Goal: Information Seeking & Learning: Compare options

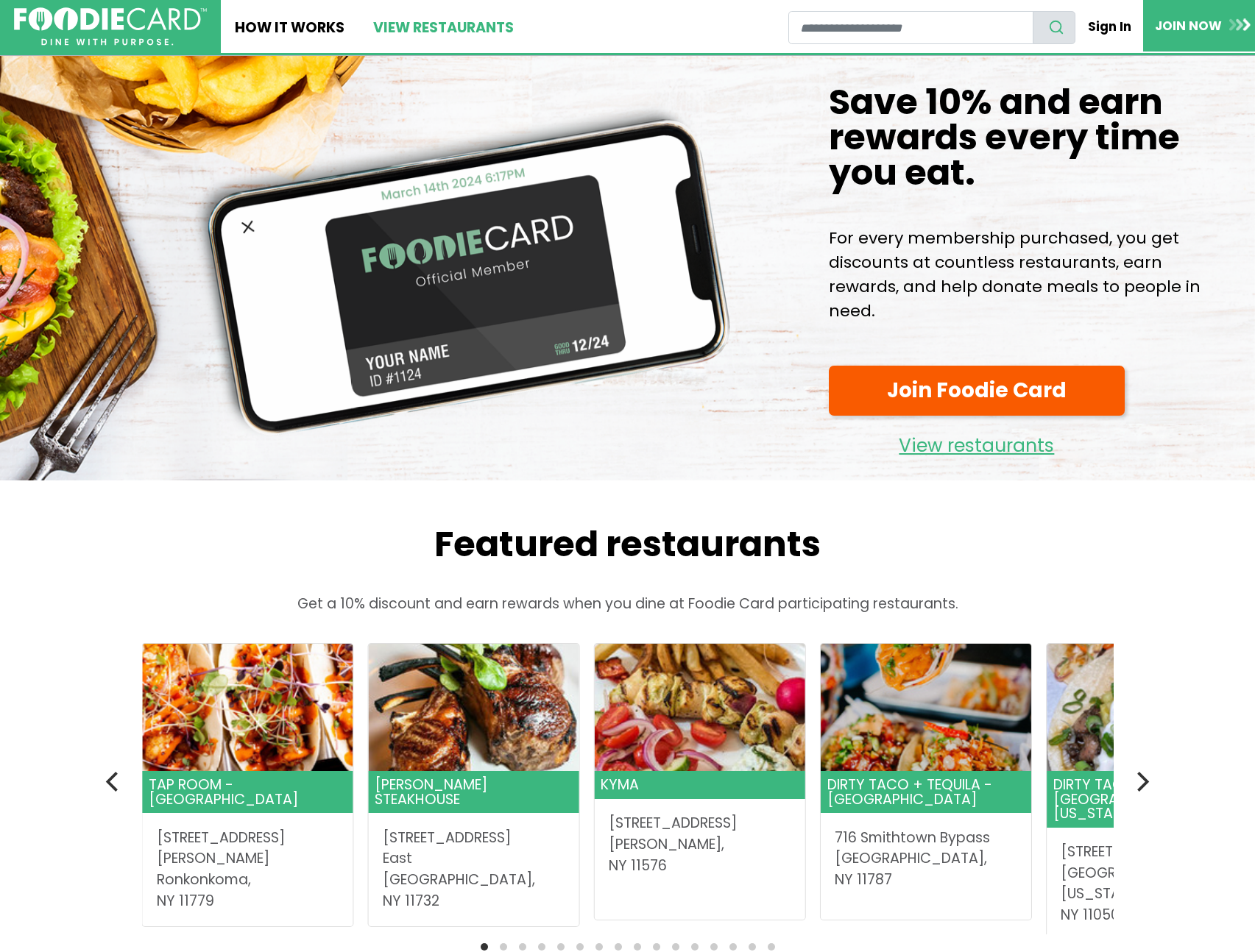
click at [453, 35] on link "View restaurants" at bounding box center [442, 26] width 168 height 53
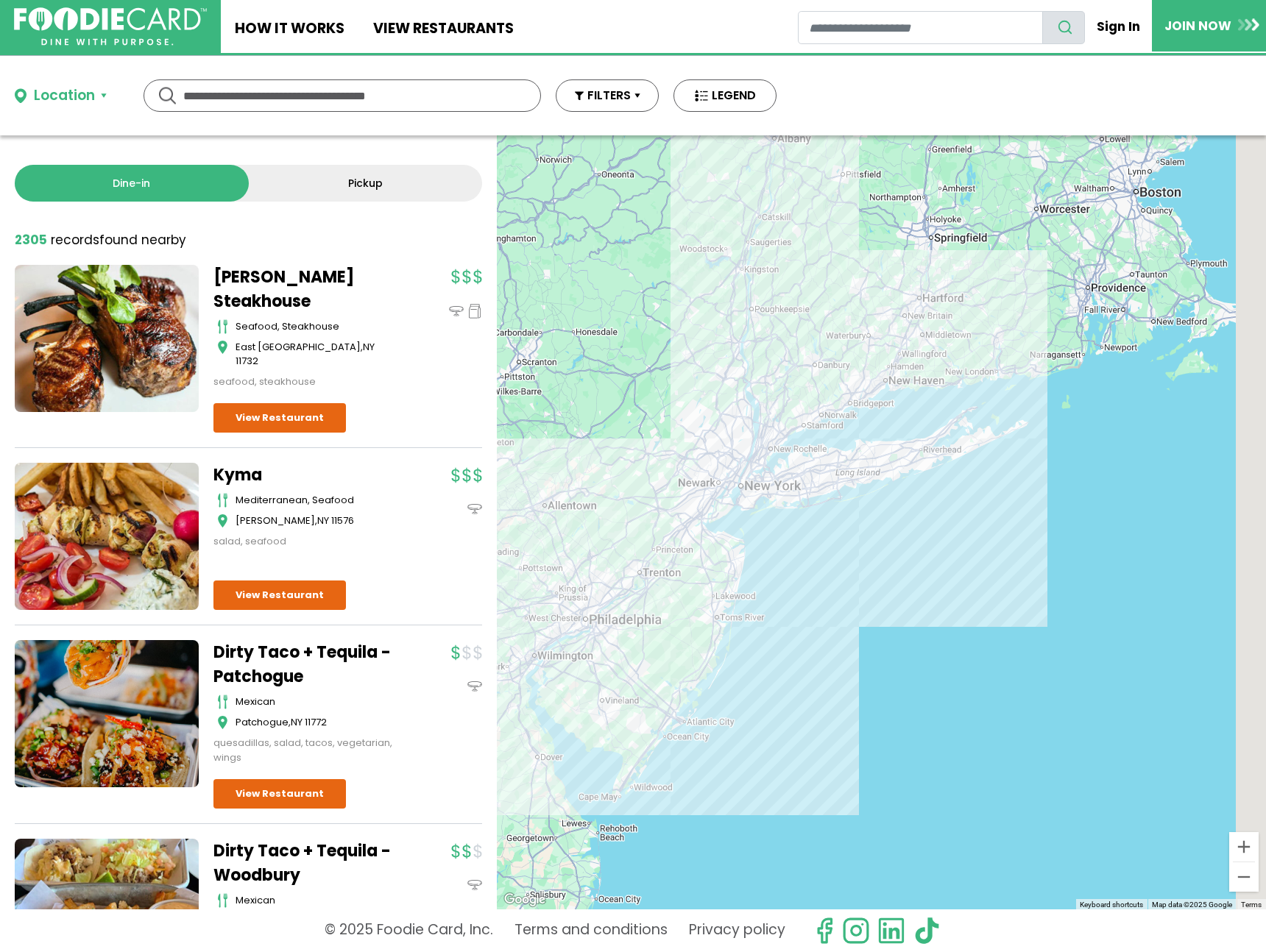
drag, startPoint x: 1034, startPoint y: 607, endPoint x: 825, endPoint y: 519, distance: 226.8
click at [825, 519] on div at bounding box center [881, 522] width 769 height 774
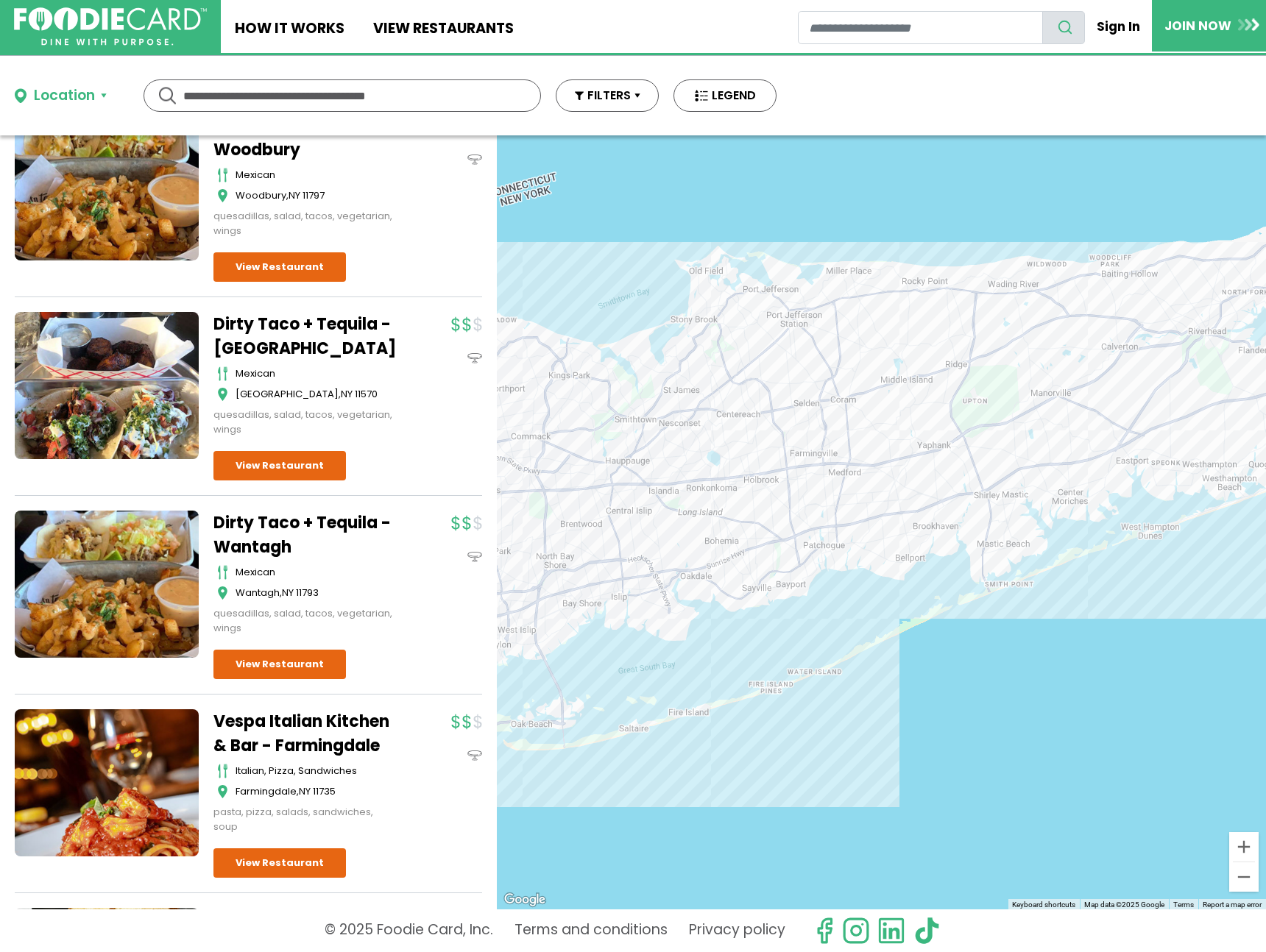
scroll to position [313, 0]
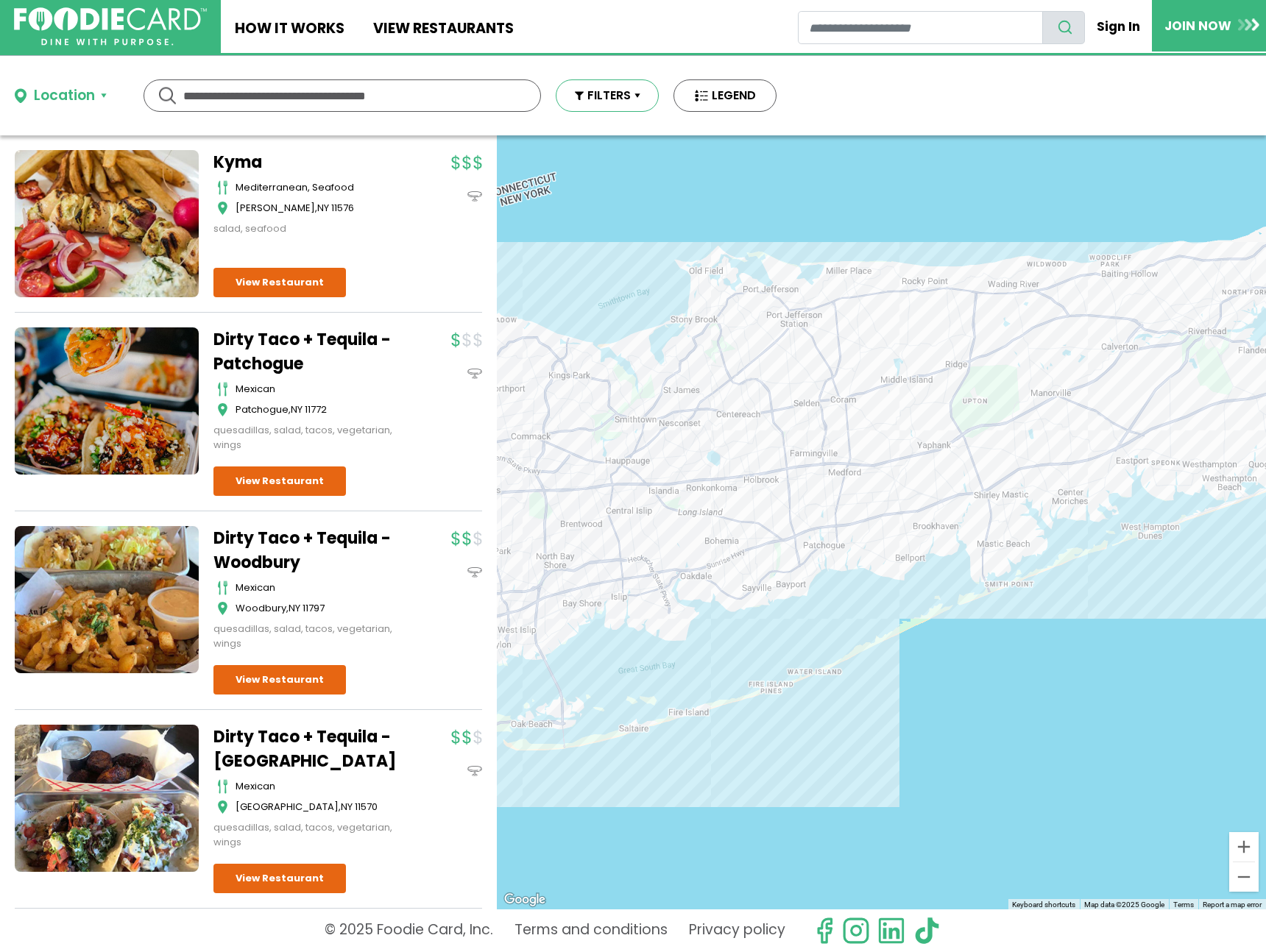
click at [598, 101] on button "FILTERS" at bounding box center [608, 95] width 103 height 32
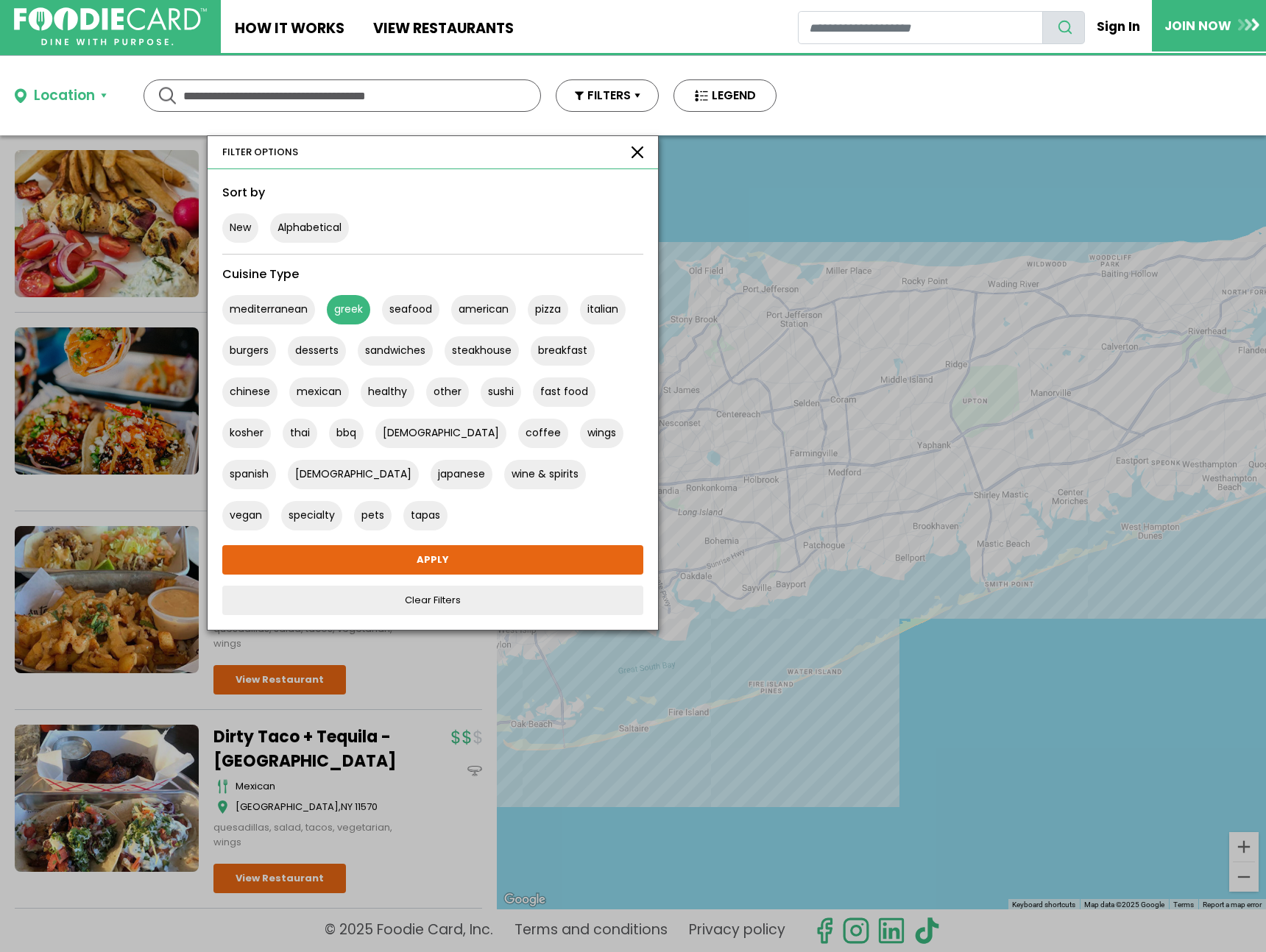
click at [355, 311] on button "greek" at bounding box center [348, 309] width 43 height 30
click at [494, 355] on button "steakhouse" at bounding box center [482, 351] width 74 height 30
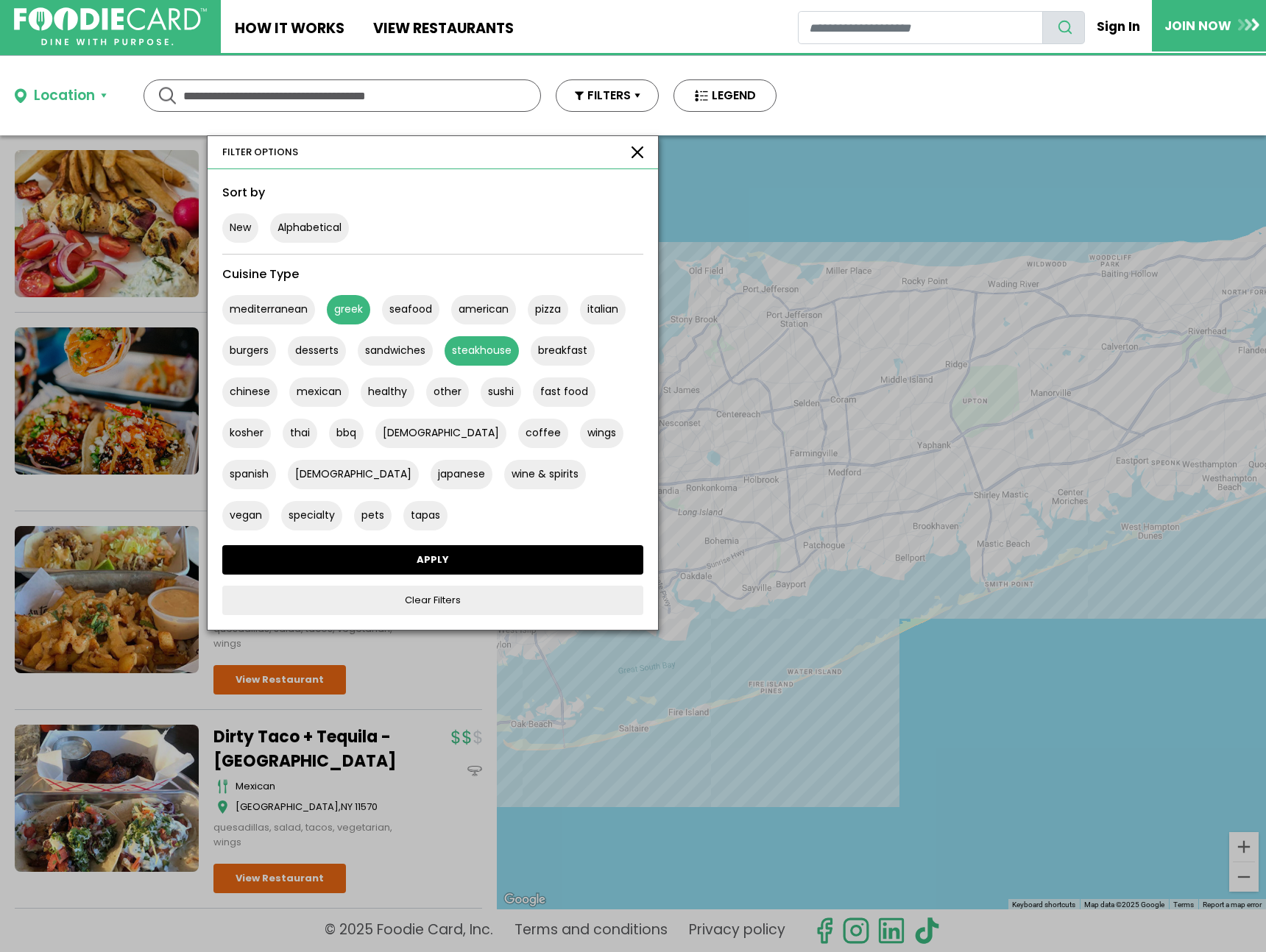
click at [425, 561] on link "APPLY" at bounding box center [433, 559] width 421 height 30
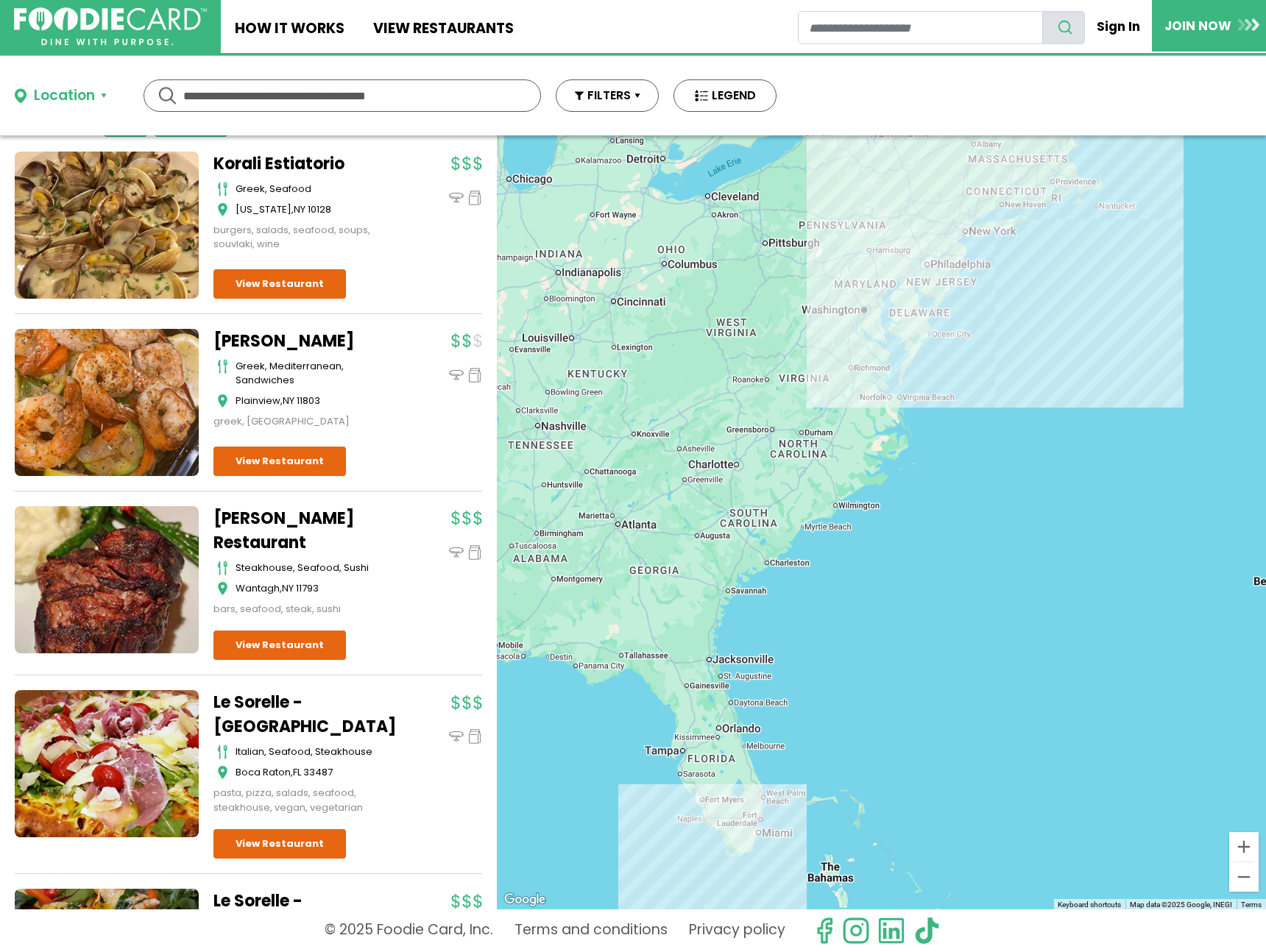
scroll to position [0, 0]
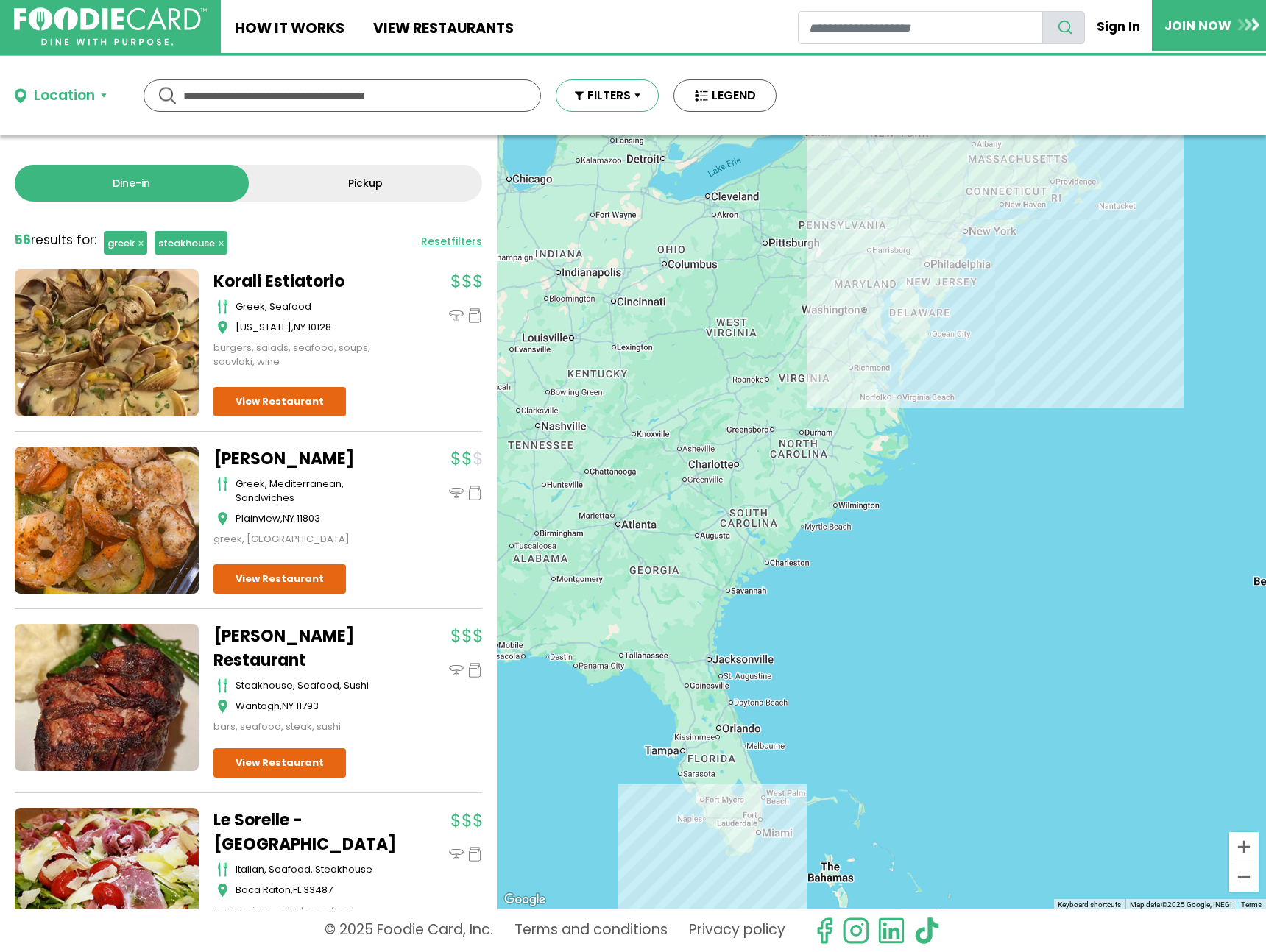
click at [614, 106] on button "FILTERS" at bounding box center [608, 95] width 103 height 32
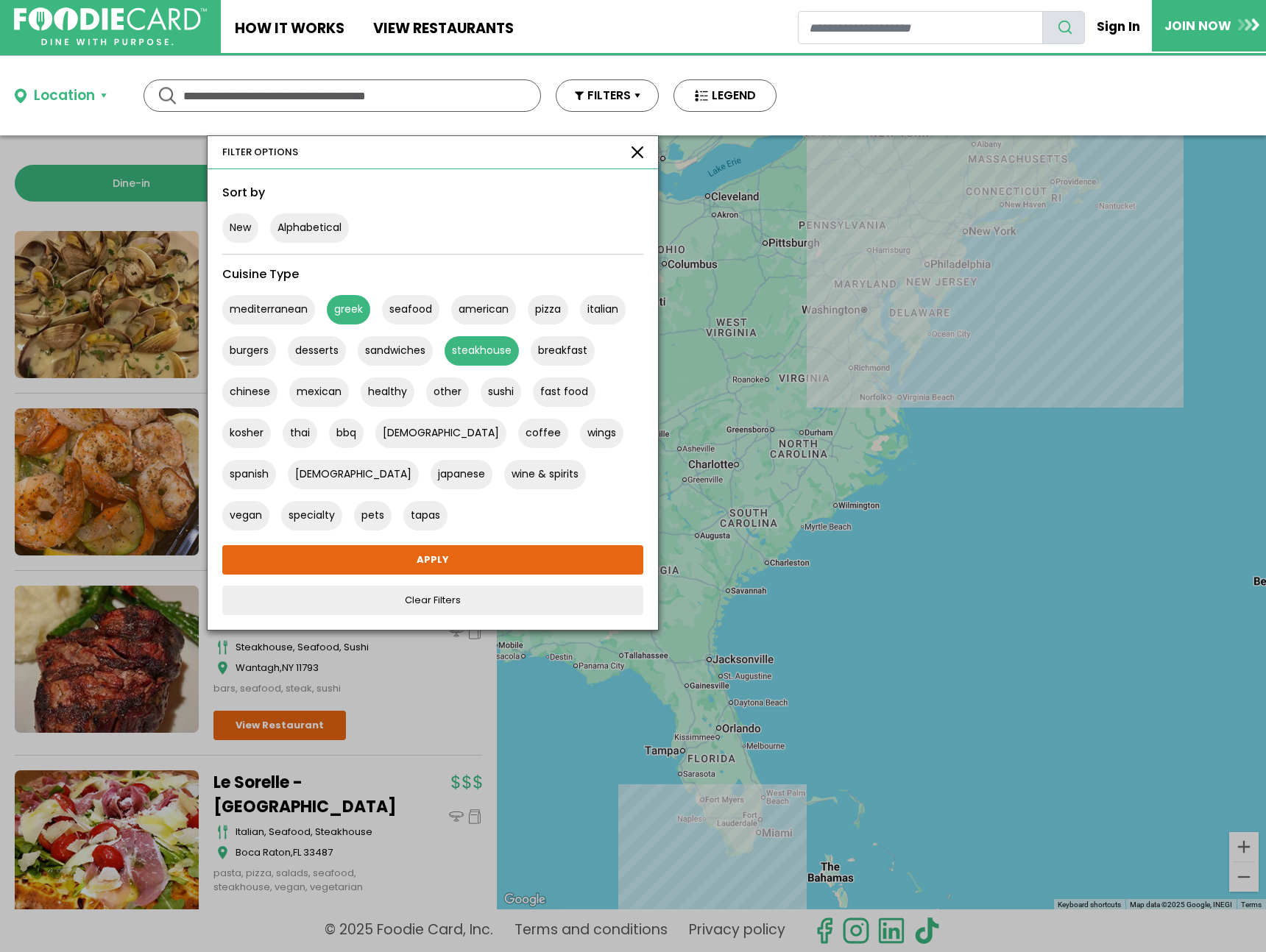
click at [359, 300] on button "greek" at bounding box center [348, 309] width 43 height 30
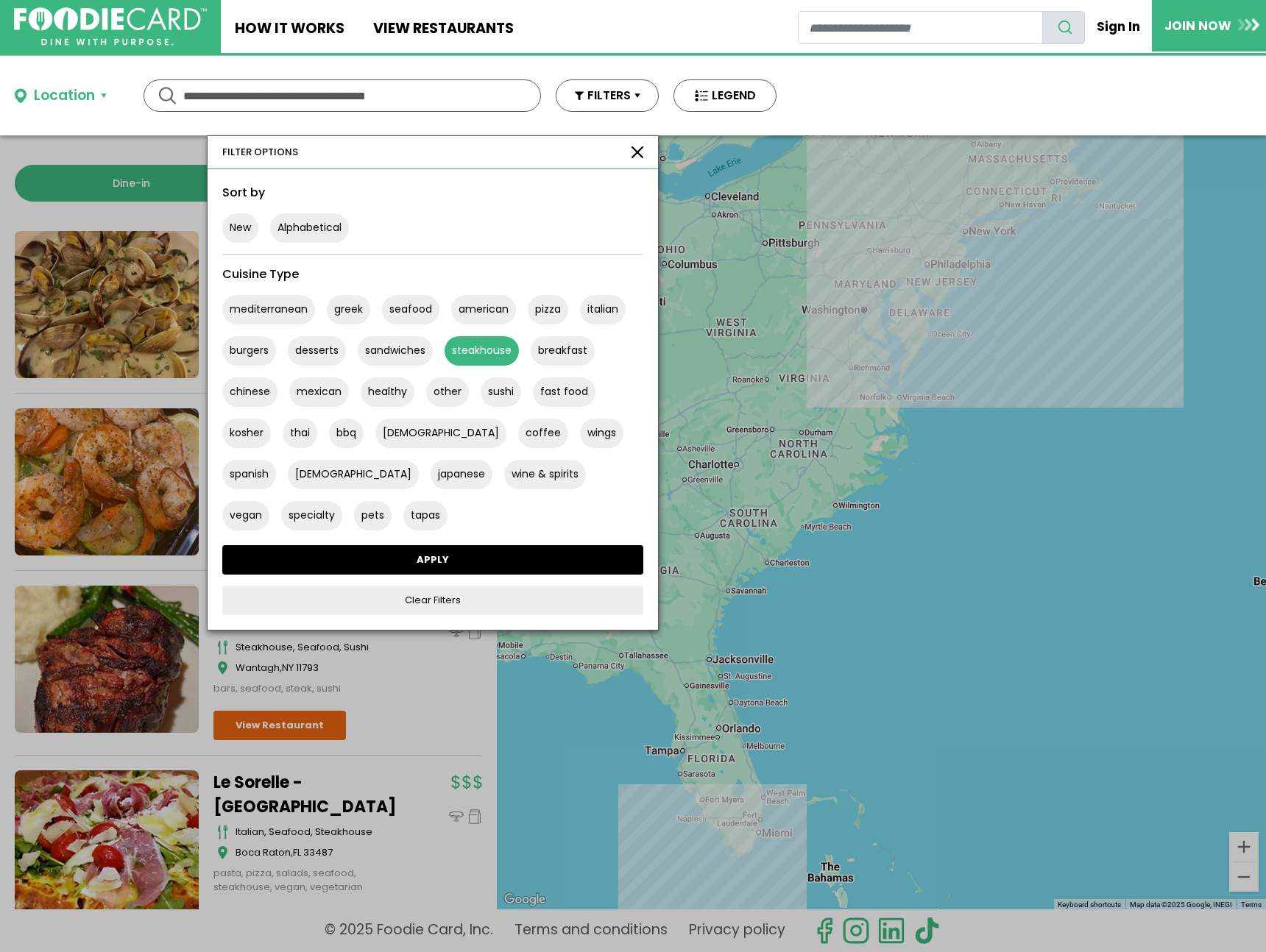
click at [491, 552] on link "APPLY" at bounding box center [433, 559] width 421 height 30
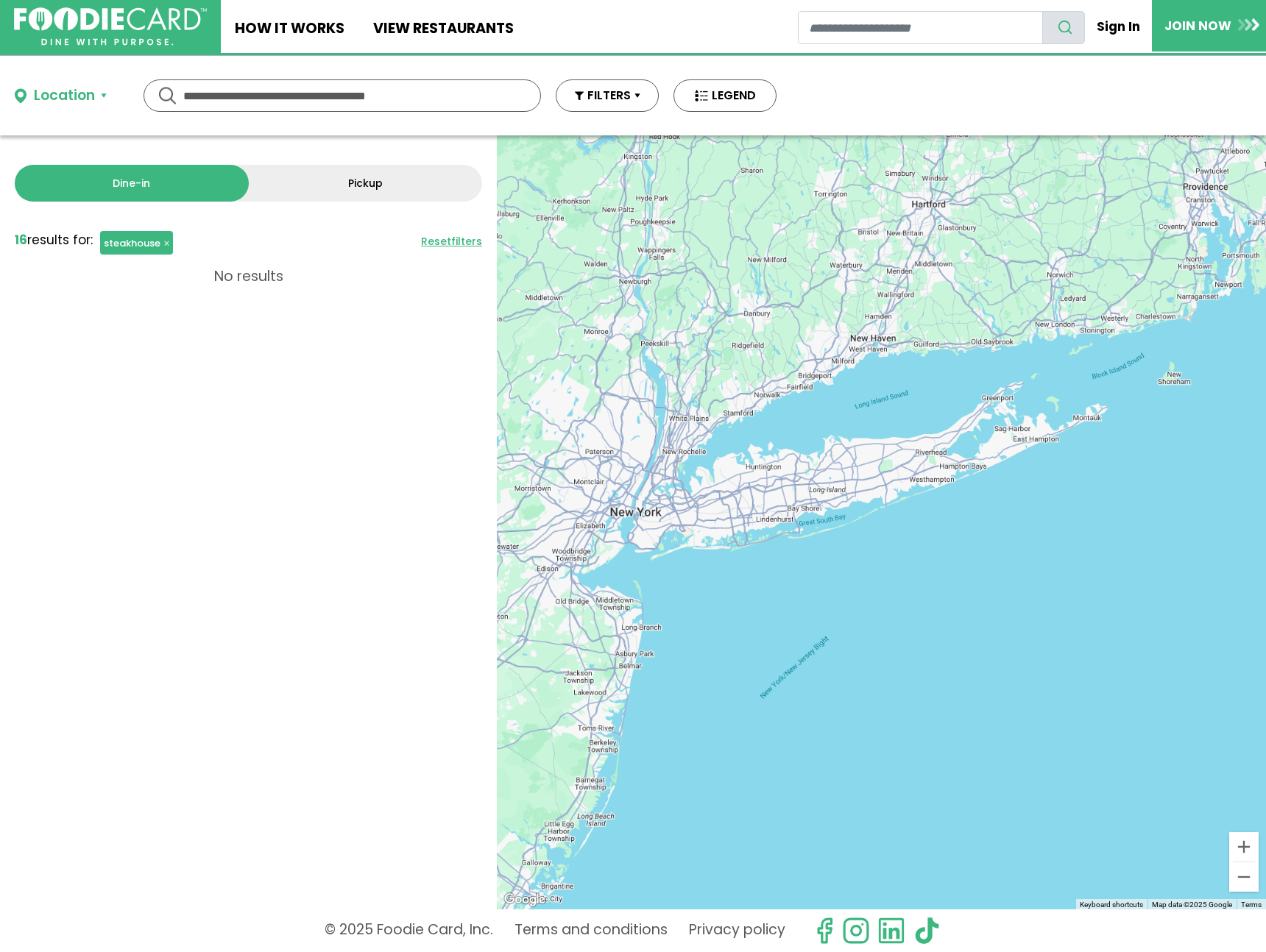
drag, startPoint x: 1093, startPoint y: 258, endPoint x: 641, endPoint y: 488, distance: 507.2
click at [641, 488] on div at bounding box center [881, 522] width 769 height 774
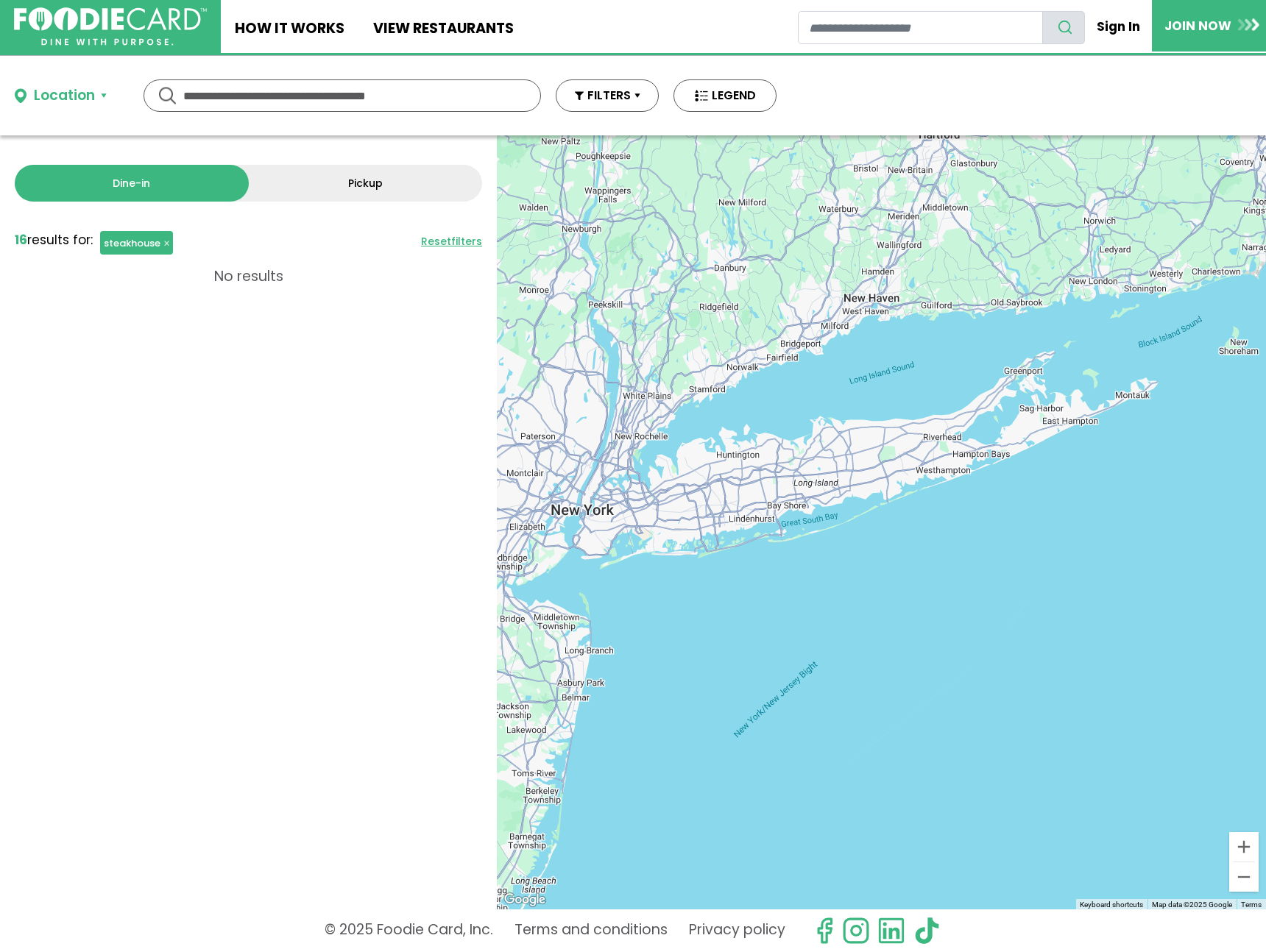
click at [110, 238] on span "steakhouse" at bounding box center [132, 243] width 57 height 14
click at [134, 248] on span "steakhouse" at bounding box center [132, 243] width 57 height 14
click at [157, 239] on button "button" at bounding box center [156, 243] width 37 height 24
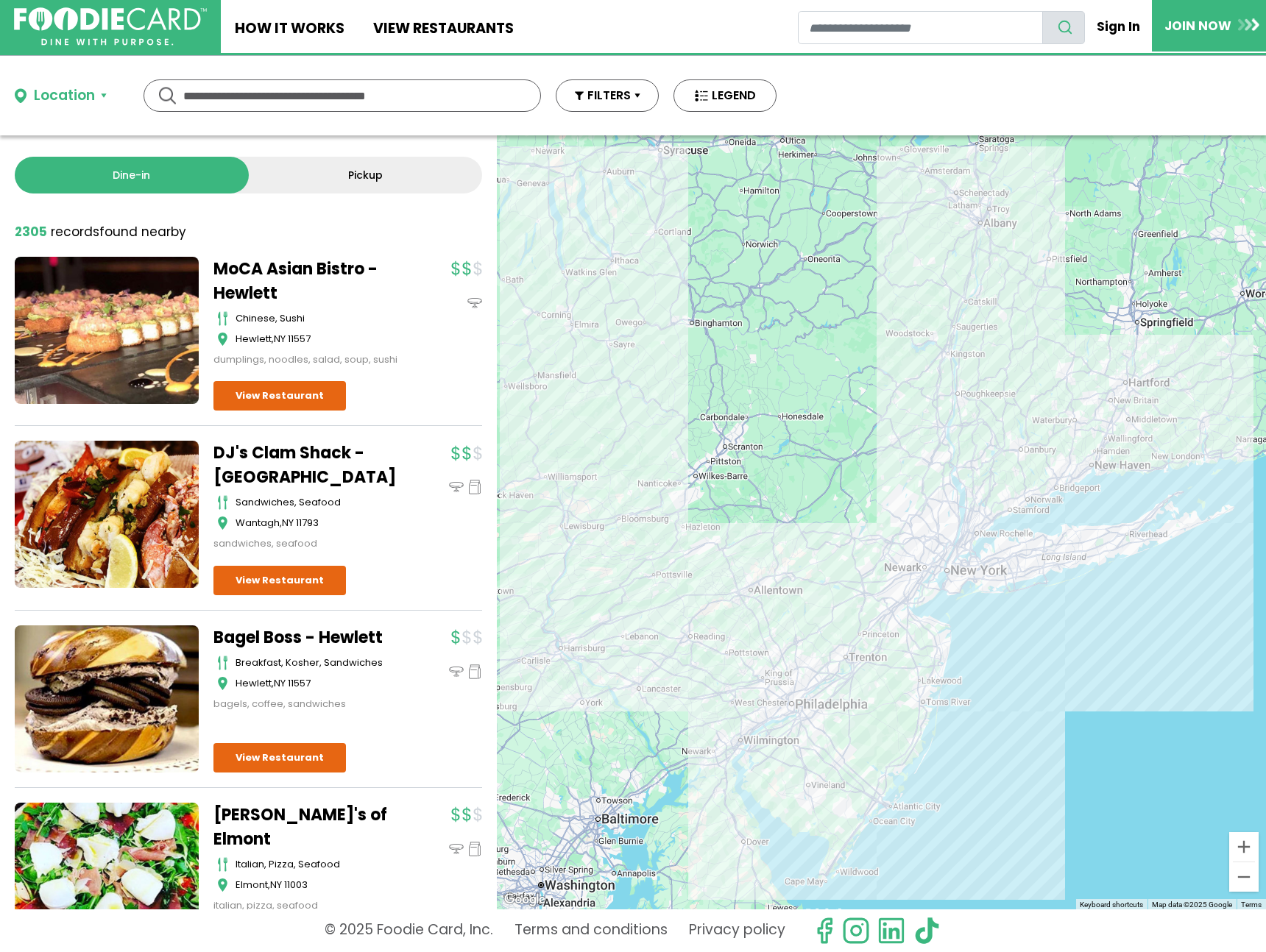
scroll to position [12, 0]
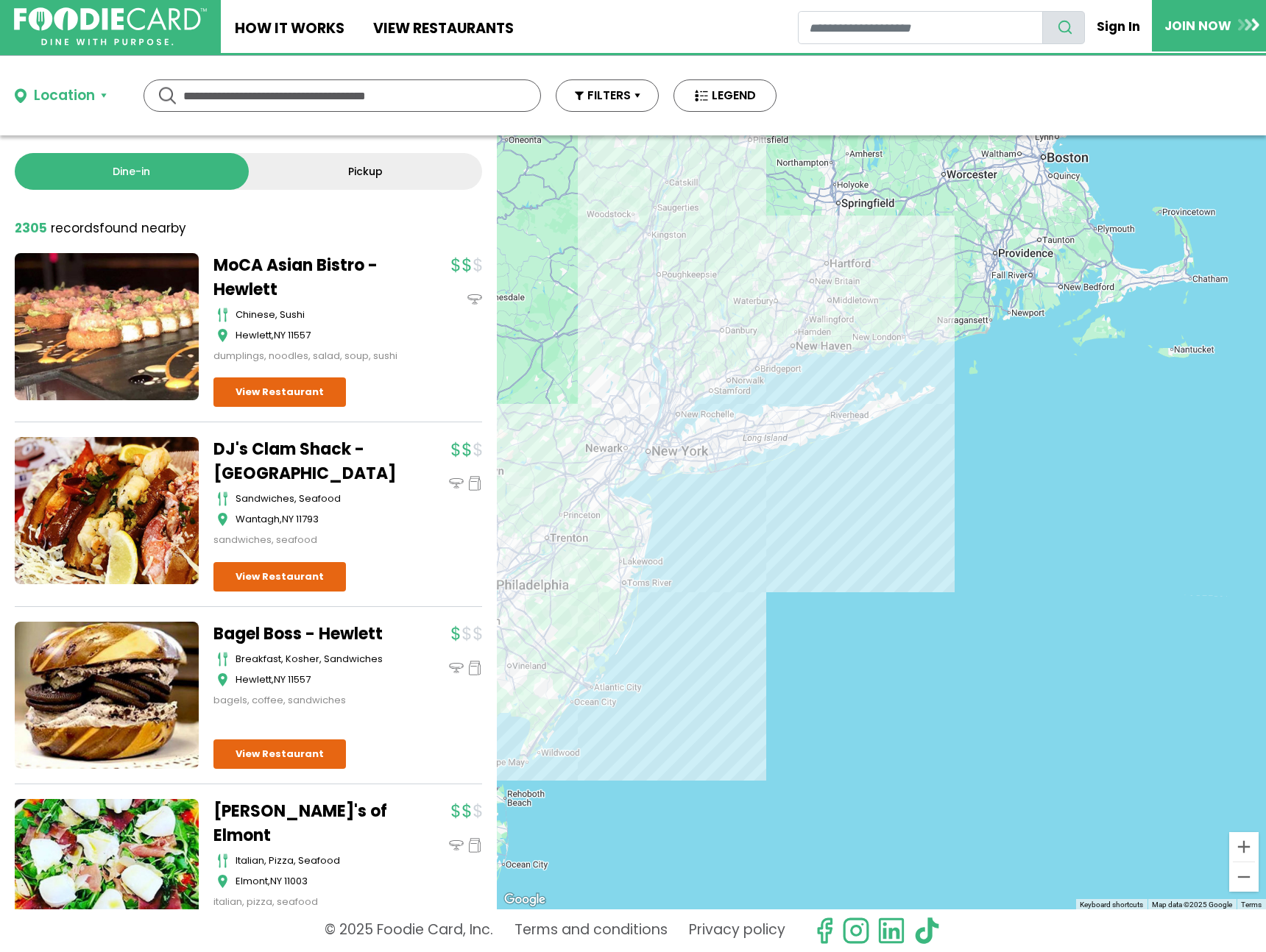
drag, startPoint x: 1063, startPoint y: 517, endPoint x: 668, endPoint y: 351, distance: 428.5
click at [668, 351] on div at bounding box center [881, 522] width 769 height 774
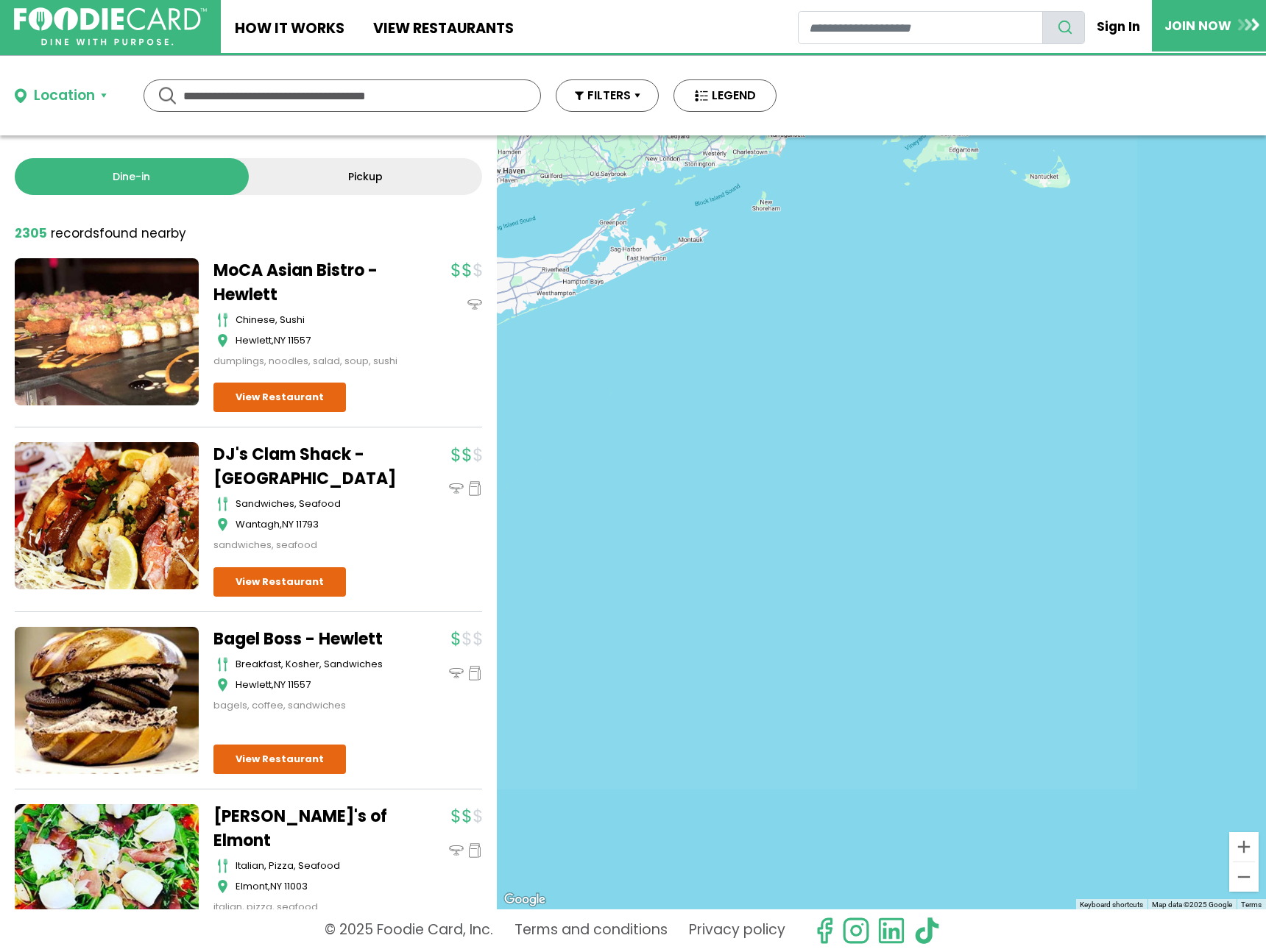
scroll to position [0, 0]
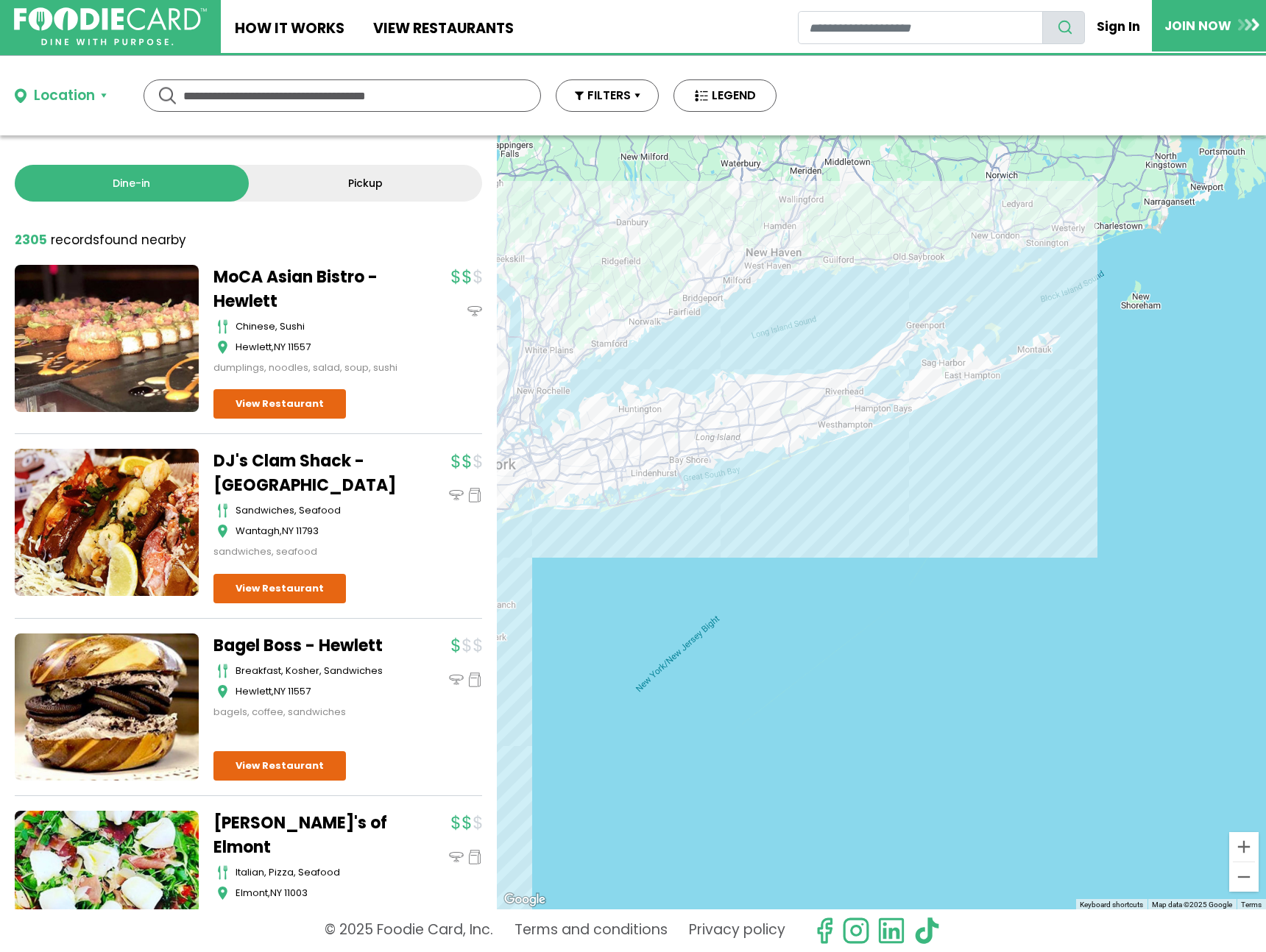
drag, startPoint x: 588, startPoint y: 288, endPoint x: 922, endPoint y: 443, distance: 368.2
click at [922, 443] on div at bounding box center [881, 522] width 769 height 774
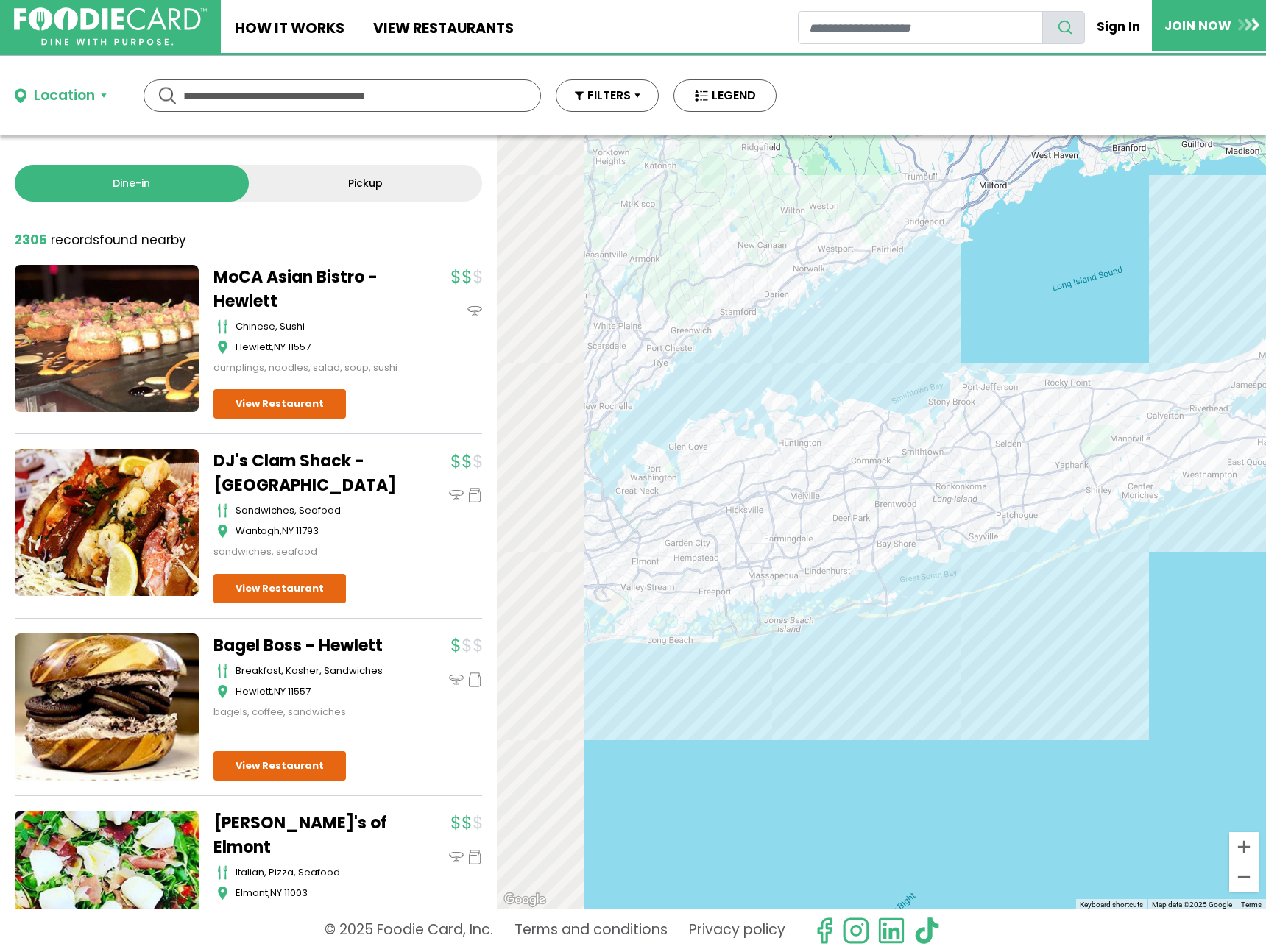
drag, startPoint x: 716, startPoint y: 478, endPoint x: 1032, endPoint y: 435, distance: 318.9
click at [1032, 435] on div at bounding box center [881, 522] width 769 height 774
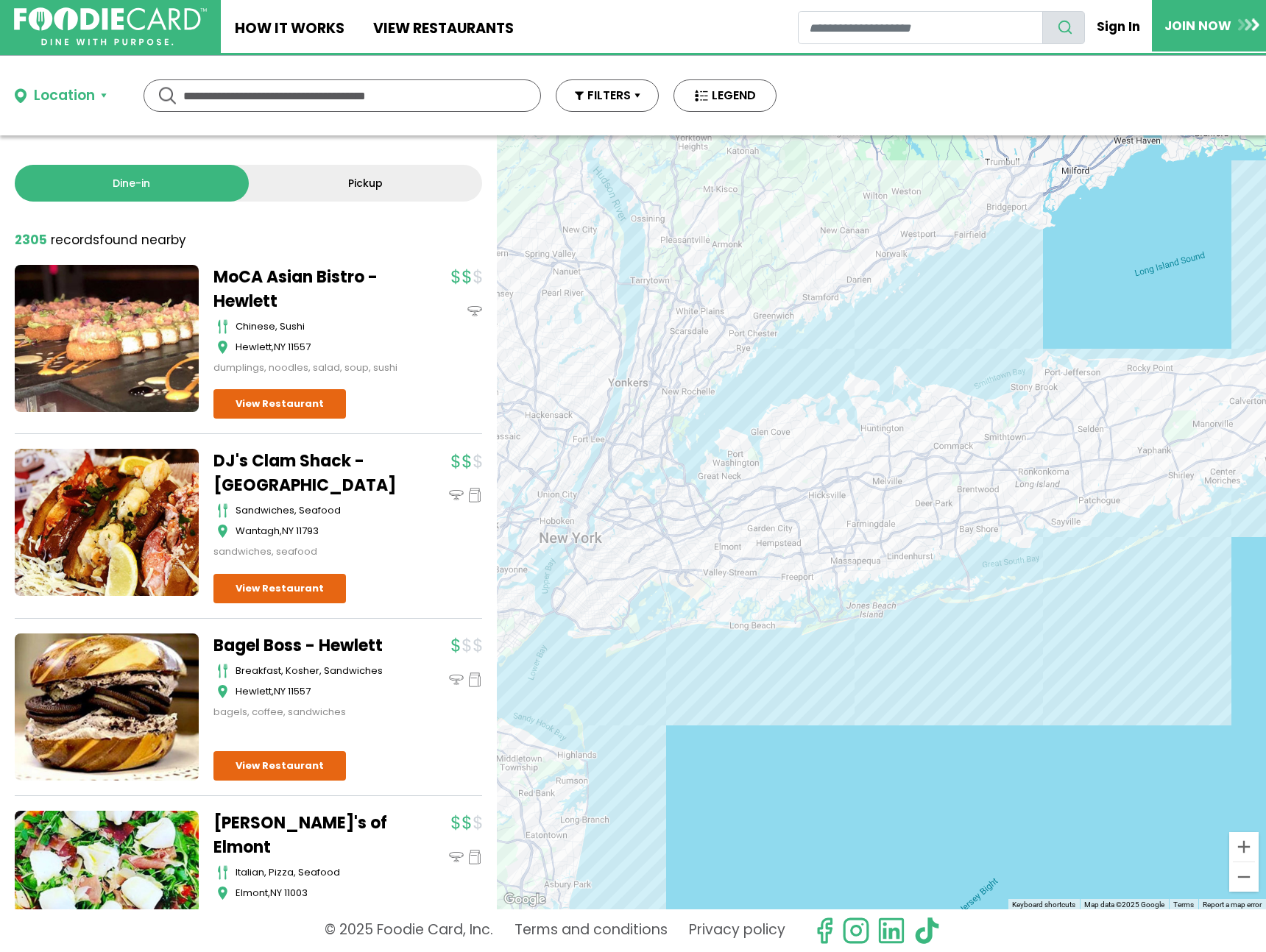
drag, startPoint x: 904, startPoint y: 448, endPoint x: 941, endPoint y: 437, distance: 38.6
click at [941, 437] on div at bounding box center [881, 522] width 769 height 774
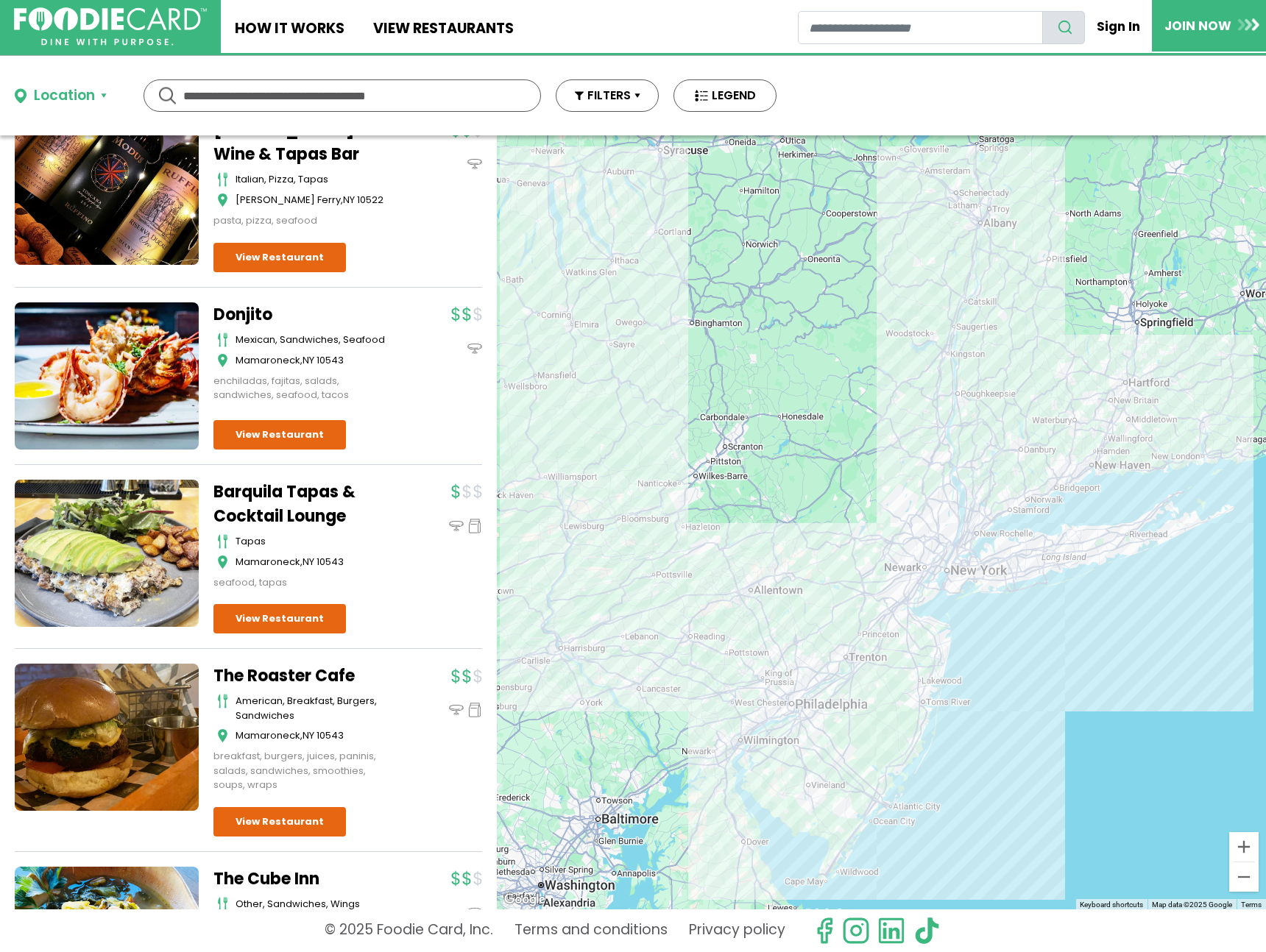
scroll to position [6659, 0]
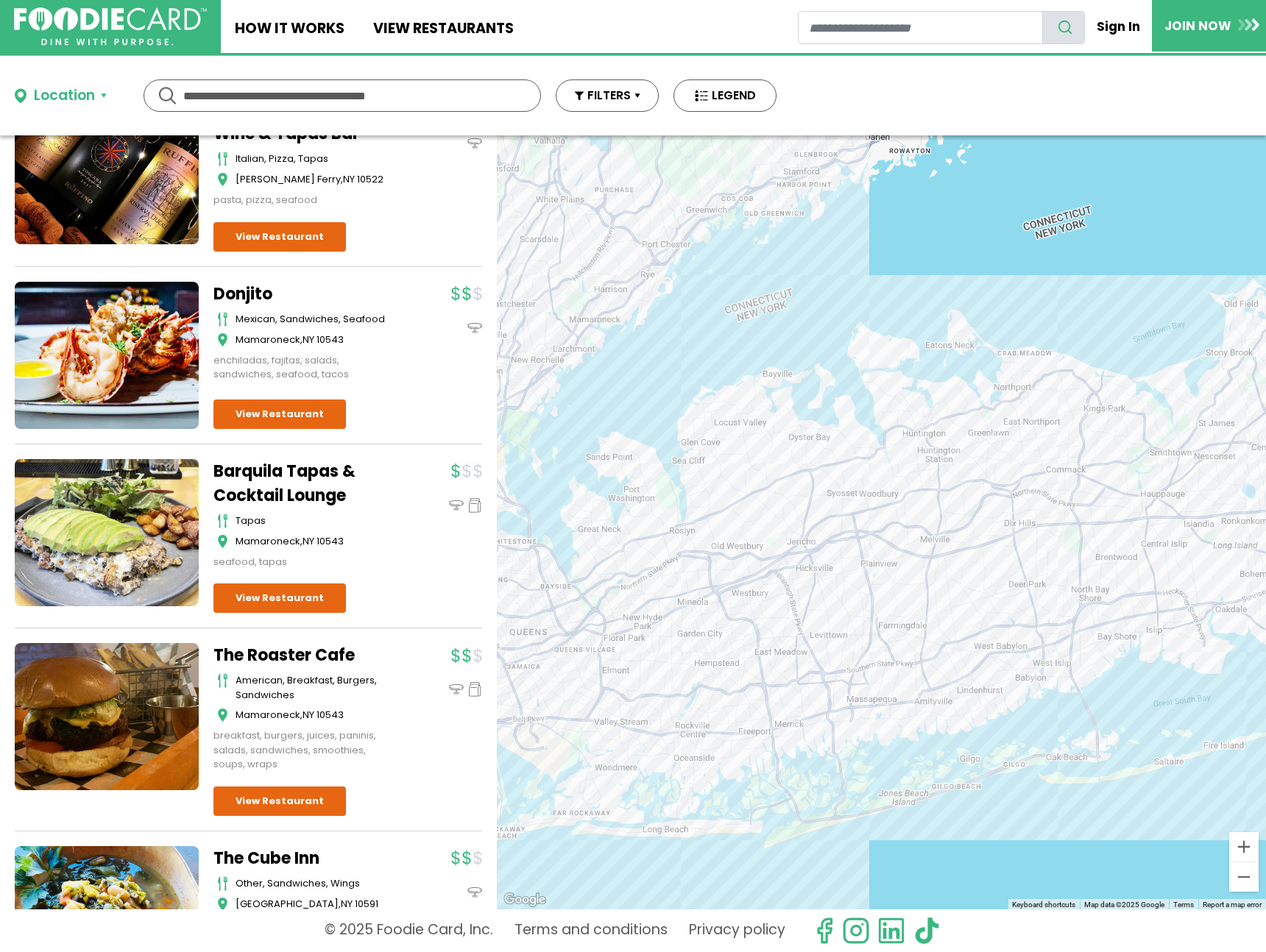
click at [734, 632] on div at bounding box center [881, 522] width 769 height 774
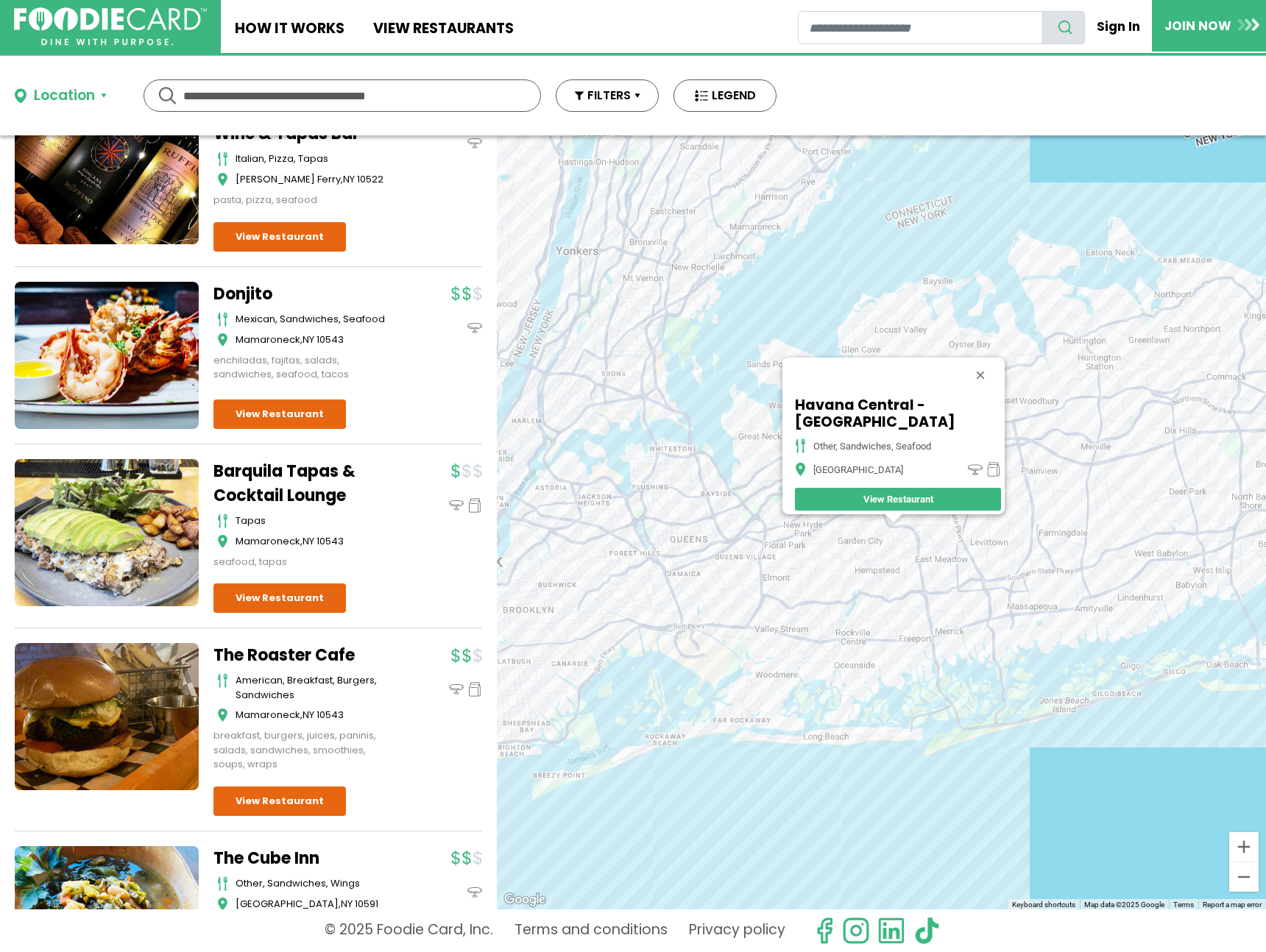
click at [745, 514] on div "Havana Central - Roosevelt Field other, sandwiches, seafood Garden City View Re…" at bounding box center [881, 522] width 769 height 774
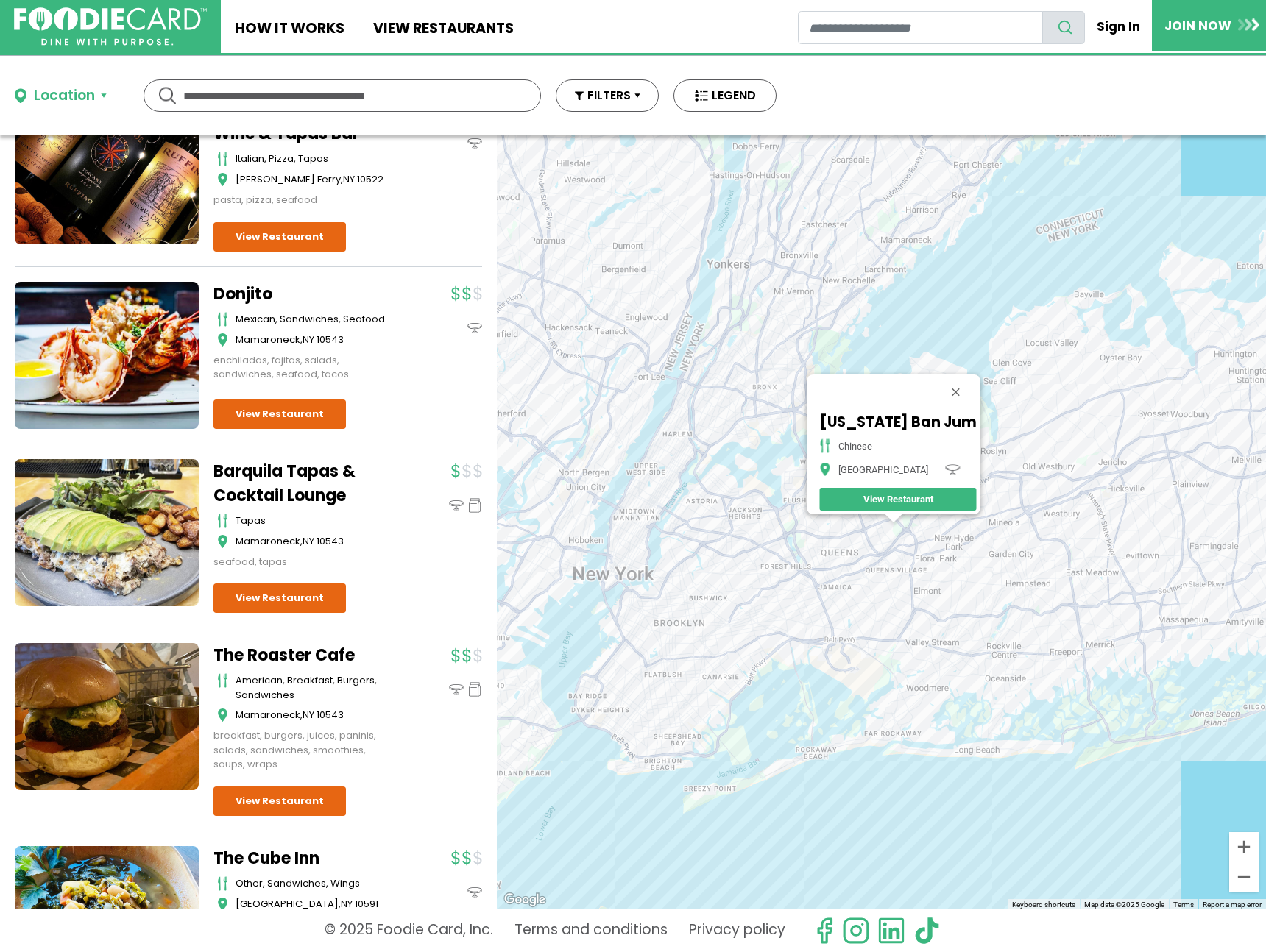
click at [483, 91] on input "text" at bounding box center [342, 95] width 318 height 31
click at [621, 97] on button "FILTERS" at bounding box center [608, 95] width 103 height 32
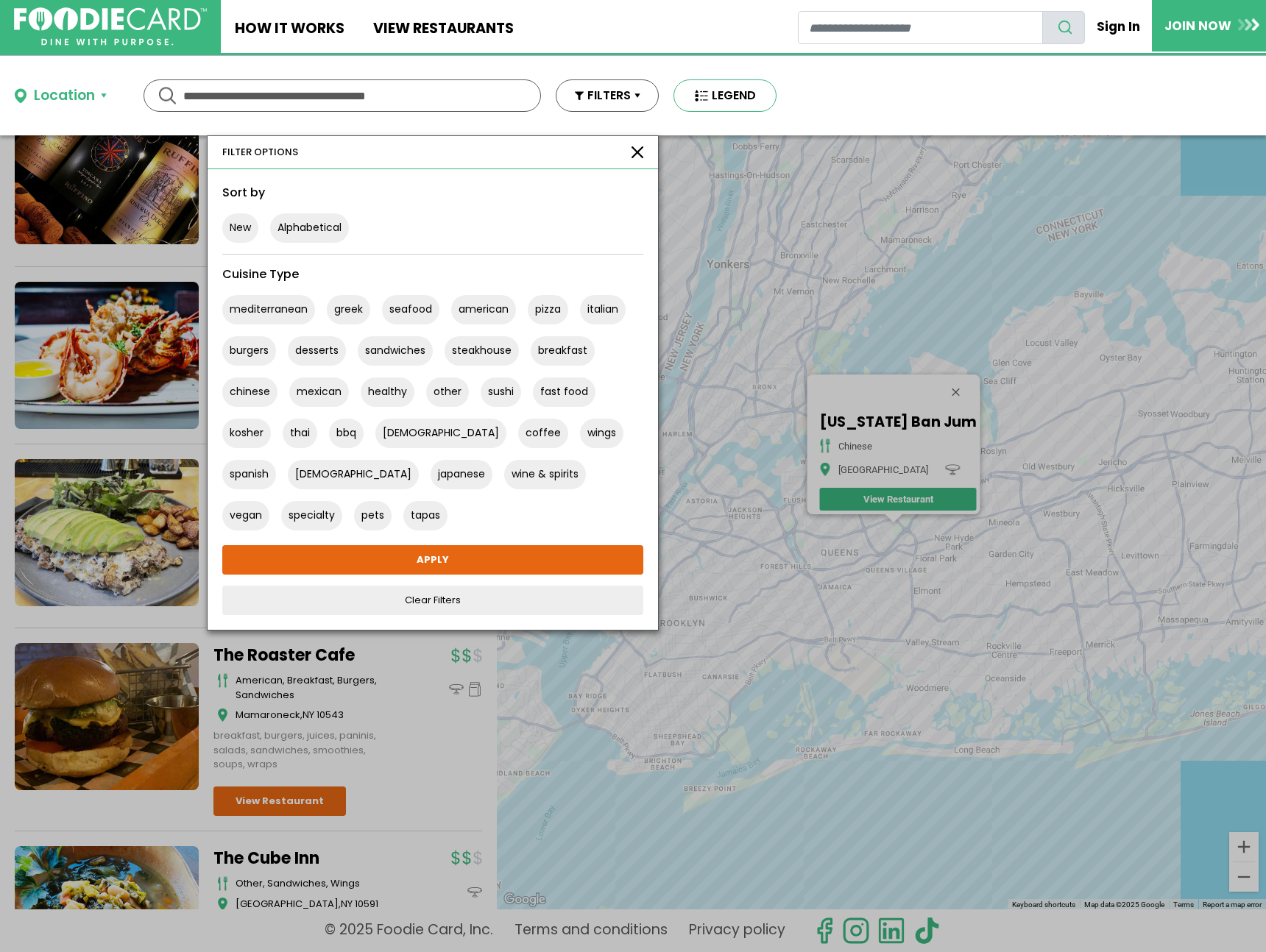
click at [710, 100] on button "LEGEND" at bounding box center [725, 95] width 103 height 32
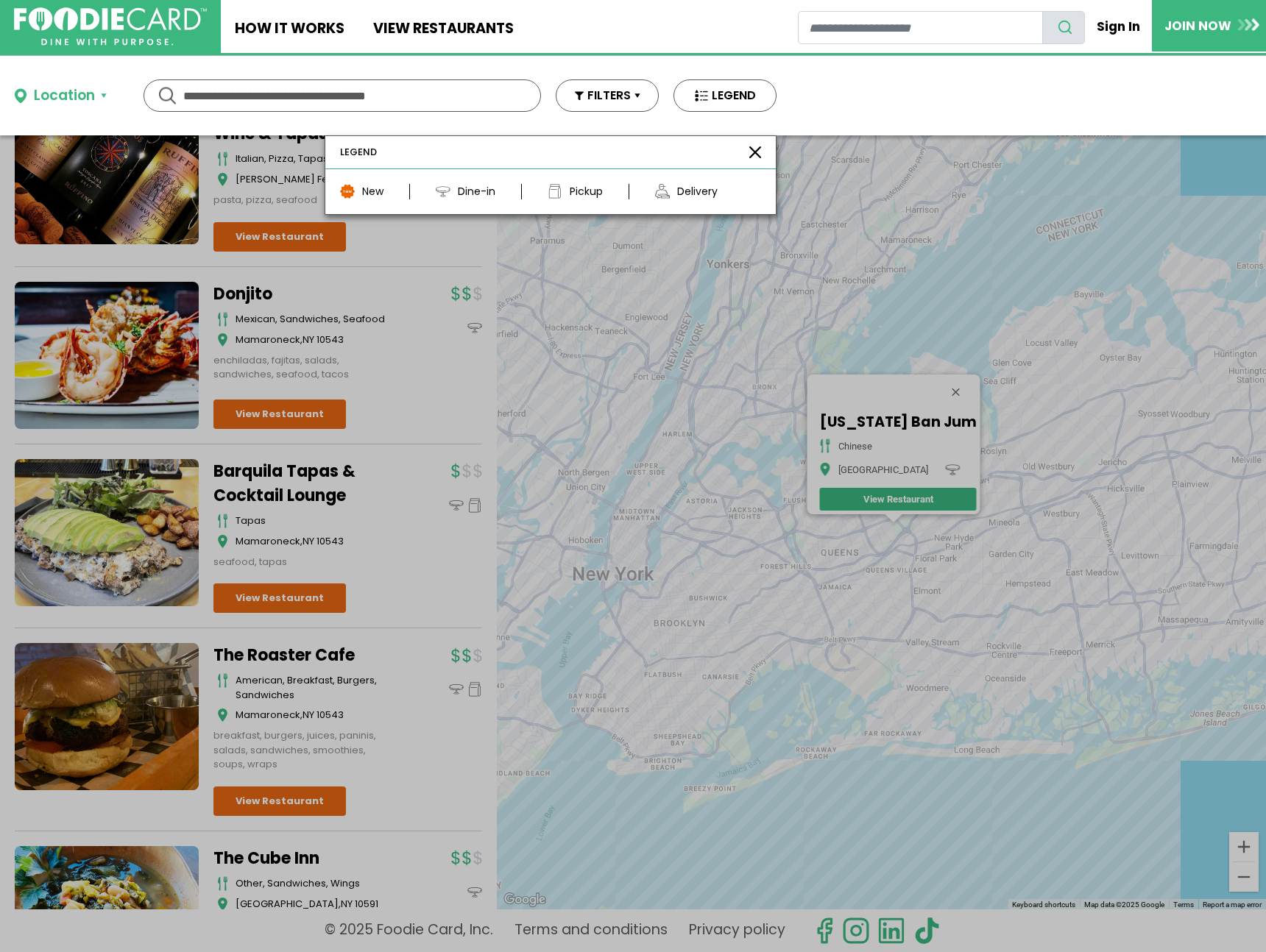
click at [467, 189] on div "Dine-in" at bounding box center [477, 192] width 37 height 15
click at [442, 191] on img at bounding box center [443, 191] width 14 height 14
drag, startPoint x: 590, startPoint y: 77, endPoint x: 598, endPoint y: 84, distance: 10.6
click at [598, 84] on div "Location Use my current location Search by Region New York 1998 restaurants New…" at bounding box center [396, 95] width 791 height 79
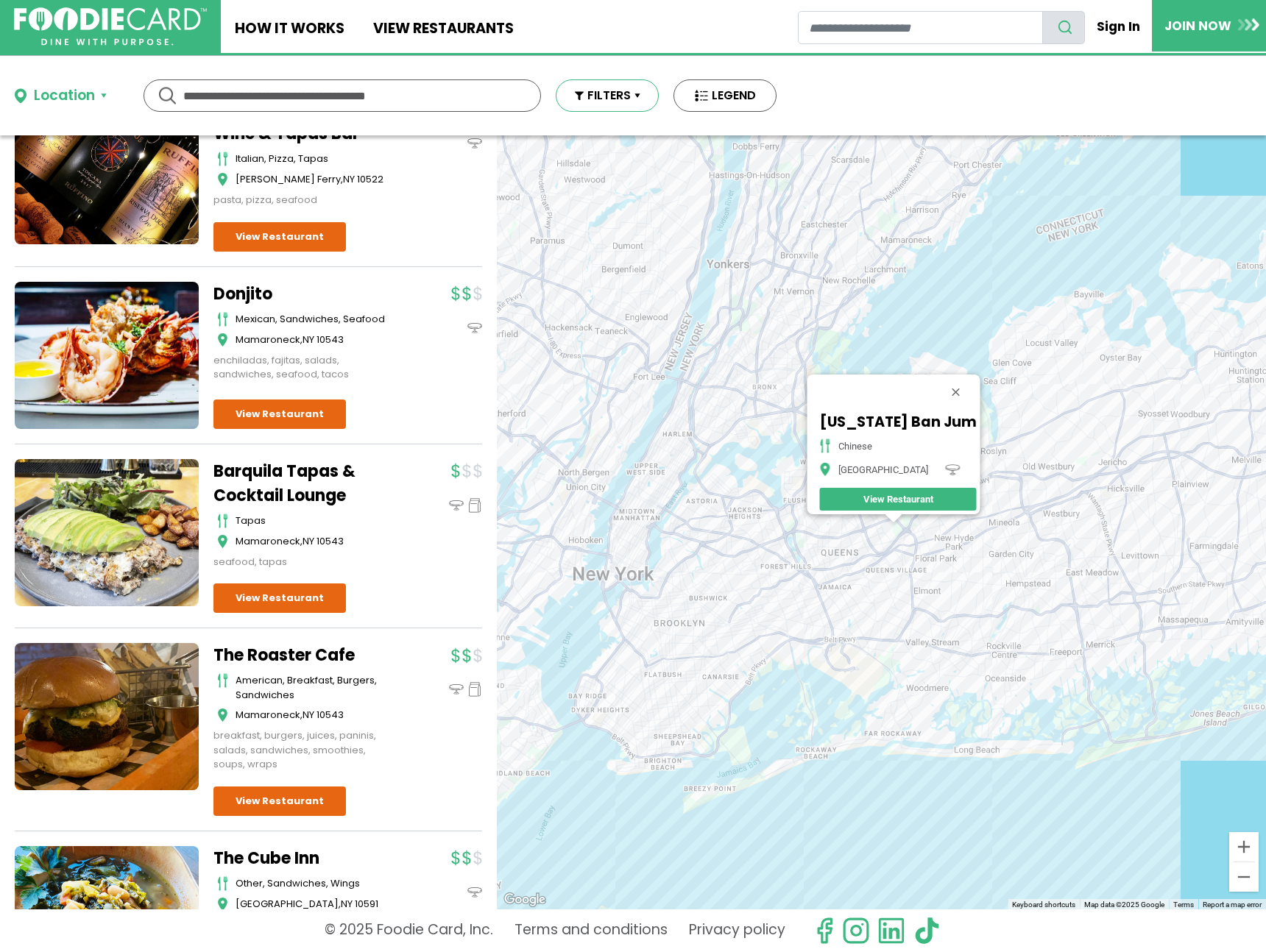
click at [602, 88] on button "FILTERS" at bounding box center [608, 95] width 103 height 32
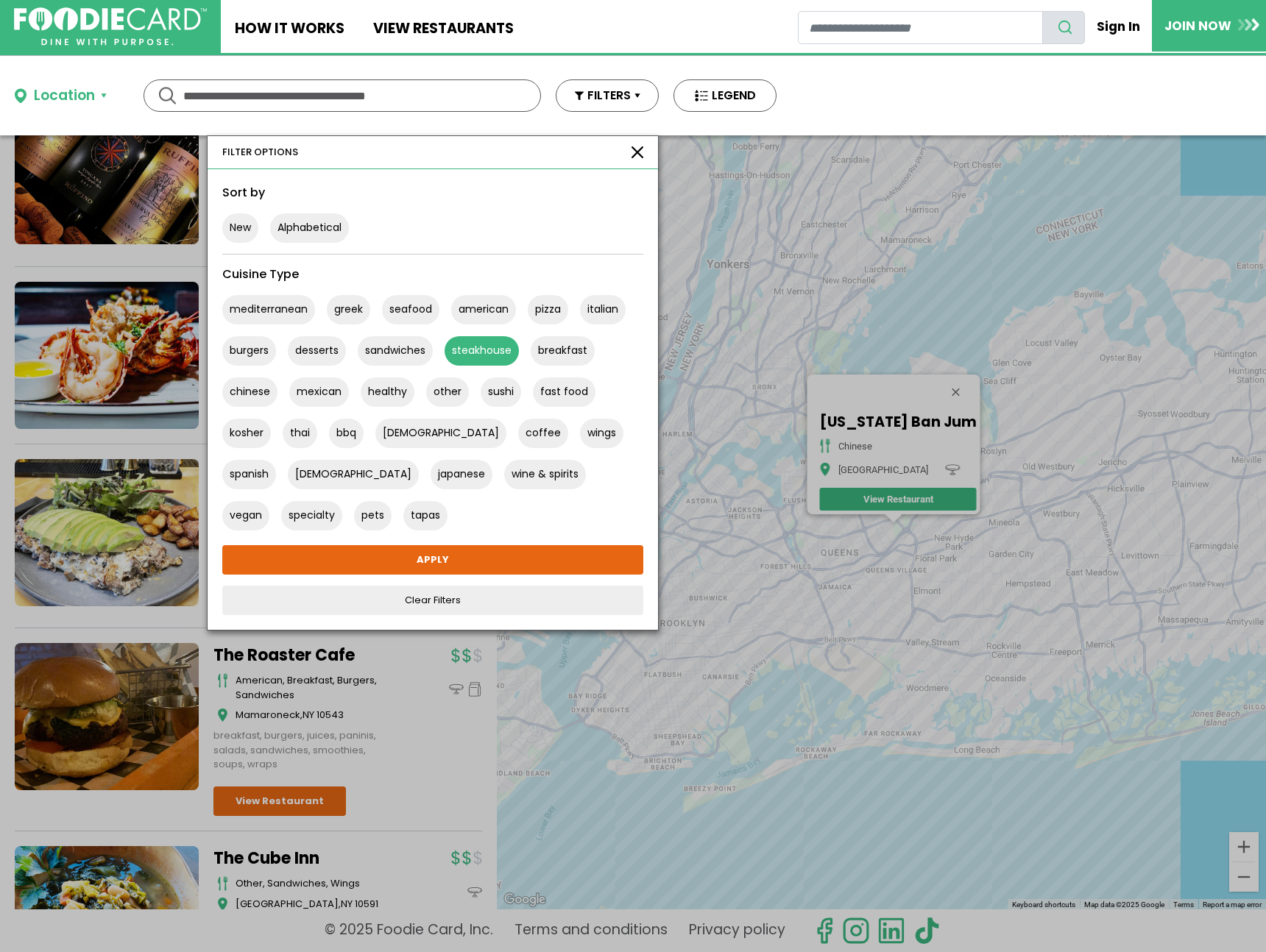
click at [471, 356] on button "steakhouse" at bounding box center [482, 351] width 74 height 30
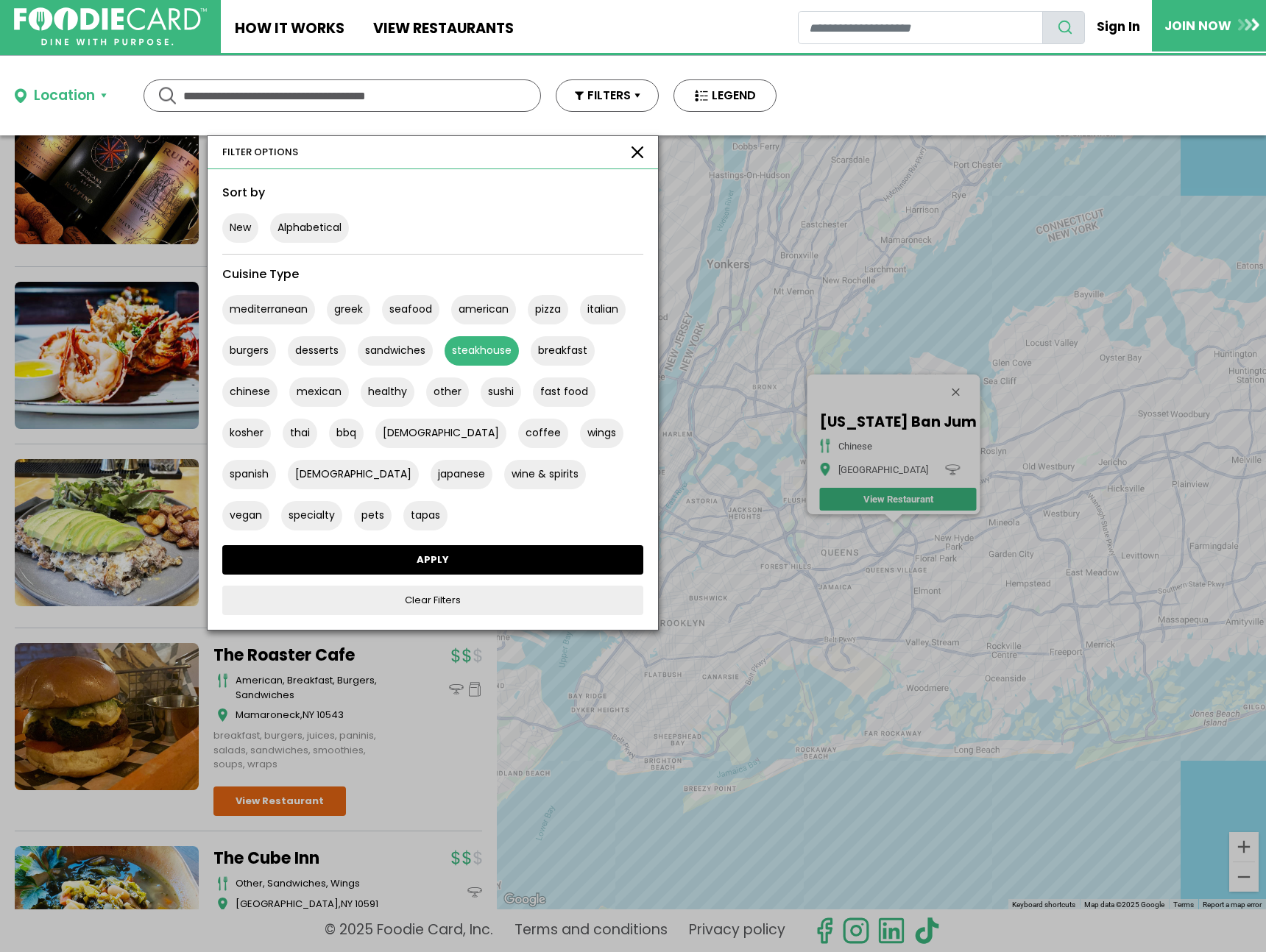
click at [466, 568] on link "APPLY" at bounding box center [433, 559] width 421 height 30
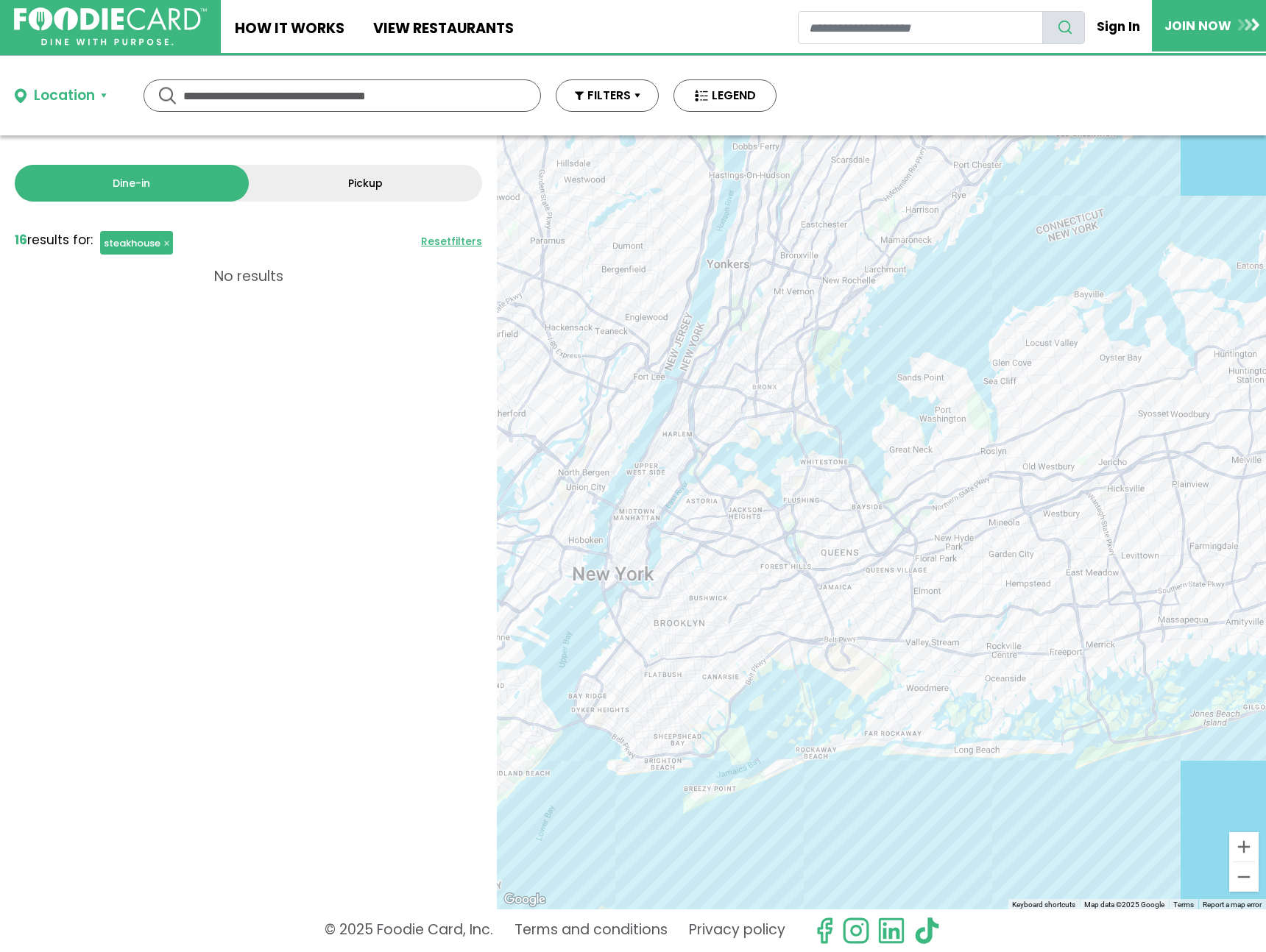
scroll to position [0, 0]
click at [415, 167] on link "Pickup" at bounding box center [365, 183] width 234 height 37
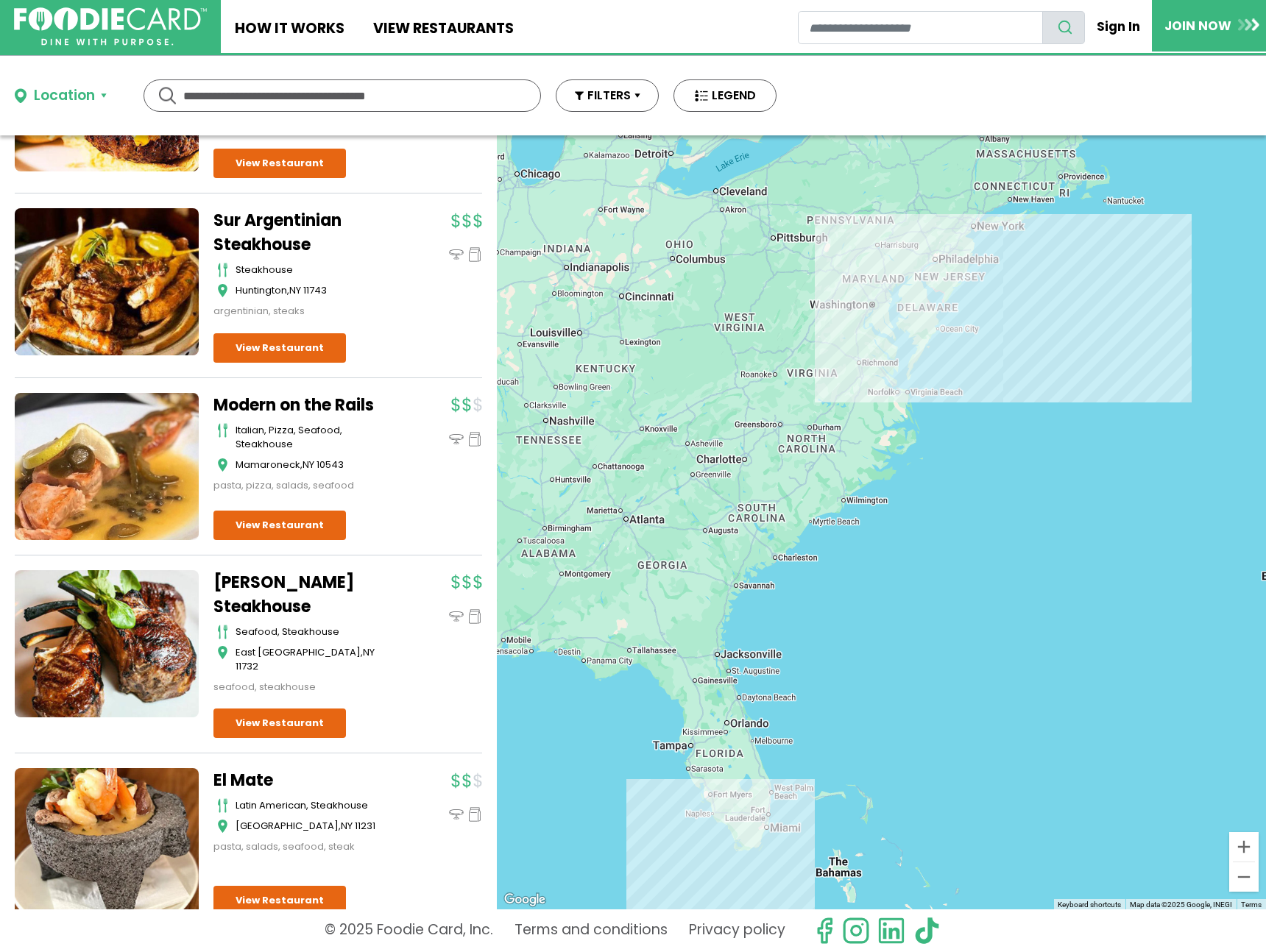
scroll to position [1025, 0]
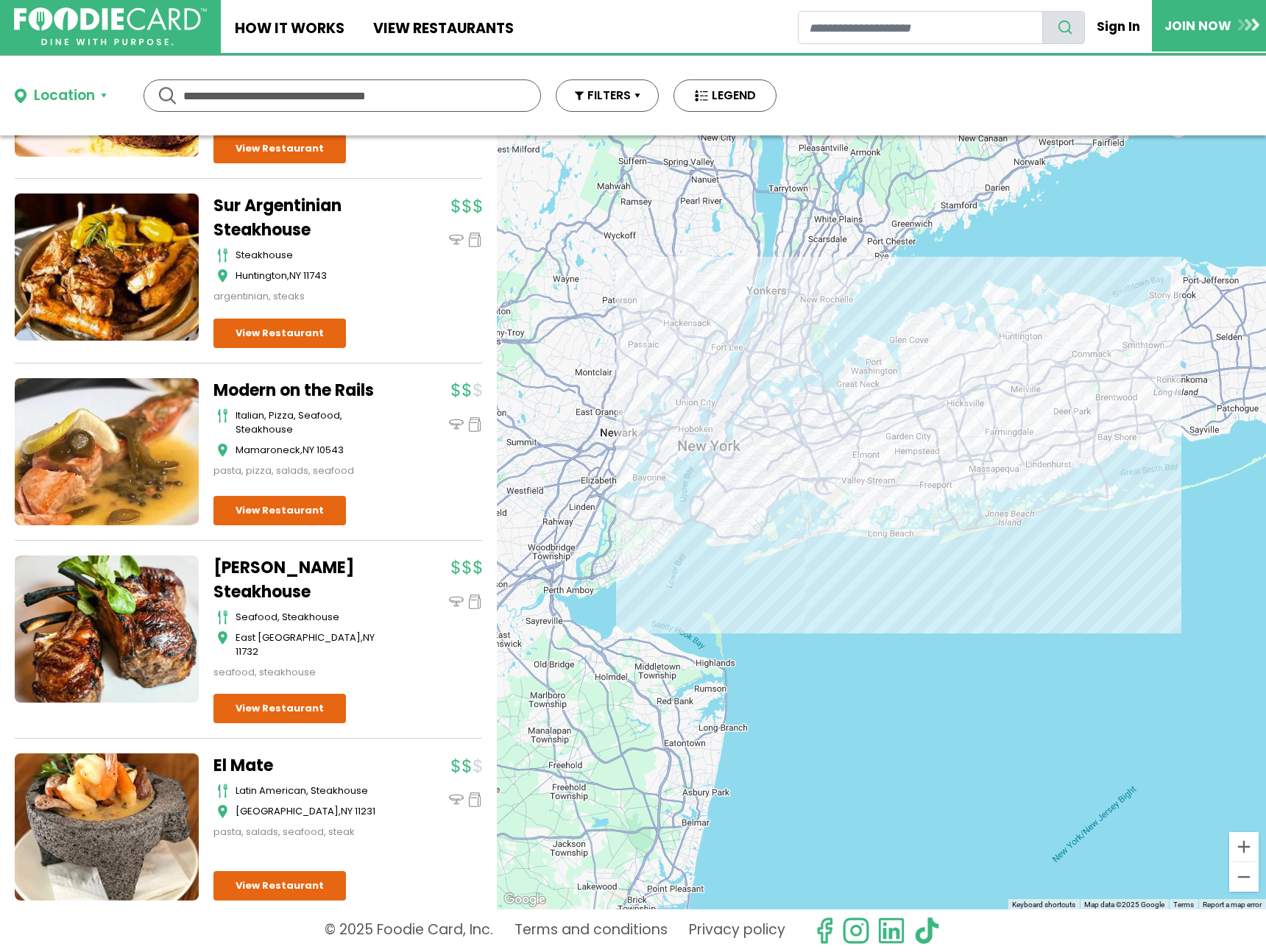
drag, startPoint x: 932, startPoint y: 213, endPoint x: 873, endPoint y: 458, distance: 252.0
click at [882, 518] on div at bounding box center [881, 522] width 769 height 774
click at [810, 464] on div at bounding box center [881, 522] width 769 height 774
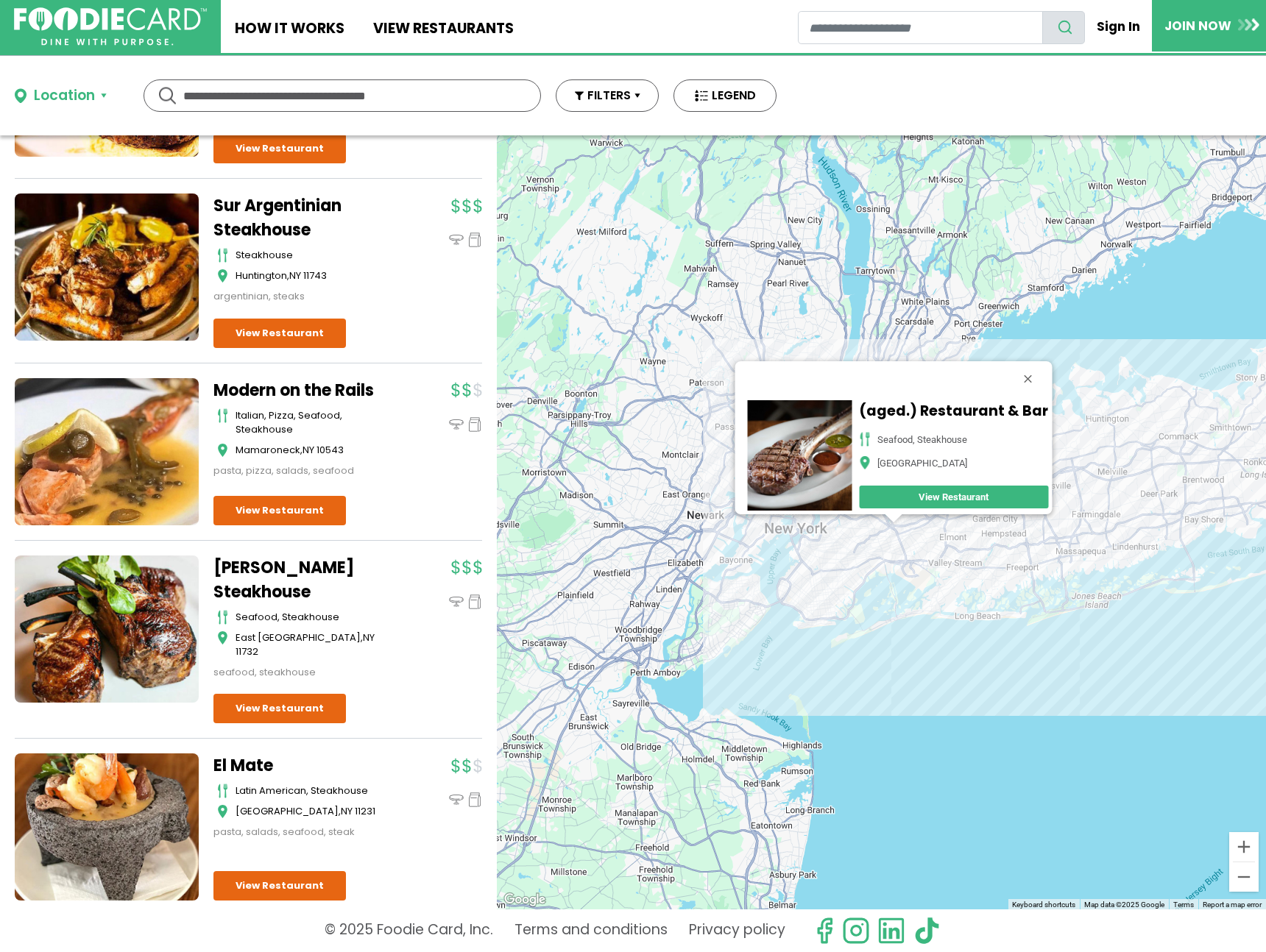
click at [807, 568] on div "(aged.) Restaurant & Bar seafood, steakhouse Forest Hills View Restaurant" at bounding box center [881, 522] width 769 height 774
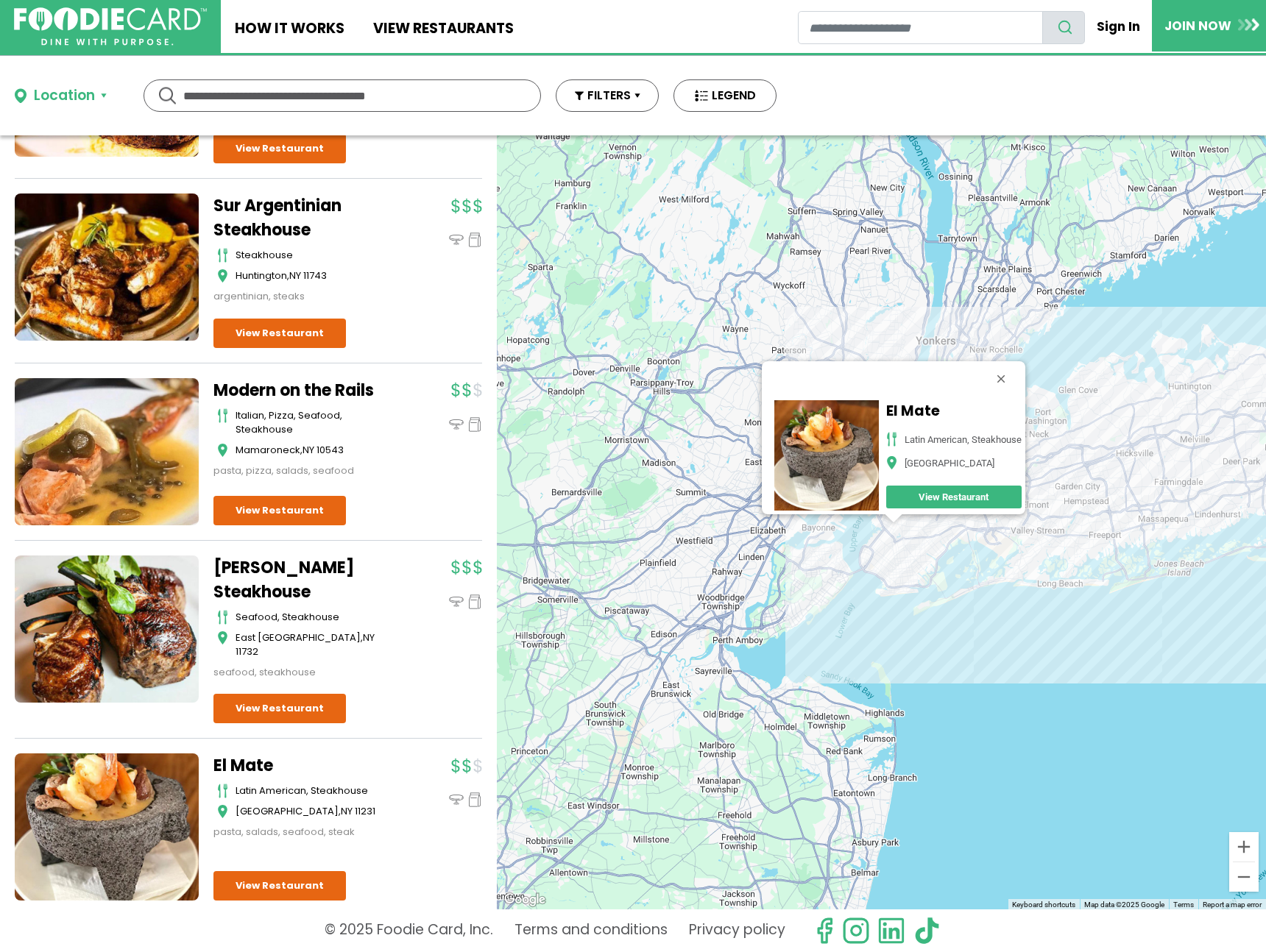
click at [1122, 497] on div "El Mate Latin American, Steakhouse Brooklyn View Restaurant" at bounding box center [881, 522] width 769 height 774
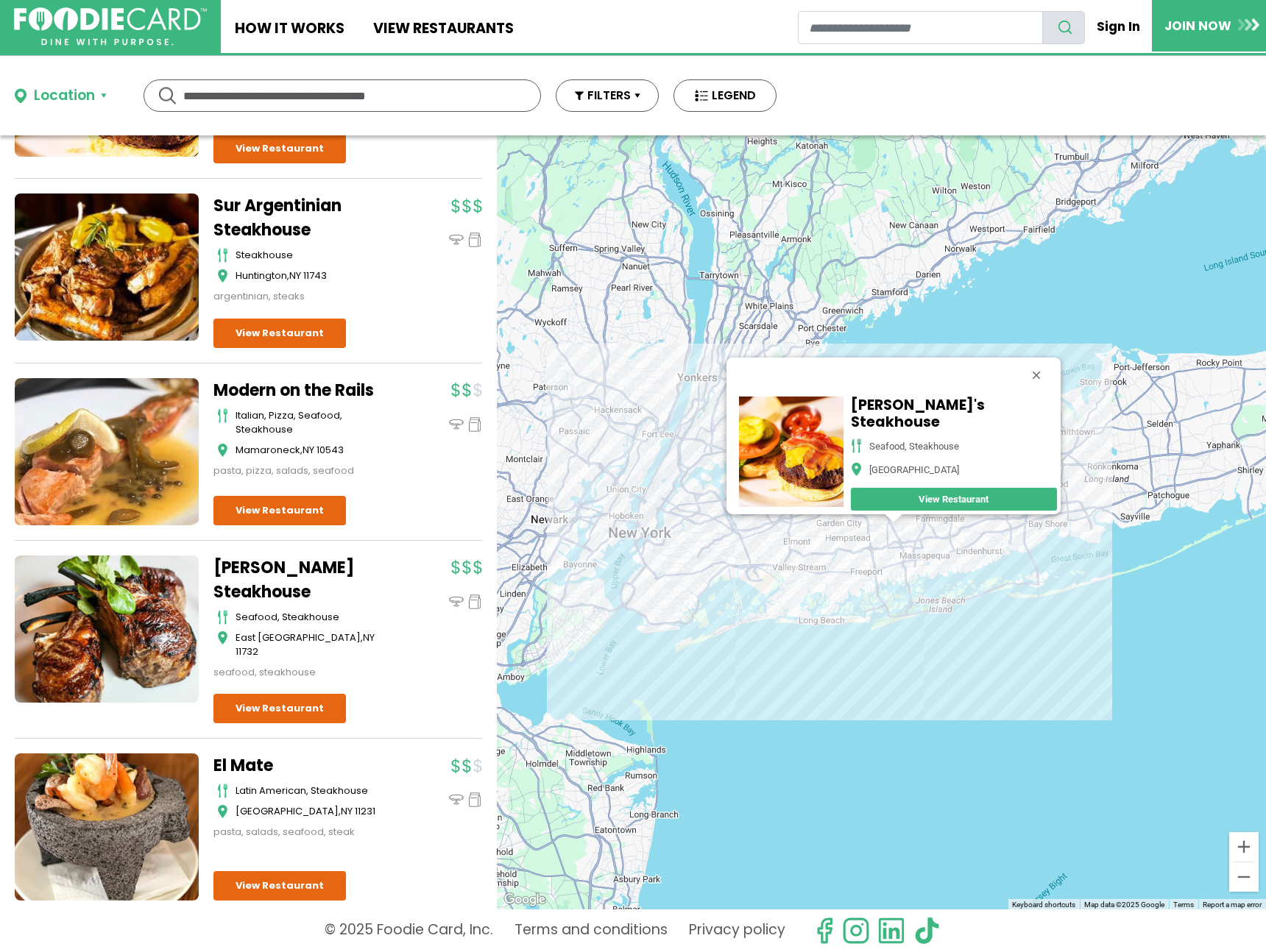
click at [919, 580] on div "Jake's Steakhouse seafood, steakhouse East Meadow View Restaurant" at bounding box center [881, 522] width 769 height 774
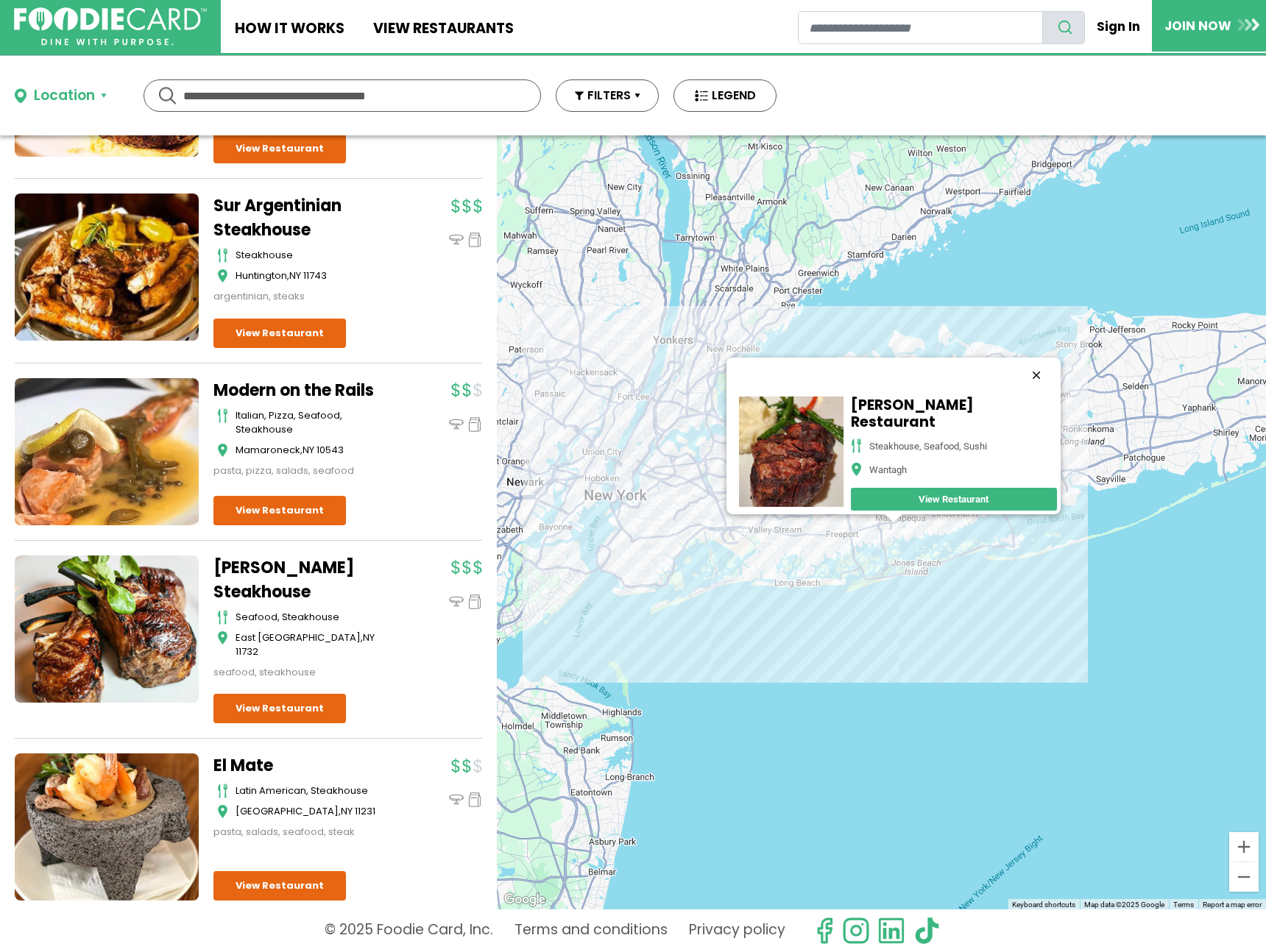
click at [1023, 382] on button "Close" at bounding box center [1036, 375] width 35 height 35
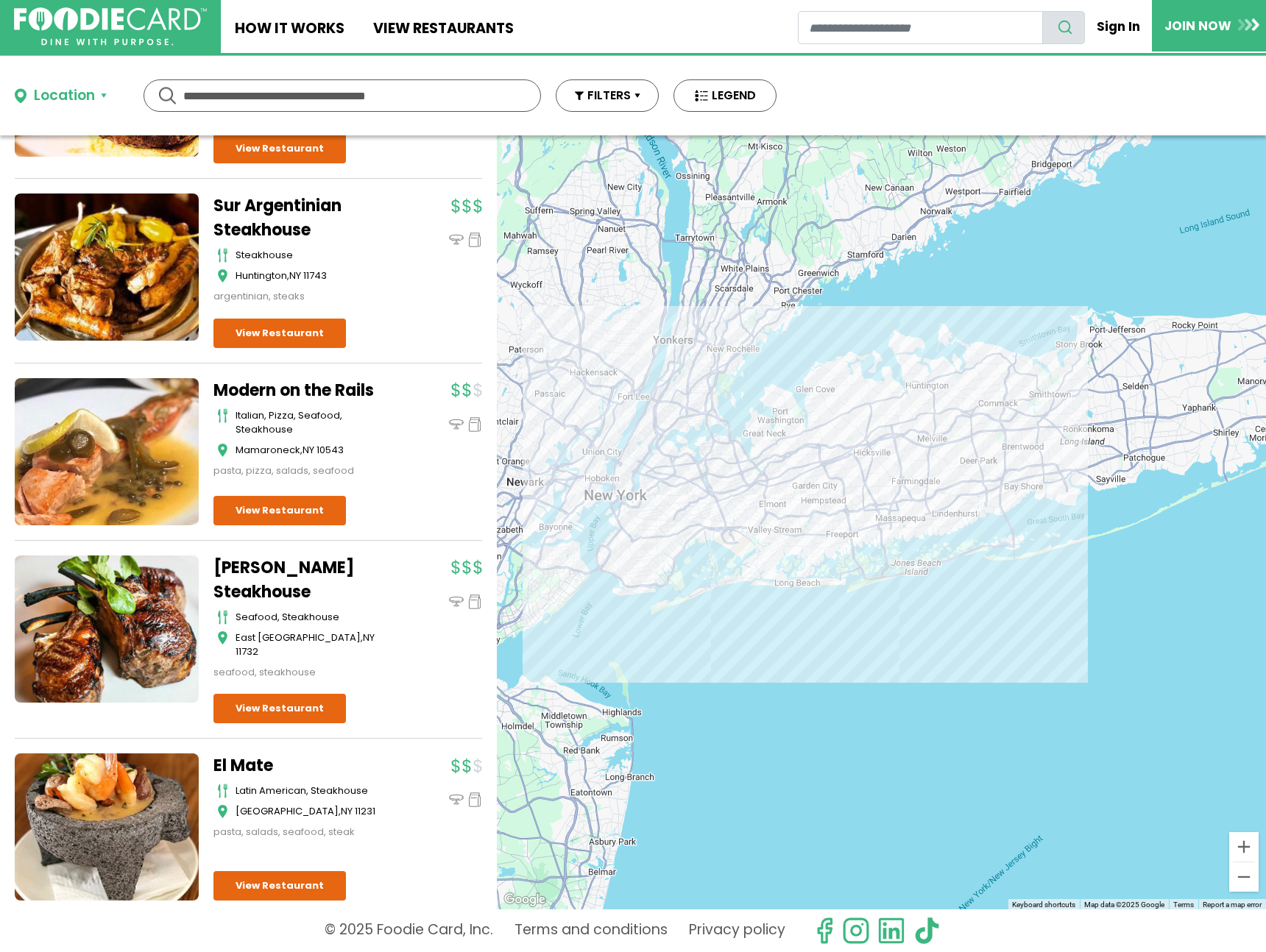
click at [938, 398] on div at bounding box center [881, 522] width 769 height 774
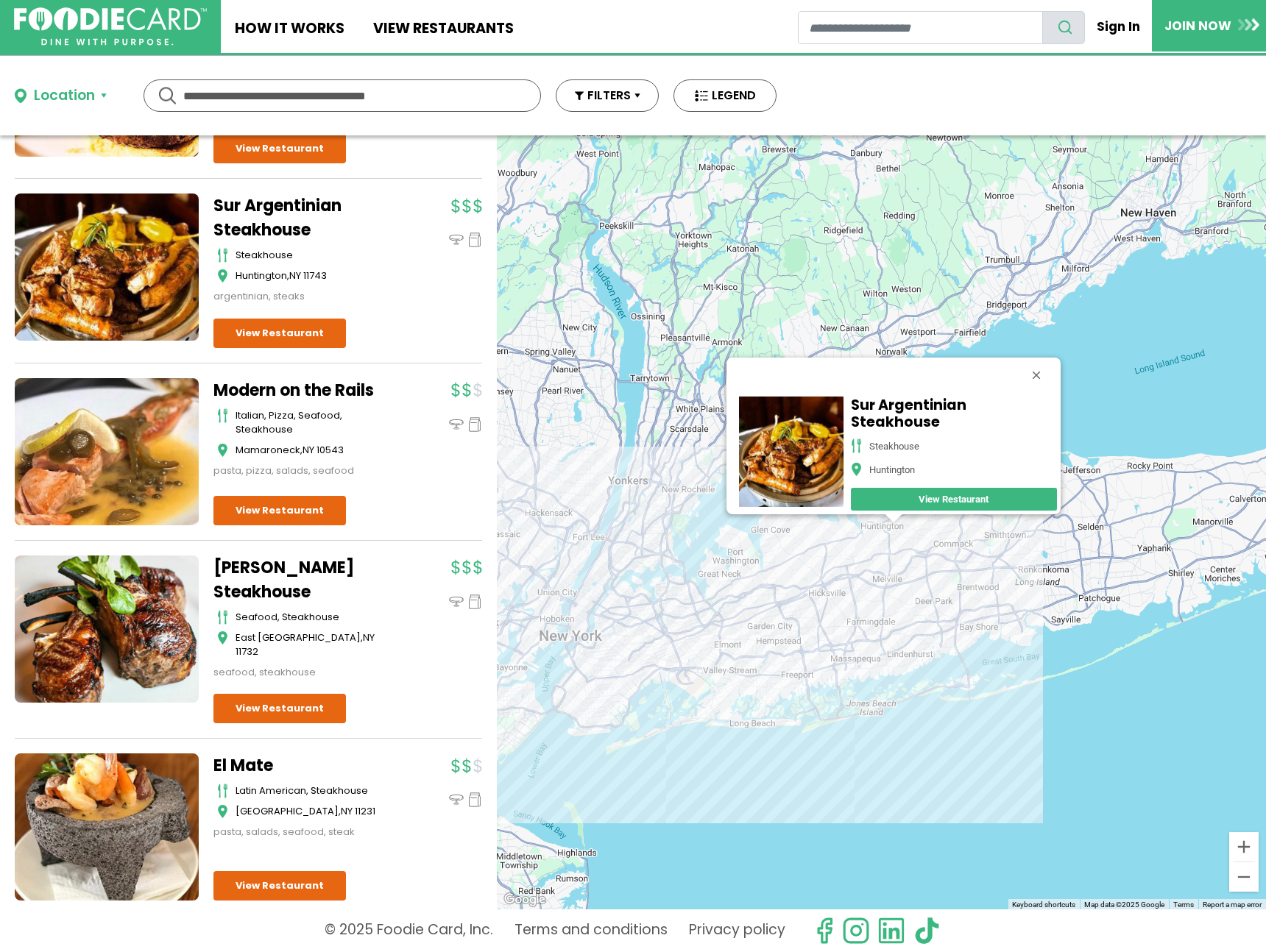
click at [837, 545] on div "Sur Argentinian Steakhouse Steakhouse [GEOGRAPHIC_DATA]" at bounding box center [881, 522] width 769 height 774
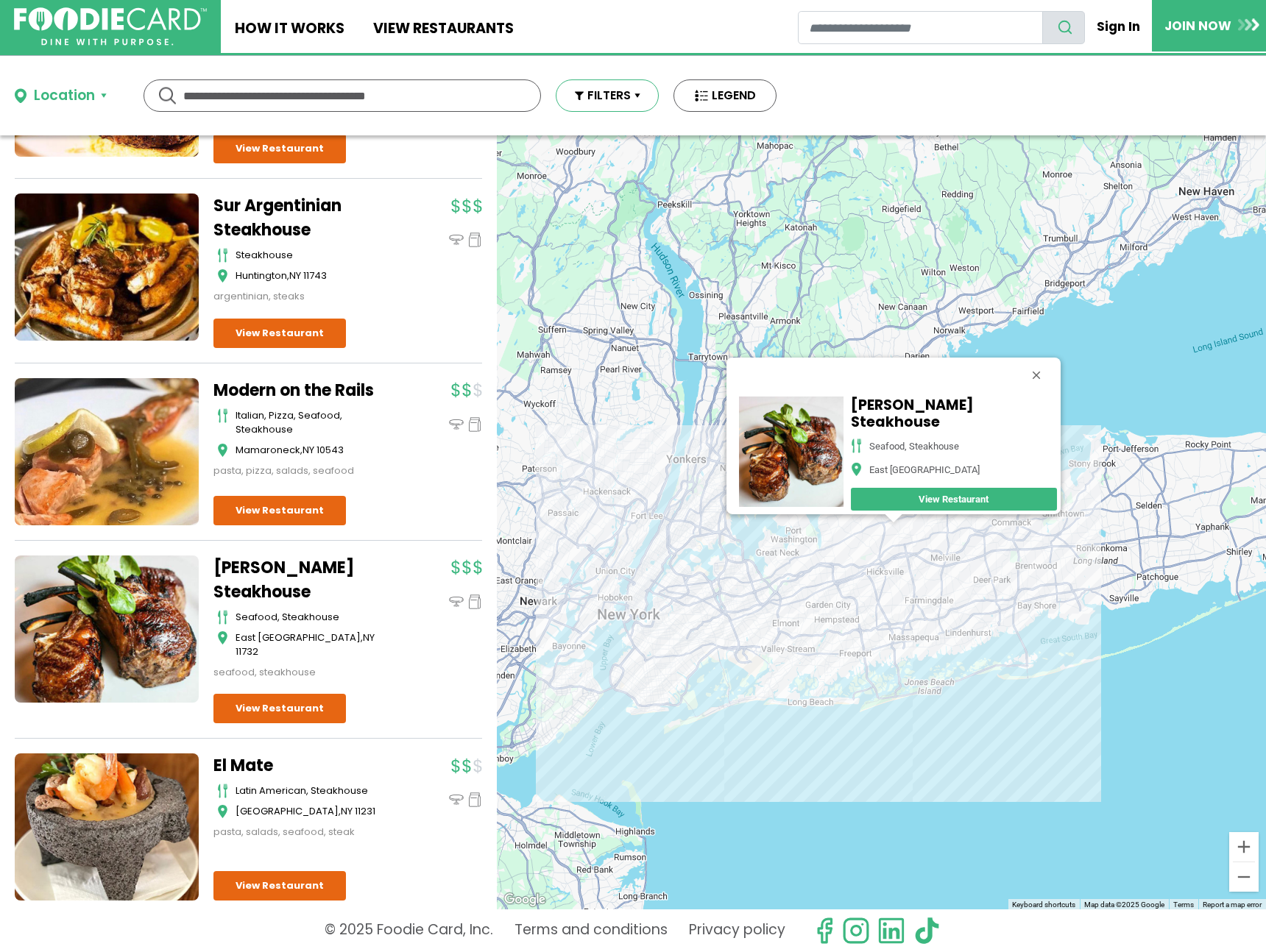
click at [597, 101] on button "FILTERS" at bounding box center [608, 95] width 103 height 32
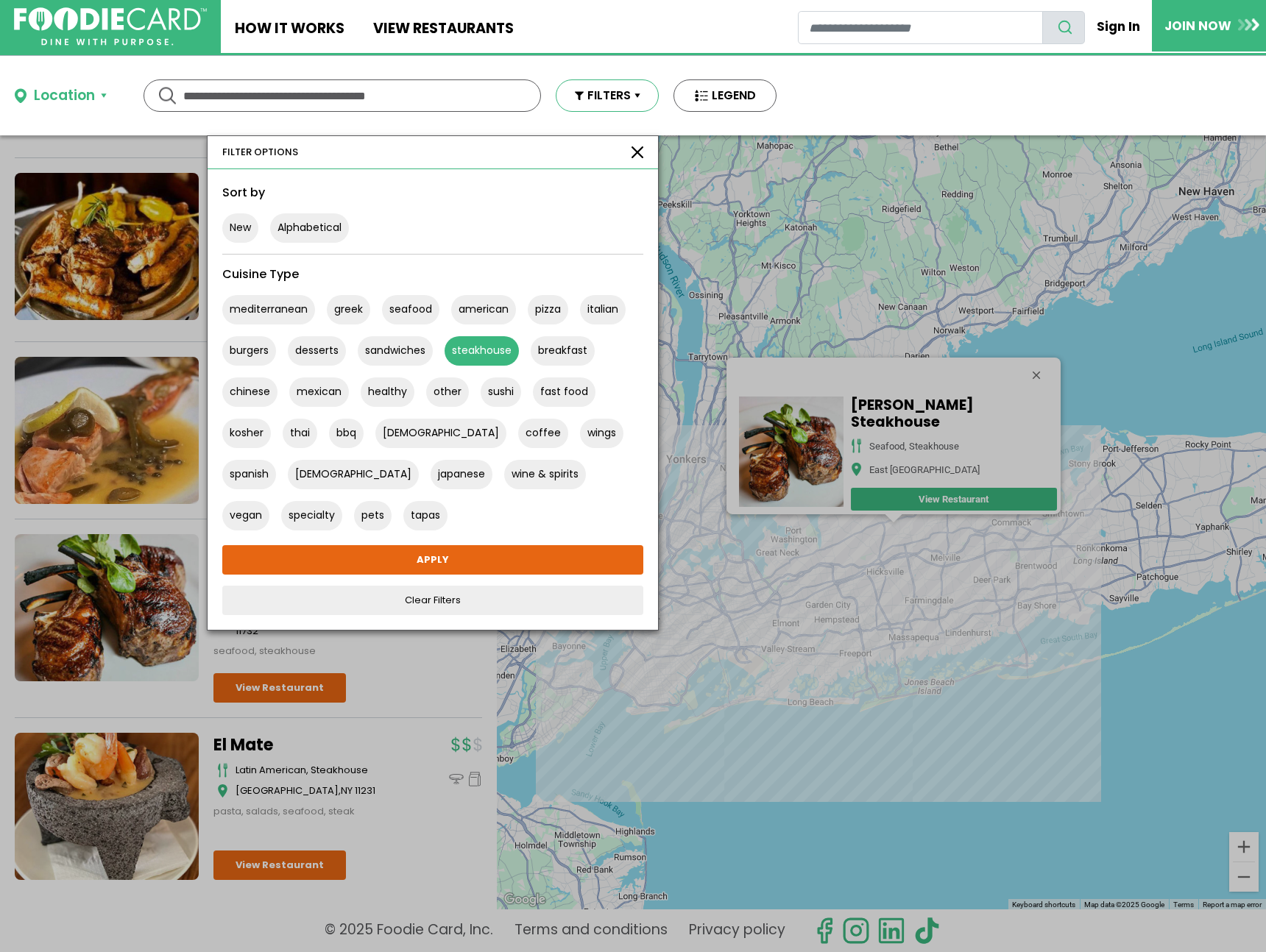
scroll to position [987, 0]
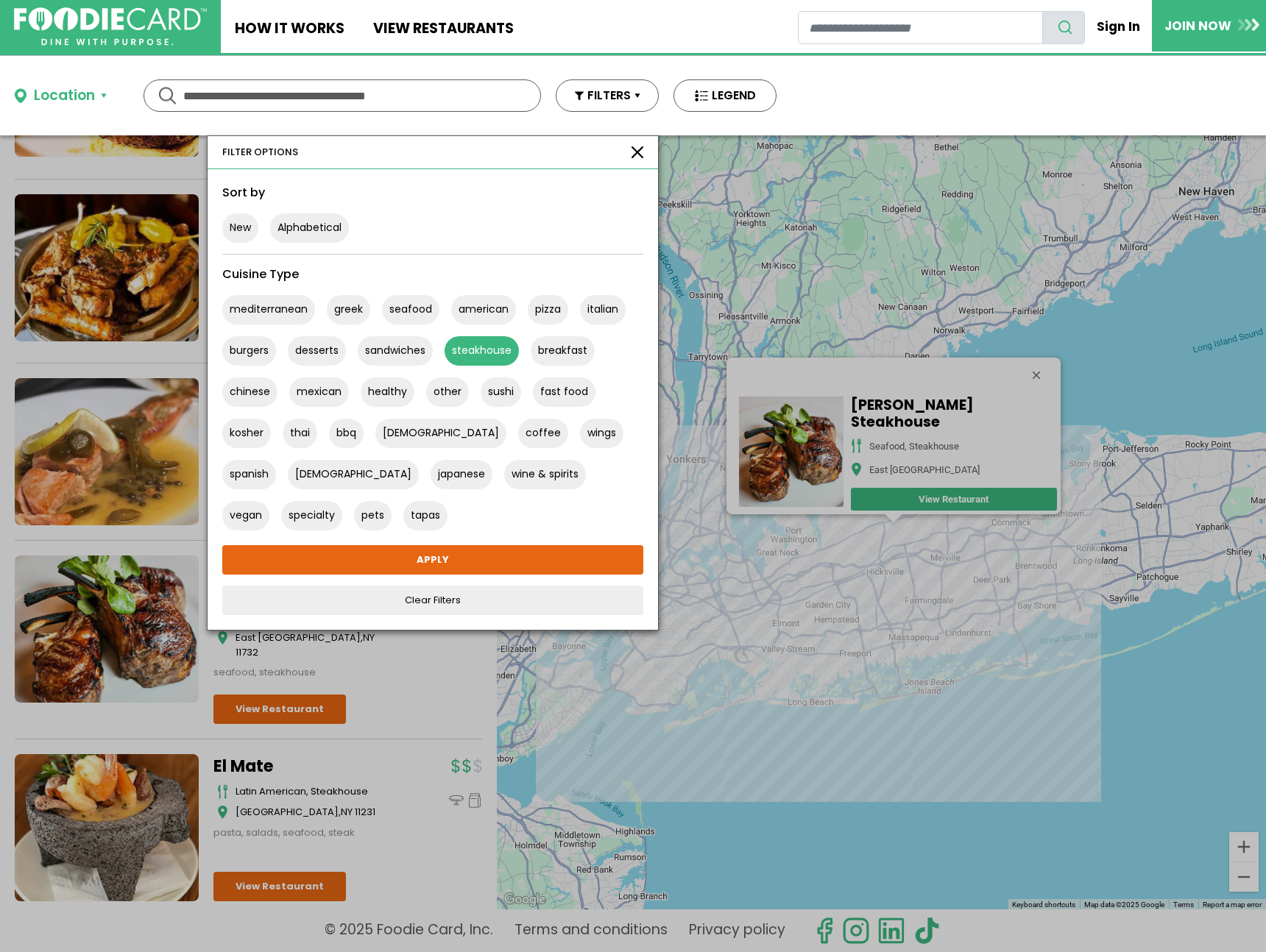
click at [499, 344] on button "steakhouse" at bounding box center [482, 351] width 74 height 30
click at [329, 305] on button "greek" at bounding box center [348, 309] width 43 height 30
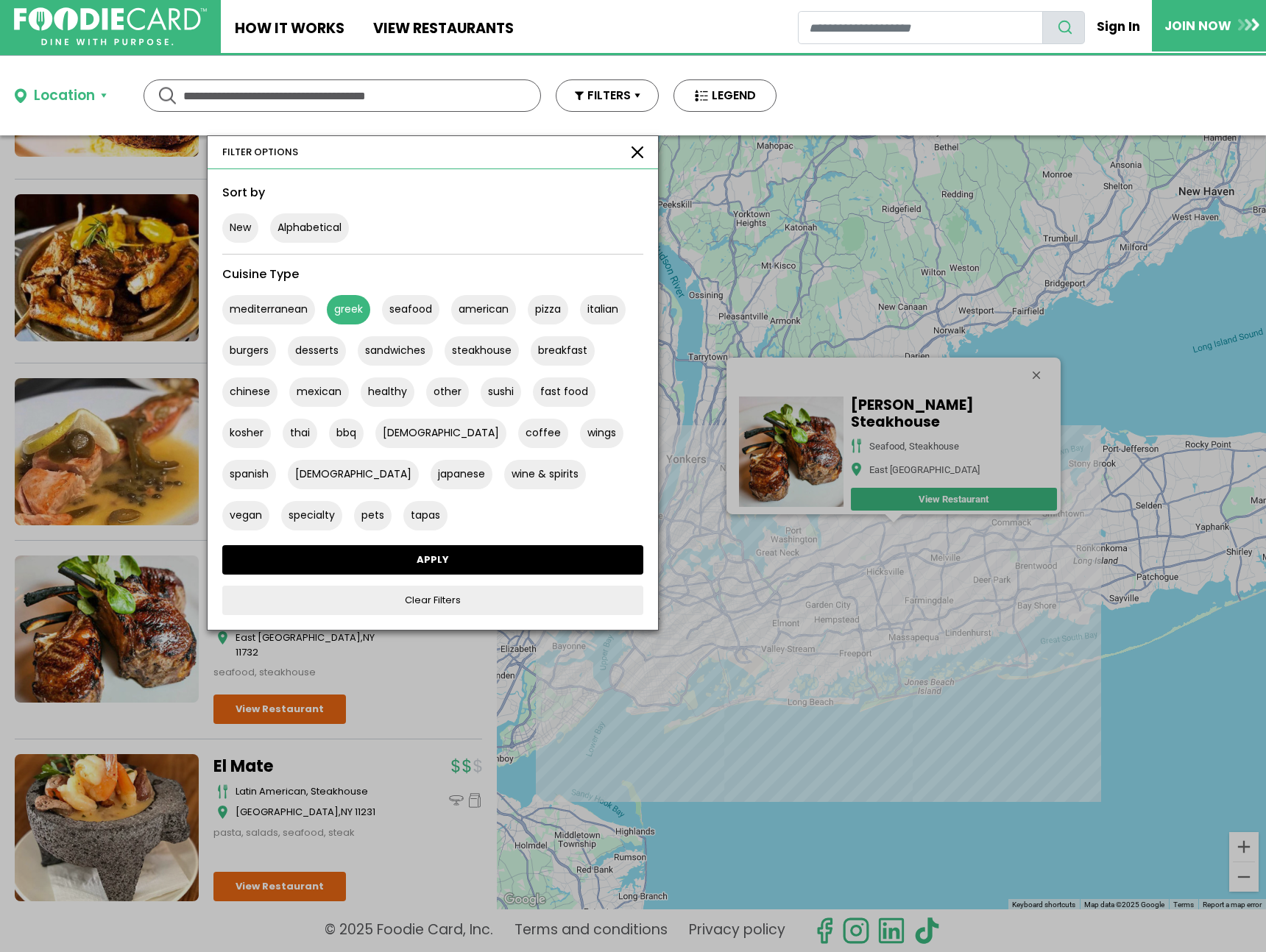
click at [472, 556] on link "APPLY" at bounding box center [433, 559] width 421 height 30
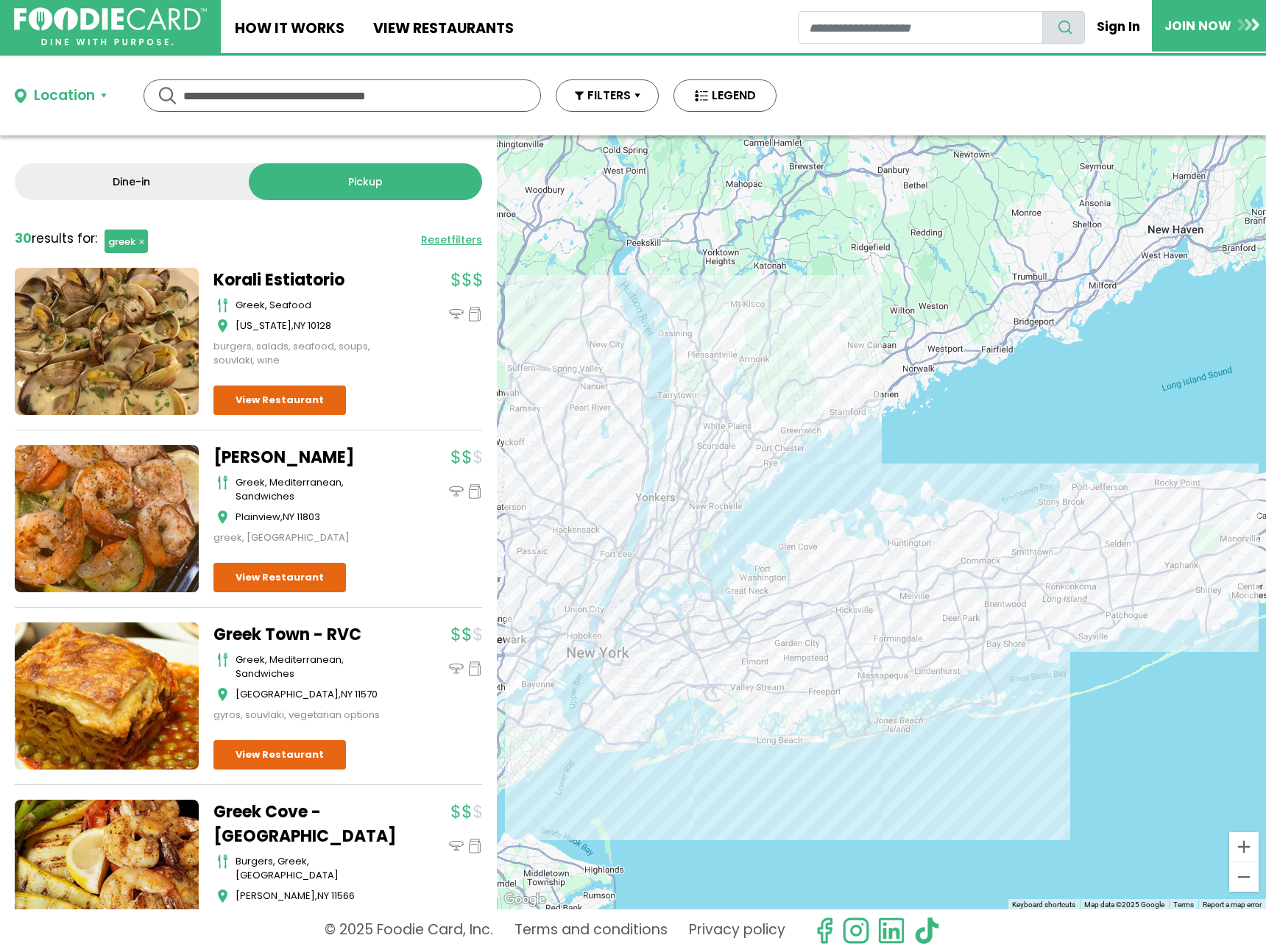
scroll to position [0, 0]
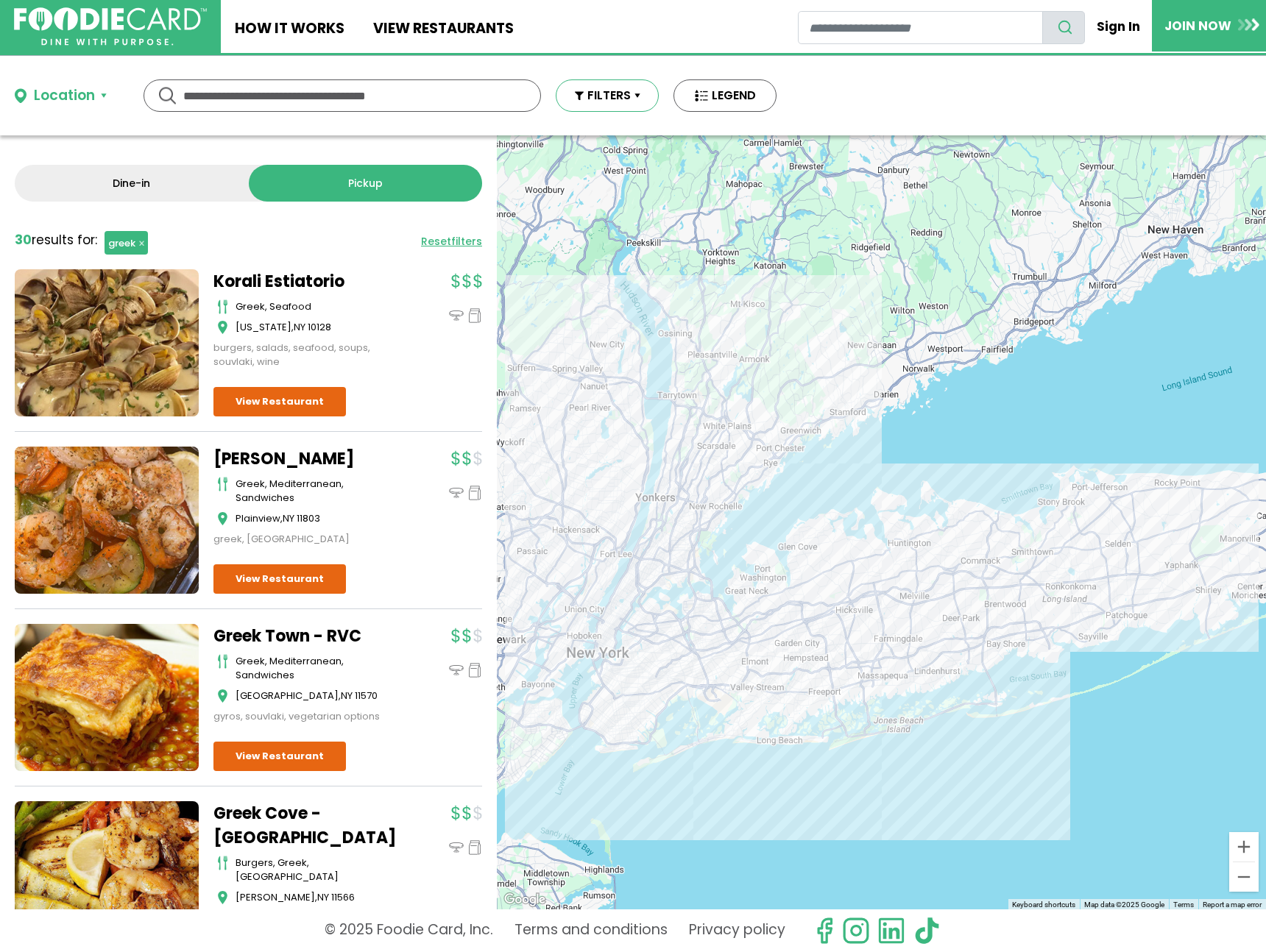
click at [639, 86] on button "FILTERS" at bounding box center [608, 95] width 103 height 32
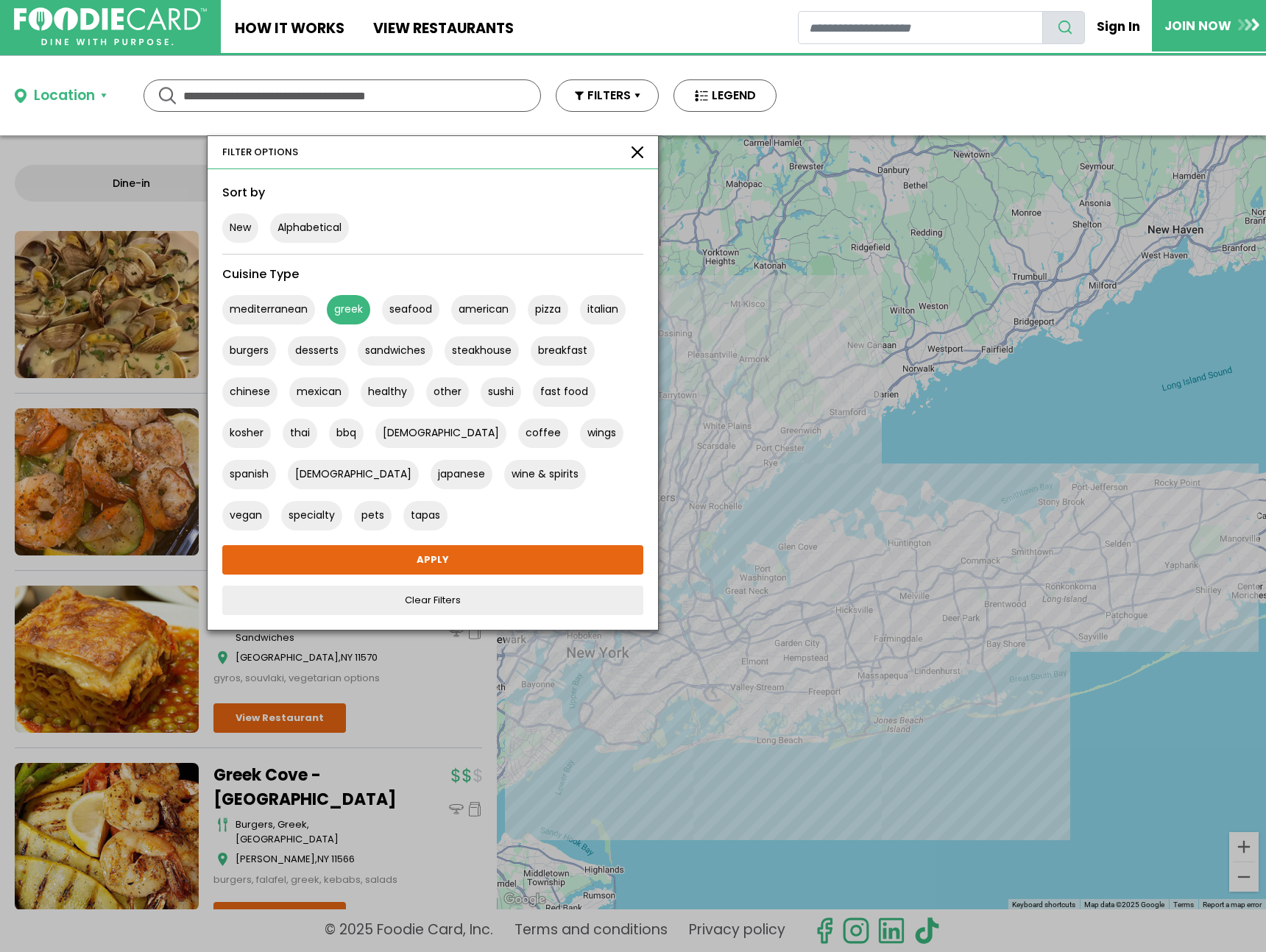
click at [343, 316] on button "greek" at bounding box center [348, 309] width 43 height 30
click at [482, 312] on button "american" at bounding box center [483, 309] width 65 height 30
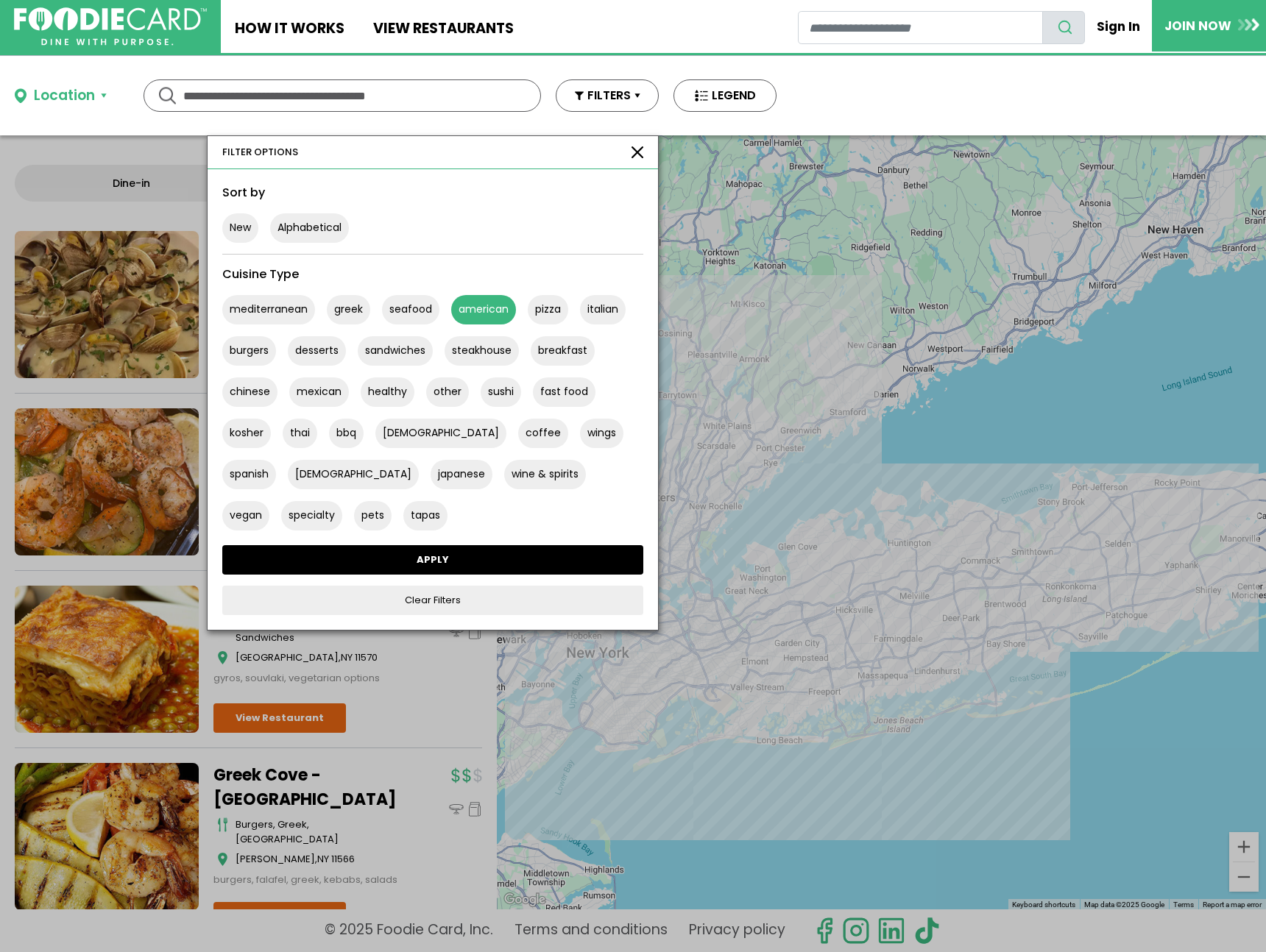
click at [470, 567] on link "APPLY" at bounding box center [433, 559] width 421 height 30
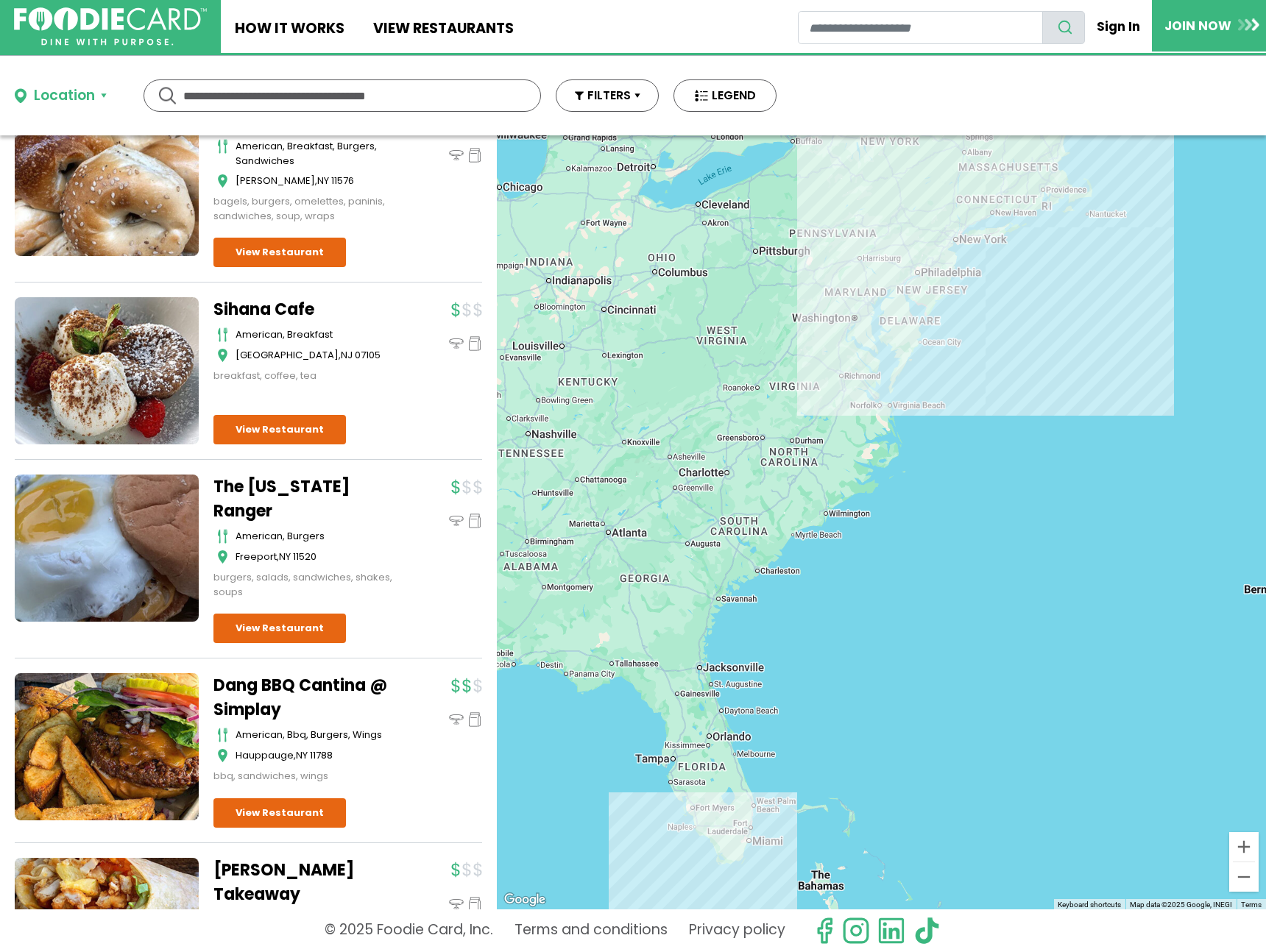
scroll to position [23086, 0]
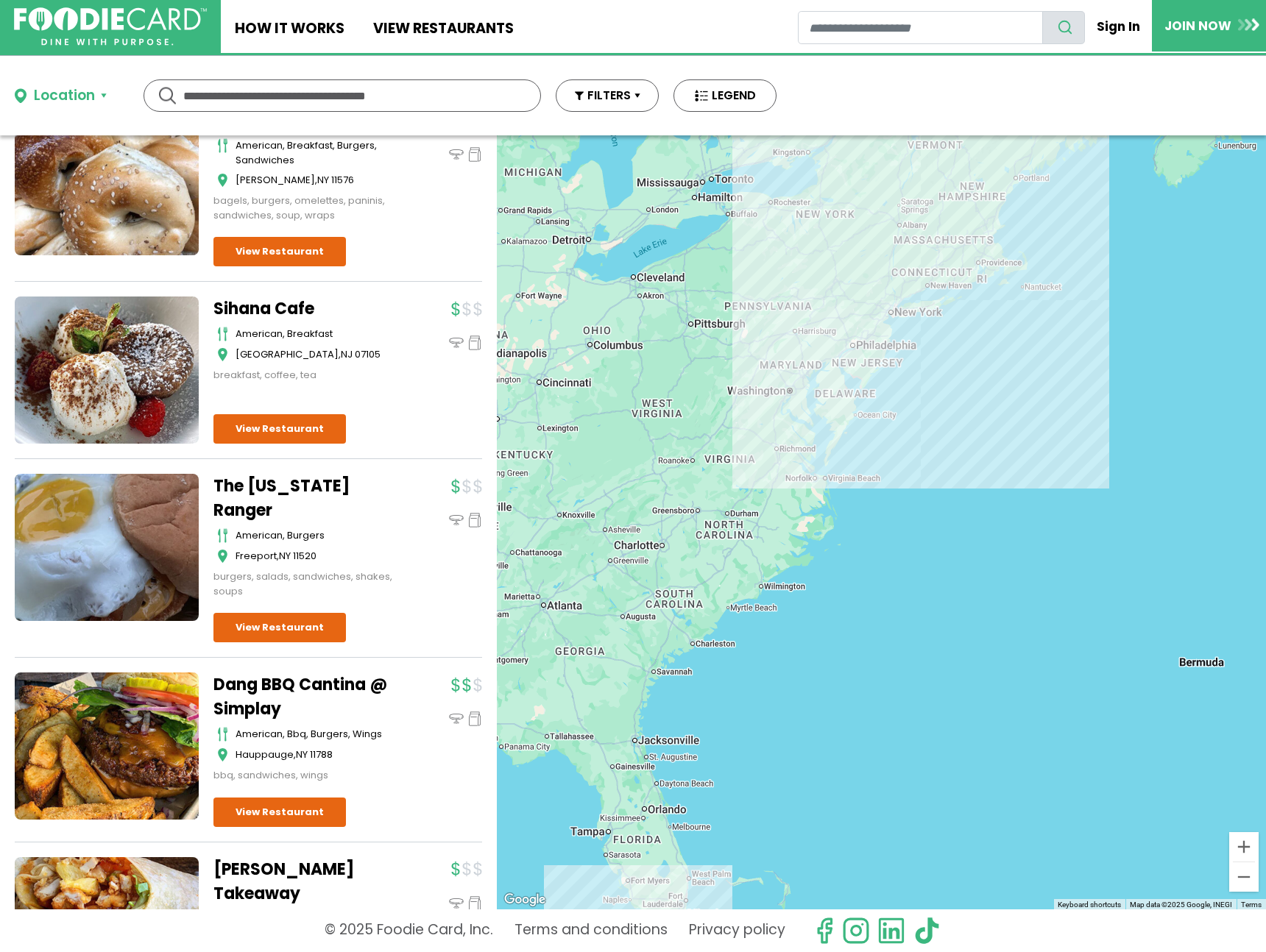
drag, startPoint x: 1012, startPoint y: 312, endPoint x: 881, endPoint y: 471, distance: 206.0
click at [881, 471] on div at bounding box center [881, 522] width 769 height 774
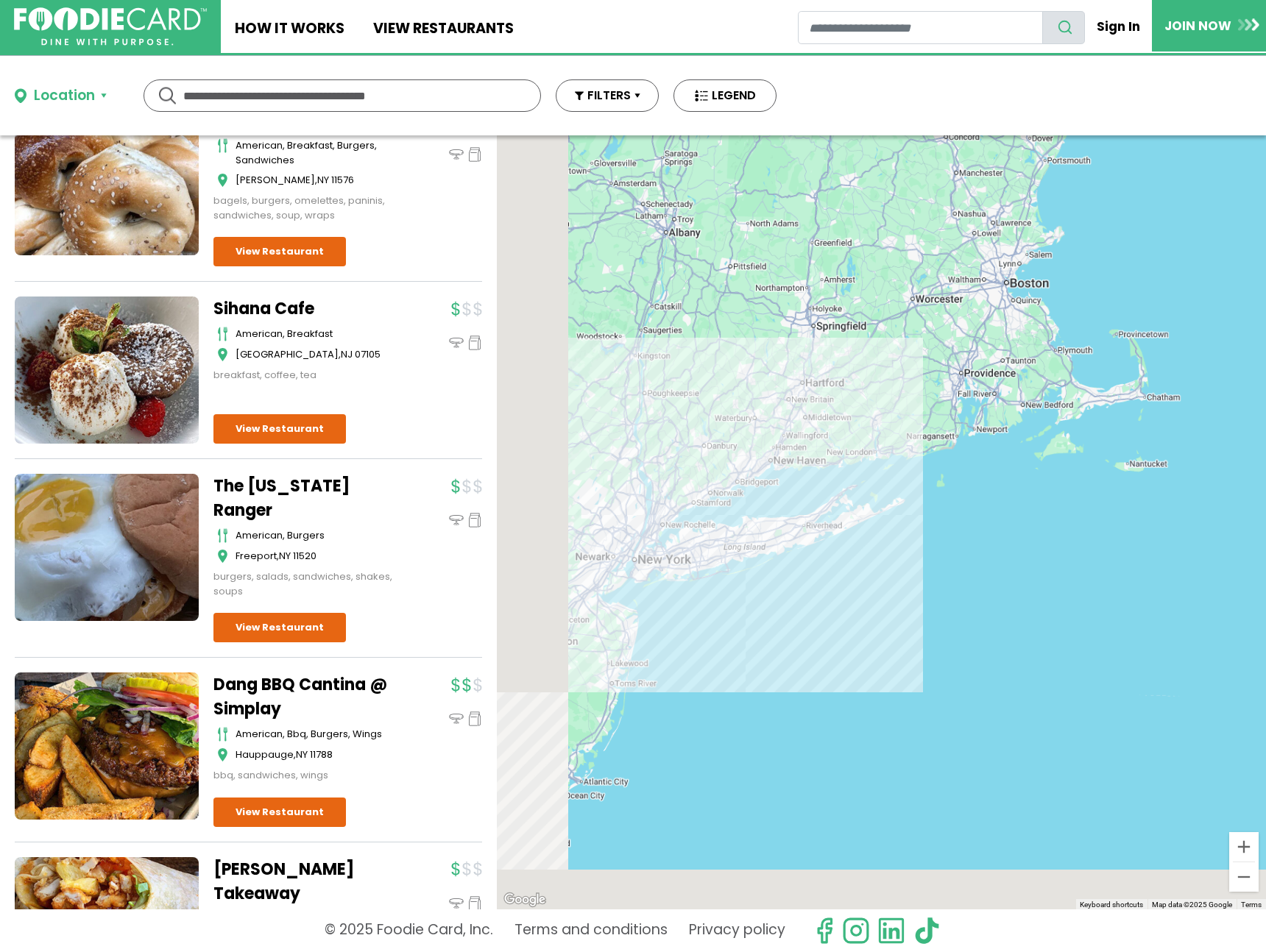
drag, startPoint x: 767, startPoint y: 562, endPoint x: 939, endPoint y: 391, distance: 242.5
click at [939, 391] on div at bounding box center [881, 522] width 769 height 774
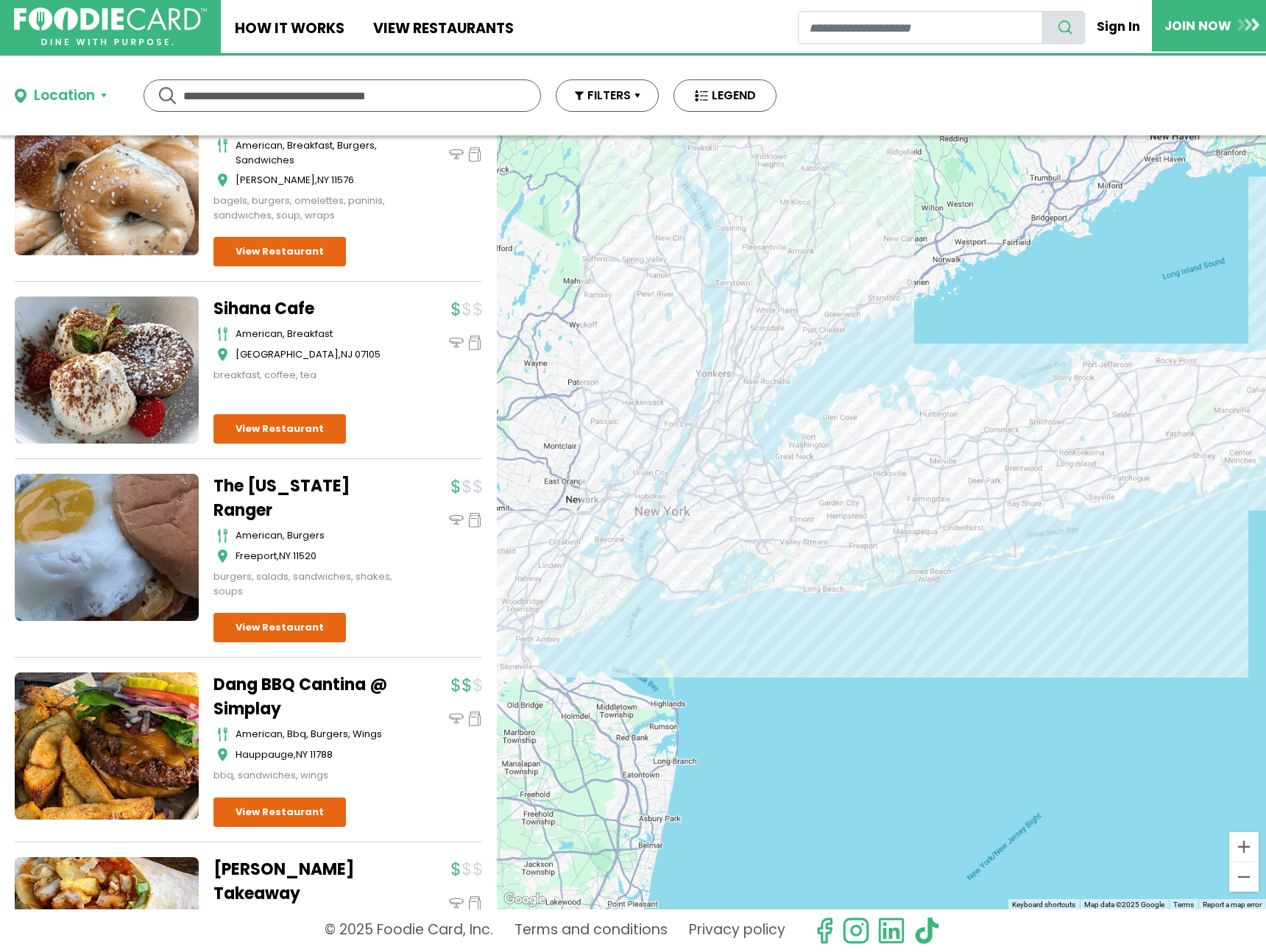
drag, startPoint x: 969, startPoint y: 189, endPoint x: 983, endPoint y: 481, distance: 292.3
click at [983, 481] on div at bounding box center [881, 522] width 769 height 774
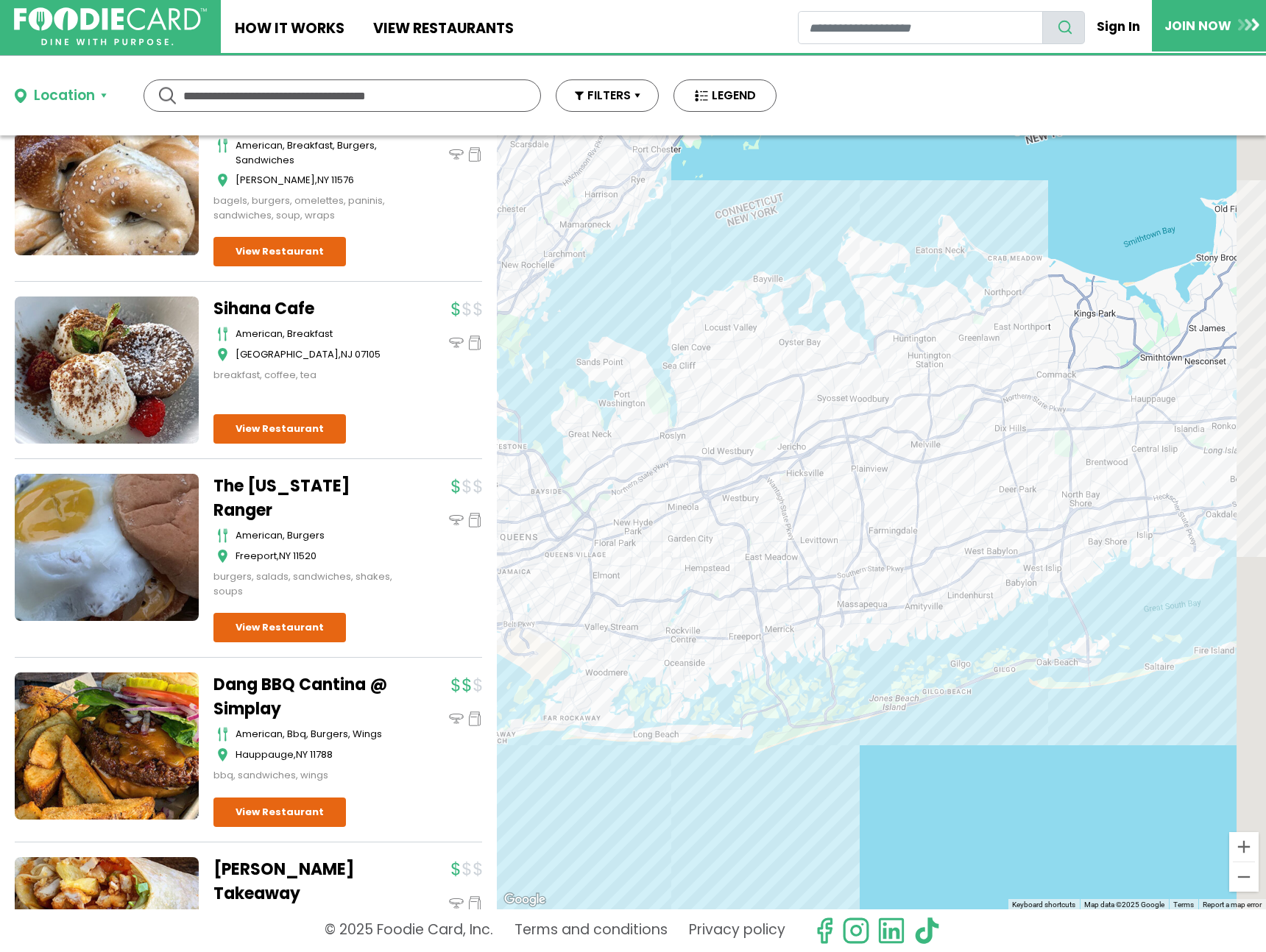
drag, startPoint x: 952, startPoint y: 493, endPoint x: 857, endPoint y: 444, distance: 106.9
click at [755, 507] on div at bounding box center [881, 522] width 769 height 774
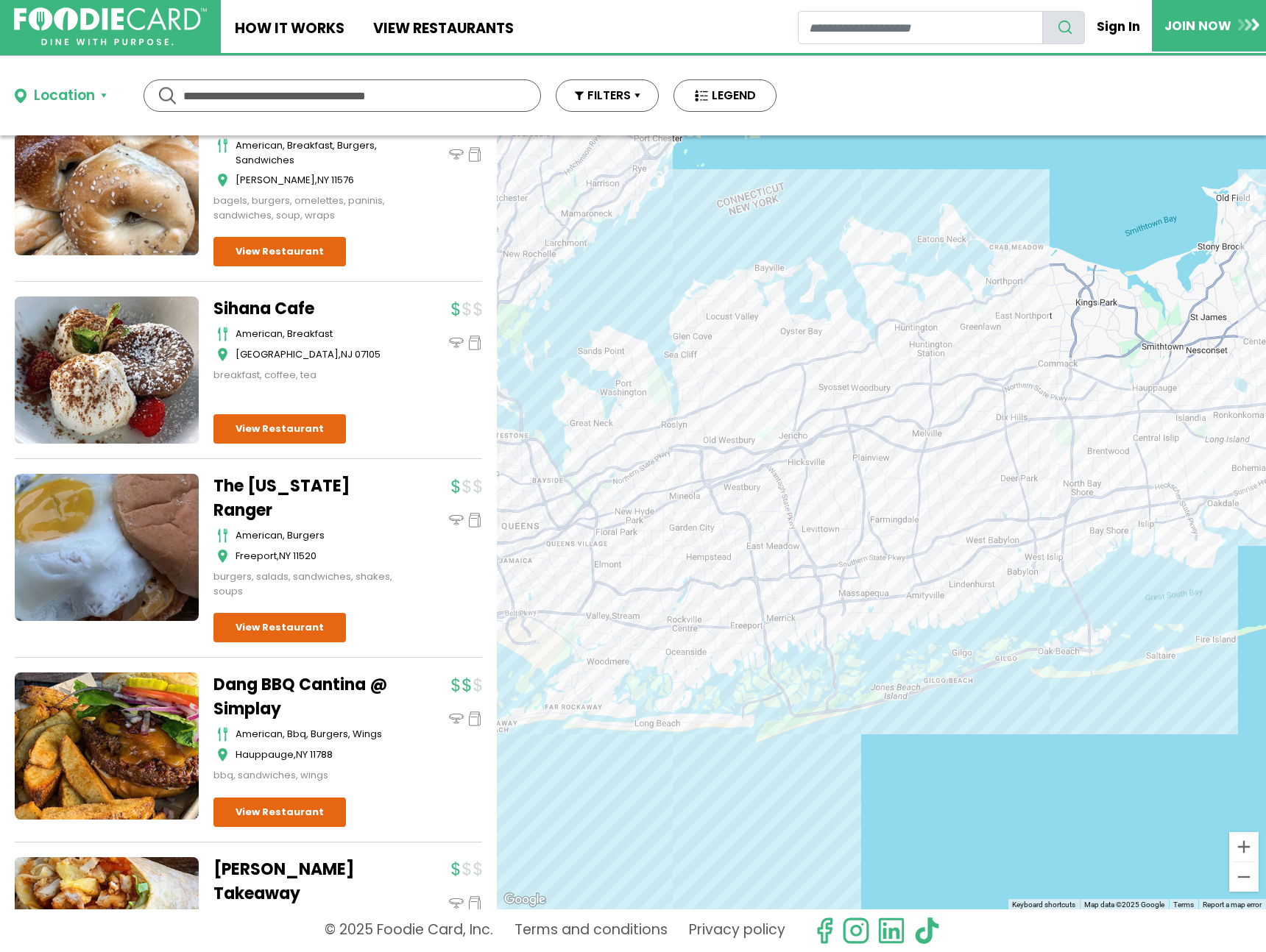
click at [926, 337] on div at bounding box center [881, 522] width 769 height 774
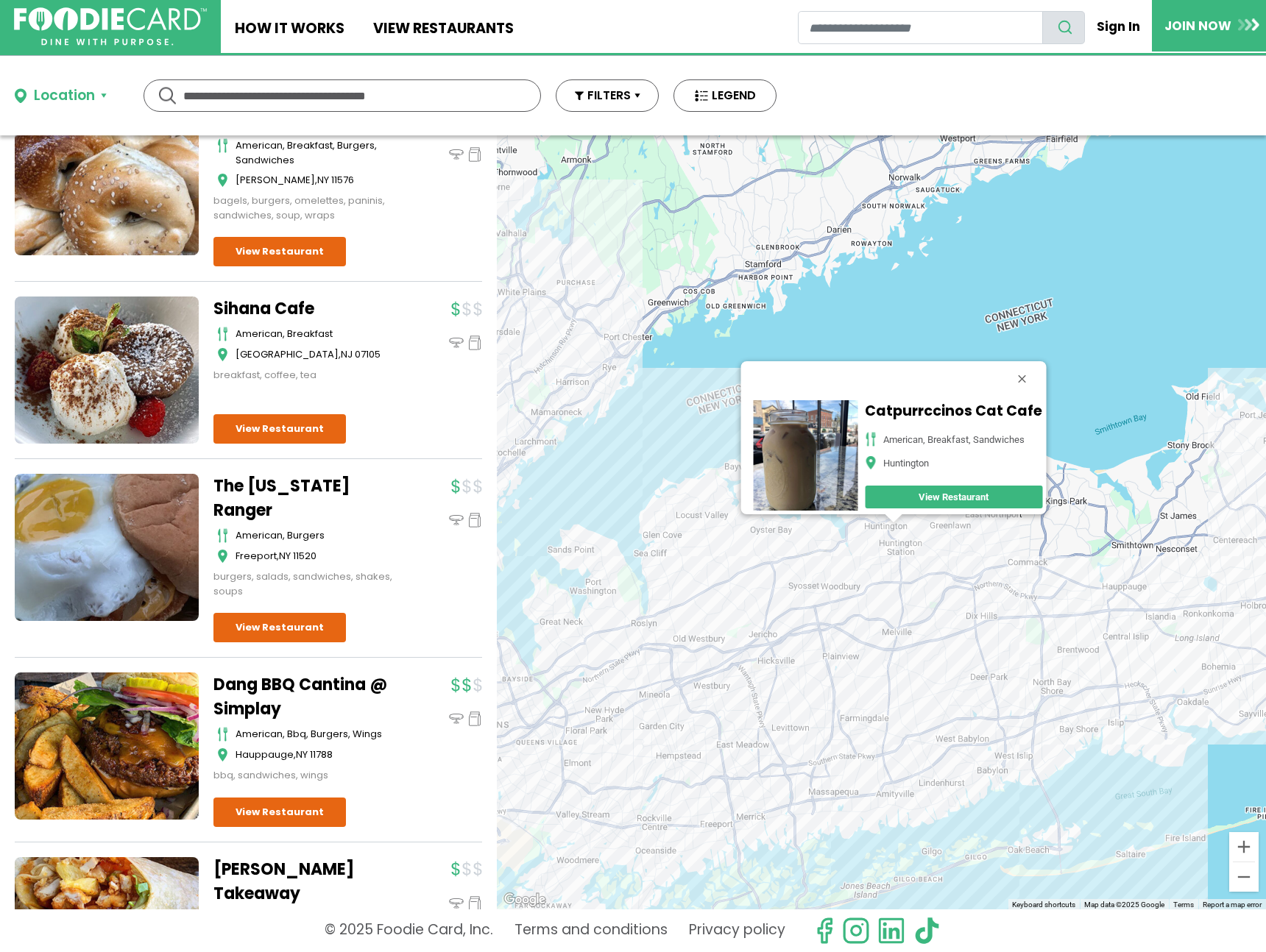
drag, startPoint x: 1034, startPoint y: 613, endPoint x: 1065, endPoint y: 617, distance: 31.3
click at [1034, 613] on div "Catpurrccinos Cat Cafe American, Breakfast, Sandwiches Huntington View Restaura…" at bounding box center [881, 522] width 769 height 774
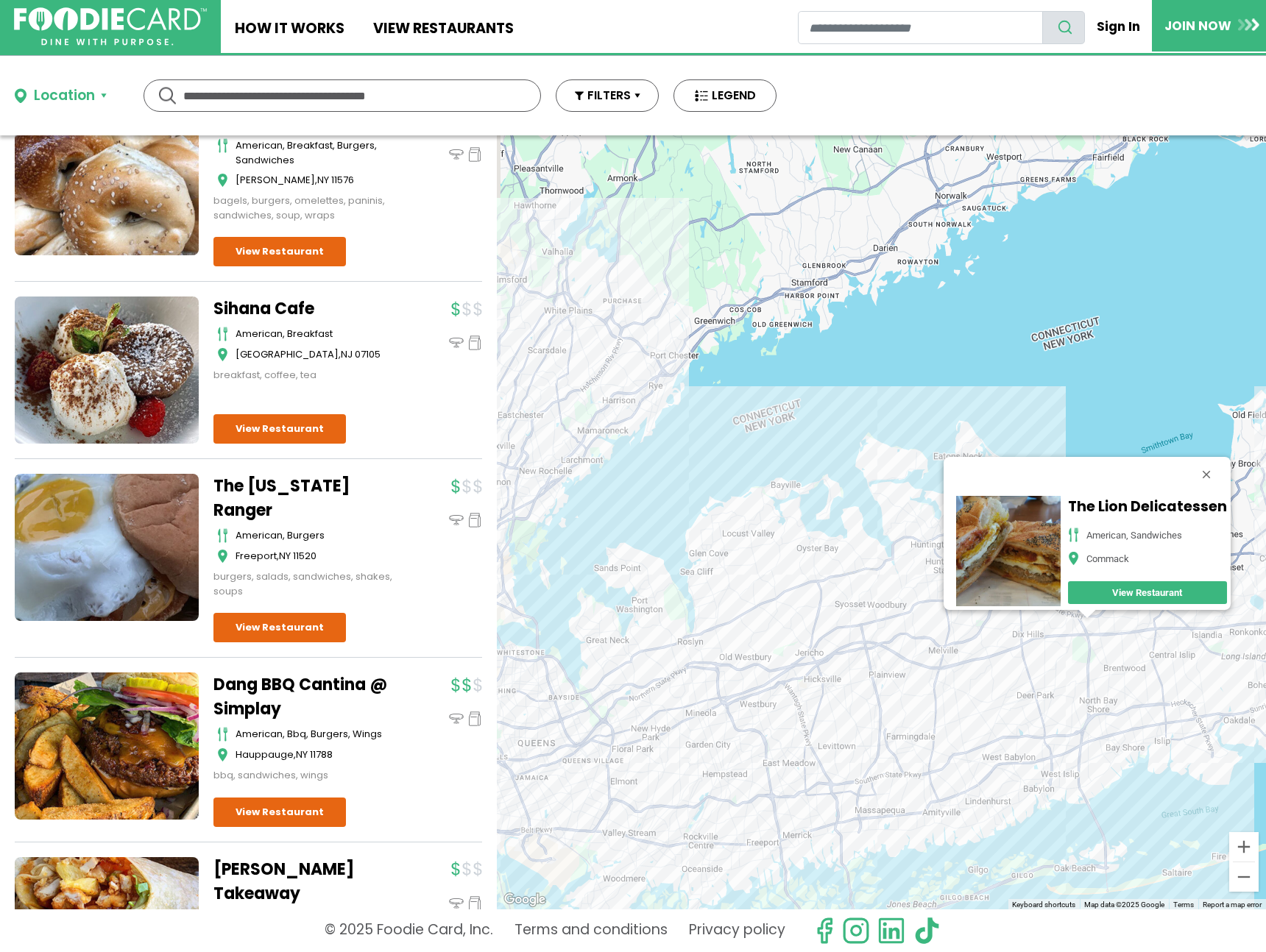
drag, startPoint x: 916, startPoint y: 607, endPoint x: 919, endPoint y: 593, distance: 14.3
click at [1158, 631] on div "The Lion Delicatessen american, sandwiches Commack View Restaurant" at bounding box center [881, 522] width 769 height 774
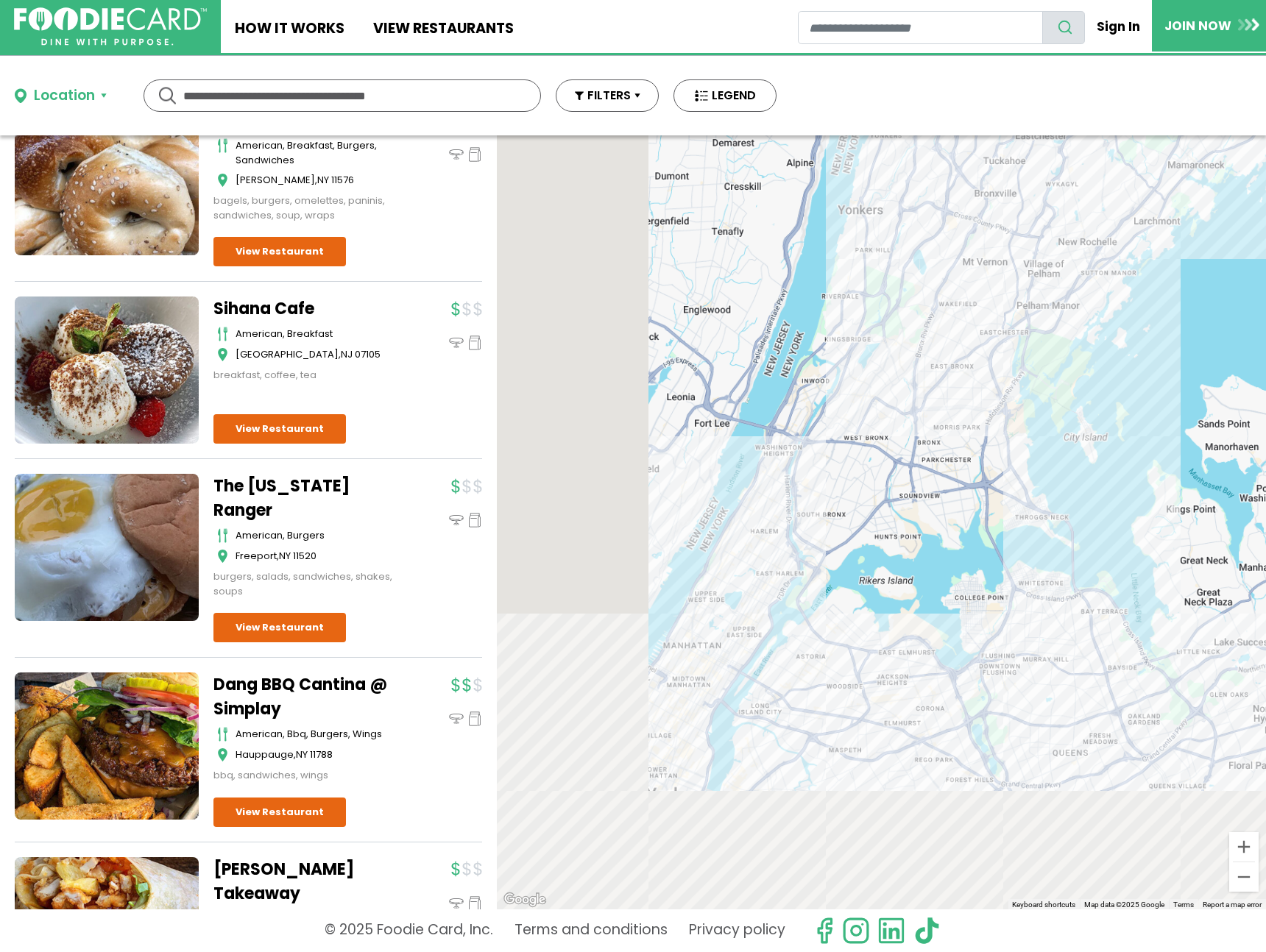
drag, startPoint x: 913, startPoint y: 401, endPoint x: 1042, endPoint y: 255, distance: 194.8
click at [1042, 255] on div "The Lion Delicatessen american, sandwiches Commack View Restaurant" at bounding box center [881, 522] width 769 height 774
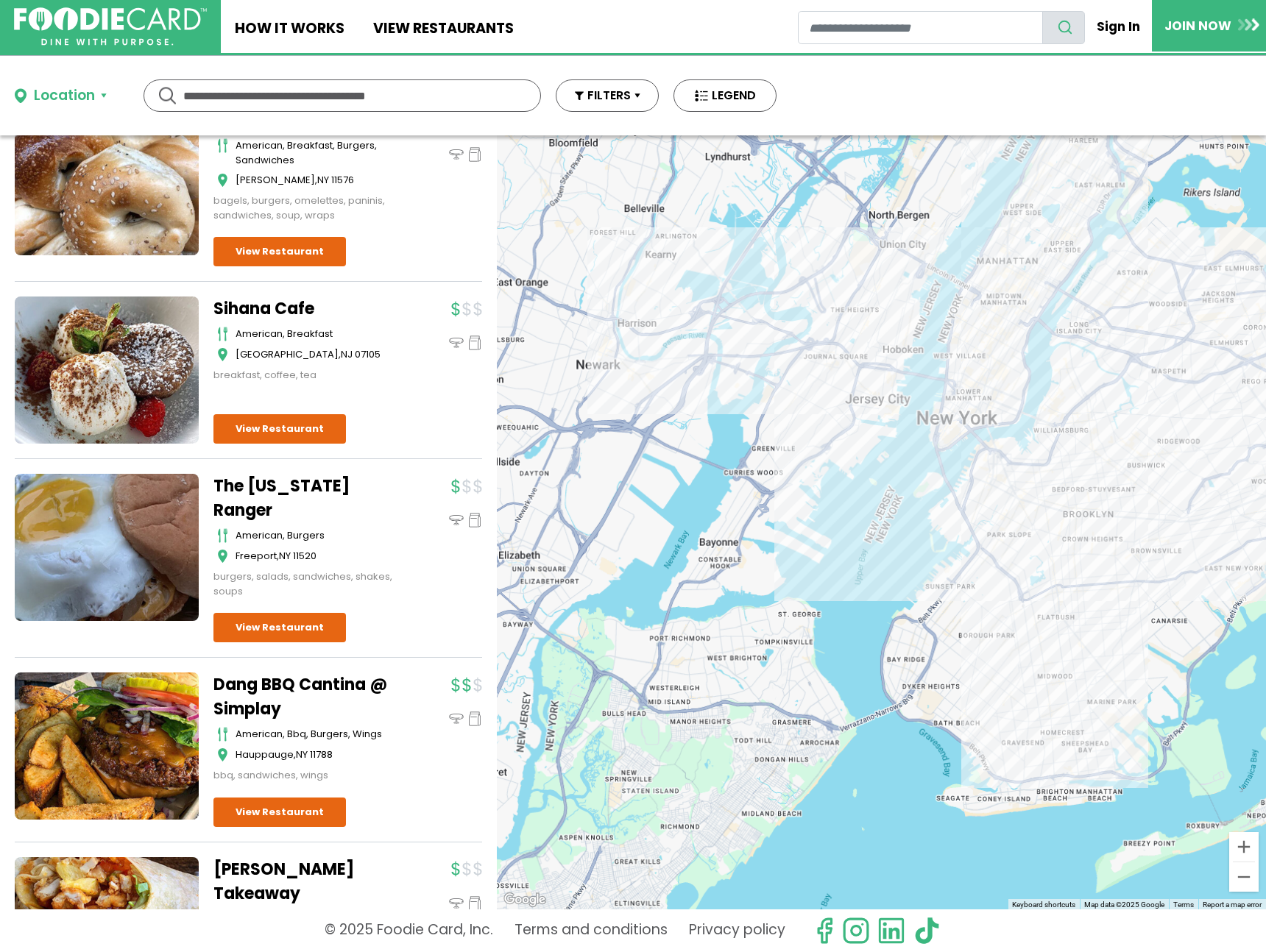
drag, startPoint x: 881, startPoint y: 516, endPoint x: 701, endPoint y: 703, distance: 259.6
click at [701, 703] on div "The Lion Delicatessen american, sandwiches Commack View Restaurant" at bounding box center [881, 522] width 769 height 774
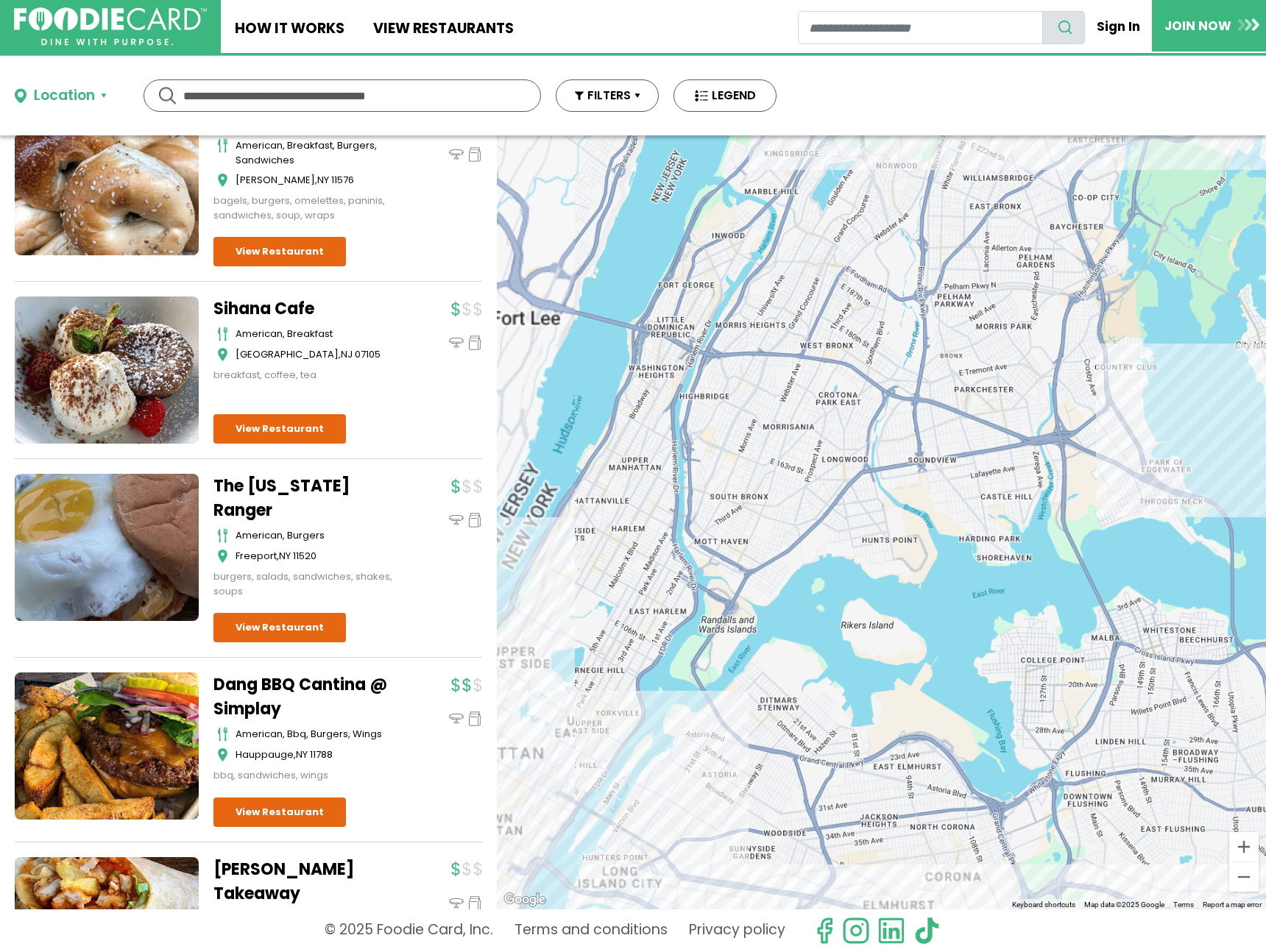
drag, startPoint x: 798, startPoint y: 585, endPoint x: 1114, endPoint y: 349, distance: 394.4
click at [1114, 349] on div "The Lion Delicatessen american, sandwiches Commack View Restaurant" at bounding box center [881, 522] width 769 height 774
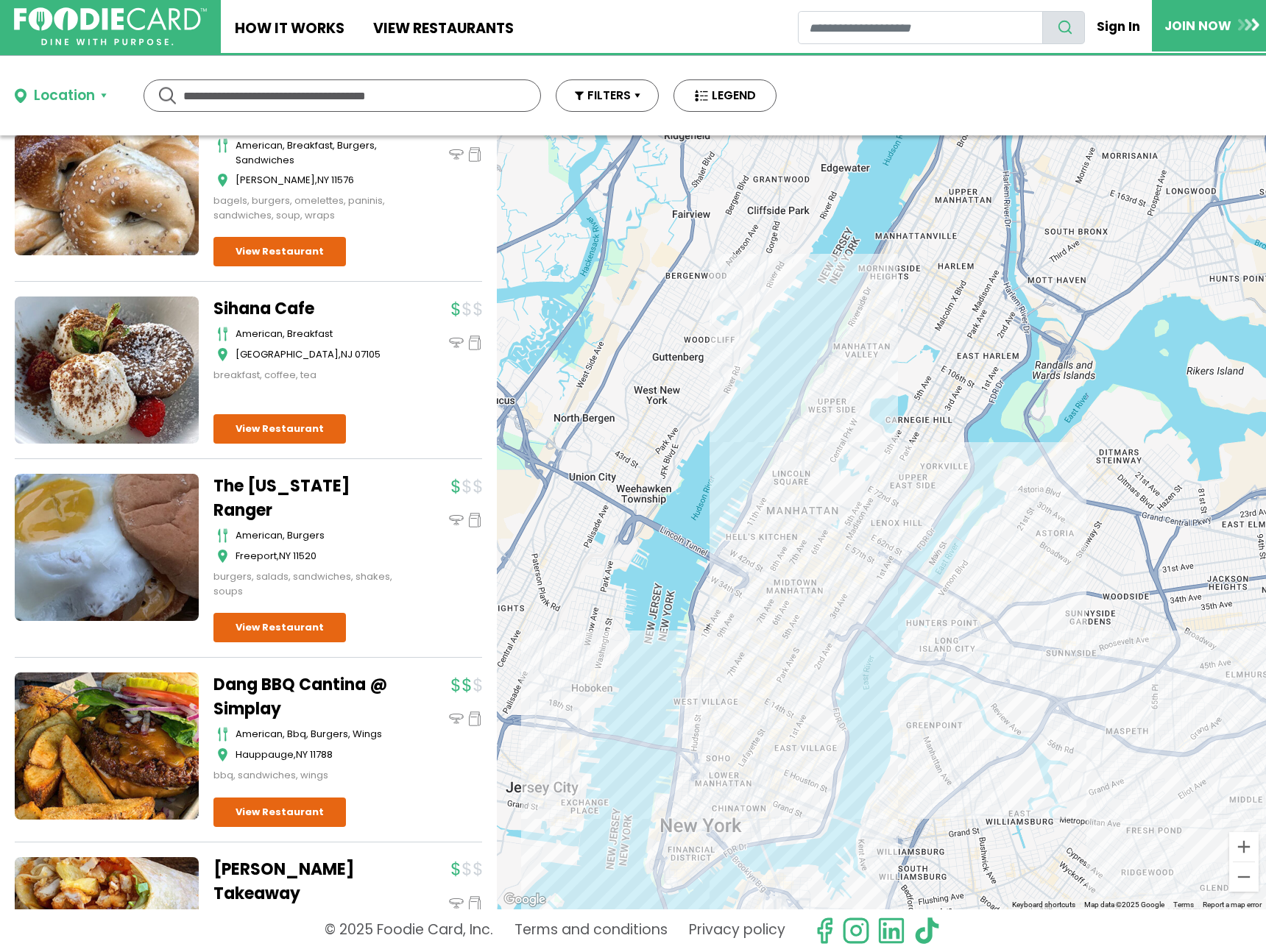
click at [790, 577] on div "The Lion Delicatessen american, sandwiches Commack View Restaurant" at bounding box center [881, 522] width 769 height 774
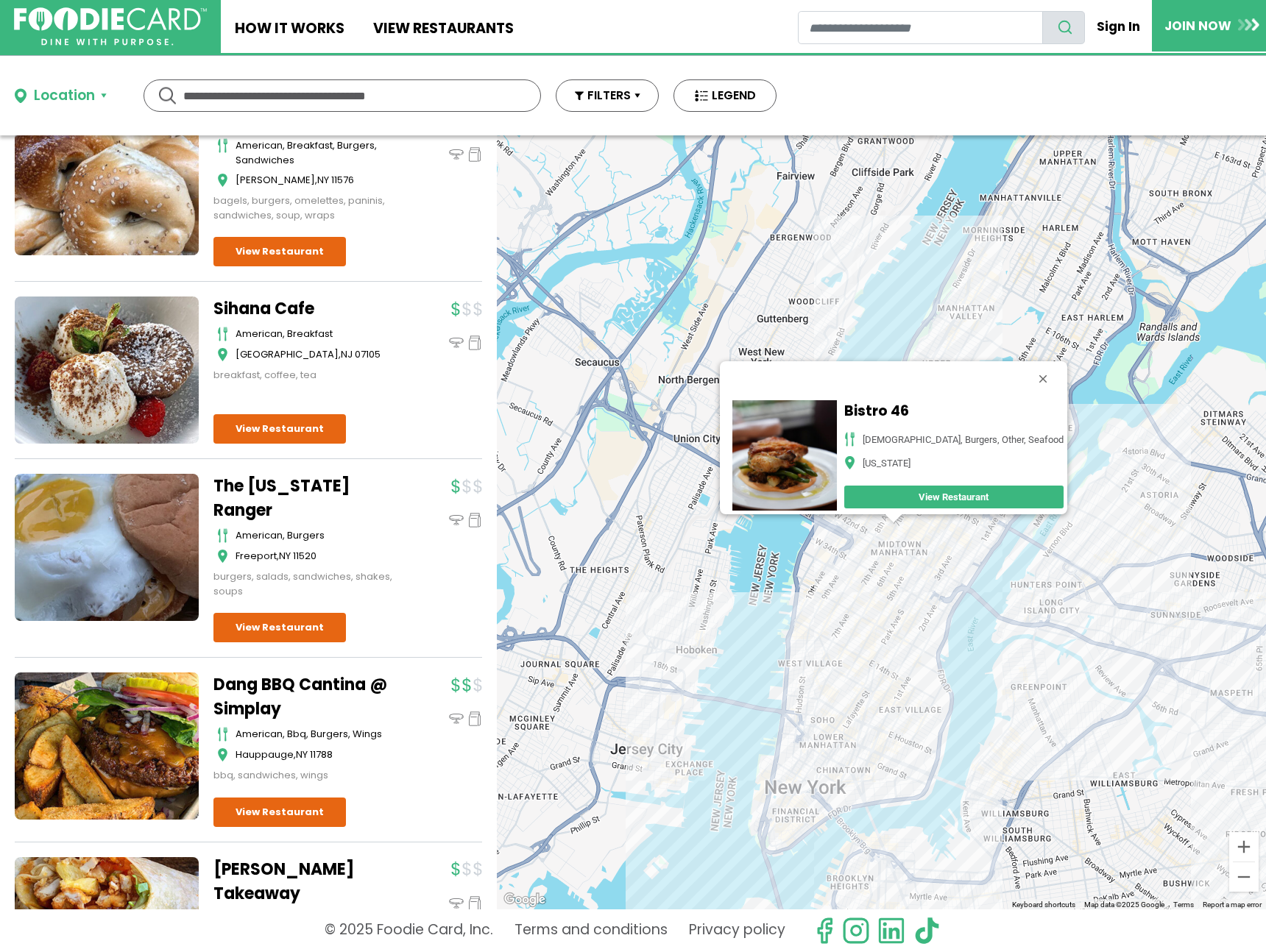
click at [839, 654] on div "Bistro 46 american, burgers, other, seafood New York View Restaurant" at bounding box center [881, 522] width 769 height 774
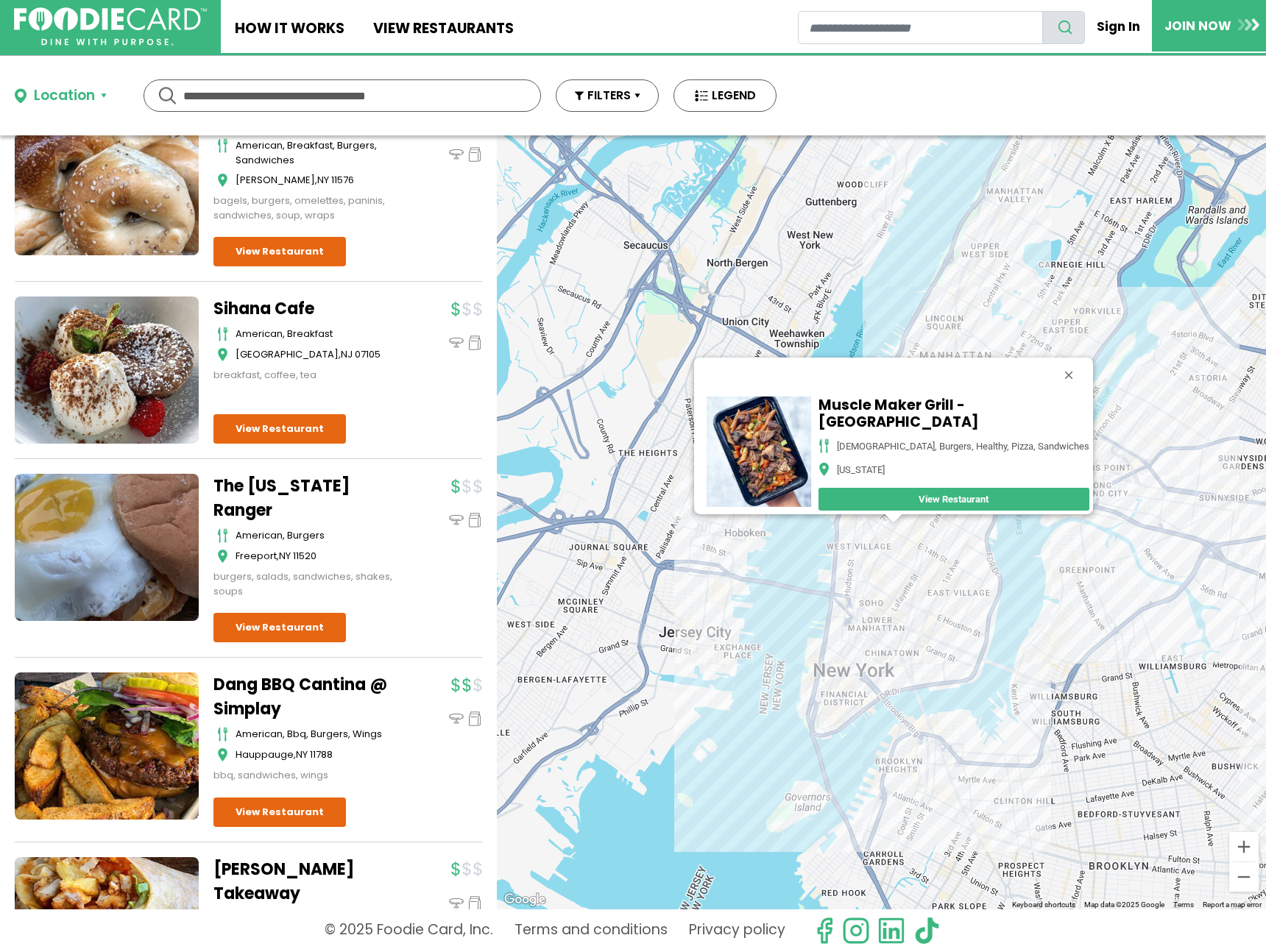
click at [934, 639] on div "Muscle Maker Grill - 7th Ave american, burgers, healthy, pizza, sandwiches New …" at bounding box center [881, 522] width 769 height 774
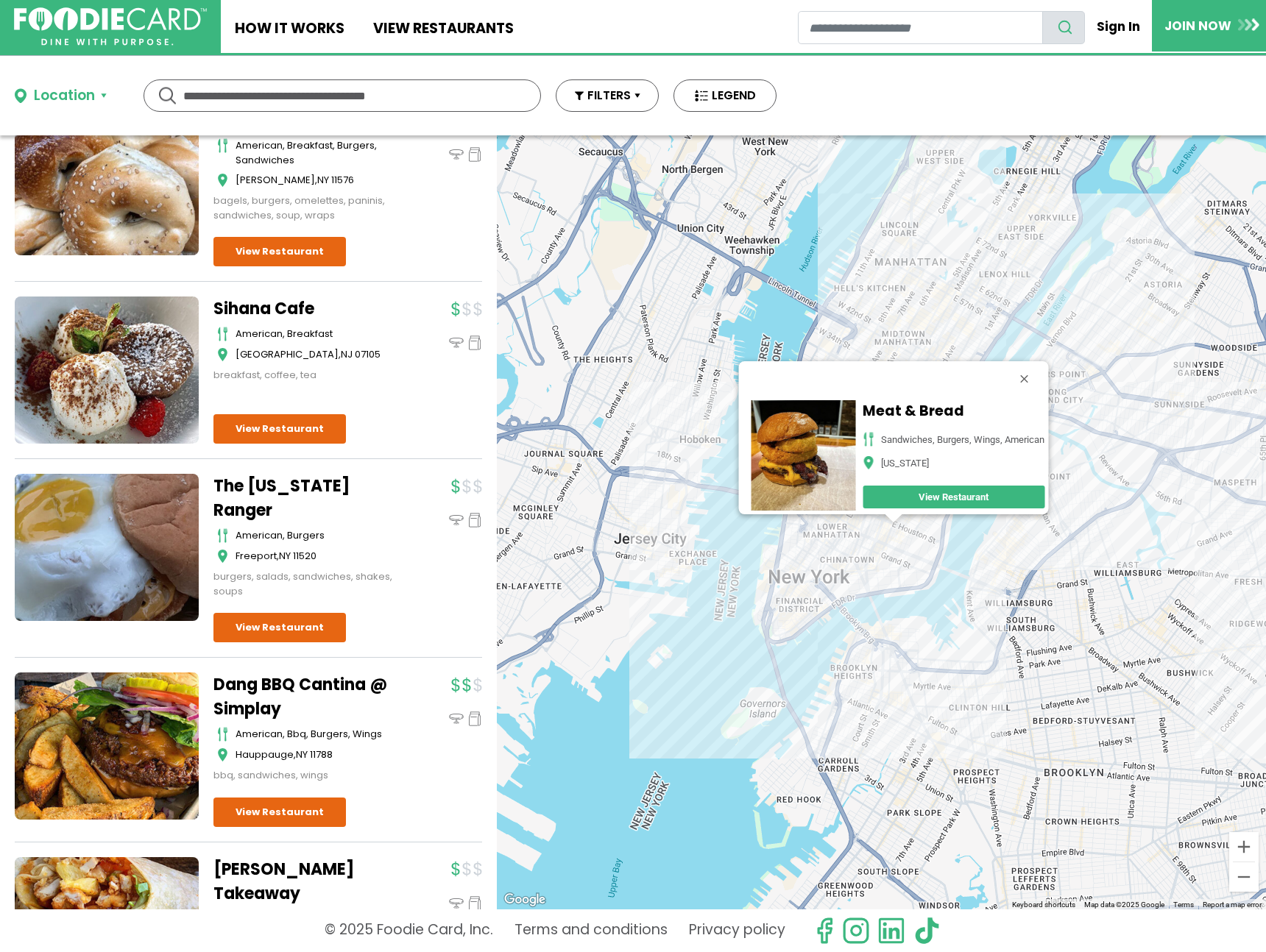
click at [931, 540] on div "Meat & Bread Sandwiches, Burgers, Wings, American New York View Restaurant" at bounding box center [881, 522] width 769 height 774
click at [899, 320] on div "Meat & Bread Sandwiches, Burgers, Wings, American New York View Restaurant" at bounding box center [881, 522] width 769 height 774
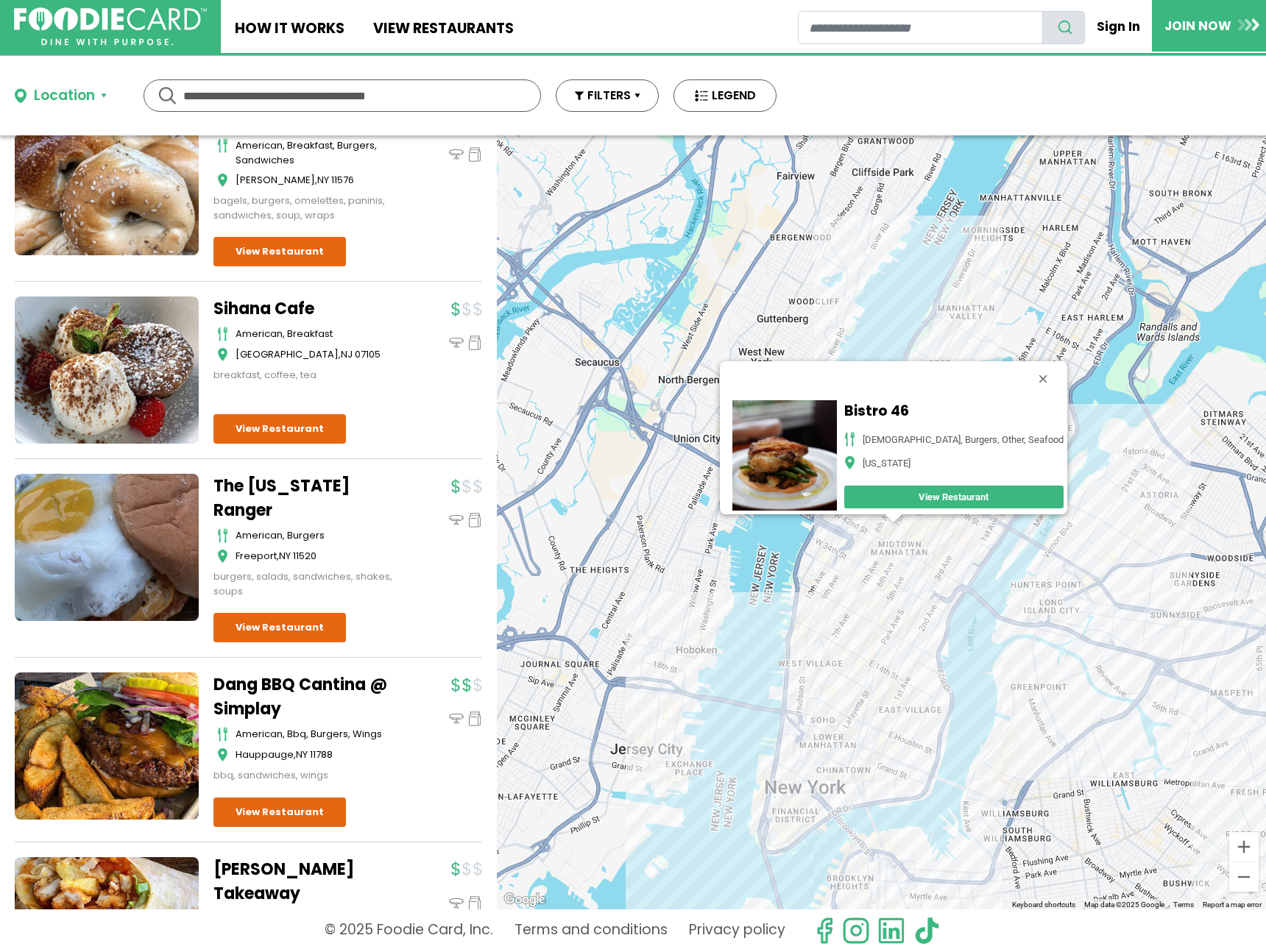
click at [888, 529] on div "Bistro 46 american, burgers, other, seafood New York View Restaurant" at bounding box center [881, 522] width 769 height 774
click at [878, 530] on div "Bistro 46 american, burgers, other, seafood New York View Restaurant" at bounding box center [881, 522] width 769 height 774
click at [877, 530] on div "Bistro 46 american, burgers, other, seafood New York View Restaurant" at bounding box center [881, 522] width 769 height 774
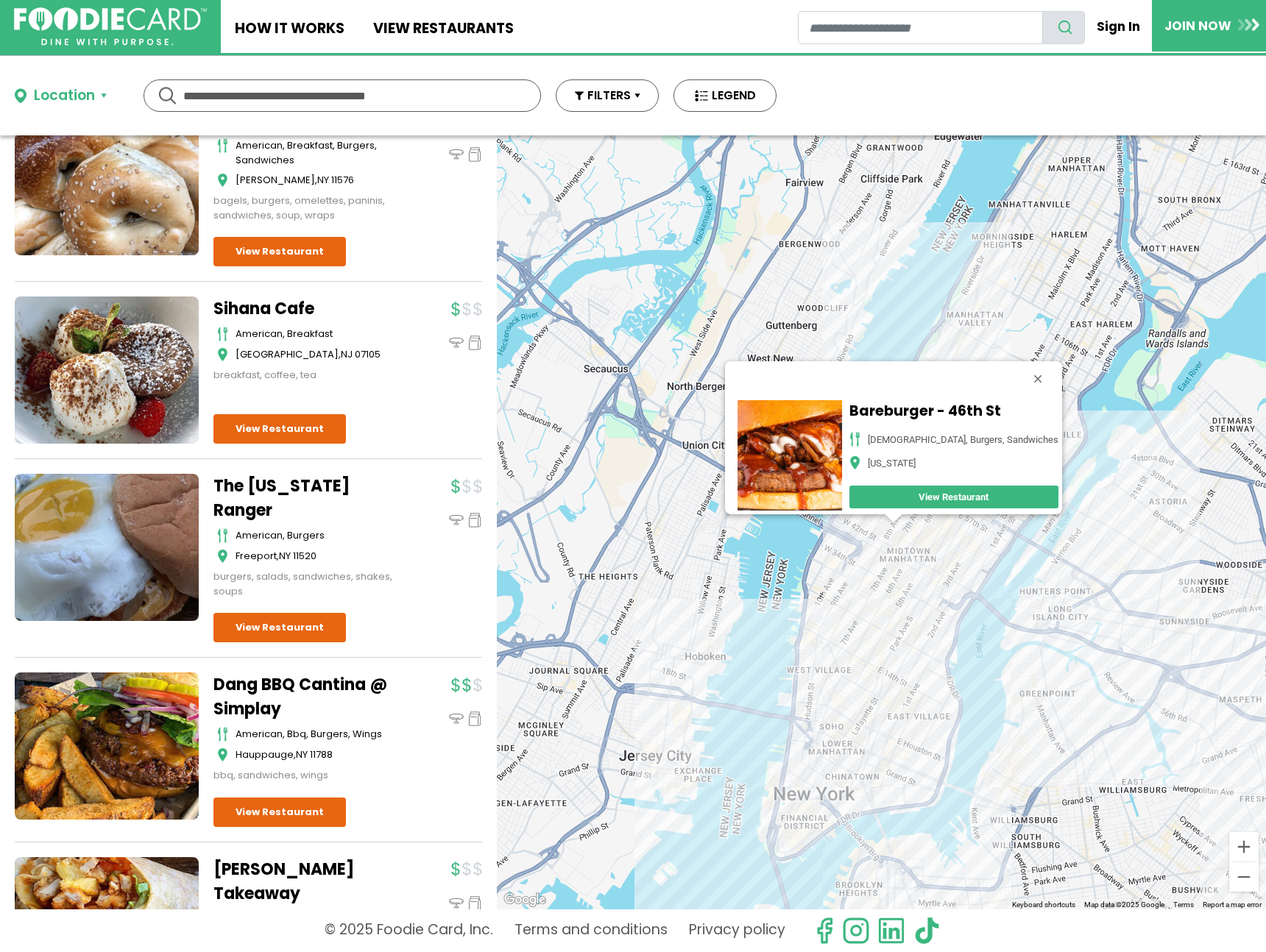
click at [934, 622] on div "Bareburger - 46th St american, burgers, sandwiches New York View Restaurant" at bounding box center [881, 522] width 769 height 774
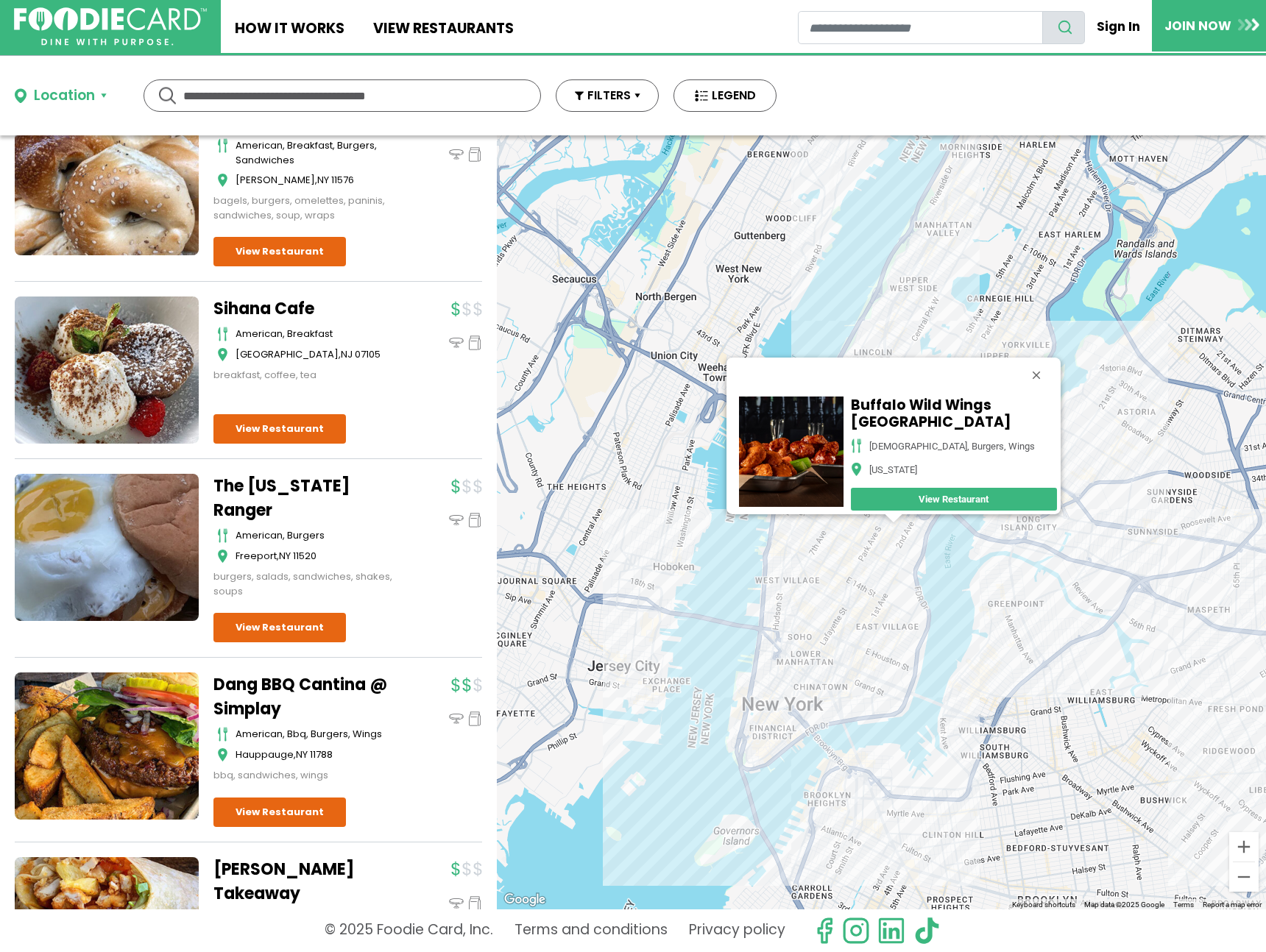
click at [829, 580] on div "Buffalo Wild Wings Go - Park Ave South american, burgers, wings New York View R…" at bounding box center [881, 522] width 769 height 774
click at [820, 574] on div "Buffalo Wild Wings Go - Park Ave South american, burgers, wings New York View R…" at bounding box center [881, 522] width 769 height 774
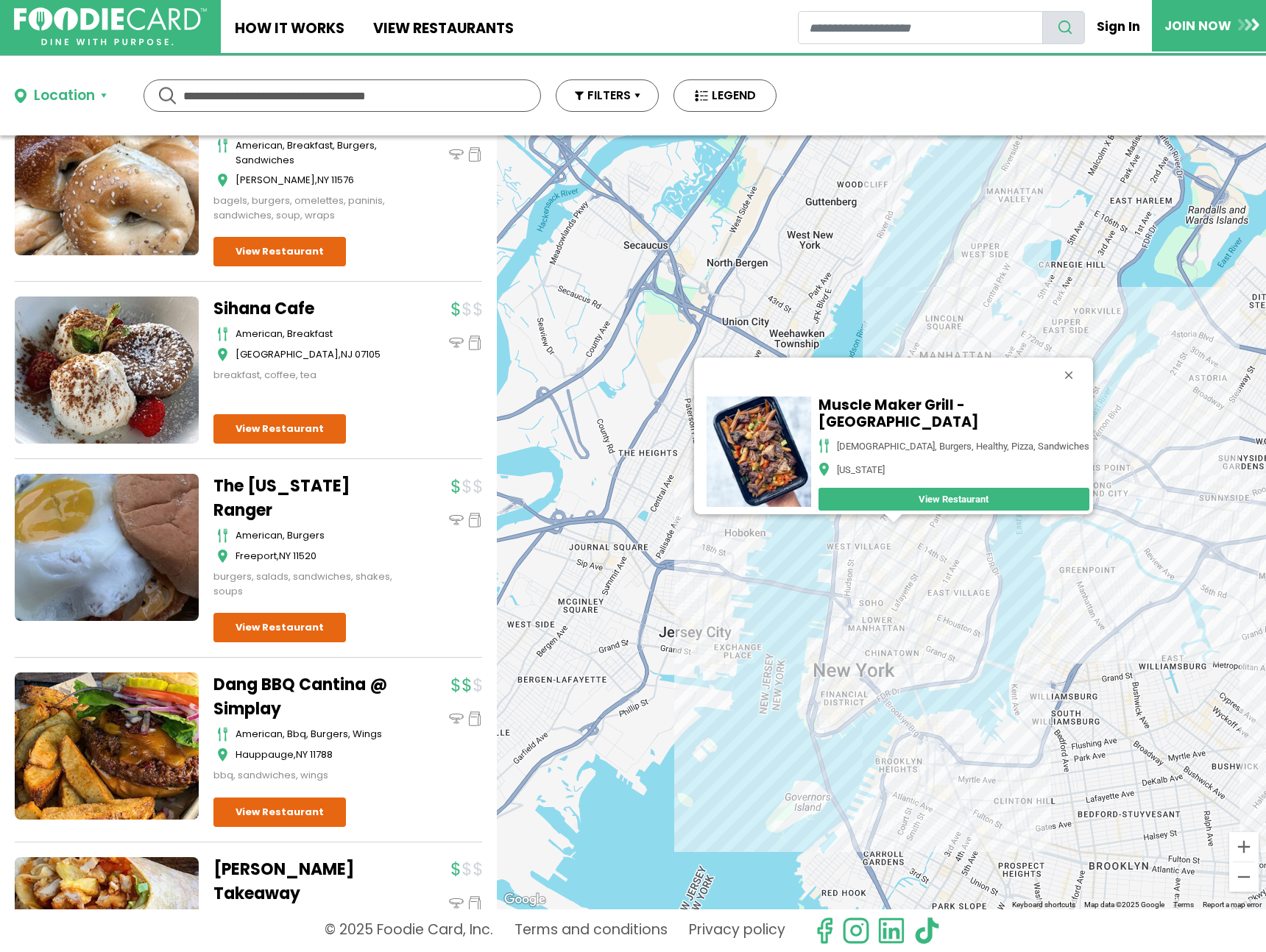
click at [930, 636] on div "Muscle Maker Grill - 7th Ave american, burgers, healthy, pizza, sandwiches New …" at bounding box center [881, 522] width 769 height 774
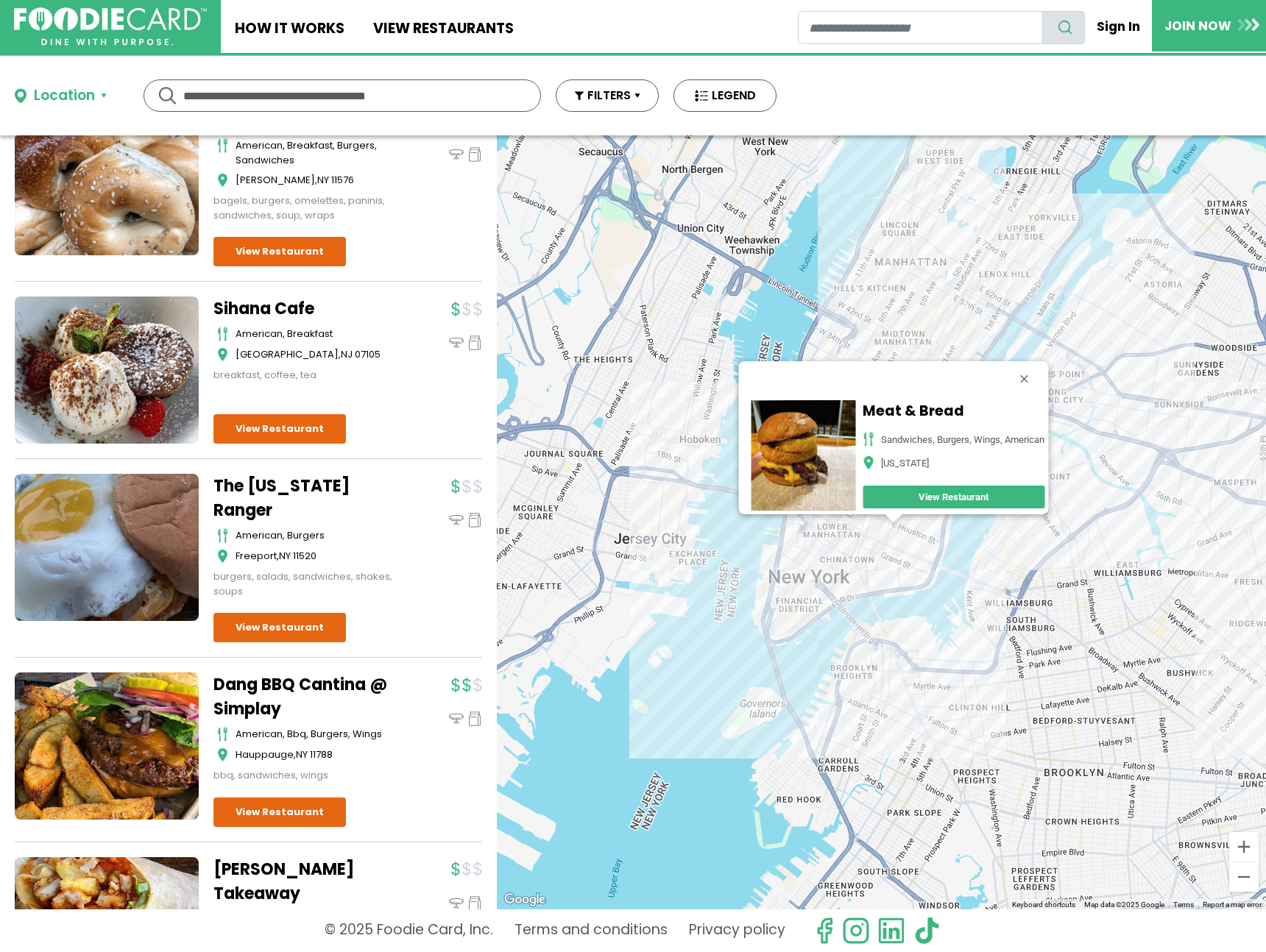
click at [939, 524] on div "Meat & Bread Sandwiches, Burgers, Wings, American New York View Restaurant" at bounding box center [881, 522] width 769 height 774
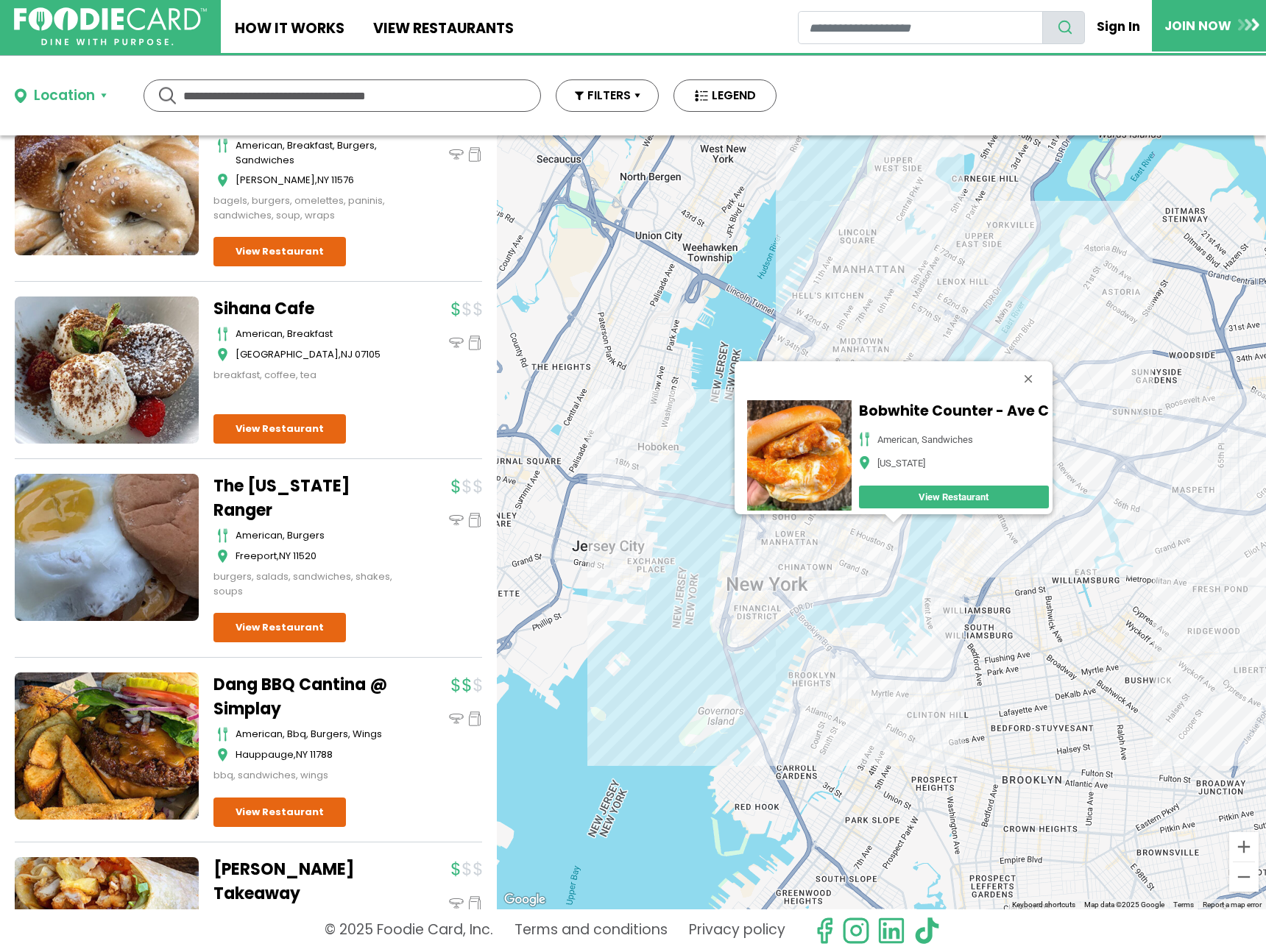
click at [898, 202] on div "Bobwhite Counter - Ave C american, sandwiches New York View Restaurant" at bounding box center [881, 522] width 769 height 774
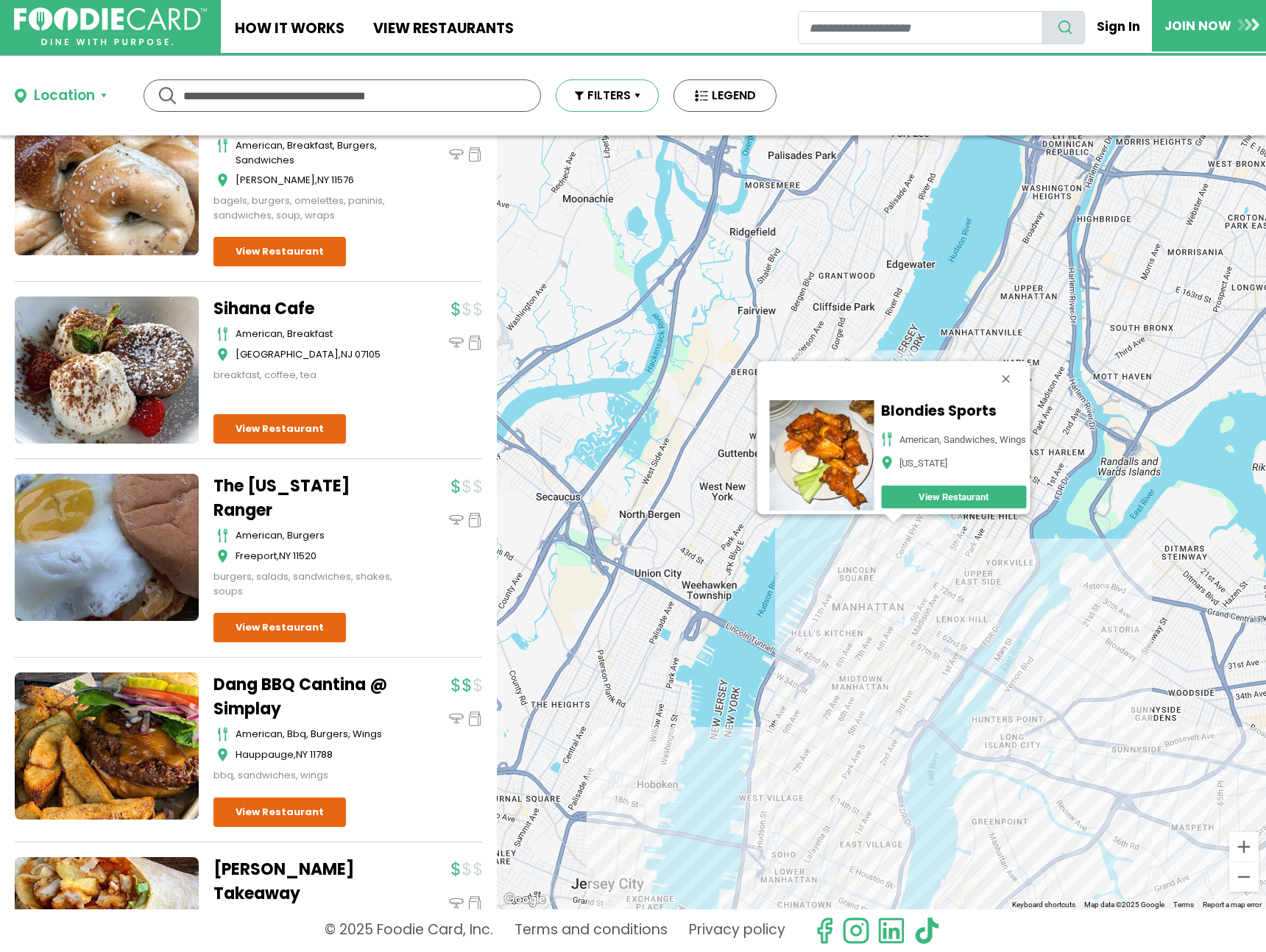
click at [631, 97] on button "FILTERS" at bounding box center [608, 95] width 103 height 32
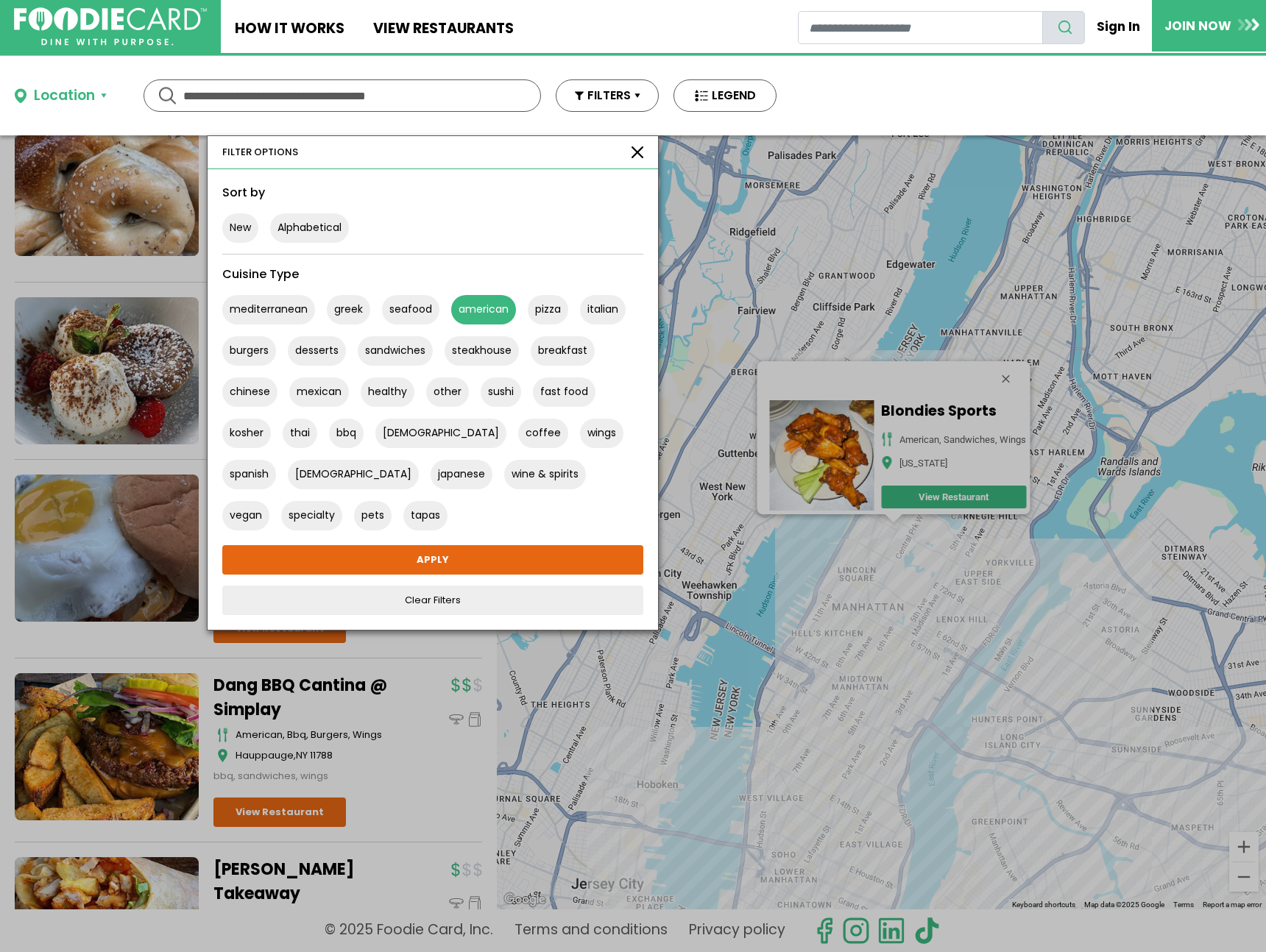
click at [492, 302] on button "american" at bounding box center [483, 309] width 65 height 30
click at [500, 585] on link "Clear Filters" at bounding box center [433, 600] width 421 height 30
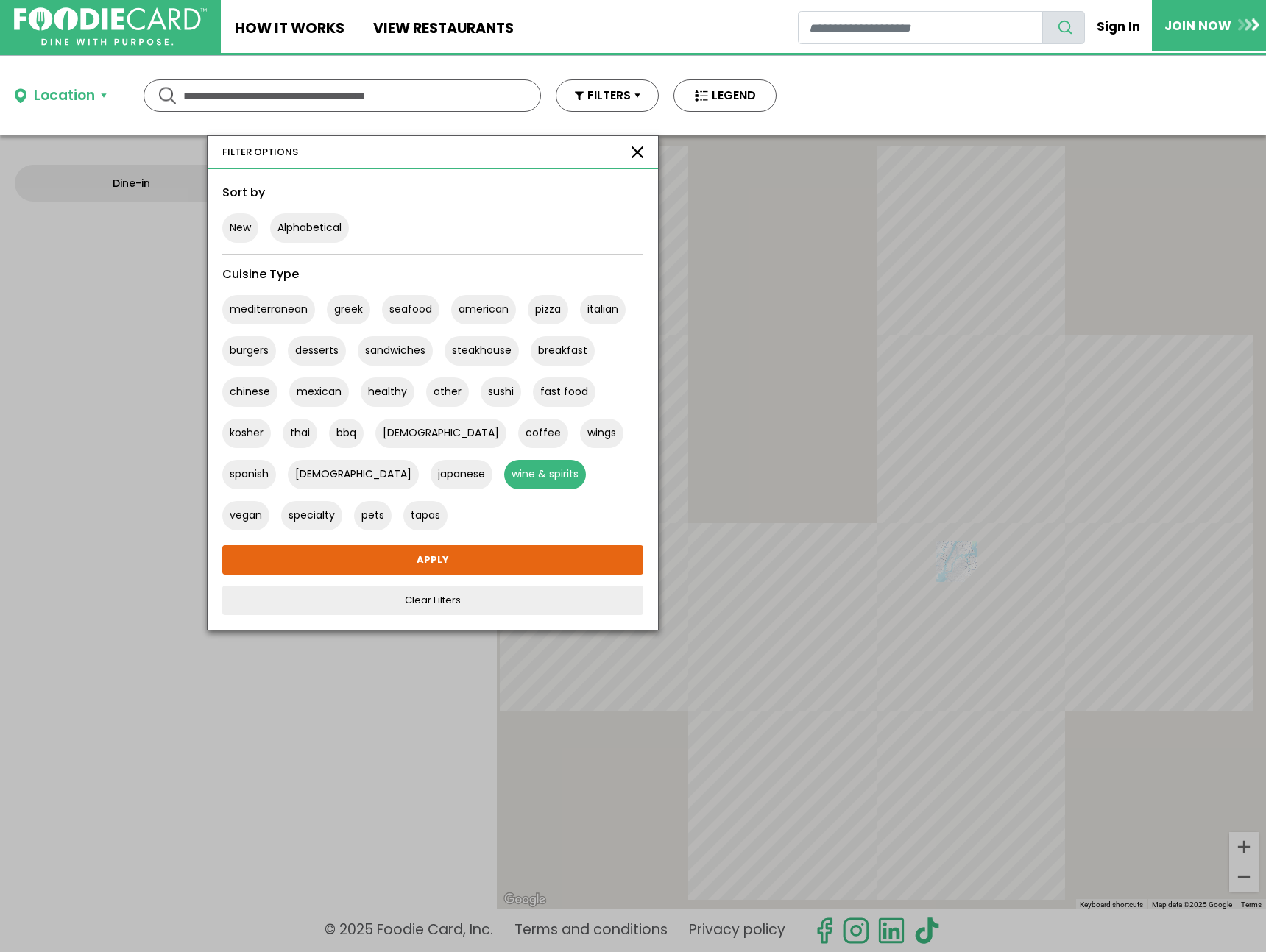
scroll to position [0, 0]
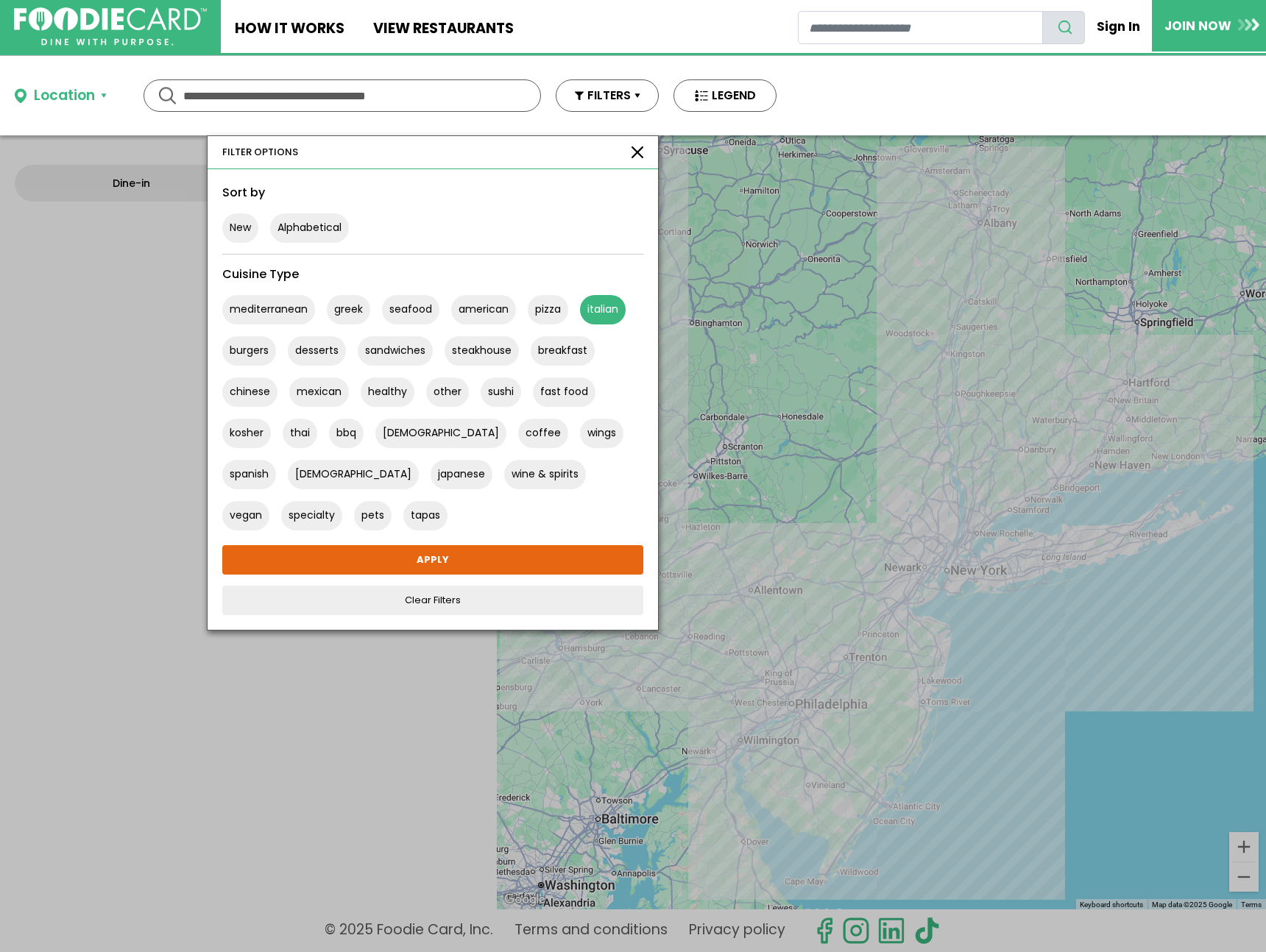
click at [596, 300] on button "italian" at bounding box center [603, 309] width 46 height 30
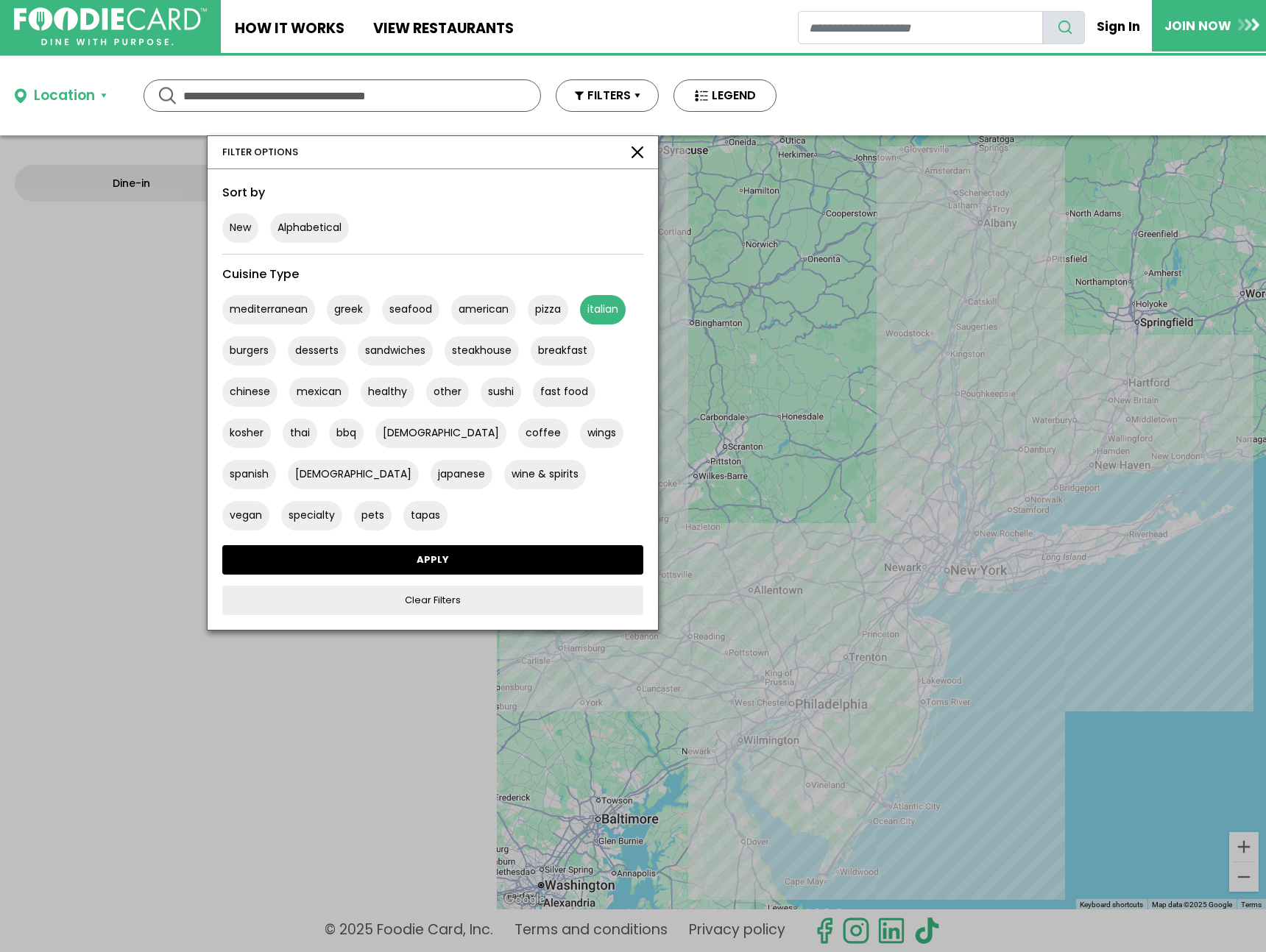
click at [458, 563] on link "APPLY" at bounding box center [433, 559] width 421 height 30
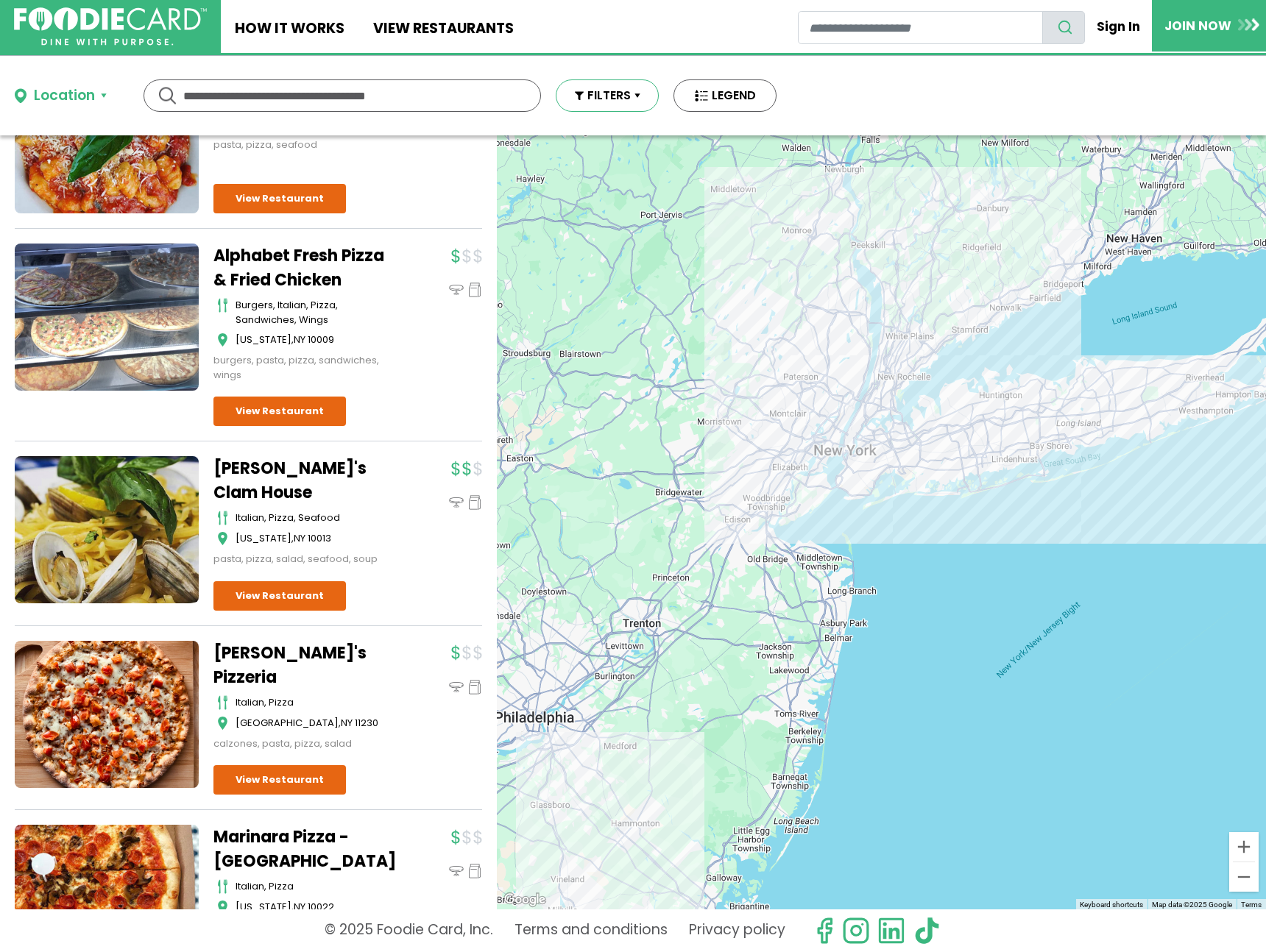
click at [650, 105] on button "FILTERS" at bounding box center [608, 95] width 103 height 32
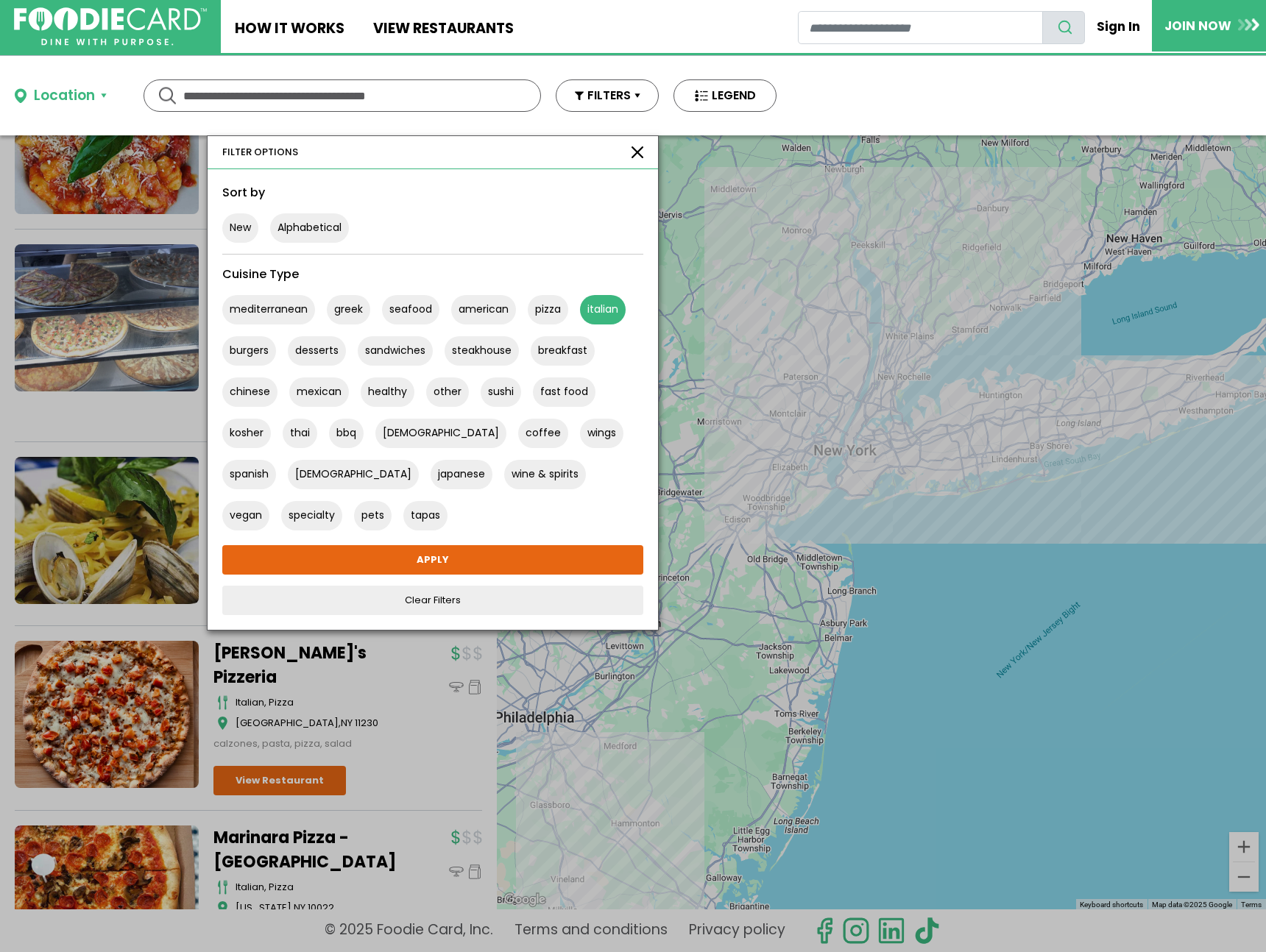
click at [600, 305] on button "italian" at bounding box center [603, 309] width 46 height 30
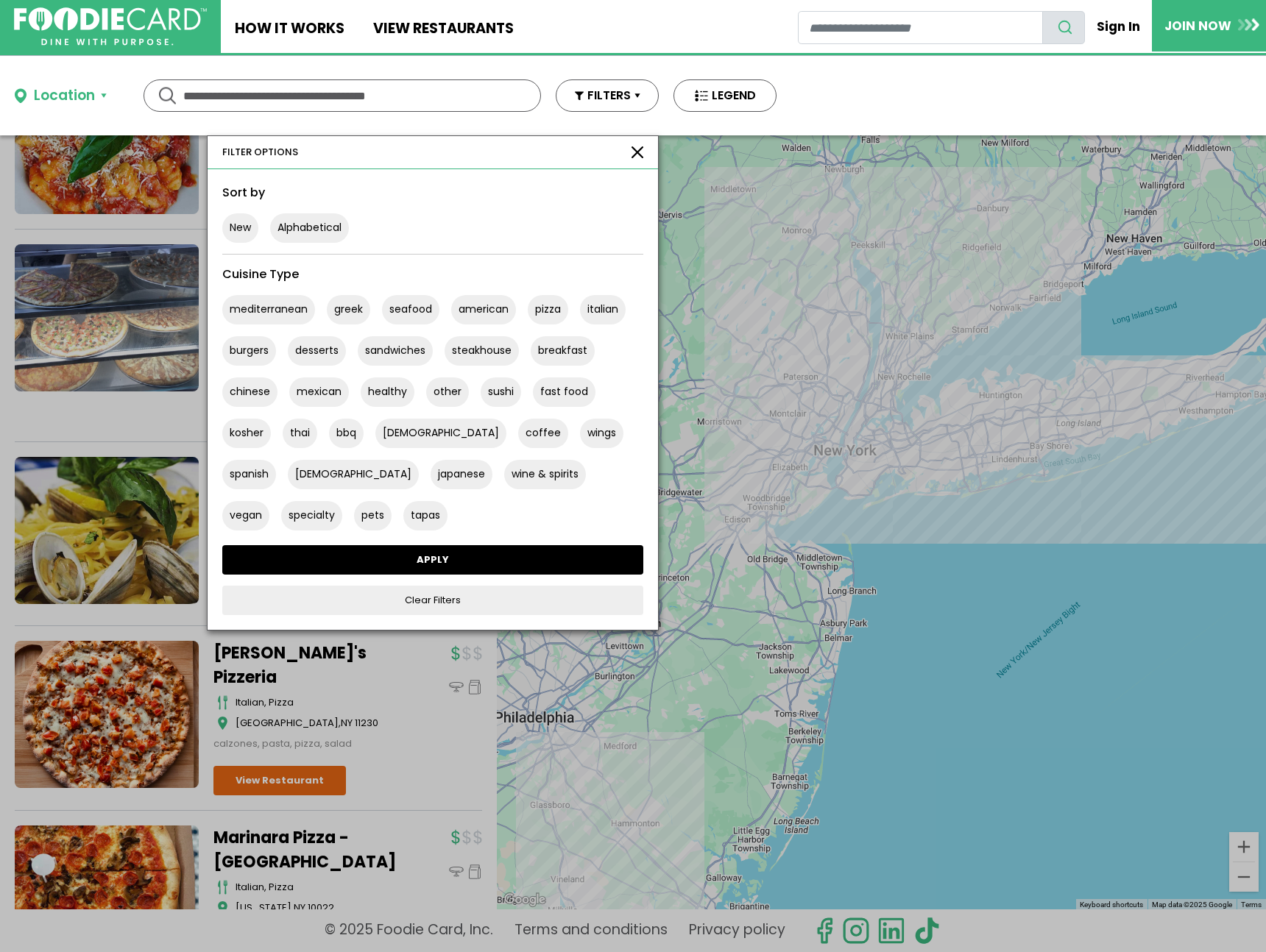
click at [423, 562] on link "APPLY" at bounding box center [433, 559] width 421 height 30
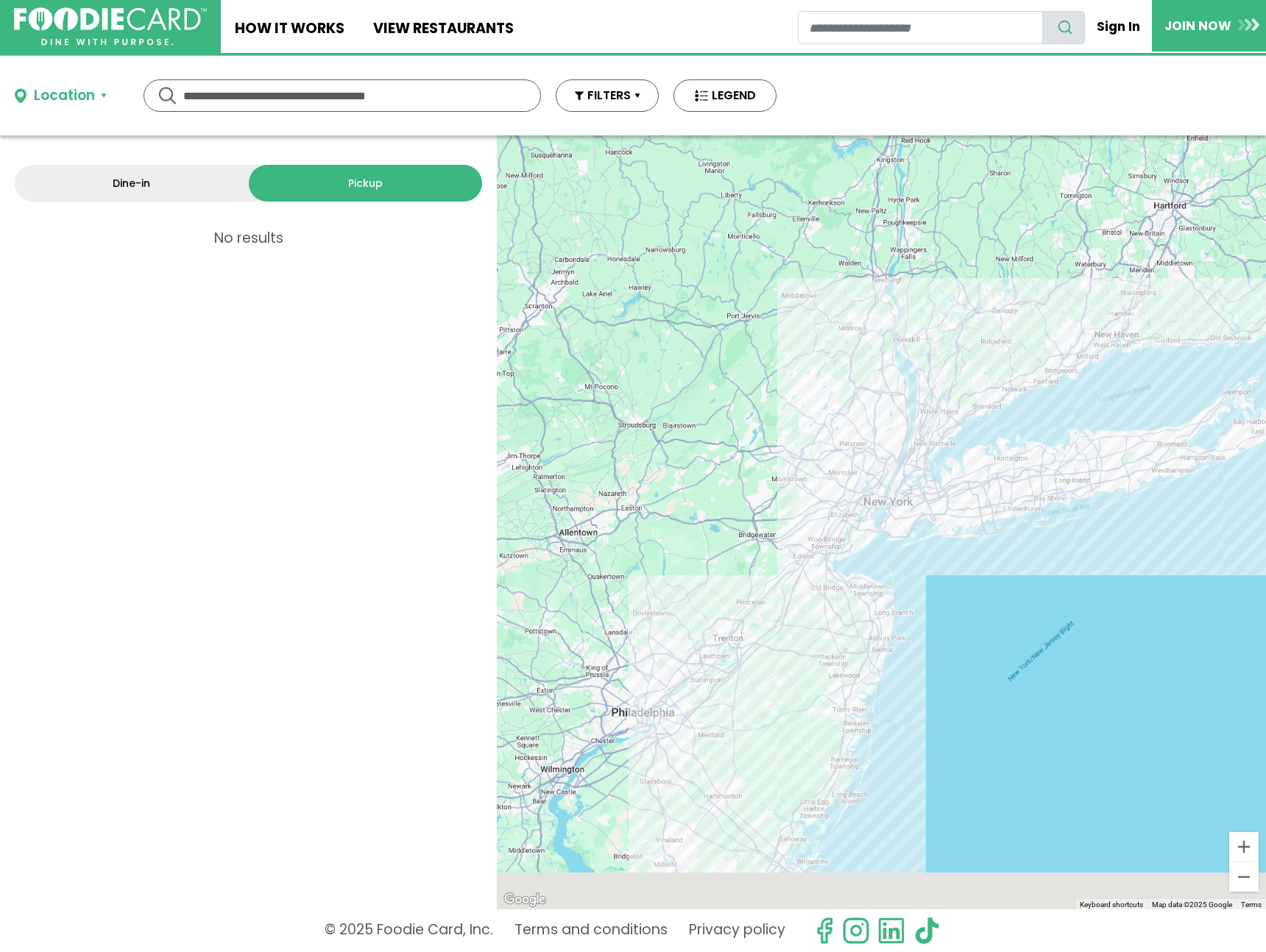
scroll to position [0, 0]
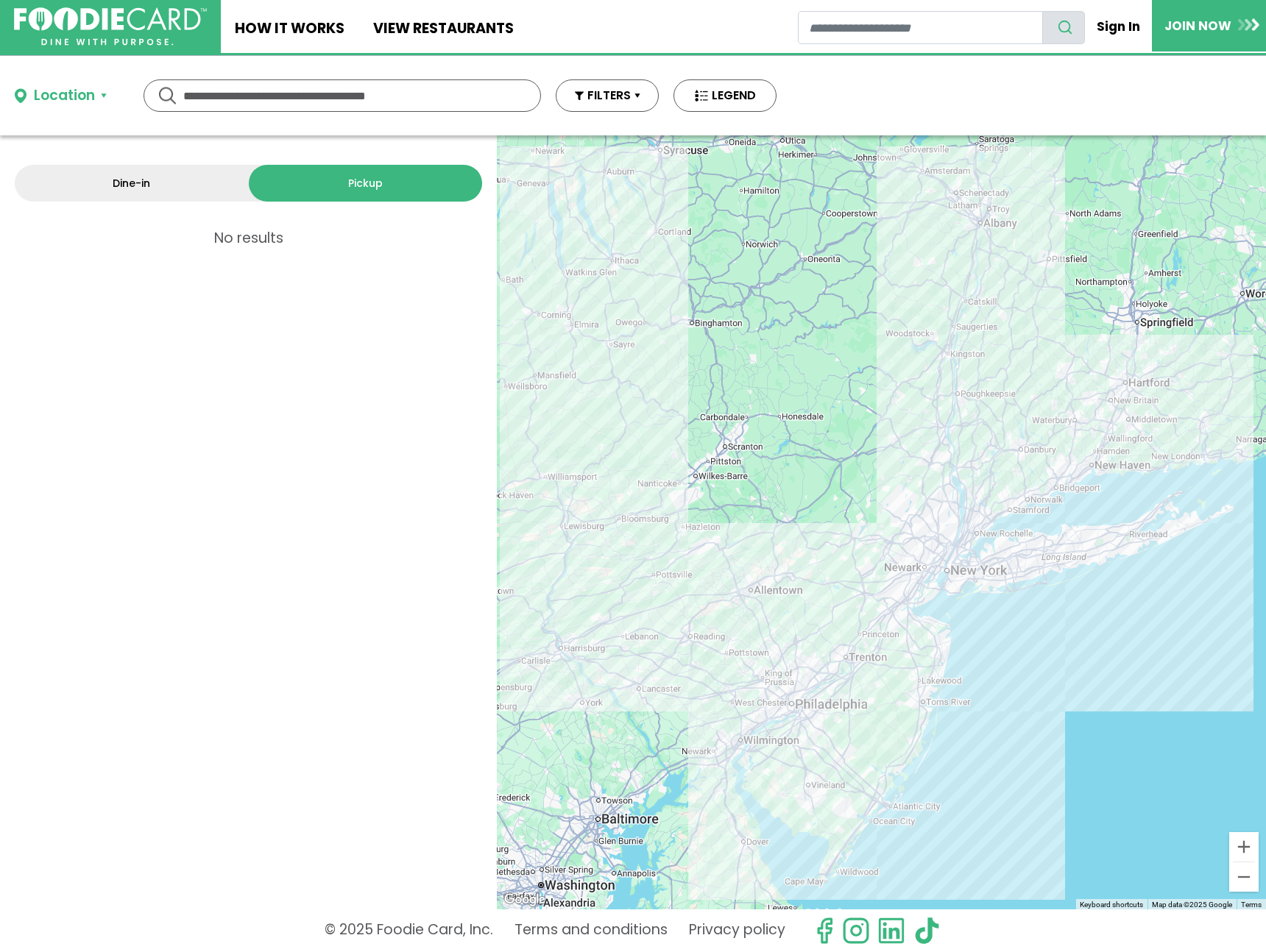
click at [180, 182] on link "Dine-in" at bounding box center [131, 183] width 234 height 37
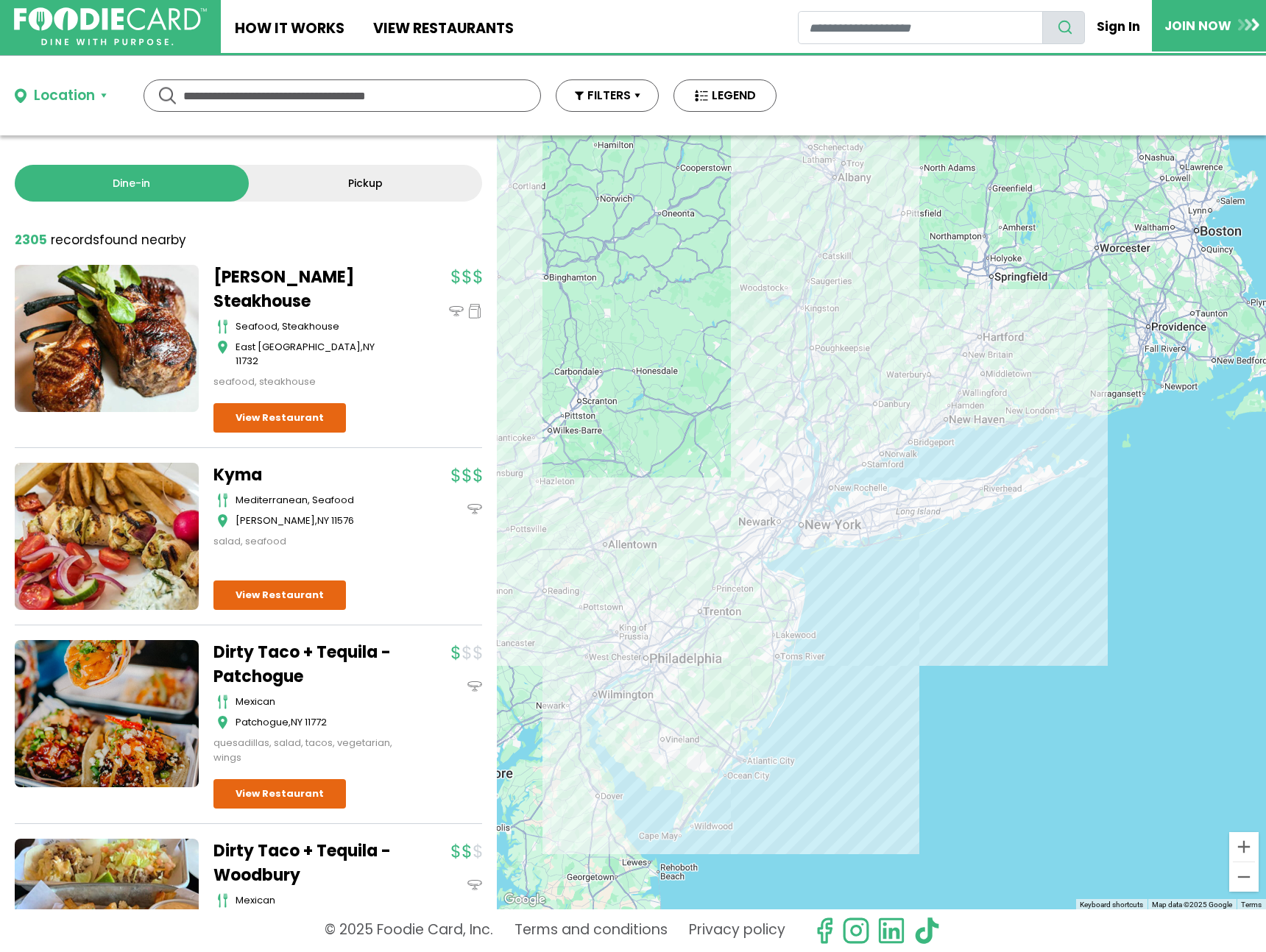
drag, startPoint x: 896, startPoint y: 544, endPoint x: 835, endPoint y: 525, distance: 63.9
click at [835, 525] on div at bounding box center [881, 522] width 769 height 774
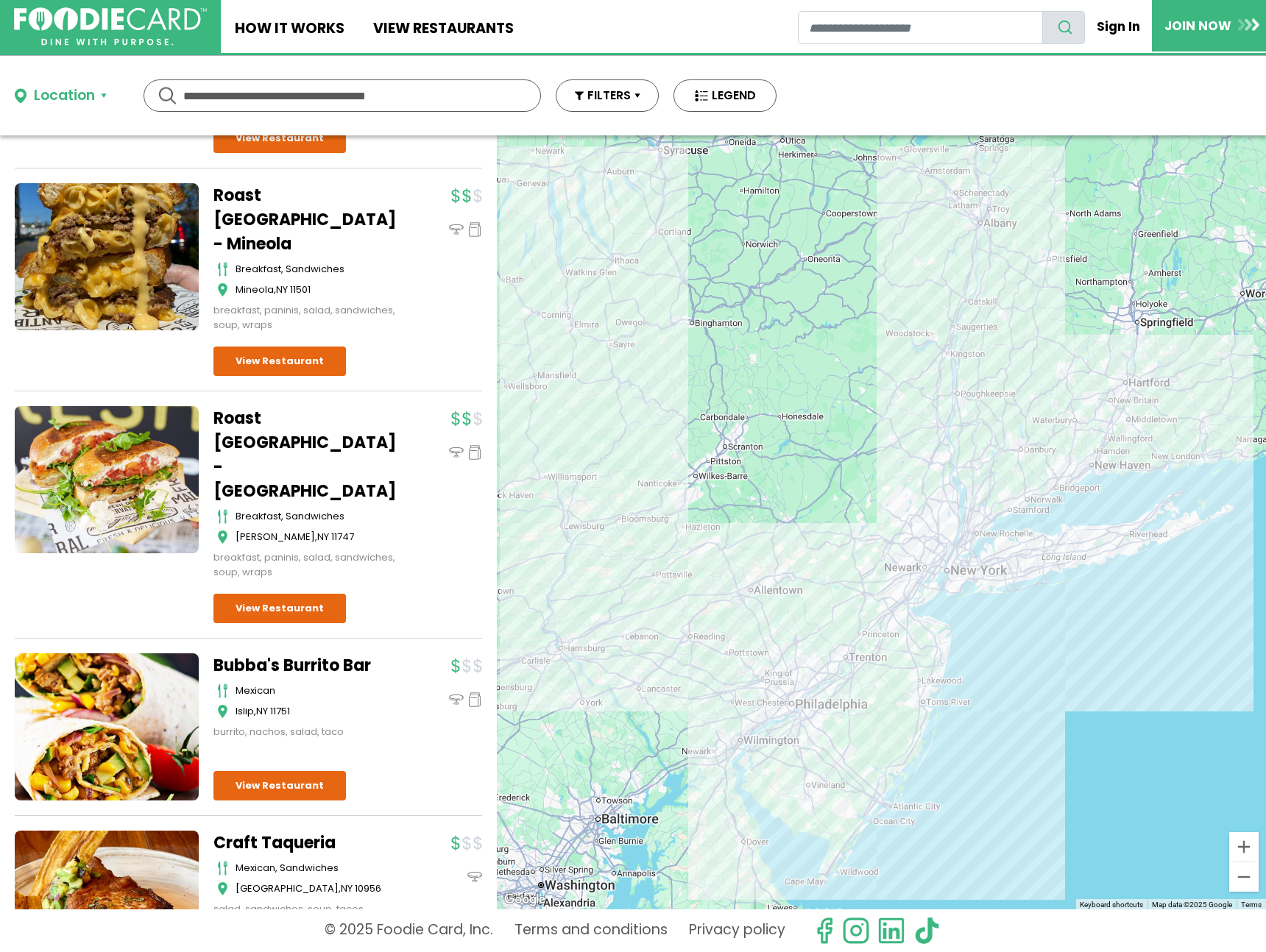
scroll to position [18499, 0]
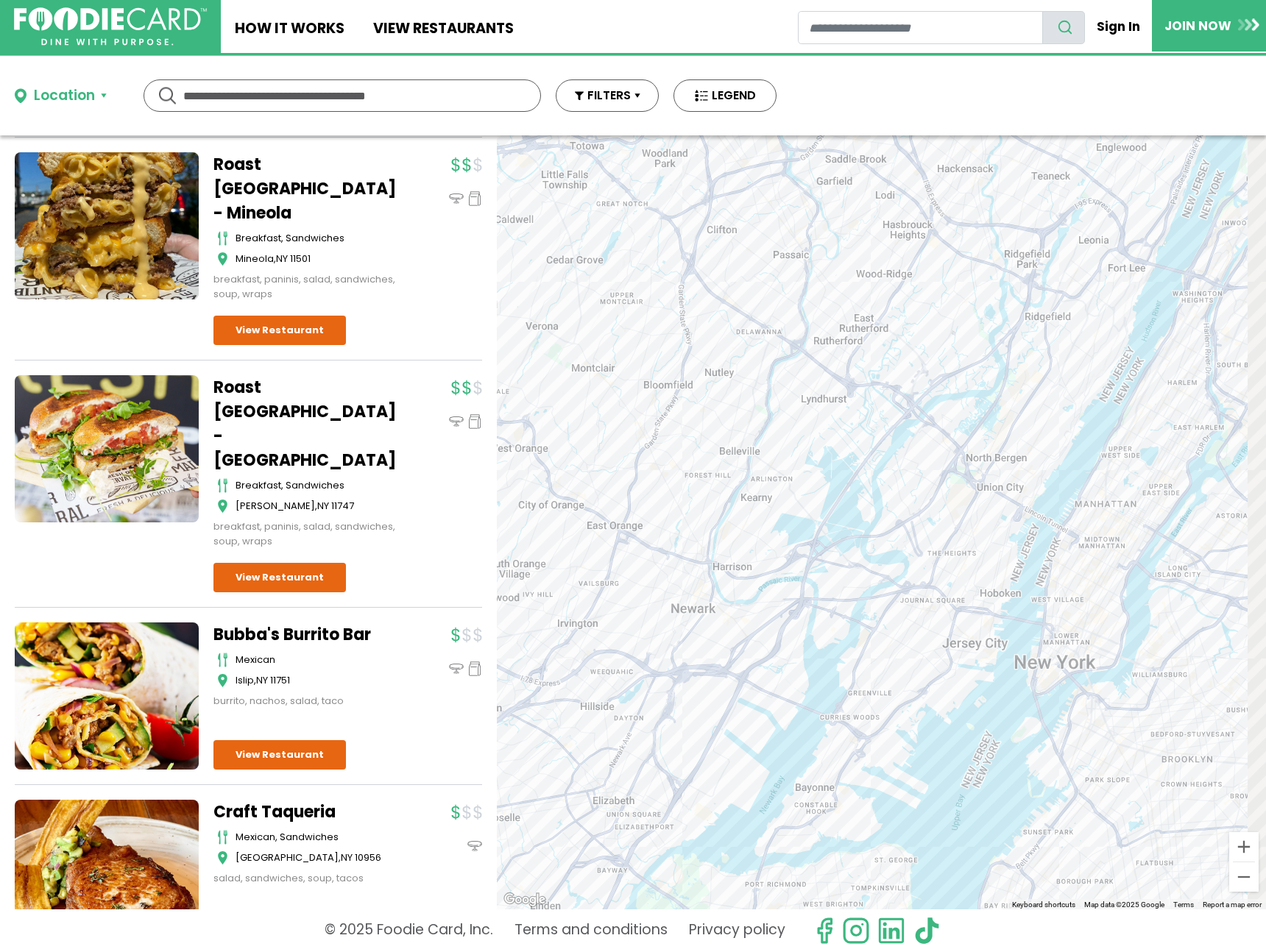
drag, startPoint x: 1049, startPoint y: 618, endPoint x: 856, endPoint y: 369, distance: 315.0
click at [856, 368] on div at bounding box center [881, 522] width 769 height 774
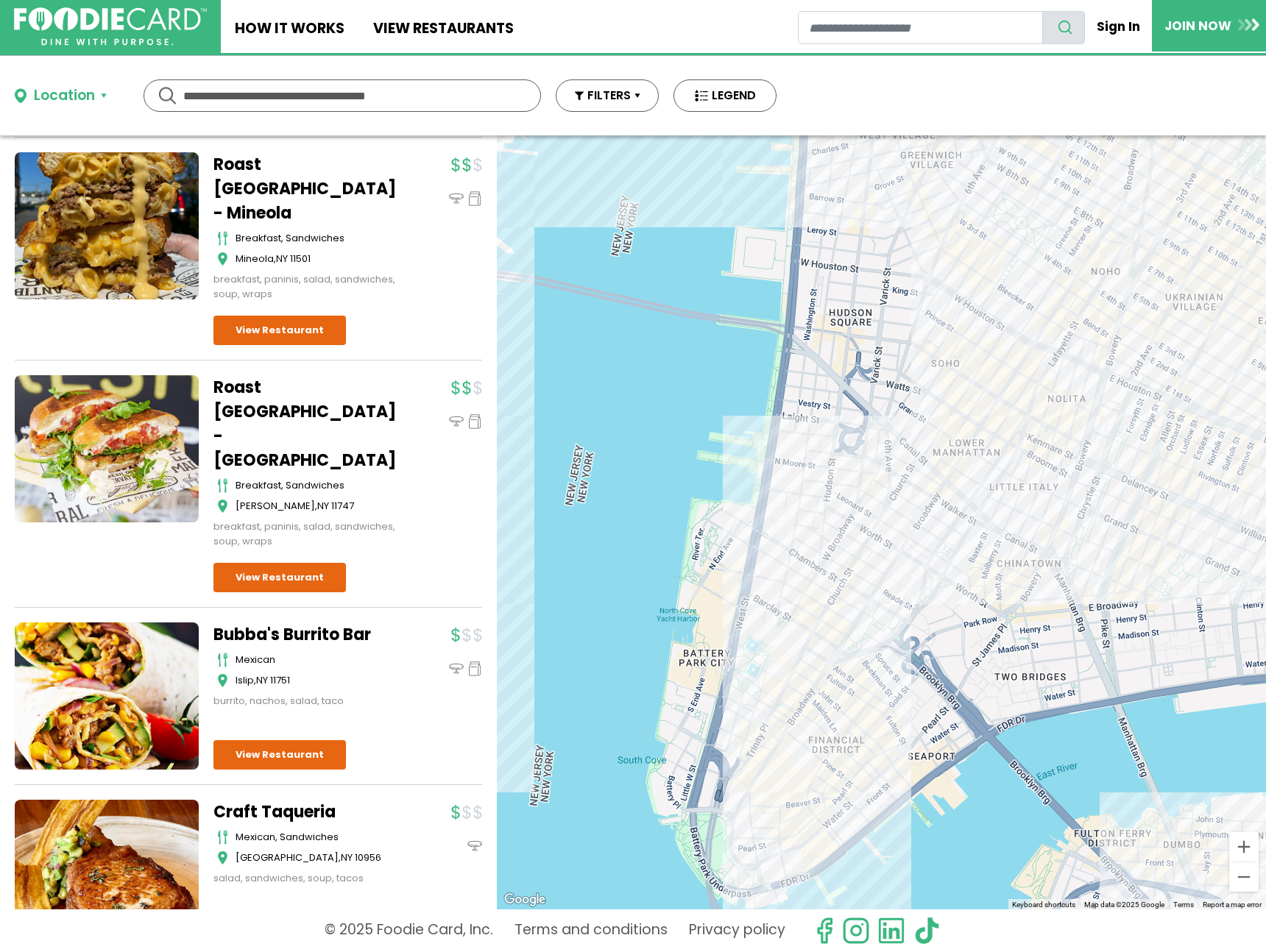
click at [838, 625] on div at bounding box center [881, 522] width 769 height 774
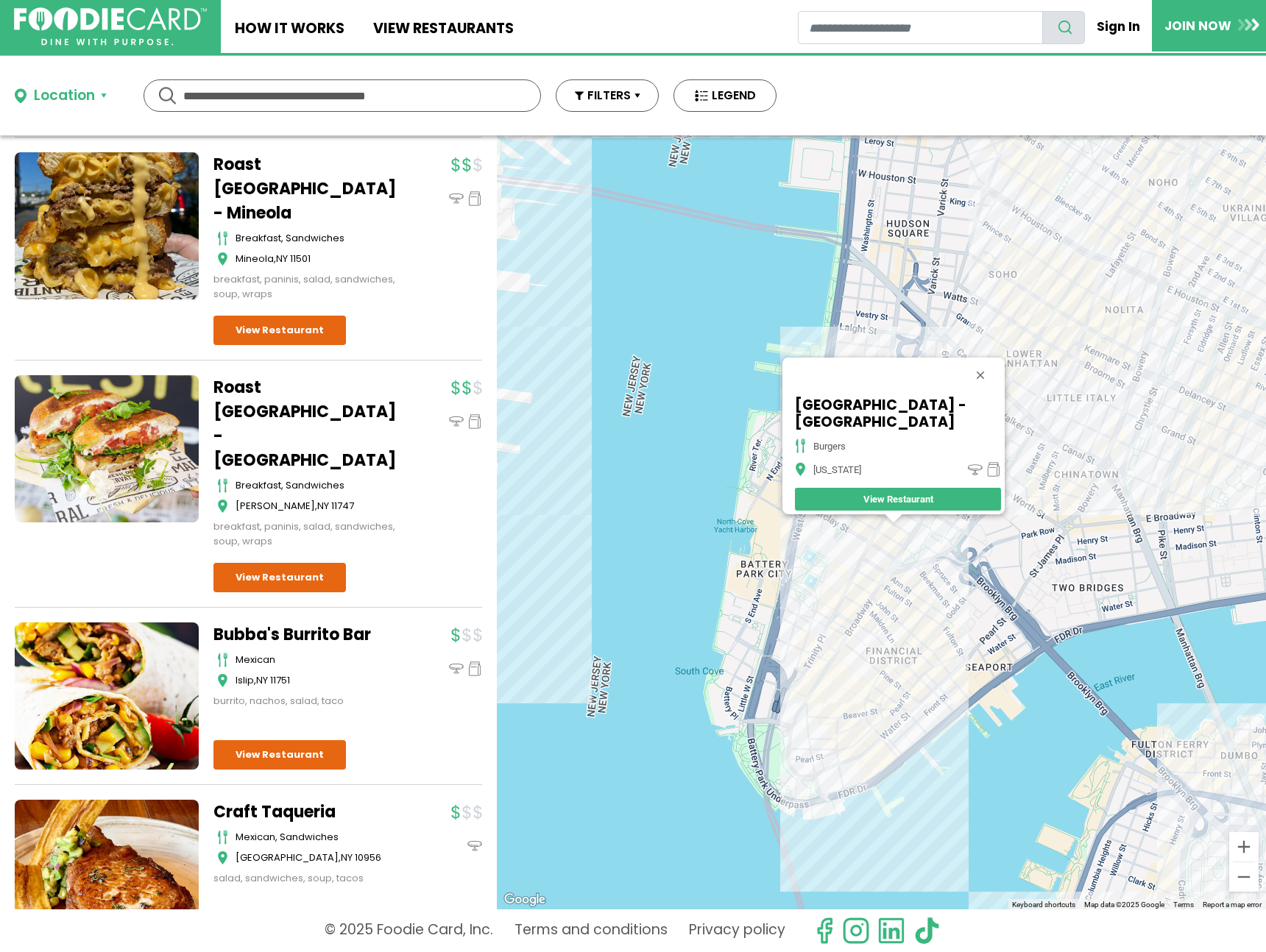
click at [958, 546] on div "Burger Village - Church St burgers New York View Restaurant" at bounding box center [881, 522] width 769 height 774
click at [980, 376] on button "Close" at bounding box center [980, 375] width 35 height 35
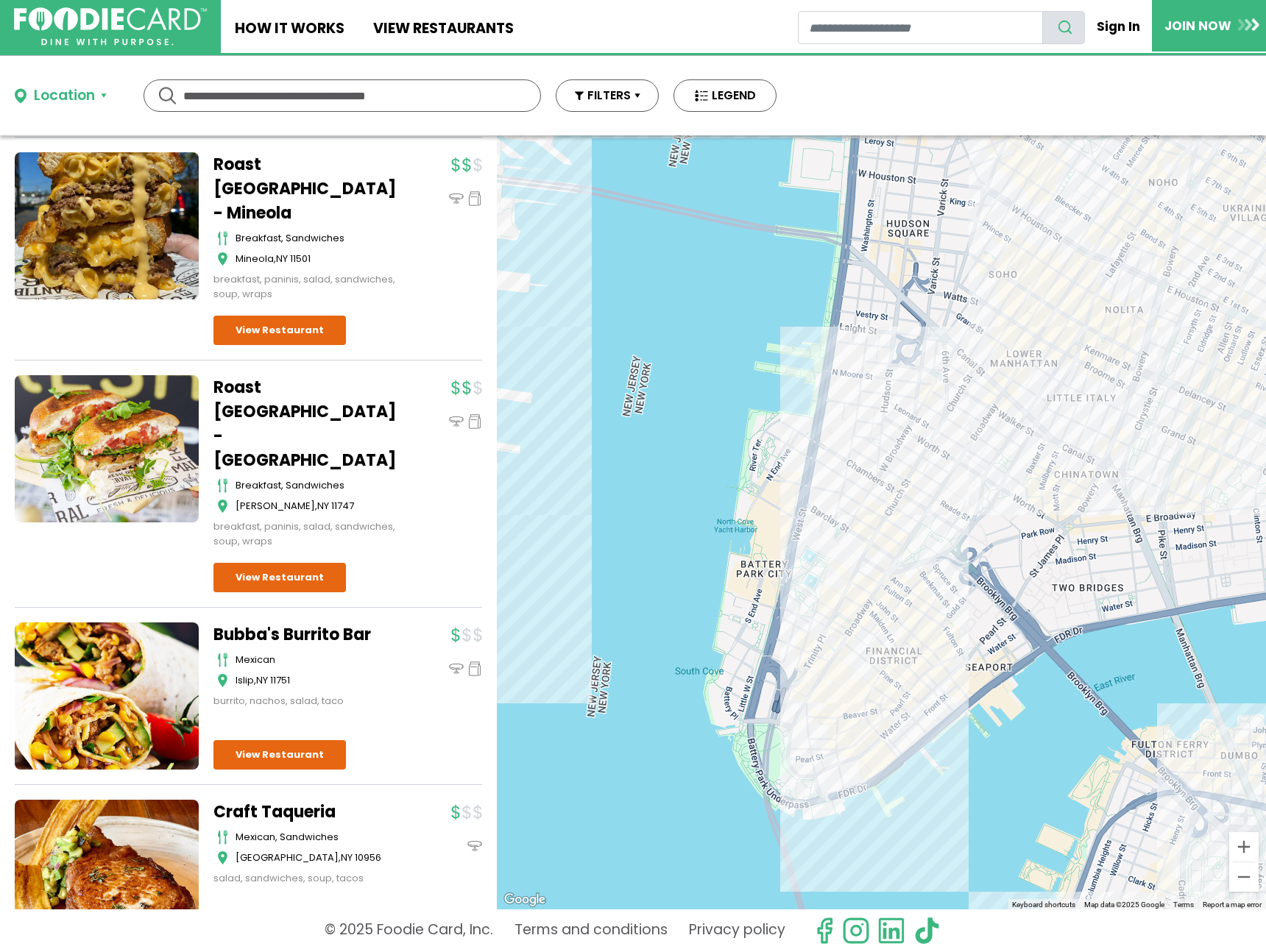
click at [958, 362] on div at bounding box center [881, 522] width 769 height 774
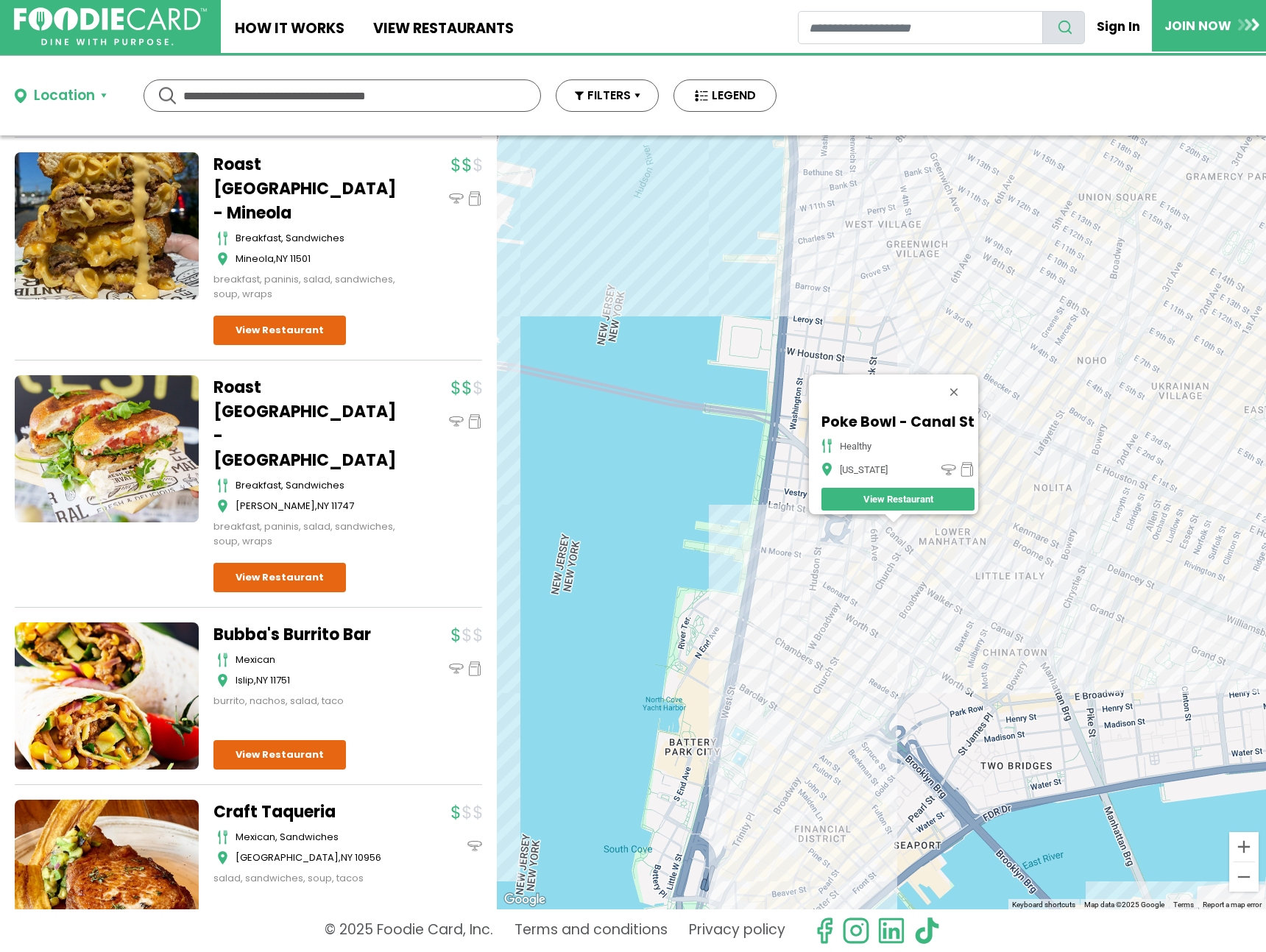
click at [877, 619] on div "Poke Bowl - Canal St healthy New York View Restaurant" at bounding box center [881, 522] width 769 height 774
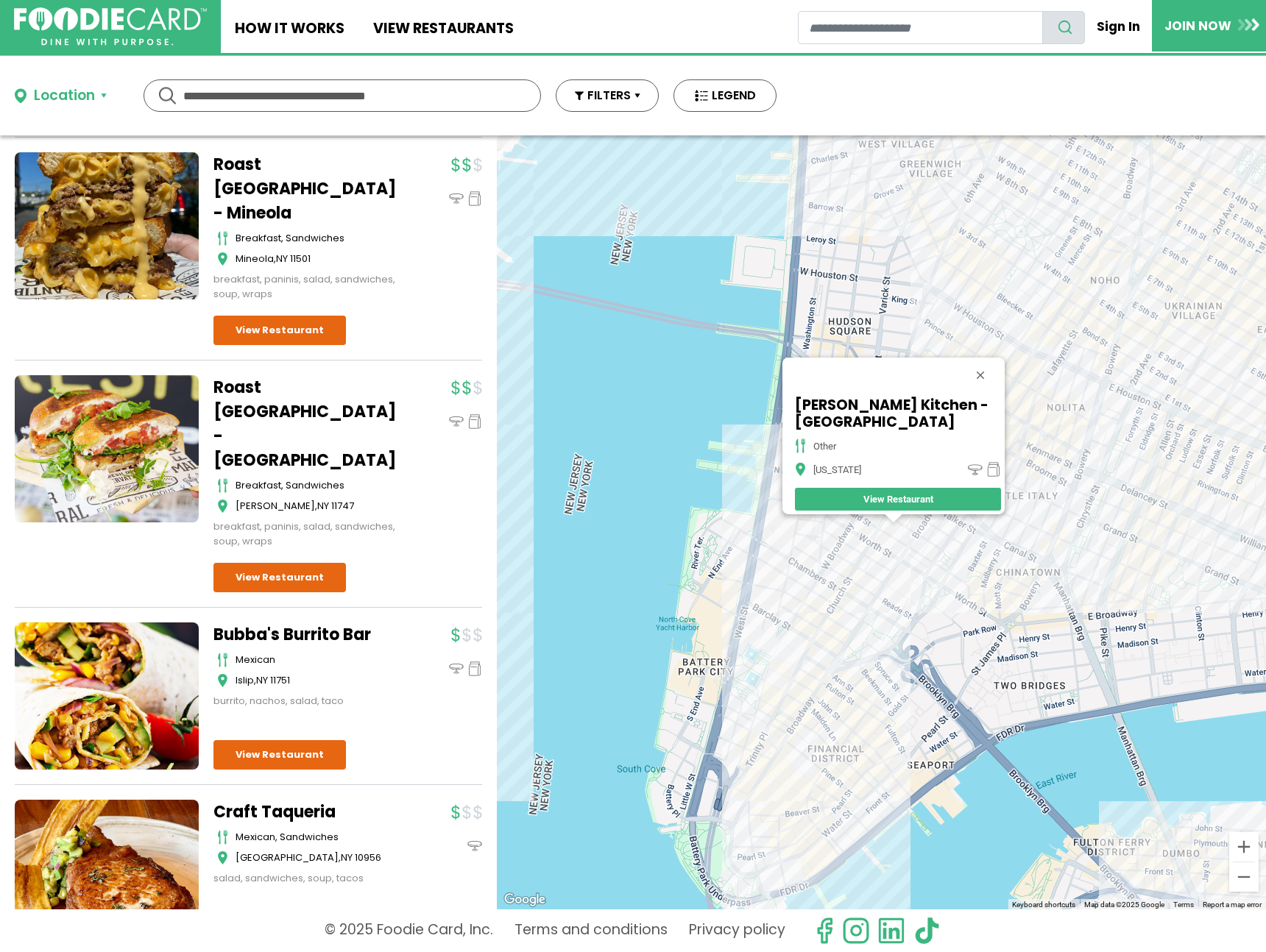
click at [1015, 532] on div "Tara Kitchen - NYC other New York View Restaurant" at bounding box center [881, 522] width 769 height 774
click at [1059, 489] on div "Tara Kitchen - NYC other New York View Restaurant" at bounding box center [881, 522] width 769 height 774
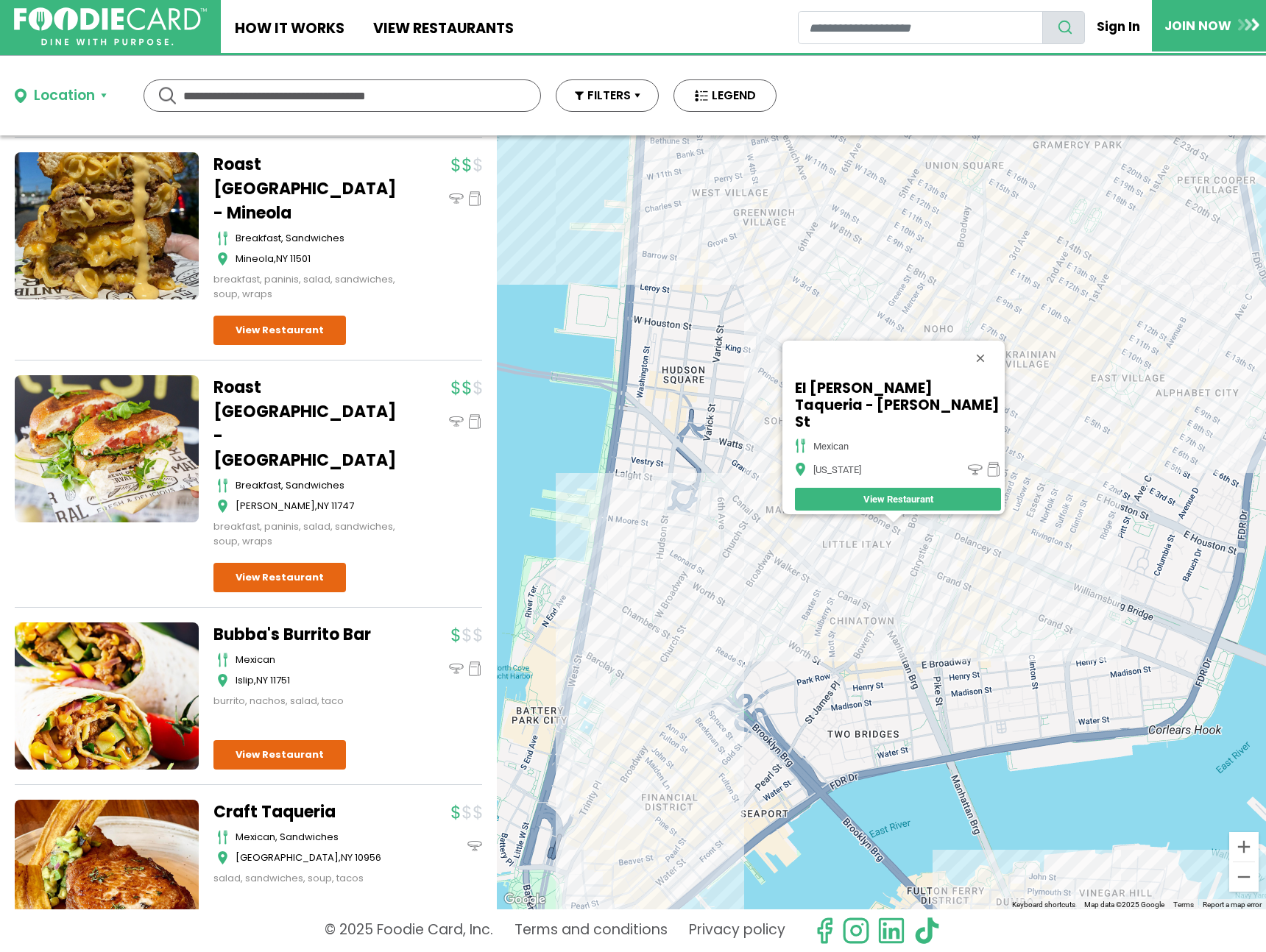
click at [933, 607] on div "El Gallo Taqueria - Broome St mexican New York View Restaurant" at bounding box center [881, 522] width 769 height 774
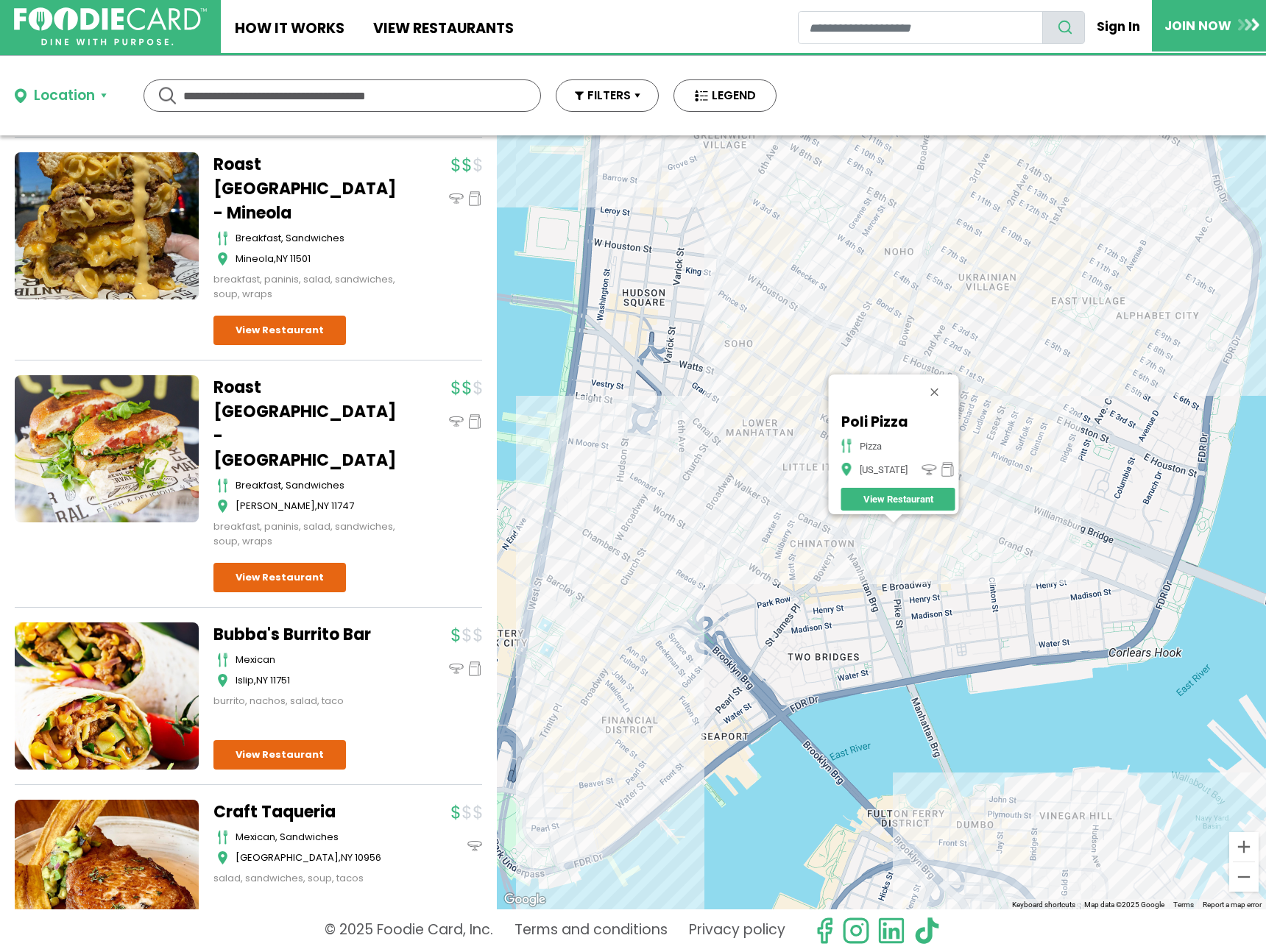
click at [921, 563] on div "Poli Pizza pizza New York View Restaurant" at bounding box center [881, 522] width 769 height 774
click at [922, 550] on div "Poli Pizza pizza New York View Restaurant" at bounding box center [881, 522] width 769 height 774
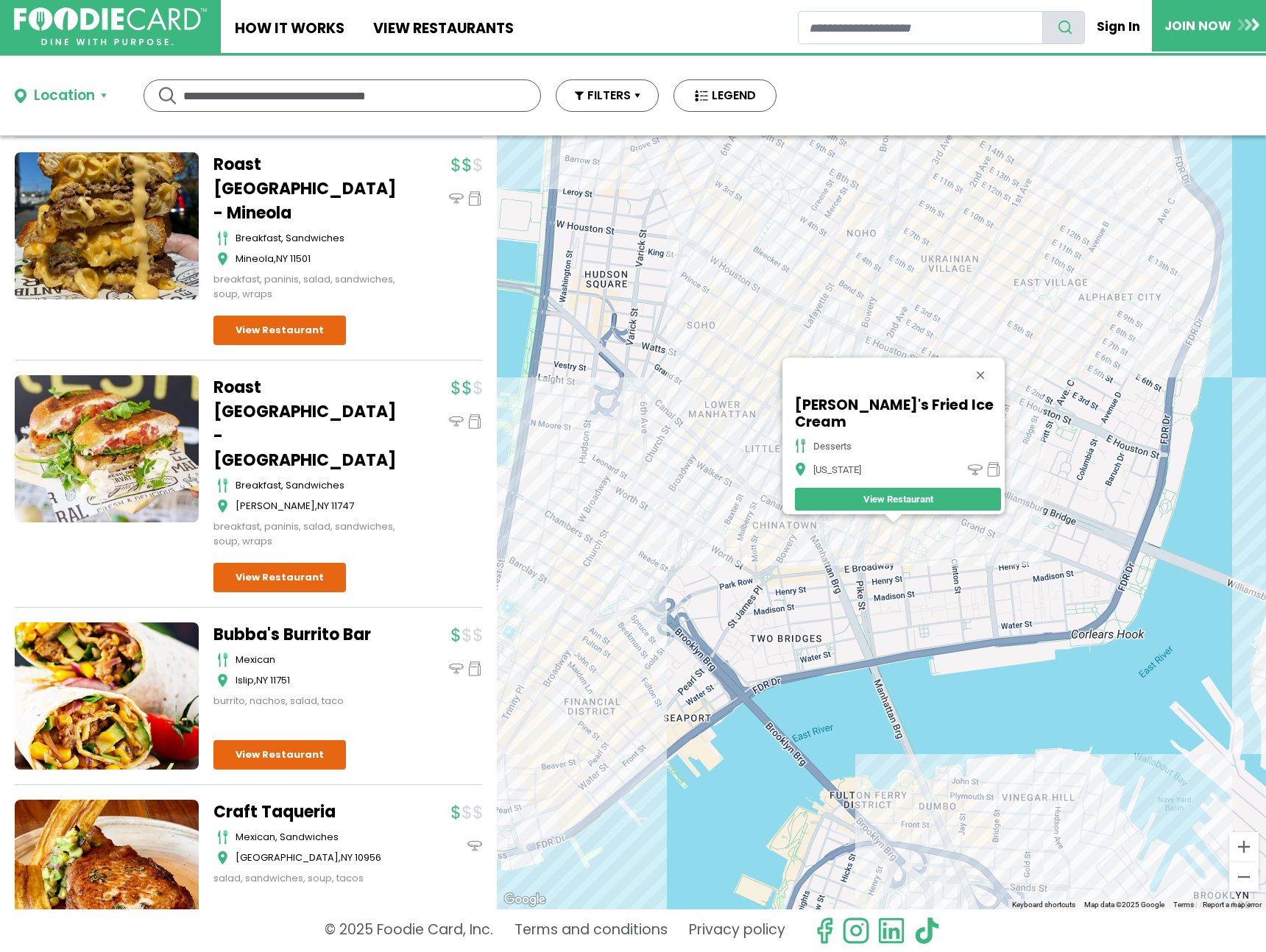
click at [881, 530] on div "Sam's Fried Ice Cream desserts New York View Restaurant" at bounding box center [881, 522] width 769 height 774
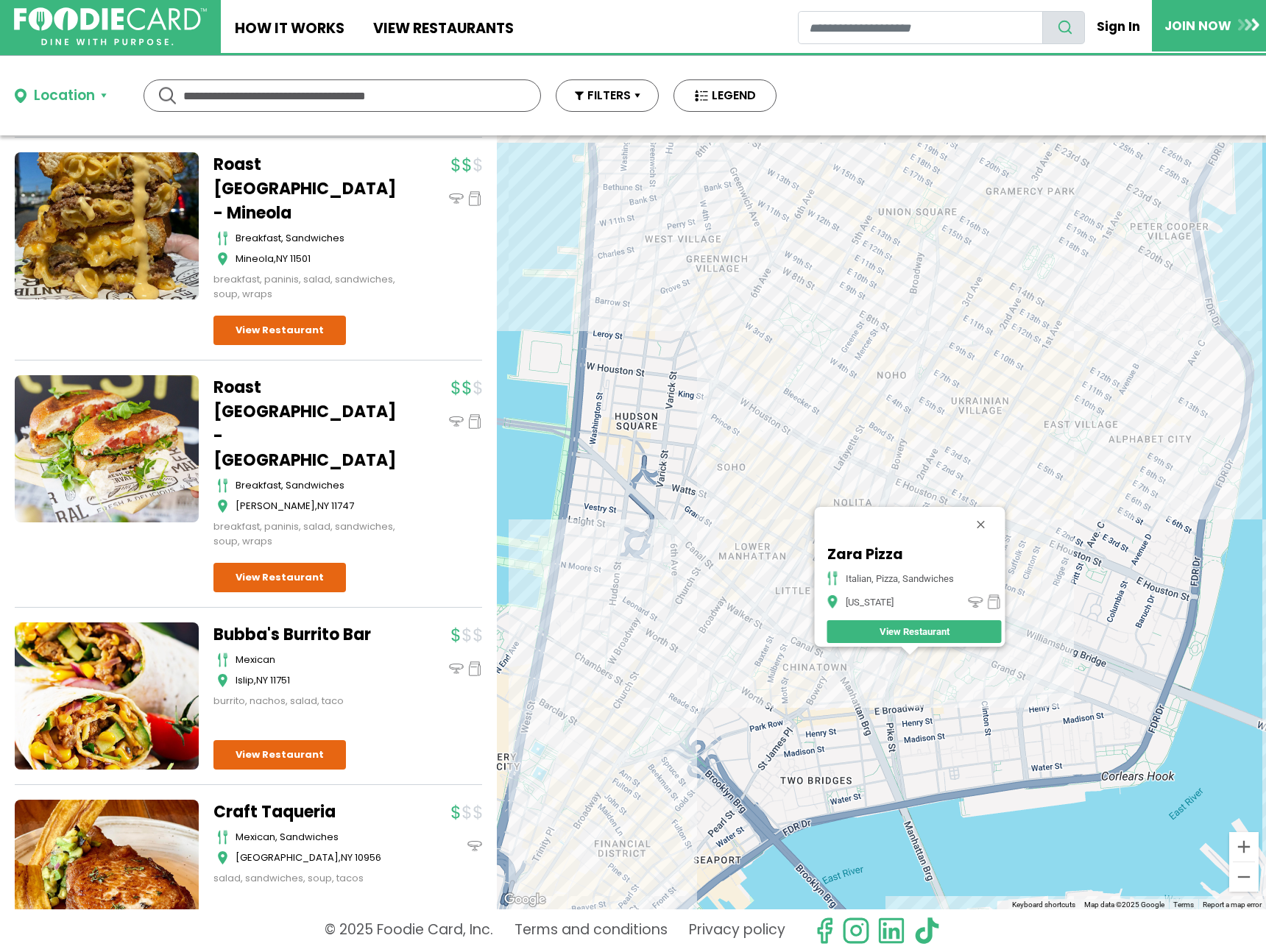
drag, startPoint x: 728, startPoint y: 333, endPoint x: 715, endPoint y: 368, distance: 37.3
click at [742, 454] on div "Zara Pizza italian, pizza, sandwiches New York View Restaurant" at bounding box center [881, 522] width 769 height 774
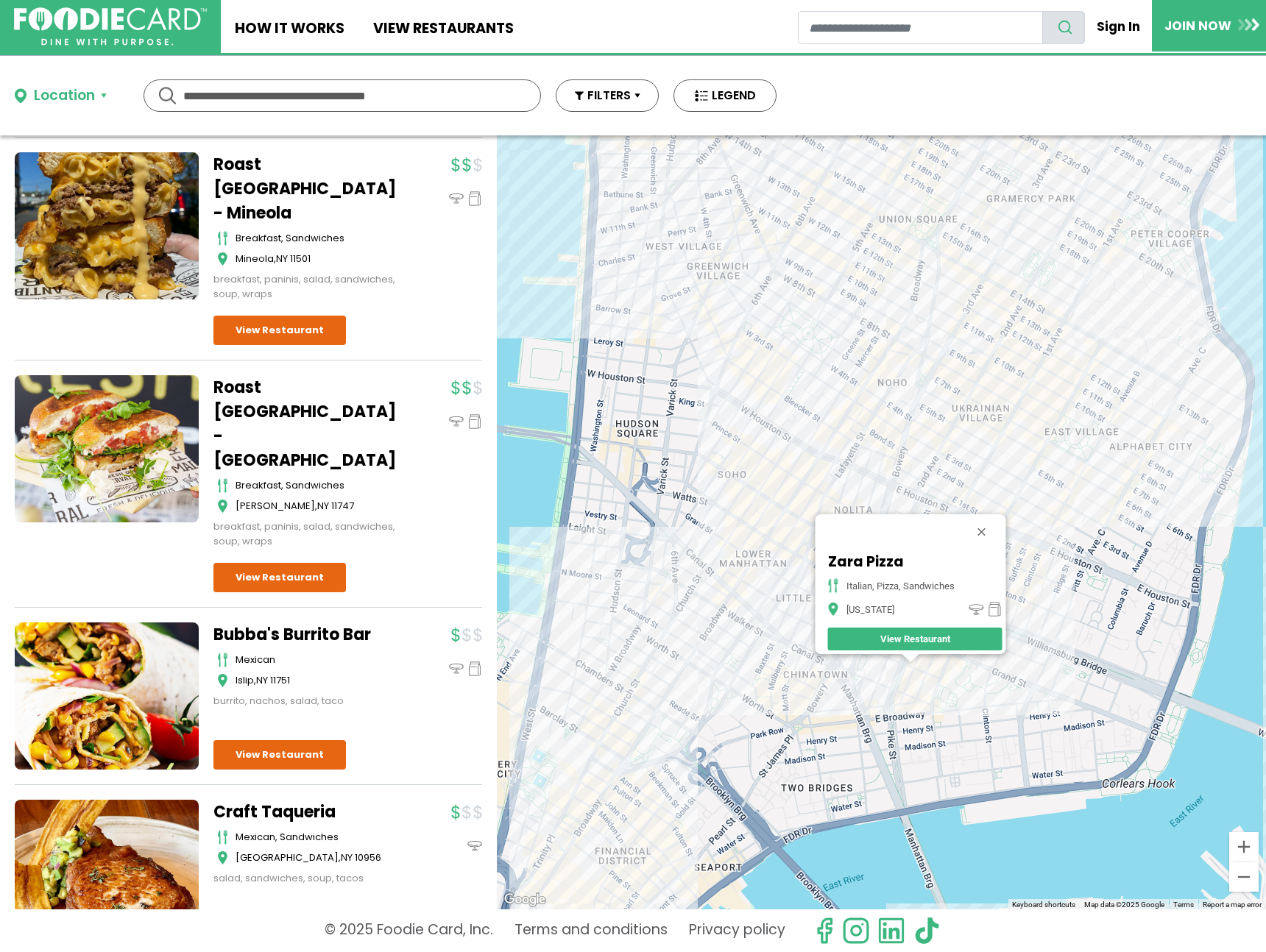
click at [701, 276] on div "Zara Pizza italian, pizza, sandwiches New York View Restaurant" at bounding box center [881, 522] width 769 height 774
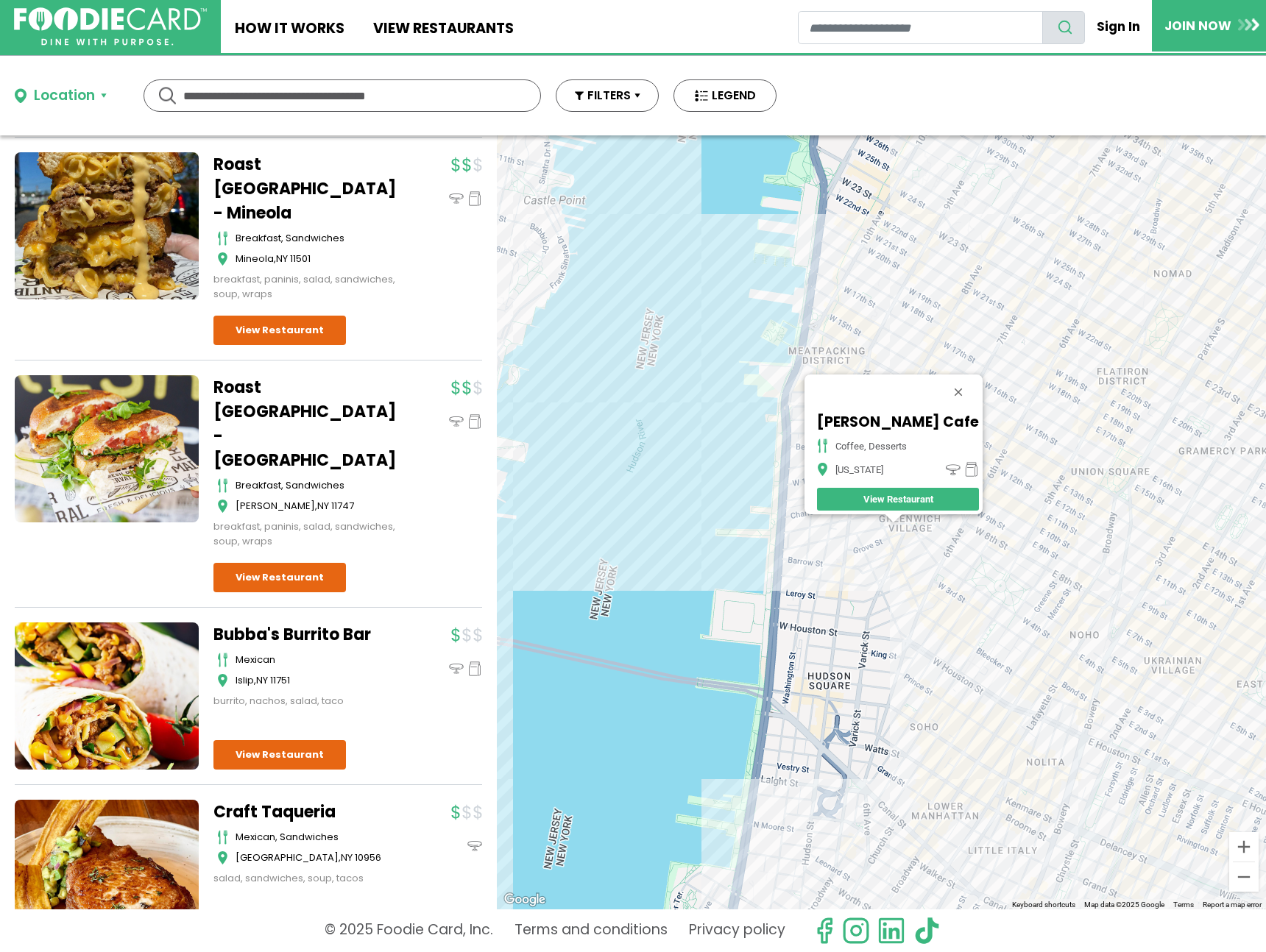
click at [853, 555] on div "Julietta Gelato Cafe coffee, desserts New York View Restaurant" at bounding box center [881, 522] width 769 height 774
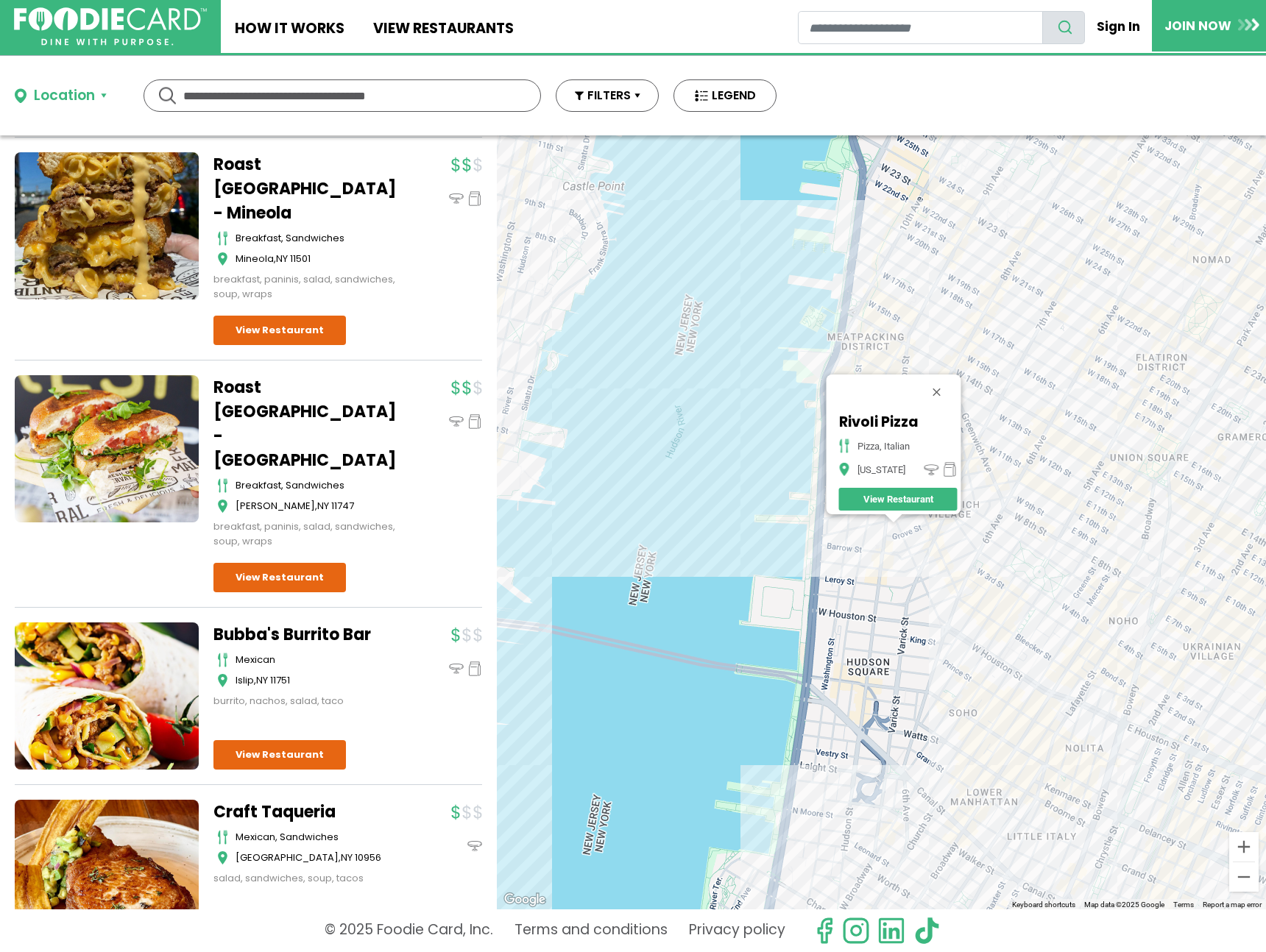
click at [945, 564] on div "Rivoli Pizza Pizza, Italian New York View Restaurant" at bounding box center [881, 522] width 769 height 774
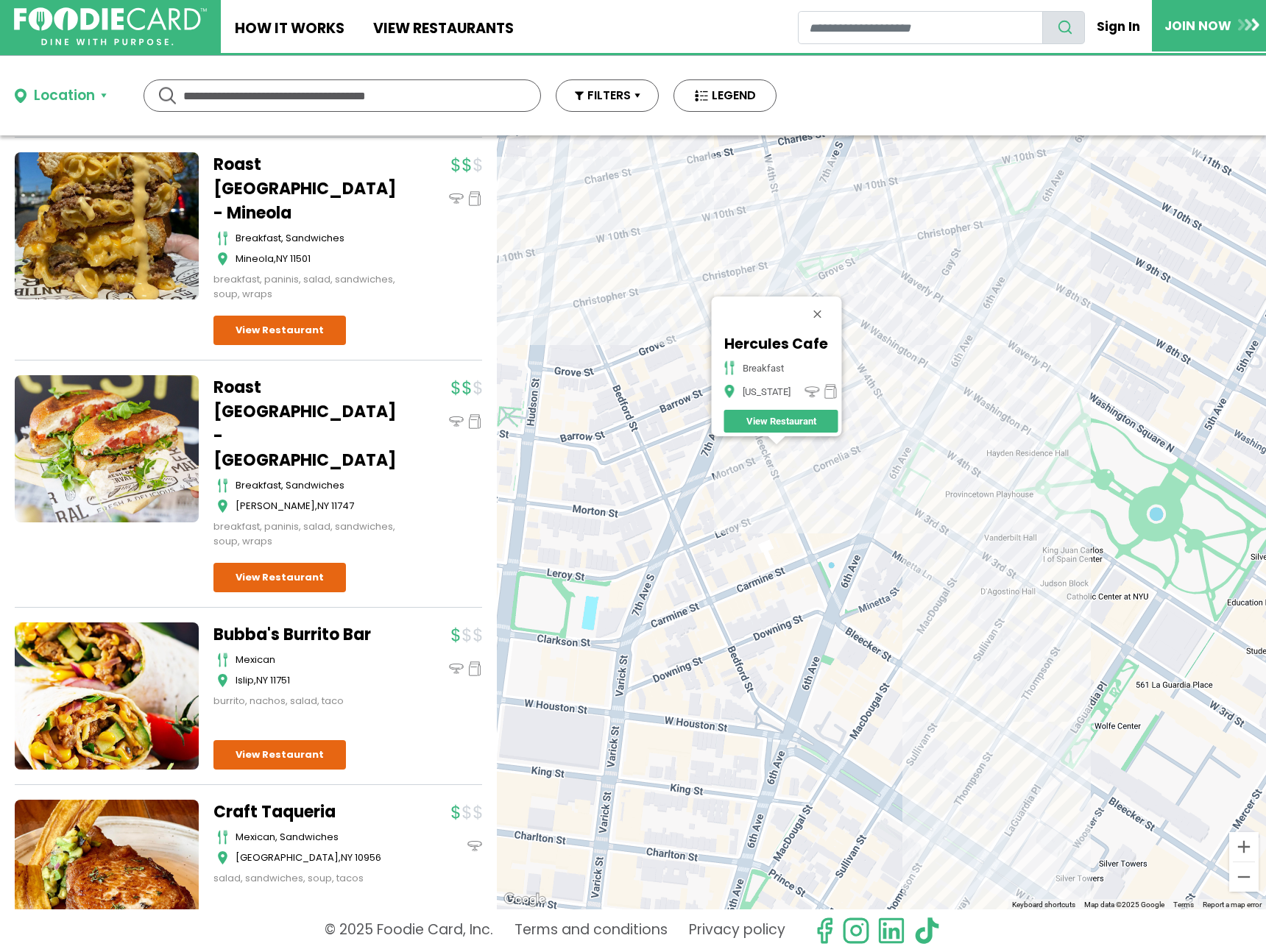
click at [941, 548] on div "Hercules Cafe breakfast New York View Restaurant" at bounding box center [881, 522] width 769 height 774
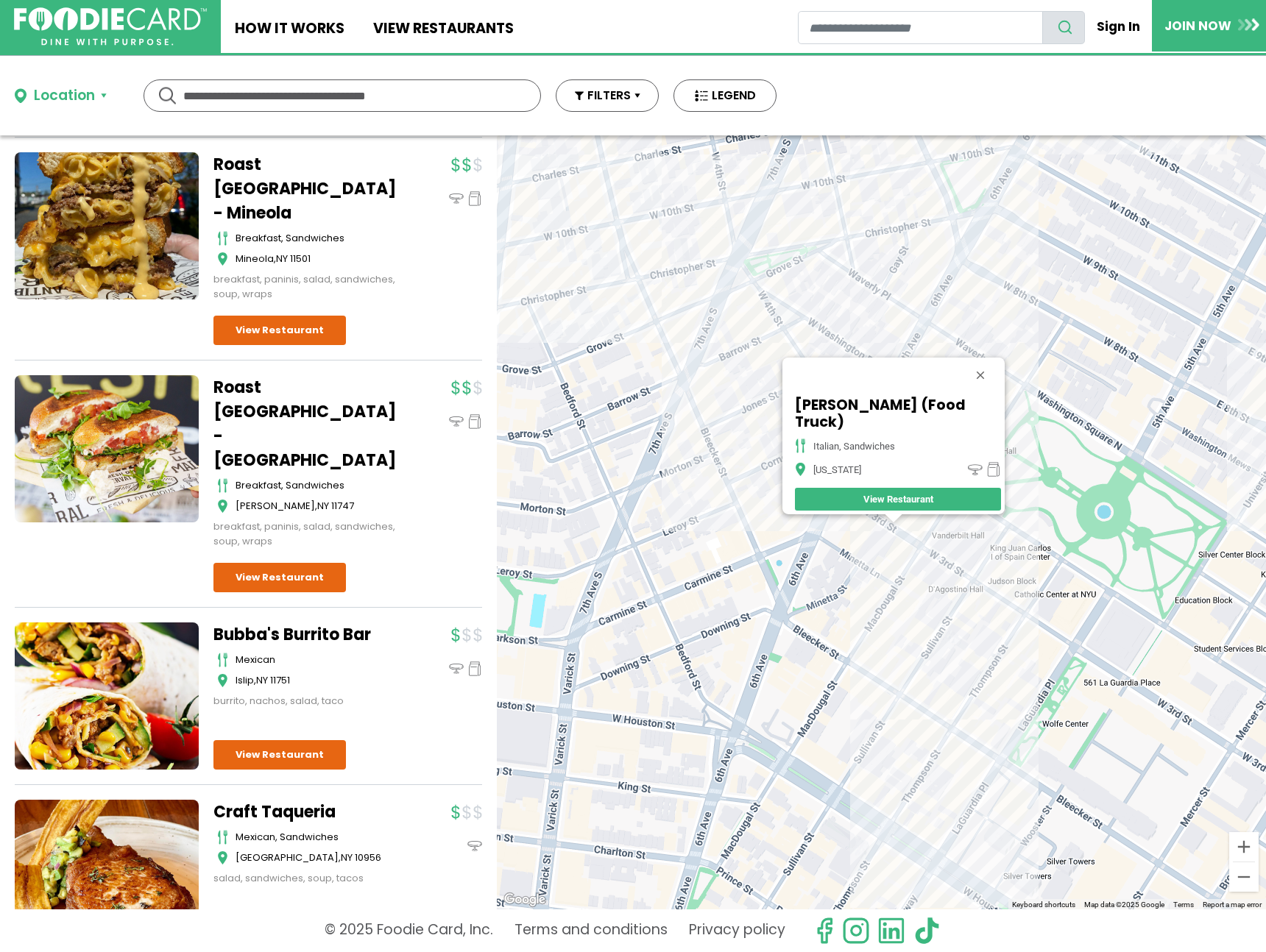
click at [524, 175] on div "D'Albano (Food Truck) italian, sandwiches New York View Restaurant" at bounding box center [881, 522] width 769 height 774
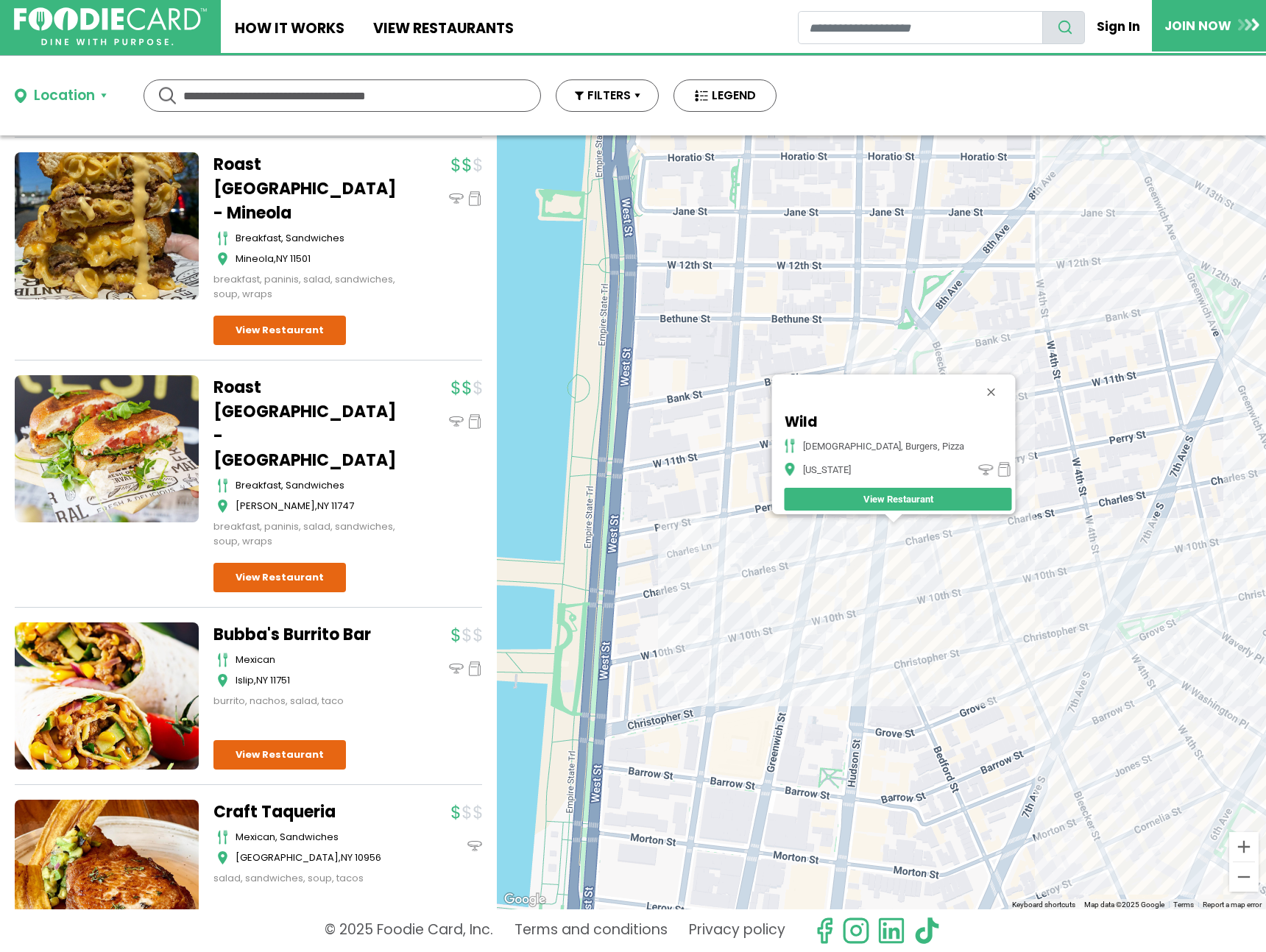
click at [1015, 628] on div "Wild american, burgers, pizza New York View Restaurant" at bounding box center [881, 522] width 769 height 774
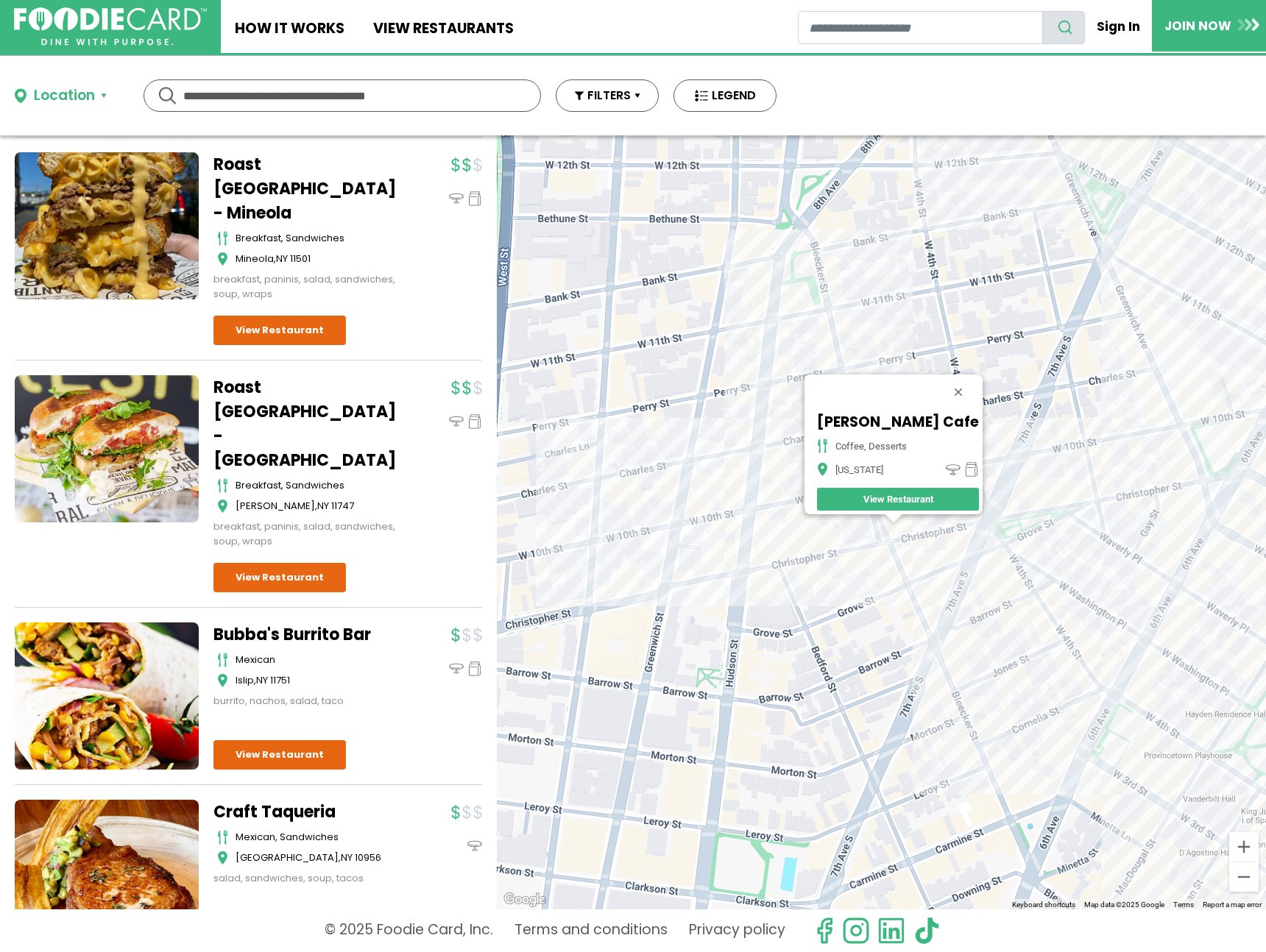
click at [944, 552] on div "Julietta Gelato Cafe coffee, desserts New York View Restaurant" at bounding box center [881, 522] width 769 height 774
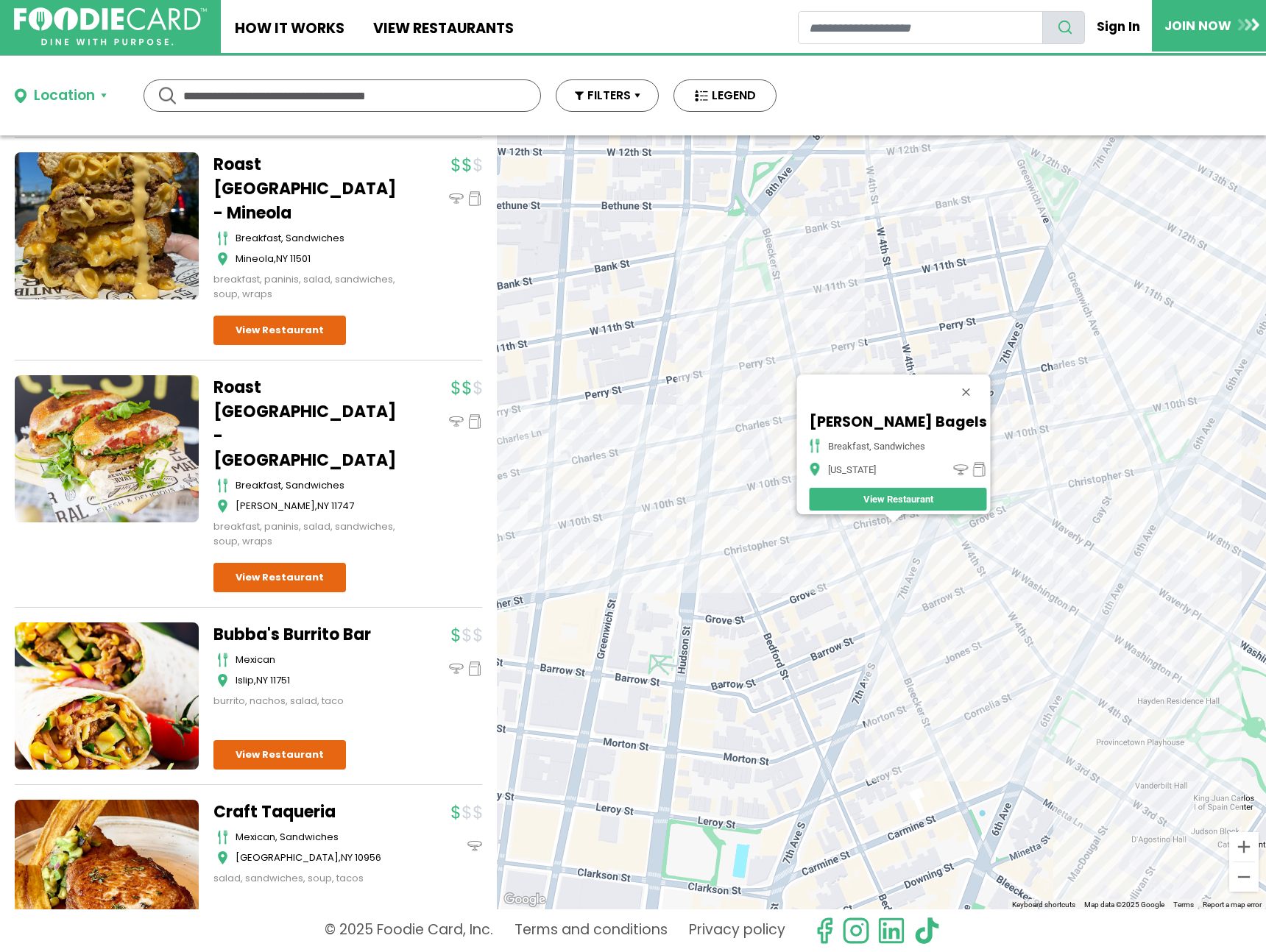
click at [723, 423] on div "Hudson Bagels breakfast, sandwiches New York View Restaurant" at bounding box center [881, 522] width 769 height 774
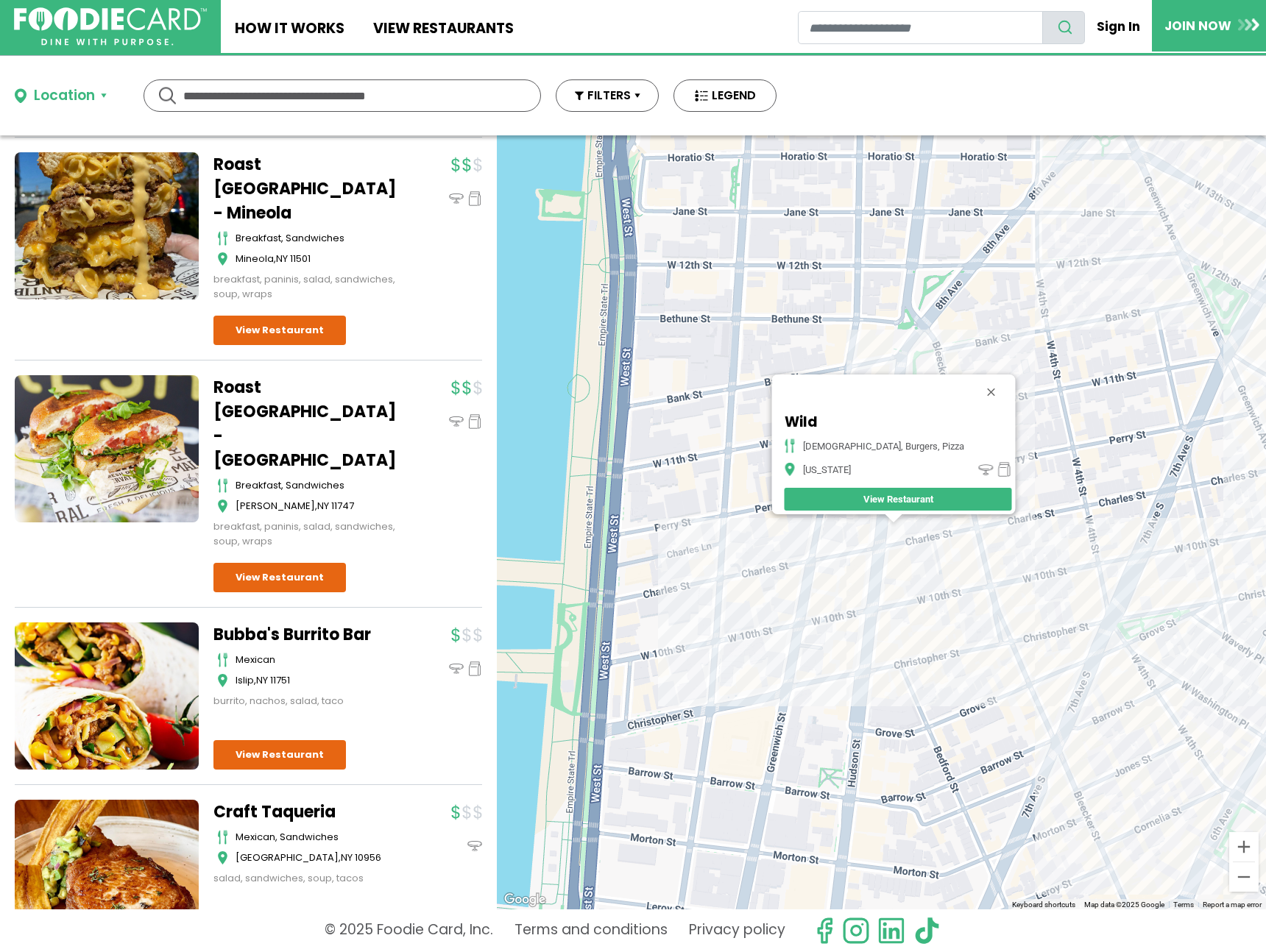
click at [885, 292] on div "Wild american, burgers, pizza New York View Restaurant" at bounding box center [881, 522] width 769 height 774
click at [1078, 797] on div "Wild american, burgers, pizza New York View Restaurant" at bounding box center [881, 522] width 769 height 774
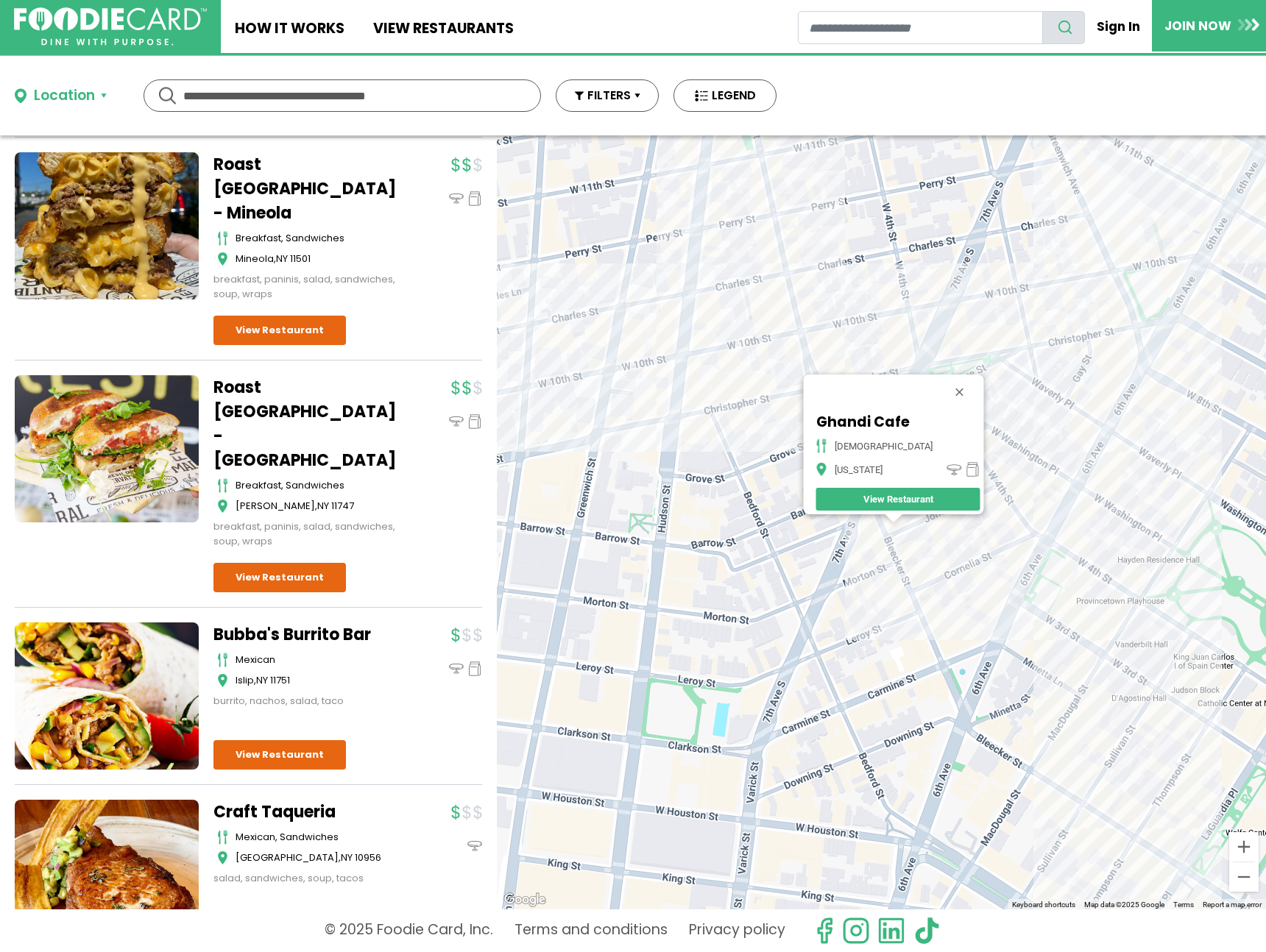
click at [909, 542] on div "Ghandi Cafe indian New York View Restaurant" at bounding box center [881, 522] width 769 height 774
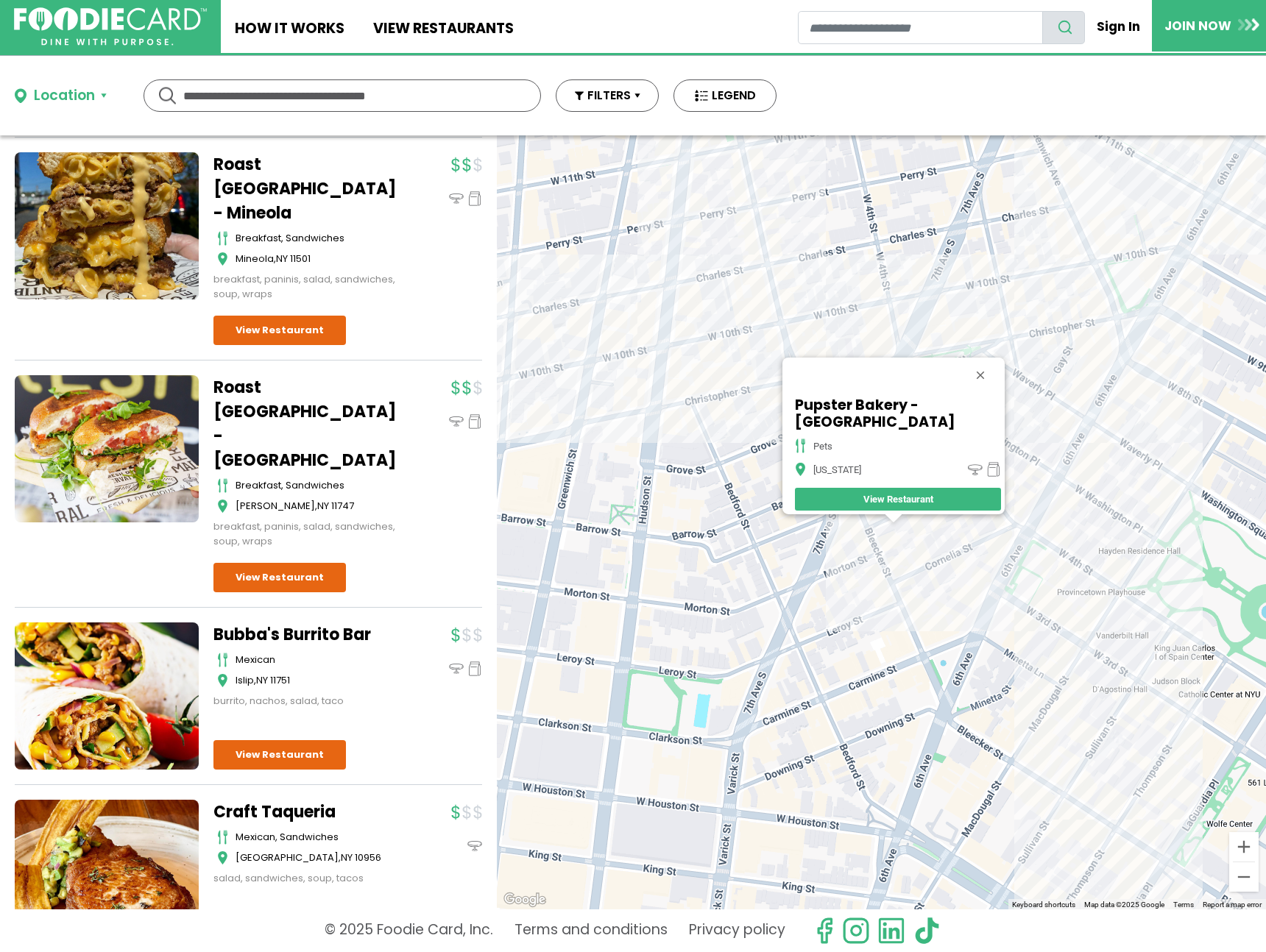
click at [887, 564] on div "Pupster Bakery - NYC pets New York View Restaurant" at bounding box center [881, 522] width 769 height 774
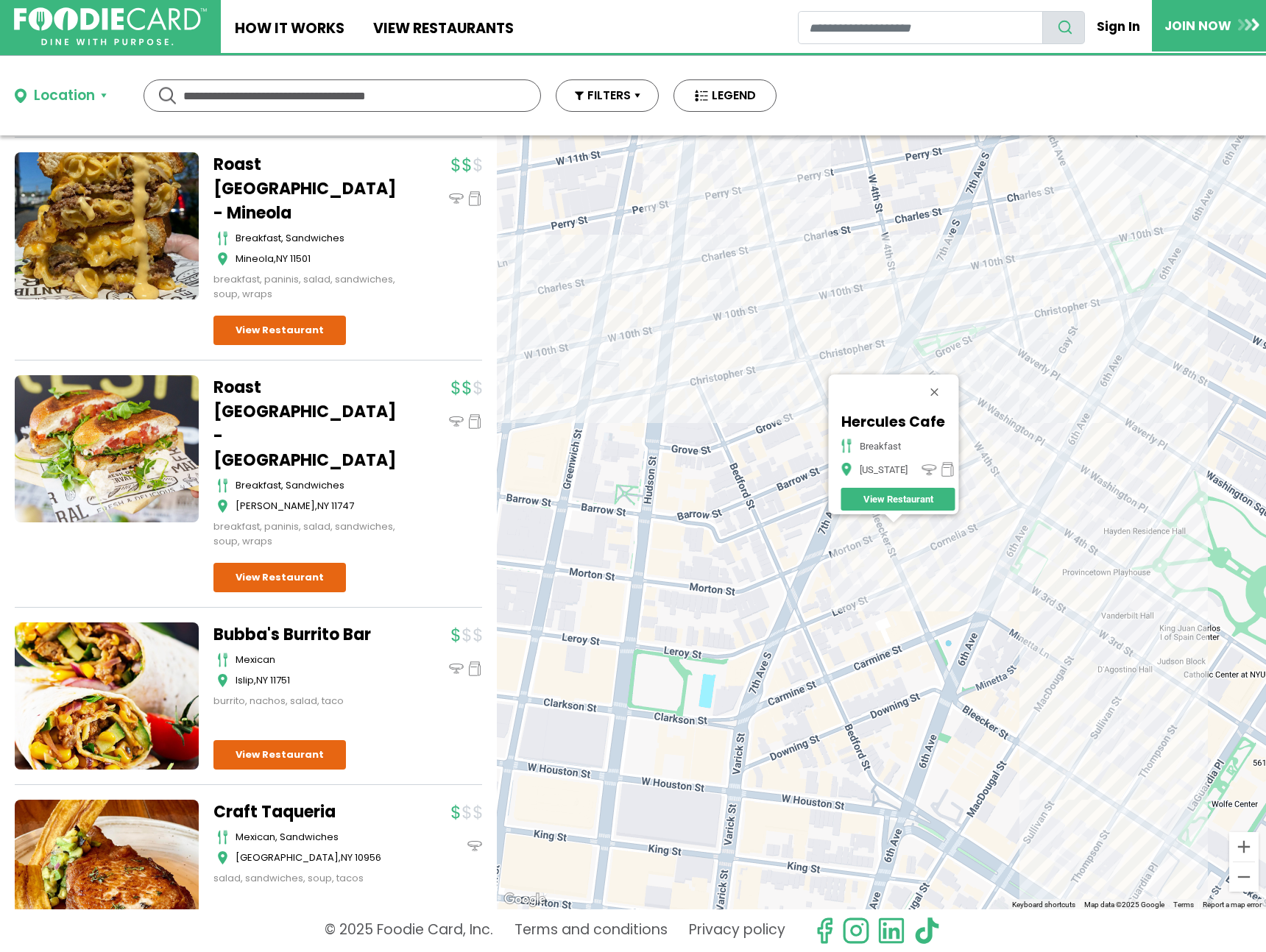
click at [1060, 615] on div "Hercules Cafe breakfast New York View Restaurant" at bounding box center [881, 522] width 769 height 774
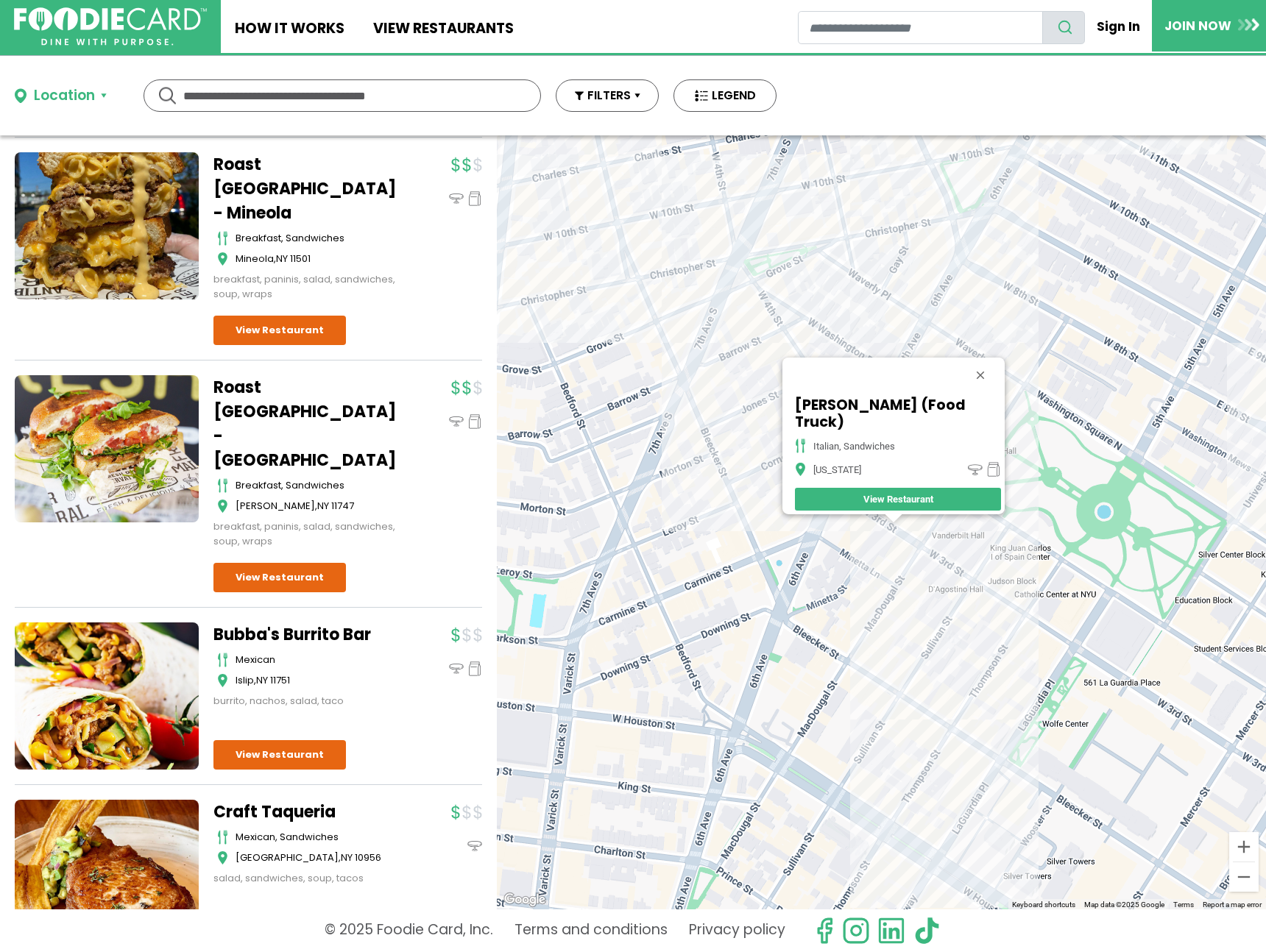
click at [1016, 292] on div "D'Albano (Food Truck) italian, sandwiches New York View Restaurant" at bounding box center [881, 522] width 769 height 774
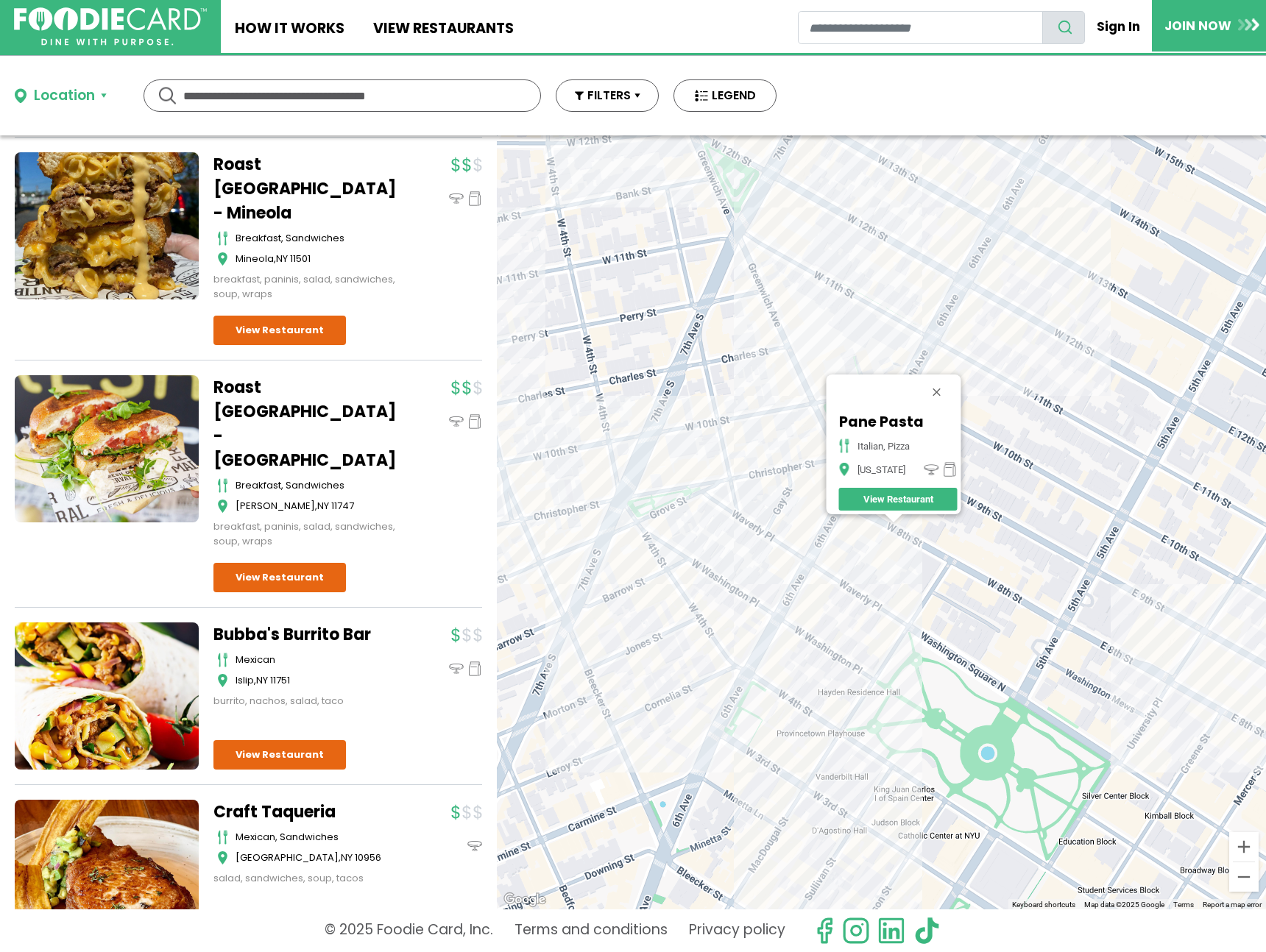
click at [1039, 188] on div "Pane Pasta italian, pizza New York View Restaurant" at bounding box center [881, 522] width 769 height 774
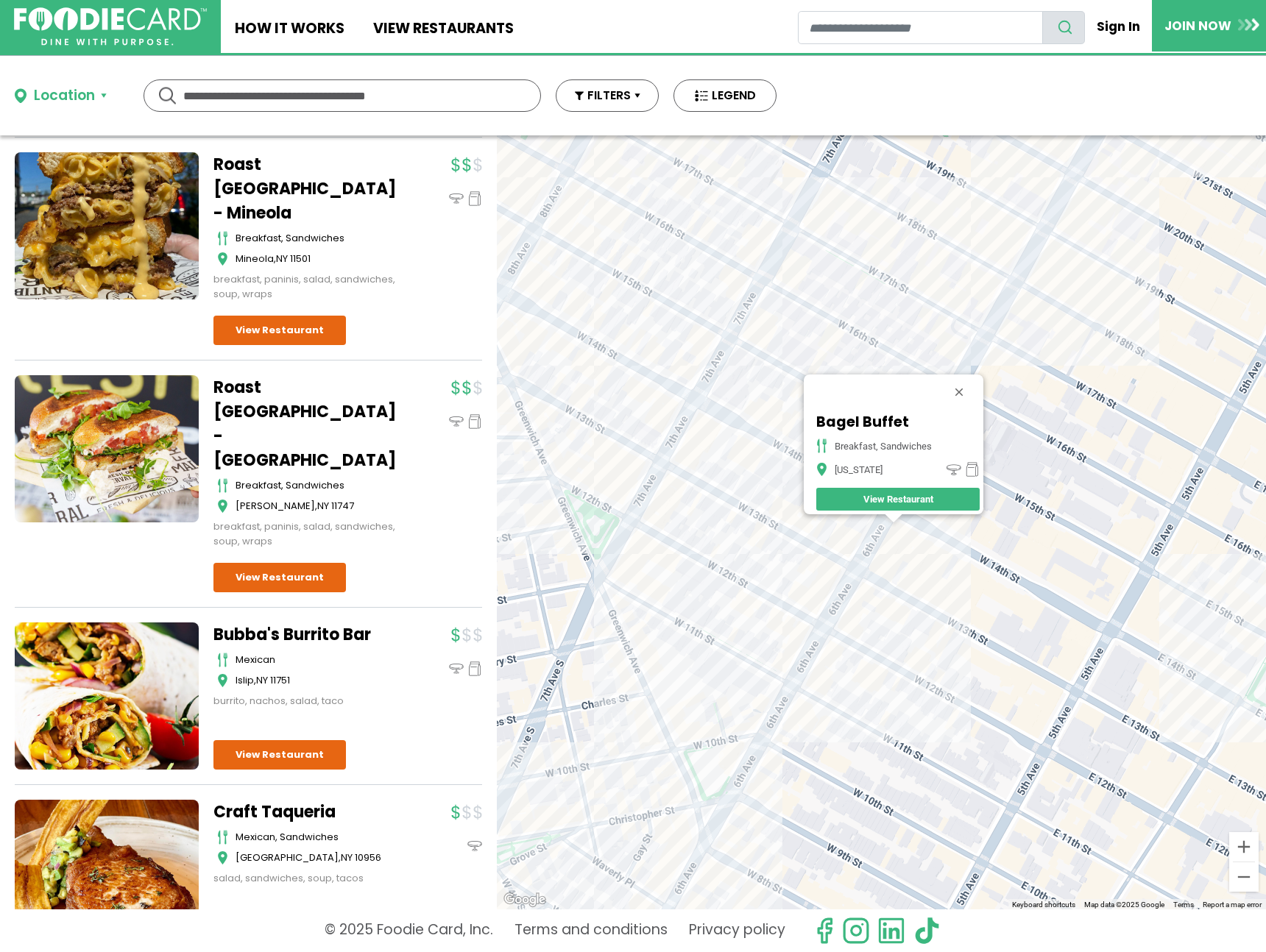
click at [726, 376] on div "Bagel Buffet breakfast, sandwiches New York View Restaurant" at bounding box center [881, 522] width 769 height 774
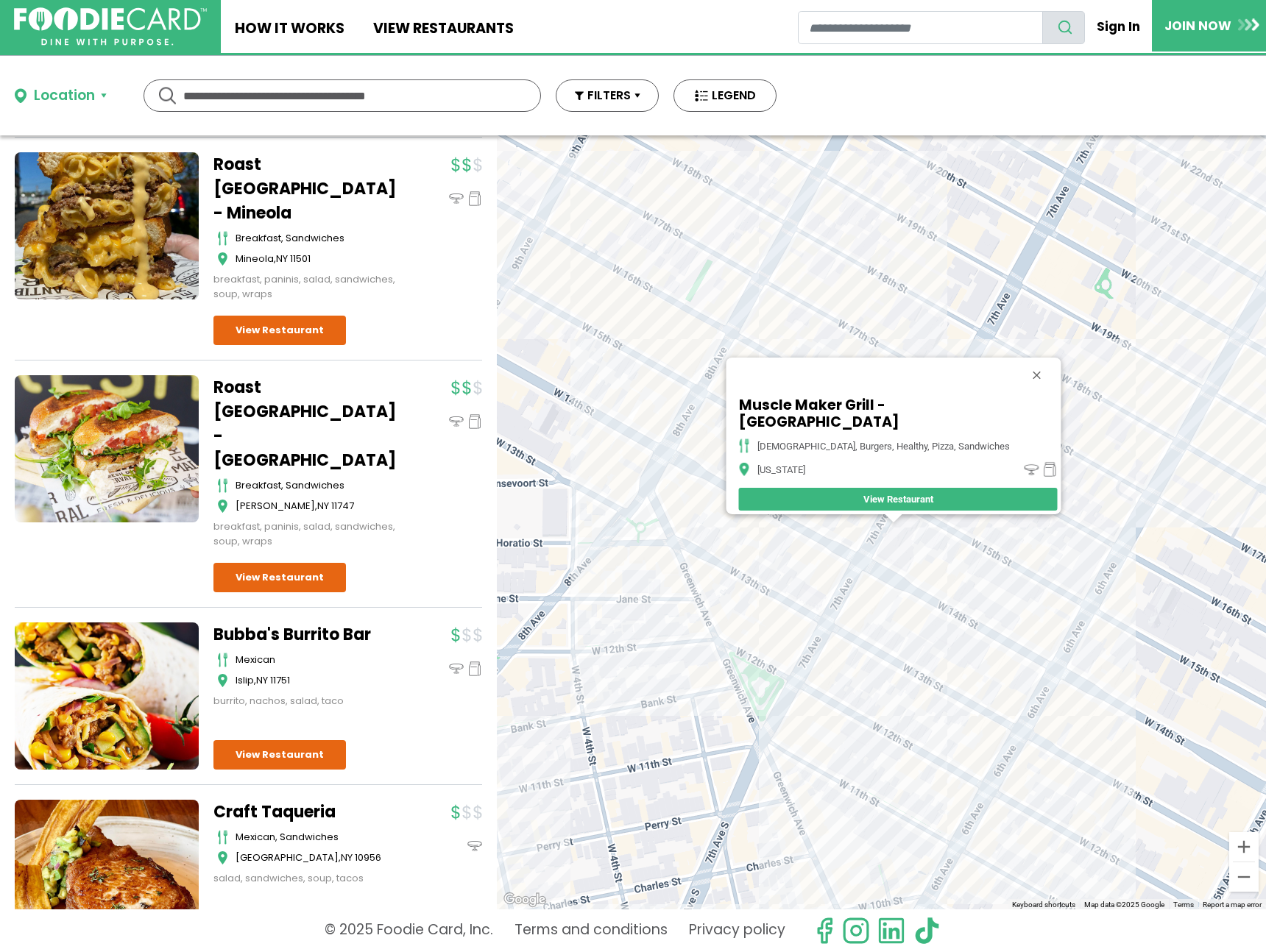
click at [804, 534] on div "Muscle Maker Grill - 7th Ave american, burgers, healthy, pizza, sandwiches New …" at bounding box center [881, 522] width 769 height 774
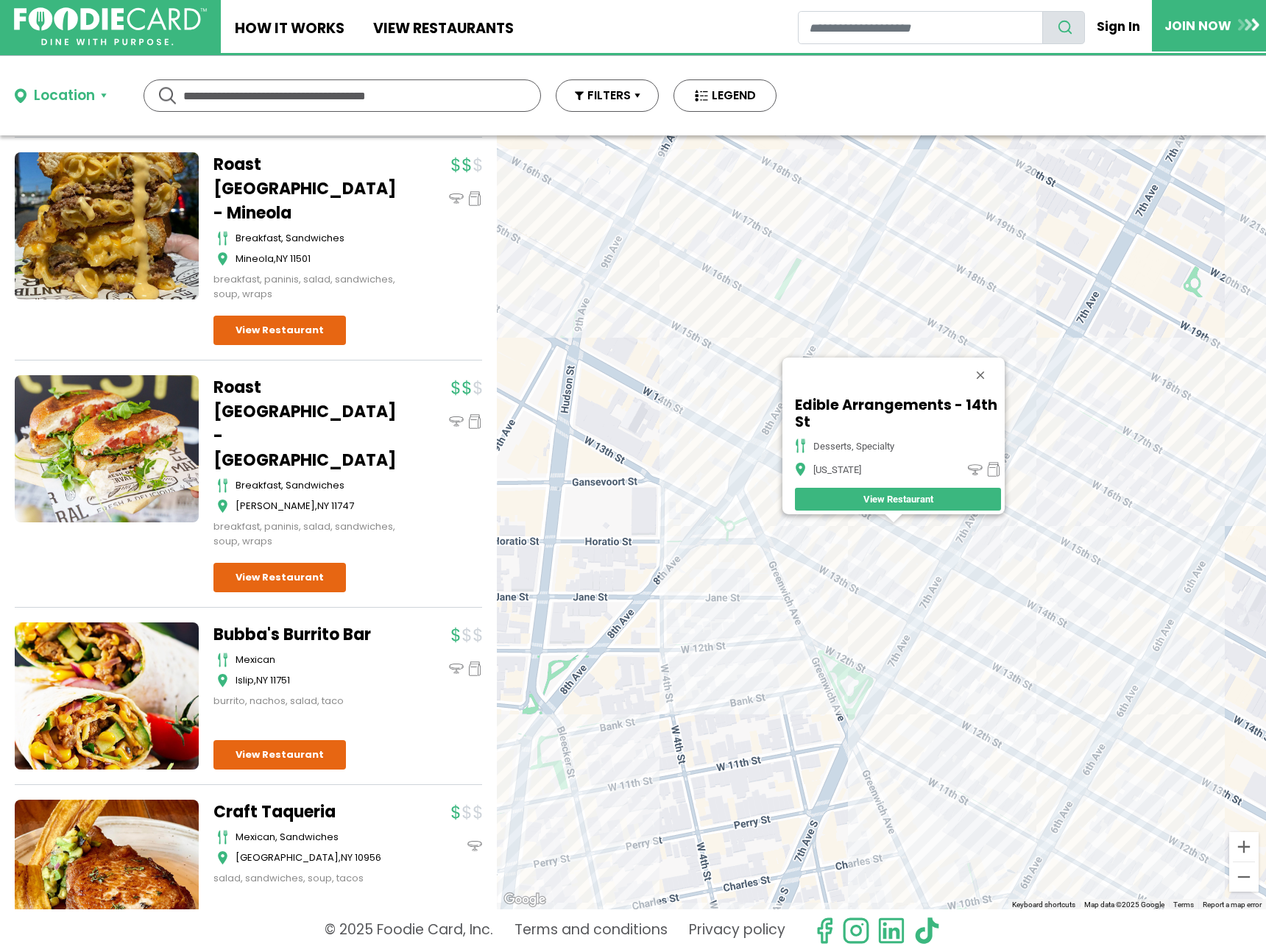
click at [885, 251] on div "Edible Arrangements - 14th St desserts, specialty New York View Restaurant" at bounding box center [881, 522] width 769 height 774
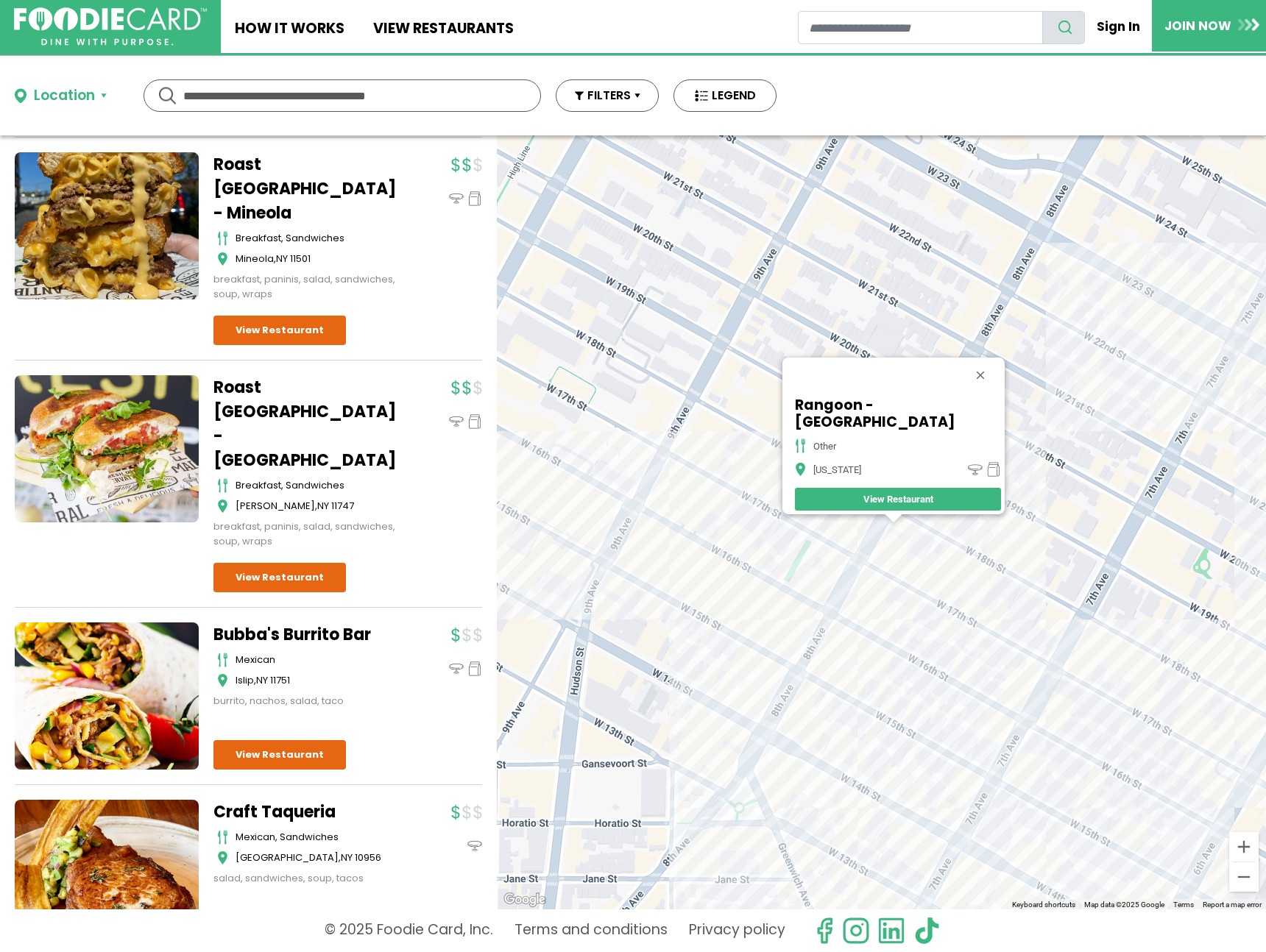
click at [680, 448] on div "Rangoon - NYC other New York View Restaurant" at bounding box center [881, 522] width 769 height 774
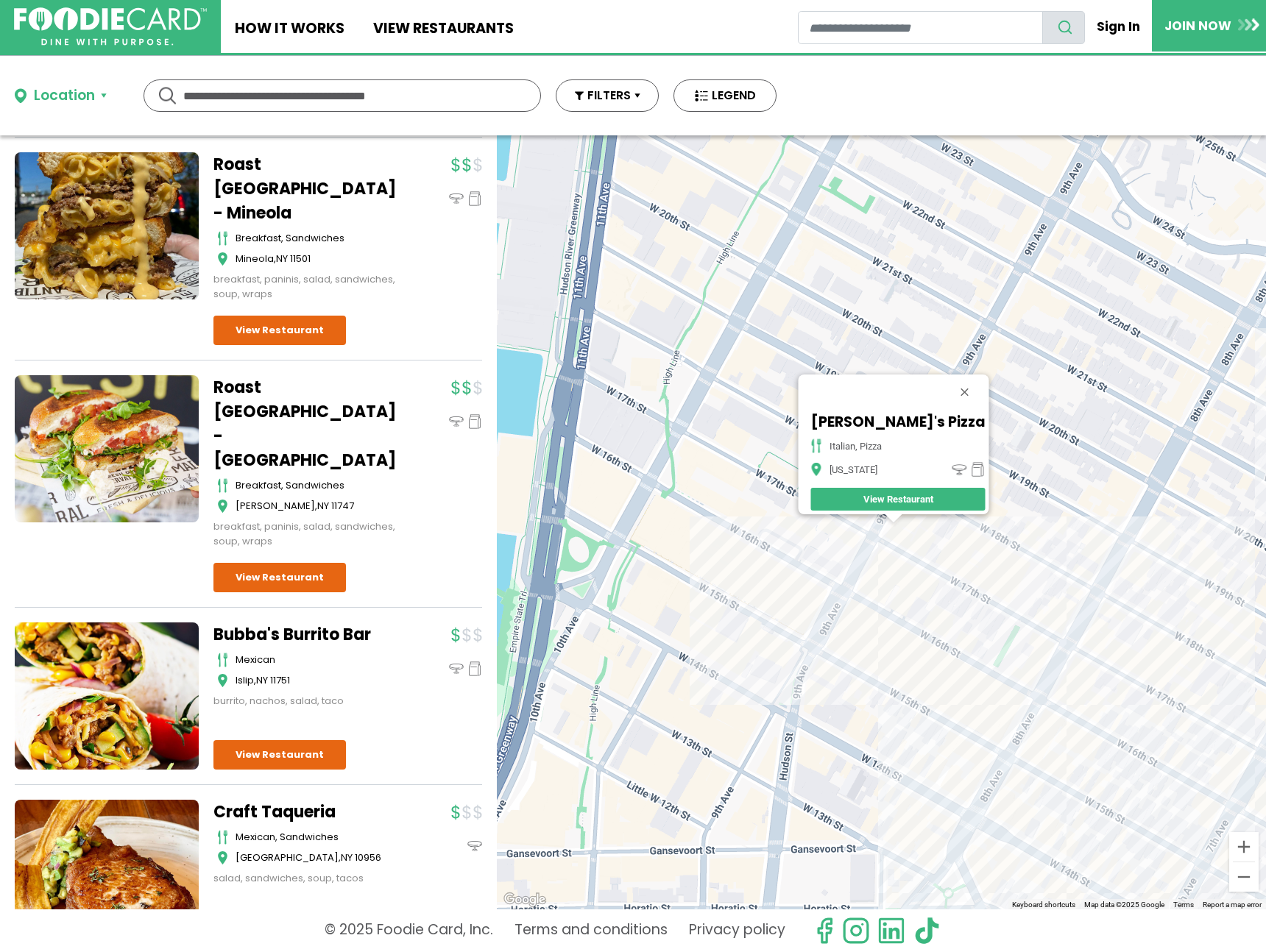
click at [836, 616] on div "Stella's Pizza italian, pizza New York View Restaurant" at bounding box center [881, 522] width 769 height 774
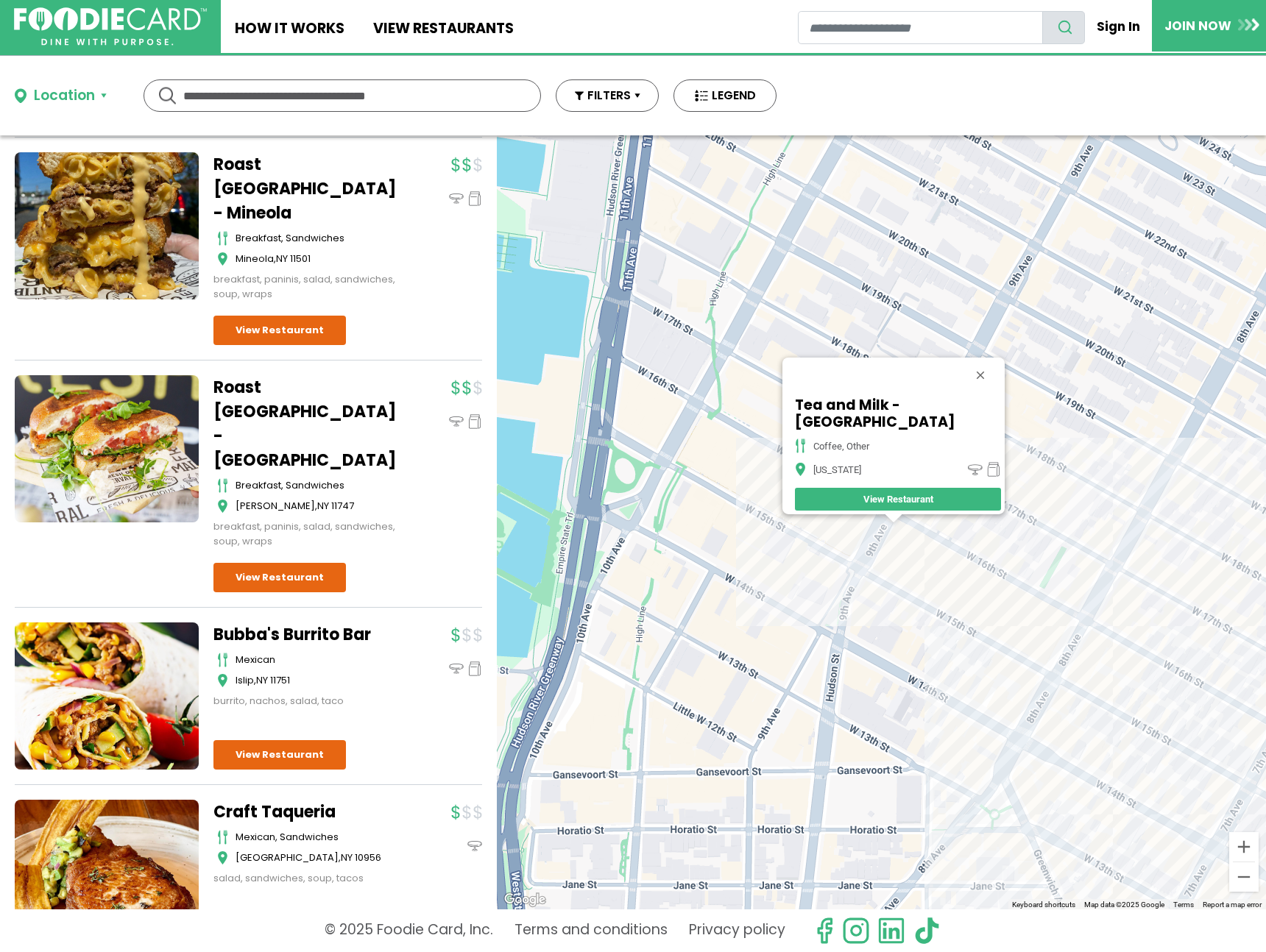
click at [1083, 668] on div "Tea and Milk - NYC coffee, other New York View Restaurant" at bounding box center [881, 522] width 769 height 774
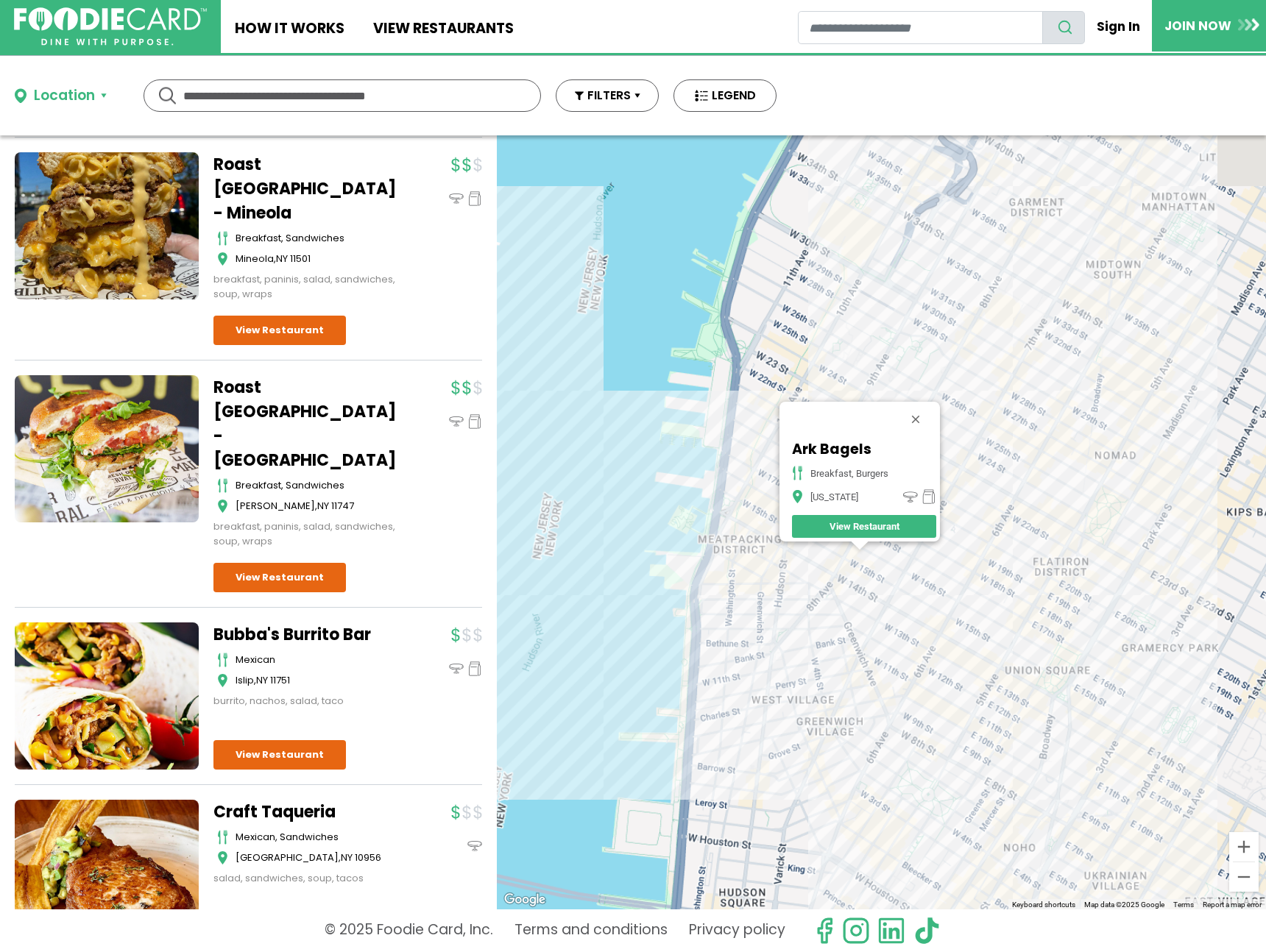
drag, startPoint x: 1047, startPoint y: 454, endPoint x: 852, endPoint y: 421, distance: 197.8
click at [851, 420] on div "Ark Bagels breakfast, burgers New York View Restaurant" at bounding box center [881, 522] width 769 height 774
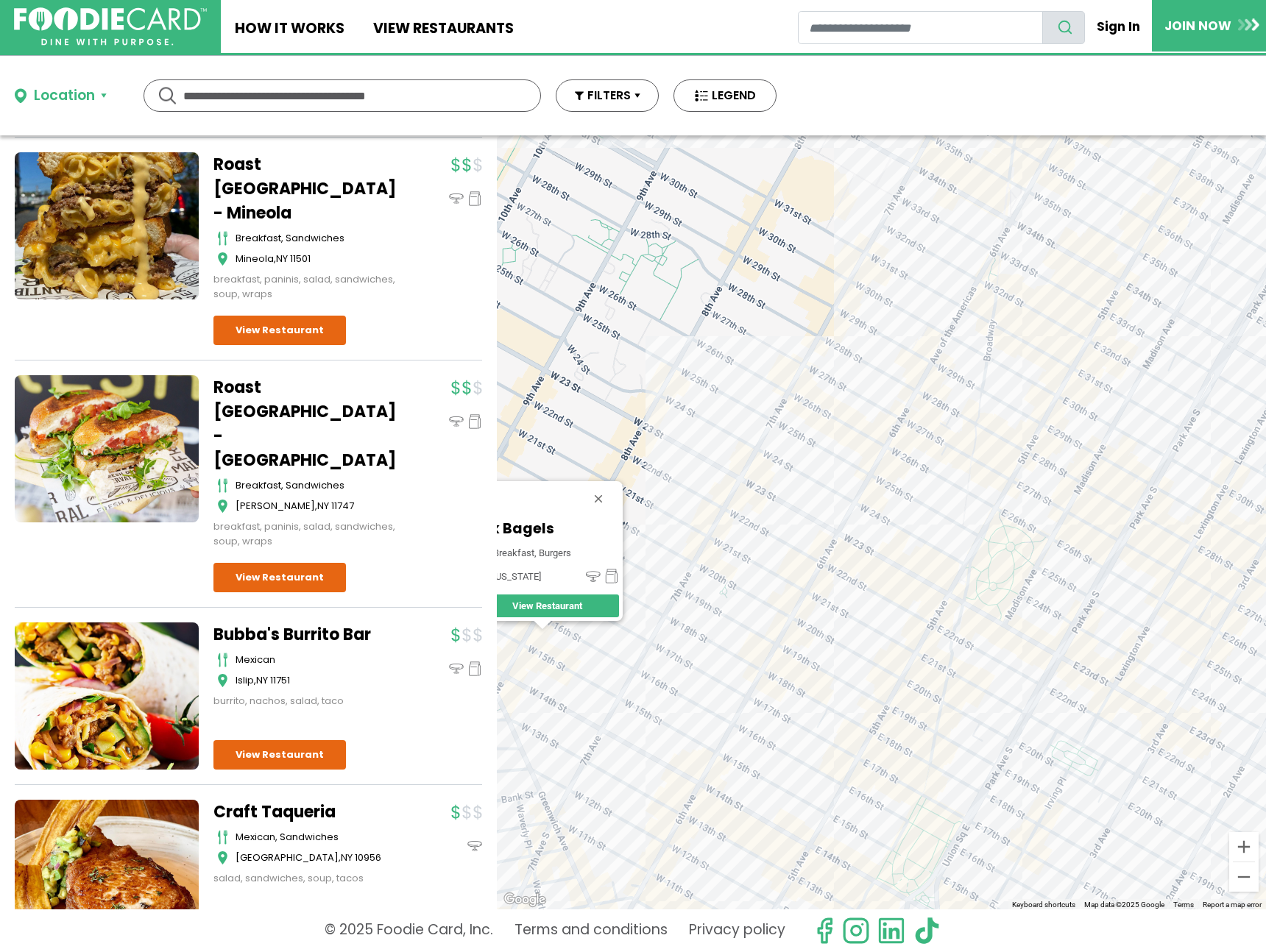
click at [764, 482] on div "Ark Bagels breakfast, burgers New York View Restaurant" at bounding box center [881, 522] width 769 height 774
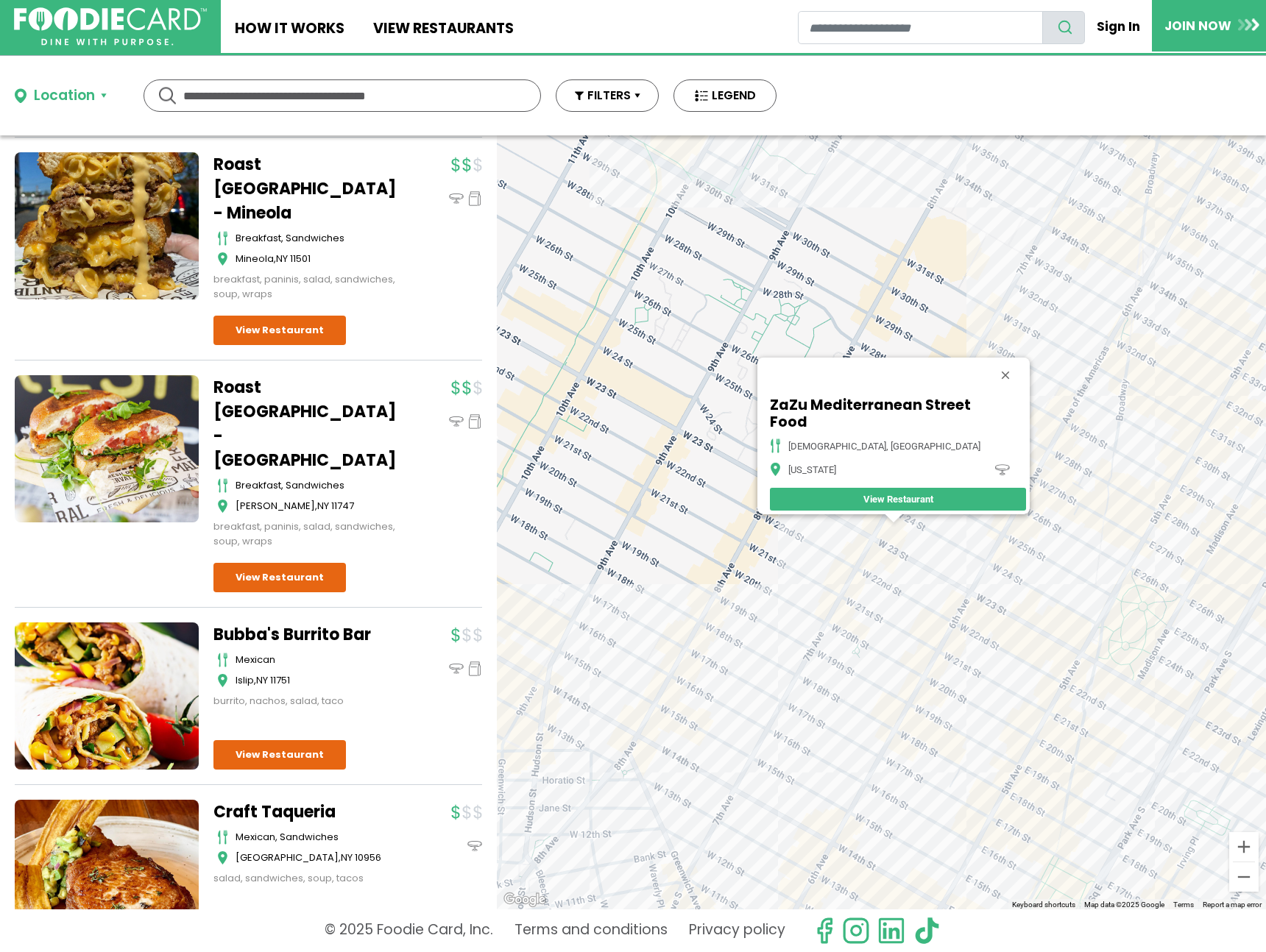
click at [893, 552] on div "ZaZu Mediterranean Street Food halal, mediterranean New York View Restaurant" at bounding box center [881, 522] width 769 height 774
click at [874, 551] on div "ZaZu Mediterranean Street Food halal, mediterranean New York View Restaurant" at bounding box center [881, 522] width 769 height 774
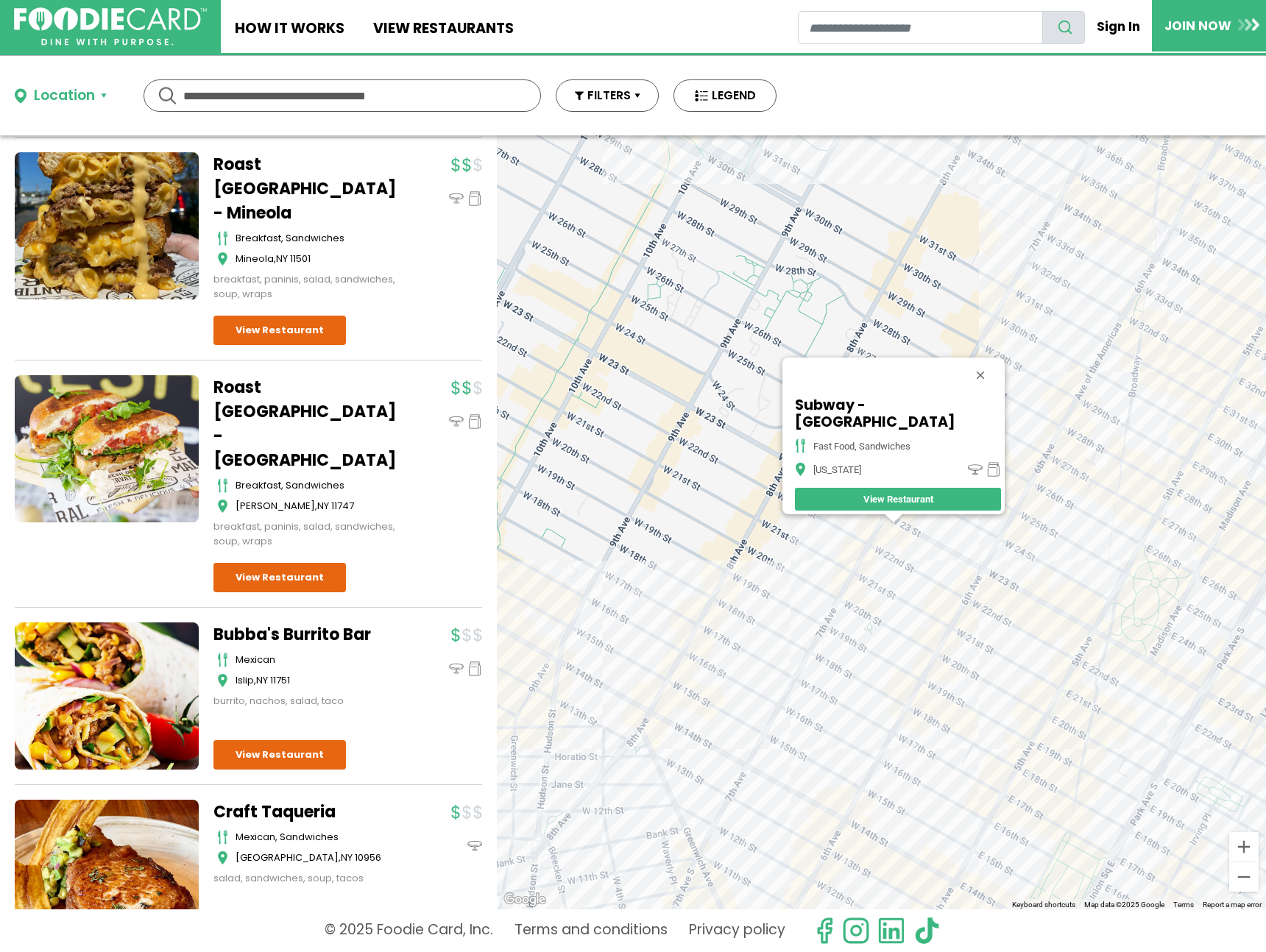
click at [1001, 591] on div "Subway - 7th Avenue fast food, sandwiches New York View Restaurant" at bounding box center [881, 522] width 769 height 774
click at [981, 592] on div "Subway - 7th Avenue fast food, sandwiches New York View Restaurant" at bounding box center [881, 522] width 769 height 774
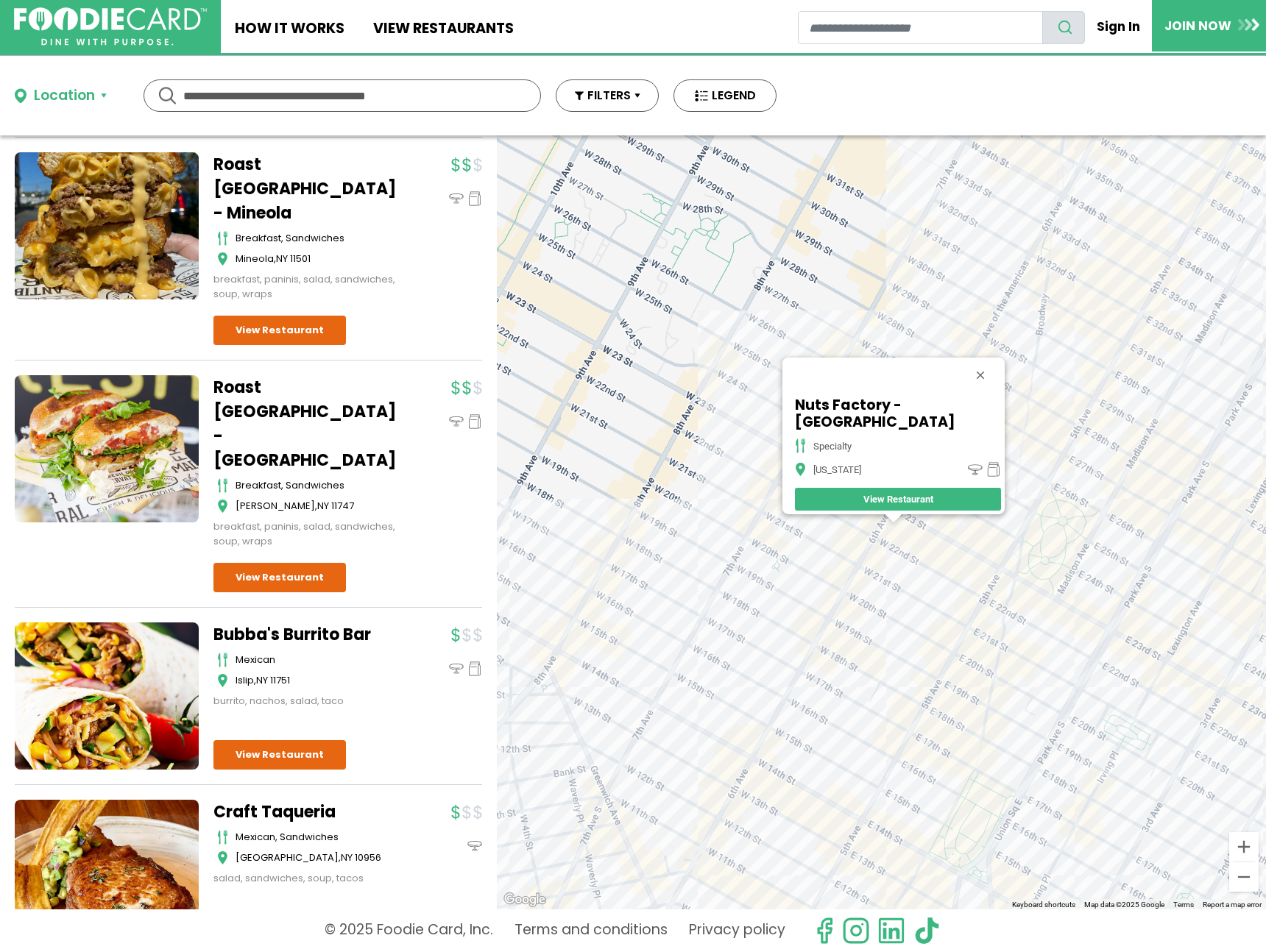
click at [1023, 606] on div "Nuts Factory - 6th Ave specialty New York View Restaurant" at bounding box center [881, 522] width 769 height 774
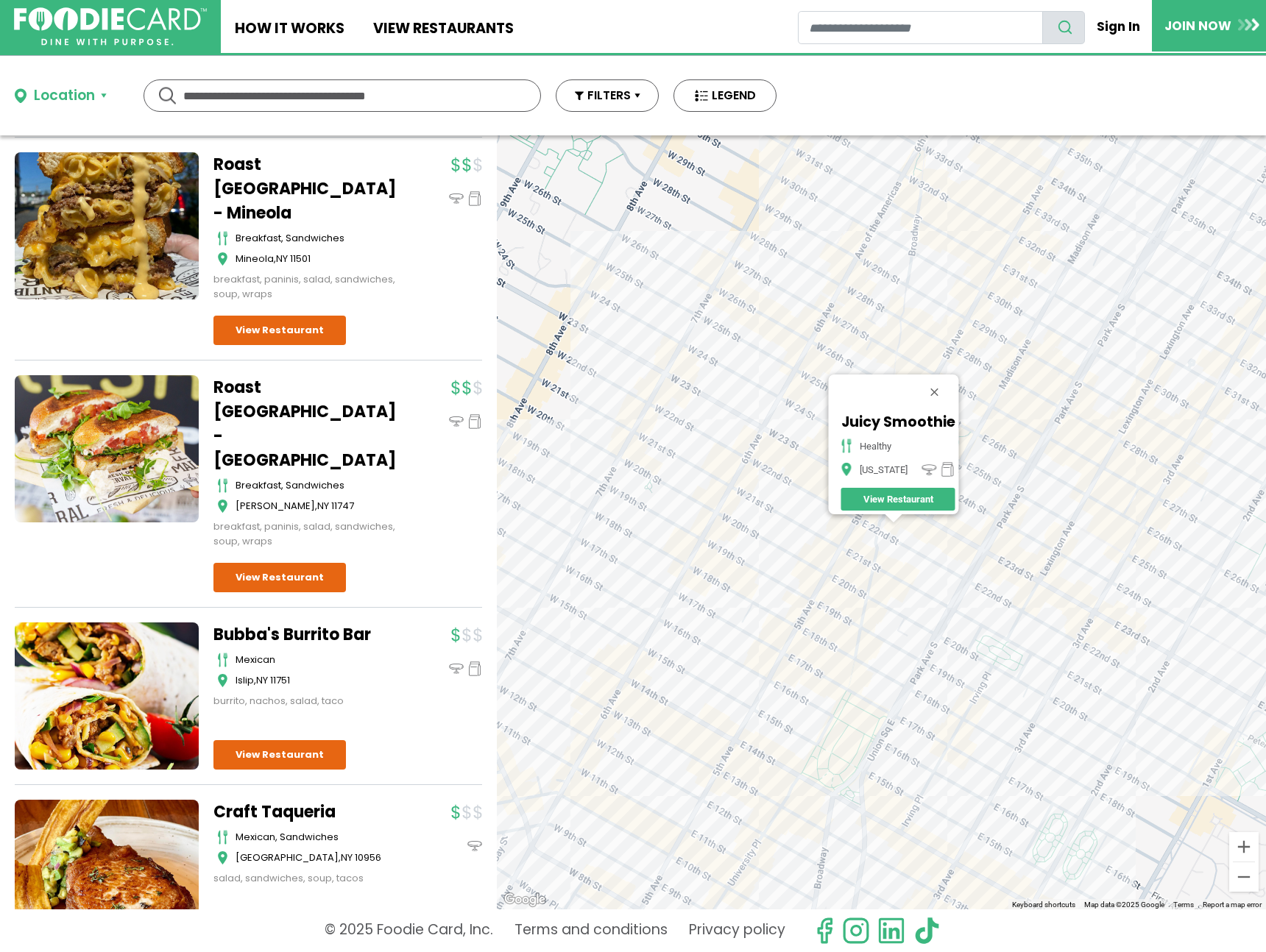
click at [1055, 460] on div "Juicy Smoothie healthy New York View Restaurant" at bounding box center [881, 522] width 769 height 774
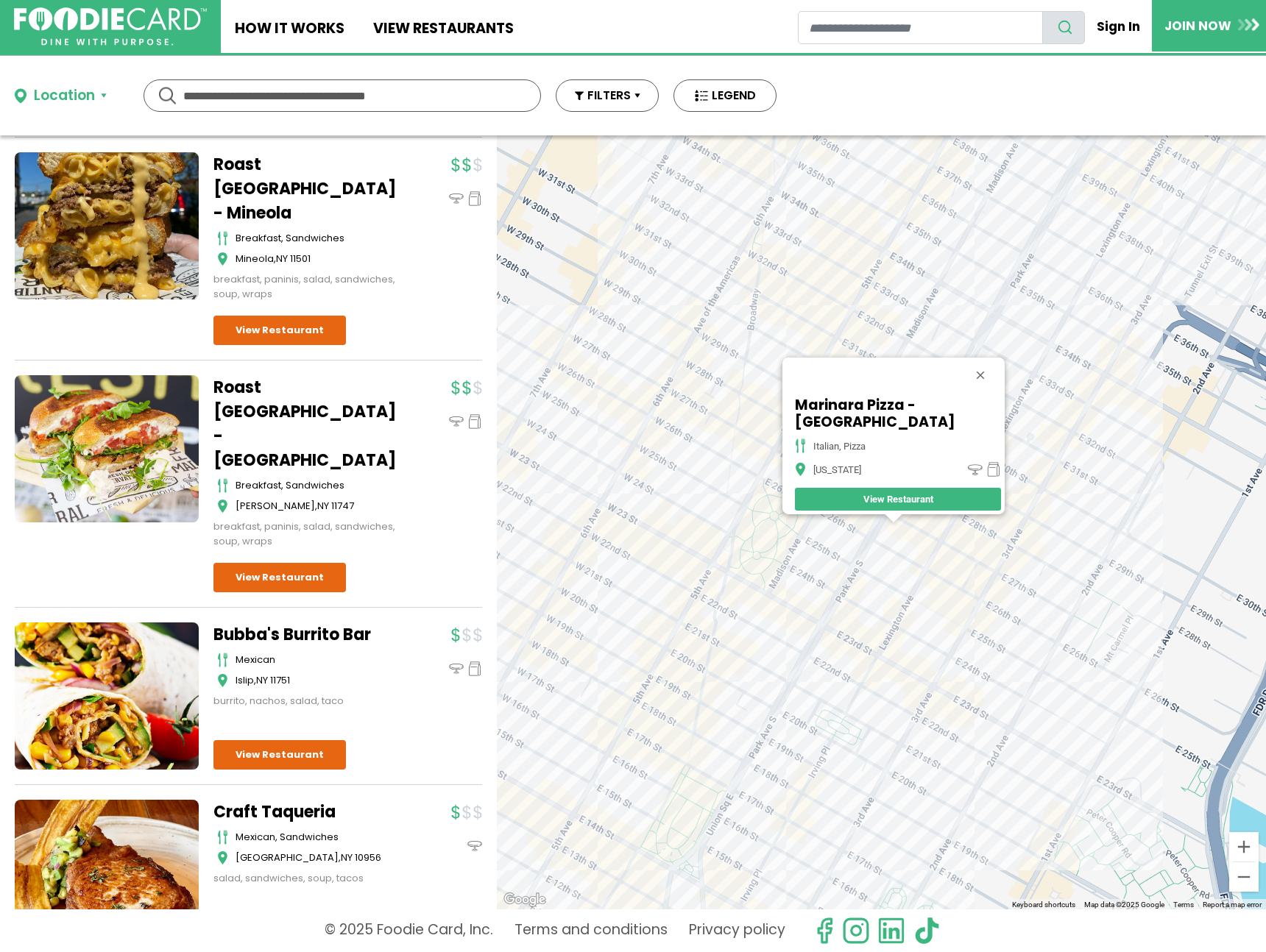
click at [969, 521] on div "Marinara Pizza - Park Ave italian, pizza New York View Restaurant" at bounding box center [881, 522] width 769 height 774
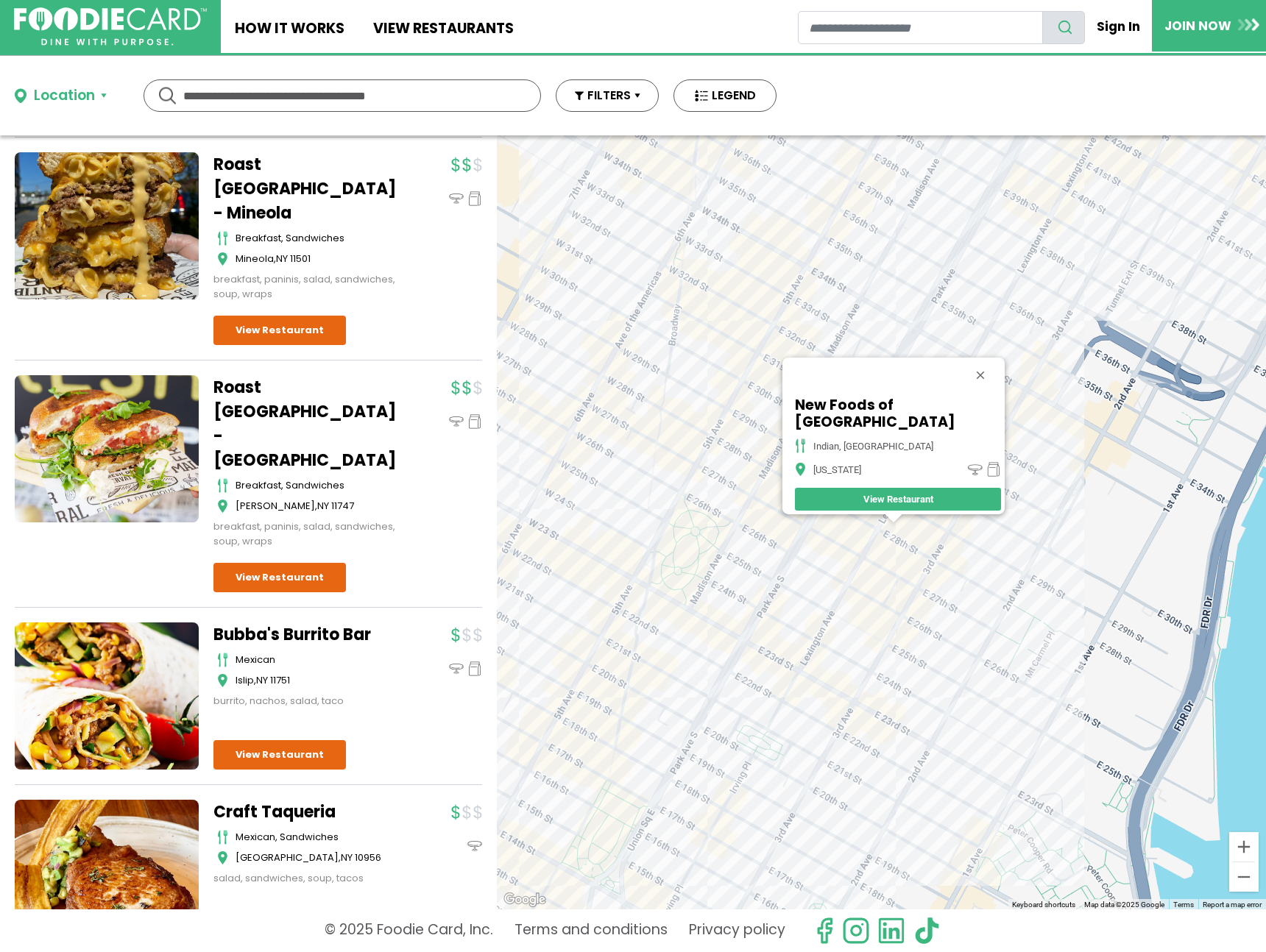
click at [955, 566] on div "New Foods of India Indian, Middle Eastern New York View Restaurant" at bounding box center [881, 522] width 769 height 774
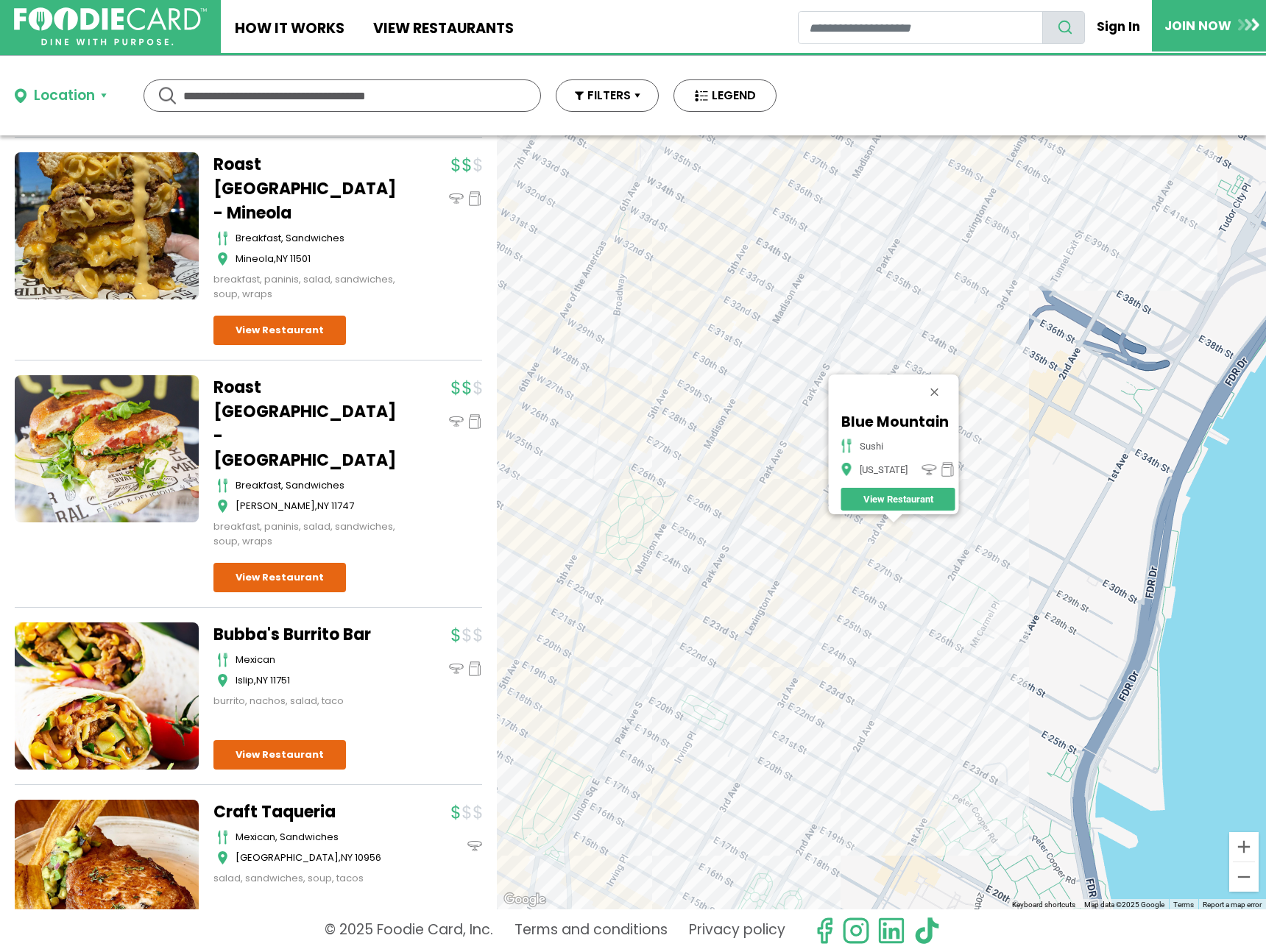
click at [909, 568] on div "Blue Mountain sushi New York View Restaurant" at bounding box center [881, 522] width 769 height 774
click at [889, 563] on div "Blue Mountain sushi New York View Restaurant" at bounding box center [881, 522] width 769 height 774
click at [888, 550] on div "Blue Mountain sushi New York View Restaurant" at bounding box center [881, 522] width 769 height 774
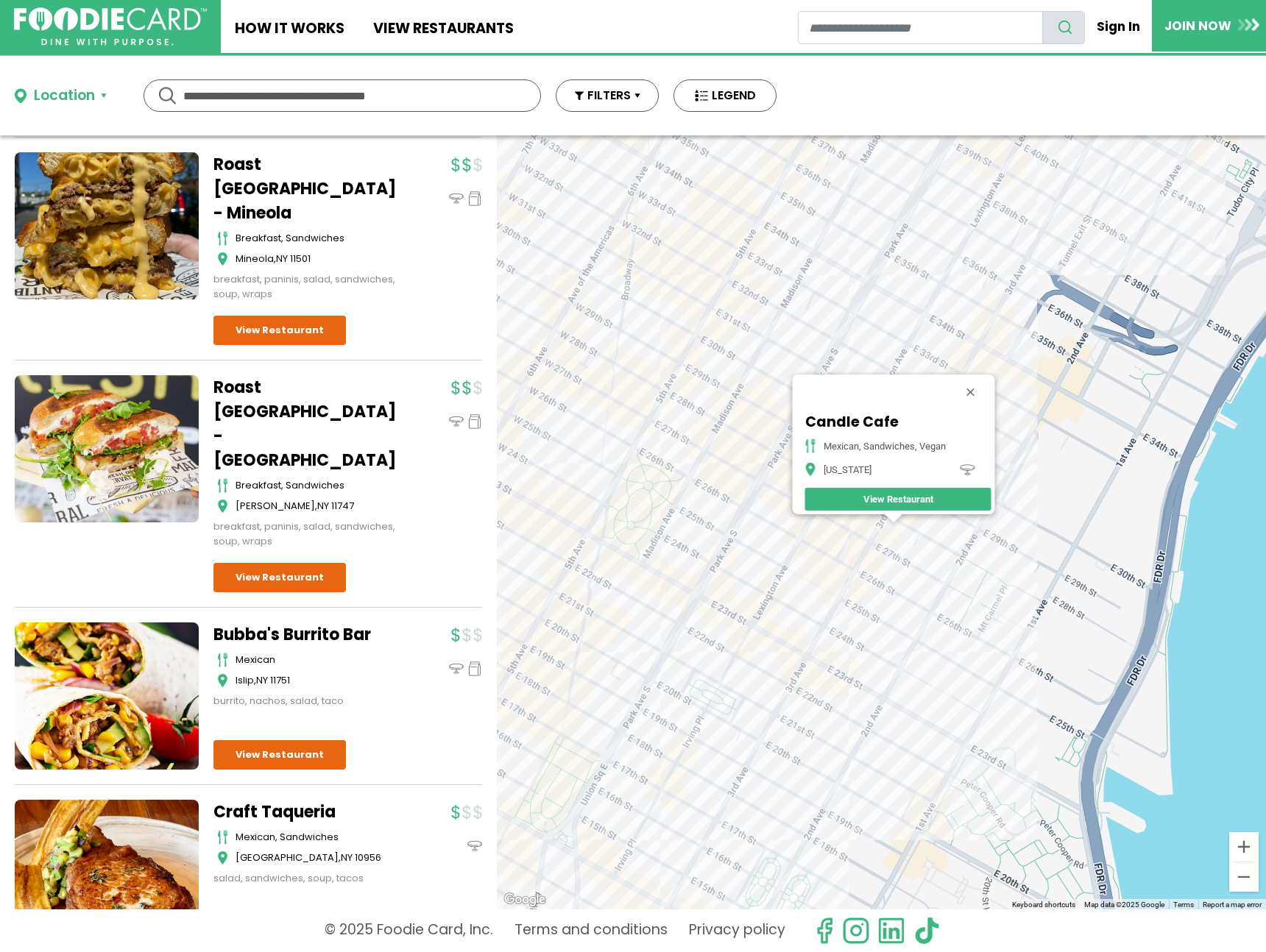
click at [957, 568] on div "Candle Cafe mexican, sandwiches, vegan New York View Restaurant" at bounding box center [881, 522] width 769 height 774
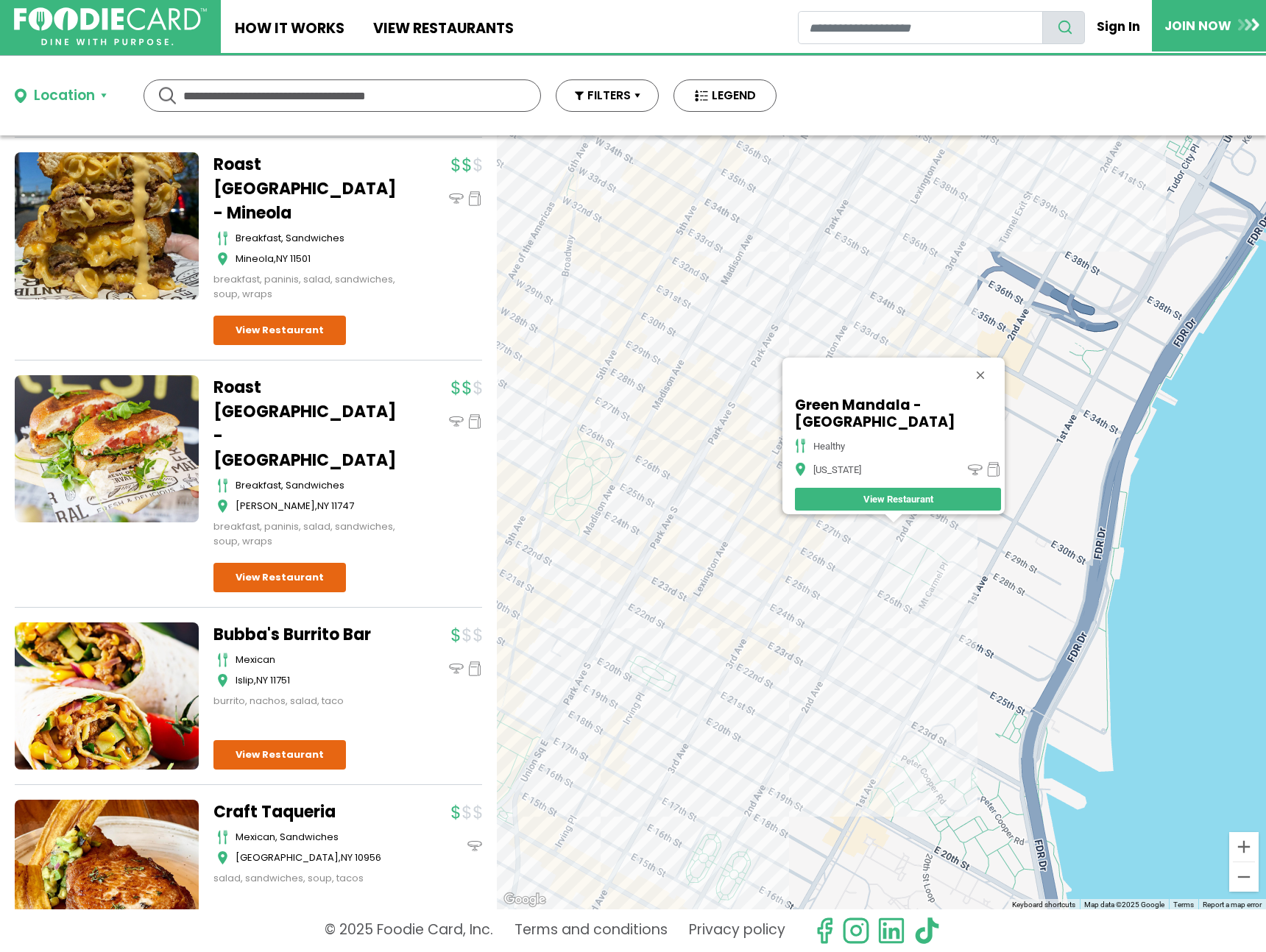
click at [827, 559] on div "Green Mandala - East 28th Street healthy New York View Restaurant" at bounding box center [881, 522] width 769 height 774
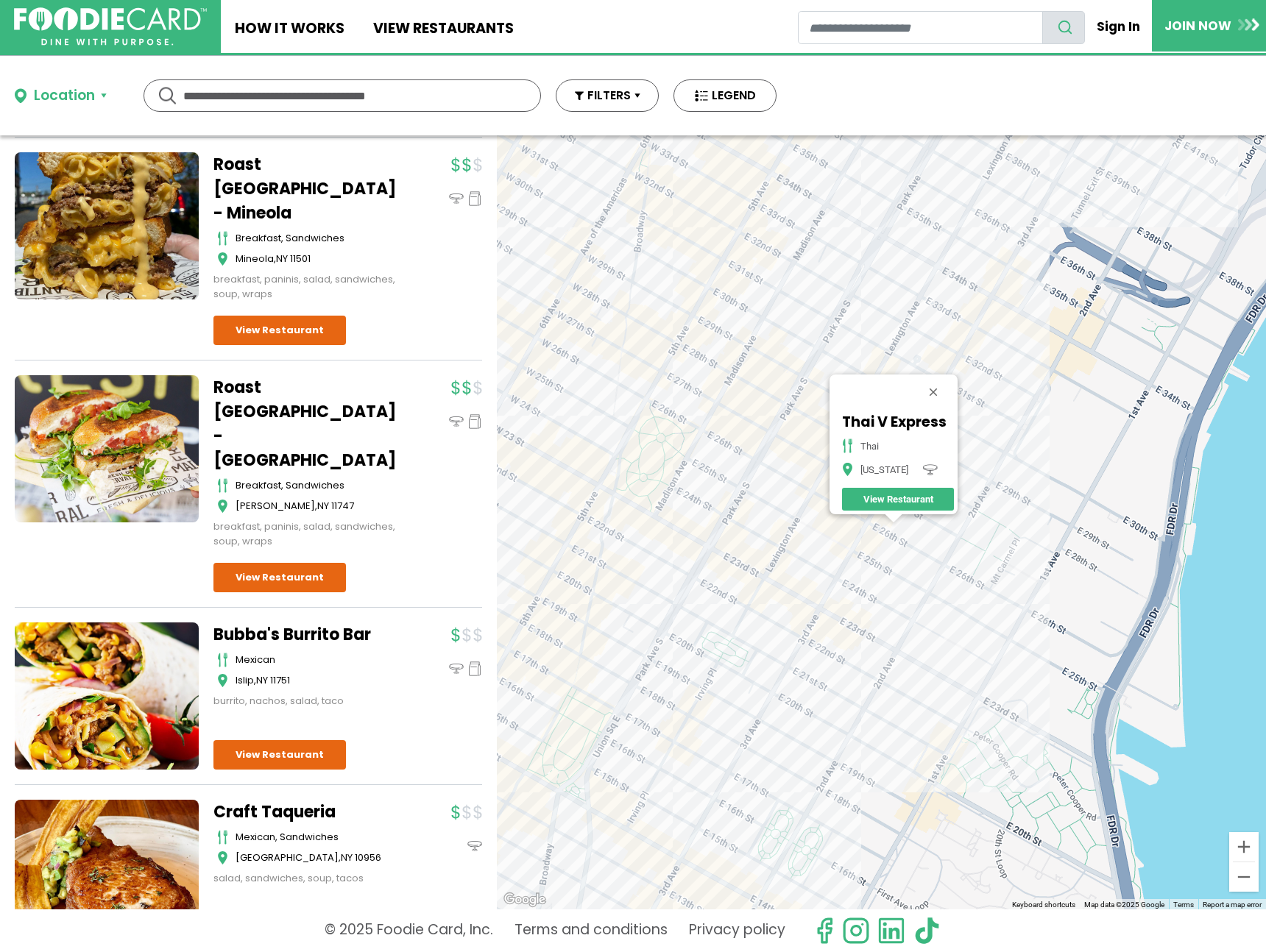
click at [862, 577] on div "Thai V Express thai New York View Restaurant" at bounding box center [881, 522] width 769 height 774
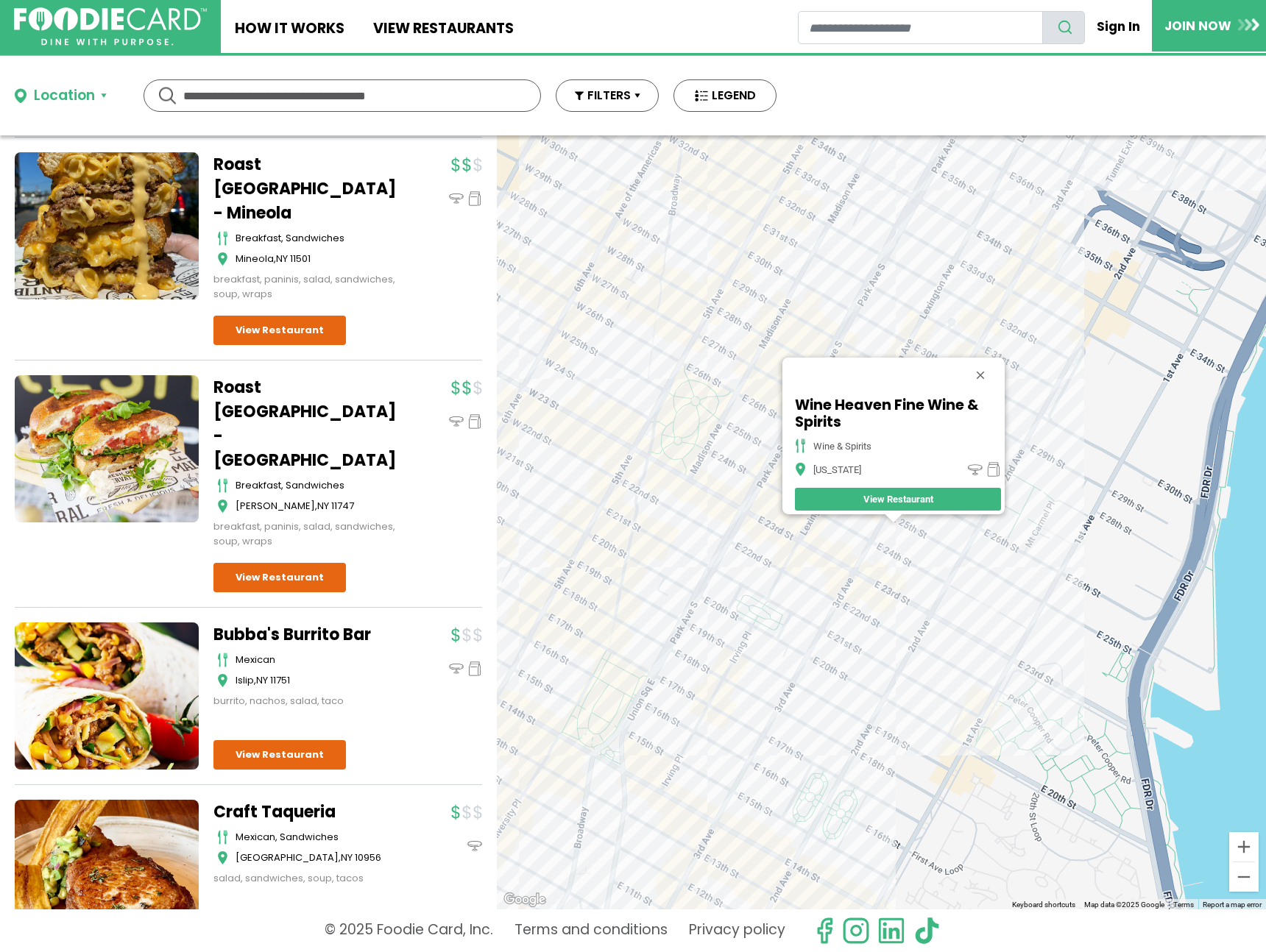
drag, startPoint x: 900, startPoint y: 604, endPoint x: 933, endPoint y: 619, distance: 36.2
click at [900, 604] on div "Wine Heaven Fine Wine & Spirits wine & spirits New York View Restaurant" at bounding box center [881, 522] width 769 height 774
click at [942, 637] on div "Wine Heaven Fine Wine & Spirits wine & spirits New York View Restaurant" at bounding box center [881, 522] width 769 height 774
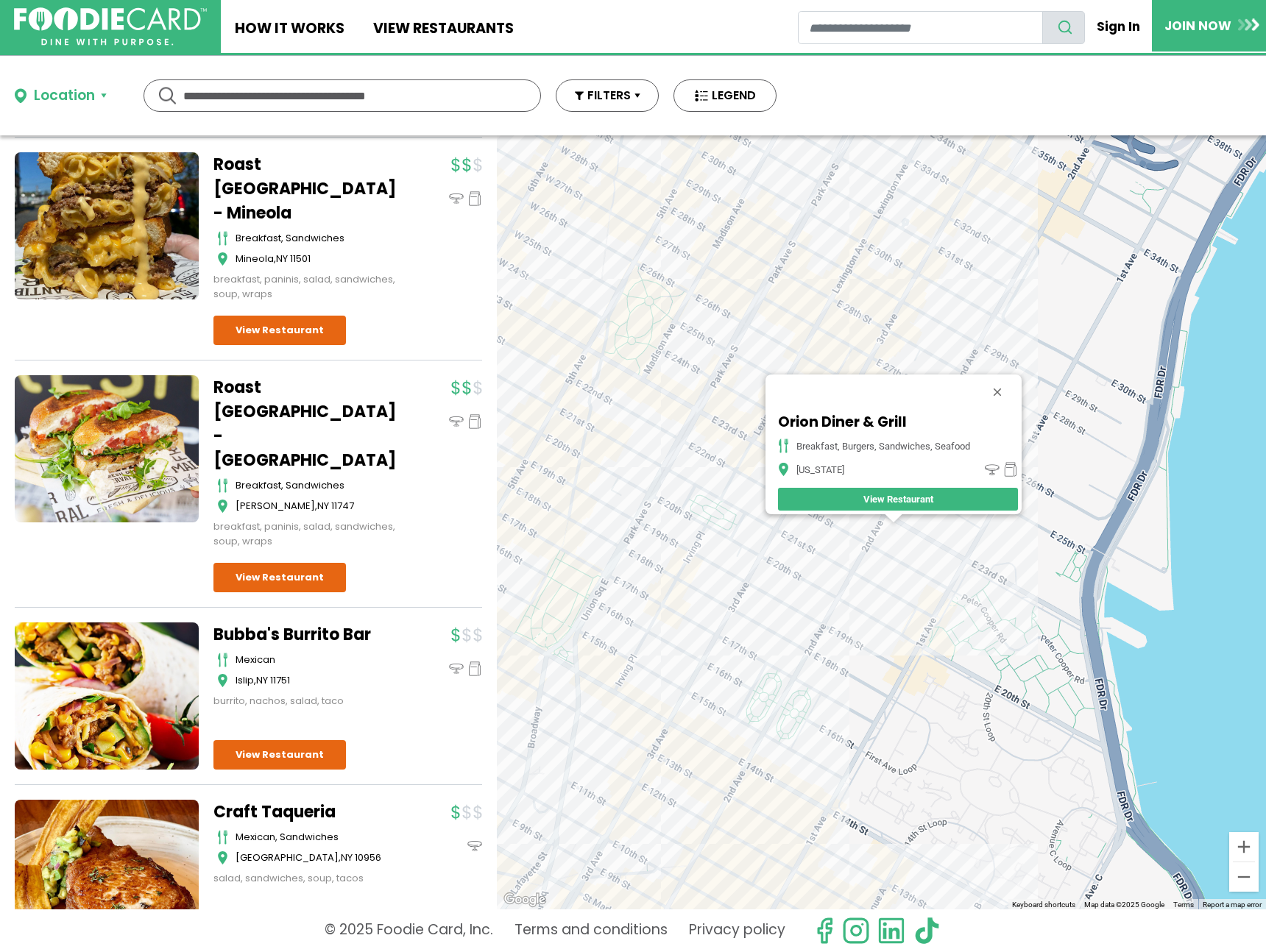
click at [838, 642] on div "Orion Diner & Grill breakfast, burgers, sandwiches, seafood New York View Resta…" at bounding box center [881, 522] width 769 height 774
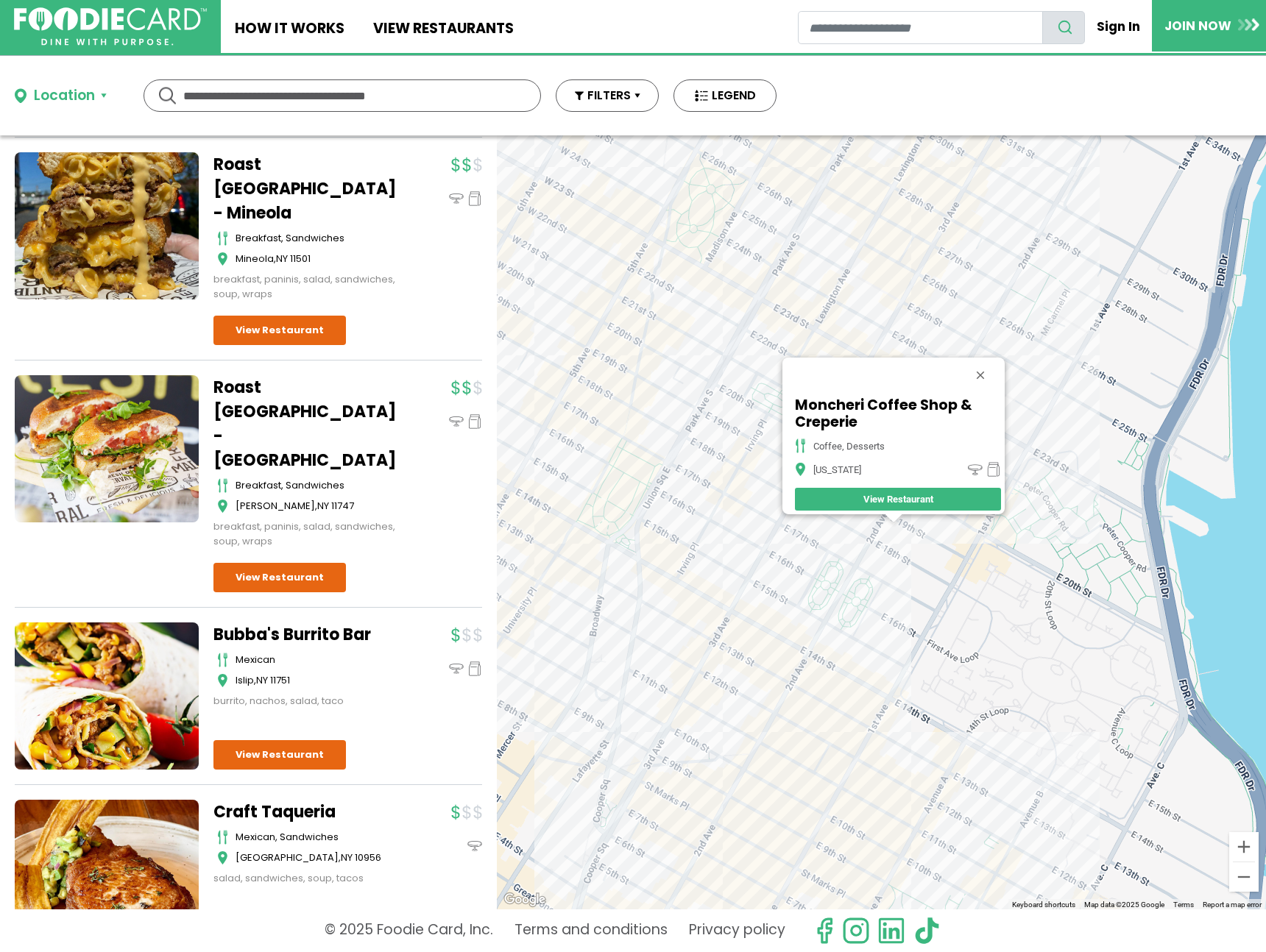
click at [779, 653] on div "Moncheri Coffee Shop & Creperie coffee, desserts New York View Restaurant" at bounding box center [881, 522] width 769 height 774
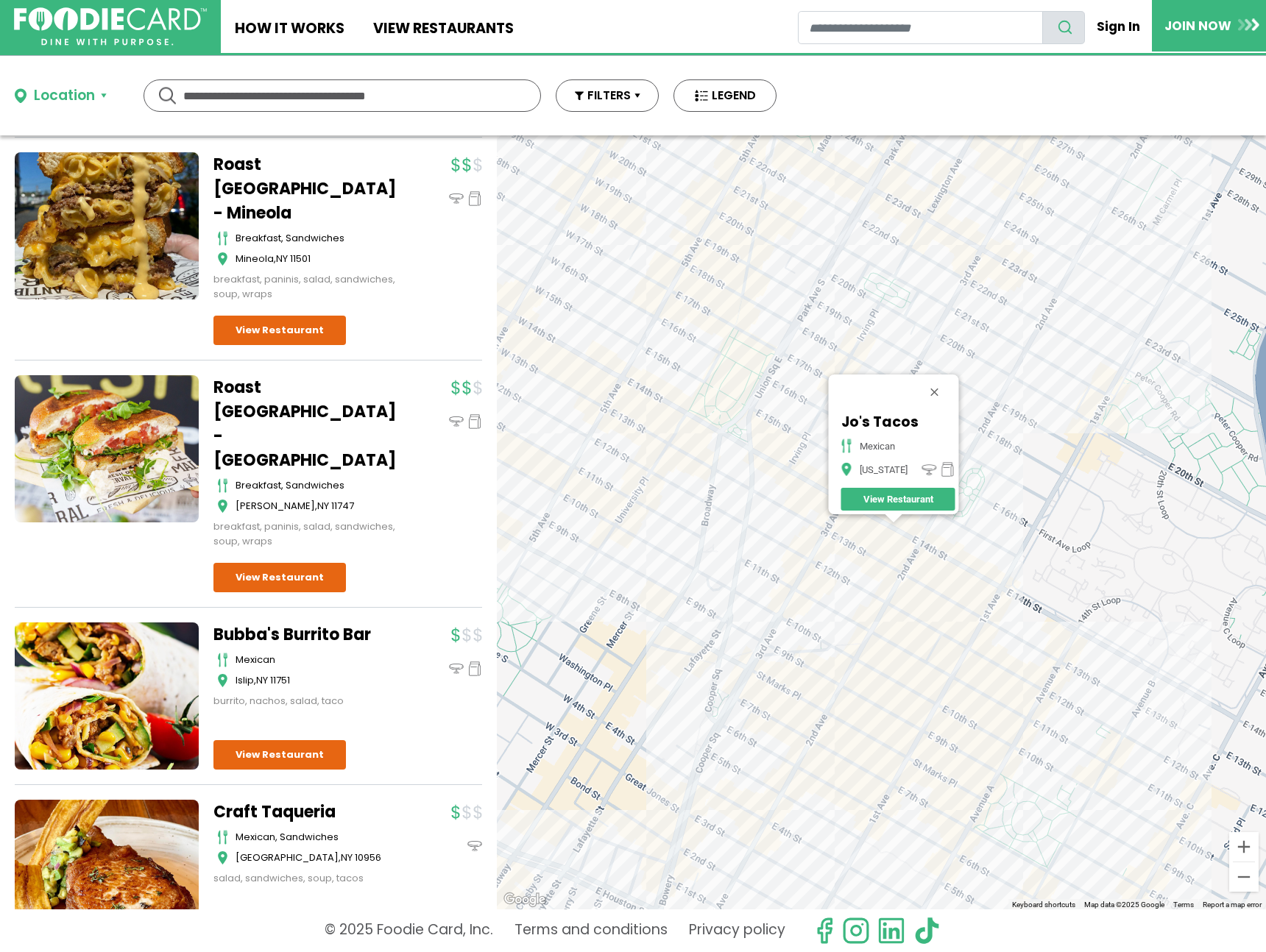
click at [909, 560] on div "Jo's Tacos mexican New York View Restaurant" at bounding box center [881, 522] width 769 height 774
click at [916, 555] on div "Jo's Tacos mexican New York View Restaurant" at bounding box center [881, 522] width 769 height 774
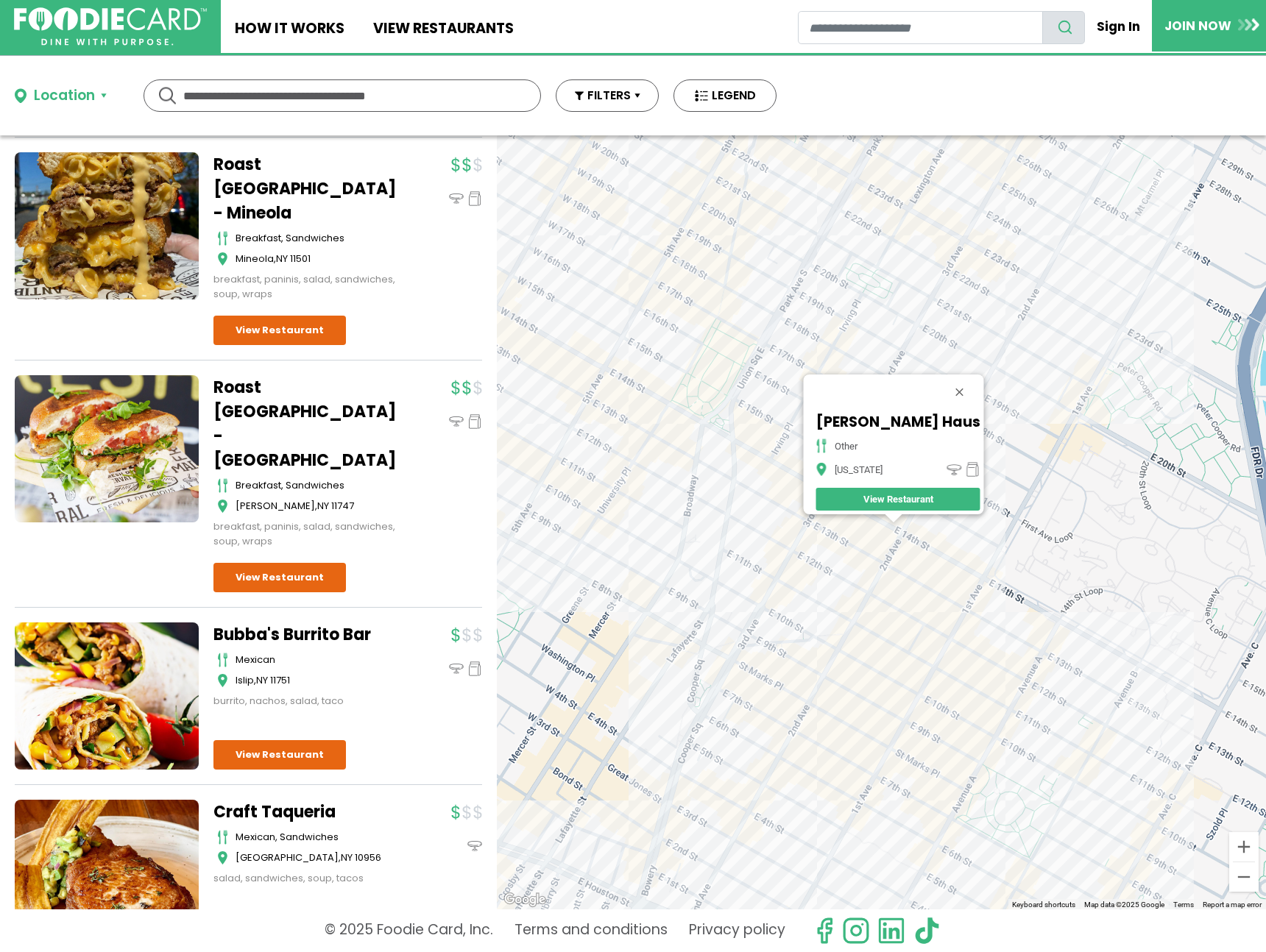
click at [985, 610] on div "Doner Haus other New York View Restaurant" at bounding box center [881, 522] width 769 height 774
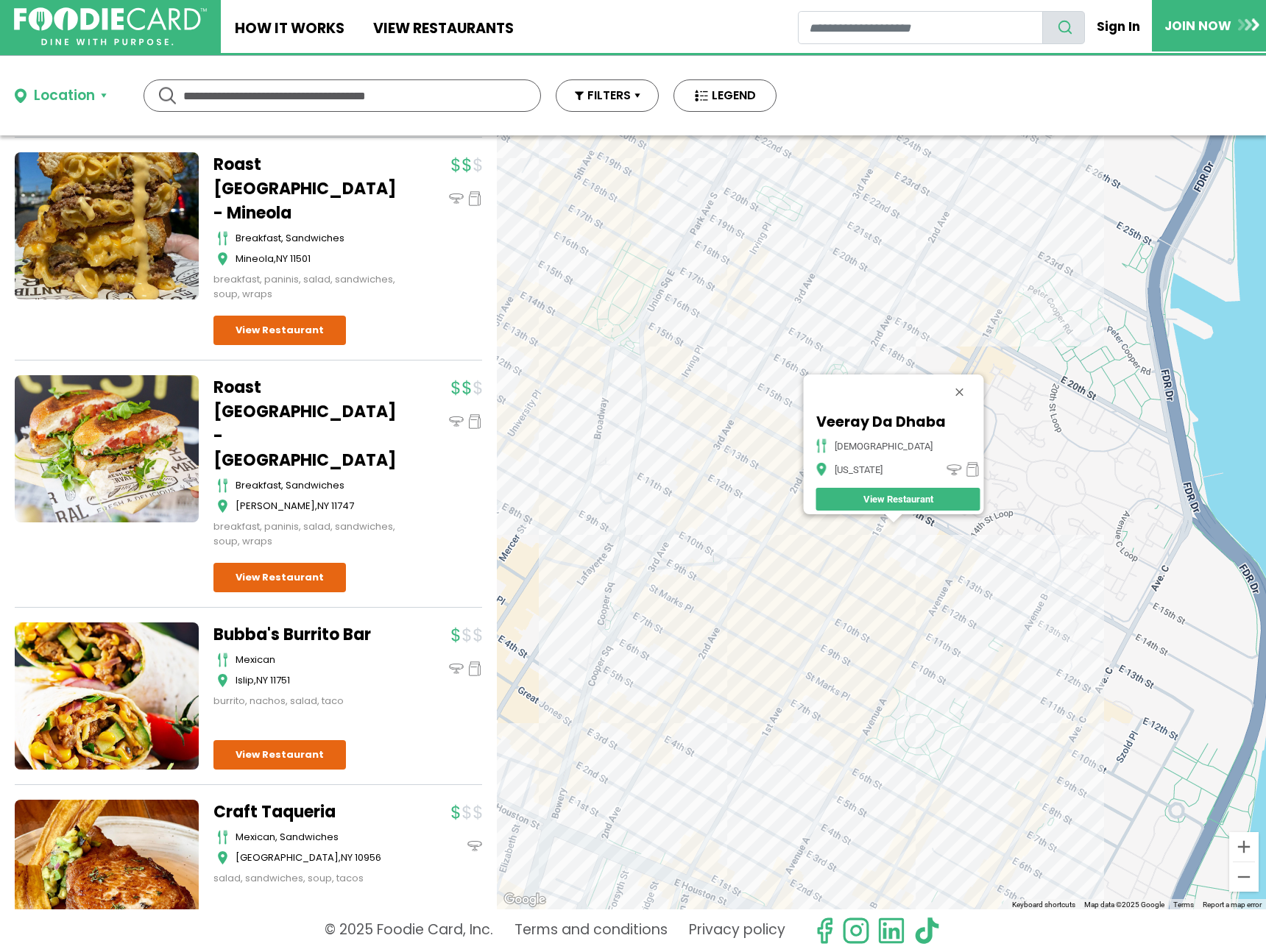
click at [888, 563] on div "Veeray Da Dhaba Indian New York View Restaurant" at bounding box center [881, 522] width 769 height 774
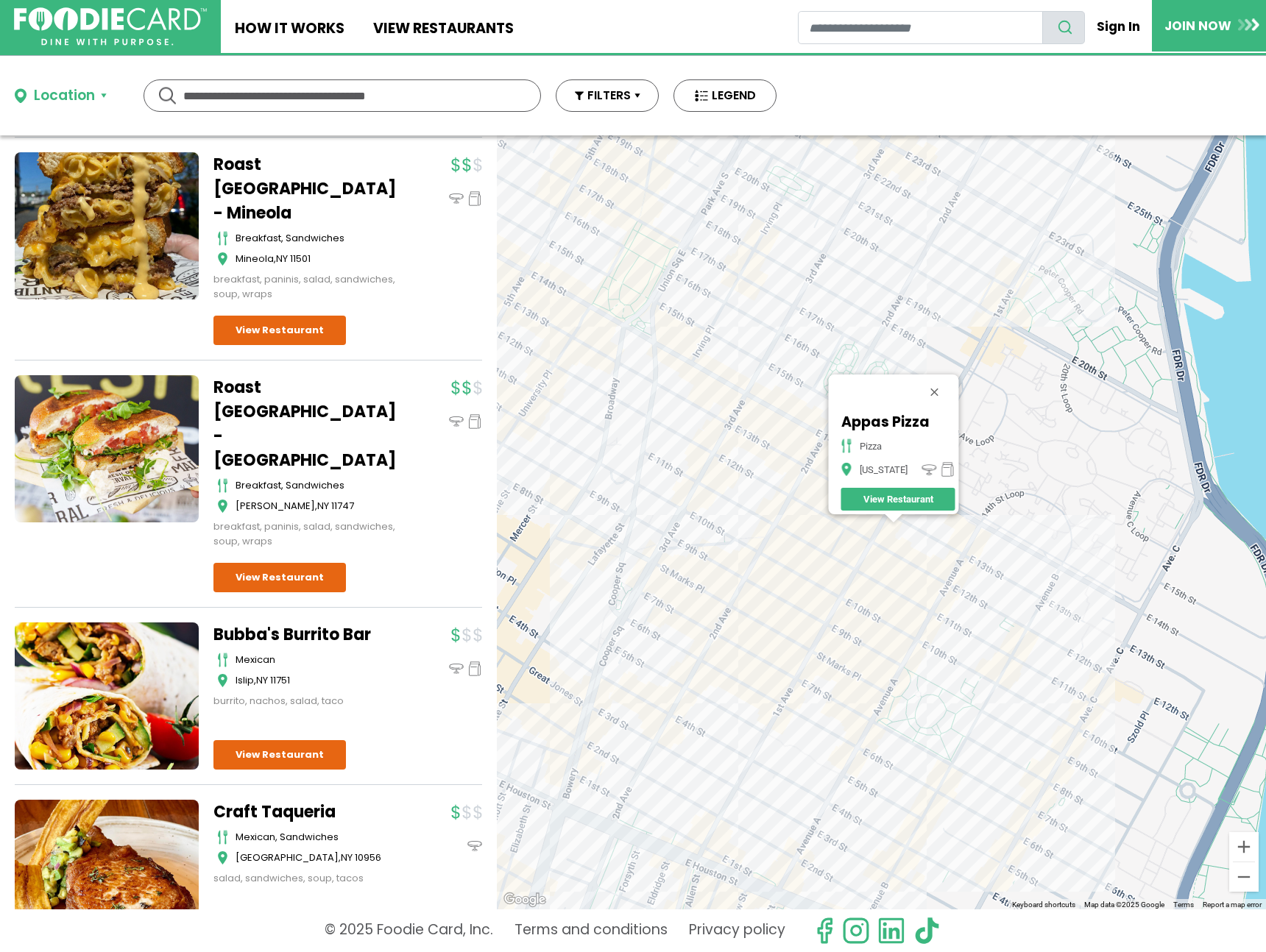
click at [892, 671] on div "Appas Pizza pizza New York View Restaurant" at bounding box center [881, 522] width 769 height 774
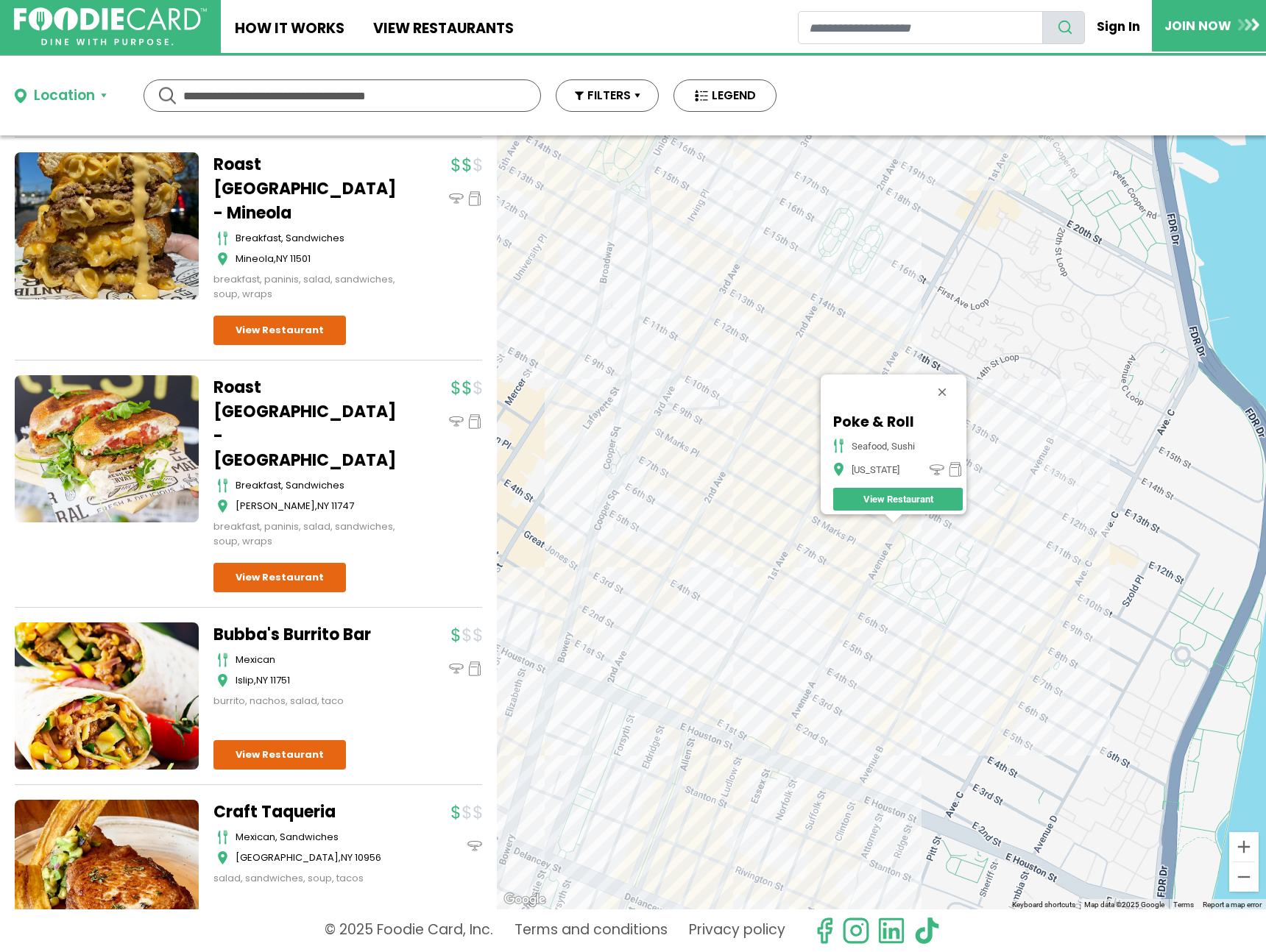
click at [814, 543] on div "Poke & Roll seafood, sushi New York View Restaurant" at bounding box center [881, 522] width 769 height 774
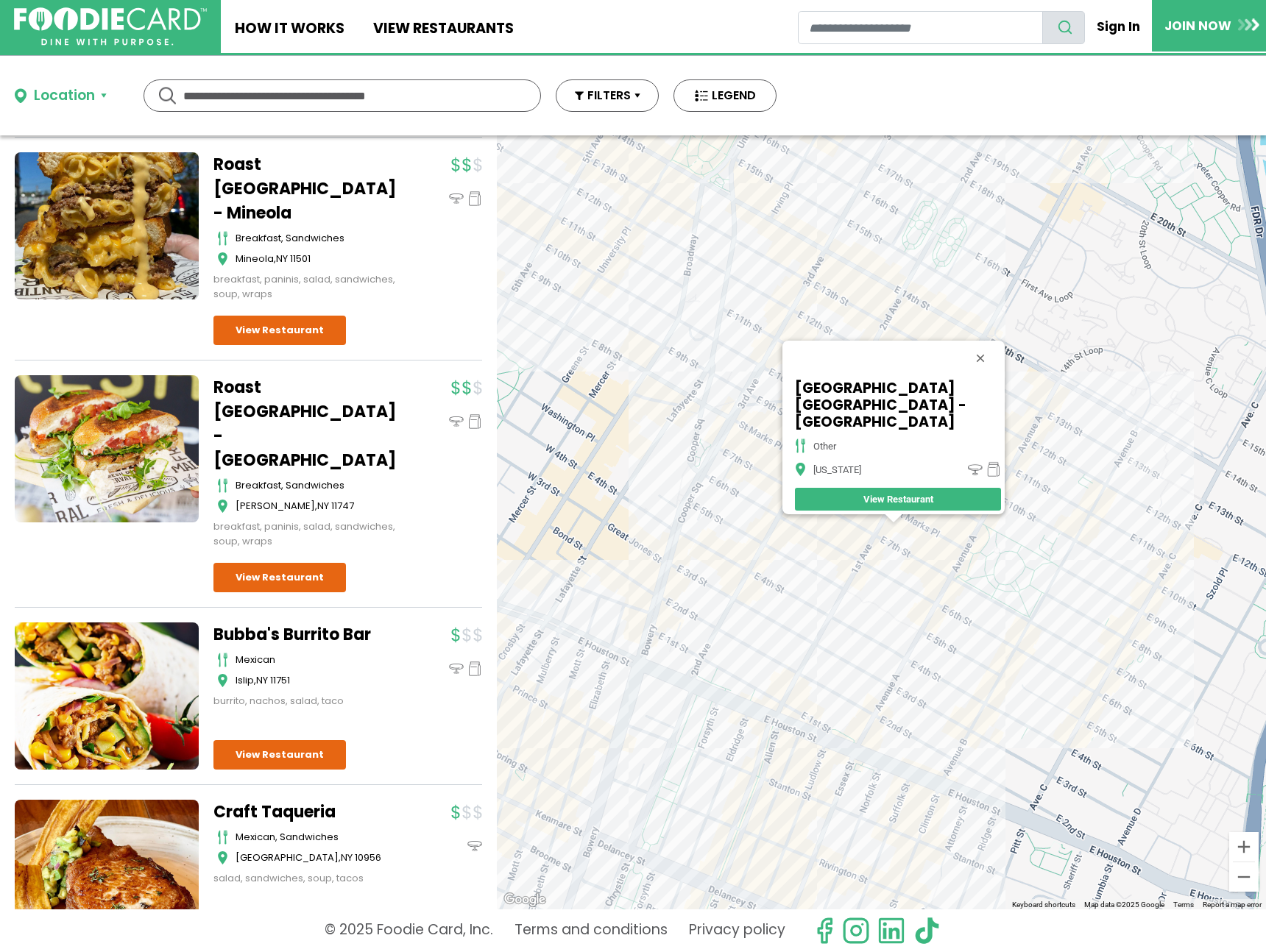
click at [864, 582] on div "Memphis Seoul - NYC other New York View Restaurant" at bounding box center [881, 522] width 769 height 774
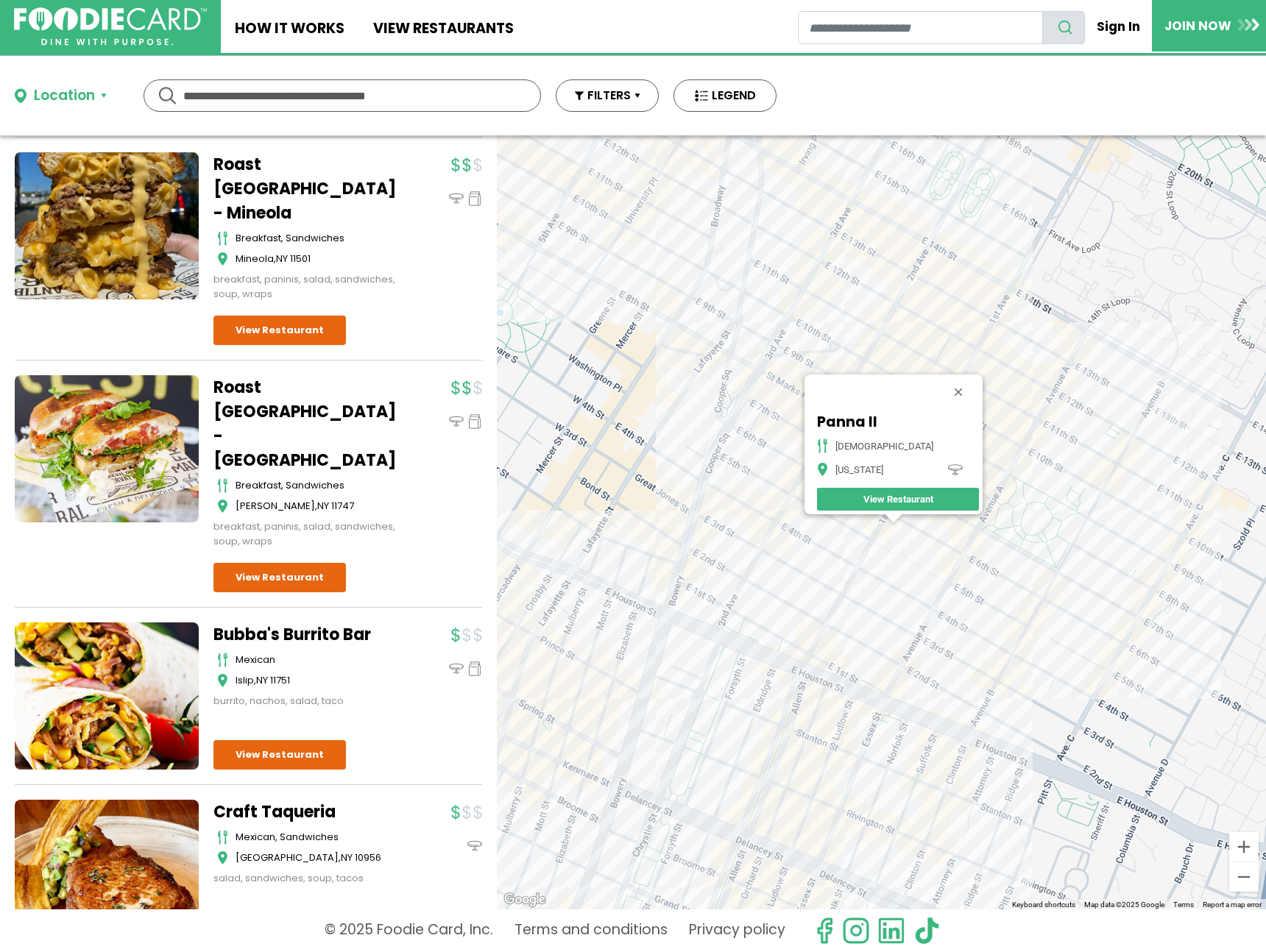
click at [781, 557] on div "Panna II Indian New York View Restaurant" at bounding box center [881, 522] width 769 height 774
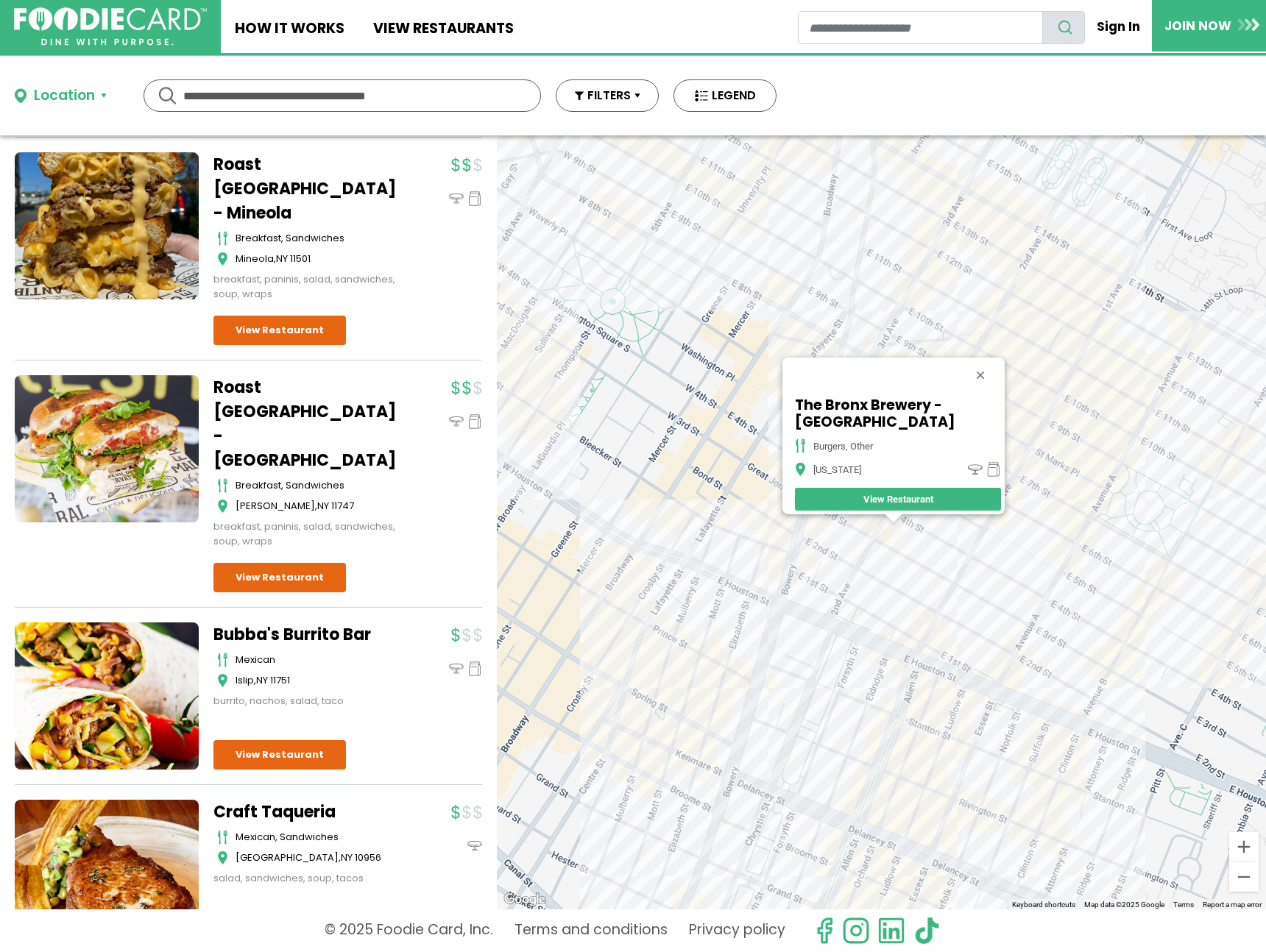
click at [870, 626] on div "The Bronx Brewery - 2nd Ave burgers, other New York View Restaurant" at bounding box center [881, 522] width 769 height 774
click at [880, 629] on div "The Bronx Brewery - 2nd Ave burgers, other New York View Restaurant" at bounding box center [881, 522] width 769 height 774
click at [885, 630] on div "The Bronx Brewery - 2nd Ave burgers, other New York View Restaurant" at bounding box center [881, 522] width 769 height 774
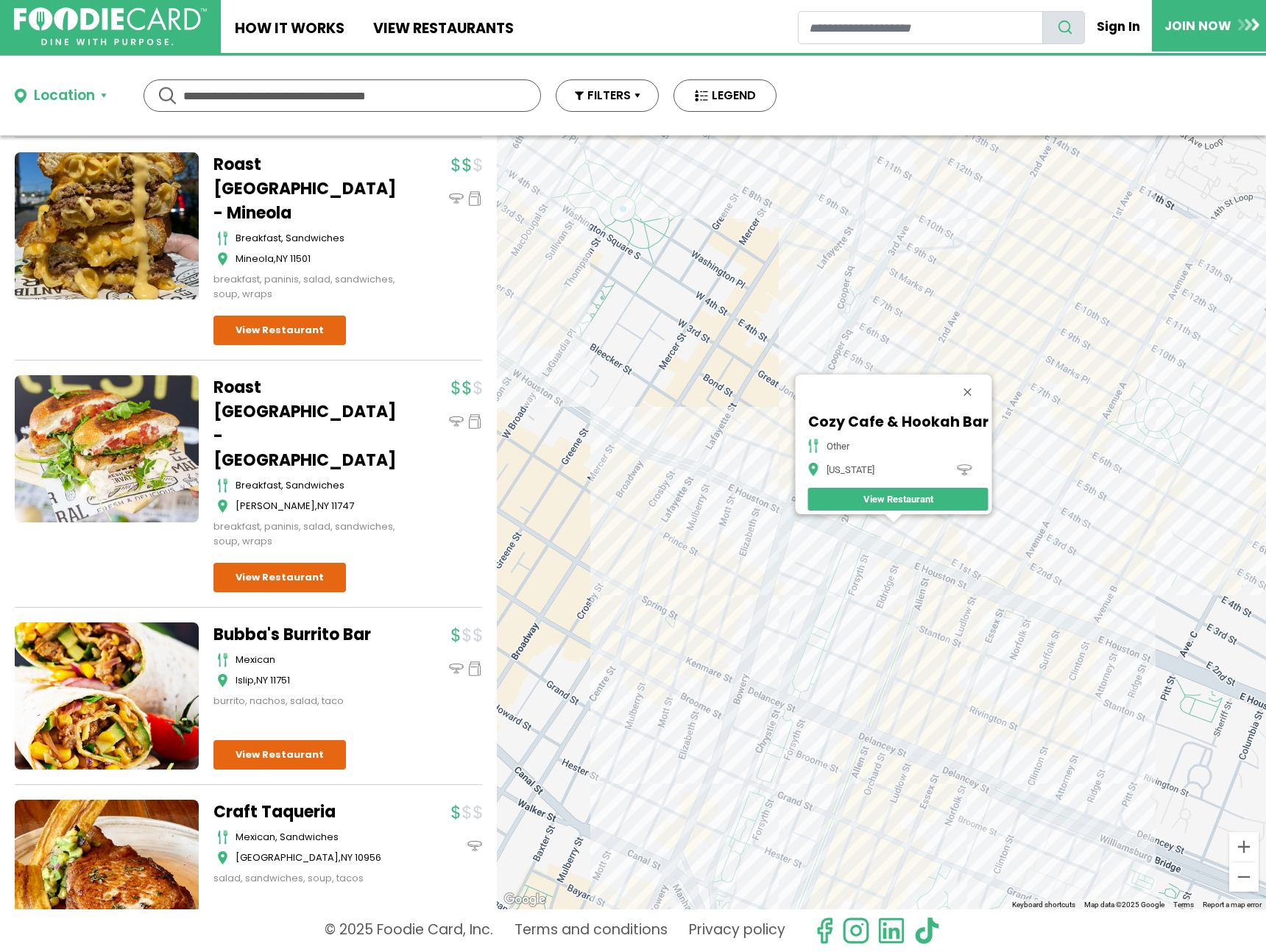
click at [948, 550] on div "Cozy Cafe & Hookah Bar other New York View Restaurant" at bounding box center [881, 522] width 769 height 774
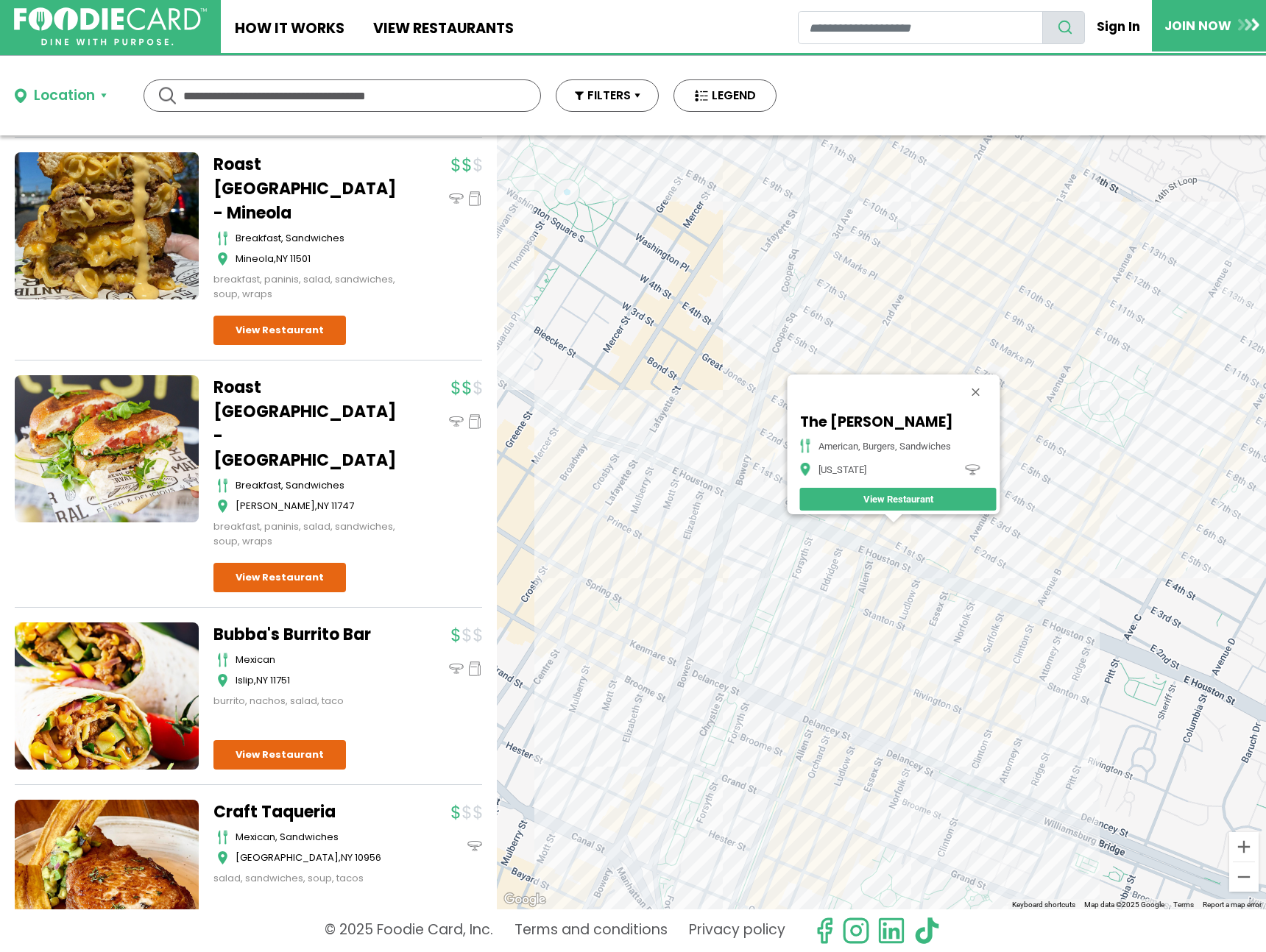
click at [849, 548] on div "The Grayson American, Burgers, Sandwiches New York View Restaurant" at bounding box center [881, 522] width 769 height 774
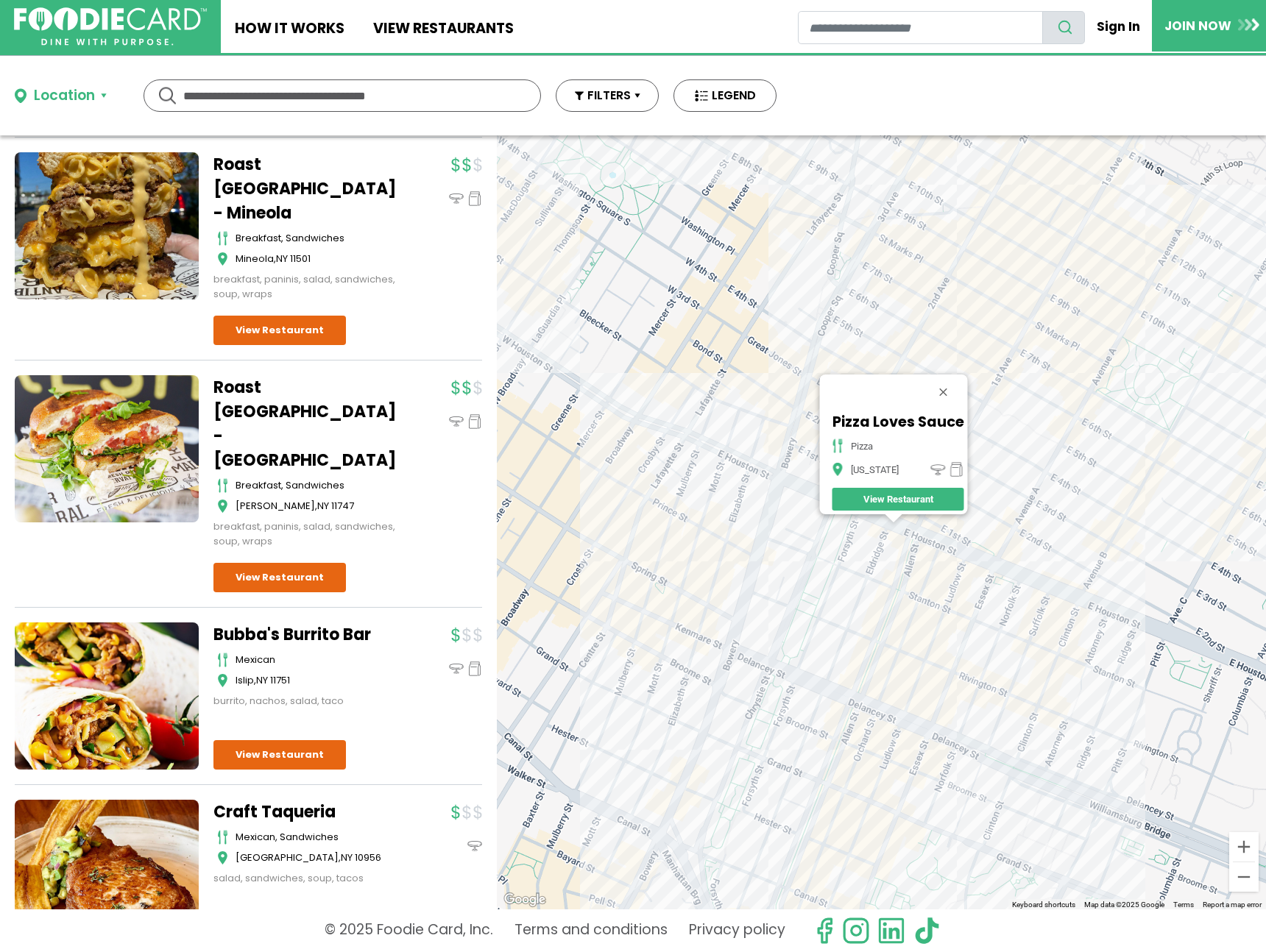
click at [912, 567] on div "Pizza Loves Sauce pizza New York View Restaurant" at bounding box center [881, 522] width 769 height 774
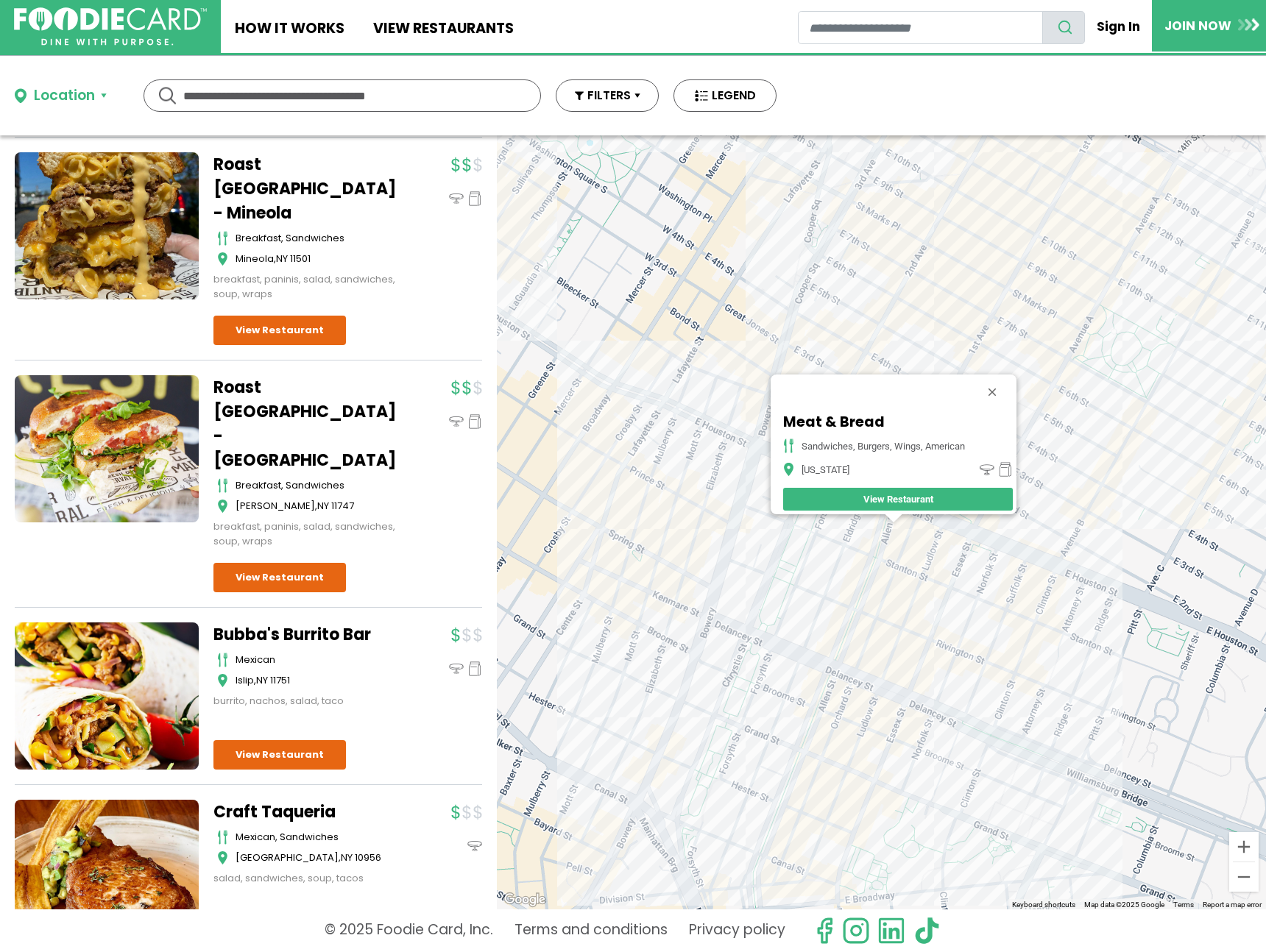
click at [988, 565] on div "Meat & Bread Sandwiches, Burgers, Wings, American New York View Restaurant" at bounding box center [881, 522] width 769 height 774
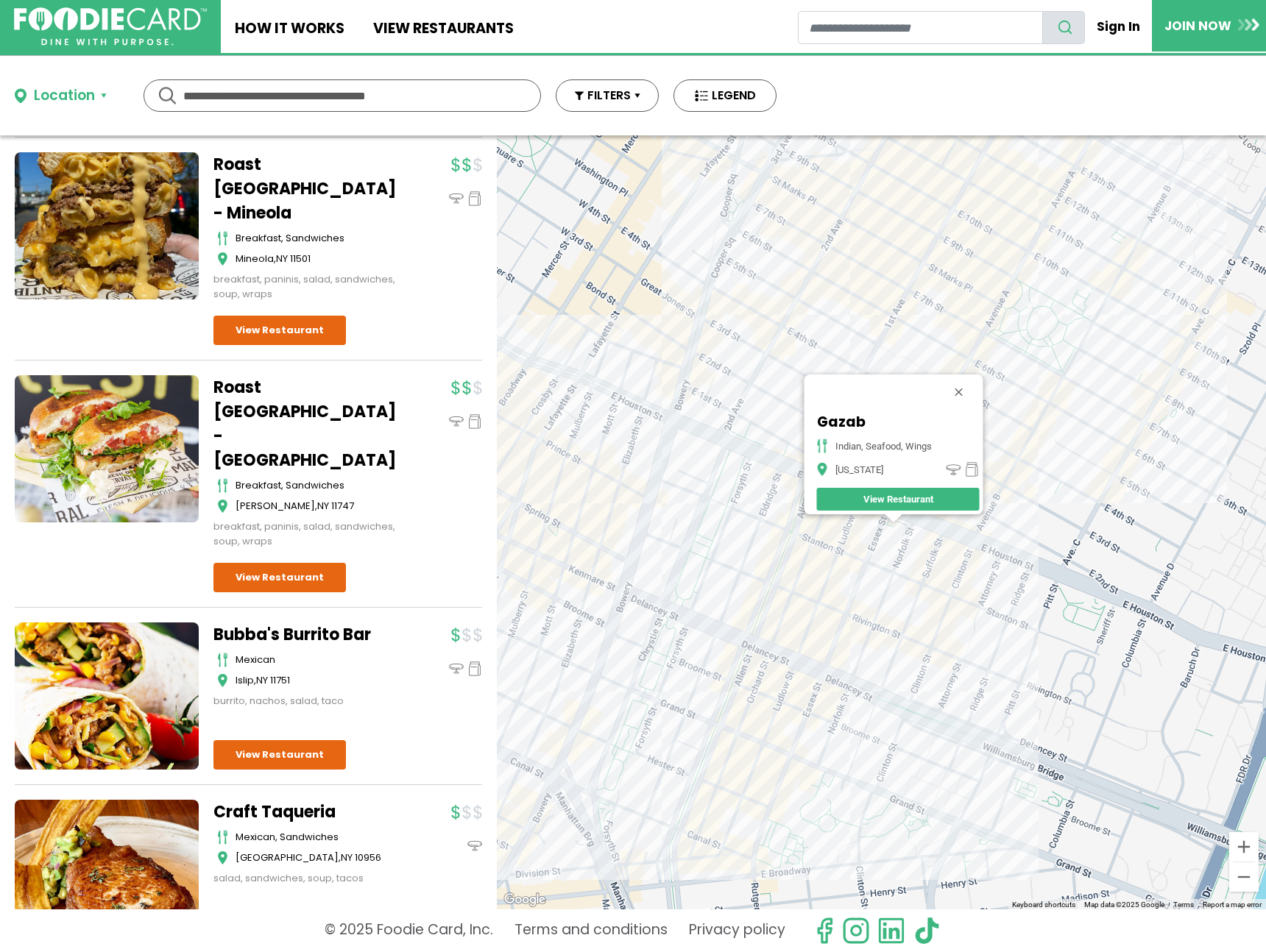
click at [791, 579] on div "Gazab indian, seafood, wings New York View Restaurant" at bounding box center [881, 522] width 769 height 774
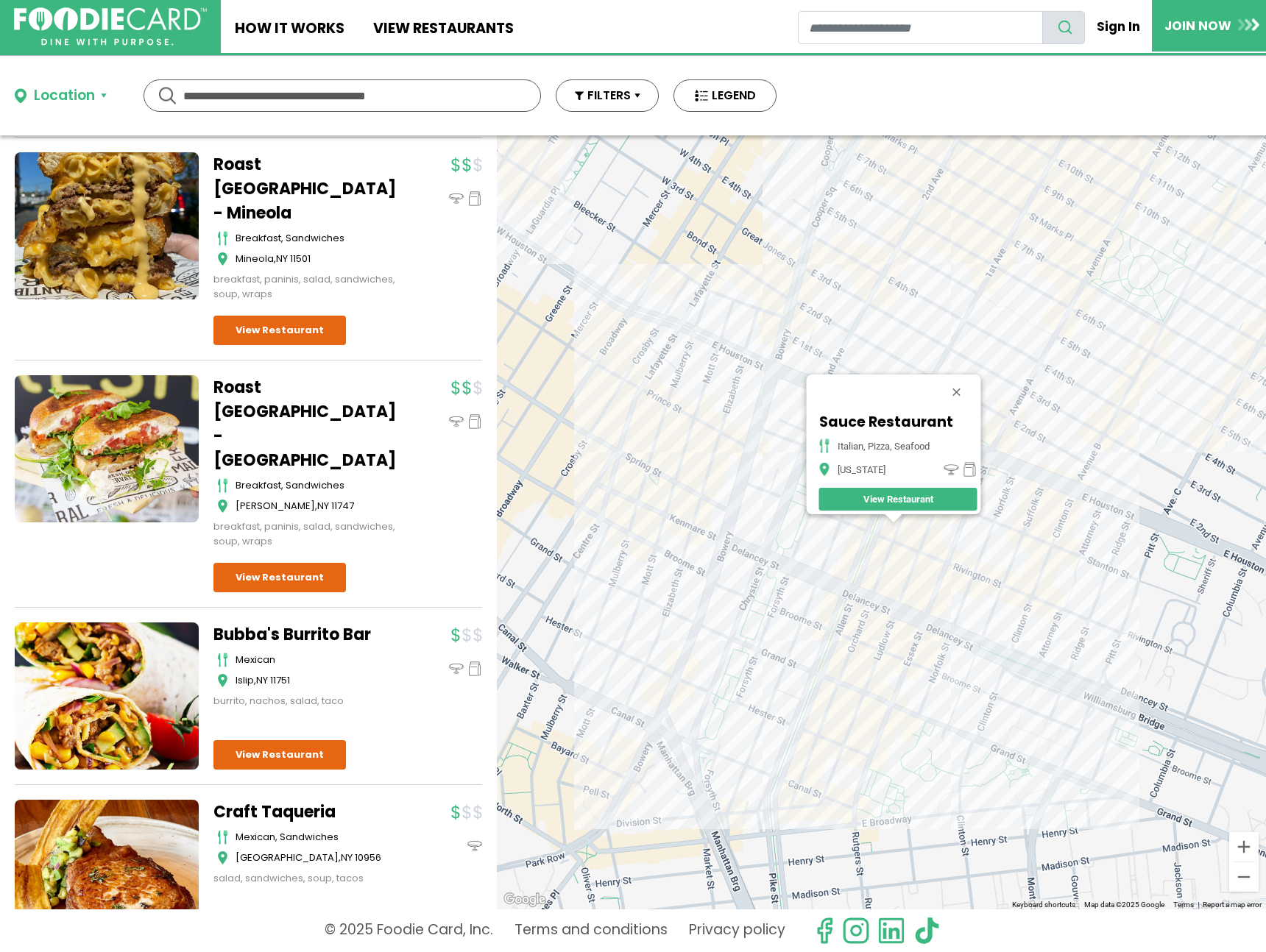
click at [907, 560] on div "Sauce Restaurant italian, pizza, seafood New York View Restaurant" at bounding box center [881, 522] width 769 height 774
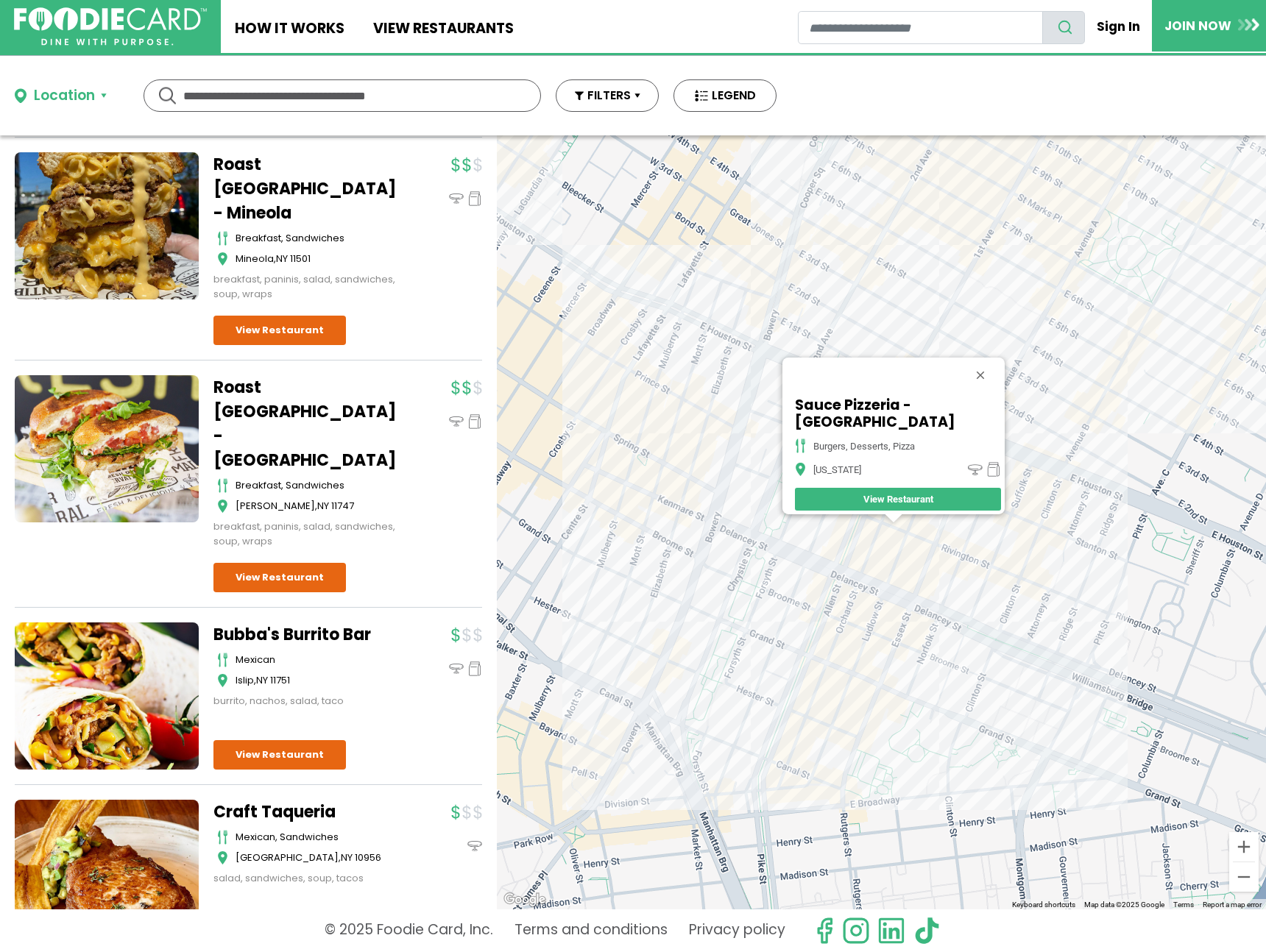
click at [919, 558] on div "Sauce Pizzeria - Rivington Street burgers, desserts, pizza New York View Restau…" at bounding box center [881, 522] width 769 height 774
click at [909, 557] on div "Sauce Pizzeria - Rivington Street burgers, desserts, pizza New York View Restau…" at bounding box center [881, 522] width 769 height 774
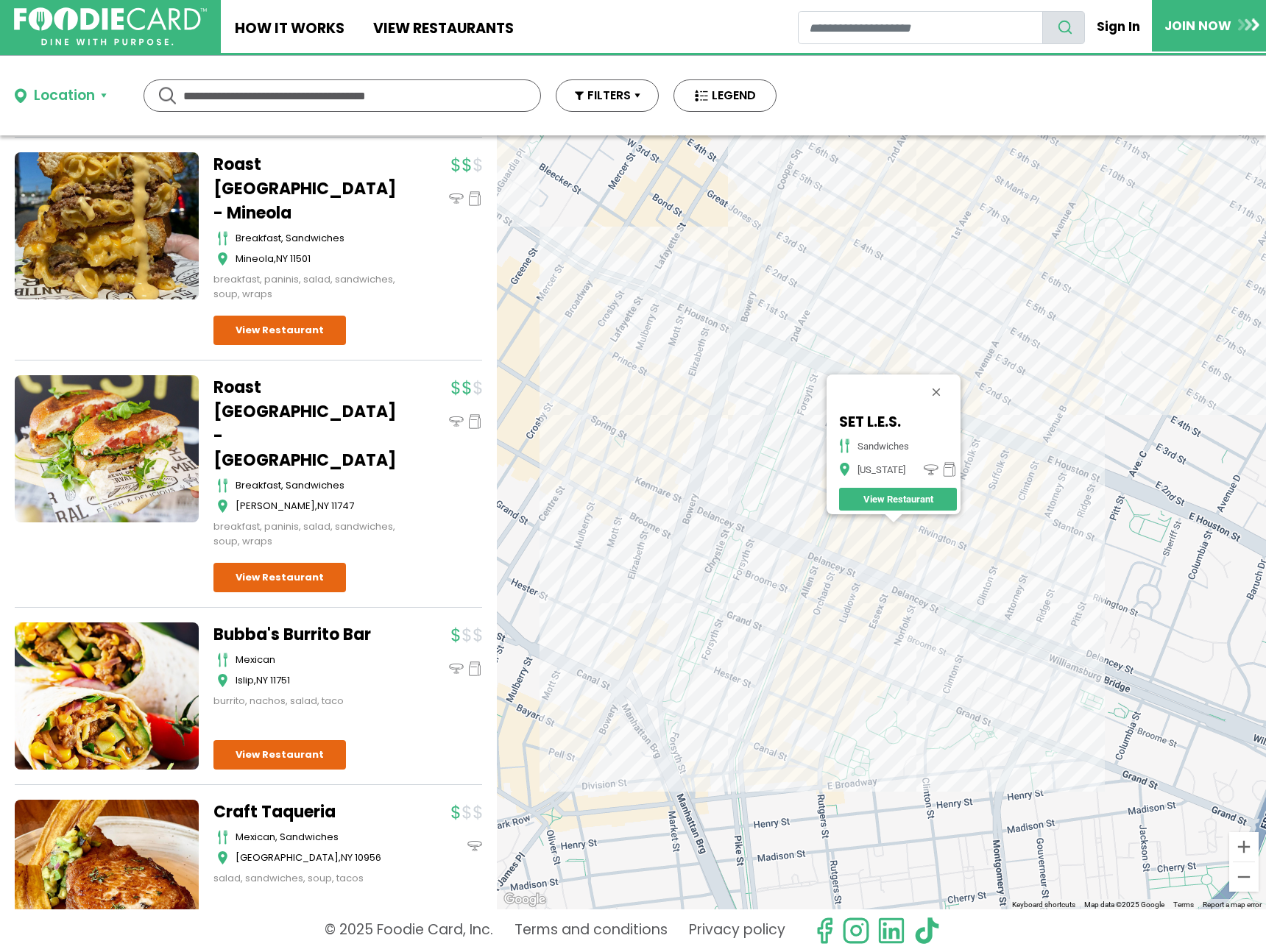
click at [886, 562] on div "SET L.E.S. sandwiches New York View Restaurant" at bounding box center [881, 522] width 769 height 774
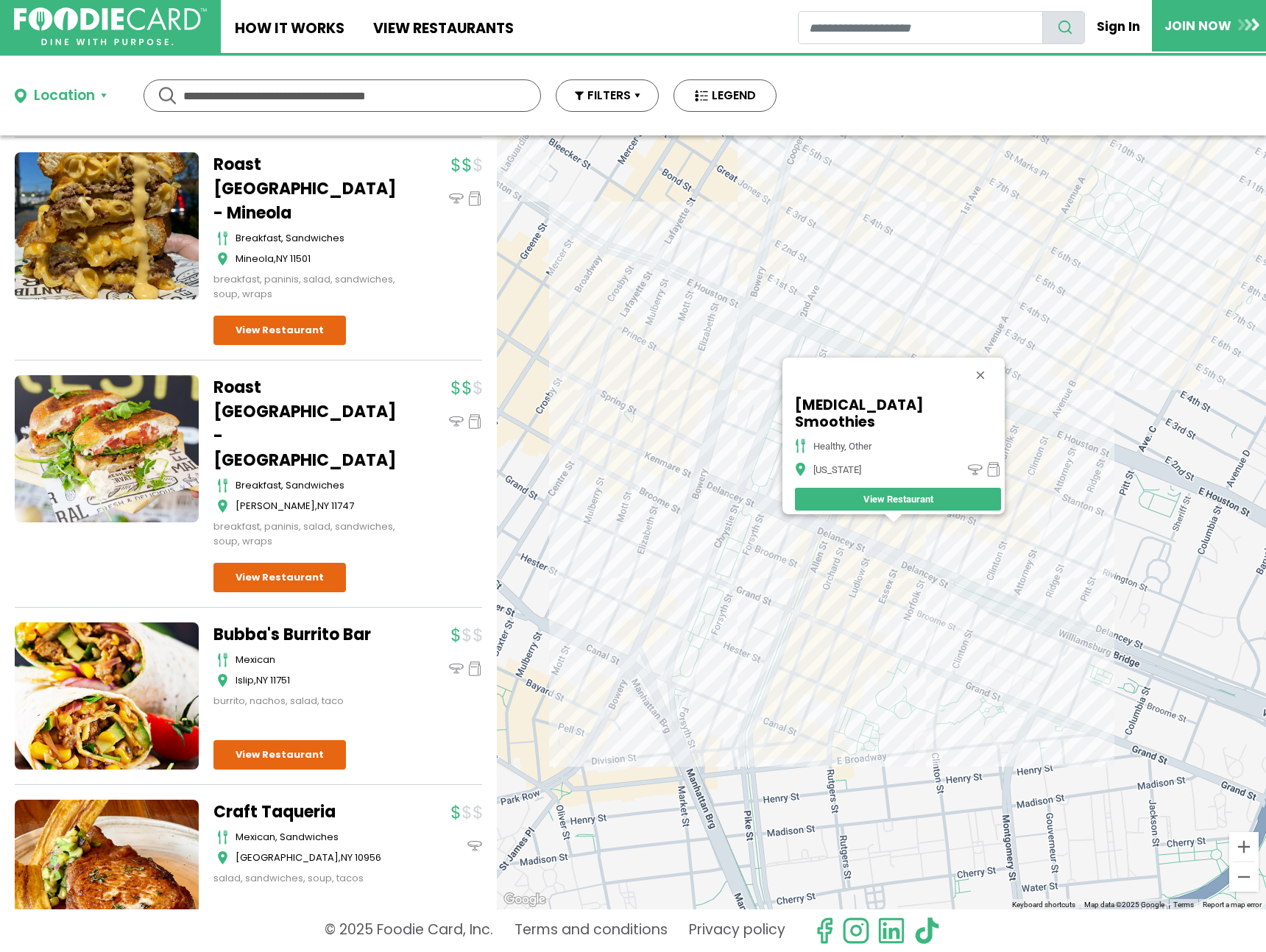
click at [906, 589] on div "Serotonin Smoothies healthy, other New York View Restaurant" at bounding box center [881, 522] width 769 height 774
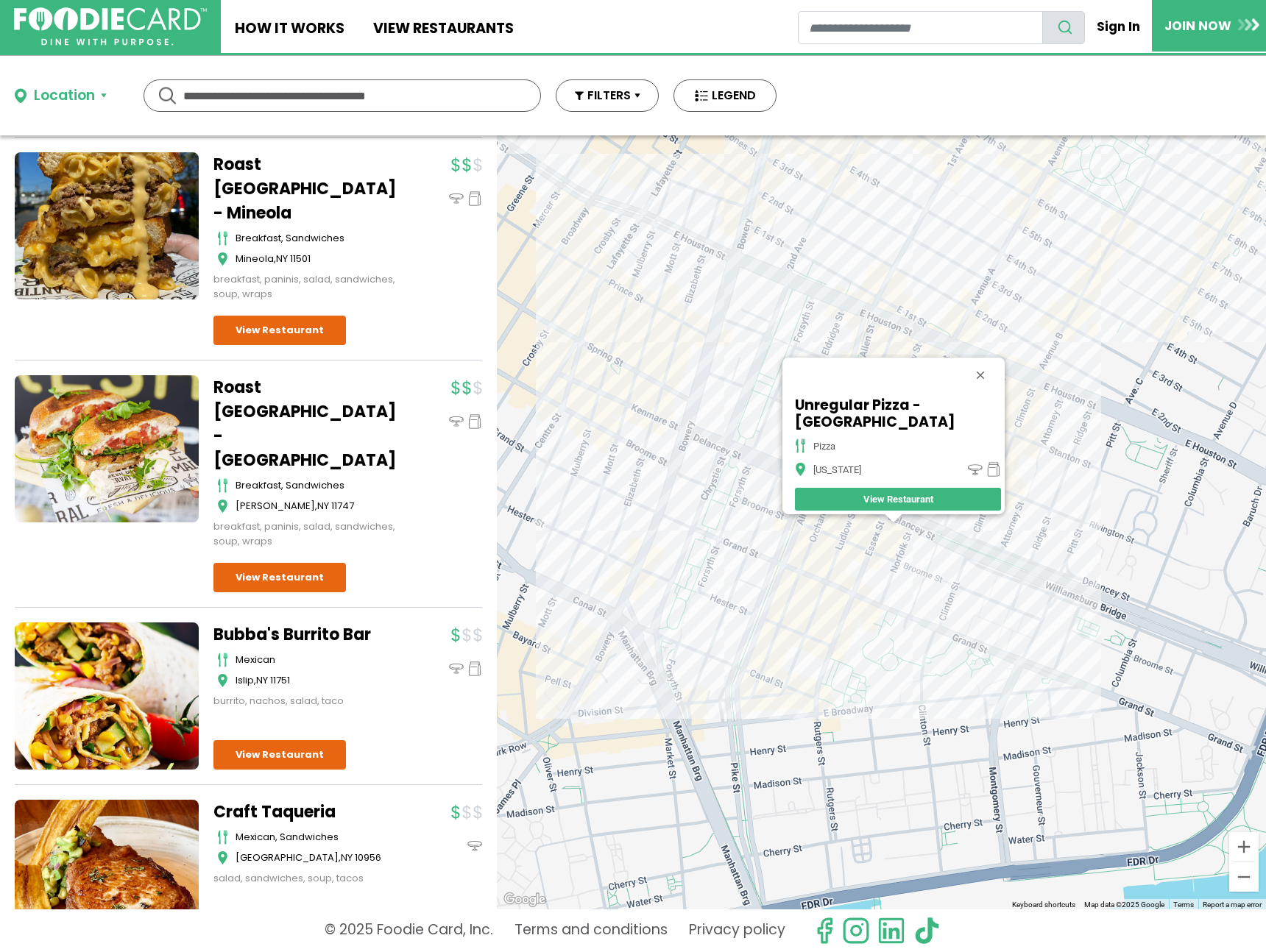
click at [832, 553] on div "Unregular Pizza - Essex St pizza New York View Restaurant" at bounding box center [881, 522] width 769 height 774
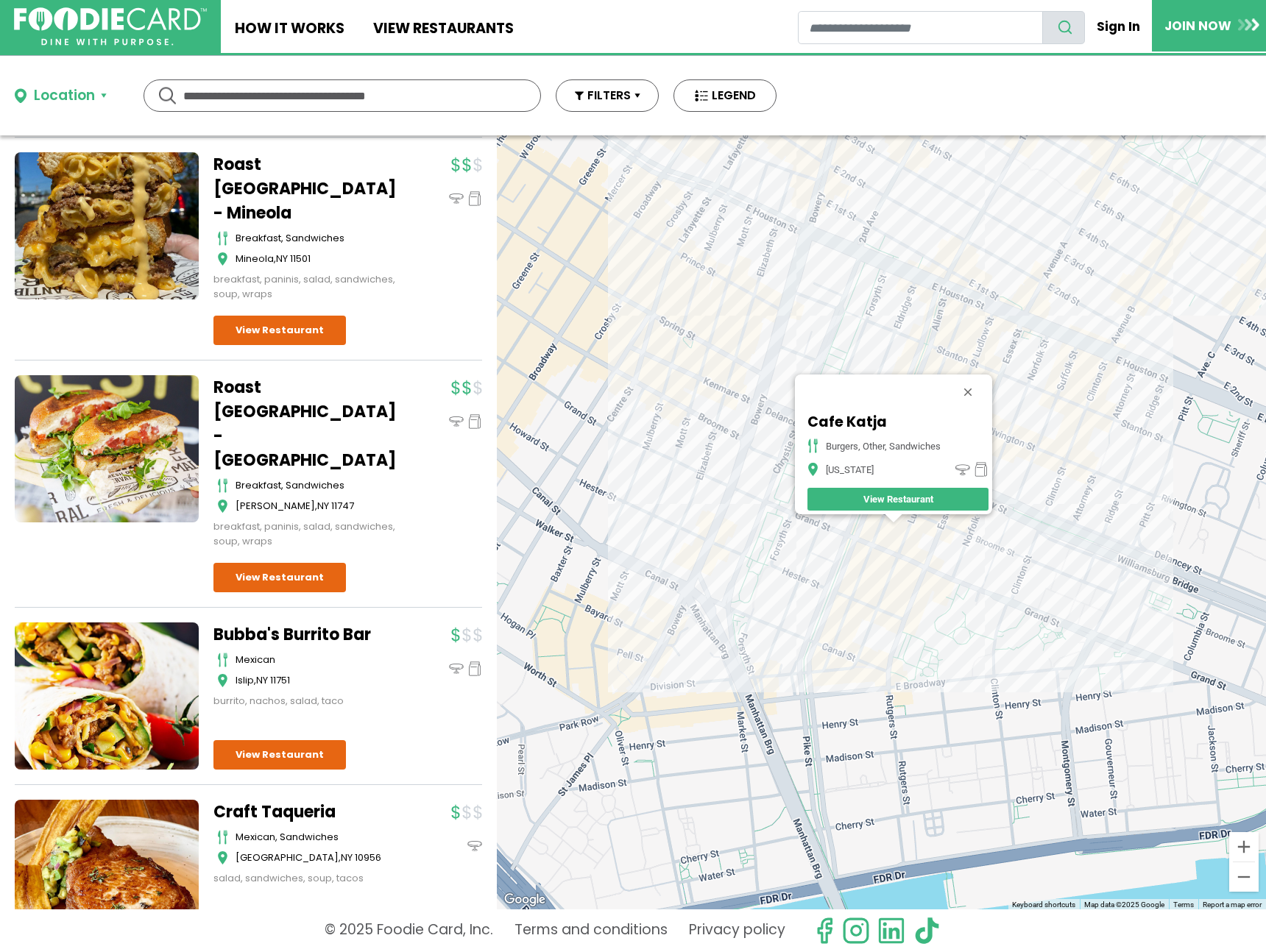
click at [791, 576] on div "Cafe Katja burgers, other, sandwiches New York View Restaurant" at bounding box center [881, 522] width 769 height 774
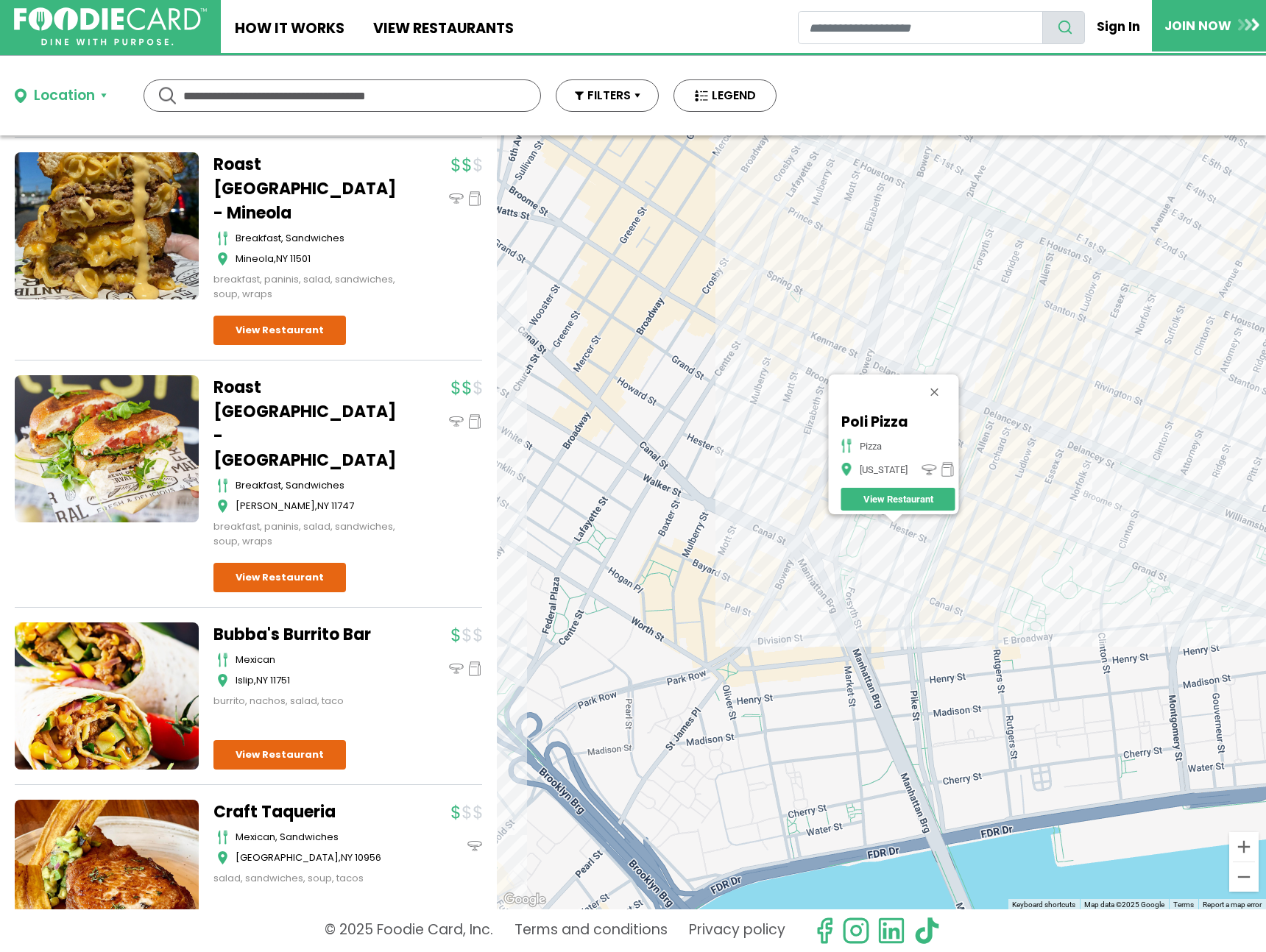
click at [1202, 439] on div "Poli Pizza pizza New York View Restaurant" at bounding box center [881, 522] width 769 height 774
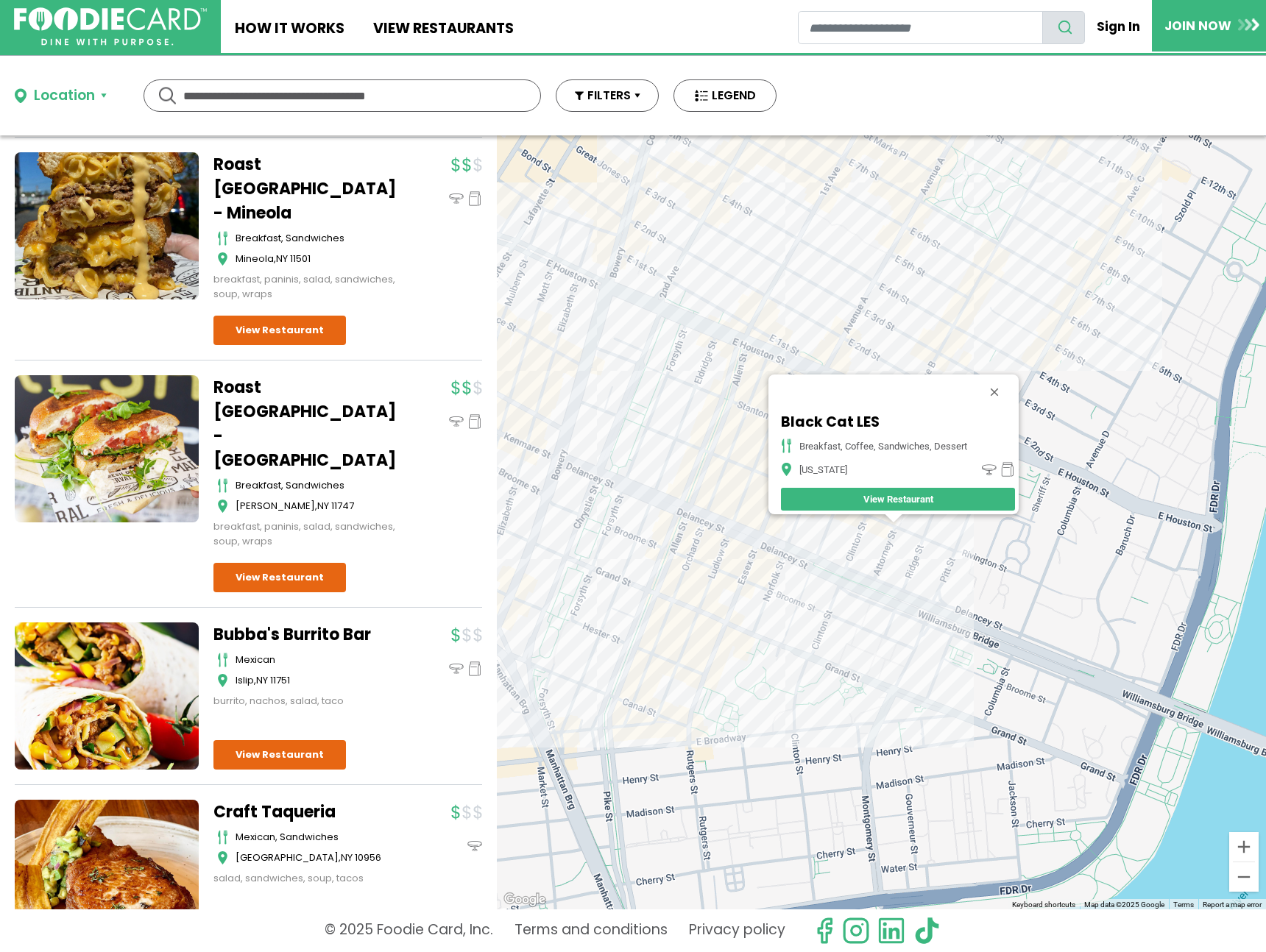
click at [1082, 319] on div "Black Cat LES Breakfast, Coffee, Sandwiches, Dessert New York View Restaurant" at bounding box center [881, 522] width 769 height 774
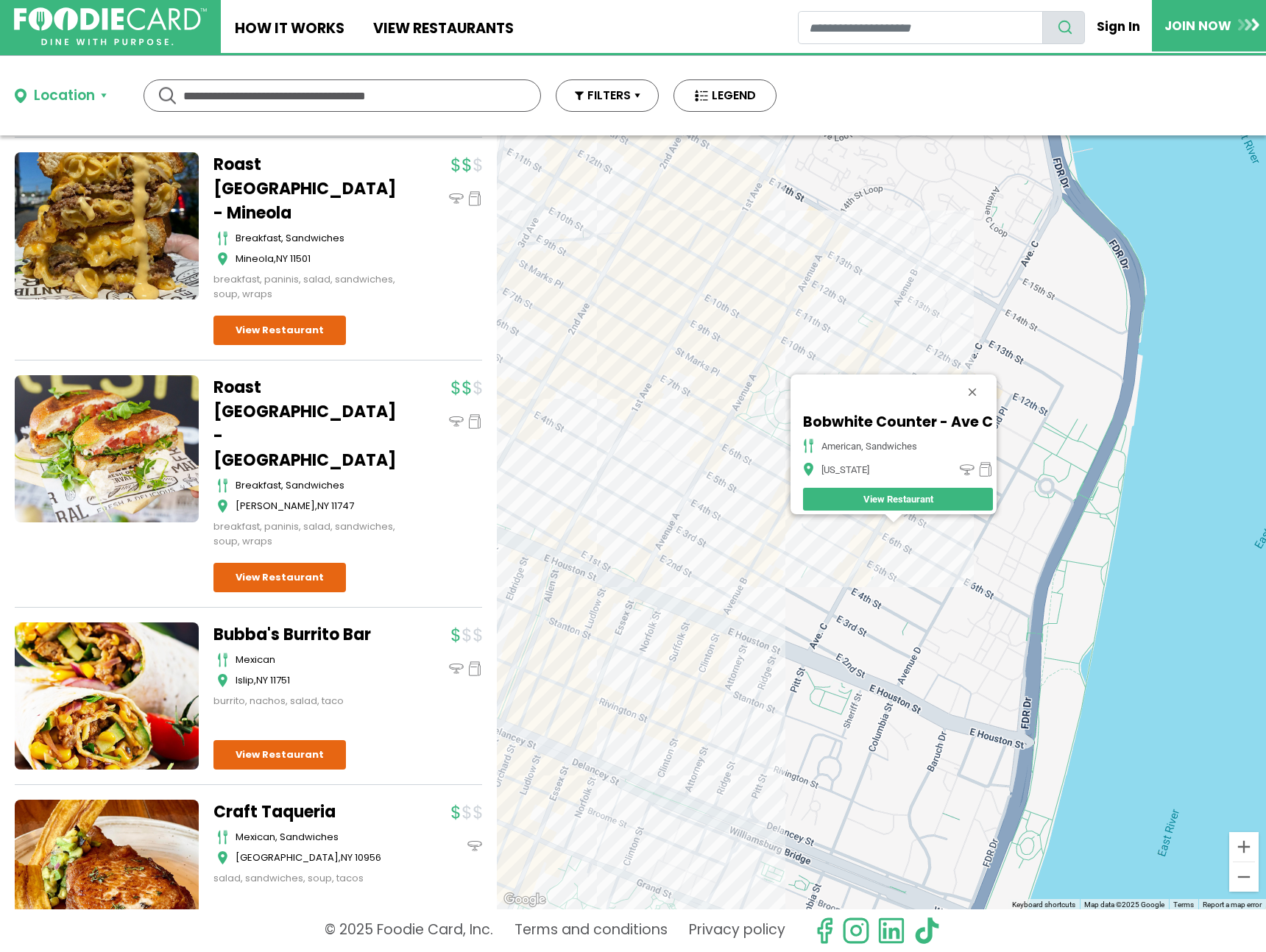
click at [914, 316] on div "Bobwhite Counter - Ave C american, sandwiches New York View Restaurant" at bounding box center [881, 522] width 769 height 774
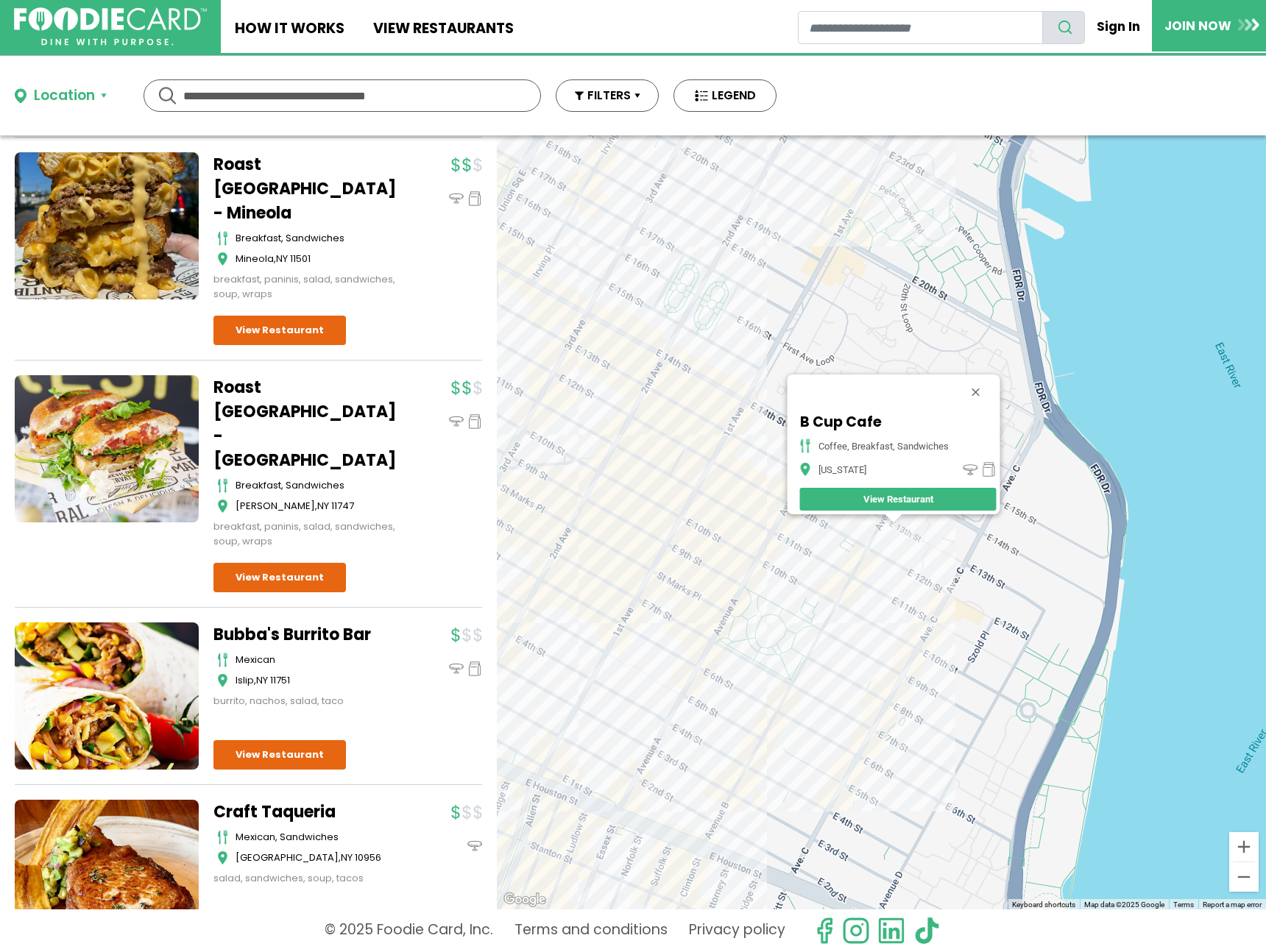
click at [868, 594] on div "B Cup Cafe Coffee, Breakfast, Sandwiches New York View Restaurant" at bounding box center [881, 522] width 769 height 774
click at [859, 584] on div "B Cup Cafe Coffee, Breakfast, Sandwiches New York View Restaurant" at bounding box center [881, 522] width 769 height 774
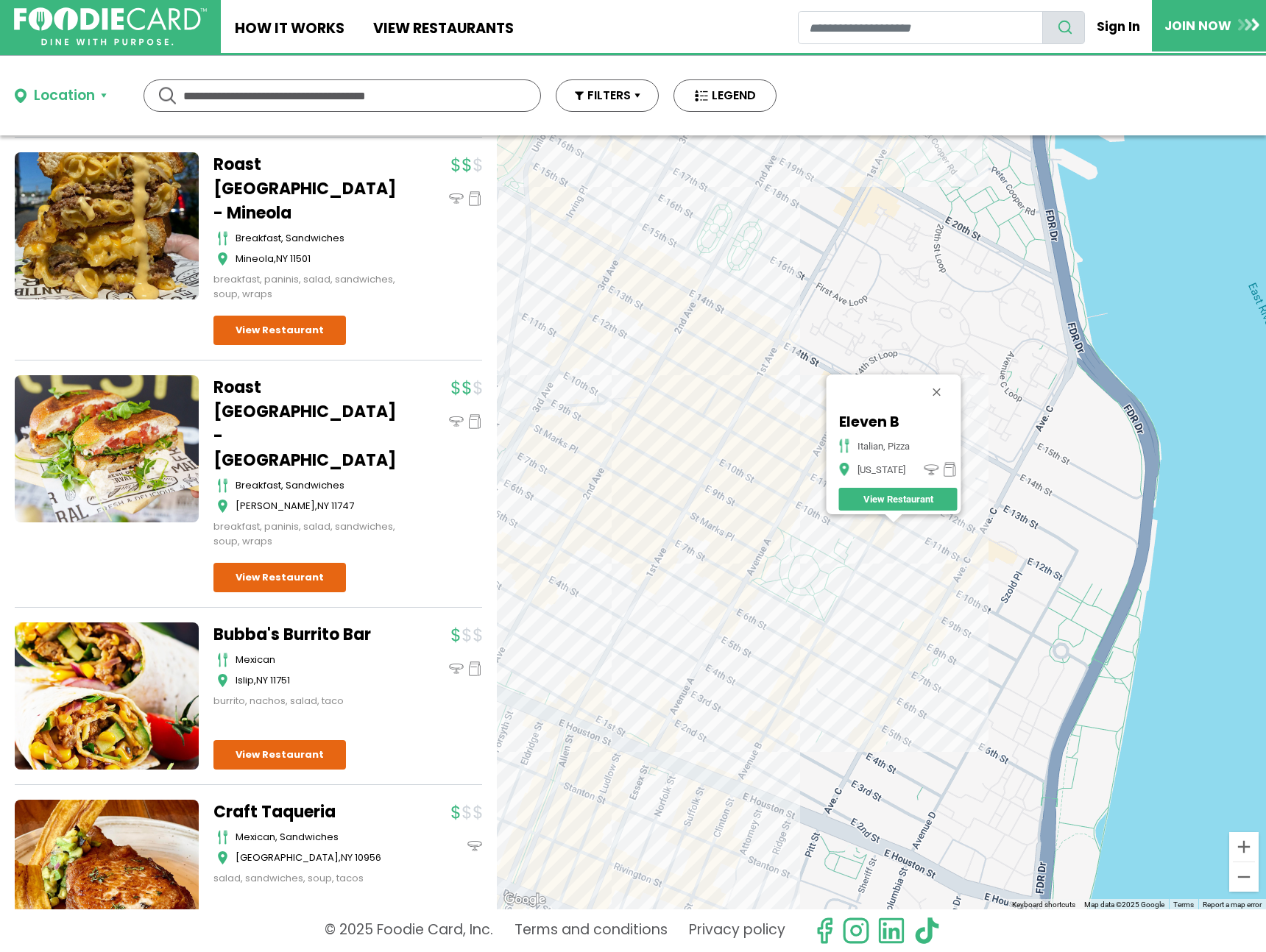
click at [778, 531] on div "Eleven B italian, pizza New York View Restaurant" at bounding box center [881, 522] width 769 height 774
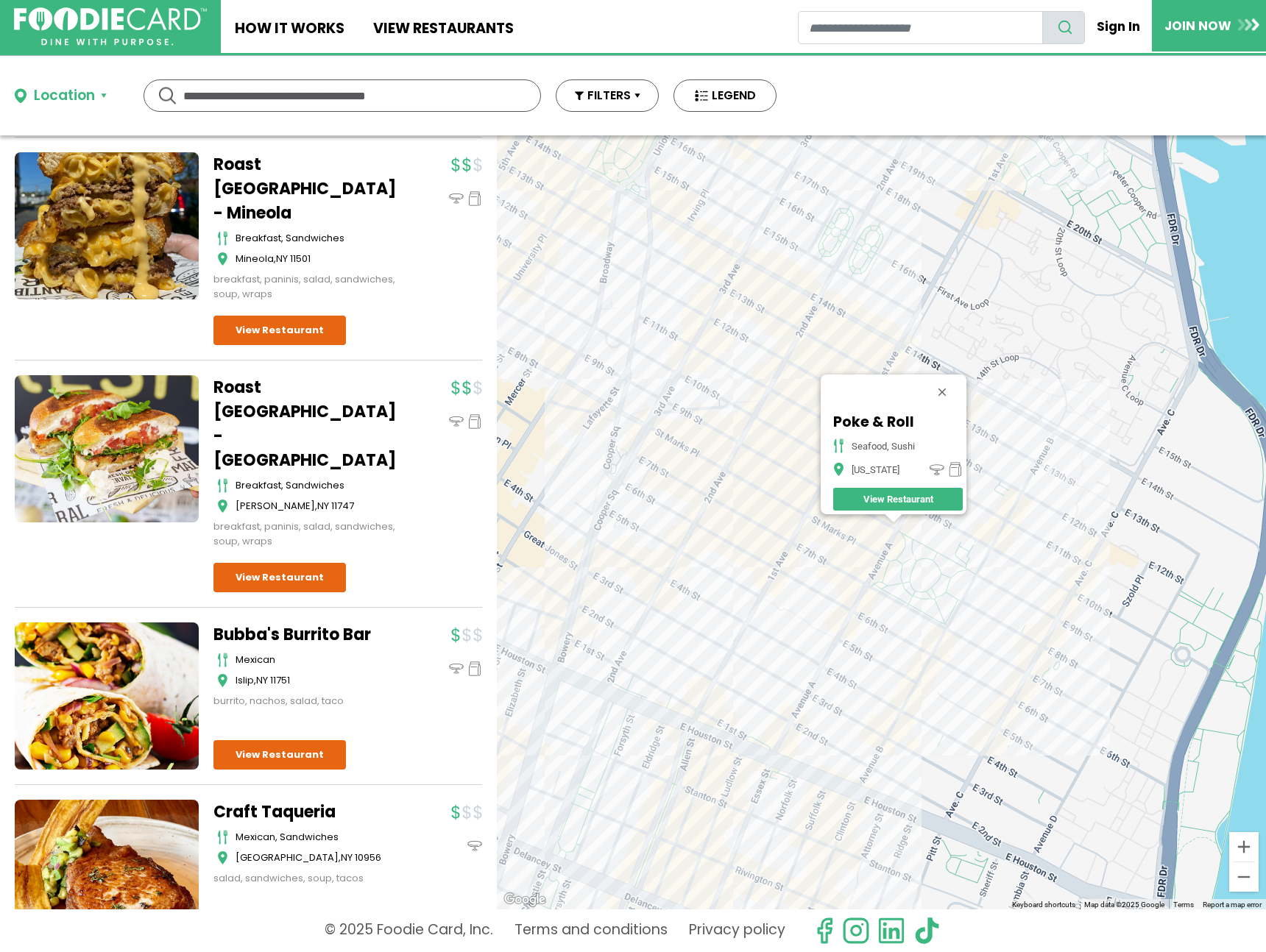
click at [905, 359] on div "Poke & Roll seafood, sushi New York View Restaurant" at bounding box center [881, 522] width 769 height 774
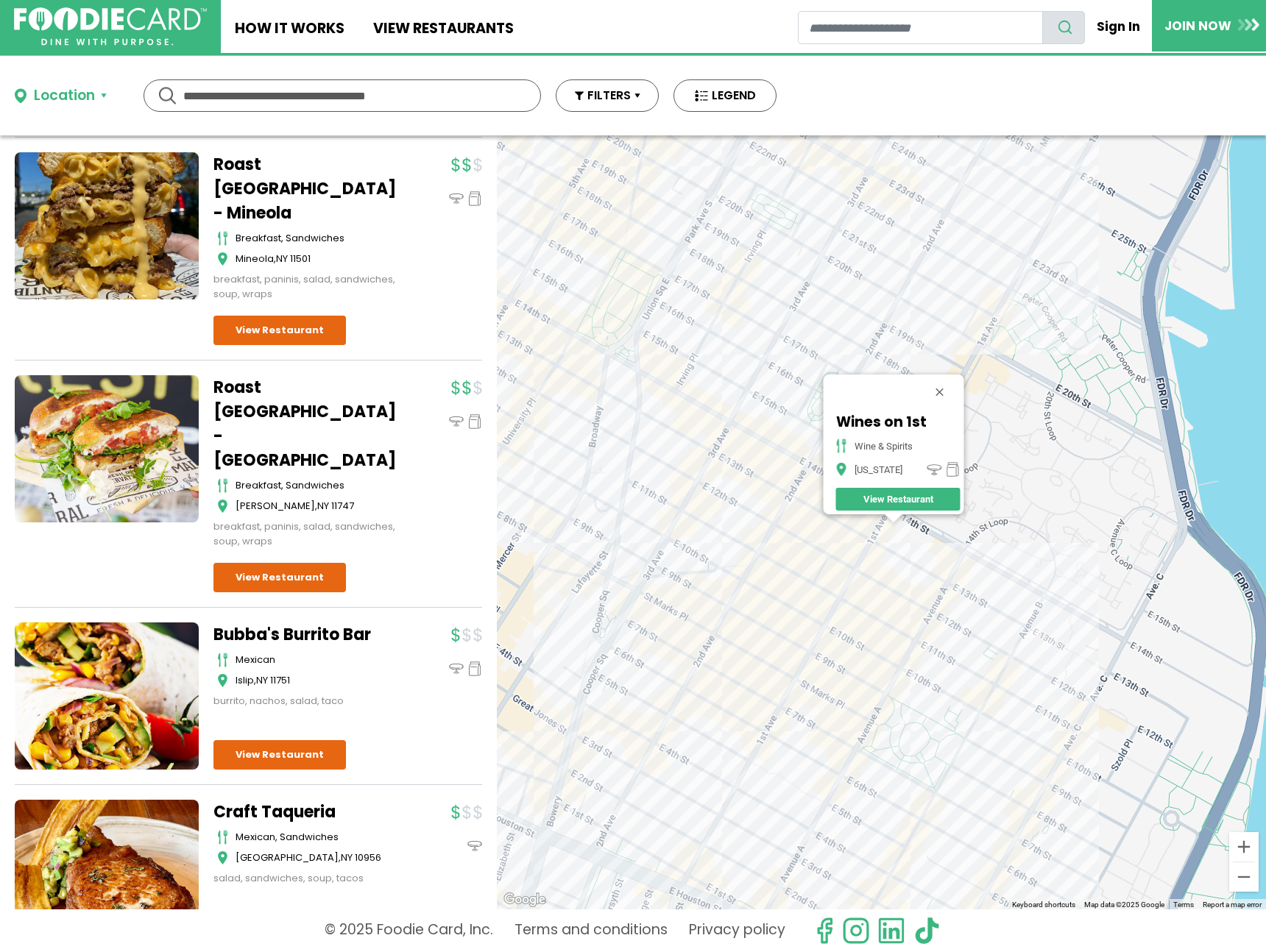
click at [794, 463] on div "Wines on 1st wine & spirits New York View Restaurant" at bounding box center [881, 522] width 769 height 774
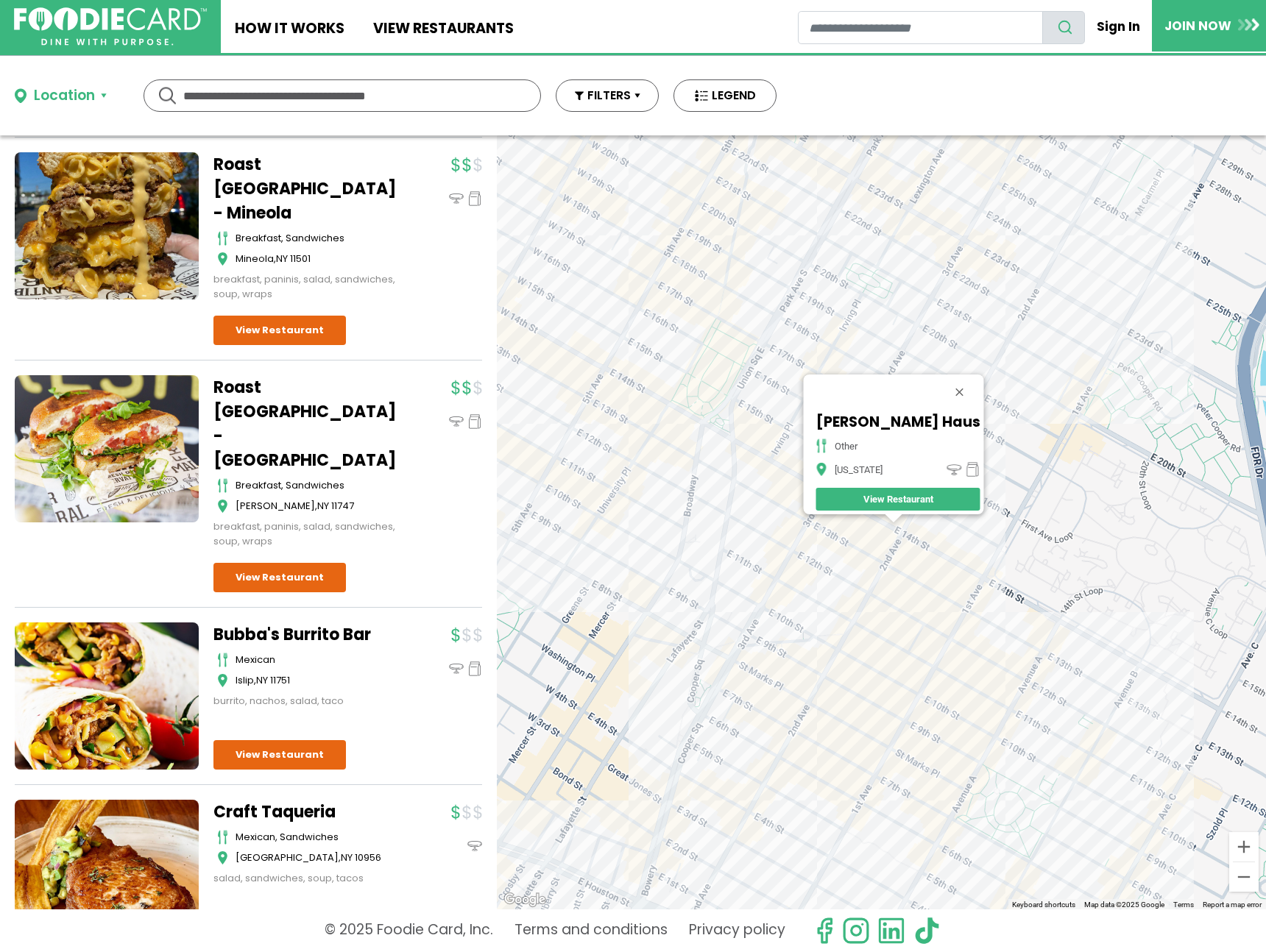
click at [784, 482] on div "Doner Haus other New York View Restaurant" at bounding box center [881, 522] width 769 height 774
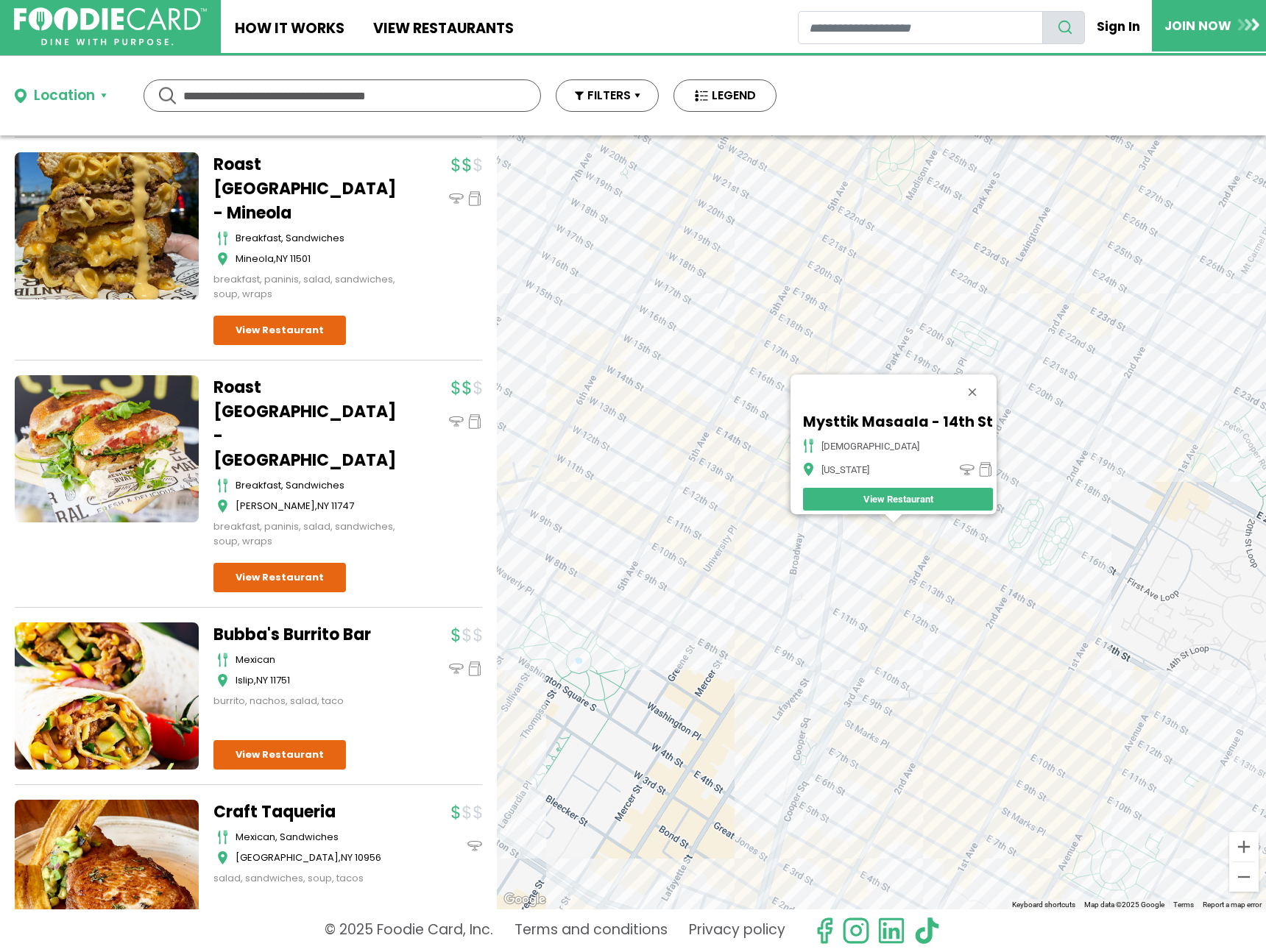
click at [847, 523] on div "Mysttik Masaala - 14th St indian New York View Restaurant" at bounding box center [881, 522] width 769 height 774
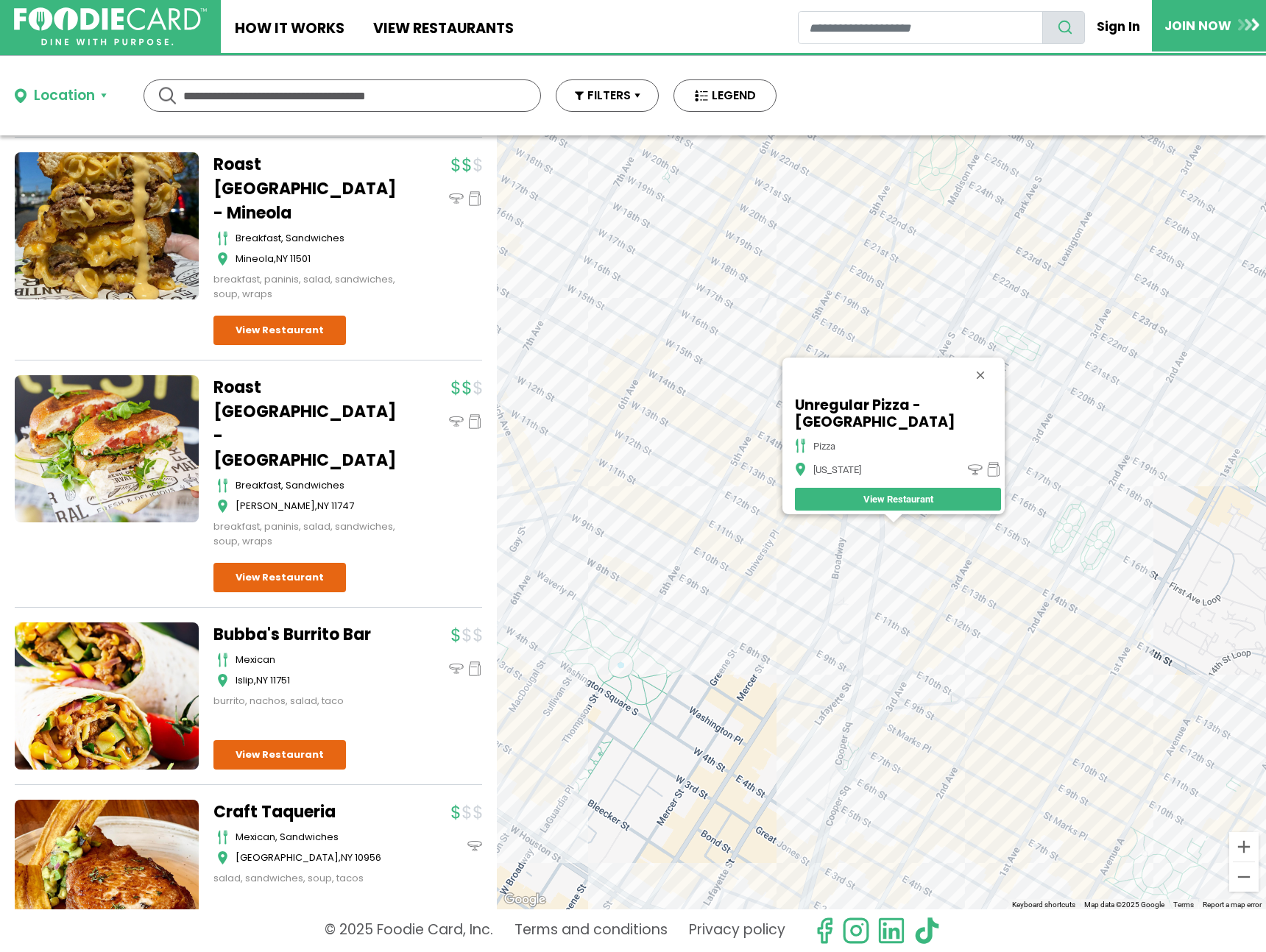
click at [748, 608] on div "Unregular Pizza - 4th Ave pizza New York View Restaurant" at bounding box center [881, 522] width 769 height 774
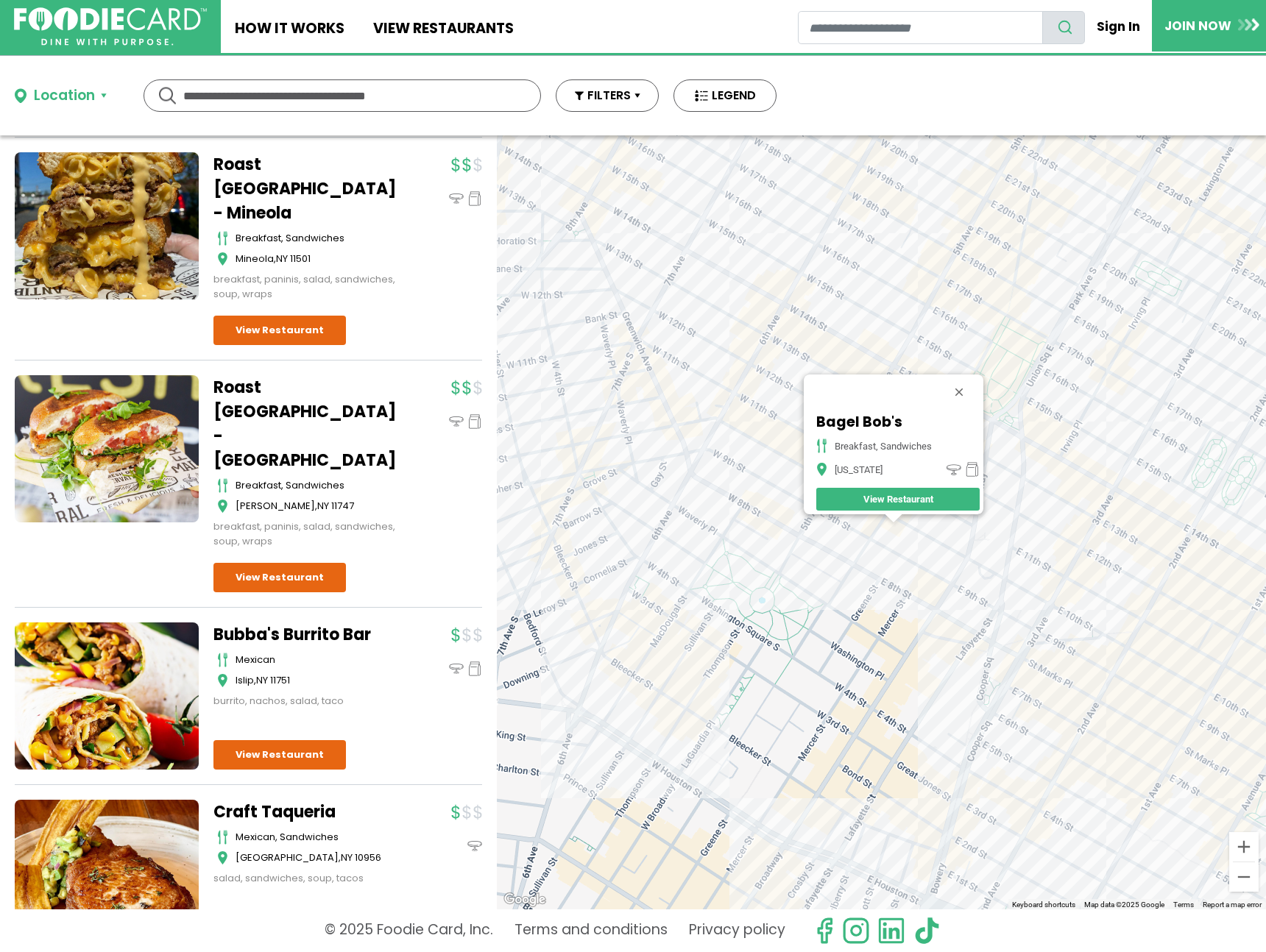
click at [821, 237] on div "Bagel Bob's breakfast, sandwiches New York View Restaurant" at bounding box center [881, 522] width 769 height 774
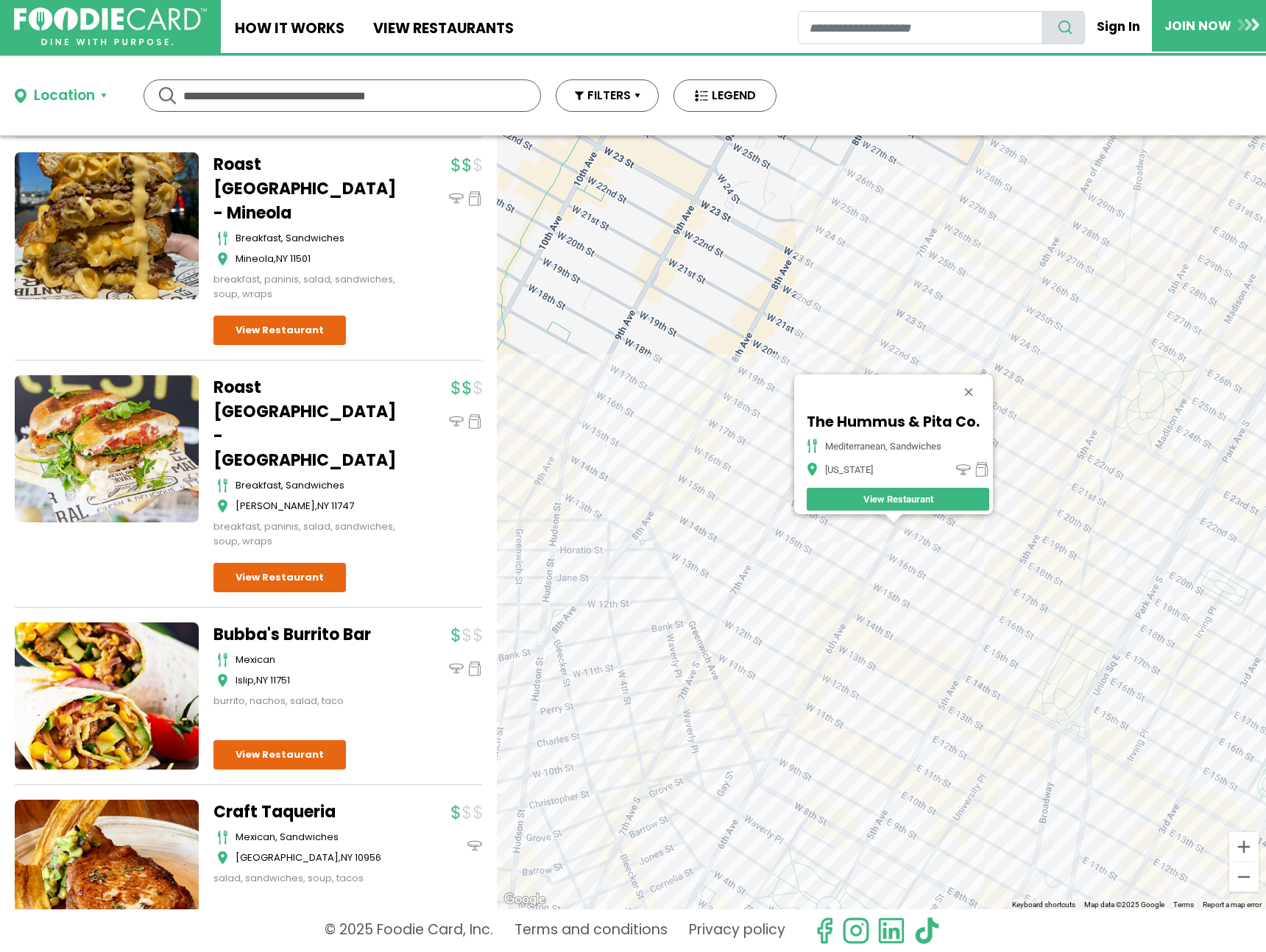
click at [779, 546] on div "The Hummus & Pita Co. Mediterranean, Sandwiches New York View Restaurant" at bounding box center [881, 522] width 769 height 774
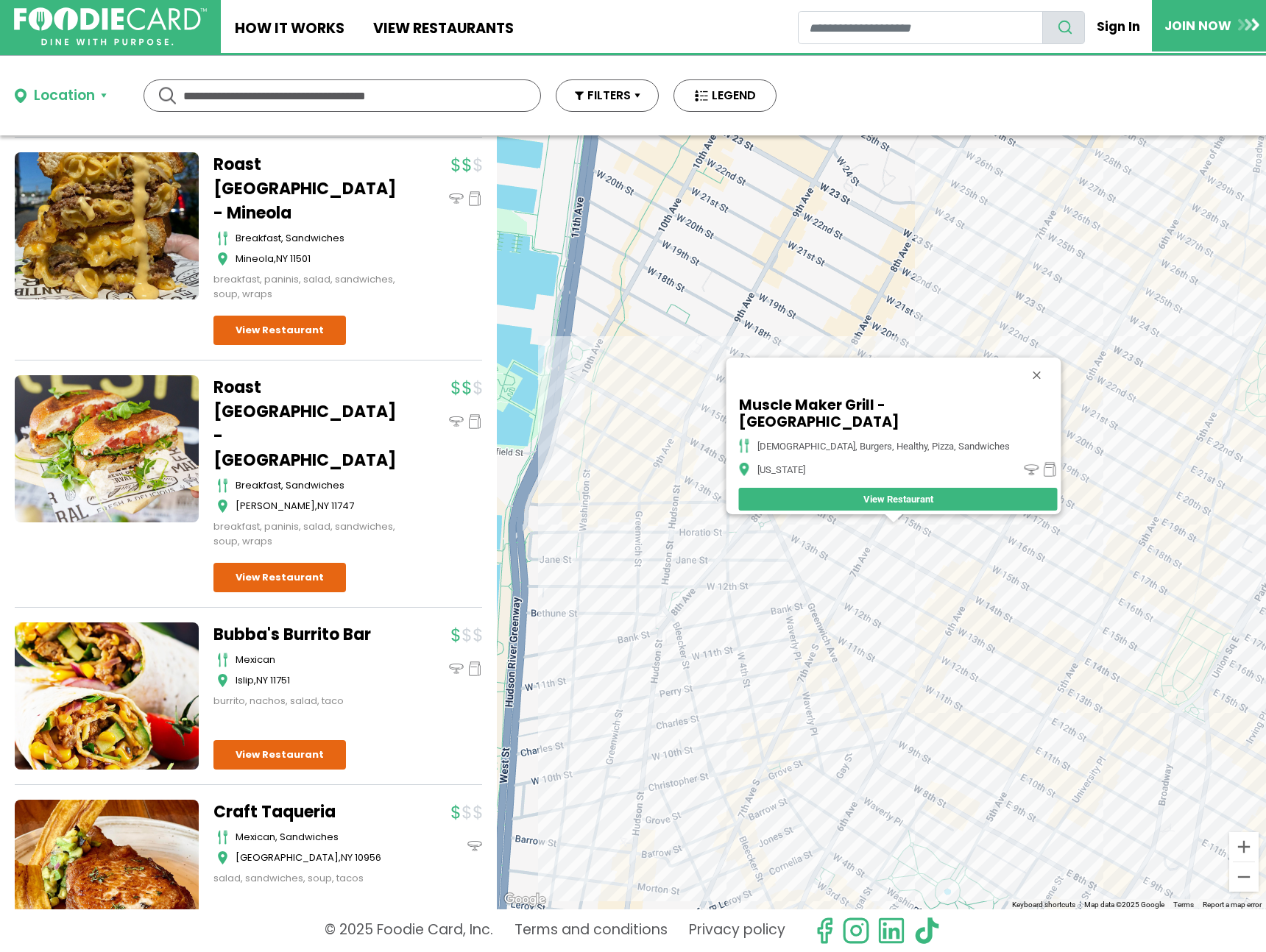
click at [750, 349] on div "Muscle Maker Grill - 7th Ave american, burgers, healthy, pizza, sandwiches New …" at bounding box center [881, 522] width 769 height 774
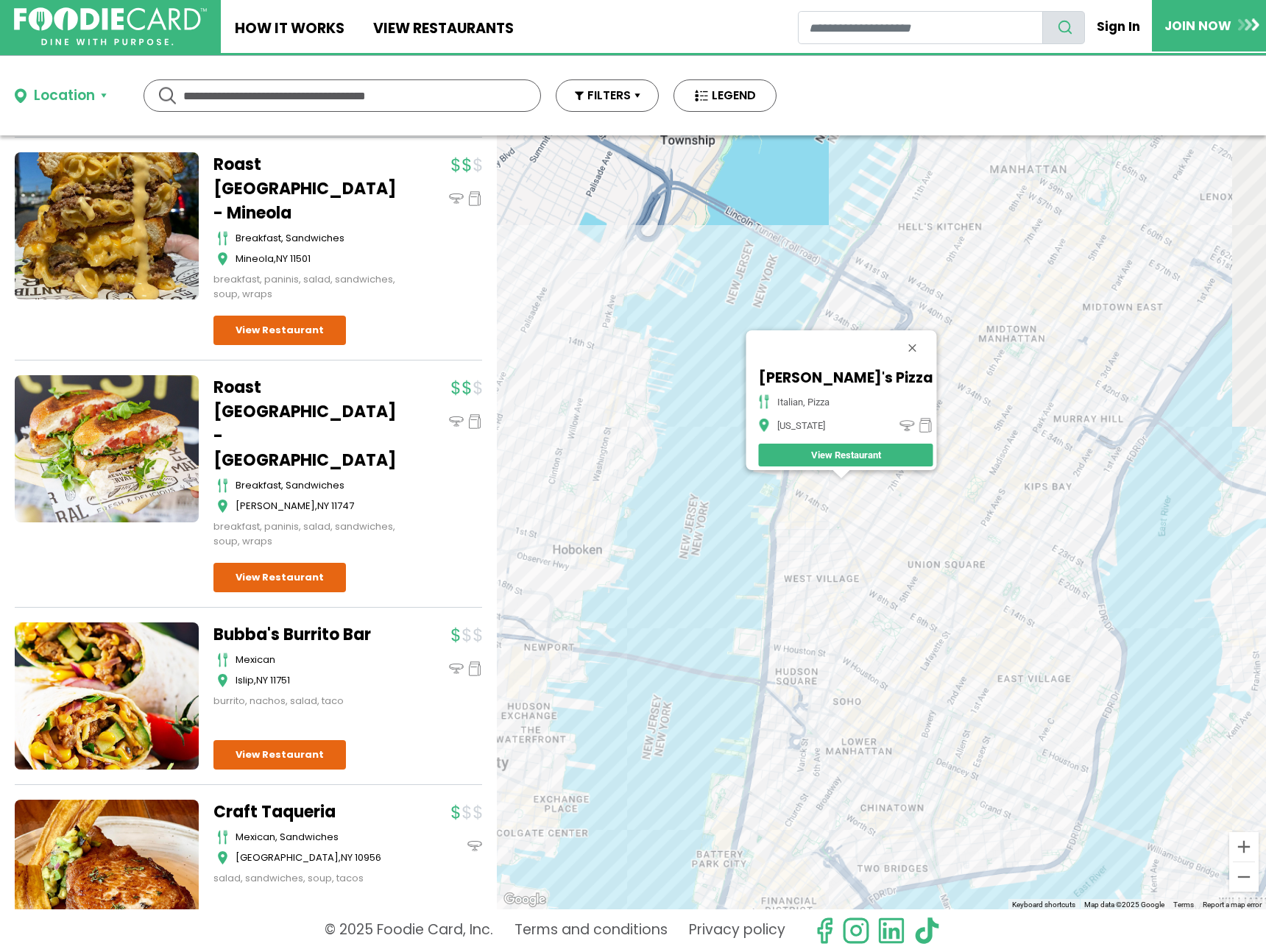
drag, startPoint x: 1091, startPoint y: 340, endPoint x: 870, endPoint y: 436, distance: 241.0
click at [870, 436] on div "Stella's Pizza italian, pizza New York View Restaurant" at bounding box center [881, 522] width 769 height 774
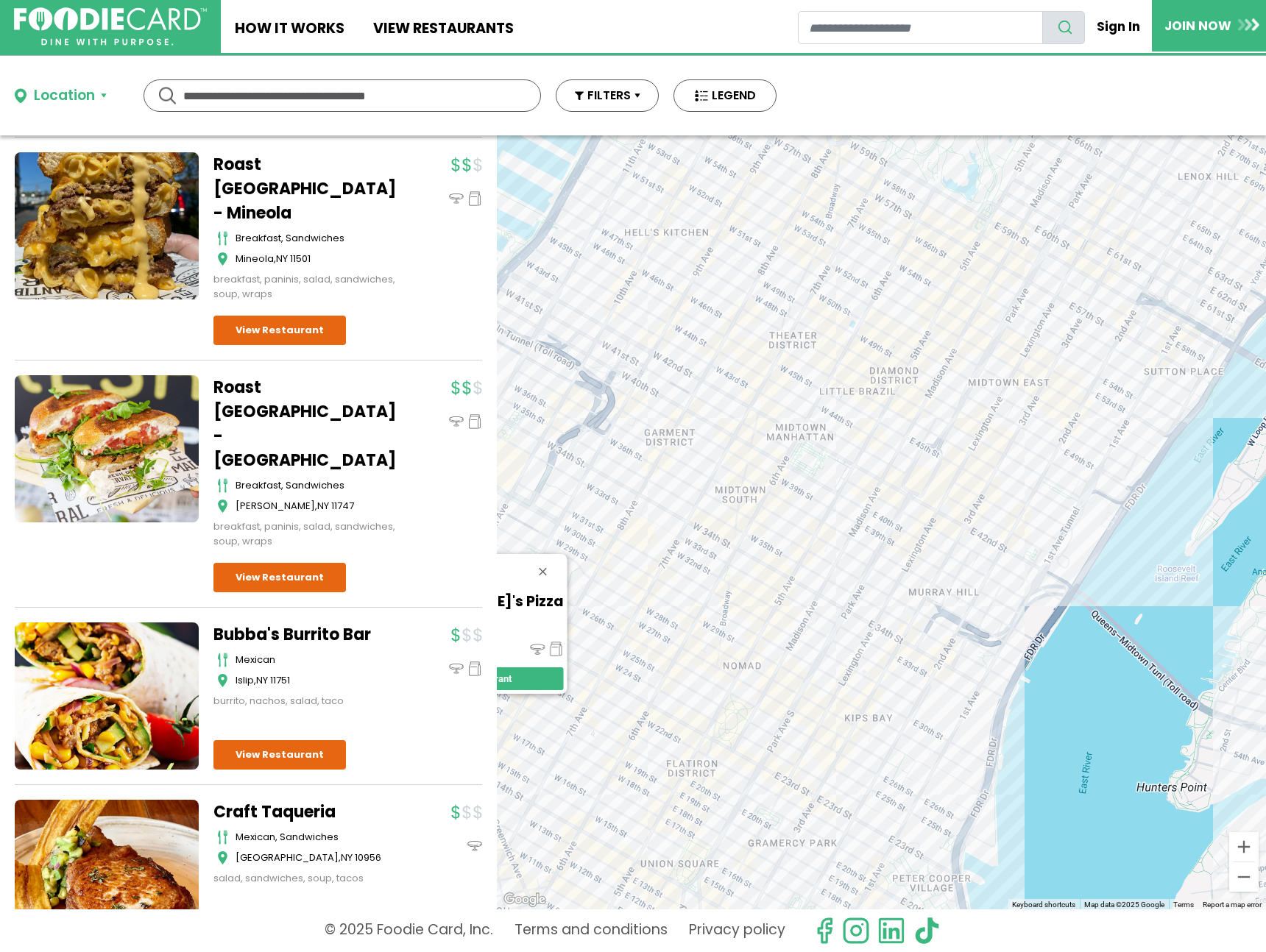
click at [869, 364] on div "Stella's Pizza italian, pizza New York View Restaurant" at bounding box center [881, 522] width 769 height 774
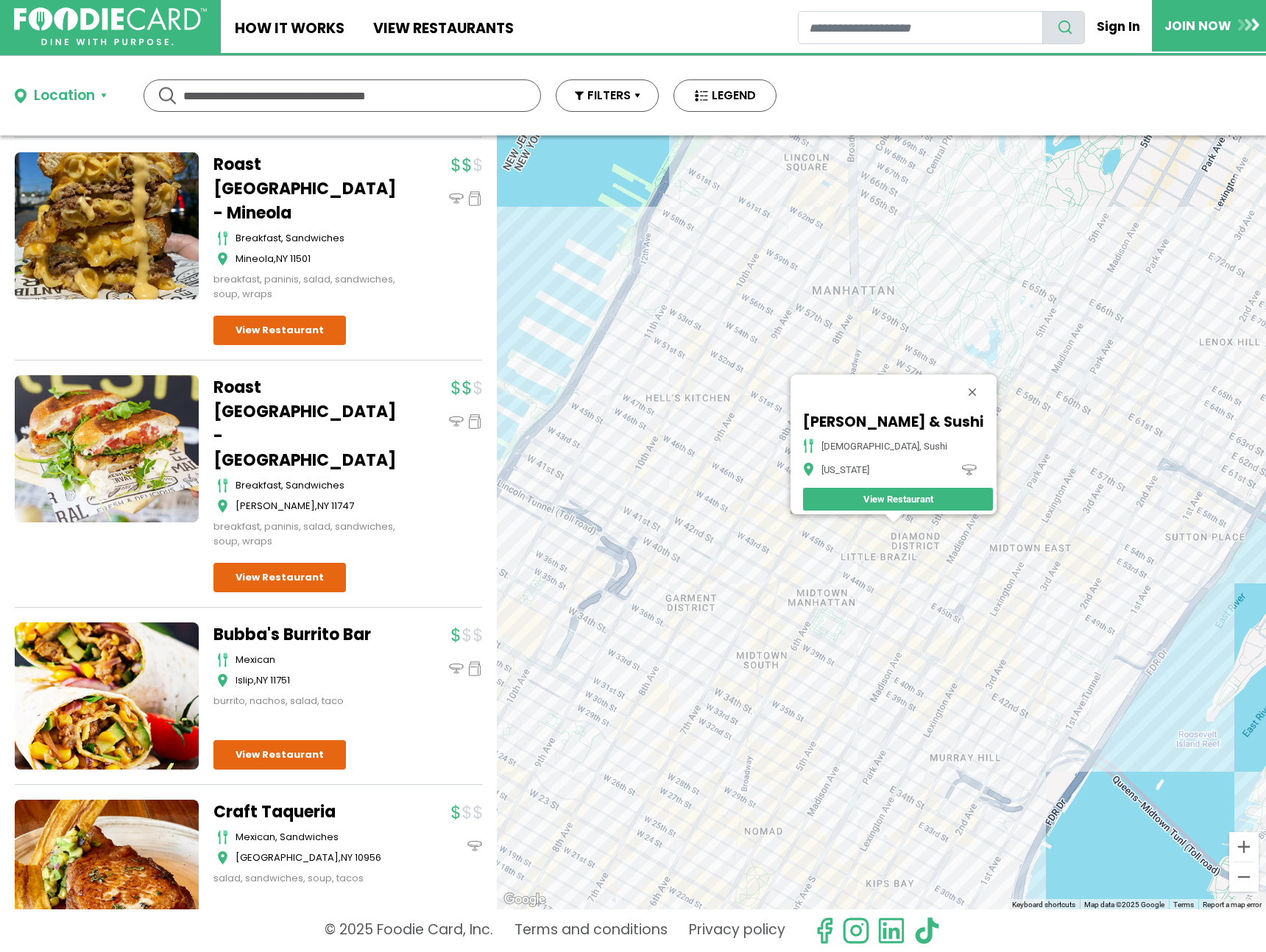
click at [1157, 421] on div "Yama Ramen & Sushi japanese, sushi New York View Restaurant" at bounding box center [881, 522] width 769 height 774
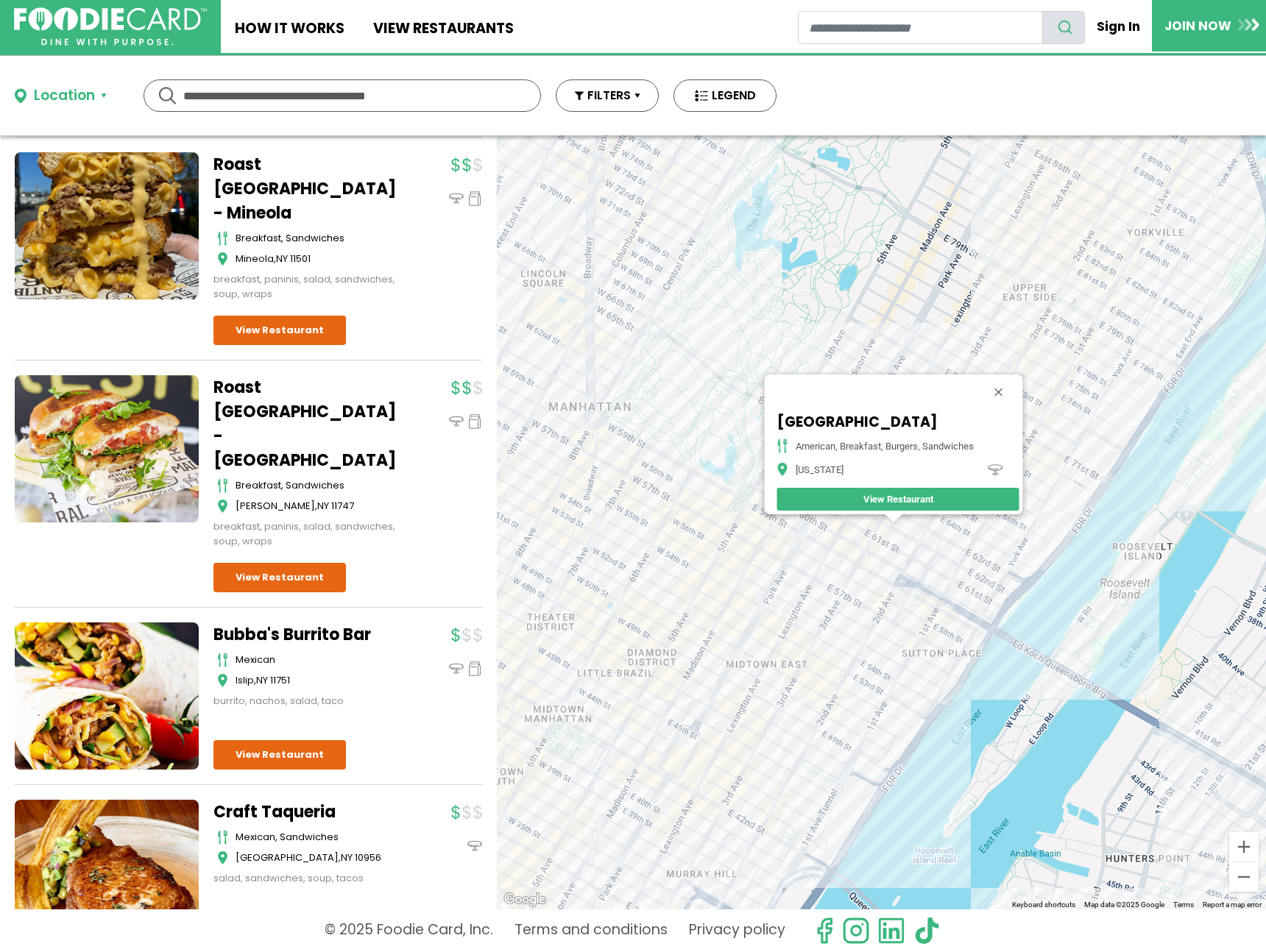
click at [1070, 338] on div "Upper East Side Cafe american, breakfast, burgers, sandwiches New York View Res…" at bounding box center [881, 522] width 769 height 774
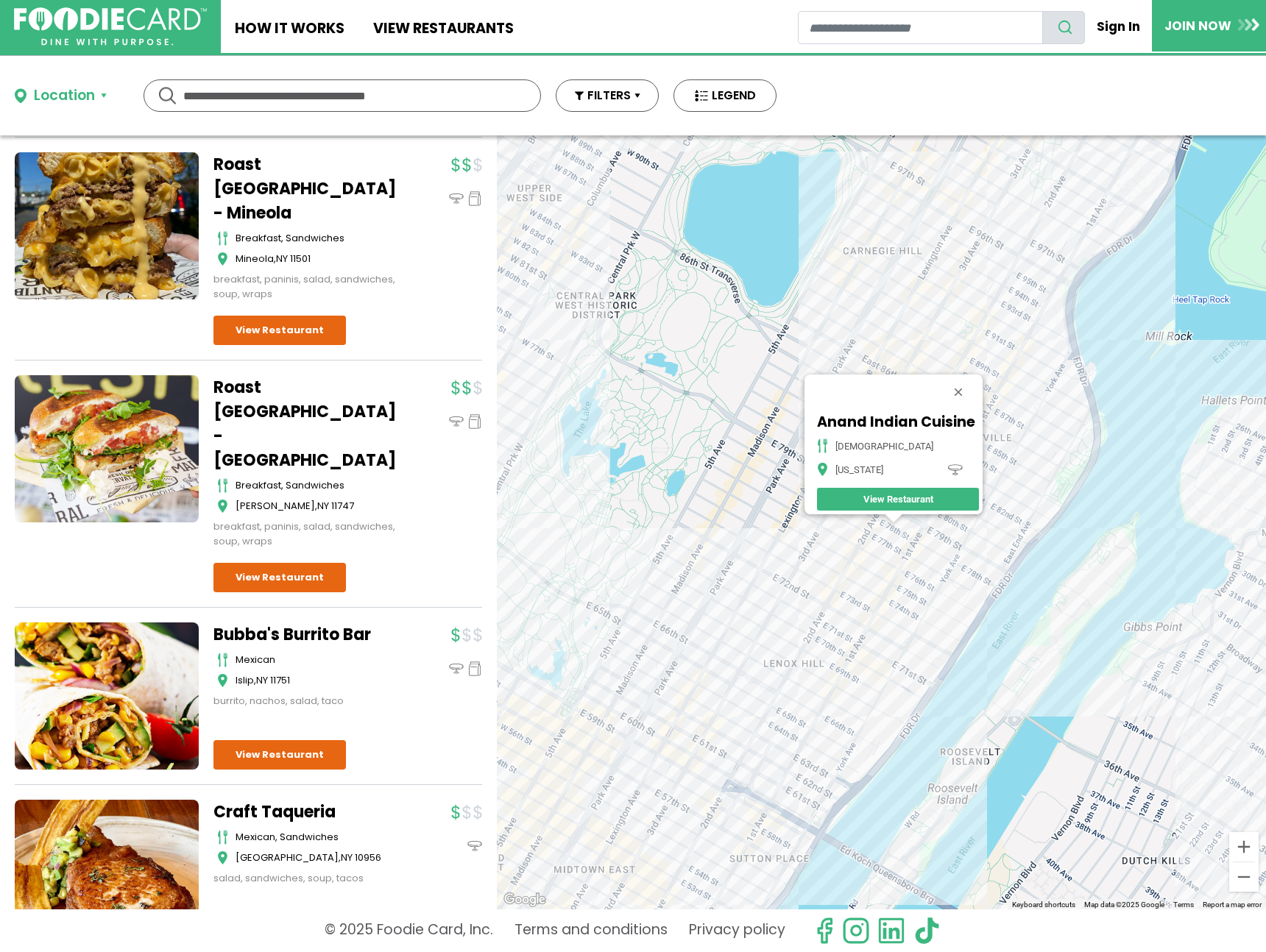
click at [952, 578] on div "Anand Indian Cuisine indian New York View Restaurant" at bounding box center [881, 522] width 769 height 774
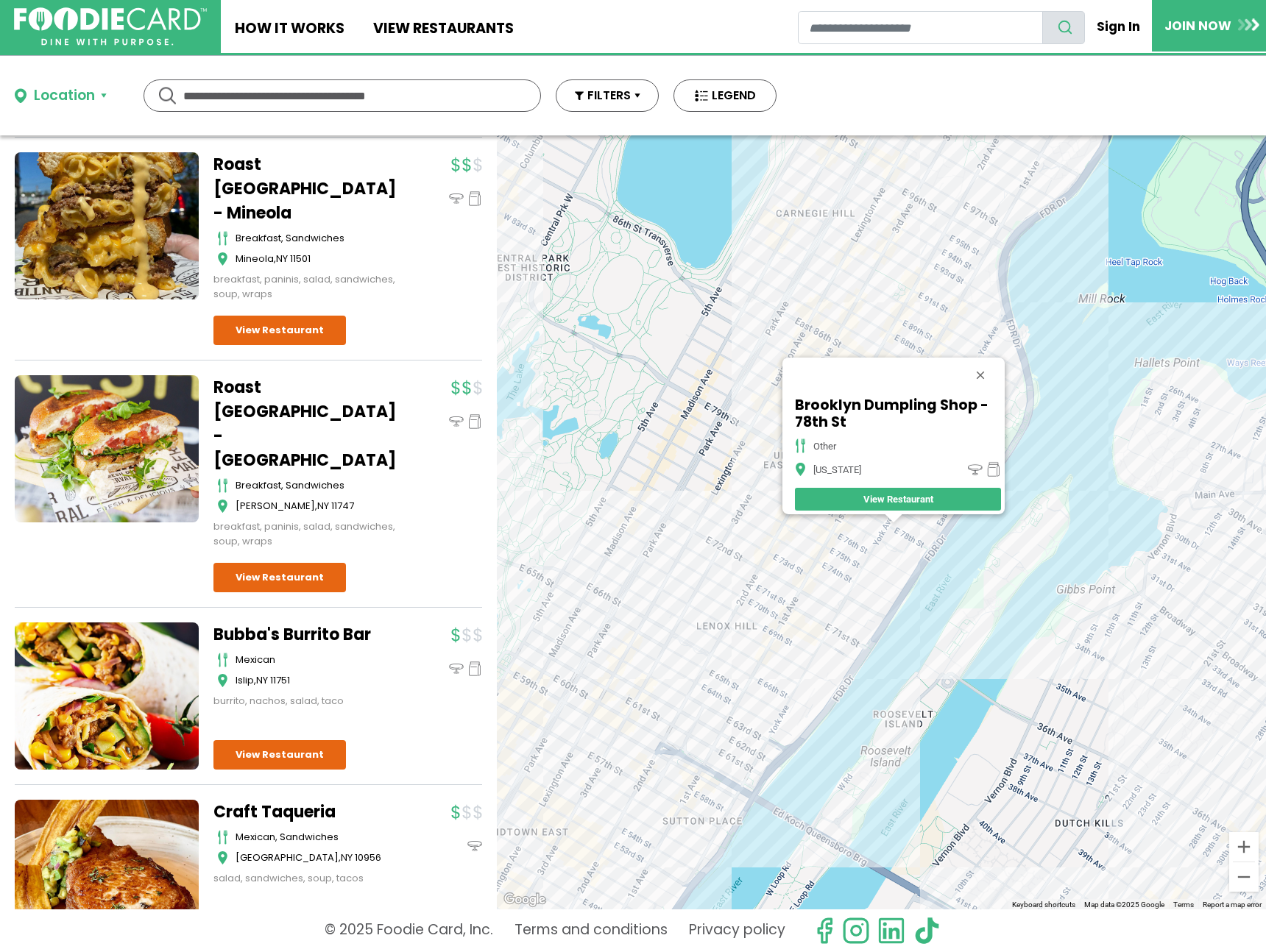
click at [824, 582] on div "Brooklyn Dumpling Shop - 78th St other New York View Restaurant" at bounding box center [881, 522] width 769 height 774
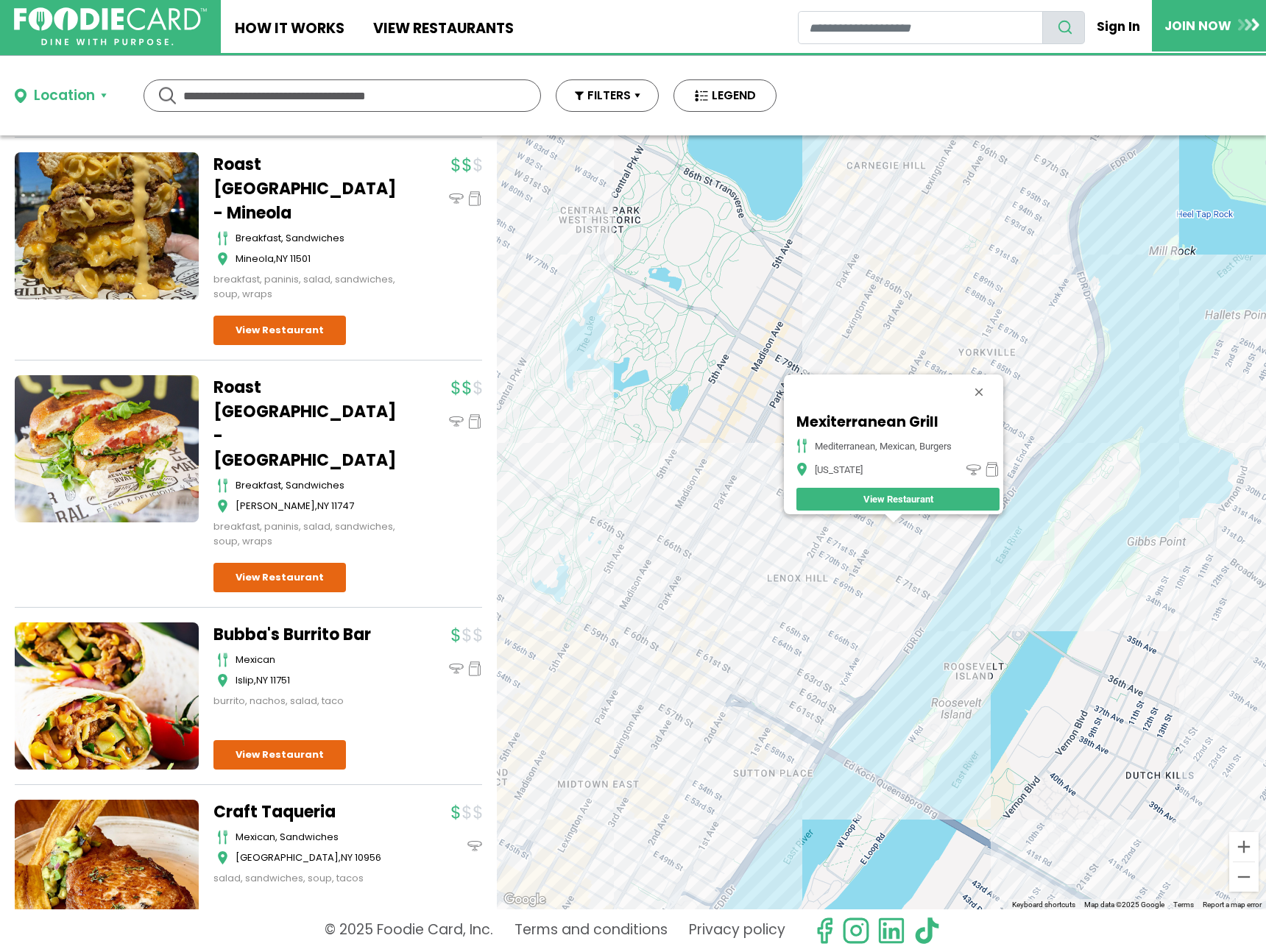
click at [756, 509] on div "Mexiterranean Grill Mediterranean, Mexican, Burgers New York View Restaurant" at bounding box center [881, 522] width 769 height 774
click at [772, 512] on div "Mexiterranean Grill Mediterranean, Mexican, Burgers New York View Restaurant" at bounding box center [881, 522] width 769 height 774
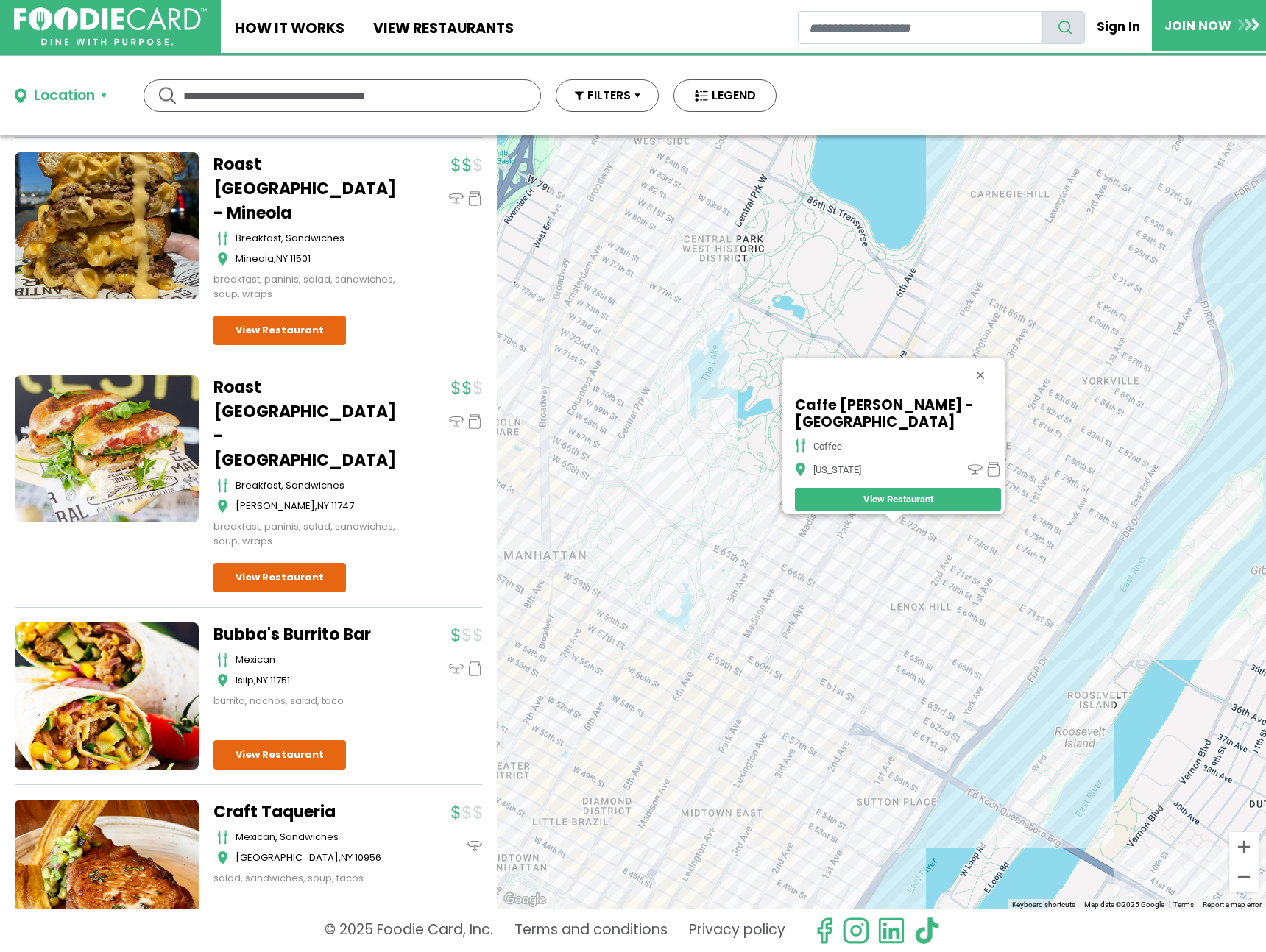
click at [1131, 427] on div "Caffe Aronne - Lexington coffee New York View Restaurant" at bounding box center [881, 522] width 769 height 774
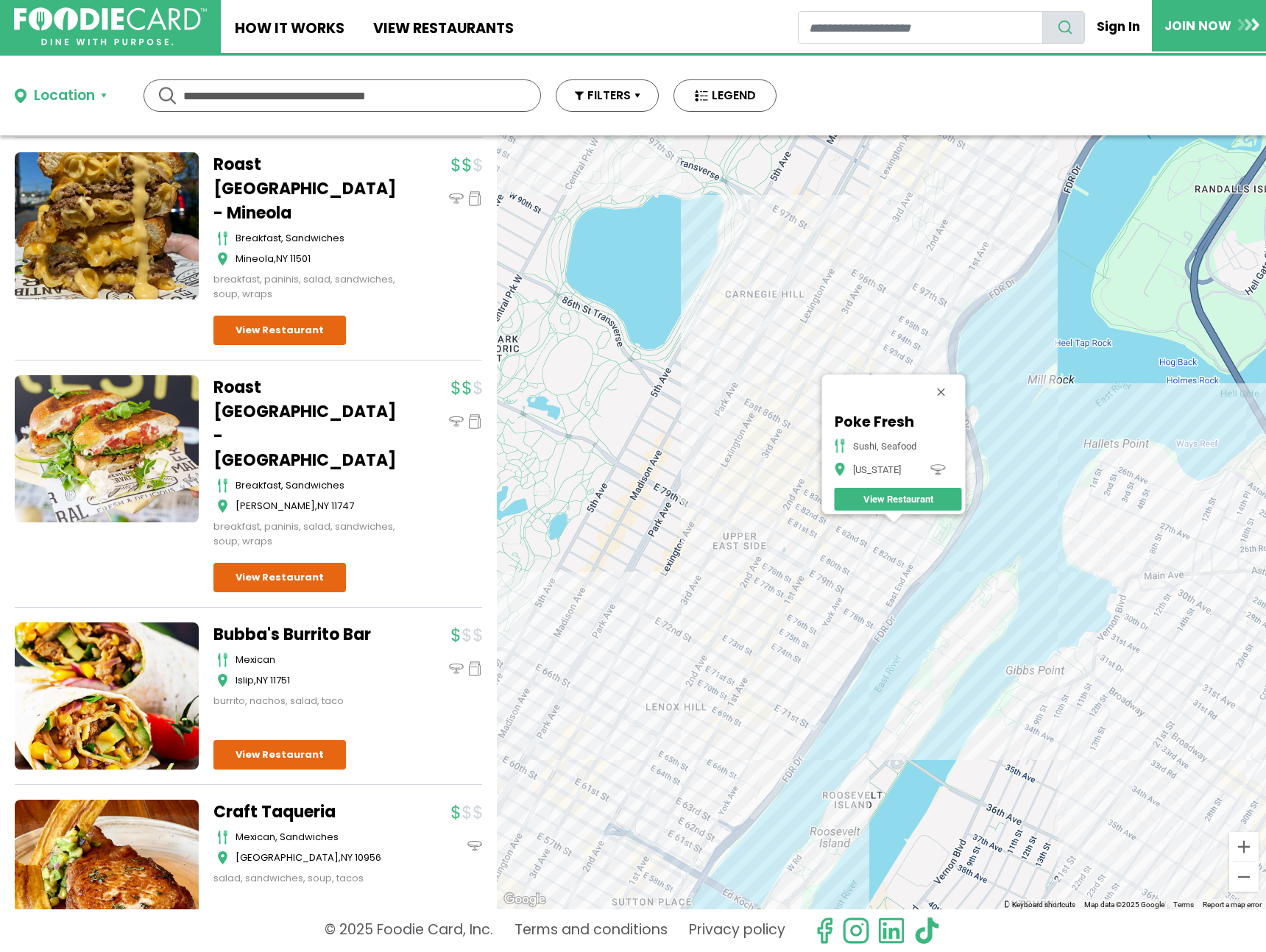
click at [808, 359] on div "Poke Fresh Sushi, Seafood New York View Restaurant" at bounding box center [881, 522] width 769 height 774
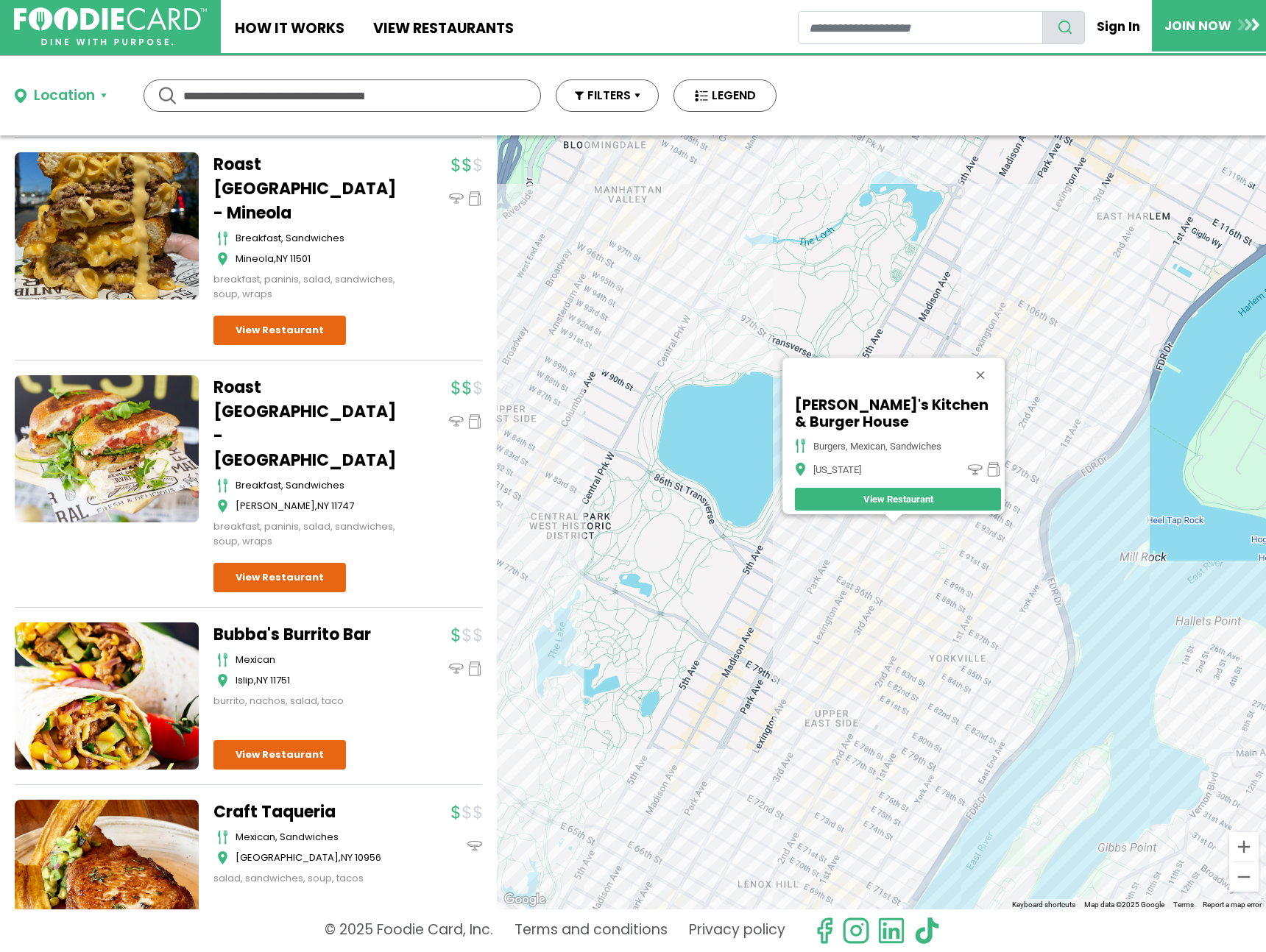
drag, startPoint x: 768, startPoint y: 518, endPoint x: 891, endPoint y: 432, distance: 150.1
click at [912, 440] on div "Lolita's Kitchen & Burger House burgers, mexican, sandwiches New York View Rest…" at bounding box center [881, 522] width 769 height 774
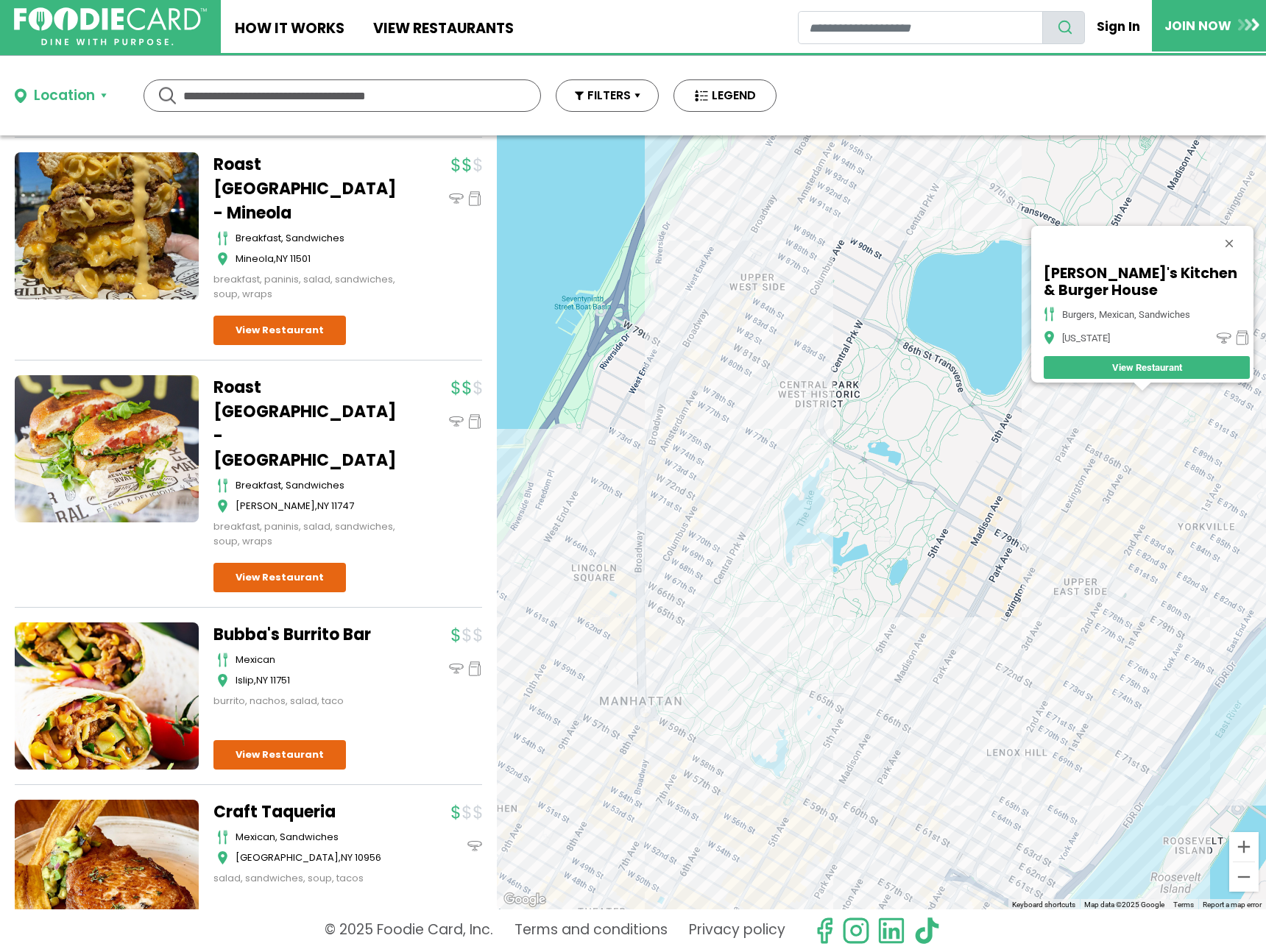
click at [767, 329] on div "Lolita's Kitchen & Burger House burgers, mexican, sandwiches New York View Rest…" at bounding box center [881, 522] width 769 height 774
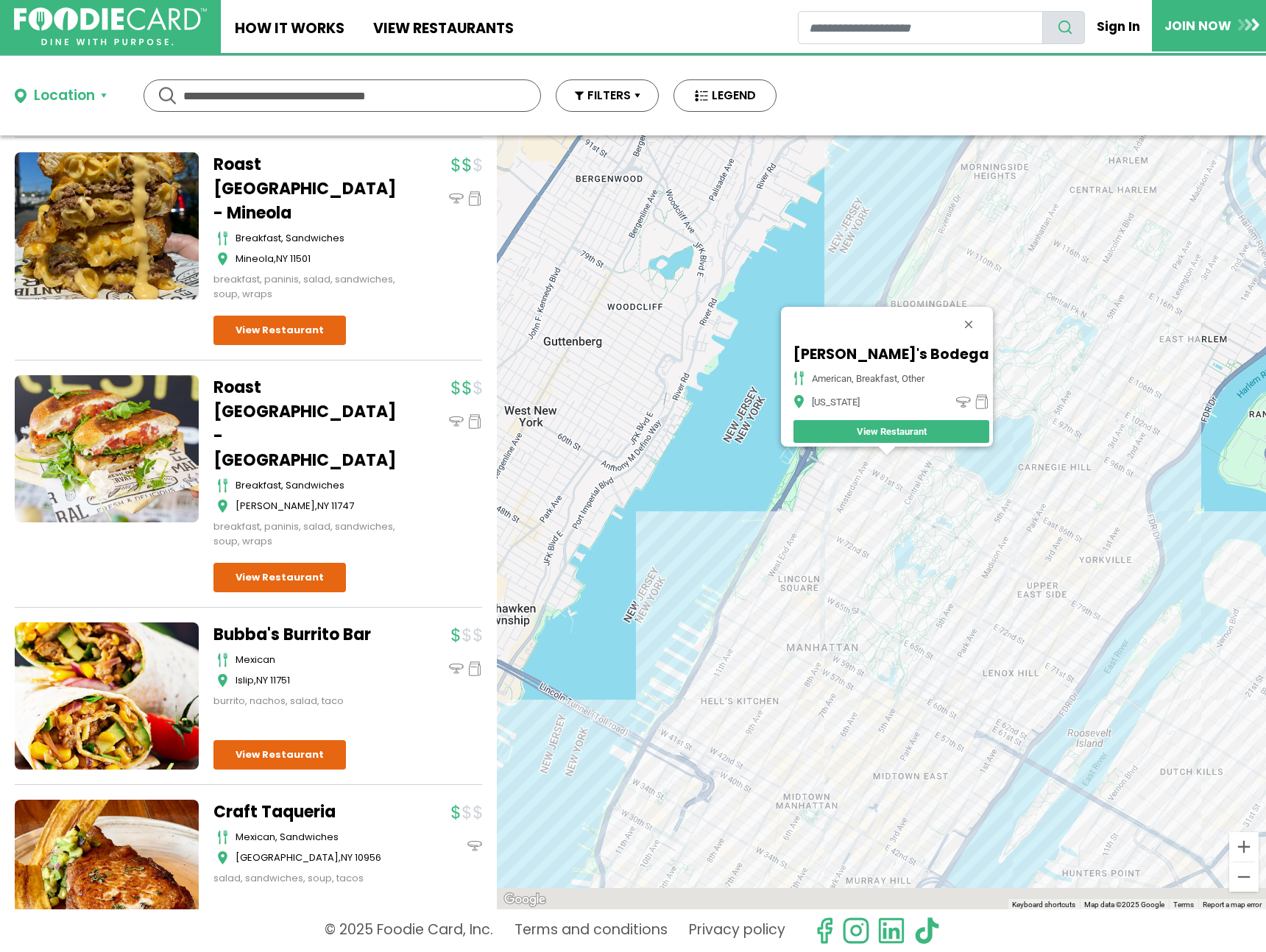
drag, startPoint x: 887, startPoint y: 550, endPoint x: 887, endPoint y: 350, distance: 200.0
click at [887, 350] on div "Lyla's Bodega american, breakfast, other New York View Restaurant" at bounding box center [881, 522] width 769 height 774
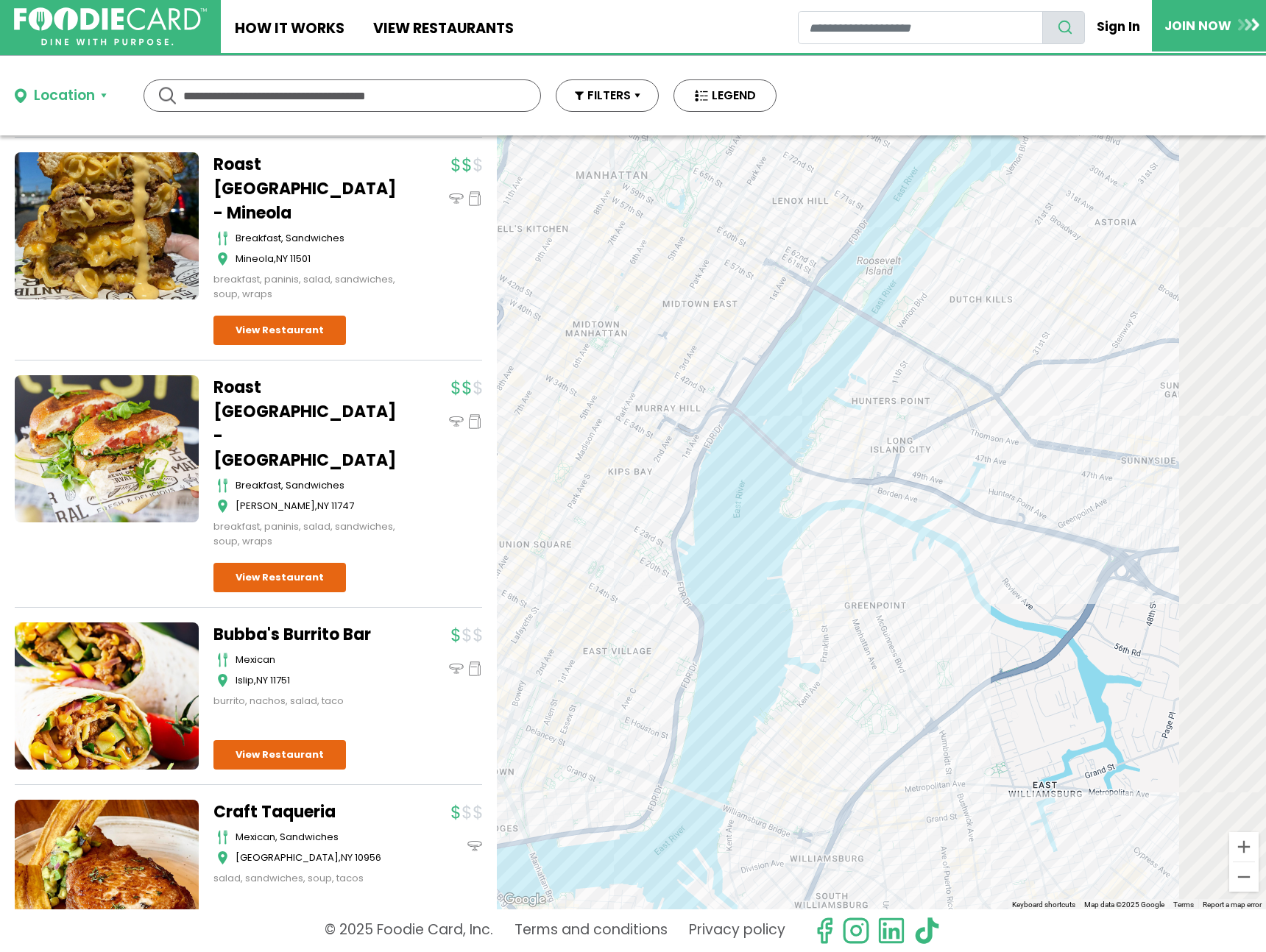
drag, startPoint x: 1110, startPoint y: 547, endPoint x: 804, endPoint y: 373, distance: 352.0
click at [803, 373] on div "Lyla's Bodega american, breakfast, other New York View Restaurant" at bounding box center [881, 522] width 769 height 774
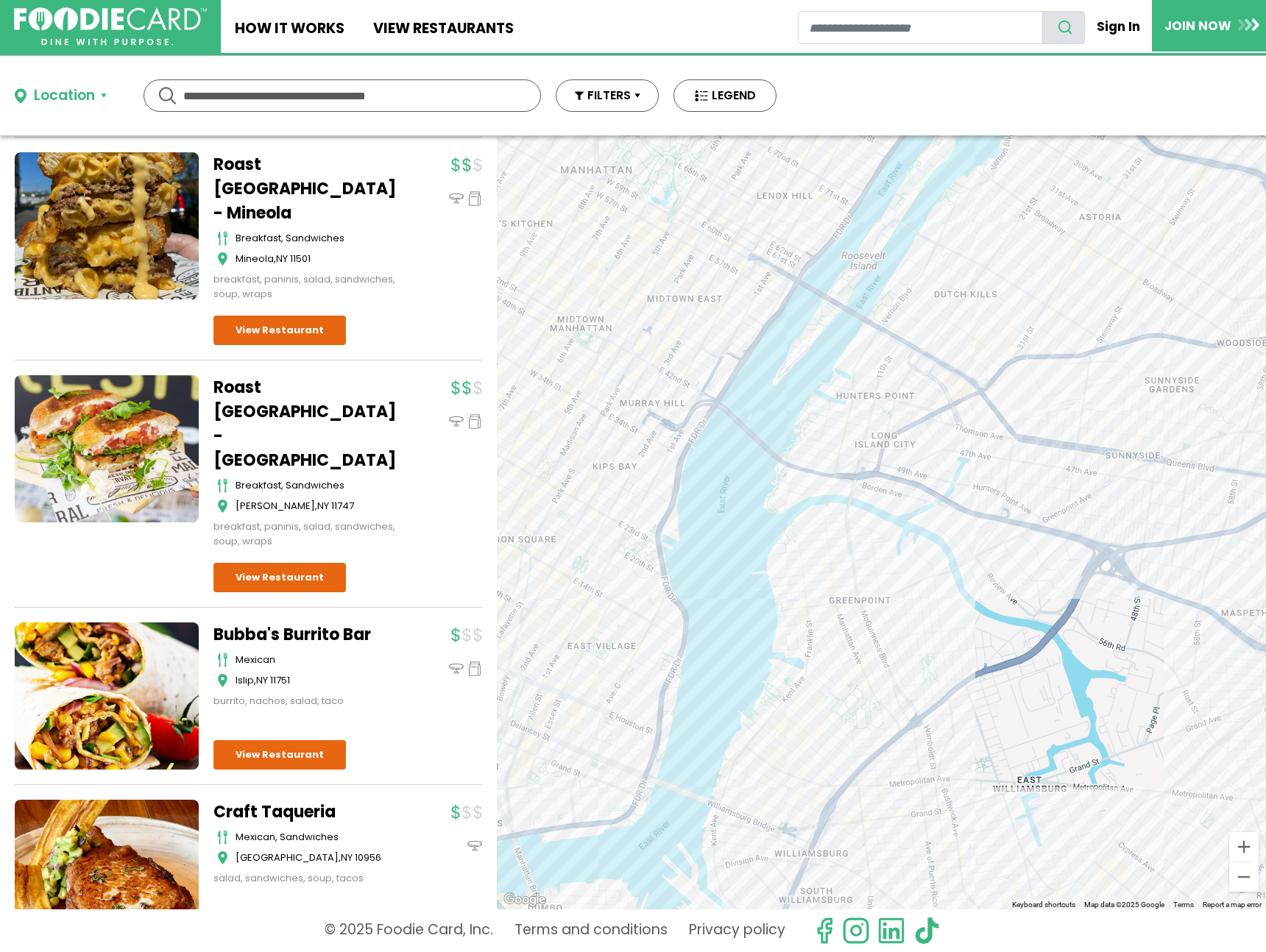
drag, startPoint x: 916, startPoint y: 361, endPoint x: 851, endPoint y: 404, distance: 77.9
click at [848, 365] on div "Lyla's Bodega american, breakfast, other New York View Restaurant" at bounding box center [881, 522] width 769 height 774
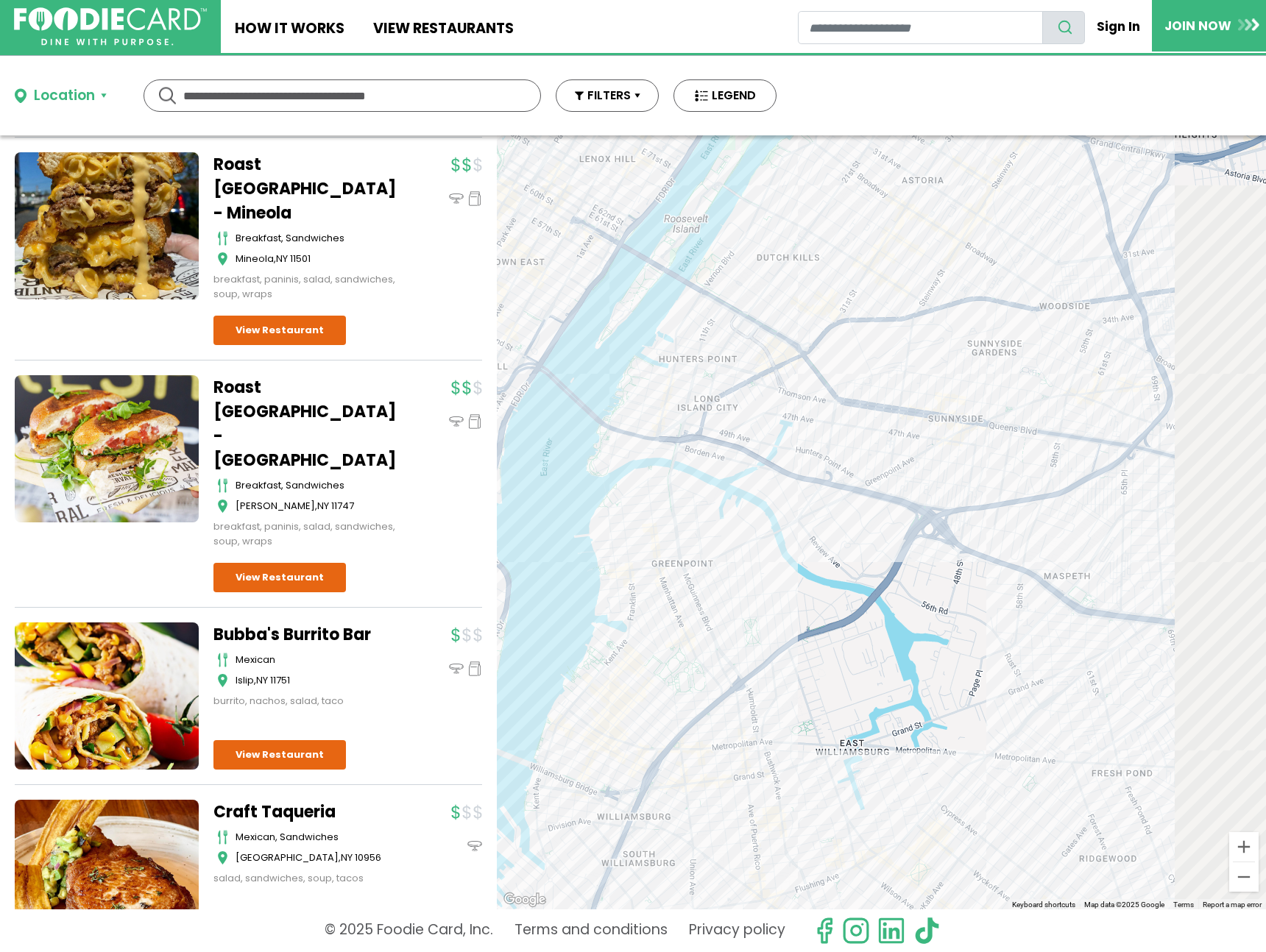
drag, startPoint x: 703, startPoint y: 682, endPoint x: 797, endPoint y: 466, distance: 235.6
click at [590, 640] on div "Lyla's Bodega american, breakfast, other New York View Restaurant" at bounding box center [881, 522] width 769 height 774
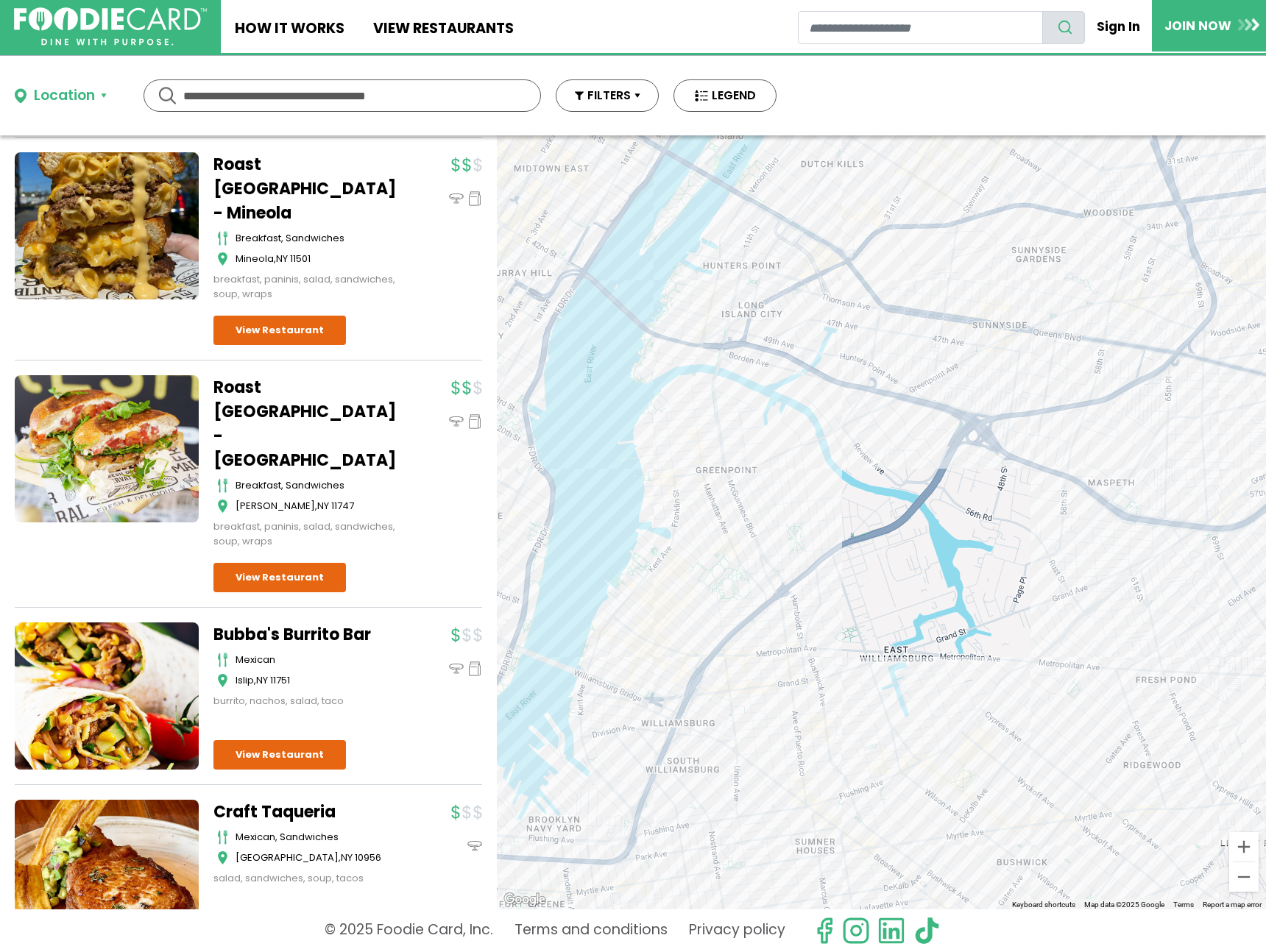
drag, startPoint x: 817, startPoint y: 471, endPoint x: 900, endPoint y: 308, distance: 182.9
click at [899, 305] on div "Lyla's Bodega american, breakfast, other New York View Restaurant" at bounding box center [881, 522] width 769 height 774
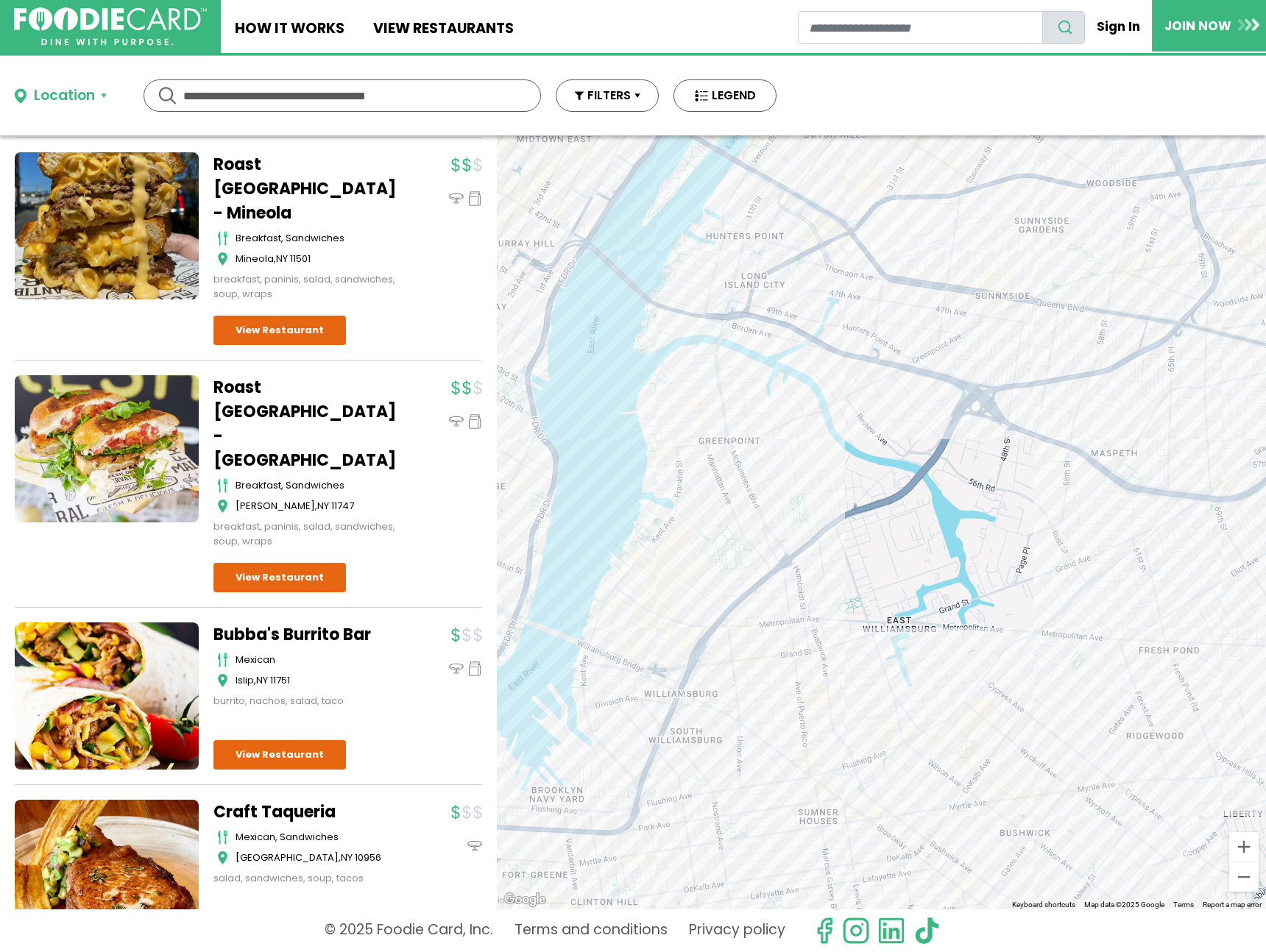
drag, startPoint x: 746, startPoint y: 664, endPoint x: 888, endPoint y: 421, distance: 281.4
click at [904, 416] on div "Lyla's Bodega american, breakfast, other New York View Restaurant" at bounding box center [881, 522] width 769 height 774
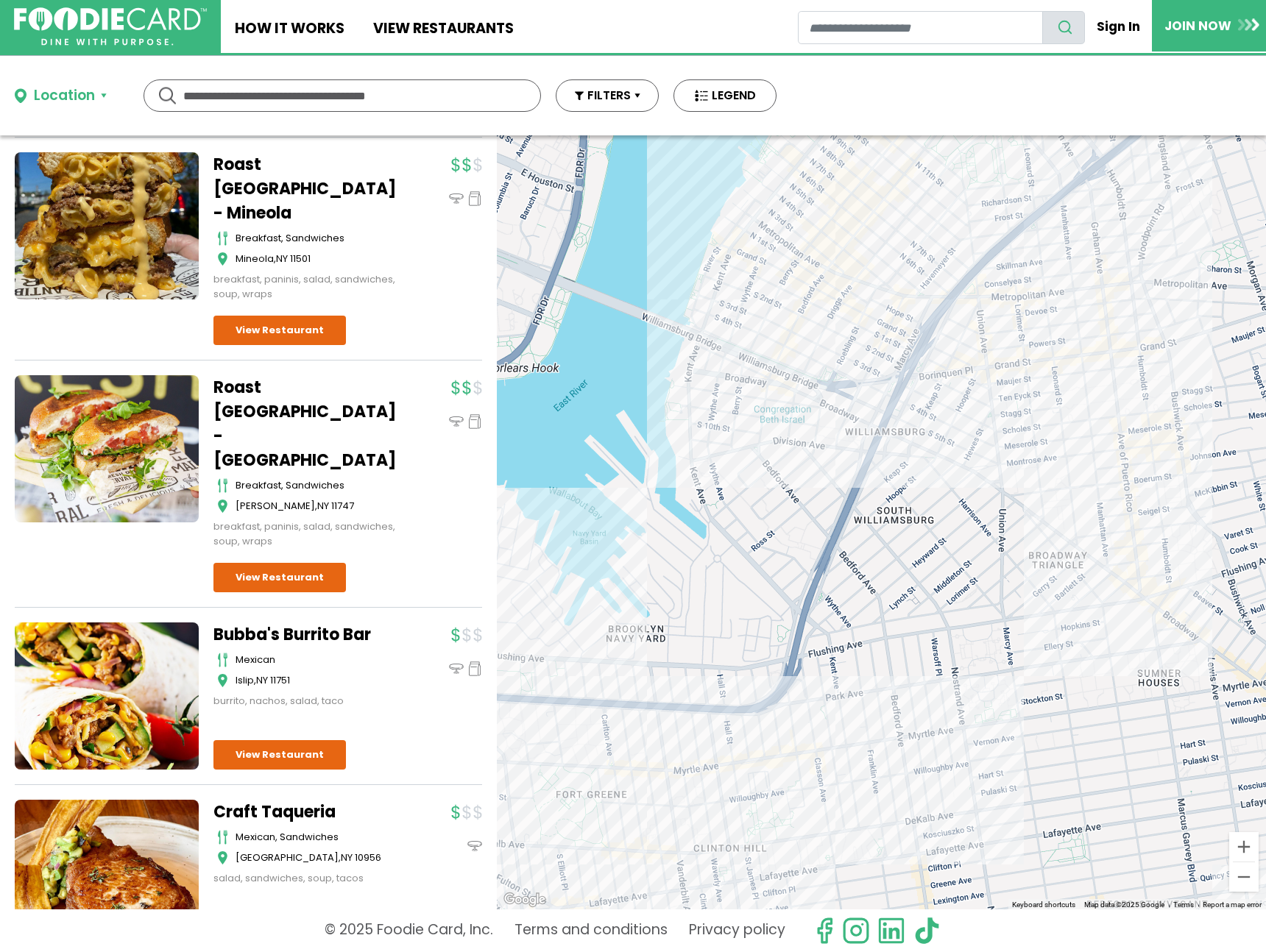
drag, startPoint x: 913, startPoint y: 321, endPoint x: 887, endPoint y: 520, distance: 200.7
click at [825, 538] on div "Lyla's Bodega american, breakfast, other New York View Restaurant" at bounding box center [881, 522] width 769 height 774
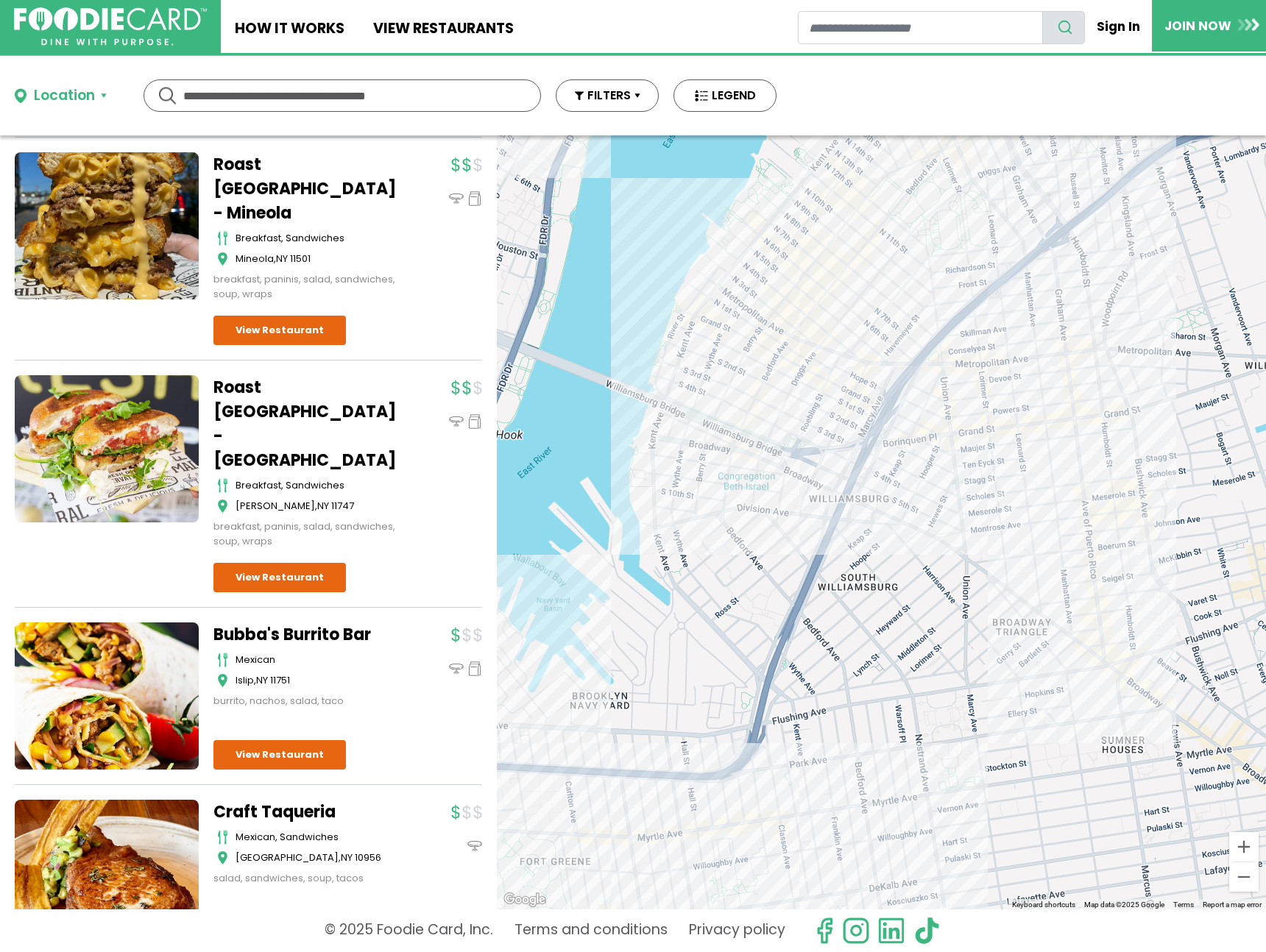
click at [705, 391] on div "Lyla's Bodega american, breakfast, other New York View Restaurant" at bounding box center [881, 522] width 769 height 774
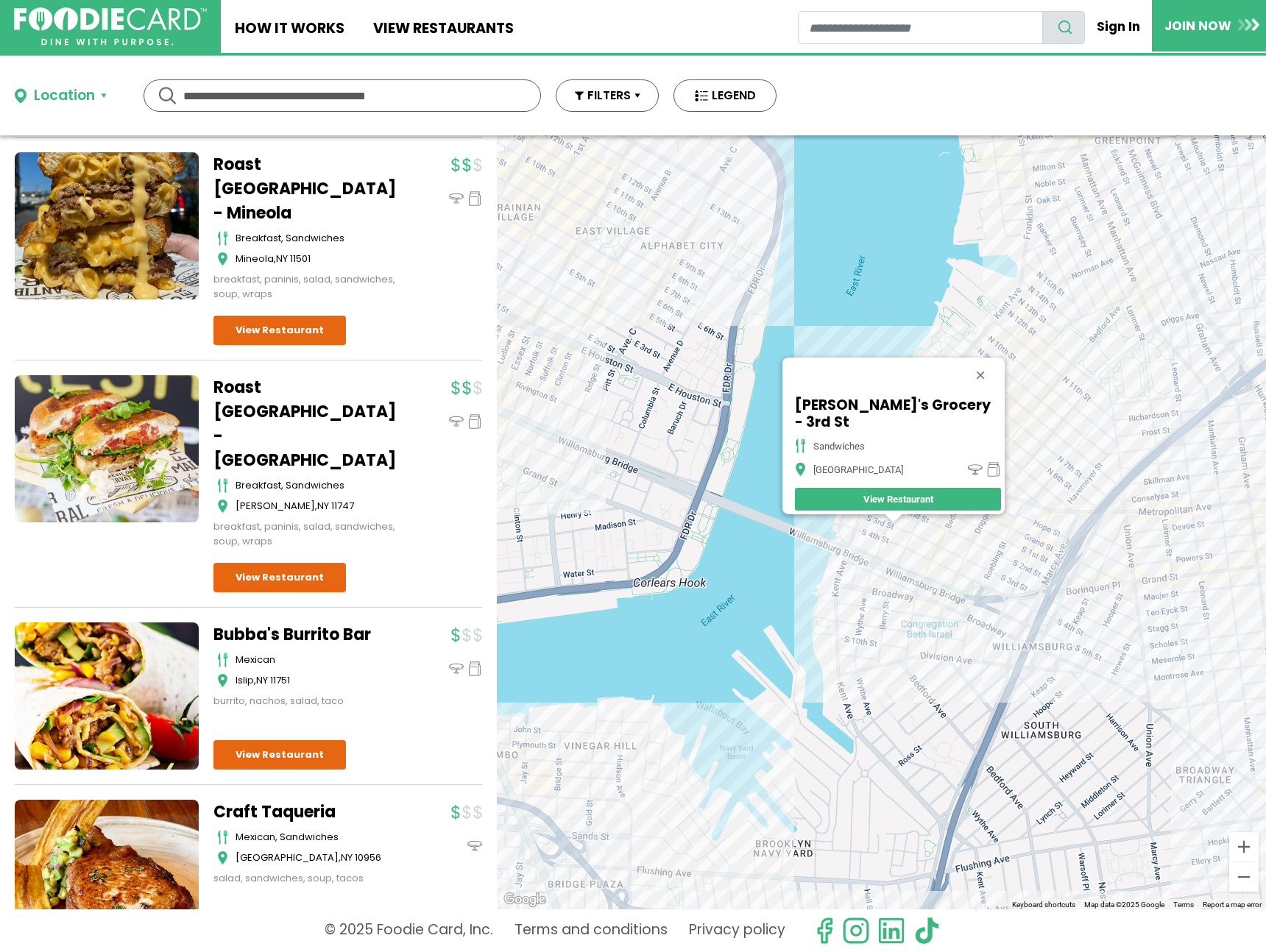
click at [979, 530] on div "Regina's Grocery - 3rd St sandwiches Brooklyn View Restaurant" at bounding box center [881, 522] width 769 height 774
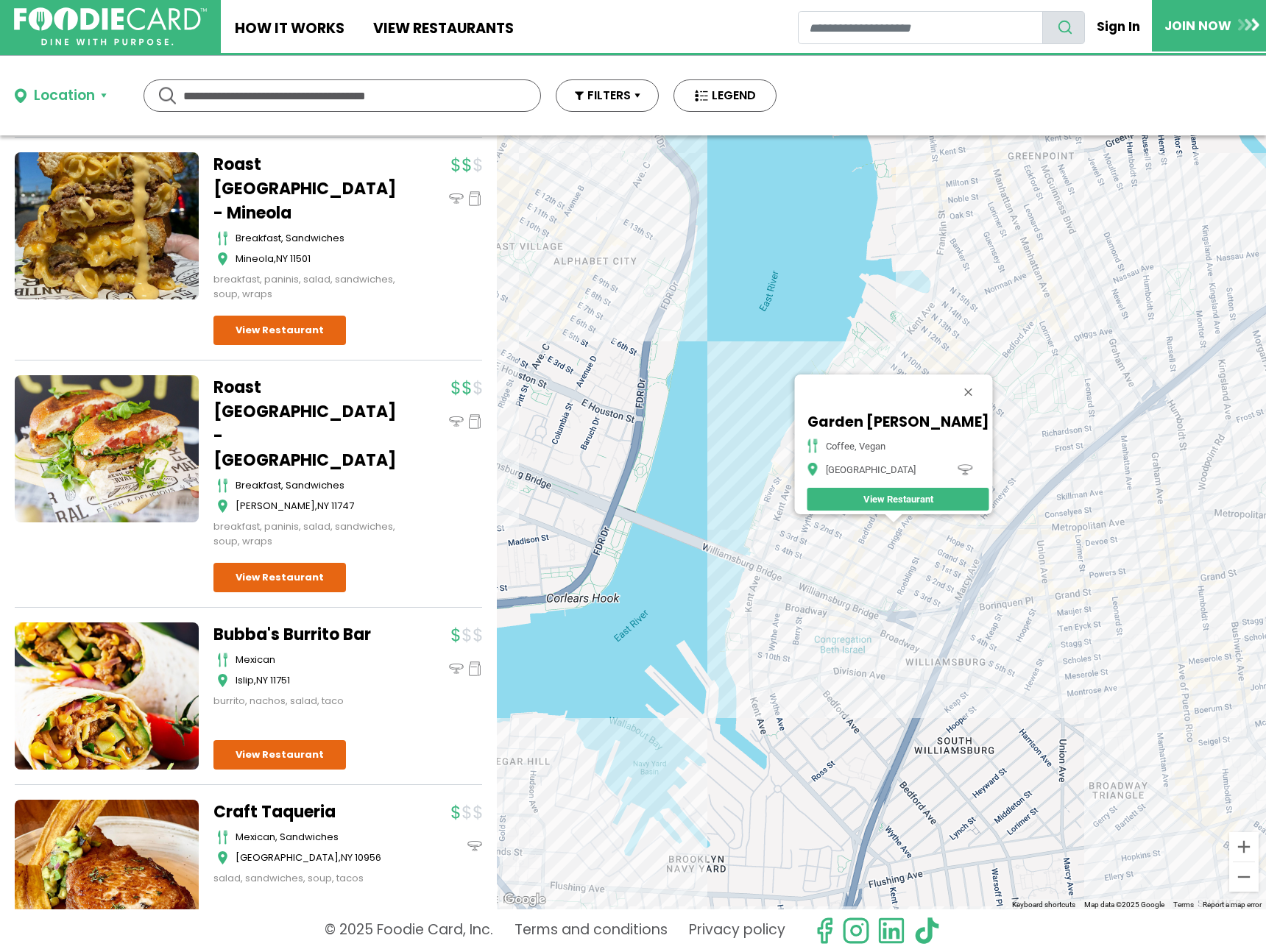
click at [1018, 610] on div "Garden Carver coffee, vegan Brooklyn View Restaurant" at bounding box center [881, 522] width 769 height 774
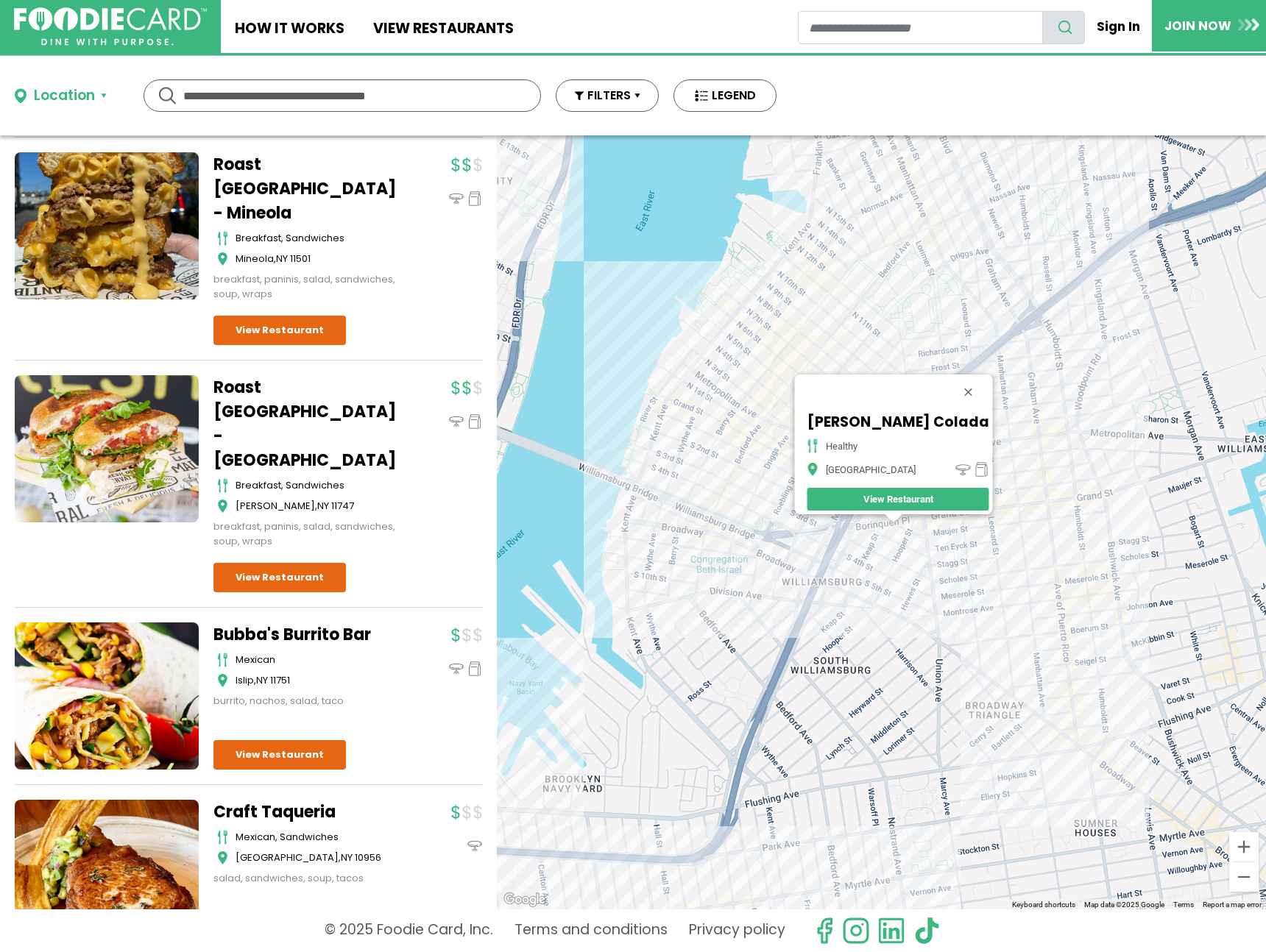
click at [921, 531] on div "Pena Colada healthy Brooklyn View Restaurant" at bounding box center [881, 522] width 769 height 774
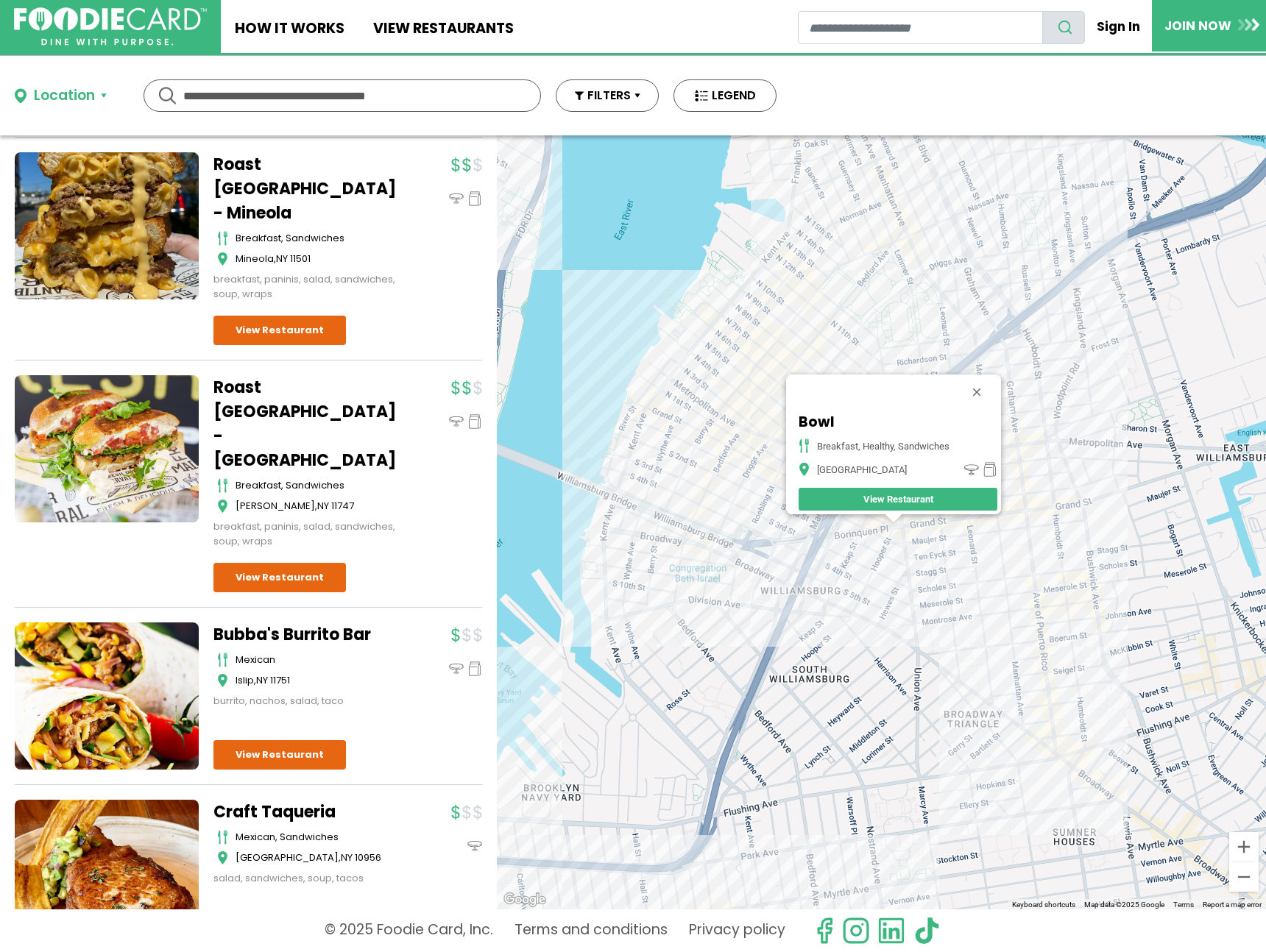
click at [936, 541] on div "Bowl breakfast, healthy, sandwiches Brooklyn View Restaurant" at bounding box center [881, 522] width 769 height 774
click at [924, 538] on div "Bowl breakfast, healthy, sandwiches Brooklyn View Restaurant" at bounding box center [881, 522] width 769 height 774
click at [713, 368] on div "Bowl breakfast, healthy, sandwiches Brooklyn View Restaurant" at bounding box center [881, 522] width 769 height 774
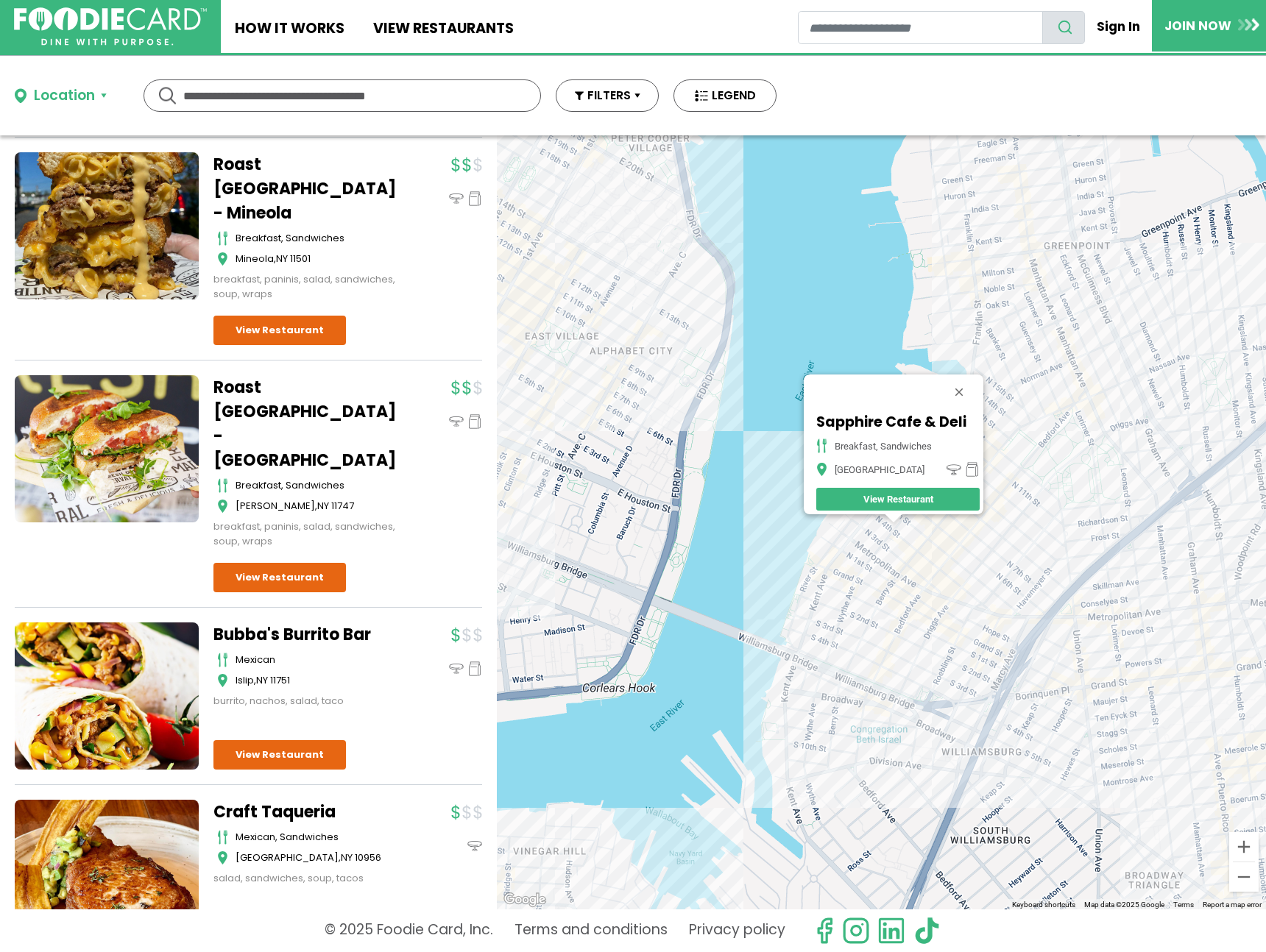
click at [974, 539] on div "Sapphire Cafe & Deli breakfast, sandwiches Brooklyn View Restaurant" at bounding box center [881, 522] width 769 height 774
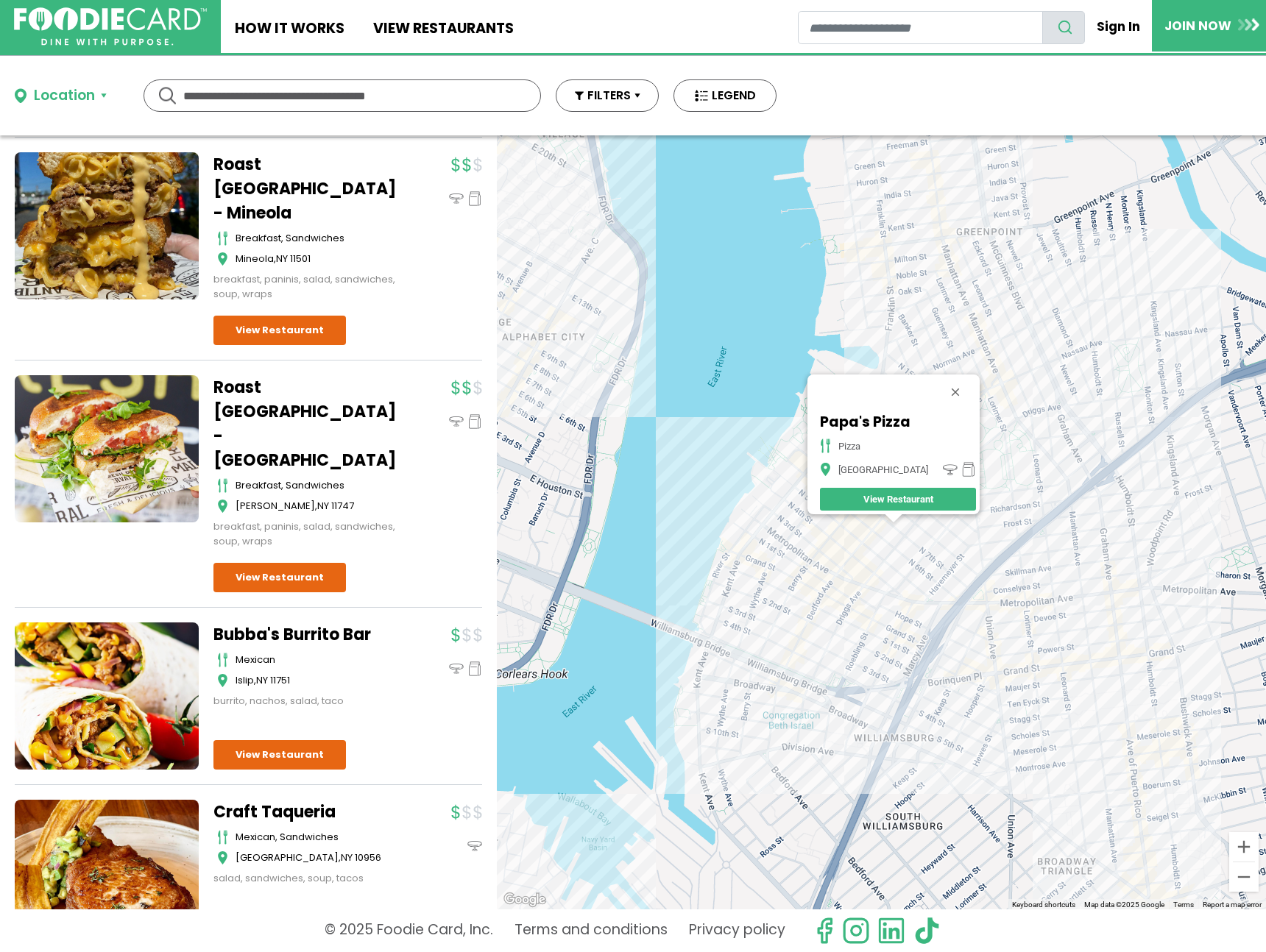
click at [1009, 383] on div "Papa's Pizza pizza Brooklyn View Restaurant" at bounding box center [881, 522] width 769 height 774
click at [1003, 376] on div "Papa's Pizza pizza Brooklyn View Restaurant" at bounding box center [881, 522] width 769 height 774
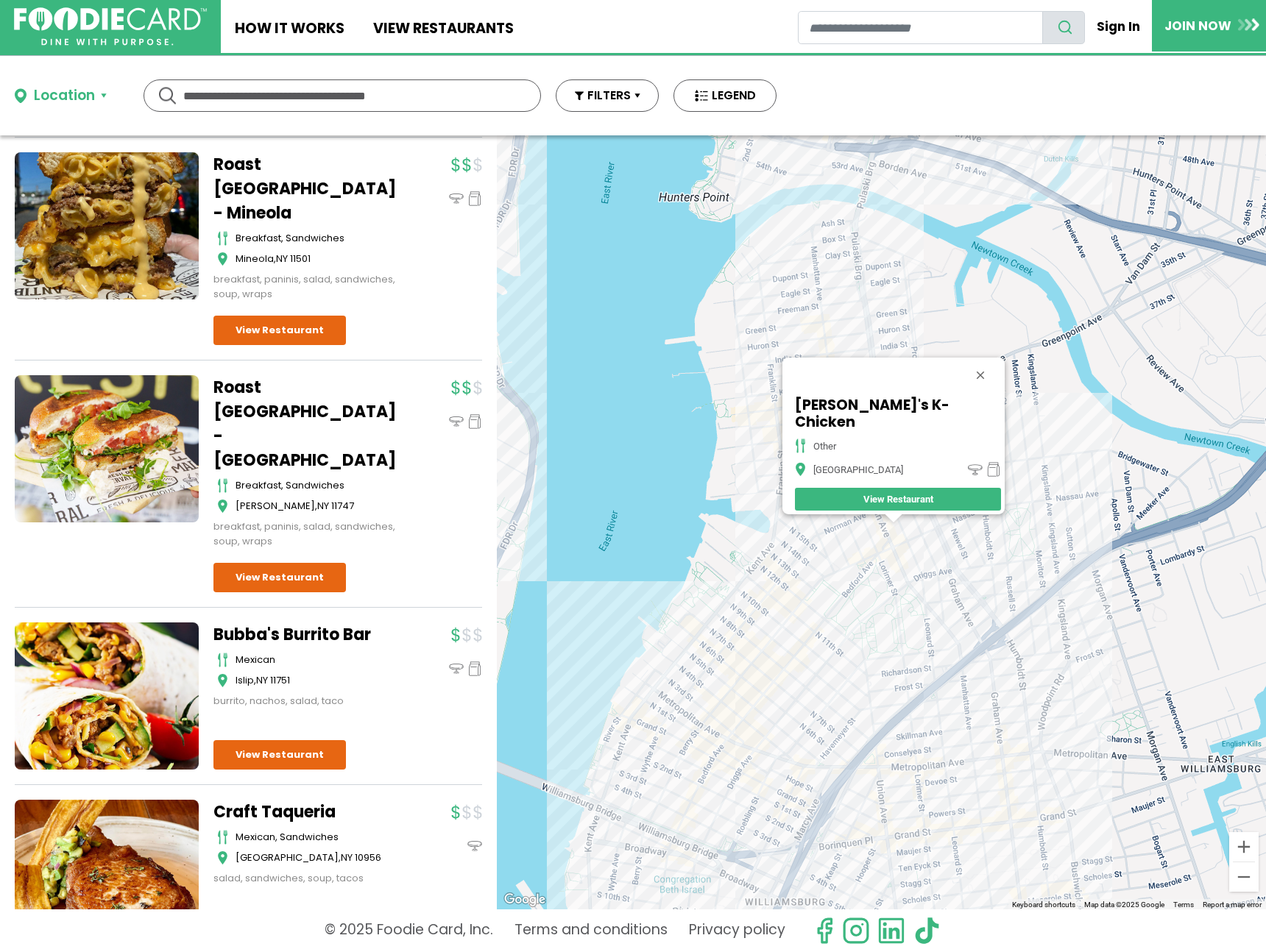
click at [765, 434] on div "Sweetie's K-Chicken other Brooklyn View Restaurant" at bounding box center [881, 522] width 769 height 774
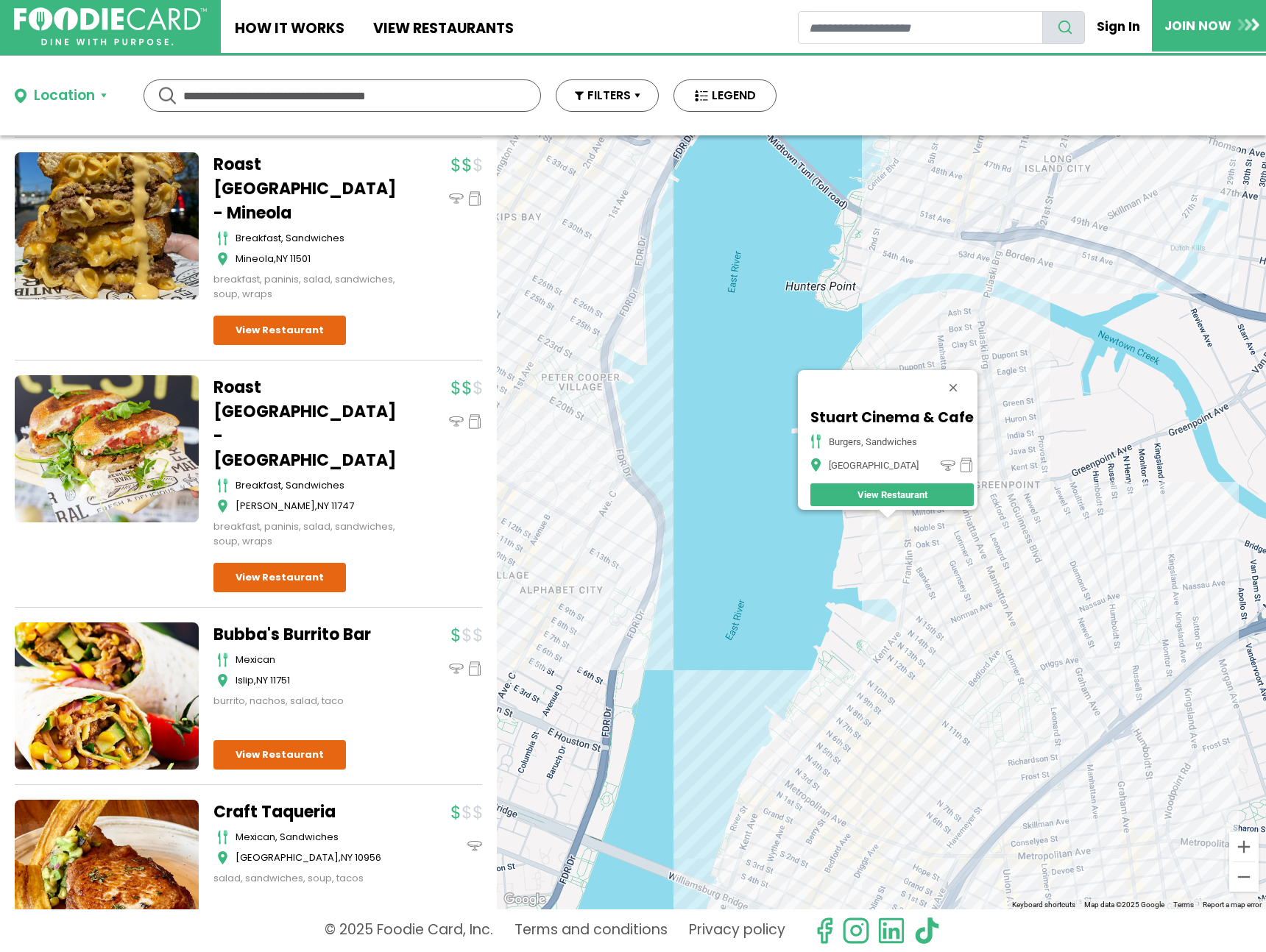
drag, startPoint x: 1025, startPoint y: 362, endPoint x: 997, endPoint y: 345, distance: 32.8
click at [997, 345] on div "Stuart Cinema & Cafe burgers, sandwiches Brooklyn View Restaurant" at bounding box center [881, 522] width 769 height 774
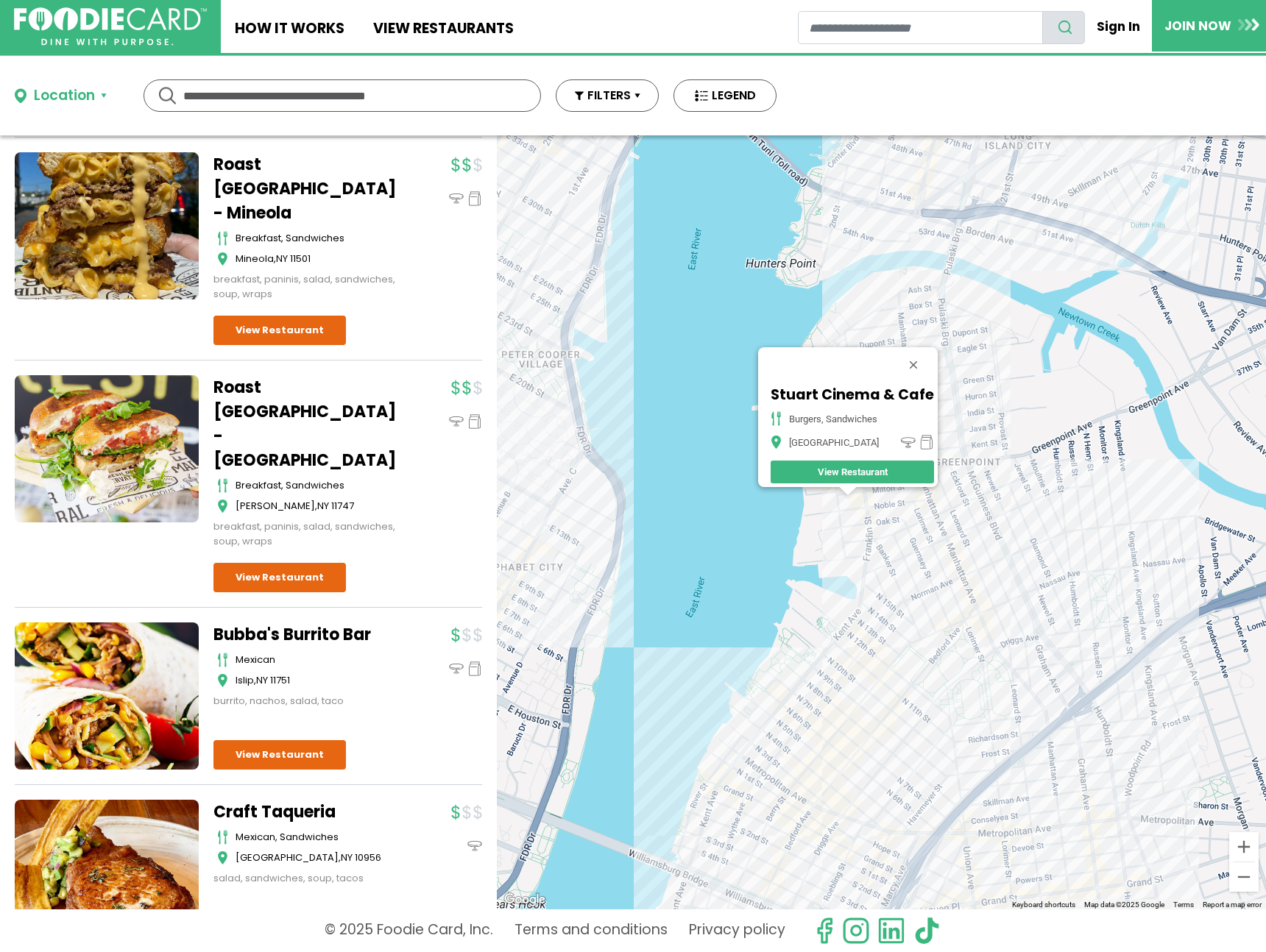
click at [985, 455] on div "Stuart Cinema & Cafe burgers, sandwiches Brooklyn View Restaurant" at bounding box center [881, 522] width 769 height 774
click at [917, 351] on button "Close" at bounding box center [913, 365] width 35 height 35
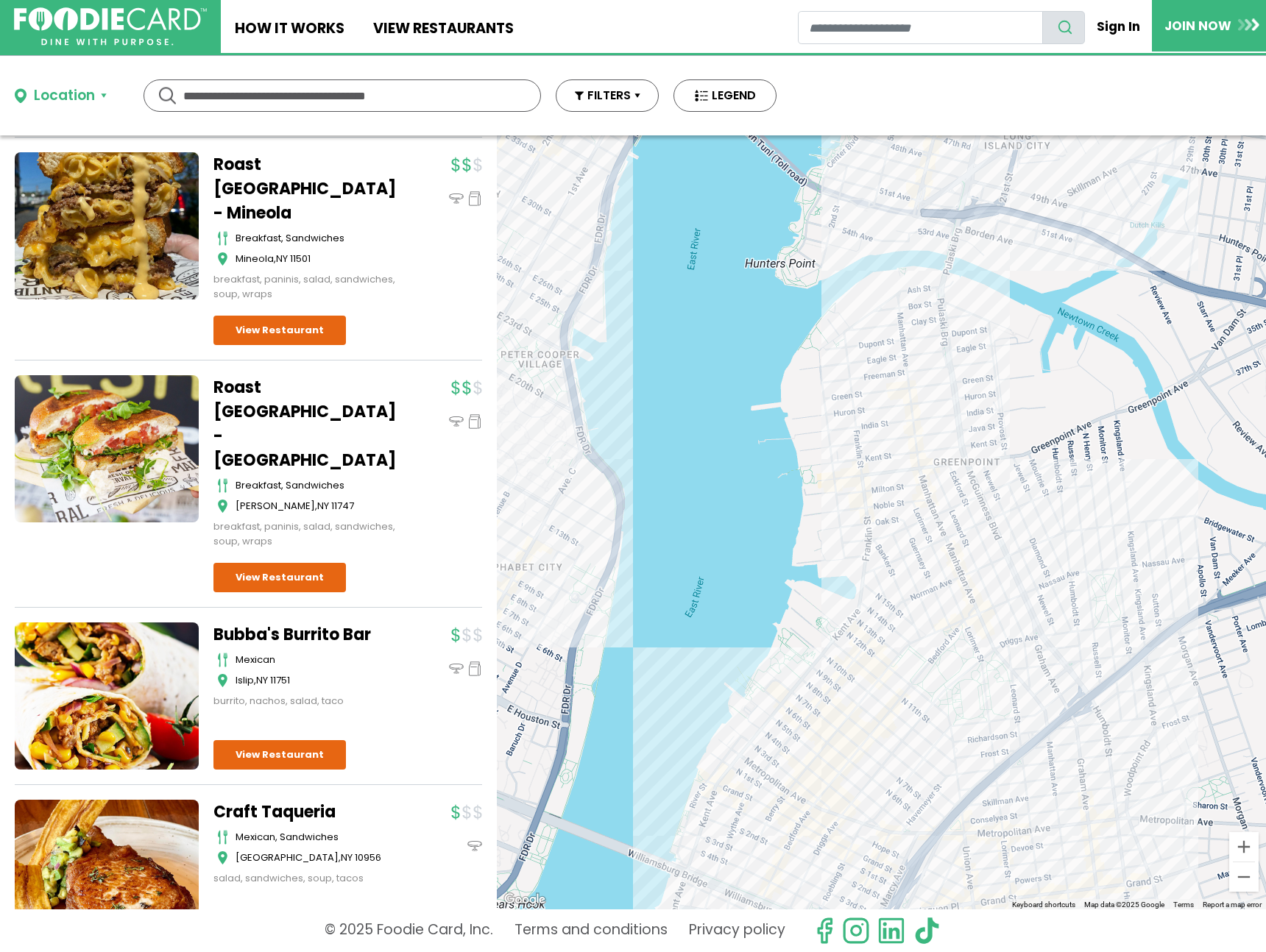
click at [928, 395] on div at bounding box center [881, 522] width 769 height 774
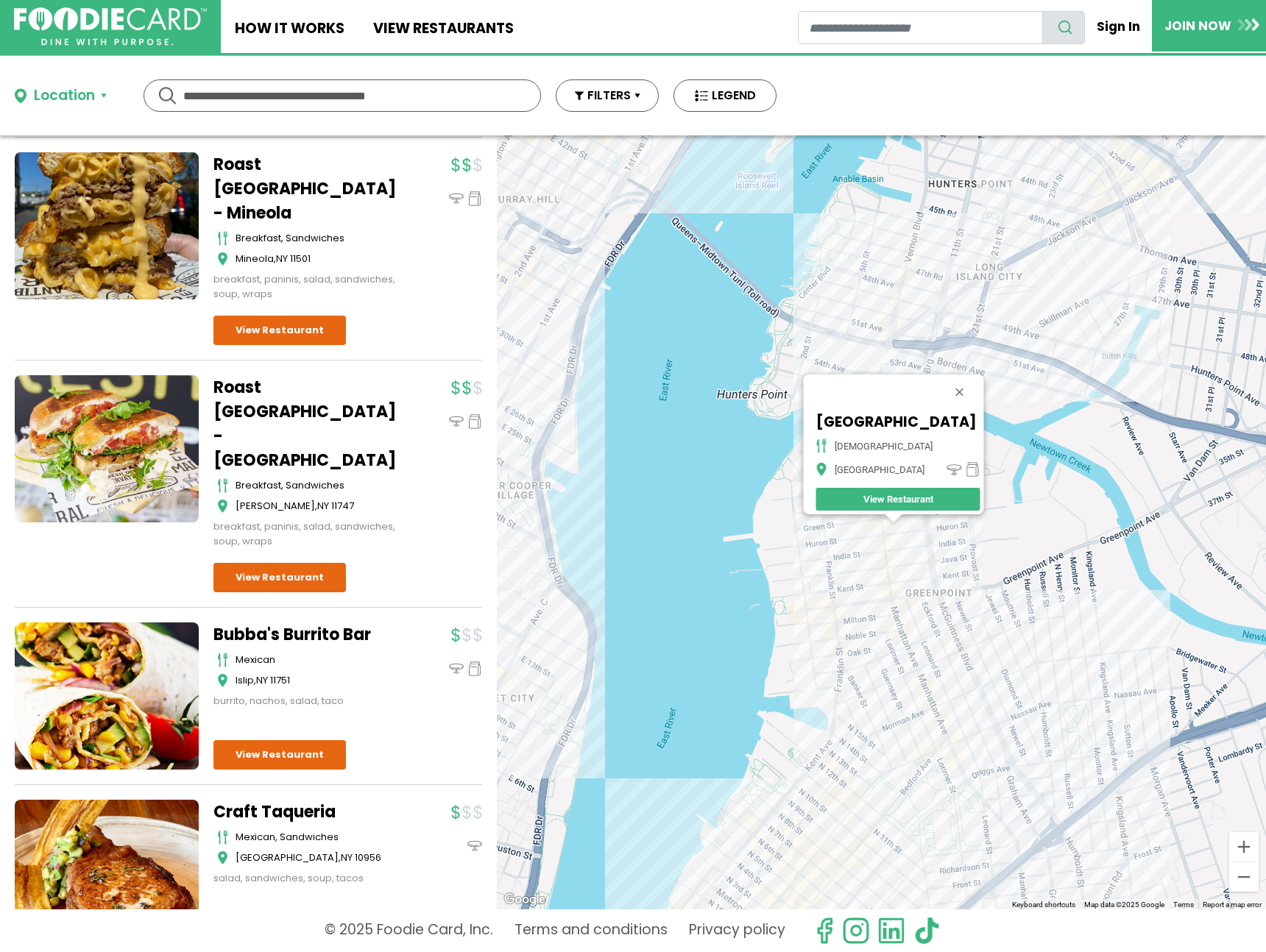
click at [890, 592] on div "Bombay Grill House indian Brooklyn View Restaurant" at bounding box center [881, 522] width 769 height 774
click at [899, 598] on div "Bombay Grill House indian Brooklyn View Restaurant" at bounding box center [881, 522] width 769 height 774
click at [890, 611] on div "Bombay Grill House indian Brooklyn View Restaurant" at bounding box center [881, 522] width 769 height 774
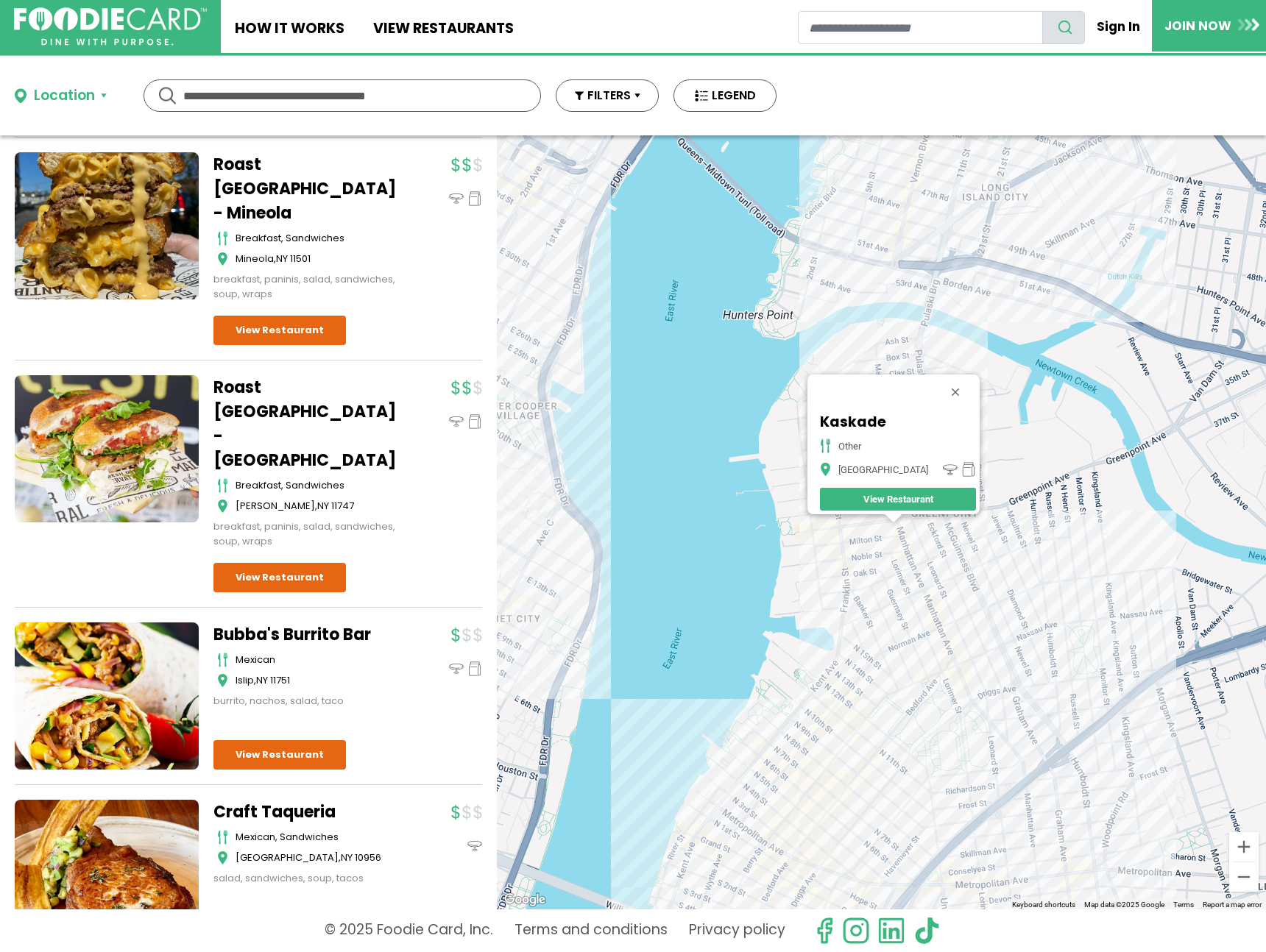
click at [1045, 650] on div "Kaskade other Brooklyn View Restaurant" at bounding box center [881, 522] width 769 height 774
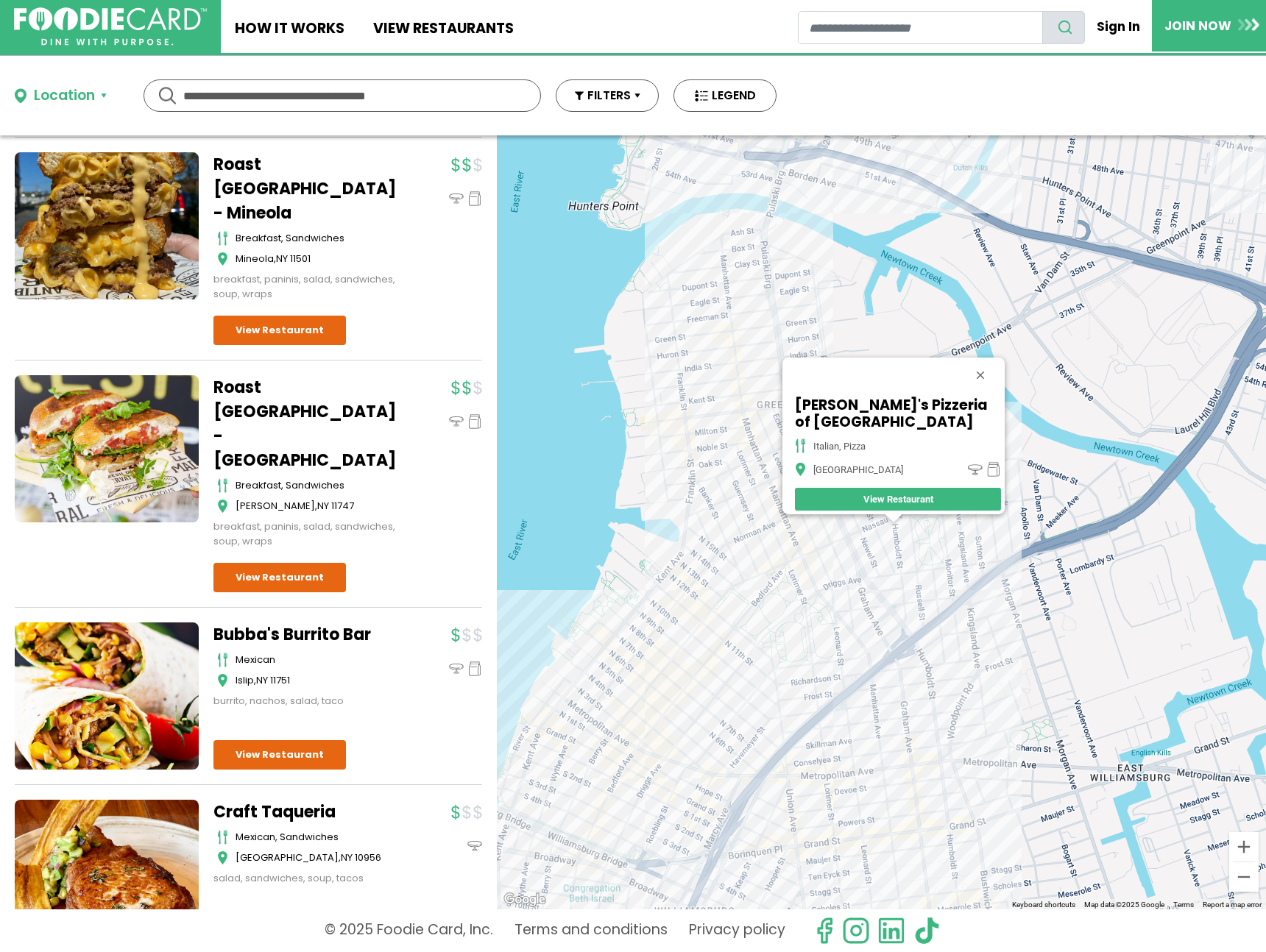
click at [958, 530] on div "Tony's Pizzeria of Nassau Ave italian, pizza Brooklyn View Restaurant" at bounding box center [881, 522] width 769 height 774
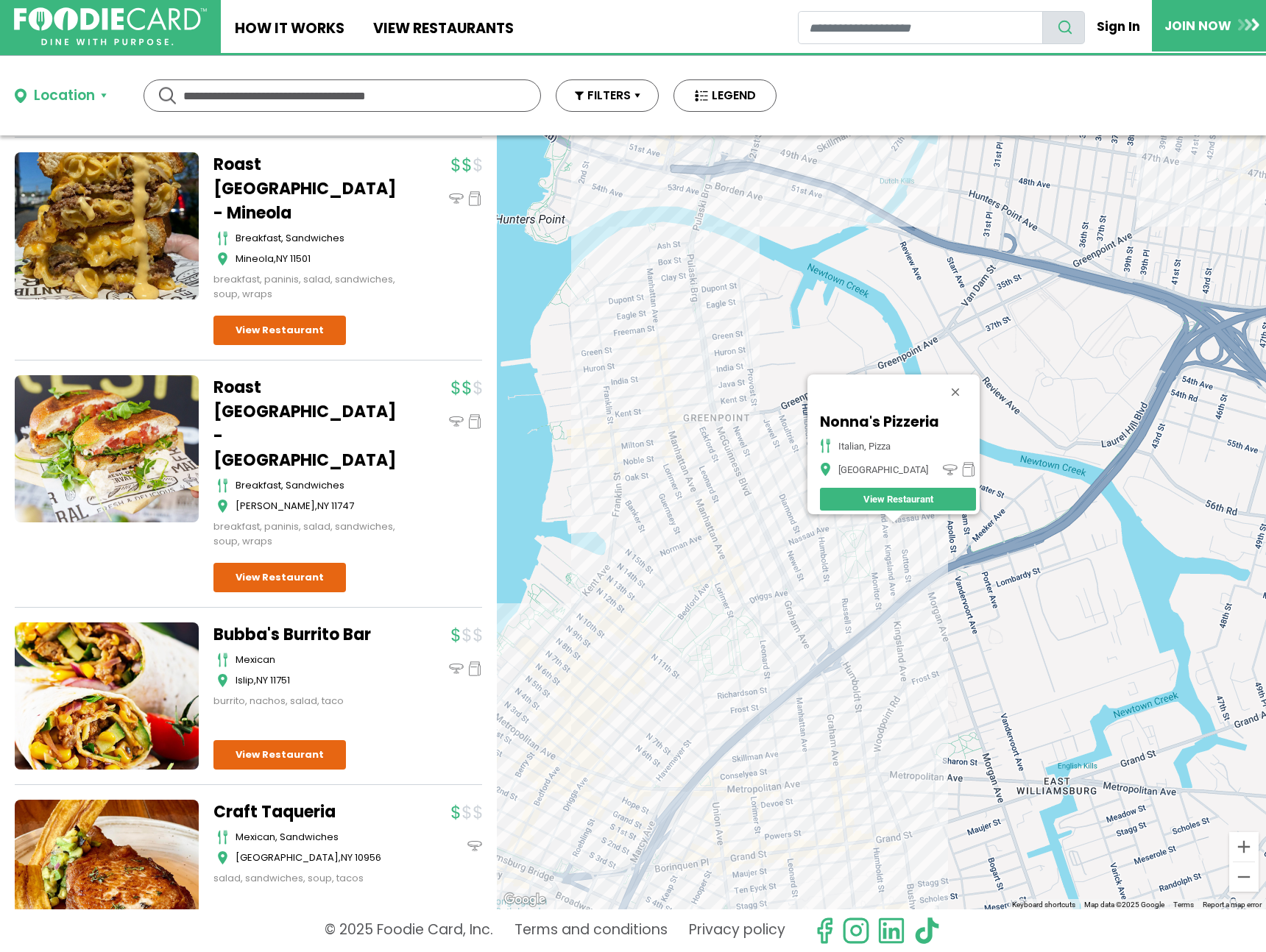
drag, startPoint x: 893, startPoint y: 619, endPoint x: 920, endPoint y: 548, distance: 76.0
click at [920, 548] on div "Nonna's Pizzeria italian, pizza Brooklyn View Restaurant" at bounding box center [881, 522] width 769 height 774
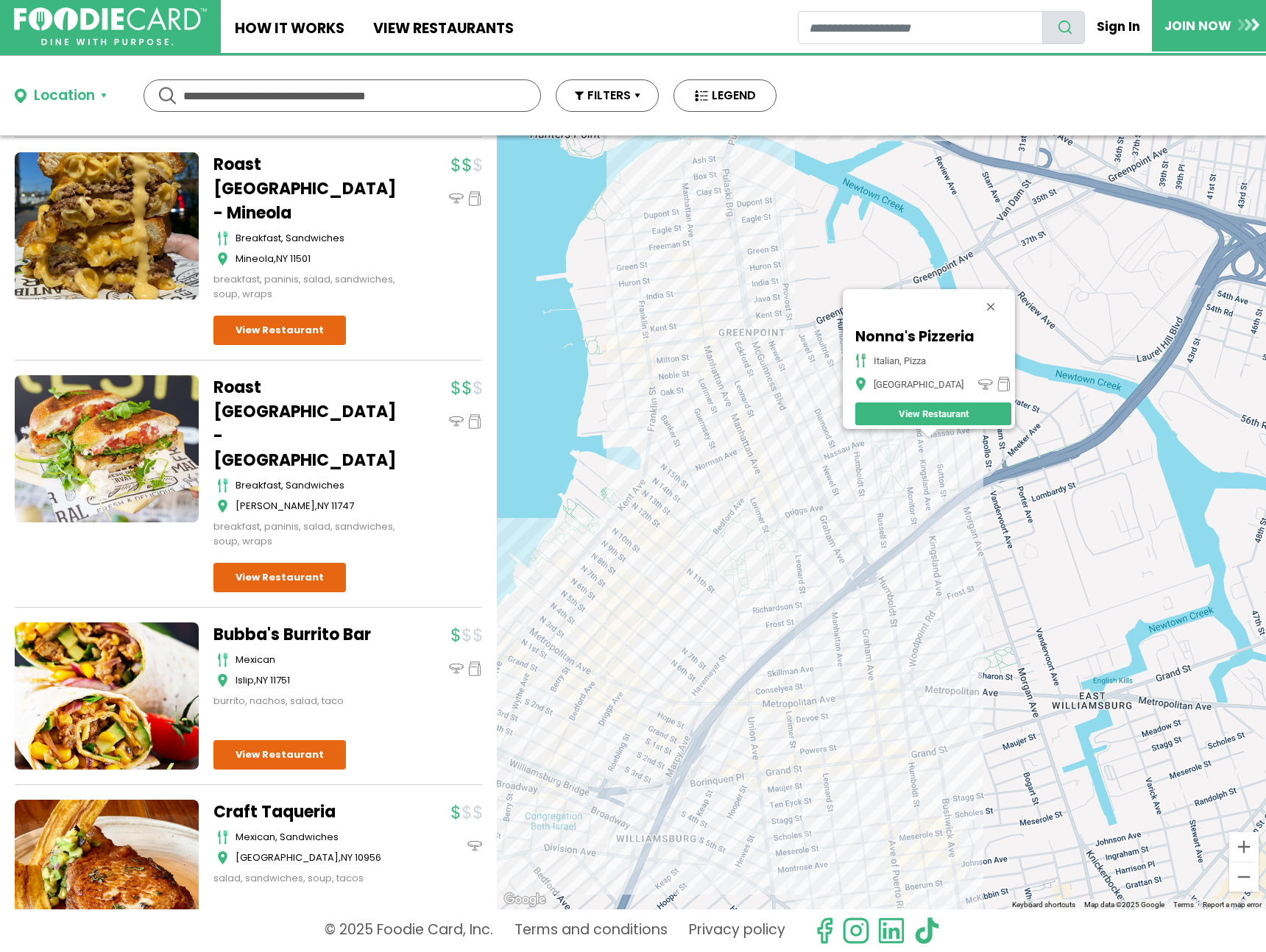
click at [867, 627] on div "Nonna's Pizzeria italian, pizza Brooklyn View Restaurant" at bounding box center [881, 522] width 769 height 774
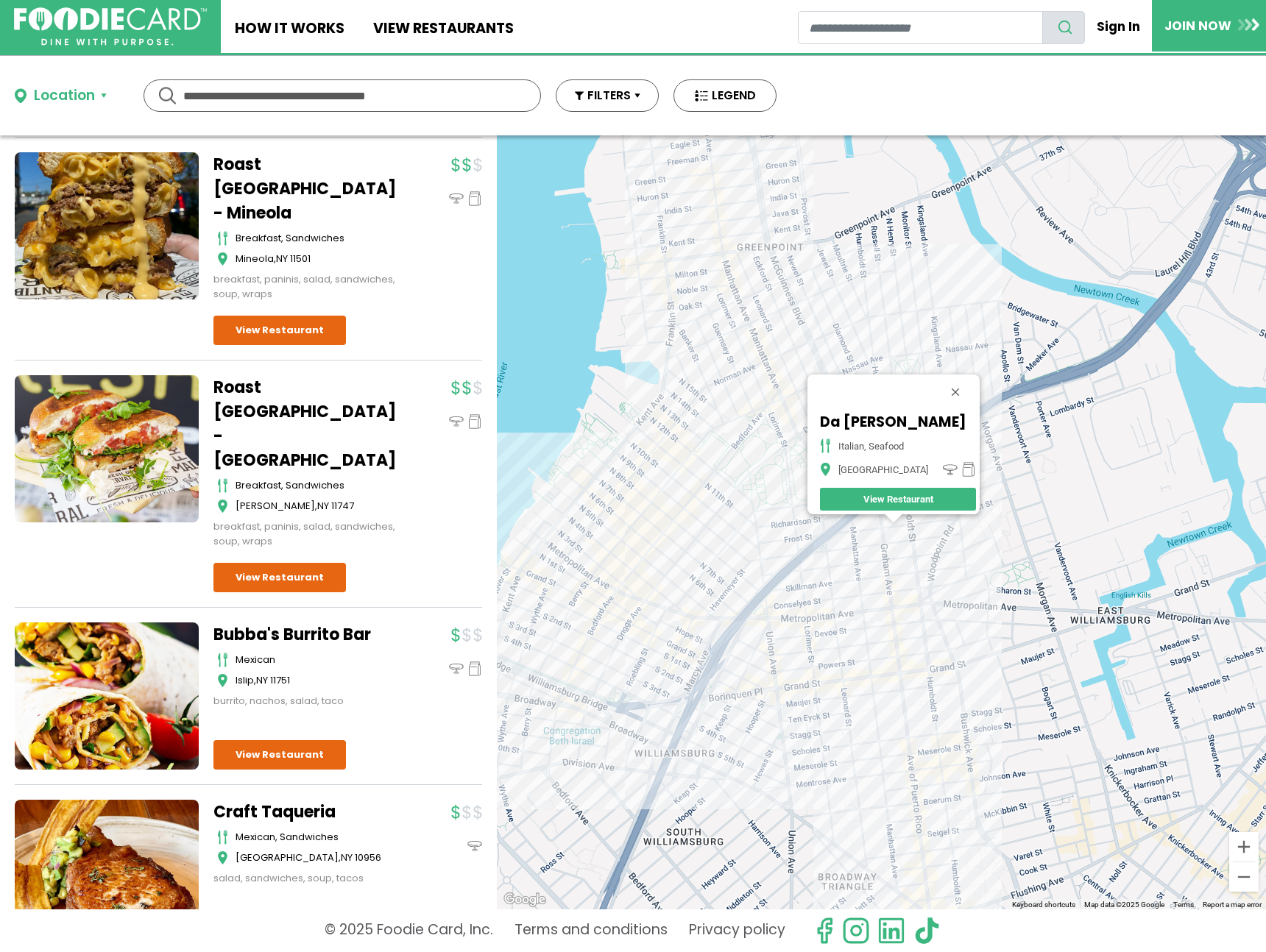
click at [825, 645] on div "Da Francesco italian, seafood Brooklyn View Restaurant" at bounding box center [881, 522] width 769 height 774
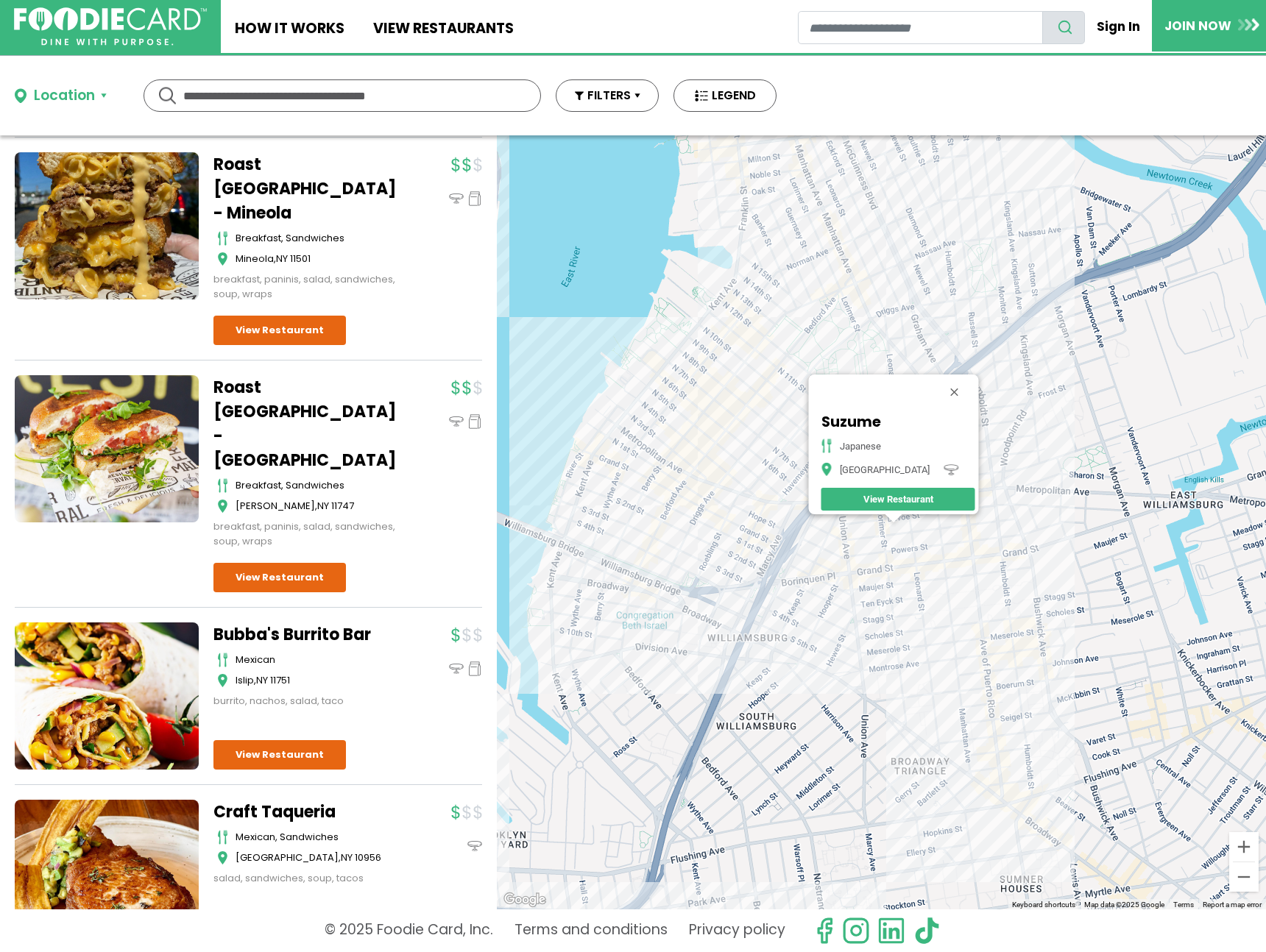
click at [870, 586] on div "Suzume japanese Brooklyn View Restaurant" at bounding box center [881, 522] width 769 height 774
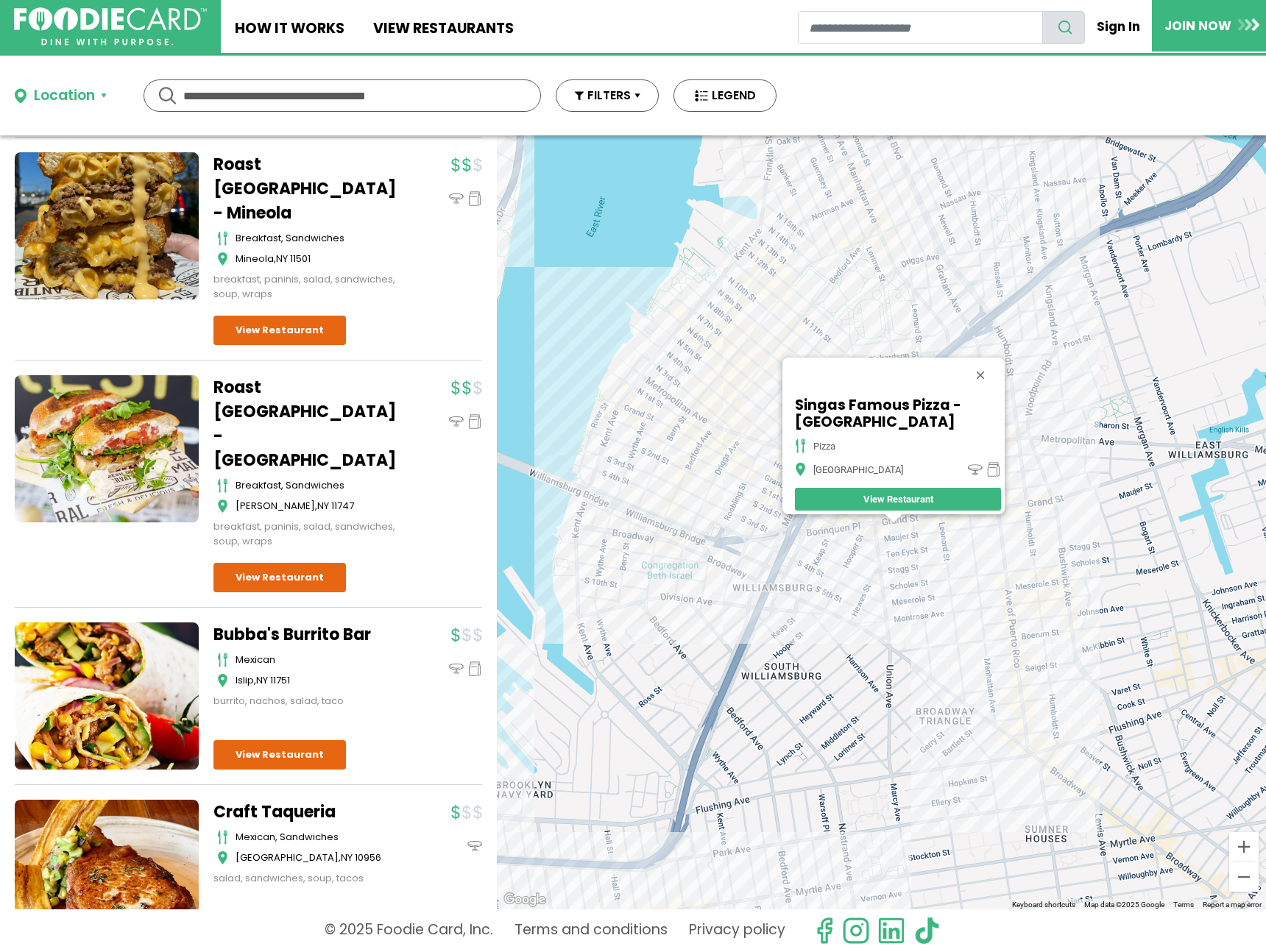
click at [870, 540] on div "Singas Famous Pizza - Brooklyn pizza Brooklyn View Restaurant" at bounding box center [881, 522] width 769 height 774
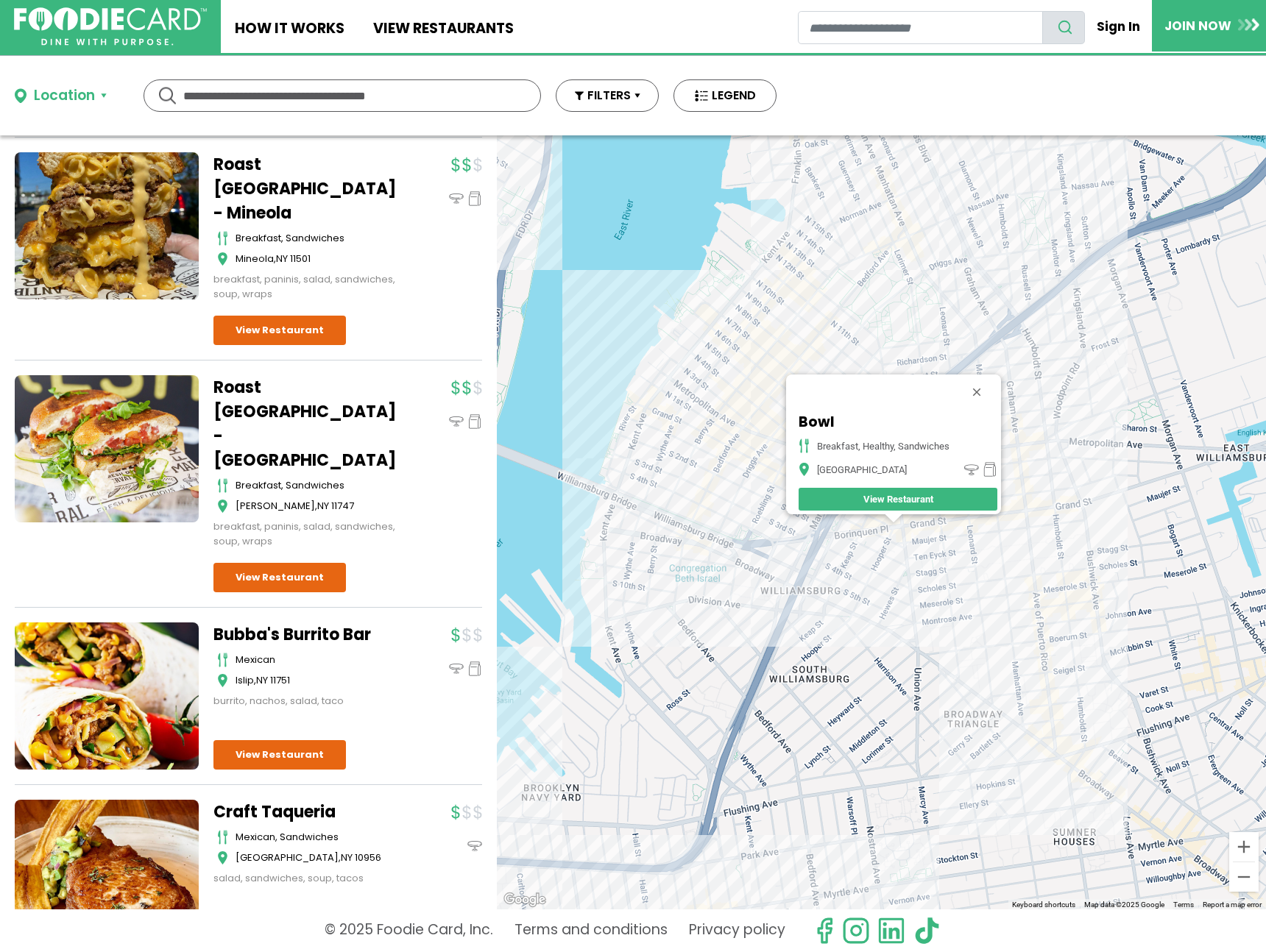
click at [865, 541] on div "Bowl breakfast, healthy, sandwiches Brooklyn View Restaurant" at bounding box center [881, 522] width 769 height 774
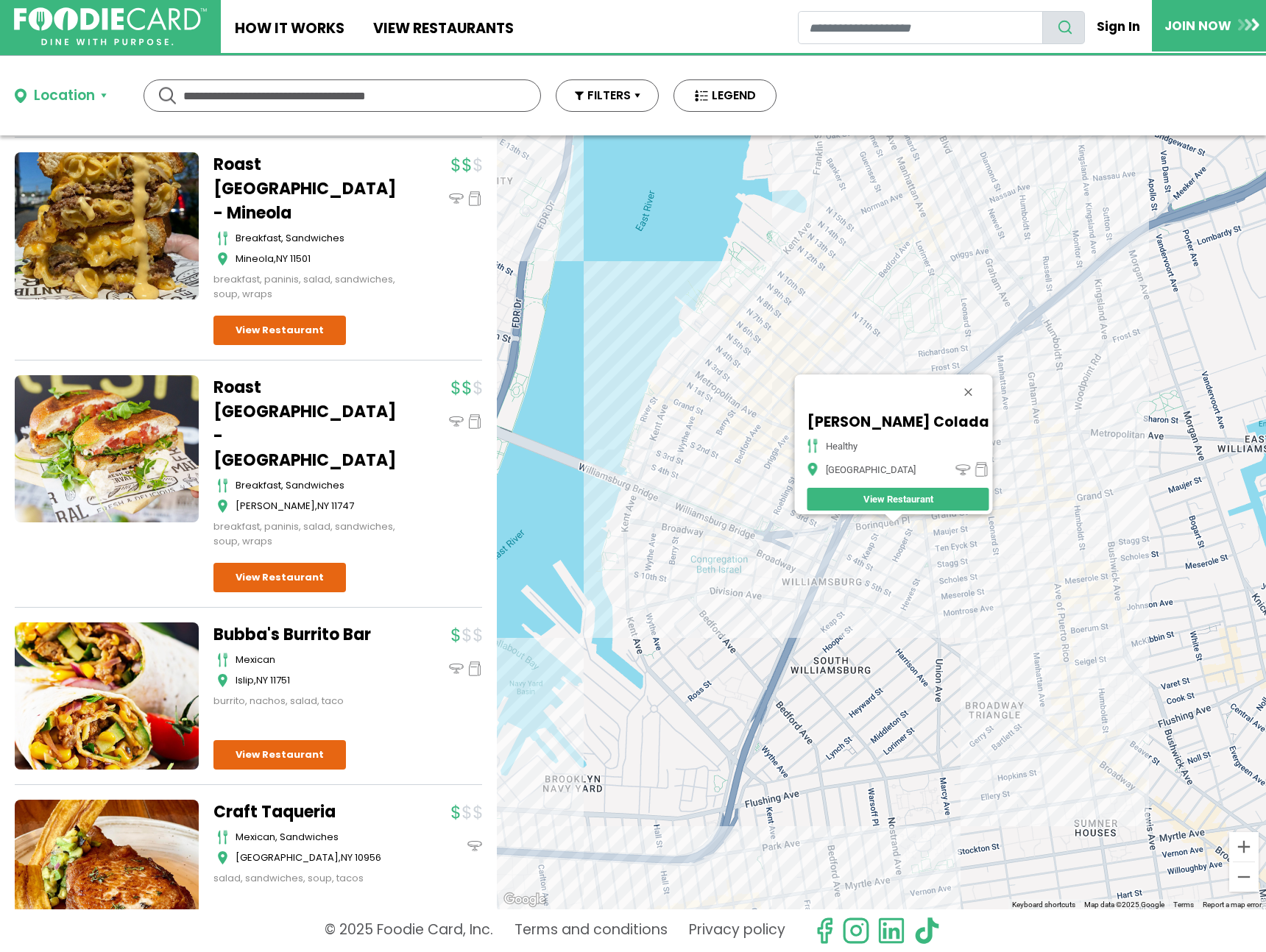
click at [1071, 646] on div "Pena Colada healthy Brooklyn View Restaurant" at bounding box center [881, 522] width 769 height 774
click at [1073, 645] on div "Pena Colada healthy Brooklyn View Restaurant" at bounding box center [881, 522] width 769 height 774
click at [1089, 726] on div "Pena Colada healthy Brooklyn View Restaurant" at bounding box center [881, 522] width 769 height 774
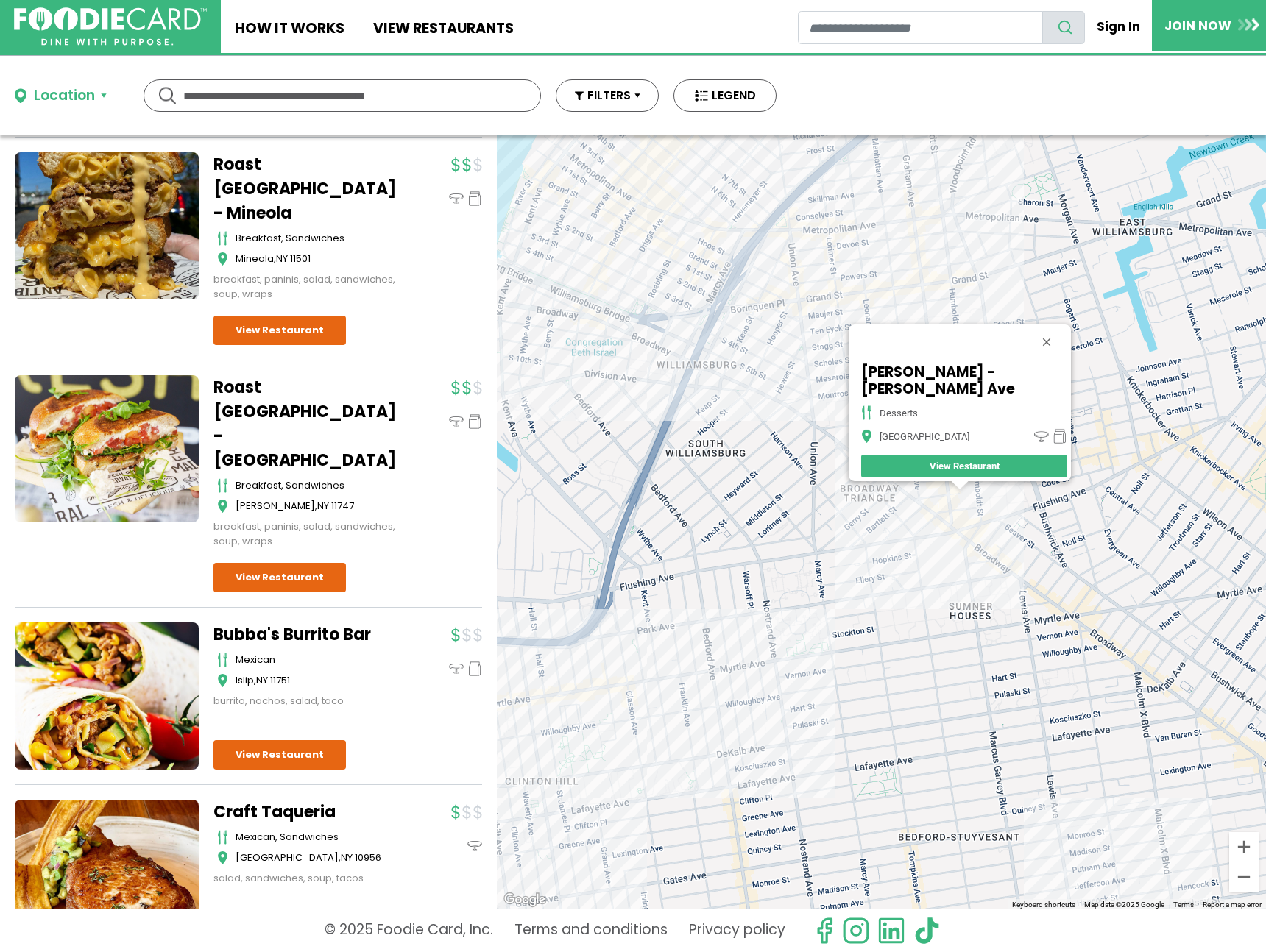
drag, startPoint x: 879, startPoint y: 594, endPoint x: 1013, endPoint y: 442, distance: 202.6
click at [1013, 442] on div "Valencia Bakery - Graham Ave desserts Brooklyn View Restaurant" at bounding box center [881, 522] width 769 height 774
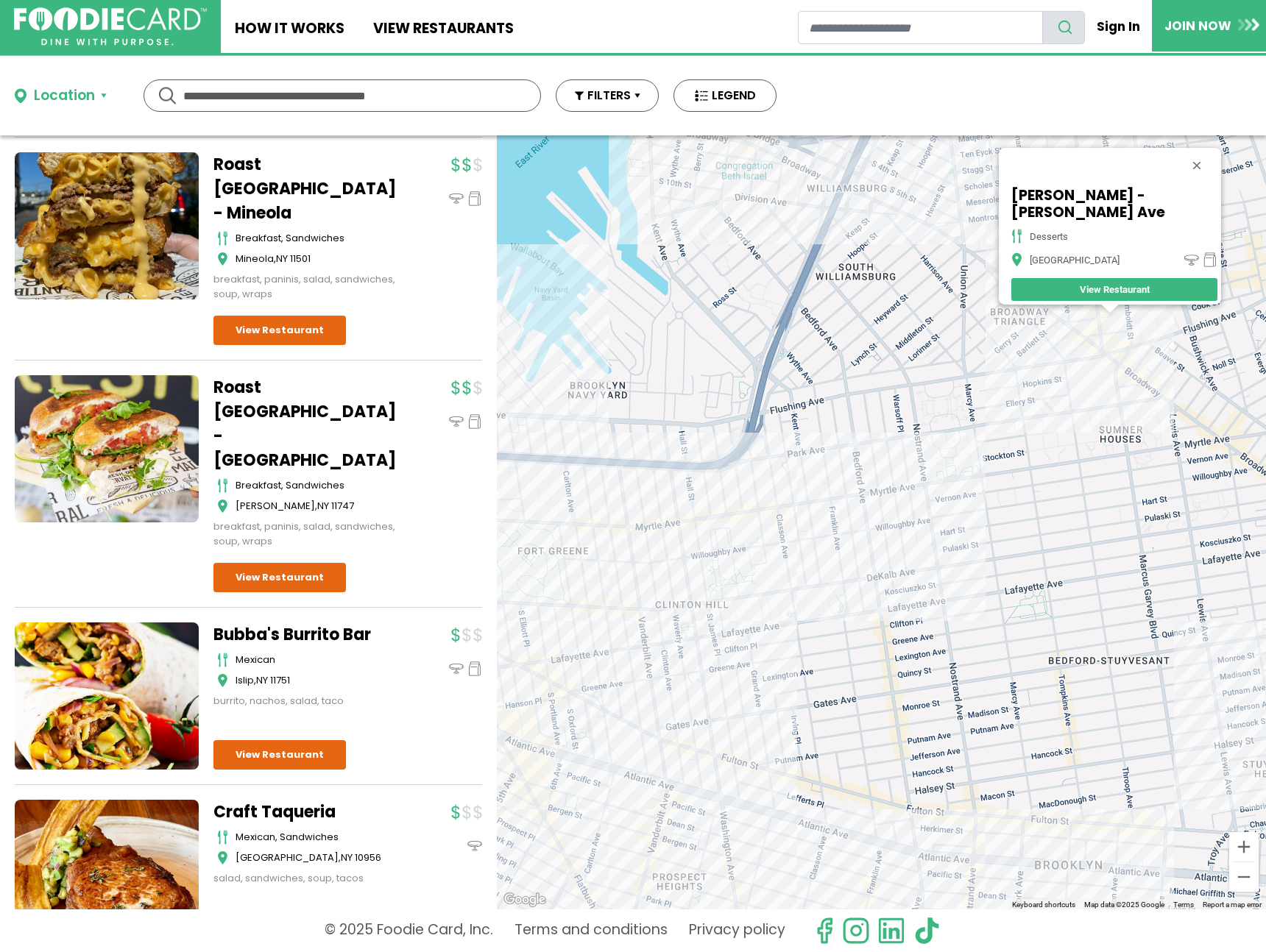
click at [816, 516] on div "Valencia Bakery - Graham Ave desserts Brooklyn View Restaurant" at bounding box center [881, 522] width 769 height 774
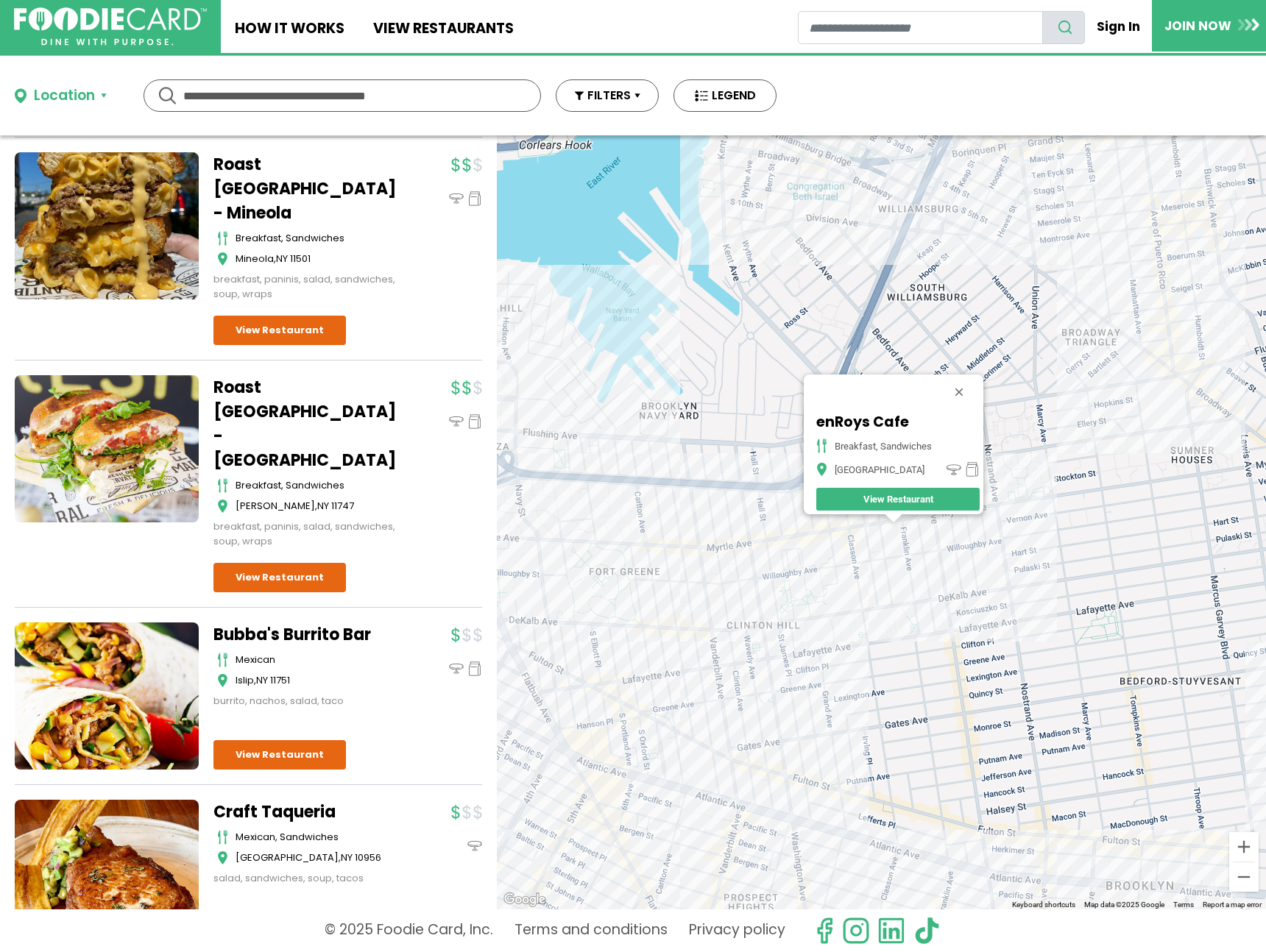
click at [687, 558] on div "enRoys Cafe breakfast, sandwiches Brooklyn View Restaurant" at bounding box center [881, 522] width 769 height 774
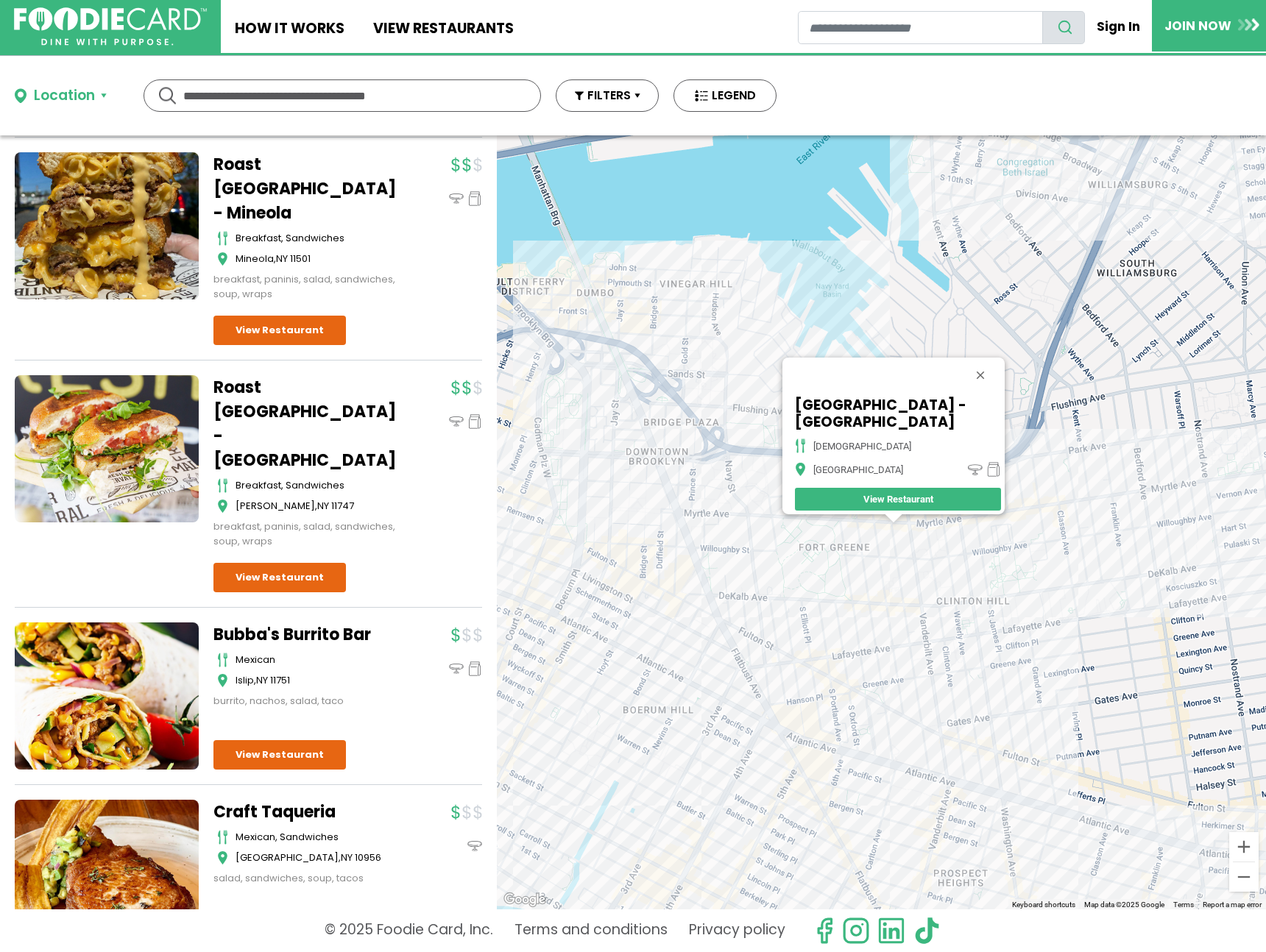
click at [922, 634] on div "Mint Heights - Myrtle Ave indian Brooklyn View Restaurant" at bounding box center [881, 522] width 769 height 774
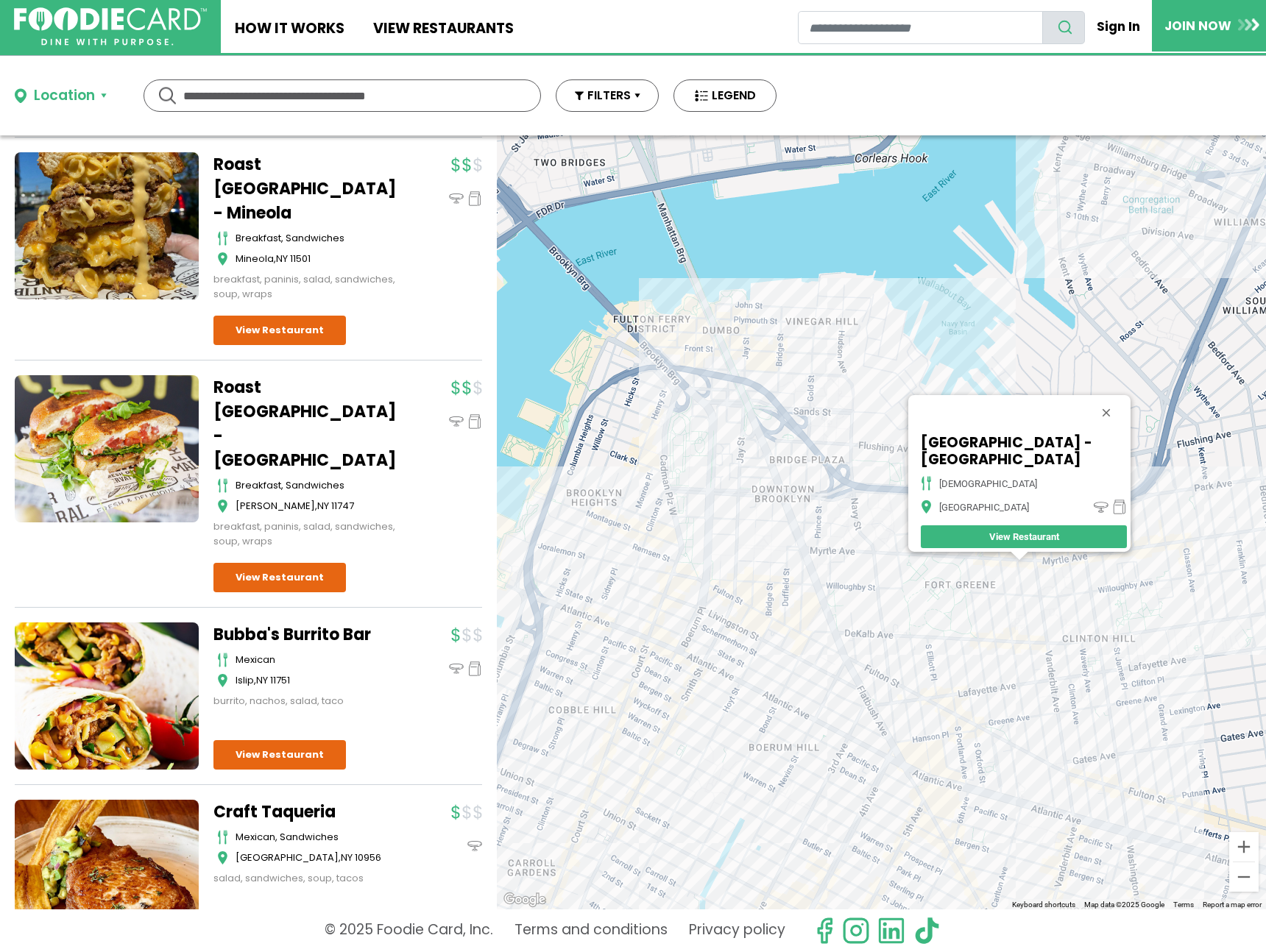
drag, startPoint x: 710, startPoint y: 470, endPoint x: 745, endPoint y: 482, distance: 37.0
click at [745, 482] on div "Mint Heights - Myrtle Ave indian Brooklyn View Restaurant" at bounding box center [881, 522] width 769 height 774
click at [677, 465] on div "Mint Heights - Myrtle Ave indian Brooklyn View Restaurant" at bounding box center [881, 522] width 769 height 774
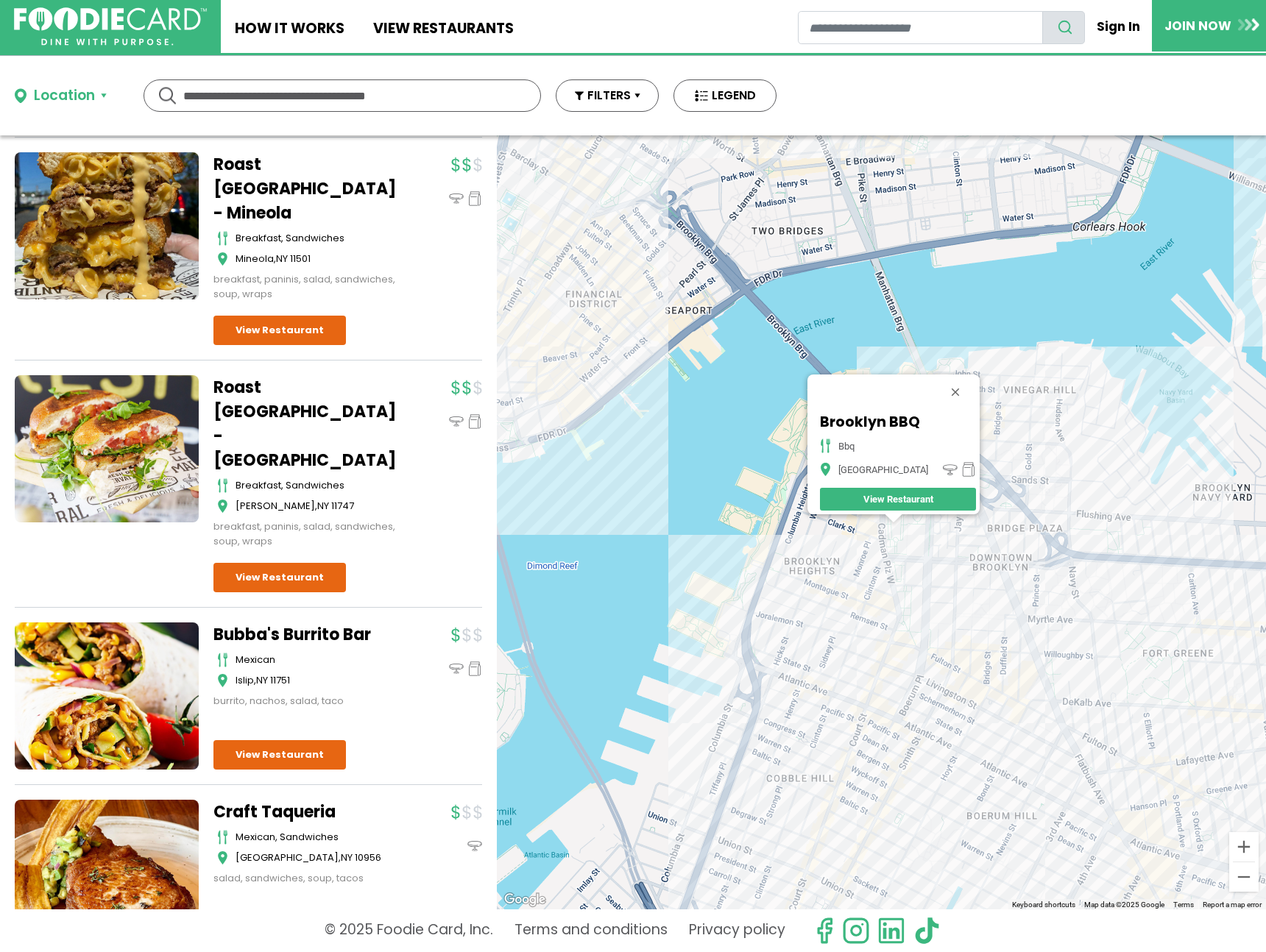
click at [849, 602] on div "Brooklyn BBQ bbq Brooklyn View Restaurant" at bounding box center [881, 522] width 769 height 774
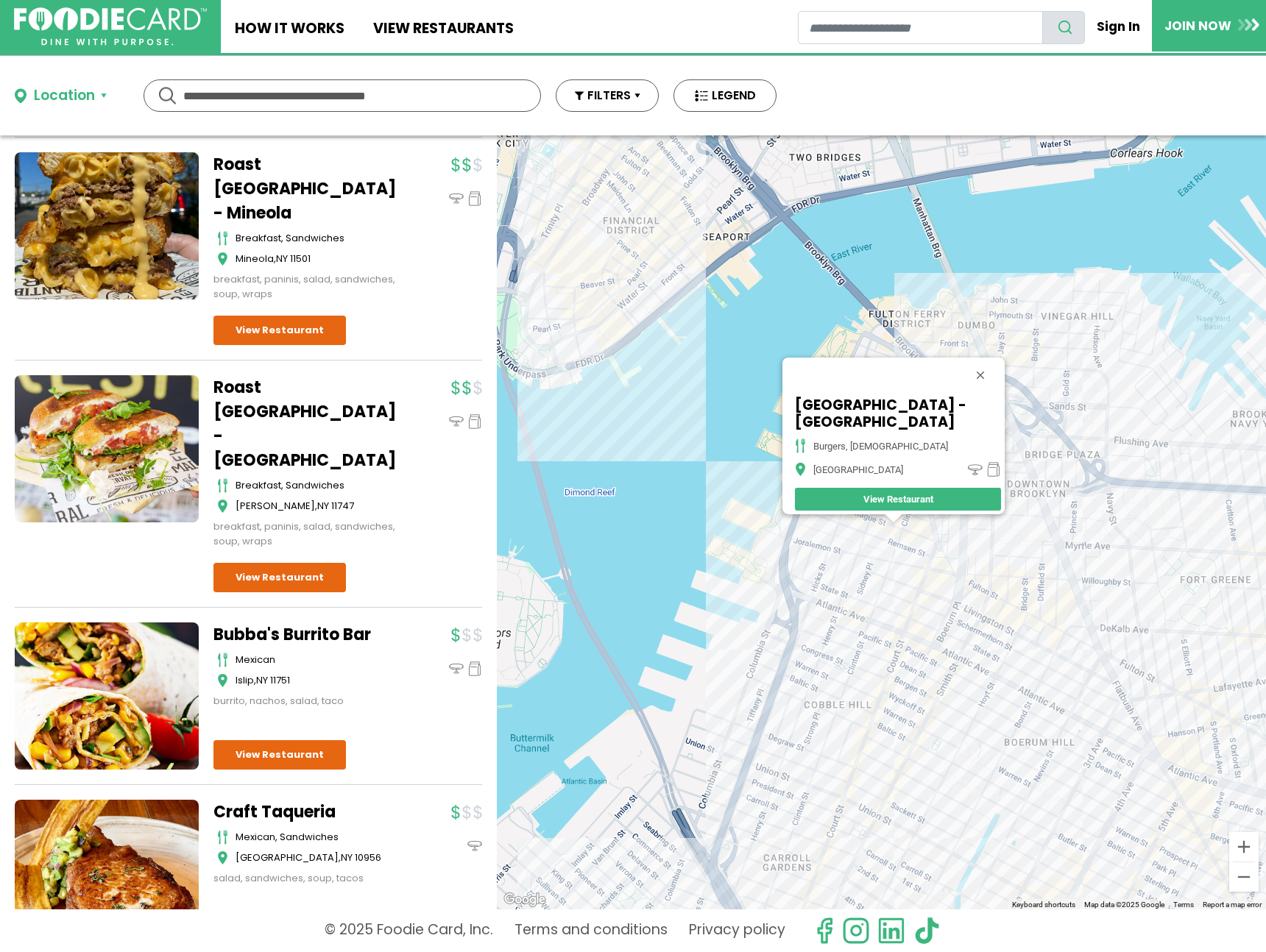
click at [934, 579] on div "Grand Canyon Restaurant - Brooklyn burgers, mexican Brooklyn View Restaurant" at bounding box center [881, 522] width 769 height 774
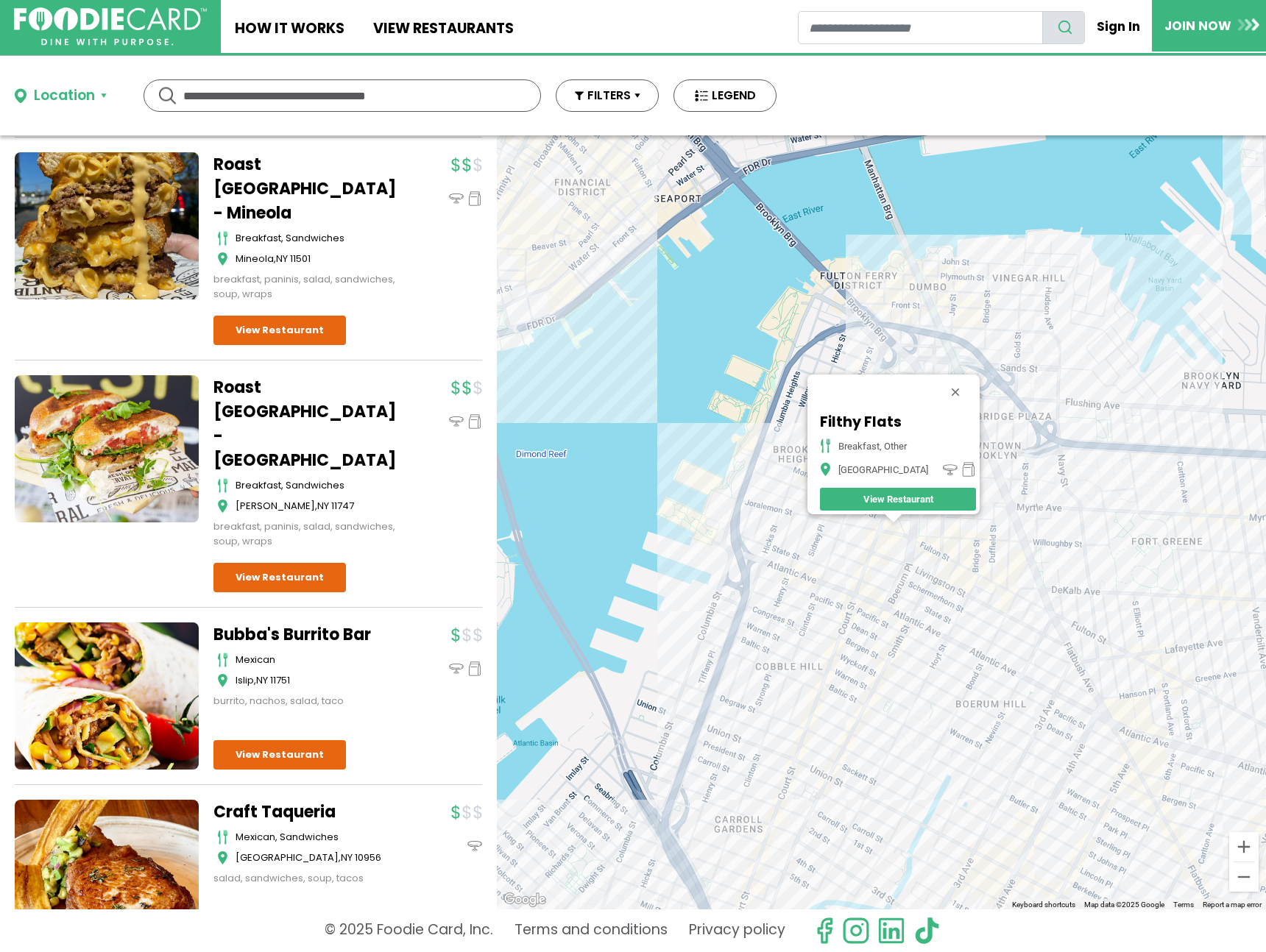
click at [758, 535] on div "Filthy Flats breakfast, other Brooklyn View Restaurant" at bounding box center [881, 522] width 769 height 774
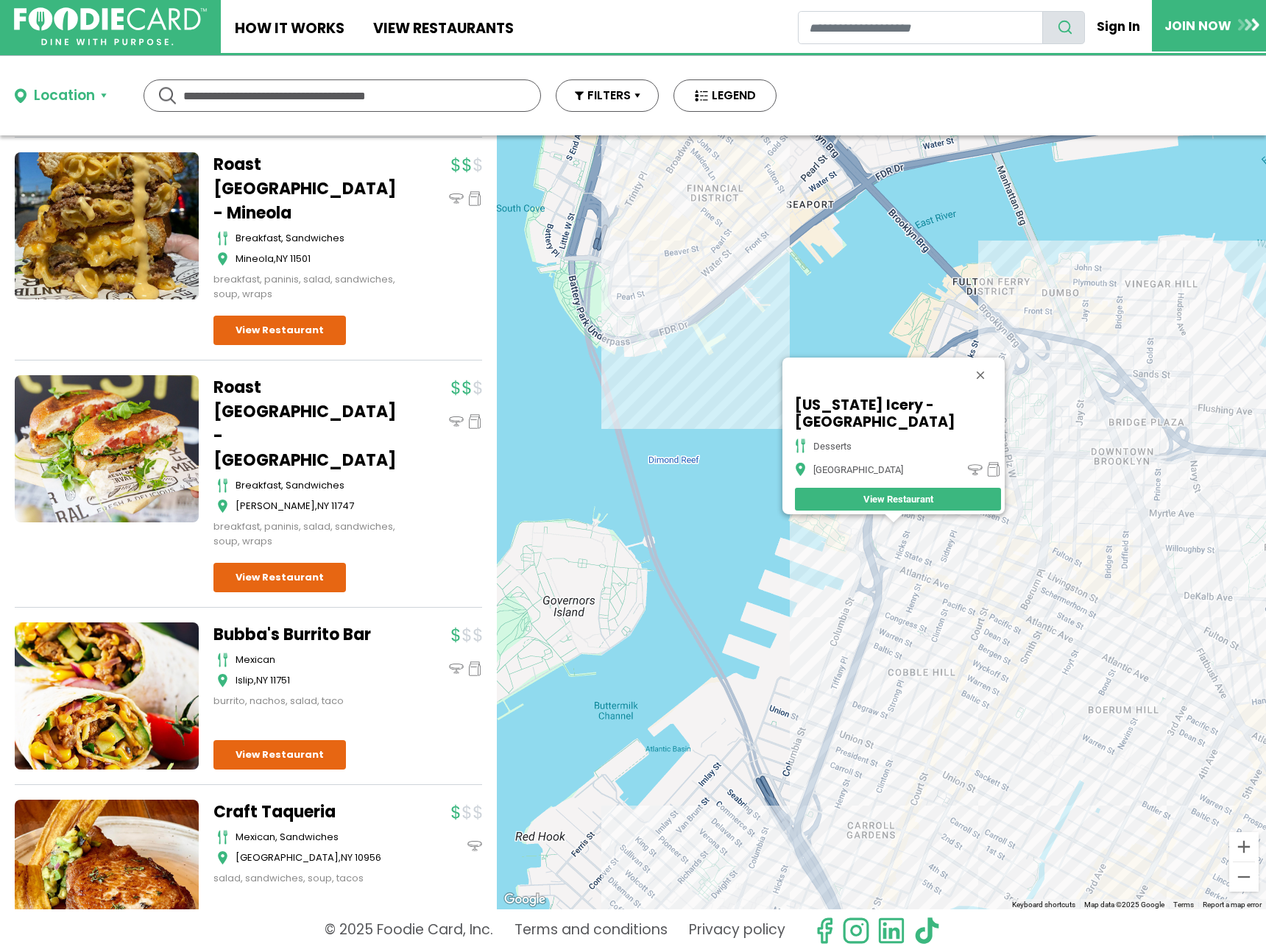
click at [990, 612] on div "New York Icery - Brooklyn desserts Brooklyn View Restaurant" at bounding box center [881, 522] width 769 height 774
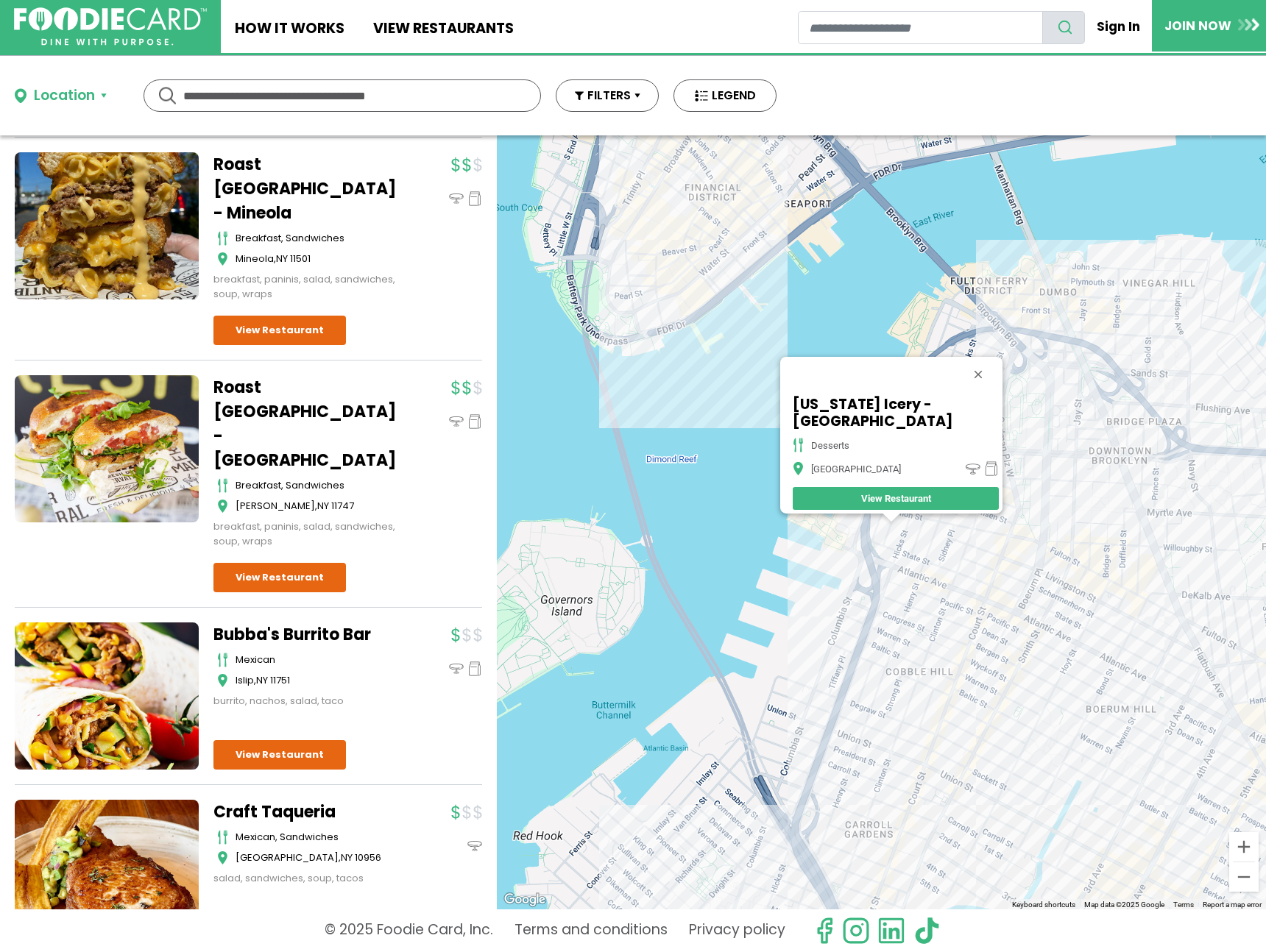
click at [1065, 551] on div "New York Icery - Brooklyn desserts Brooklyn View Restaurant" at bounding box center [881, 522] width 769 height 774
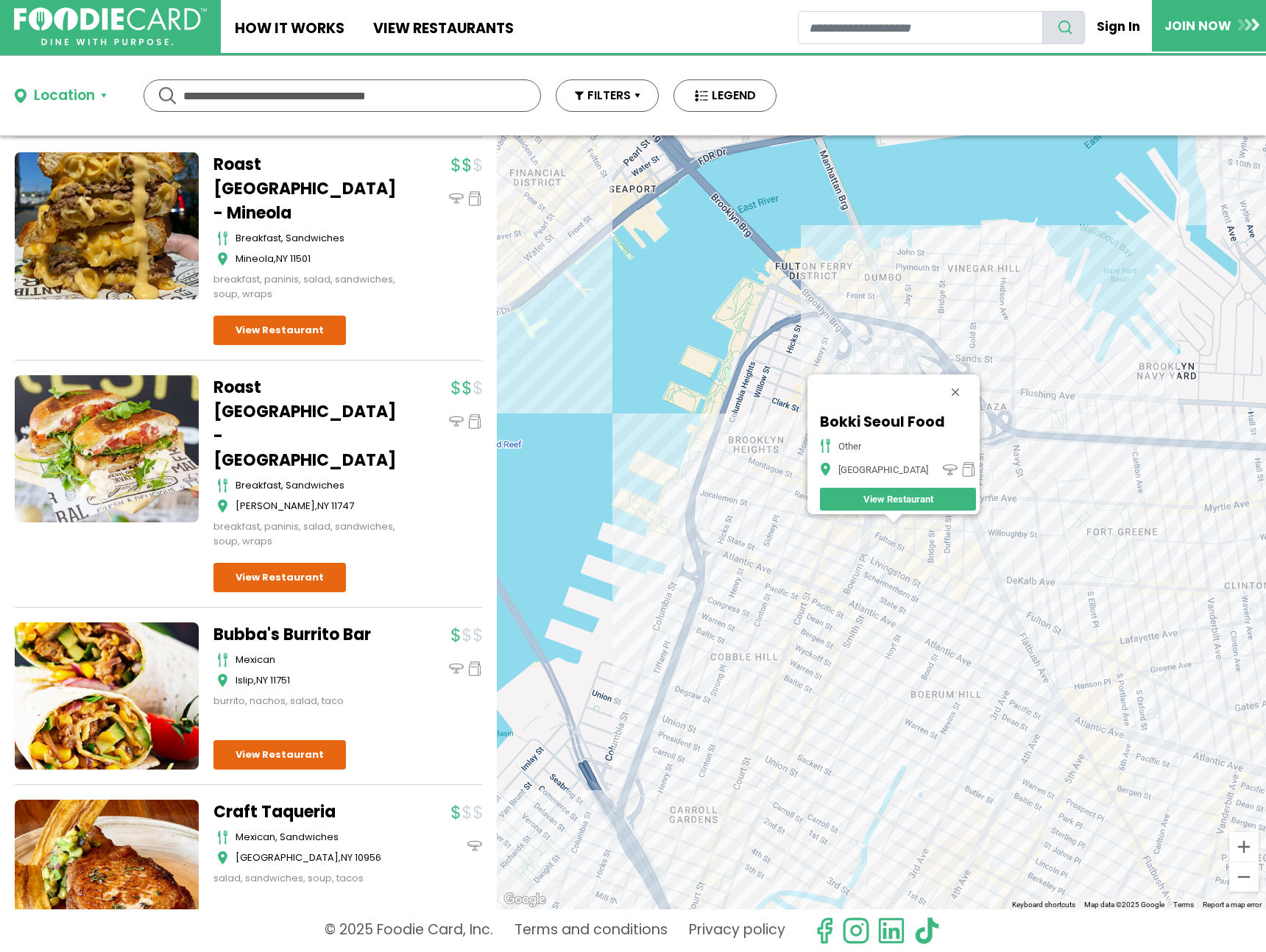
click at [936, 545] on div "Bokki Seoul Food other Brooklyn View Restaurant" at bounding box center [881, 522] width 769 height 774
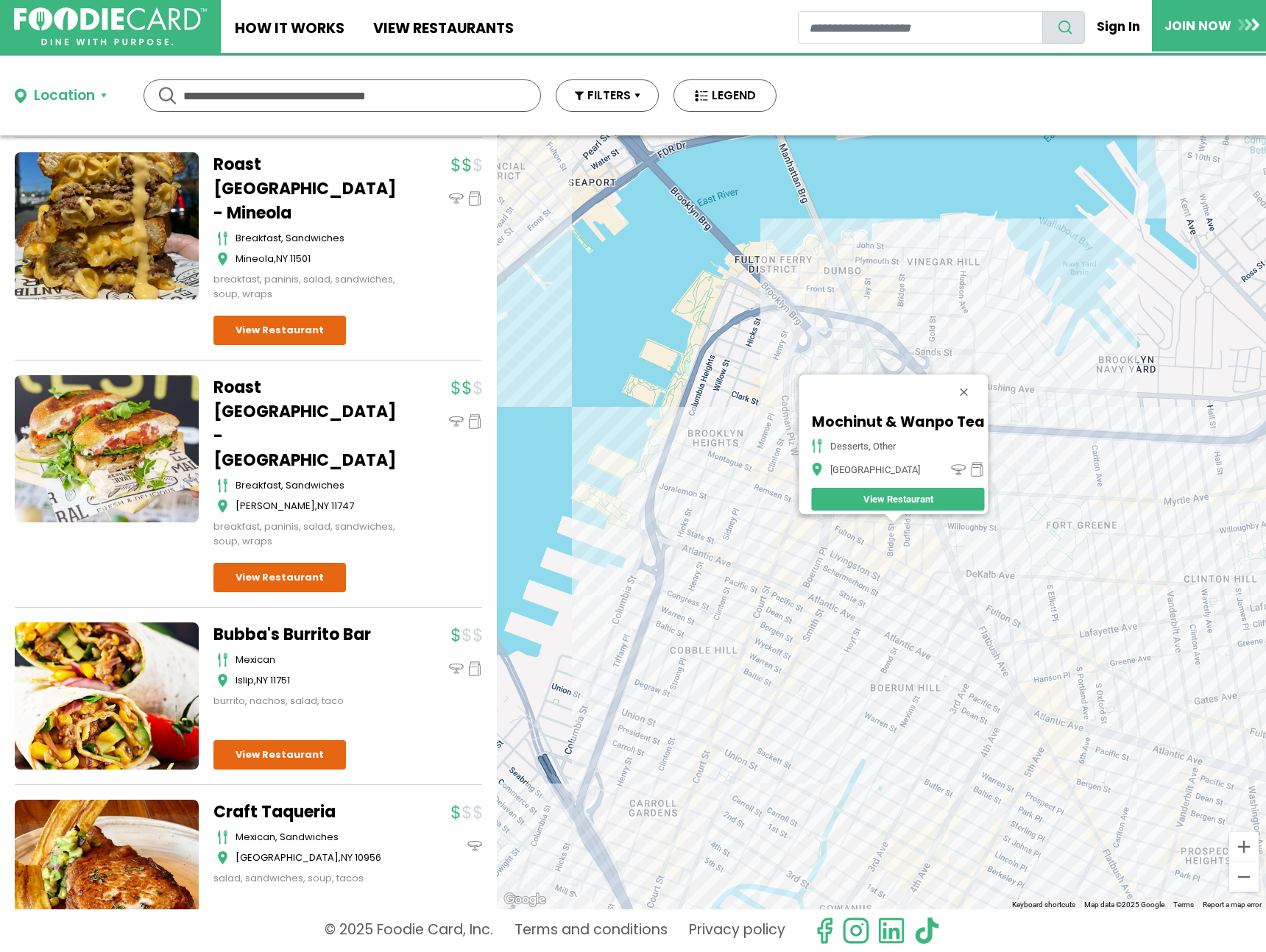
click at [928, 547] on div "Mochinut & Wanpo Tea desserts, other Brooklyn View Restaurant" at bounding box center [881, 522] width 769 height 774
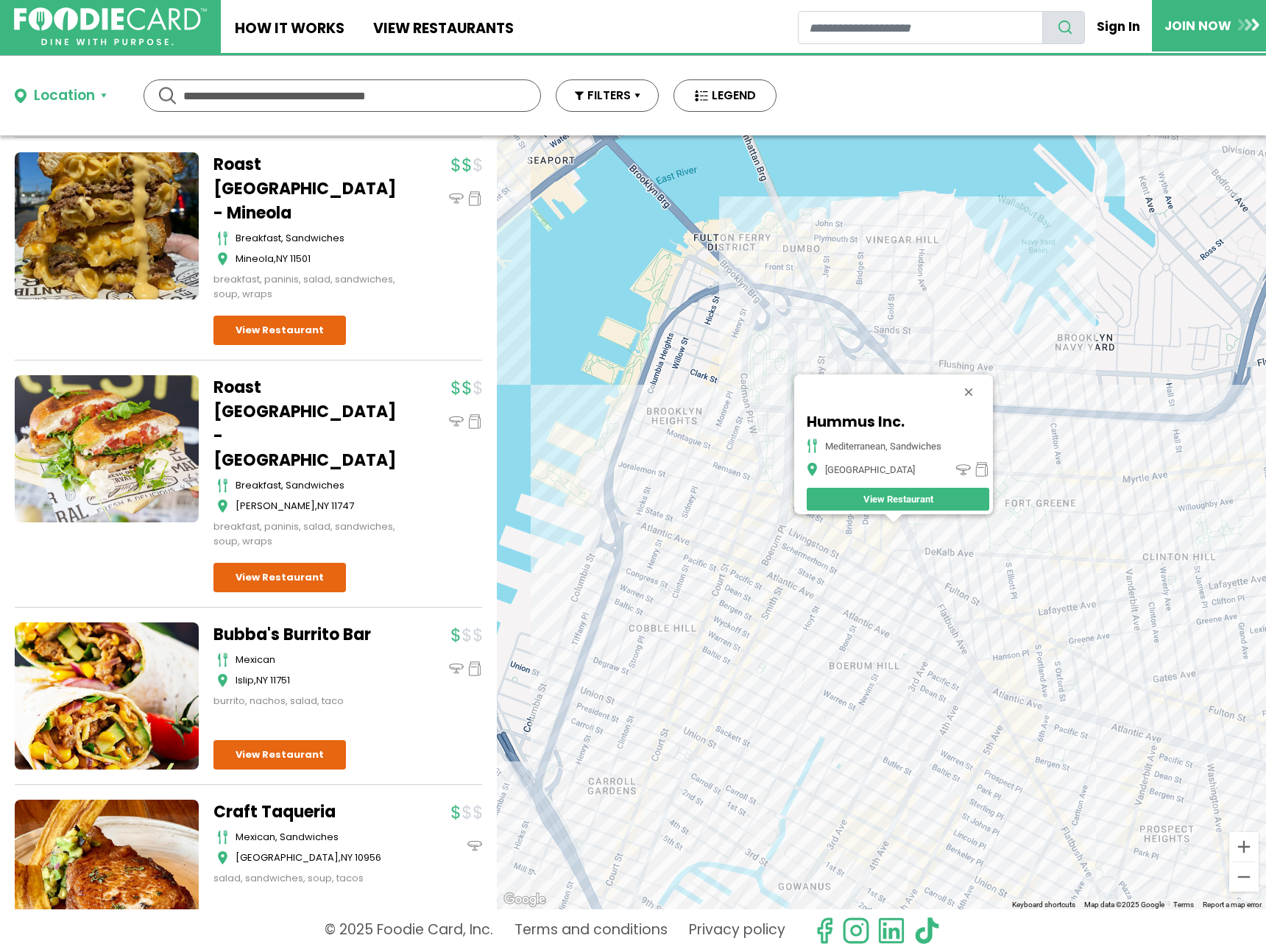
click at [843, 576] on div "Hummus Inc. mediterranean, sandwiches Brooklyn View Restaurant" at bounding box center [881, 522] width 769 height 774
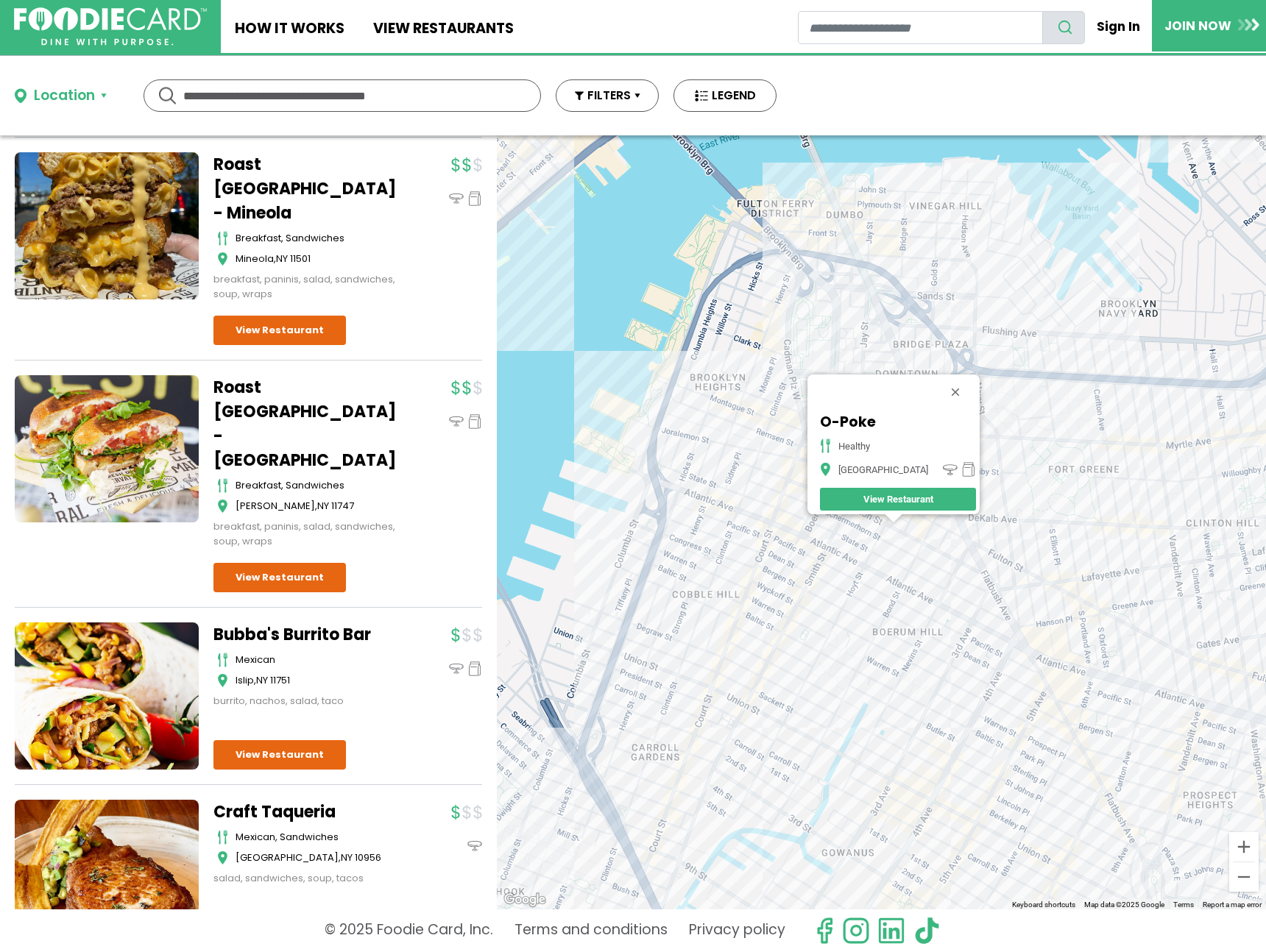
click at [927, 557] on div "O-Poke healthy Brooklyn View Restaurant" at bounding box center [881, 522] width 769 height 774
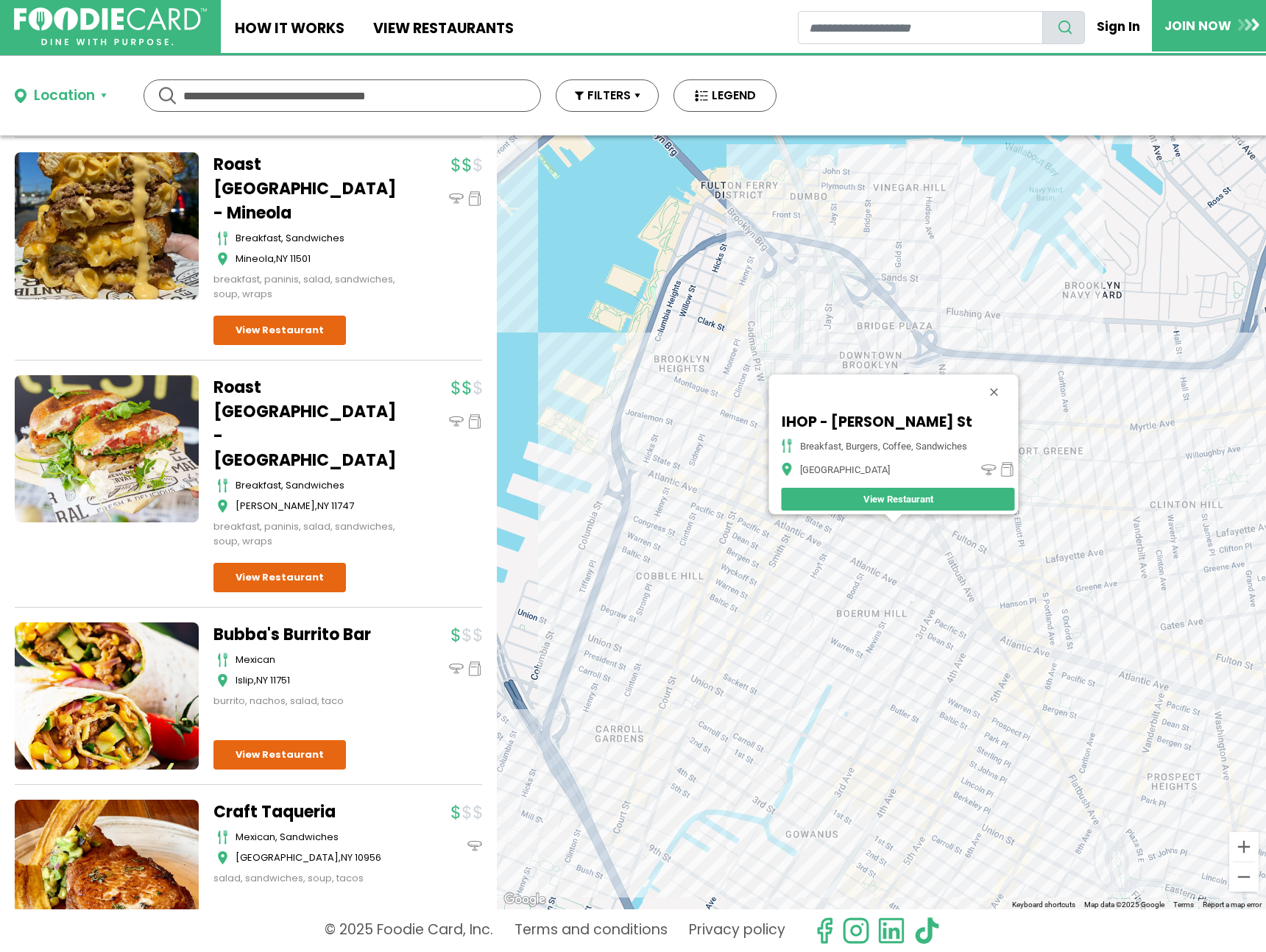
click at [916, 556] on div "IHOP - Livingston St breakfast, burgers, coffee, sandwiches Brooklyn View Resta…" at bounding box center [881, 522] width 769 height 774
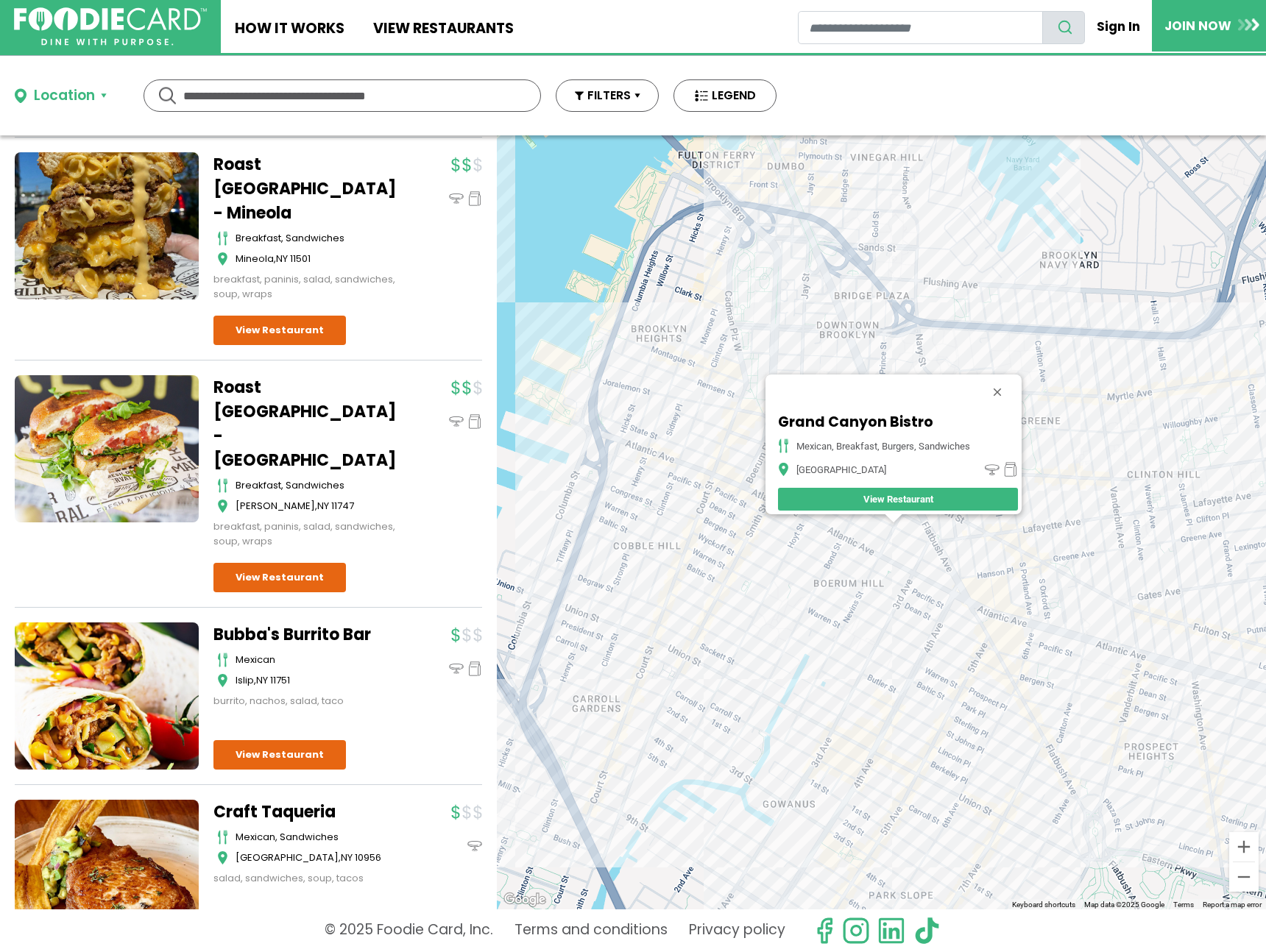
click at [856, 558] on div "Grand Canyon Bistro Mexican, Breakfast, Burgers, Sandwiches Brooklyn View Resta…" at bounding box center [881, 522] width 769 height 774
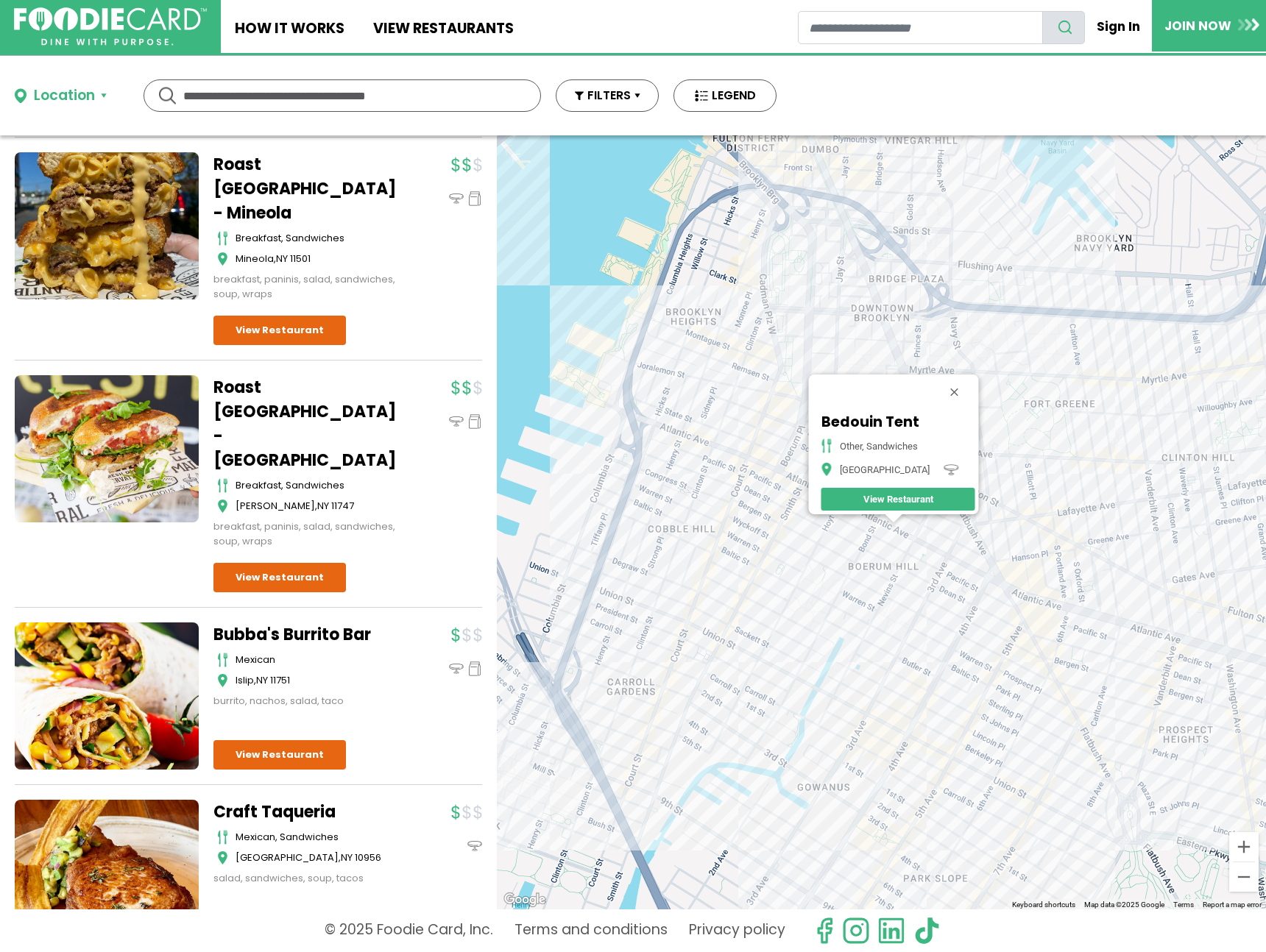
click at [786, 531] on div "Bedouin Tent other, sandwiches Brooklyn View Restaurant" at bounding box center [881, 522] width 769 height 774
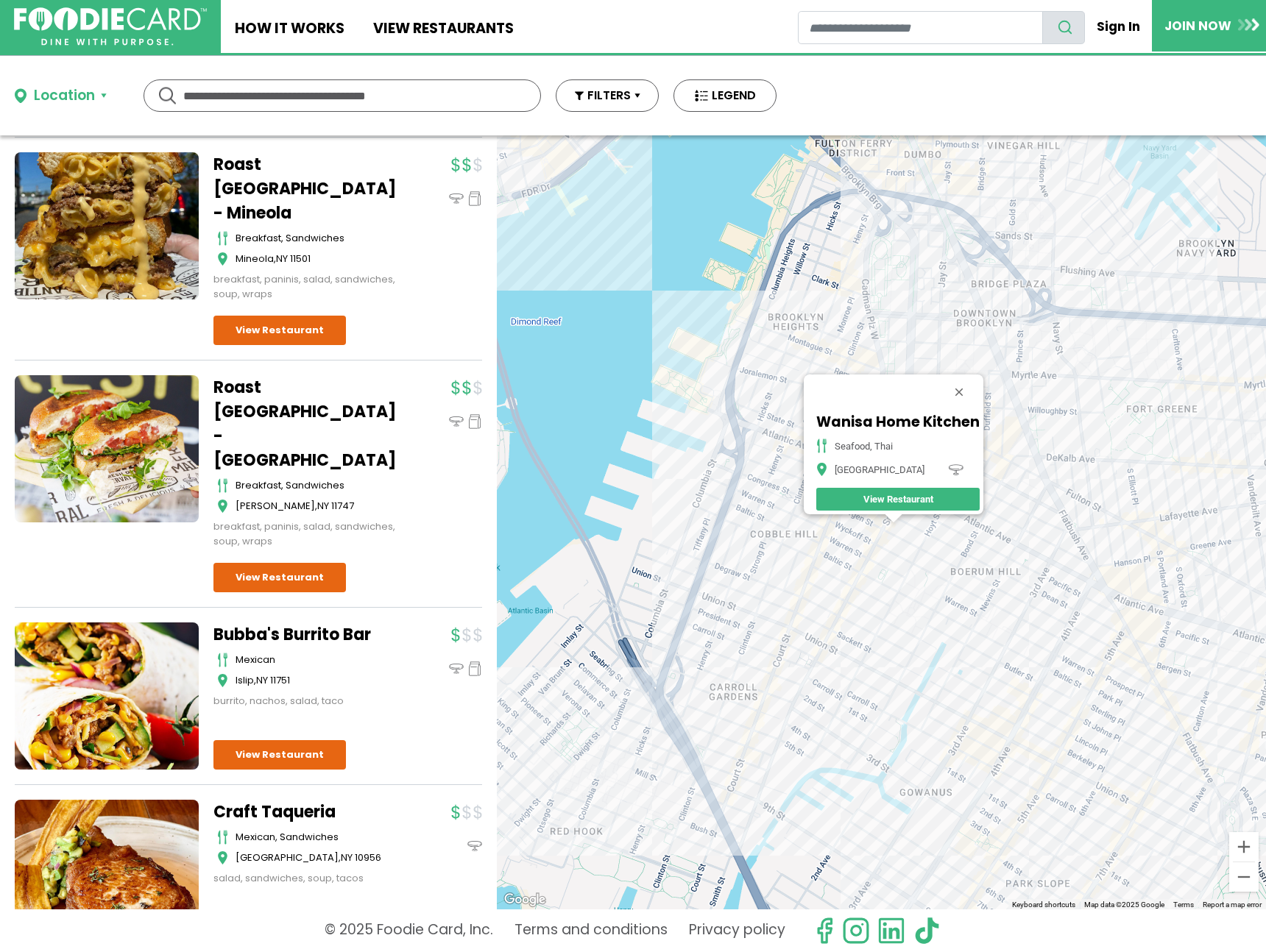
click at [841, 532] on div "Wanisa Home Kitchen seafood, thai Brooklyn View Restaurant" at bounding box center [881, 522] width 769 height 774
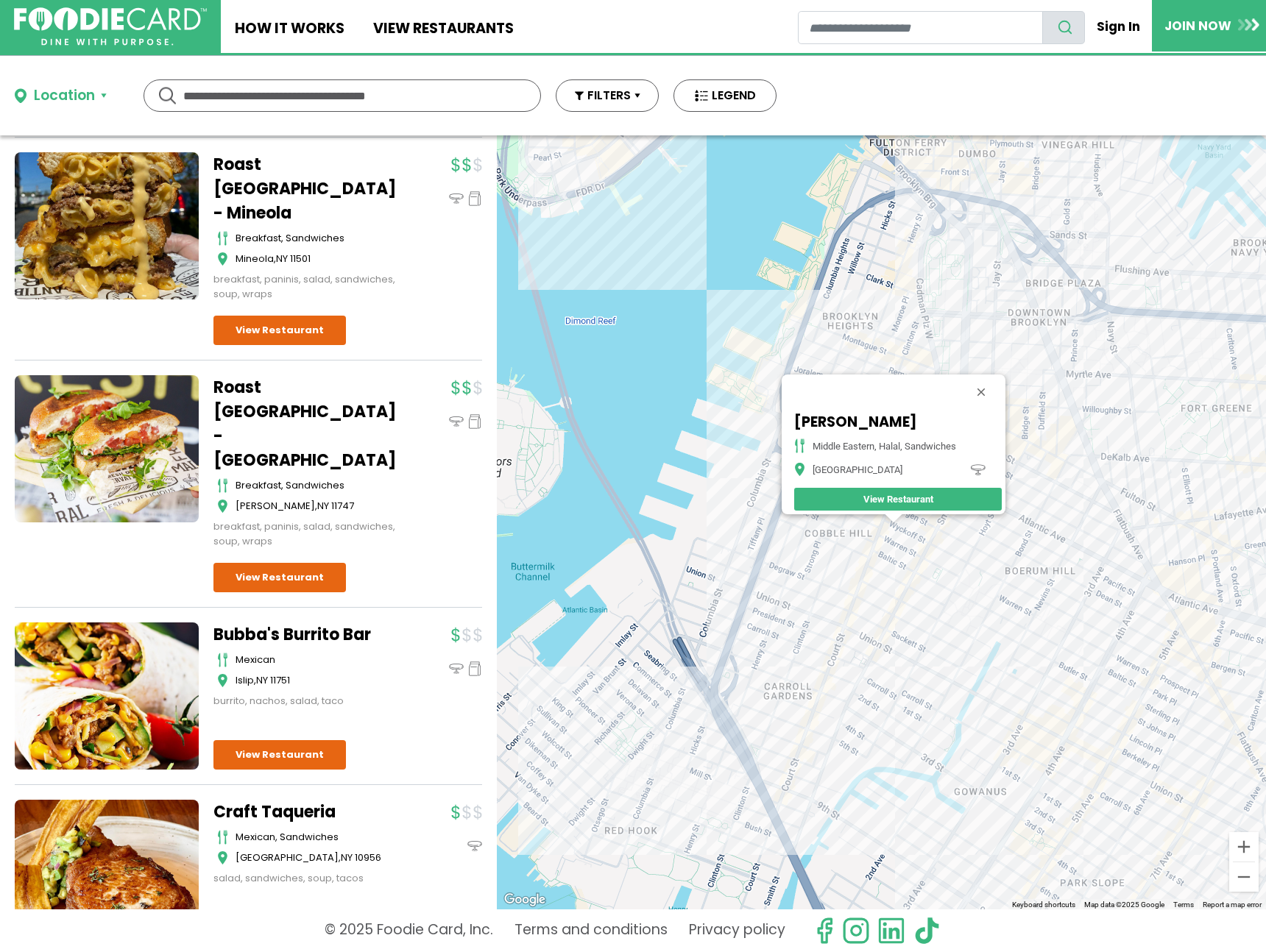
click at [876, 599] on div "Darna Falafel Middle Eastern, Halal, Sandwiches Brooklyn View Restaurant" at bounding box center [881, 522] width 769 height 774
click at [865, 585] on div "Darna Falafel Middle Eastern, Halal, Sandwiches Brooklyn View Restaurant" at bounding box center [881, 522] width 769 height 774
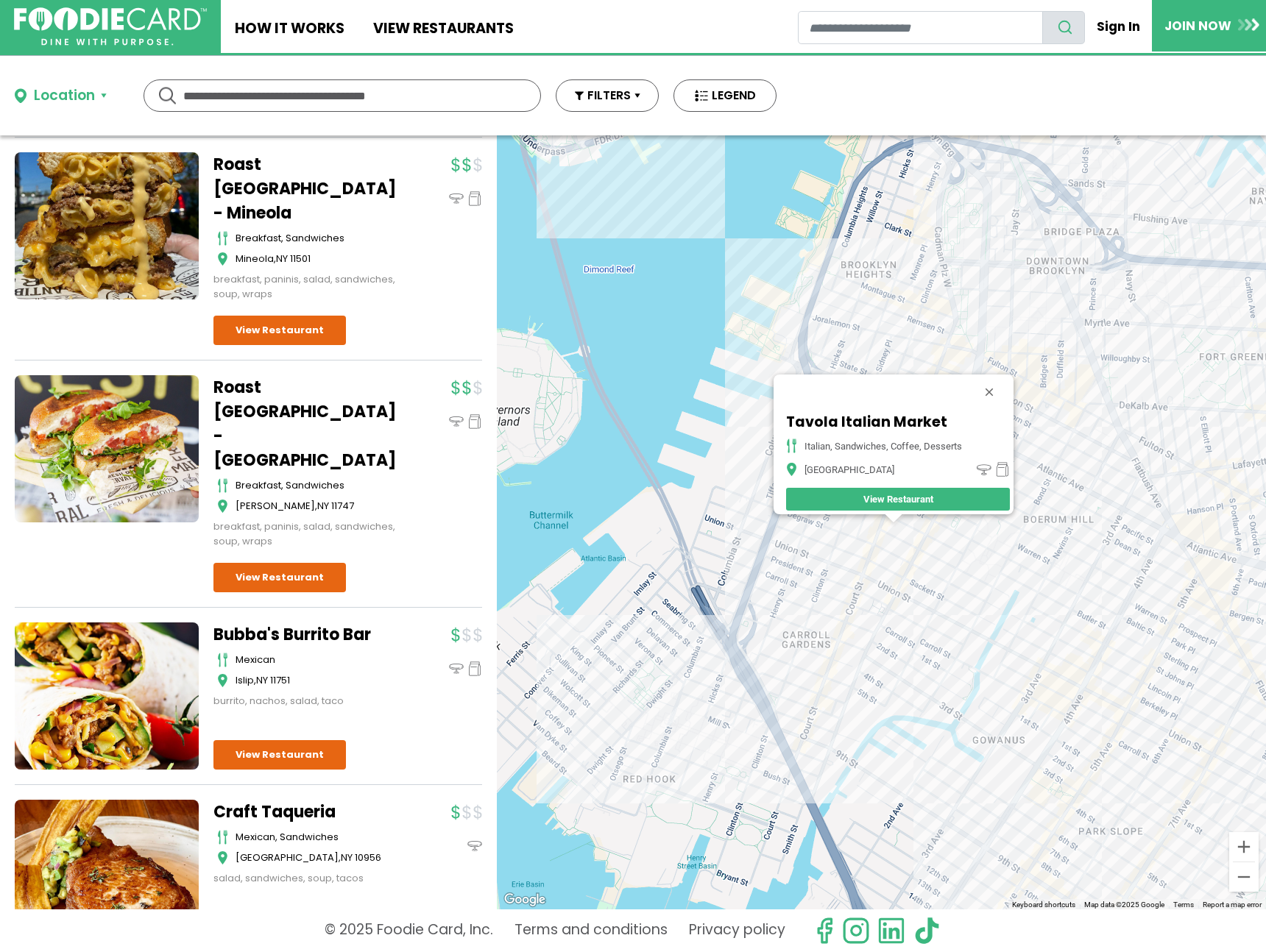
drag, startPoint x: 928, startPoint y: 594, endPoint x: 920, endPoint y: 591, distance: 8.5
click at [928, 594] on div "Tavola Italian Market Italian, Sandwiches, Coffee, Desserts Brooklyn View Resta…" at bounding box center [881, 522] width 769 height 774
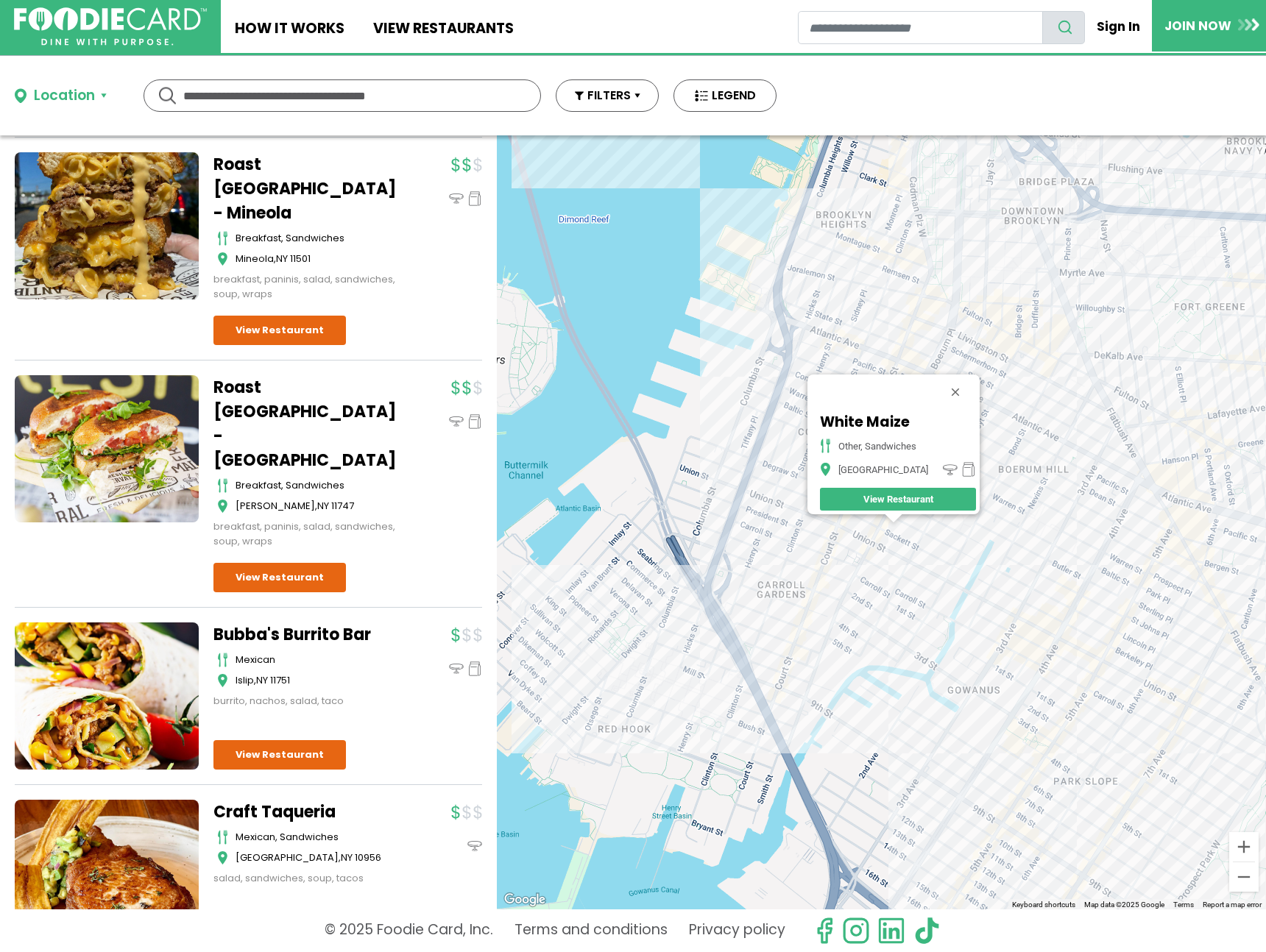
click at [859, 597] on div "White Maize other, sandwiches Brooklyn View Restaurant" at bounding box center [881, 522] width 769 height 774
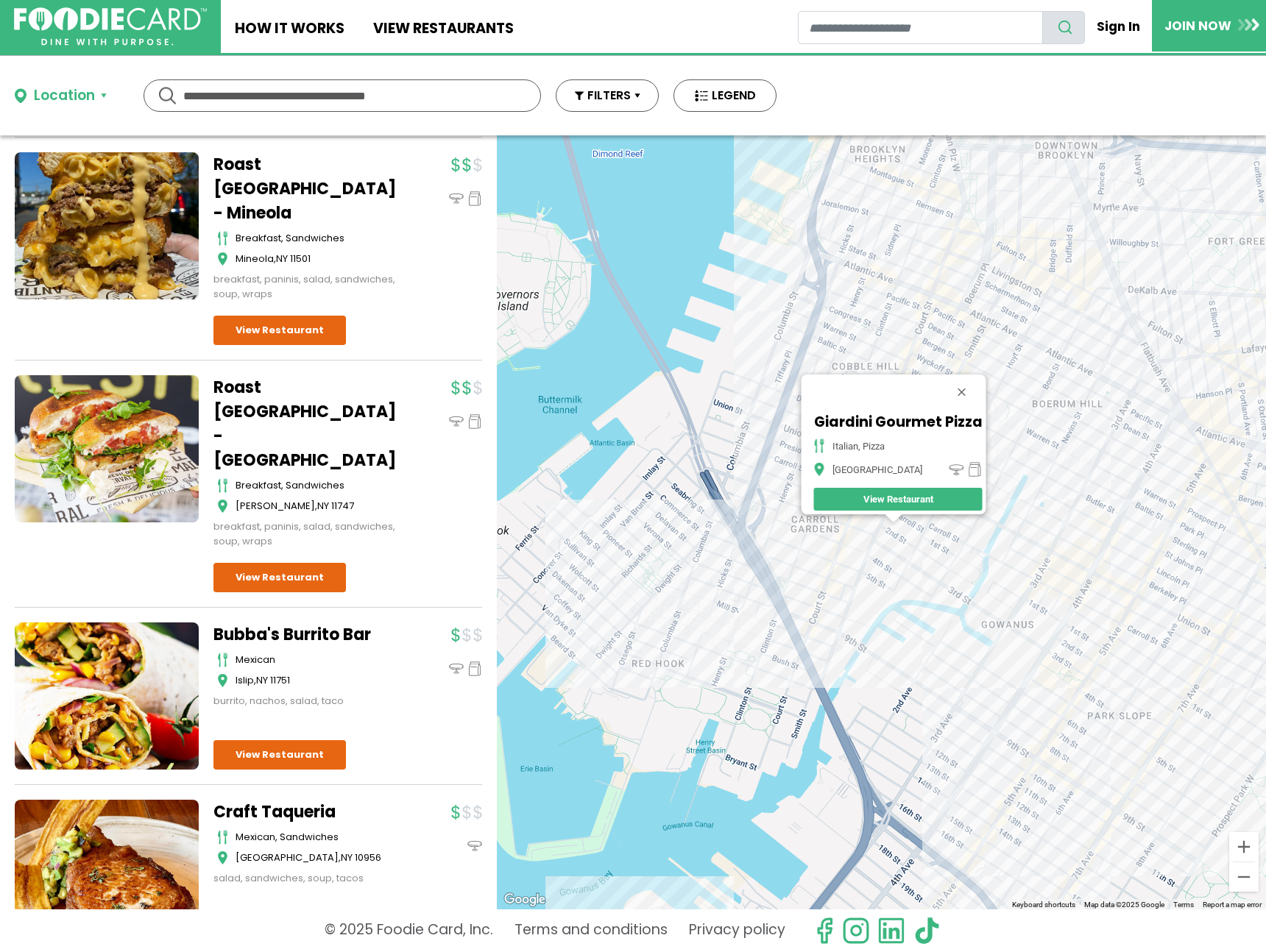
click at [825, 635] on div "Giardini Gourmet Pizza italian, pizza Brooklyn View Restaurant" at bounding box center [881, 522] width 769 height 774
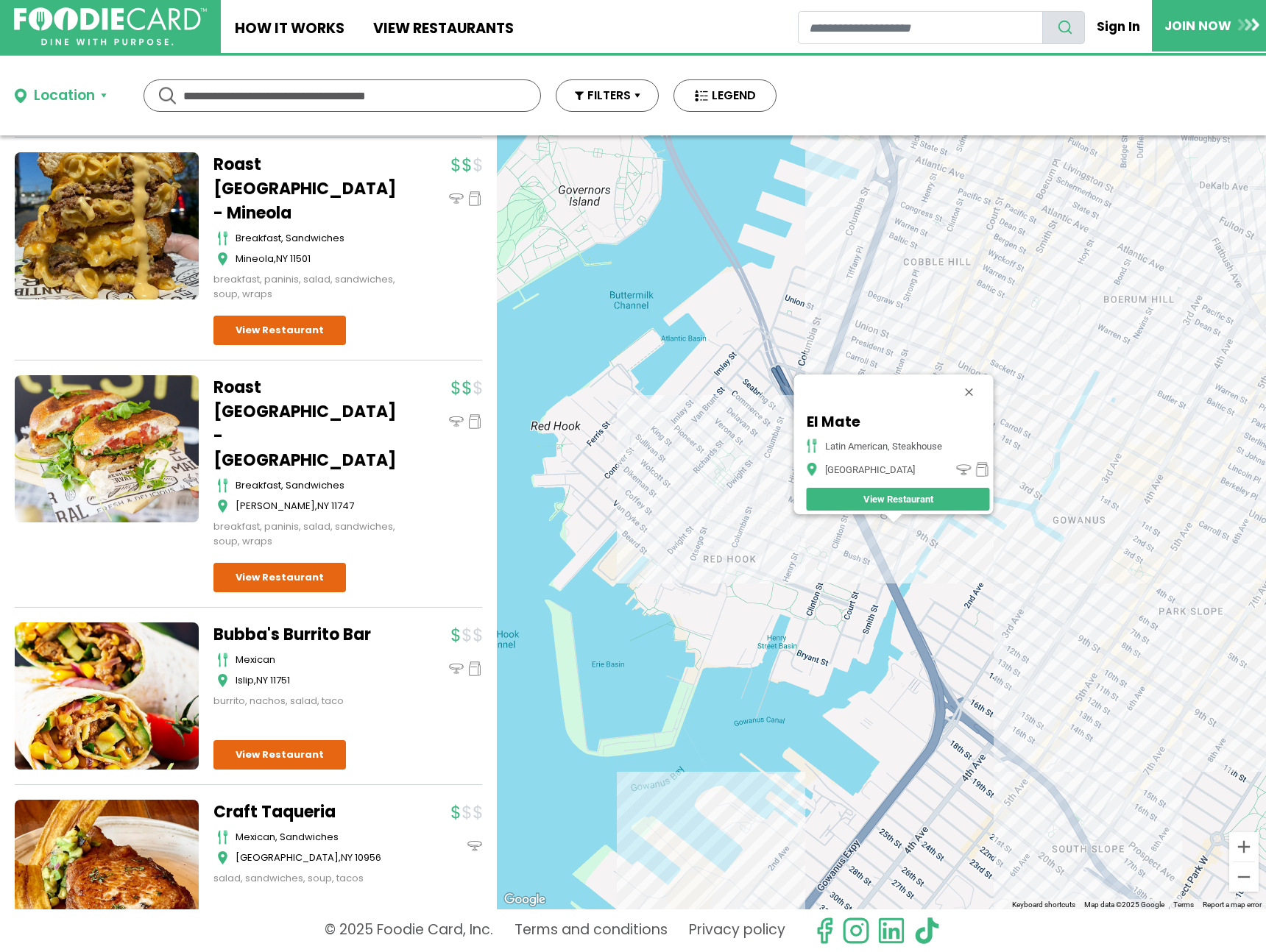
click at [783, 436] on div "El Mate Latin American, Steakhouse Brooklyn View Restaurant" at bounding box center [881, 522] width 769 height 774
click at [780, 435] on div "El Mate Latin American, Steakhouse Brooklyn View Restaurant" at bounding box center [881, 522] width 769 height 774
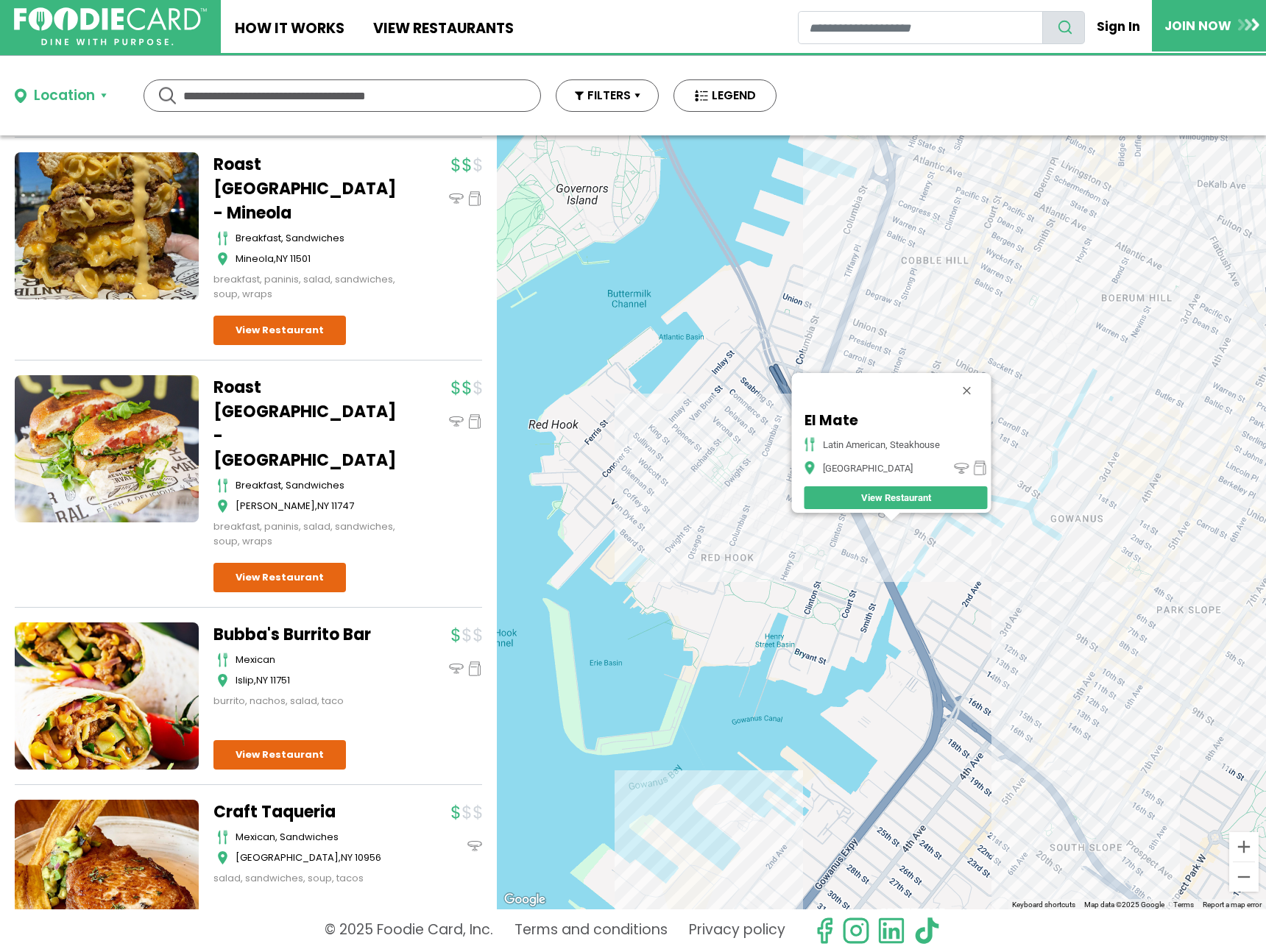
drag, startPoint x: 1156, startPoint y: 618, endPoint x: 1148, endPoint y: 617, distance: 8.1
click at [1154, 618] on div "El Mate Latin American, Steakhouse Brooklyn View Restaurant" at bounding box center [881, 522] width 769 height 774
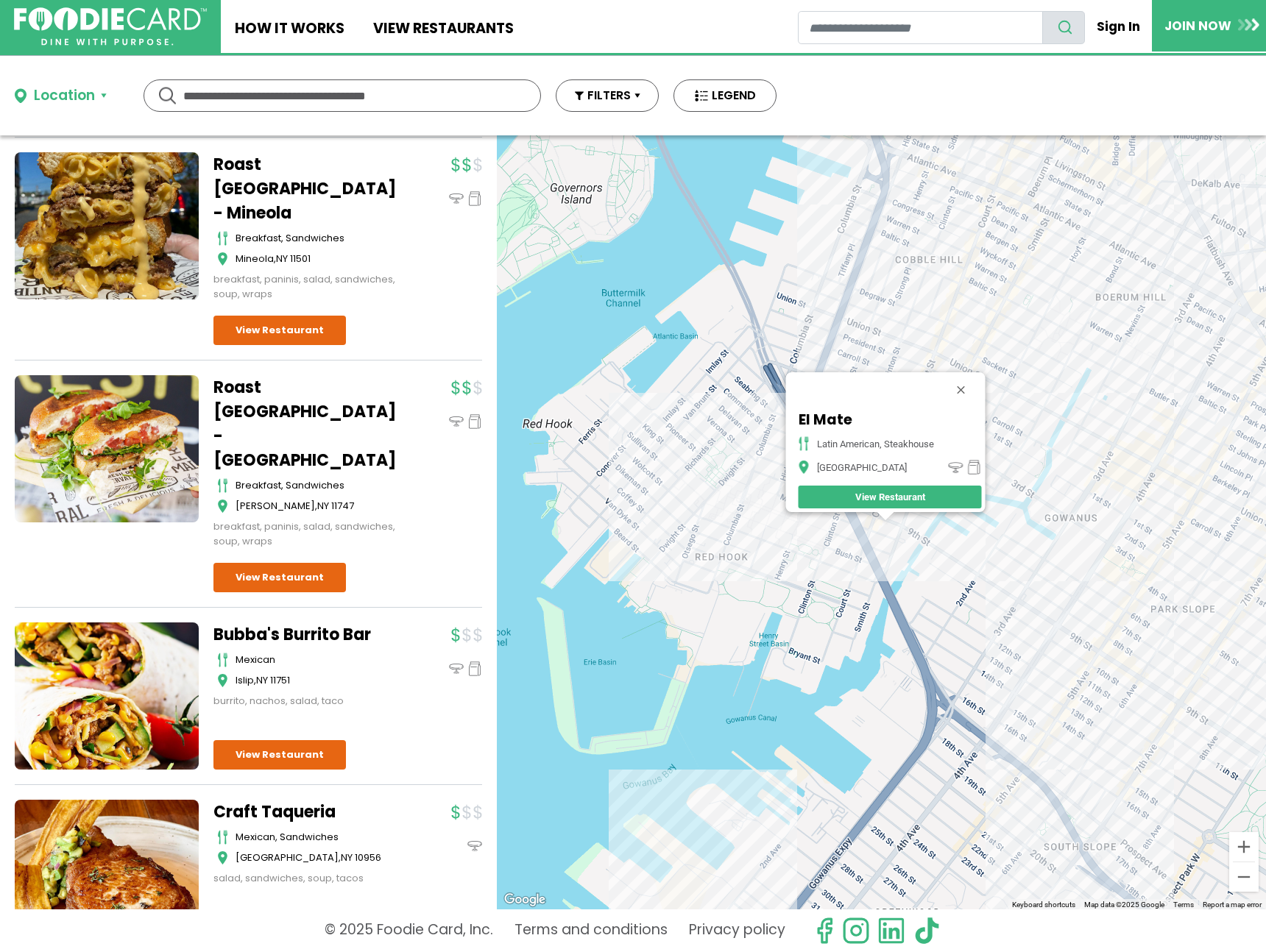
click at [1129, 612] on div "El Mate Latin American, Steakhouse Brooklyn View Restaurant" at bounding box center [881, 522] width 769 height 774
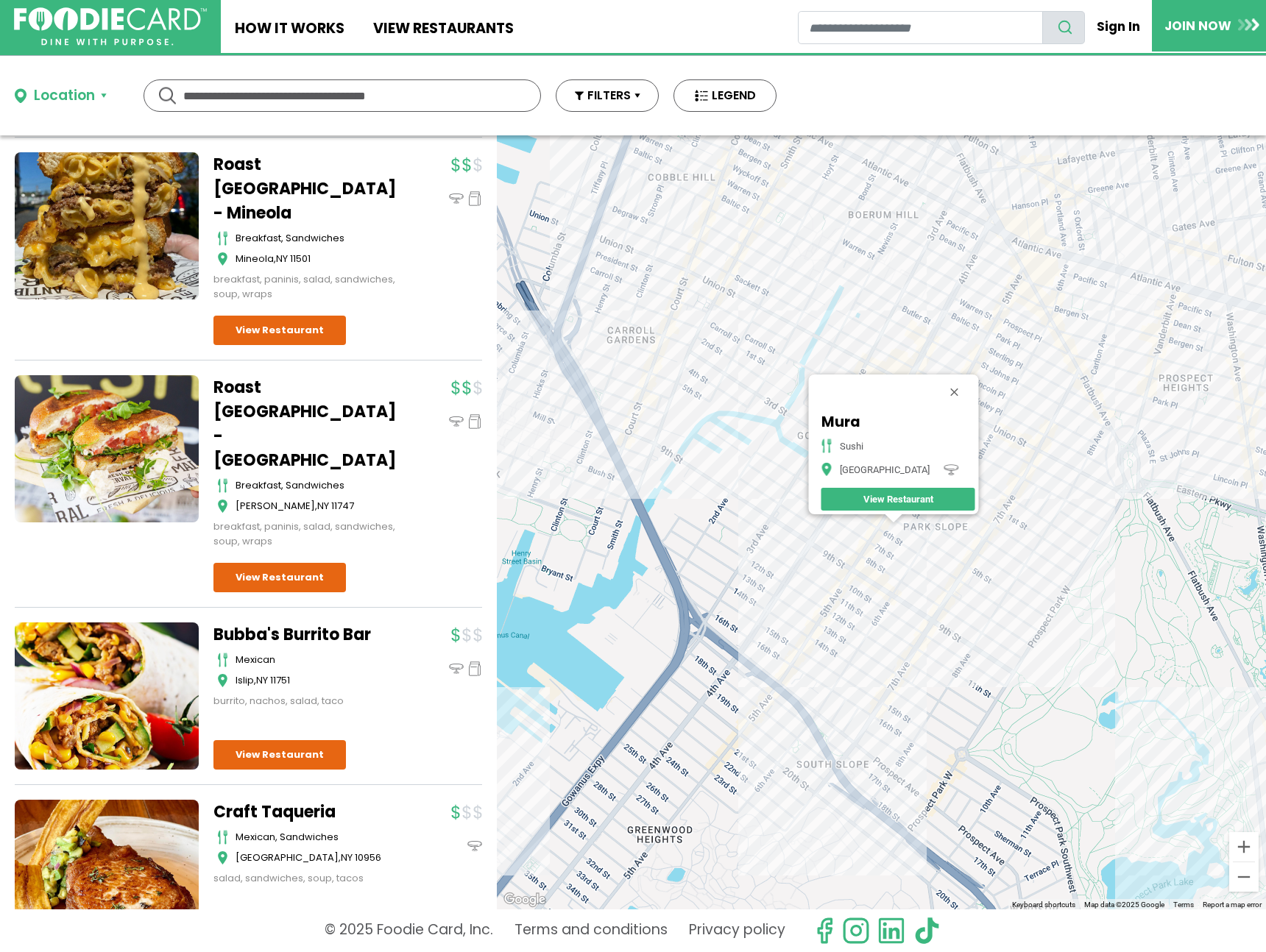
click at [973, 577] on div "Mura sushi Brooklyn View Restaurant" at bounding box center [881, 522] width 769 height 774
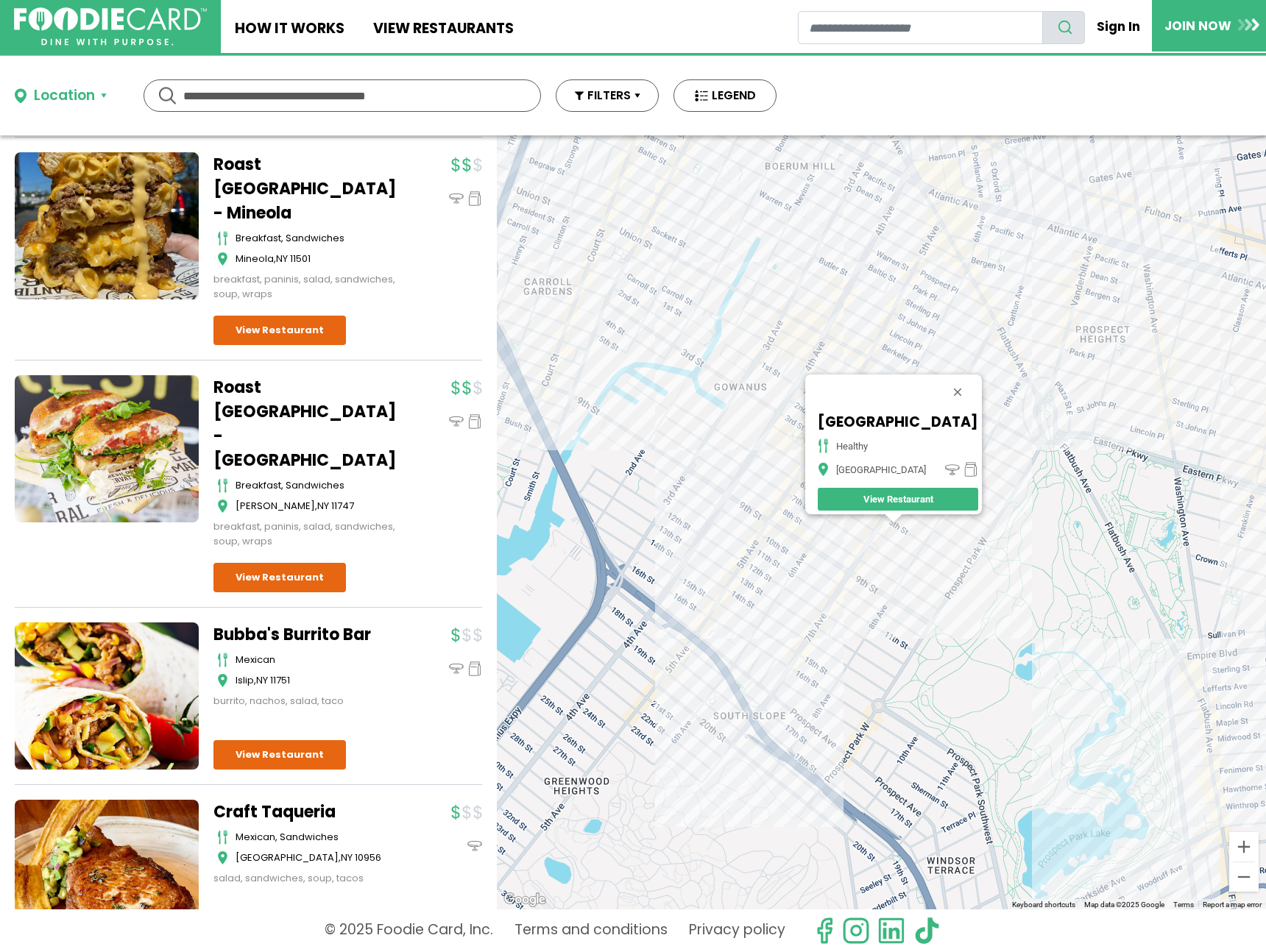
click at [768, 554] on div "Fresca Bowl - 7th Avenue healthy Brooklyn View Restaurant" at bounding box center [881, 522] width 769 height 774
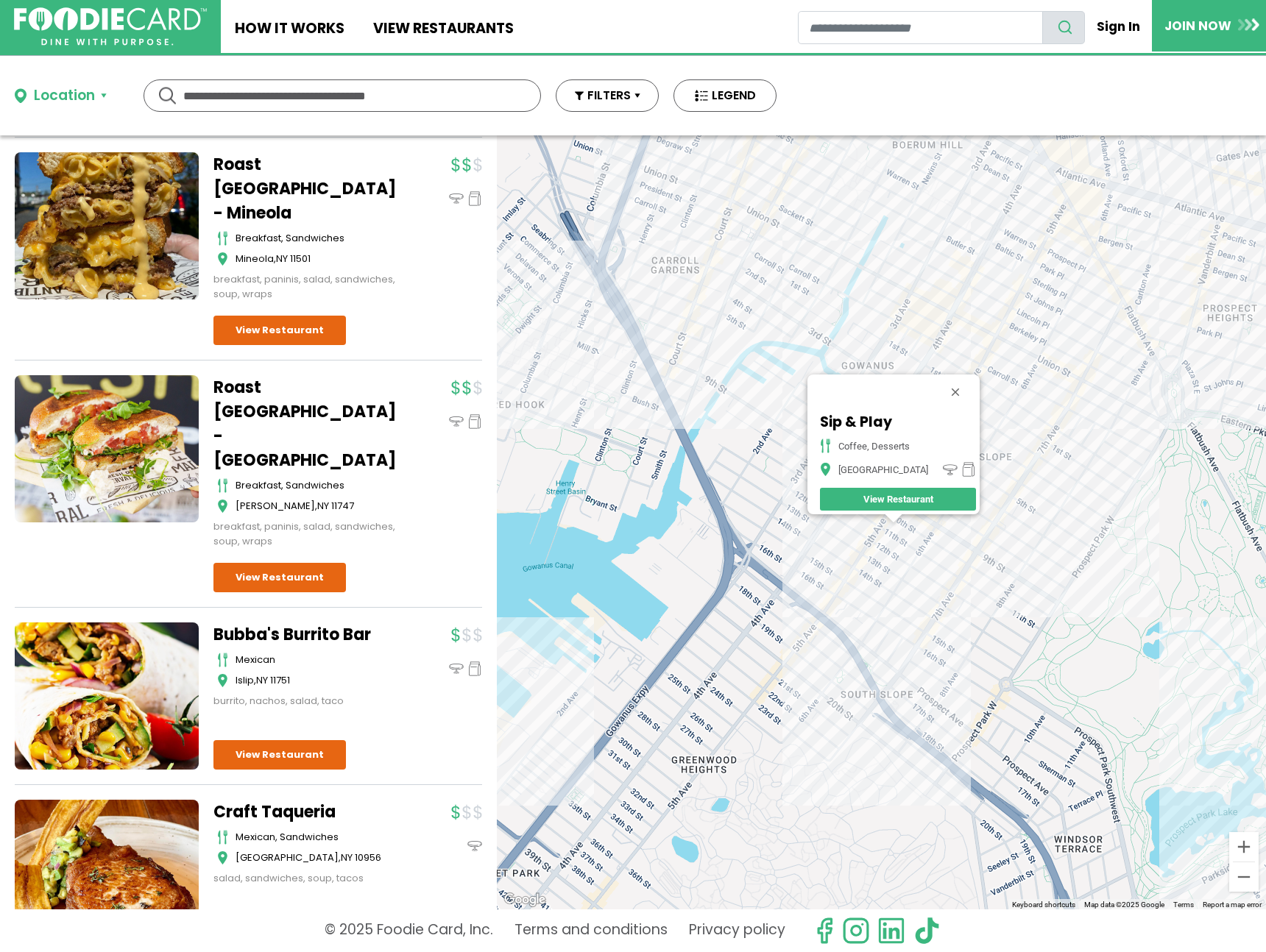
click at [890, 558] on div "Sip & Play Coffee, Desserts Brooklyn View Restaurant" at bounding box center [881, 522] width 769 height 774
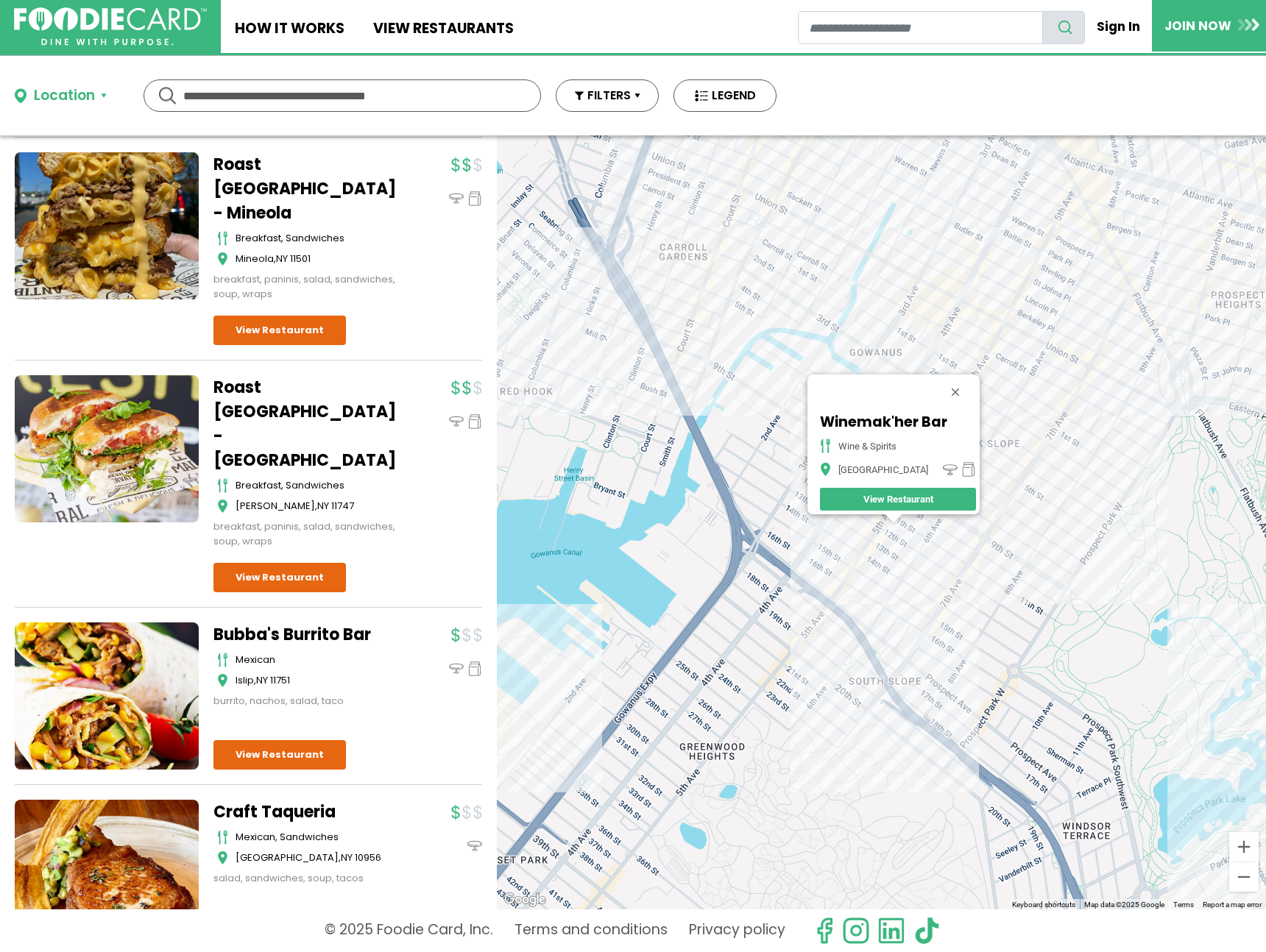
click at [859, 585] on div "Winemak'her Bar wine & spirits Brooklyn View Restaurant" at bounding box center [881, 522] width 769 height 774
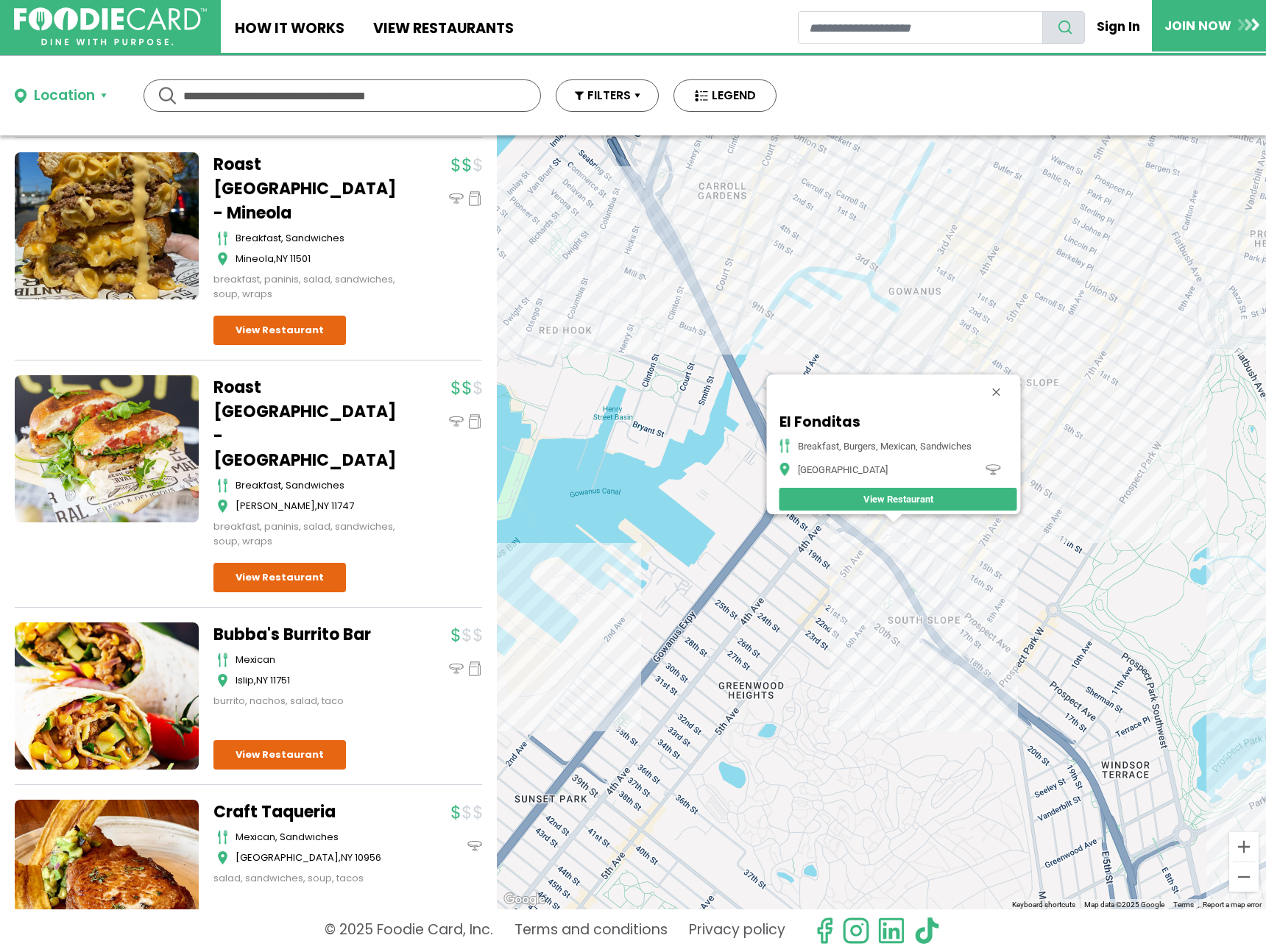
click at [881, 568] on div "El Fonditas breakfast, burgers, mexican, sandwiches Brooklyn View Restaurant" at bounding box center [881, 522] width 769 height 774
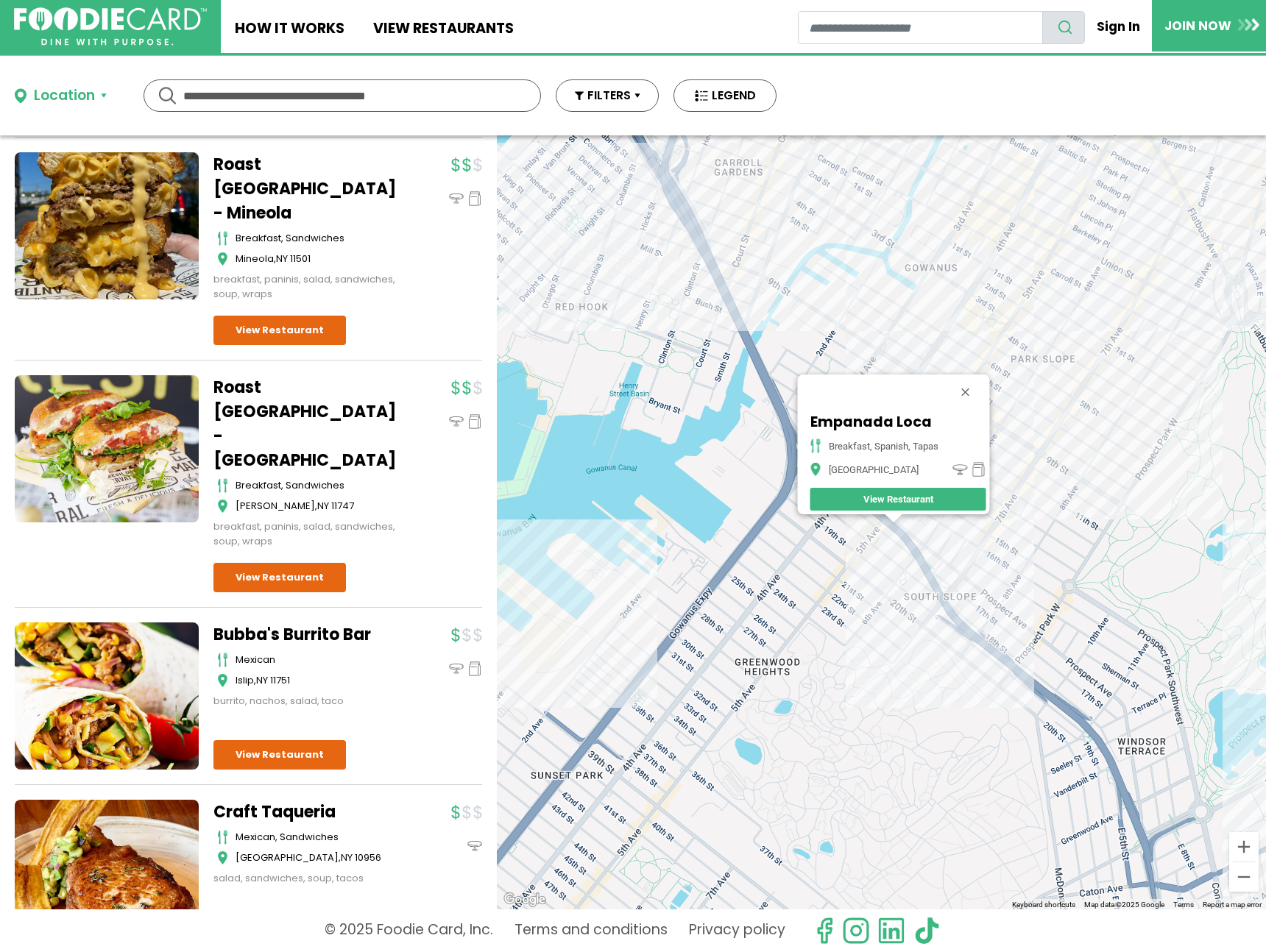
click at [1039, 503] on div "Empanada Loca breakfast, spanish, tapas Brooklyn View Restaurant" at bounding box center [881, 522] width 769 height 774
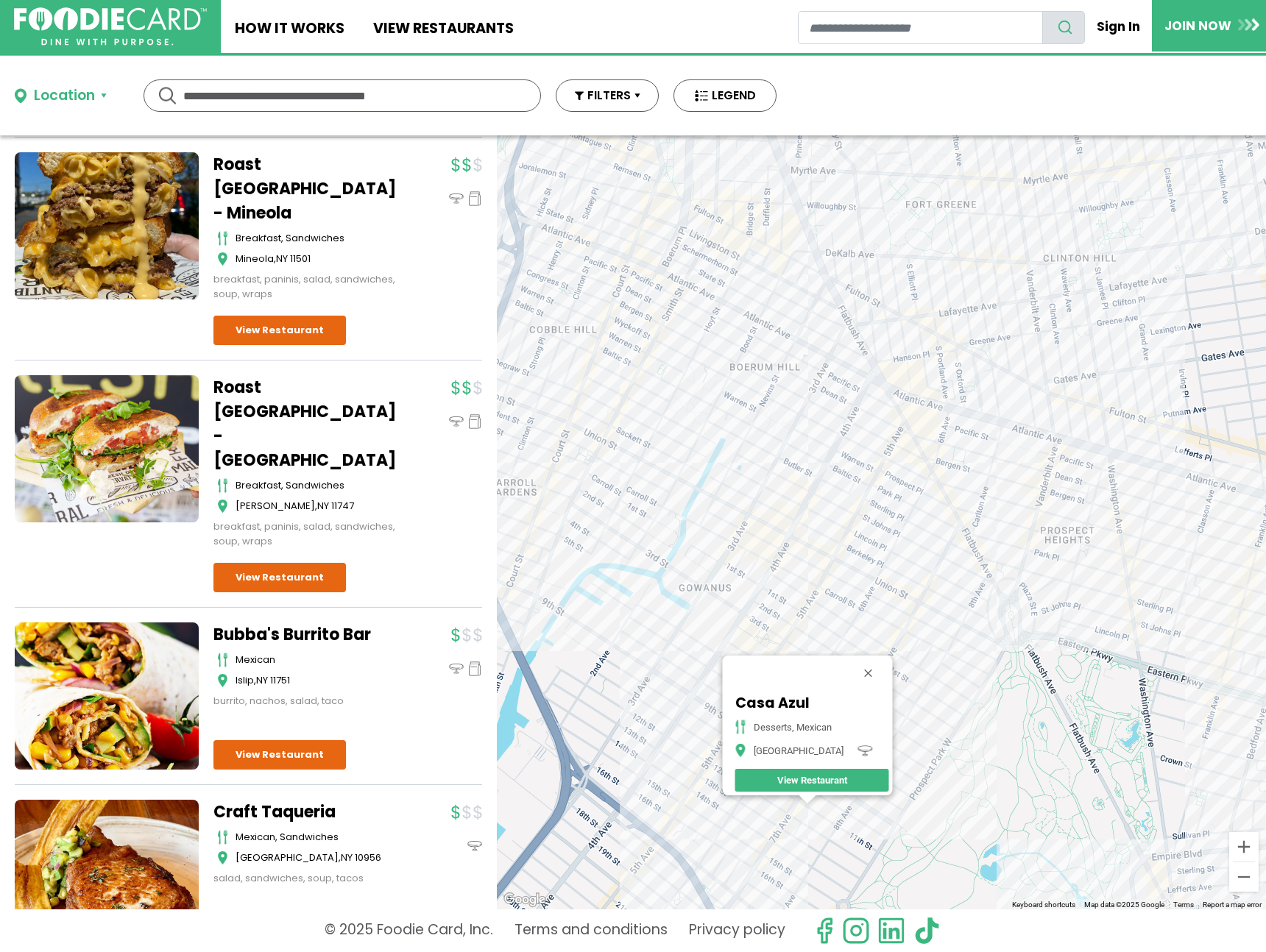
drag, startPoint x: 820, startPoint y: 344, endPoint x: 720, endPoint y: 710, distance: 379.4
click at [717, 737] on div "Casa Azul desserts, mexican Brooklyn View Restaurant" at bounding box center [881, 522] width 769 height 774
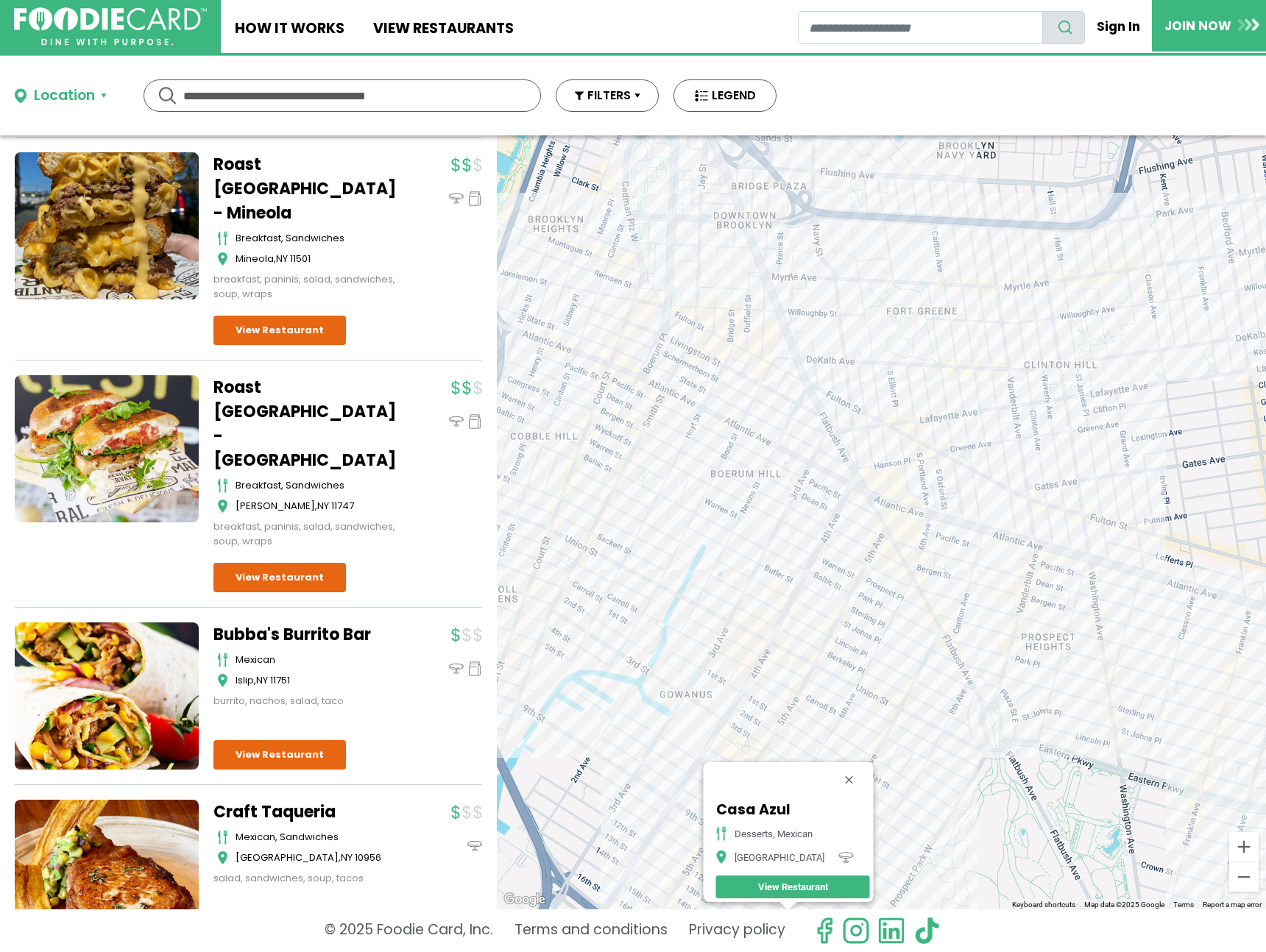
click at [791, 435] on div "Casa Azul desserts, mexican Brooklyn View Restaurant" at bounding box center [881, 522] width 769 height 774
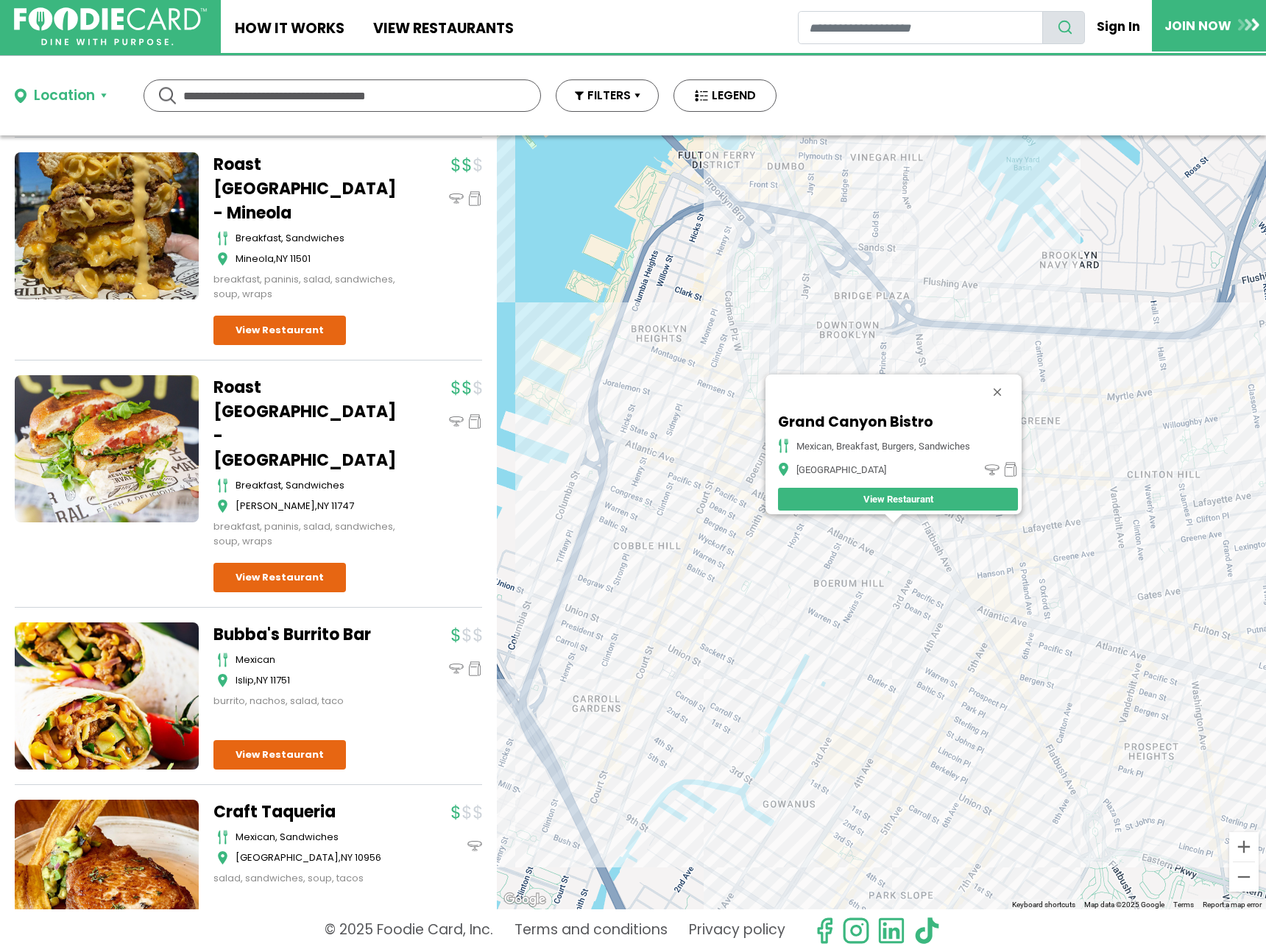
click at [858, 552] on div "Grand Canyon Bistro Mexican, Breakfast, Burgers, Sandwiches Brooklyn View Resta…" at bounding box center [881, 522] width 769 height 774
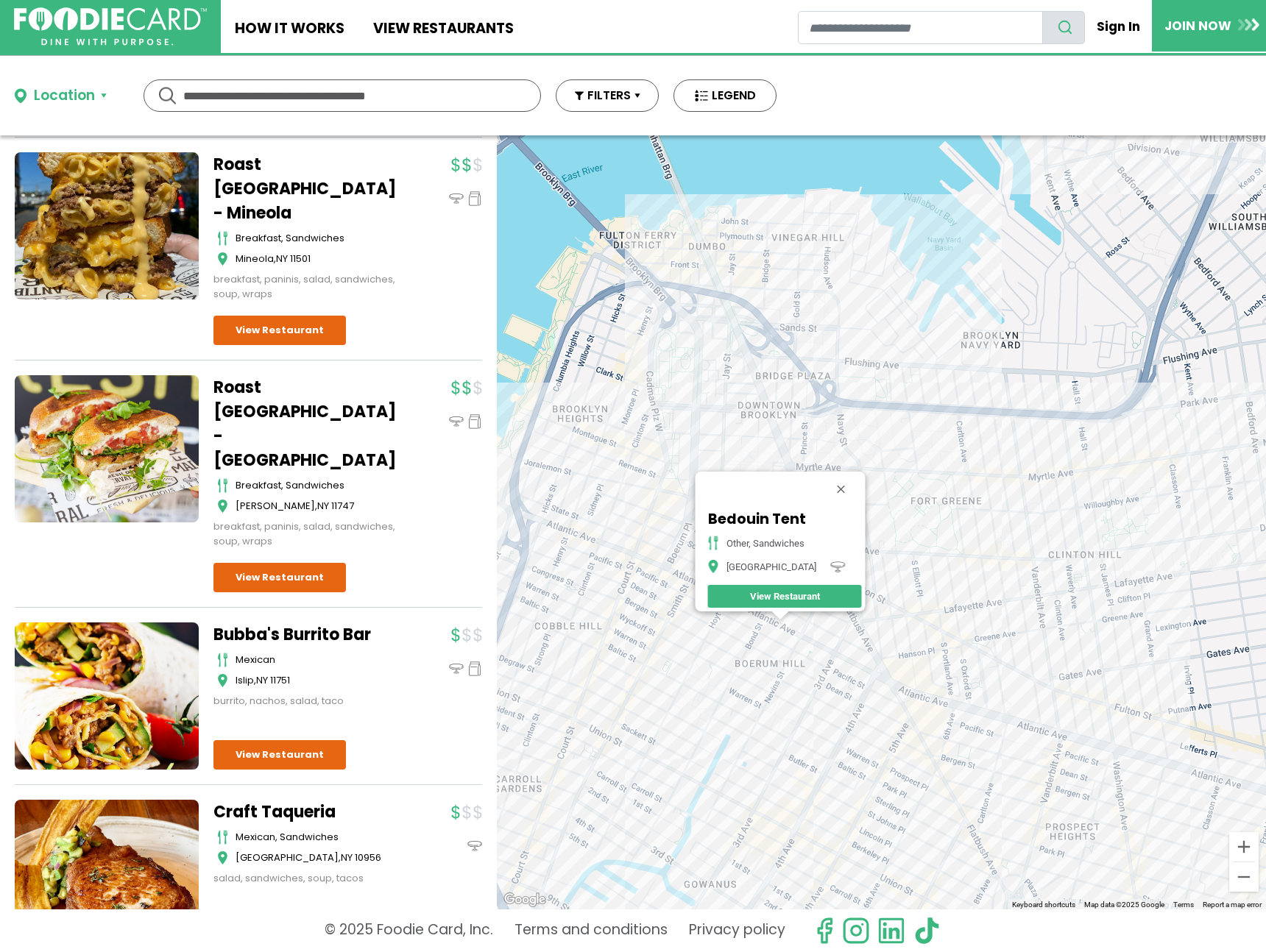
drag, startPoint x: 930, startPoint y: 311, endPoint x: 816, endPoint y: 408, distance: 149.7
click at [816, 408] on div "Bedouin Tent other, sandwiches Brooklyn View Restaurant" at bounding box center [881, 522] width 769 height 774
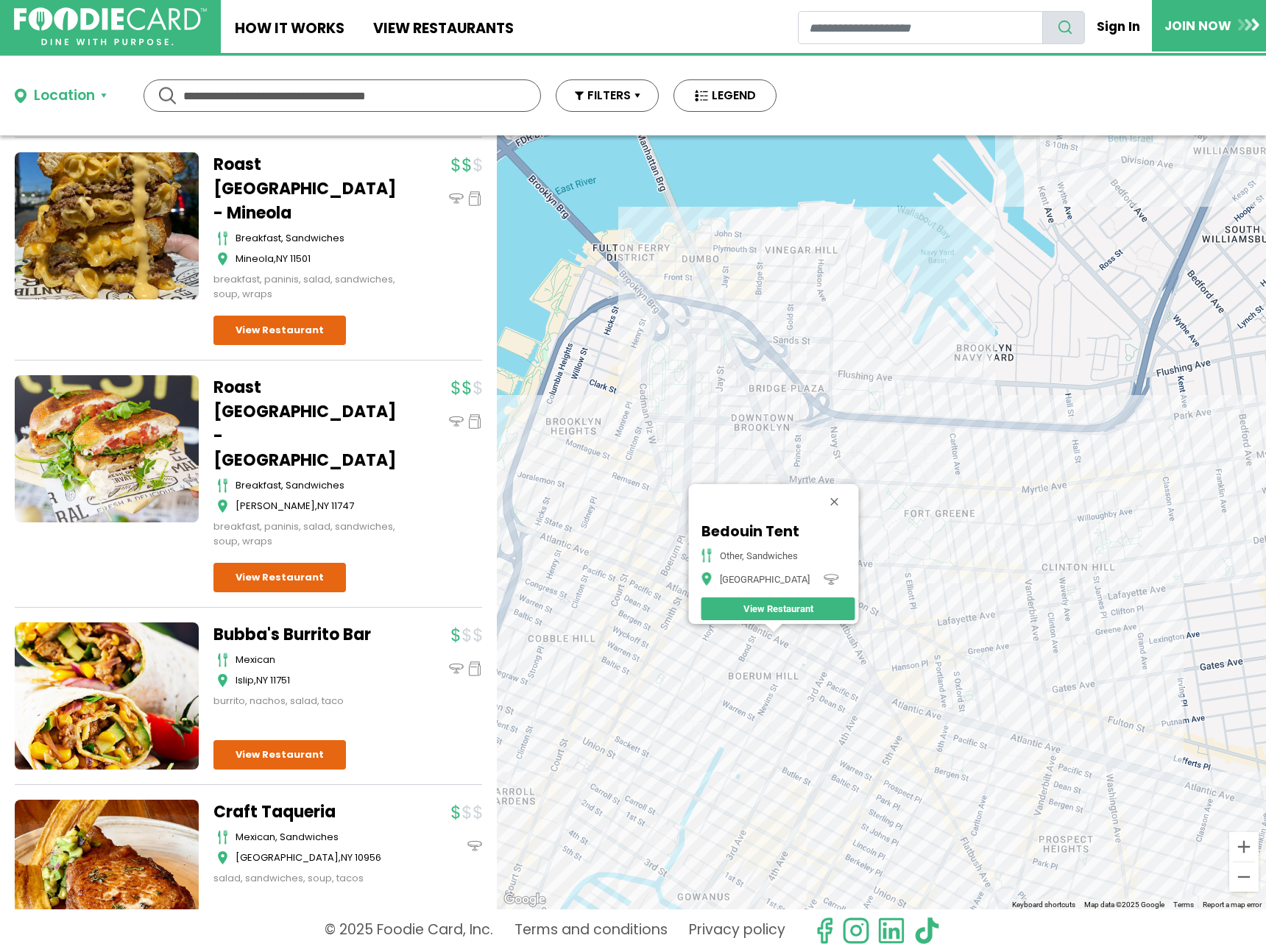
click at [855, 405] on div "Bedouin Tent other, sandwiches Brooklyn View Restaurant" at bounding box center [881, 522] width 769 height 774
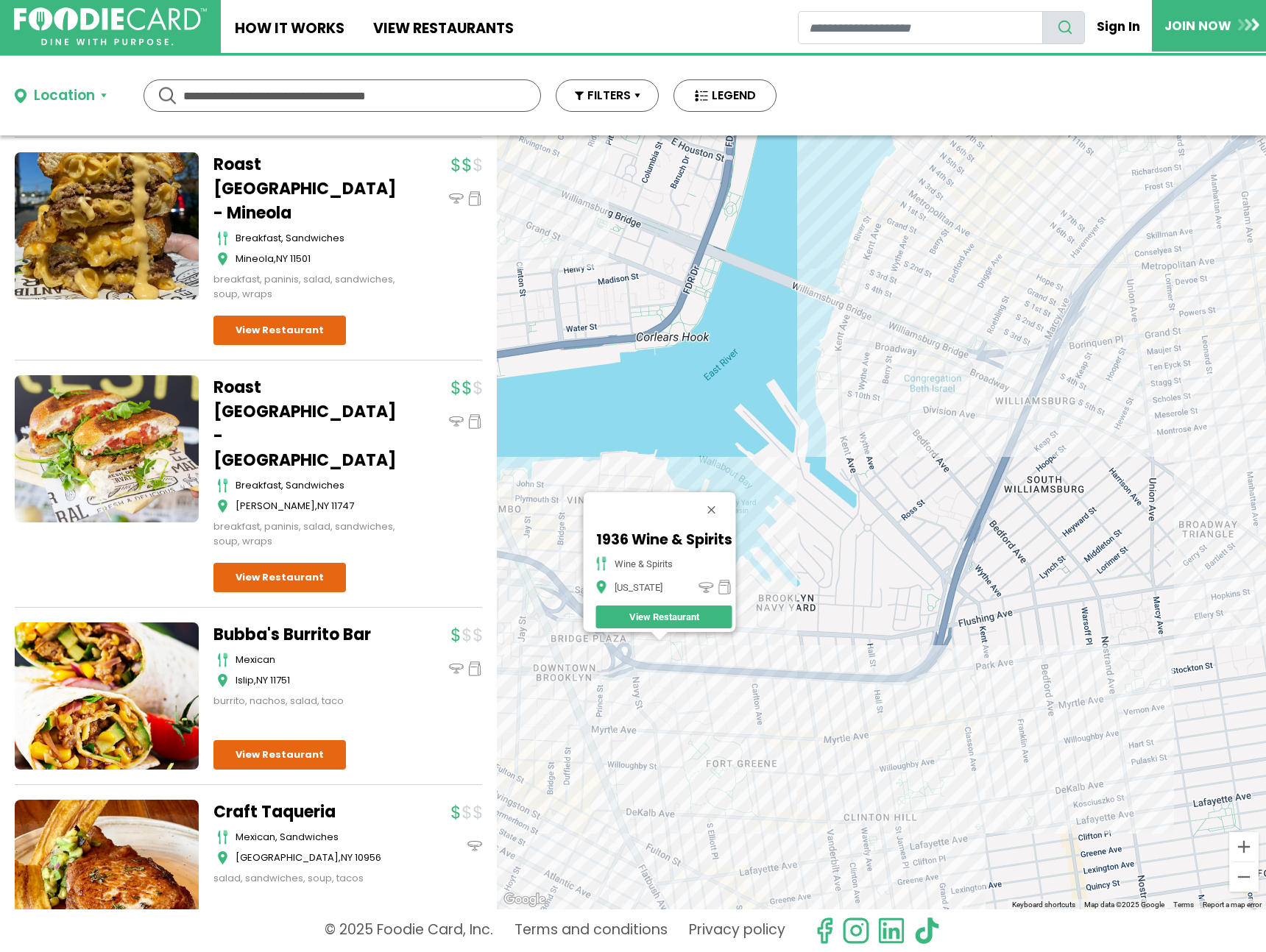
drag, startPoint x: 1022, startPoint y: 408, endPoint x: 827, endPoint y: 492, distance: 212.3
click at [789, 522] on div "1936 Wine & Spirits wine & spirits New York View Restaurant" at bounding box center [881, 522] width 769 height 774
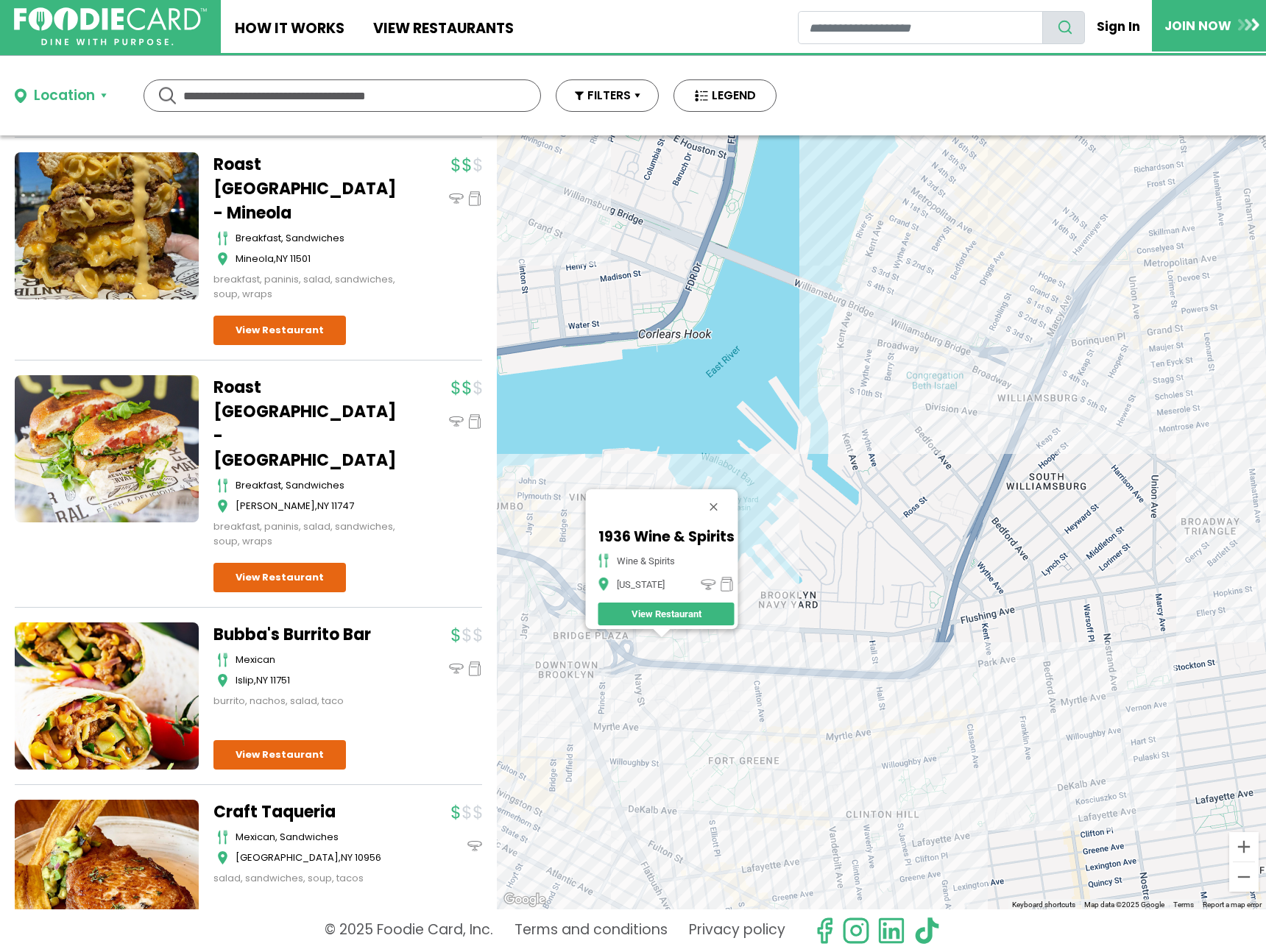
click at [1162, 345] on div "1936 Wine & Spirits wine & spirits New York View Restaurant" at bounding box center [881, 522] width 769 height 774
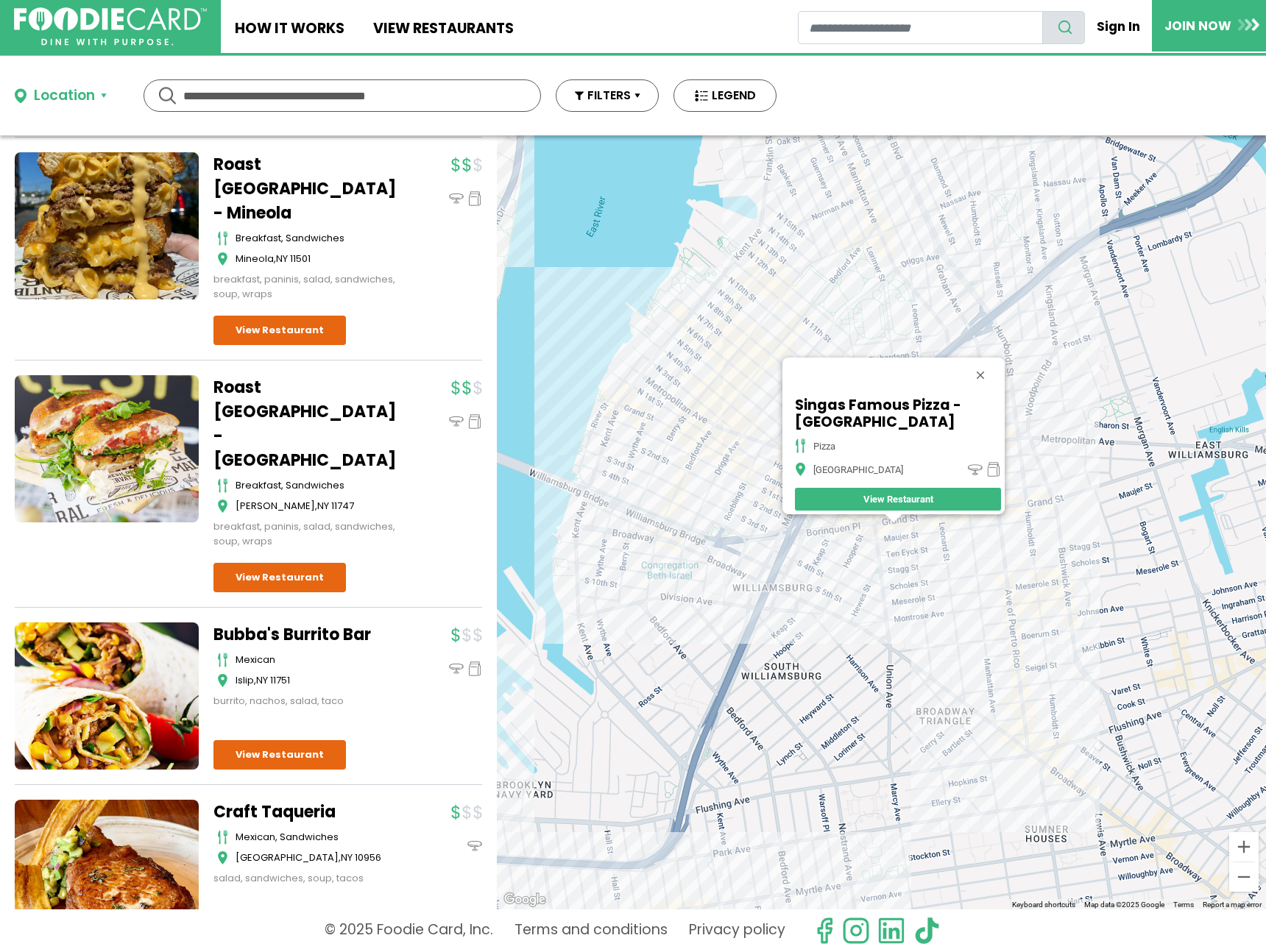
click at [867, 525] on div "Singas Famous Pizza - Brooklyn pizza Brooklyn View Restaurant" at bounding box center [881, 522] width 769 height 774
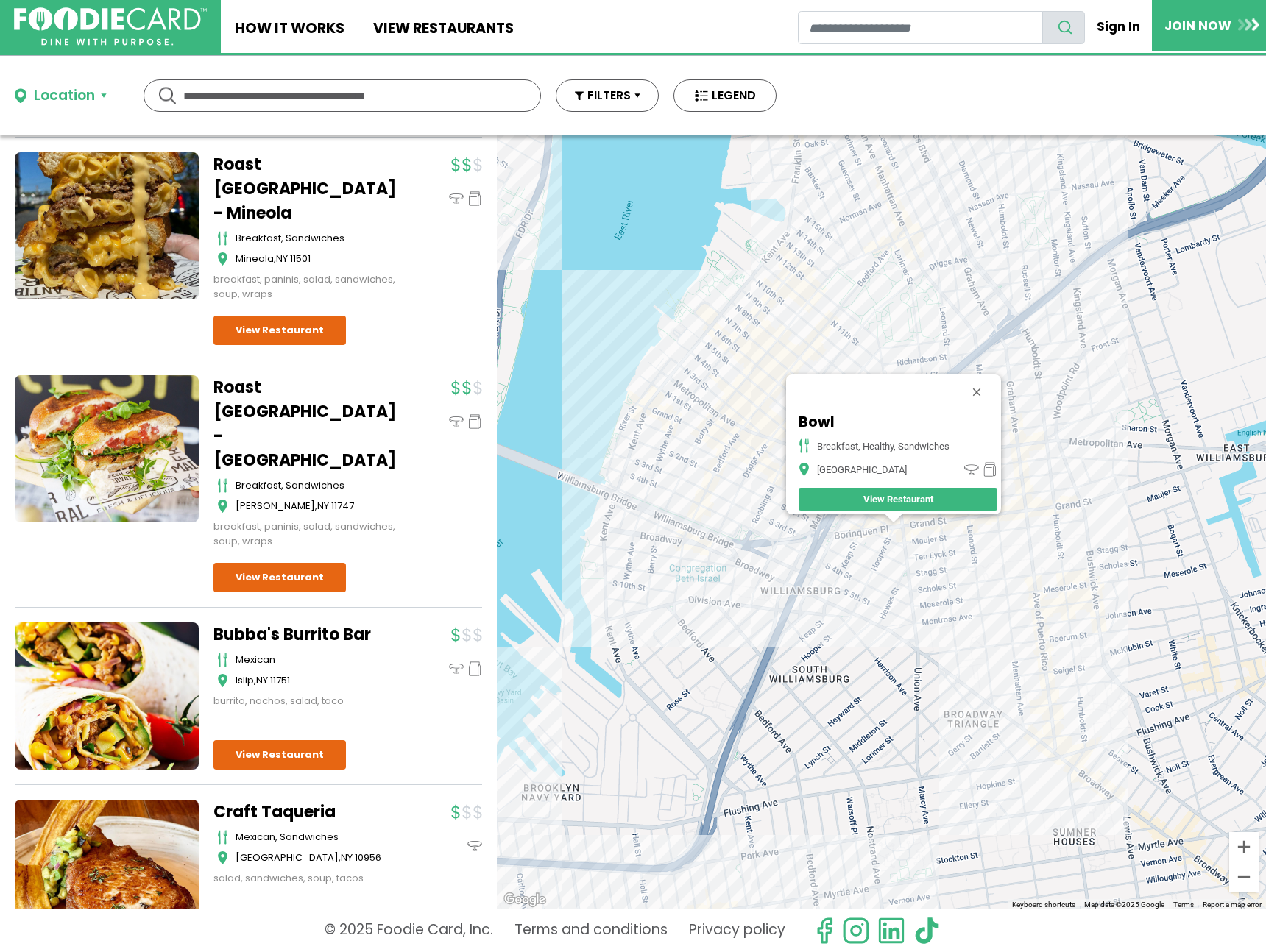
click at [866, 544] on div "Bowl breakfast, healthy, sandwiches Brooklyn View Restaurant" at bounding box center [881, 522] width 769 height 774
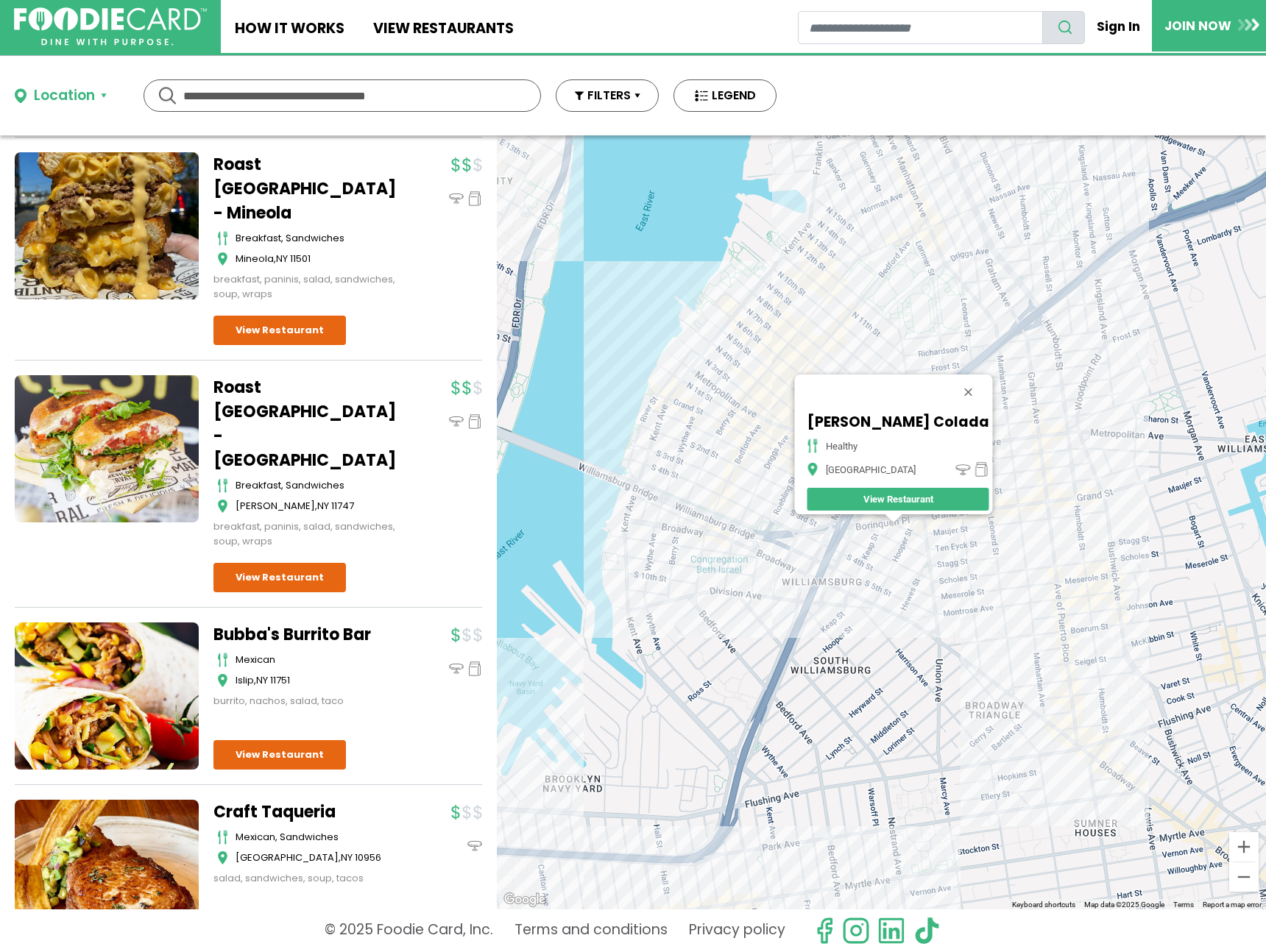
click at [1054, 489] on div "Pena Colada healthy Brooklyn View Restaurant" at bounding box center [881, 522] width 769 height 774
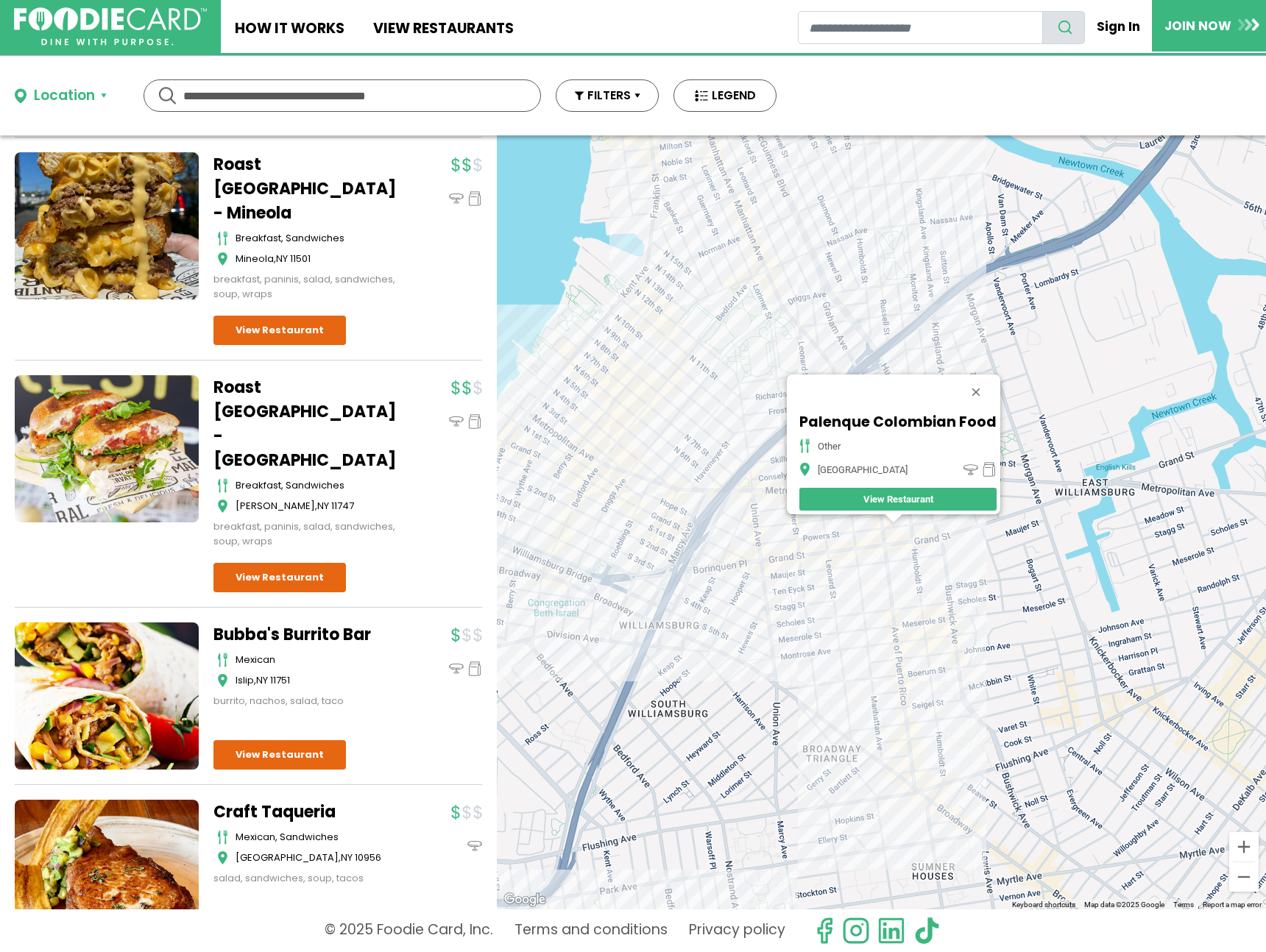
click at [938, 552] on div "Palenque Colombian Food other Brooklyn View Restaurant" at bounding box center [881, 522] width 769 height 774
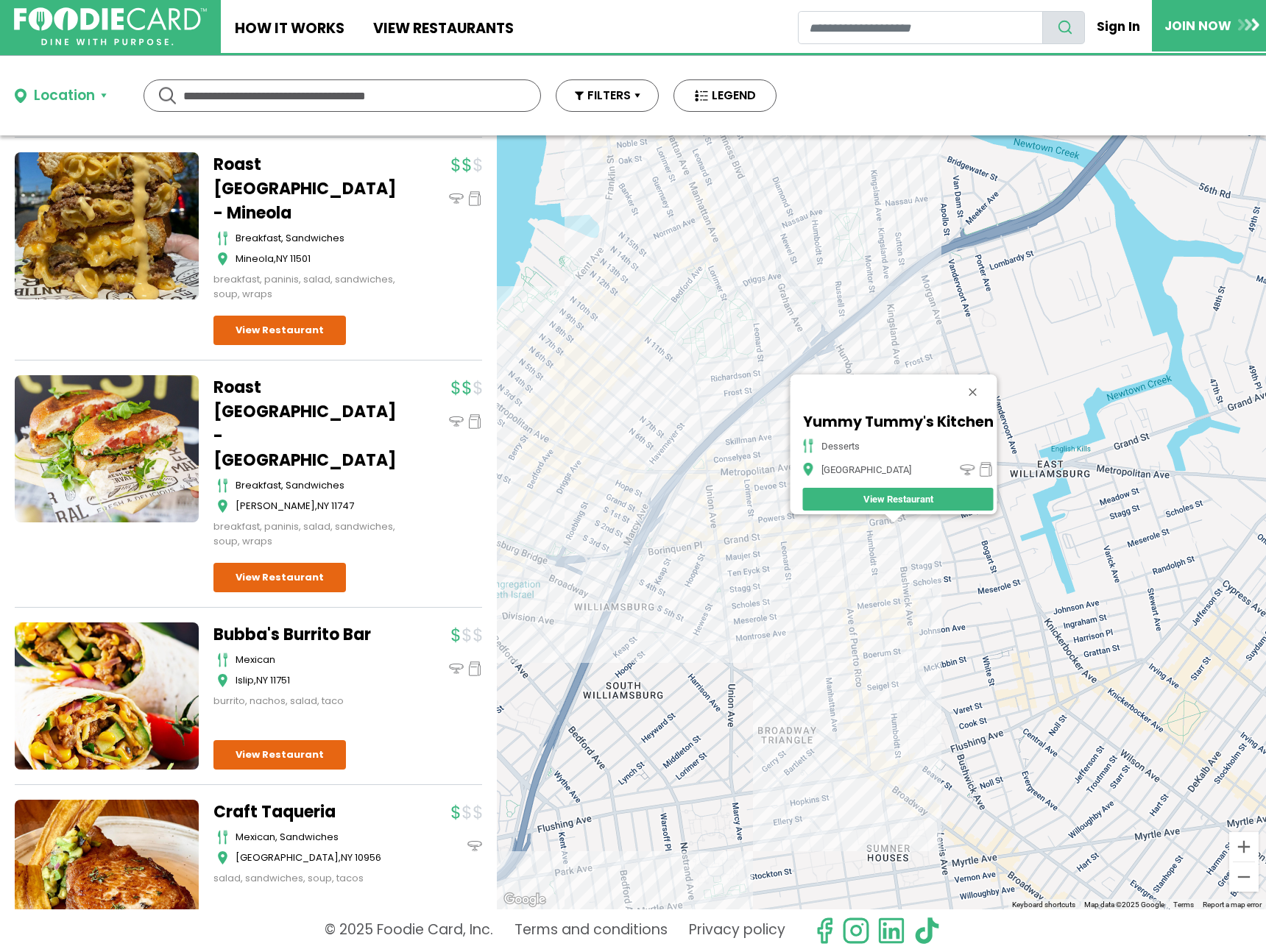
click at [865, 537] on div "Yummy Tummy's Kitchen desserts Brooklyn View Restaurant" at bounding box center [881, 522] width 769 height 774
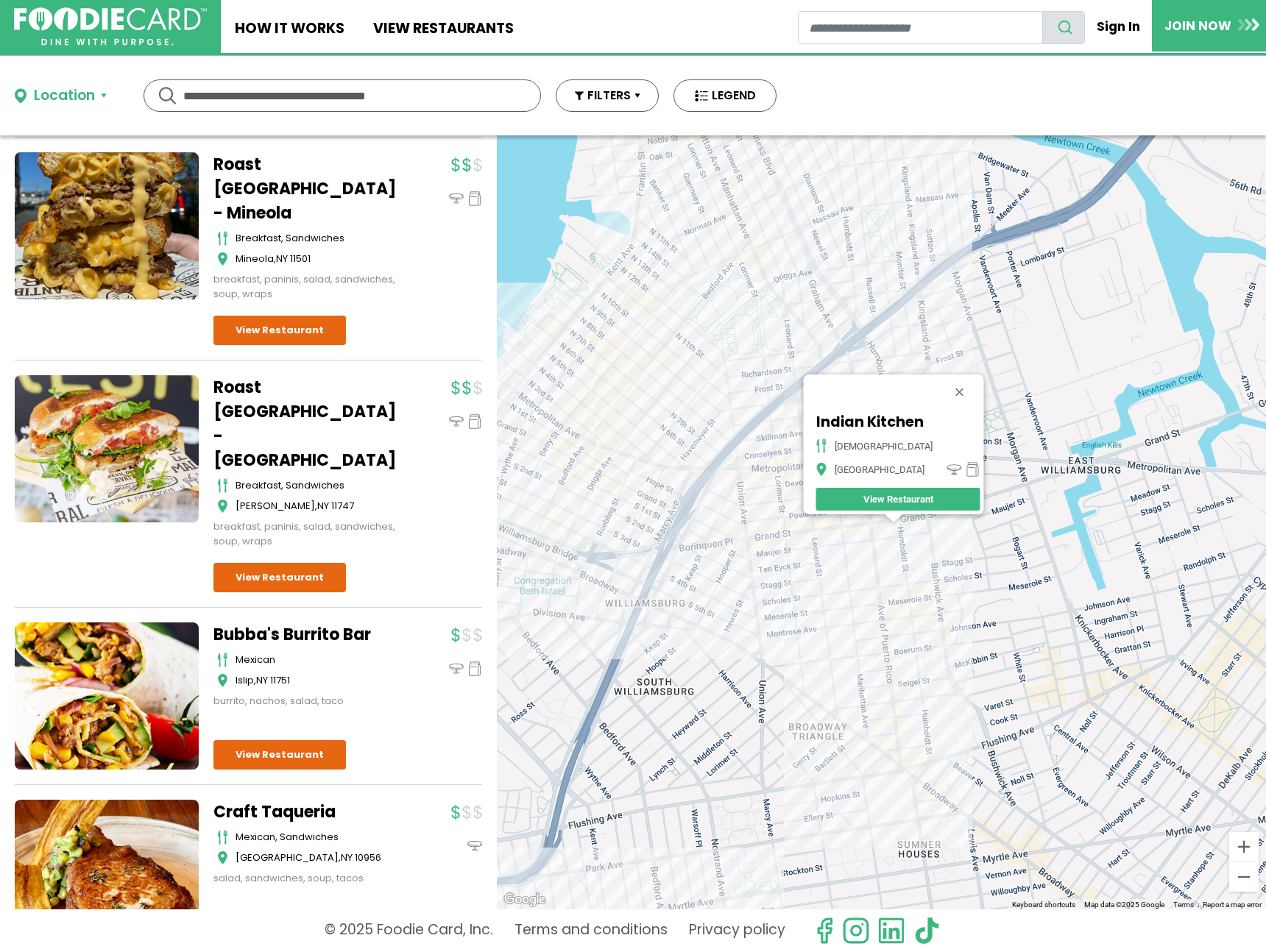
click at [896, 648] on div "Indian Kitchen indian Brooklyn View Restaurant" at bounding box center [881, 522] width 769 height 774
click at [952, 623] on div "Indian Kitchen indian Brooklyn View Restaurant" at bounding box center [881, 522] width 769 height 774
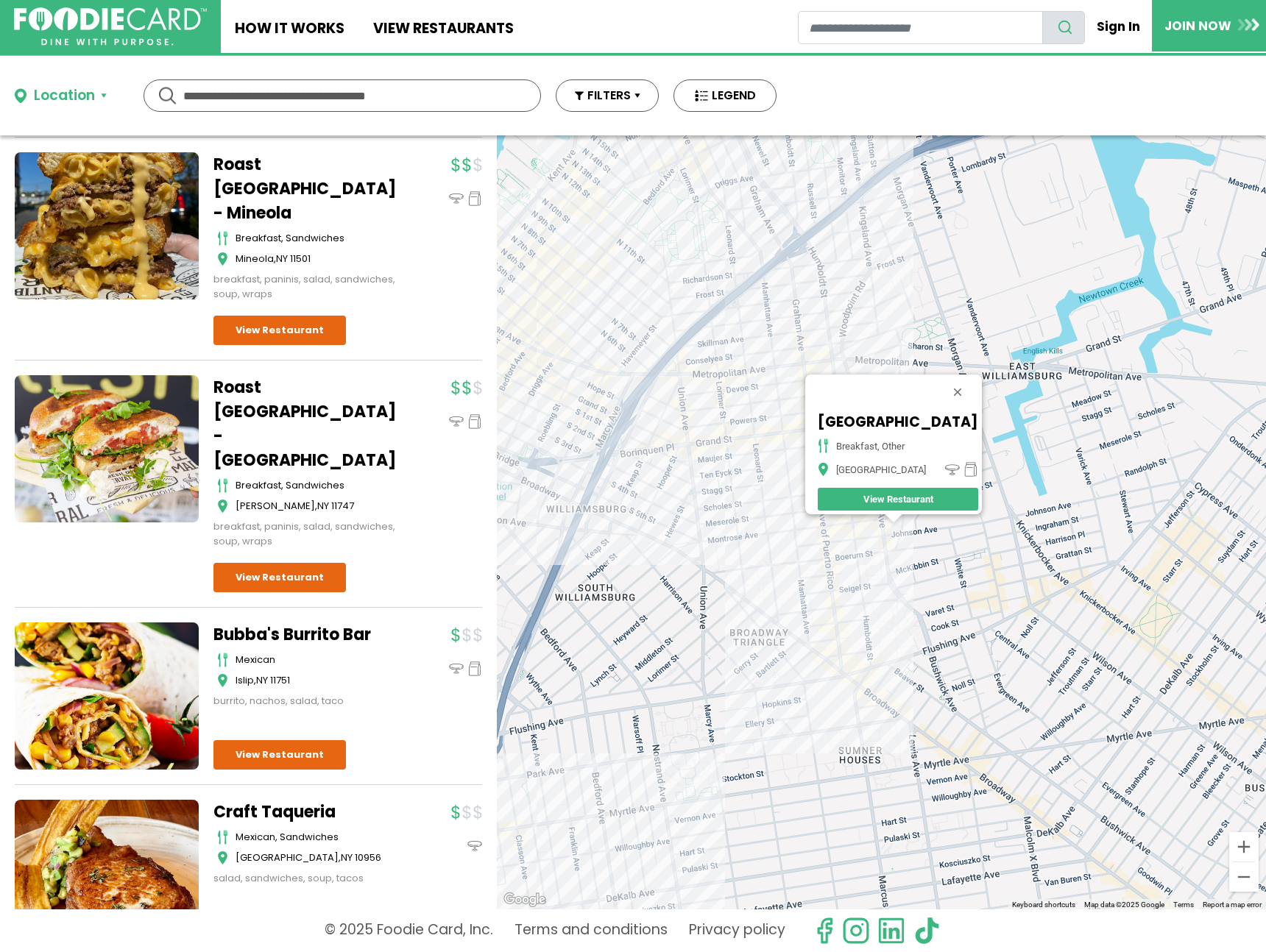
click at [867, 680] on div "Bushwick Pita Palace breakfast, other Brooklyn View Restaurant" at bounding box center [881, 522] width 769 height 774
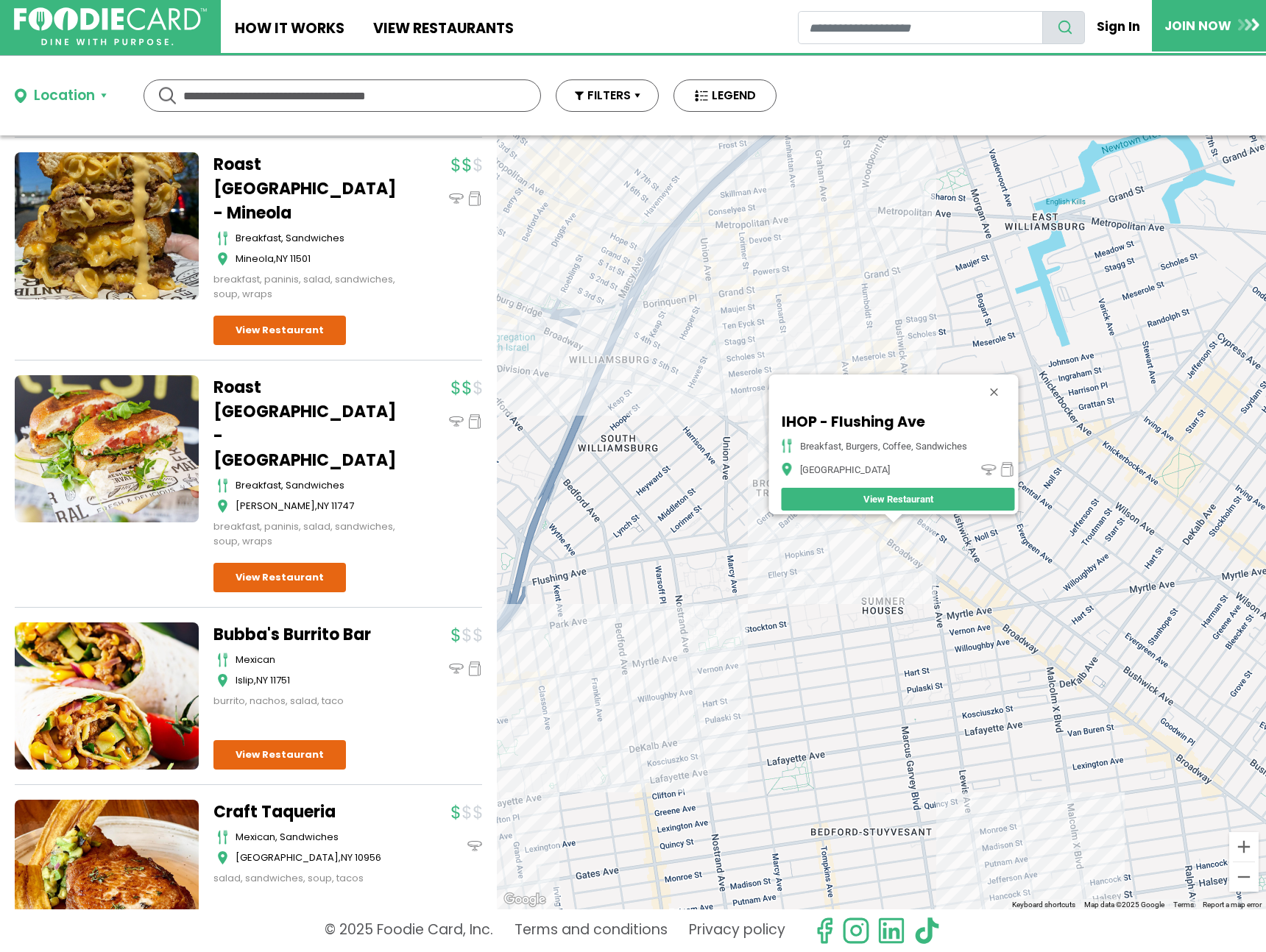
drag, startPoint x: 750, startPoint y: 97, endPoint x: 748, endPoint y: 198, distance: 101.0
click at [748, 198] on div "Location Use my current location Search by Region New York 1998 restaurants New…" at bounding box center [633, 503] width 1266 height 896
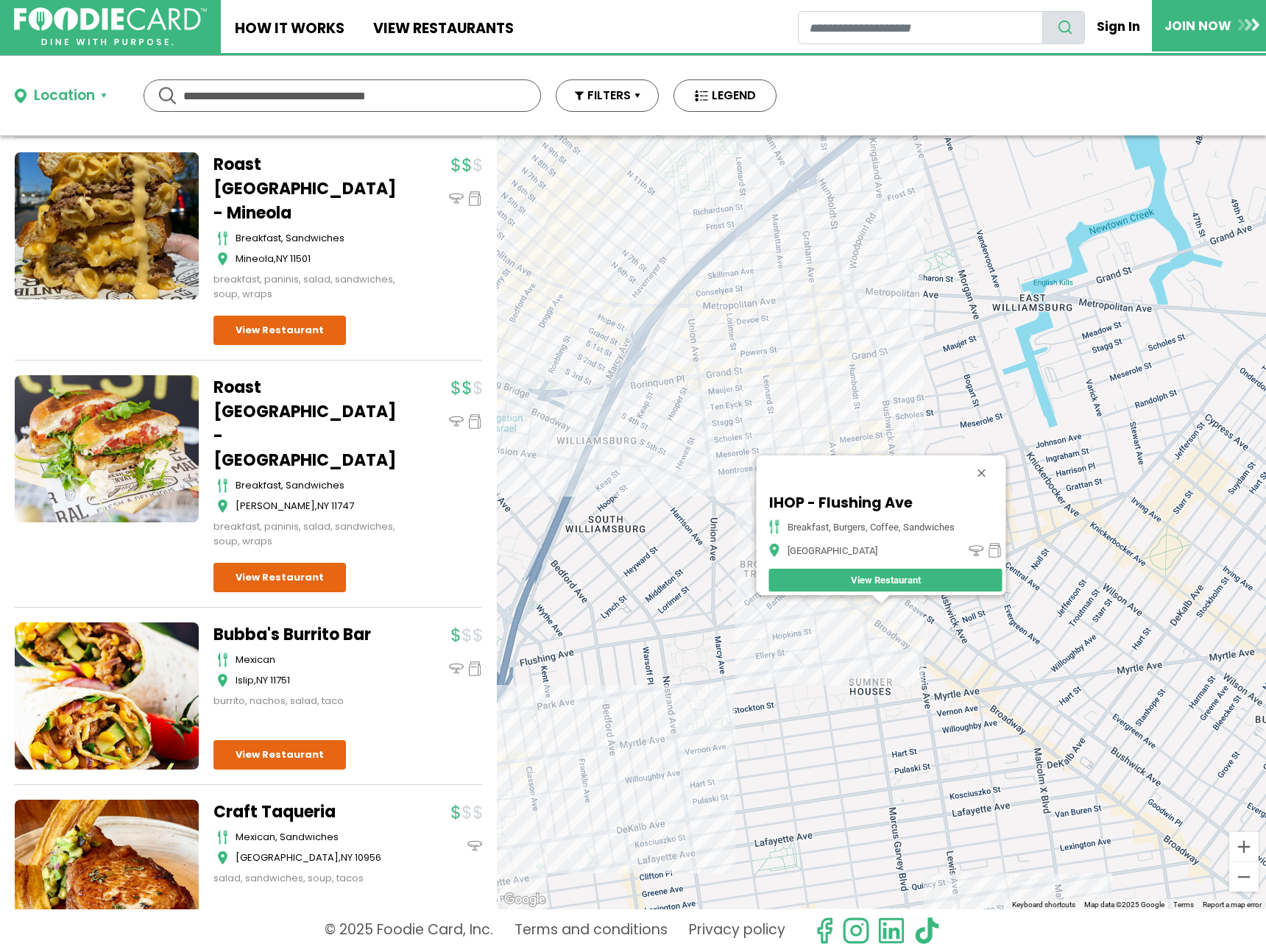
drag, startPoint x: 754, startPoint y: 219, endPoint x: 794, endPoint y: 259, distance: 56.6
click at [742, 284] on div "IHOP - Flushing Ave breakfast, burgers, coffee, sandwiches Brooklyn View Restau…" at bounding box center [881, 522] width 769 height 774
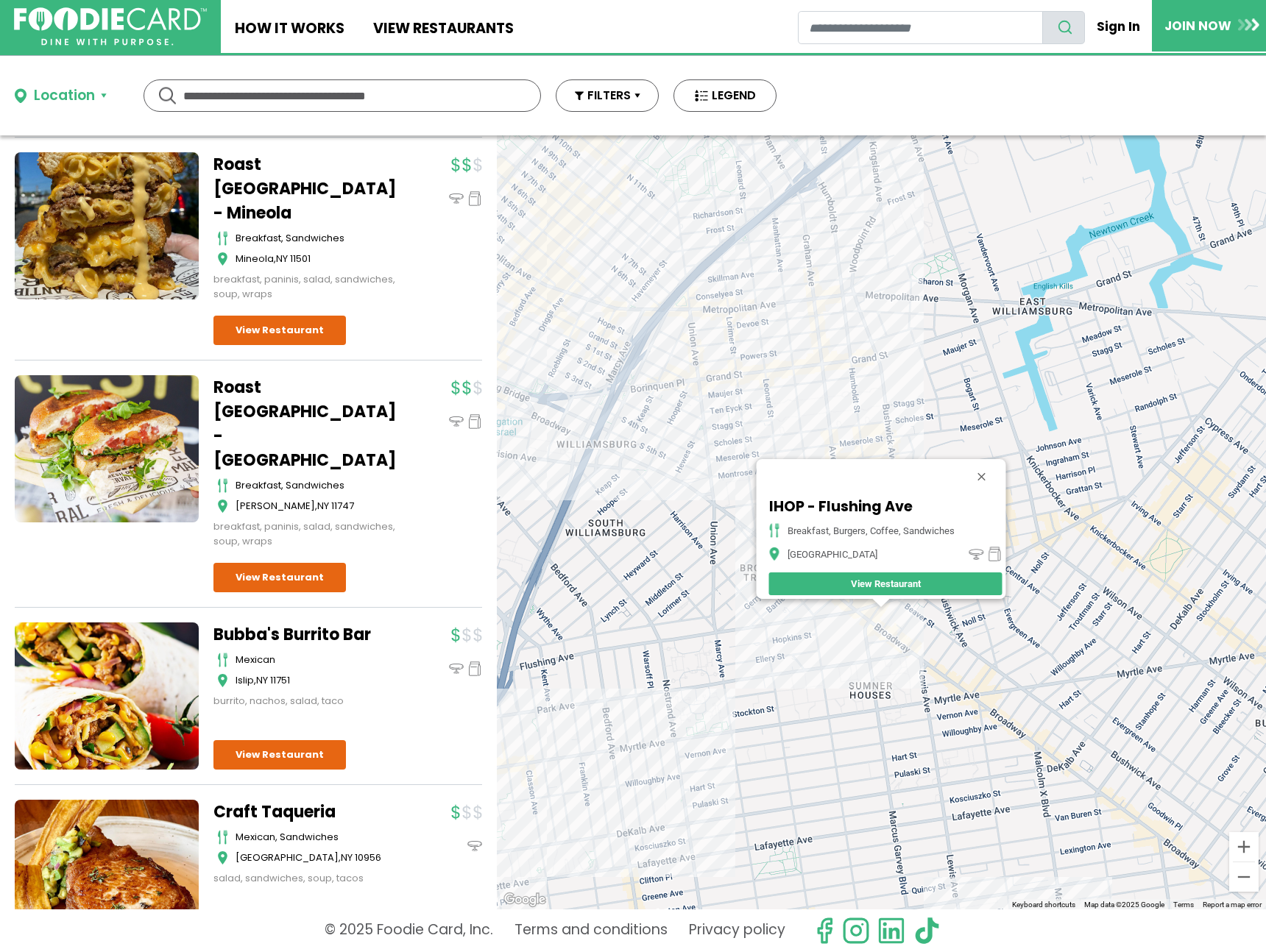
drag, startPoint x: 809, startPoint y: 226, endPoint x: 846, endPoint y: 236, distance: 38.3
click at [810, 226] on div "IHOP - Flushing Ave breakfast, burgers, coffee, sandwiches Brooklyn View Restau…" at bounding box center [881, 522] width 769 height 774
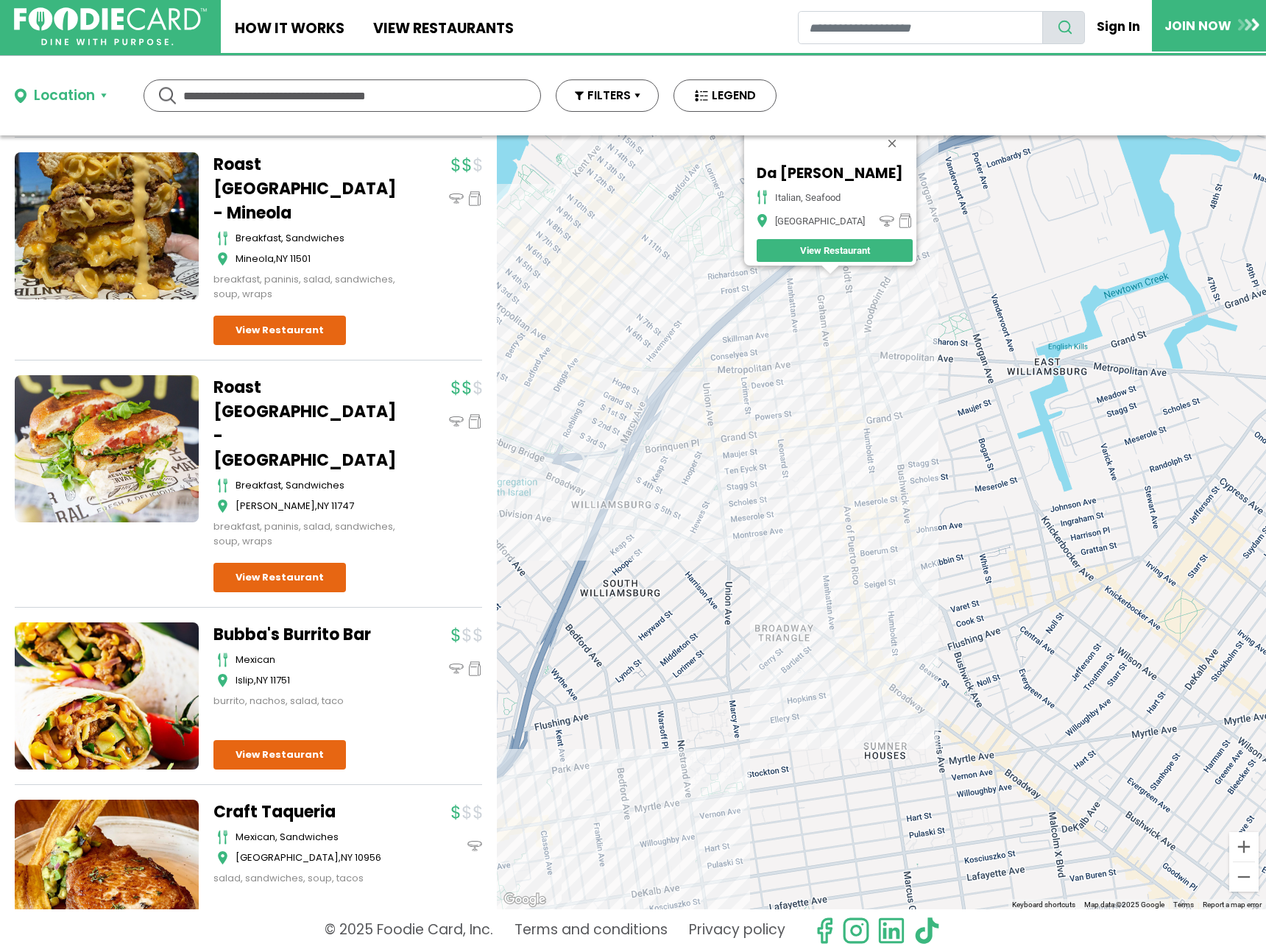
click at [852, 237] on div "Da Francesco italian, seafood Brooklyn View Restaurant" at bounding box center [881, 522] width 769 height 774
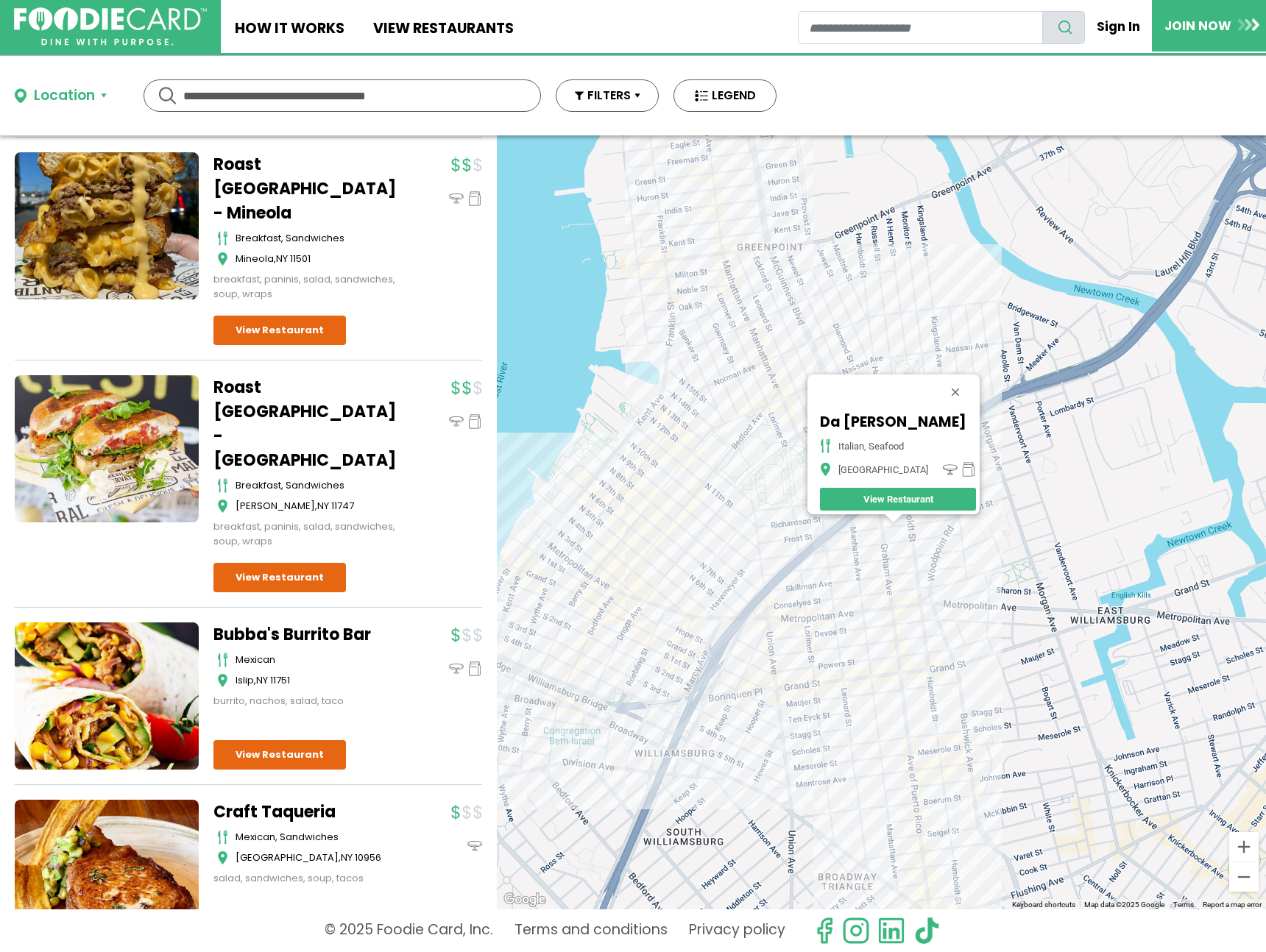
click at [778, 389] on div "Da Francesco italian, seafood Brooklyn View Restaurant" at bounding box center [881, 522] width 769 height 774
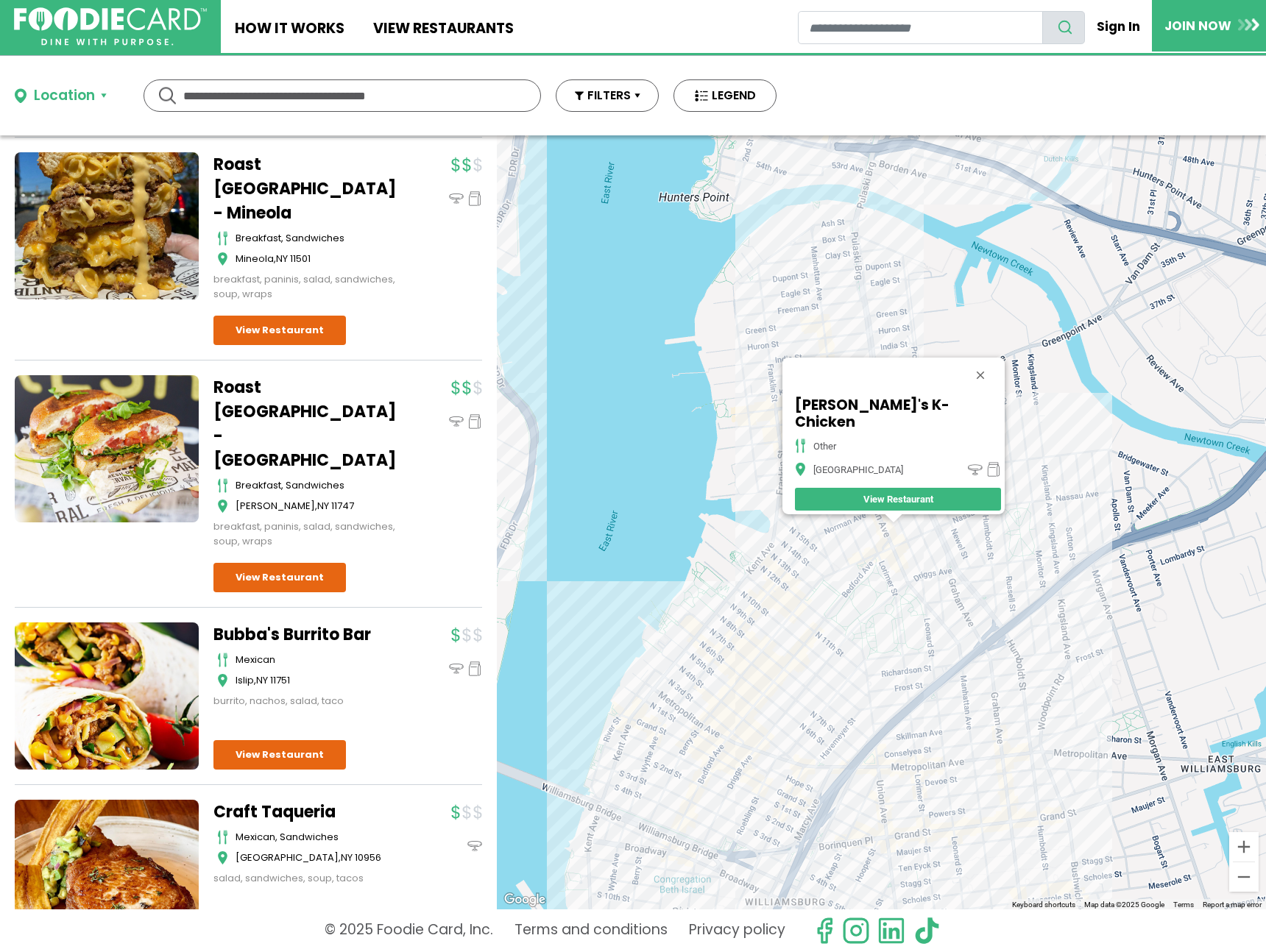
click at [980, 520] on div "Sweetie's K-Chicken other Brooklyn View Restaurant" at bounding box center [881, 522] width 769 height 774
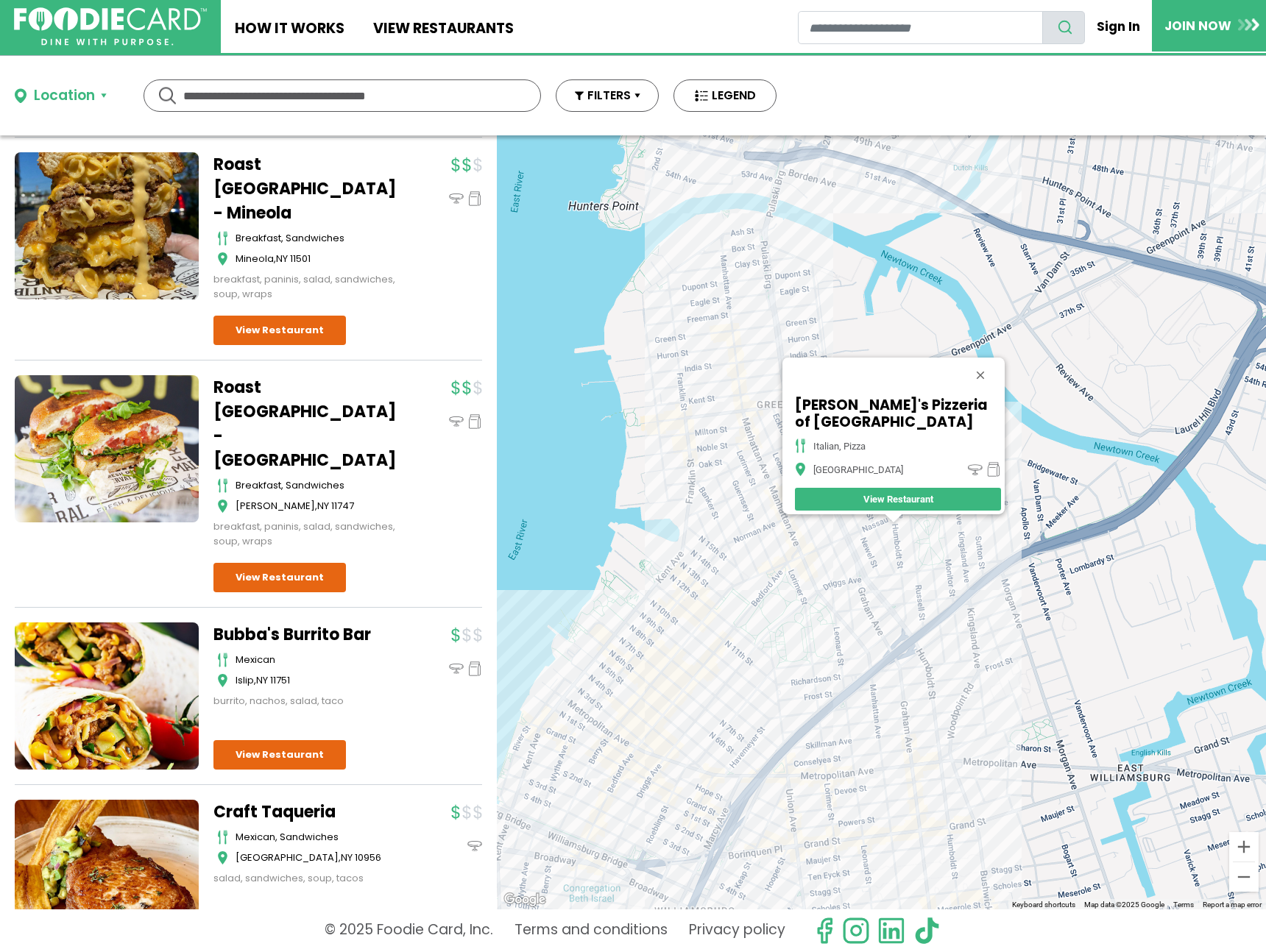
drag, startPoint x: 968, startPoint y: 516, endPoint x: 959, endPoint y: 512, distance: 9.8
click at [968, 517] on div "Tony's Pizzeria of Nassau Ave italian, pizza Brooklyn View Restaurant" at bounding box center [881, 522] width 769 height 774
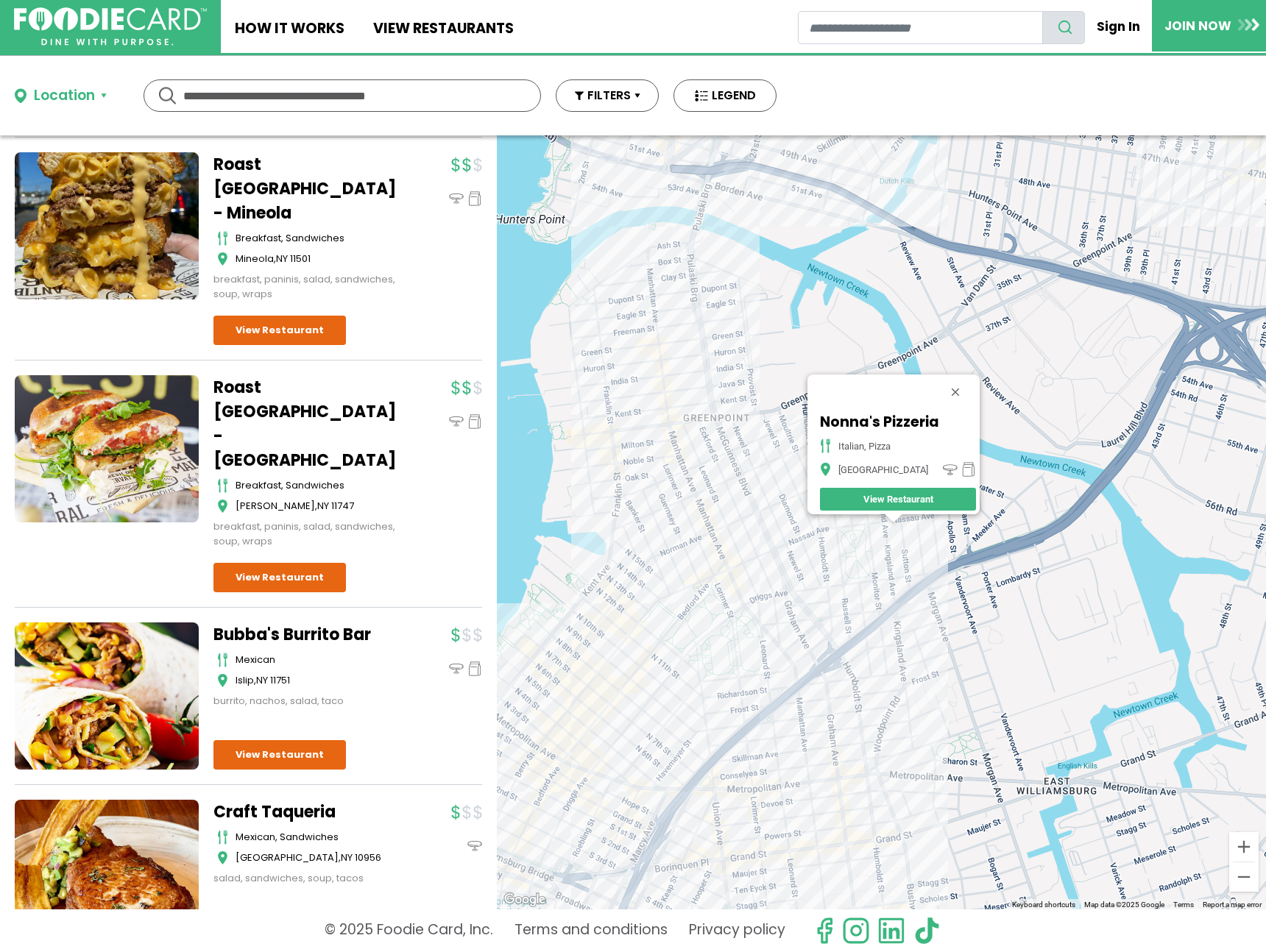
click at [671, 366] on div "Nonna's Pizzeria italian, pizza Brooklyn View Restaurant" at bounding box center [881, 522] width 769 height 774
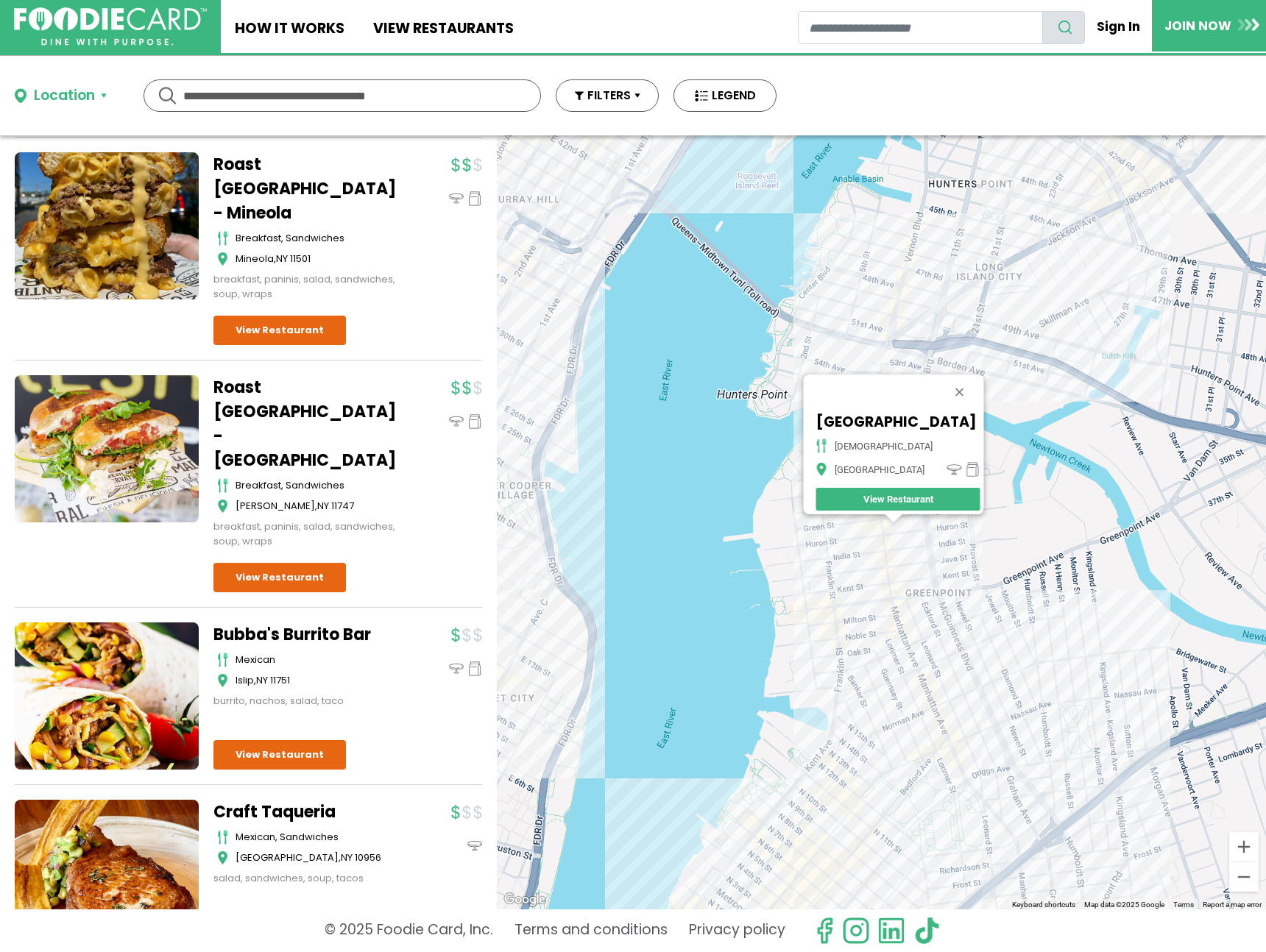
drag, startPoint x: 1146, startPoint y: 539, endPoint x: 1107, endPoint y: 528, distance: 40.5
click at [1121, 531] on div "Bombay Grill House indian Brooklyn View Restaurant" at bounding box center [881, 522] width 769 height 774
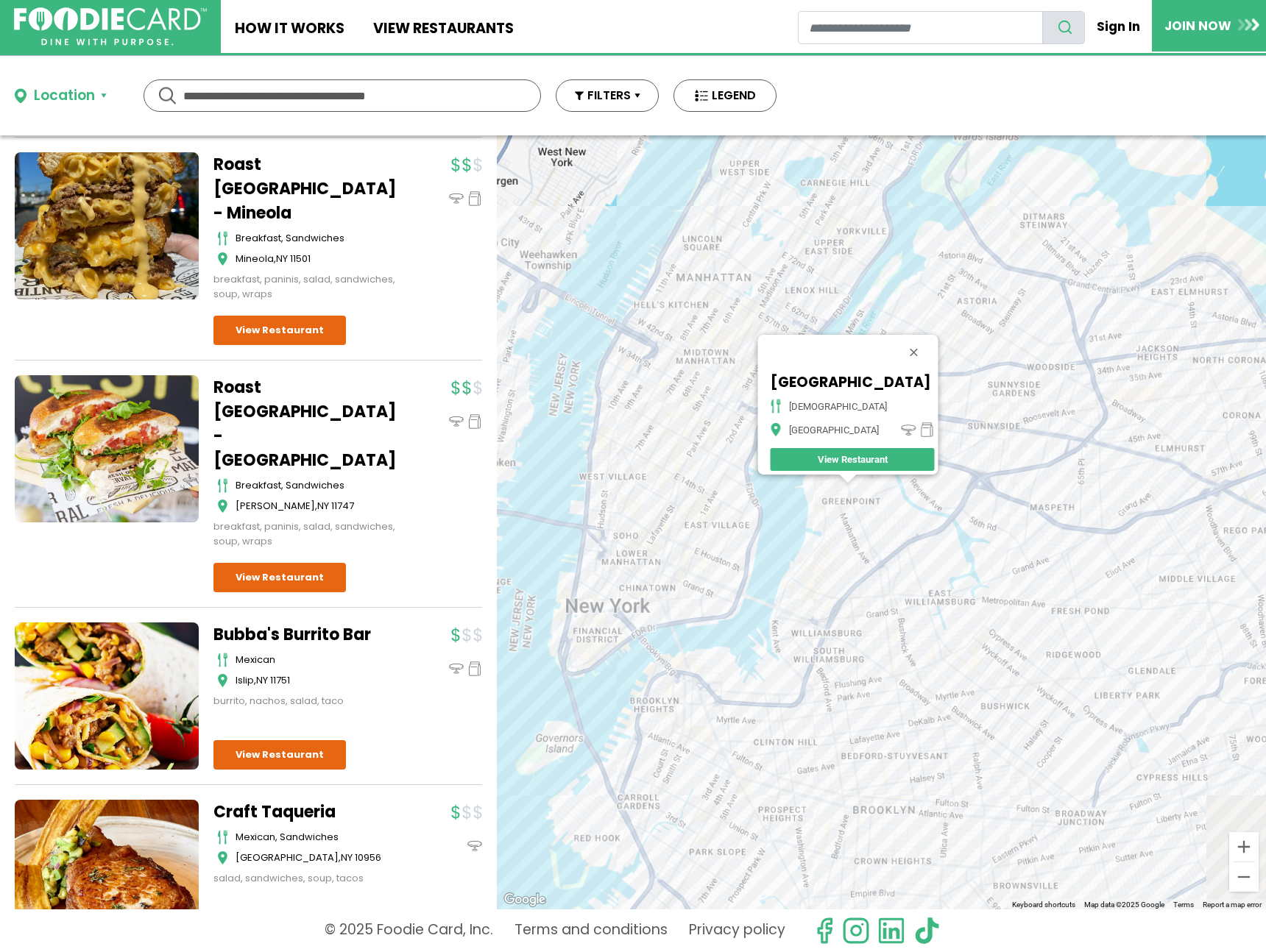
drag, startPoint x: 1100, startPoint y: 522, endPoint x: 917, endPoint y: 496, distance: 184.8
click at [917, 496] on div "Bombay Grill House indian Brooklyn View Restaurant" at bounding box center [881, 522] width 769 height 774
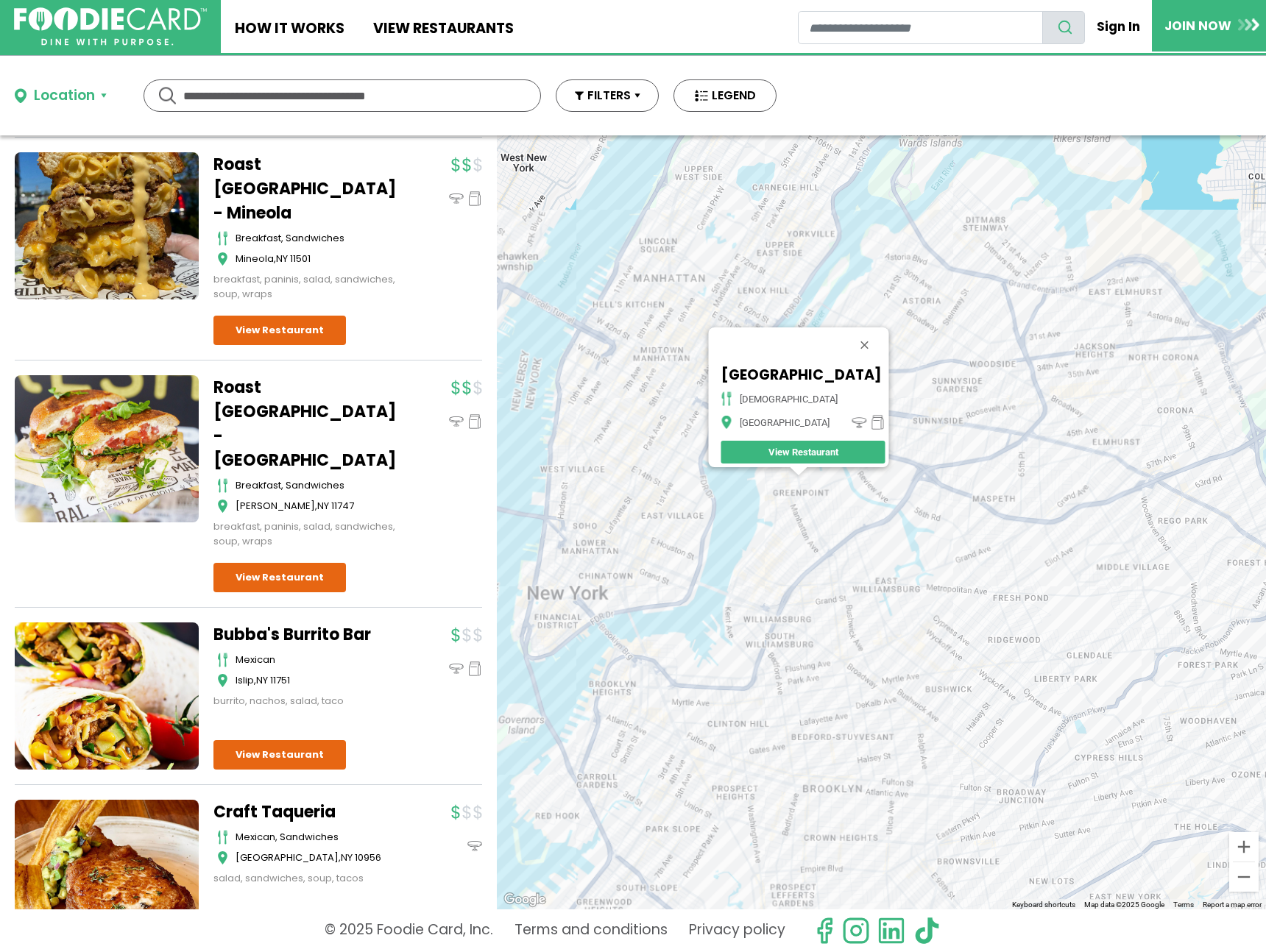
drag, startPoint x: 1033, startPoint y: 521, endPoint x: 957, endPoint y: 469, distance: 92.1
click at [957, 469] on div "Bombay Grill House indian Brooklyn View Restaurant" at bounding box center [881, 522] width 769 height 774
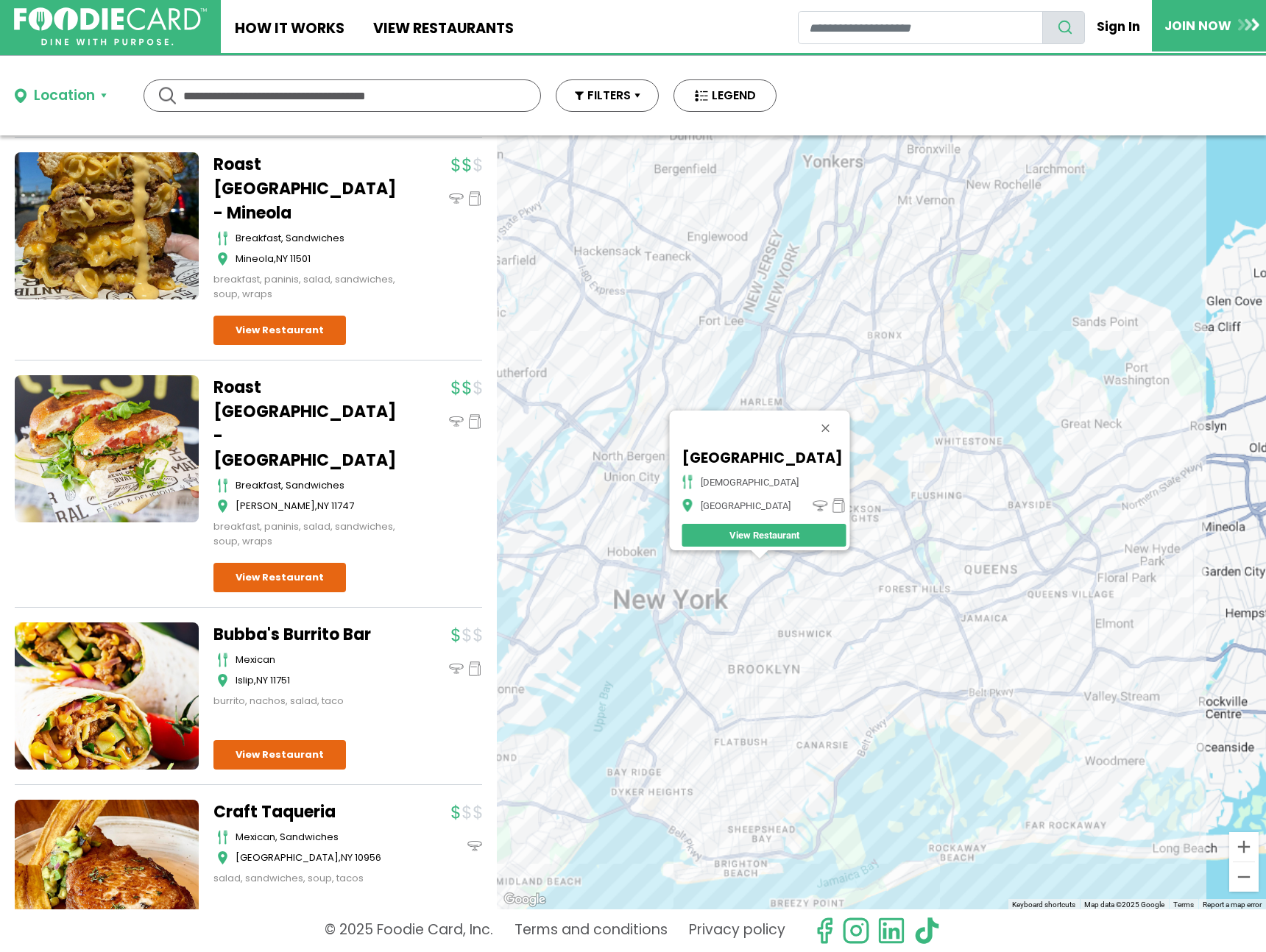
drag, startPoint x: 704, startPoint y: 572, endPoint x: 667, endPoint y: 562, distance: 38.3
click at [667, 562] on div "Bombay Grill House indian Brooklyn View Restaurant" at bounding box center [881, 522] width 769 height 774
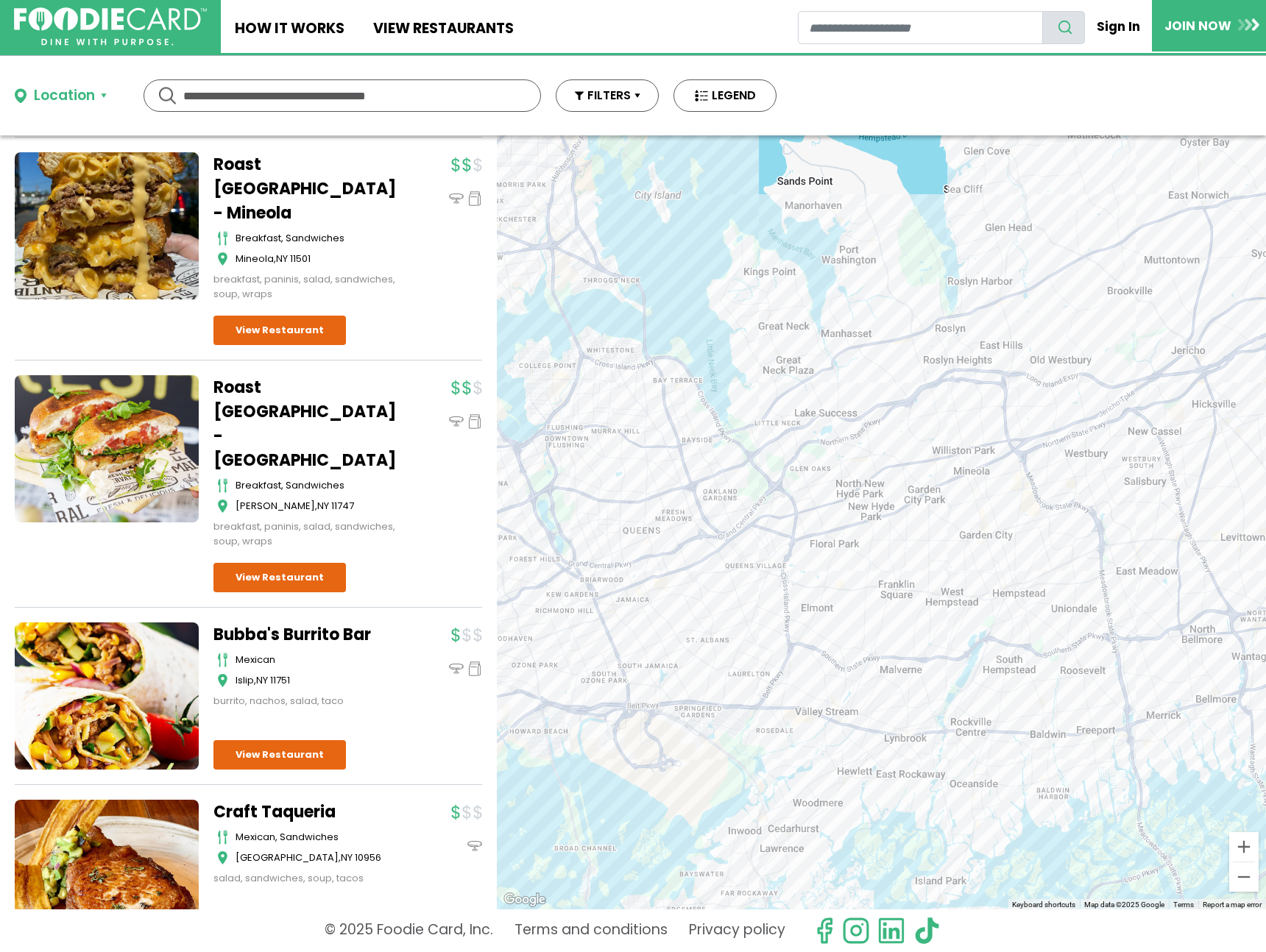
drag, startPoint x: 1018, startPoint y: 596, endPoint x: 715, endPoint y: 568, distance: 304.3
click at [715, 568] on div "Bombay Grill House indian Brooklyn View Restaurant" at bounding box center [881, 522] width 769 height 774
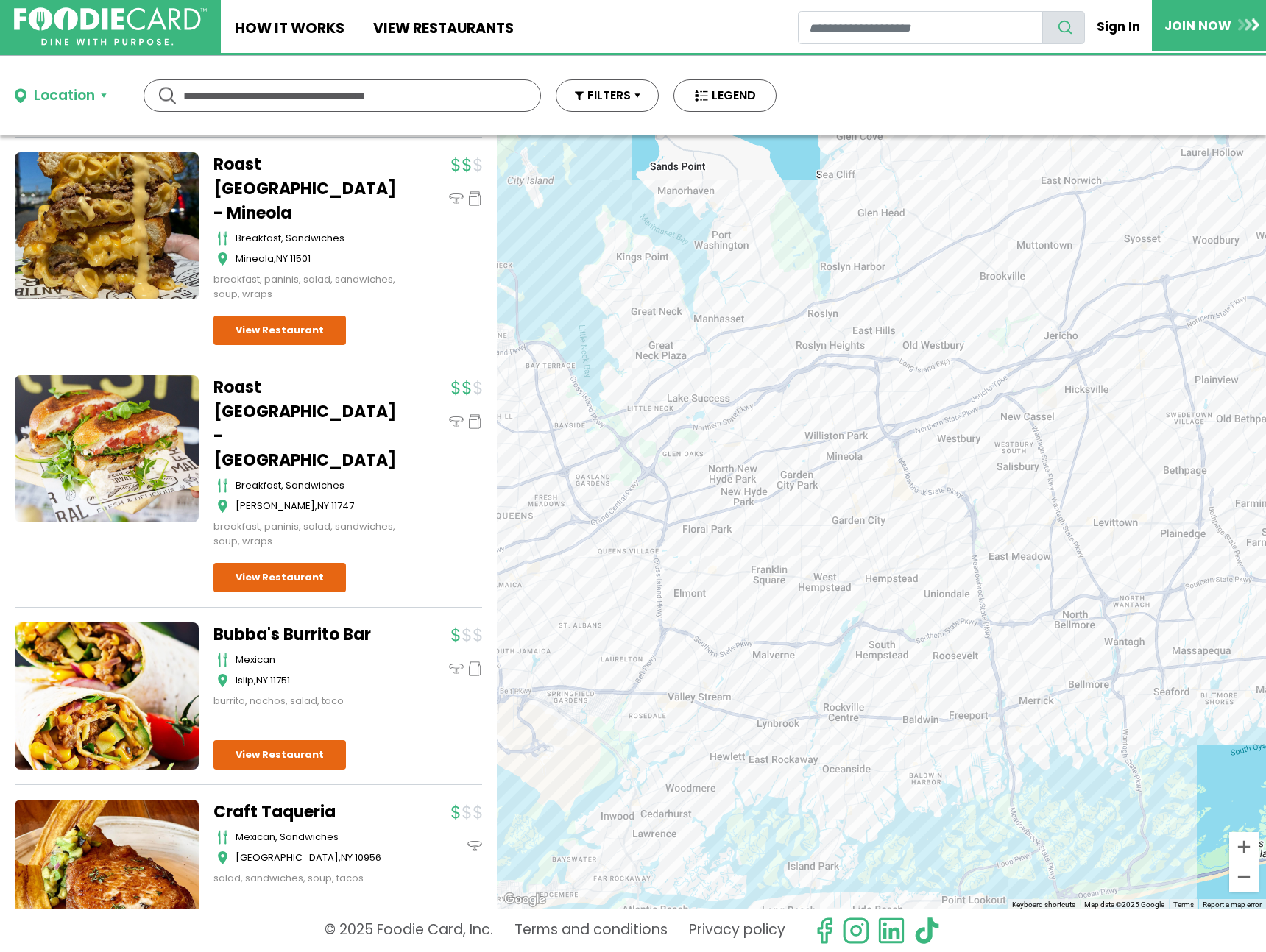
drag, startPoint x: 963, startPoint y: 567, endPoint x: 846, endPoint y: 547, distance: 118.7
click at [861, 554] on div "Bombay Grill House indian Brooklyn View Restaurant" at bounding box center [881, 522] width 769 height 774
click at [861, 532] on div "Bombay Grill House indian Brooklyn View Restaurant" at bounding box center [881, 522] width 769 height 774
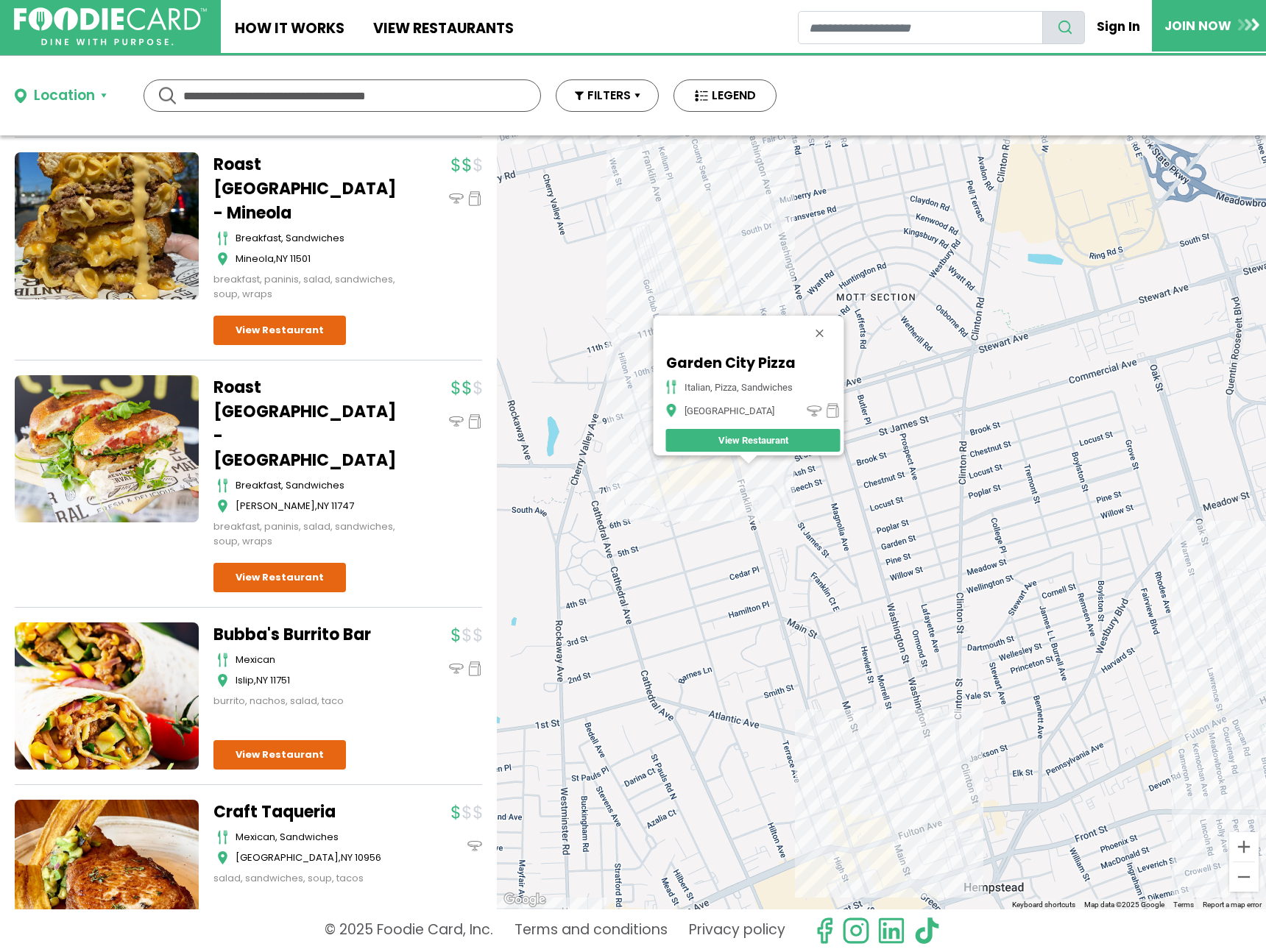
drag, startPoint x: 776, startPoint y: 489, endPoint x: 805, endPoint y: 534, distance: 53.5
click at [805, 534] on div "Garden City Pizza italian, pizza, sandwiches Garden City View Restaurant" at bounding box center [881, 522] width 769 height 774
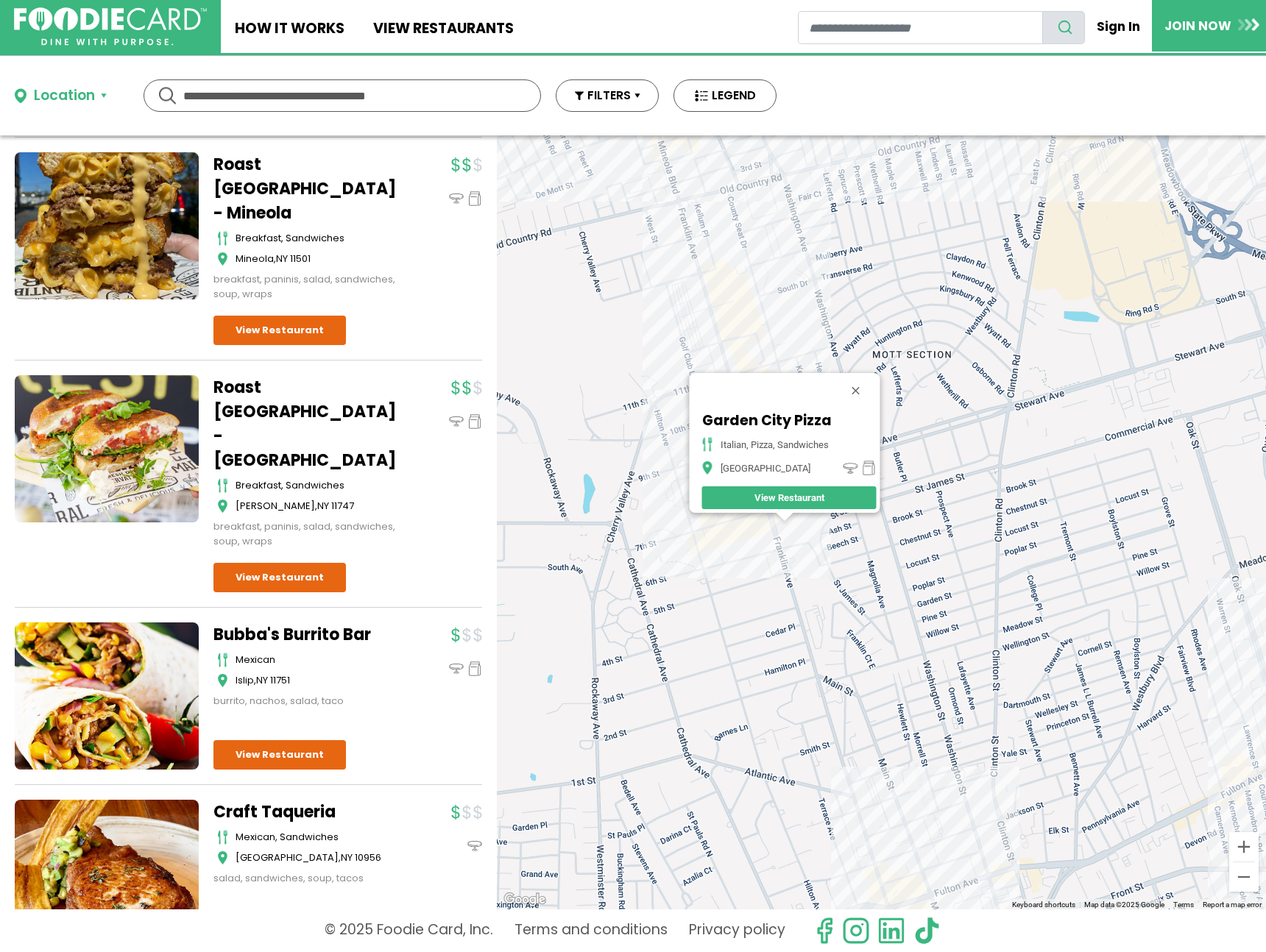
click at [761, 528] on div "Garden City Pizza italian, pizza, sandwiches Garden City View Restaurant" at bounding box center [881, 522] width 769 height 774
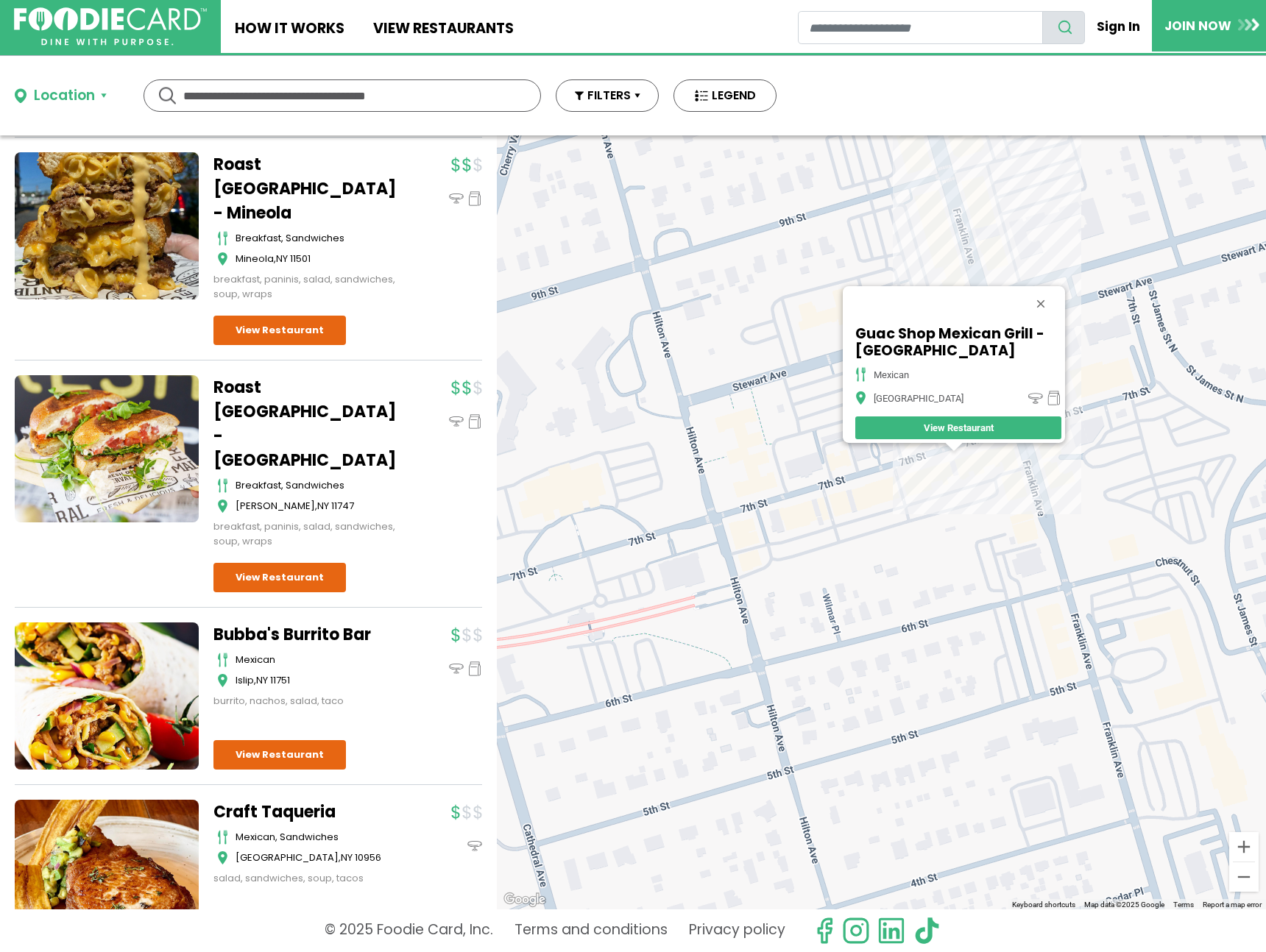
click at [1032, 460] on div "Guac Shop Mexican Grill - Garden City mexican Garden City View Restaurant" at bounding box center [881, 522] width 769 height 774
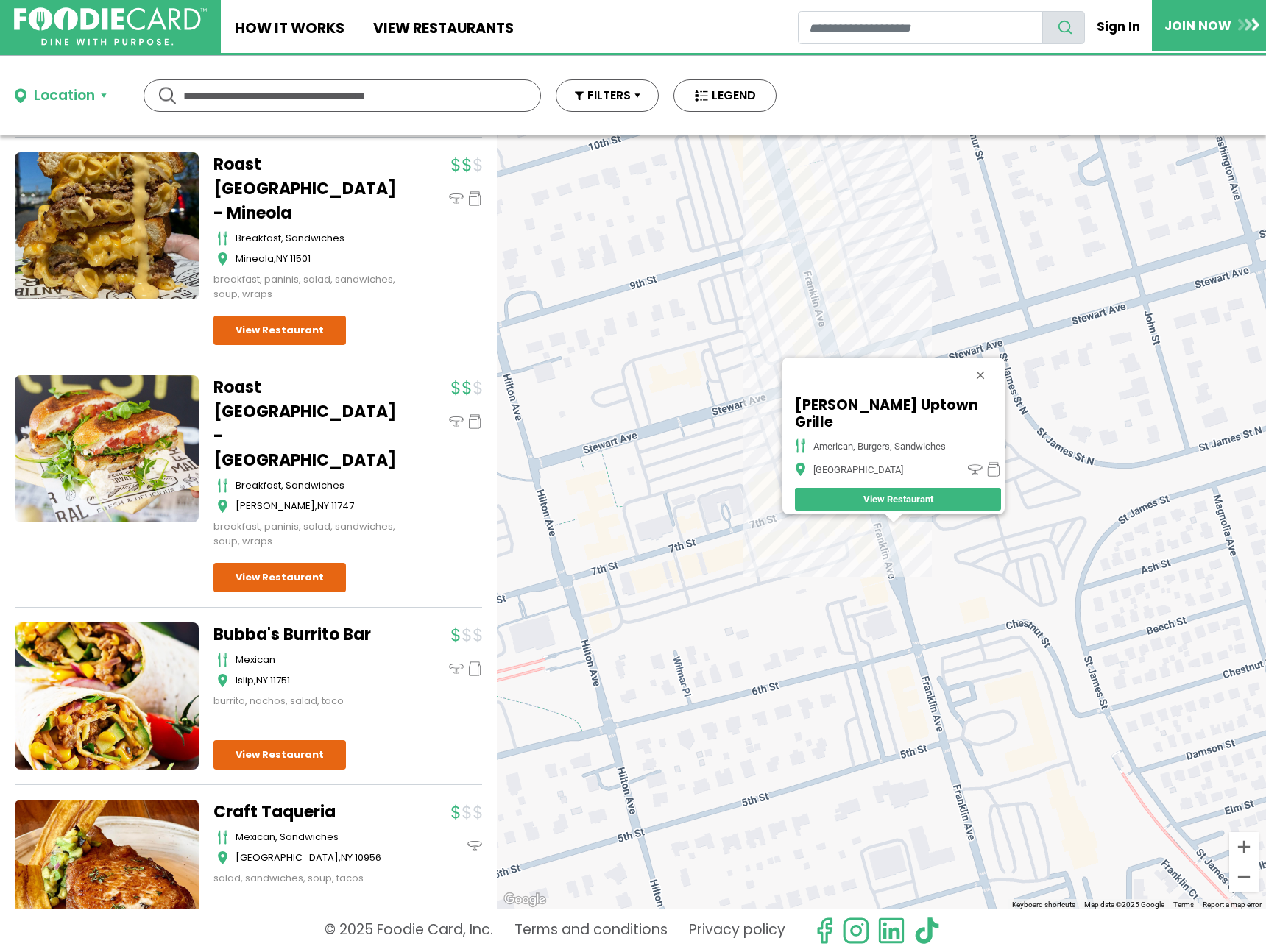
click at [840, 325] on div "BK Sweeney's Uptown Grille American, Burgers, Sandwiches Garden City View Resta…" at bounding box center [881, 522] width 769 height 774
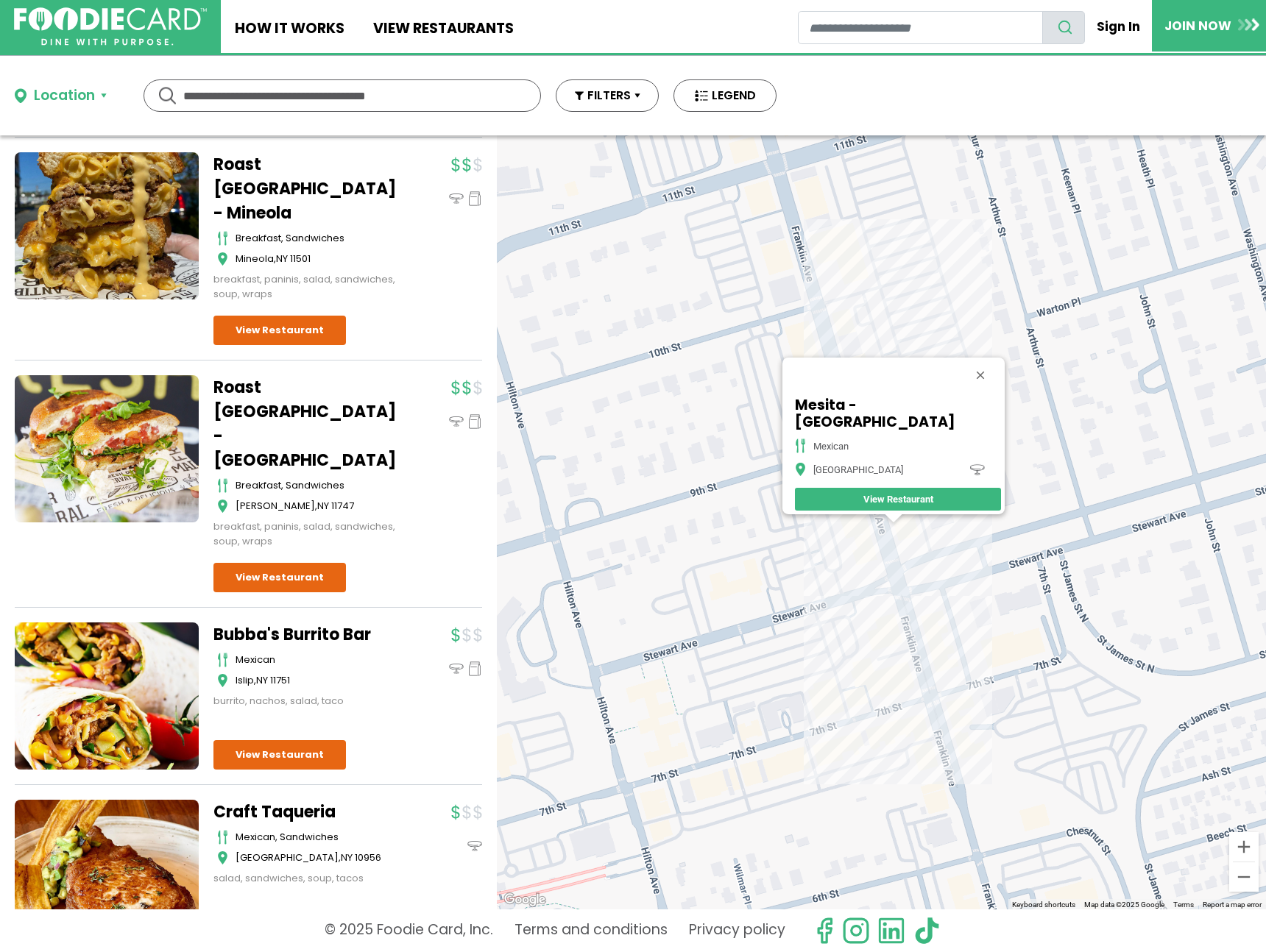
click at [944, 744] on div "Mesita - Garden City mexican Garden City View Restaurant" at bounding box center [881, 522] width 769 height 774
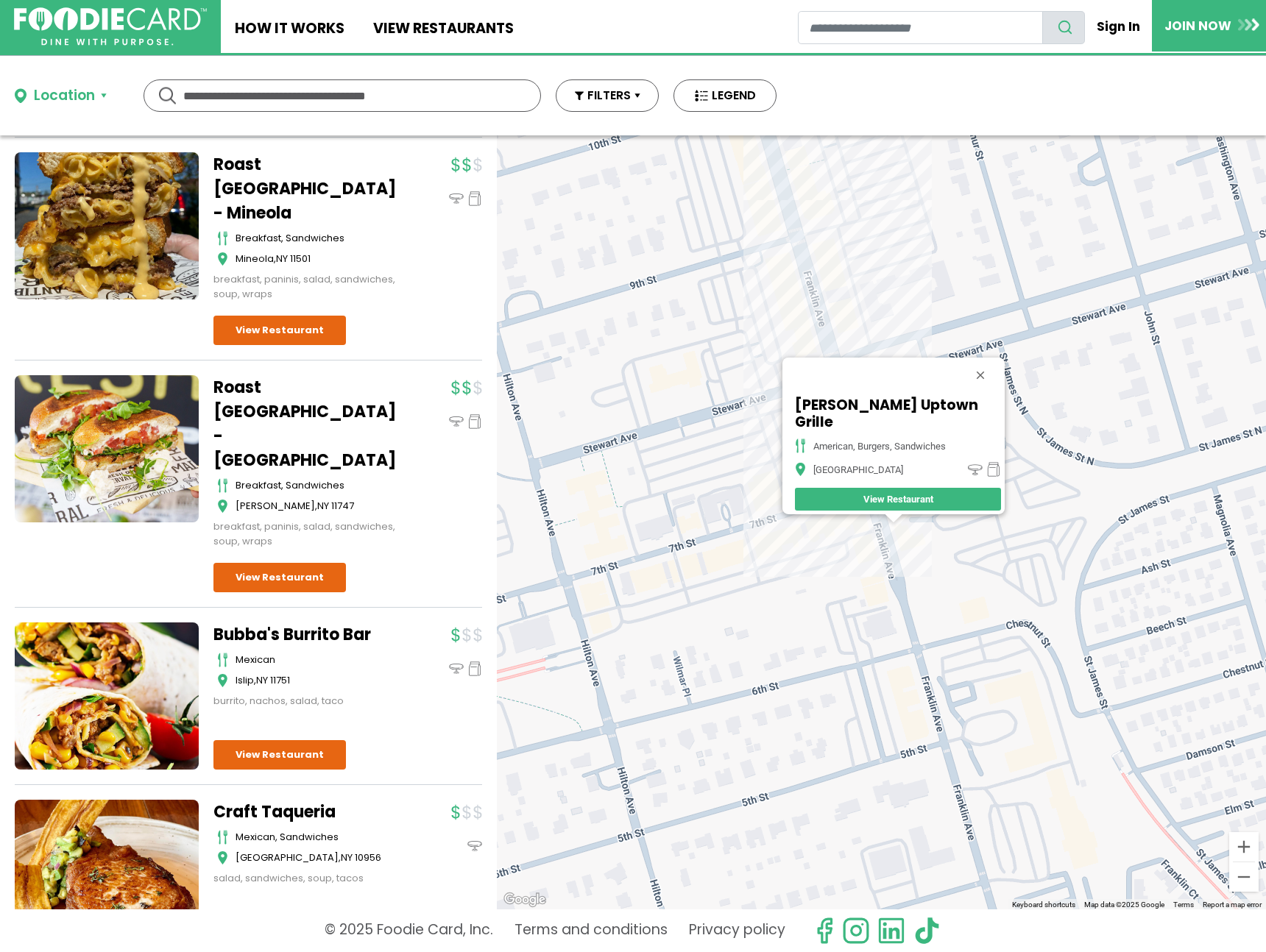
click at [832, 323] on div "BK Sweeney's Uptown Grille American, Burgers, Sandwiches Garden City View Resta…" at bounding box center [881, 522] width 769 height 774
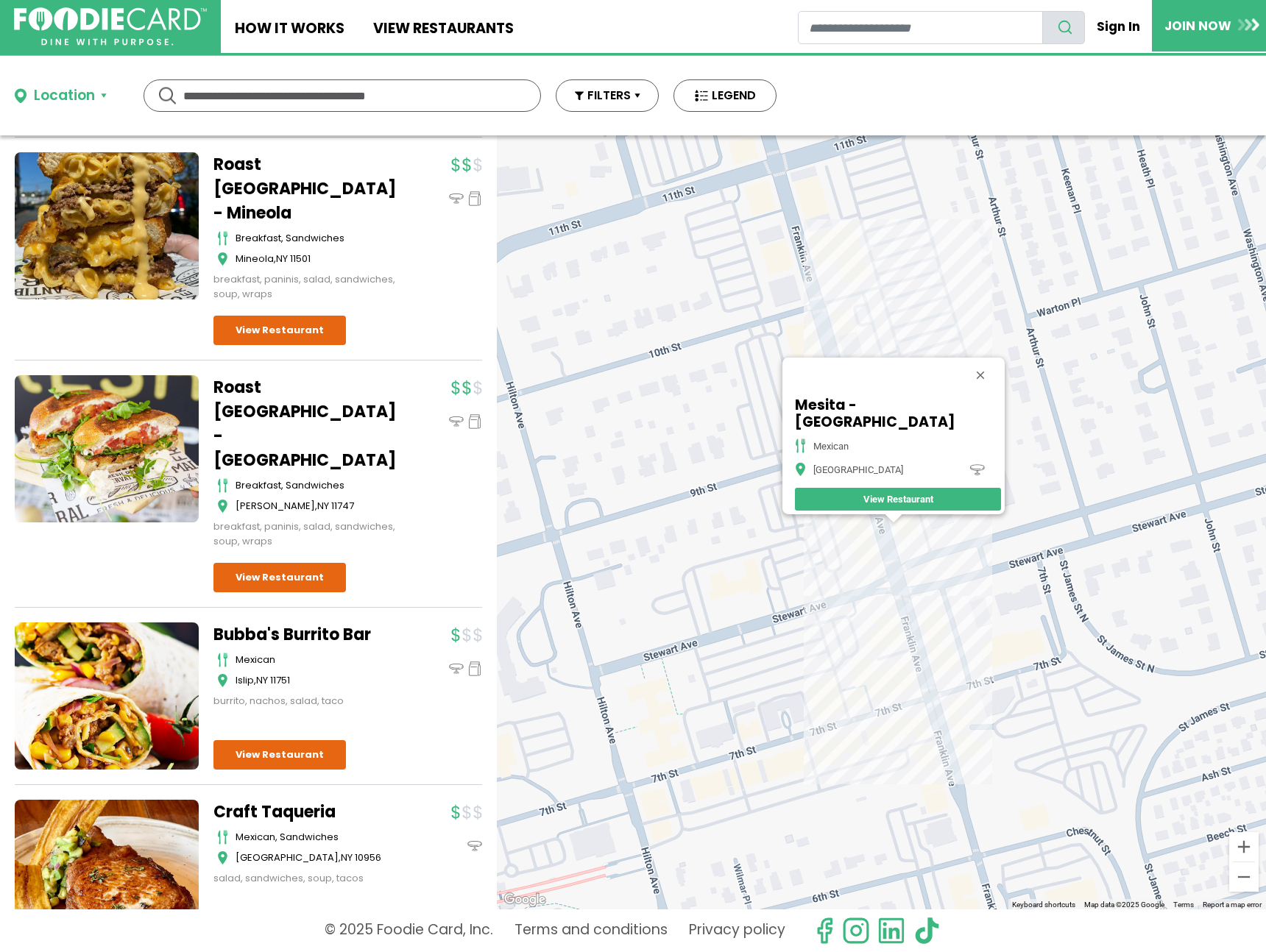
click at [963, 383] on button "Close" at bounding box center [980, 375] width 35 height 35
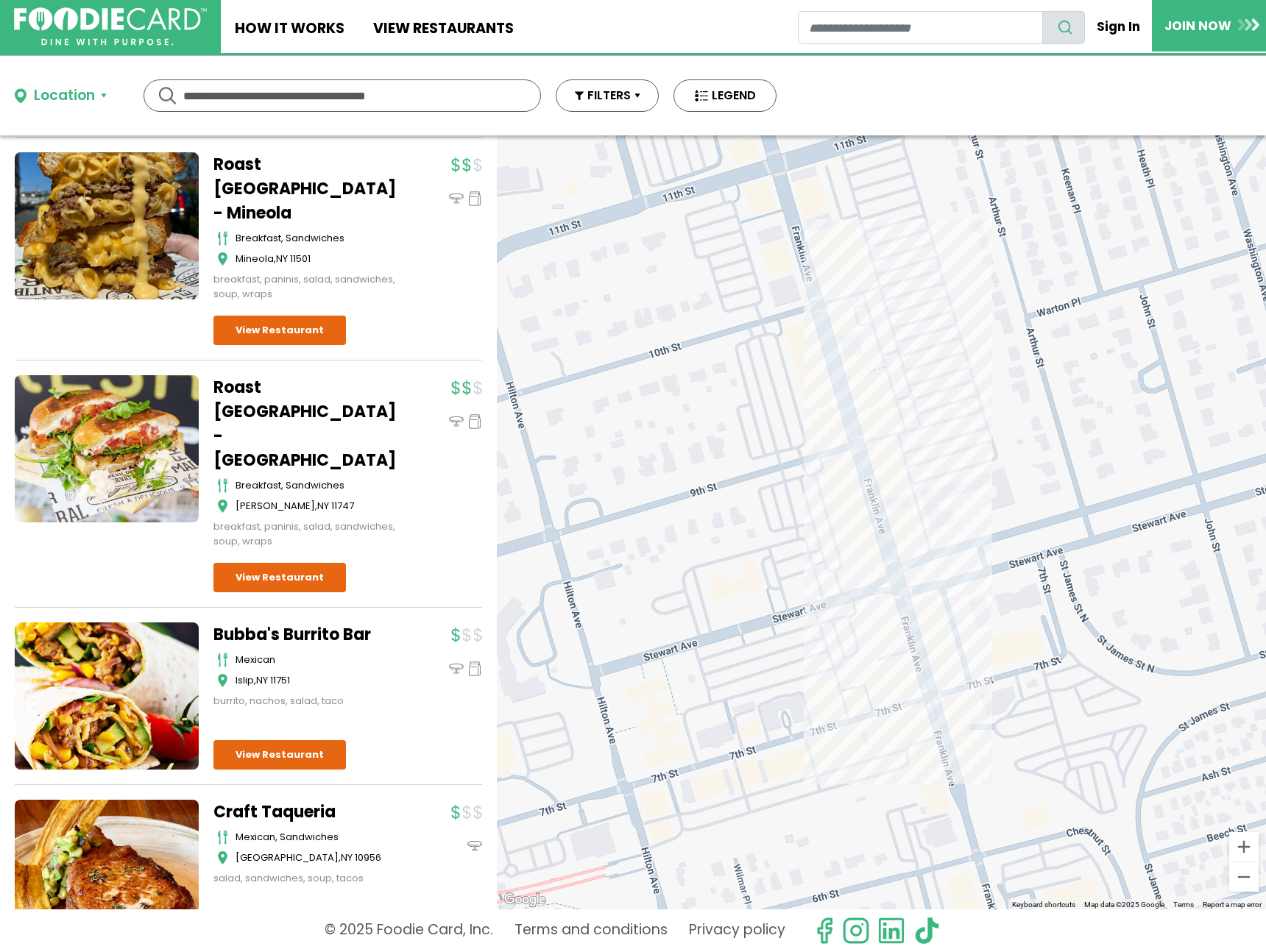
click at [863, 498] on div at bounding box center [881, 522] width 769 height 774
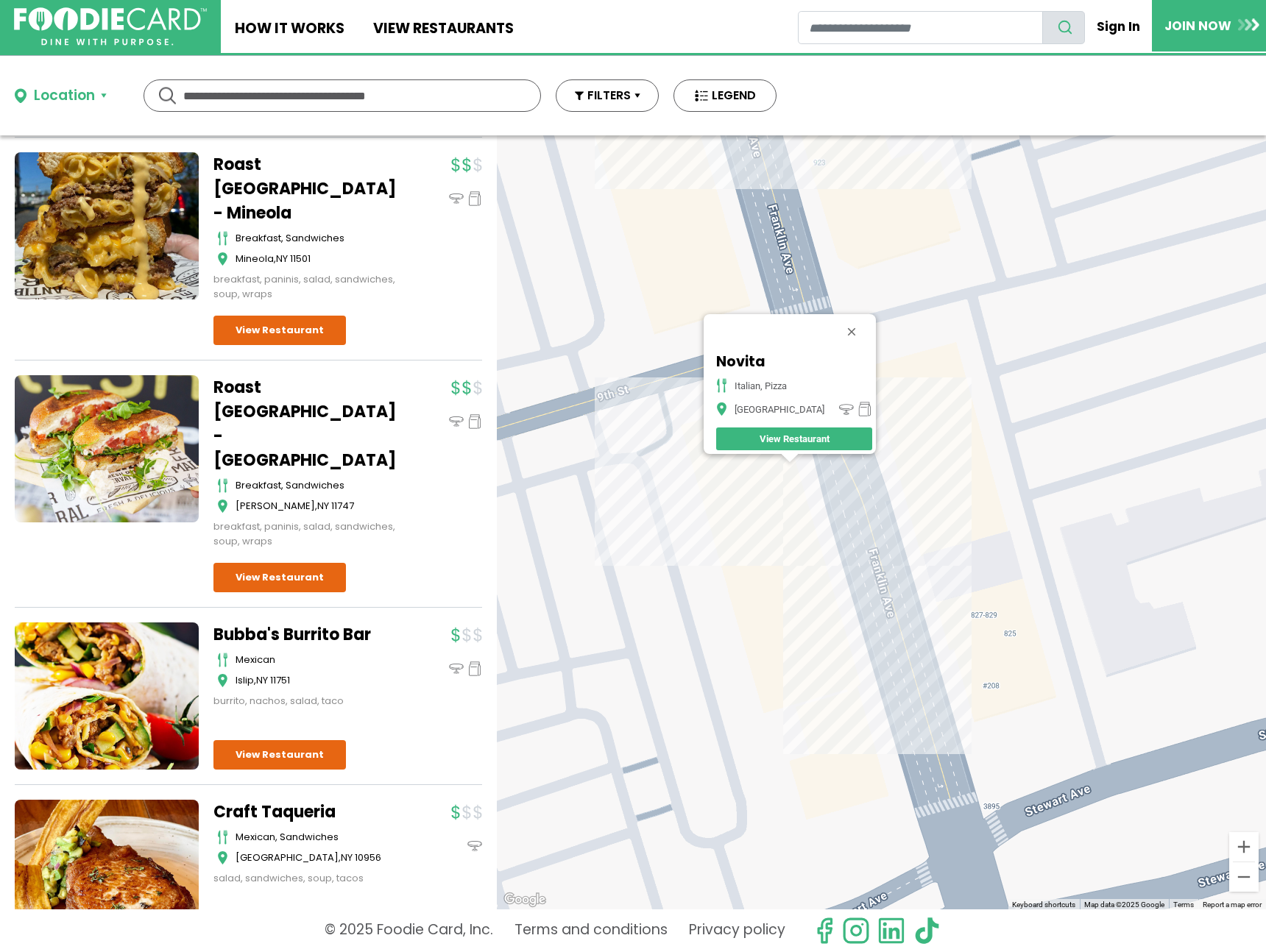
click at [909, 642] on div "Novita italian, pizza Garden City View Restaurant" at bounding box center [881, 522] width 769 height 774
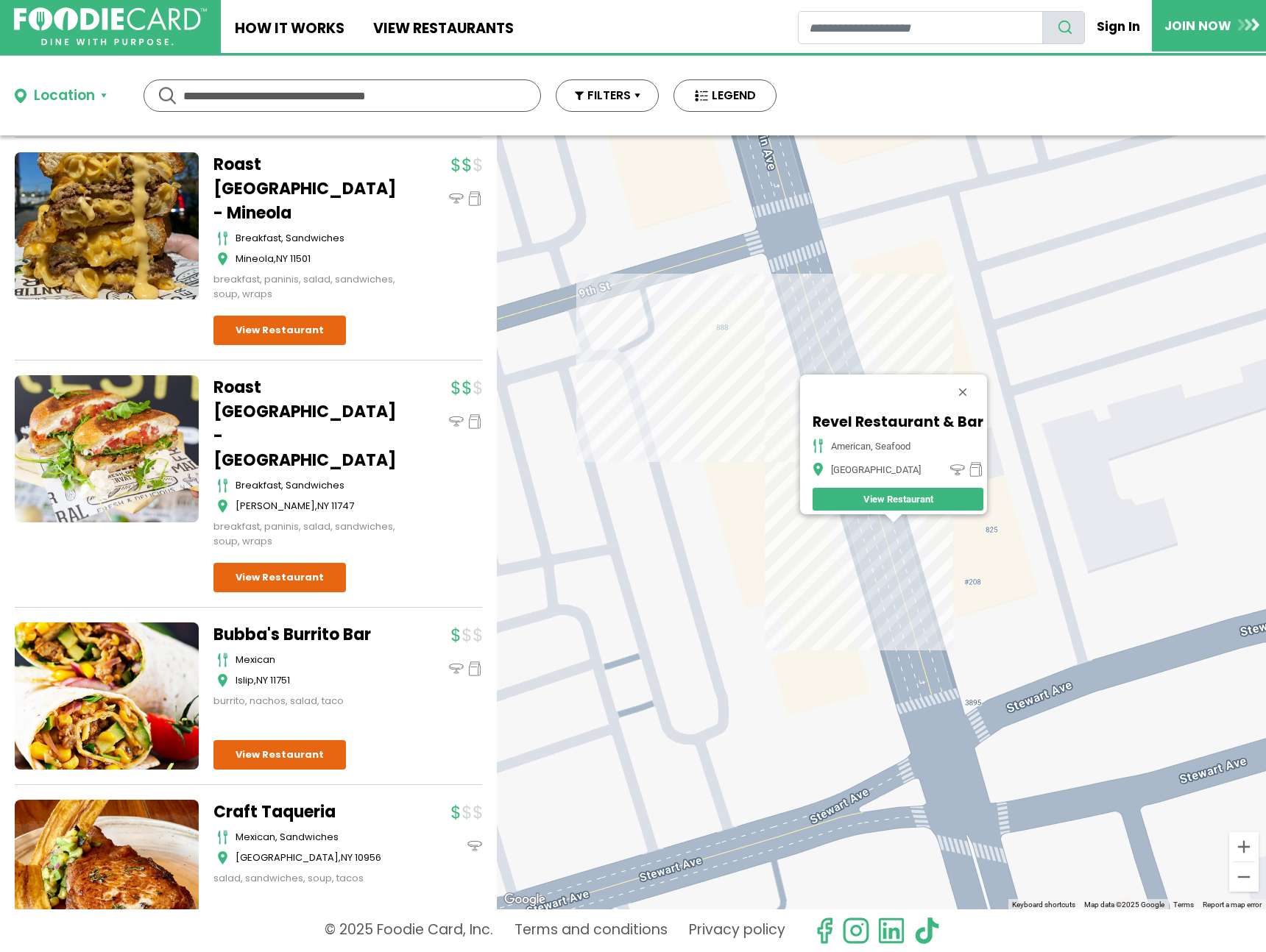
click at [777, 379] on div "Revel Restaurant & Bar American, Seafood Garden City View Restaurant" at bounding box center [881, 522] width 769 height 774
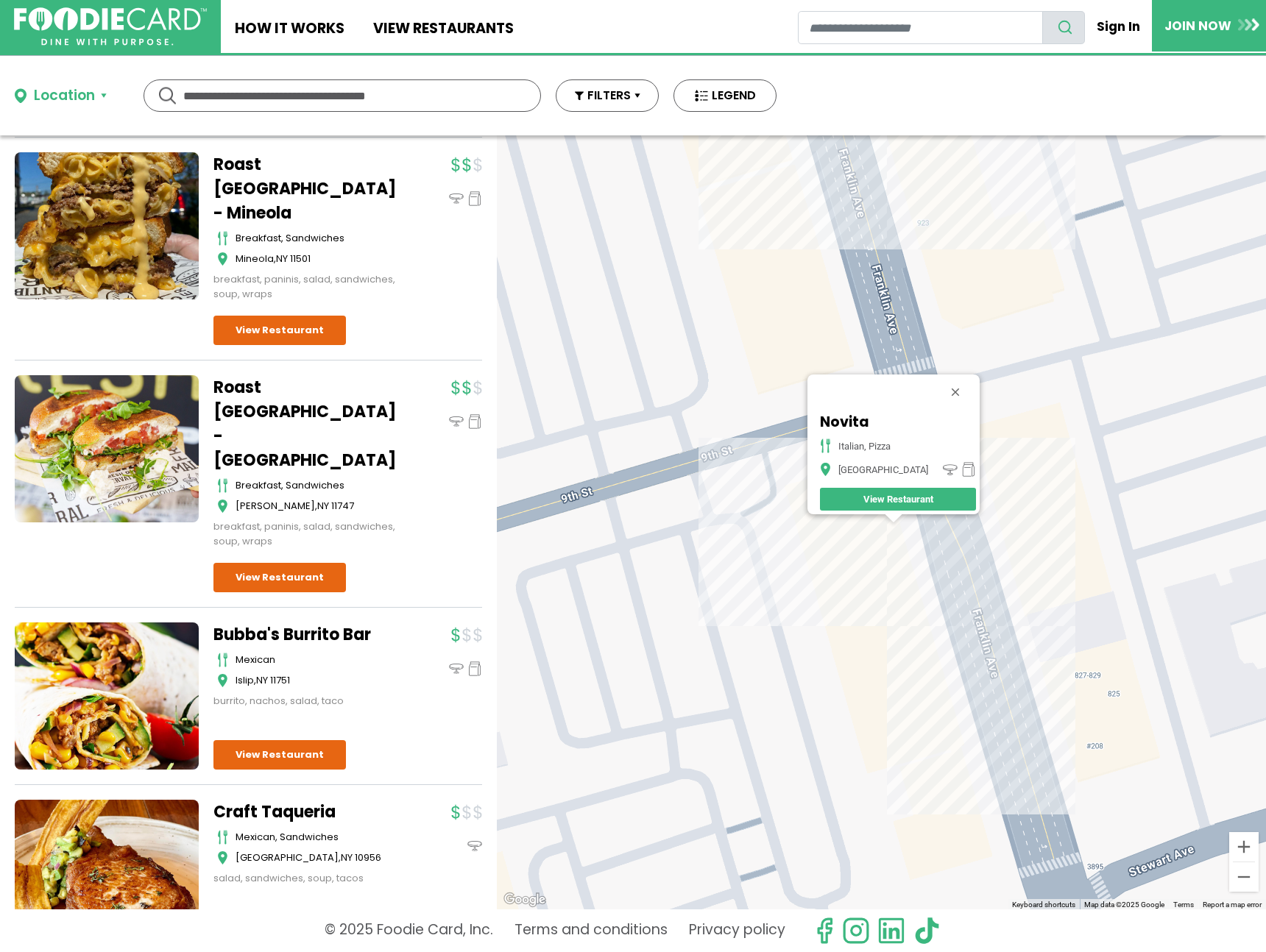
click at [891, 245] on div "Novita italian, pizza Garden City View Restaurant" at bounding box center [881, 522] width 769 height 774
click at [876, 242] on div "Novita italian, pizza Garden City View Restaurant" at bounding box center [881, 522] width 769 height 774
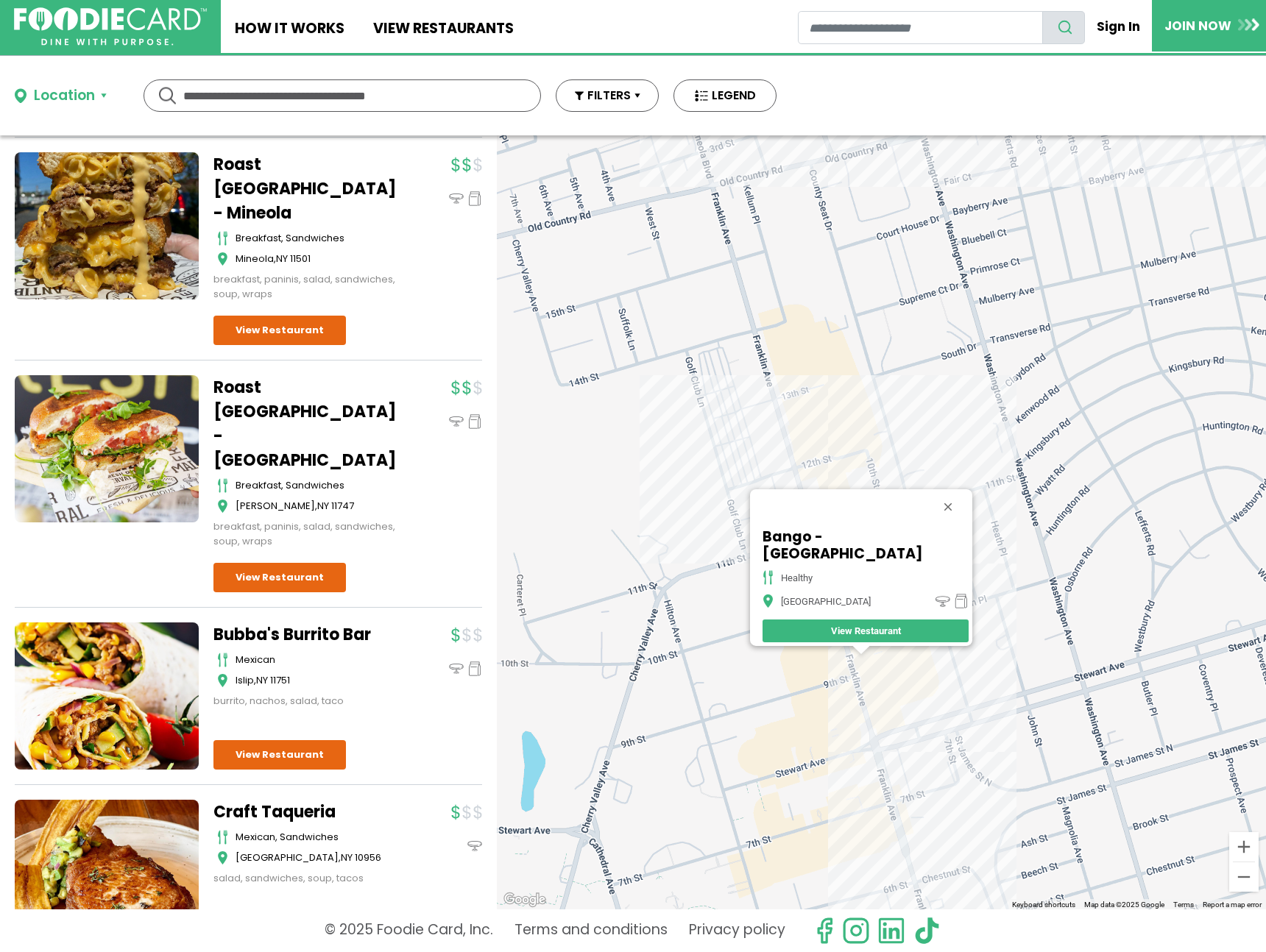
click at [825, 470] on div "Bango - Garden City healthy Garden City View Restaurant" at bounding box center [881, 522] width 769 height 774
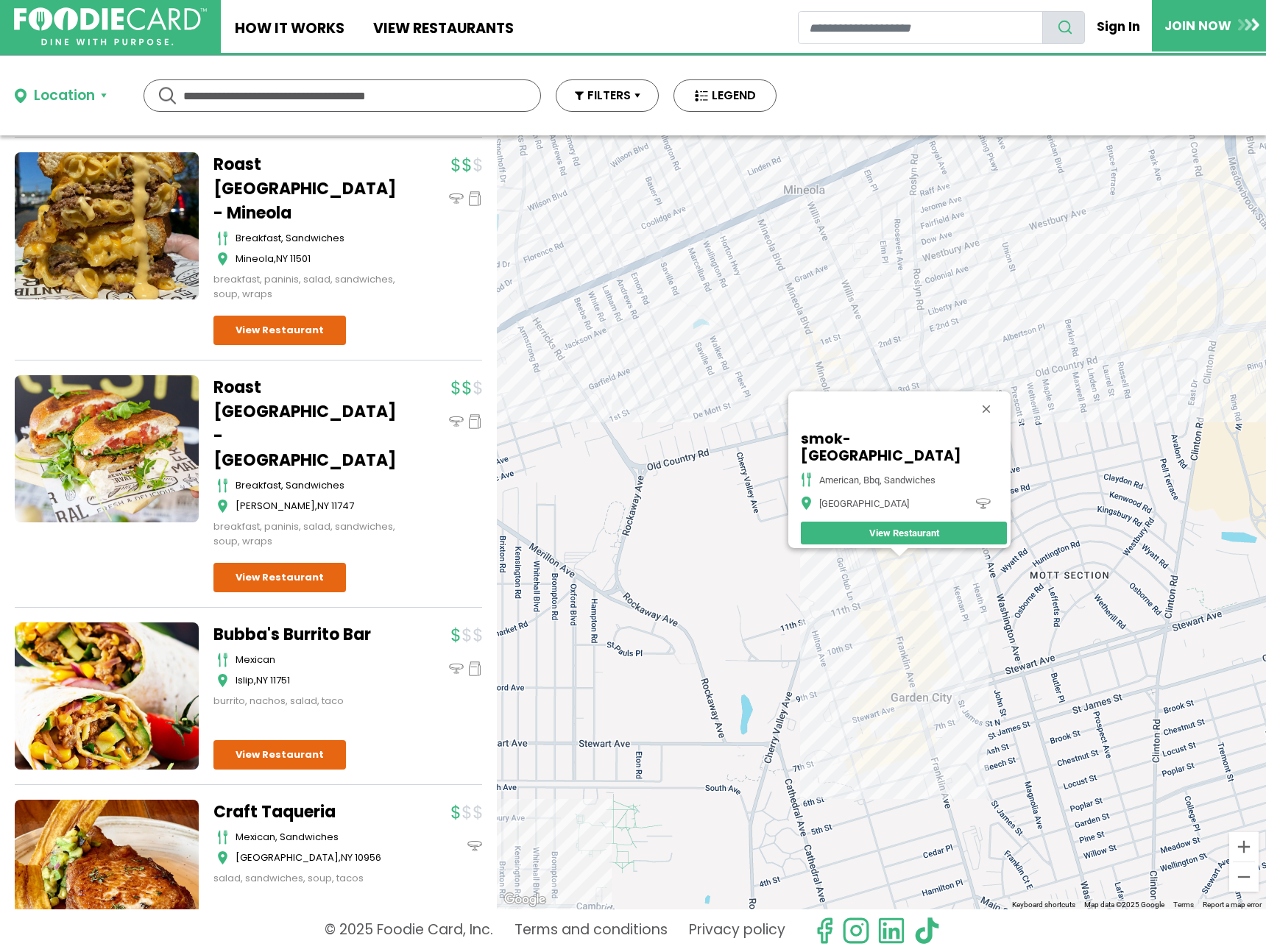
click at [820, 391] on div "smok-haus - Garden City american, bbq, sandwiches Garden City View Restaurant" at bounding box center [881, 522] width 769 height 774
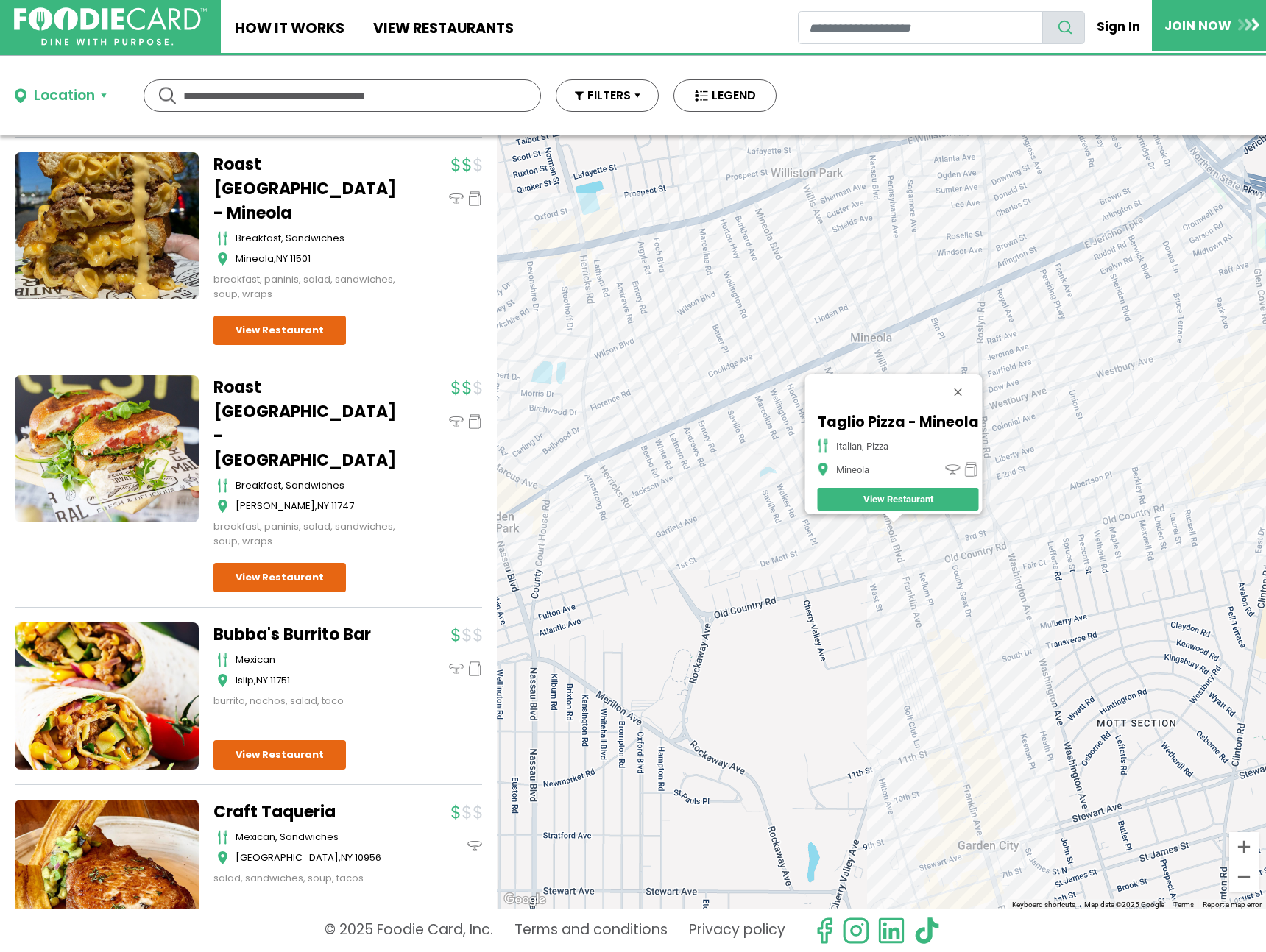
click at [924, 514] on div "Taglio Pizza - Mineola italian, pizza Mineola View Restaurant" at bounding box center [898, 462] width 168 height 105
click at [926, 520] on div "Taglio Pizza - Mineola italian, pizza Mineola View Restaurant" at bounding box center [881, 522] width 769 height 774
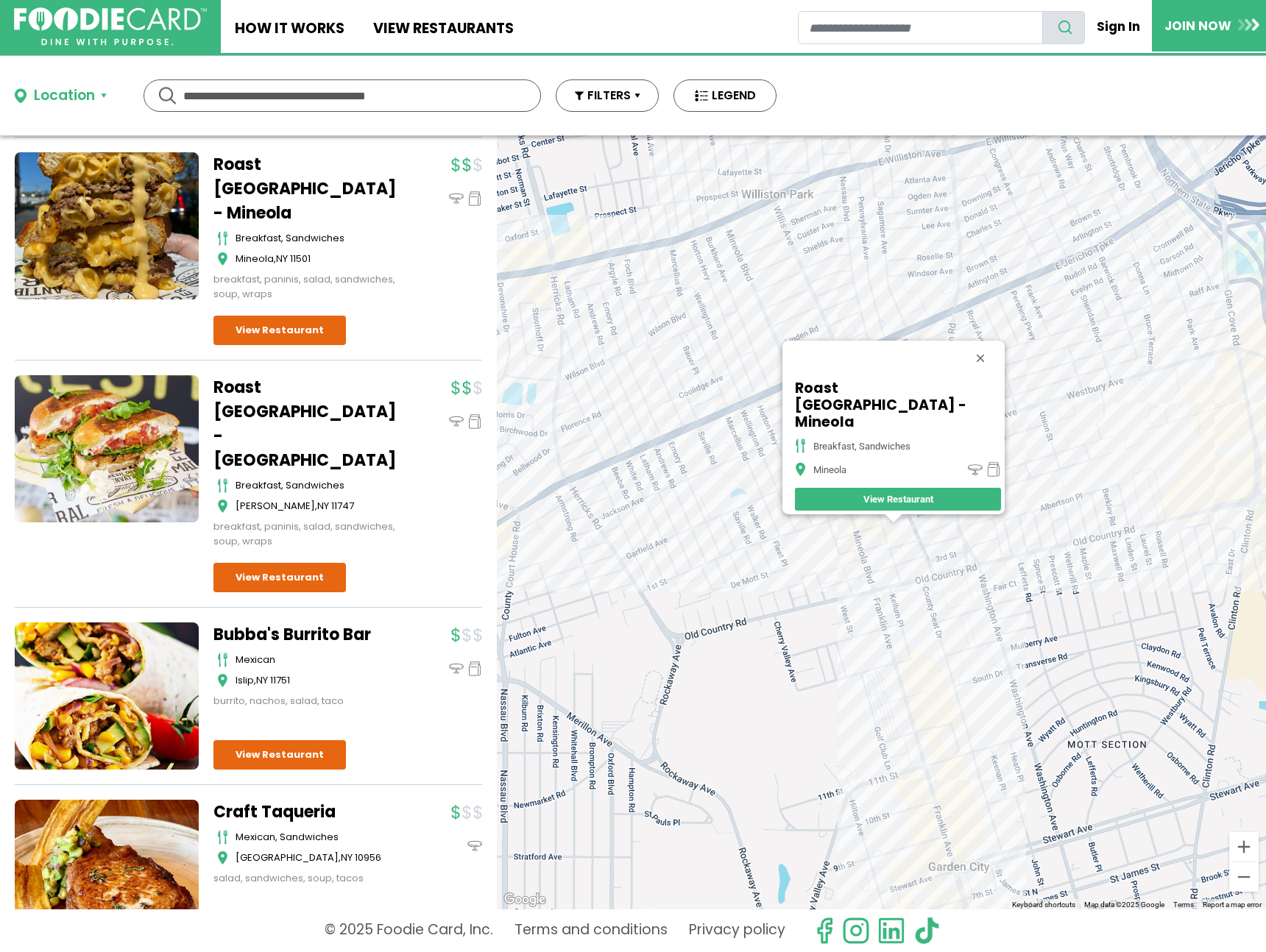
click at [1029, 574] on div "Roast Sandwich House - Mineola breakfast, sandwiches Mineola View Restaurant" at bounding box center [881, 522] width 769 height 774
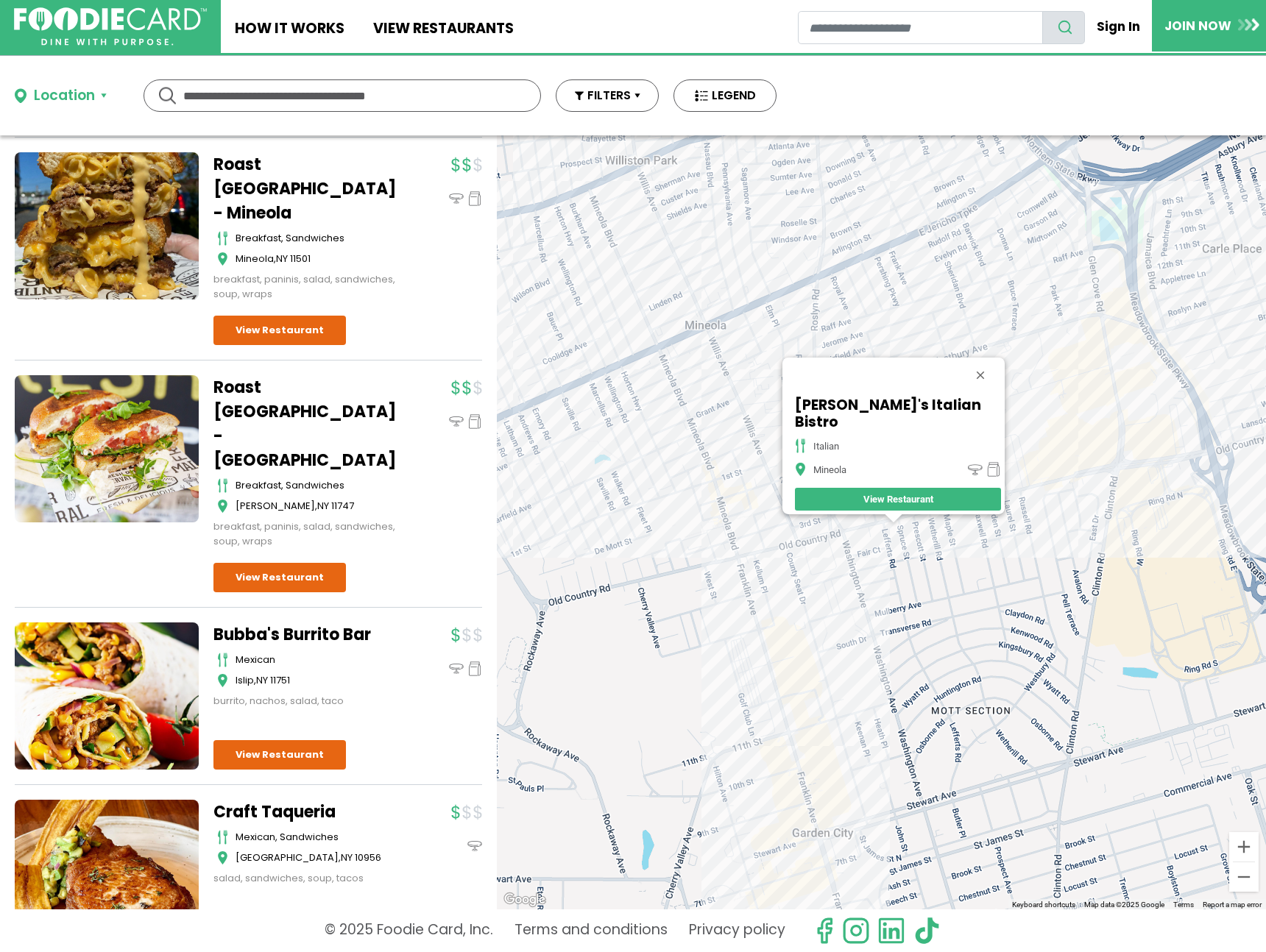
click at [1082, 491] on div "Eric's Italian Bistro italian Mineola View Restaurant" at bounding box center [881, 522] width 769 height 774
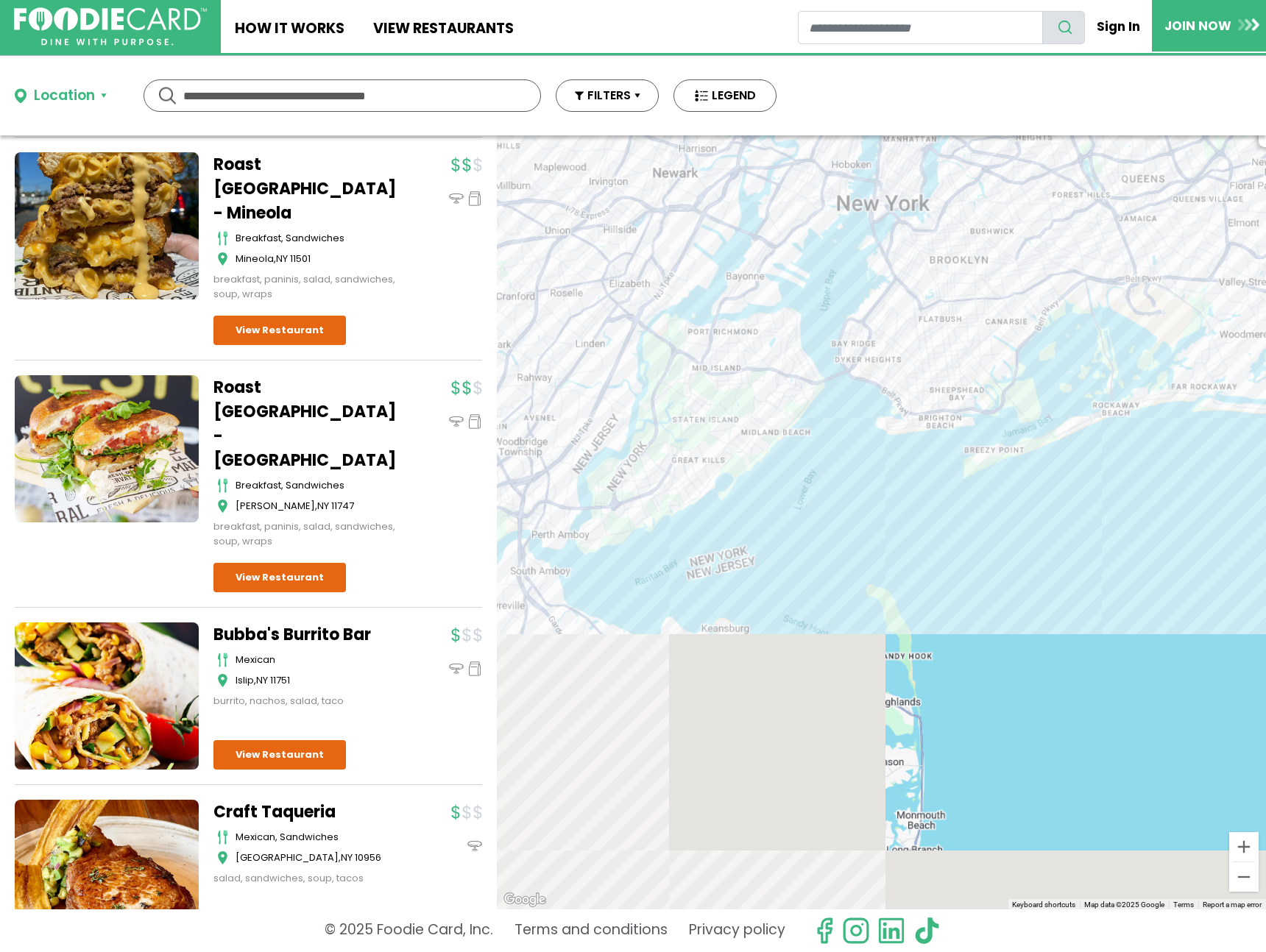
drag, startPoint x: 685, startPoint y: 590, endPoint x: 1189, endPoint y: 131, distance: 681.7
click at [1195, 128] on div "Location Use my current location Search by Region New York 1998 restaurants New…" at bounding box center [633, 503] width 1266 height 896
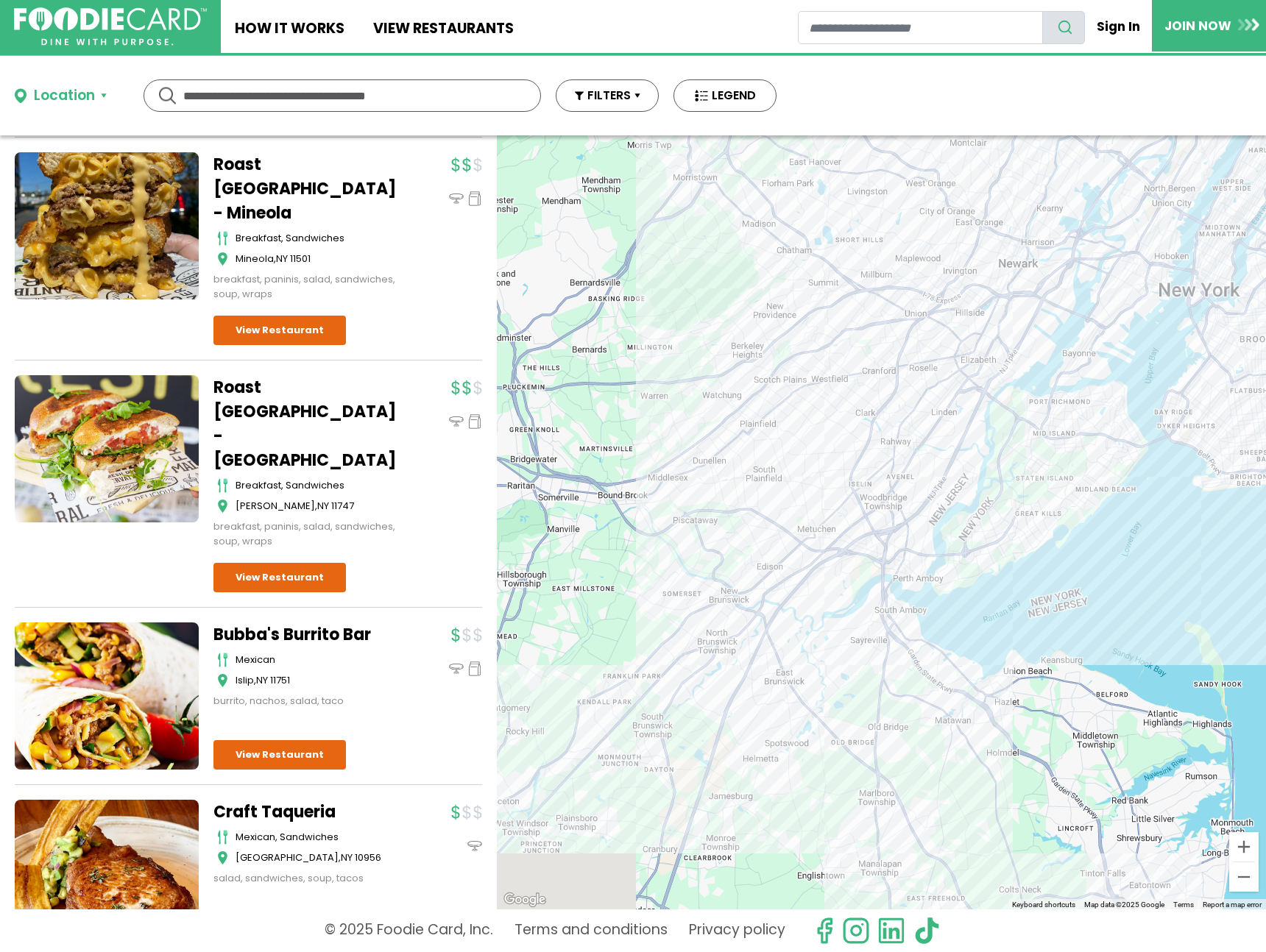
drag, startPoint x: 722, startPoint y: 341, endPoint x: 1040, endPoint y: 432, distance: 330.8
click at [1040, 432] on div "Tropical Smoothie Cafe - Carle Place healthy, sandwiches Carle Place View Resta…" at bounding box center [881, 522] width 769 height 774
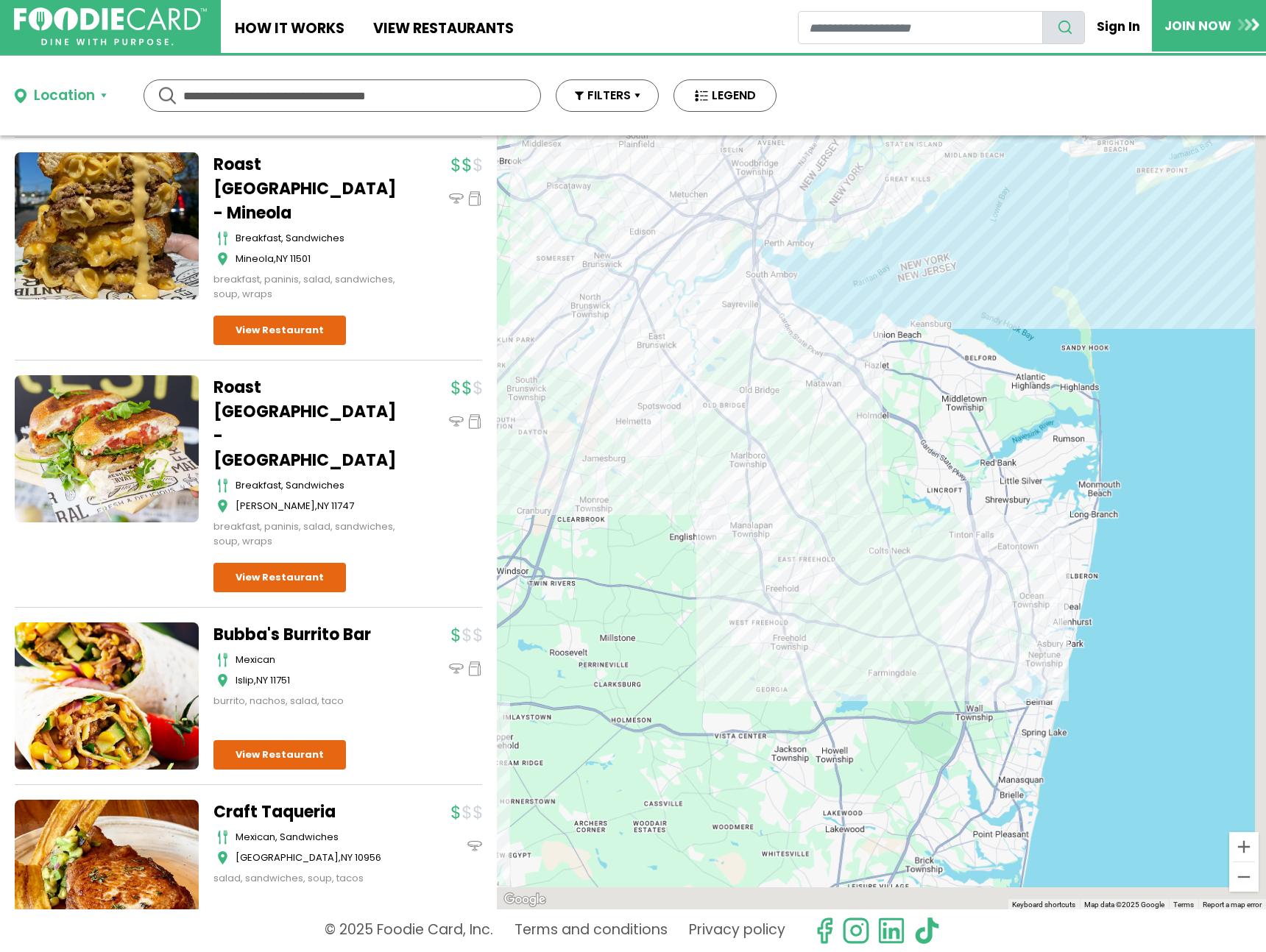
drag, startPoint x: 1197, startPoint y: 676, endPoint x: 1016, endPoint y: 428, distance: 307.0
click at [1016, 428] on div "Tropical Smoothie Cafe - Carle Place healthy, sandwiches Carle Place View Resta…" at bounding box center [881, 522] width 769 height 774
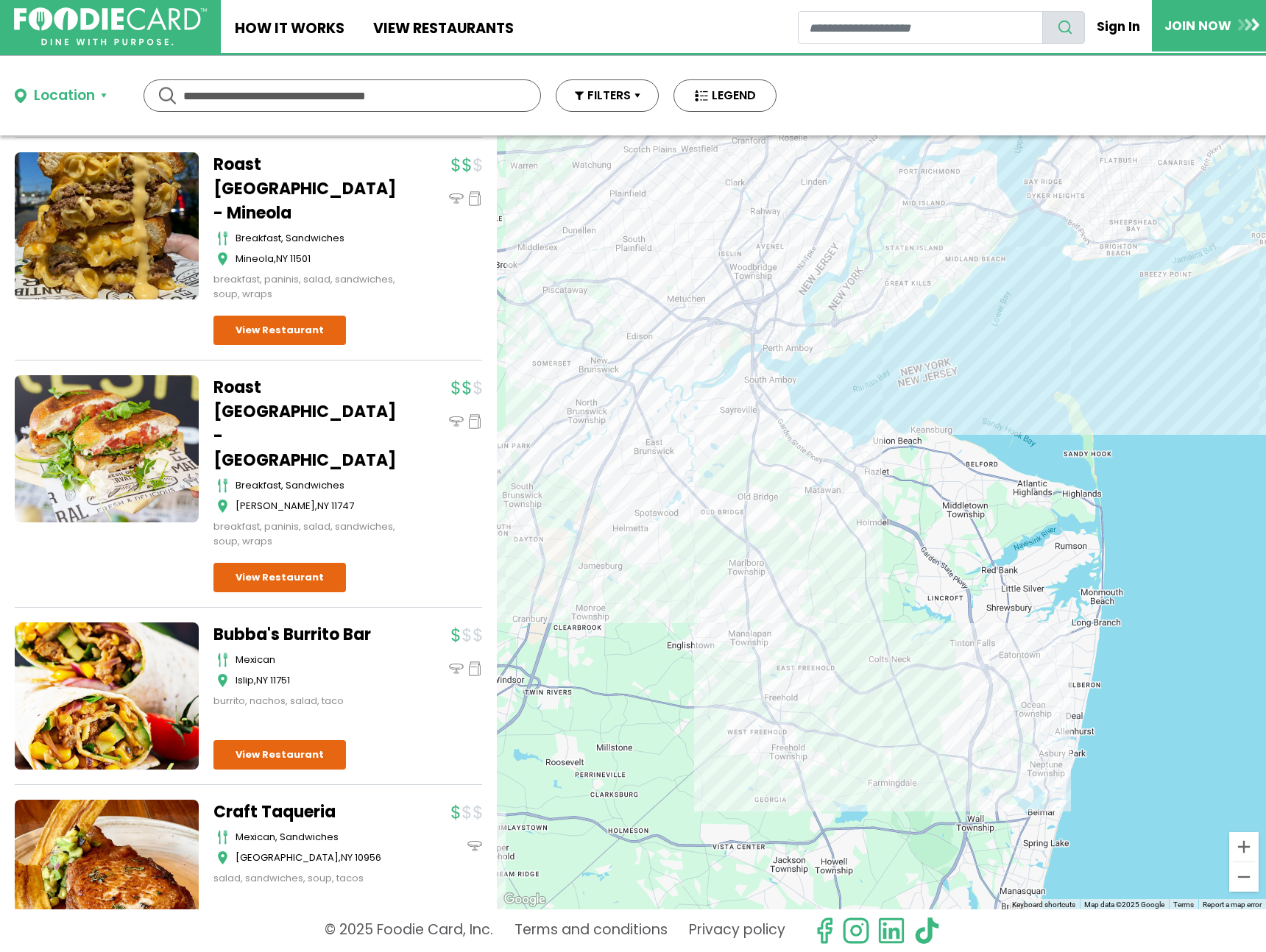
drag, startPoint x: 814, startPoint y: 372, endPoint x: 885, endPoint y: 594, distance: 233.1
click at [893, 628] on div "Tropical Smoothie Cafe - Carle Place healthy, sandwiches Carle Place View Resta…" at bounding box center [881, 522] width 769 height 774
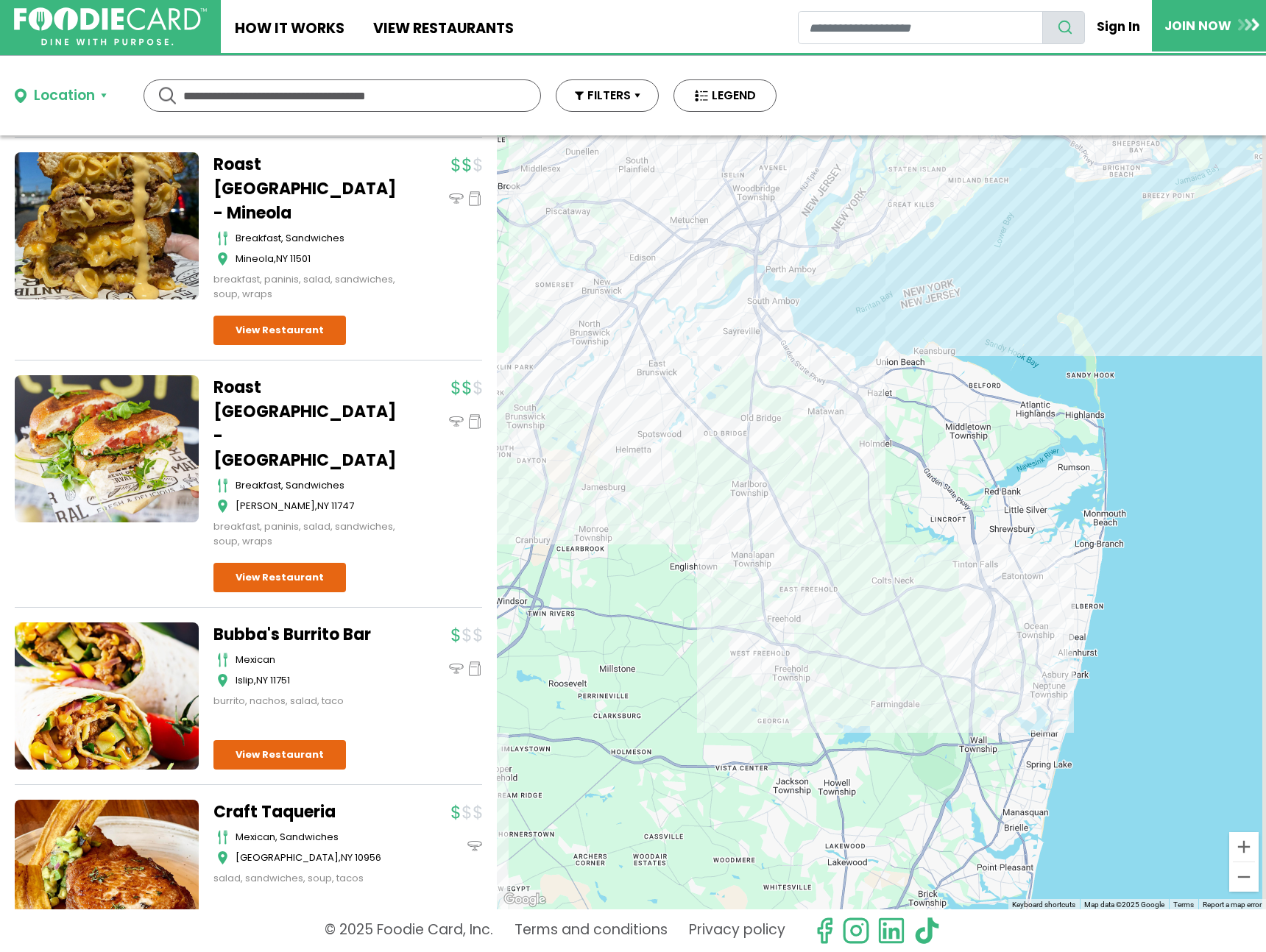
drag, startPoint x: 940, startPoint y: 651, endPoint x: 920, endPoint y: 536, distance: 116.7
click at [920, 536] on div "Tropical Smoothie Cafe - Carle Place healthy, sandwiches Carle Place View Resta…" at bounding box center [881, 522] width 769 height 774
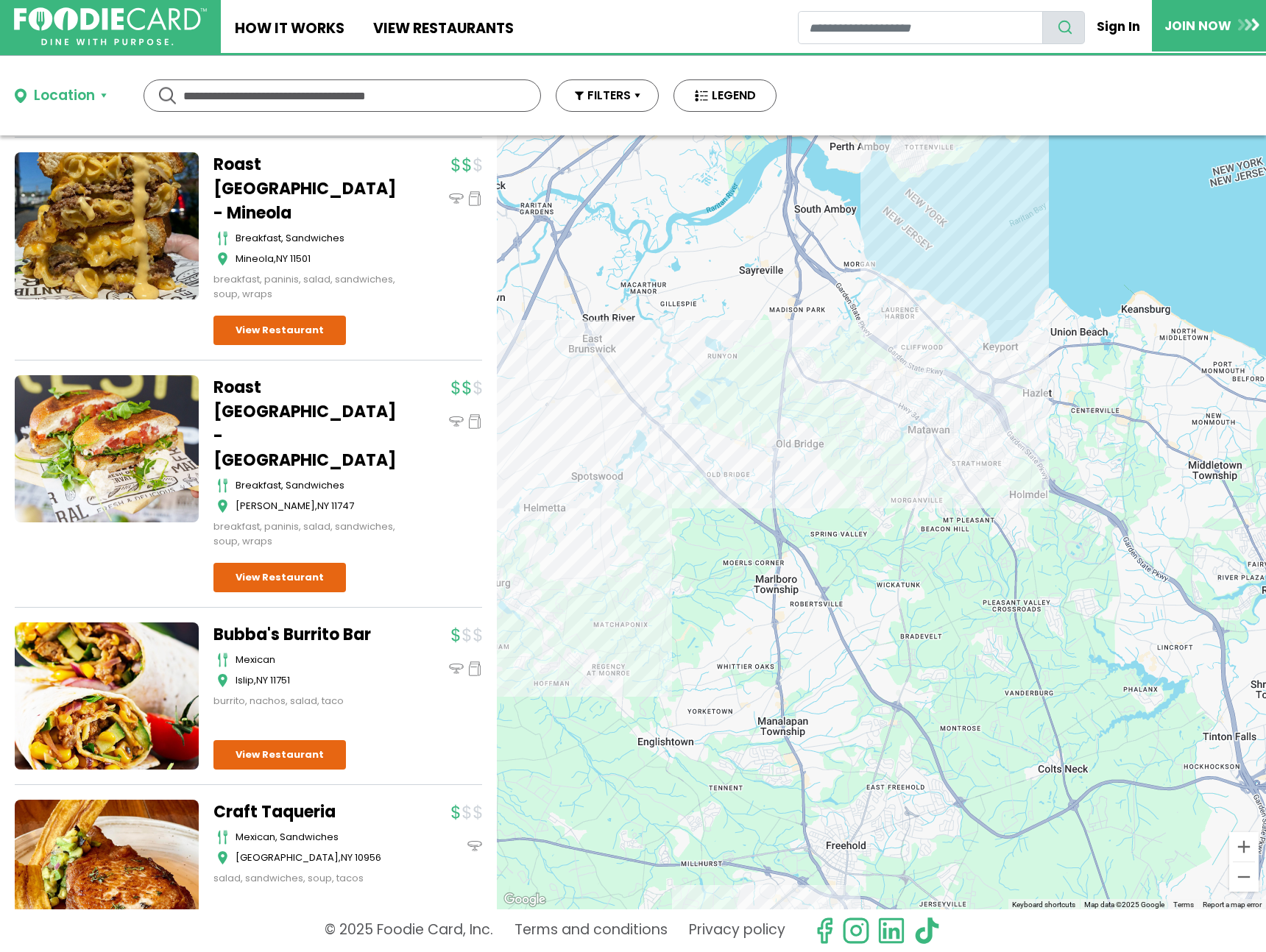
click at [916, 424] on div "Tropical Smoothie Cafe - Carle Place healthy, sandwiches Carle Place View Resta…" at bounding box center [881, 522] width 769 height 774
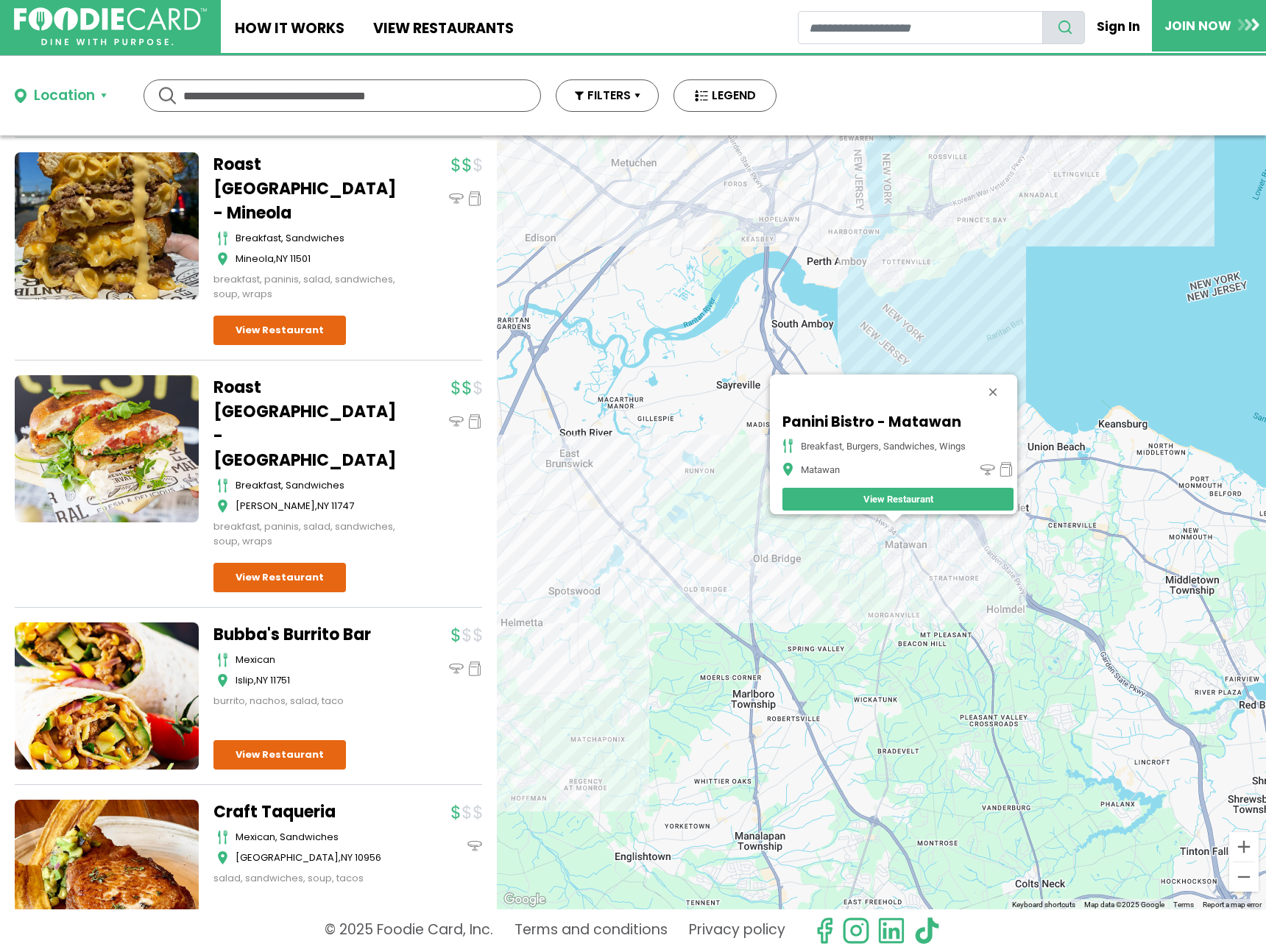
click at [745, 579] on div "Panini Bistro - Matawan breakfast, burgers, sandwiches, wings Matawan View Rest…" at bounding box center [881, 522] width 769 height 774
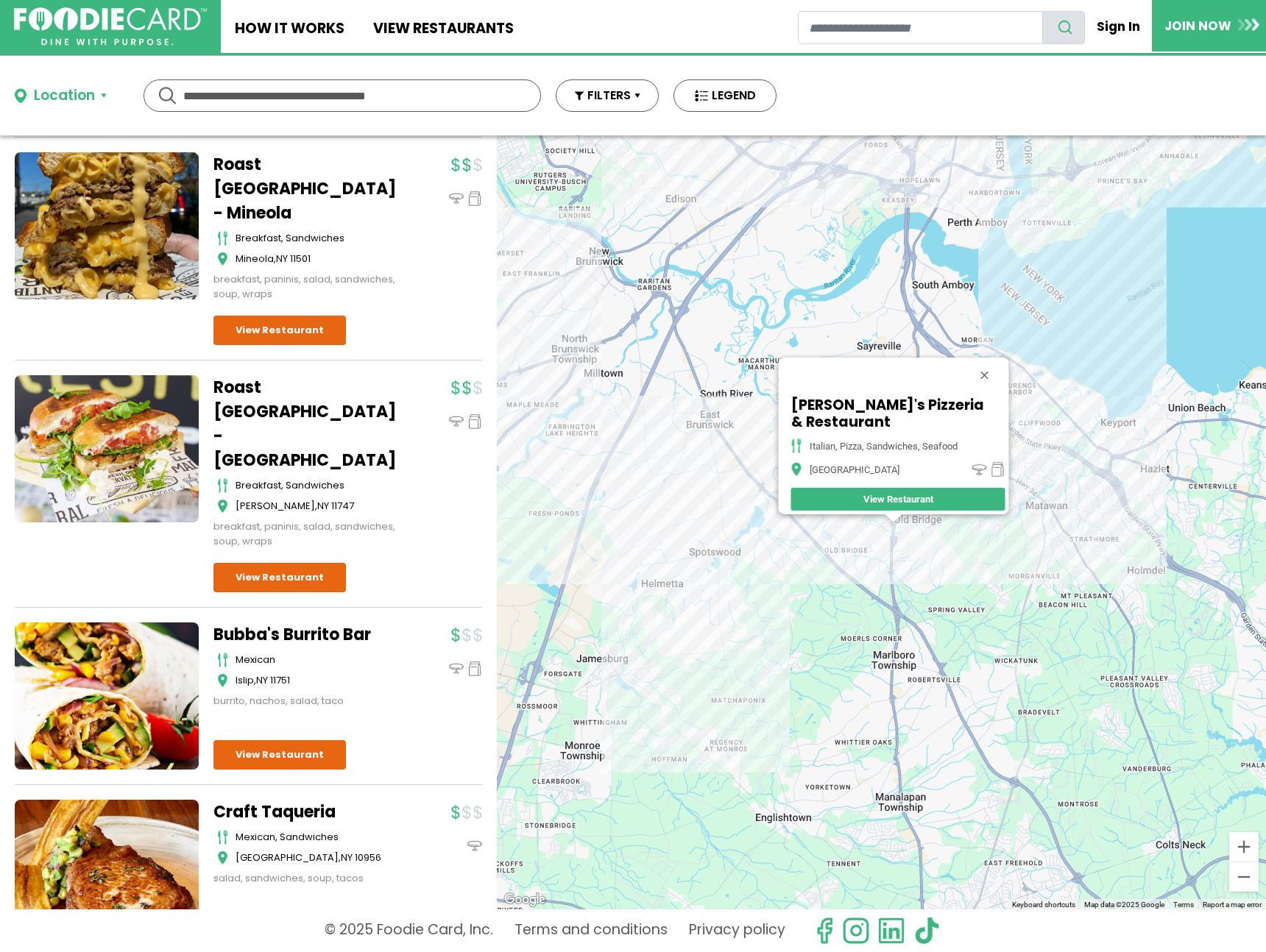
click at [1083, 433] on div "Luigi's Pizzeria & Restaurant italian, pizza, sandwiches, seafood Old Bridge Vi…" at bounding box center [881, 522] width 769 height 774
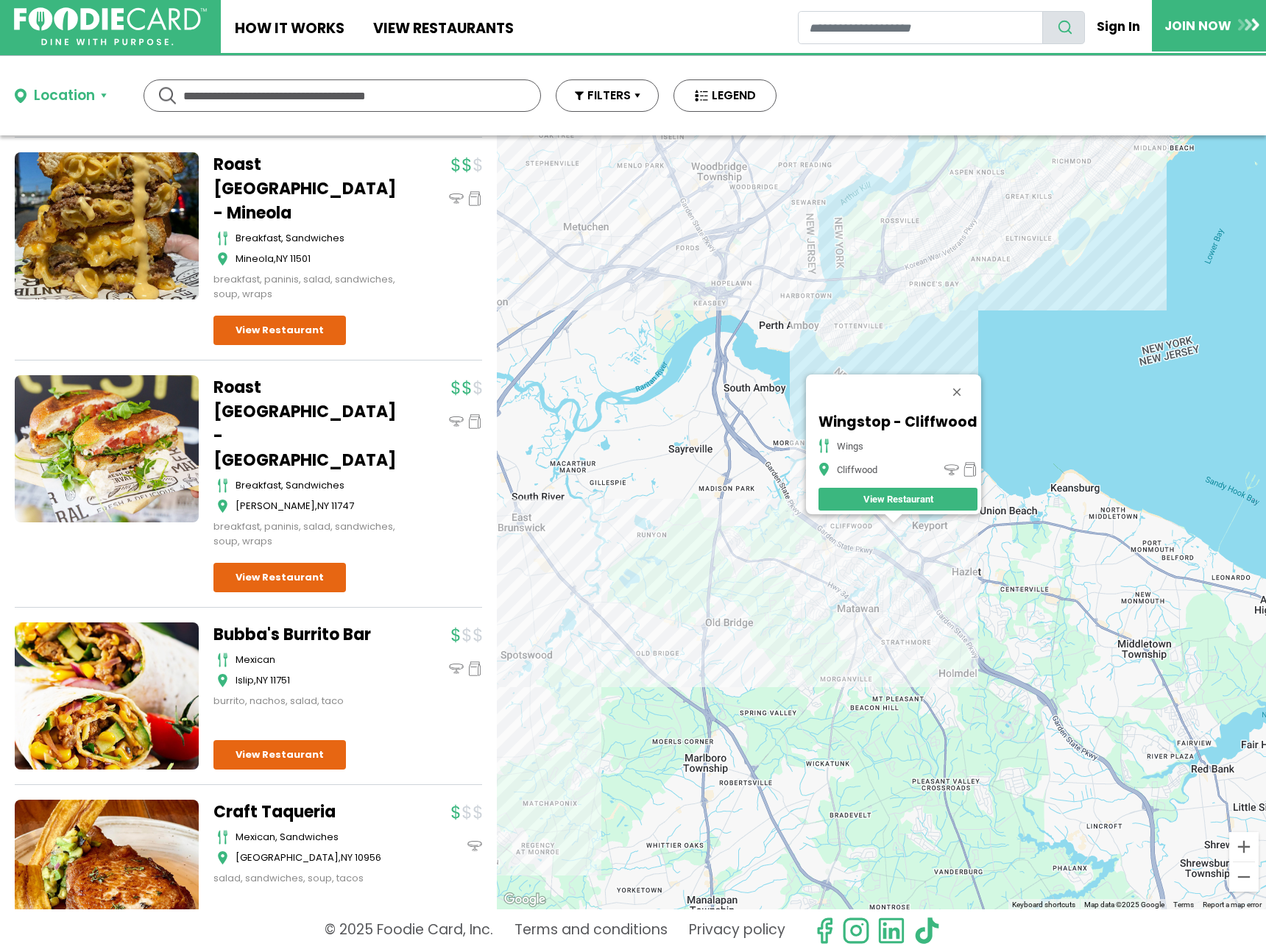
click at [858, 323] on div "Wingstop - Cliffwood wings Cliffwood View Restaurant" at bounding box center [881, 522] width 769 height 774
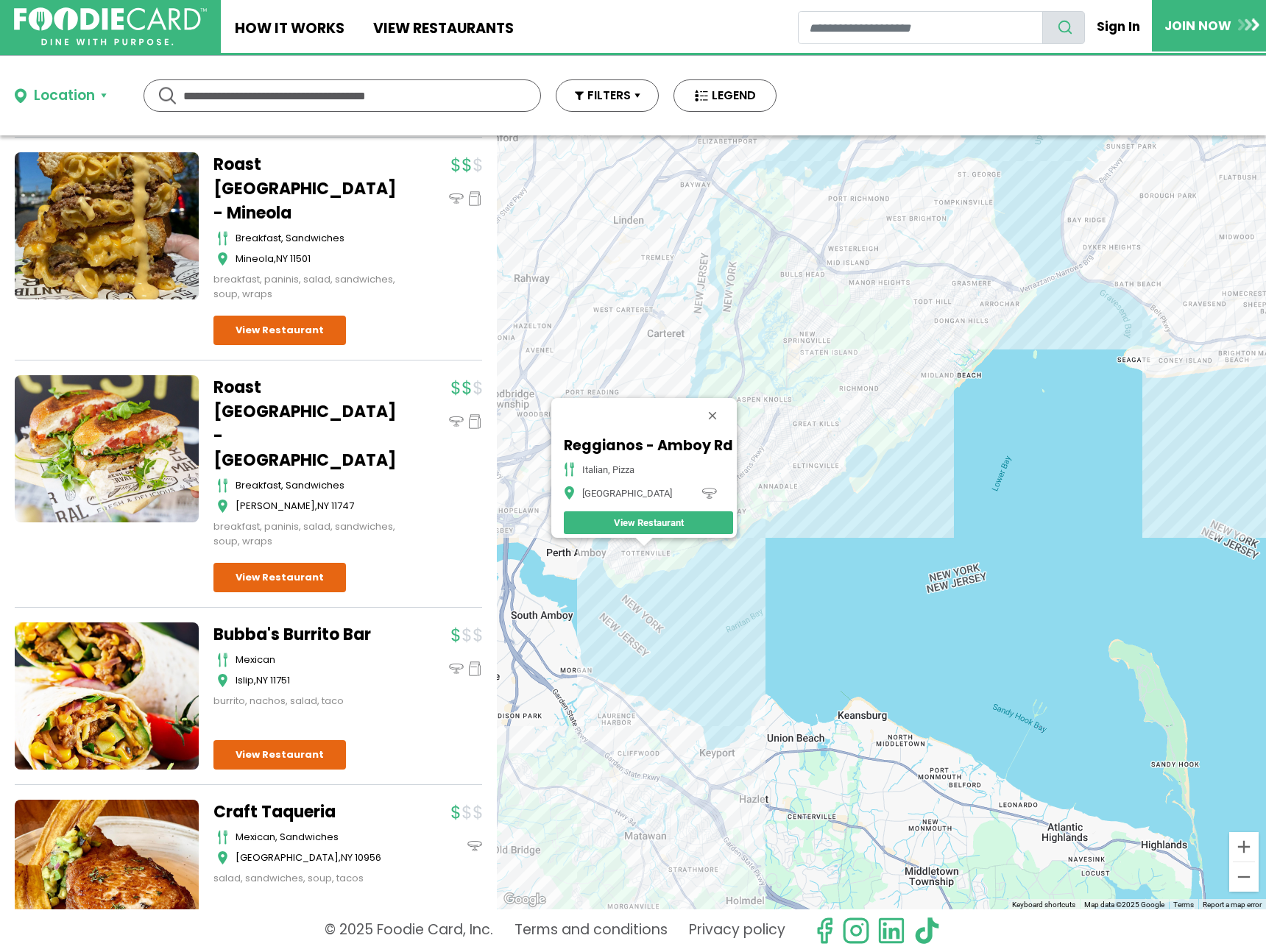
drag, startPoint x: 1077, startPoint y: 465, endPoint x: 817, endPoint y: 516, distance: 265.0
click at [817, 516] on div "Reggianos - Amboy Rd italian, pizza Staten Island View Restaurant" at bounding box center [881, 522] width 769 height 774
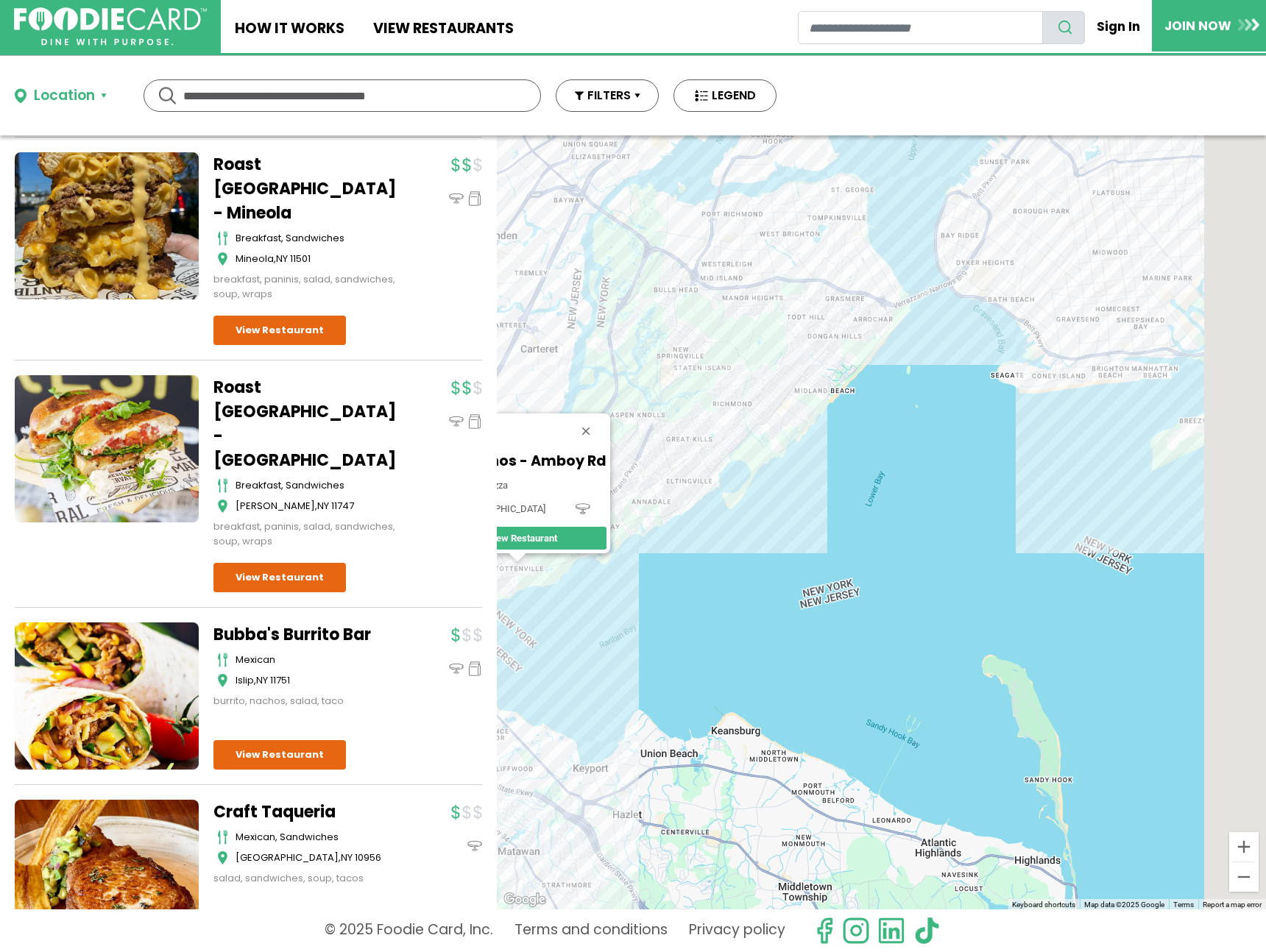
drag, startPoint x: 970, startPoint y: 422, endPoint x: 831, endPoint y: 471, distance: 147.4
click at [831, 471] on div "Reggianos - Amboy Rd italian, pizza Staten Island View Restaurant" at bounding box center [881, 522] width 769 height 774
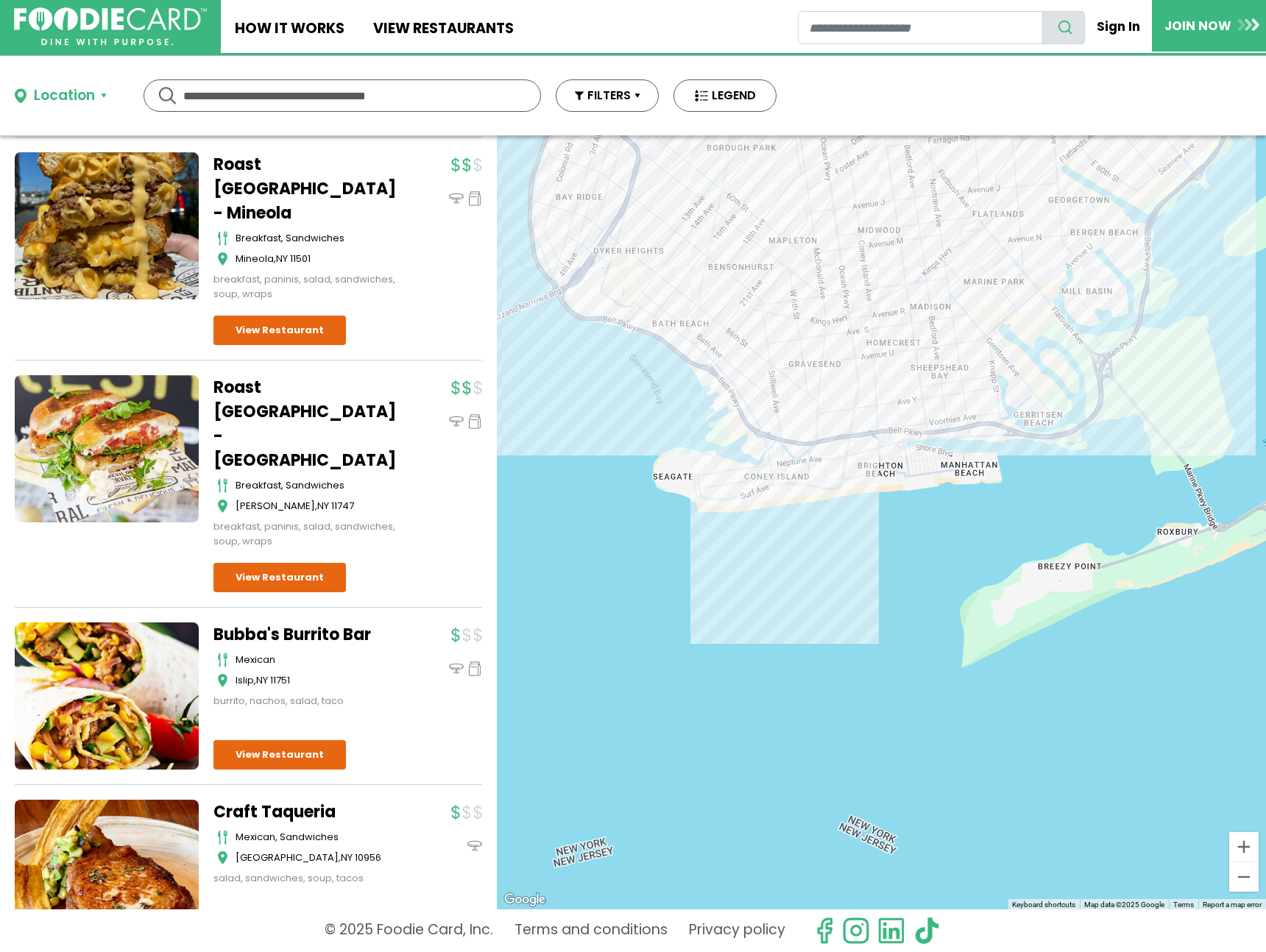
click at [808, 503] on div "Reggianos - Amboy Rd italian, pizza Staten Island View Restaurant" at bounding box center [881, 522] width 769 height 774
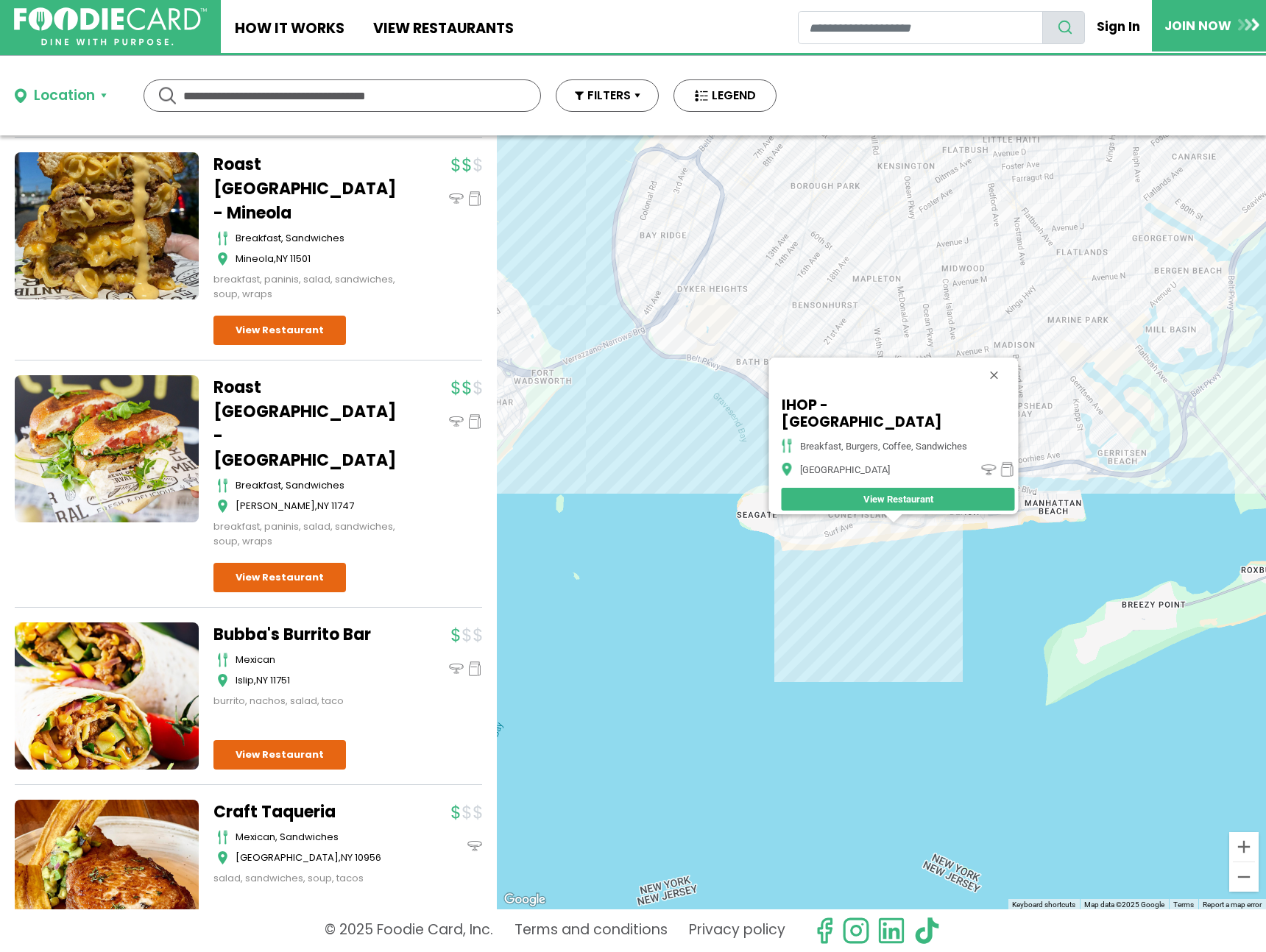
click at [1035, 496] on div "IHOP - Coney Island breakfast, burgers, coffee, sandwiches Brooklyn View Restau…" at bounding box center [881, 522] width 769 height 774
click at [1149, 361] on div "IHOP - Coney Island breakfast, burgers, coffee, sandwiches Brooklyn View Restau…" at bounding box center [881, 522] width 769 height 774
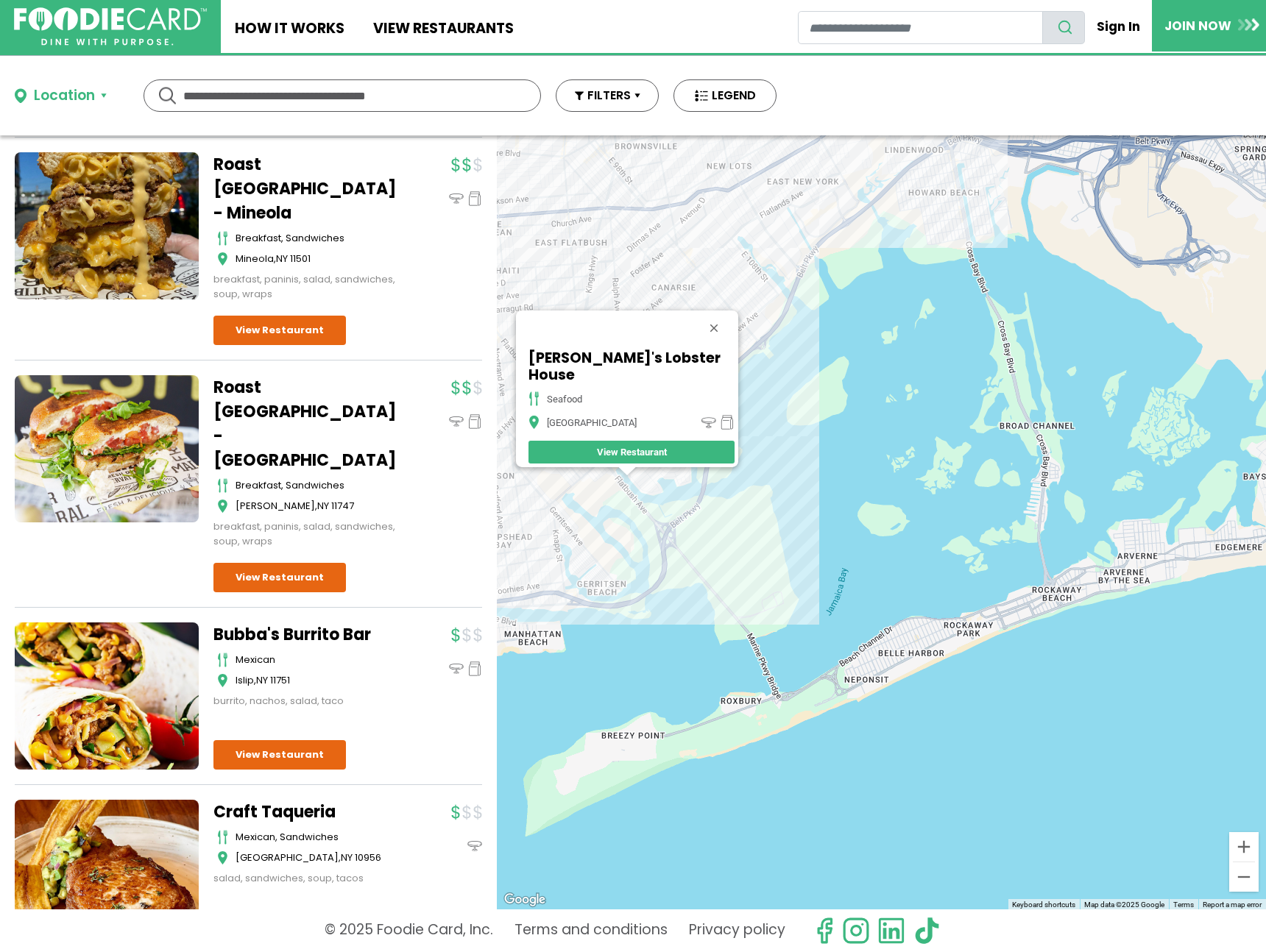
drag, startPoint x: 1122, startPoint y: 693, endPoint x: 854, endPoint y: 645, distance: 272.3
click at [854, 645] on div "Nick's Lobster House seafood Brooklyn View Restaurant" at bounding box center [881, 522] width 769 height 774
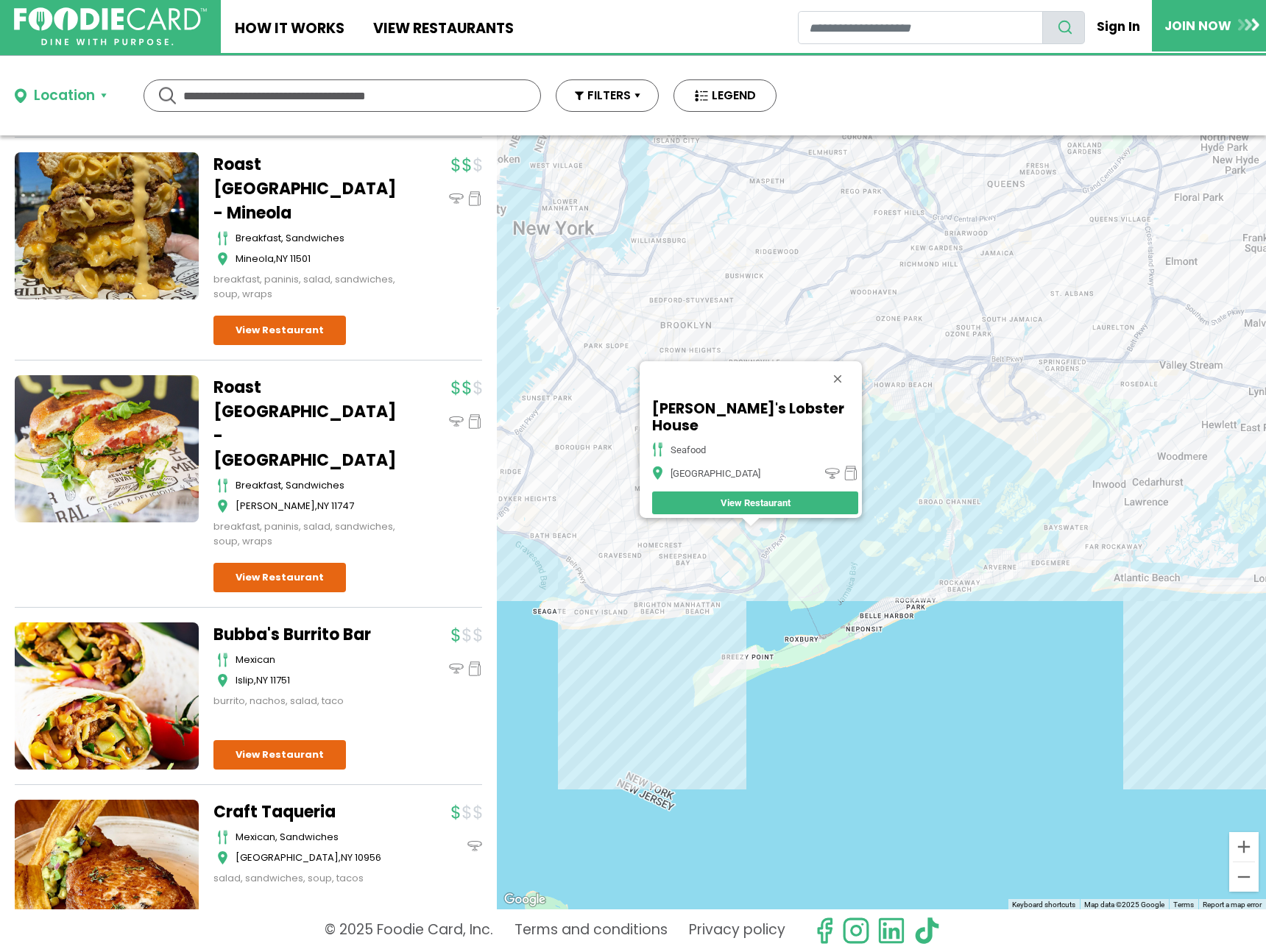
click at [1145, 585] on div "Nick's Lobster House seafood Brooklyn View Restaurant" at bounding box center [881, 522] width 769 height 774
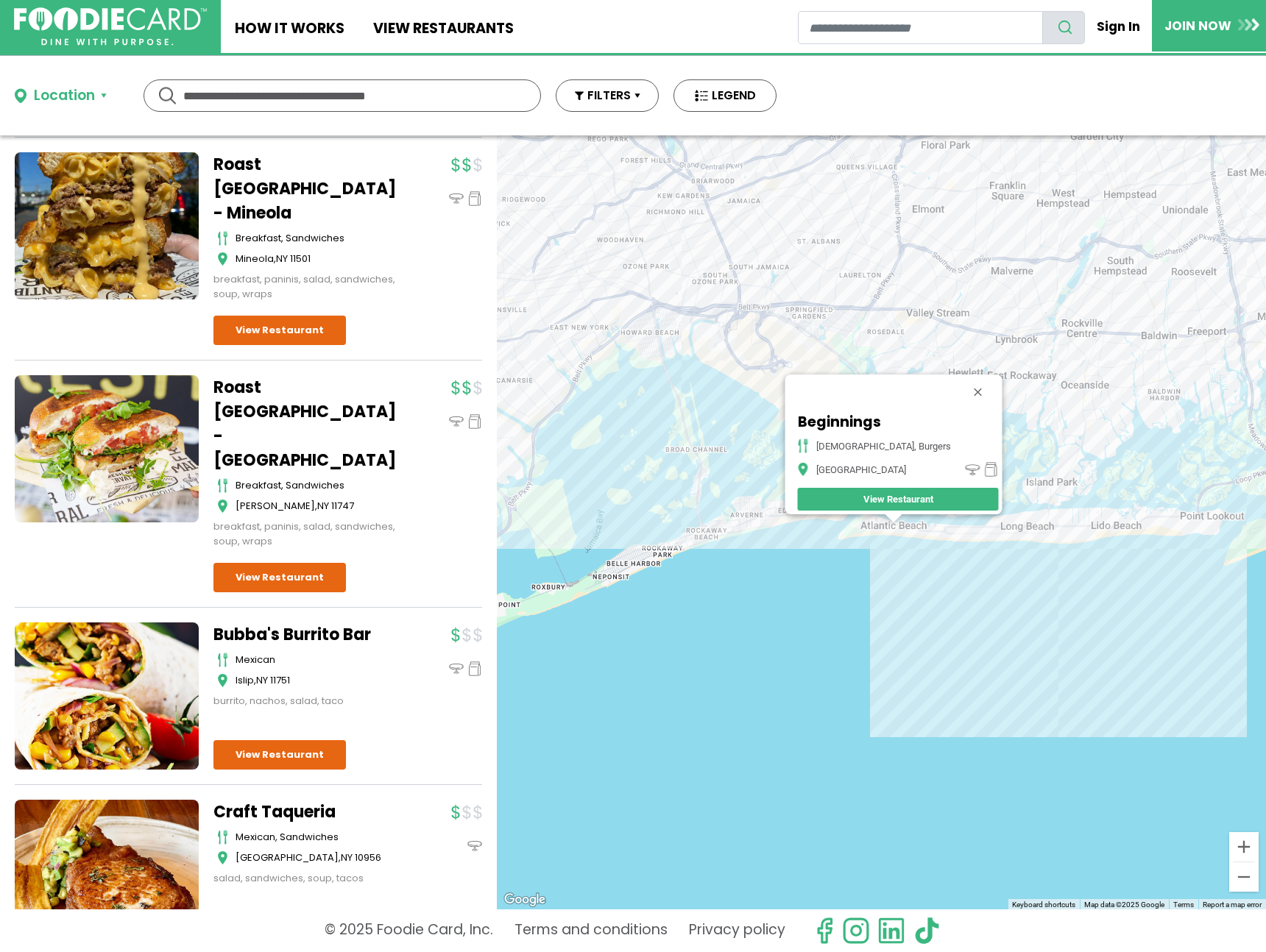
click at [674, 356] on div "Beginnings american, burgers Atlantic Beach View Restaurant" at bounding box center [881, 522] width 769 height 774
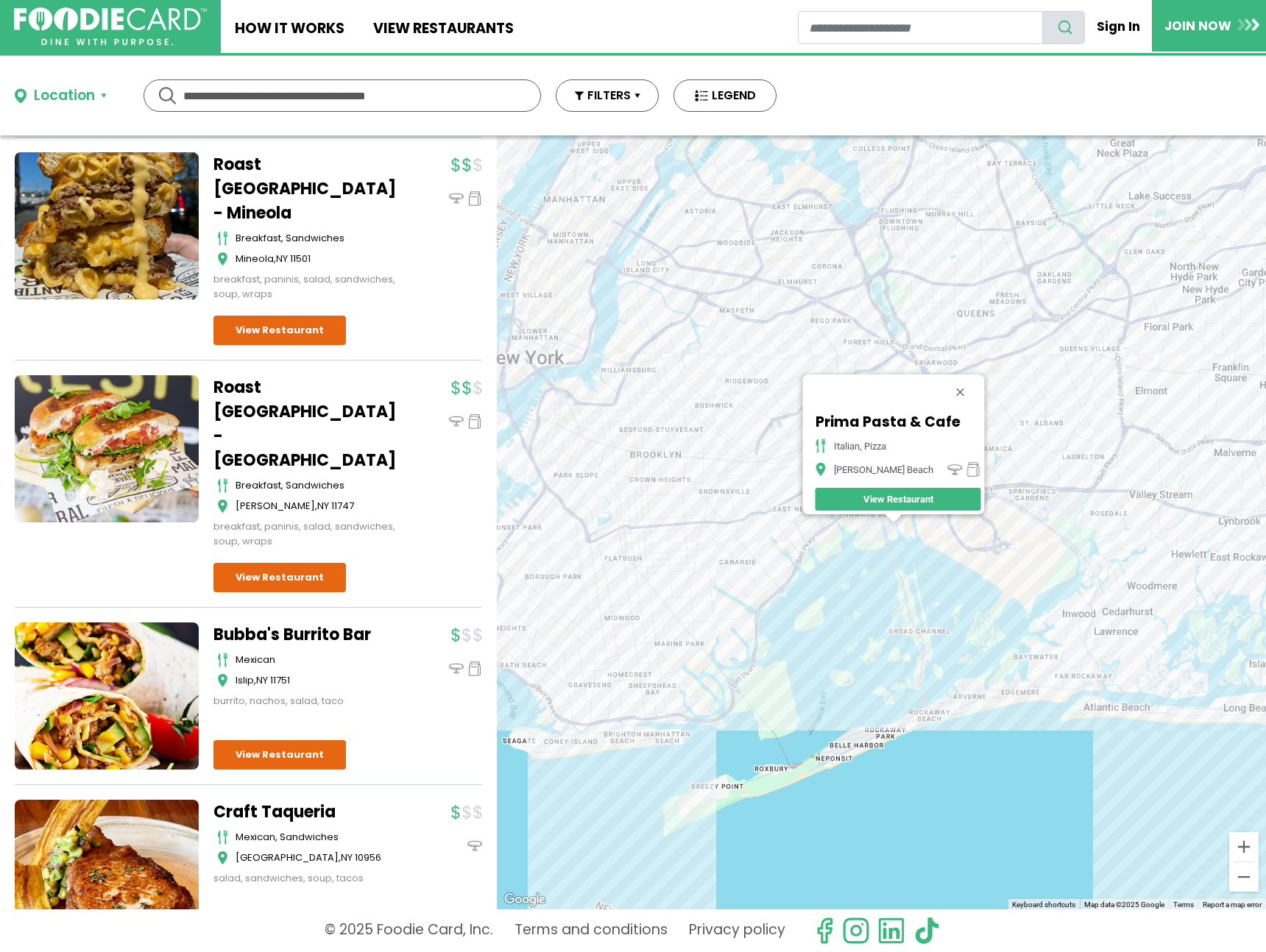
click at [756, 557] on div "Prima Pasta & Cafe italian, pizza Howard Beach View Restaurant" at bounding box center [881, 522] width 769 height 774
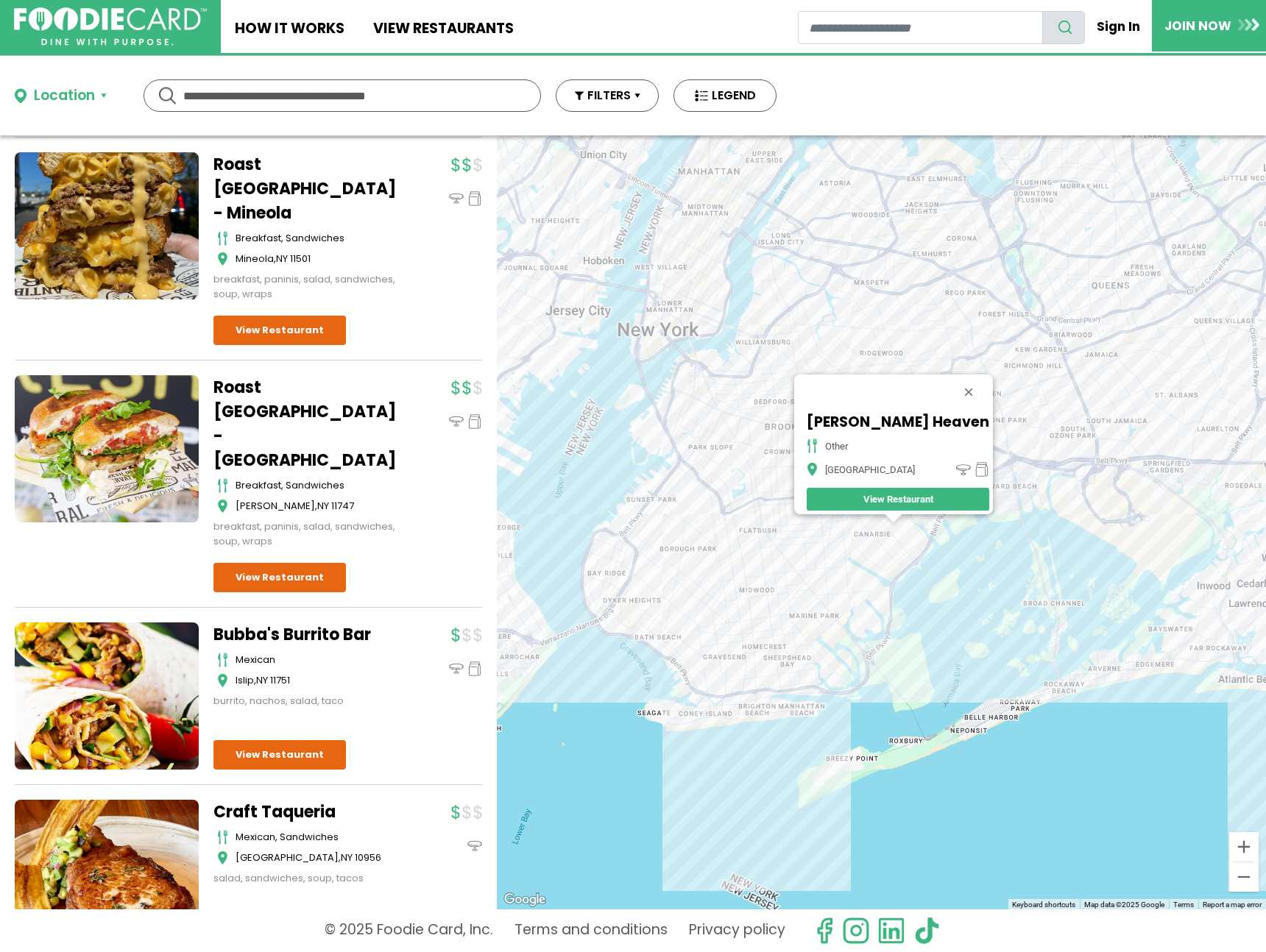
drag, startPoint x: 1025, startPoint y: 460, endPoint x: 427, endPoint y: 528, distance: 601.9
click at [408, 524] on div "Dine-in Pickup 131 results for: mediterranean greek seafood american pizza ital…" at bounding box center [633, 522] width 1266 height 774
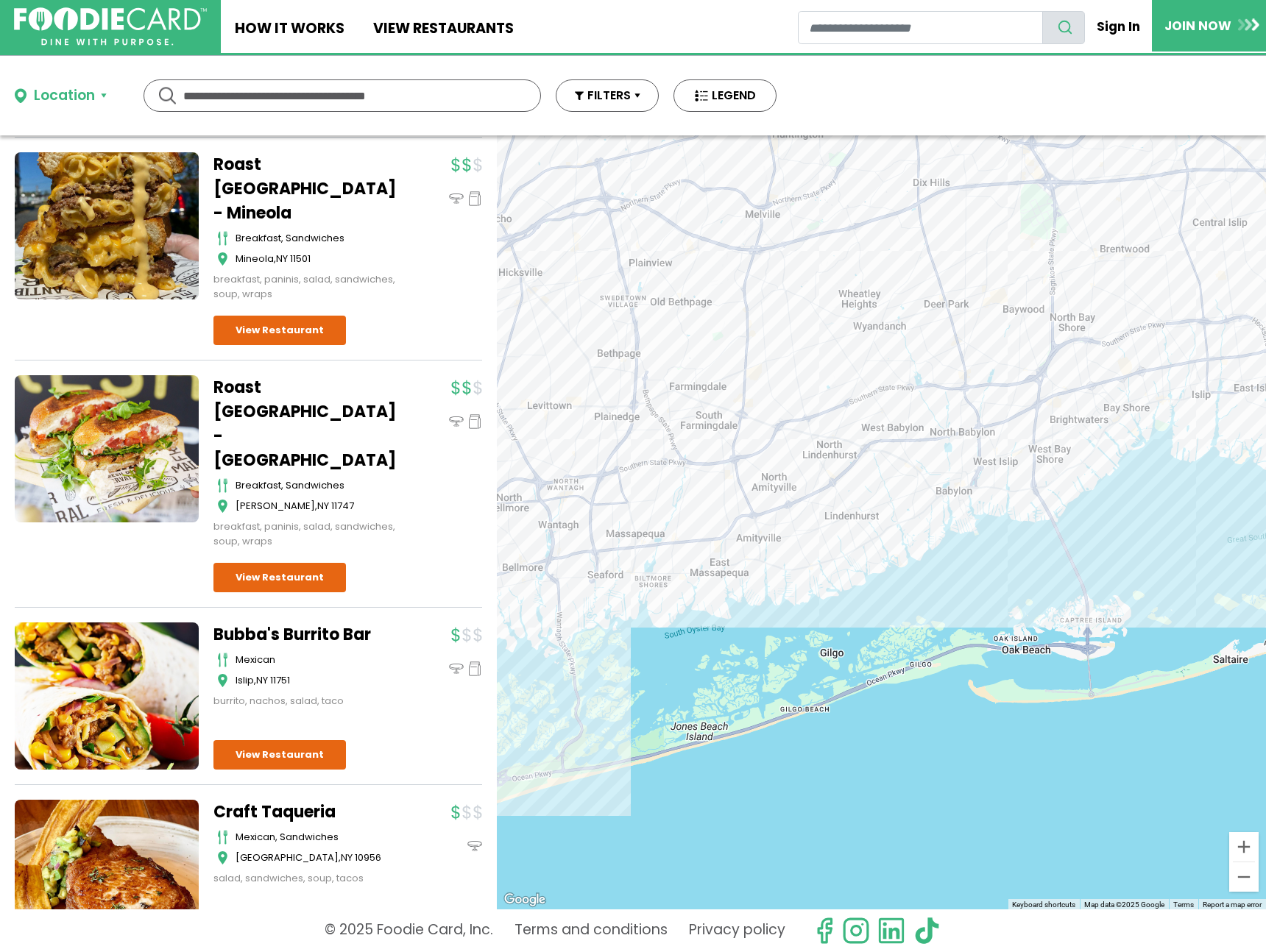
drag, startPoint x: 969, startPoint y: 431, endPoint x: 769, endPoint y: 436, distance: 200.1
click at [769, 436] on div "Patty Heaven other Brooklyn View Restaurant" at bounding box center [881, 522] width 769 height 774
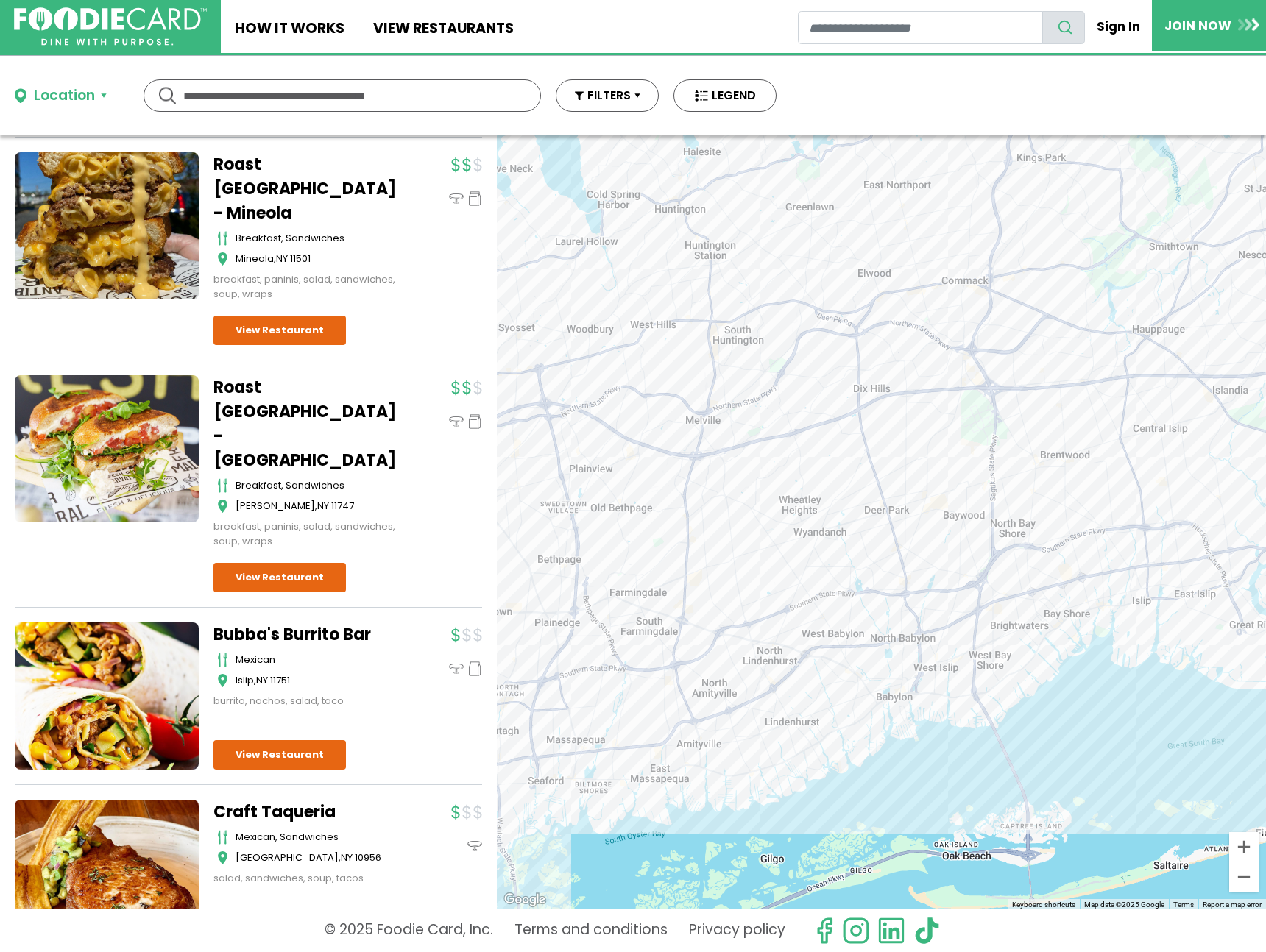
drag, startPoint x: 678, startPoint y: 392, endPoint x: 972, endPoint y: 383, distance: 294.1
click at [972, 383] on div "Patty Heaven other Brooklyn View Restaurant" at bounding box center [881, 522] width 769 height 774
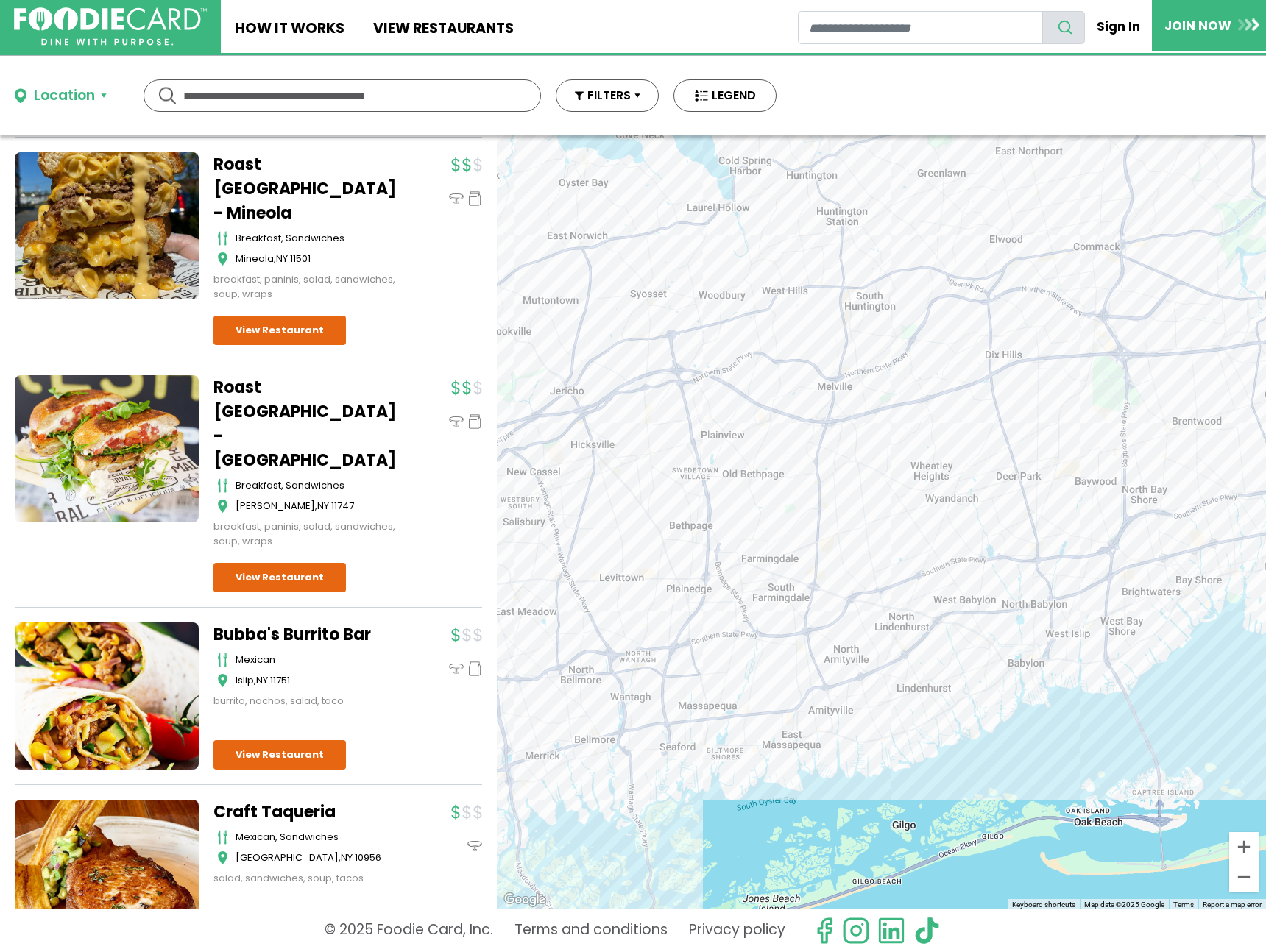
drag, startPoint x: 817, startPoint y: 431, endPoint x: 934, endPoint y: 399, distance: 121.3
click at [934, 399] on div "Patty Heaven other Brooklyn View Restaurant" at bounding box center [881, 522] width 769 height 774
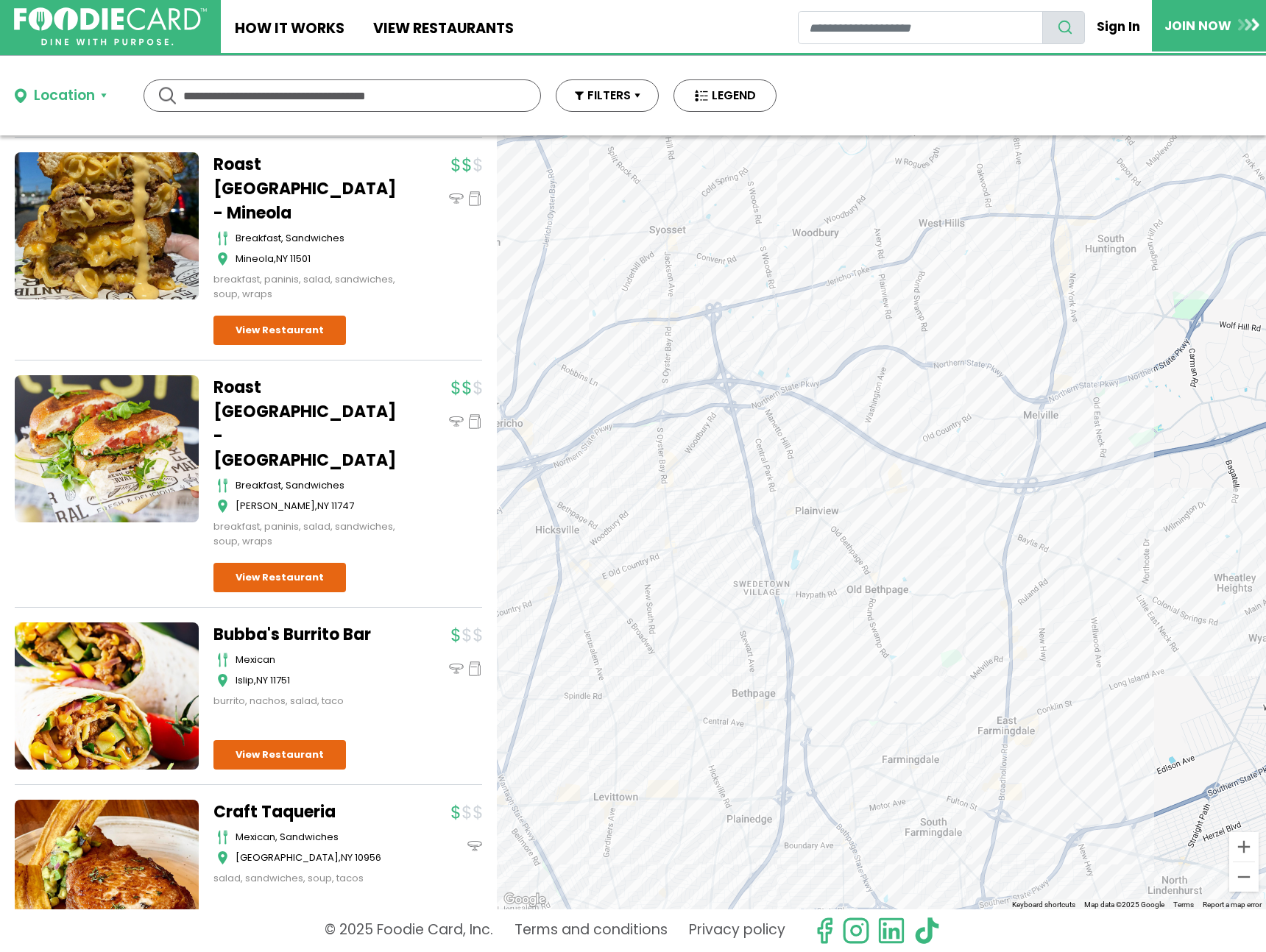
click at [677, 263] on div "Patty Heaven other Brooklyn View Restaurant" at bounding box center [881, 522] width 769 height 774
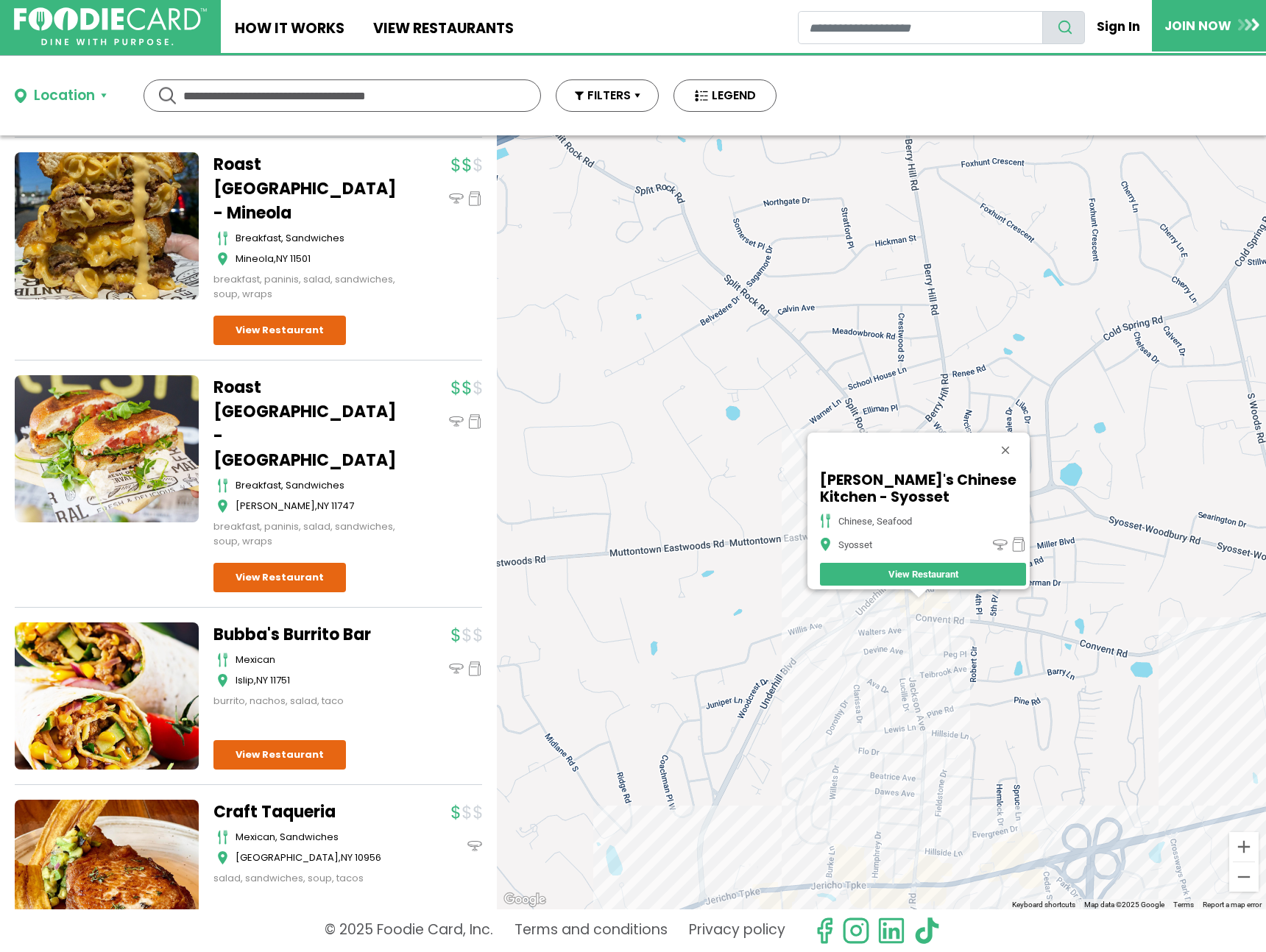
click at [939, 602] on div "[PERSON_NAME]'s Chinese Kitchen - Syosset chinese, seafood Syosset View Restaur…" at bounding box center [881, 522] width 769 height 774
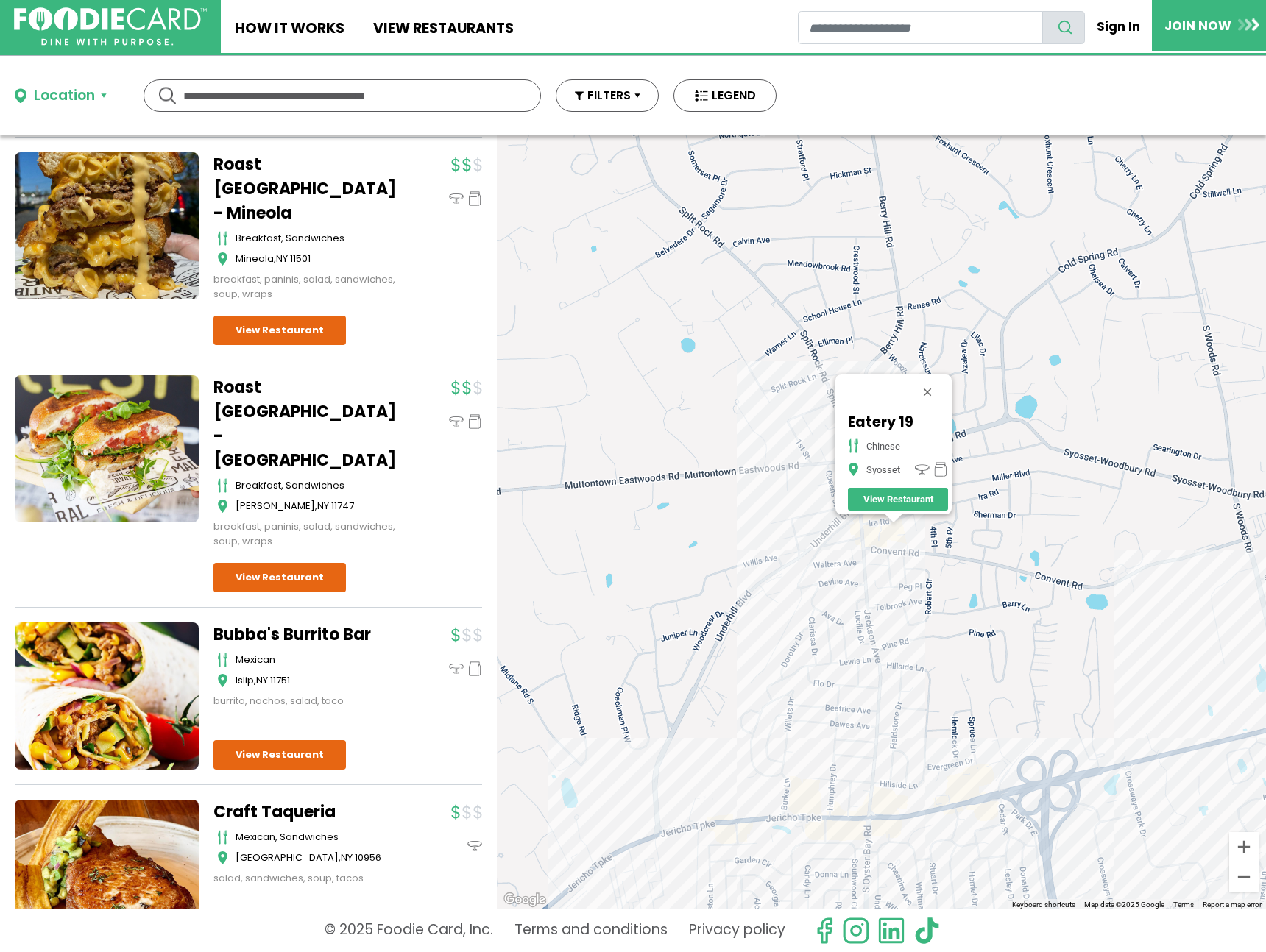
click at [878, 801] on div "Eatery 19 chinese Syosset View Restaurant" at bounding box center [881, 522] width 769 height 774
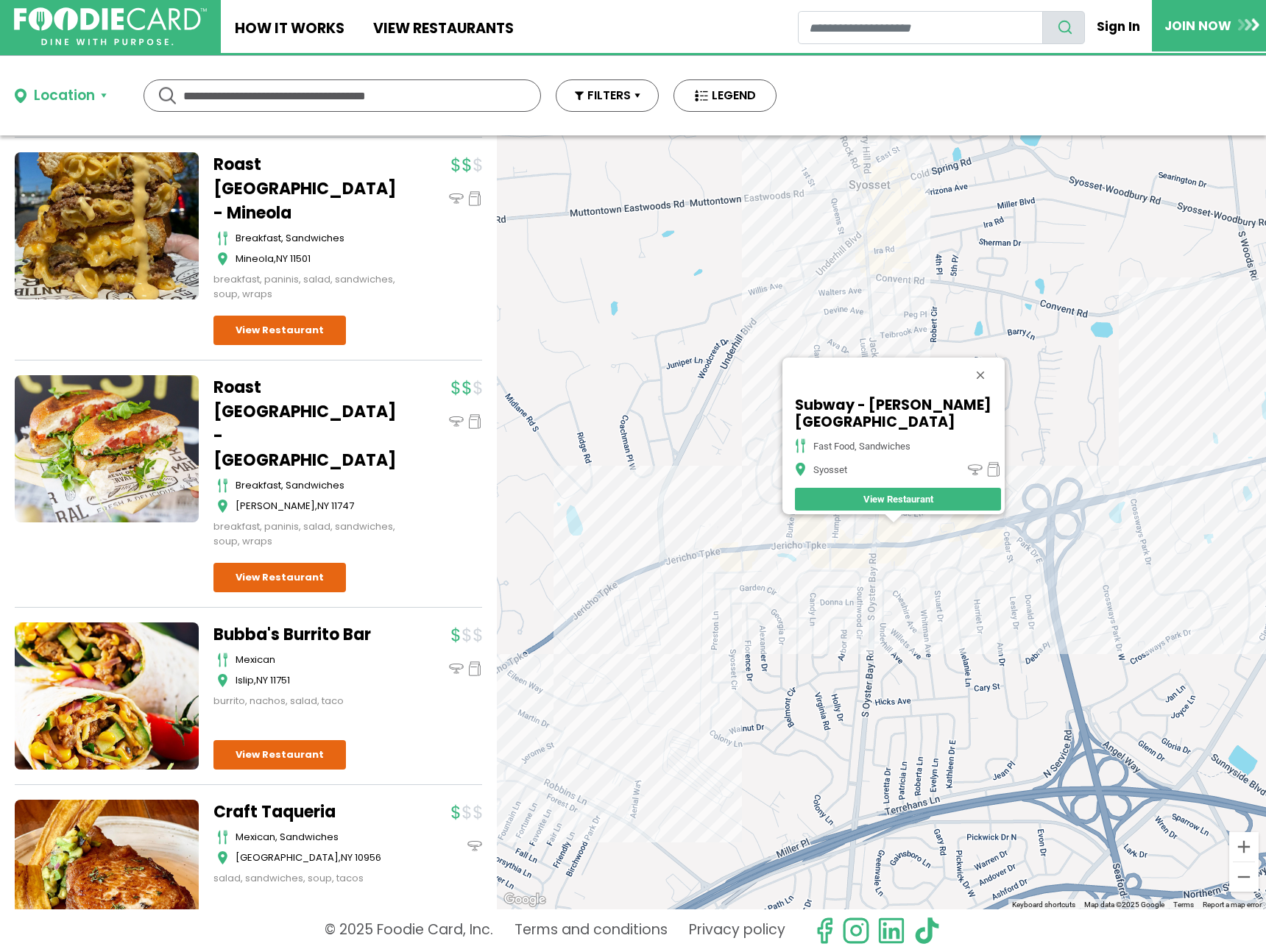
click at [985, 539] on div "Subway - Jackson Ave fast food, sandwiches Syosset View Restaurant" at bounding box center [881, 522] width 769 height 774
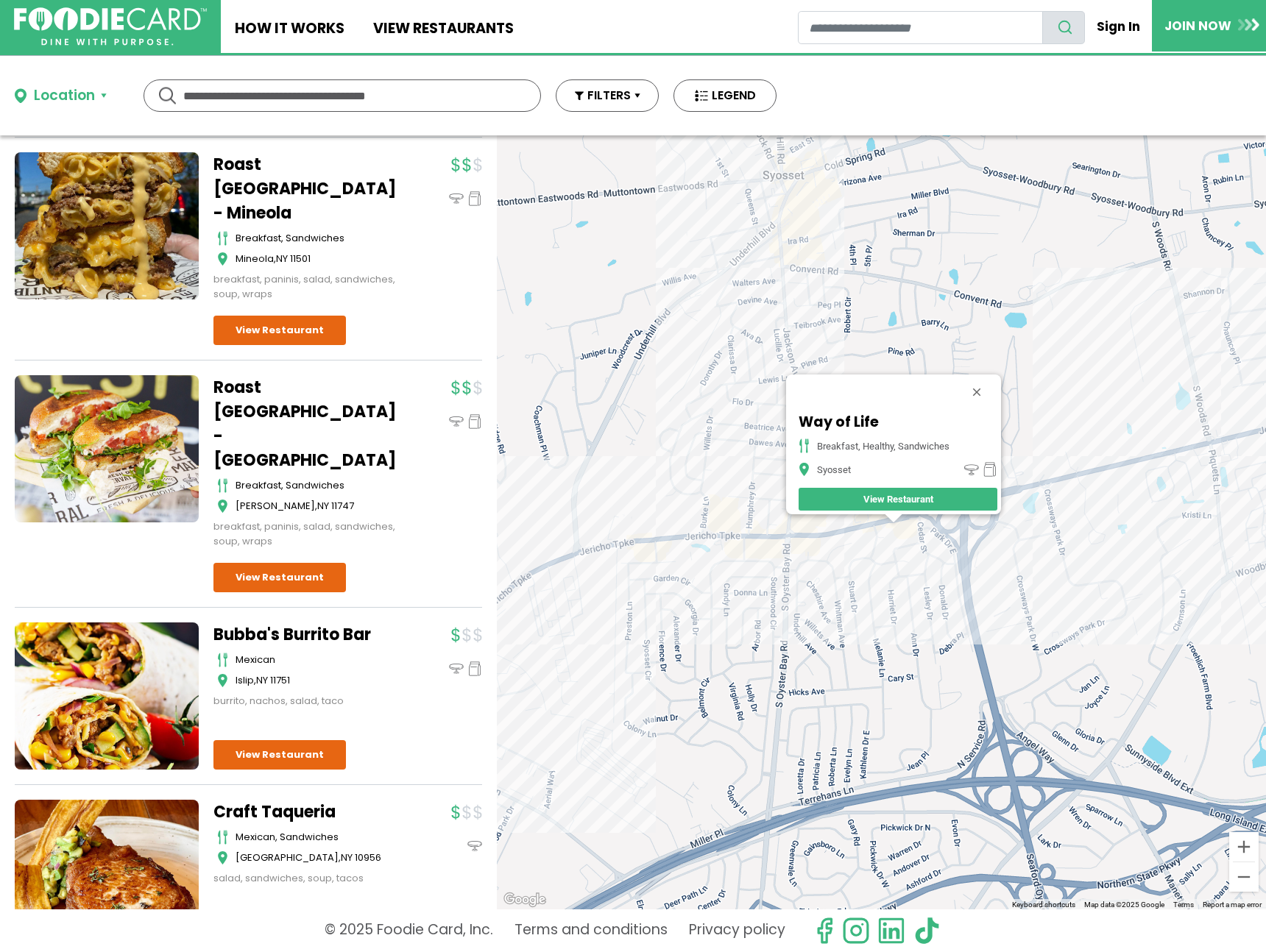
click at [1059, 471] on div "Way of Life breakfast, healthy, sandwiches Syosset View Restaurant" at bounding box center [881, 522] width 769 height 774
click at [1067, 472] on div "Way of Life breakfast, healthy, sandwiches Syosset View Restaurant" at bounding box center [881, 522] width 769 height 774
click at [707, 532] on div "Way of Life breakfast, healthy, sandwiches Syosset View Restaurant" at bounding box center [881, 522] width 769 height 774
click at [669, 558] on div "Way of Life breakfast, healthy, sandwiches Syosset View Restaurant" at bounding box center [881, 522] width 769 height 774
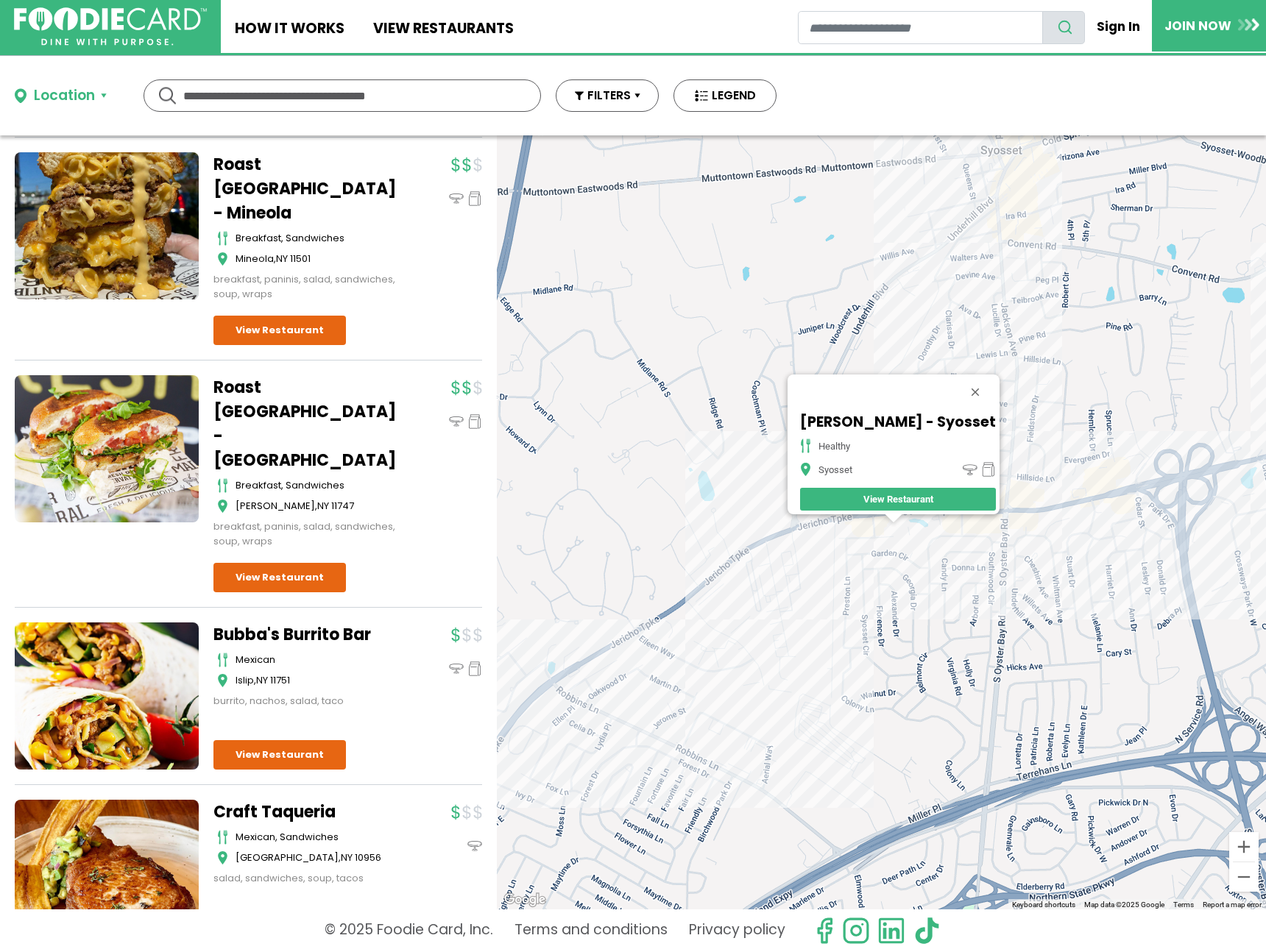
click at [868, 525] on div "SoBol - Syosset healthy Syosset View Restaurant" at bounding box center [881, 522] width 769 height 774
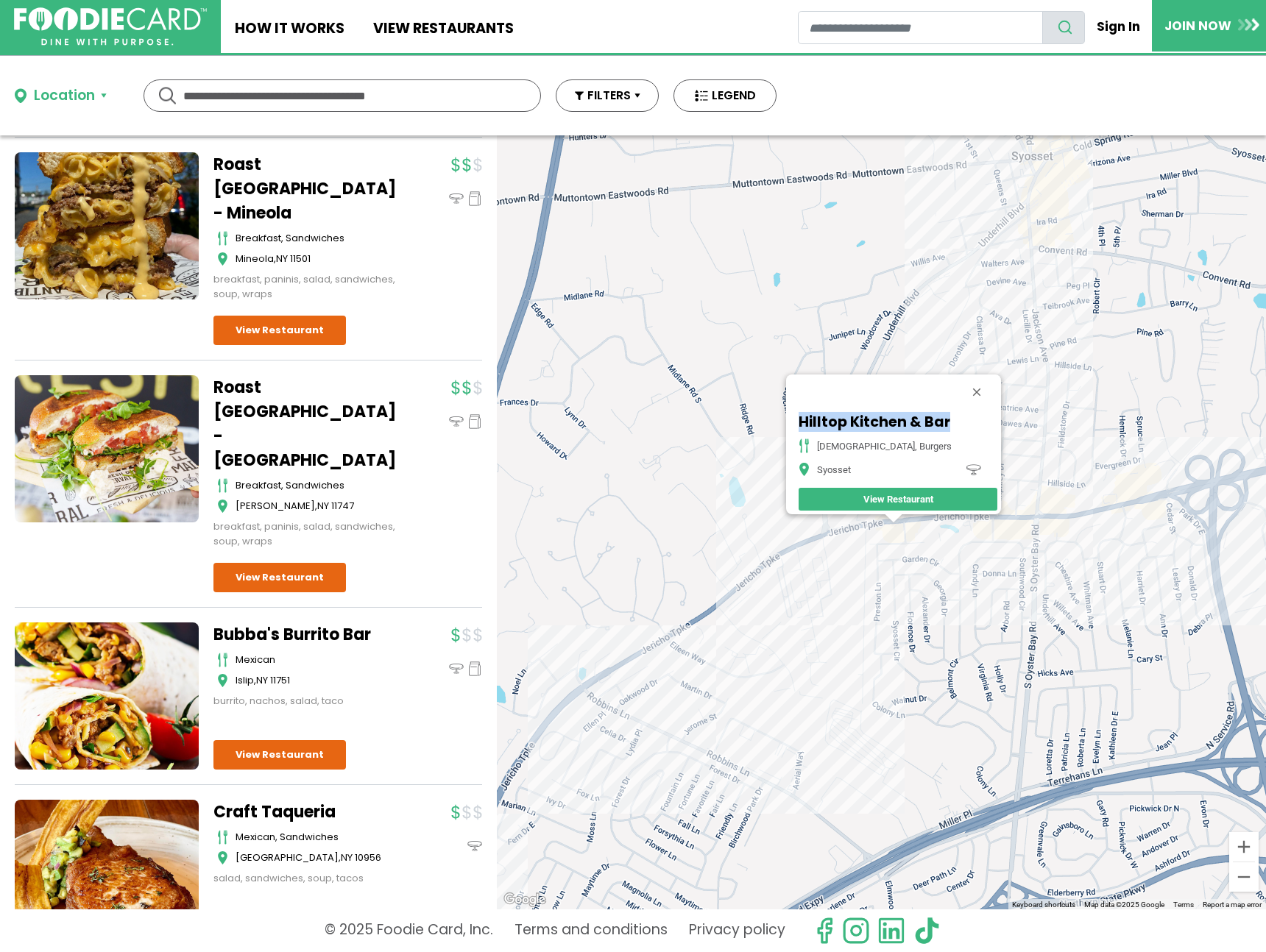
drag, startPoint x: 835, startPoint y: 415, endPoint x: 941, endPoint y: 427, distance: 106.7
click at [941, 427] on div "Hilltop Kitchen & Bar american, burgers Syosset View Restaurant" at bounding box center [898, 462] width 206 height 105
copy h5 "Hilltop Kitchen & Bar"
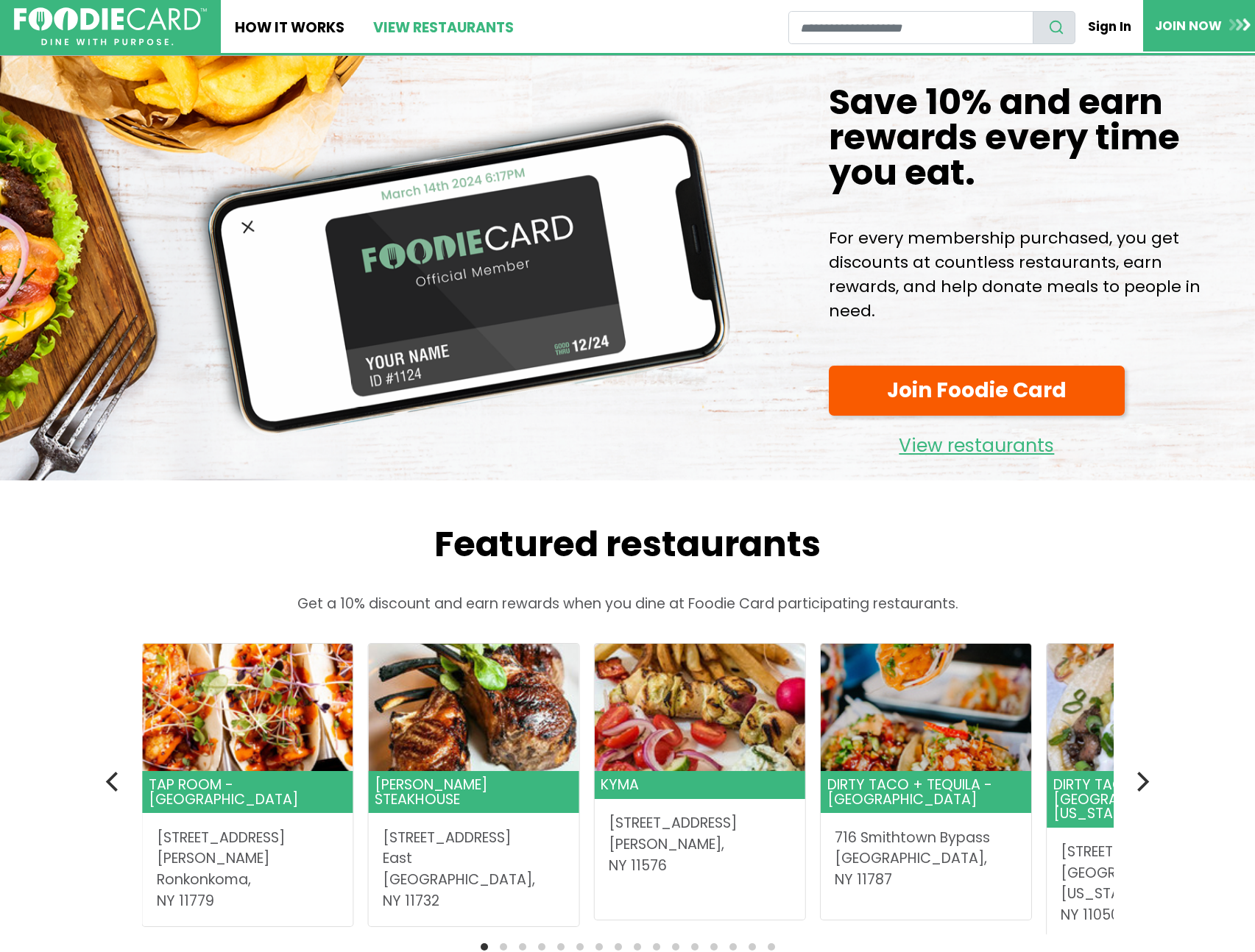
click at [434, 37] on link "View restaurants" at bounding box center [442, 26] width 168 height 53
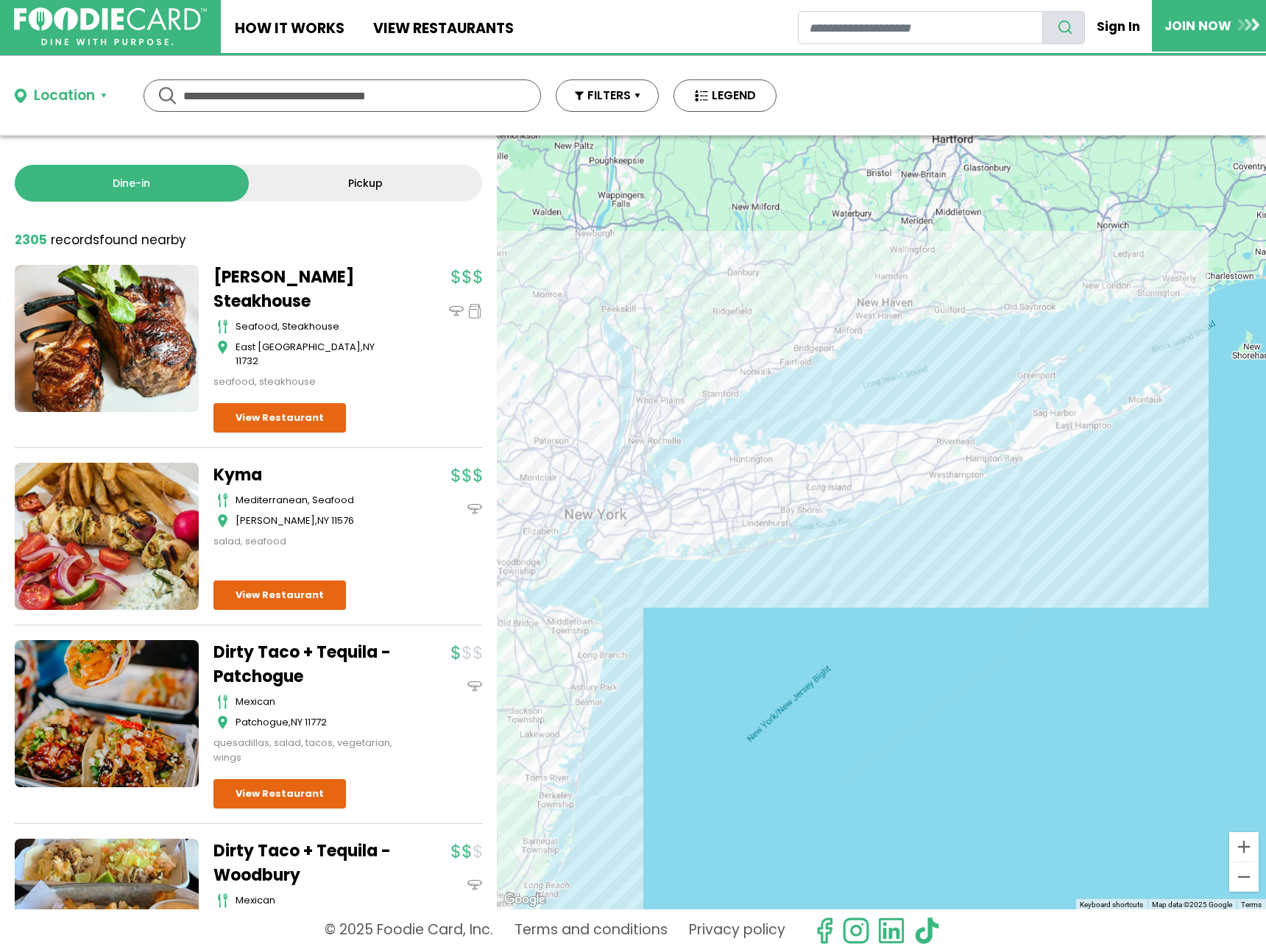
drag, startPoint x: 1139, startPoint y: 427, endPoint x: 980, endPoint y: 447, distance: 160.3
click at [980, 447] on div at bounding box center [881, 522] width 769 height 774
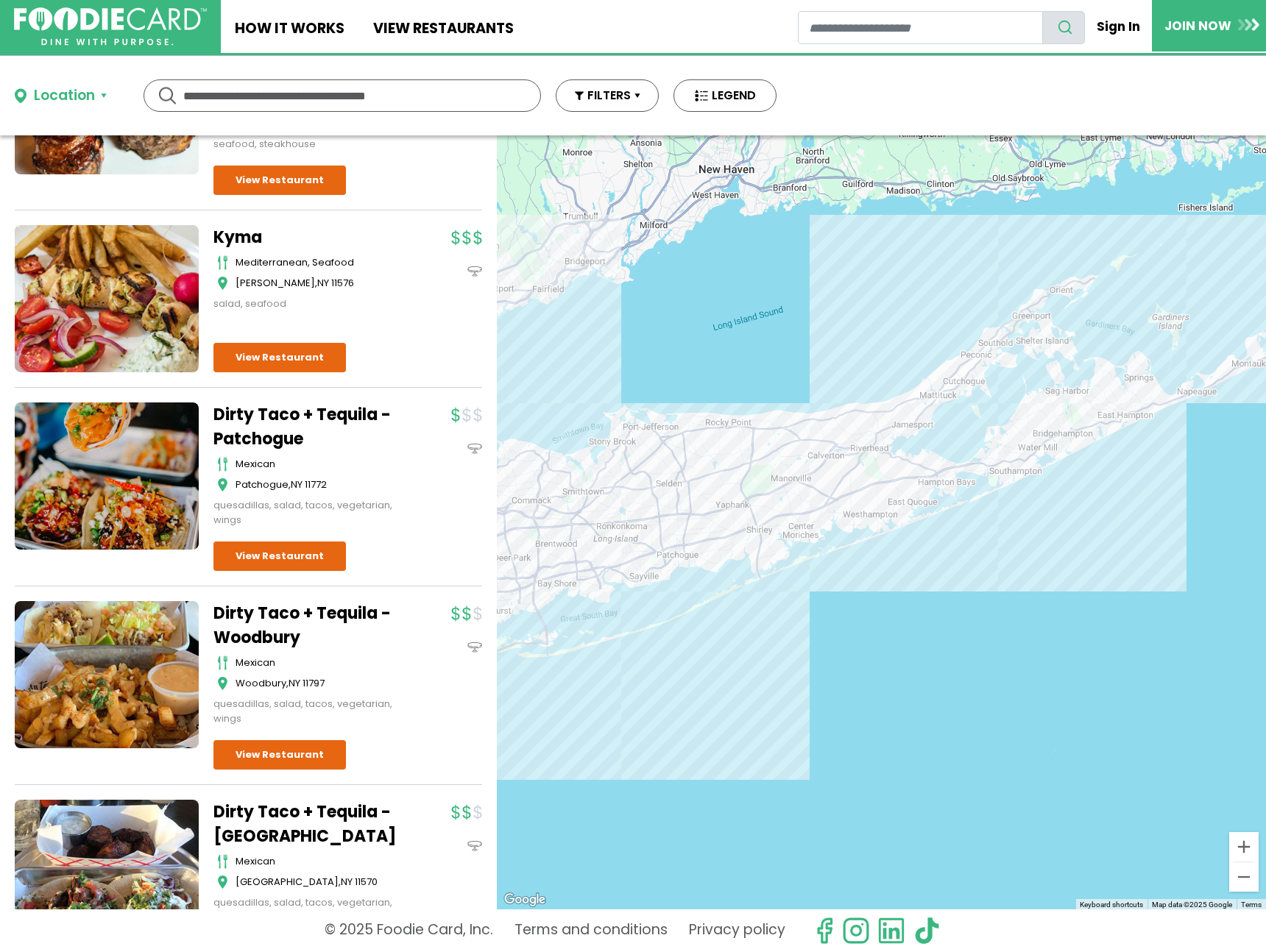
scroll to position [264, 0]
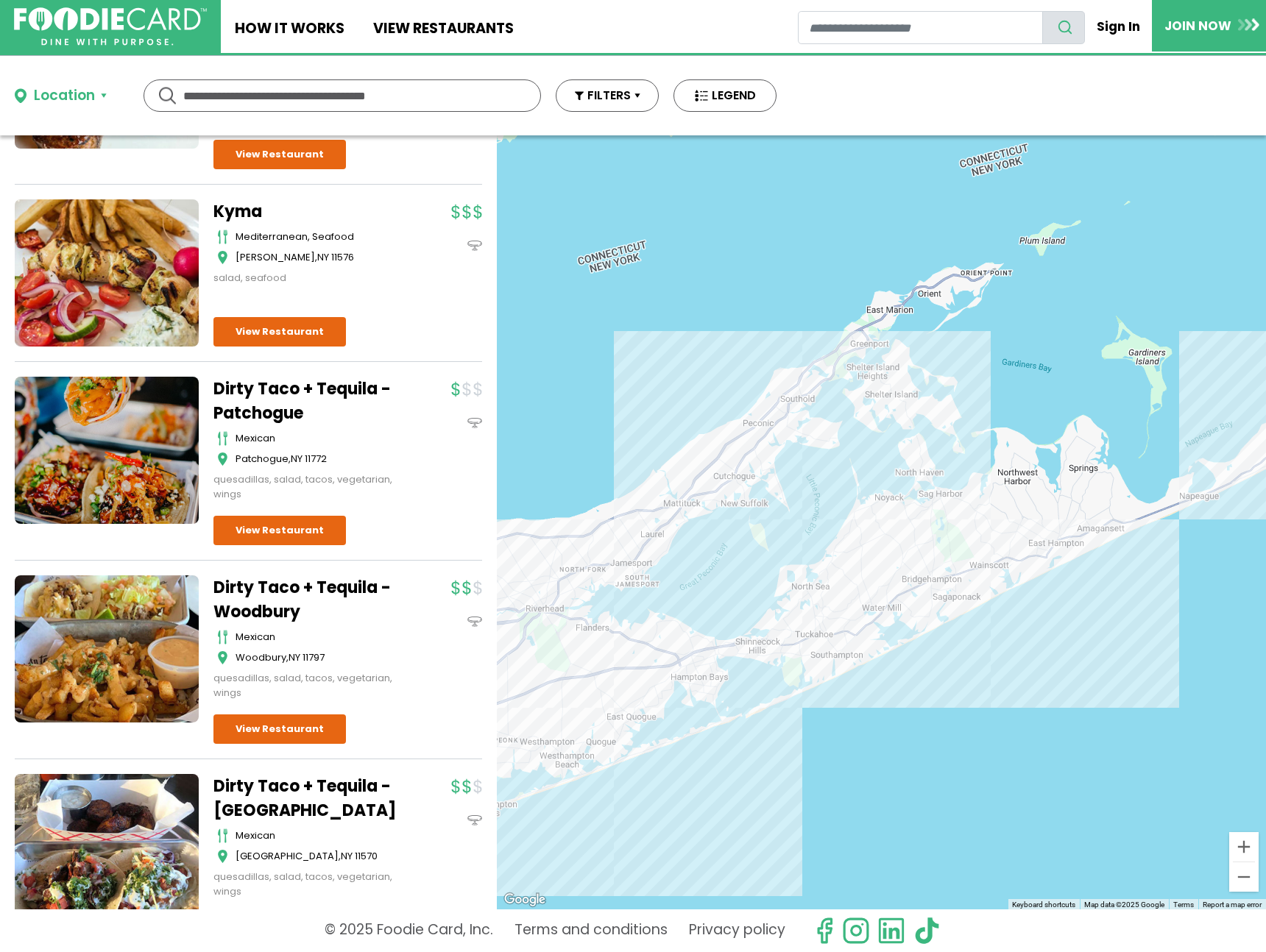
drag, startPoint x: 1127, startPoint y: 349, endPoint x: 744, endPoint y: 541, distance: 428.4
click at [744, 541] on div at bounding box center [881, 522] width 769 height 774
click at [1055, 550] on div at bounding box center [881, 522] width 769 height 774
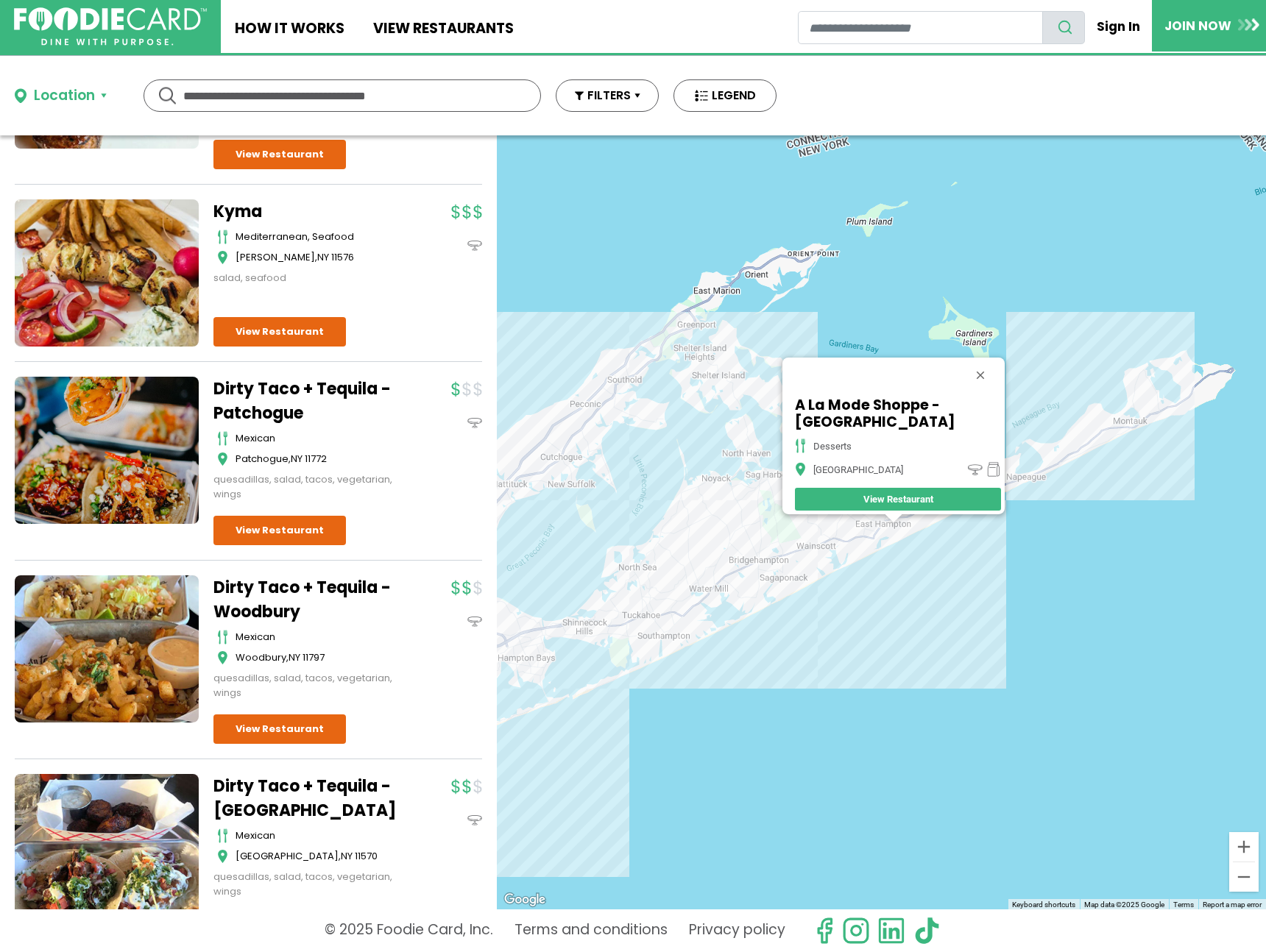
click at [772, 566] on div "A La Mode Shoppe - East Hampton desserts East Hampton View Restaurant" at bounding box center [881, 522] width 769 height 774
click at [756, 581] on div "A La Mode Shoppe - East Hampton desserts East Hampton View Restaurant" at bounding box center [881, 522] width 769 height 774
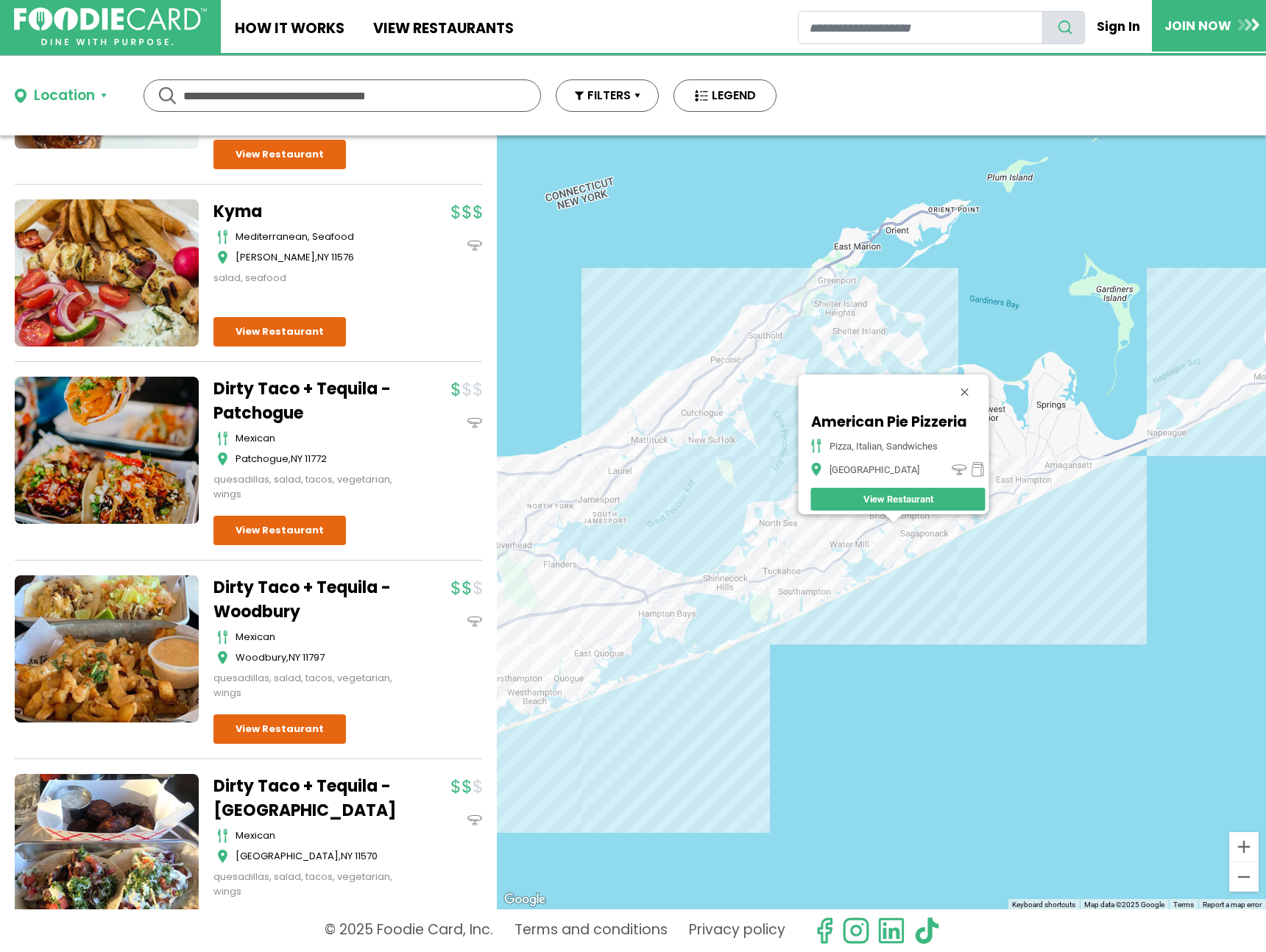
click at [816, 613] on div "American Pie Pizzeria Pizza, Italian, Sandwiches Bridgehampton View Restaurant" at bounding box center [881, 522] width 769 height 774
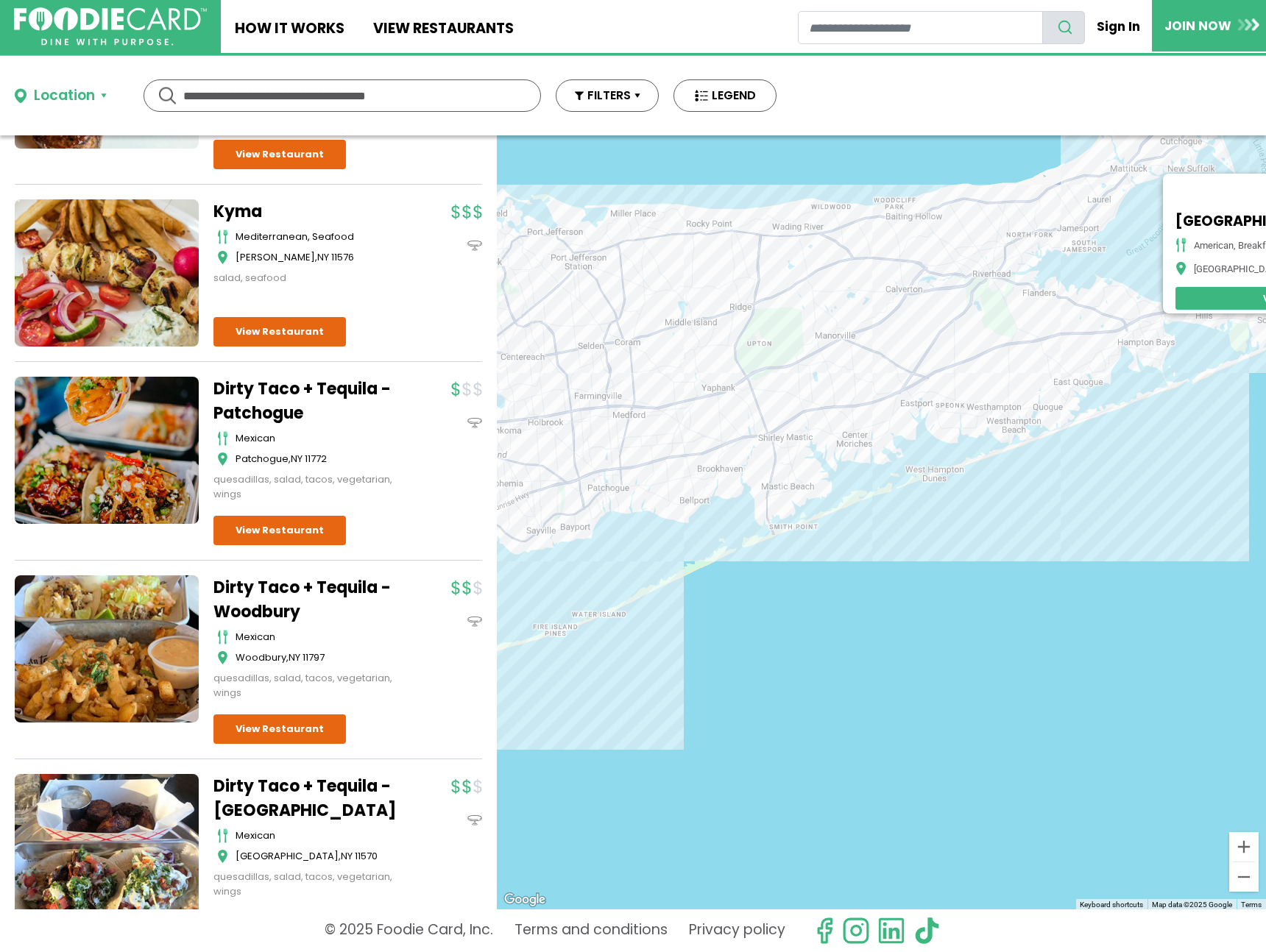
drag, startPoint x: 601, startPoint y: 476, endPoint x: 1082, endPoint y: 305, distance: 510.5
click at [1082, 305] on div "Southampton Publick House American, Breakfast, Burgers, Sandwiches Southampton …" at bounding box center [881, 522] width 769 height 774
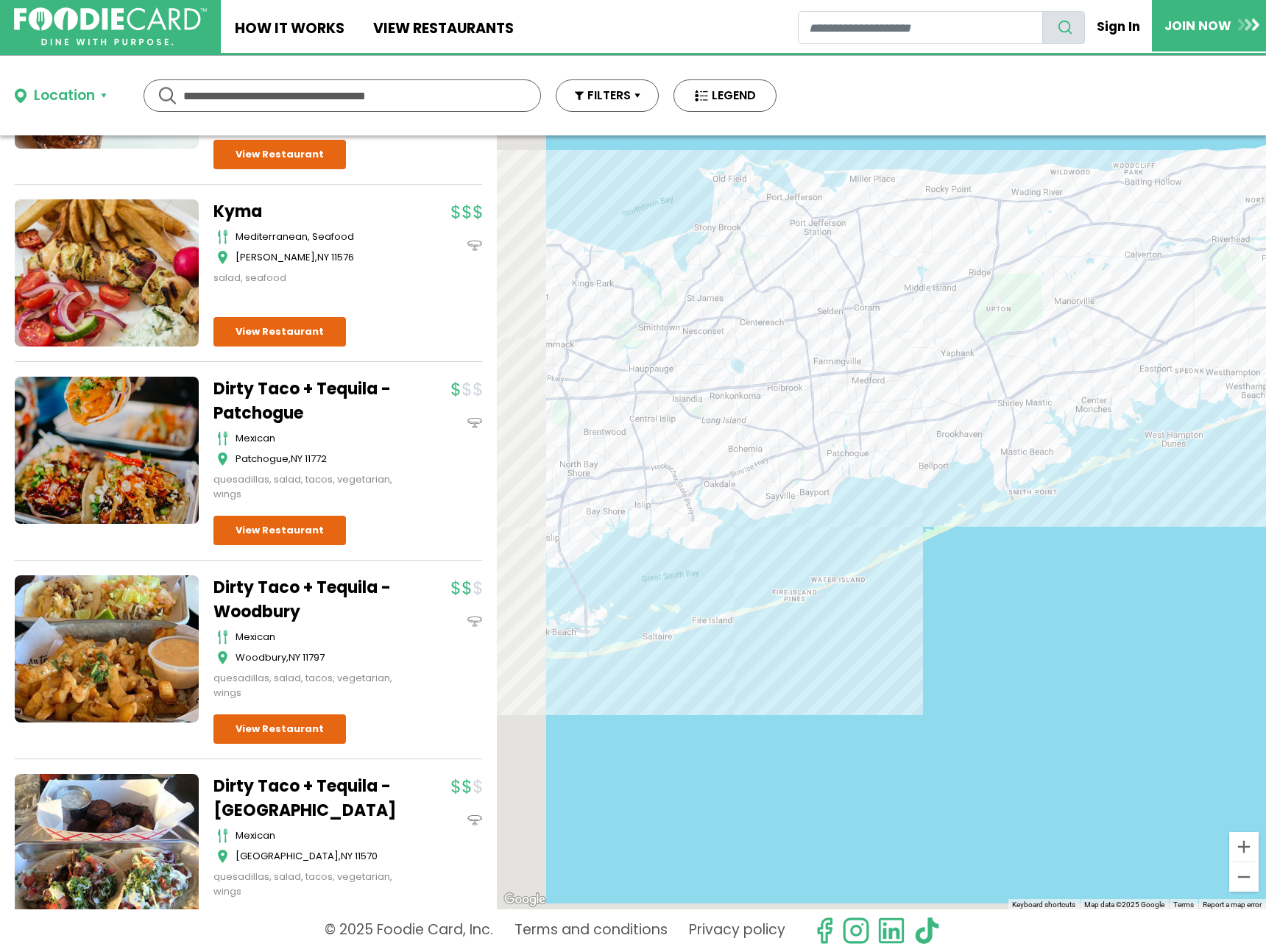
drag, startPoint x: 777, startPoint y: 439, endPoint x: 1010, endPoint y: 405, distance: 235.5
click at [1010, 405] on div "Southampton Publick House American, Breakfast, Burgers, Sandwiches Southampton …" at bounding box center [881, 522] width 769 height 774
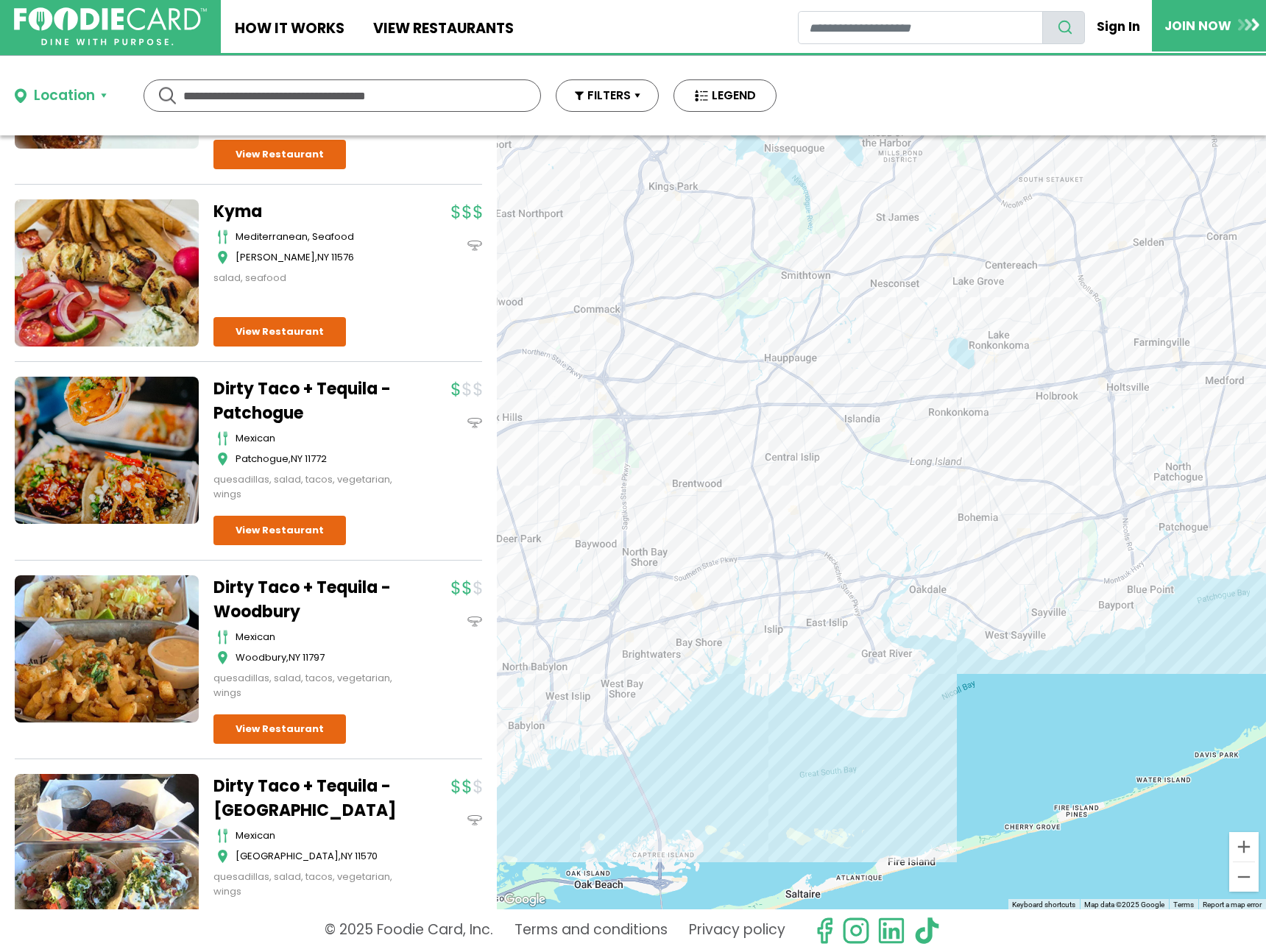
drag, startPoint x: 701, startPoint y: 430, endPoint x: 898, endPoint y: 402, distance: 199.0
click at [898, 402] on div "Southampton Publick House American, Breakfast, Burgers, Sandwiches Southampton …" at bounding box center [881, 522] width 769 height 774
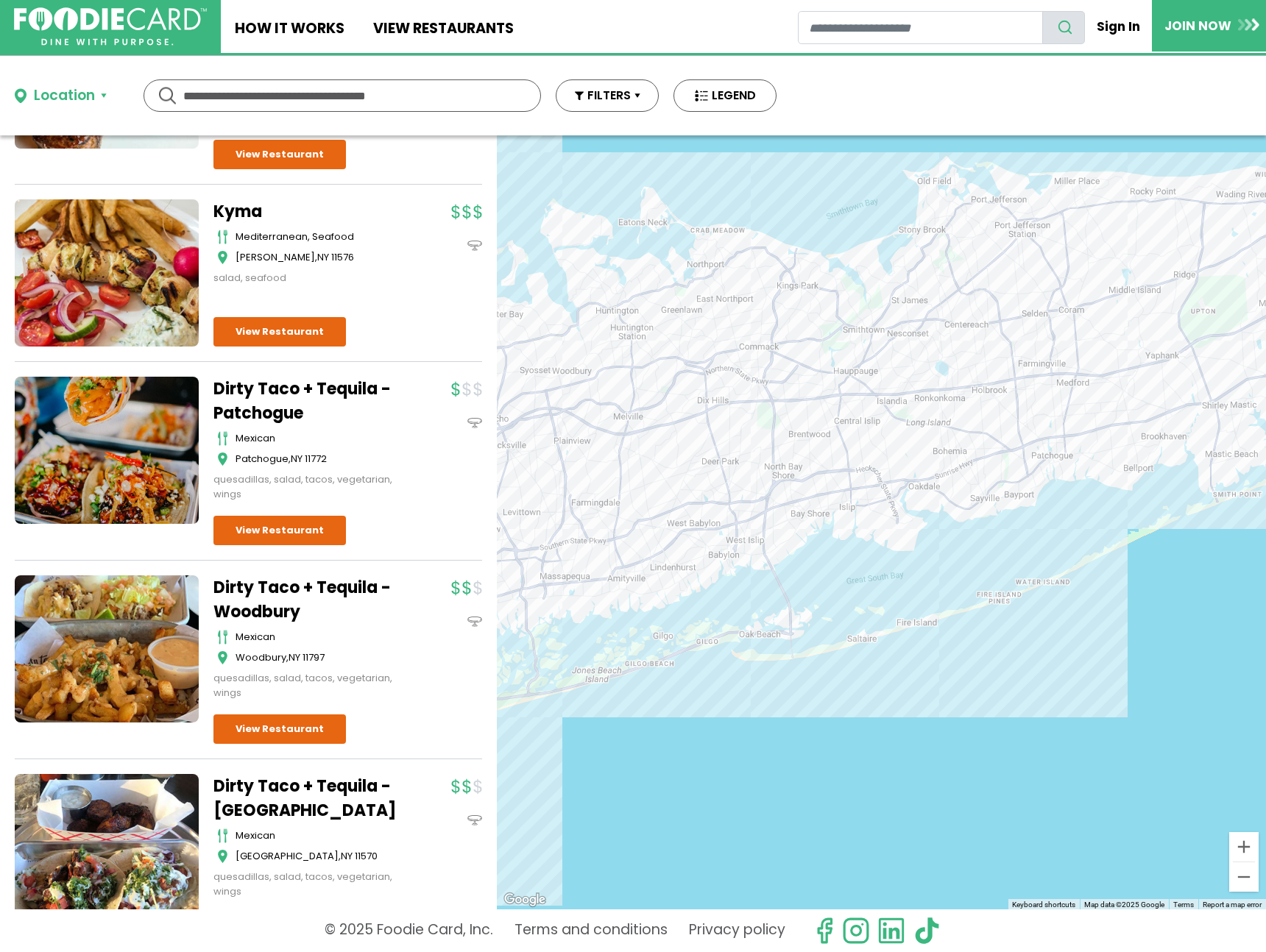
drag, startPoint x: 663, startPoint y: 448, endPoint x: 781, endPoint y: 432, distance: 119.1
click at [781, 432] on div "Southampton Publick House American, Breakfast, Burgers, Sandwiches Southampton …" at bounding box center [881, 522] width 769 height 774
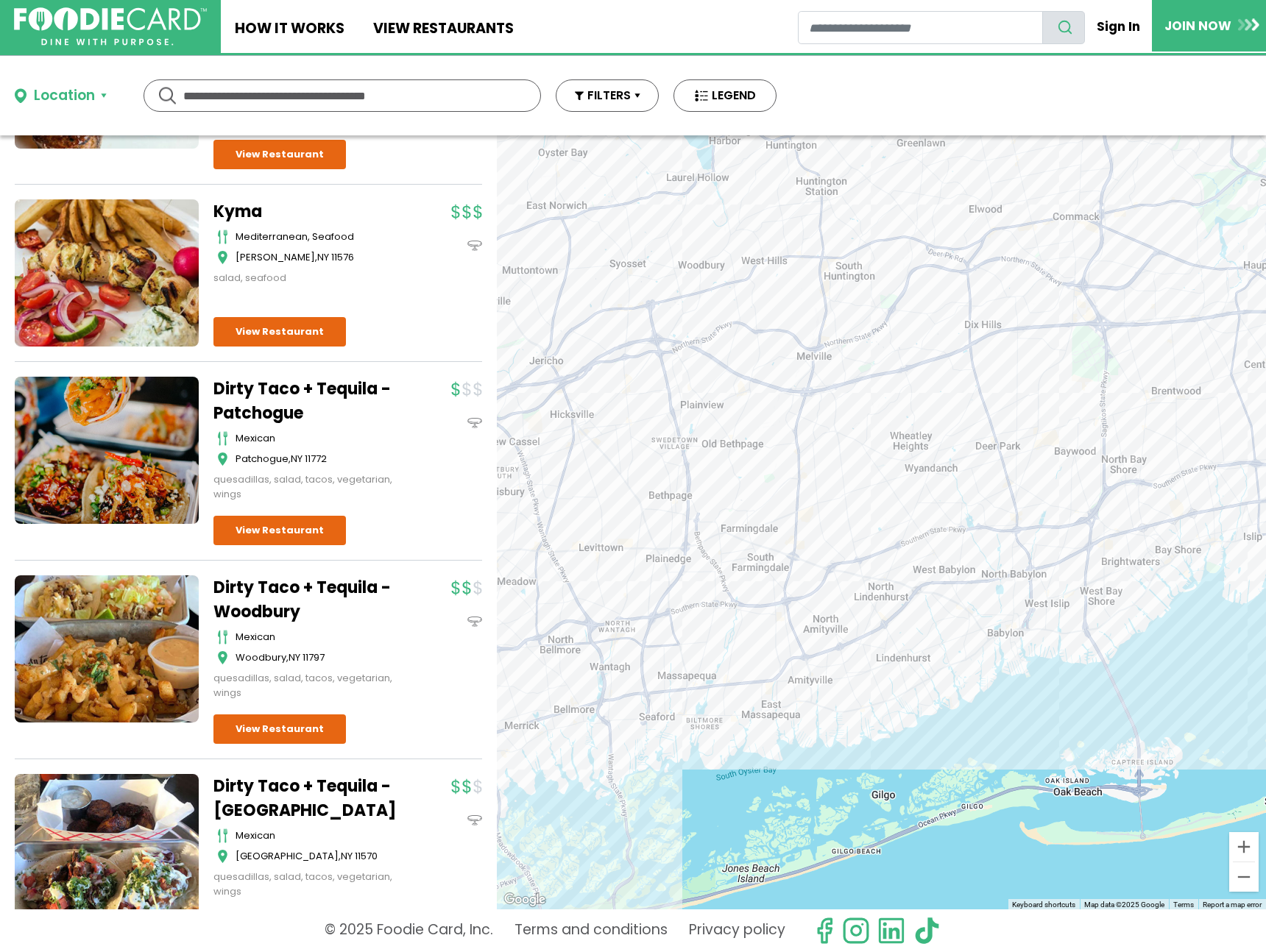
drag, startPoint x: 703, startPoint y: 451, endPoint x: 913, endPoint y: 393, distance: 217.9
click at [913, 393] on div "Southampton Publick House American, Breakfast, Burgers, Sandwiches Southampton …" at bounding box center [881, 522] width 769 height 774
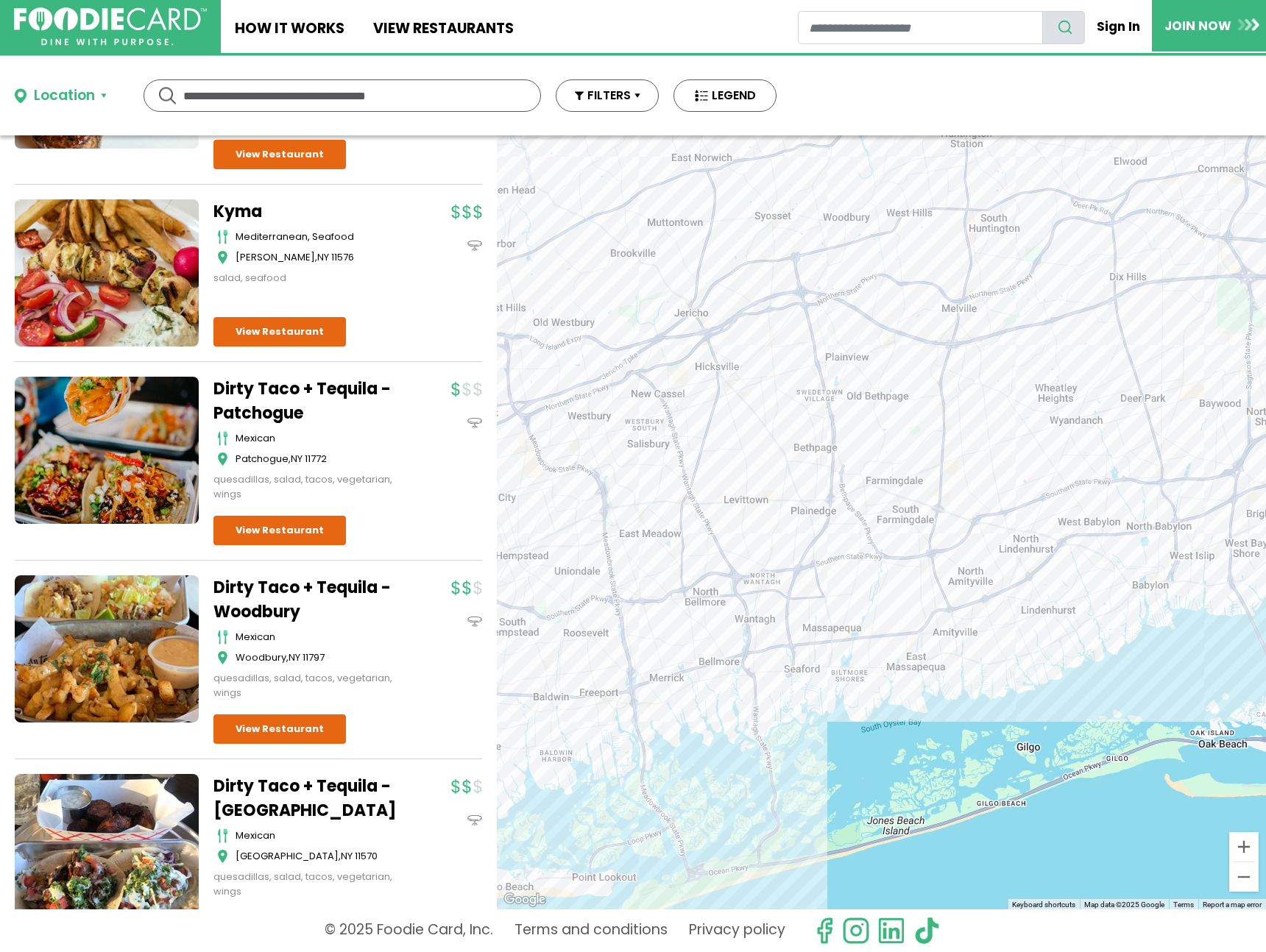
drag, startPoint x: 722, startPoint y: 416, endPoint x: 870, endPoint y: 370, distance: 155.0
click at [870, 370] on div "Southampton Publick House American, Breakfast, Burgers, Sandwiches Southampton …" at bounding box center [881, 522] width 769 height 774
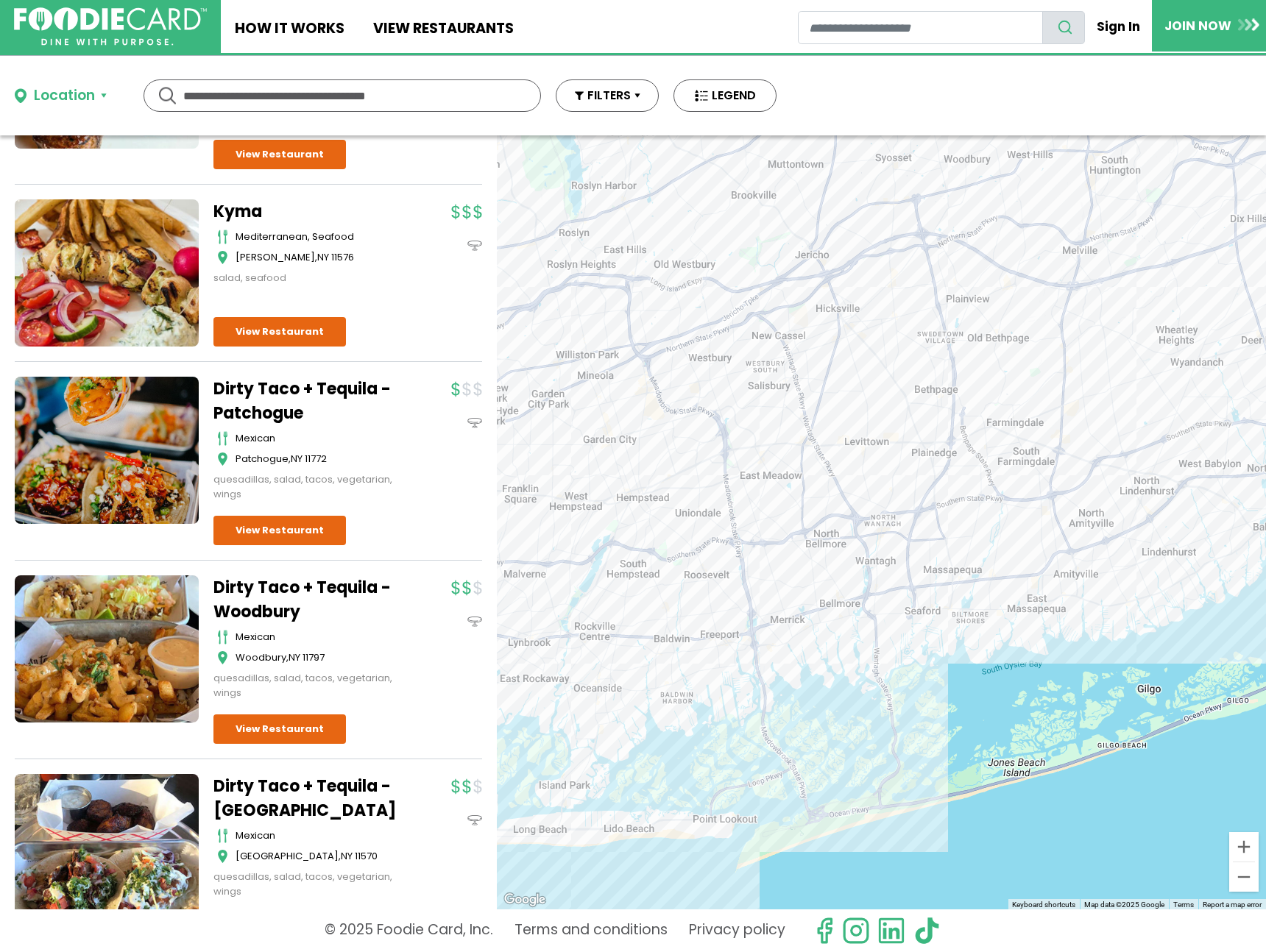
drag, startPoint x: 717, startPoint y: 422, endPoint x: 840, endPoint y: 364, distance: 136.0
click at [840, 364] on div "Southampton Publick House American, Breakfast, Burgers, Sandwiches Southampton …" at bounding box center [881, 522] width 769 height 774
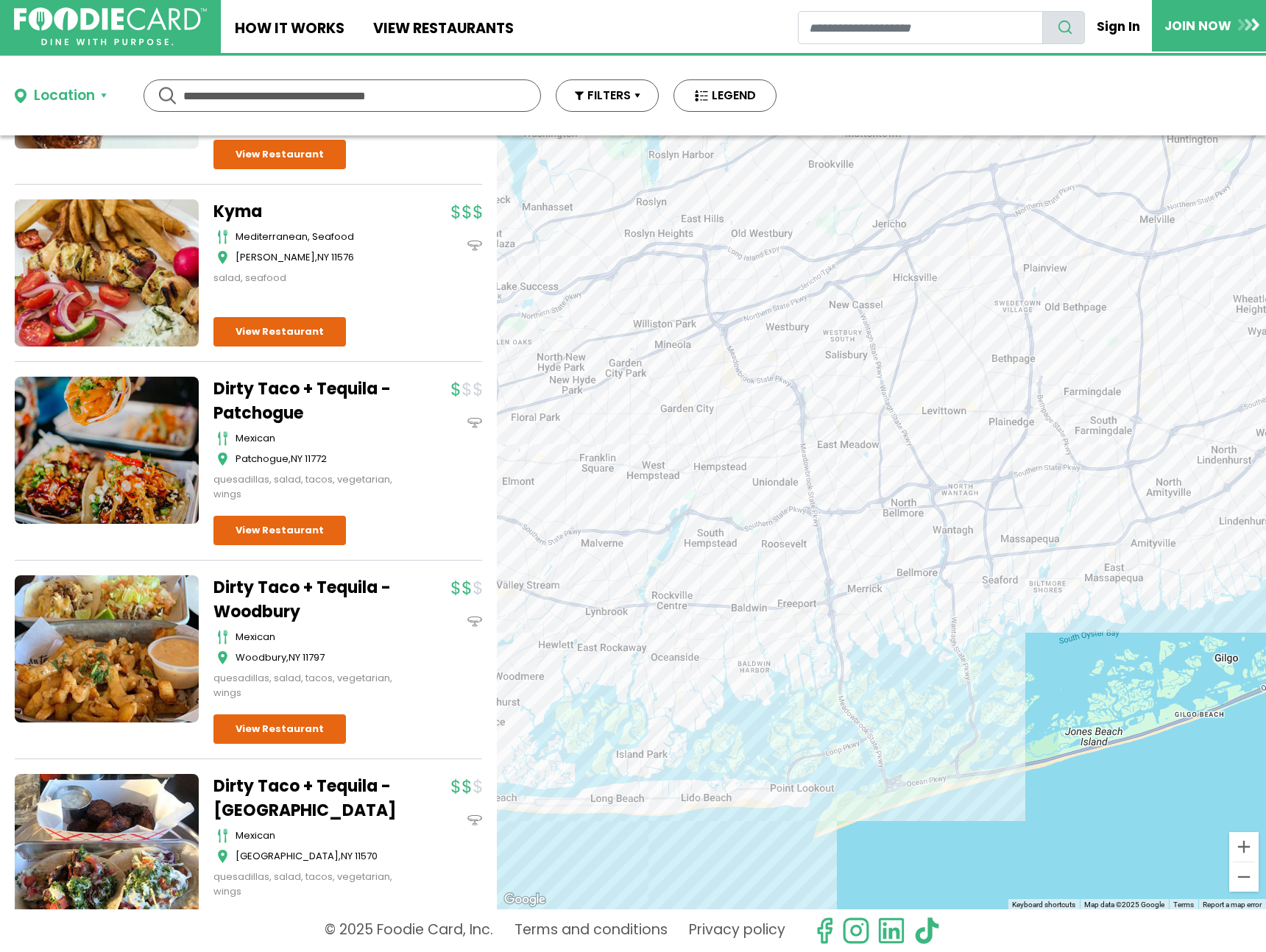
drag, startPoint x: 637, startPoint y: 445, endPoint x: 830, endPoint y: 366, distance: 208.5
click at [830, 366] on div "Southampton Publick House American, Breakfast, Burgers, Sandwiches Southampton …" at bounding box center [881, 522] width 769 height 774
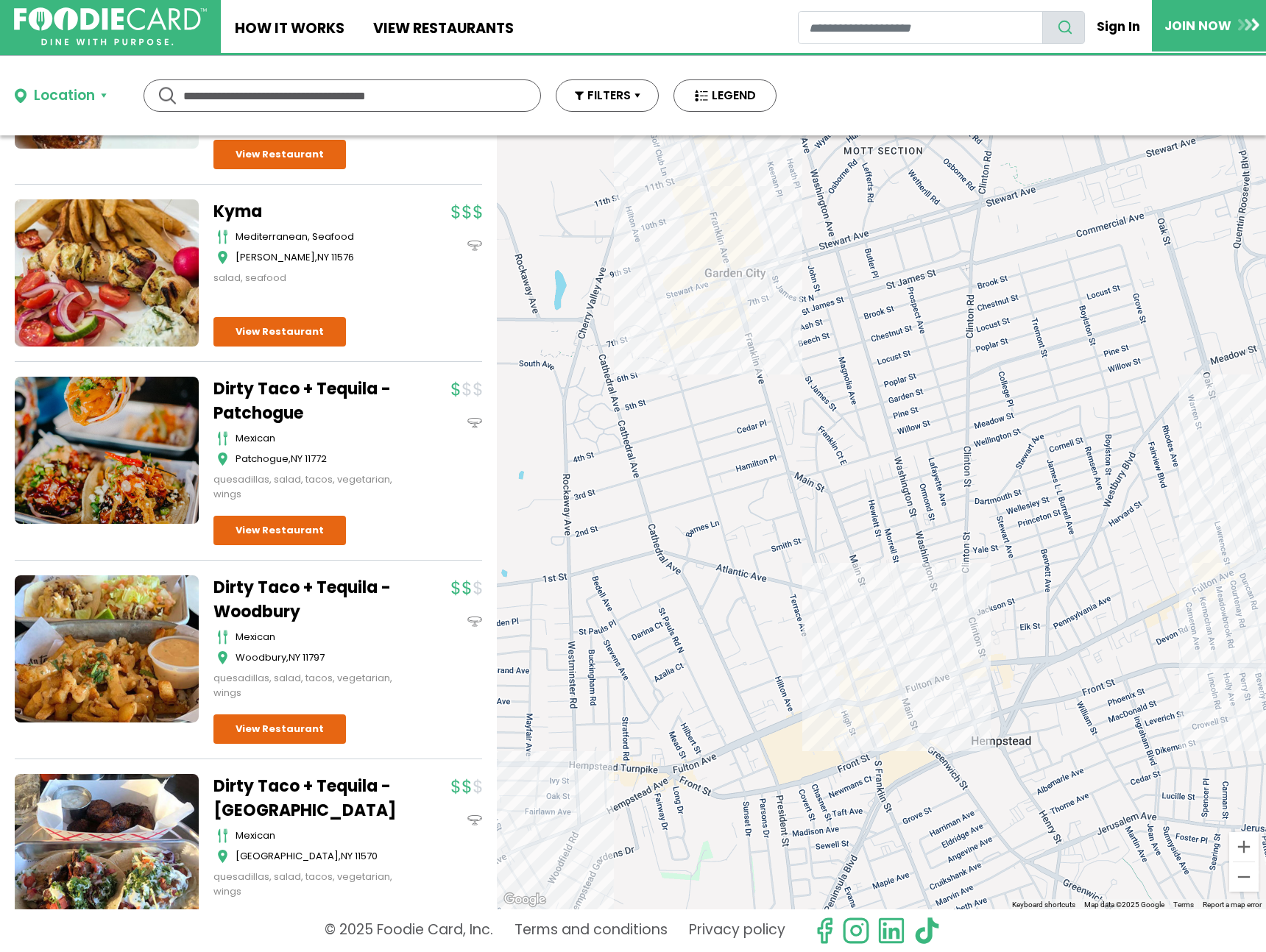
click at [756, 334] on div "Southampton Publick House American, Breakfast, Burgers, Sandwiches Southampton …" at bounding box center [881, 522] width 769 height 774
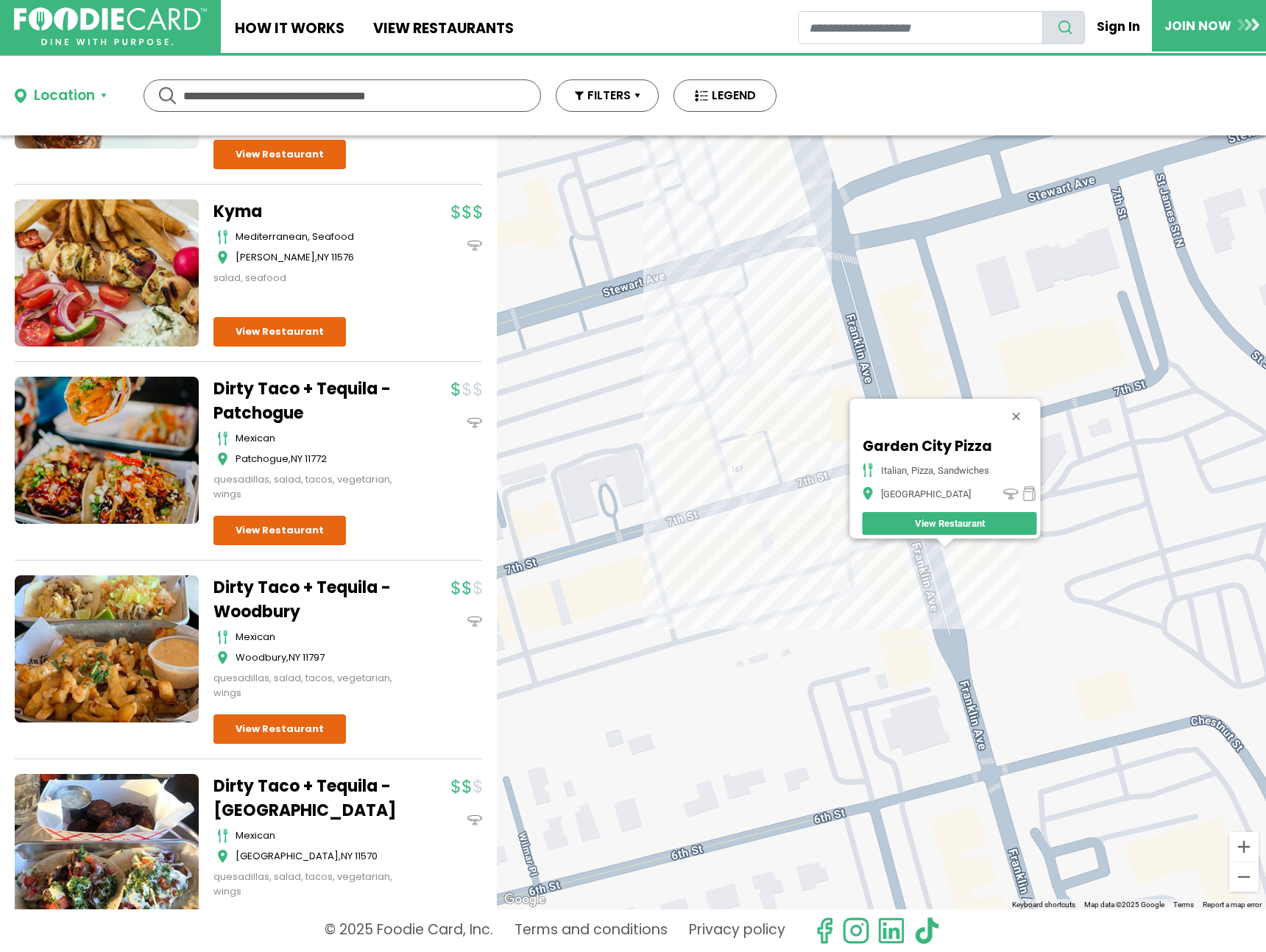
drag, startPoint x: 996, startPoint y: 565, endPoint x: 749, endPoint y: 563, distance: 247.0
click at [749, 563] on div "Garden City Pizza italian, pizza, sandwiches Garden City View Restaurant" at bounding box center [881, 522] width 769 height 774
click at [746, 513] on div "Garden City Pizza italian, pizza, sandwiches Garden City View Restaurant" at bounding box center [881, 522] width 769 height 774
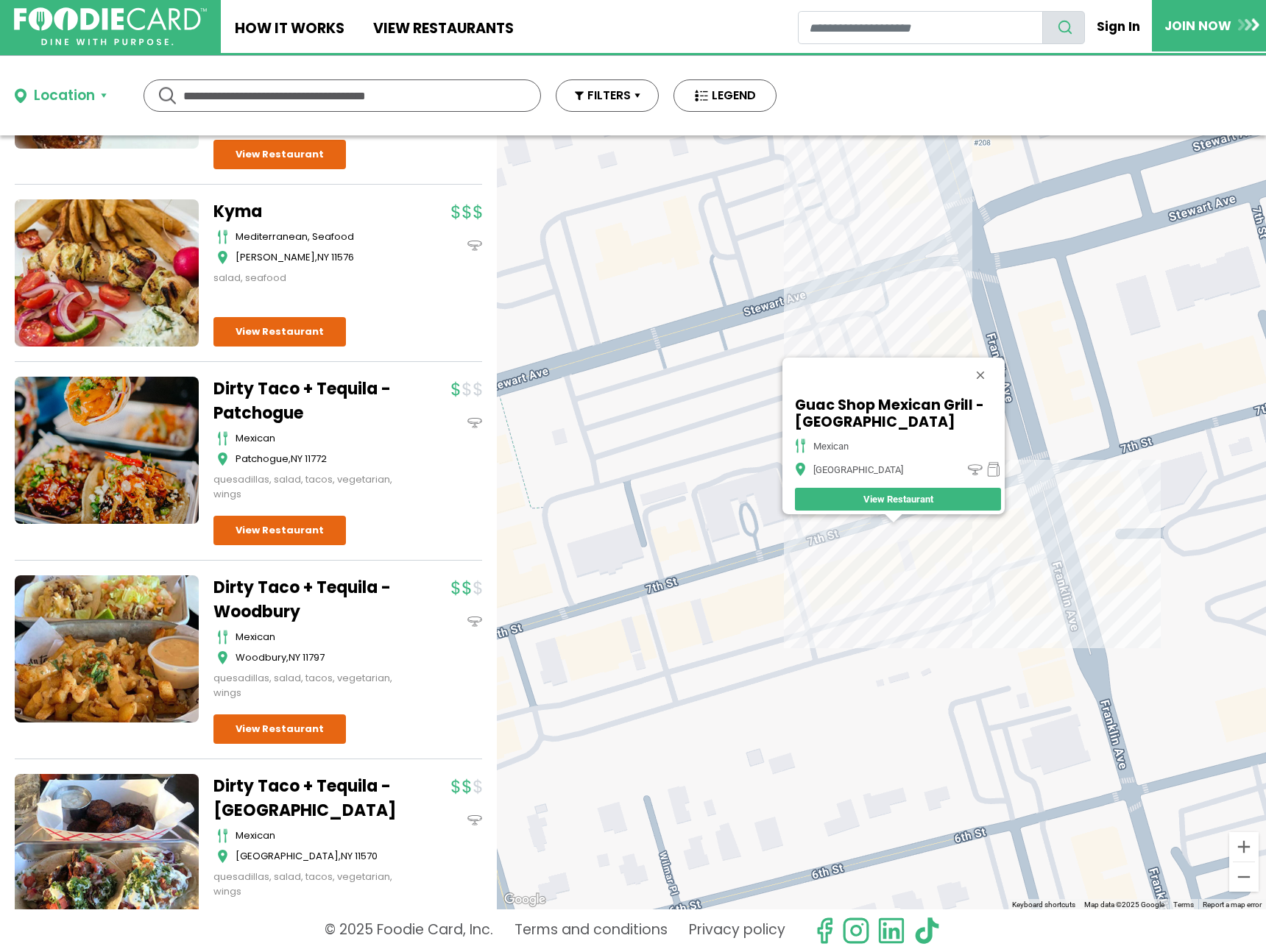
click at [1078, 552] on div "Guac Shop Mexican Grill - Garden City mexican Garden City View Restaurant" at bounding box center [881, 522] width 769 height 774
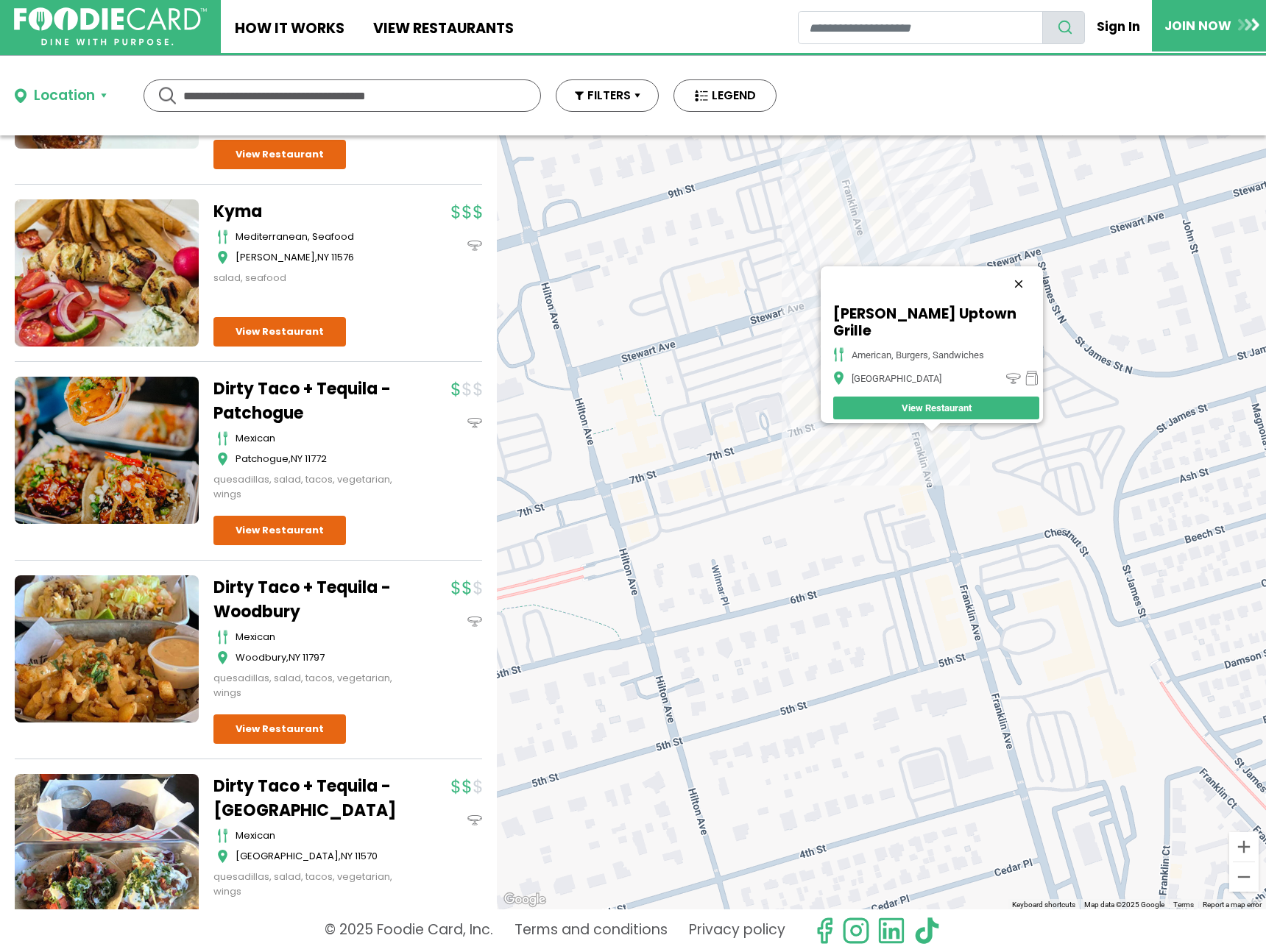
click at [1017, 294] on button "Close" at bounding box center [1019, 284] width 35 height 35
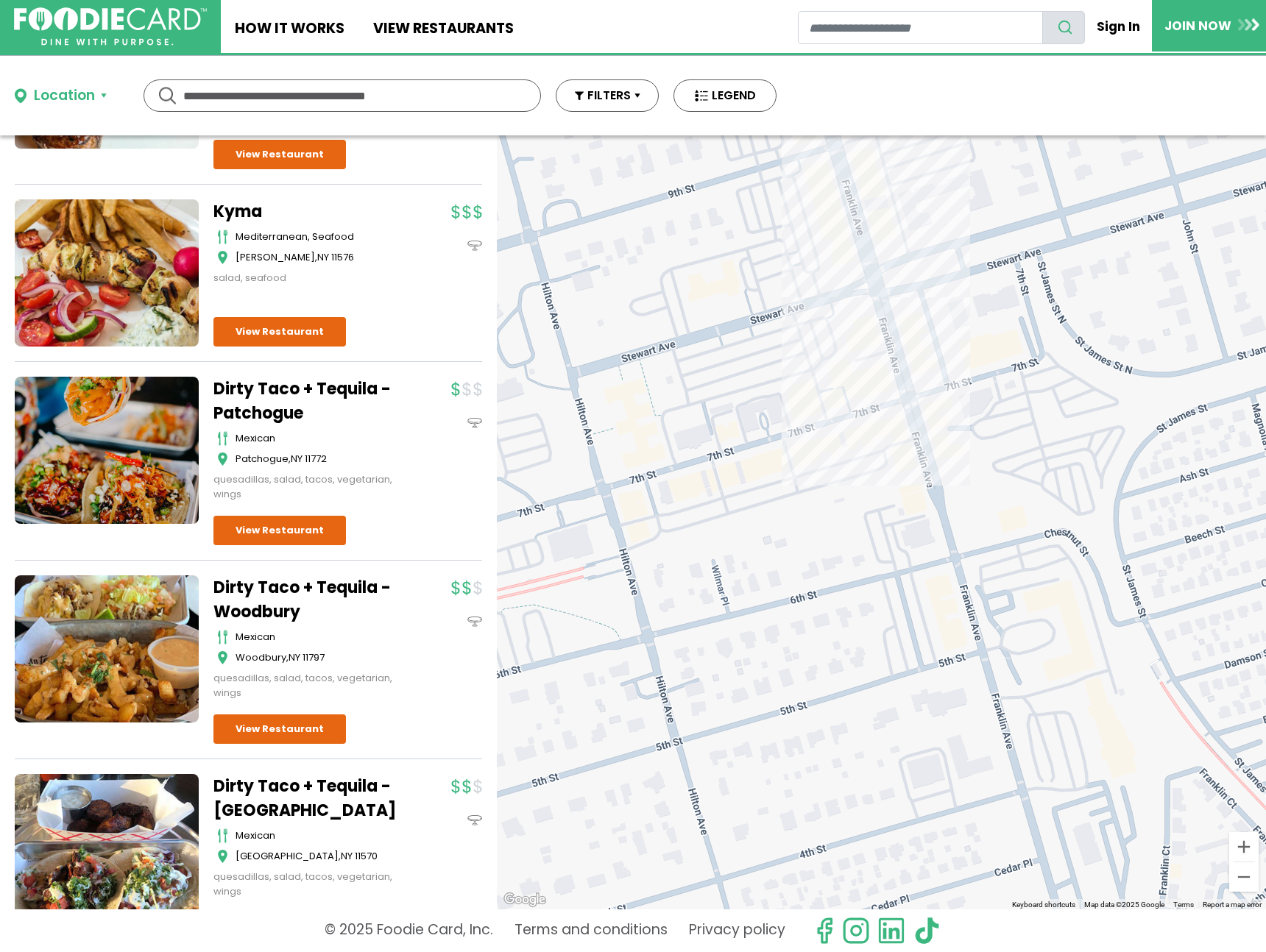
click at [832, 382] on div at bounding box center [881, 522] width 769 height 774
click at [854, 365] on div at bounding box center [881, 522] width 769 height 774
click at [843, 370] on div at bounding box center [881, 522] width 769 height 774
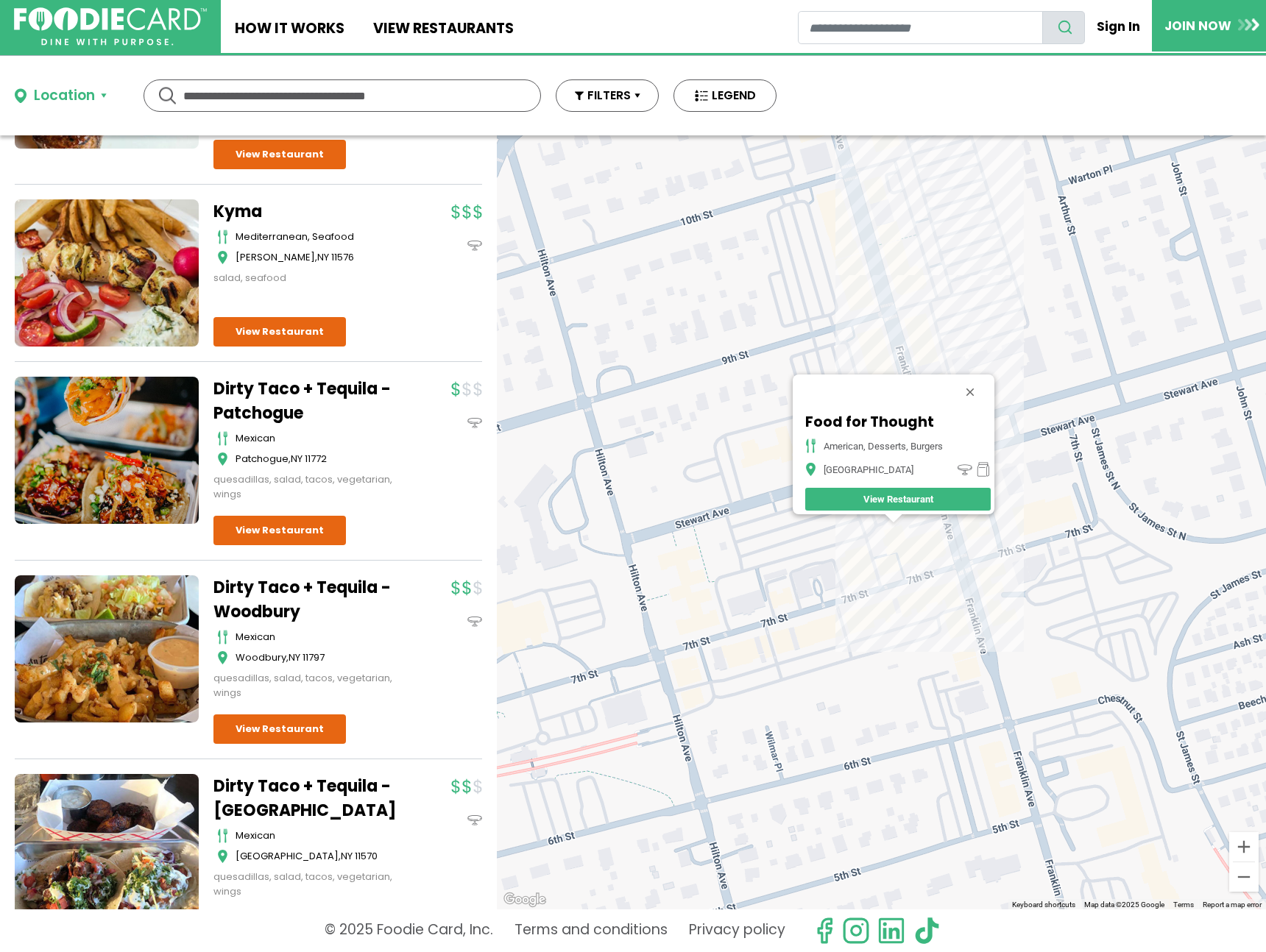
click at [890, 596] on div "Food for Thought American, Desserts, Burgers Garden City View Restaurant" at bounding box center [881, 522] width 769 height 774
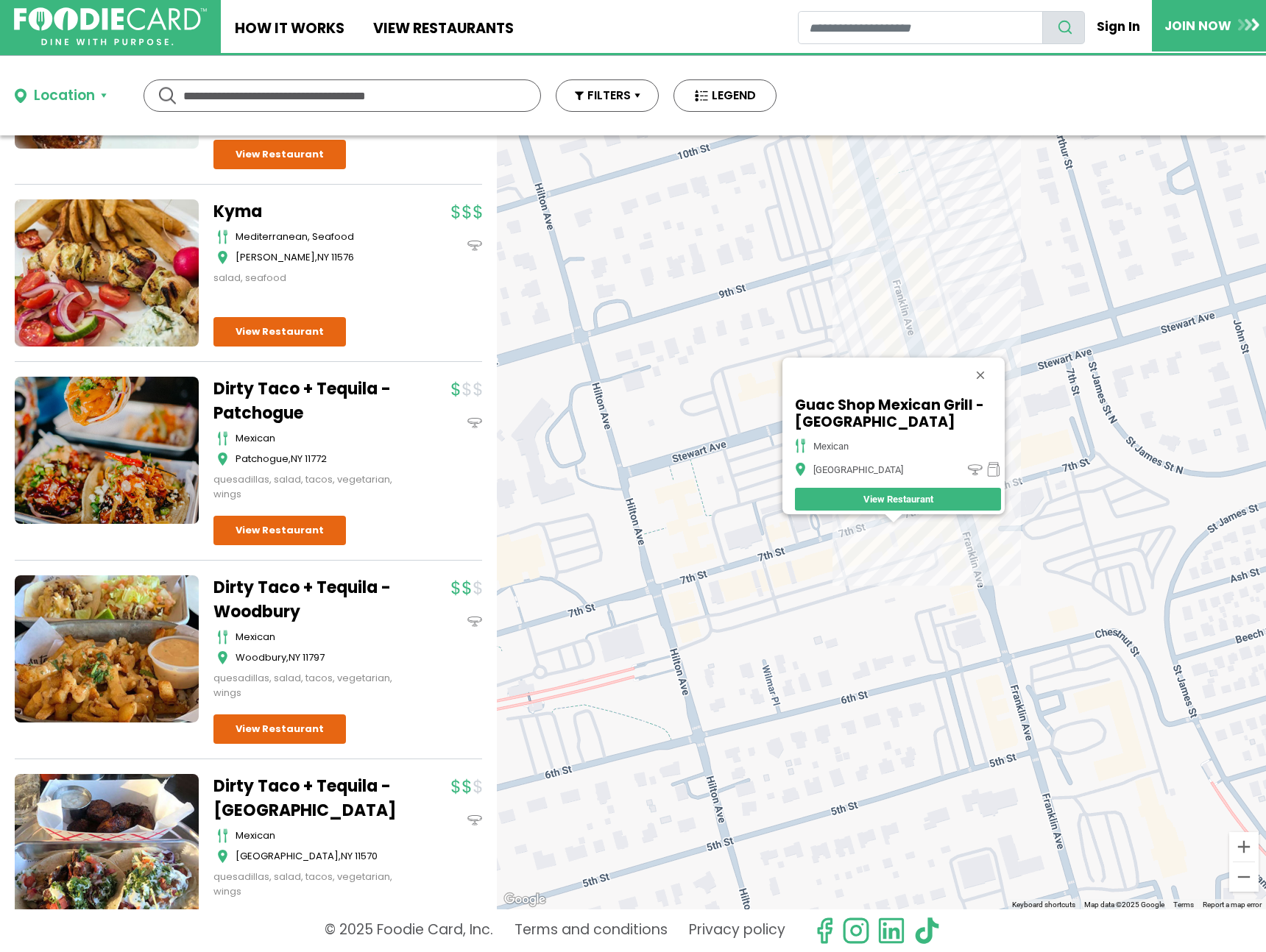
click at [892, 296] on div "Guac Shop Mexican Grill - Garden City mexican Garden City View Restaurant" at bounding box center [881, 522] width 769 height 774
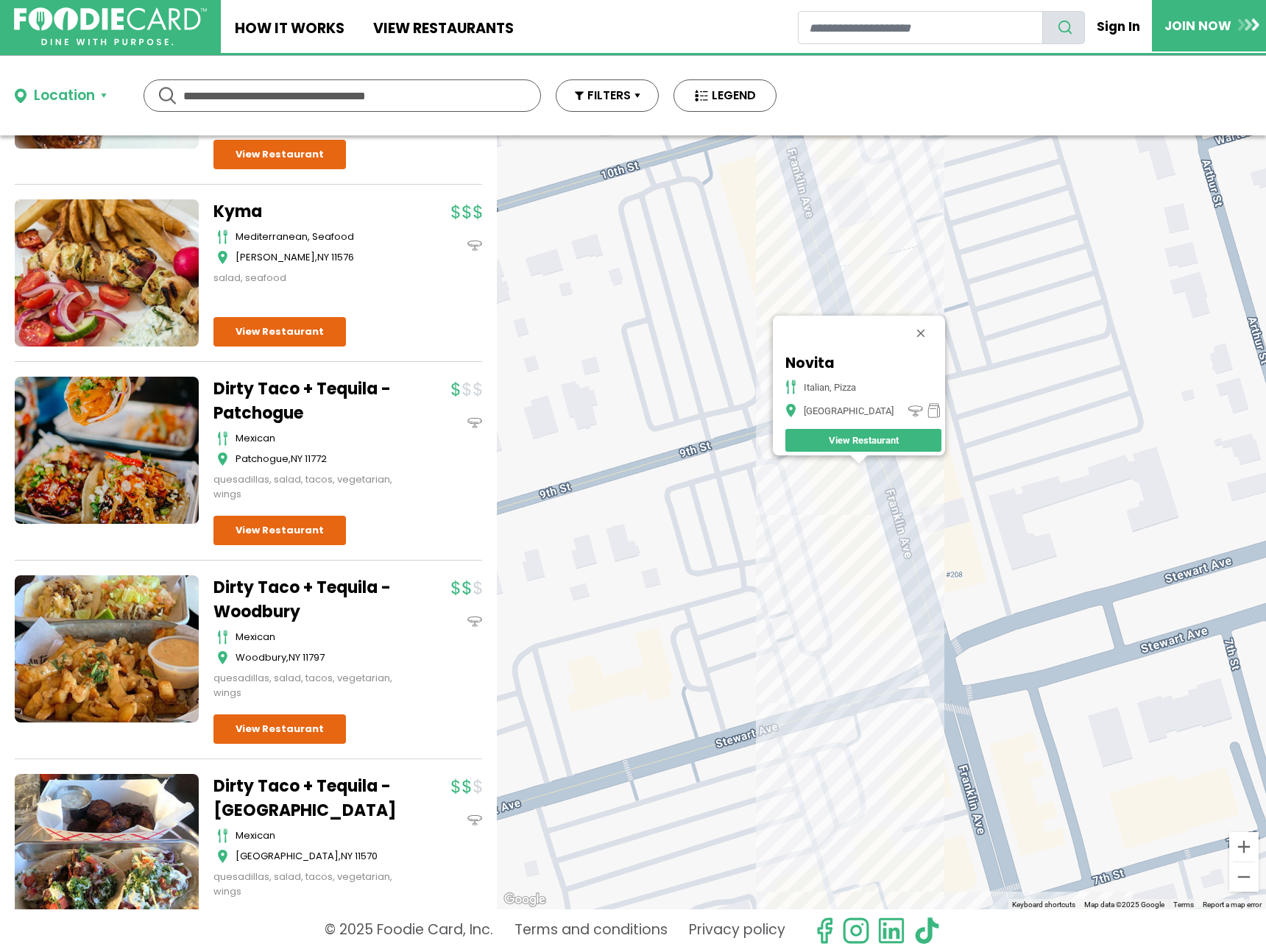
click at [916, 561] on div "Novita italian, pizza Garden City View Restaurant" at bounding box center [881, 522] width 769 height 774
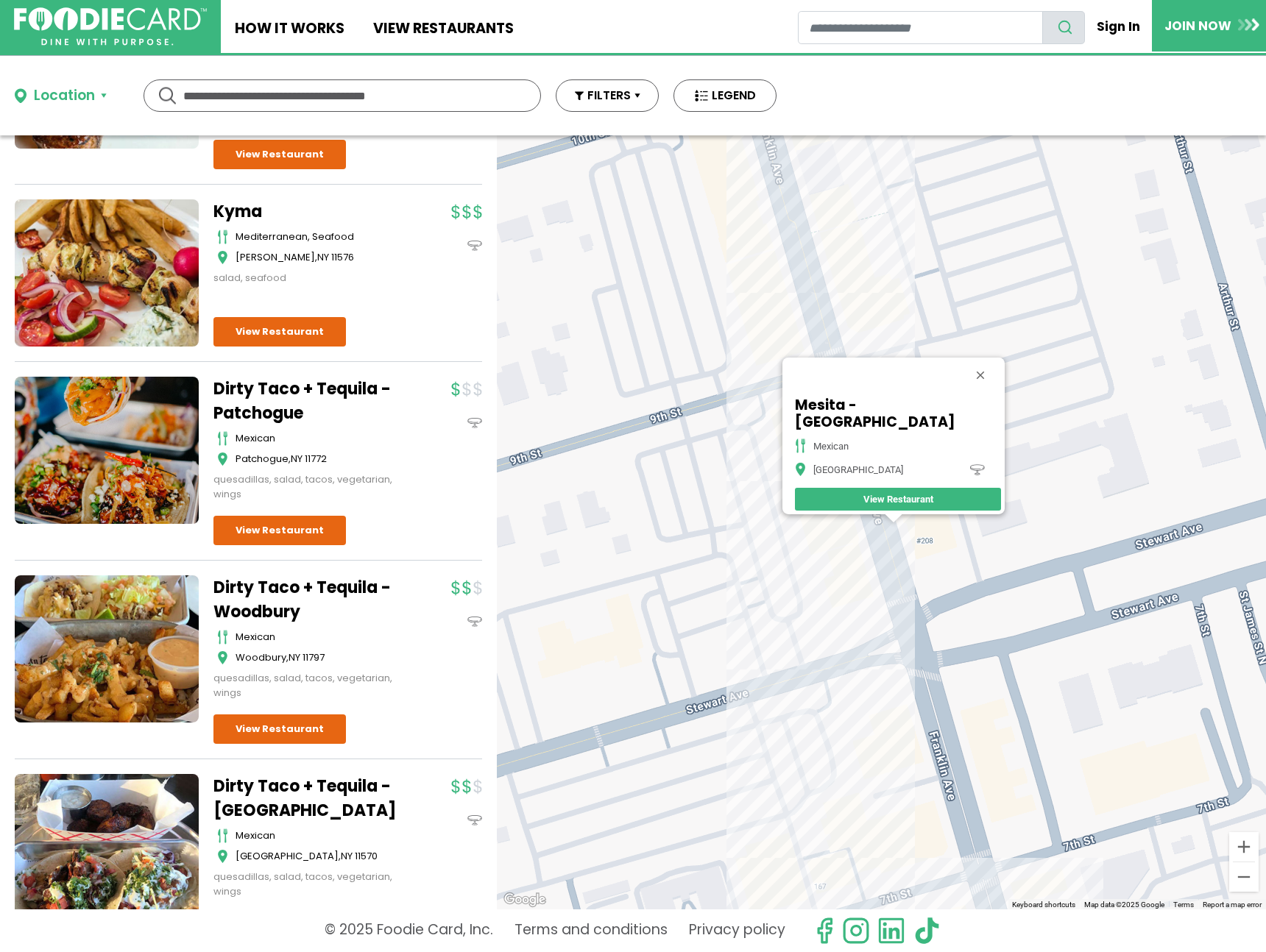
click at [818, 292] on div "Mesita - Garden City mexican Garden City View Restaurant" at bounding box center [881, 522] width 769 height 774
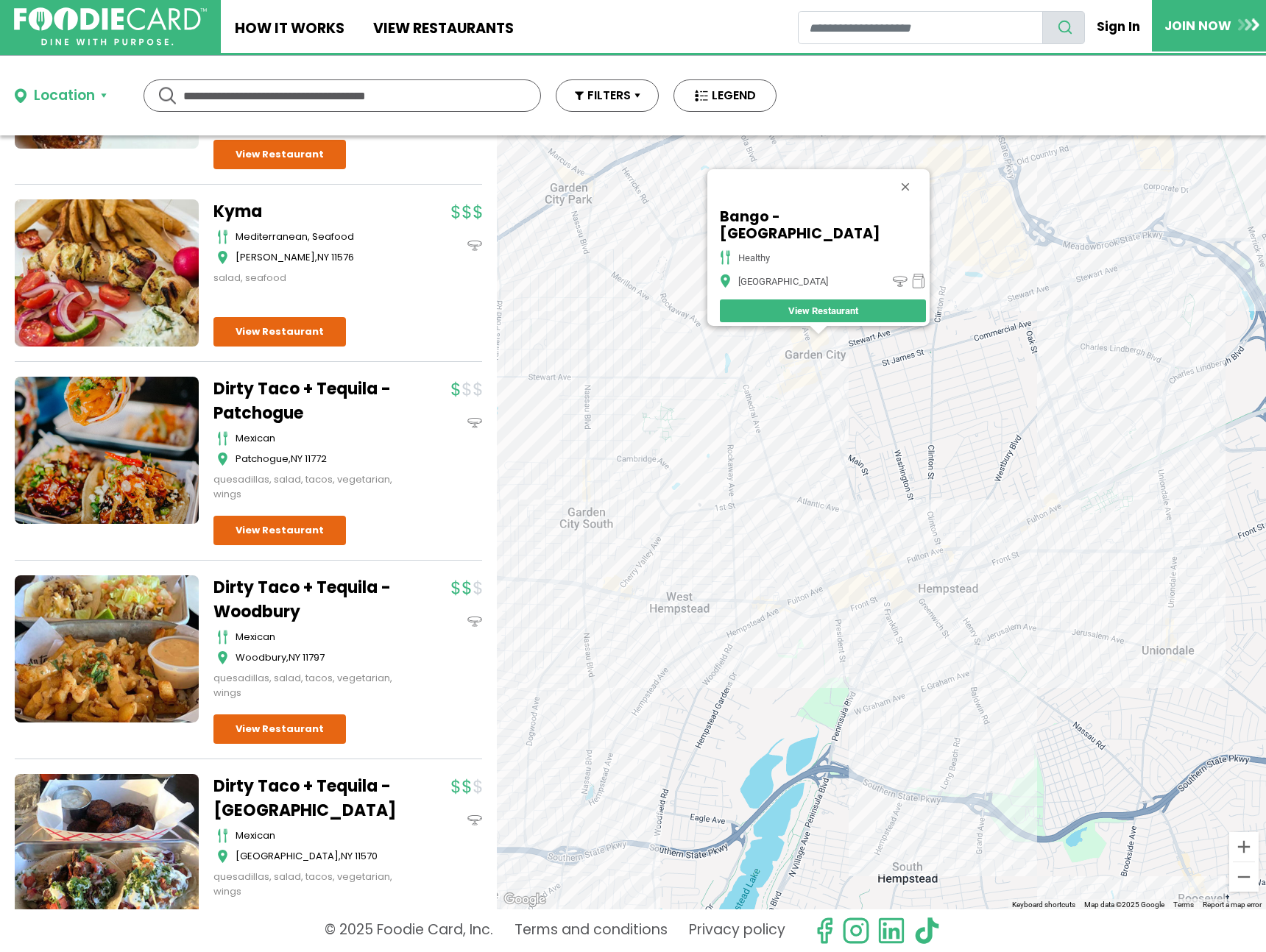
click at [990, 217] on div "Bango - Garden City healthy Garden City View Restaurant" at bounding box center [881, 522] width 769 height 774
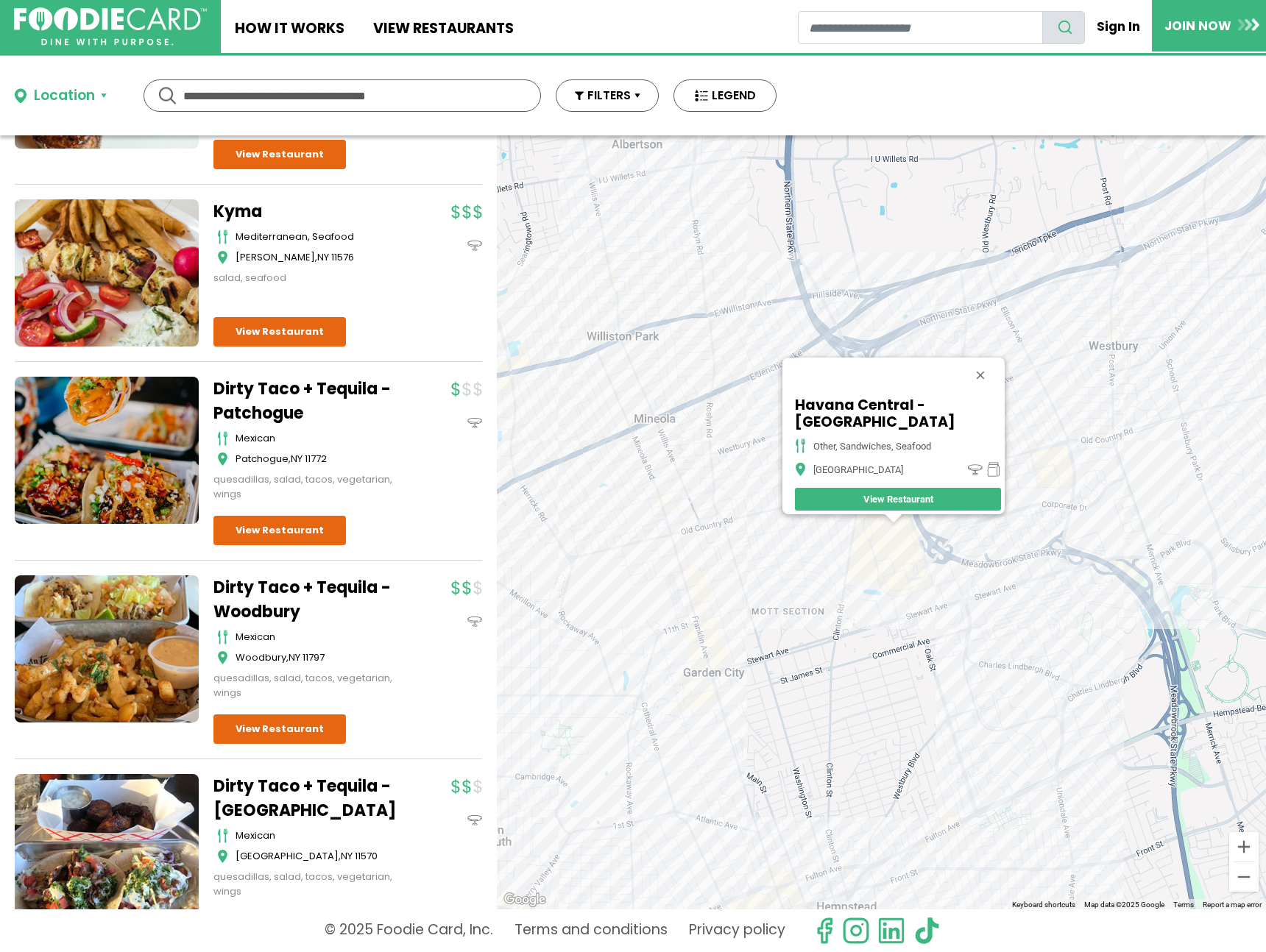
click at [782, 527] on div "Havana Central - Roosevelt Field other, sandwiches, seafood Garden City View Re…" at bounding box center [881, 522] width 769 height 774
click at [757, 532] on div "Havana Central - Roosevelt Field other, sandwiches, seafood Garden City View Re…" at bounding box center [881, 522] width 769 height 774
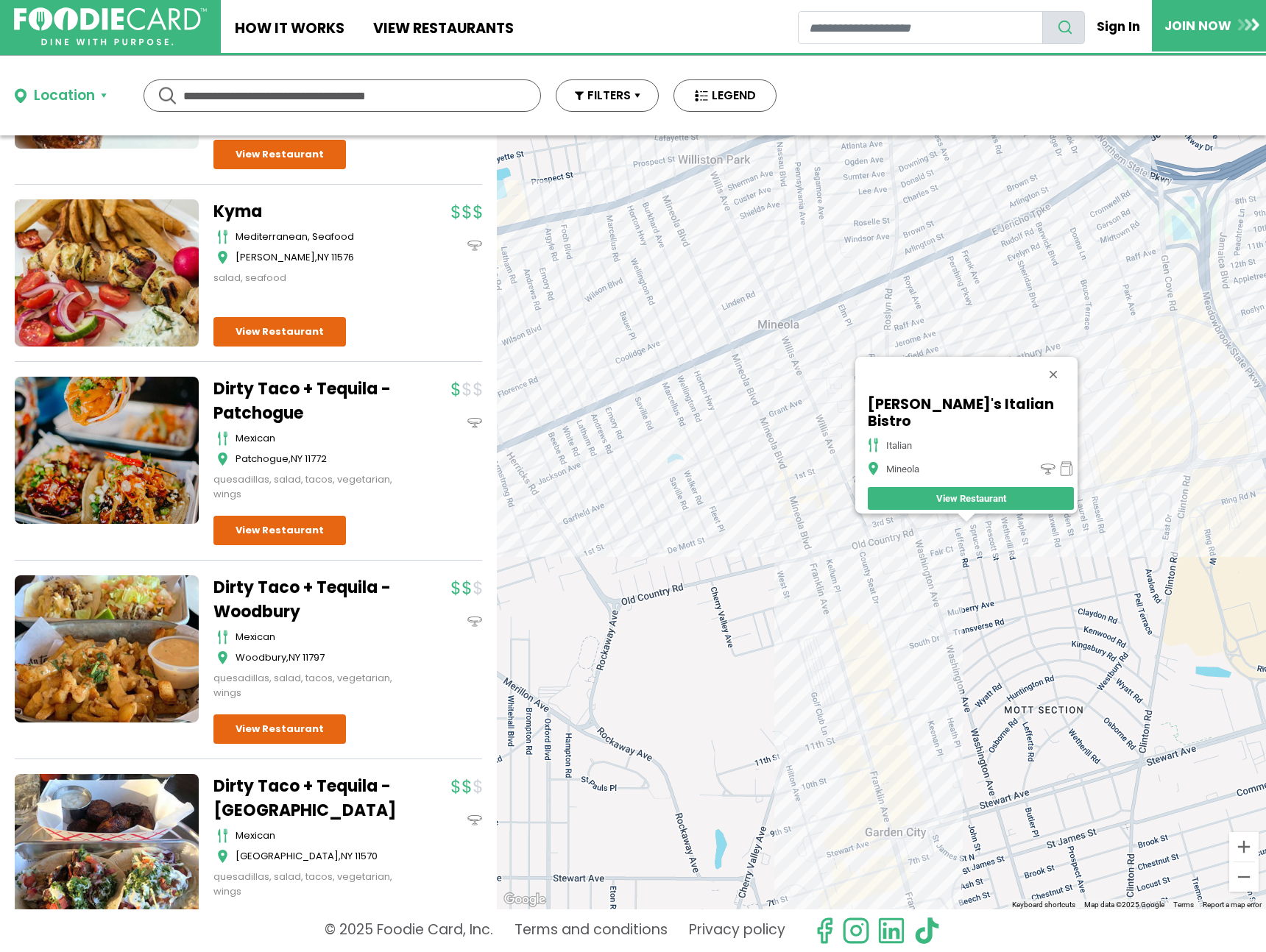
click at [832, 505] on div "Eric's Italian Bistro italian Mineola View Restaurant" at bounding box center [881, 522] width 769 height 774
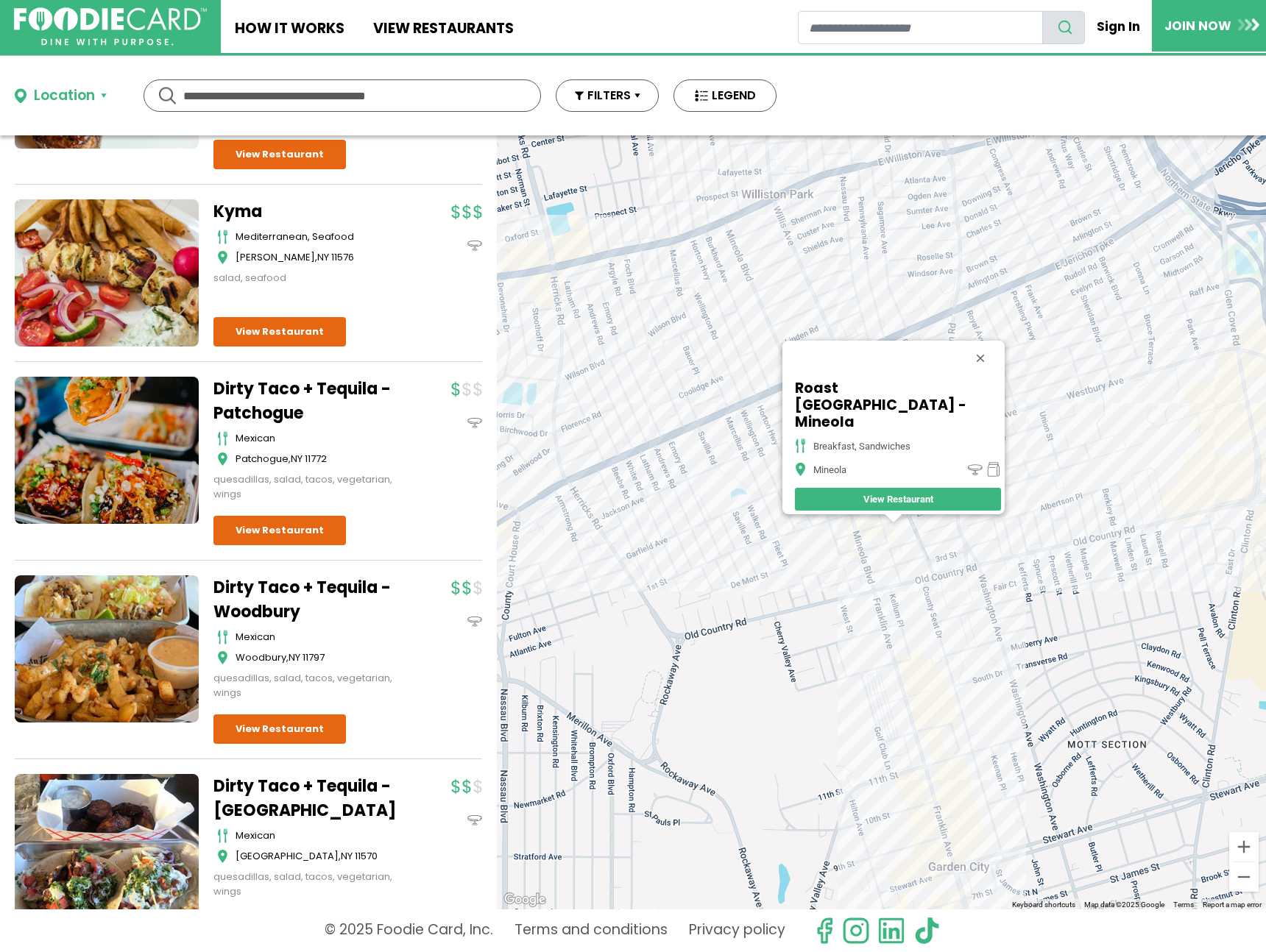
click at [865, 550] on div "Roast Sandwich House - Mineola breakfast, sandwiches Mineola View Restaurant" at bounding box center [881, 522] width 769 height 774
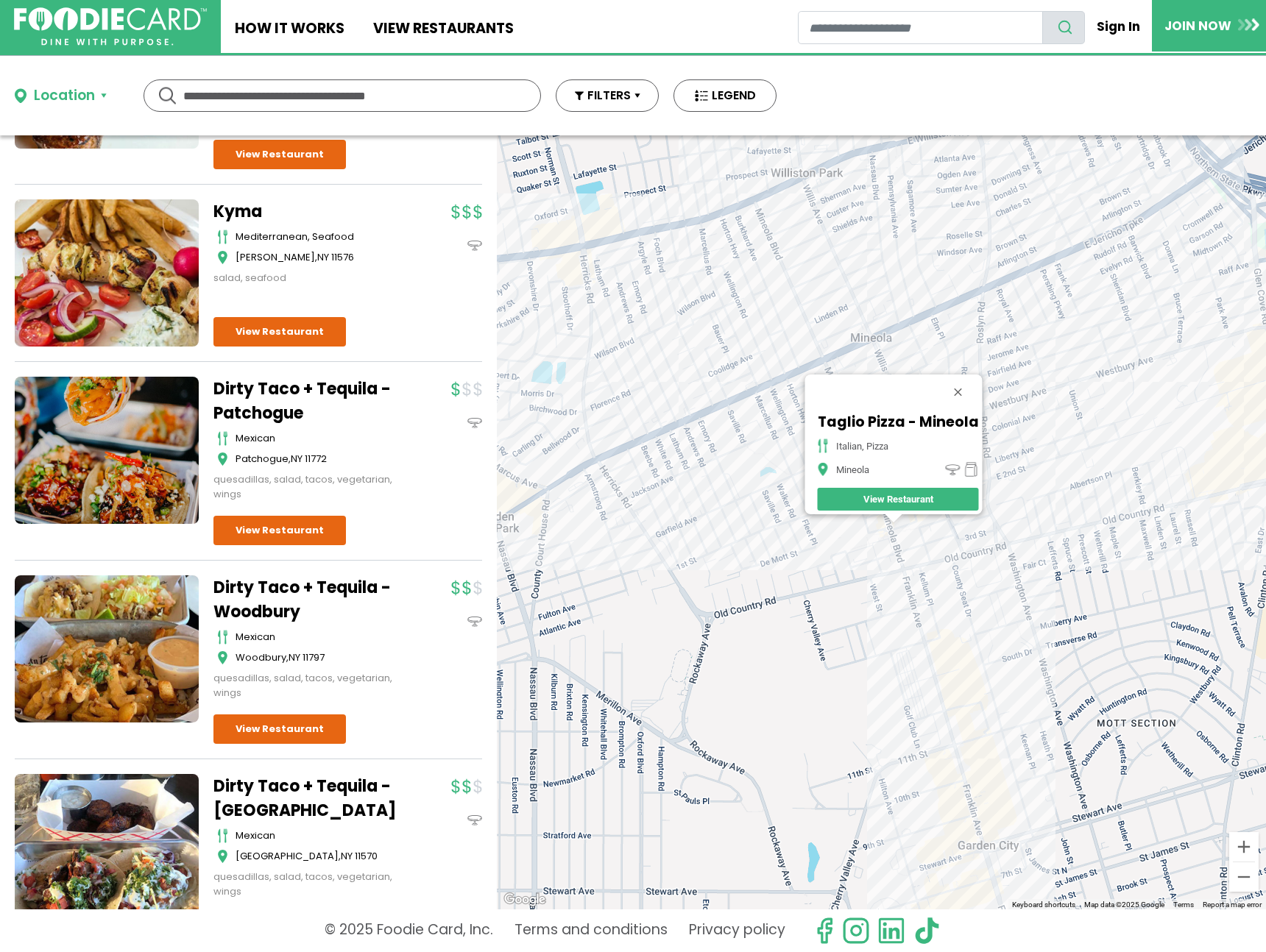
click at [909, 329] on div "Taglio Pizza - Mineola italian, pizza Mineola View Restaurant" at bounding box center [881, 522] width 769 height 774
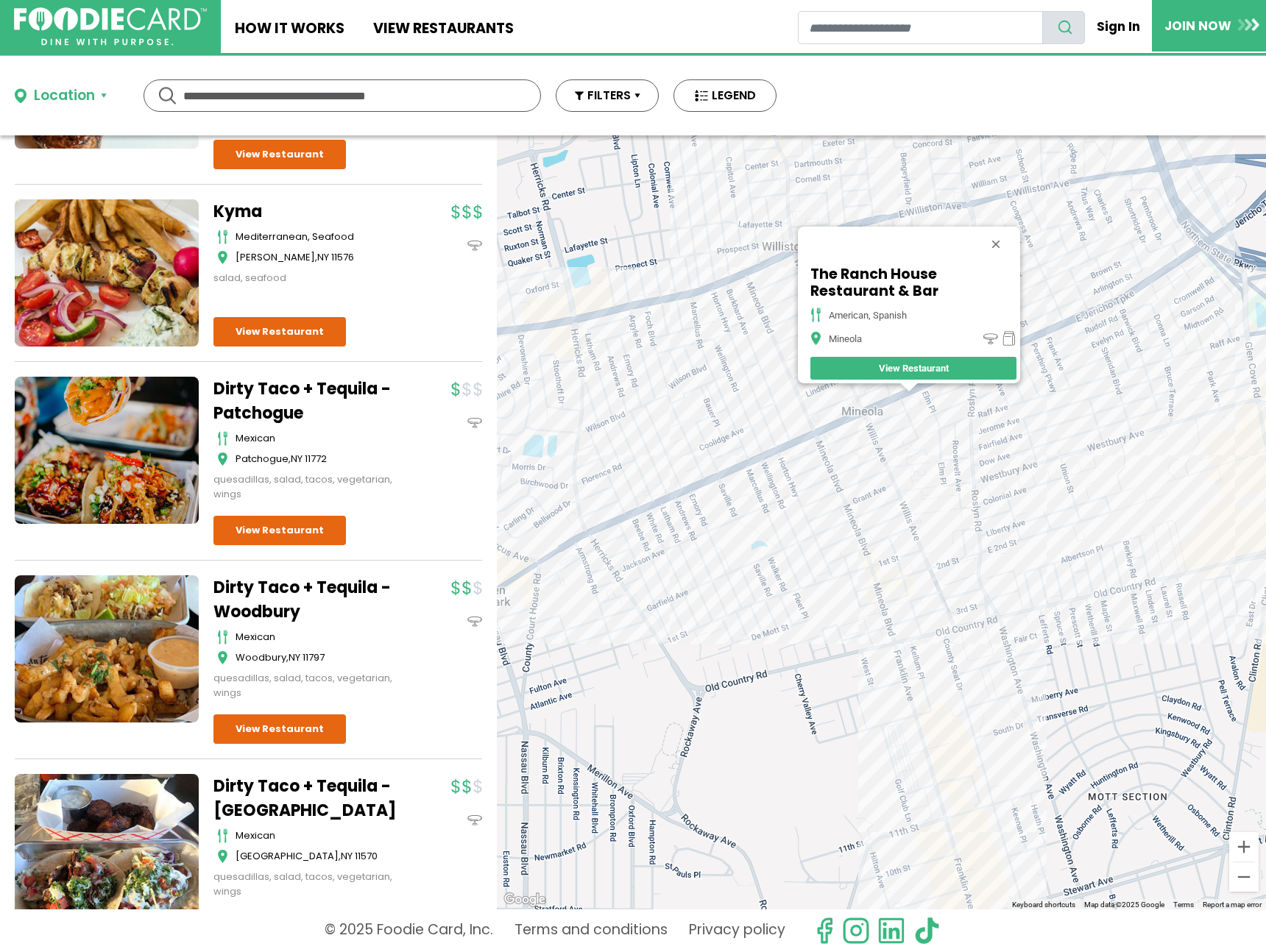
click at [909, 329] on div "The Ranch House Restaurant & Bar american, spanish Mineola View Restaurant" at bounding box center [881, 522] width 769 height 774
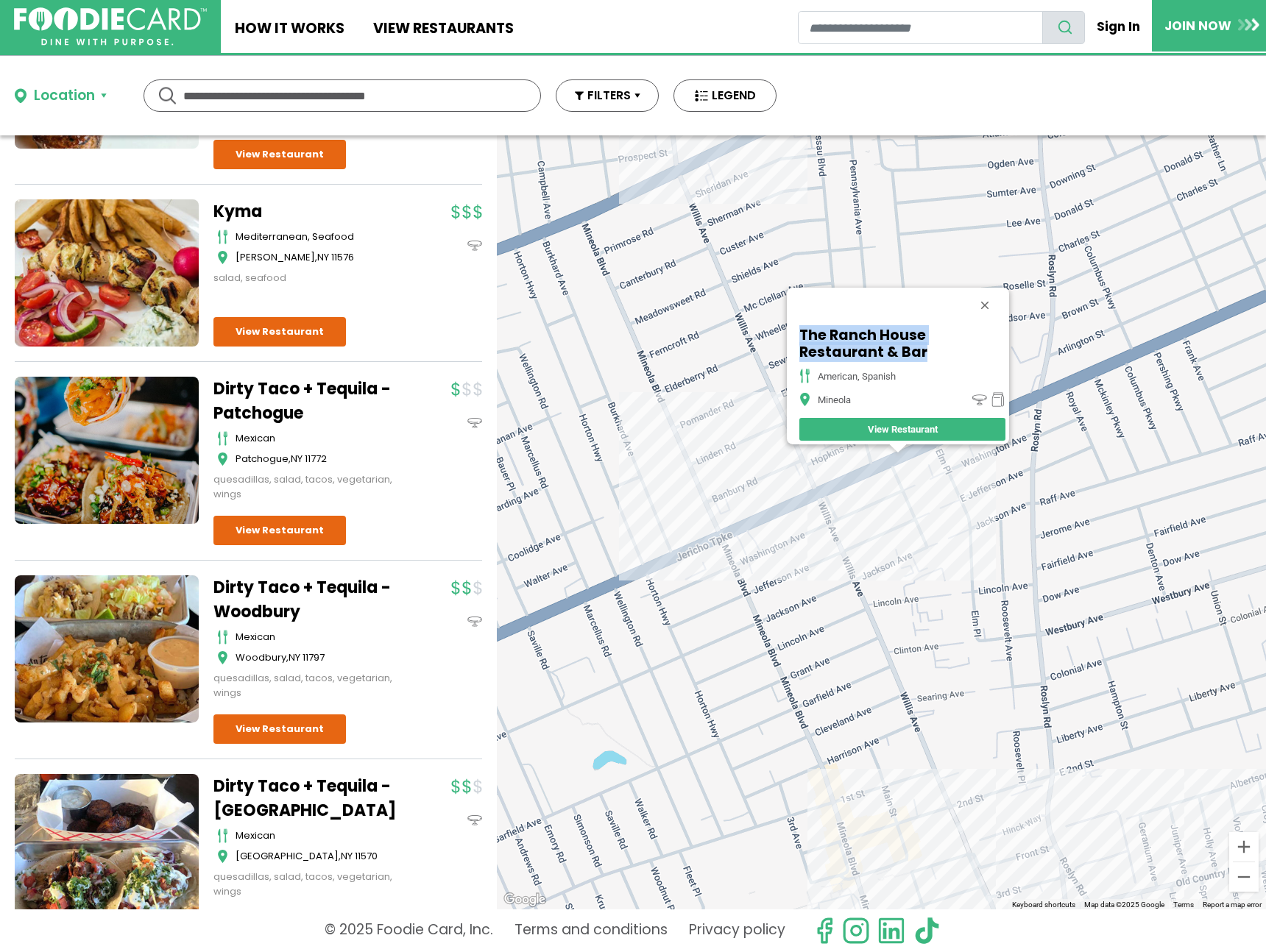
drag, startPoint x: 877, startPoint y: 340, endPoint x: 797, endPoint y: 325, distance: 81.4
click at [799, 327] on h5 "The Ranch House Restaurant & Bar" at bounding box center [903, 344] width 206 height 34
click at [690, 551] on div "The Ranch House Restaurant & Bar american, spanish Mineola View Restaurant" at bounding box center [881, 522] width 769 height 774
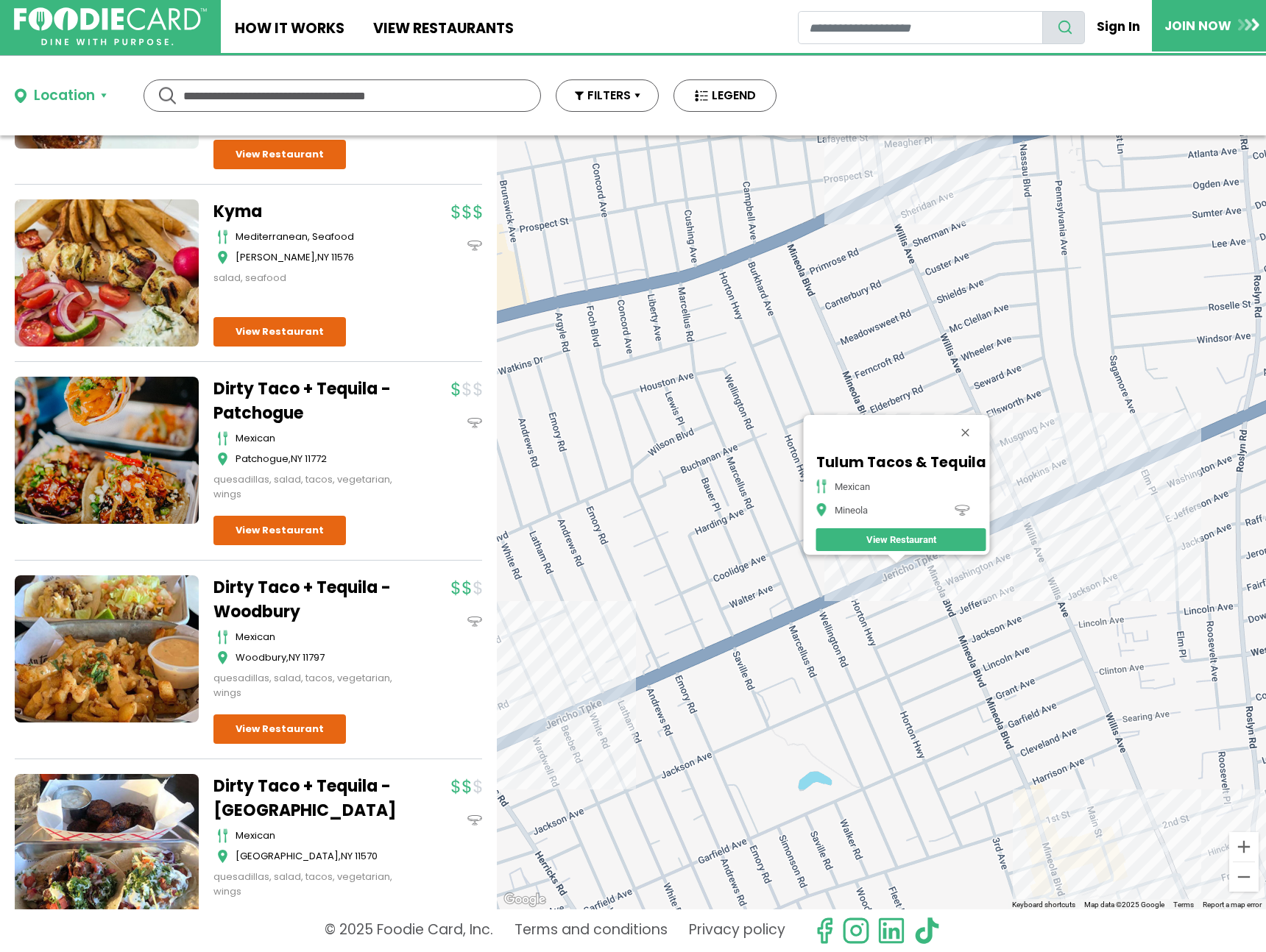
drag, startPoint x: 905, startPoint y: 237, endPoint x: 909, endPoint y: 291, distance: 54.1
click at [909, 291] on div "Tulum Tacos & Tequila mexican Mineola View Restaurant" at bounding box center [881, 522] width 769 height 774
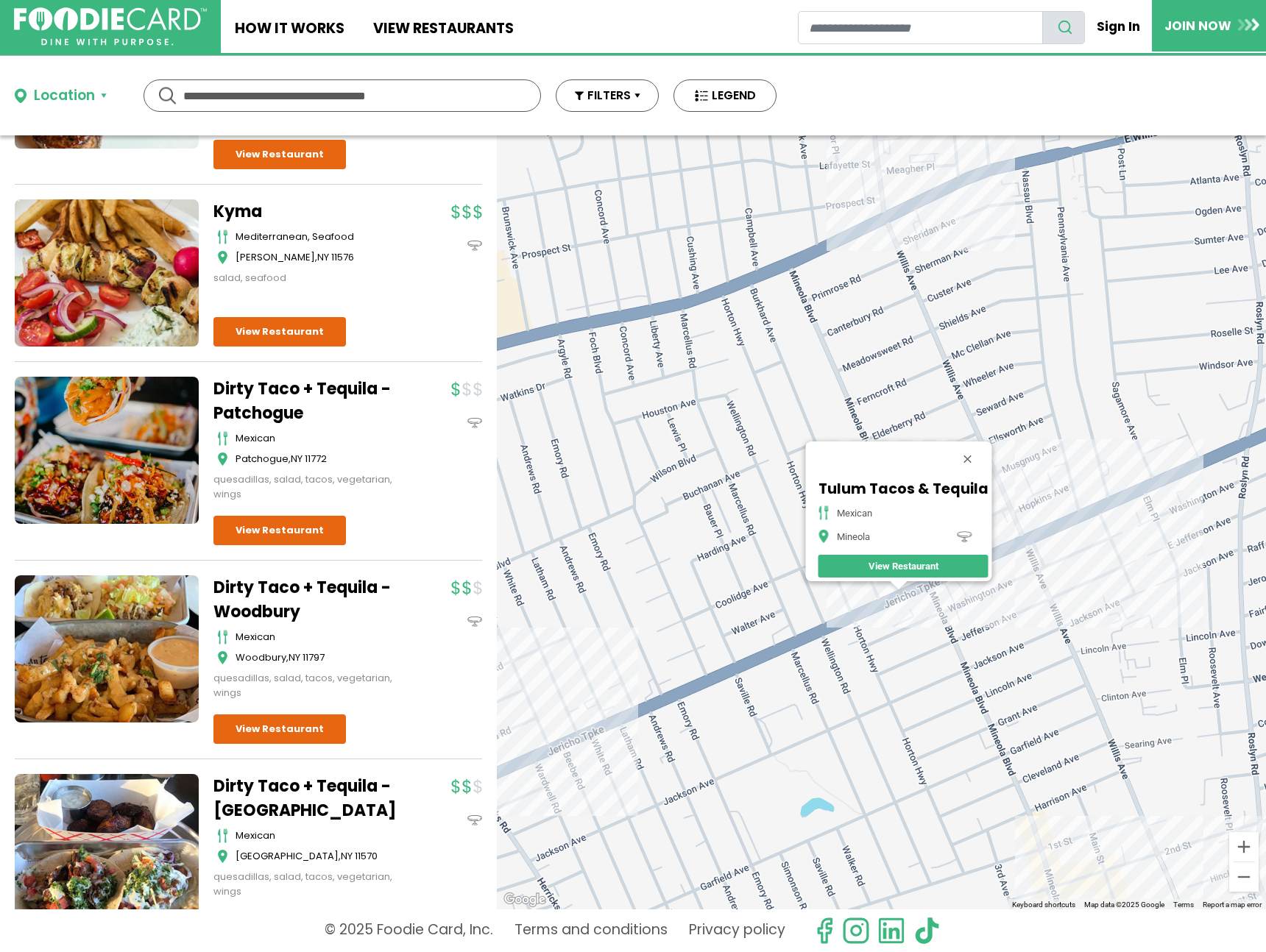
click at [888, 218] on div "Tulum Tacos & Tequila mexican Mineola View Restaurant" at bounding box center [881, 522] width 769 height 774
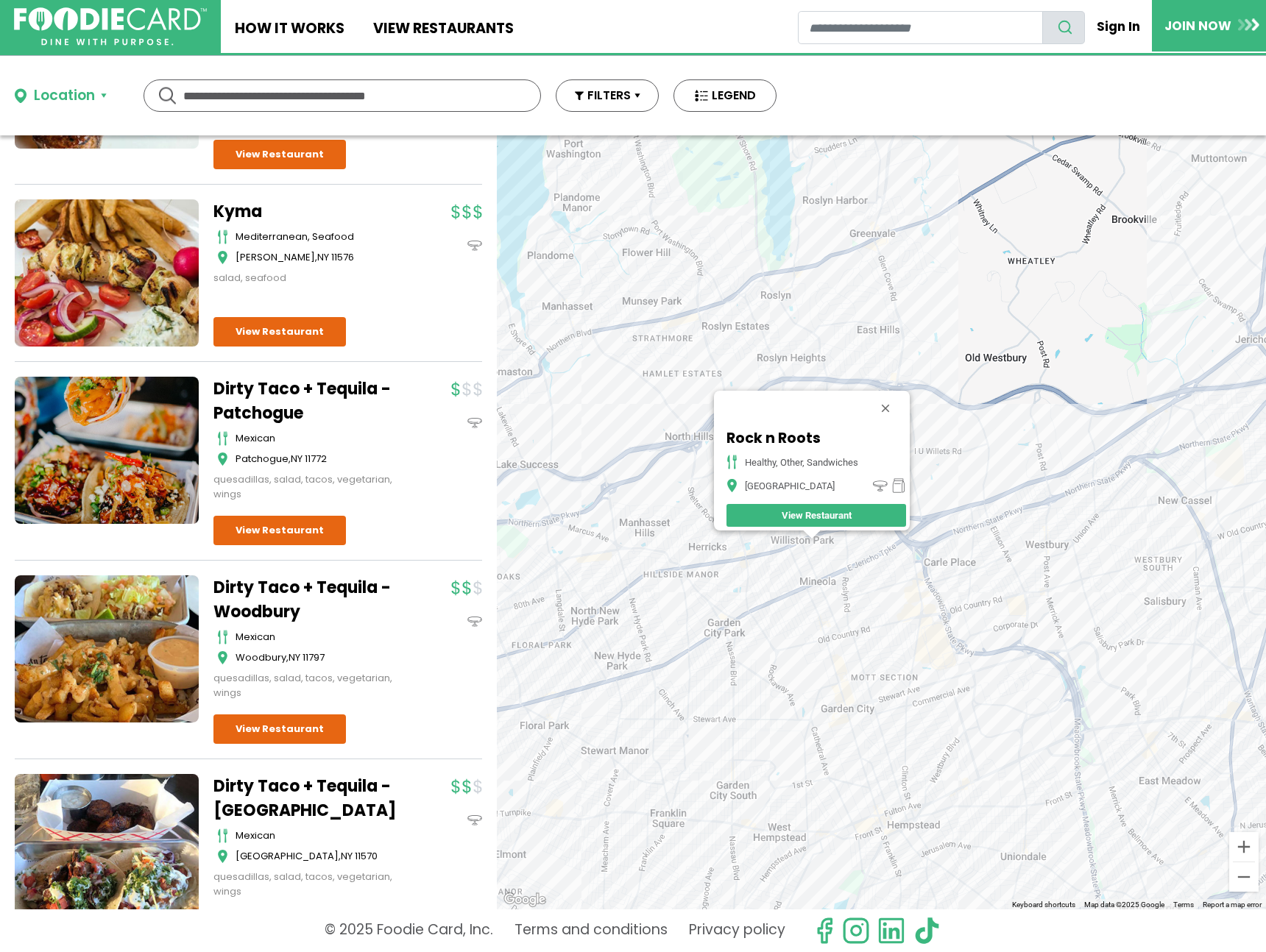
click at [843, 585] on div "Rock n Roots healthy, other, sandwiches Williston Park View Restaurant" at bounding box center [881, 522] width 769 height 774
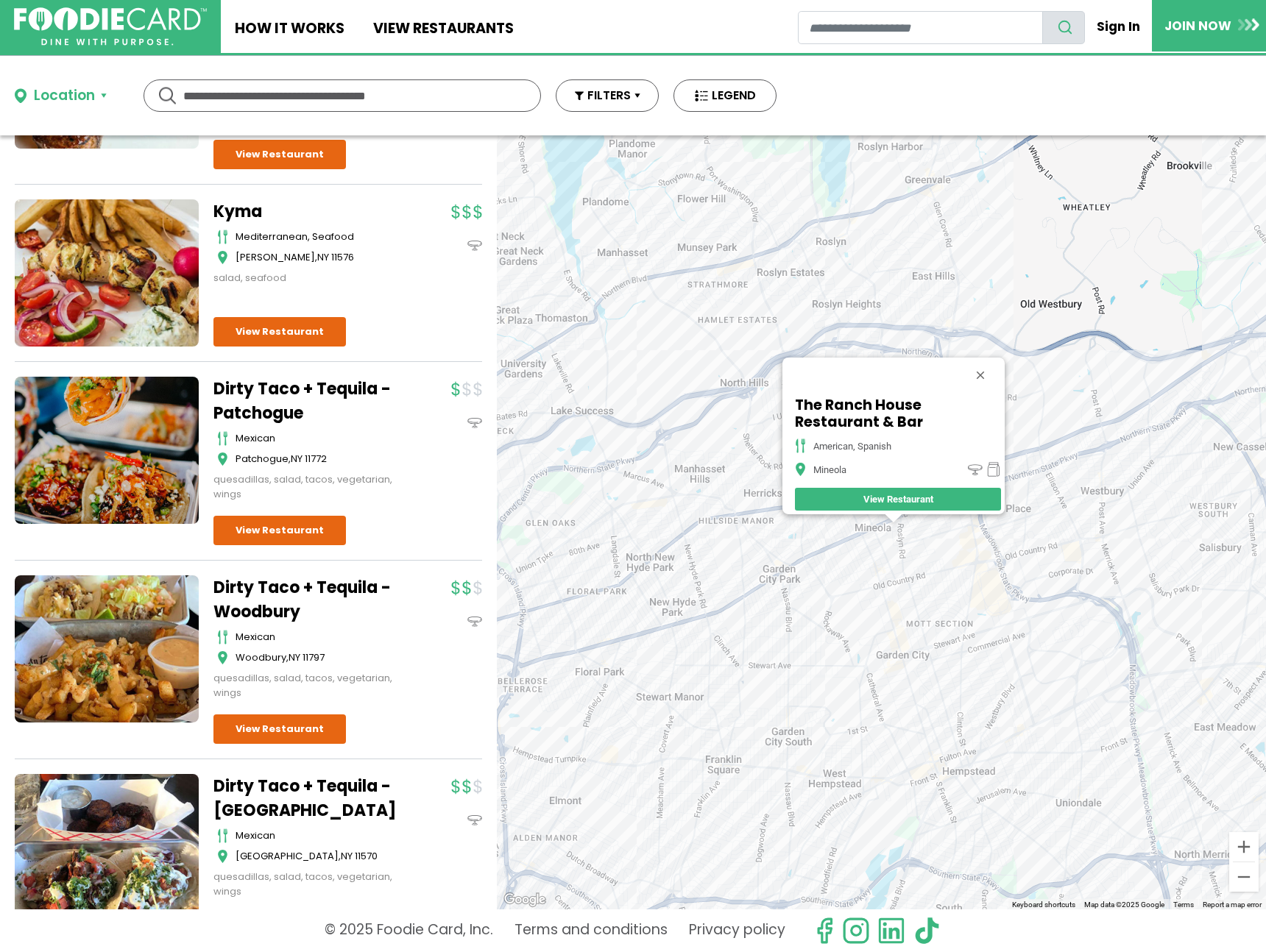
click at [871, 536] on div "The Ranch House Restaurant & Bar american, spanish Mineola View Restaurant" at bounding box center [881, 522] width 769 height 774
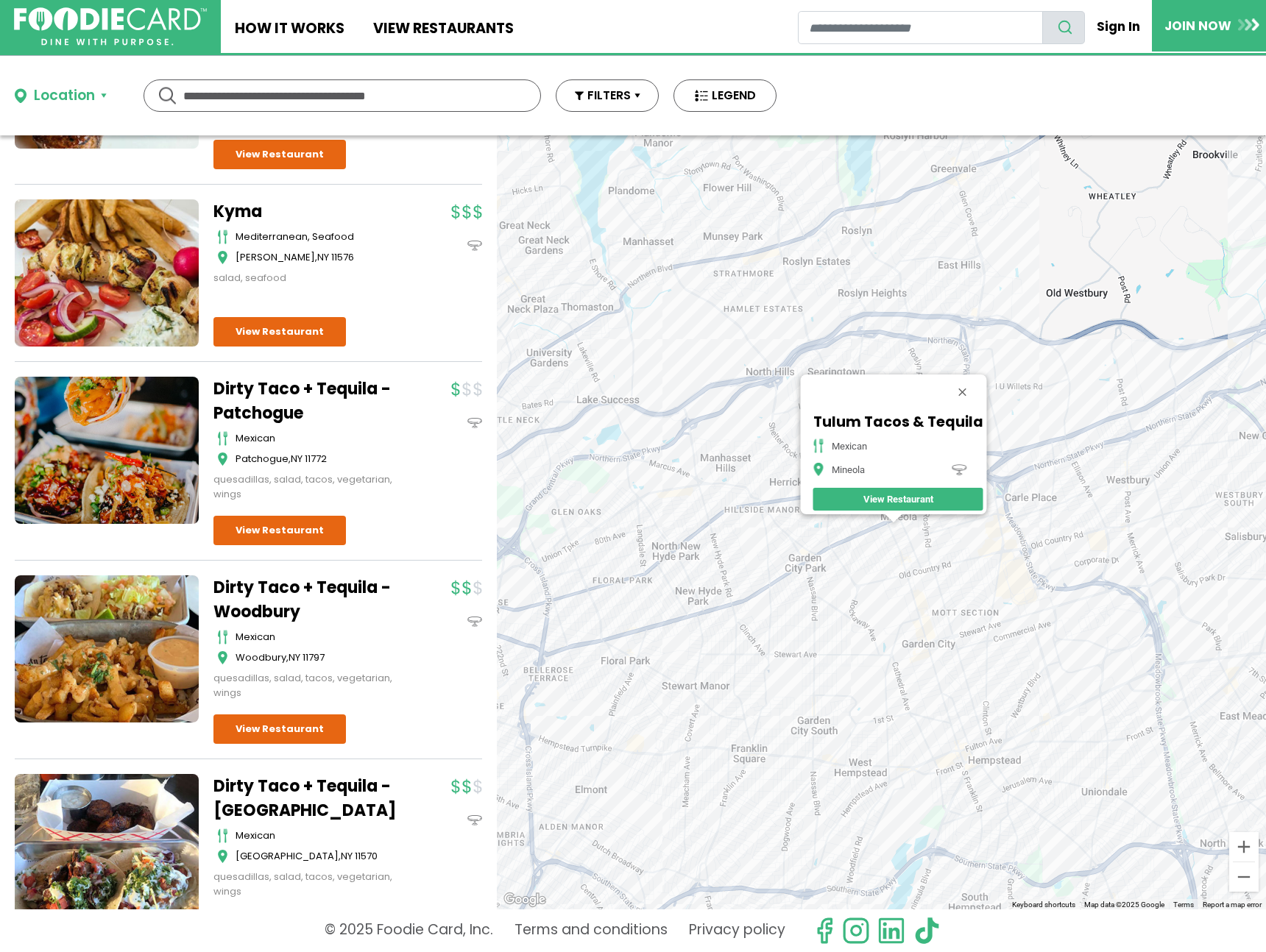
click at [842, 557] on div "Tulum Tacos & Tequila mexican Mineola View Restaurant" at bounding box center [881, 522] width 769 height 774
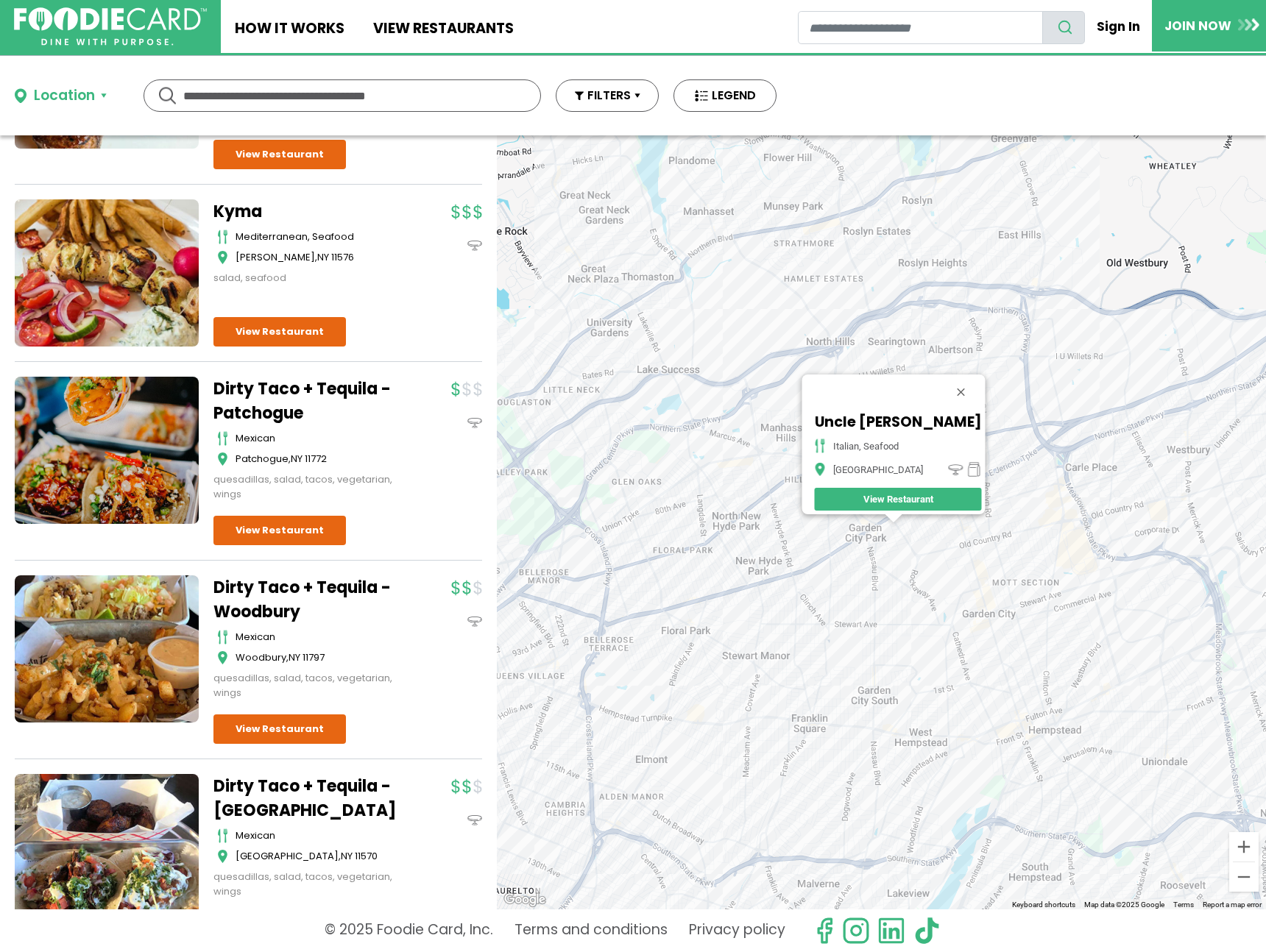
click at [789, 499] on div "Uncle Bacala's italian, seafood Garden City Park View Restaurant" at bounding box center [881, 522] width 769 height 774
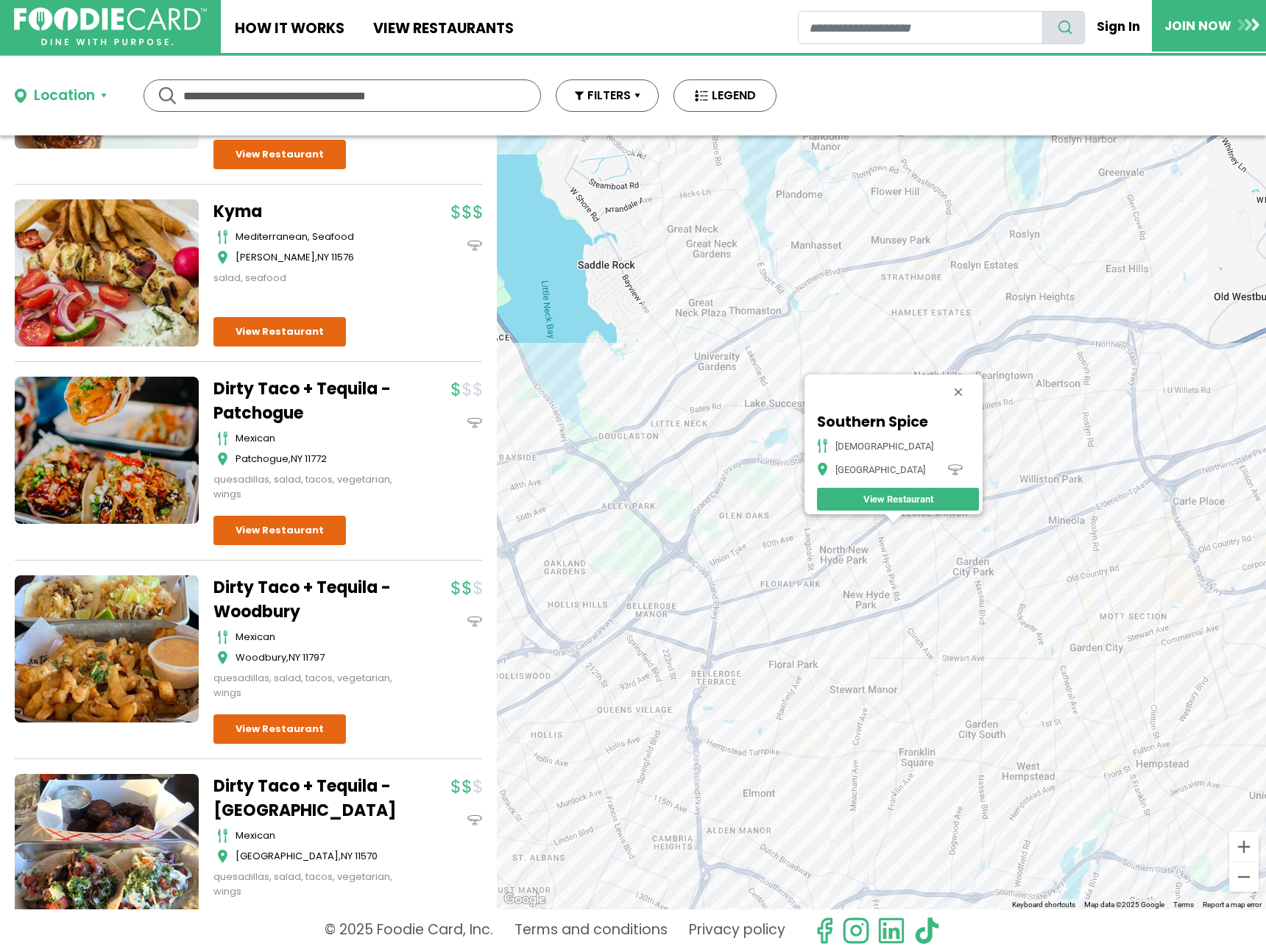
click at [814, 527] on div "Southern Spice indian New Hyde Park View Restaurant" at bounding box center [881, 522] width 769 height 774
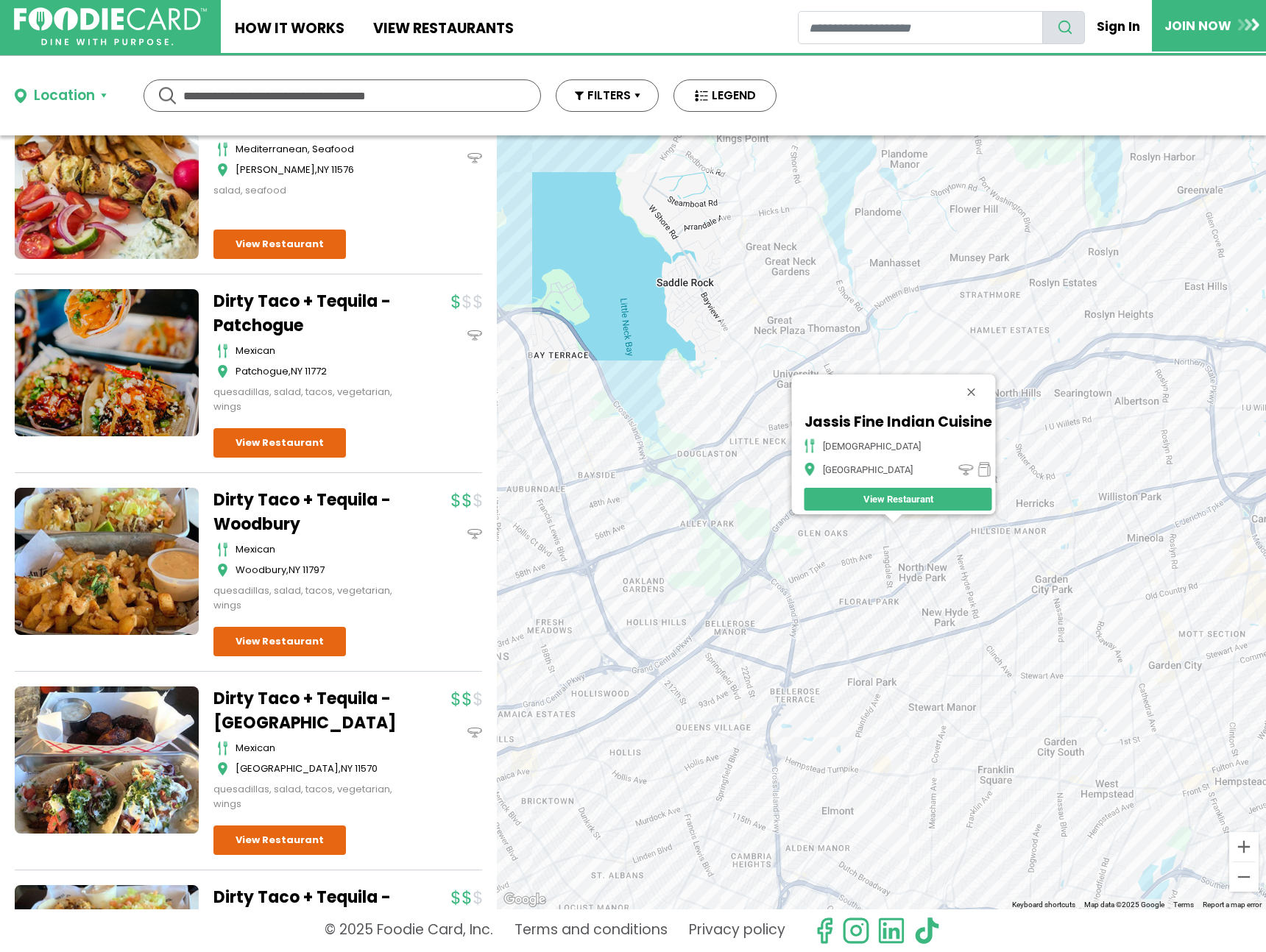
scroll to position [563, 0]
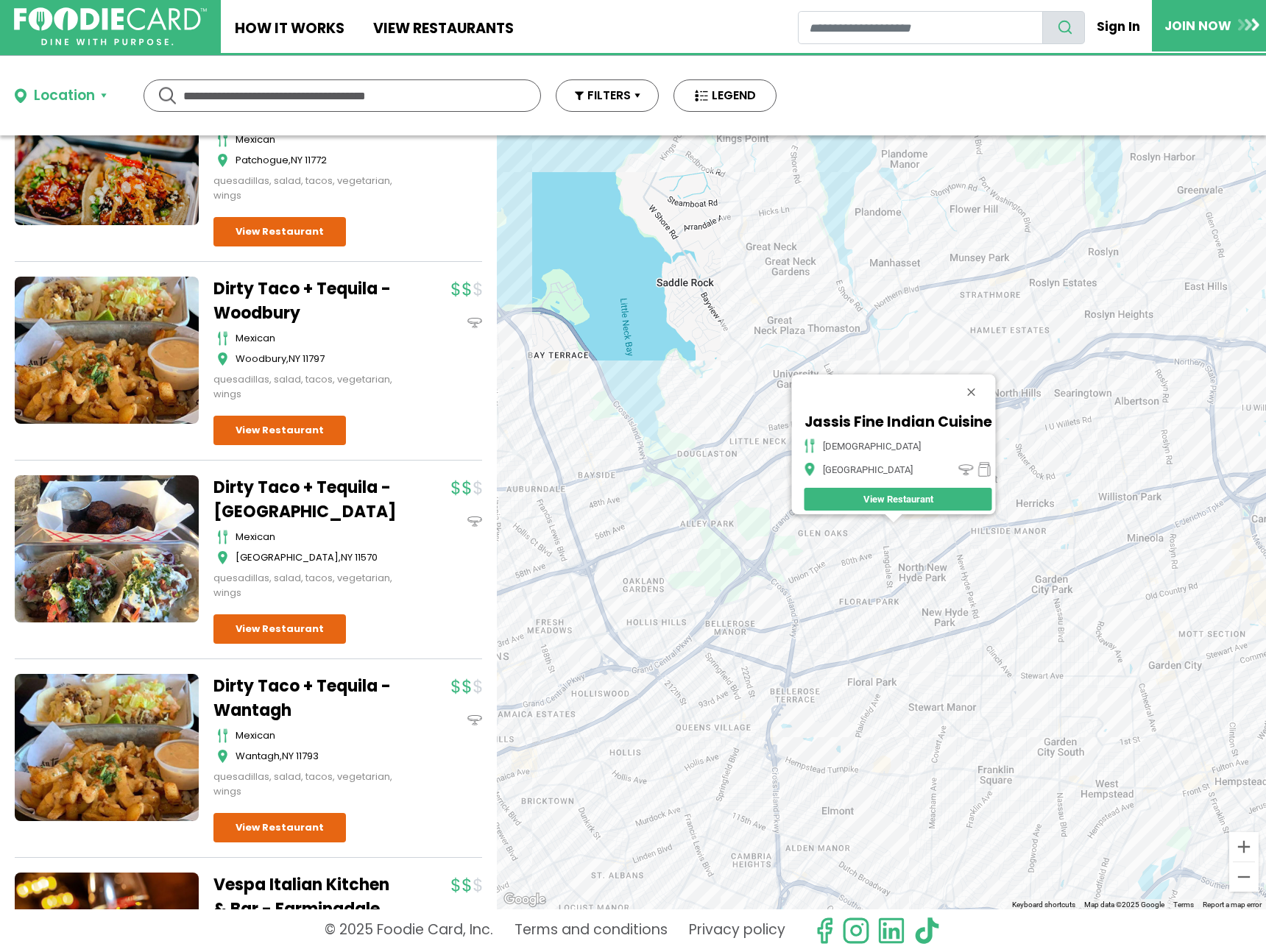
click at [806, 584] on div "Jassis Fine Indian Cuisine indian New Hyde Park View Restaurant" at bounding box center [881, 522] width 769 height 774
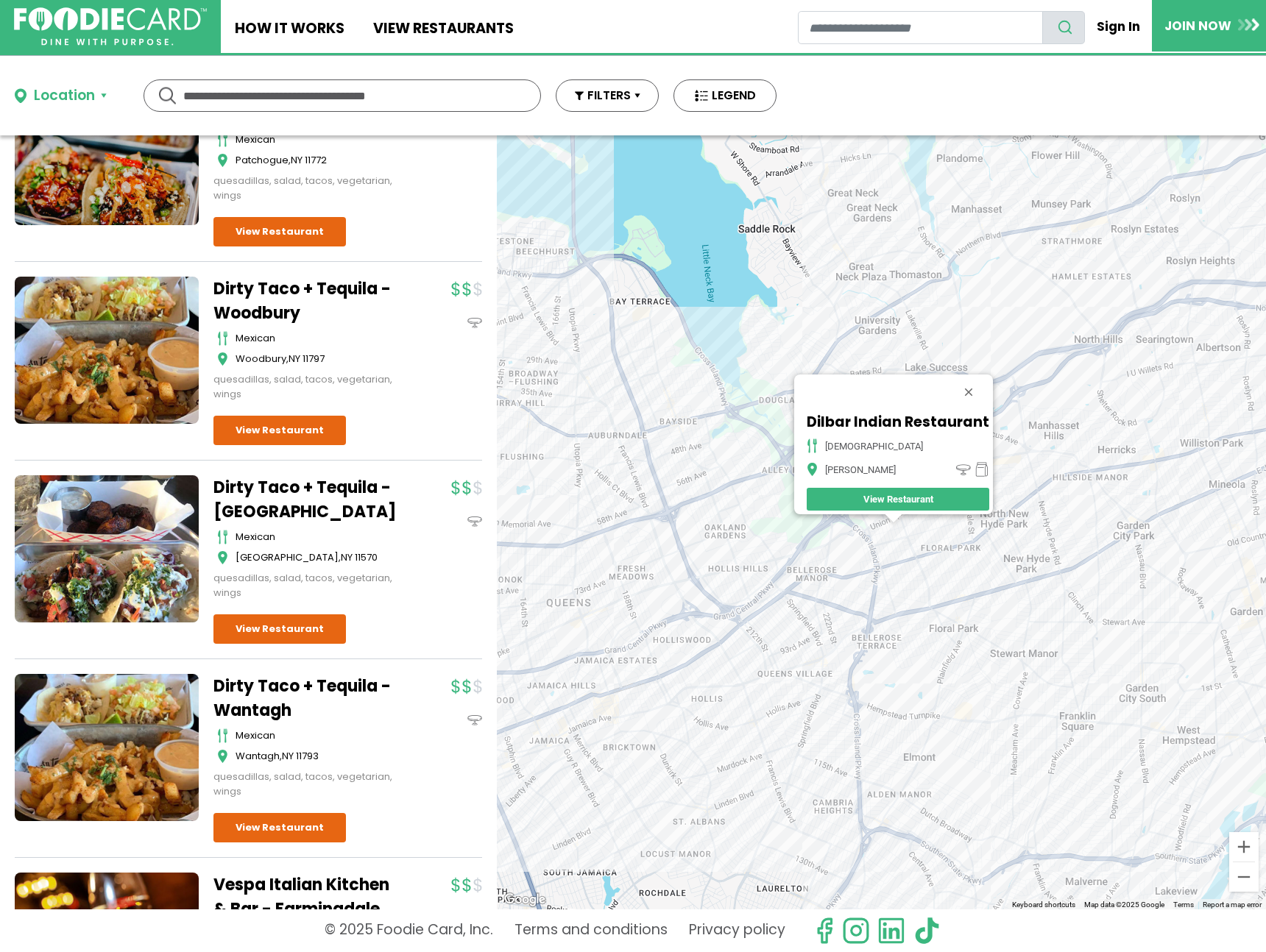
click at [747, 493] on div "Dilbar Indian Restaurant indian Bellrose View Restaurant" at bounding box center [881, 522] width 769 height 774
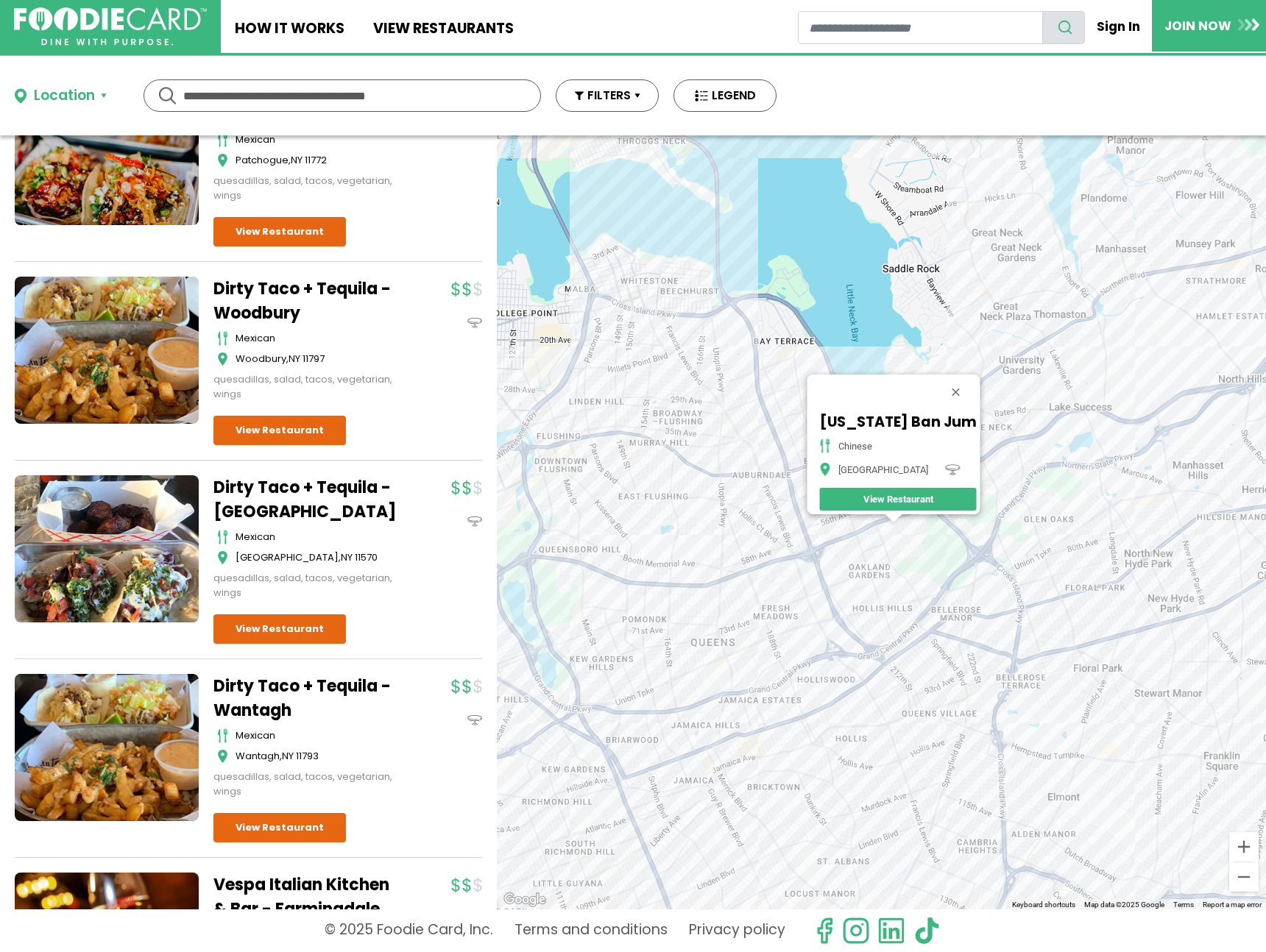
click at [756, 484] on div "New York Ban Jum chinese Oakland Gardens View Restaurant" at bounding box center [881, 522] width 769 height 774
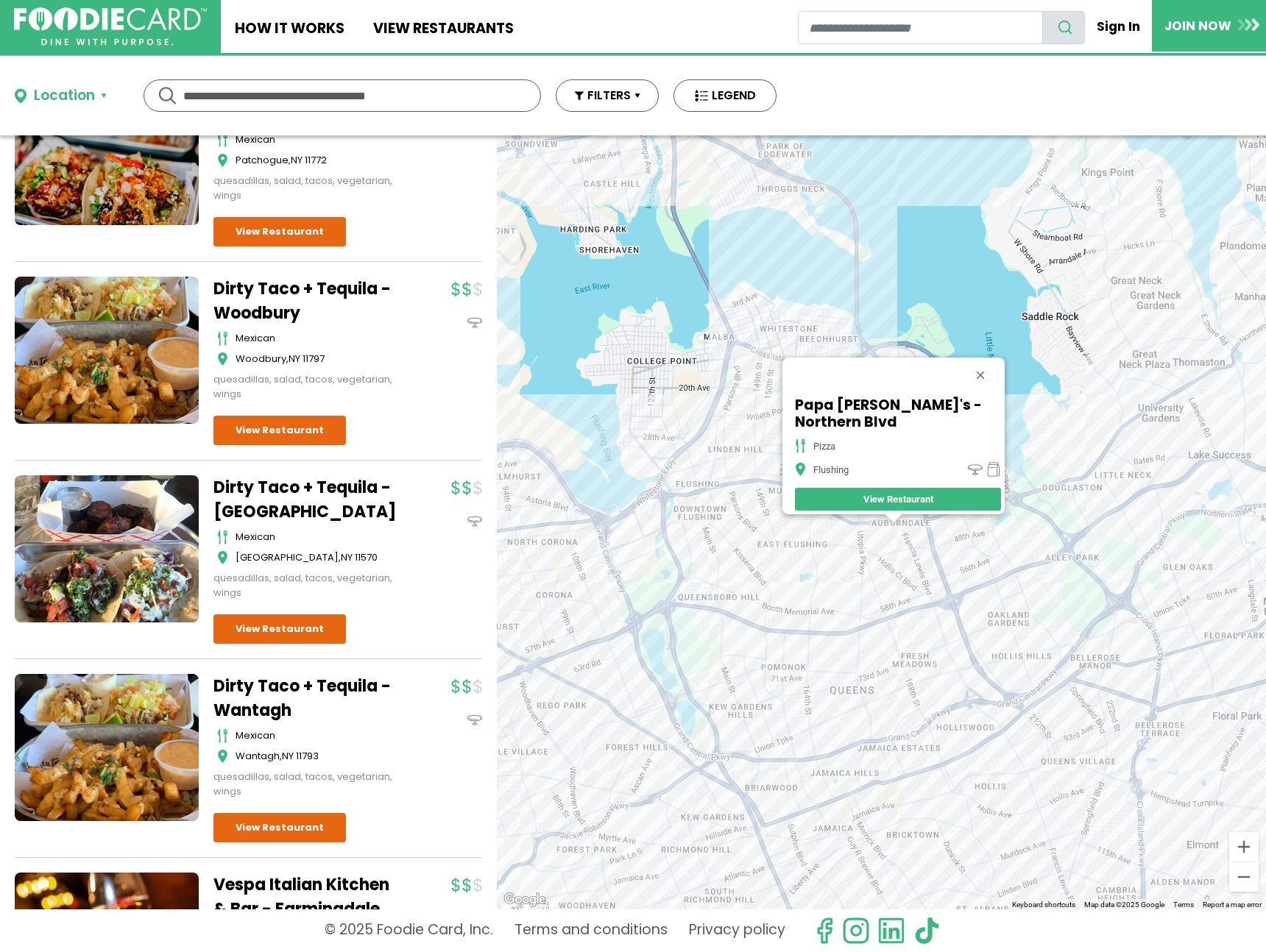
click at [836, 556] on div "Papa John's - Northern Blvd pizza Flushing View Restaurant" at bounding box center [881, 522] width 769 height 774
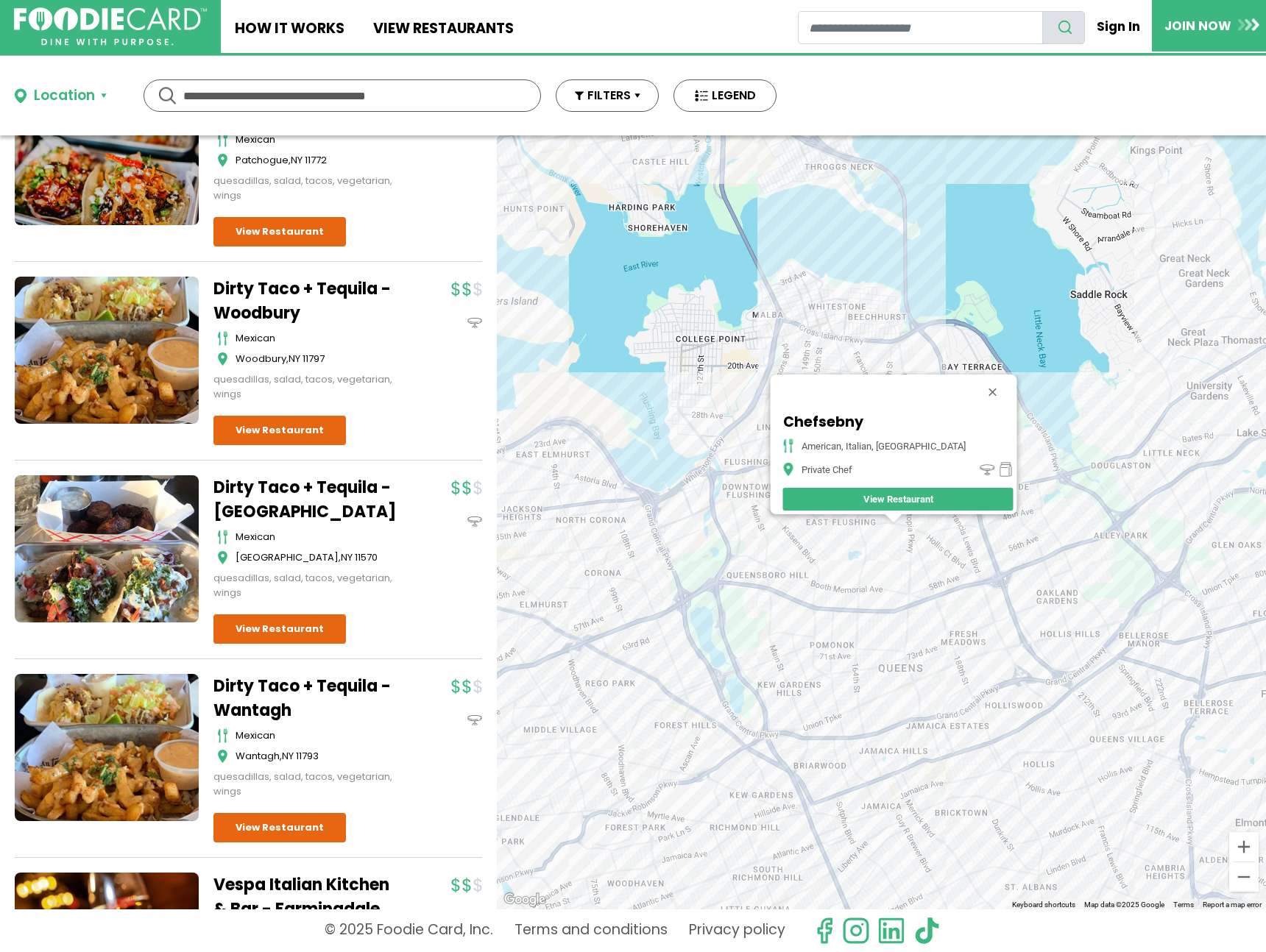
click at [948, 617] on div "Chefsebny american, italian, mediterranean Private Chef View Restaurant" at bounding box center [881, 522] width 769 height 774
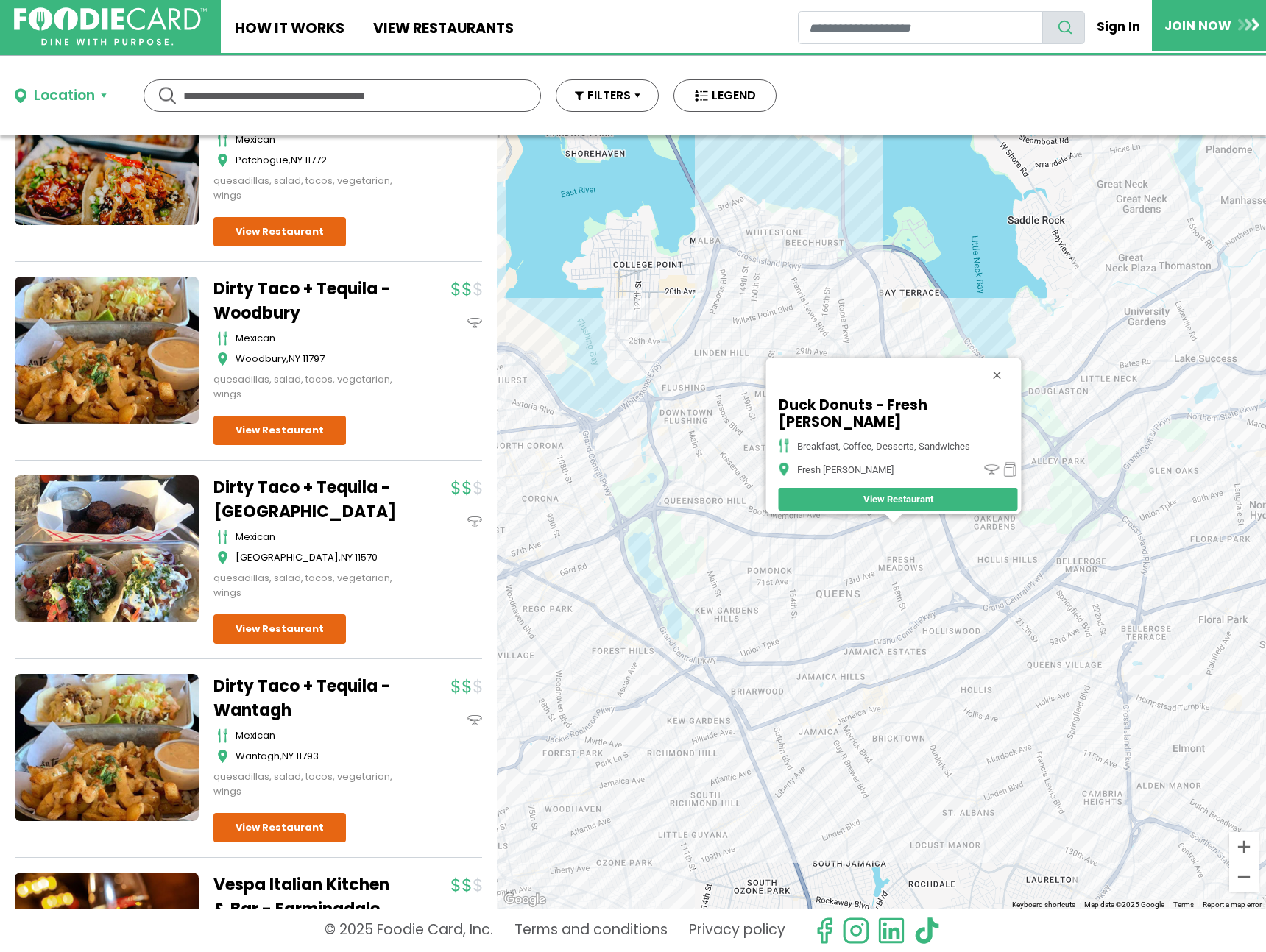
click at [879, 613] on div "Duck Donuts - Fresh Meadows breakfast, coffee, desserts, sandwiches Fresh Meado…" at bounding box center [881, 522] width 769 height 774
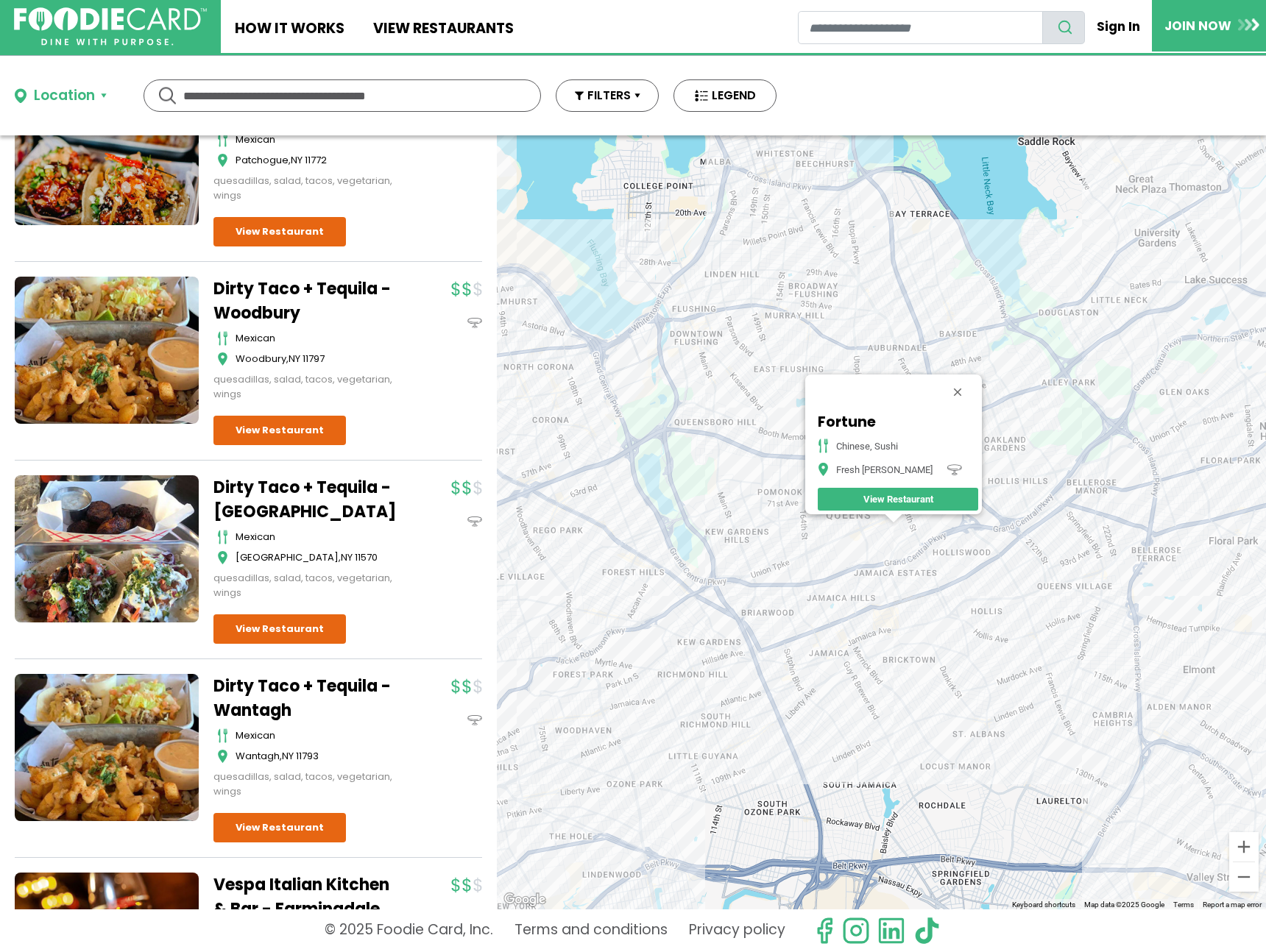
click at [778, 585] on div "Fortune Chinese, Sushi Fresh Meadows View Restaurant" at bounding box center [881, 522] width 769 height 774
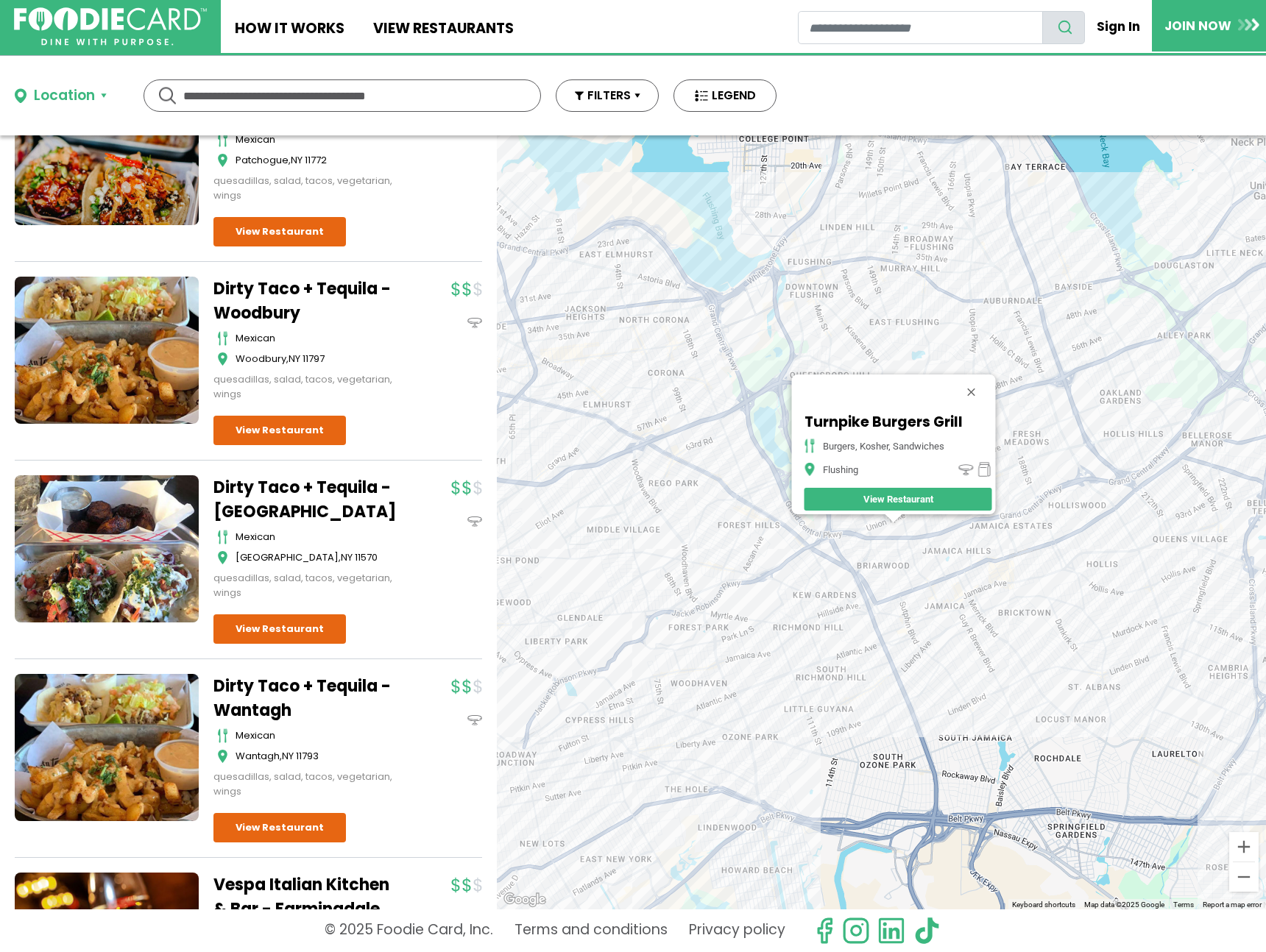
click at [823, 562] on div "Turnpike Burgers Grill burgers, kosher, sandwiches Flushing View Restaurant" at bounding box center [881, 522] width 769 height 774
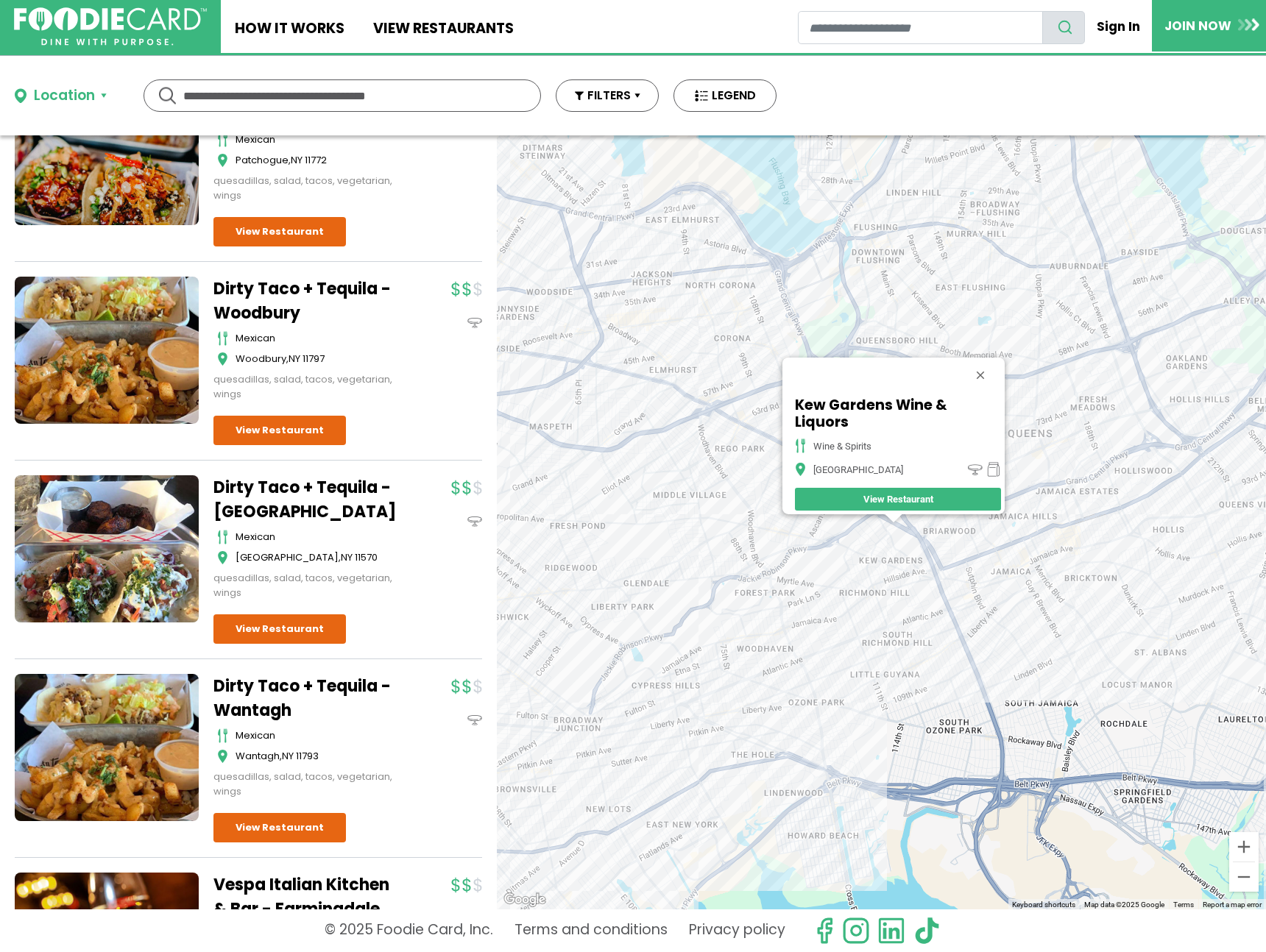
click at [816, 545] on div "Kew Gardens Wine & Liquors wine & spirits Kew Gardens View Restaurant" at bounding box center [881, 522] width 769 height 774
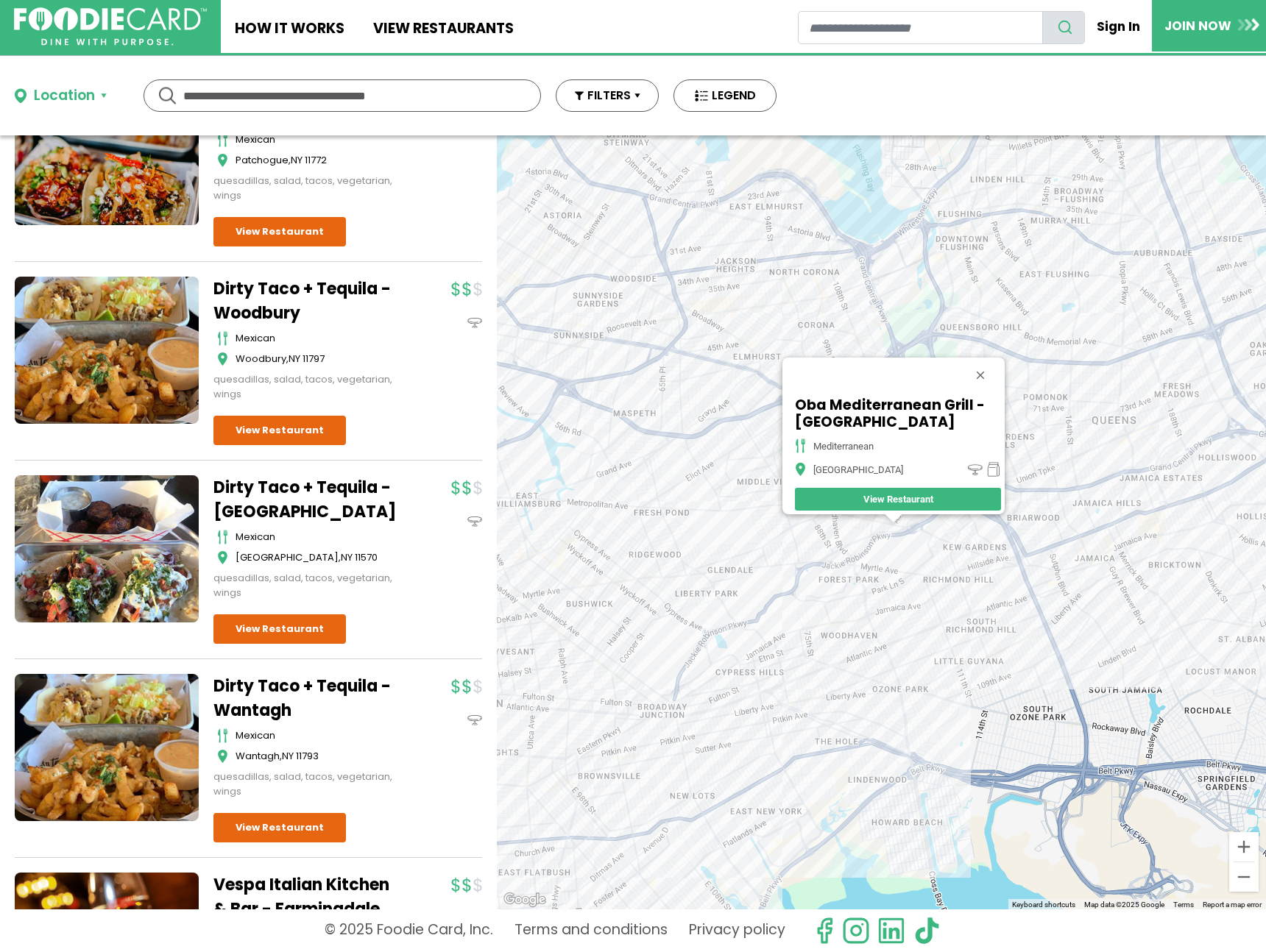
click at [949, 275] on div "Oba Mediterranean Grill - Metropolitan Ave mediterranean Forest Hills View Rest…" at bounding box center [881, 522] width 769 height 774
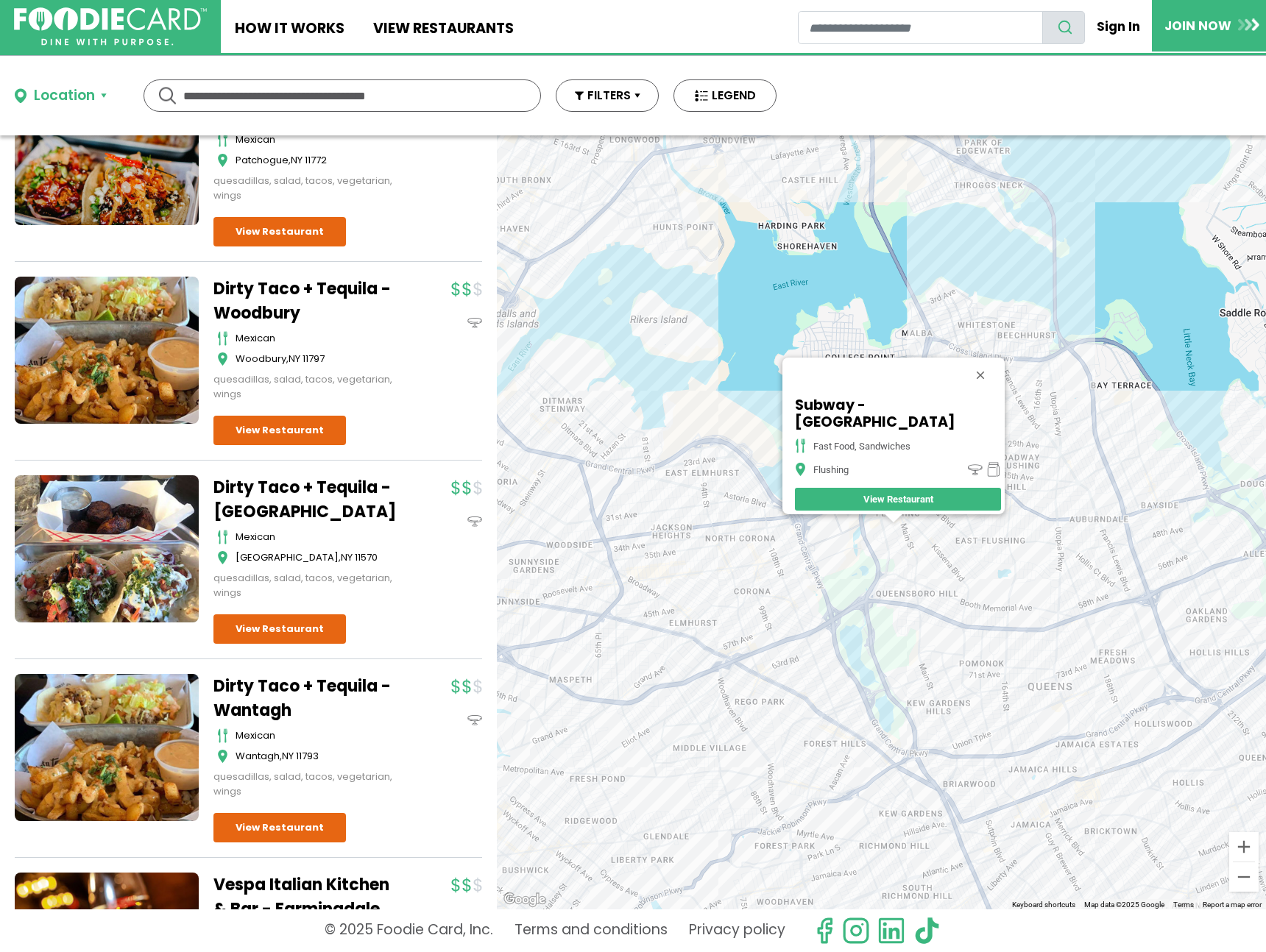
click at [718, 573] on div "Subway - College Point Blvd fast food, sandwiches Flushing View Restaurant" at bounding box center [881, 522] width 769 height 774
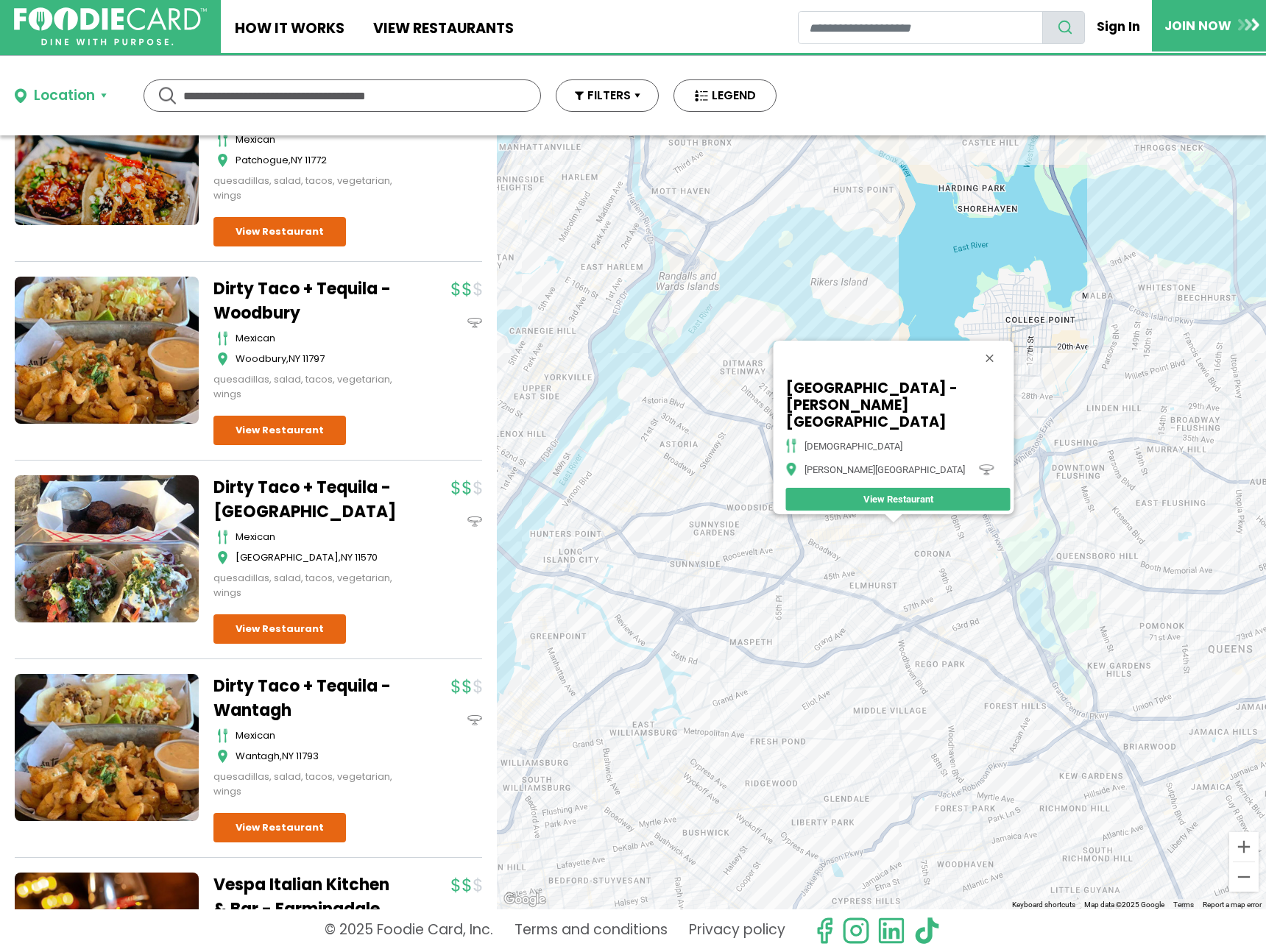
click at [843, 558] on div "Samudra Restaurant - Jackson Heights indian Jackson Heights View Restaurant" at bounding box center [881, 522] width 769 height 774
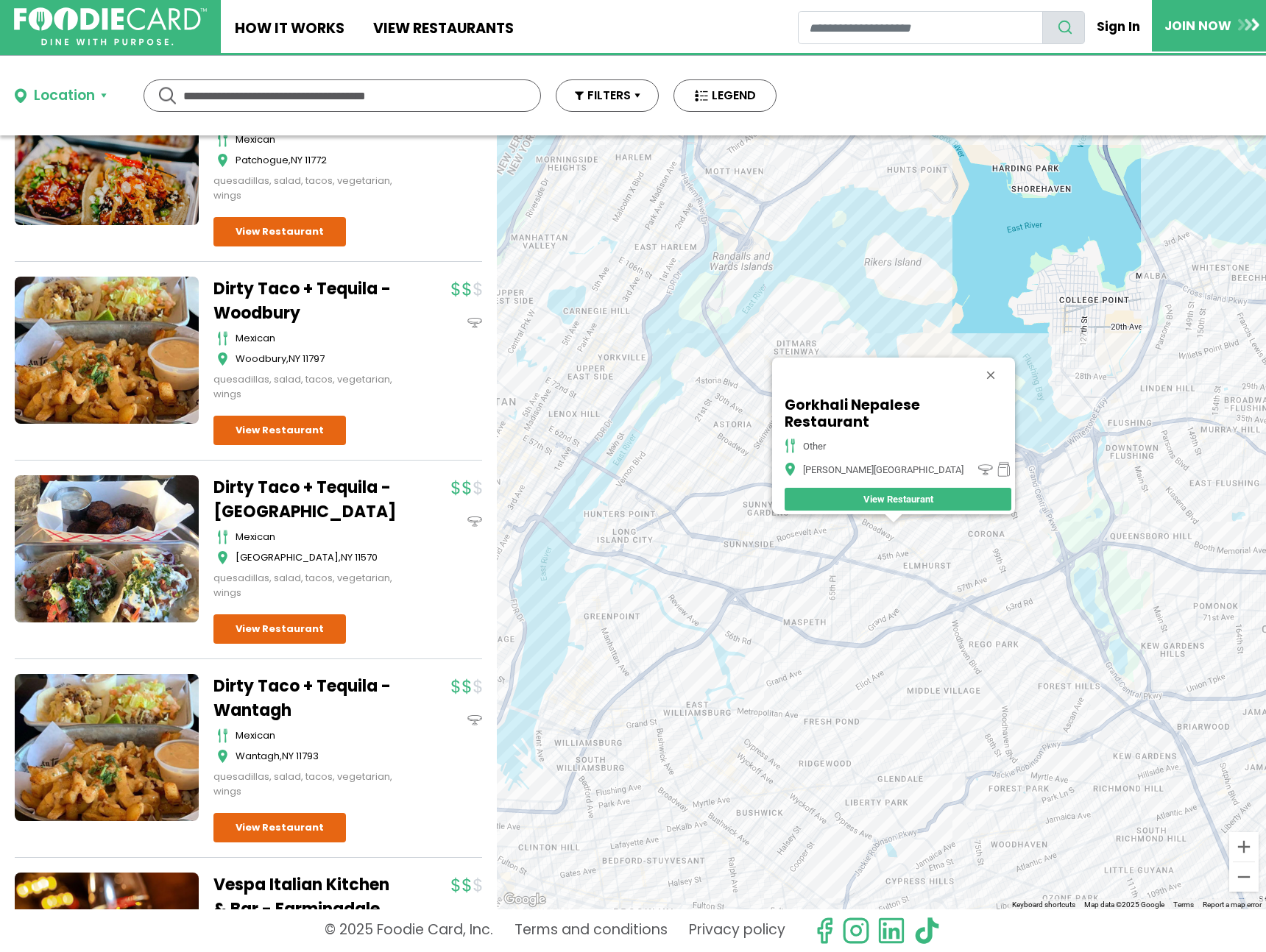
click at [857, 545] on div "Gorkhali Nepalese Restaurant Other Jackson Heights View Restaurant" at bounding box center [881, 522] width 769 height 774
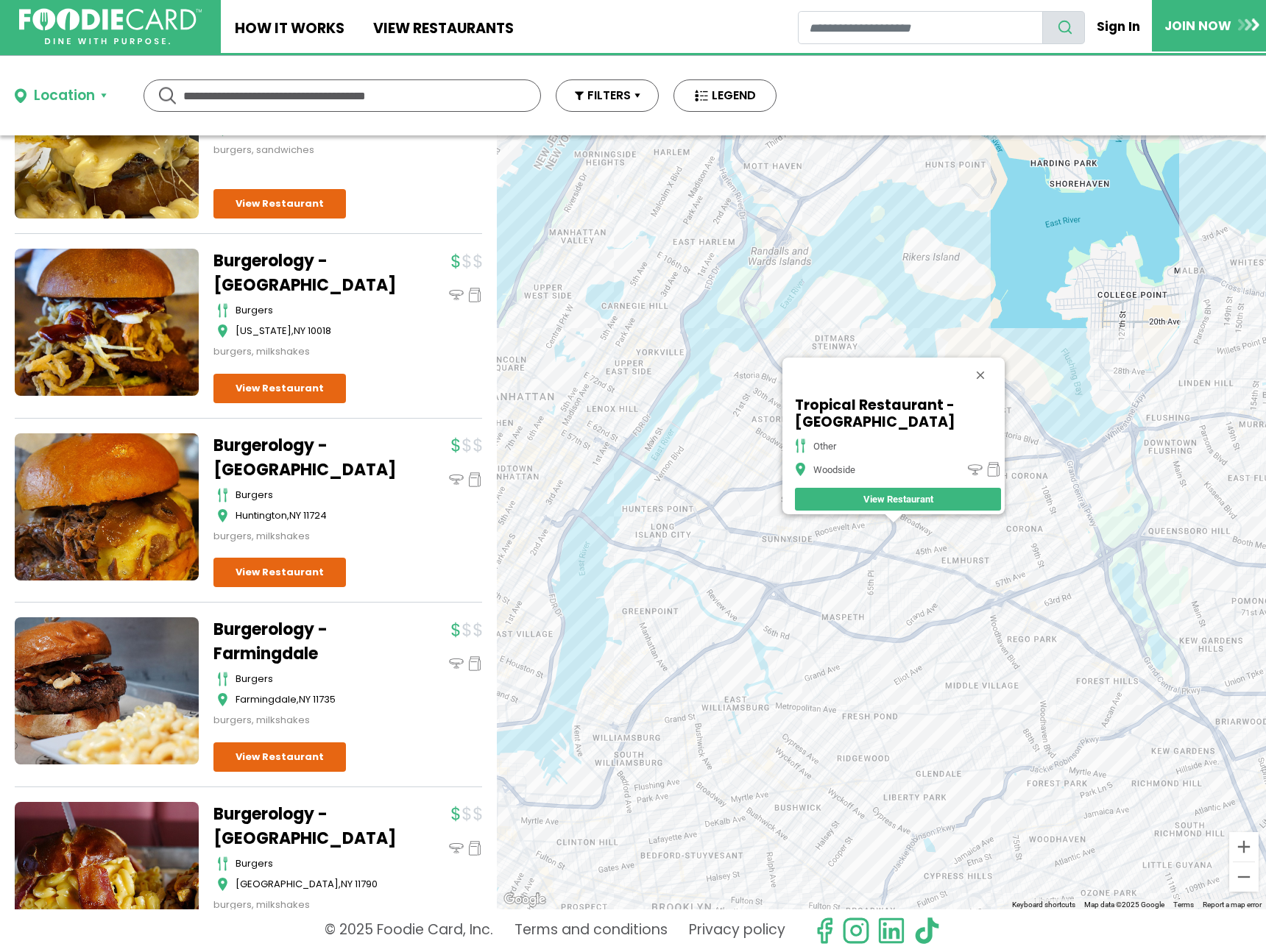
scroll to position [1564, 0]
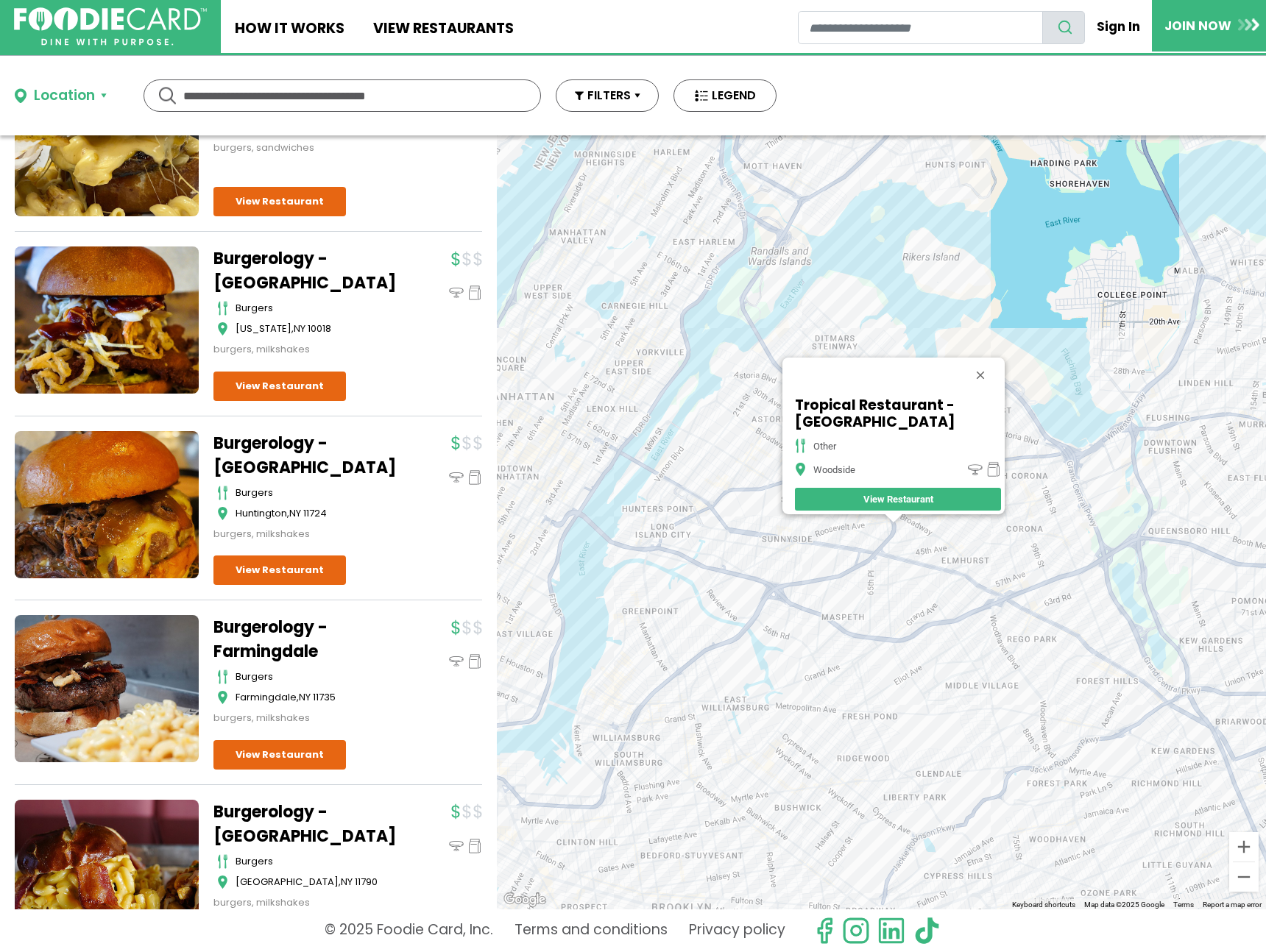
click at [802, 184] on div "Tropical Restaurant - Woodside other Woodside View Restaurant" at bounding box center [881, 522] width 769 height 774
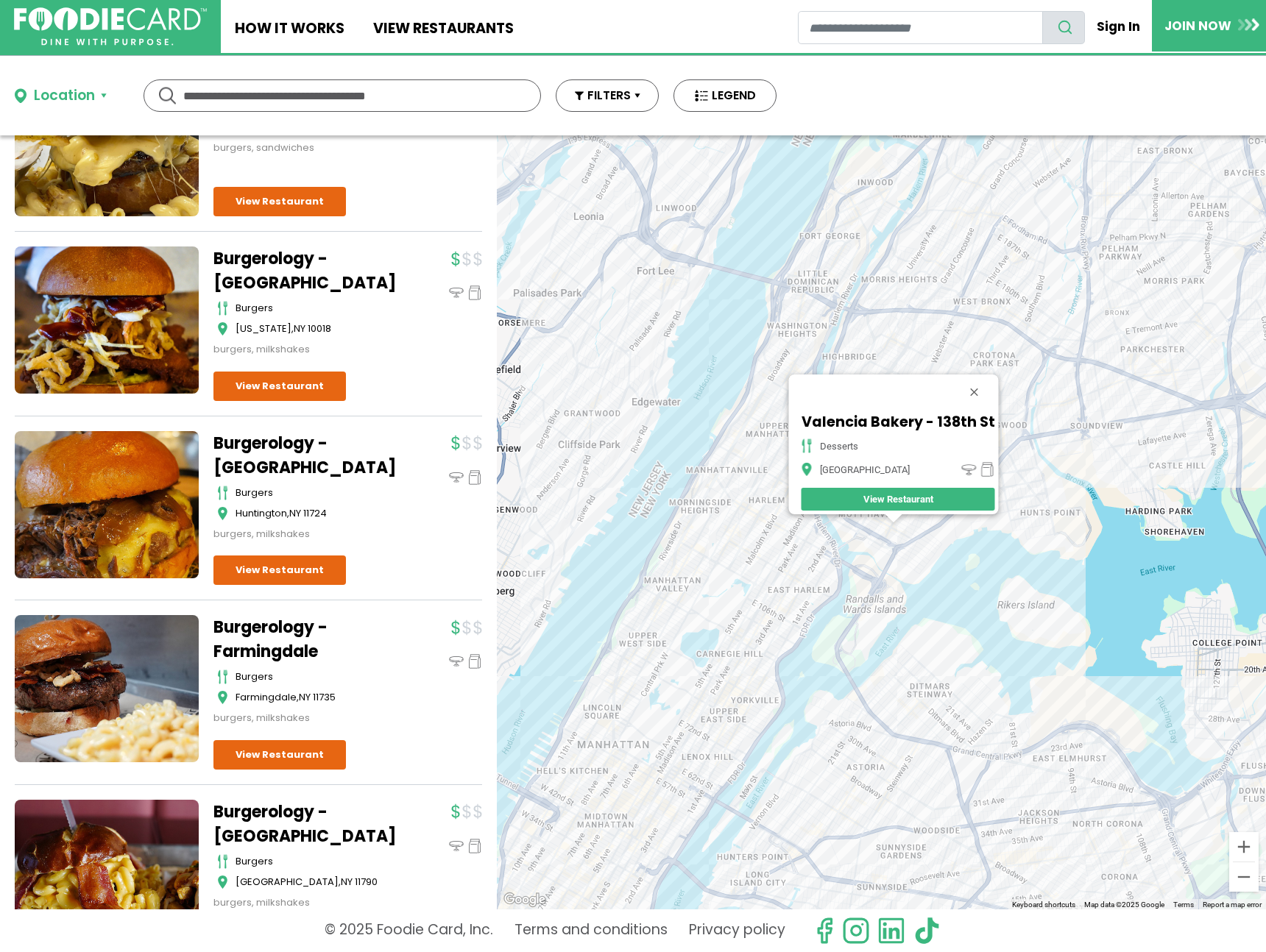
click at [924, 574] on div "Valencia Bakery - 138th St desserts Bronx View Restaurant" at bounding box center [881, 522] width 769 height 774
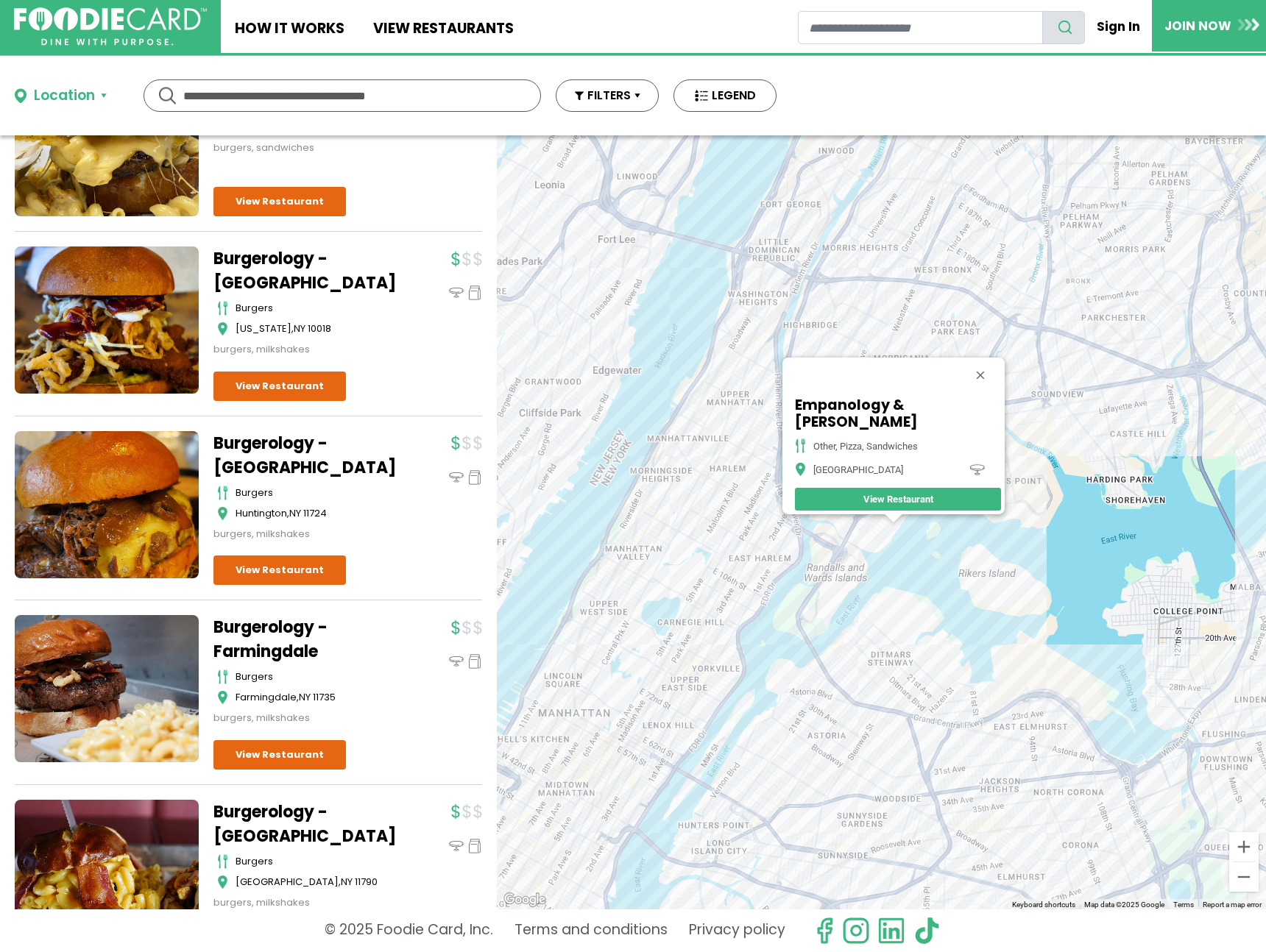
click at [986, 248] on div "Empanology & EmPie other, pizza, sandwiches Bronx View Restaurant" at bounding box center [881, 522] width 769 height 774
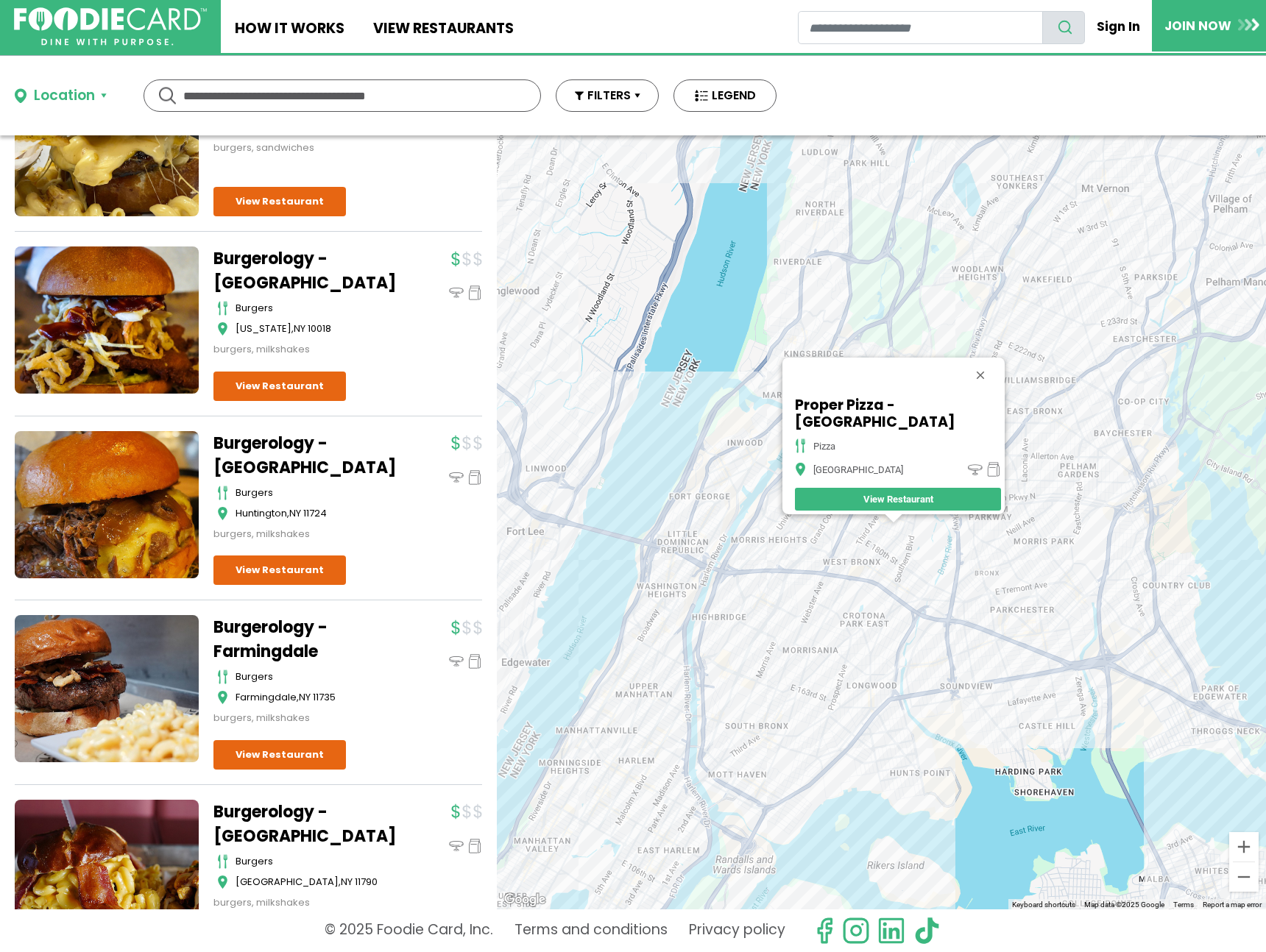
click at [1055, 566] on div "Proper Pizza - Bronx pizza Bronx View Restaurant" at bounding box center [881, 522] width 769 height 774
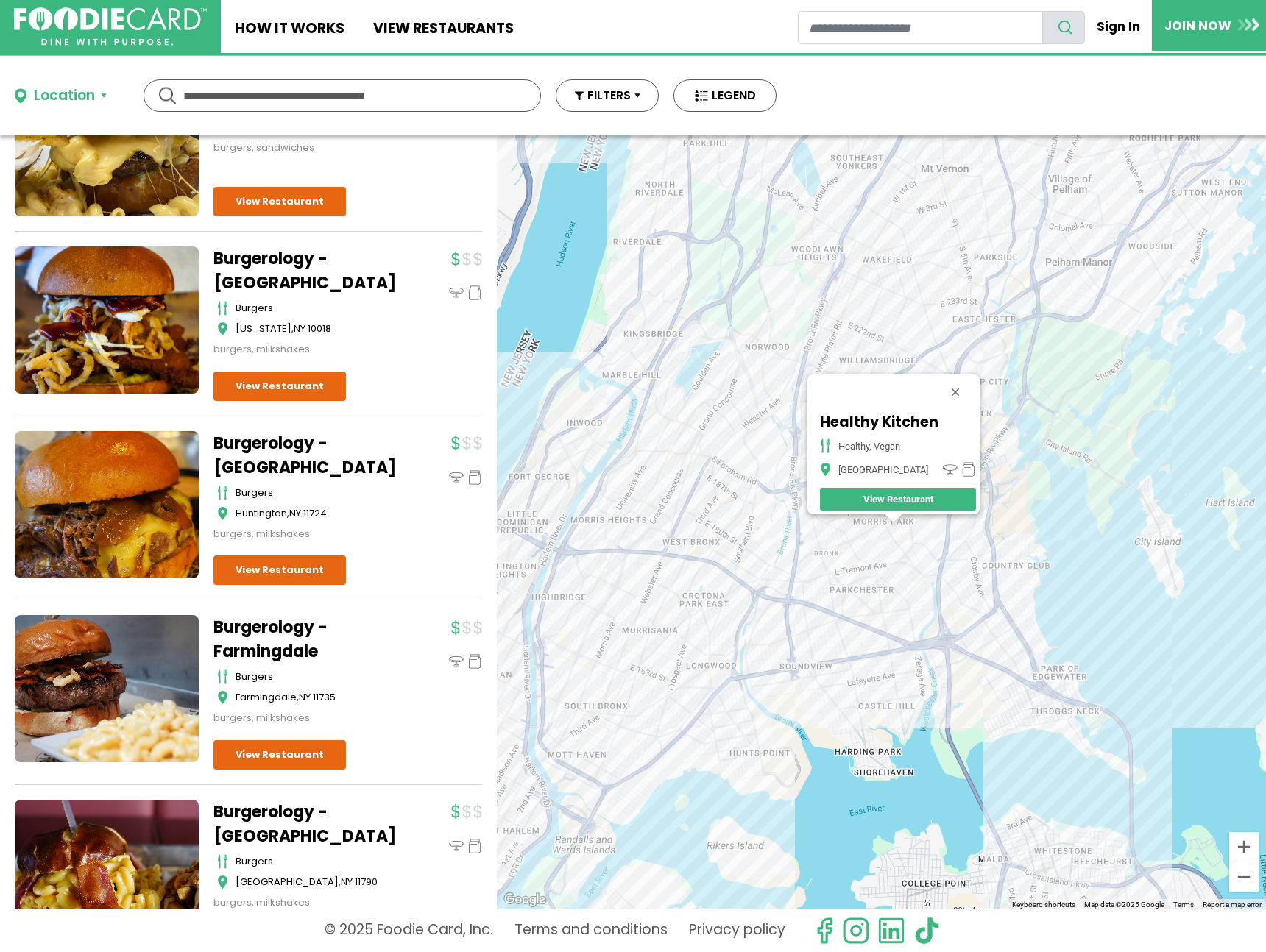
click at [988, 460] on div "Healthy Kitchen healthy, vegan Bronx View Restaurant" at bounding box center [881, 522] width 769 height 774
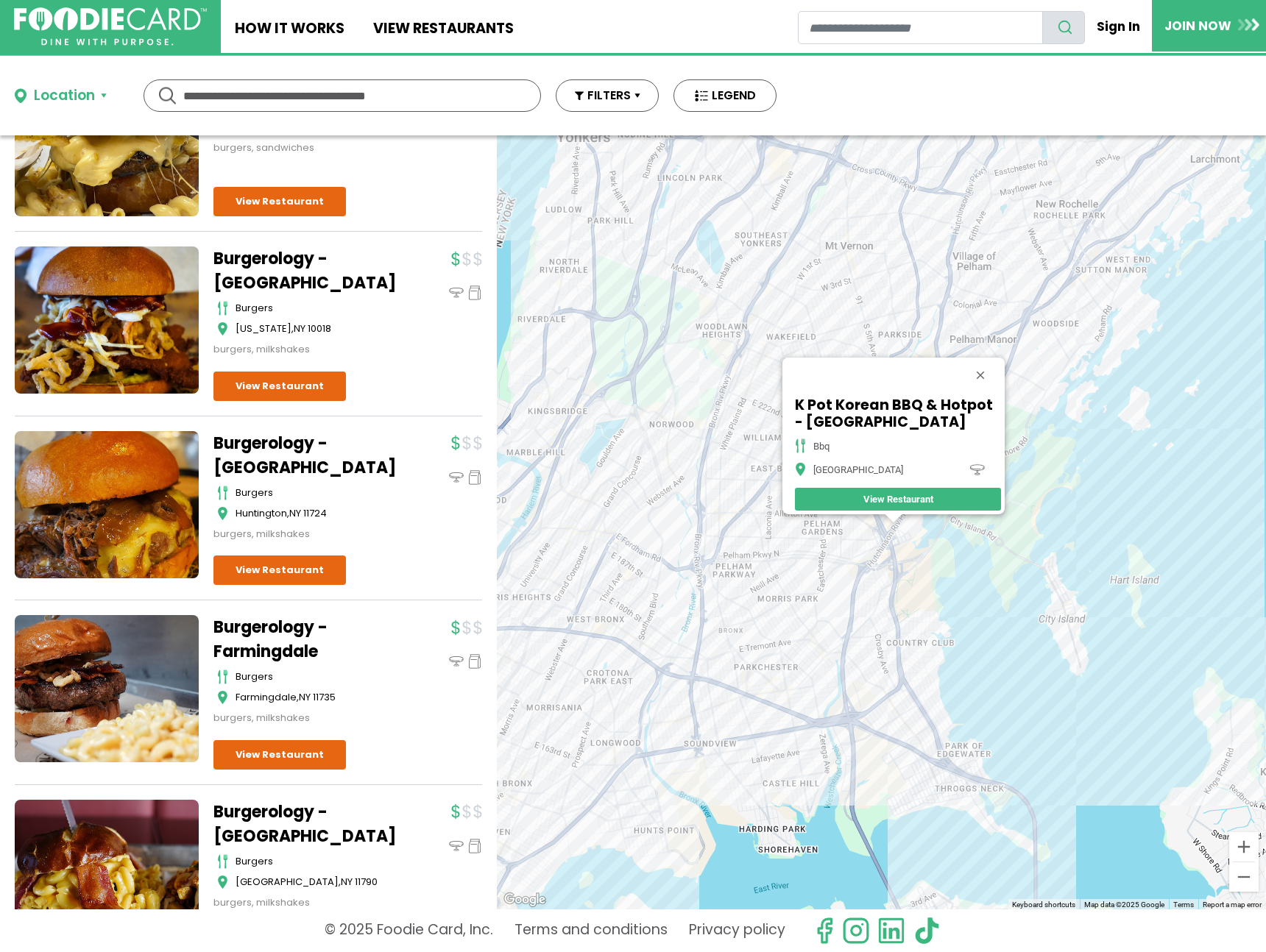
click at [1062, 599] on div "K Pot Korean BBQ & Hotpot - Bronx bbq Bronx View Restaurant" at bounding box center [881, 522] width 769 height 774
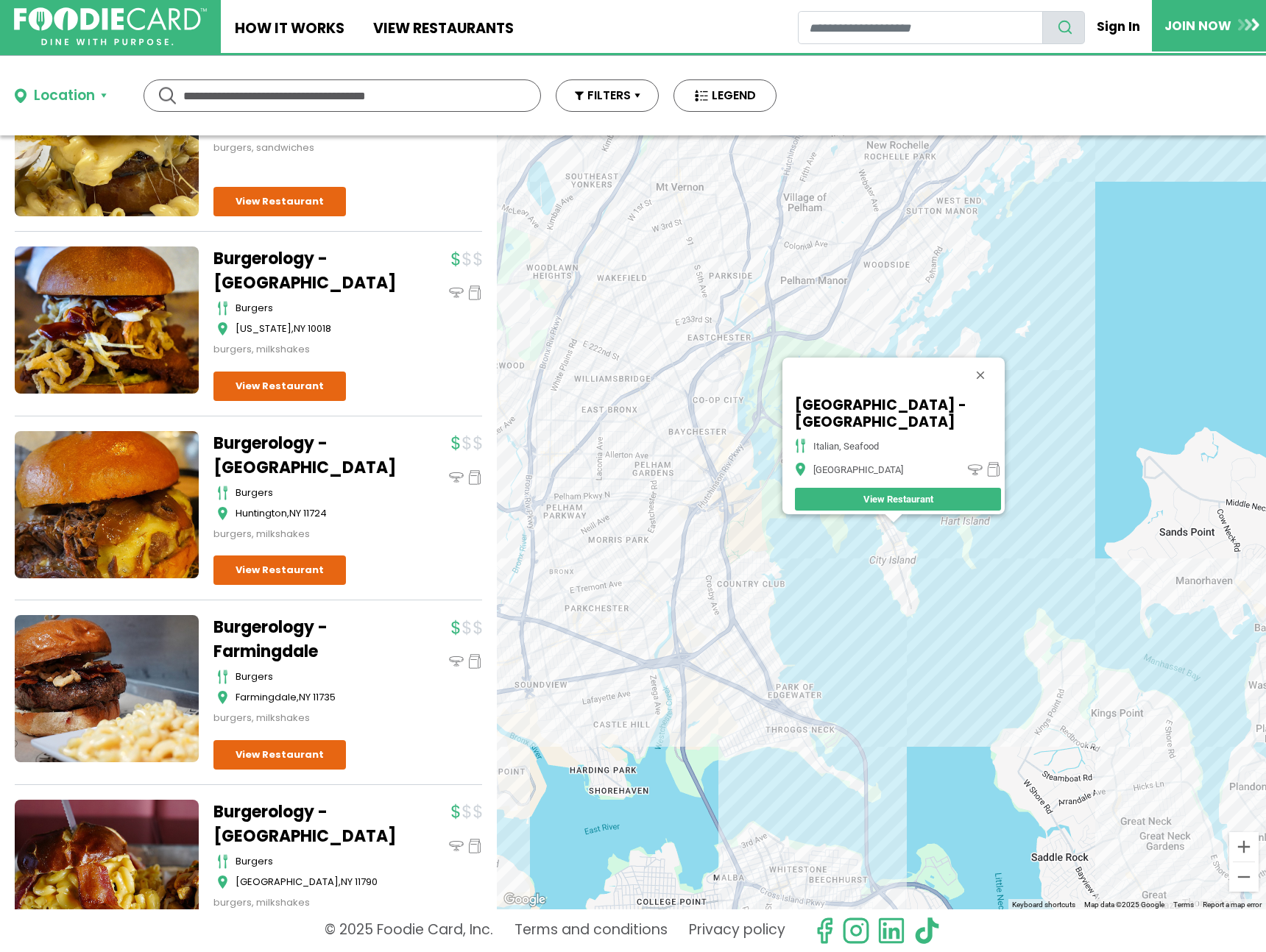
click at [899, 585] on div "Portofino Restaurant - Bronx italian, seafood Bronx View Restaurant" at bounding box center [881, 522] width 769 height 774
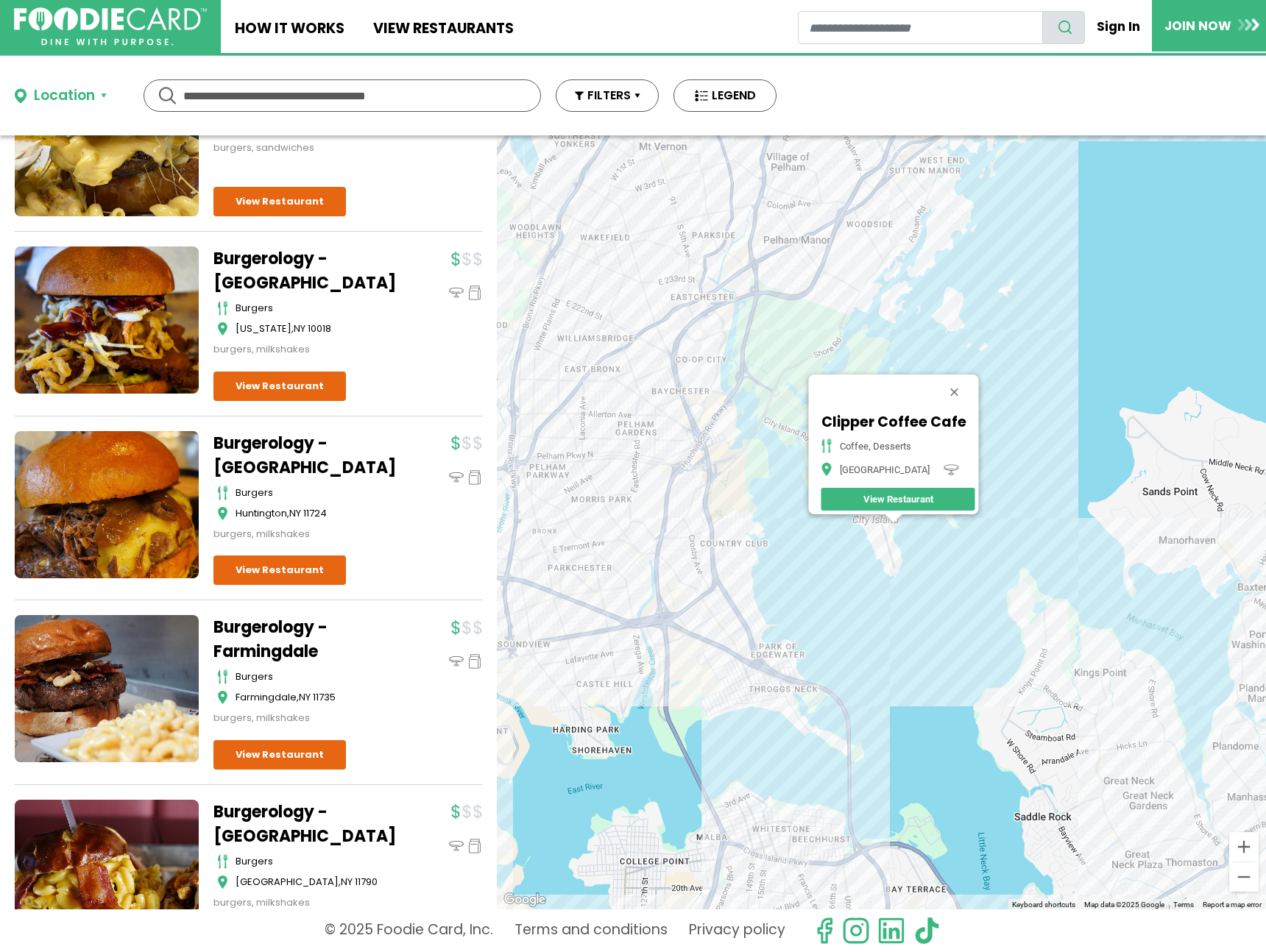
click at [899, 534] on div "Clipper Coffee Cafe coffee, desserts Bronx View Restaurant" at bounding box center [881, 522] width 769 height 774
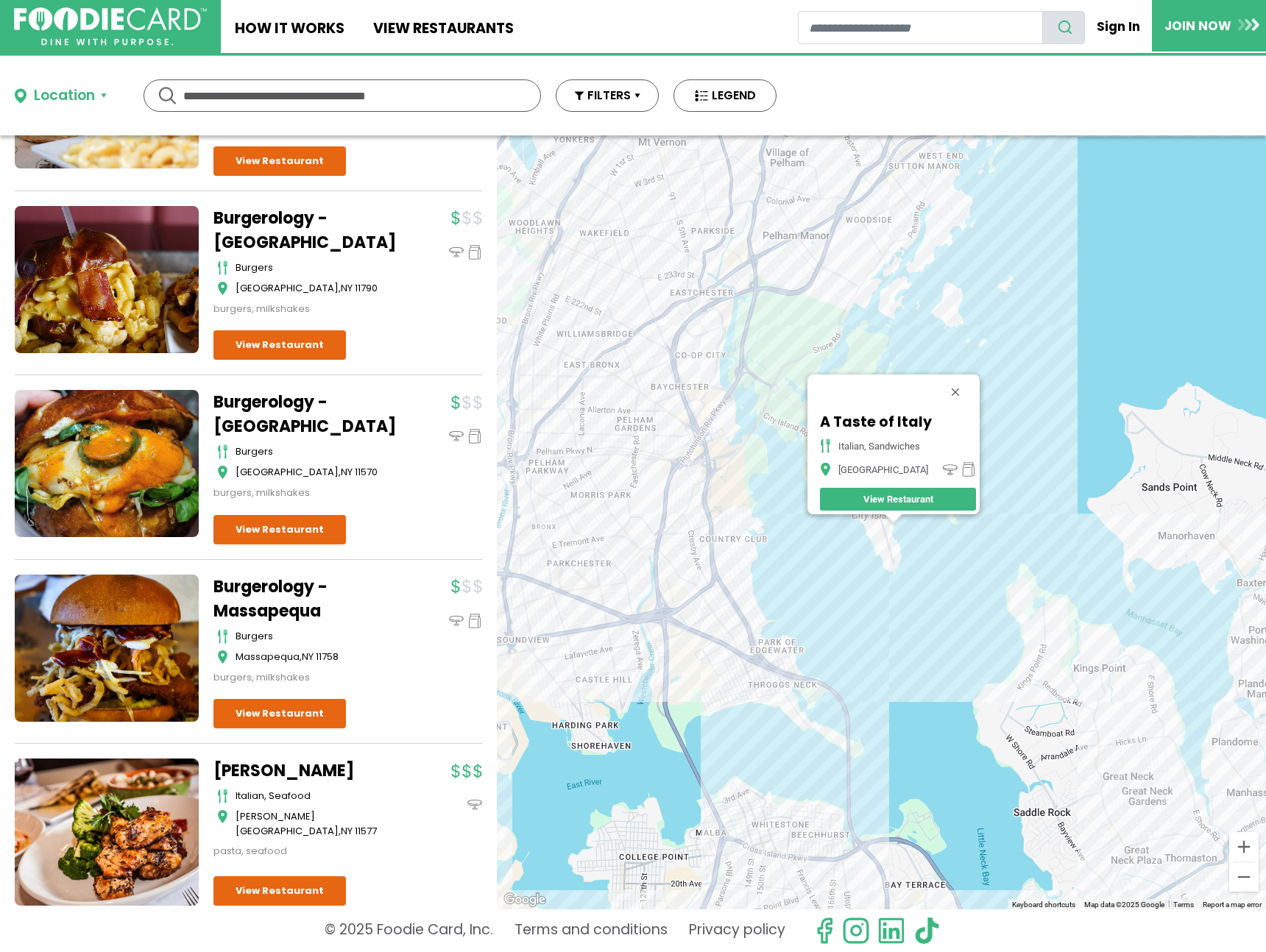
scroll to position [2237, 0]
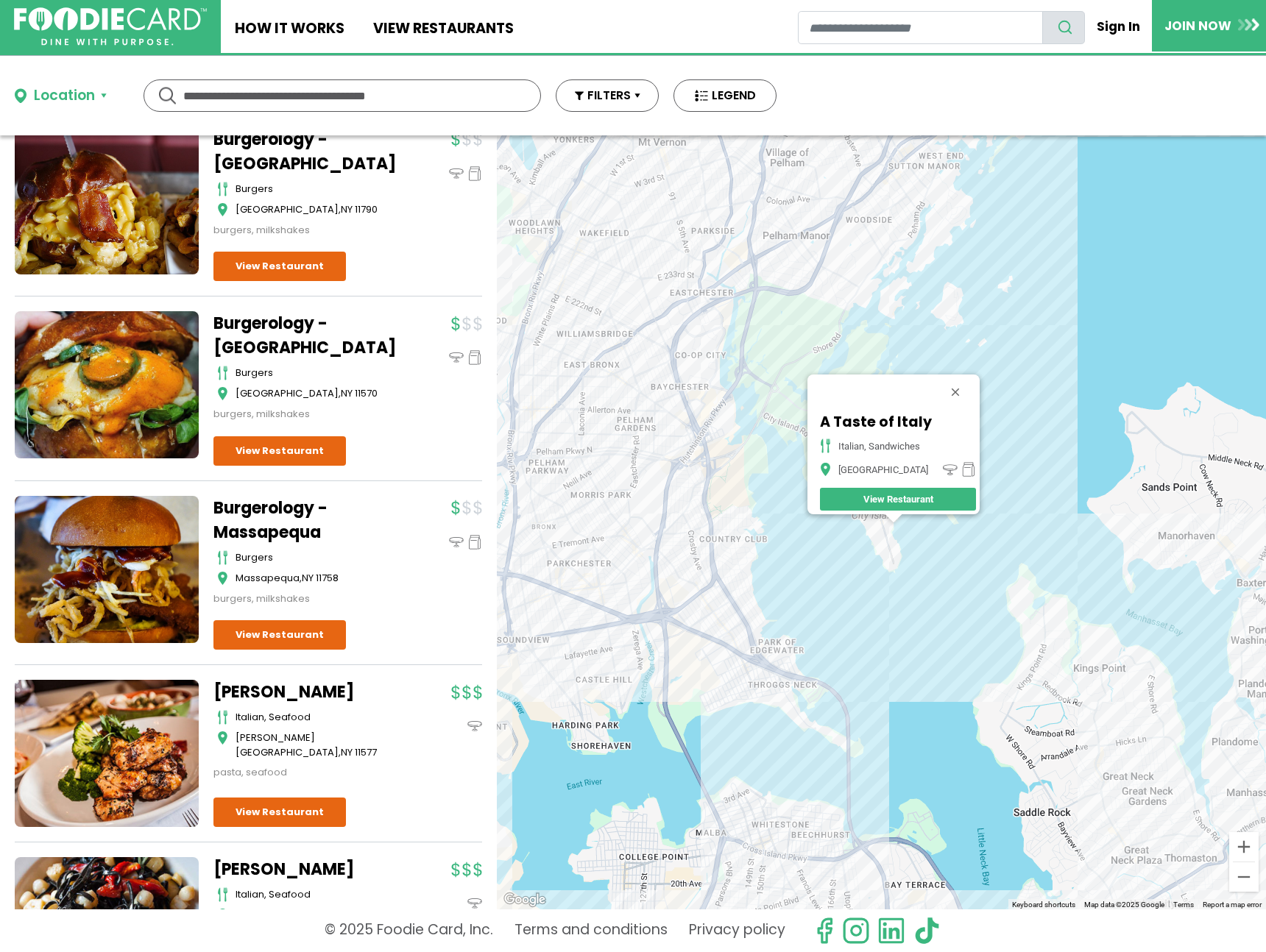
click at [1237, 593] on div "A Taste of Italy italian, sandwiches Bronx View Restaurant" at bounding box center [881, 522] width 769 height 774
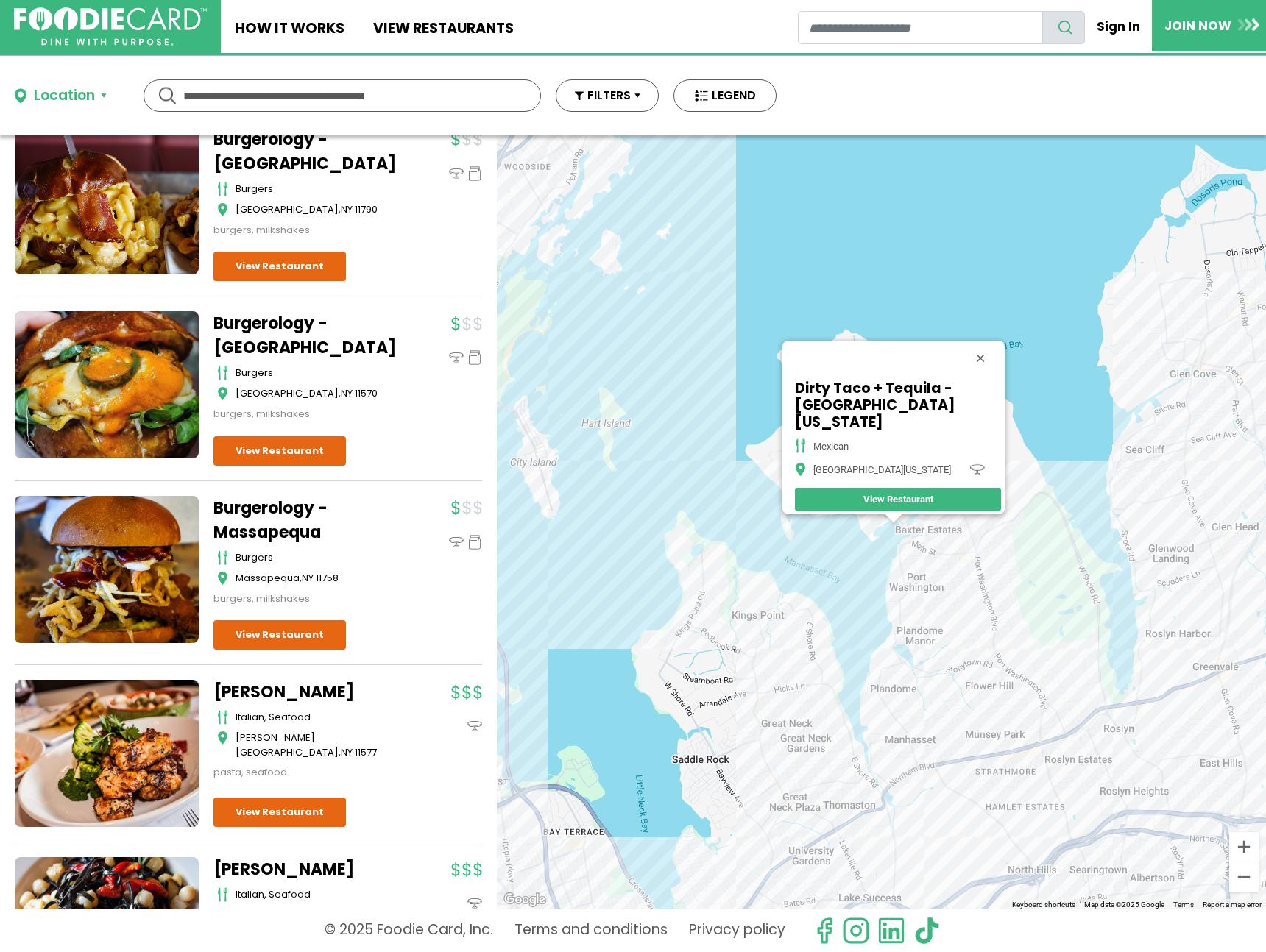
click at [974, 565] on div "Dirty Taco + Tequila - [GEOGRAPHIC_DATA][US_STATE] mexican [GEOGRAPHIC_DATA][US…" at bounding box center [881, 522] width 769 height 774
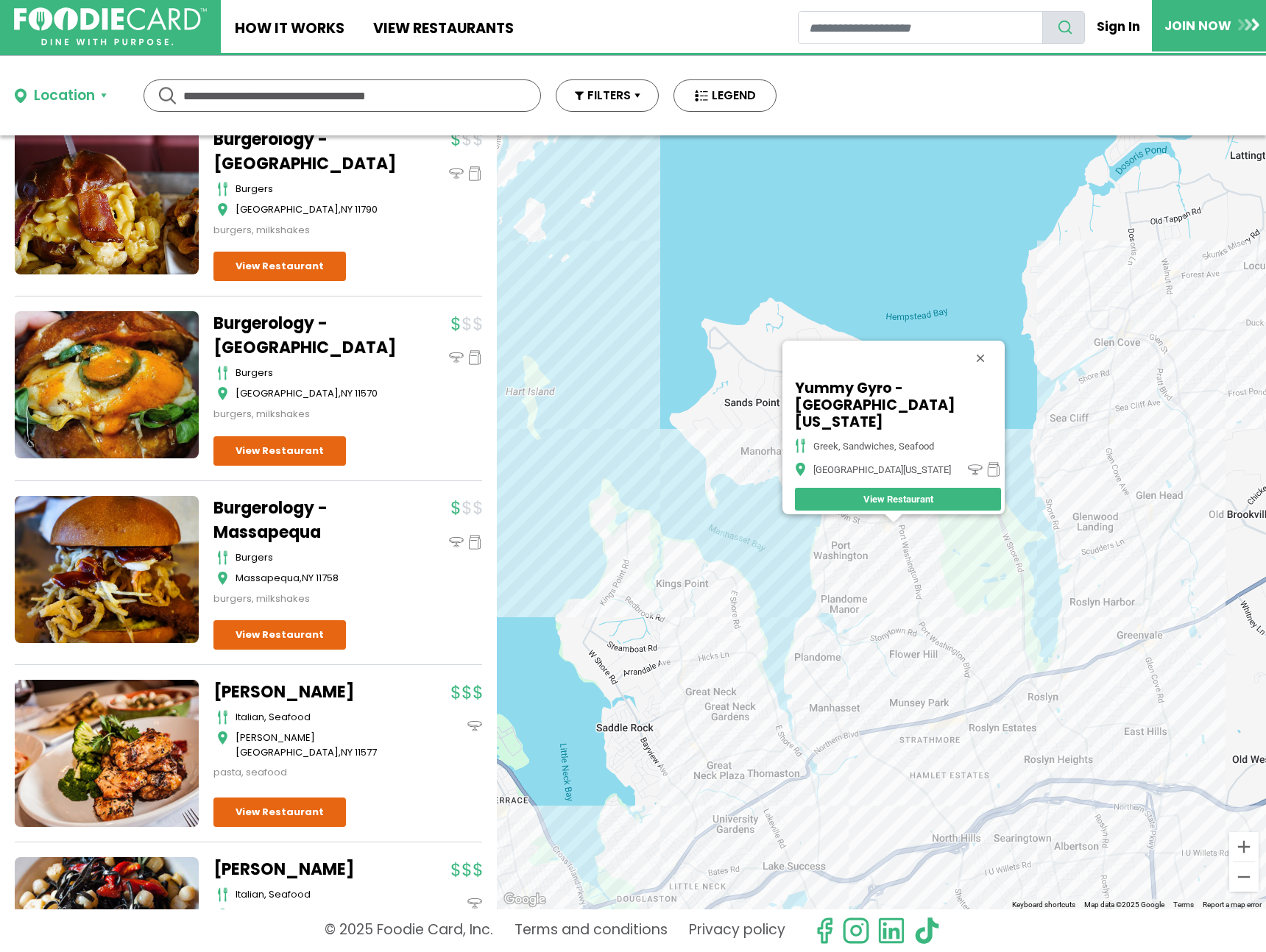
click at [1122, 476] on div "Yummy Gyro - [GEOGRAPHIC_DATA][US_STATE], sandwiches, seafood [GEOGRAPHIC_DATA]…" at bounding box center [881, 522] width 769 height 774
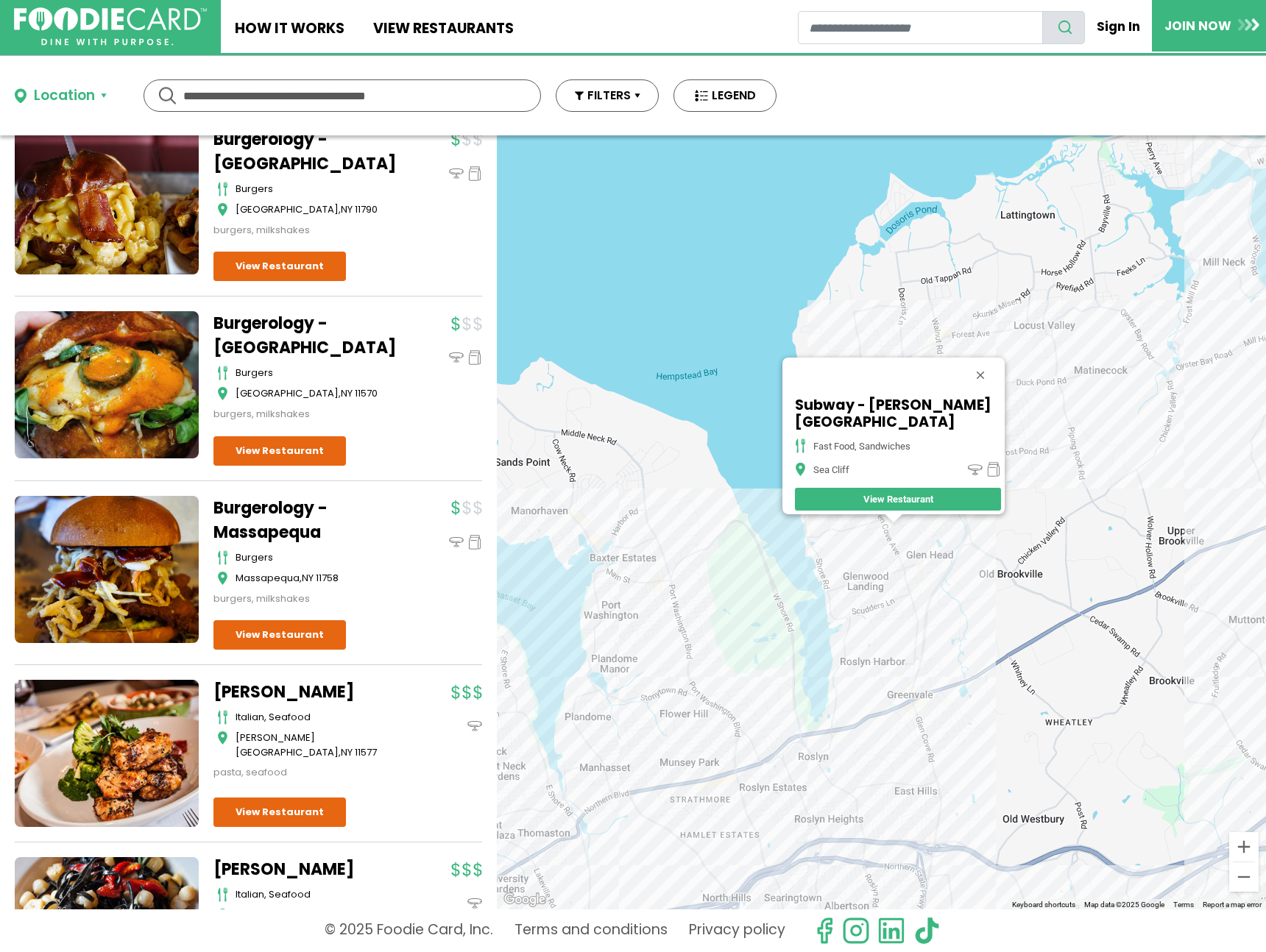
click at [938, 580] on div "Subway - Glen Cove Ave fast food, sandwiches Sea Cliff View Restaurant" at bounding box center [881, 522] width 769 height 774
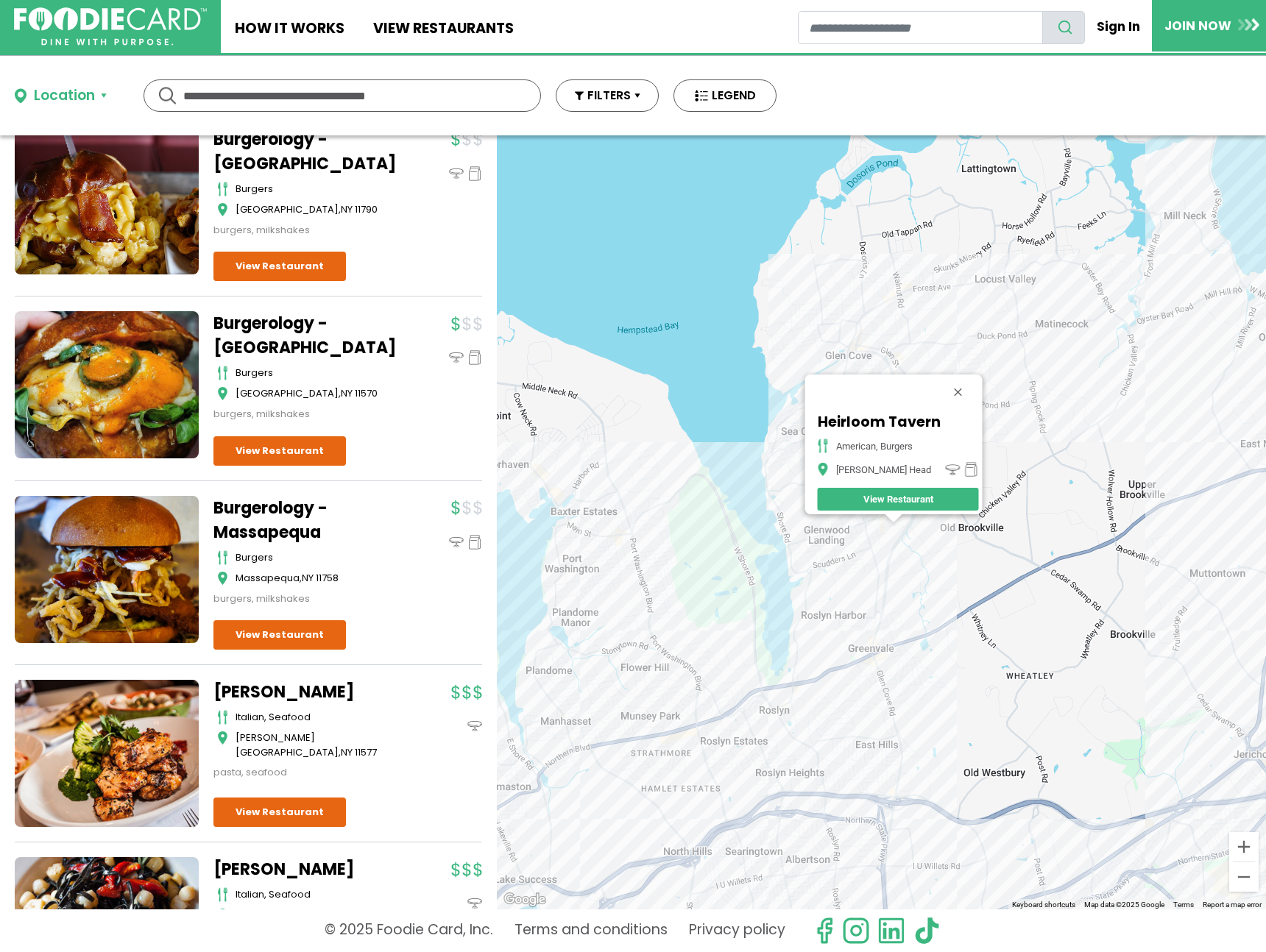
click at [1018, 301] on div "Heirloom Tavern American, Burgers Glen Head View Restaurant" at bounding box center [881, 522] width 769 height 774
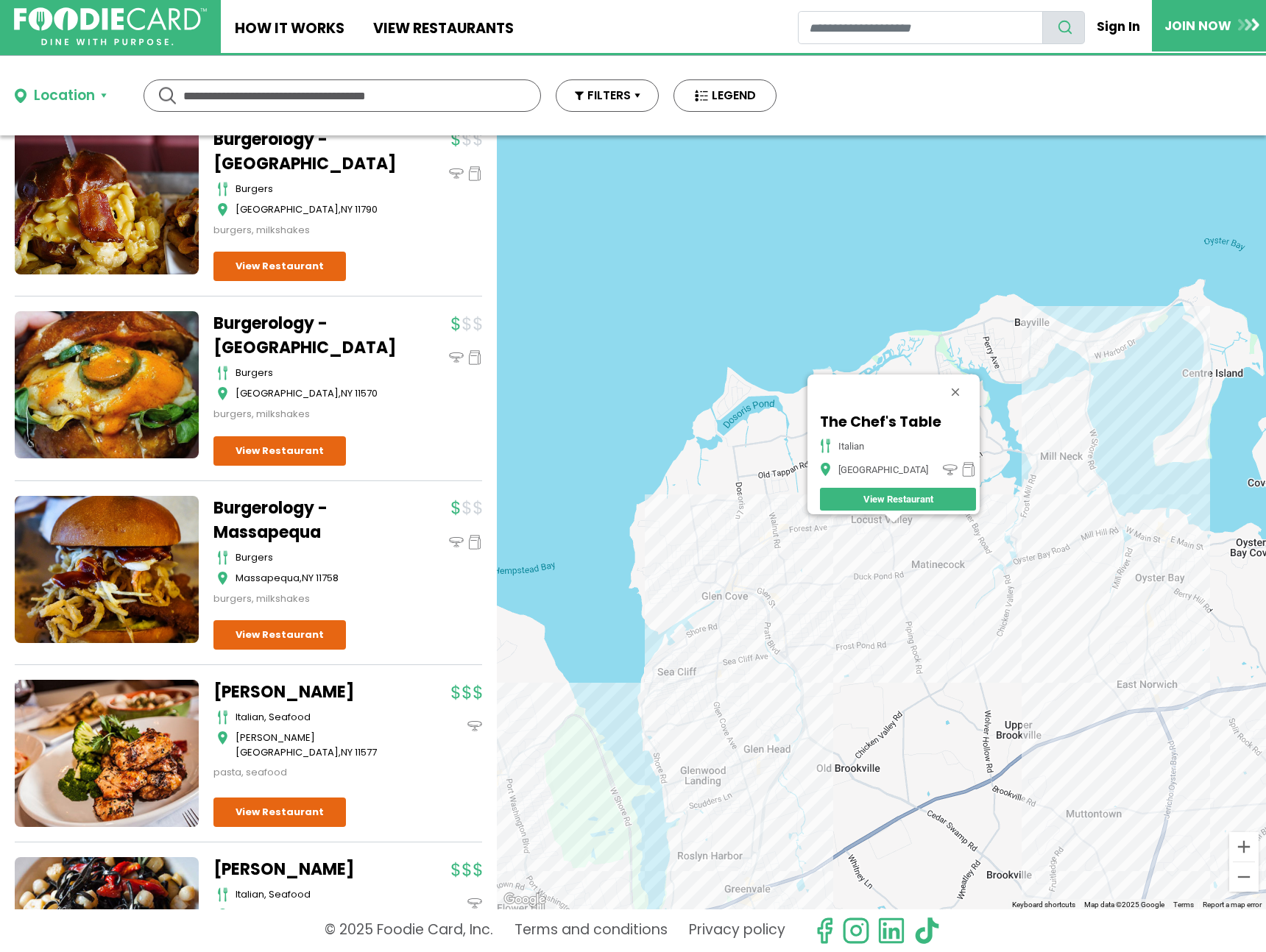
click at [803, 542] on div "The Chef's Table Italian Locust Valley View Restaurant" at bounding box center [881, 522] width 769 height 774
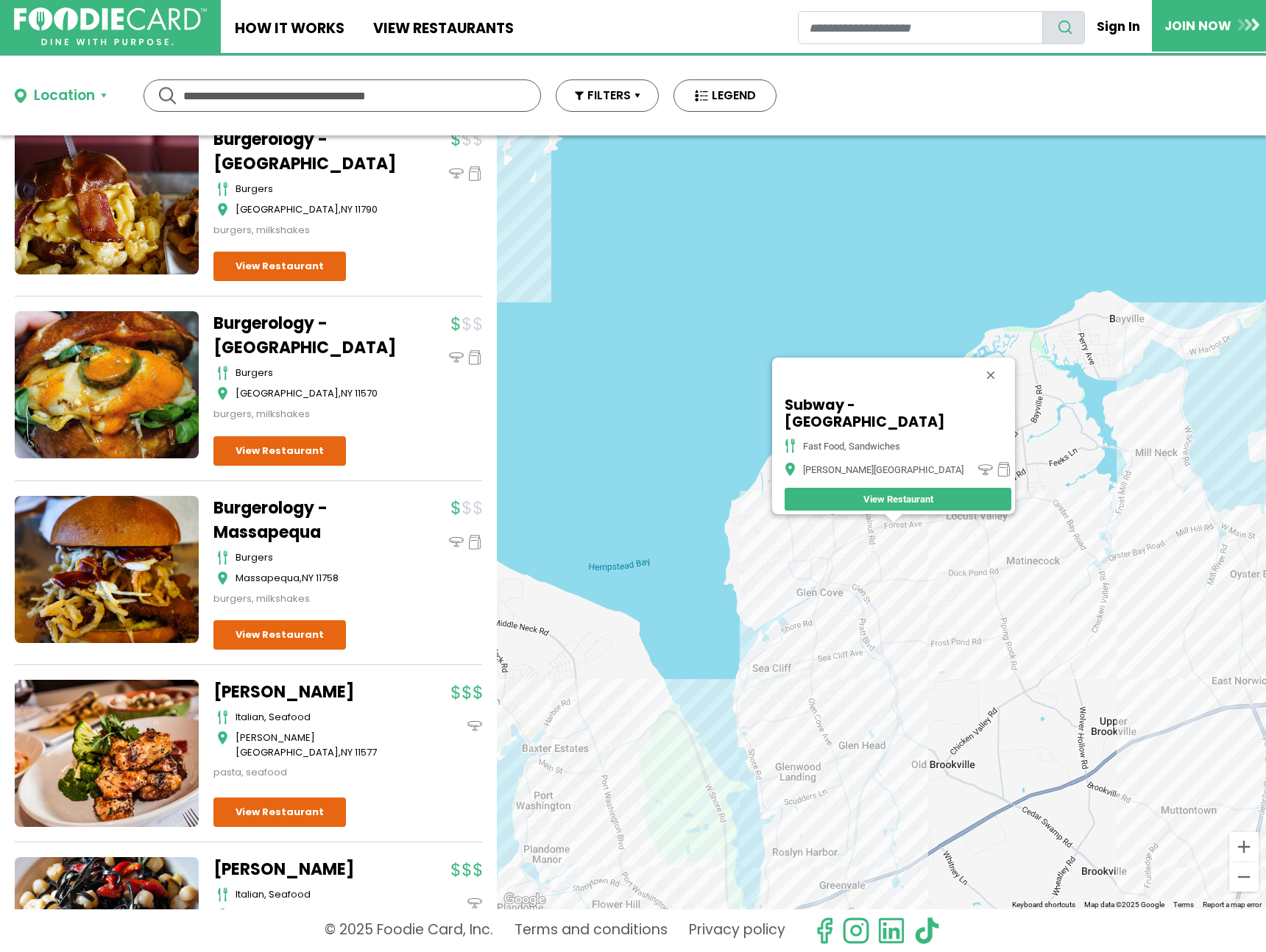
click at [784, 574] on div "Subway - Forest Ave fast food, sandwiches Glen Cove View Restaurant" at bounding box center [881, 522] width 769 height 774
click at [789, 574] on div "Subway - Forest Ave fast food, sandwiches Glen Cove View Restaurant" at bounding box center [881, 522] width 769 height 774
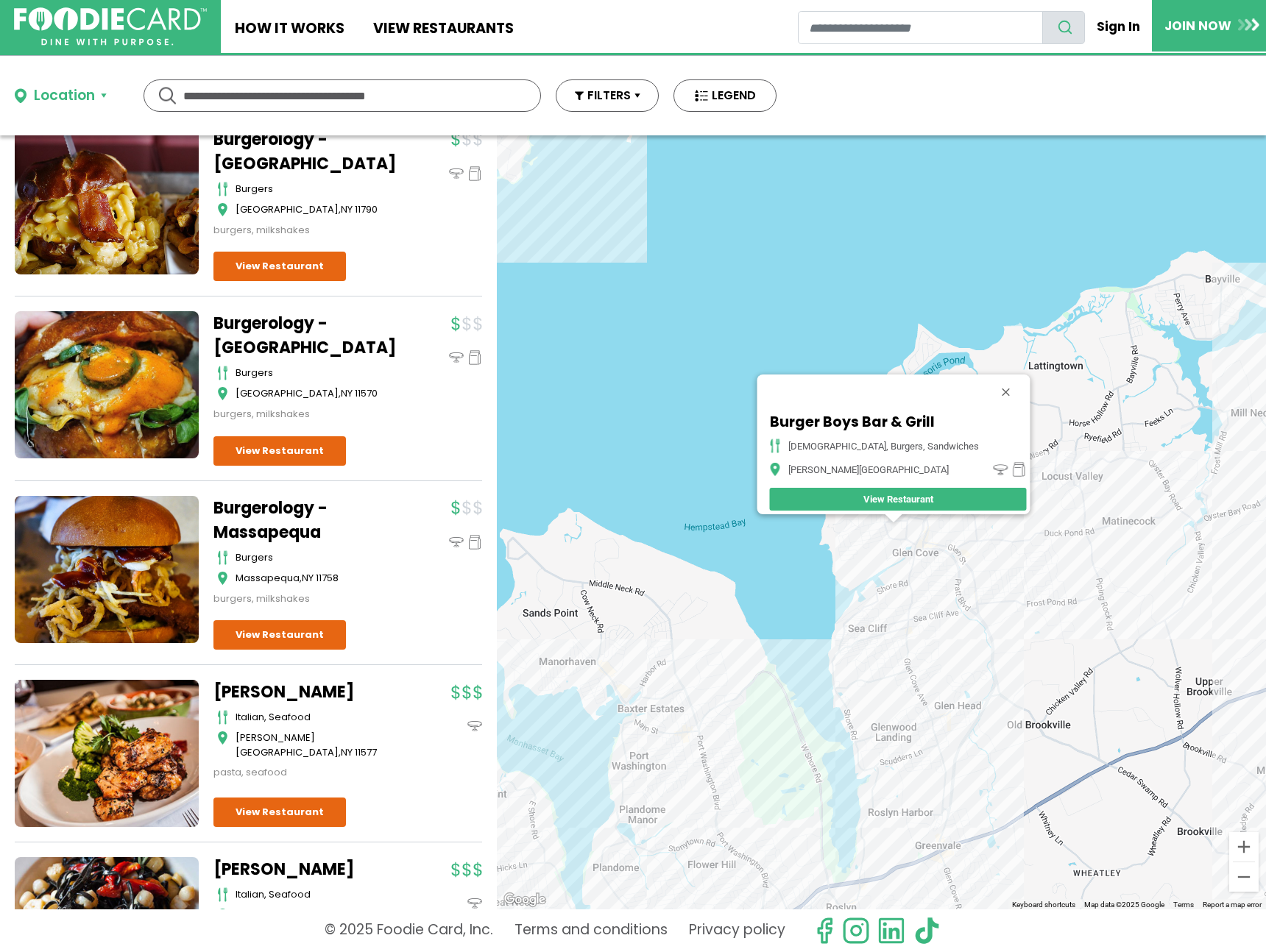
click at [937, 548] on div "Burger Boys Bar & Grill american, burgers, sandwiches Glen Cove View Restaurant" at bounding box center [881, 522] width 769 height 774
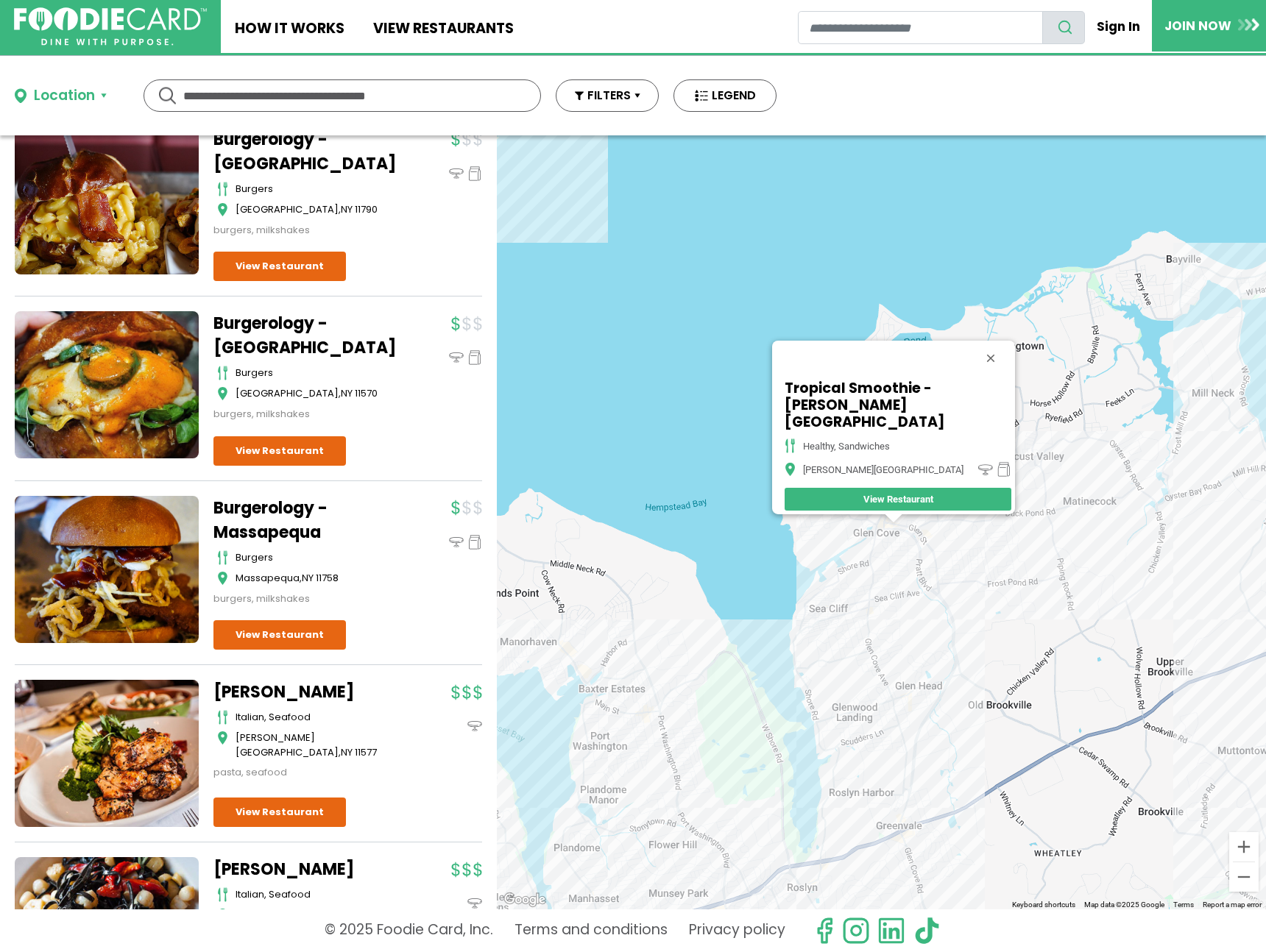
click at [931, 546] on div "Tropical Smoothie - Glen Cove healthy, sandwiches Glen Cove View Restaurant" at bounding box center [881, 522] width 769 height 774
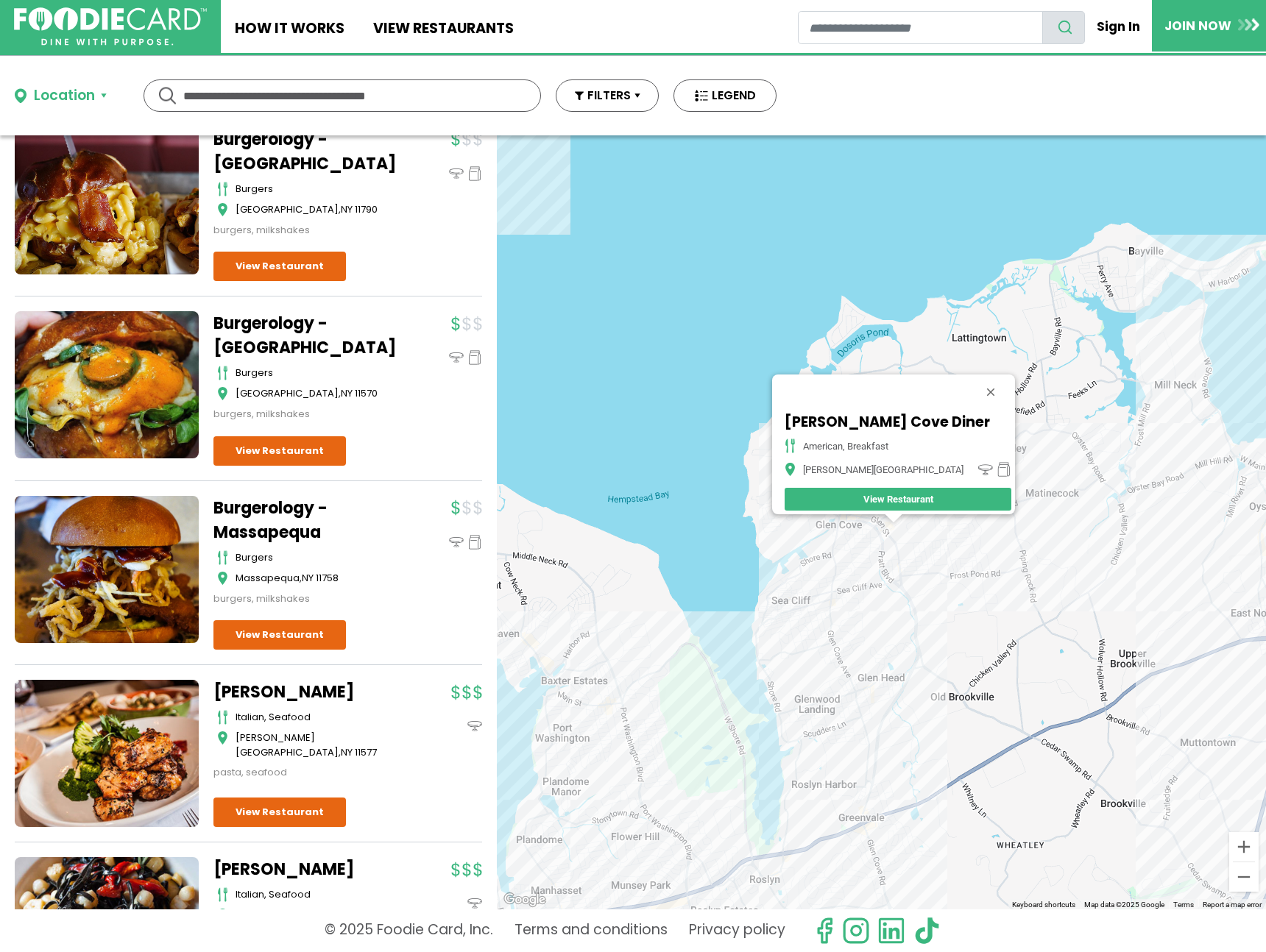
click at [1238, 278] on div "Glen Cove Diner american, breakfast Glen Cove View Restaurant" at bounding box center [881, 522] width 769 height 774
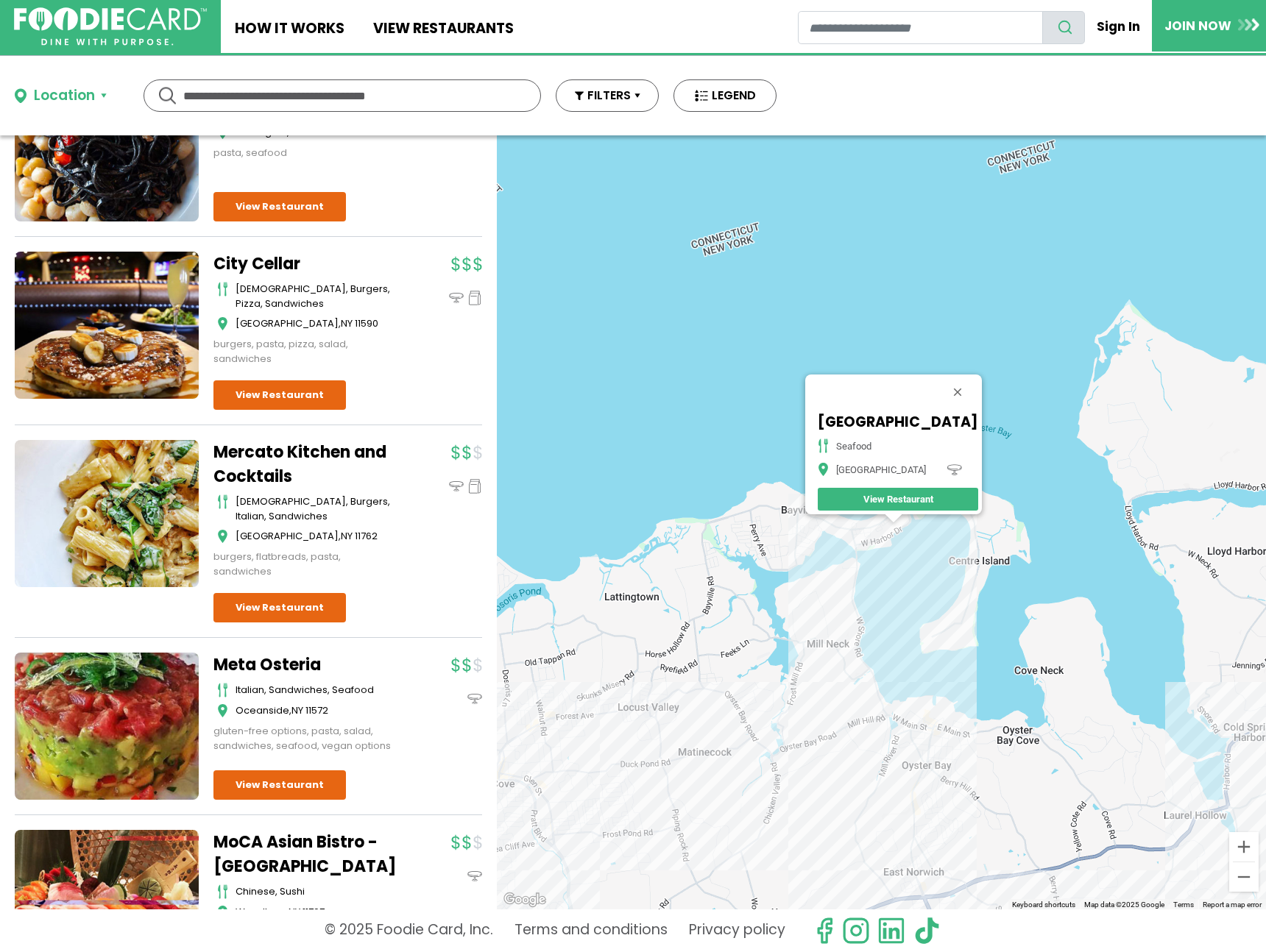
scroll to position [3021, 0]
click at [868, 540] on div "Hidden Harbor Restaurant seafood Bayville View Restaurant" at bounding box center [881, 522] width 769 height 774
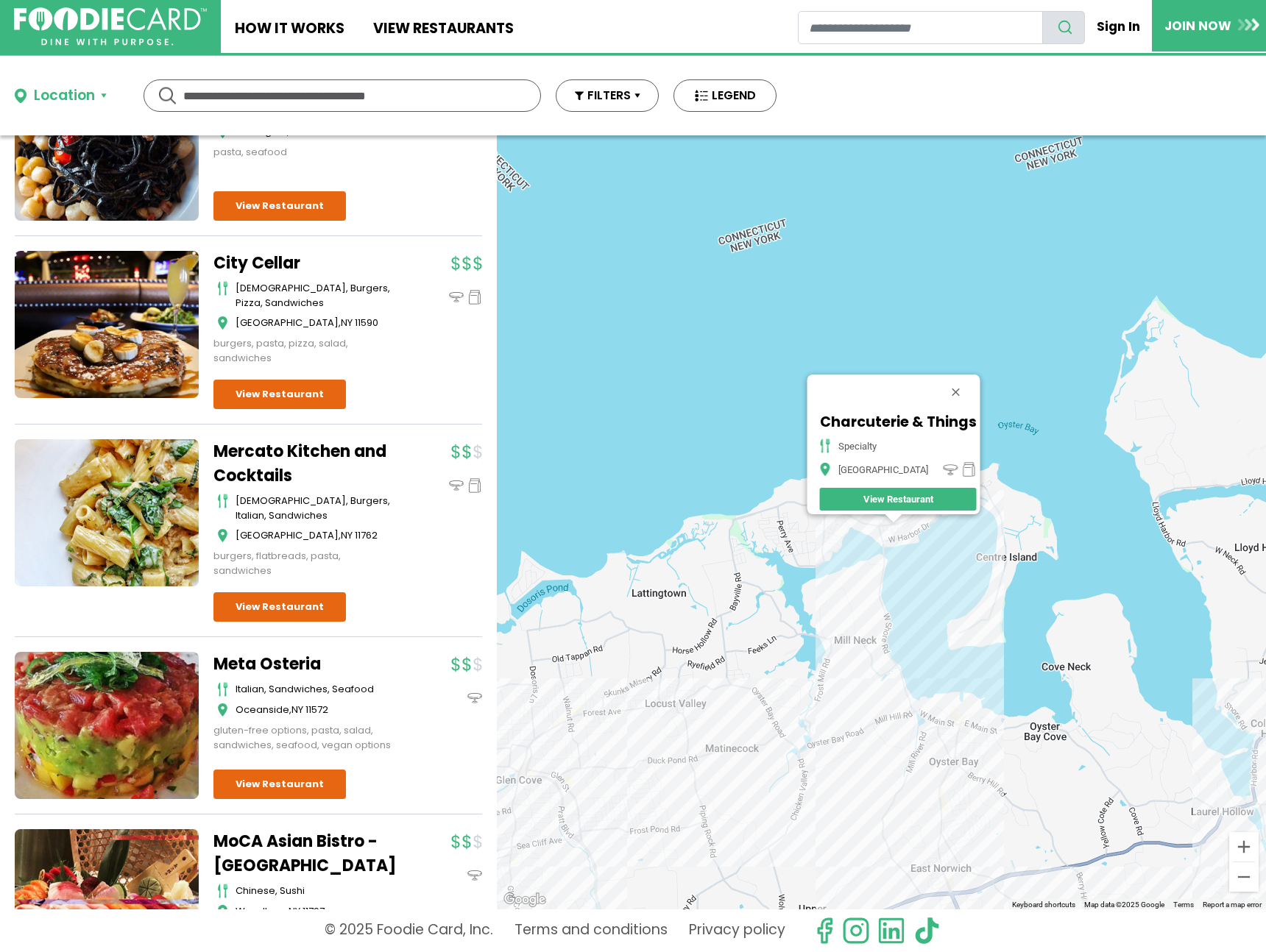
click at [963, 740] on div "Charcuterie & Things specialty Bayville View Restaurant" at bounding box center [881, 522] width 769 height 774
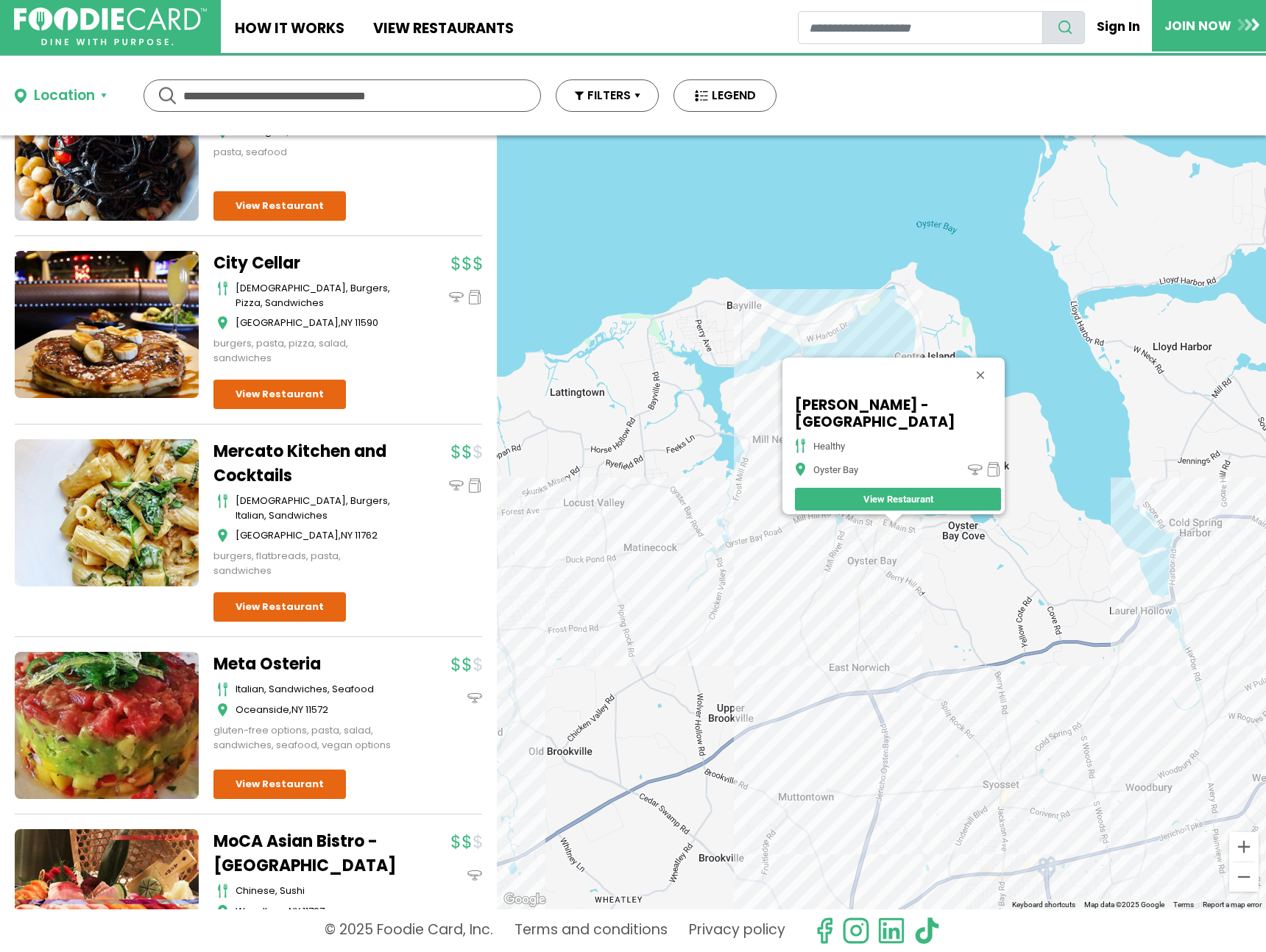
click at [1198, 545] on div "SoBol - Oyster Bay healthy Oyster Bay View Restaurant" at bounding box center [881, 522] width 769 height 774
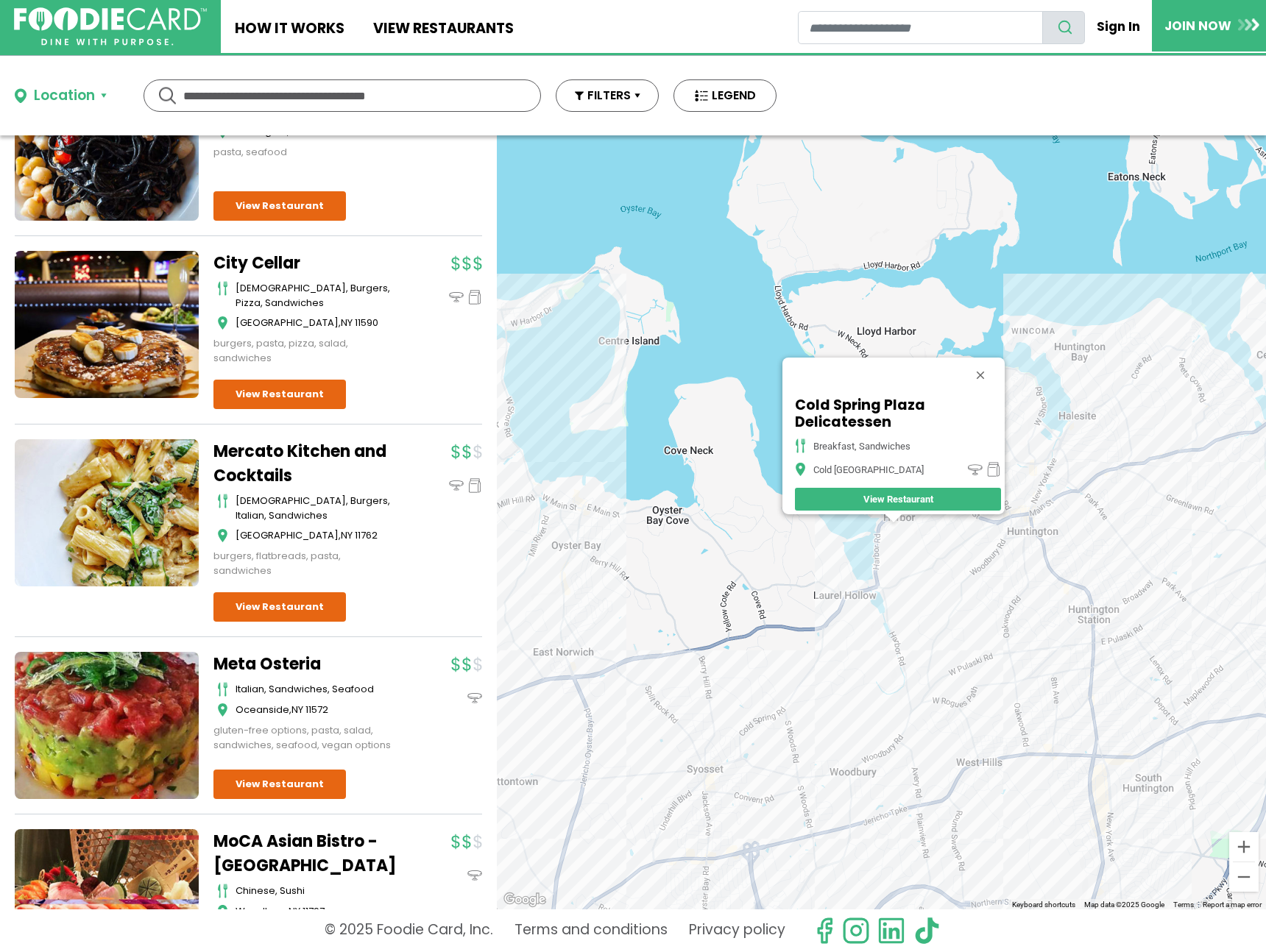
click at [1073, 458] on div "Cold Spring Plaza Delicatessen breakfast, sandwiches Cold Spring Harbor View Re…" at bounding box center [881, 522] width 769 height 774
click at [1119, 493] on div "Cold Spring Plaza Delicatessen breakfast, sandwiches Cold Spring Harbor View Re…" at bounding box center [881, 522] width 769 height 774
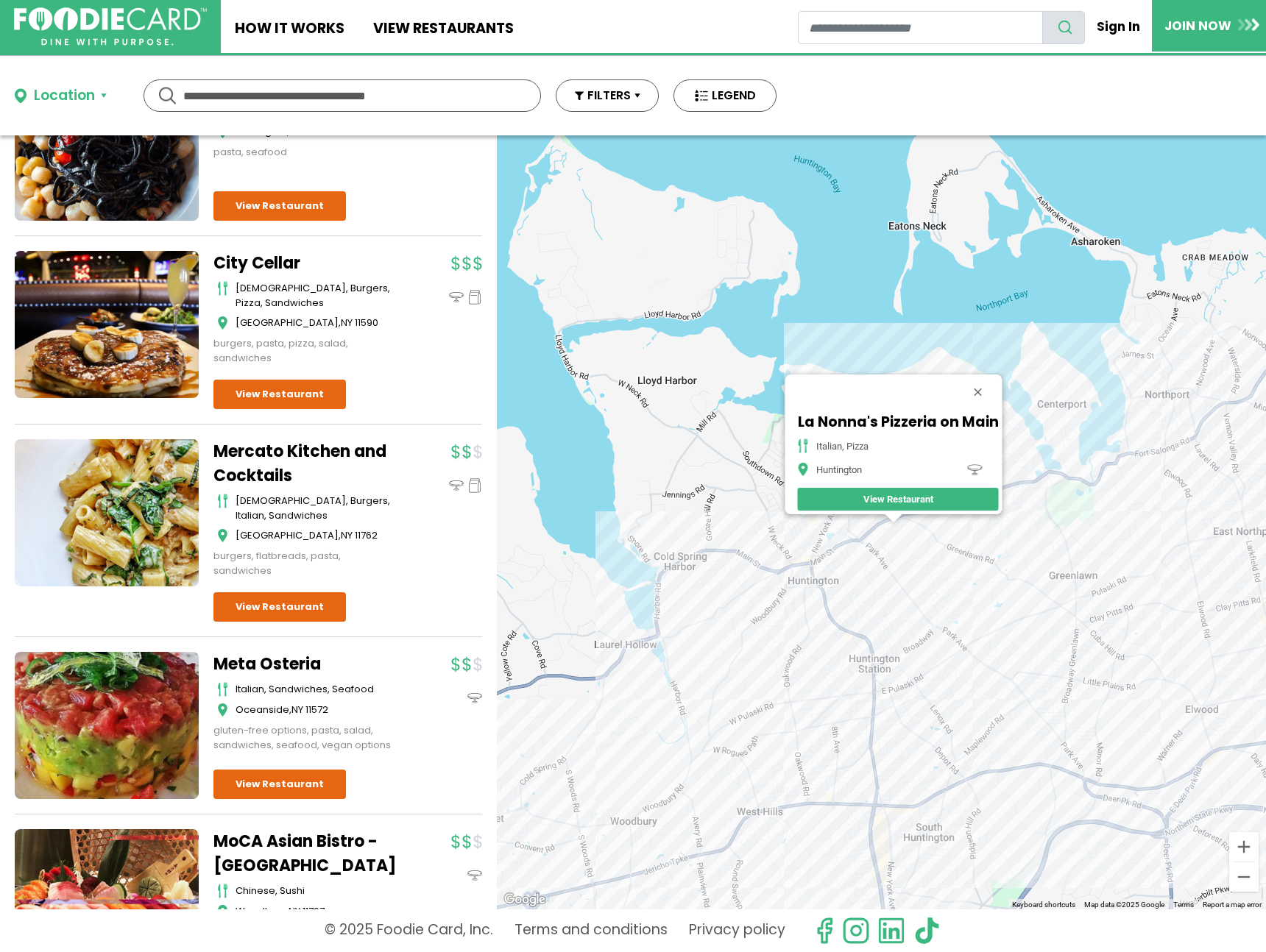
click at [1127, 464] on div "La Nonna's Pizzeria on Main italian, pizza Huntington View Restaurant" at bounding box center [881, 522] width 769 height 774
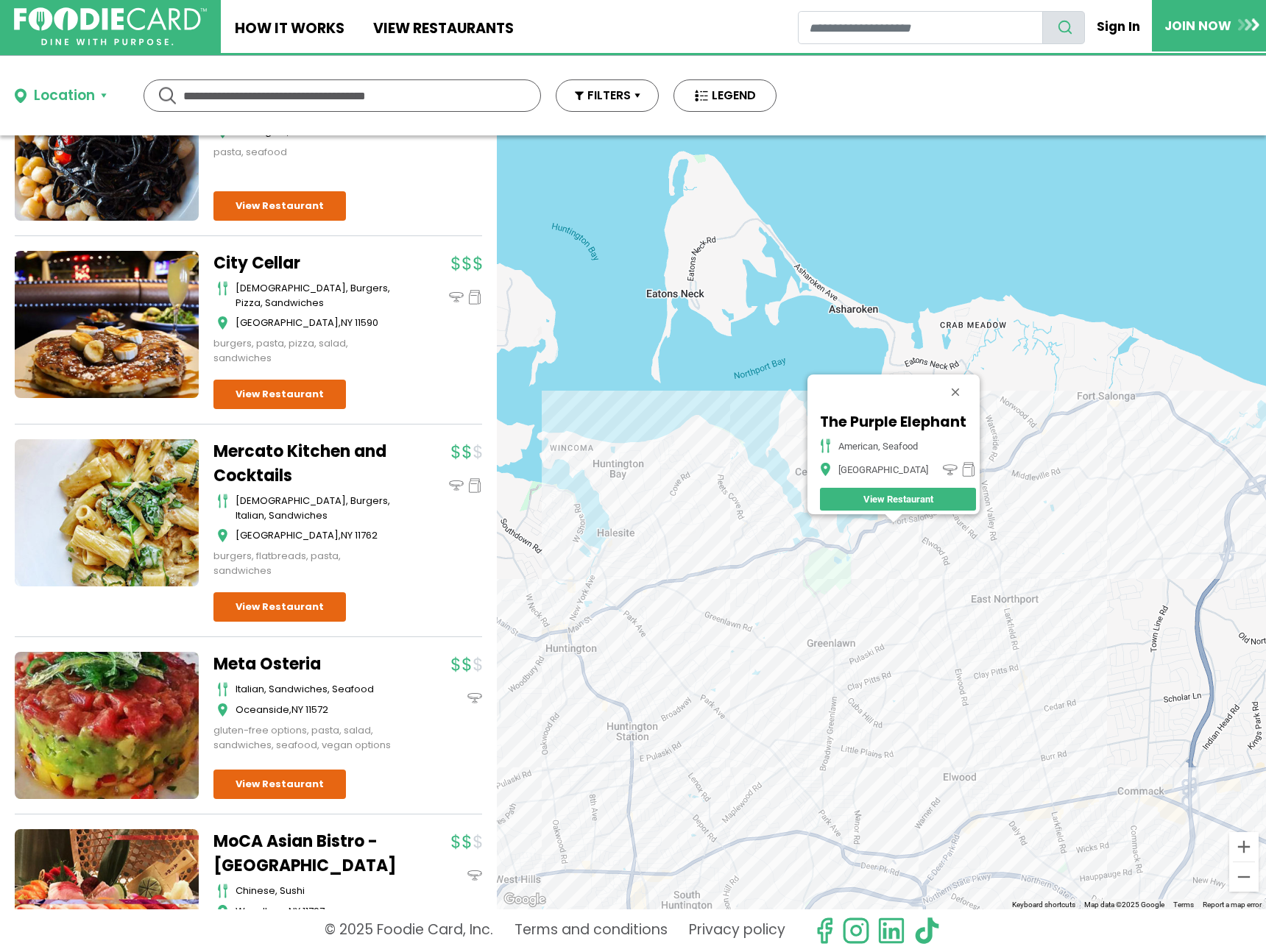
click at [1008, 481] on div "The Purple Elephant american, seafood Northport View Restaurant" at bounding box center [881, 522] width 769 height 774
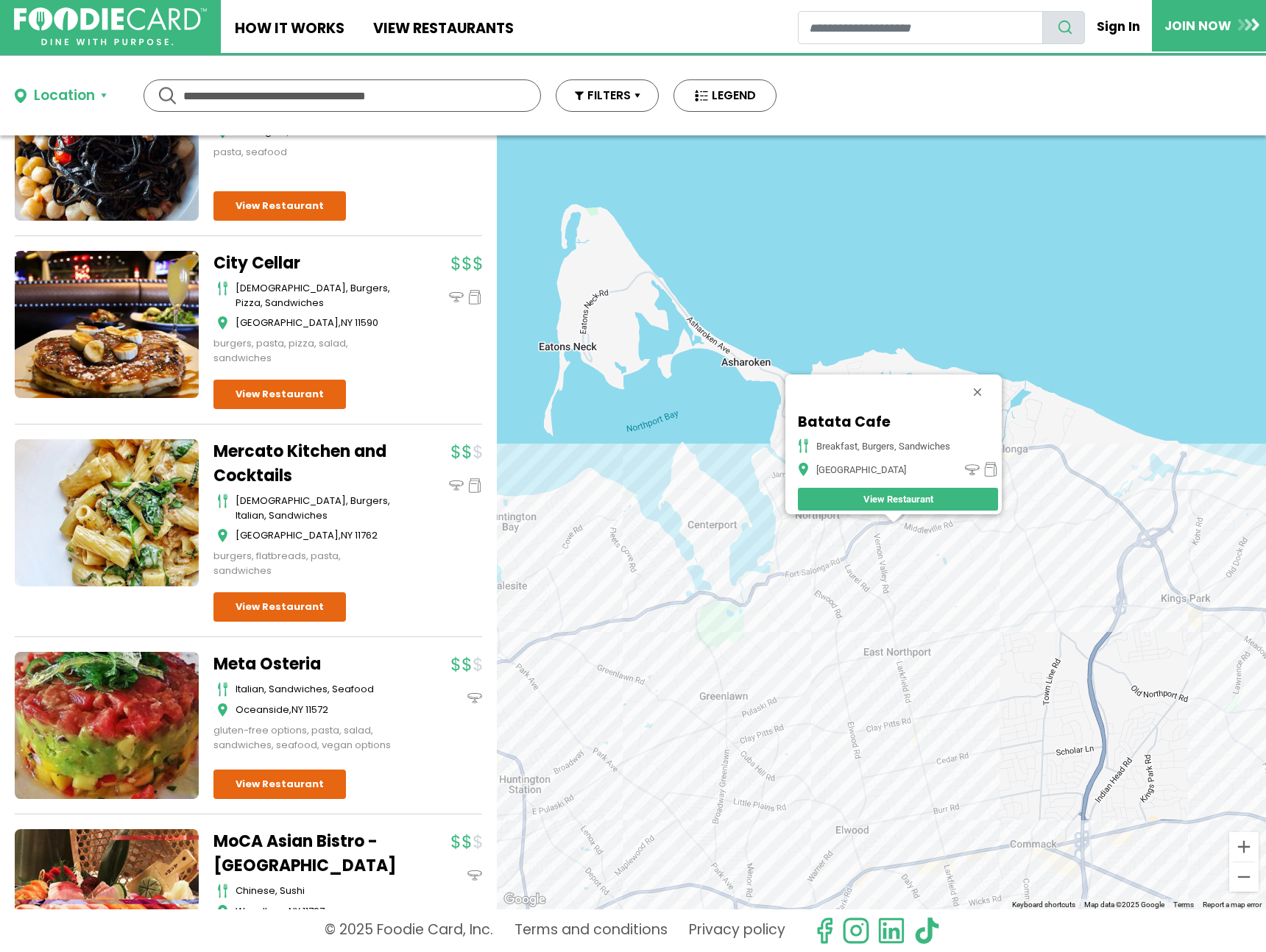
click at [882, 528] on div "Batata Cafe breakfast, burgers, sandwiches Northport View Restaurant" at bounding box center [881, 522] width 769 height 774
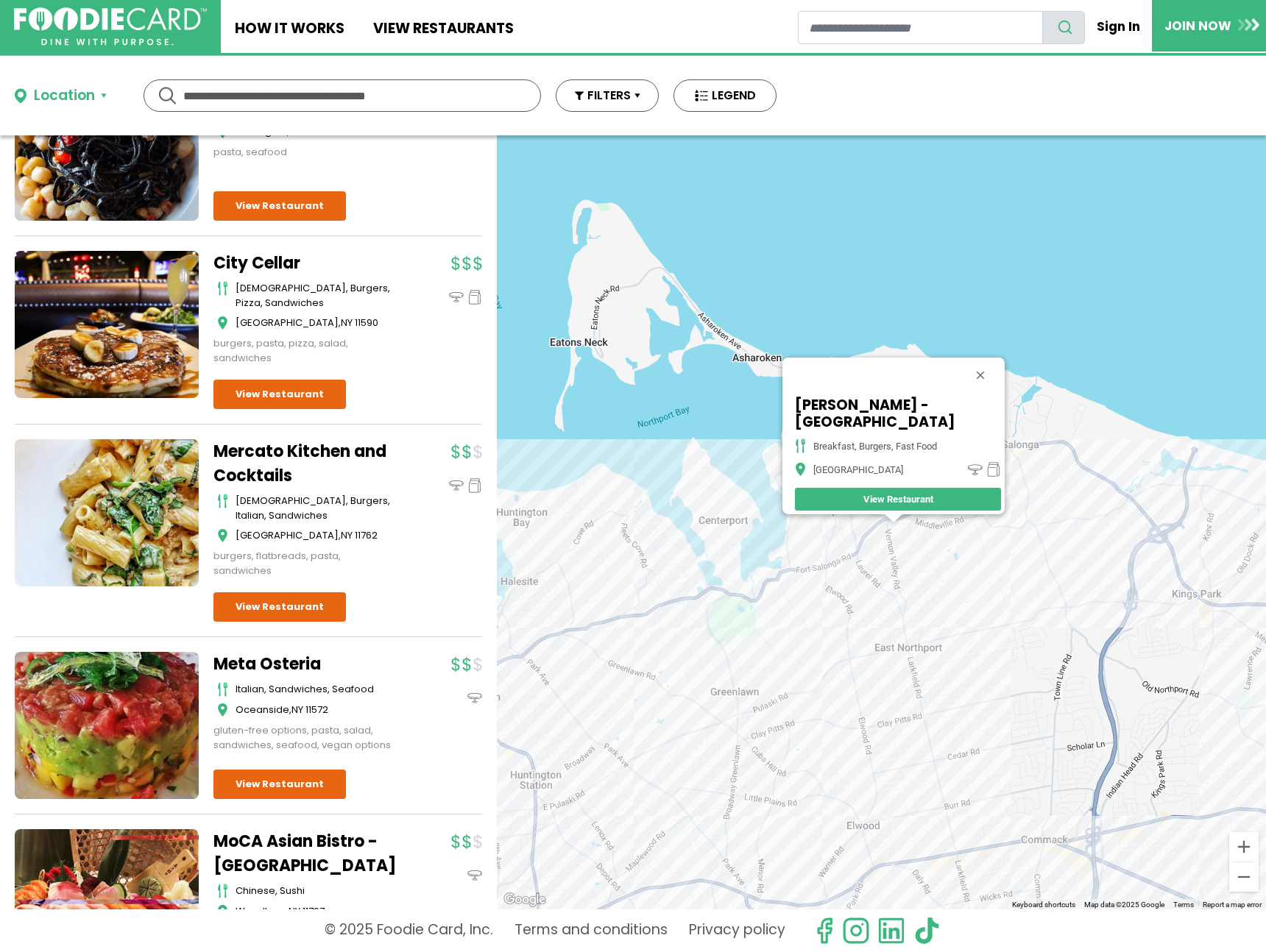
click at [925, 660] on div "McDonald's - Northport breakfast, burgers, fast food Northport View Restaurant" at bounding box center [881, 522] width 769 height 774
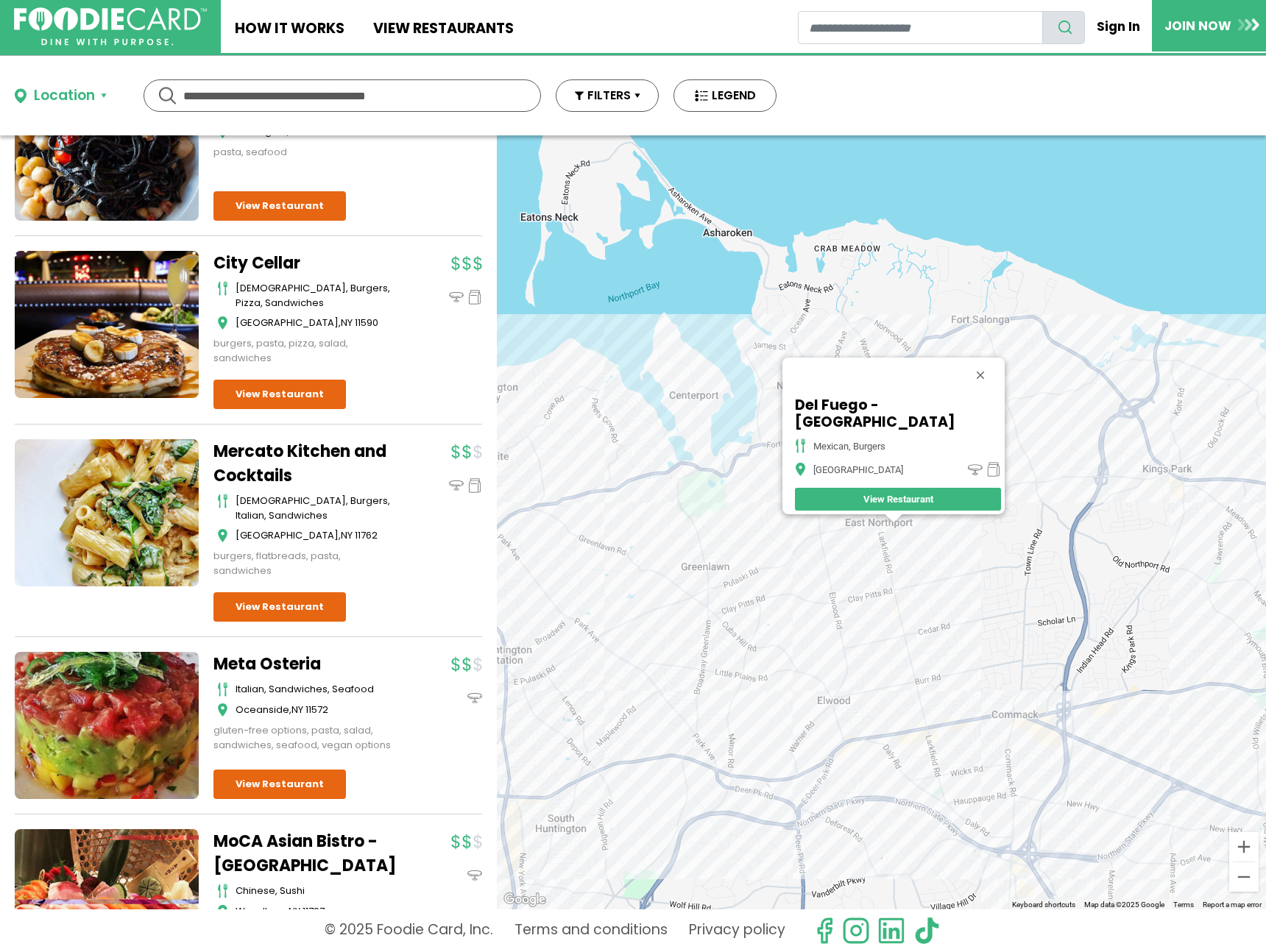
click at [916, 638] on div "Del Fuego - East Northport Mexican, Burgers East Northport View Restaurant" at bounding box center [881, 522] width 769 height 774
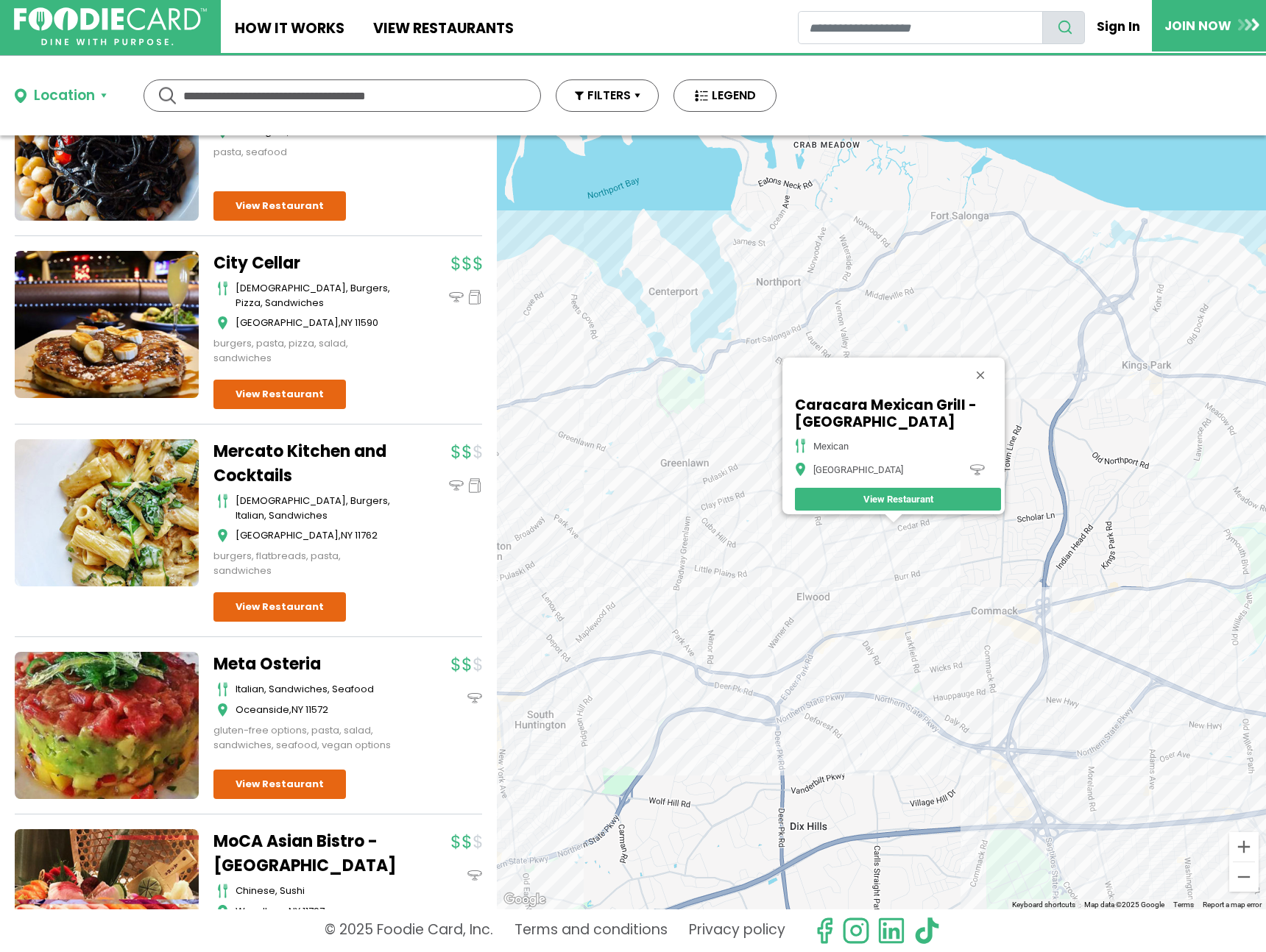
click at [941, 612] on div "Caracara Mexican Grill - East Northport mexican East Northport View Restaurant" at bounding box center [881, 522] width 769 height 774
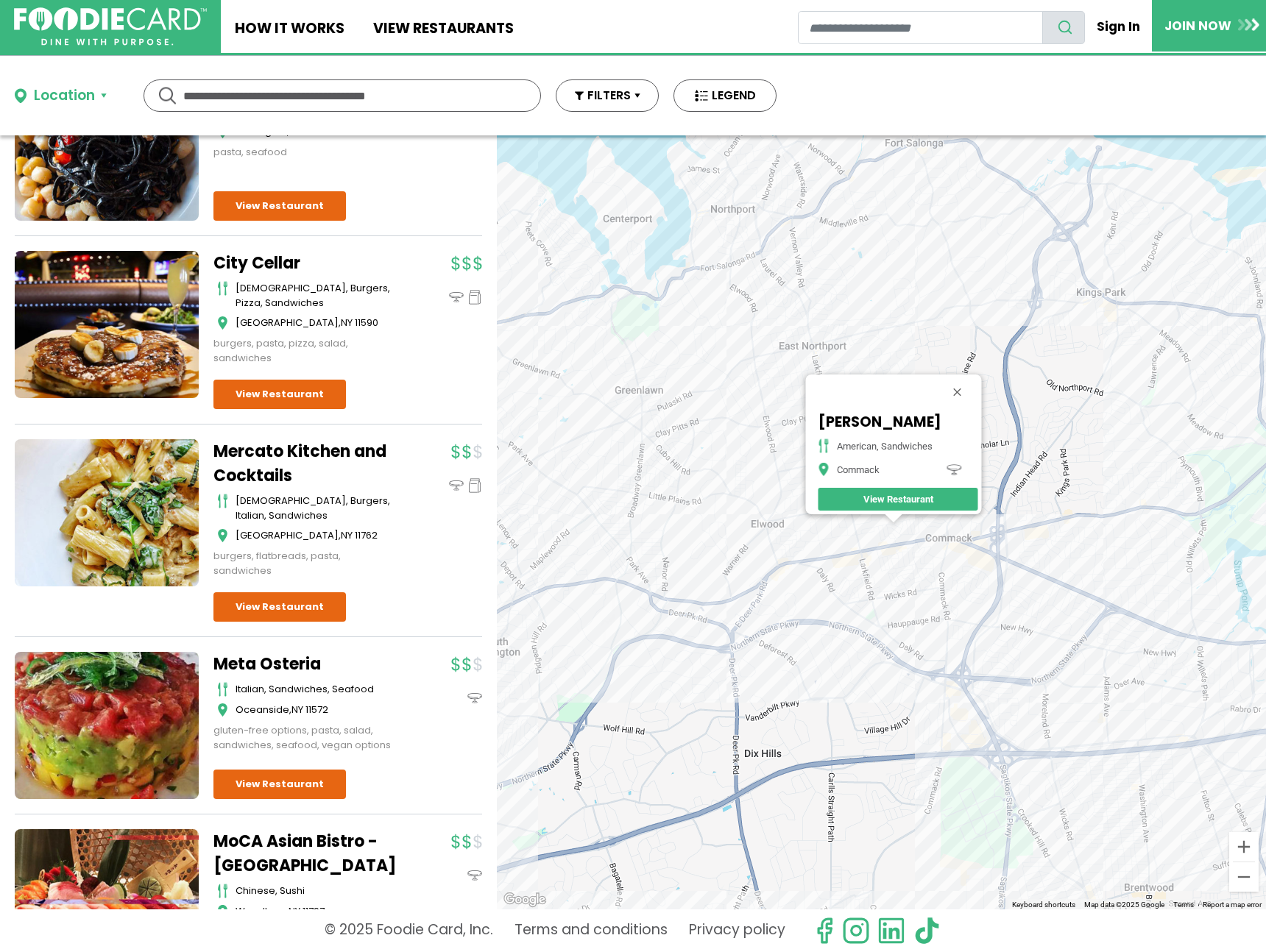
click at [914, 564] on div "Jackson's American, Sandwiches Commack View Restaurant" at bounding box center [881, 522] width 769 height 774
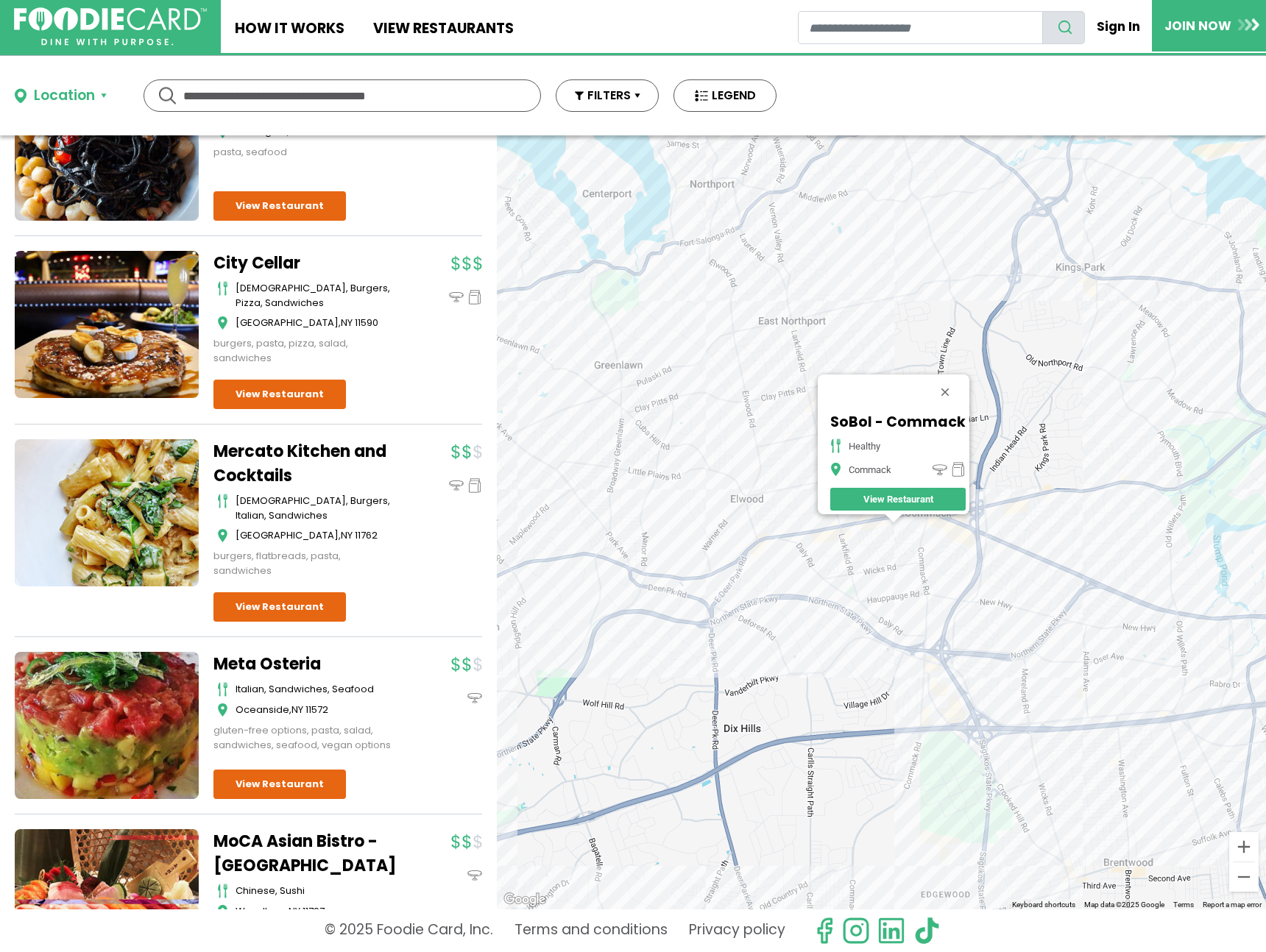
click at [1100, 347] on div "SoBol - Commack healthy Commack View Restaurant" at bounding box center [881, 522] width 769 height 774
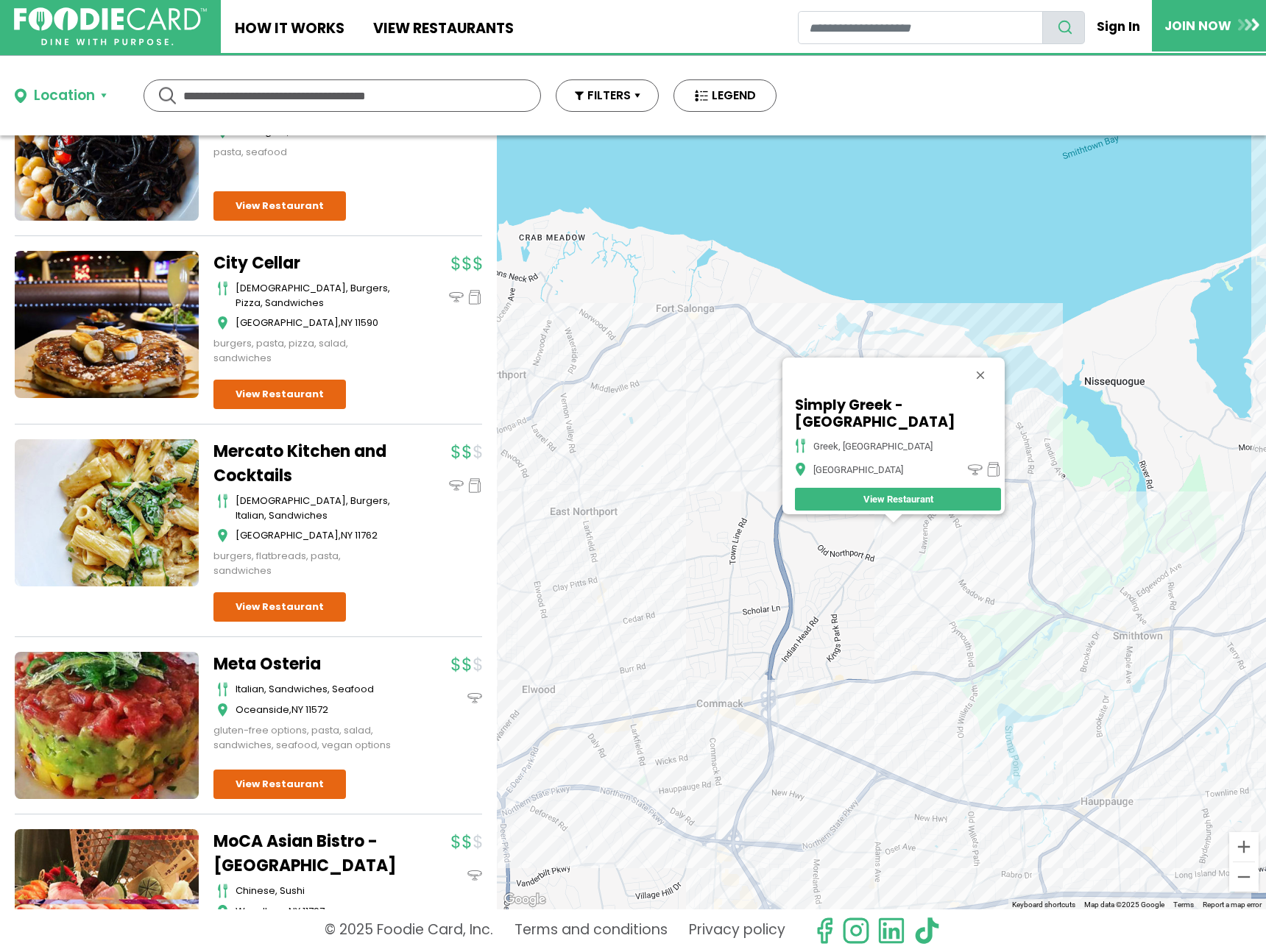
click at [1040, 500] on div "Simply Greek - Kings Park greek, mediterranean Kings Park View Restaurant" at bounding box center [881, 522] width 769 height 774
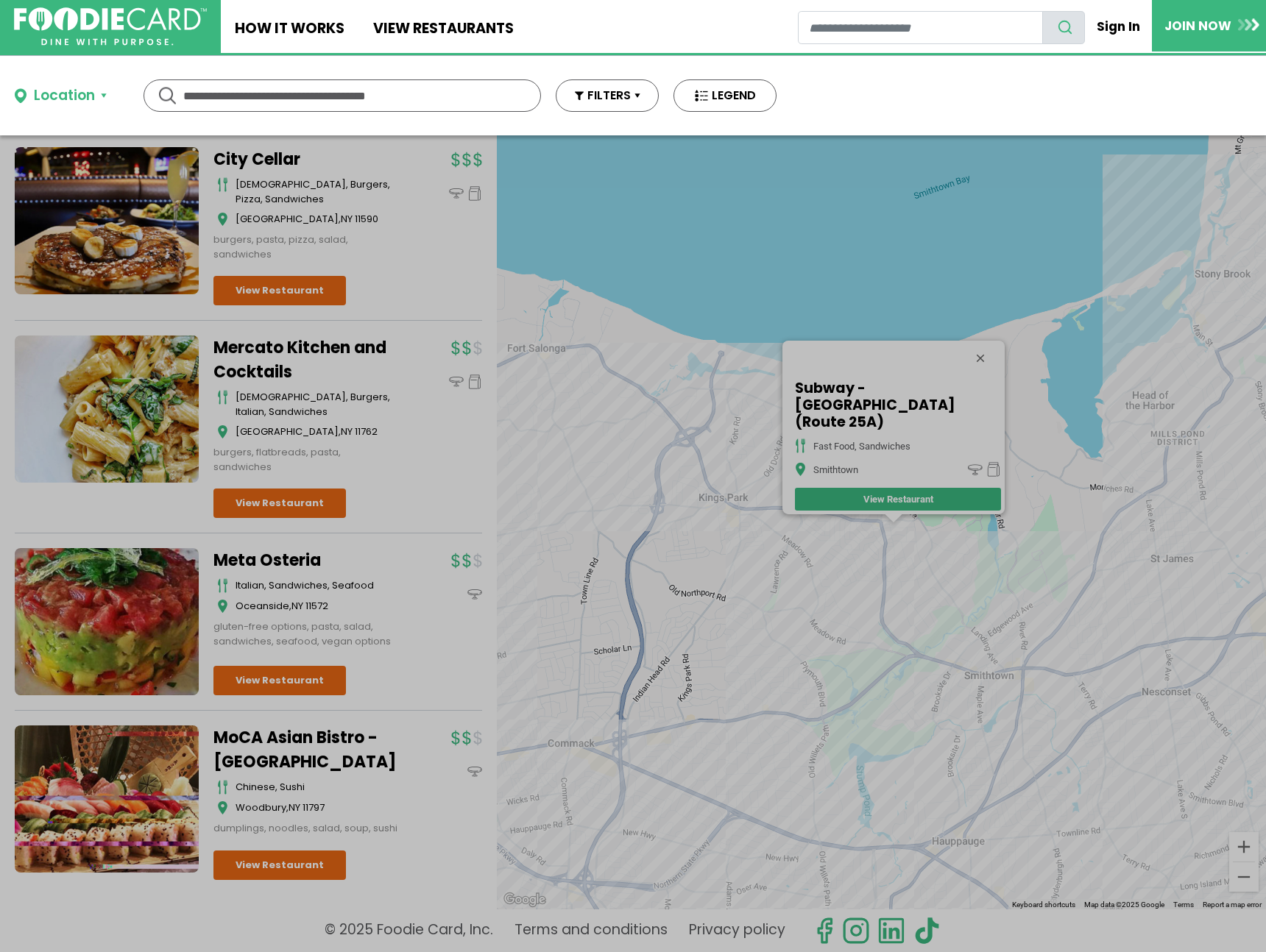
scroll to position [3156, 0]
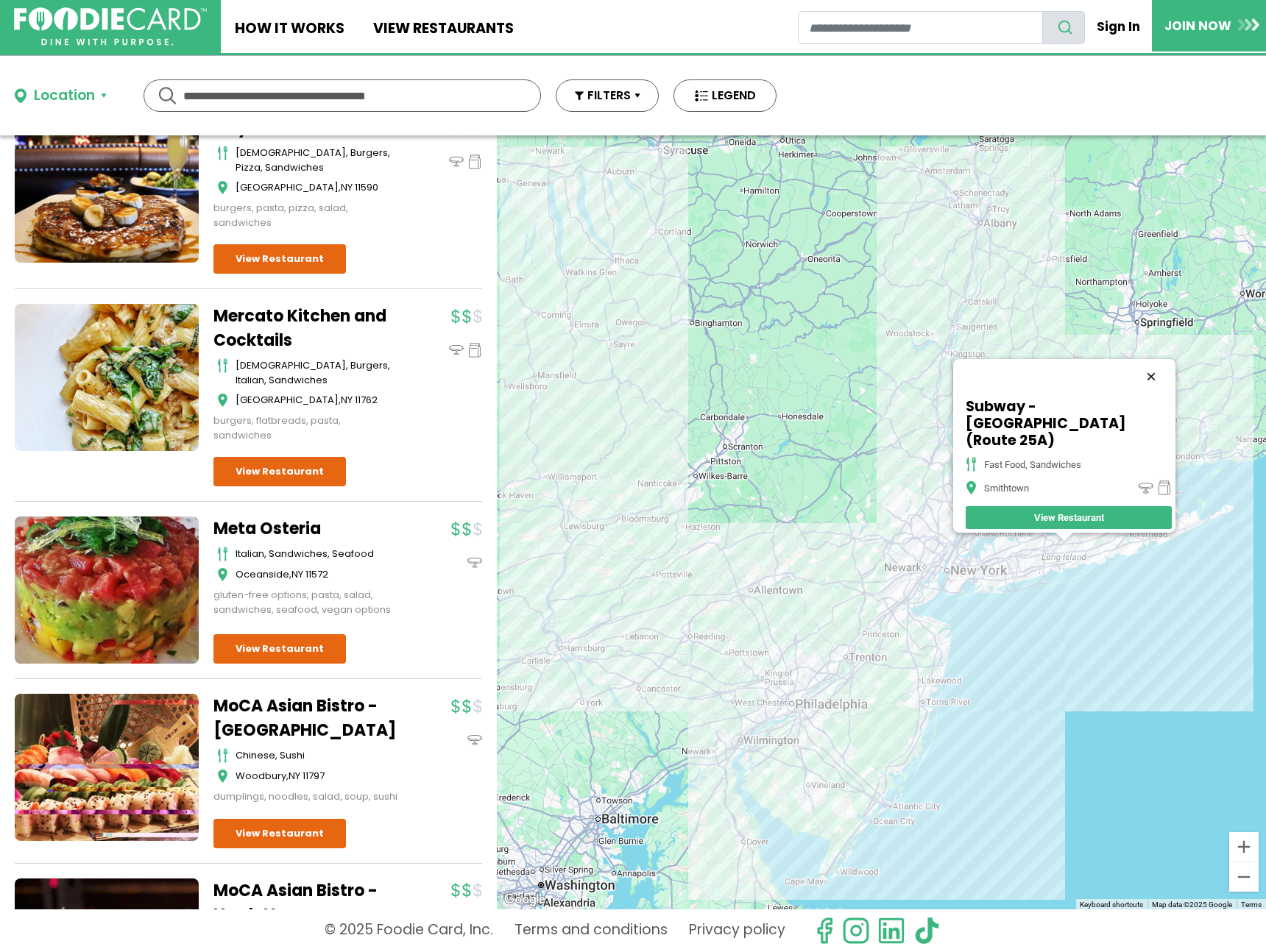
click at [1160, 387] on button "Close" at bounding box center [1151, 377] width 35 height 35
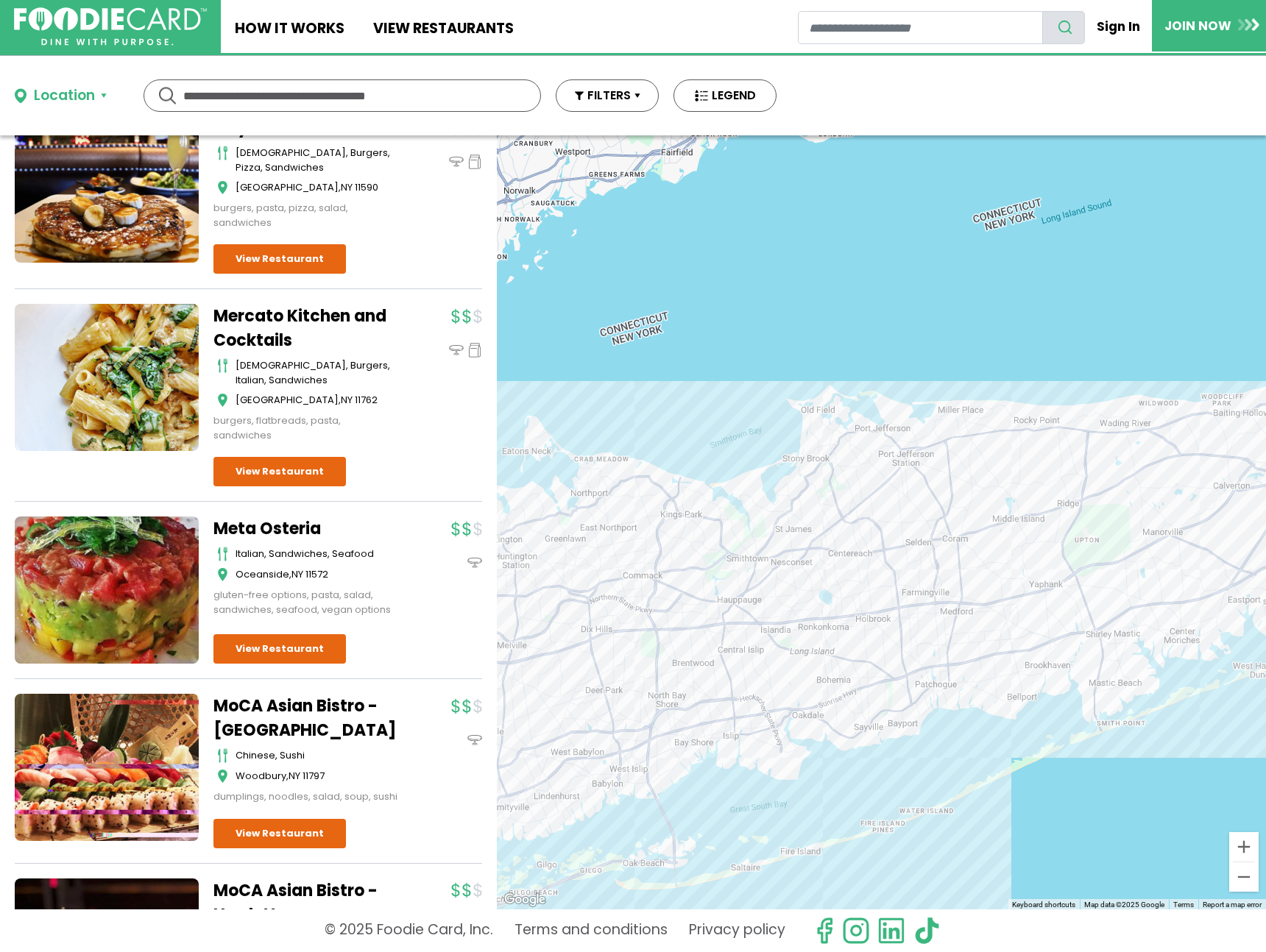
click at [1161, 452] on div at bounding box center [881, 522] width 769 height 774
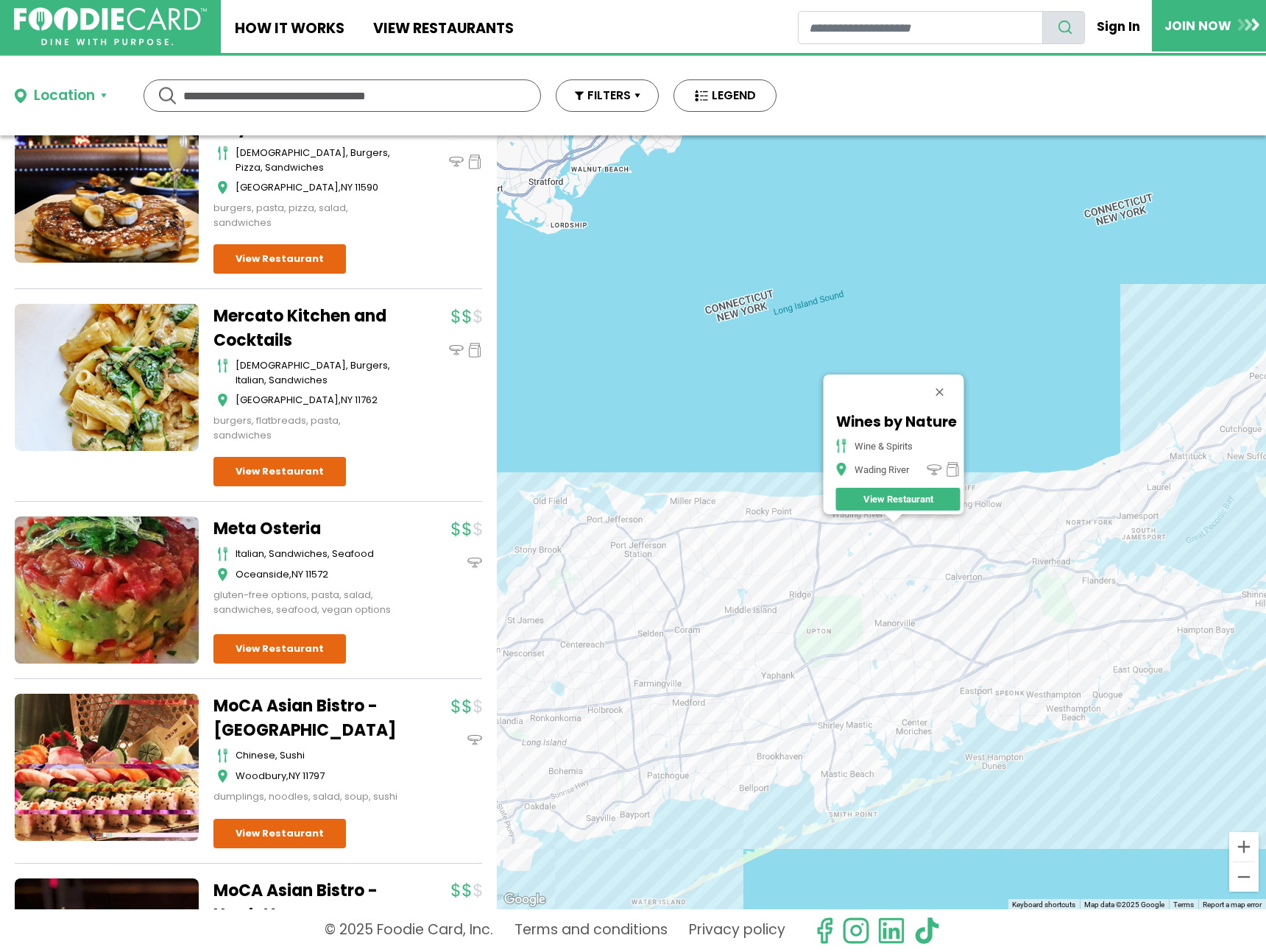
click at [1082, 540] on div "Wines by Nature wine & spirits Wading River View Restaurant" at bounding box center [881, 522] width 769 height 774
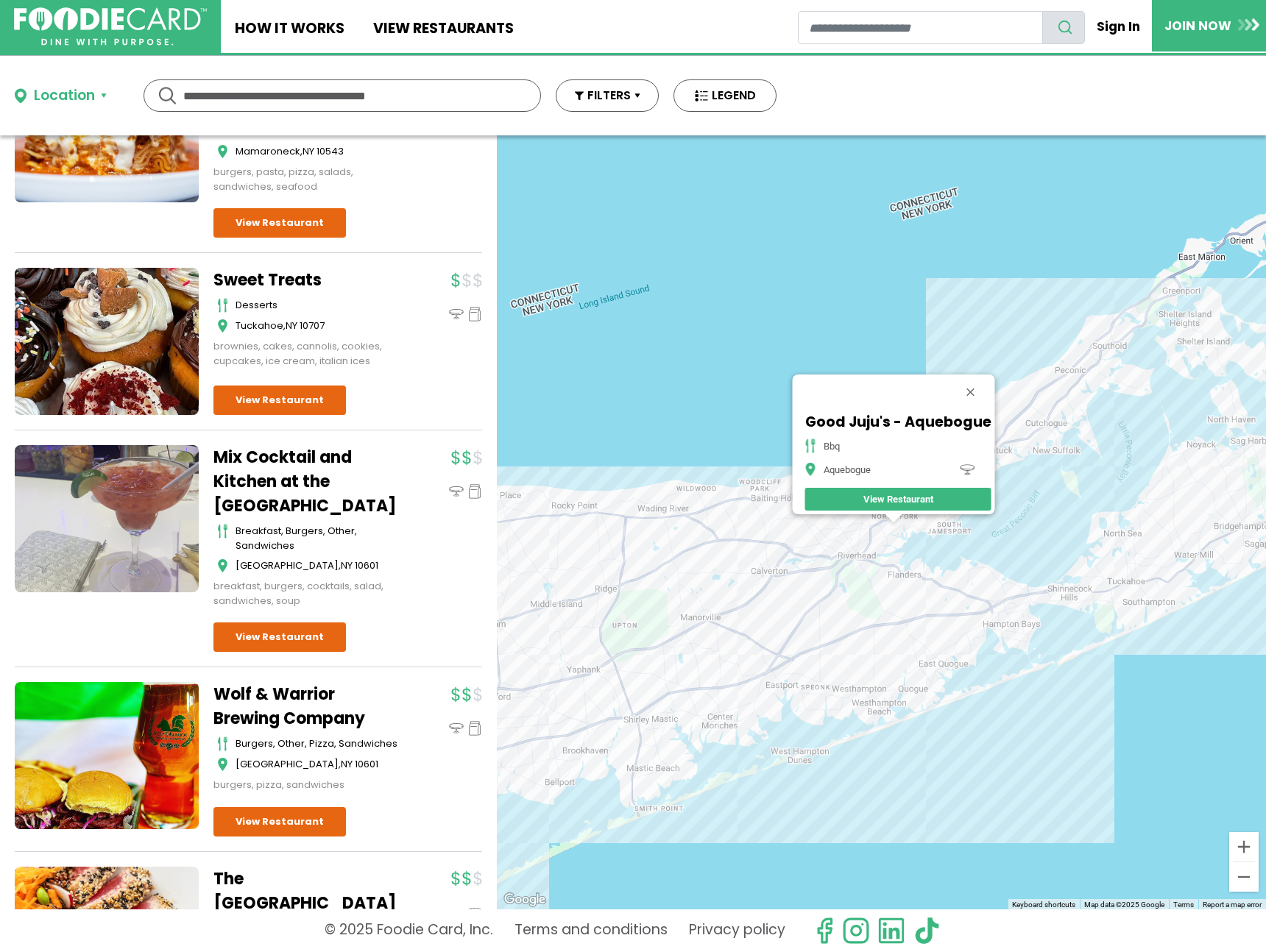
scroll to position [5796, 0]
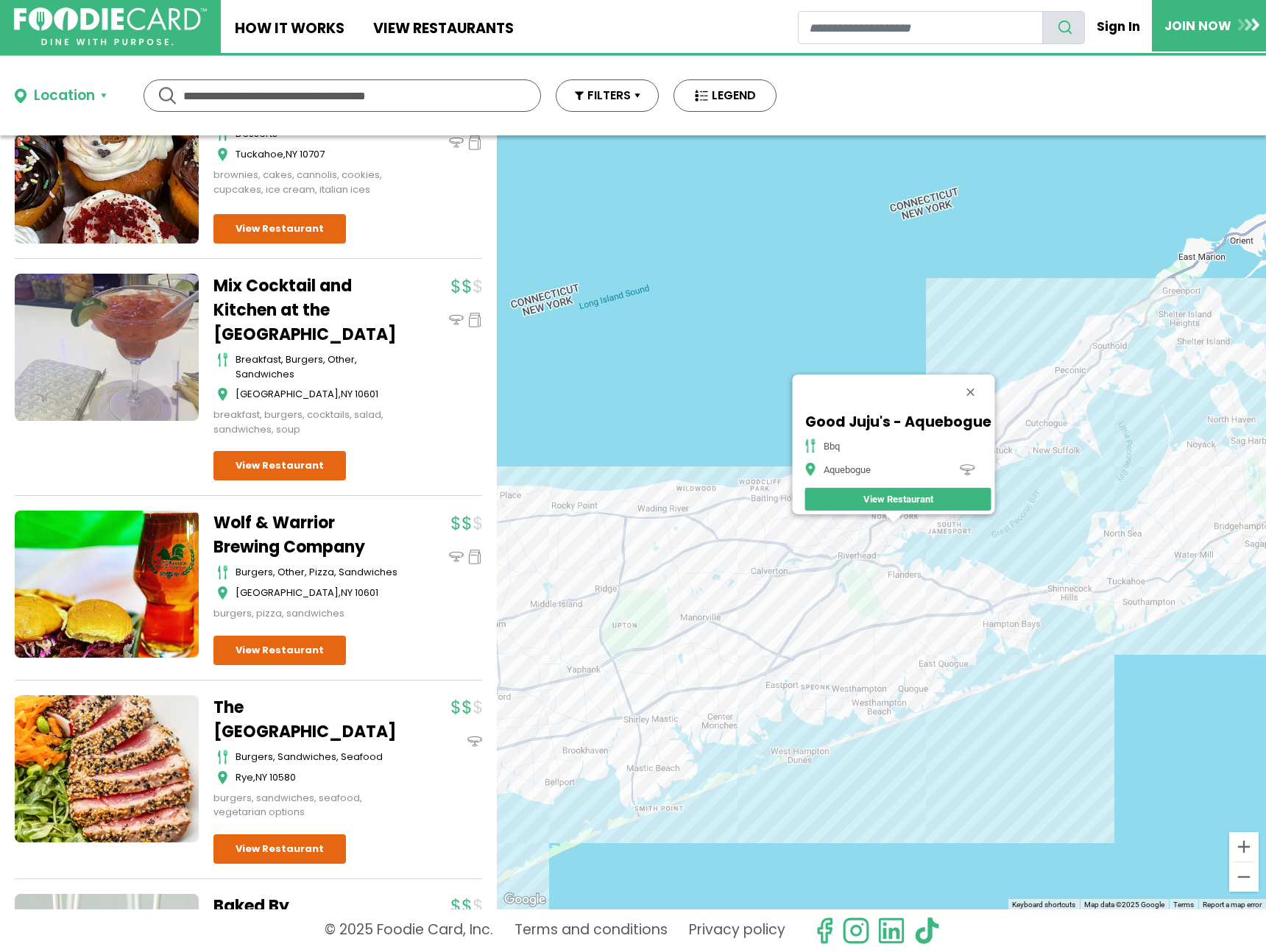
click at [689, 517] on div "Good Juju's - Aquebogue bbq Aquebogue View Restaurant" at bounding box center [881, 522] width 769 height 774
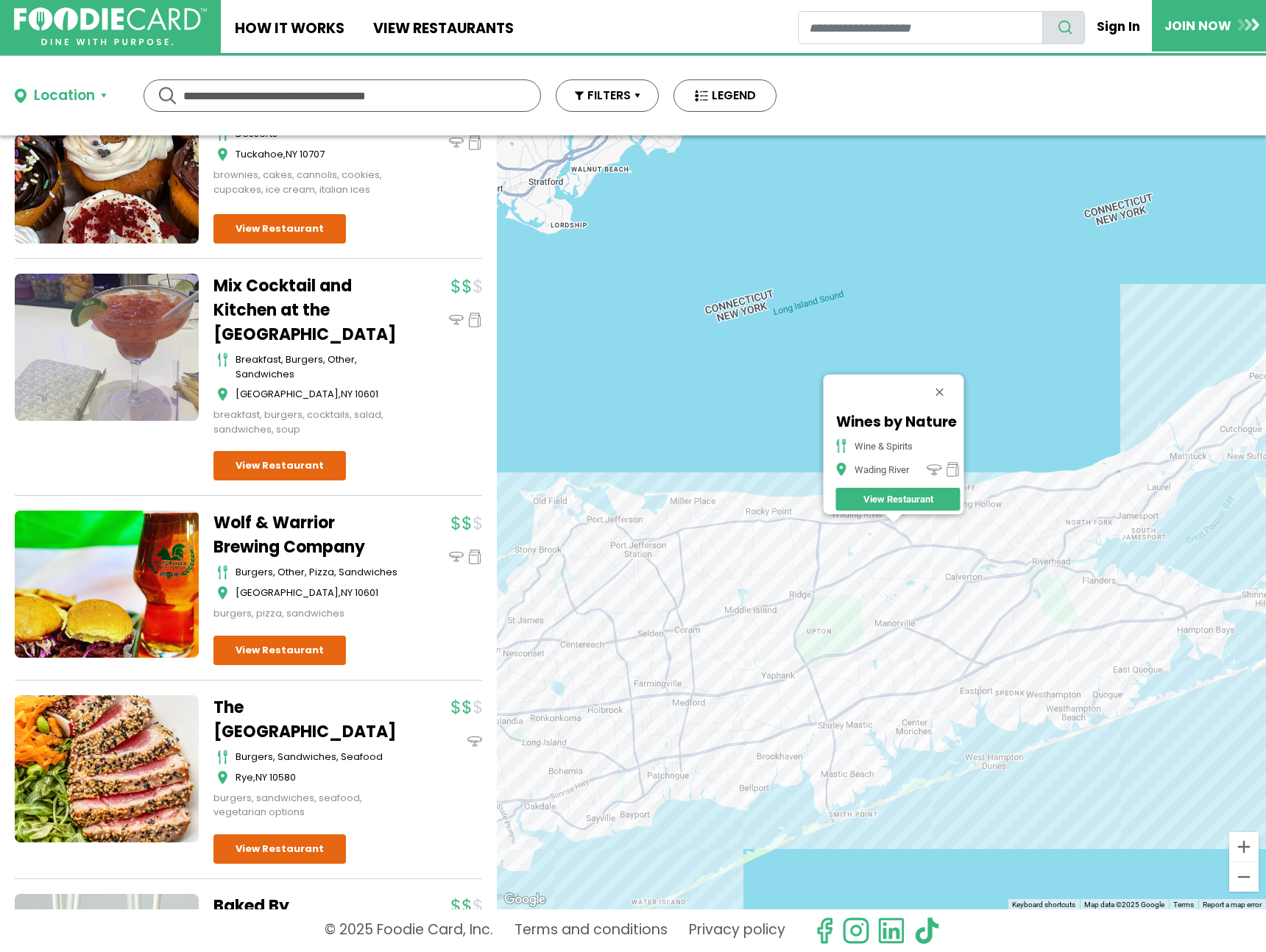
click at [870, 532] on div "Wines by Nature wine & spirits Wading River View Restaurant" at bounding box center [881, 522] width 769 height 774
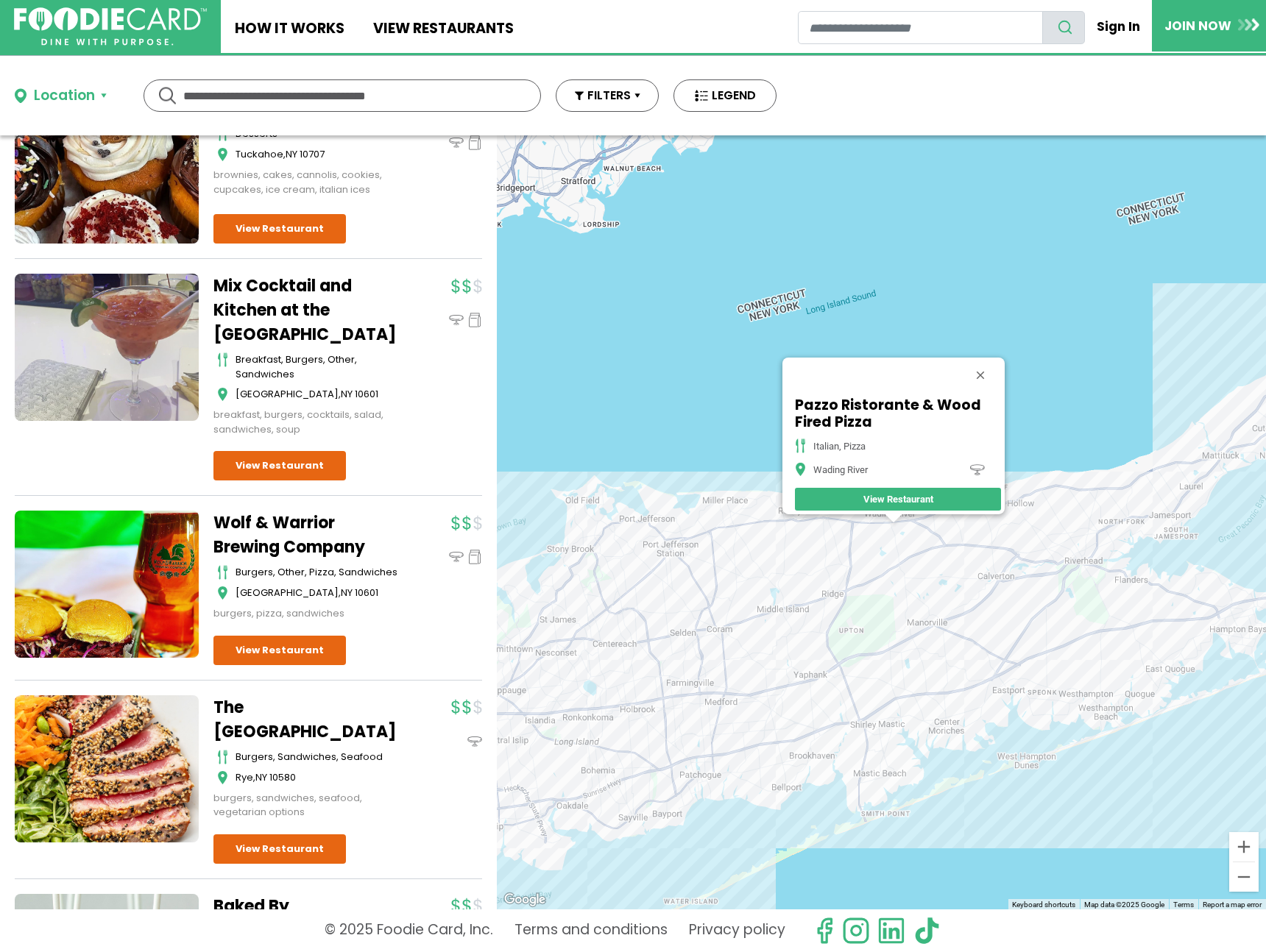
click at [849, 534] on div "Pazzo Ristorante & Wood Fired Pizza Italian, Pizza Wading River View Restaurant" at bounding box center [881, 522] width 769 height 774
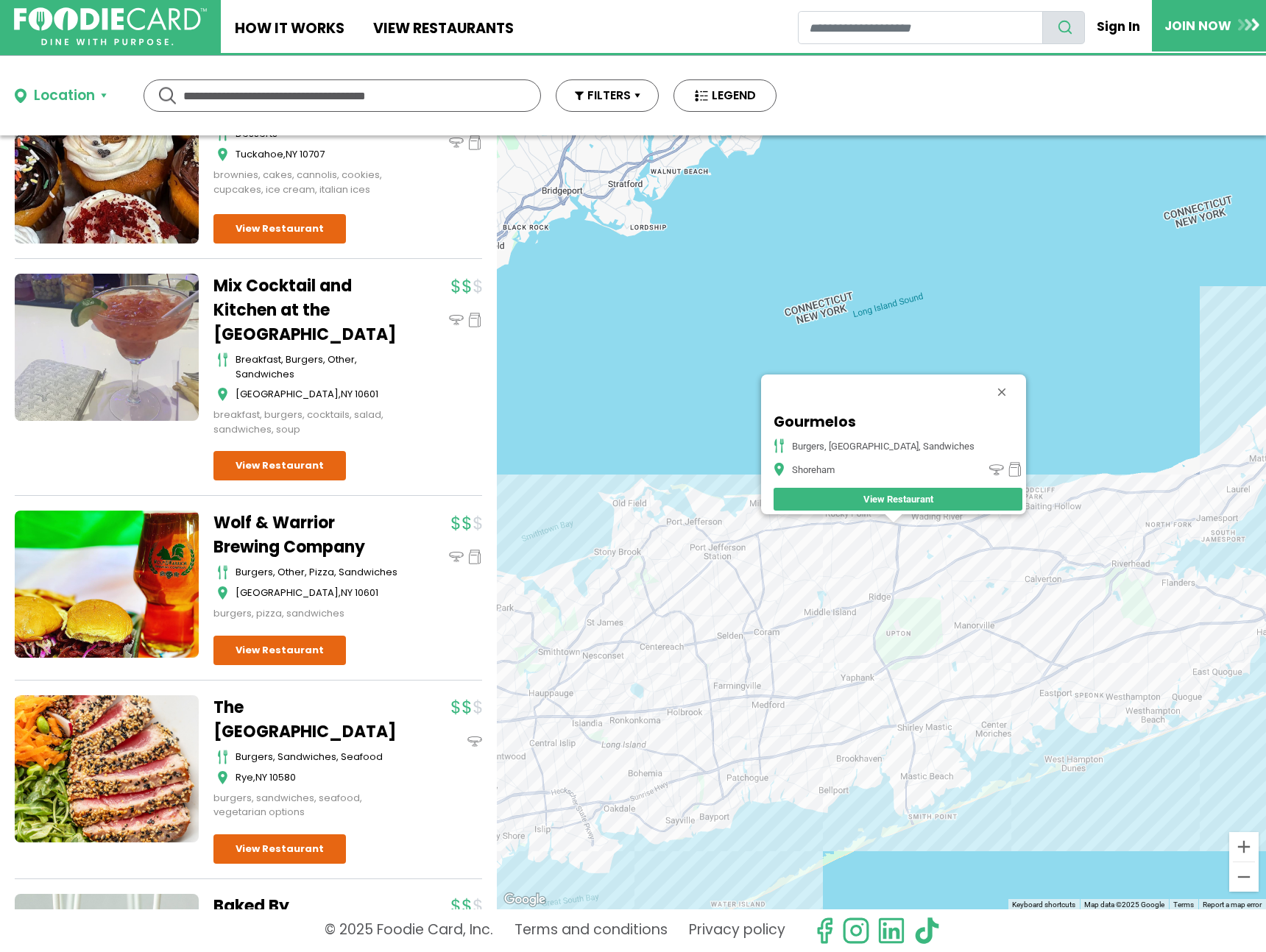
click at [844, 536] on div "Gourmelos burgers, mediterranean, sandwiches Shoreham View Restaurant" at bounding box center [881, 522] width 769 height 774
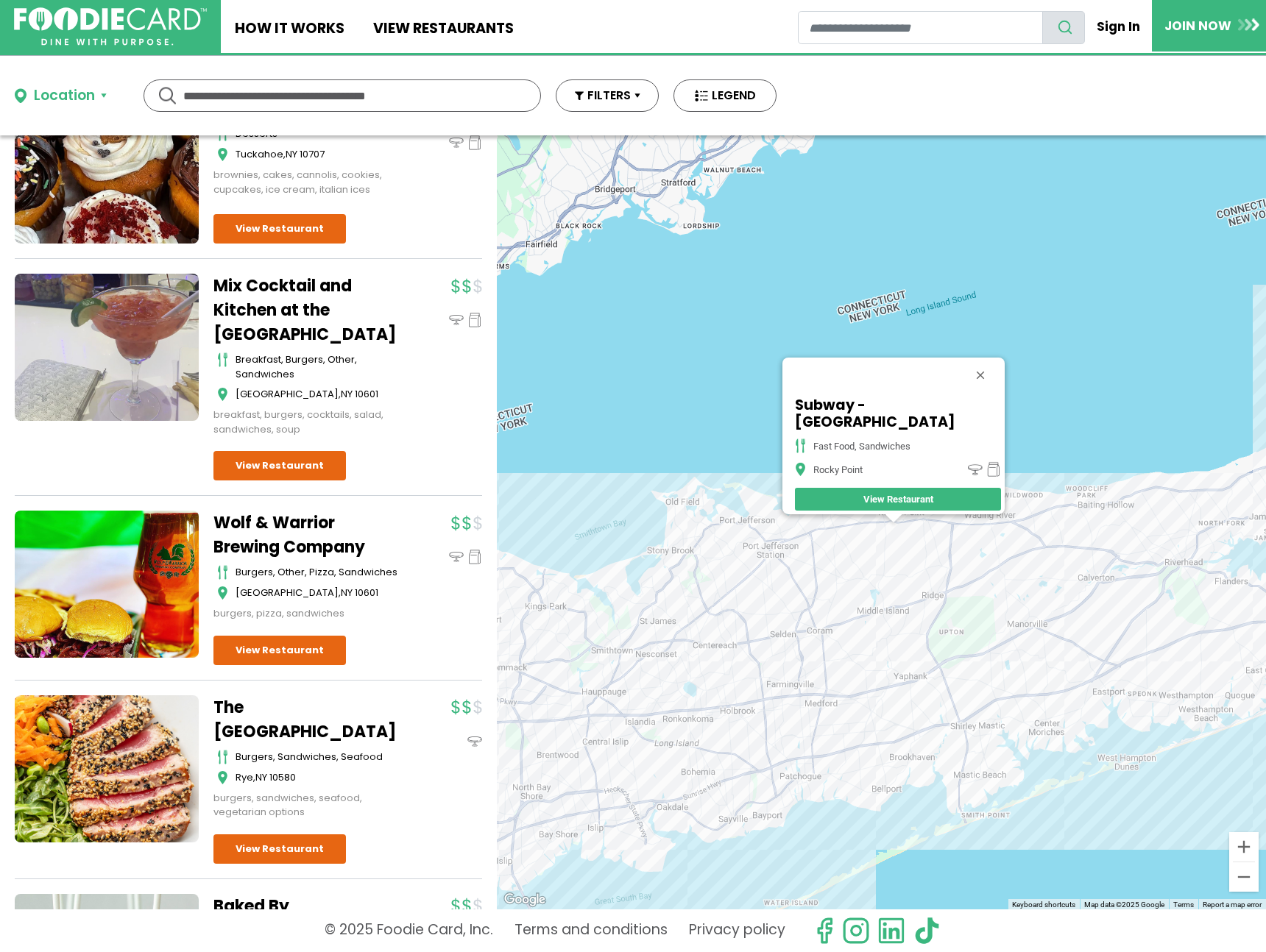
click at [841, 536] on div "Subway - Rocky Point fast food, sandwiches Rocky Point View Restaurant" at bounding box center [881, 522] width 769 height 774
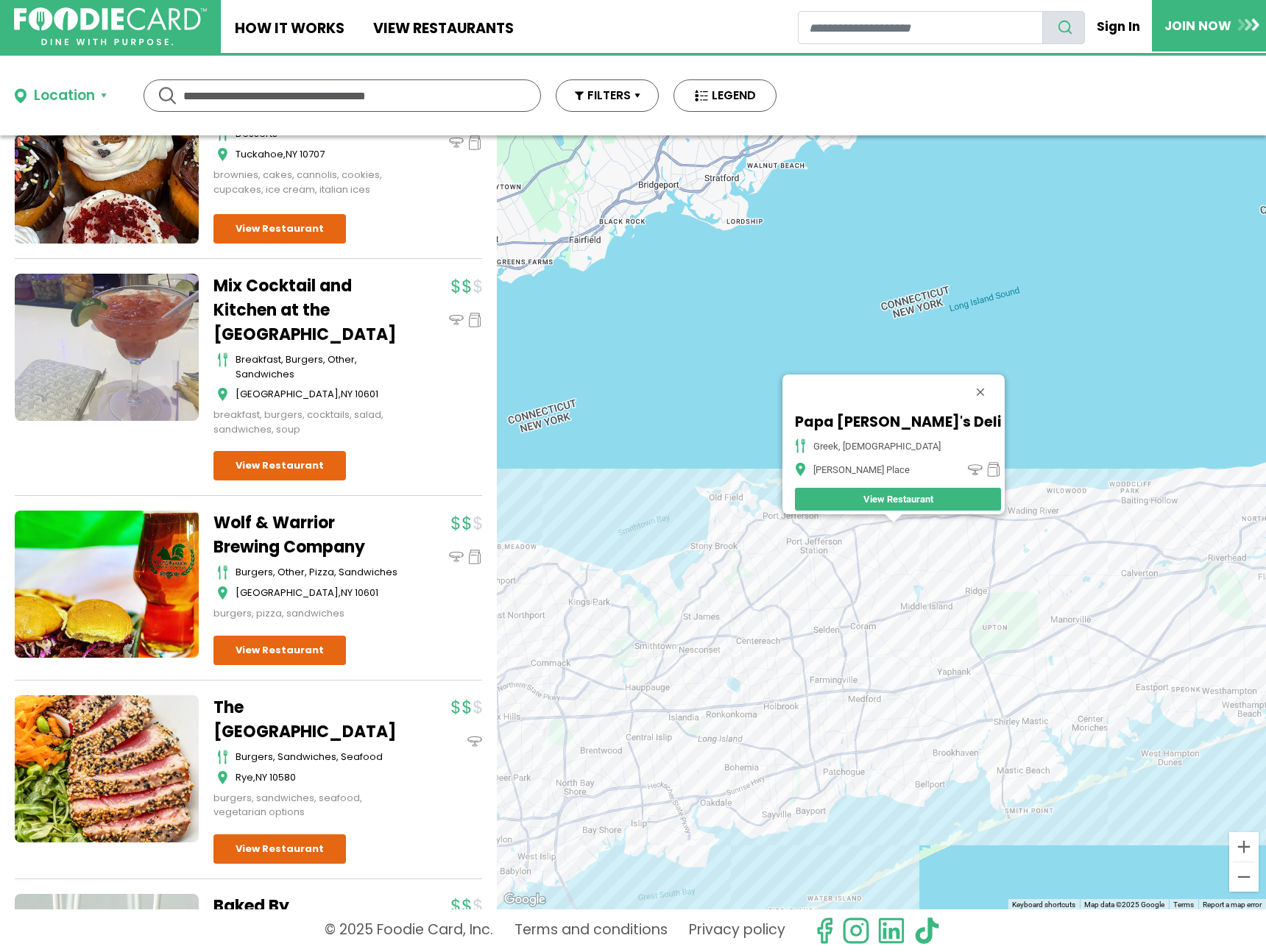
click at [854, 536] on div "Papa Juan's Deli Greek, American Miller Place View Restaurant" at bounding box center [881, 522] width 769 height 774
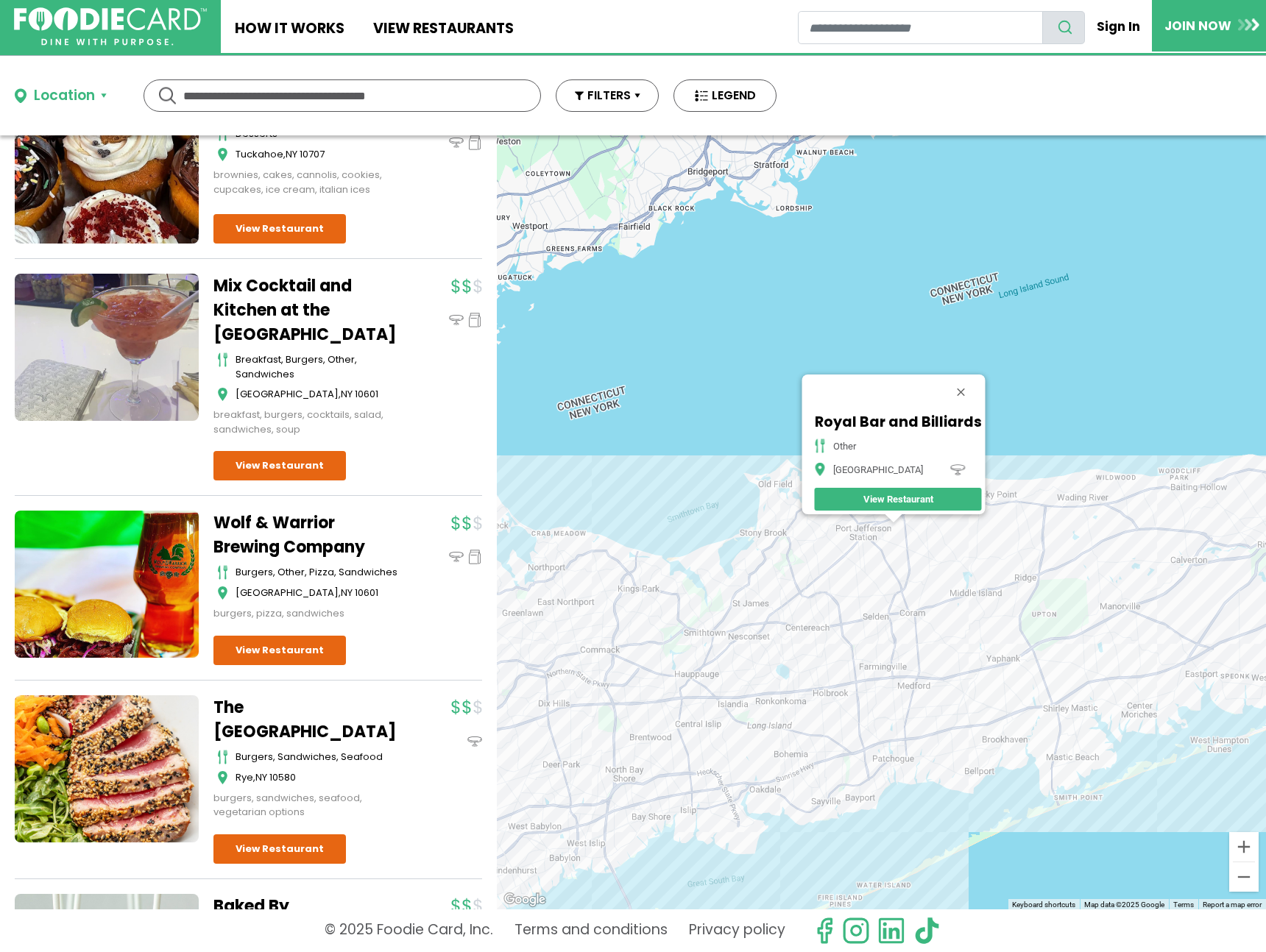
click at [859, 539] on div "Royal Bar and Billiards other Mount Sinai View Restaurant" at bounding box center [881, 522] width 769 height 774
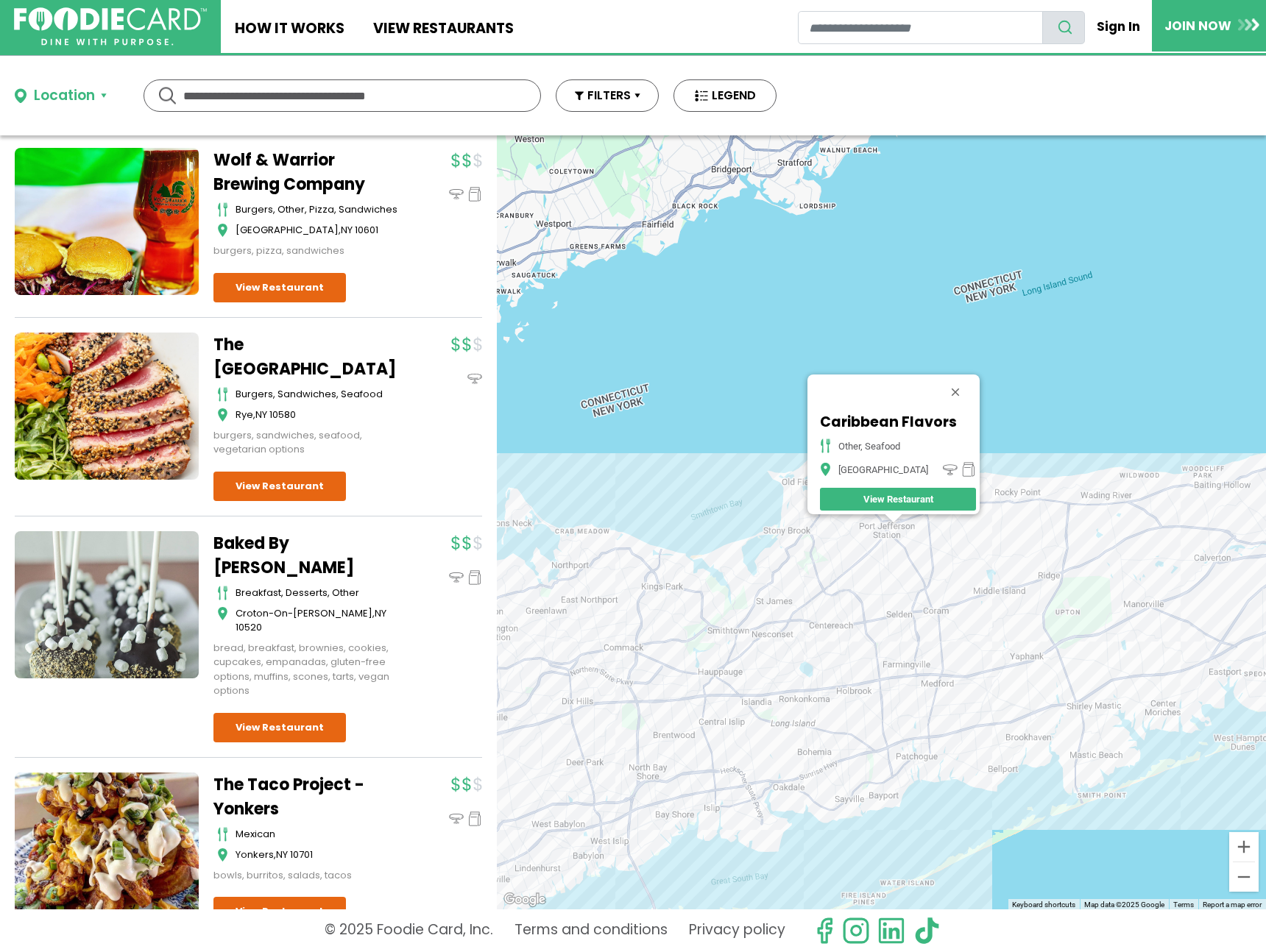
scroll to position [6155, 0]
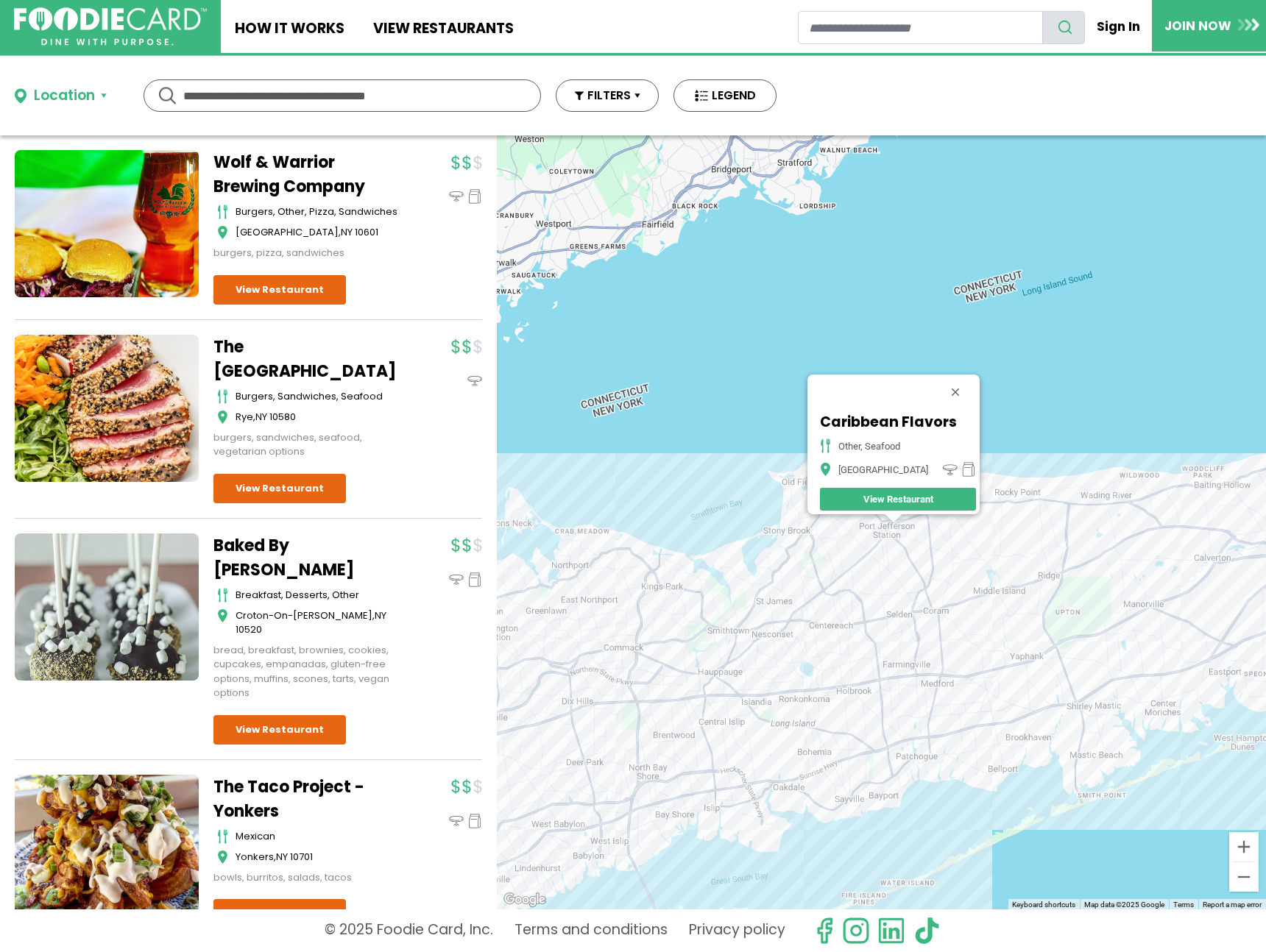
click at [377, 199] on link "Wolf & Warrior Brewing Company" at bounding box center [306, 174] width 184 height 48
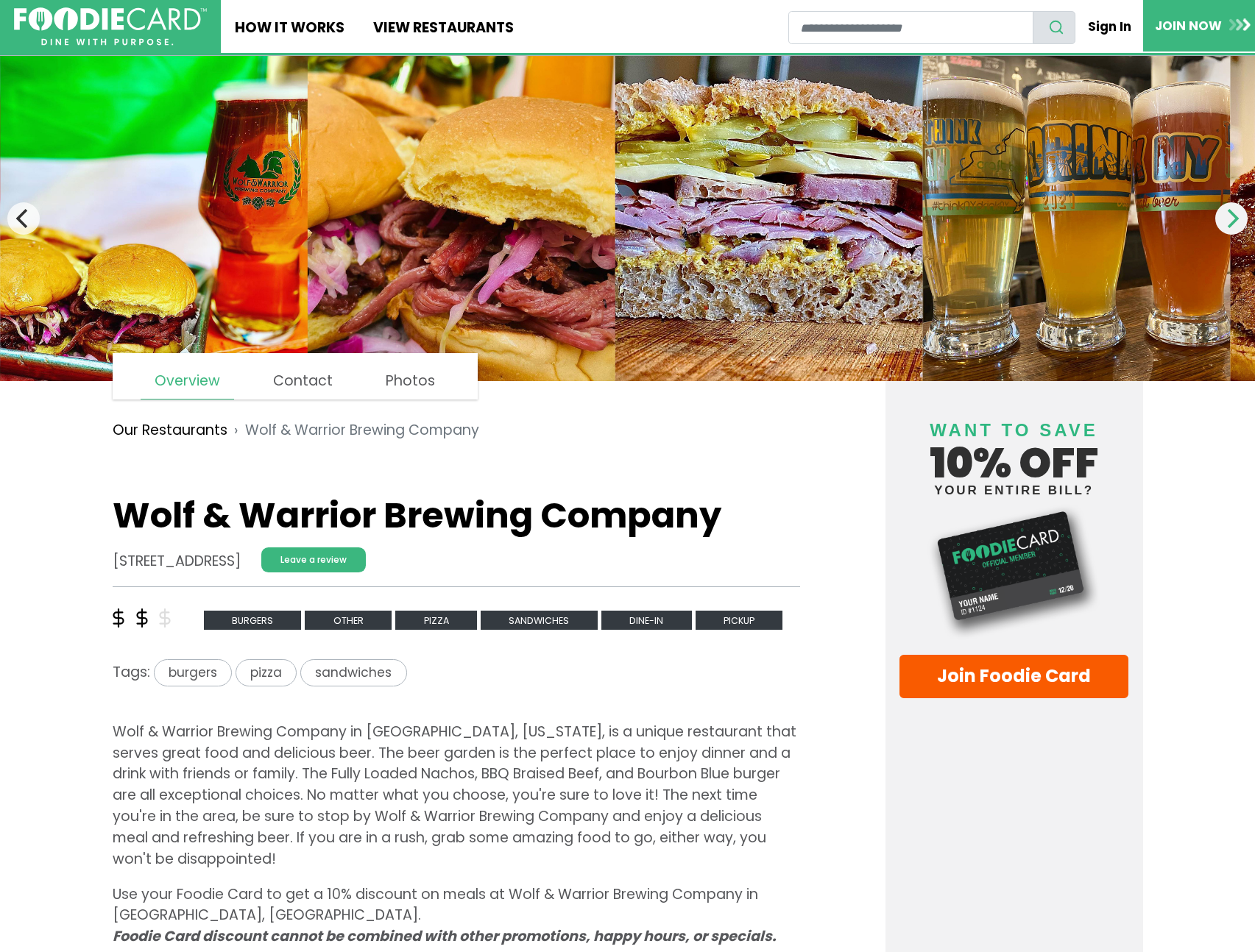
click at [1236, 226] on icon "Next" at bounding box center [1231, 218] width 19 height 19
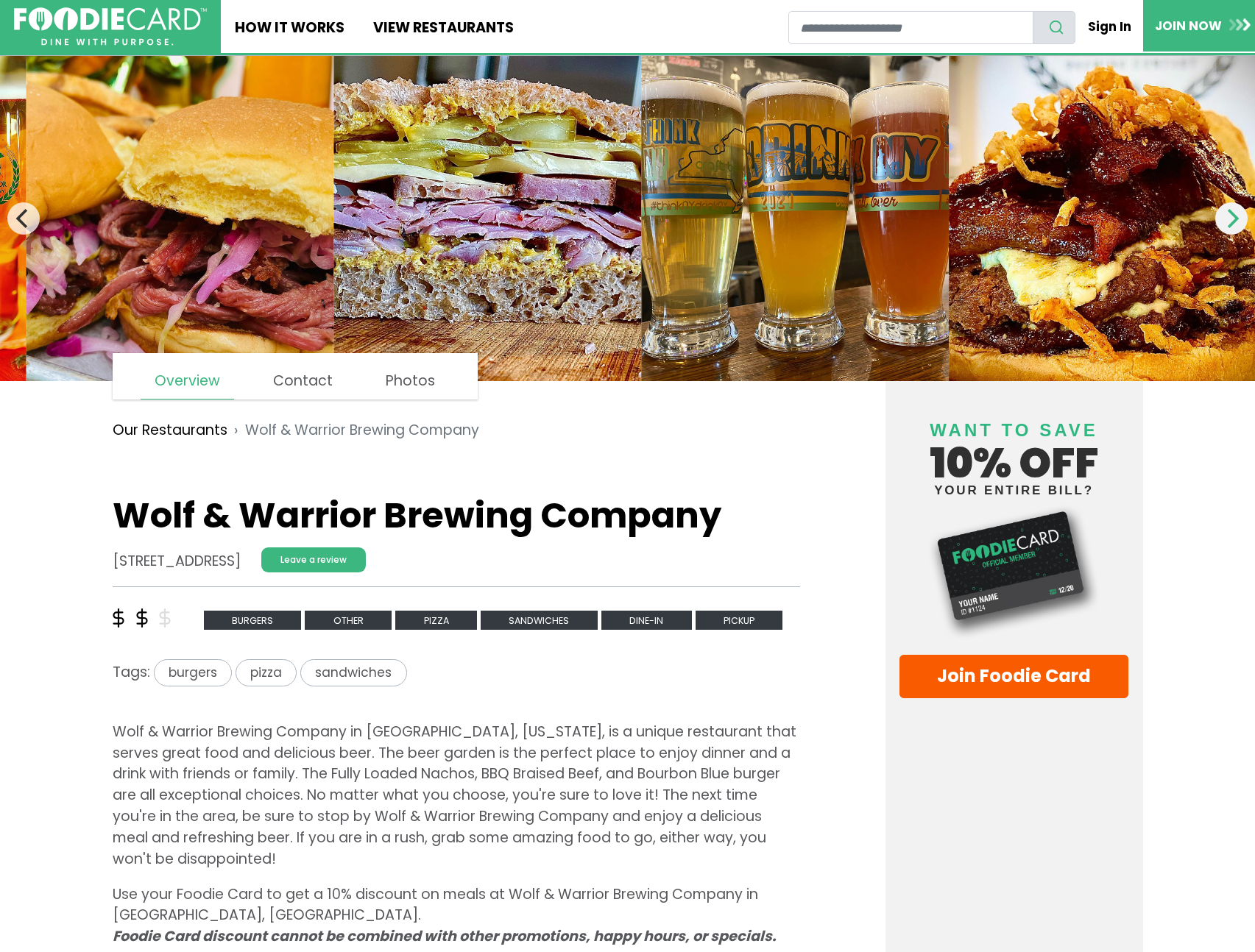
click at [1236, 226] on icon "Next" at bounding box center [1231, 218] width 19 height 19
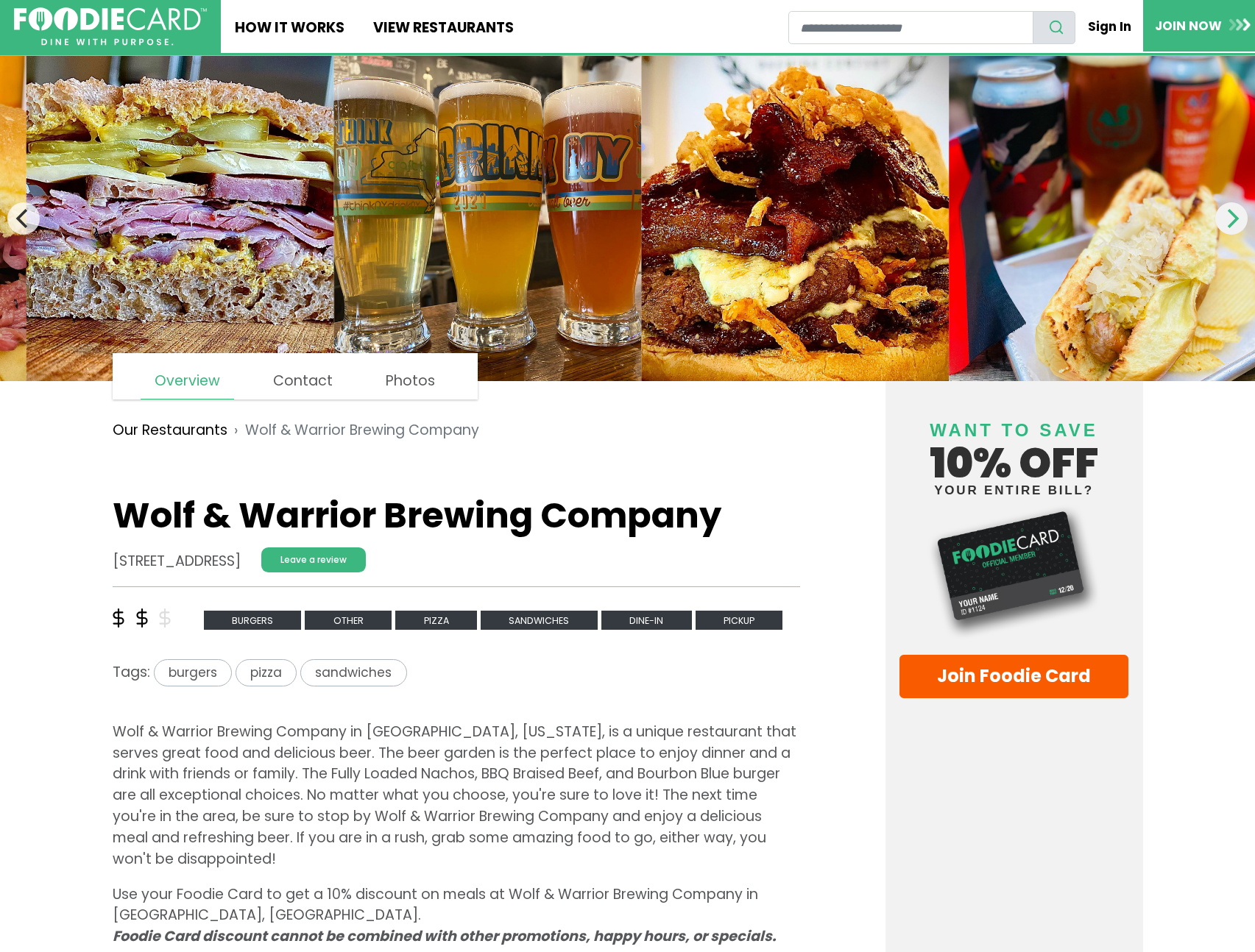
click at [1236, 226] on icon "Next" at bounding box center [1231, 218] width 19 height 19
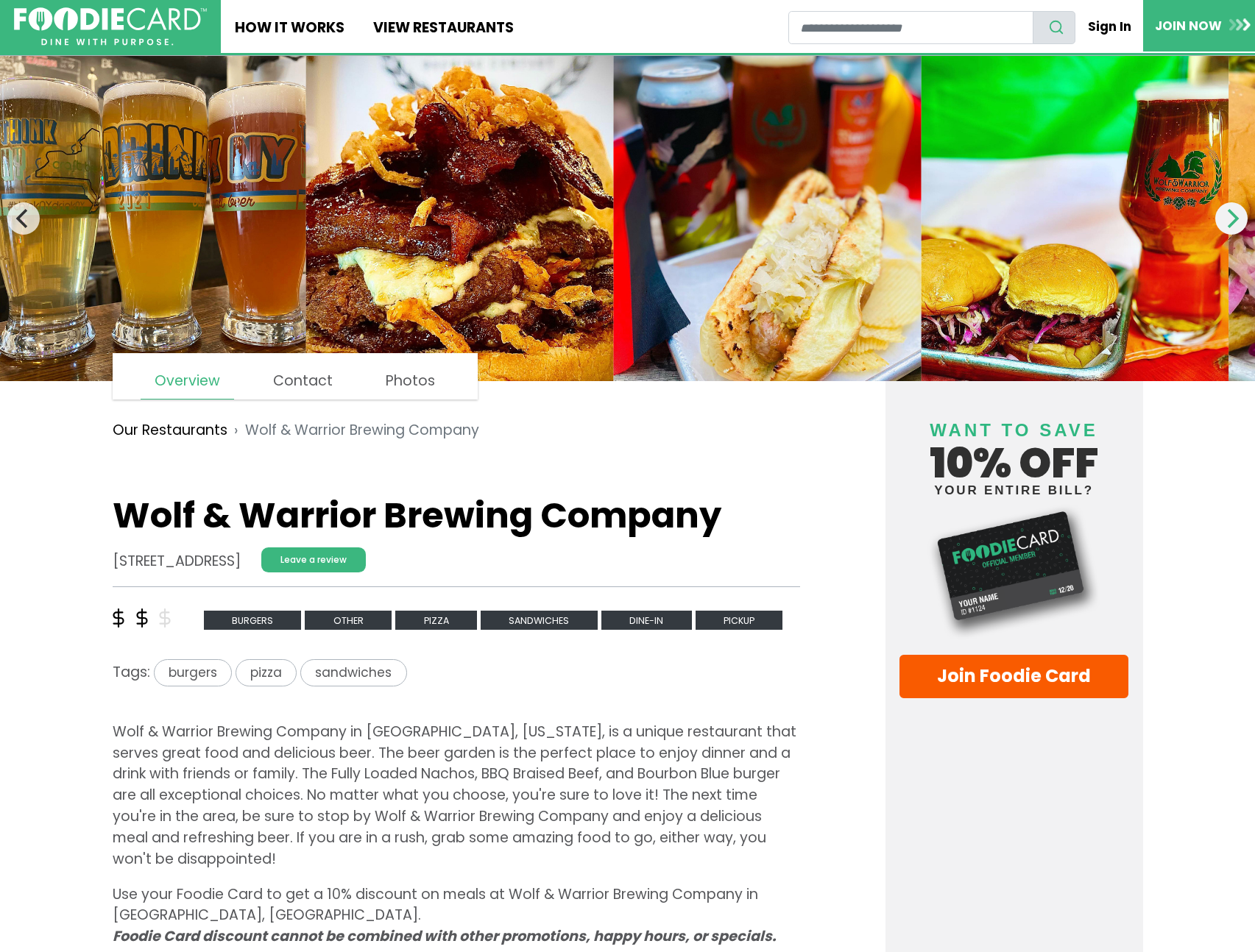
click at [1236, 226] on icon "Next" at bounding box center [1231, 218] width 19 height 19
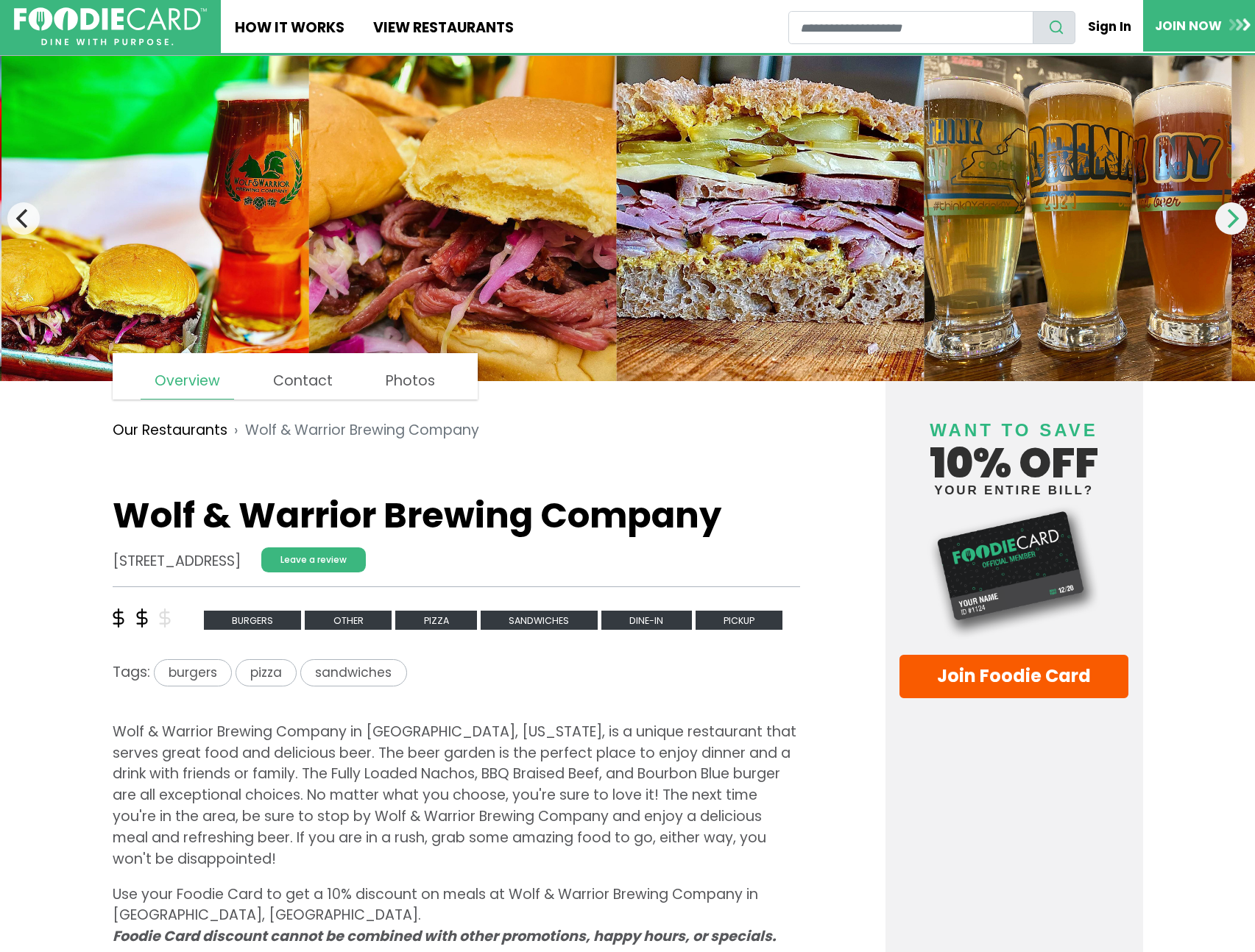
click at [1236, 226] on icon "Next" at bounding box center [1231, 218] width 19 height 19
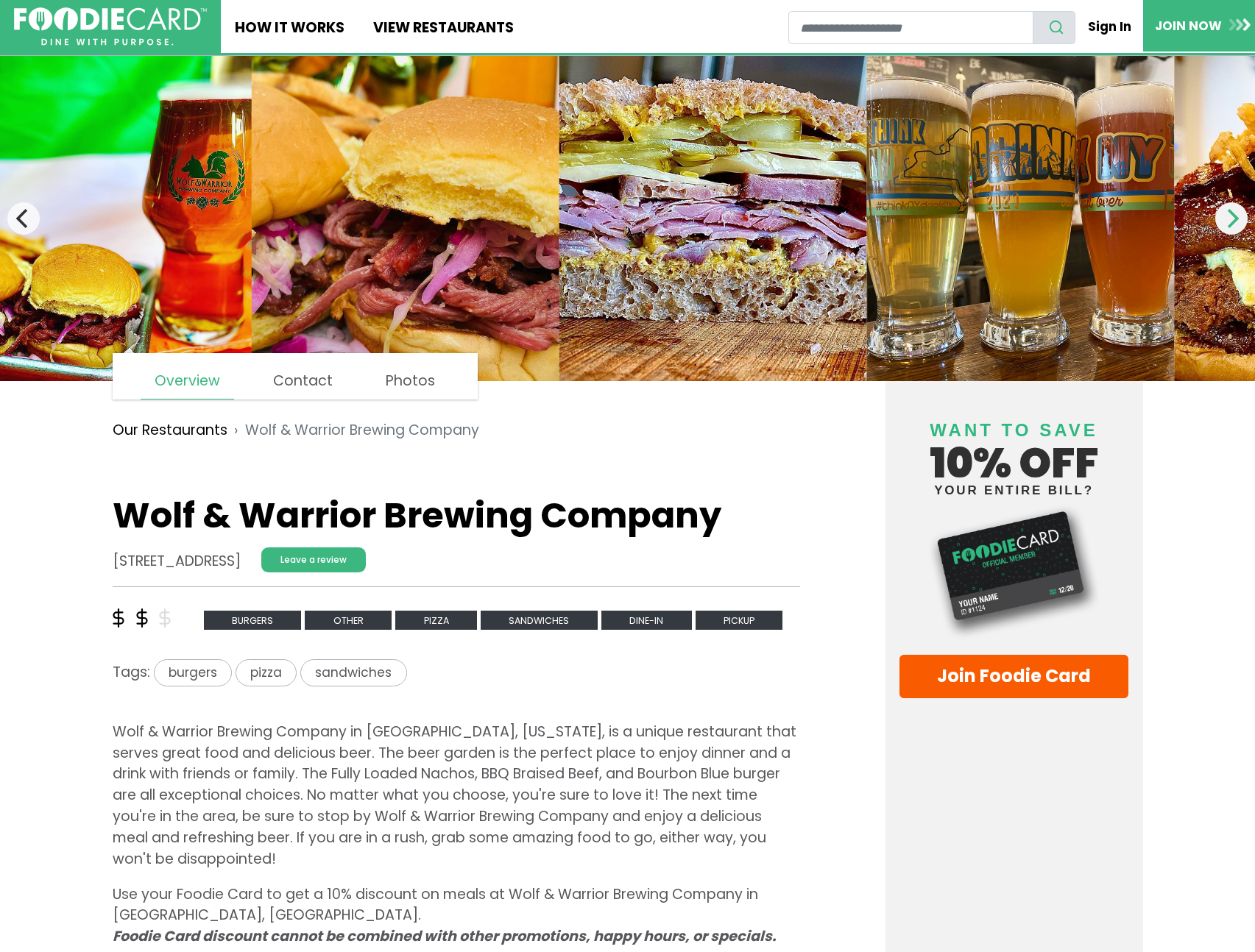
click at [1236, 226] on icon "Next" at bounding box center [1231, 218] width 19 height 19
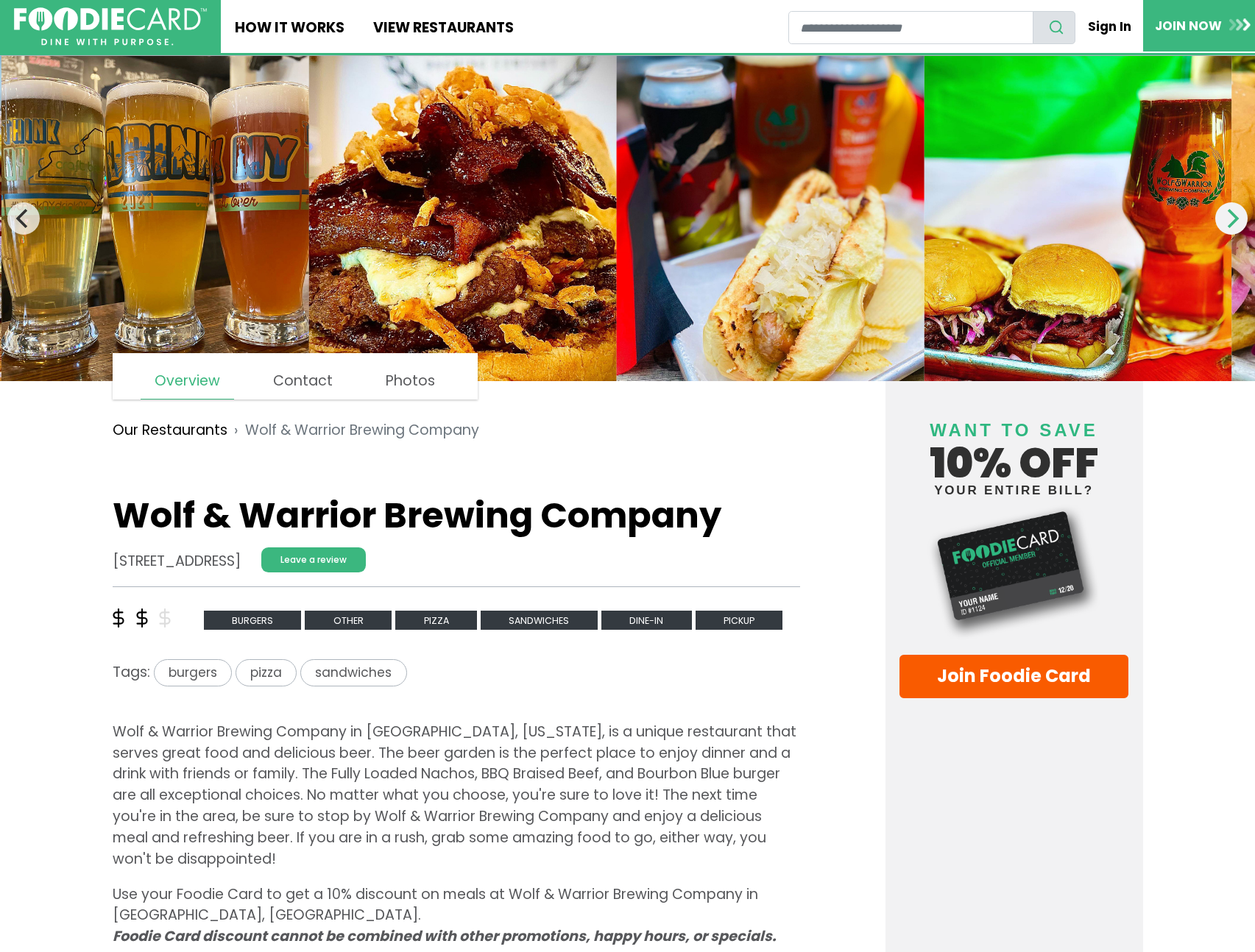
click at [1236, 226] on icon "Next" at bounding box center [1231, 218] width 19 height 19
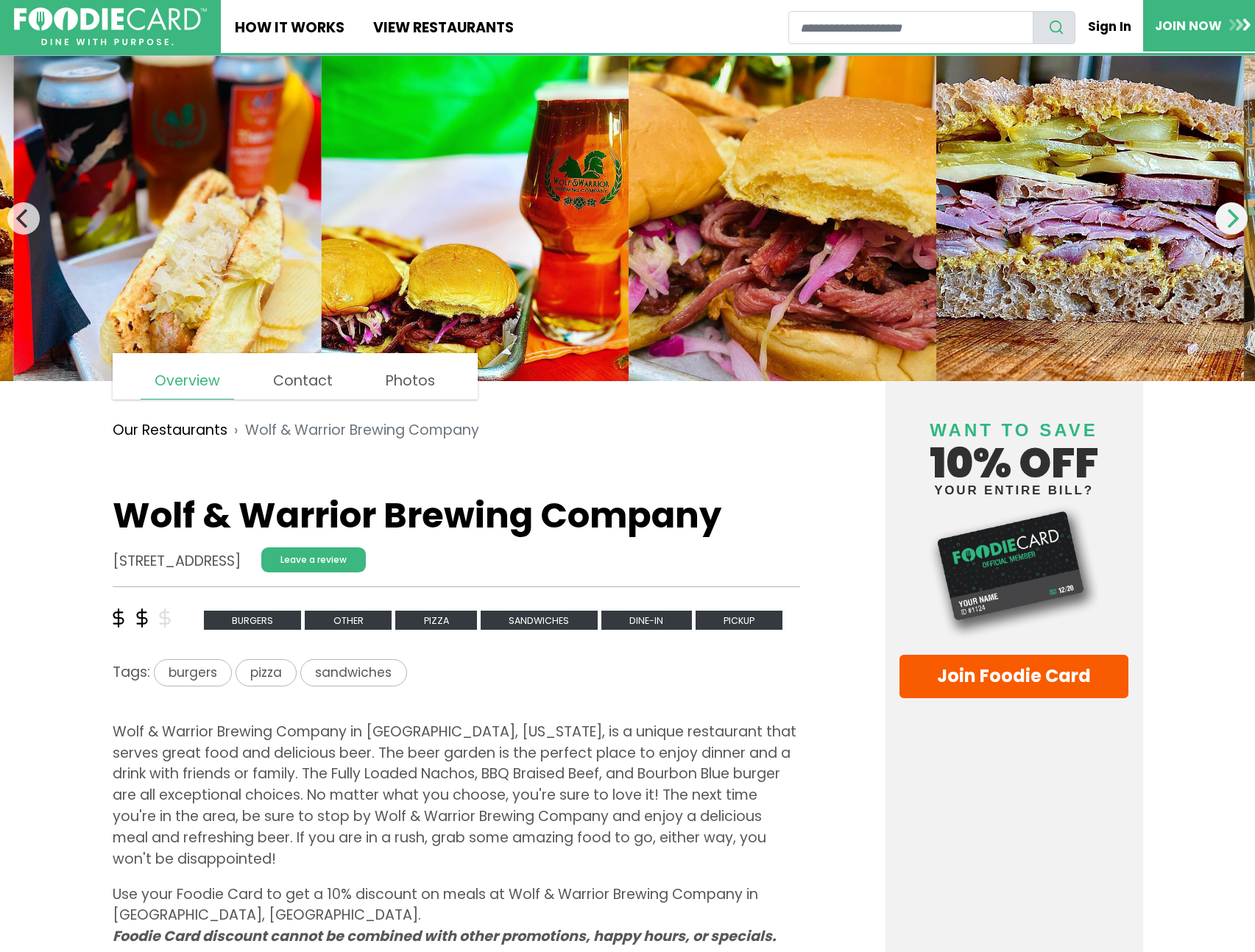
click at [1236, 226] on icon "Next" at bounding box center [1231, 218] width 19 height 19
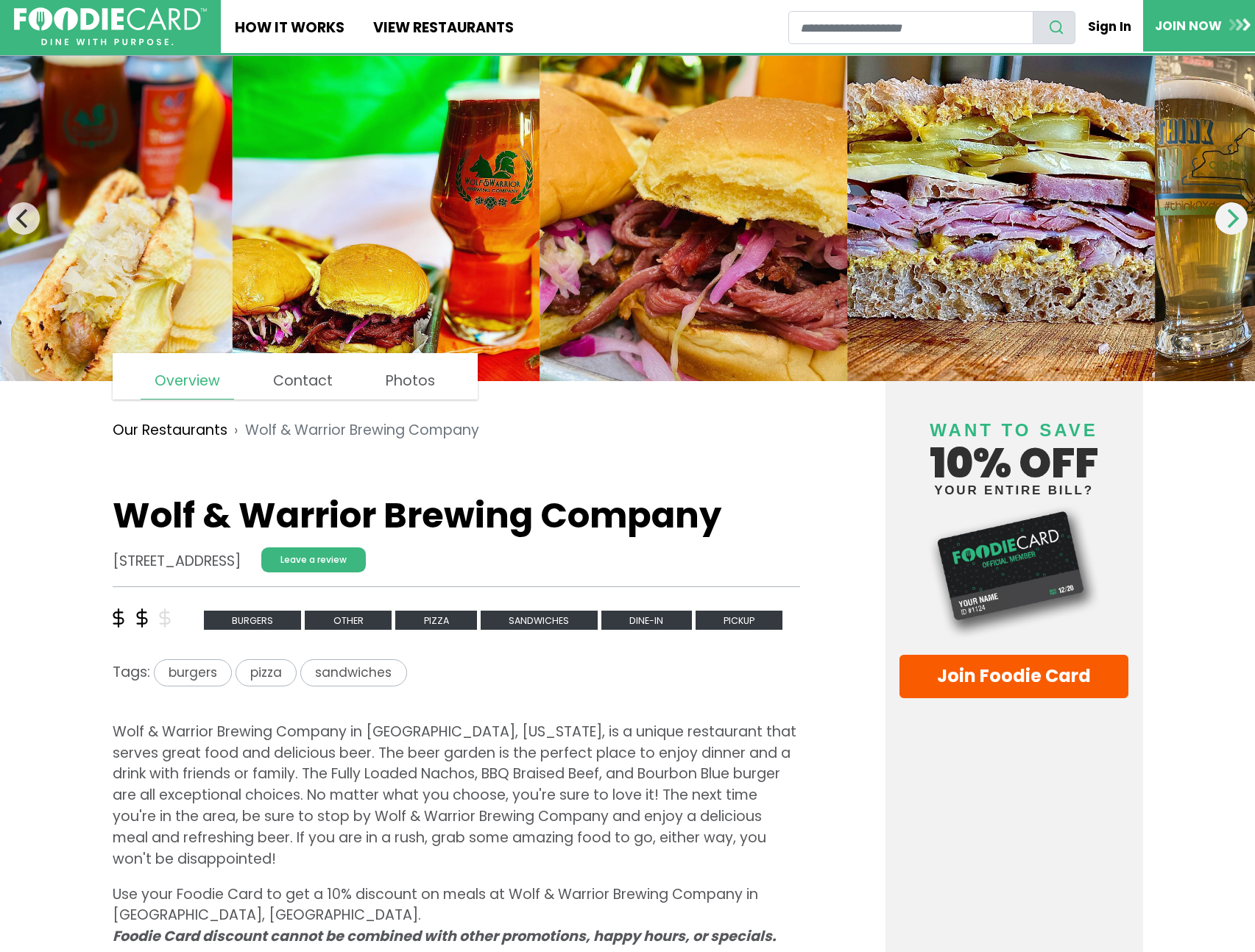
click at [1236, 226] on icon "Next" at bounding box center [1231, 218] width 19 height 19
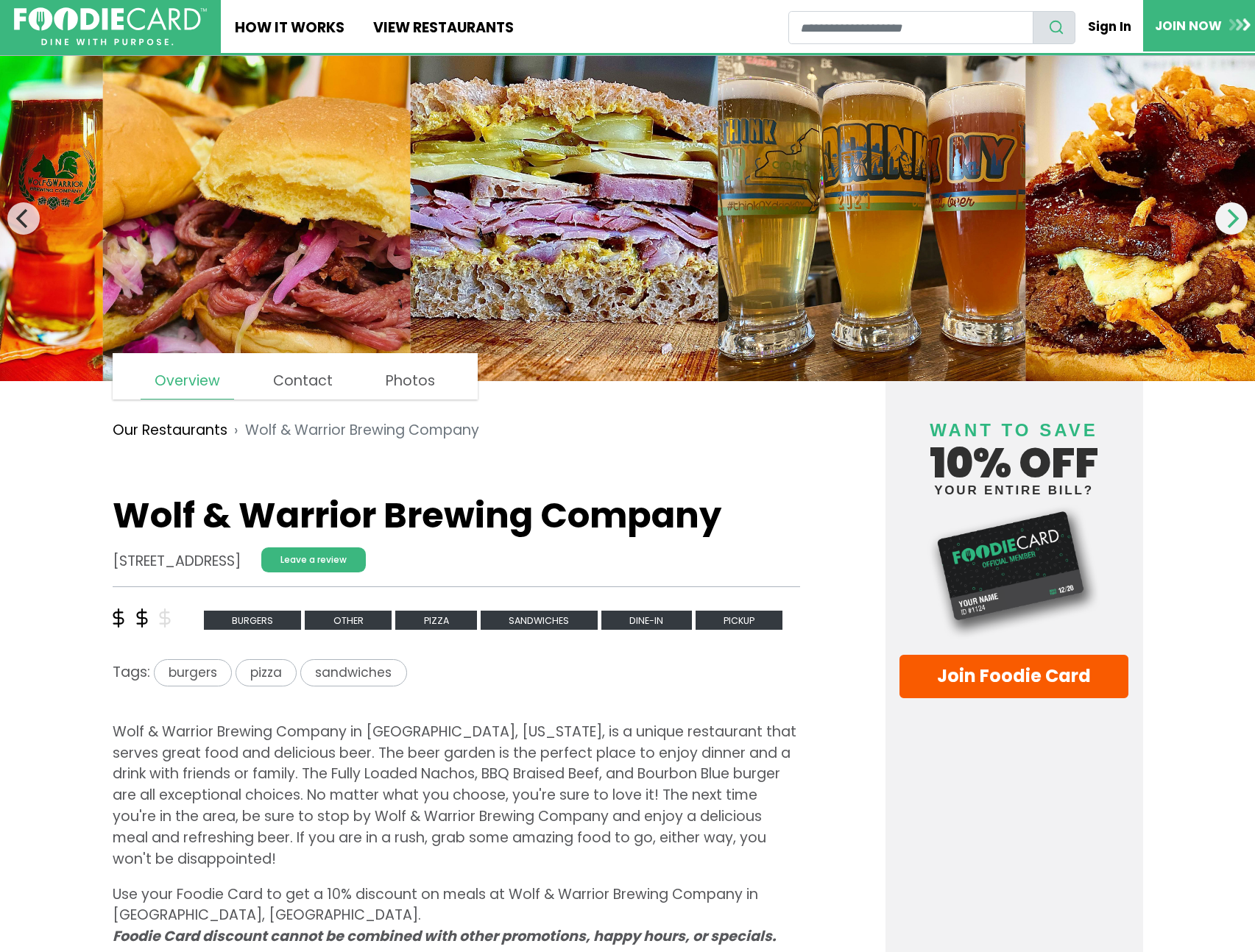
click at [1236, 226] on icon "Next" at bounding box center [1231, 218] width 19 height 19
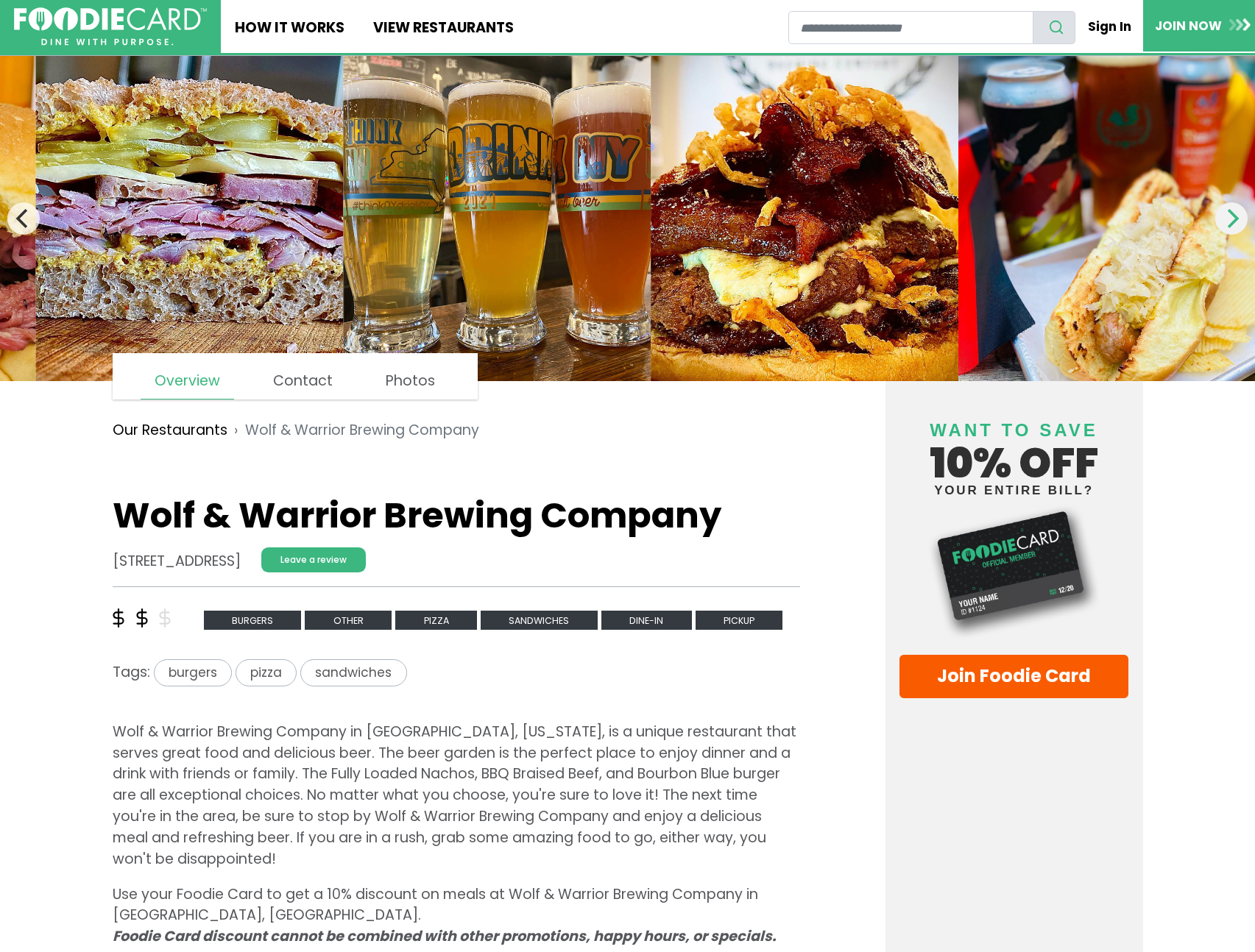
click at [1236, 226] on icon "Next" at bounding box center [1231, 218] width 19 height 19
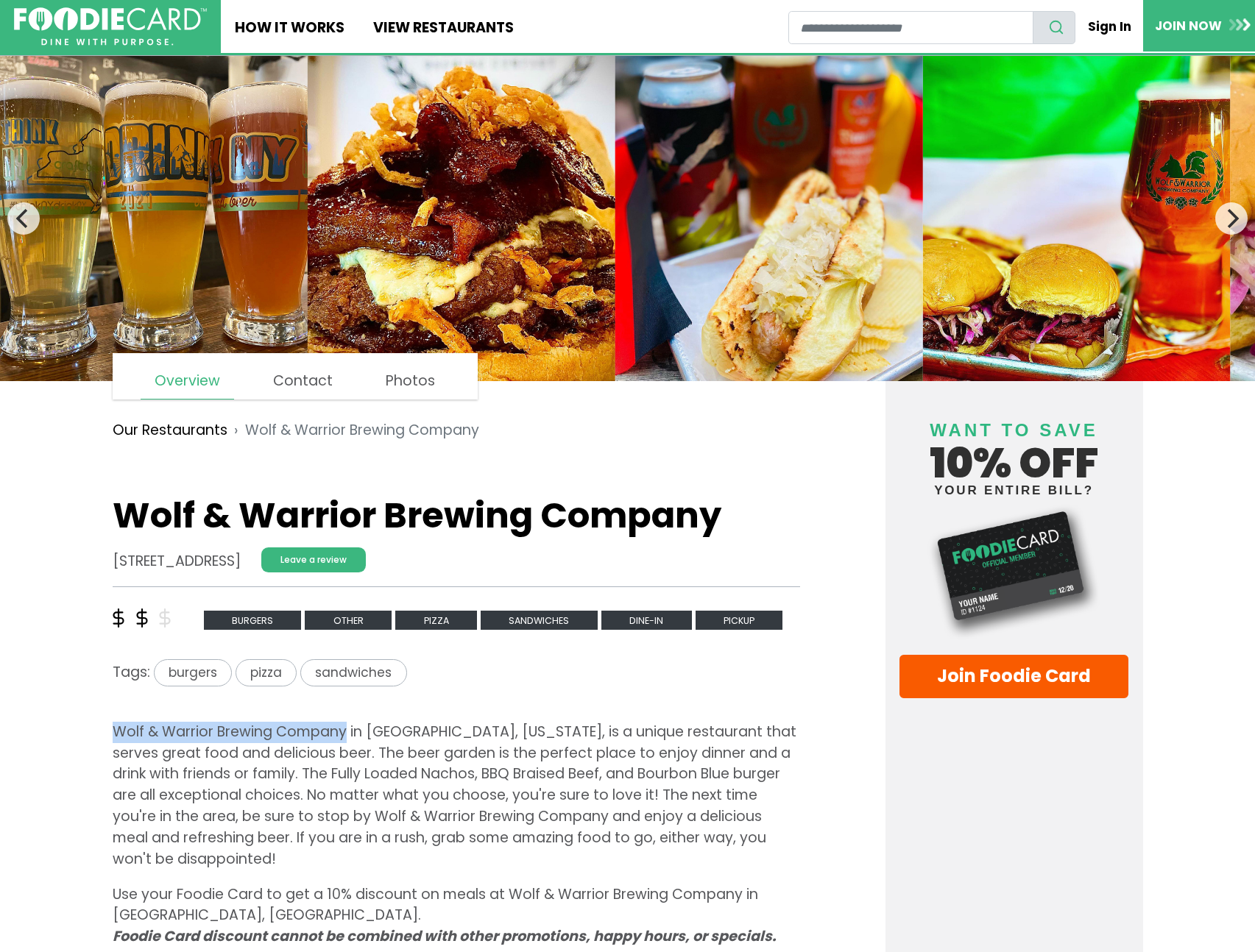
drag, startPoint x: 90, startPoint y: 742, endPoint x: 346, endPoint y: 732, distance: 256.2
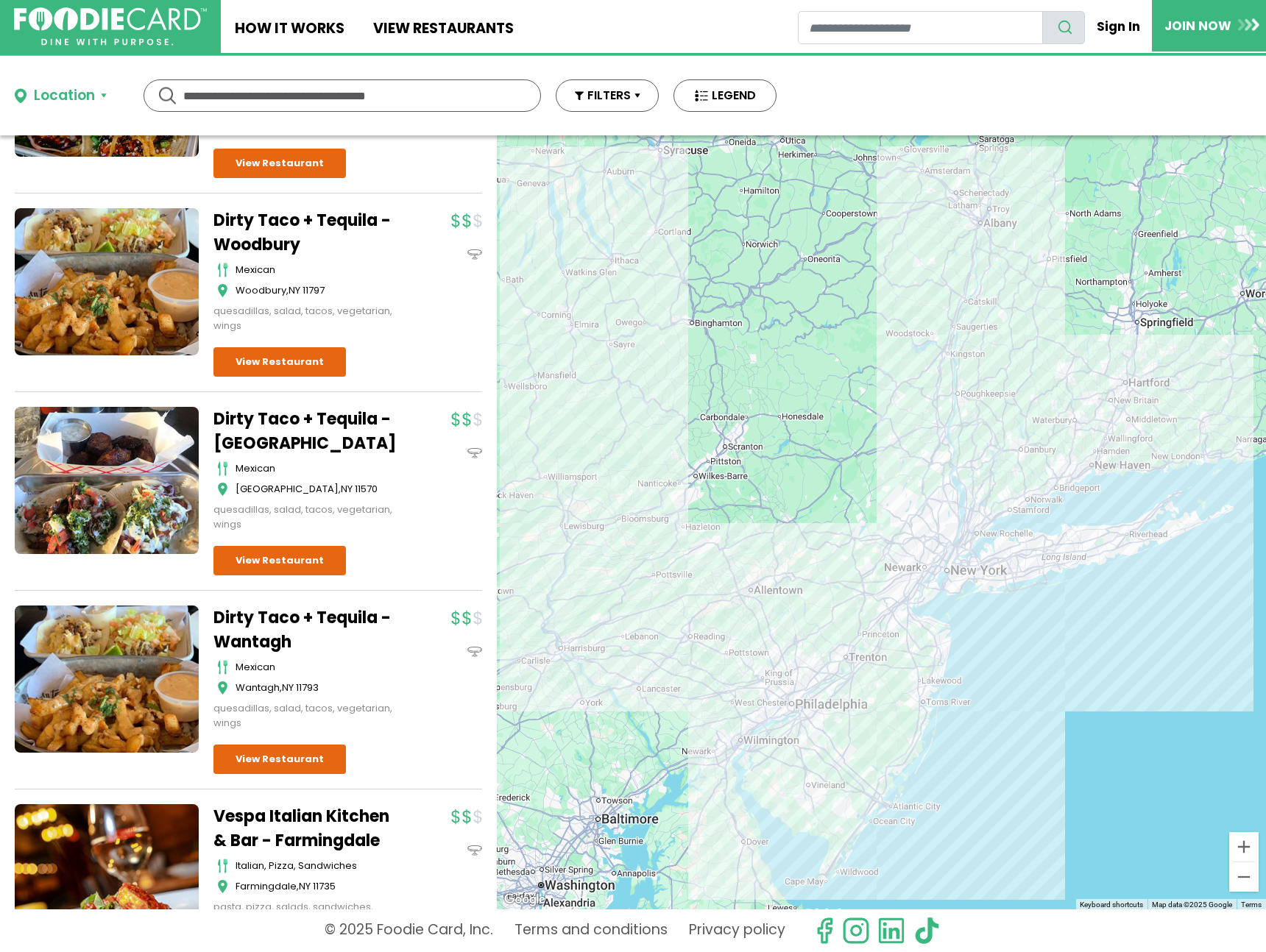
scroll to position [700, 0]
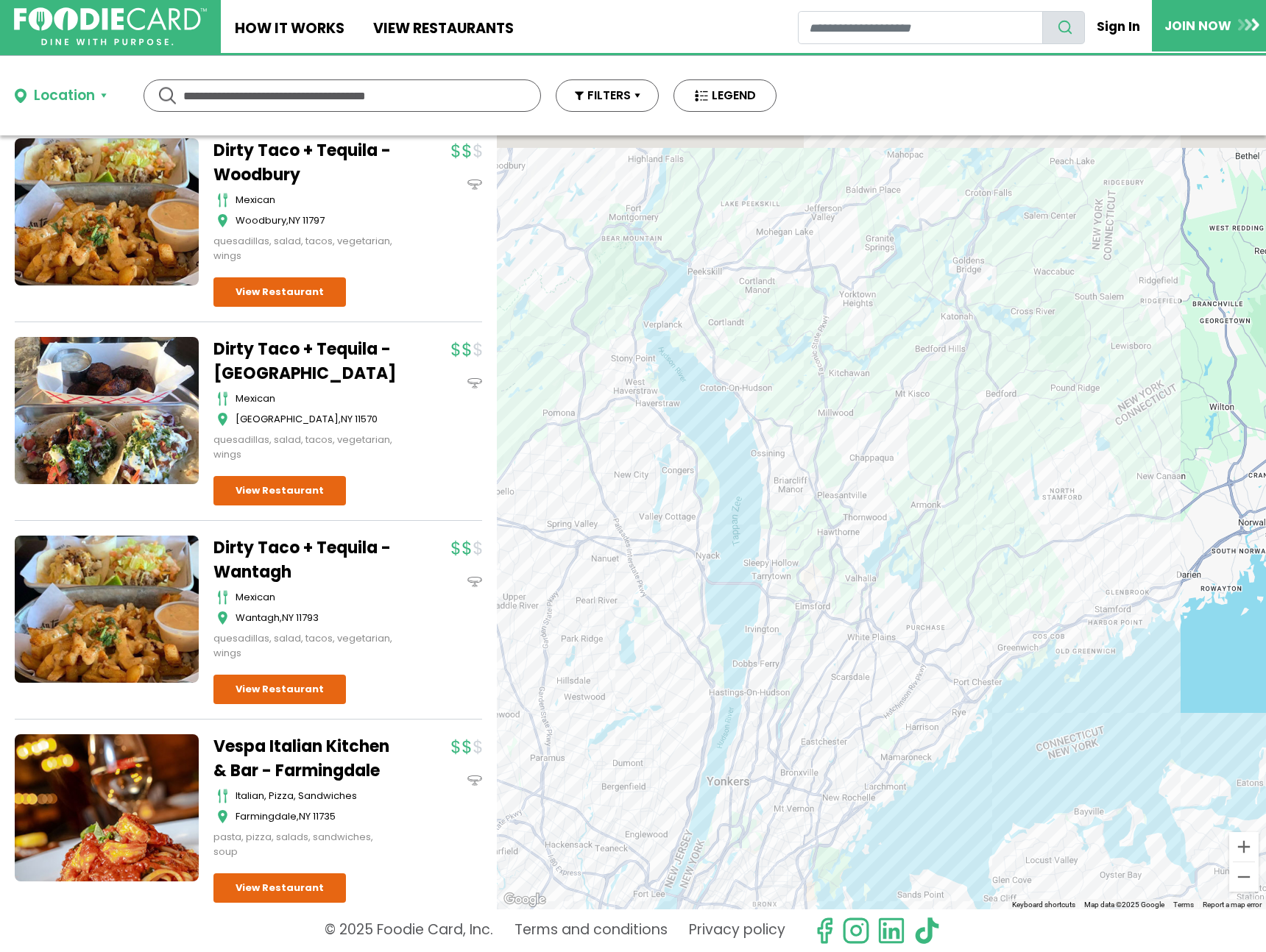
drag, startPoint x: 1197, startPoint y: 248, endPoint x: 1111, endPoint y: 329, distance: 118.1
click at [1111, 329] on div at bounding box center [881, 522] width 769 height 774
click at [965, 233] on div at bounding box center [881, 522] width 769 height 774
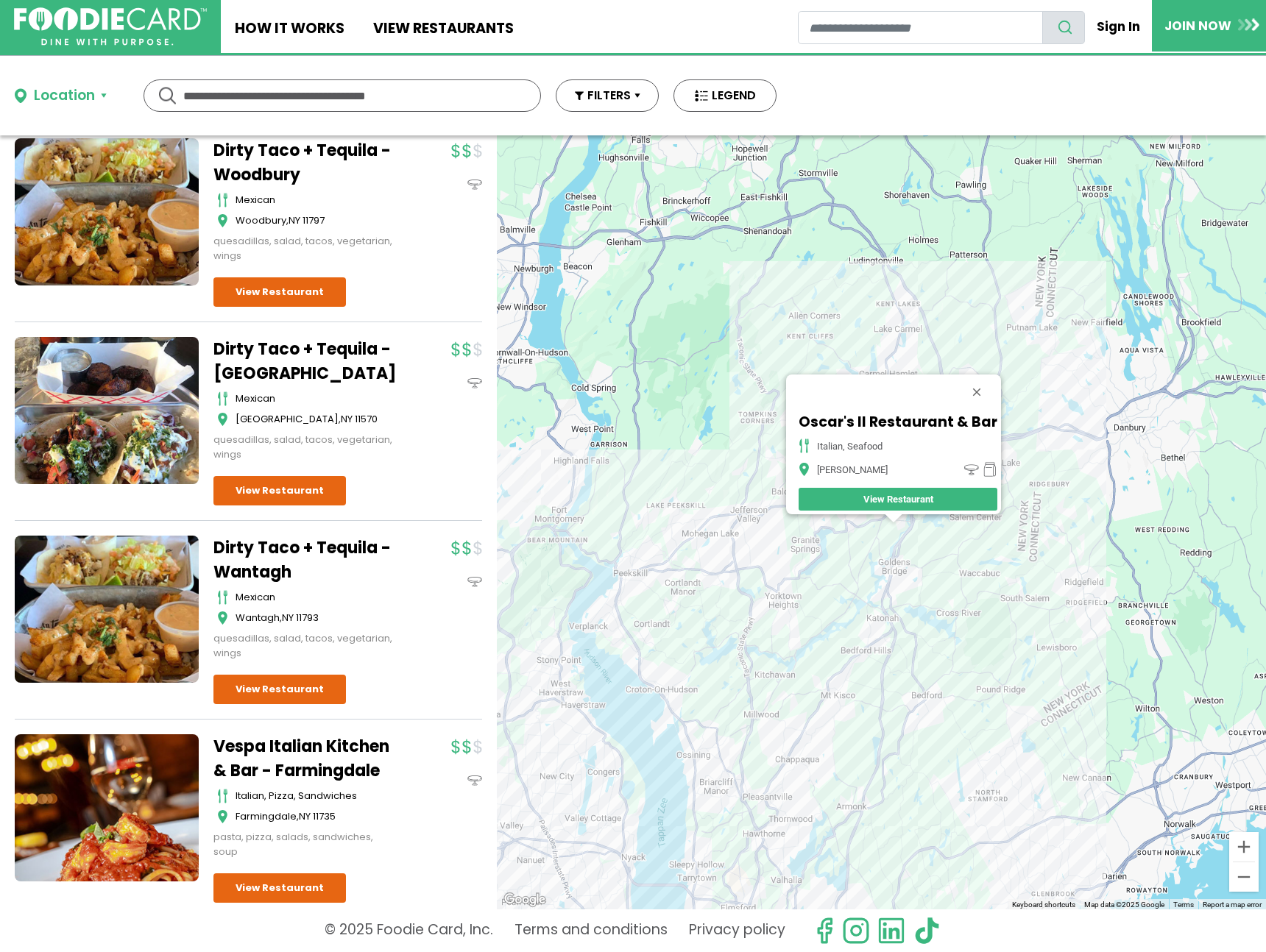
click at [792, 606] on div "Oscar's II Restaurant & Bar italian, seafood [PERSON_NAME] View Restaurant" at bounding box center [881, 522] width 769 height 774
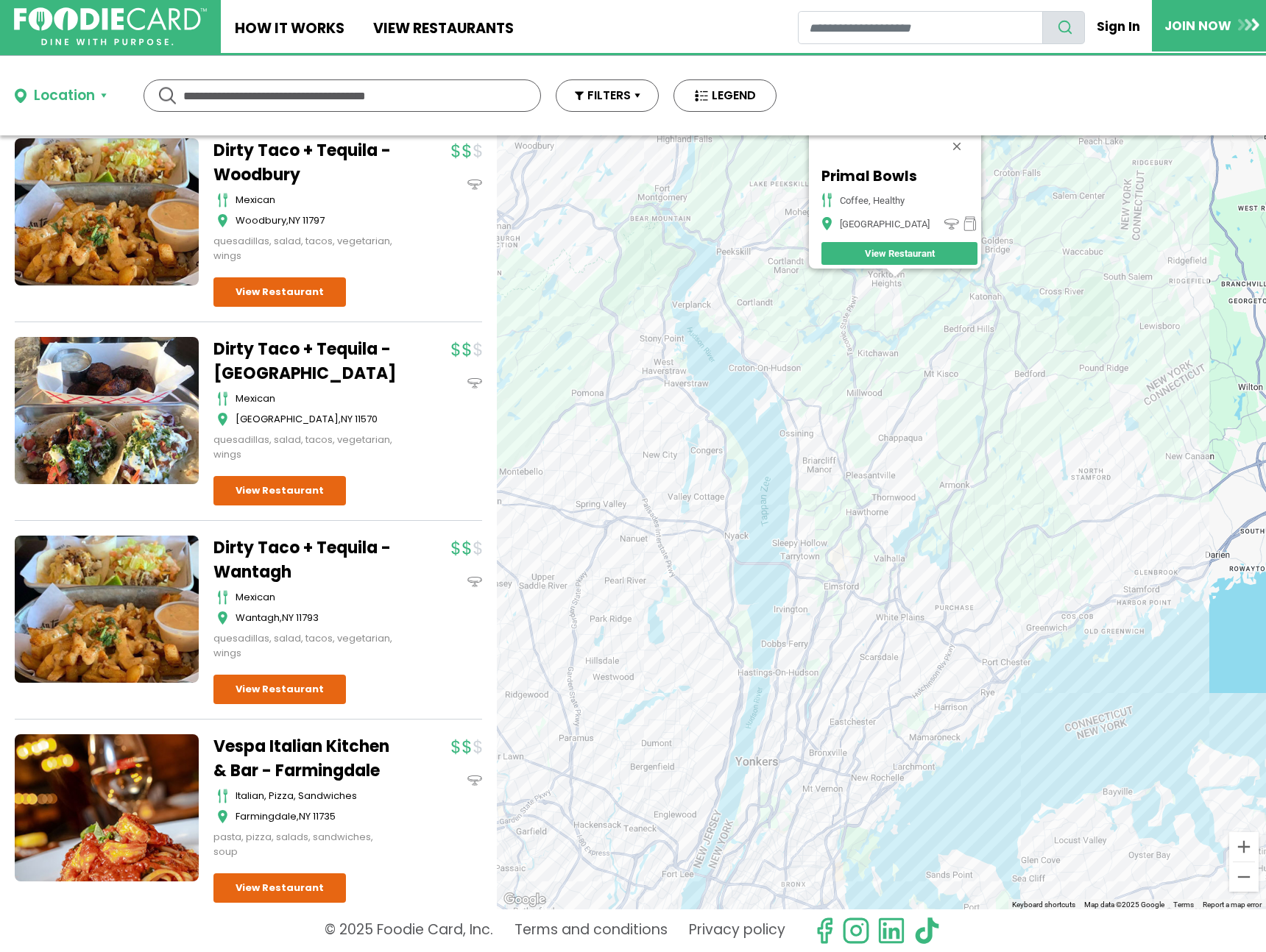
drag, startPoint x: 951, startPoint y: 643, endPoint x: 952, endPoint y: 395, distance: 248.0
click at [952, 395] on div "Primal Bowls coffee, healthy [GEOGRAPHIC_DATA] View Restaurant" at bounding box center [881, 522] width 769 height 774
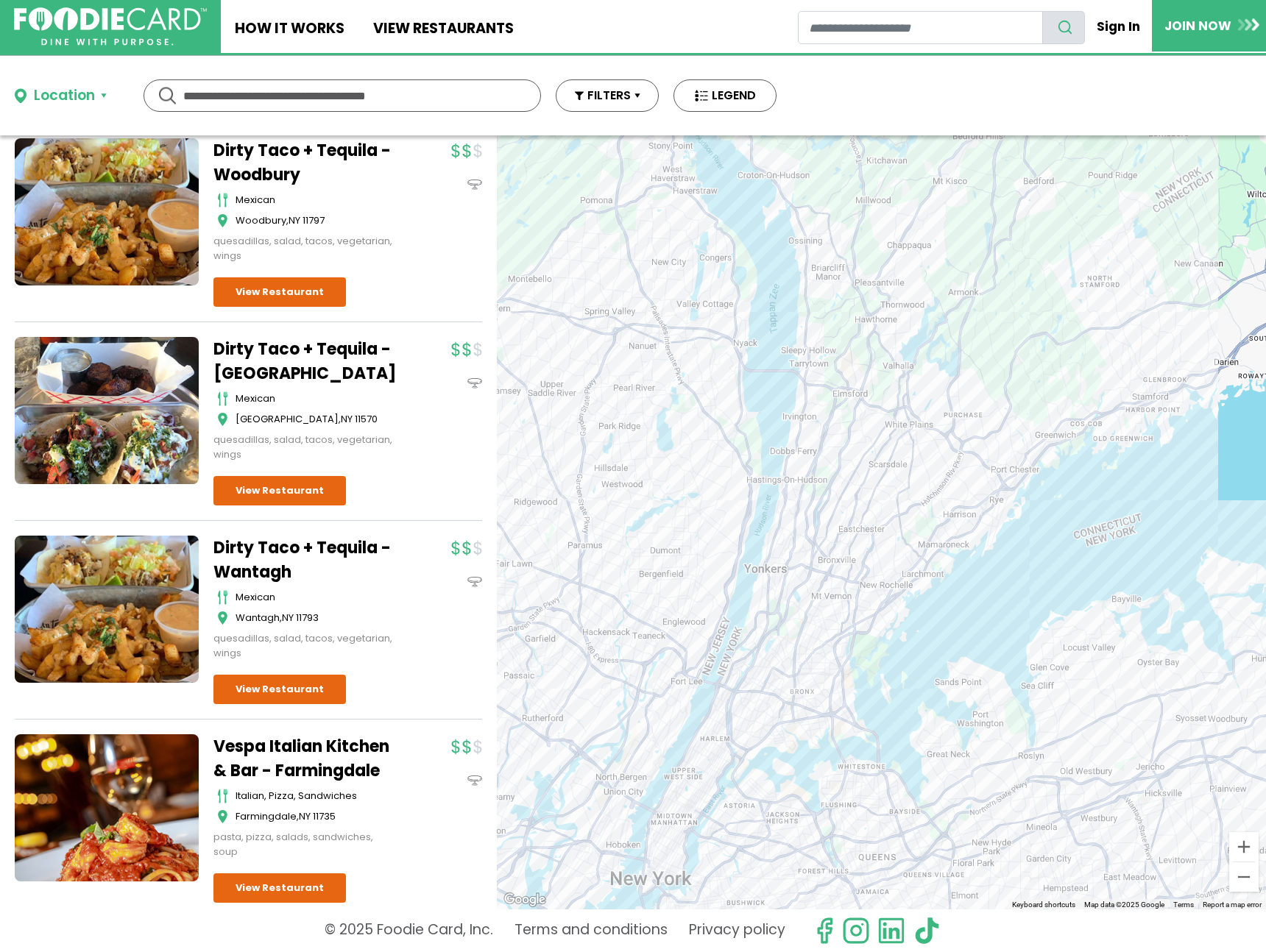
drag, startPoint x: 948, startPoint y: 666, endPoint x: 956, endPoint y: 467, distance: 199.2
click at [956, 467] on div "Primal Bowls coffee, healthy [GEOGRAPHIC_DATA] View Restaurant" at bounding box center [881, 522] width 769 height 774
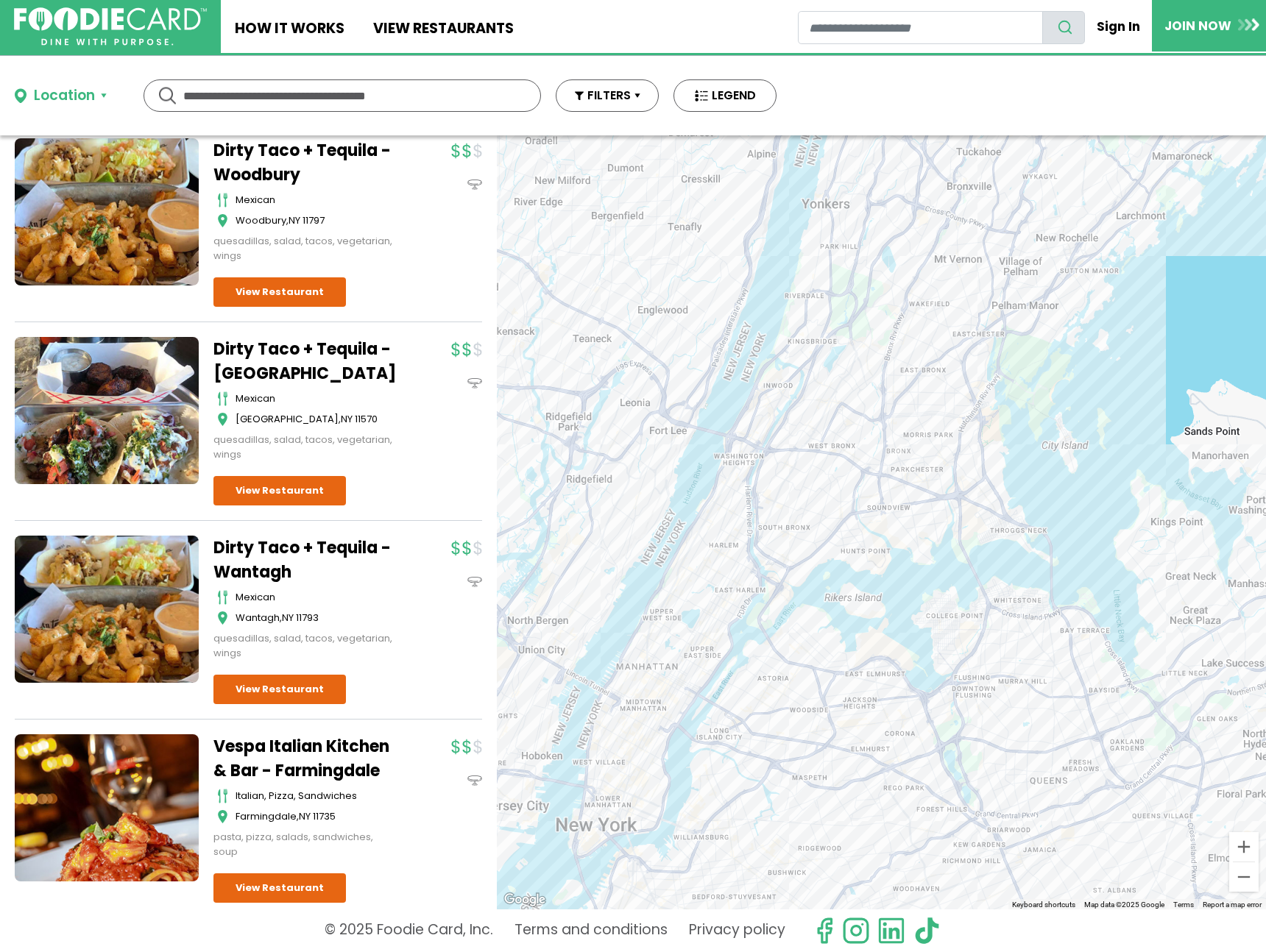
drag, startPoint x: 798, startPoint y: 694, endPoint x: 934, endPoint y: 405, distance: 319.4
click at [934, 405] on div "Primal Bowls coffee, healthy [GEOGRAPHIC_DATA] View Restaurant" at bounding box center [881, 522] width 769 height 774
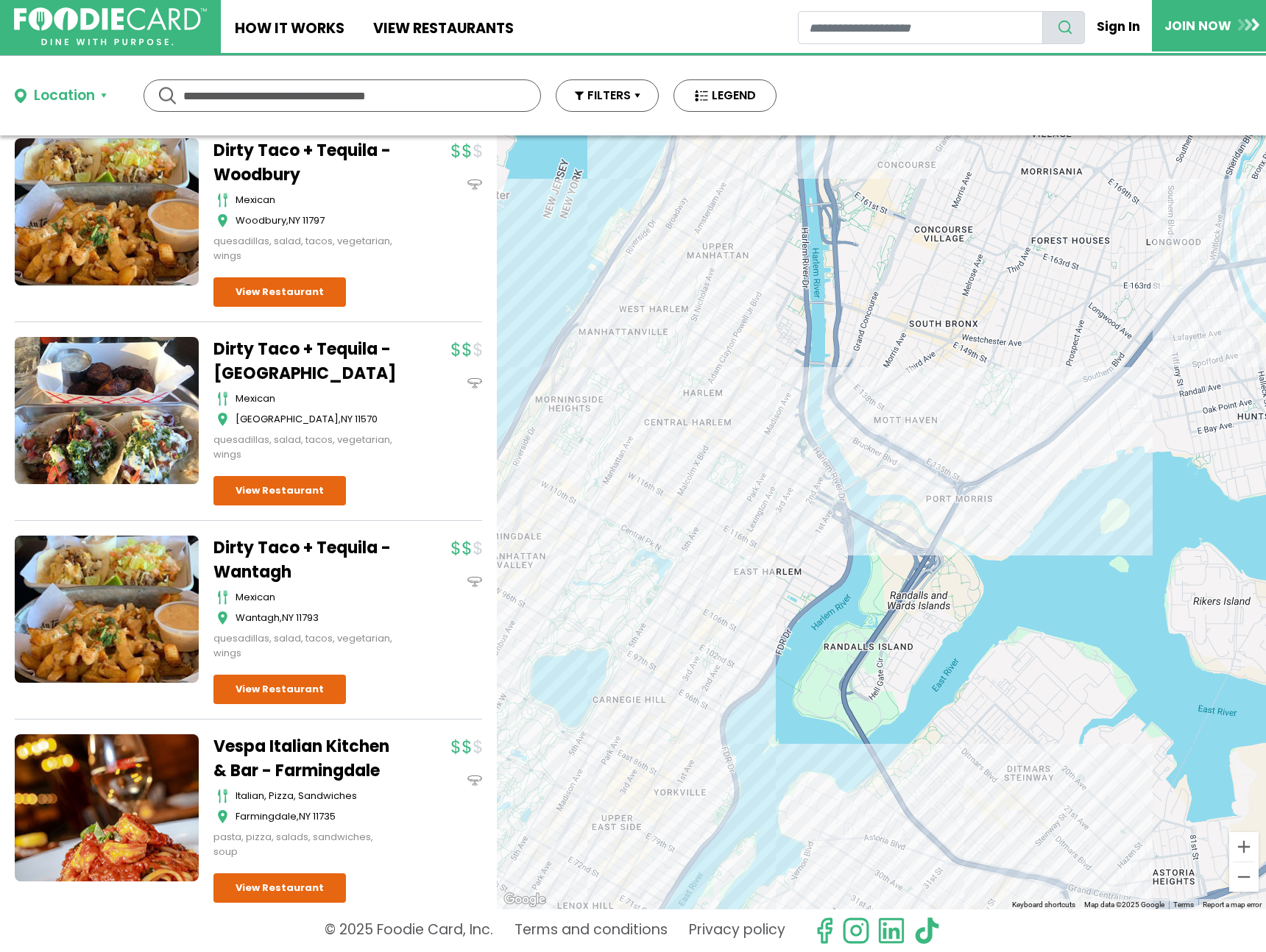
click at [753, 461] on div "Primal Bowls coffee, healthy [GEOGRAPHIC_DATA] View Restaurant" at bounding box center [881, 522] width 769 height 774
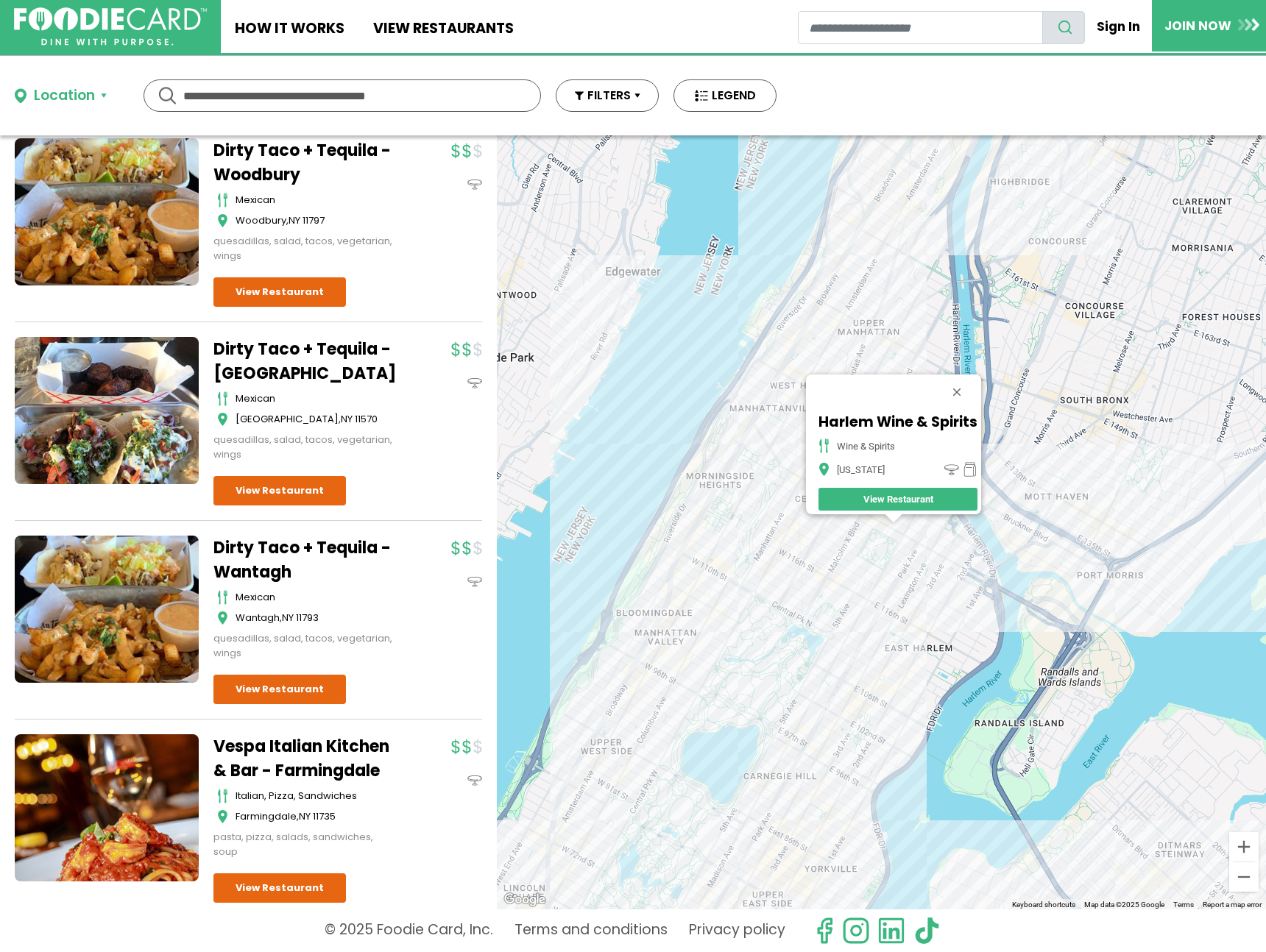
click at [947, 548] on div "Harlem Wine & Spirits wine & spirits [US_STATE] View Restaurant" at bounding box center [881, 522] width 769 height 774
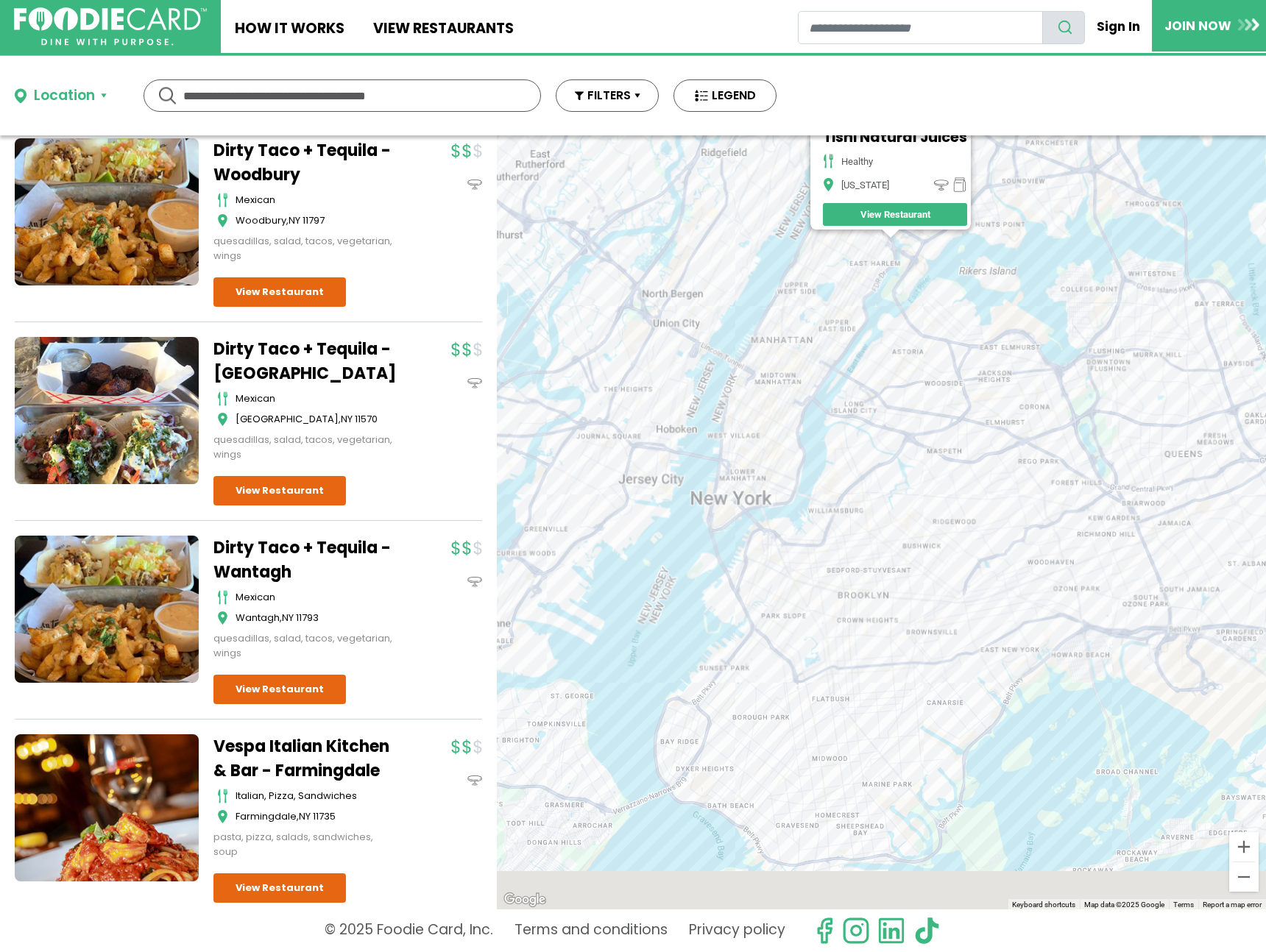
drag, startPoint x: 1023, startPoint y: 644, endPoint x: 917, endPoint y: 110, distance: 544.4
click at [917, 110] on div "Location Use my current location Search by Region [US_STATE] 1998 restaurants […" at bounding box center [633, 503] width 1266 height 896
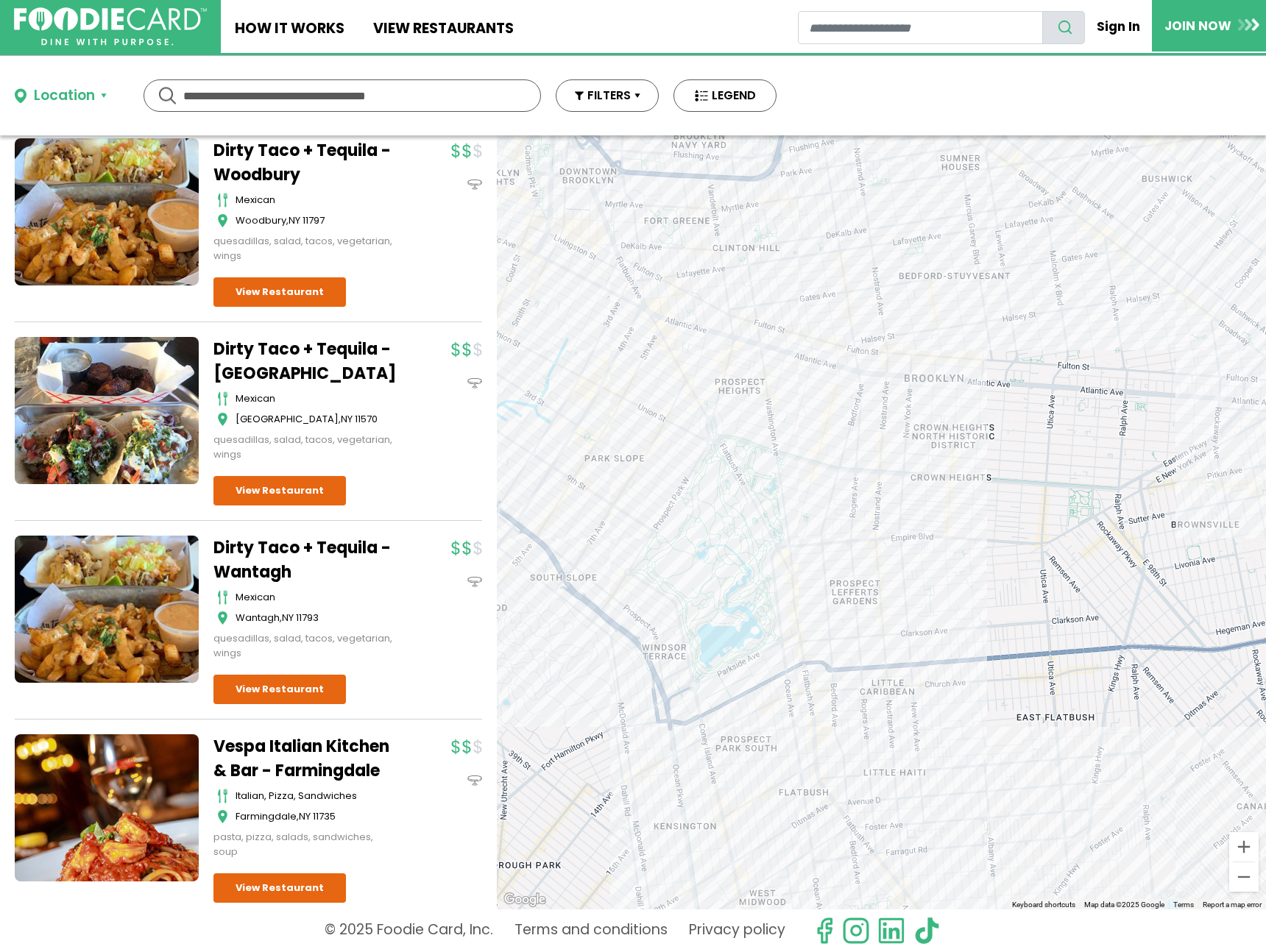
click at [745, 331] on div "Tishi Natural Juices healthy [US_STATE] View Restaurant" at bounding box center [881, 522] width 769 height 774
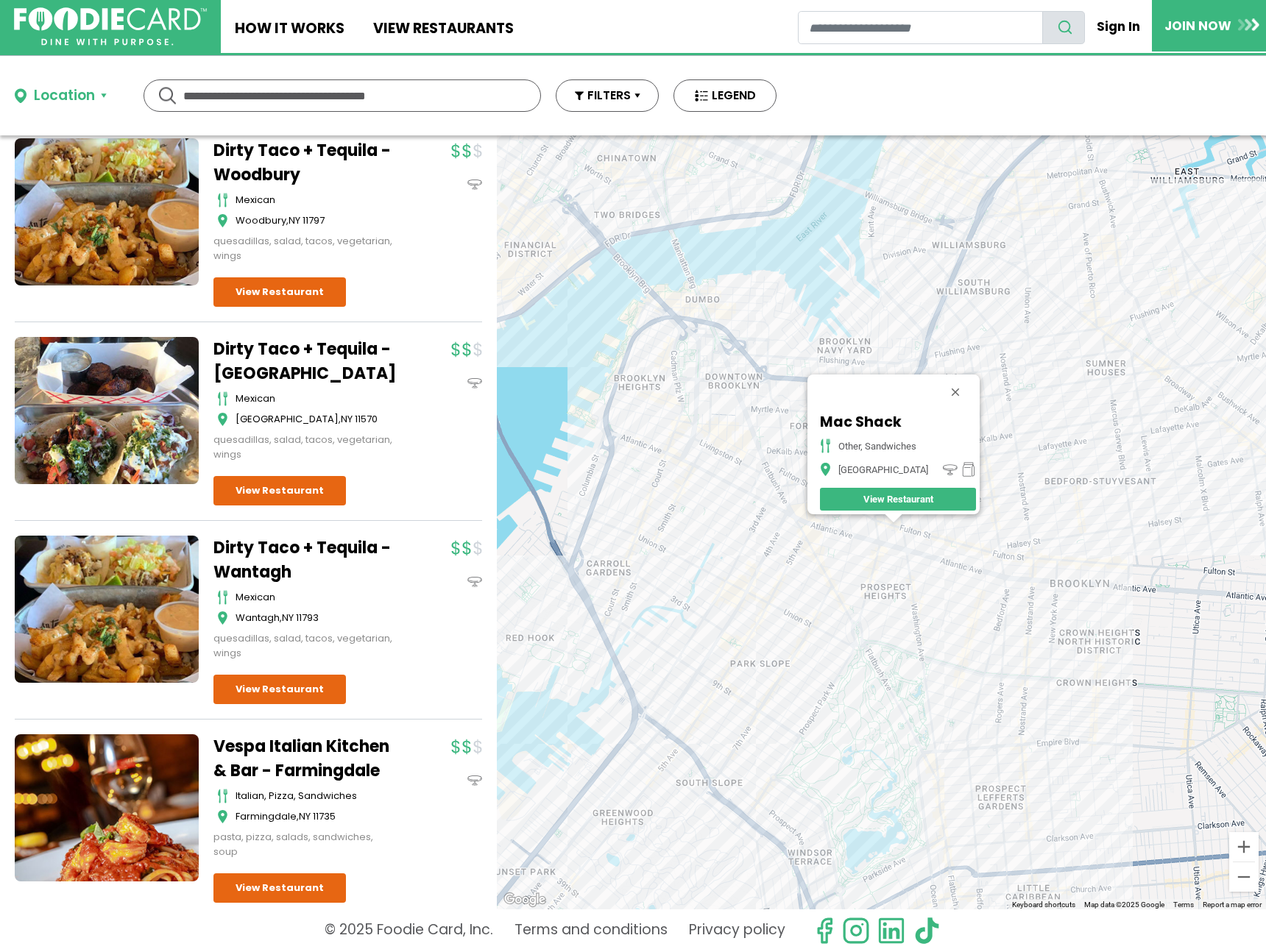
click at [952, 625] on div "Mac Shack other, sandwiches Brooklyn View Restaurant" at bounding box center [881, 522] width 769 height 774
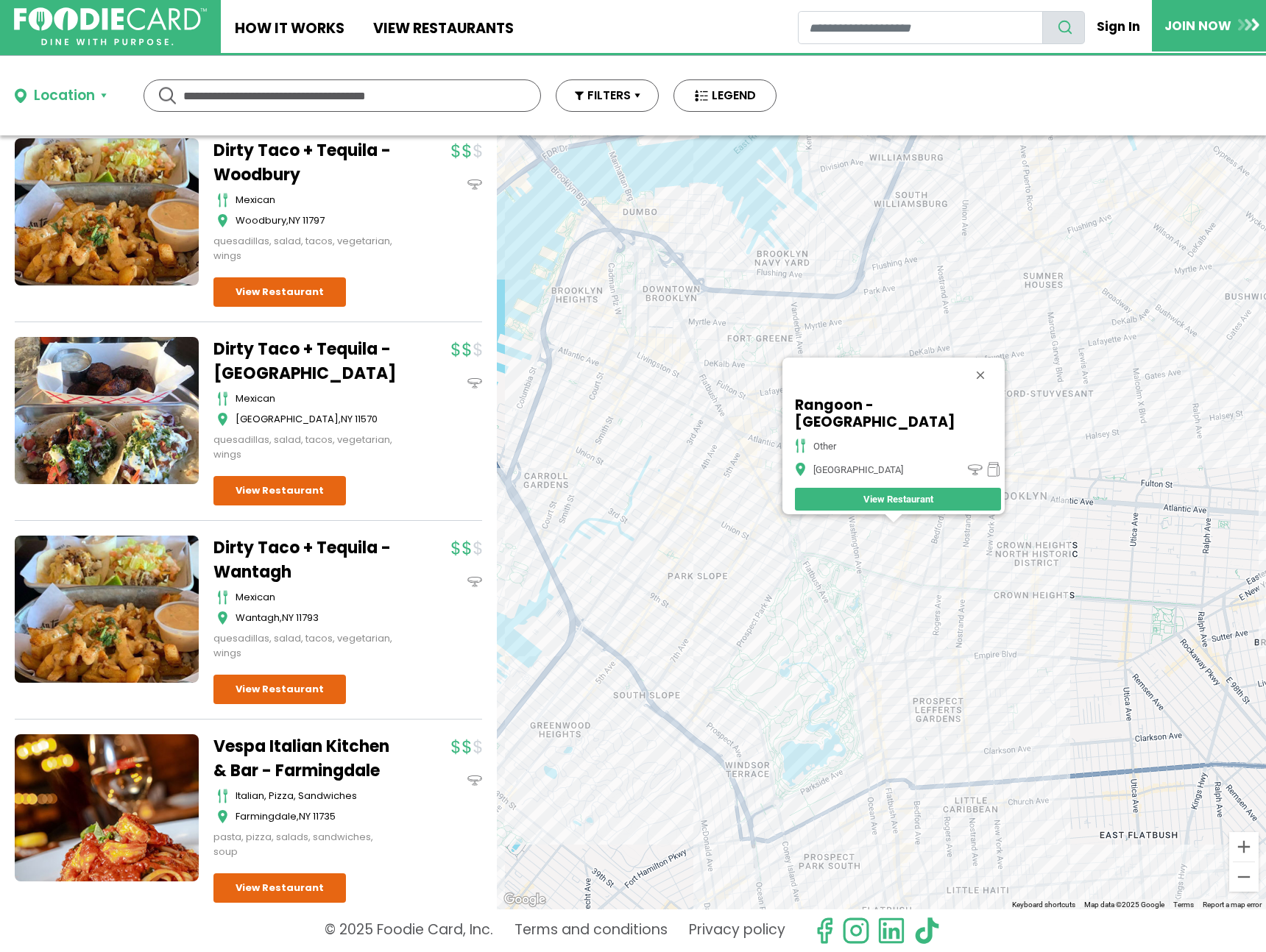
click at [910, 585] on div "[GEOGRAPHIC_DATA] - [GEOGRAPHIC_DATA] other Brooklyn View Restaurant" at bounding box center [881, 522] width 769 height 774
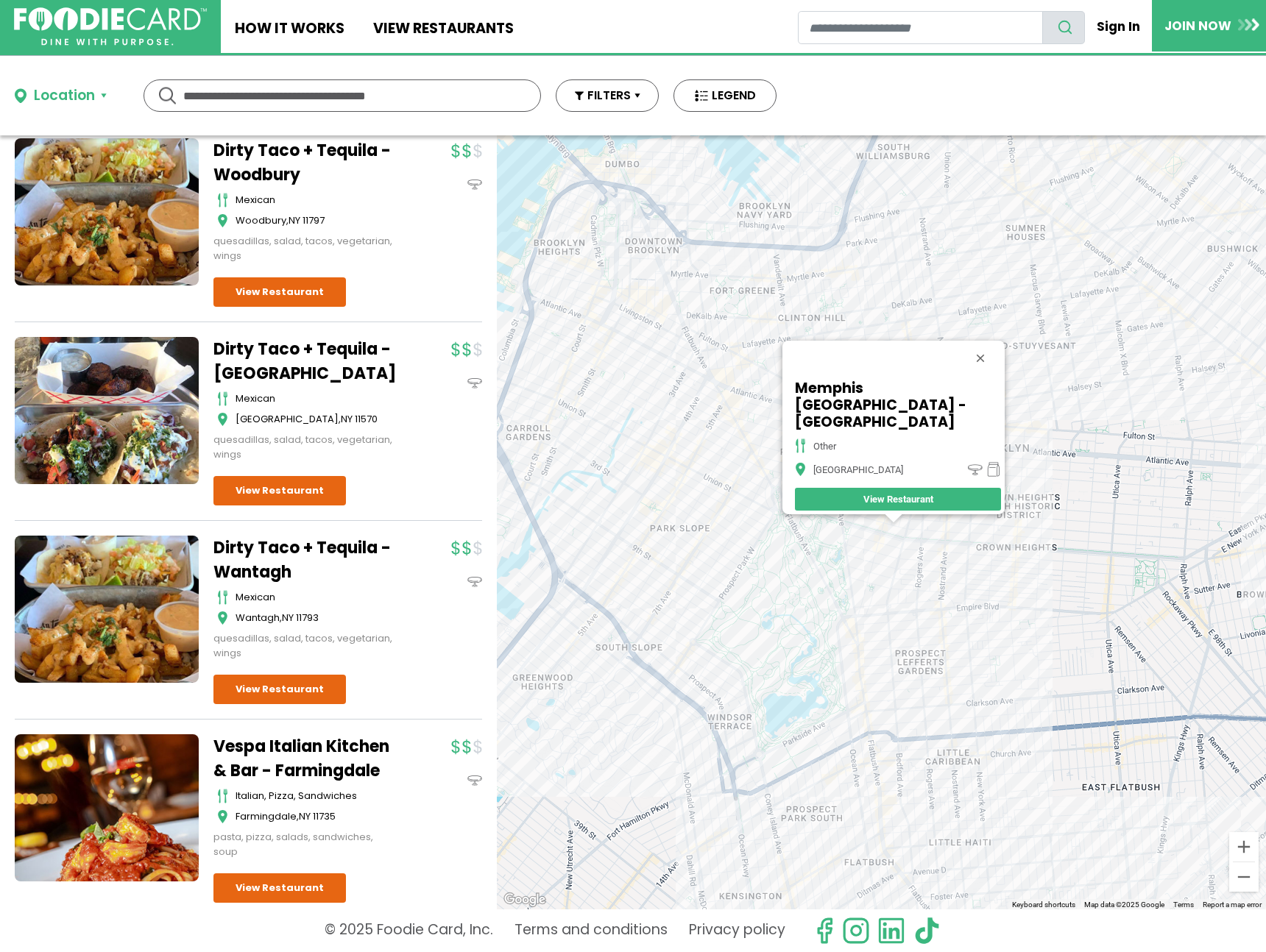
click at [732, 526] on div "[GEOGRAPHIC_DATA] [GEOGRAPHIC_DATA] - [GEOGRAPHIC_DATA] other [GEOGRAPHIC_DATA]…" at bounding box center [881, 522] width 769 height 774
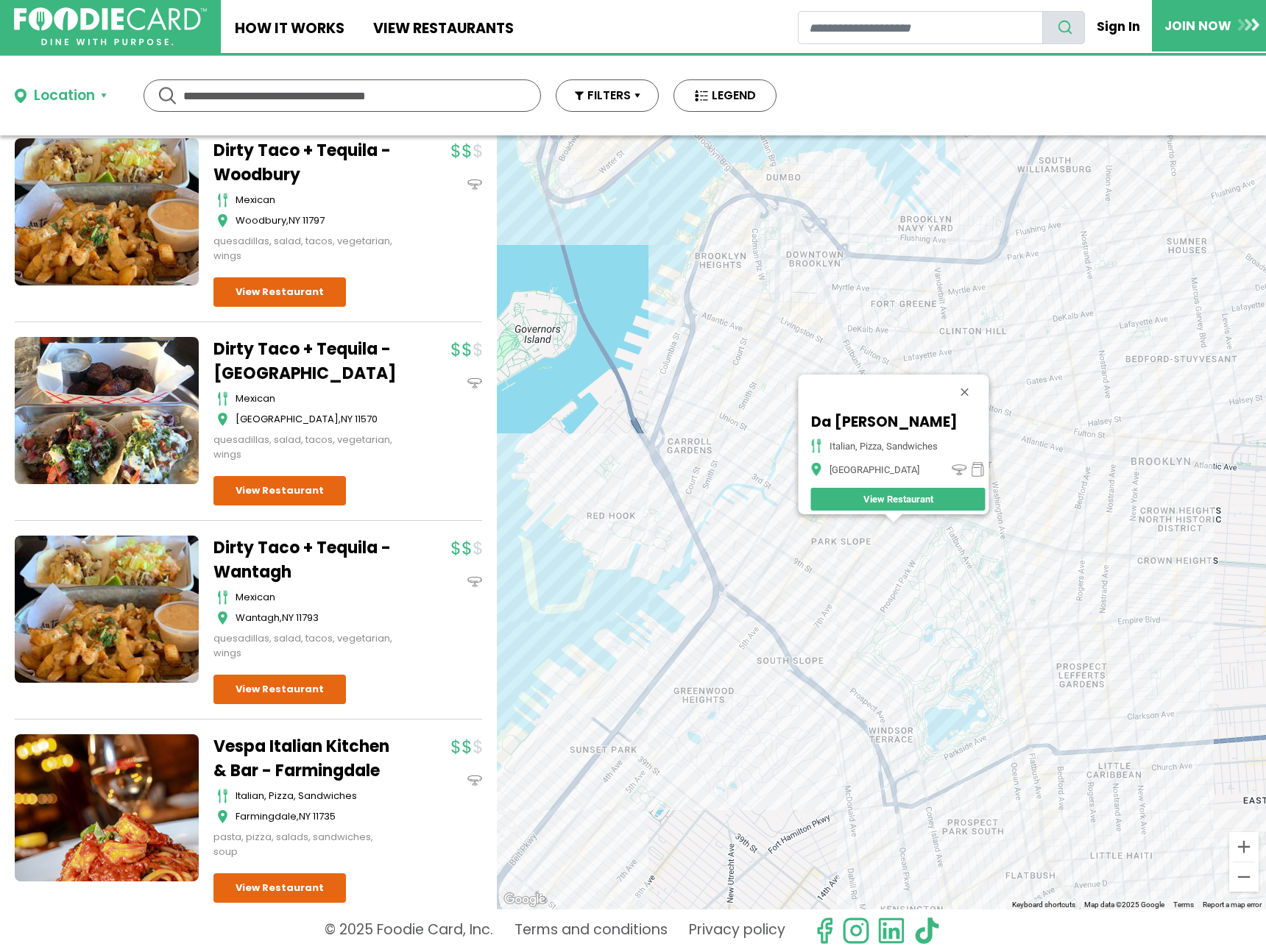
click at [651, 462] on div "Da [PERSON_NAME] italian, pizza, sandwiches [GEOGRAPHIC_DATA] View Restaurant" at bounding box center [881, 522] width 769 height 774
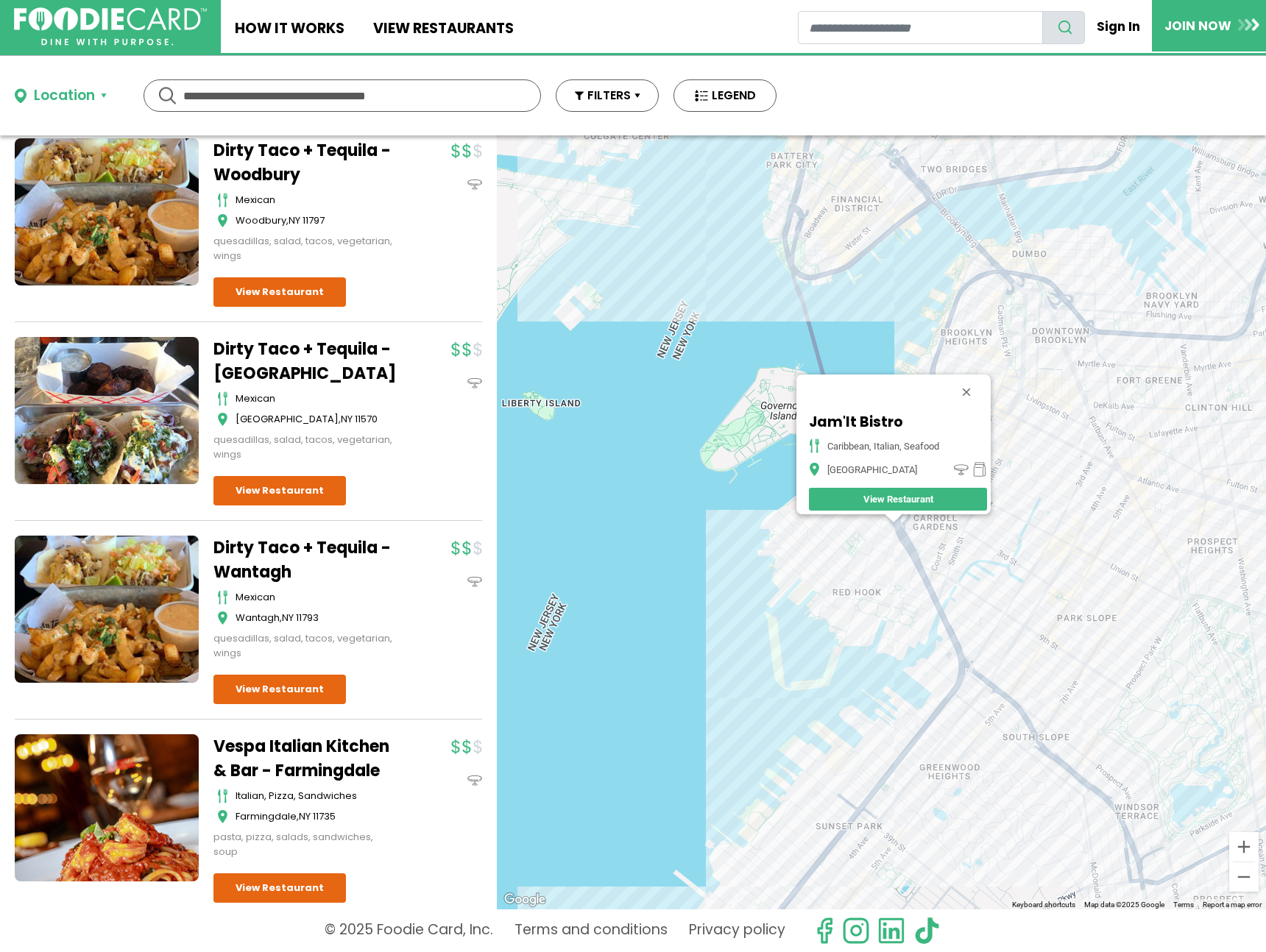
click at [929, 587] on div "Jam'It Bistro Caribbean, Italian, Seafood Brooklyn View Restaurant" at bounding box center [881, 522] width 769 height 774
click at [951, 589] on div "Jam'It Bistro Caribbean, Italian, Seafood Brooklyn View Restaurant" at bounding box center [881, 522] width 769 height 774
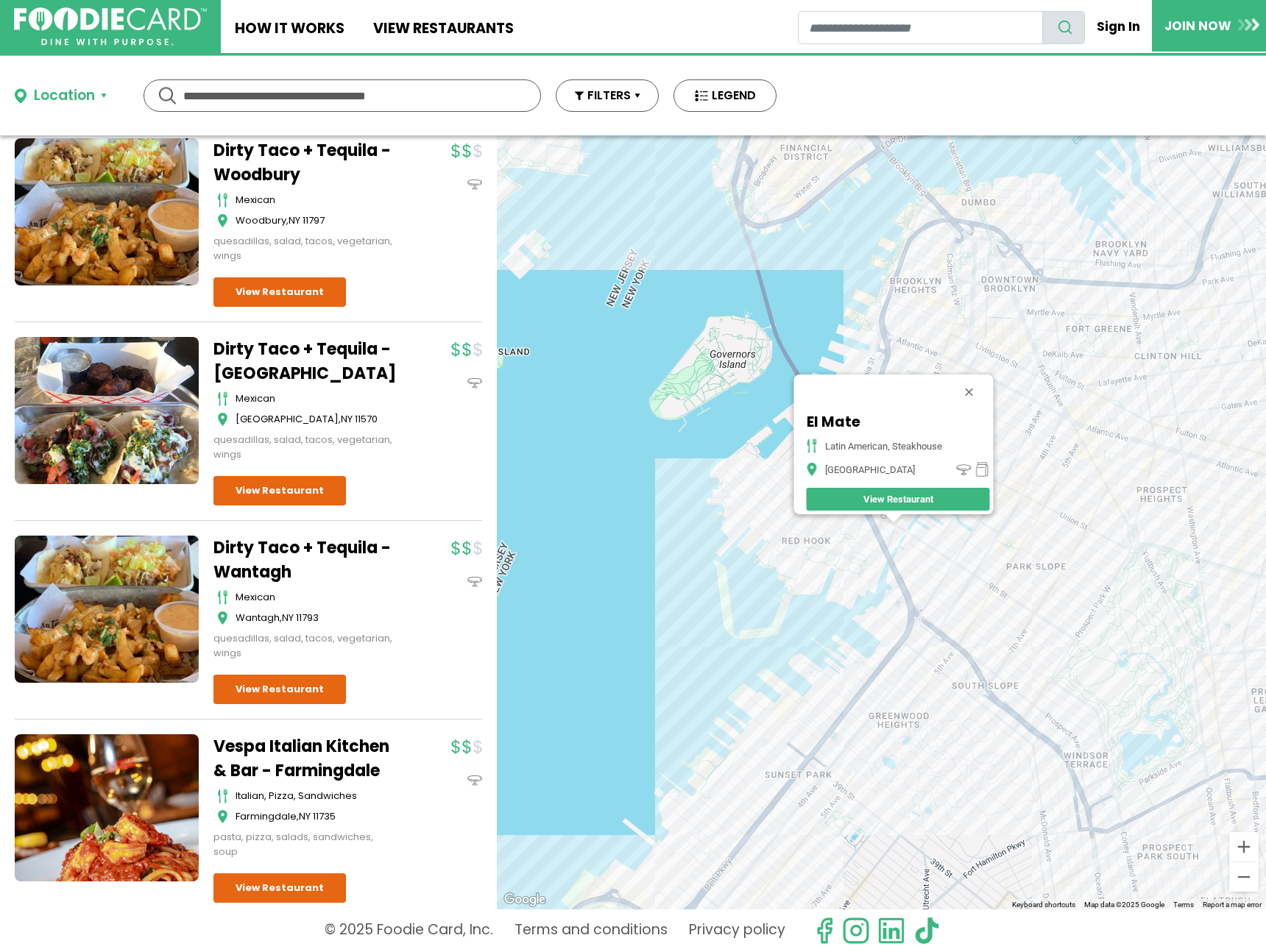
click at [968, 659] on div "El Mate Latin American, Steakhouse Brooklyn View Restaurant" at bounding box center [881, 522] width 769 height 774
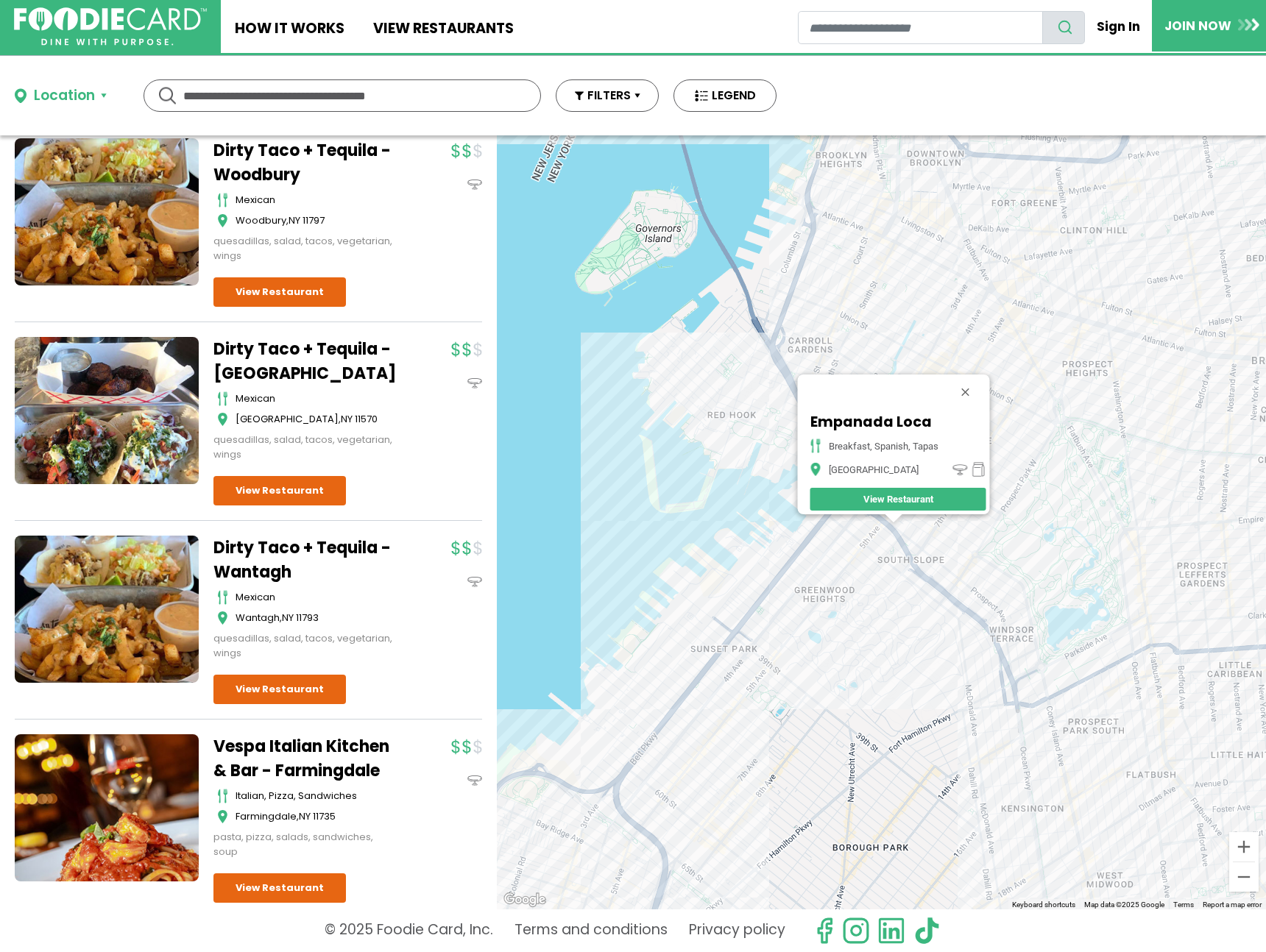
click at [745, 619] on div "Empanada Loca breakfast, spanish, tapas [GEOGRAPHIC_DATA] View Restaurant" at bounding box center [881, 522] width 769 height 774
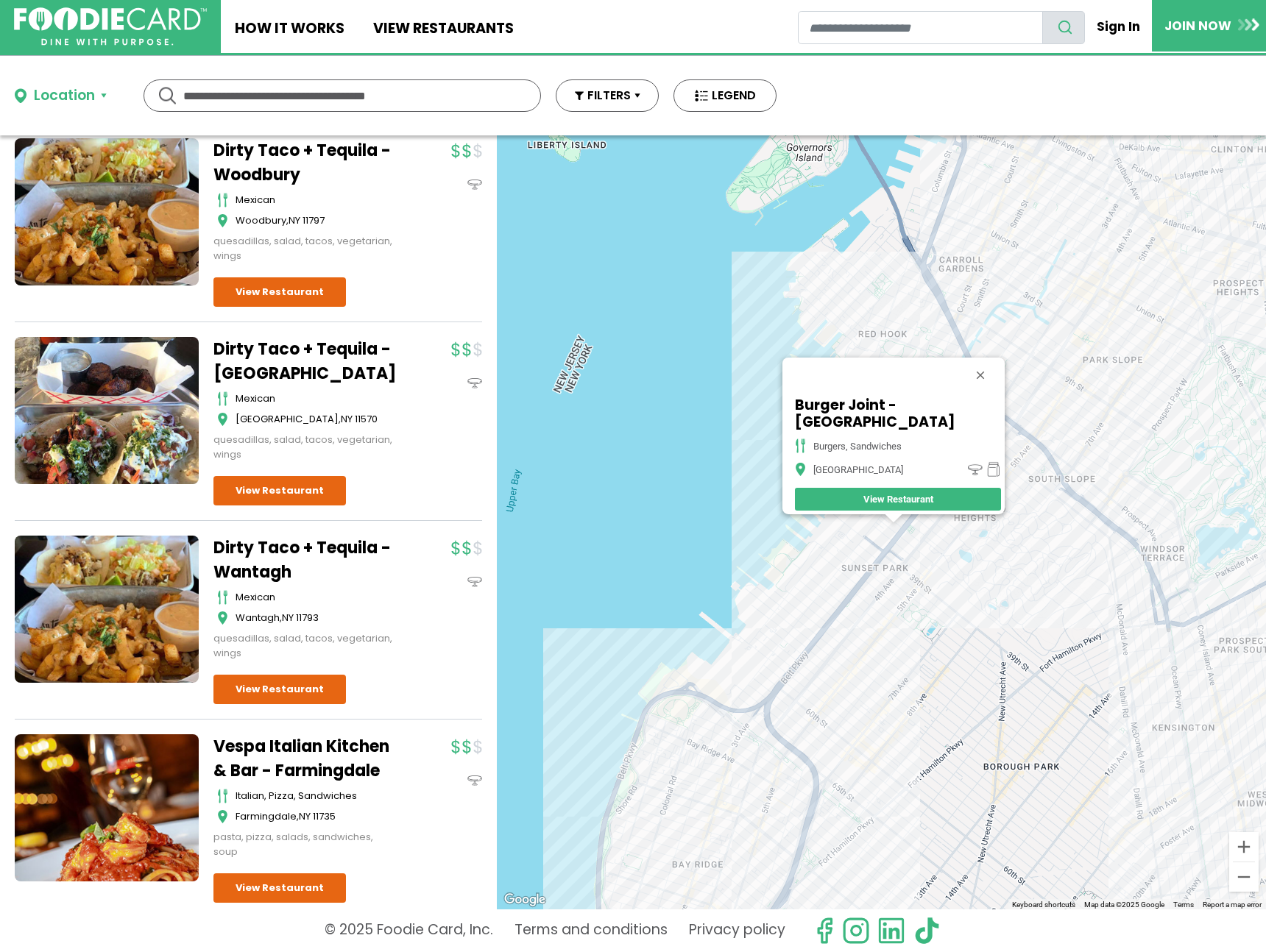
click at [767, 776] on div "Burger Joint - Brooklyn burgers, sandwiches [GEOGRAPHIC_DATA] View Restaurant" at bounding box center [881, 522] width 769 height 774
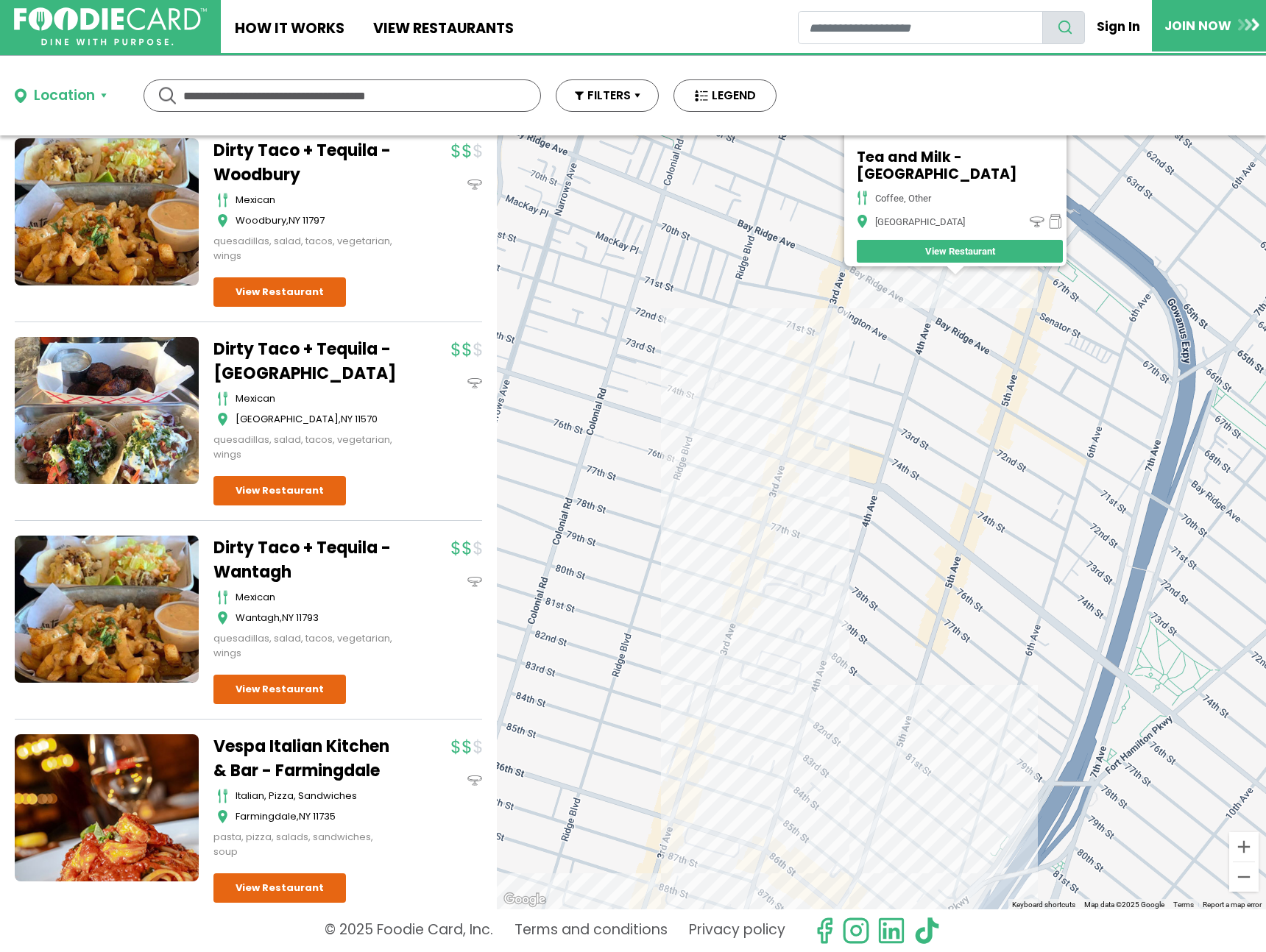
click at [810, 425] on div "Tea and Milk - Brooklyn coffee, other [GEOGRAPHIC_DATA] View Restaurant" at bounding box center [881, 522] width 769 height 774
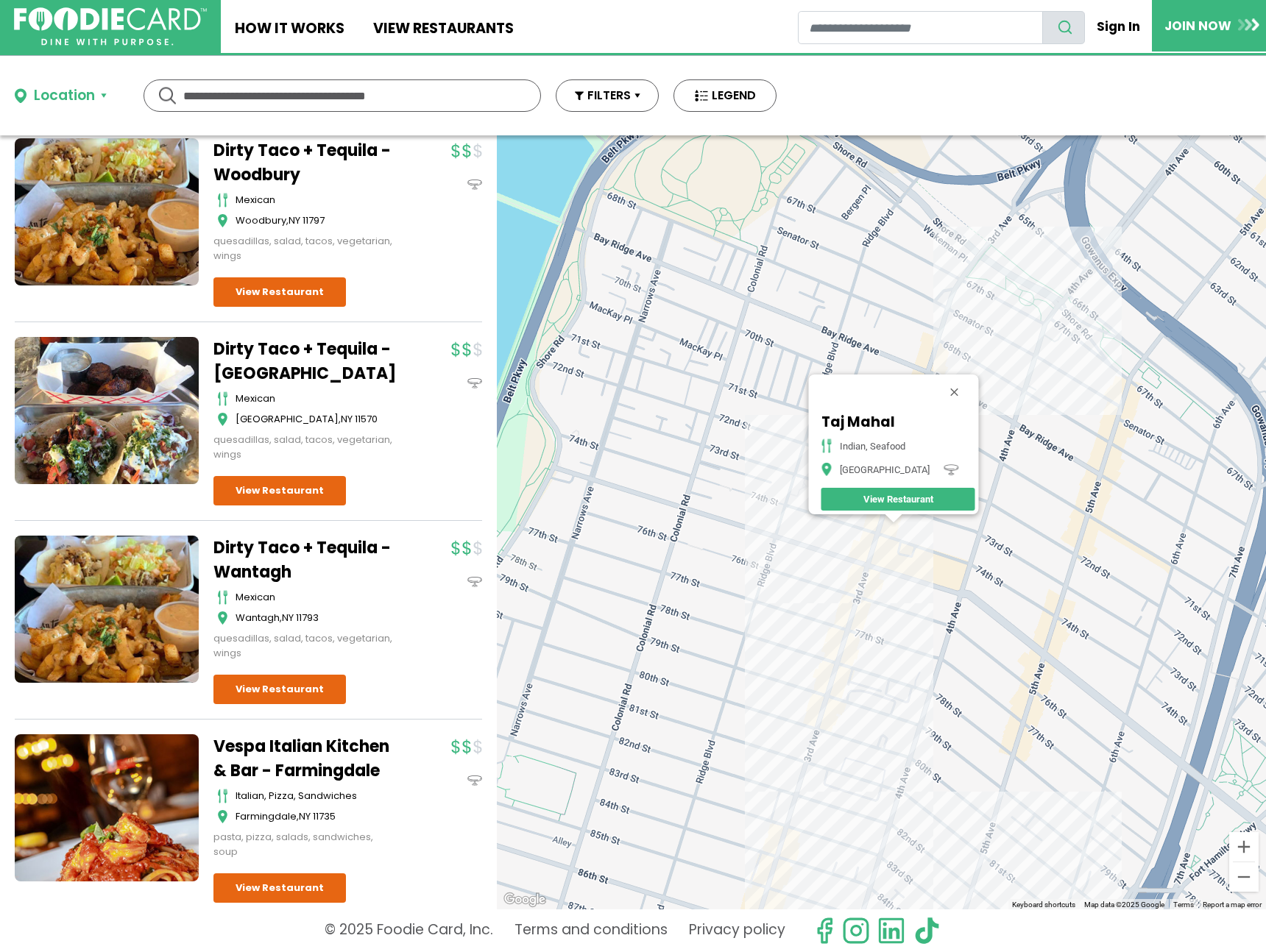
click at [888, 569] on div "[GEOGRAPHIC_DATA], seafood Brooklyn View Restaurant" at bounding box center [881, 522] width 769 height 774
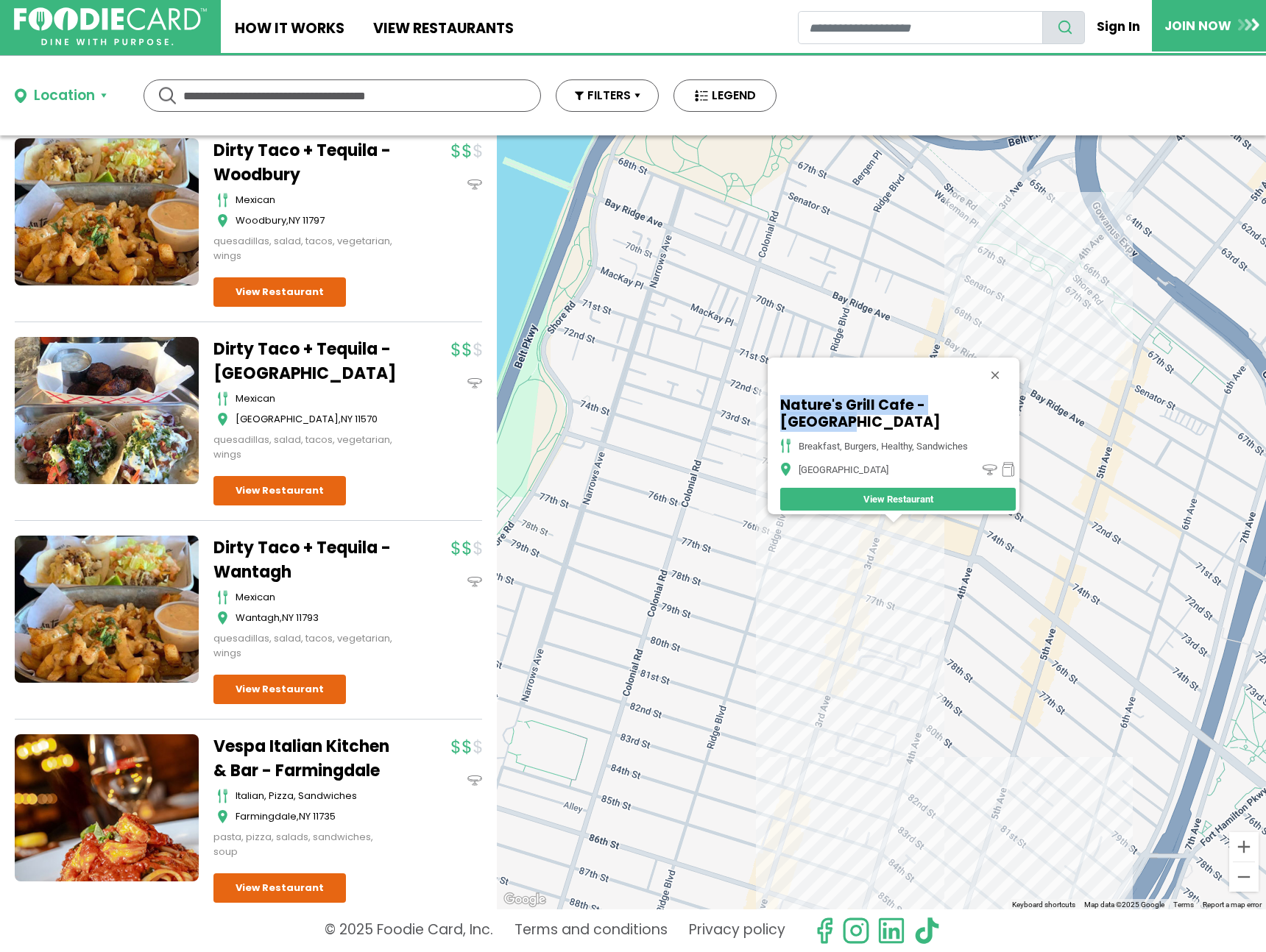
drag, startPoint x: 832, startPoint y: 405, endPoint x: 774, endPoint y: 390, distance: 59.9
click at [780, 397] on h5 "Nature's Grill Cafe - [GEOGRAPHIC_DATA]" at bounding box center [883, 414] width 206 height 34
click at [868, 626] on div "Nature's Grill Cafe - [GEOGRAPHIC_DATA] breakfast, burgers, healthy, sandwiches…" at bounding box center [881, 522] width 769 height 774
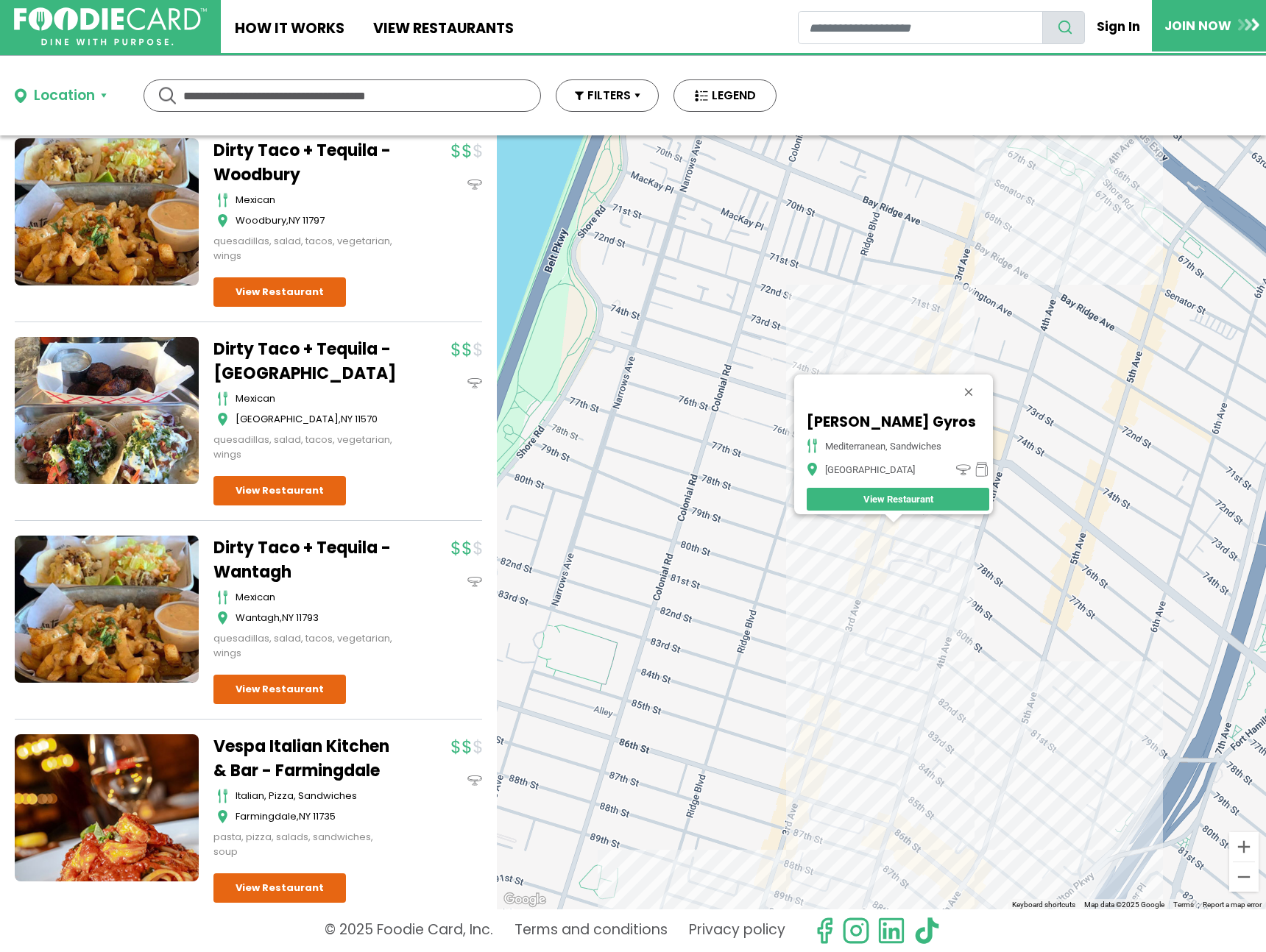
click at [887, 557] on div "[PERSON_NAME] Gyros [GEOGRAPHIC_DATA], Sandwiches [GEOGRAPHIC_DATA] View Restau…" at bounding box center [881, 522] width 769 height 774
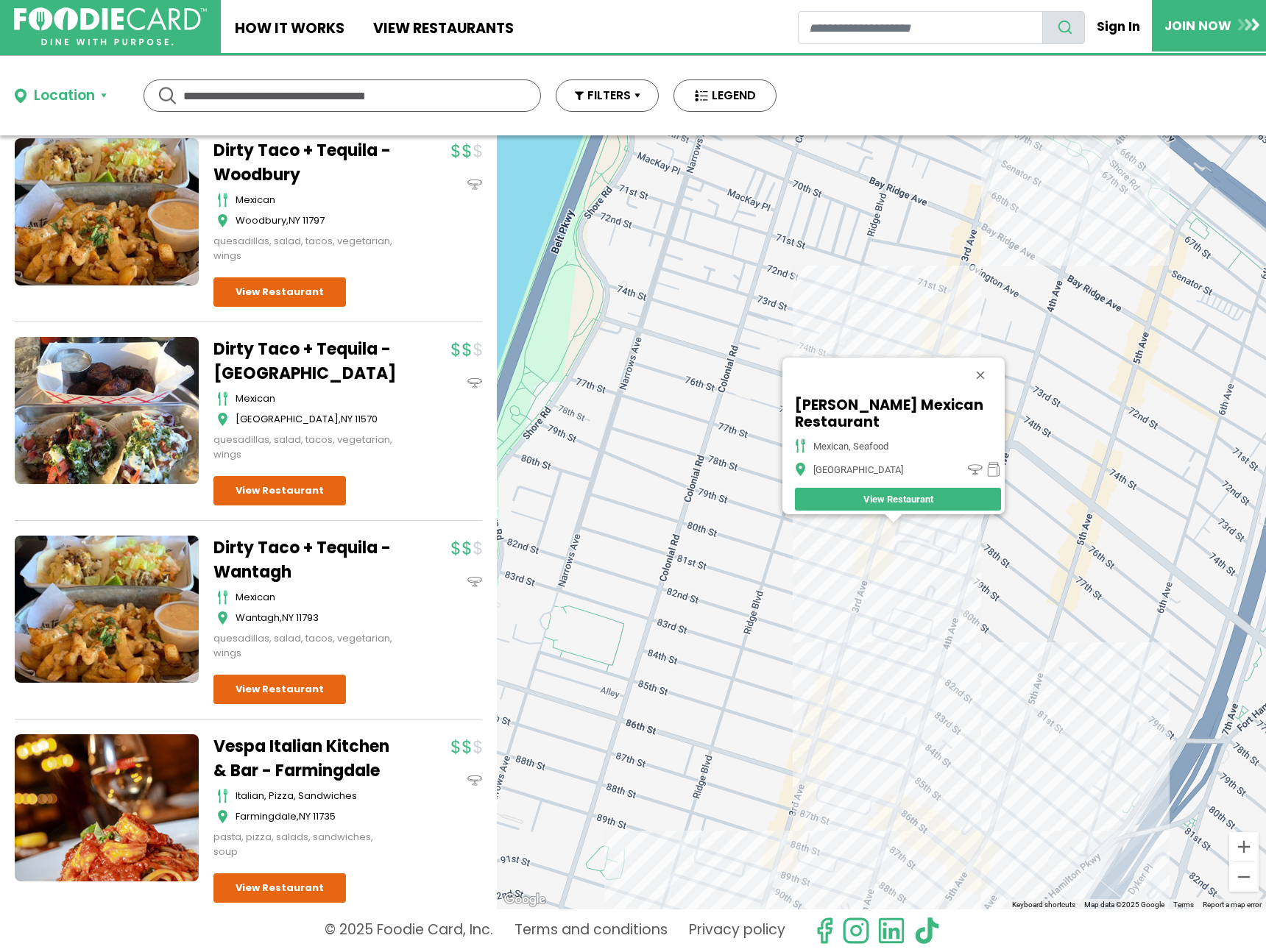
click at [847, 677] on div "[PERSON_NAME] Mexican Restaurant Mexican, Seafood Brooklyn View Restaurant" at bounding box center [881, 522] width 769 height 774
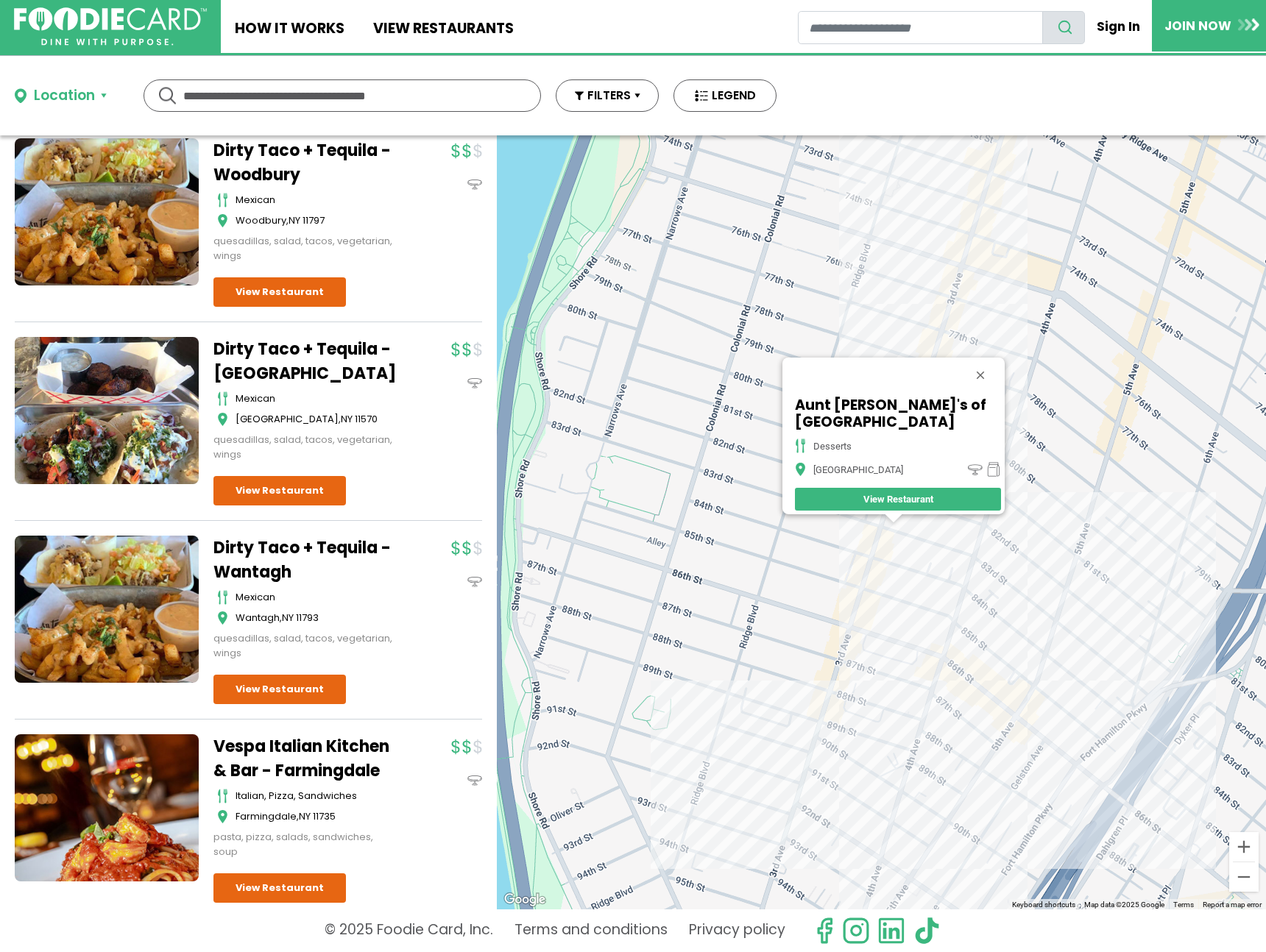
click at [887, 552] on div "Aunt [PERSON_NAME]'s of [GEOGRAPHIC_DATA] desserts [GEOGRAPHIC_DATA] View Resta…" at bounding box center [881, 522] width 769 height 774
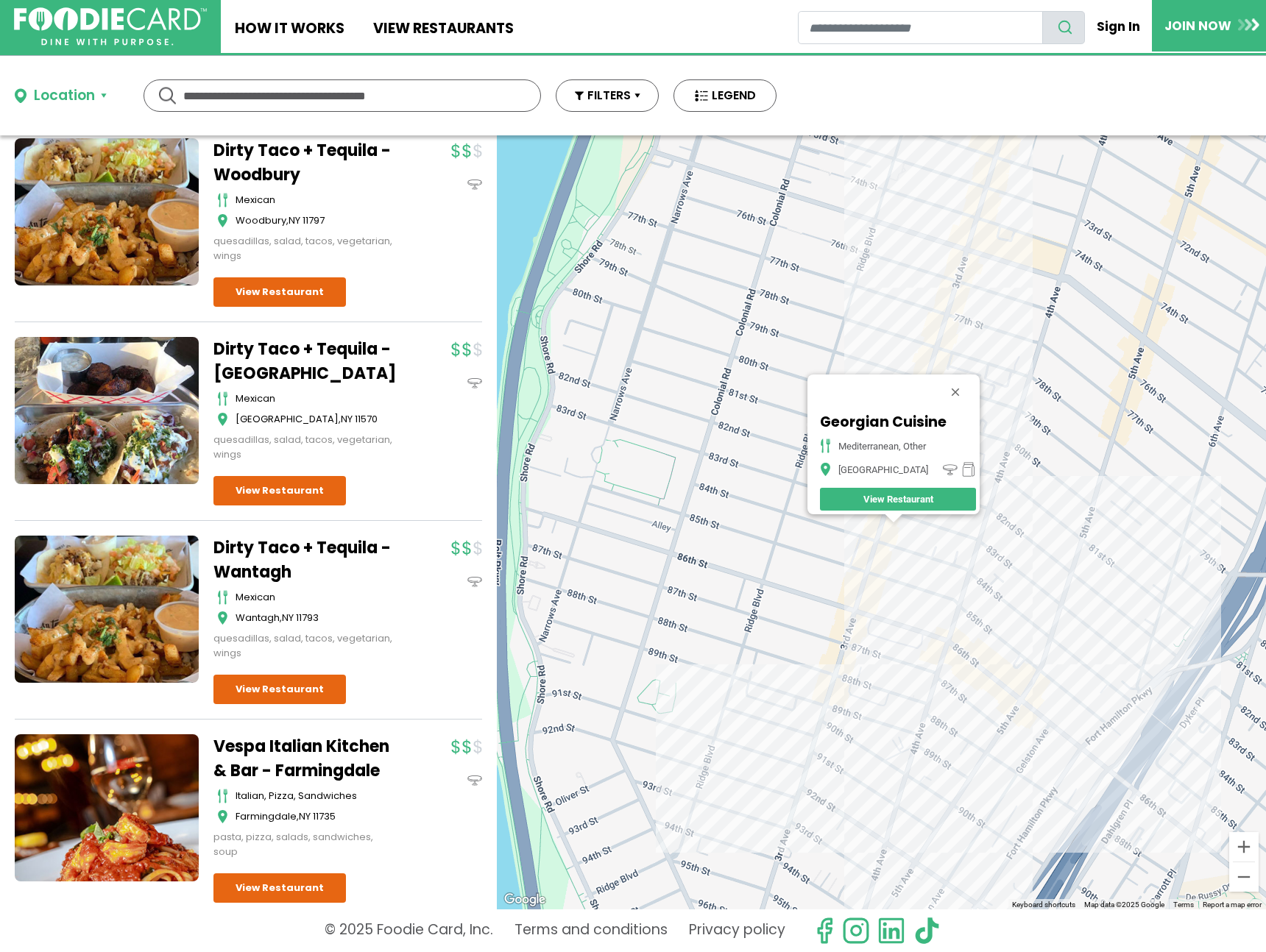
click at [879, 564] on div "Georgian Cuisine Mediterranean, Other Brooklyn View Restaurant" at bounding box center [881, 522] width 769 height 774
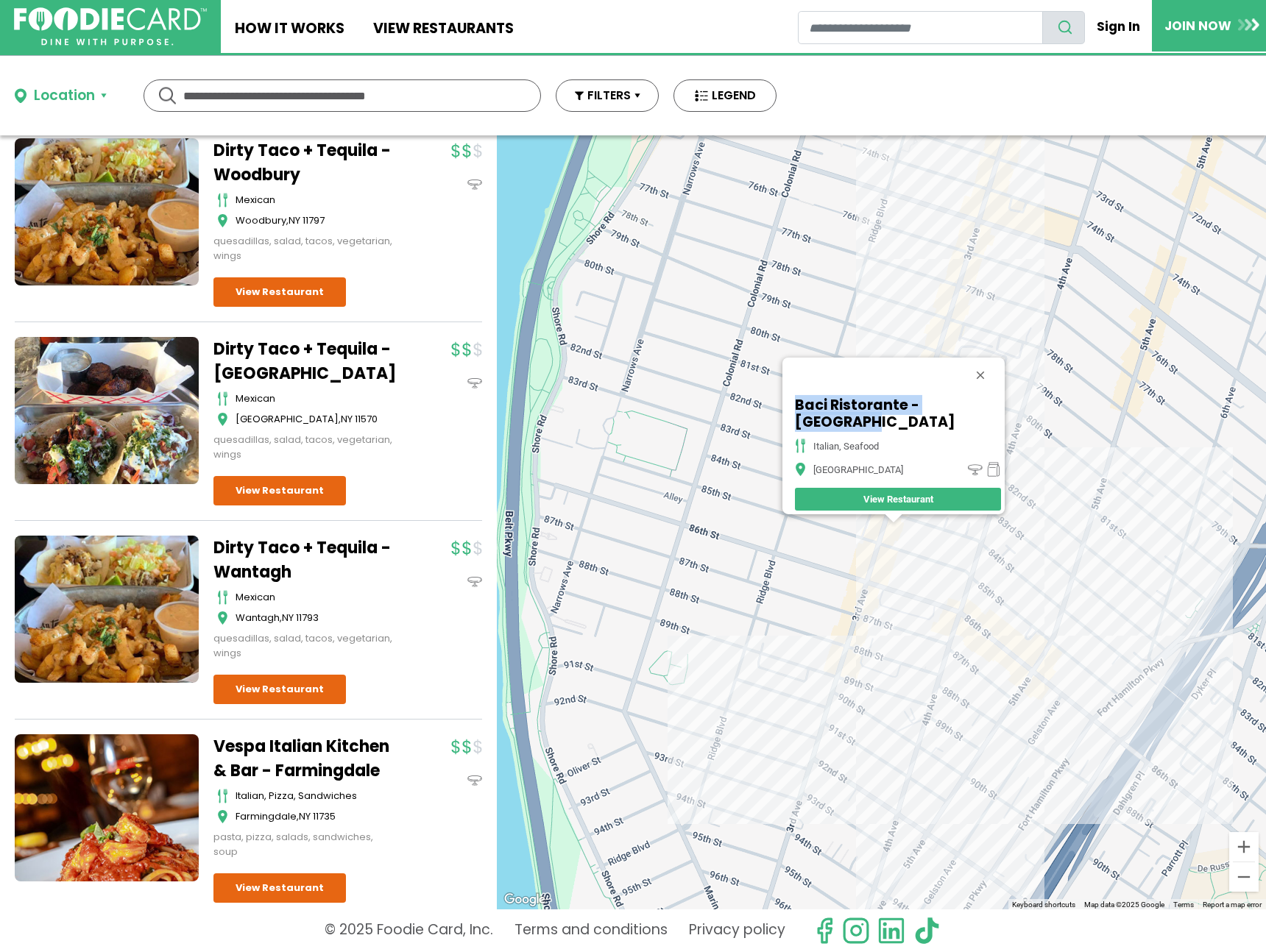
drag, startPoint x: 789, startPoint y: 416, endPoint x: 987, endPoint y: 420, distance: 198.0
click at [987, 420] on div "Baci Ristorante - [GEOGRAPHIC_DATA] italian, seafood Brooklyn View Restaurant" at bounding box center [898, 454] width 214 height 122
click at [893, 559] on div "Baci Ristorante - [GEOGRAPHIC_DATA] italian, seafood Brooklyn View Restaurant" at bounding box center [881, 522] width 769 height 774
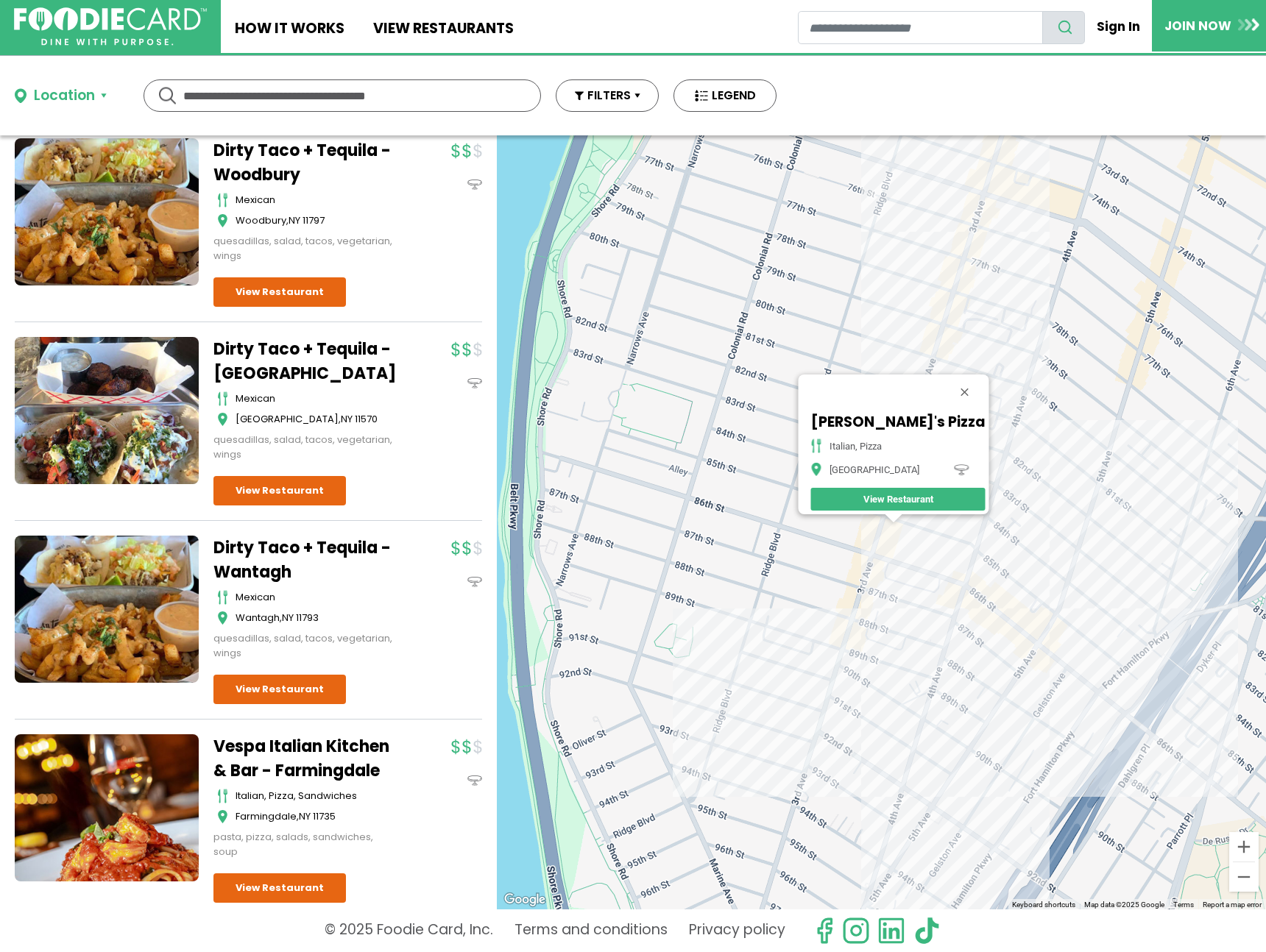
click at [961, 625] on div "[PERSON_NAME]'s Pizza italian, pizza Brooklyn View Restaurant" at bounding box center [881, 522] width 769 height 774
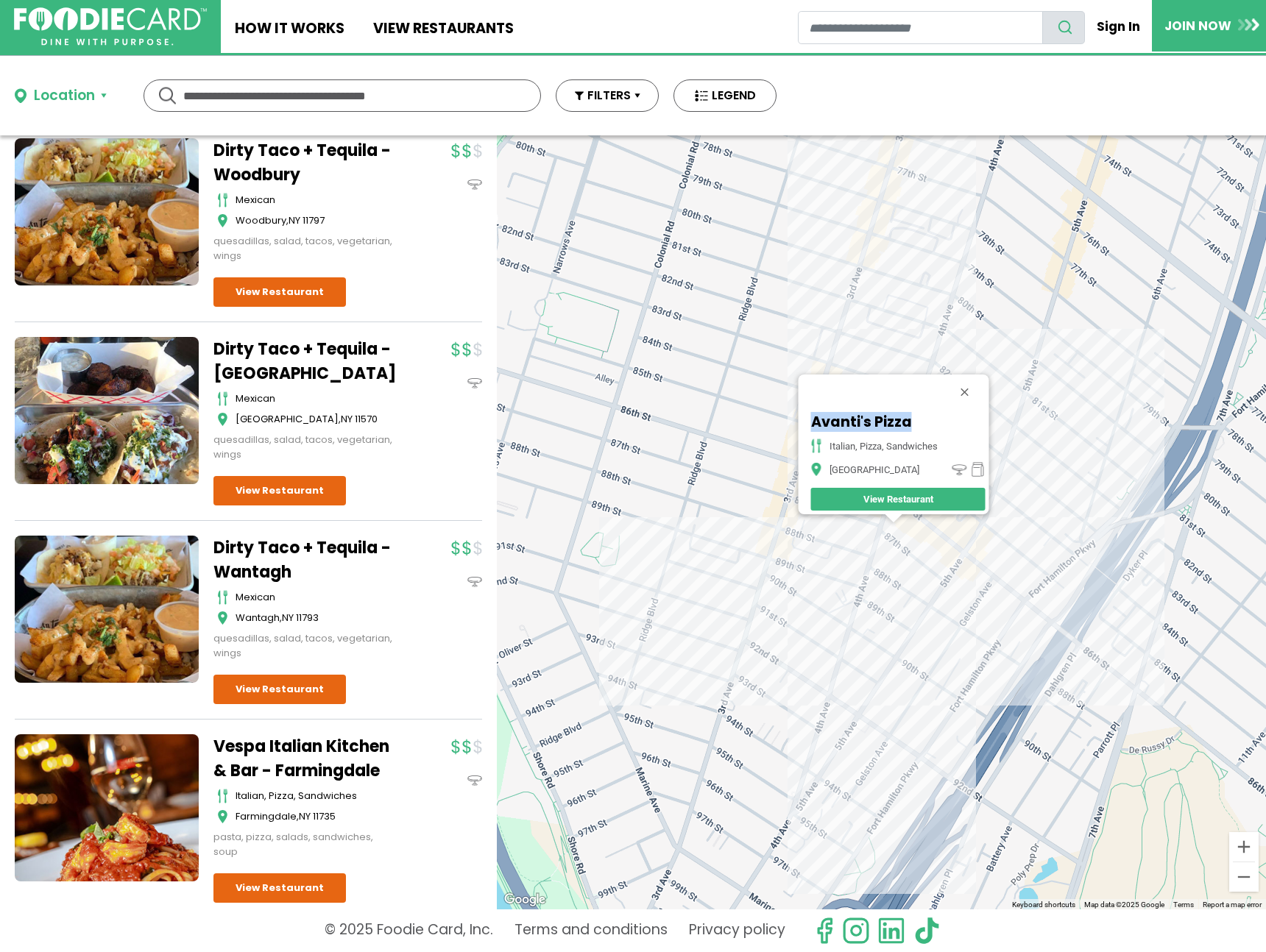
drag, startPoint x: 913, startPoint y: 418, endPoint x: 800, endPoint y: 411, distance: 113.2
click at [799, 411] on div "Avanti's Pizza italian, pizza, sandwiches [GEOGRAPHIC_DATA] View Restaurant" at bounding box center [893, 444] width 191 height 140
click at [996, 543] on div "Avanti's Pizza italian, pizza, sandwiches [GEOGRAPHIC_DATA] View Restaurant" at bounding box center [881, 522] width 769 height 774
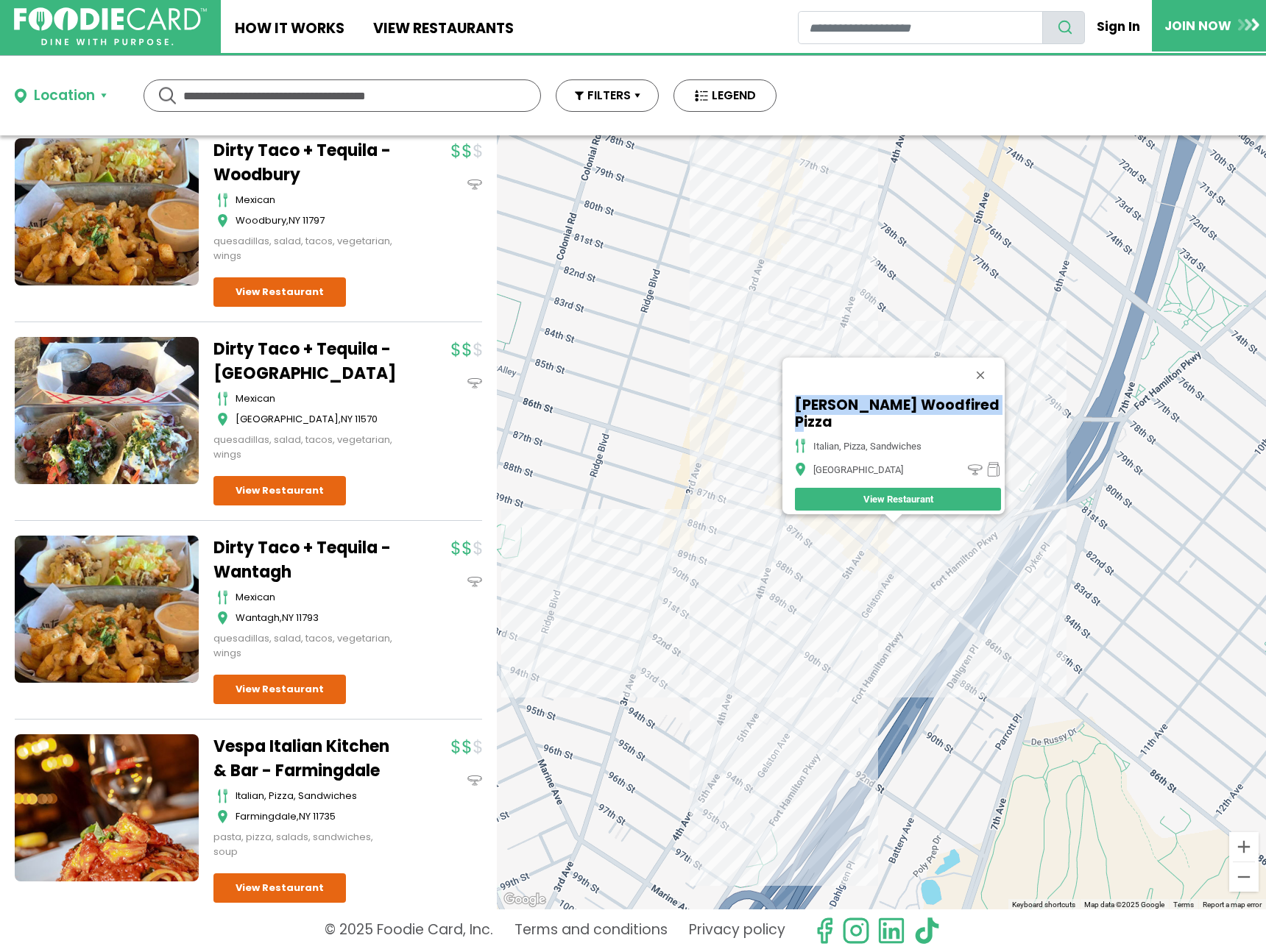
drag, startPoint x: 985, startPoint y: 418, endPoint x: 799, endPoint y: 414, distance: 186.0
click at [799, 414] on div "[PERSON_NAME] Woodfired Pizza Italian, Pizza, Sandwiches Brooklyn View Restaura…" at bounding box center [898, 454] width 214 height 122
click at [731, 715] on div "[PERSON_NAME] Woodfired Pizza Italian, Pizza, Sandwiches Brooklyn View Restaura…" at bounding box center [881, 522] width 769 height 774
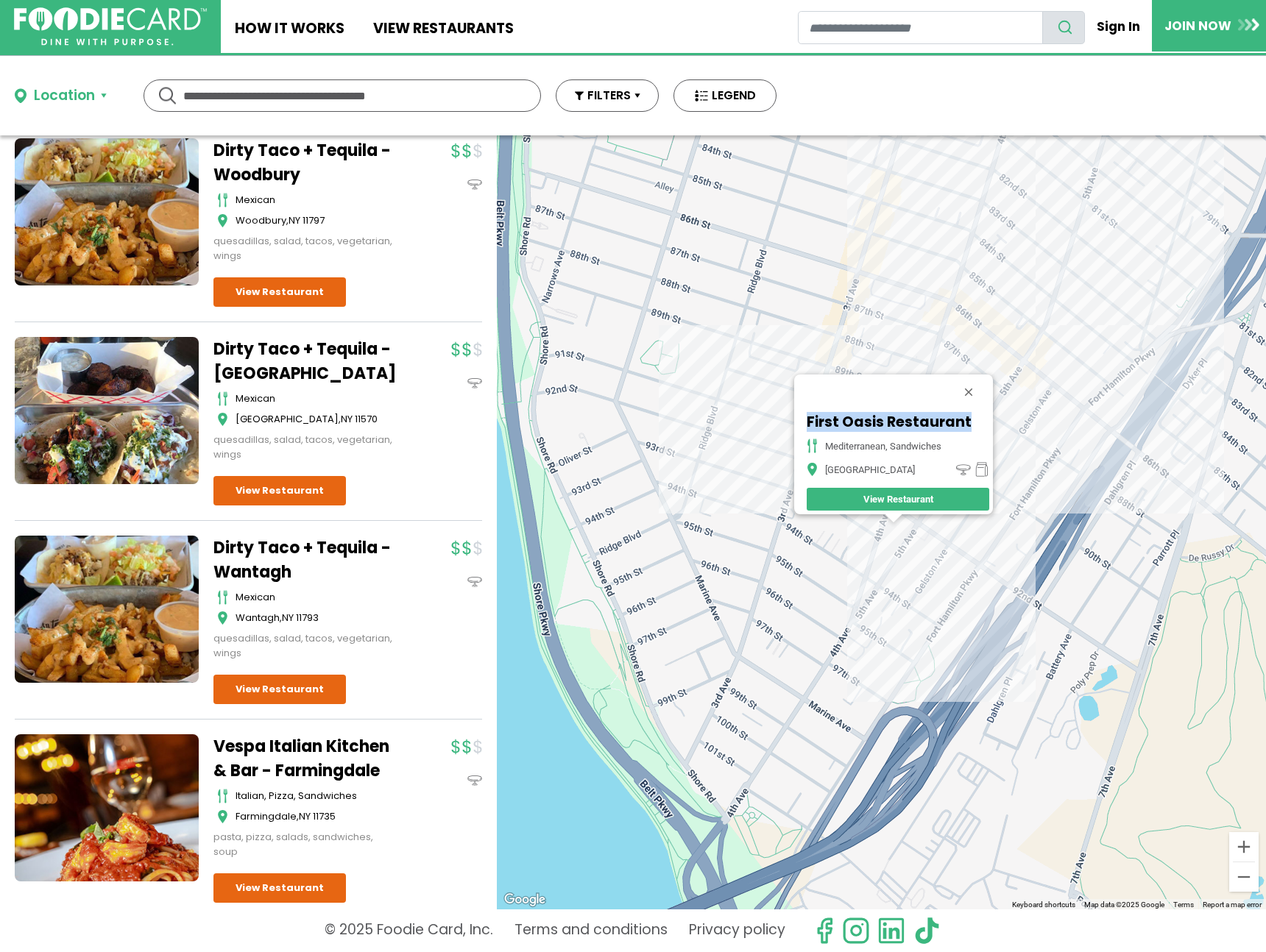
drag, startPoint x: 966, startPoint y: 410, endPoint x: 789, endPoint y: 409, distance: 177.0
click at [794, 409] on div "[GEOGRAPHIC_DATA] [GEOGRAPHIC_DATA], Sandwiches [GEOGRAPHIC_DATA] View Restaura…" at bounding box center [893, 444] width 199 height 140
click at [874, 593] on div "[GEOGRAPHIC_DATA] [GEOGRAPHIC_DATA], Sandwiches [GEOGRAPHIC_DATA] View Restaura…" at bounding box center [881, 522] width 769 height 774
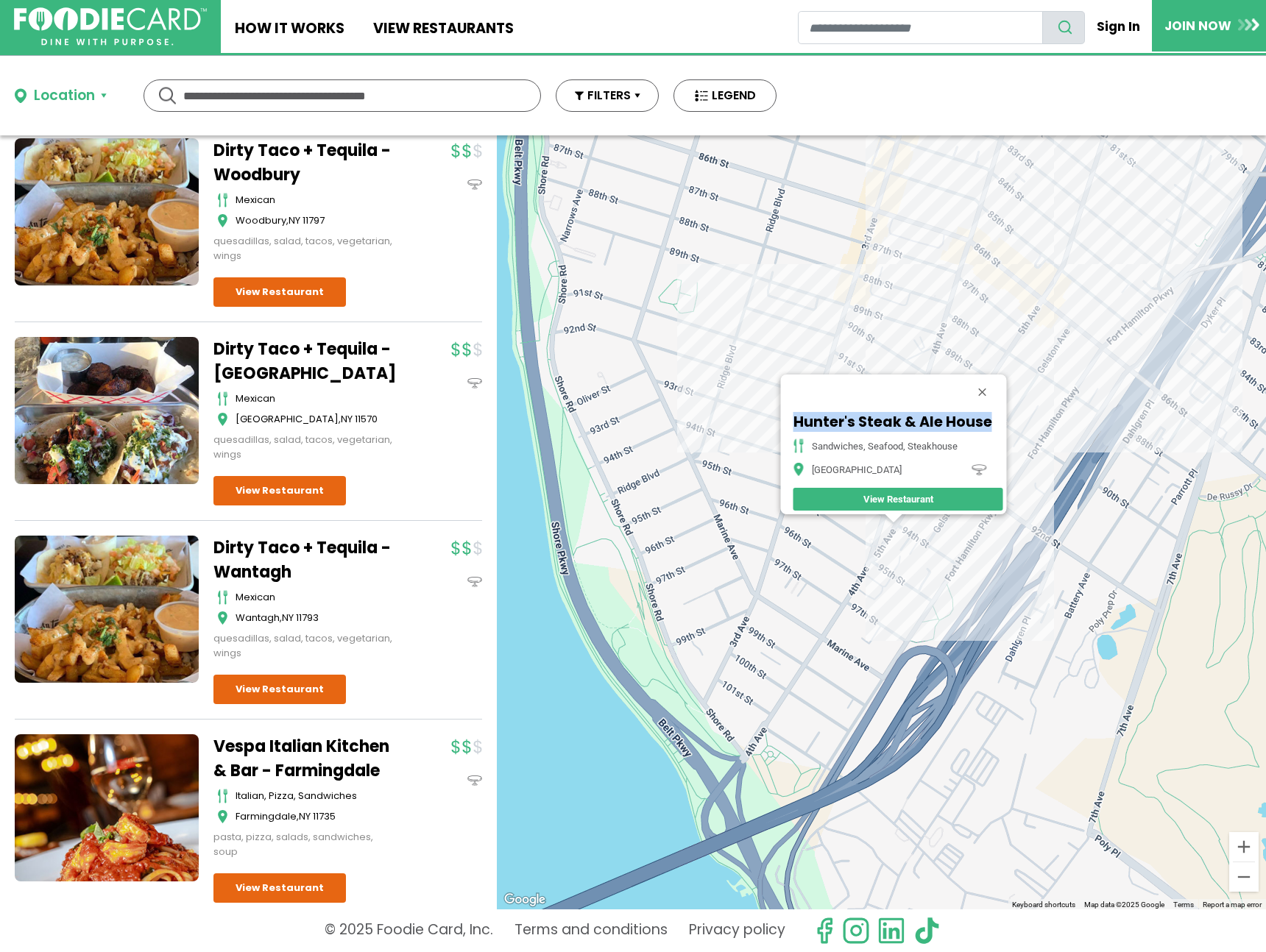
drag, startPoint x: 965, startPoint y: 410, endPoint x: 784, endPoint y: 419, distance: 181.2
click at [789, 419] on div "Hunter's Steak & Ale House sandwiches, seafood, steakhouse Brooklyn View Restau…" at bounding box center [898, 462] width 217 height 105
click at [885, 362] on div "Hunter's Steak & Ale House sandwiches, seafood, steakhouse Brooklyn View Restau…" at bounding box center [881, 522] width 769 height 774
click at [992, 382] on button "Close" at bounding box center [982, 392] width 35 height 35
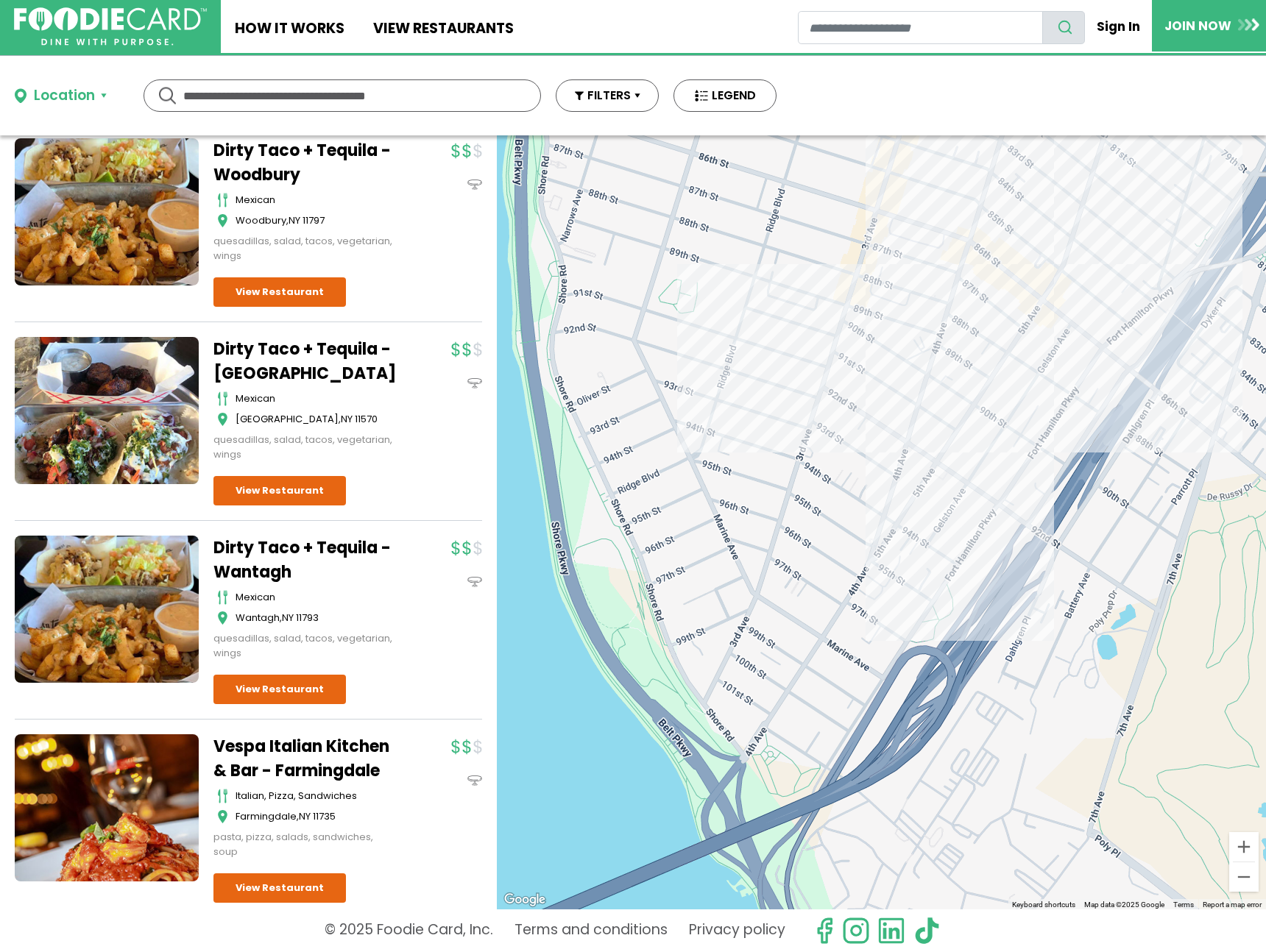
click at [825, 422] on div at bounding box center [881, 522] width 769 height 774
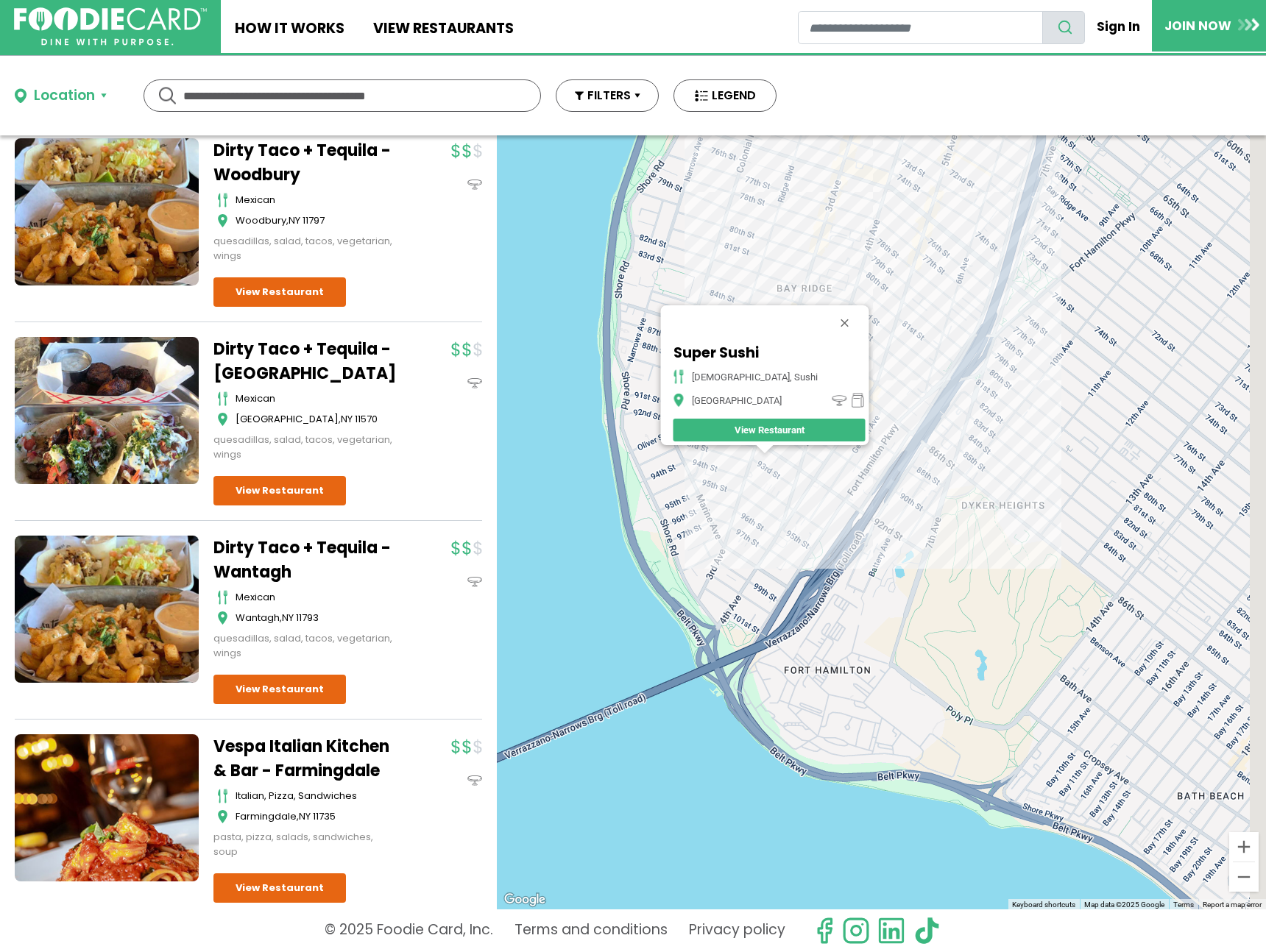
drag, startPoint x: 1120, startPoint y: 541, endPoint x: 778, endPoint y: 498, distance: 344.7
click at [778, 498] on div "Super Sushi japanese, sushi Brooklyn View Restaurant" at bounding box center [881, 522] width 769 height 774
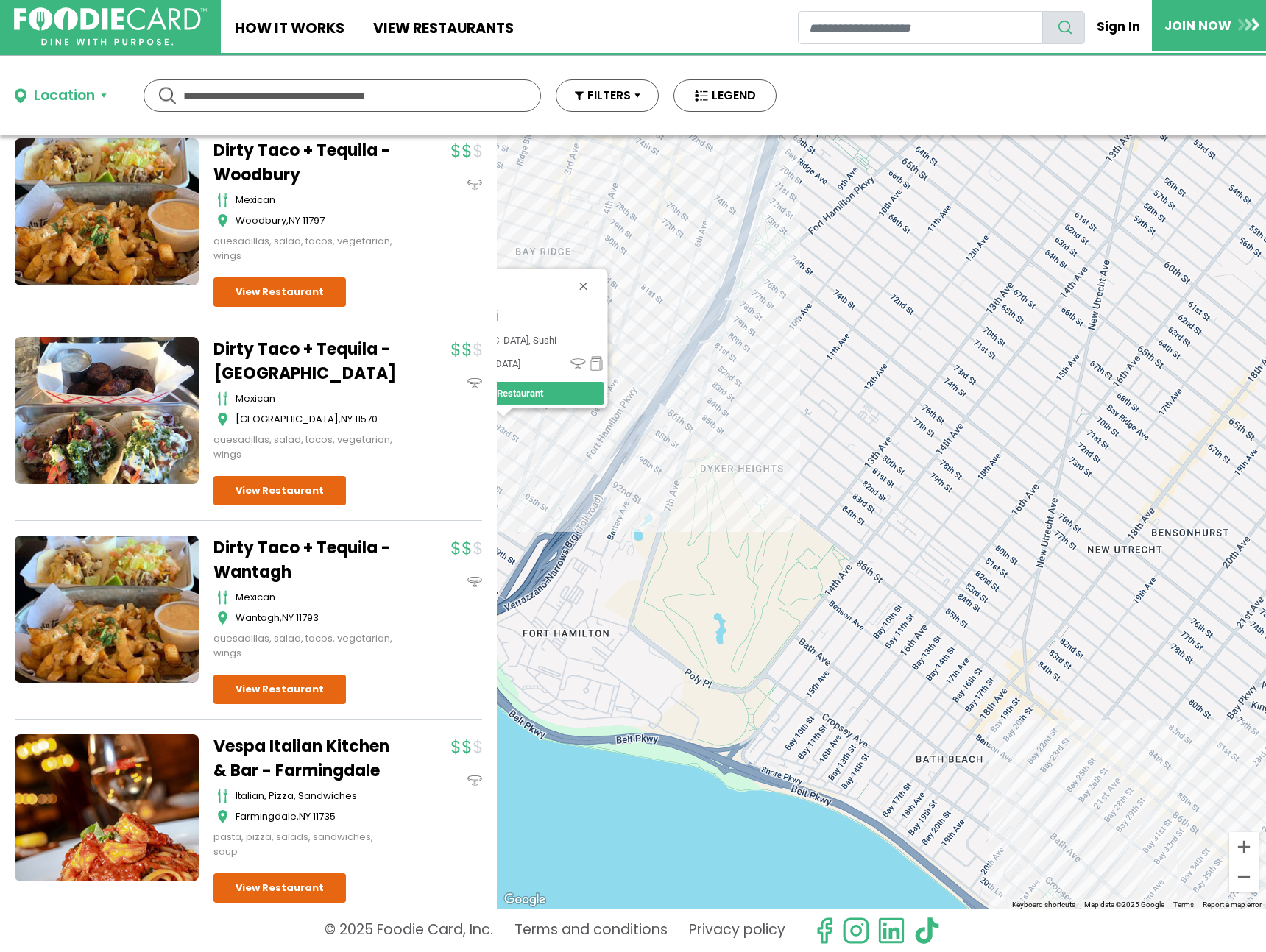
drag, startPoint x: 907, startPoint y: 479, endPoint x: 791, endPoint y: 448, distance: 120.1
click at [791, 448] on div "Super Sushi japanese, sushi Brooklyn View Restaurant" at bounding box center [881, 522] width 769 height 774
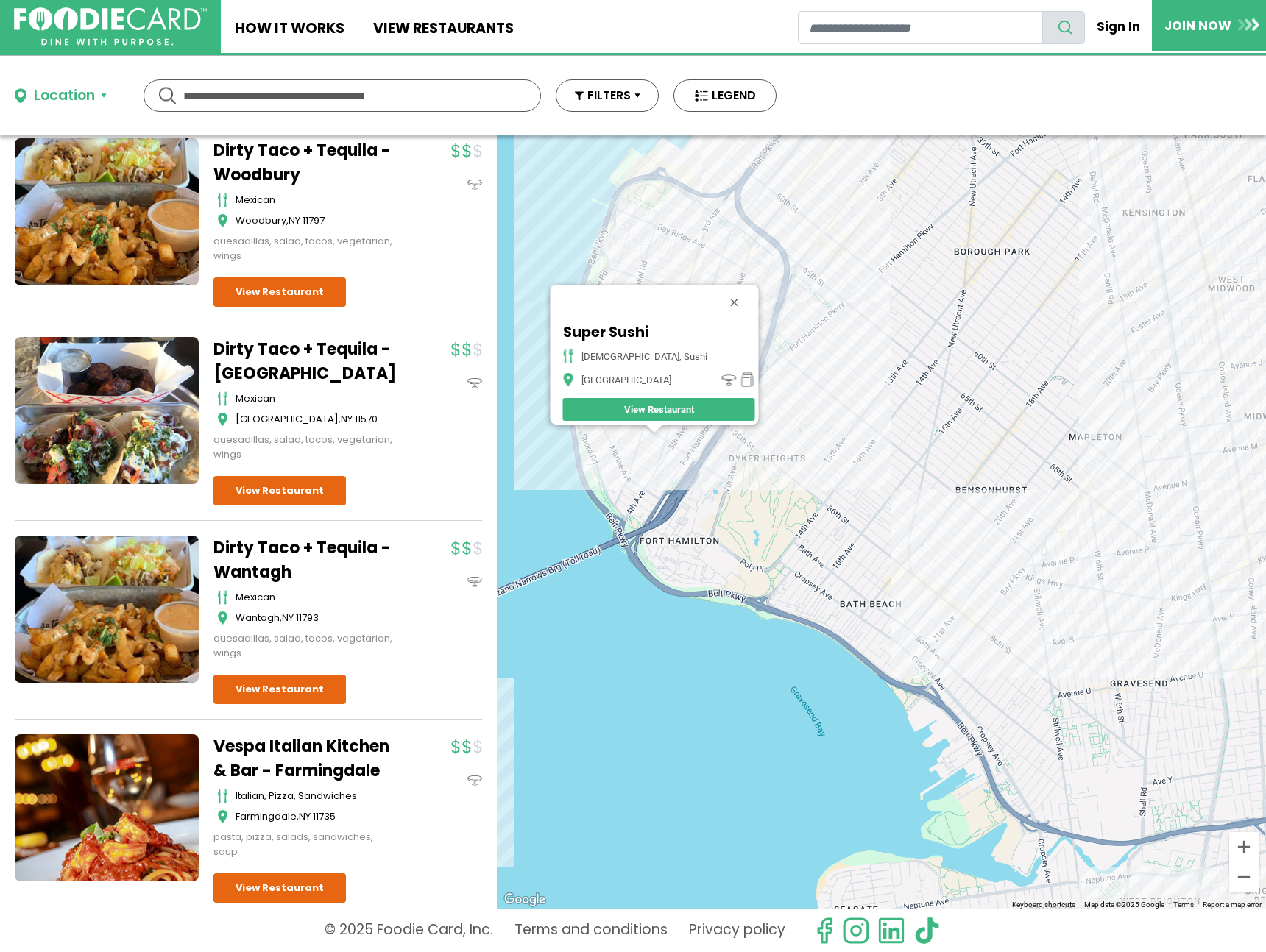
click at [989, 640] on div "Super Sushi japanese, sushi Brooklyn View Restaurant" at bounding box center [881, 522] width 769 height 774
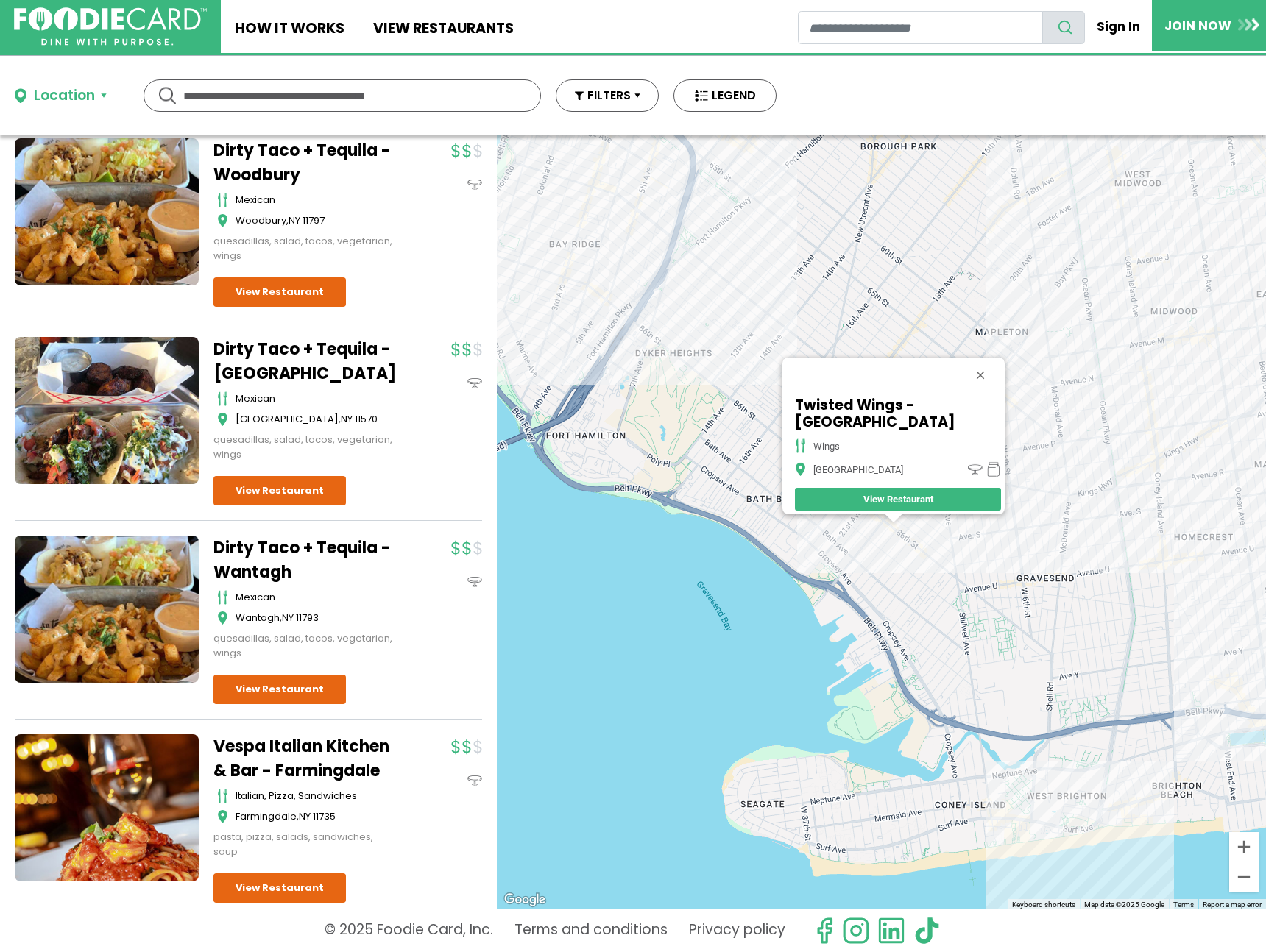
click at [1036, 524] on div "Twisted Wings - Brooklyn wings Brooklyn View Restaurant" at bounding box center [881, 522] width 769 height 774
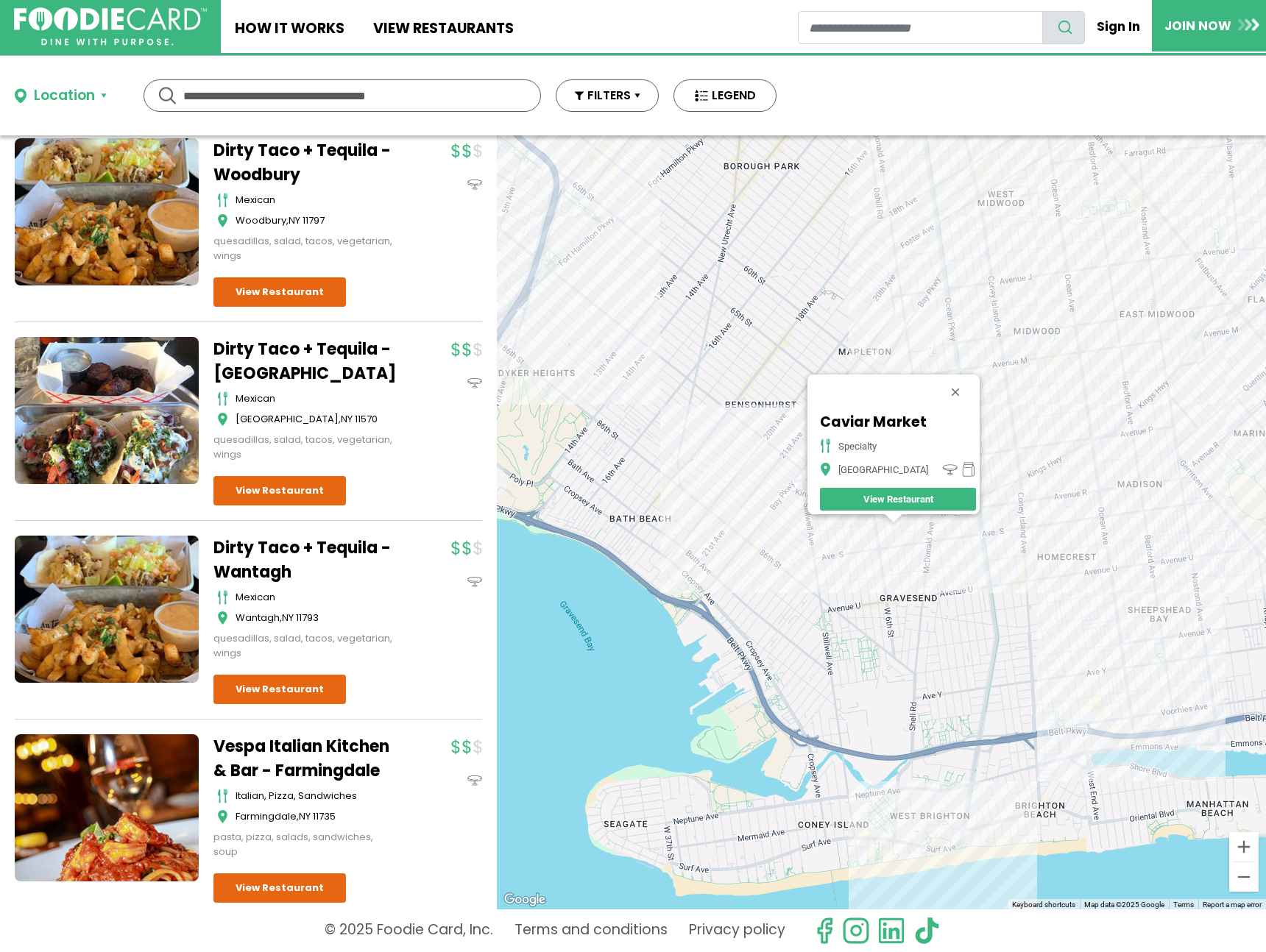
click at [950, 568] on div "Caviar Market specialty [GEOGRAPHIC_DATA] View Restaurant" at bounding box center [881, 522] width 769 height 774
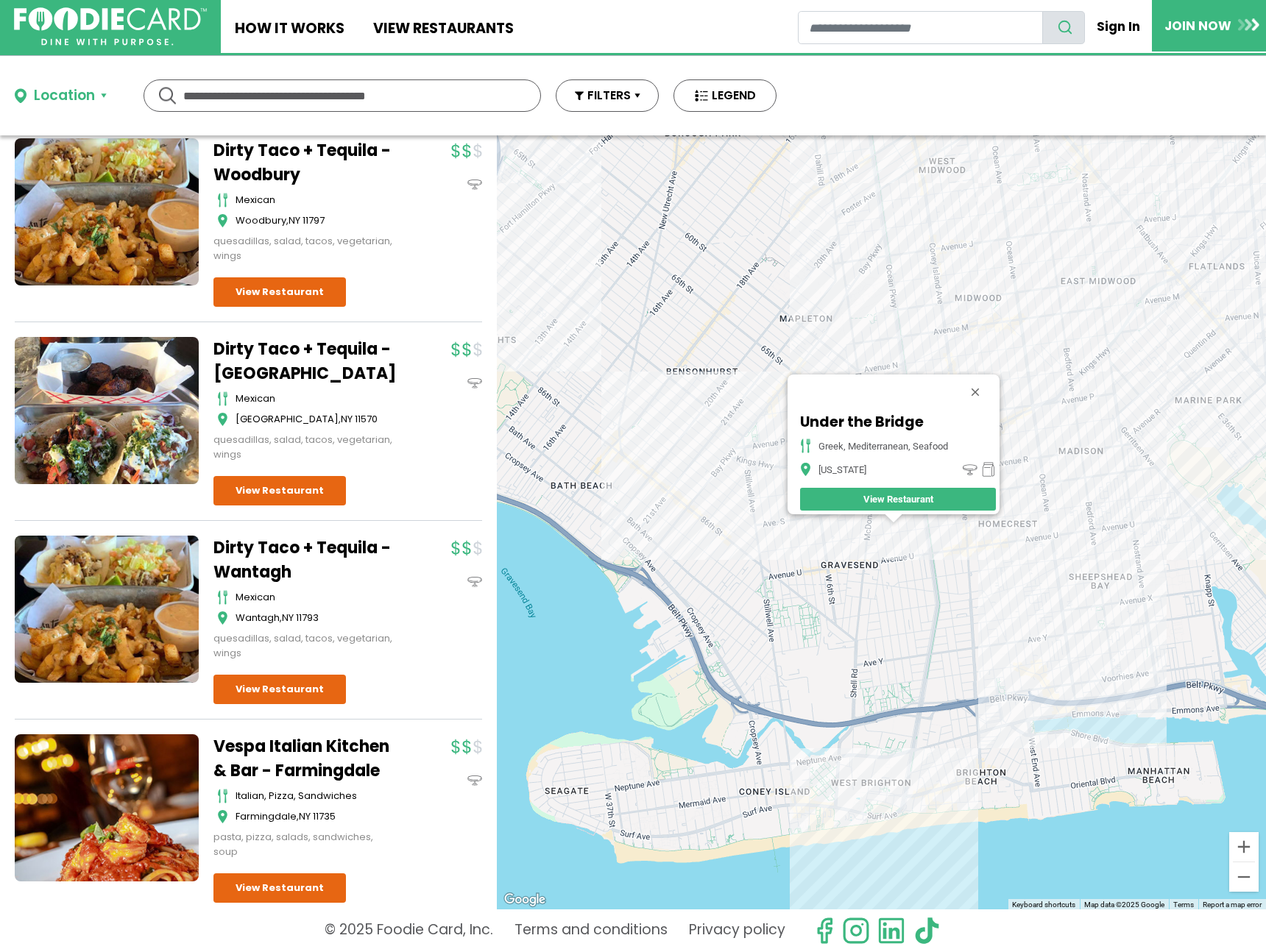
click at [1034, 553] on div "Under the Bridge Greek, [GEOGRAPHIC_DATA], Seafood [US_STATE] View Restaurant" at bounding box center [881, 522] width 769 height 774
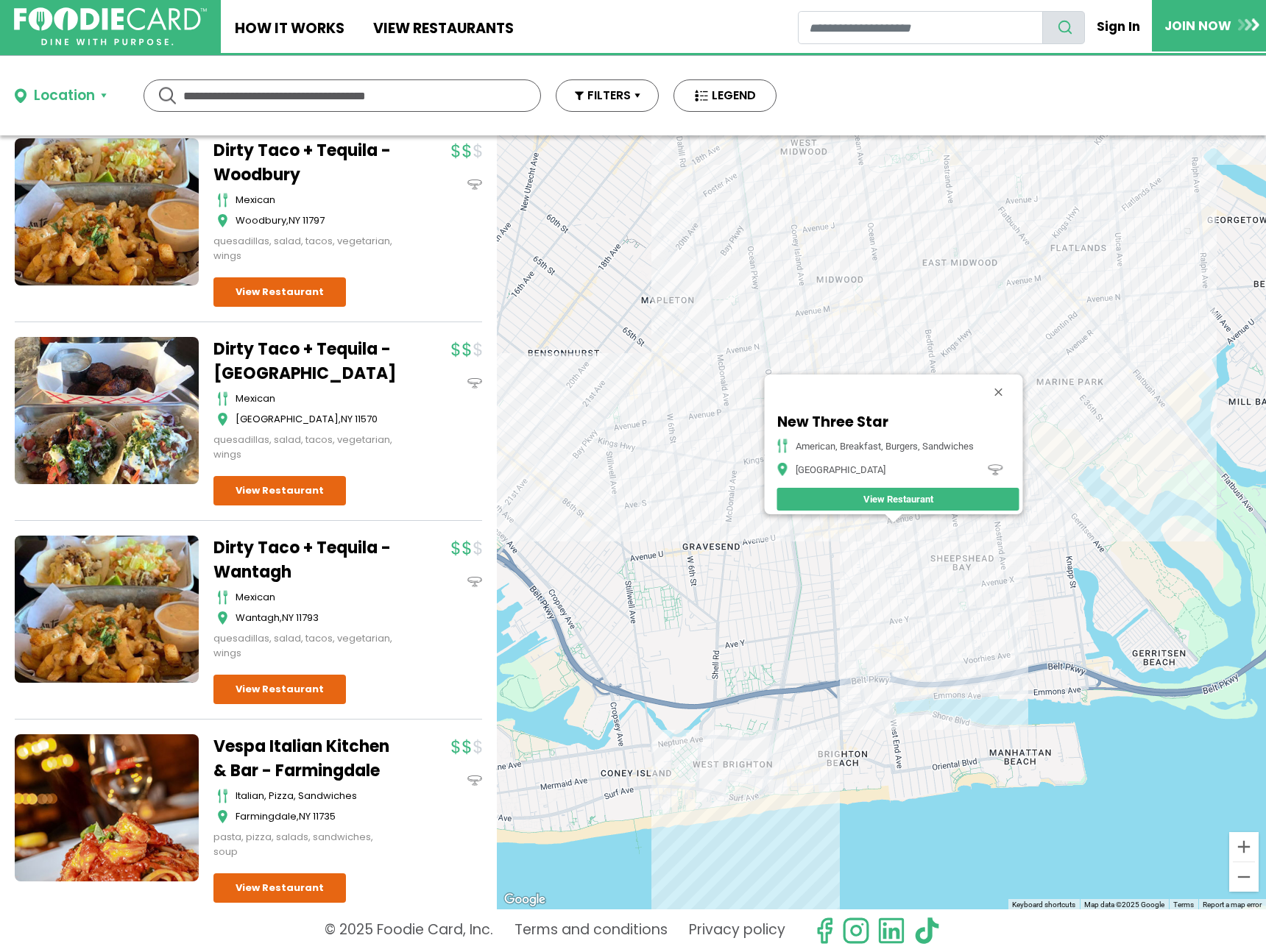
click at [1133, 368] on div "New Three Star american, breakfast, burgers, sandwiches [GEOGRAPHIC_DATA] View …" at bounding box center [881, 522] width 769 height 774
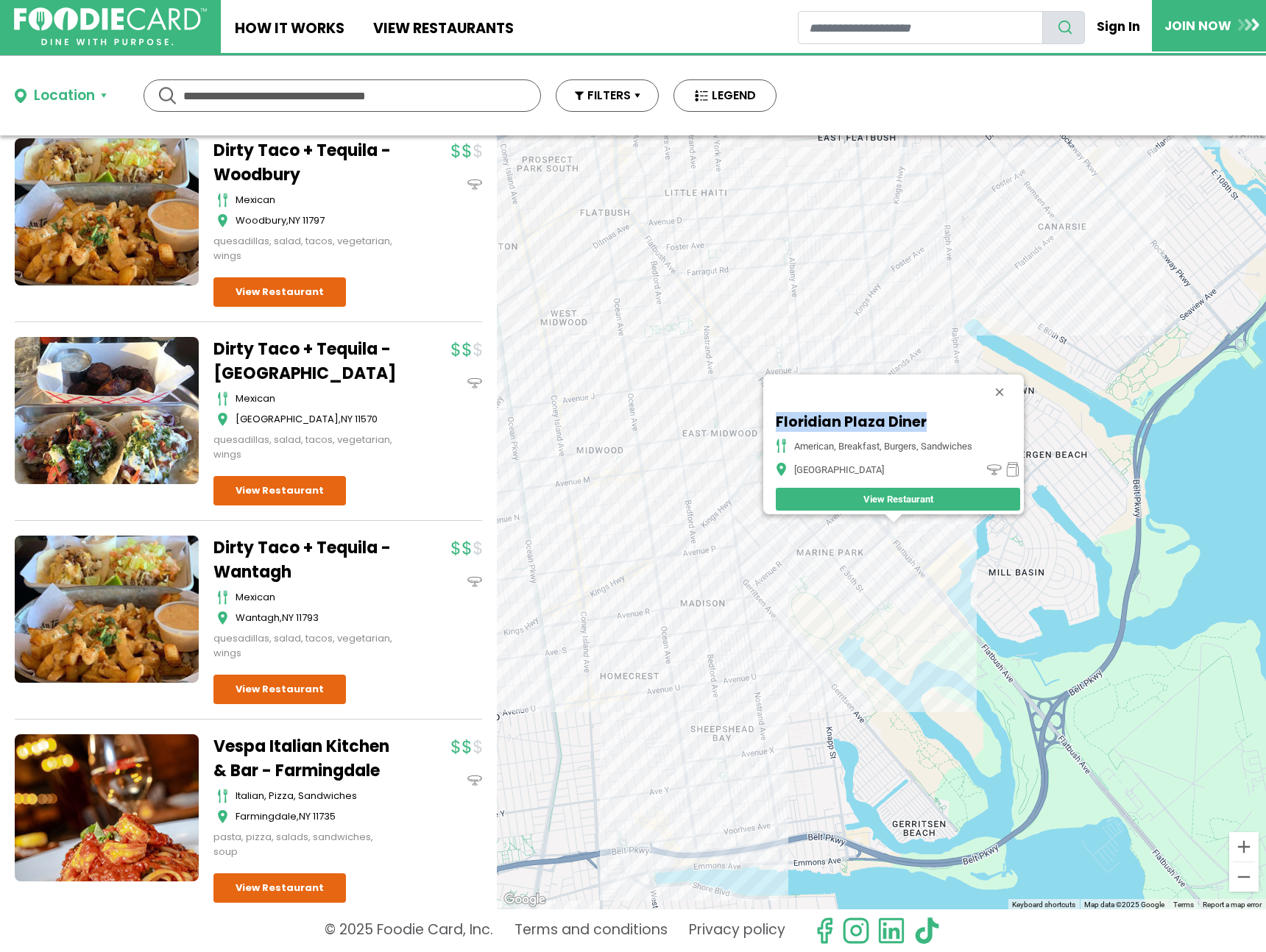
drag, startPoint x: 912, startPoint y: 413, endPoint x: 768, endPoint y: 409, distance: 144.1
click at [776, 414] on h5 "Floridian Plaza Diner" at bounding box center [879, 422] width 206 height 17
click at [957, 624] on div "[GEOGRAPHIC_DATA] Diner american, breakfast, burgers, sandwiches [GEOGRAPHIC_DA…" at bounding box center [881, 522] width 769 height 774
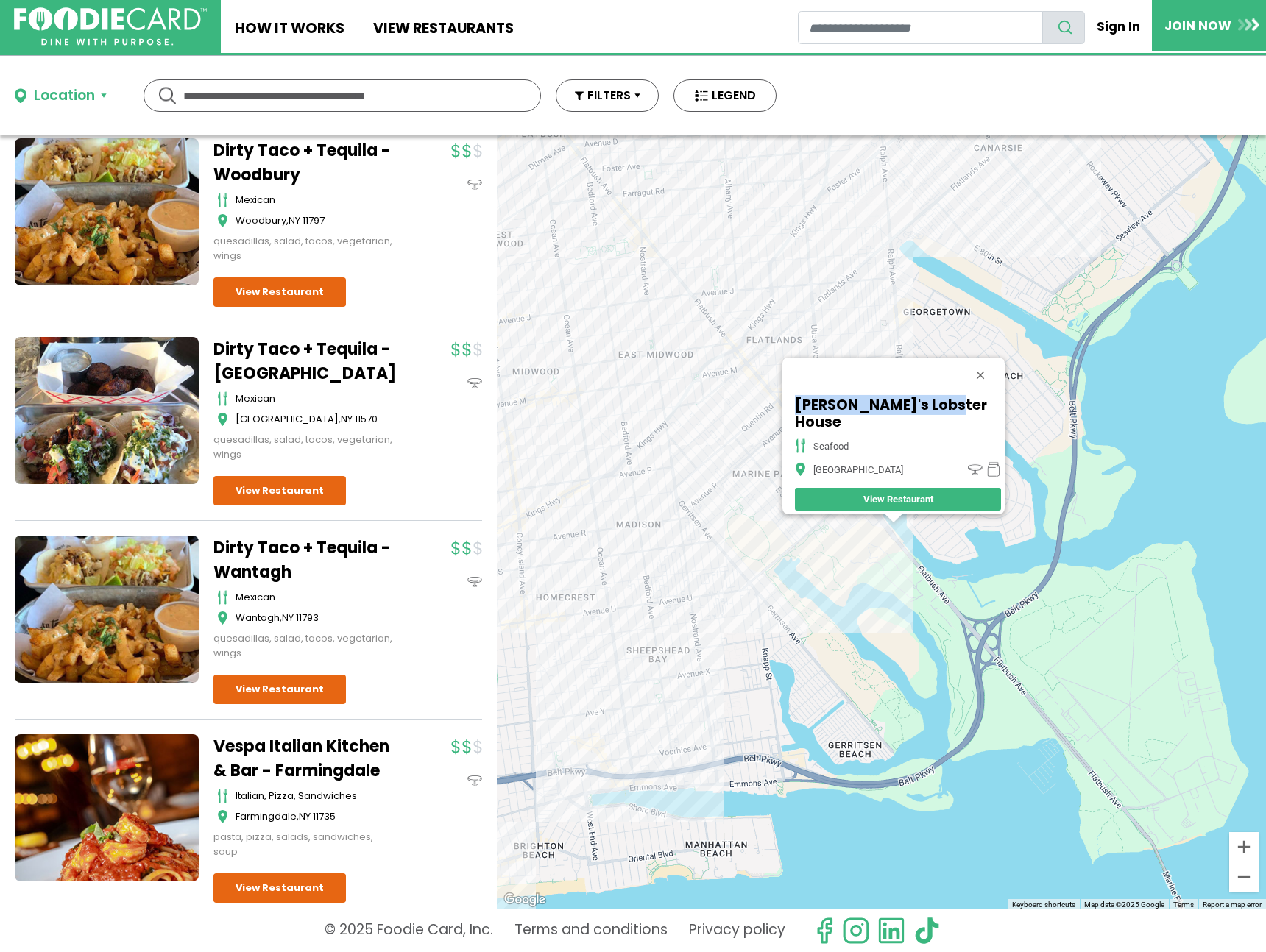
drag, startPoint x: 816, startPoint y: 412, endPoint x: 947, endPoint y: 414, distance: 131.0
click at [968, 420] on div "[PERSON_NAME]'s Lobster House seafood Brooklyn View Restaurant" at bounding box center [898, 454] width 214 height 122
click at [581, 403] on div "[PERSON_NAME]'s Lobster House seafood Brooklyn View Restaurant" at bounding box center [881, 522] width 769 height 774
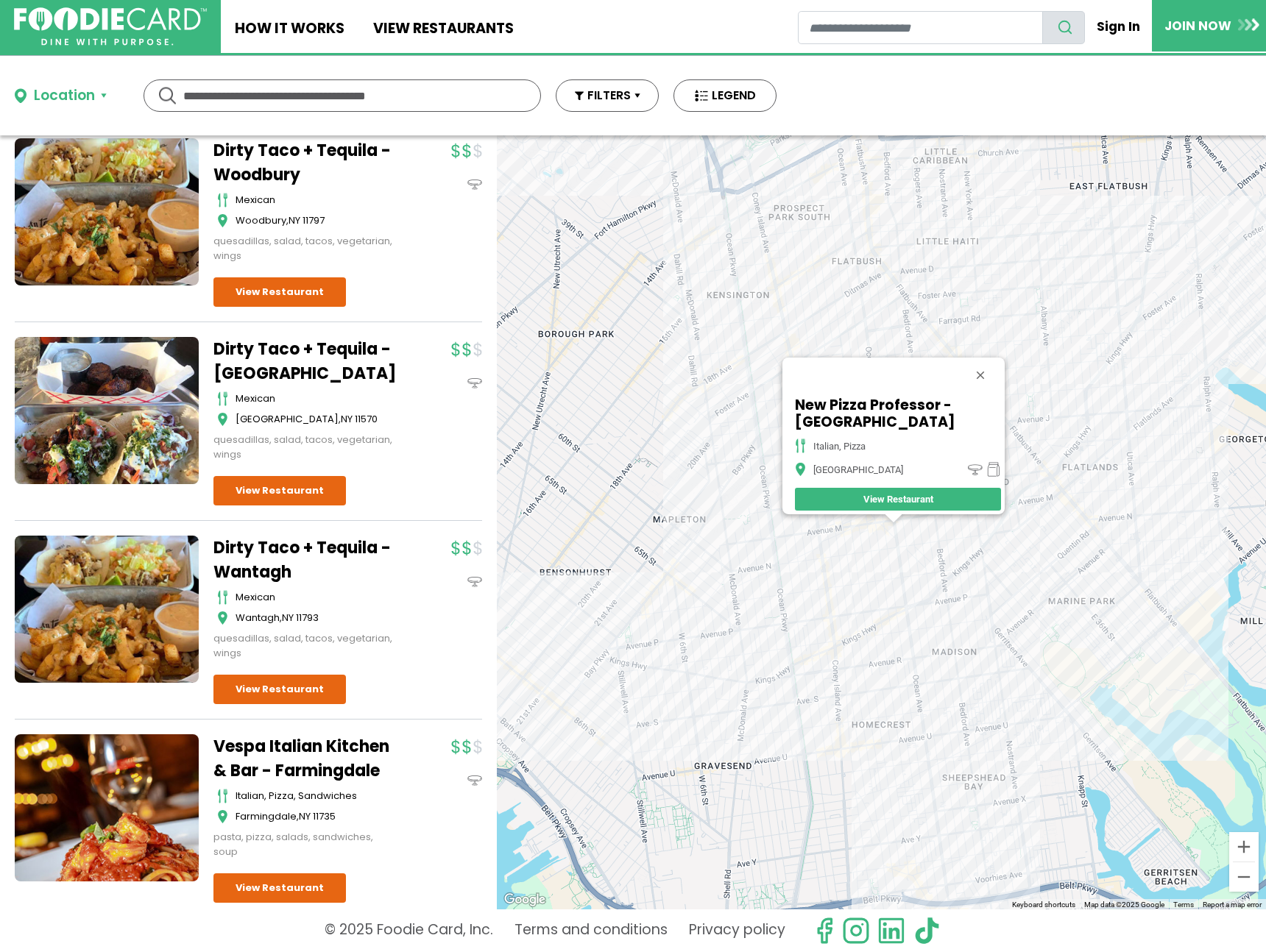
click at [875, 536] on div "New Pizza Professor - [GEOGRAPHIC_DATA] italian, pizza Brooklyn View Restaurant" at bounding box center [881, 522] width 769 height 774
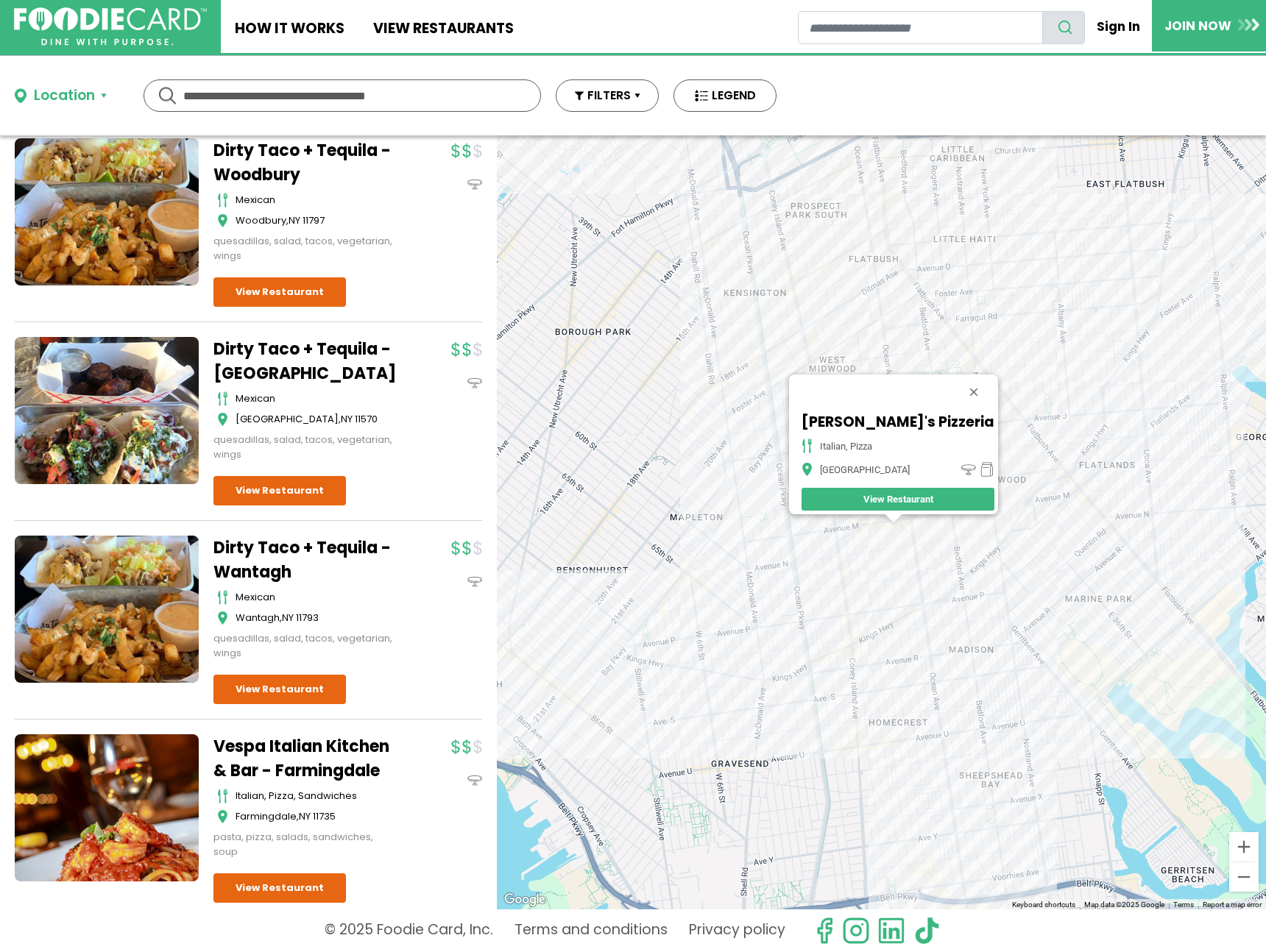
click at [870, 536] on div "[PERSON_NAME]'s Pizzeria italian, pizza Brooklyn View Restaurant" at bounding box center [881, 522] width 769 height 774
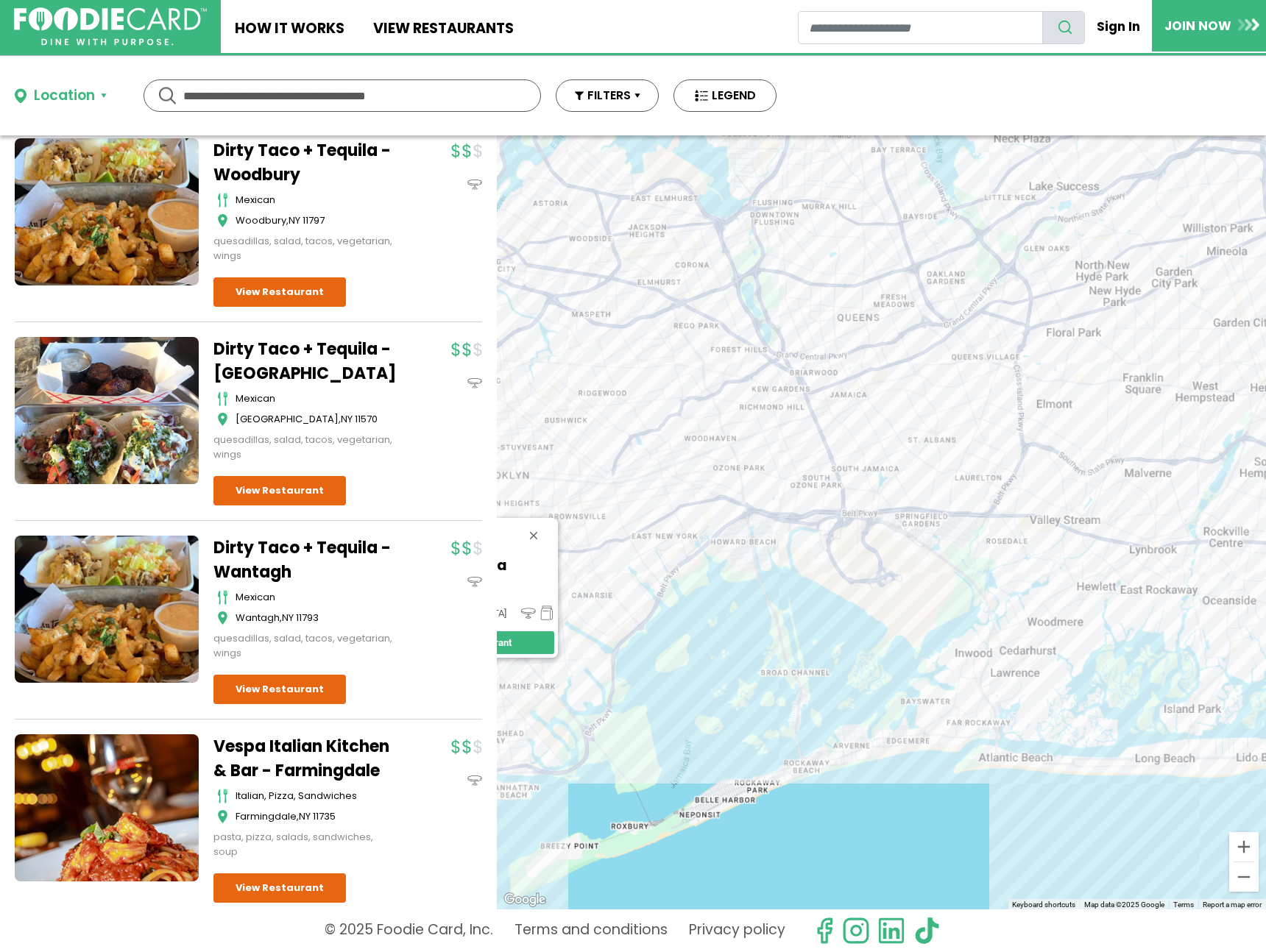
drag, startPoint x: 1130, startPoint y: 430, endPoint x: 553, endPoint y: 622, distance: 608.1
click at [552, 622] on div "Focaccia Pizza italian, pizza Brooklyn View Restaurant" at bounding box center [881, 522] width 769 height 774
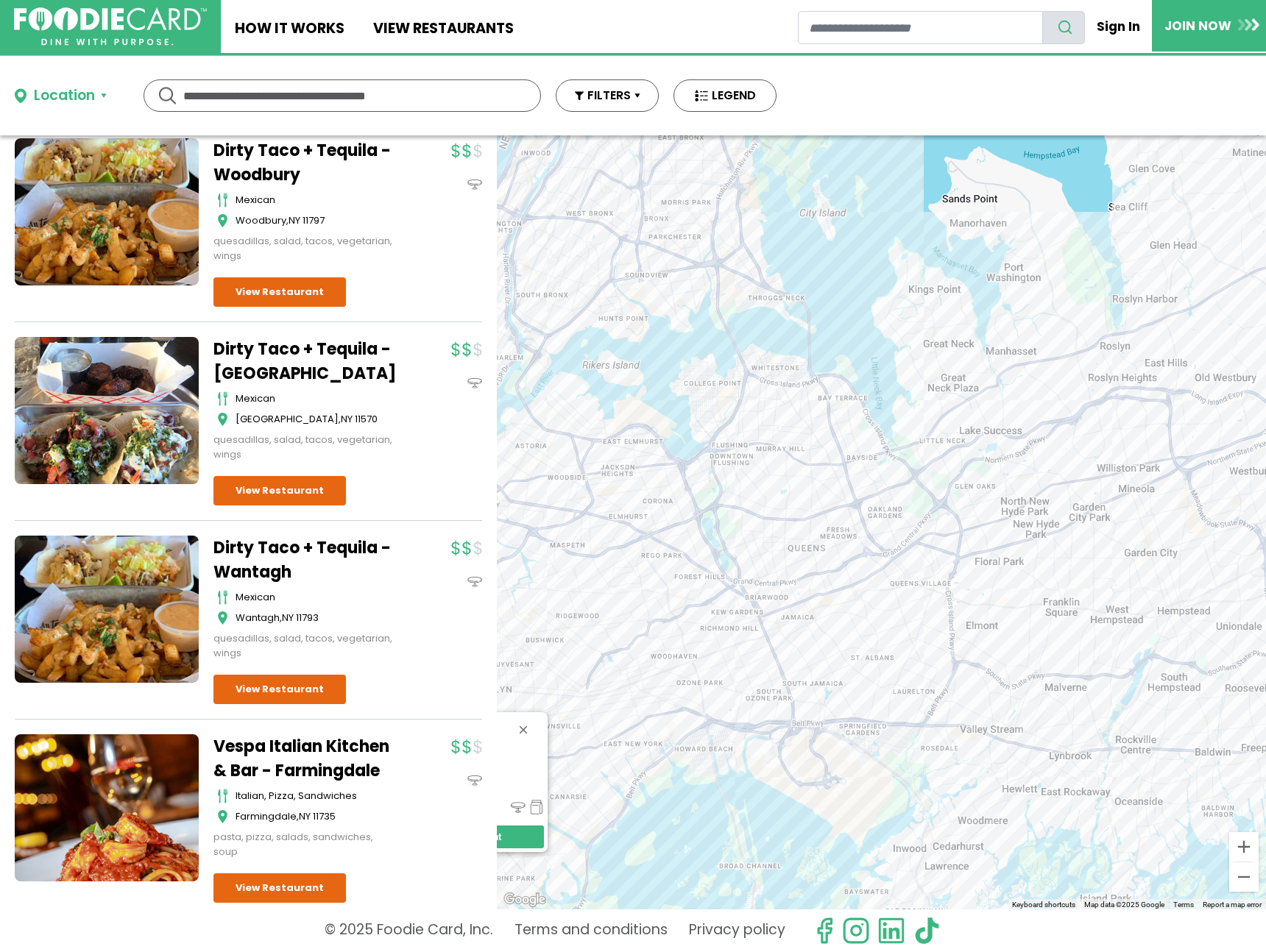
drag, startPoint x: 870, startPoint y: 242, endPoint x: 829, endPoint y: 481, distance: 242.5
click at [829, 481] on div "Focaccia Pizza italian, pizza Brooklyn View Restaurant" at bounding box center [881, 522] width 769 height 774
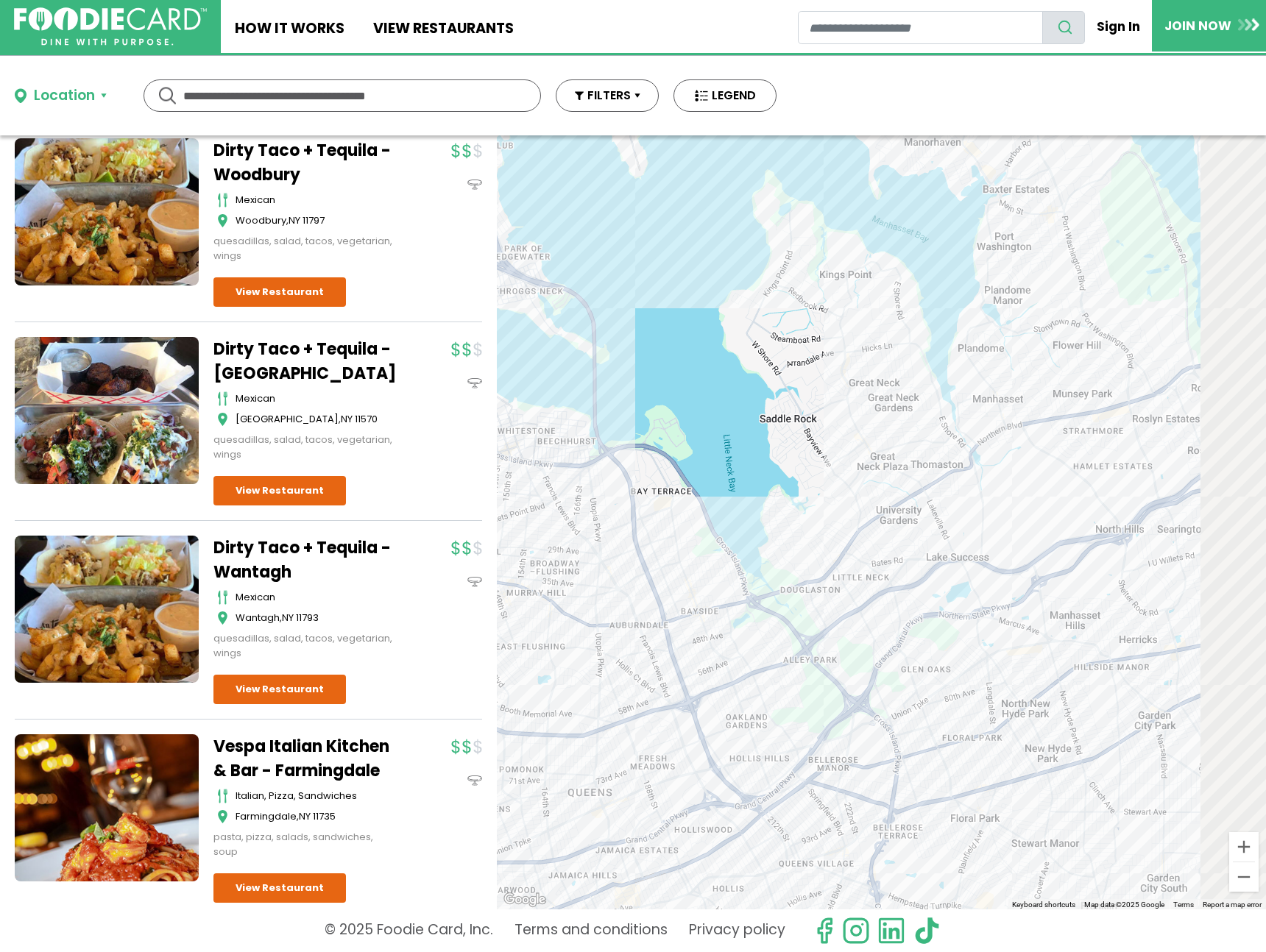
drag, startPoint x: 1075, startPoint y: 343, endPoint x: 750, endPoint y: 500, distance: 360.9
click at [750, 500] on div "Focaccia Pizza italian, pizza Brooklyn View Restaurant" at bounding box center [881, 522] width 769 height 774
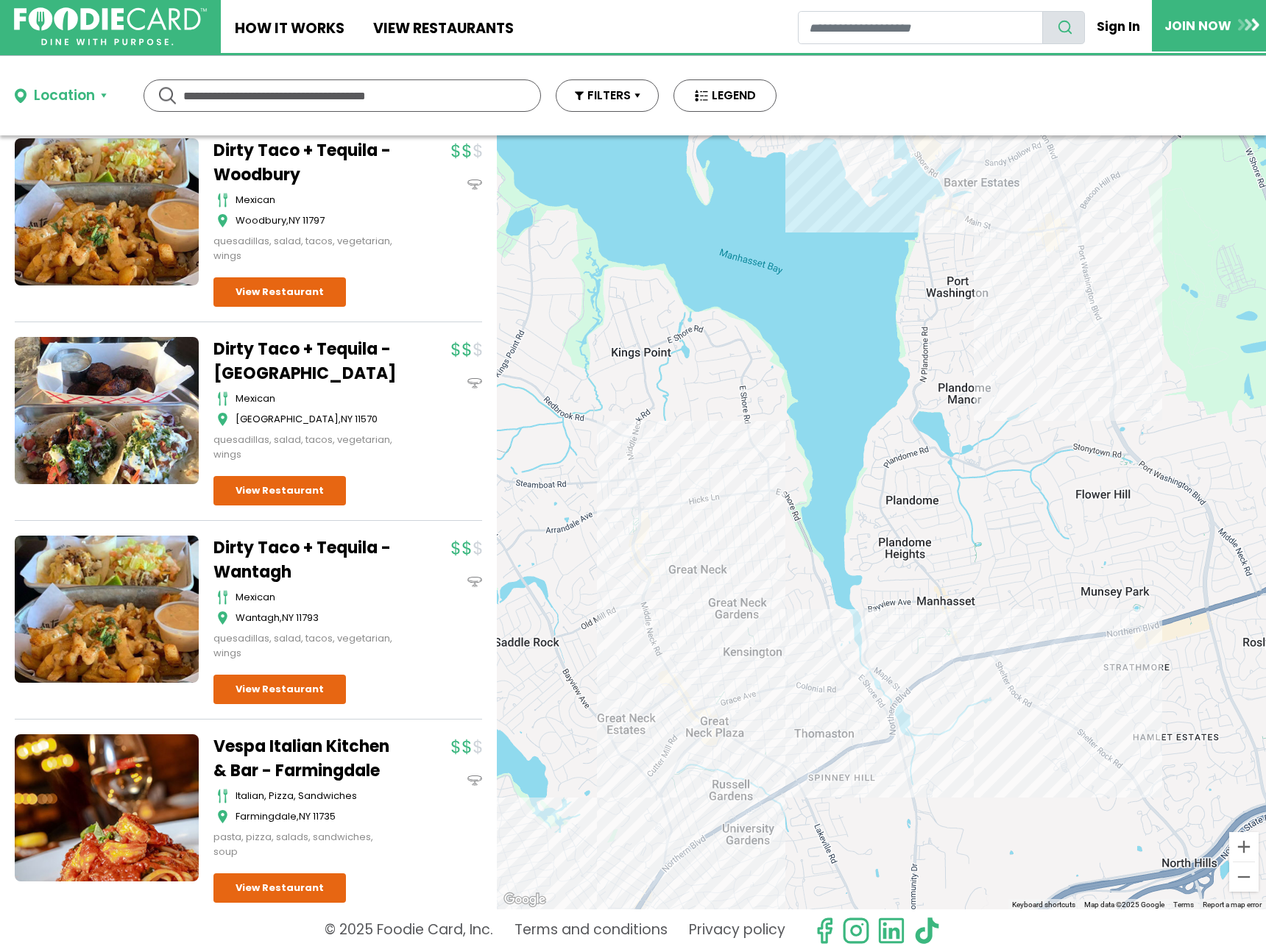
click at [960, 217] on div "Focaccia Pizza italian, pizza Brooklyn View Restaurant" at bounding box center [881, 522] width 769 height 774
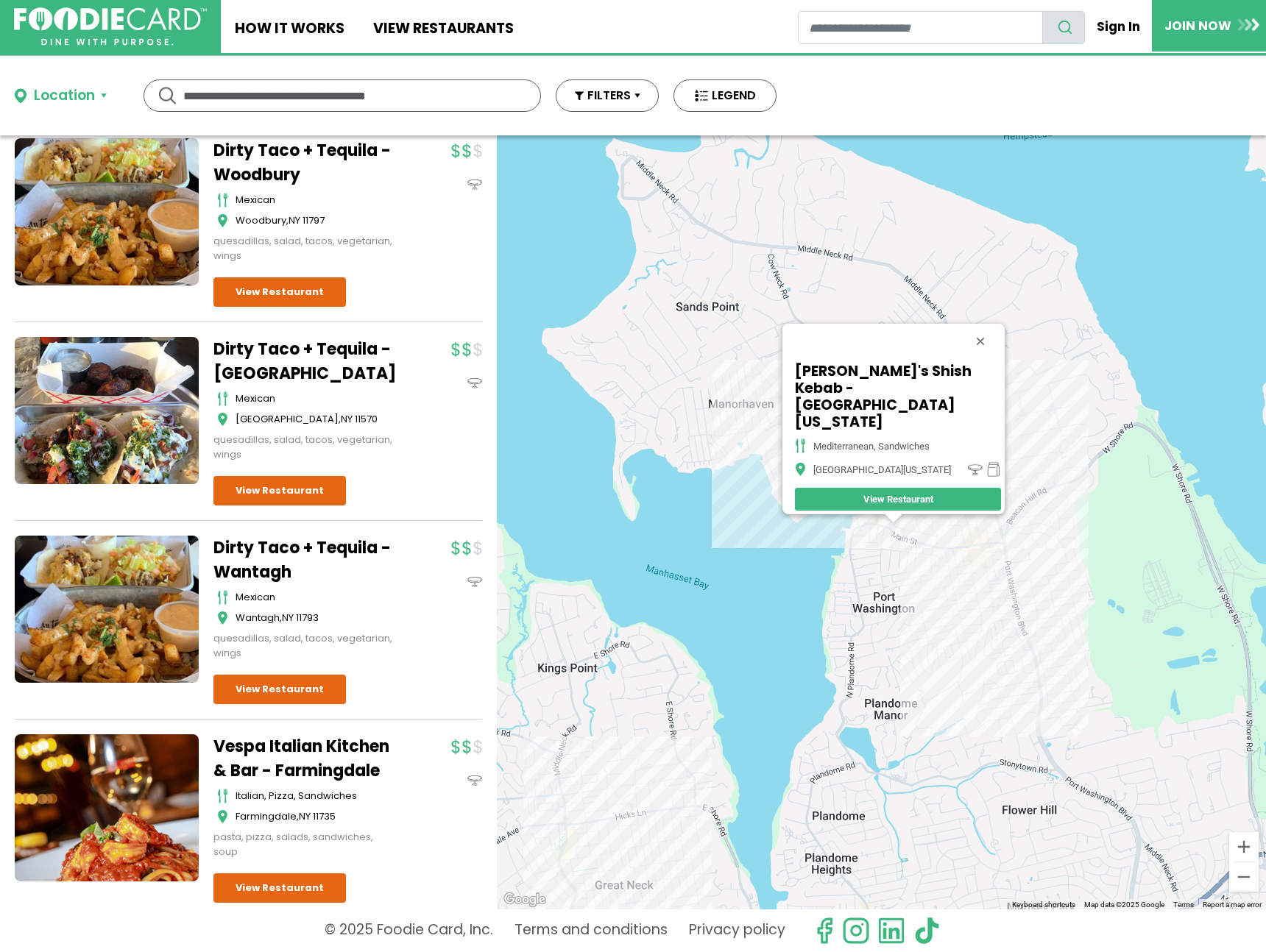
click at [985, 558] on div "[PERSON_NAME]'s Shish Kebab - [GEOGRAPHIC_DATA][US_STATE], sandwiches [GEOGRAPH…" at bounding box center [881, 522] width 769 height 774
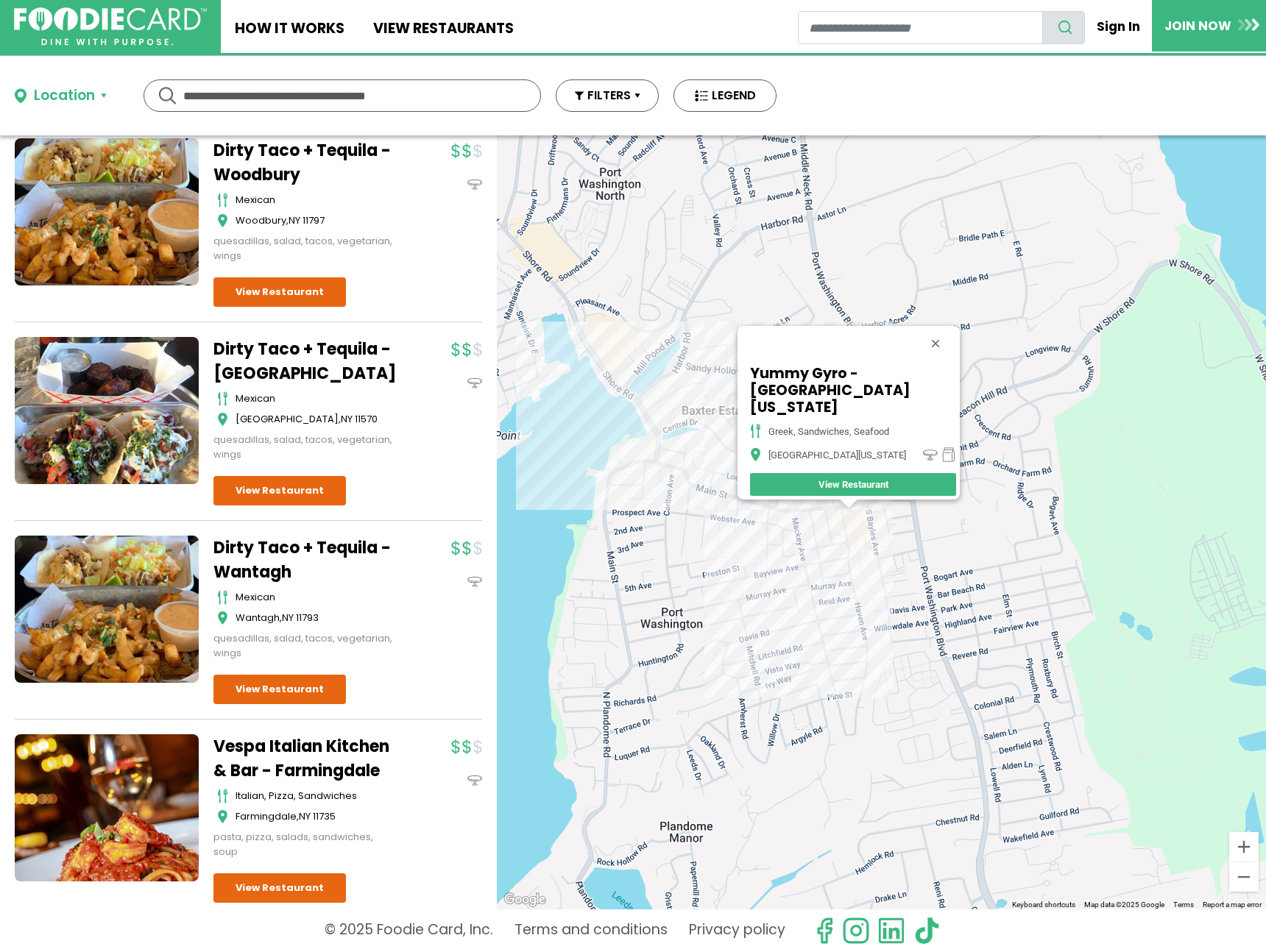
click at [879, 522] on div "Yummy Gyro - [GEOGRAPHIC_DATA][US_STATE], sandwiches, seafood [GEOGRAPHIC_DATA]…" at bounding box center [881, 522] width 769 height 774
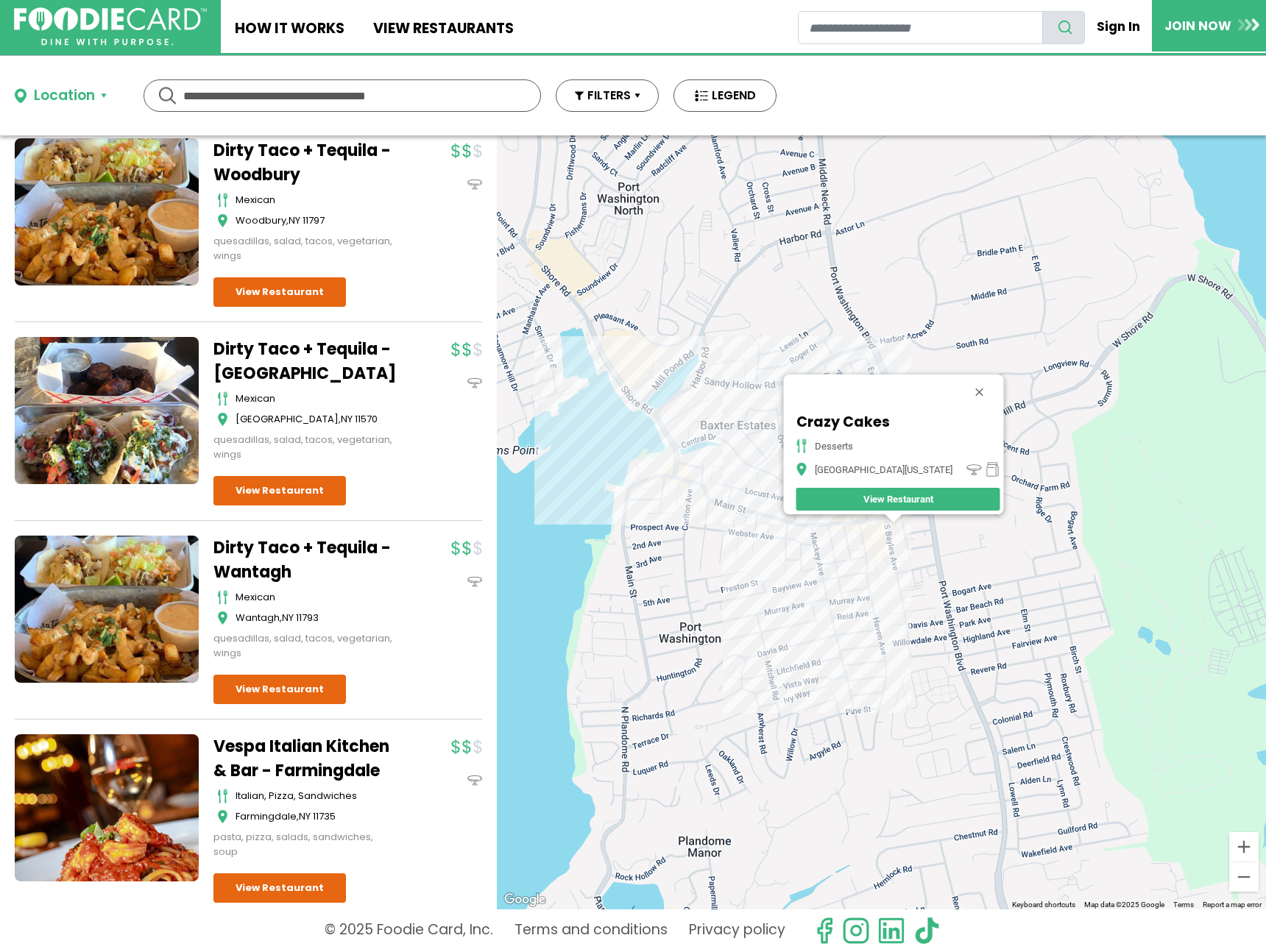
click at [568, 414] on div "Crazy Cakes desserts [GEOGRAPHIC_DATA][US_STATE] View Restaurant" at bounding box center [881, 522] width 769 height 774
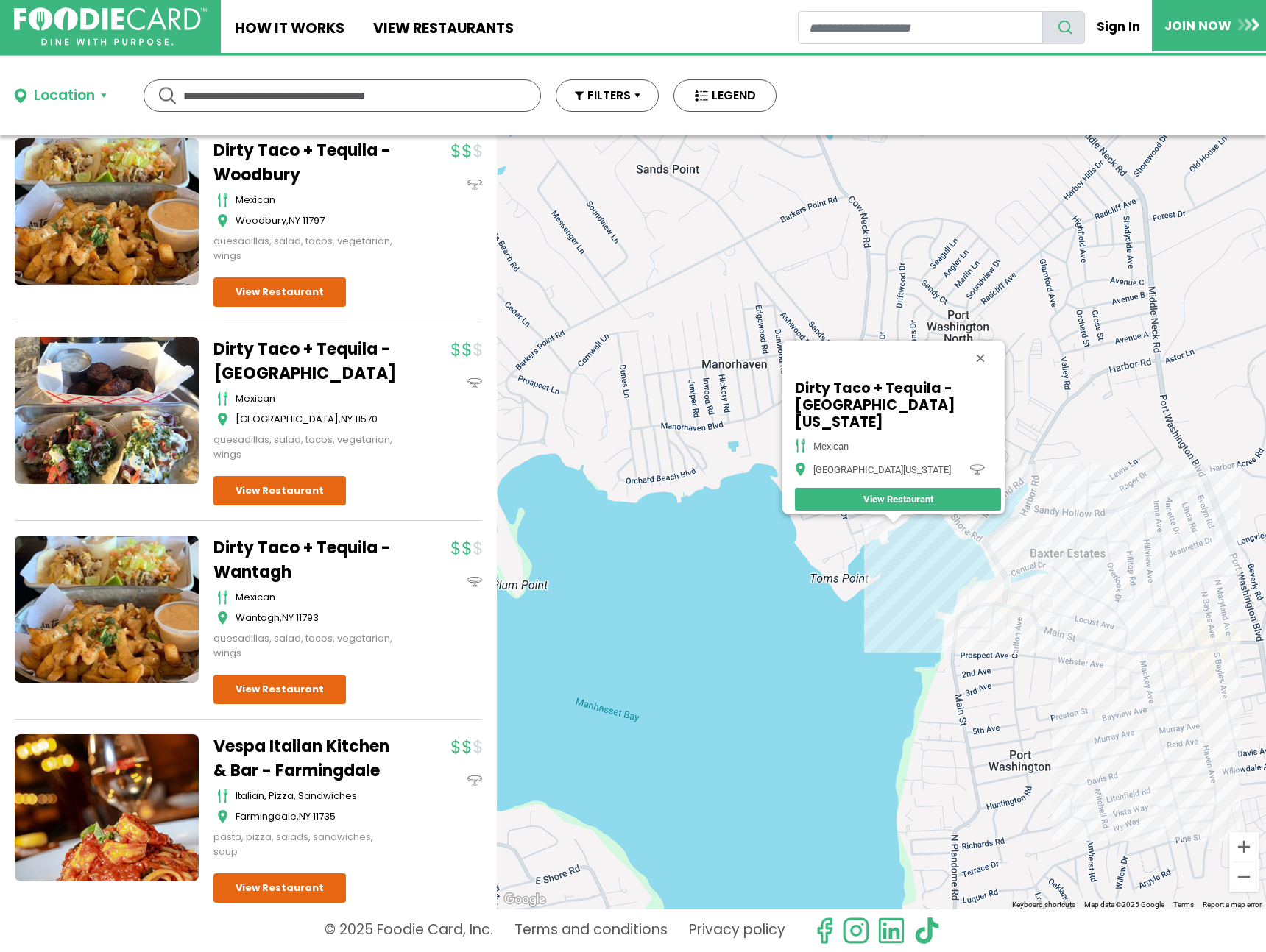
click at [1017, 610] on div "Dirty Taco + Tequila - [GEOGRAPHIC_DATA][US_STATE] mexican [GEOGRAPHIC_DATA][US…" at bounding box center [881, 522] width 769 height 774
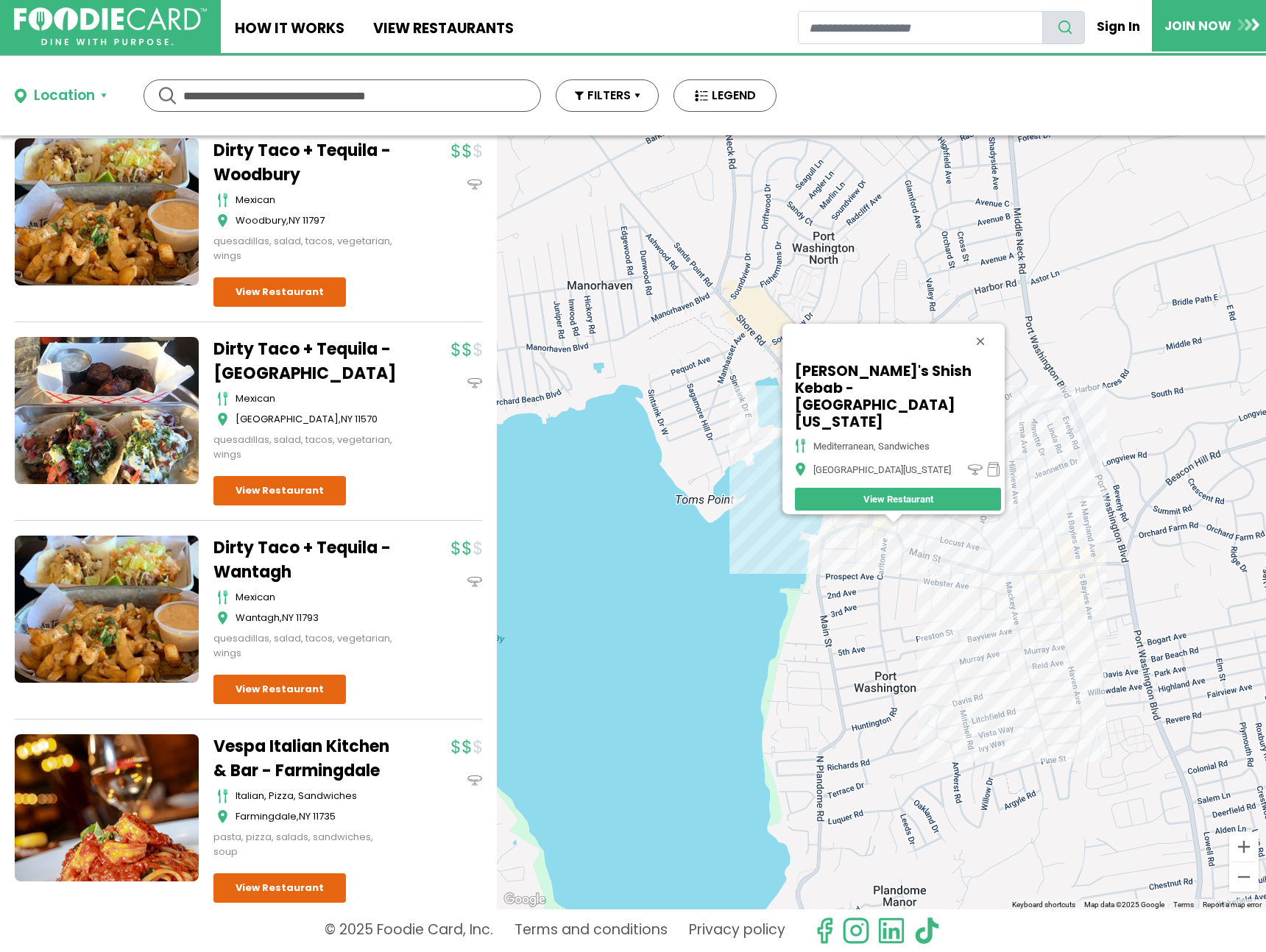
click at [880, 532] on div "[PERSON_NAME]'s Shish Kebab - [GEOGRAPHIC_DATA][US_STATE], sandwiches [GEOGRAPH…" at bounding box center [881, 522] width 769 height 774
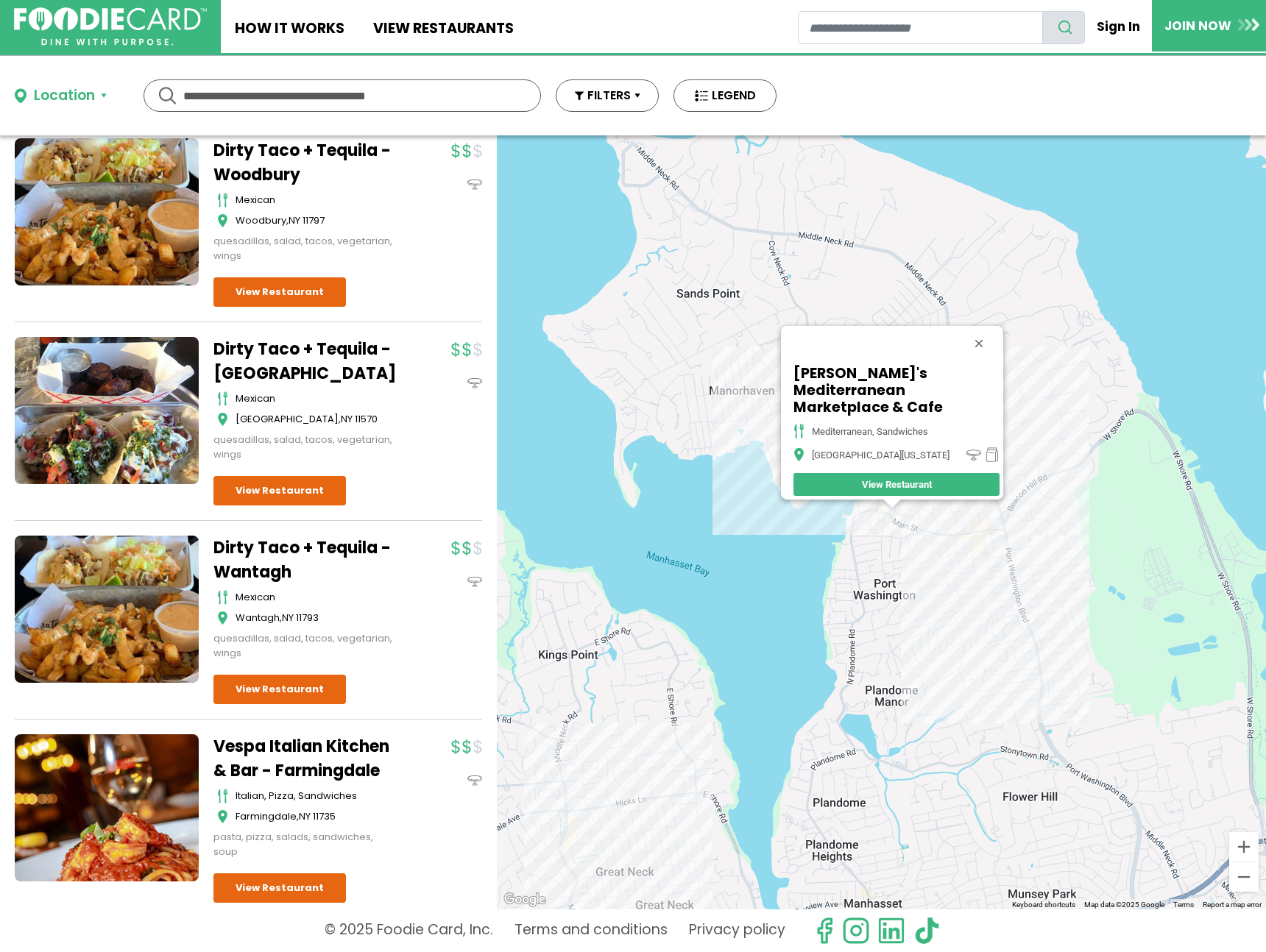
drag, startPoint x: 870, startPoint y: 676, endPoint x: 885, endPoint y: 489, distance: 187.6
click at [885, 489] on div "[PERSON_NAME]'s Mediterranean Marketplace & Cafe [GEOGRAPHIC_DATA], Sandwiches …" at bounding box center [881, 522] width 769 height 774
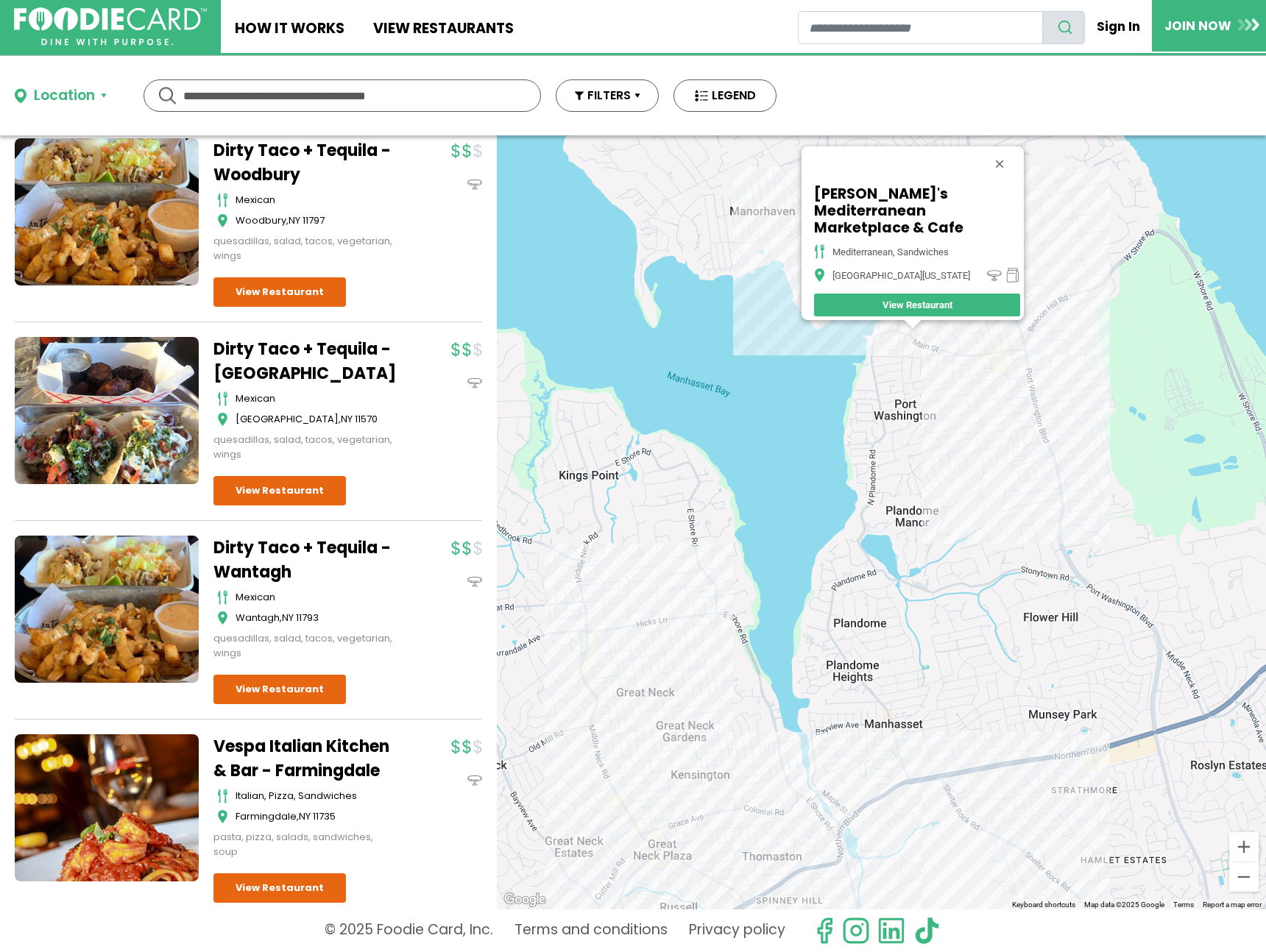
click at [909, 732] on div "[PERSON_NAME]'s Mediterranean Marketplace & Cafe [GEOGRAPHIC_DATA], Sandwiches …" at bounding box center [881, 522] width 769 height 774
click at [908, 747] on div "[PERSON_NAME]'s Mediterranean Marketplace & Cafe [GEOGRAPHIC_DATA], Sandwiches …" at bounding box center [881, 522] width 769 height 774
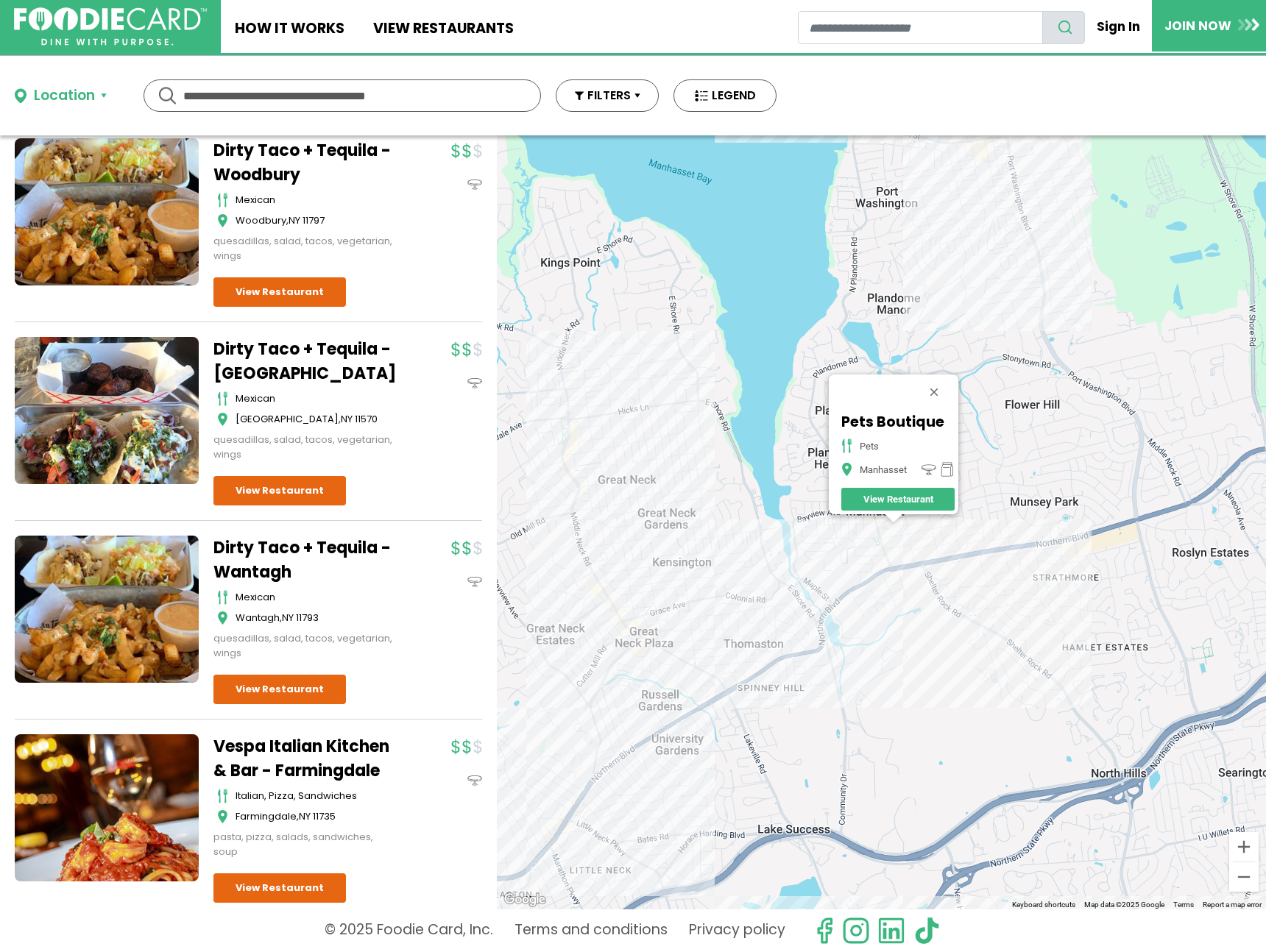
click at [980, 568] on div "Pets Boutique pets Manhasset View Restaurant" at bounding box center [881, 522] width 769 height 774
click at [972, 567] on div "Pets Boutique pets Manhasset View Restaurant" at bounding box center [881, 522] width 769 height 774
click at [968, 574] on div "Pets Boutique pets Manhasset View Restaurant" at bounding box center [881, 522] width 769 height 774
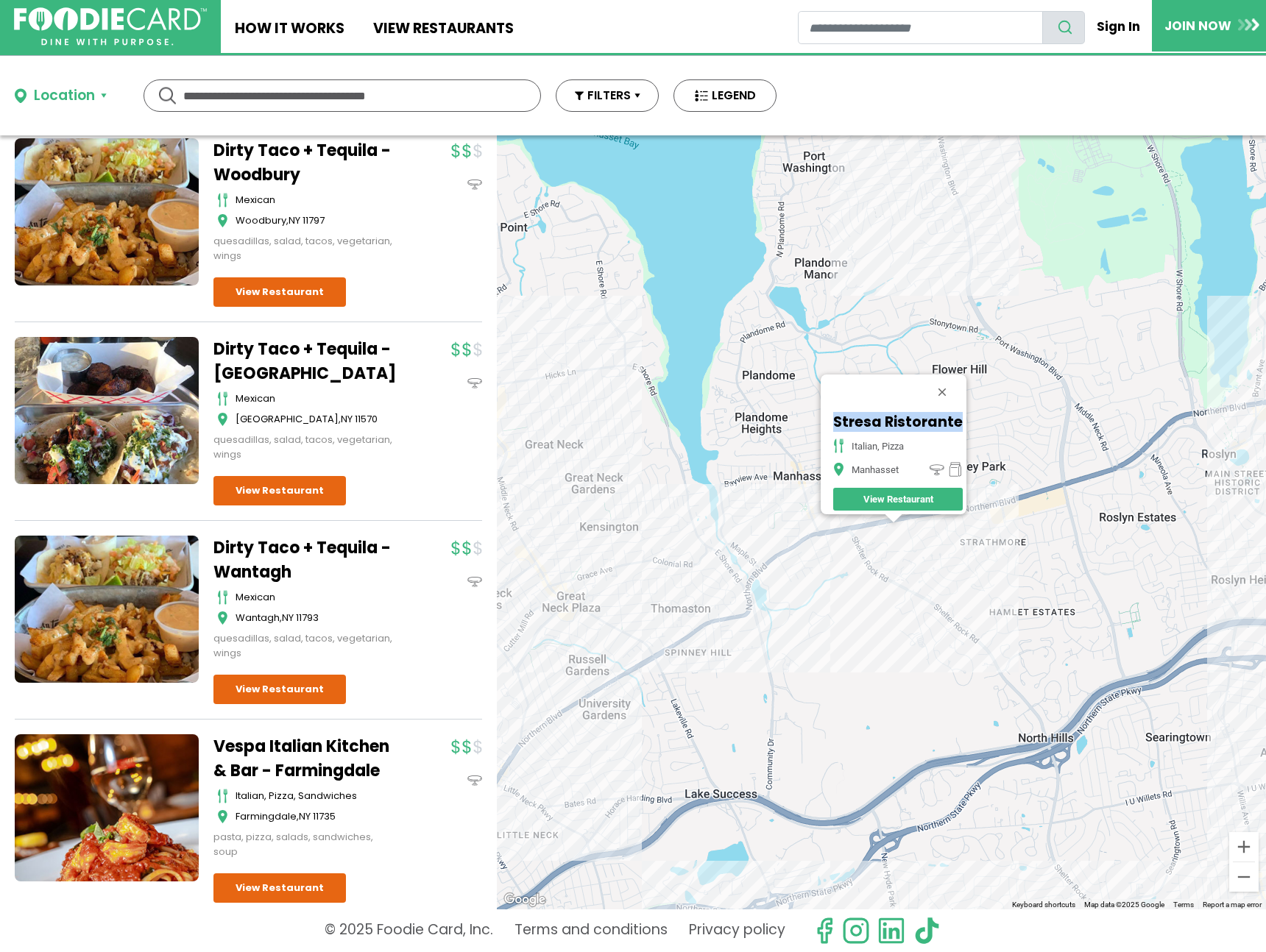
drag, startPoint x: 825, startPoint y: 413, endPoint x: 965, endPoint y: 416, distance: 140.0
click at [965, 416] on div "Stresa Ristorante italian, pizza Manhasset View Restaurant" at bounding box center [898, 462] width 137 height 105
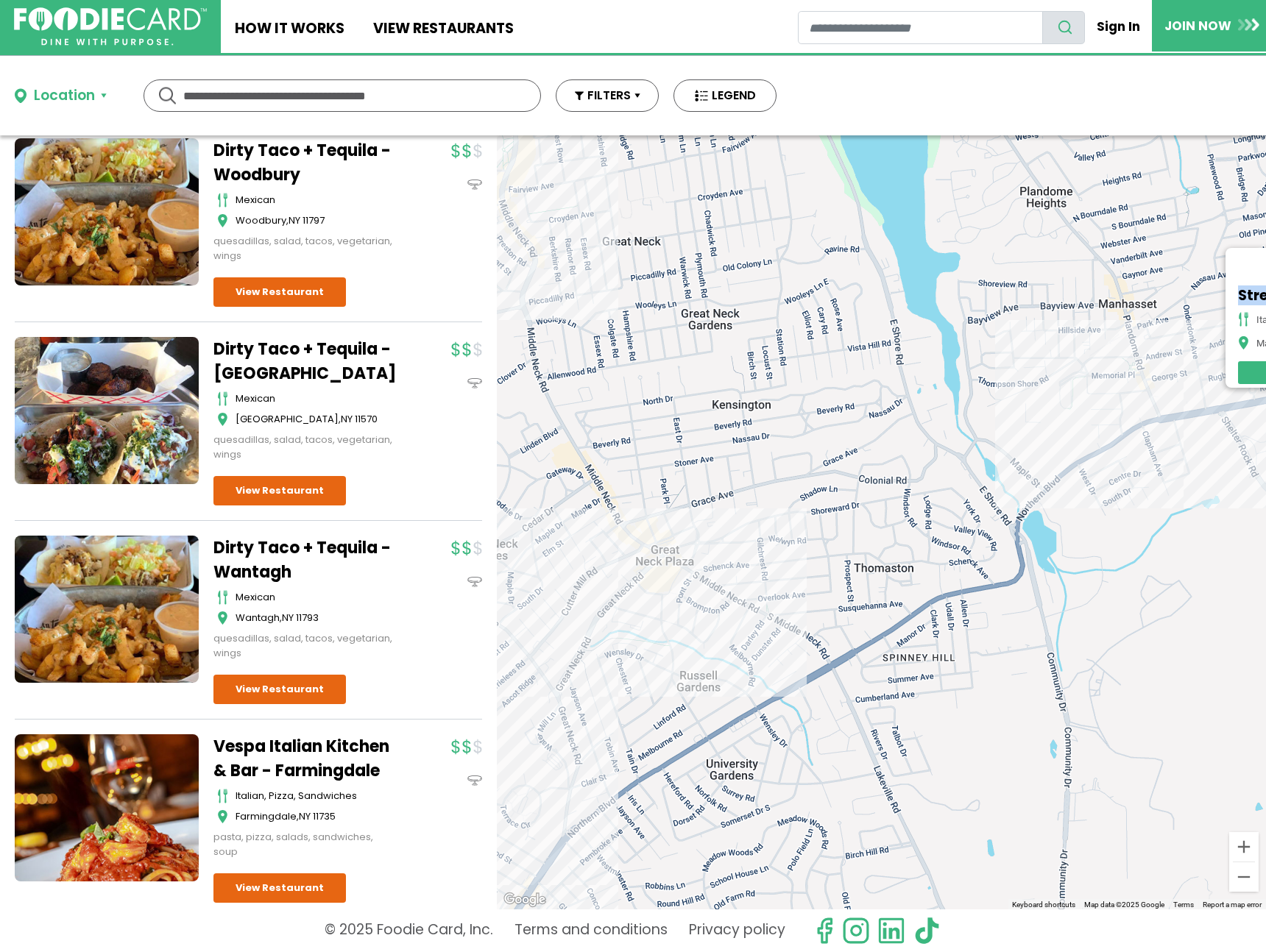
drag, startPoint x: 608, startPoint y: 601, endPoint x: 712, endPoint y: 557, distance: 112.9
click at [712, 557] on div "Stresa Ristorante italian, pizza Manhasset View Restaurant" at bounding box center [881, 522] width 769 height 774
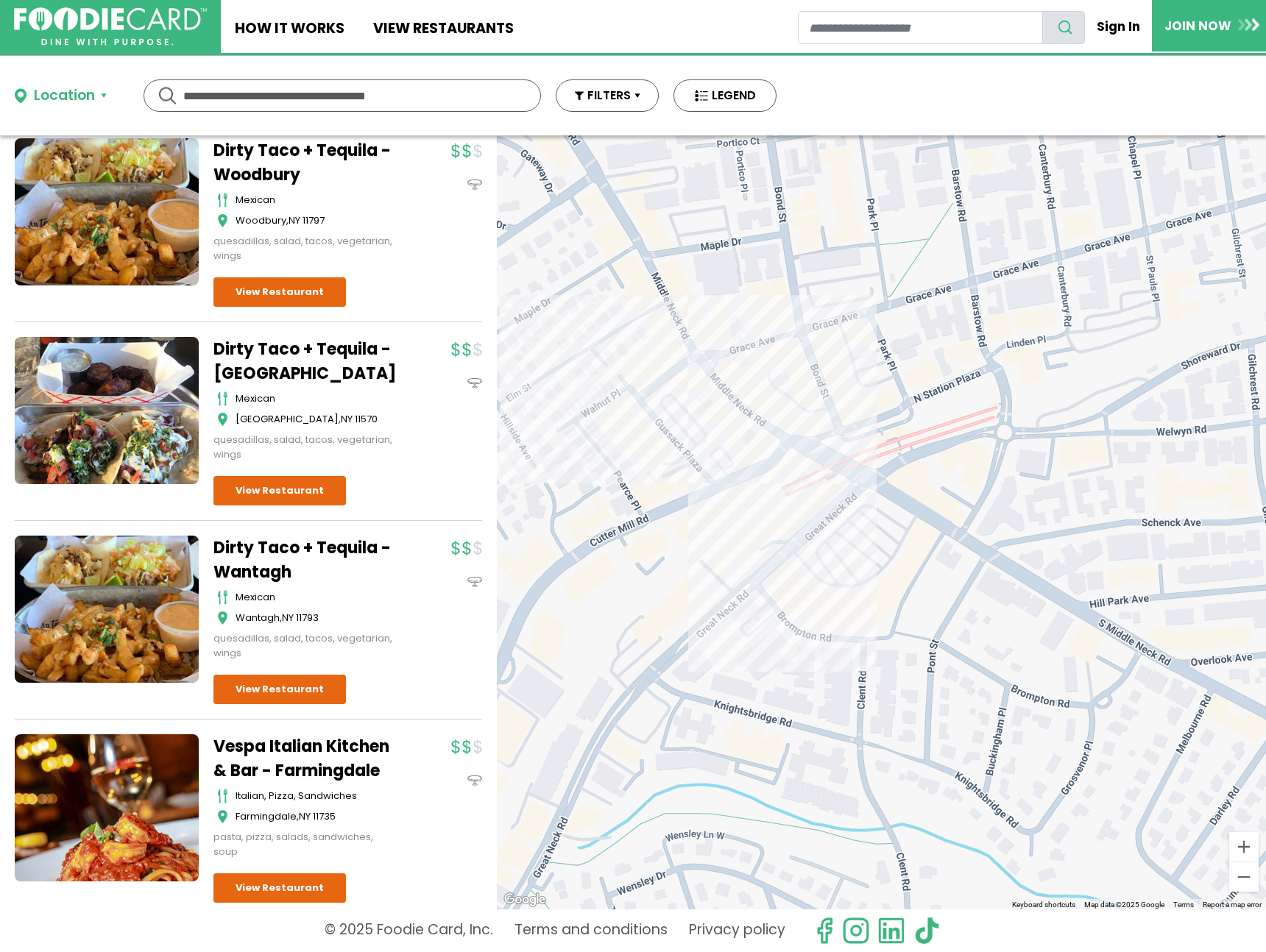
click at [781, 441] on div "Stresa Ristorante italian, pizza Manhasset View Restaurant" at bounding box center [881, 522] width 769 height 774
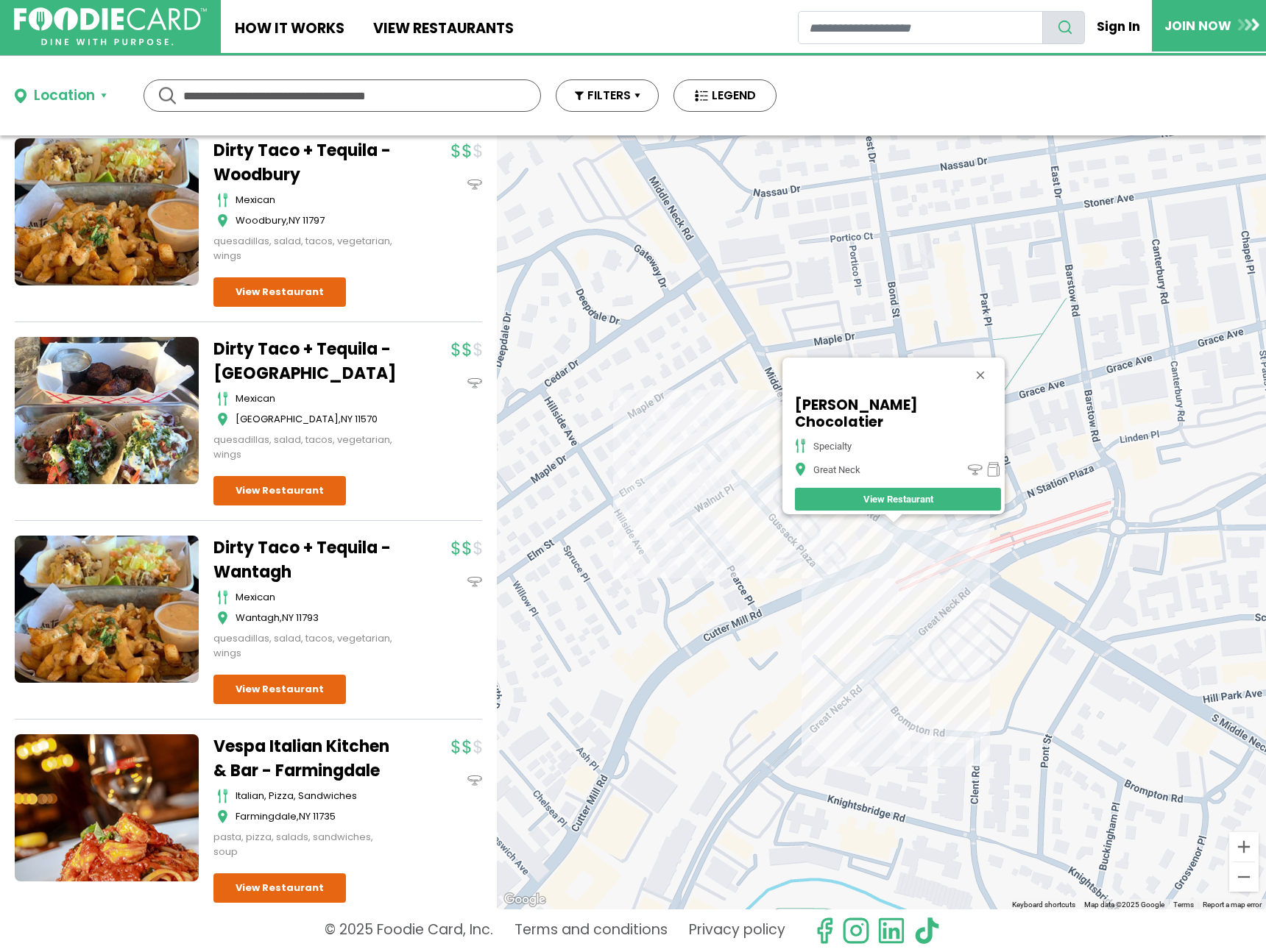
click at [958, 615] on div "[PERSON_NAME] Chocolatier specialty Great Neck View Restaurant" at bounding box center [881, 522] width 769 height 774
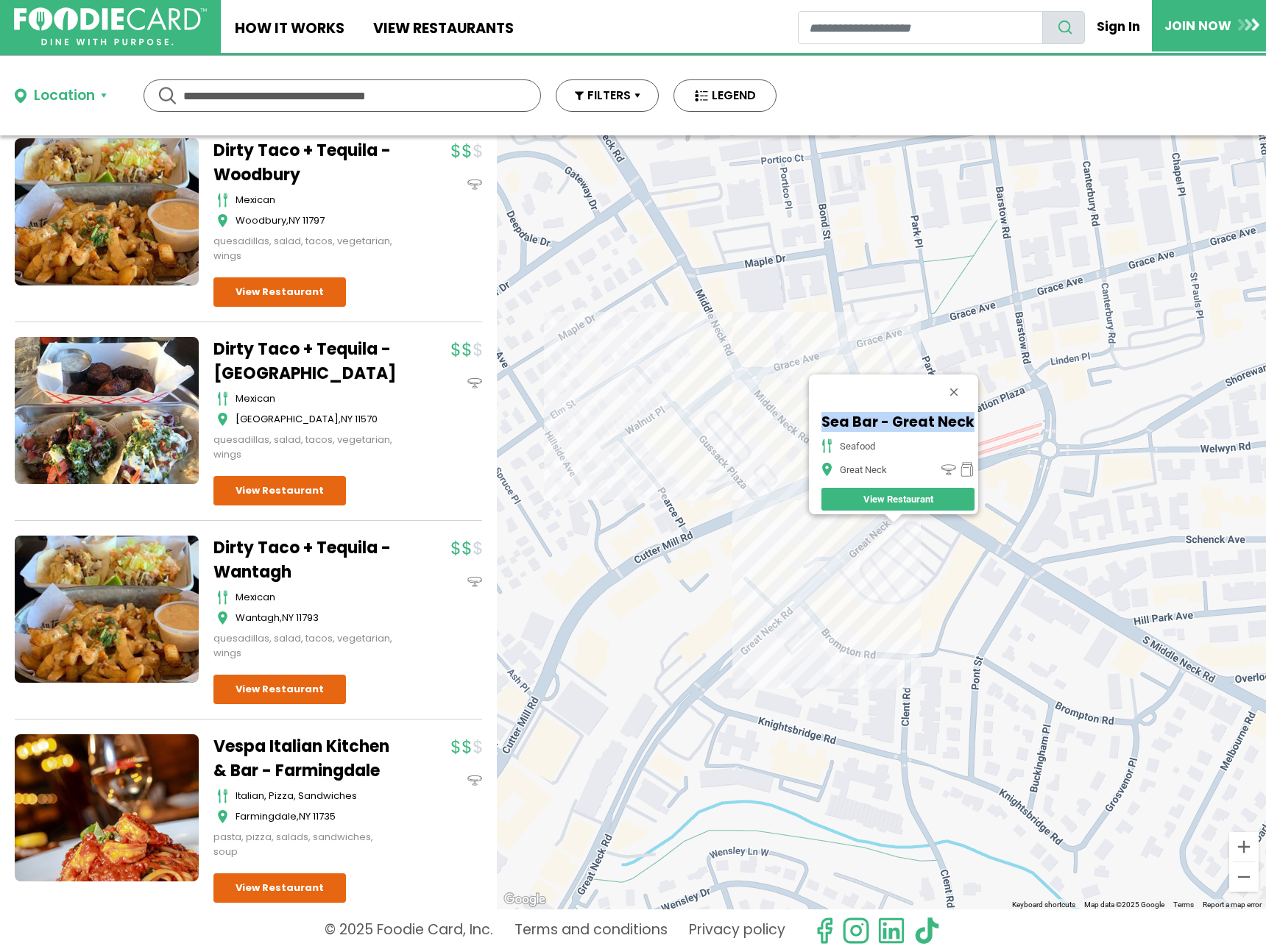
drag, startPoint x: 816, startPoint y: 404, endPoint x: 951, endPoint y: 422, distance: 136.2
click at [954, 423] on div "Sea Bar - Great Neck seafood Great Neck View Restaurant" at bounding box center [898, 462] width 161 height 105
click at [831, 585] on div "Sea Bar - Great Neck seafood Great Neck View Restaurant" at bounding box center [881, 522] width 769 height 774
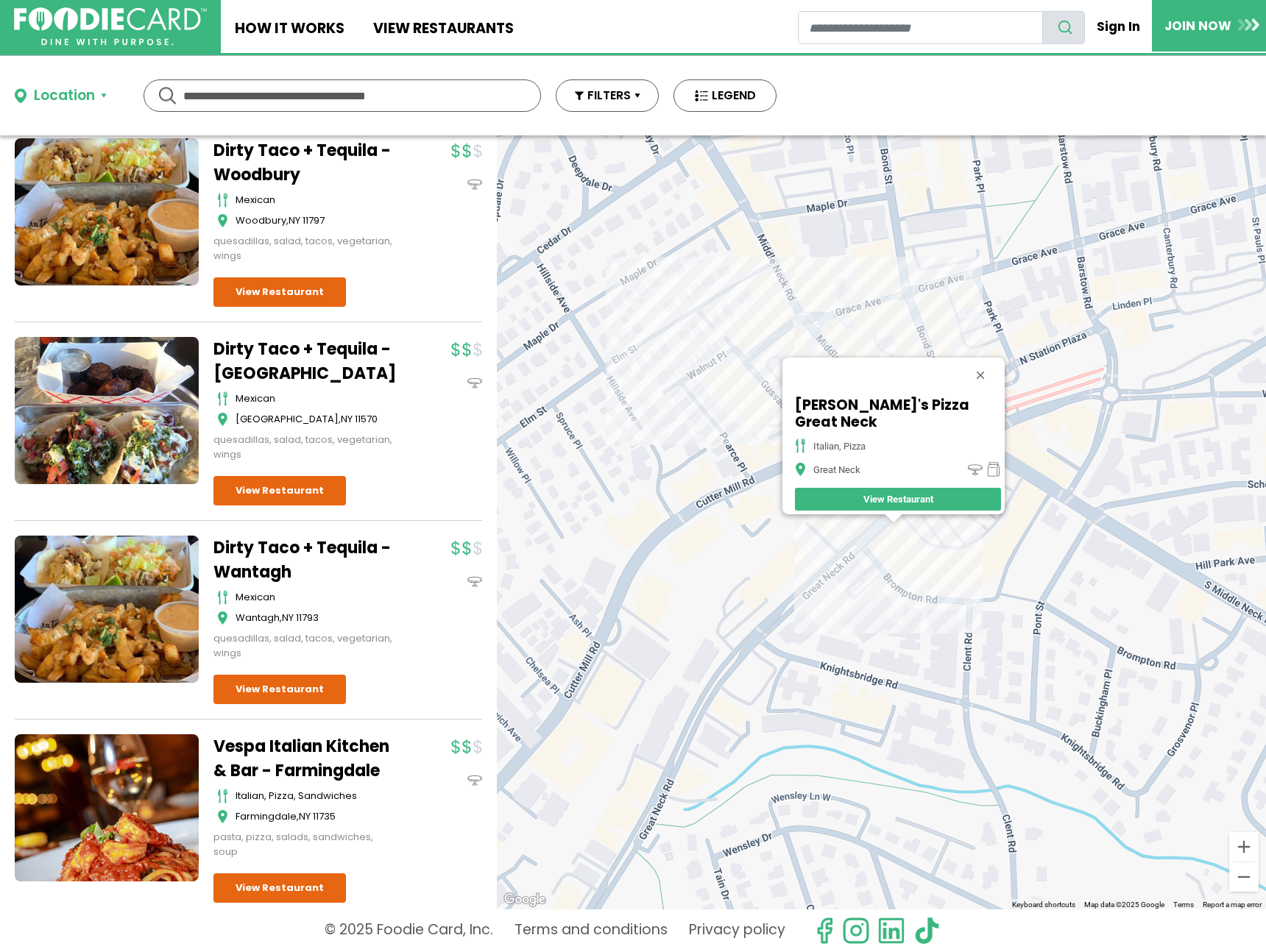
click at [789, 292] on div "[PERSON_NAME]'s Pizza Great Neck italian, pizza Great Neck View Restaurant" at bounding box center [881, 522] width 769 height 774
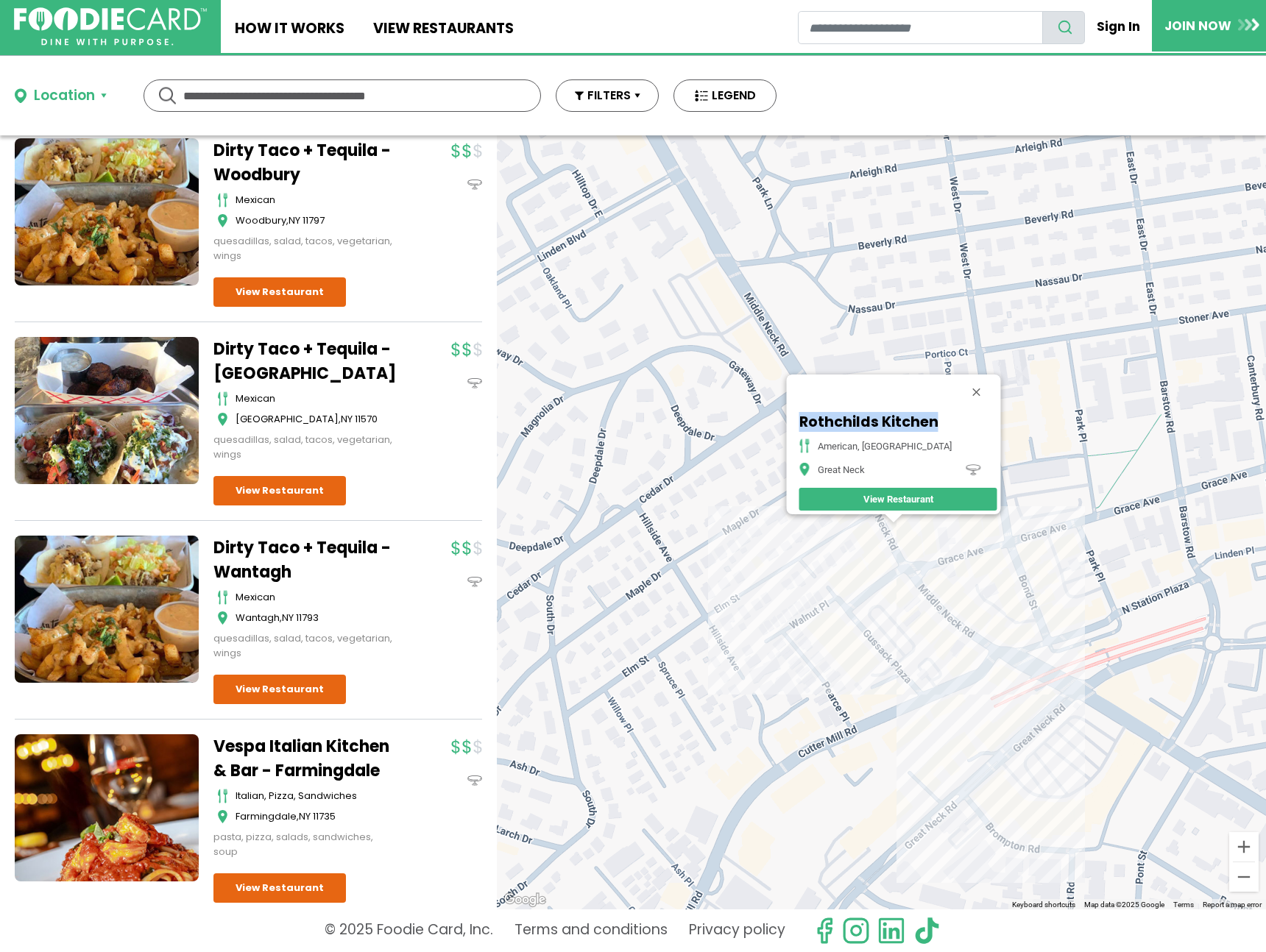
drag, startPoint x: 941, startPoint y: 408, endPoint x: 785, endPoint y: 400, distance: 156.2
click at [785, 400] on div "Rothchilds Kitchen american, mediterranean Great Neck View Restaurant" at bounding box center [881, 522] width 769 height 774
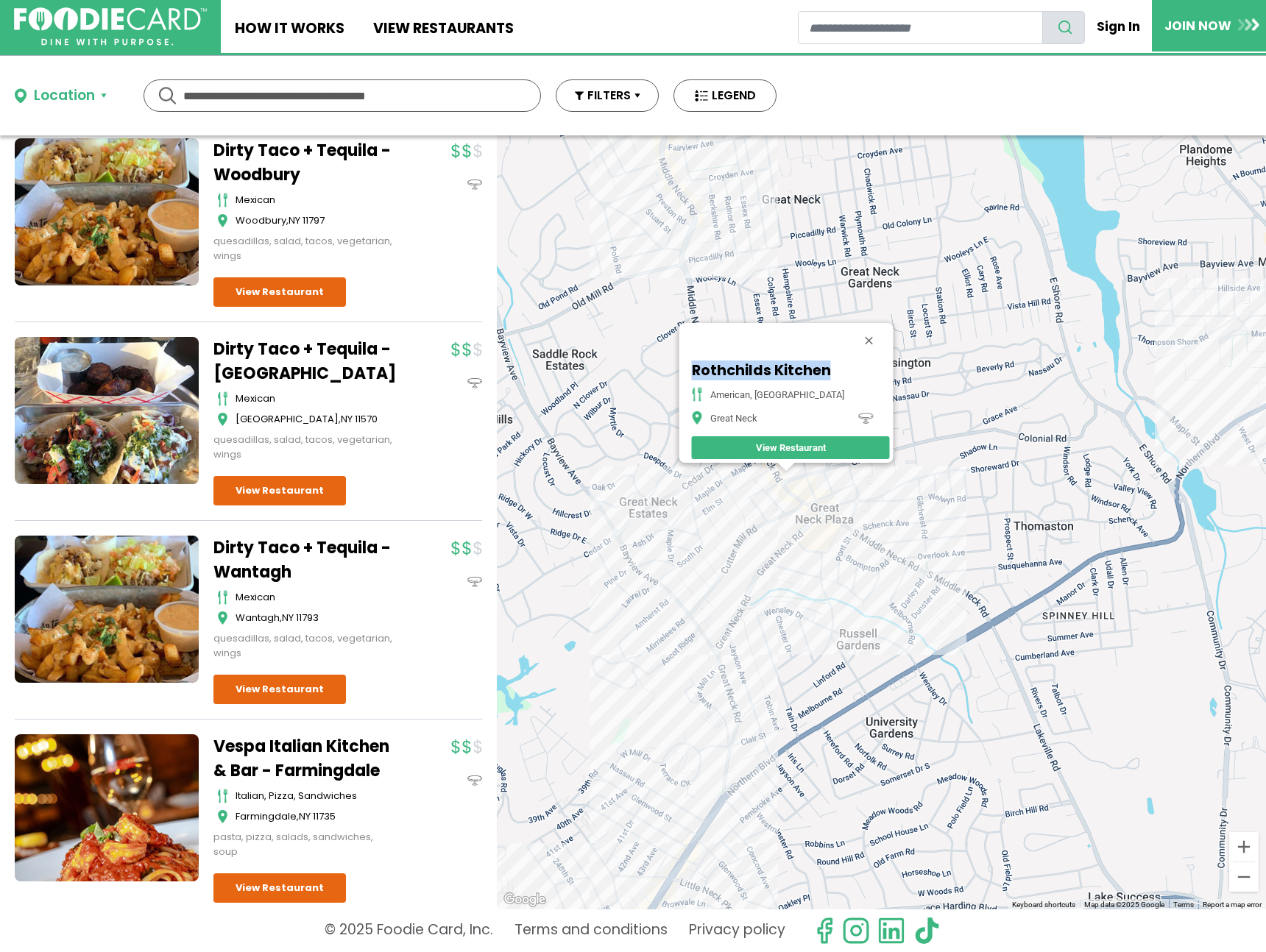
drag, startPoint x: 1150, startPoint y: 642, endPoint x: 728, endPoint y: 545, distance: 433.0
click at [728, 545] on div "Rothchilds Kitchen american, mediterranean Great Neck View Restaurant" at bounding box center [881, 522] width 769 height 774
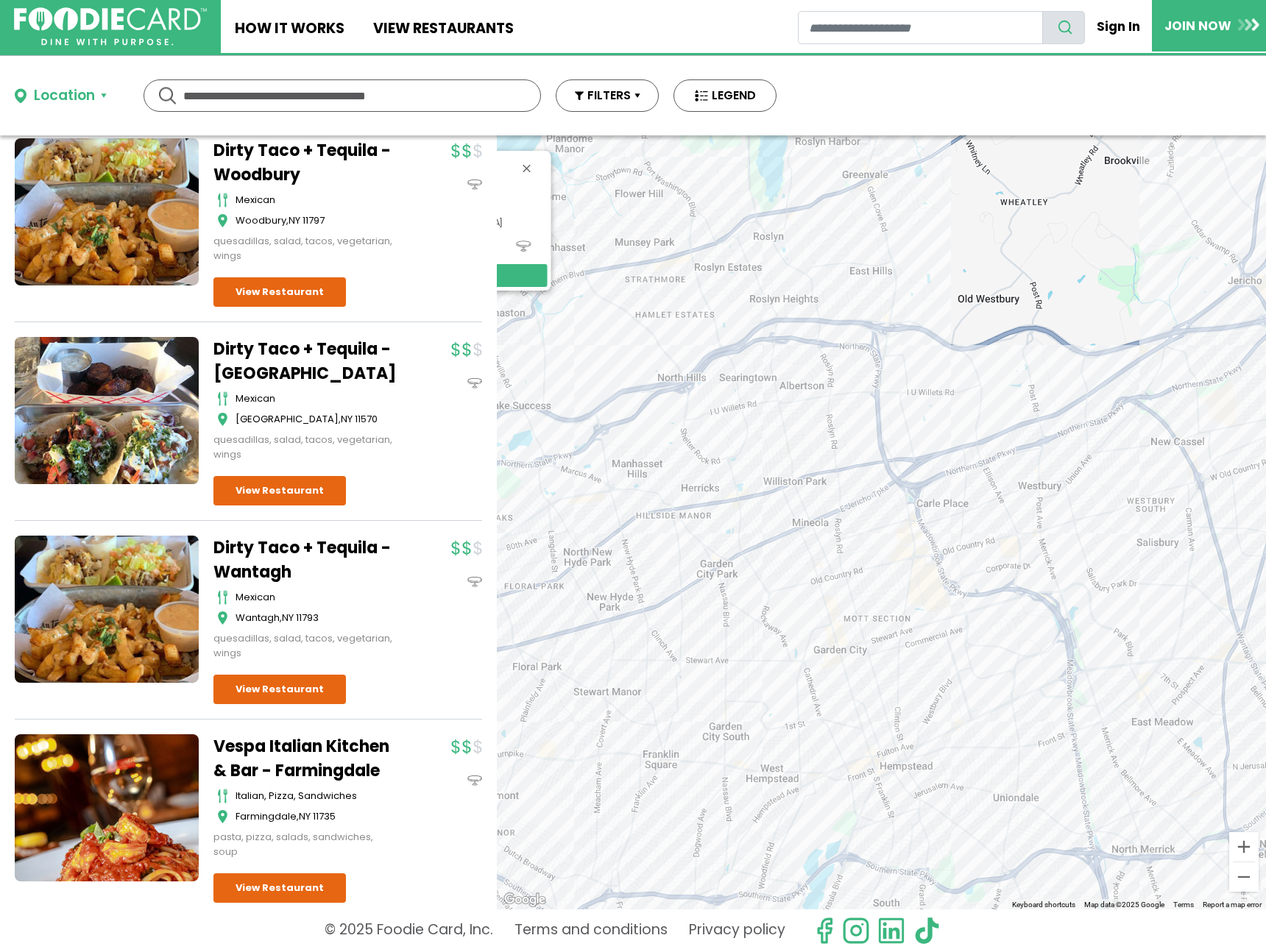
drag, startPoint x: 1020, startPoint y: 562, endPoint x: 754, endPoint y: 468, distance: 282.1
click at [754, 468] on div "Rothchilds Kitchen american, mediterranean Great Neck View Restaurant" at bounding box center [881, 522] width 769 height 774
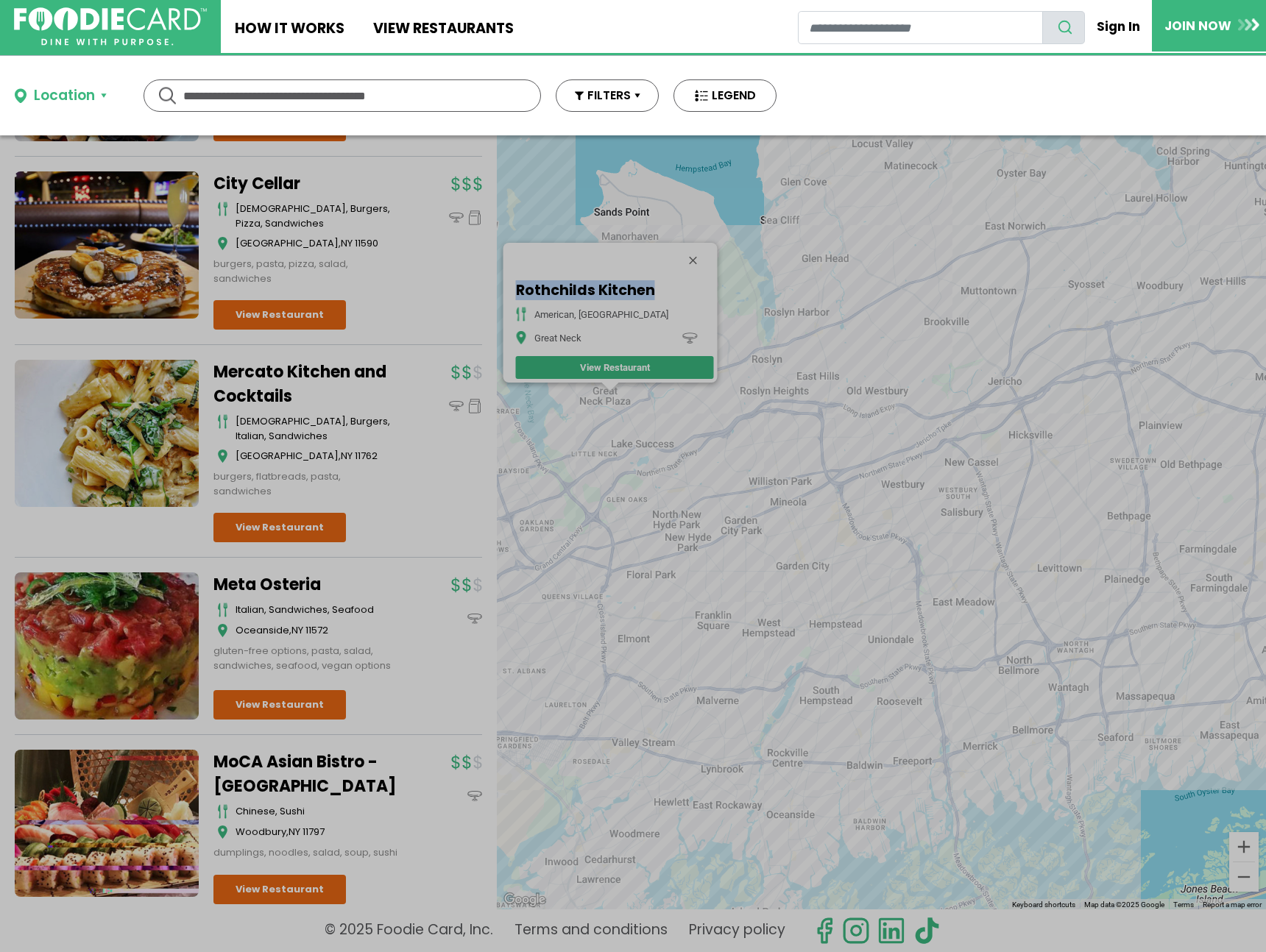
scroll to position [3167, 0]
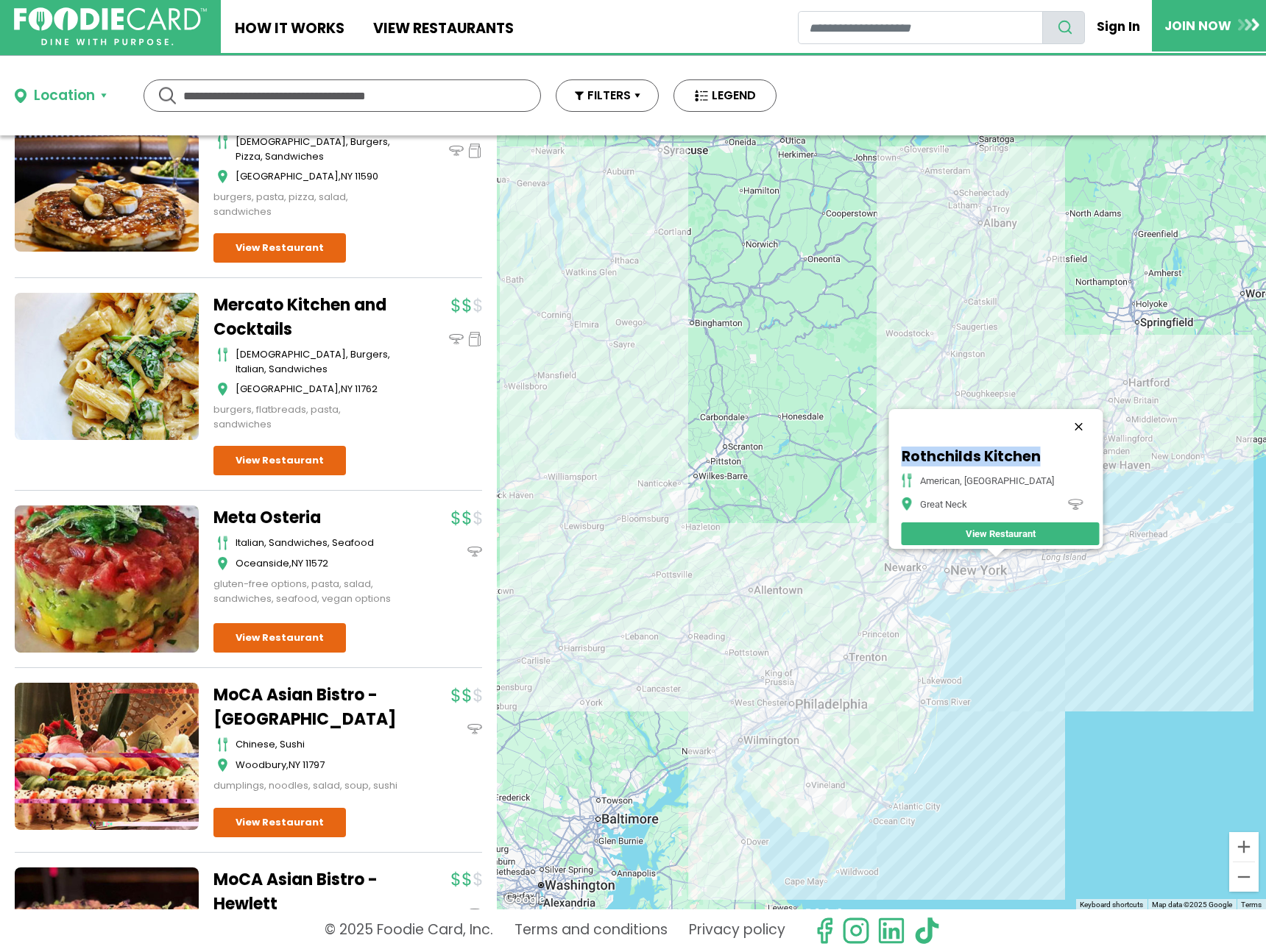
click at [1067, 416] on button "Close" at bounding box center [1078, 427] width 35 height 35
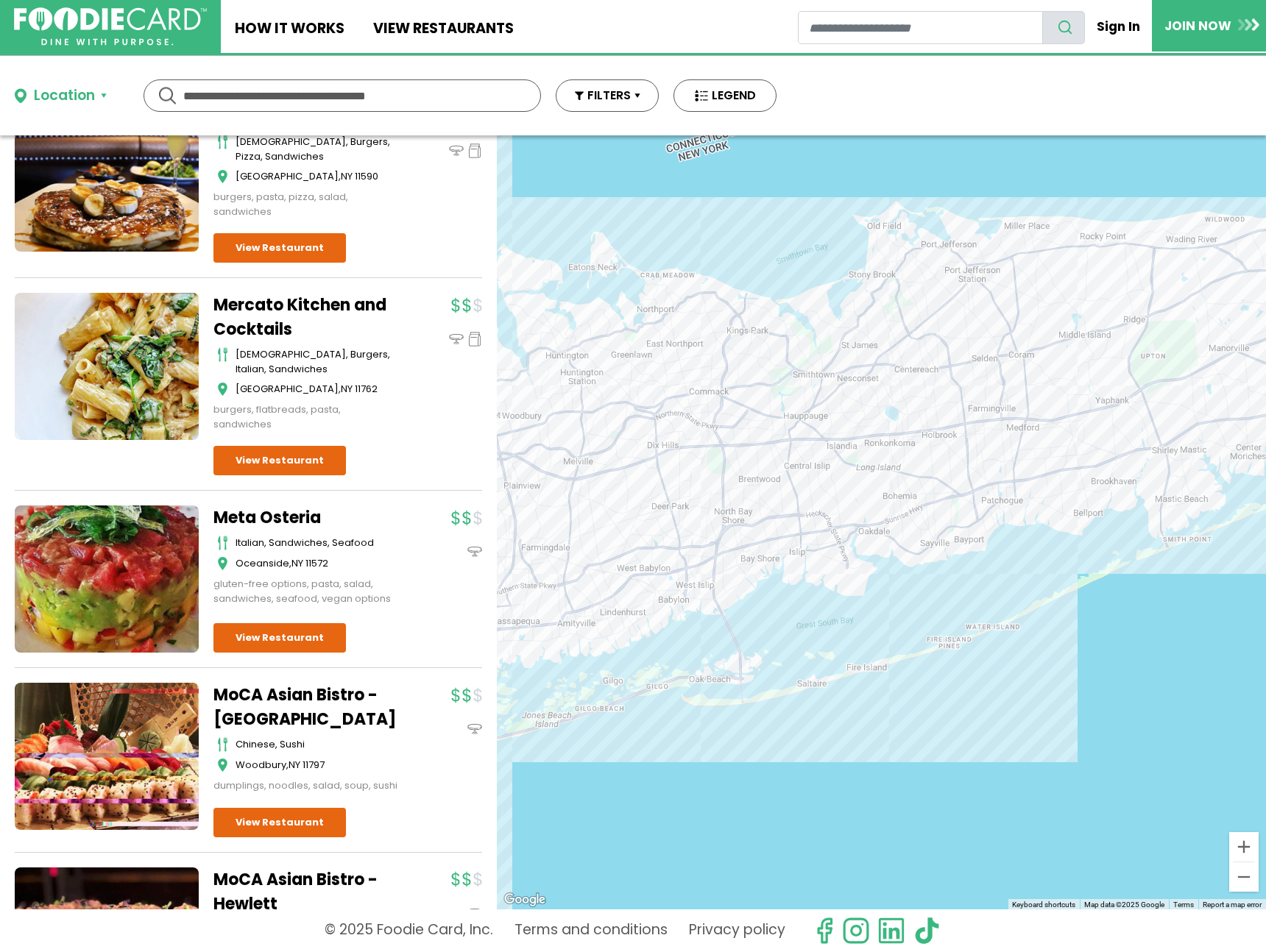
scroll to position [3461, 0]
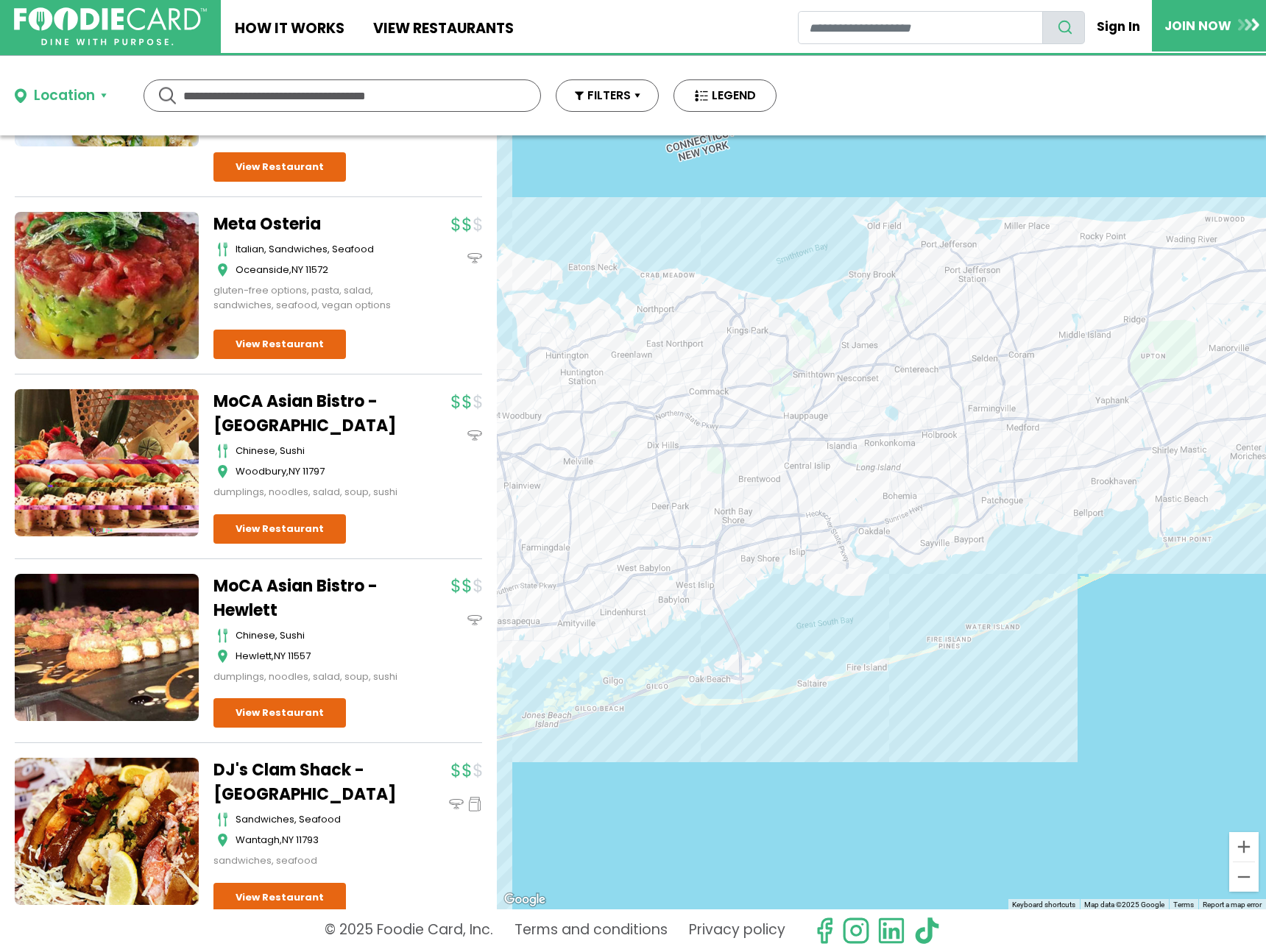
click at [913, 450] on div at bounding box center [881, 522] width 769 height 774
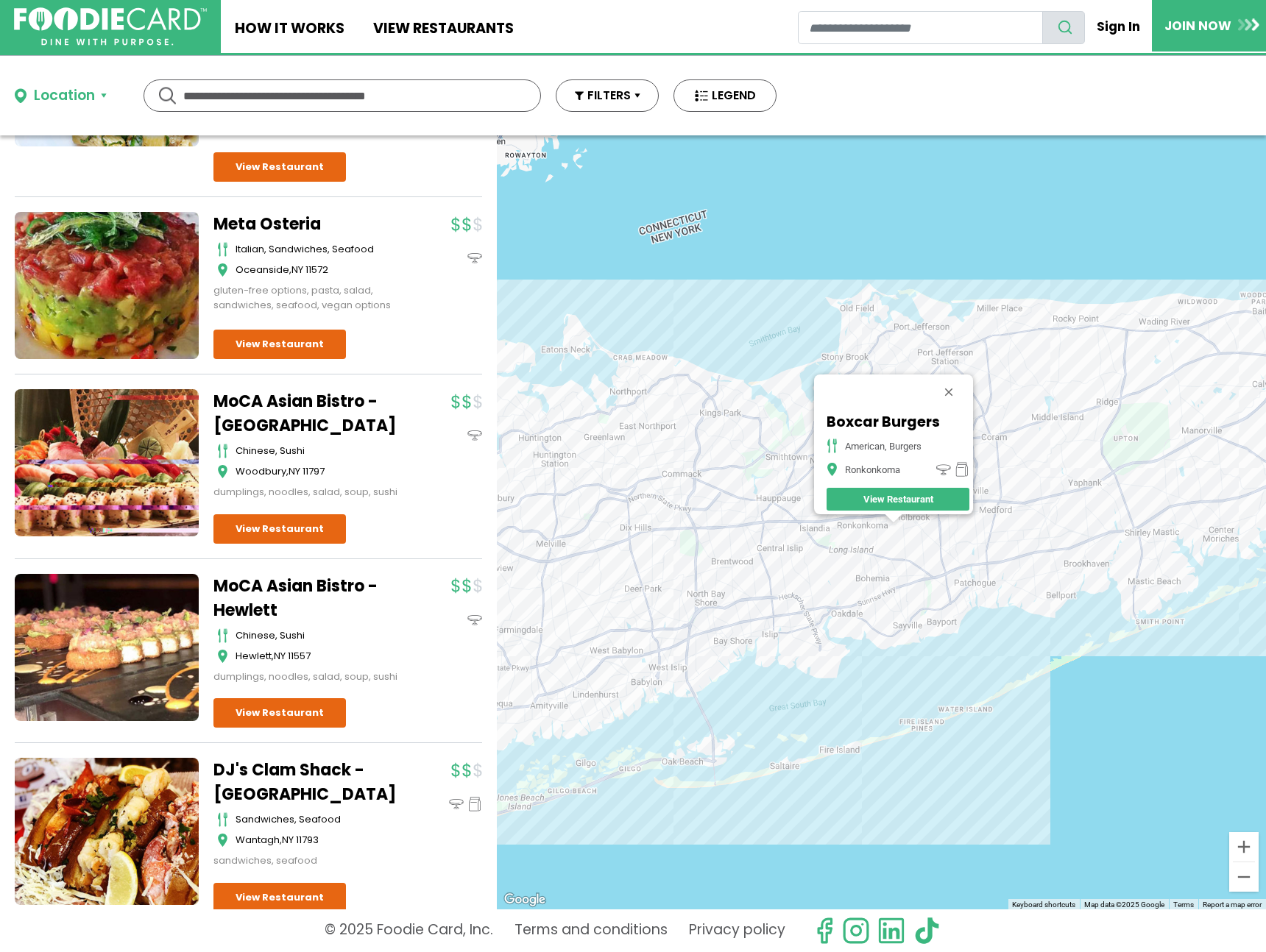
click at [318, 98] on input "text" at bounding box center [342, 95] width 318 height 31
type input "*****"
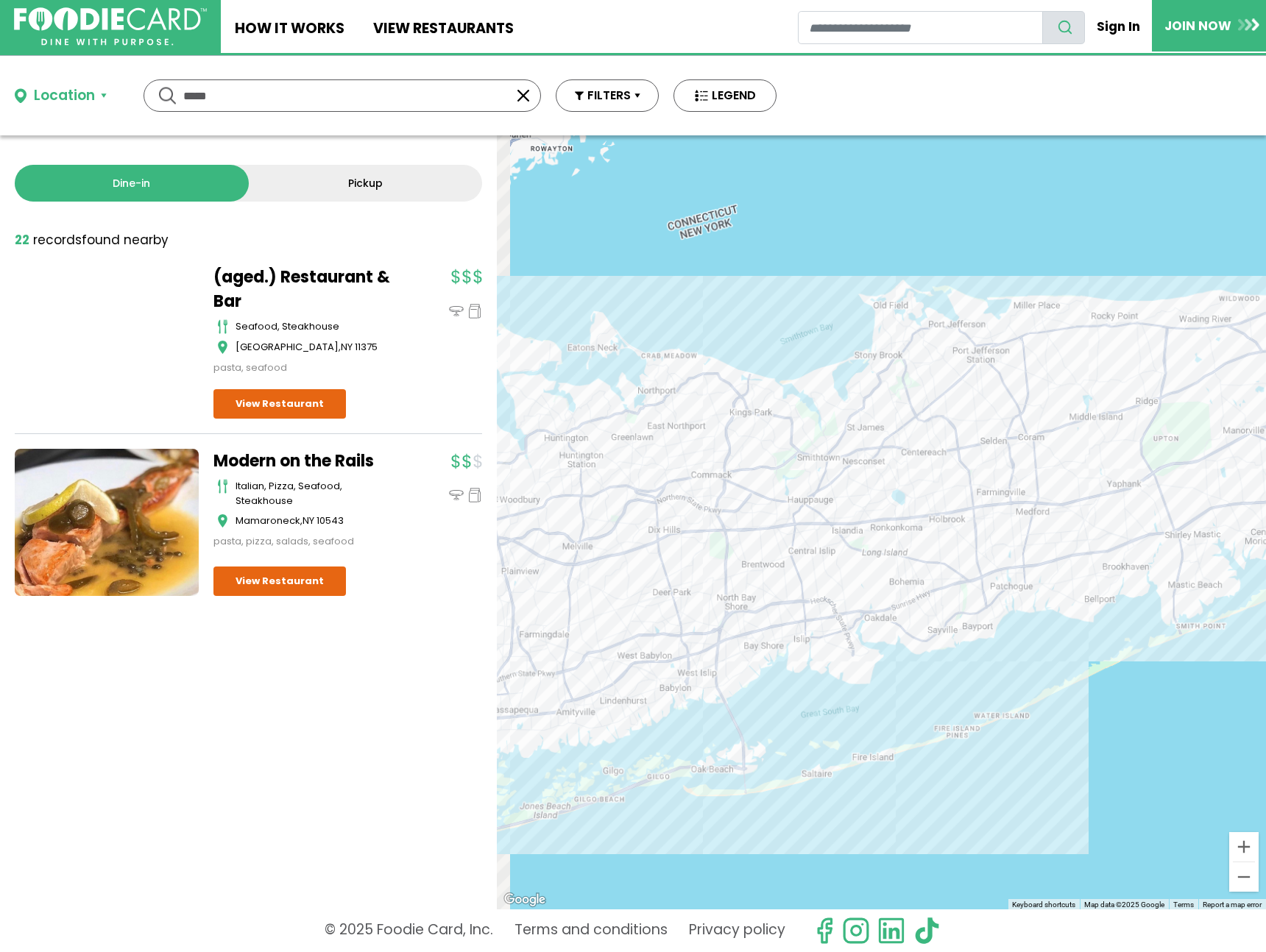
scroll to position [0, 0]
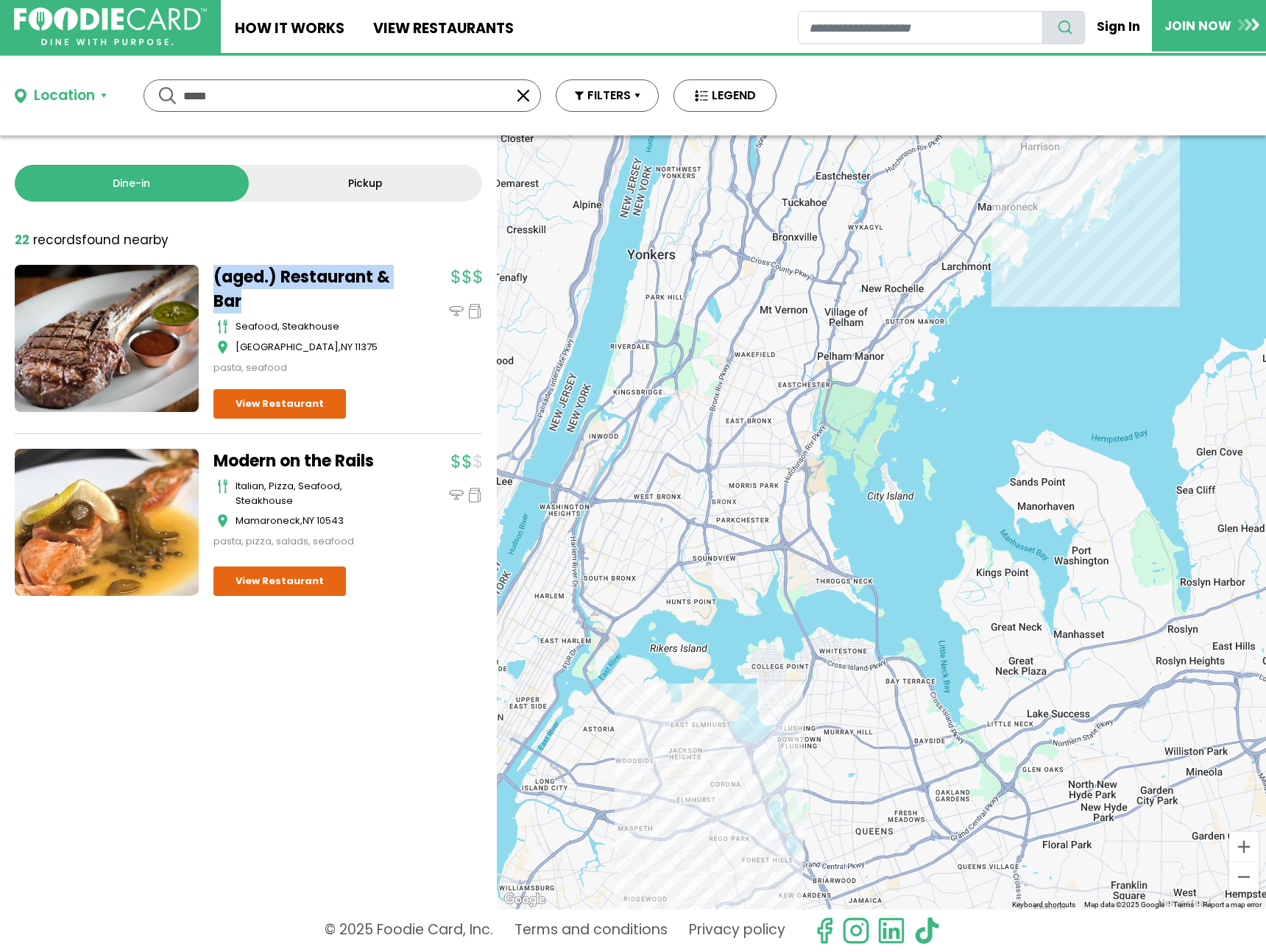
drag, startPoint x: 229, startPoint y: 270, endPoint x: 314, endPoint y: 299, distance: 89.8
click at [314, 299] on div "Dine-in Pickup 22 results for: [GEOGRAPHIC_DATA] [DEMOGRAPHIC_DATA] seafood ame…" at bounding box center [248, 522] width 497 height 774
drag, startPoint x: 209, startPoint y: 447, endPoint x: 374, endPoint y: 469, distance: 166.5
click at [385, 471] on div "(aged.) Restaurant & Bar seafood, steakhouse [GEOGRAPHIC_DATA] pasta, seafood" at bounding box center [248, 431] width 467 height 332
click at [376, 179] on link "Pickup" at bounding box center [365, 183] width 234 height 37
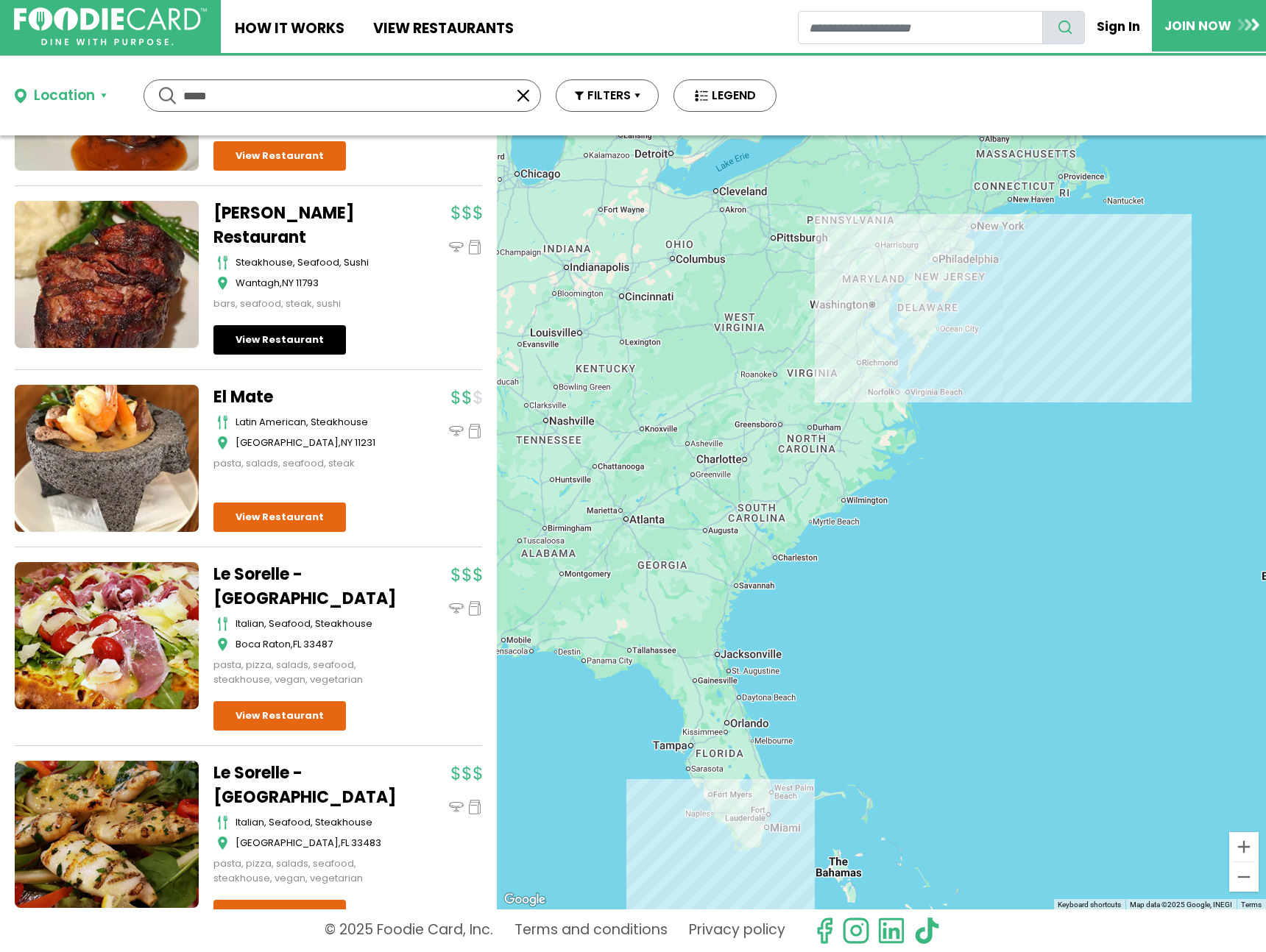
scroll to position [1155, 0]
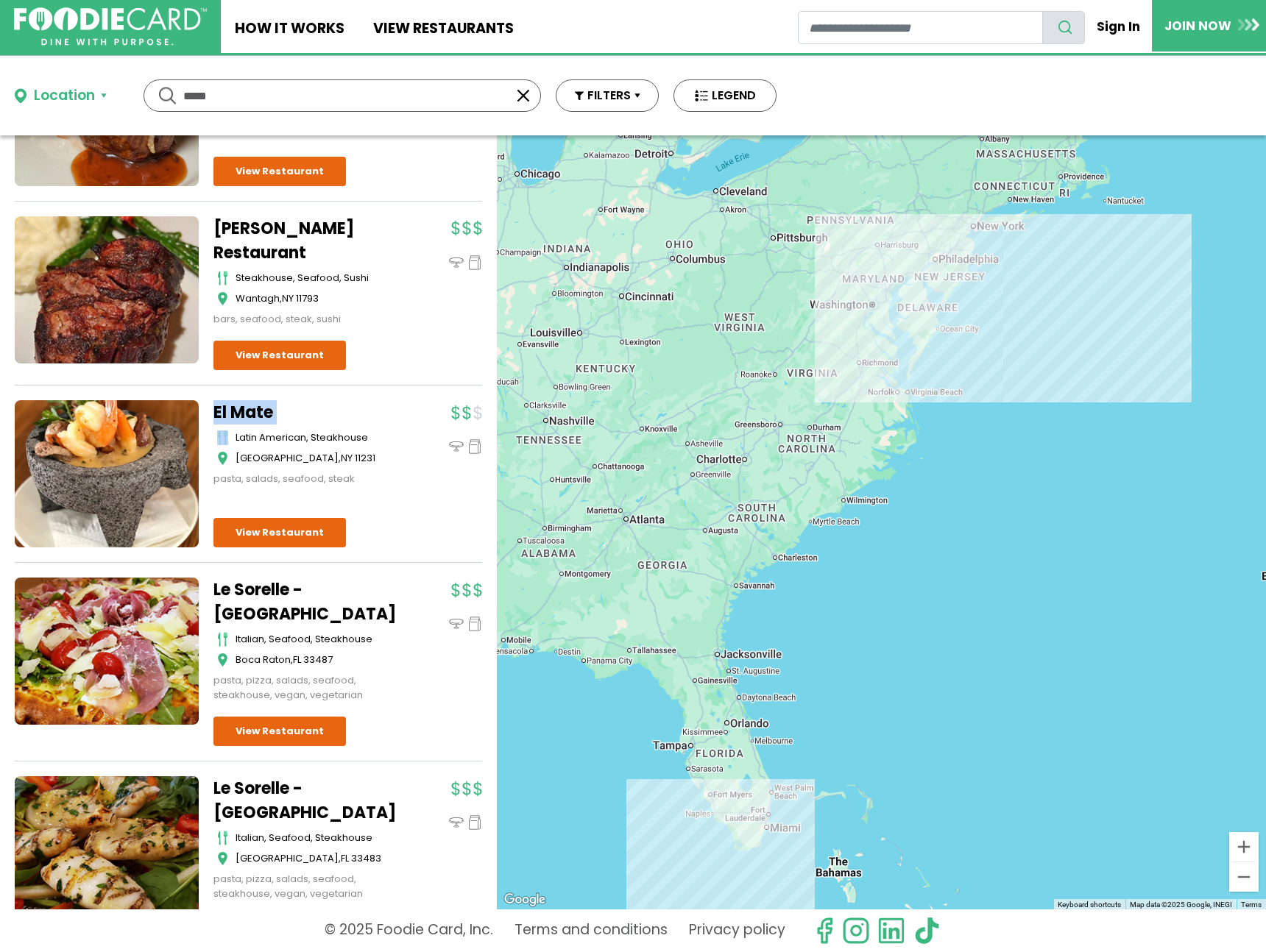
drag, startPoint x: 205, startPoint y: 378, endPoint x: 282, endPoint y: 410, distance: 83.4
click at [287, 411] on div "[PERSON_NAME]'s Steakhouse seafood, steakhouse [GEOGRAPHIC_DATA] , [GEOGRAPHIC_…" at bounding box center [248, 415] width 467 height 2608
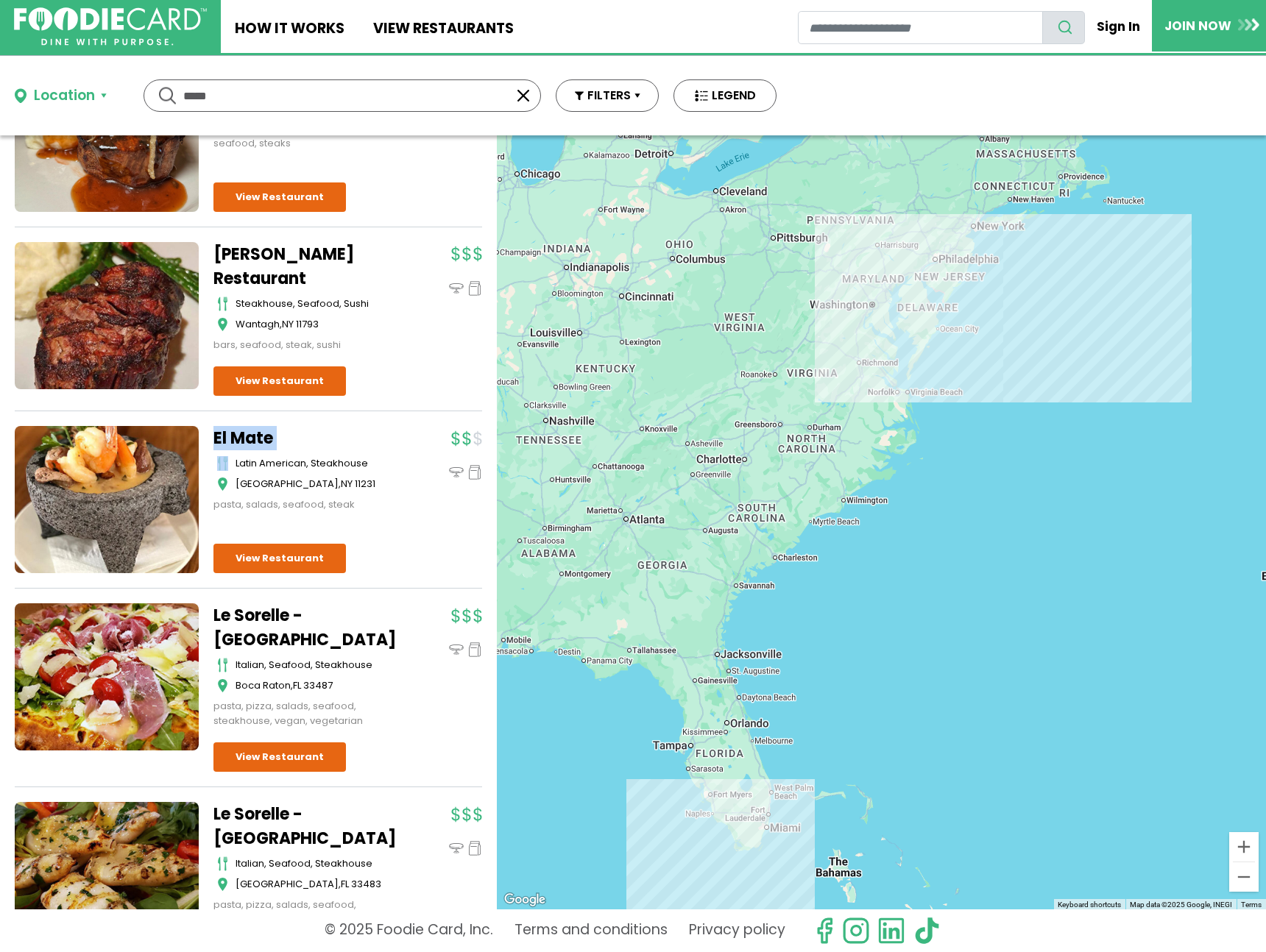
scroll to position [1128, 0]
click at [379, 270] on link "[PERSON_NAME] Restaurant" at bounding box center [306, 266] width 184 height 48
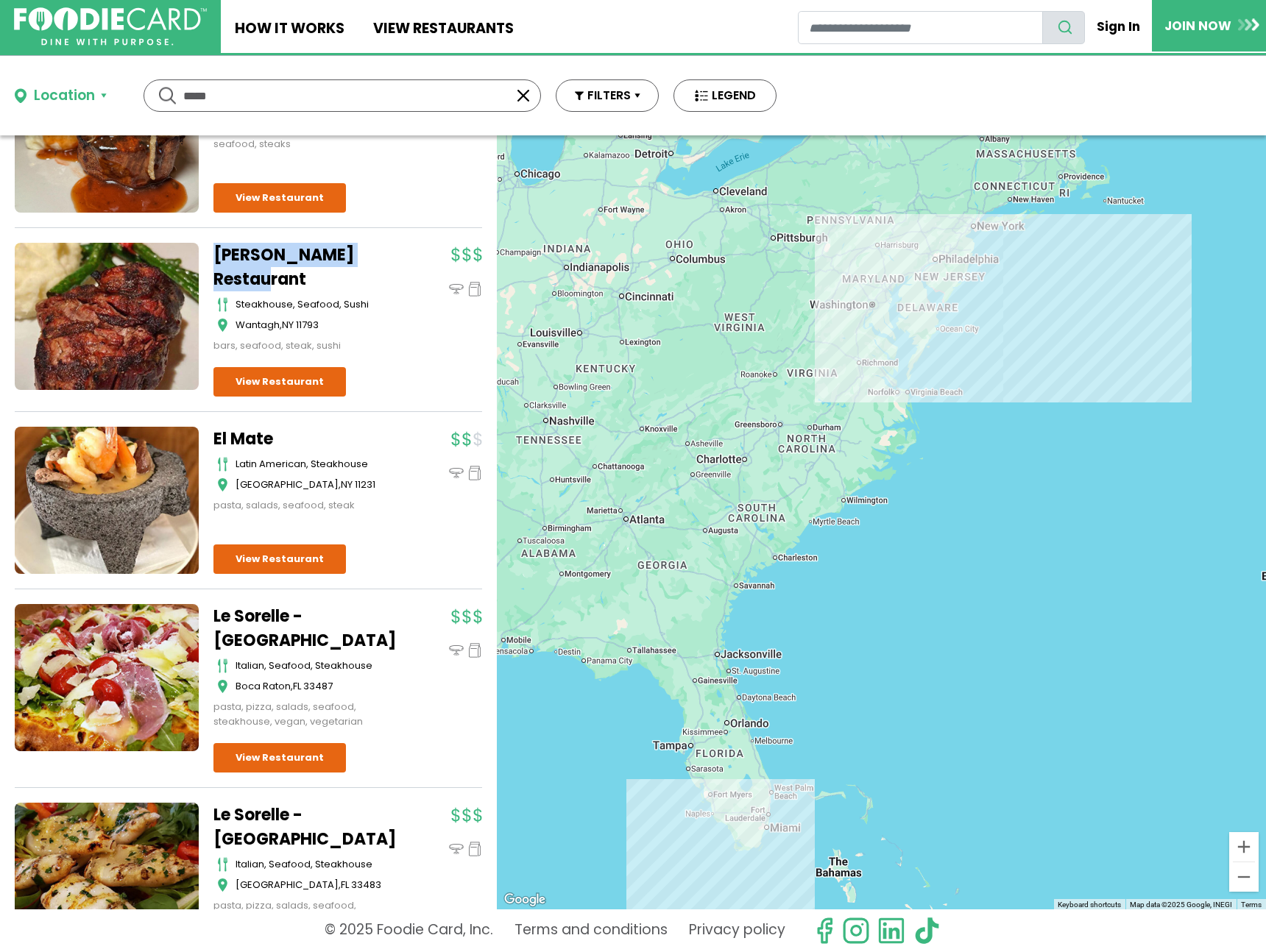
drag, startPoint x: 205, startPoint y: 219, endPoint x: 312, endPoint y: 262, distance: 115.3
click at [312, 262] on div "Jake's Steakhouse seafood, steakhouse East Meadow , NY 11554 pasta, salad, seaf…" at bounding box center [248, 441] width 467 height 2608
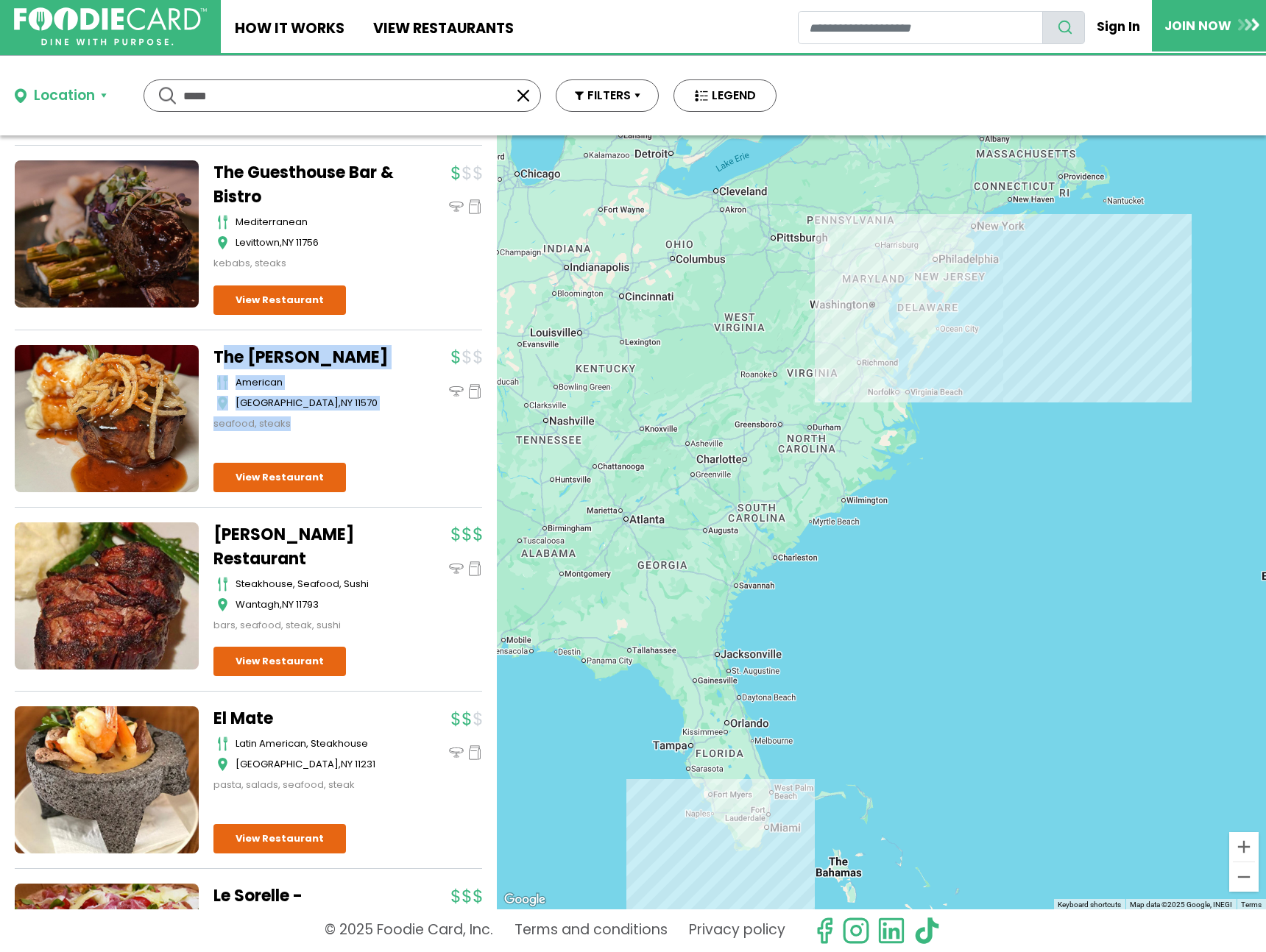
drag, startPoint x: 402, startPoint y: 359, endPoint x: 207, endPoint y: 329, distance: 197.3
click at [225, 345] on div "The George american Rockville Centre , NY 11570 seafood, steaks" at bounding box center [348, 389] width 269 height 86
click at [178, 308] on div "The Guesthouse Bar & Bistro mediterranean Levittown , NY 11756 kebabs, steaks" at bounding box center [248, 245] width 467 height 170
drag, startPoint x: 218, startPoint y: 327, endPoint x: 323, endPoint y: 351, distance: 107.7
click at [323, 351] on div "Jake's Steakhouse seafood, steakhouse East Meadow , NY 11554 pasta, salad, seaf…" at bounding box center [248, 721] width 467 height 2608
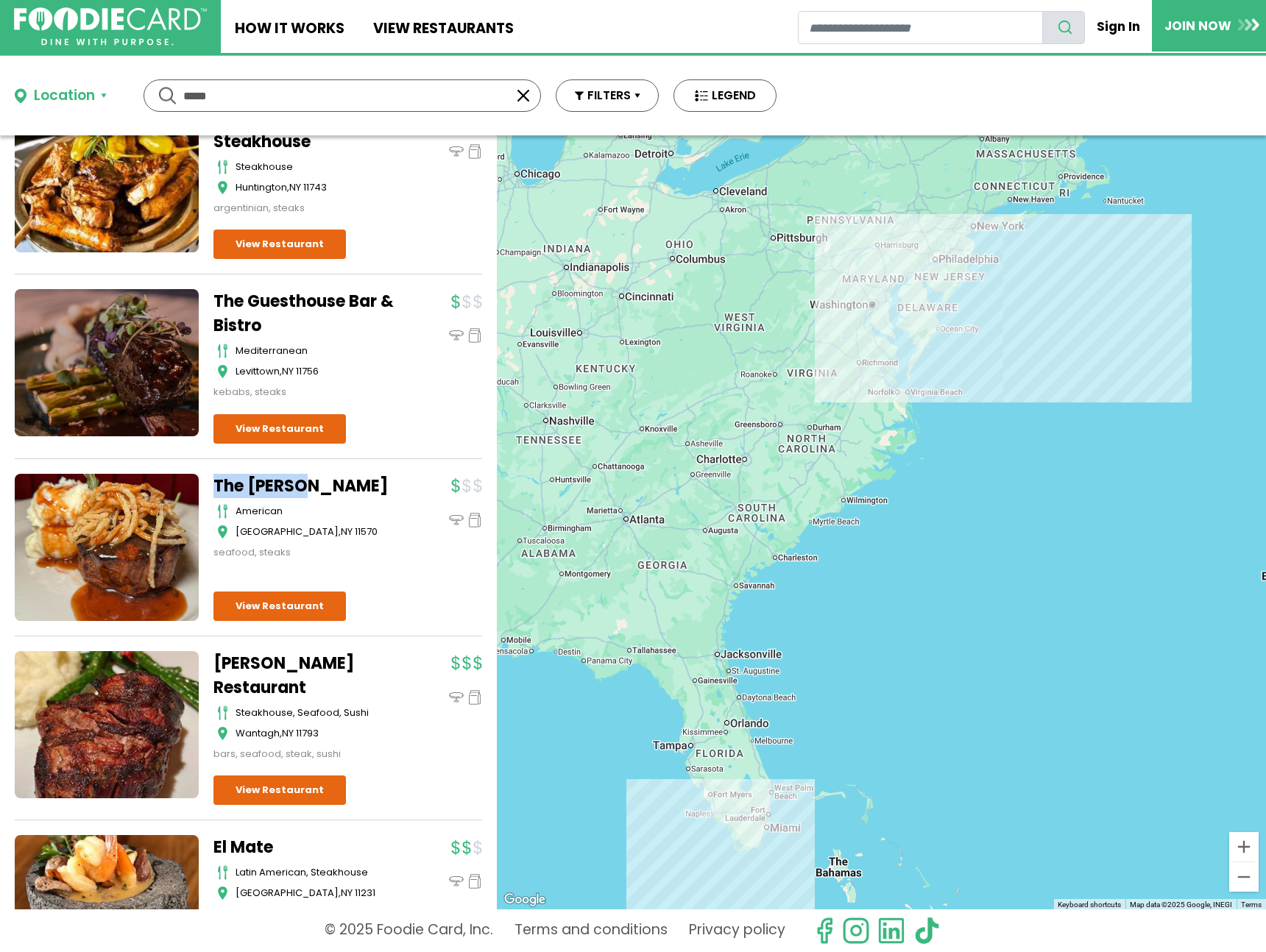
scroll to position [717, 0]
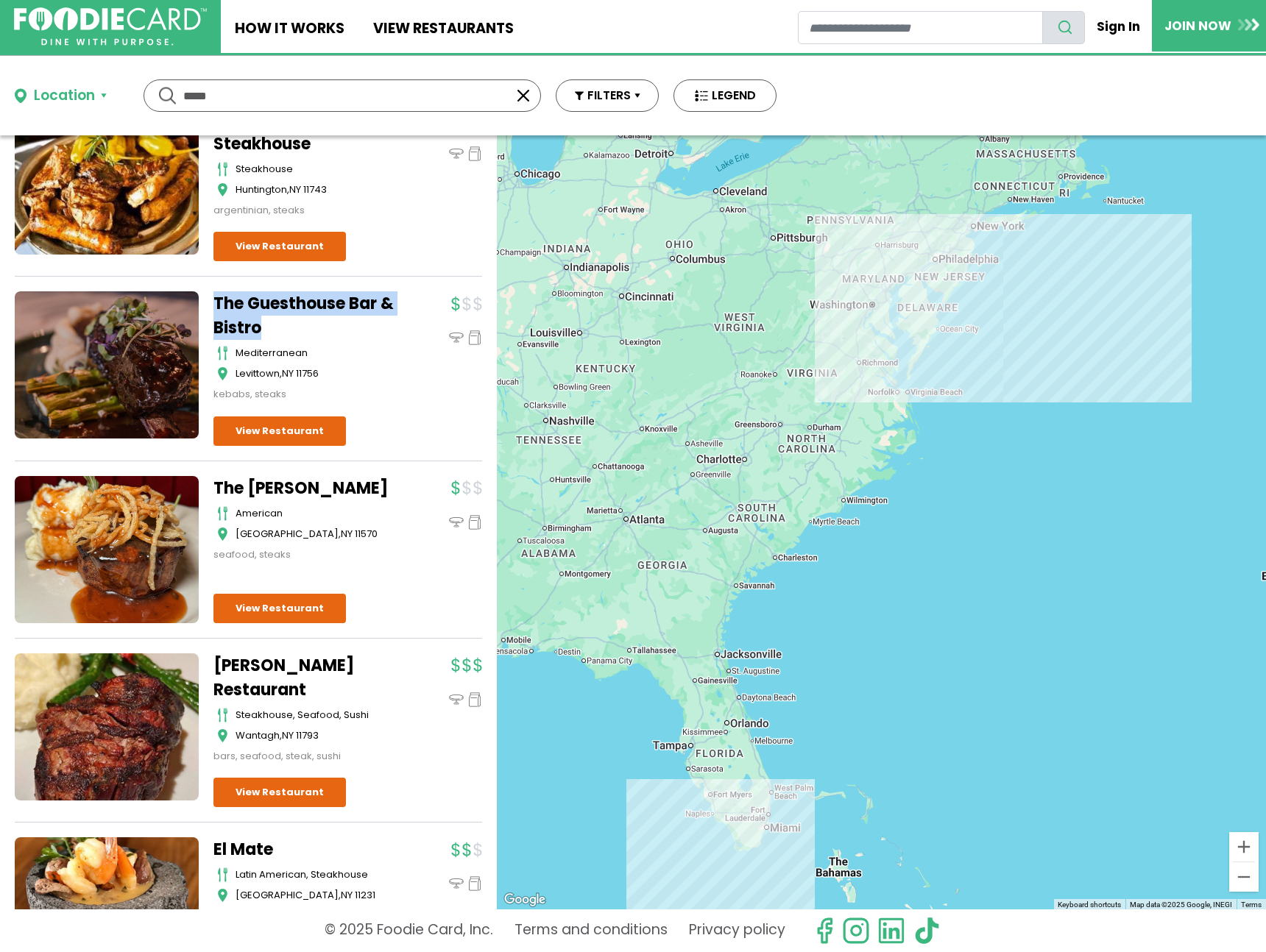
drag, startPoint x: 205, startPoint y: 275, endPoint x: 285, endPoint y: 314, distance: 89.0
click at [285, 314] on div "Jake's Steakhouse seafood, steakhouse East Meadow , NY 11554 pasta, salad, seaf…" at bounding box center [248, 851] width 467 height 2608
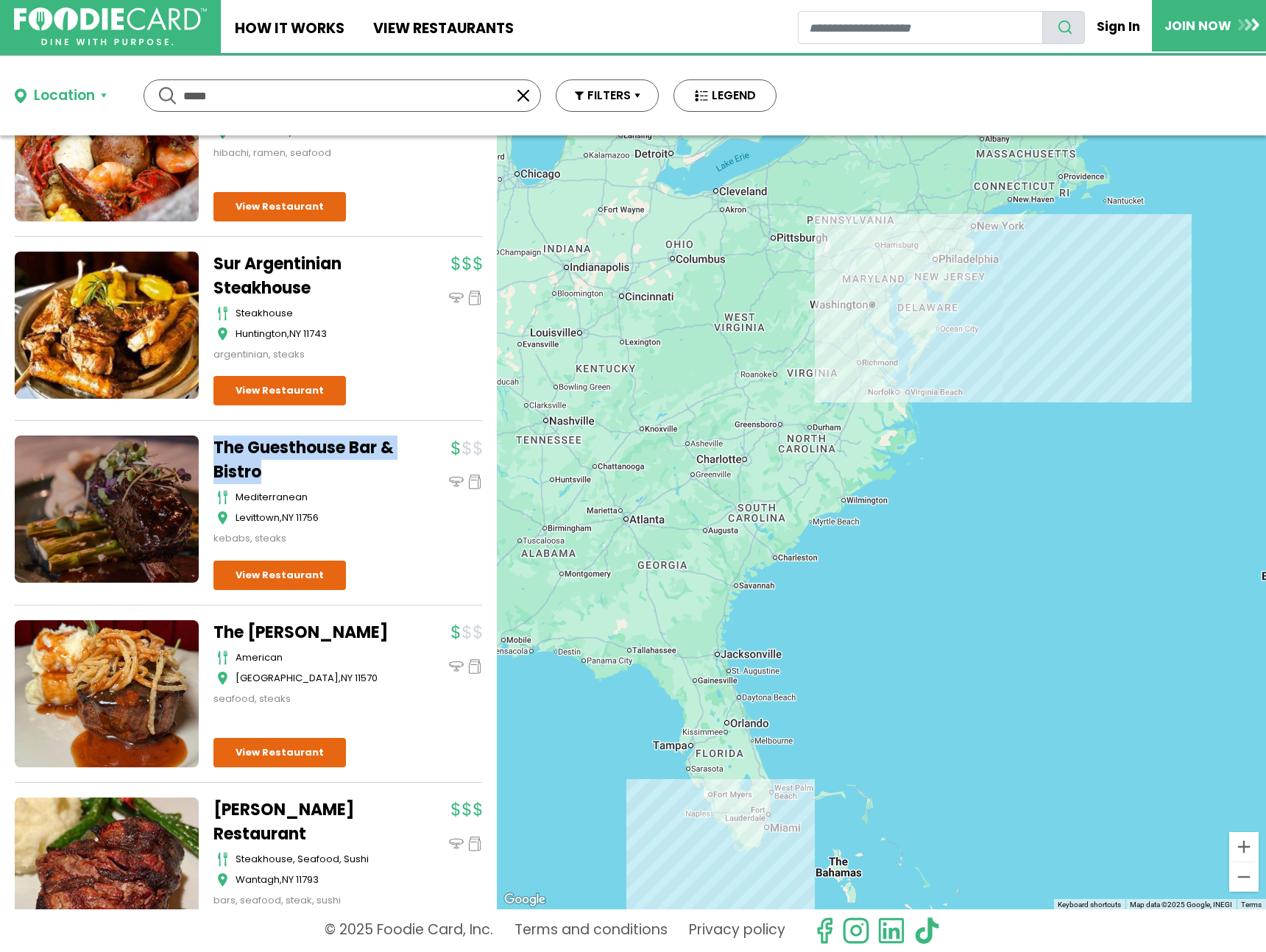
scroll to position [559, 0]
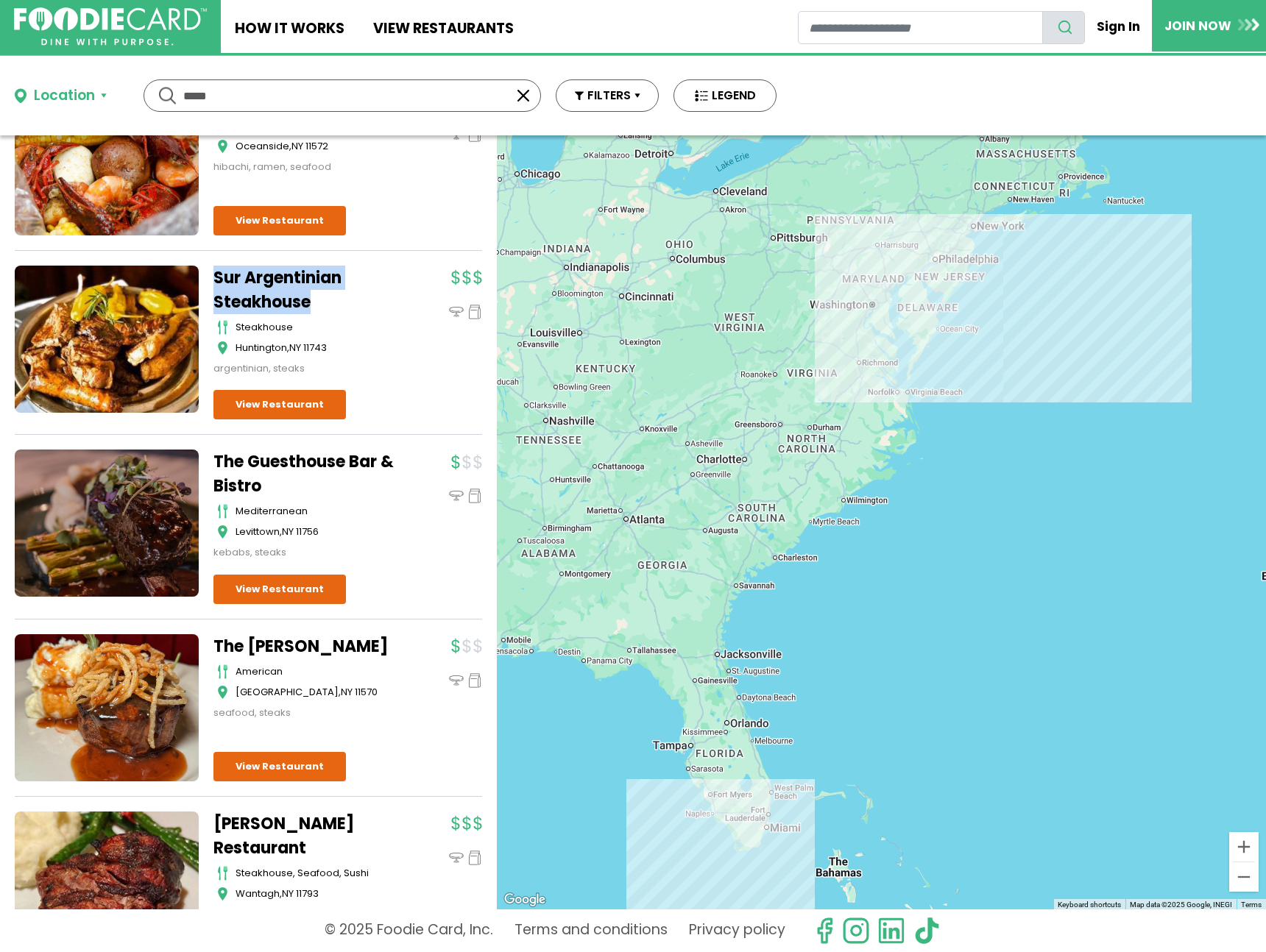
drag, startPoint x: 210, startPoint y: 247, endPoint x: 327, endPoint y: 296, distance: 126.8
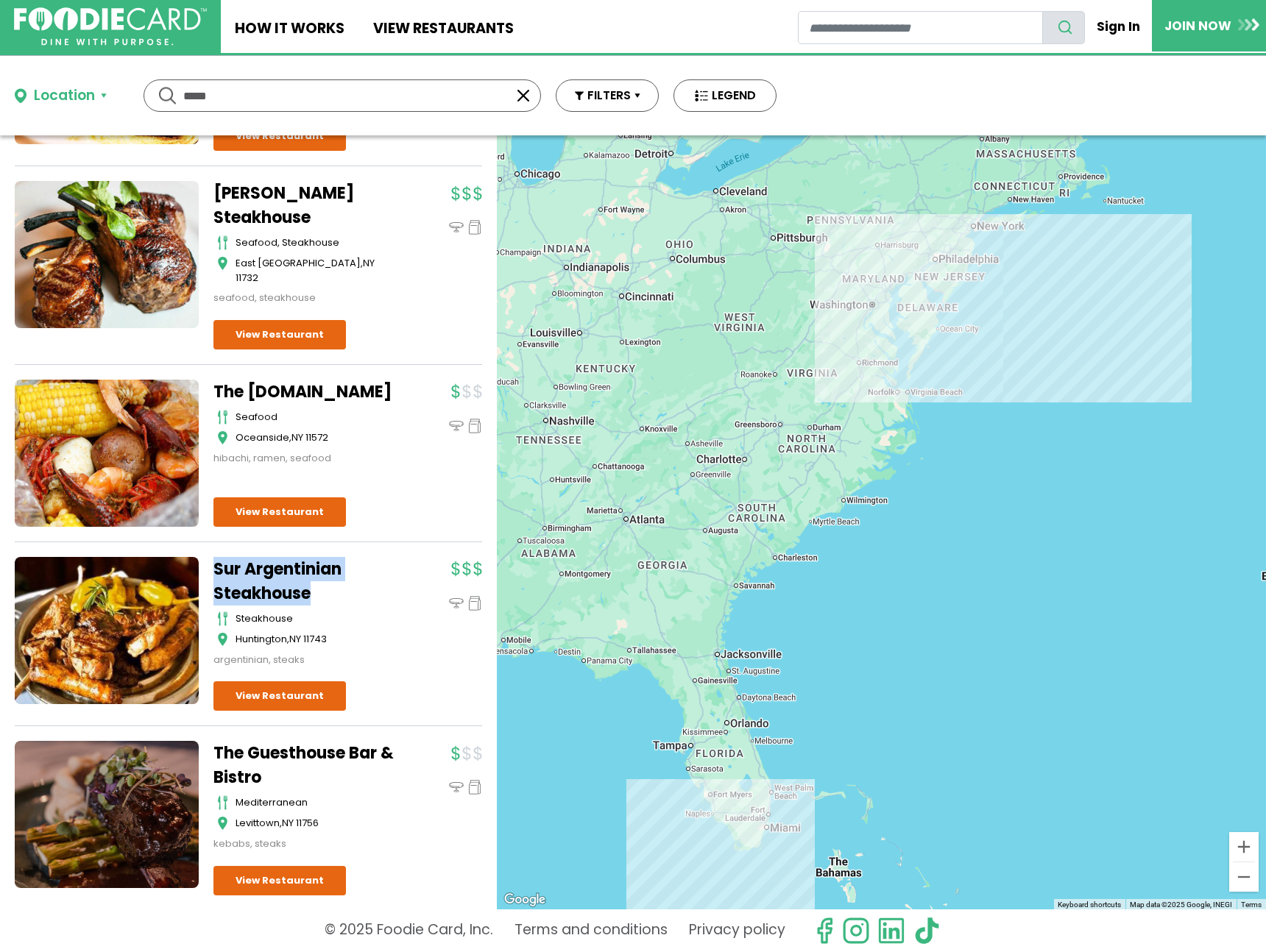
scroll to position [258, 0]
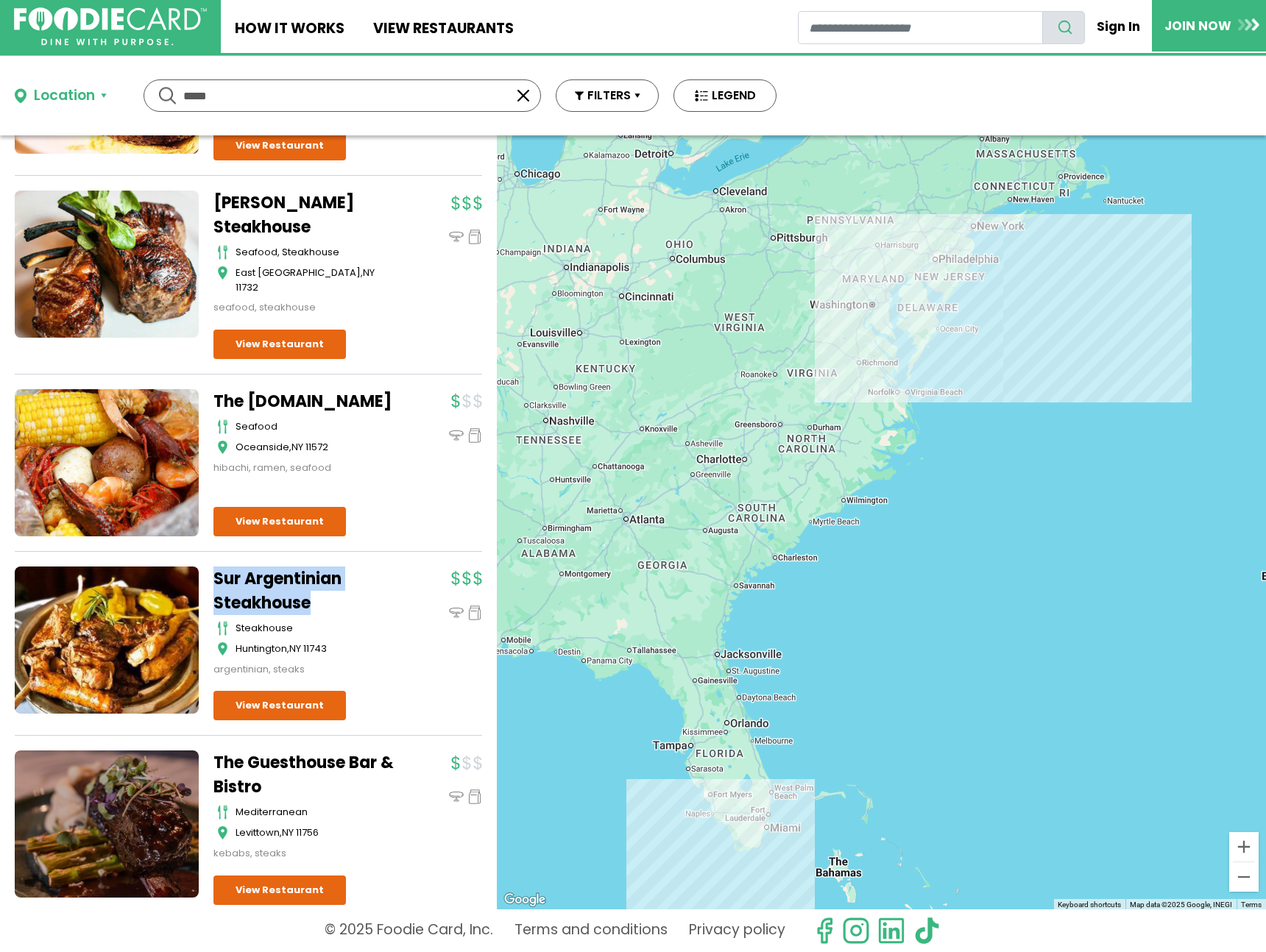
drag, startPoint x: 215, startPoint y: 359, endPoint x: 385, endPoint y: 407, distance: 176.6
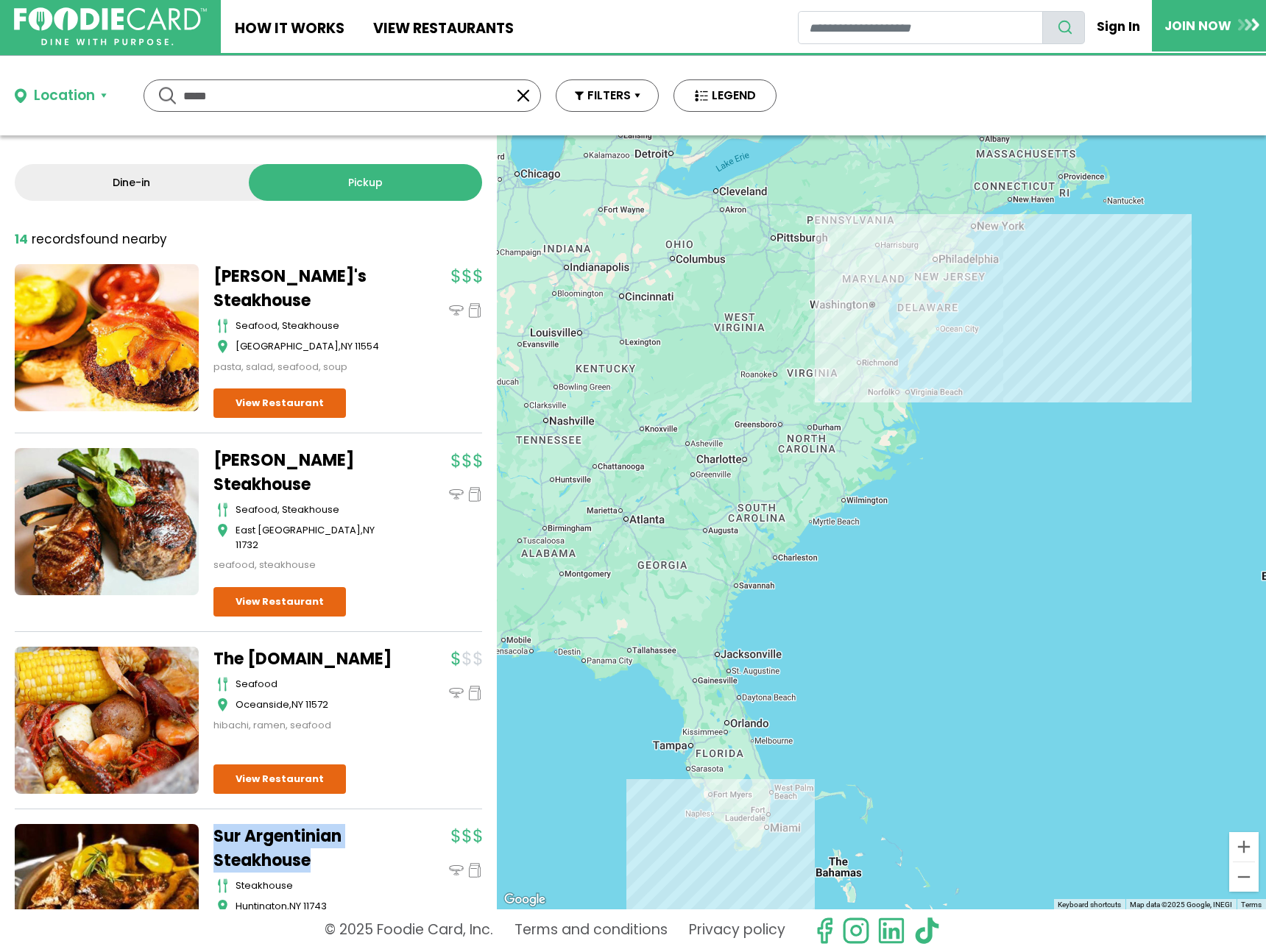
scroll to position [0, 0]
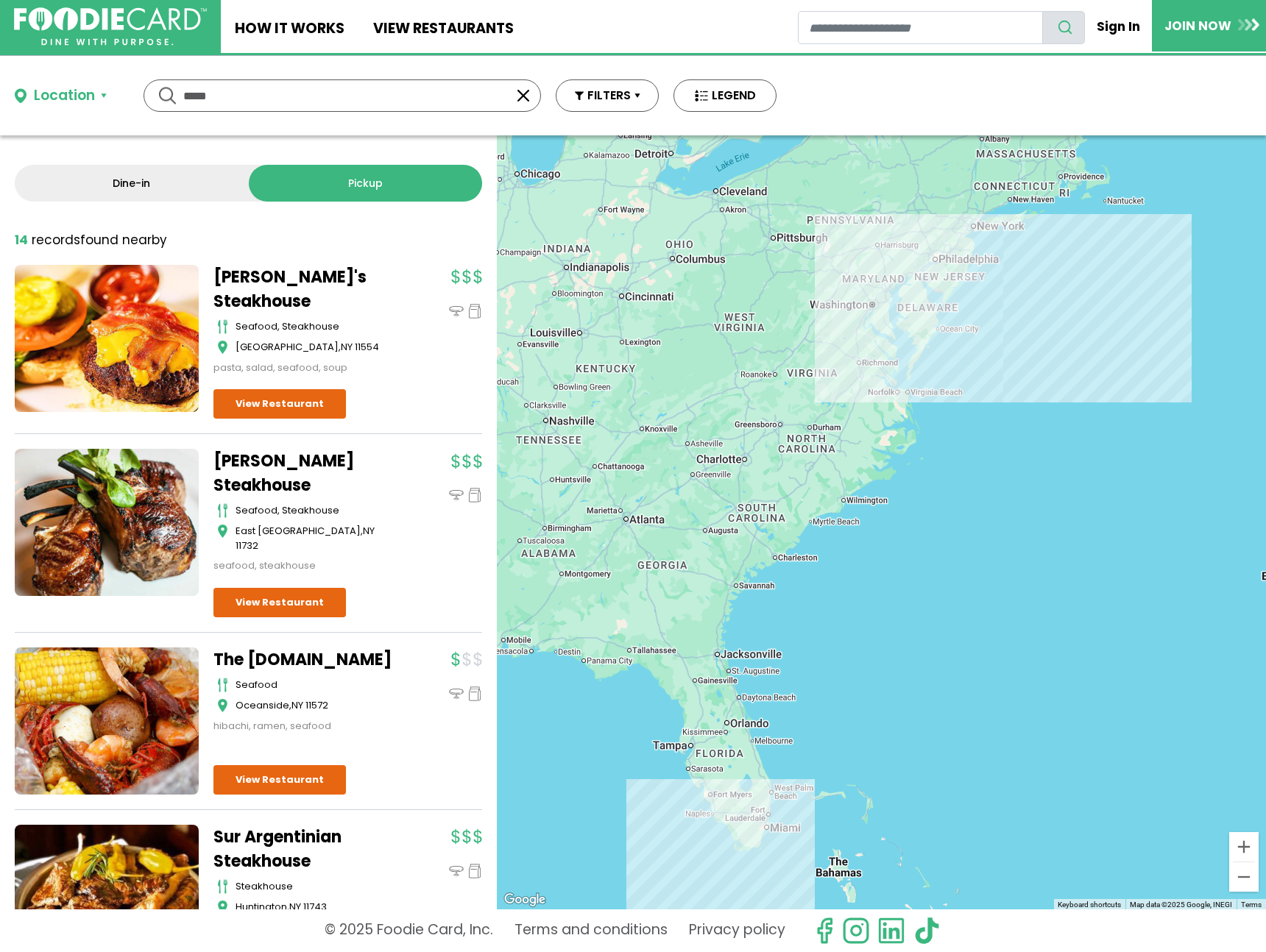
drag, startPoint x: 220, startPoint y: 432, endPoint x: 226, endPoint y: 434, distance: 6.3
drag, startPoint x: 226, startPoint y: 434, endPoint x: 396, endPoint y: 282, distance: 228.0
click at [396, 282] on div "Dine-in Pickup 14 results for: mediterranean greek seafood american pizza itali…" at bounding box center [248, 522] width 497 height 774
click at [255, 100] on input "*****" at bounding box center [342, 95] width 318 height 31
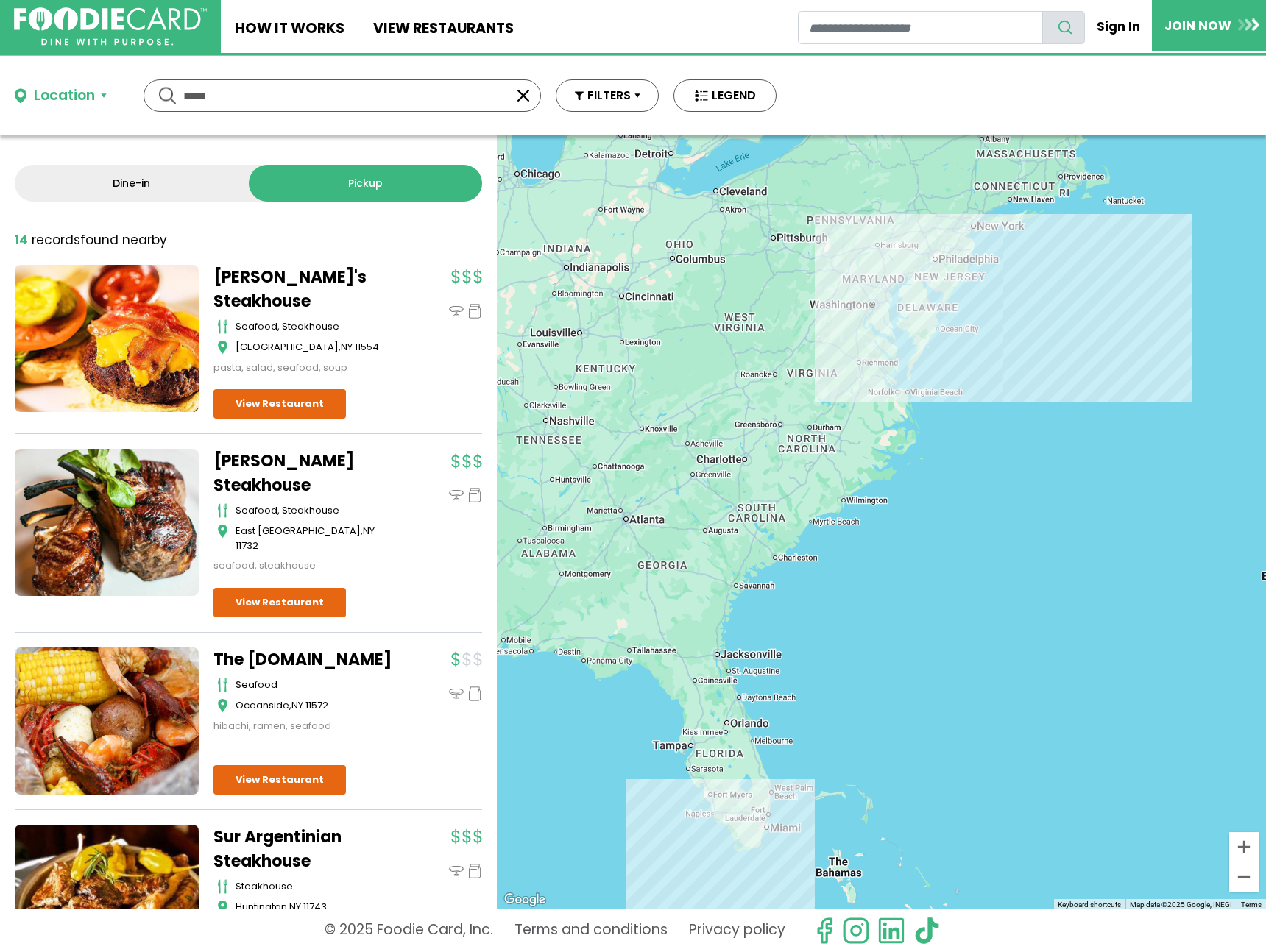
type input "*****"
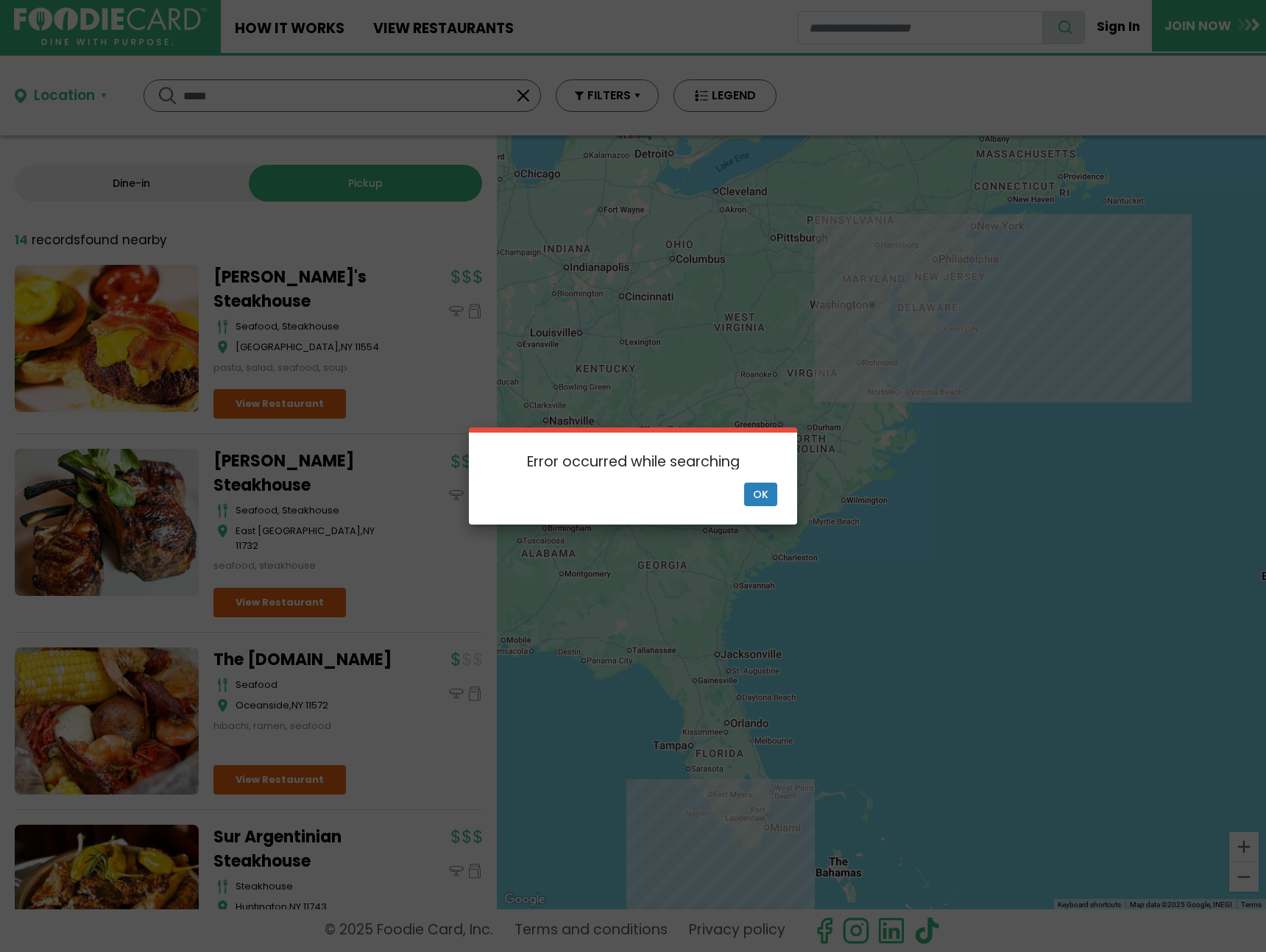
drag, startPoint x: 778, startPoint y: 476, endPoint x: 768, endPoint y: 485, distance: 13.5
click at [778, 476] on div "× Error occurred while searching Ok" at bounding box center [633, 476] width 329 height 96
click at [767, 491] on button "Ok" at bounding box center [761, 494] width 33 height 24
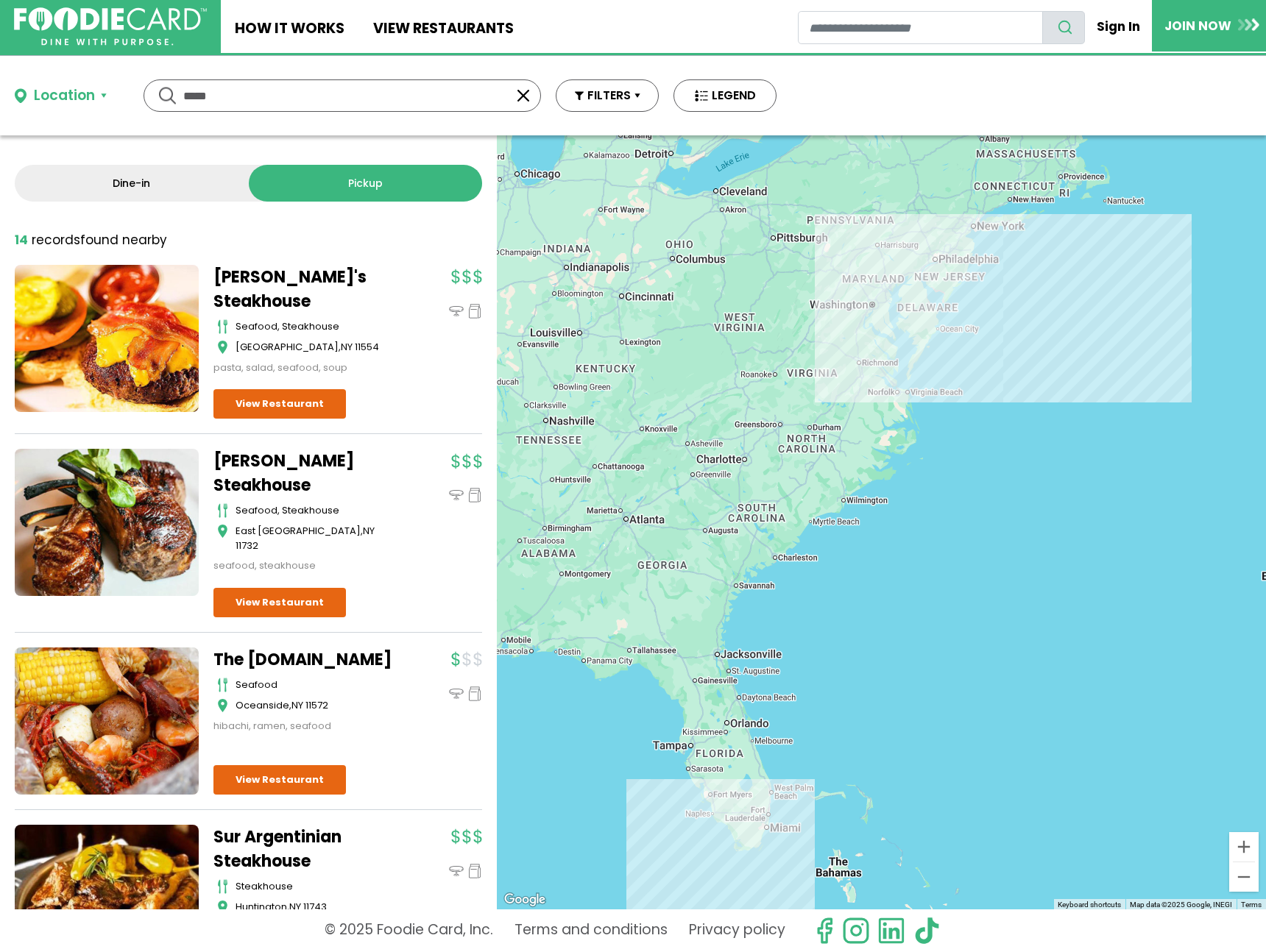
click at [488, 96] on input "*****" at bounding box center [342, 95] width 318 height 31
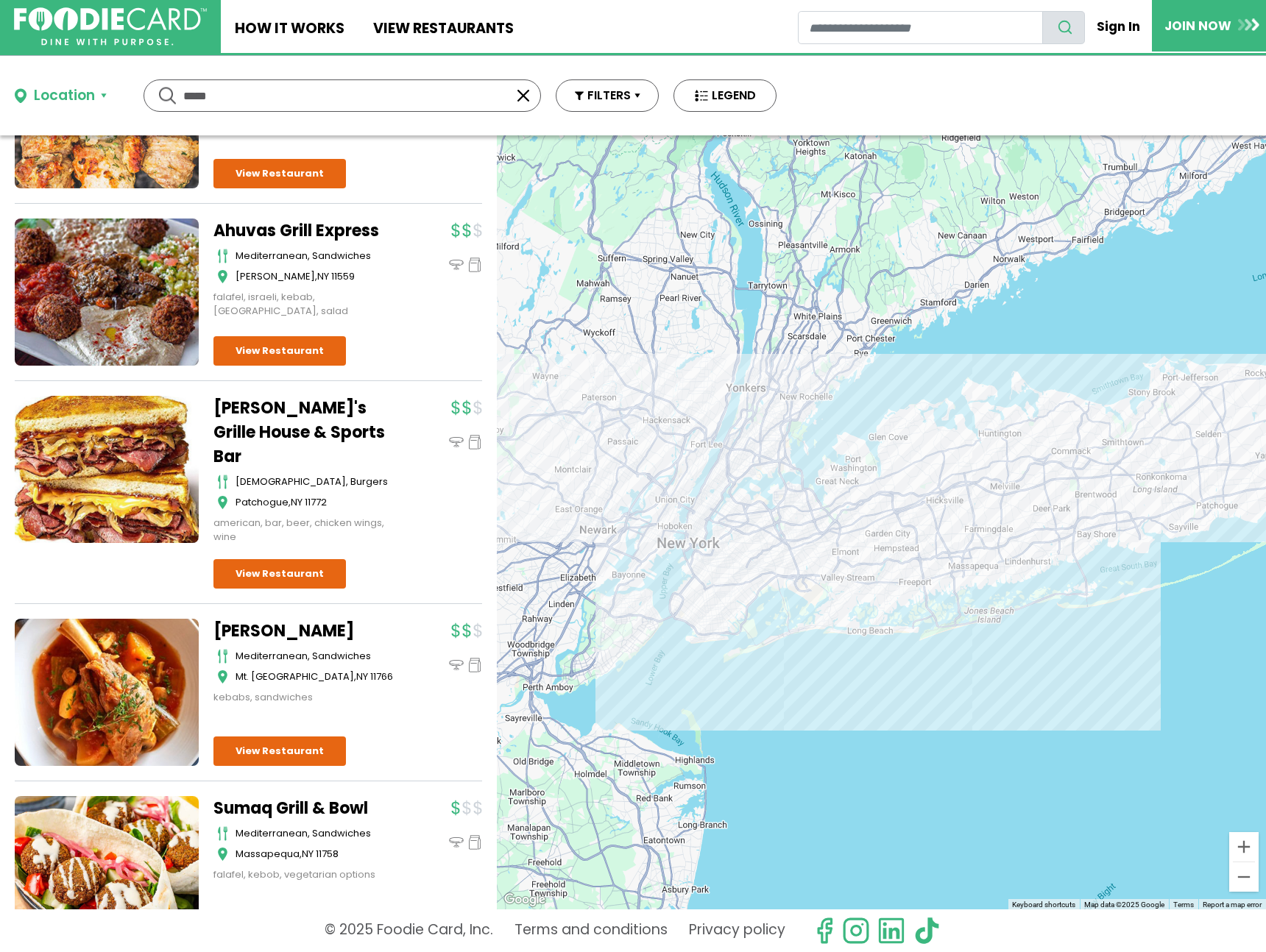
scroll to position [427, 0]
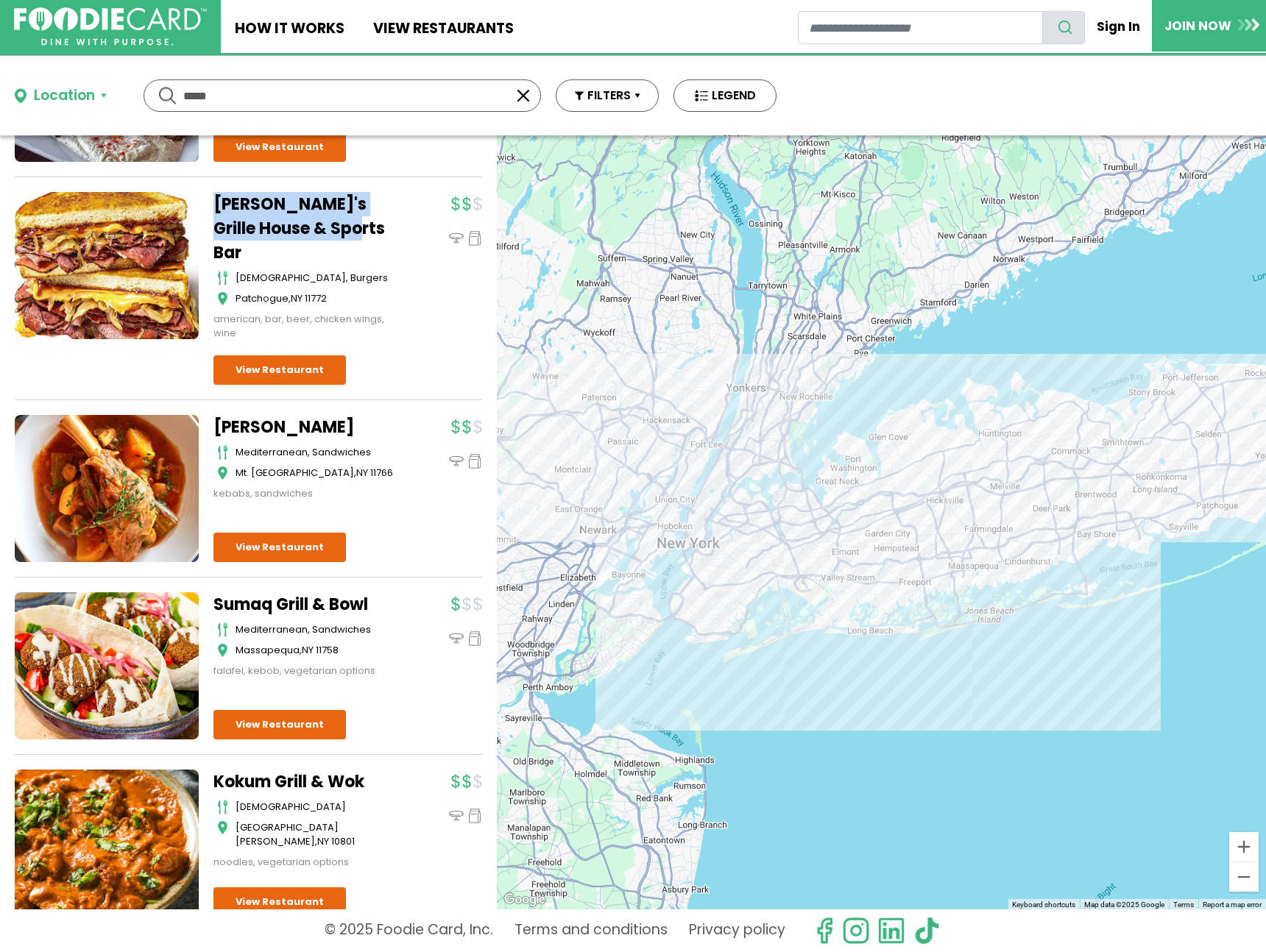
drag, startPoint x: 240, startPoint y: 206, endPoint x: 357, endPoint y: 226, distance: 118.7
click at [372, 226] on div "Arooga's Grille House & Sports Bar american, burgers Patchogue , NY 11772 ameri…" at bounding box center [248, 296] width 467 height 209
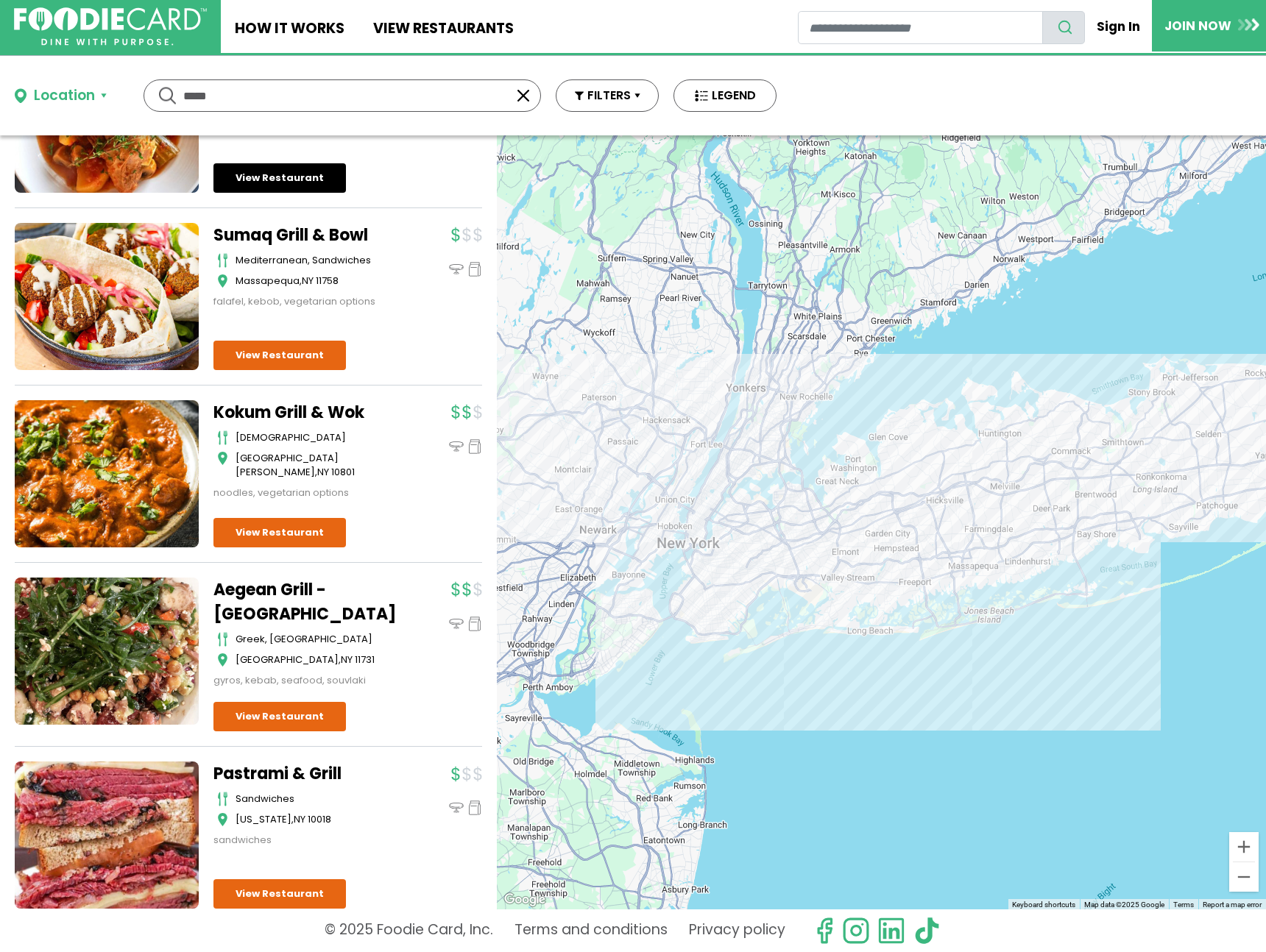
scroll to position [803, 0]
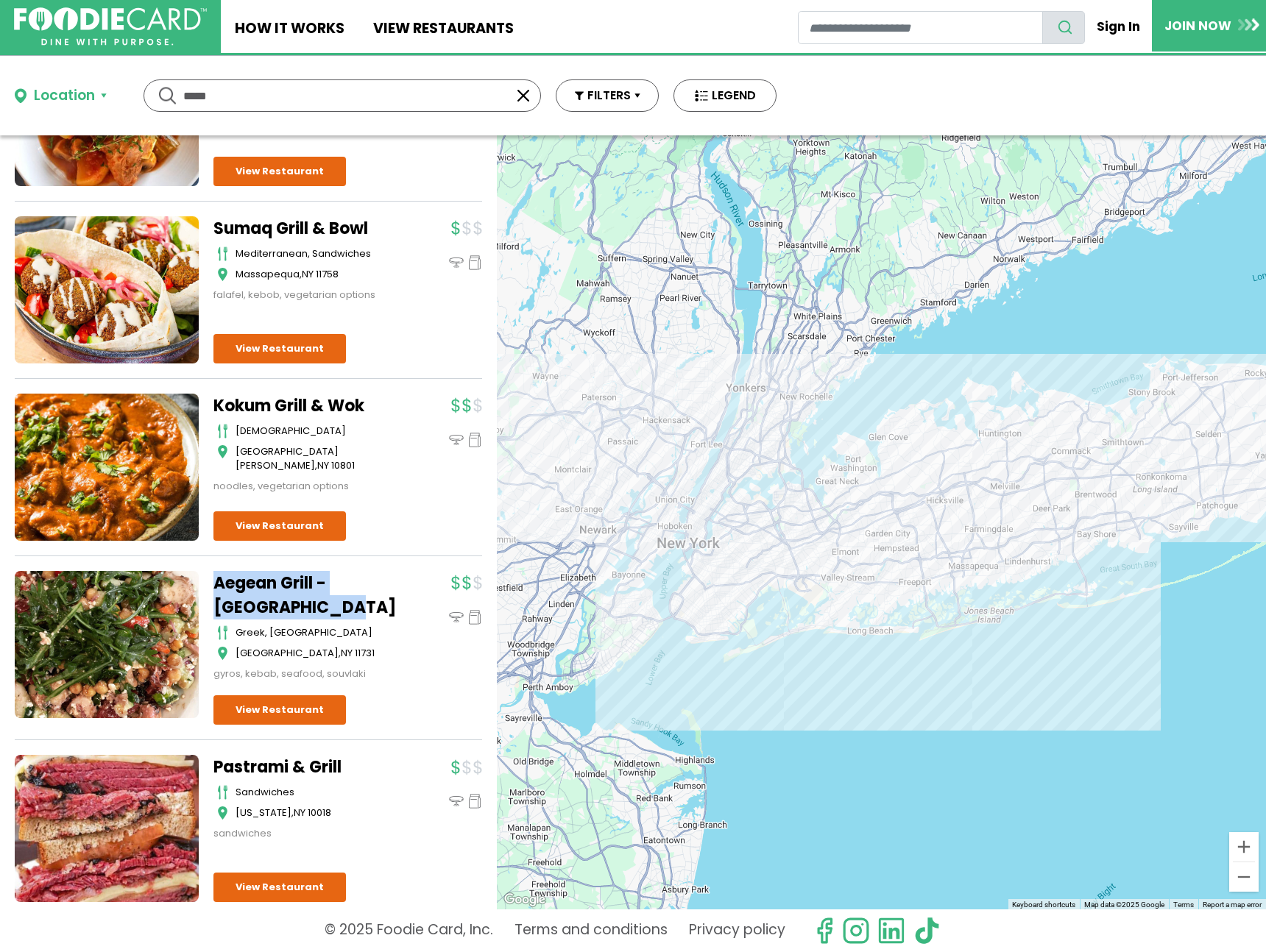
drag, startPoint x: 212, startPoint y: 554, endPoint x: 299, endPoint y: 588, distance: 93.4
click at [299, 588] on div "Aegean Grill - East Northport greek, mediterranean East Northport , NY 11731 gy…" at bounding box center [248, 656] width 467 height 170
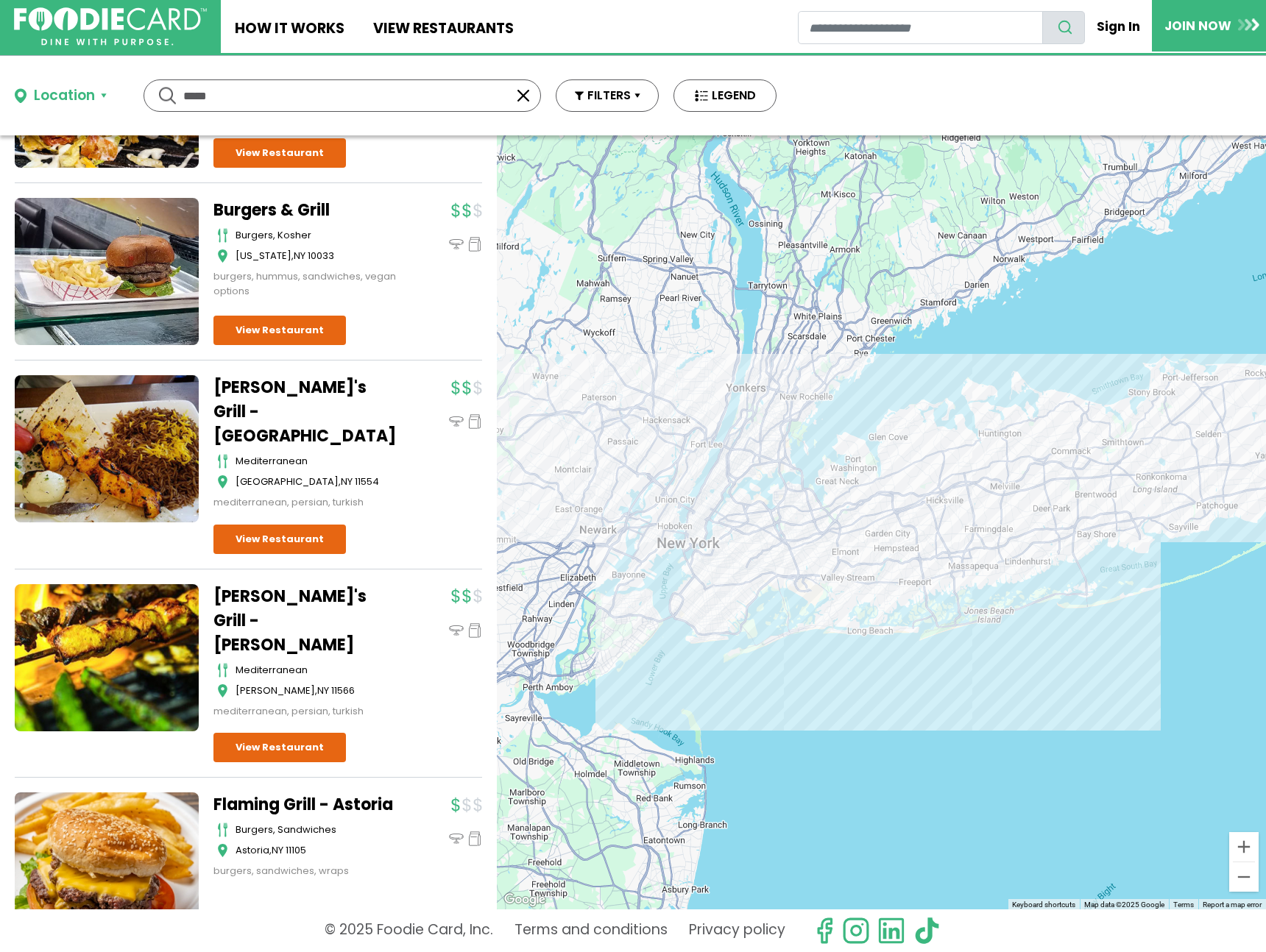
scroll to position [1898, 0]
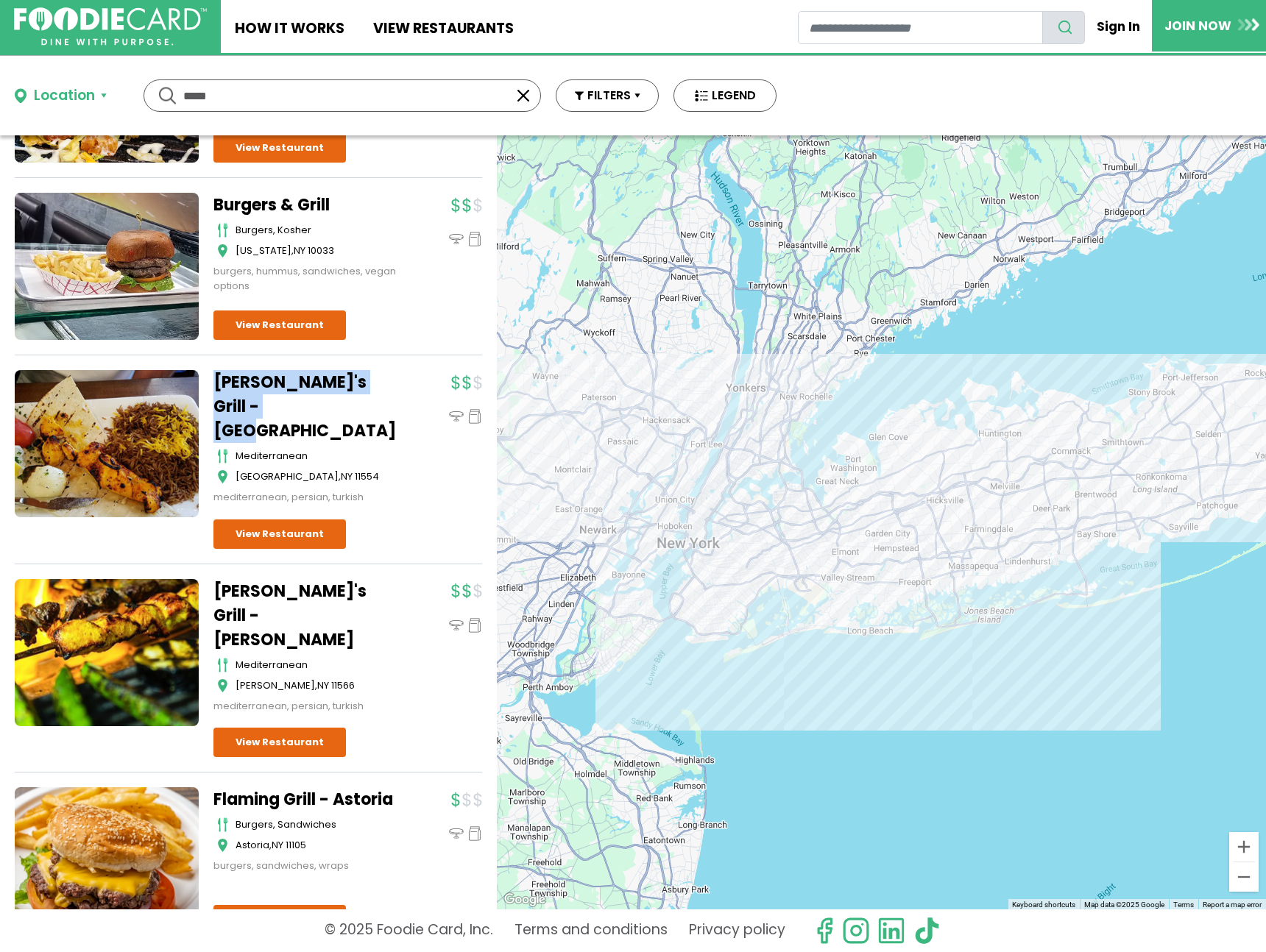
drag, startPoint x: 221, startPoint y: 345, endPoint x: 270, endPoint y: 371, distance: 55.5
click at [308, 384] on div "Grill Xpress Kosher, Burgers Flushing , NY 11367 kebab, pitas, shawarma" at bounding box center [248, 222] width 467 height 3710
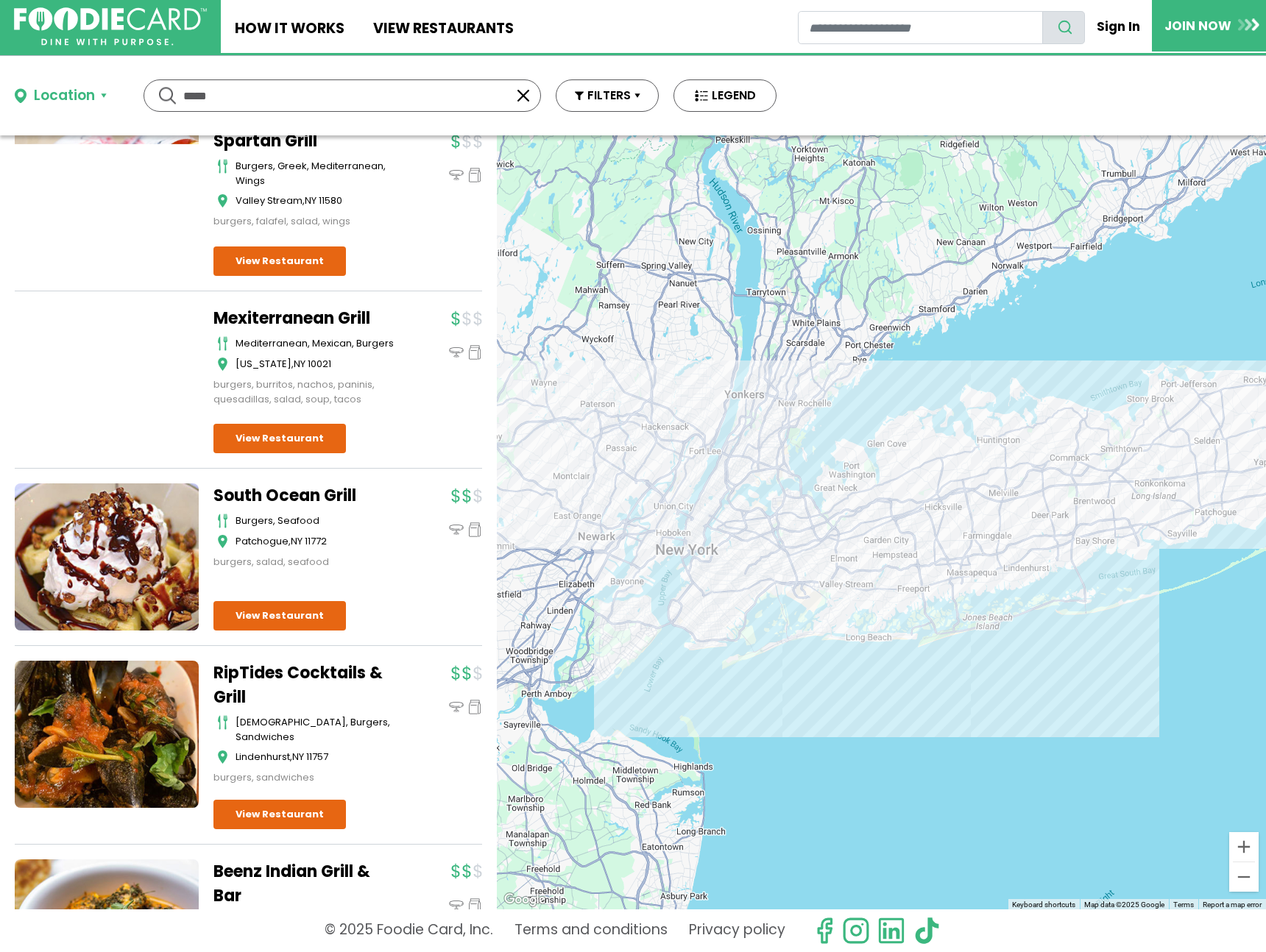
scroll to position [3924, 0]
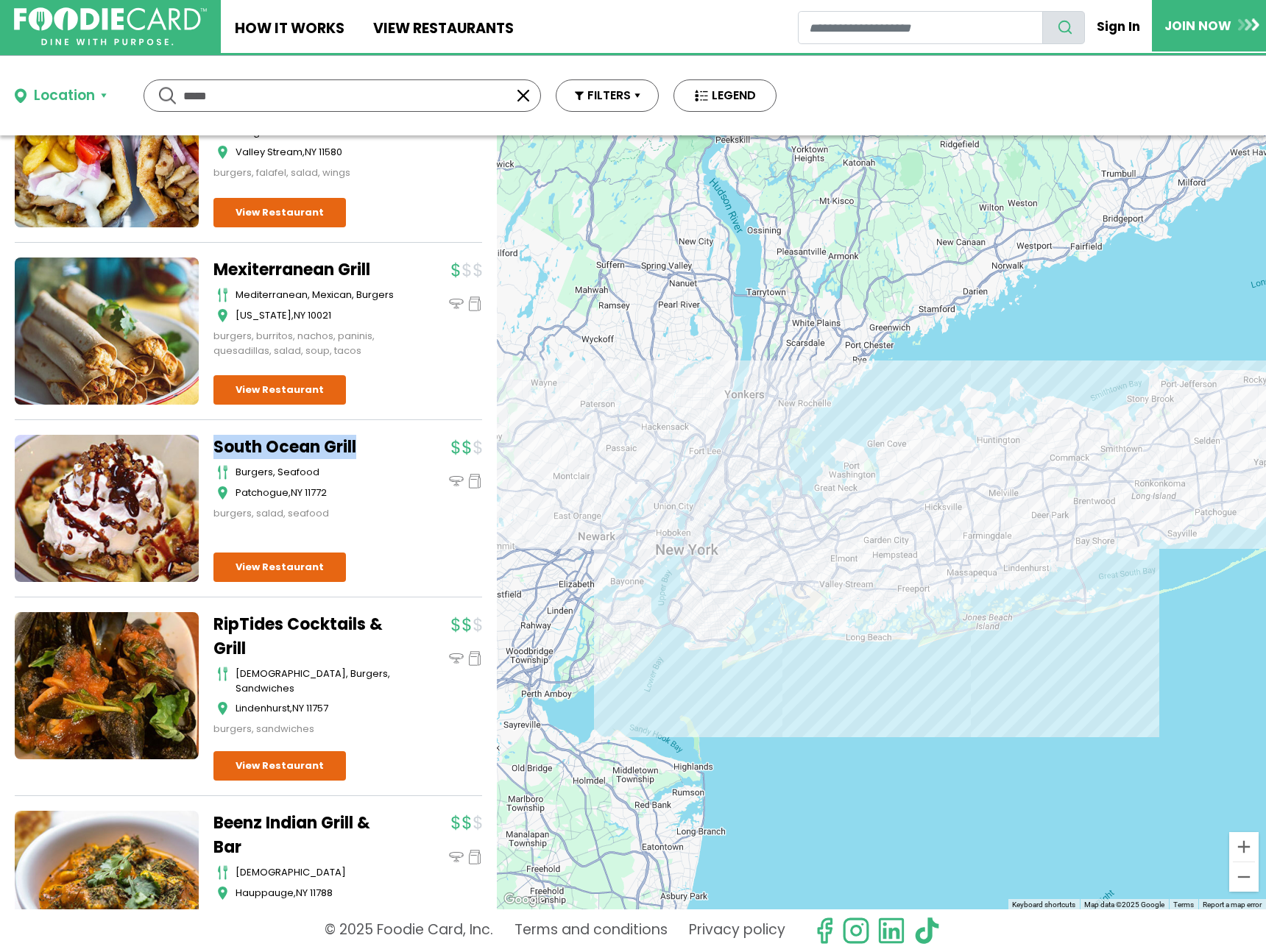
drag, startPoint x: 210, startPoint y: 385, endPoint x: 382, endPoint y: 391, distance: 172.1
click at [382, 391] on div "Grill Xpress Kosher, Burgers Flushing , NY 11367 kebab, pitas, shawarma" at bounding box center [248, 70] width 467 height 7460
drag, startPoint x: 210, startPoint y: 209, endPoint x: 378, endPoint y: 217, distance: 168.2
click at [380, 258] on div "Mexiterranean Grill Mediterranean, Mexican, Burgers New York , NY 10021 burgers…" at bounding box center [248, 339] width 467 height 163
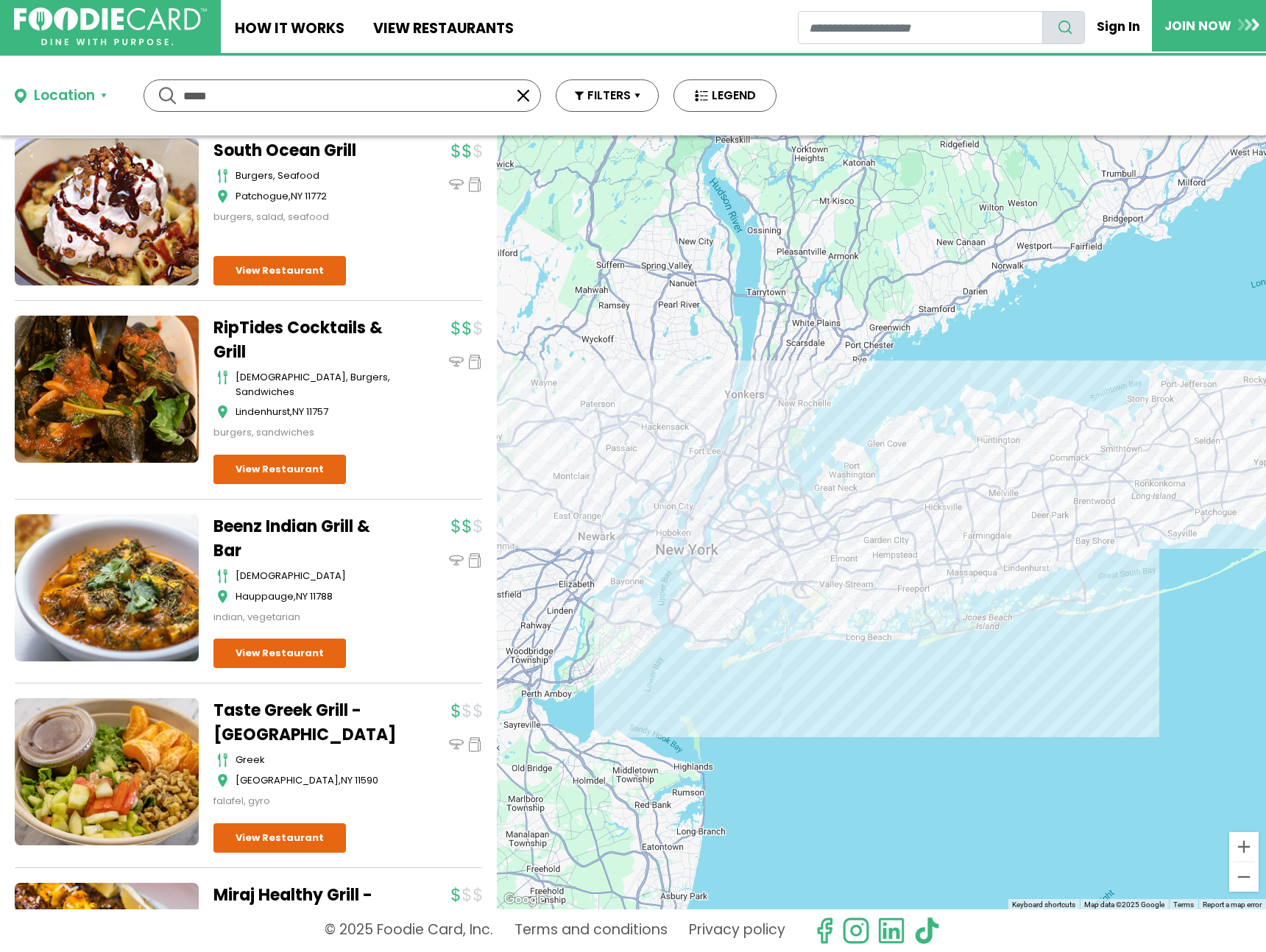
scroll to position [4224, 0]
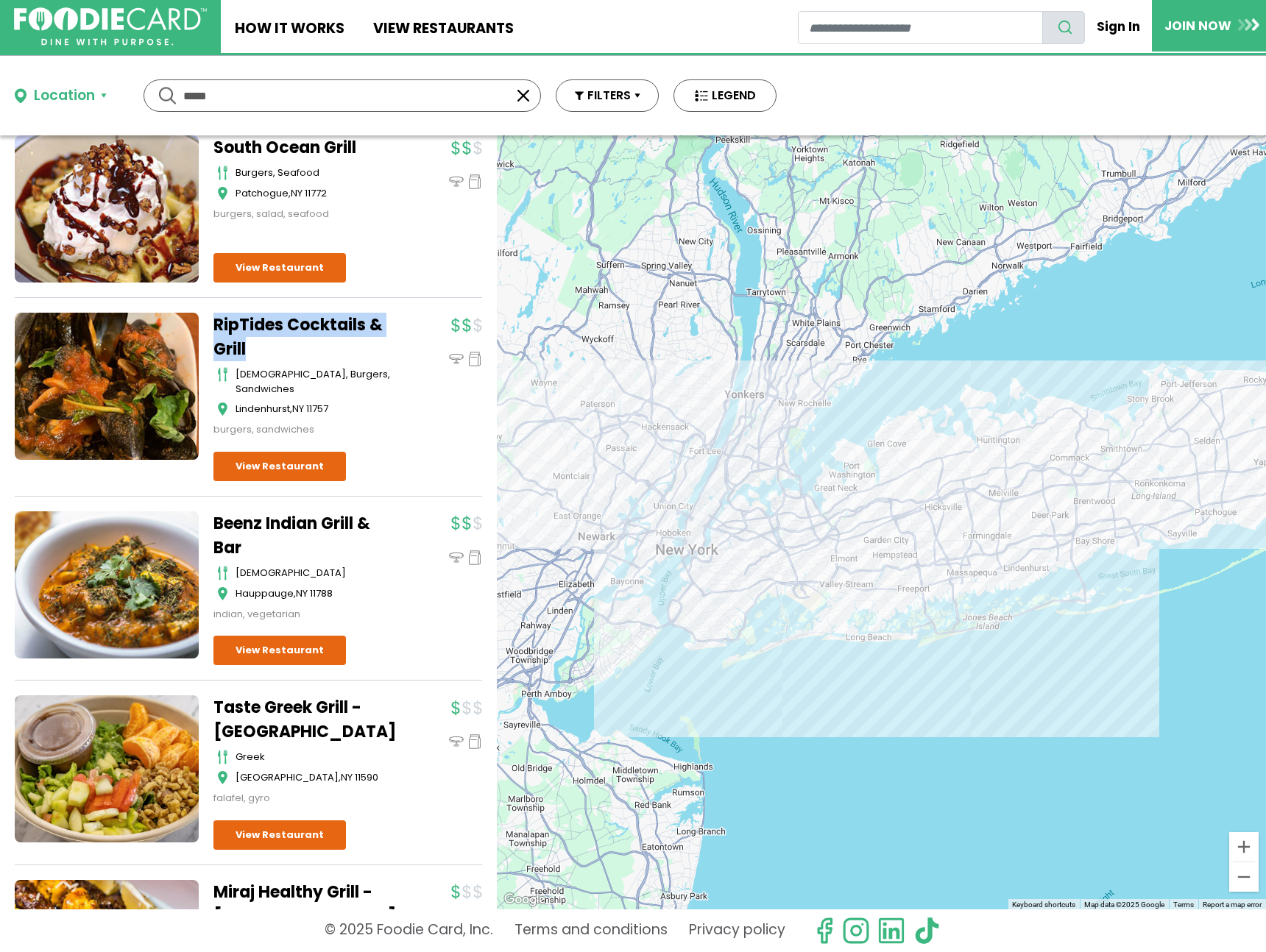
drag, startPoint x: 208, startPoint y: 268, endPoint x: 281, endPoint y: 296, distance: 78.2
click at [281, 313] on div "RipTides Cocktails & Grill american, burgers, sandwiches Lindenhurst , NY 11757…" at bounding box center [248, 405] width 467 height 184
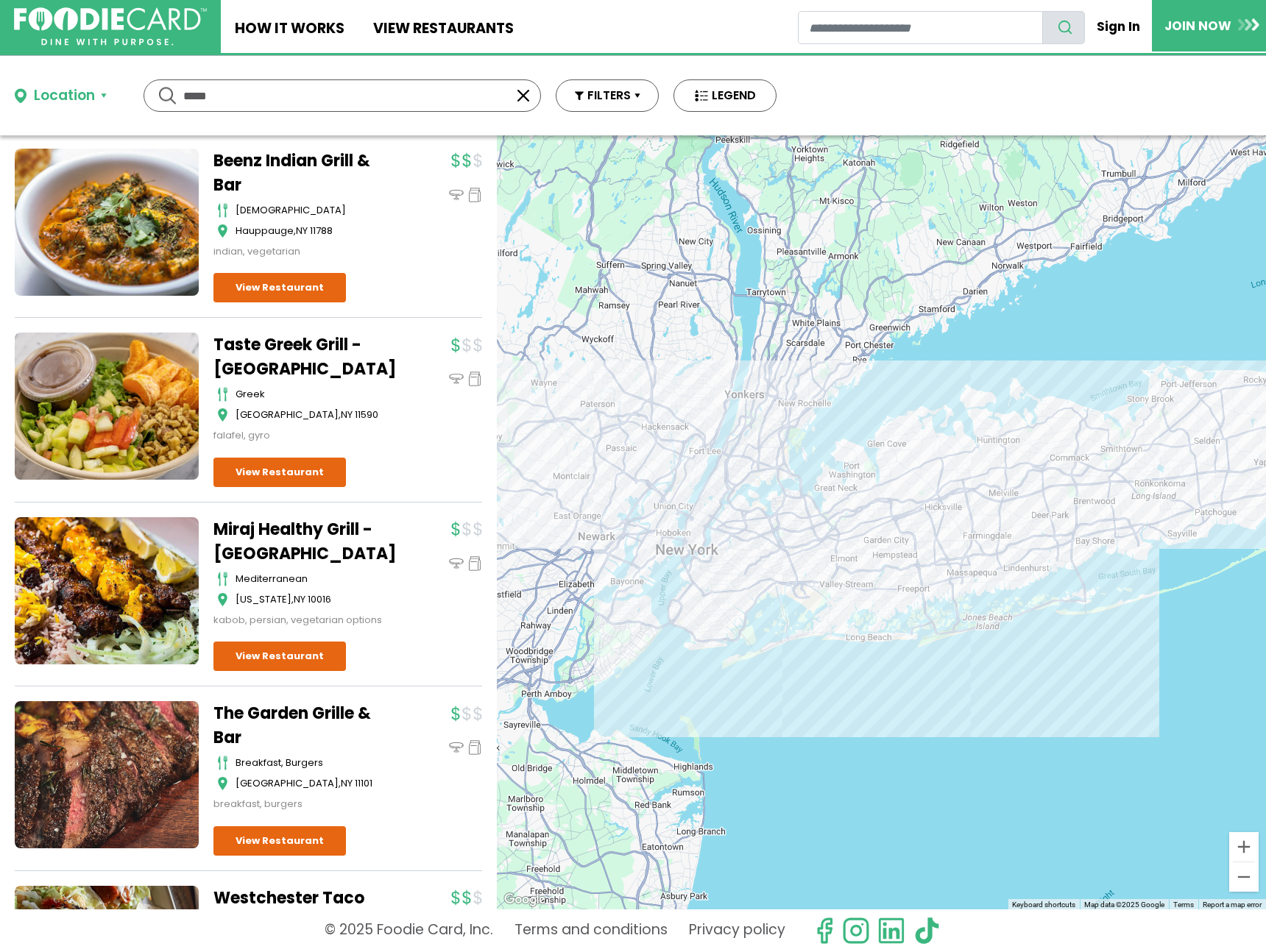
scroll to position [4801, 0]
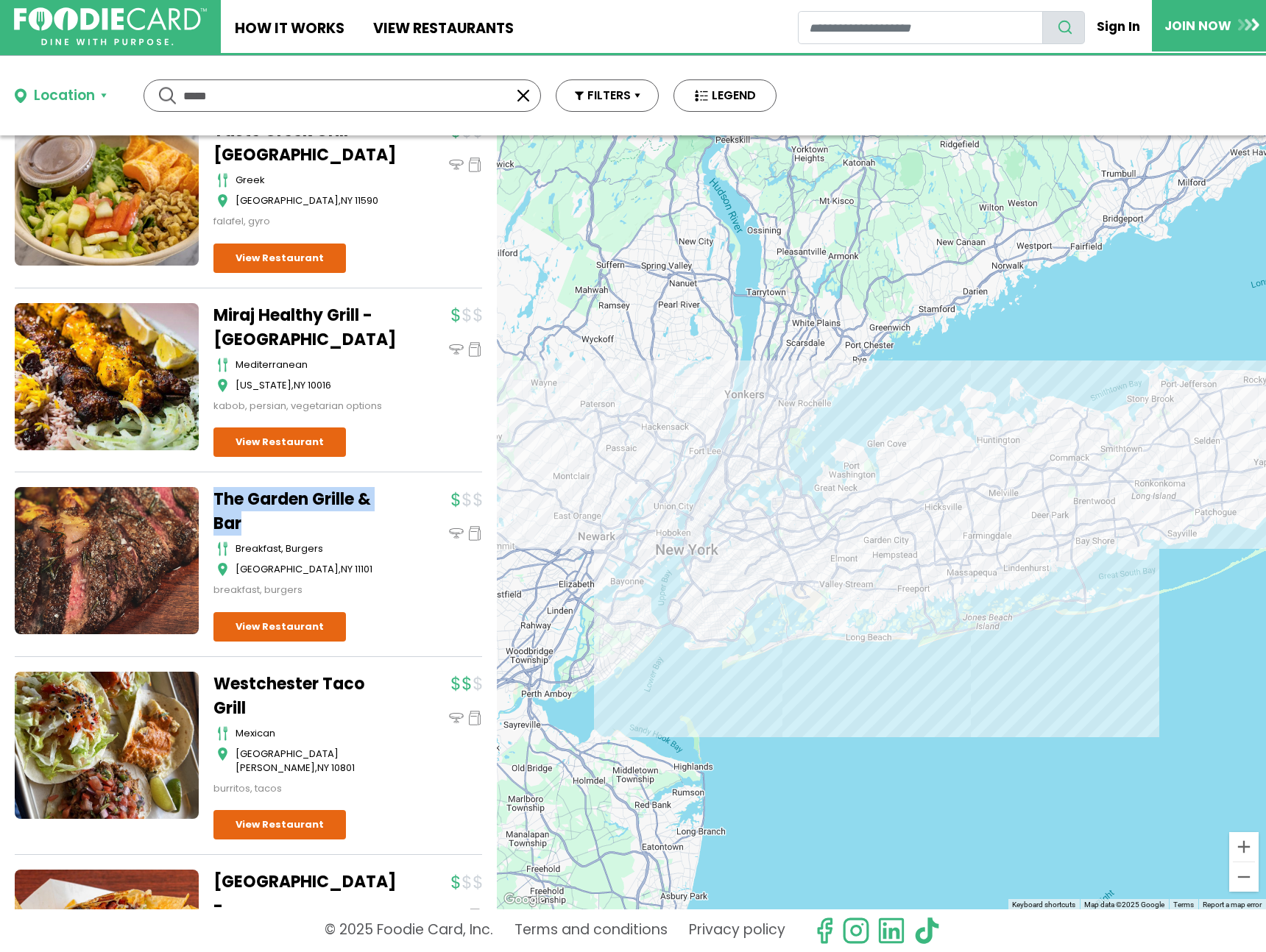
drag, startPoint x: 291, startPoint y: 471, endPoint x: 213, endPoint y: 454, distance: 79.8
click at [214, 487] on div "The Garden Grille & Bar breakfast, burgers Long Island City , NY 11101 breakfas…" at bounding box center [313, 542] width 199 height 111
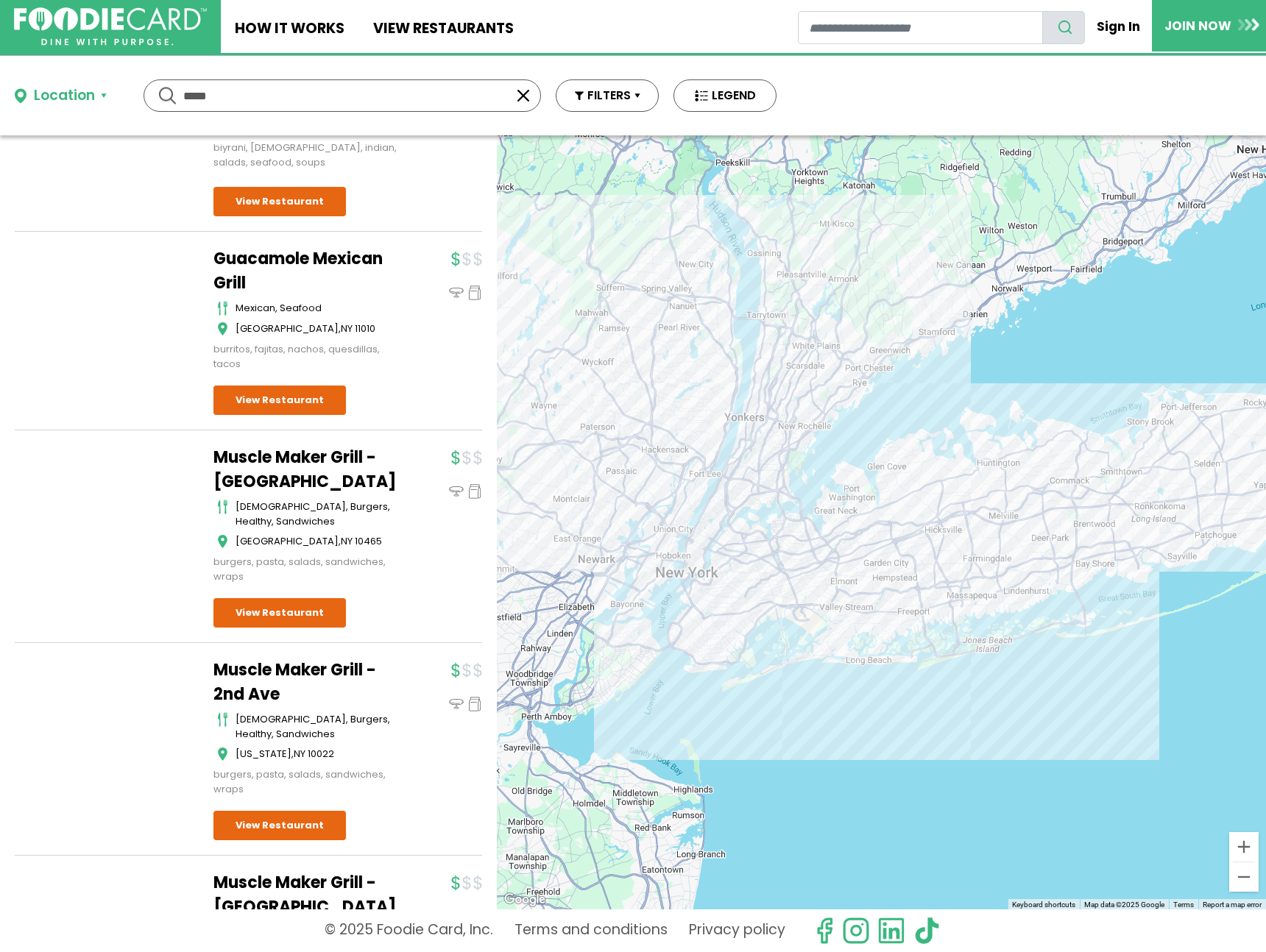
scroll to position [9837, 0]
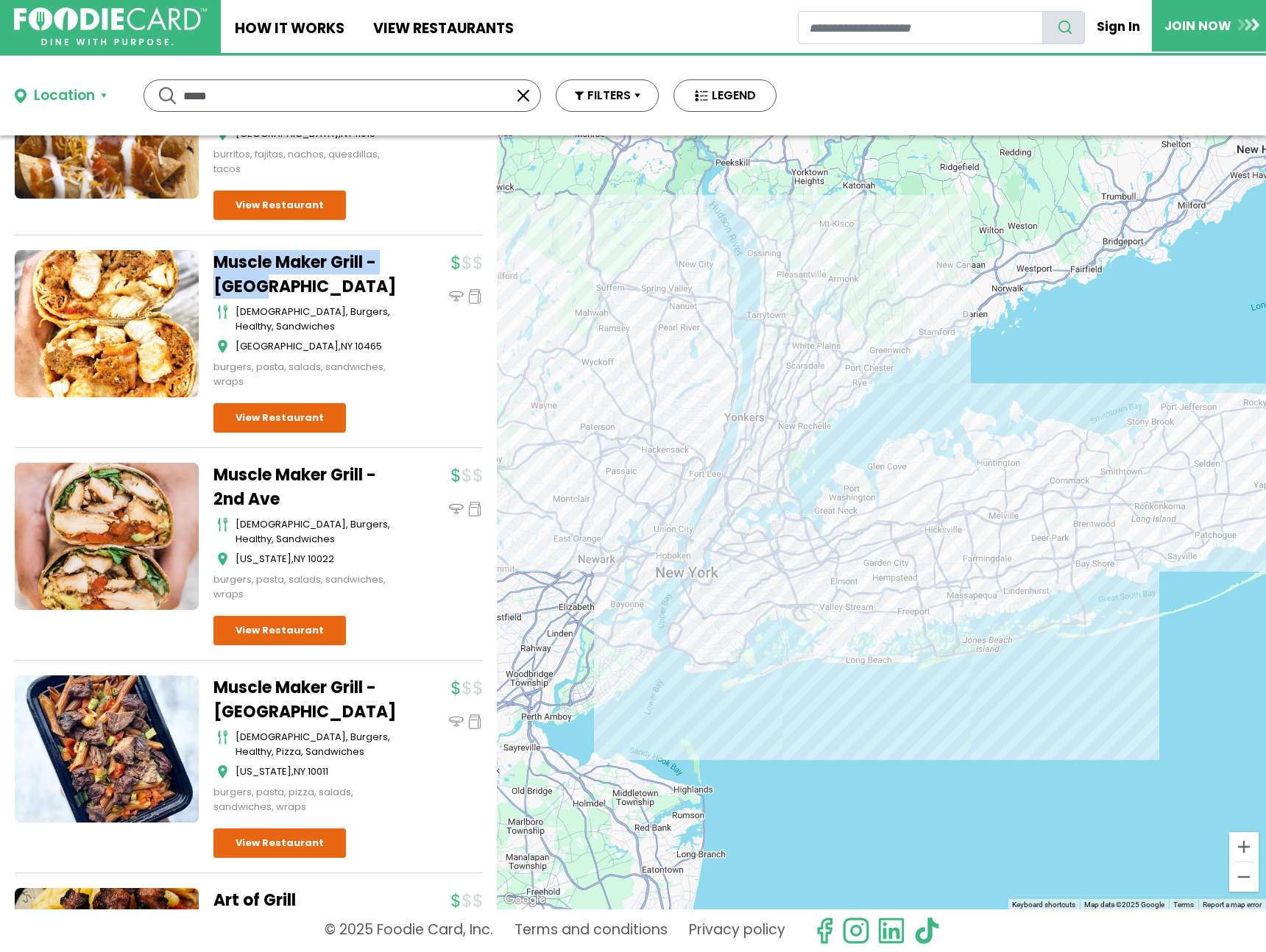
drag, startPoint x: 209, startPoint y: 204, endPoint x: 305, endPoint y: 239, distance: 102.2
click at [305, 250] on div "Muscle Maker Grill - Bronx american, burgers, healthy, sandwiches Bronx , NY 10…" at bounding box center [248, 349] width 467 height 198
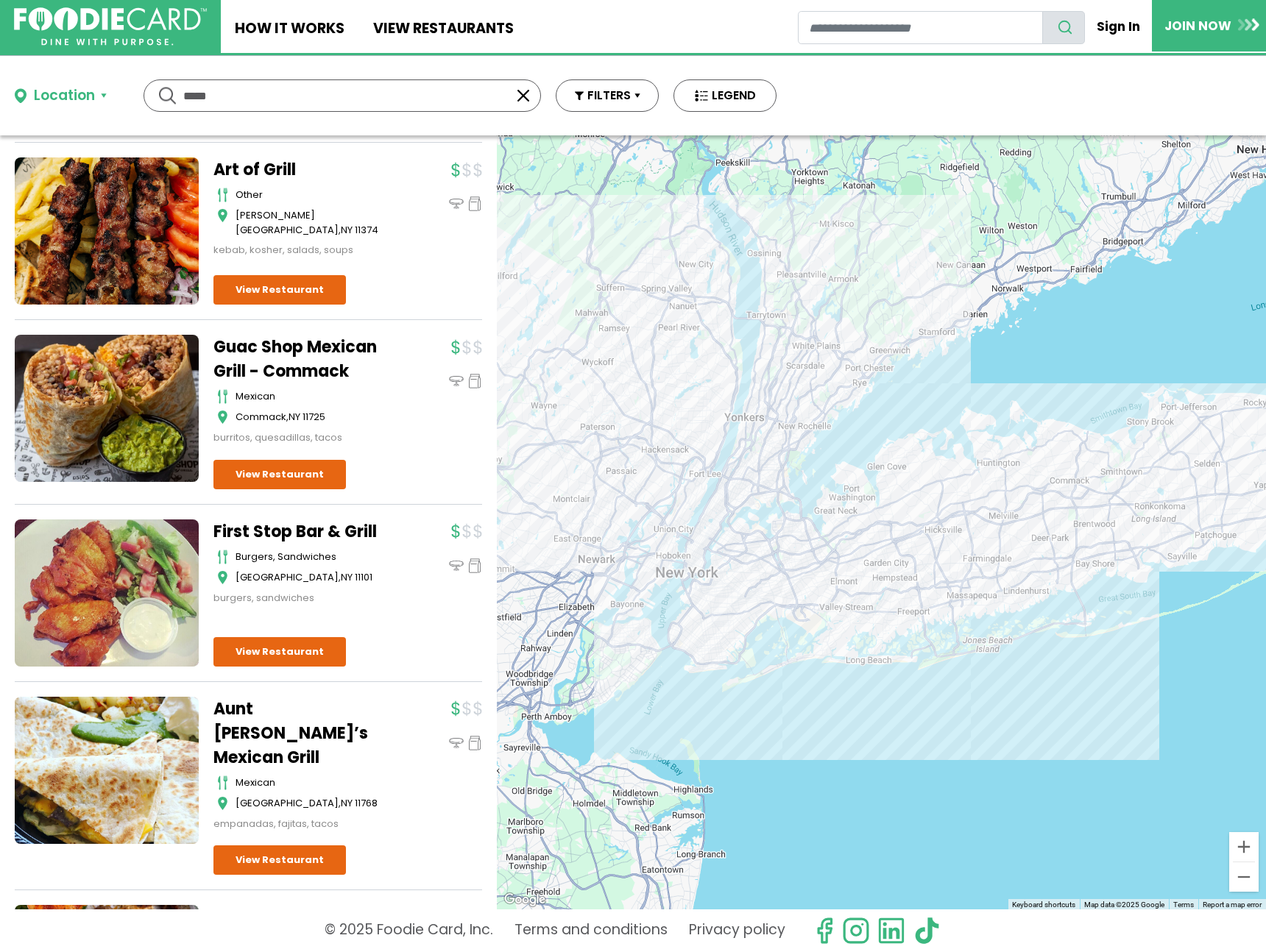
scroll to position [10576, 0]
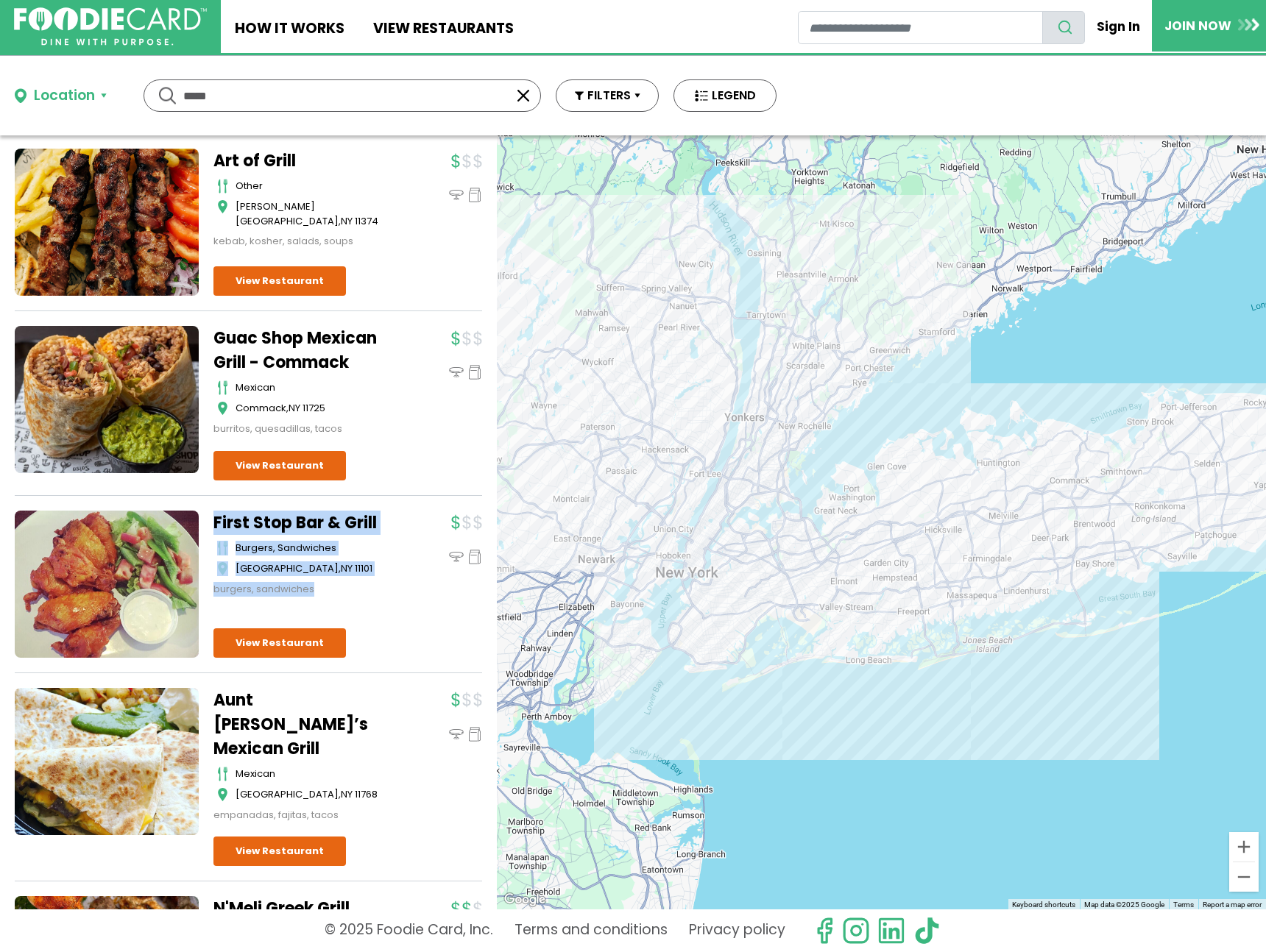
drag, startPoint x: 213, startPoint y: 453, endPoint x: 416, endPoint y: 471, distance: 203.8
click at [413, 437] on div "Guac Shop Mexican Grill - Commack mexican Commack , NY 11725 burritos, quesadil…" at bounding box center [248, 411] width 467 height 170
drag, startPoint x: 209, startPoint y: 454, endPoint x: 385, endPoint y: 465, distance: 176.3
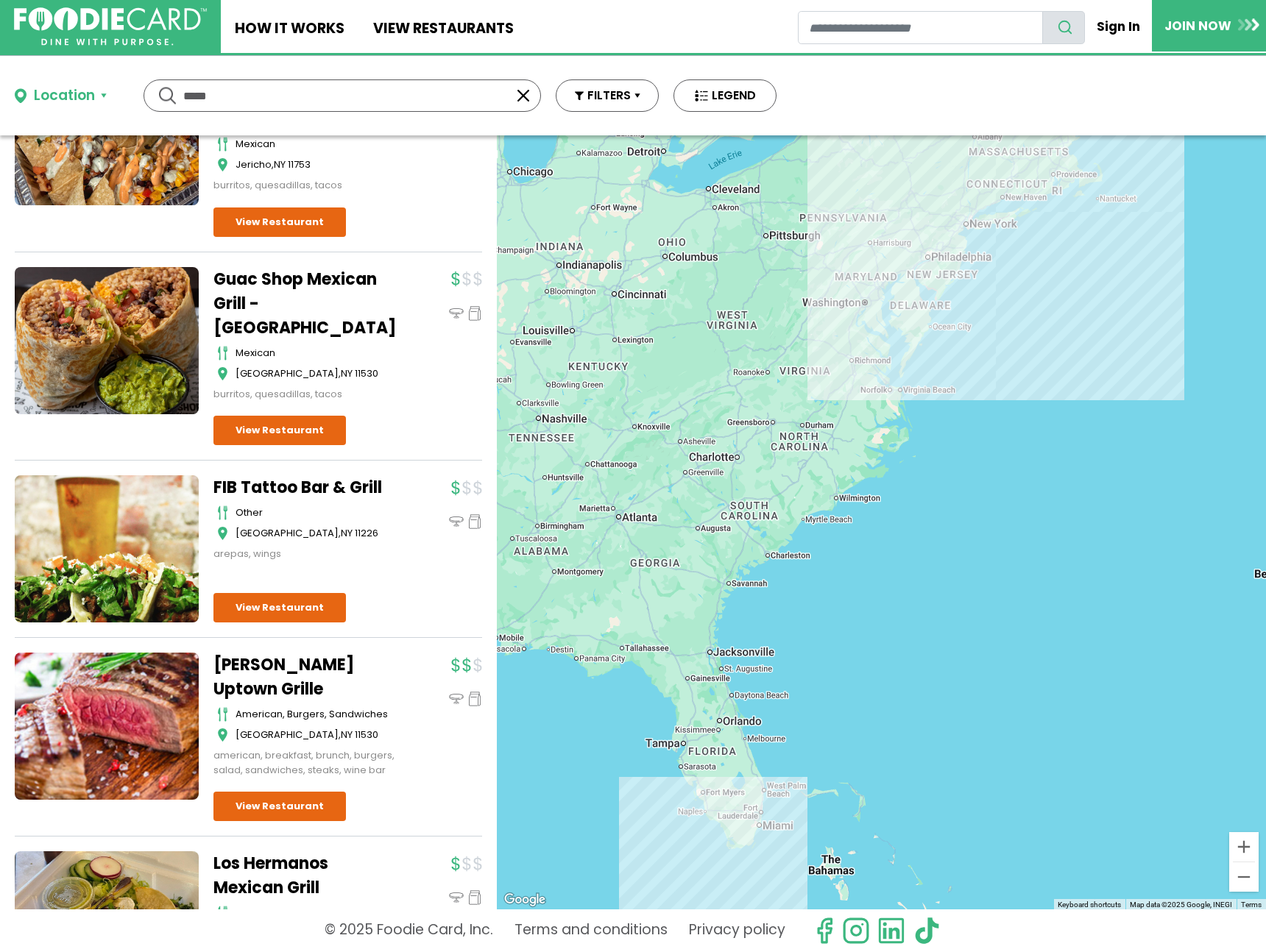
scroll to position [13248, 0]
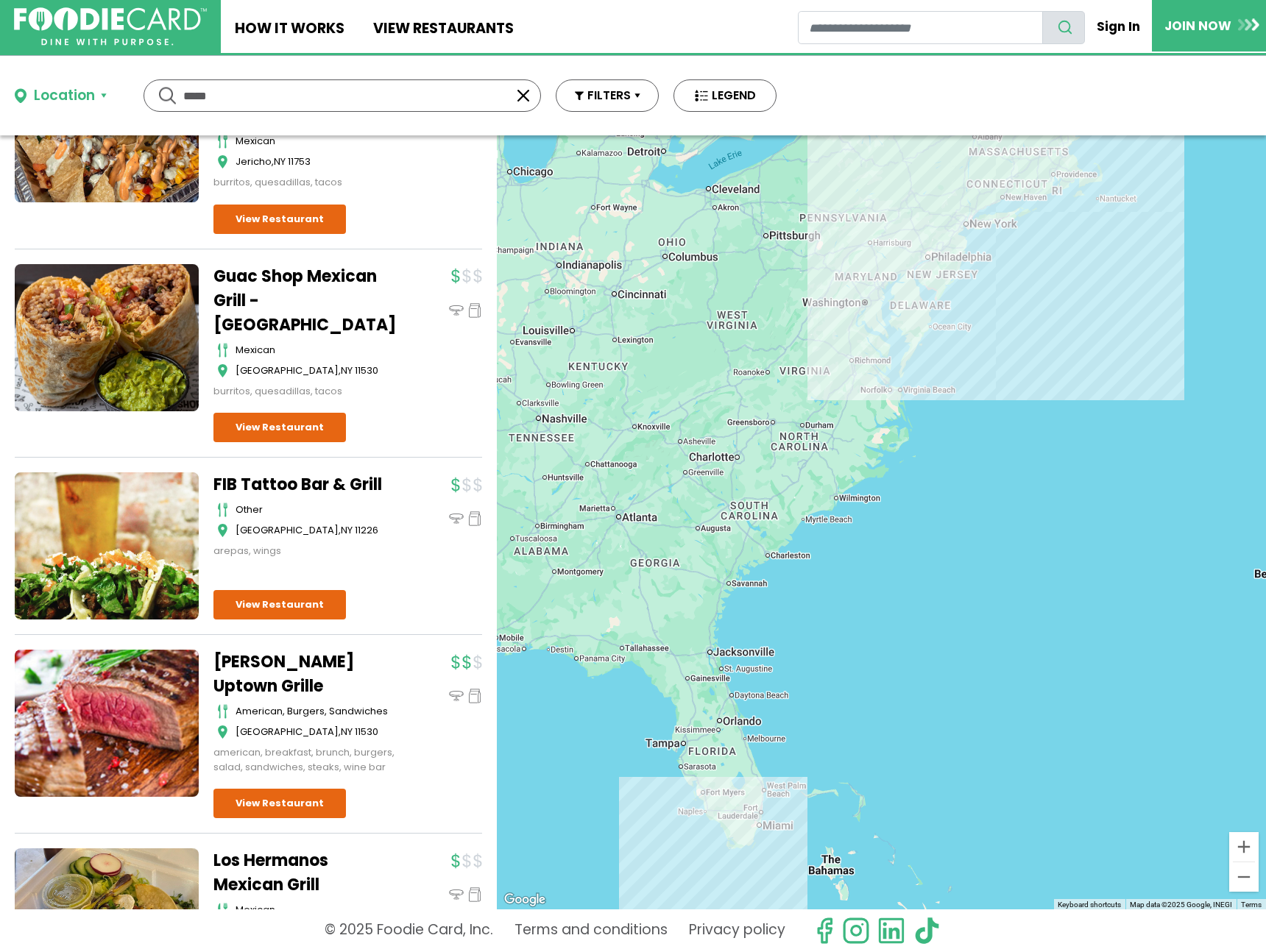
drag, startPoint x: 213, startPoint y: 280, endPoint x: 324, endPoint y: 293, distance: 111.8
click at [324, 472] on link "FIB Tattoo Bar & Grill" at bounding box center [306, 484] width 184 height 24
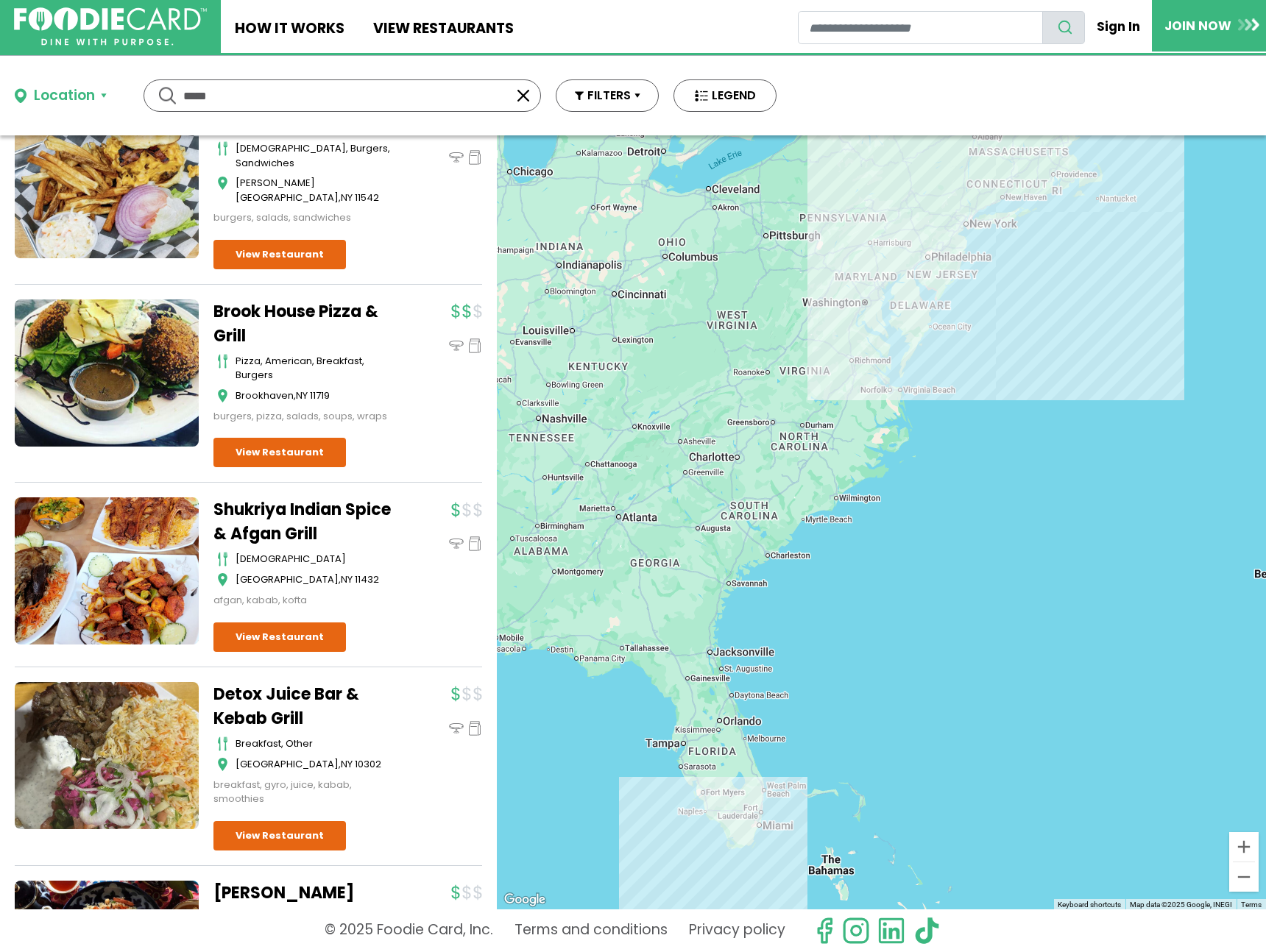
scroll to position [14392, 0]
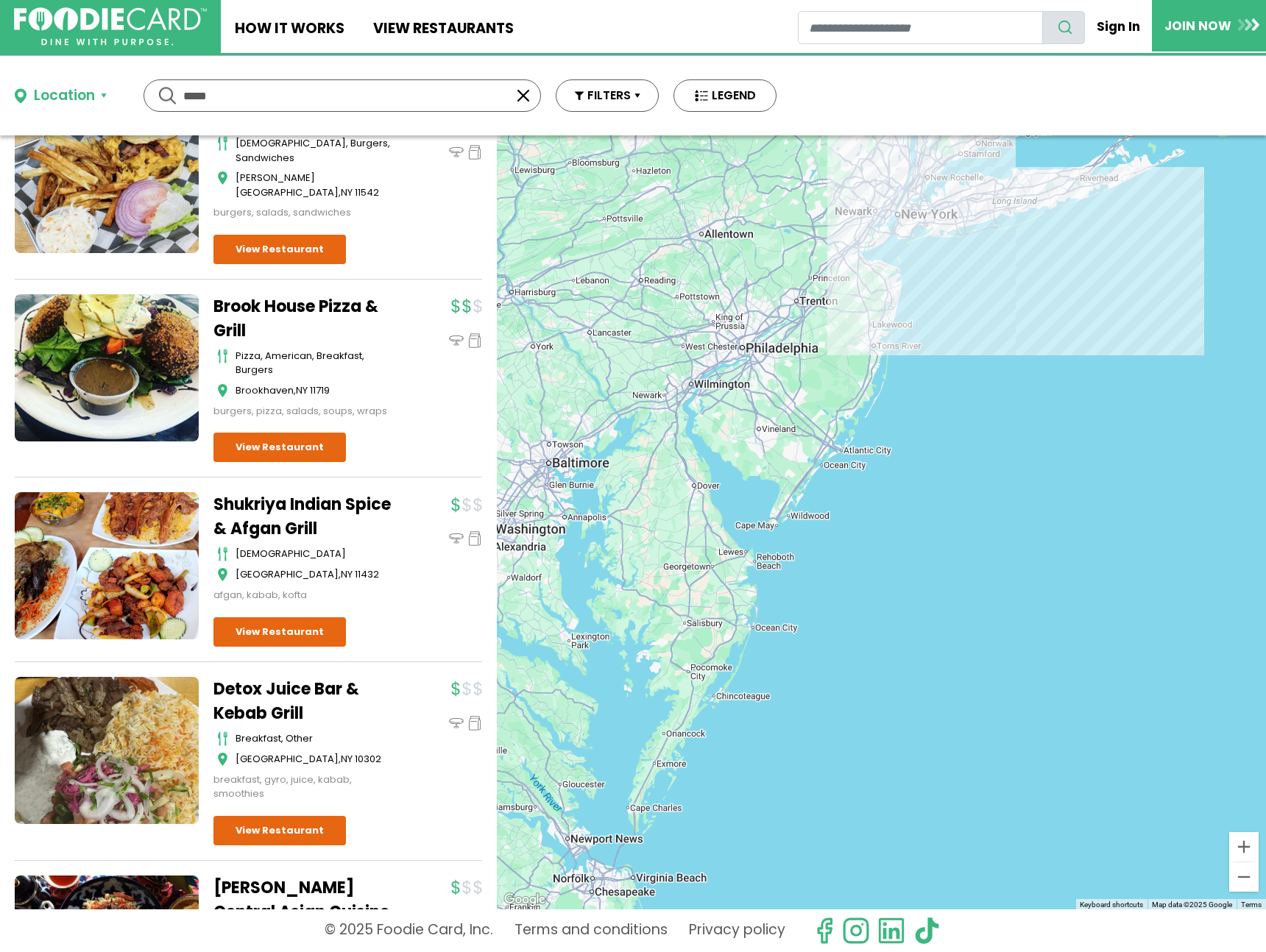
click at [526, 99] on button "button" at bounding box center [523, 95] width 18 height 18
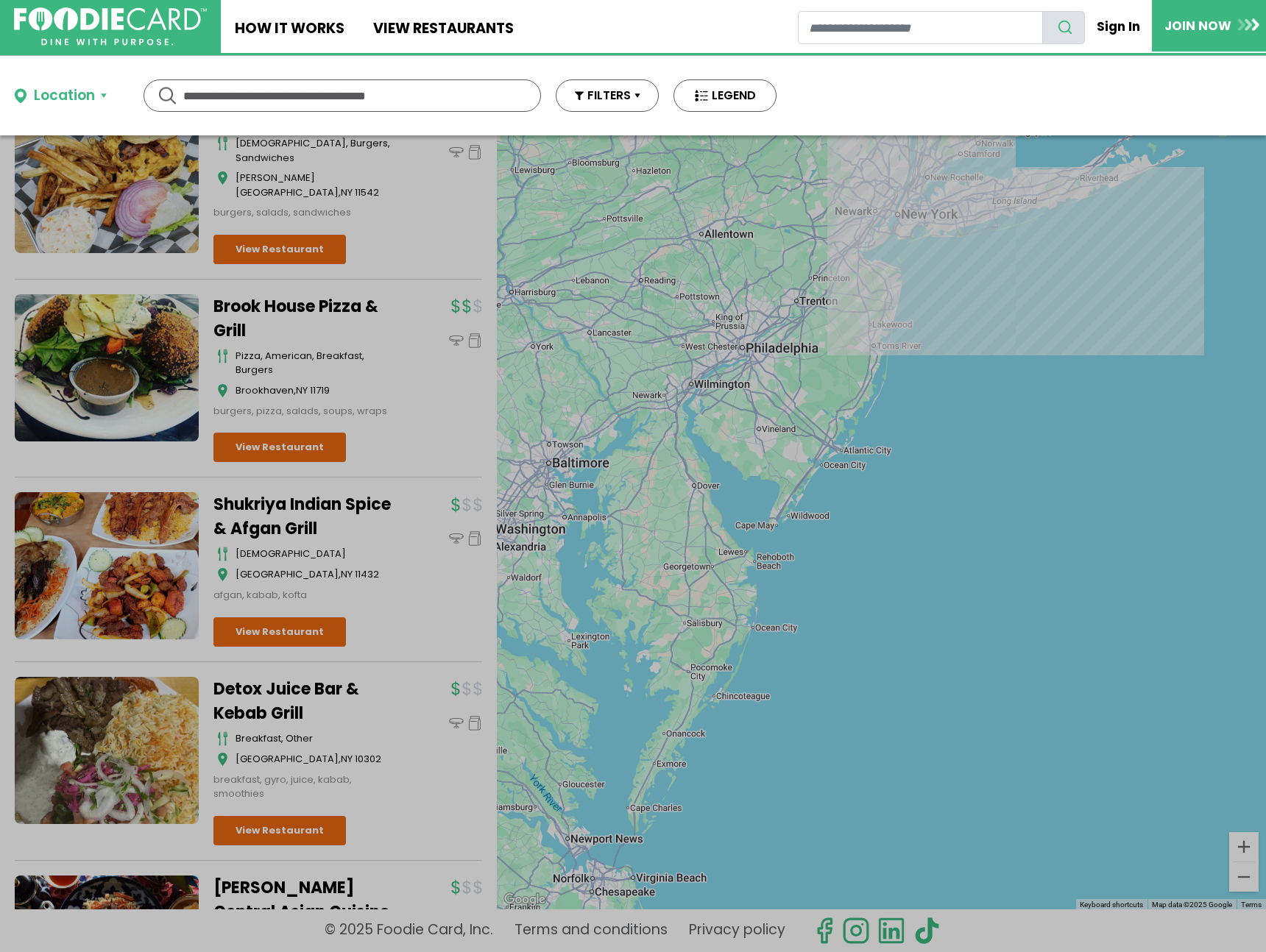
click at [443, 94] on input "text" at bounding box center [342, 95] width 318 height 31
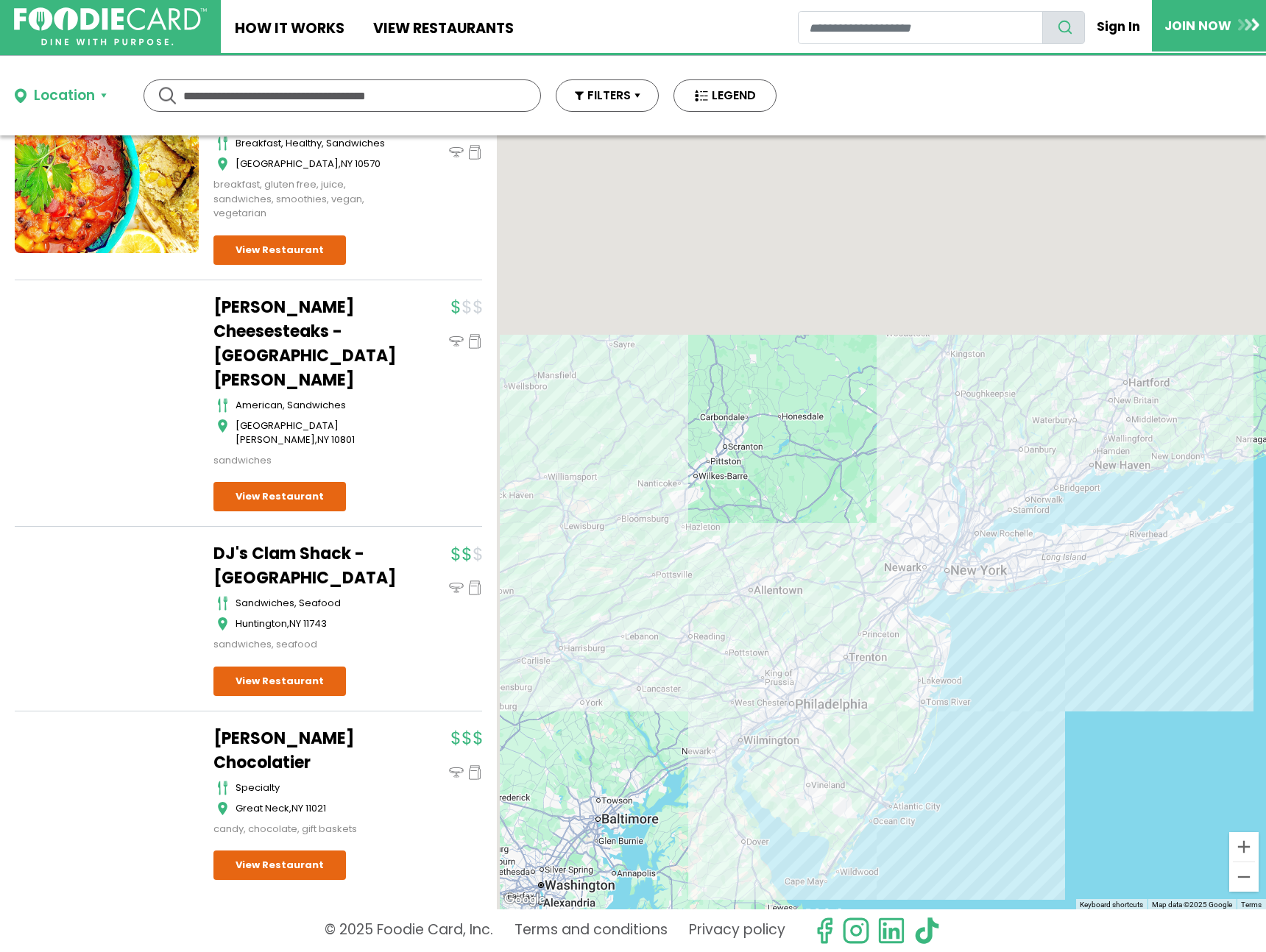
scroll to position [0, 0]
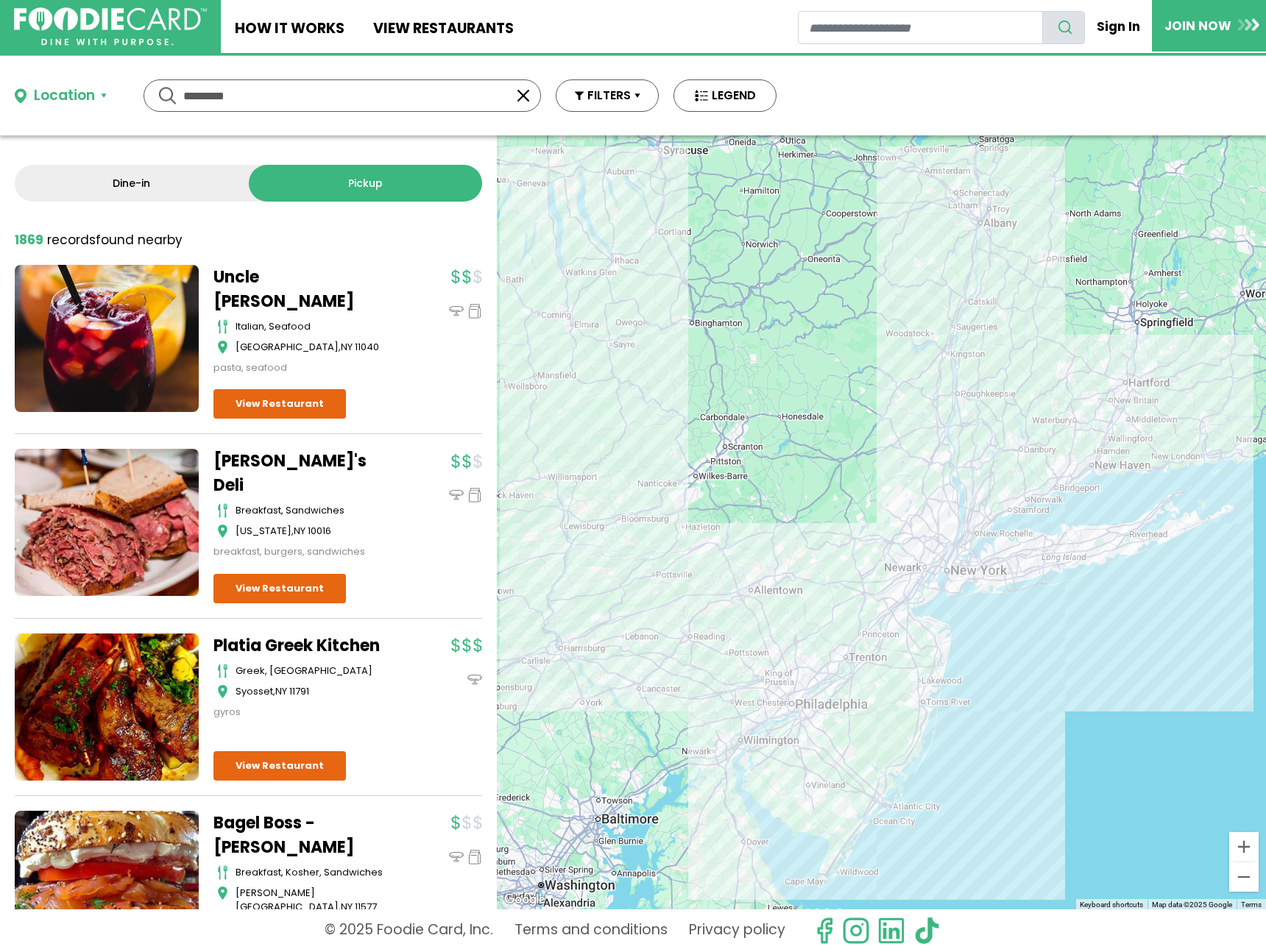
type input "*********"
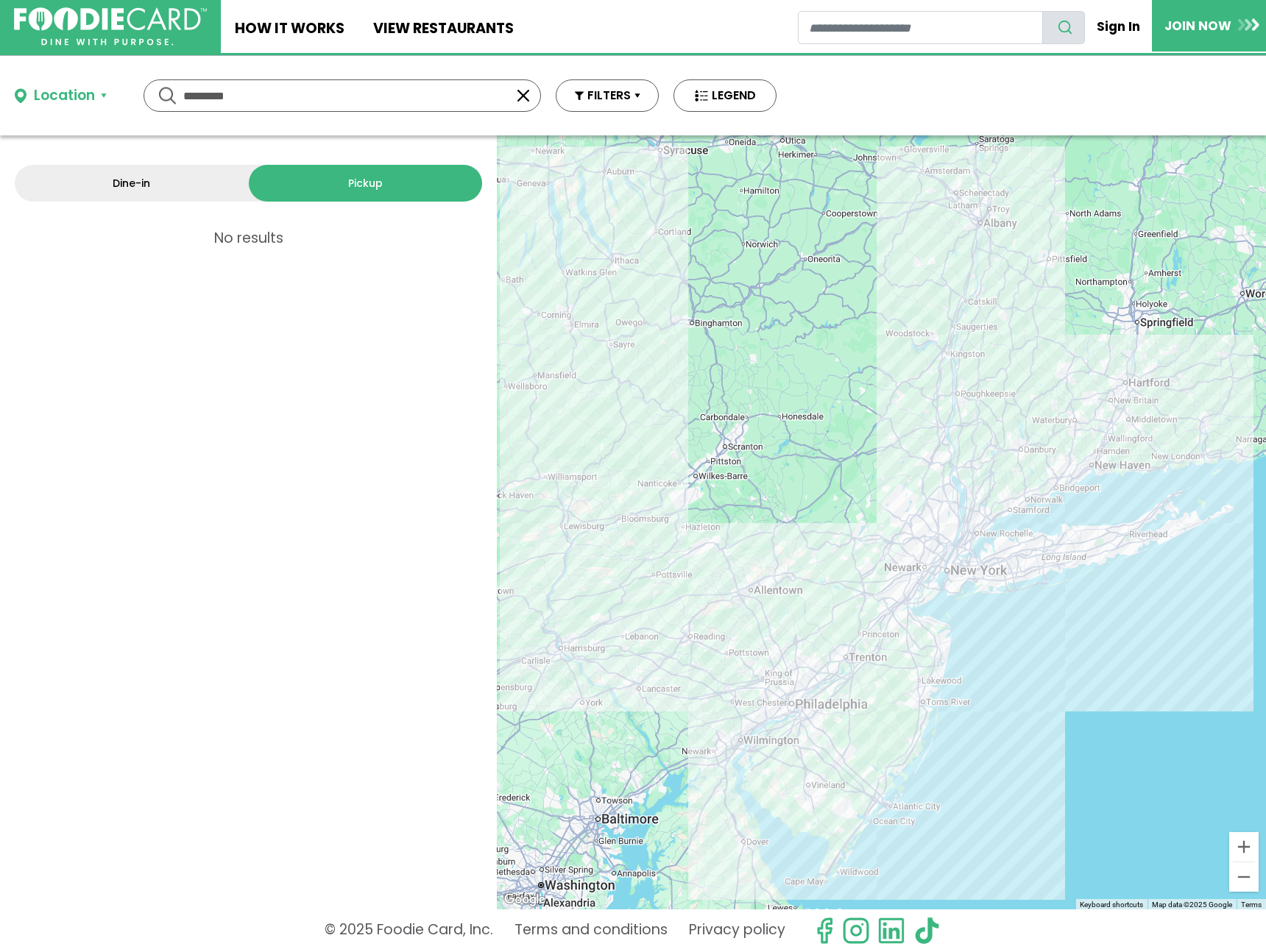
drag, startPoint x: 532, startPoint y: 104, endPoint x: 503, endPoint y: 97, distance: 29.8
click at [531, 104] on button "button" at bounding box center [523, 95] width 18 height 18
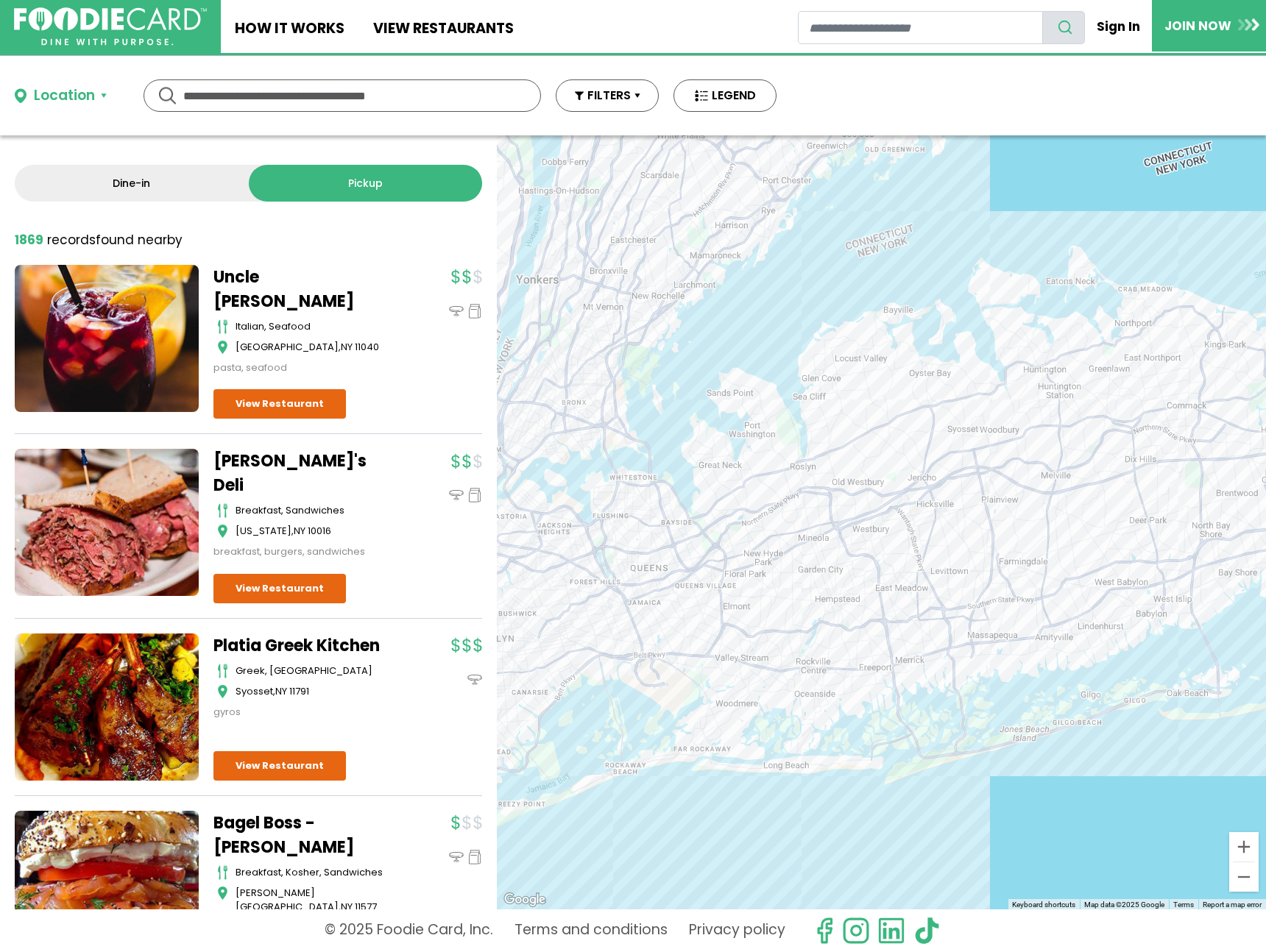
drag, startPoint x: 1086, startPoint y: 590, endPoint x: 983, endPoint y: 541, distance: 114.1
click at [983, 541] on div at bounding box center [881, 522] width 769 height 774
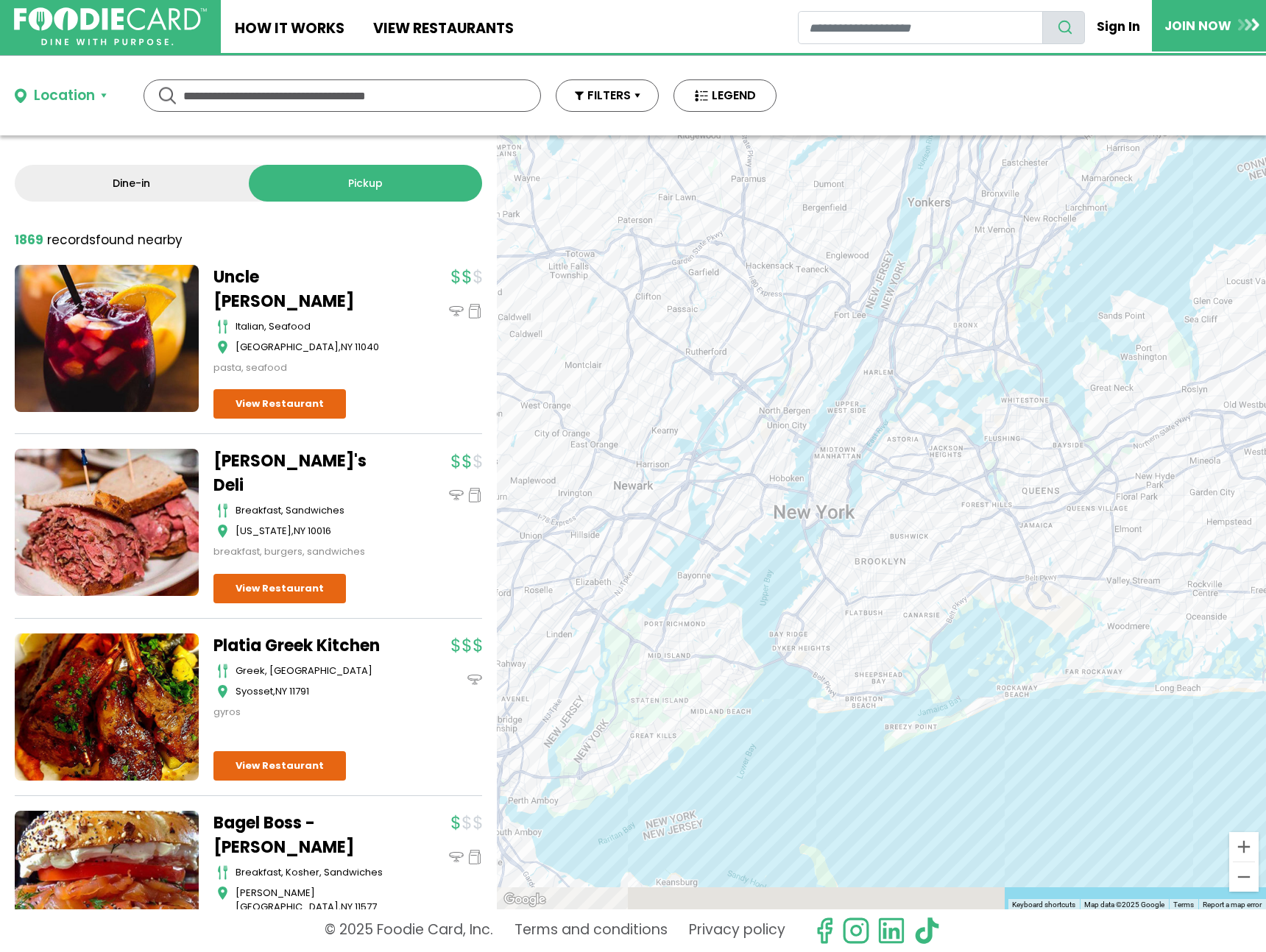
drag, startPoint x: 832, startPoint y: 495, endPoint x: 1227, endPoint y: 418, distance: 402.4
click at [1227, 418] on div at bounding box center [881, 522] width 769 height 774
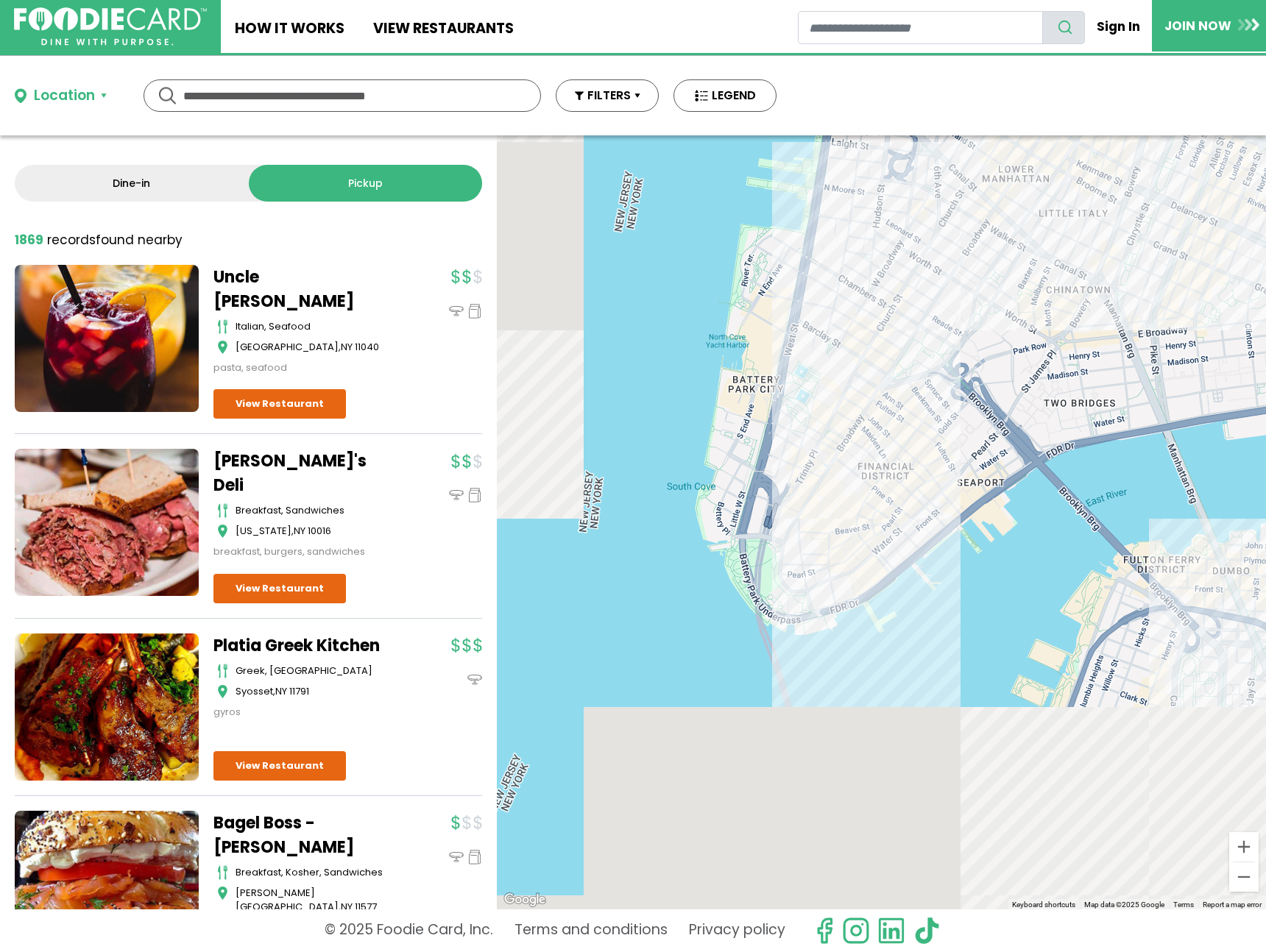
drag, startPoint x: 791, startPoint y: 813, endPoint x: 1009, endPoint y: 386, distance: 479.4
click at [1009, 386] on div at bounding box center [881, 522] width 769 height 774
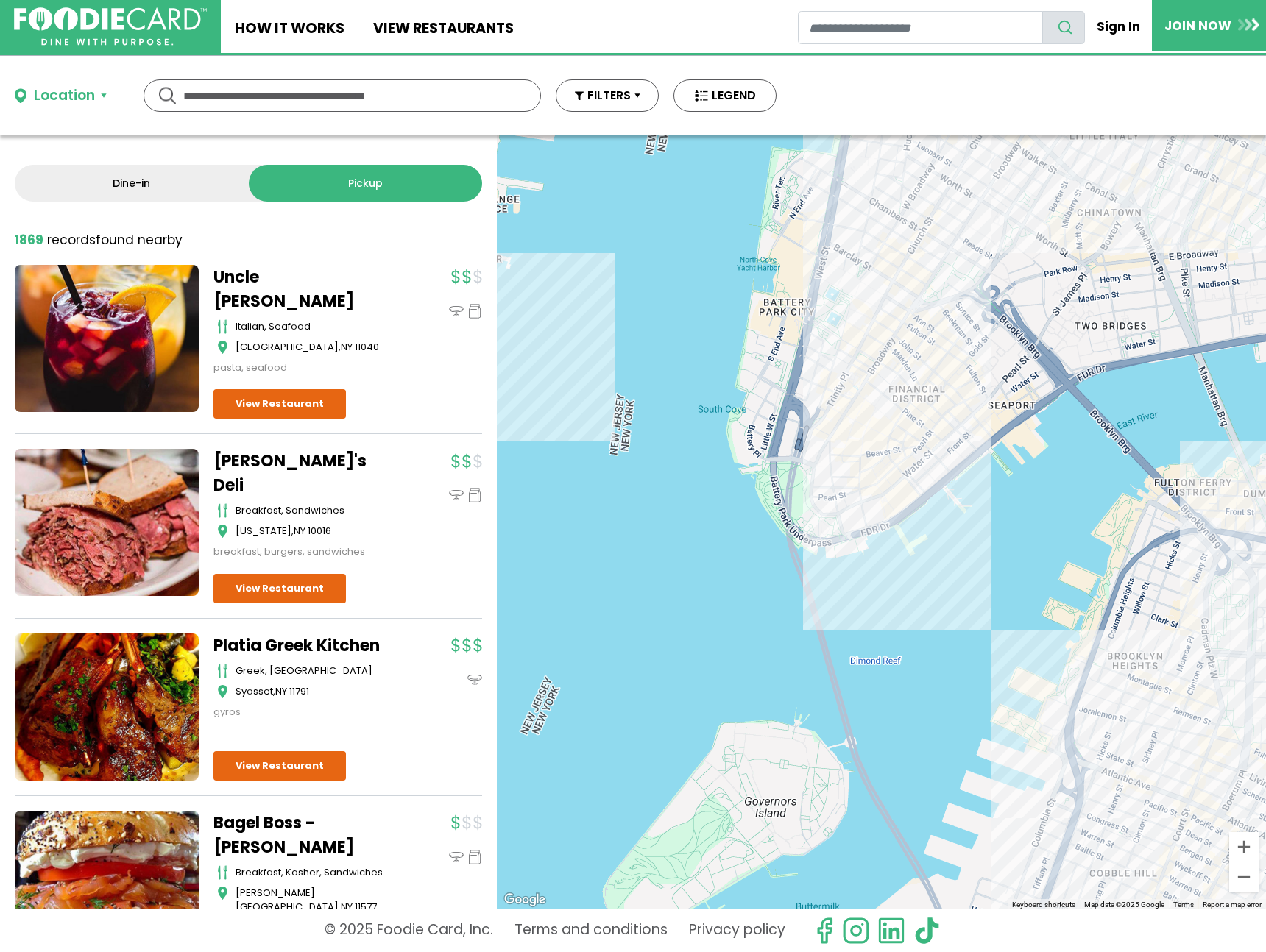
click at [830, 465] on div at bounding box center [881, 522] width 769 height 774
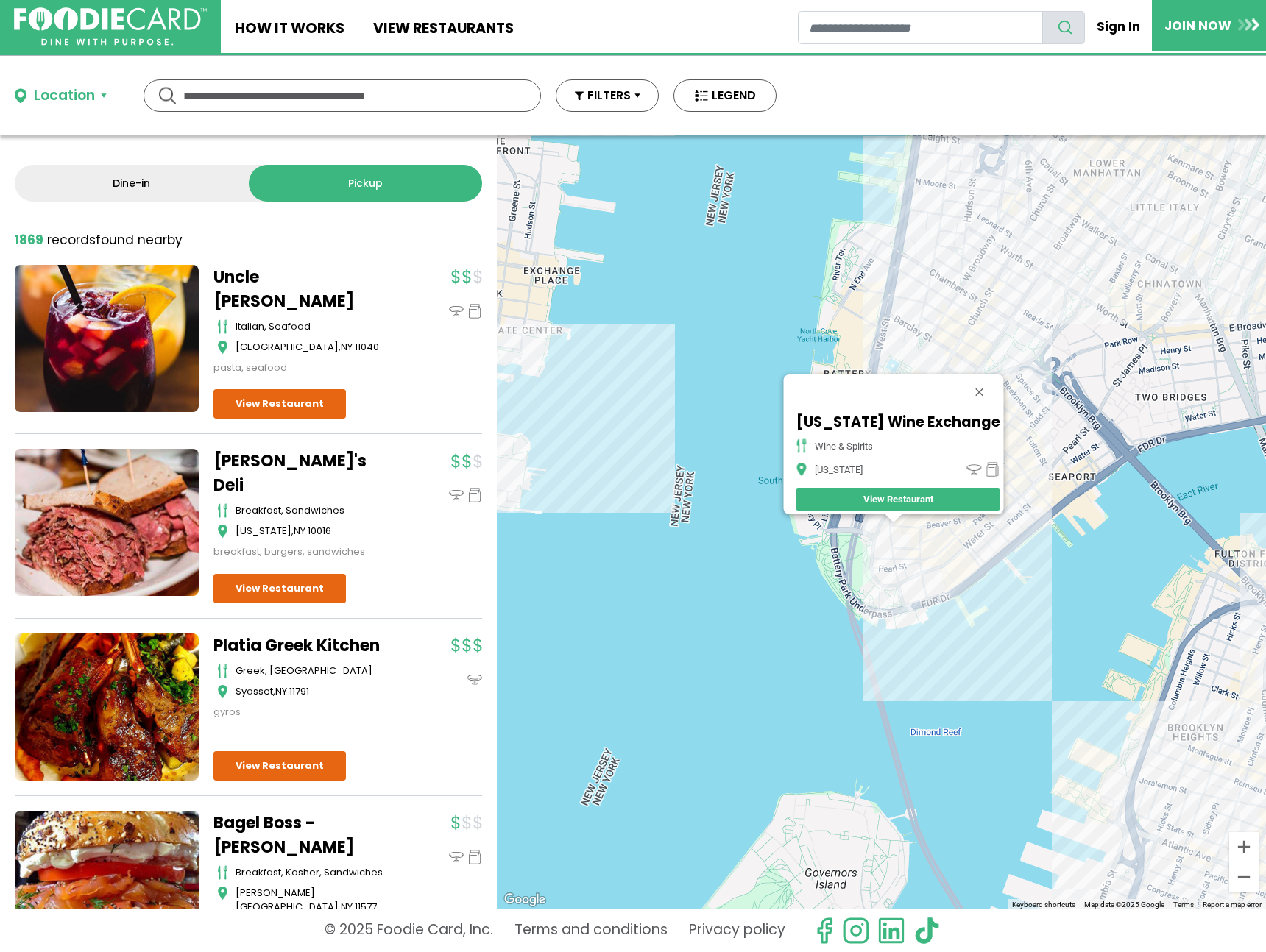
click at [940, 563] on div "New York Wine Exchange wine & spirits New York View Restaurant" at bounding box center [881, 522] width 769 height 774
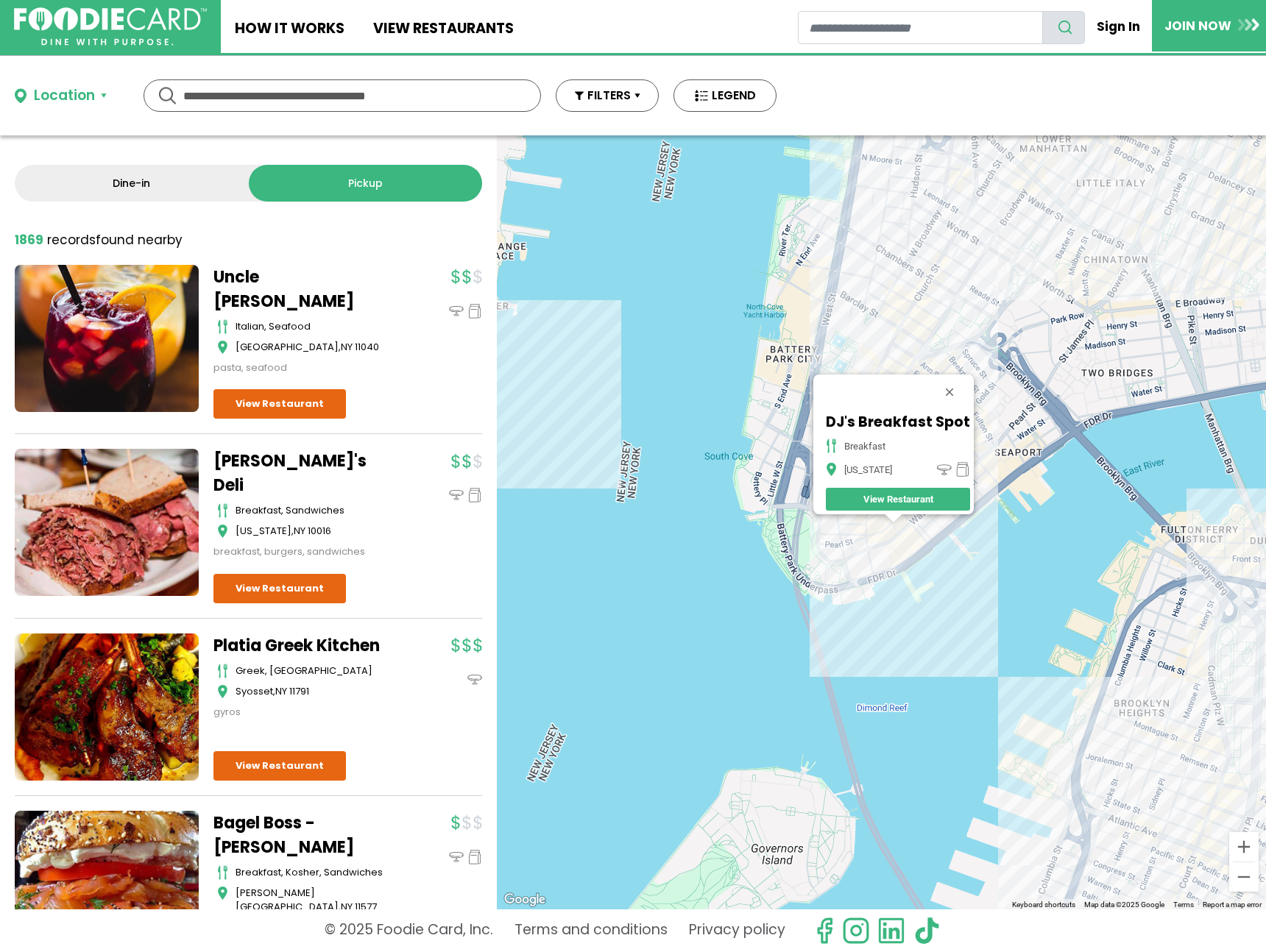
click at [911, 531] on div "DJ's Breakfast Spot breakfast New York View Restaurant" at bounding box center [881, 522] width 769 height 774
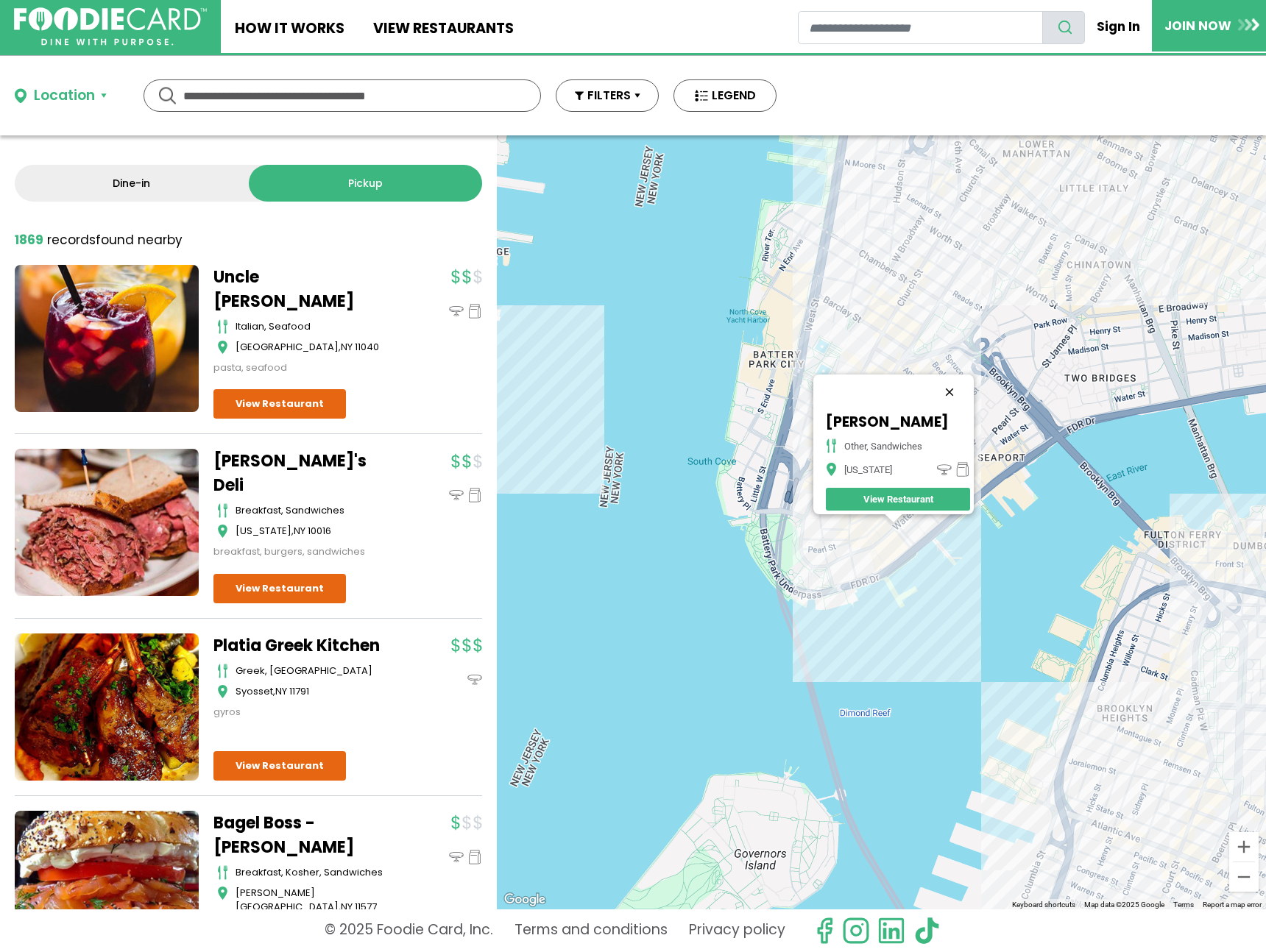
click at [951, 378] on button "Close" at bounding box center [950, 392] width 35 height 35
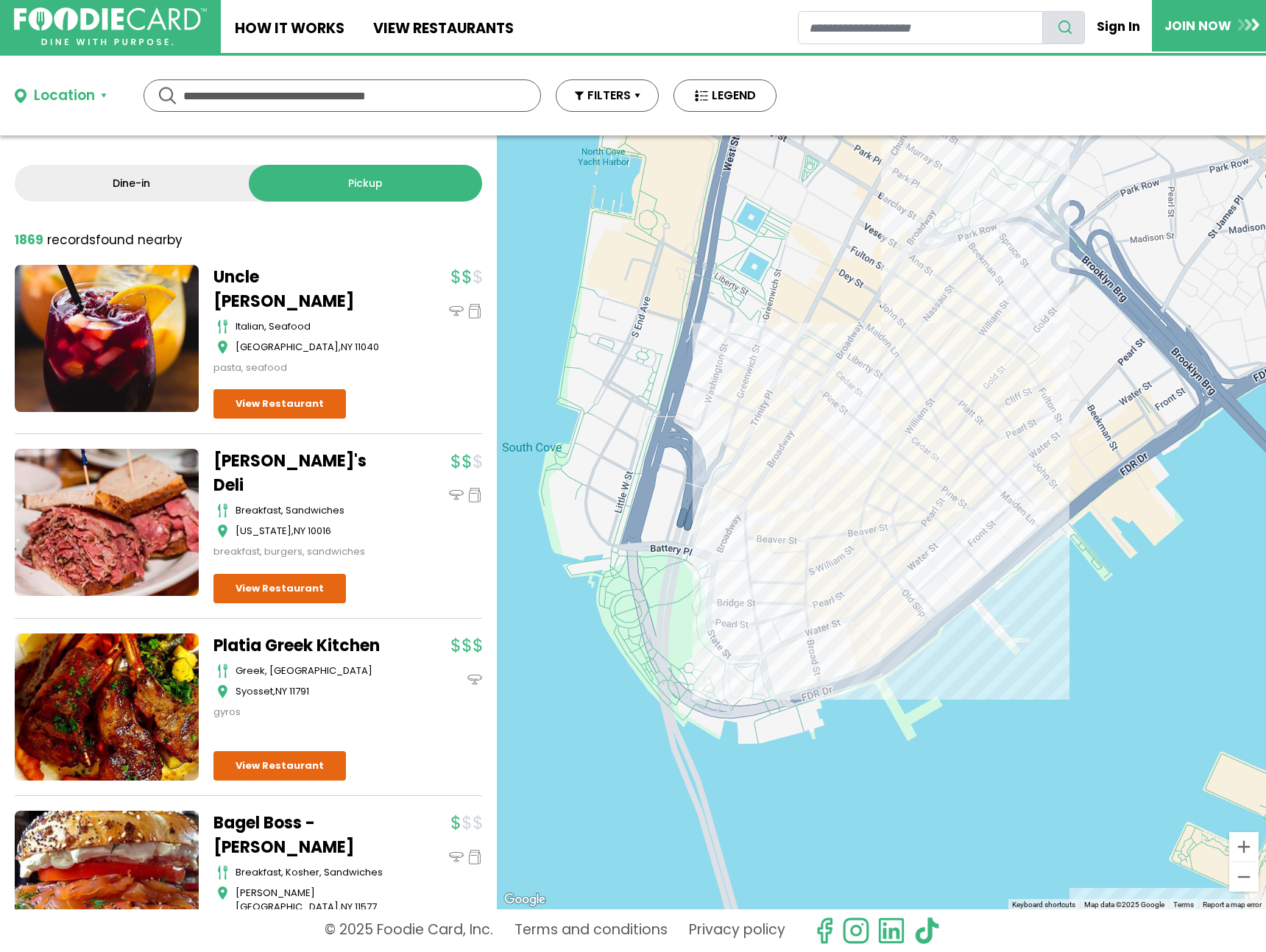
click at [871, 519] on div at bounding box center [881, 522] width 769 height 774
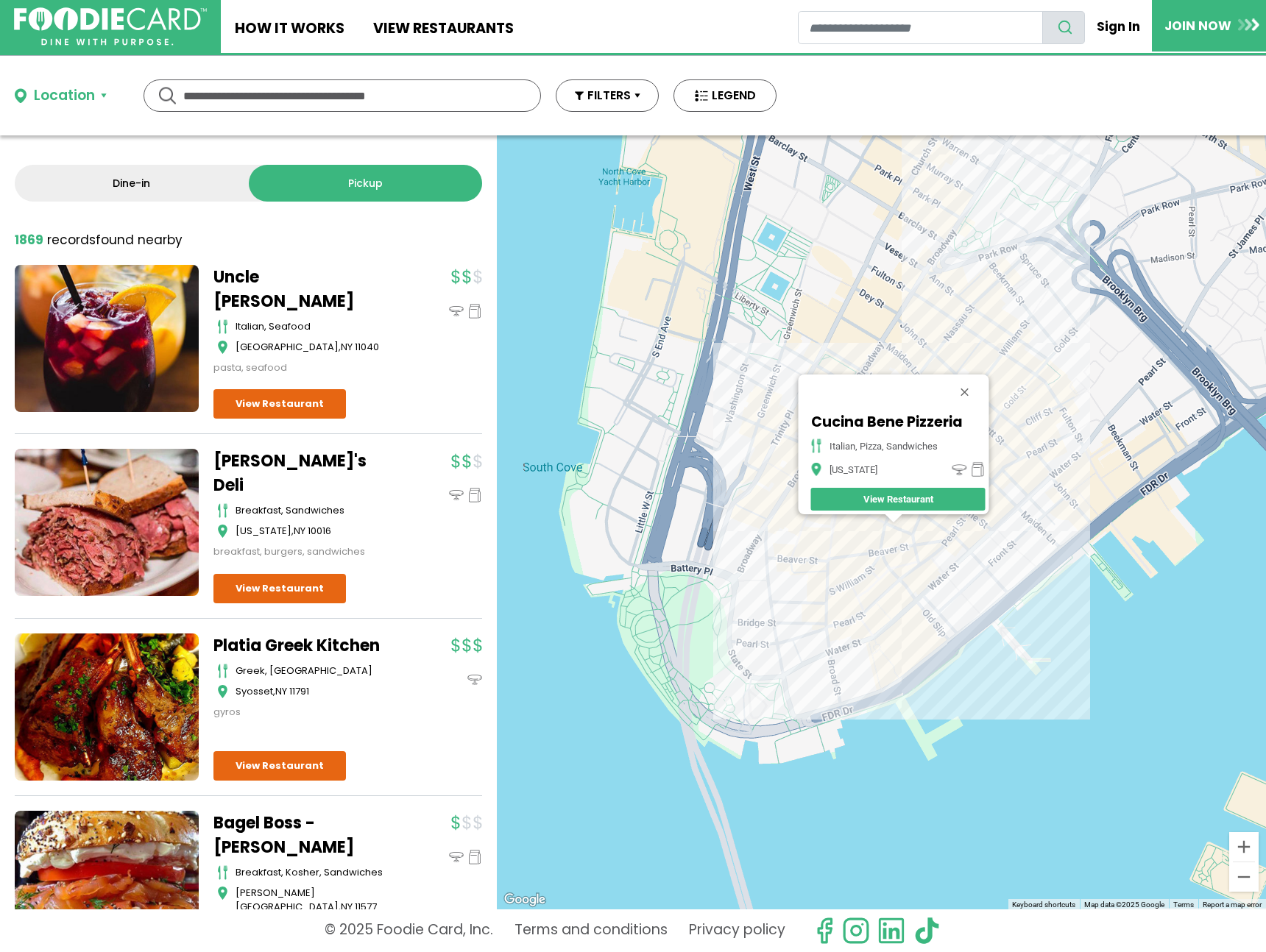
click at [845, 516] on div "Cucina Bene Pizzeria italian, pizza, sandwiches New York View Restaurant" at bounding box center [881, 522] width 769 height 774
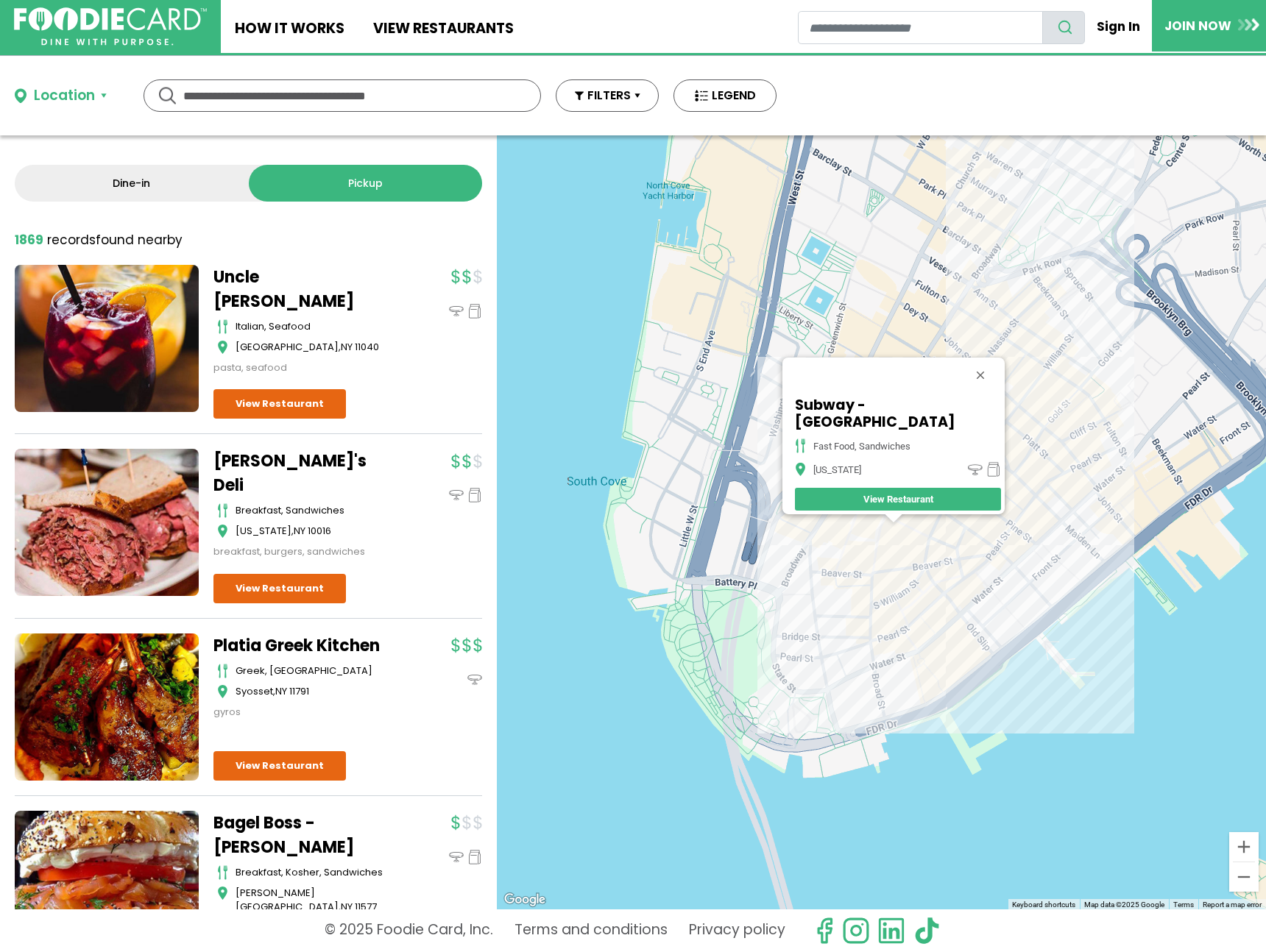
click at [936, 552] on div "Subway - Broad St fast food, sandwiches New York View Restaurant" at bounding box center [881, 522] width 769 height 774
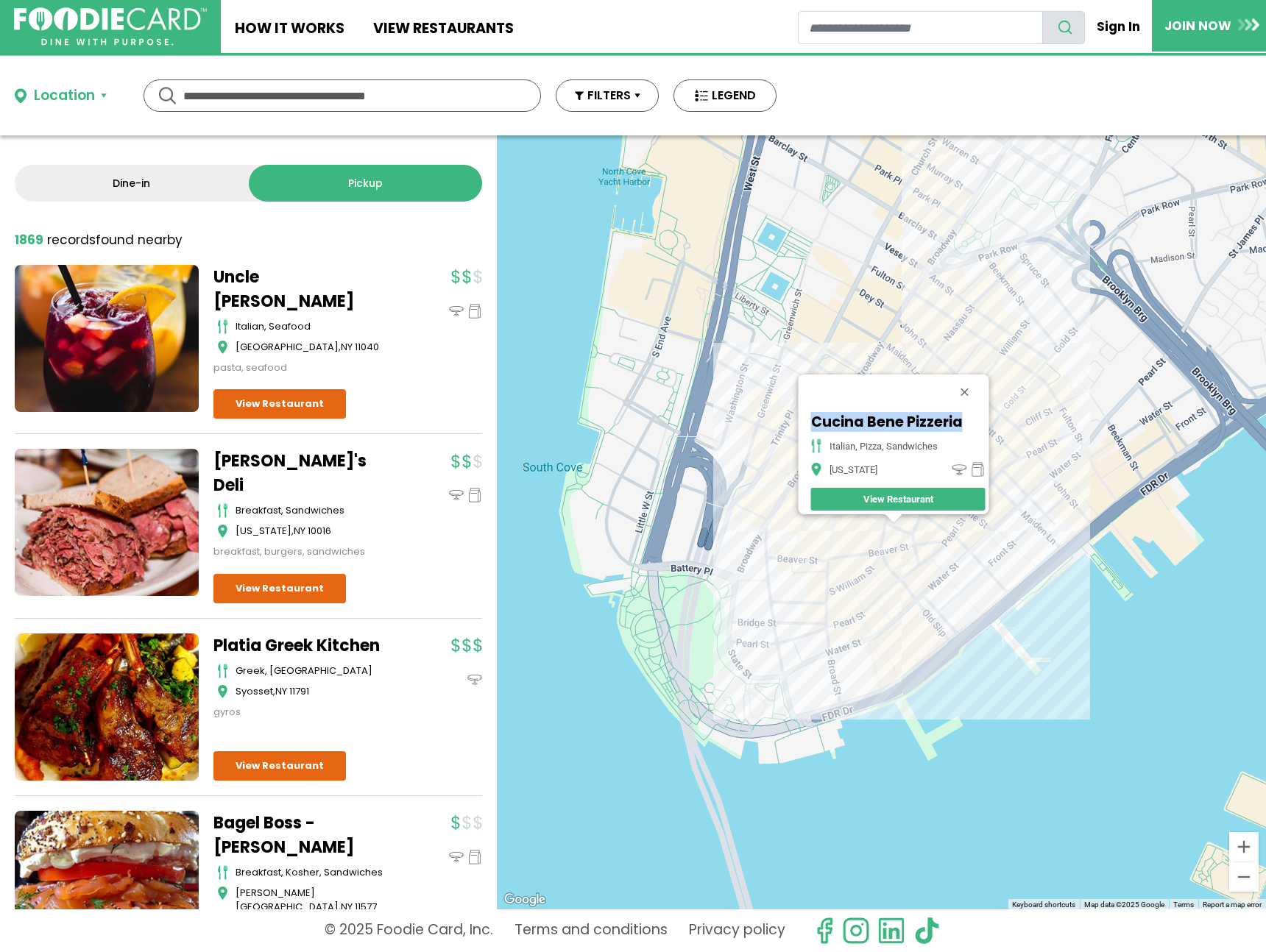
drag, startPoint x: 960, startPoint y: 415, endPoint x: 814, endPoint y: 402, distance: 146.6
click at [814, 414] on h5 "Cucina Bene Pizzeria" at bounding box center [898, 422] width 174 height 17
click at [1033, 448] on div "Cucina Bene Pizzeria italian, pizza, sandwiches New York View Restaurant" at bounding box center [881, 522] width 769 height 774
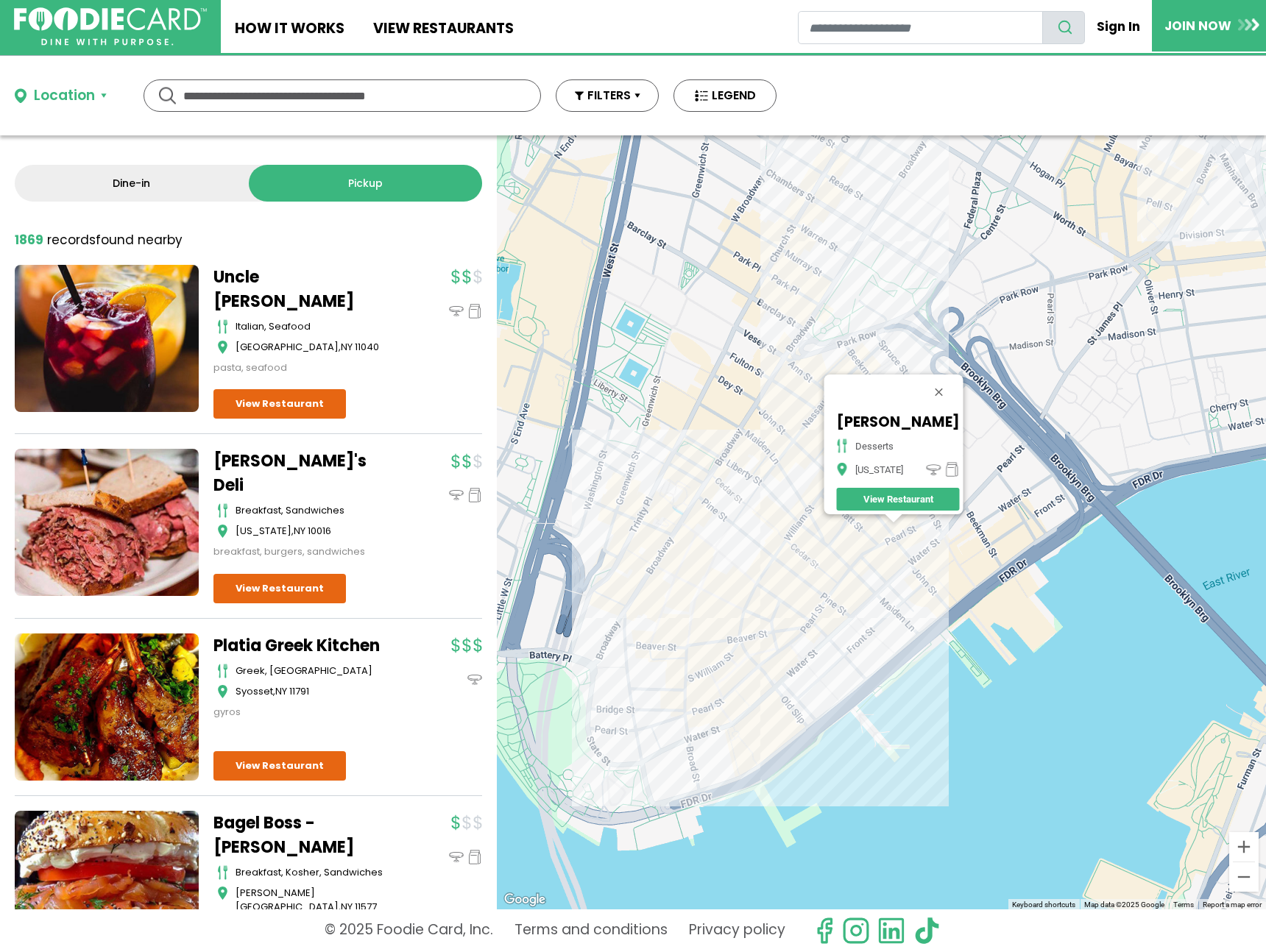
click at [814, 556] on div "Carvel - John St desserts New York View Restaurant" at bounding box center [881, 522] width 769 height 774
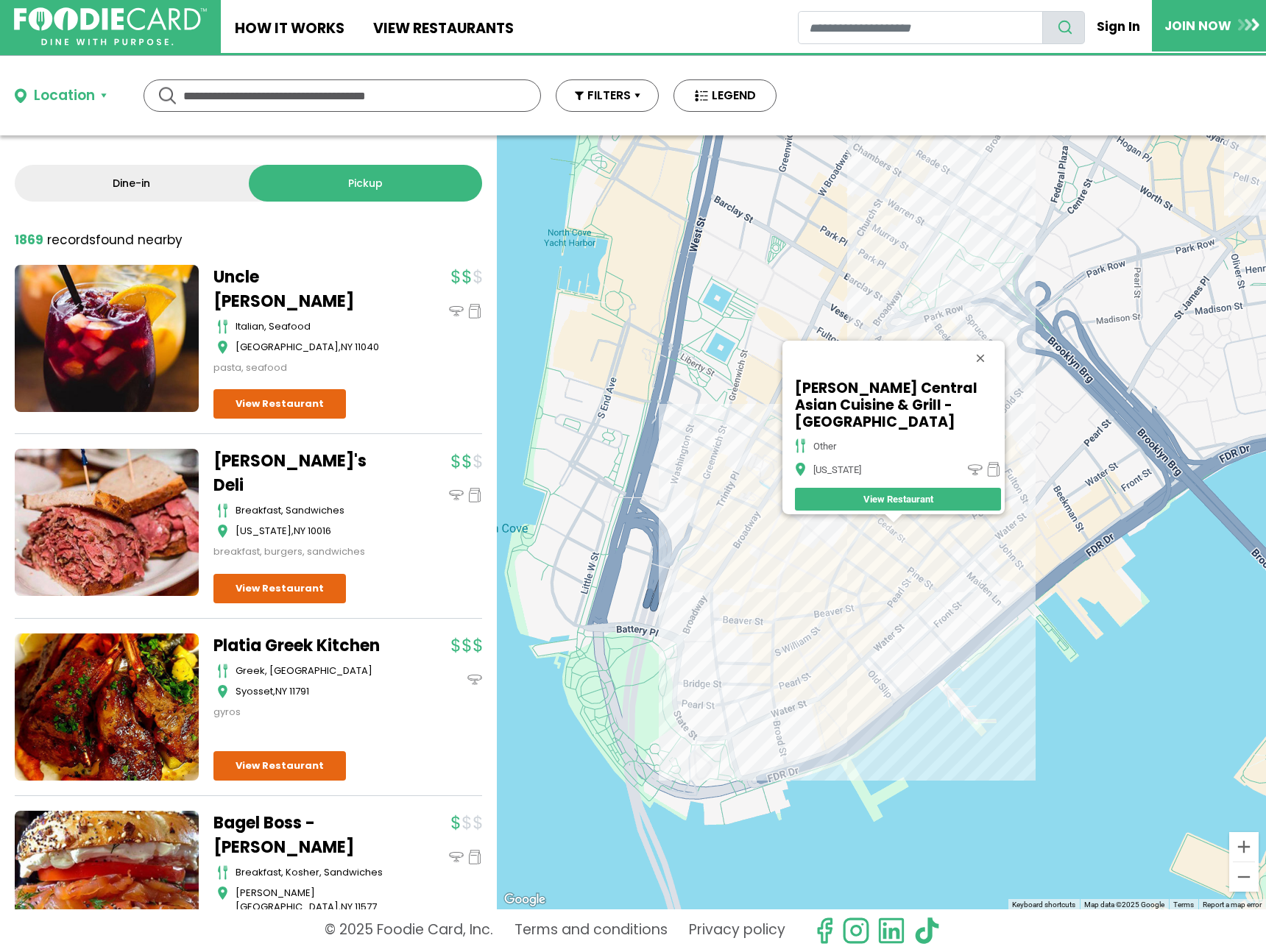
drag, startPoint x: 987, startPoint y: 371, endPoint x: 977, endPoint y: 374, distance: 10.4
click at [988, 371] on button "Close" at bounding box center [980, 358] width 35 height 35
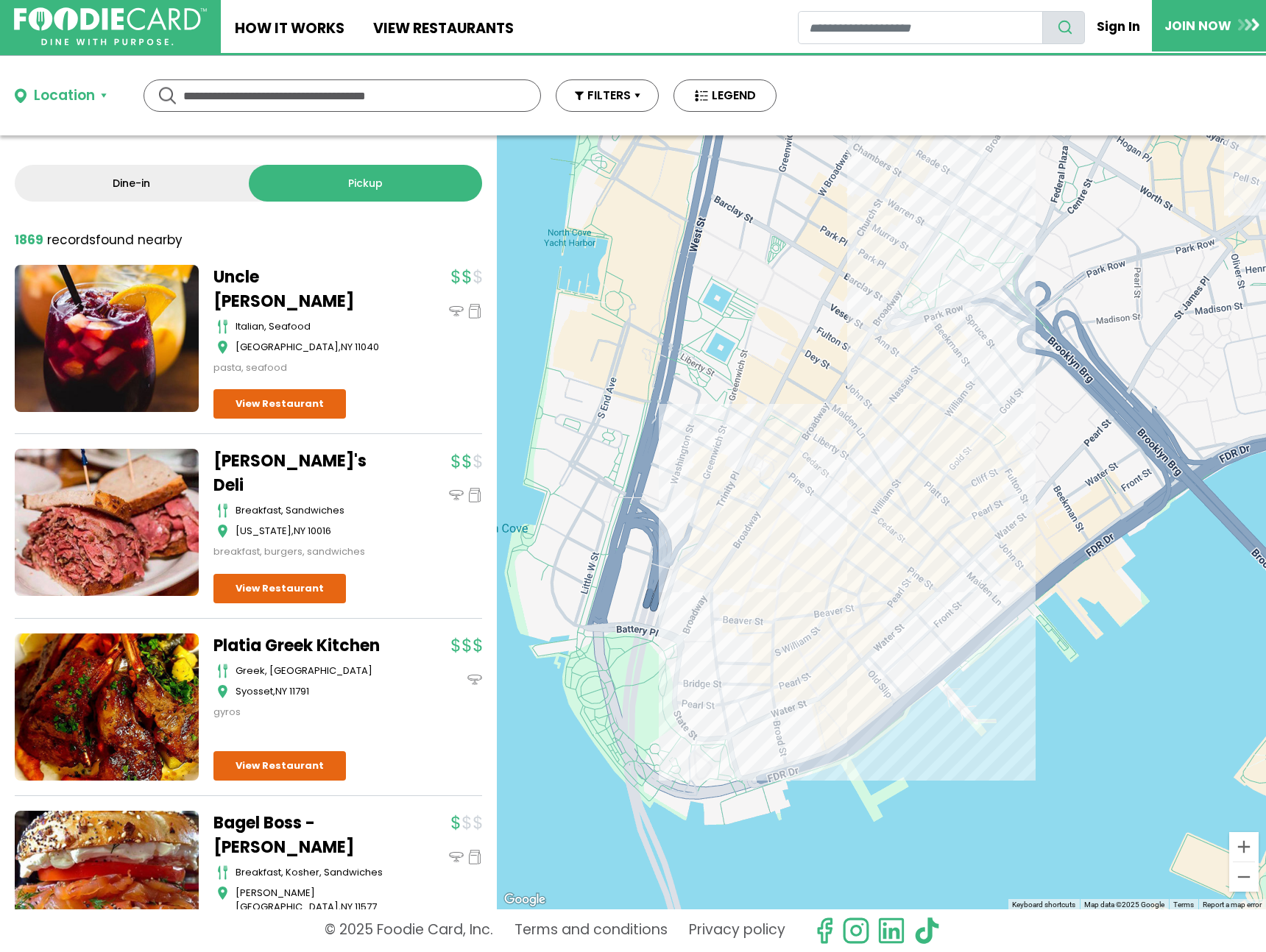
click at [911, 421] on div at bounding box center [881, 522] width 769 height 774
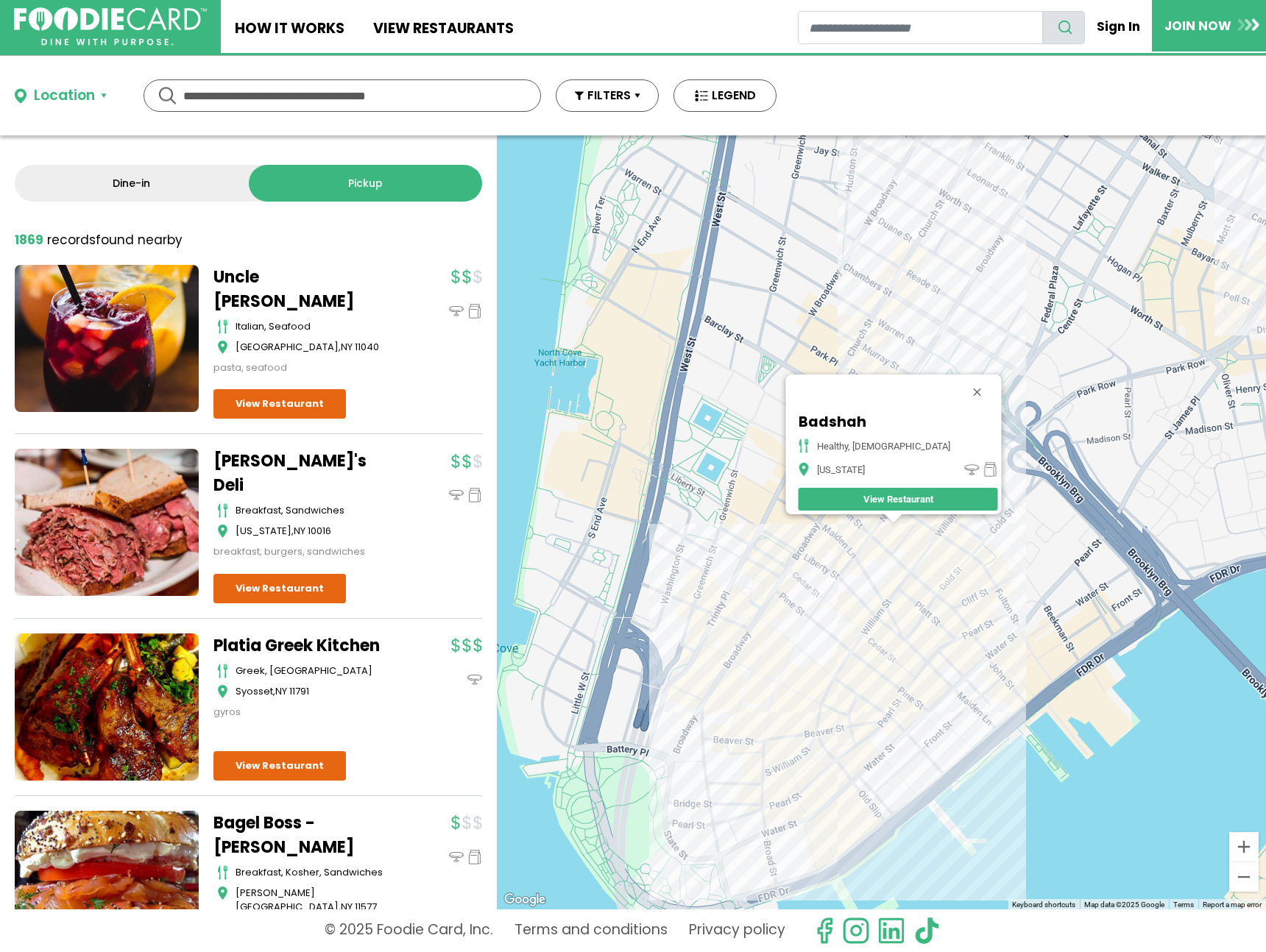
click at [832, 552] on div "Badshah healthy, indian New York View Restaurant" at bounding box center [881, 522] width 769 height 774
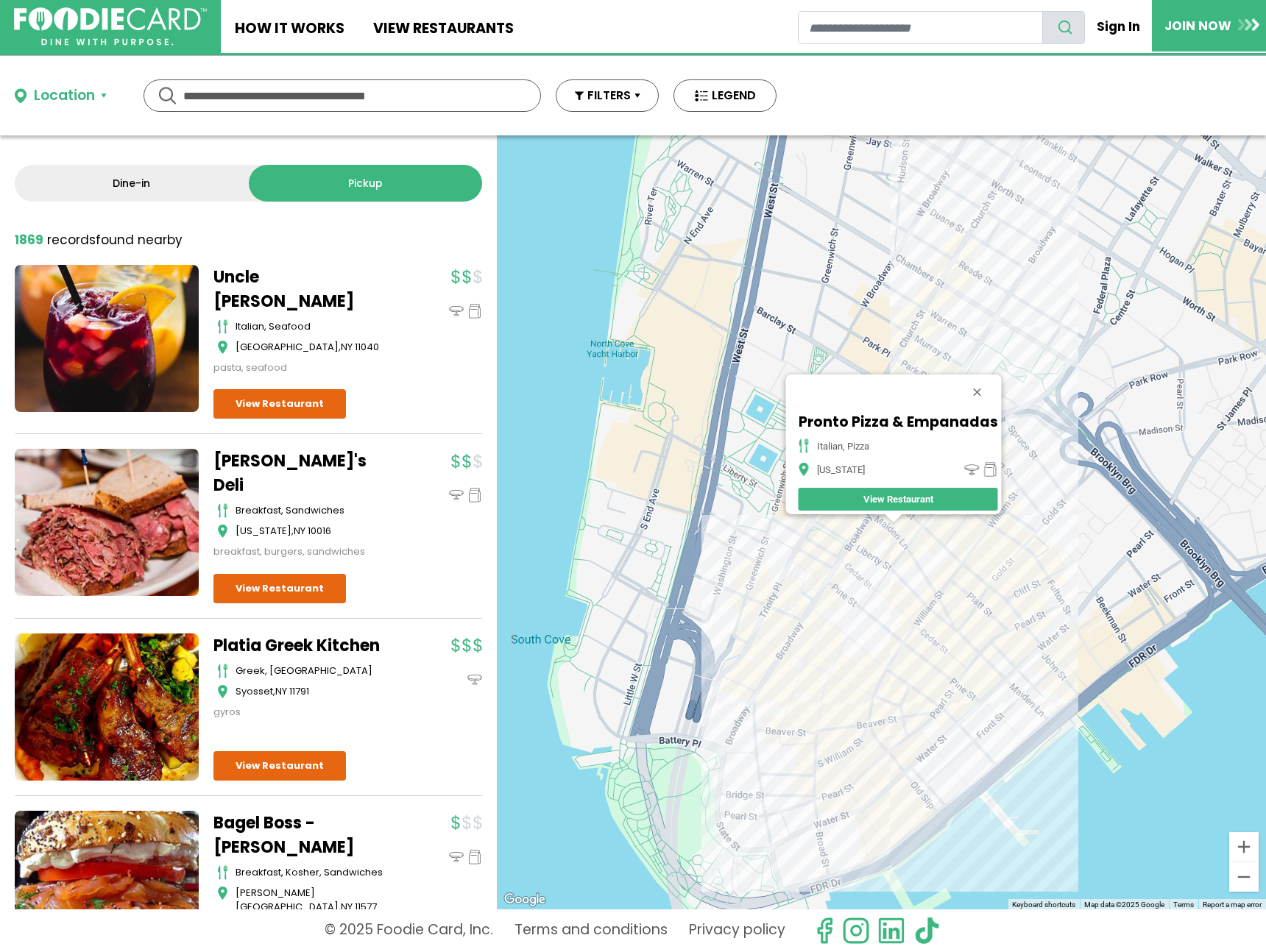
click at [970, 579] on div "Pronto Pizza & Empanadas italian, pizza New York View Restaurant" at bounding box center [881, 522] width 769 height 774
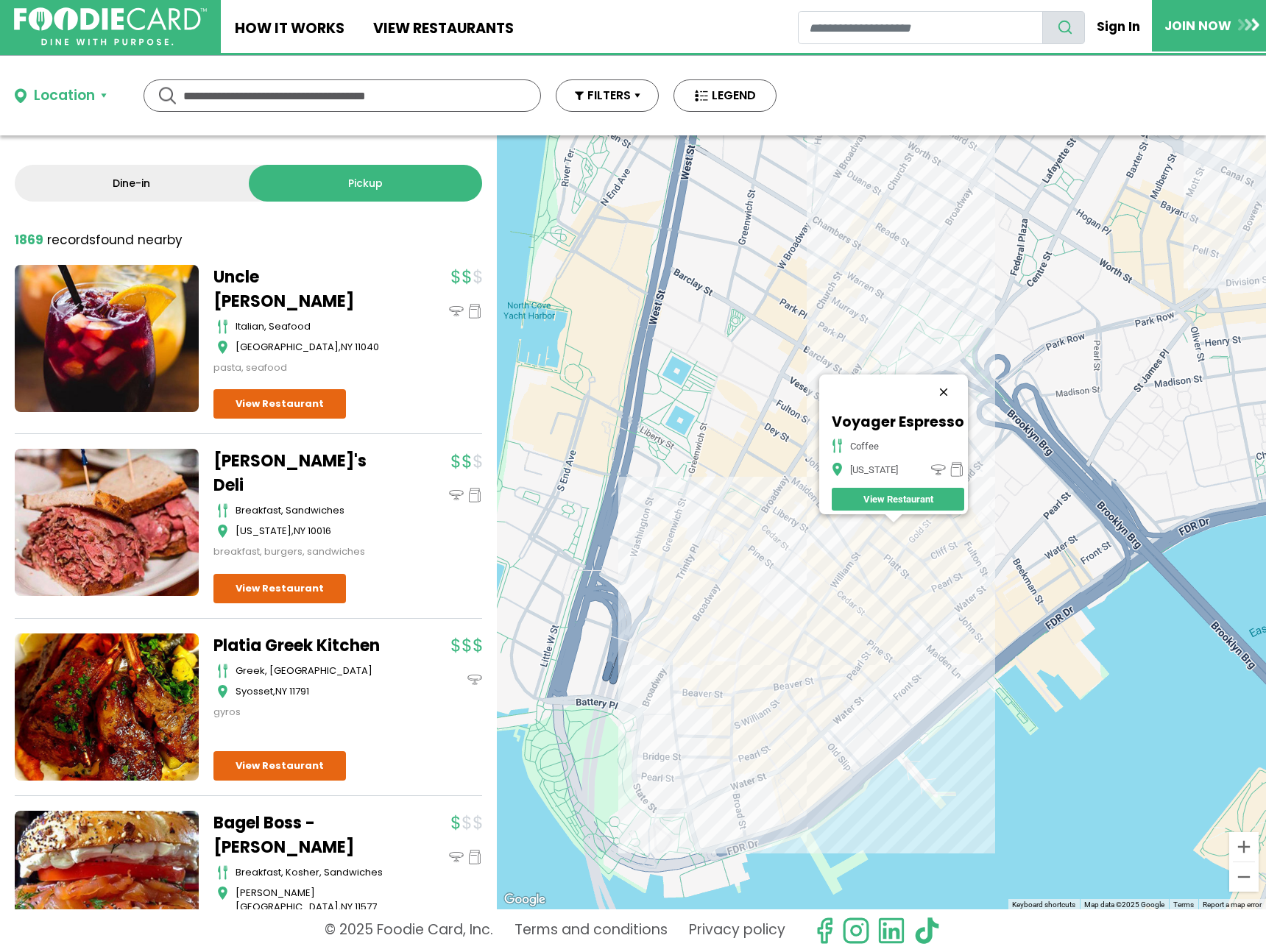
click at [952, 380] on button "Close" at bounding box center [944, 392] width 35 height 35
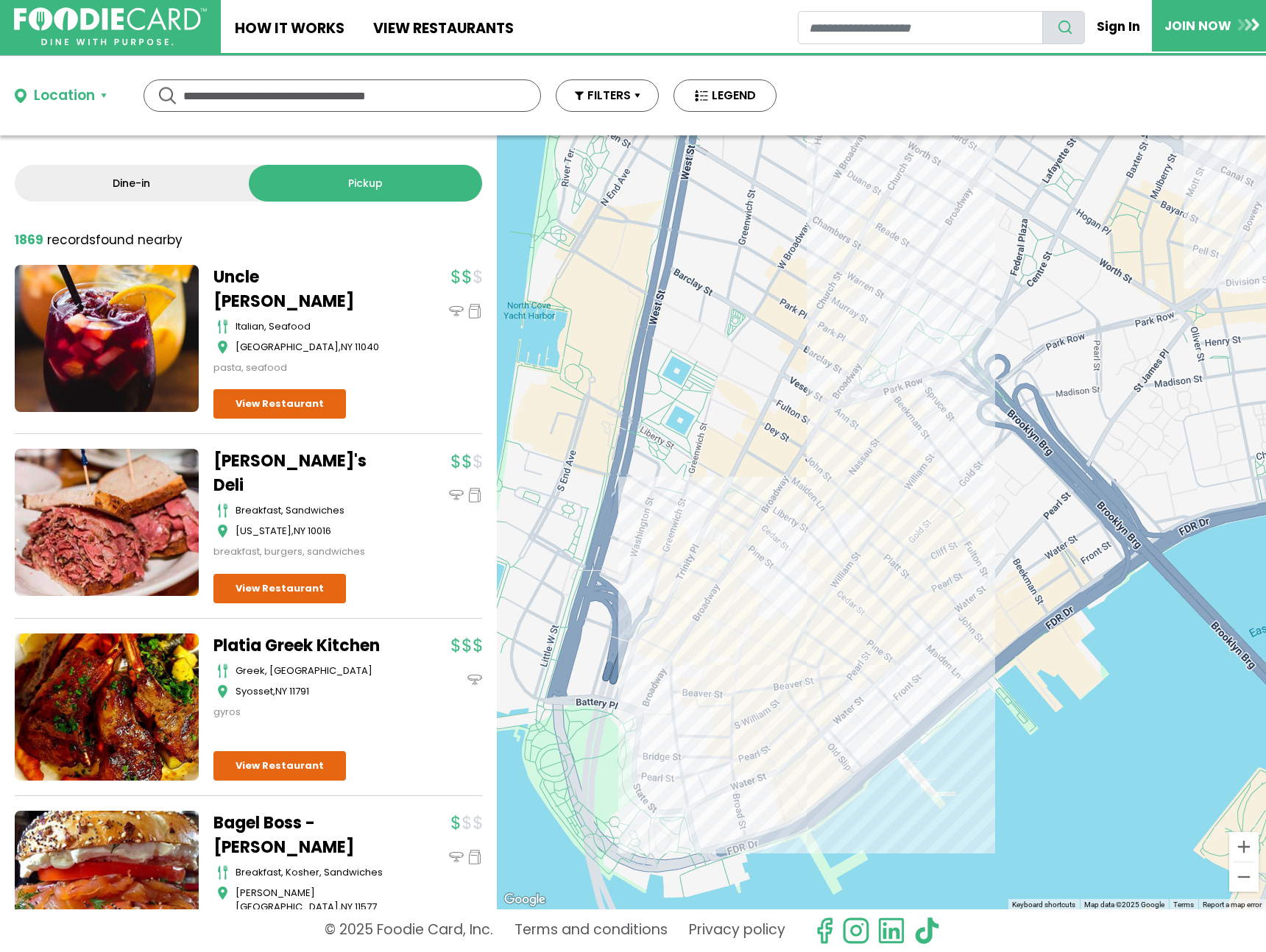
click at [898, 442] on div at bounding box center [881, 522] width 769 height 774
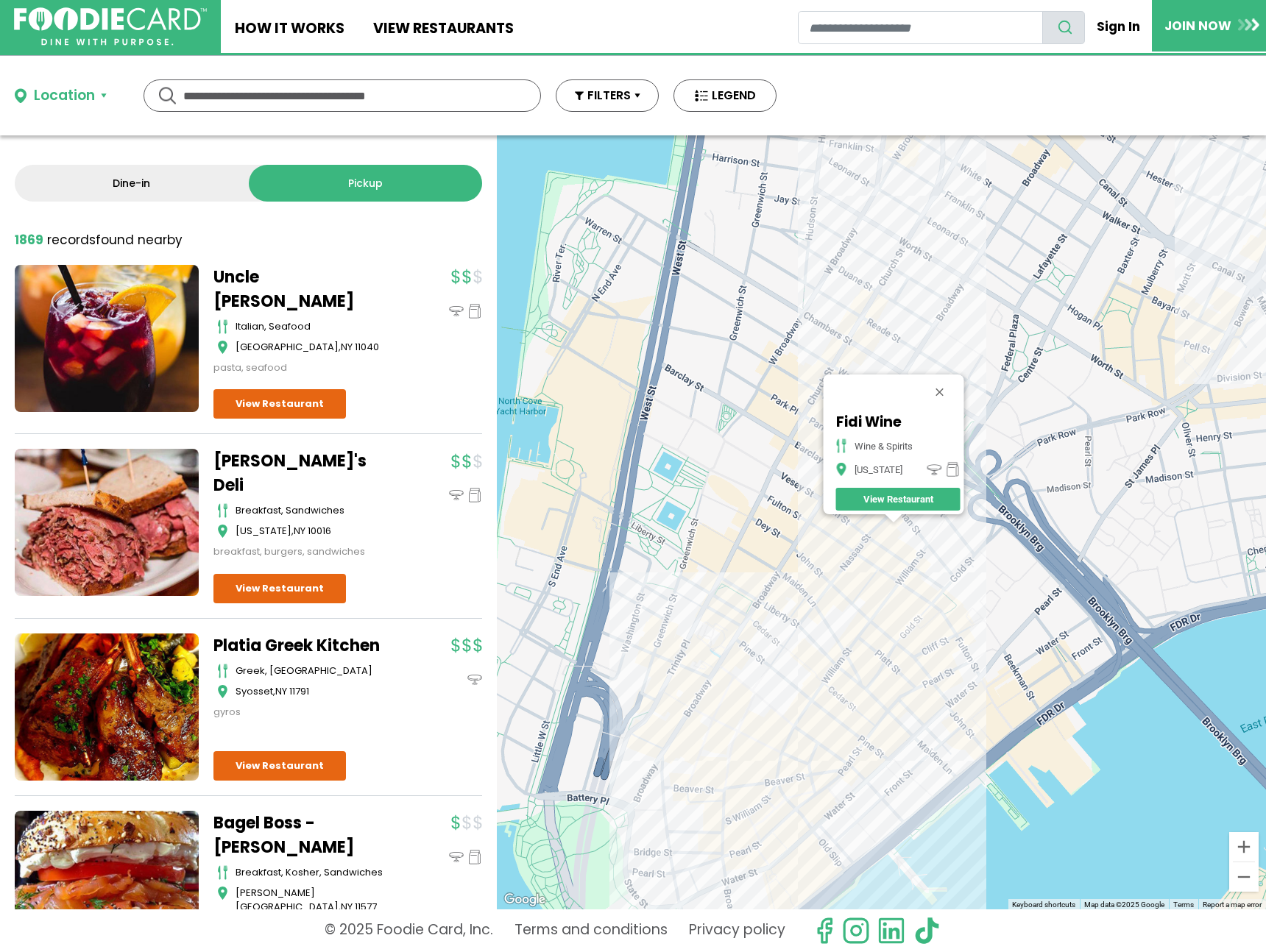
click at [819, 557] on div "Fidi Wine wine & spirits New York View Restaurant" at bounding box center [881, 522] width 769 height 774
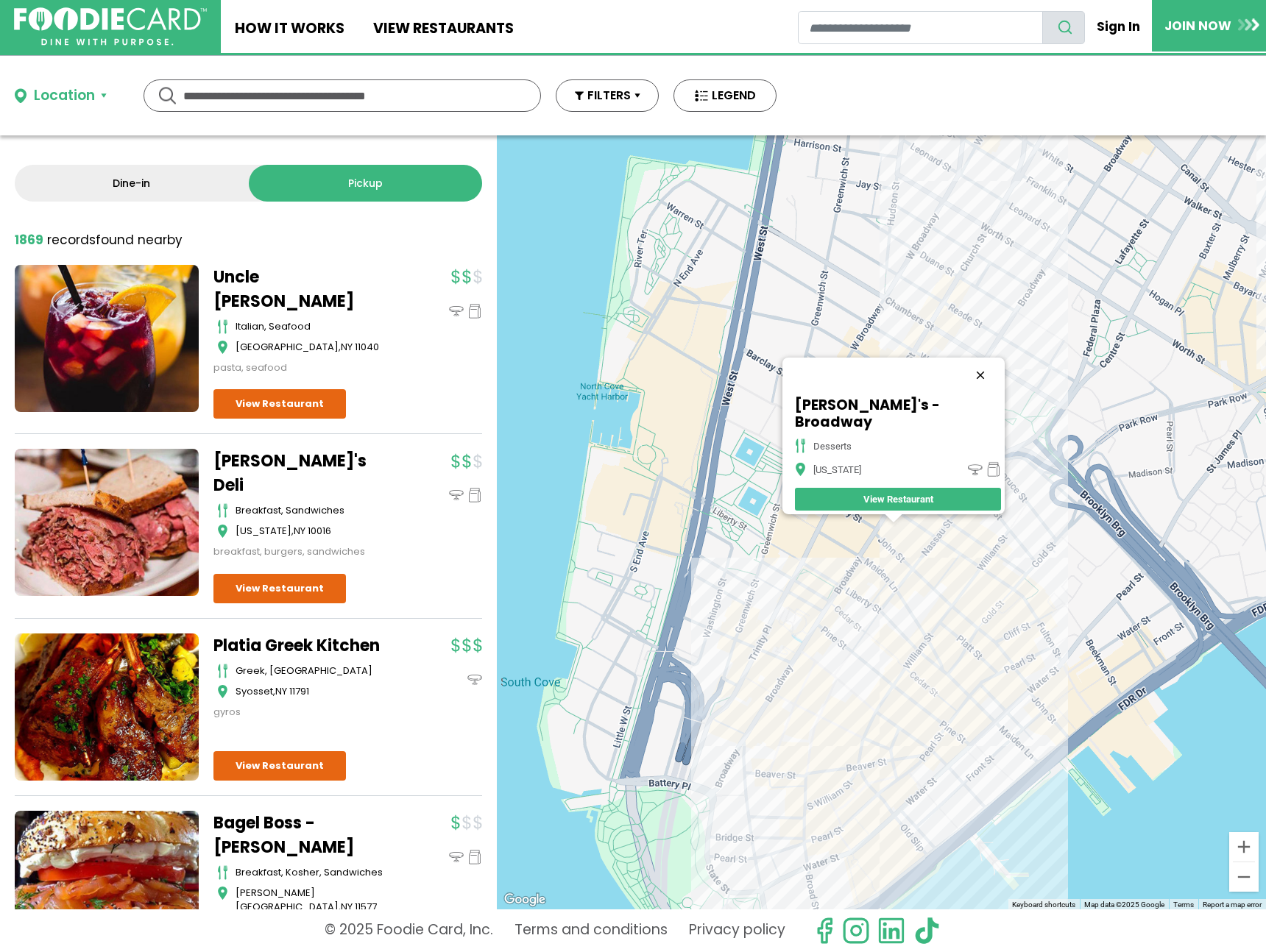
click at [966, 385] on div at bounding box center [898, 375] width 214 height 35
click at [974, 385] on button "Close" at bounding box center [980, 375] width 35 height 35
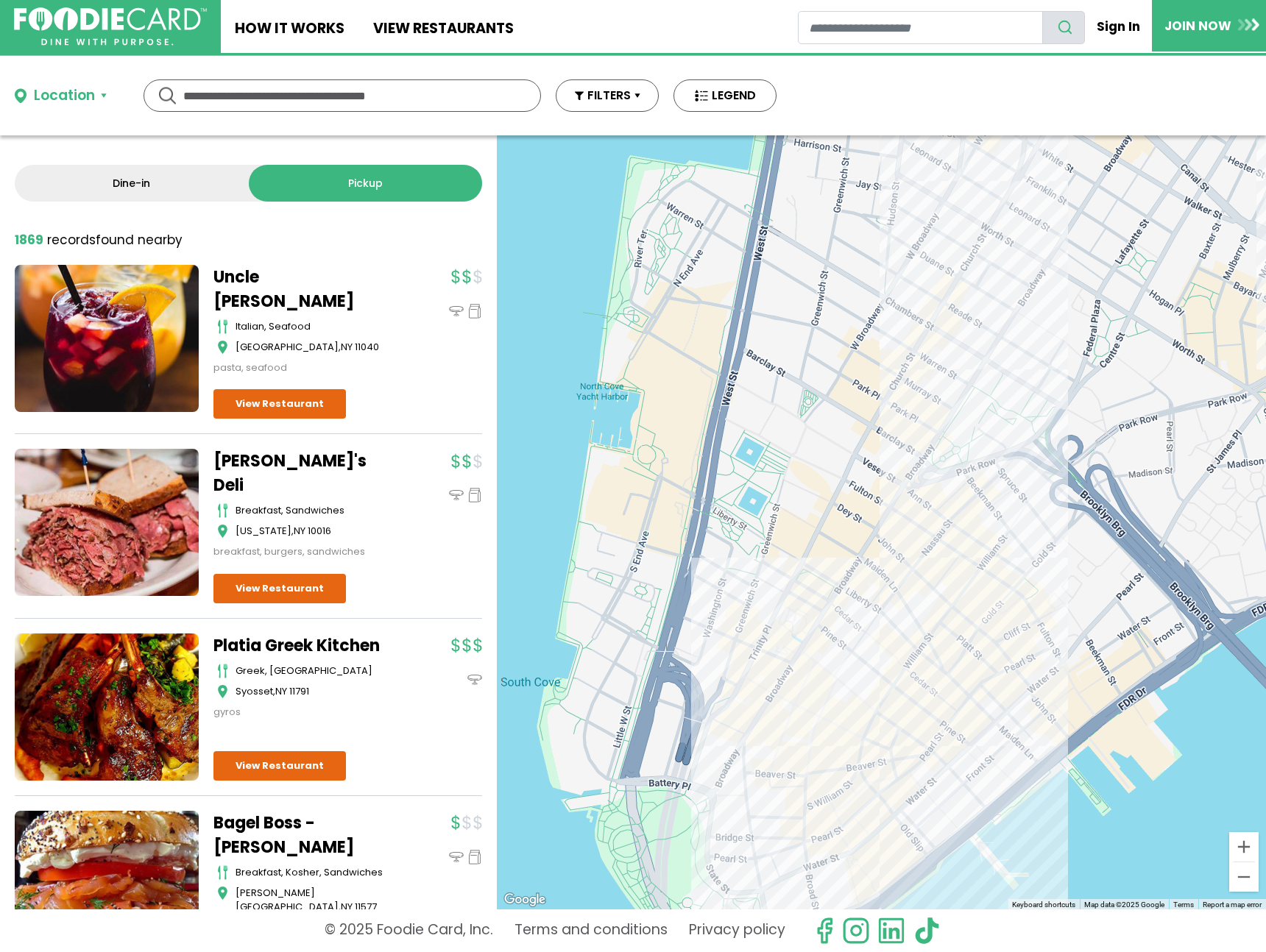
click at [886, 381] on div at bounding box center [881, 522] width 769 height 774
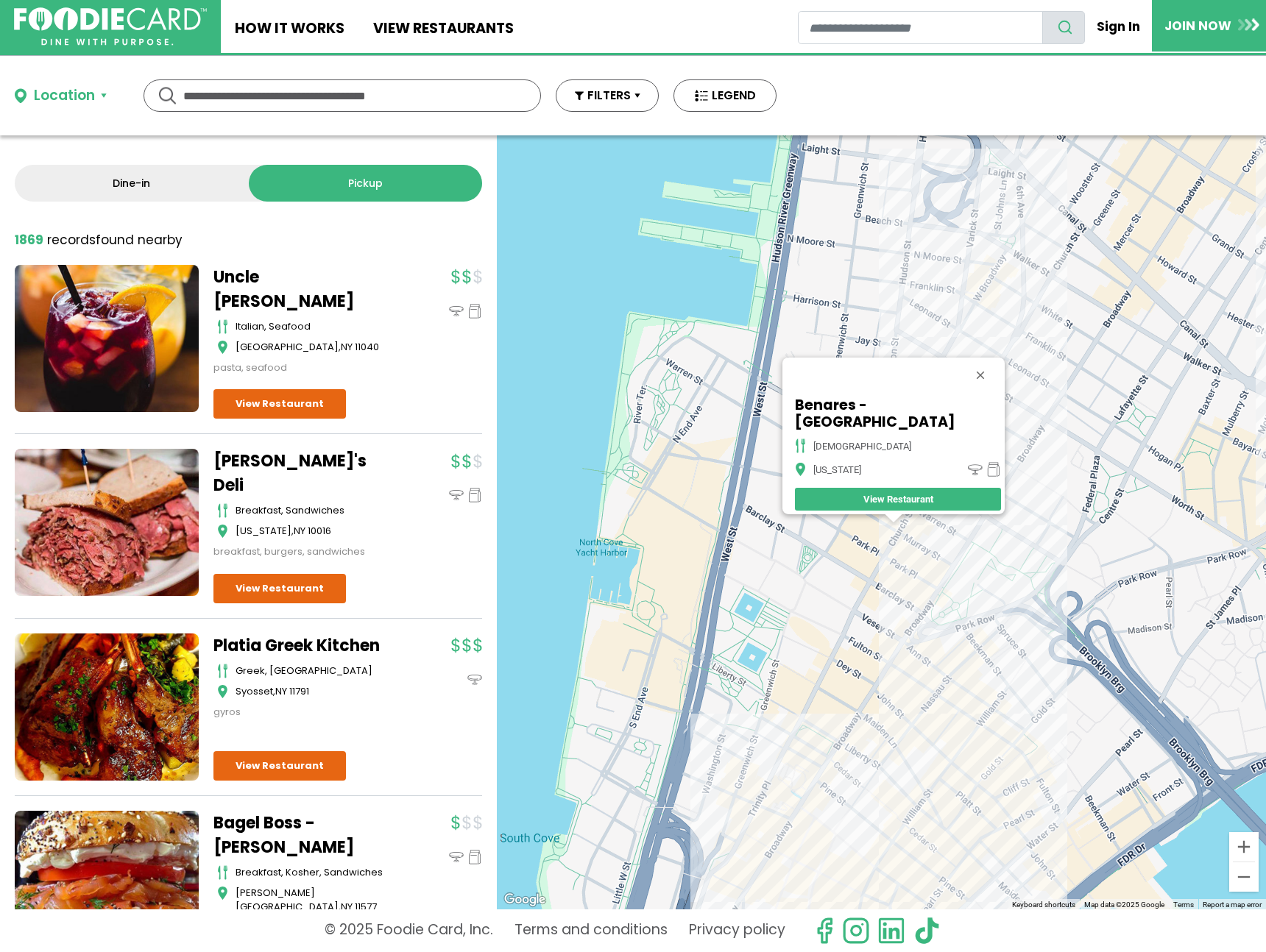
click at [900, 550] on div "Benares - NYC indian New York View Restaurant" at bounding box center [881, 522] width 769 height 774
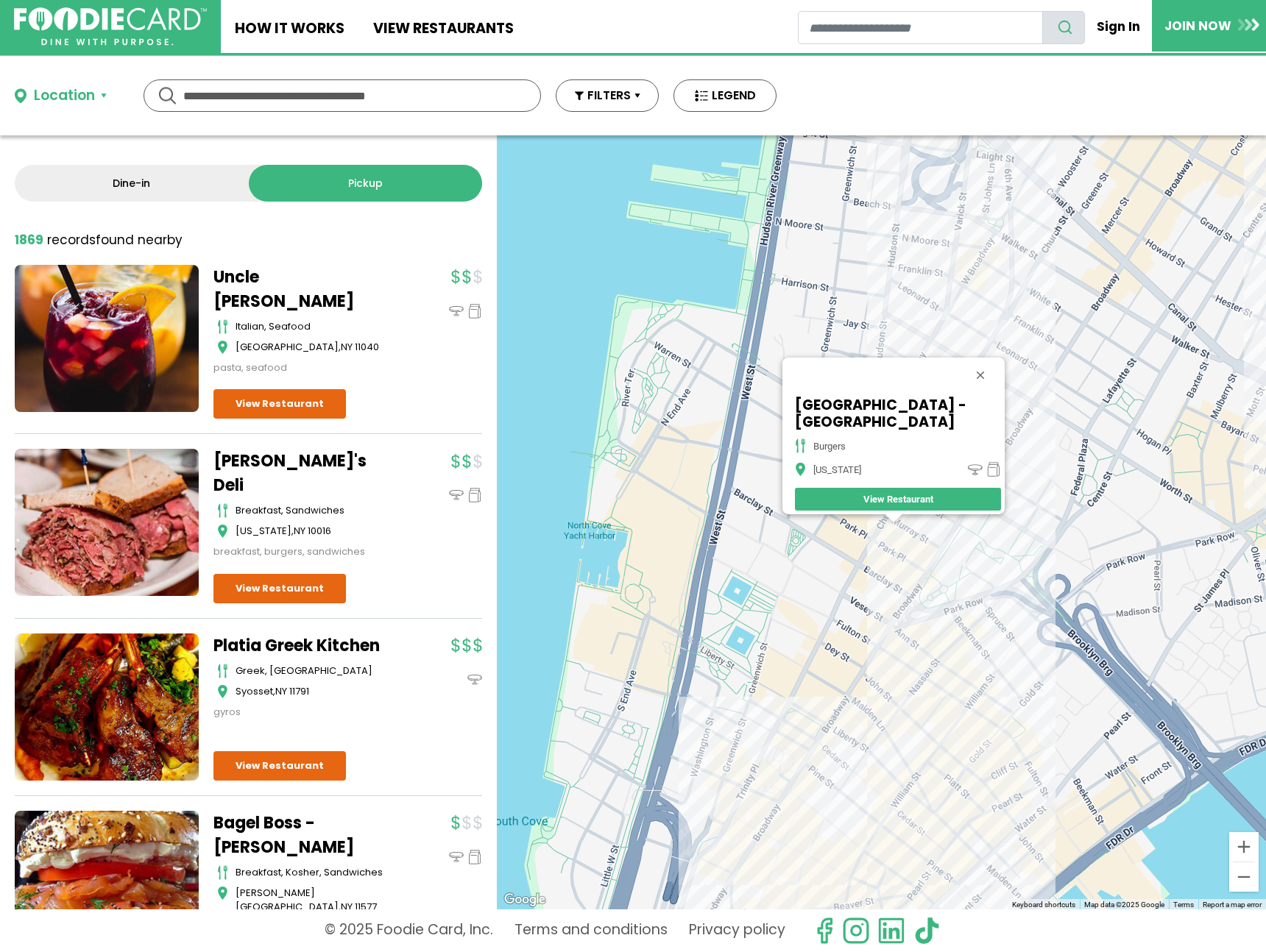
click at [876, 514] on div "Burger Village - Church St burgers New York View Restaurant" at bounding box center [881, 522] width 769 height 774
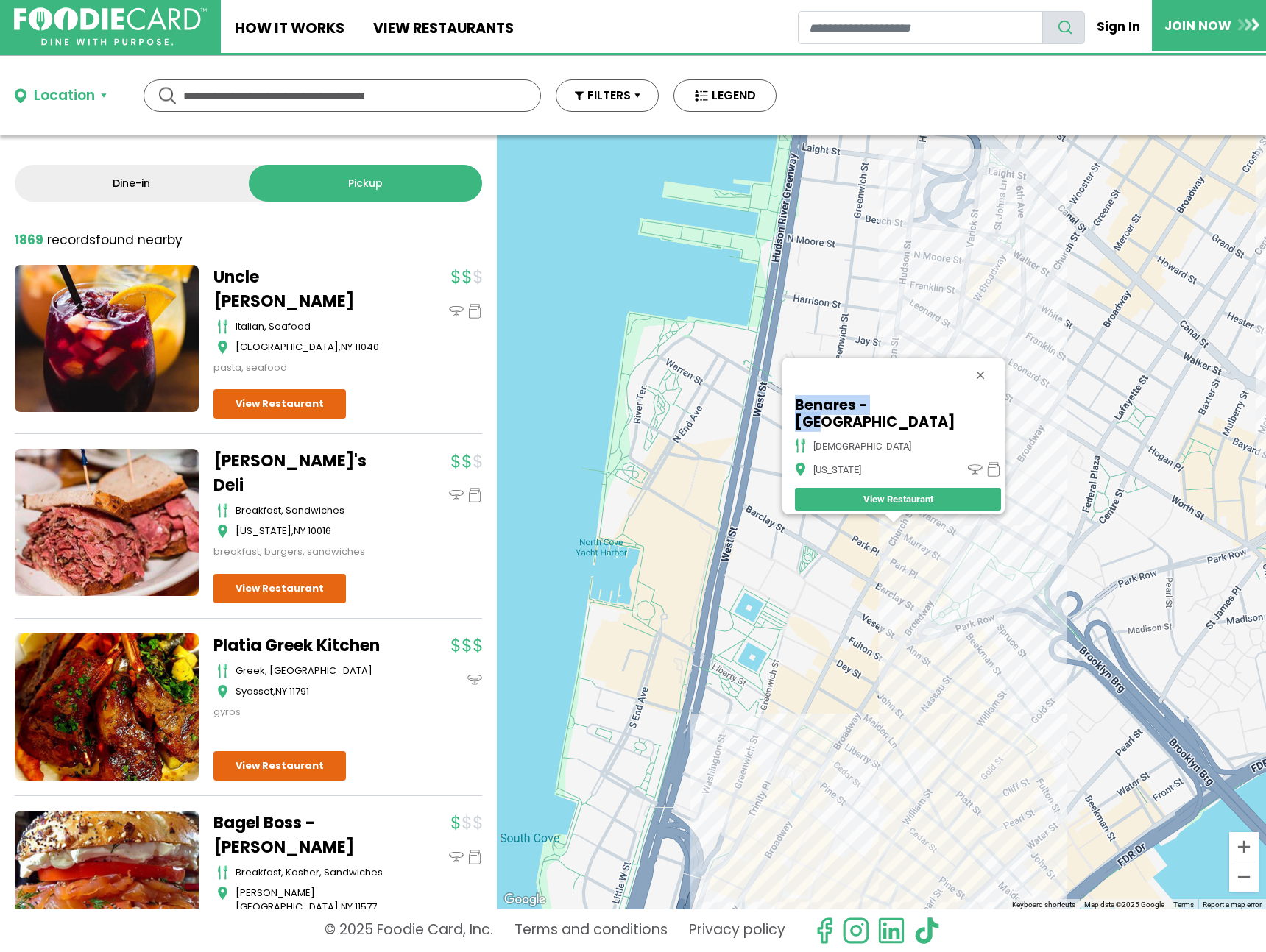
drag, startPoint x: 846, startPoint y: 418, endPoint x: 941, endPoint y: 418, distance: 95.0
click at [941, 418] on div "Benares - NYC indian New York View Restaurant" at bounding box center [898, 454] width 214 height 122
click at [1023, 363] on div "Benares - NYC indian New York View Restaurant" at bounding box center [881, 522] width 769 height 774
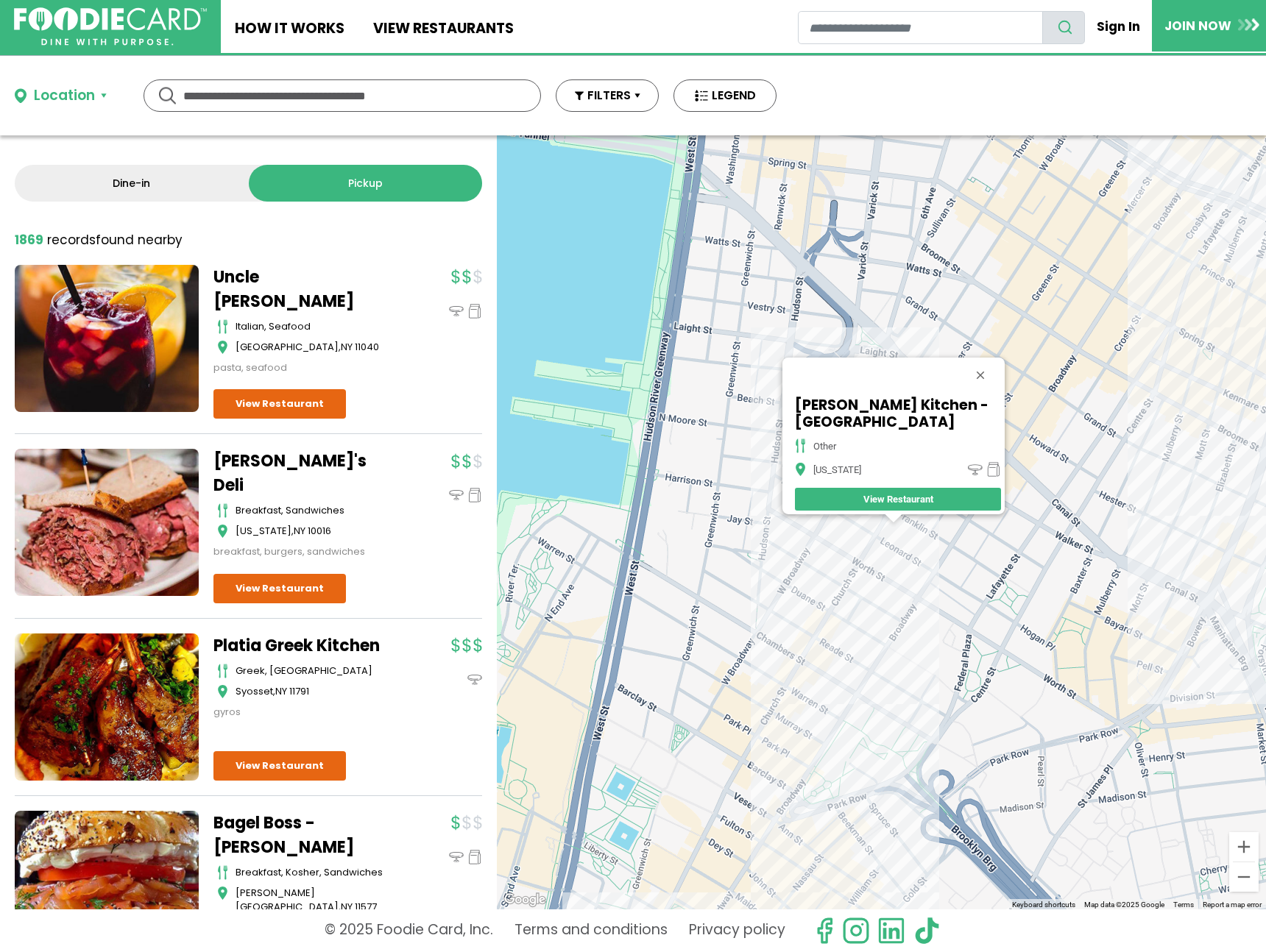
click at [918, 642] on div "Tara Kitchen - NYC other New York View Restaurant" at bounding box center [881, 522] width 769 height 774
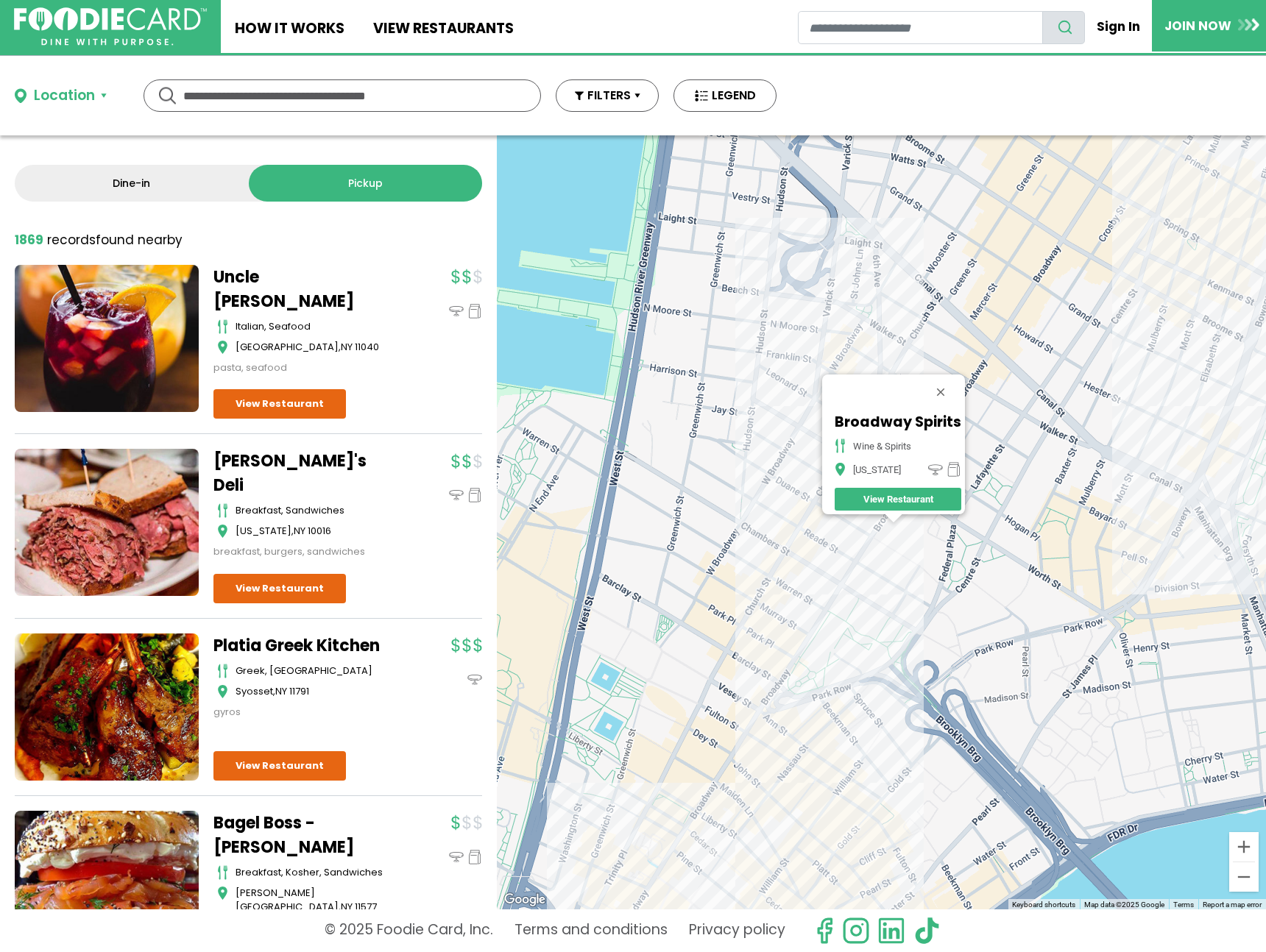
click at [901, 264] on div "Broadway Spirits wine & spirits New York View Restaurant" at bounding box center [881, 522] width 769 height 774
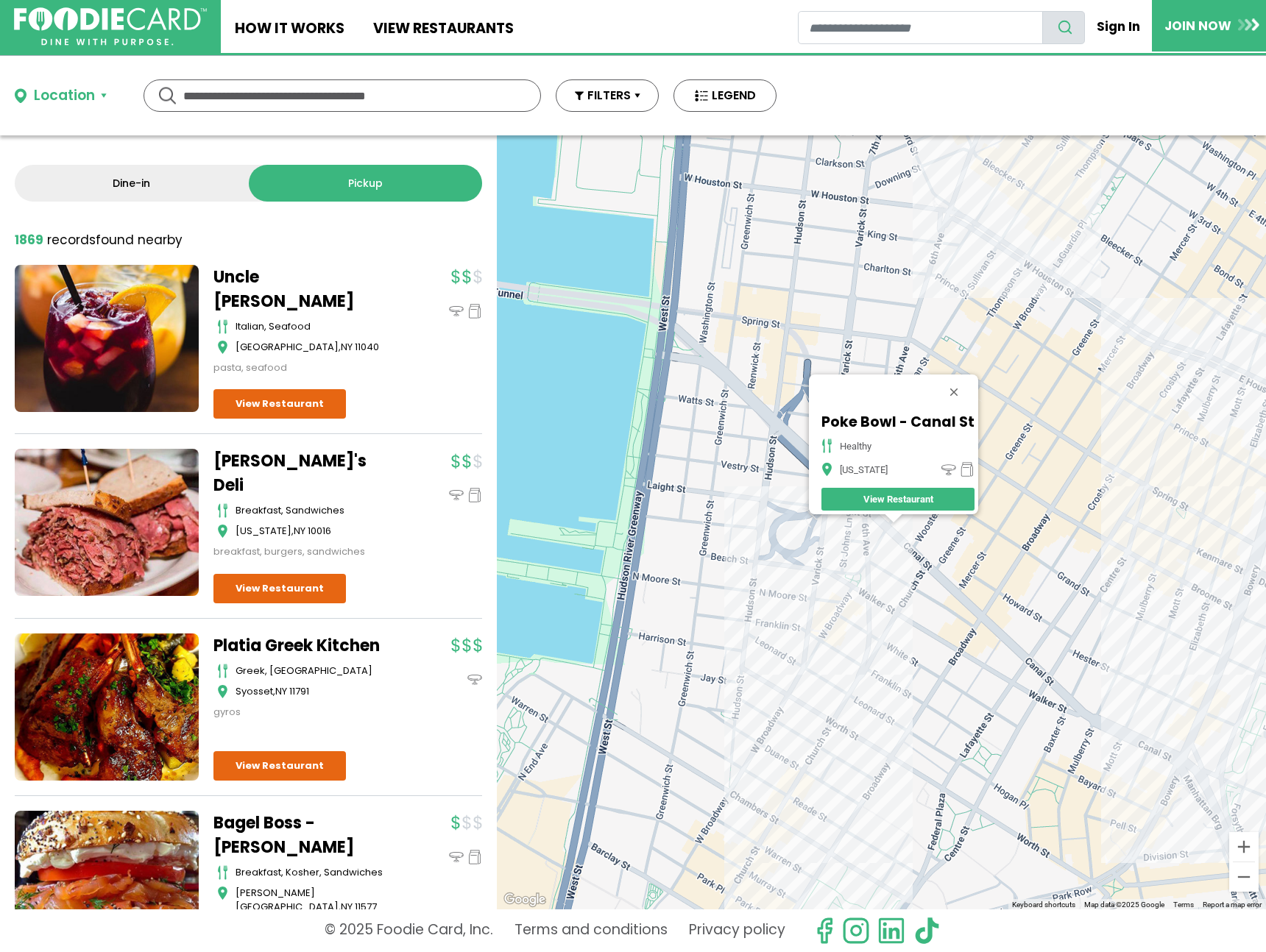
click at [1138, 671] on div "Poke Bowl - Canal St healthy New York View Restaurant" at bounding box center [881, 522] width 769 height 774
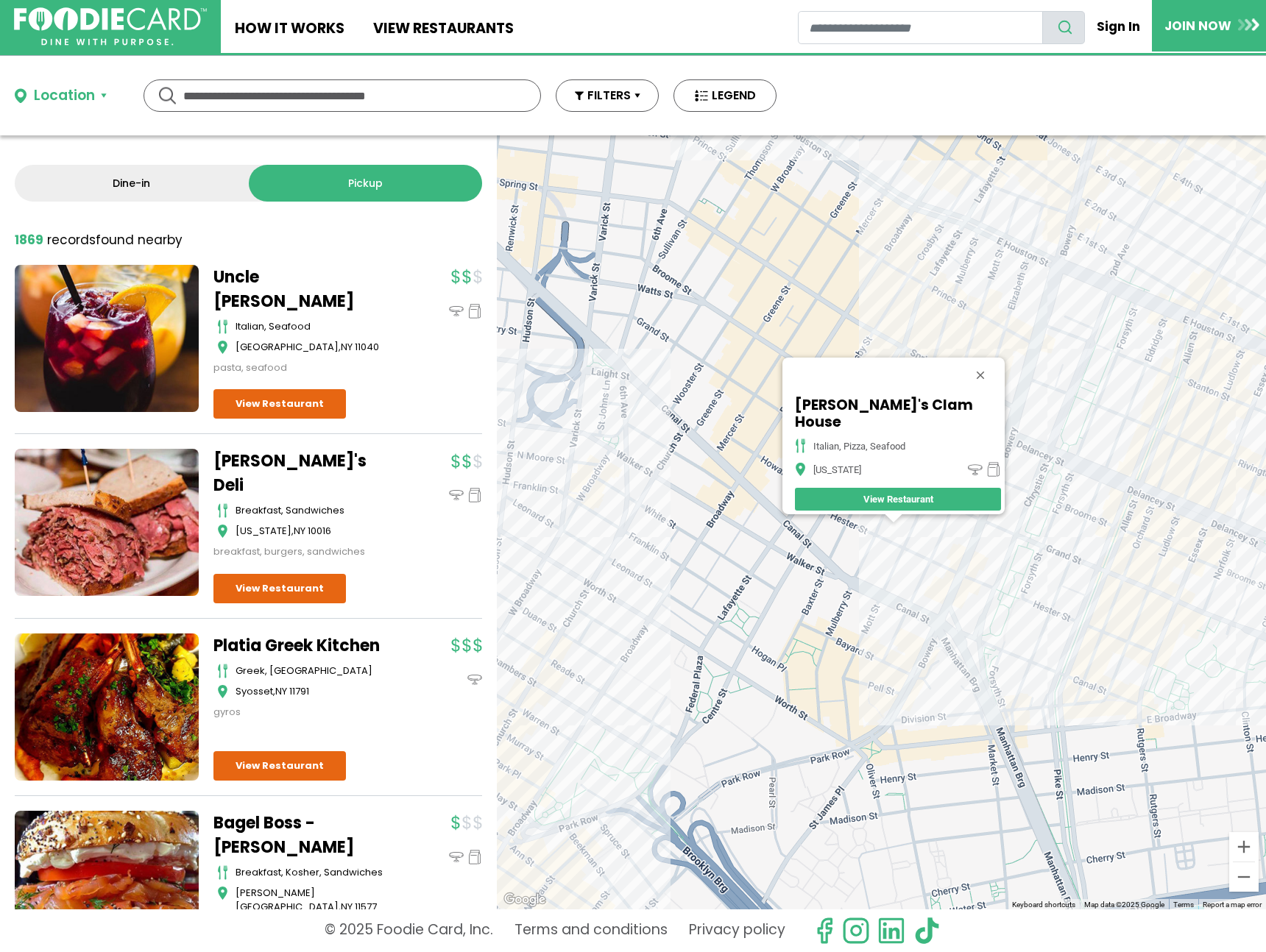
click at [1031, 611] on div "Umberto's Clam House italian, pizza, seafood New York View Restaurant" at bounding box center [881, 522] width 769 height 774
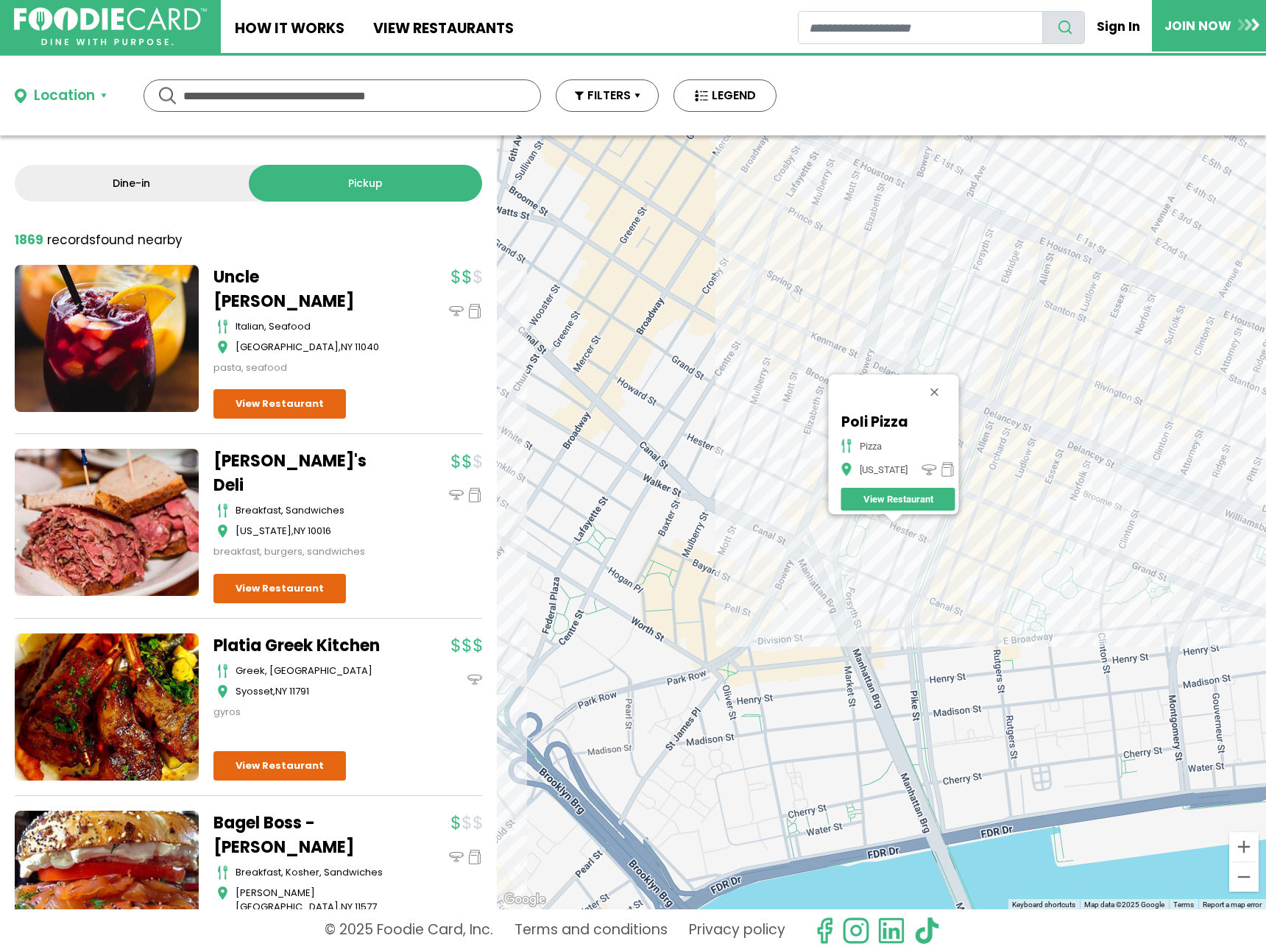
click at [941, 558] on div "Poli Pizza pizza New York View Restaurant" at bounding box center [881, 522] width 769 height 774
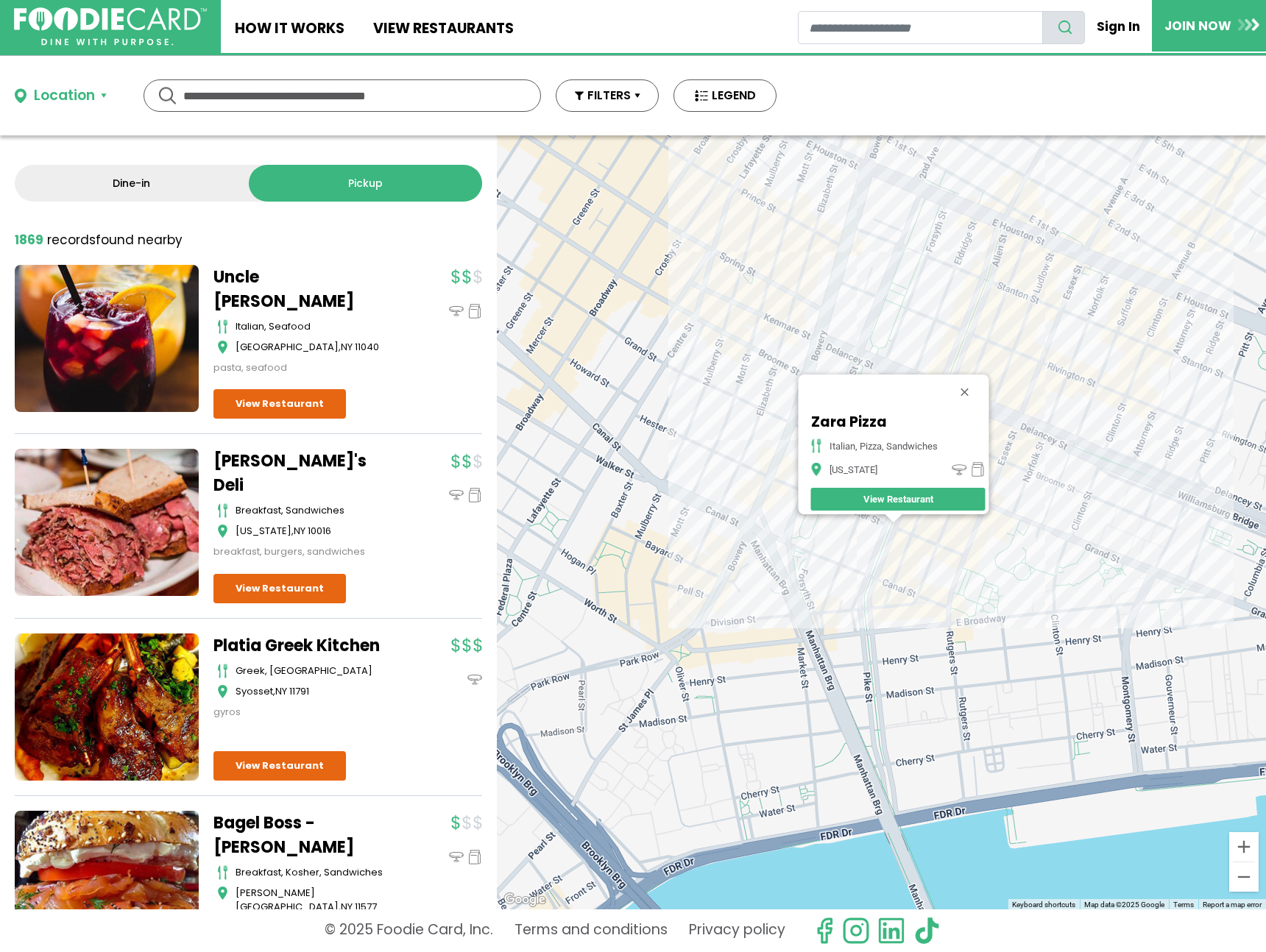
click at [928, 557] on div "Zara Pizza italian, pizza, sandwiches New York View Restaurant" at bounding box center [881, 522] width 769 height 774
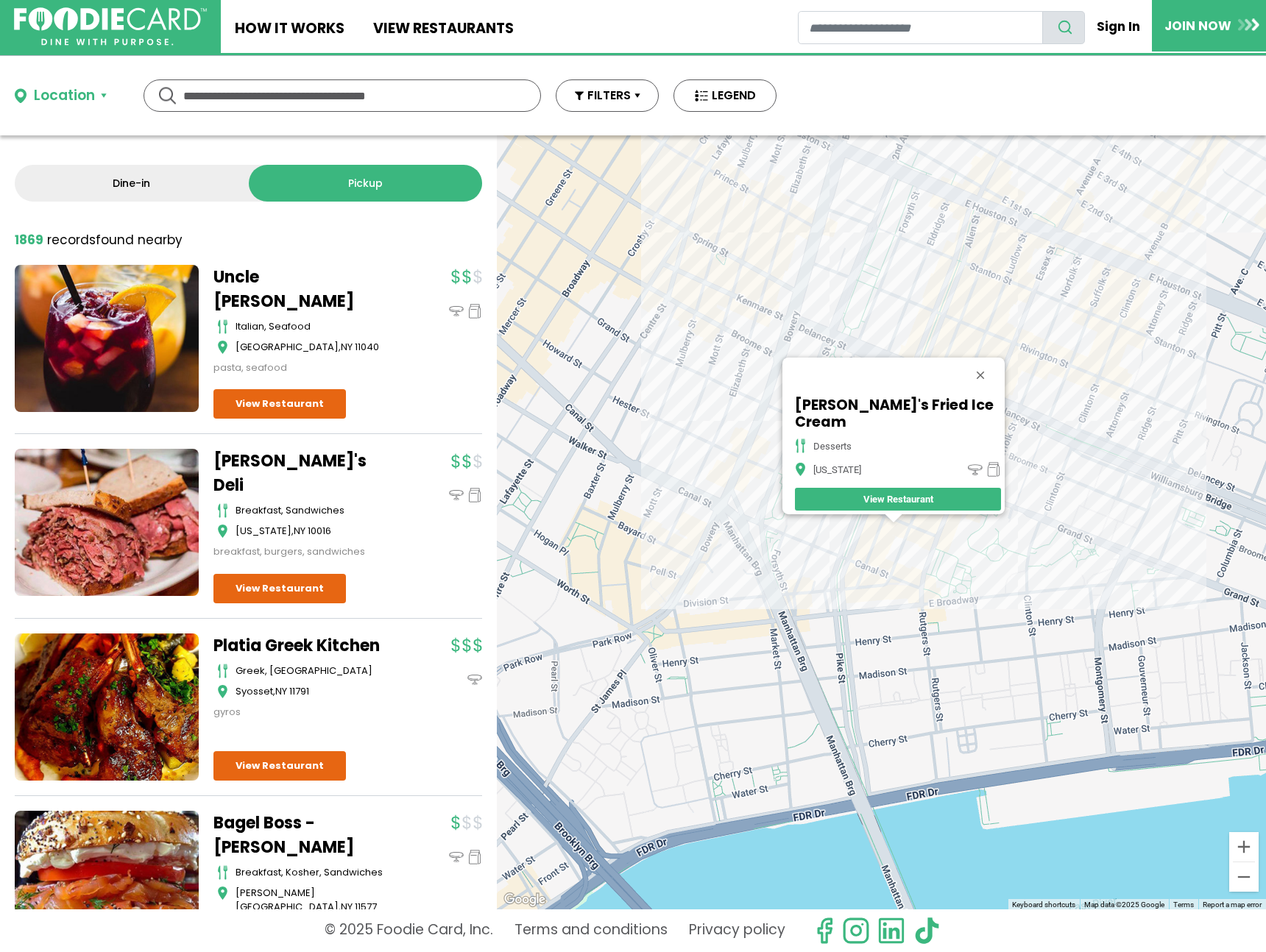
click at [1038, 520] on div "Sam's Fried Ice Cream desserts New York View Restaurant" at bounding box center [881, 522] width 769 height 774
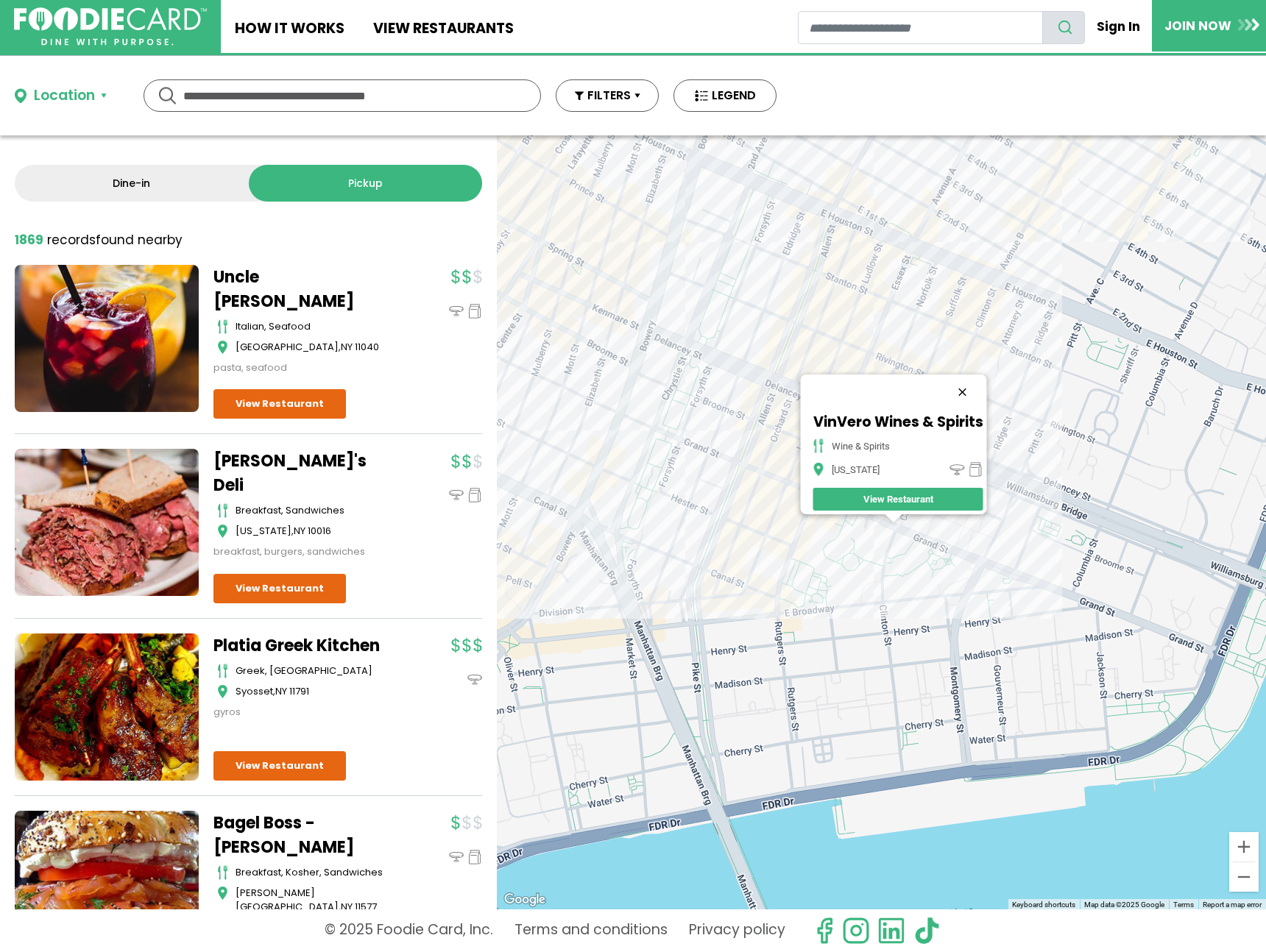
click at [963, 374] on button "Close" at bounding box center [963, 392] width 35 height 35
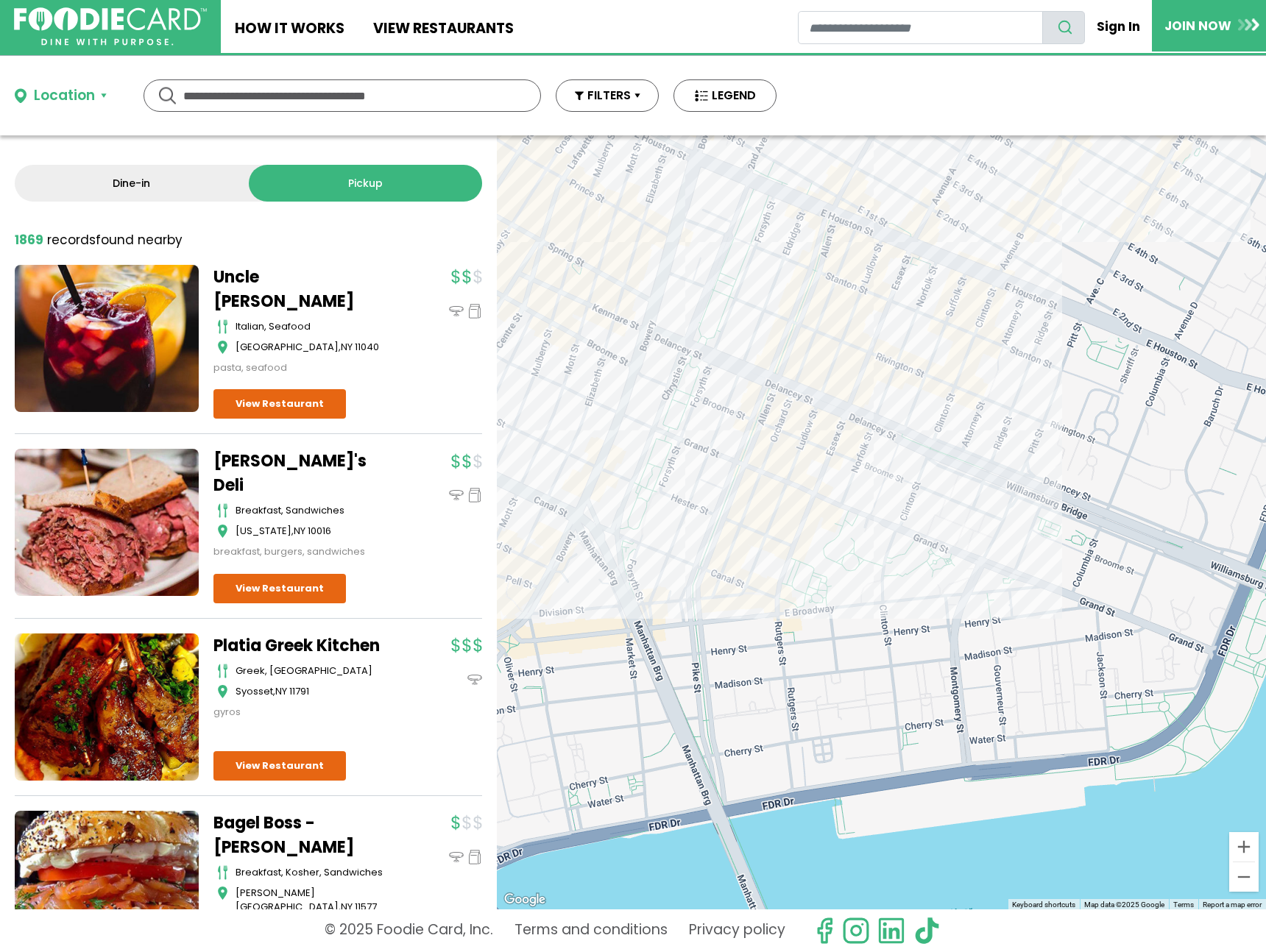
click at [974, 411] on div at bounding box center [881, 522] width 769 height 774
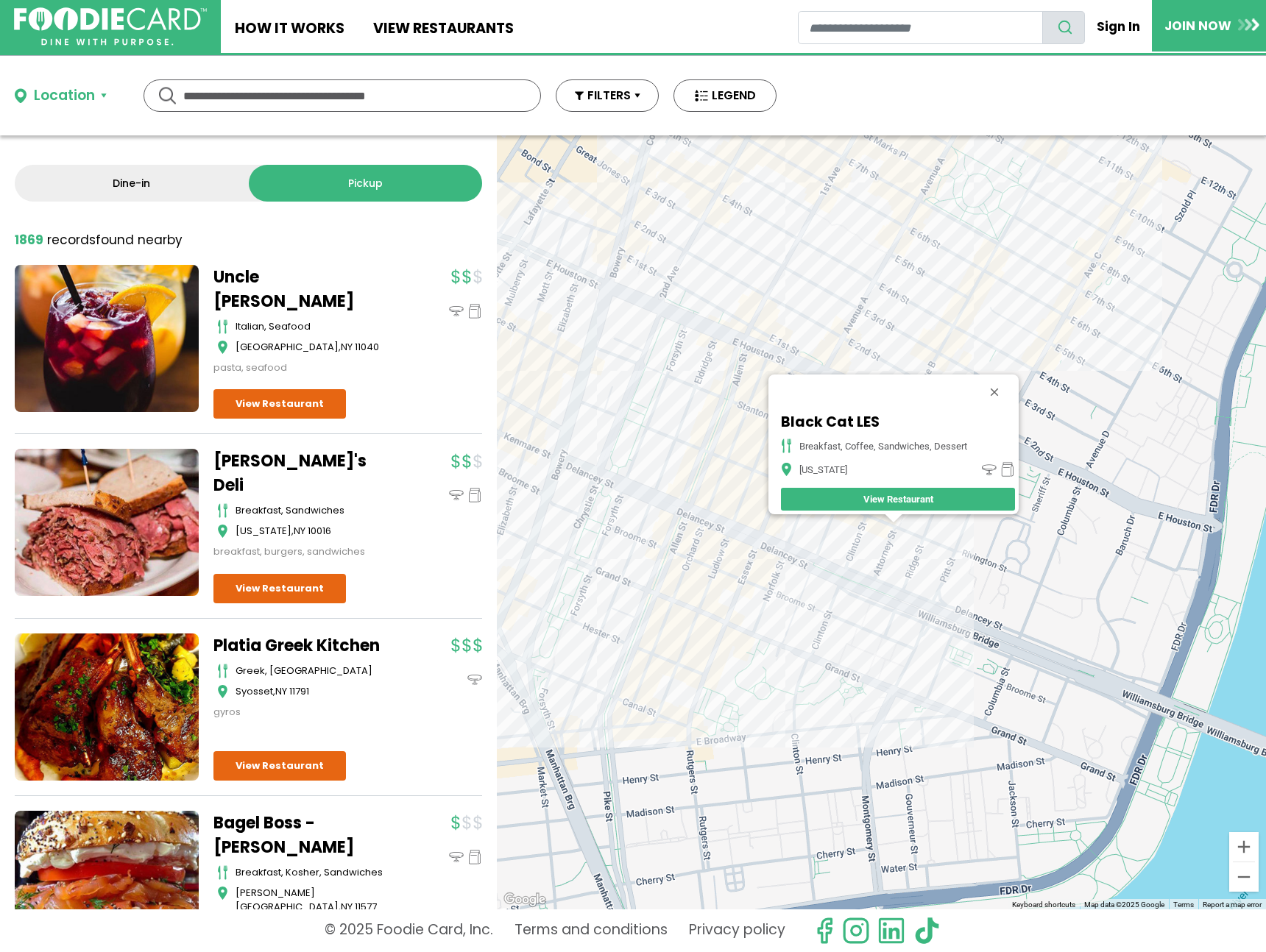
click at [849, 357] on div "Black Cat LES Breakfast, Coffee, Sandwiches, Dessert New York View Restaurant" at bounding box center [881, 522] width 769 height 774
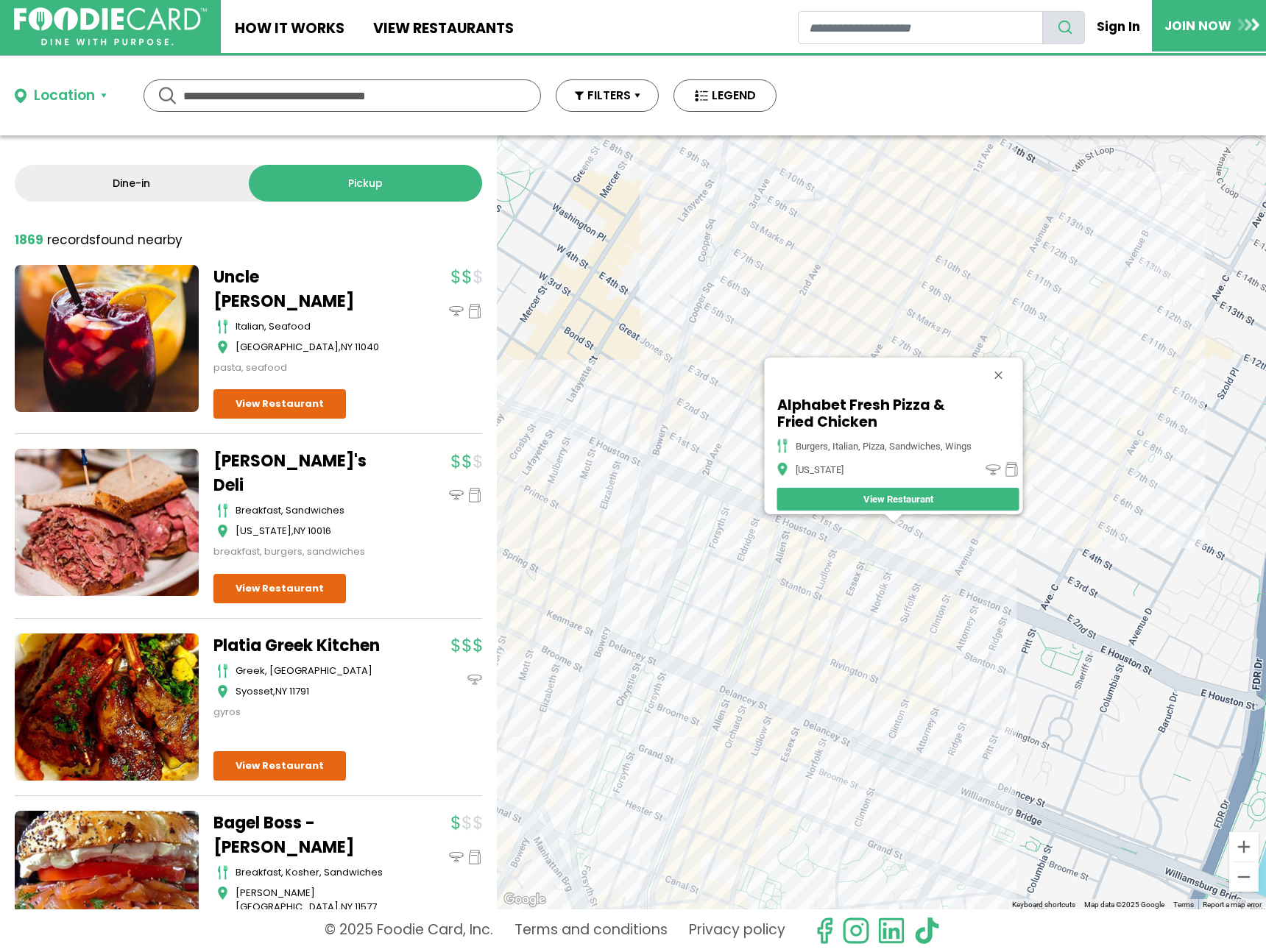
click at [760, 525] on div "Alphabet Fresh Pizza & Fried Chicken burgers, italian, pizza, sandwiches, wings…" at bounding box center [881, 522] width 769 height 774
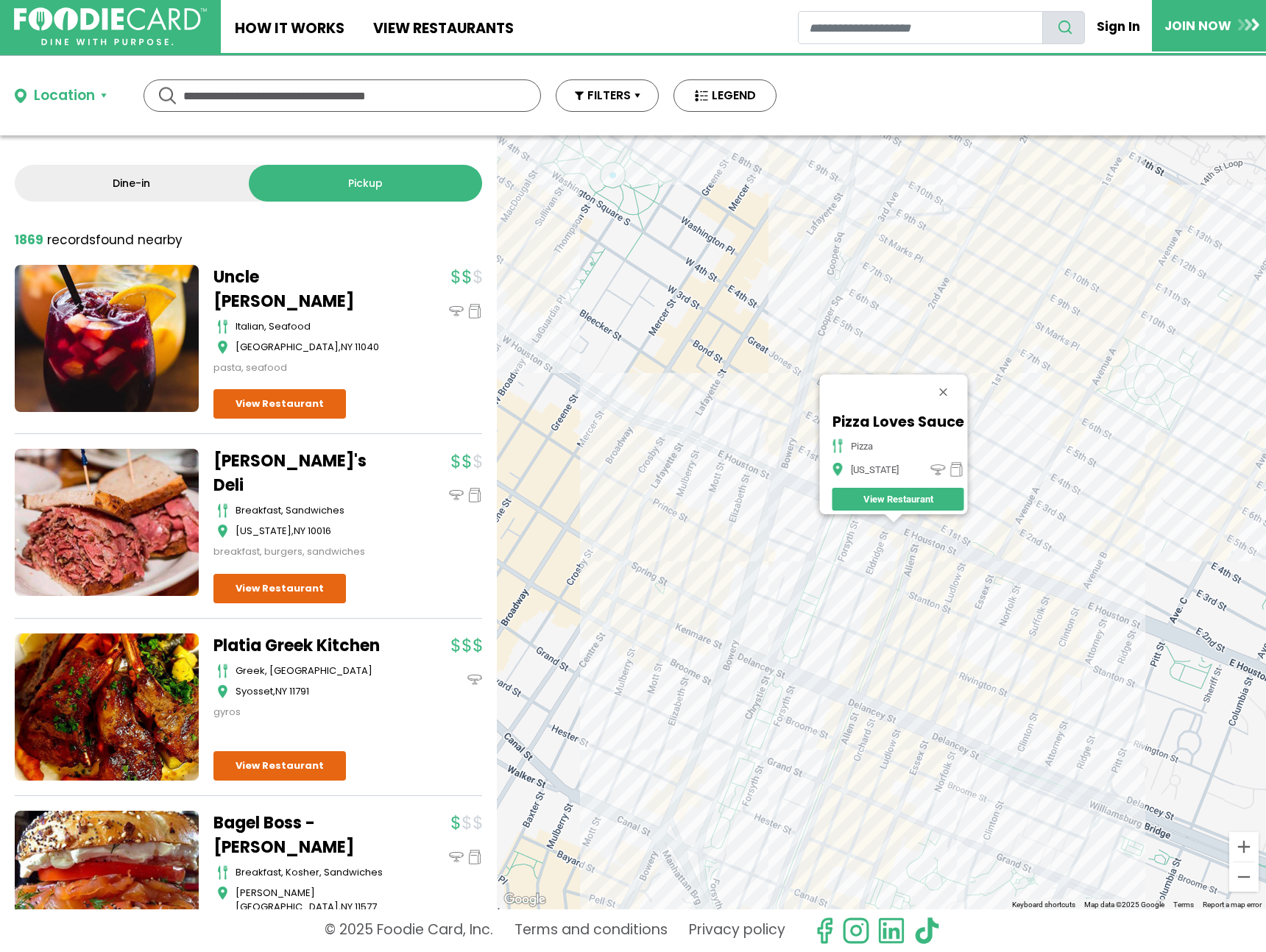
click at [799, 523] on div "Pizza Loves Sauce pizza New York View Restaurant" at bounding box center [881, 522] width 769 height 774
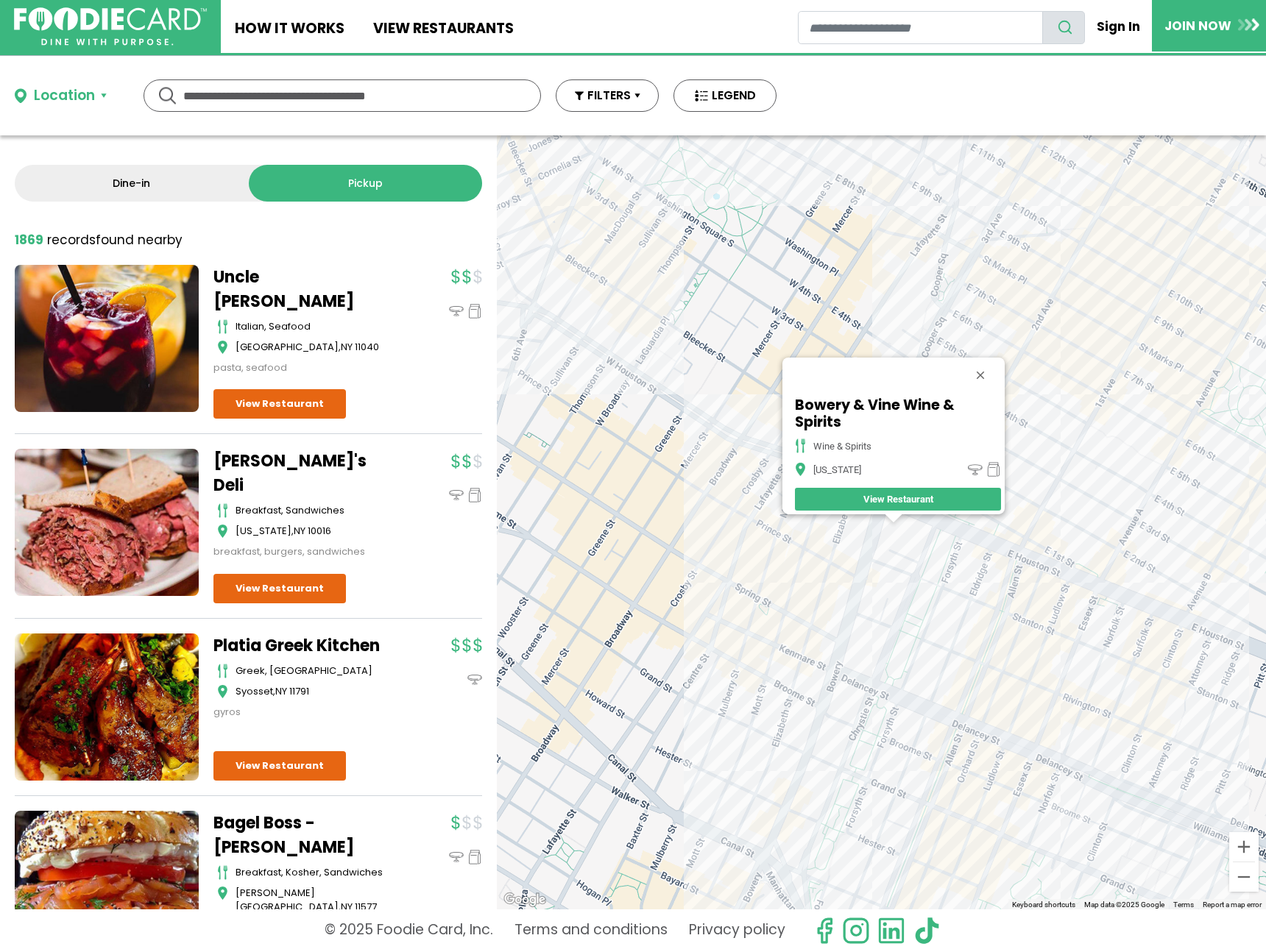
click at [1116, 393] on div "Bowery & Vine Wine & Spirits wine & spirits New York View Restaurant" at bounding box center [881, 522] width 769 height 774
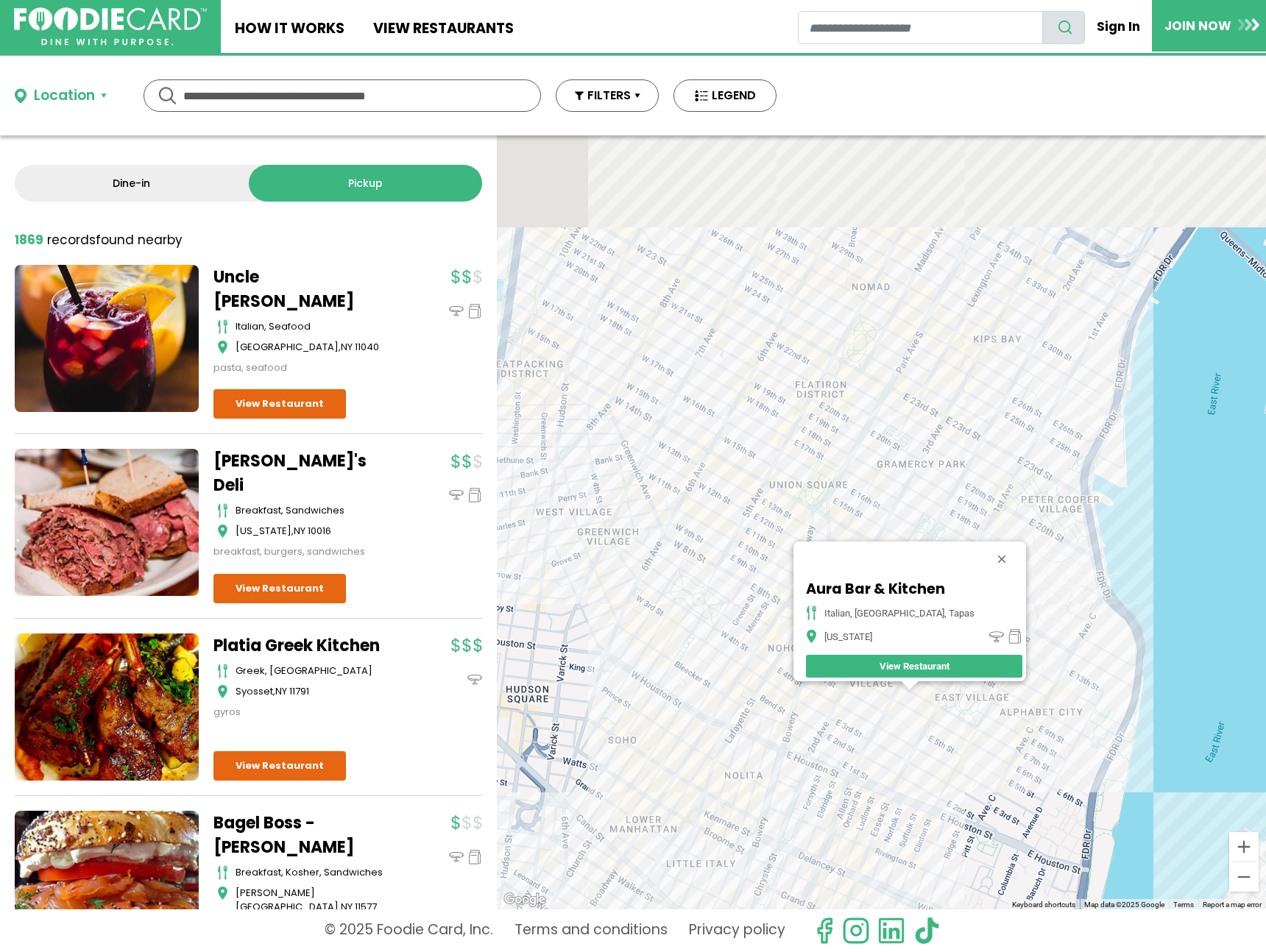
drag, startPoint x: 1044, startPoint y: 438, endPoint x: 1012, endPoint y: 672, distance: 236.2
click at [1012, 672] on div "Aura Bar & Kitchen italian, mediterranean, tapas New York View Restaurant" at bounding box center [881, 522] width 769 height 774
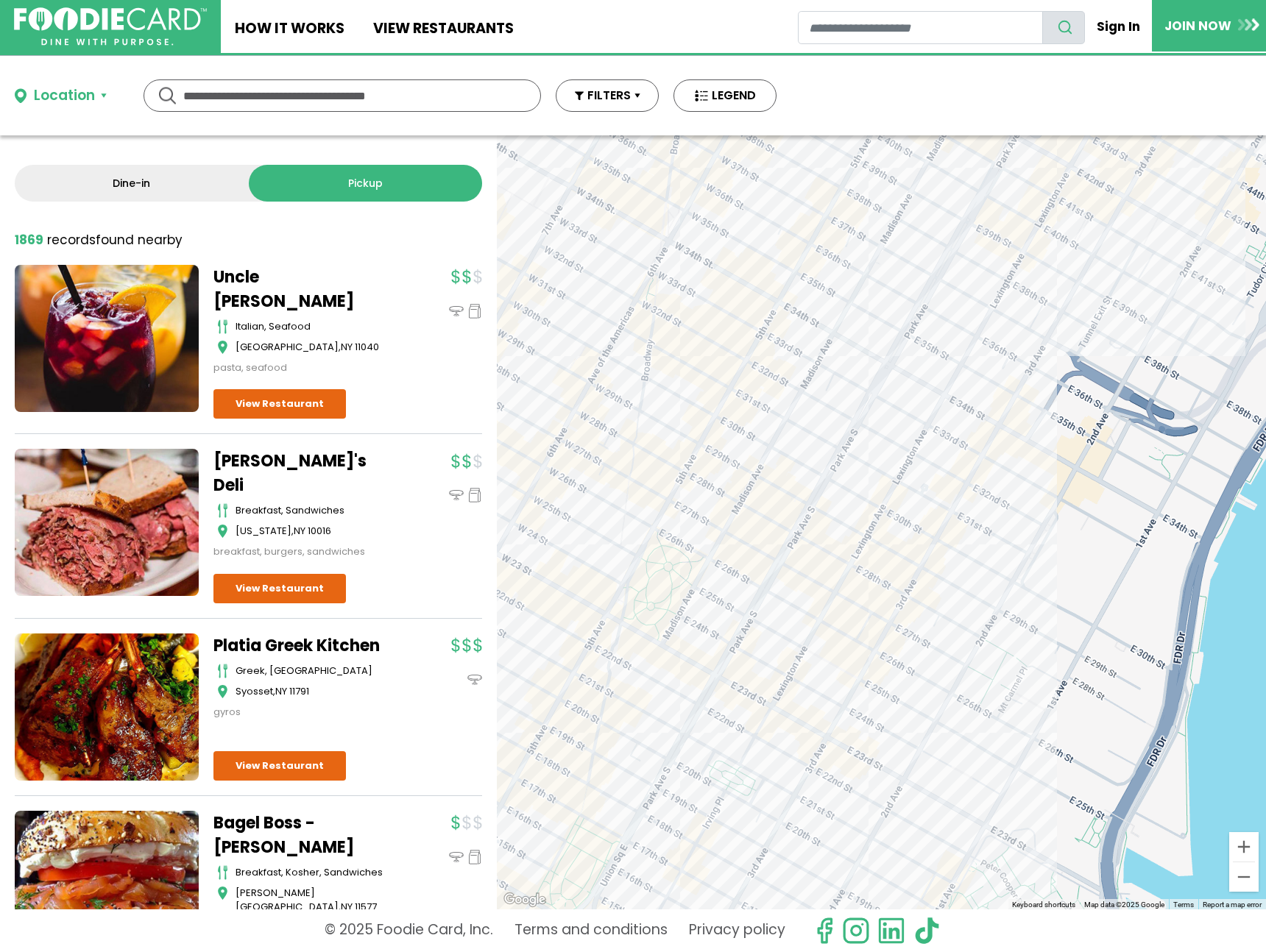
click at [1036, 341] on div "Aura Bar & Kitchen italian, mediterranean, tapas New York View Restaurant" at bounding box center [881, 522] width 769 height 774
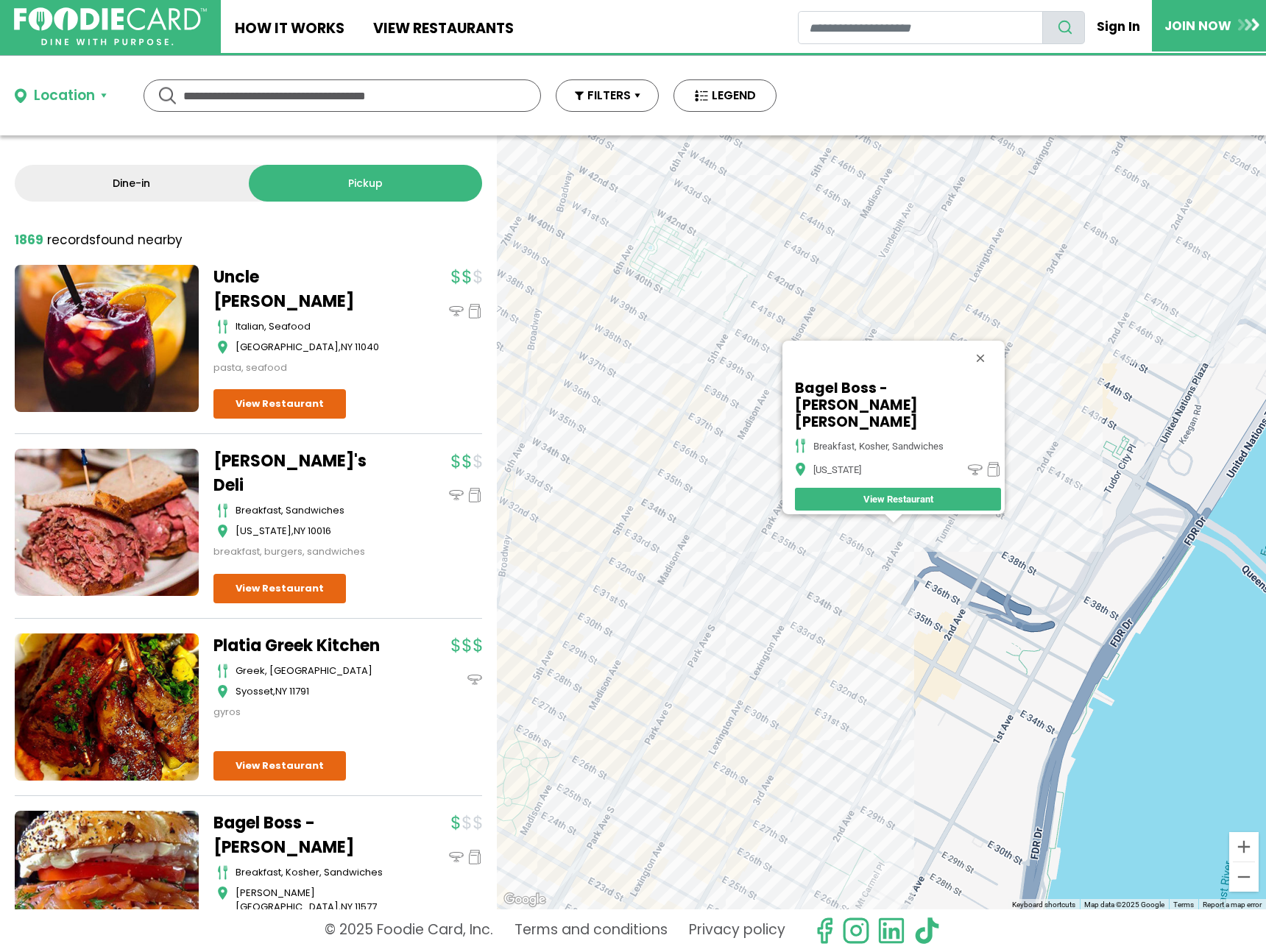
click at [882, 616] on div "Bagel Boss - Murray Hill breakfast, kosher, sandwiches New York View Restaurant" at bounding box center [881, 522] width 769 height 774
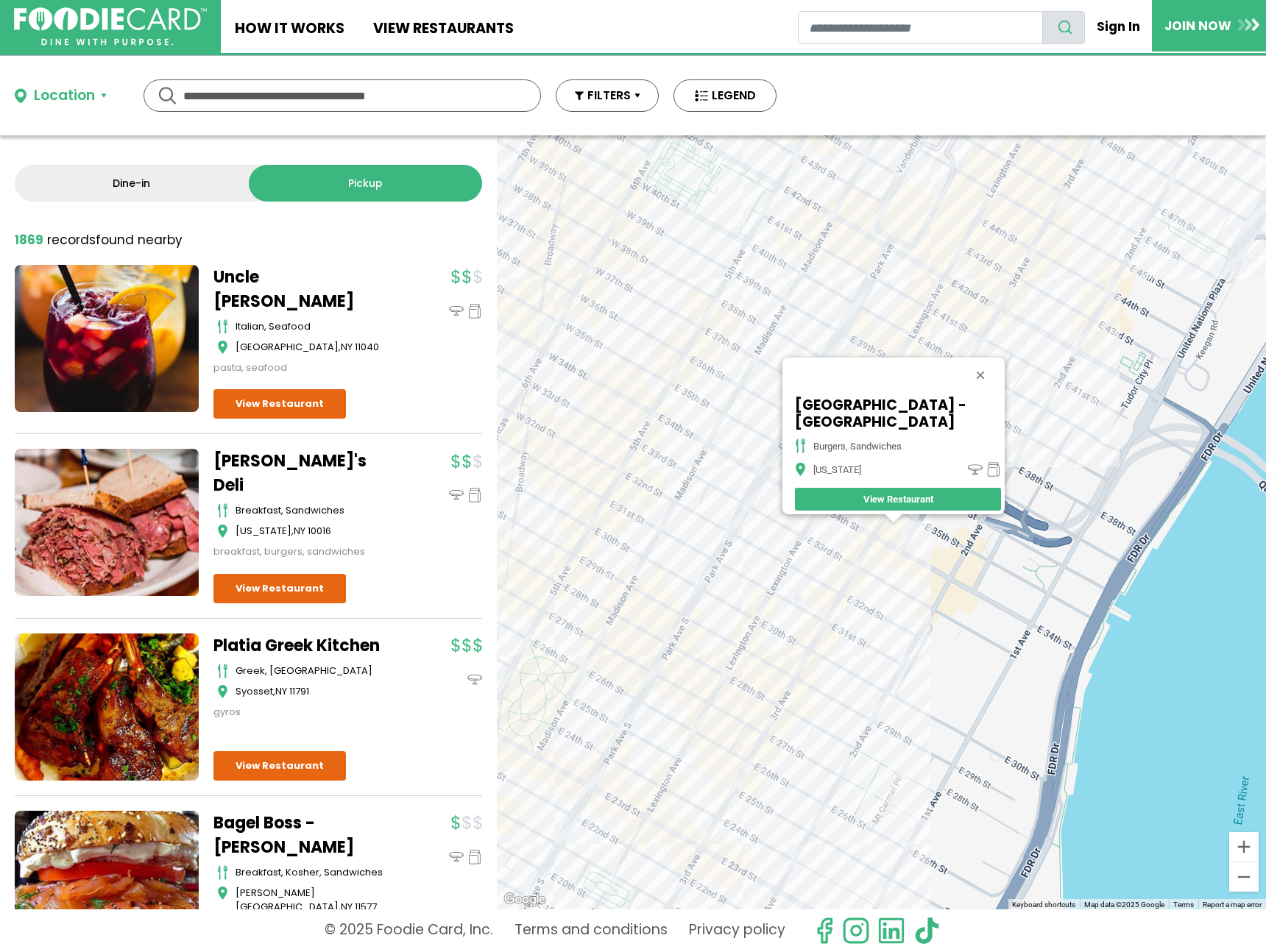
click at [868, 586] on div "Grand Canyon Restaurant - NYC burgers, sandwiches New York View Restaurant" at bounding box center [881, 522] width 769 height 774
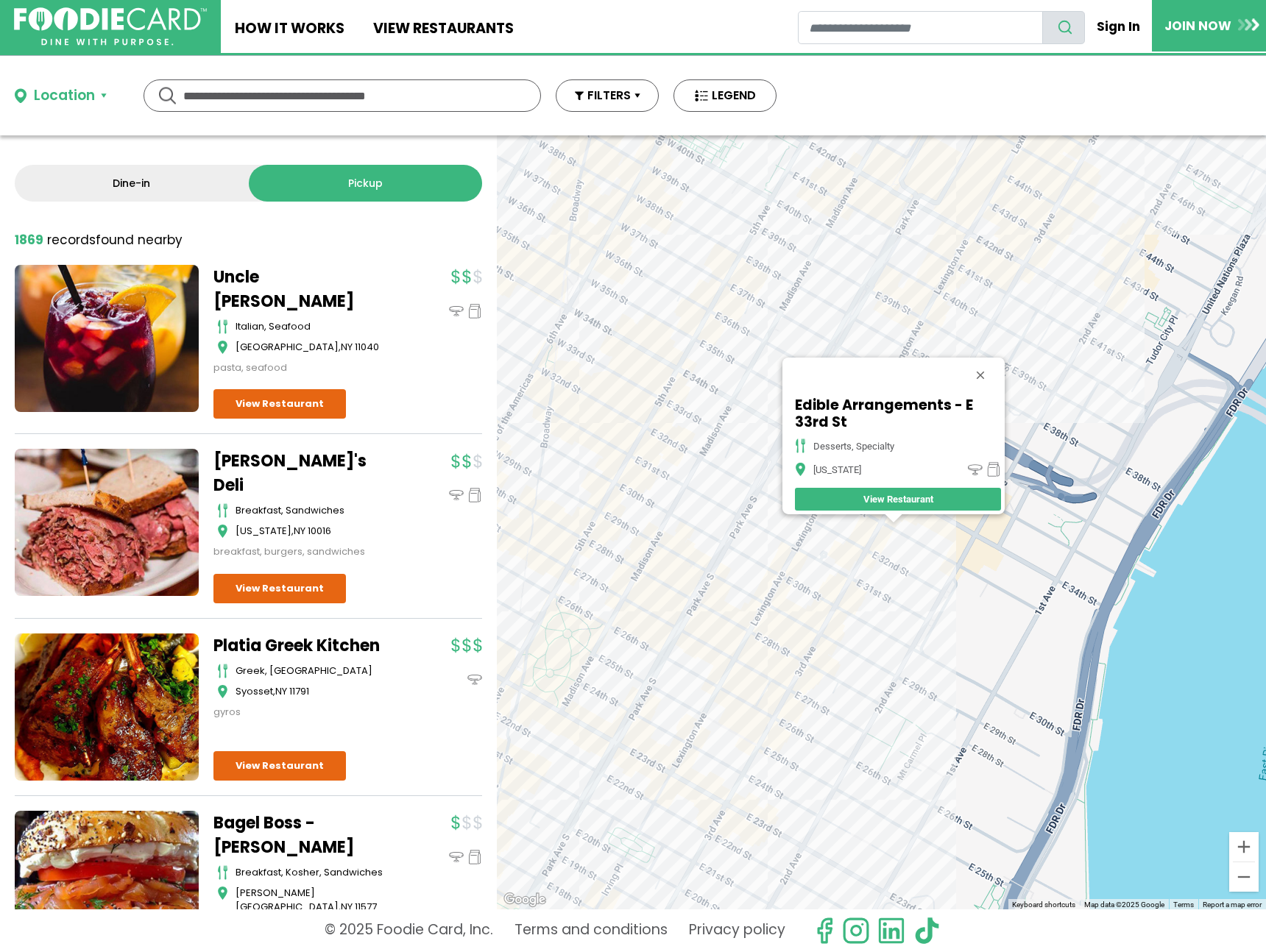
click at [791, 543] on div "Edible Arrangements - E 33rd St desserts, specialty New York View Restaurant" at bounding box center [881, 522] width 769 height 774
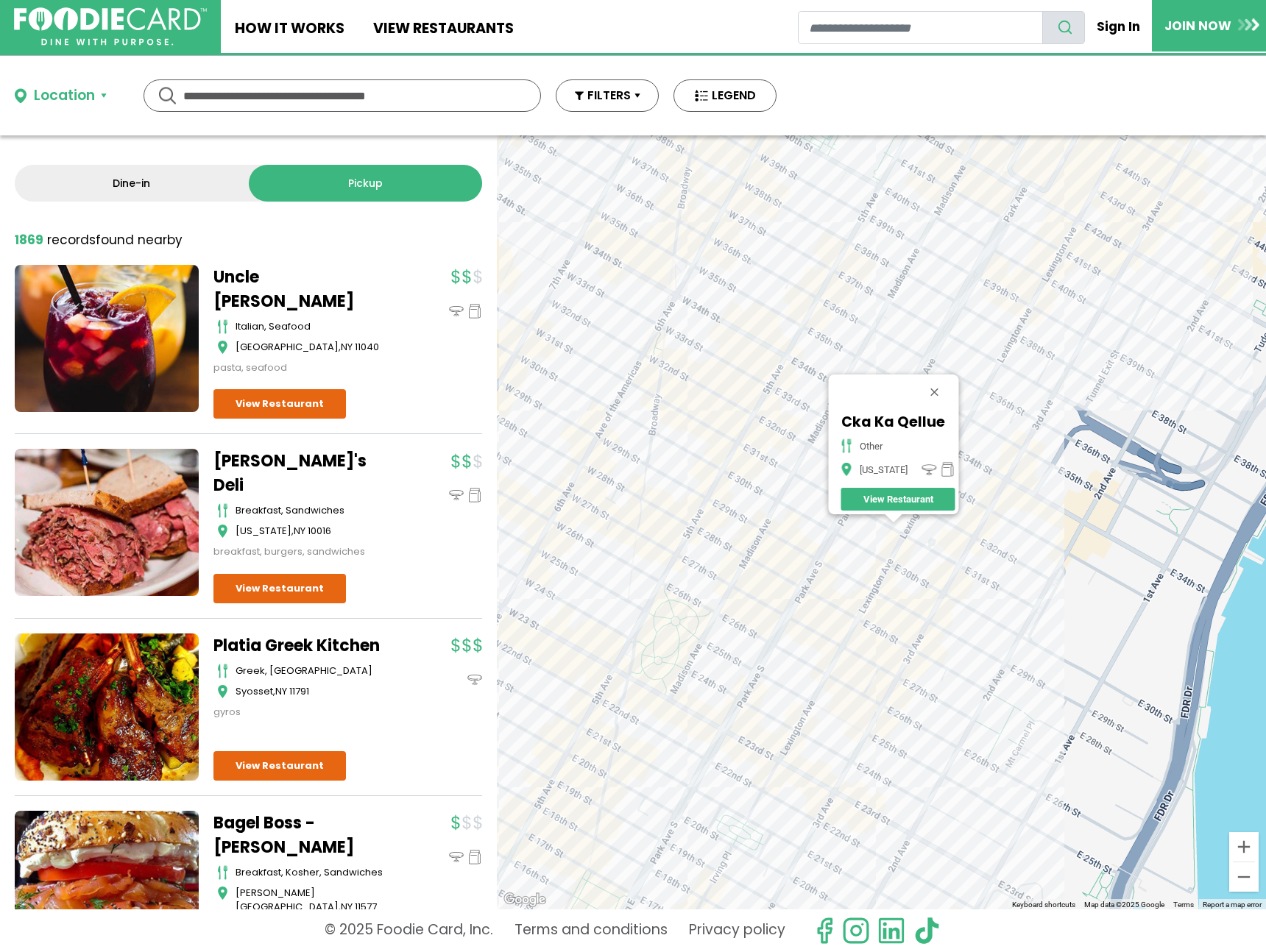
click at [866, 534] on div "Cka Ka Qellue other New York View Restaurant" at bounding box center [881, 522] width 769 height 774
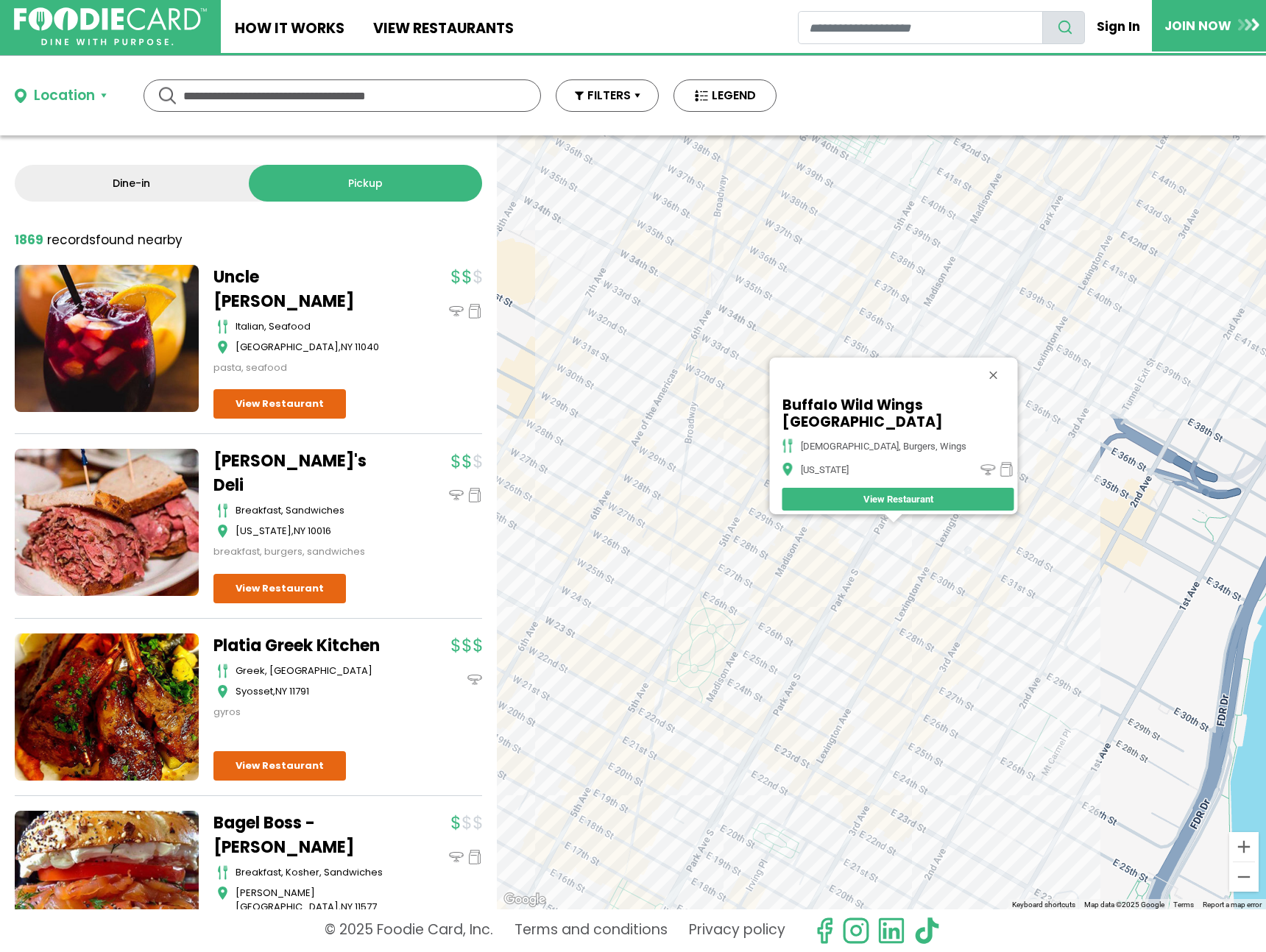
click at [910, 626] on div "Buffalo Wild Wings Go - Park Ave South american, burgers, wings New York View R…" at bounding box center [881, 522] width 769 height 774
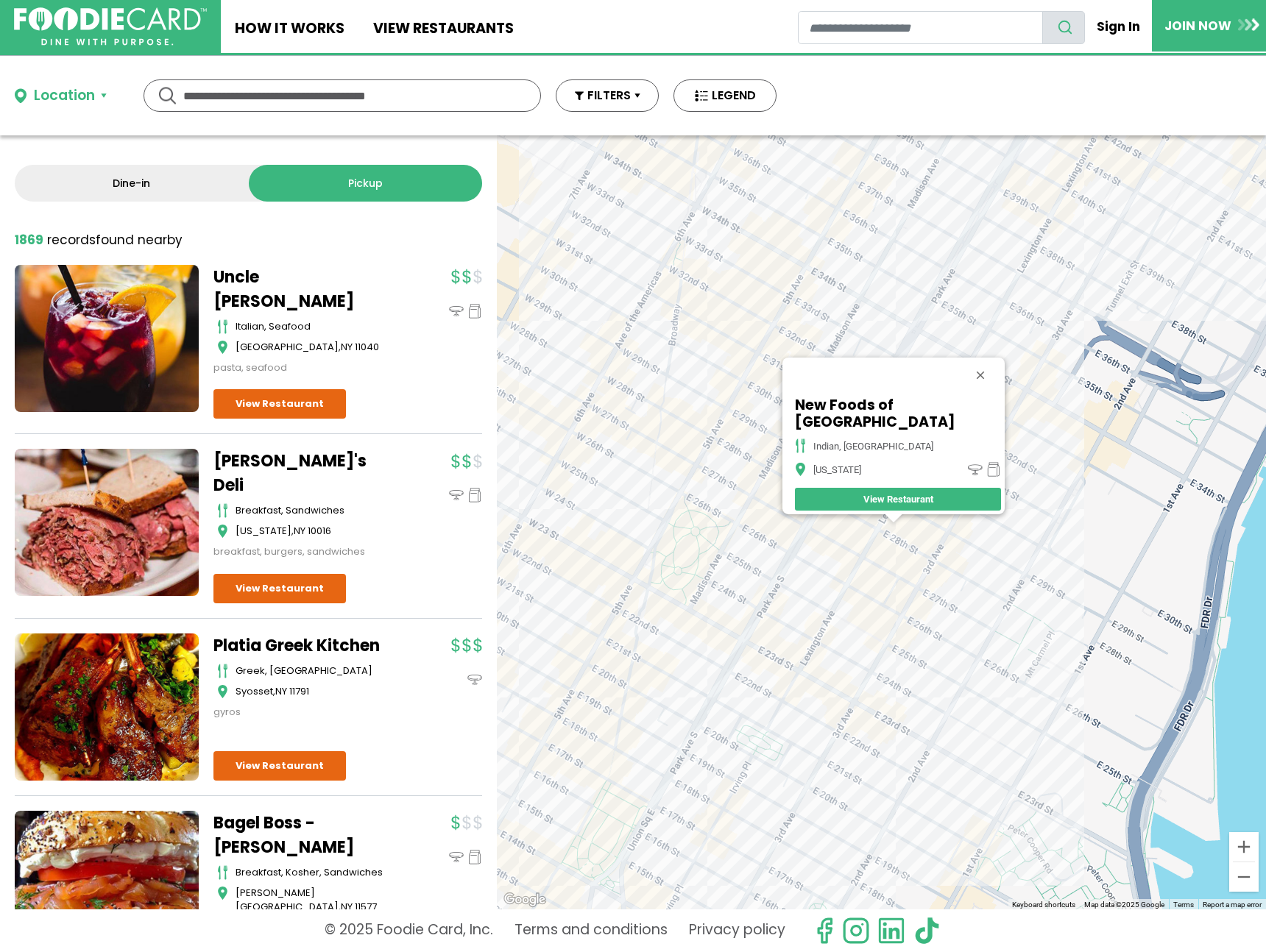
click at [957, 548] on div "New Foods of India Indian, Middle Eastern New York View Restaurant" at bounding box center [881, 522] width 769 height 774
click at [952, 556] on div "New Foods of India Indian, Middle Eastern New York View Restaurant" at bounding box center [881, 522] width 769 height 774
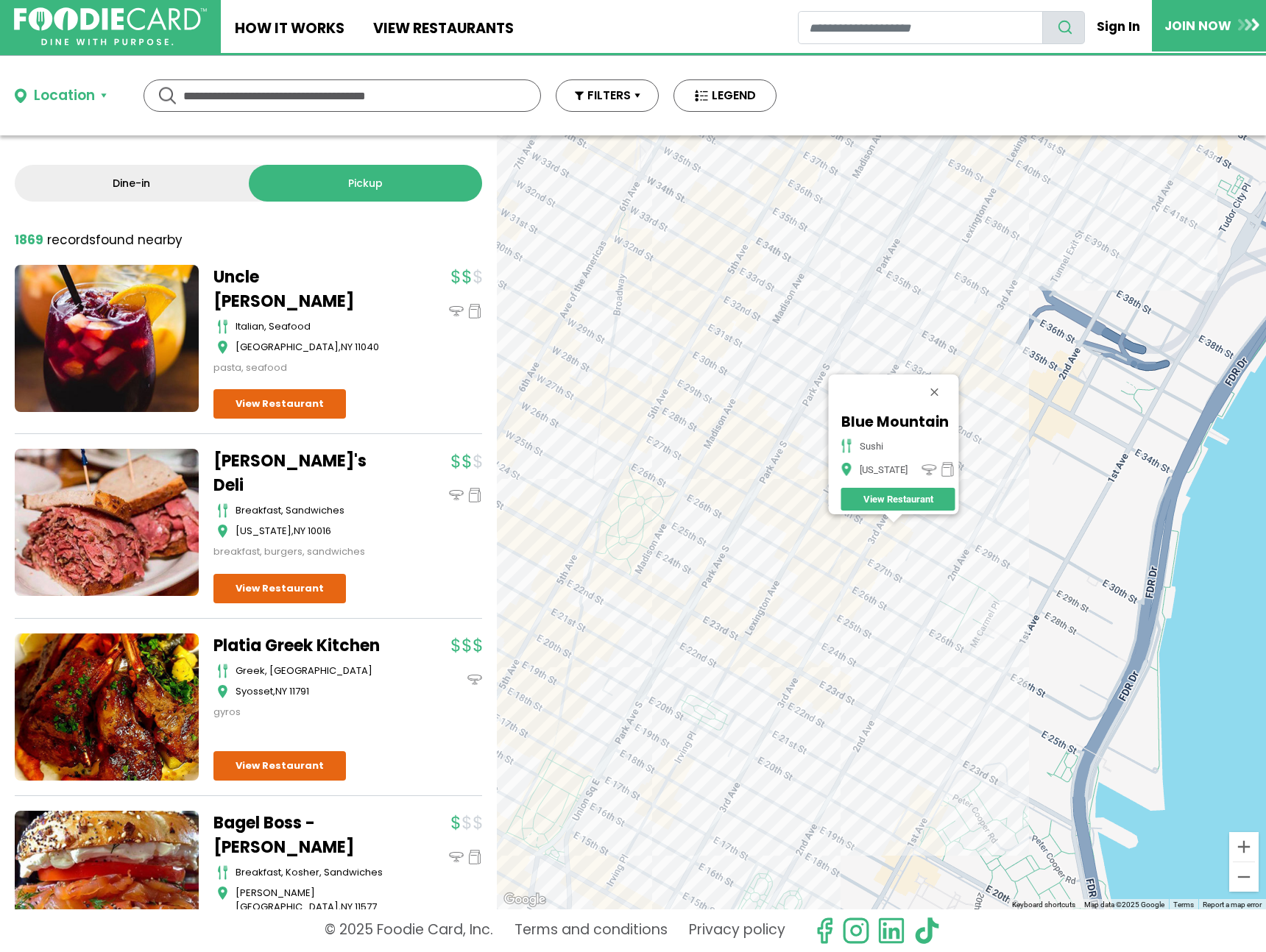
click at [931, 563] on div "Blue Mountain sushi New York View Restaurant" at bounding box center [881, 522] width 769 height 774
click at [947, 578] on div "Blue Mountain sushi New York View Restaurant" at bounding box center [881, 522] width 769 height 774
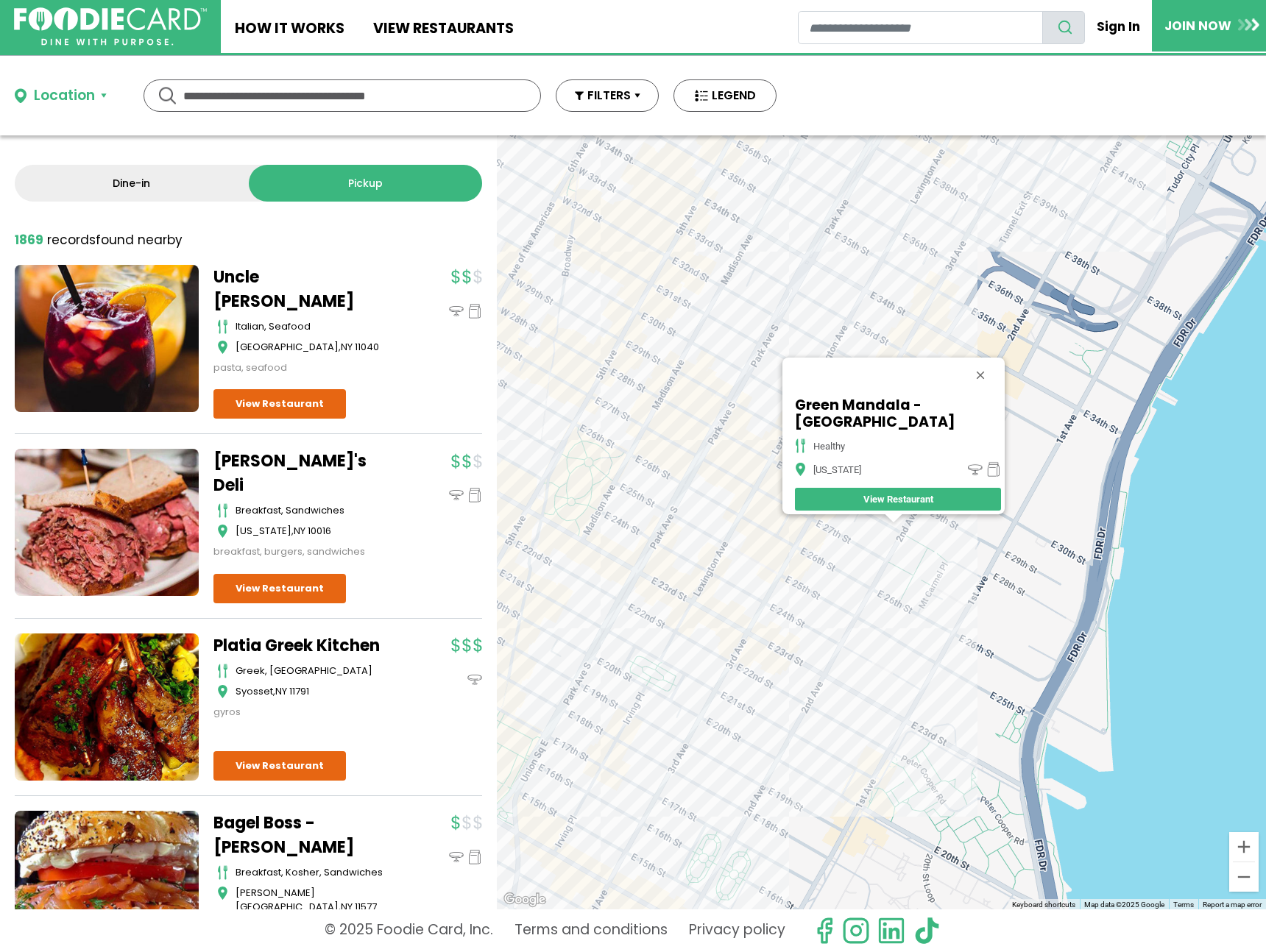
click at [859, 645] on div "Green Mandala - East 28th Street healthy New York View Restaurant" at bounding box center [881, 522] width 769 height 774
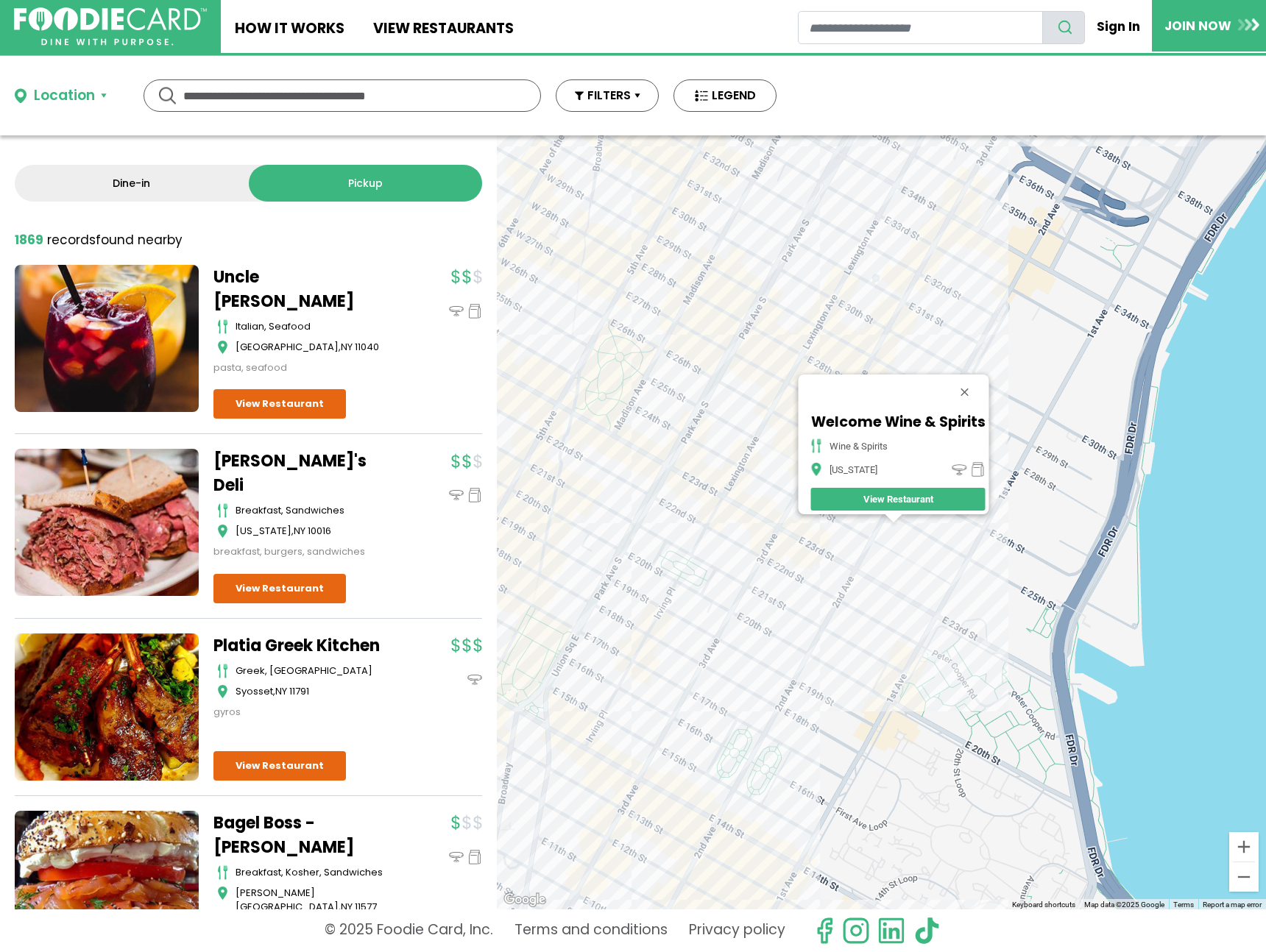
click at [865, 578] on div "Welcome Wine & Spirits wine & spirits New York View Restaurant" at bounding box center [881, 522] width 769 height 774
click at [838, 568] on div "Welcome Wine & Spirits wine & spirits New York View Restaurant" at bounding box center [881, 522] width 769 height 774
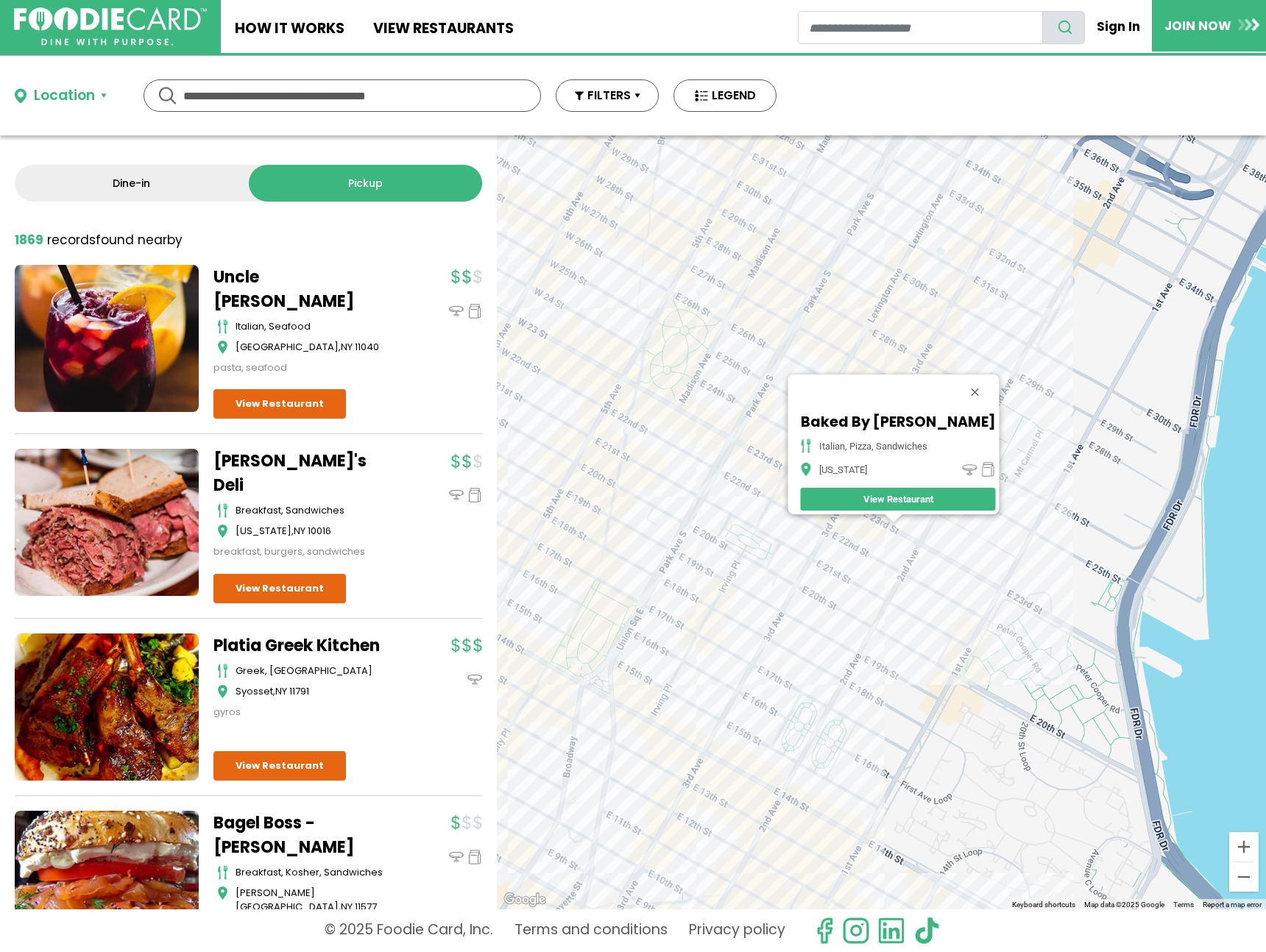
click at [814, 356] on div "Baked By Luigi italian, pizza, sandwiches New York View Restaurant" at bounding box center [881, 522] width 769 height 774
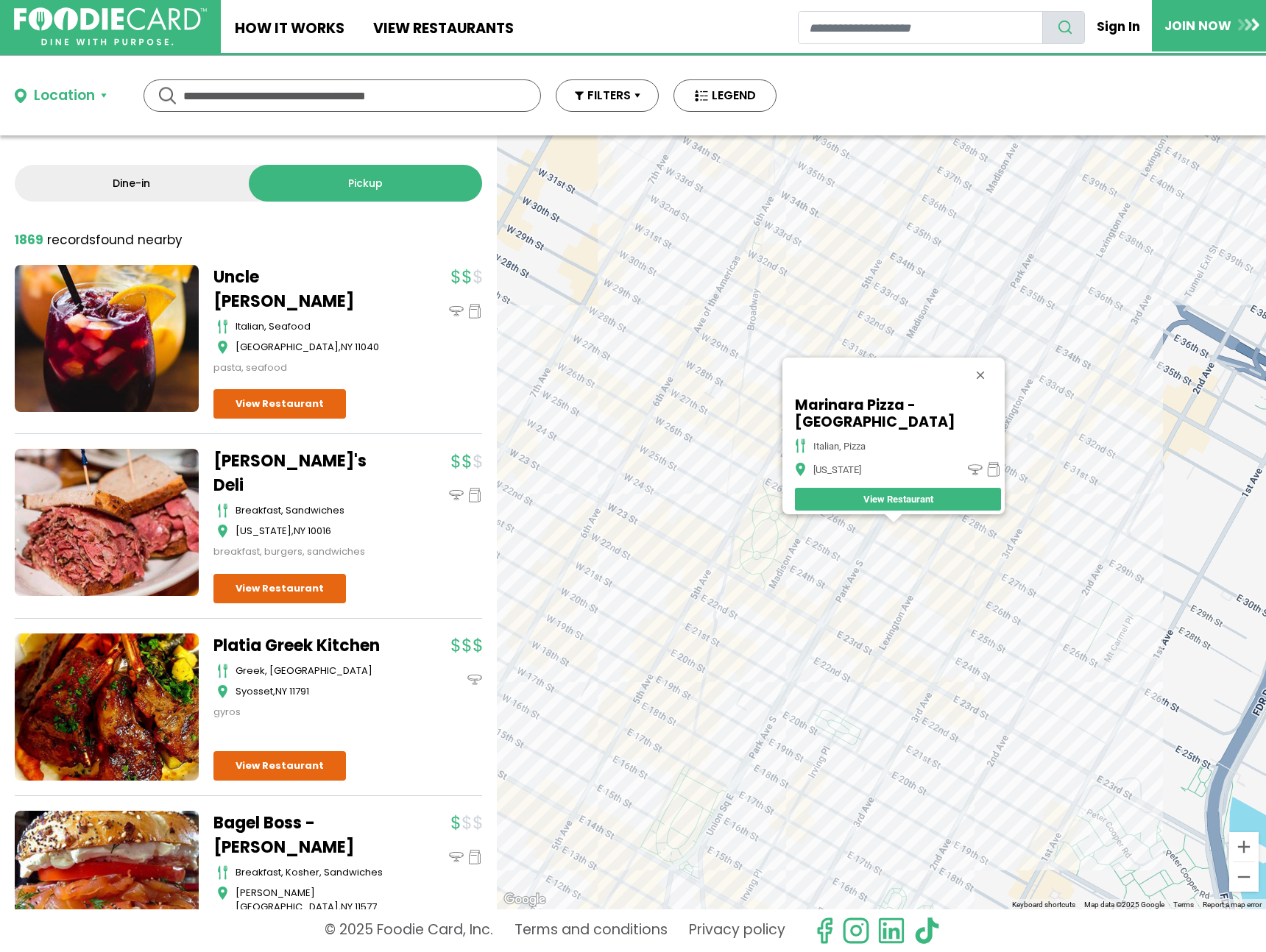
click at [771, 416] on div "Marinara Pizza - Park Ave italian, pizza New York View Restaurant" at bounding box center [881, 522] width 769 height 774
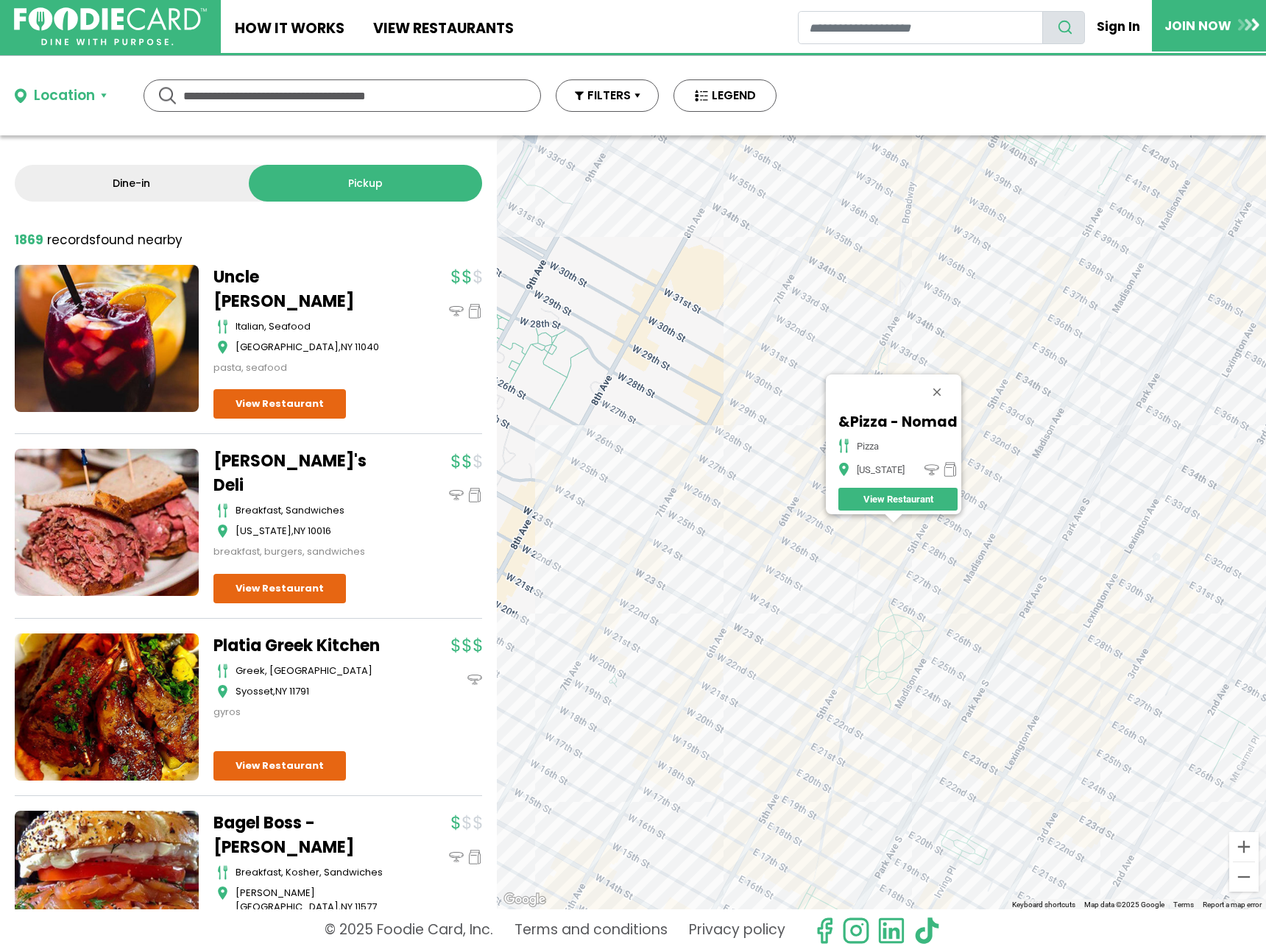
click at [815, 480] on div "&Pizza - Nomad pizza New York View Restaurant" at bounding box center [881, 522] width 769 height 774
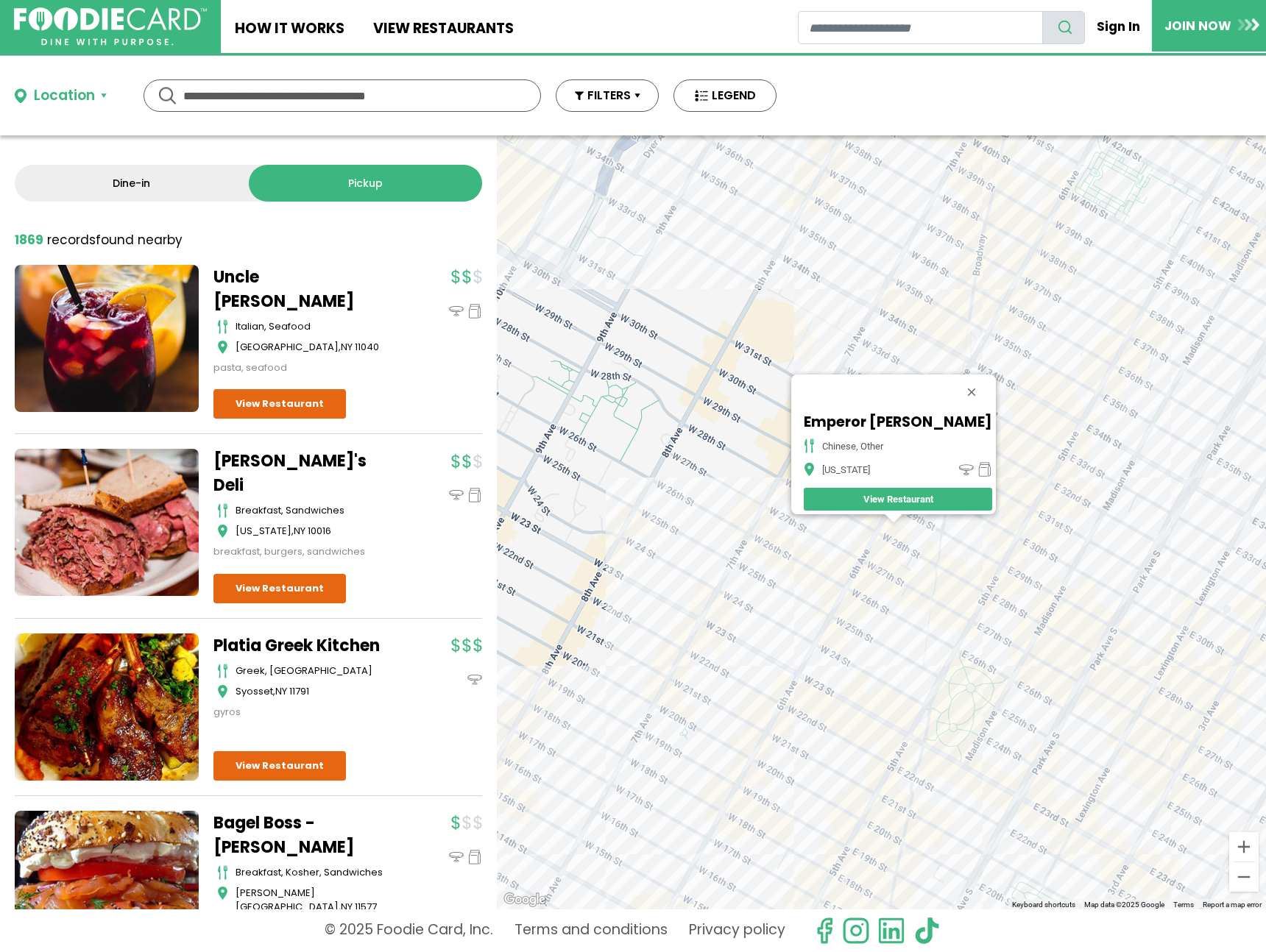
click at [1013, 428] on div "Emperor Dumpling chinese, other New York View Restaurant" at bounding box center [881, 522] width 769 height 774
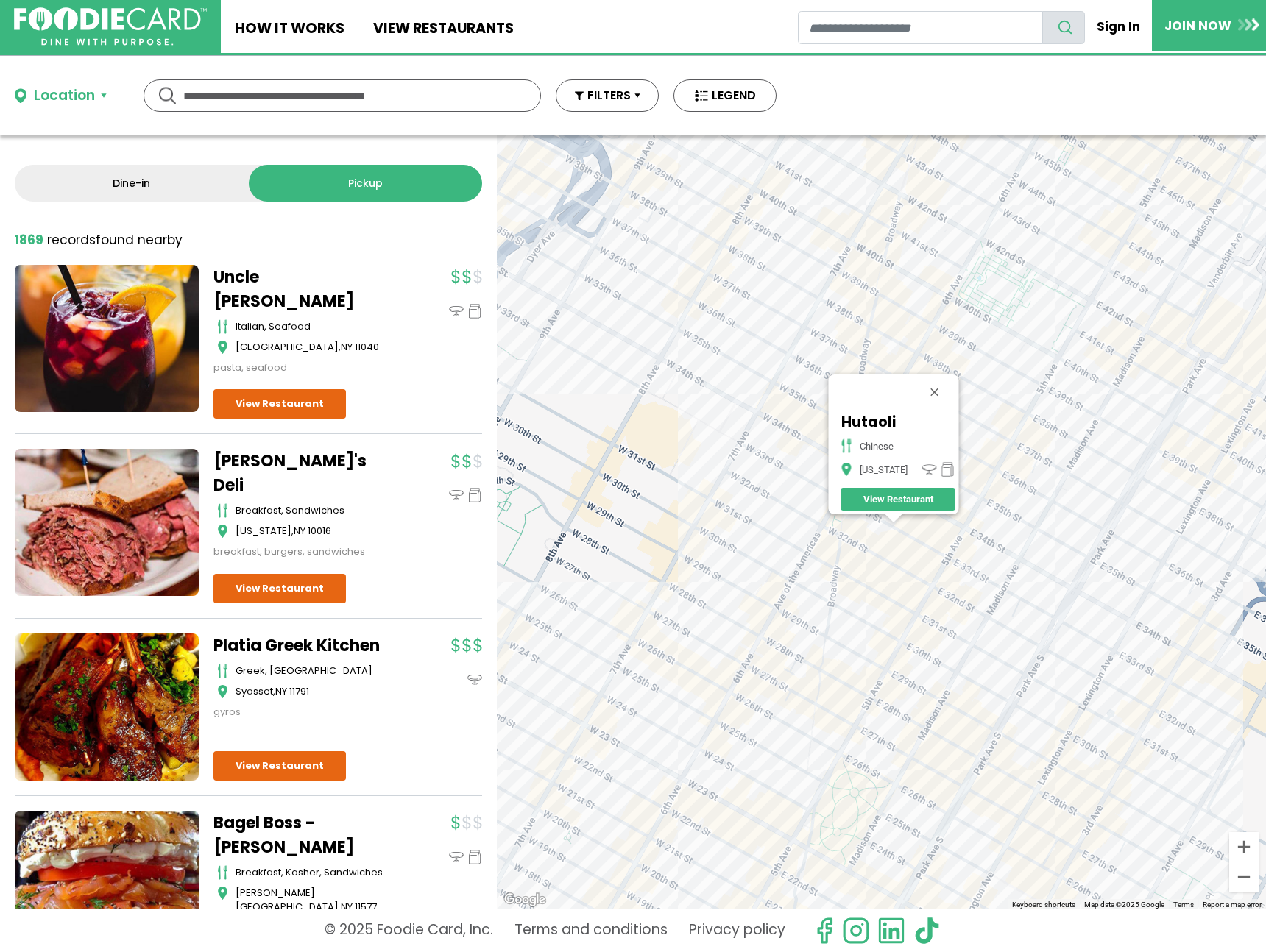
click at [737, 421] on div "Hutaoli chinese New York View Restaurant" at bounding box center [881, 522] width 769 height 774
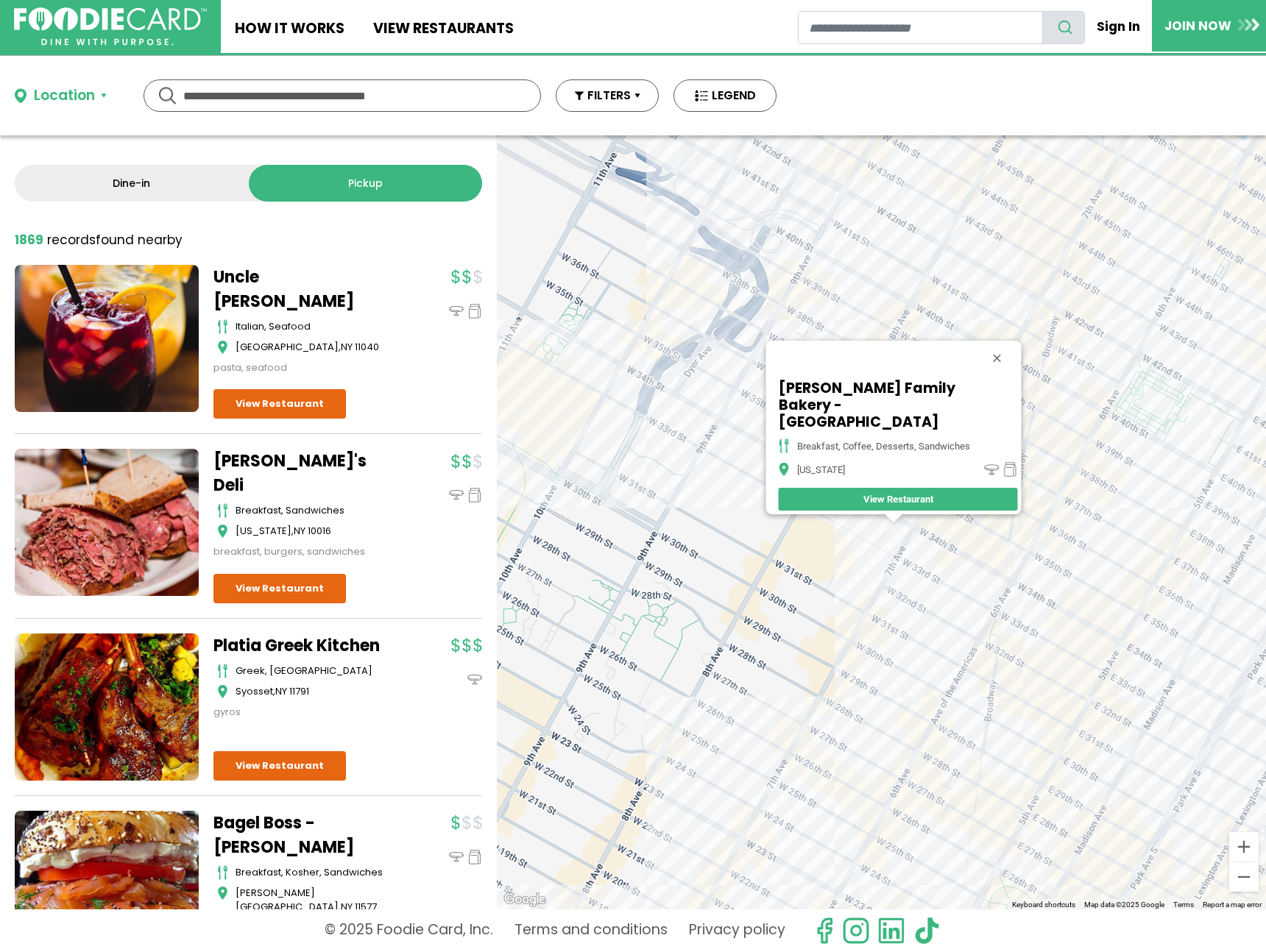
click at [1076, 506] on div "Zaro's Family Bakery - Penn Station 7th Avenue breakfast, coffee, desserts, san…" at bounding box center [881, 522] width 769 height 774
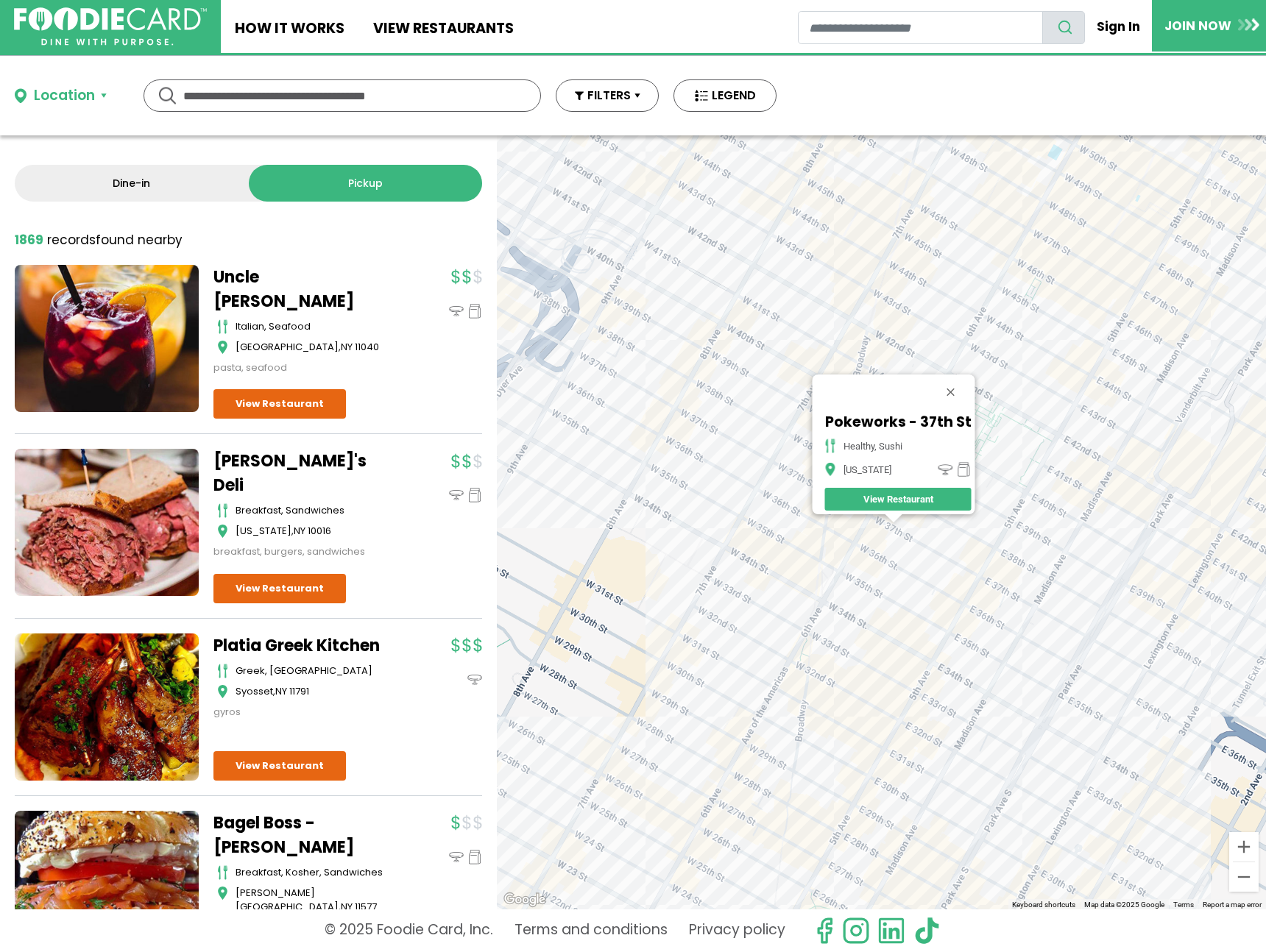
click at [964, 537] on div "Pokeworks - 37th St healthy, sushi New York View Restaurant" at bounding box center [881, 522] width 769 height 774
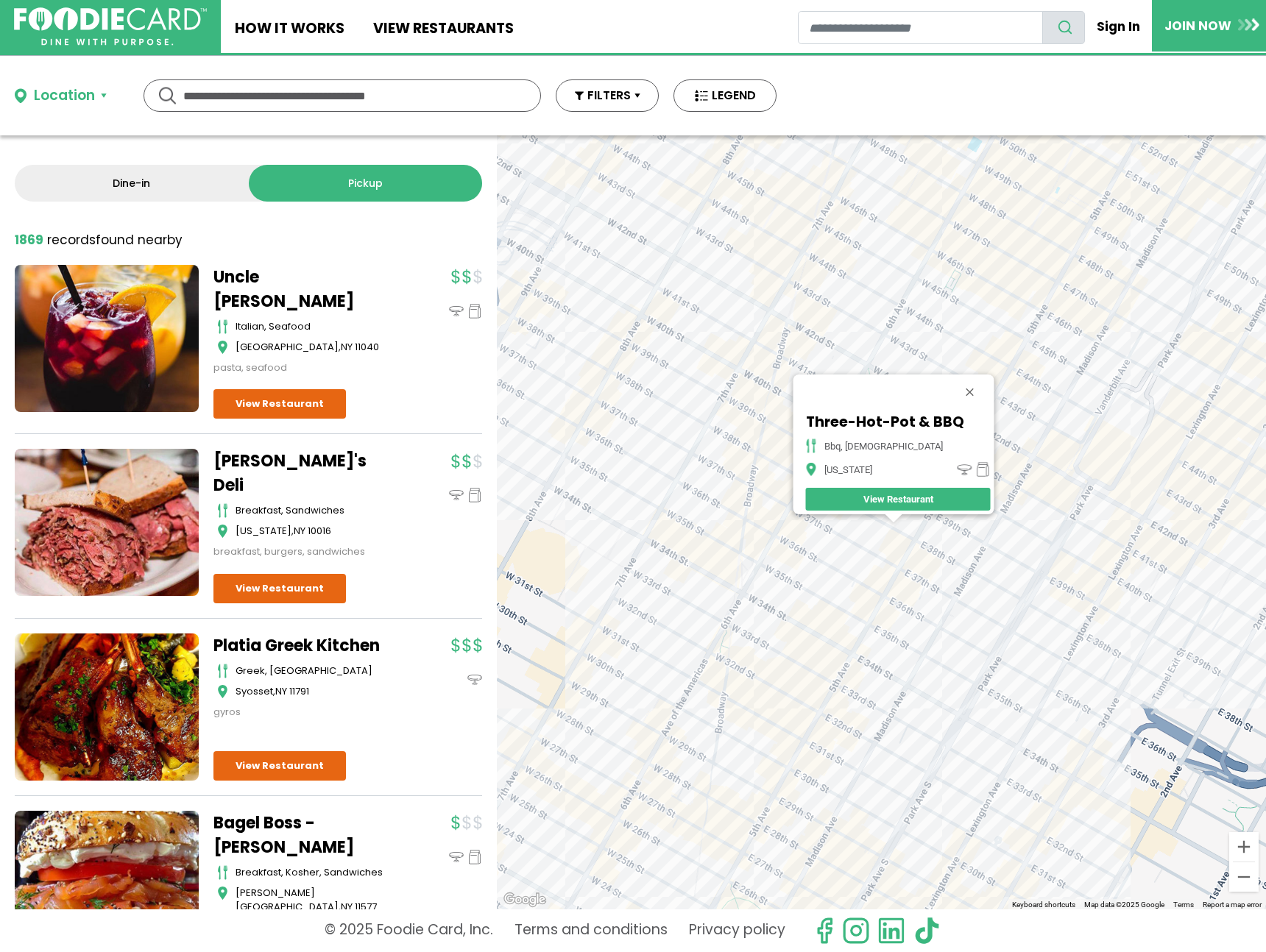
click at [947, 597] on div "Three-Hot-Pot & BBQ bbq, chinese New York View Restaurant" at bounding box center [881, 522] width 769 height 774
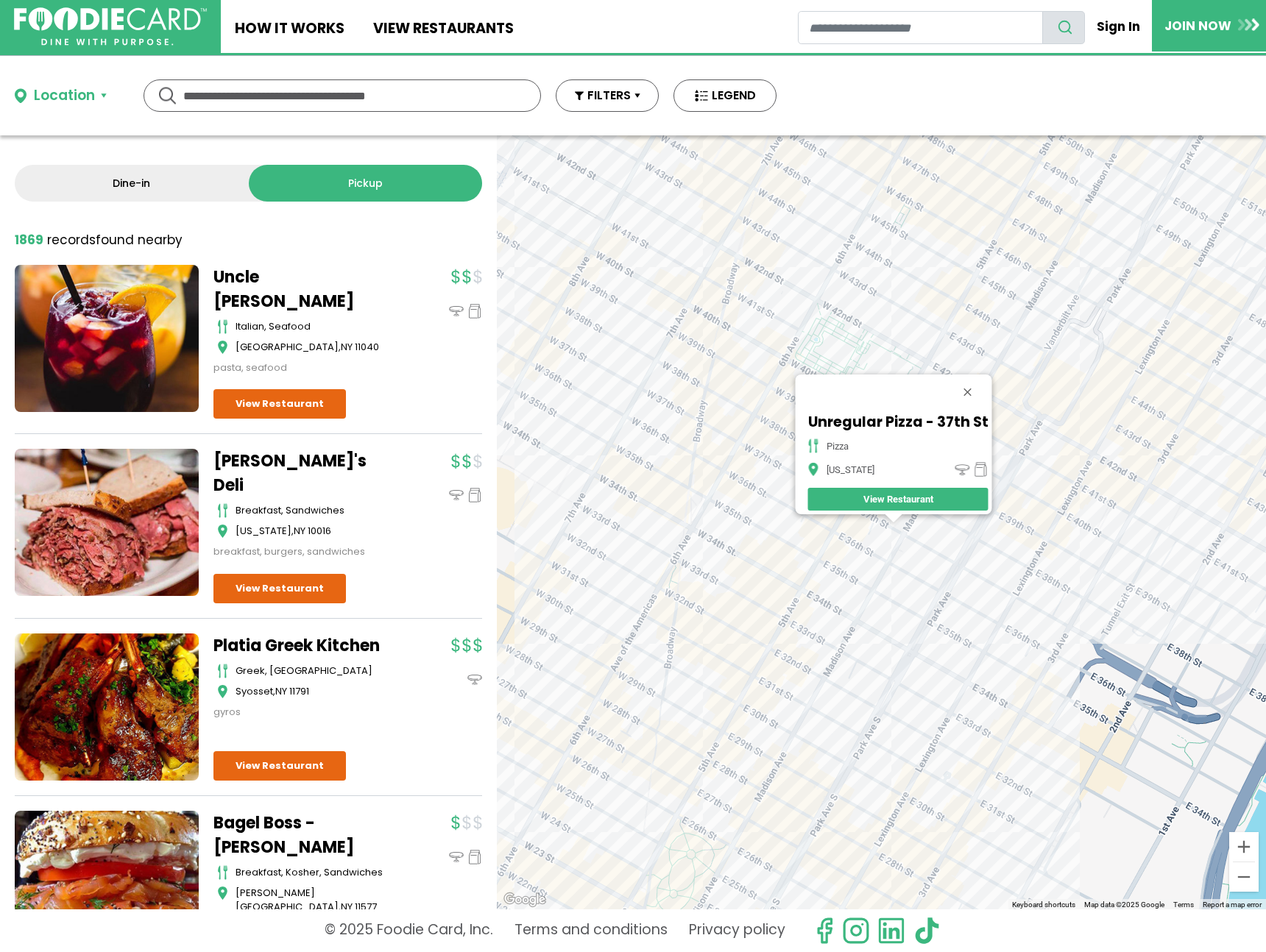
drag, startPoint x: 770, startPoint y: 334, endPoint x: 785, endPoint y: 366, distance: 35.3
click at [770, 334] on div "Unregular Pizza - 37th St pizza New York View Restaurant" at bounding box center [881, 522] width 769 height 774
click at [768, 324] on div "Unregular Pizza - 37th St pizza New York View Restaurant" at bounding box center [881, 522] width 769 height 774
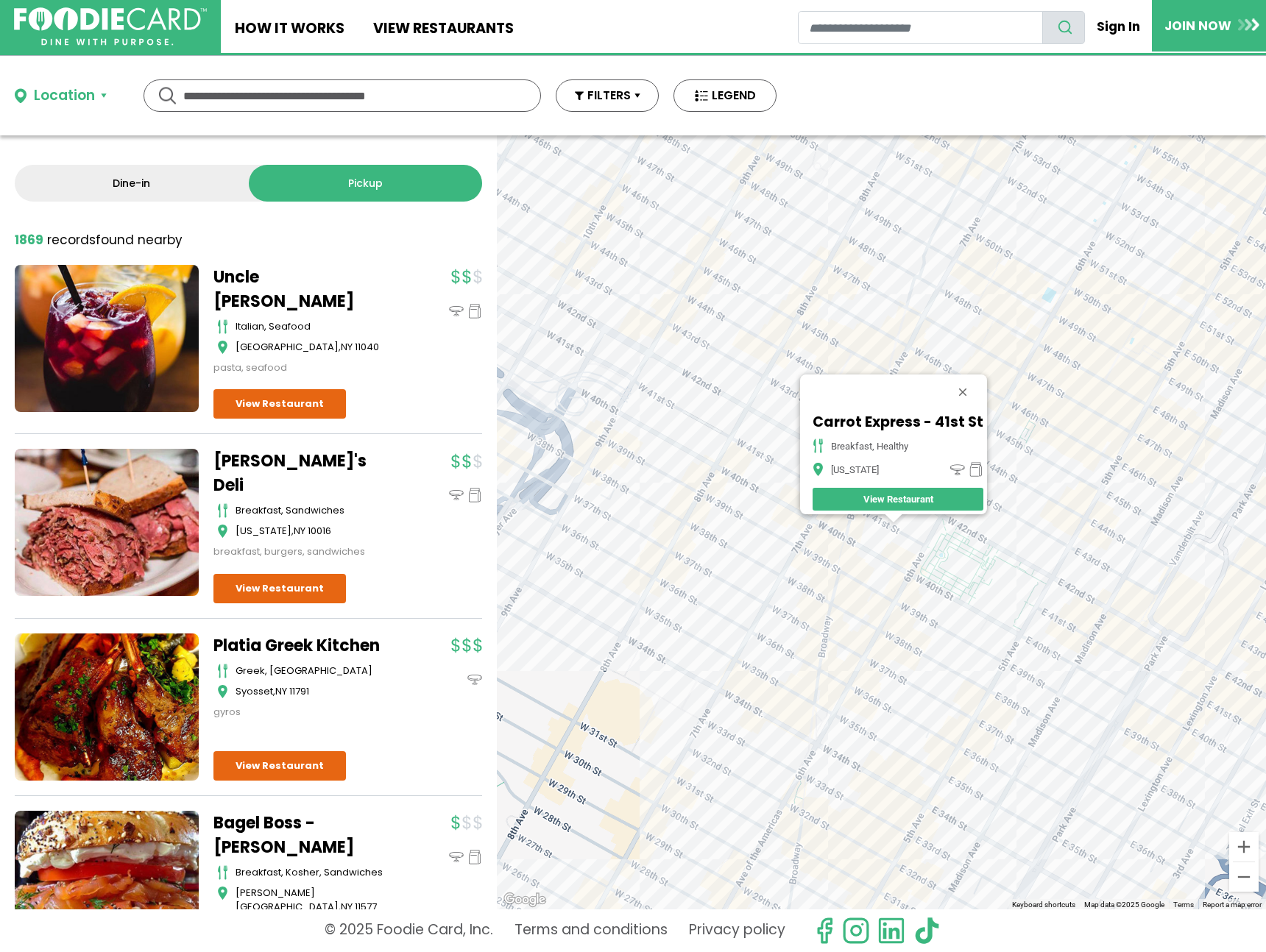
click at [854, 574] on div "Carrot Express - 41st St breakfast, healthy New York View Restaurant" at bounding box center [881, 522] width 769 height 774
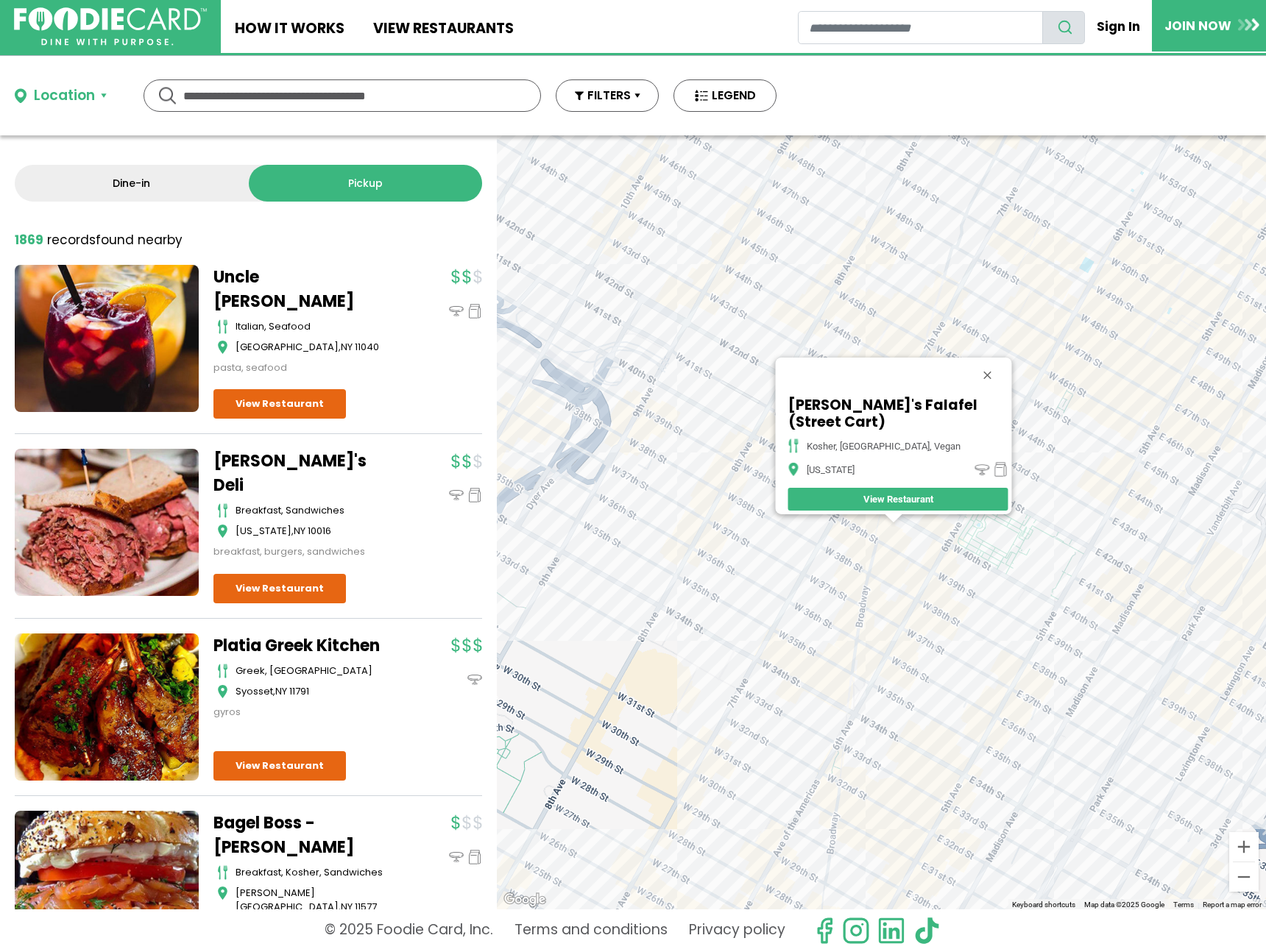
click at [822, 575] on div "Moshe's Falafel (Street Cart) kosher, mediterranean, vegan New York View Restau…" at bounding box center [881, 522] width 769 height 774
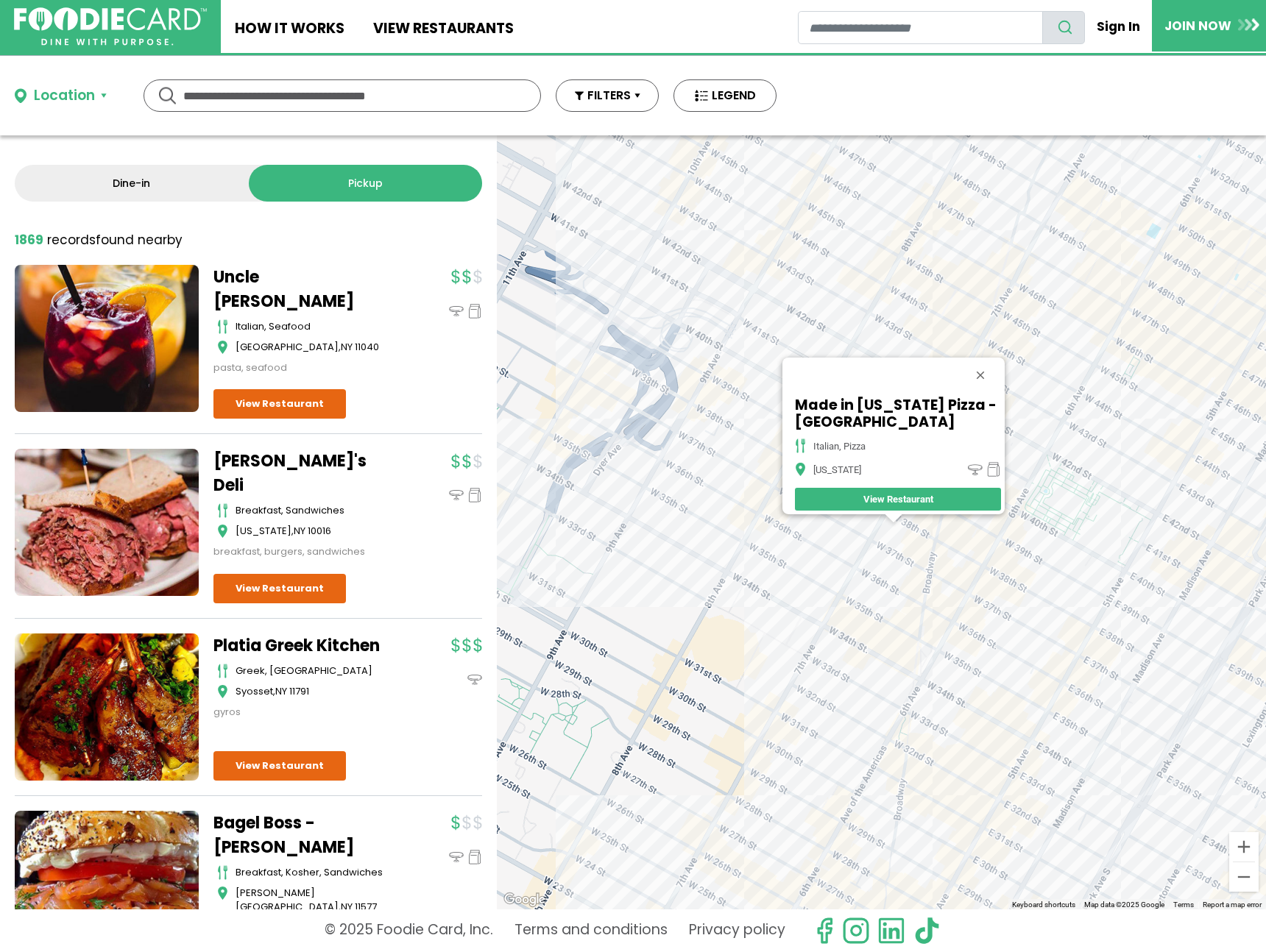
click at [723, 508] on div "Made in New York Pizza - 7th Ave italian, pizza New York View Restaurant" at bounding box center [881, 522] width 769 height 774
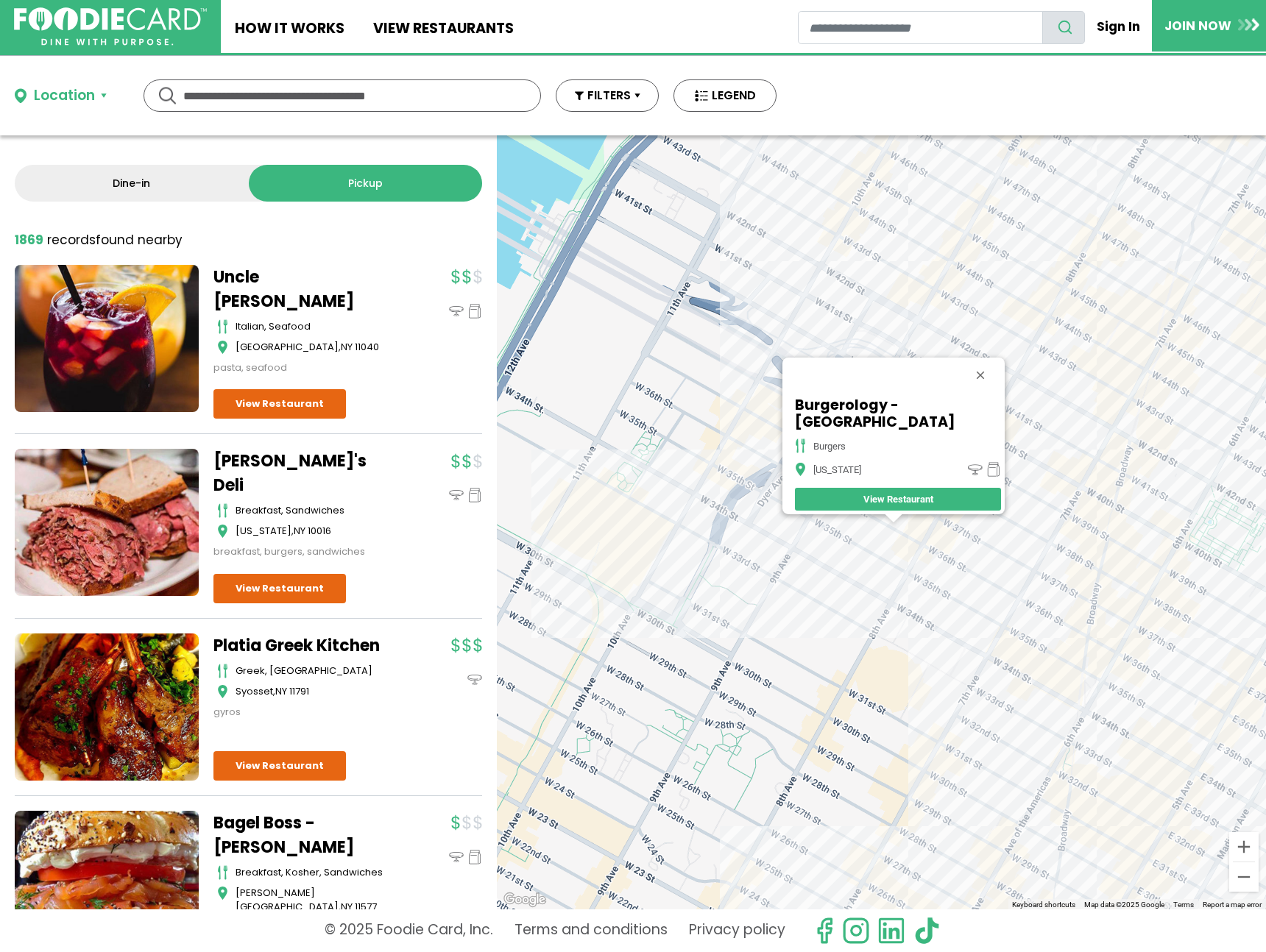
click at [901, 288] on div "Burgerology - NYC burgers New York View Restaurant" at bounding box center [881, 522] width 769 height 774
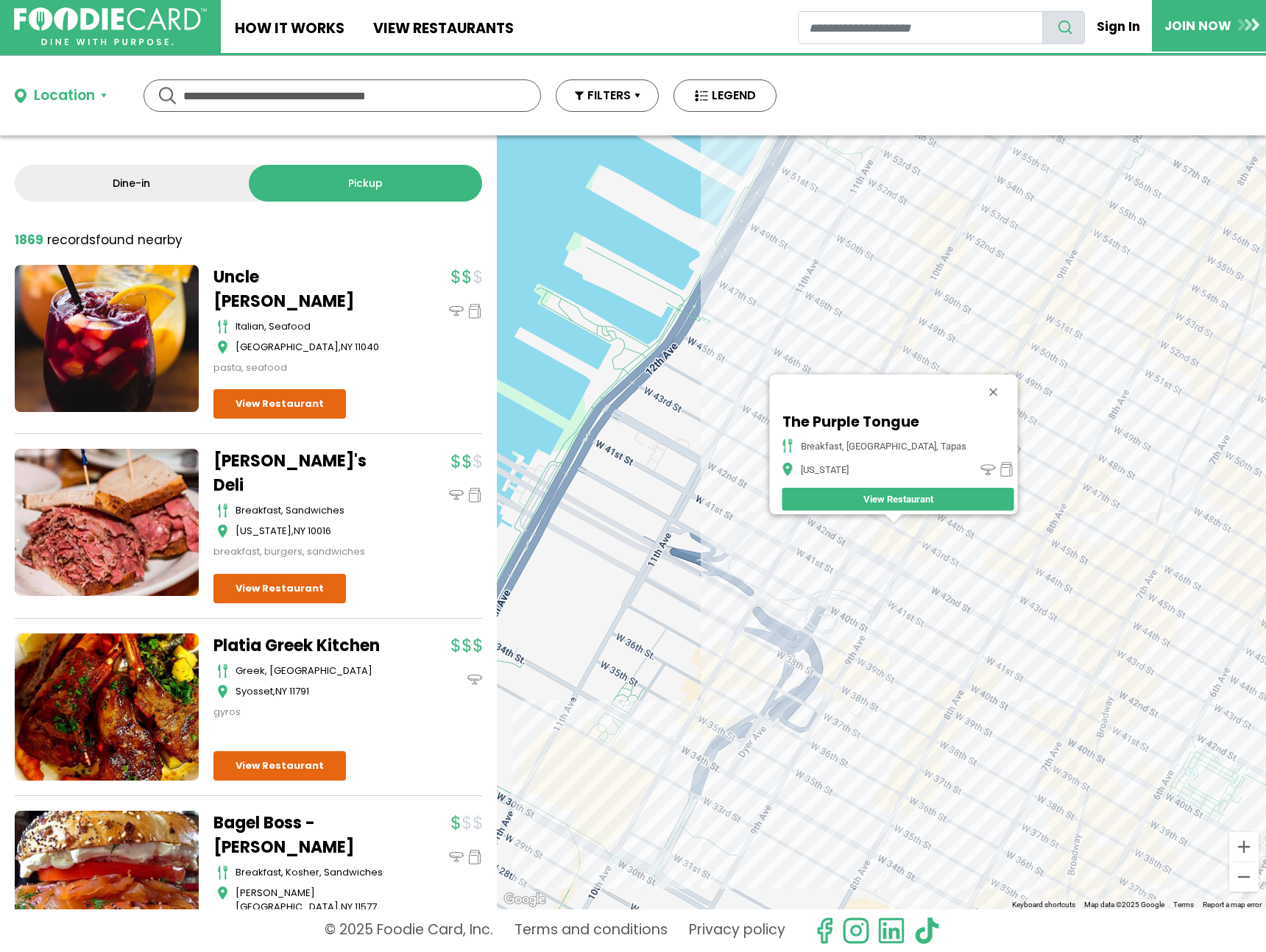
click at [935, 538] on div "The Purple Tongue breakfast, mediterranean, tapas New York View Restaurant" at bounding box center [881, 522] width 769 height 774
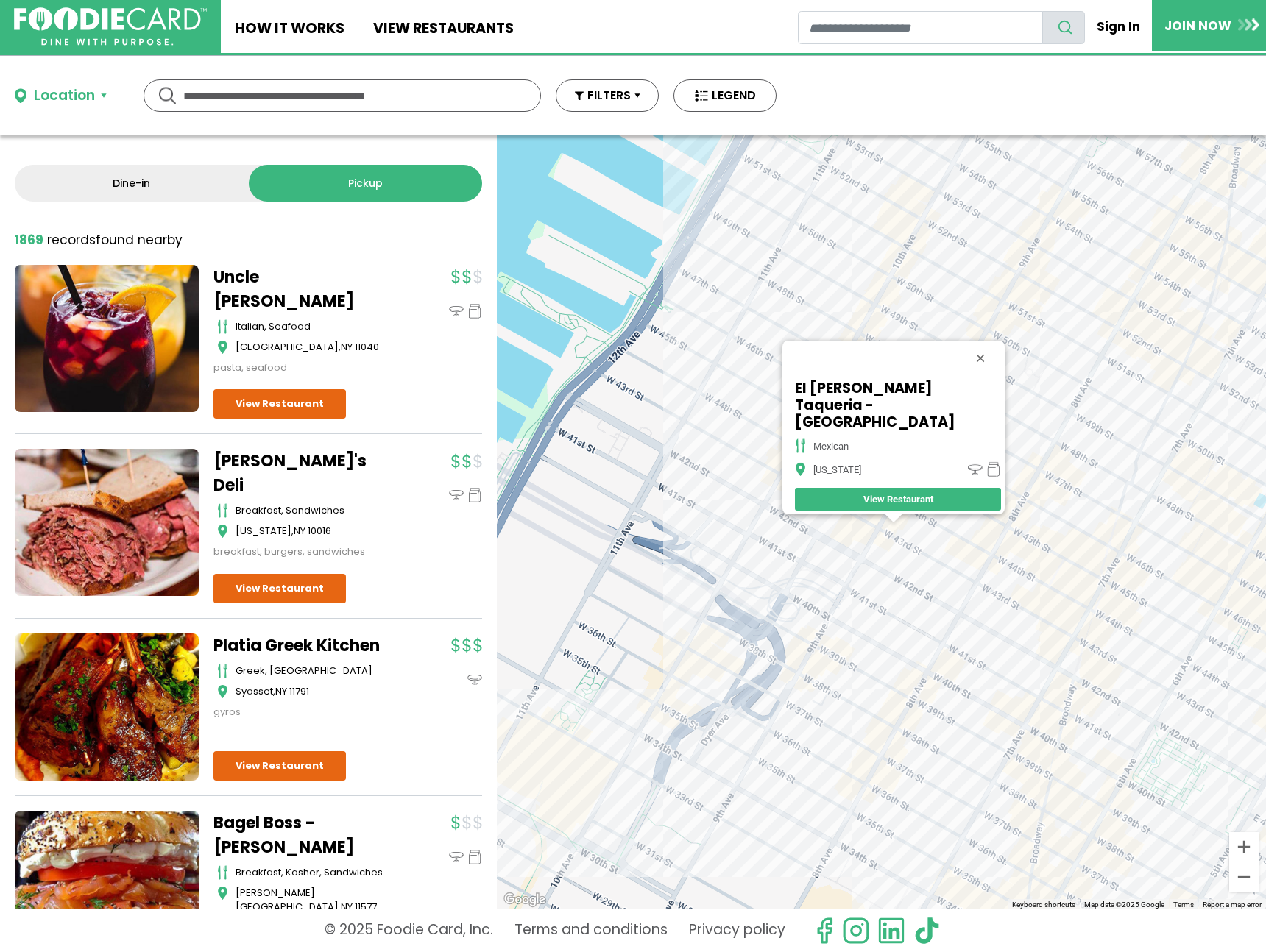
click at [1004, 566] on div "El Gallo Taqueria - 9th Ave mexican New York View Restaurant" at bounding box center [881, 522] width 769 height 774
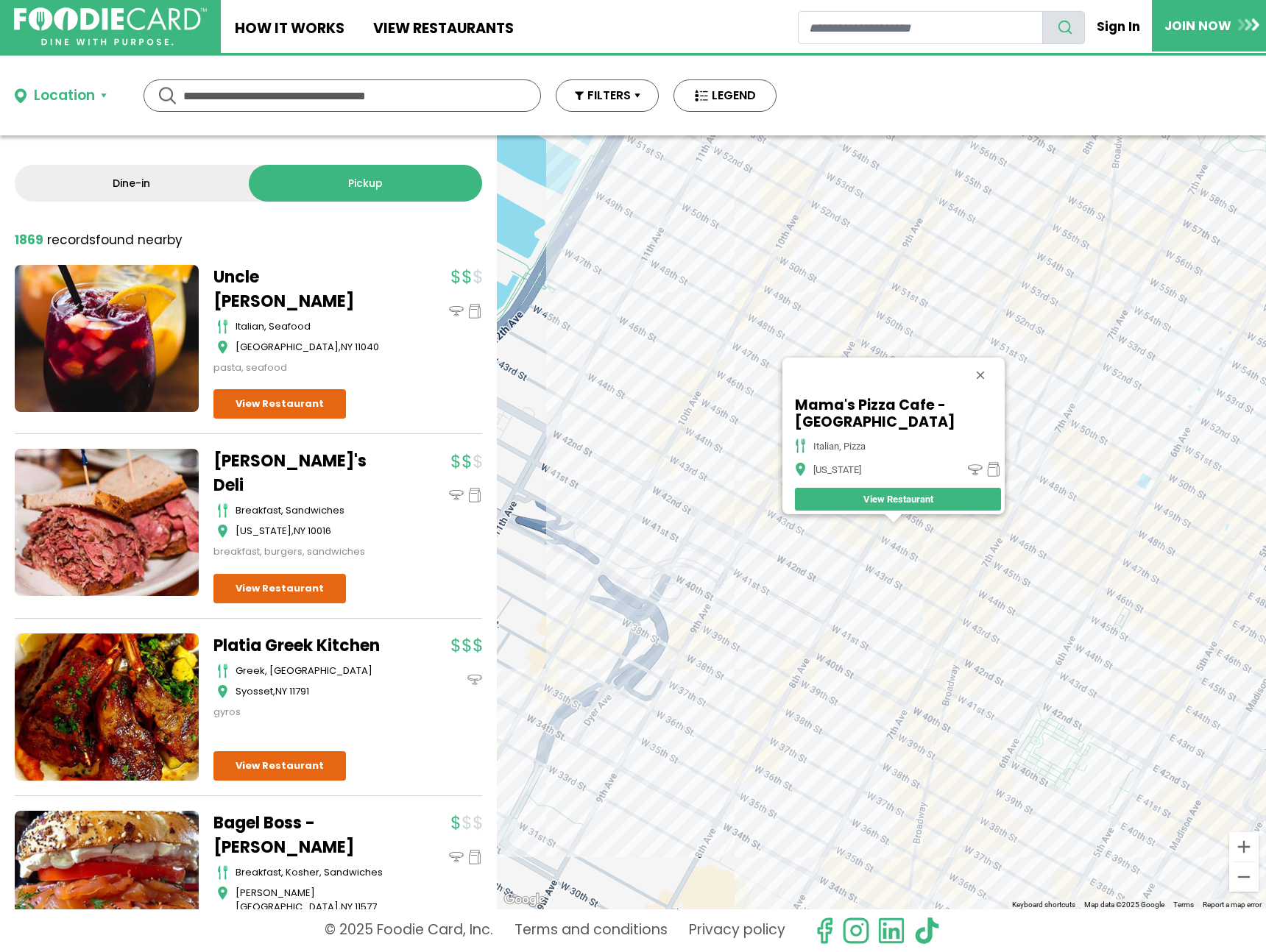
click at [1035, 546] on div "Mama's Pizza Cafe - NYC italian, pizza New York View Restaurant" at bounding box center [881, 522] width 769 height 774
click at [1043, 547] on div "Mama's Pizza Cafe - NYC italian, pizza New York View Restaurant" at bounding box center [881, 522] width 769 height 774
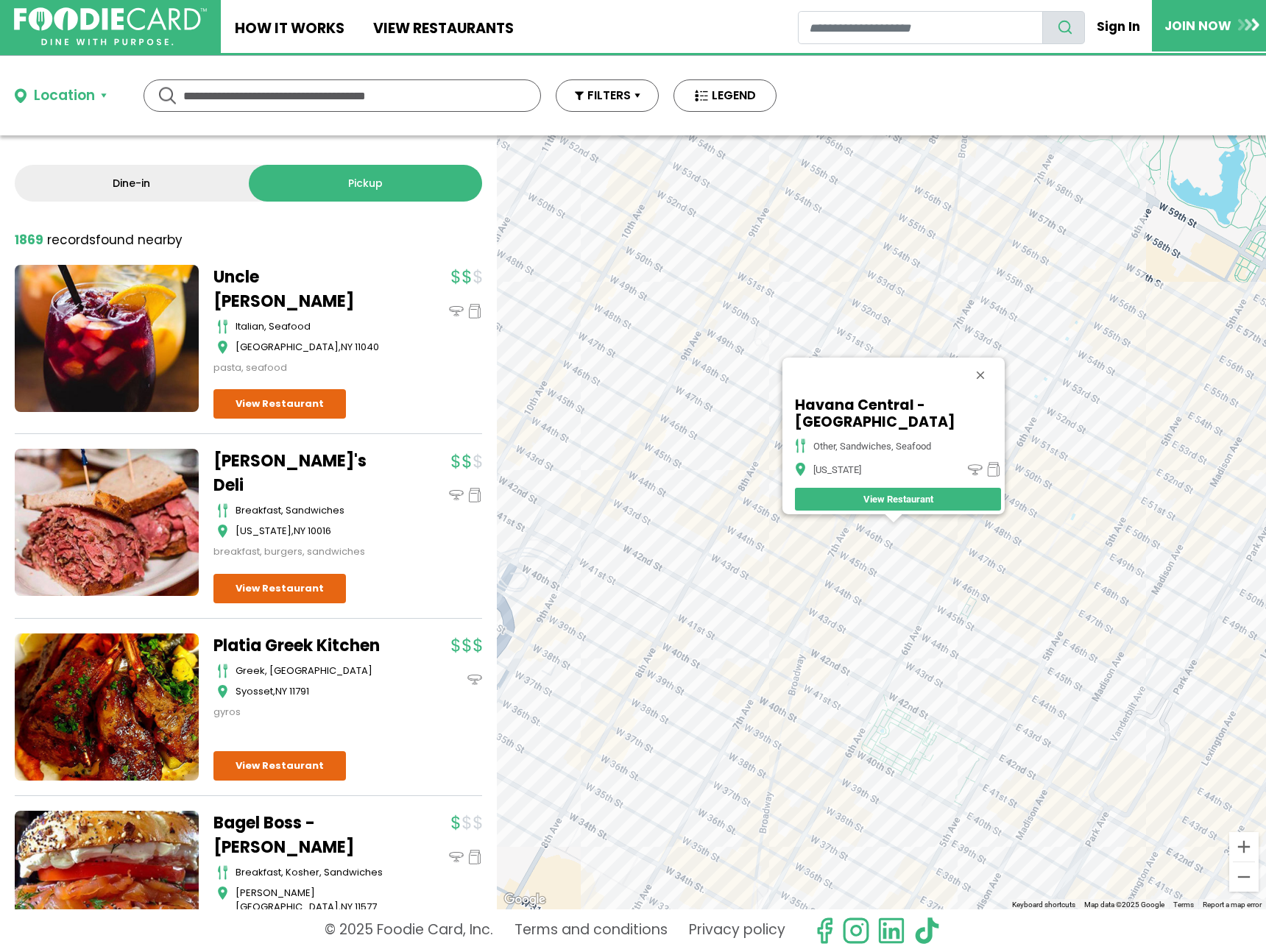
click at [1008, 582] on div "Havana Central - Times Square other, sandwiches, seafood New York View Restaura…" at bounding box center [881, 522] width 769 height 774
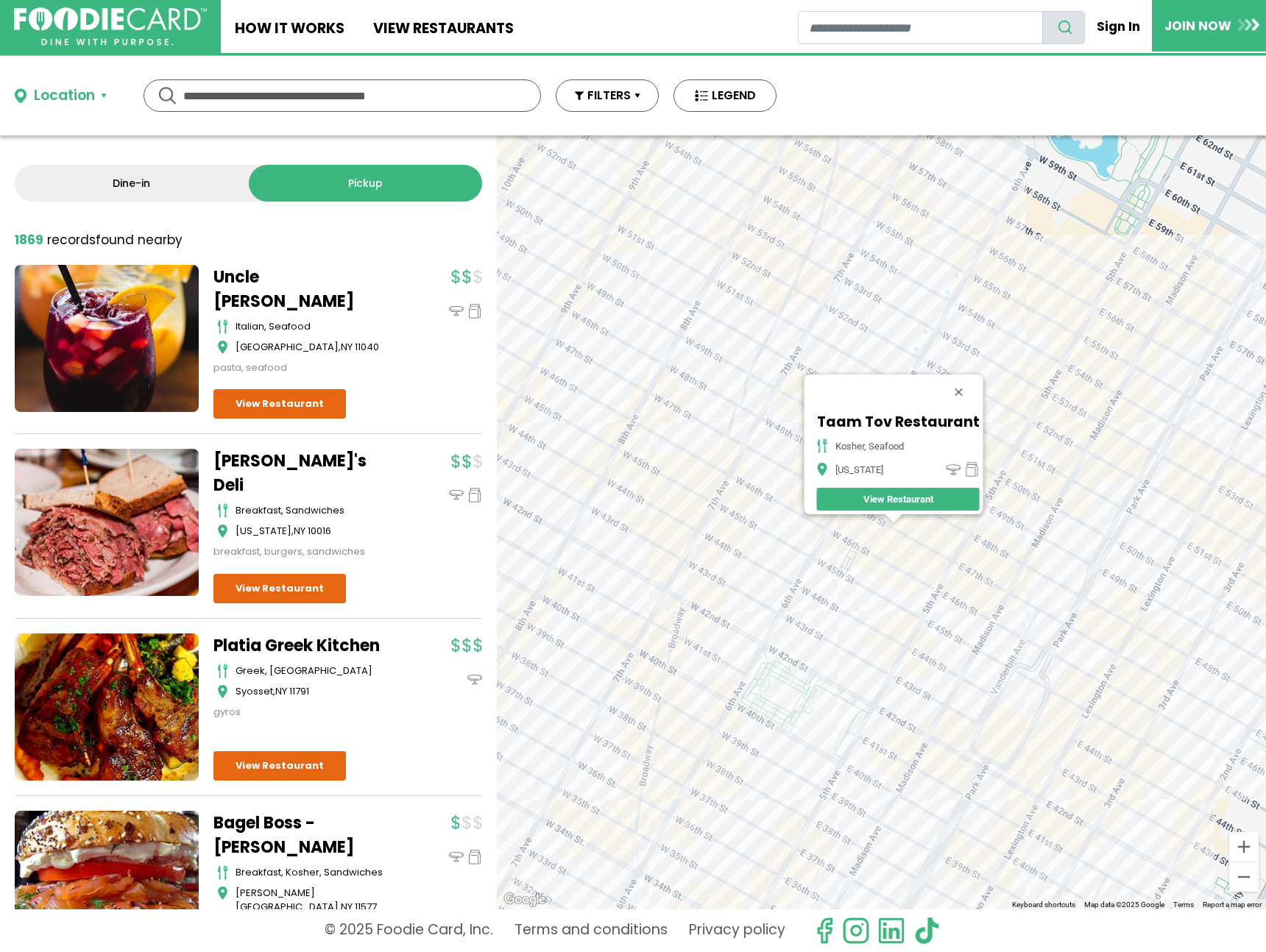
click at [1007, 684] on div "Taam Tov Restaurant Kosher, Seafood New York View Restaurant" at bounding box center [881, 522] width 769 height 774
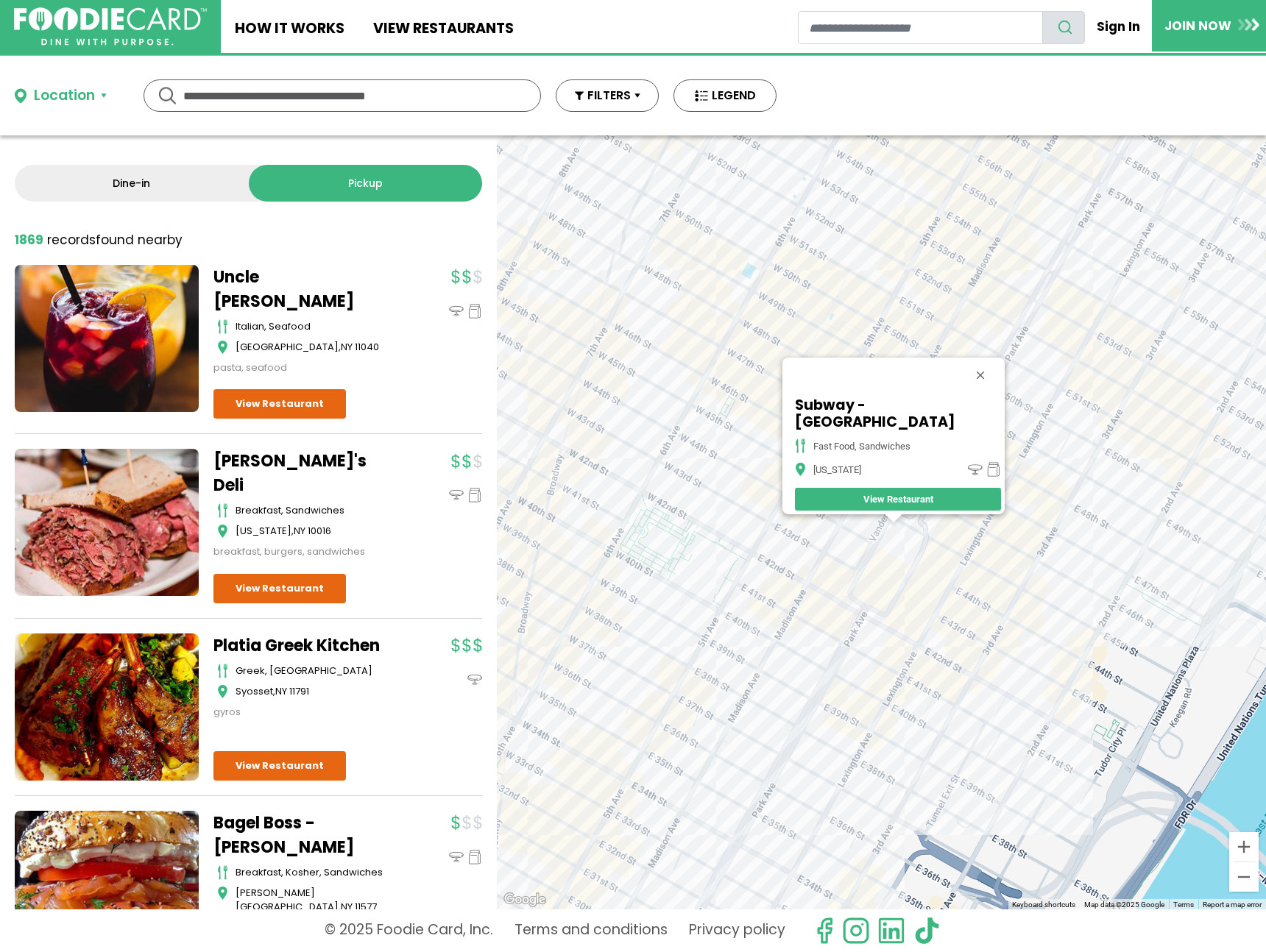
click at [634, 248] on div "Subway - Vanderbilt Ave fast food, sandwiches New York View Restaurant" at bounding box center [881, 522] width 769 height 774
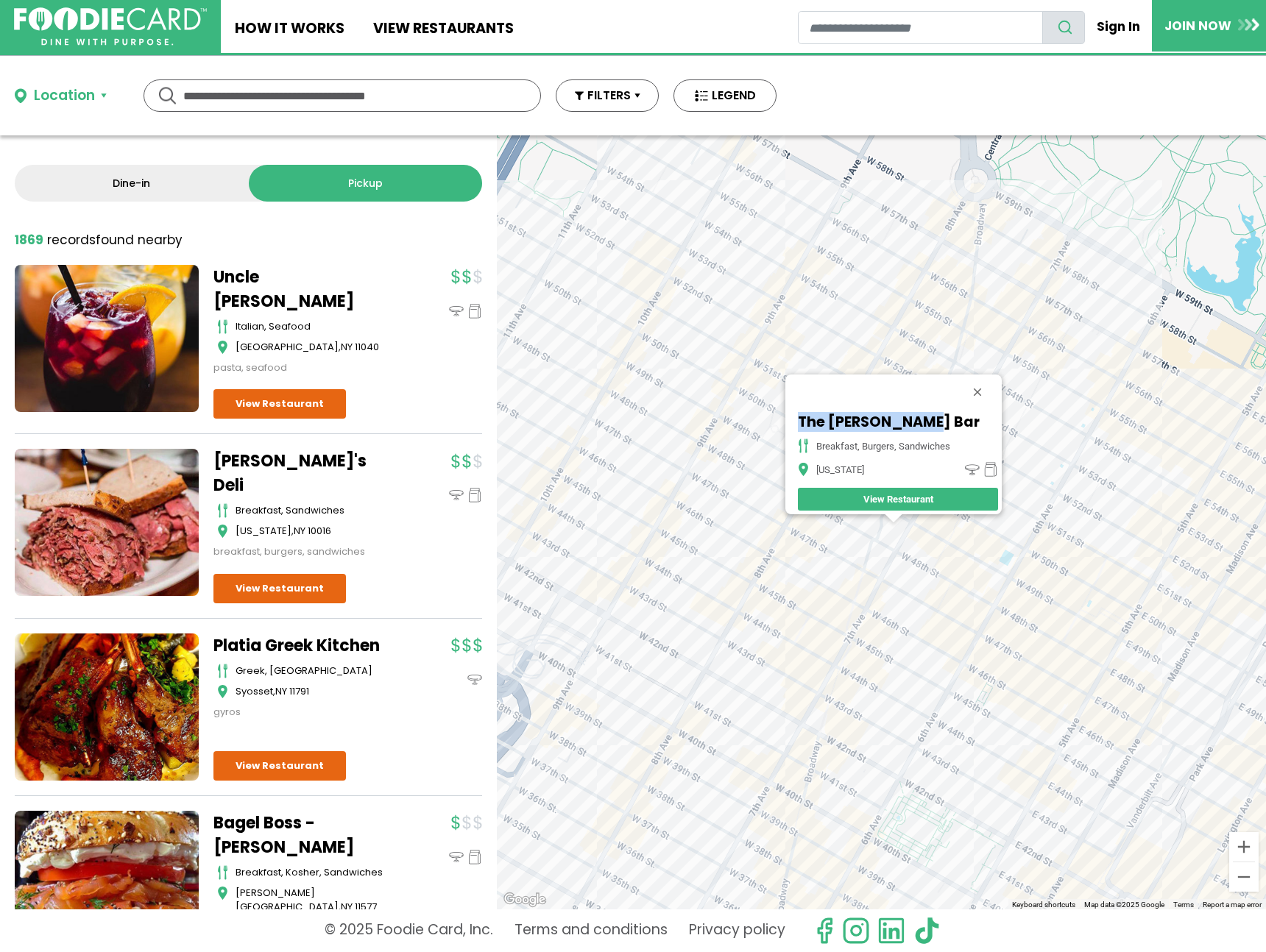
drag, startPoint x: 936, startPoint y: 394, endPoint x: 923, endPoint y: 416, distance: 25.6
click at [923, 416] on div "The Harrison Bar breakfast, burgers, sandwiches New York View Restaurant" at bounding box center [893, 444] width 216 height 140
click at [739, 501] on div "The Harrison Bar breakfast, burgers, sandwiches New York View Restaurant" at bounding box center [881, 522] width 769 height 774
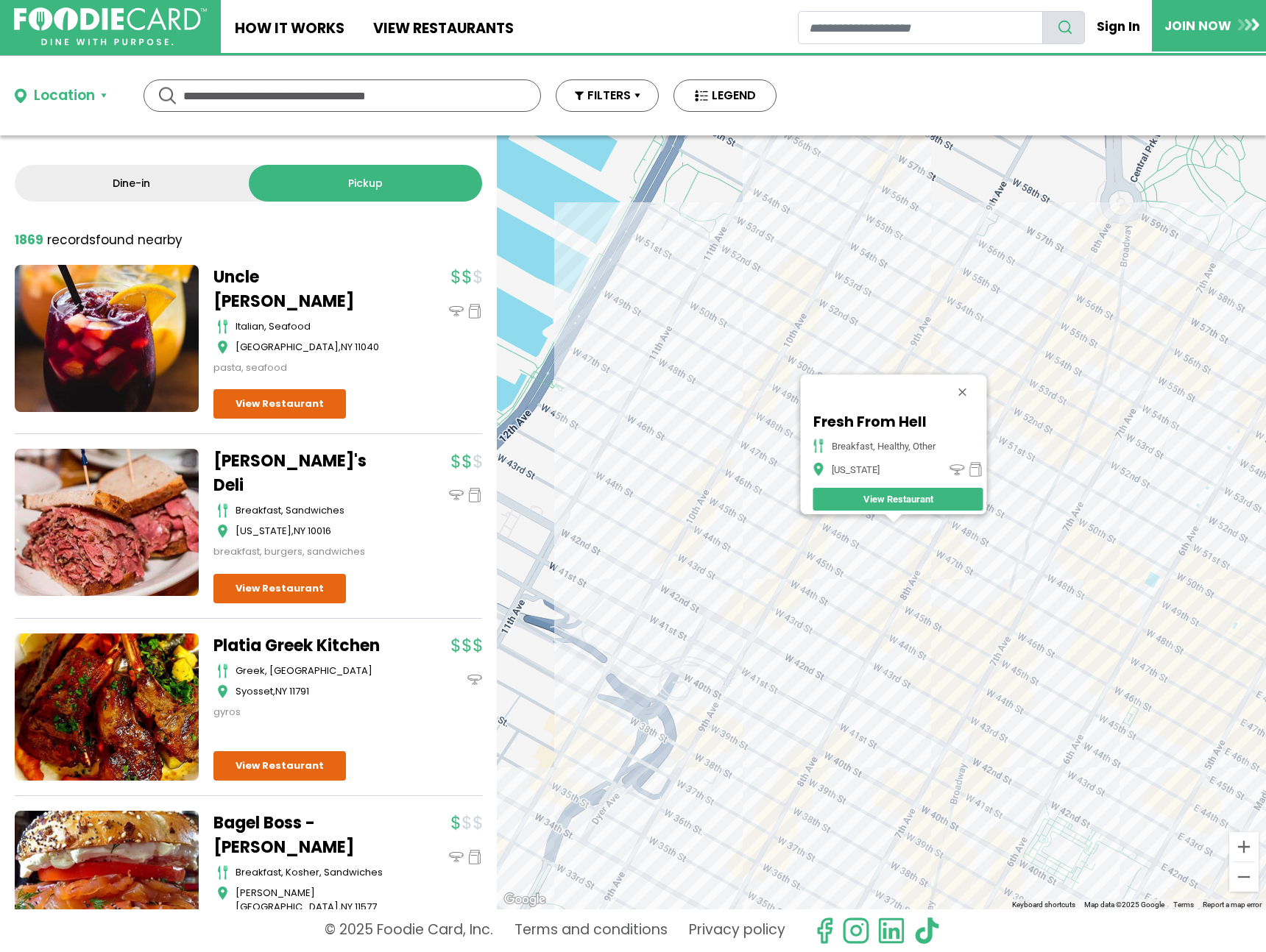
click at [847, 541] on div "Fresh From Hell breakfast, healthy, other New York View Restaurant" at bounding box center [881, 522] width 769 height 774
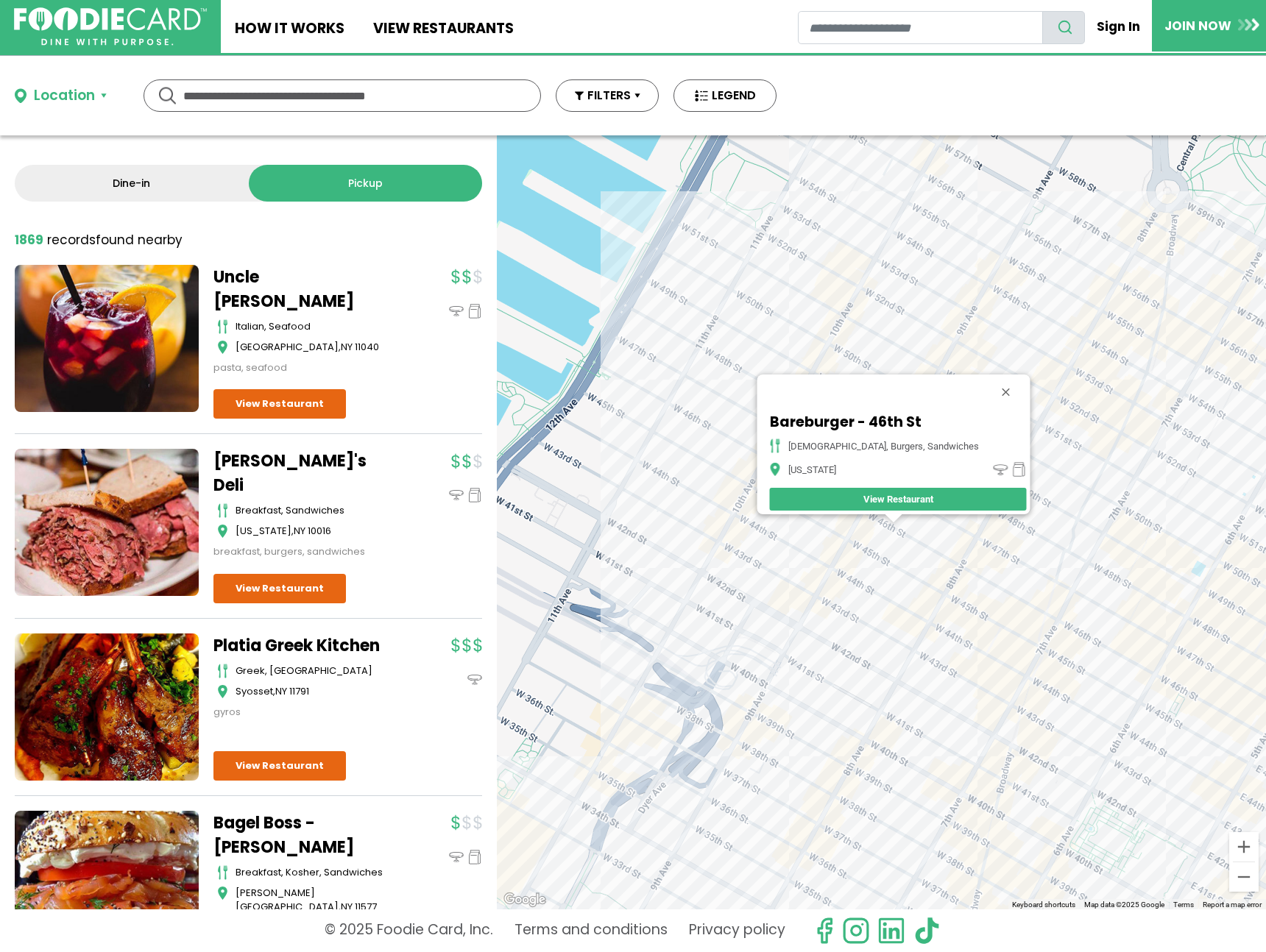
click at [900, 560] on div "Bareburger - 46th St american, burgers, sandwiches New York View Restaurant" at bounding box center [881, 522] width 769 height 774
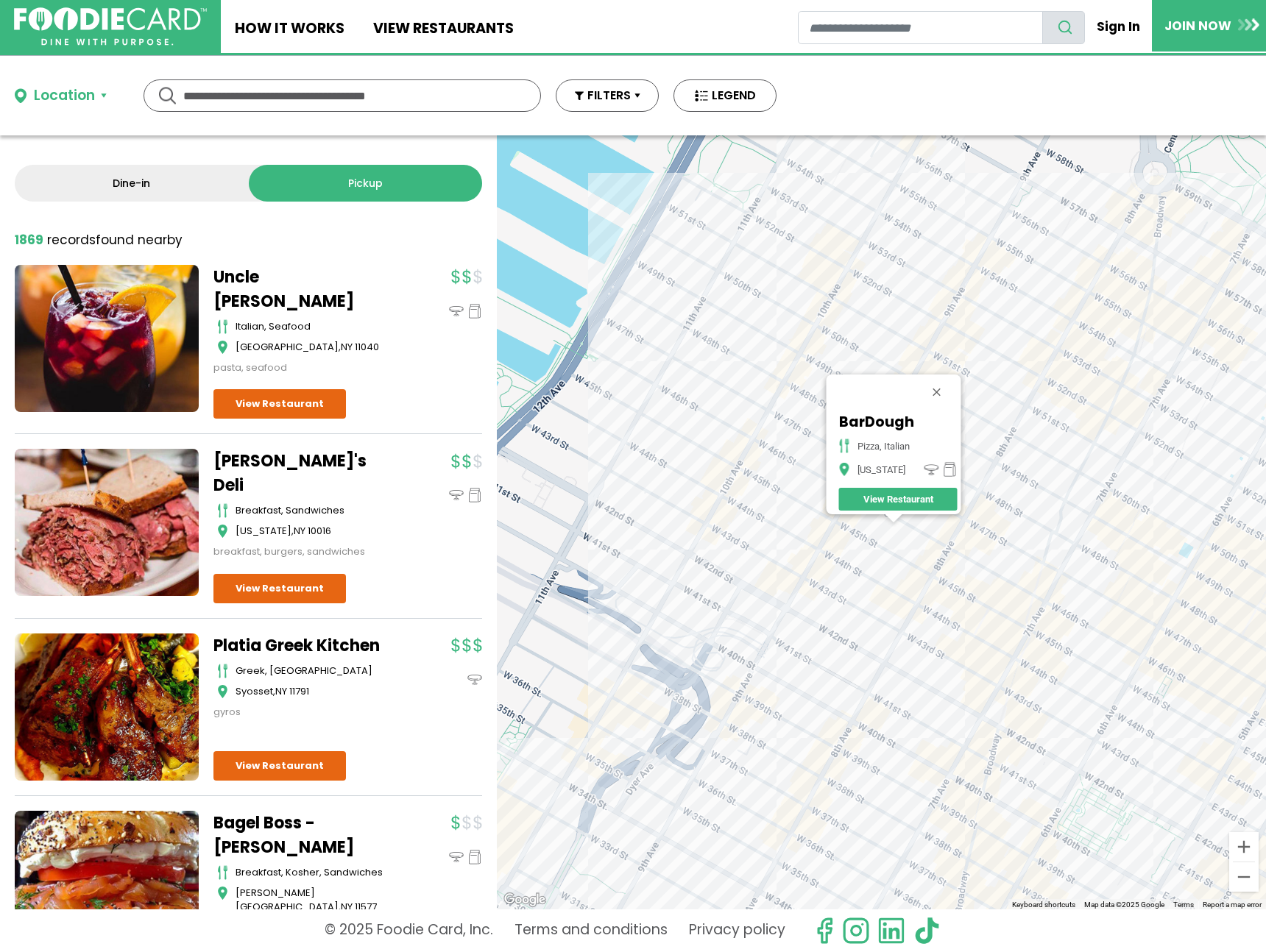
click at [827, 568] on div "BarDough Pizza, Italian New York View Restaurant" at bounding box center [881, 522] width 769 height 774
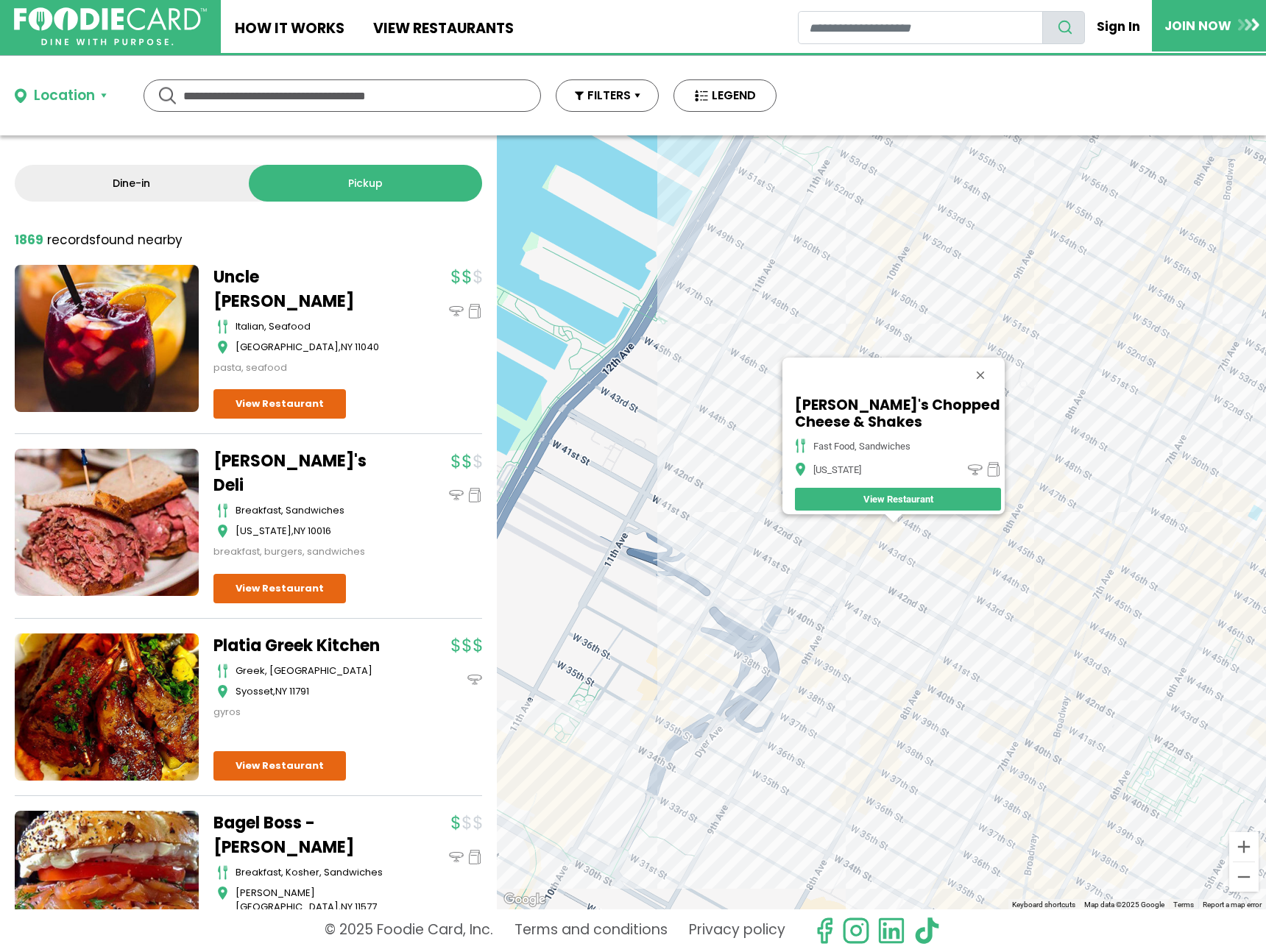
click at [849, 542] on div "Mazzy's Chopped Cheese & Shakes fast food, sandwiches New York View Restaurant" at bounding box center [881, 522] width 769 height 774
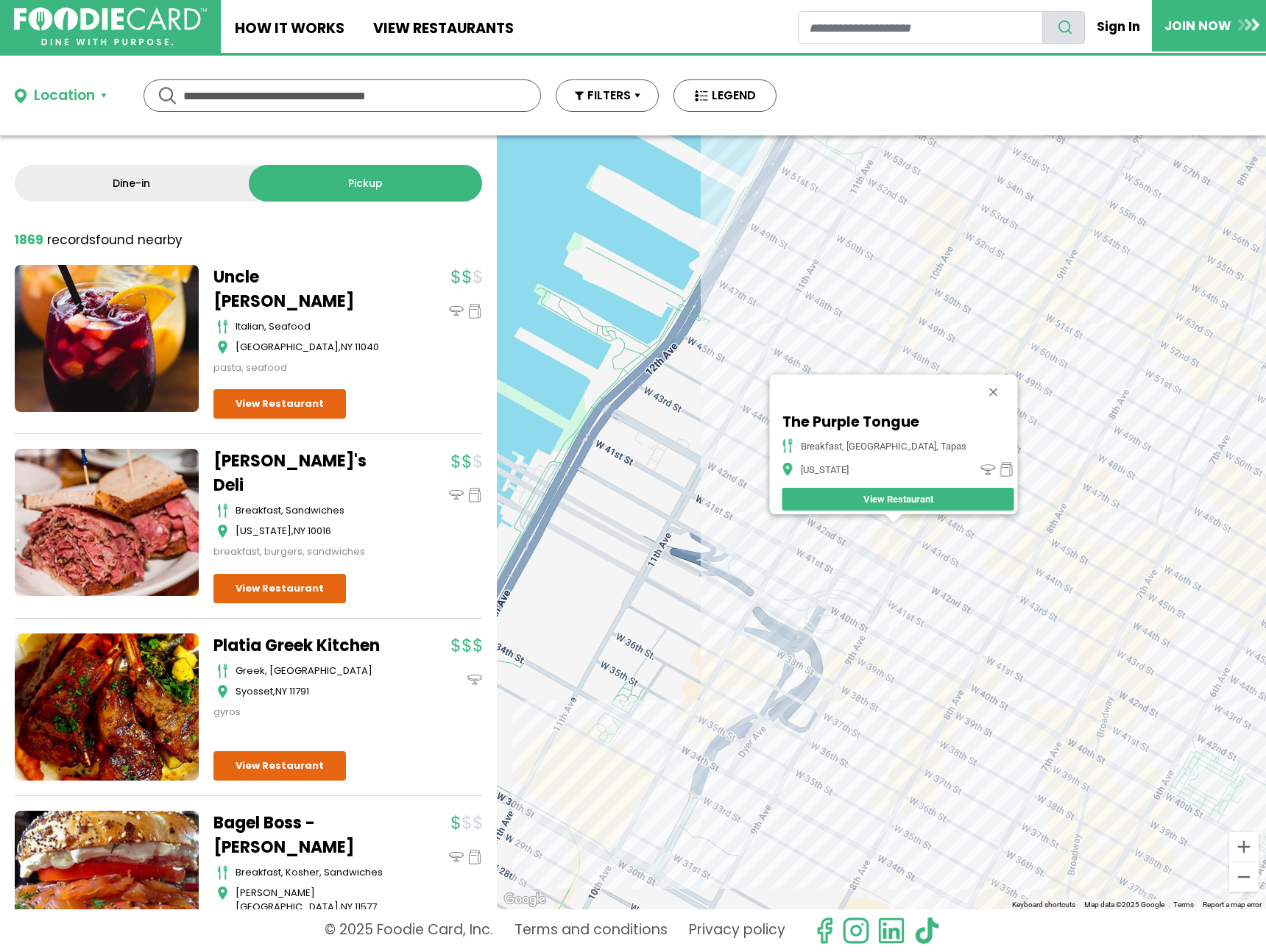
click at [931, 548] on div "The Purple Tongue breakfast, mediterranean, tapas New York View Restaurant" at bounding box center [881, 522] width 769 height 774
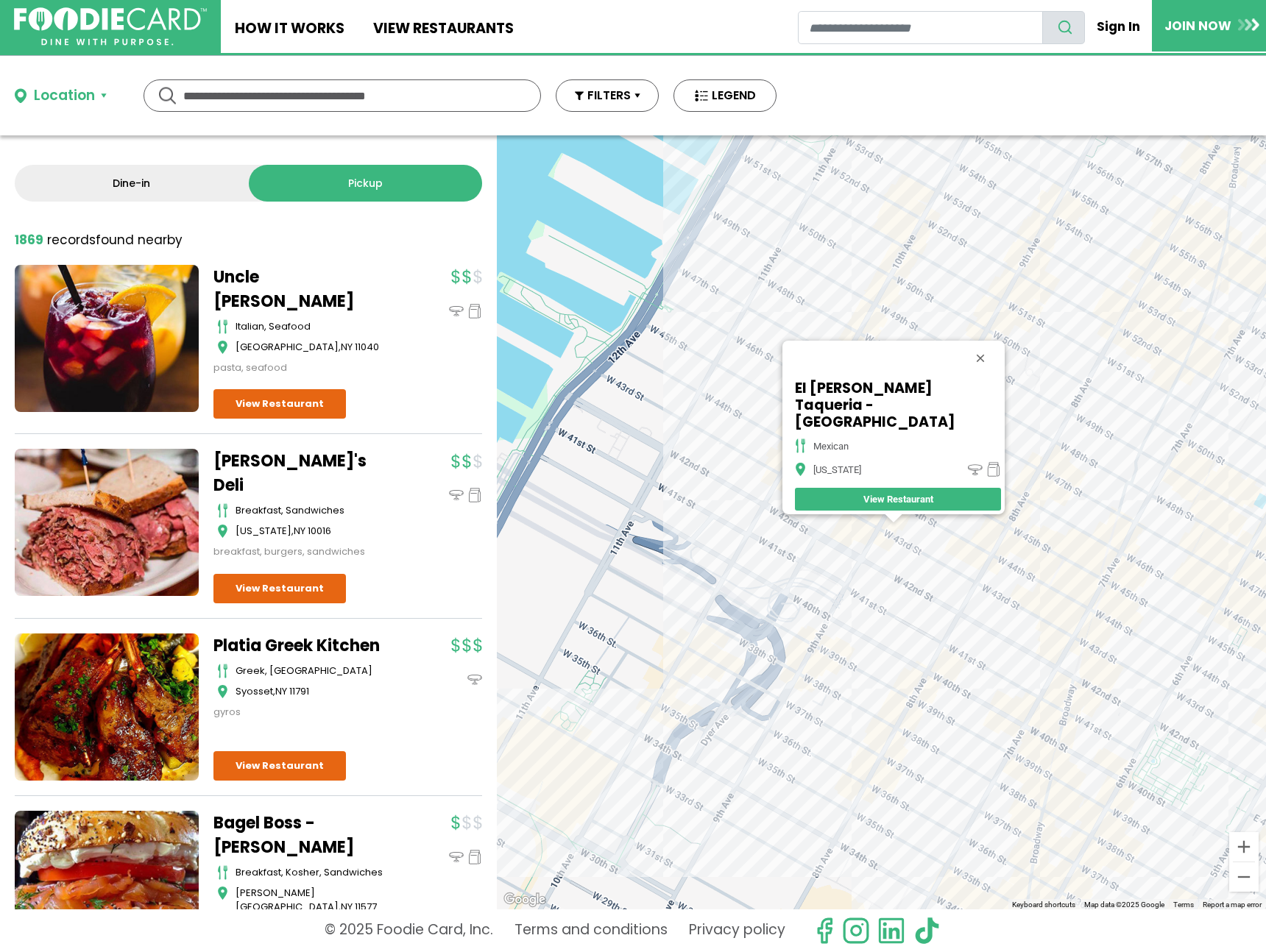
click at [705, 473] on div "El Gallo Taqueria - 9th Ave mexican New York View Restaurant" at bounding box center [881, 522] width 769 height 774
click at [853, 362] on div "El Gallo Taqueria - 9th Ave mexican New York View Restaurant" at bounding box center [881, 522] width 769 height 774
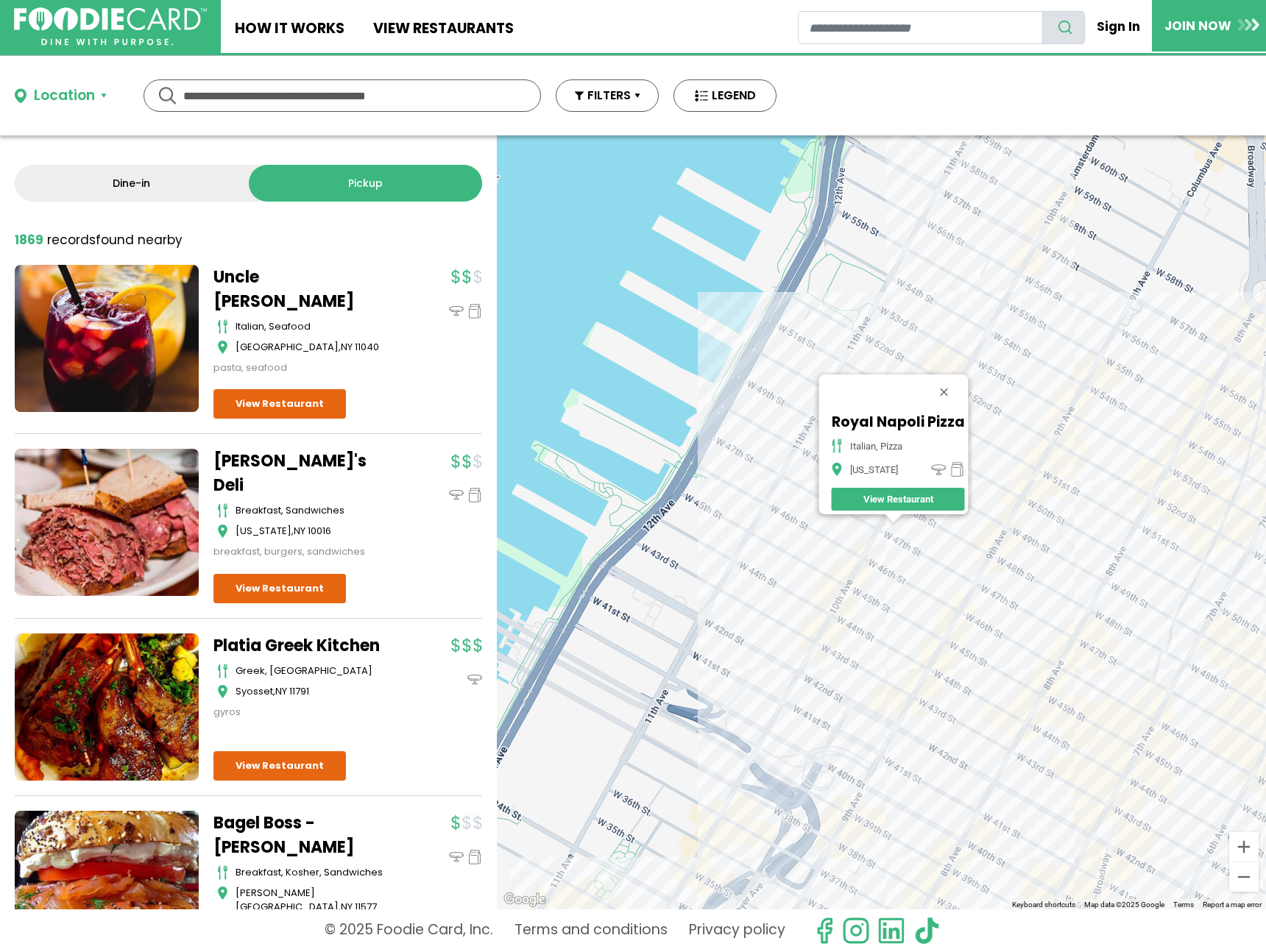
click at [893, 525] on div "Royal Napoli Pizza italian, pizza New York View Restaurant" at bounding box center [881, 522] width 769 height 774
click at [899, 524] on div "Royal Napoli Pizza italian, pizza New York View Restaurant" at bounding box center [881, 522] width 769 height 774
click at [951, 382] on button "Close" at bounding box center [944, 392] width 35 height 35
click at [934, 466] on div at bounding box center [881, 522] width 769 height 774
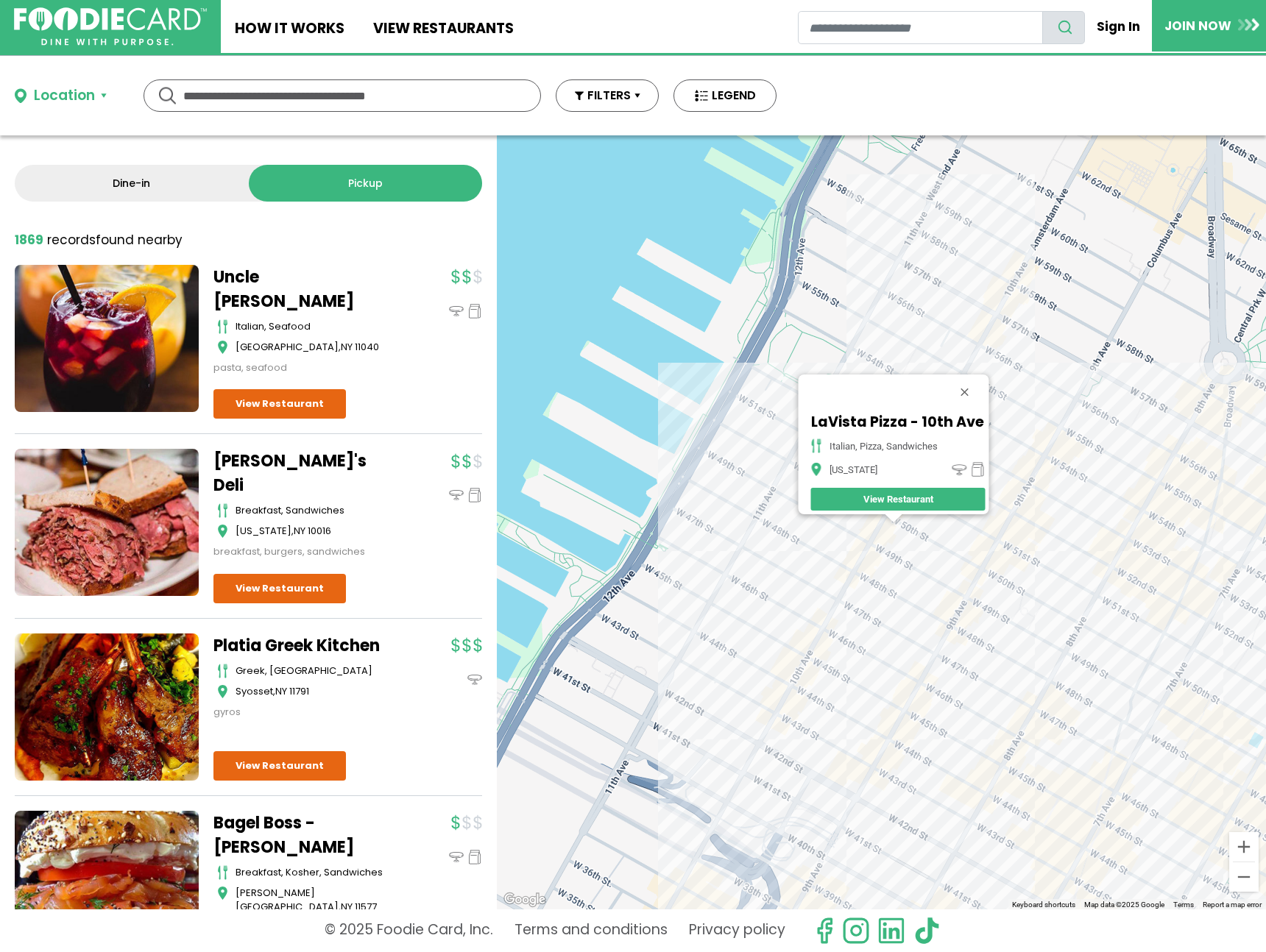
click at [879, 341] on div "LaVista Pizza - 10th Ave italian, pizza, sandwiches New York View Restaurant" at bounding box center [881, 522] width 769 height 774
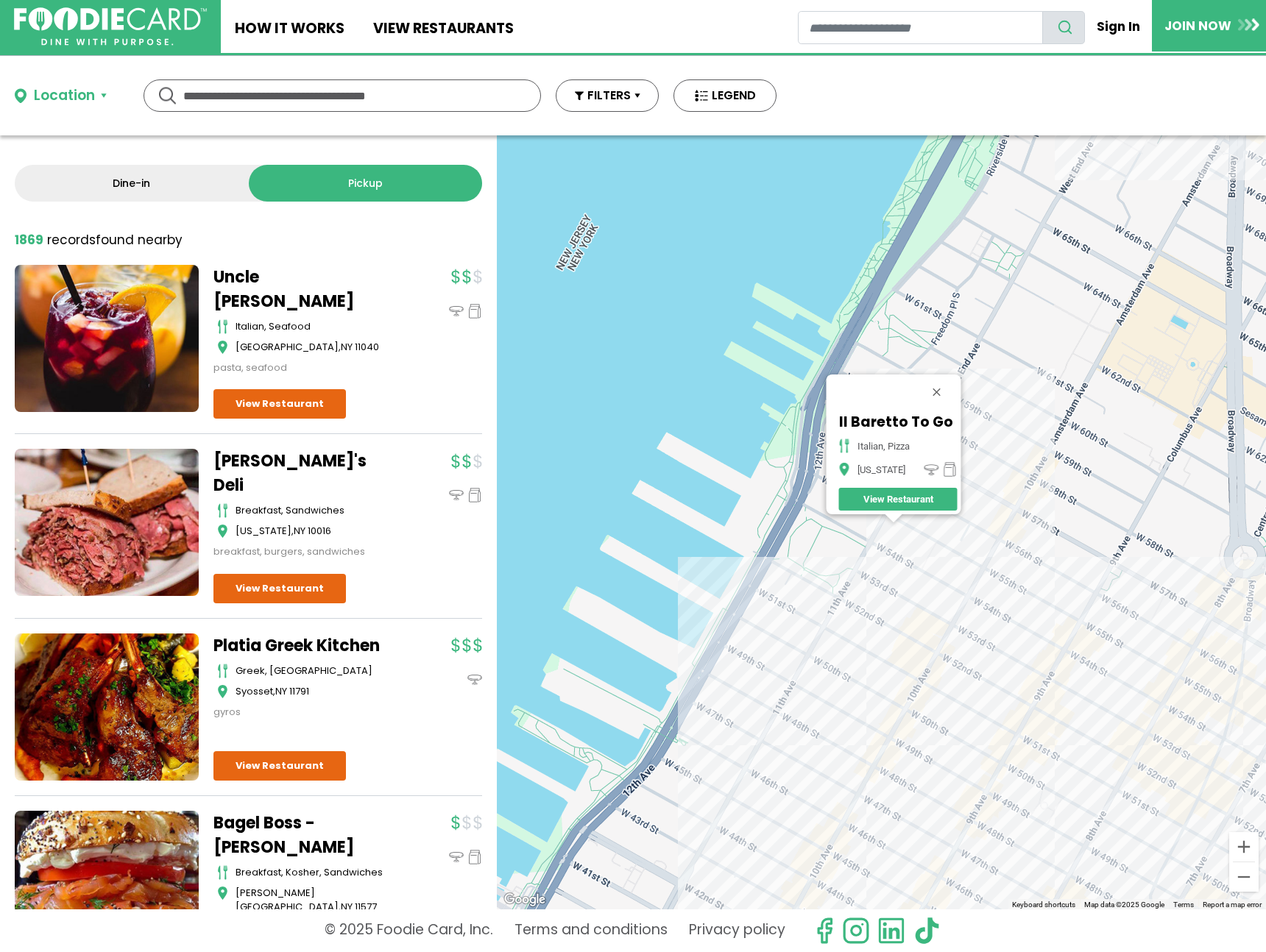
click at [974, 596] on div "Il Baretto To Go italian, pizza New York View Restaurant" at bounding box center [881, 522] width 769 height 774
click at [986, 588] on div "Il Baretto To Go italian, pizza New York View Restaurant" at bounding box center [881, 522] width 769 height 774
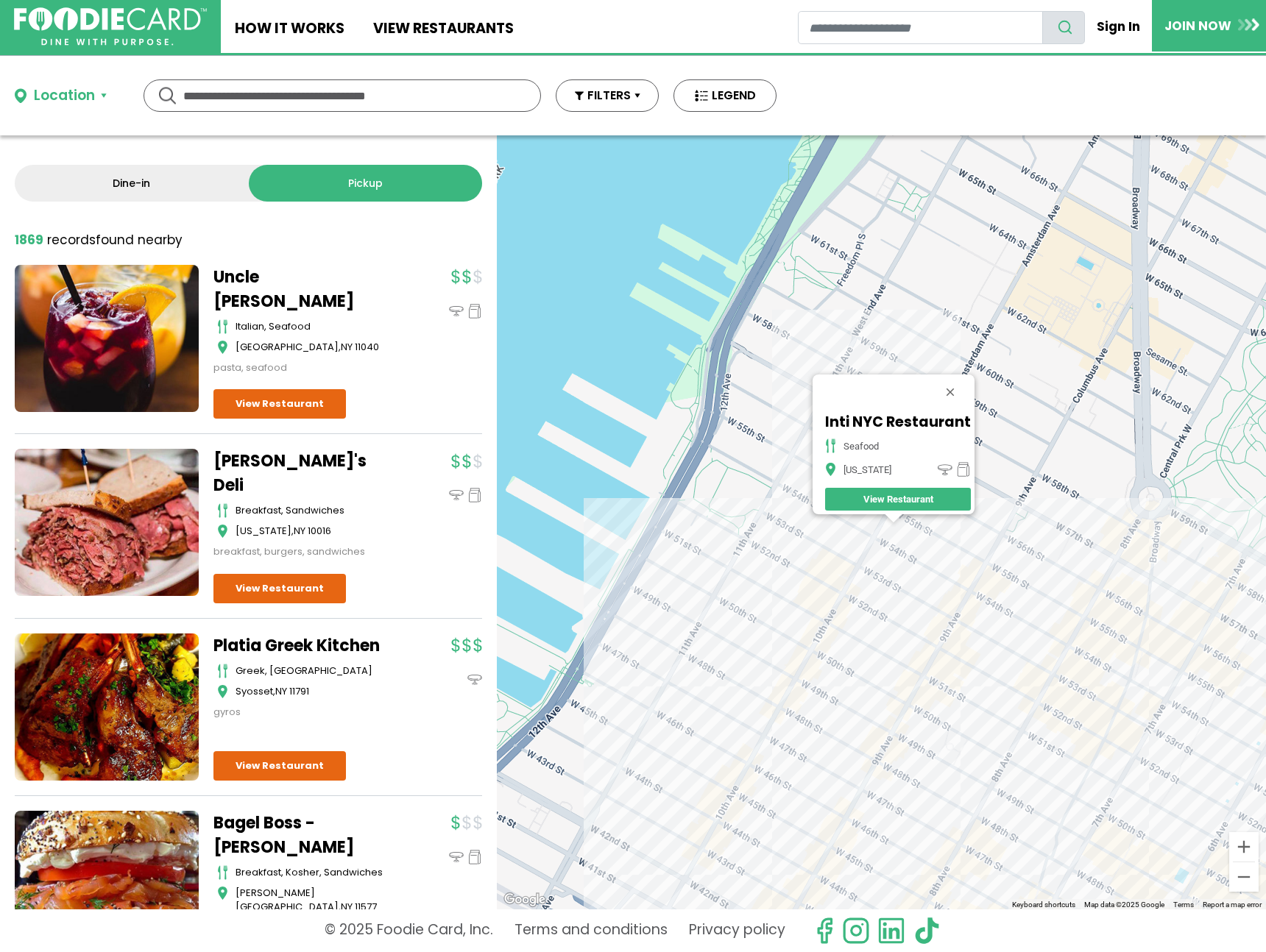
click at [1100, 552] on div "Inti NYC Restaurant seafood New York View Restaurant" at bounding box center [881, 522] width 769 height 774
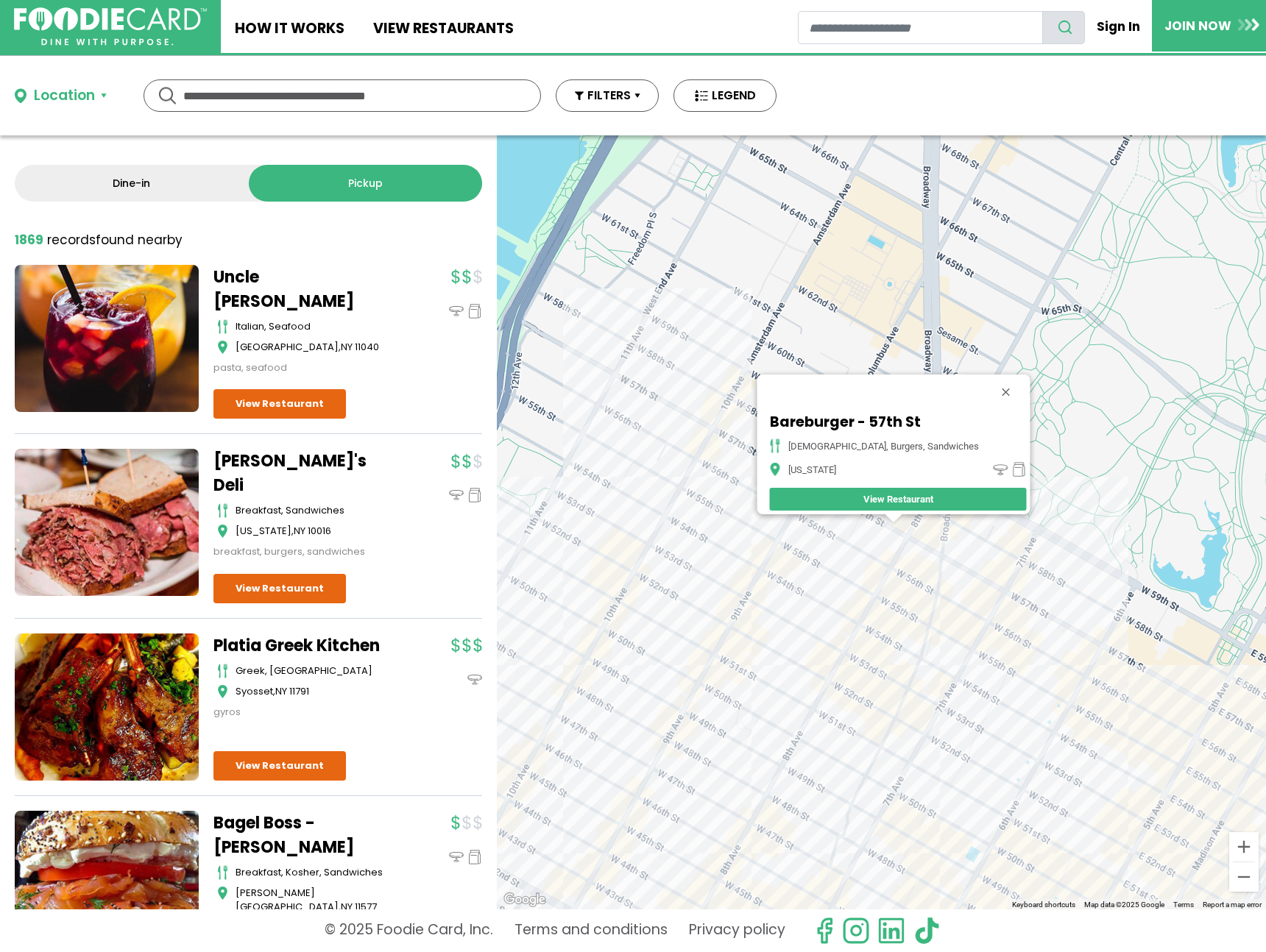
click at [931, 546] on div "Bareburger - 57th St american, burgers, sandwiches New York View Restaurant" at bounding box center [881, 522] width 769 height 774
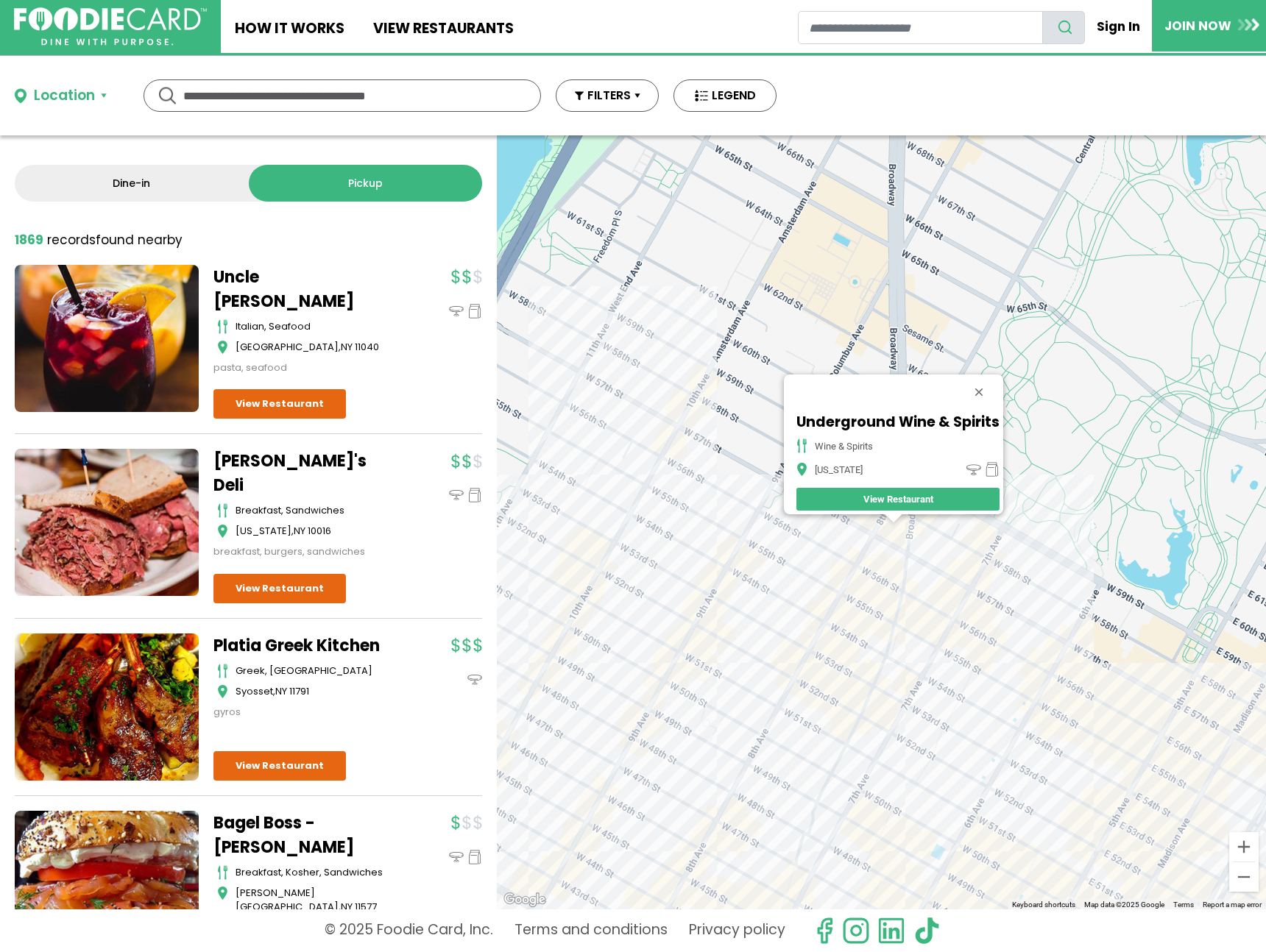
click at [891, 596] on div "Underground Wine & Spirits wine & spirits New York View Restaurant" at bounding box center [881, 522] width 769 height 774
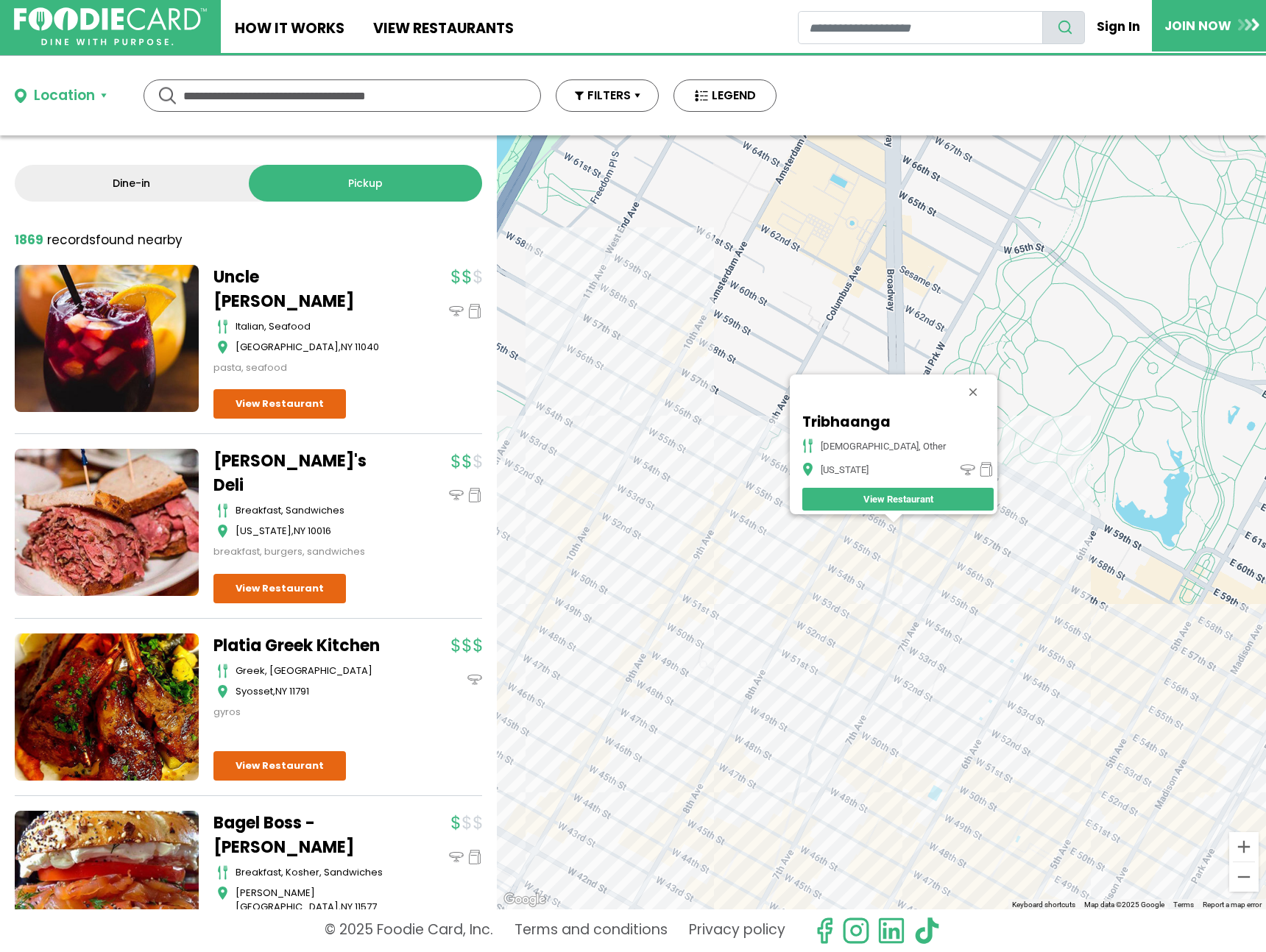
click at [903, 580] on div "Tribhaanga indian, other New York View Restaurant" at bounding box center [881, 522] width 769 height 774
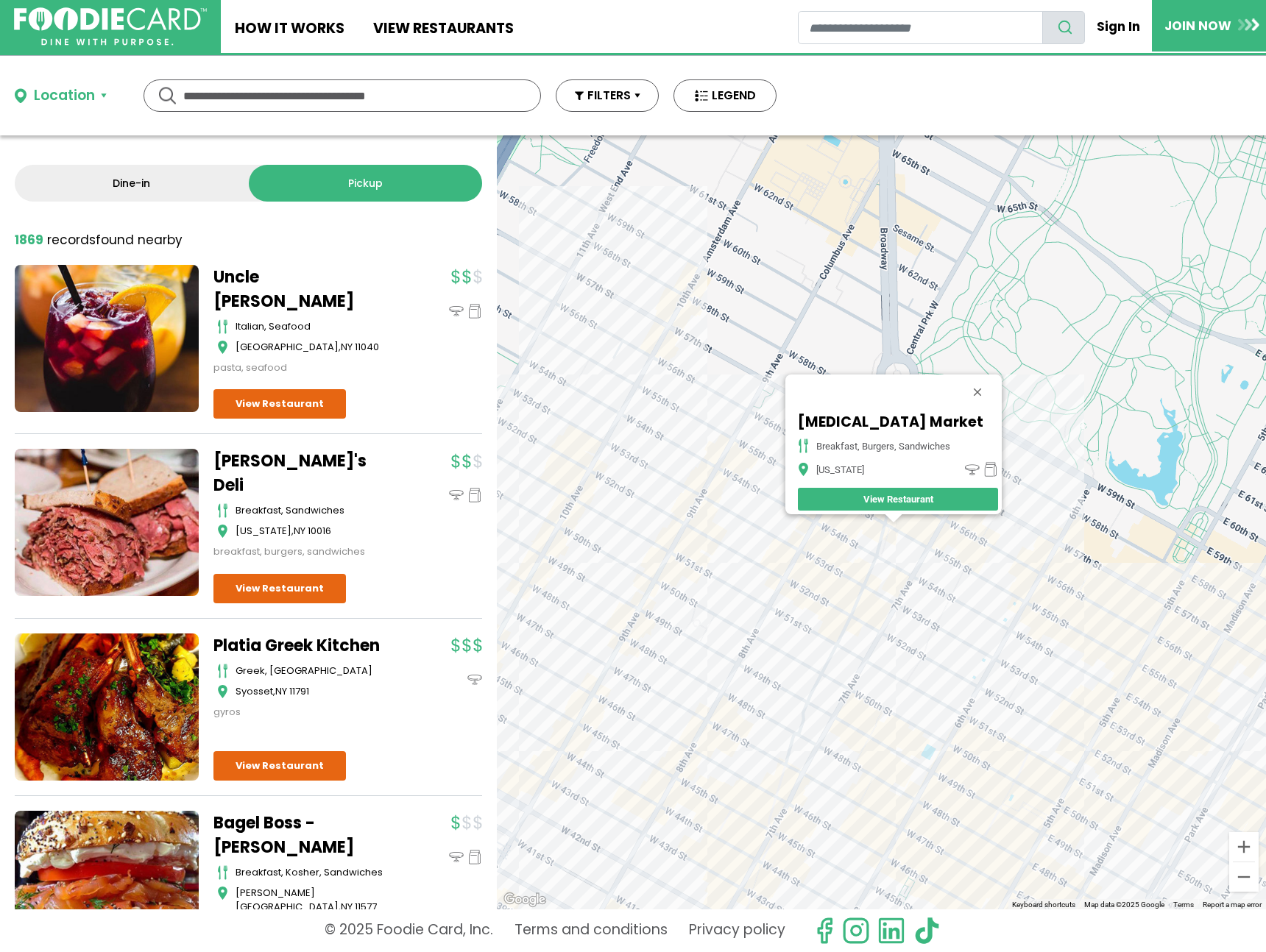
click at [815, 555] on div "Gastro Market breakfast, burgers, sandwiches New York View Restaurant" at bounding box center [881, 522] width 769 height 774
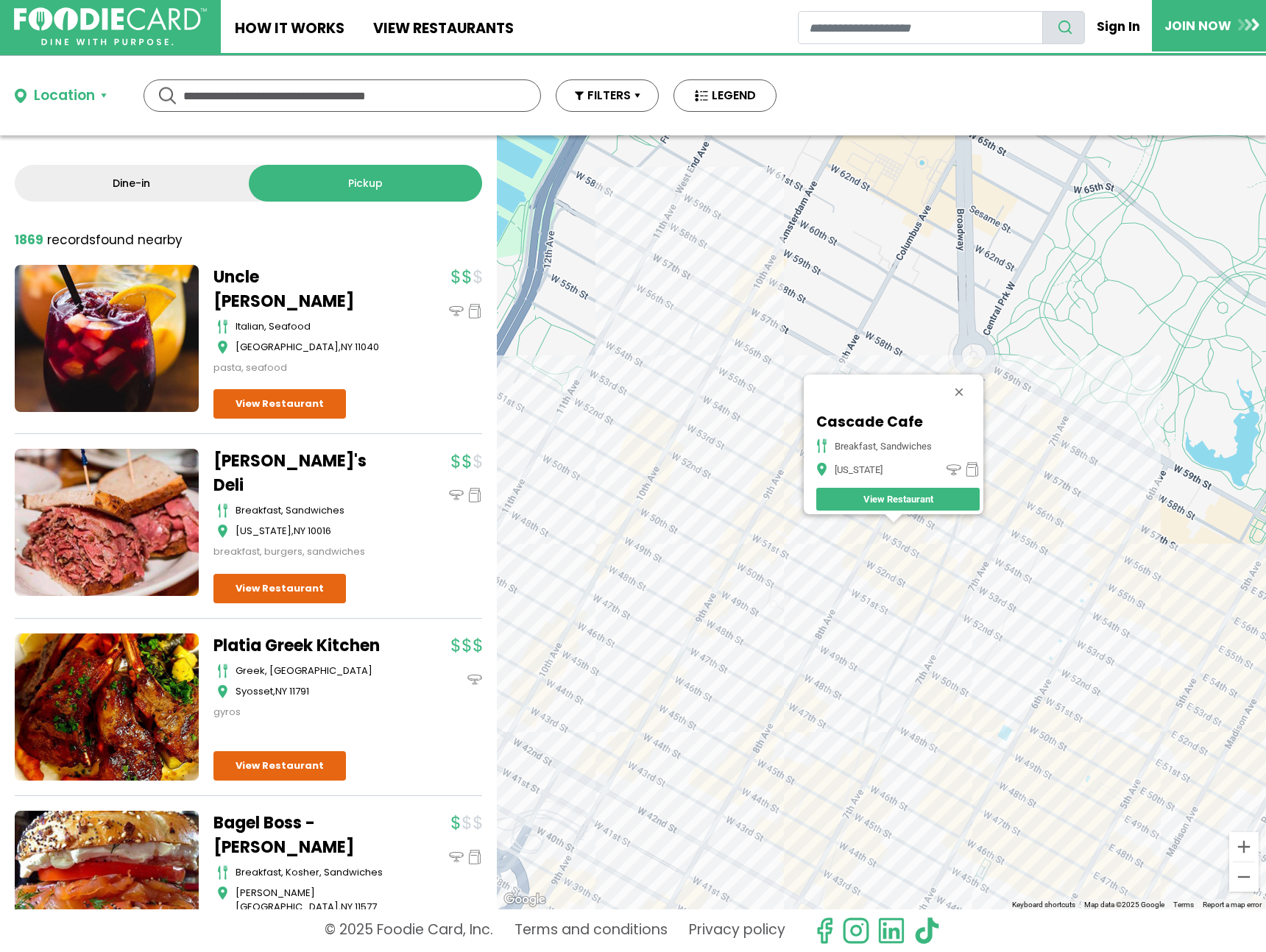
click at [789, 476] on div "Cascade Cafe breakfast, sandwiches New York View Restaurant" at bounding box center [881, 522] width 769 height 774
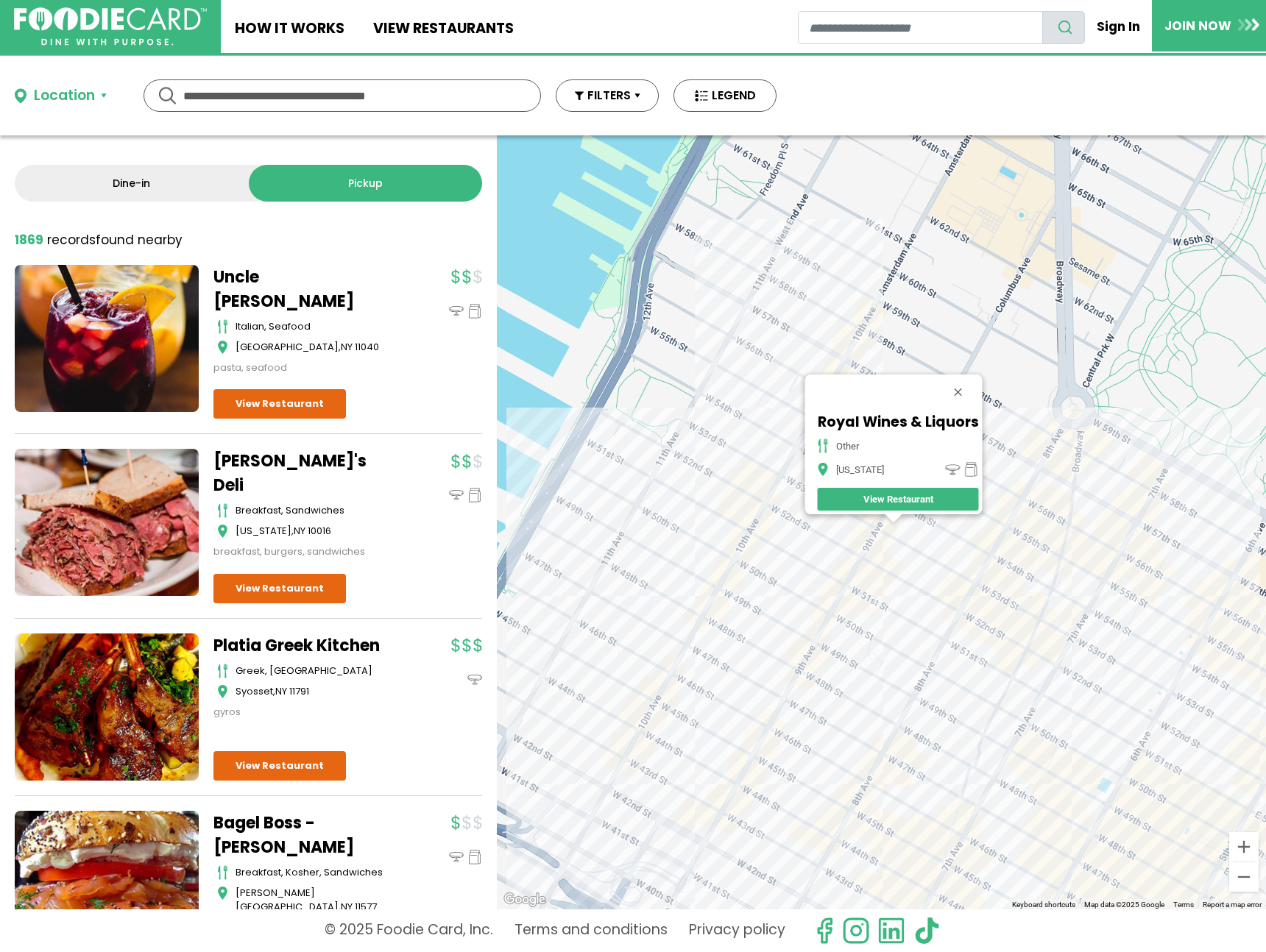
click at [900, 589] on div "Royal Wines & Liquors other New York View Restaurant" at bounding box center [881, 522] width 769 height 774
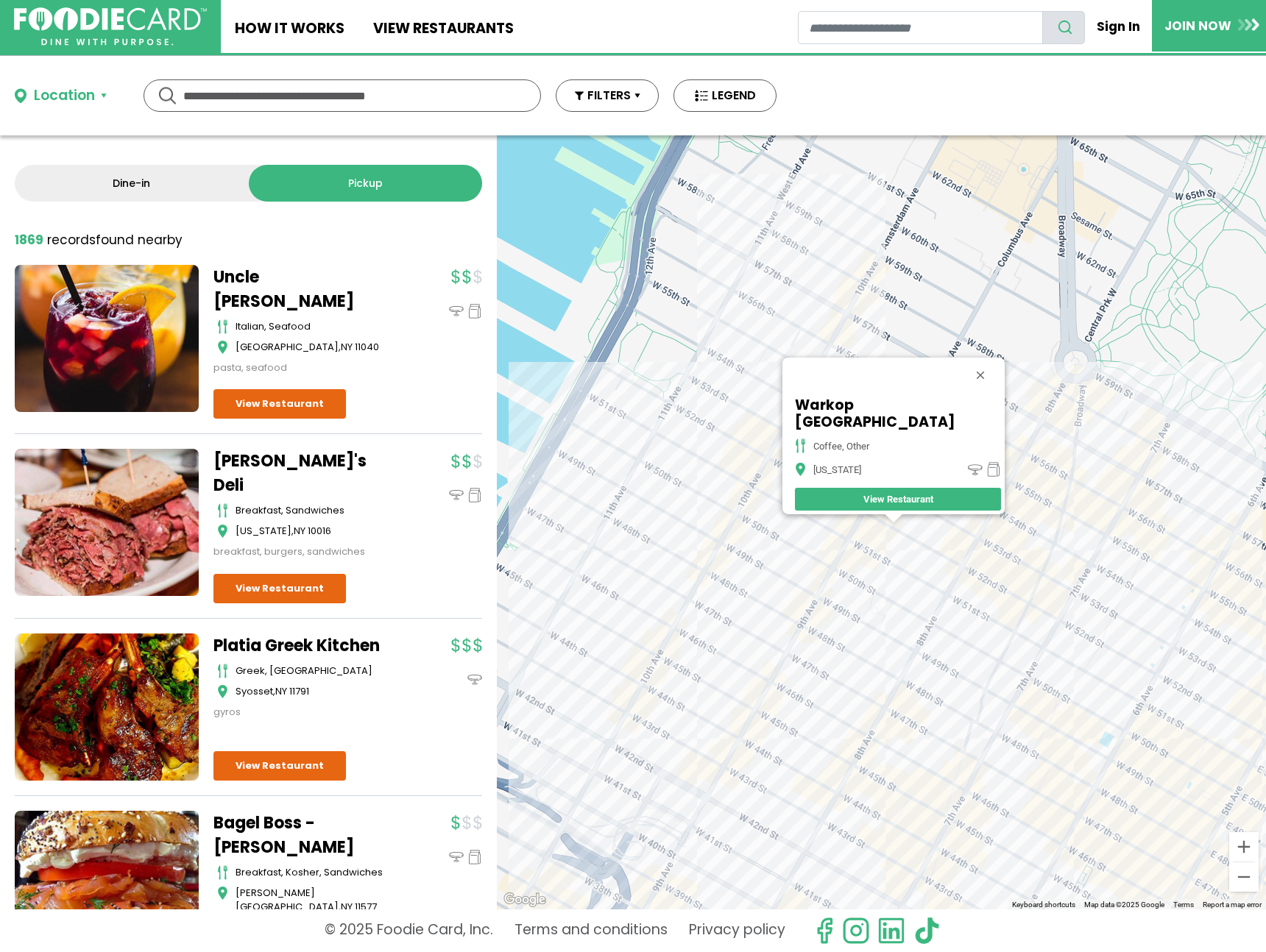
click at [779, 507] on div "Warkop NYC coffee, other New York View Restaurant" at bounding box center [881, 522] width 769 height 774
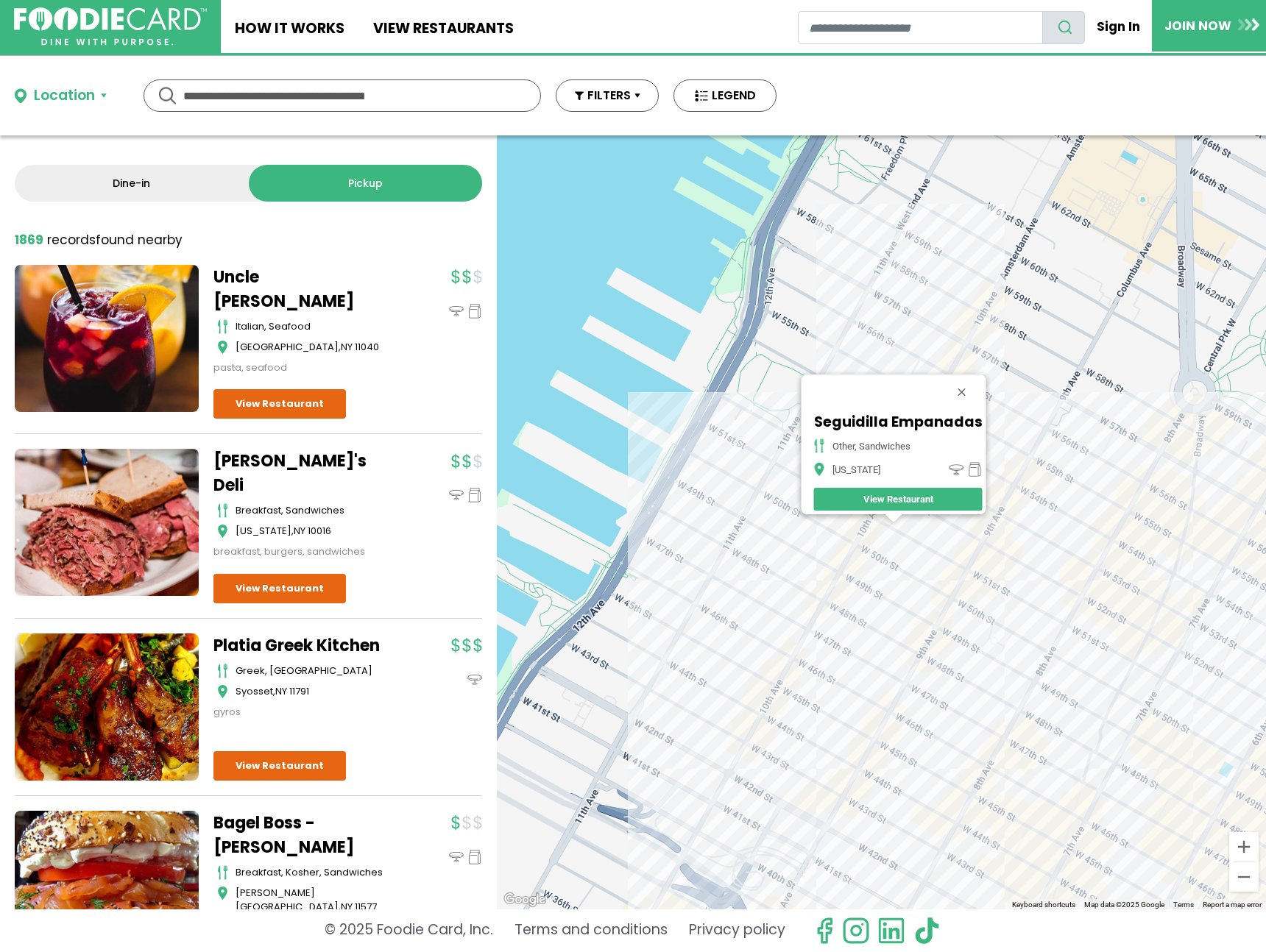
click at [963, 596] on div "Seguidilla Empanadas other, sandwiches New York View Restaurant" at bounding box center [881, 522] width 769 height 774
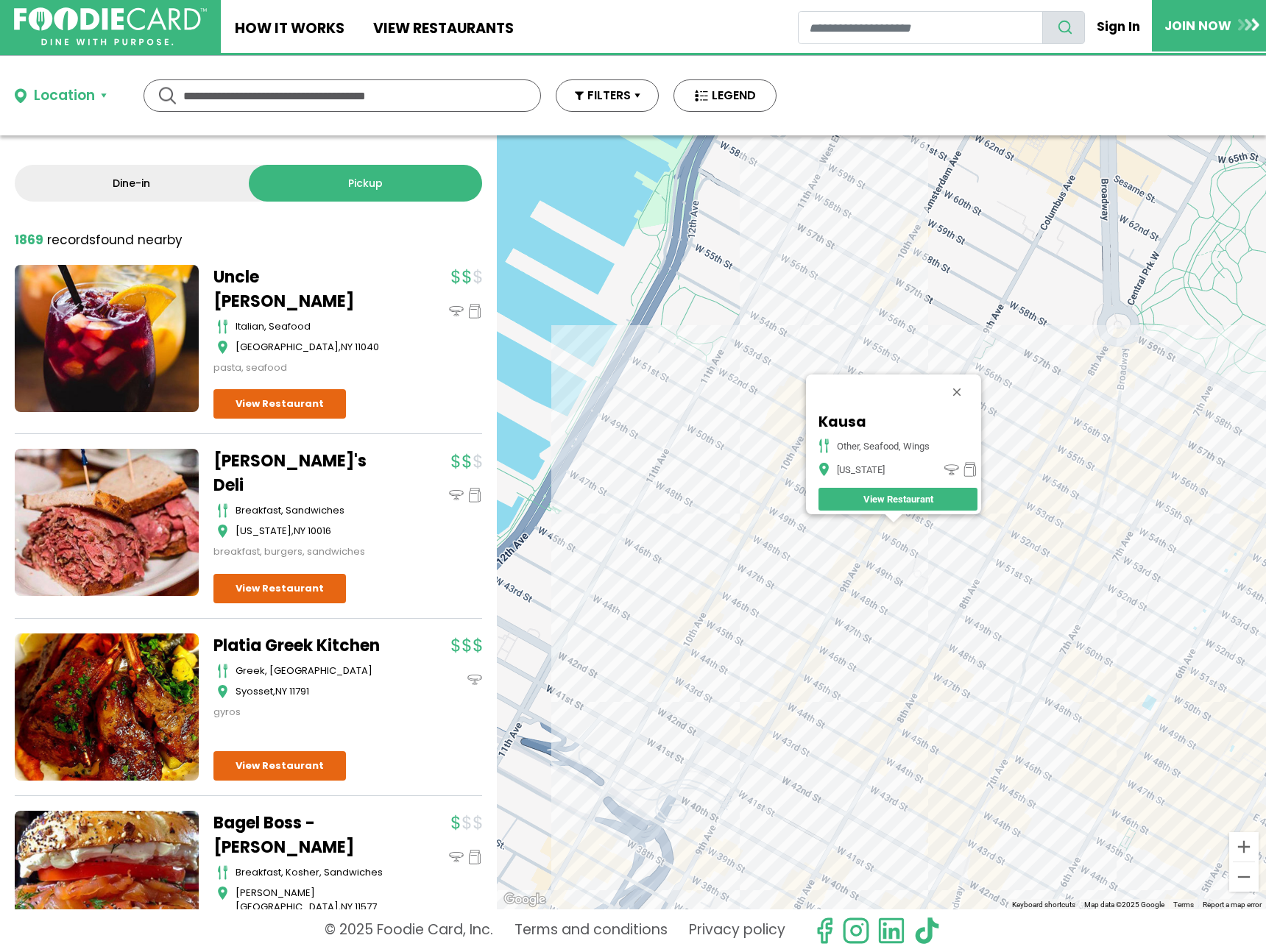
click at [859, 602] on div "Kausa other, seafood, wings New York View Restaurant" at bounding box center [881, 522] width 769 height 774
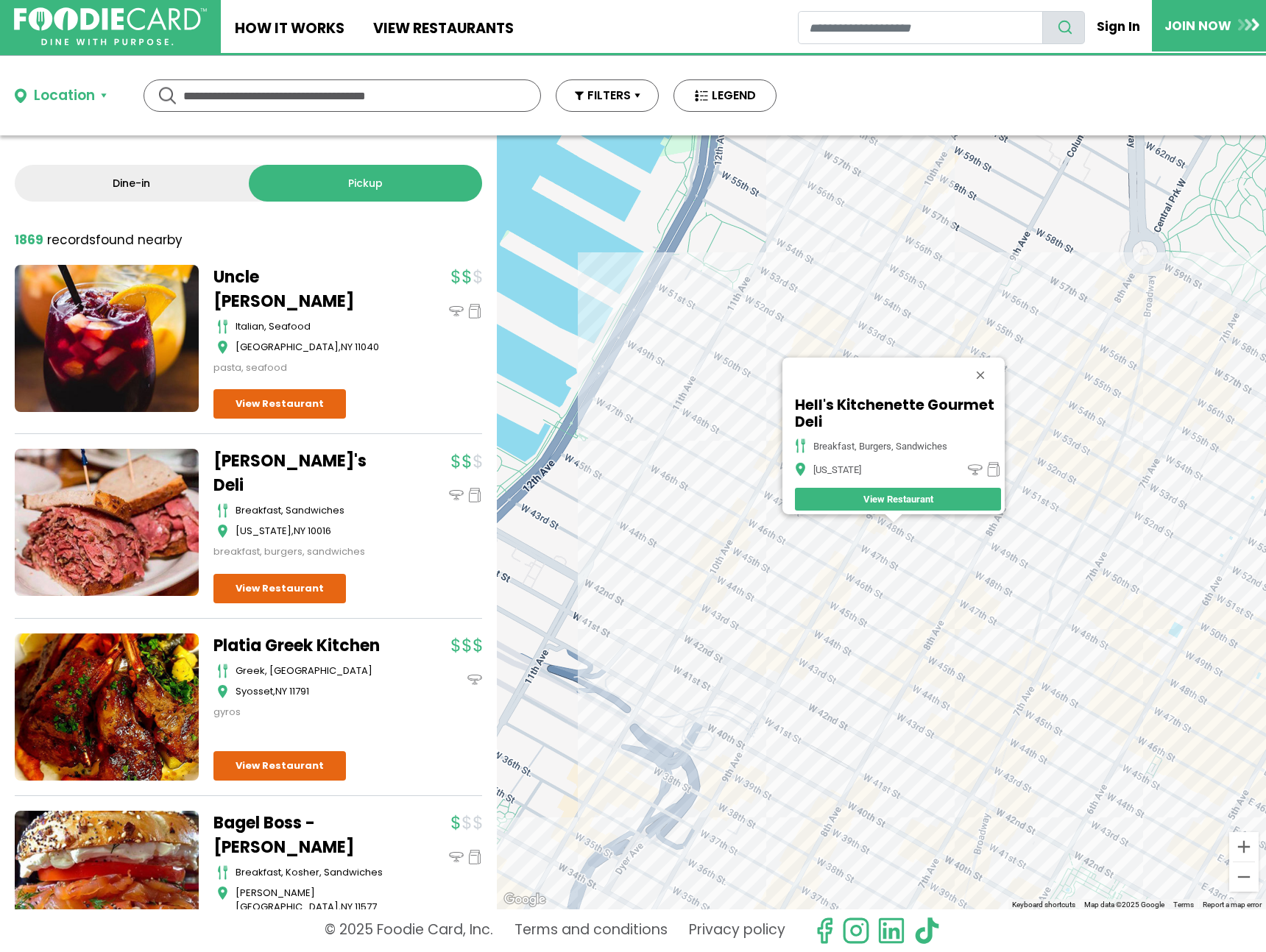
click at [762, 494] on div "Hell's Kitchenette Gourmet Deli breakfast, burgers, sandwiches New York View Re…" at bounding box center [881, 522] width 769 height 774
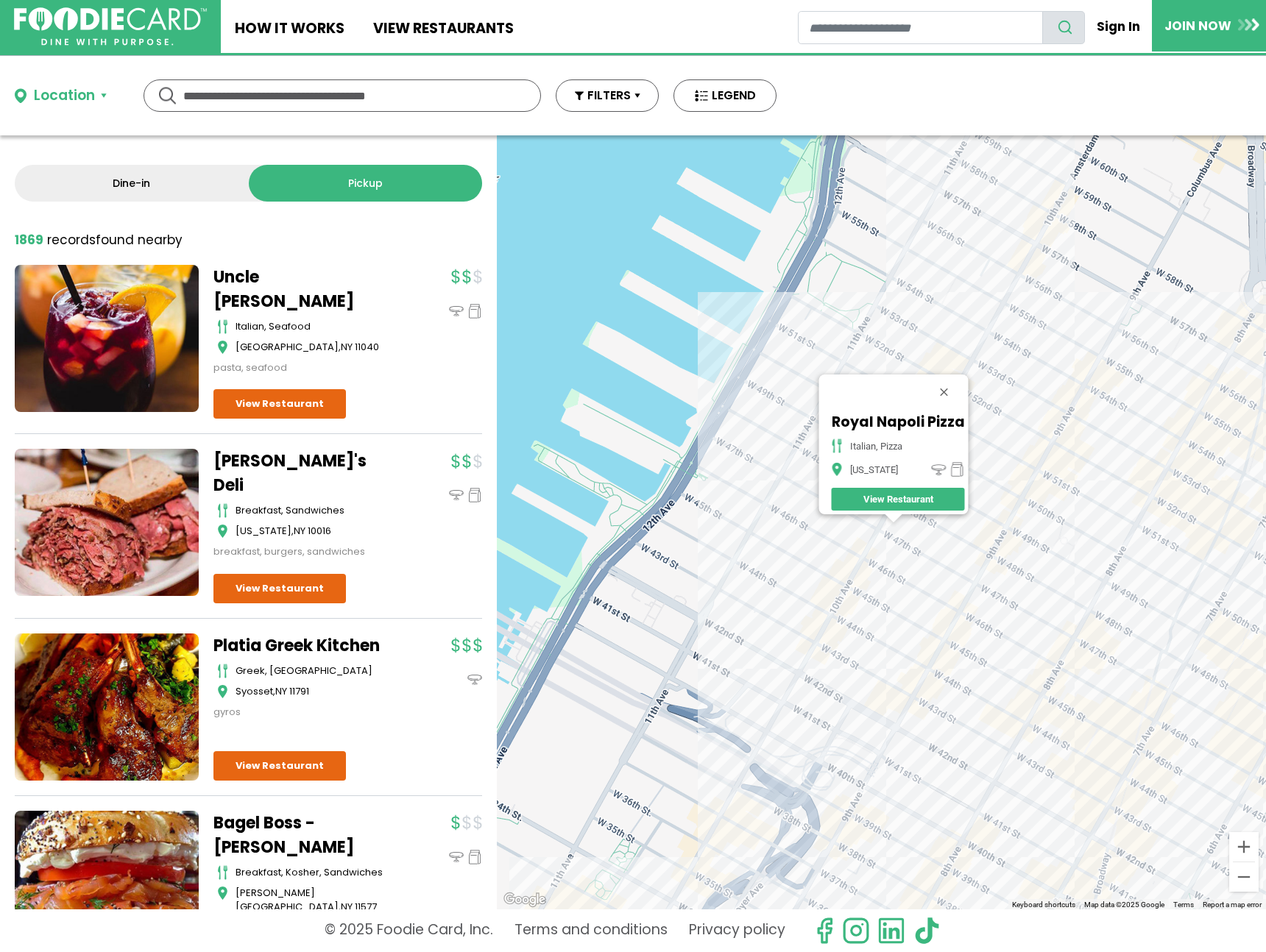
click at [852, 601] on div "Royal Napoli Pizza italian, pizza New York View Restaurant" at bounding box center [881, 522] width 769 height 774
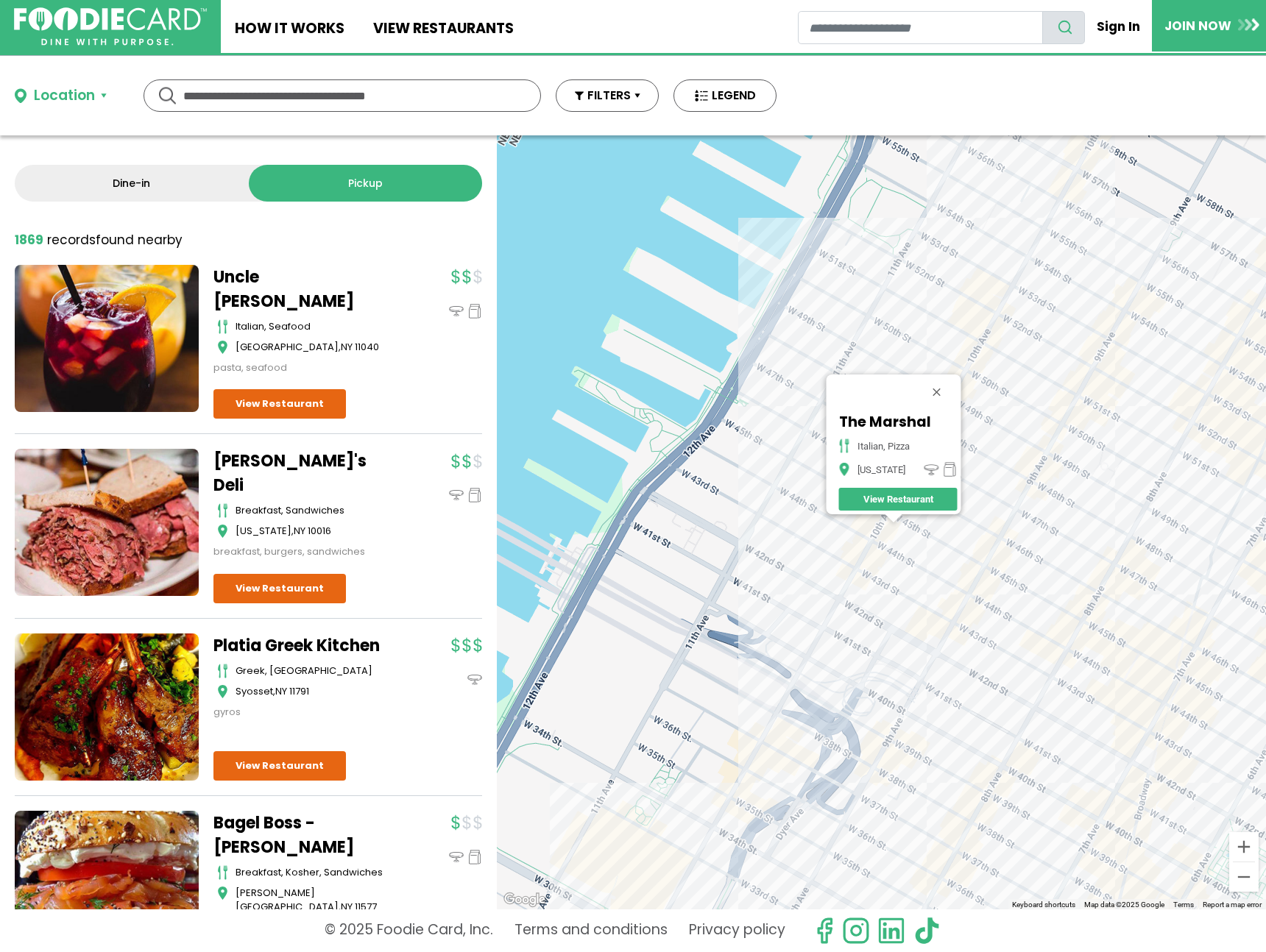
click at [941, 620] on div "The Marshal italian, pizza New York View Restaurant" at bounding box center [881, 522] width 769 height 774
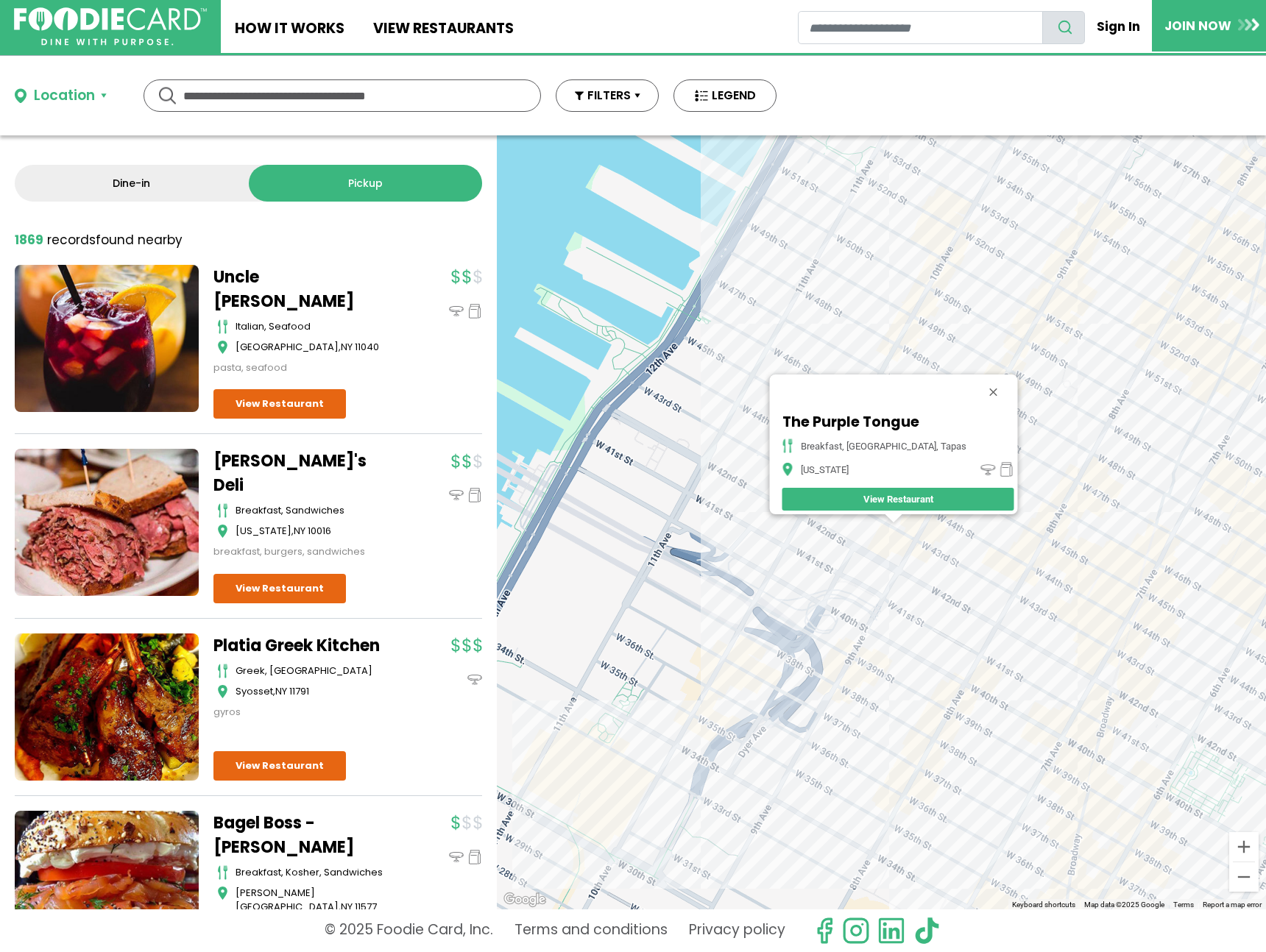
click at [931, 551] on div "The Purple Tongue breakfast, mediterranean, tapas New York View Restaurant" at bounding box center [881, 522] width 769 height 774
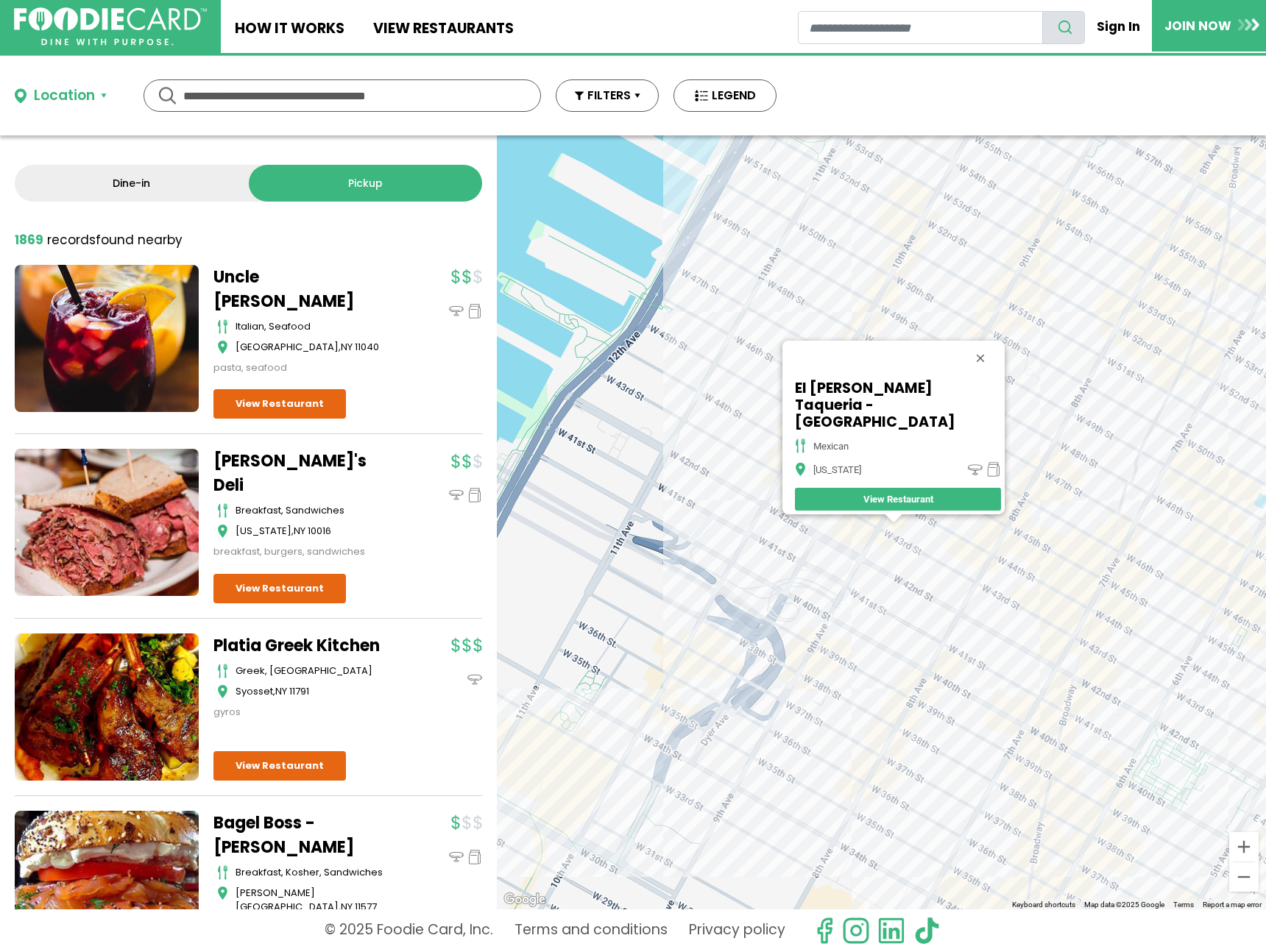
click at [1013, 552] on div "El Gallo Taqueria - 9th Ave mexican New York View Restaurant" at bounding box center [881, 522] width 769 height 774
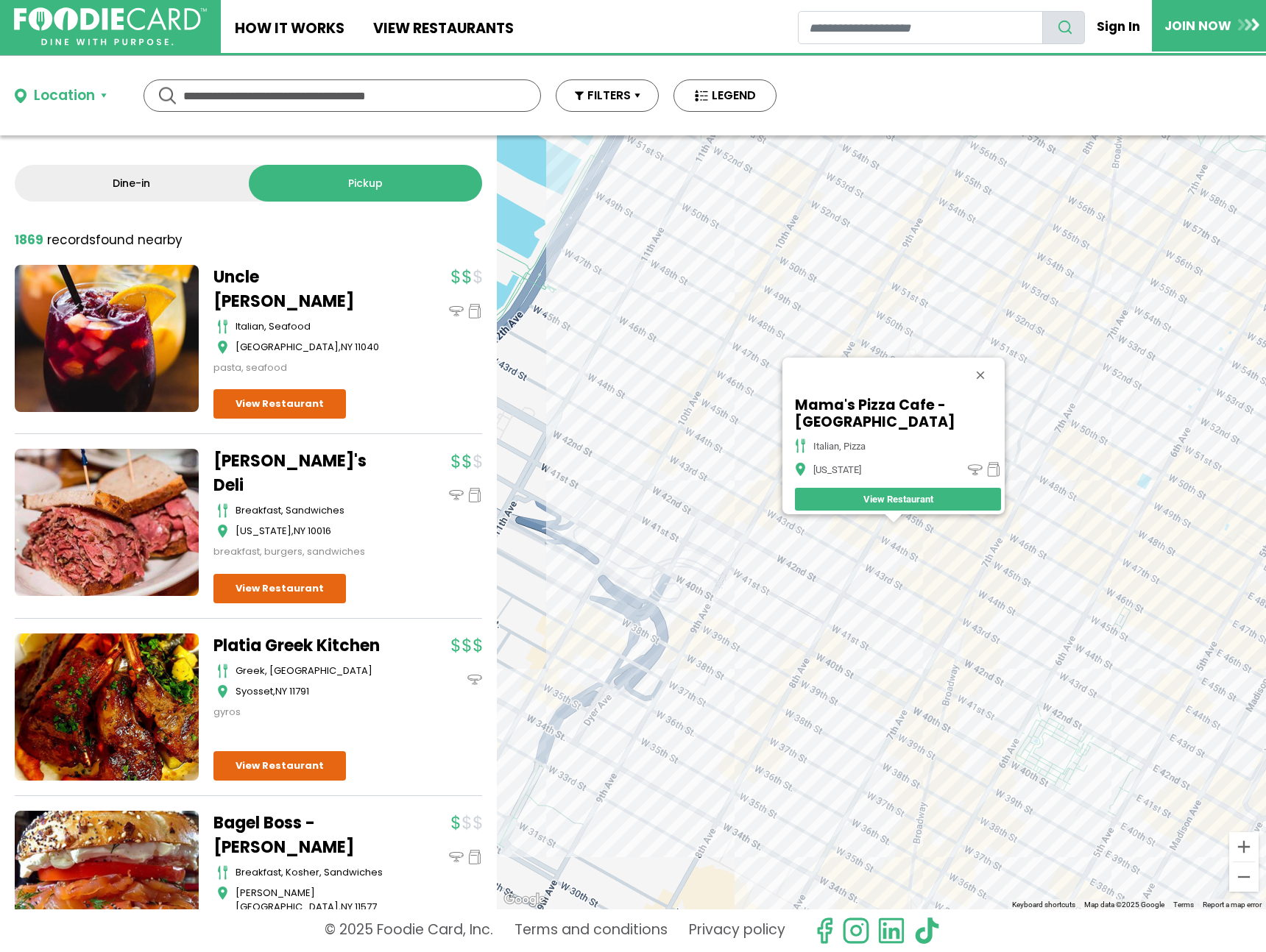
click at [1040, 544] on div "Mama's Pizza Cafe - NYC italian, pizza New York View Restaurant" at bounding box center [881, 522] width 769 height 774
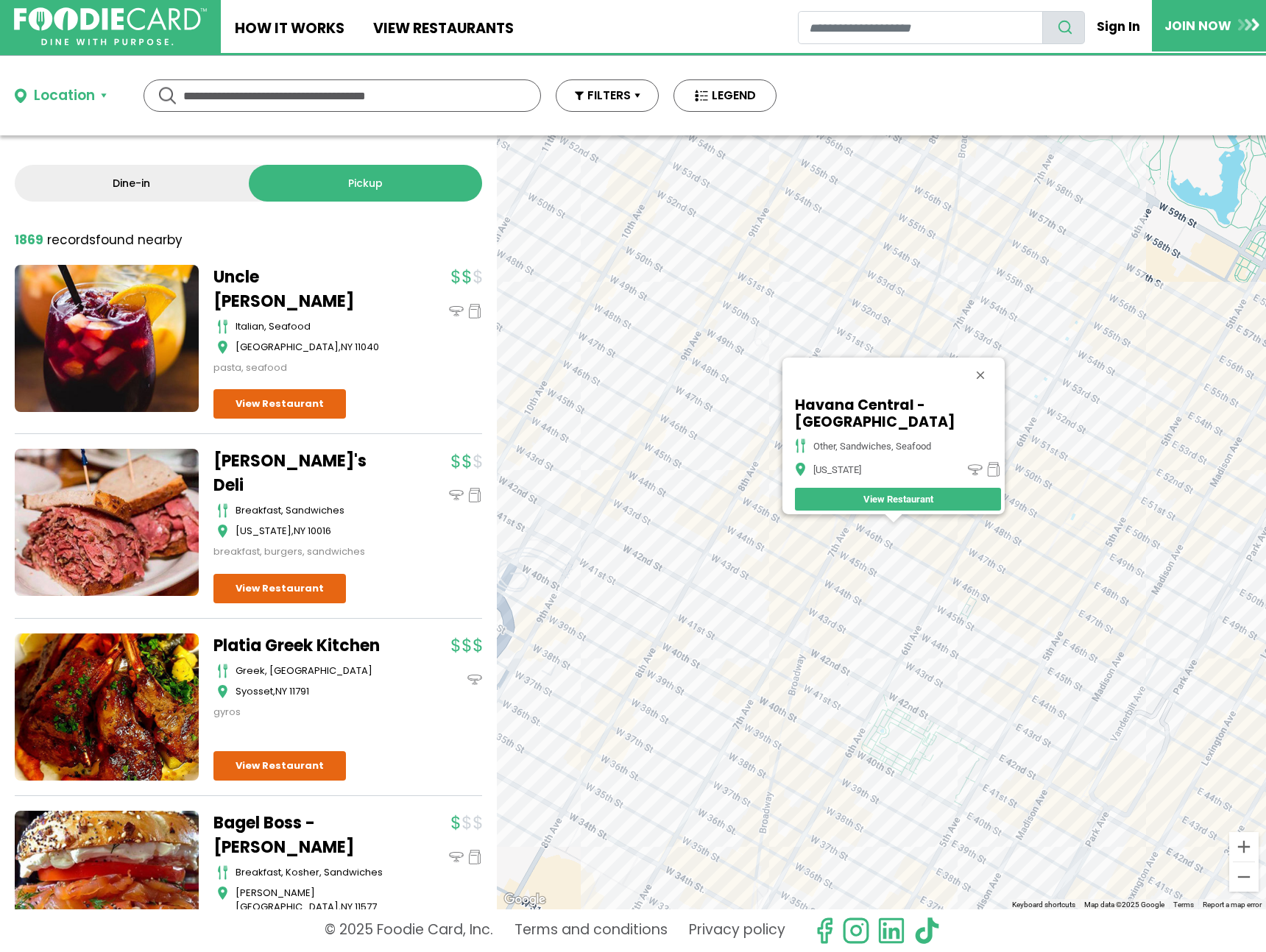
click at [1010, 574] on div "Havana Central - Times Square other, sandwiches, seafood New York View Restaura…" at bounding box center [881, 522] width 769 height 774
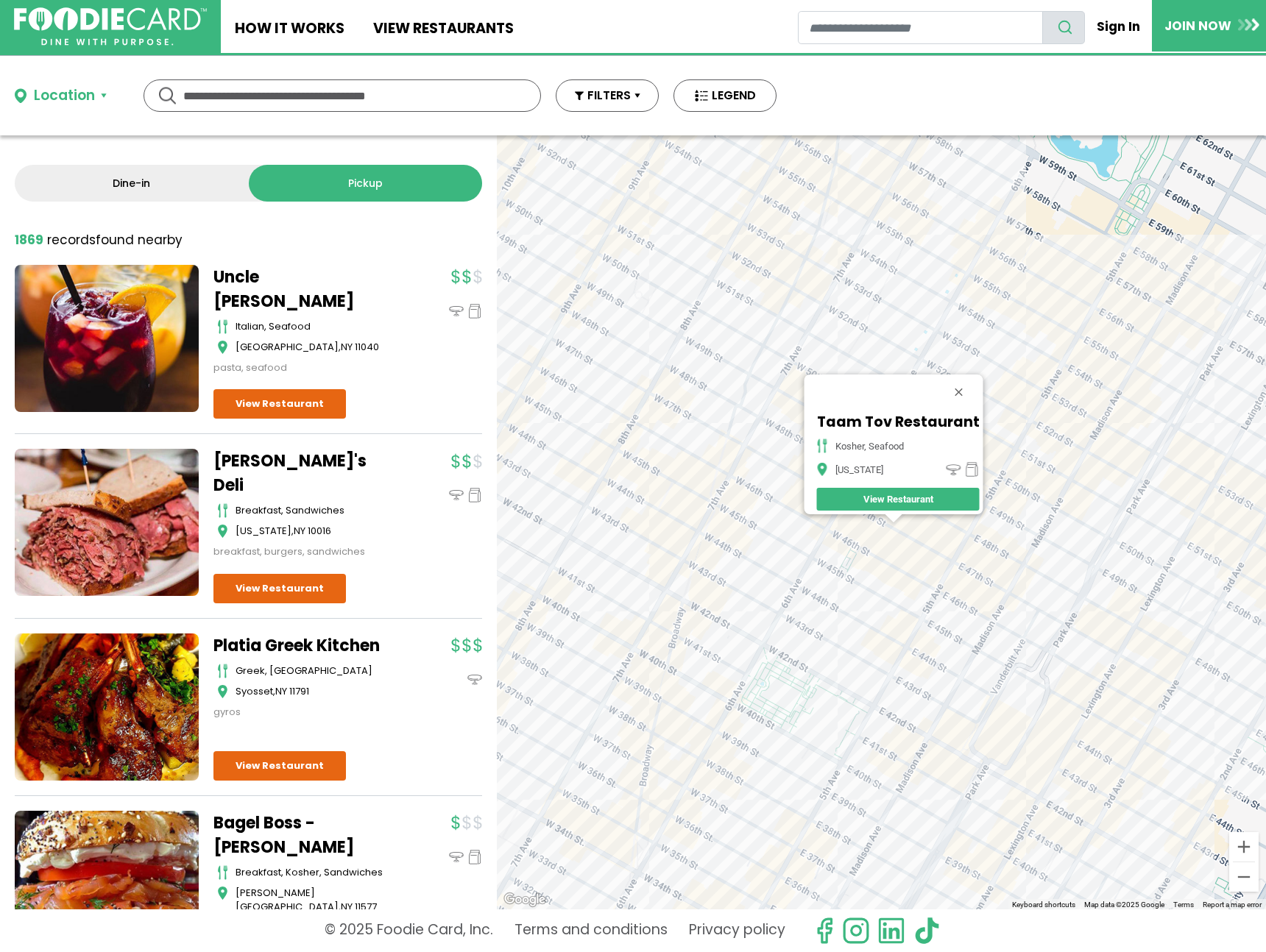
click at [909, 546] on div "Taam Tov Restaurant Kosher, Seafood New York View Restaurant" at bounding box center [881, 522] width 769 height 774
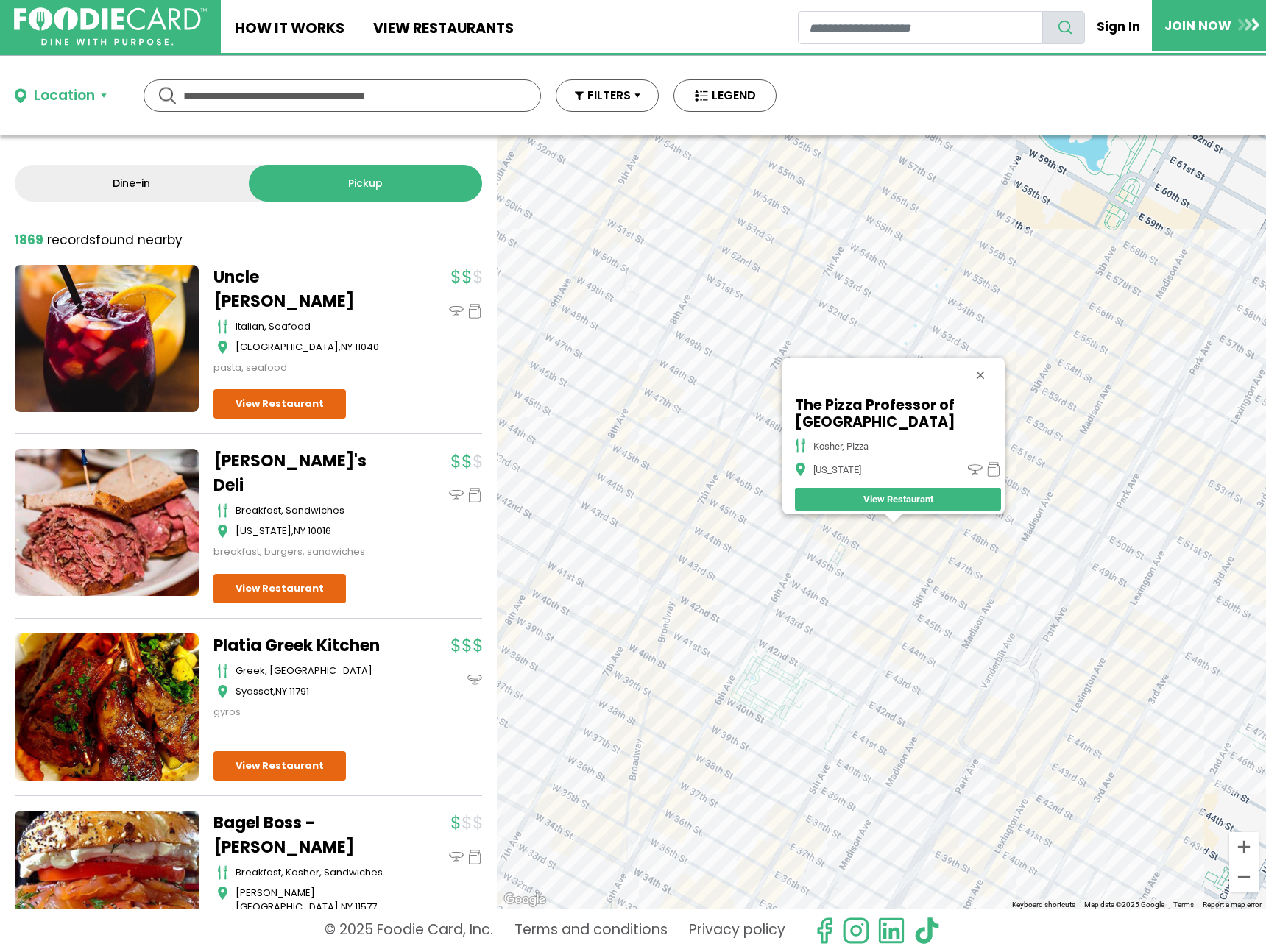
click at [895, 566] on div "The Pizza Professor of Midtown kosher, pizza New York View Restaurant" at bounding box center [881, 522] width 769 height 774
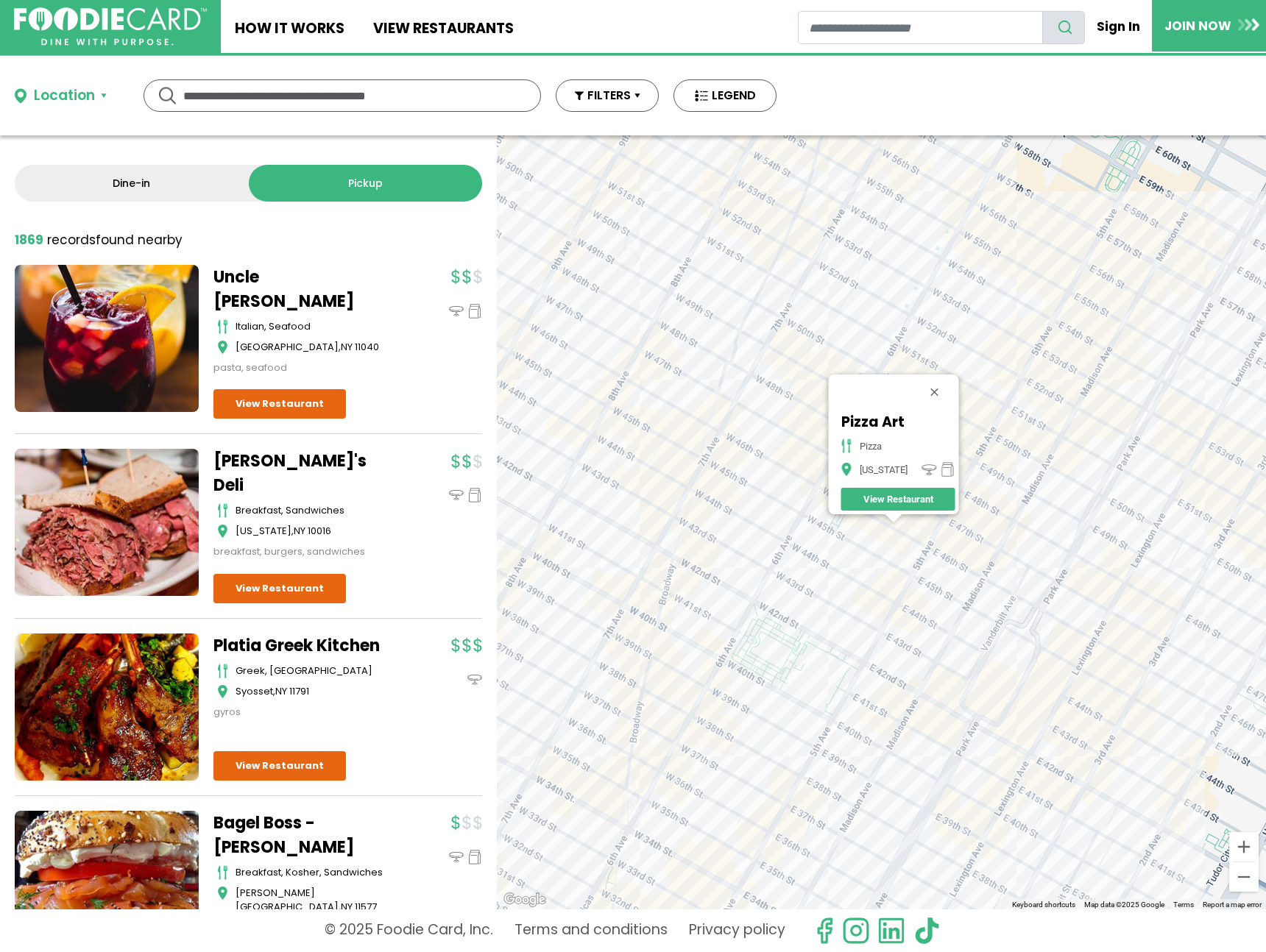
drag, startPoint x: 900, startPoint y: 544, endPoint x: 909, endPoint y: 548, distance: 9.8
click at [900, 544] on div "Pizza Art pizza New York View Restaurant" at bounding box center [881, 522] width 769 height 774
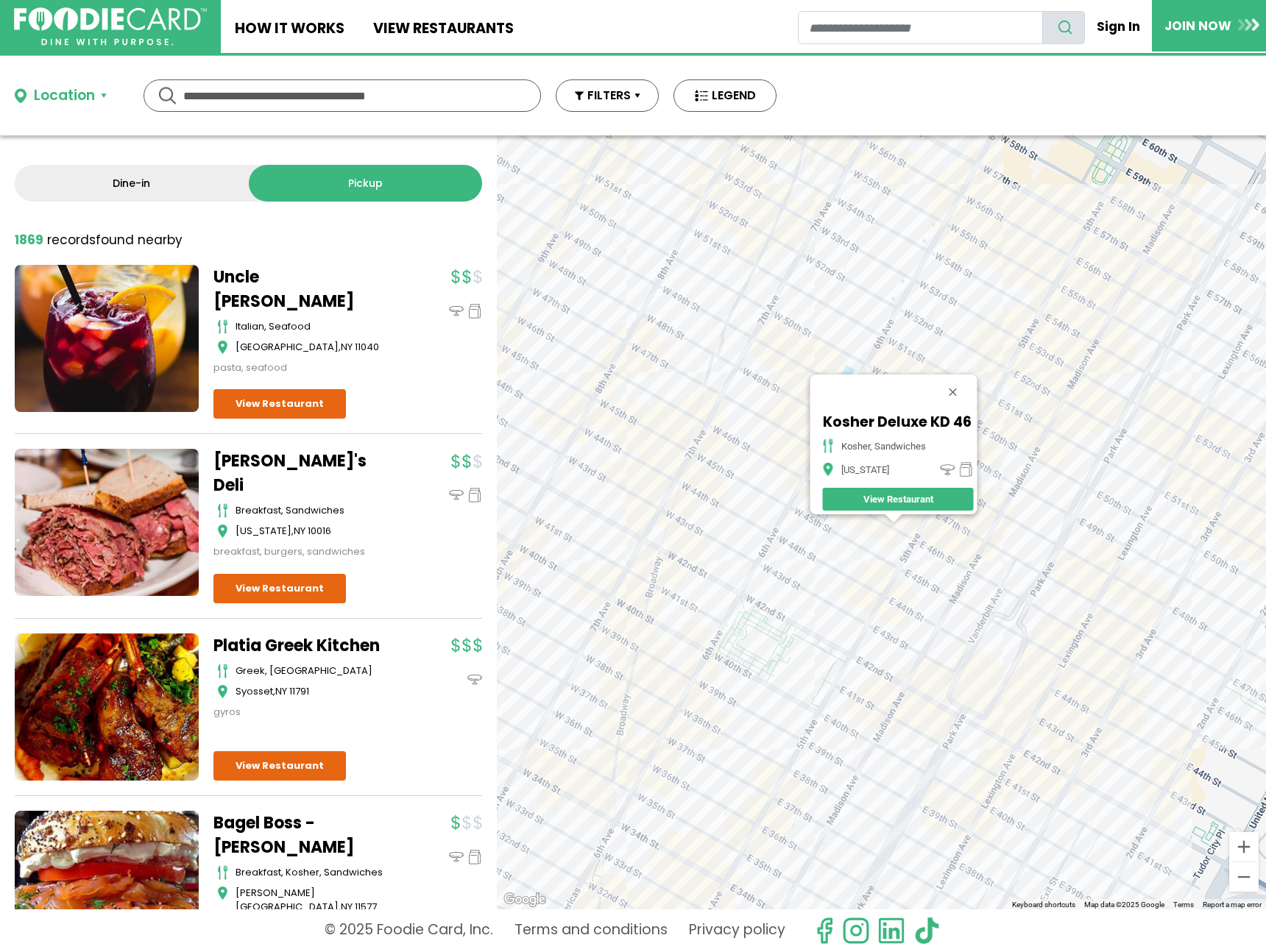
click at [995, 632] on div "Kosher Deluxe KD 46 kosher, sandwiches New York View Restaurant" at bounding box center [881, 522] width 769 height 774
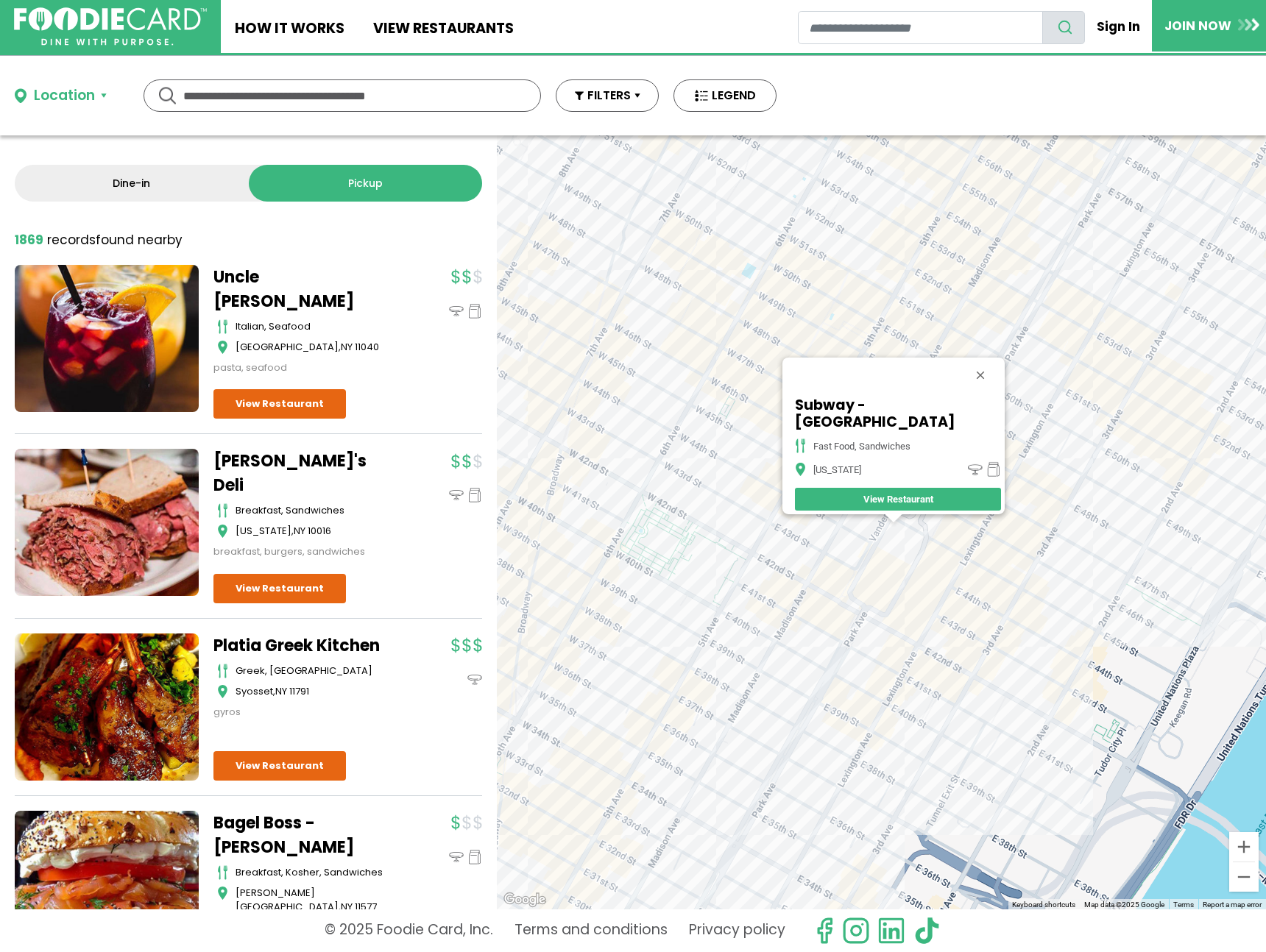
click at [1019, 563] on div "Subway - Vanderbilt Ave fast food, sandwiches New York View Restaurant" at bounding box center [881, 522] width 769 height 774
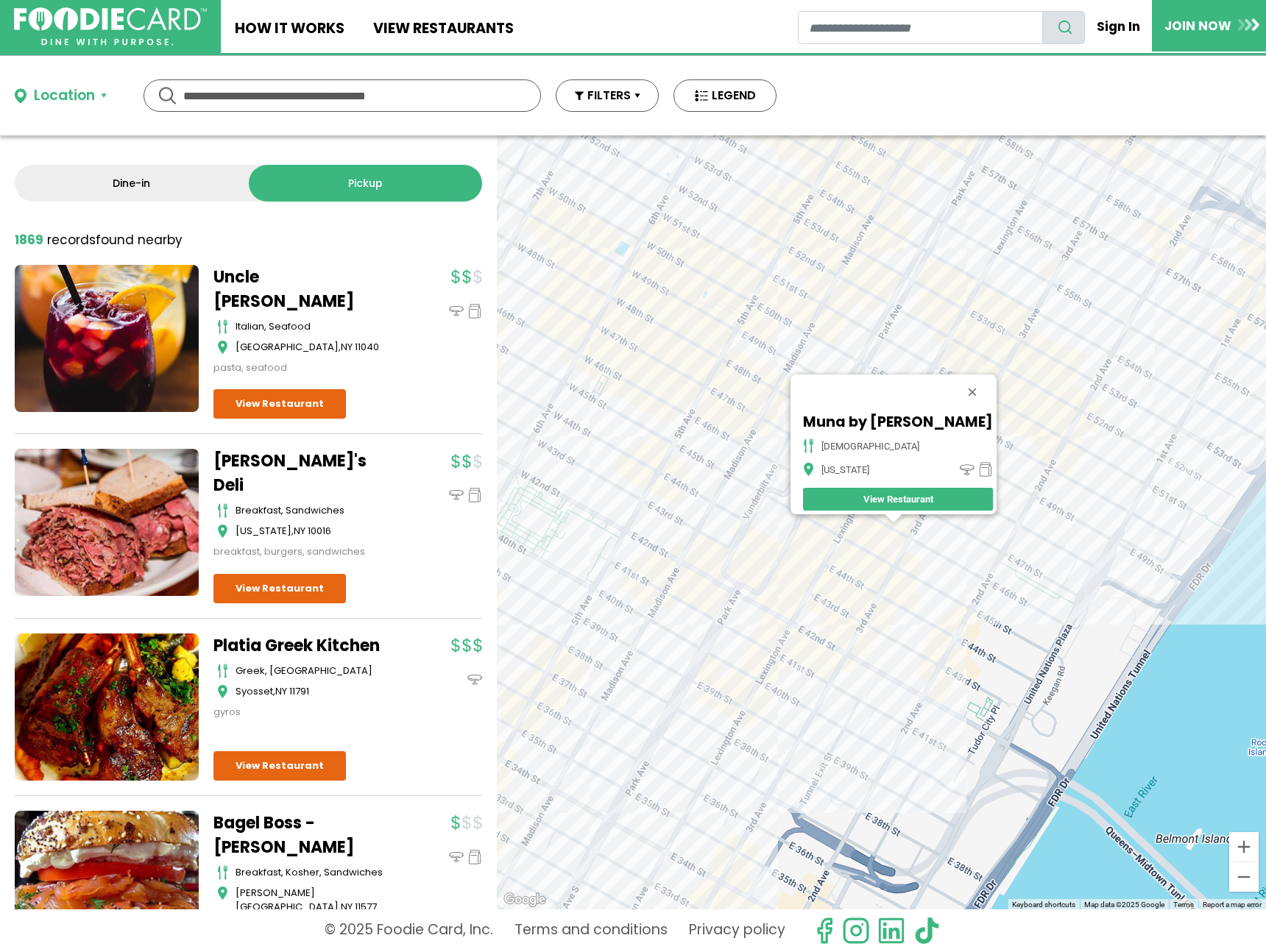
click at [881, 619] on div "Muna by Sathi indian New York View Restaurant" at bounding box center [881, 522] width 769 height 774
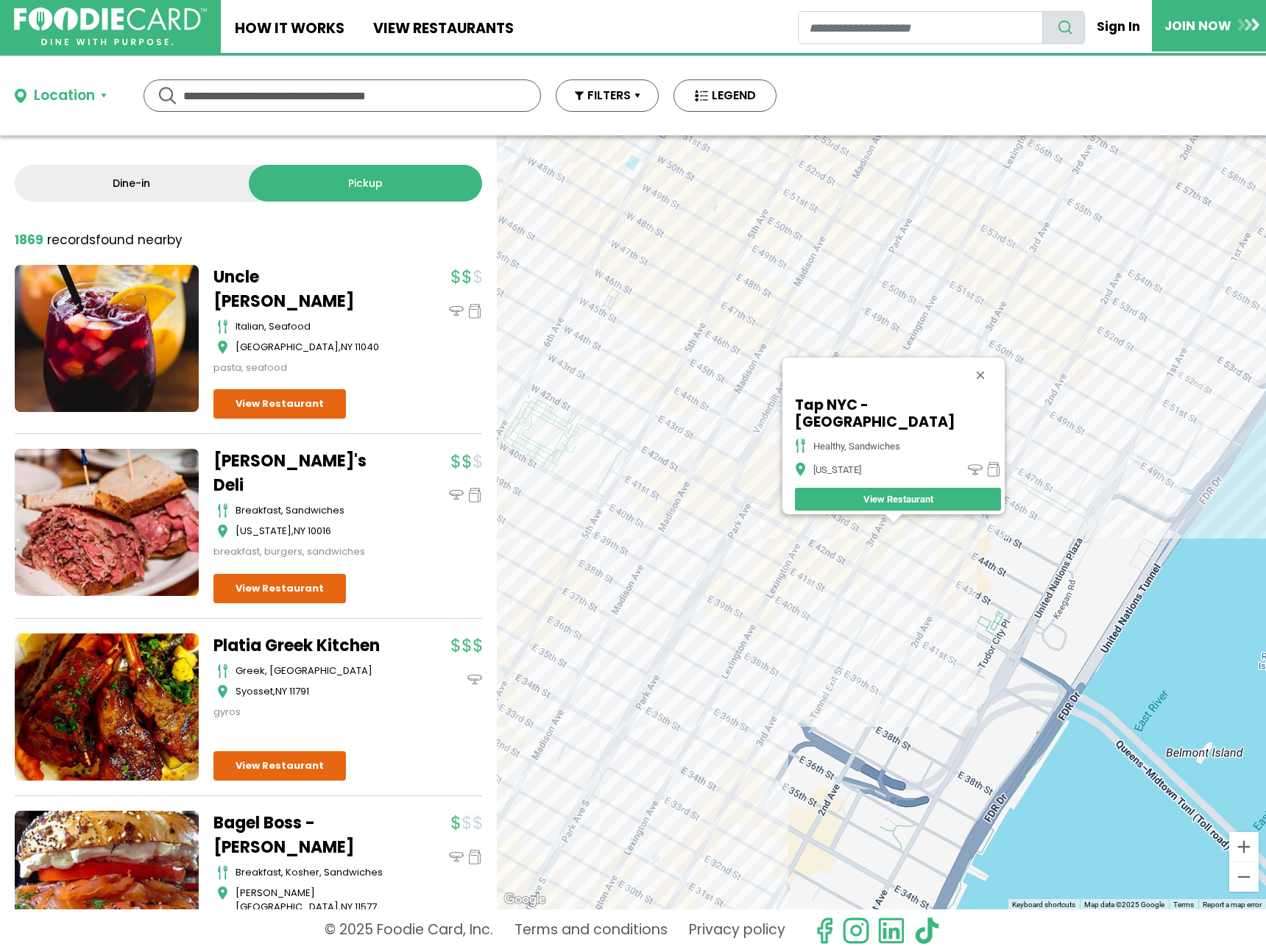
click at [897, 572] on div "Tap NYC - 3rd Ave healthy, sandwiches New York View Restaurant" at bounding box center [881, 522] width 769 height 774
click at [905, 563] on div "Tap NYC - 3rd Ave healthy, sandwiches New York View Restaurant" at bounding box center [881, 522] width 769 height 774
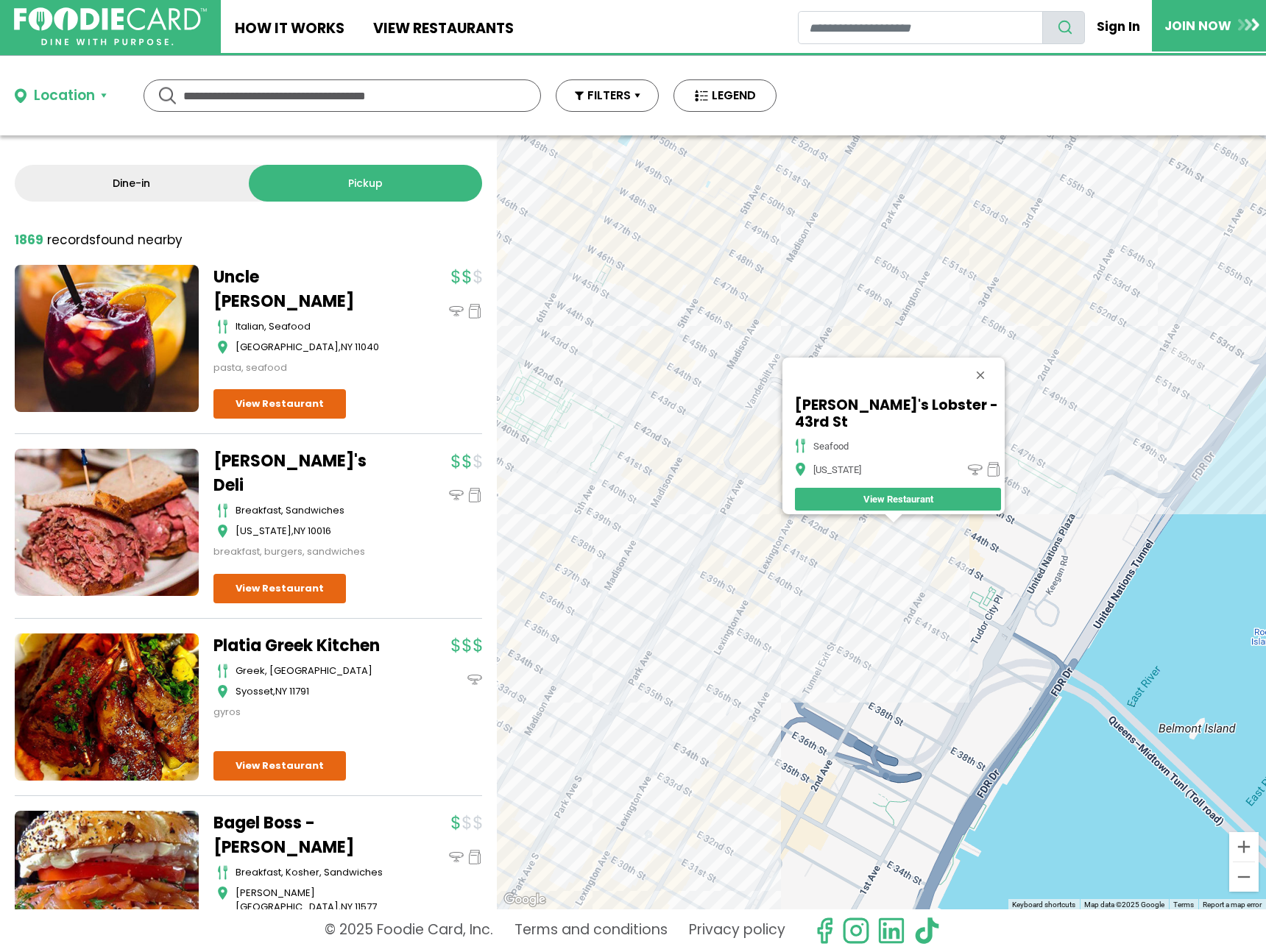
click at [952, 540] on div "Luke's Lobster - 43rd St seafood New York View Restaurant" at bounding box center [881, 522] width 769 height 774
click at [1000, 329] on div "Luke's Lobster - 43rd St seafood New York View Restaurant" at bounding box center [881, 522] width 769 height 774
click at [1019, 340] on div "Luke's Lobster - 43rd St seafood New York View Restaurant" at bounding box center [881, 522] width 769 height 774
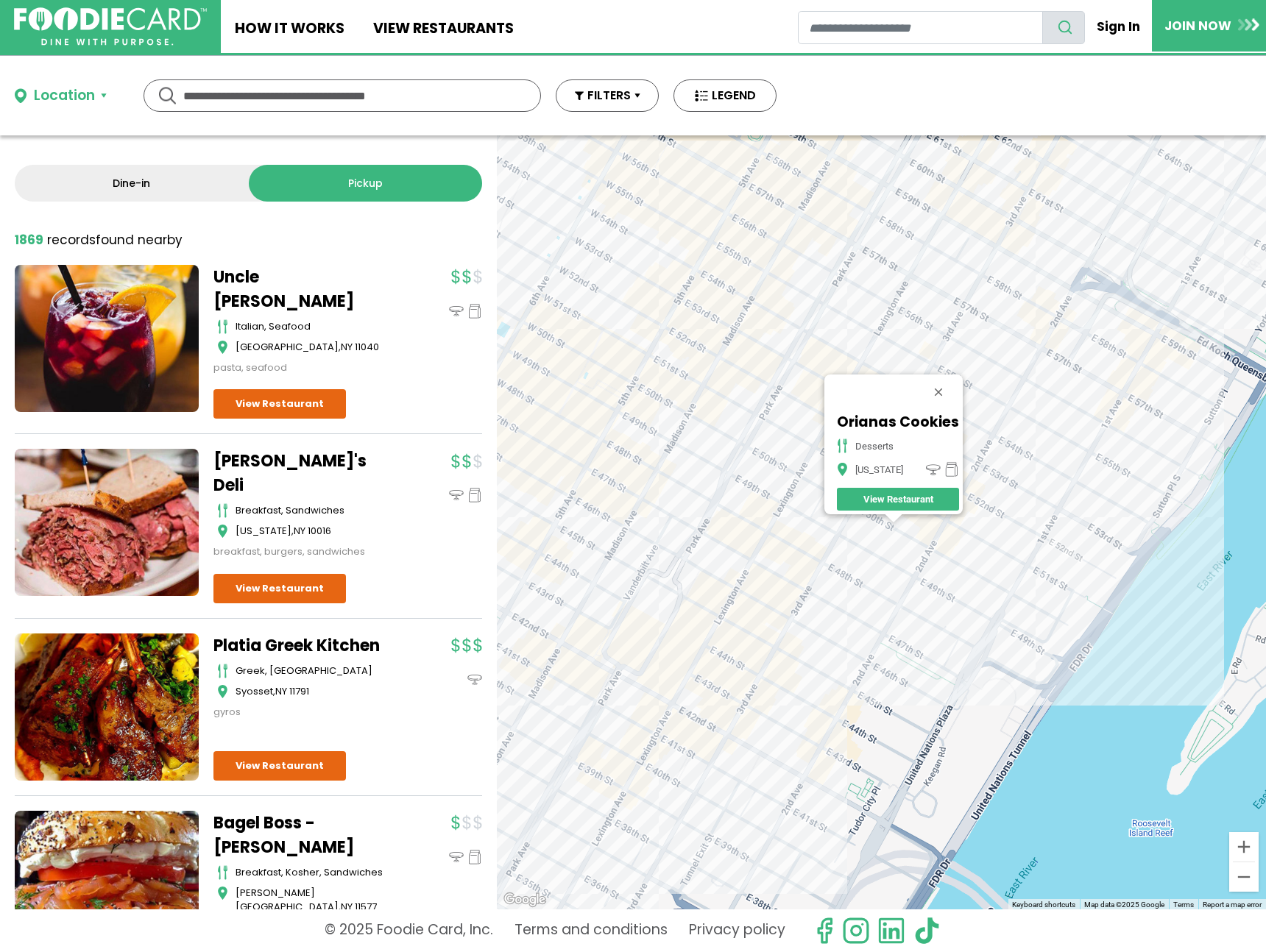
click at [1010, 619] on div "Orianas Cookies desserts New York View Restaurant" at bounding box center [881, 522] width 769 height 774
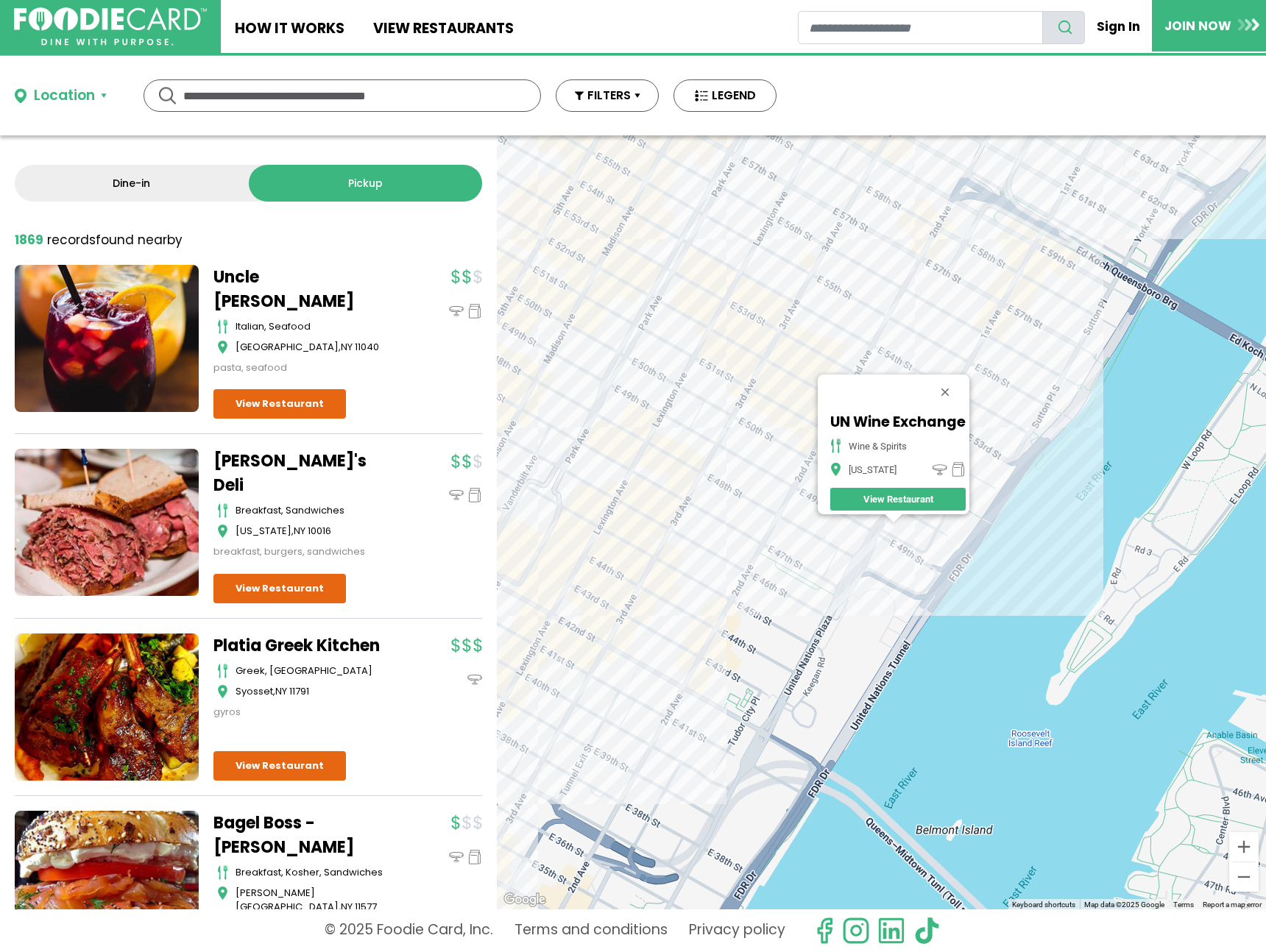
click at [945, 244] on div "UN Wine Exchange wine & spirits New York View Restaurant" at bounding box center [881, 522] width 769 height 774
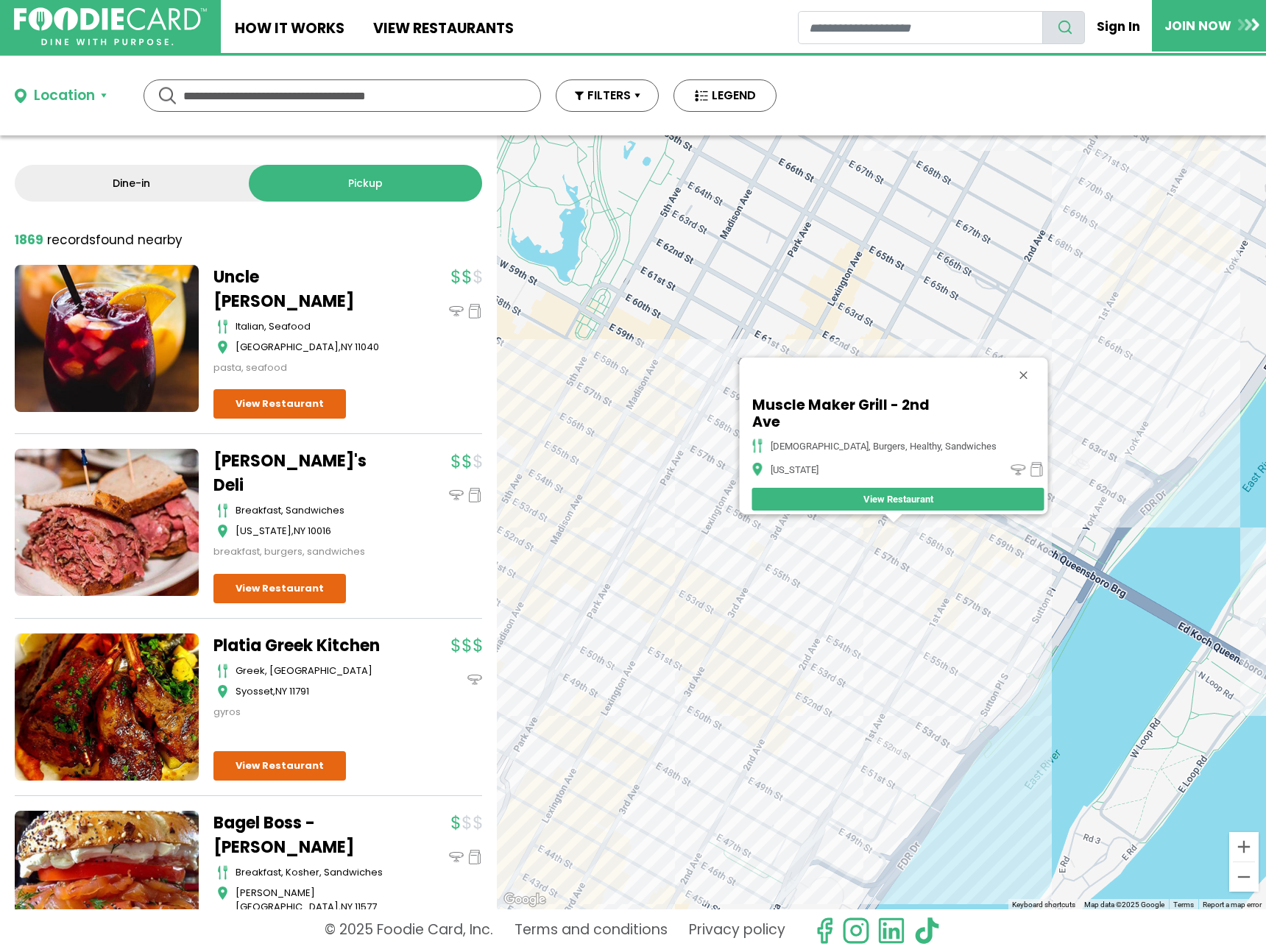
click at [982, 391] on div at bounding box center [876, 375] width 258 height 35
drag, startPoint x: 993, startPoint y: 411, endPoint x: 966, endPoint y: 486, distance: 79.7
click at [916, 420] on div "Muscle Maker Grill - 2nd Ave american, burgers, healthy, sandwiches New York Vi…" at bounding box center [898, 454] width 300 height 122
click at [991, 558] on div "Muscle Maker Grill - 2nd Ave american, burgers, healthy, sandwiches New York Vi…" at bounding box center [881, 522] width 769 height 774
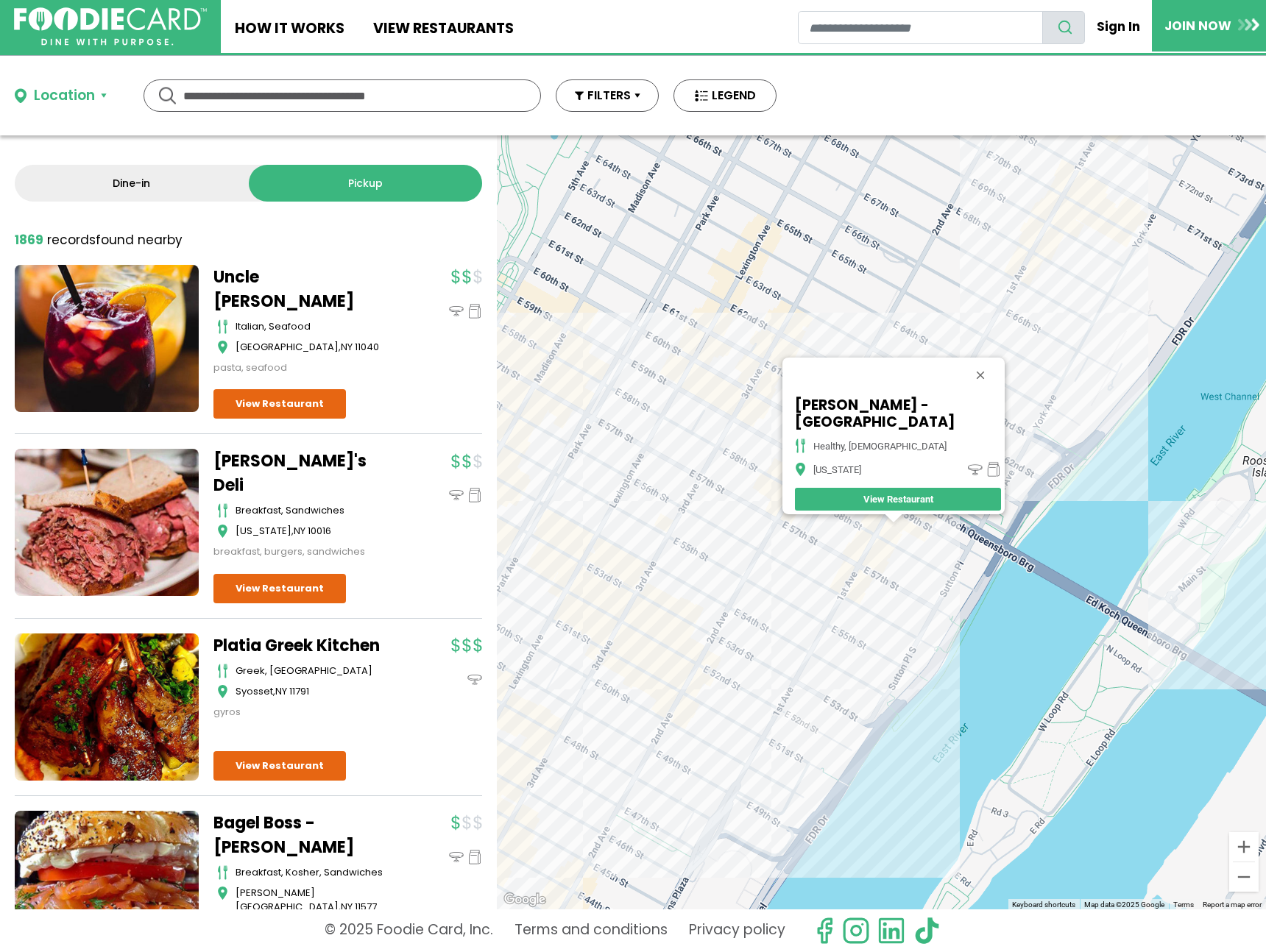
click at [1019, 314] on div "Adyar Ananda Bhavan - 1st Avenue healthy, indian New York View Restaurant" at bounding box center [881, 522] width 769 height 774
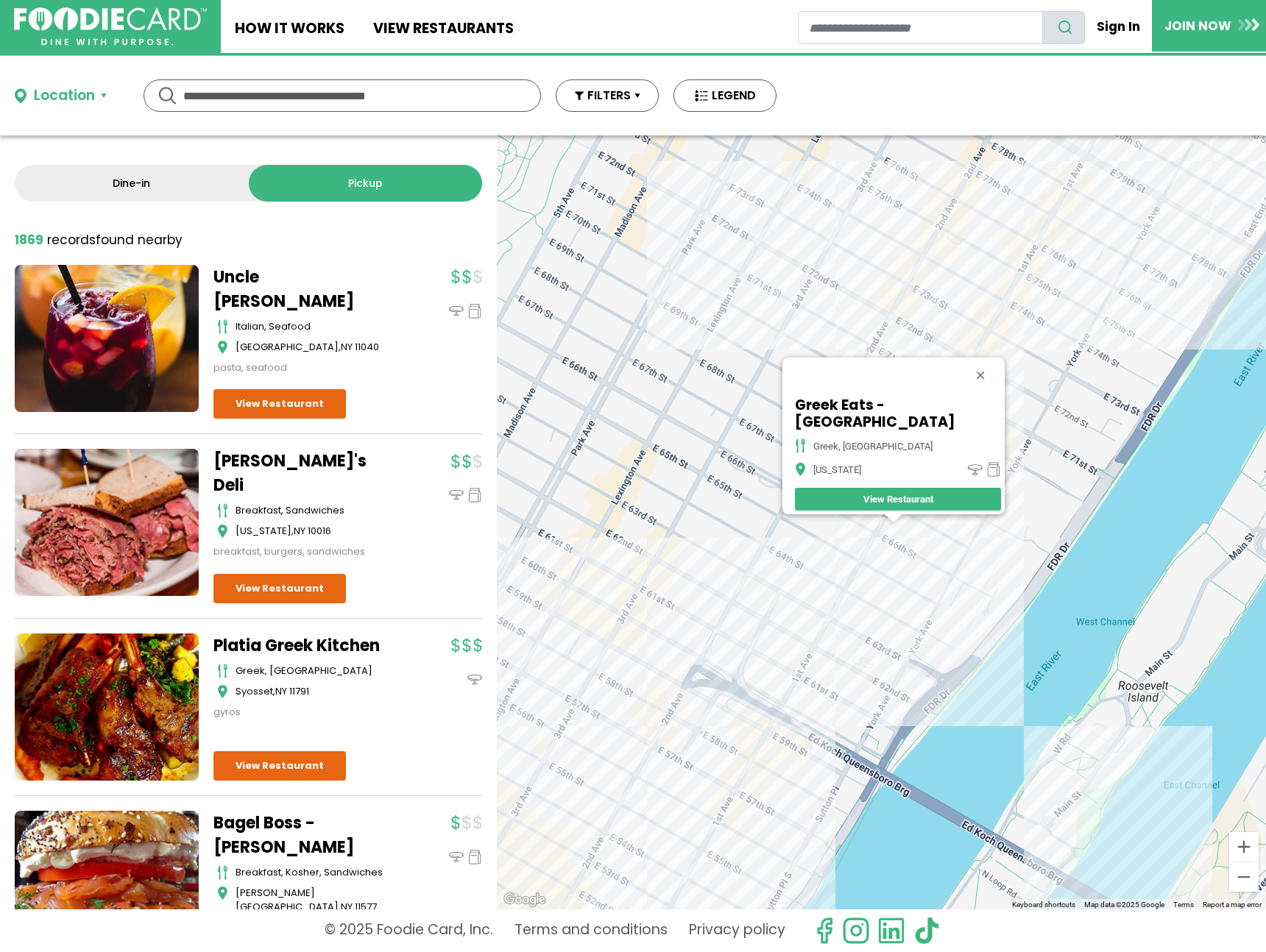
click at [898, 523] on div "Greek Eats - NYC greek, mediterranean New York View Restaurant" at bounding box center [881, 522] width 769 height 774
click at [899, 518] on div at bounding box center [893, 519] width 19 height 8
click at [746, 625] on div "Greek Eats - NYC greek, mediterranean New York View Restaurant" at bounding box center [881, 522] width 769 height 774
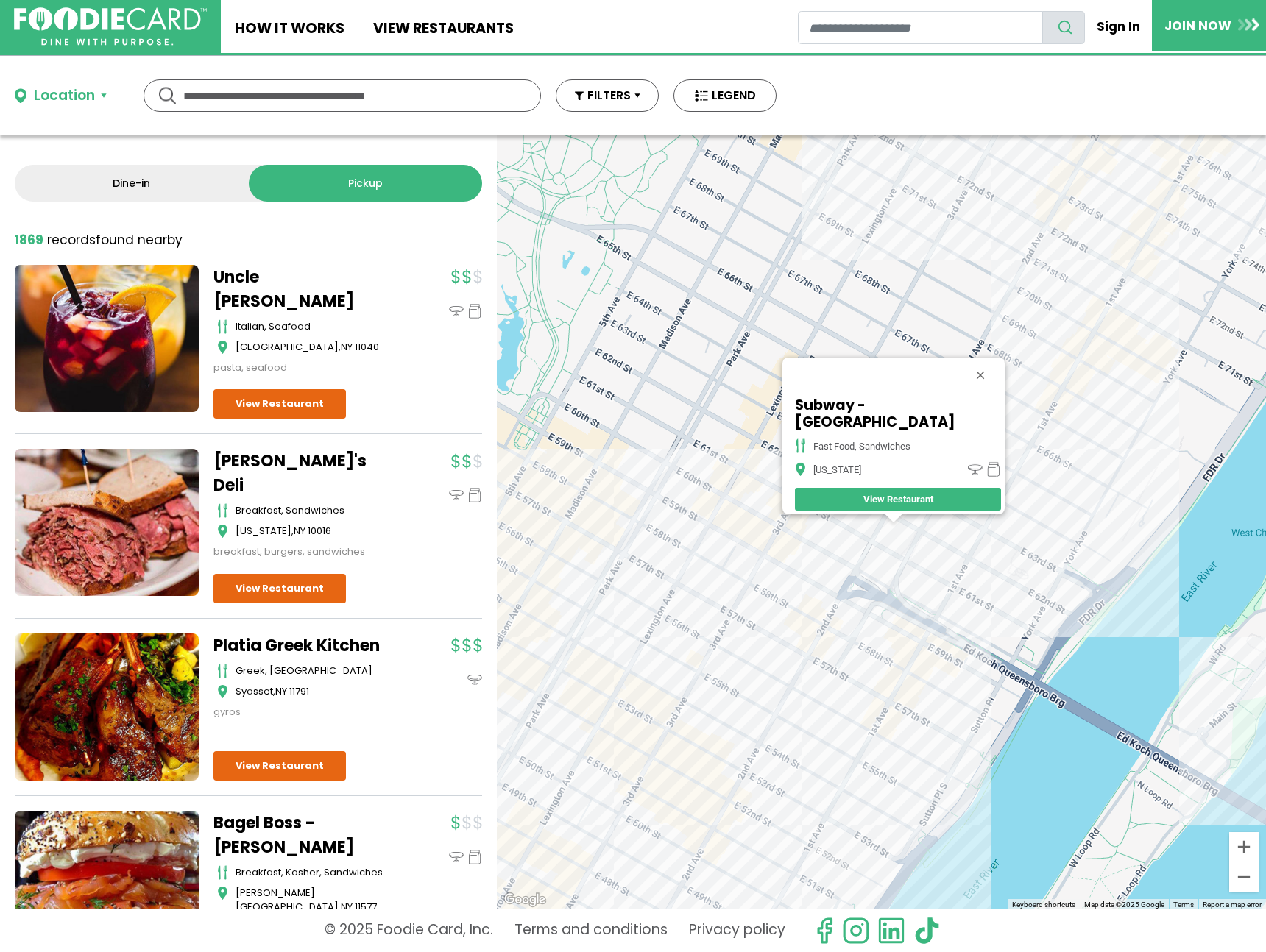
click at [986, 552] on div "Subway - 2nd Ave fast food, sandwiches New York View Restaurant" at bounding box center [881, 522] width 769 height 774
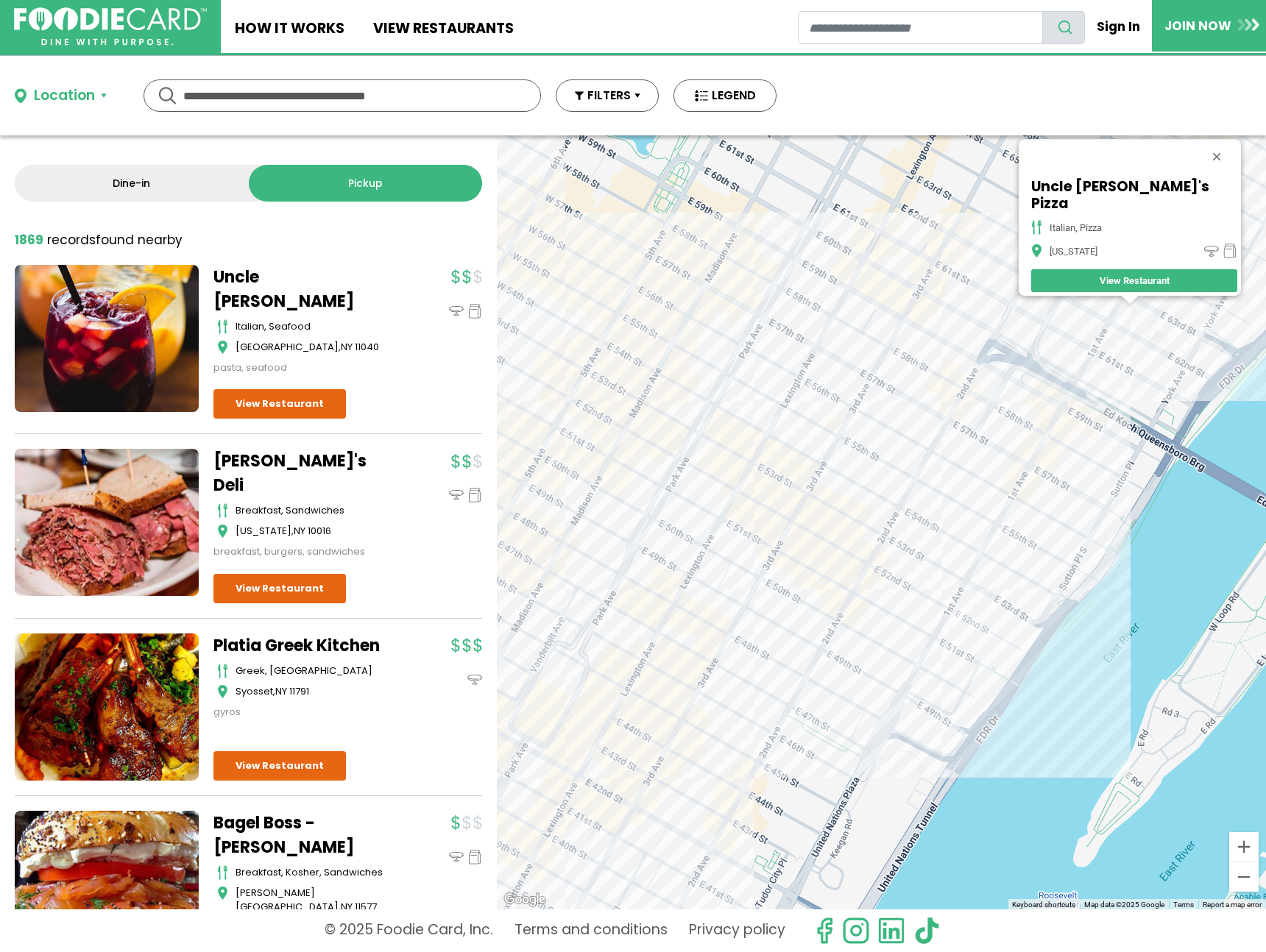
drag, startPoint x: 722, startPoint y: 656, endPoint x: 998, endPoint y: 391, distance: 382.6
click at [998, 391] on div "Uncle Vinny's Pizza italian, pizza New York View Restaurant" at bounding box center [881, 522] width 769 height 774
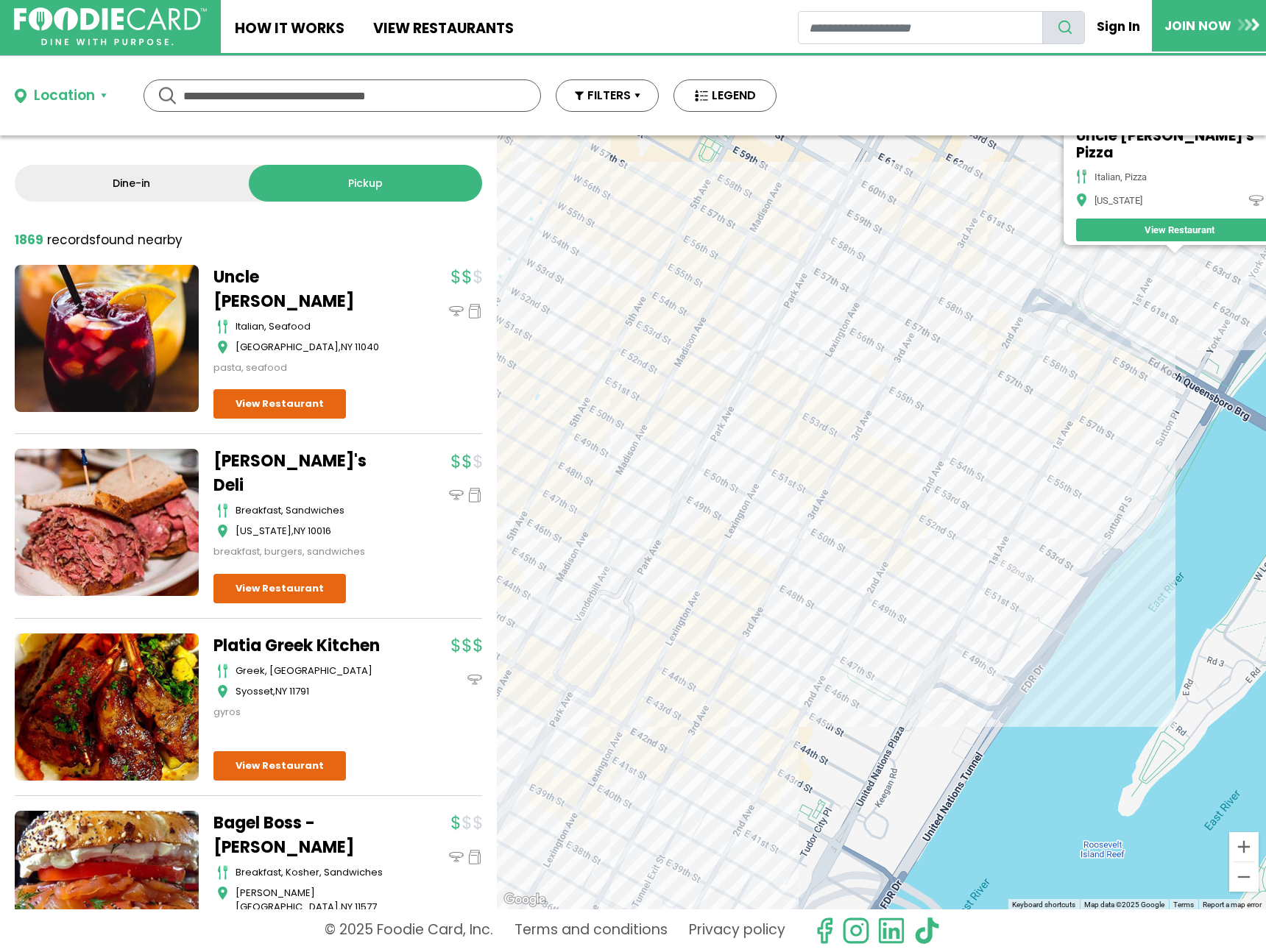
click at [734, 632] on div "Uncle Vinny's Pizza italian, pizza New York View Restaurant" at bounding box center [881, 522] width 769 height 774
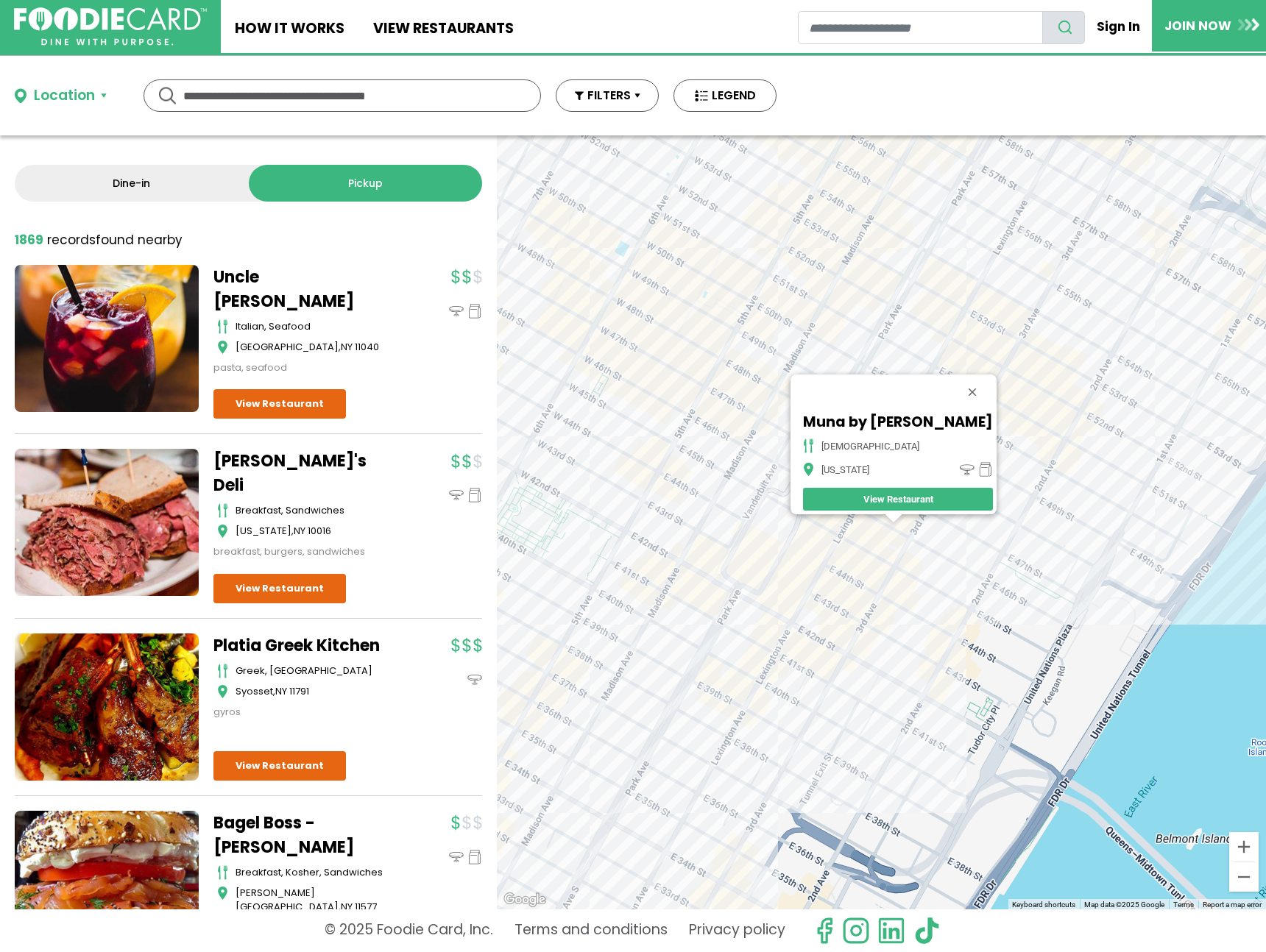
click at [735, 611] on div "Muna by Sathi indian New York View Restaurant" at bounding box center [881, 522] width 769 height 774
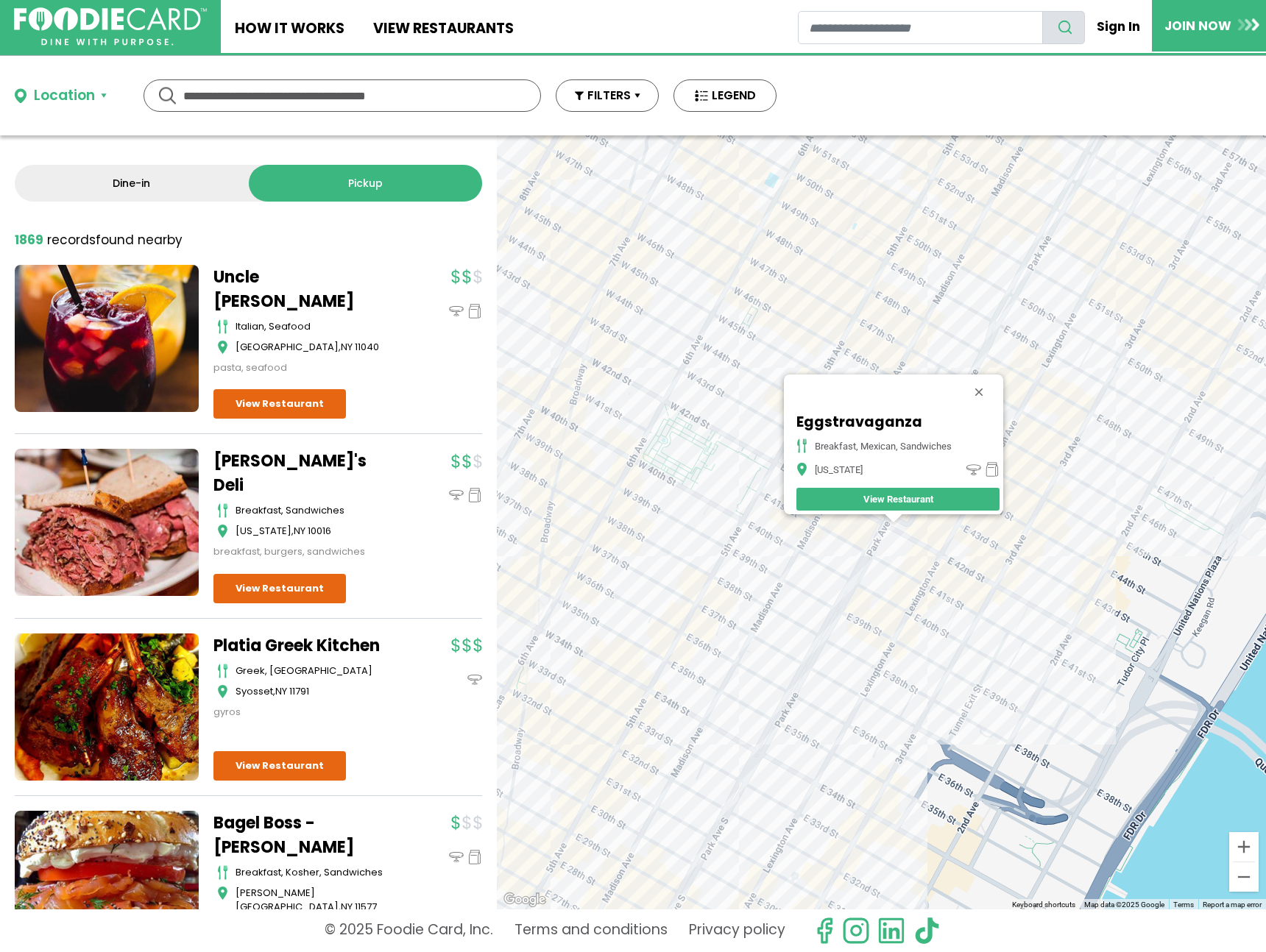
click at [816, 550] on div "Eggstravaganza breakfast, mexican, sandwiches New York View Restaurant" at bounding box center [881, 522] width 769 height 774
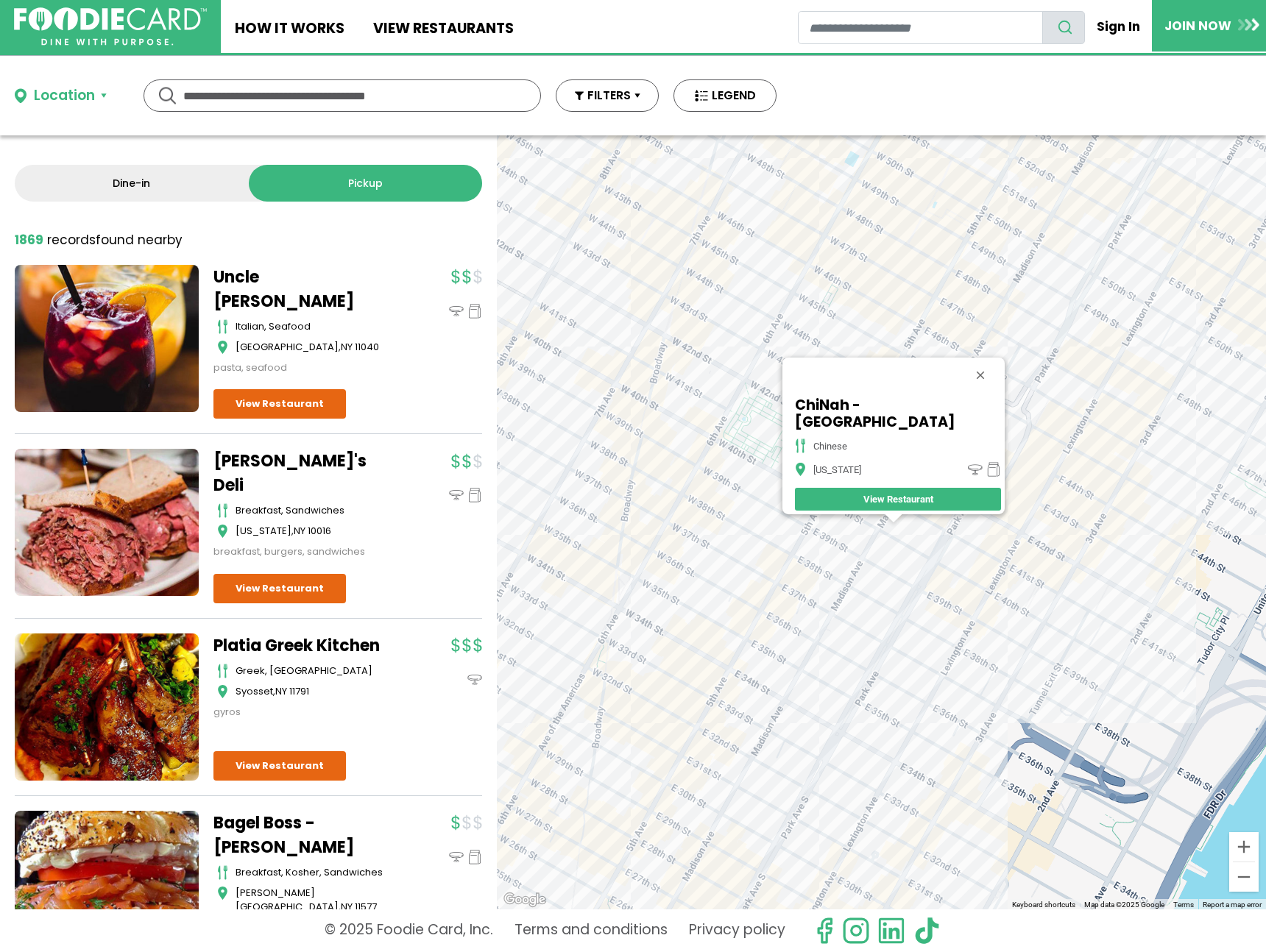
click at [1002, 574] on div "ChiNah - Madison Ave chinese New York View Restaurant" at bounding box center [881, 522] width 769 height 774
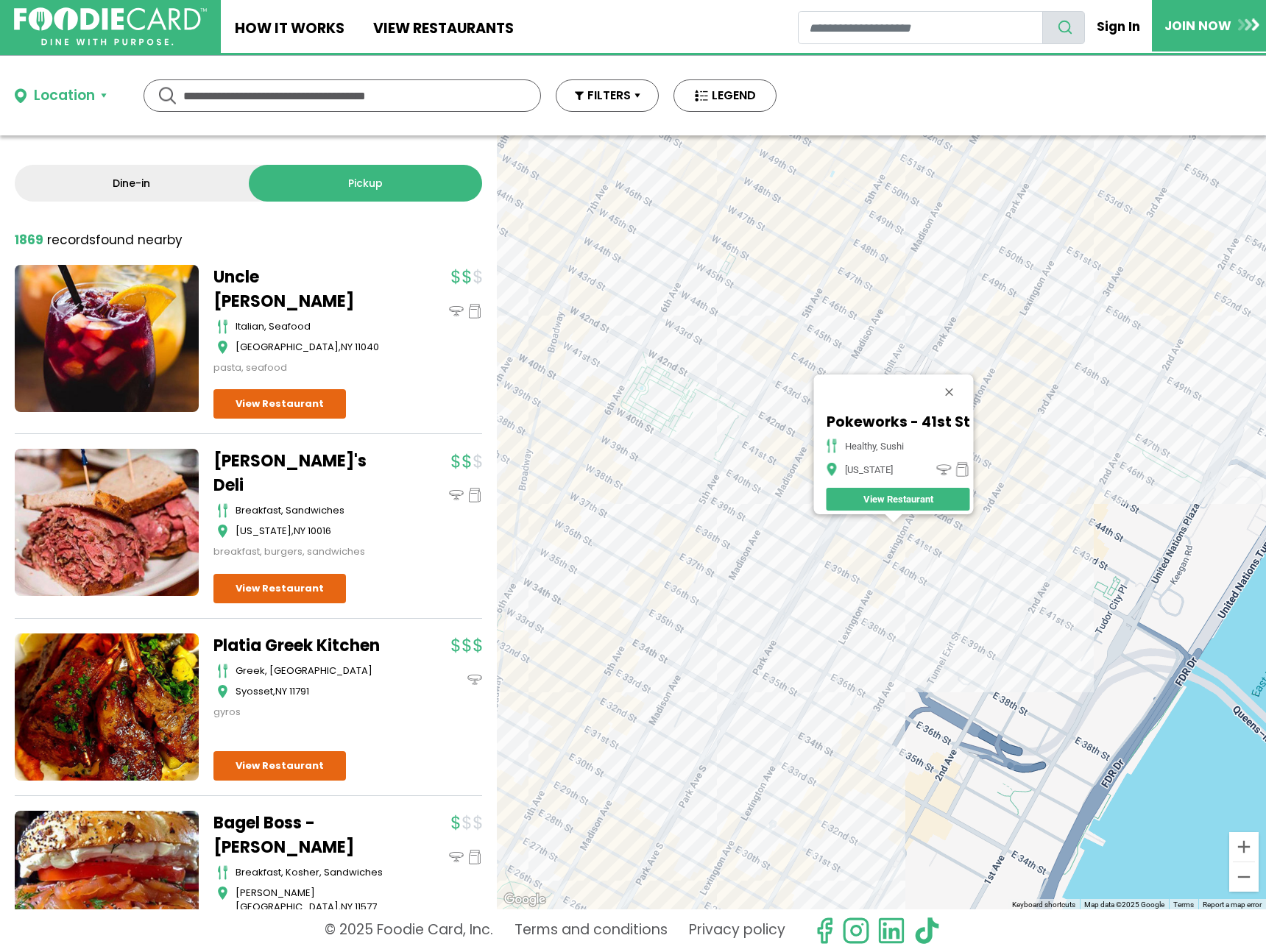
click at [745, 585] on div "Pokeworks - 41st St healthy, sushi New York View Restaurant" at bounding box center [881, 522] width 769 height 774
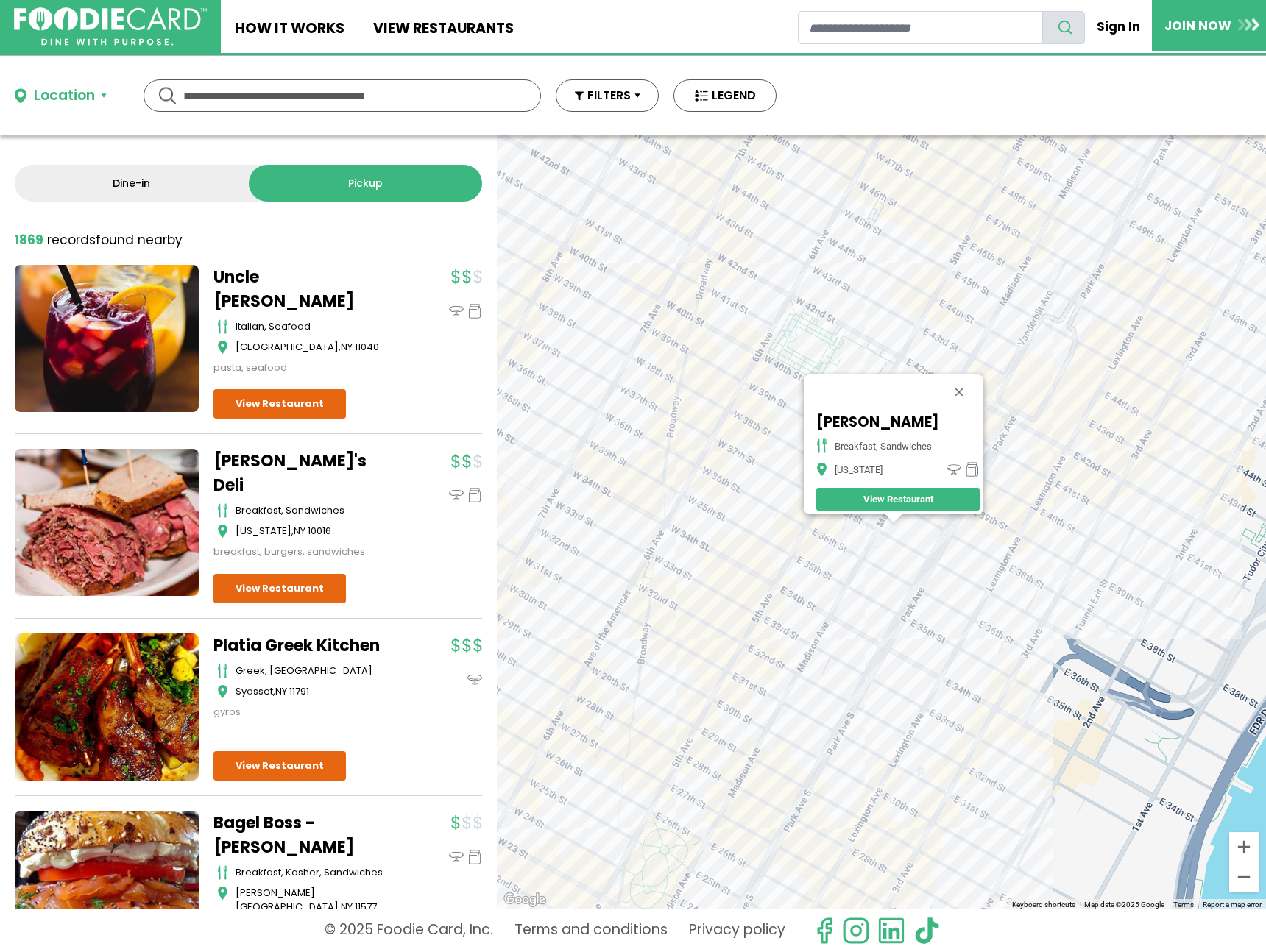
click at [859, 523] on div "Rico Bagel breakfast, sandwiches New York View Restaurant" at bounding box center [881, 522] width 769 height 774
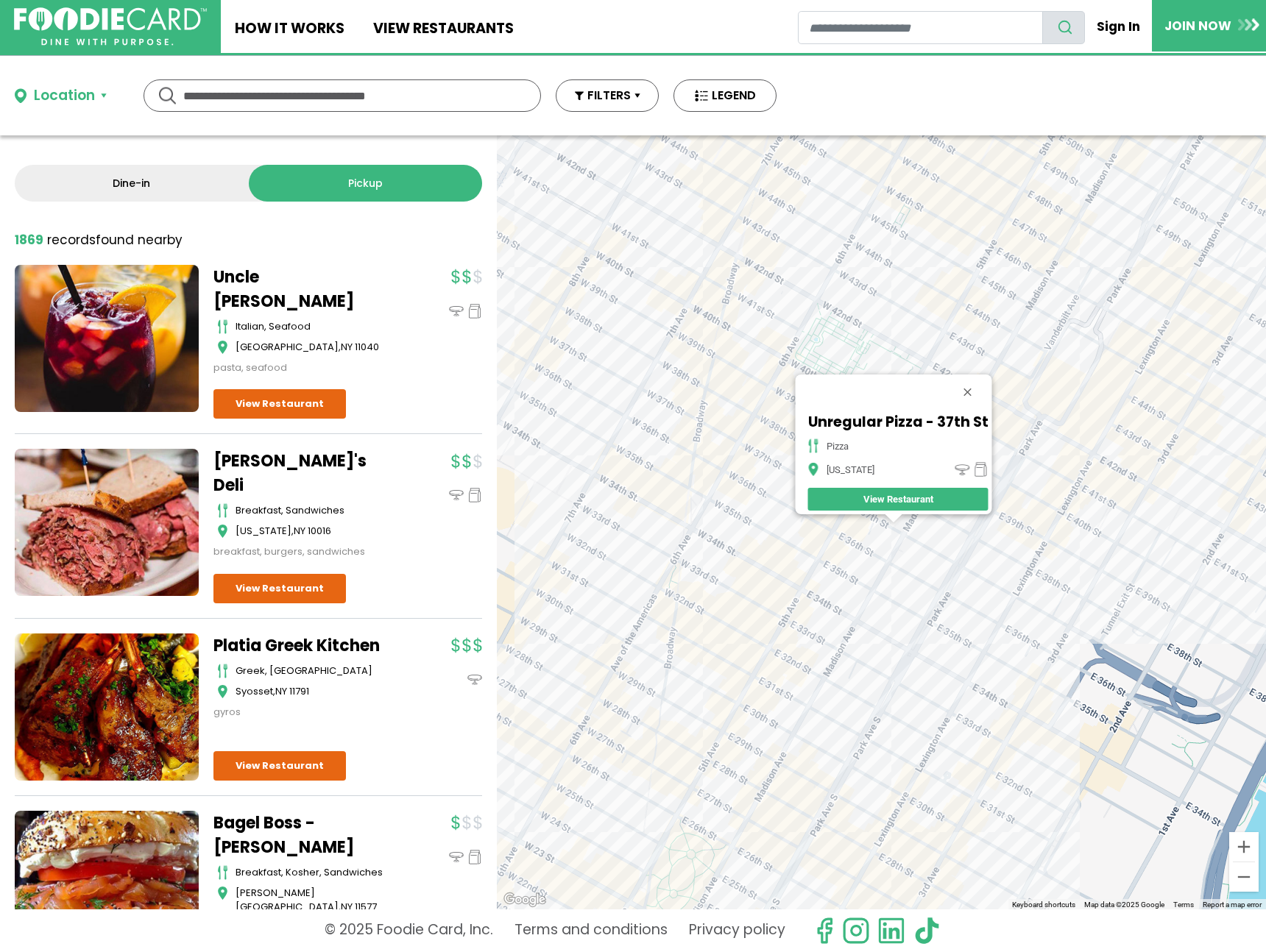
click at [895, 658] on div "Unregular Pizza - 37th St pizza New York View Restaurant" at bounding box center [881, 522] width 769 height 774
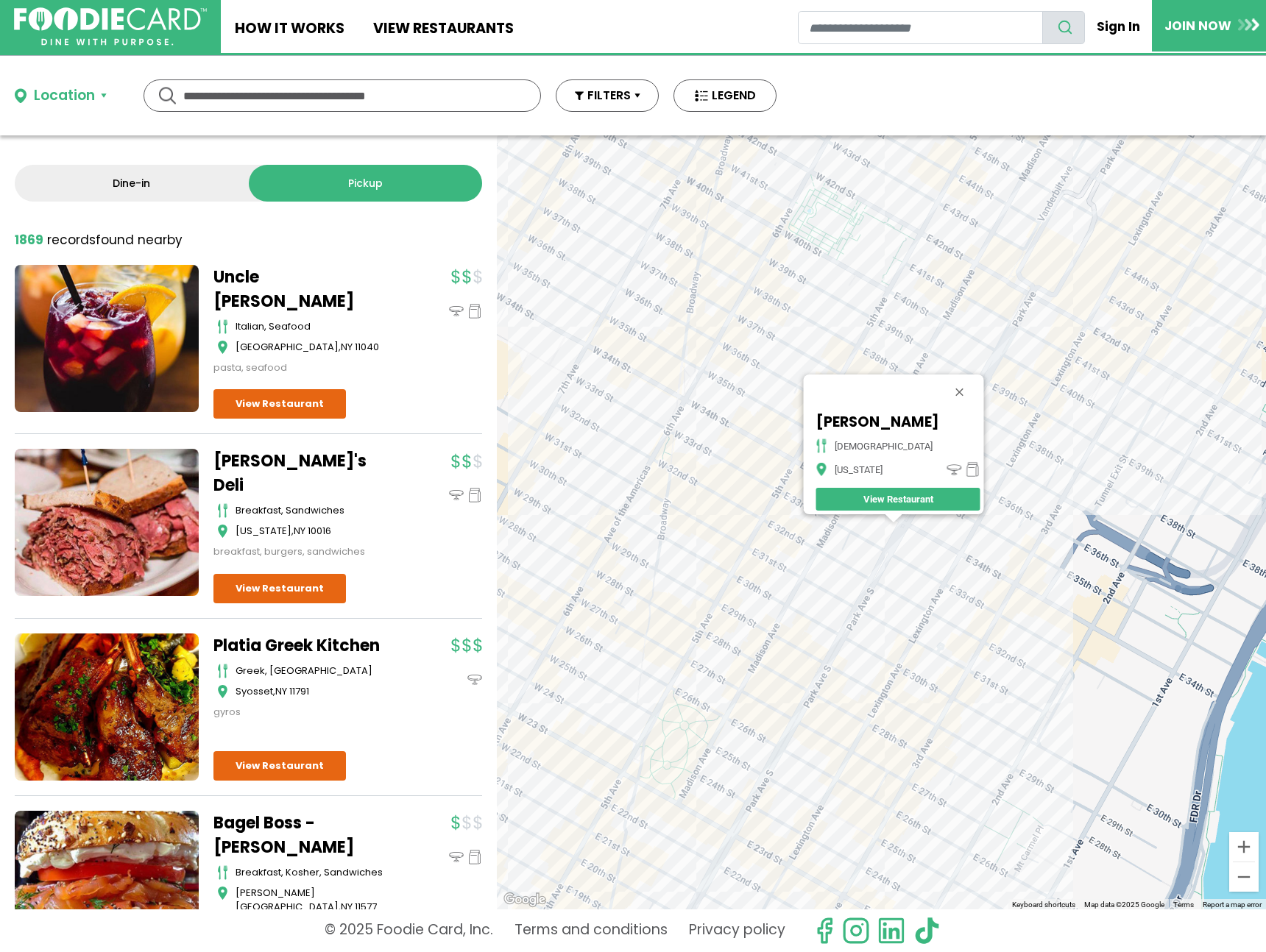
click at [952, 562] on div "Masala King Indian New York View Restaurant" at bounding box center [881, 522] width 769 height 774
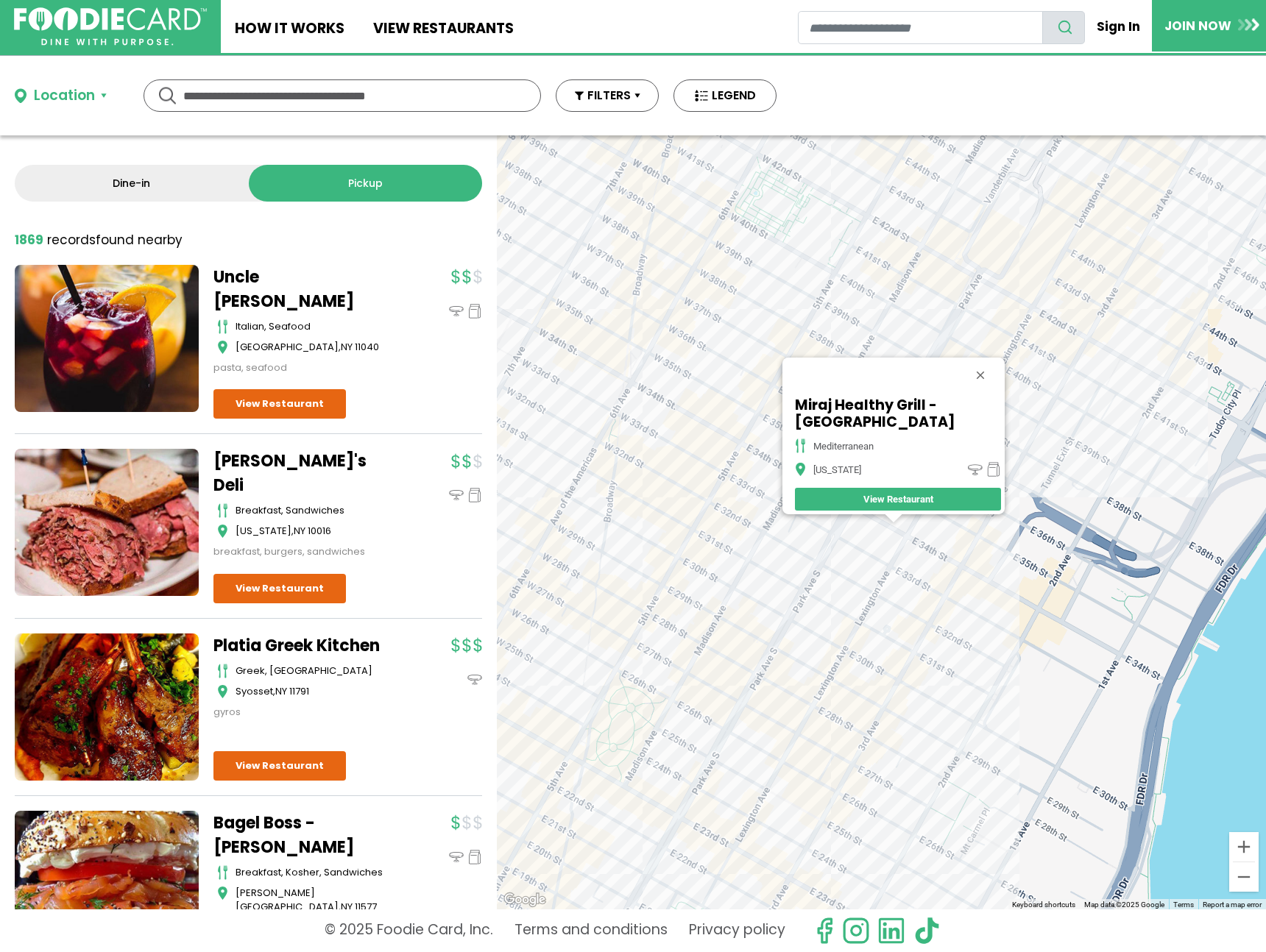
click at [985, 558] on div "Miraj Healthy Grill - NYC mediterranean New York View Restaurant" at bounding box center [881, 522] width 769 height 774
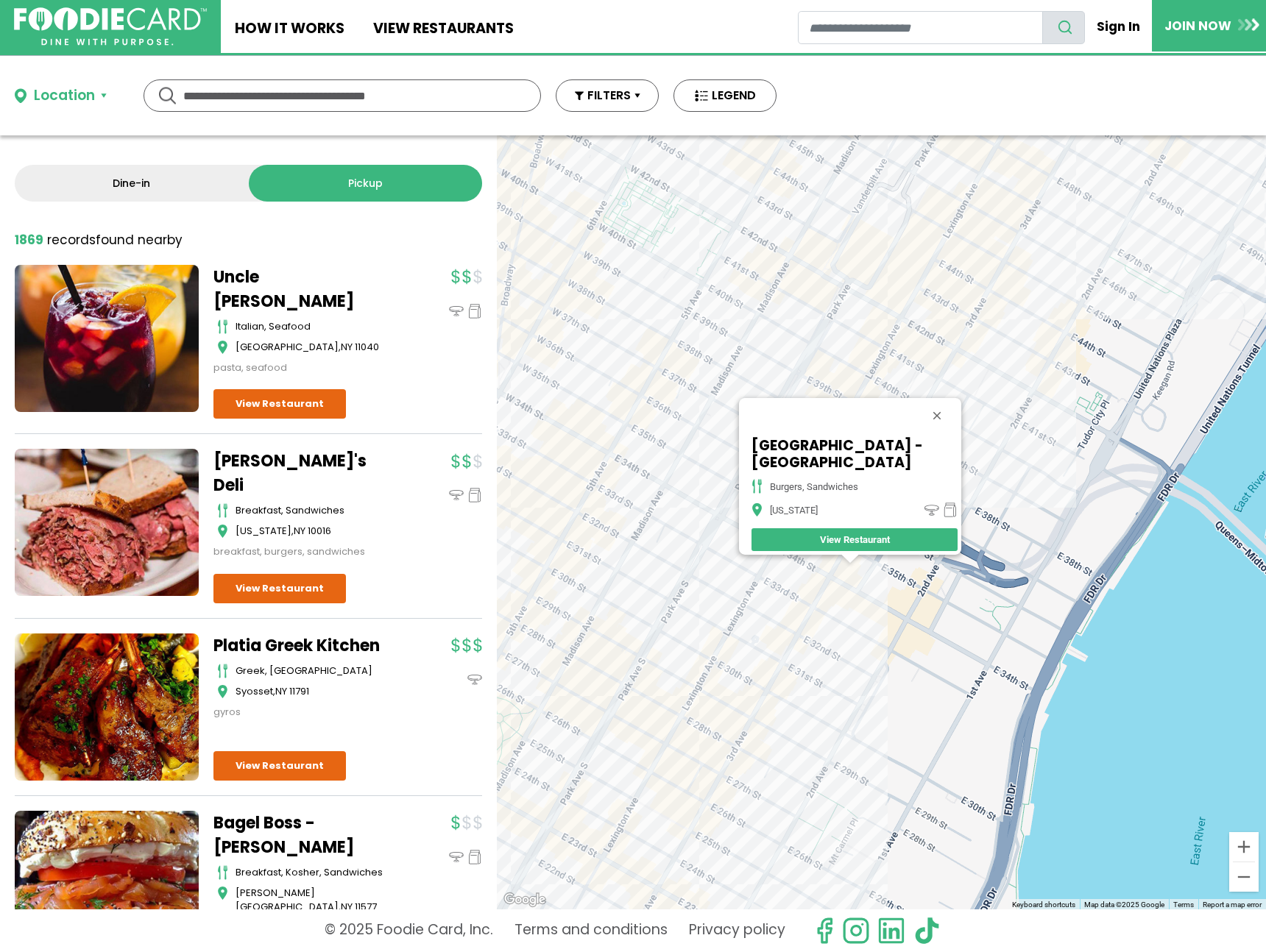
drag, startPoint x: 1150, startPoint y: 292, endPoint x: 952, endPoint y: 476, distance: 270.3
click at [1104, 334] on div "Grand Canyon Restaurant - NYC burgers, sandwiches New York View Restaurant" at bounding box center [881, 522] width 769 height 774
drag, startPoint x: 932, startPoint y: 443, endPoint x: 890, endPoint y: 445, distance: 42.0
click at [928, 443] on h5 "Grand Canyon Restaurant - NYC" at bounding box center [854, 454] width 206 height 34
drag, startPoint x: 857, startPoint y: 445, endPoint x: 745, endPoint y: 440, distance: 112.1
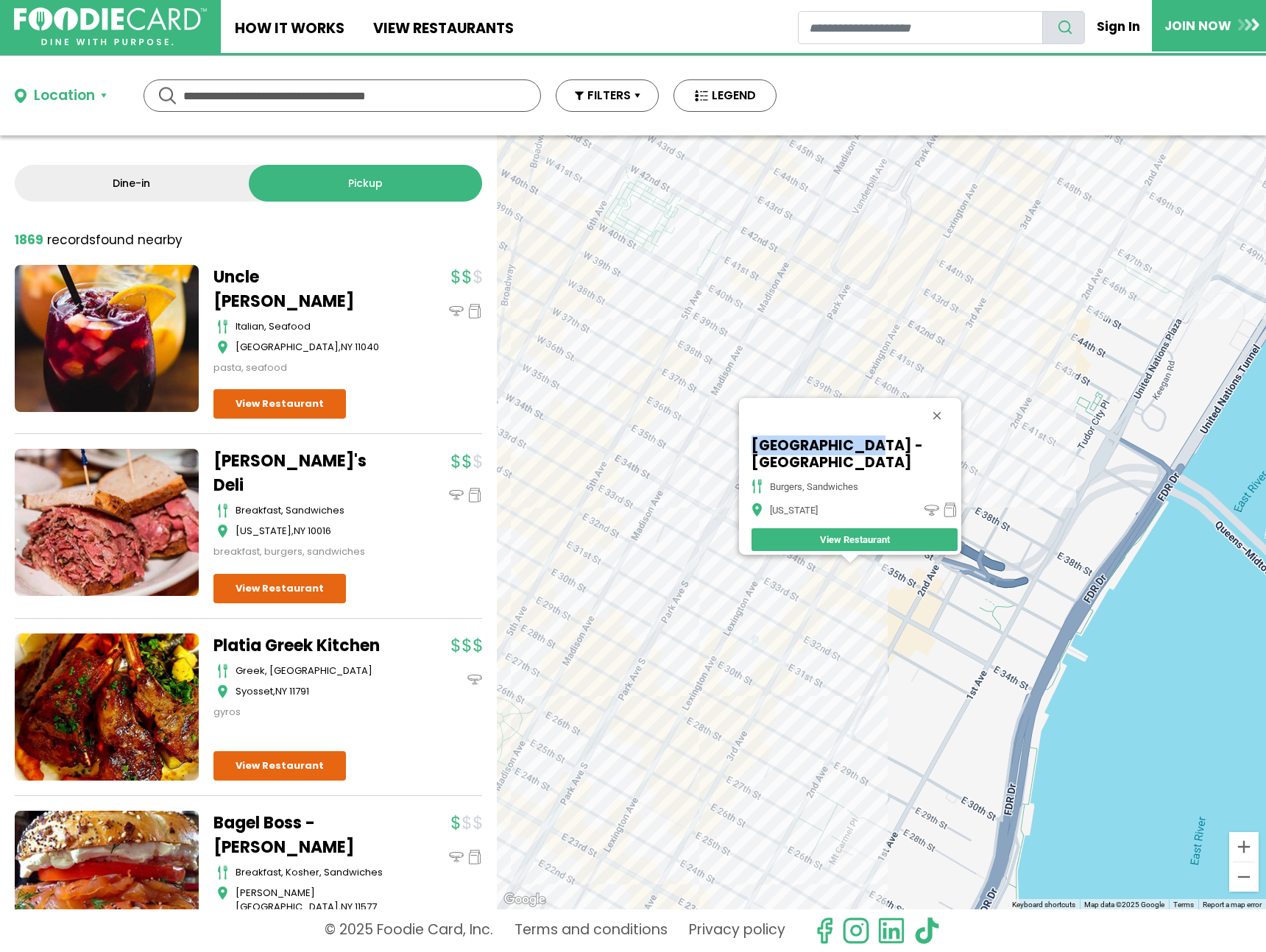
click at [739, 436] on div "Grand Canyon Restaurant - NYC burgers, sandwiches New York View Restaurant" at bounding box center [850, 476] width 222 height 157
drag, startPoint x: 774, startPoint y: 451, endPoint x: 739, endPoint y: 439, distance: 37.0
click at [739, 439] on div "Grand Canyon Restaurant - NYC burgers, sandwiches New York View Restaurant" at bounding box center [850, 476] width 222 height 157
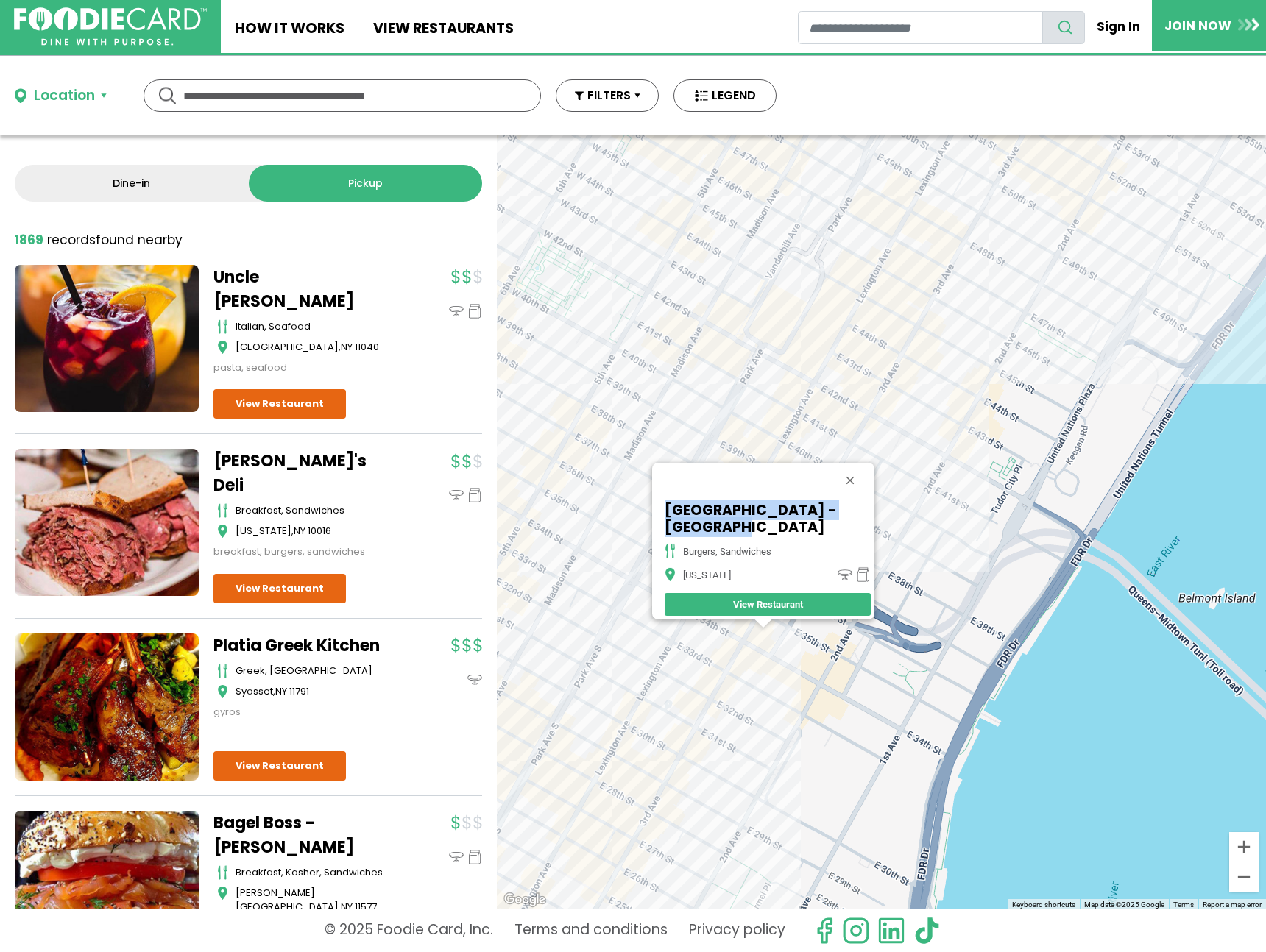
drag, startPoint x: 1071, startPoint y: 277, endPoint x: 800, endPoint y: 495, distance: 347.8
click at [799, 525] on div "Grand Canyon Restaurant - NYC burgers, sandwiches New York View Restaurant" at bounding box center [881, 522] width 769 height 774
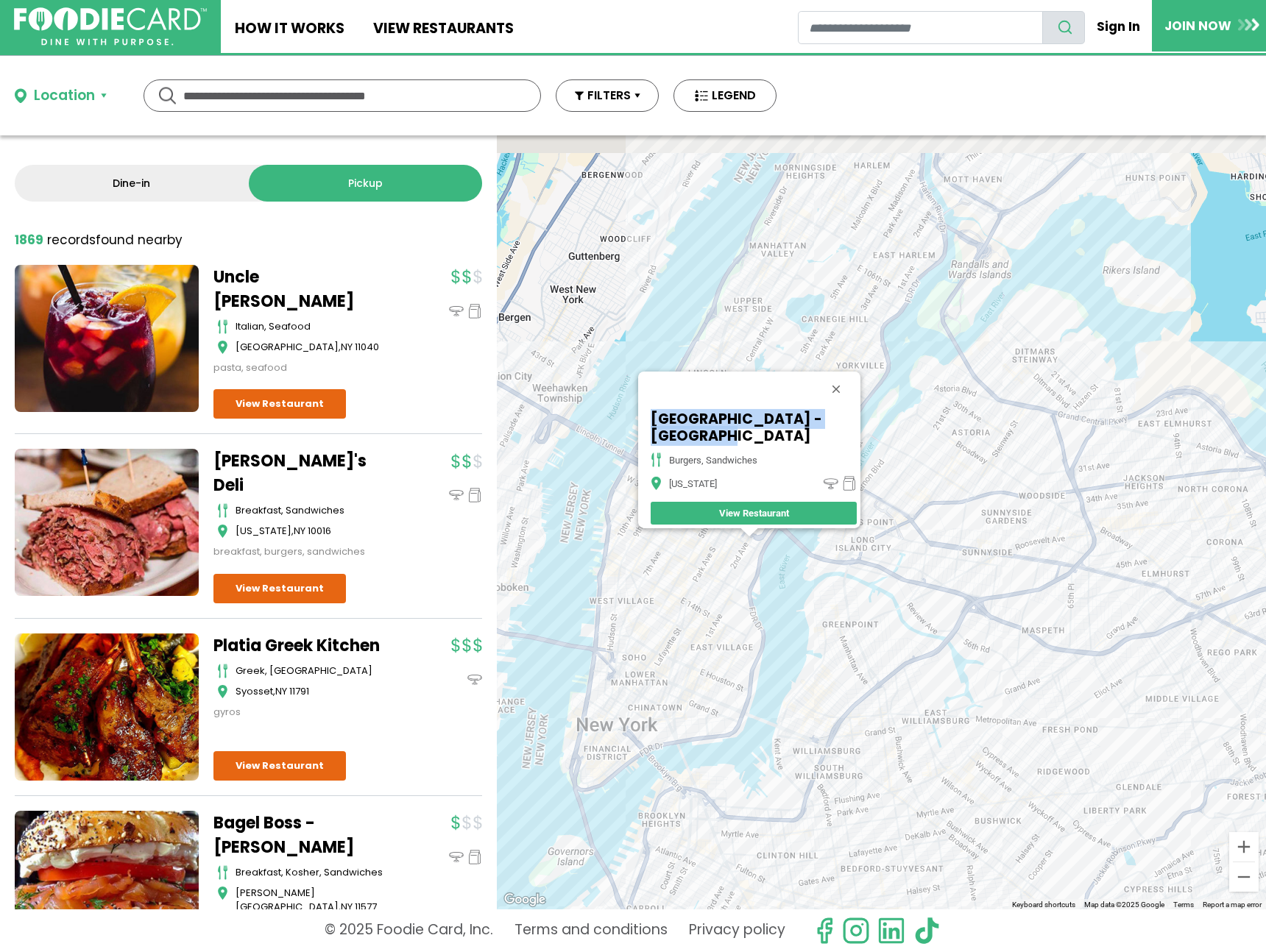
drag, startPoint x: 878, startPoint y: 296, endPoint x: 873, endPoint y: 325, distance: 29.4
click at [873, 325] on div "Grand Canyon Restaurant - NYC burgers, sandwiches New York View Restaurant" at bounding box center [881, 522] width 769 height 774
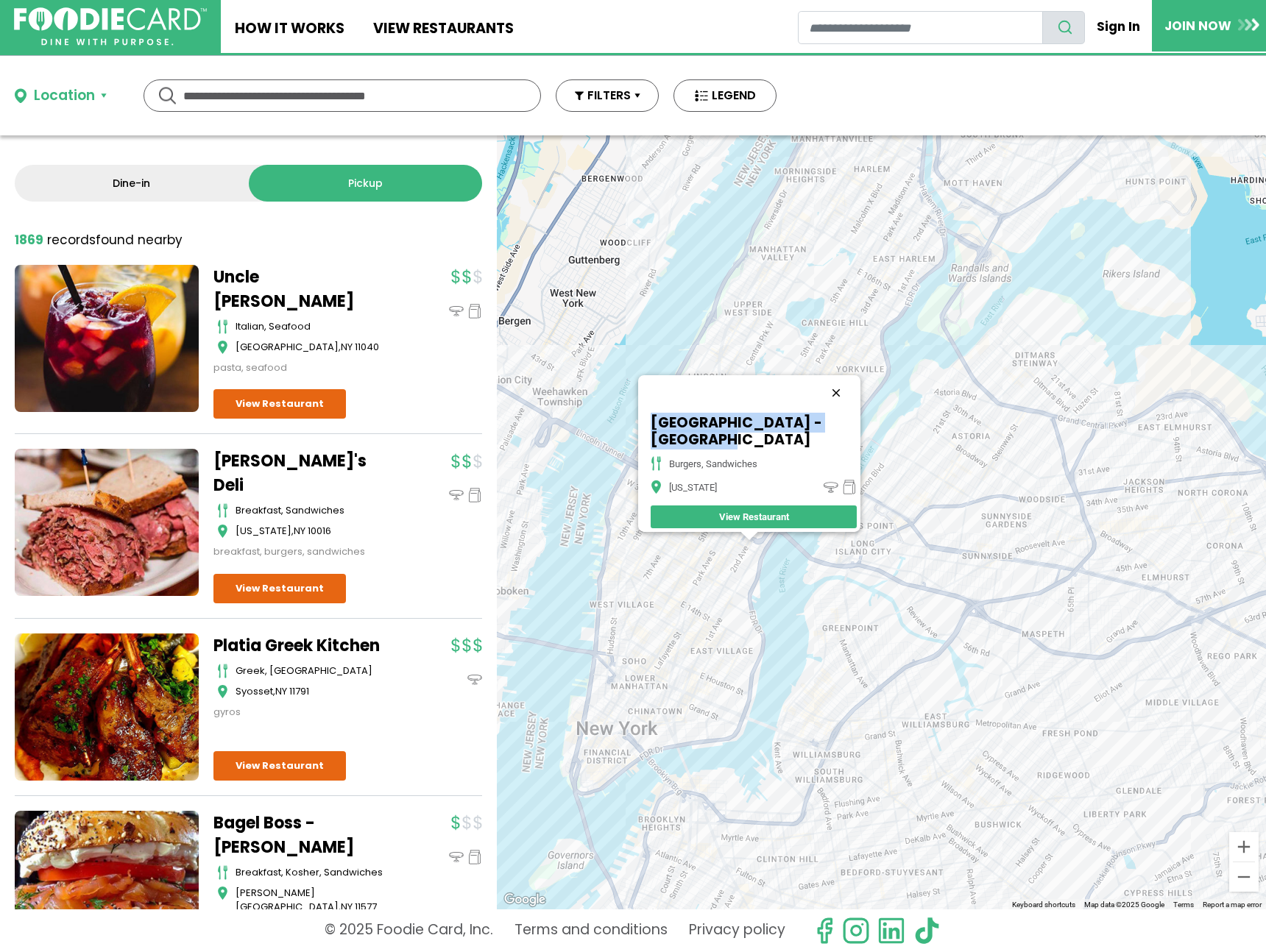
click at [842, 382] on button "Close" at bounding box center [837, 393] width 35 height 35
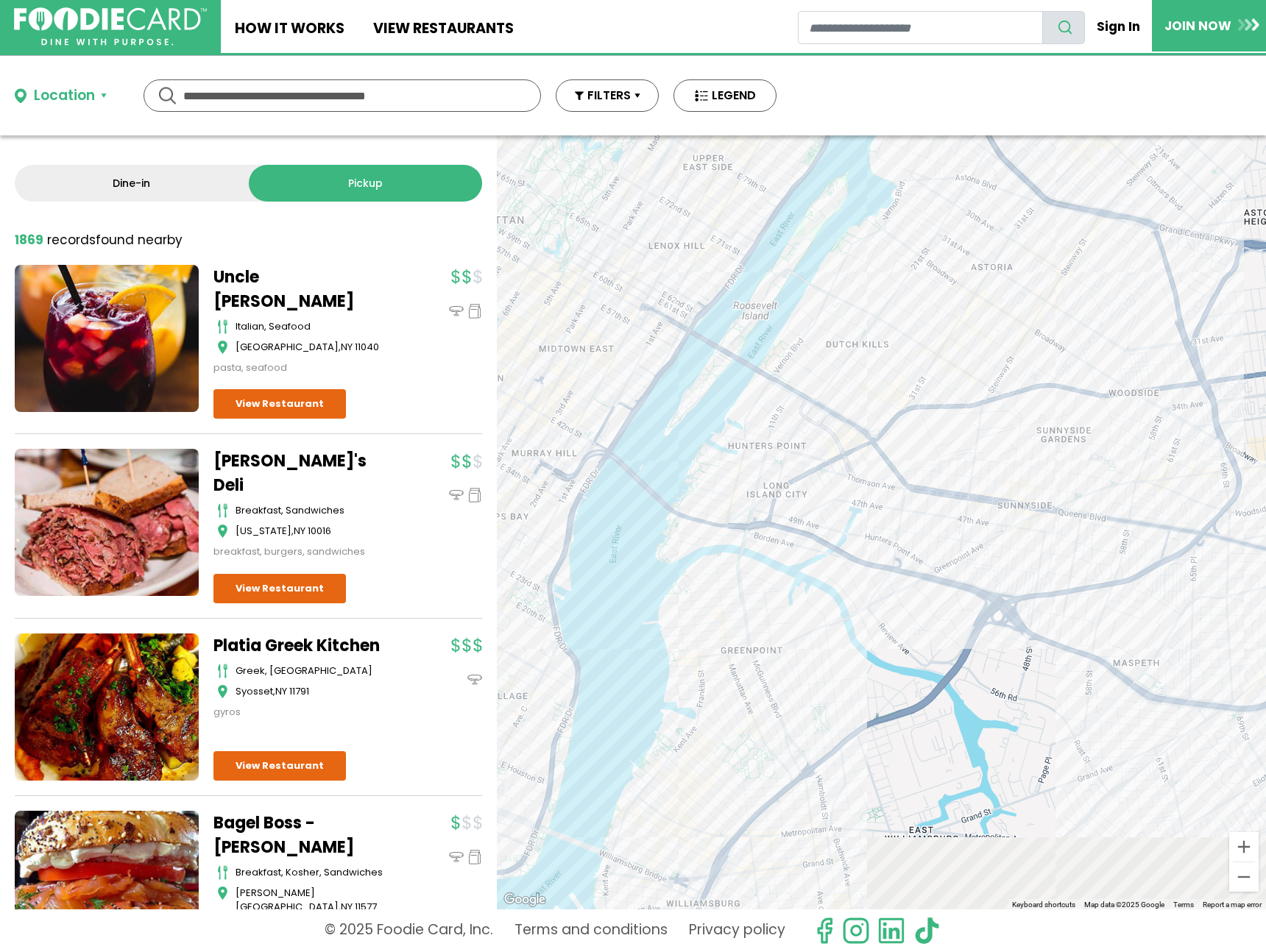
drag, startPoint x: 827, startPoint y: 666, endPoint x: 884, endPoint y: 382, distance: 289.7
click at [884, 382] on div at bounding box center [881, 522] width 769 height 774
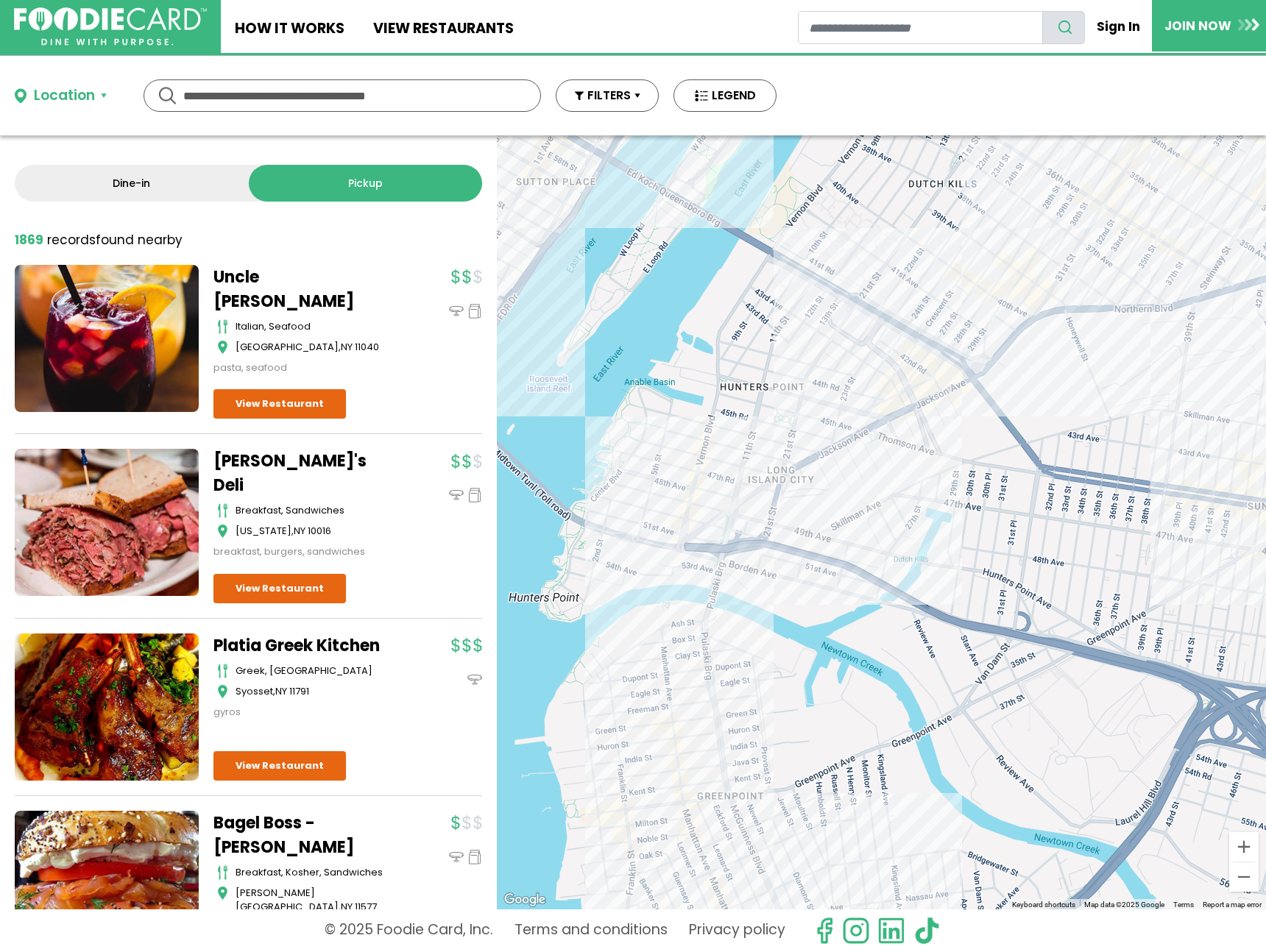
click at [775, 496] on div at bounding box center [881, 522] width 769 height 774
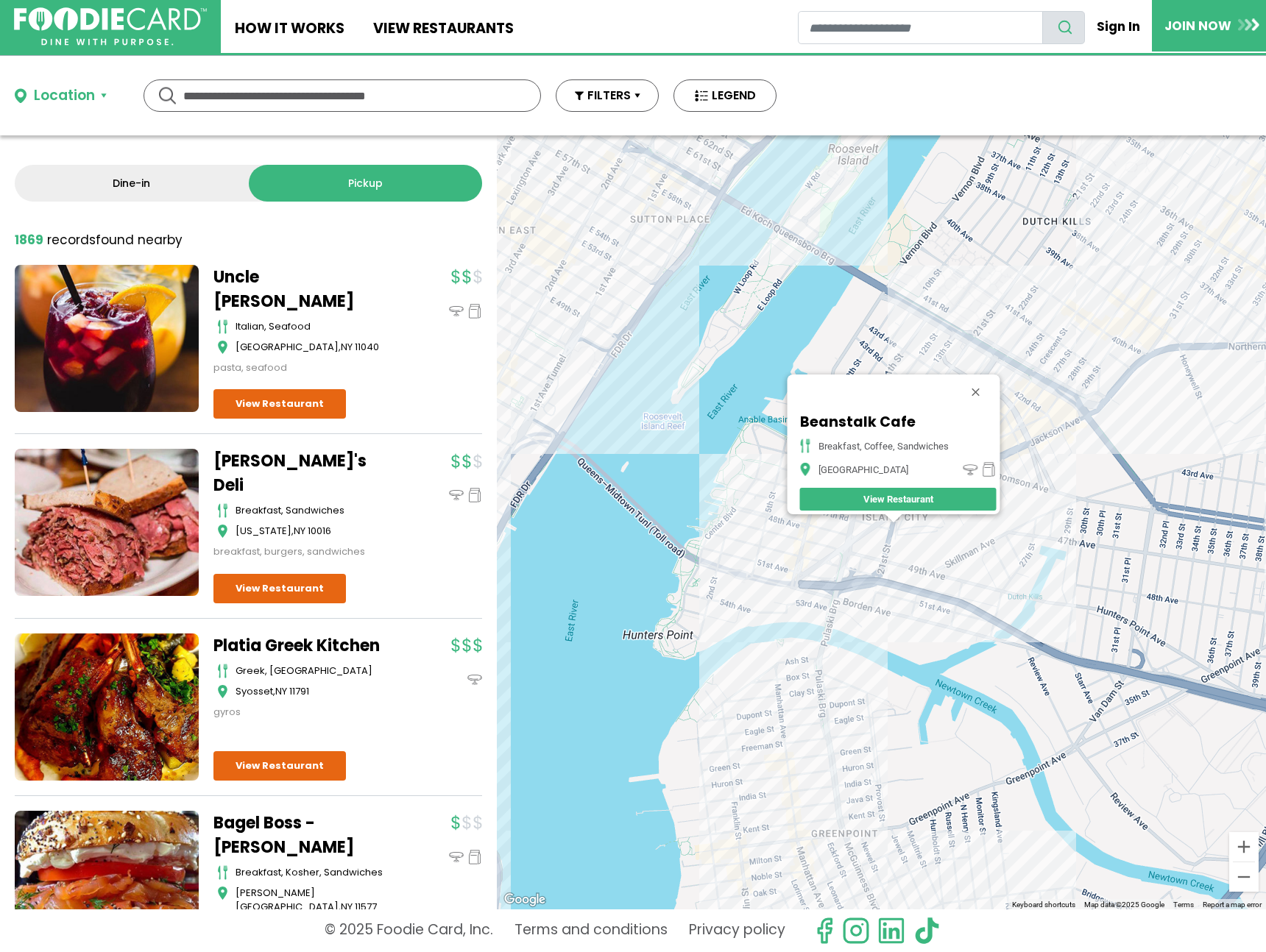
click at [824, 522] on div "Beanstalk Cafe breakfast, coffee, sandwiches Long Island City View Restaurant" at bounding box center [881, 522] width 769 height 774
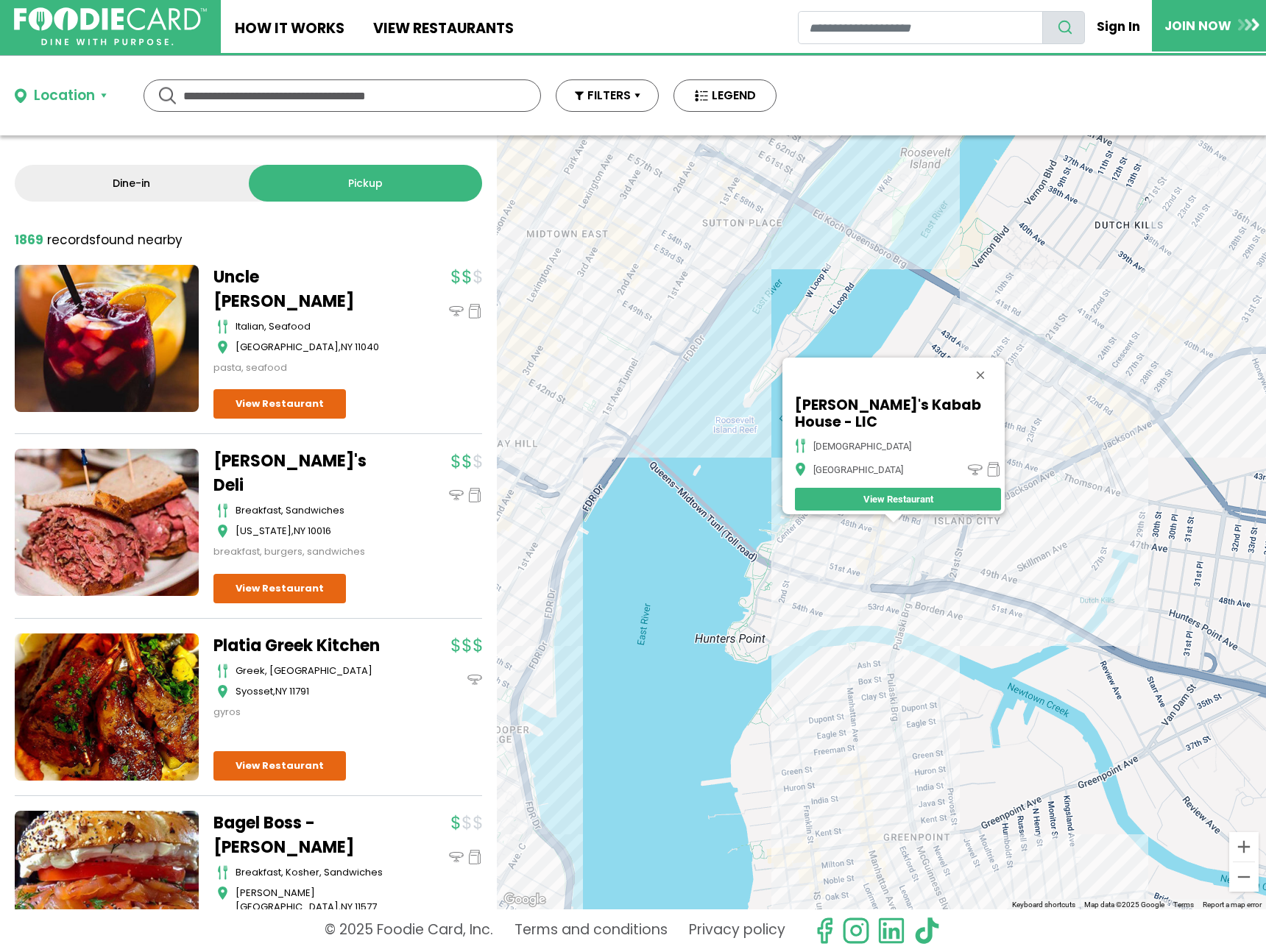
click at [881, 568] on div "Sami's Kabab House - LIC halal Long Island City View Restaurant" at bounding box center [881, 522] width 769 height 774
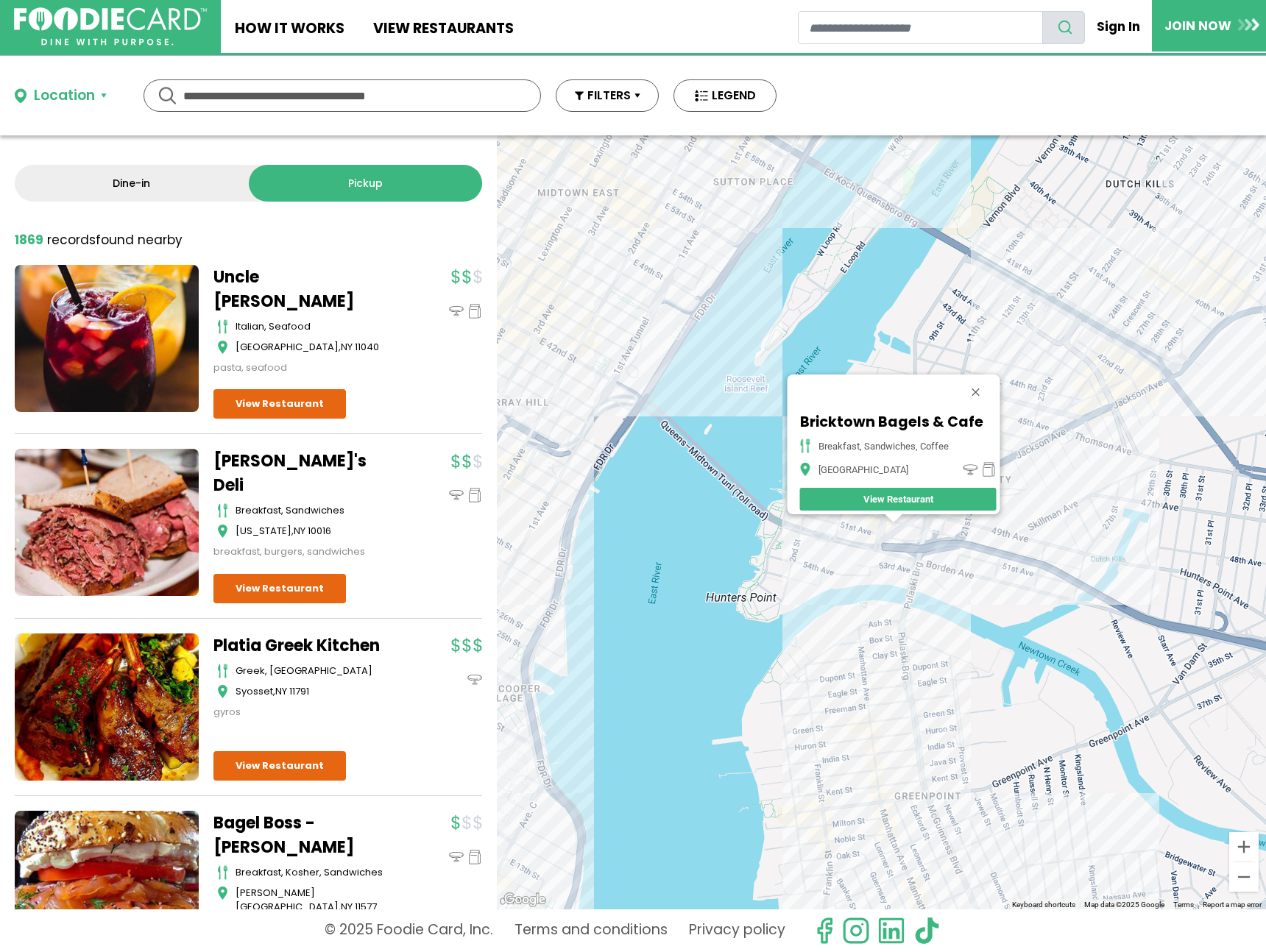
click at [846, 571] on div "Bricktown Bagels & Cafe Breakfast, Sandwiches, Coffee Long Island City View Res…" at bounding box center [881, 522] width 769 height 774
click at [870, 564] on div "Bricktown Bagels & Cafe Breakfast, Sandwiches, Coffee Long Island City View Res…" at bounding box center [881, 522] width 769 height 774
click at [858, 562] on div "Bricktown Bagels & Cafe Breakfast, Sandwiches, Coffee Long Island City View Res…" at bounding box center [881, 522] width 769 height 774
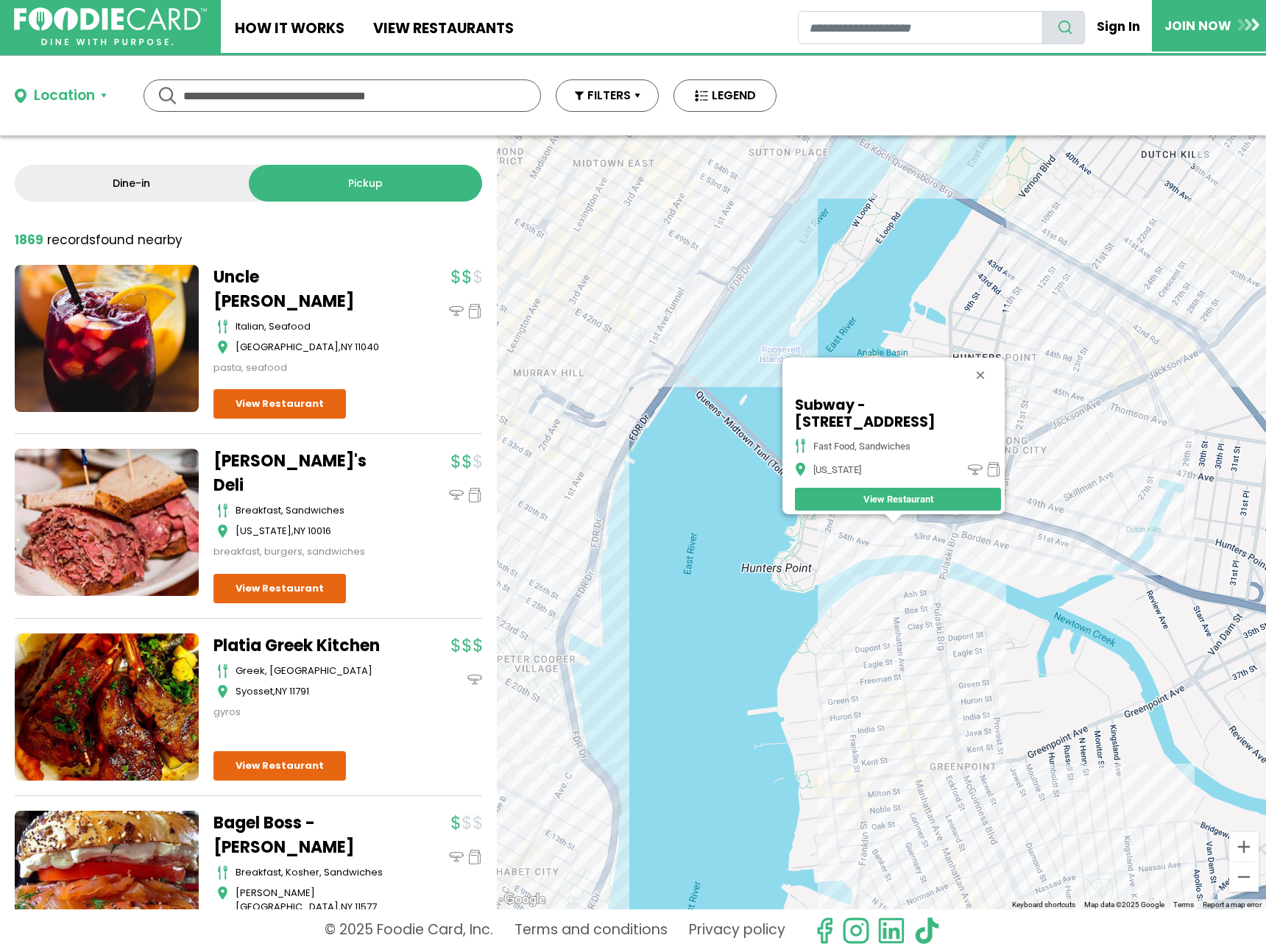
click at [945, 530] on div "Subway - 1256 Lexington Ave fast food, sandwiches New York View Restaurant" at bounding box center [881, 522] width 769 height 774
click at [957, 517] on div "Subway - 1256 Lexington Ave fast food, sandwiches New York View Restaurant" at bounding box center [881, 522] width 769 height 774
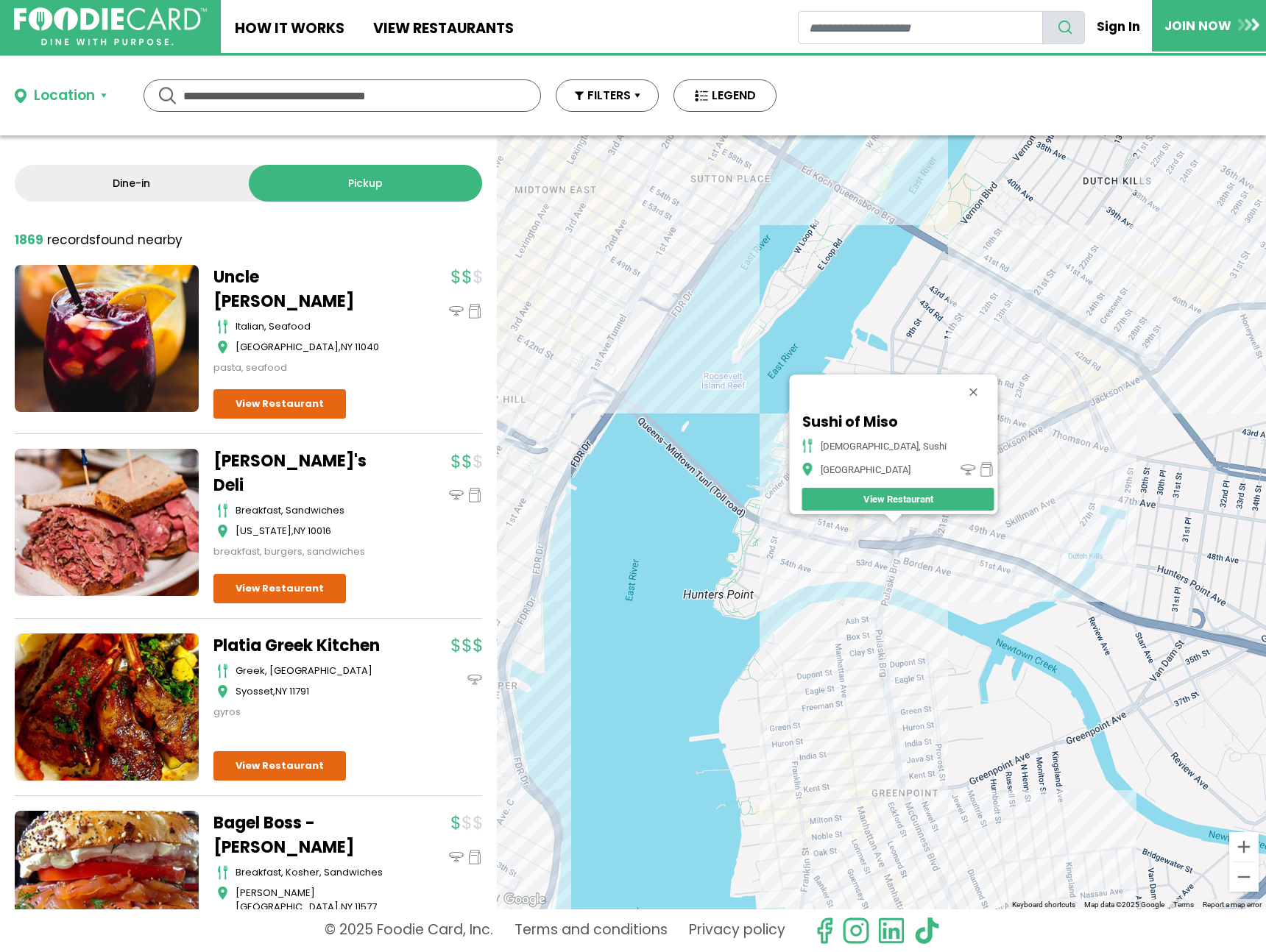
click at [964, 356] on div "Sushi of Miso japanese, sushi Long Island City View Restaurant" at bounding box center [881, 522] width 769 height 774
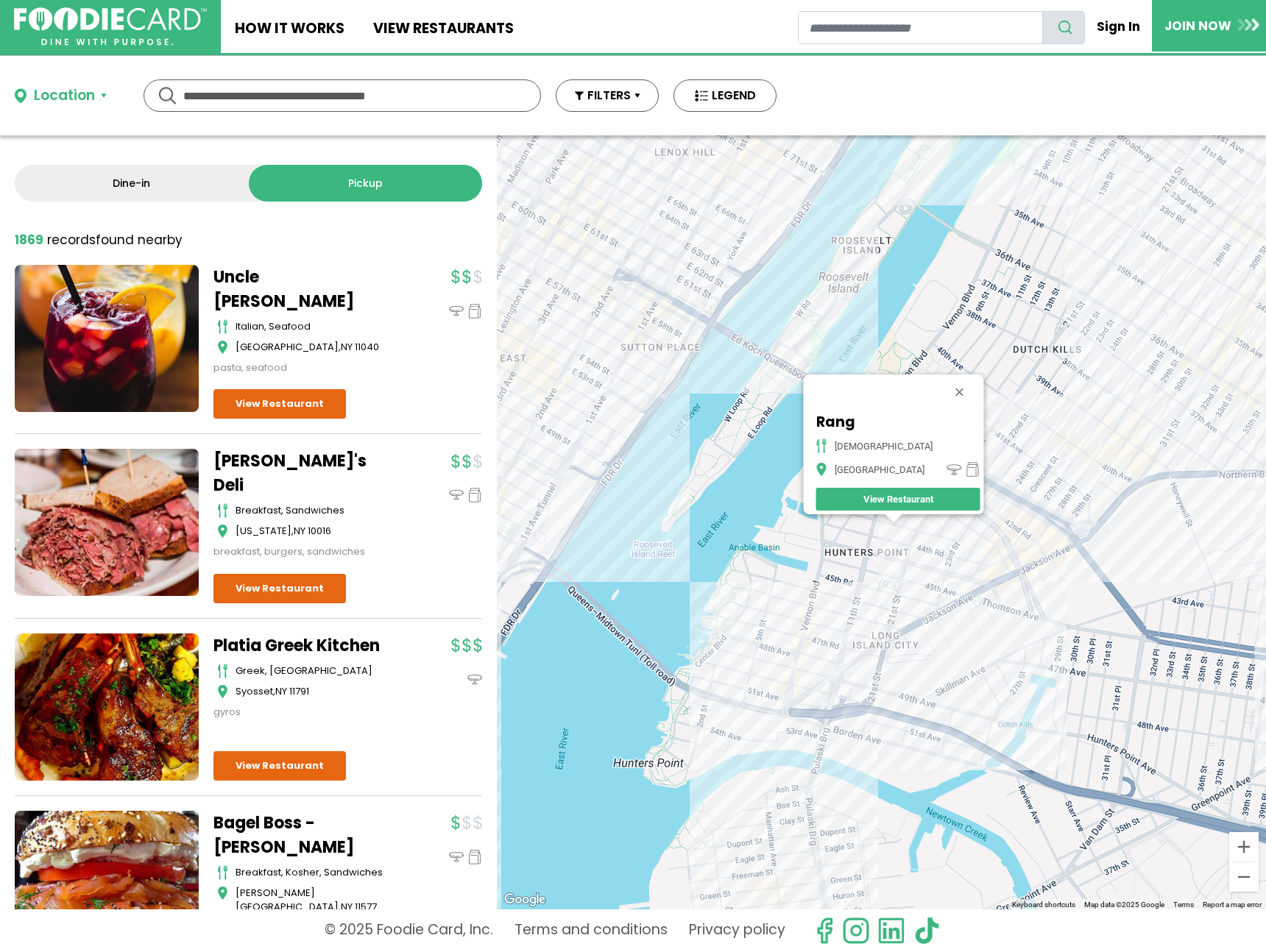
click at [1030, 523] on div "Rang indian Long Island City View Restaurant" at bounding box center [881, 522] width 769 height 774
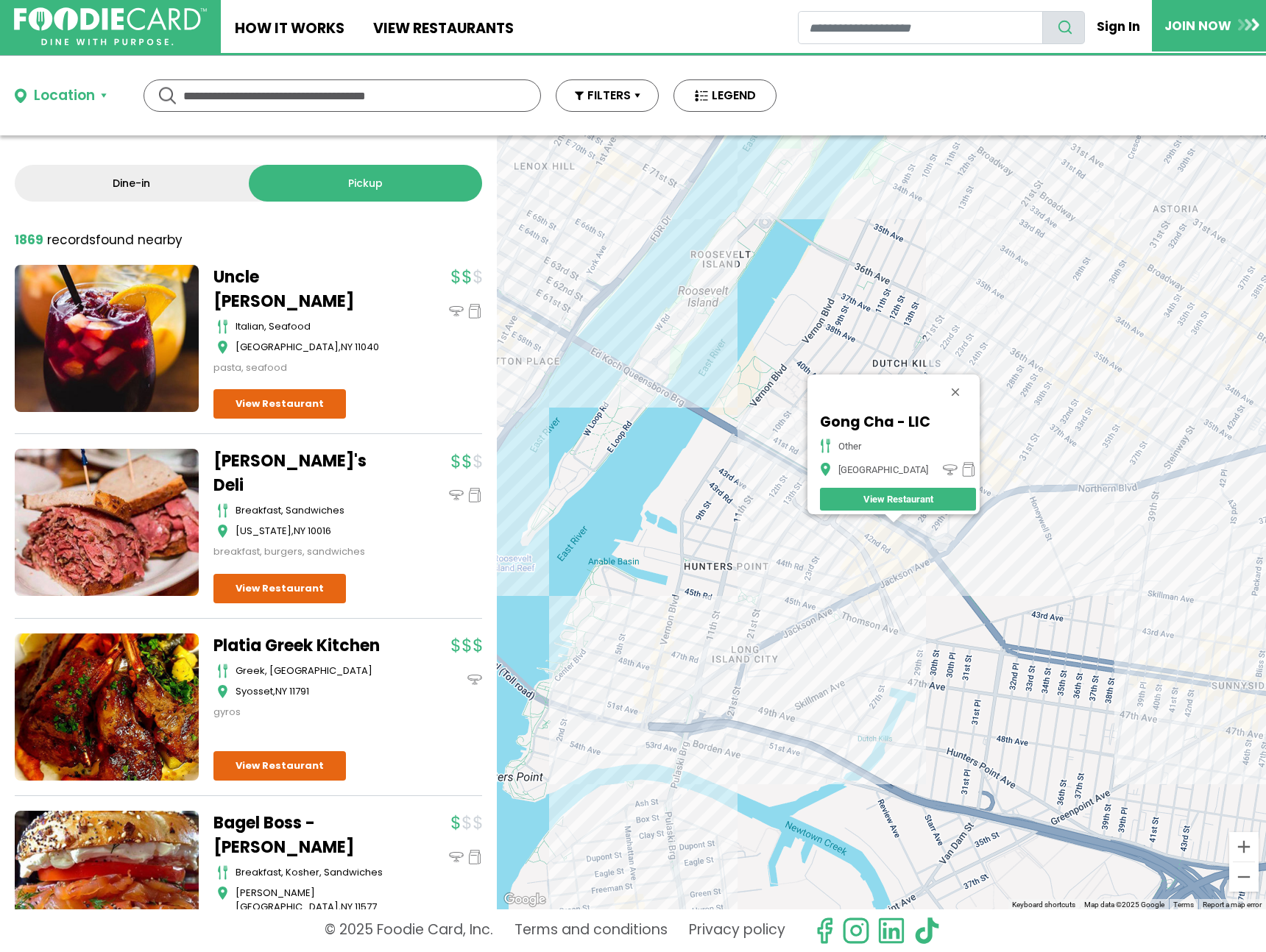
click at [962, 535] on div "Gong Cha - LIC other Long Island City View Restaurant" at bounding box center [881, 522] width 769 height 774
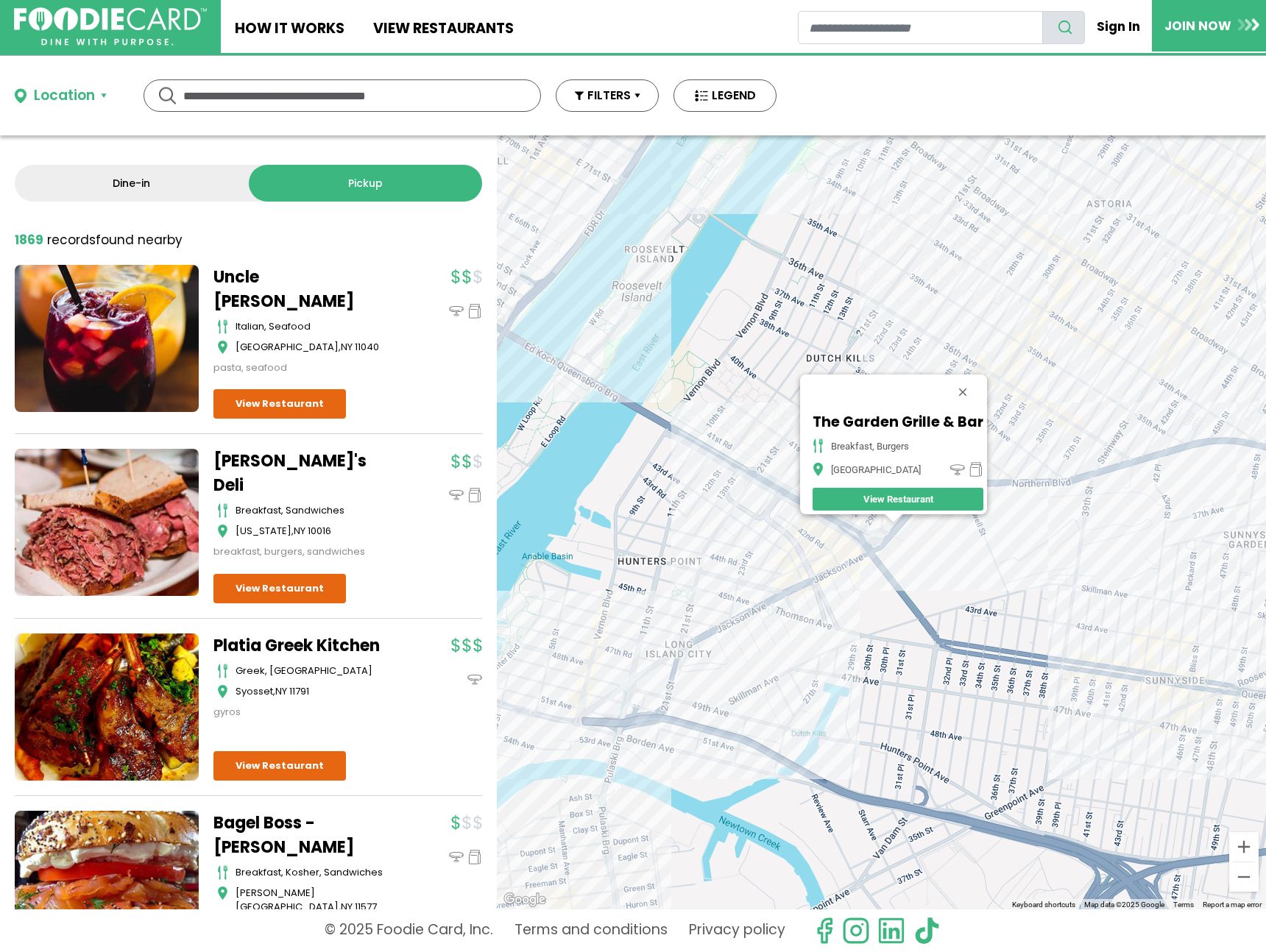
click at [995, 395] on div "The Garden Grille & Bar breakfast, burgers Long Island City View Restaurant" at bounding box center [881, 522] width 769 height 774
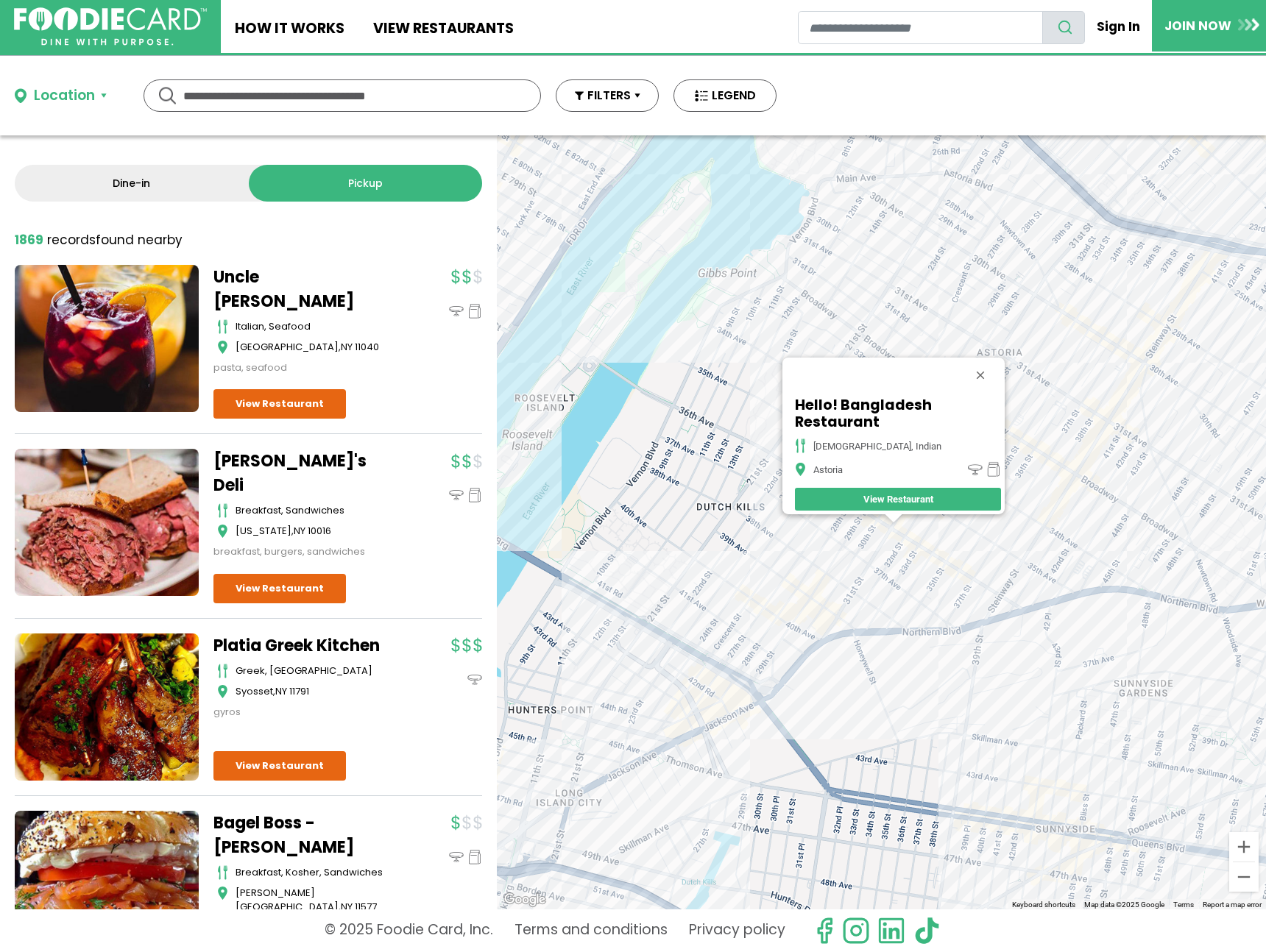
click at [941, 569] on div "Hello! Bangladesh Restaurant halal, indian Astoria View Restaurant" at bounding box center [881, 522] width 769 height 774
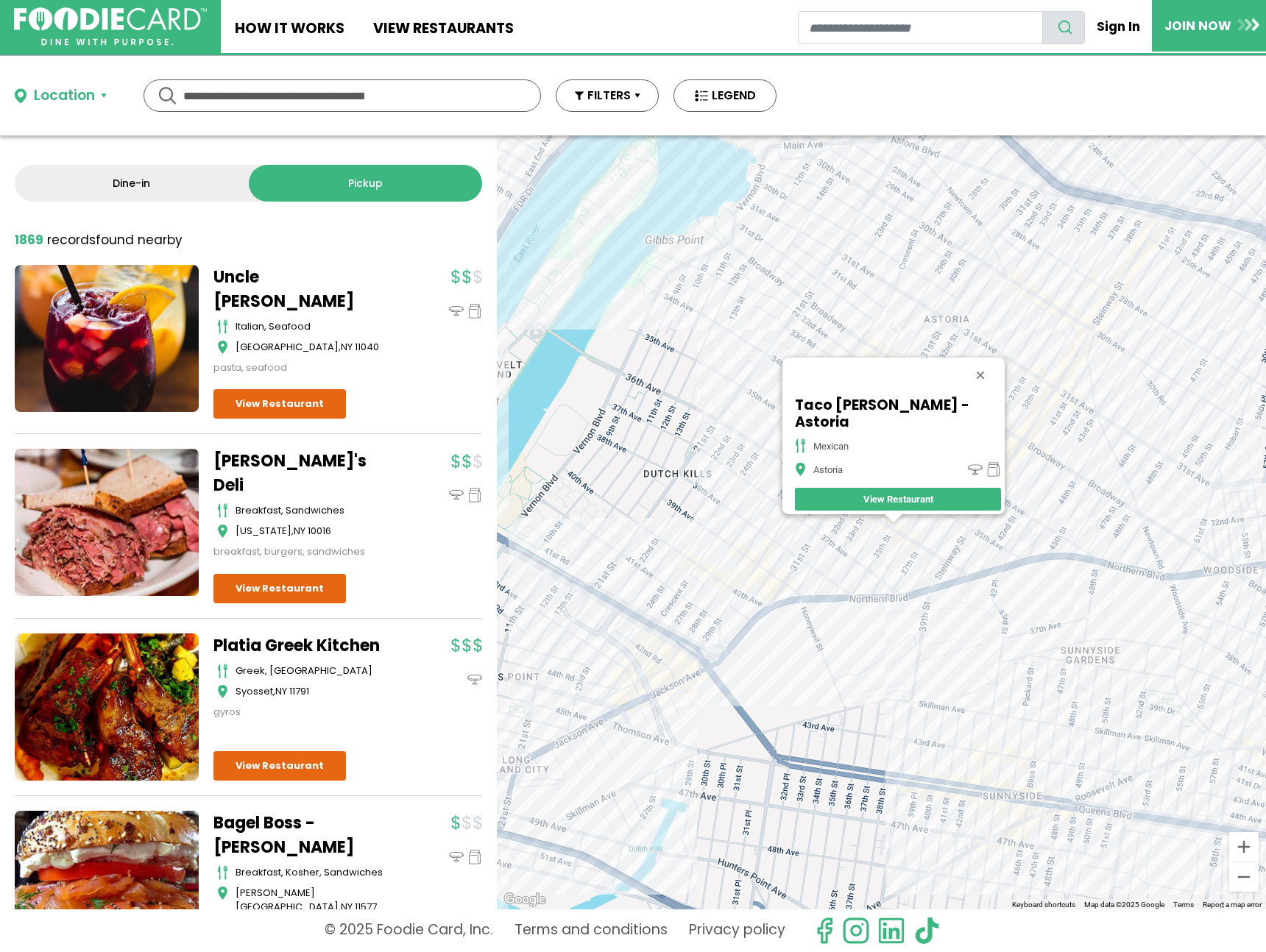
click at [796, 557] on div "Taco Veloz - Astoria mexican Astoria View Restaurant" at bounding box center [881, 522] width 769 height 774
click at [793, 557] on div "Taco Veloz - Astoria mexican Astoria View Restaurant" at bounding box center [881, 522] width 769 height 774
click at [792, 557] on div "Taco Veloz - Astoria mexican Astoria View Restaurant" at bounding box center [881, 522] width 769 height 774
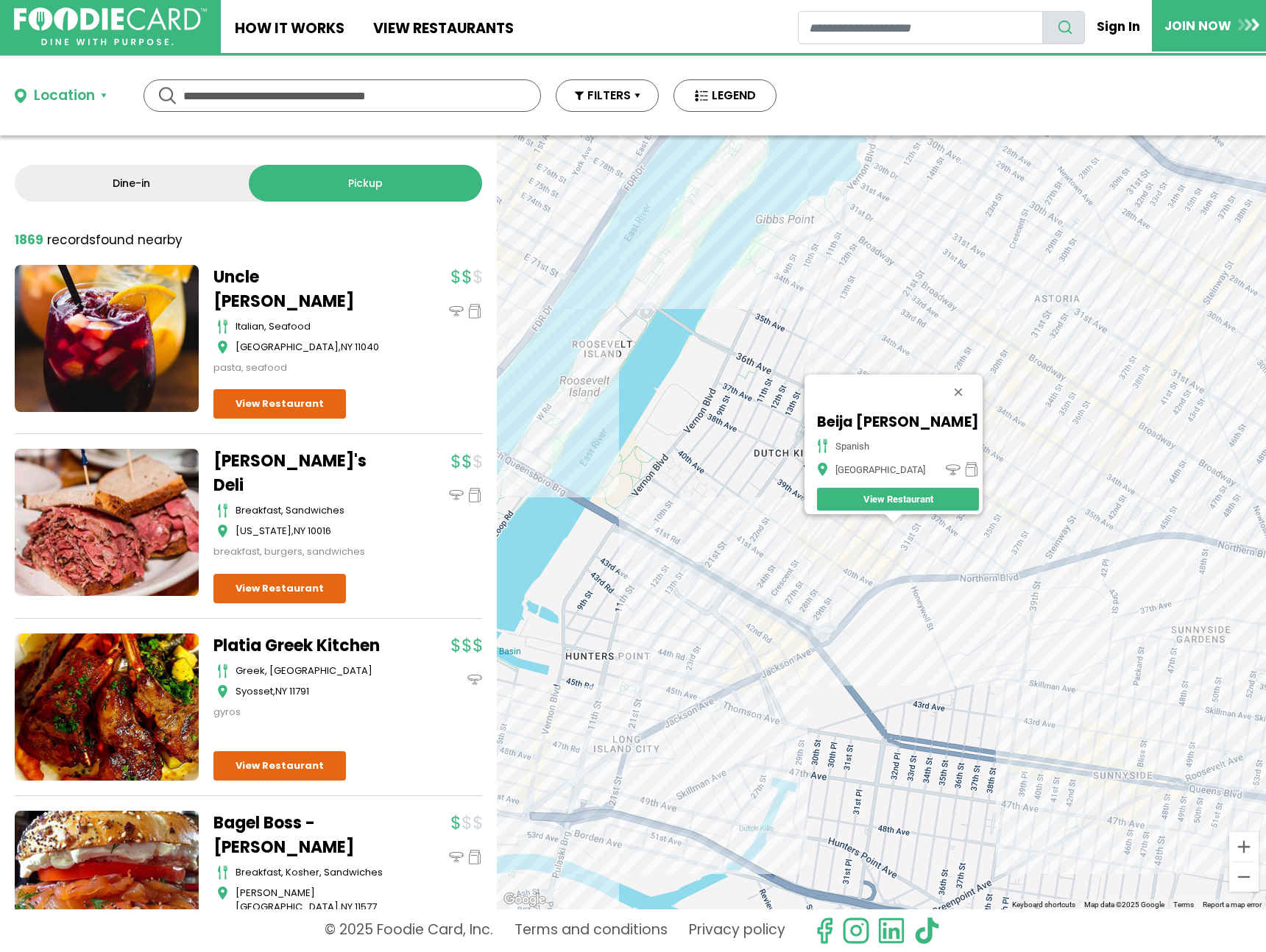
click at [839, 621] on div "Beija Flor spanish Kew Garden Hills View Restaurant" at bounding box center [881, 522] width 769 height 774
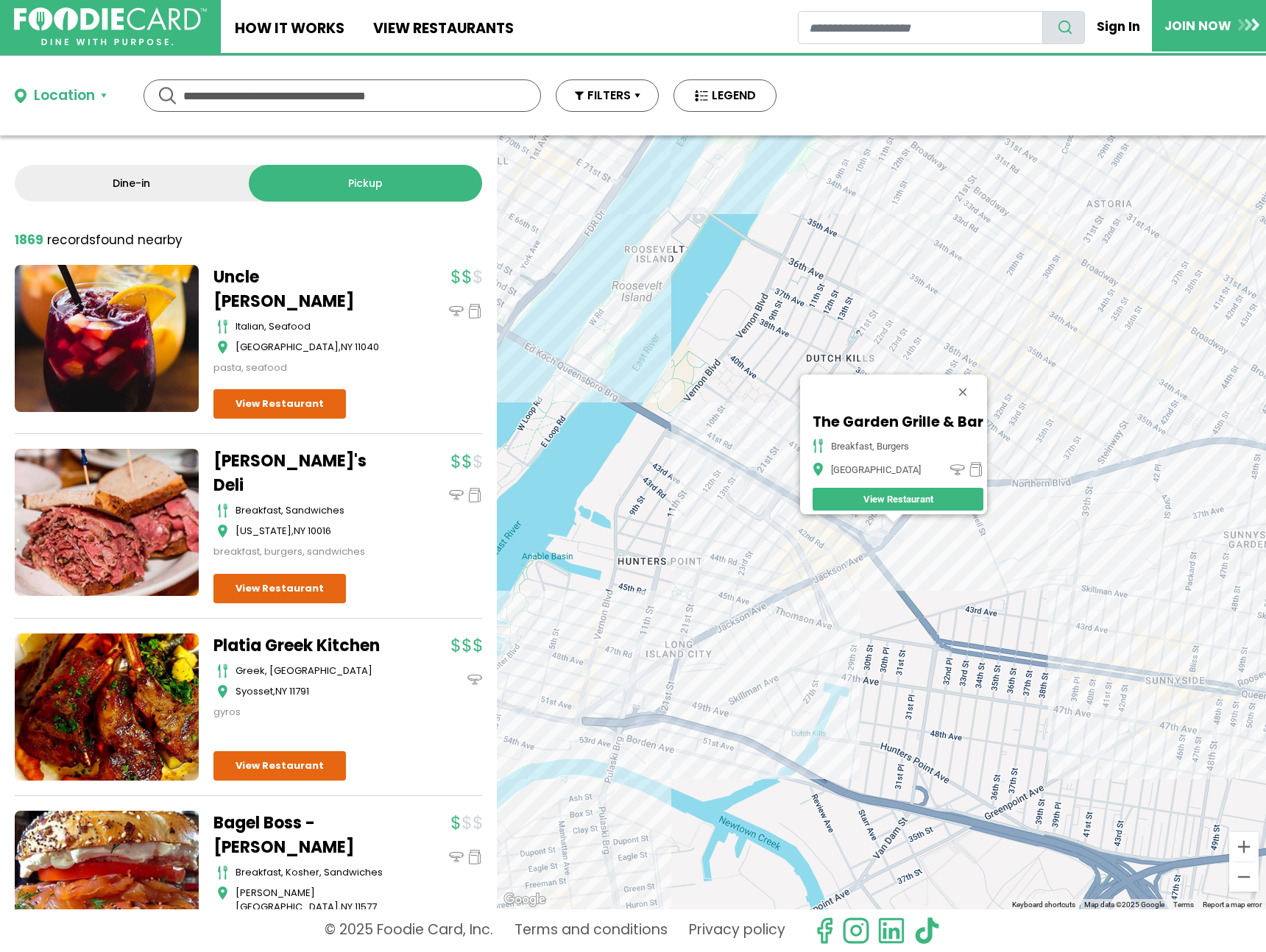
click at [849, 552] on div "The Garden Grille & Bar breakfast, burgers Long Island City View Restaurant" at bounding box center [881, 522] width 769 height 774
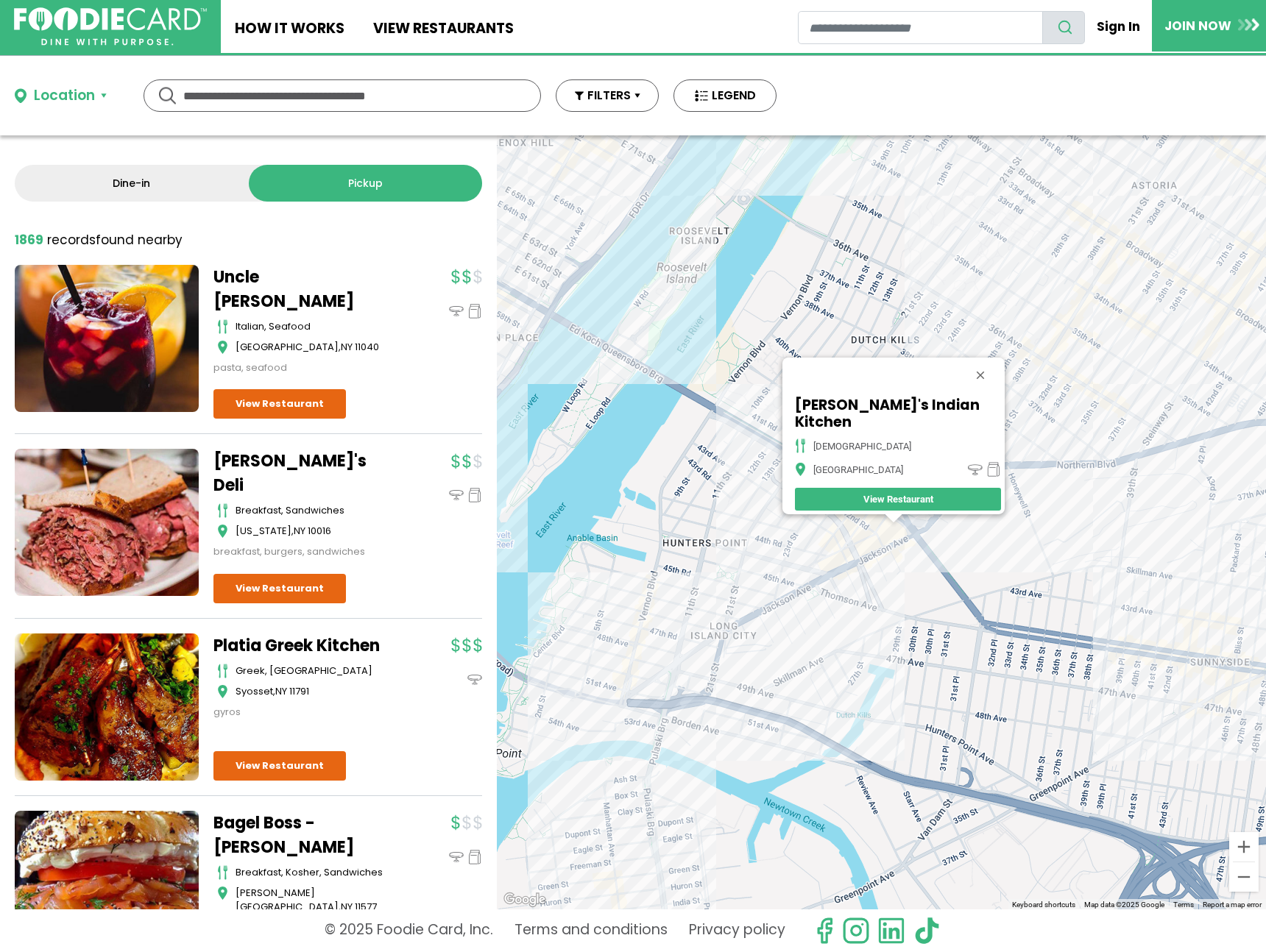
click at [911, 554] on div "Raj's Indian Kitchen indian Long Island City View Restaurant" at bounding box center [881, 522] width 769 height 774
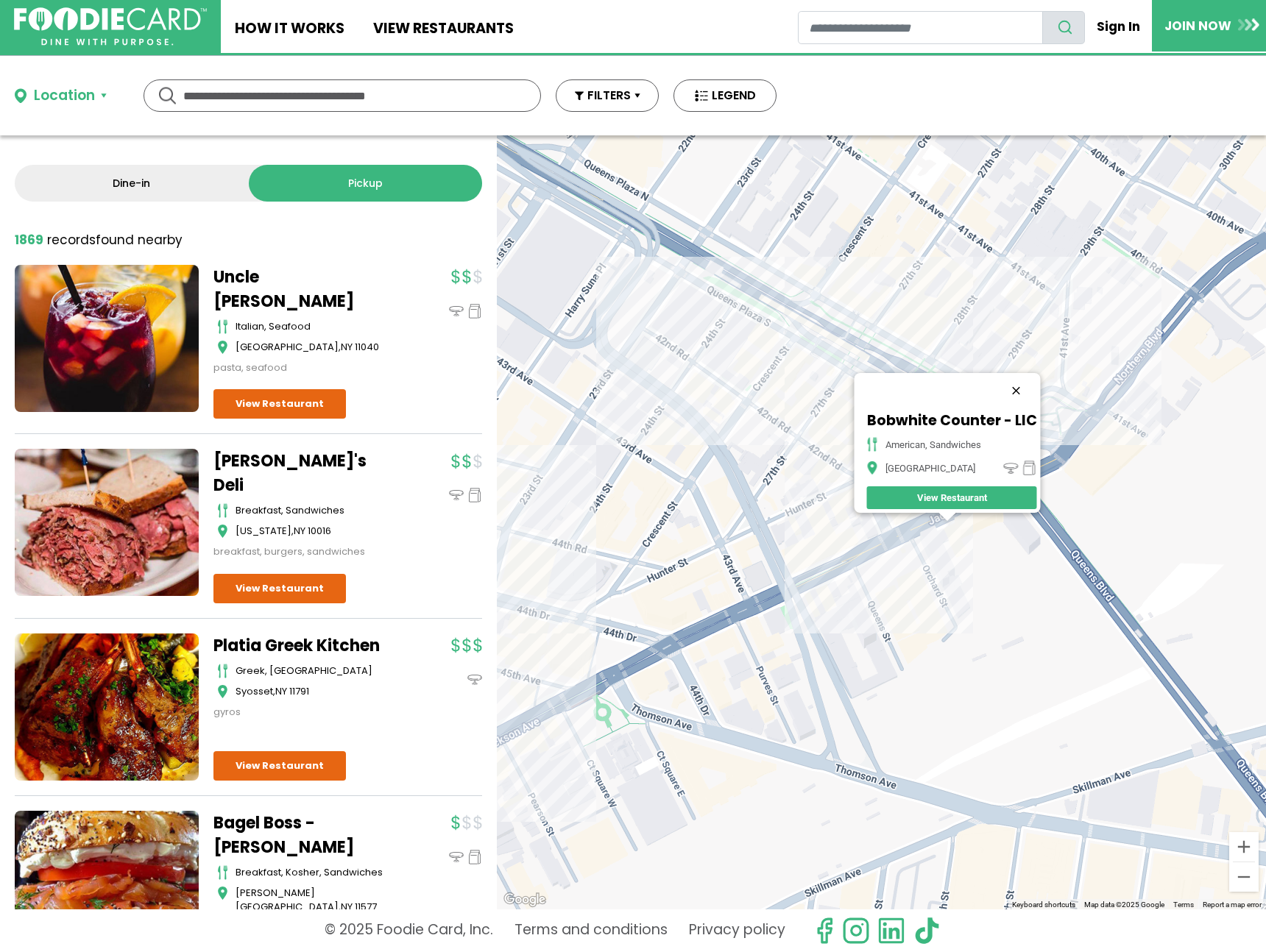
click at [1024, 384] on button "Close" at bounding box center [1016, 391] width 35 height 35
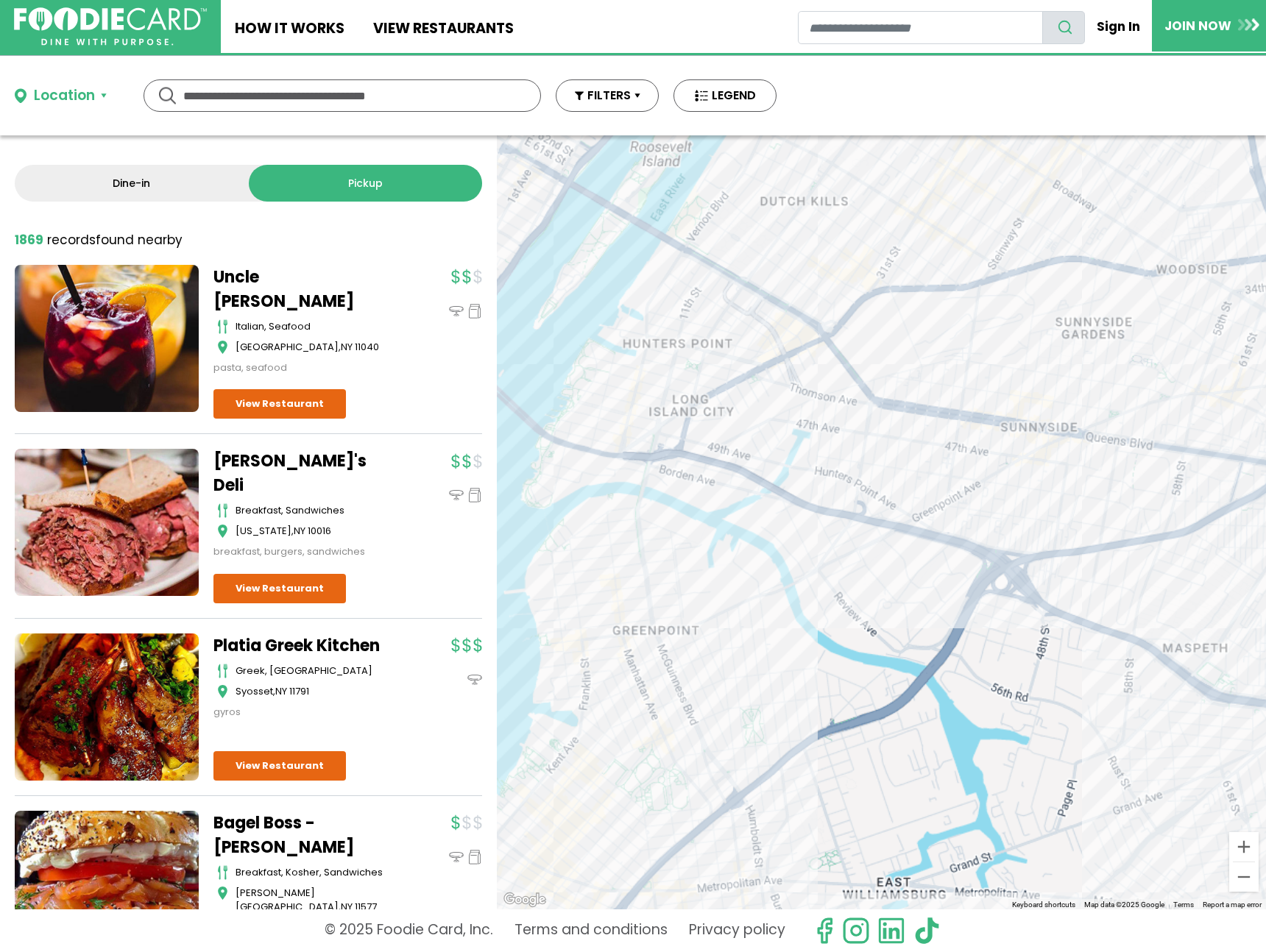
drag, startPoint x: 1038, startPoint y: 543, endPoint x: 893, endPoint y: 441, distance: 177.3
click at [854, 428] on div at bounding box center [881, 522] width 769 height 774
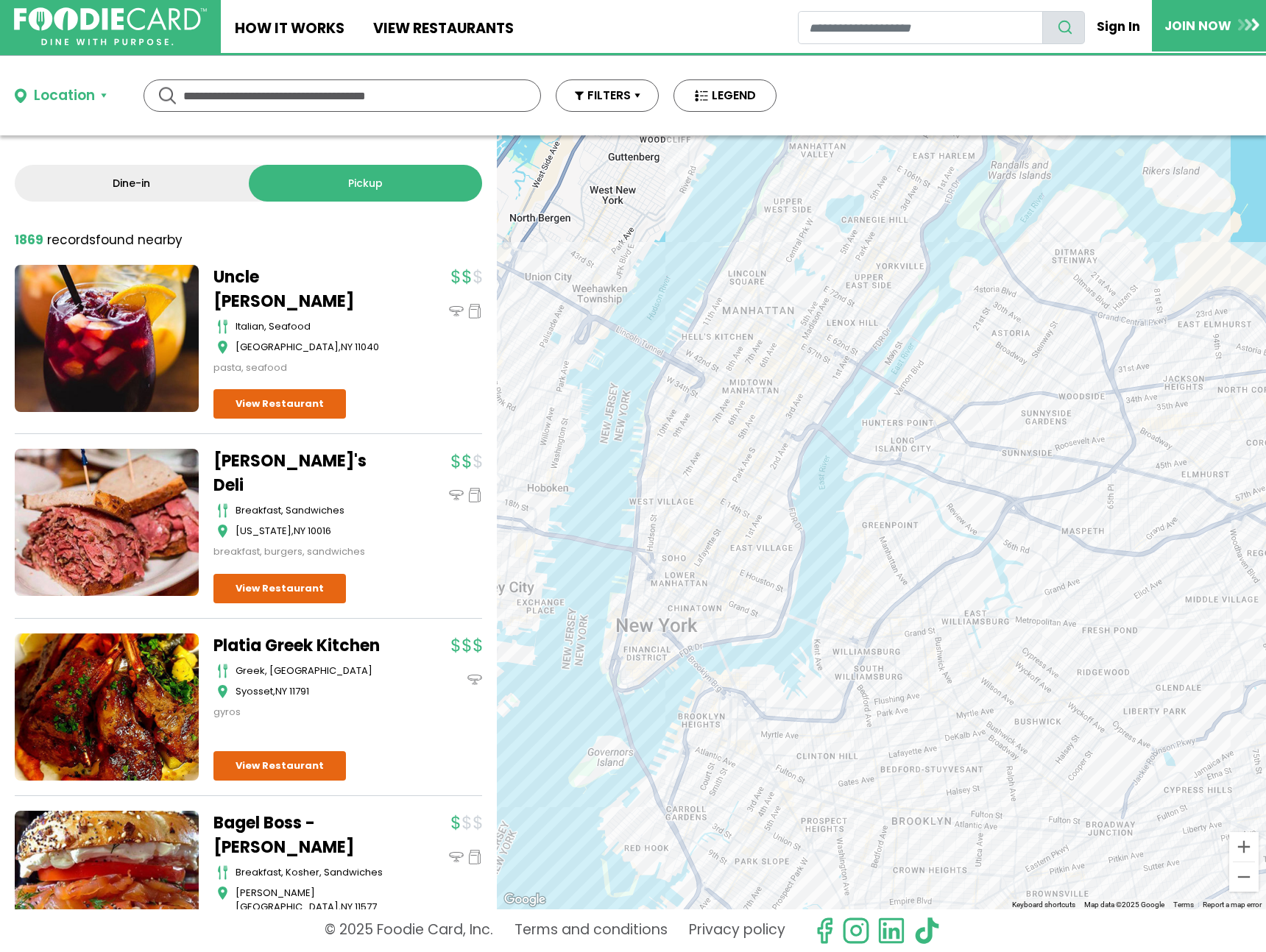
drag, startPoint x: 1012, startPoint y: 479, endPoint x: 999, endPoint y: 464, distance: 19.8
click at [999, 464] on div at bounding box center [881, 522] width 769 height 774
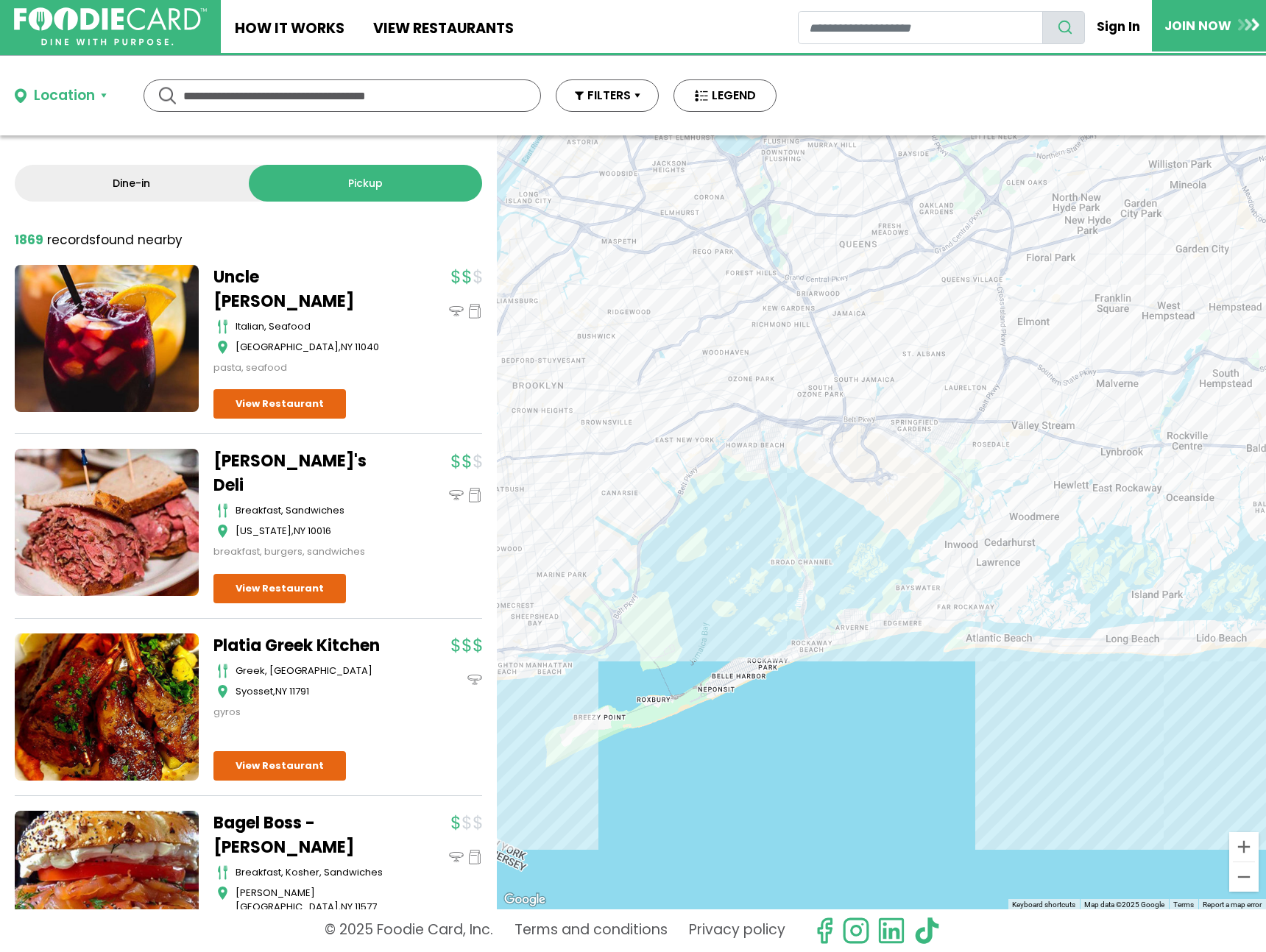
drag, startPoint x: 1157, startPoint y: 443, endPoint x: 957, endPoint y: 311, distance: 239.6
click at [756, 235] on div at bounding box center [881, 522] width 769 height 774
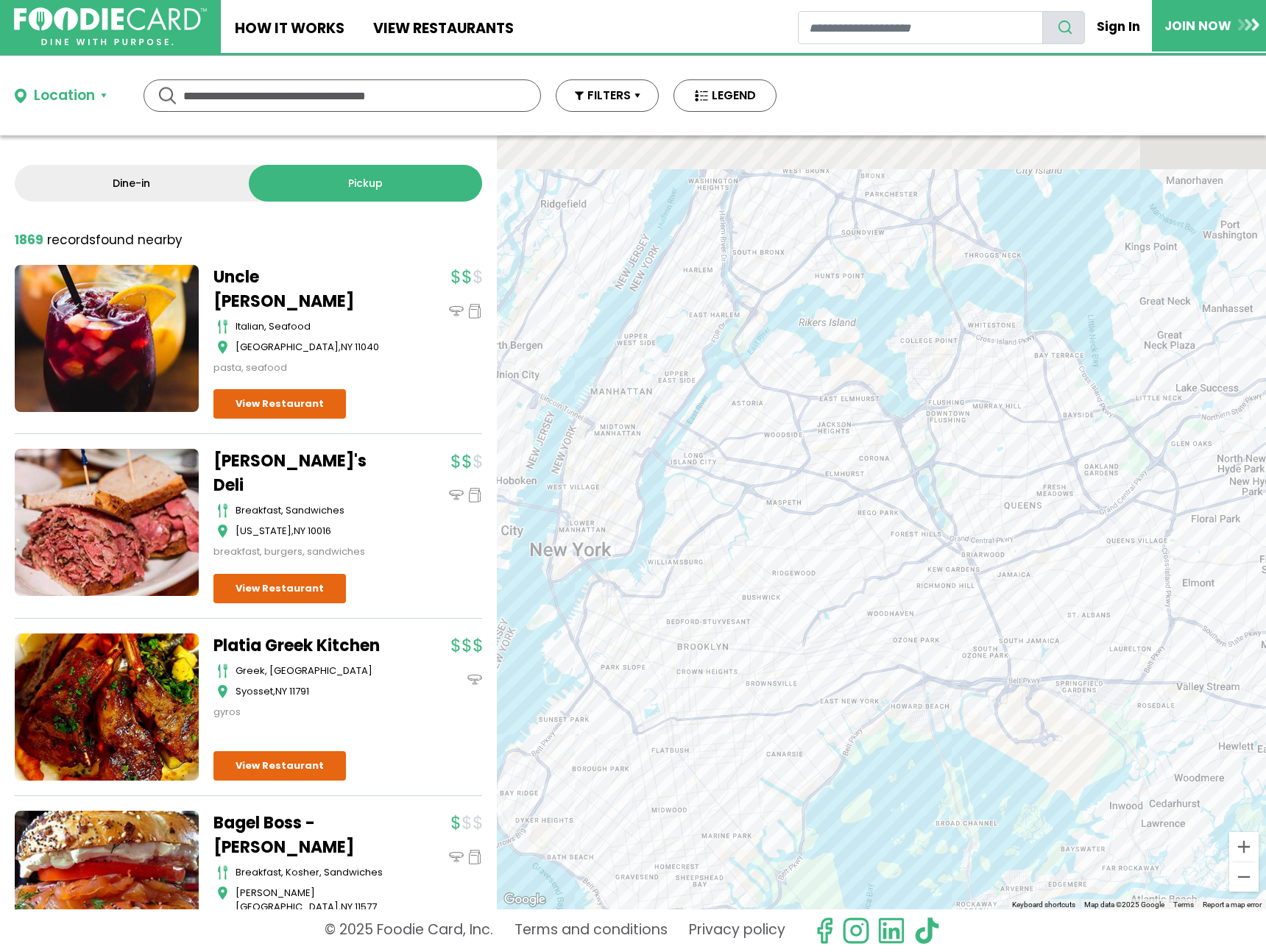
drag, startPoint x: 990, startPoint y: 354, endPoint x: 1077, endPoint y: 488, distance: 159.8
click at [1077, 488] on div at bounding box center [881, 522] width 769 height 774
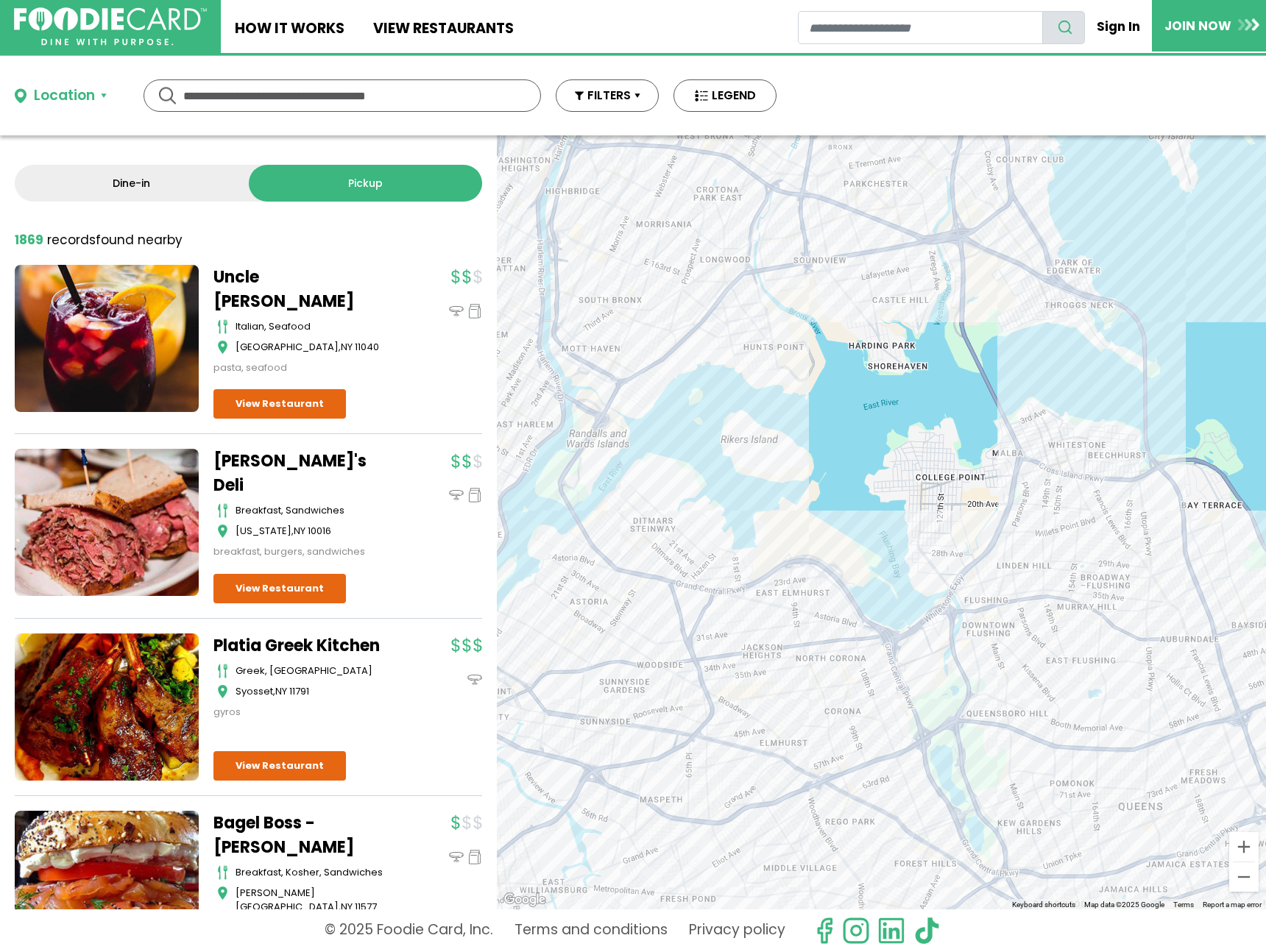
click at [647, 399] on div at bounding box center [881, 522] width 769 height 774
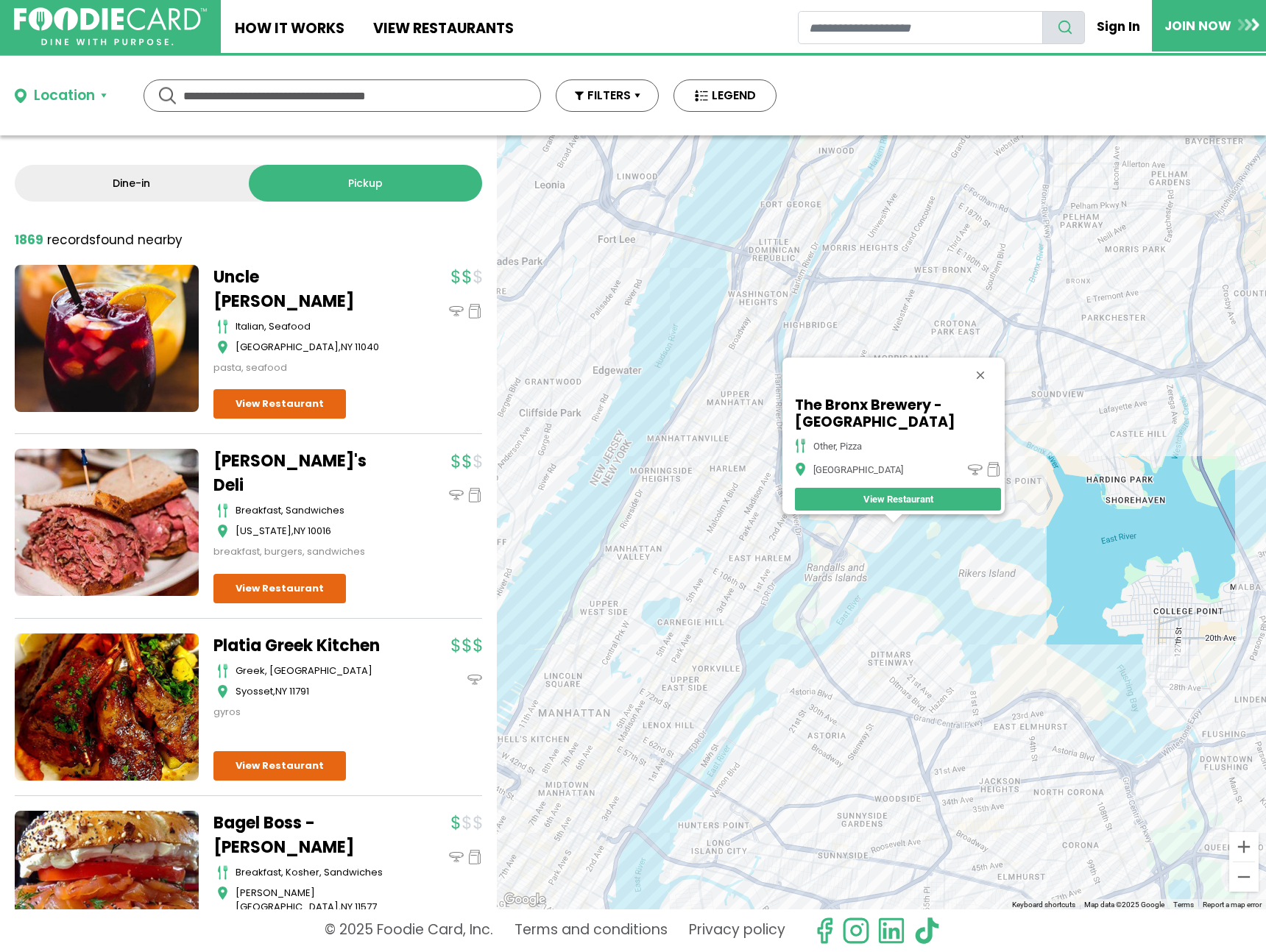
click at [1012, 443] on div "The Bronx Brewery - Bronx other, pizza Bronx View Restaurant" at bounding box center [881, 522] width 769 height 774
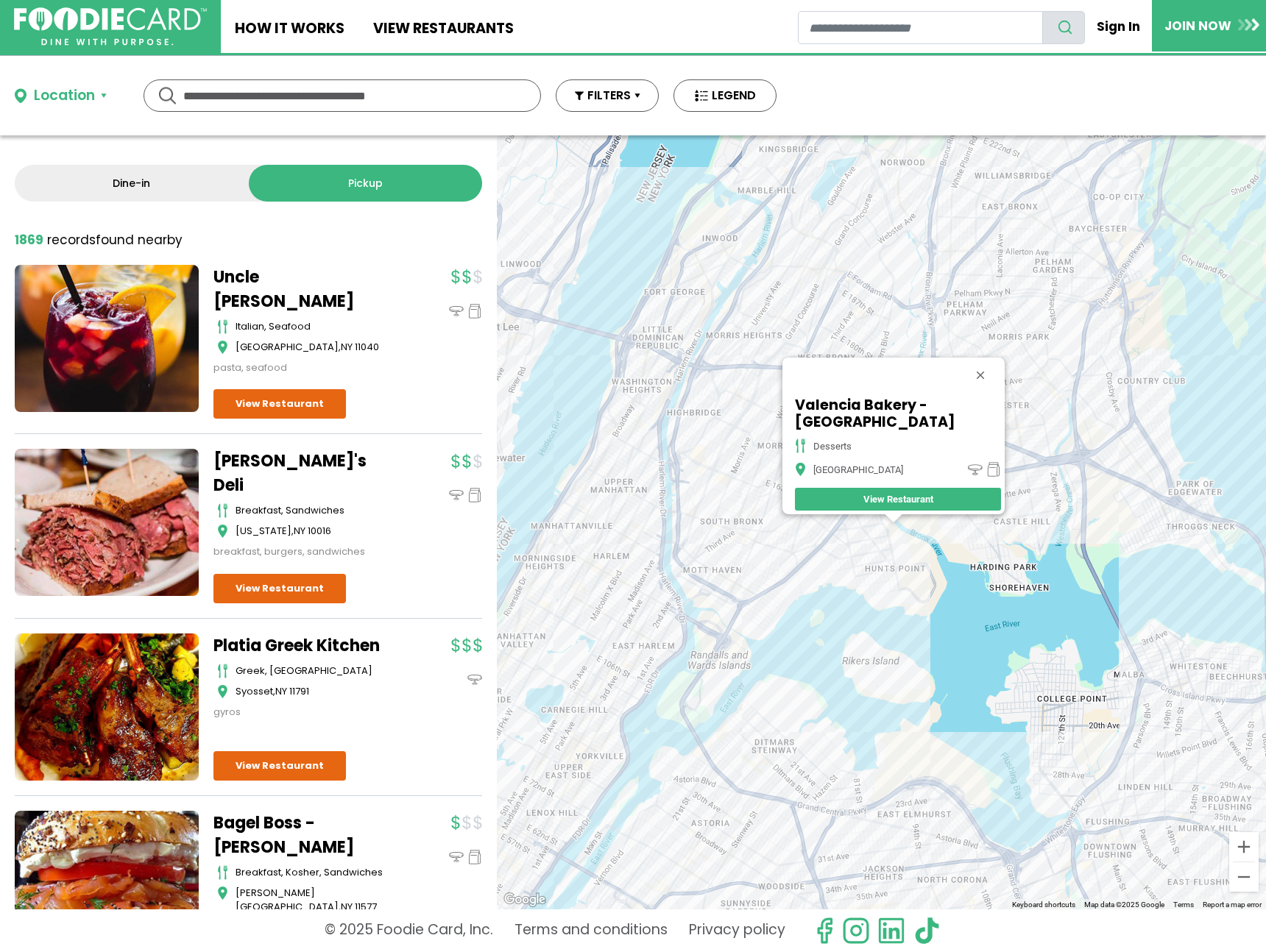
click at [1087, 505] on div "Valencia Bakery - Edgewater Drive desserts Bronx View Restaurant" at bounding box center [881, 522] width 769 height 774
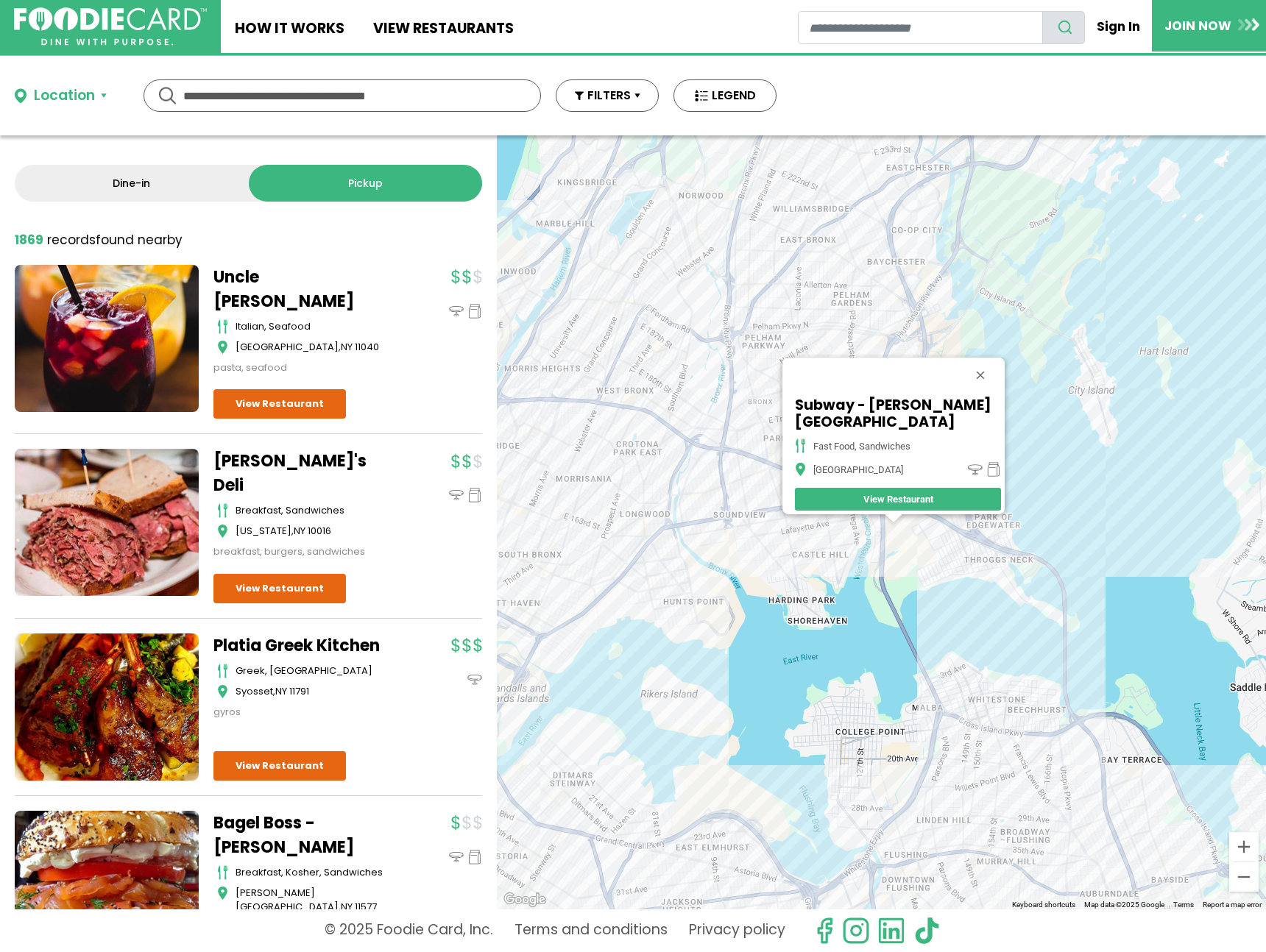
click at [974, 555] on div "Subway - Hutchinson River Pkwy fast food, sandwiches Bronx View Restaurant" at bounding box center [881, 522] width 769 height 774
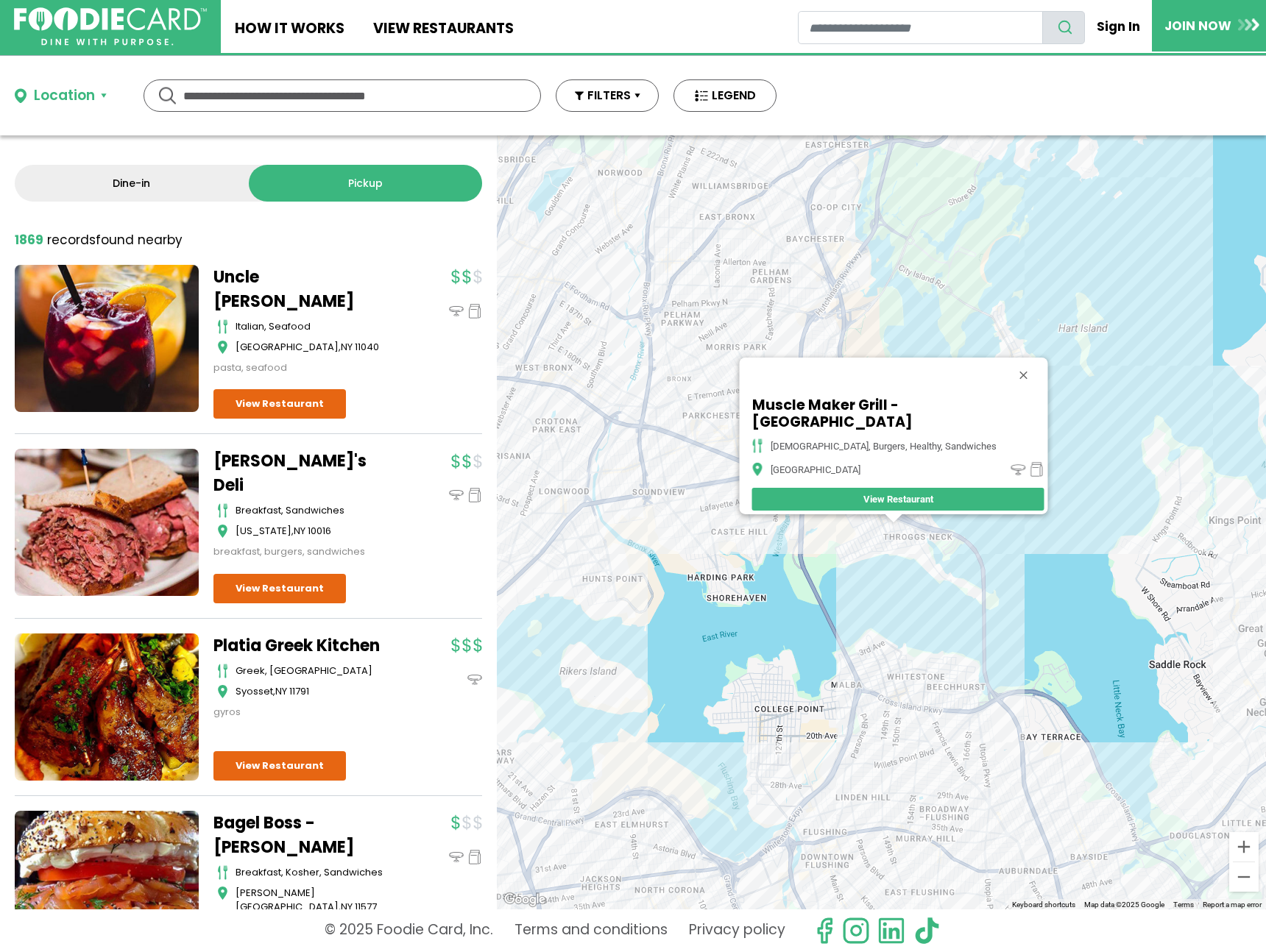
click at [1029, 385] on div "Muscle Maker Grill - Bronx american, burgers, healthy, sandwiches Bronx View Re…" at bounding box center [881, 522] width 769 height 774
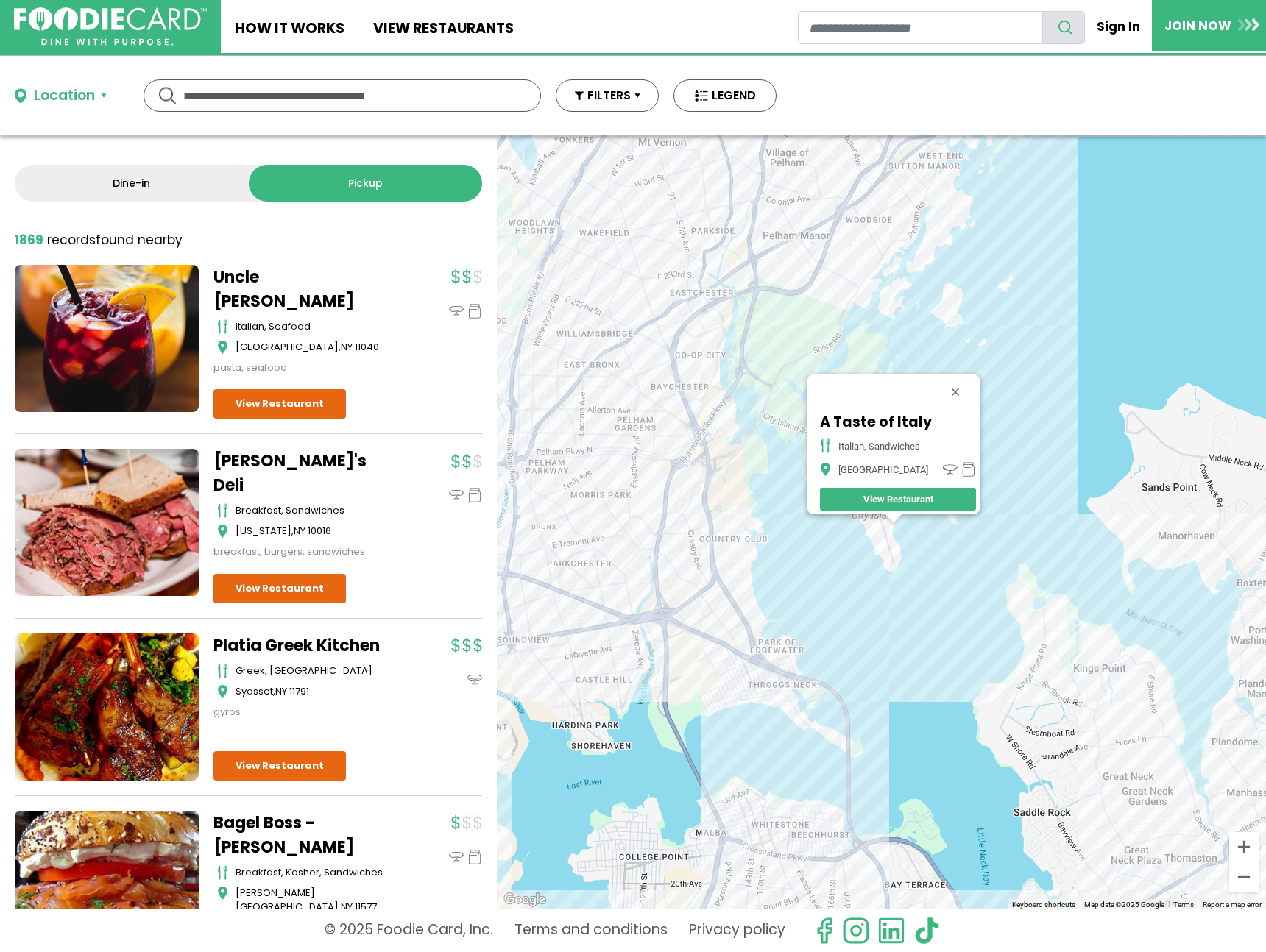
click at [888, 522] on div at bounding box center [893, 519] width 19 height 8
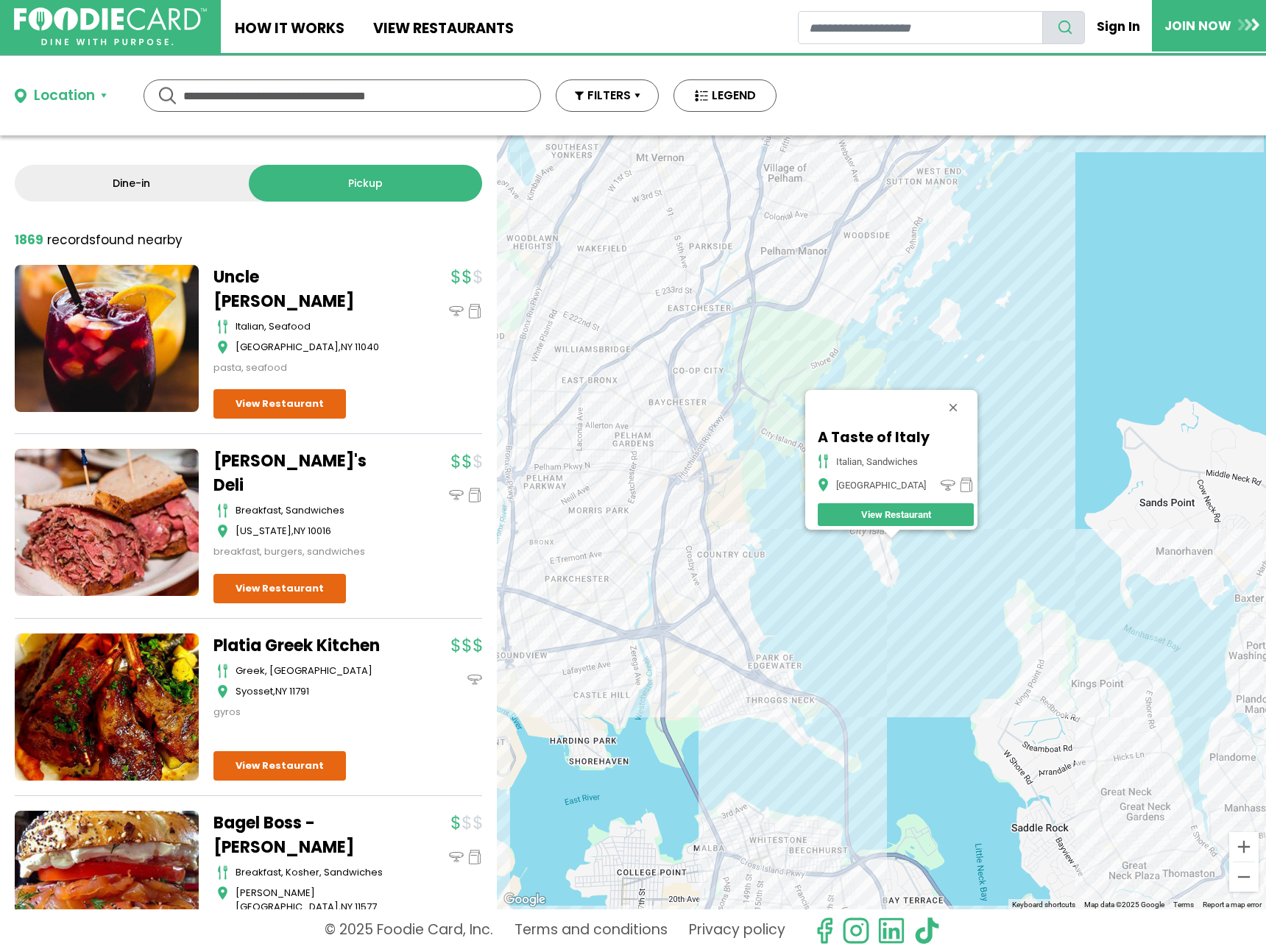
drag, startPoint x: 882, startPoint y: 262, endPoint x: 853, endPoint y: 425, distance: 165.6
click at [853, 425] on div "A Taste of Italy italian, sandwiches Bronx View Restaurant" at bounding box center [881, 522] width 769 height 774
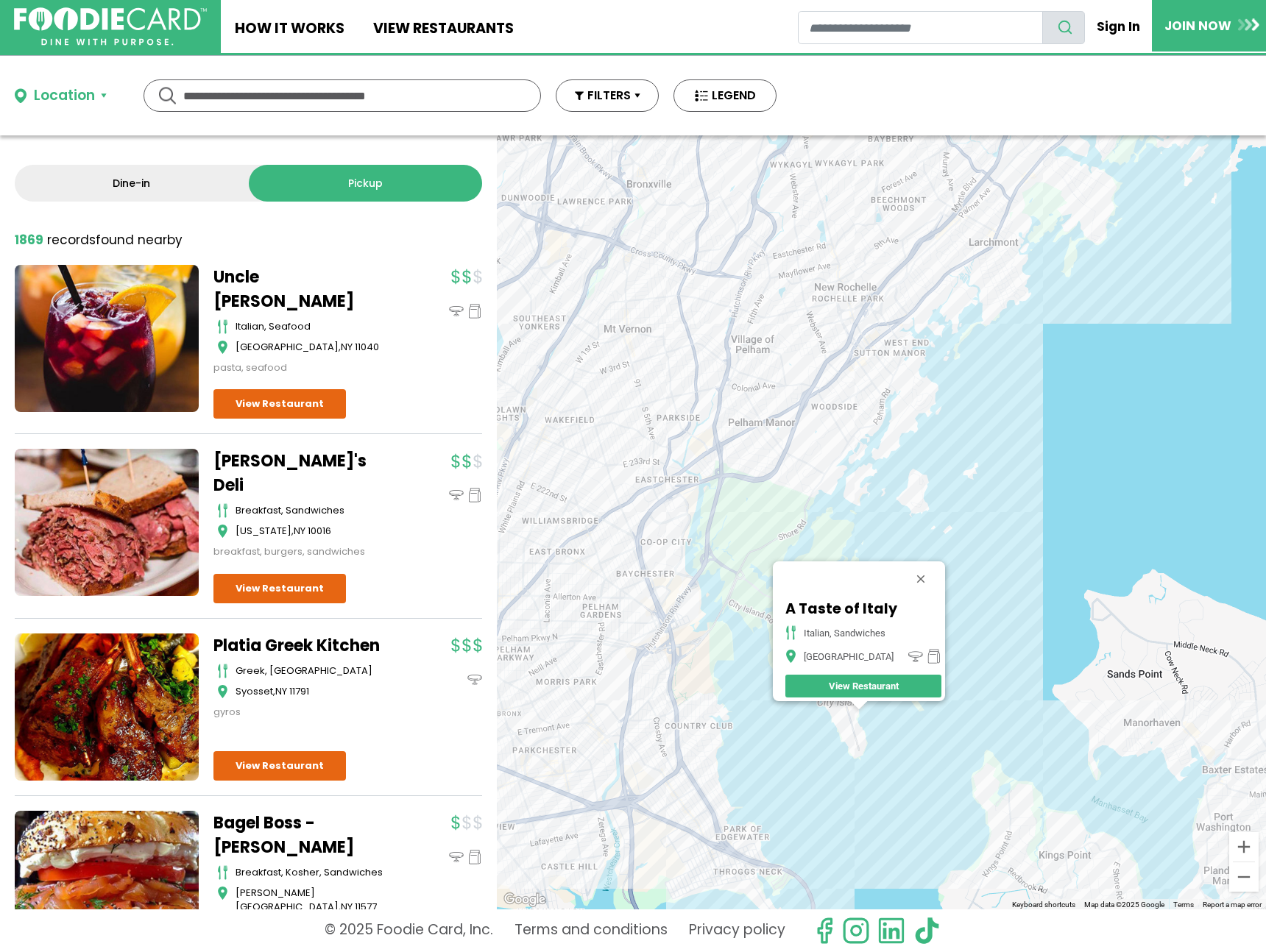
click at [755, 368] on div "A Taste of Italy italian, sandwiches Bronx View Restaurant" at bounding box center [881, 522] width 769 height 774
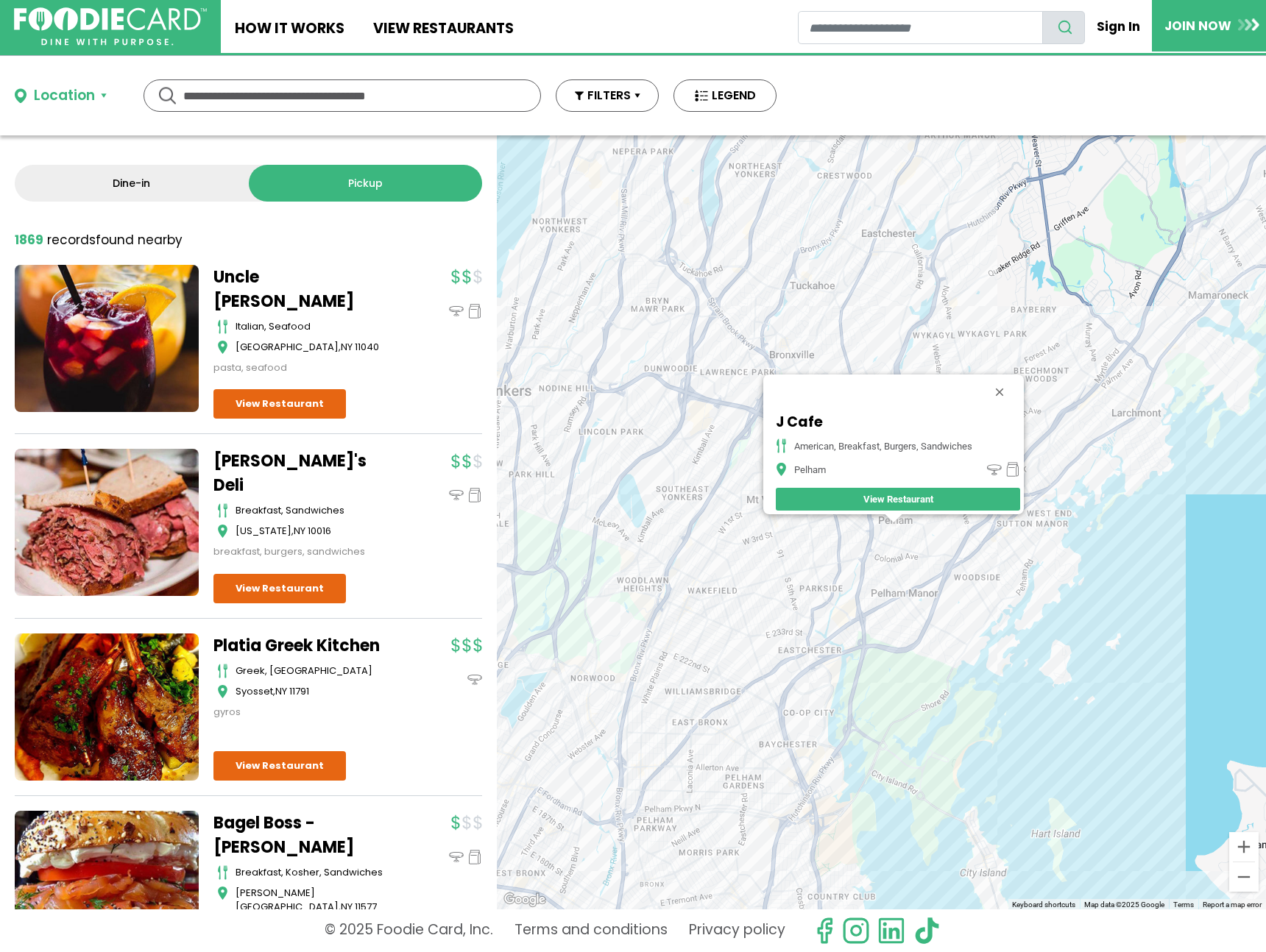
click at [1007, 541] on div "J Cafe american, breakfast, burgers, sandwiches Pelham View Restaurant" at bounding box center [881, 522] width 769 height 774
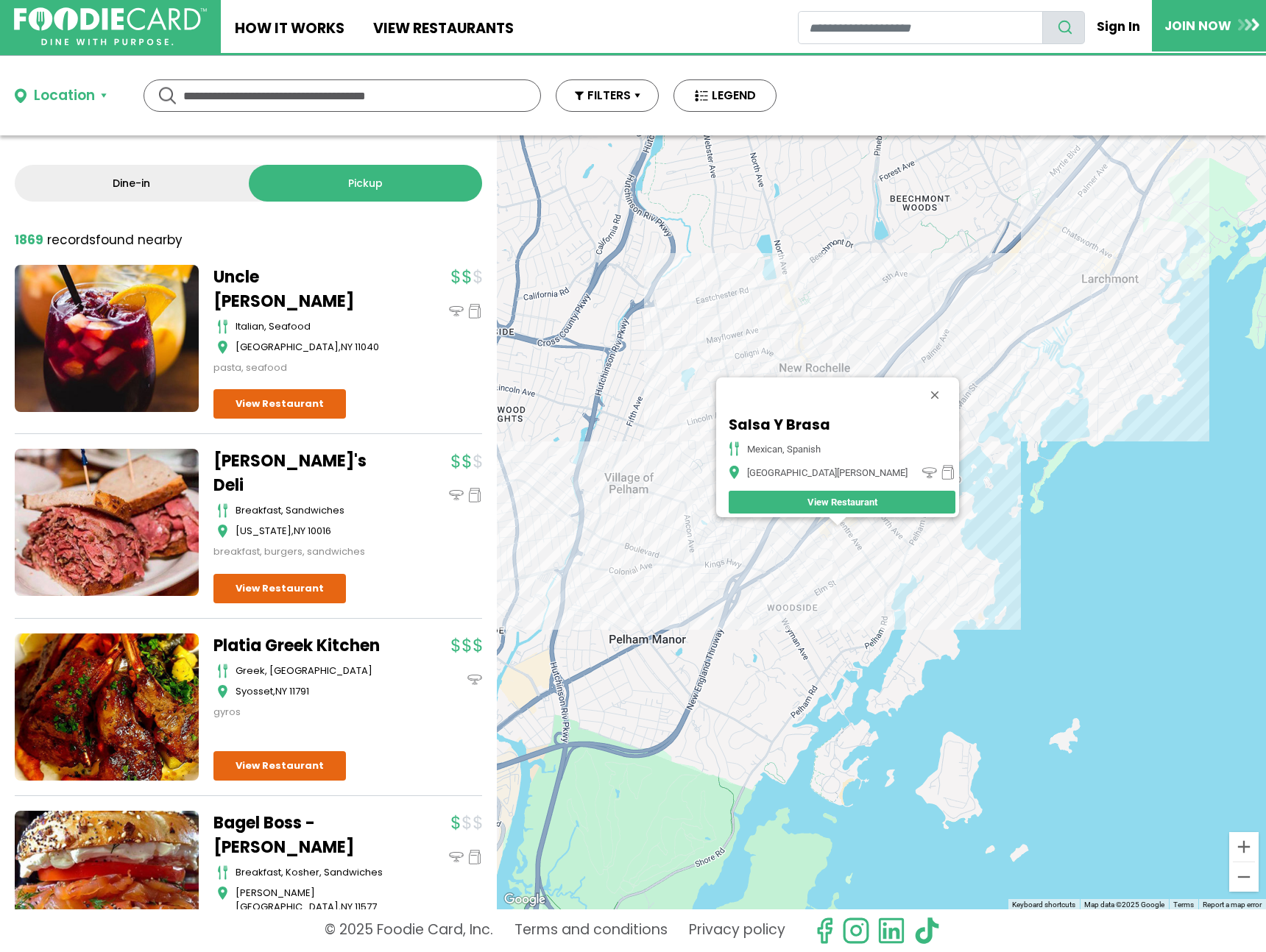
click at [939, 528] on div "Salsa Y Brasa mexican, spanish New Rochelle View Restaurant" at bounding box center [881, 522] width 769 height 774
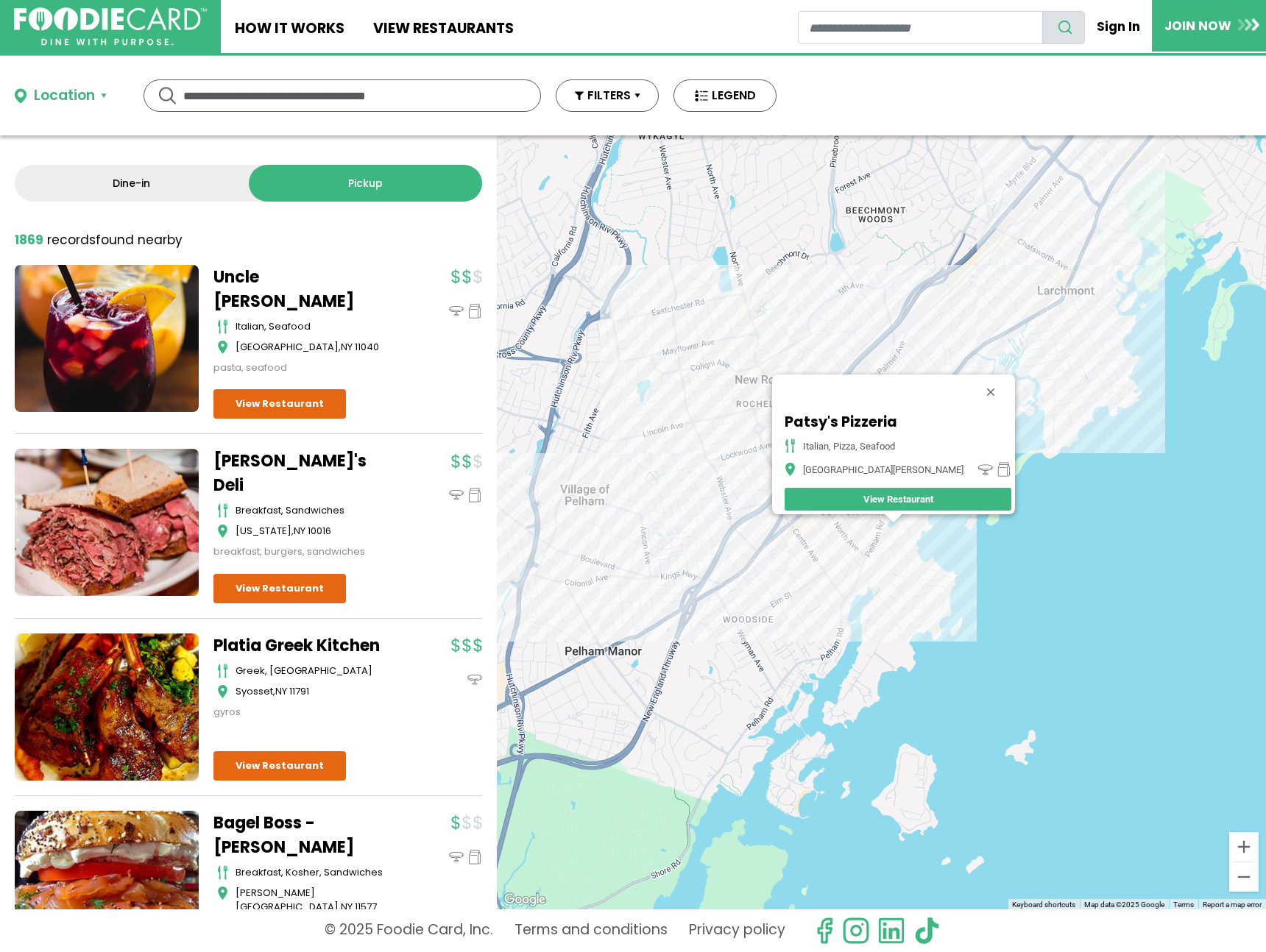
click at [842, 534] on div "Patsy's Pizzeria italian, pizza, seafood New Rochelle View Restaurant" at bounding box center [881, 522] width 769 height 774
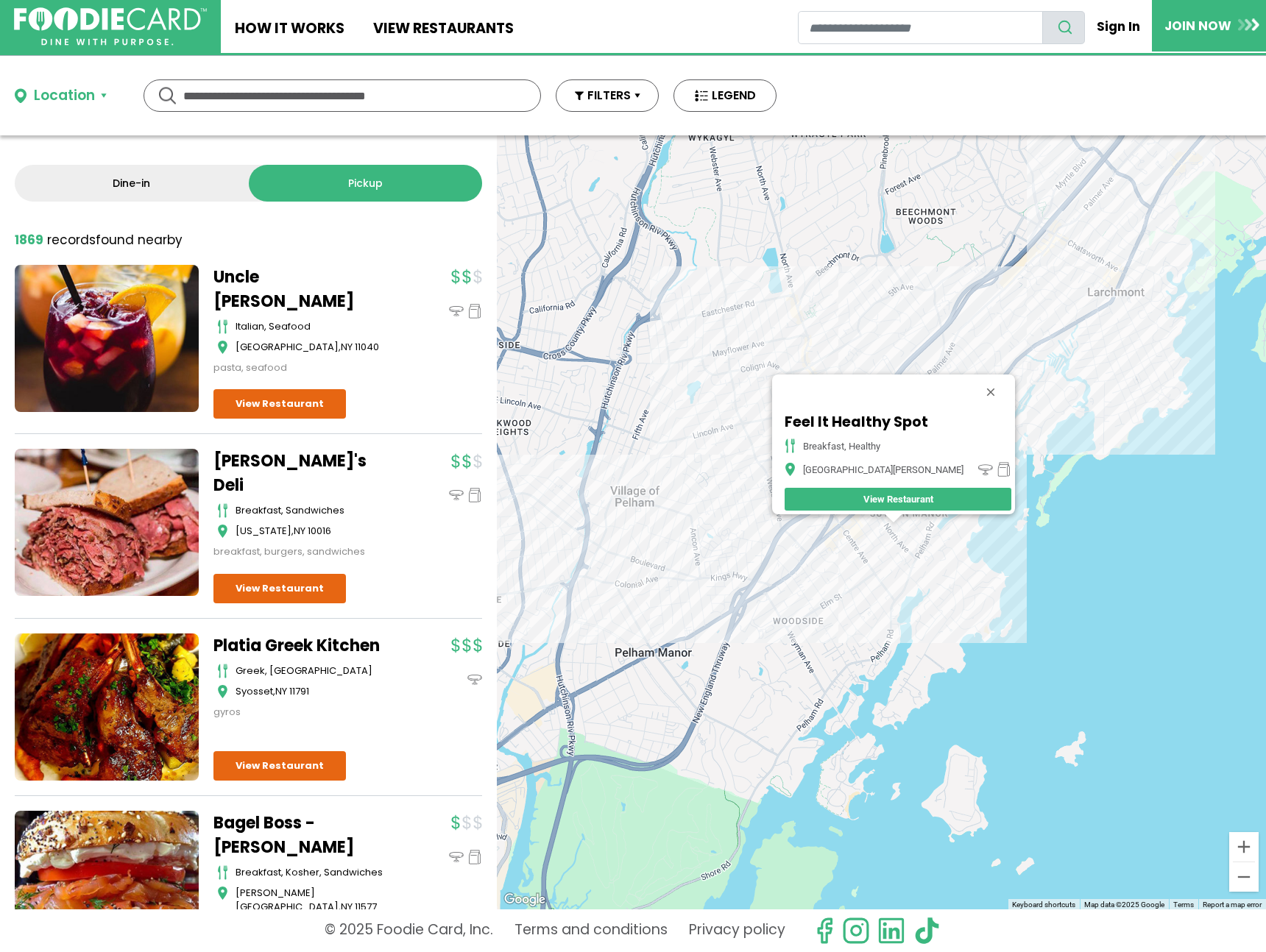
click at [1005, 454] on div "Feel It Healthy Spot breakfast, healthy New Rochelle View Restaurant" at bounding box center [881, 522] width 769 height 774
drag, startPoint x: 955, startPoint y: 382, endPoint x: 962, endPoint y: 391, distance: 11.4
click at [974, 382] on button "Close" at bounding box center [991, 392] width 35 height 35
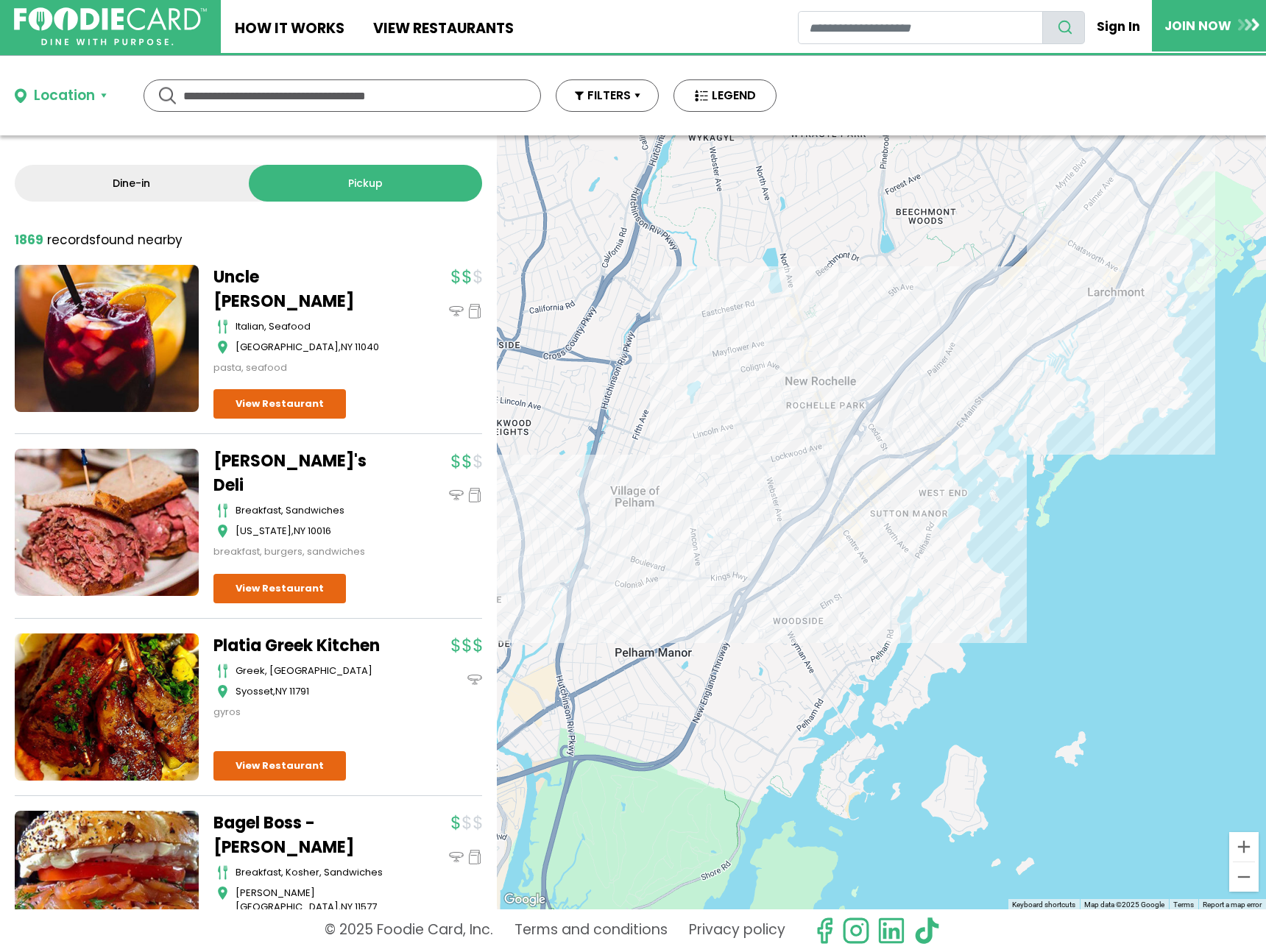
click at [956, 443] on div at bounding box center [881, 522] width 769 height 774
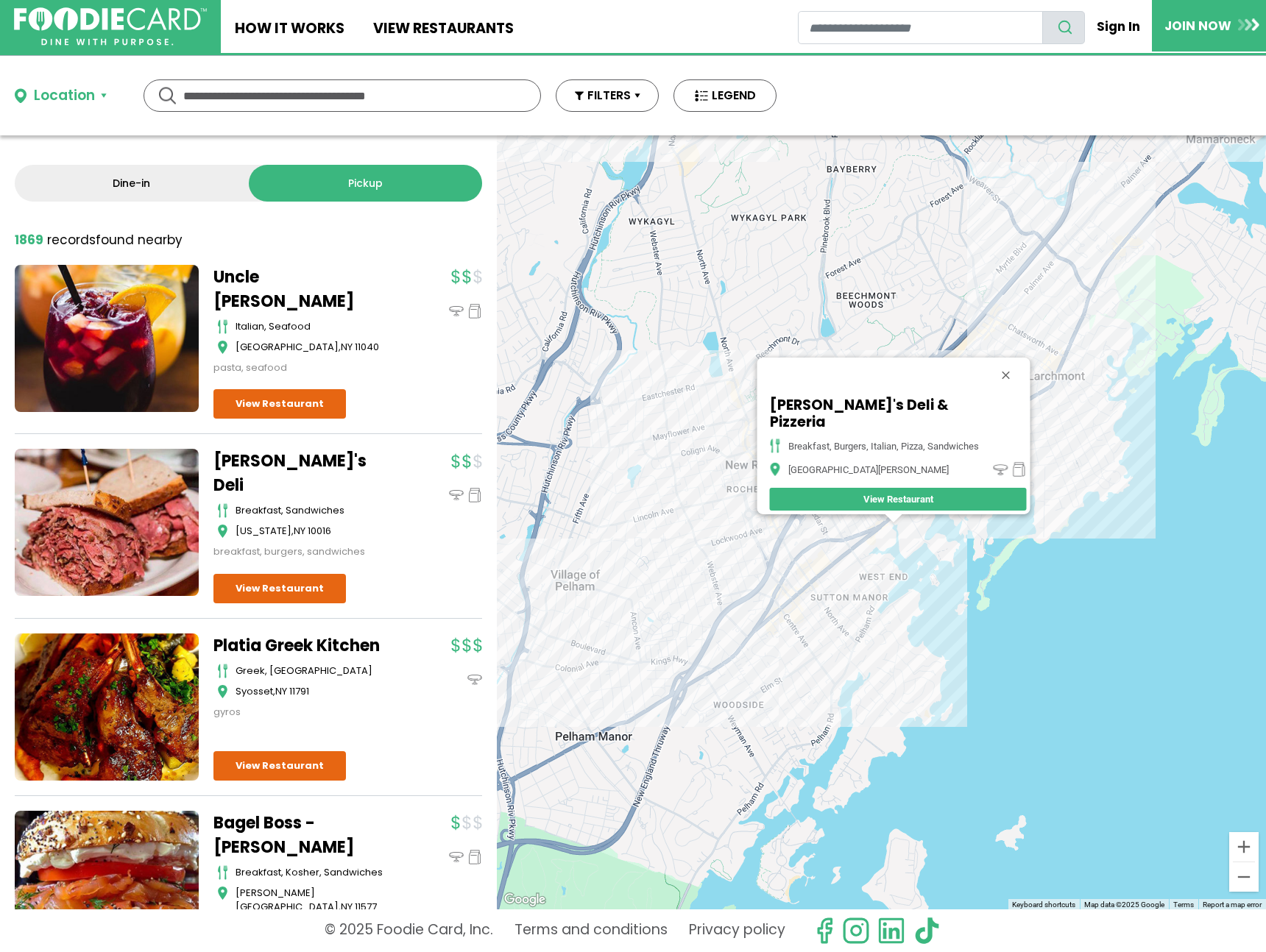
click at [747, 422] on div "Joey's Deli & Pizzeria breakfast, burgers, italian, pizza, sandwiches New Roche…" at bounding box center [881, 522] width 769 height 774
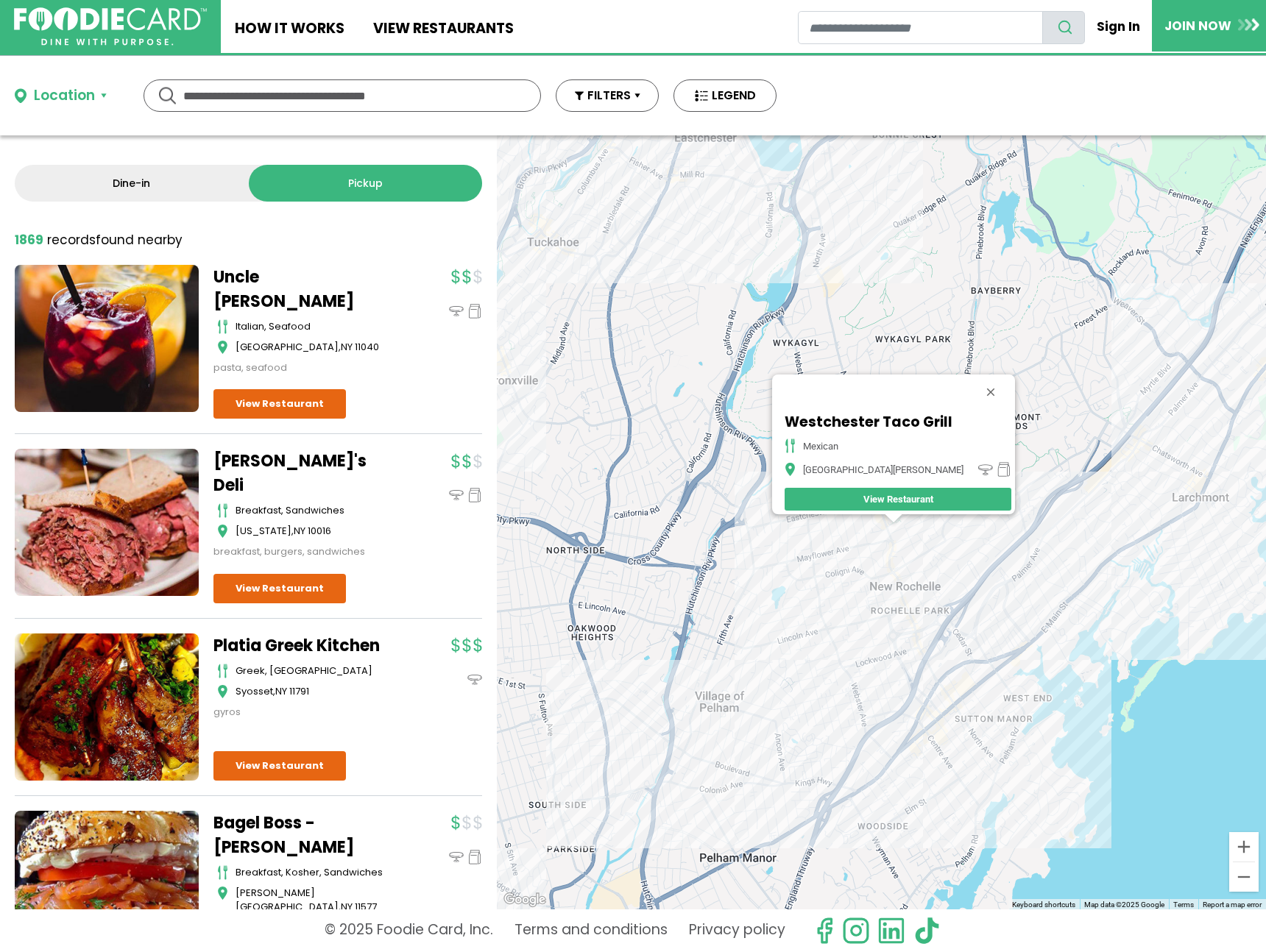
click at [1204, 495] on div "Westchester Taco Grill mexican New Rochelle View Restaurant" at bounding box center [881, 522] width 769 height 774
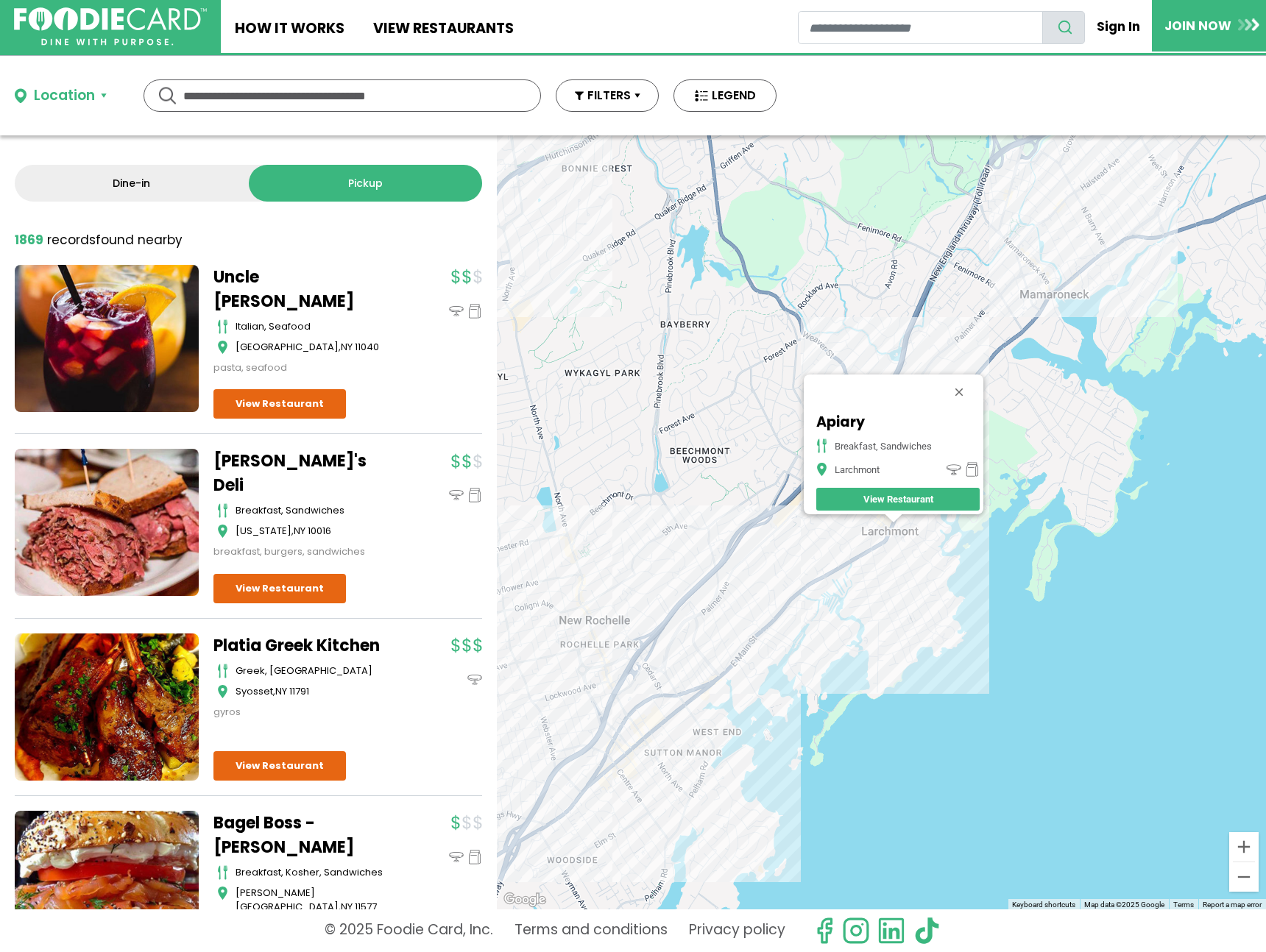
click at [1067, 298] on div "Apiary breakfast, sandwiches Larchmont View Restaurant" at bounding box center [881, 522] width 769 height 774
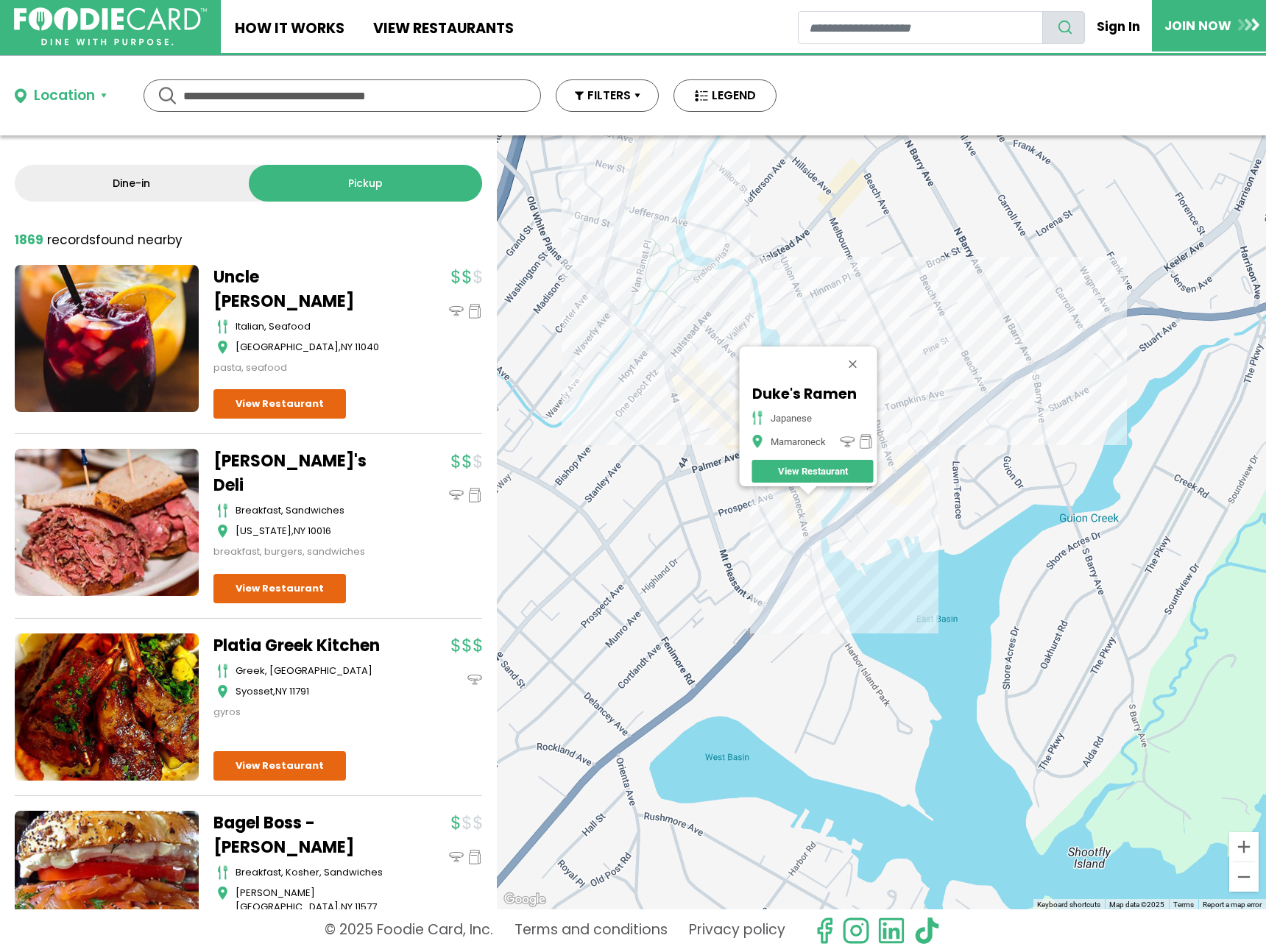
click at [996, 410] on div "Duke's Ramen japanese Mamaroneck View Restaurant" at bounding box center [881, 522] width 769 height 774
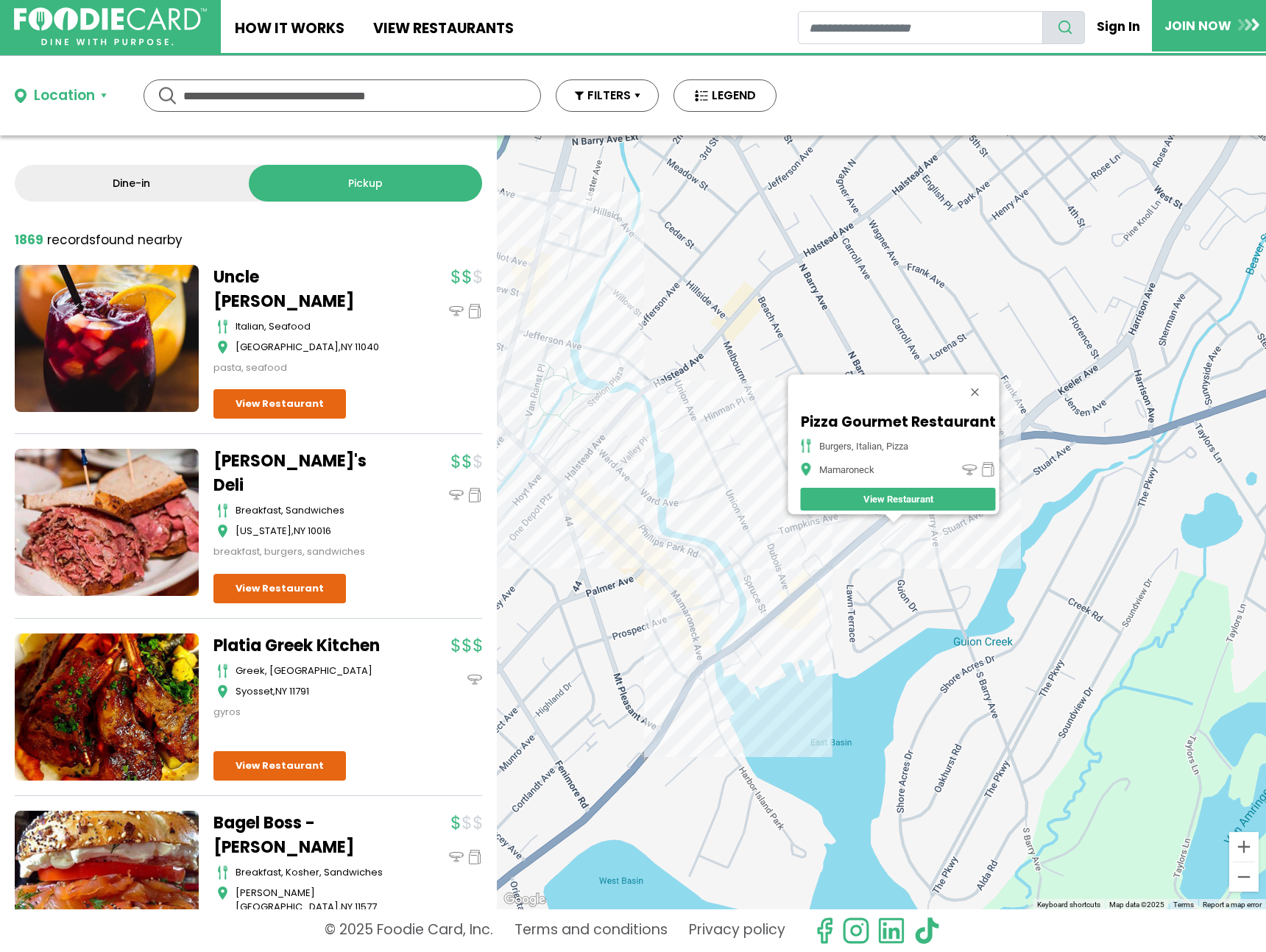
click at [676, 596] on div "Pizza Gourmet Restaurant burgers, italian, pizza Mamaroneck View Restaurant" at bounding box center [881, 522] width 769 height 774
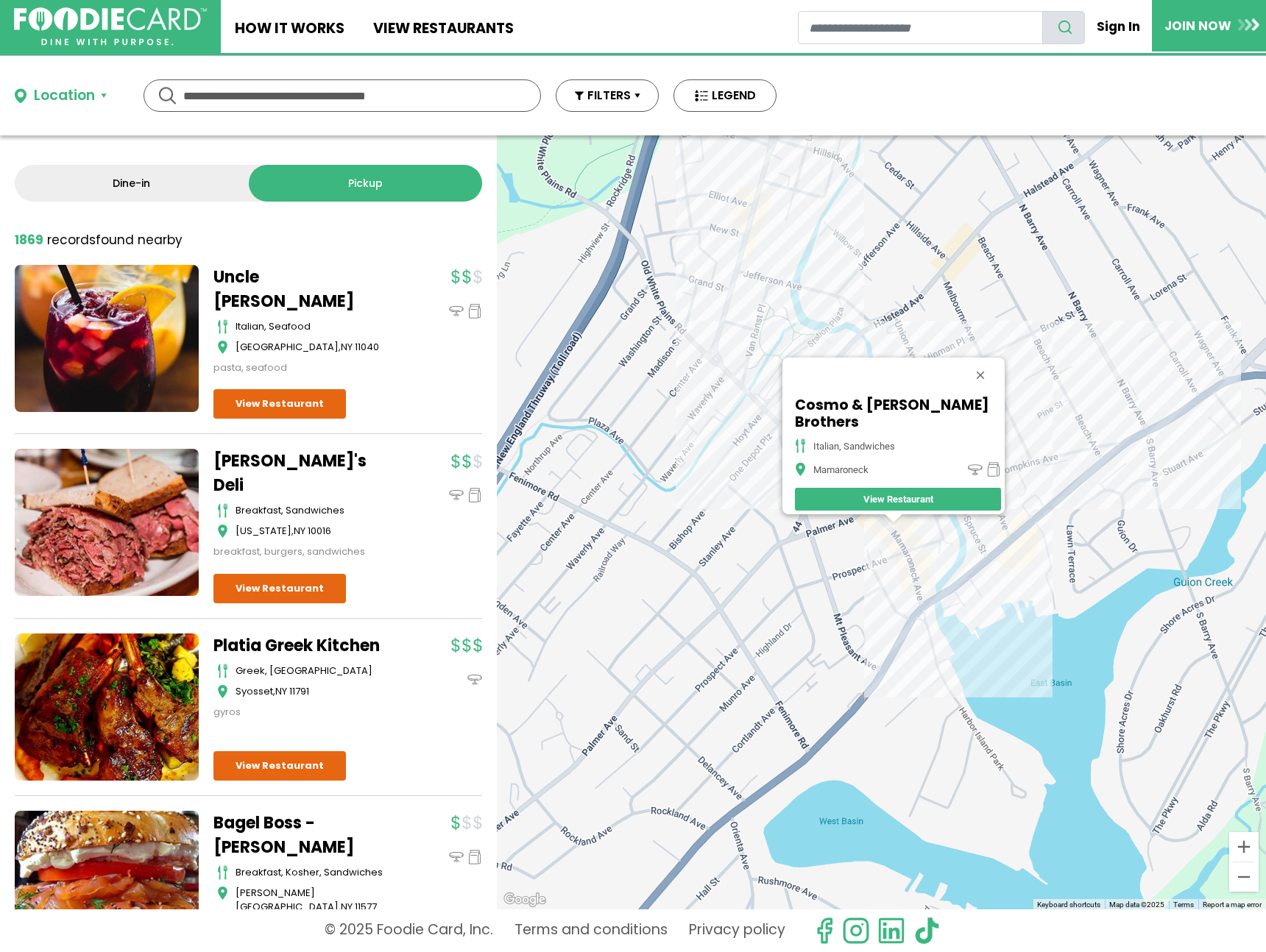
click at [914, 548] on div "Cosmo & Alex Pisano Brothers italian, sandwiches Mamaroneck View Restaurant" at bounding box center [881, 522] width 769 height 774
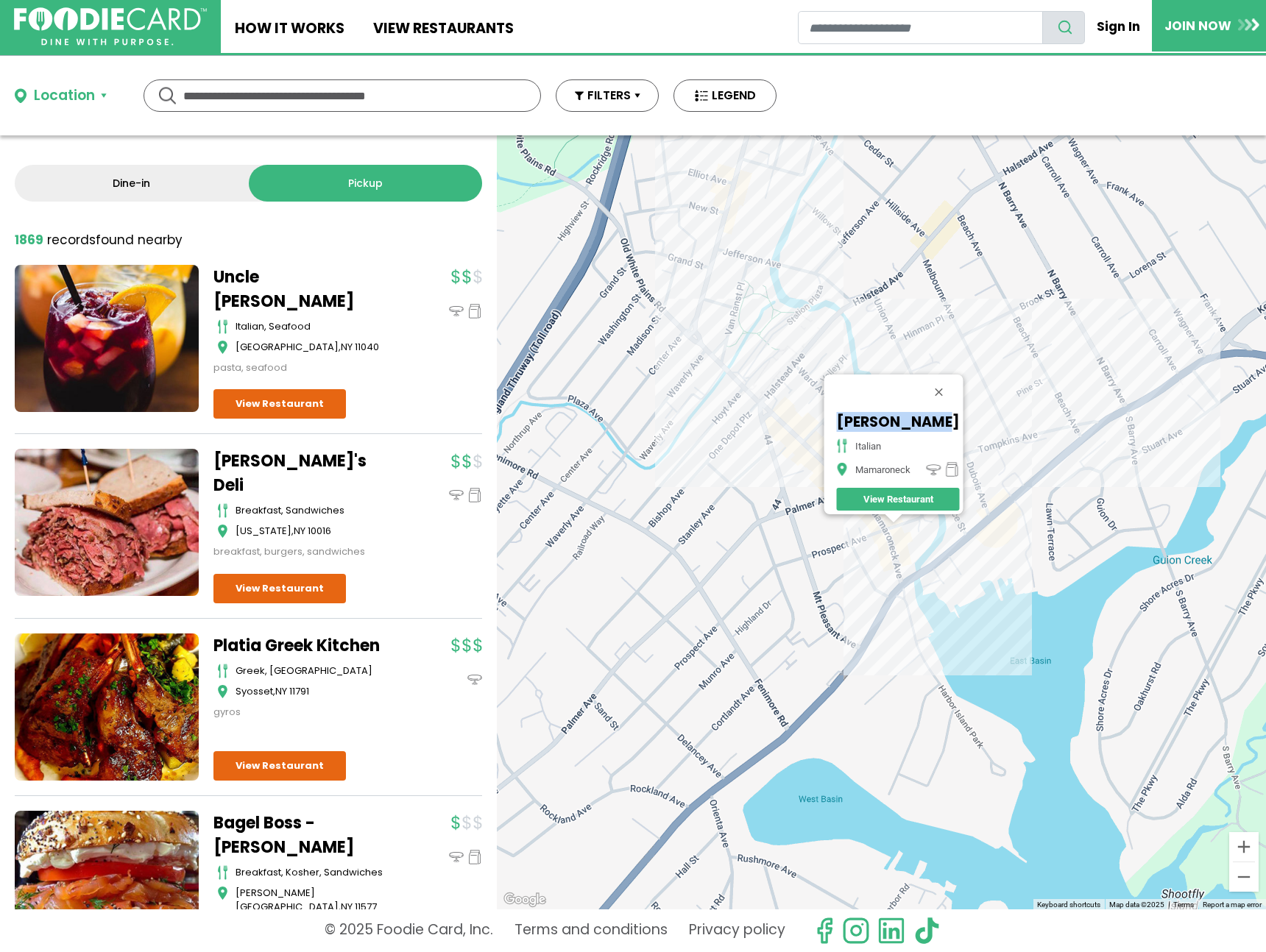
drag, startPoint x: 832, startPoint y: 414, endPoint x: 940, endPoint y: 412, distance: 108.0
click at [940, 414] on h5 "Nonna Carola" at bounding box center [898, 422] width 123 height 17
click at [810, 449] on div "Nonna Carola italian Mamaroneck View Restaurant" at bounding box center [881, 522] width 769 height 774
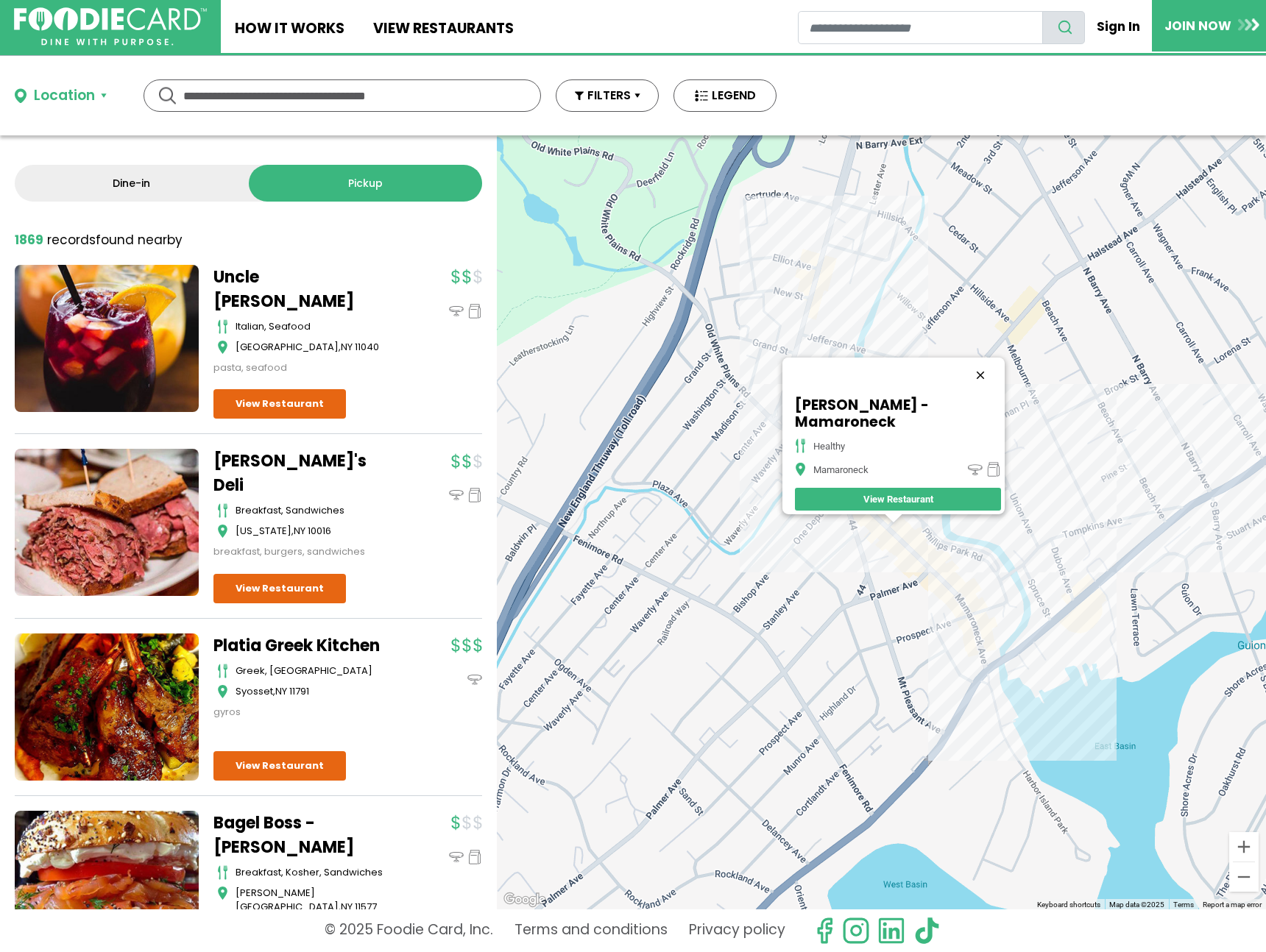
click at [969, 375] on button "Close" at bounding box center [980, 375] width 35 height 35
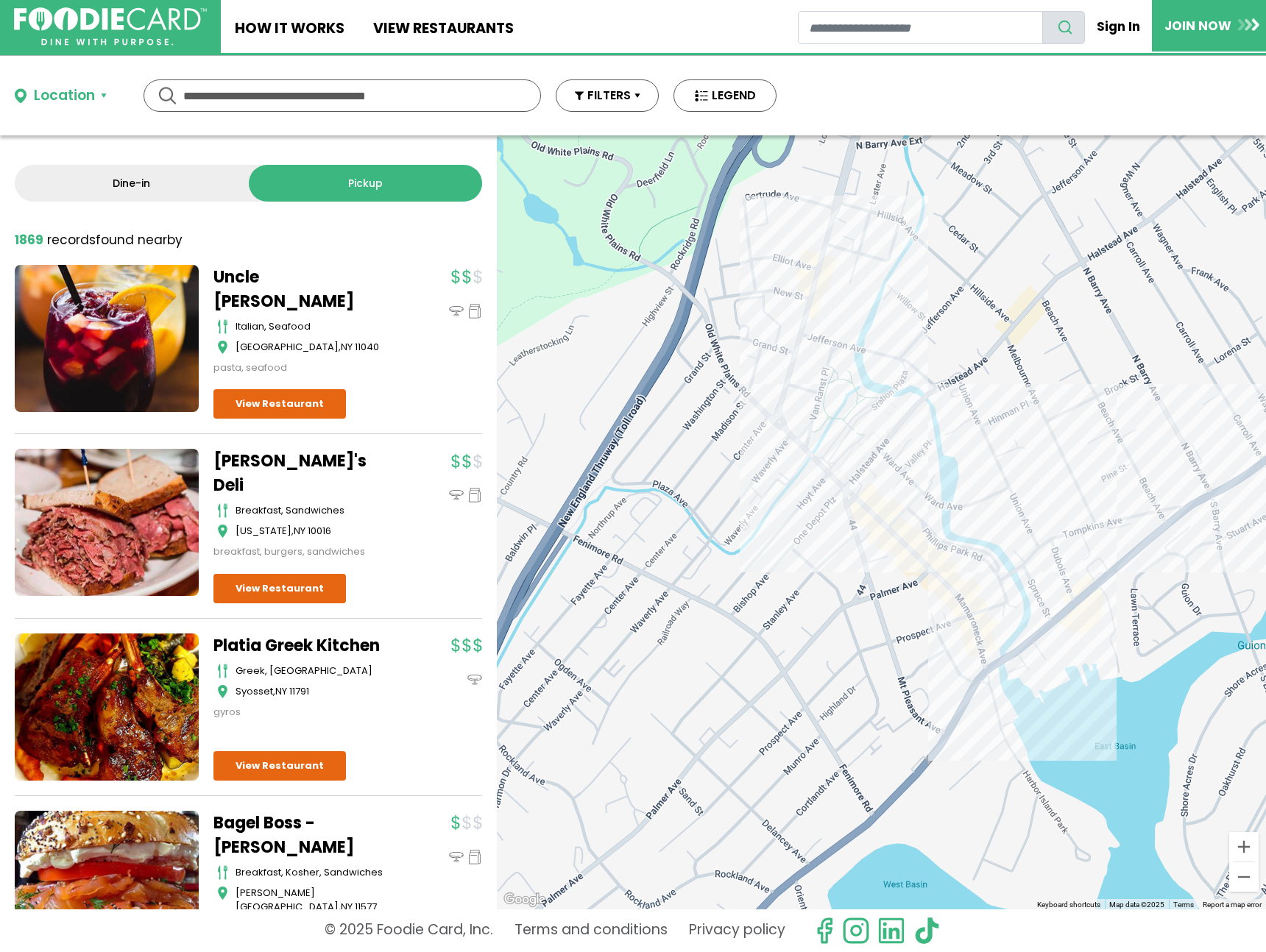
click at [876, 520] on div at bounding box center [881, 522] width 769 height 774
click at [874, 438] on div at bounding box center [881, 522] width 769 height 774
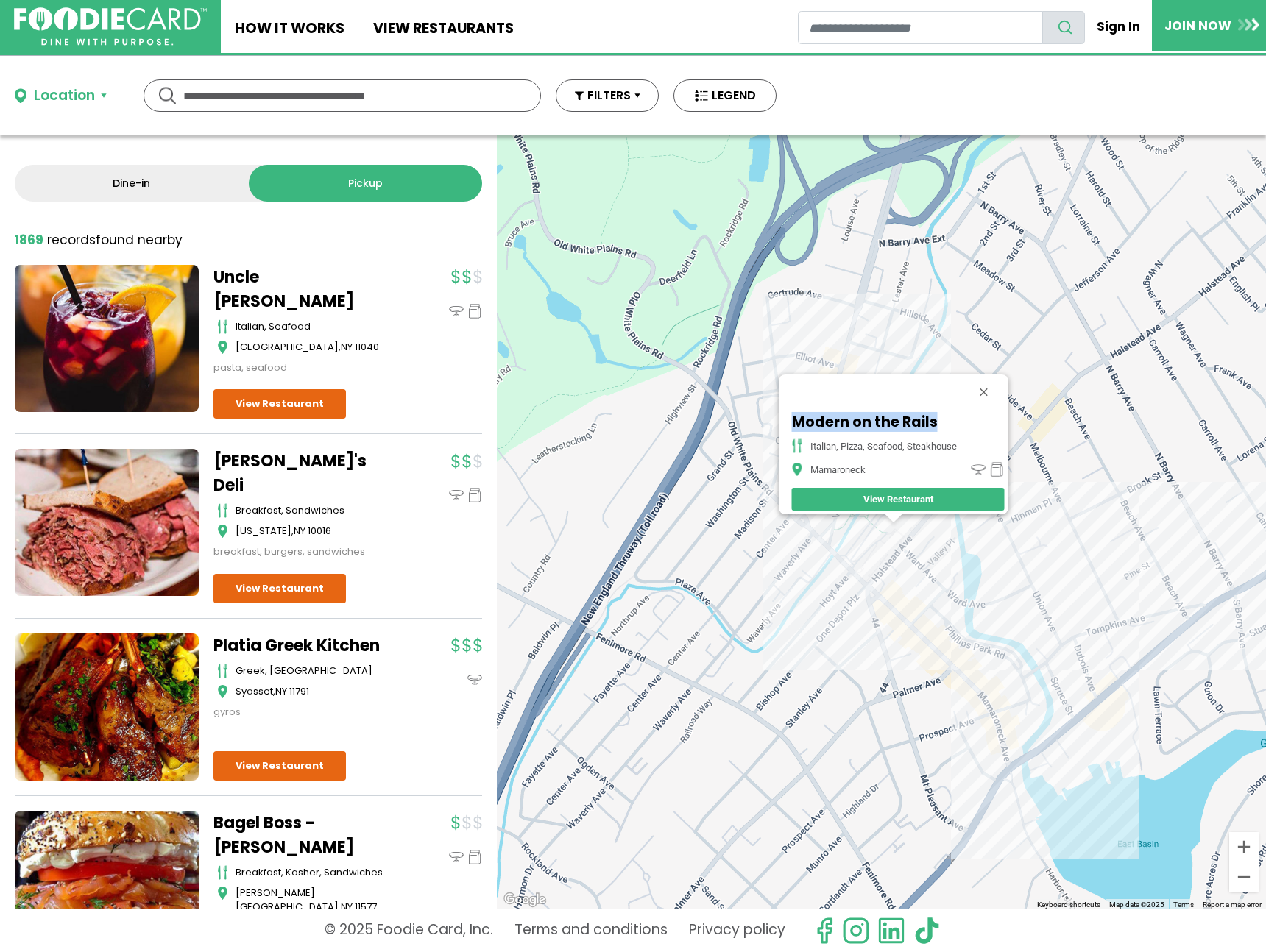
drag, startPoint x: 949, startPoint y: 417, endPoint x: 790, endPoint y: 416, distance: 159.0
click at [791, 416] on h5 "Modern on the Rails" at bounding box center [894, 422] width 206 height 17
click at [896, 314] on div "Modern on the Rails italian, pizza, seafood, steakhouse Mamaroneck View Restaur…" at bounding box center [881, 522] width 769 height 774
click at [985, 383] on button "Close" at bounding box center [984, 392] width 35 height 35
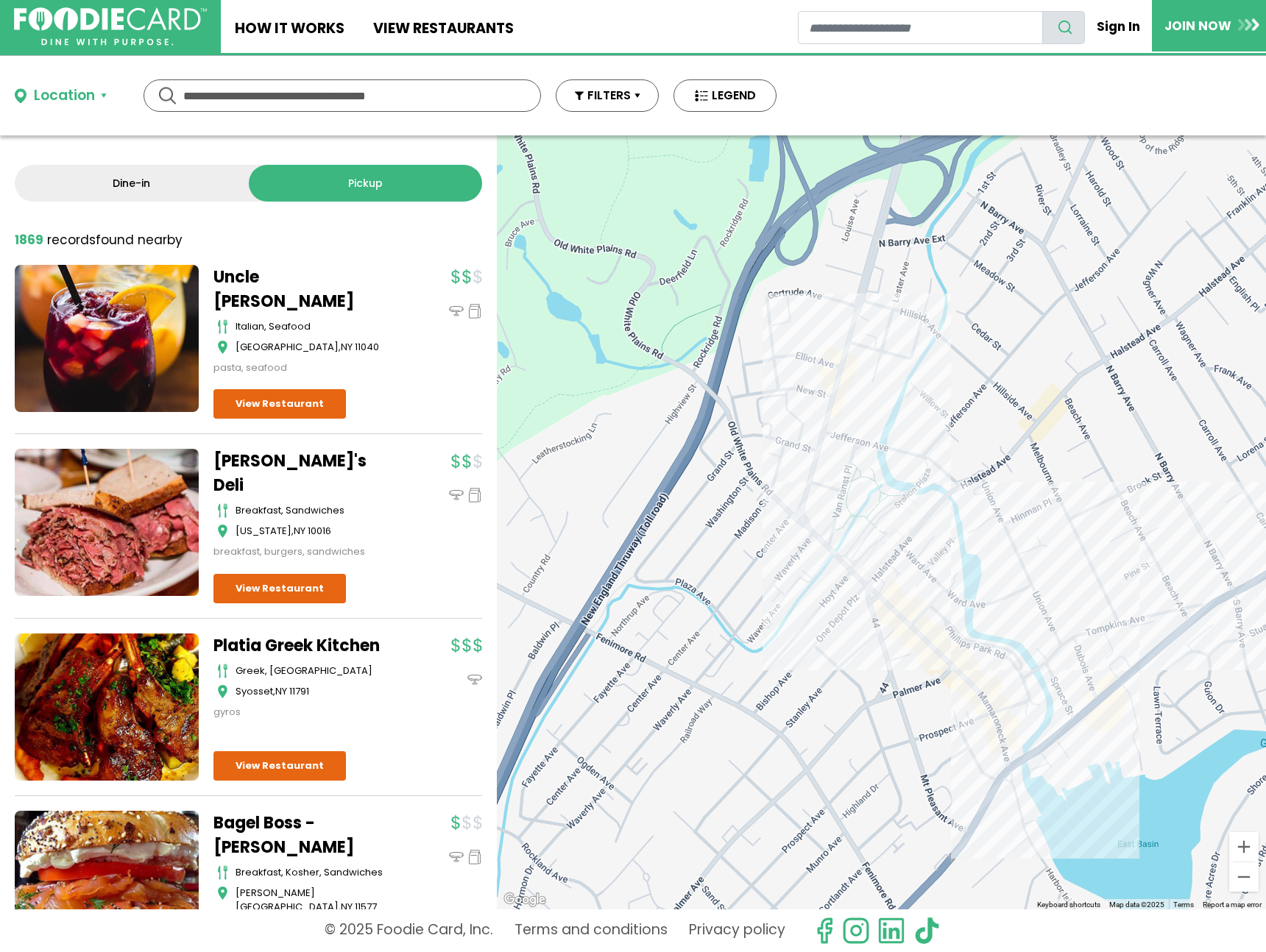
click at [870, 422] on div at bounding box center [881, 522] width 769 height 774
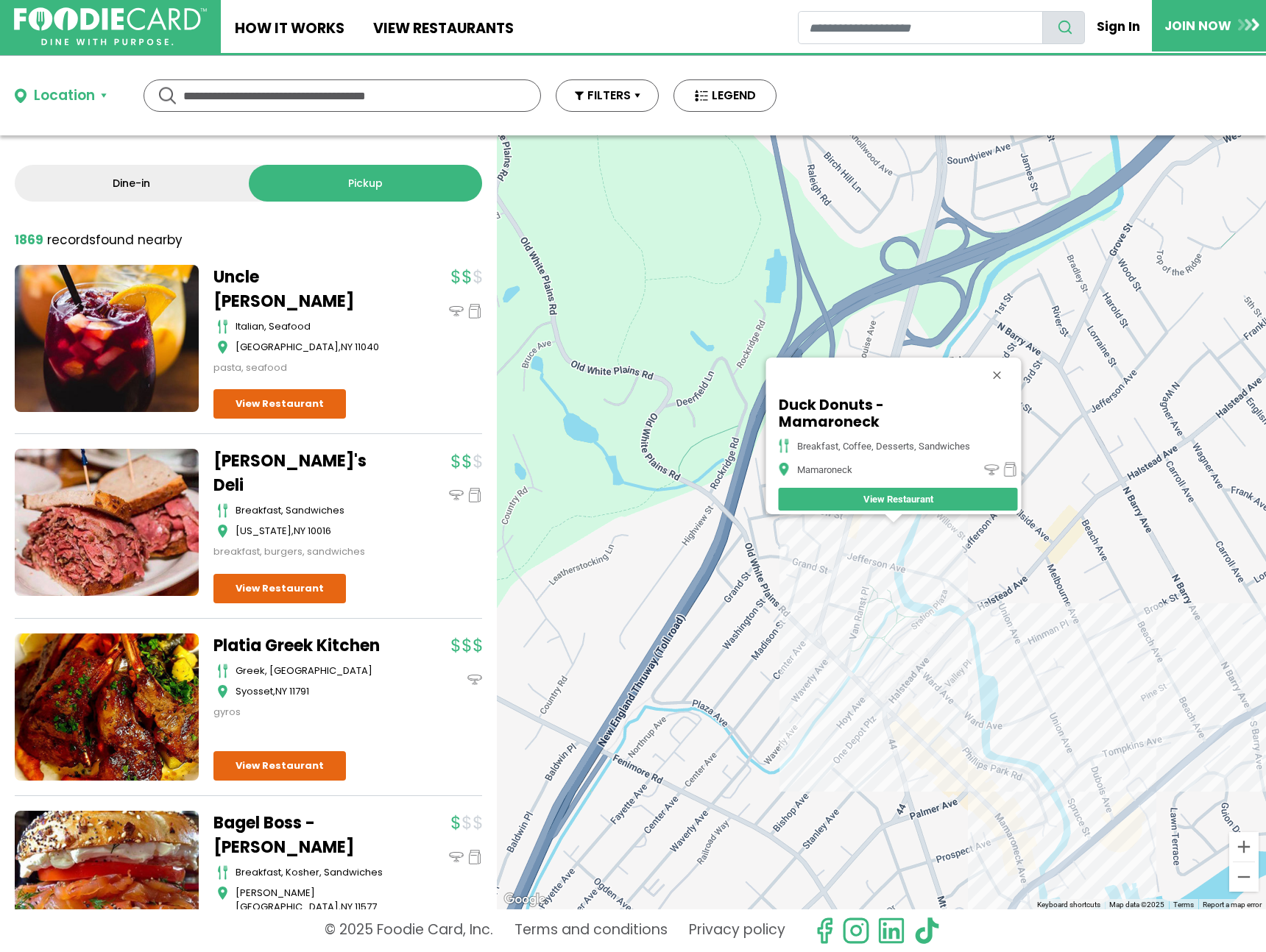
click at [919, 654] on div "Duck Donuts - Mamaroneck breakfast, coffee, desserts, sandwiches Mamaroneck Vie…" at bounding box center [881, 522] width 769 height 774
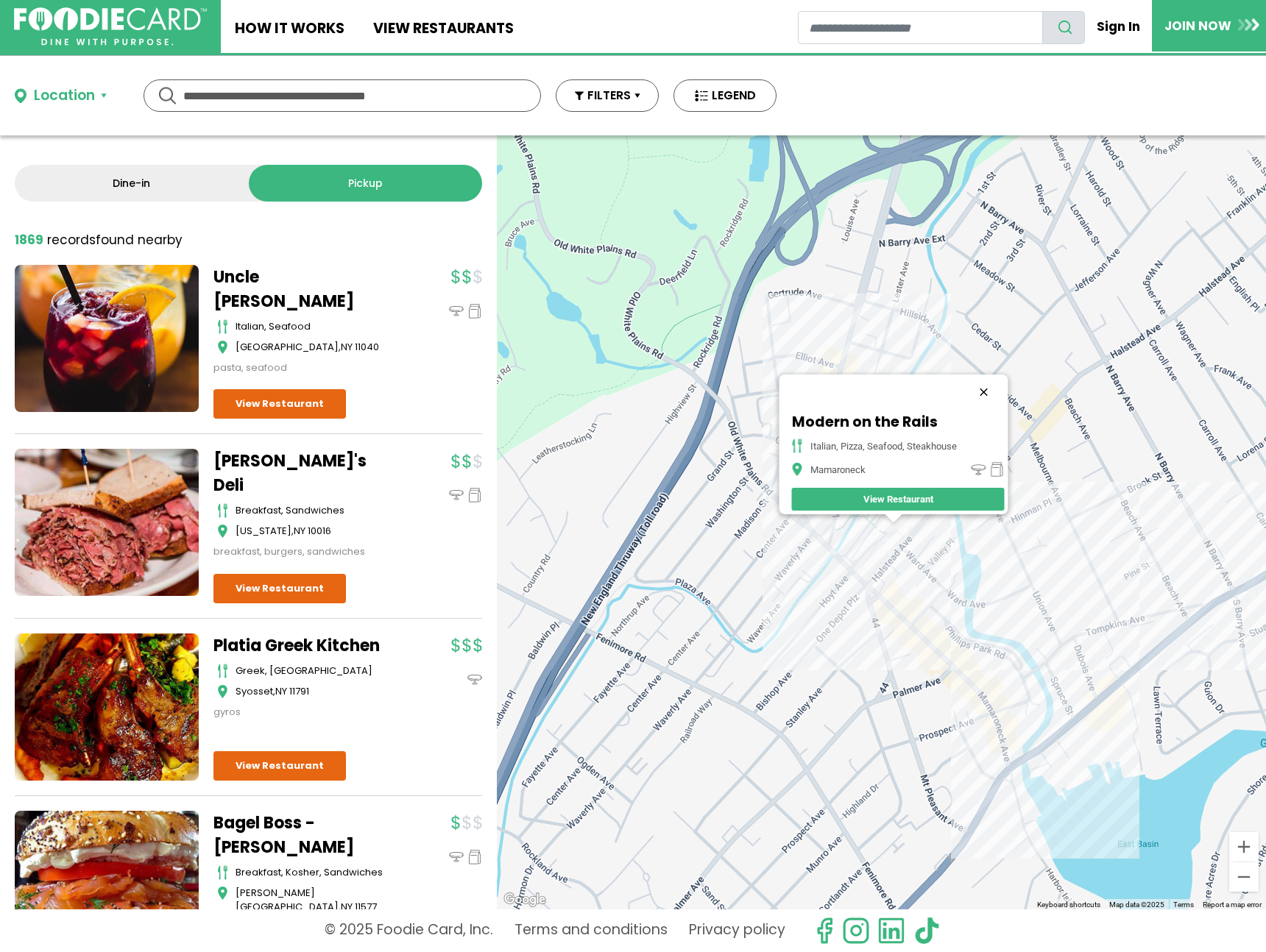
click at [994, 383] on button "Close" at bounding box center [984, 392] width 35 height 35
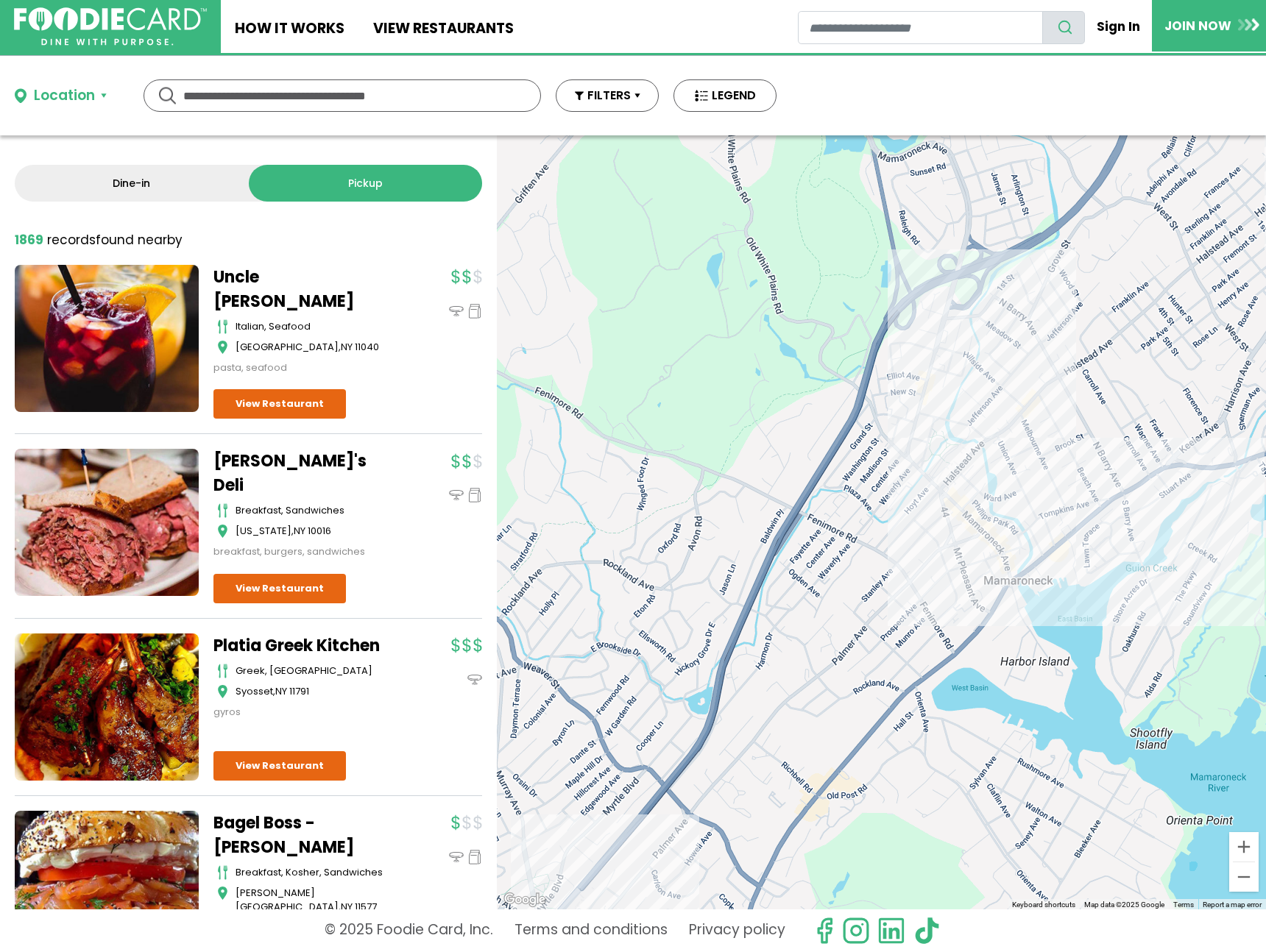
drag, startPoint x: 1040, startPoint y: 317, endPoint x: 750, endPoint y: 408, distance: 303.9
click at [750, 408] on div at bounding box center [881, 522] width 769 height 774
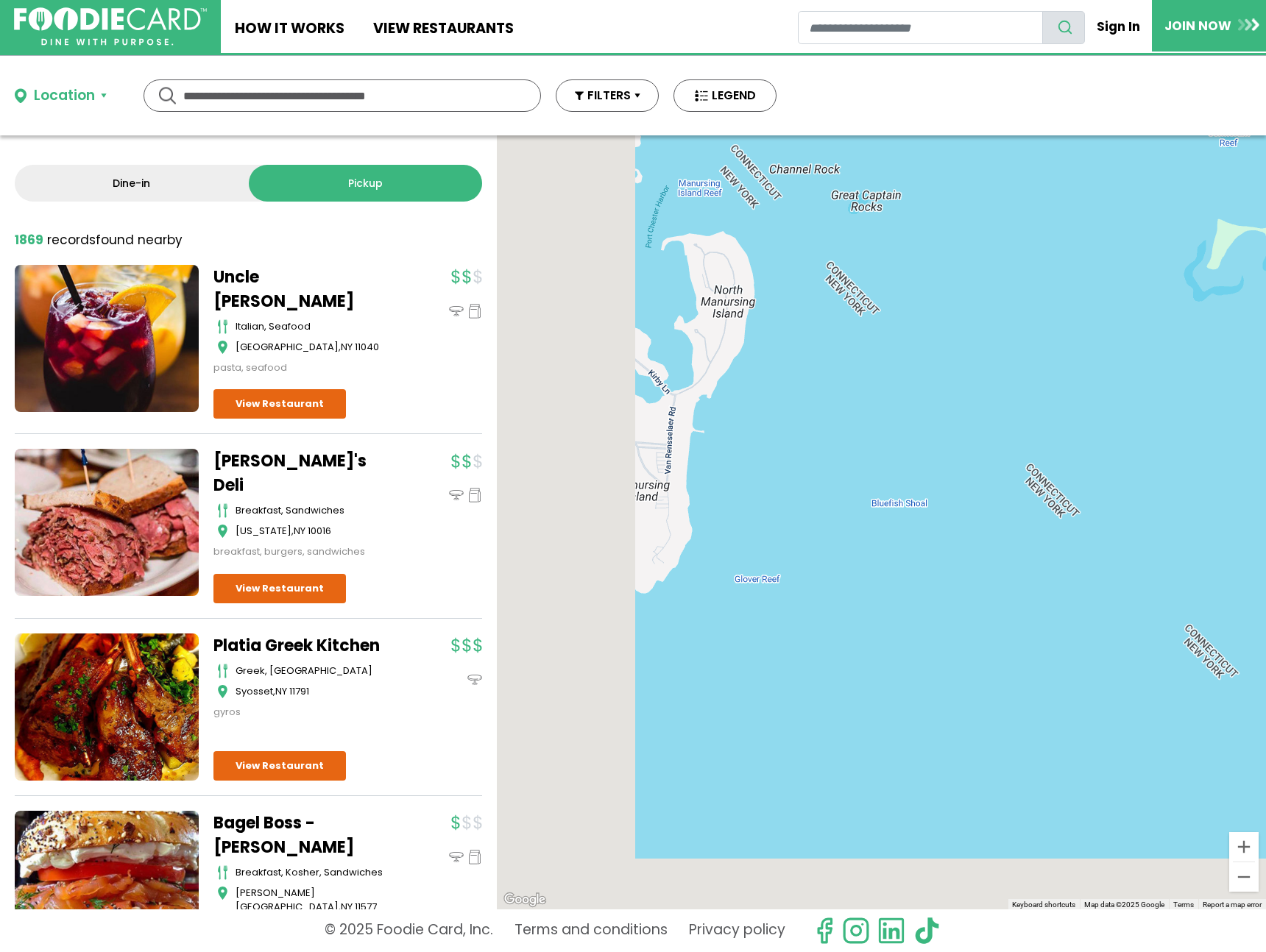
drag, startPoint x: 774, startPoint y: 591, endPoint x: 912, endPoint y: 495, distance: 168.1
click at [912, 495] on div at bounding box center [881, 522] width 769 height 774
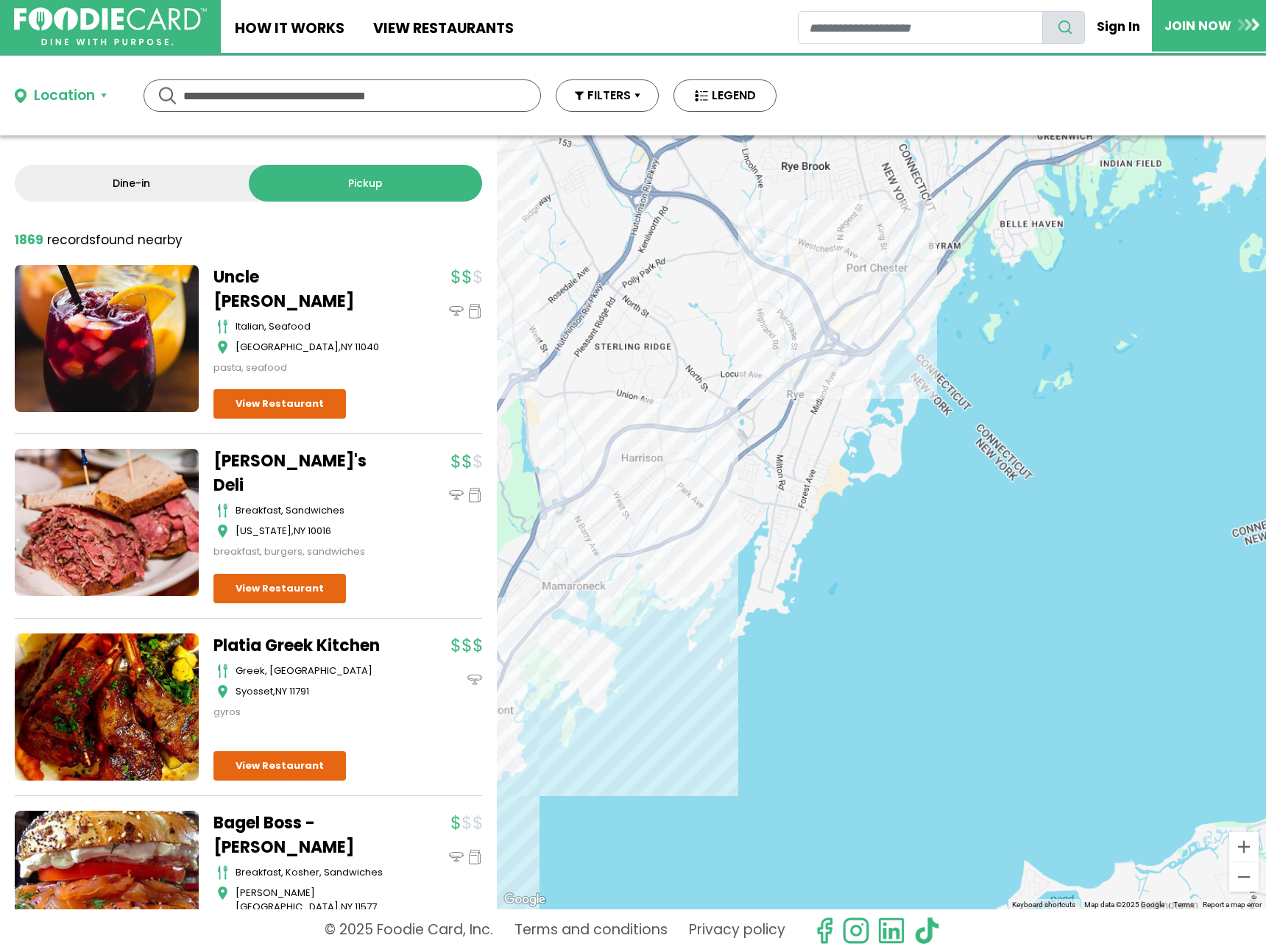
drag, startPoint x: 786, startPoint y: 487, endPoint x: 963, endPoint y: 449, distance: 181.0
click at [963, 449] on div at bounding box center [881, 522] width 769 height 774
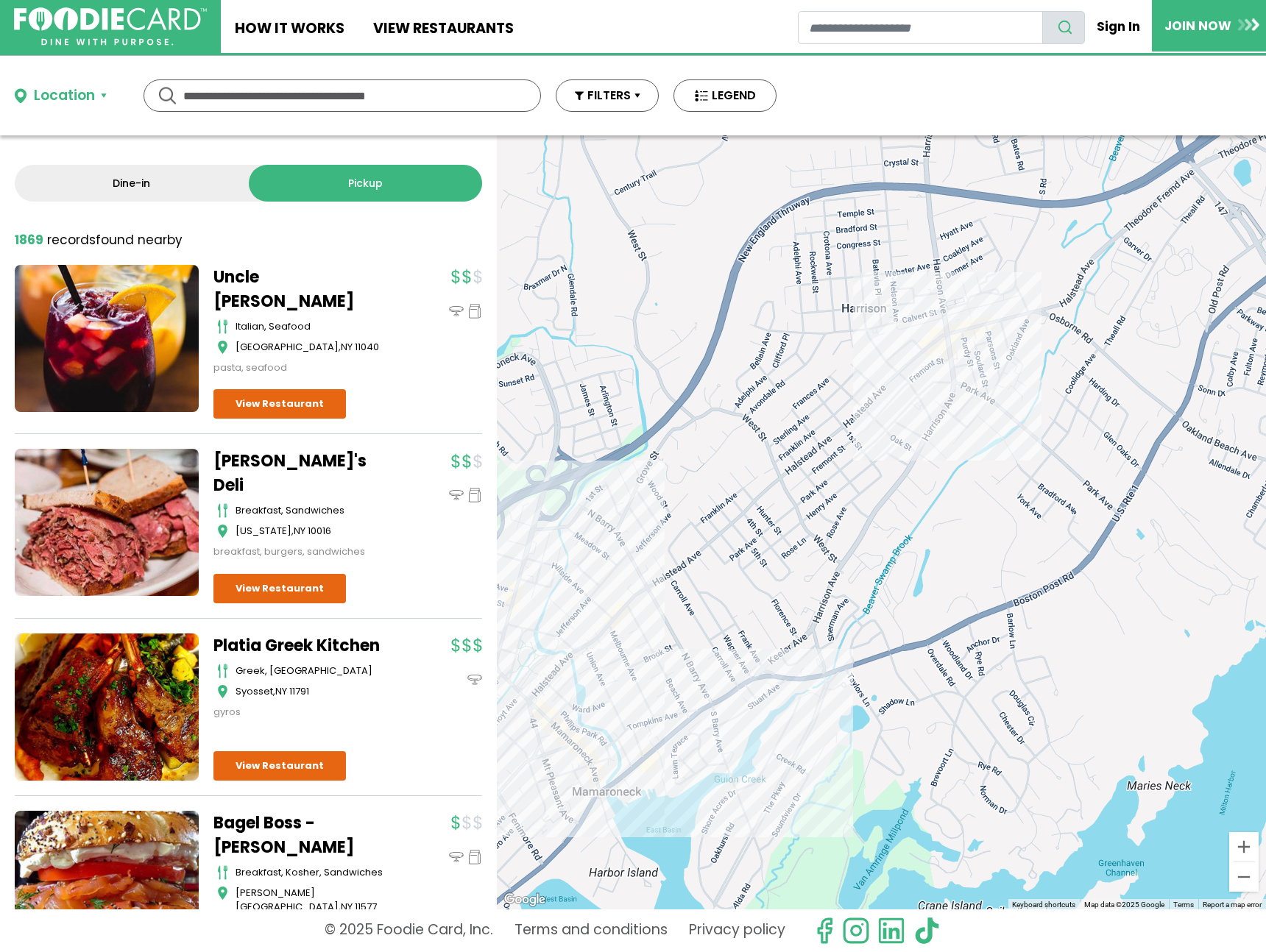
click at [974, 353] on div at bounding box center [881, 522] width 769 height 774
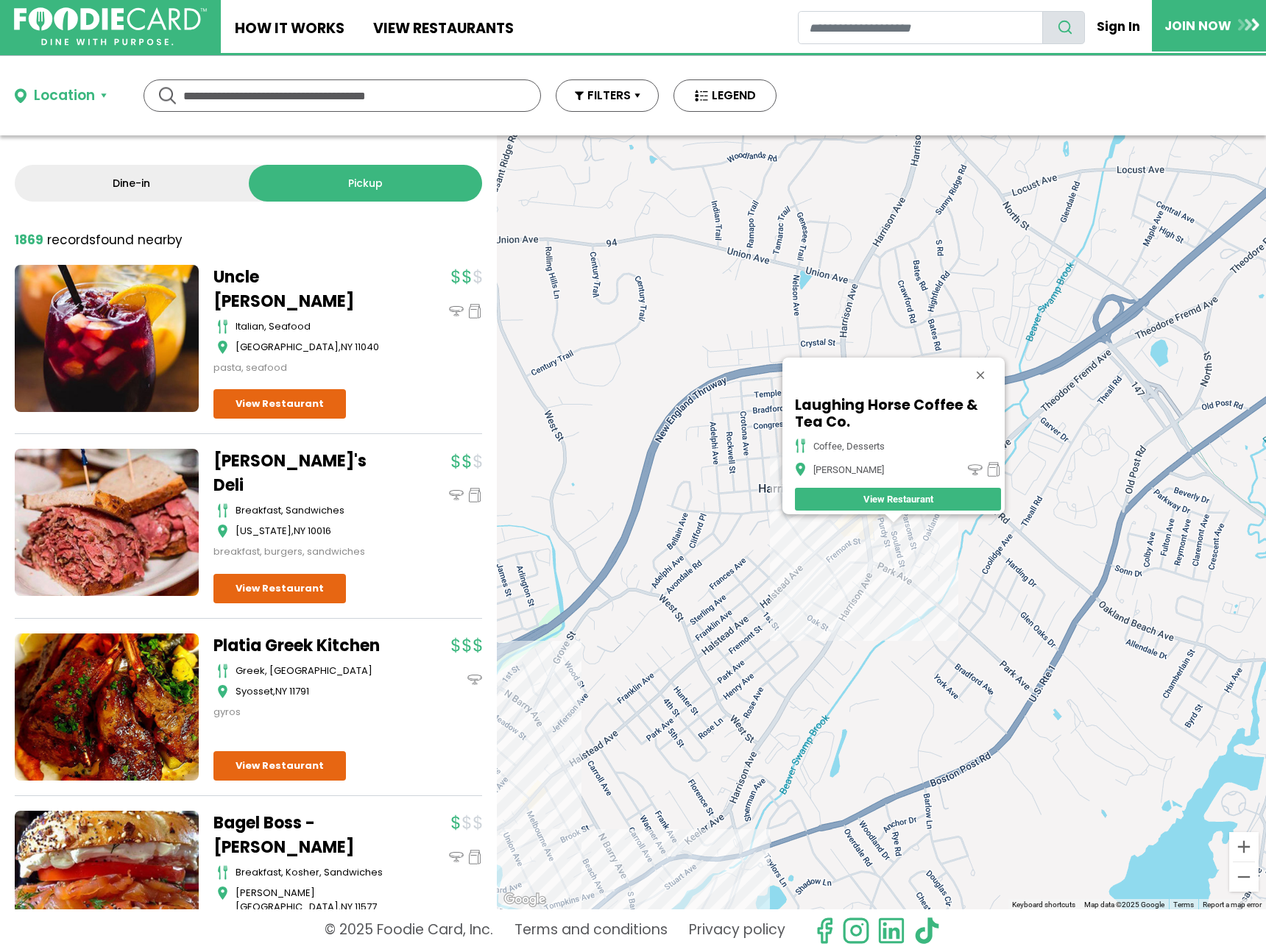
click at [849, 548] on div "Laughing Horse Coffee & Tea Co. coffee, desserts Harrison View Restaurant" at bounding box center [881, 522] width 769 height 774
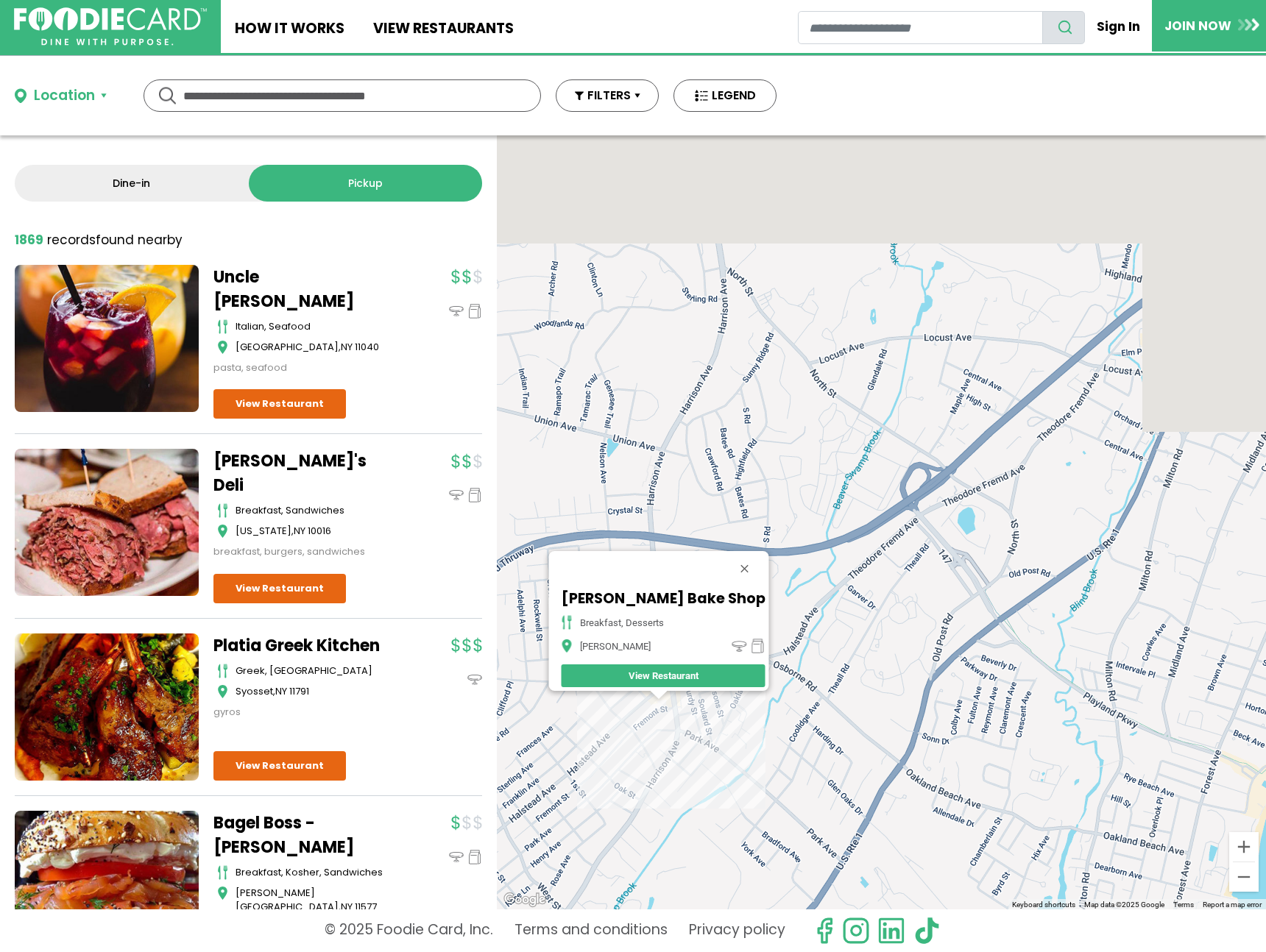
drag, startPoint x: 1082, startPoint y: 426, endPoint x: 858, endPoint y: 585, distance: 274.7
click at [844, 598] on div "Harrison Bake Shop breakfast, desserts Harrison View Restaurant" at bounding box center [881, 522] width 769 height 774
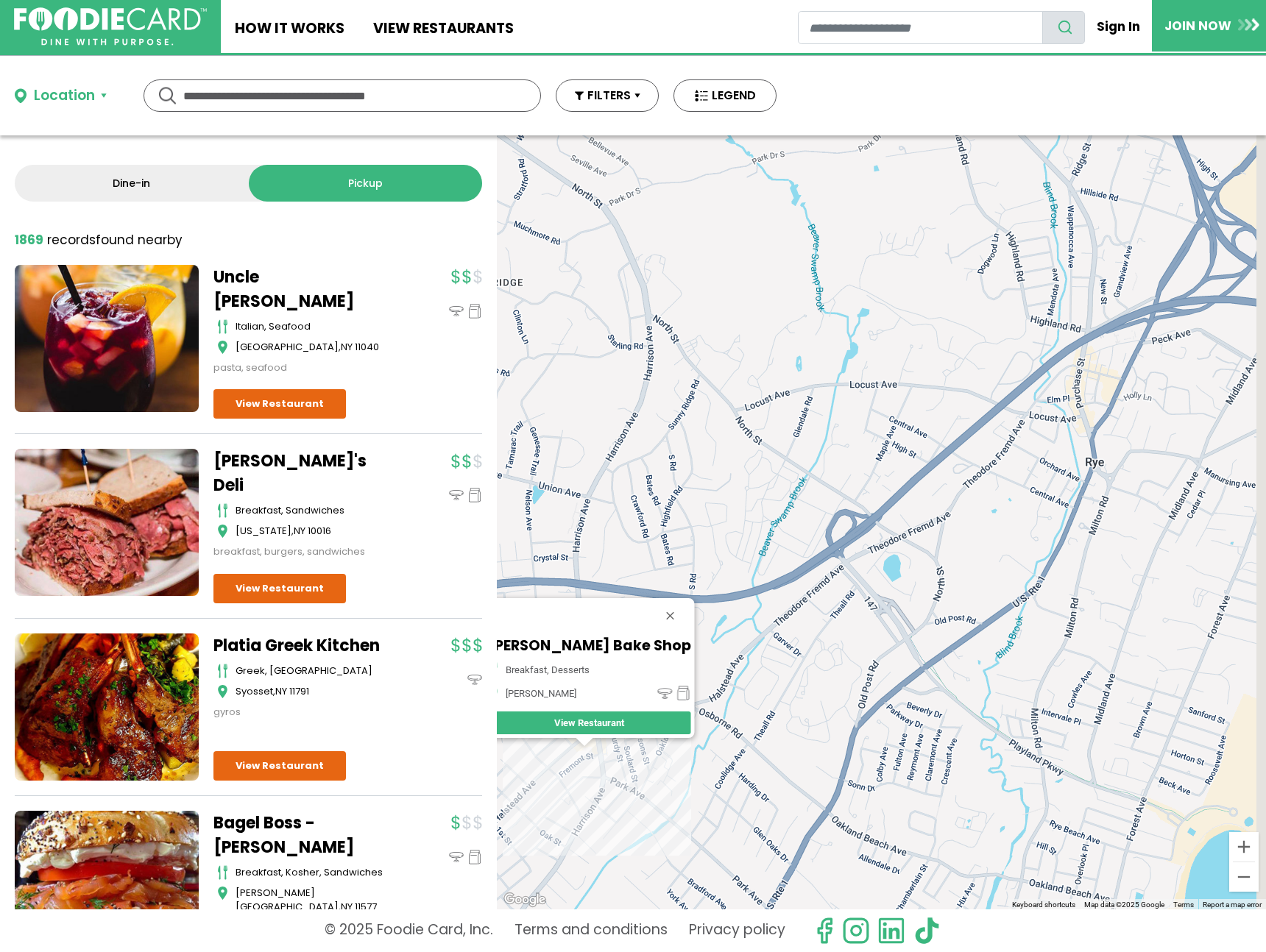
drag, startPoint x: 1084, startPoint y: 361, endPoint x: 761, endPoint y: 579, distance: 389.7
click at [750, 616] on div "Harrison Bake Shop breakfast, desserts Harrison View Restaurant" at bounding box center [881, 522] width 769 height 774
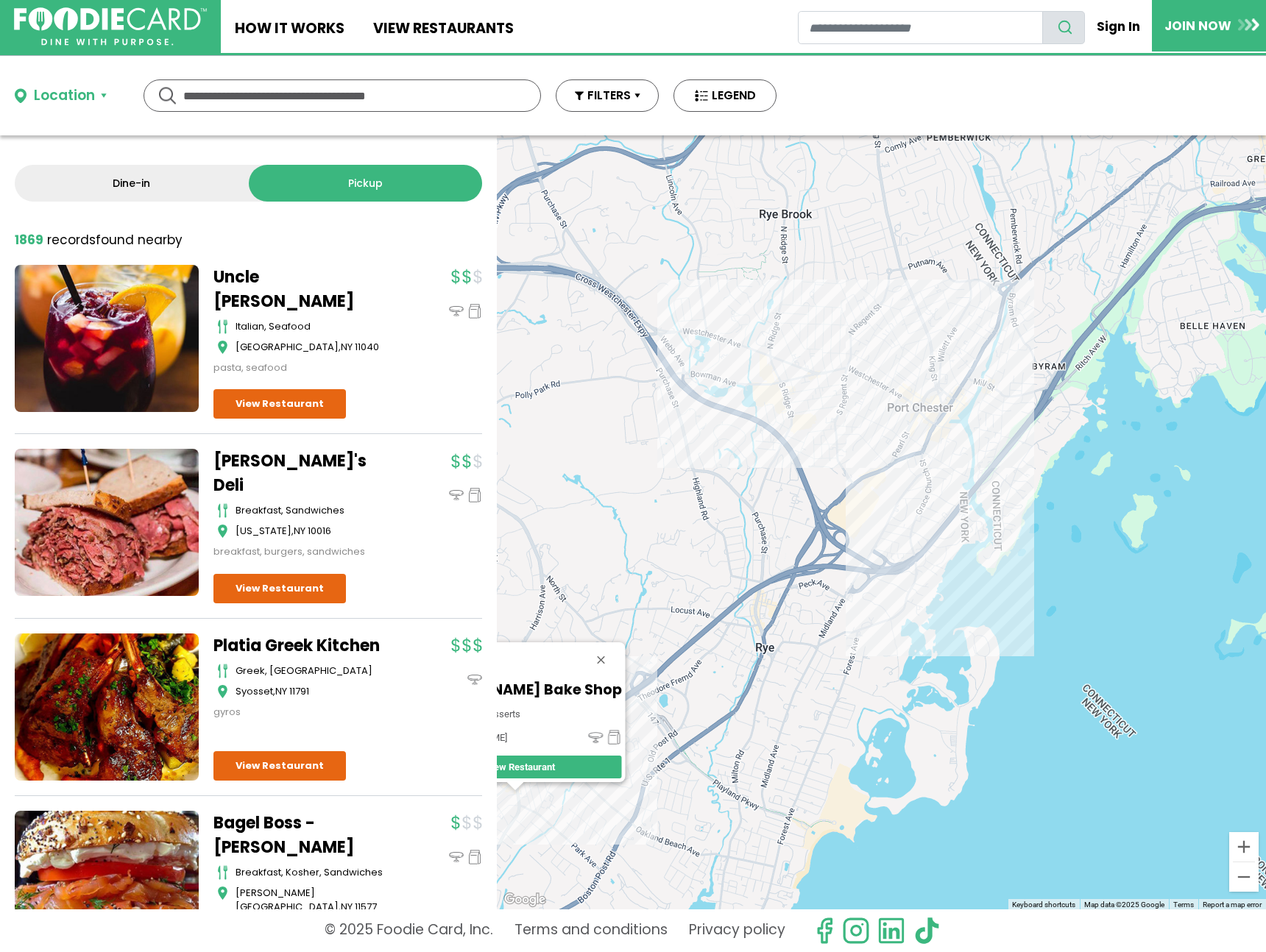
click at [876, 487] on div "Harrison Bake Shop breakfast, desserts Harrison View Restaurant" at bounding box center [881, 522] width 769 height 774
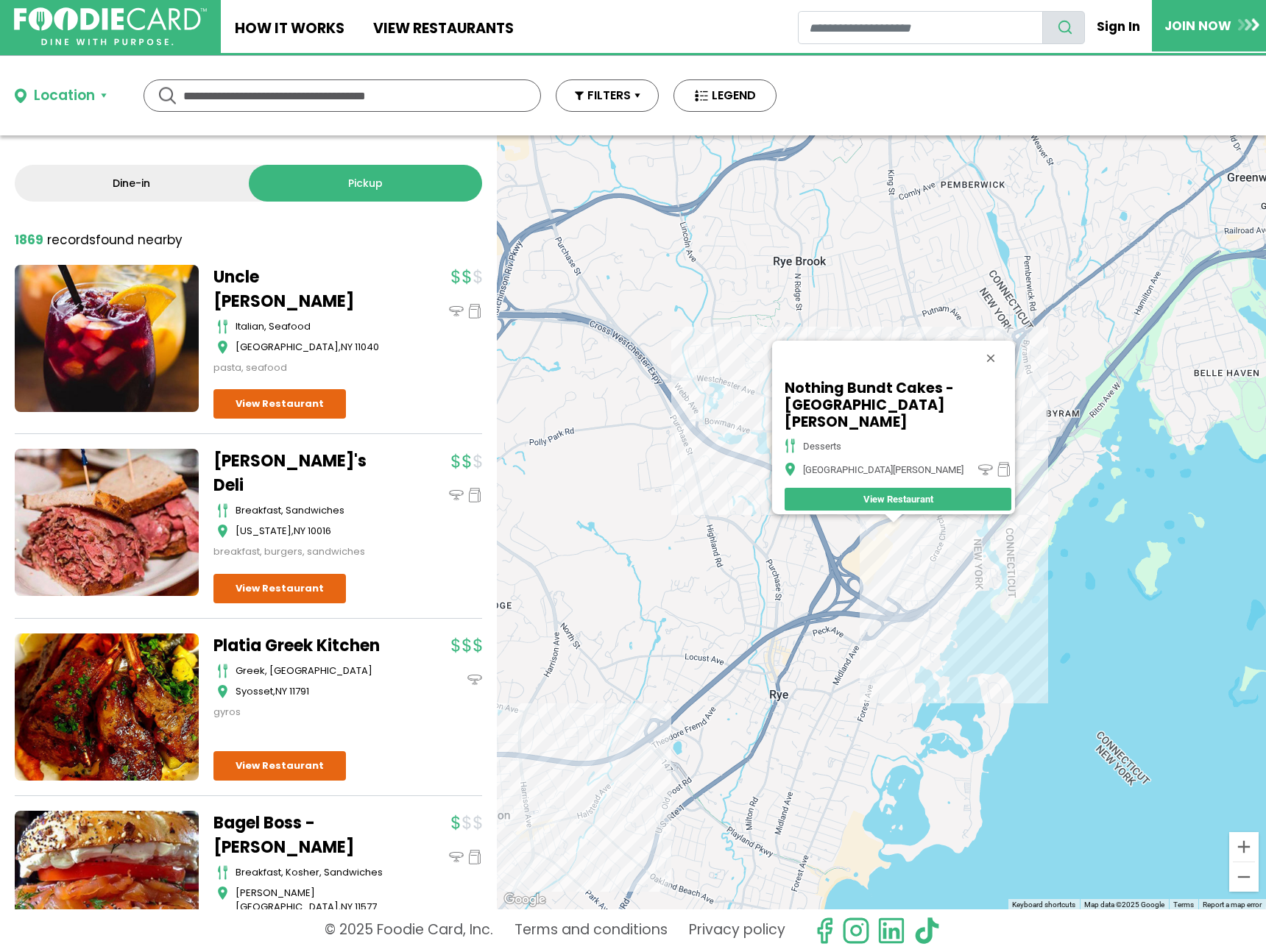
drag, startPoint x: 745, startPoint y: 467, endPoint x: 815, endPoint y: 449, distance: 72.3
click at [745, 467] on div "Nothing Bundt Cakes - Port Chester desserts Port Chester View Restaurant" at bounding box center [881, 522] width 769 height 774
click at [990, 359] on button "Close" at bounding box center [991, 358] width 35 height 35
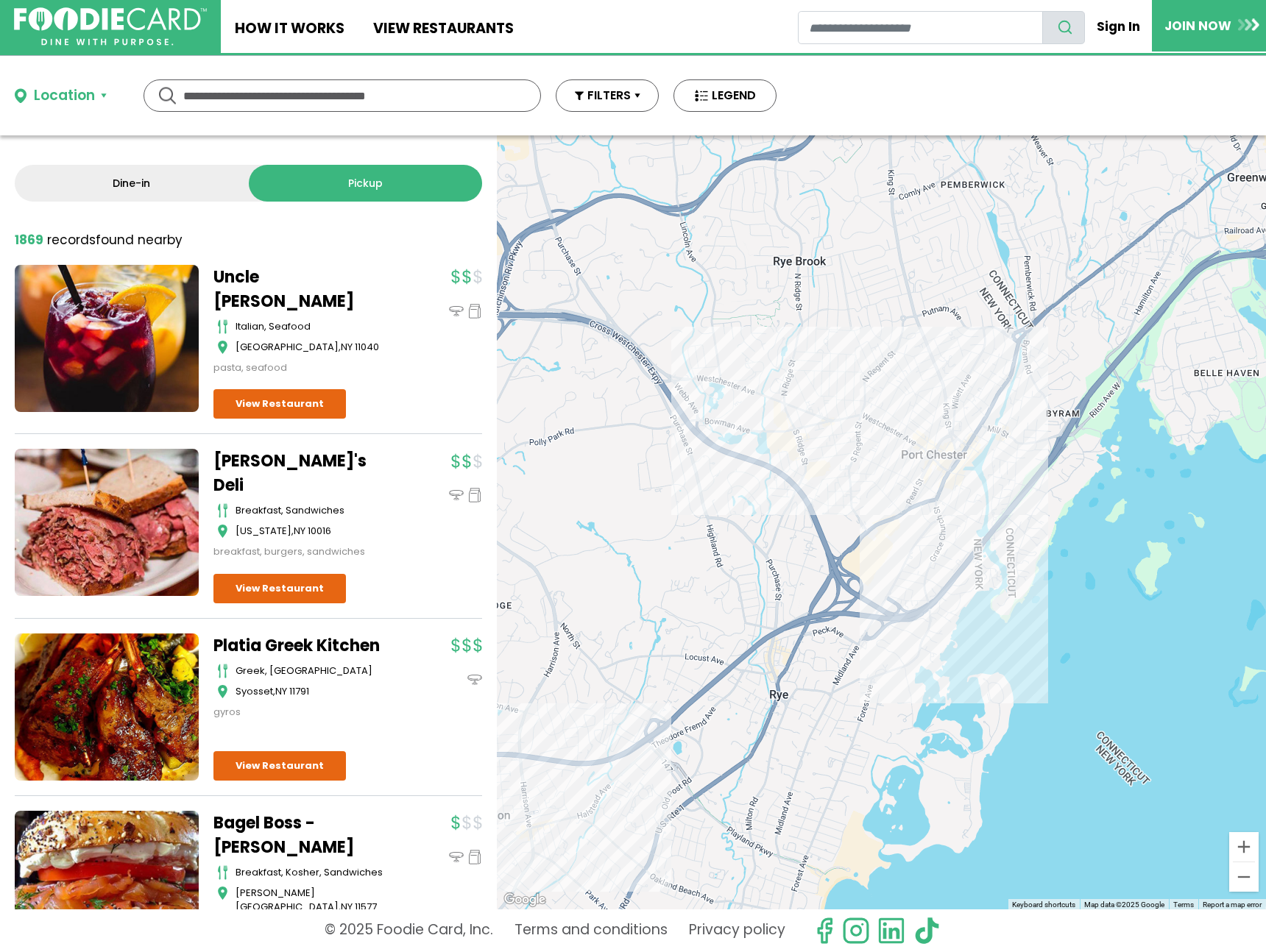
click at [927, 453] on div at bounding box center [881, 522] width 769 height 774
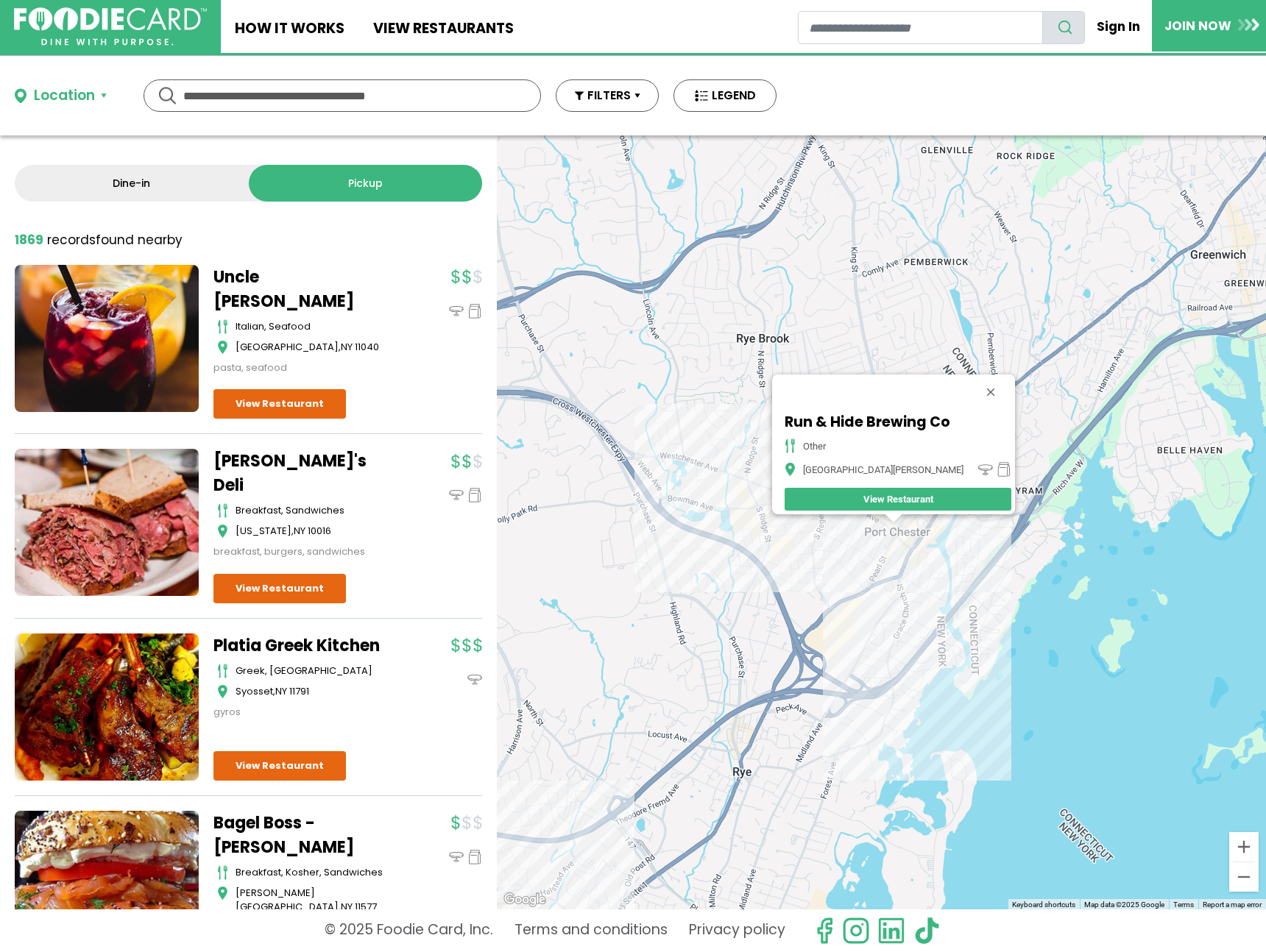
click at [859, 542] on div "Run & Hide Brewing Co other Port Chester View Restaurant" at bounding box center [881, 522] width 769 height 774
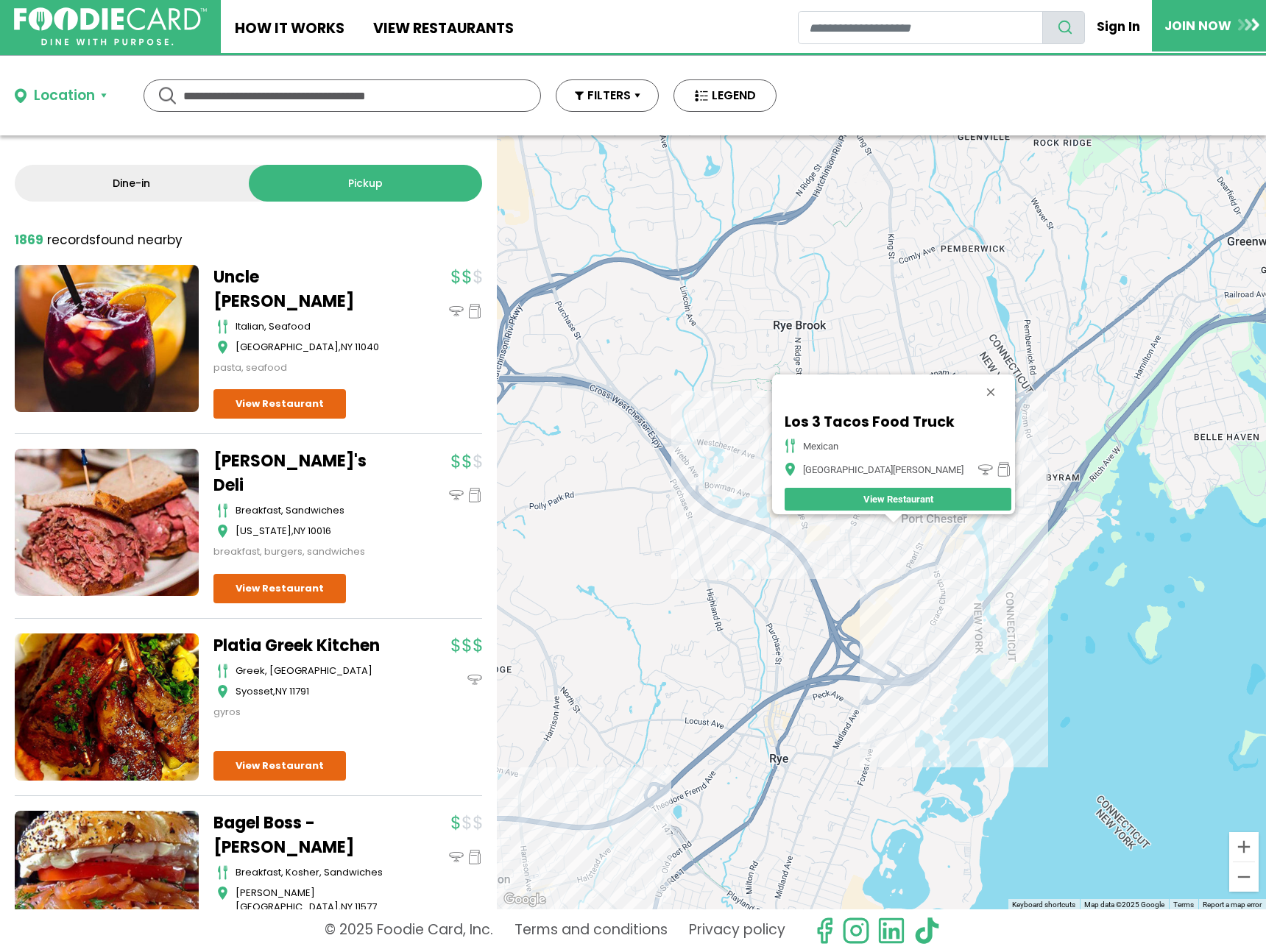
click at [809, 528] on div "Los 3 Tacos Food Truck mexican Port Chester View Restaurant" at bounding box center [881, 522] width 769 height 774
click at [814, 528] on div "Los 3 Tacos Food Truck mexican Port Chester View Restaurant" at bounding box center [881, 522] width 769 height 774
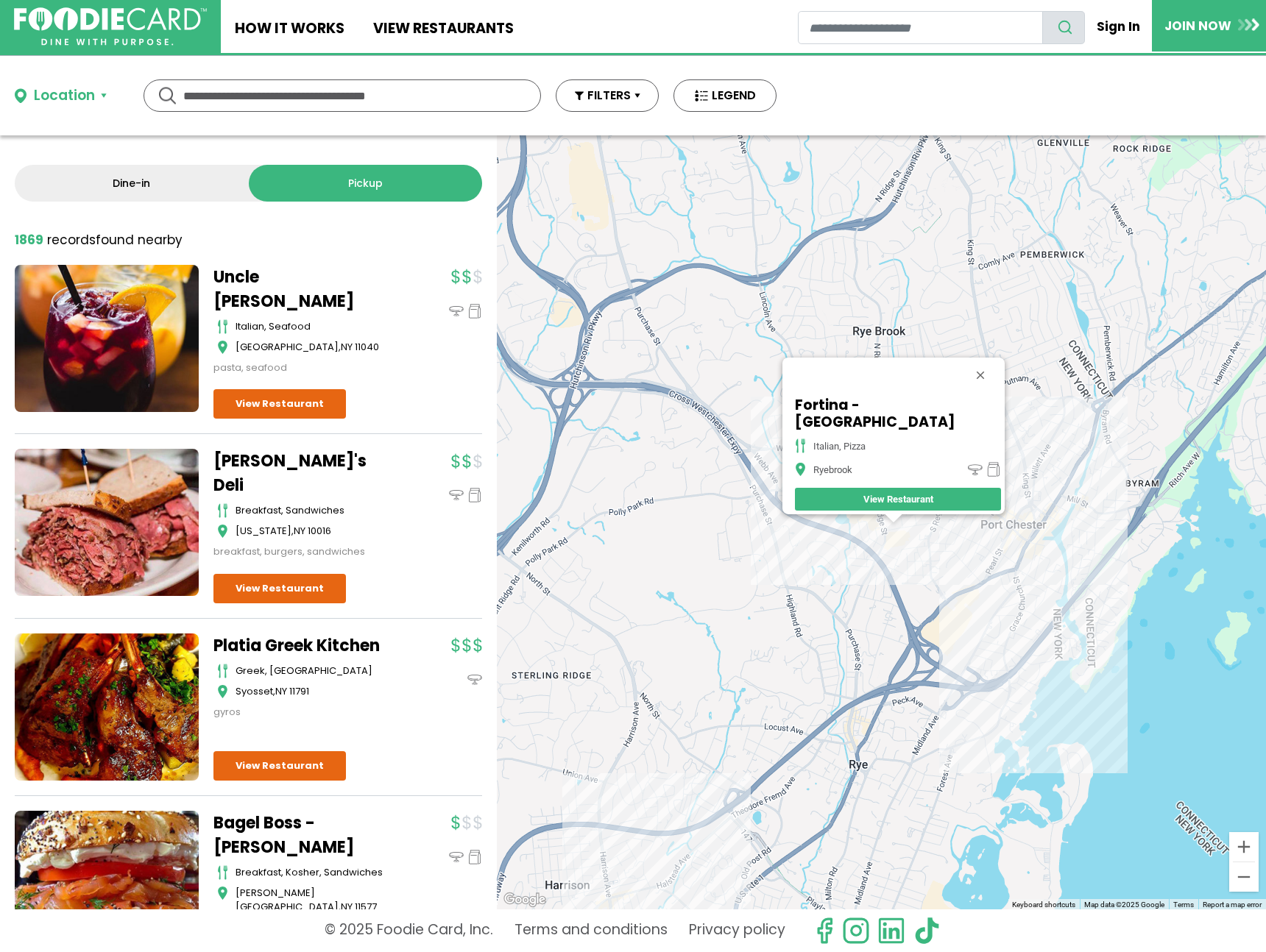
click at [1015, 528] on div "Fortina - Ryebrook italian, pizza Ryebrook View Restaurant" at bounding box center [881, 522] width 769 height 774
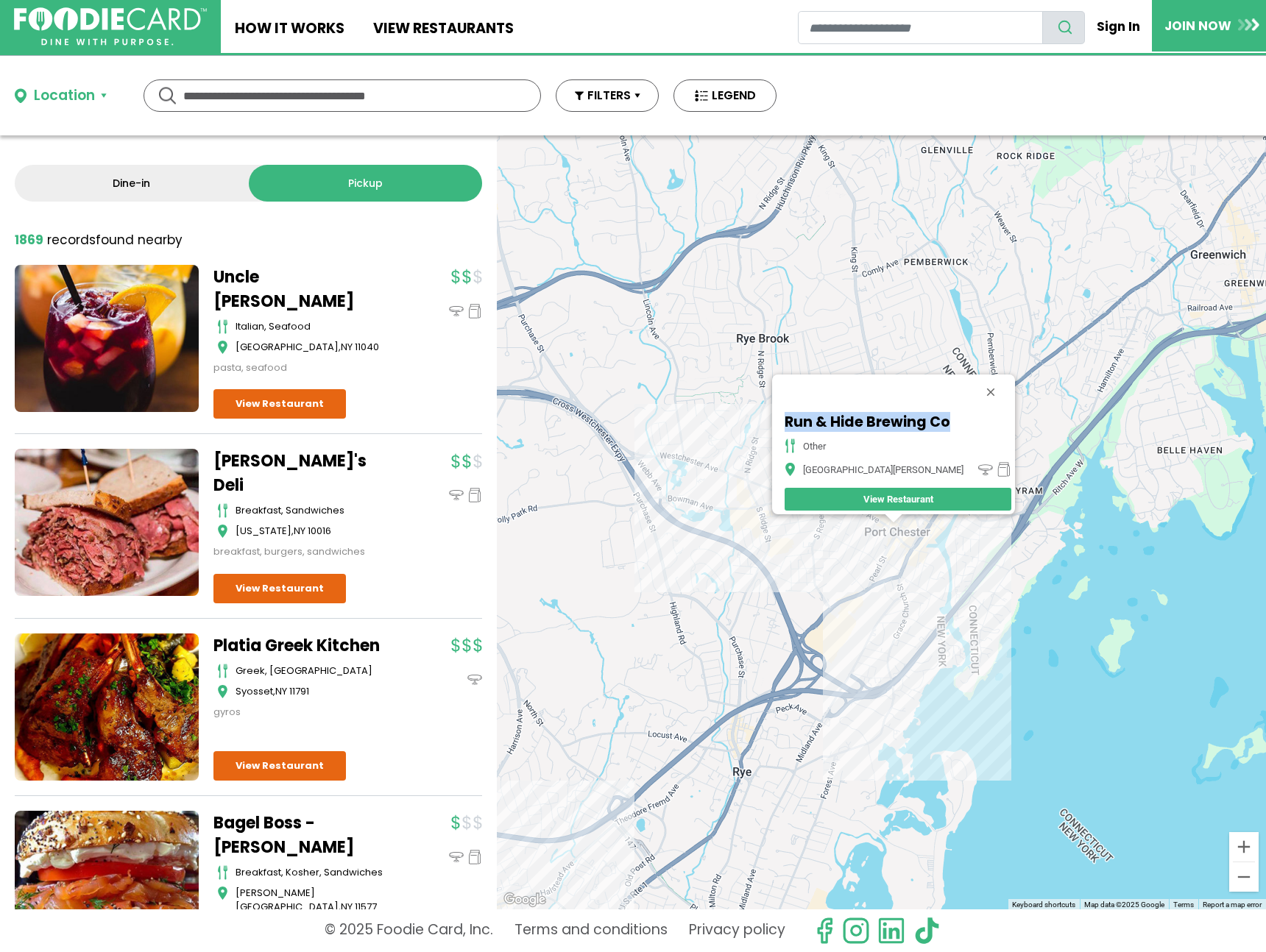
drag, startPoint x: 827, startPoint y: 418, endPoint x: 974, endPoint y: 421, distance: 147.0
click at [974, 421] on div "Run & Hide Brewing Co other Port Chester View Restaurant" at bounding box center [898, 462] width 234 height 105
click at [974, 380] on button "Close" at bounding box center [991, 392] width 35 height 35
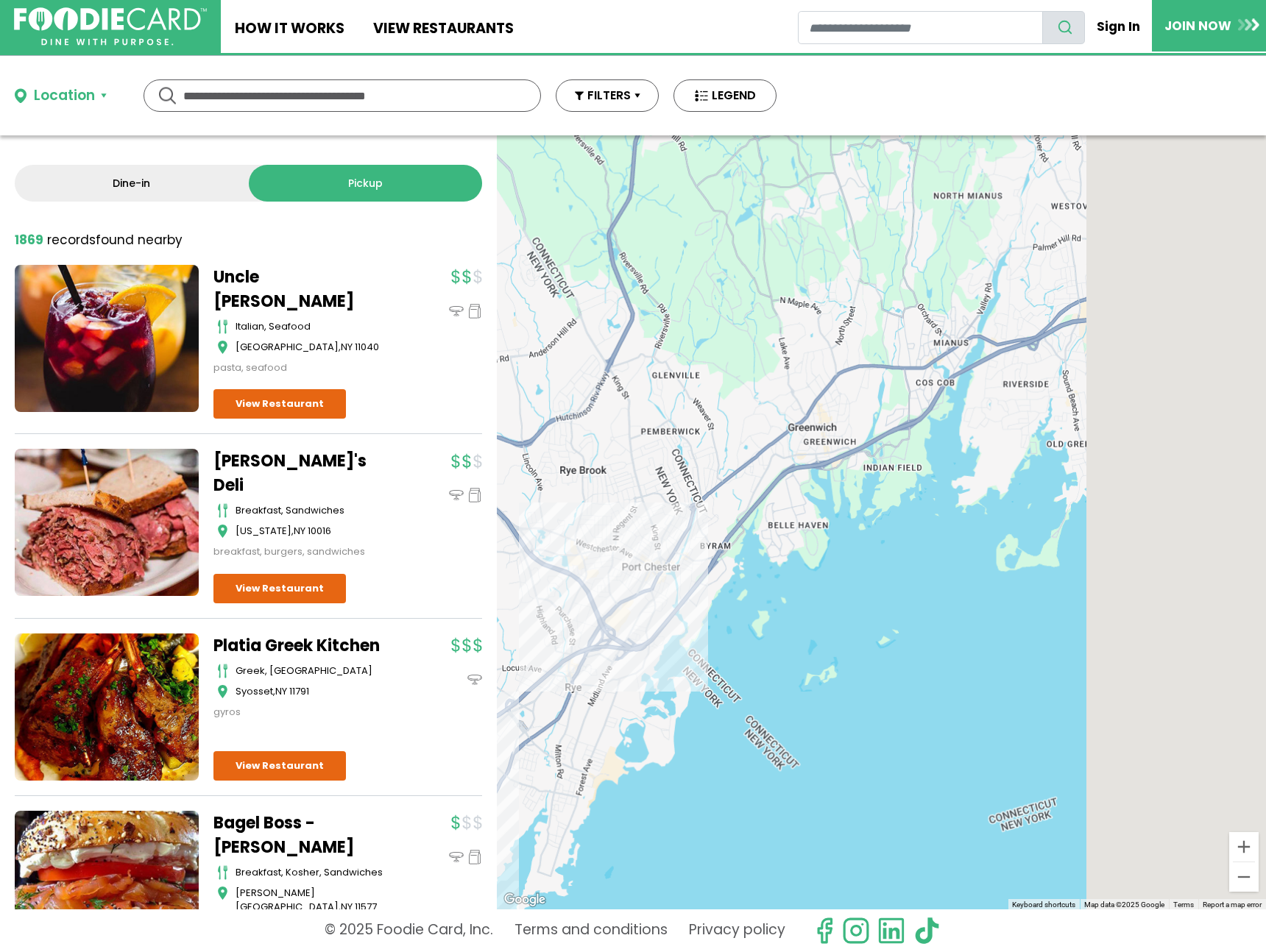
drag, startPoint x: 1094, startPoint y: 298, endPoint x: 742, endPoint y: 460, distance: 387.5
click at [742, 460] on div at bounding box center [881, 522] width 769 height 774
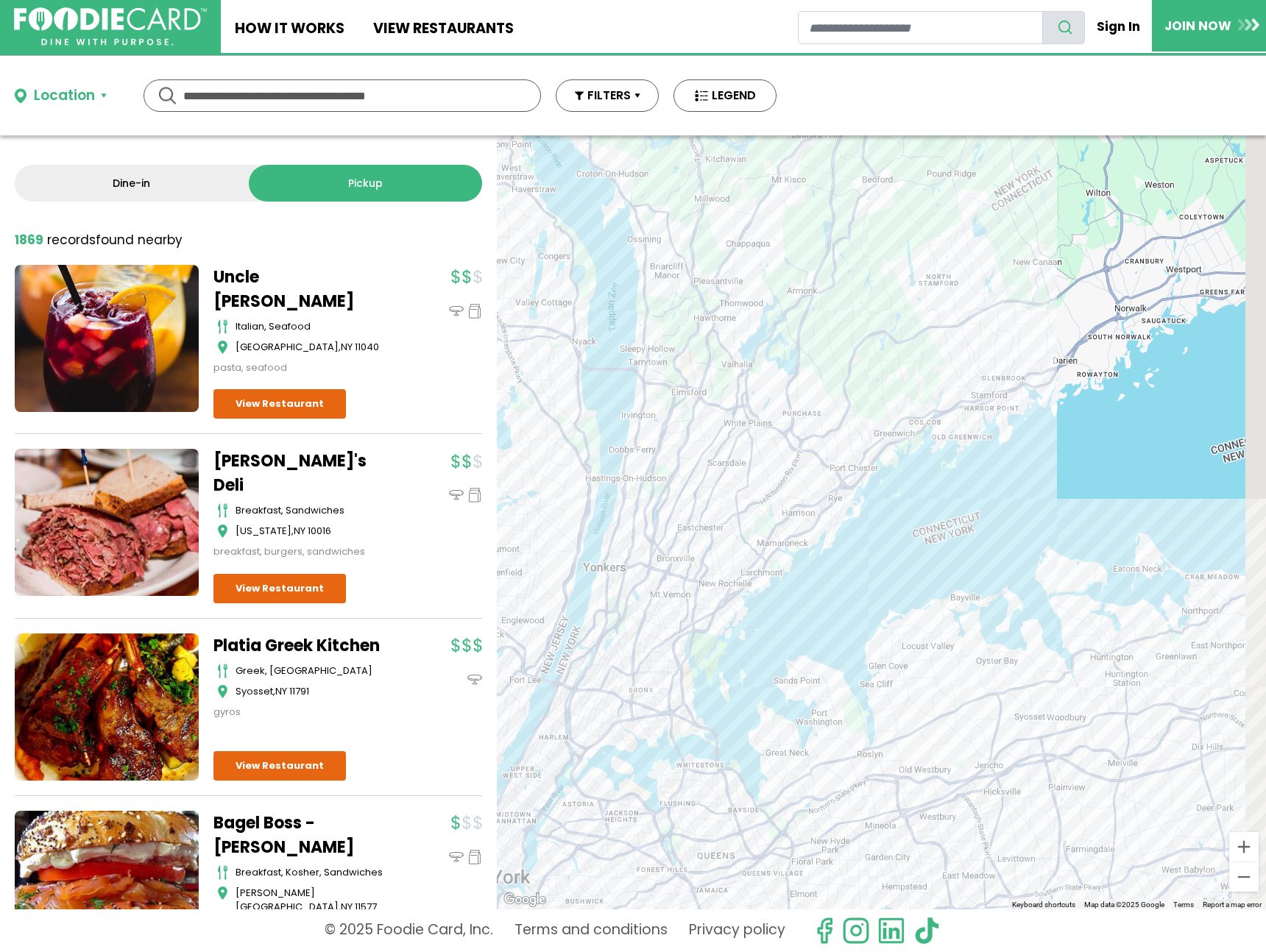
drag, startPoint x: 1089, startPoint y: 297, endPoint x: 992, endPoint y: 409, distance: 148.2
click at [992, 409] on div at bounding box center [881, 522] width 769 height 774
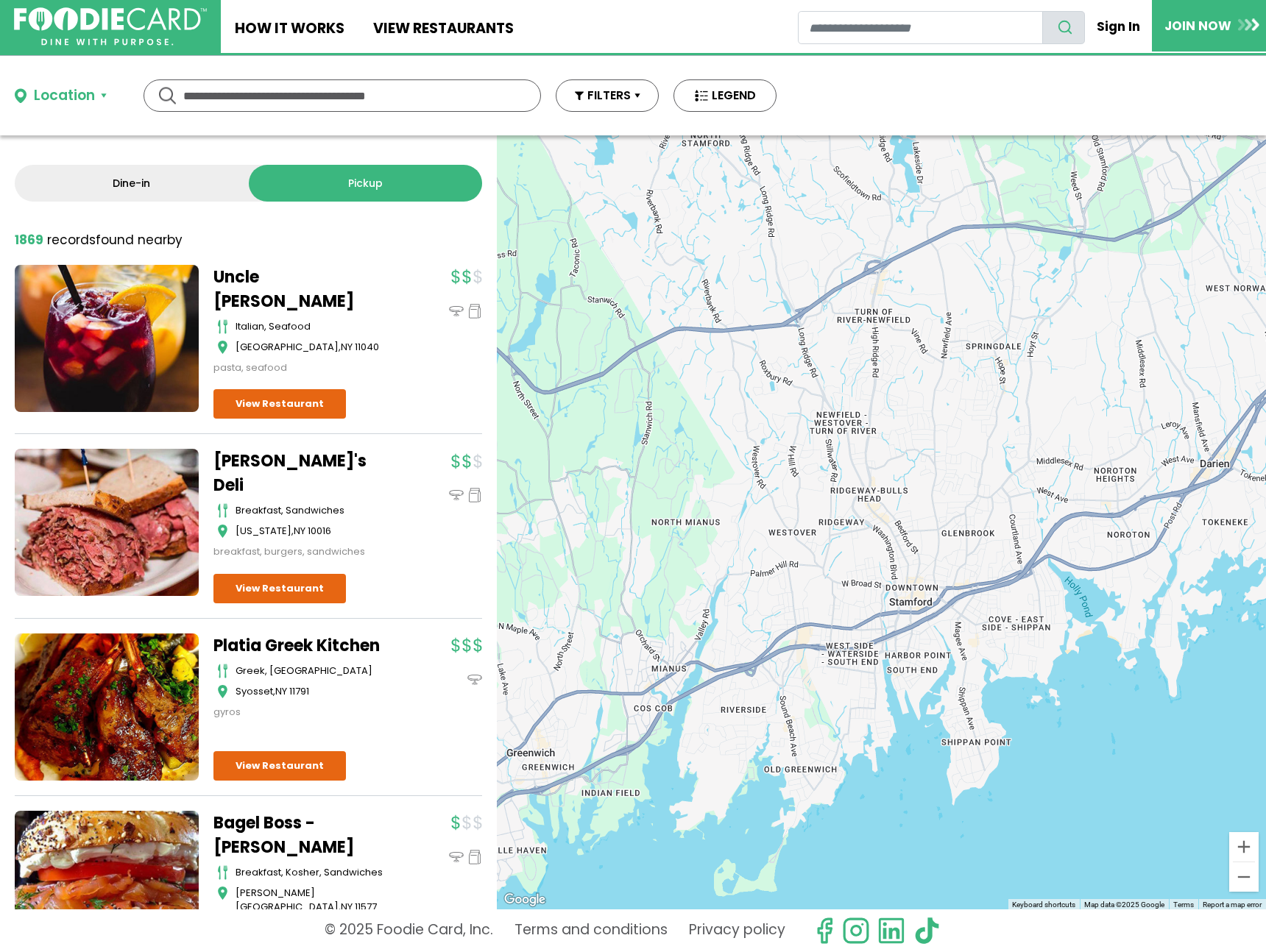
click at [92, 188] on link "Dine-in" at bounding box center [131, 183] width 234 height 37
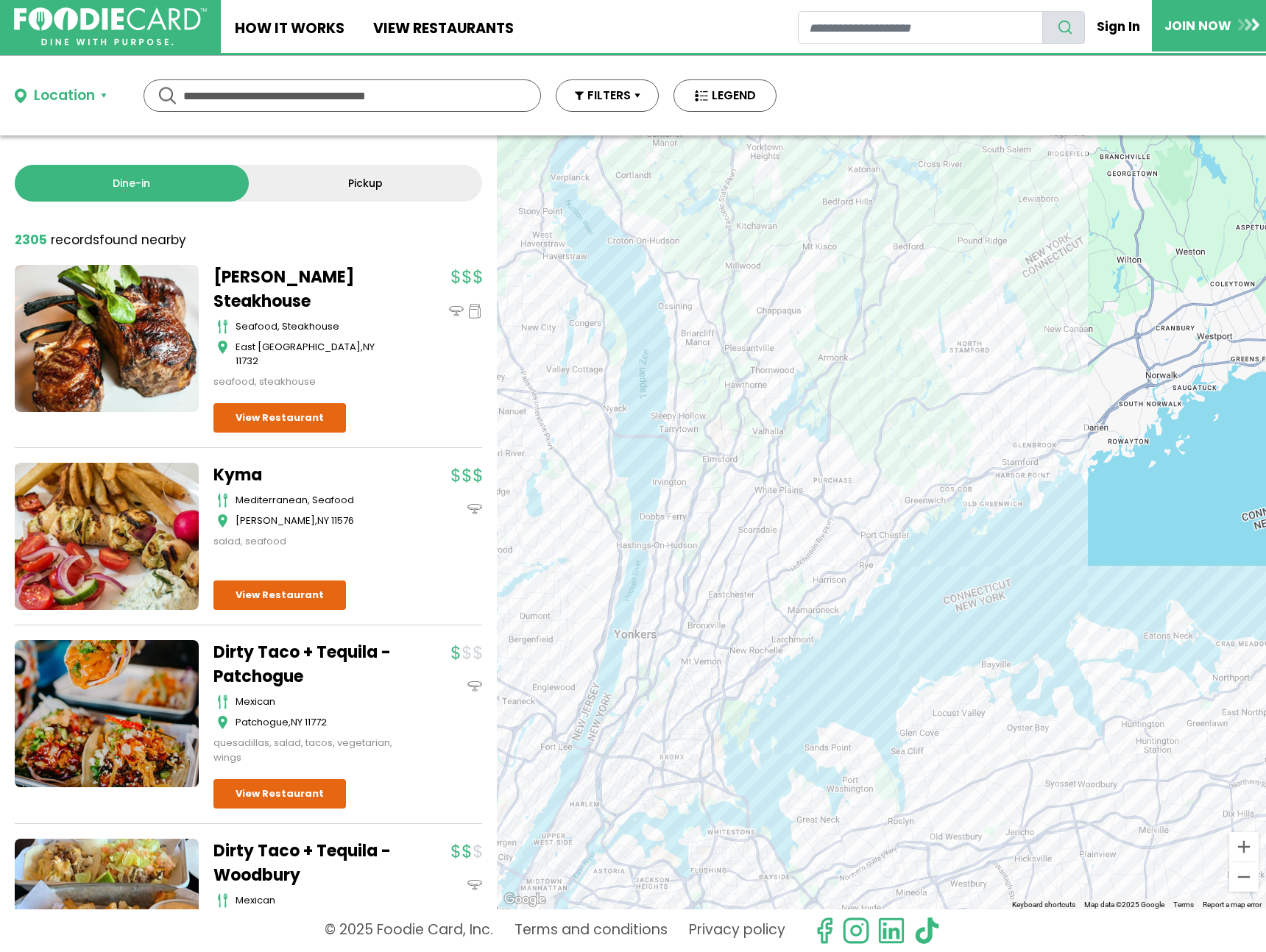
drag, startPoint x: 1115, startPoint y: 613, endPoint x: 1033, endPoint y: 305, distance: 318.7
click at [1033, 305] on div at bounding box center [881, 522] width 769 height 774
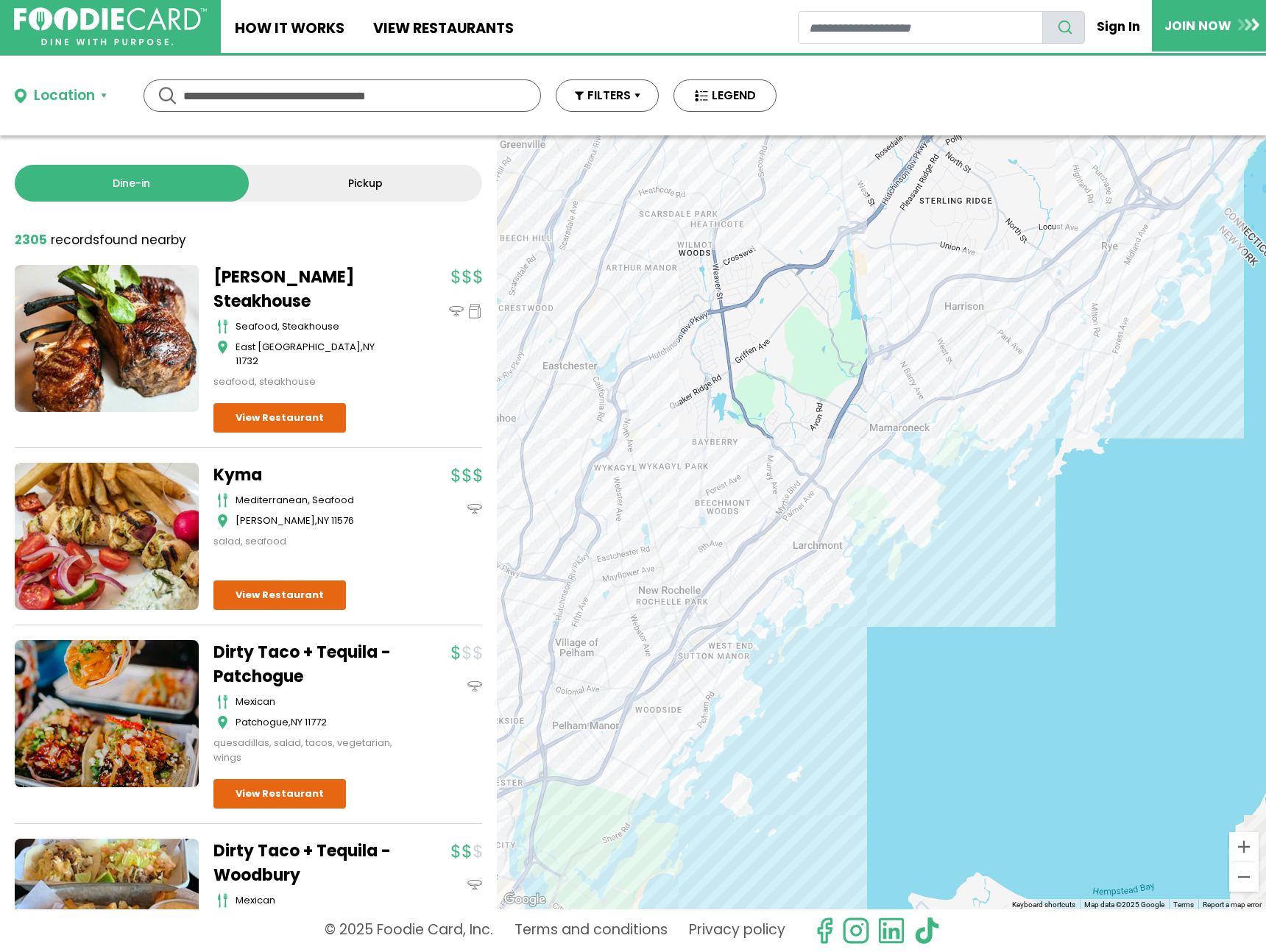
drag, startPoint x: 750, startPoint y: 573, endPoint x: 1004, endPoint y: 332, distance: 350.1
click at [1004, 332] on div at bounding box center [881, 522] width 769 height 774
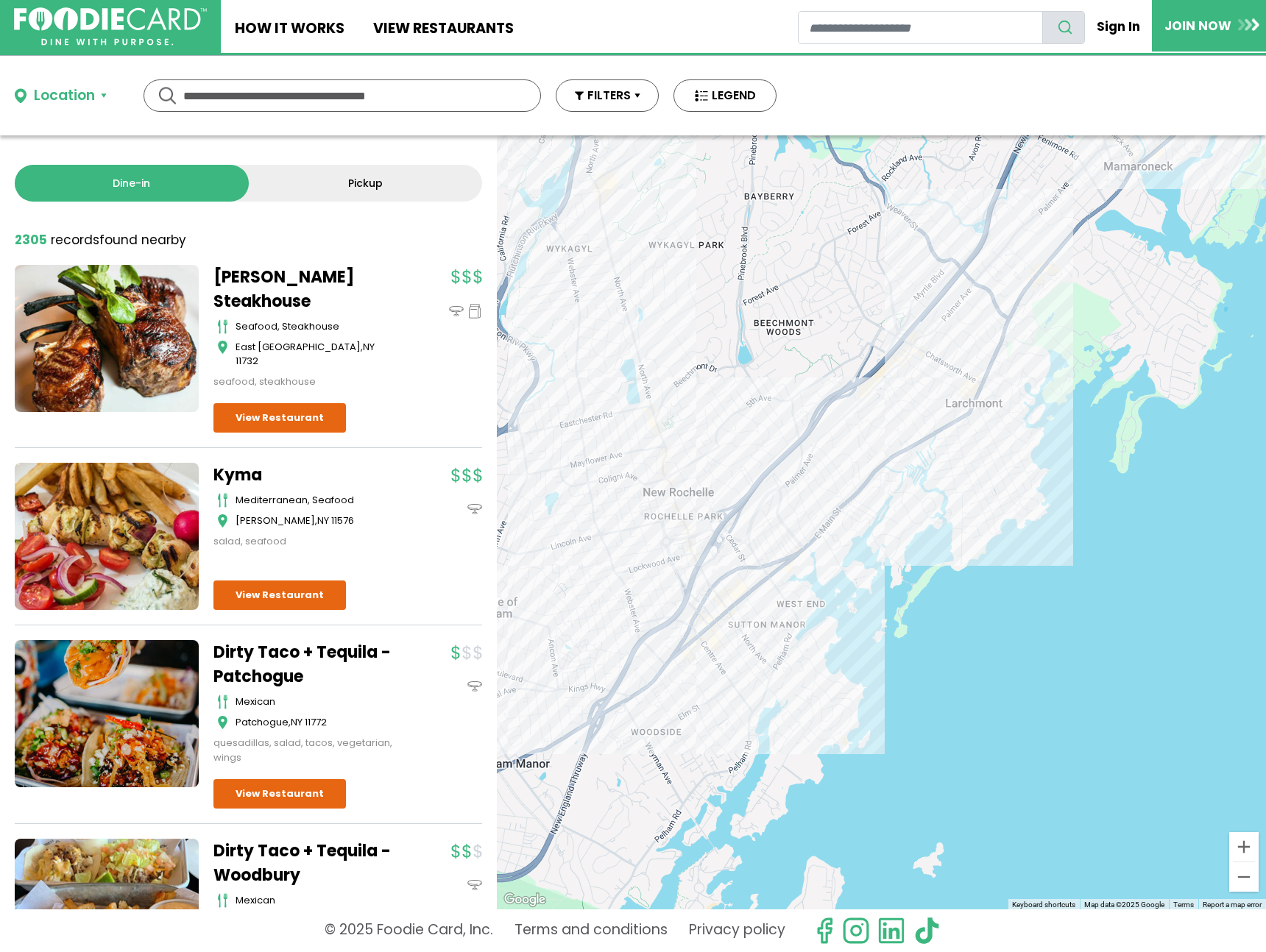
drag, startPoint x: 689, startPoint y: 481, endPoint x: 713, endPoint y: 466, distance: 28.3
click at [711, 468] on div at bounding box center [881, 522] width 769 height 774
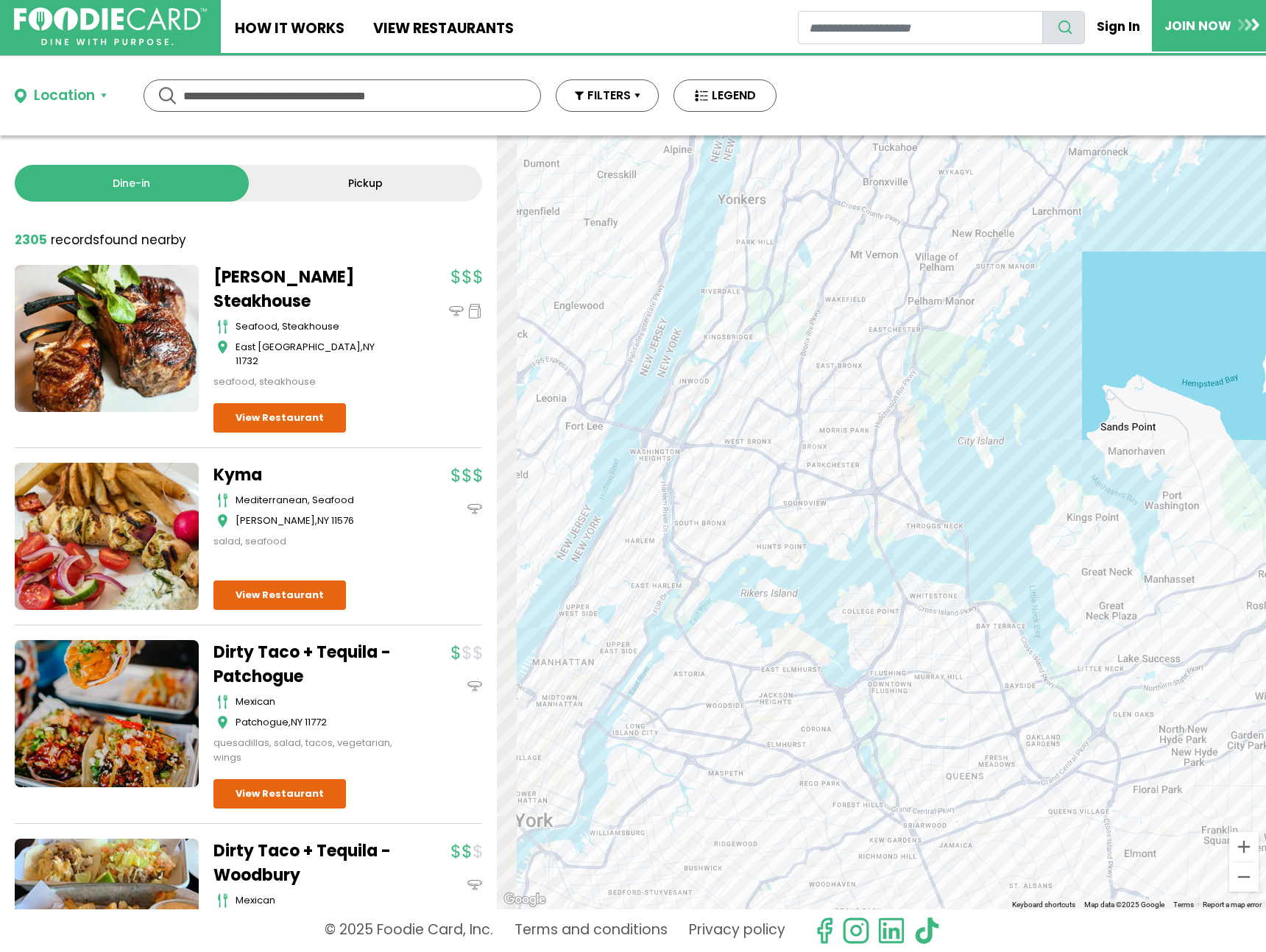
drag, startPoint x: 663, startPoint y: 579, endPoint x: 981, endPoint y: 329, distance: 404.5
click at [981, 329] on div at bounding box center [881, 522] width 769 height 774
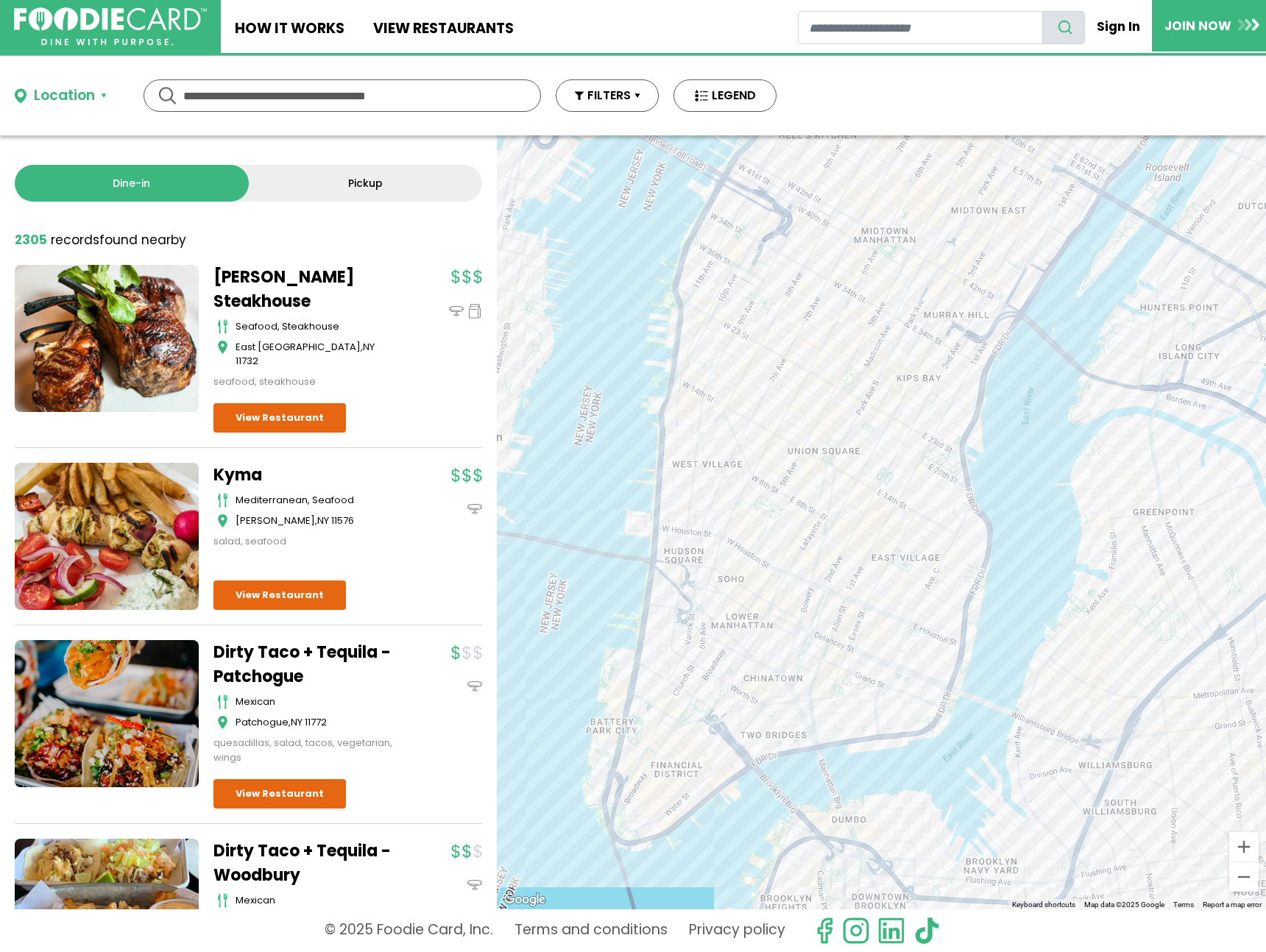
drag, startPoint x: 644, startPoint y: 797, endPoint x: 803, endPoint y: 525, distance: 315.1
click at [824, 443] on div at bounding box center [881, 522] width 769 height 774
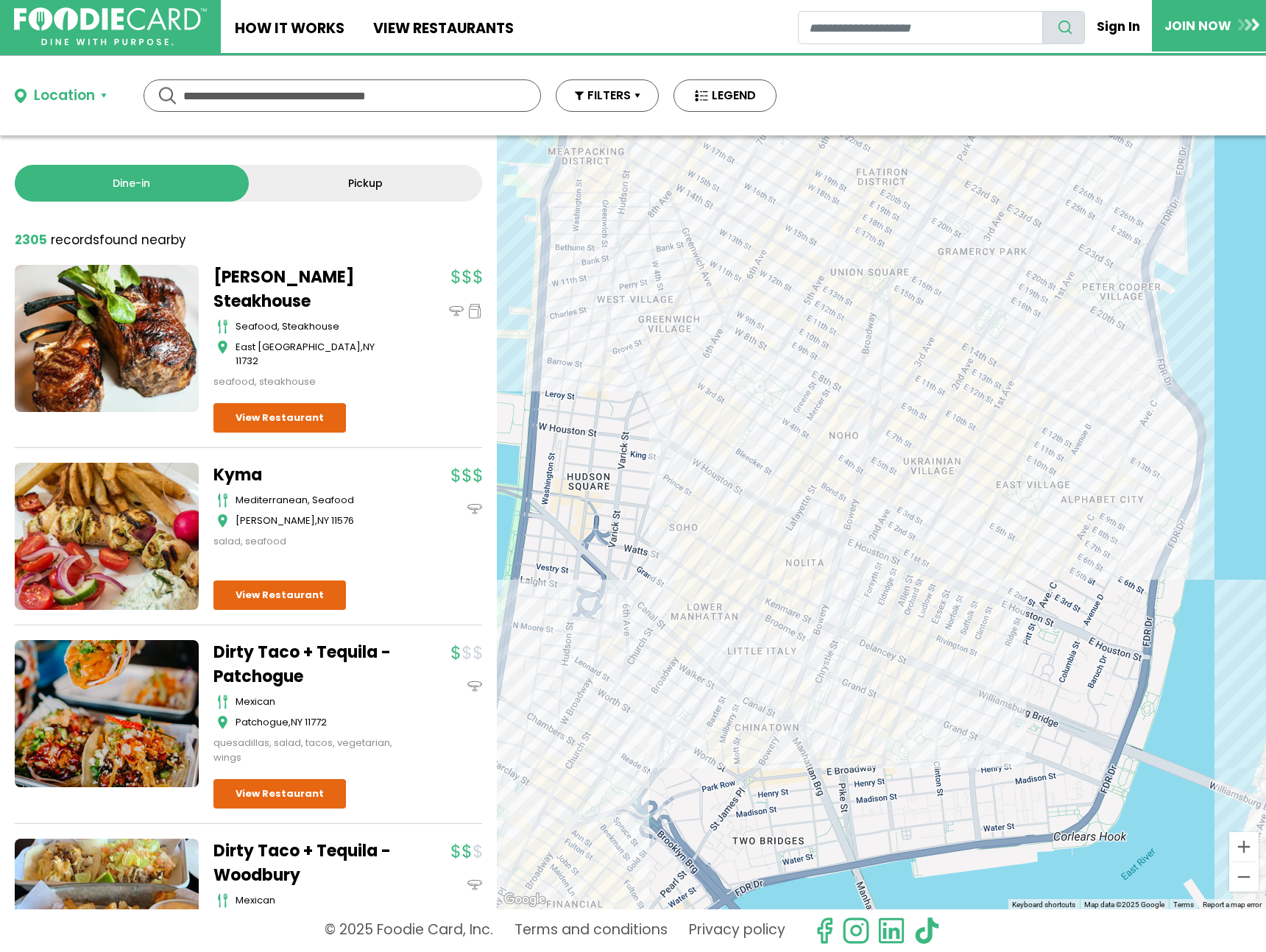
click at [769, 682] on div at bounding box center [881, 522] width 769 height 774
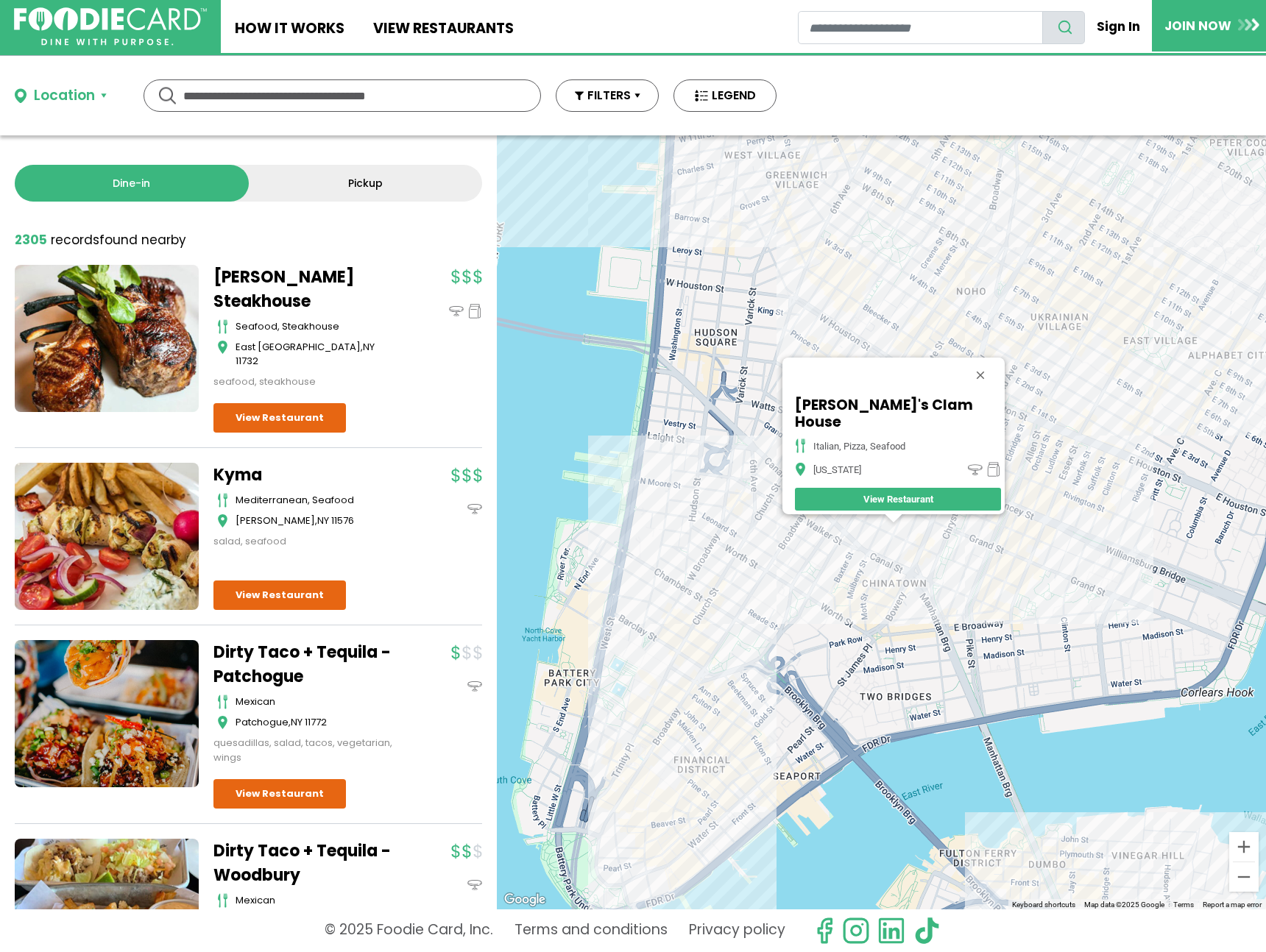
click at [961, 573] on div "Umberto's Clam House italian, pizza, seafood New York View Restaurant" at bounding box center [881, 522] width 769 height 774
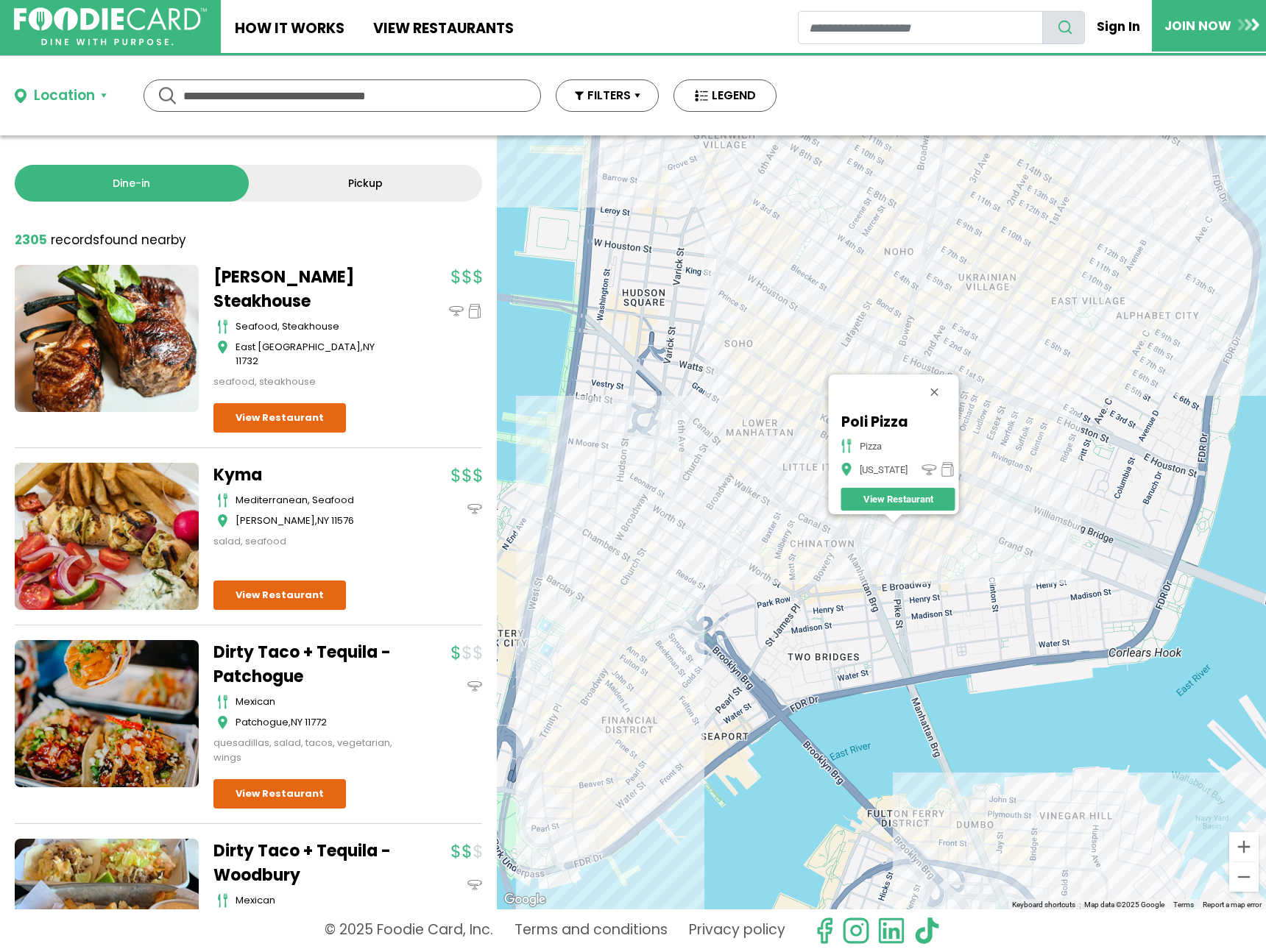
click at [778, 226] on div "Poli Pizza pizza New York View Restaurant" at bounding box center [881, 522] width 769 height 774
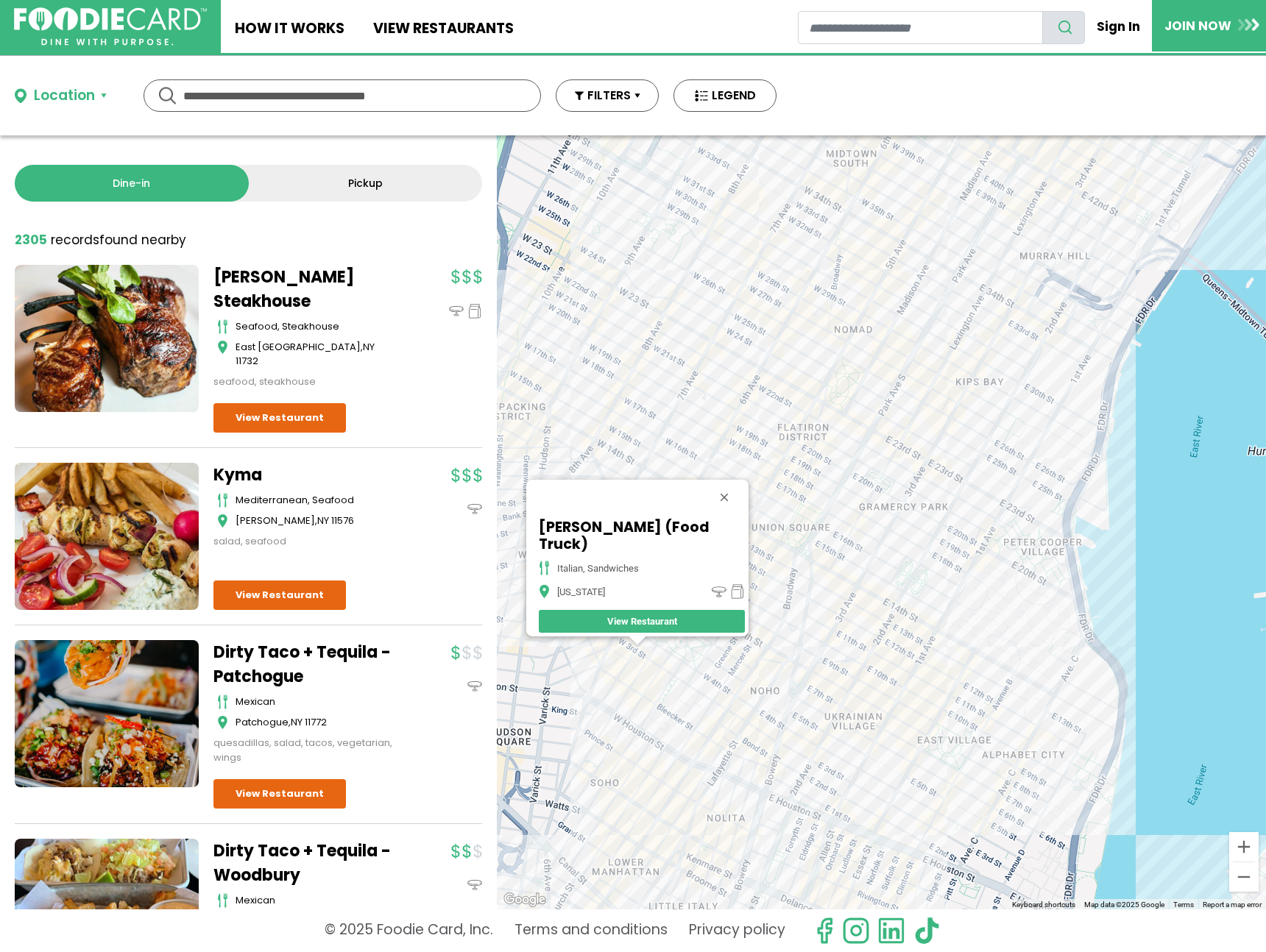
drag, startPoint x: 1018, startPoint y: 427, endPoint x: 888, endPoint y: 495, distance: 146.7
click at [888, 495] on div "D'Albano (Food Truck) italian, sandwiches New York View Restaurant" at bounding box center [881, 522] width 769 height 774
click at [946, 454] on div "D'Albano (Food Truck) italian, sandwiches New York View Restaurant" at bounding box center [881, 522] width 769 height 774
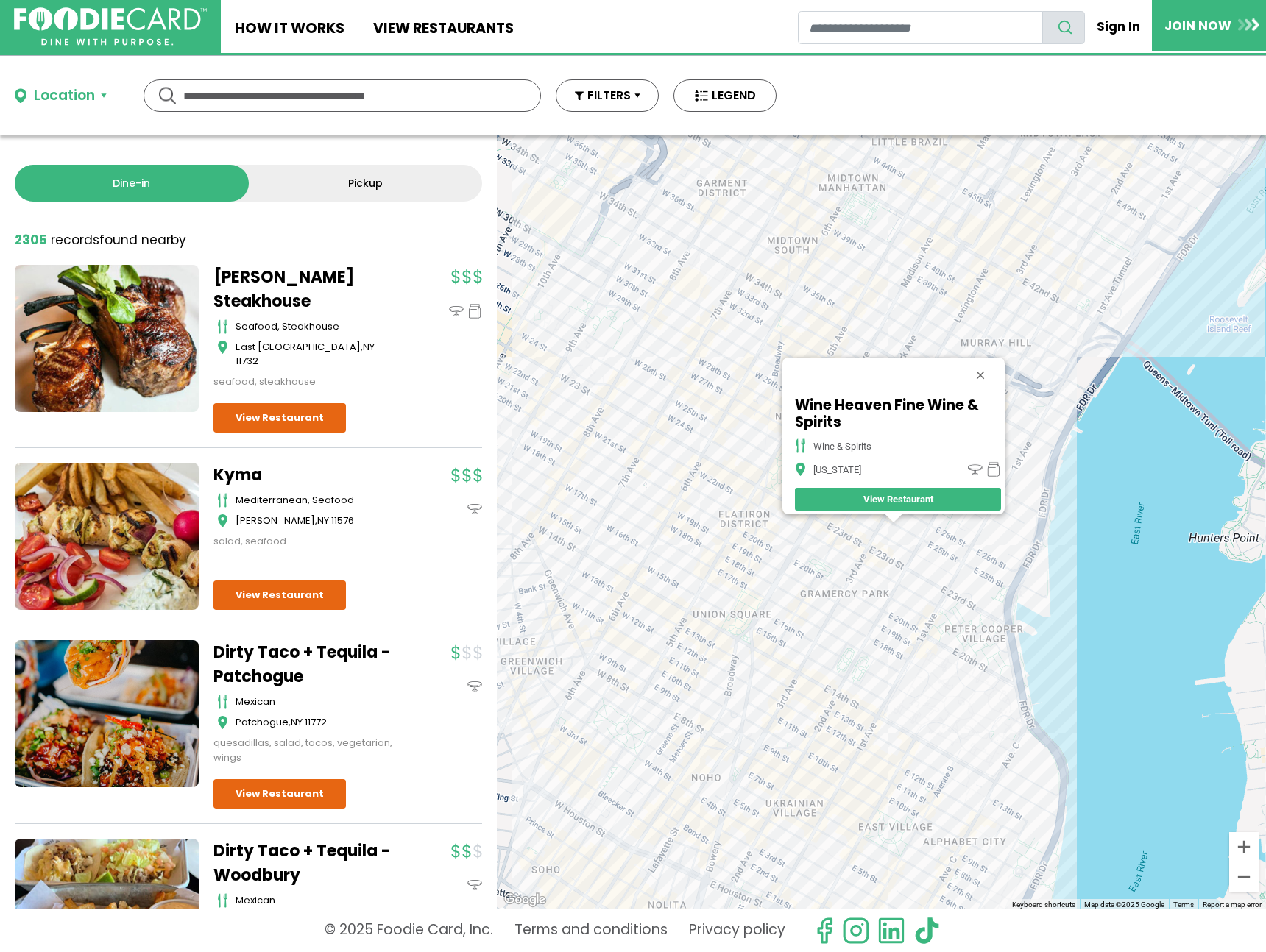
click at [924, 556] on div "Wine Heaven Fine Wine & Spirits wine & spirits New York View Restaurant" at bounding box center [881, 522] width 769 height 774
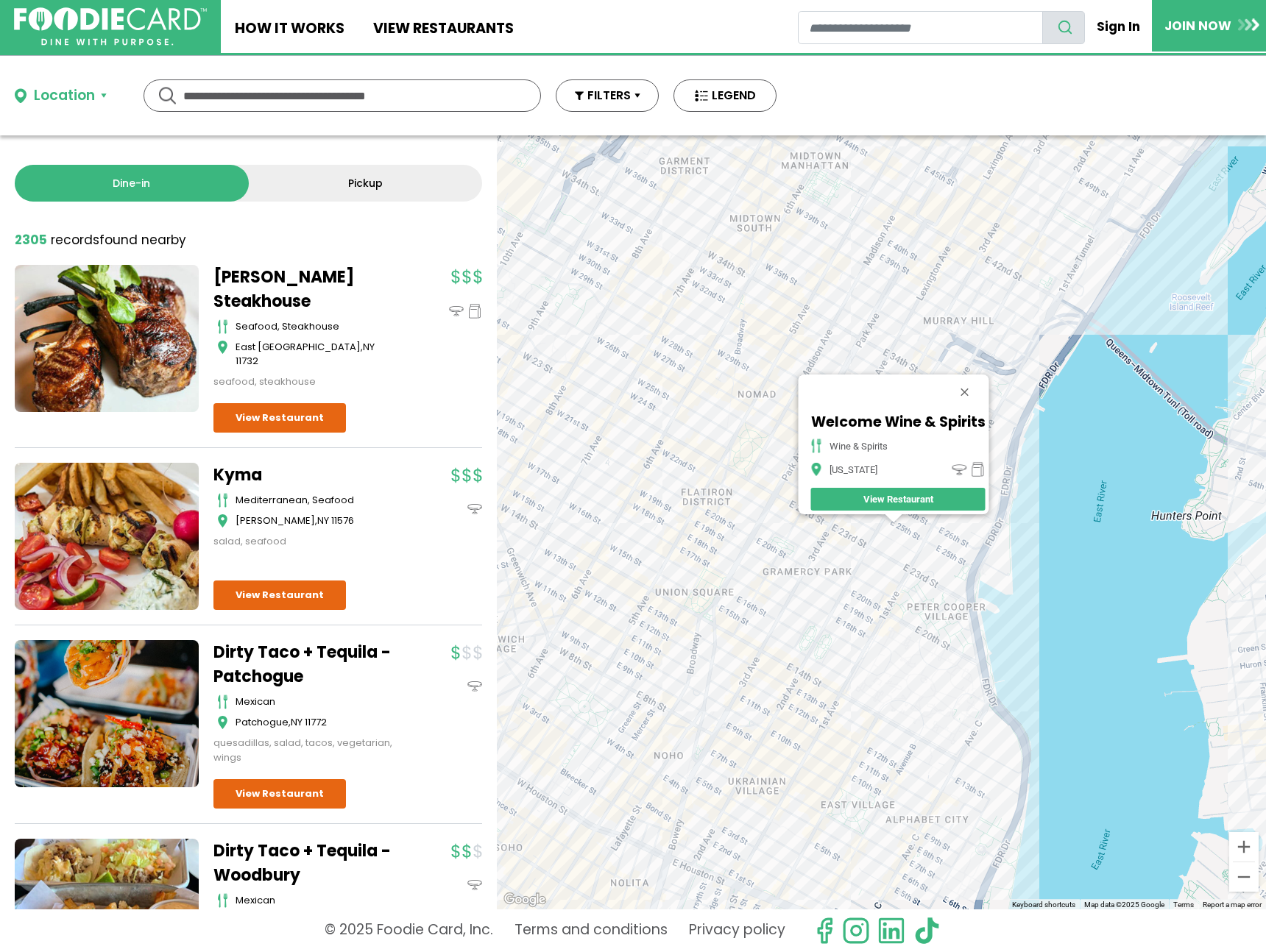
click at [964, 327] on div "Welcome Wine & Spirits wine & spirits New York View Restaurant" at bounding box center [881, 522] width 769 height 774
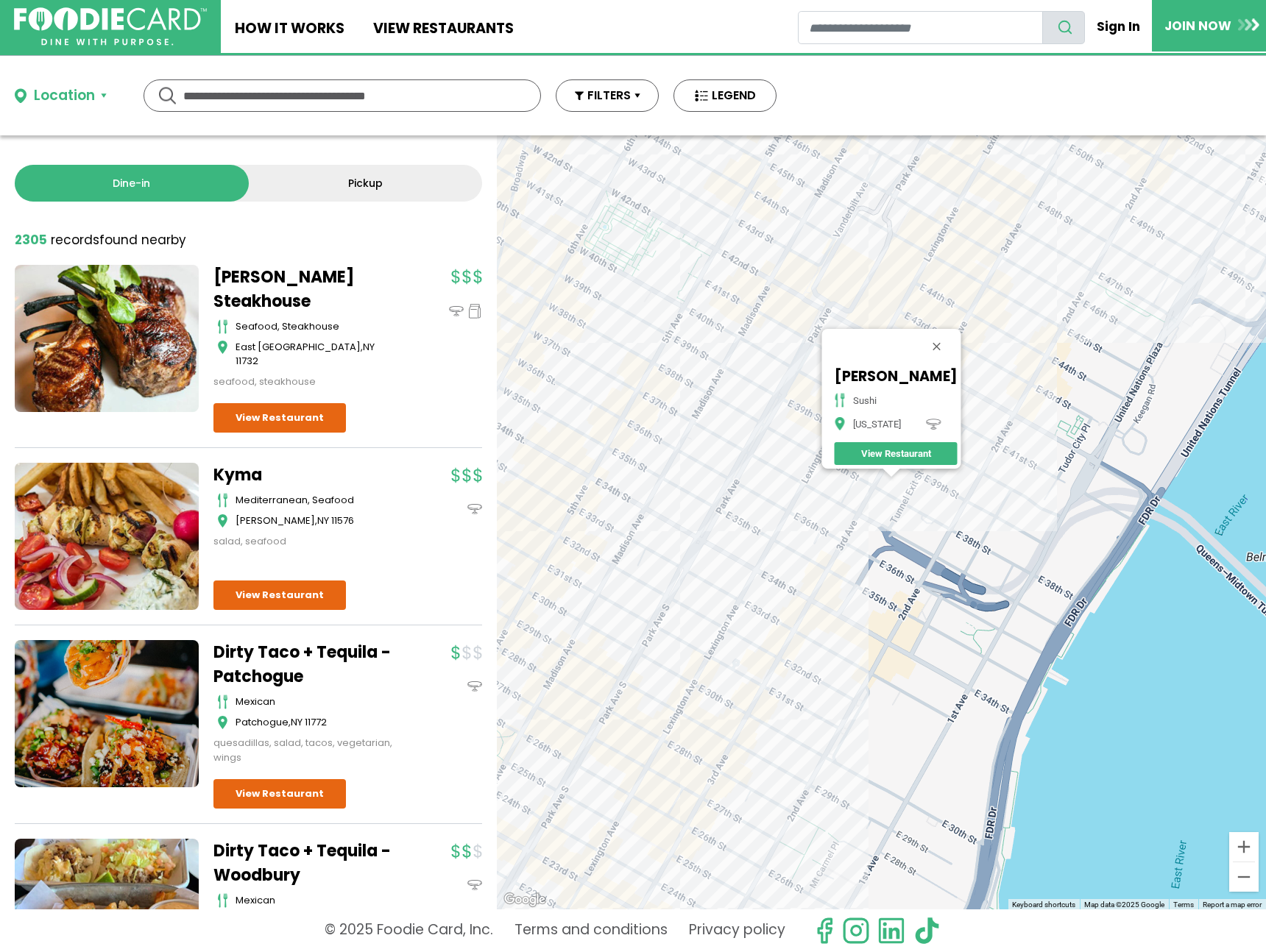
click at [847, 514] on div "Hiroshi sushi New York View Restaurant" at bounding box center [881, 522] width 769 height 774
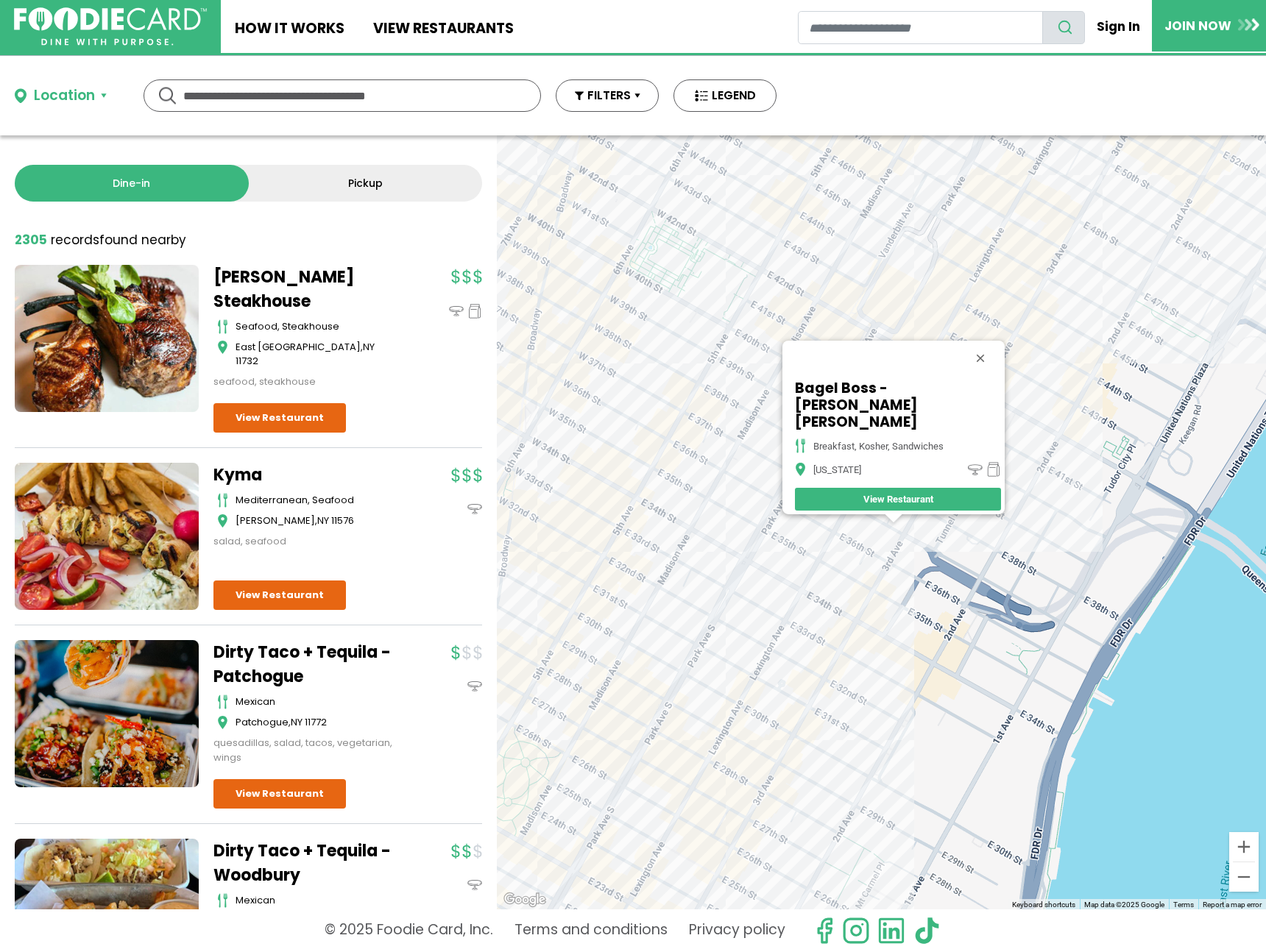
click at [895, 553] on div "Bagel Boss - Murray Hill breakfast, kosher, sandwiches New York View Restaurant" at bounding box center [881, 522] width 769 height 774
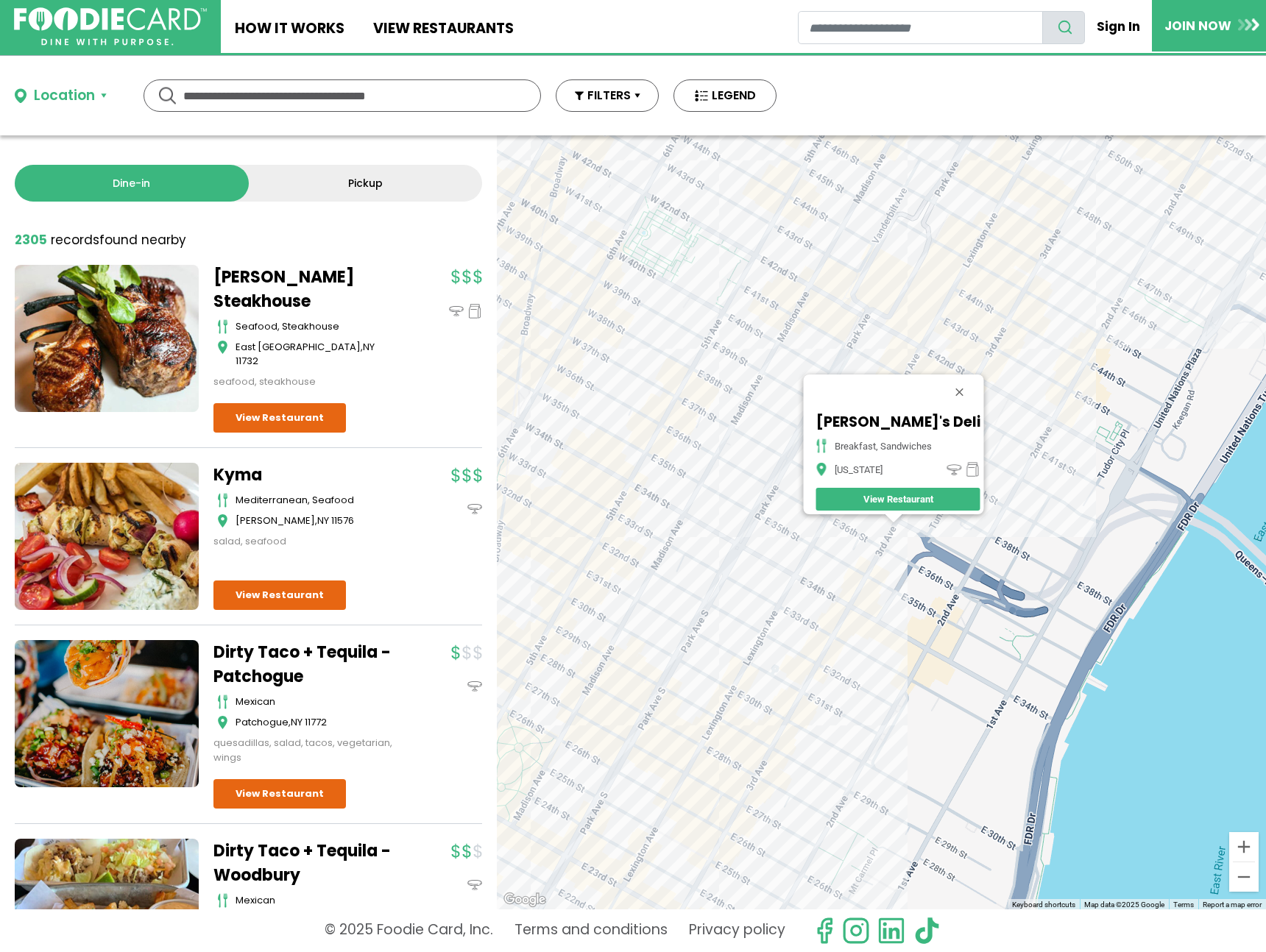
click at [1012, 367] on div "Sarge's Deli breakfast, sandwiches New York View Restaurant" at bounding box center [881, 522] width 769 height 774
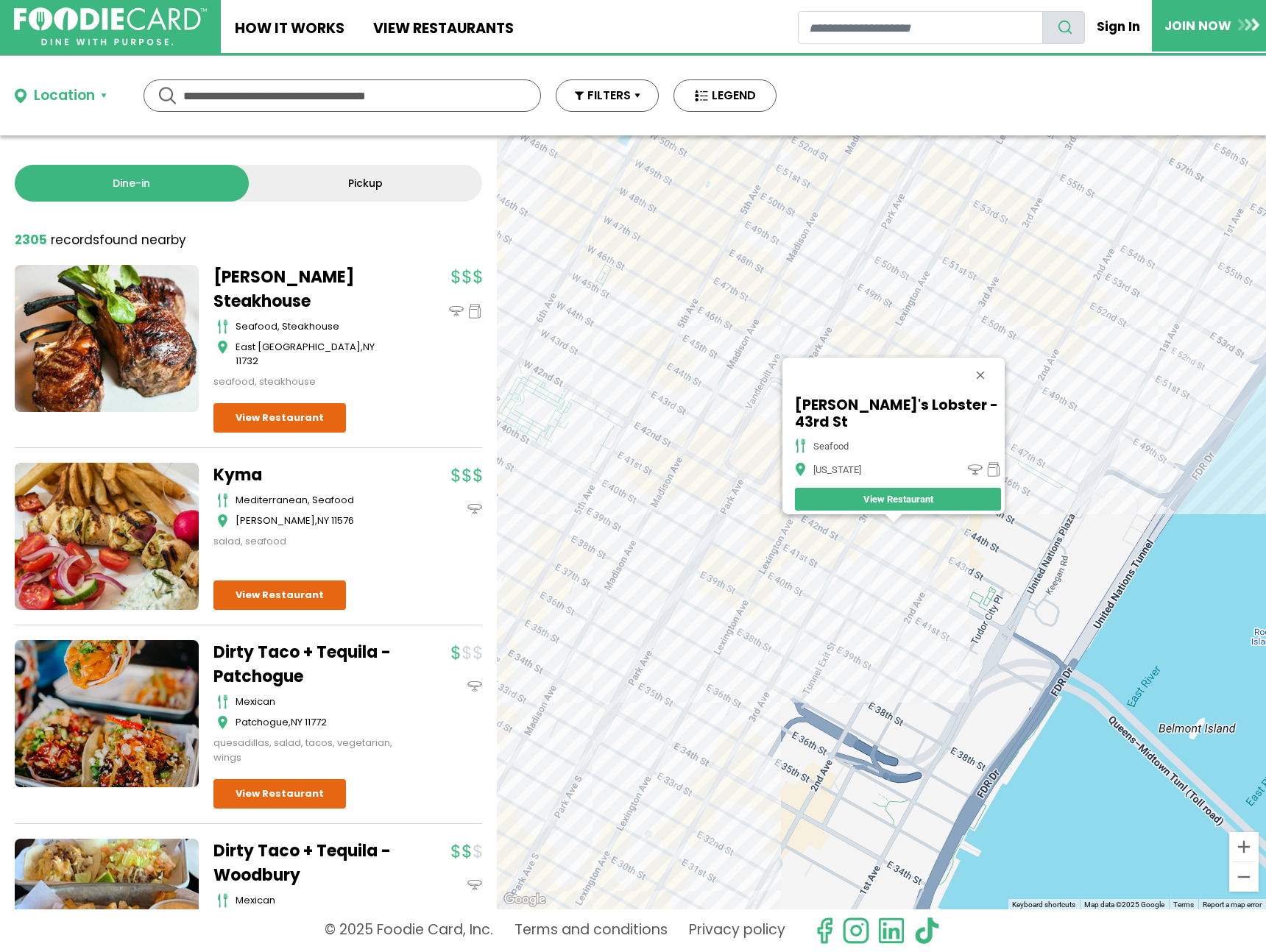
click at [953, 533] on div "Luke's Lobster - 43rd St seafood New York View Restaurant" at bounding box center [881, 522] width 769 height 774
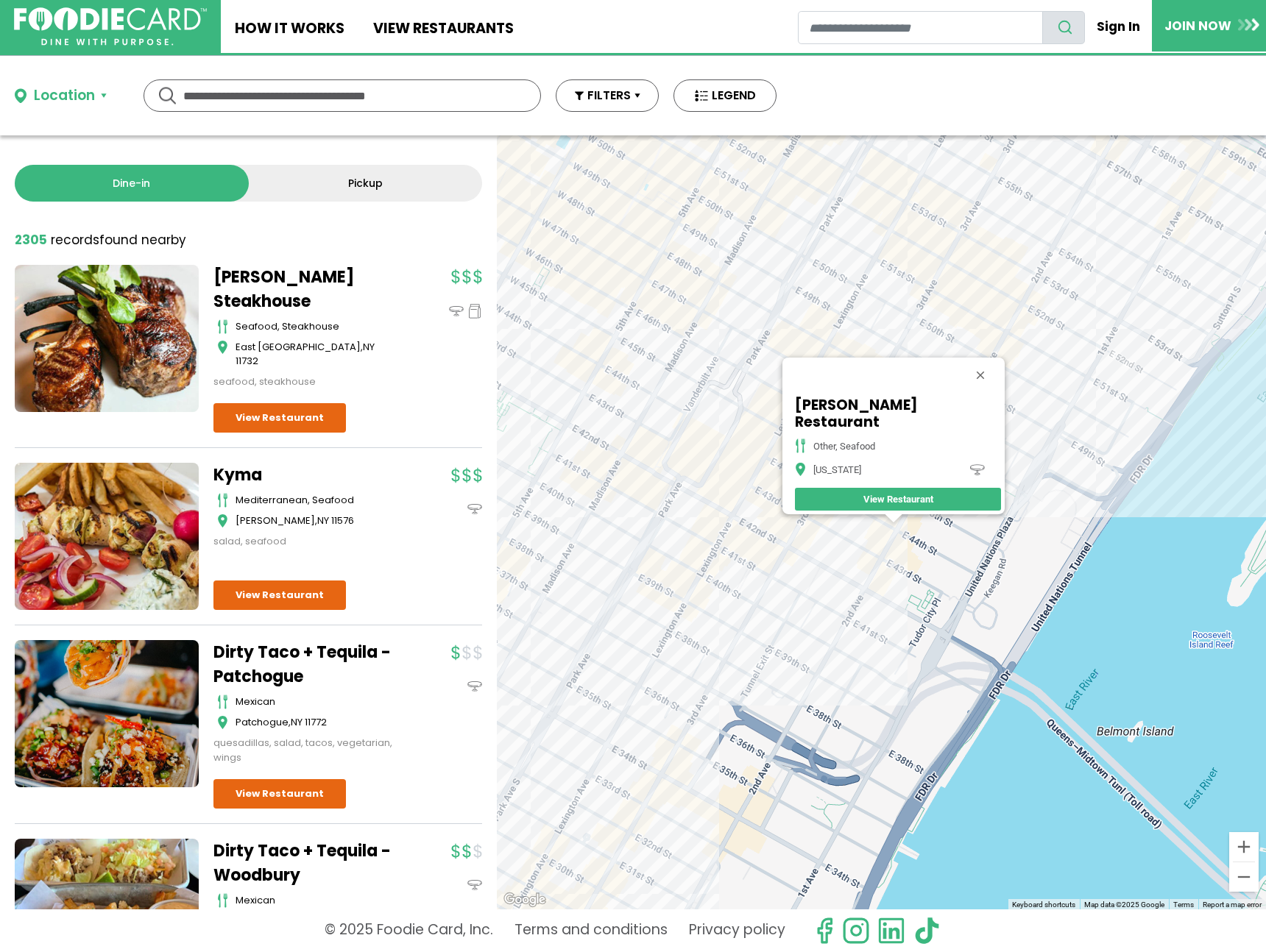
click at [1023, 454] on div "Alcala Restaurant other, seafood New York View Restaurant" at bounding box center [881, 522] width 769 height 774
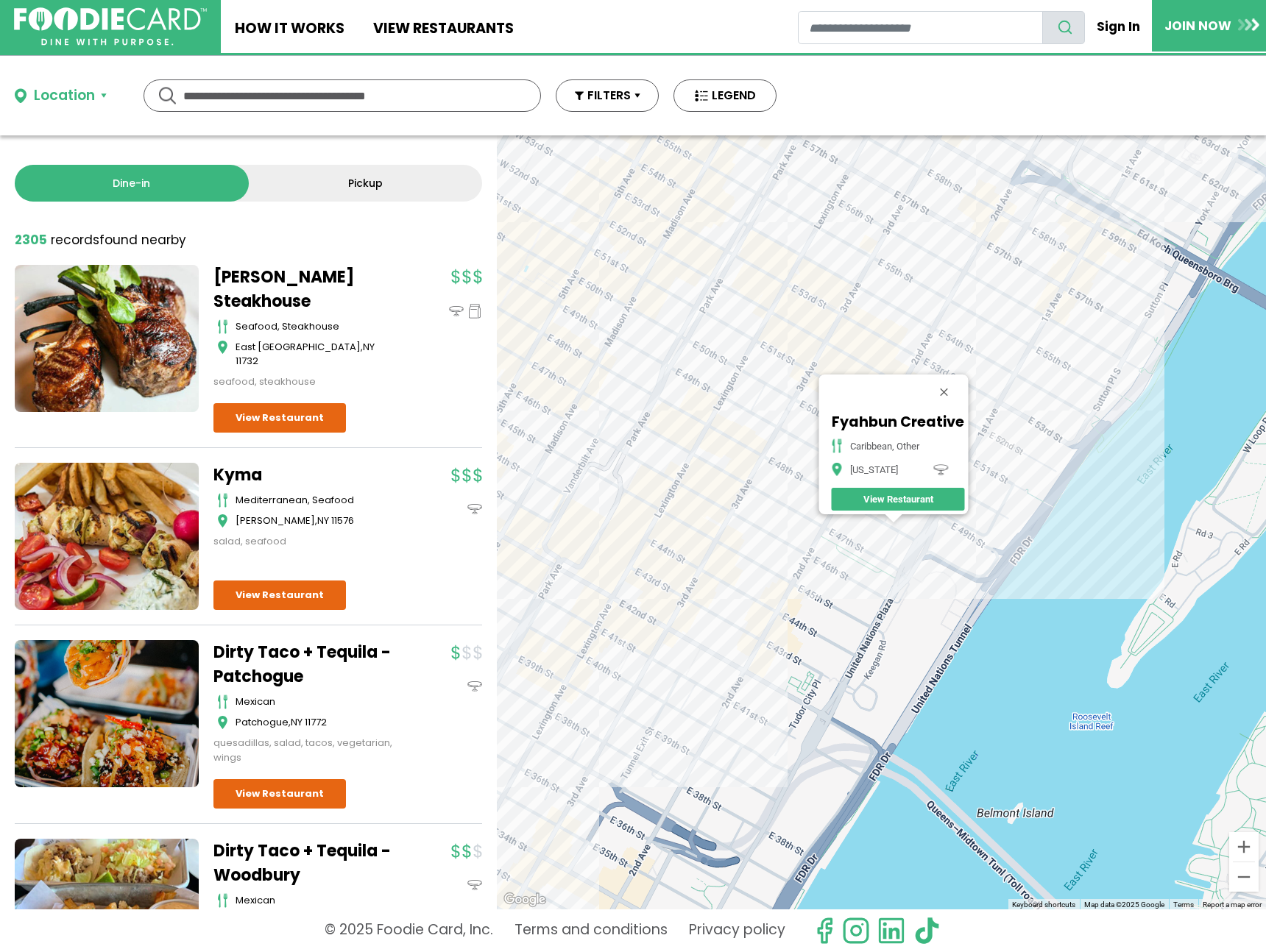
click at [957, 522] on div "Fyahbun Creative Caribbean, Other New York View Restaurant" at bounding box center [881, 522] width 769 height 774
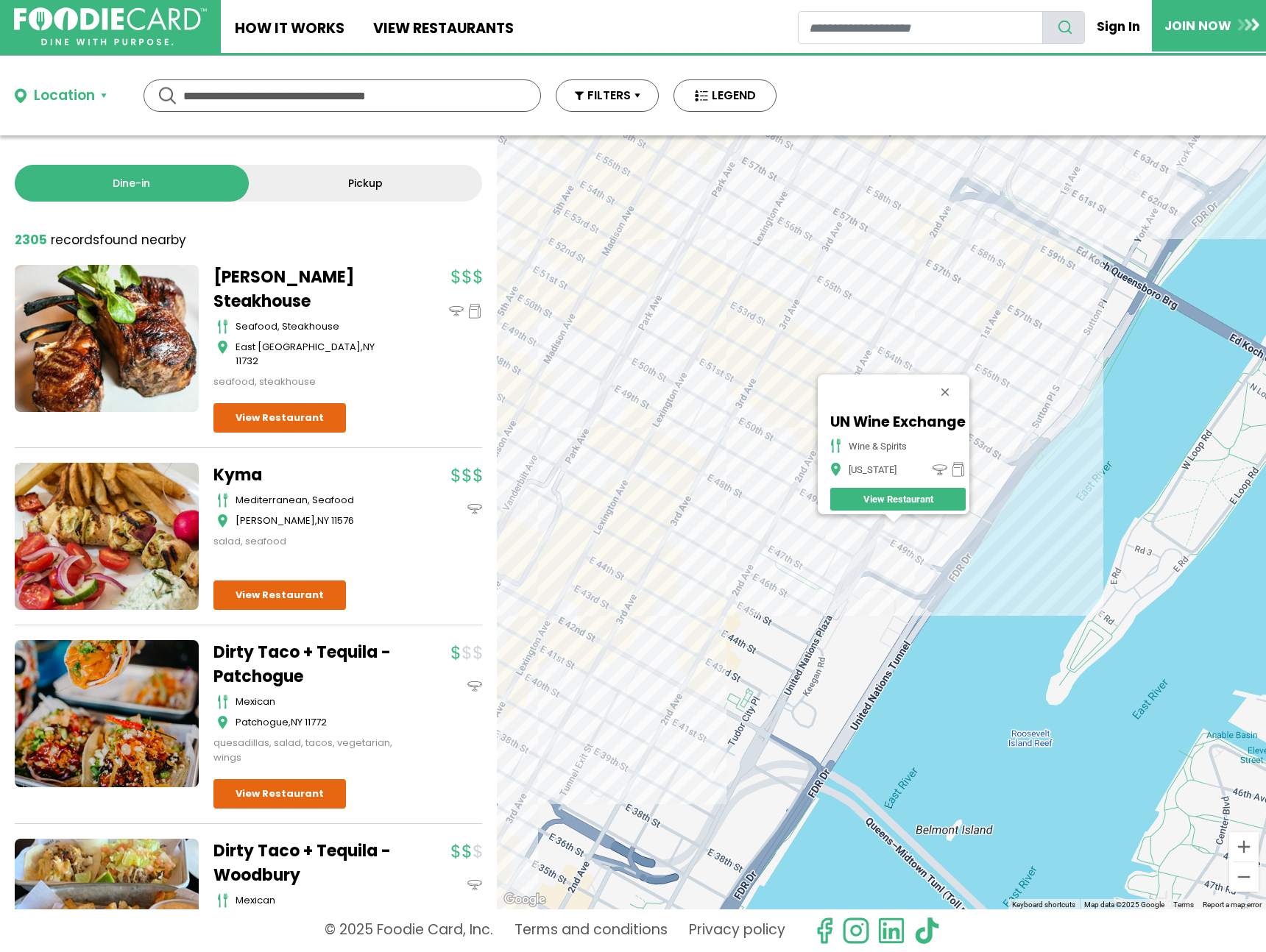
click at [717, 630] on div "UN Wine Exchange wine & spirits New York View Restaurant" at bounding box center [881, 522] width 769 height 774
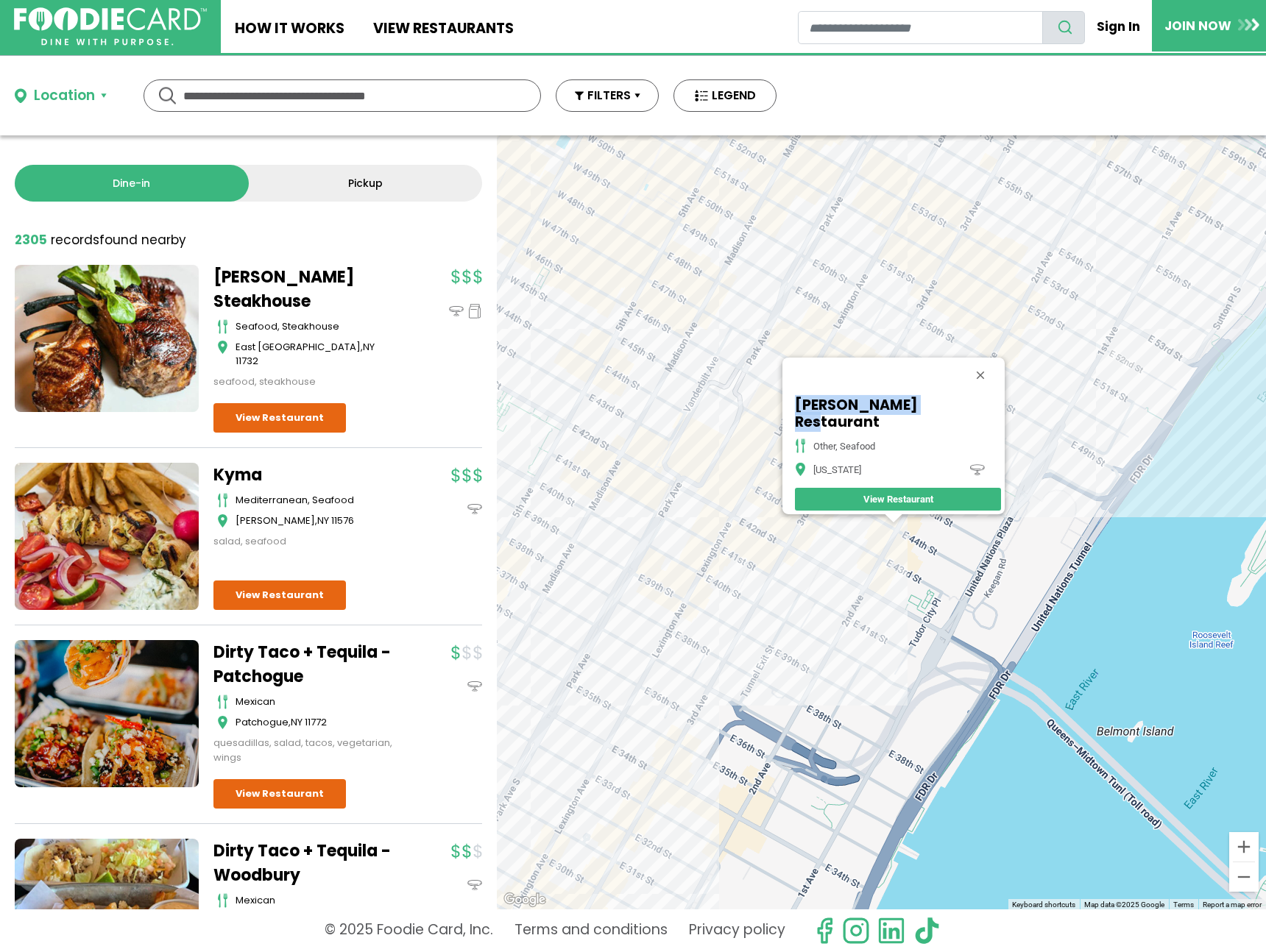
drag, startPoint x: 825, startPoint y: 422, endPoint x: 833, endPoint y: 415, distance: 10.6
click at [827, 413] on div "Alcala Restaurant other, seafood New York View Restaurant" at bounding box center [898, 454] width 214 height 122
click at [1154, 269] on div "Alcala Restaurant other, seafood New York View Restaurant" at bounding box center [881, 522] width 769 height 774
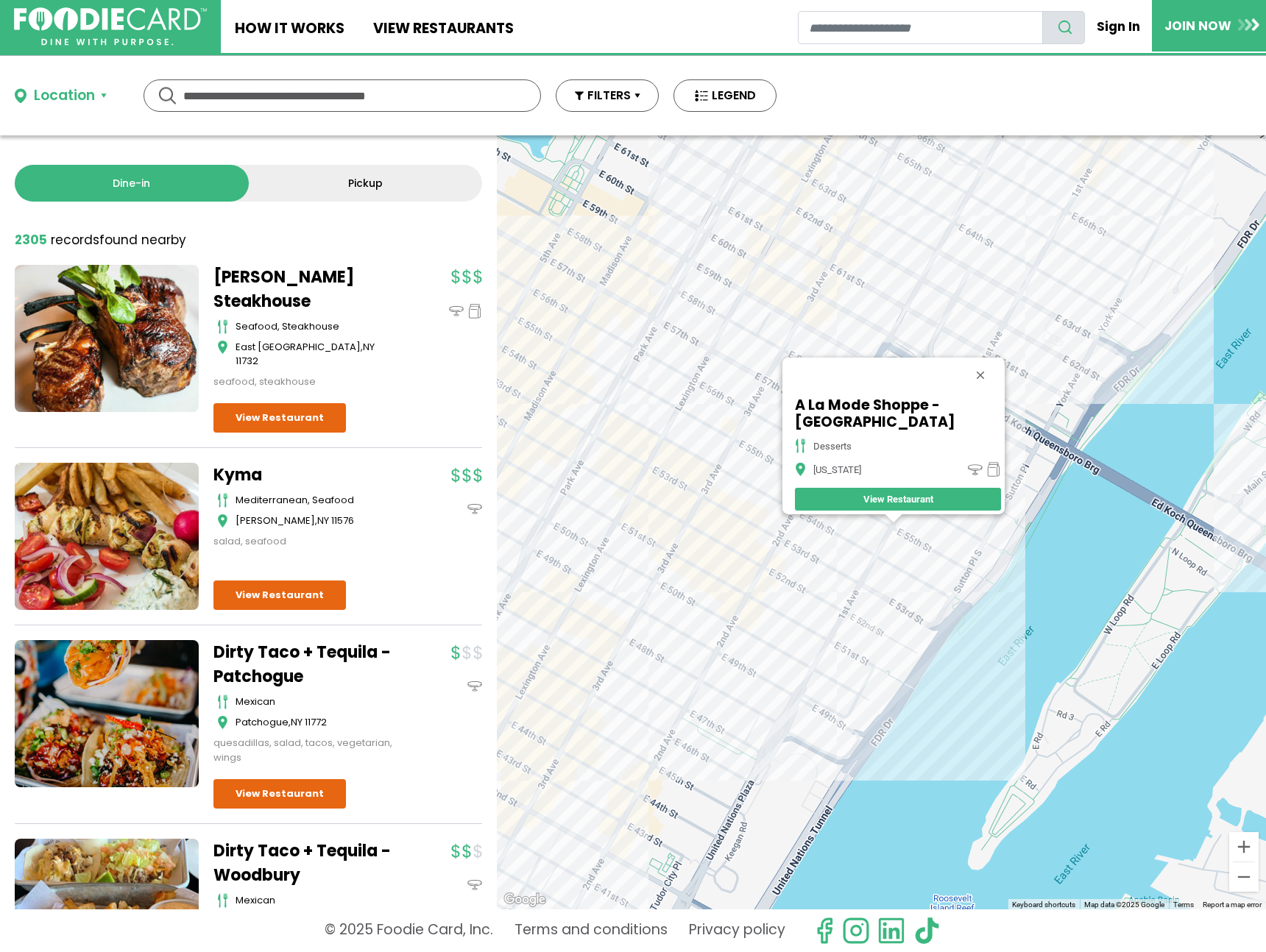
click at [1029, 343] on div "A La Mode Shoppe - NYC desserts New York View Restaurant" at bounding box center [881, 522] width 769 height 774
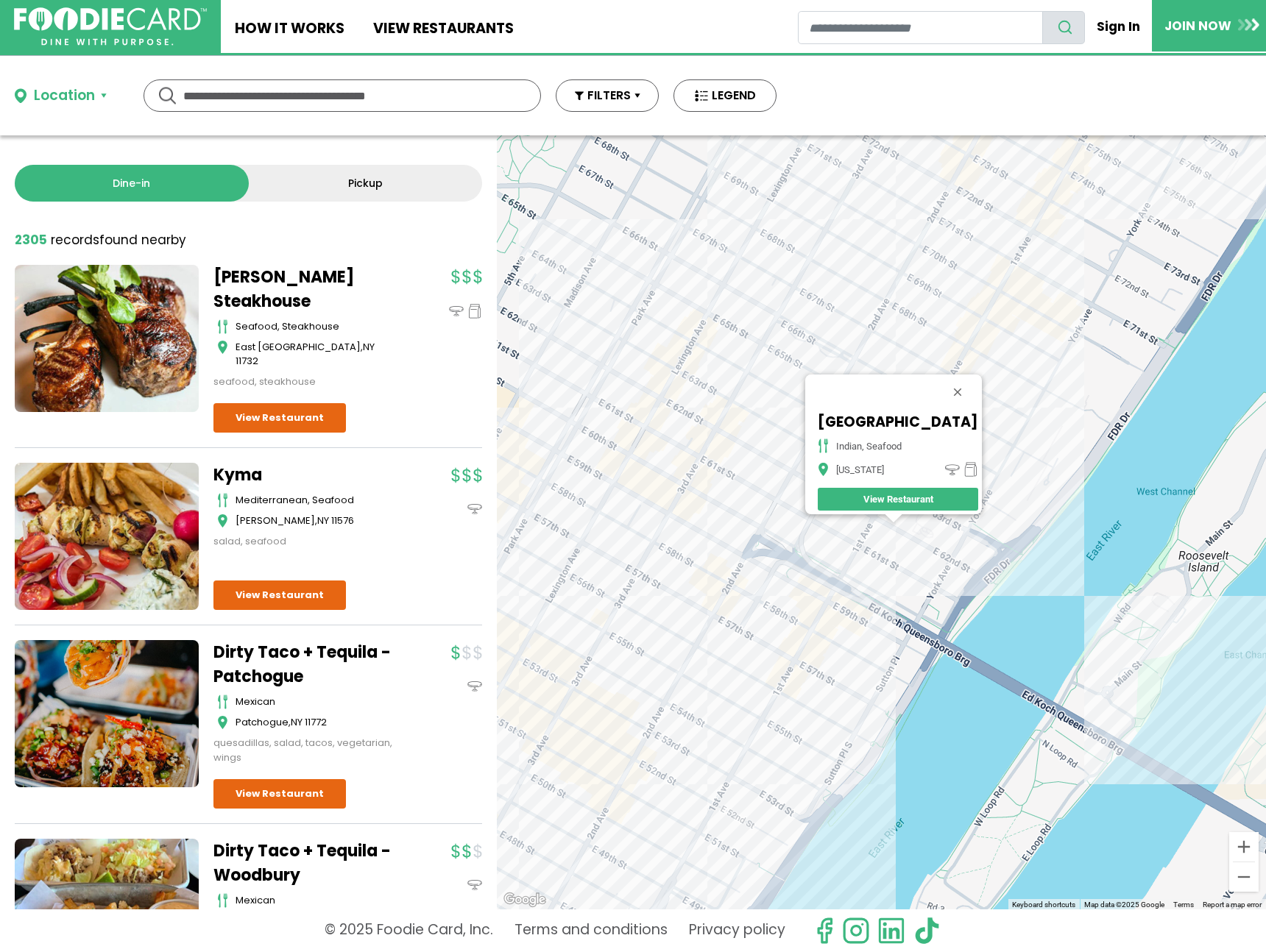
click at [729, 454] on div "India Palace indian, seafood New York View Restaurant" at bounding box center [881, 522] width 769 height 774
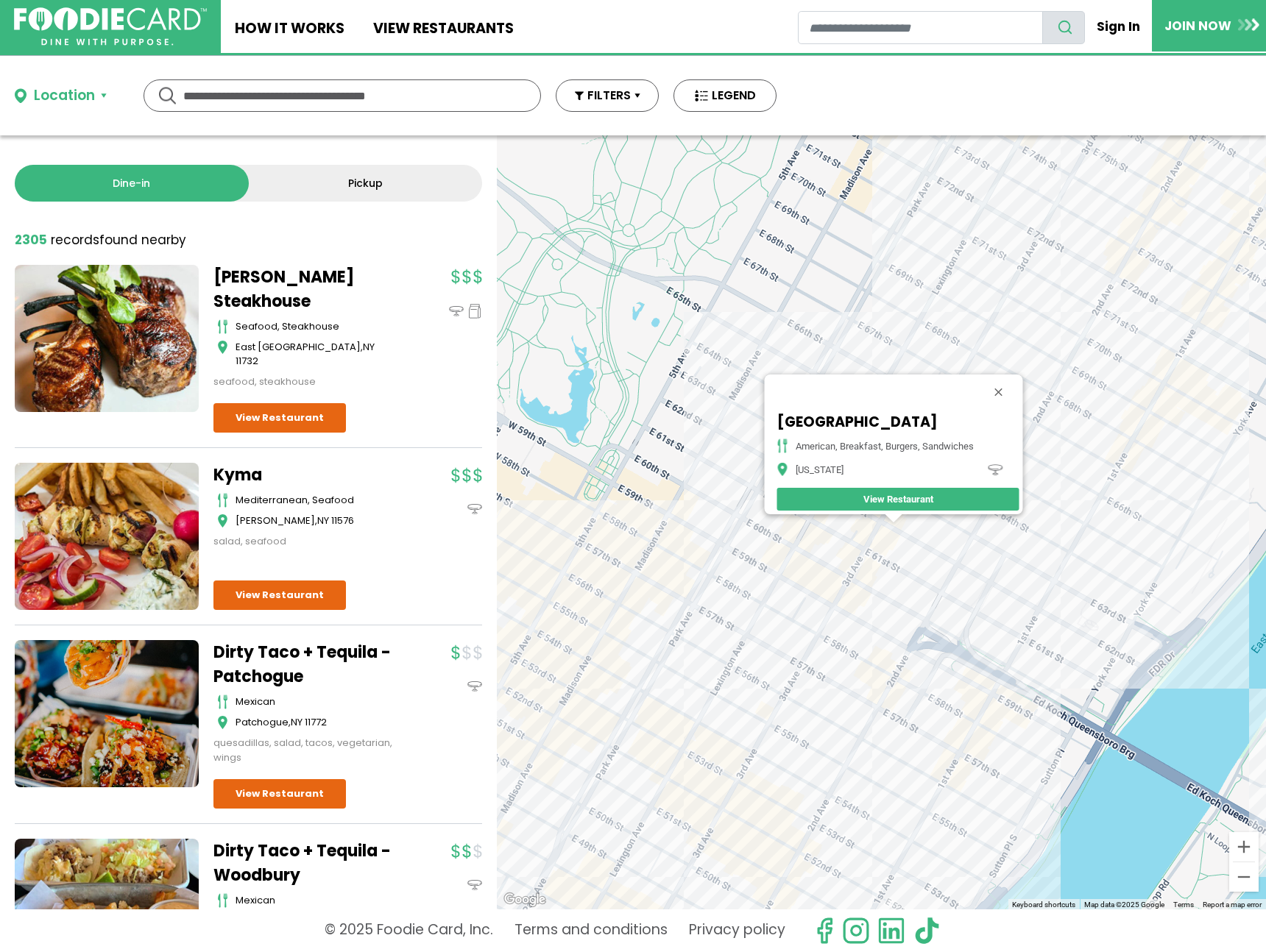
click at [978, 251] on div "Upper East Side Cafe american, breakfast, burgers, sandwiches New York View Res…" at bounding box center [881, 522] width 769 height 774
click at [1150, 248] on div "Upper East Side Cafe american, breakfast, burgers, sandwiches New York View Res…" at bounding box center [881, 522] width 769 height 774
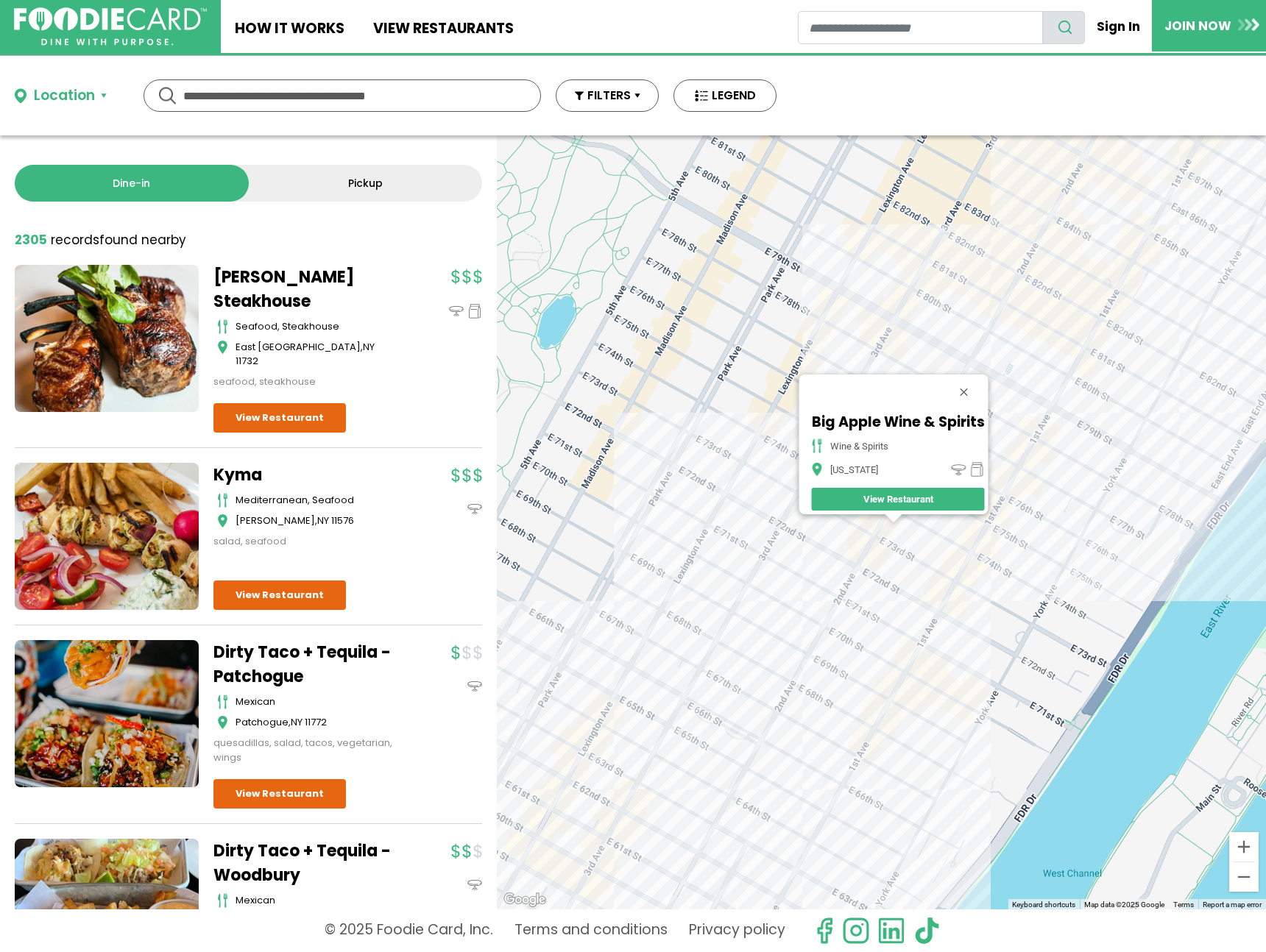
click at [977, 579] on div "Big Apple Wine & Spirits wine & spirits New York View Restaurant" at bounding box center [881, 522] width 769 height 774
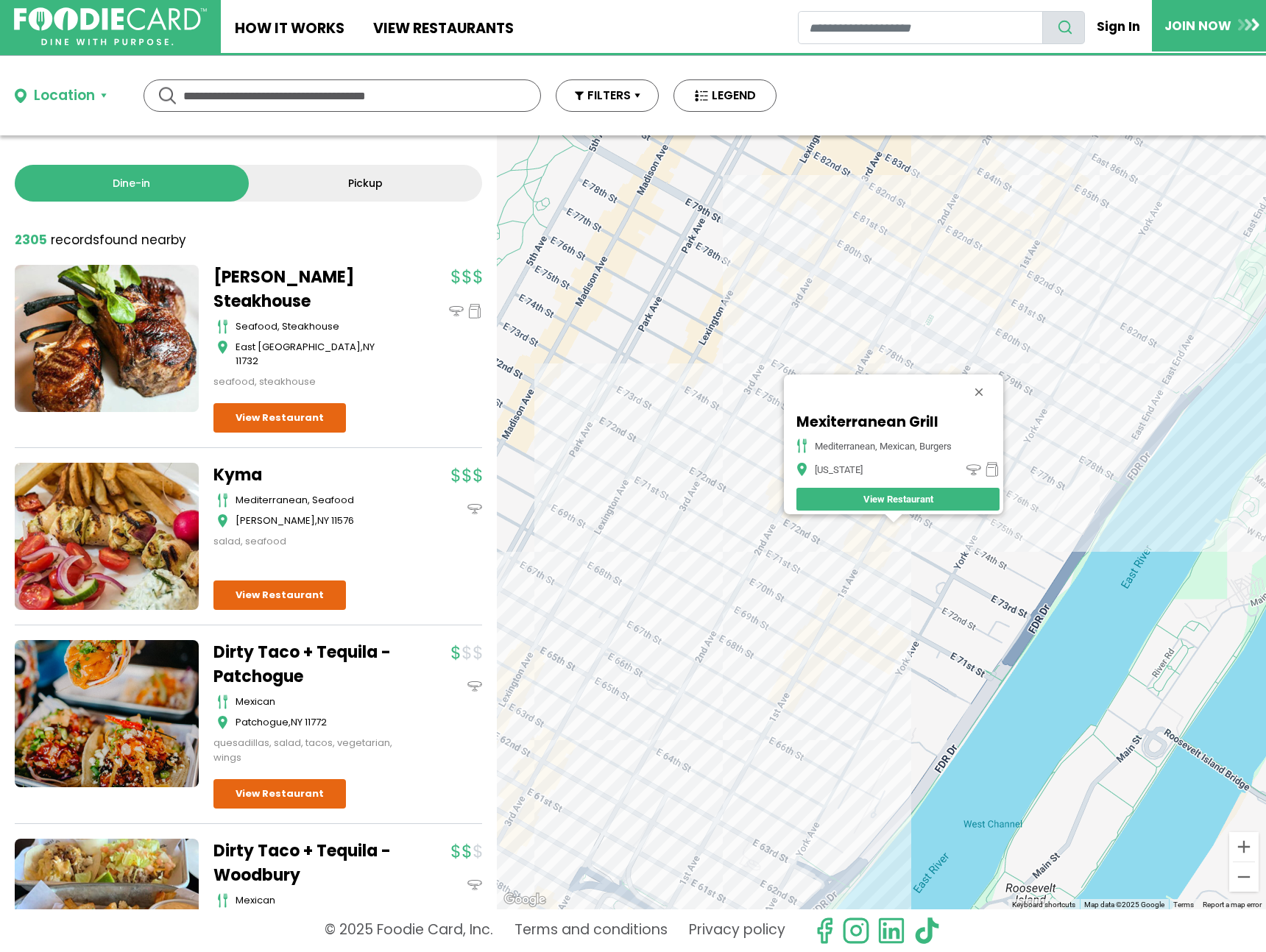
click at [1040, 443] on div "Mexiterranean Grill Mediterranean, Mexican, Burgers New York View Restaurant" at bounding box center [881, 522] width 769 height 774
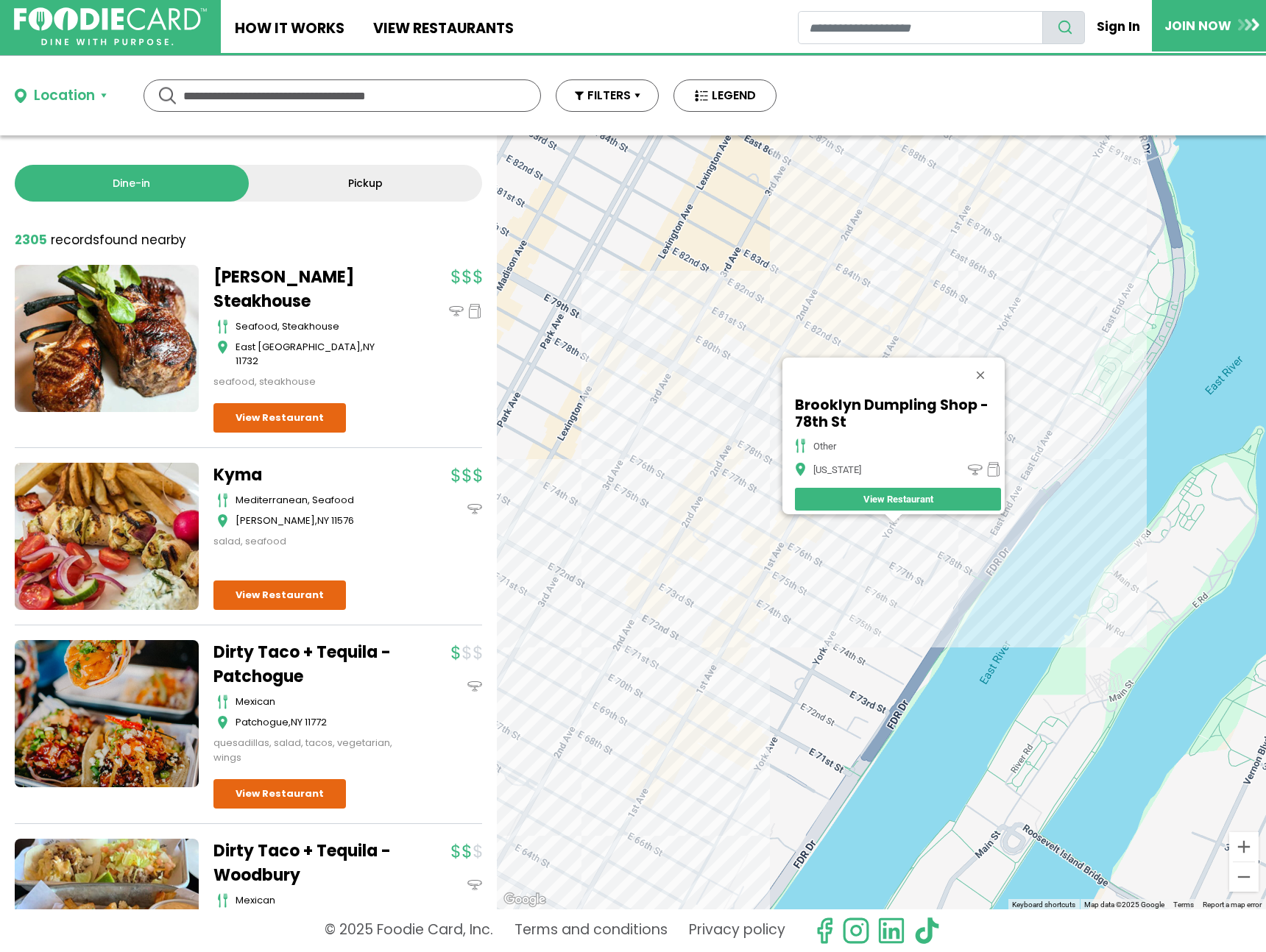
click at [1054, 449] on div "Brooklyn Dumpling Shop - 78th St other New York View Restaurant" at bounding box center [881, 522] width 769 height 774
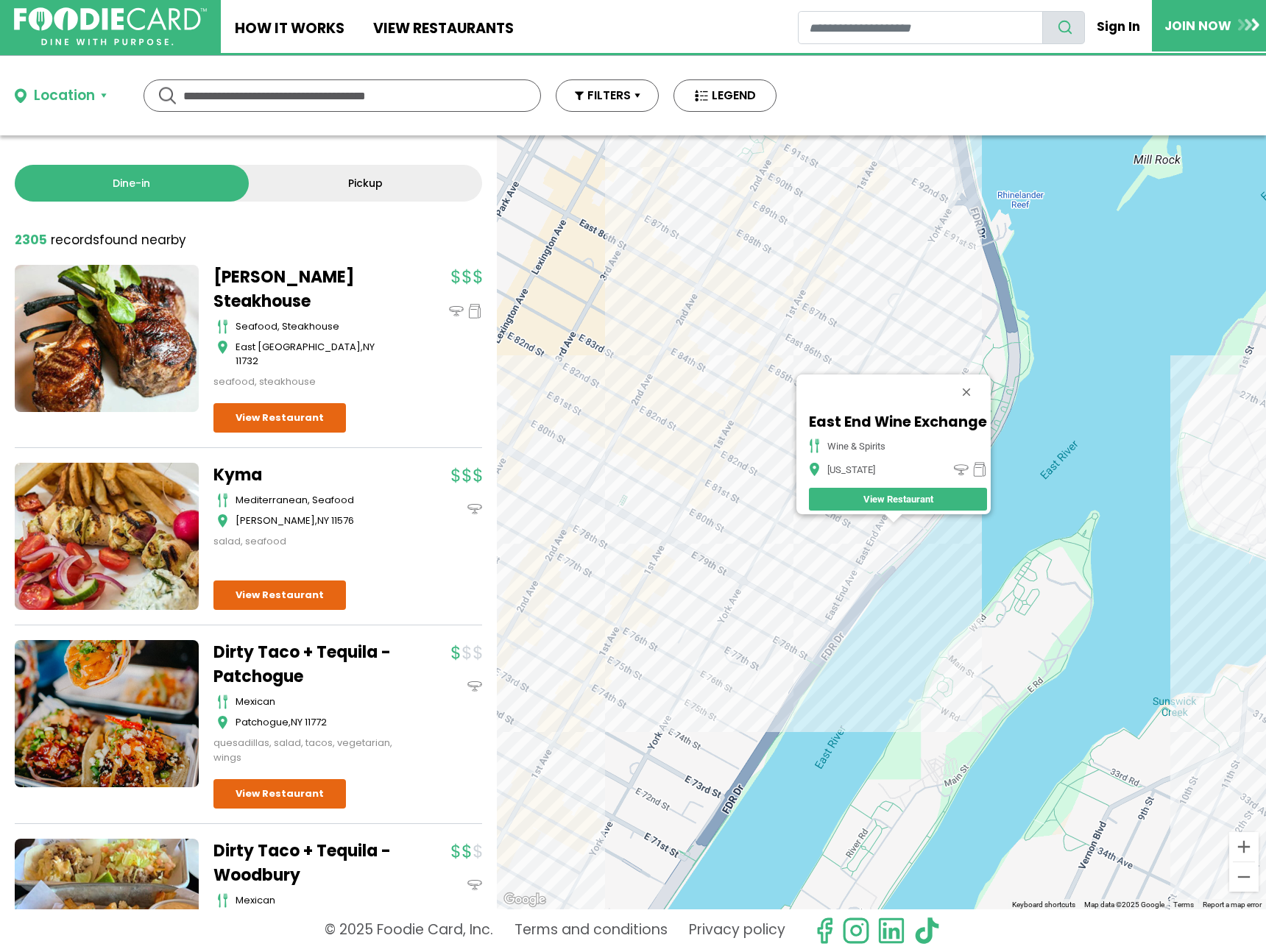
click at [658, 407] on div "East End Wine Exchange wine & spirits New York View Restaurant" at bounding box center [881, 522] width 769 height 774
click at [654, 401] on div "East End Wine Exchange wine & spirits New York View Restaurant" at bounding box center [881, 522] width 769 height 774
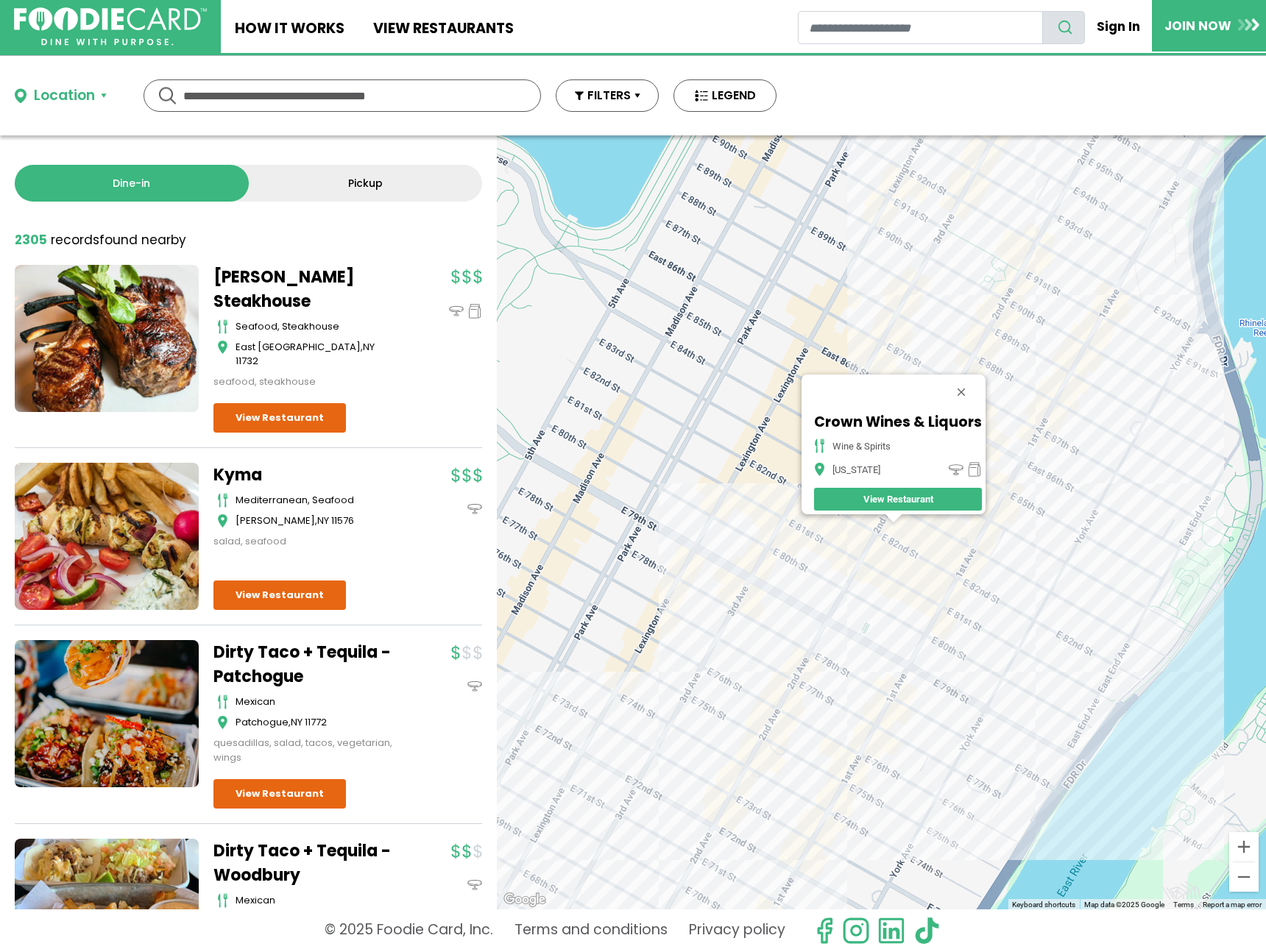
click at [1082, 402] on div "Crown Wines & Liquors wine & spirits New York View Restaurant" at bounding box center [881, 522] width 769 height 774
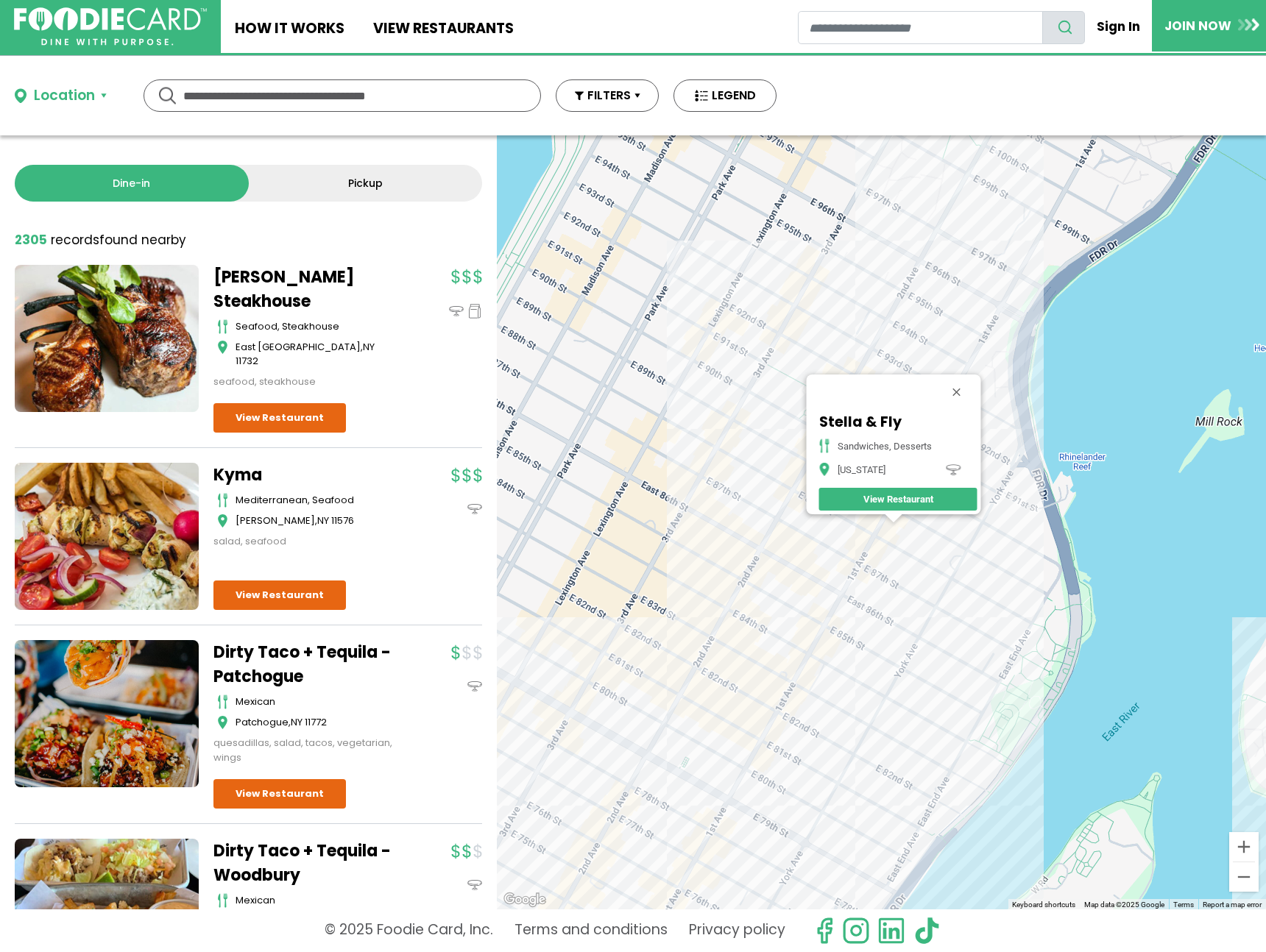
click at [717, 373] on div "Stella & Fly Sandwiches, Desserts New York View Restaurant" at bounding box center [881, 522] width 769 height 774
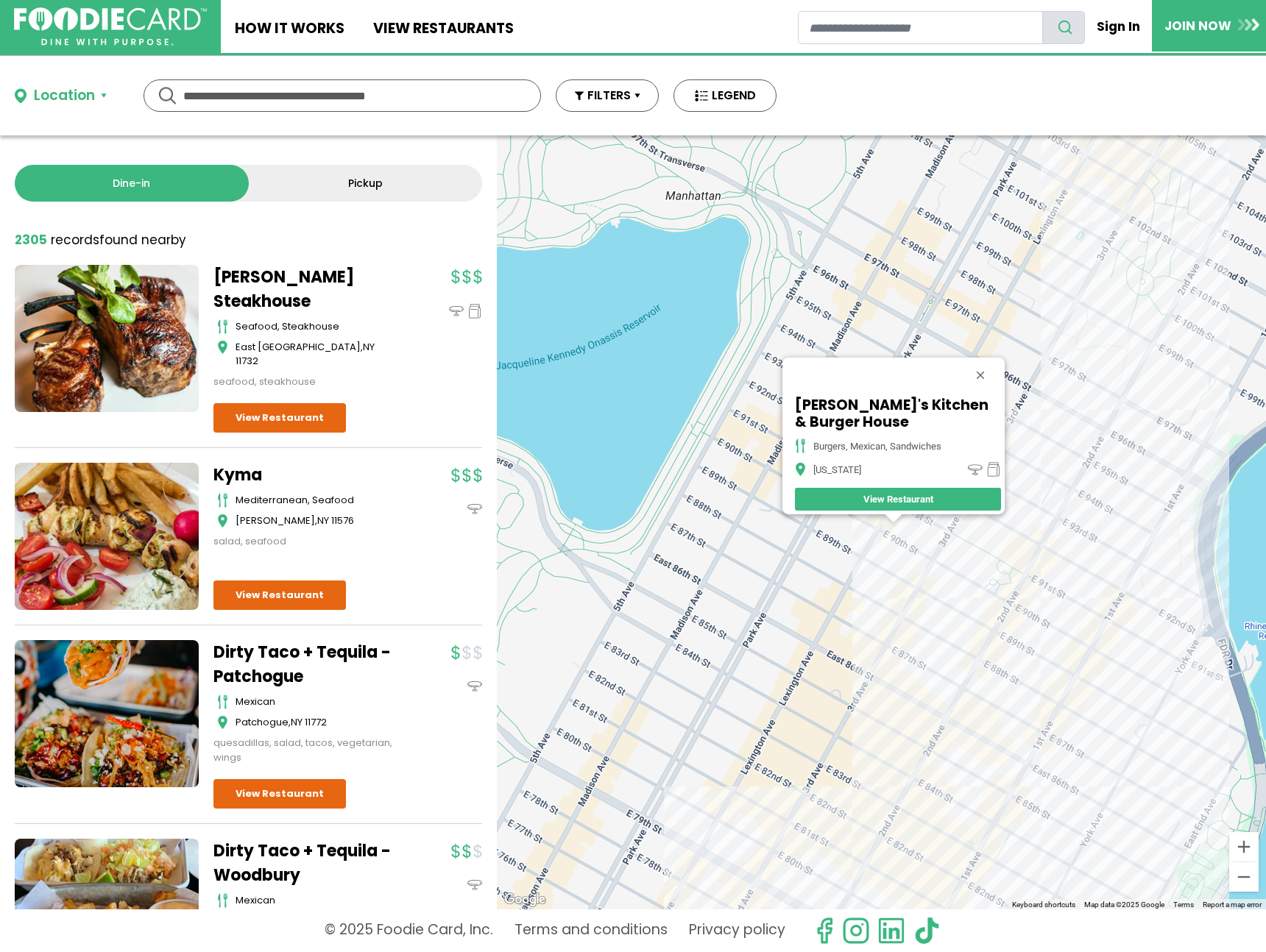
click at [1049, 243] on div "Lolita's Kitchen & Burger House burgers, mexican, sandwiches New York View Rest…" at bounding box center [881, 522] width 769 height 774
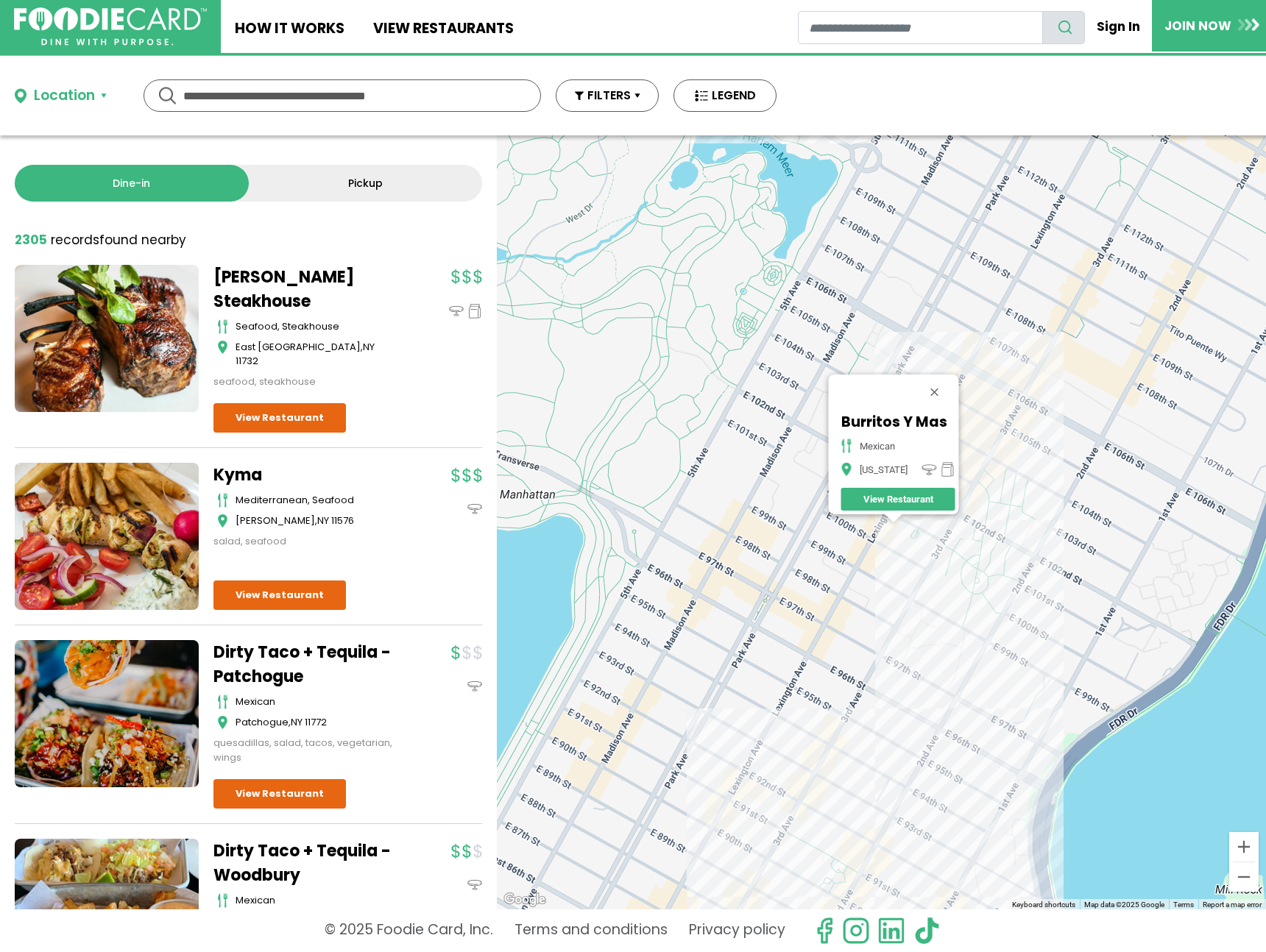
click at [1015, 415] on div "Burritos Y Mas mexican New York View Restaurant" at bounding box center [881, 522] width 769 height 774
click at [1019, 403] on div "Burritos Y Mas mexican New York View Restaurant" at bounding box center [881, 522] width 769 height 774
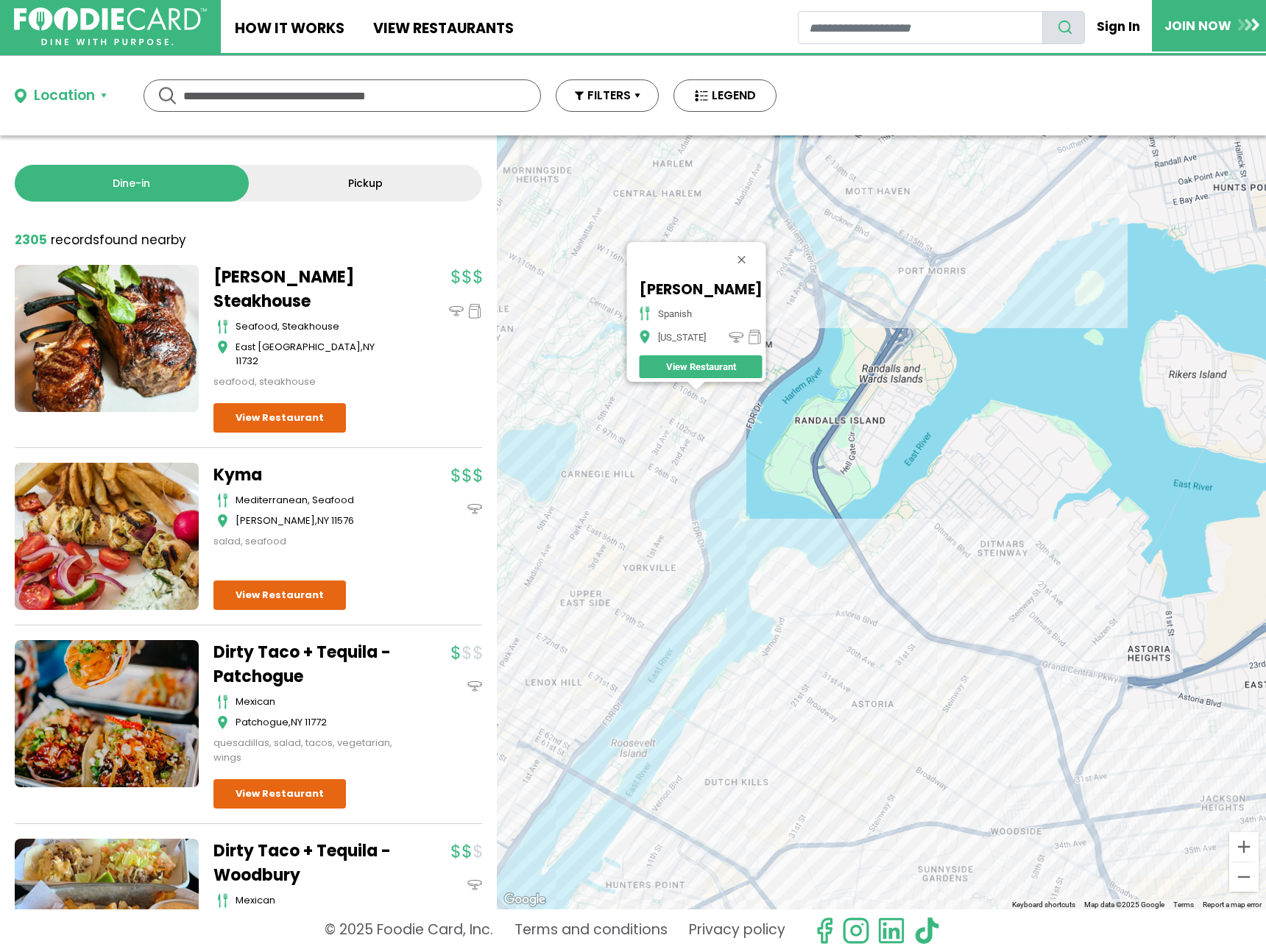
drag, startPoint x: 1126, startPoint y: 476, endPoint x: 863, endPoint y: 416, distance: 269.8
click at [768, 381] on div "La Fonda spanish New York View Restaurant" at bounding box center [881, 522] width 769 height 774
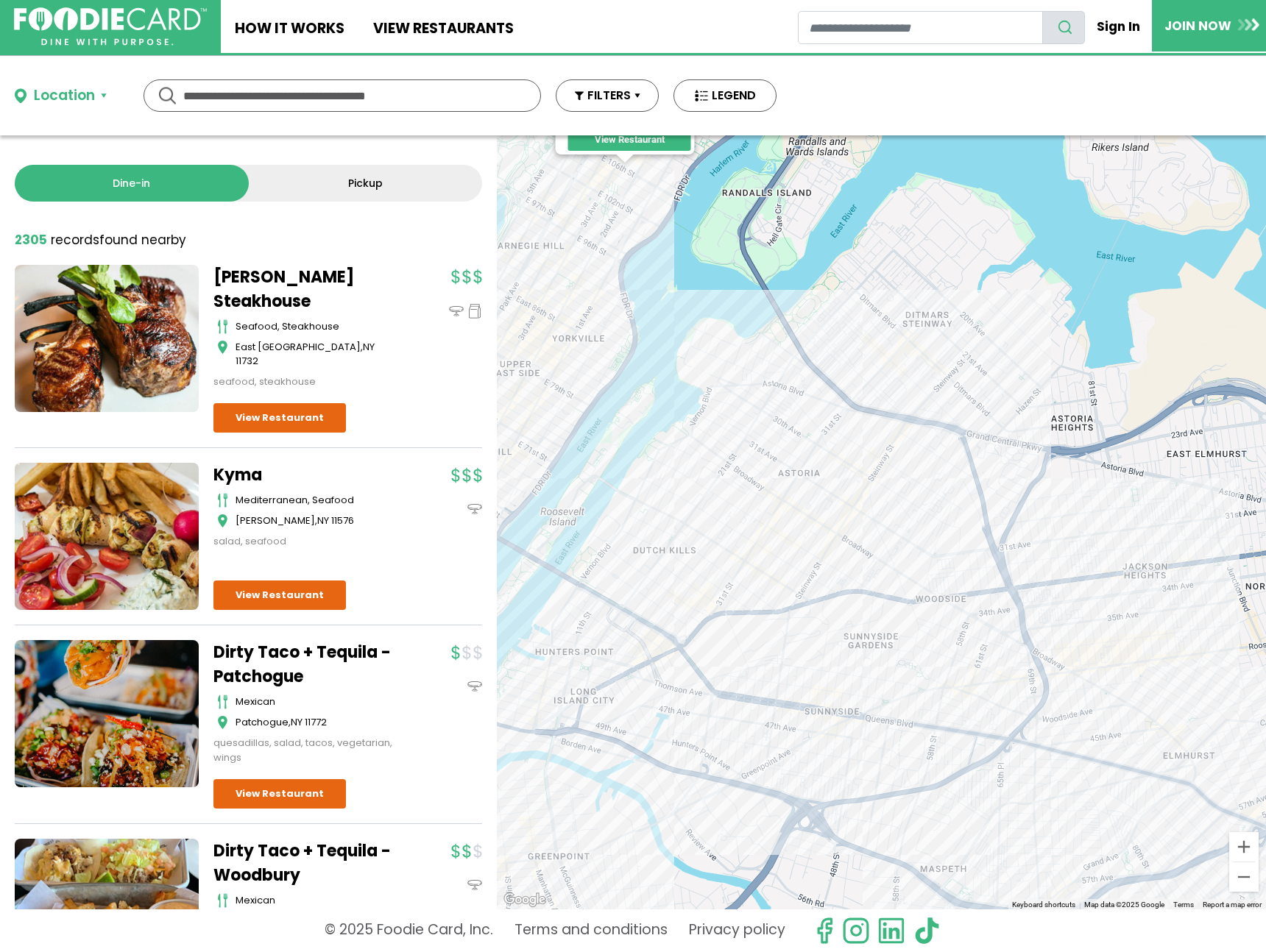
drag, startPoint x: 1012, startPoint y: 506, endPoint x: 1054, endPoint y: 268, distance: 241.7
click at [1051, 248] on div "La Fonda spanish New York View Restaurant" at bounding box center [881, 522] width 769 height 774
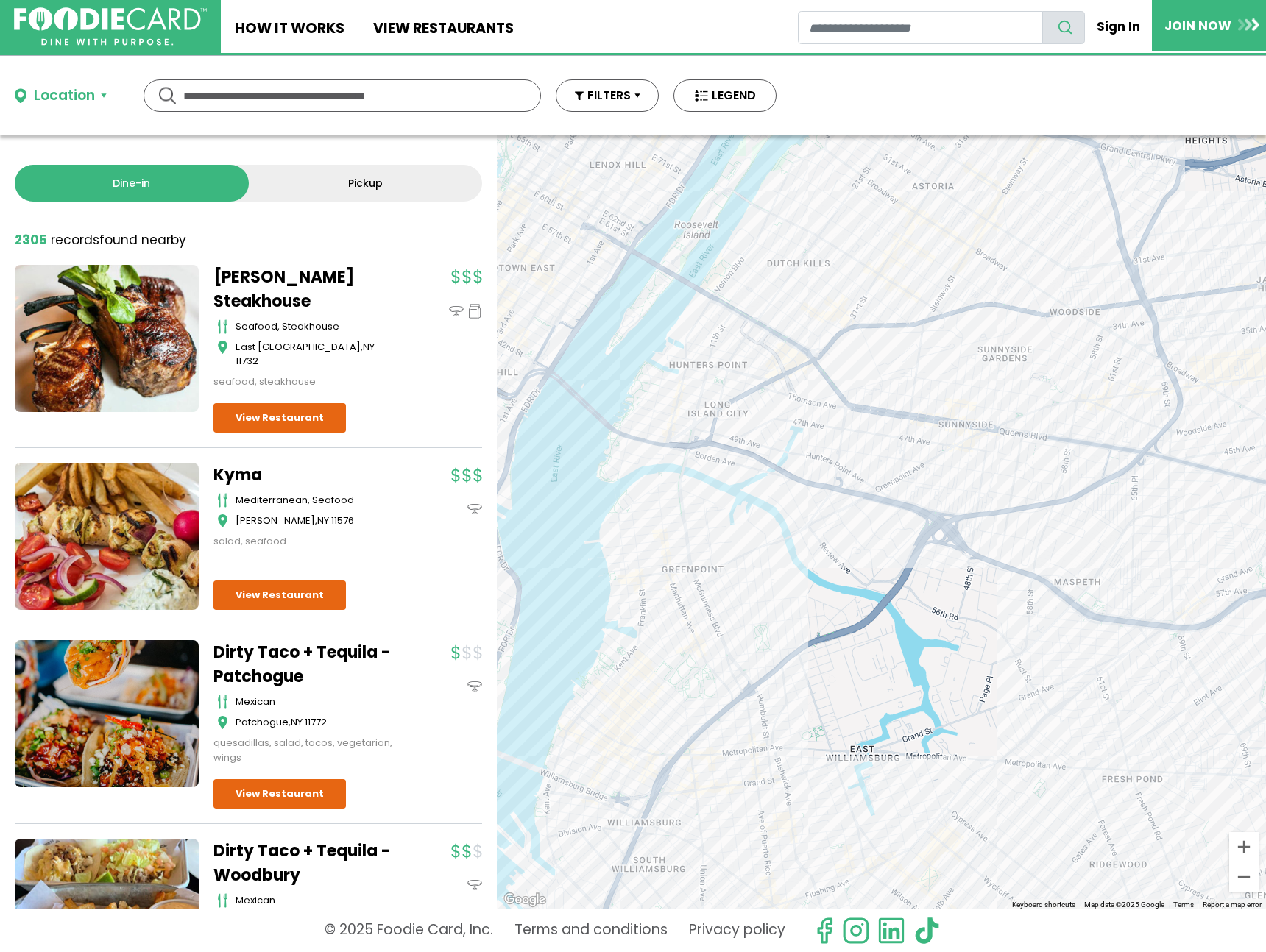
drag, startPoint x: 939, startPoint y: 620, endPoint x: 933, endPoint y: 477, distance: 143.1
click at [933, 477] on div "La Fonda spanish New York View Restaurant" at bounding box center [881, 522] width 769 height 774
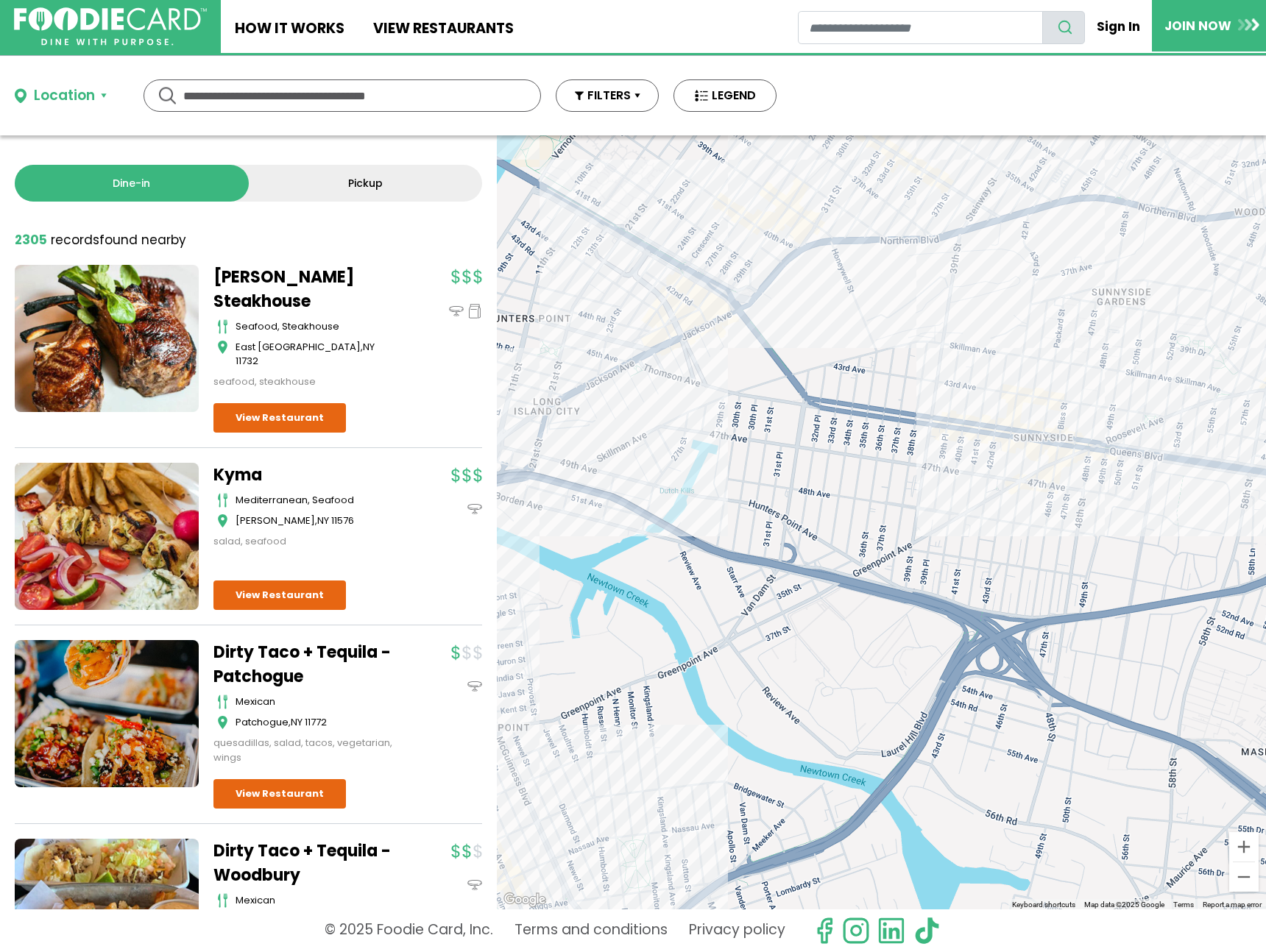
click at [733, 323] on div "La Fonda spanish New York View Restaurant" at bounding box center [881, 522] width 769 height 774
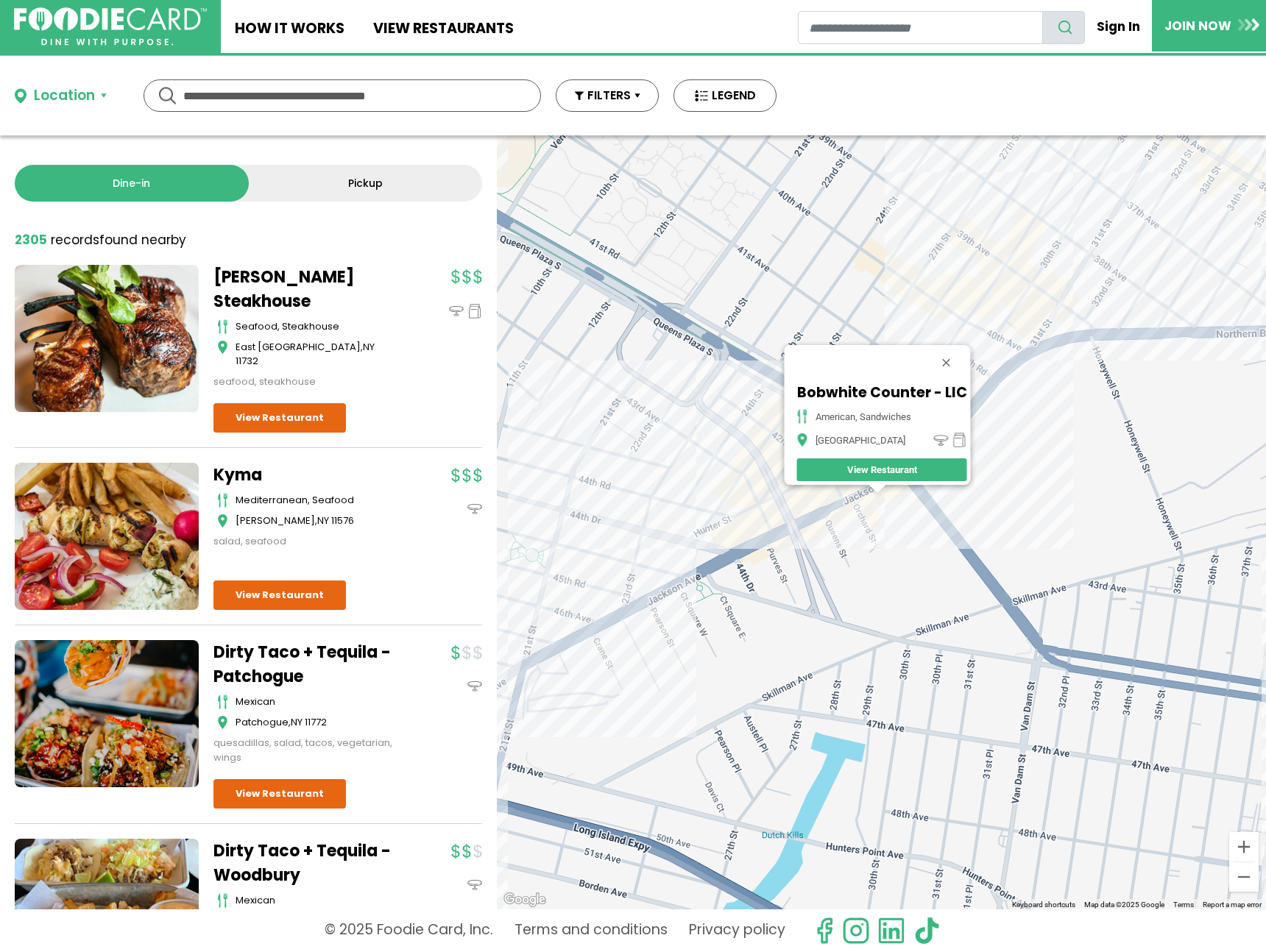
click at [644, 546] on div "Bobwhite Counter - LIC american, sandwiches Long Island City View Restaurant" at bounding box center [881, 522] width 769 height 774
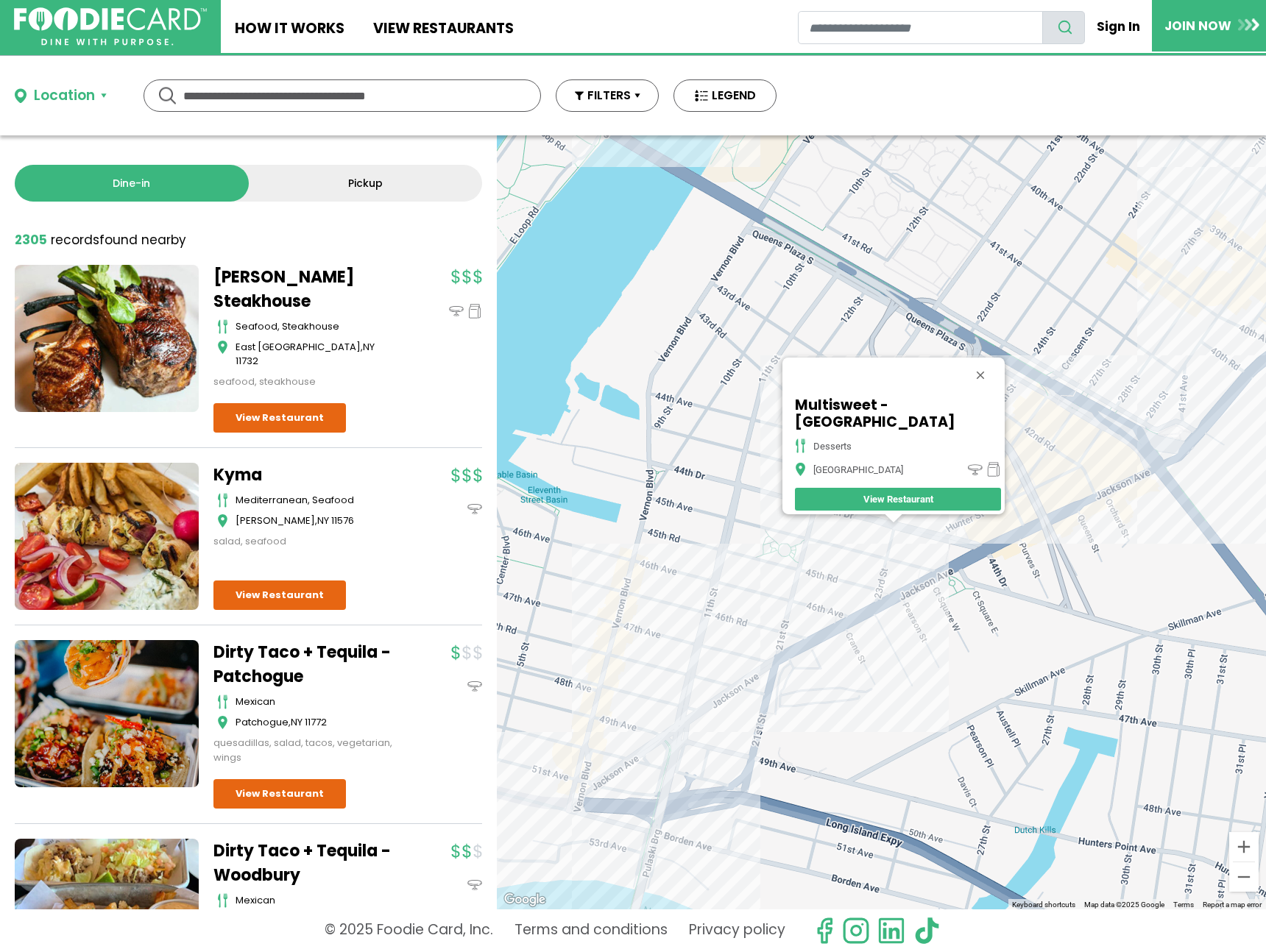
click at [1038, 443] on div "Multisweet - Long Island City desserts Long Island City View Restaurant" at bounding box center [881, 522] width 769 height 774
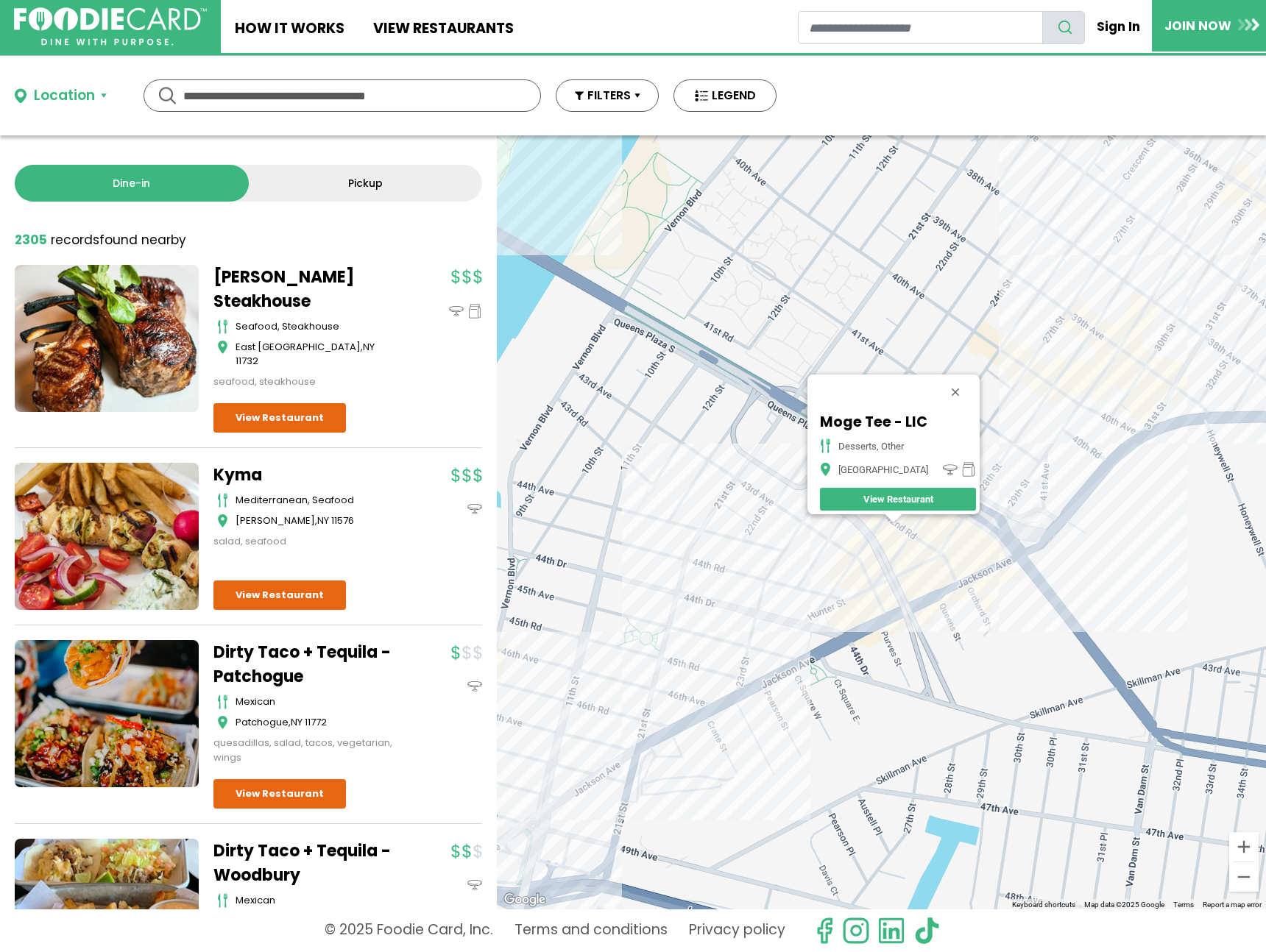
click at [1046, 482] on div "Moge Tee - LIC desserts, other Long Island City View Restaurant" at bounding box center [881, 522] width 769 height 774
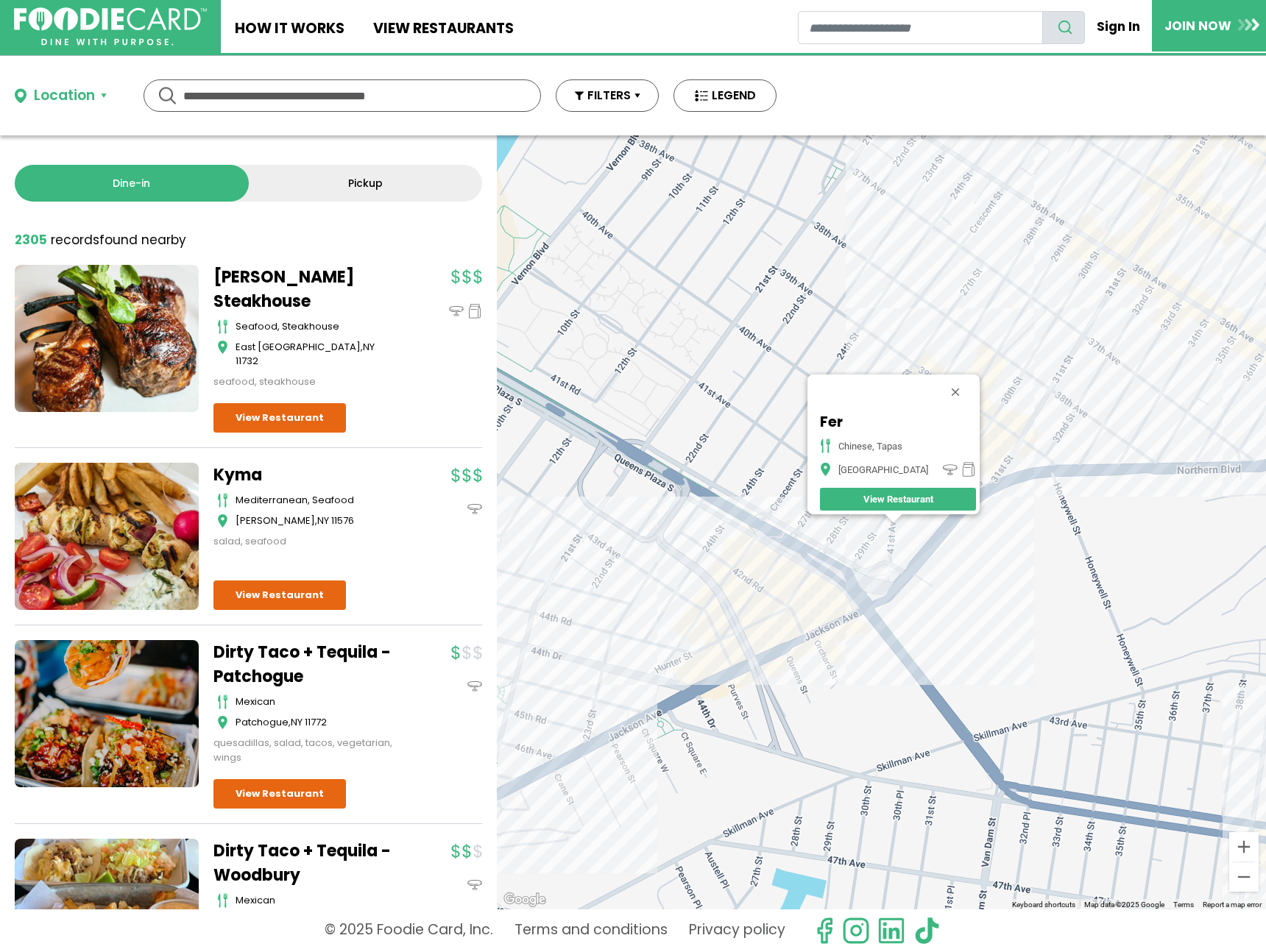
click at [902, 559] on div "Fer chinese, tapas Long Island City View Restaurant" at bounding box center [881, 522] width 769 height 774
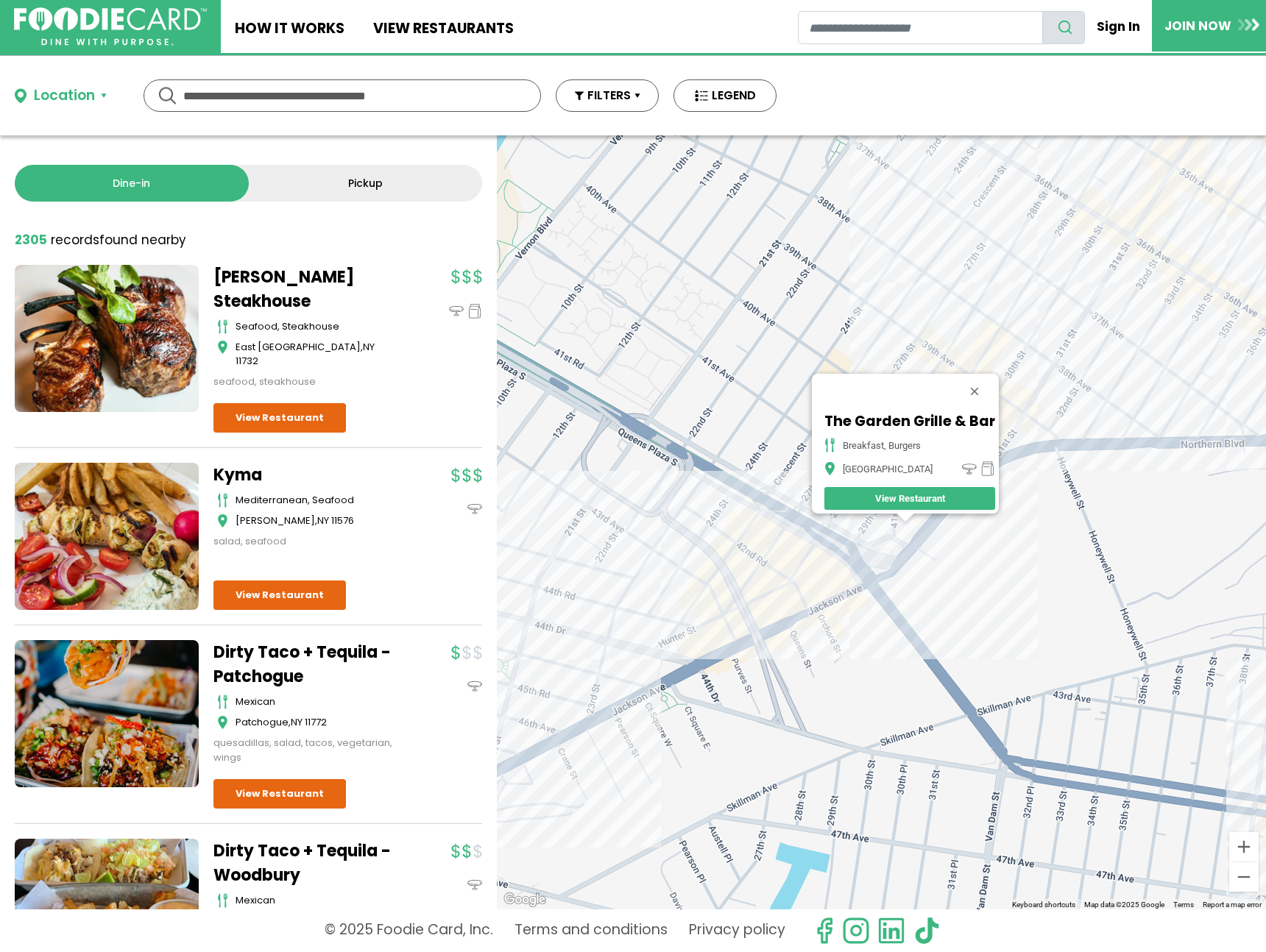
drag, startPoint x: 623, startPoint y: 634, endPoint x: 1241, endPoint y: 546, distance: 624.2
click at [1241, 546] on div "The Garden Grille & Bar breakfast, burgers Long Island City View Restaurant" at bounding box center [881, 522] width 769 height 774
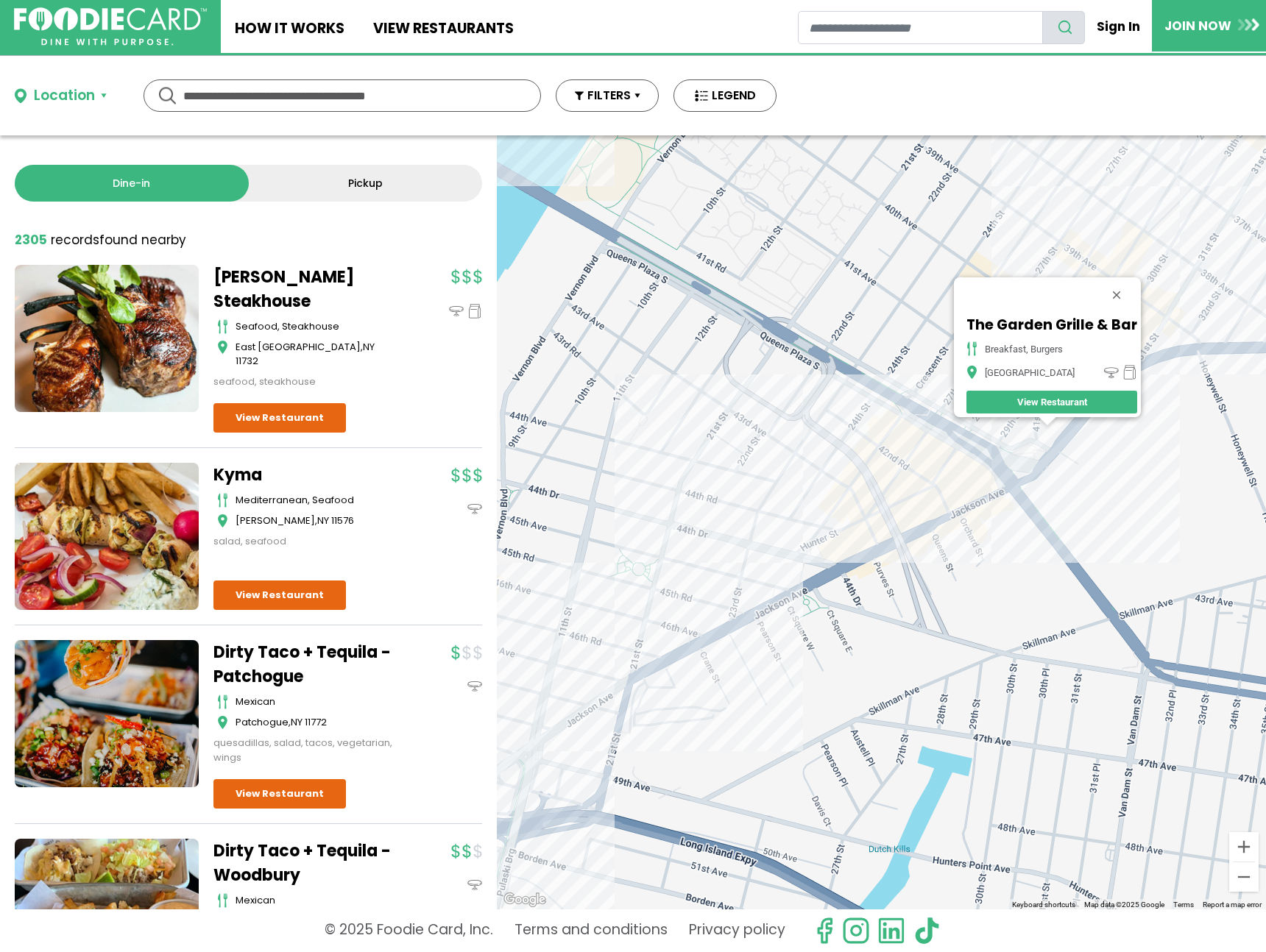
drag, startPoint x: 781, startPoint y: 552, endPoint x: 522, endPoint y: 587, distance: 261.4
click at [522, 587] on div "The Garden Grille & Bar breakfast, burgers Long Island City View Restaurant" at bounding box center [881, 522] width 769 height 774
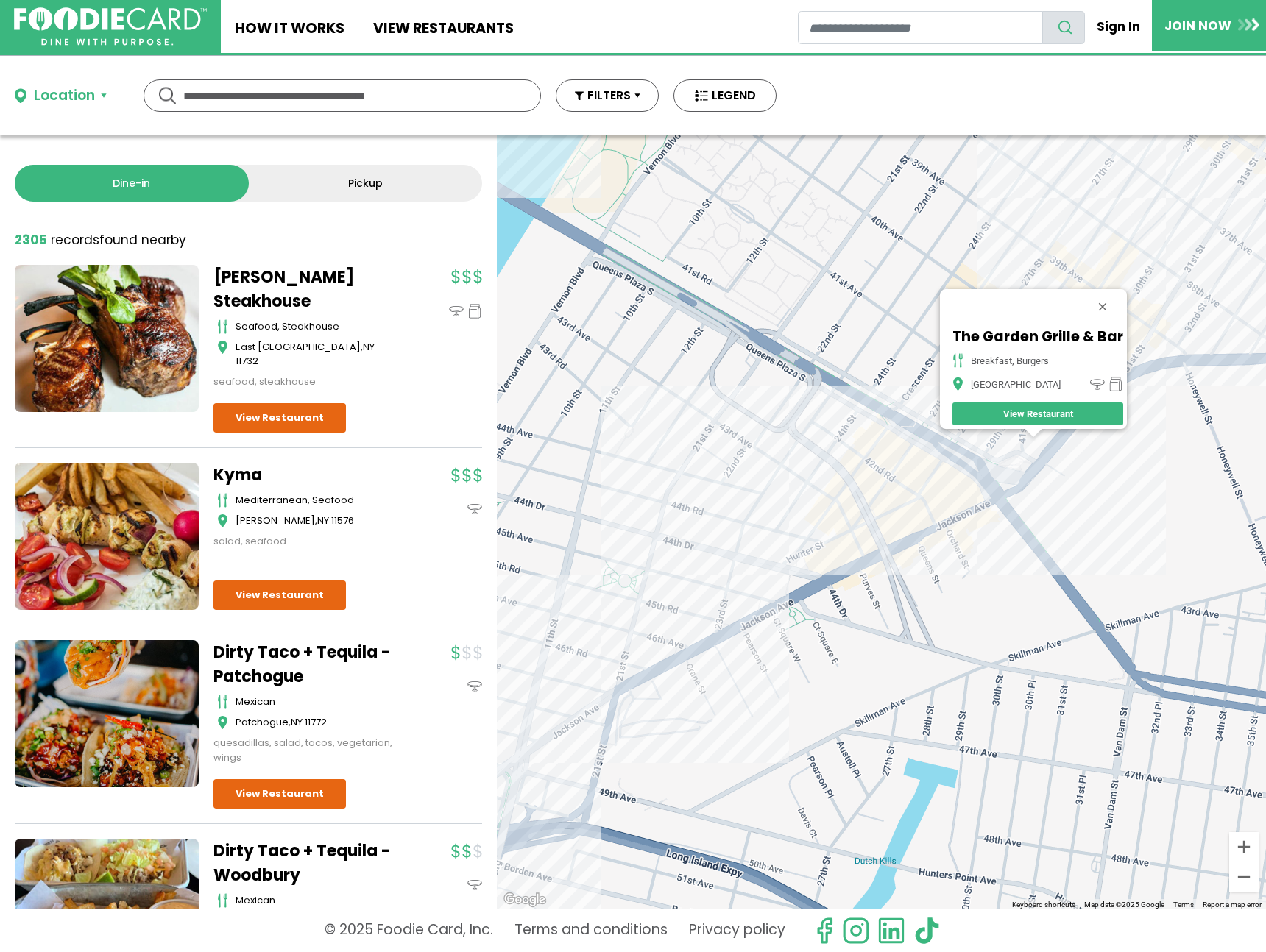
click at [1174, 335] on div "The Garden Grille & Bar breakfast, burgers Long Island City View Restaurant" at bounding box center [881, 522] width 769 height 774
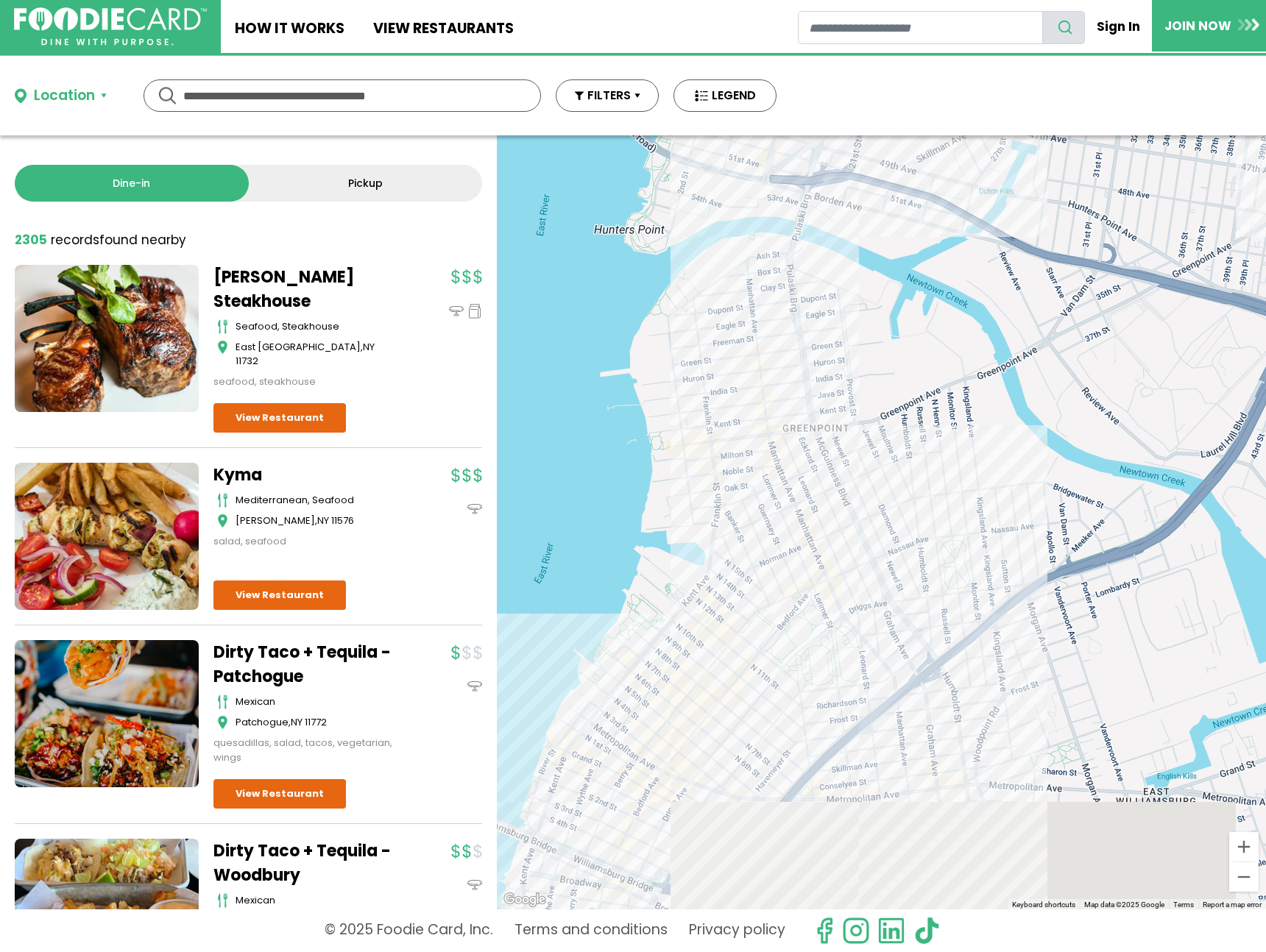
drag, startPoint x: 817, startPoint y: 697, endPoint x: 1069, endPoint y: 90, distance: 657.2
click at [1069, 90] on div "Location Use my current location Search by Region New York 1998 restaurants New…" at bounding box center [633, 503] width 1266 height 896
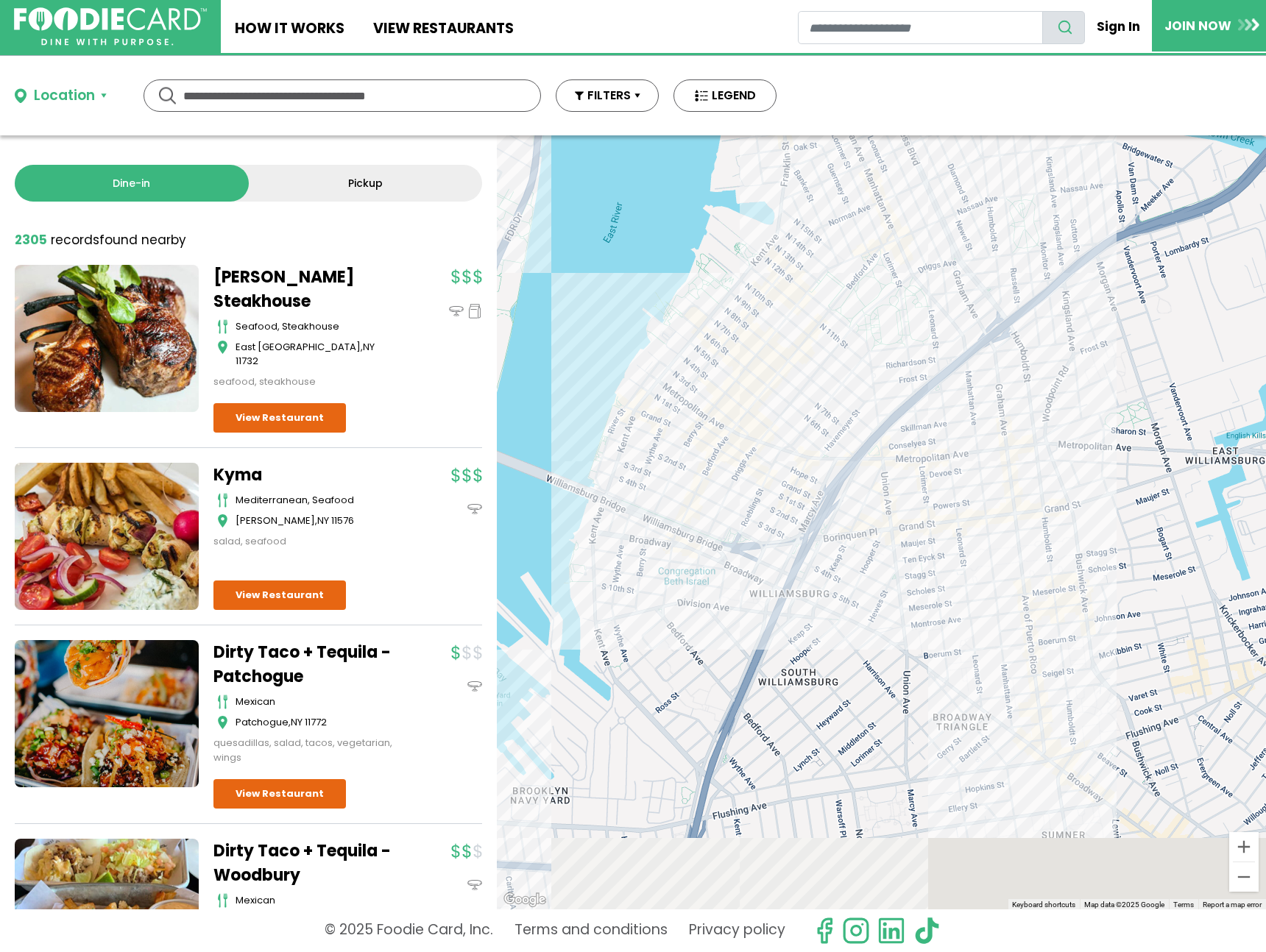
drag, startPoint x: 691, startPoint y: 762, endPoint x: 759, endPoint y: 429, distance: 339.9
click at [759, 429] on div "Doha Bar & Lounge other Long Island City View Restaurant" at bounding box center [881, 522] width 769 height 774
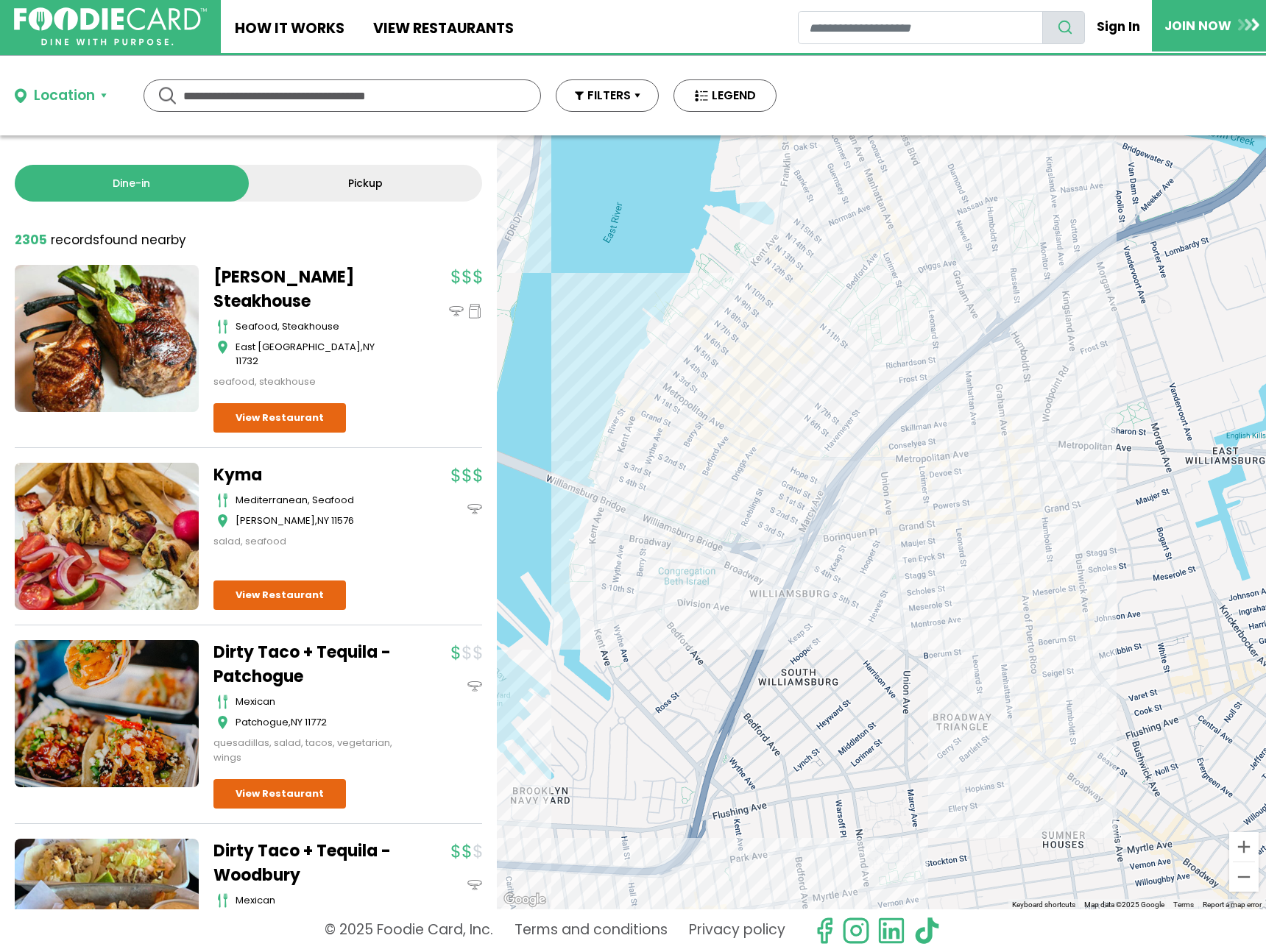
click at [636, 482] on div "Doha Bar & Lounge other Long Island City View Restaurant" at bounding box center [881, 522] width 769 height 774
click at [663, 492] on div "Doha Bar & Lounge other Long Island City View Restaurant" at bounding box center [881, 522] width 769 height 774
click at [643, 492] on div "Doha Bar & Lounge other Long Island City View Restaurant" at bounding box center [881, 522] width 769 height 774
click at [646, 492] on div "Doha Bar & Lounge other Long Island City View Restaurant" at bounding box center [881, 522] width 769 height 774
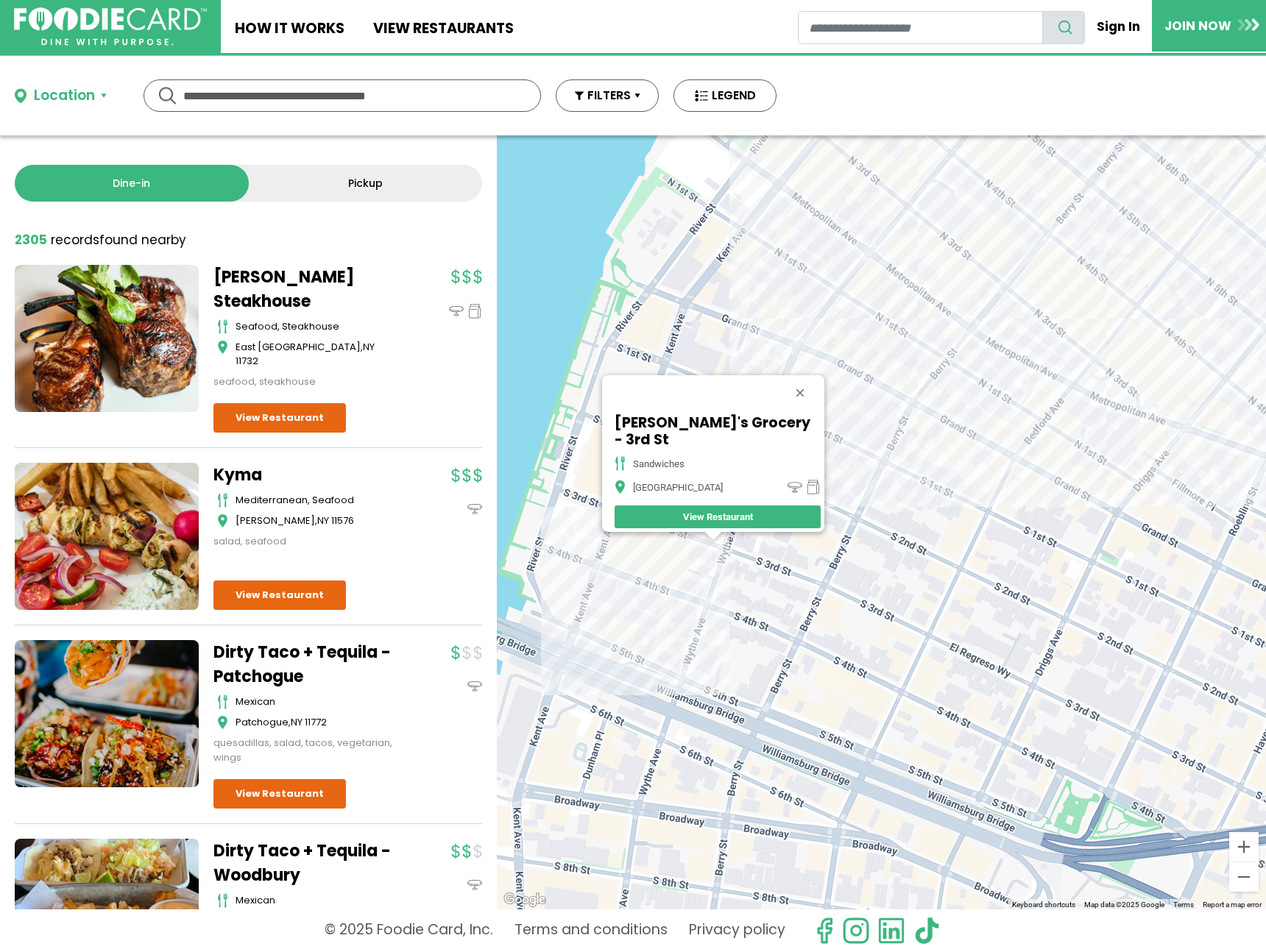
click at [1065, 500] on div "Regina's Grocery - 3rd St sandwiches Brooklyn View Restaurant" at bounding box center [881, 522] width 769 height 774
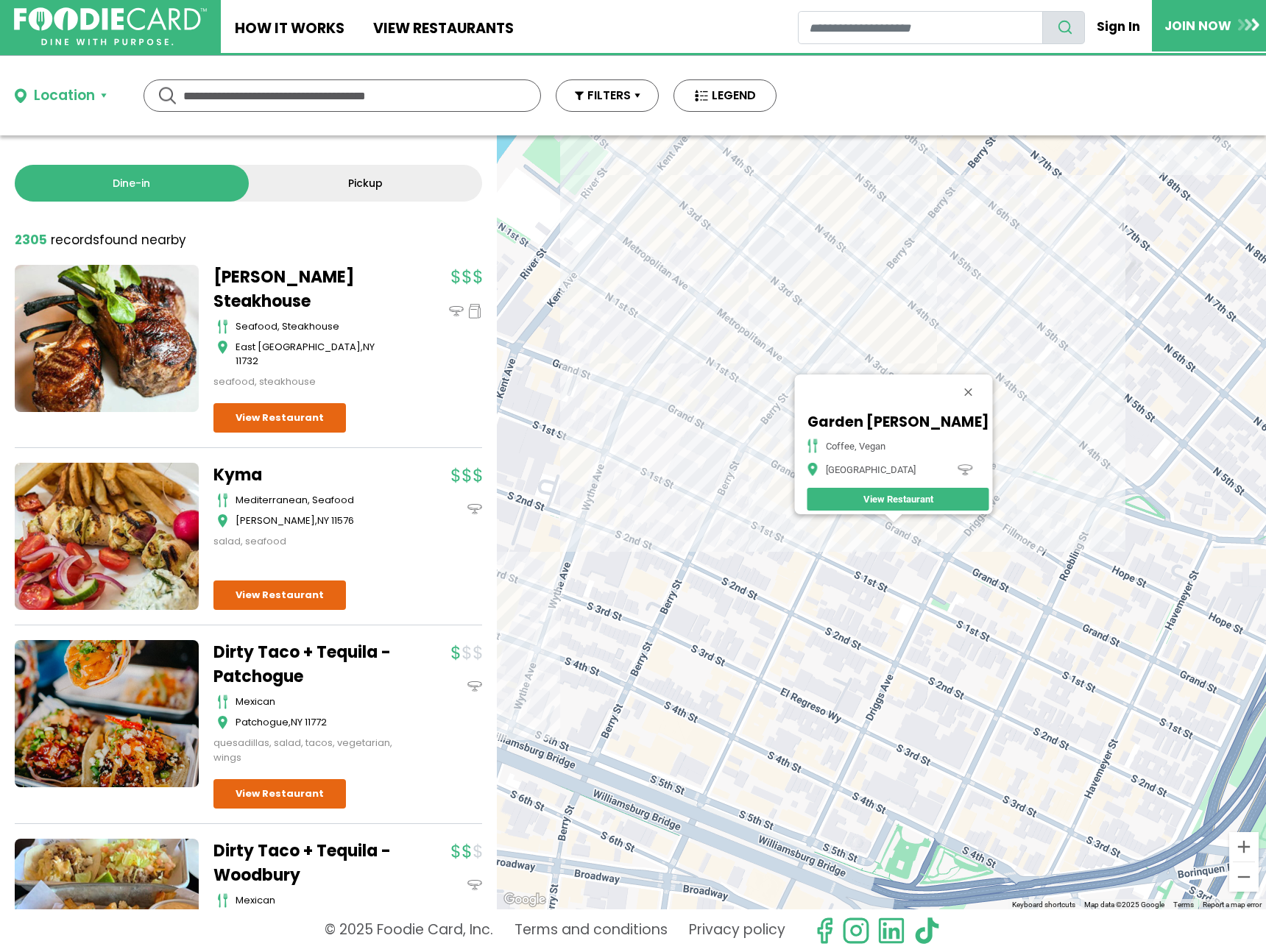
click at [752, 466] on div "Garden Carver coffee, vegan Brooklyn View Restaurant" at bounding box center [881, 522] width 769 height 774
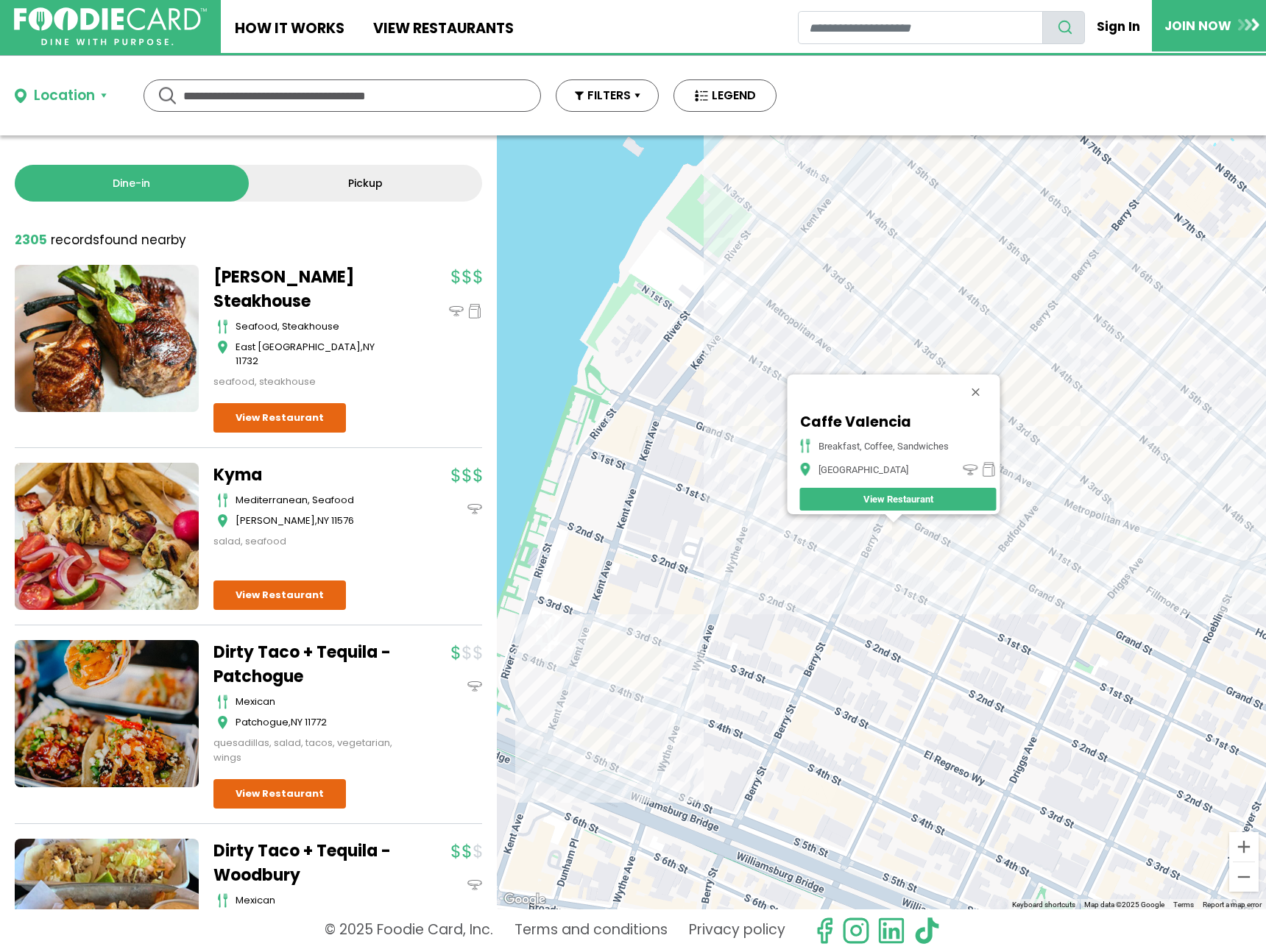
click at [1121, 453] on div "Caffe Valencia breakfast, coffee, sandwiches Brooklyn View Restaurant" at bounding box center [881, 522] width 769 height 774
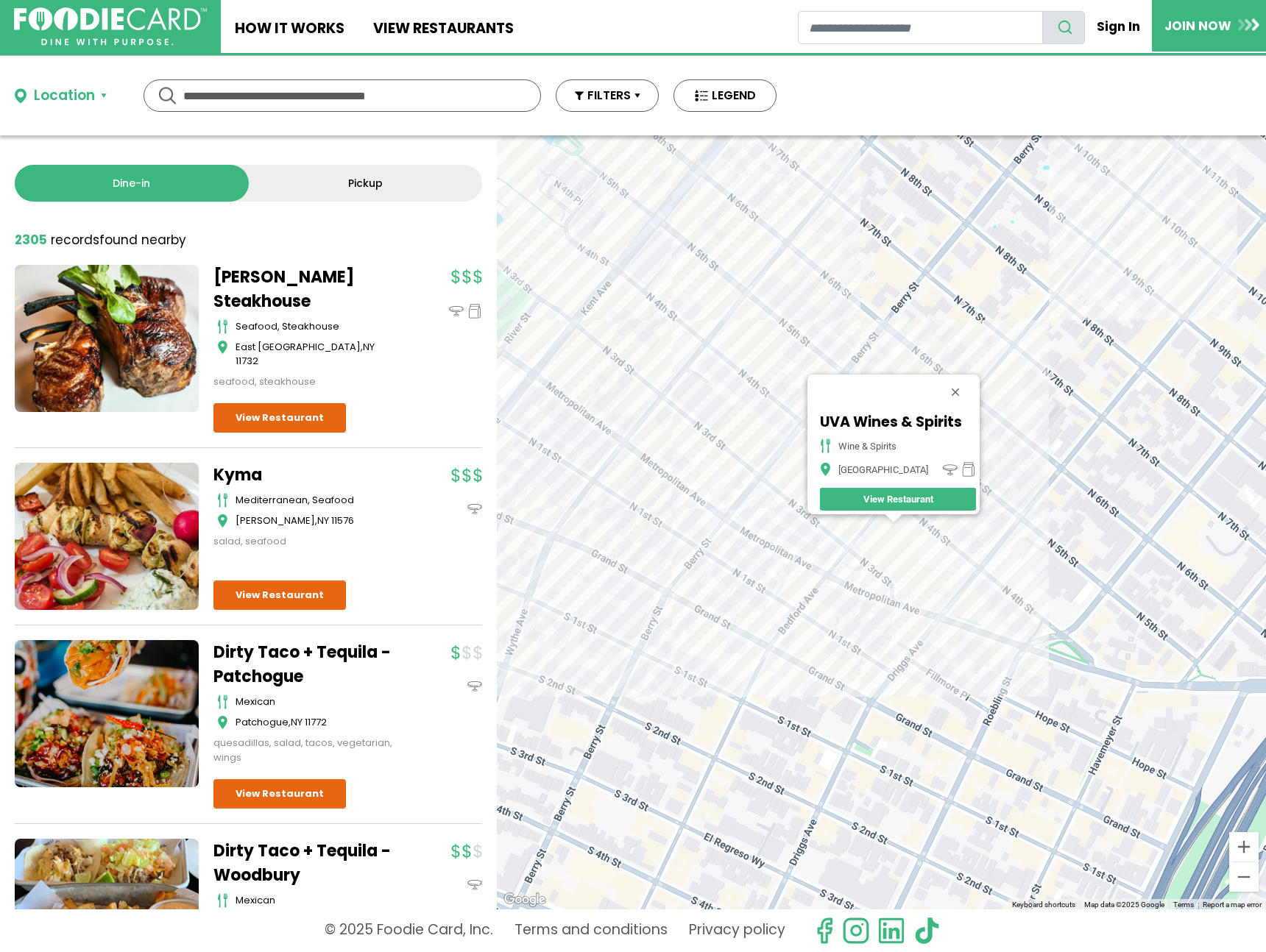
click at [670, 326] on div "UVA Wines & Spirits wine & spirits Brooklyn View Restaurant" at bounding box center [881, 522] width 769 height 774
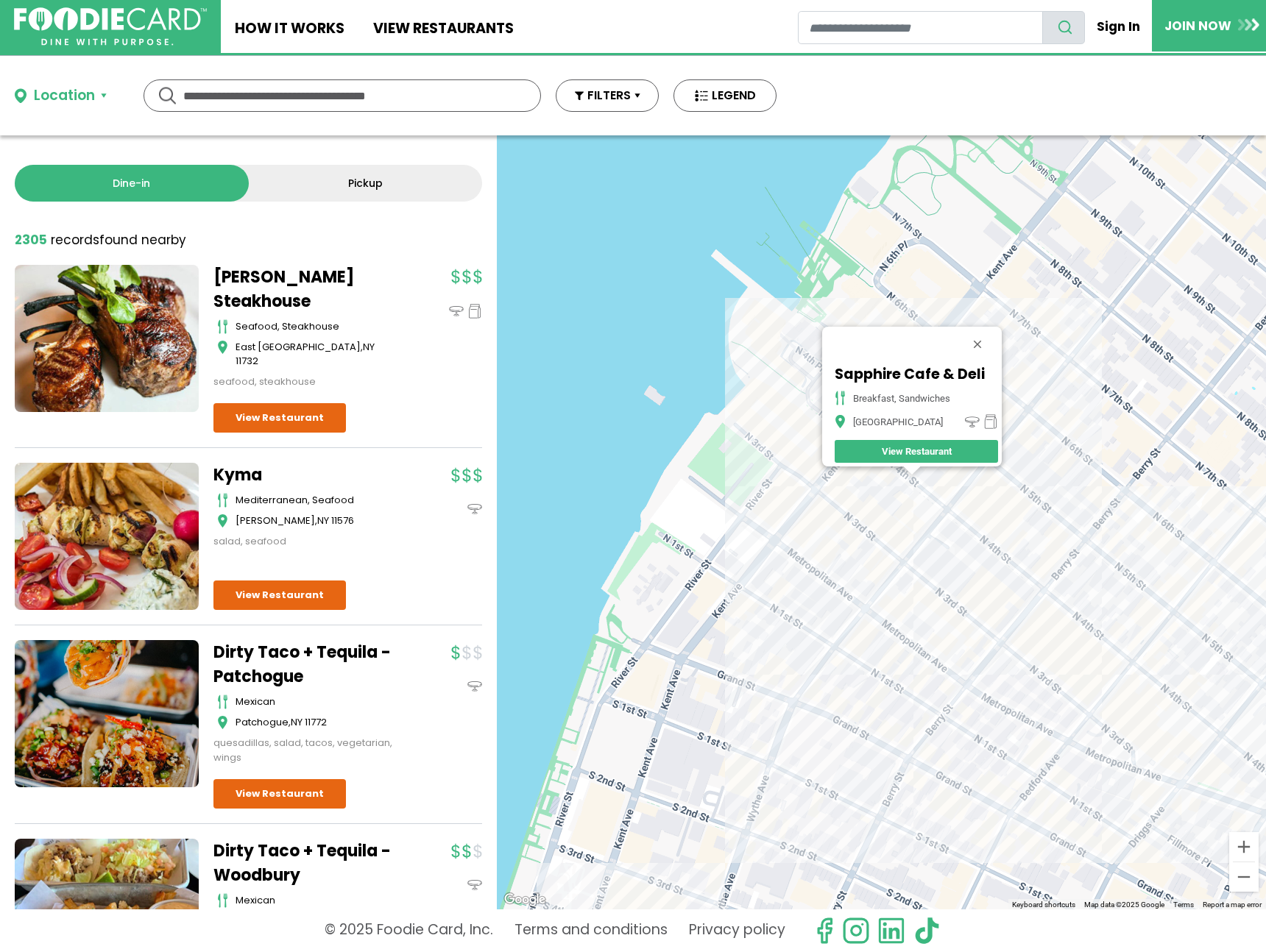
drag, startPoint x: 882, startPoint y: 626, endPoint x: 981, endPoint y: 356, distance: 287.6
click at [981, 356] on div "Sapphire Cafe & Deli breakfast, sandwiches Brooklyn View Restaurant" at bounding box center [881, 522] width 769 height 774
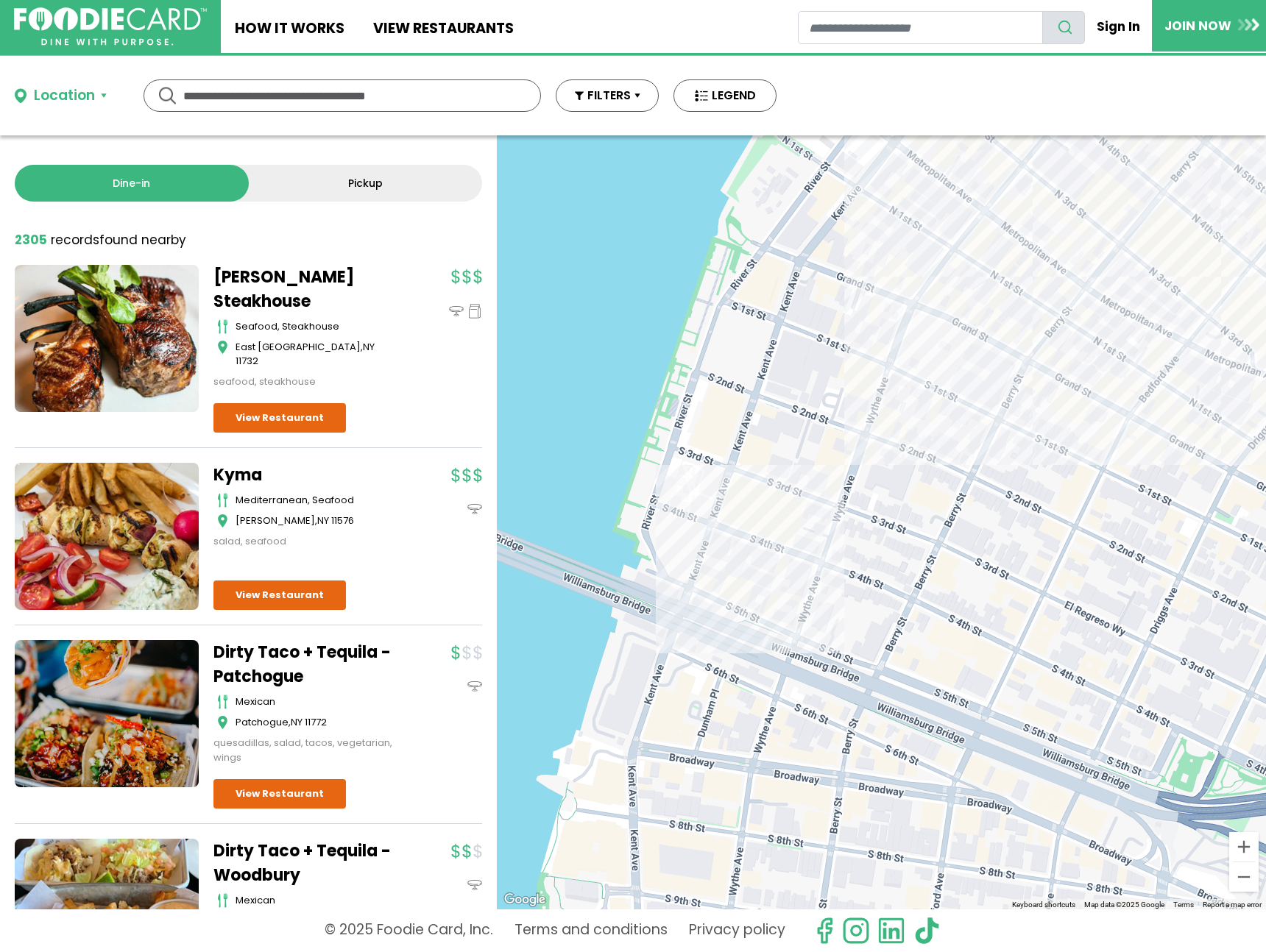
click at [838, 511] on div "Sapphire Cafe & Deli breakfast, sandwiches Brooklyn View Restaurant" at bounding box center [881, 522] width 769 height 774
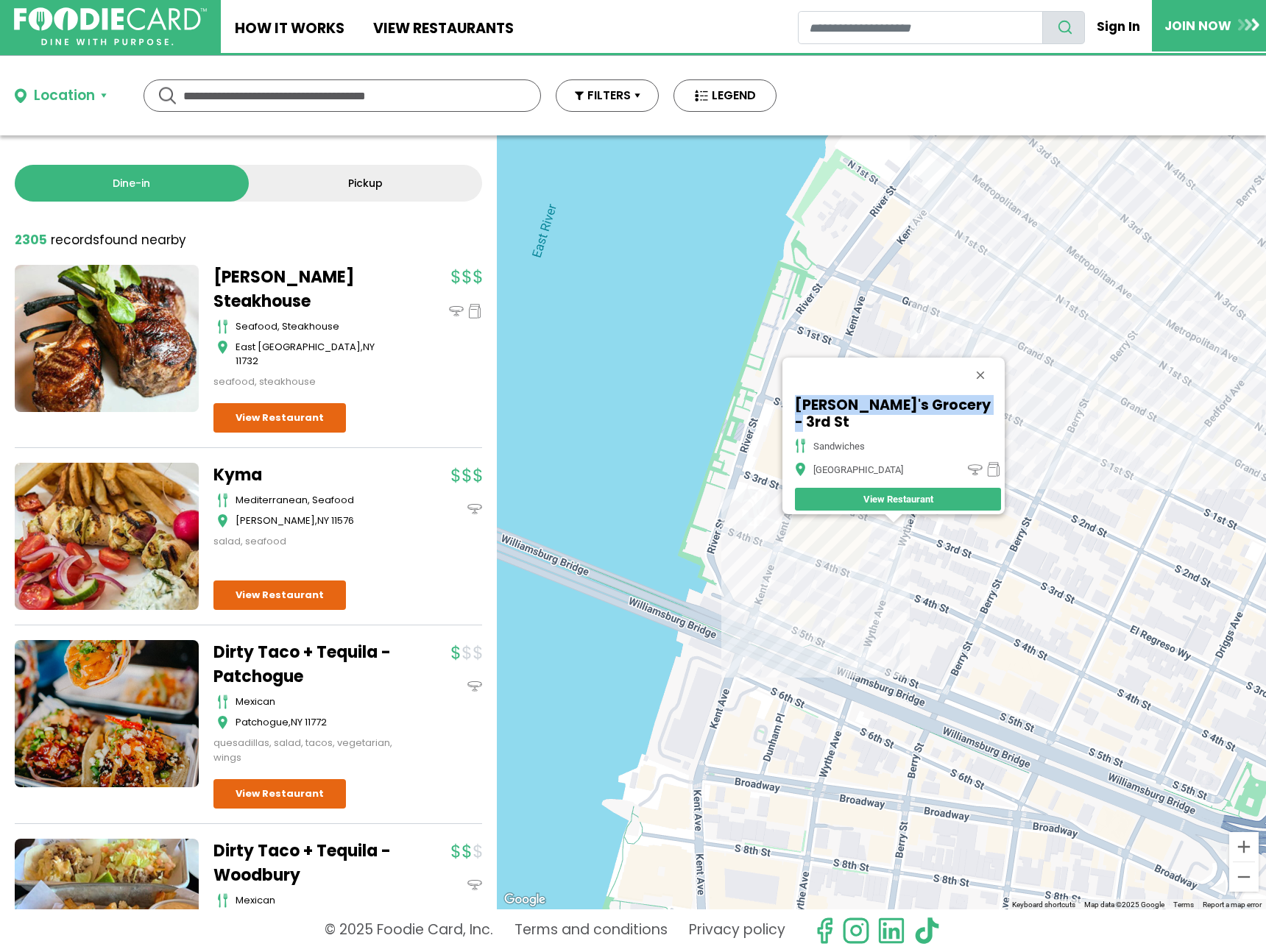
drag, startPoint x: 980, startPoint y: 418, endPoint x: 804, endPoint y: 410, distance: 176.2
click at [803, 410] on h5 "Regina's Grocery - 3rd St" at bounding box center [898, 414] width 206 height 34
click at [1247, 466] on div "Regina's Grocery - 3rd St sandwiches Brooklyn View Restaurant" at bounding box center [881, 522] width 769 height 774
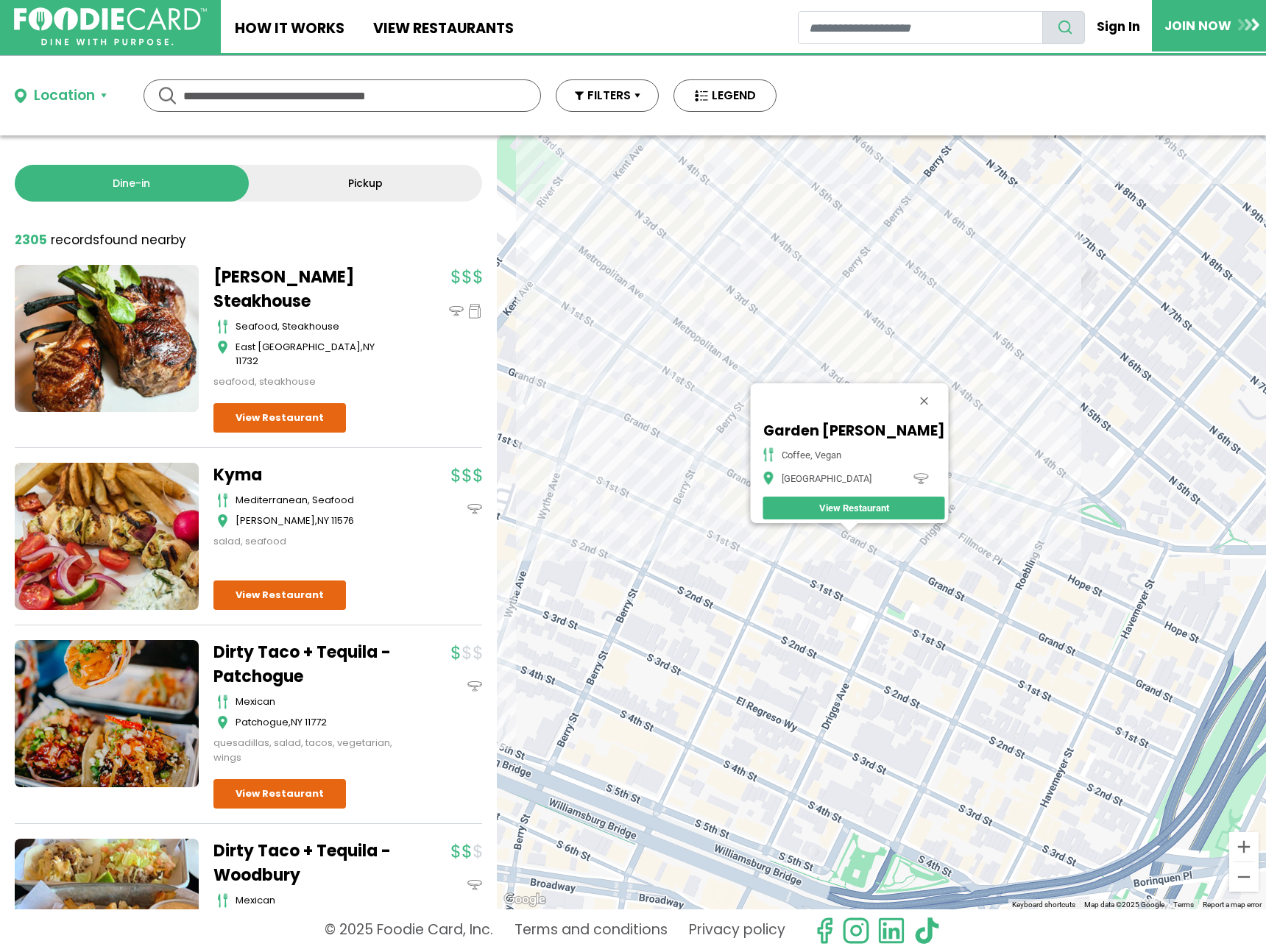
drag, startPoint x: 1100, startPoint y: 535, endPoint x: 977, endPoint y: 557, distance: 125.0
click at [977, 557] on div "Garden Carver coffee, vegan Brooklyn View Restaurant" at bounding box center [881, 522] width 769 height 774
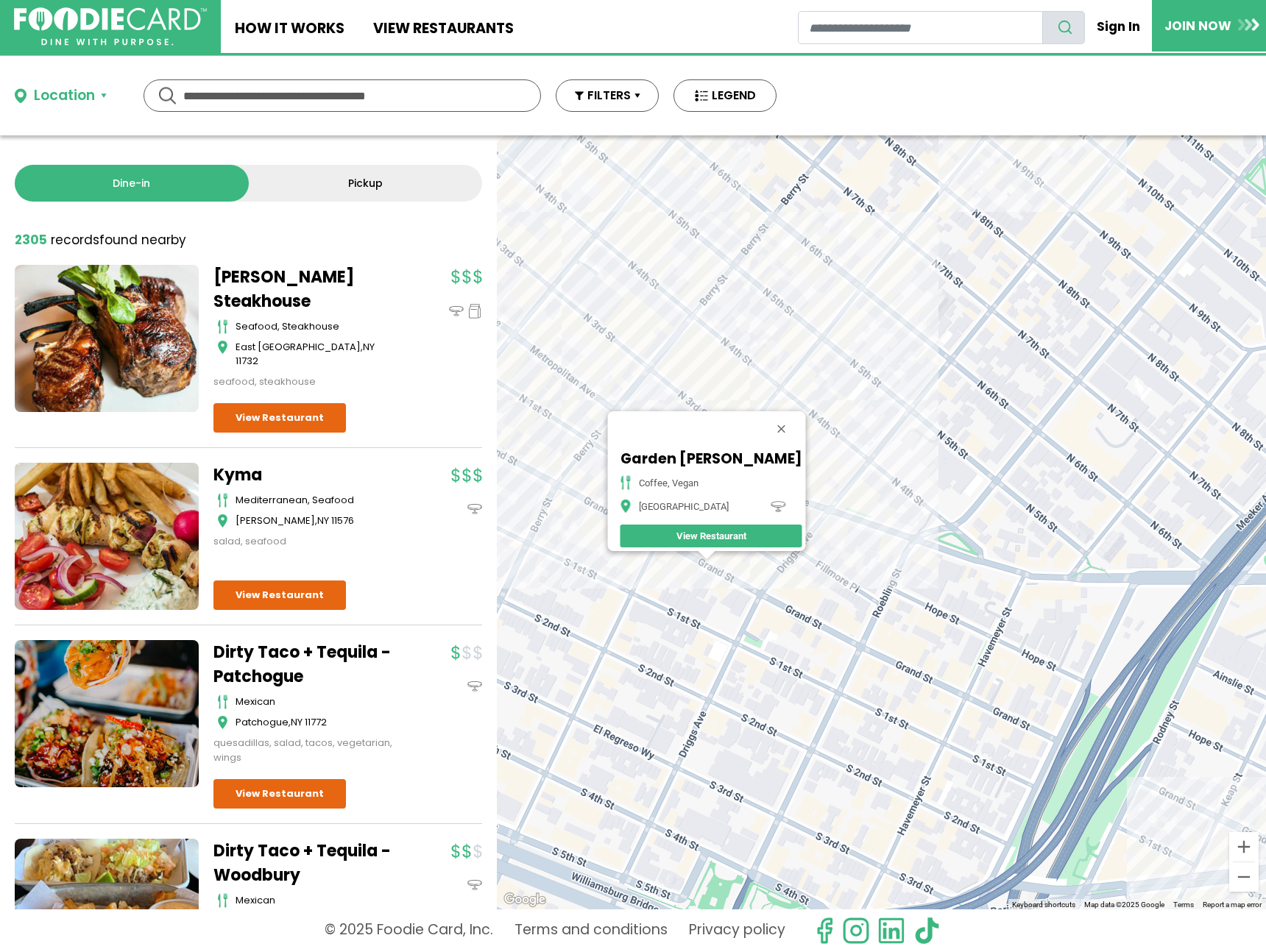
click at [913, 267] on div "Garden Carver coffee, vegan Brooklyn View Restaurant" at bounding box center [881, 522] width 769 height 774
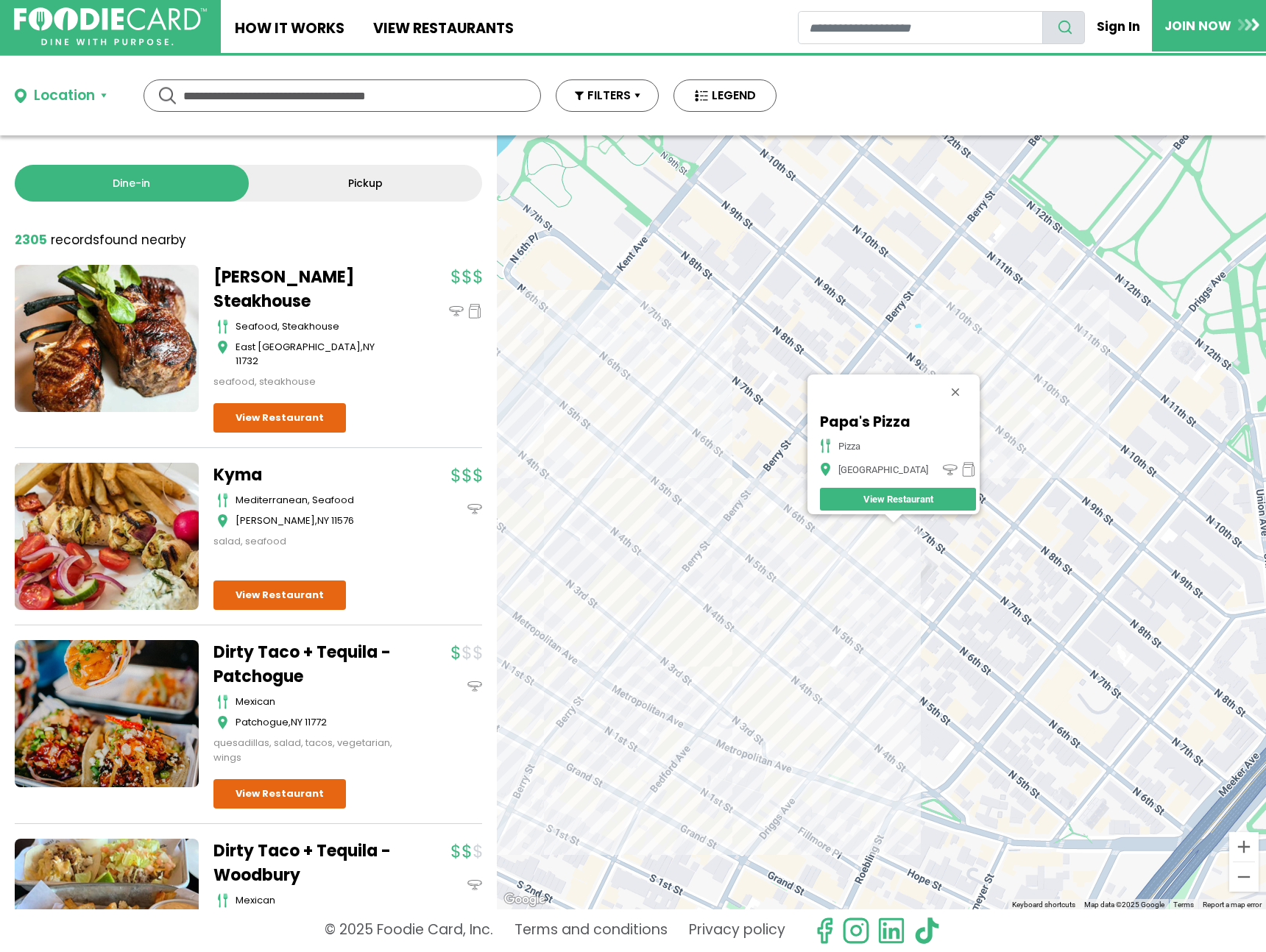
click at [1060, 412] on div "Papa's Pizza pizza Brooklyn View Restaurant" at bounding box center [881, 522] width 769 height 774
click at [1077, 420] on div "Papa's Pizza pizza Brooklyn View Restaurant" at bounding box center [881, 522] width 769 height 774
click at [1077, 427] on div "Papa's Pizza pizza Brooklyn View Restaurant" at bounding box center [881, 522] width 769 height 774
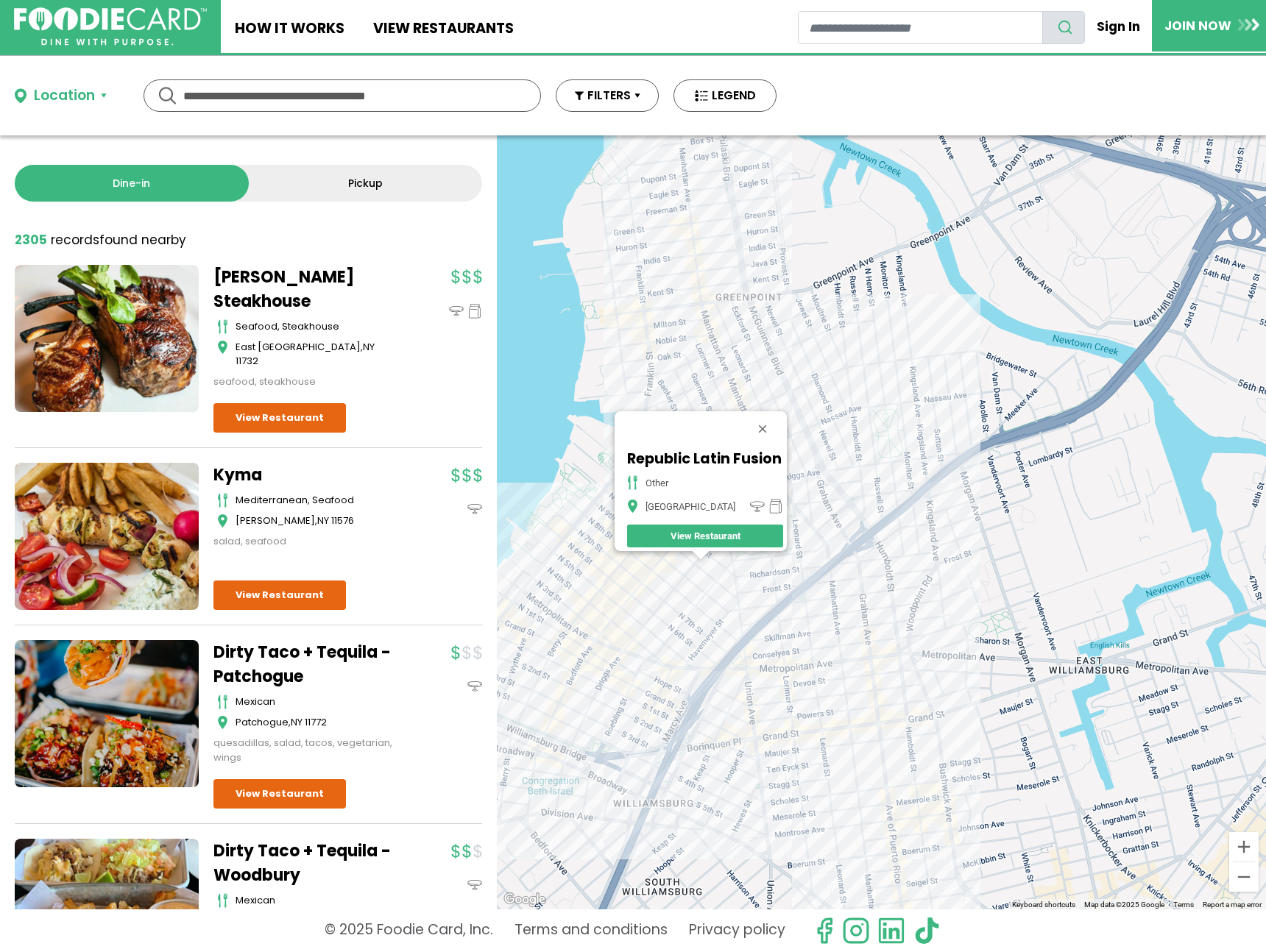
click at [567, 583] on div "Republic Latin Fusion other Brooklyn View Restaurant" at bounding box center [881, 522] width 769 height 774
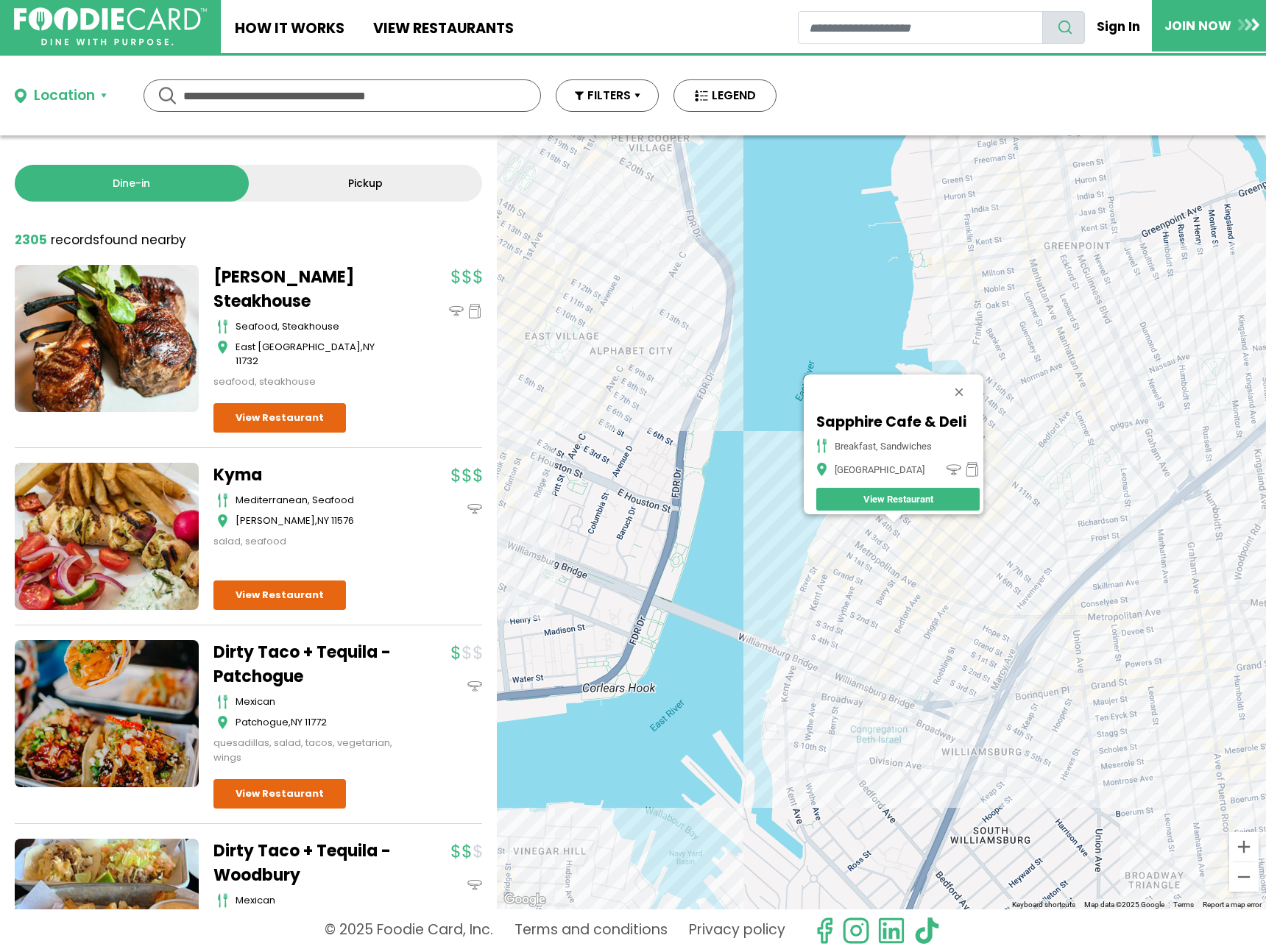
click at [1088, 384] on div "Sapphire Cafe & Deli breakfast, sandwiches Brooklyn View Restaurant" at bounding box center [881, 522] width 769 height 774
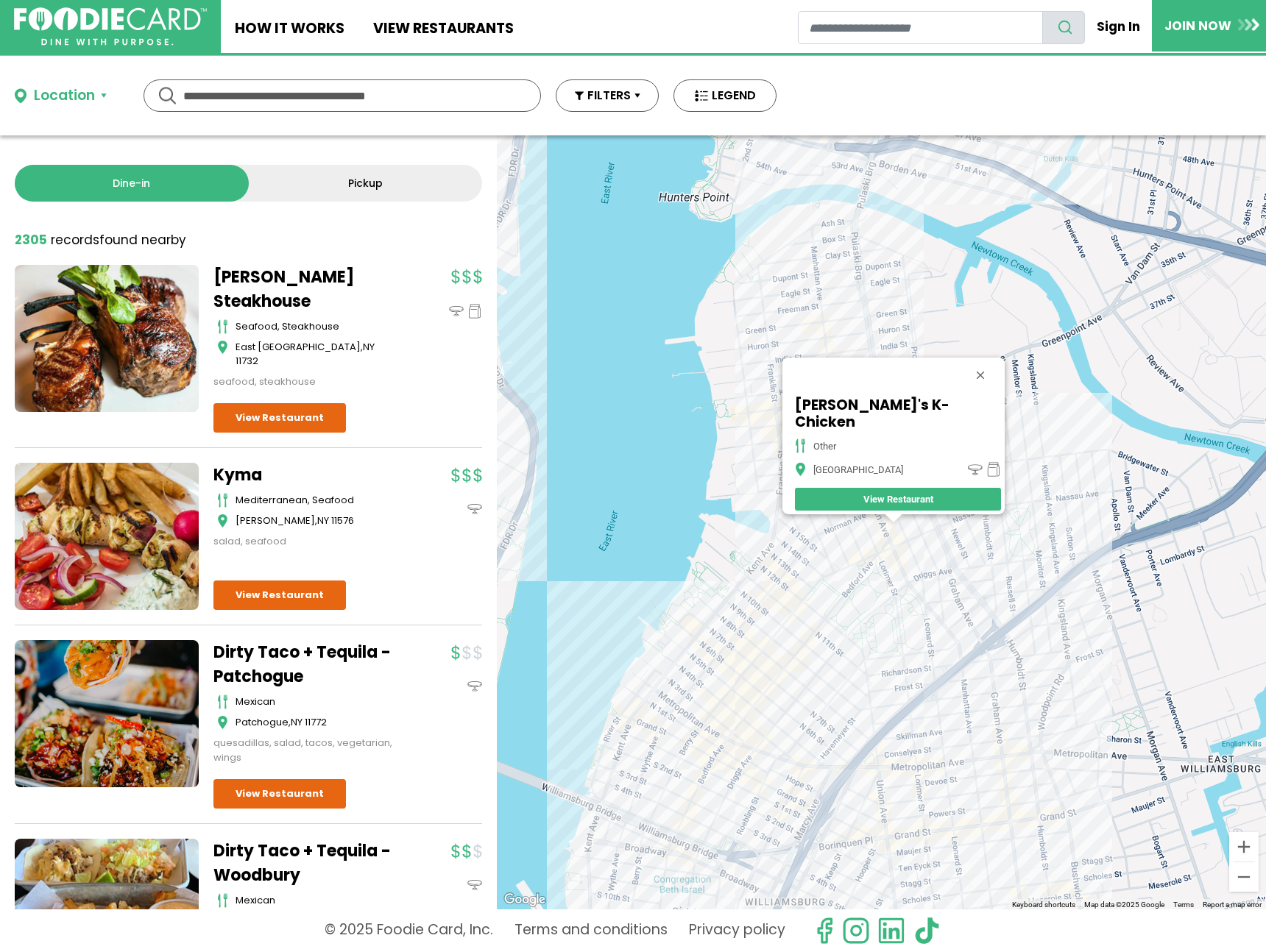
click at [985, 534] on div "Sweetie's K-Chicken other Brooklyn View Restaurant" at bounding box center [881, 522] width 769 height 774
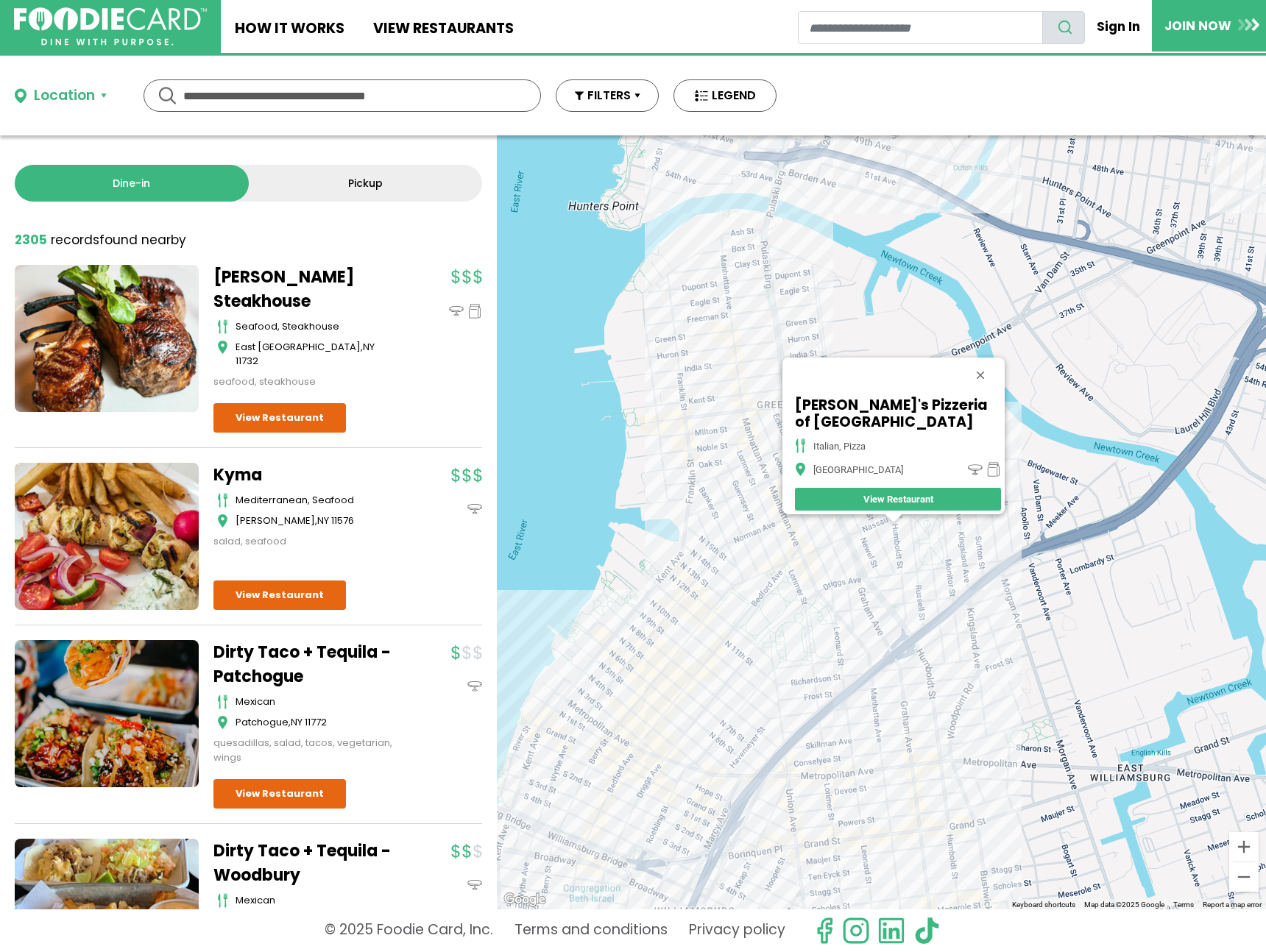
click at [969, 520] on div "Tony's Pizzeria of Nassau Ave italian, pizza Brooklyn View Restaurant" at bounding box center [881, 522] width 769 height 774
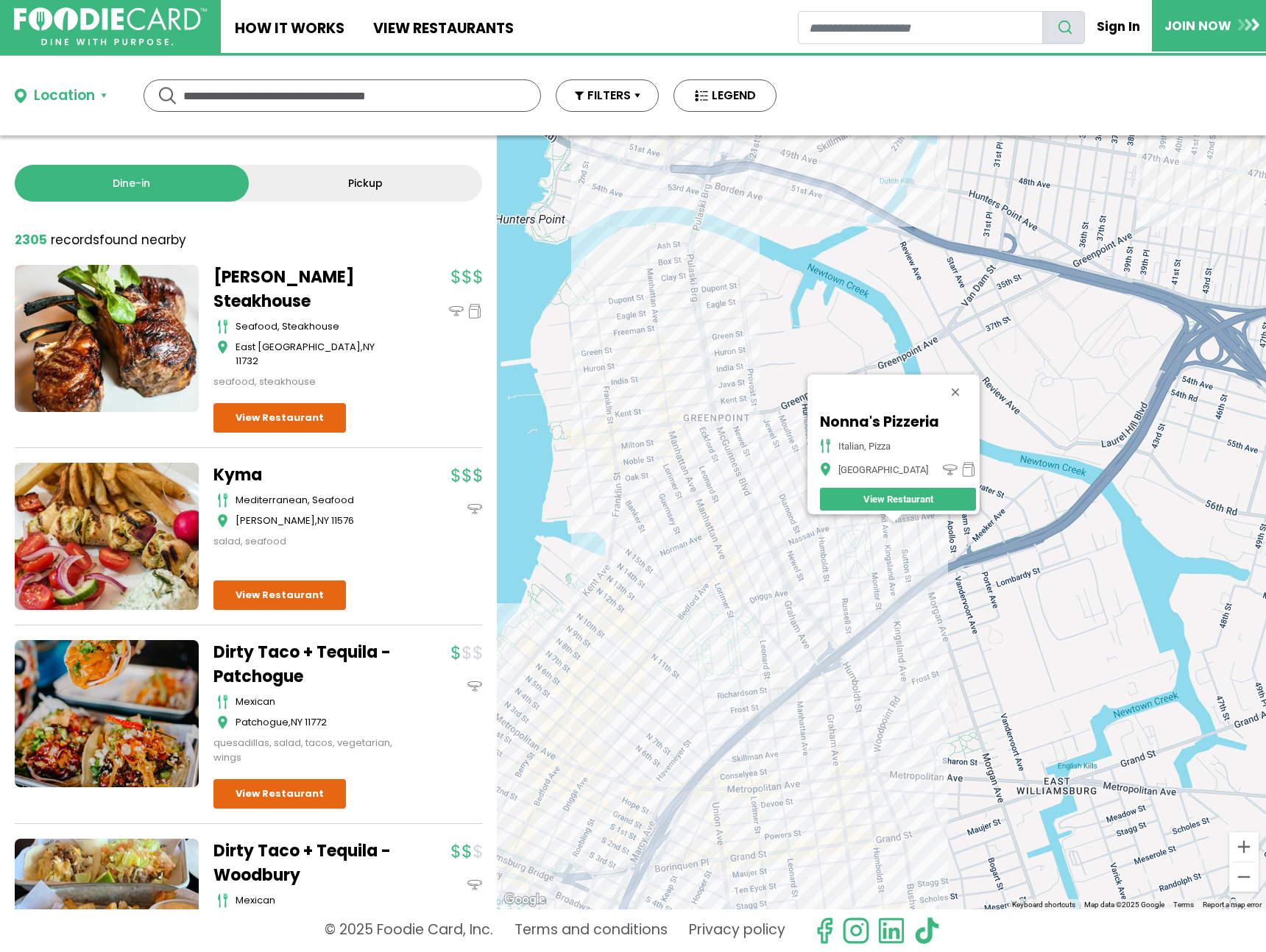
click at [677, 438] on div "Nonna's Pizzeria italian, pizza Brooklyn View Restaurant" at bounding box center [881, 522] width 769 height 774
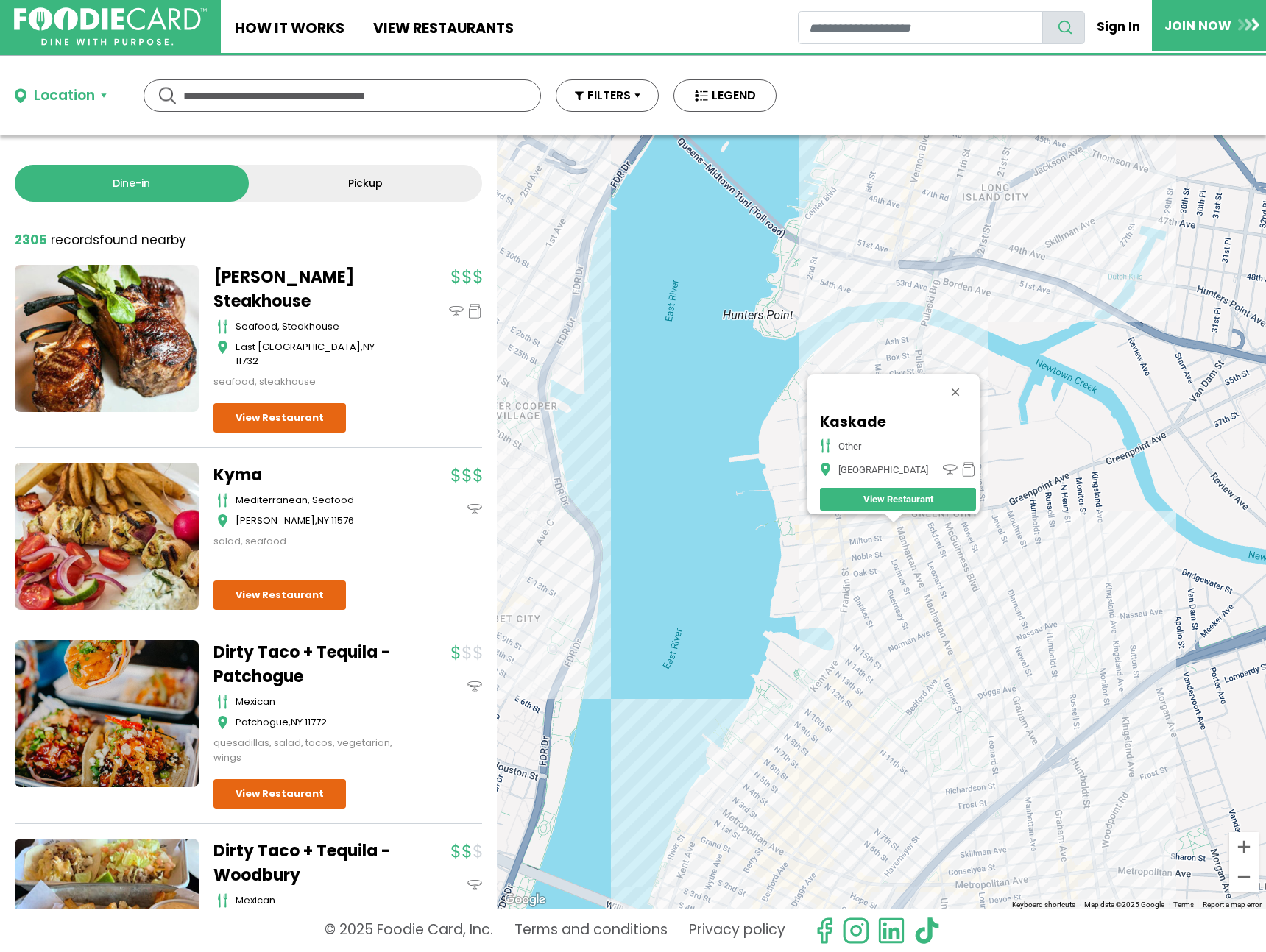
click at [820, 558] on div "Kaskade other Brooklyn View Restaurant" at bounding box center [881, 522] width 769 height 774
drag, startPoint x: 913, startPoint y: 413, endPoint x: 834, endPoint y: 412, distance: 79.0
click at [829, 410] on div "Kaskade other Brooklyn View Restaurant" at bounding box center [894, 444] width 172 height 140
click at [865, 277] on div "Kaskade other Brooklyn View Restaurant" at bounding box center [881, 522] width 769 height 774
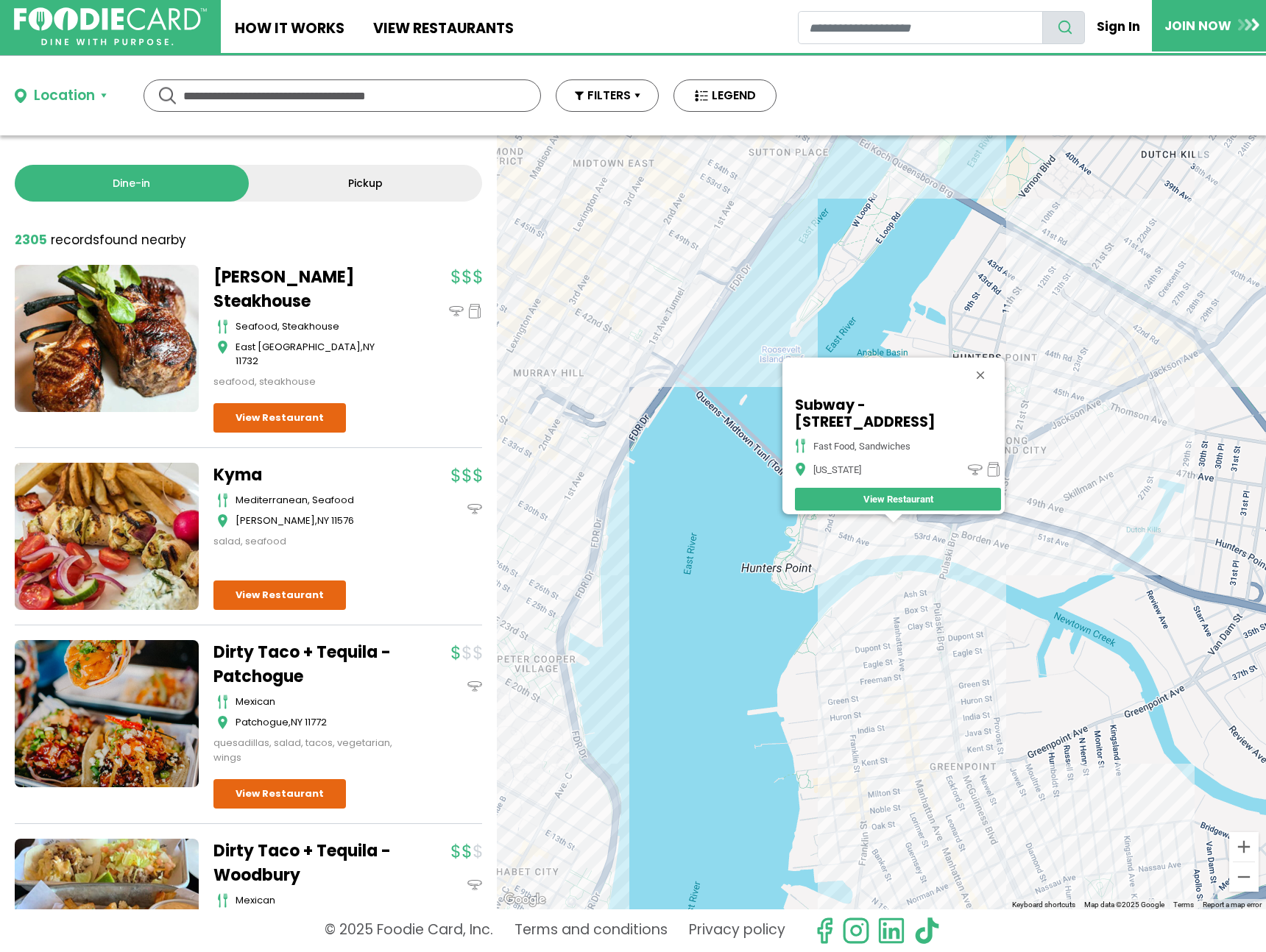
click at [849, 808] on div "Subway - 1256 Lexington Ave fast food, sandwiches New York View Restaurant" at bounding box center [881, 522] width 769 height 774
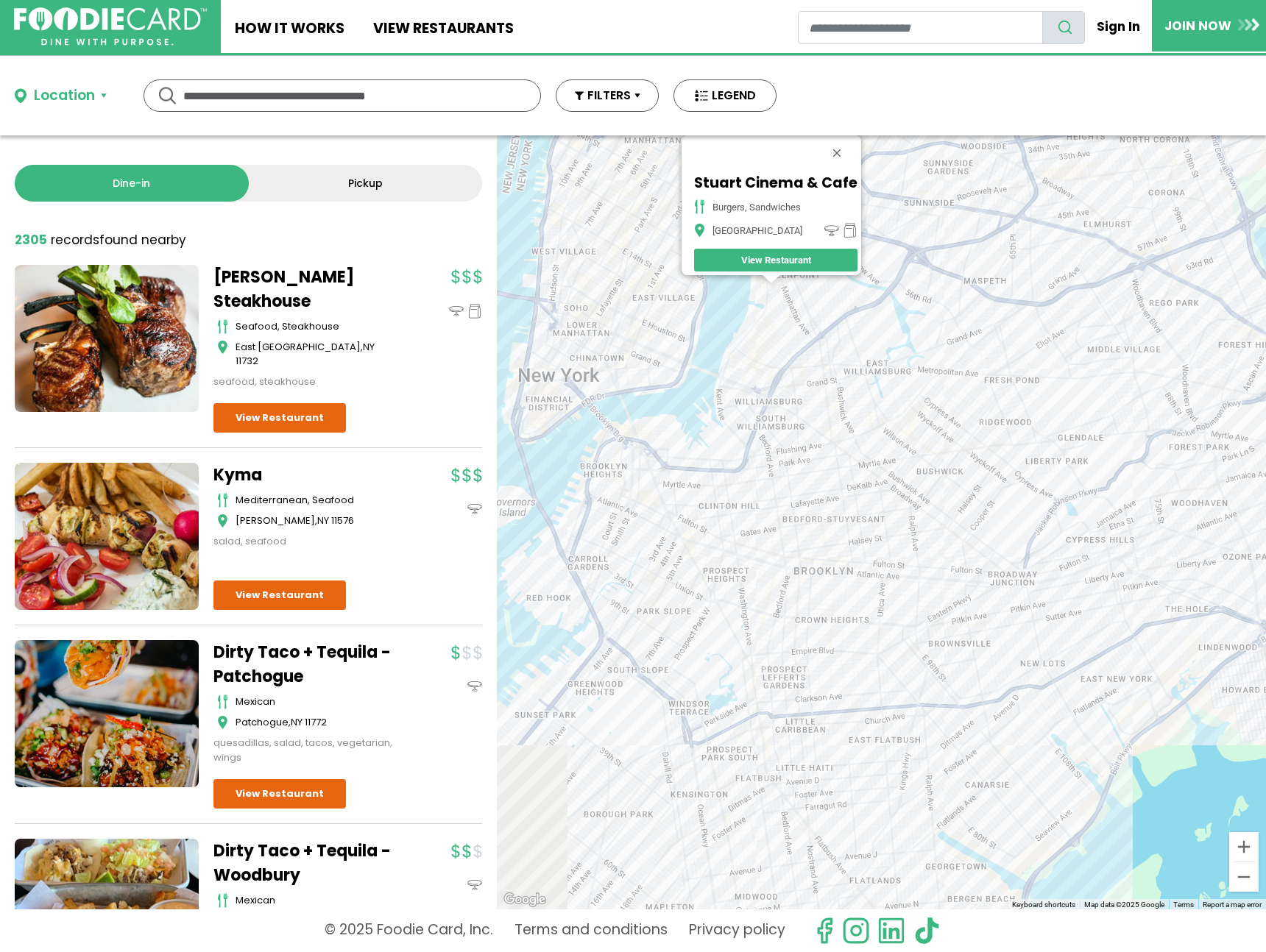
drag, startPoint x: 924, startPoint y: 534, endPoint x: 819, endPoint y: 326, distance: 233.0
click at [818, 326] on div "Stuart Cinema & Cafe burgers, sandwiches Brooklyn View Restaurant" at bounding box center [881, 522] width 769 height 774
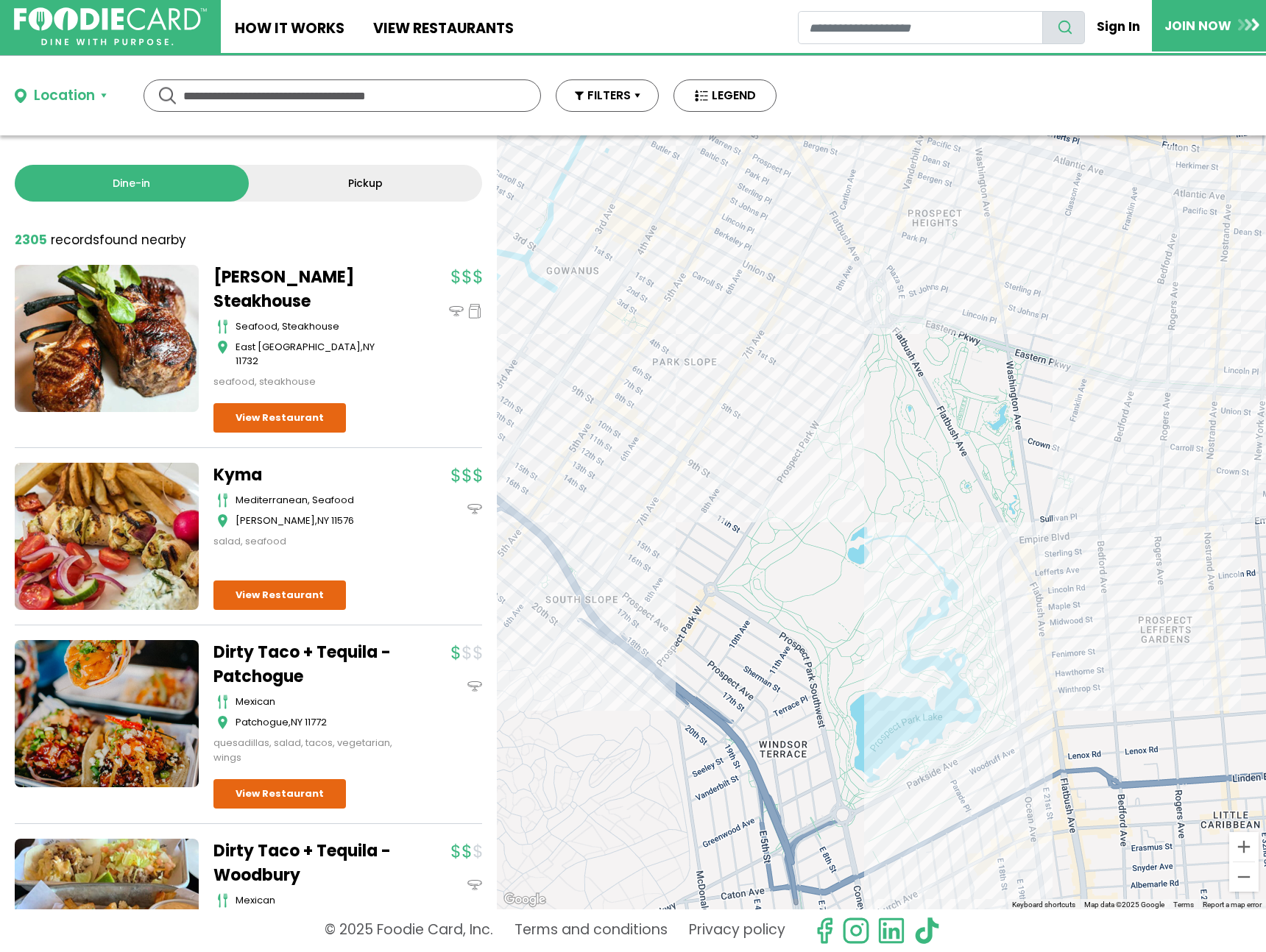
click at [668, 504] on div "Stuart Cinema & Cafe burgers, sandwiches Brooklyn View Restaurant" at bounding box center [881, 522] width 769 height 774
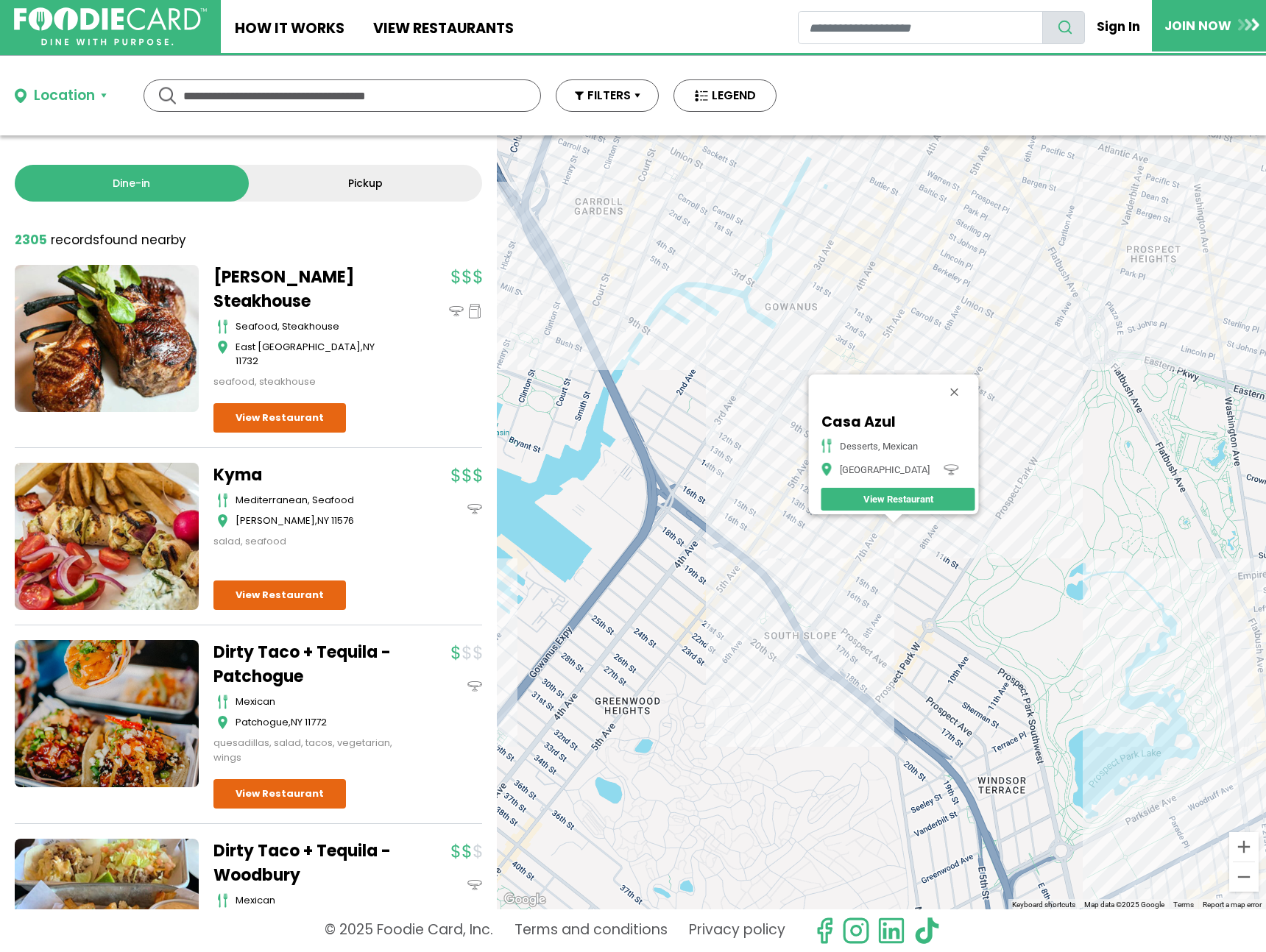
click at [777, 543] on div "Casa Azul desserts, mexican Brooklyn View Restaurant" at bounding box center [881, 522] width 769 height 774
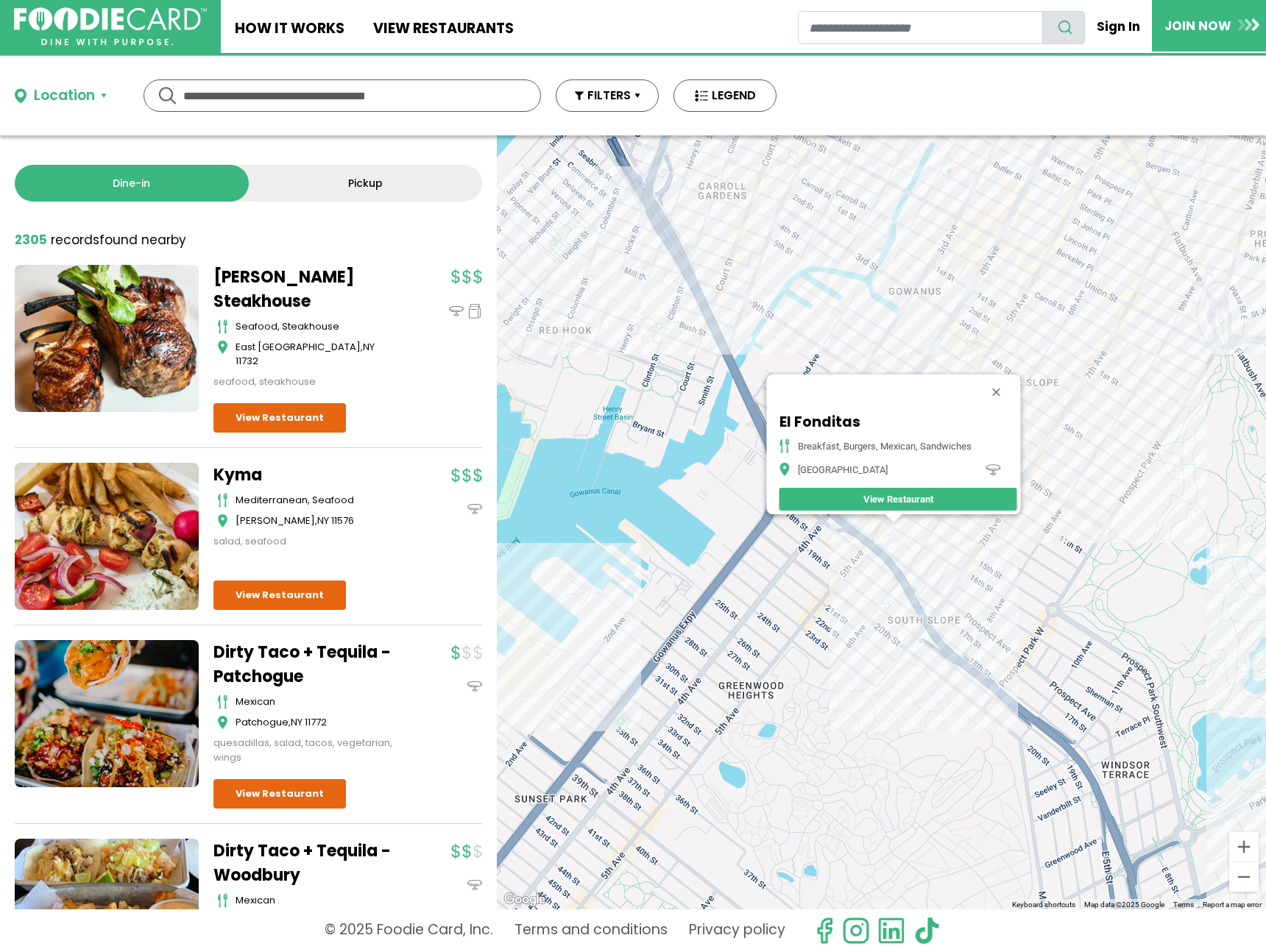
click at [879, 565] on div "El Fonditas breakfast, burgers, mexican, sandwiches Brooklyn View Restaurant" at bounding box center [881, 522] width 769 height 774
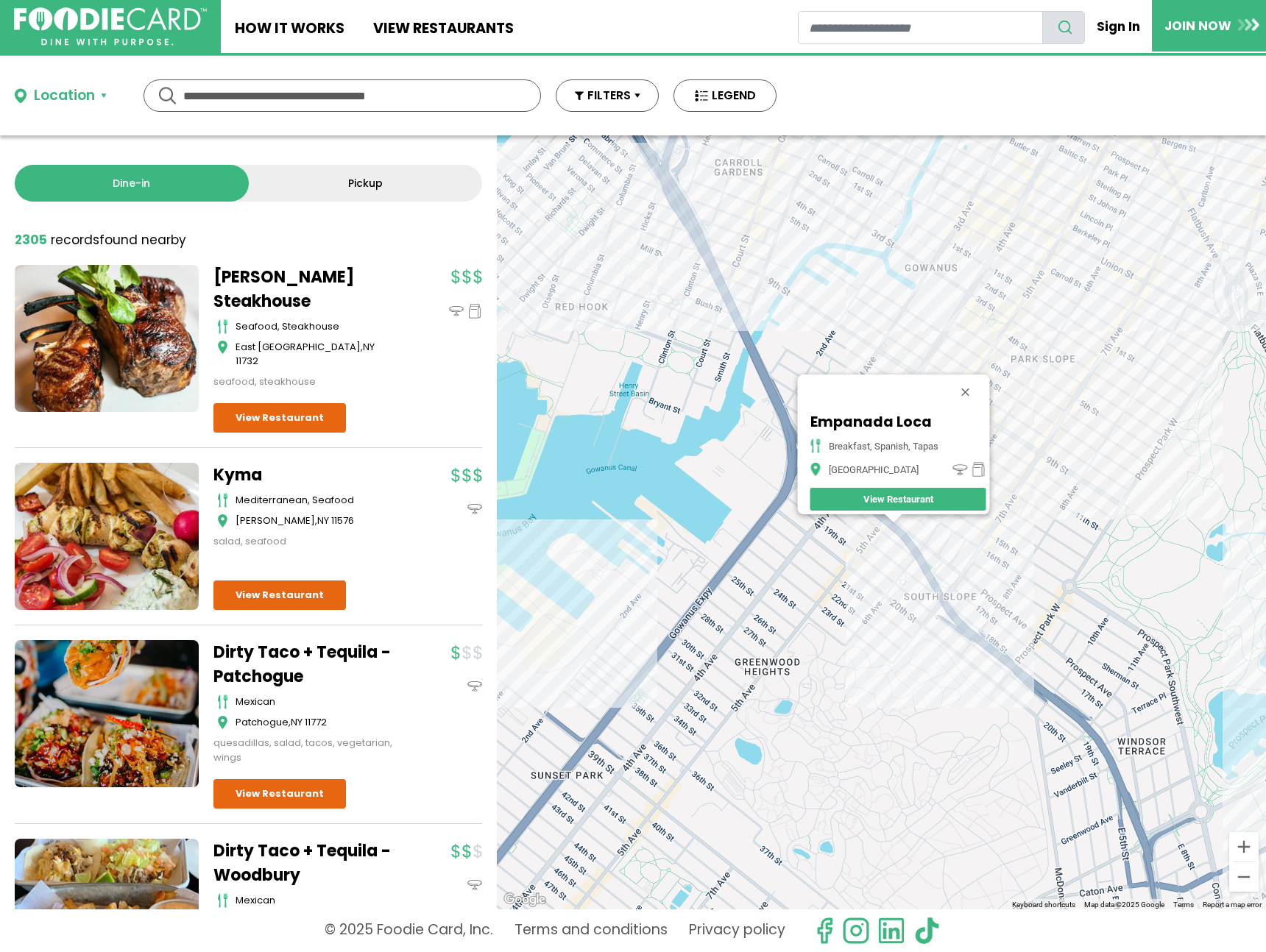
click at [1088, 415] on div "Empanada Loca breakfast, spanish, tapas Brooklyn View Restaurant" at bounding box center [881, 522] width 769 height 774
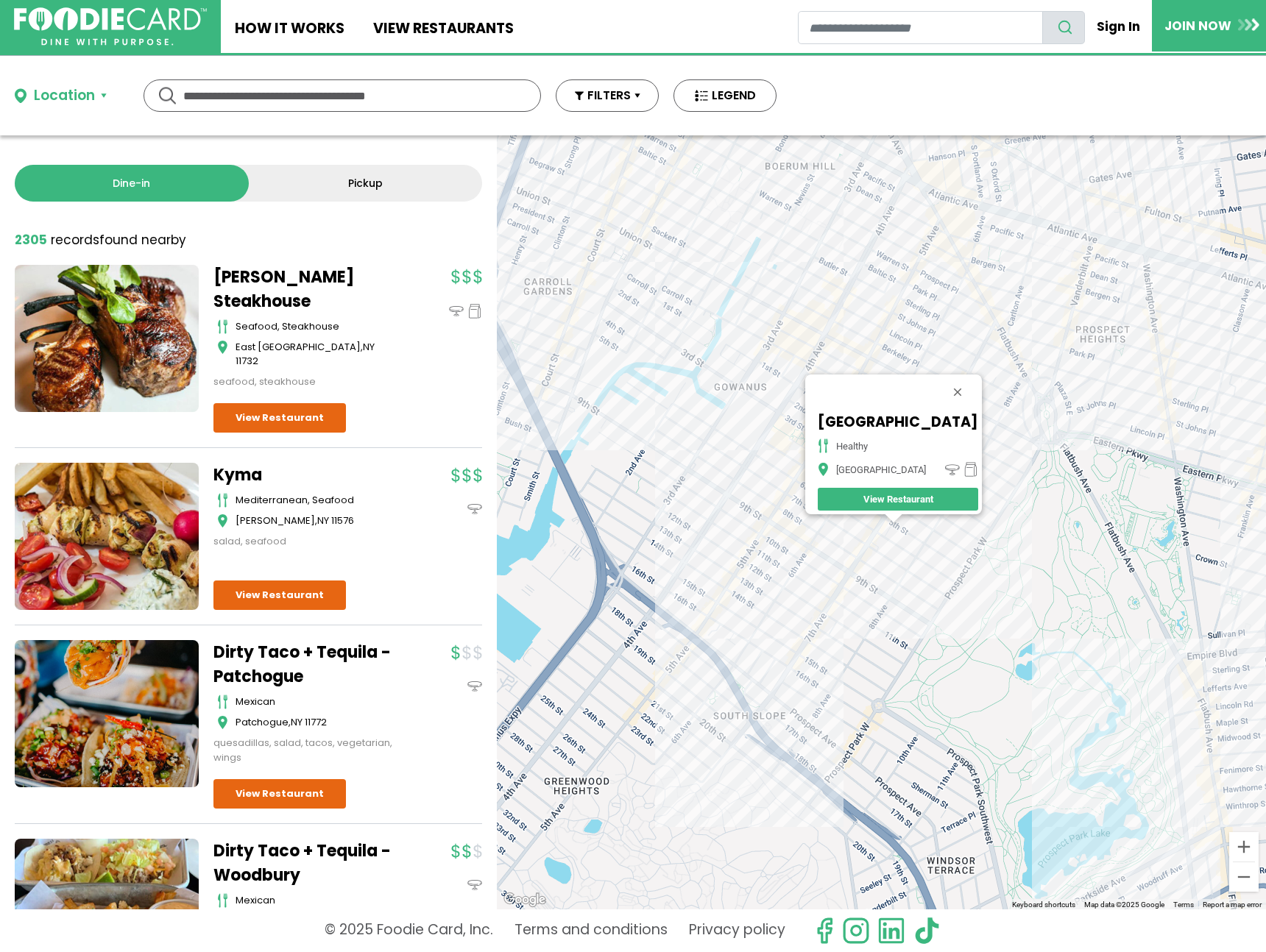
click at [823, 343] on div "Fresca Bowl - 7th Avenue healthy Brooklyn View Restaurant" at bounding box center [881, 522] width 769 height 774
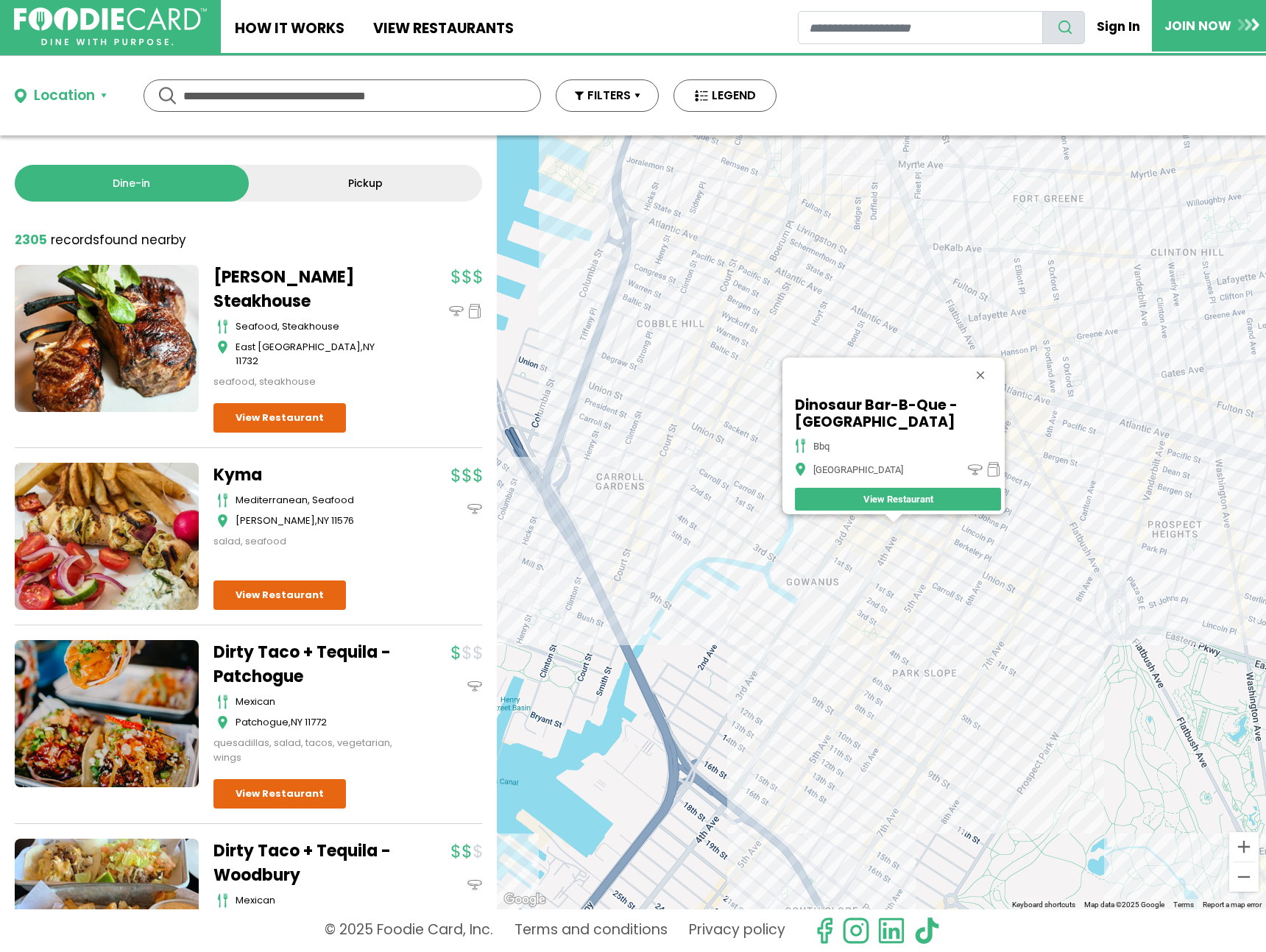
click at [940, 541] on div "Dinosaur Bar-B-Que - Brooklyn bbq Brooklyn View Restaurant" at bounding box center [881, 522] width 769 height 774
drag, startPoint x: 903, startPoint y: 429, endPoint x: 782, endPoint y: 390, distance: 127.1
click at [783, 390] on div "Dinosaur Bar-B-Que - Brooklyn bbq Brooklyn View Restaurant" at bounding box center [893, 436] width 222 height 157
click at [851, 414] on h5 "Dinosaur Bar-B-Que - Brooklyn" at bounding box center [898, 414] width 206 height 34
drag, startPoint x: 865, startPoint y: 418, endPoint x: 789, endPoint y: 396, distance: 79.1
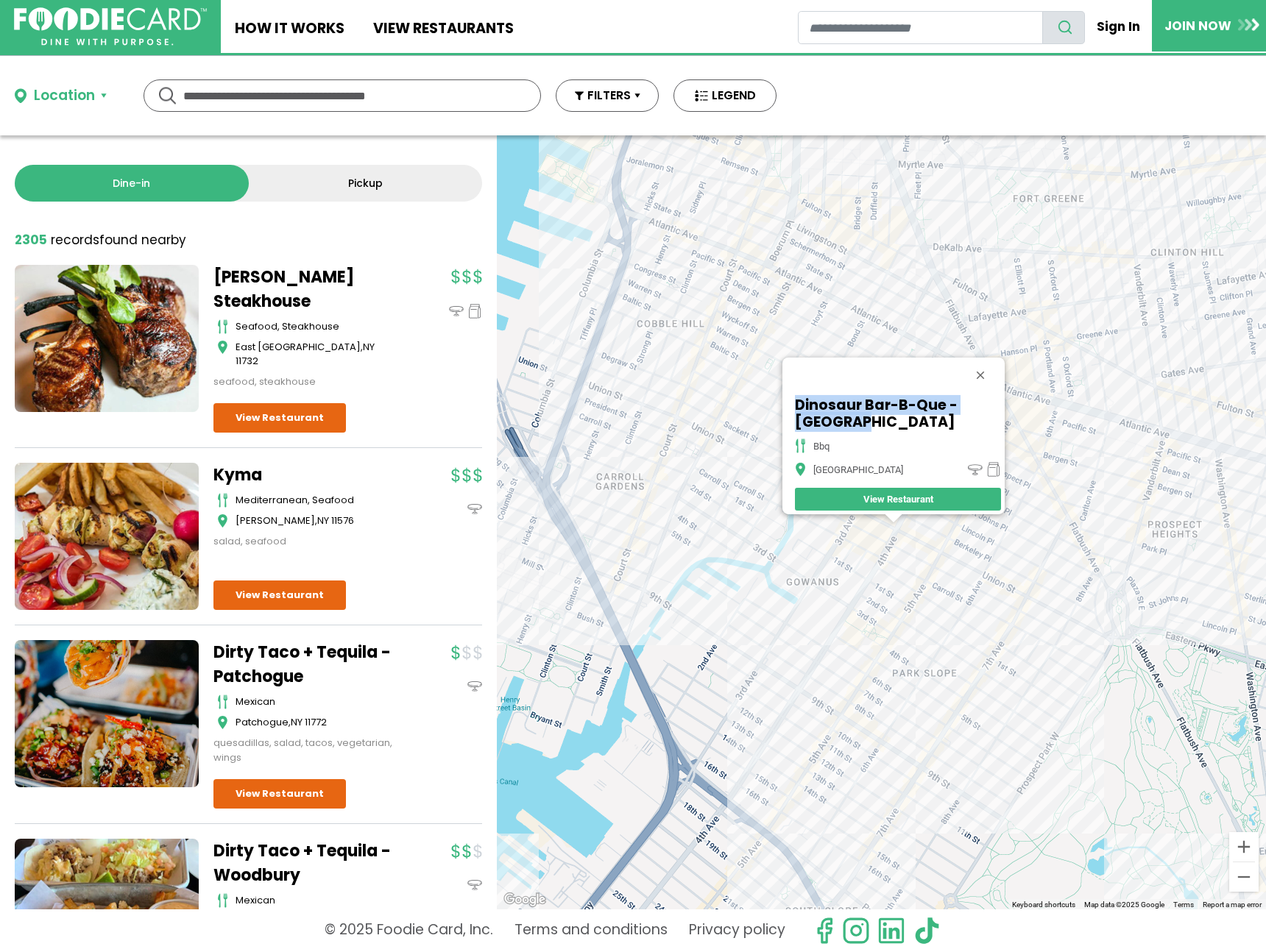
click at [795, 397] on h5 "Dinosaur Bar-B-Que - Brooklyn" at bounding box center [898, 414] width 206 height 34
click at [968, 548] on div "Dinosaur Bar-B-Que - Brooklyn bbq Brooklyn View Restaurant" at bounding box center [881, 522] width 769 height 774
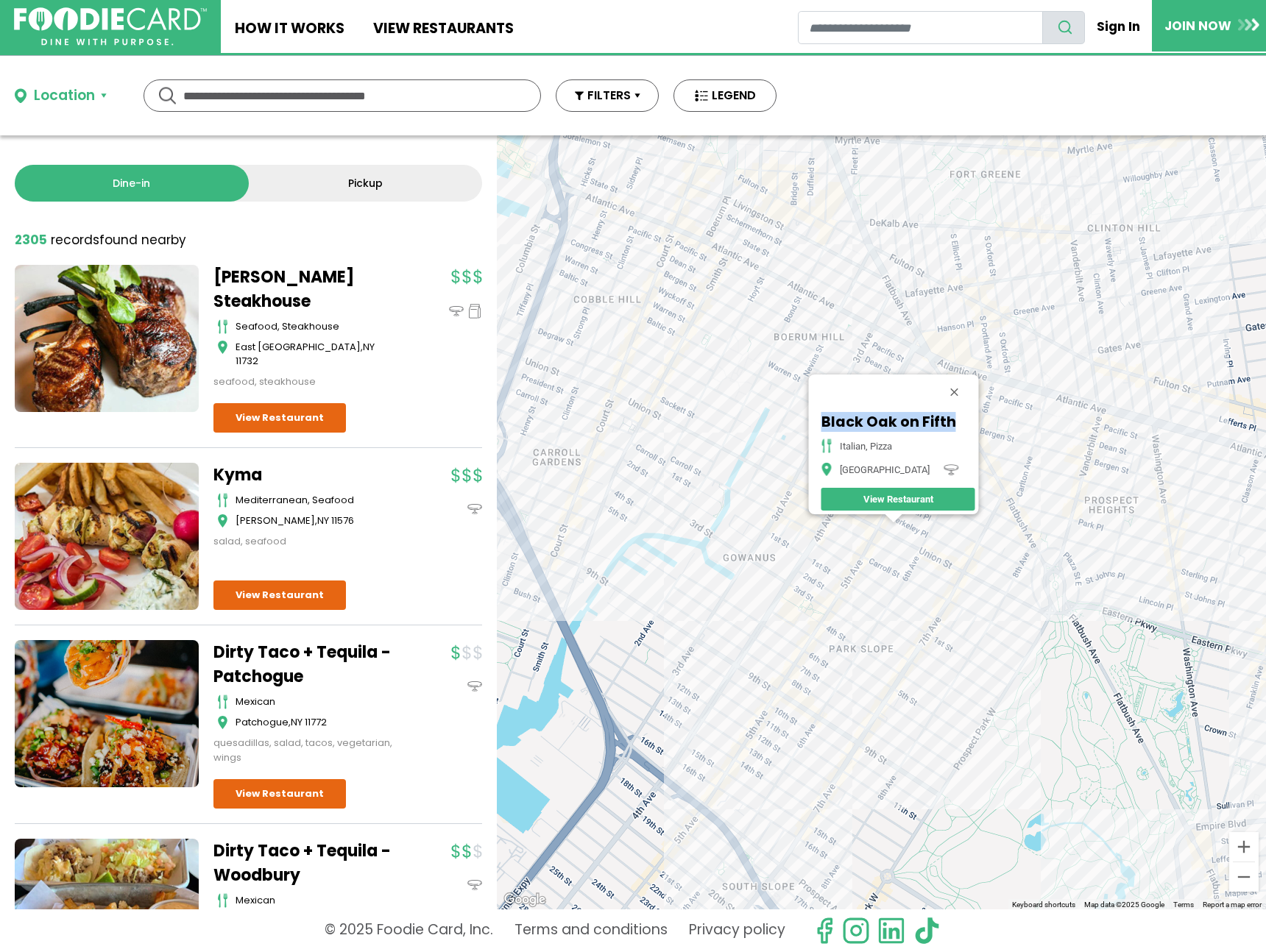
drag, startPoint x: 964, startPoint y: 424, endPoint x: 937, endPoint y: 426, distance: 27.1
click at [937, 426] on div "Black Oak on Fifth italian, pizza Brooklyn View Restaurant" at bounding box center [898, 462] width 161 height 105
click at [1014, 511] on div "Black Oak on Fifth italian, pizza Brooklyn View Restaurant" at bounding box center [881, 522] width 769 height 774
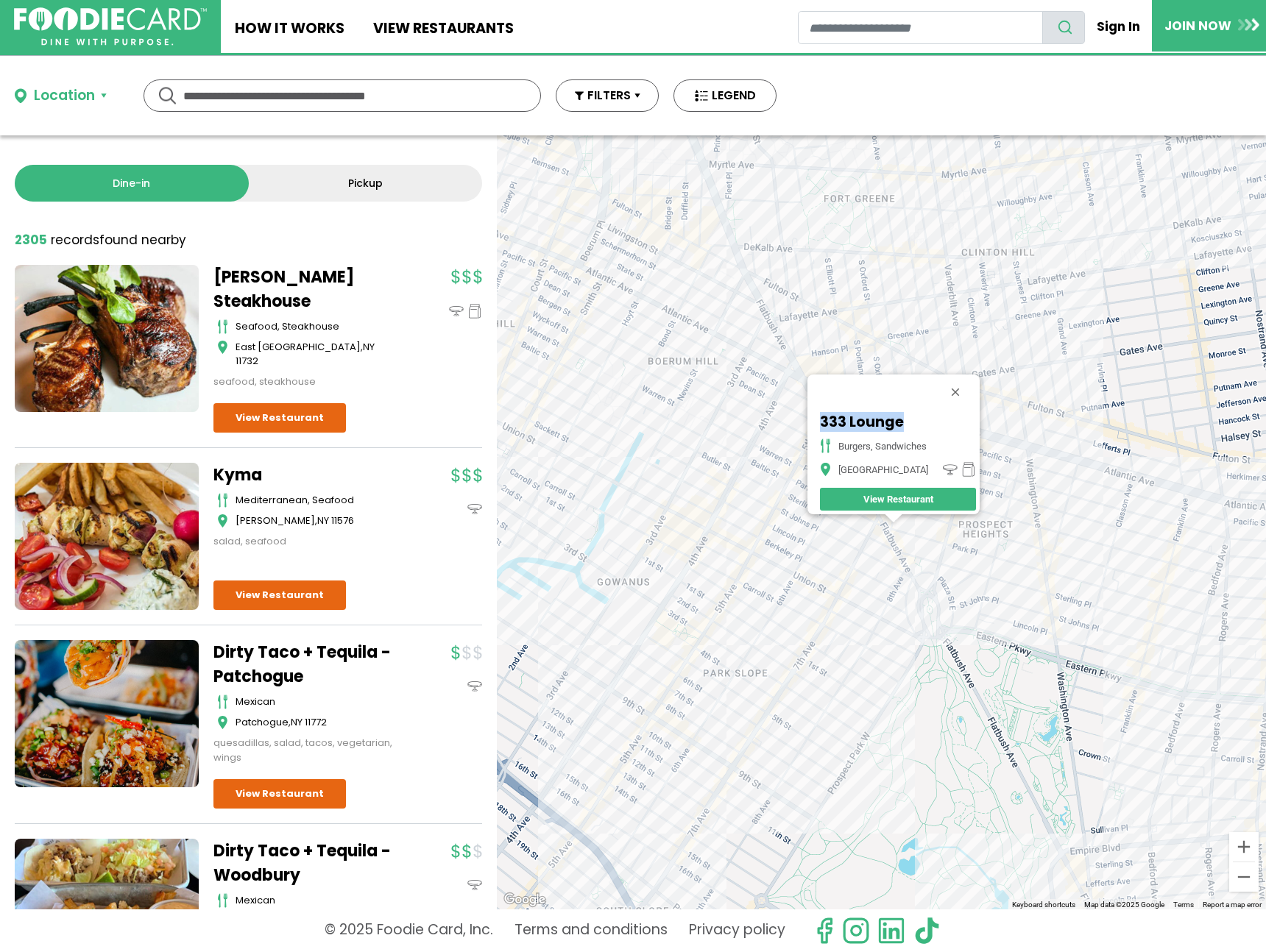
drag, startPoint x: 883, startPoint y: 416, endPoint x: 816, endPoint y: 416, distance: 67.0
click at [816, 416] on div "333 Lounge burgers, sandwiches Brooklyn View Restaurant" at bounding box center [898, 462] width 163 height 105
click at [1118, 583] on div "333 Lounge burgers, sandwiches Brooklyn View Restaurant" at bounding box center [881, 522] width 769 height 774
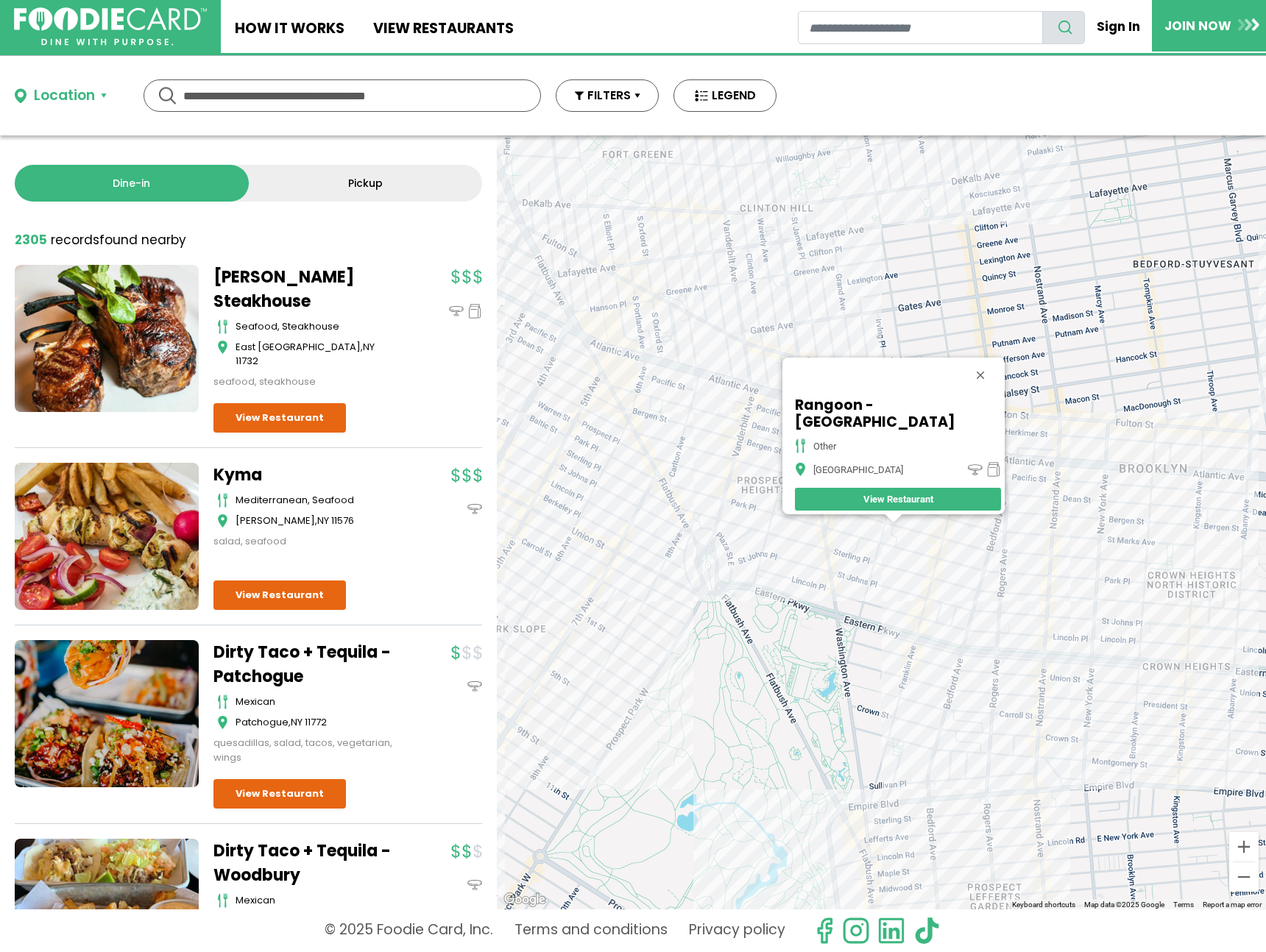
click at [772, 364] on div "Rangoon - Brooklyn other Brooklyn View Restaurant" at bounding box center [881, 522] width 769 height 774
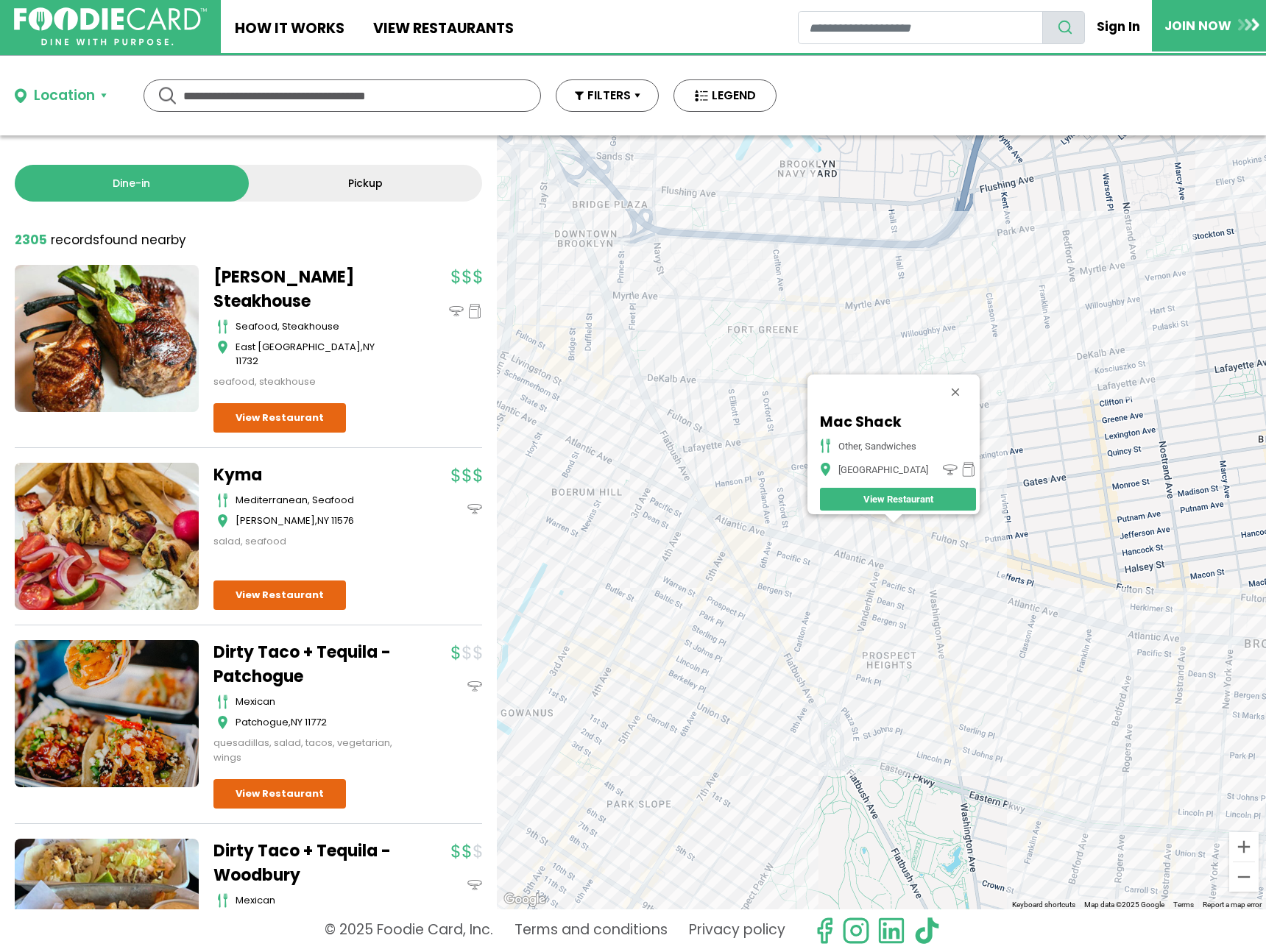
click at [756, 577] on div "Mac Shack other, sandwiches Brooklyn View Restaurant" at bounding box center [881, 522] width 769 height 774
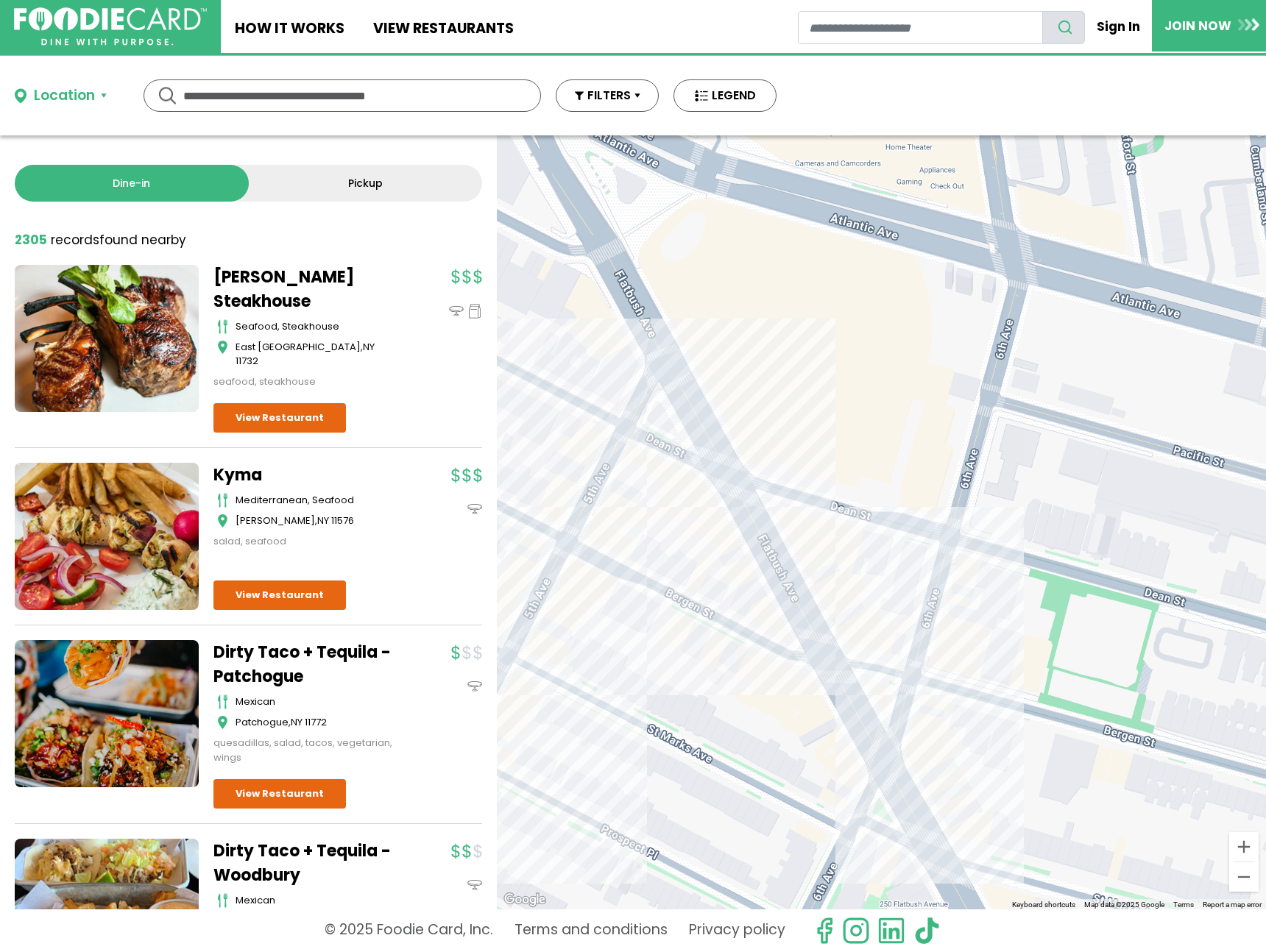
drag, startPoint x: 768, startPoint y: 621, endPoint x: 797, endPoint y: 623, distance: 29.1
click at [768, 621] on div "Mac Shack other, sandwiches Brooklyn View Restaurant" at bounding box center [881, 522] width 769 height 774
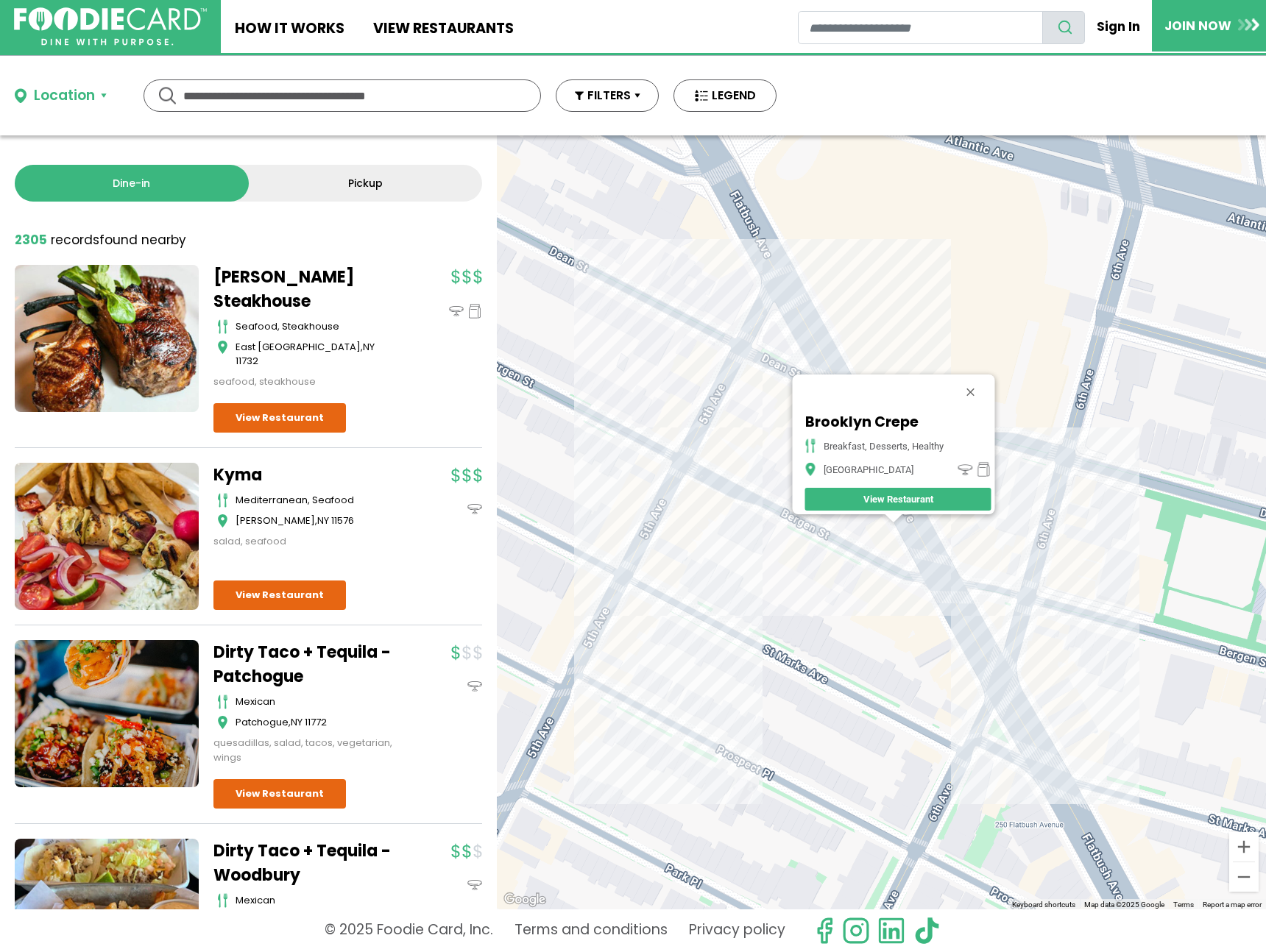
click at [1075, 520] on div "Brooklyn Crepe breakfast, desserts, healthy Brooklyn View Restaurant" at bounding box center [881, 522] width 769 height 774
click at [1038, 525] on div "Brooklyn Crepe breakfast, desserts, healthy Brooklyn View Restaurant" at bounding box center [881, 522] width 769 height 774
click at [1048, 528] on div "Brooklyn Crepe breakfast, desserts, healthy Brooklyn View Restaurant" at bounding box center [881, 522] width 769 height 774
click at [1062, 533] on div "Brooklyn Crepe breakfast, desserts, healthy Brooklyn View Restaurant" at bounding box center [881, 522] width 769 height 774
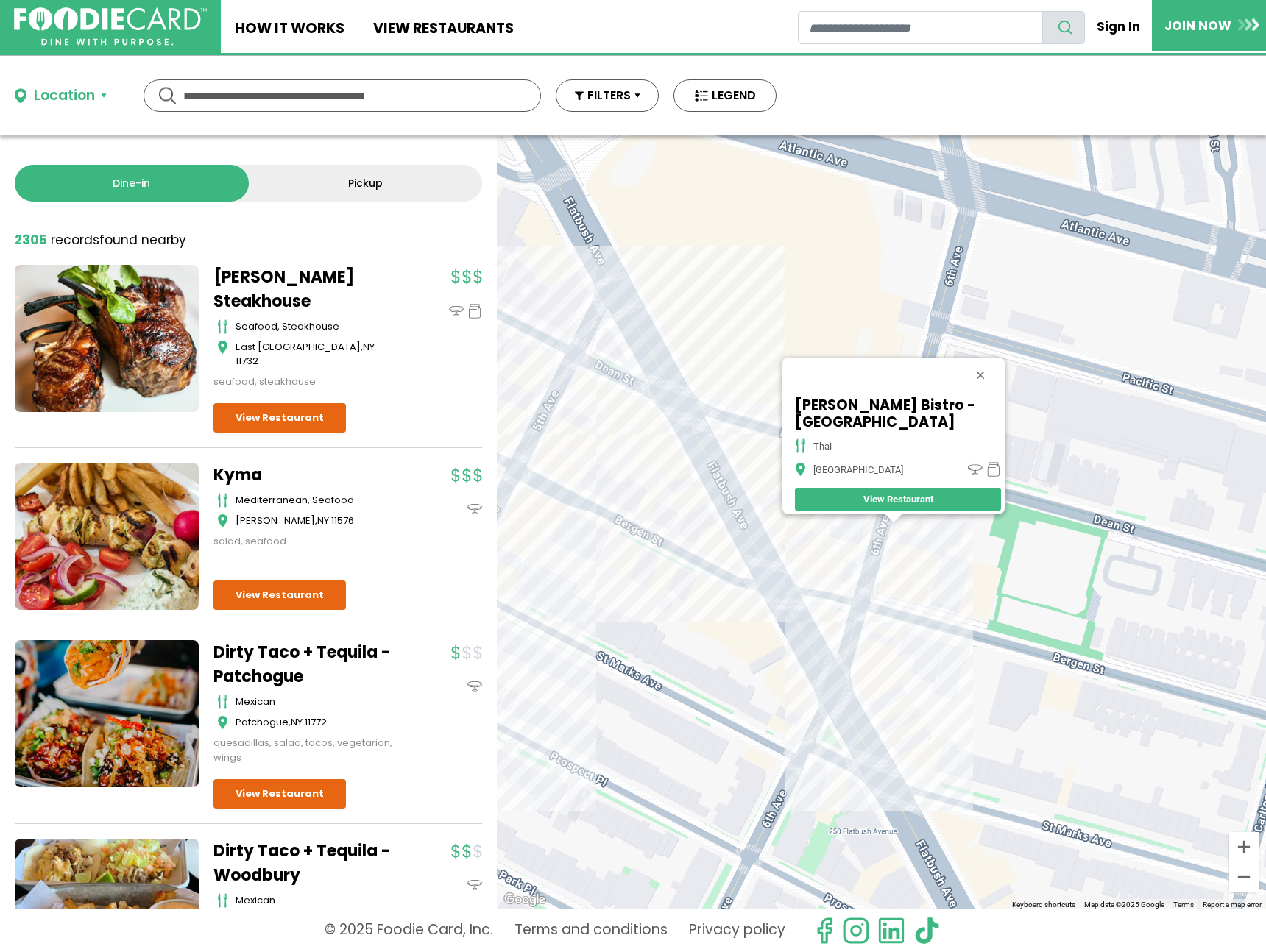
click at [630, 537] on div "Theo Thai Bistro - Brooklyn thai Brooklyn View Restaurant" at bounding box center [881, 522] width 769 height 774
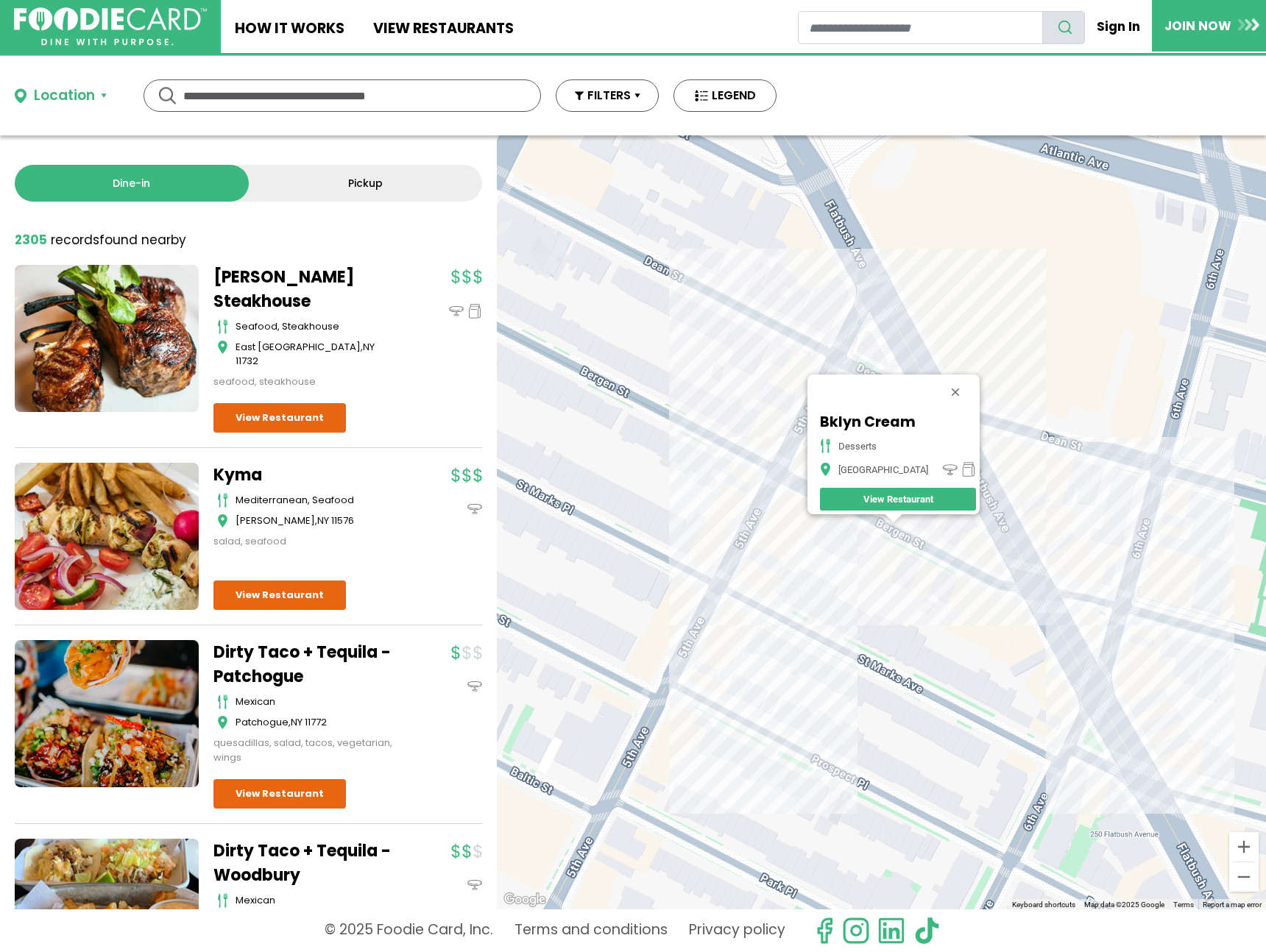
drag, startPoint x: 830, startPoint y: 432, endPoint x: 821, endPoint y: 430, distance: 9.2
click at [827, 431] on div "Bklyn Cream desserts Brooklyn View Restaurant" at bounding box center [894, 444] width 172 height 140
click at [818, 430] on div "Bklyn Cream desserts Brooklyn View Restaurant" at bounding box center [881, 522] width 769 height 774
click at [805, 435] on div "Bklyn Cream desserts Brooklyn View Restaurant" at bounding box center [881, 522] width 769 height 774
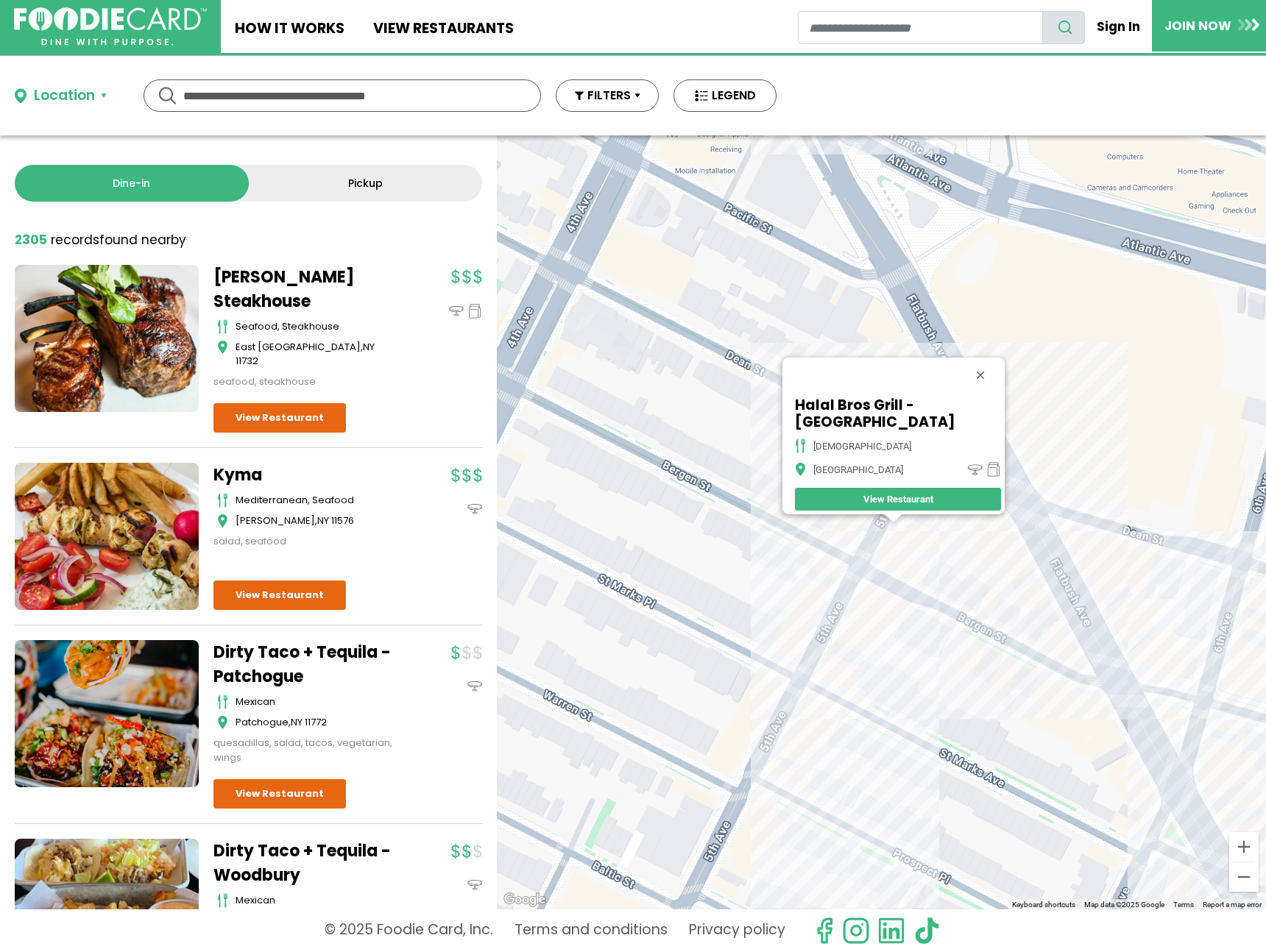
click at [1008, 501] on div "Halal Bros Grill - 5th Ave halal Brooklyn View Restaurant" at bounding box center [881, 522] width 769 height 774
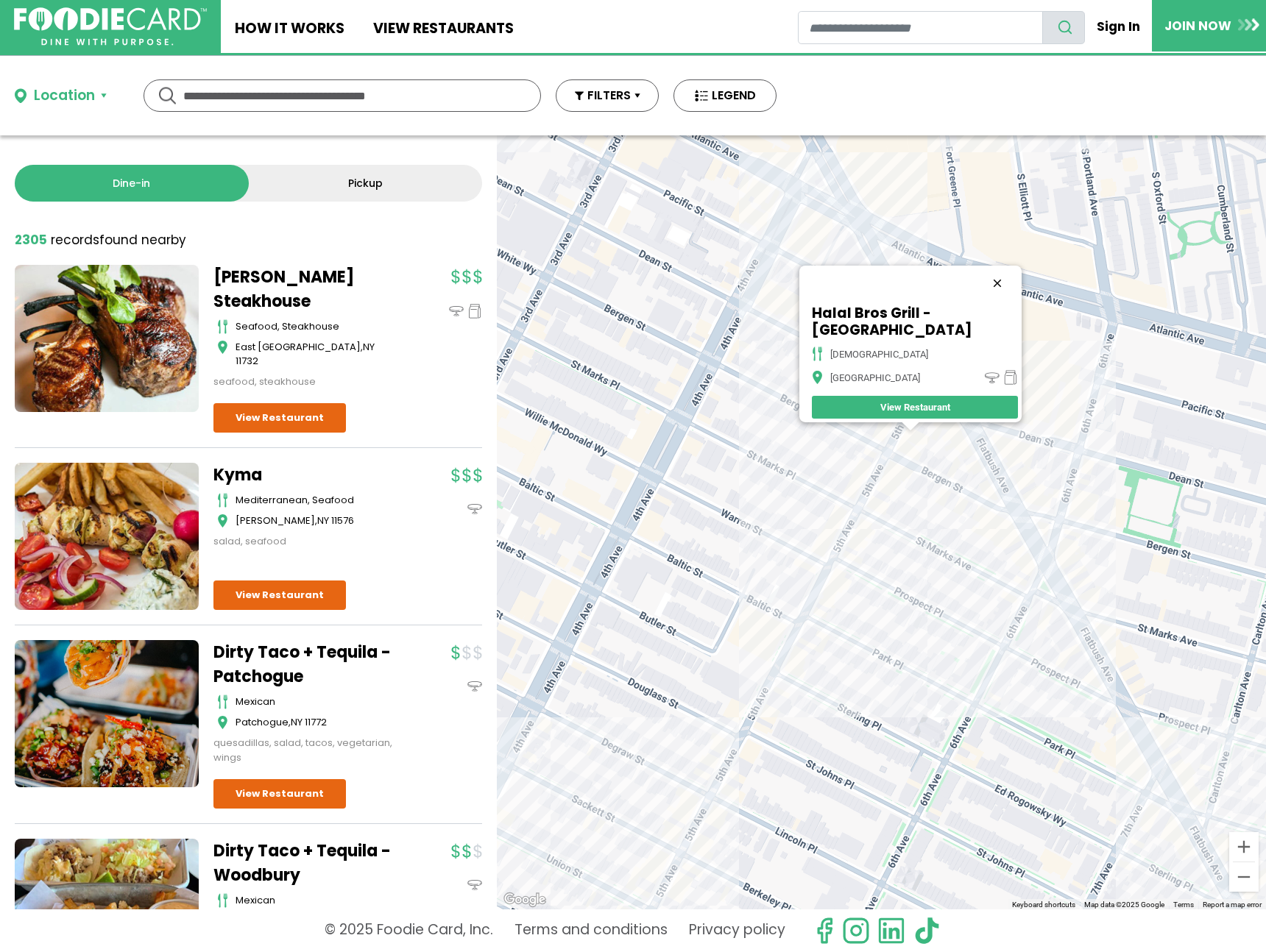
click at [988, 300] on button "Close" at bounding box center [997, 283] width 35 height 35
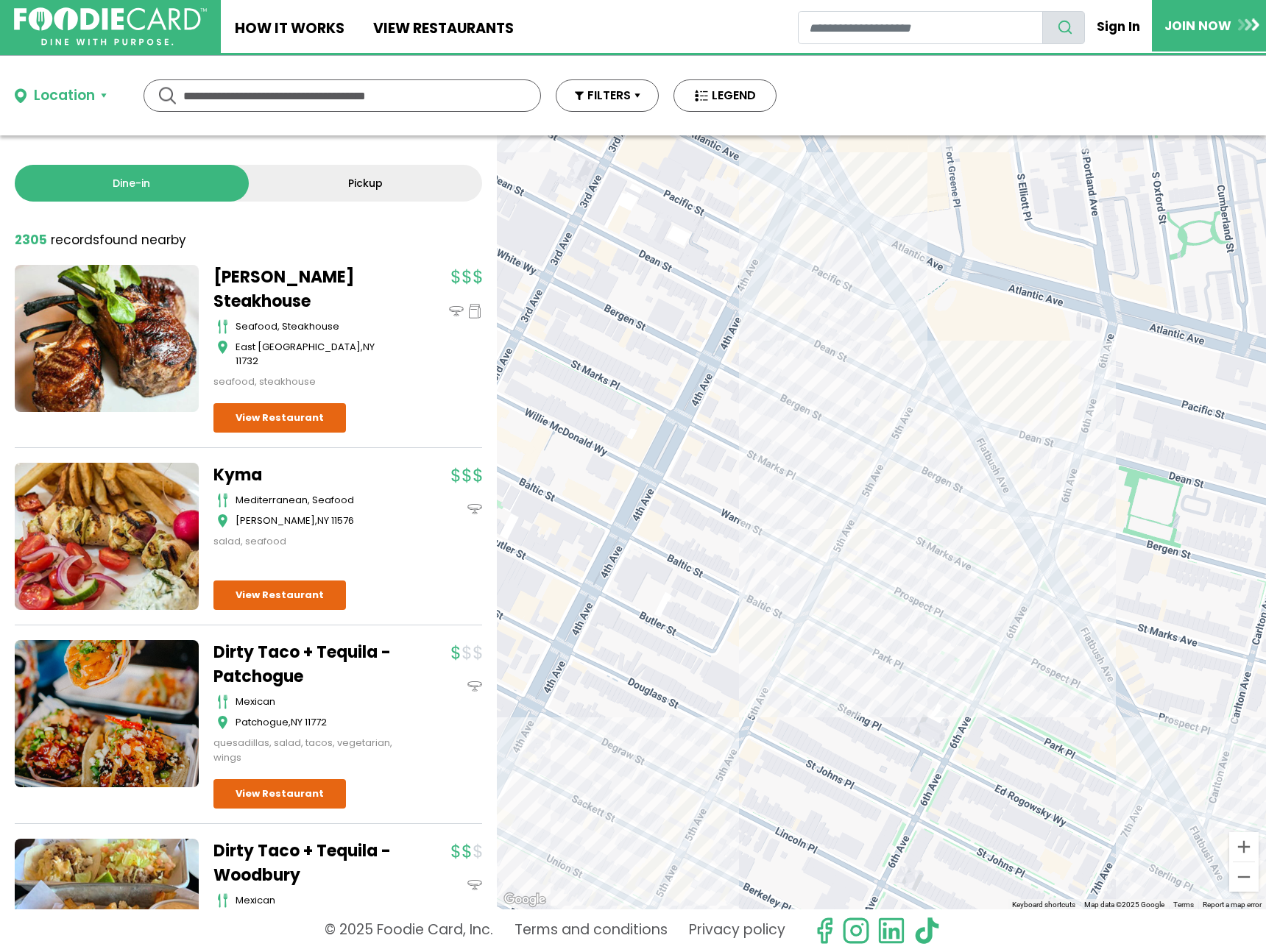
click at [854, 210] on div at bounding box center [881, 522] width 769 height 774
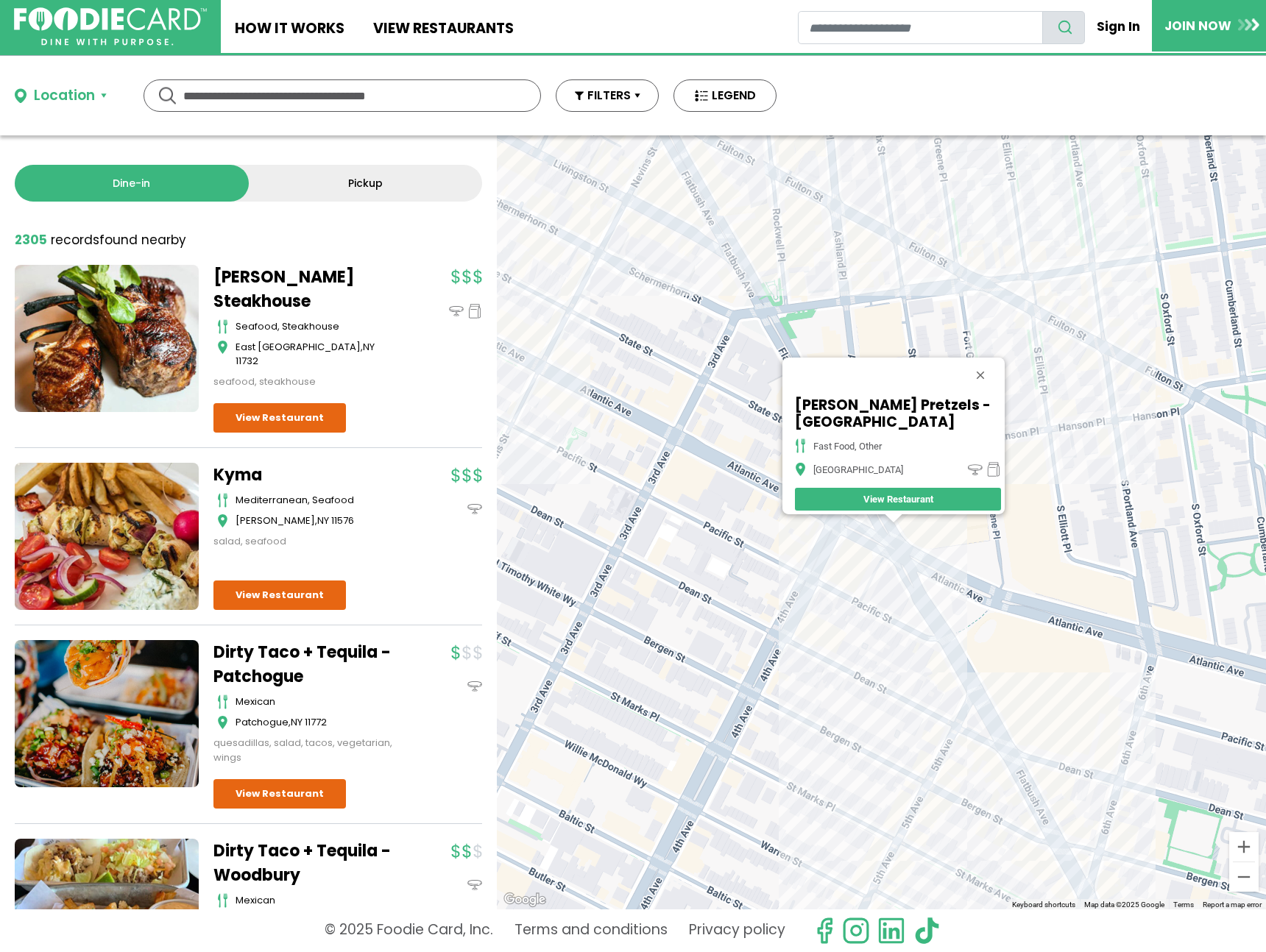
click at [1073, 355] on div "Wetzel's Pretzels - Atlantic Terminal fast food, other Brooklyn View Restaurant" at bounding box center [881, 522] width 769 height 774
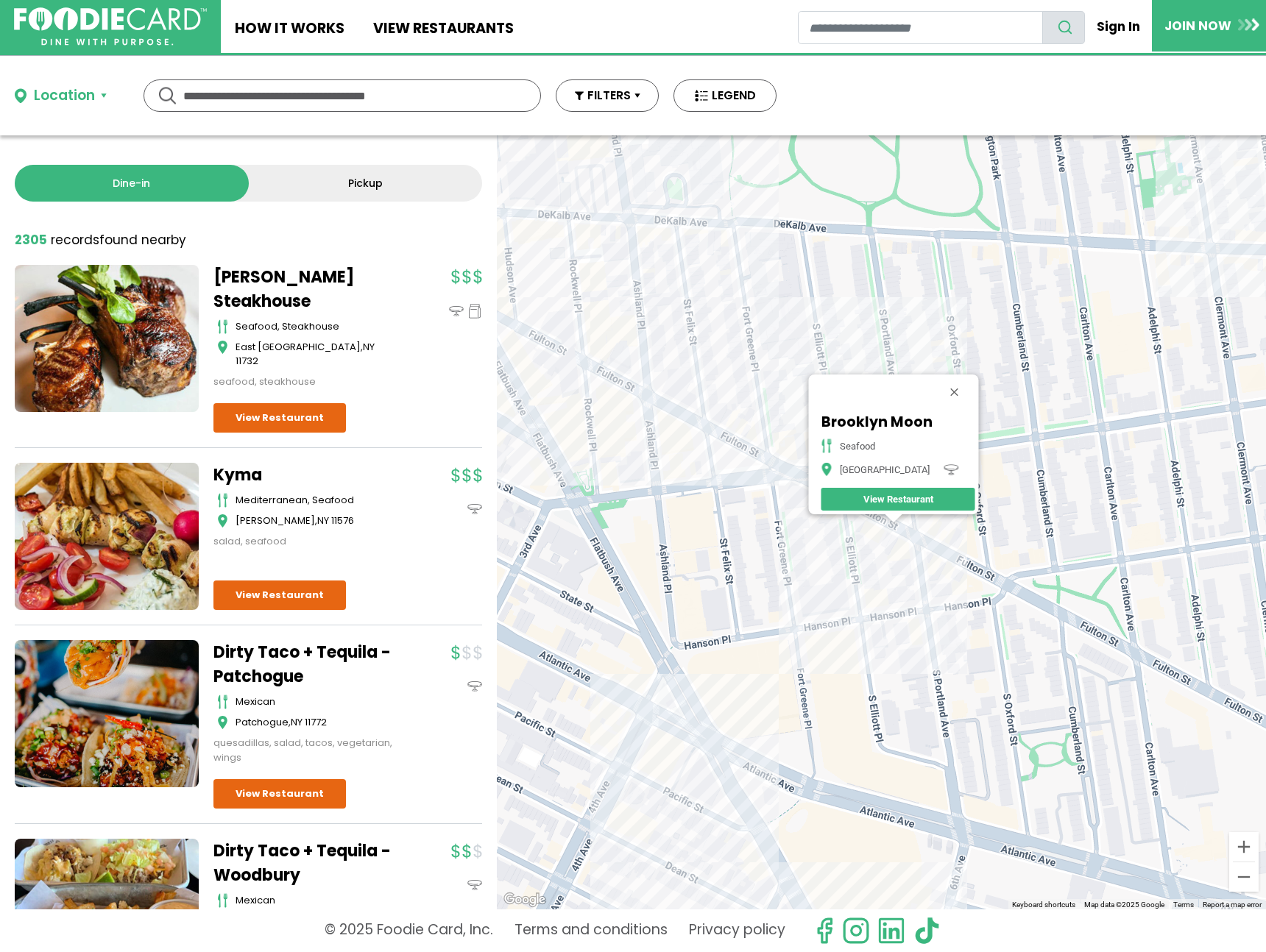
click at [732, 460] on div "Brooklyn Moon seafood Brooklyn View Restaurant" at bounding box center [881, 522] width 769 height 774
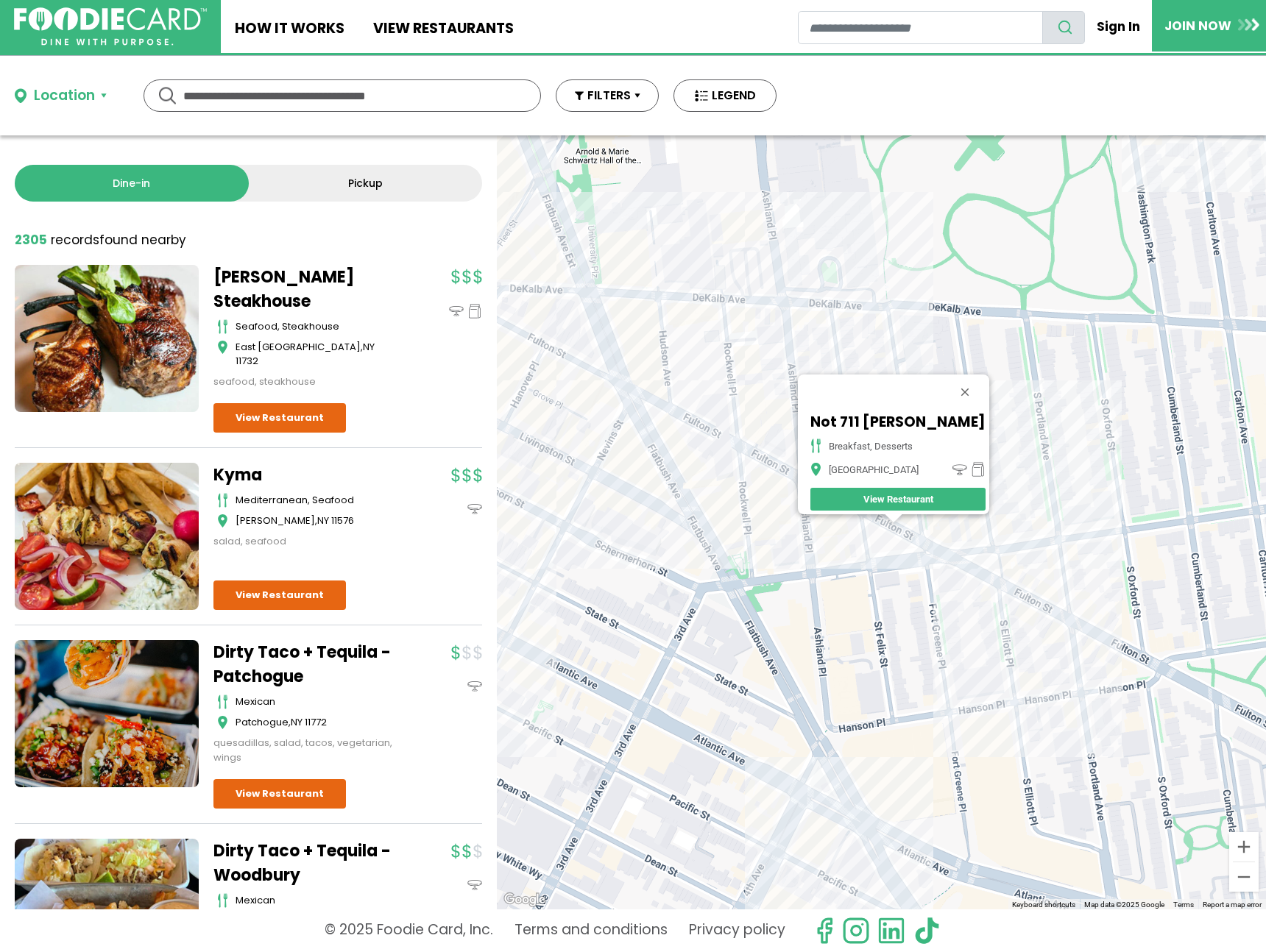
click at [876, 521] on div "Not 711 Fulton breakfast, desserts Brooklyn View Restaurant" at bounding box center [881, 522] width 769 height 774
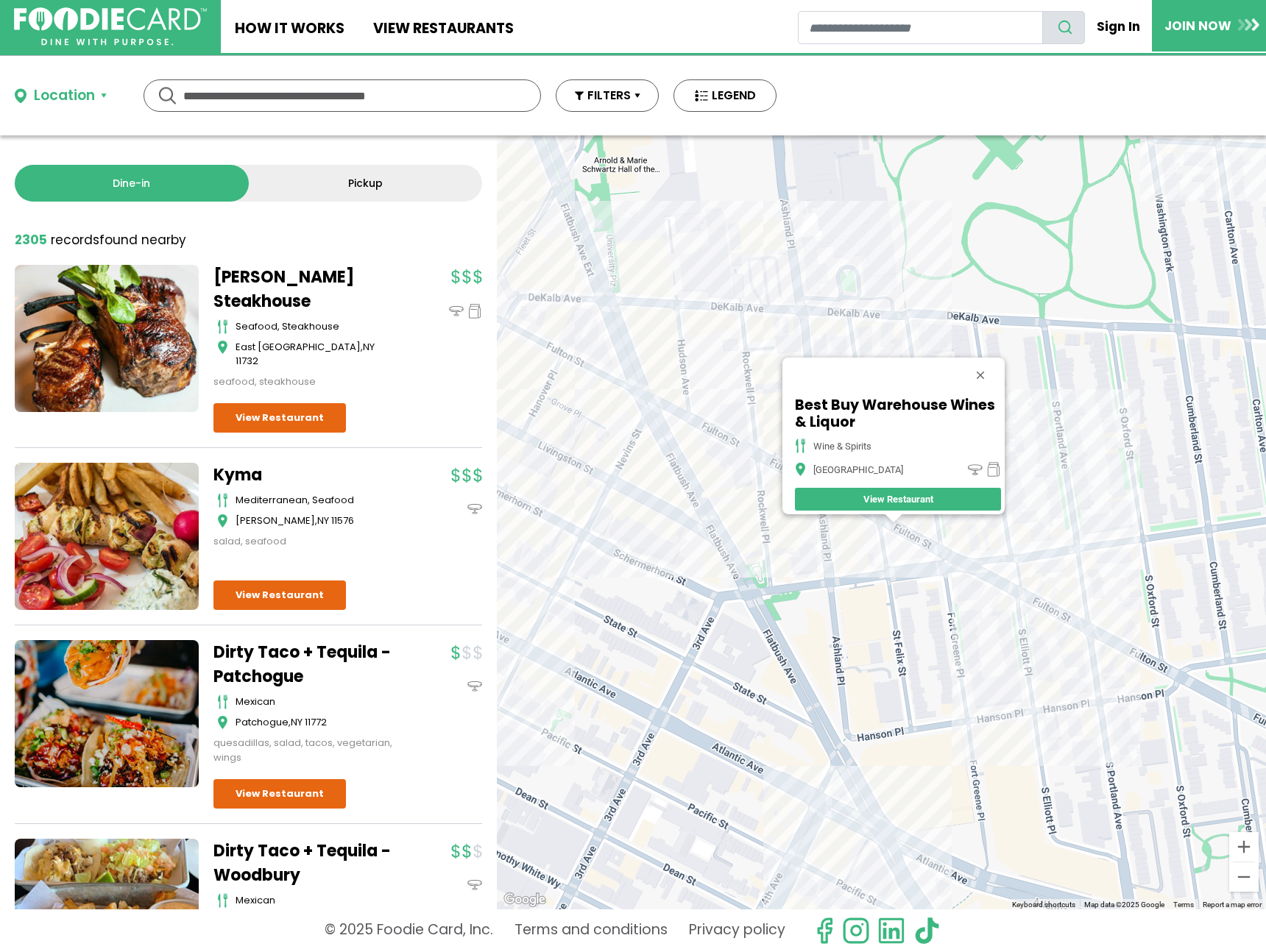
click at [1082, 566] on div "Best Buy Warehouse Wines & Liquor wine & spirits Brooklyn View Restaurant" at bounding box center [881, 522] width 769 height 774
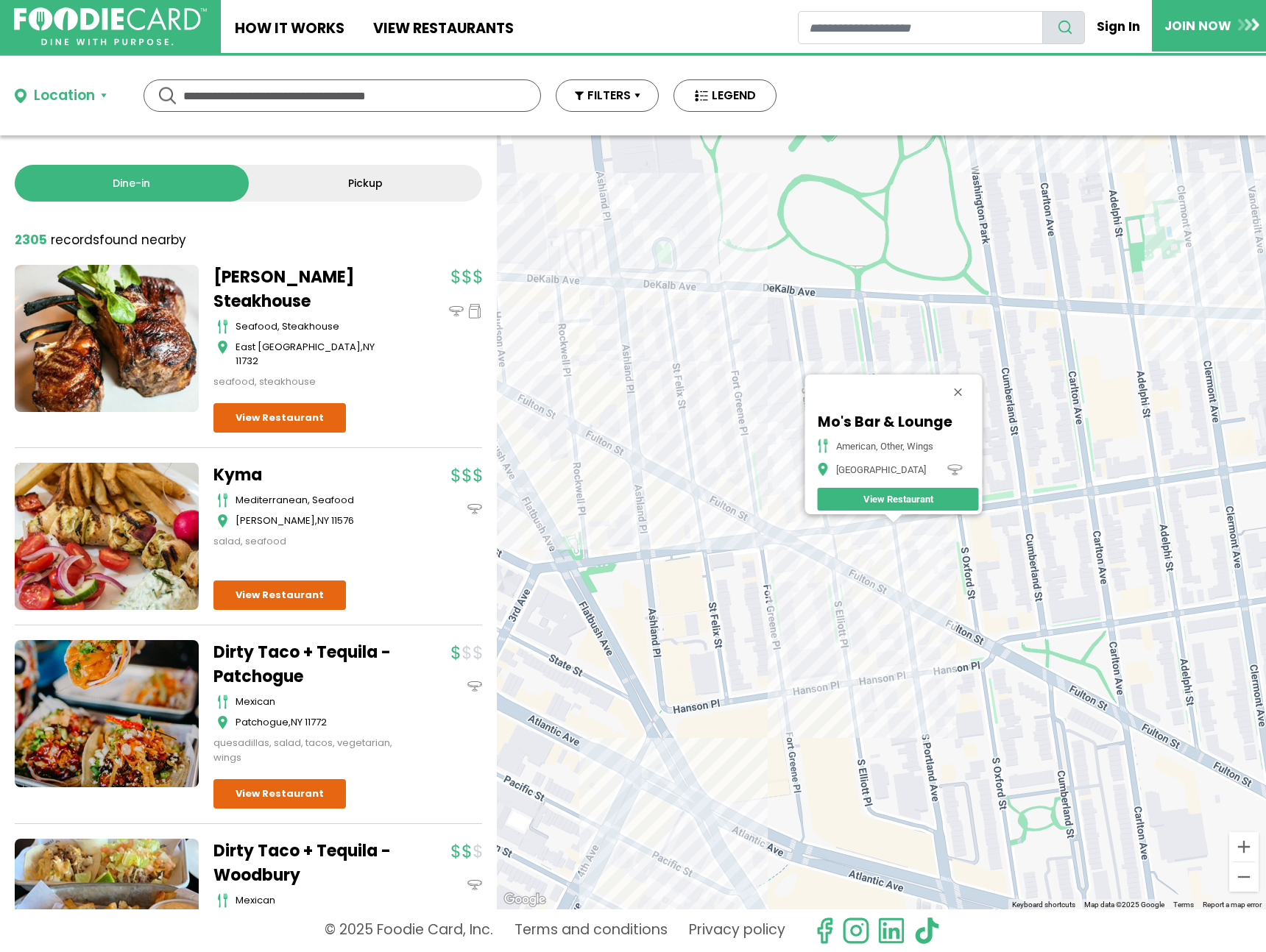
click at [705, 293] on div "Mo's Bar & Lounge american, other, wings Brooklyn View Restaurant" at bounding box center [881, 522] width 769 height 774
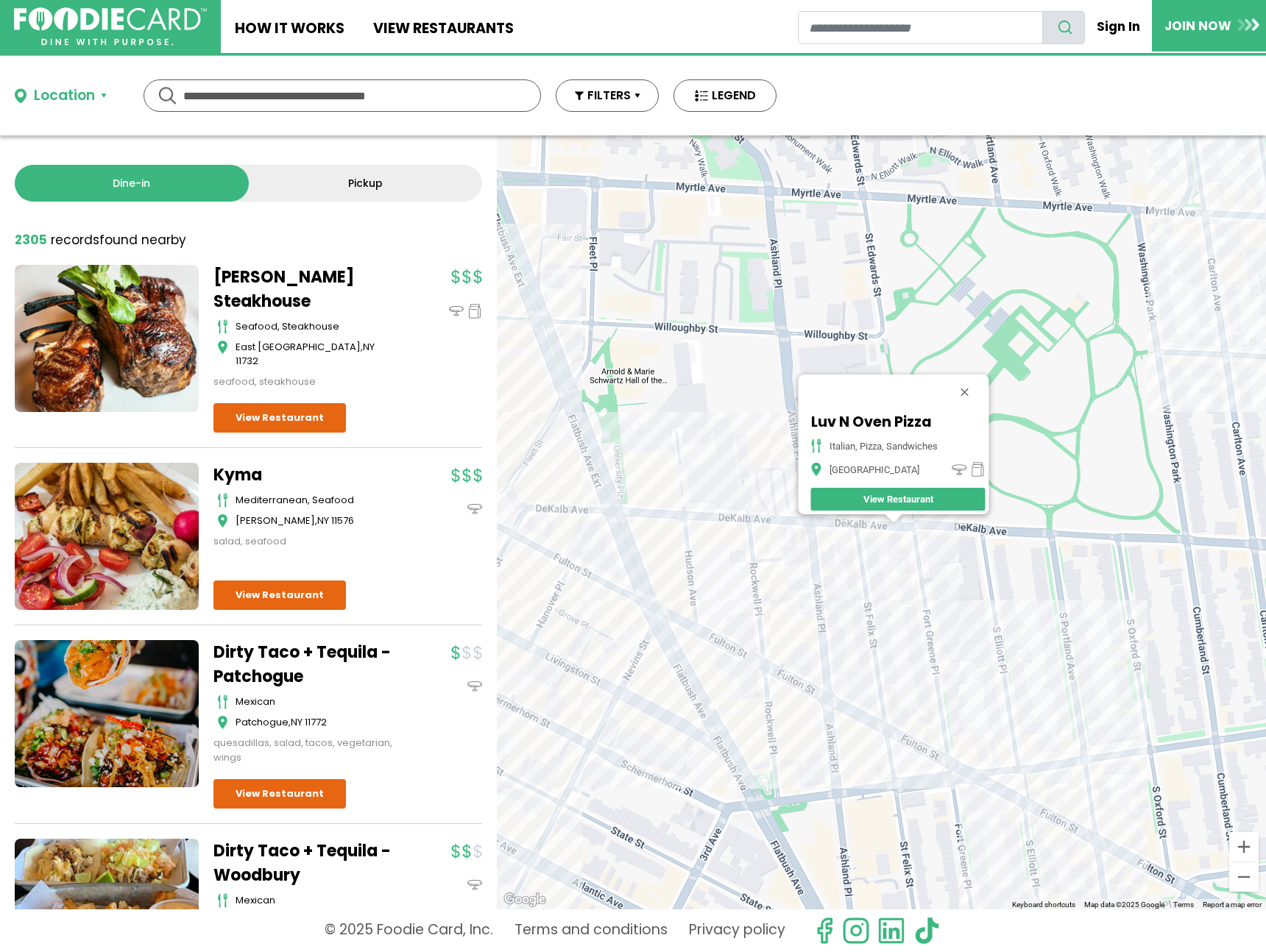
click at [739, 530] on div "Luv N Oven Pizza italian, pizza, sandwiches Brooklyn View Restaurant" at bounding box center [881, 522] width 769 height 774
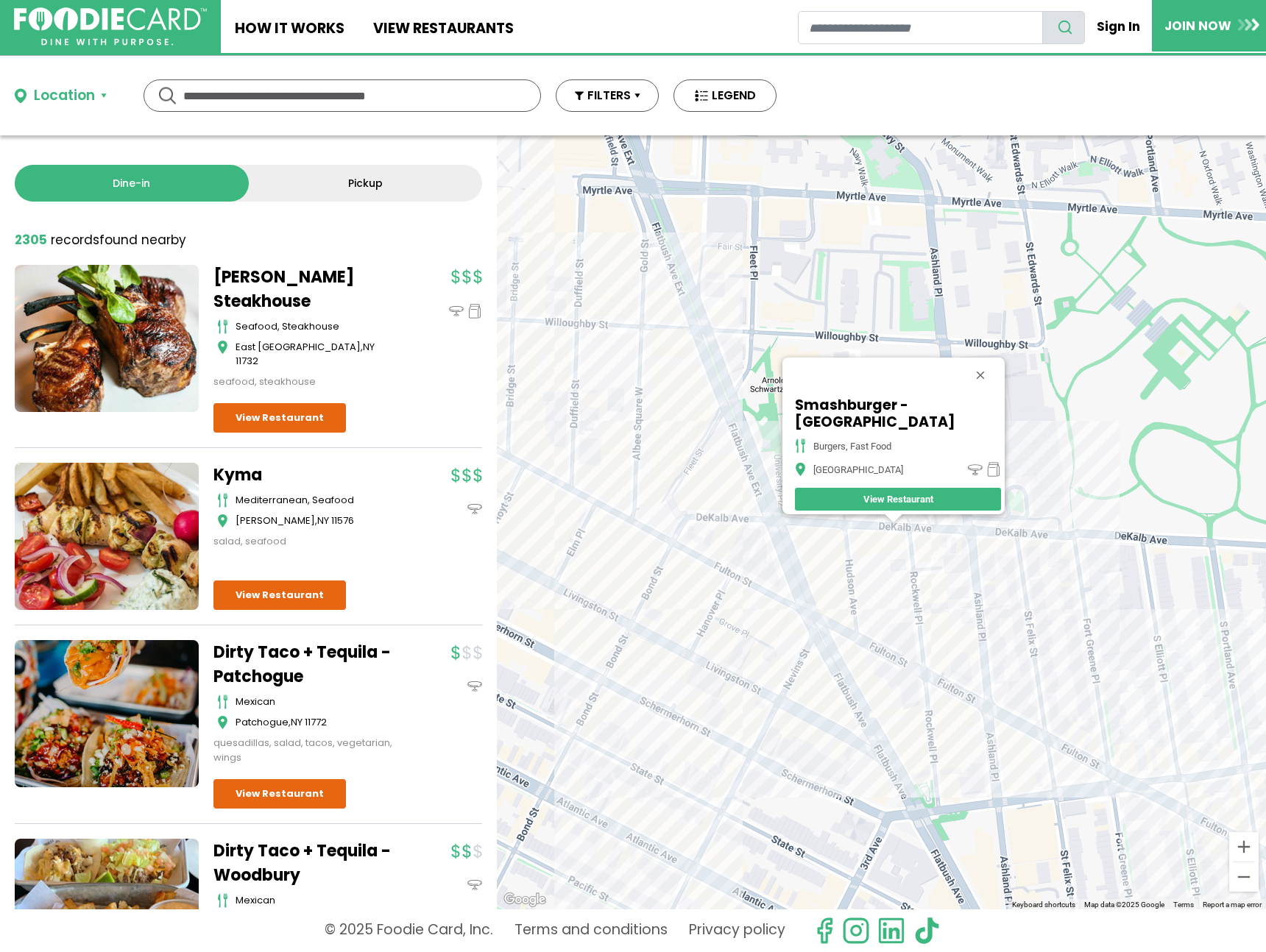
click at [832, 646] on div "Smashburger - Brooklyn burgers, fast food Brooklyn View Restaurant" at bounding box center [881, 522] width 769 height 774
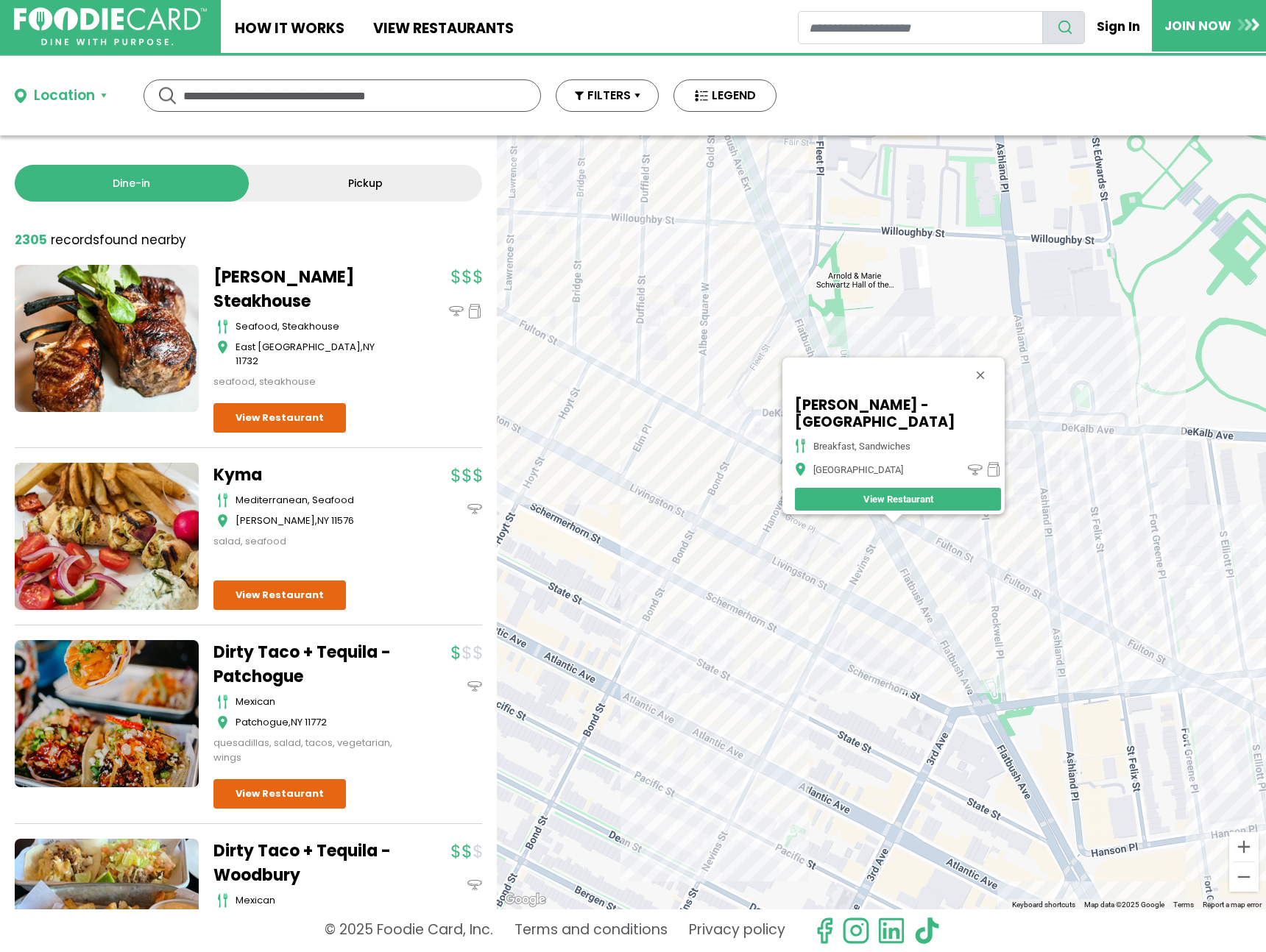
click at [742, 558] on div "Pio Bagel - Flatbush Ave breakfast, sandwiches Brooklyn View Restaurant" at bounding box center [881, 522] width 769 height 774
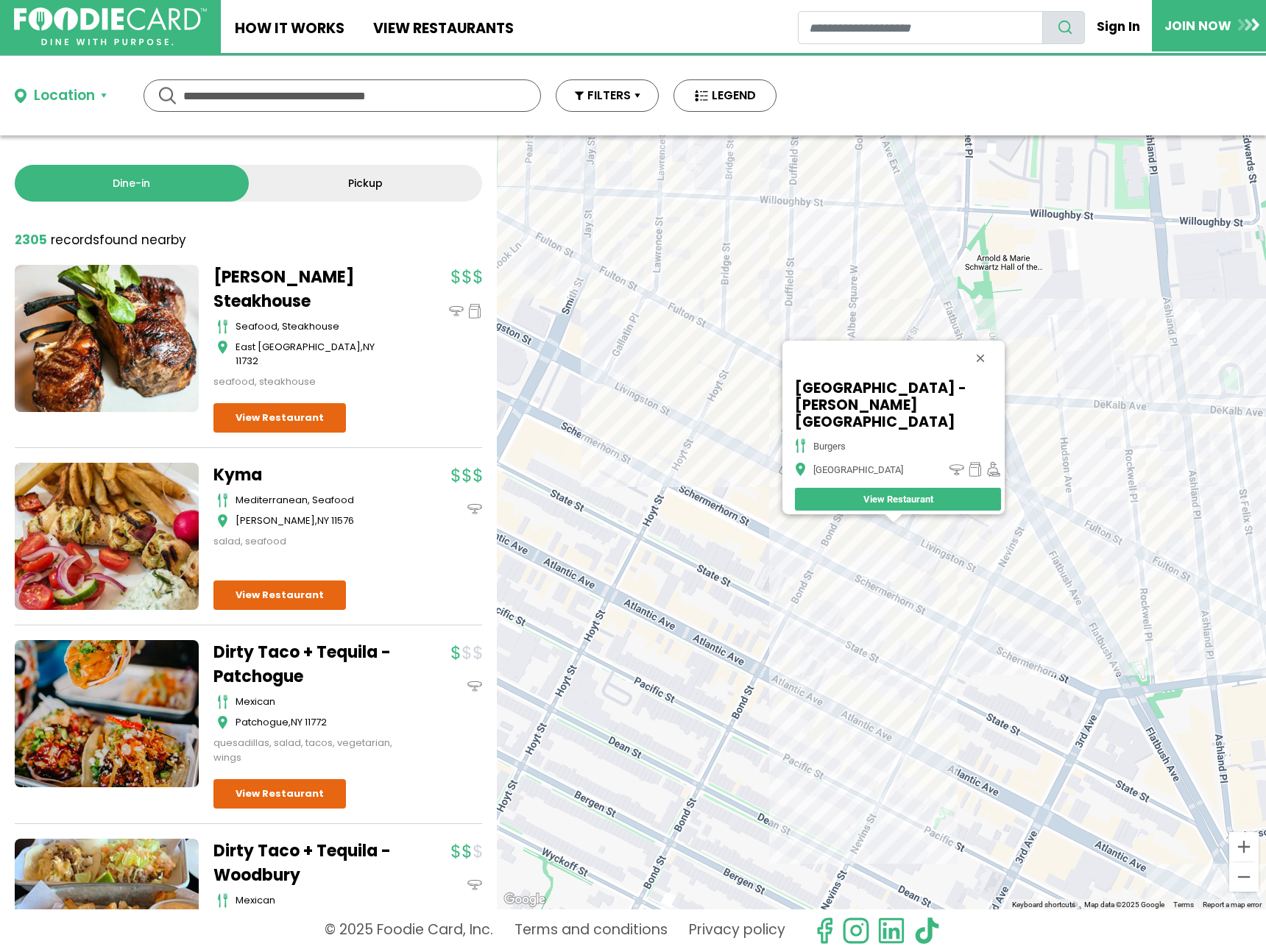
click at [932, 632] on div "Burger Village - Livingston Street burgers Brooklyn View Restaurant" at bounding box center [881, 522] width 769 height 774
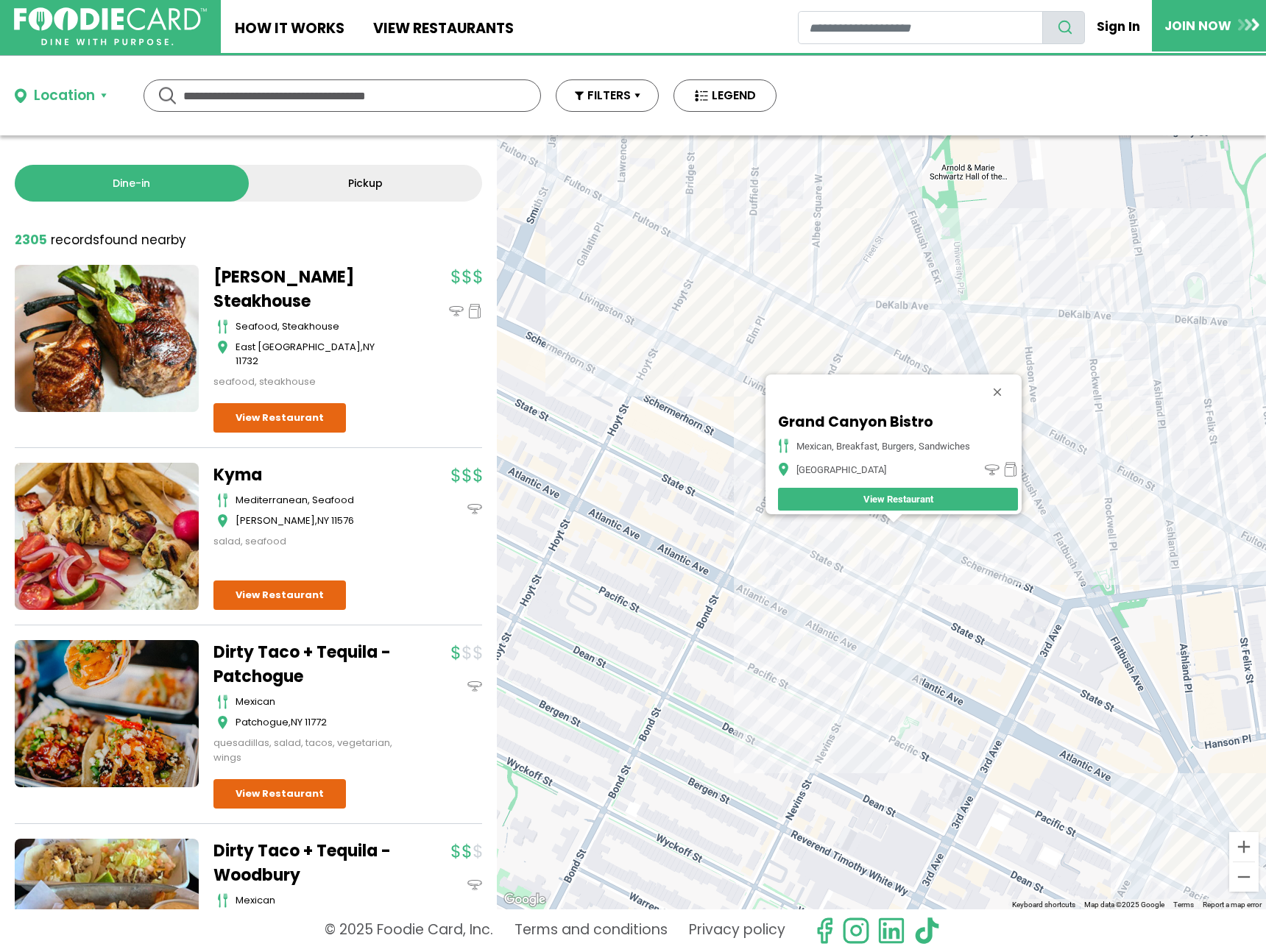
click at [755, 604] on div "Grand Canyon Bistro Mexican, Breakfast, Burgers, Sandwiches Brooklyn View Resta…" at bounding box center [881, 522] width 769 height 774
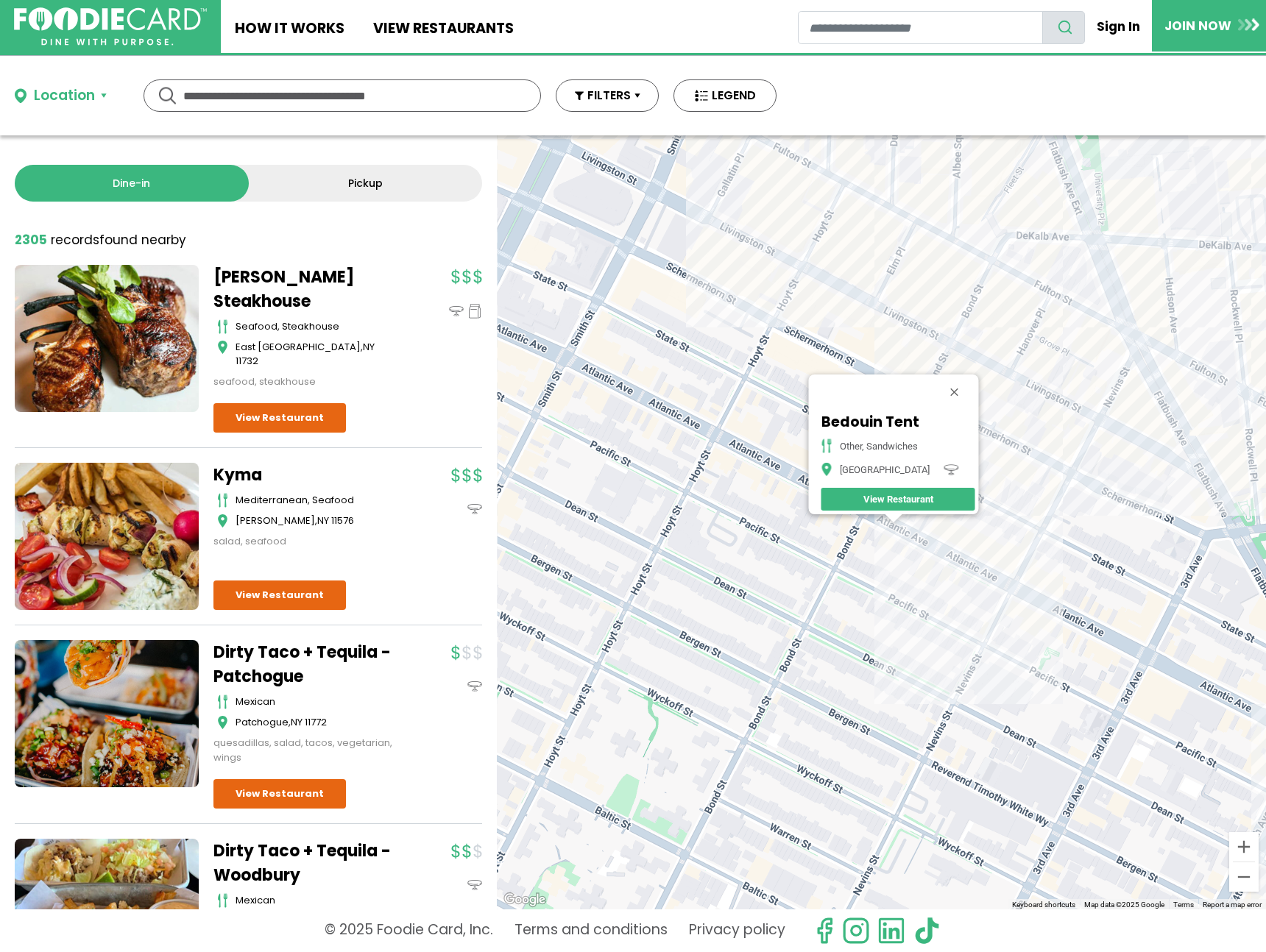
click at [797, 268] on div "Bedouin Tent other, sandwiches Brooklyn View Restaurant" at bounding box center [881, 522] width 769 height 774
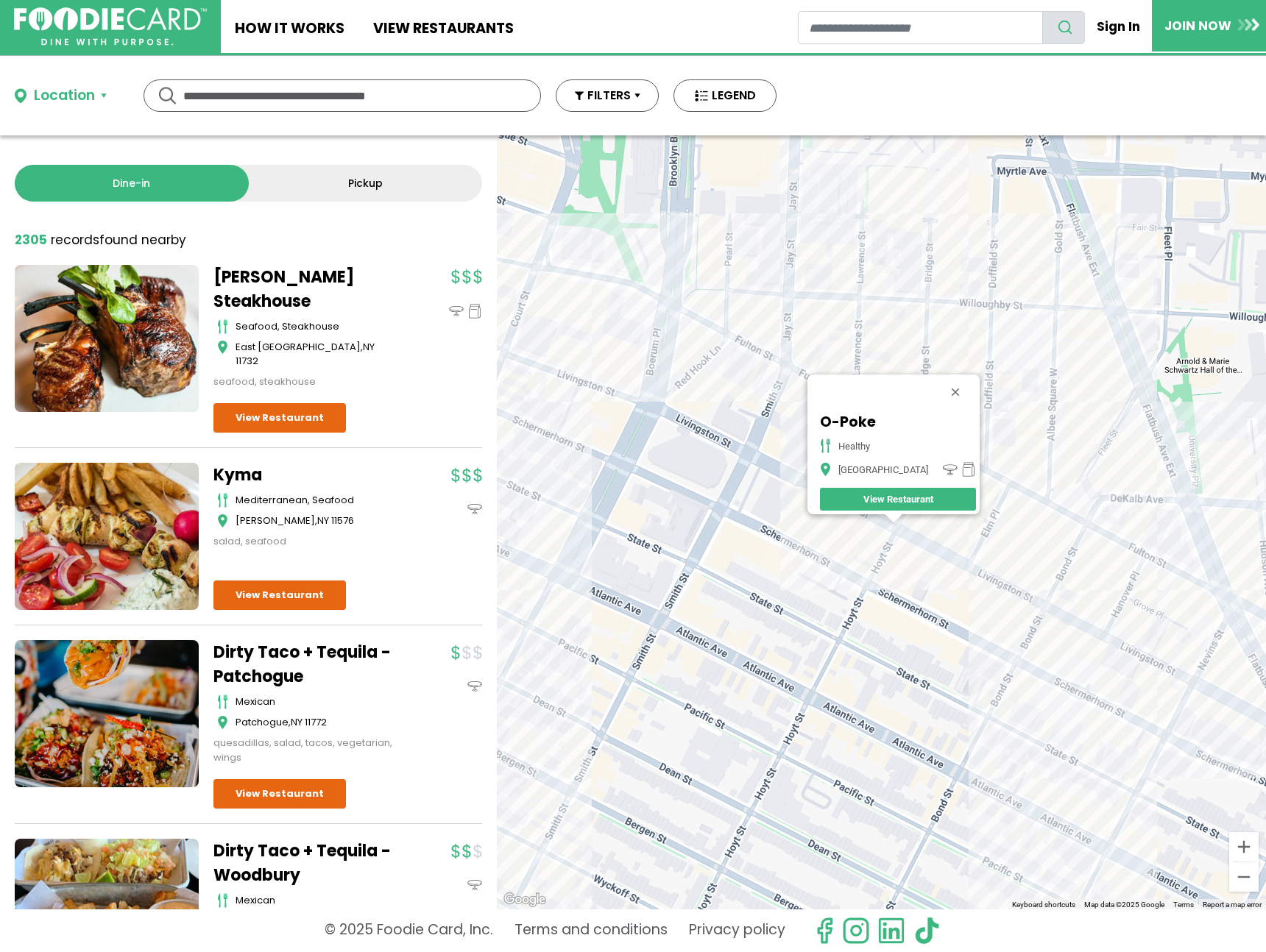
click at [1062, 397] on div "O-Poke healthy Brooklyn View Restaurant" at bounding box center [881, 522] width 769 height 774
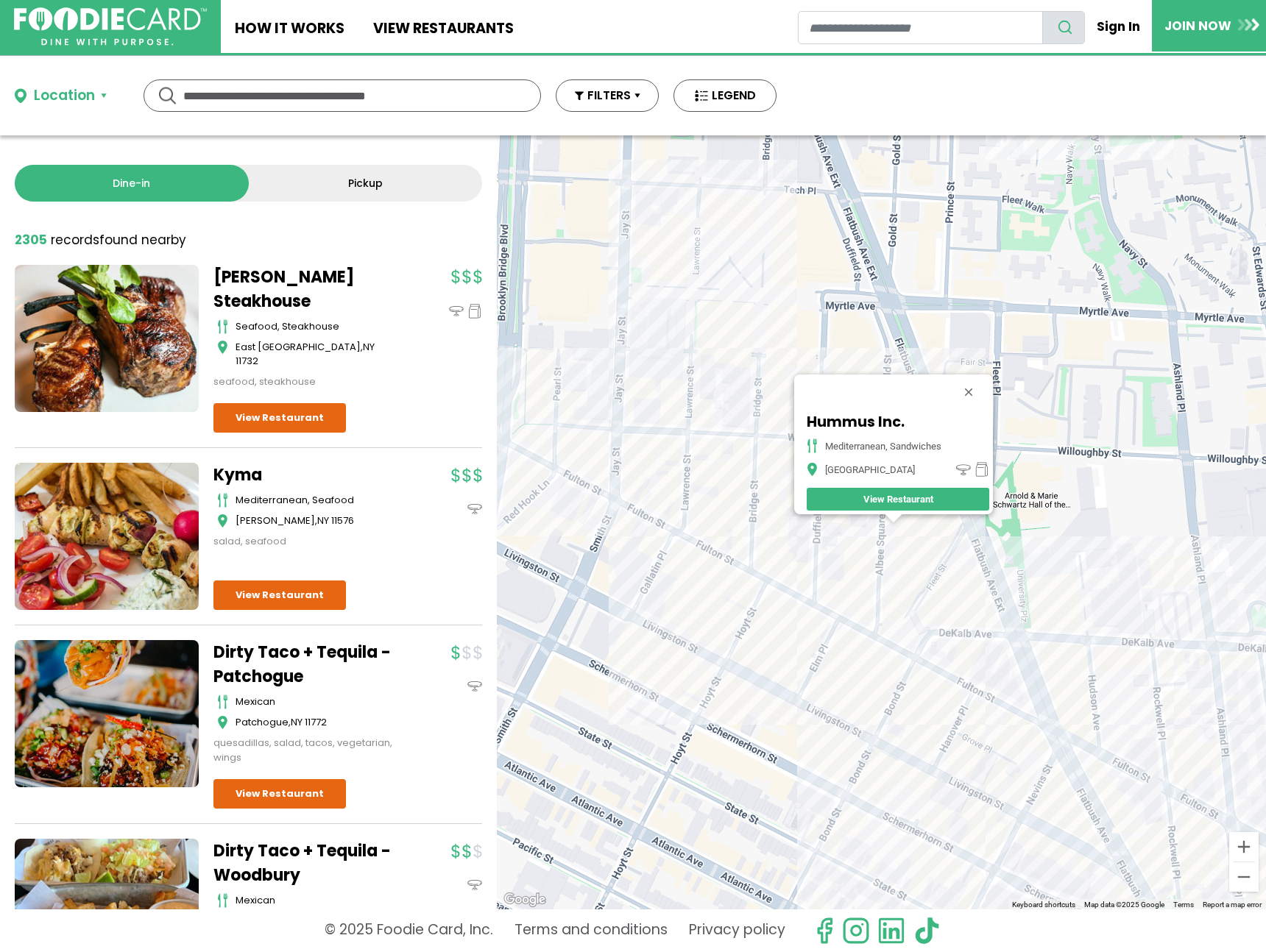
click at [729, 454] on div "Hummus Inc. mediterranean, sandwiches Brooklyn View Restaurant" at bounding box center [881, 522] width 769 height 774
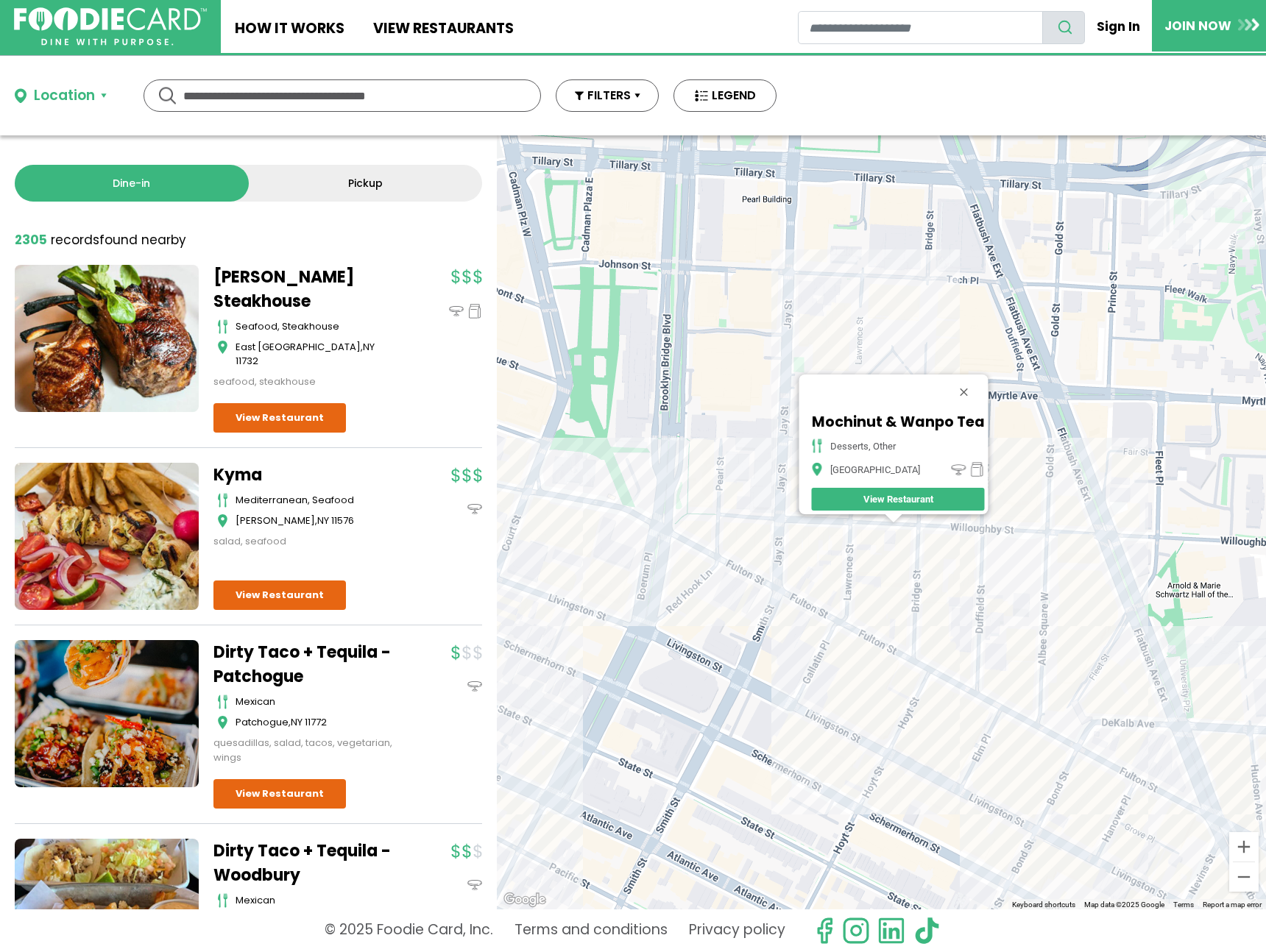
click at [843, 532] on div "Mochinut & Wanpo Tea desserts, other Brooklyn View Restaurant" at bounding box center [881, 522] width 769 height 774
click at [830, 530] on div "Mochinut & Wanpo Tea desserts, other Brooklyn View Restaurant" at bounding box center [881, 522] width 769 height 774
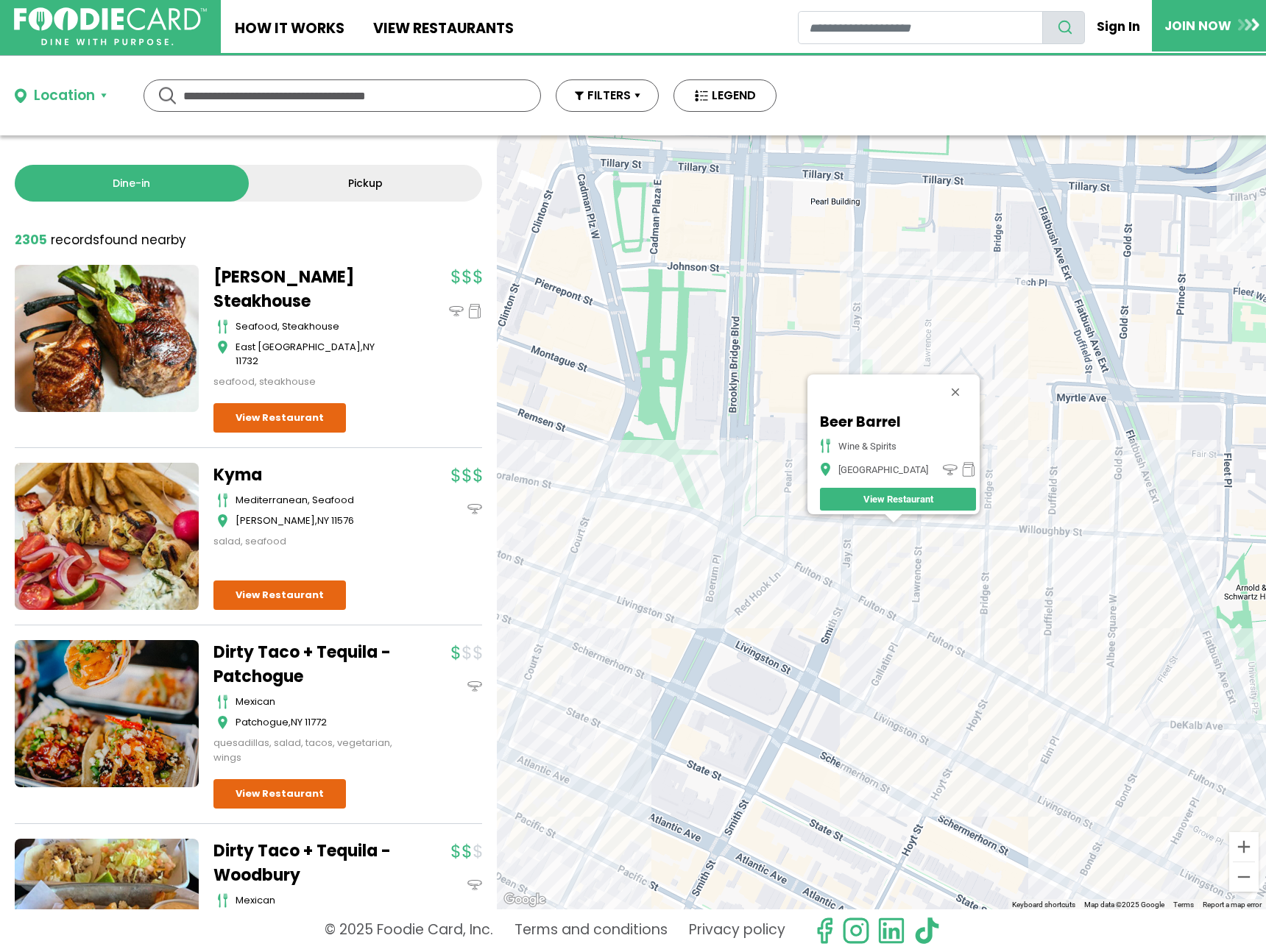
click at [849, 543] on div "Beer Barrel wine & spirits Brooklyn View Restaurant" at bounding box center [881, 522] width 769 height 774
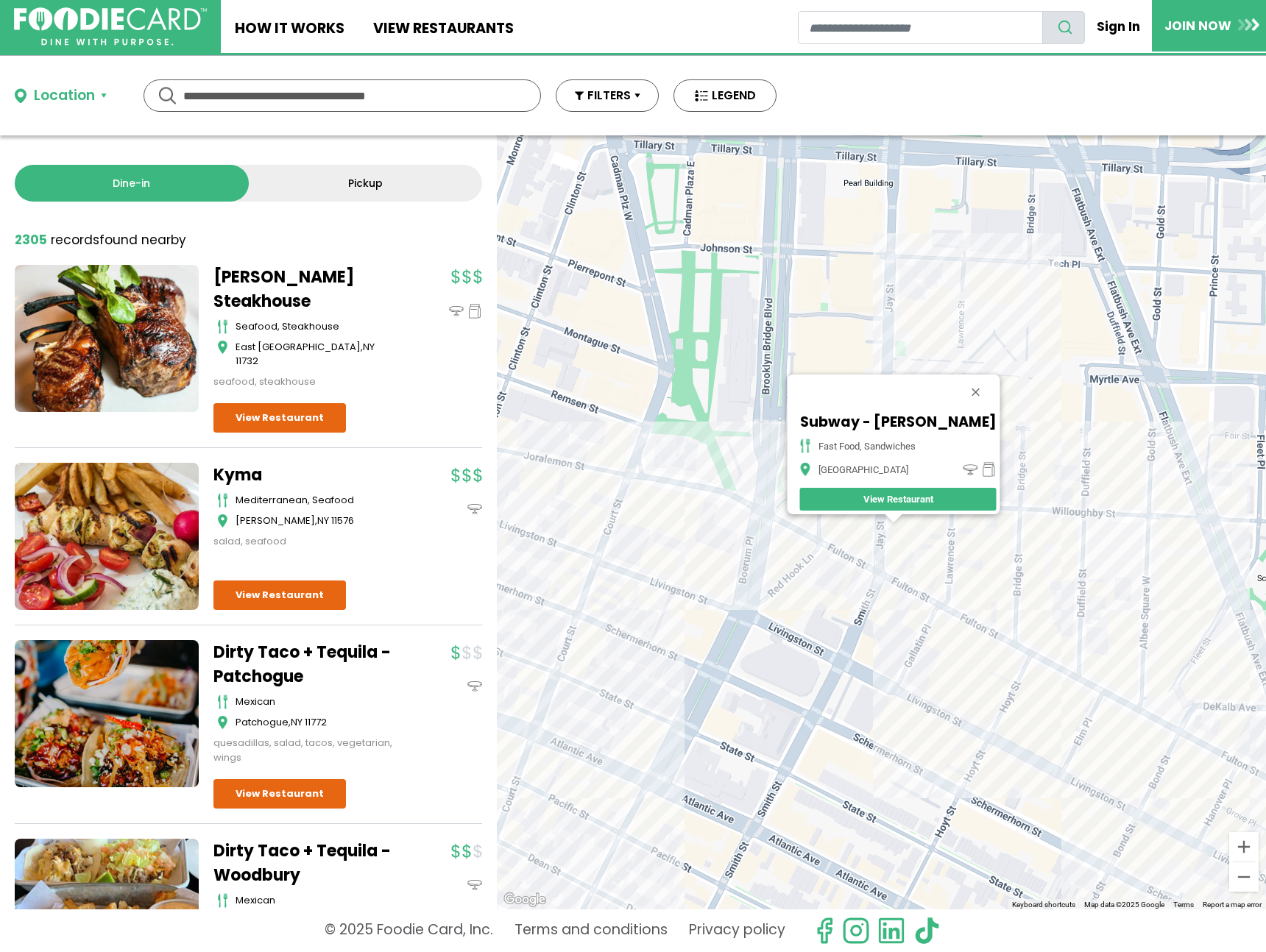
click at [1005, 368] on div "Subway - Jay St fast food, sandwiches Brooklyn View Restaurant" at bounding box center [881, 522] width 769 height 774
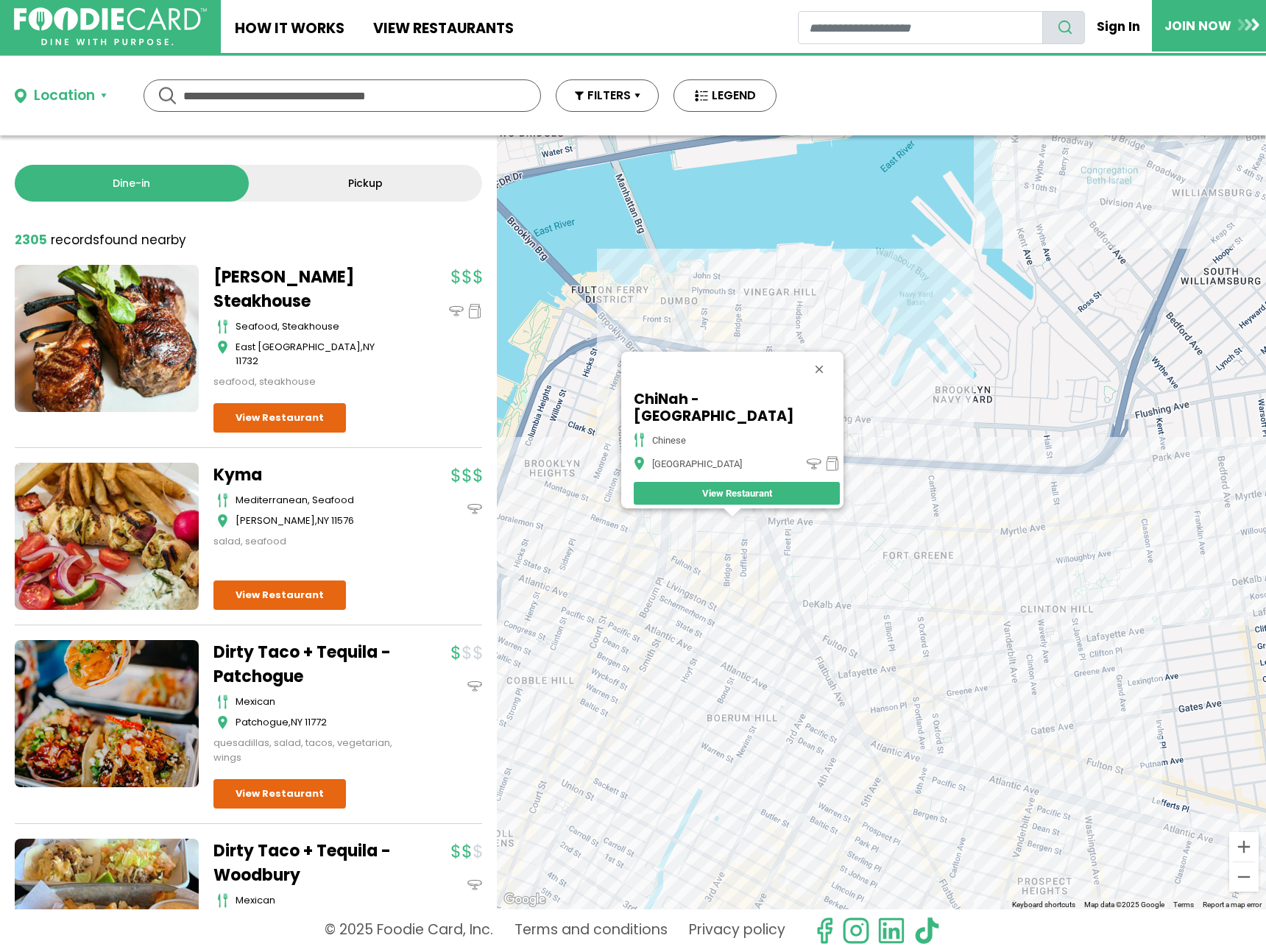
click at [599, 511] on div "ChiNah - Brooklyn chinese Brooklyn View Restaurant" at bounding box center [881, 522] width 769 height 774
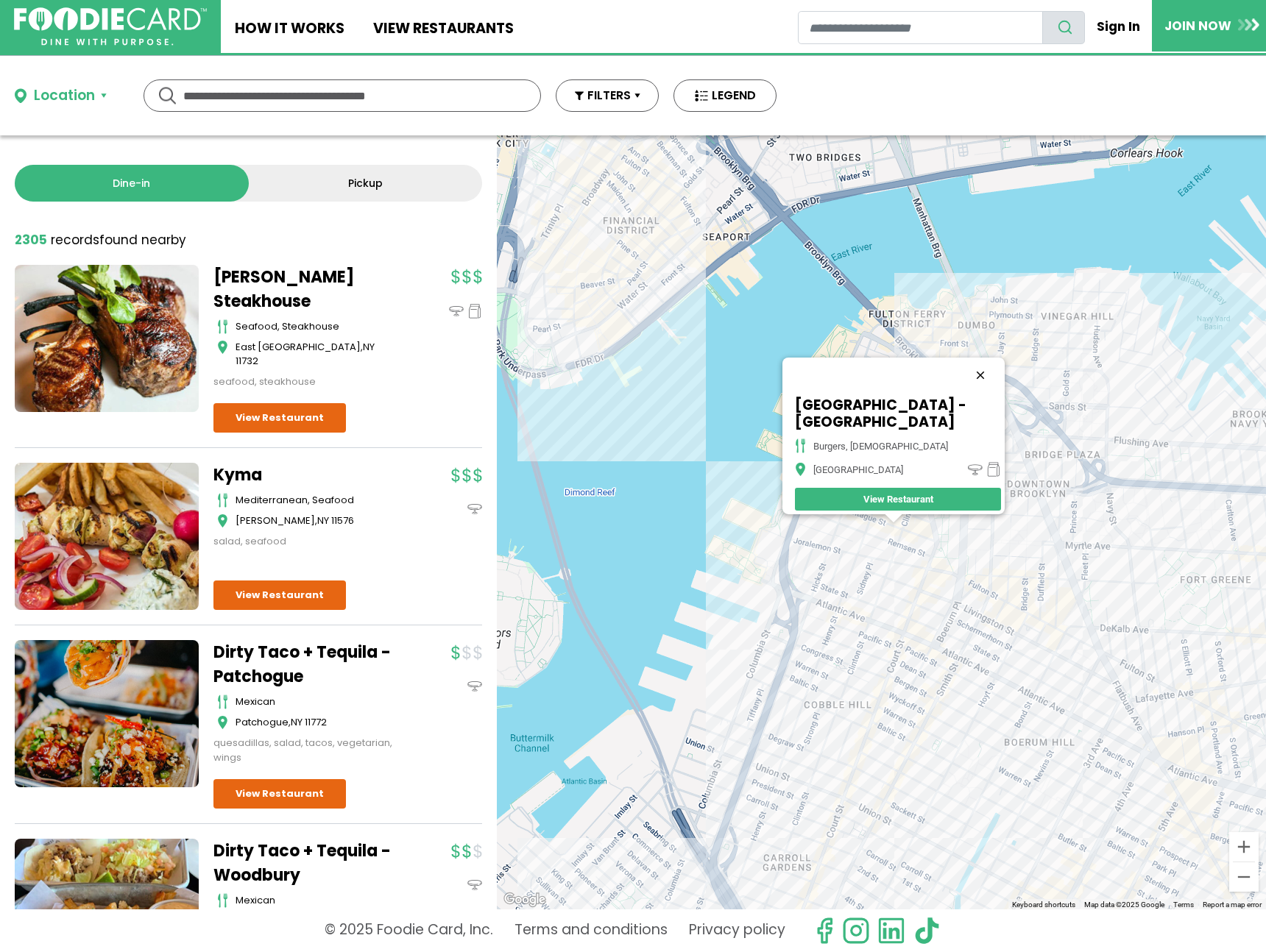
click at [990, 380] on button "Close" at bounding box center [980, 375] width 35 height 35
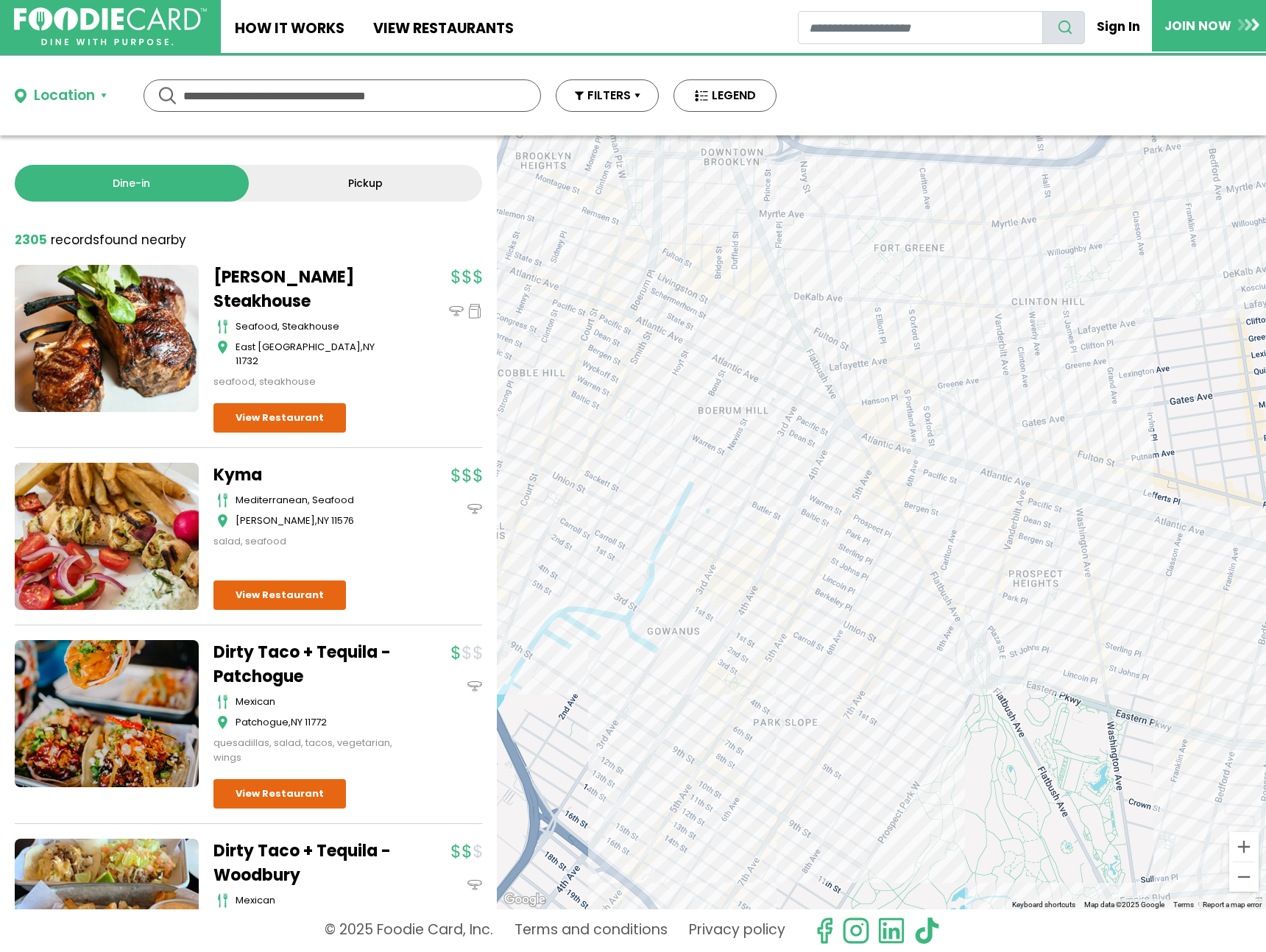
drag, startPoint x: 1085, startPoint y: 592, endPoint x: 899, endPoint y: 482, distance: 216.1
click at [899, 482] on div at bounding box center [881, 522] width 769 height 774
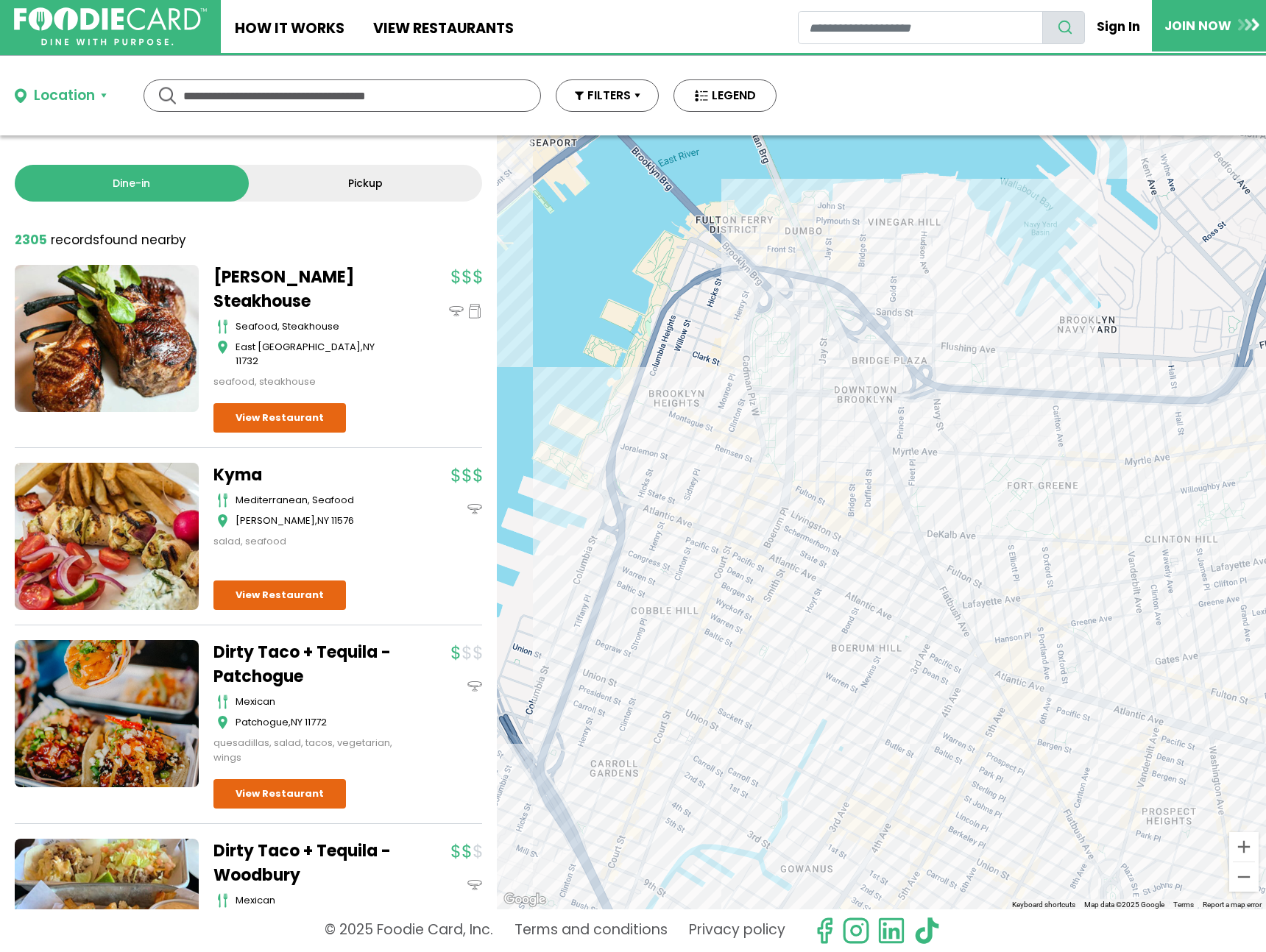
click at [958, 367] on div at bounding box center [881, 522] width 769 height 774
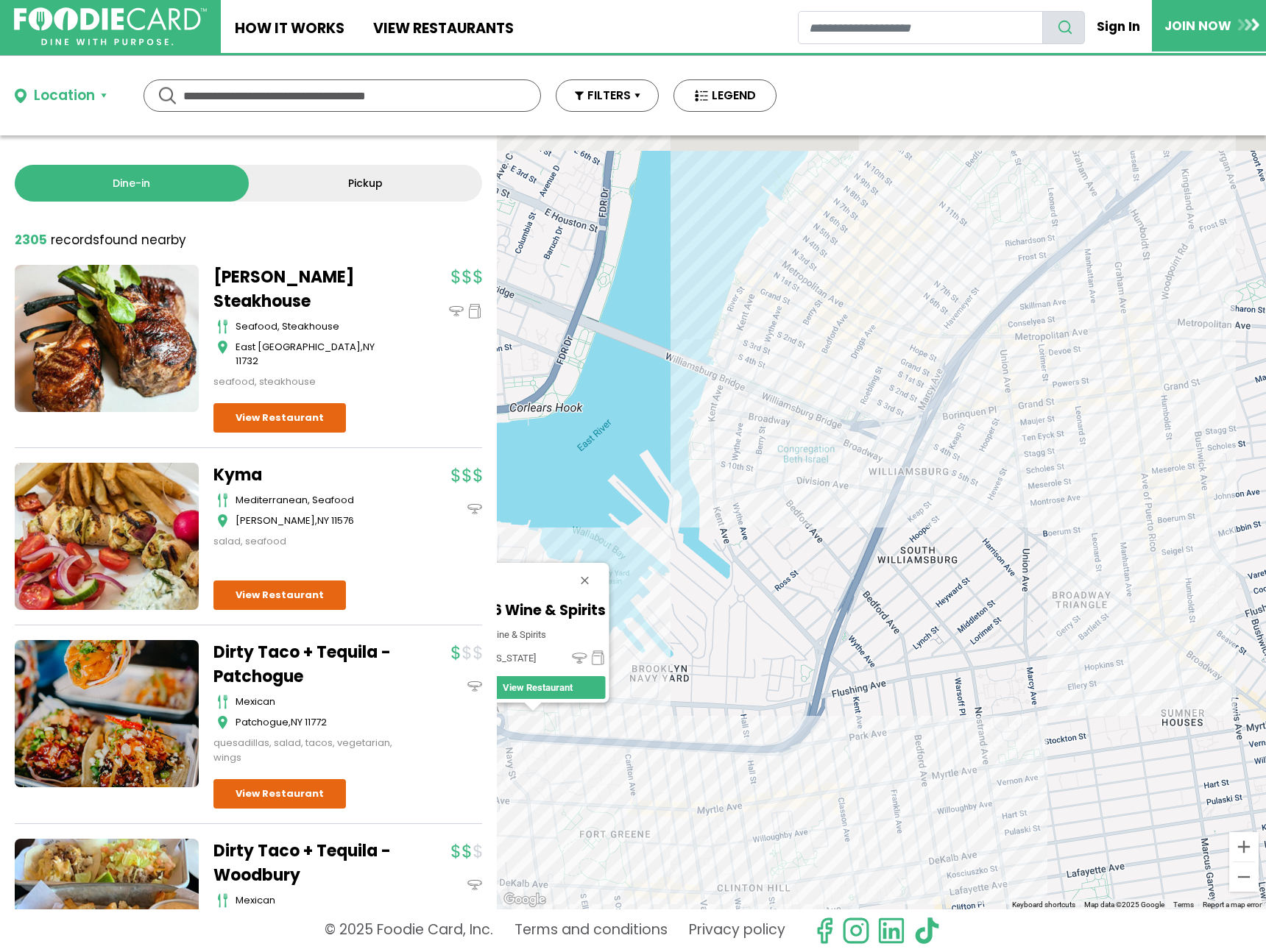
drag, startPoint x: 884, startPoint y: 476, endPoint x: 814, endPoint y: 489, distance: 71.2
click at [712, 599] on div "1936 Wine & Spirits wine & spirits New York View Restaurant" at bounding box center [881, 522] width 769 height 774
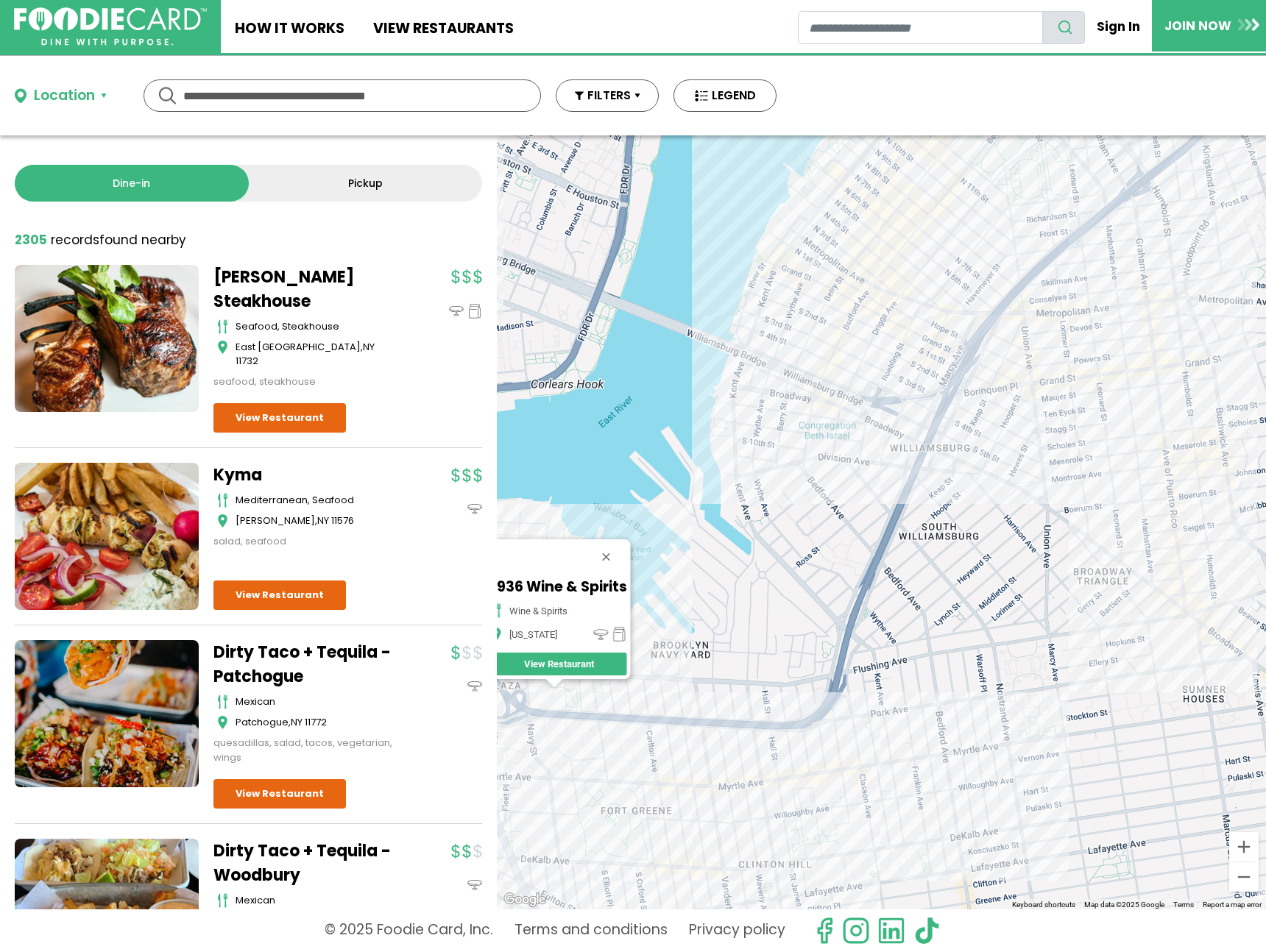
click at [785, 334] on div "1936 Wine & Spirits wine & spirits New York View Restaurant" at bounding box center [881, 522] width 769 height 774
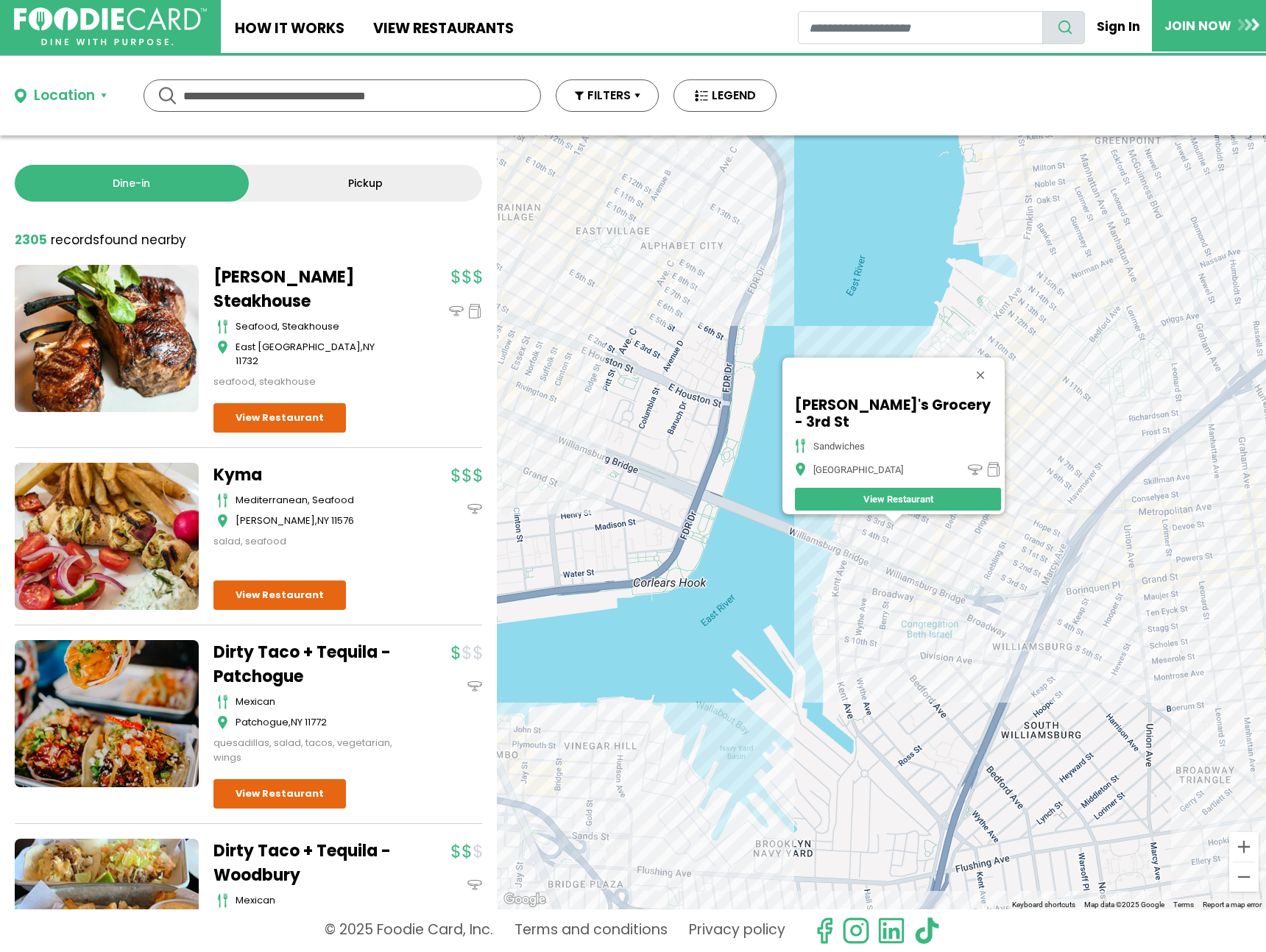
click at [1105, 611] on div "Regina's Grocery - 3rd St sandwiches Brooklyn View Restaurant" at bounding box center [881, 522] width 769 height 774
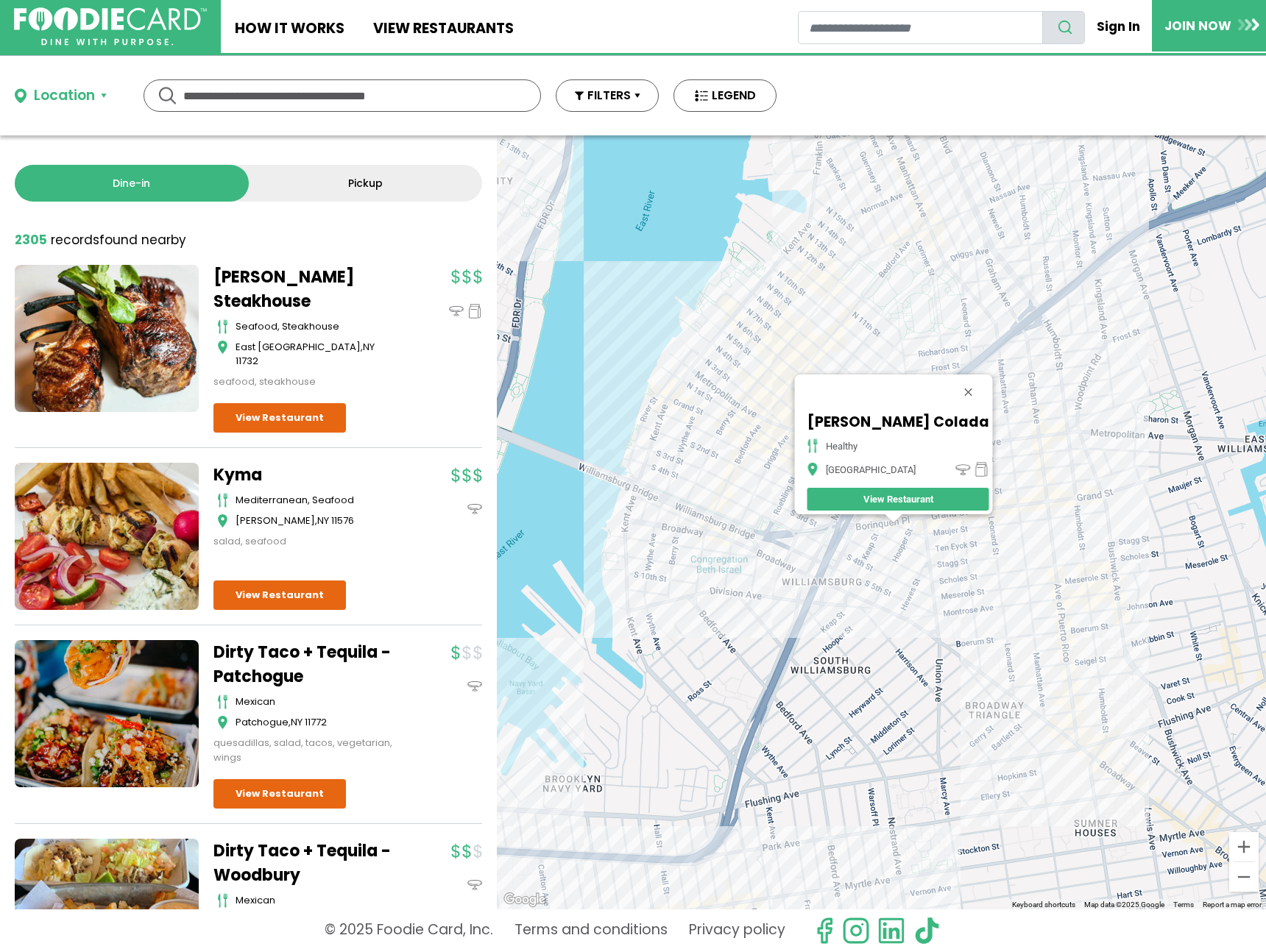
drag, startPoint x: 916, startPoint y: 519, endPoint x: 928, endPoint y: 523, distance: 12.6
click at [916, 519] on div "Pena Colada healthy Brooklyn View Restaurant" at bounding box center [881, 522] width 769 height 774
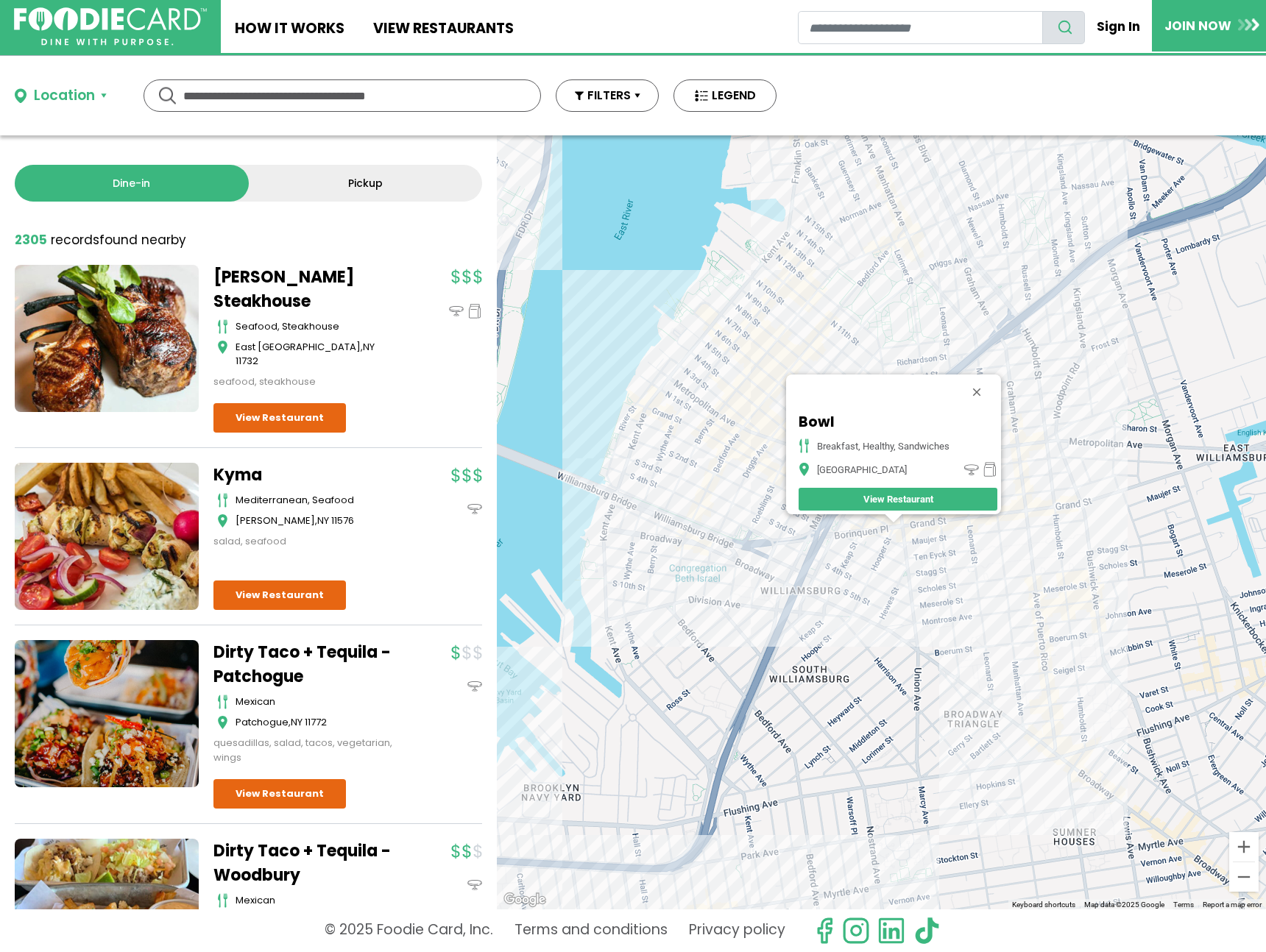
click at [925, 534] on div "Bowl breakfast, healthy, sandwiches Brooklyn View Restaurant" at bounding box center [881, 522] width 769 height 774
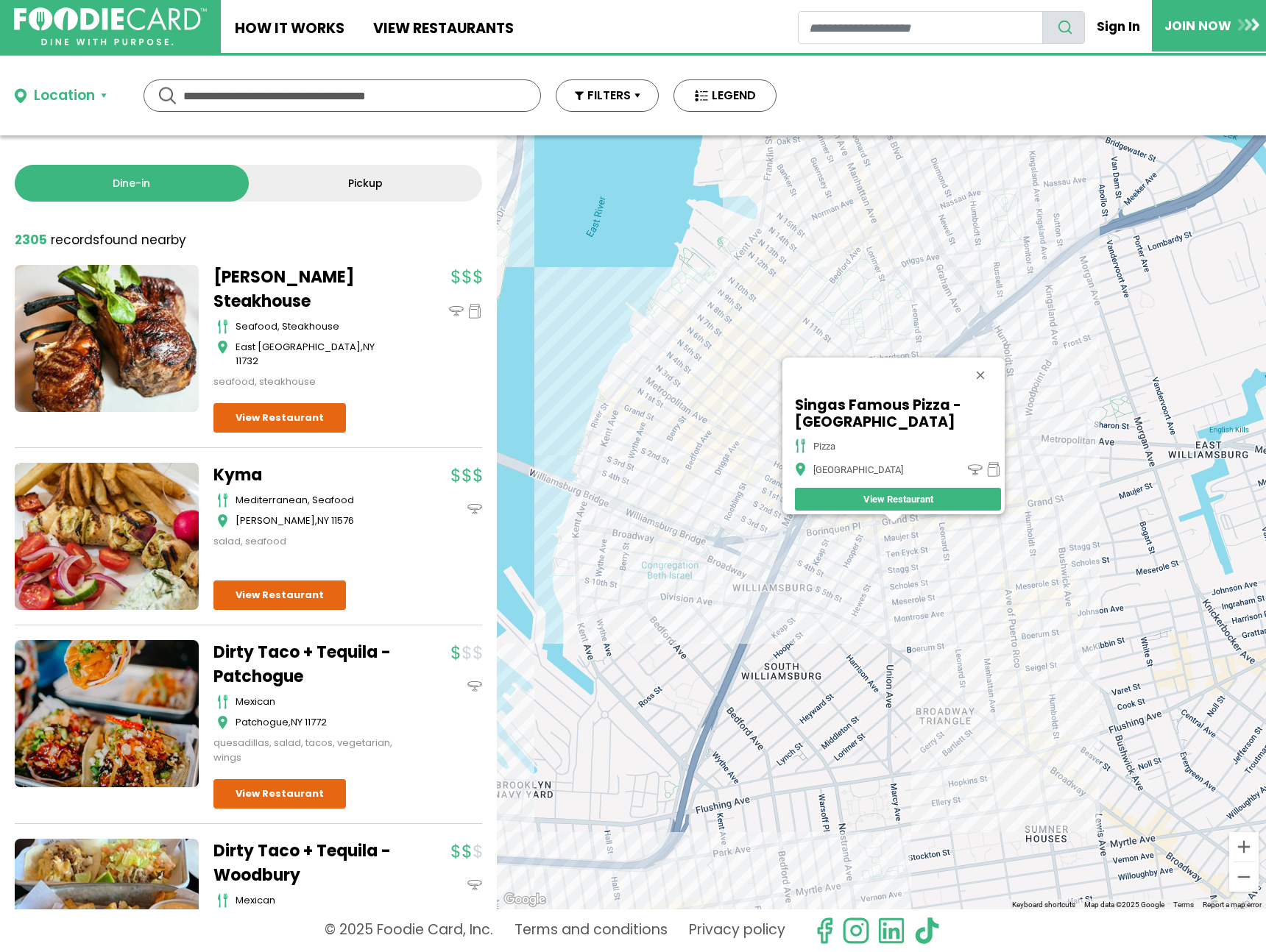
click at [1022, 522] on div "Singas Famous Pizza - Brooklyn pizza Brooklyn View Restaurant" at bounding box center [881, 522] width 769 height 774
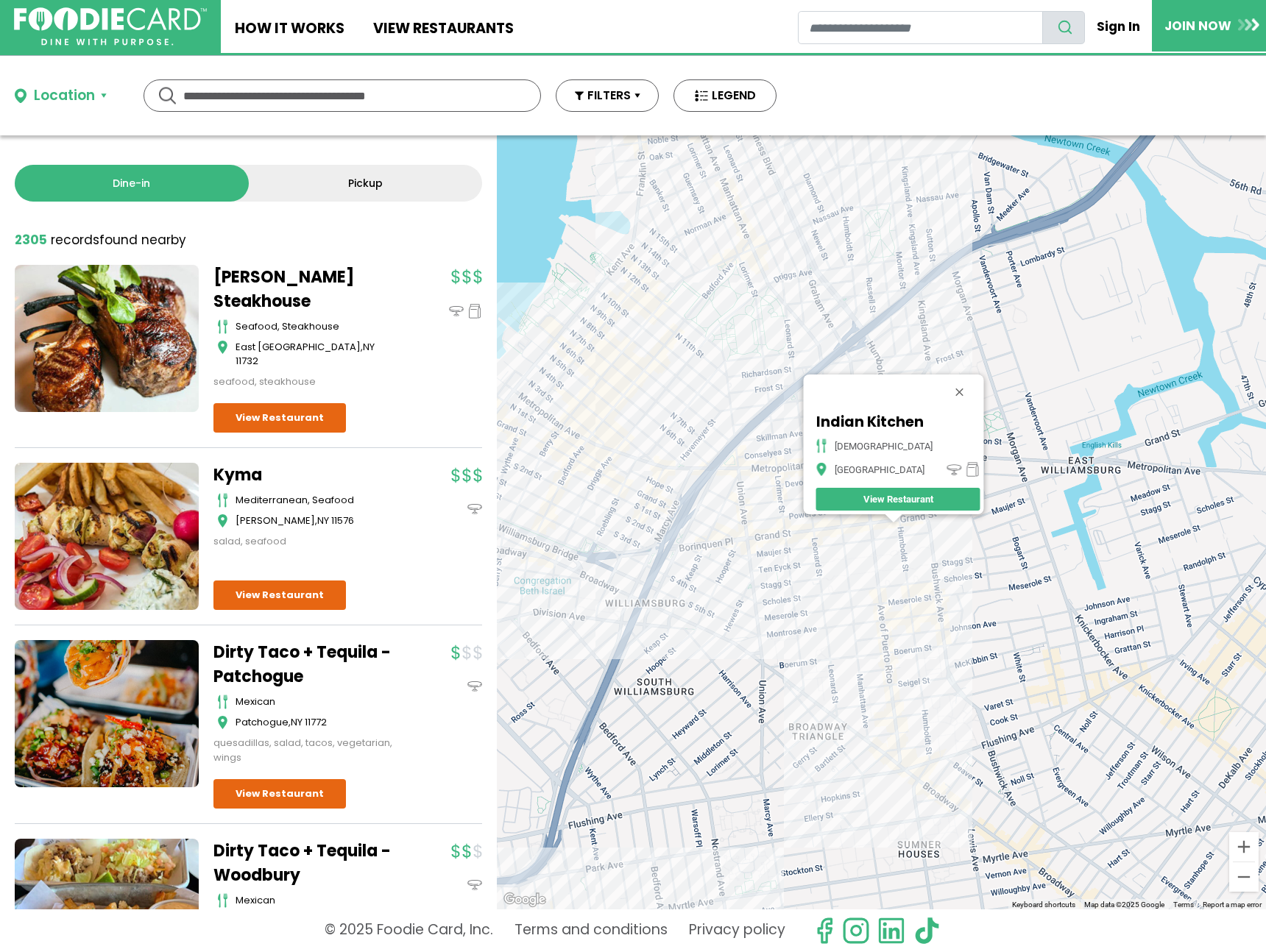
click at [928, 525] on div "Indian Kitchen indian Brooklyn View Restaurant" at bounding box center [881, 522] width 769 height 774
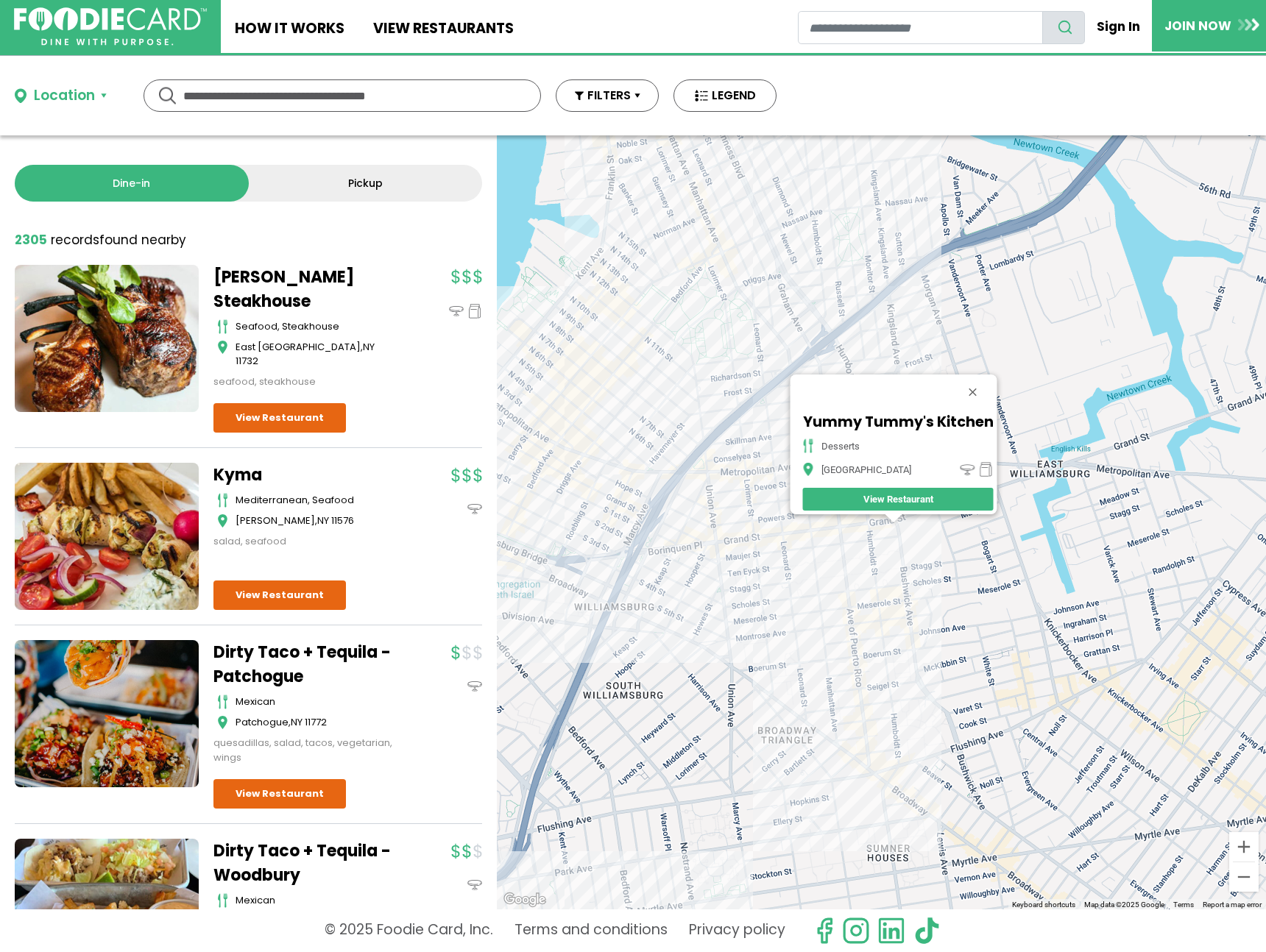
click at [911, 631] on div "Yummy Tummy's Kitchen desserts Brooklyn View Restaurant" at bounding box center [881, 522] width 769 height 774
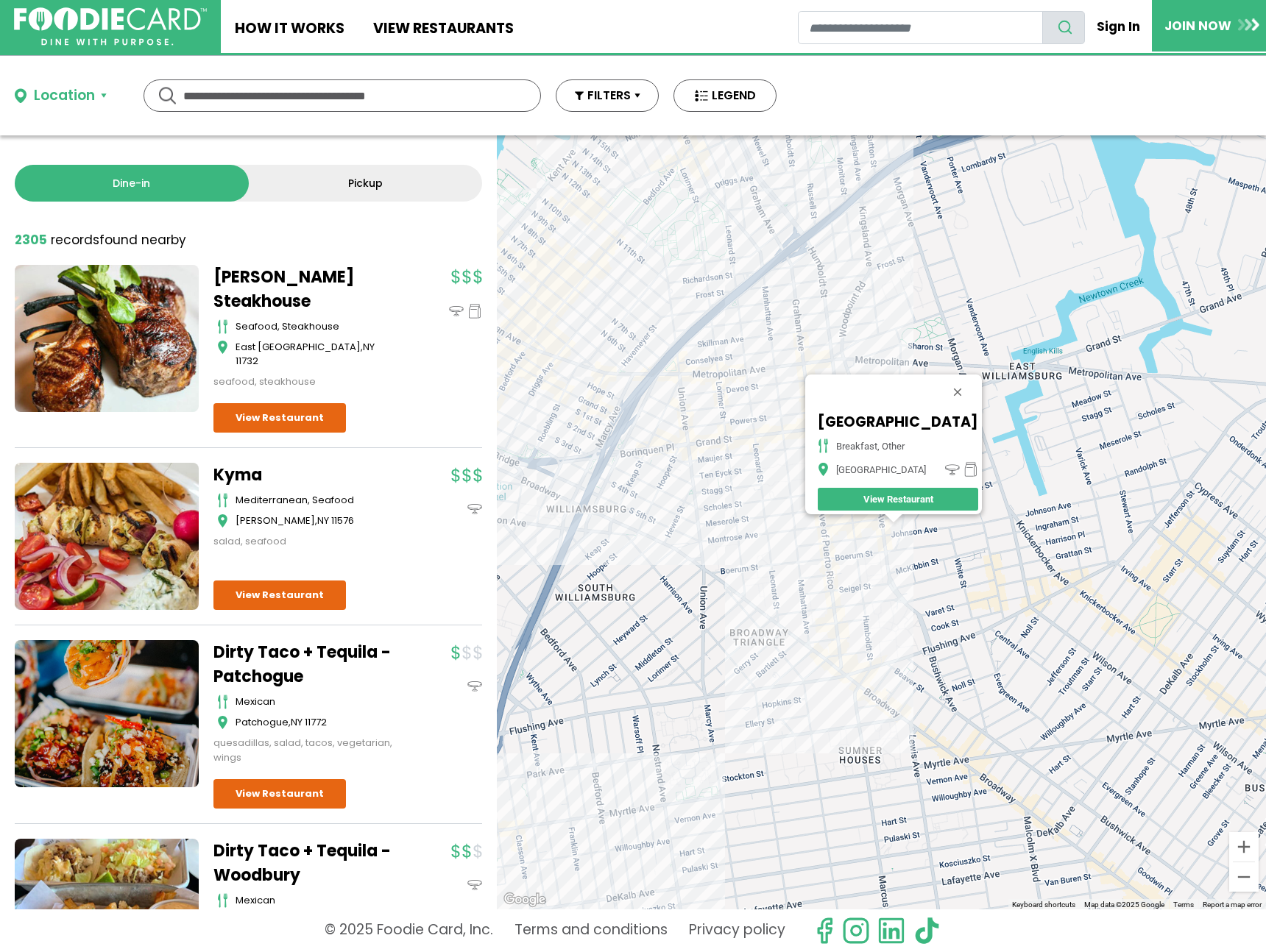
click at [838, 645] on div "Bushwick Pita Palace breakfast, other Brooklyn View Restaurant" at bounding box center [881, 522] width 769 height 774
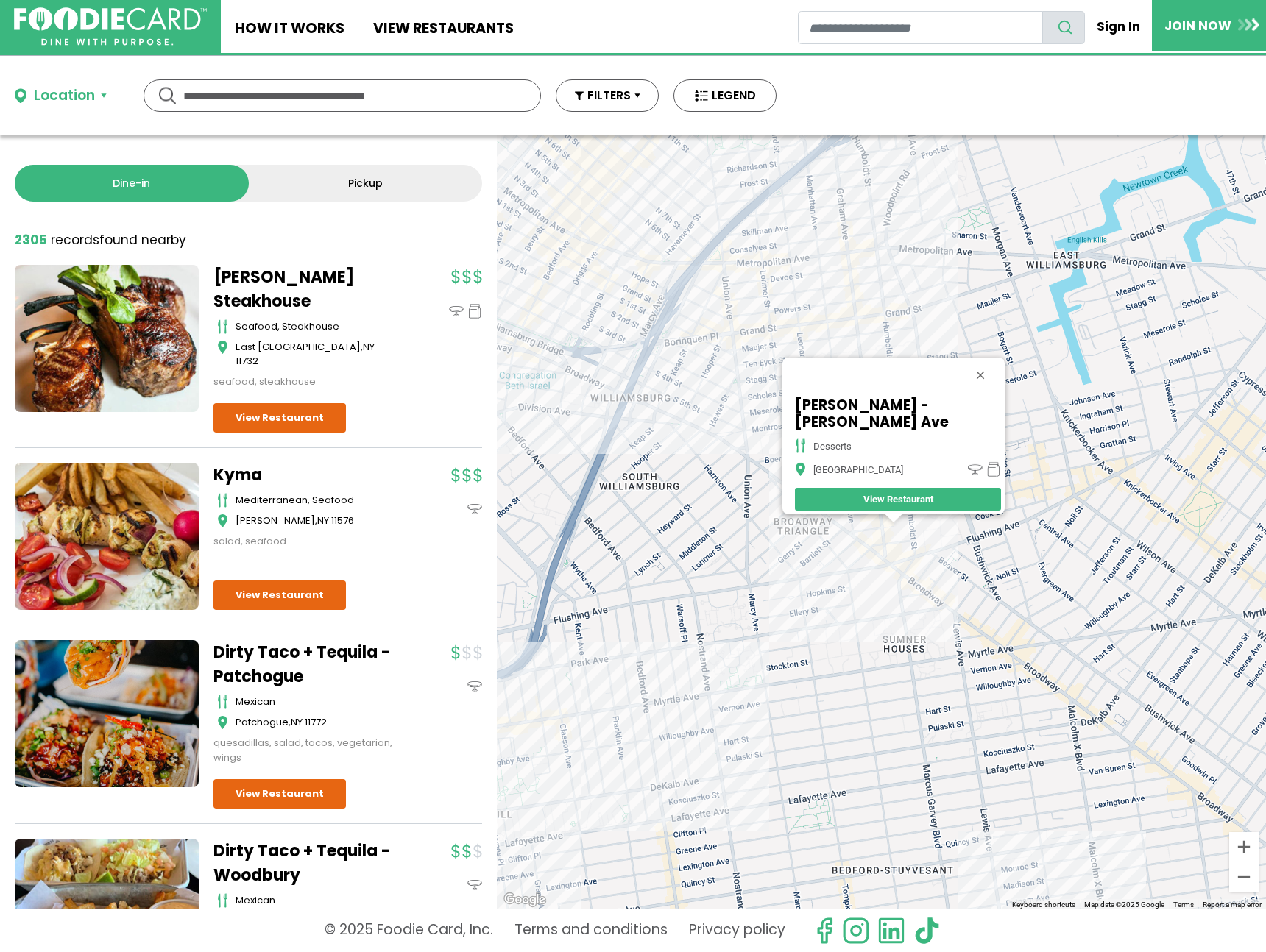
click at [590, 242] on div "Valencia Bakery - Graham Ave desserts Brooklyn View Restaurant" at bounding box center [881, 522] width 769 height 774
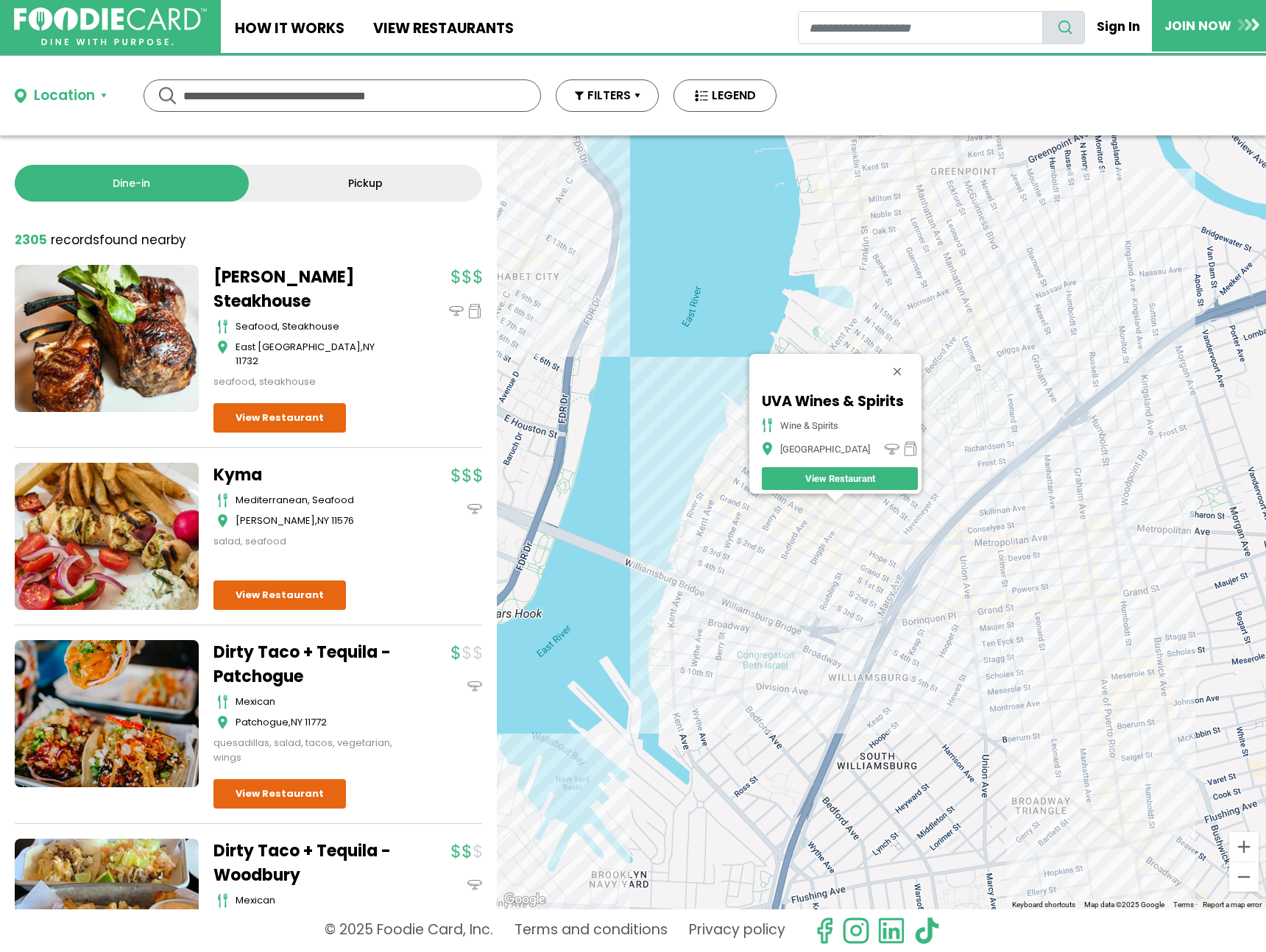
drag, startPoint x: 1052, startPoint y: 482, endPoint x: 707, endPoint y: 438, distance: 347.8
click at [701, 435] on div "UVA Wines & Spirits wine & spirits Brooklyn View Restaurant" at bounding box center [881, 522] width 769 height 774
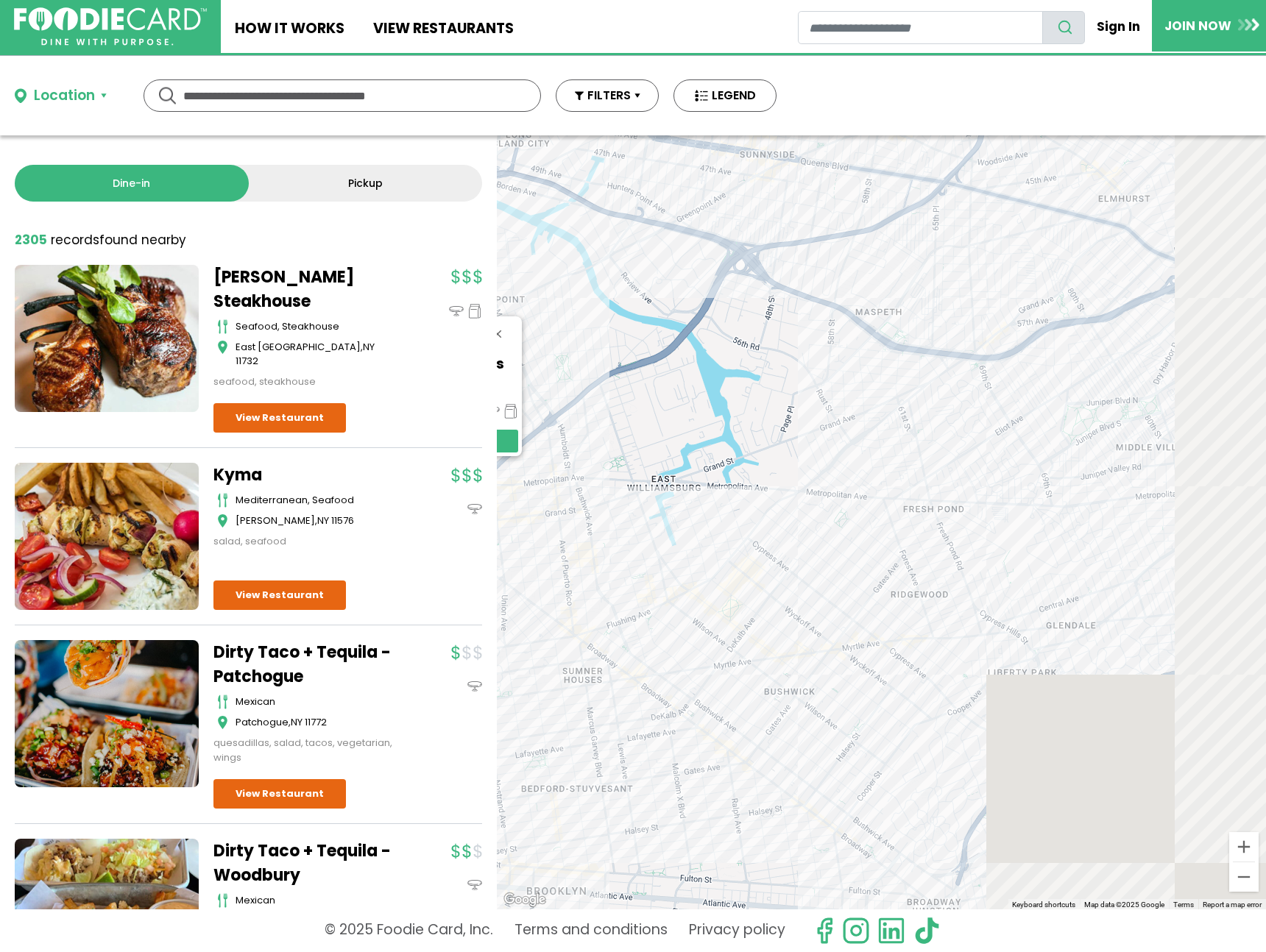
drag, startPoint x: 991, startPoint y: 509, endPoint x: 785, endPoint y: 540, distance: 208.3
click at [756, 509] on div "UVA Wines & Spirits wine & spirits Brooklyn View Restaurant" at bounding box center [881, 522] width 769 height 774
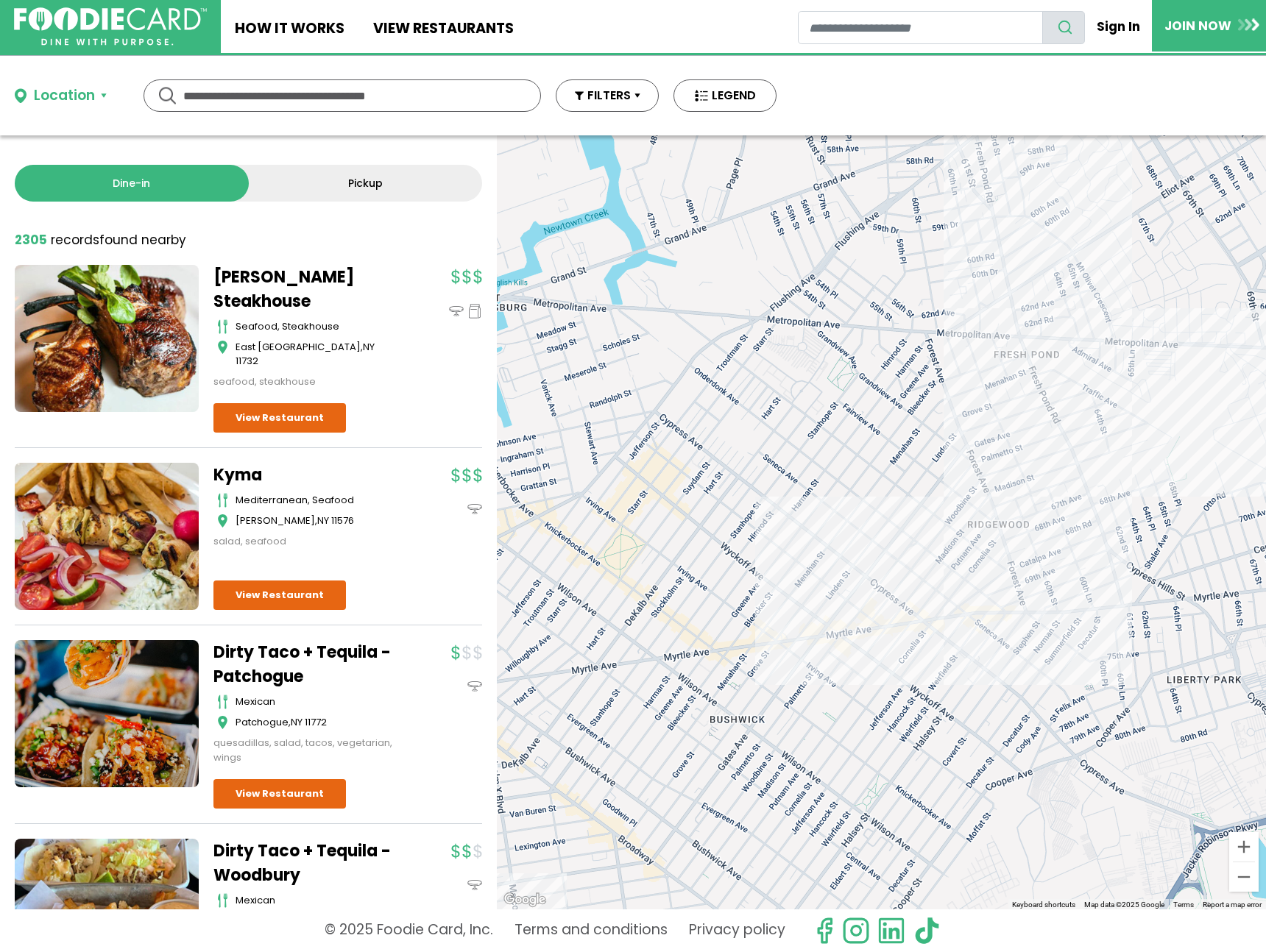
click at [801, 650] on div "UVA Wines & Spirits wine & spirits Brooklyn View Restaurant" at bounding box center [881, 522] width 769 height 774
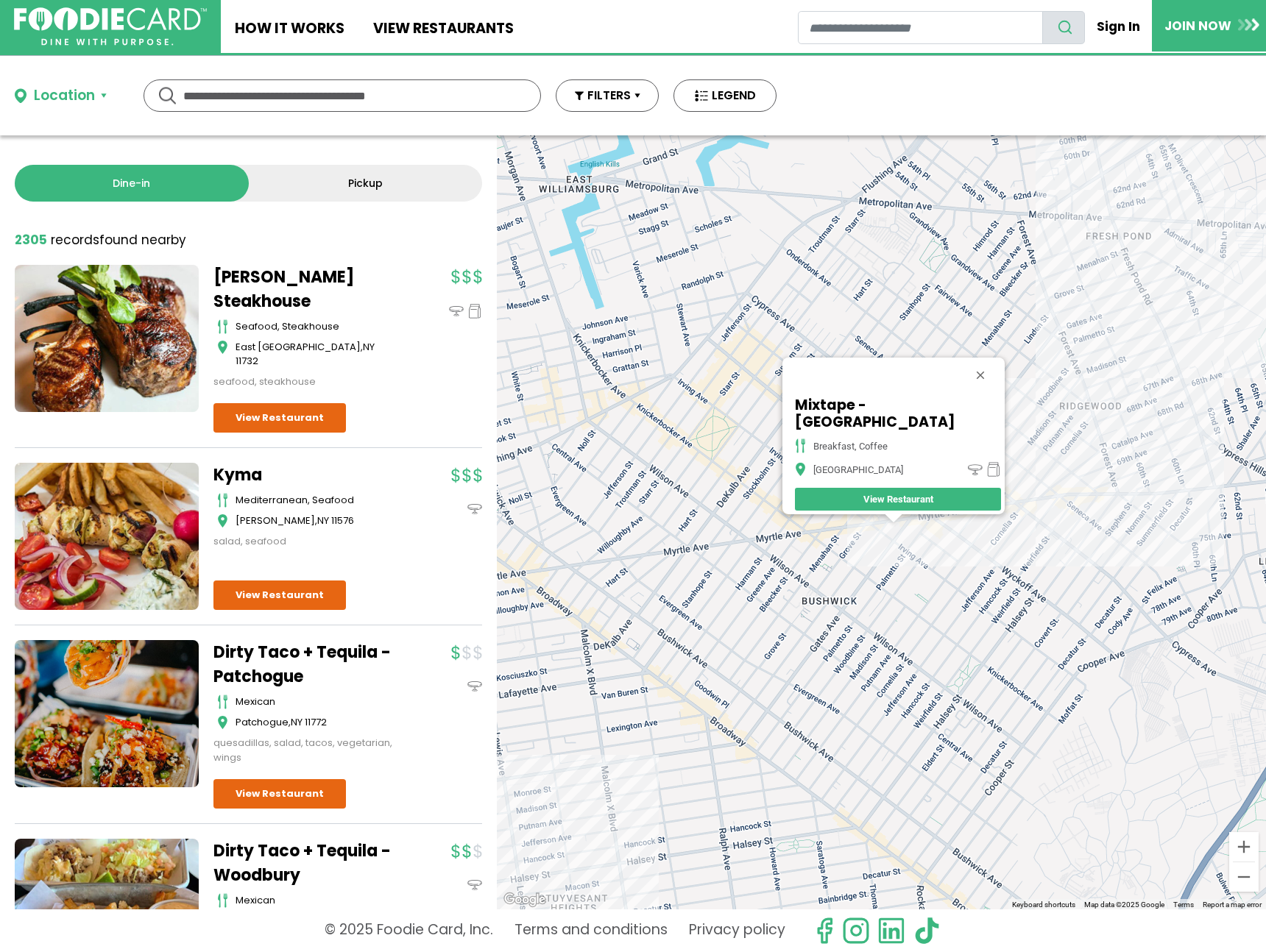
click at [978, 532] on div "Mixtape - Brooklyn breakfast, coffee Brooklyn View Restaurant" at bounding box center [881, 522] width 769 height 774
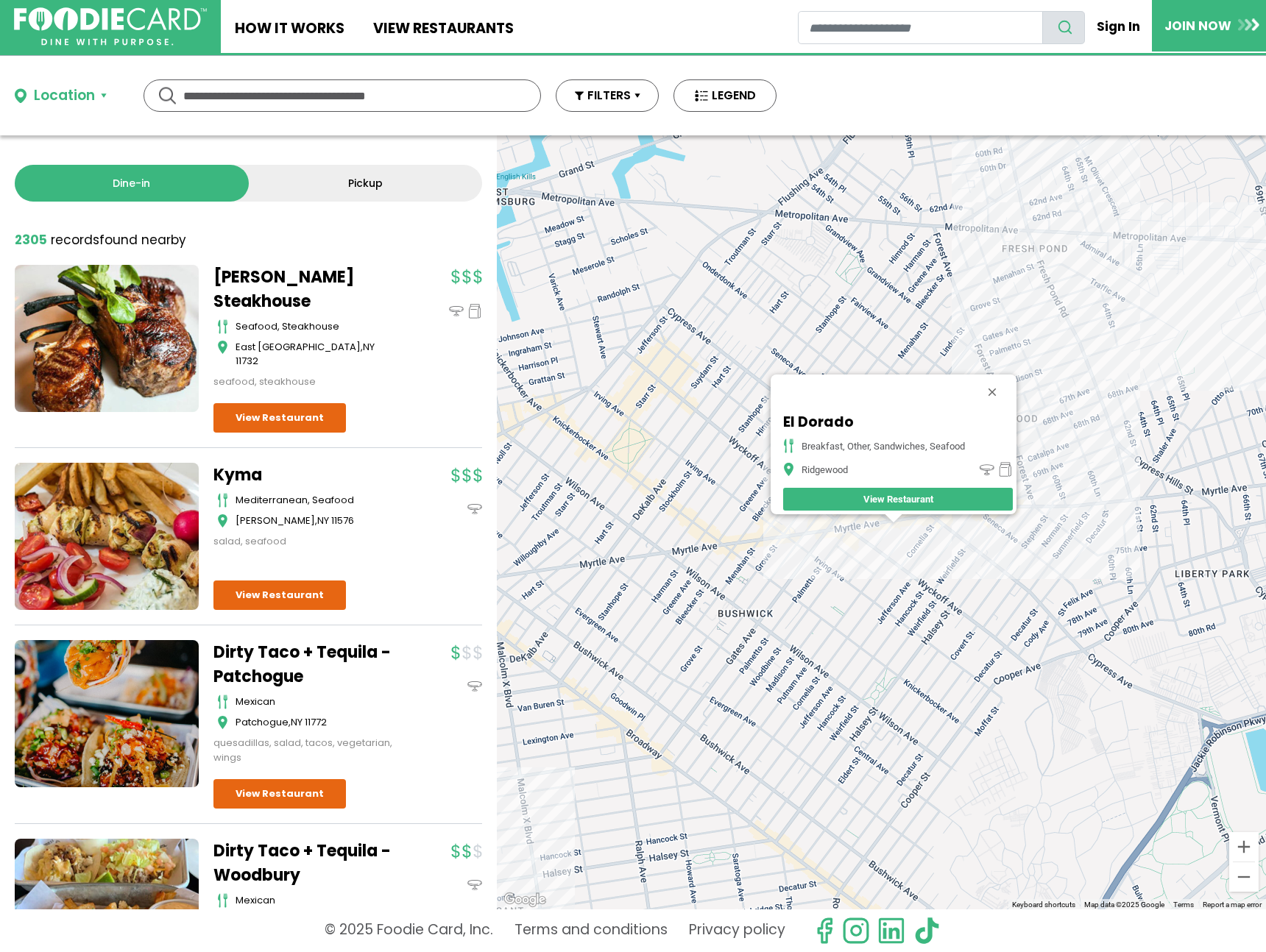
click at [914, 533] on div "El Dorado breakfast, other, sandwiches, seafood Ridgewood View Restaurant" at bounding box center [881, 522] width 769 height 774
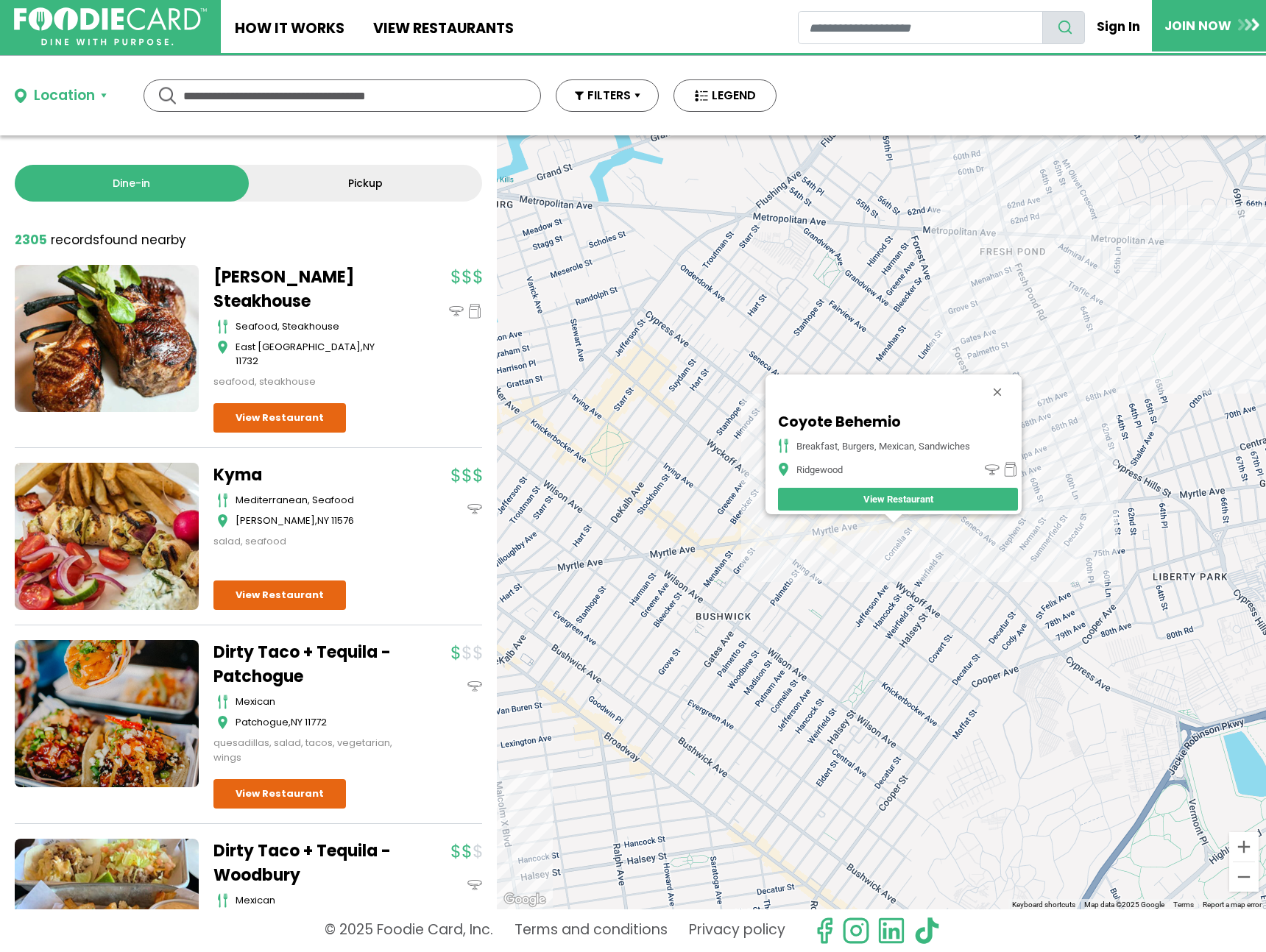
click at [1007, 522] on div "Coyote Behemio breakfast, burgers, mexican, sandwiches Ridgewood View Restaurant" at bounding box center [881, 522] width 769 height 774
click at [974, 516] on div "Coyote Behemio breakfast, burgers, mexican, sandwiches Ridgewood View Restaurant" at bounding box center [881, 522] width 769 height 774
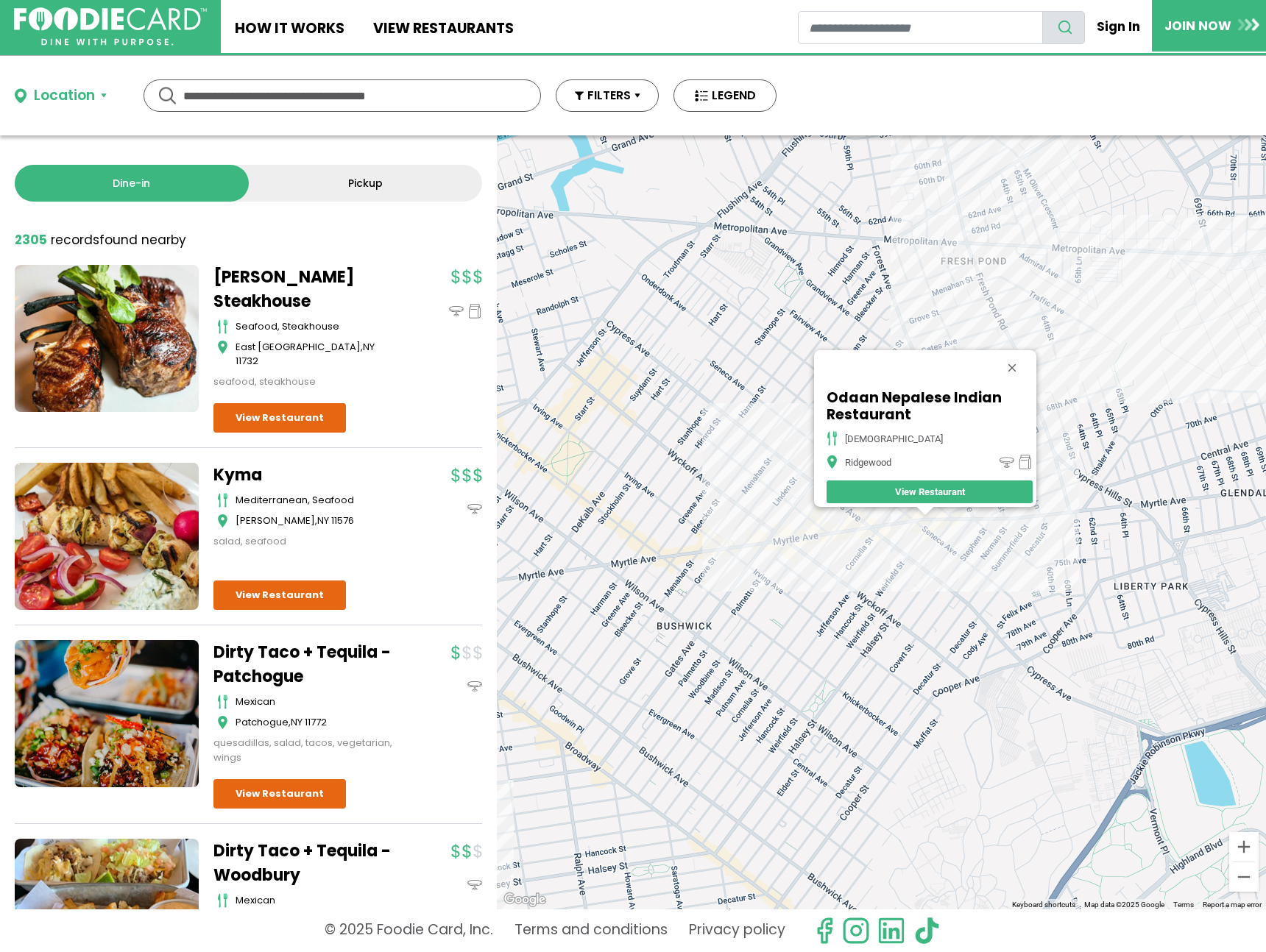
click at [955, 522] on div "Odaan Nepalese Indian Restaurant indian Ridgewood View Restaurant" at bounding box center [881, 522] width 769 height 774
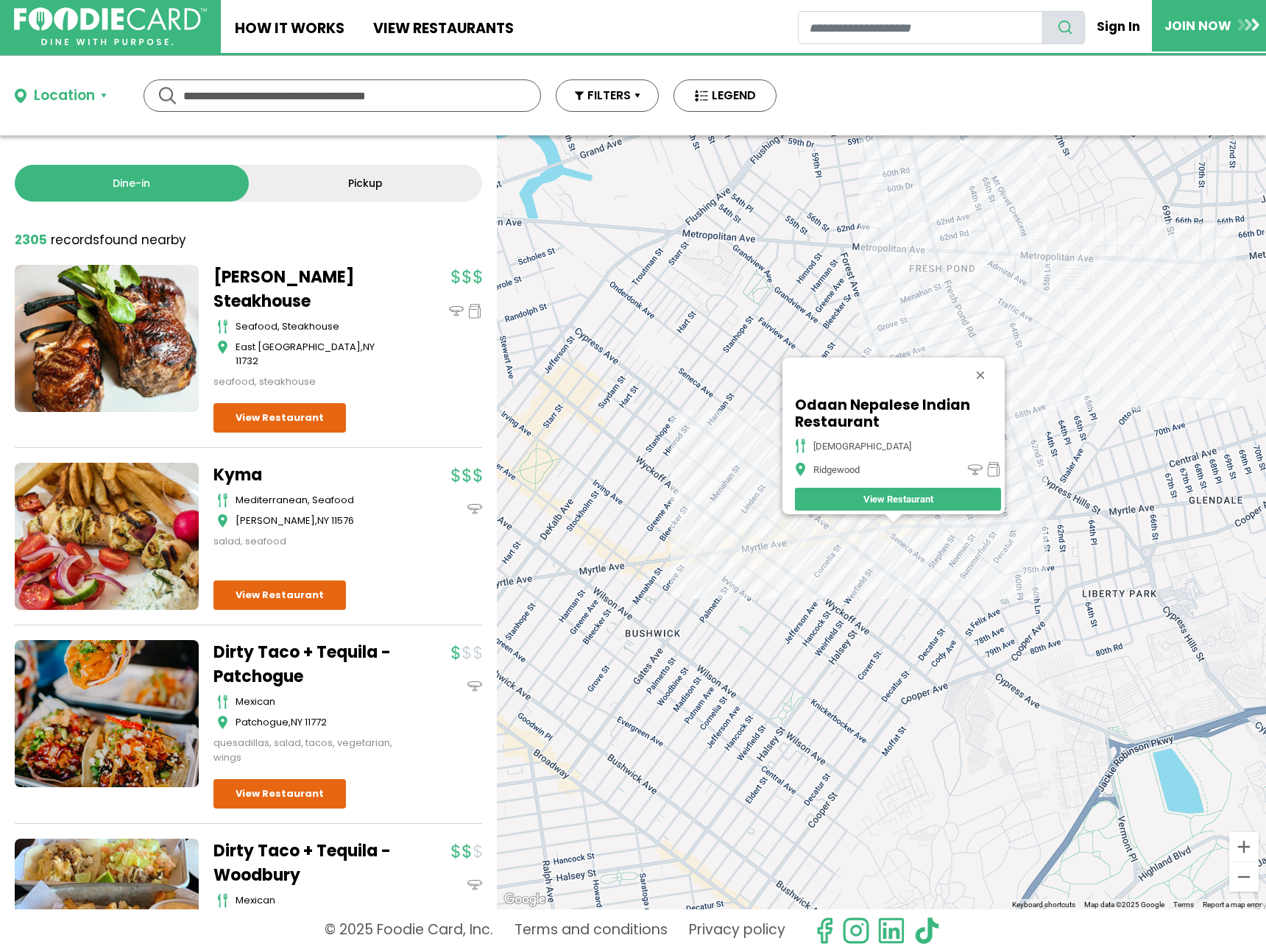
click at [991, 368] on button "Close" at bounding box center [980, 375] width 35 height 35
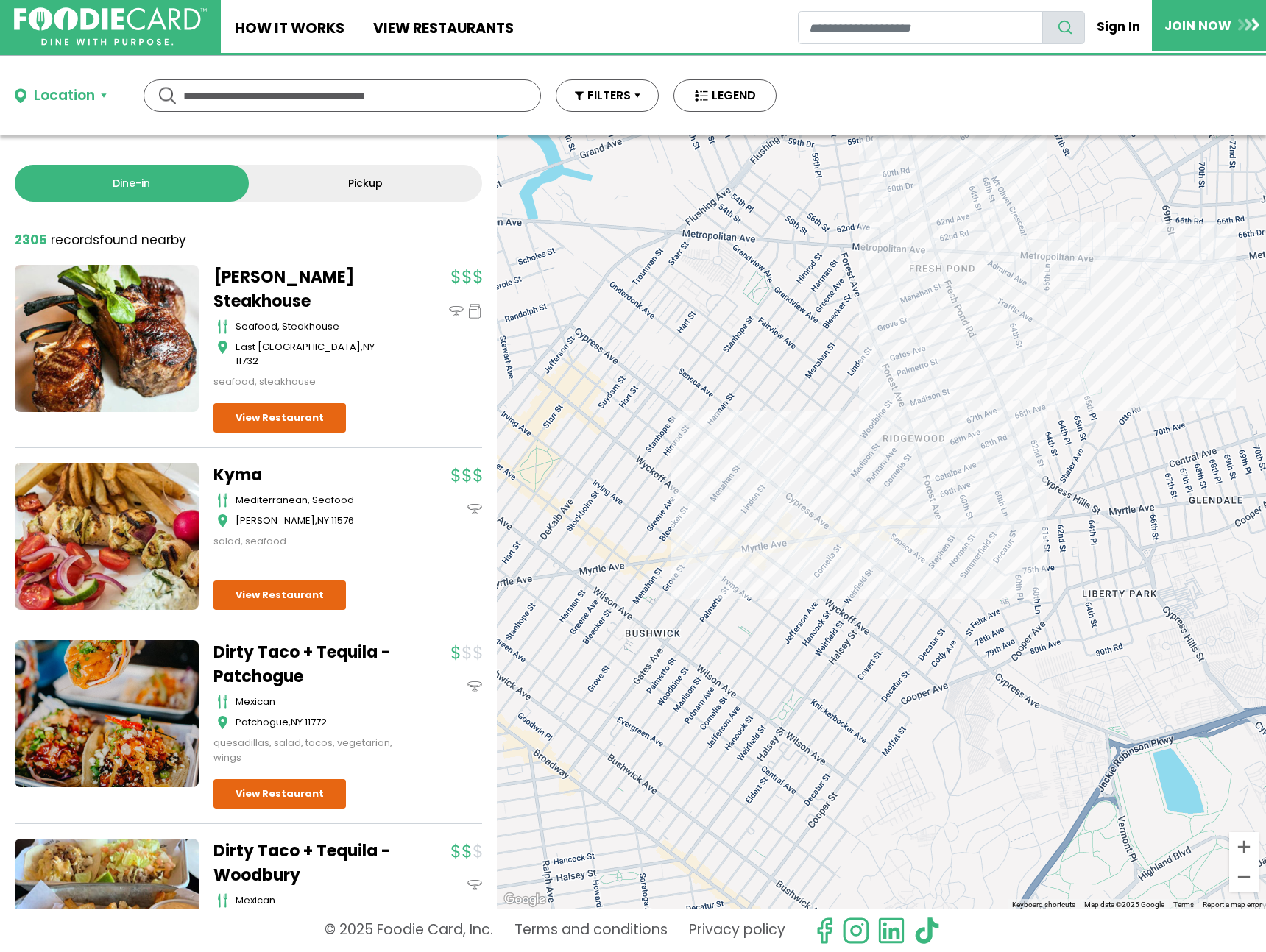
click at [818, 461] on div at bounding box center [881, 522] width 769 height 774
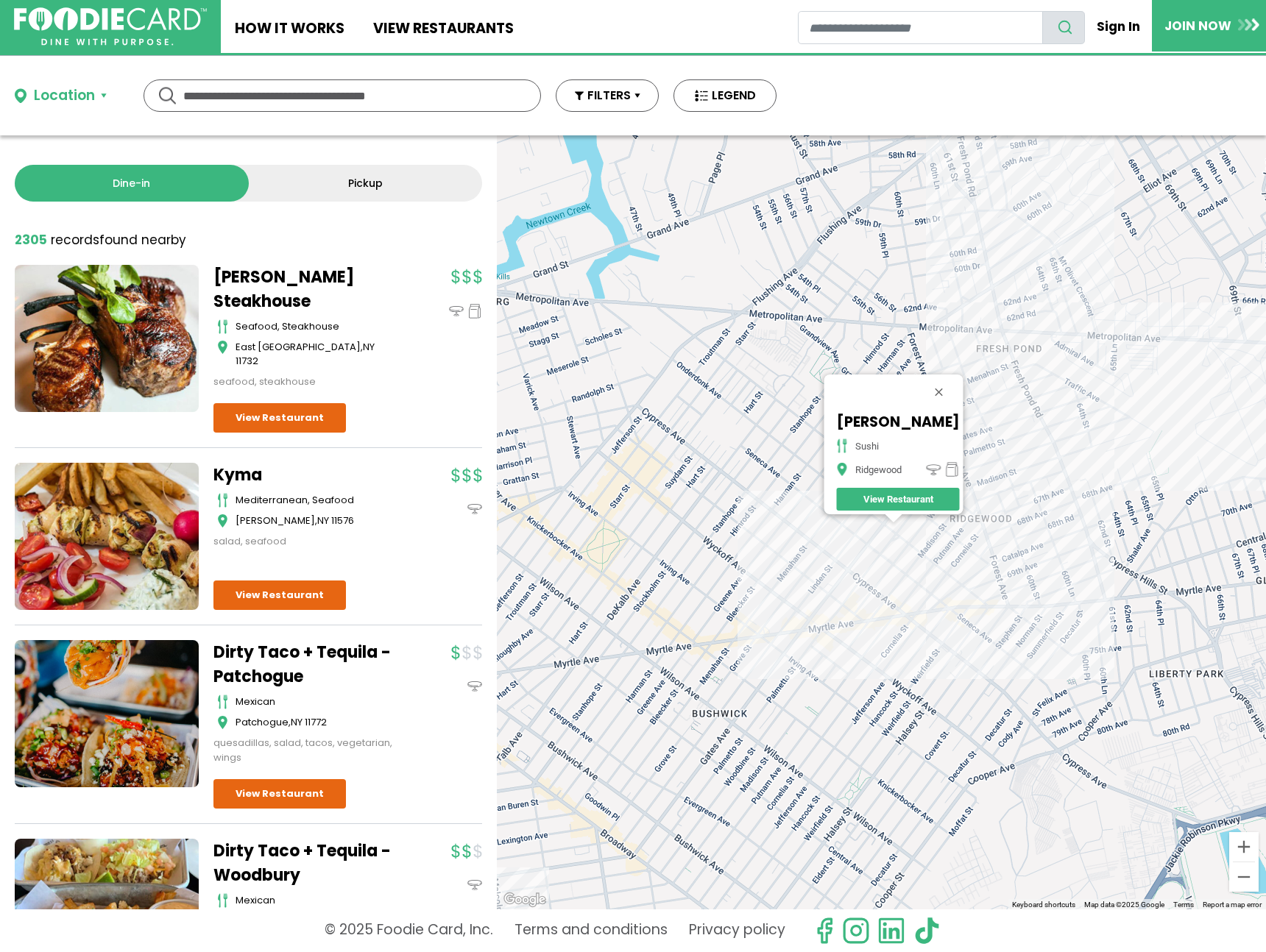
click at [876, 558] on div "Yso Sushi sushi Ridgewood View Restaurant" at bounding box center [881, 522] width 769 height 774
click at [876, 558] on div "Yso Sushi sushi Ridgewood View Restaurant" at bounding box center [881, 522] width 769 height 774
click at [888, 563] on div "Yso Sushi sushi Ridgewood View Restaurant" at bounding box center [881, 522] width 769 height 774
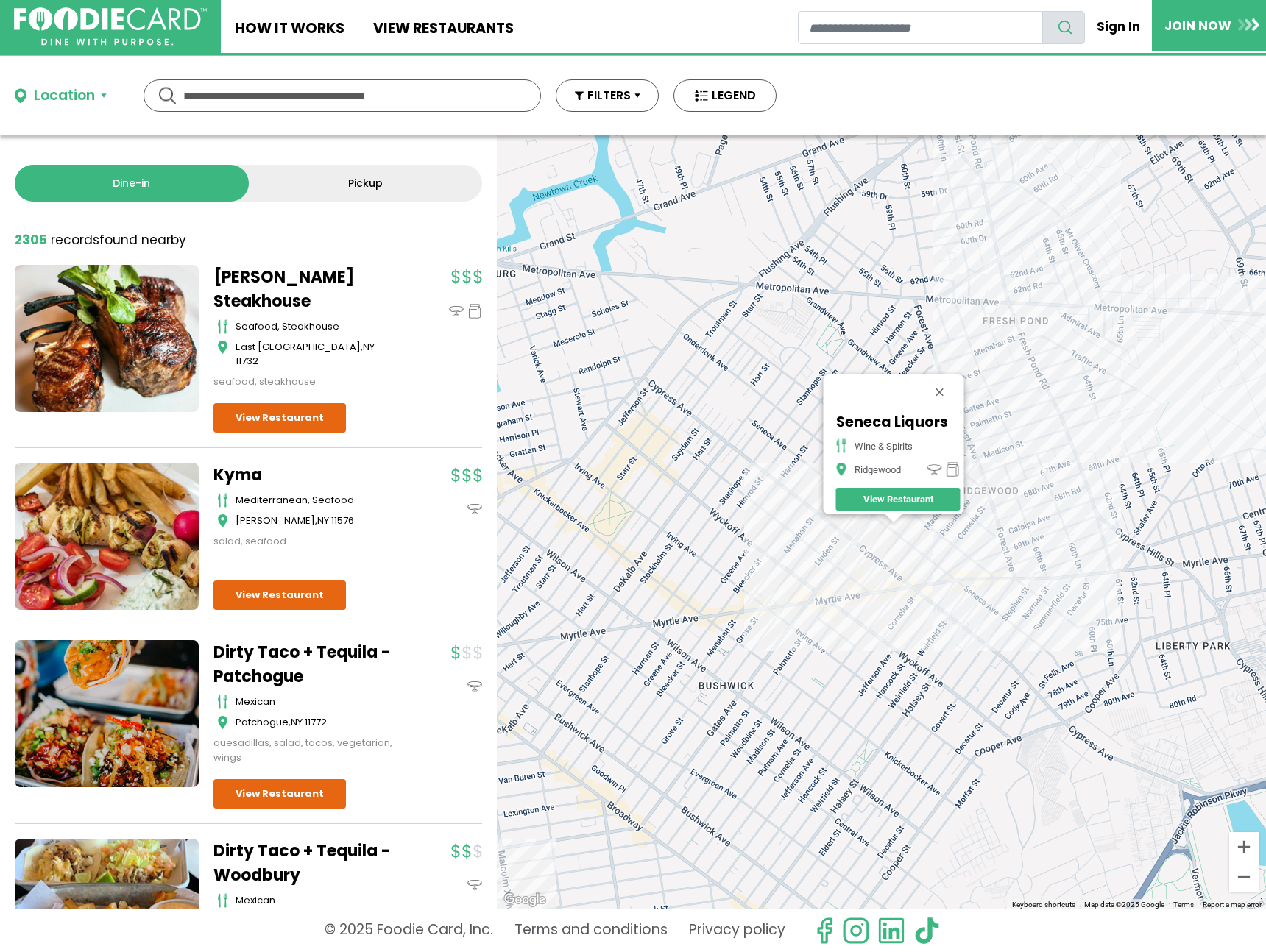
click at [1086, 447] on div "Seneca Liquors wine & spirits Ridgewood View Restaurant" at bounding box center [881, 522] width 769 height 774
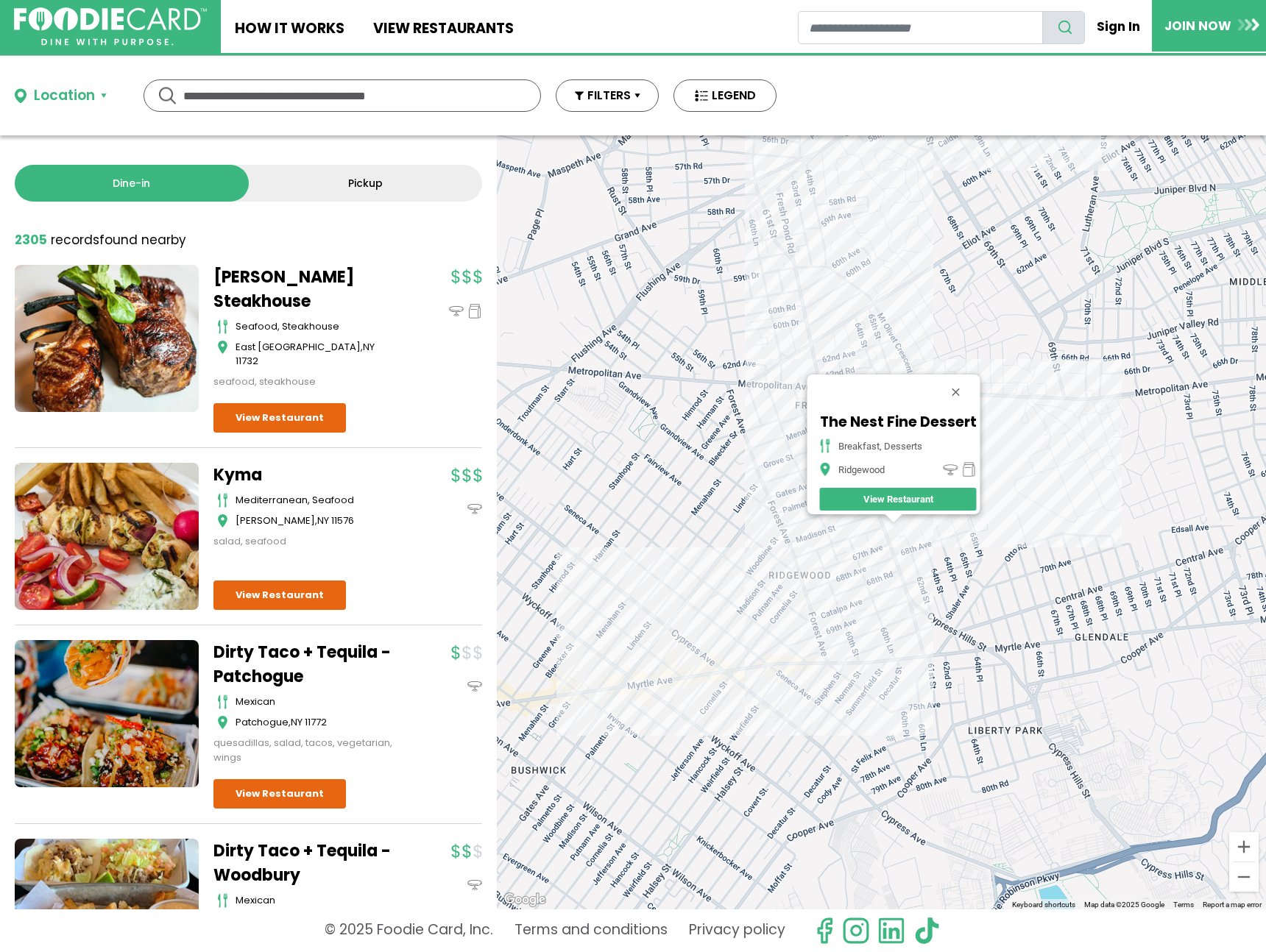
click at [814, 321] on div "The Nest Fine Dessert breakfast, desserts Ridgewood View Restaurant" at bounding box center [881, 522] width 769 height 774
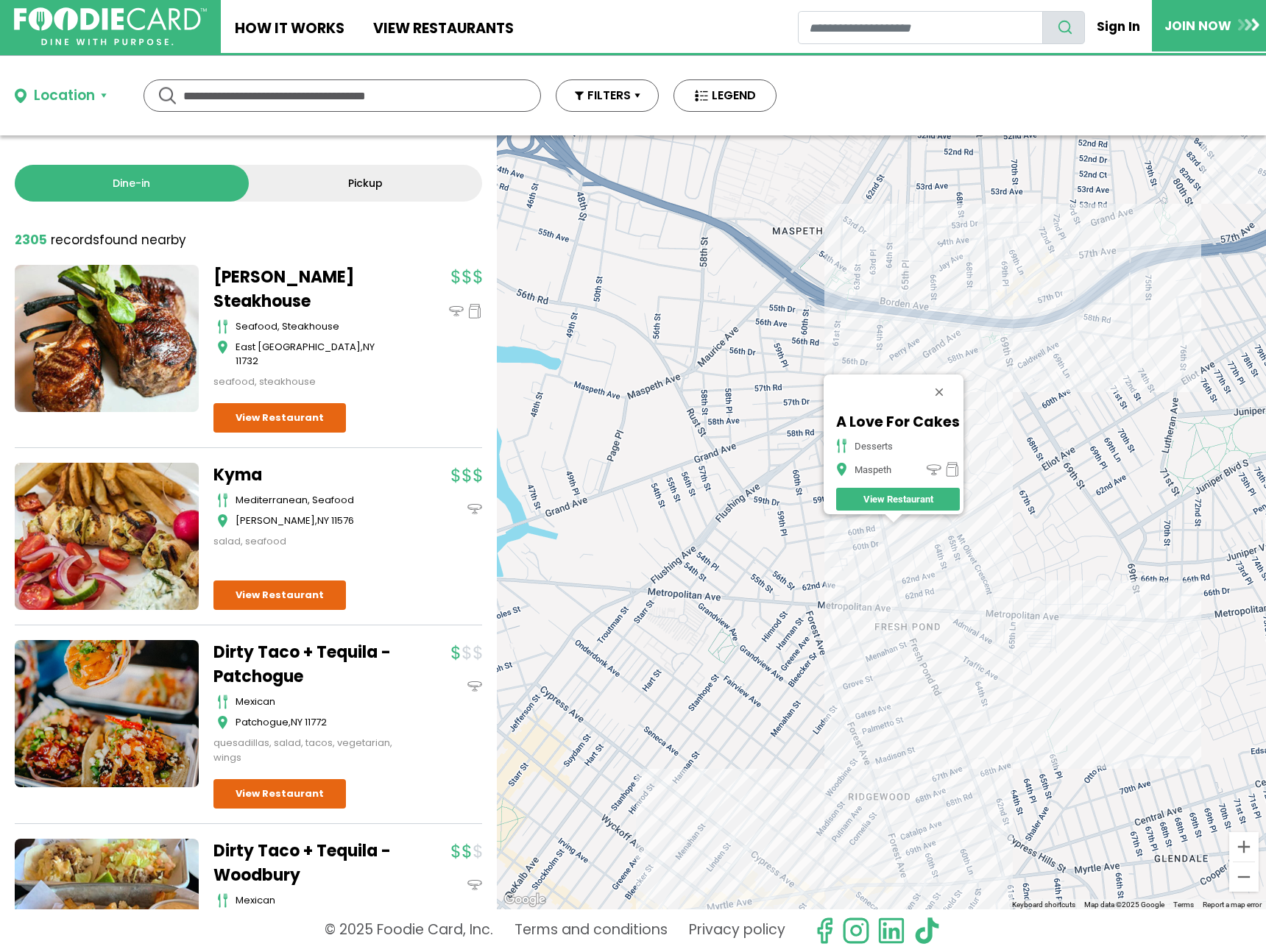
click at [1175, 647] on div "A Love For Cakes desserts Maspeth View Restaurant" at bounding box center [881, 522] width 769 height 774
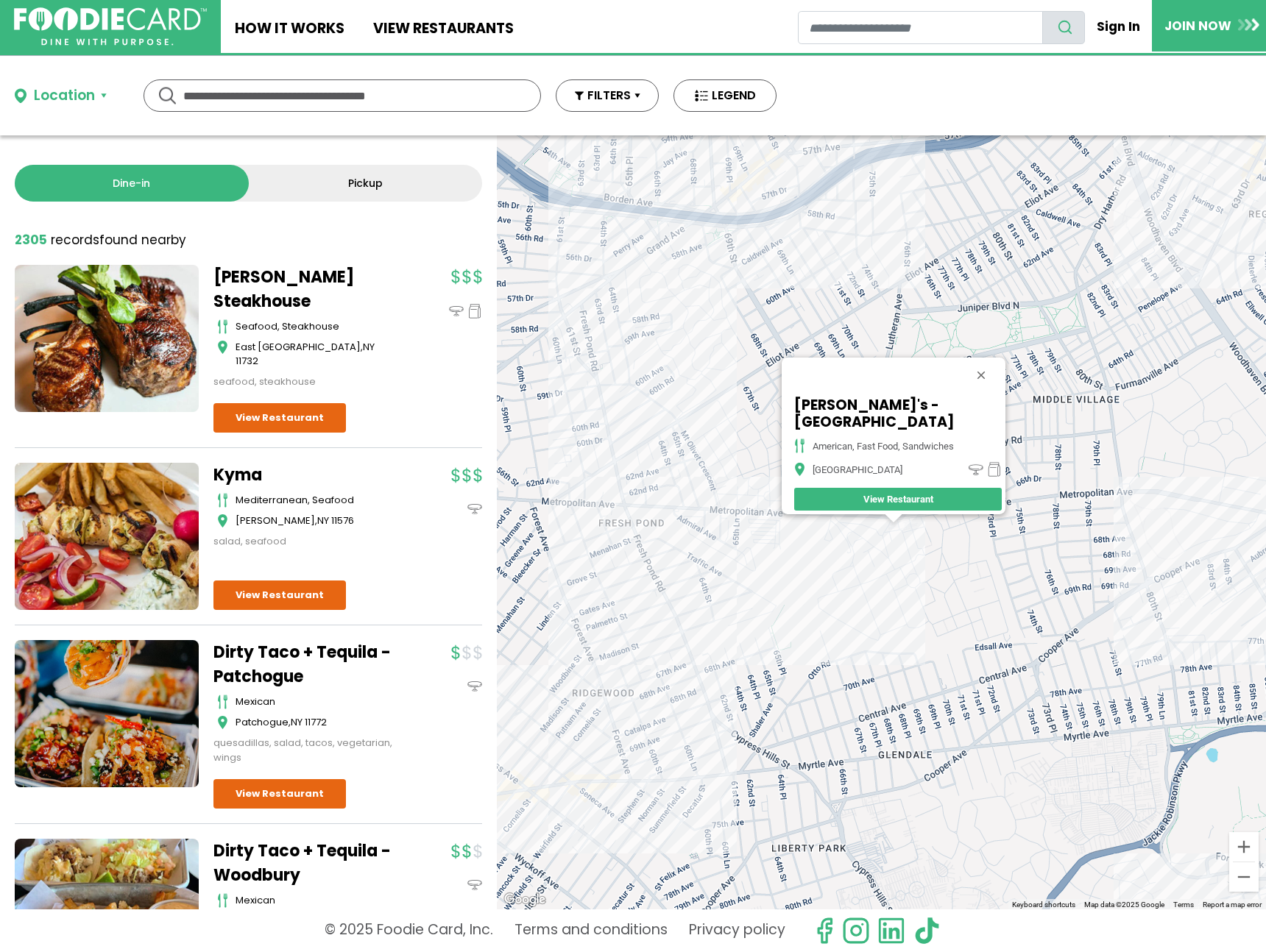
click at [743, 215] on div "Arby's - Middle Village american, fast food, sandwiches Middle Village View Res…" at bounding box center [881, 522] width 769 height 774
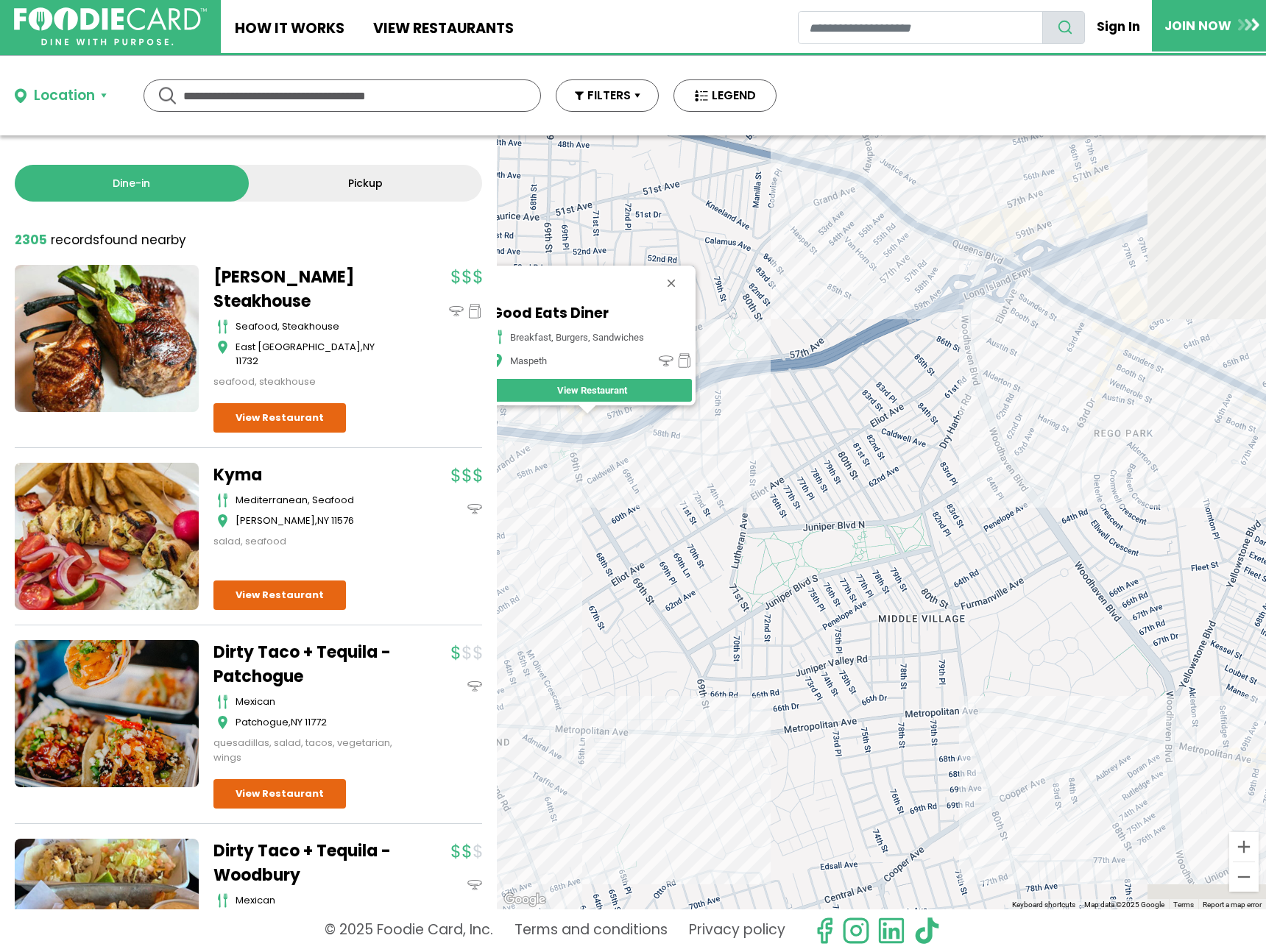
drag, startPoint x: 1107, startPoint y: 611, endPoint x: 964, endPoint y: 618, distance: 143.2
click at [849, 520] on div "Good Eats Diner breakfast, burgers, sandwiches Maspeth View Restaurant" at bounding box center [881, 522] width 769 height 774
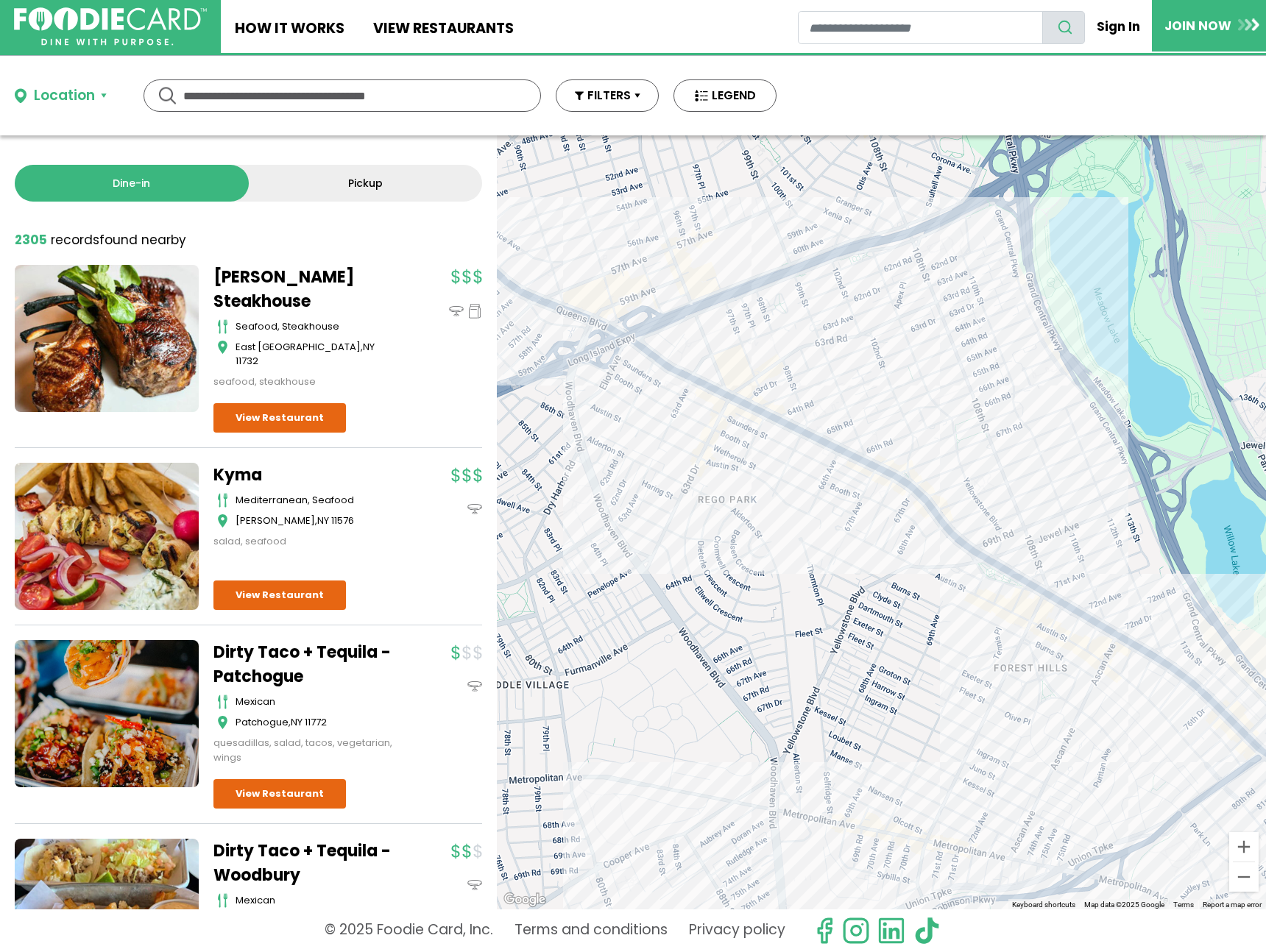
click at [1044, 659] on div "Good Eats Diner breakfast, burgers, sandwiches Maspeth View Restaurant" at bounding box center [881, 522] width 769 height 774
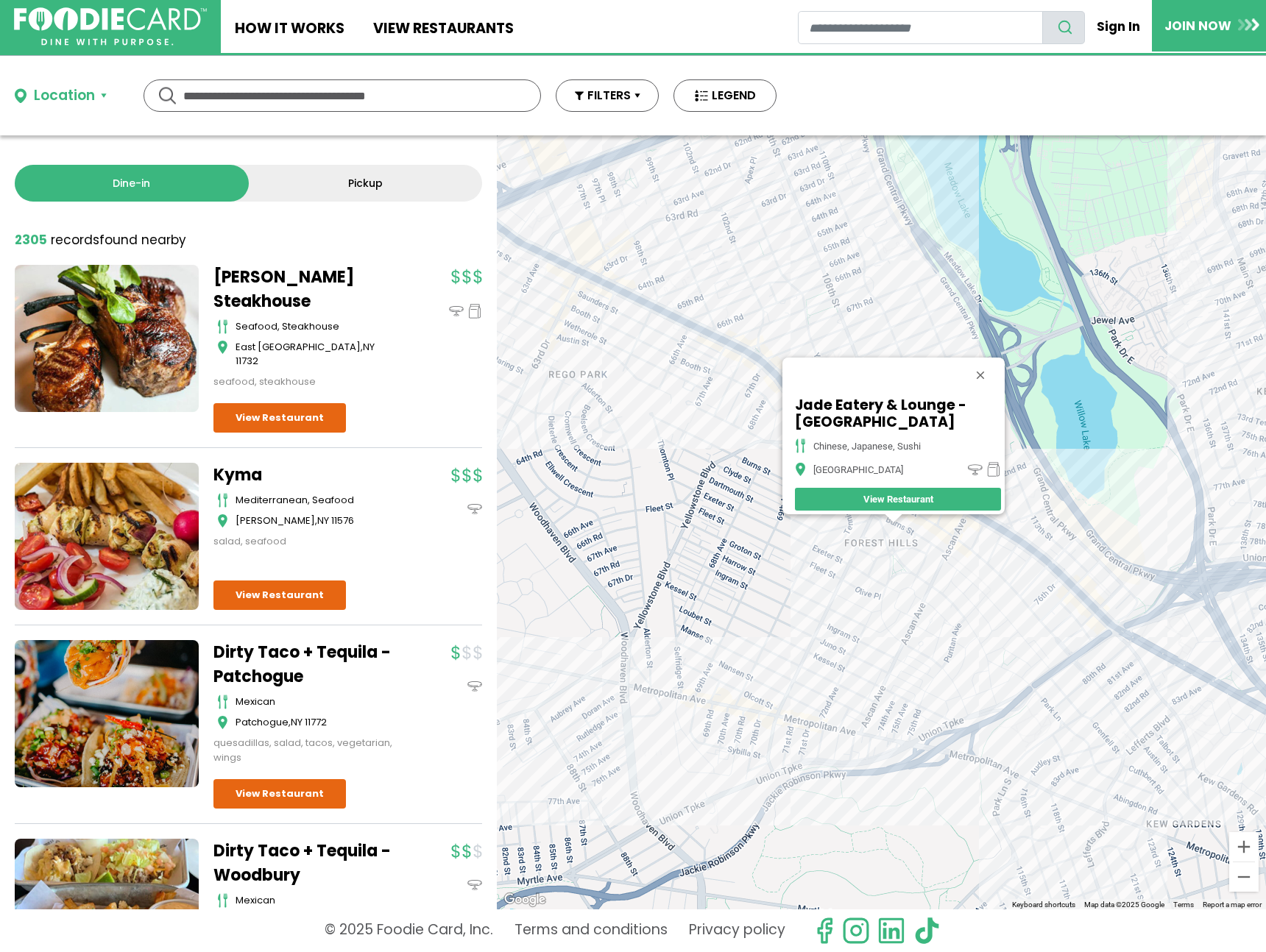
click at [954, 586] on div "Jade Eatery & Lounge - Forest Hills chinese, japanese, sushi Forest Hills View …" at bounding box center [881, 522] width 769 height 774
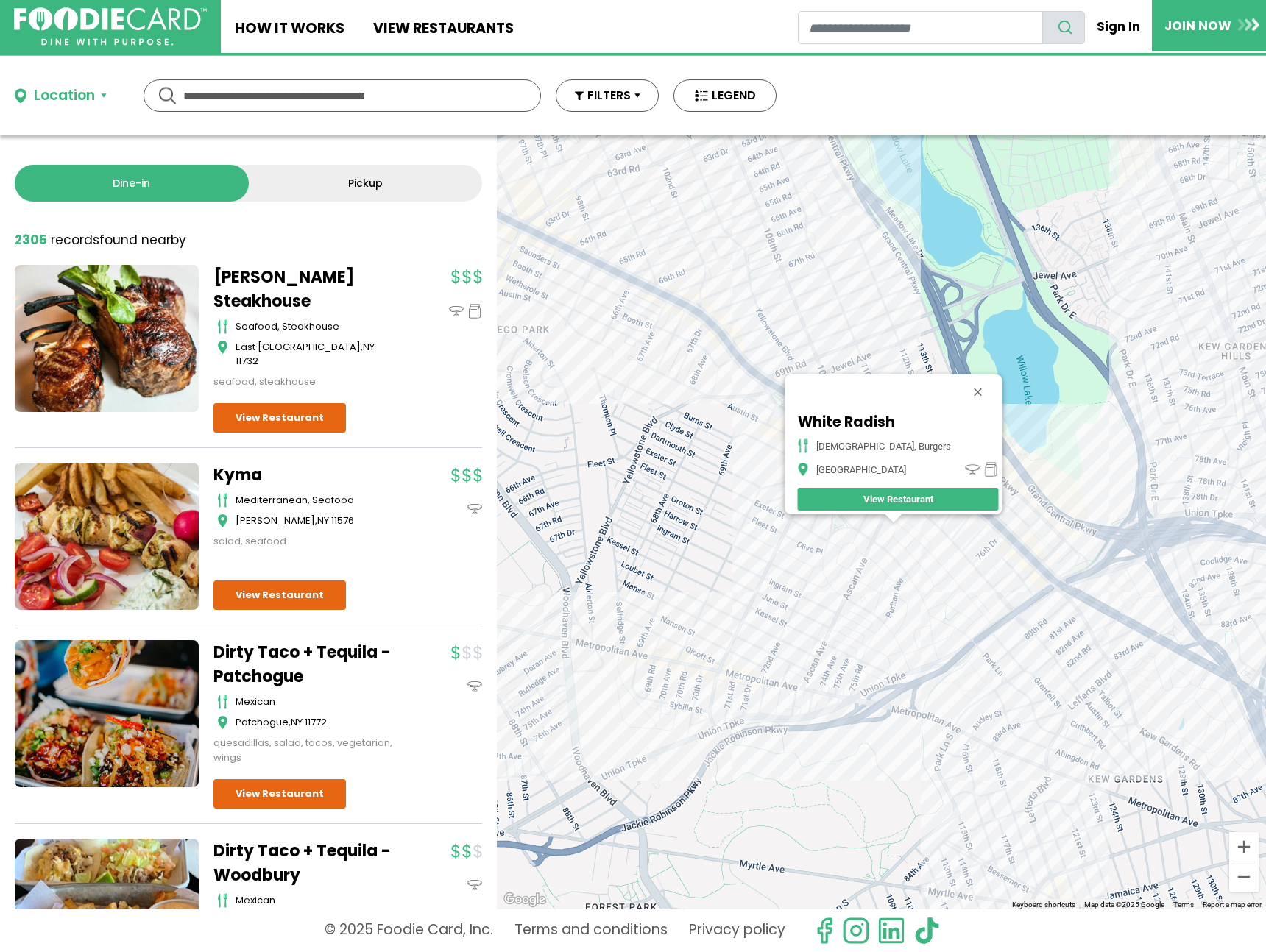
click at [1008, 528] on div "White Radish american, burgers Forest Hills View Restaurant" at bounding box center [881, 522] width 769 height 774
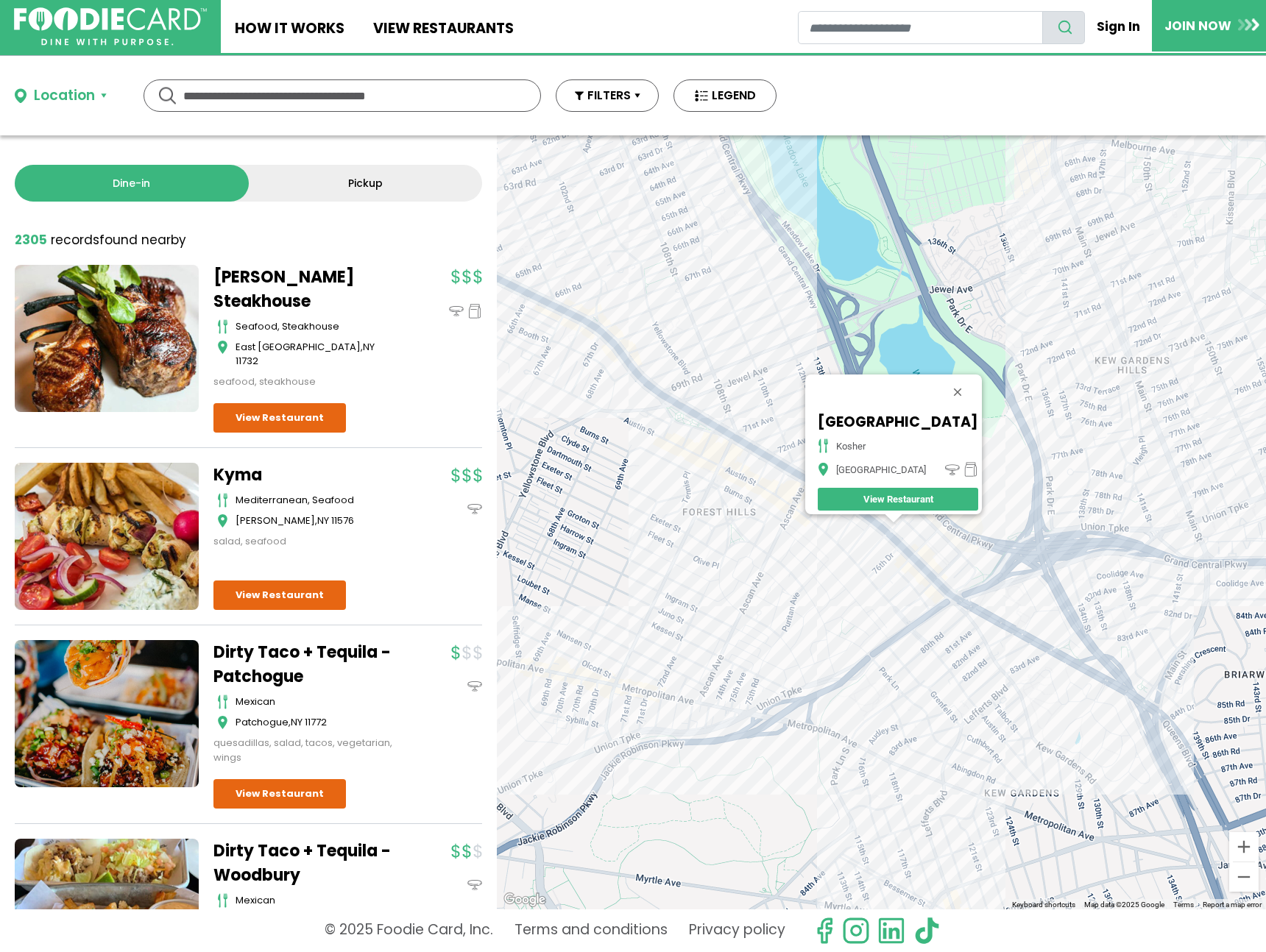
click at [636, 371] on div "Rafaelis Palace kosher Forest Hills View Restaurant" at bounding box center [881, 522] width 769 height 774
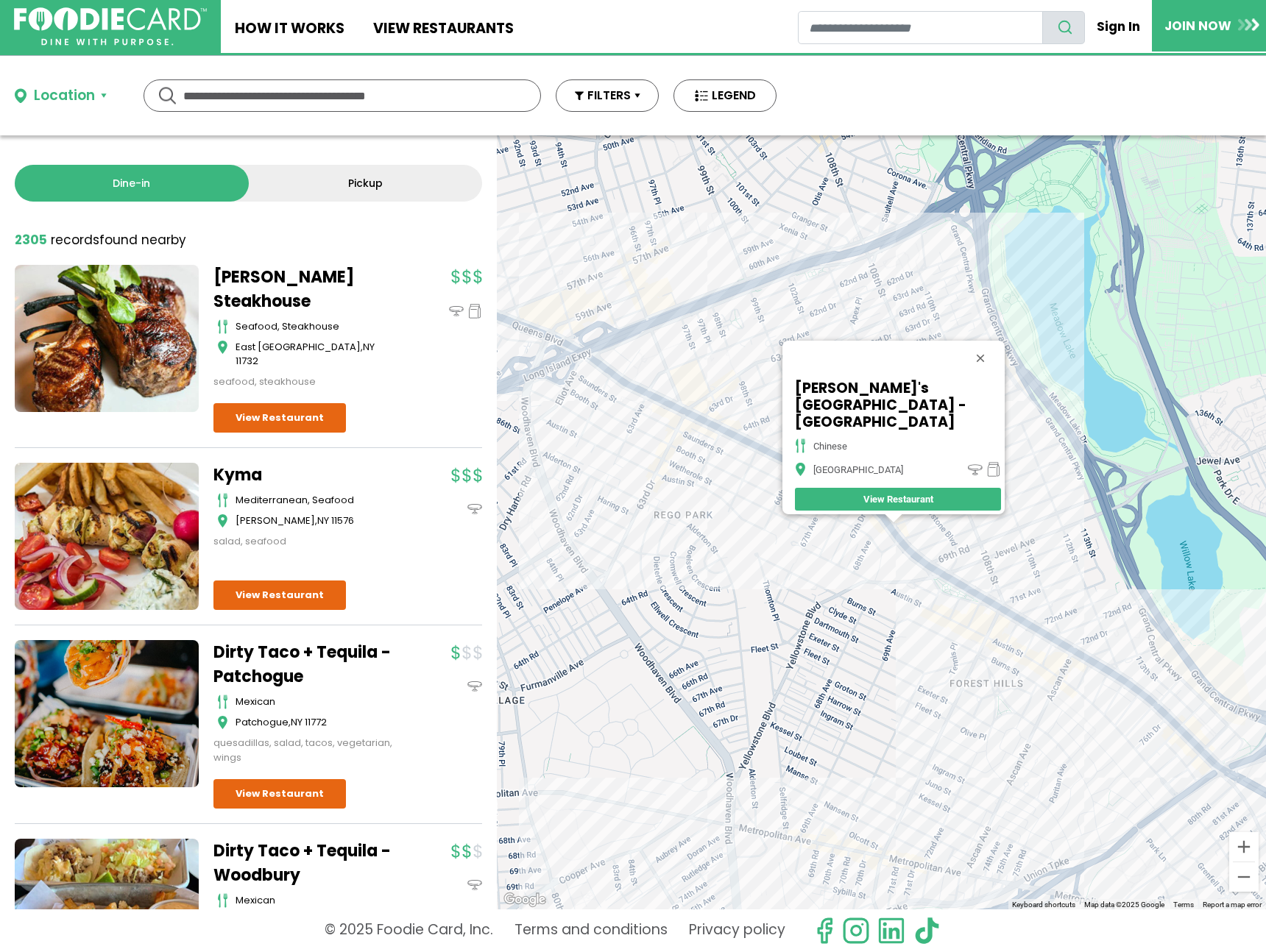
click at [1030, 667] on div "Vanessa's Dumpling House - Forest Hills chinese Forest Hills View Restaurant" at bounding box center [881, 522] width 769 height 774
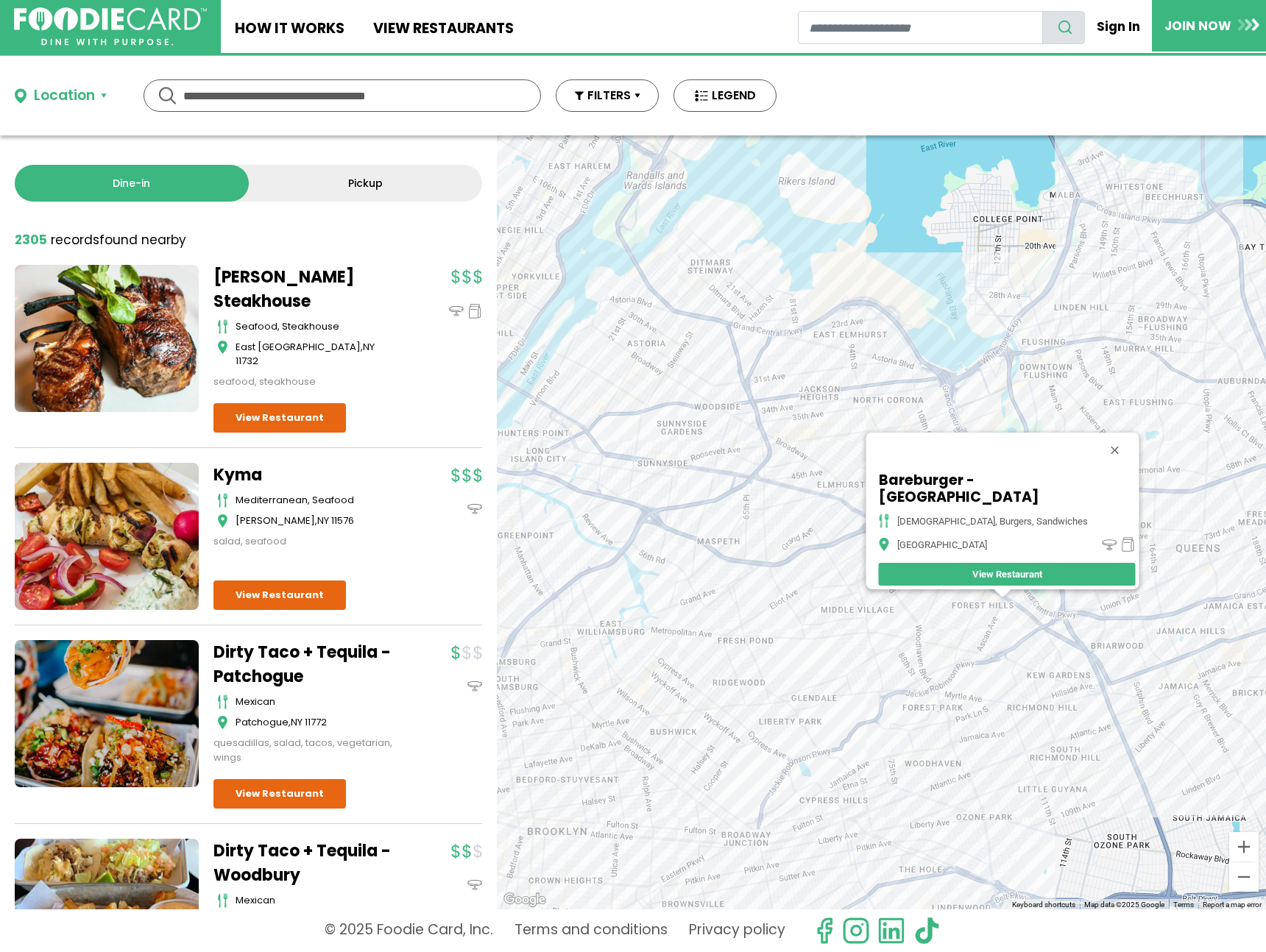
click at [1097, 457] on button "Close" at bounding box center [1115, 450] width 35 height 35
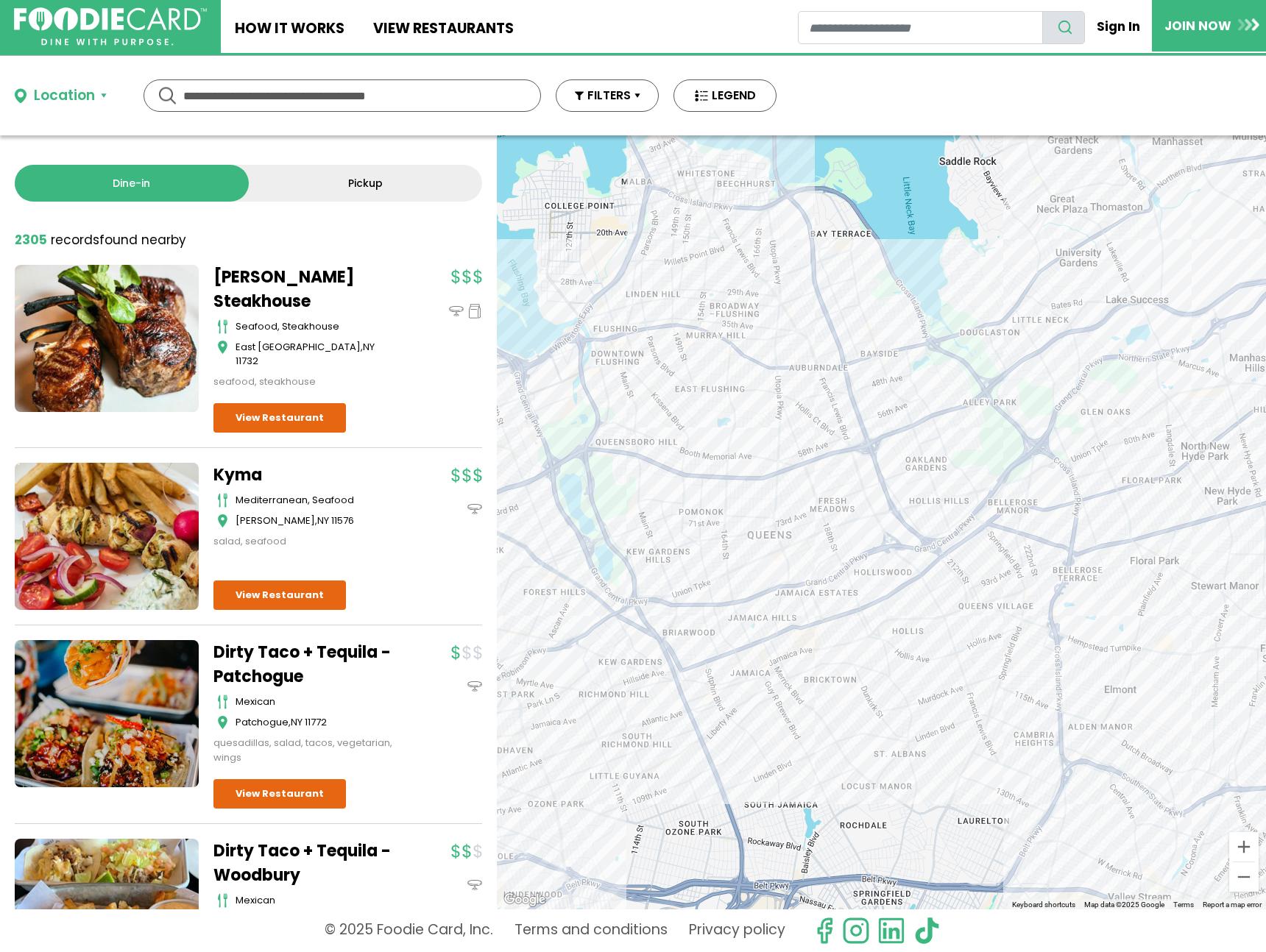
drag, startPoint x: 734, startPoint y: 402, endPoint x: 708, endPoint y: 400, distance: 26.1
click at [708, 400] on div at bounding box center [881, 522] width 769 height 774
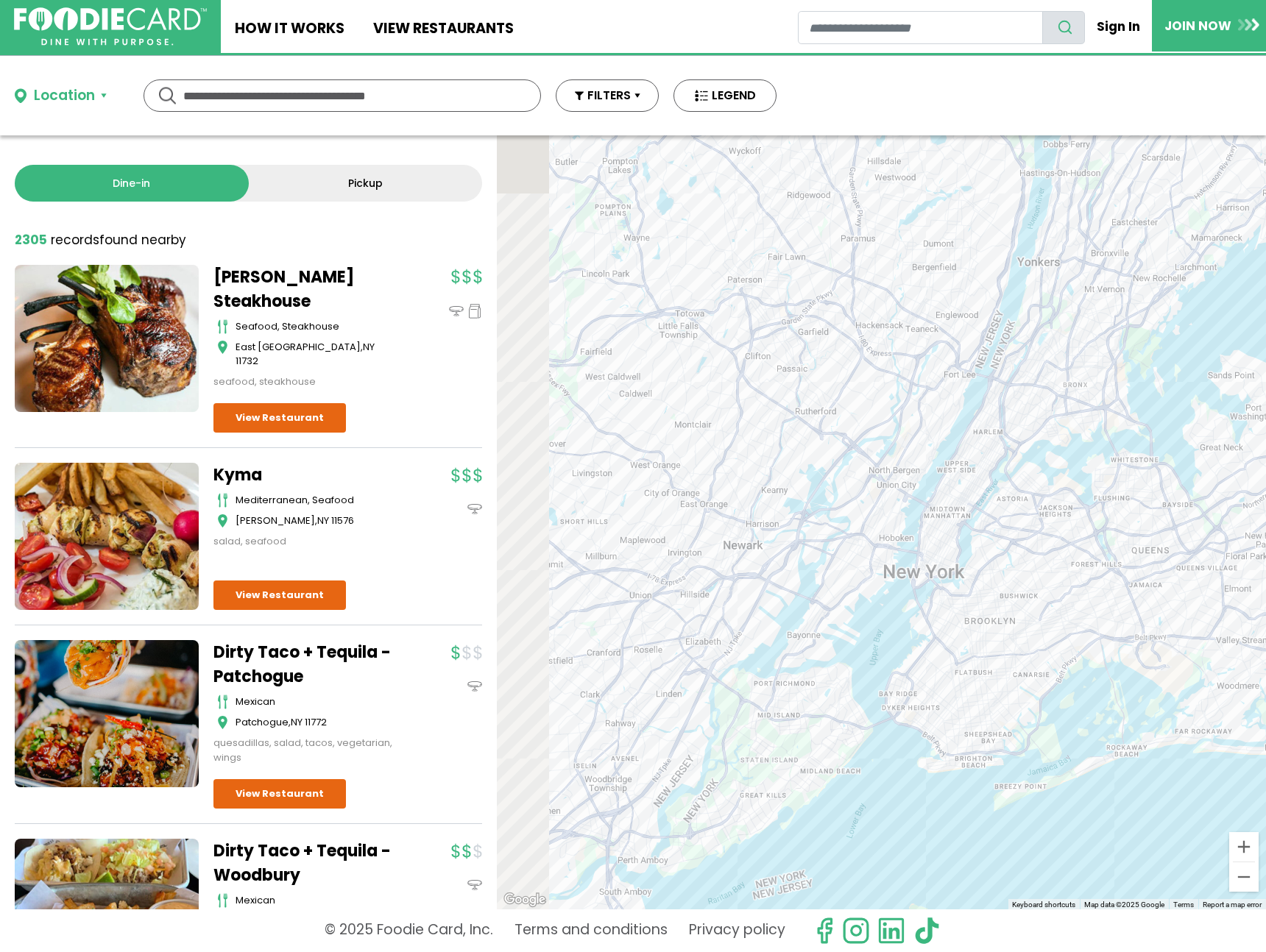
drag, startPoint x: 690, startPoint y: 626, endPoint x: 896, endPoint y: 585, distance: 210.0
click at [896, 585] on div at bounding box center [881, 522] width 769 height 774
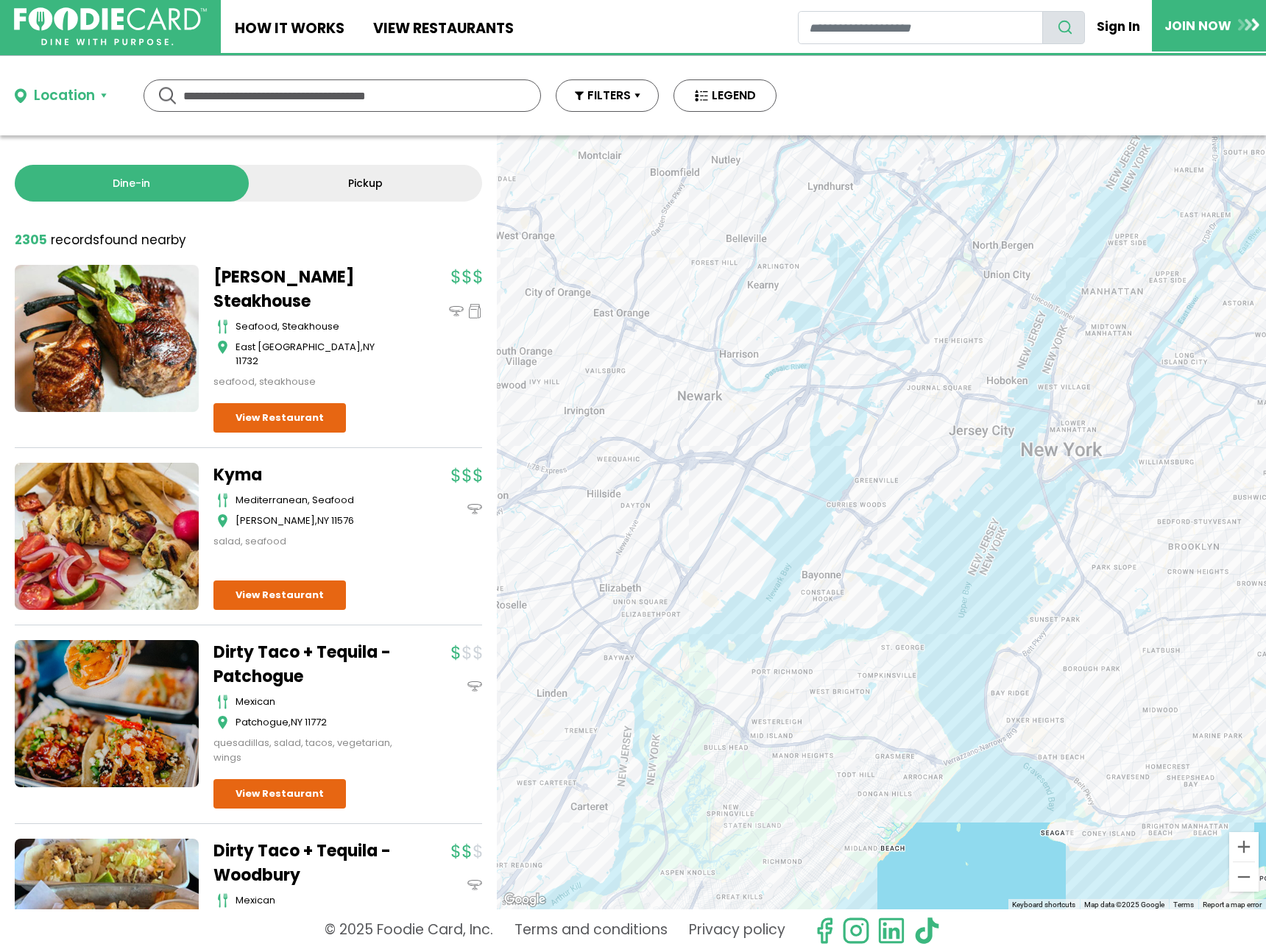
click at [854, 607] on div at bounding box center [881, 522] width 769 height 774
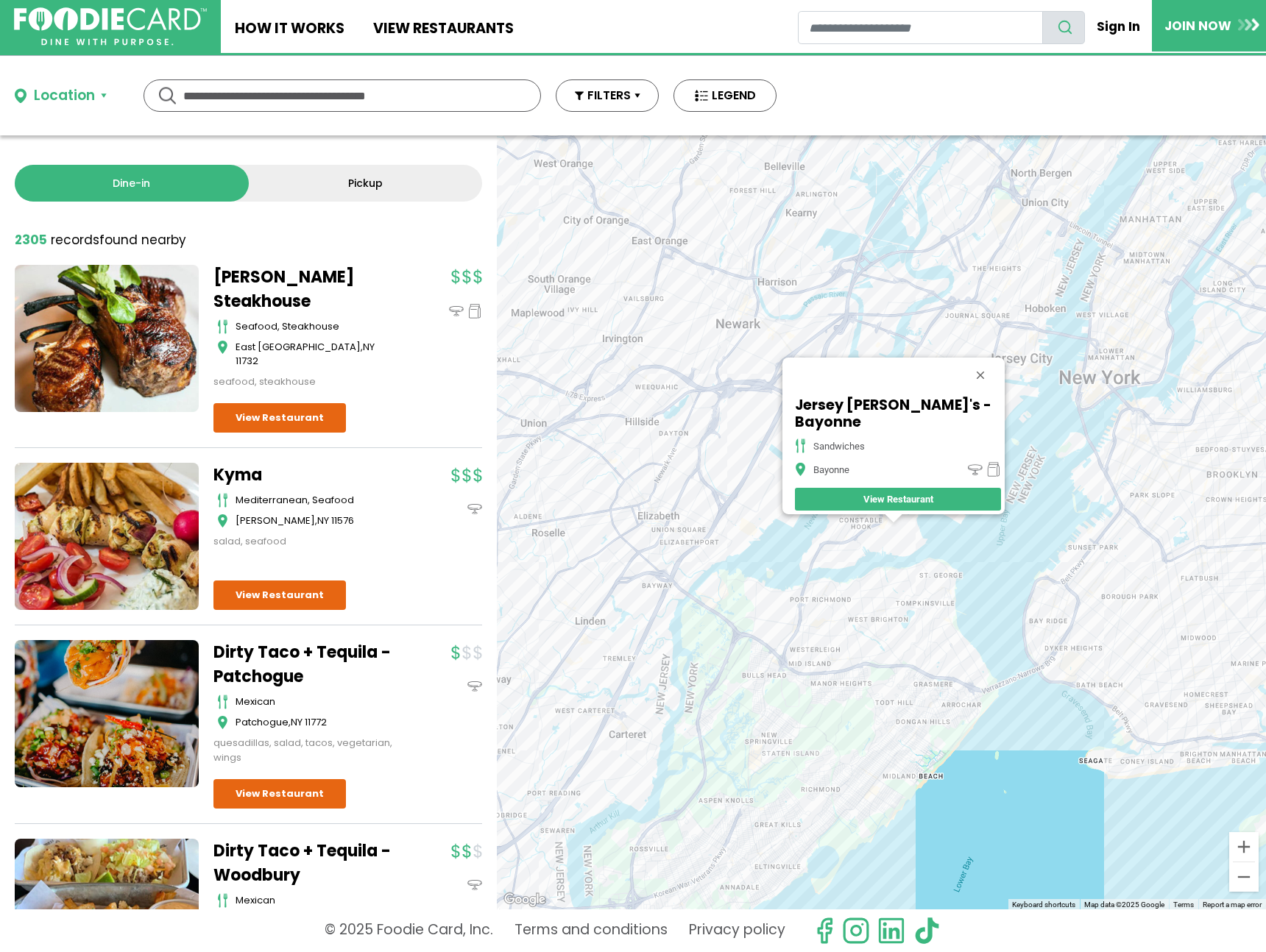
click at [887, 607] on div "Jersey Mike's - Bayonne sandwiches Bayonne View Restaurant" at bounding box center [881, 522] width 769 height 774
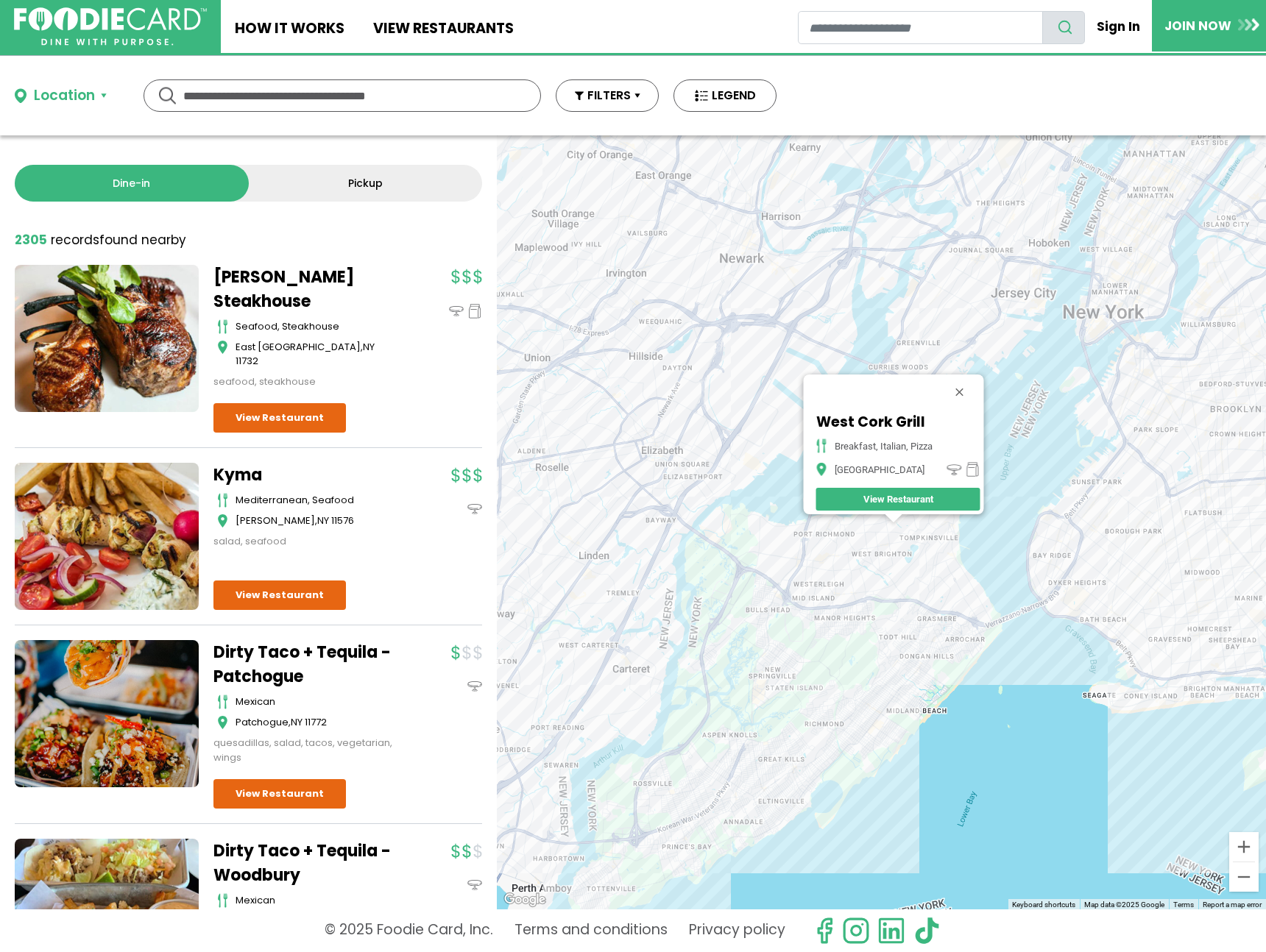
click at [958, 542] on div "West Cork Grill breakfast, italian, pizza Staten Island View Restaurant" at bounding box center [881, 522] width 769 height 774
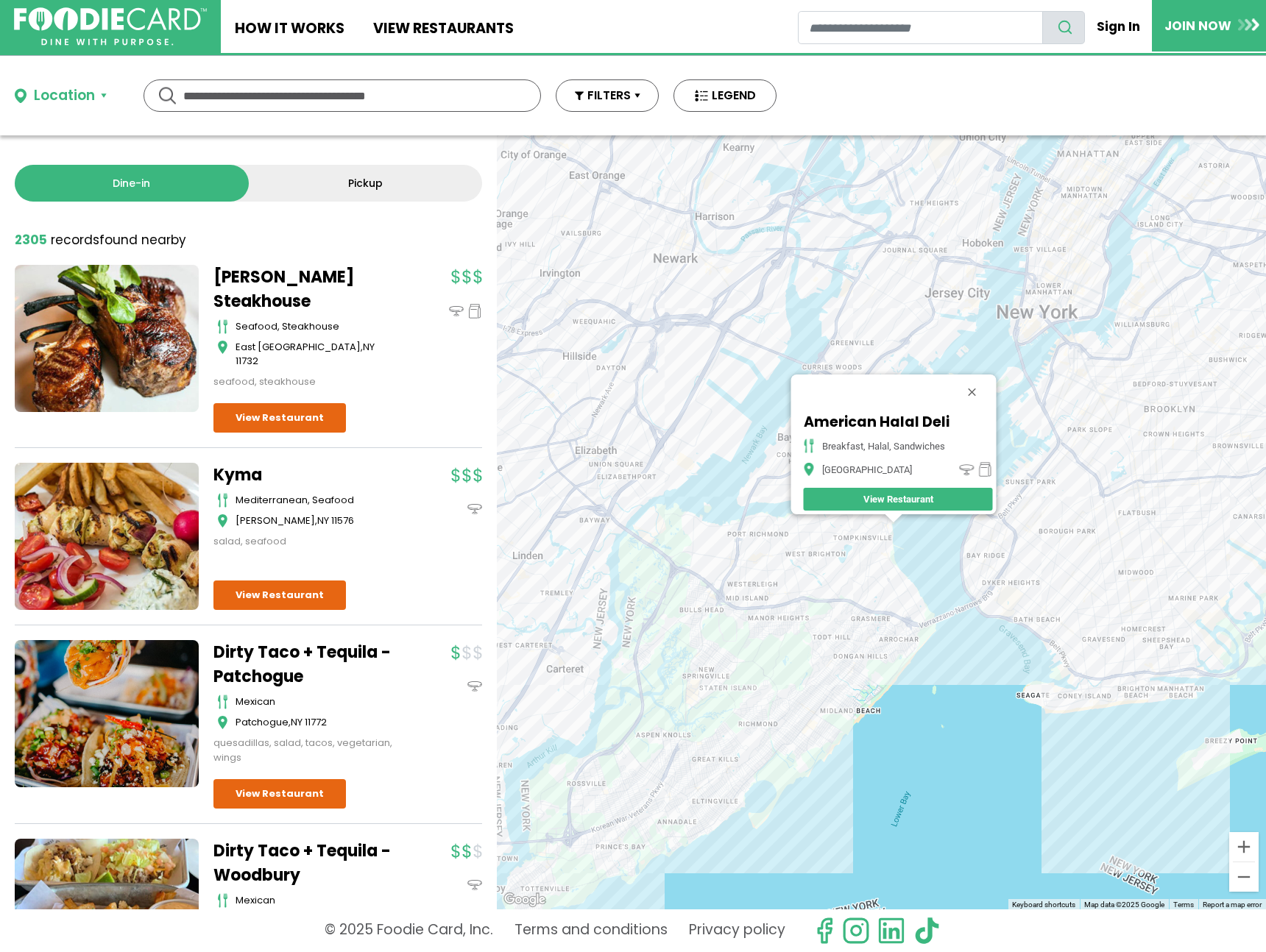
click at [891, 550] on div "American Halal Deli breakfast, halal, sandwiches Staten Island View Restaurant" at bounding box center [881, 522] width 769 height 774
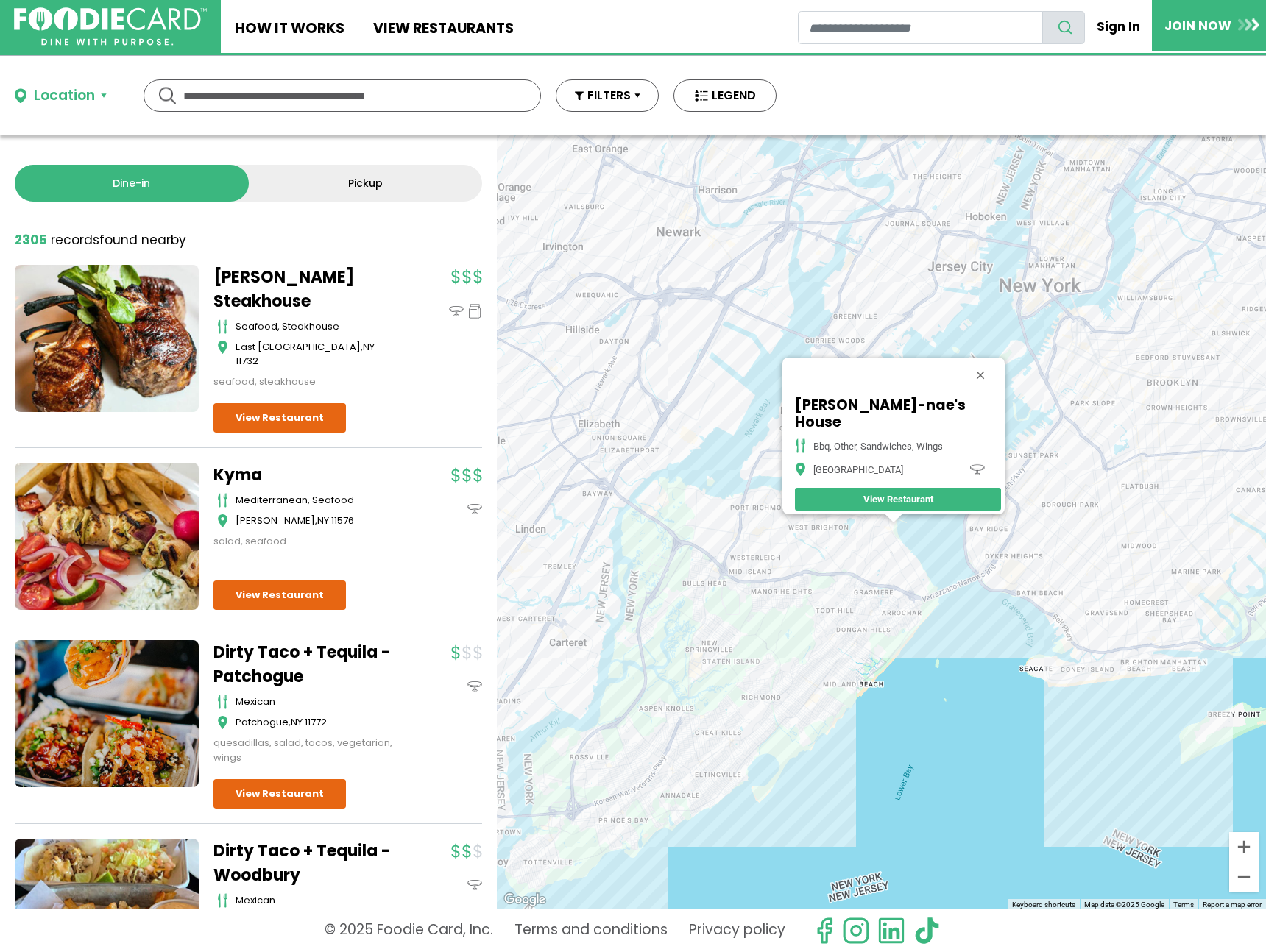
click at [893, 527] on div "Shaw-nae's House bbq, other, sandwiches, wings Staten Island View Restaurant" at bounding box center [881, 522] width 769 height 774
click at [912, 625] on div "Shaw-nae's House bbq, other, sandwiches, wings Staten Island View Restaurant" at bounding box center [881, 522] width 769 height 774
click at [921, 638] on div "Shaw-nae's House bbq, other, sandwiches, wings Staten Island View Restaurant" at bounding box center [881, 522] width 769 height 774
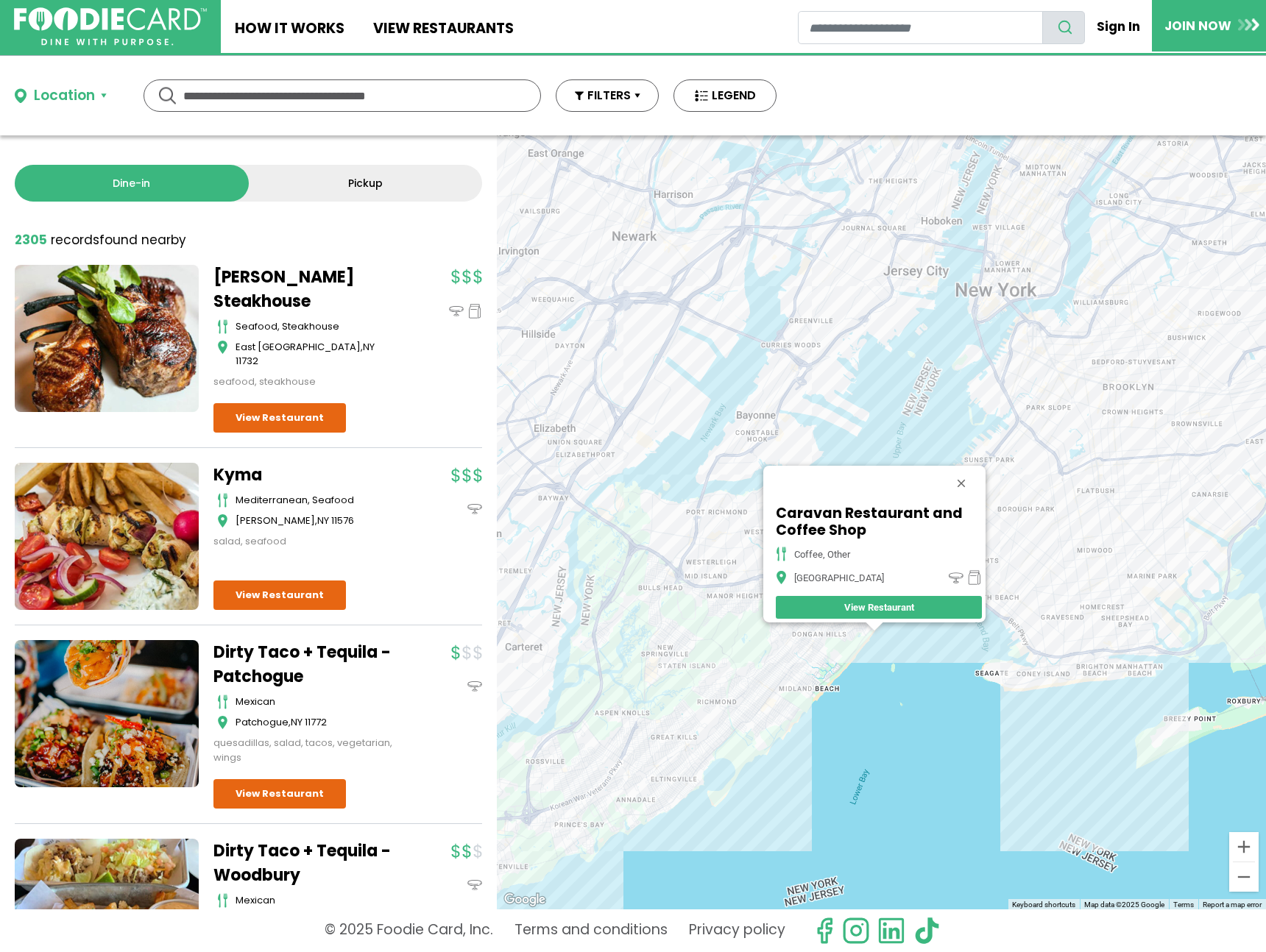
drag, startPoint x: 945, startPoint y: 291, endPoint x: 925, endPoint y: 401, distance: 111.8
click at [925, 401] on div "Caravan Restaurant and Coffee Shop coffee, other Staten Island View Restaurant" at bounding box center [881, 522] width 769 height 774
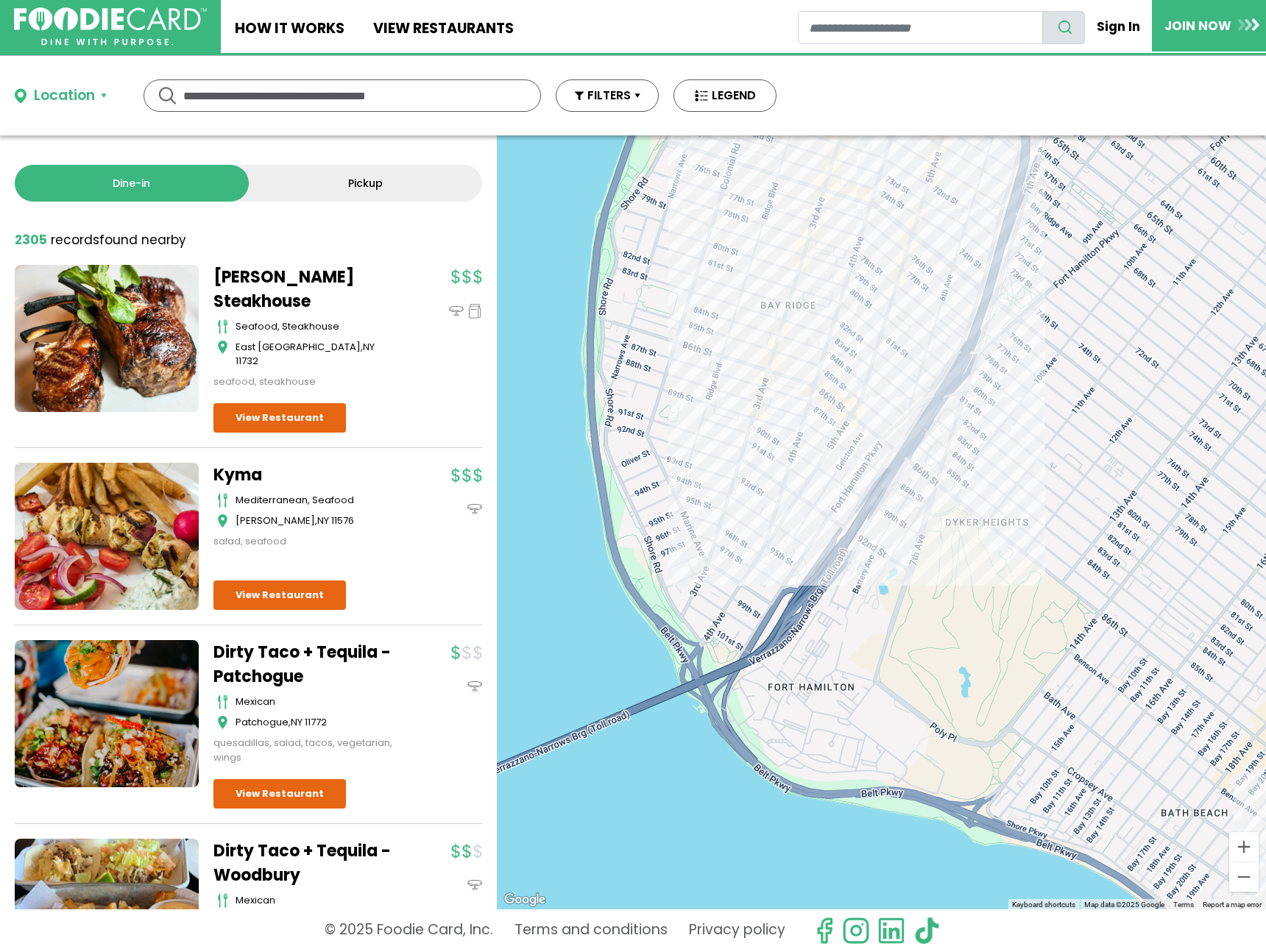
click at [797, 517] on div "Caravan Restaurant and Coffee Shop coffee, other Staten Island View Restaurant" at bounding box center [881, 522] width 769 height 774
click at [786, 511] on div "Caravan Restaurant and Coffee Shop coffee, other Staten Island View Restaurant" at bounding box center [881, 522] width 769 height 774
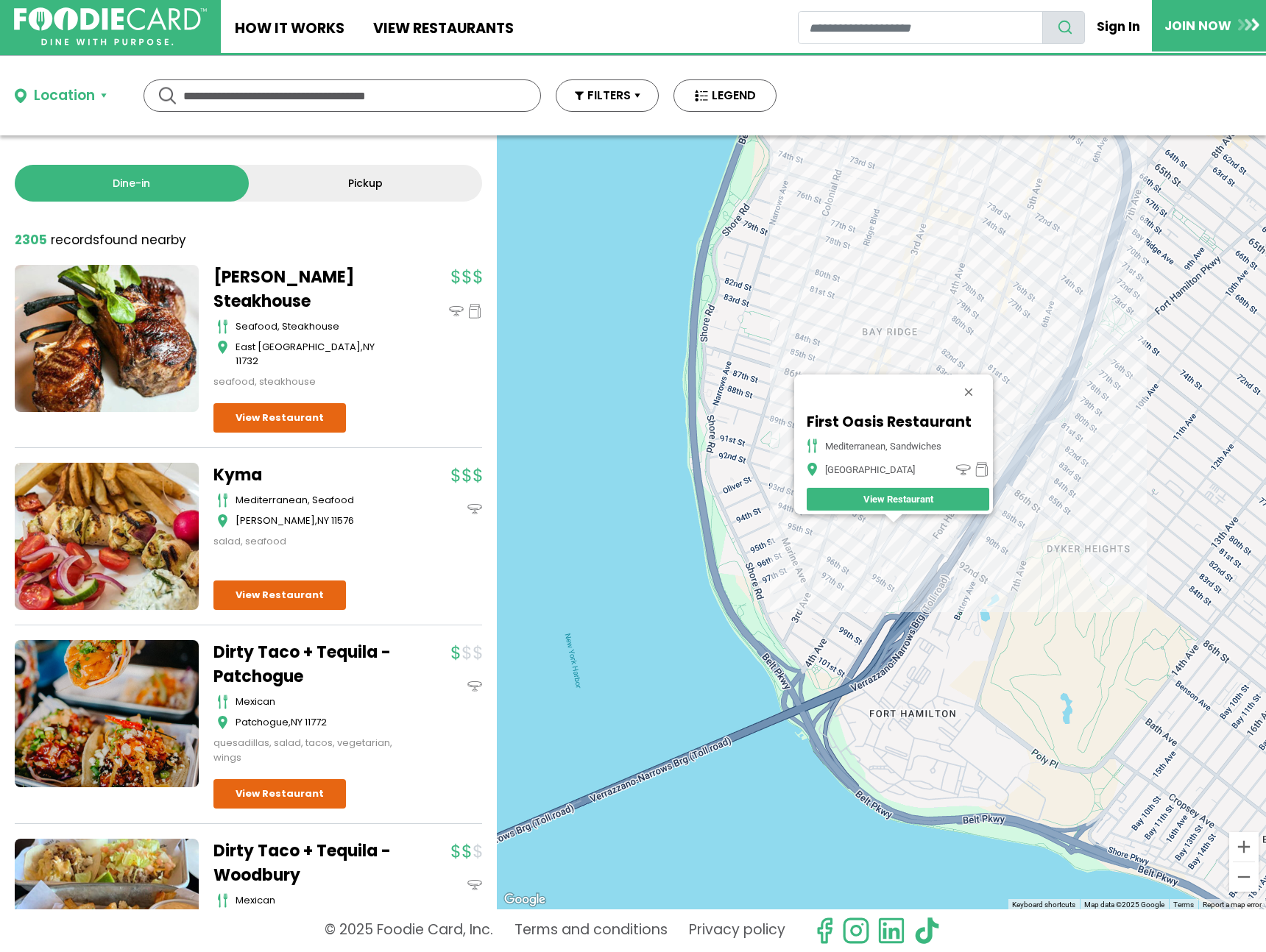
click at [880, 569] on div "First Oasis Restaurant Mediterranean, Sandwiches Brooklyn View Restaurant" at bounding box center [881, 522] width 769 height 774
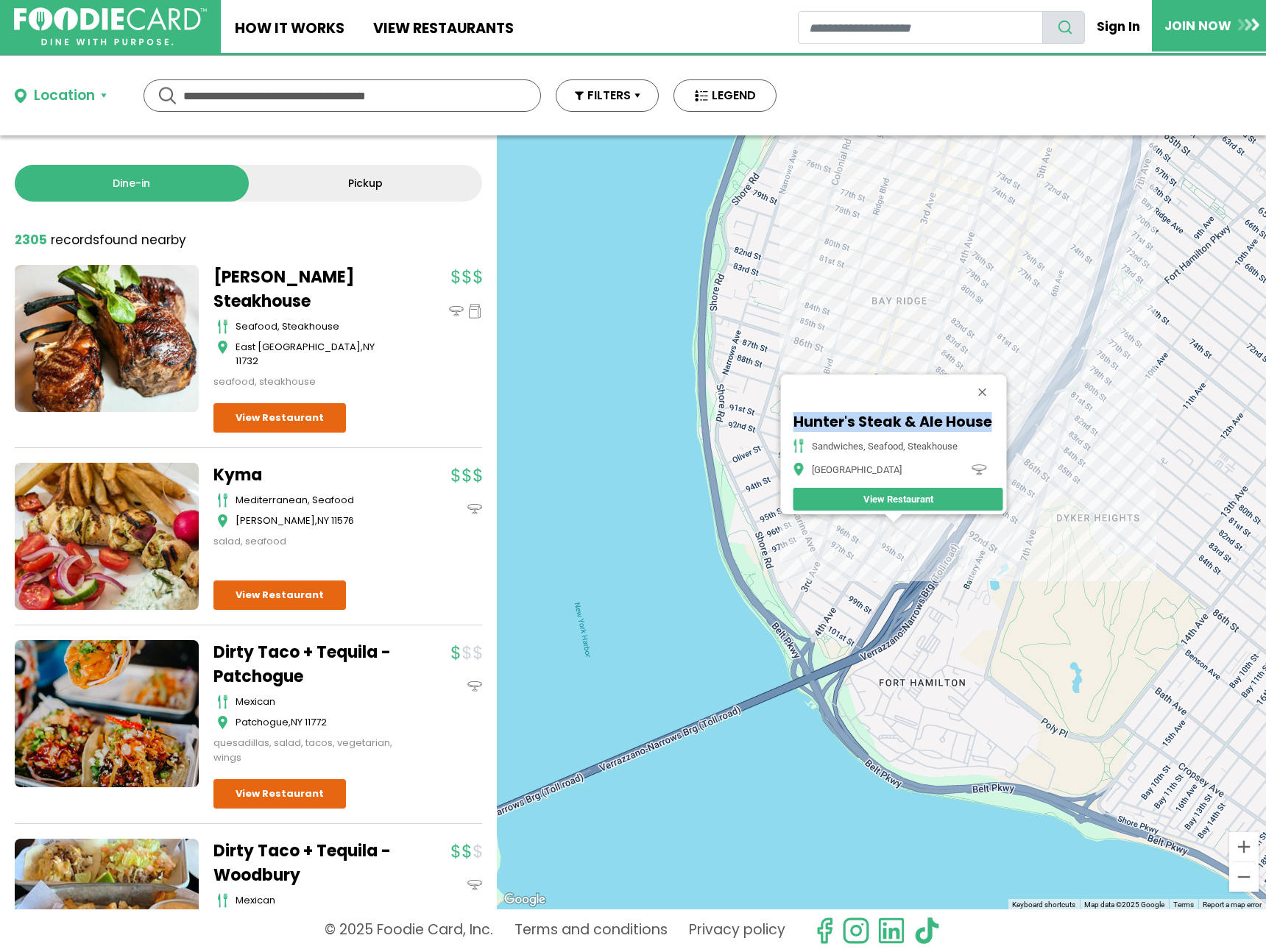
drag, startPoint x: 987, startPoint y: 411, endPoint x: 769, endPoint y: 402, distance: 218.2
click at [769, 402] on div "Hunter's Steak & Ale House sandwiches, seafood, steakhouse Brooklyn View Restau…" at bounding box center [881, 522] width 769 height 774
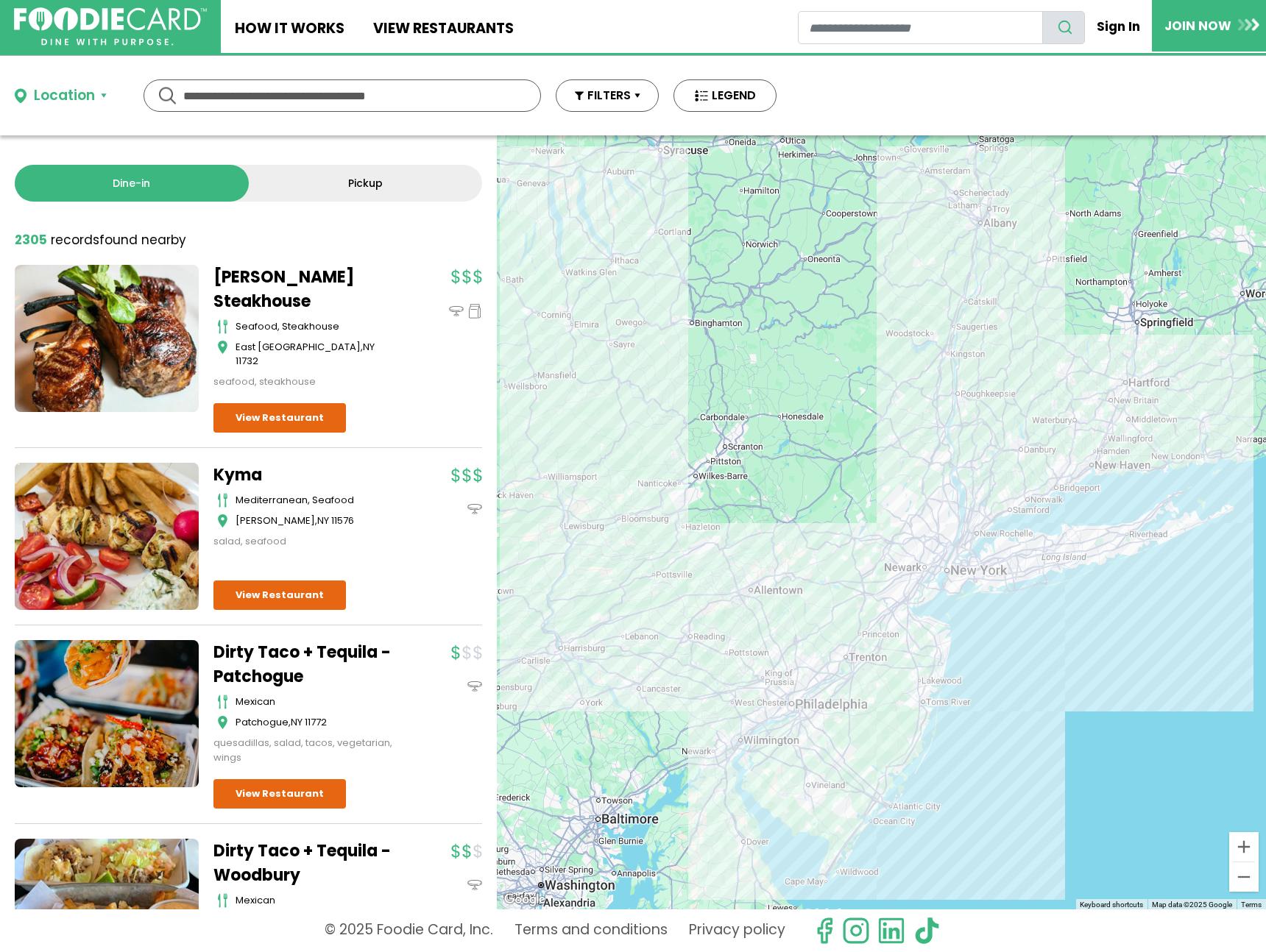
click at [222, 231] on div "2305 record records found nearby" at bounding box center [248, 241] width 467 height 19
click at [445, 245] on div "2305 record records found nearby" at bounding box center [248, 241] width 467 height 19
click at [390, 237] on div "2305 record records found nearby" at bounding box center [248, 241] width 467 height 19
drag, startPoint x: 125, startPoint y: 137, endPoint x: 103, endPoint y: 123, distance: 26.1
click at [124, 137] on div "Dine-in Pickup 131 results for: Reset filters 2305 record records found nearby …" at bounding box center [248, 522] width 497 height 774
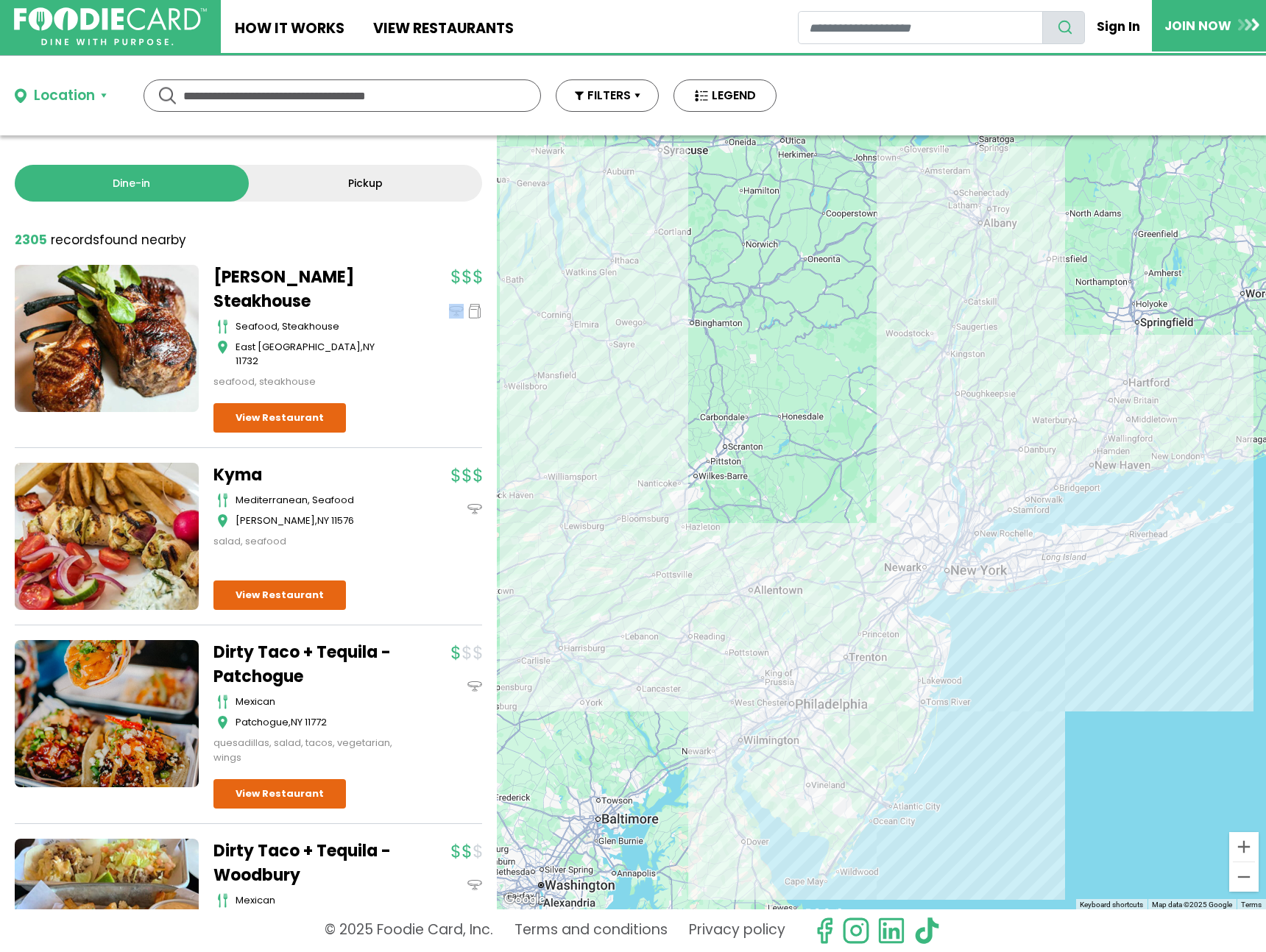
drag, startPoint x: 482, startPoint y: 265, endPoint x: 487, endPoint y: 302, distance: 37.3
click at [487, 302] on div "Dine-in Pickup 131 results for: Reset filters 2305 record records found nearby …" at bounding box center [248, 522] width 497 height 774
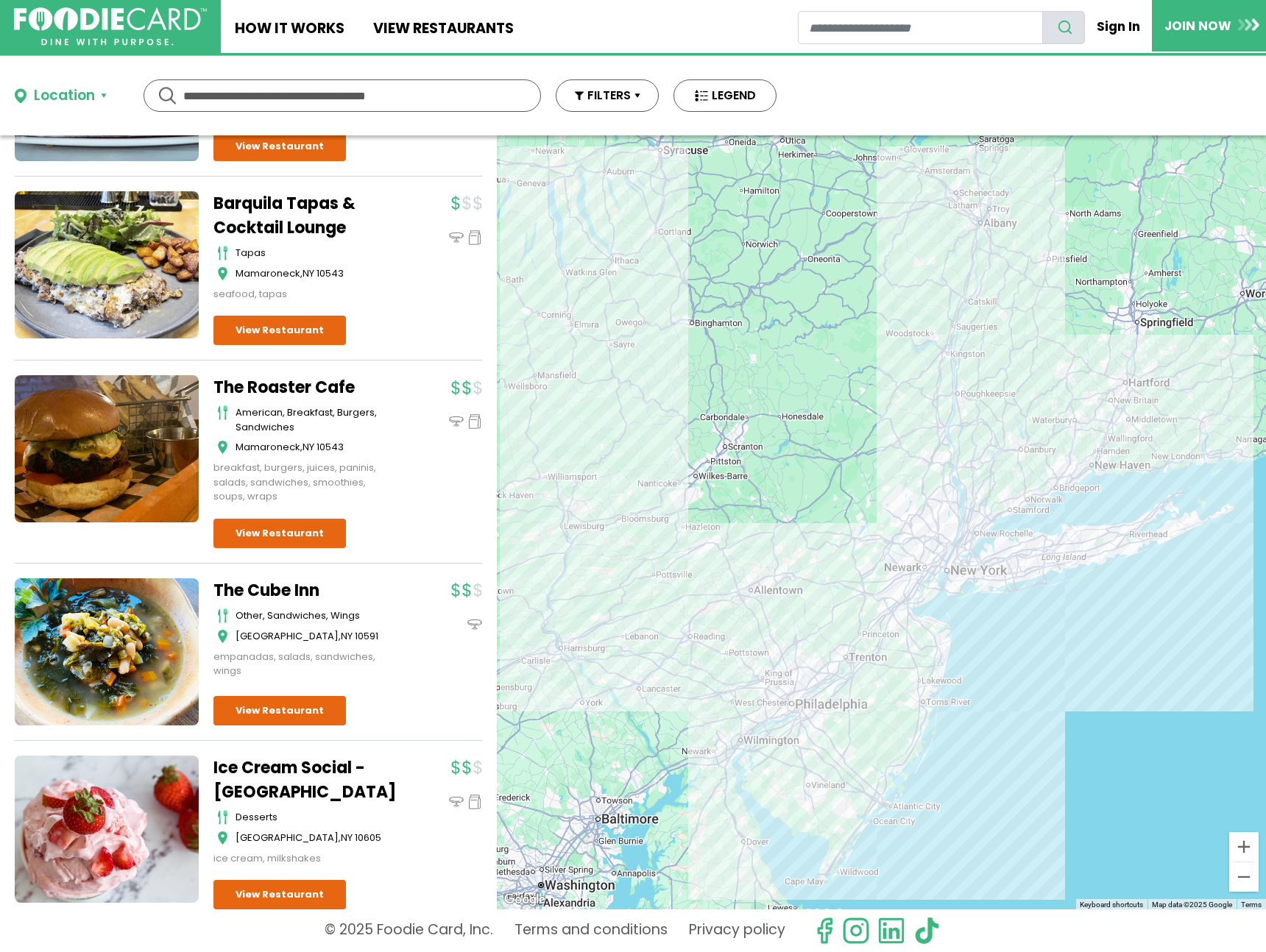
scroll to position [10818, 0]
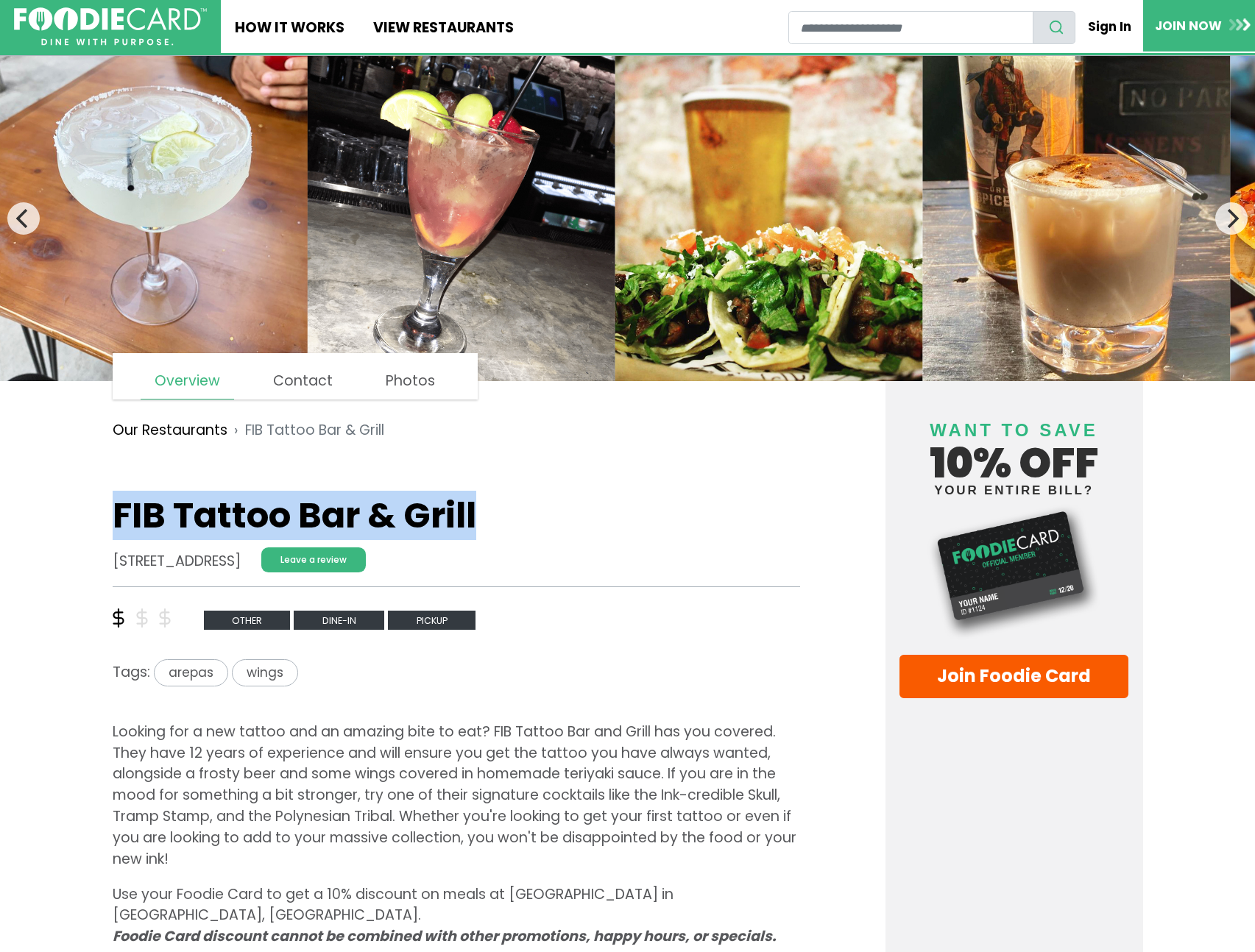
drag, startPoint x: 125, startPoint y: 511, endPoint x: 545, endPoint y: 507, distance: 420.0
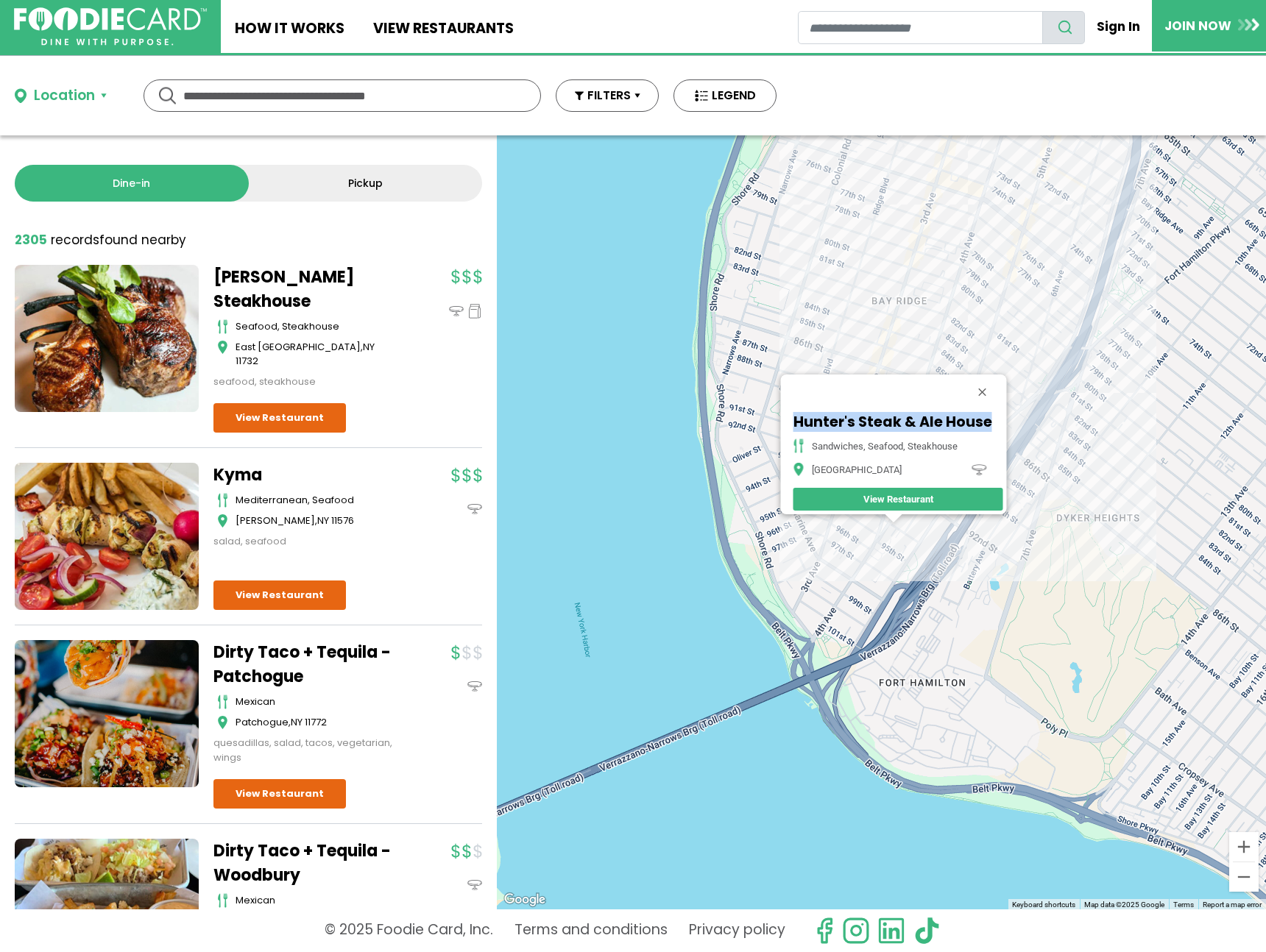
click at [1011, 332] on div "Hunter's Steak & Ale House sandwiches, seafood, steakhouse Brooklyn View Restau…" at bounding box center [881, 522] width 769 height 774
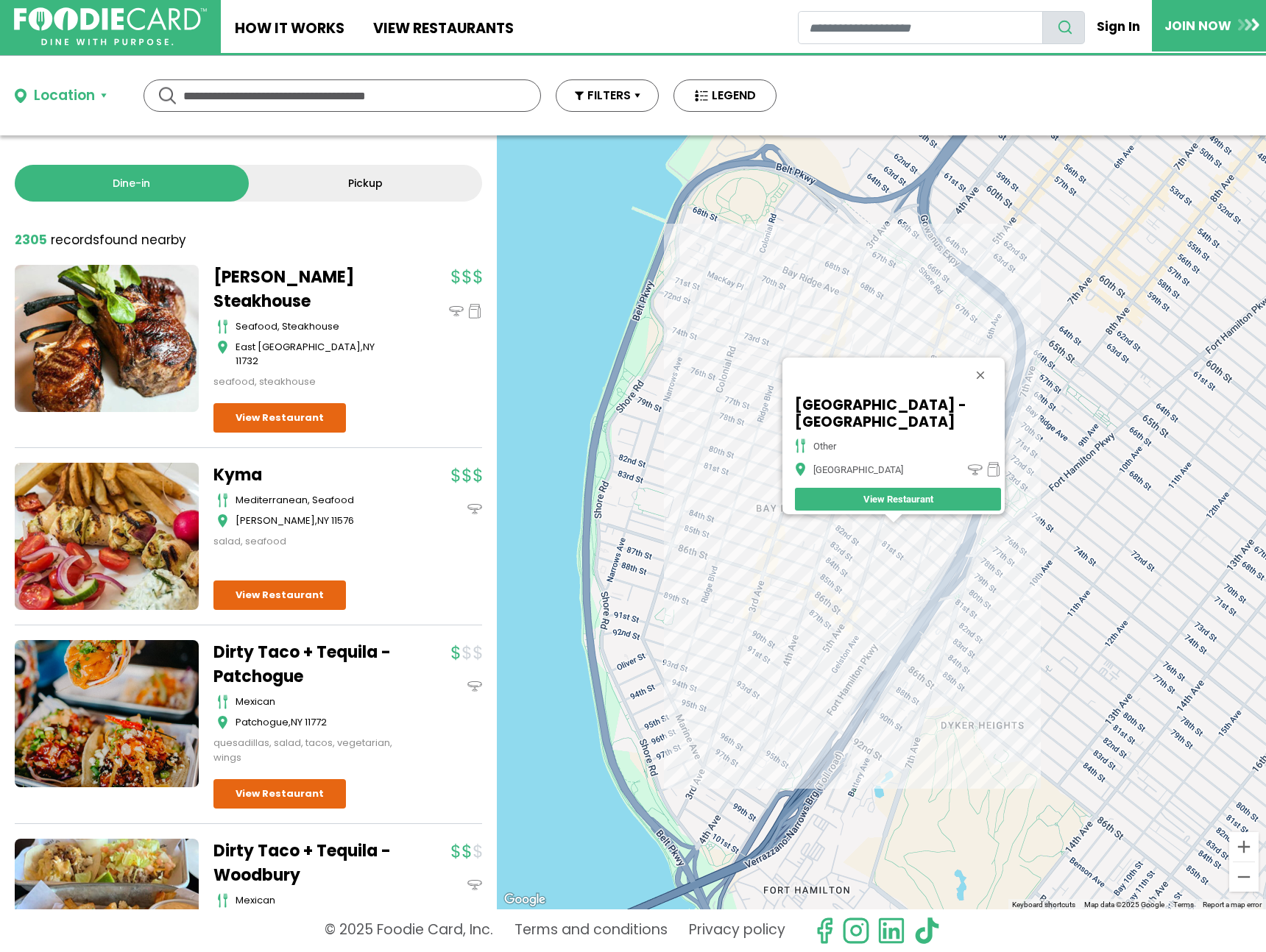
click at [786, 547] on div "[GEOGRAPHIC_DATA] - [GEOGRAPHIC_DATA] other Brooklyn View Restaurant" at bounding box center [881, 522] width 769 height 774
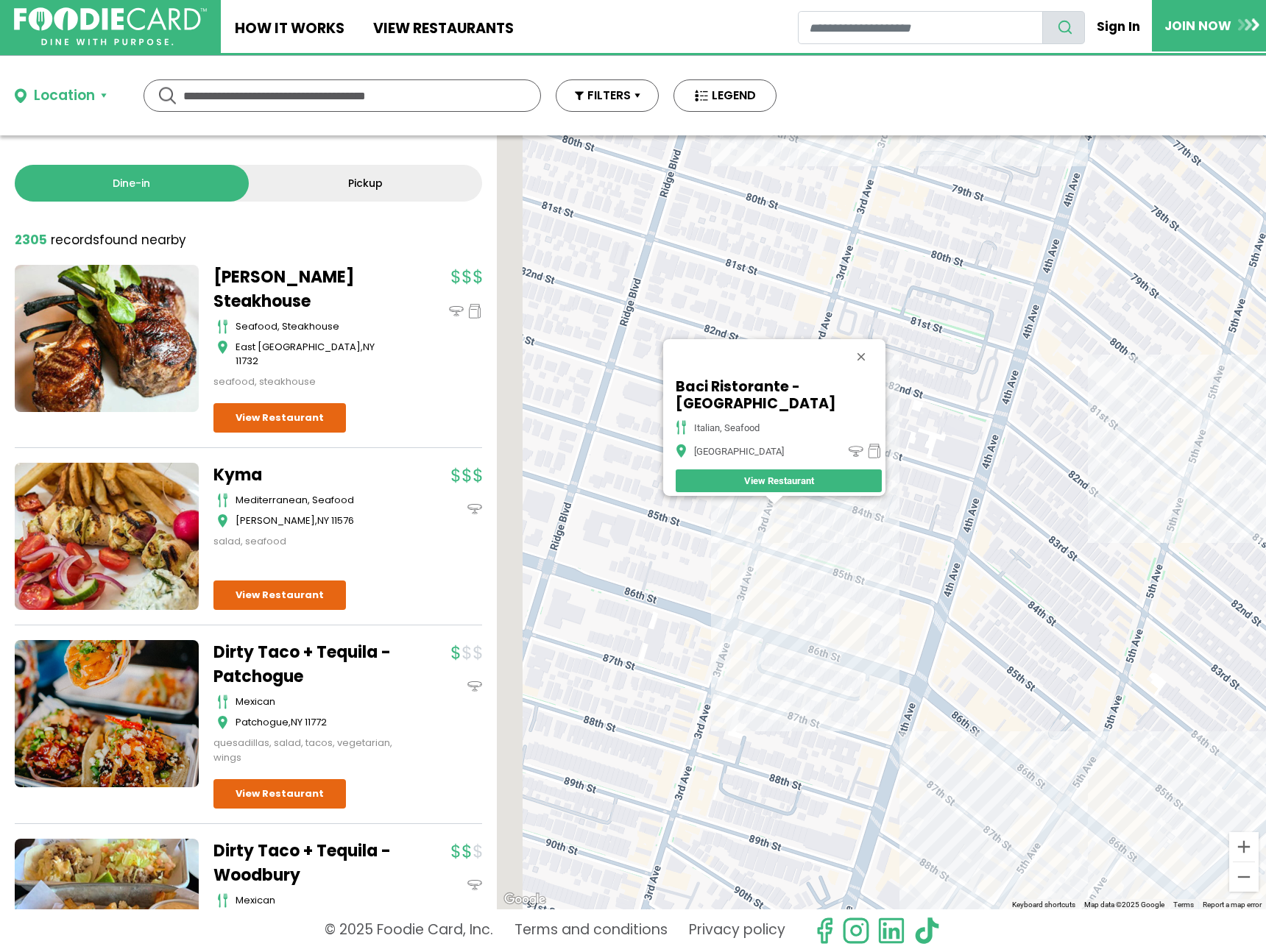
drag, startPoint x: 835, startPoint y: 544, endPoint x: 867, endPoint y: 544, distance: 32.0
click at [867, 544] on div "Baci Ristorante - [GEOGRAPHIC_DATA] italian, seafood Brooklyn View Restaurant" at bounding box center [881, 522] width 769 height 774
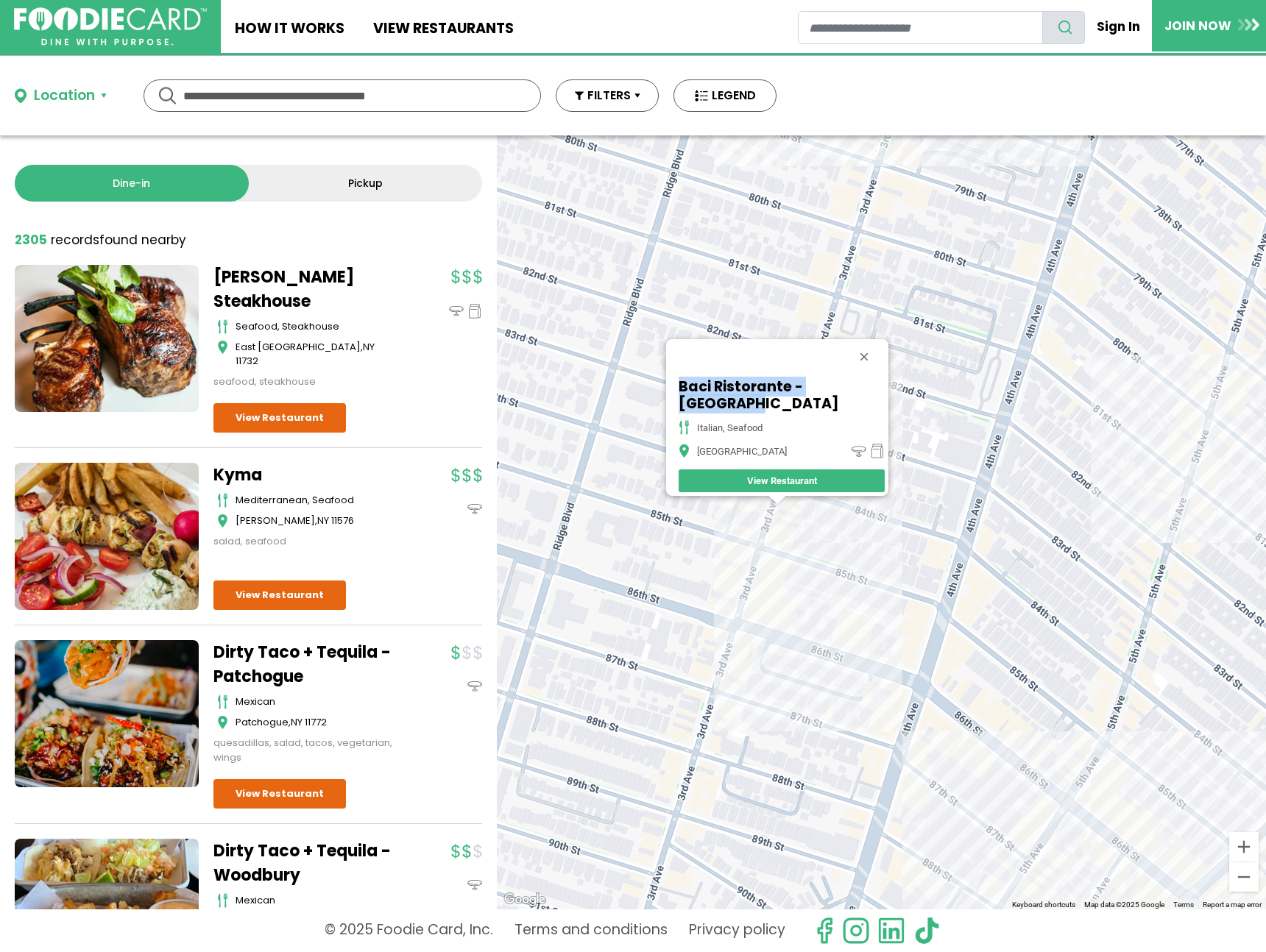
drag, startPoint x: 679, startPoint y: 389, endPoint x: 871, endPoint y: 401, distance: 192.4
click at [871, 401] on h5 "Baci Ristorante - [GEOGRAPHIC_DATA]" at bounding box center [782, 395] width 206 height 34
click at [773, 568] on div "Baci Ristorante - [GEOGRAPHIC_DATA] italian, seafood Brooklyn View Restaurant" at bounding box center [881, 522] width 769 height 774
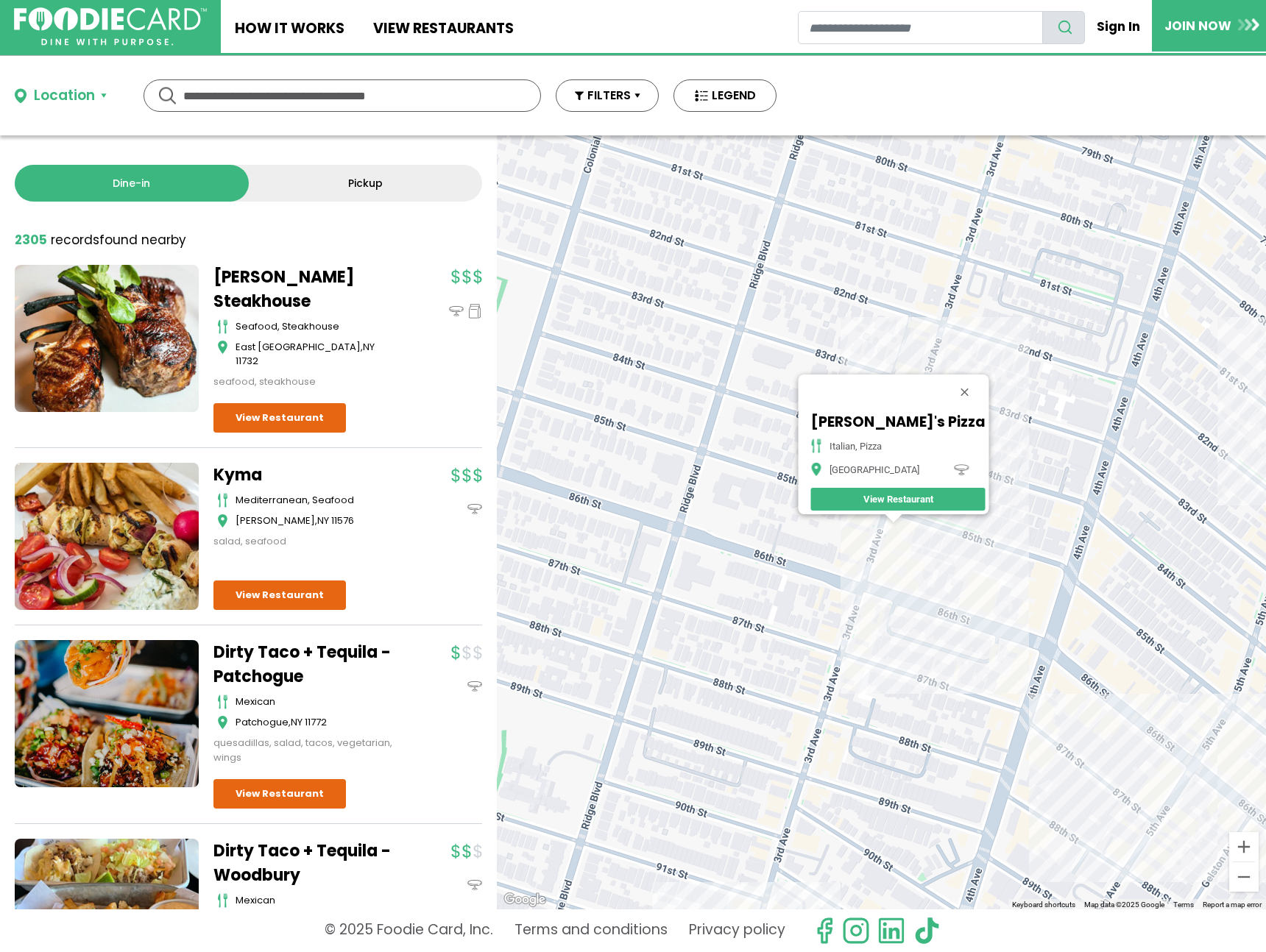
click at [968, 287] on div "[PERSON_NAME]'s Pizza italian, pizza Brooklyn View Restaurant" at bounding box center [881, 522] width 769 height 774
click at [947, 385] on button "Close" at bounding box center [964, 392] width 35 height 35
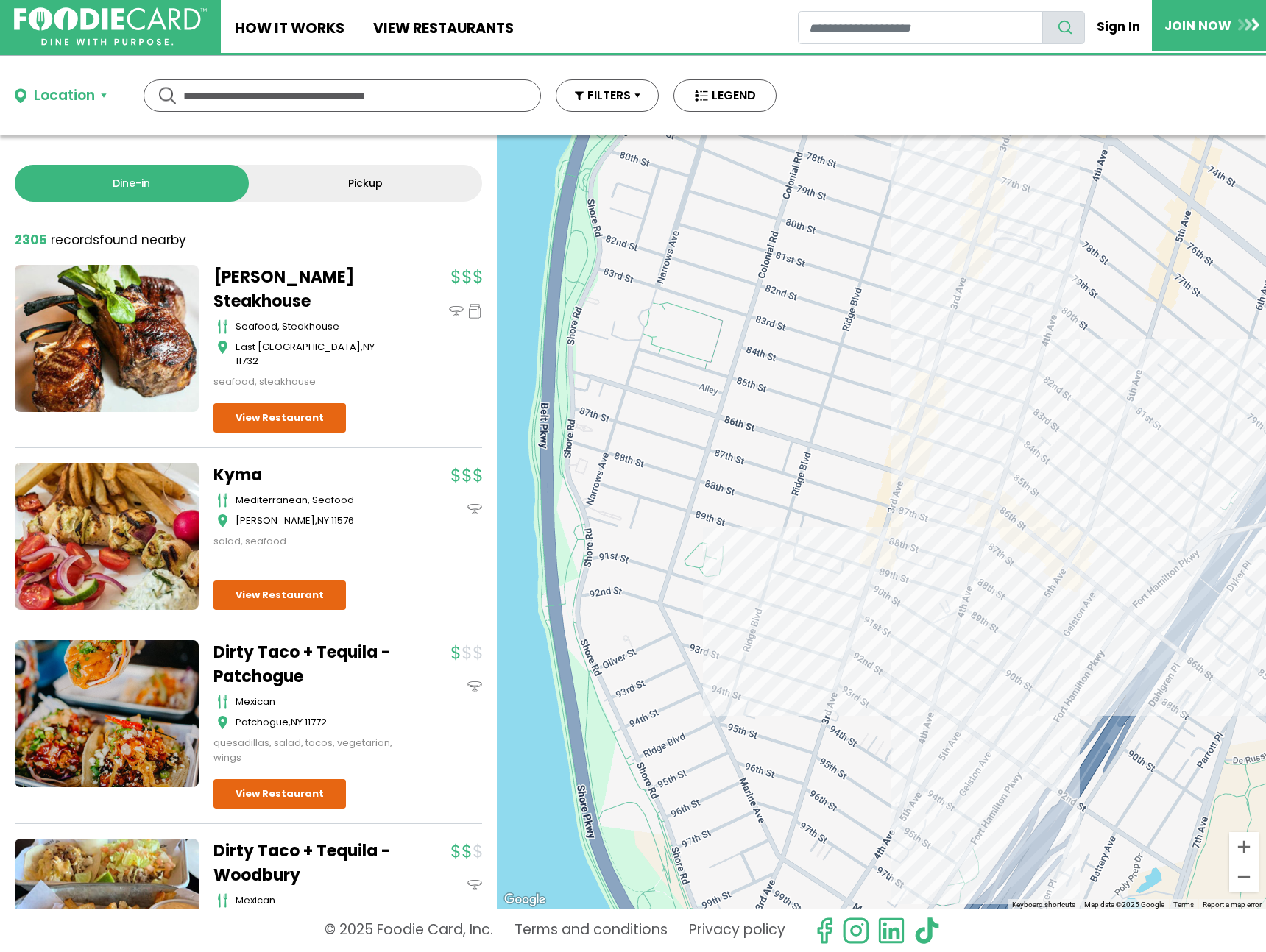
click at [945, 375] on div at bounding box center [881, 522] width 769 height 774
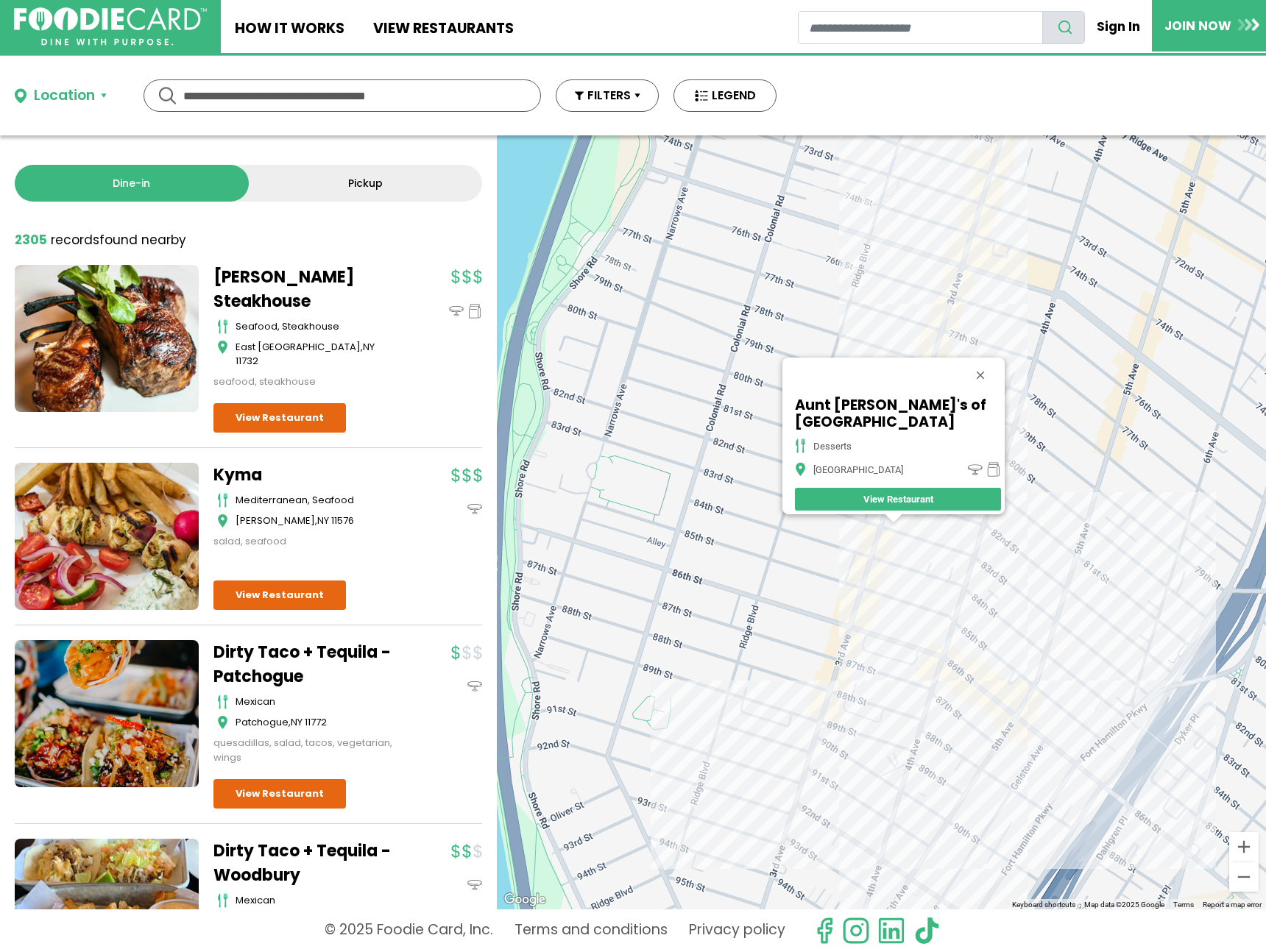
click at [943, 355] on div "Aunt [PERSON_NAME]'s of [GEOGRAPHIC_DATA] desserts [GEOGRAPHIC_DATA] View Resta…" at bounding box center [881, 522] width 769 height 774
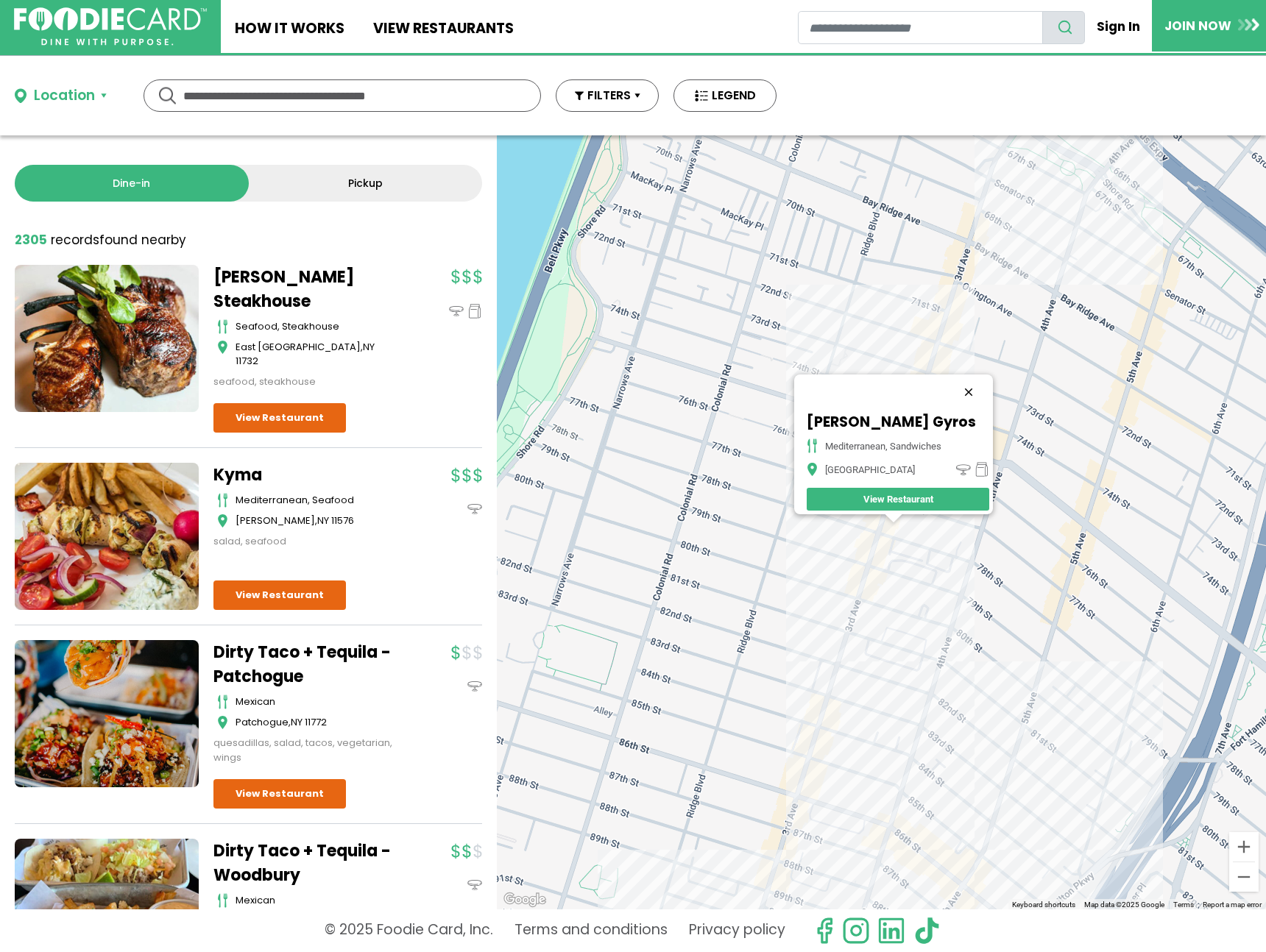
click at [980, 385] on button "Close" at bounding box center [969, 392] width 35 height 35
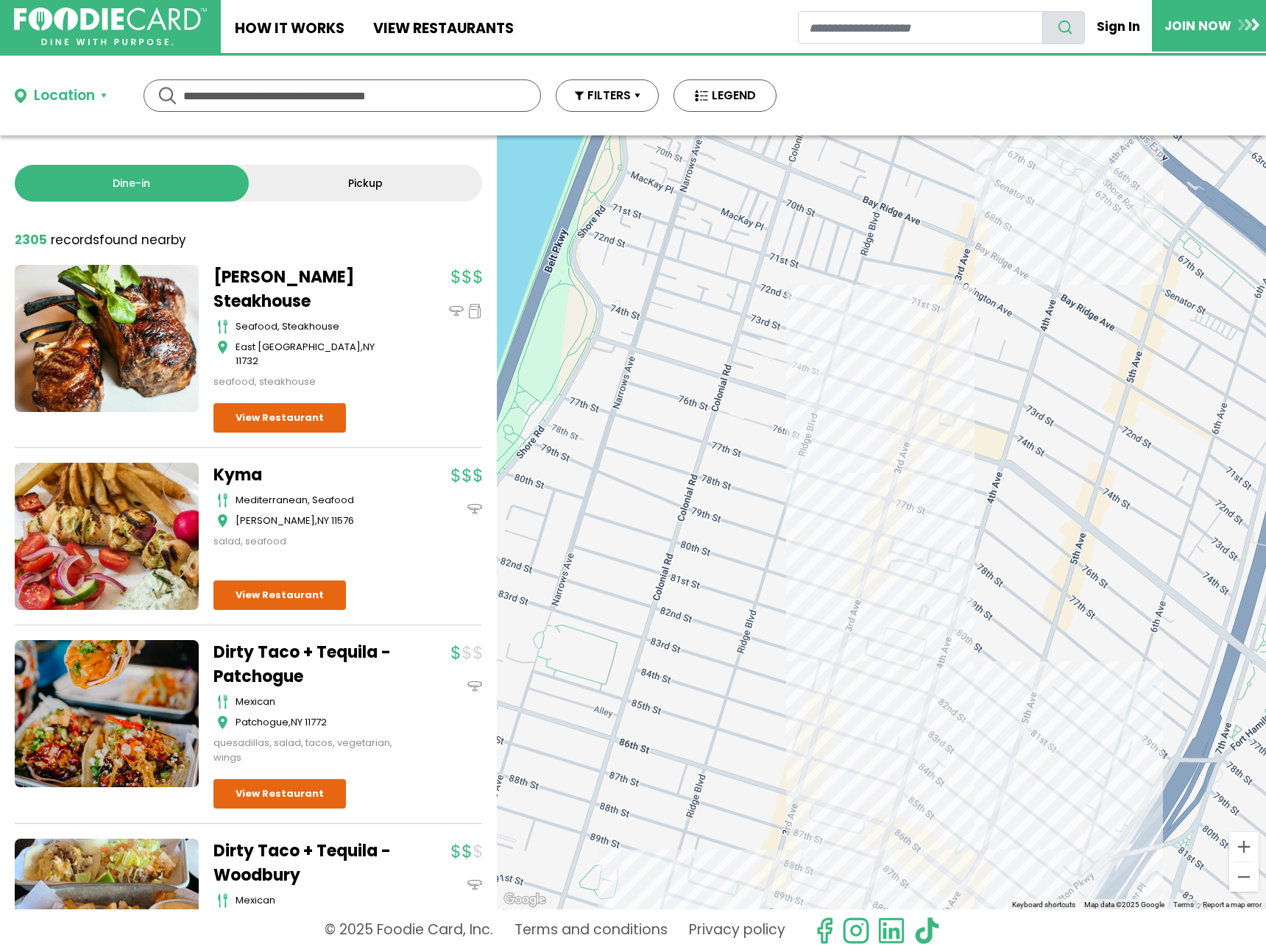
click at [922, 434] on div at bounding box center [881, 522] width 769 height 774
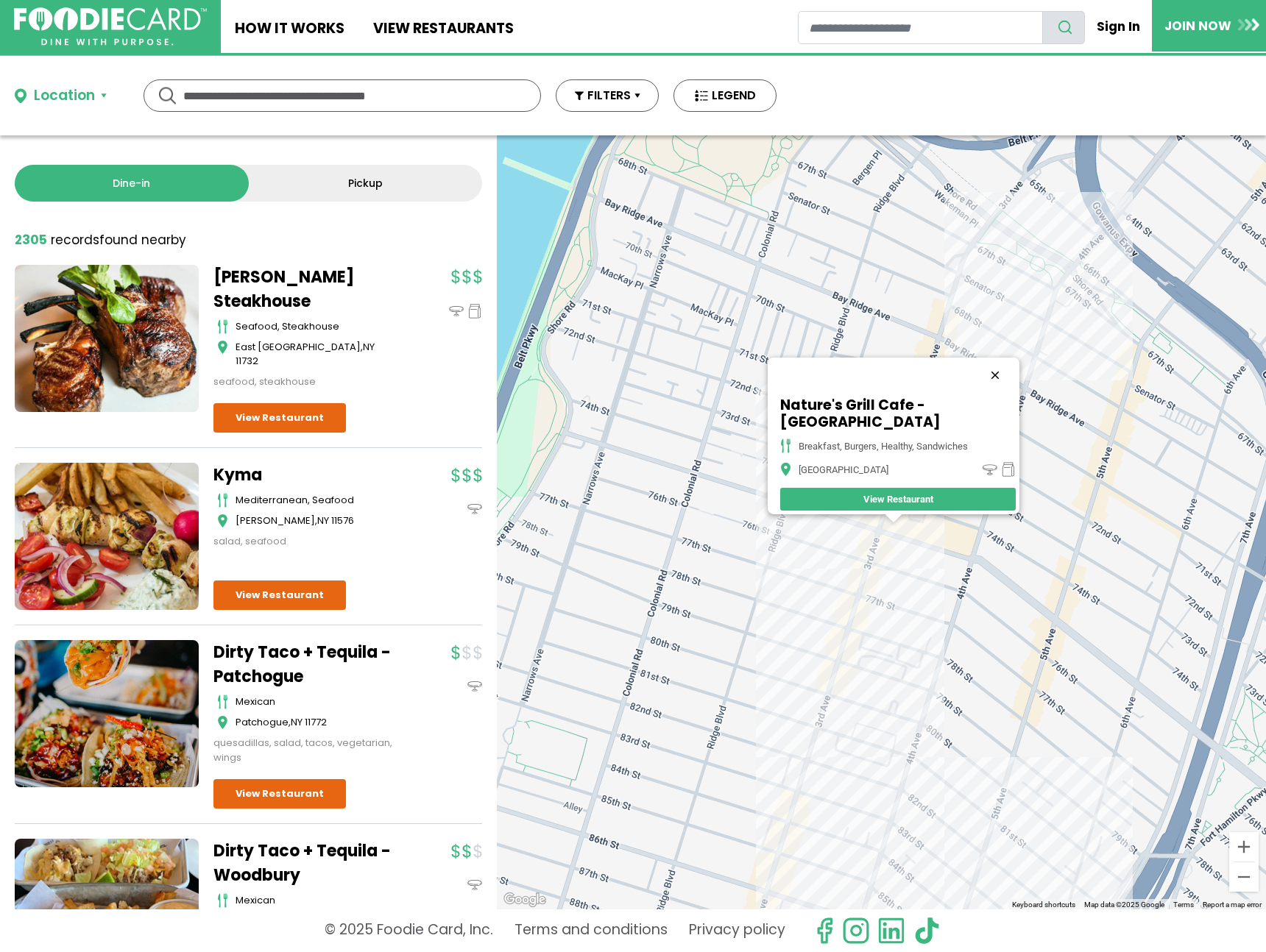
click at [1013, 361] on button "Close" at bounding box center [996, 375] width 35 height 35
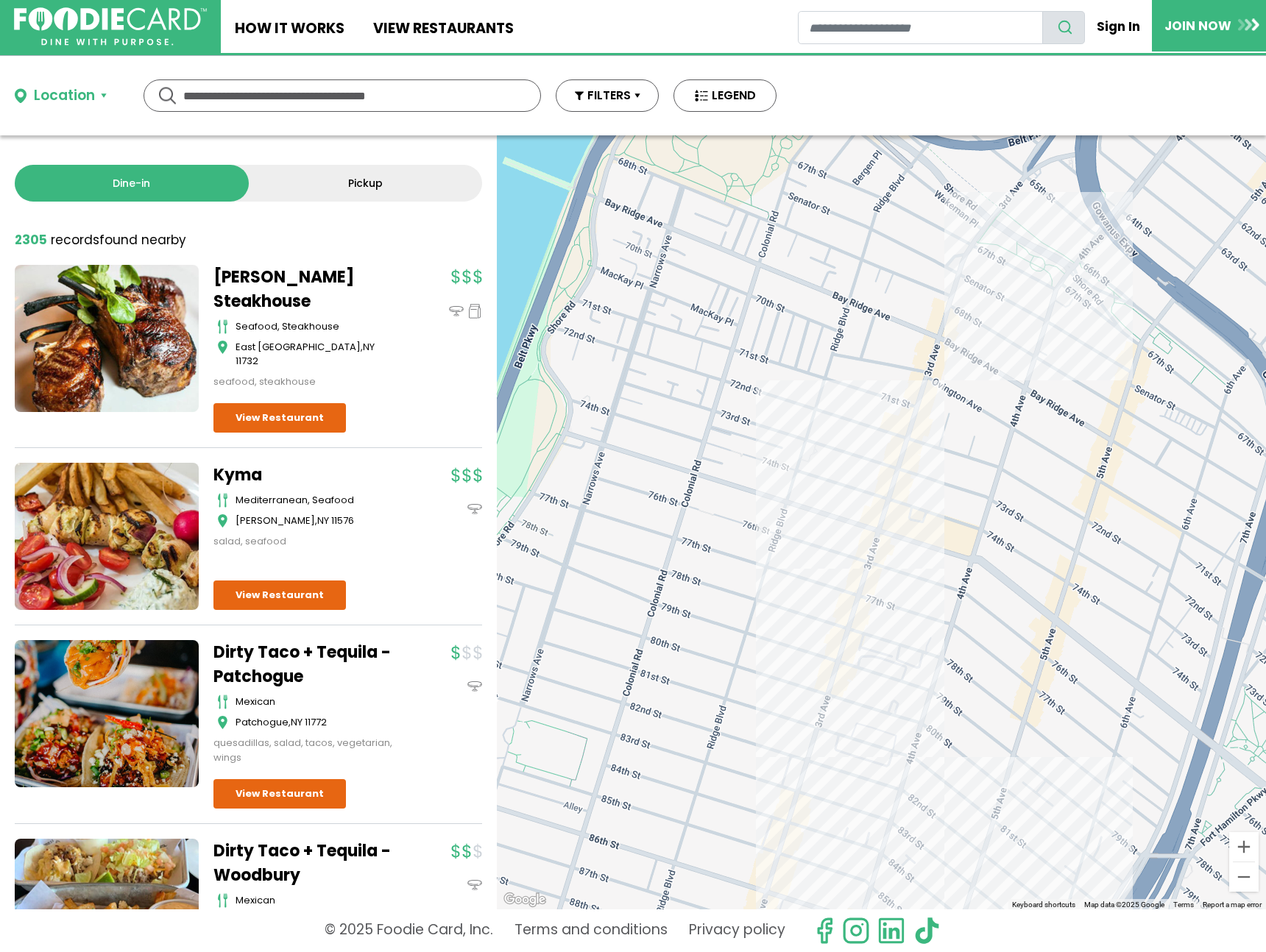
click at [900, 511] on div at bounding box center [881, 522] width 769 height 774
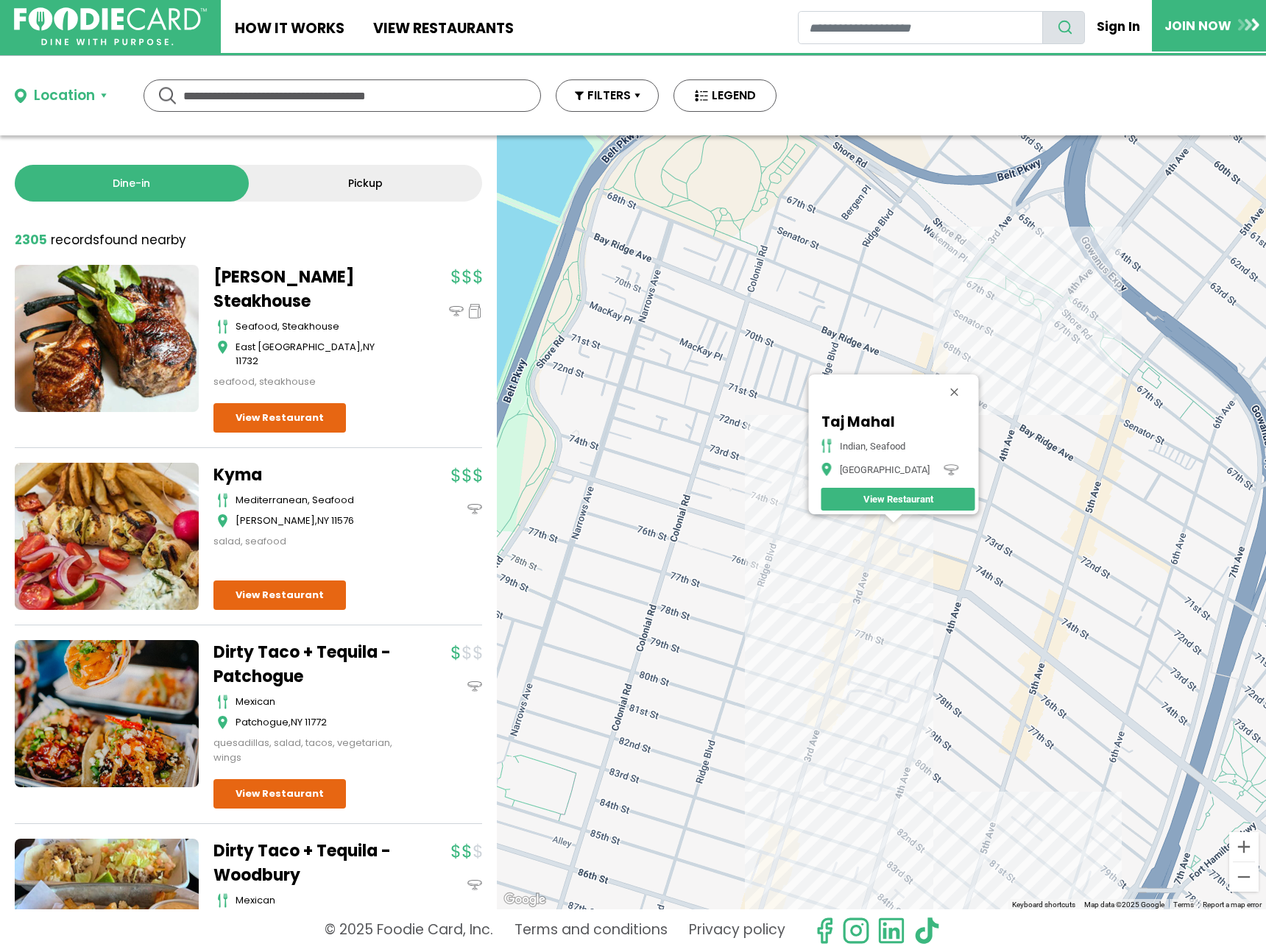
click at [1021, 407] on div "[GEOGRAPHIC_DATA], seafood Brooklyn View Restaurant" at bounding box center [881, 522] width 769 height 774
click at [1050, 396] on div "[GEOGRAPHIC_DATA], seafood Brooklyn View Restaurant" at bounding box center [881, 522] width 769 height 774
click at [1040, 372] on div "[GEOGRAPHIC_DATA], seafood Brooklyn View Restaurant" at bounding box center [881, 522] width 769 height 774
click at [1039, 386] on div "[GEOGRAPHIC_DATA], seafood Brooklyn View Restaurant" at bounding box center [881, 522] width 769 height 774
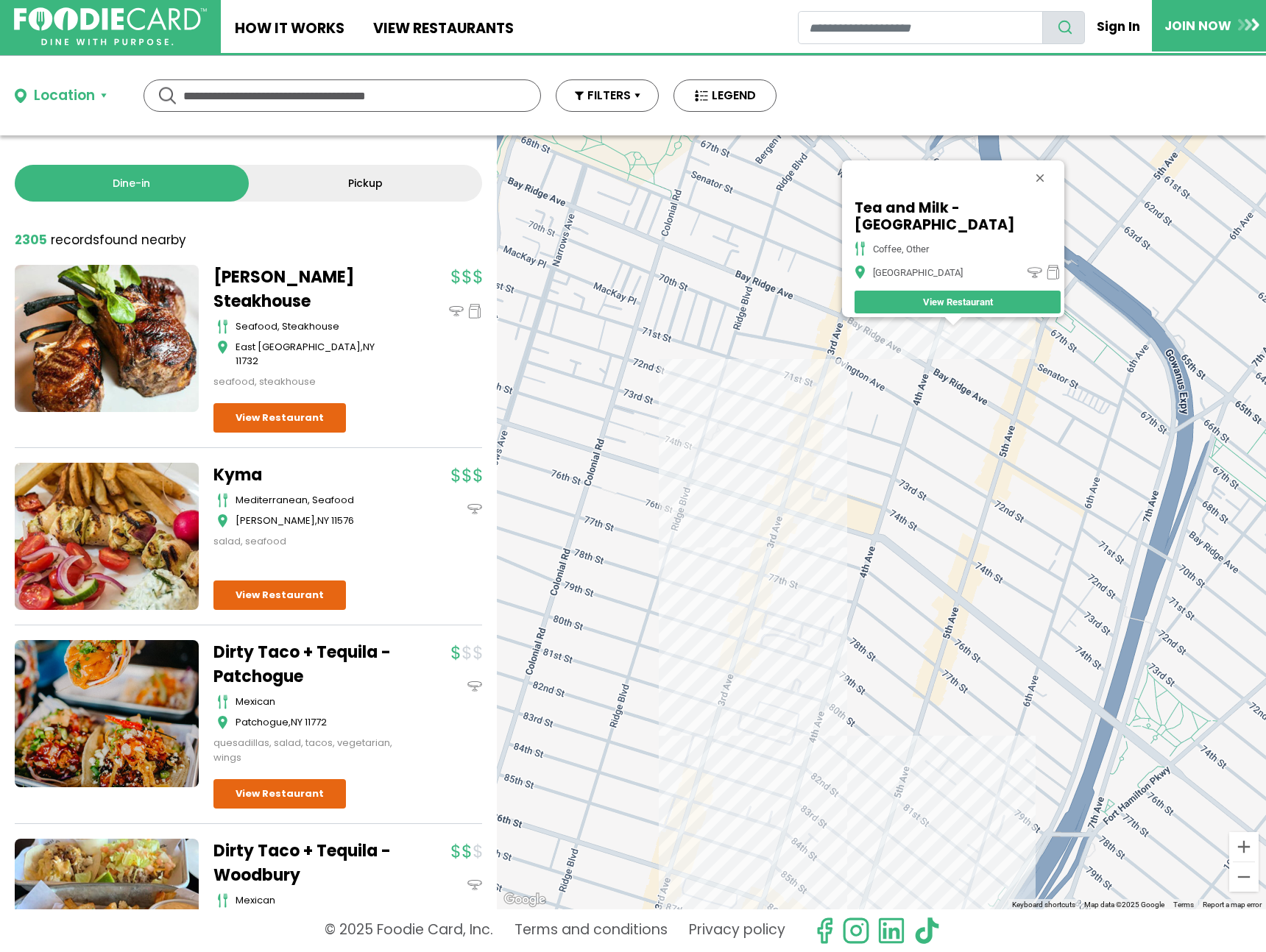
drag, startPoint x: 876, startPoint y: 737, endPoint x: 950, endPoint y: 499, distance: 249.2
click at [950, 499] on div "Tea and Milk - Brooklyn coffee, other [GEOGRAPHIC_DATA] View Restaurant" at bounding box center [881, 522] width 769 height 774
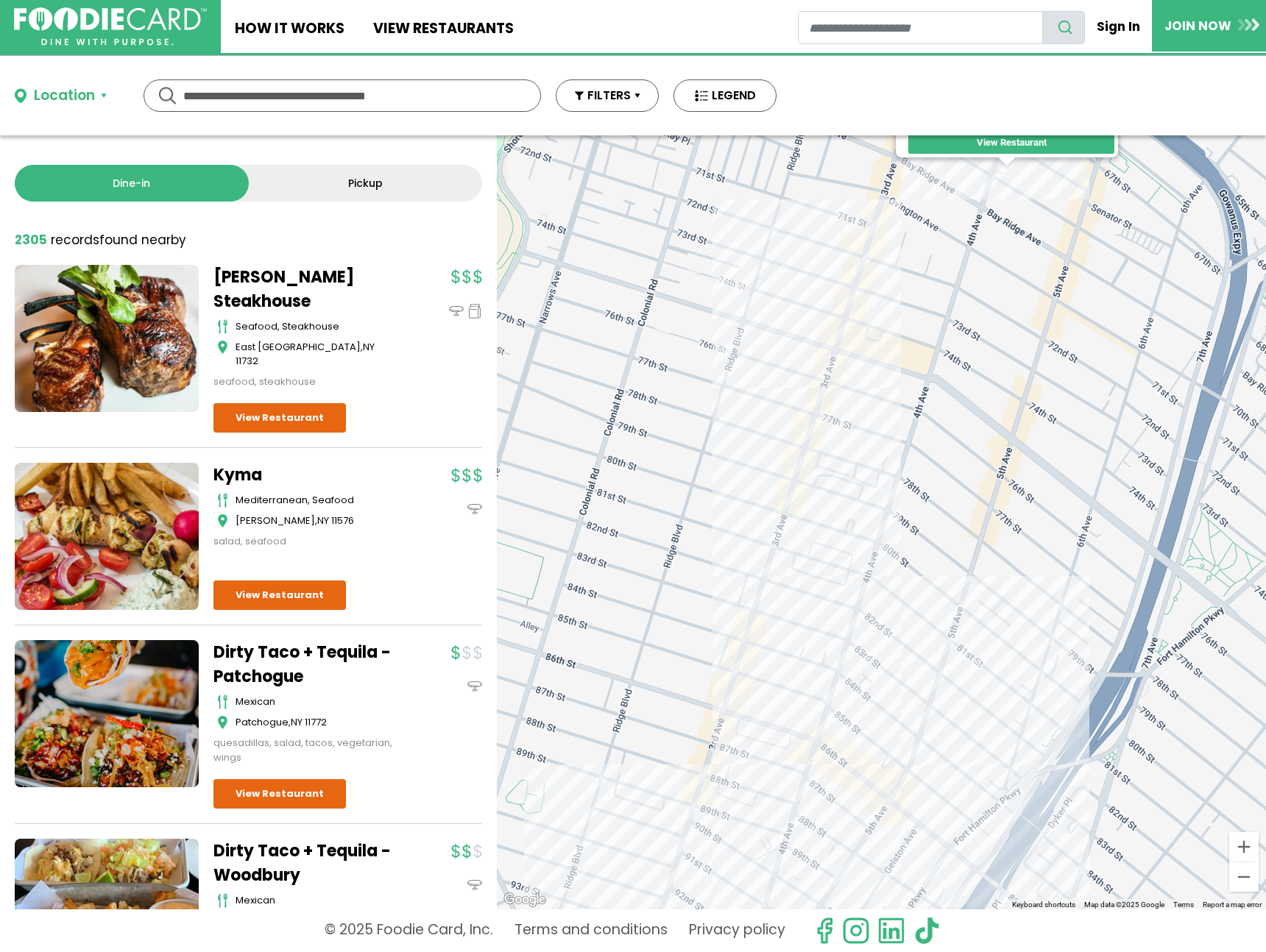
click at [969, 625] on div "Tea and Milk - Brooklyn coffee, other [GEOGRAPHIC_DATA] View Restaurant" at bounding box center [881, 522] width 769 height 774
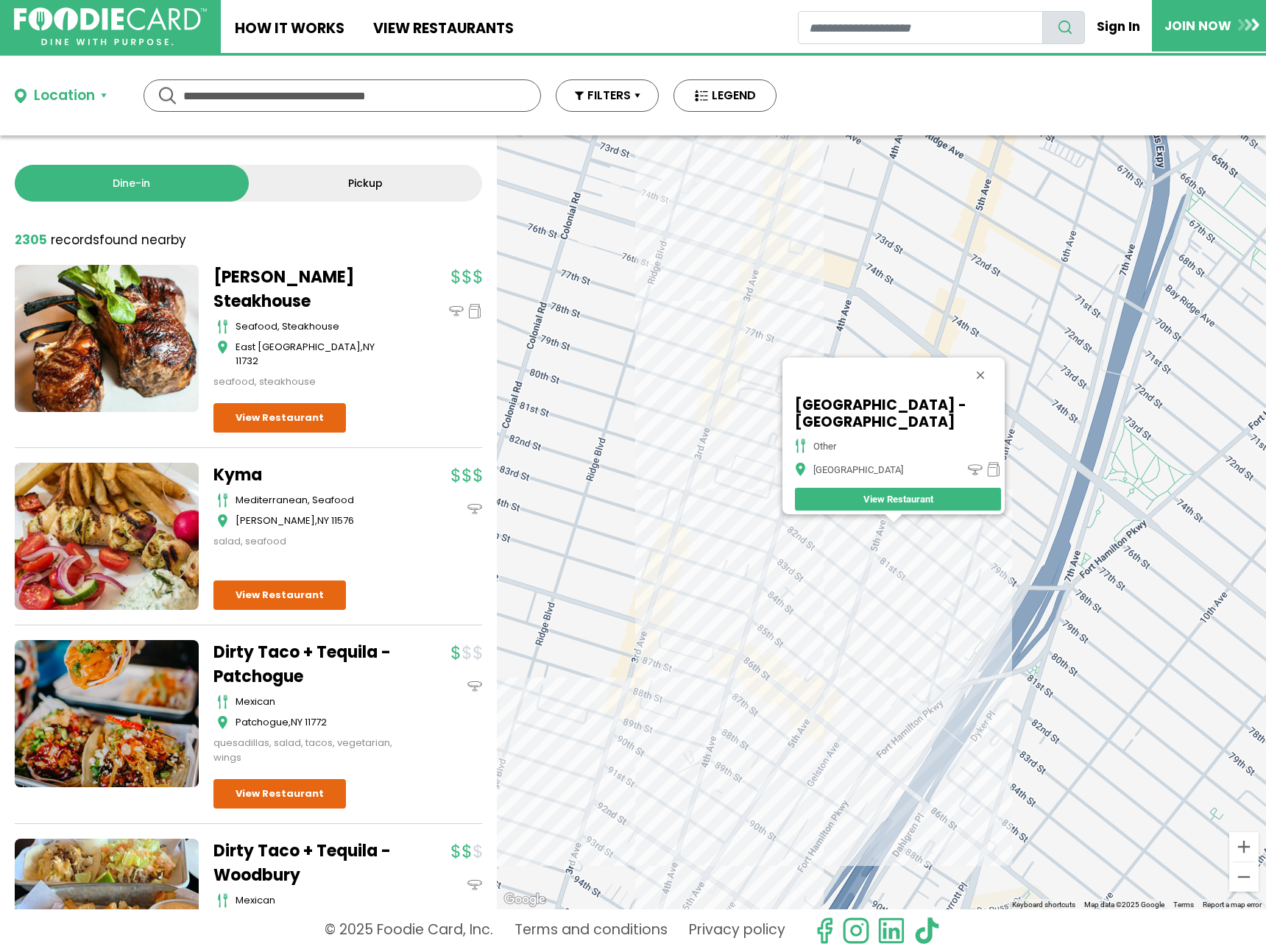
click at [844, 704] on div "[GEOGRAPHIC_DATA] - [GEOGRAPHIC_DATA] other Brooklyn View Restaurant" at bounding box center [881, 522] width 769 height 774
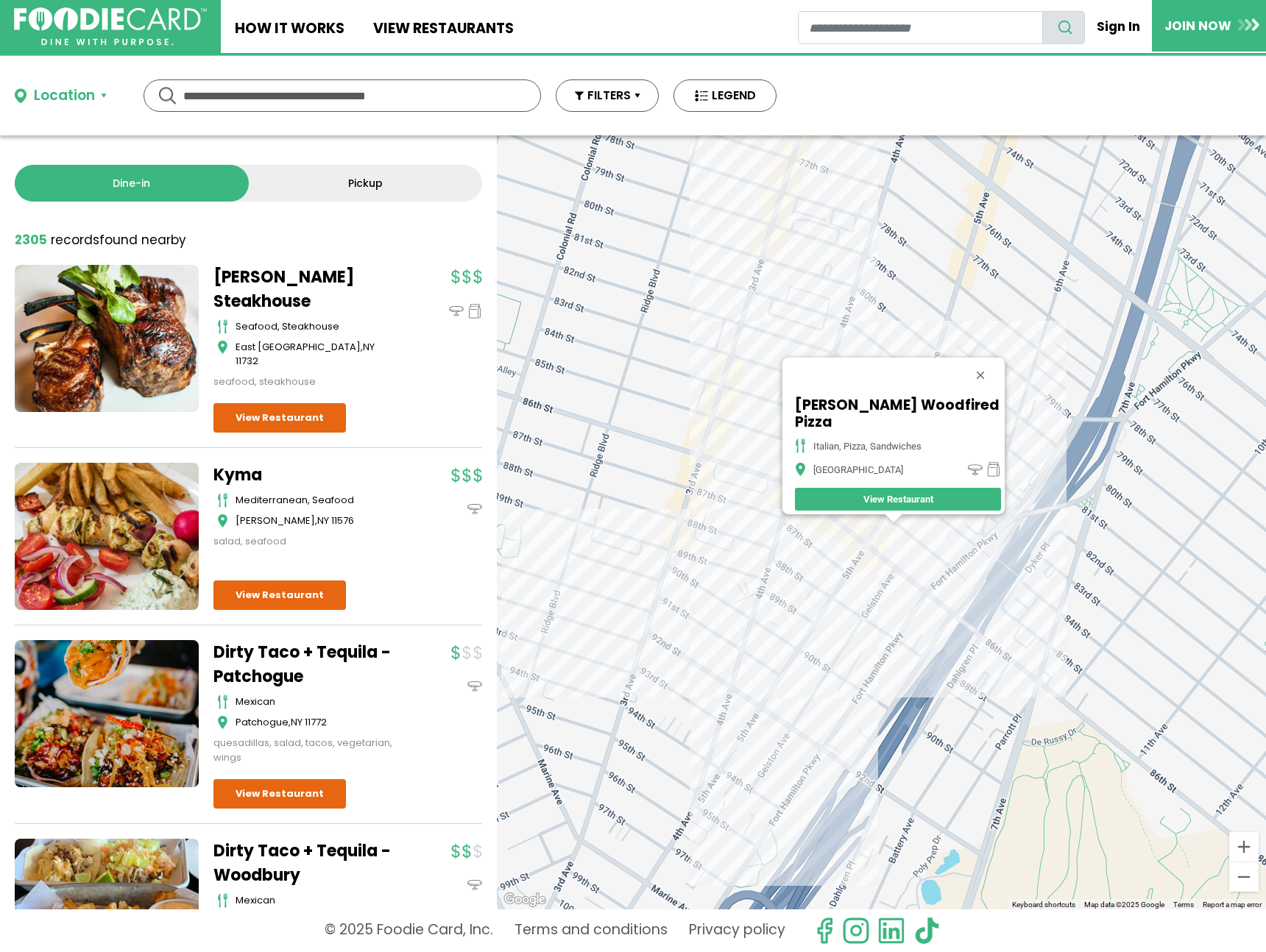
click at [797, 538] on div "[PERSON_NAME] Woodfired Pizza Italian, Pizza, Sandwiches Brooklyn View Restaura…" at bounding box center [881, 522] width 769 height 774
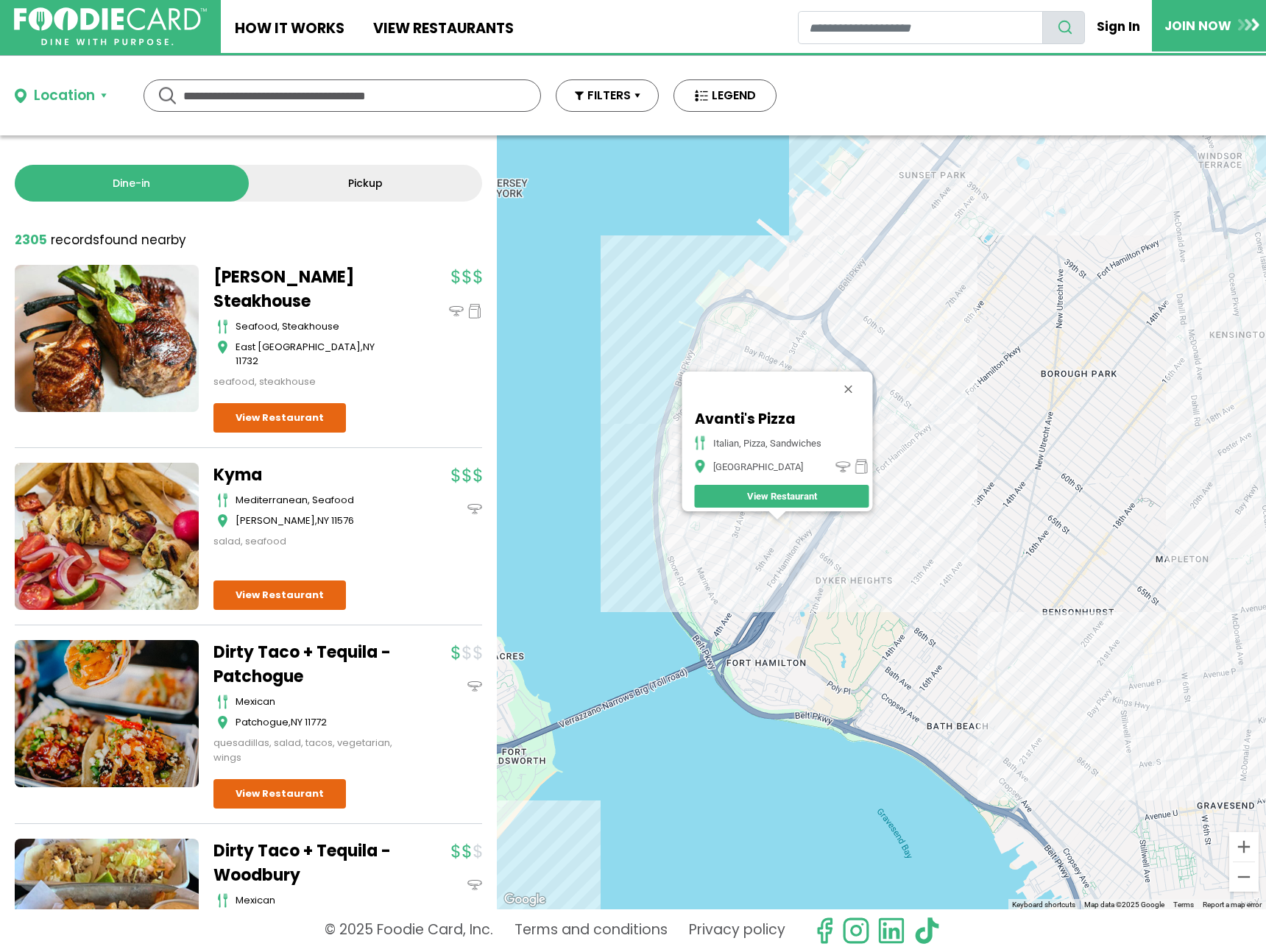
drag, startPoint x: 1091, startPoint y: 718, endPoint x: 952, endPoint y: 596, distance: 184.9
click at [952, 596] on div "Avanti's Pizza italian, pizza, sandwiches [GEOGRAPHIC_DATA] View Restaurant" at bounding box center [881, 522] width 769 height 774
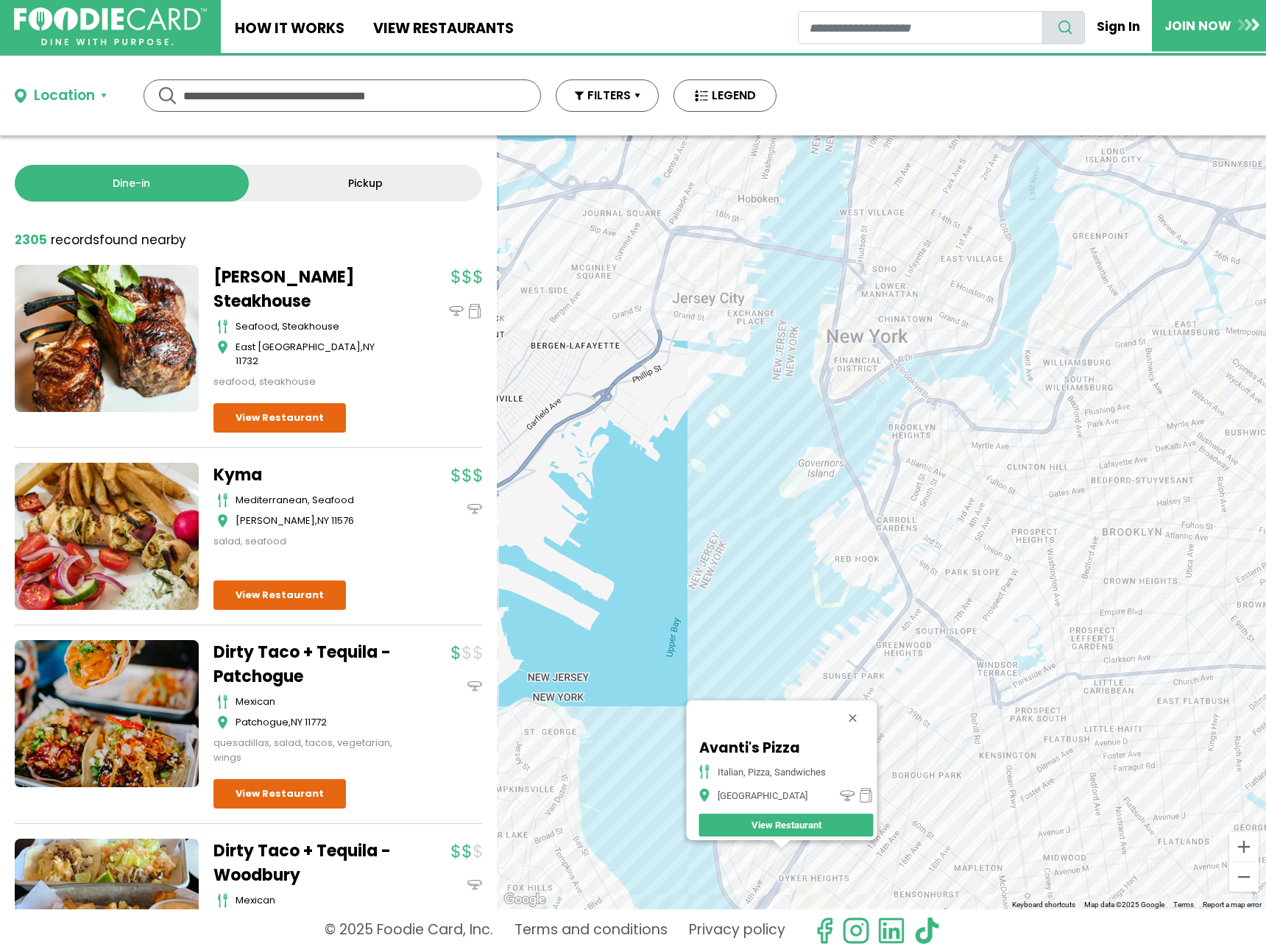
drag, startPoint x: 1113, startPoint y: 317, endPoint x: 955, endPoint y: 643, distance: 362.3
click at [955, 643] on div "Avanti's Pizza italian, pizza, sandwiches [GEOGRAPHIC_DATA] View Restaurant" at bounding box center [881, 522] width 769 height 774
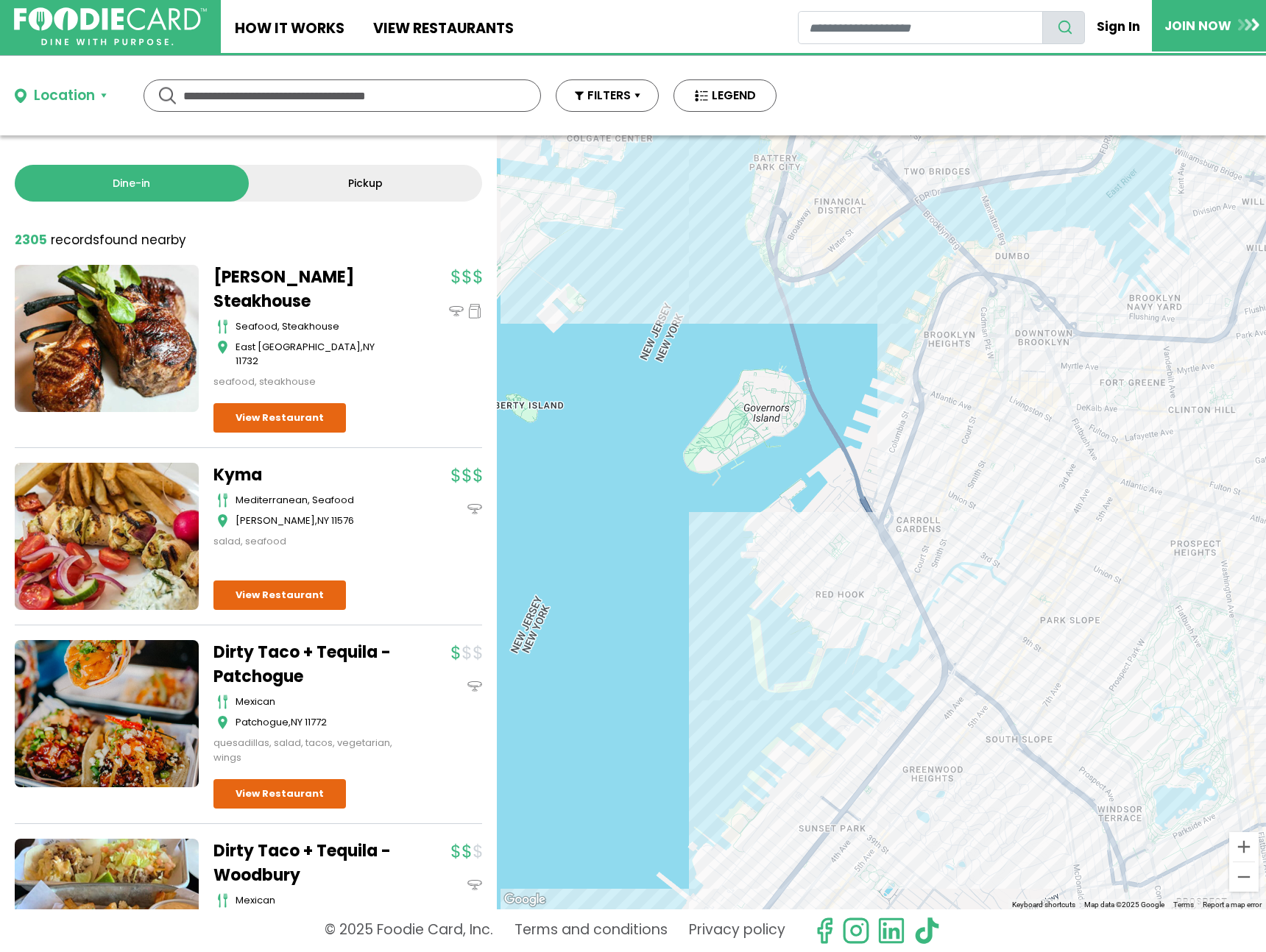
click at [962, 532] on div "Avanti's Pizza italian, pizza, sandwiches [GEOGRAPHIC_DATA] View Restaurant" at bounding box center [881, 522] width 769 height 774
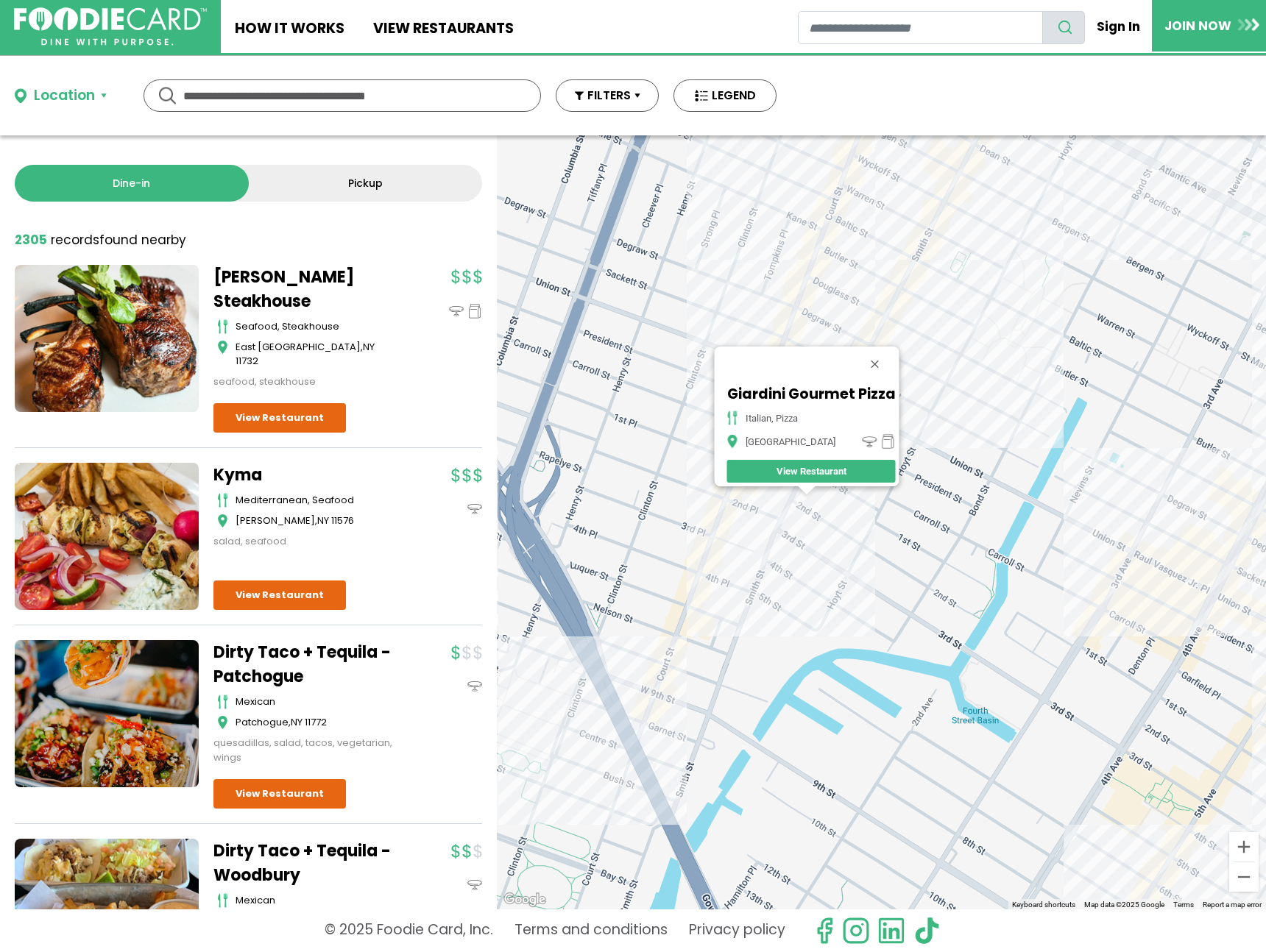
drag, startPoint x: 889, startPoint y: 356, endPoint x: 880, endPoint y: 347, distance: 12.7
click at [889, 355] on button "Close" at bounding box center [875, 364] width 35 height 35
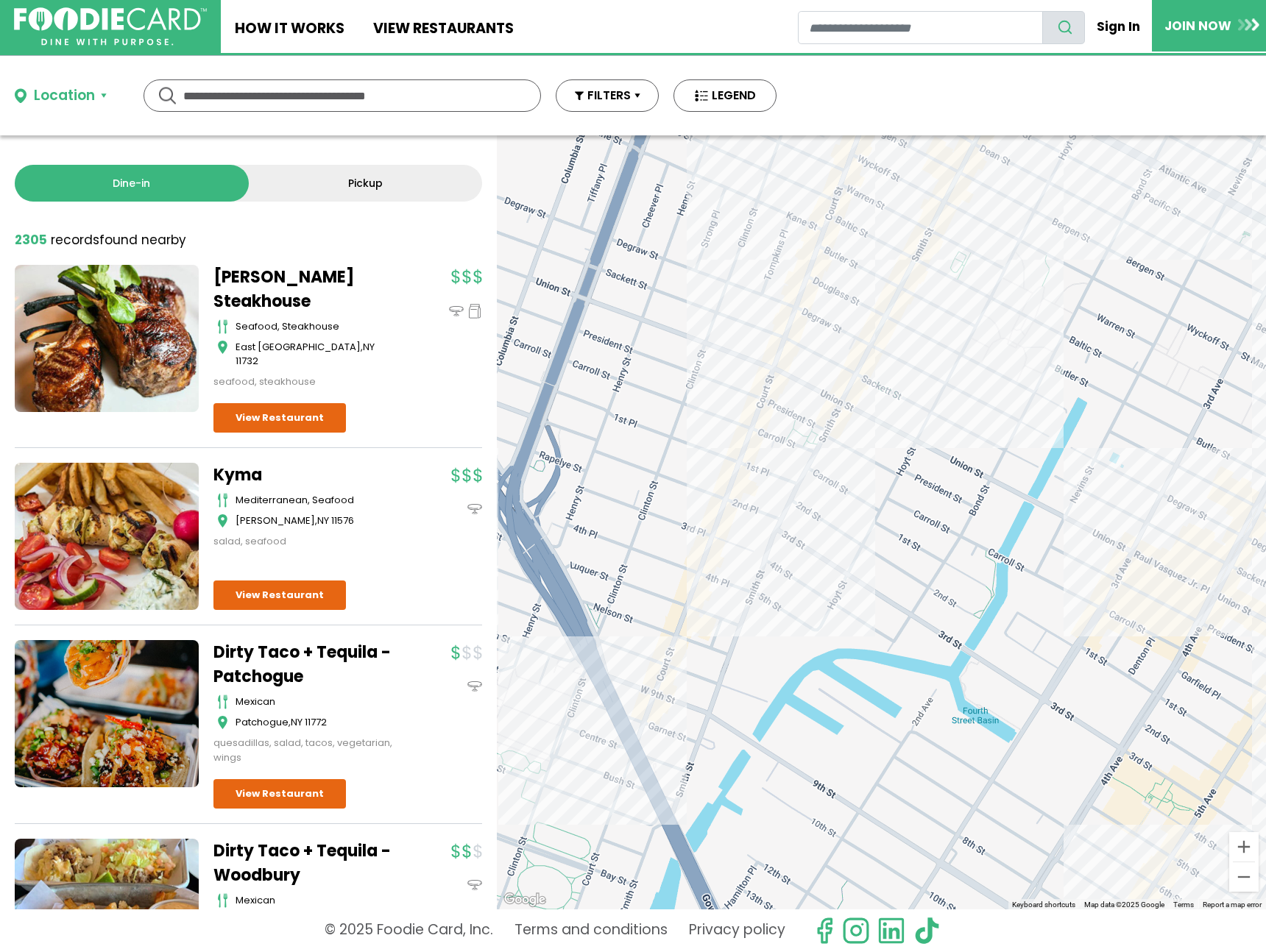
click at [829, 280] on div at bounding box center [881, 522] width 769 height 774
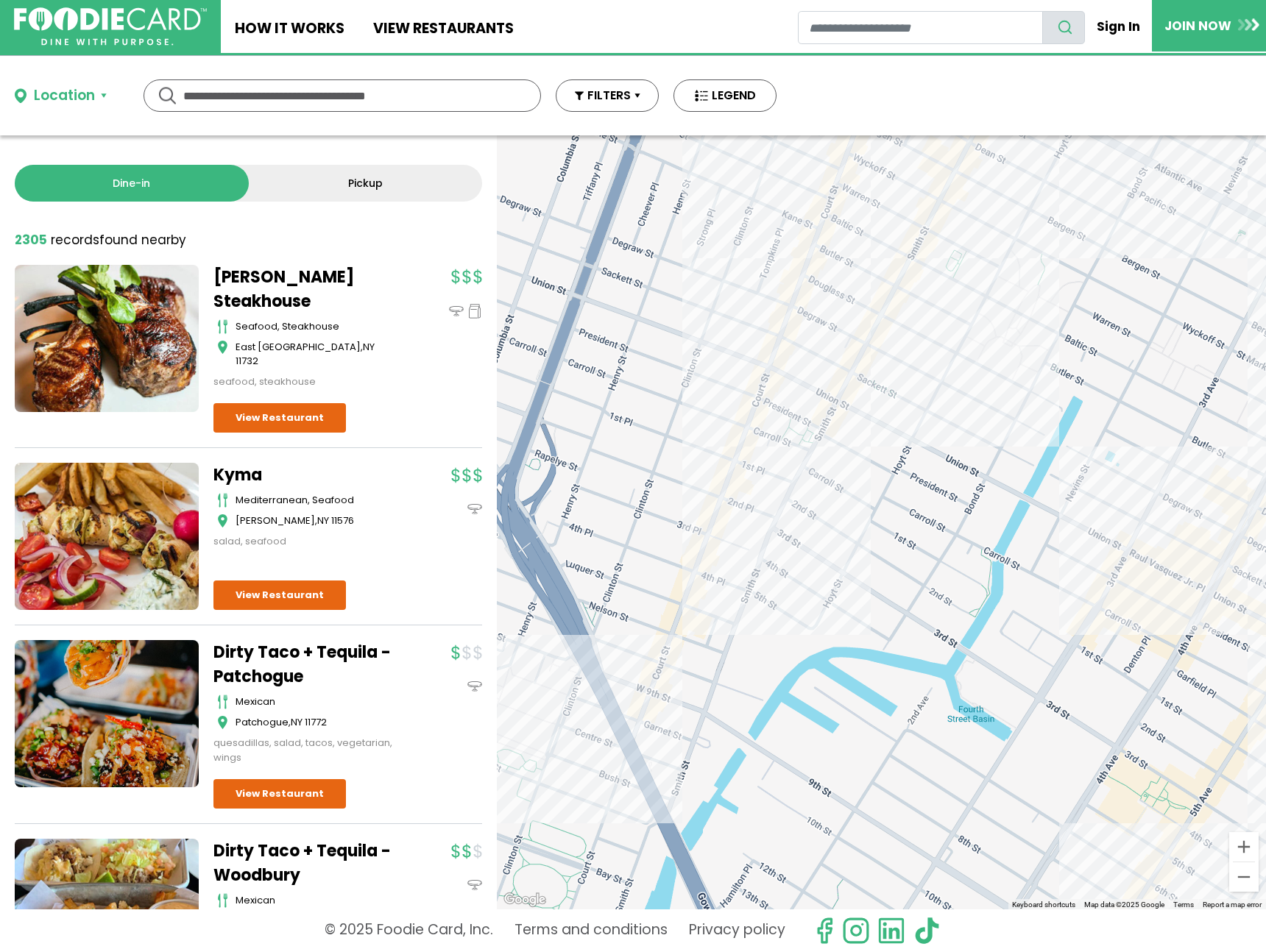
click at [821, 277] on div at bounding box center [881, 522] width 769 height 774
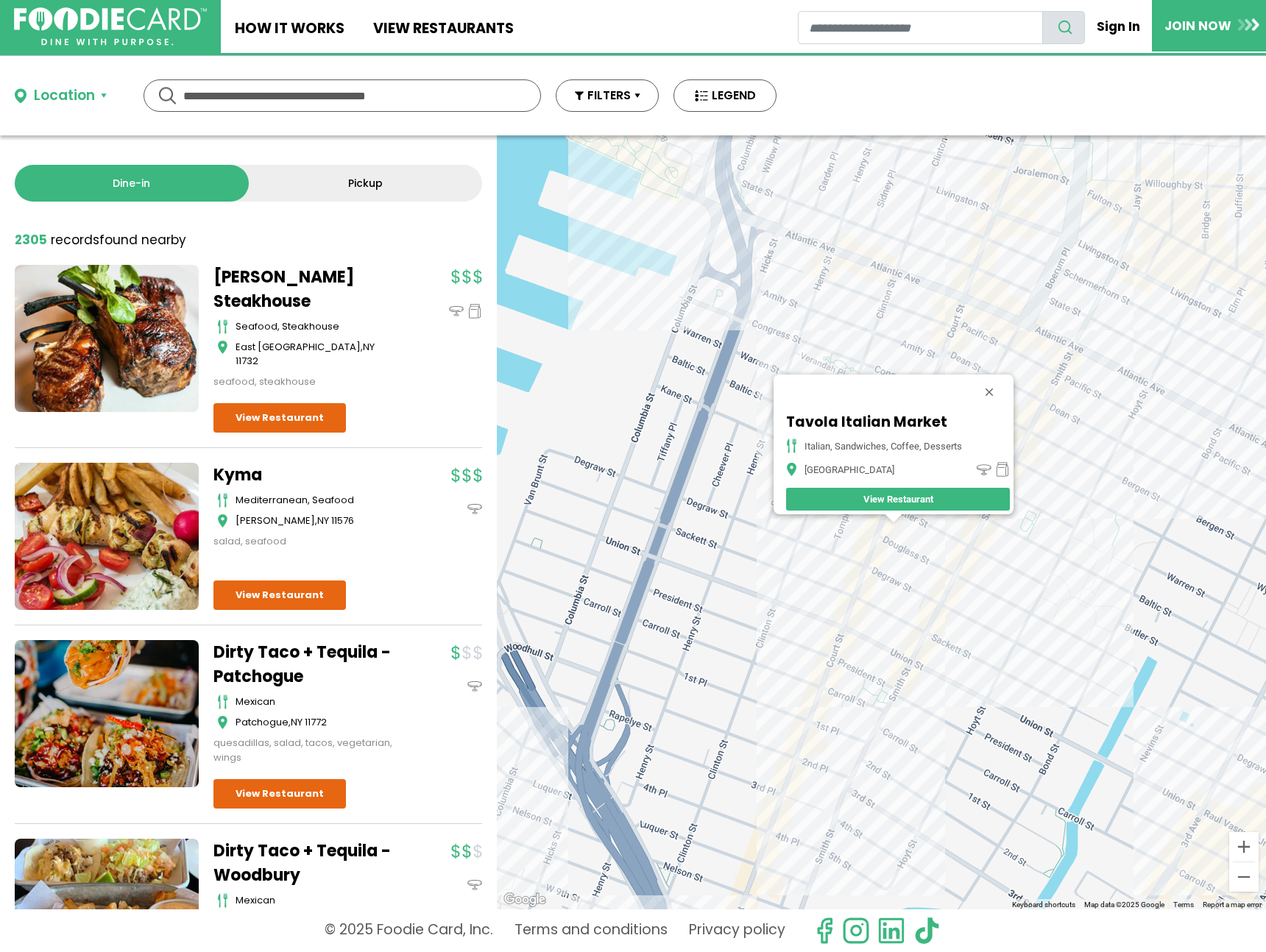
click at [945, 634] on div "Tavola Italian Market Italian, Sandwiches, Coffee, Desserts Brooklyn View Resta…" at bounding box center [881, 522] width 769 height 774
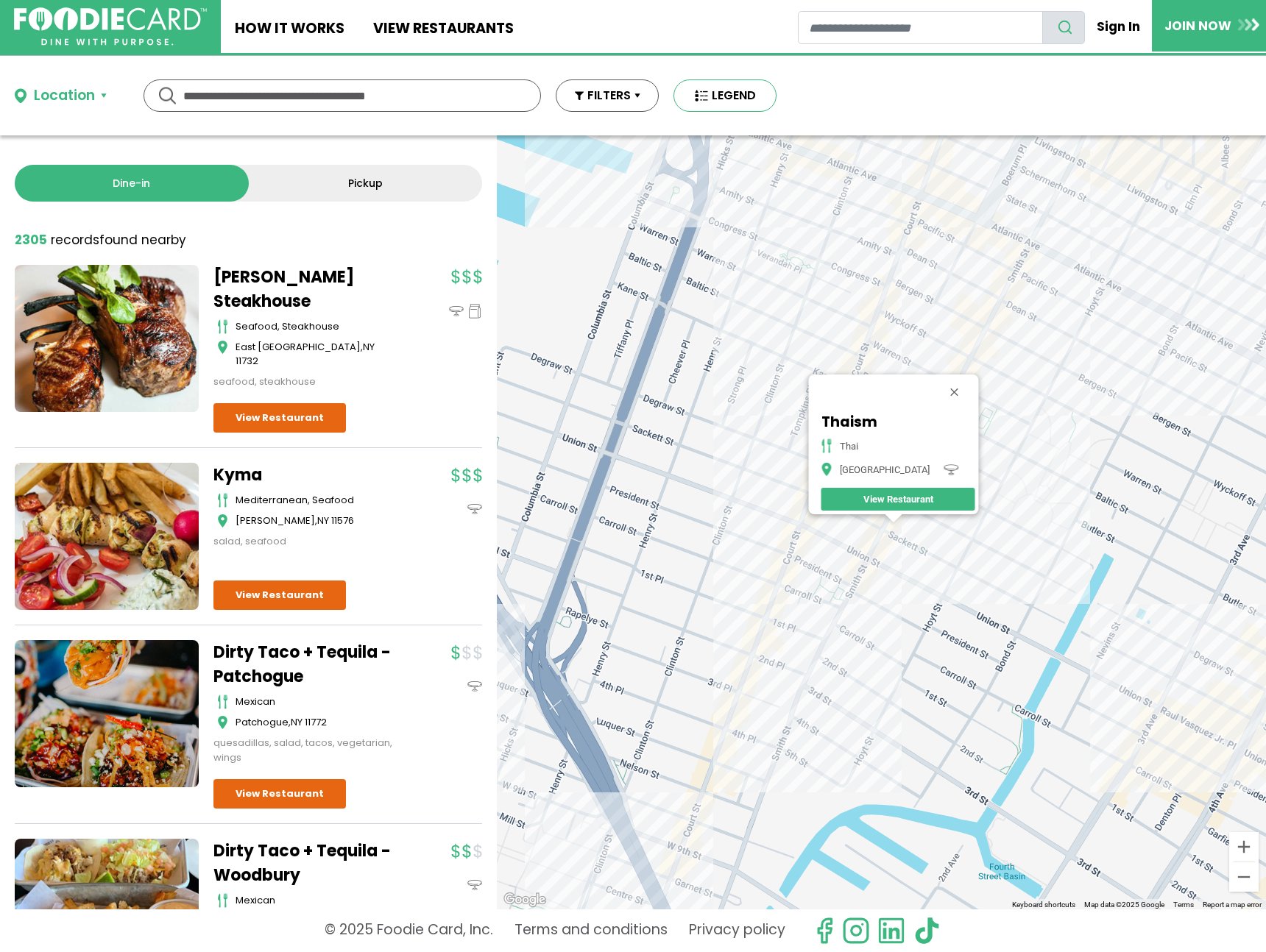
click at [736, 104] on button "LEGEND" at bounding box center [725, 95] width 103 height 32
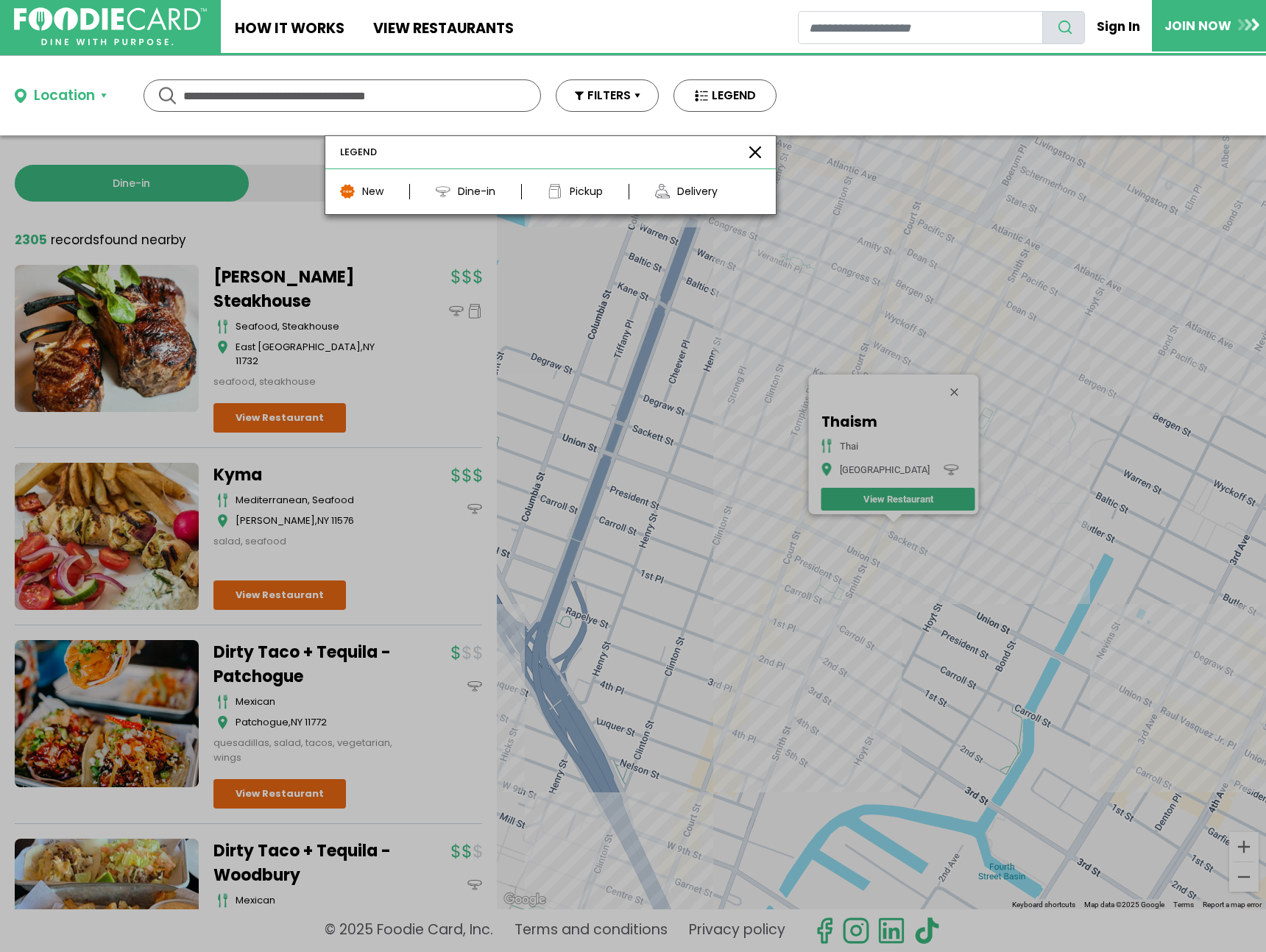
click at [457, 201] on div "New Dine-in Pickup Delivery" at bounding box center [550, 191] width 450 height 45
click at [745, 162] on div "LEGEND" at bounding box center [550, 152] width 450 height 33
click at [616, 100] on button "FILTERS" at bounding box center [608, 95] width 103 height 32
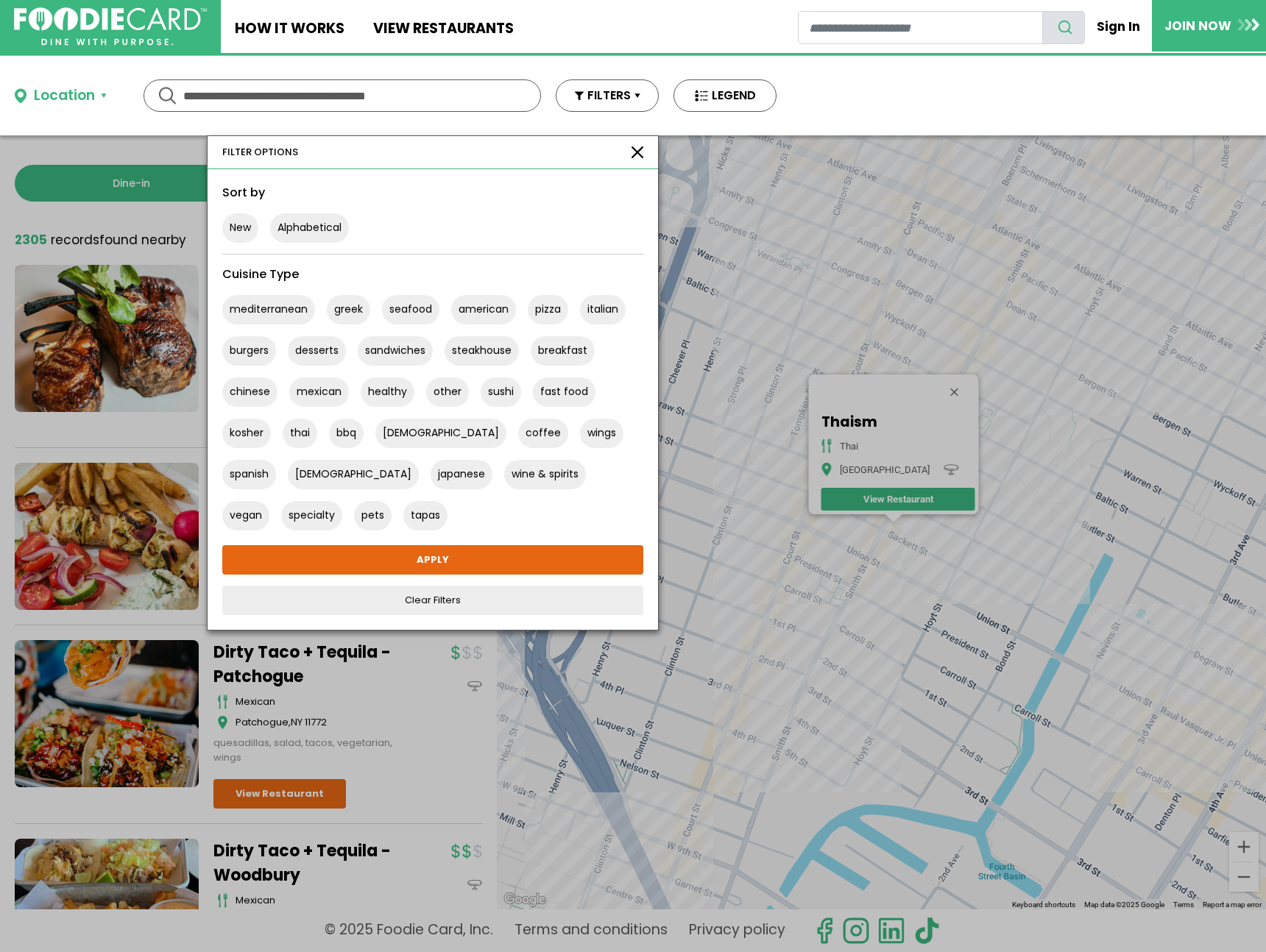
click at [1065, 231] on div at bounding box center [633, 476] width 1266 height 952
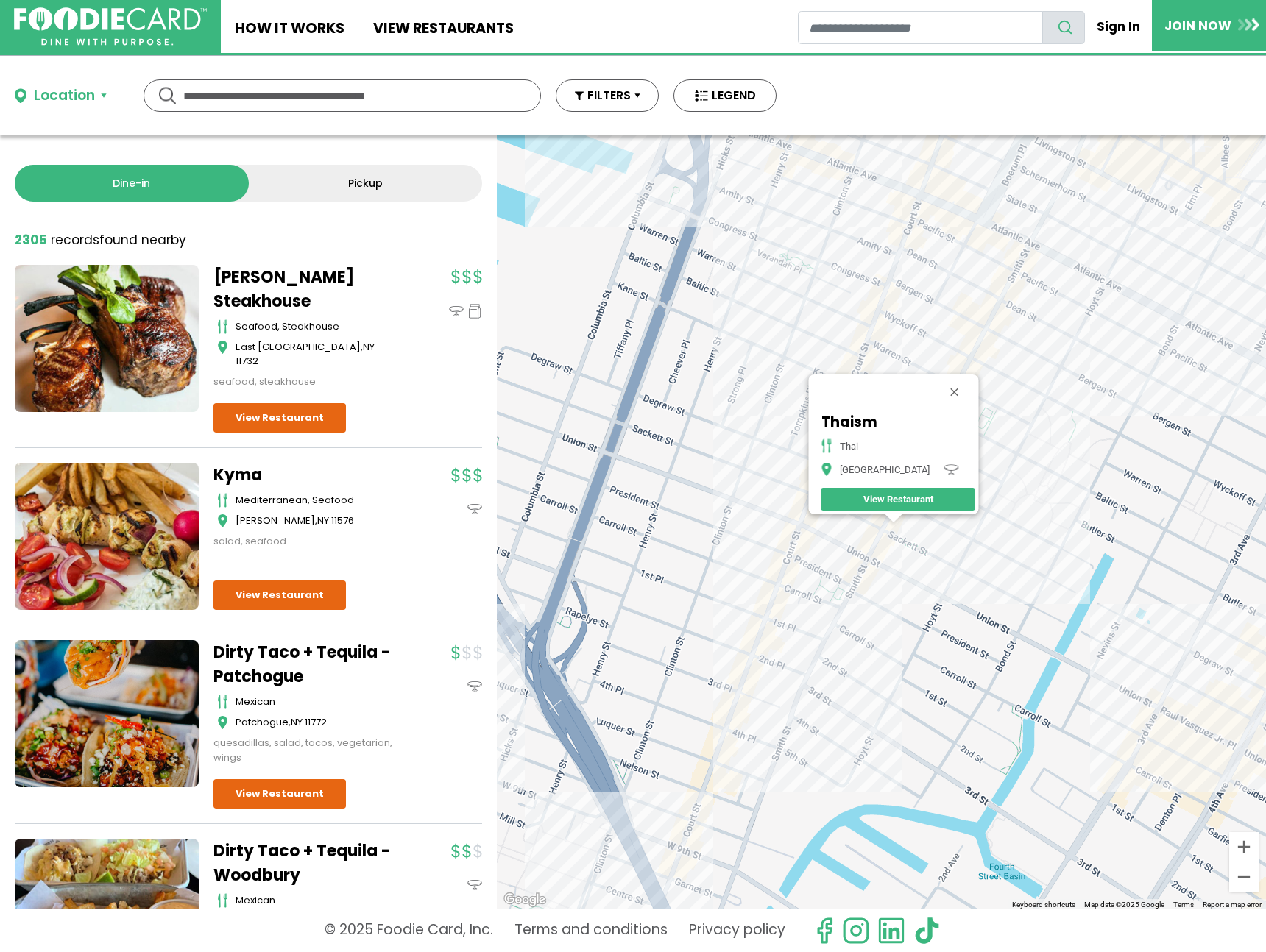
click at [1065, 231] on div "Thaism Thai Brooklyn View Restaurant" at bounding box center [881, 522] width 769 height 774
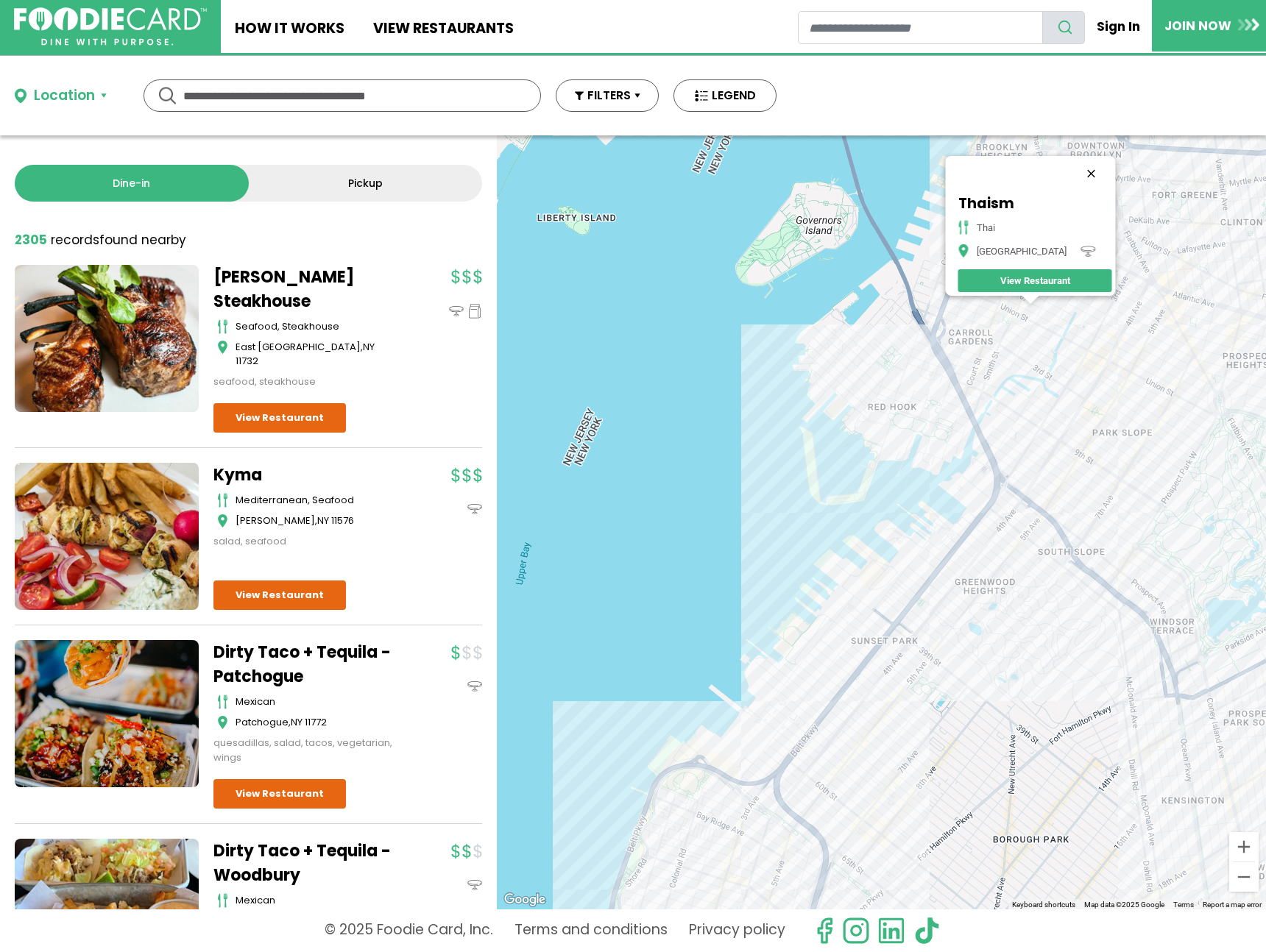
click at [1073, 156] on button "Close" at bounding box center [1091, 174] width 35 height 35
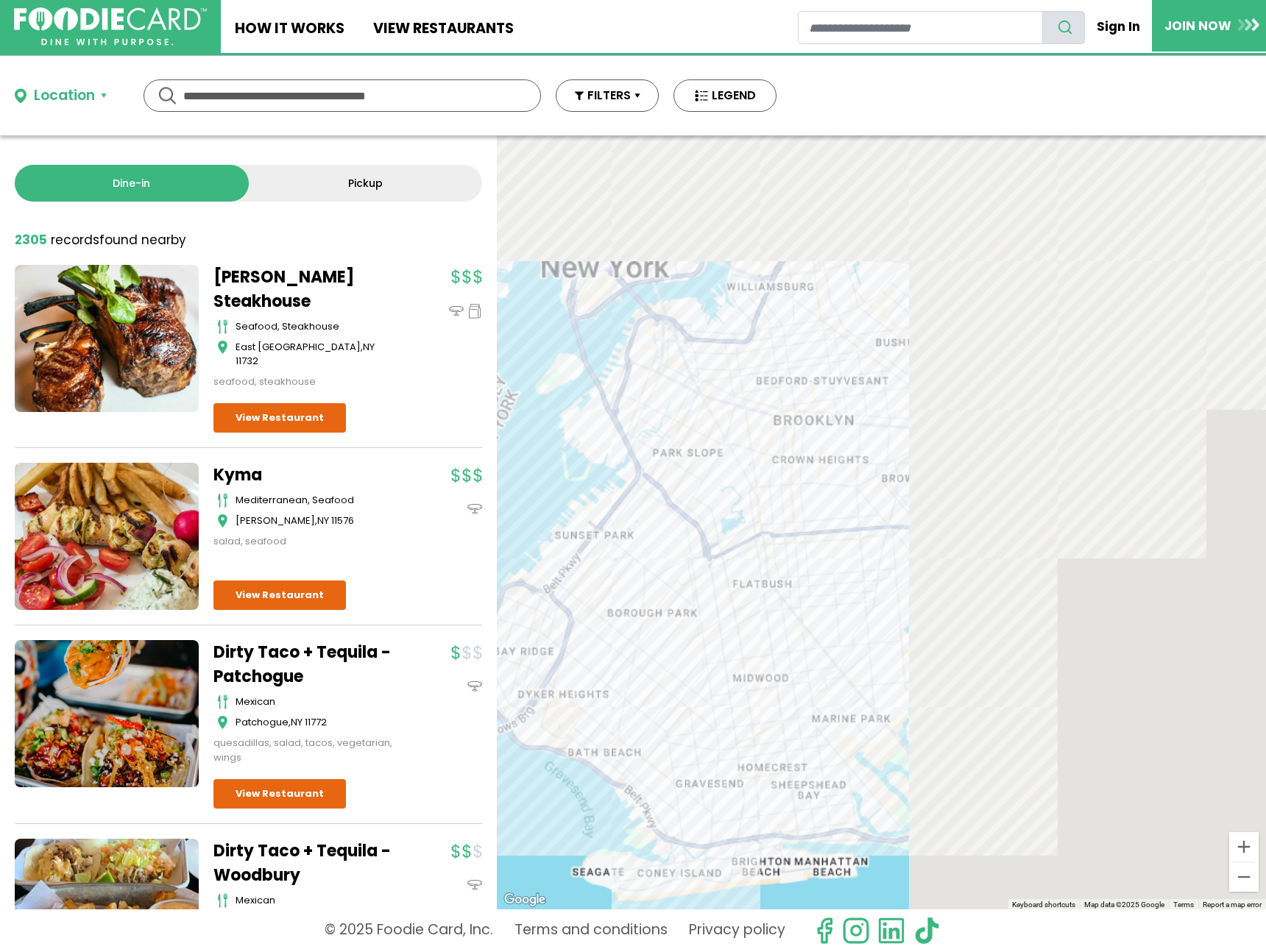
drag, startPoint x: 1100, startPoint y: 226, endPoint x: 691, endPoint y: 377, distance: 436.0
click at [691, 377] on div at bounding box center [881, 522] width 769 height 774
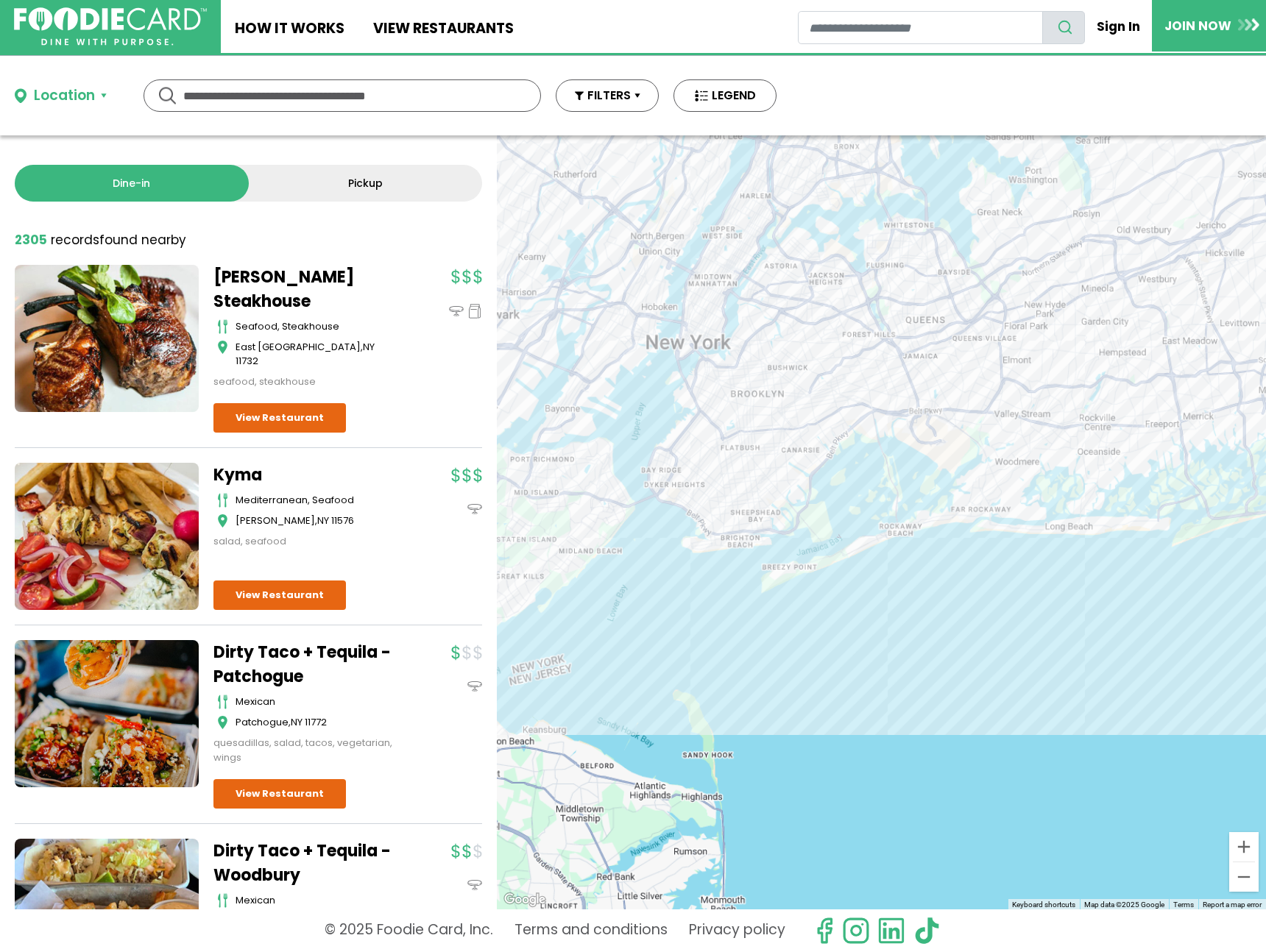
drag, startPoint x: 1033, startPoint y: 414, endPoint x: 826, endPoint y: 511, distance: 228.6
click at [826, 511] on div at bounding box center [881, 522] width 769 height 774
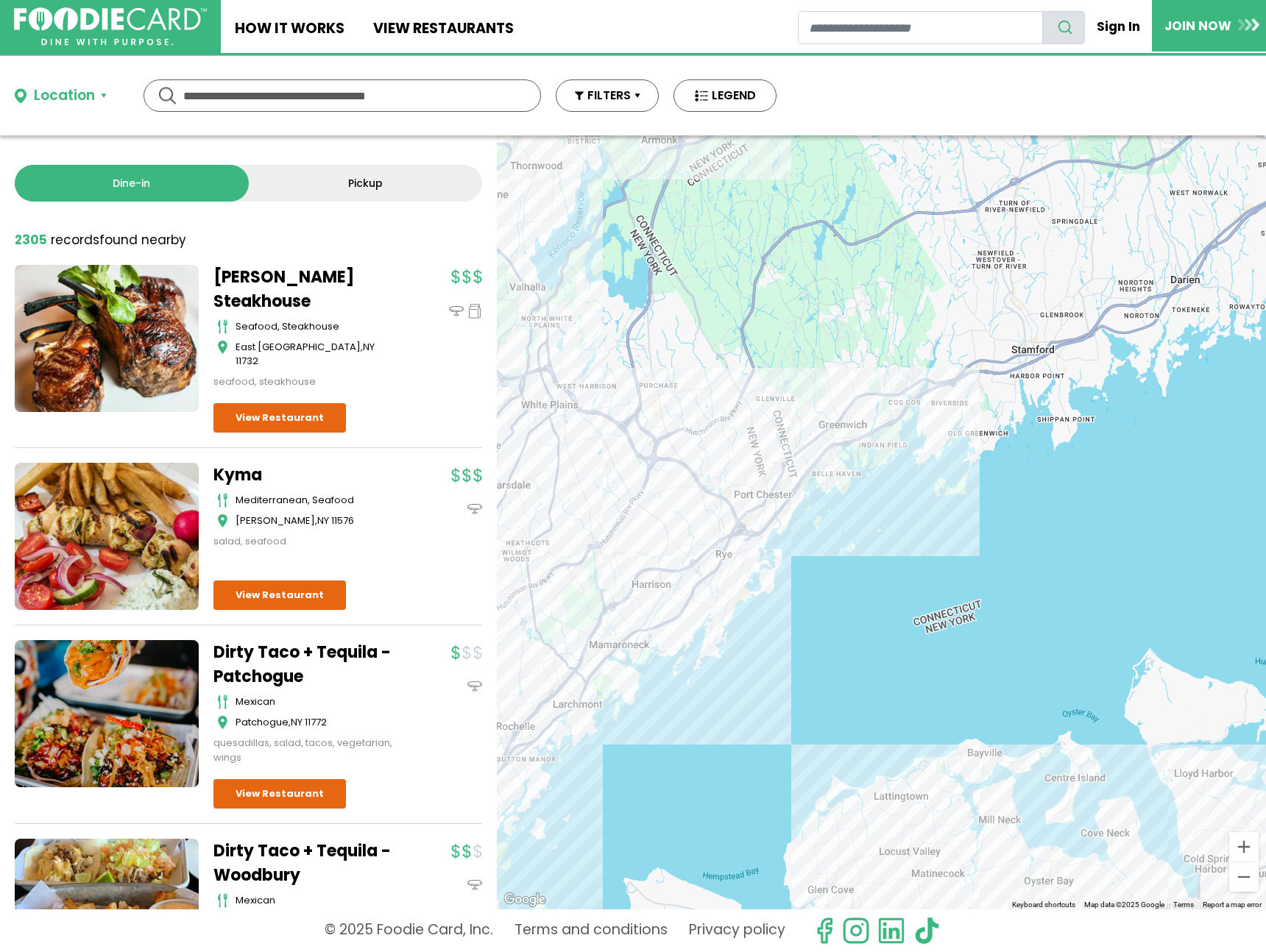
drag, startPoint x: 805, startPoint y: 404, endPoint x: 763, endPoint y: 505, distance: 109.4
click at [763, 505] on div at bounding box center [881, 522] width 769 height 774
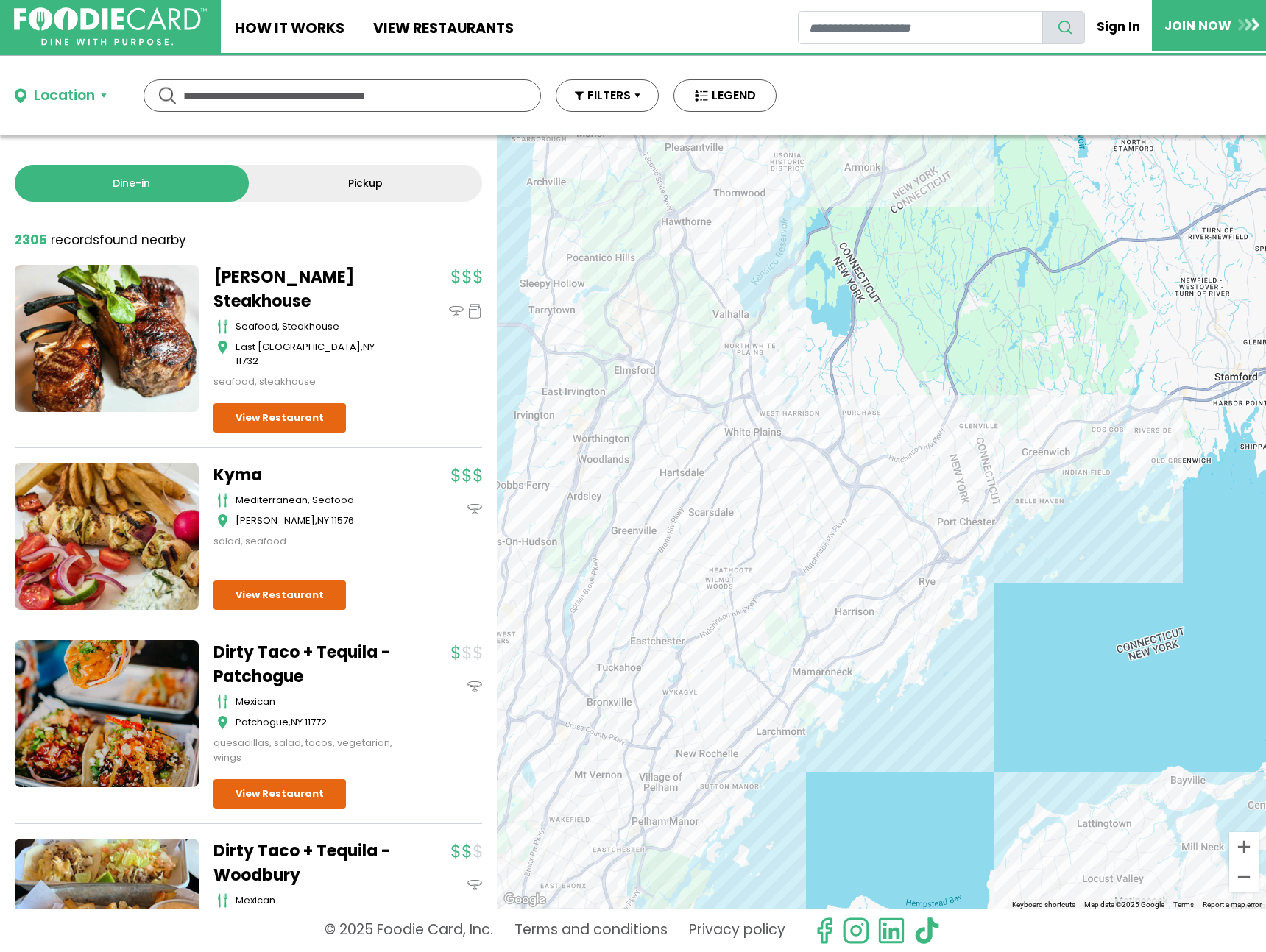
drag, startPoint x: 876, startPoint y: 383, endPoint x: 826, endPoint y: 378, distance: 50.2
click at [1044, 408] on div at bounding box center [881, 522] width 769 height 774
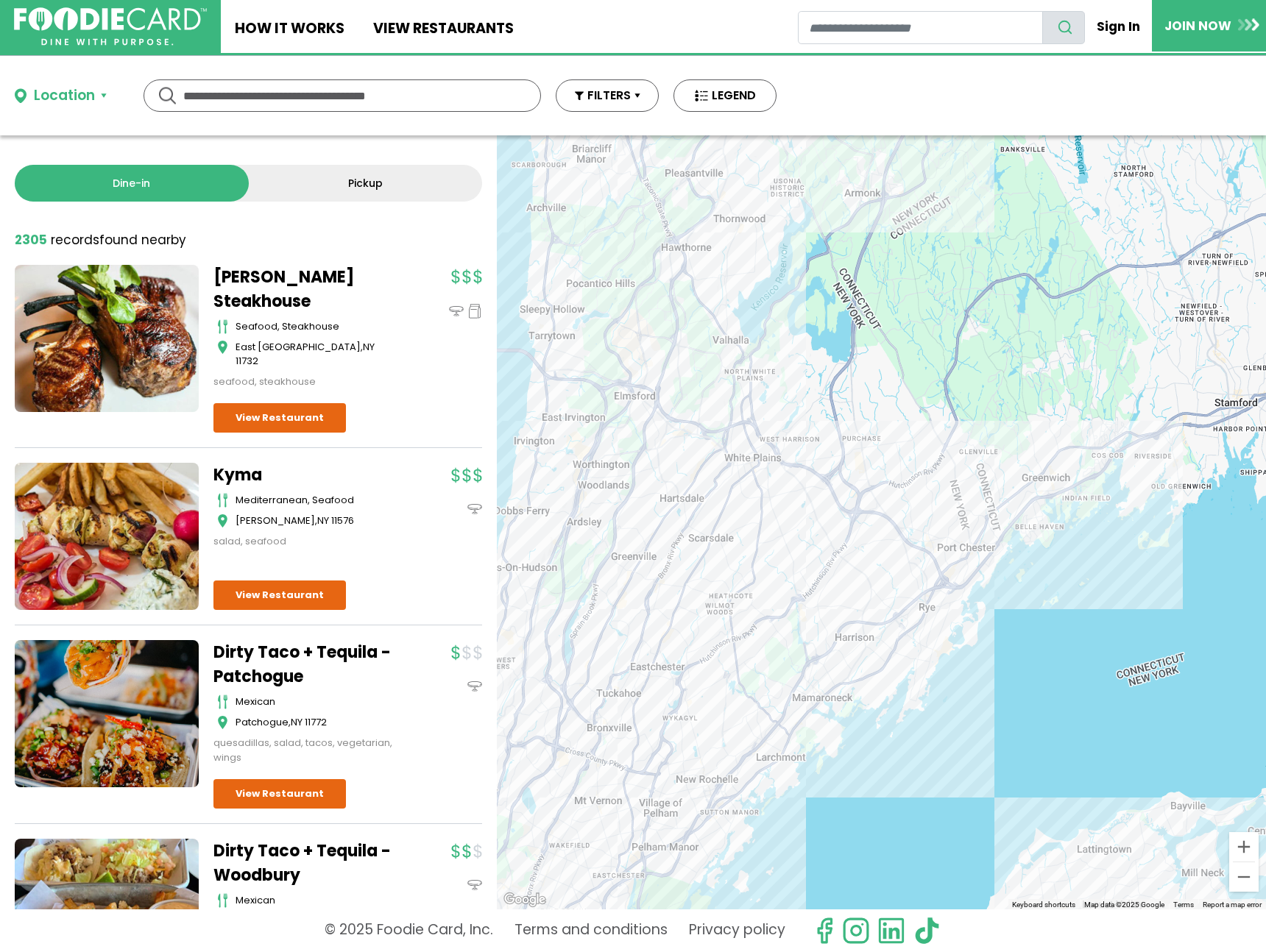
drag, startPoint x: 780, startPoint y: 374, endPoint x: 1038, endPoint y: 404, distance: 259.7
click at [1038, 404] on div at bounding box center [881, 522] width 769 height 774
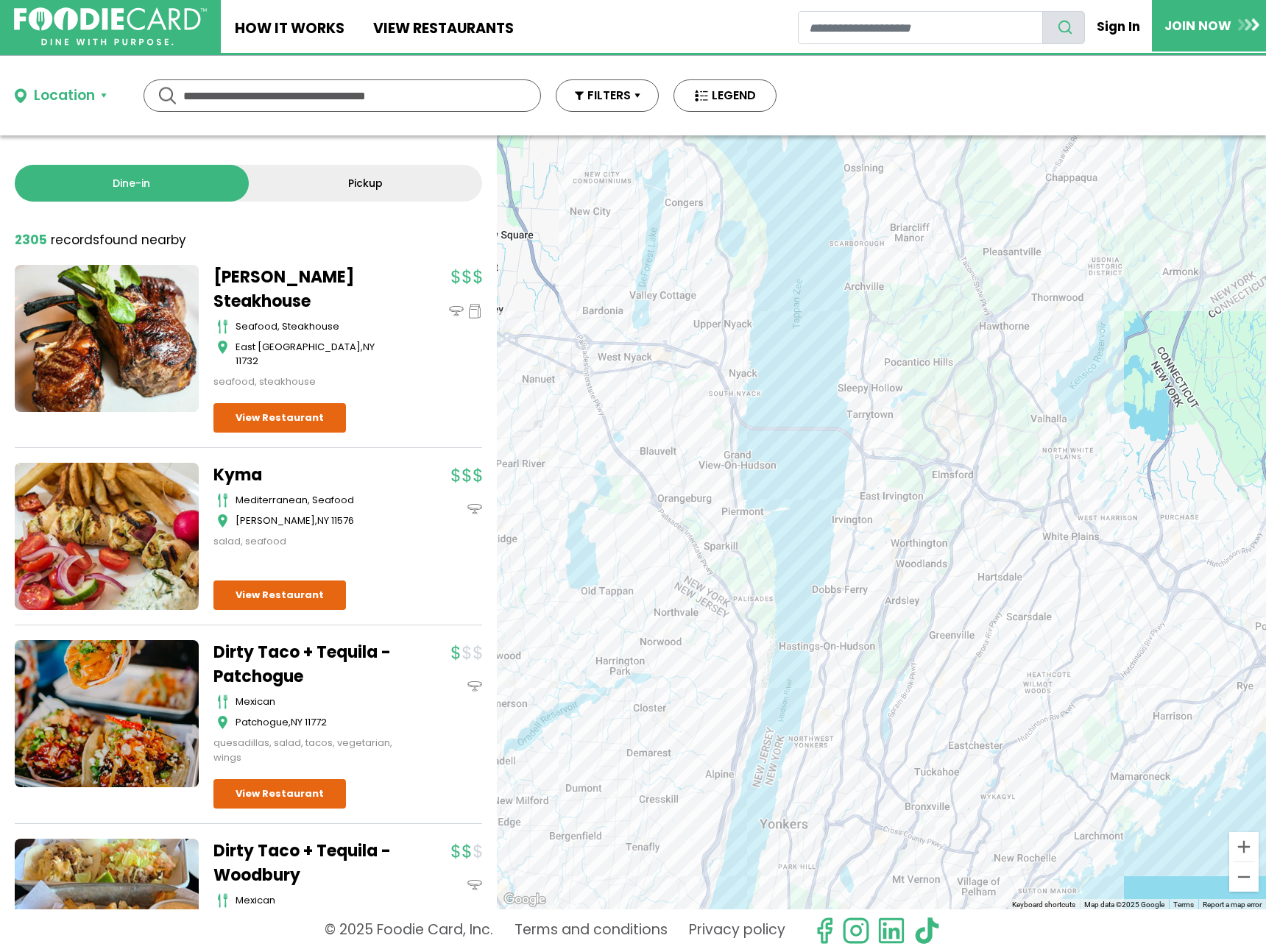
drag, startPoint x: 596, startPoint y: 426, endPoint x: 843, endPoint y: 490, distance: 255.2
click at [843, 490] on div at bounding box center [881, 522] width 769 height 774
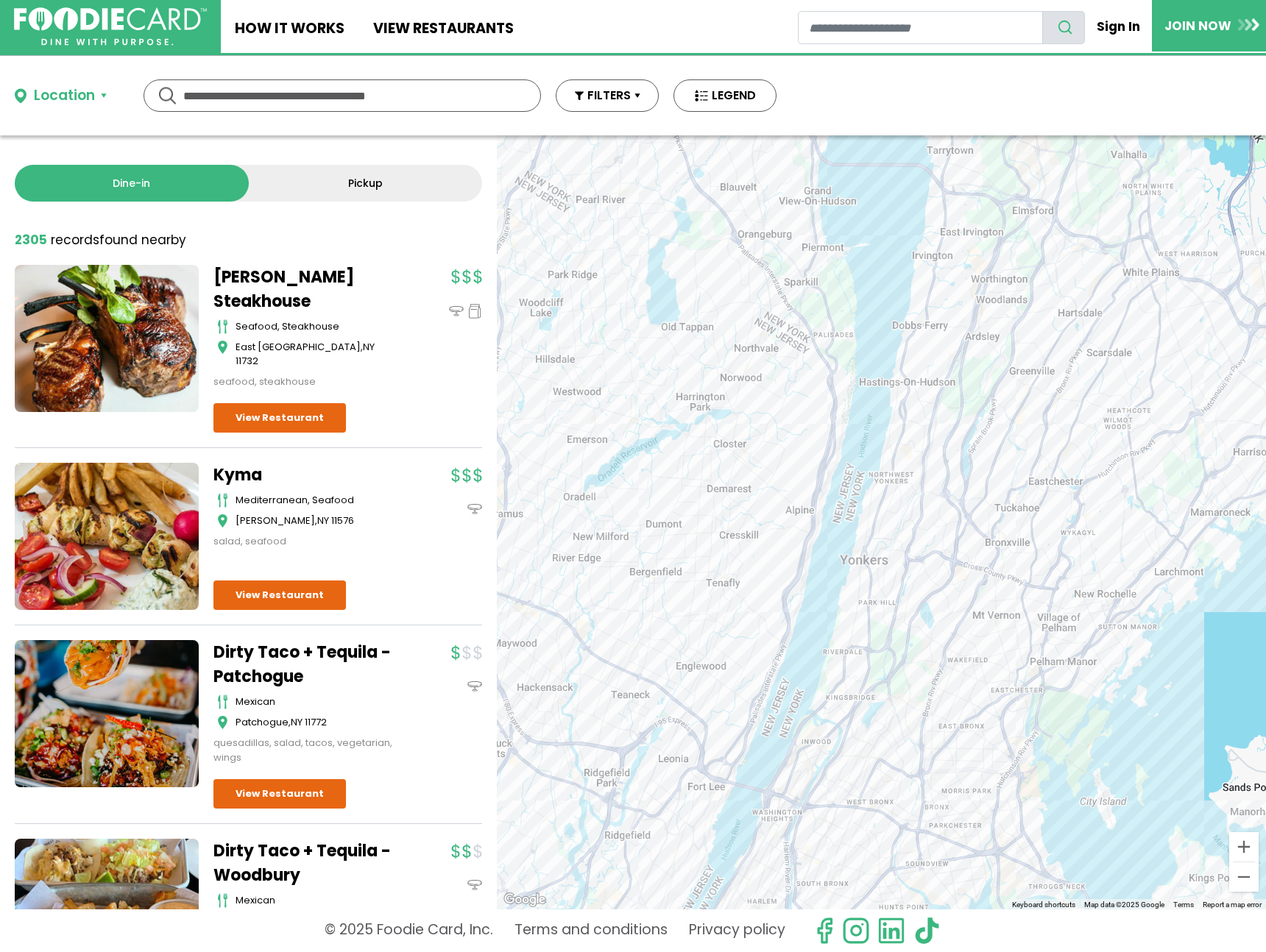
drag, startPoint x: 830, startPoint y: 536, endPoint x: 756, endPoint y: 327, distance: 221.7
click at [756, 327] on div at bounding box center [881, 522] width 769 height 774
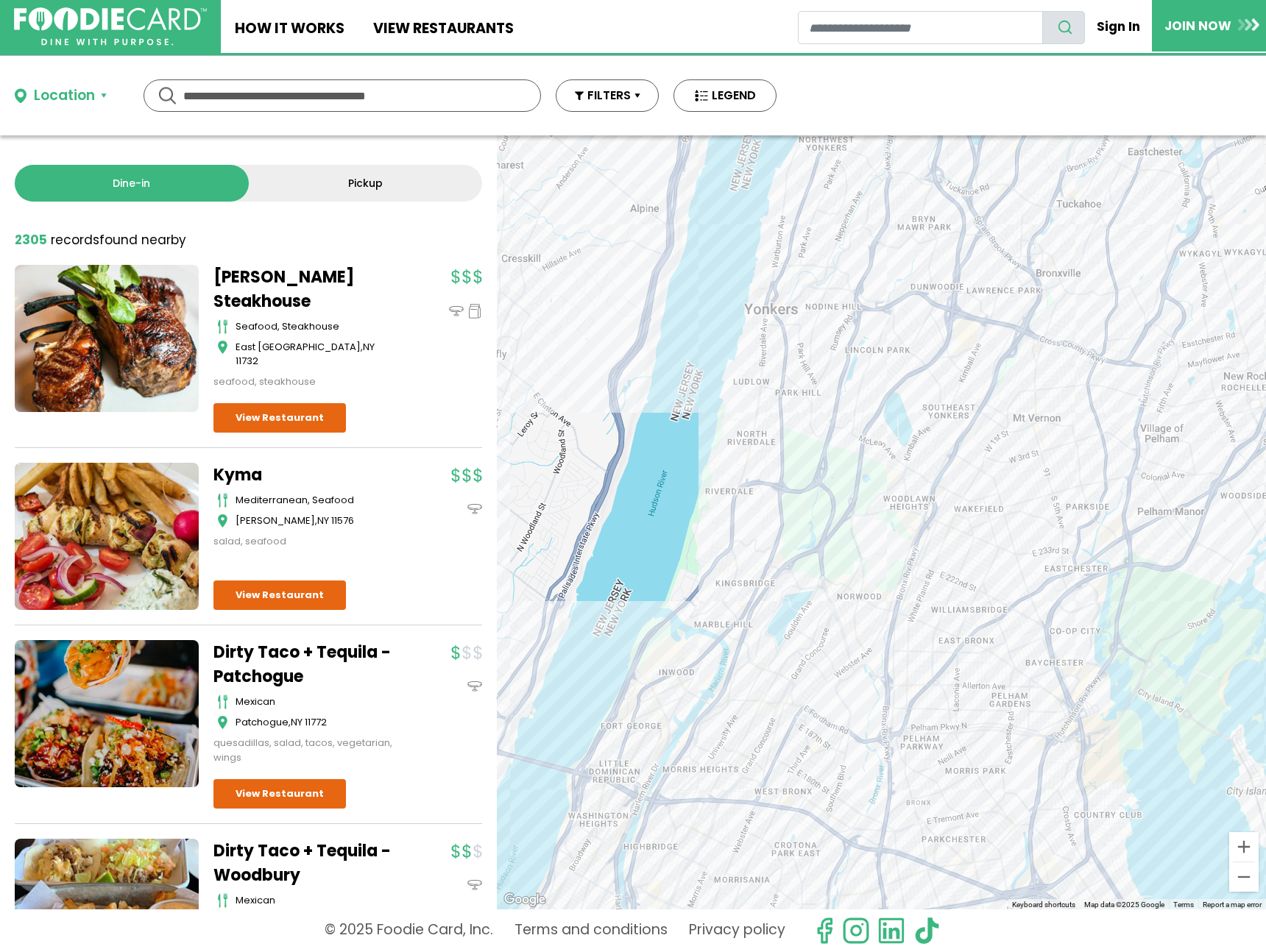
click at [992, 558] on div at bounding box center [881, 522] width 769 height 774
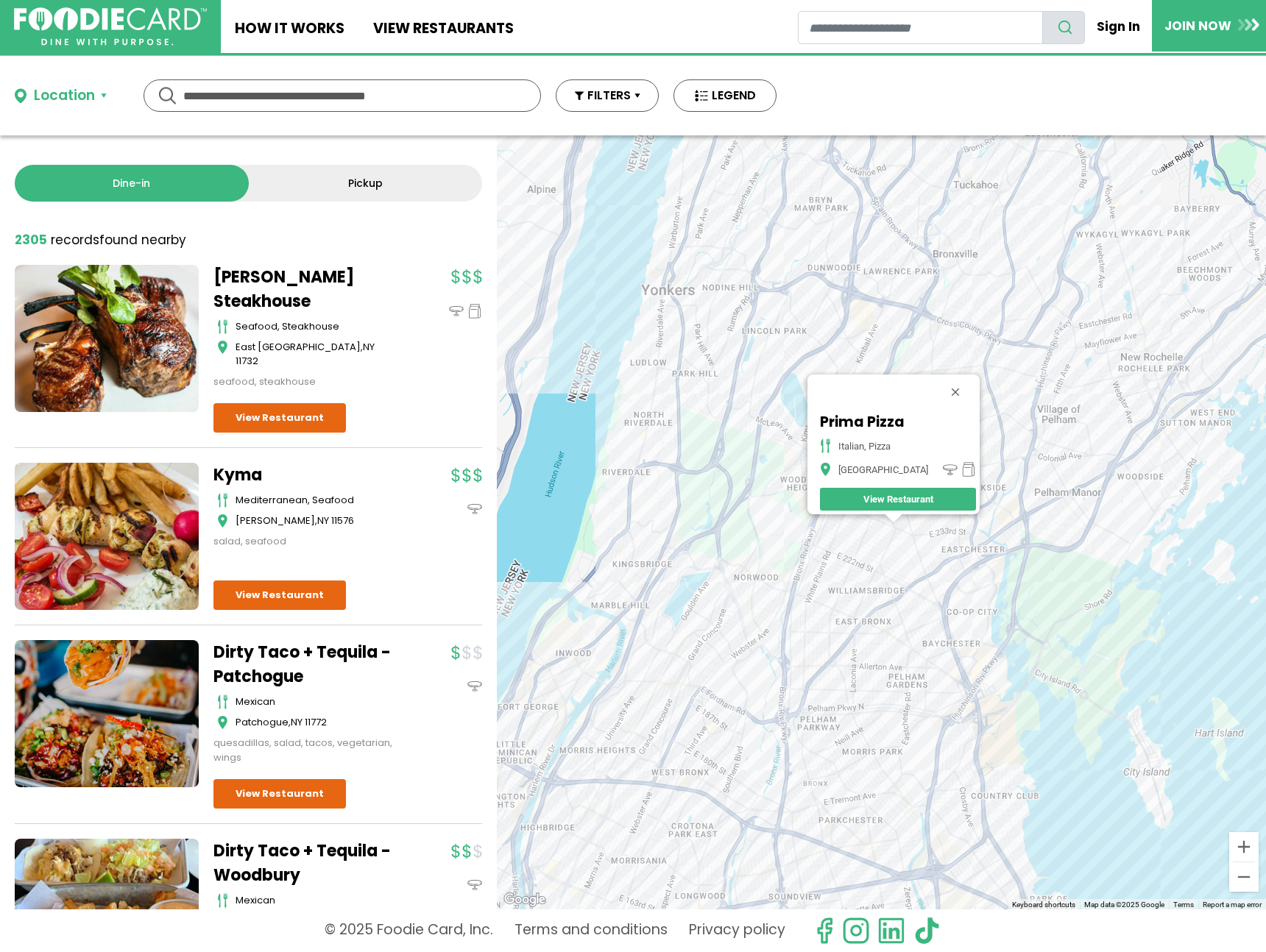
click at [985, 707] on div "Prima Pizza italian, pizza Bronx View Restaurant" at bounding box center [881, 522] width 769 height 774
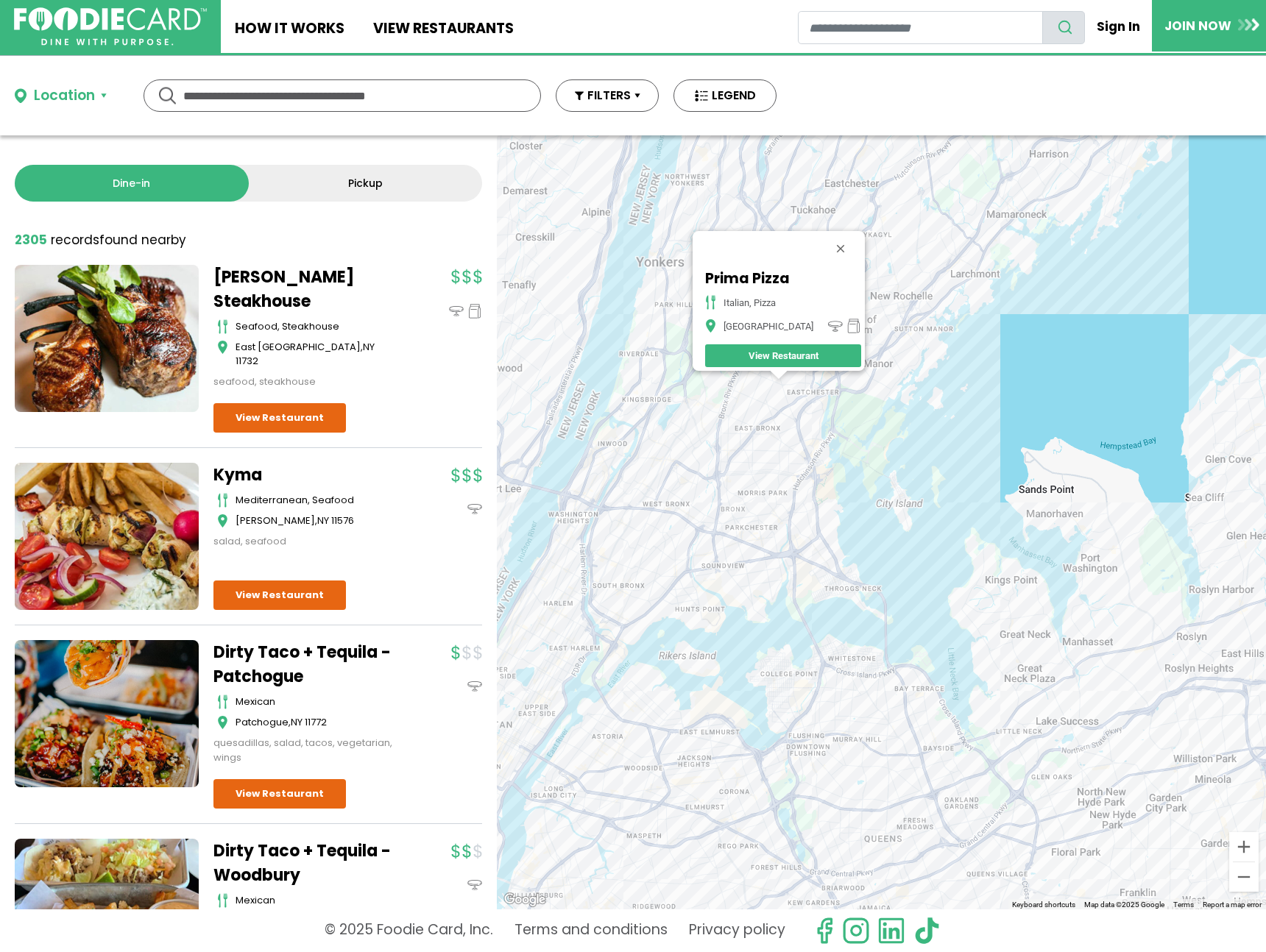
click at [1090, 547] on div "Prima Pizza italian, pizza Bronx View Restaurant" at bounding box center [881, 522] width 769 height 774
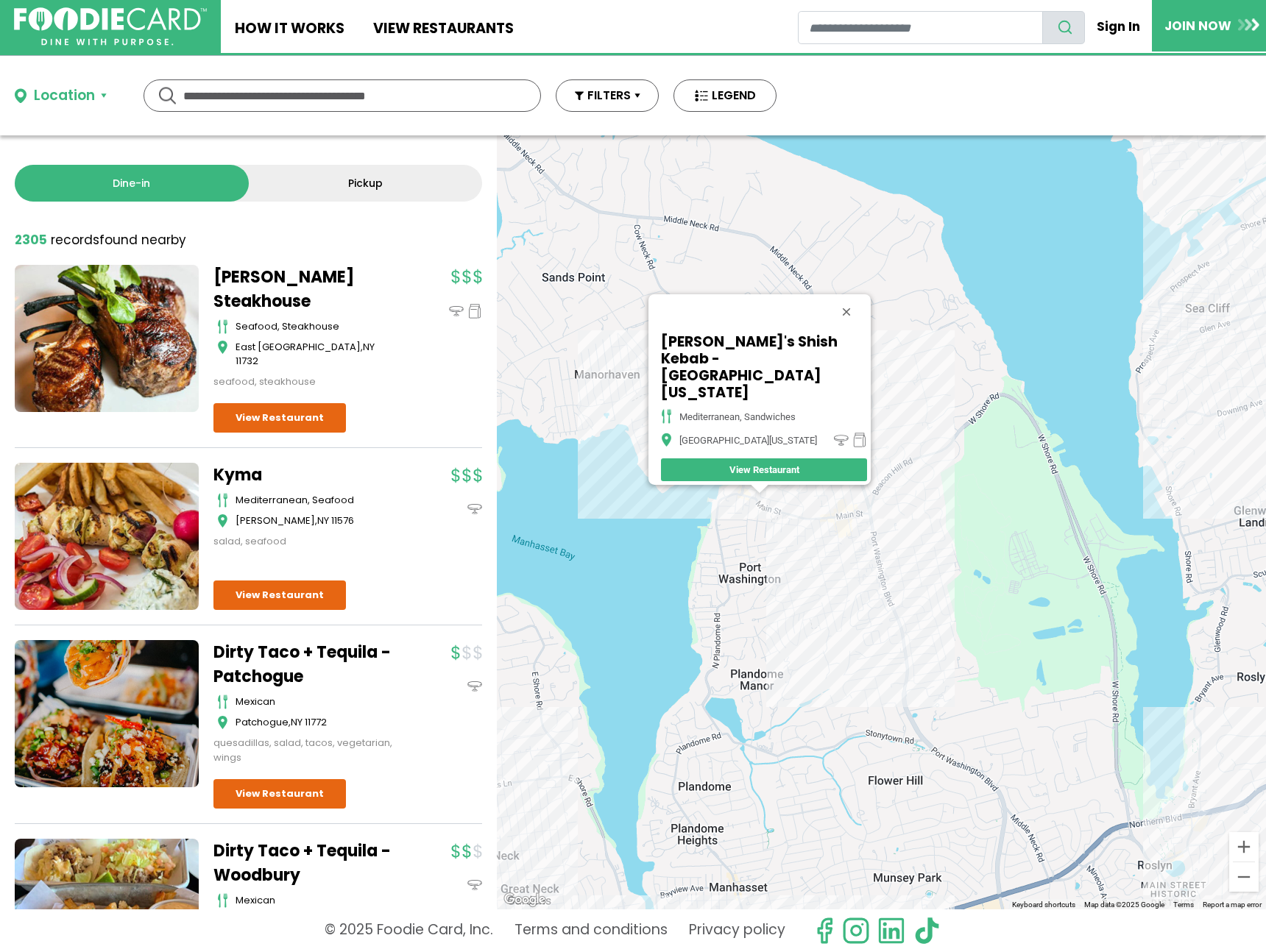
click at [864, 528] on div "[PERSON_NAME]'s Shish Kebab - [GEOGRAPHIC_DATA][US_STATE], sandwiches [GEOGRAPH…" at bounding box center [881, 522] width 769 height 774
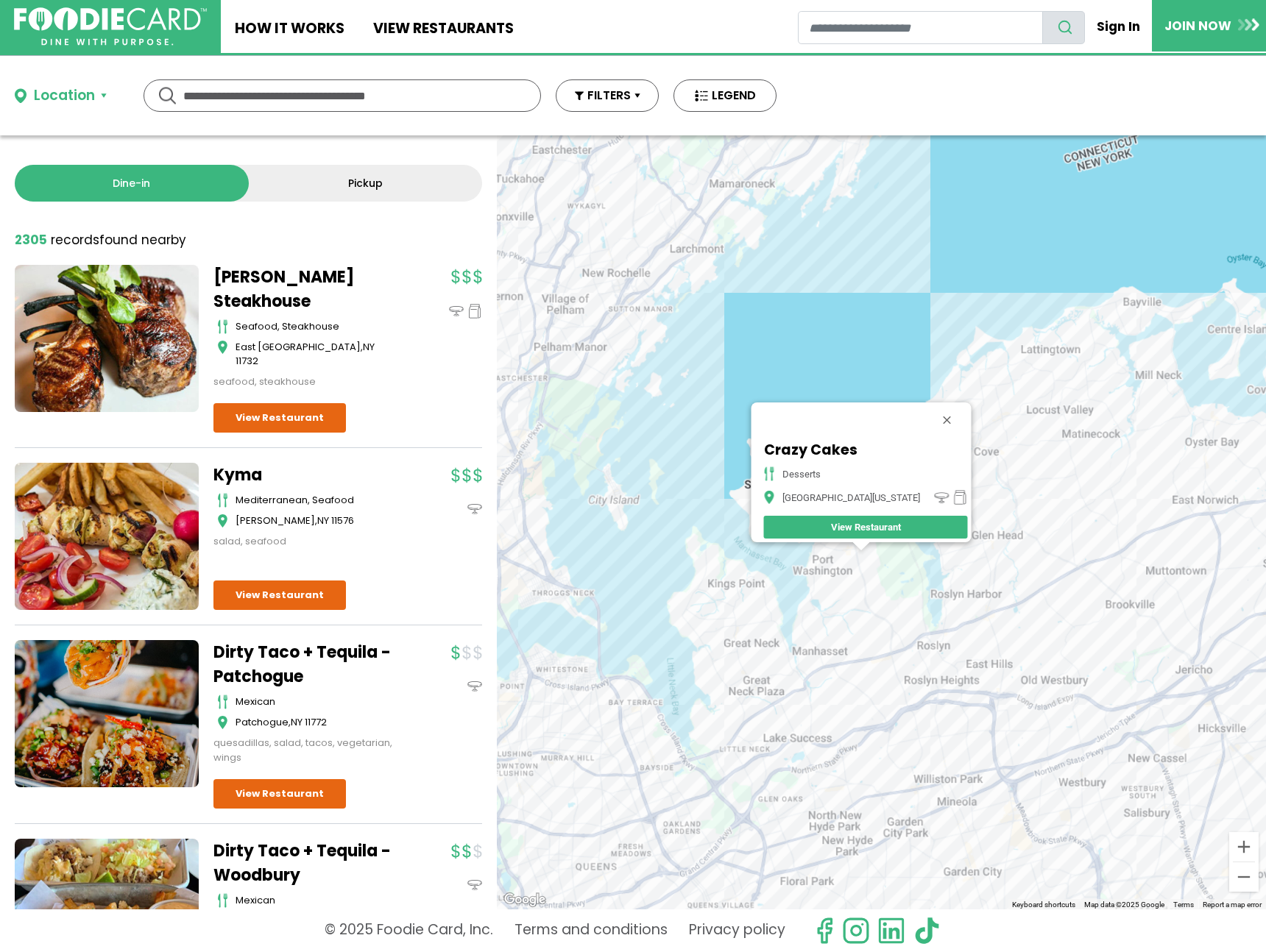
drag, startPoint x: 1061, startPoint y: 507, endPoint x: 557, endPoint y: 597, distance: 512.0
click at [548, 601] on div "Crazy Cakes desserts [GEOGRAPHIC_DATA][US_STATE] View Restaurant" at bounding box center [881, 522] width 769 height 774
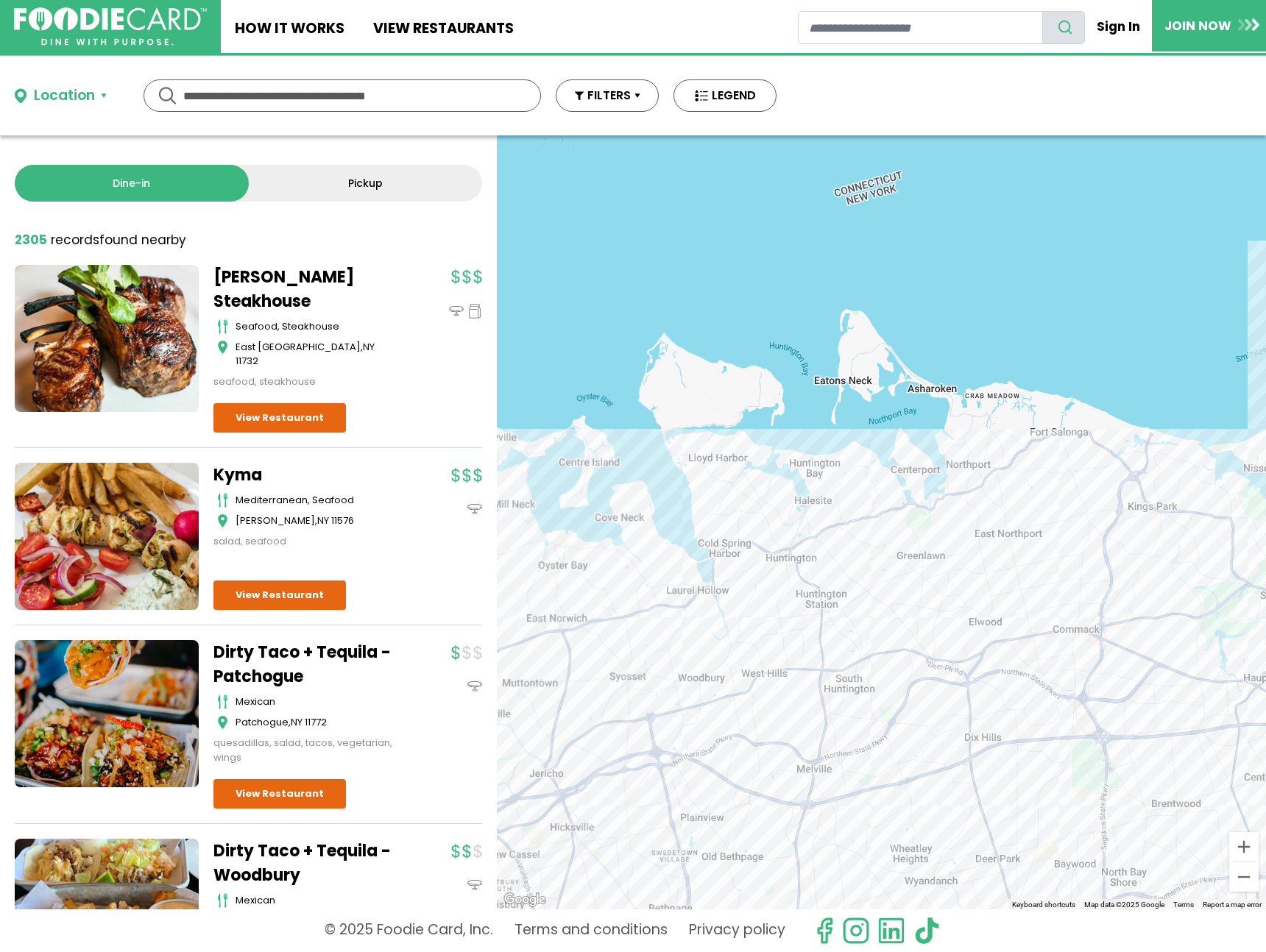
drag, startPoint x: 985, startPoint y: 460, endPoint x: 759, endPoint y: 514, distance: 232.4
click at [759, 514] on div "Crazy Cakes desserts [GEOGRAPHIC_DATA][US_STATE] View Restaurant" at bounding box center [881, 522] width 769 height 774
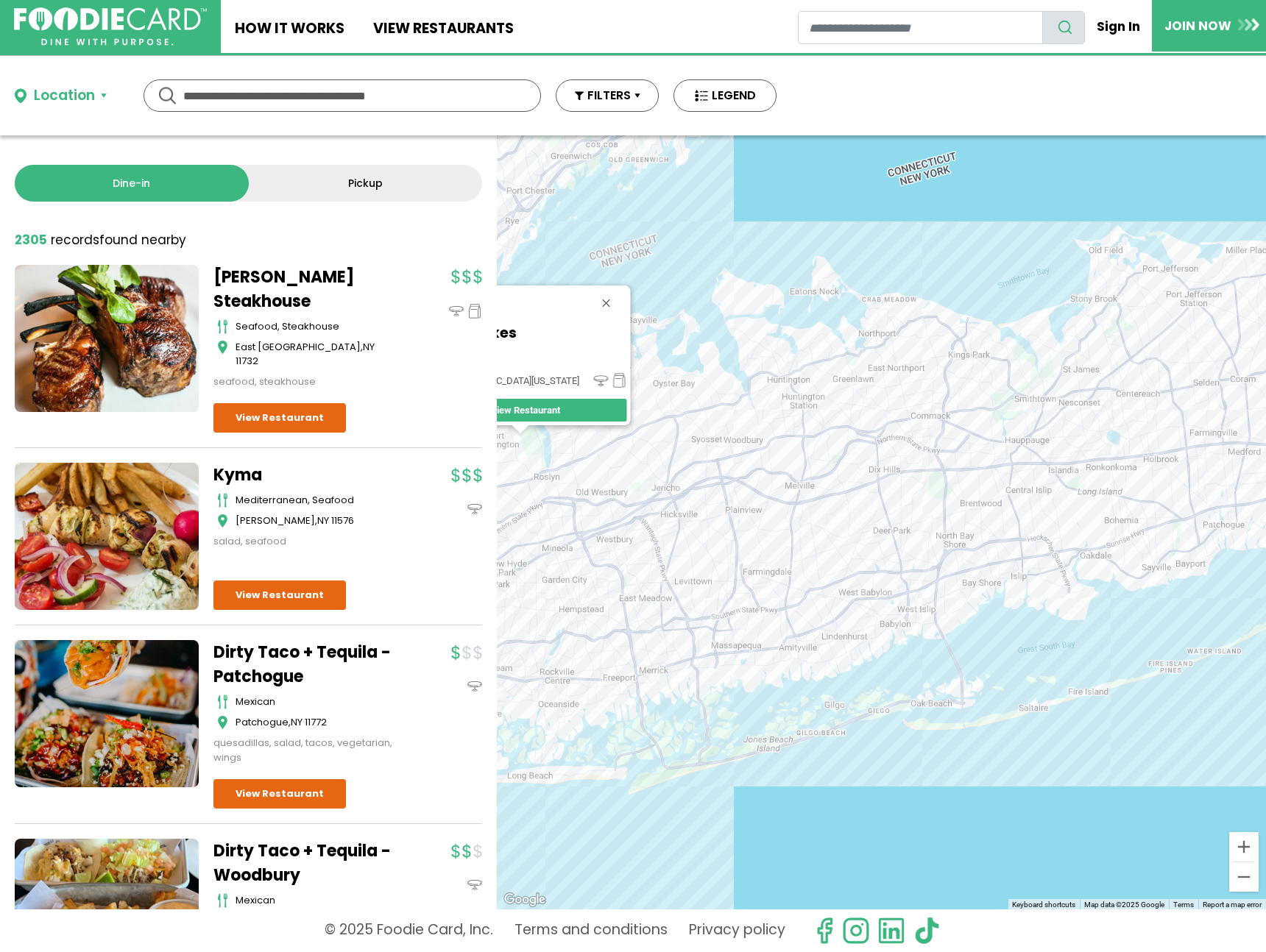
drag, startPoint x: 919, startPoint y: 651, endPoint x: 887, endPoint y: 468, distance: 185.8
click at [887, 468] on div "Crazy Cakes desserts [GEOGRAPHIC_DATA][US_STATE] View Restaurant" at bounding box center [881, 522] width 769 height 774
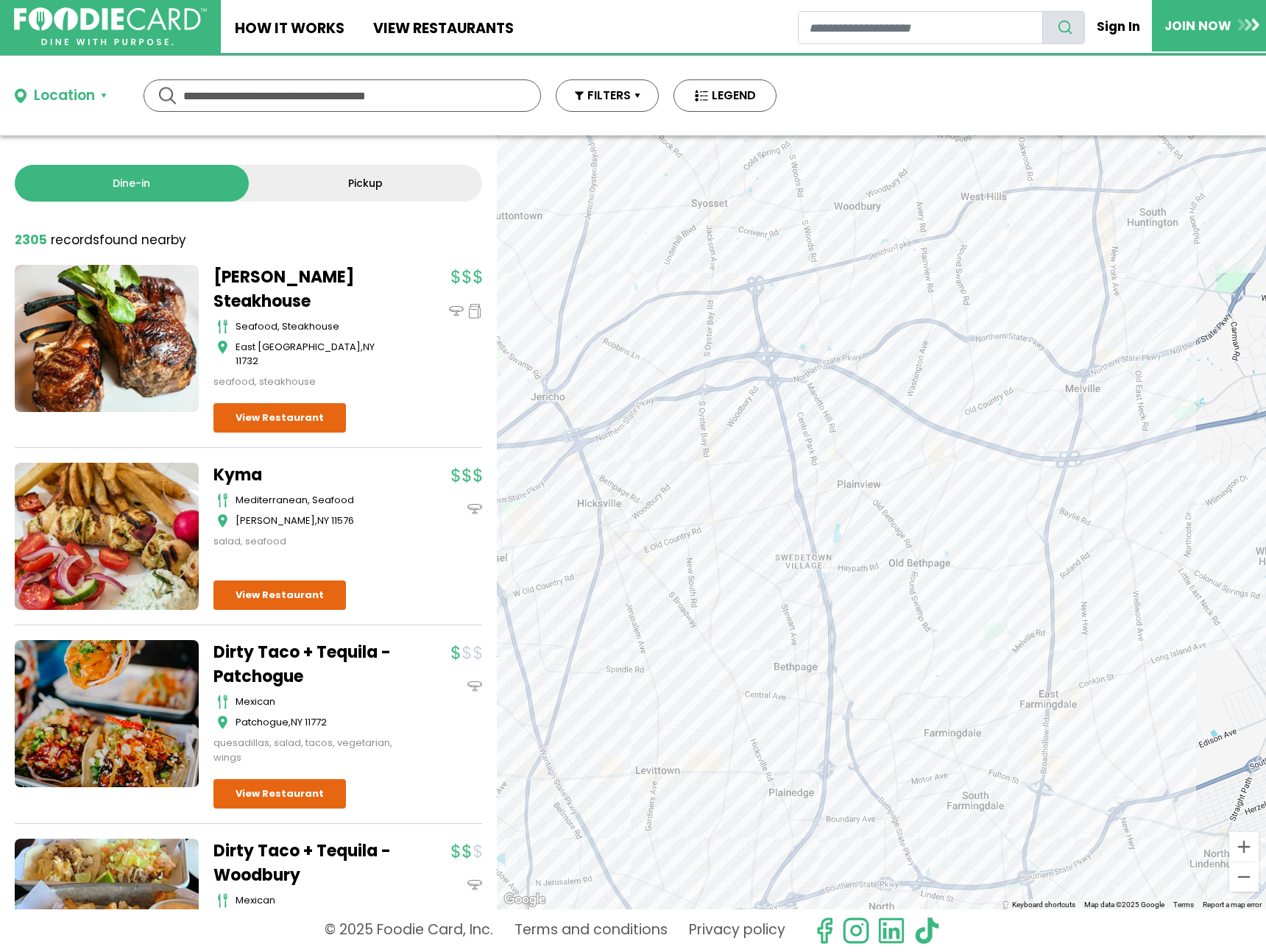
drag, startPoint x: 597, startPoint y: 569, endPoint x: 883, endPoint y: 495, distance: 295.4
click at [883, 495] on div "Crazy Cakes desserts [GEOGRAPHIC_DATA][US_STATE] View Restaurant" at bounding box center [881, 522] width 769 height 774
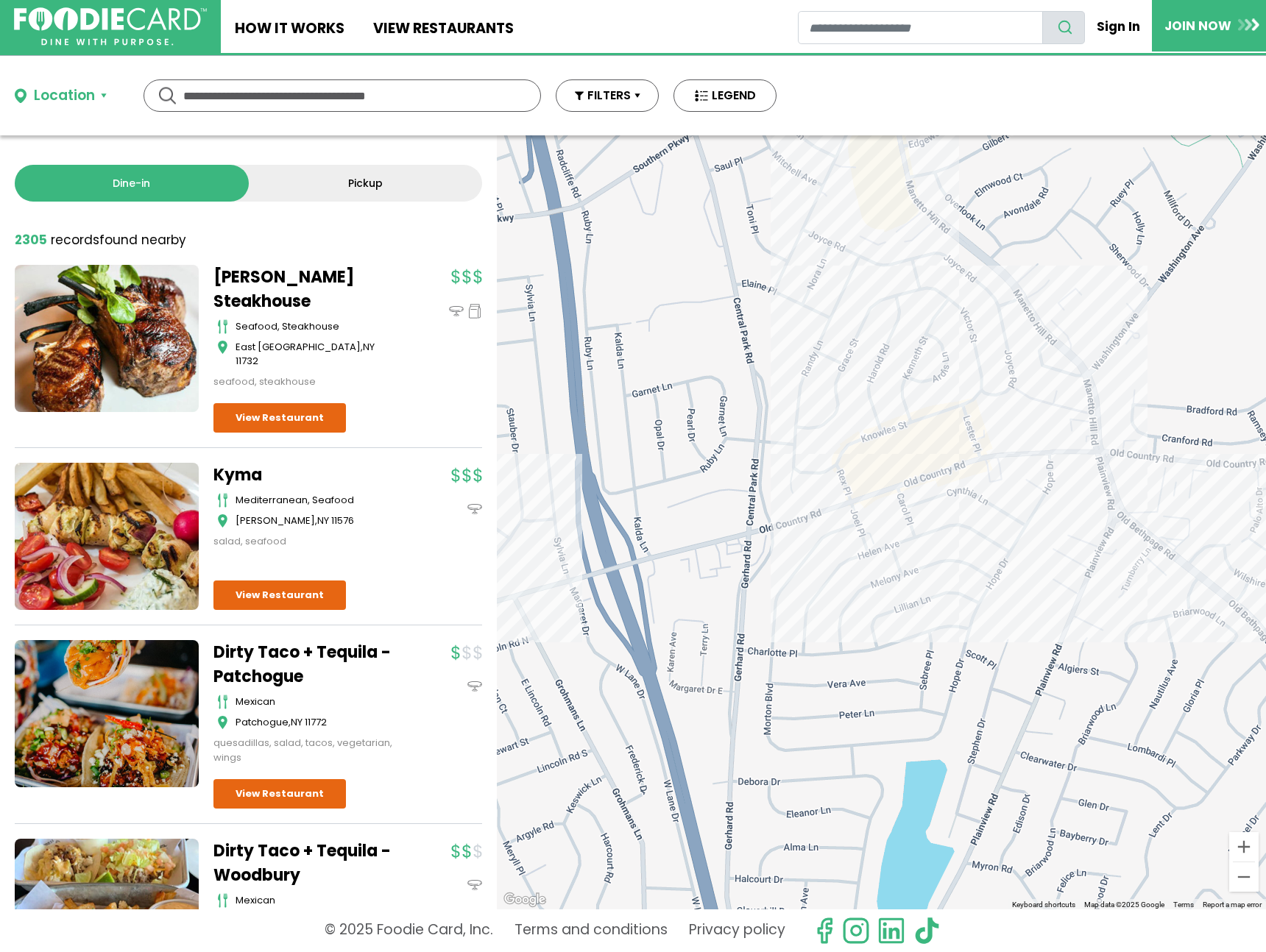
drag, startPoint x: 1116, startPoint y: 374, endPoint x: 1122, endPoint y: 377, distance: 6.7
click at [1116, 373] on div "Crazy Cakes desserts [GEOGRAPHIC_DATA][US_STATE] View Restaurant" at bounding box center [881, 522] width 769 height 774
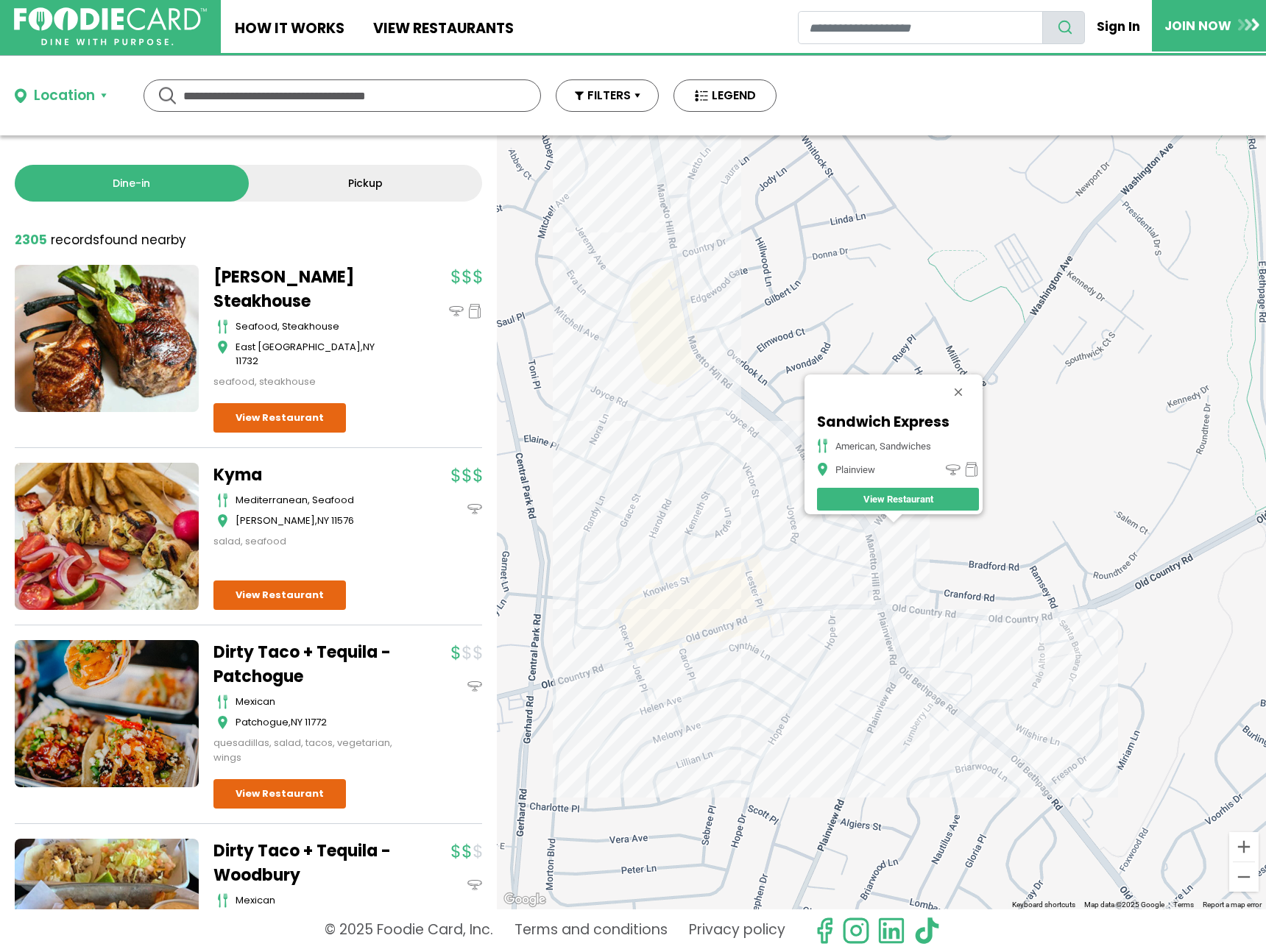
click at [998, 657] on div "Sandwich Express american, sandwiches Plainview View Restaurant" at bounding box center [881, 522] width 769 height 774
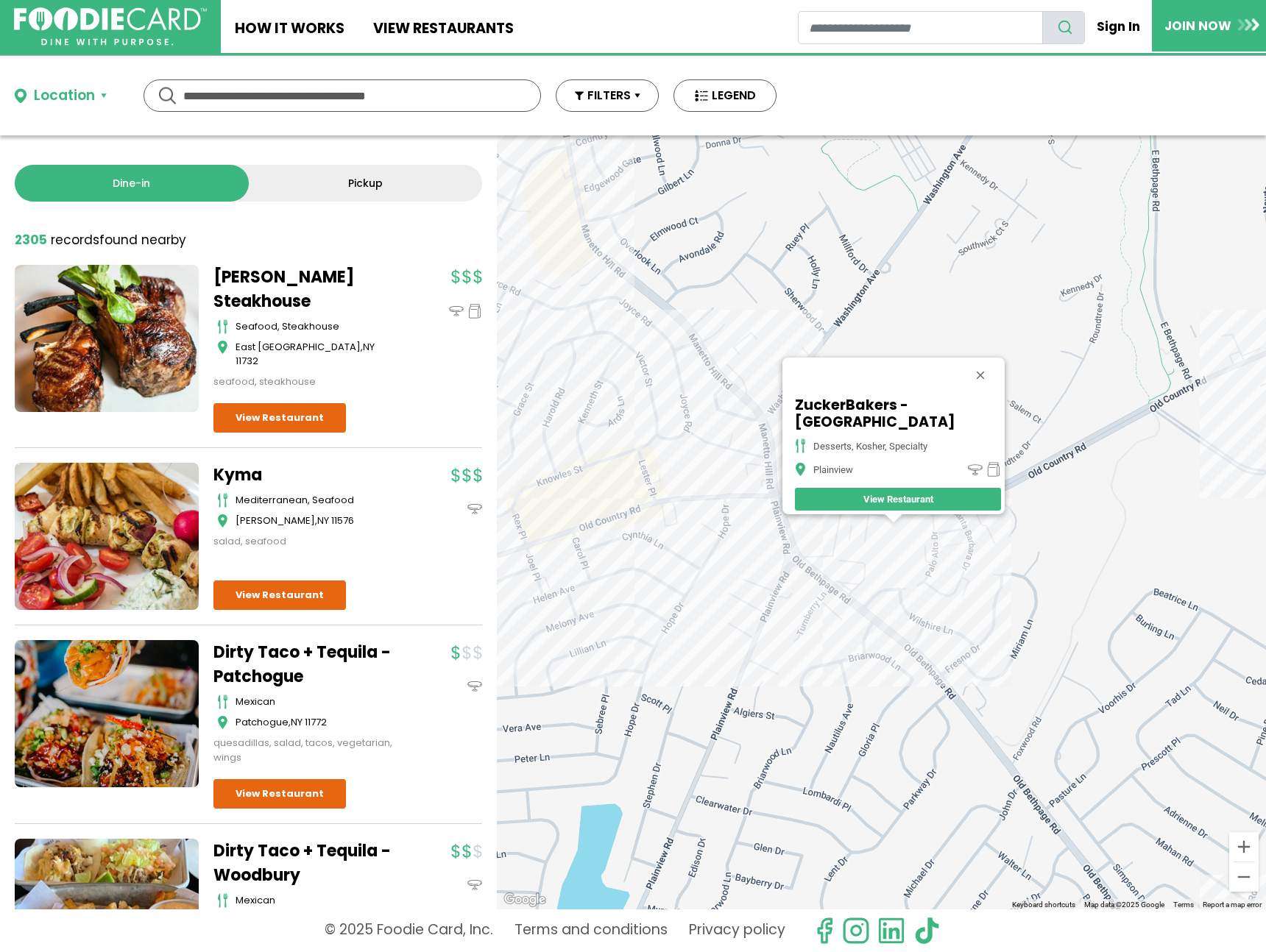
click at [635, 493] on div "ZuckerBakers - Plainview desserts, [GEOGRAPHIC_DATA], specialty [GEOGRAPHIC_DAT…" at bounding box center [881, 522] width 769 height 774
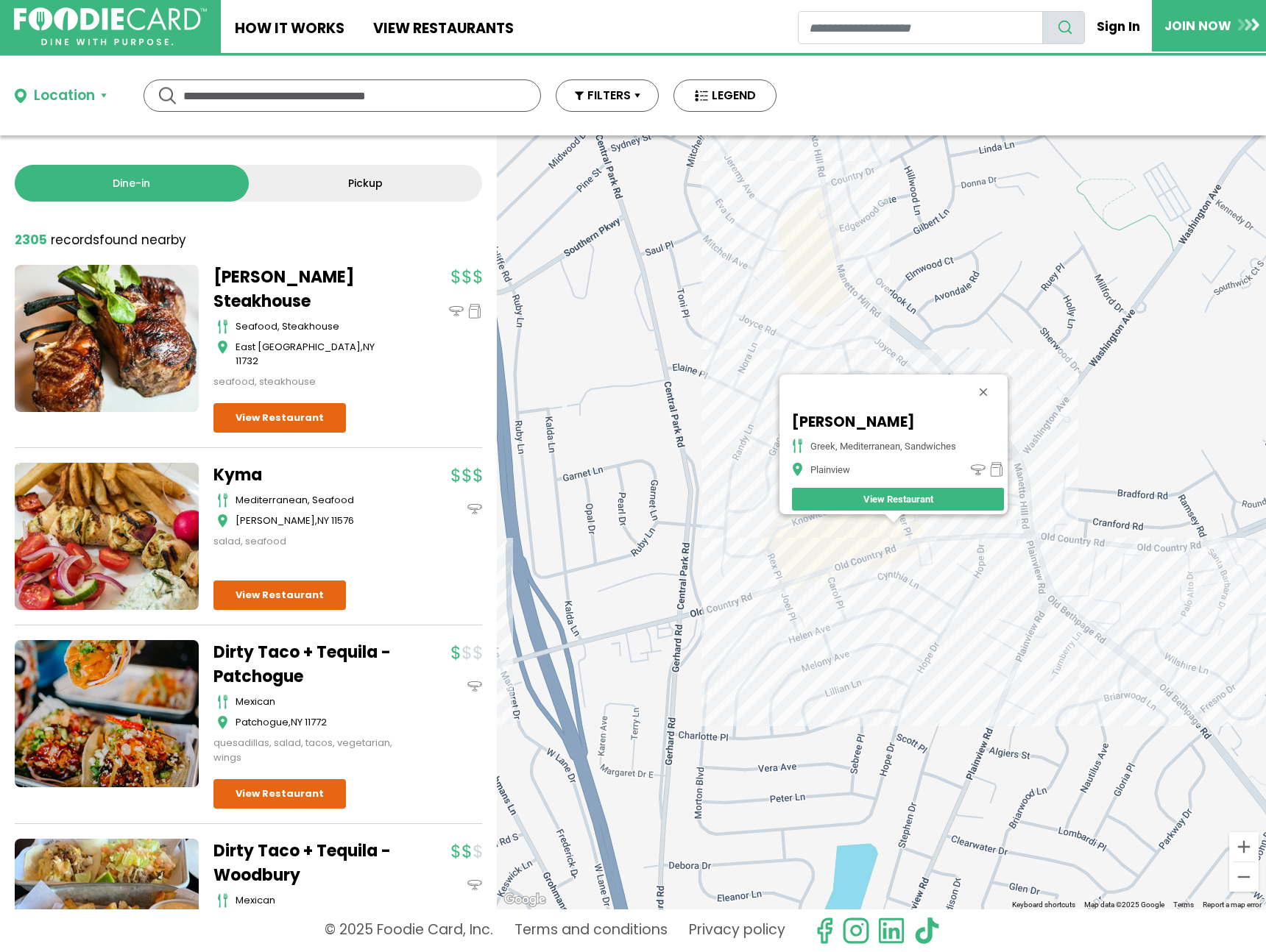
click at [865, 548] on div "Yiasou Yeeros Greek, [GEOGRAPHIC_DATA], Sandwiches Plainview View Restaurant" at bounding box center [881, 522] width 769 height 774
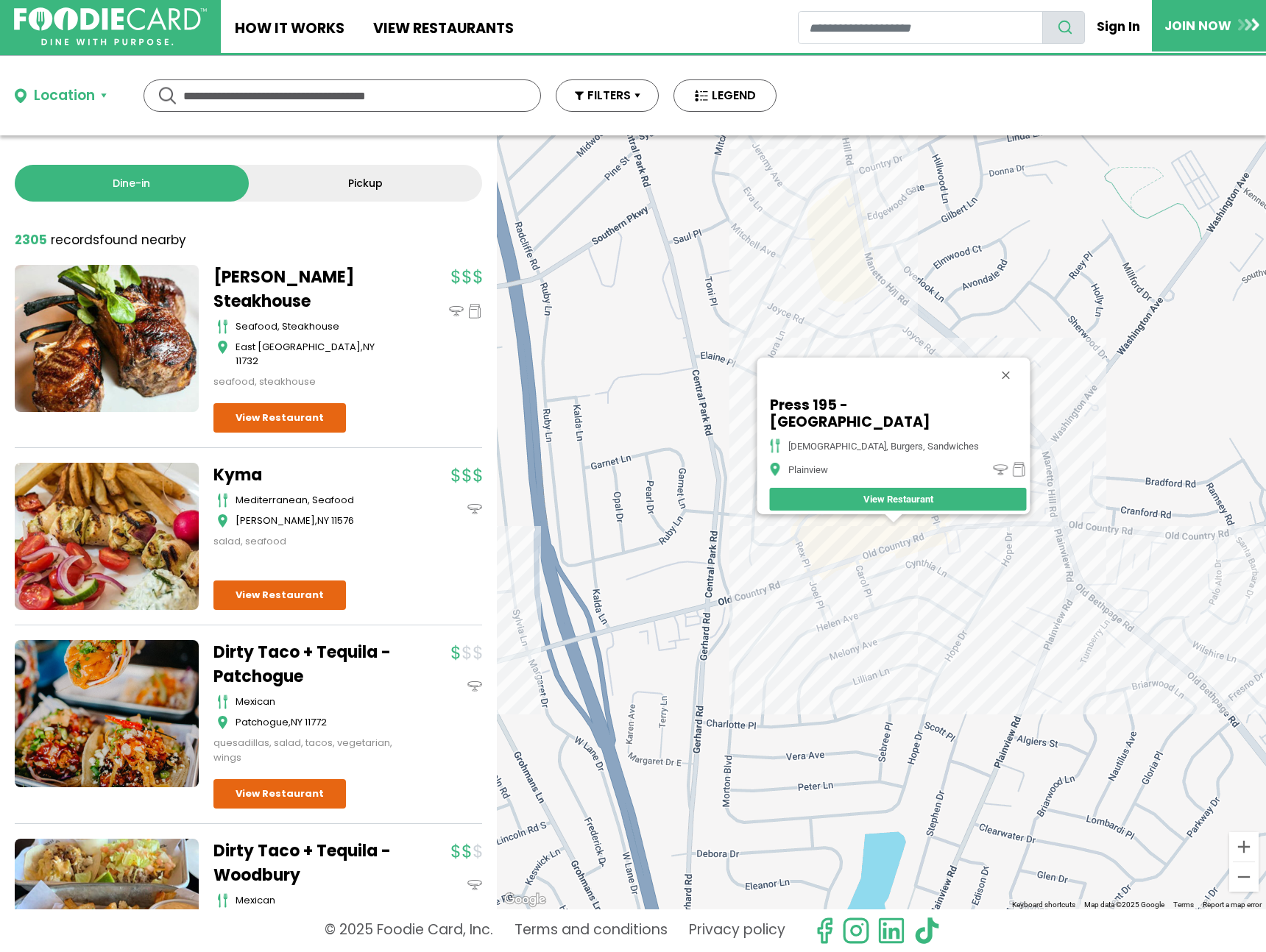
click at [840, 563] on div "Press 195 - Plainview american, burgers, sandwiches [GEOGRAPHIC_DATA] View Rest…" at bounding box center [881, 522] width 769 height 774
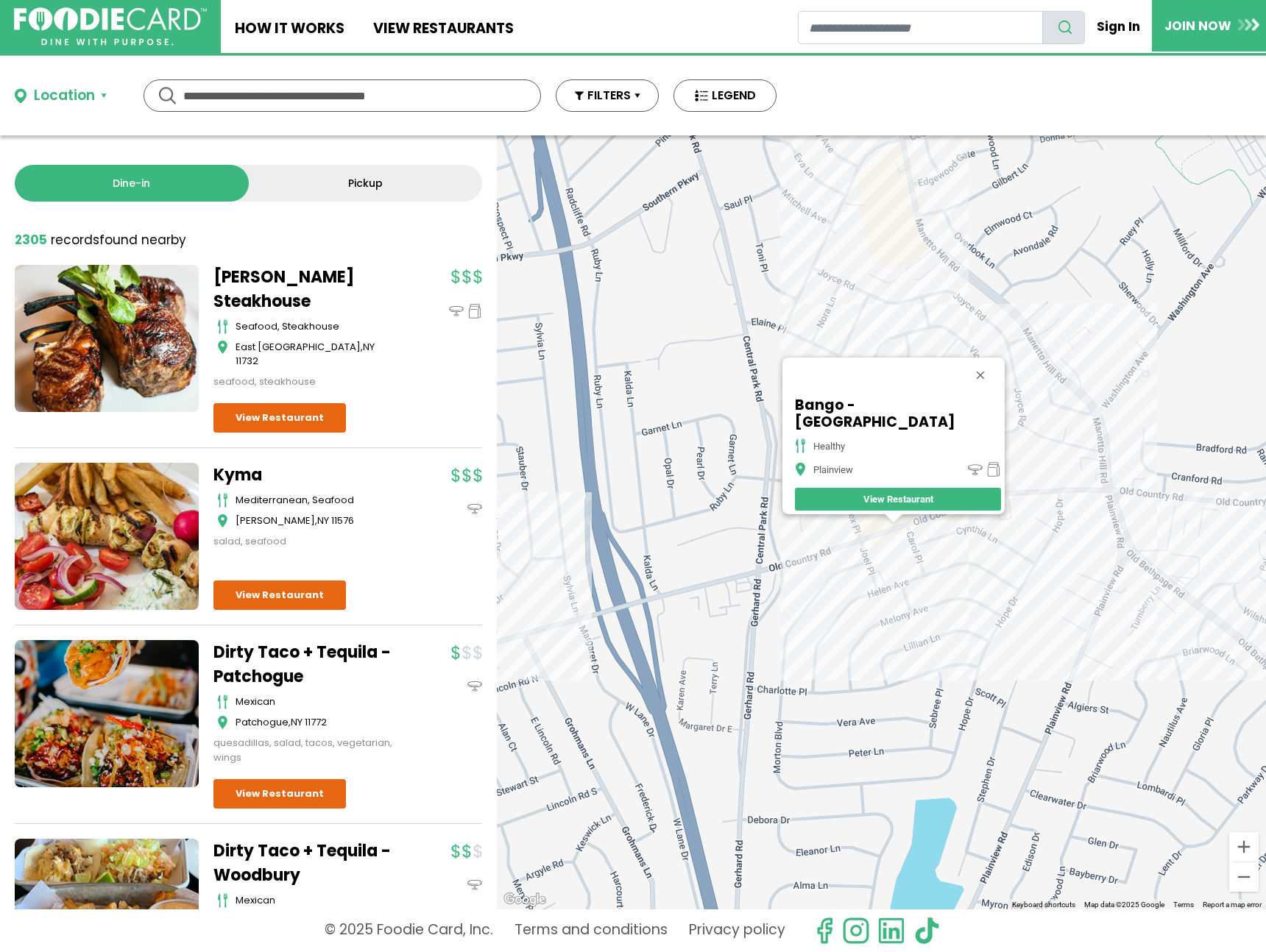
click at [893, 552] on div "Bango - [GEOGRAPHIC_DATA] healthy [GEOGRAPHIC_DATA] View Restaurant" at bounding box center [881, 522] width 769 height 774
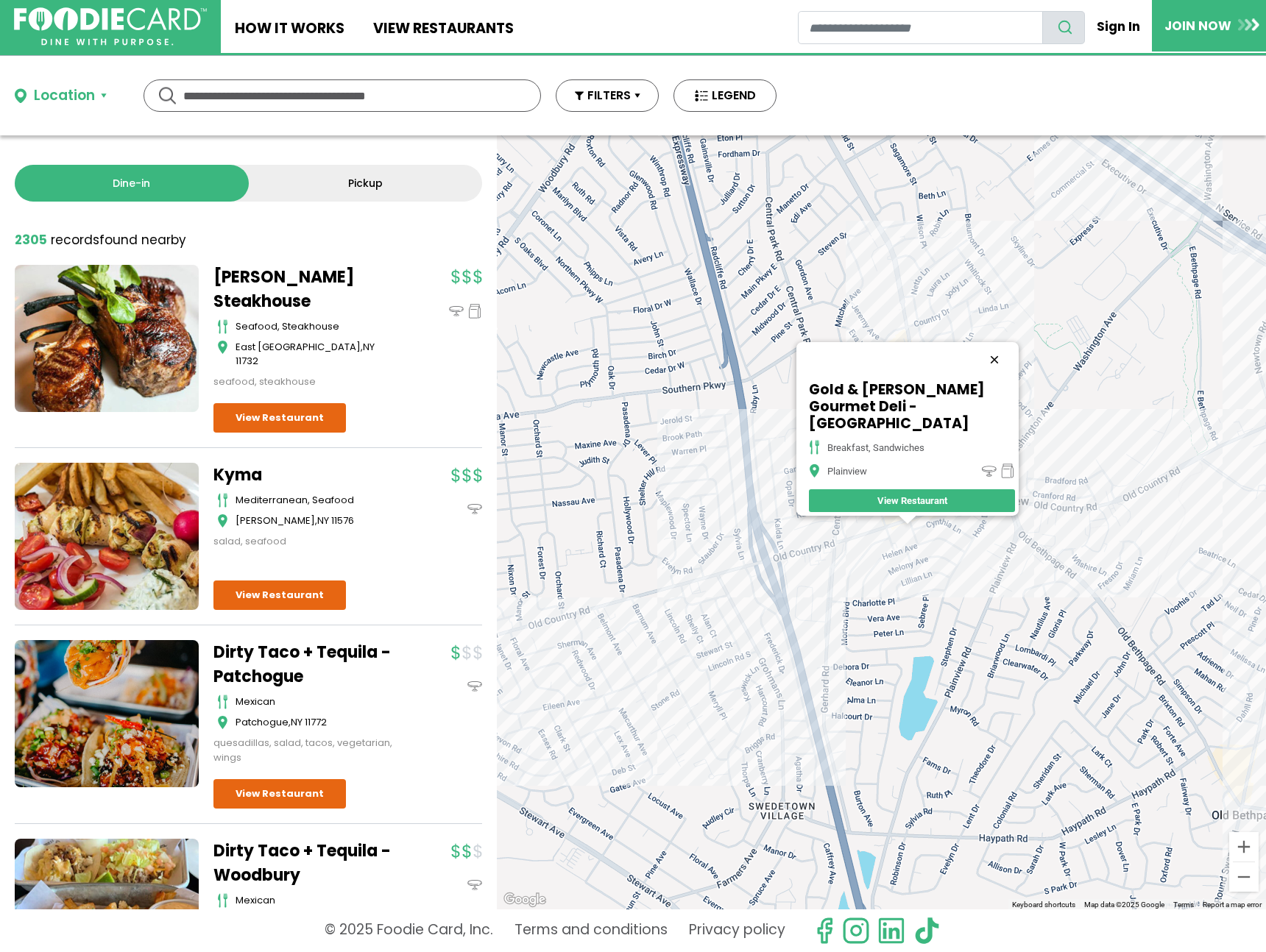
click at [996, 374] on button "Close" at bounding box center [995, 360] width 35 height 35
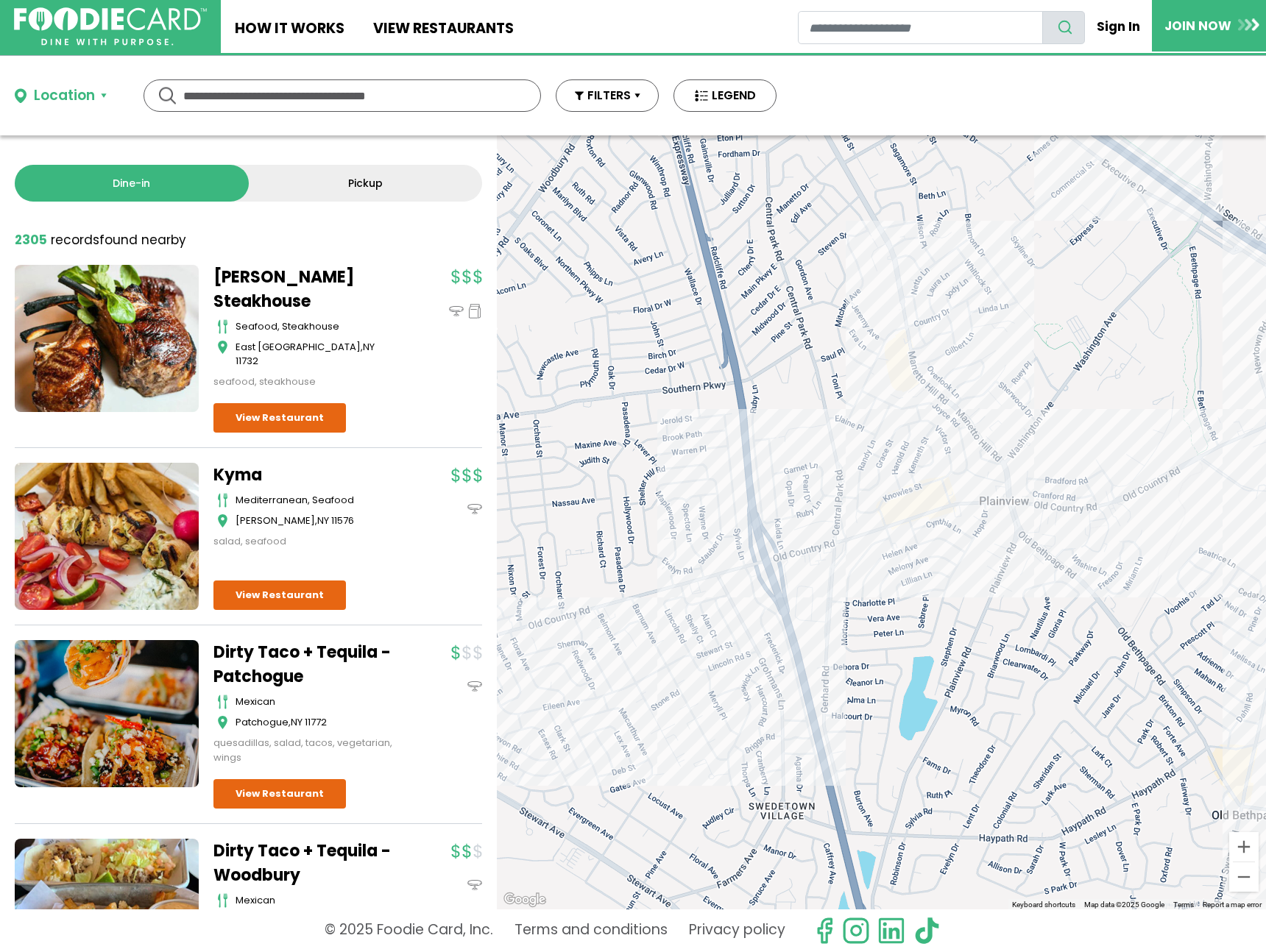
click at [707, 597] on div at bounding box center [881, 522] width 769 height 774
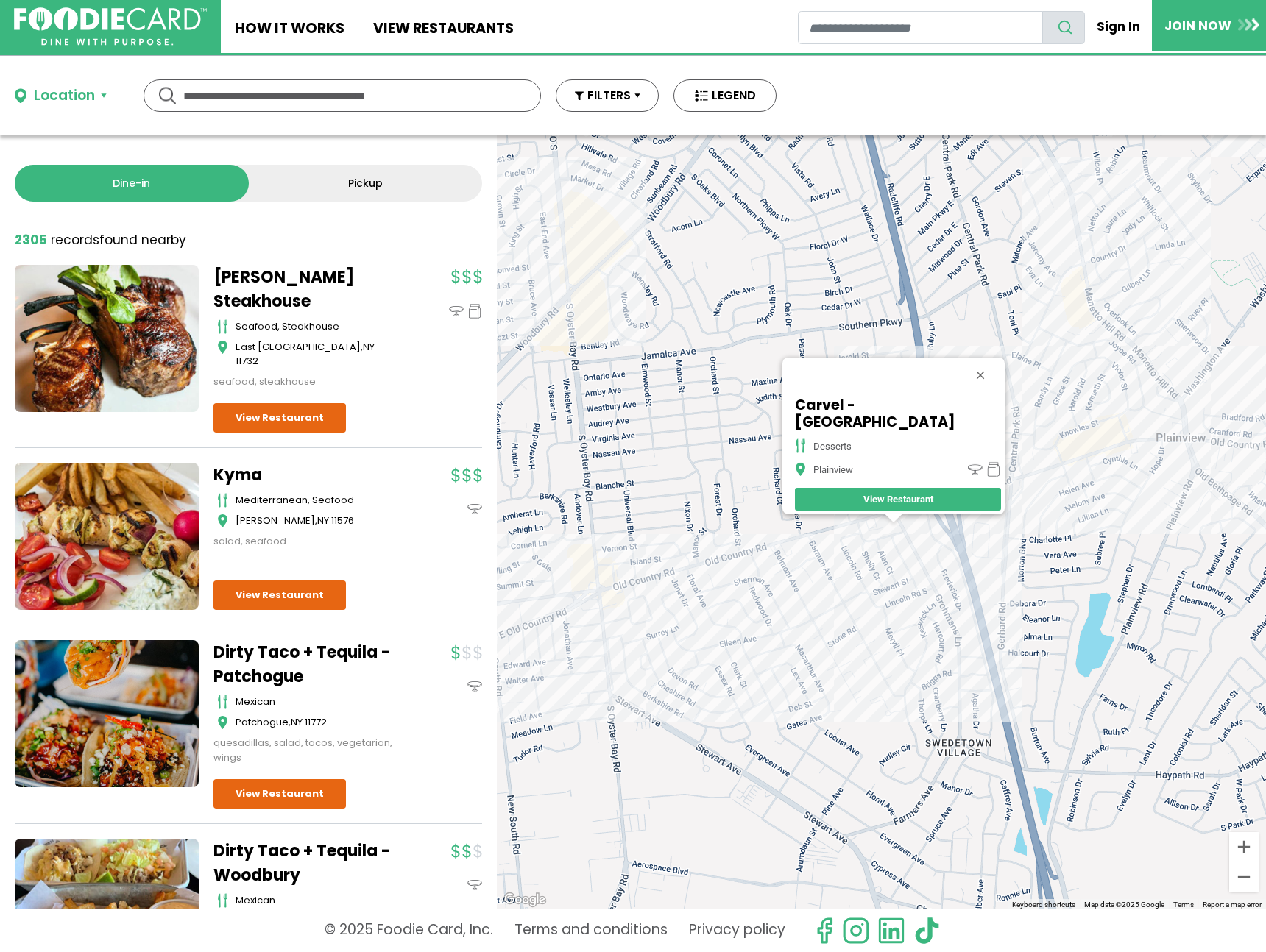
click at [778, 584] on div "Carvel - [GEOGRAPHIC_DATA] desserts [GEOGRAPHIC_DATA] View Restaurant" at bounding box center [881, 522] width 769 height 774
click at [782, 574] on div "Carvel - [GEOGRAPHIC_DATA] desserts [GEOGRAPHIC_DATA] View Restaurant" at bounding box center [881, 522] width 769 height 774
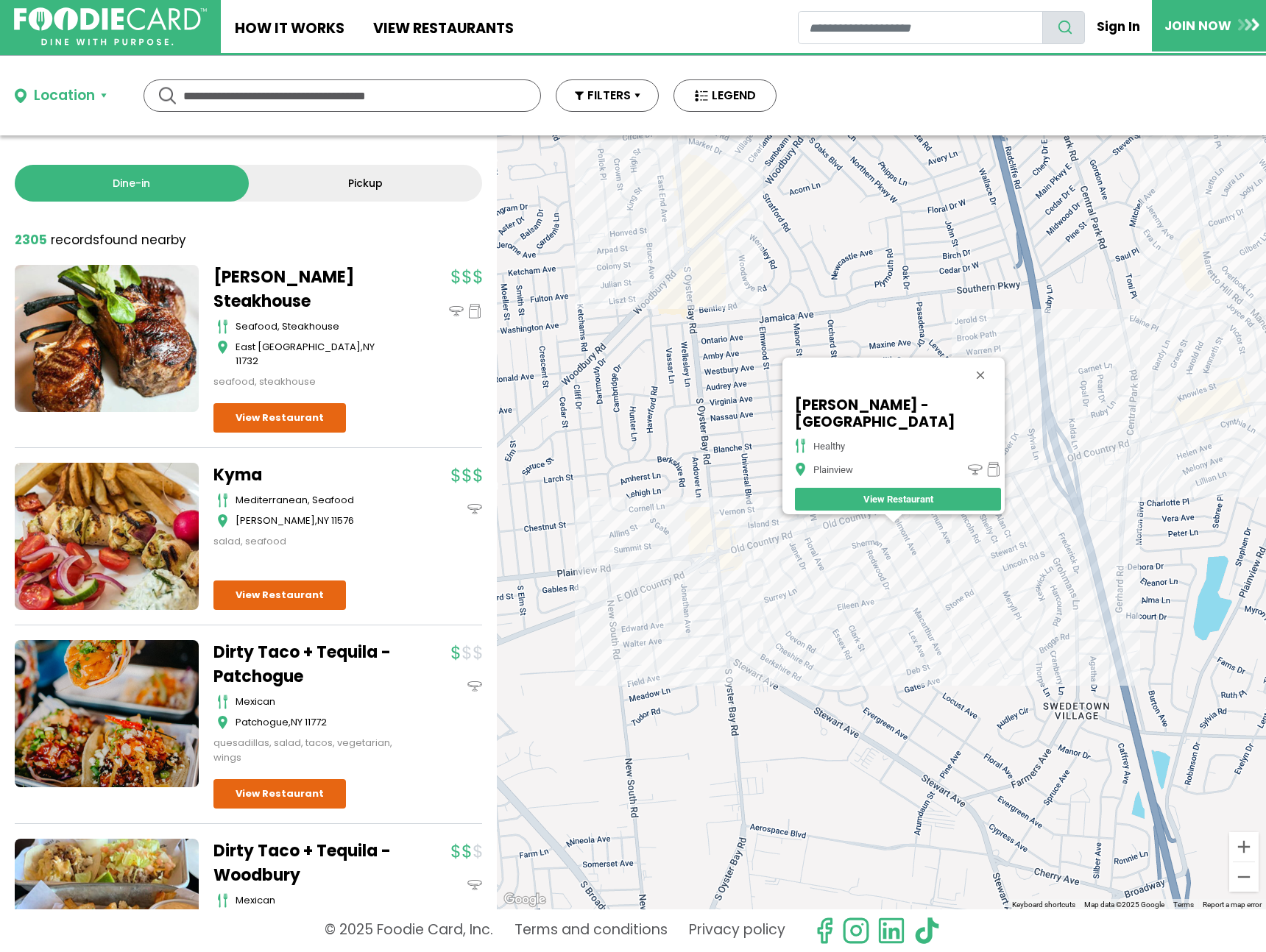
click at [718, 555] on div "[PERSON_NAME] - Plainview healthy [GEOGRAPHIC_DATA] View Restaurant" at bounding box center [881, 522] width 769 height 774
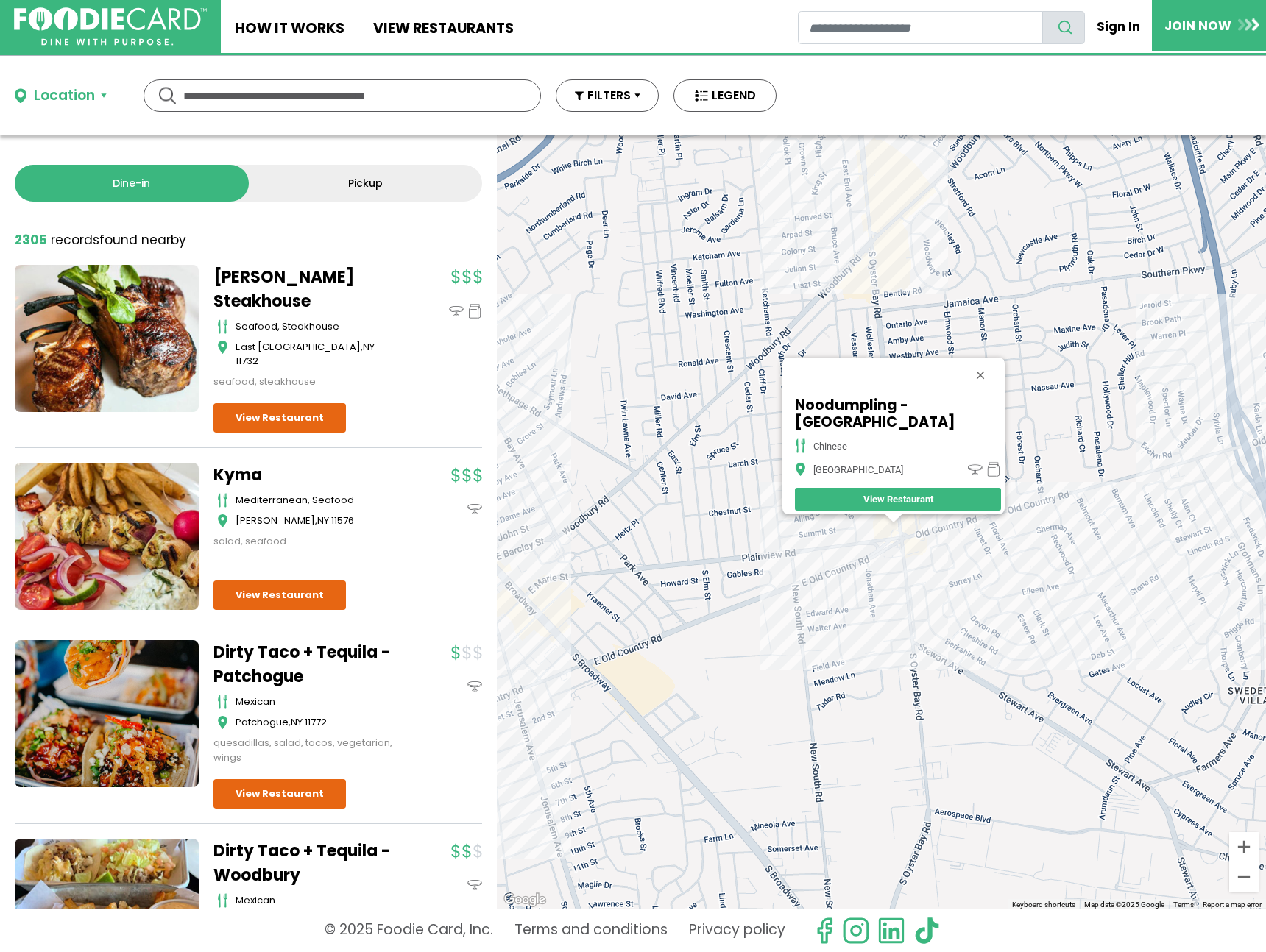
click at [887, 248] on div "Noodumpling - [GEOGRAPHIC_DATA] chinese [GEOGRAPHIC_DATA] View Restaurant" at bounding box center [881, 522] width 769 height 774
click at [919, 228] on div "Noodumpling - [GEOGRAPHIC_DATA] chinese [GEOGRAPHIC_DATA] View Restaurant" at bounding box center [881, 522] width 769 height 774
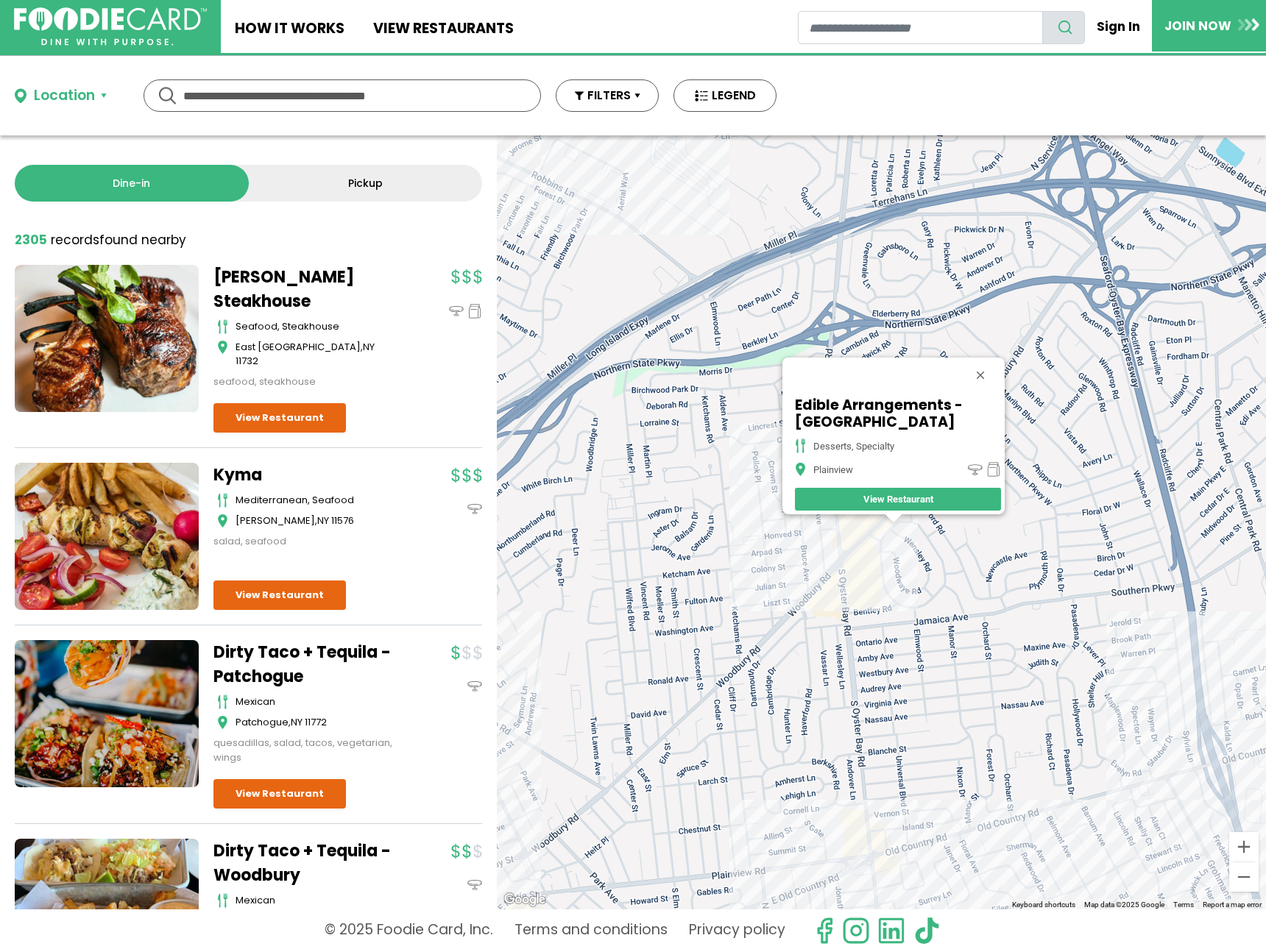
click at [852, 557] on div "Edible Arrangements - Plainview desserts, specialty [GEOGRAPHIC_DATA] View Rest…" at bounding box center [881, 522] width 769 height 774
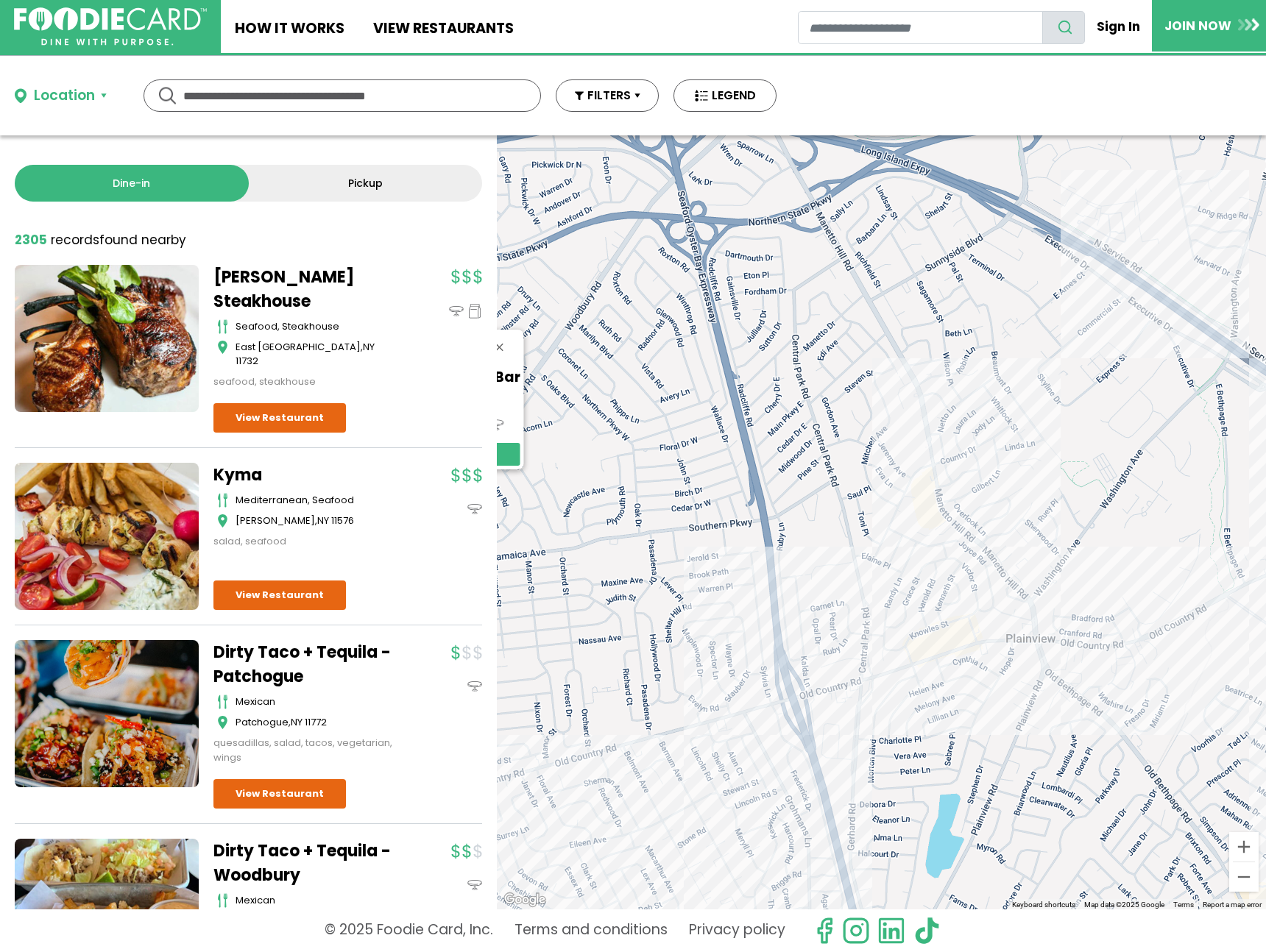
drag, startPoint x: 1149, startPoint y: 626, endPoint x: 681, endPoint y: 580, distance: 470.3
click at [681, 580] on div "Salute Ristorante & Bar italian, sandwiches Plainview View Restaurant" at bounding box center [881, 522] width 769 height 774
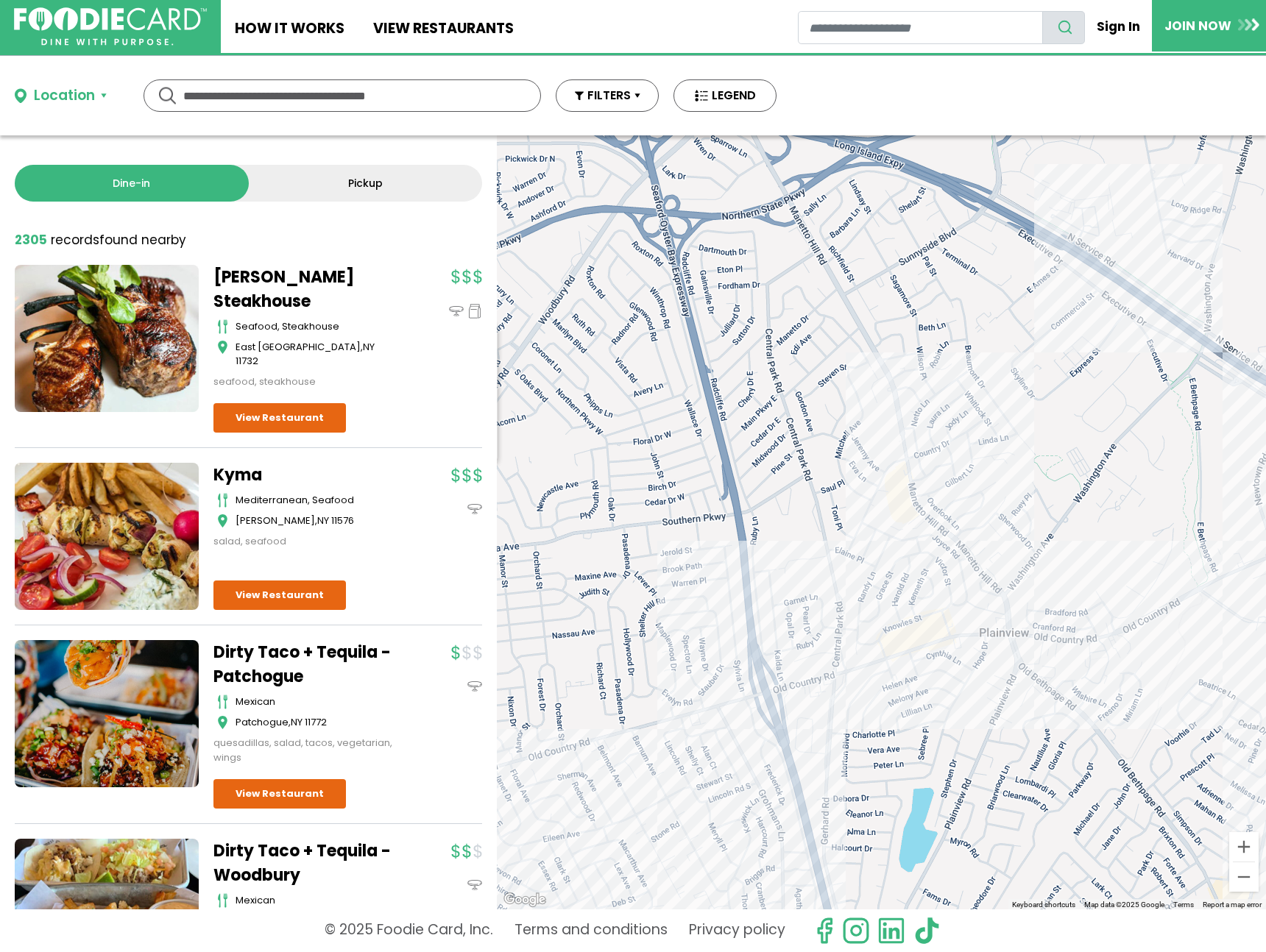
click at [905, 460] on div "Salute Ristorante & Bar italian, sandwiches Plainview View Restaurant" at bounding box center [881, 522] width 769 height 774
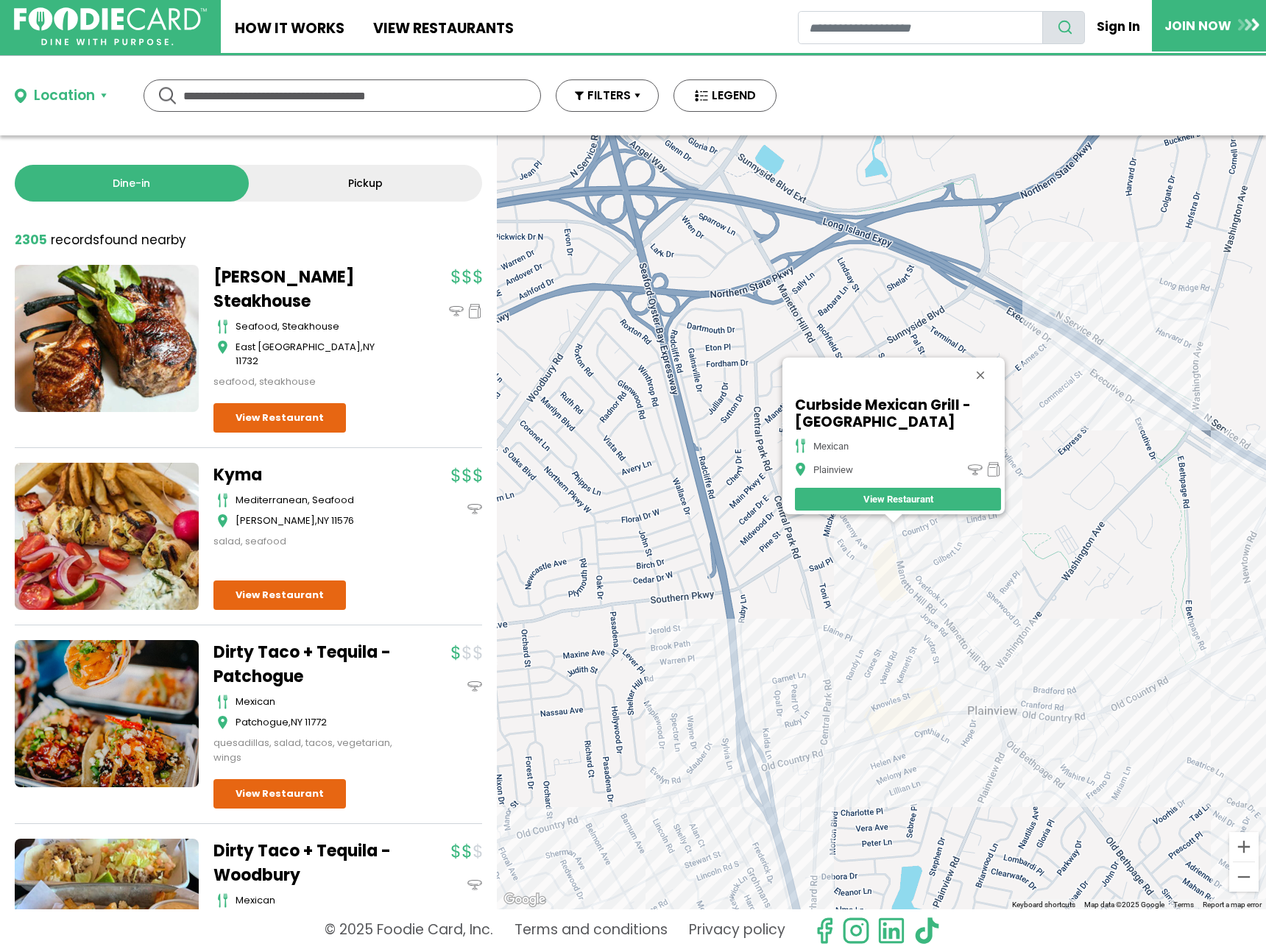
click at [920, 584] on div "Curbside Mexican Grill - Plainview [GEOGRAPHIC_DATA] View Restaurant" at bounding box center [881, 522] width 769 height 774
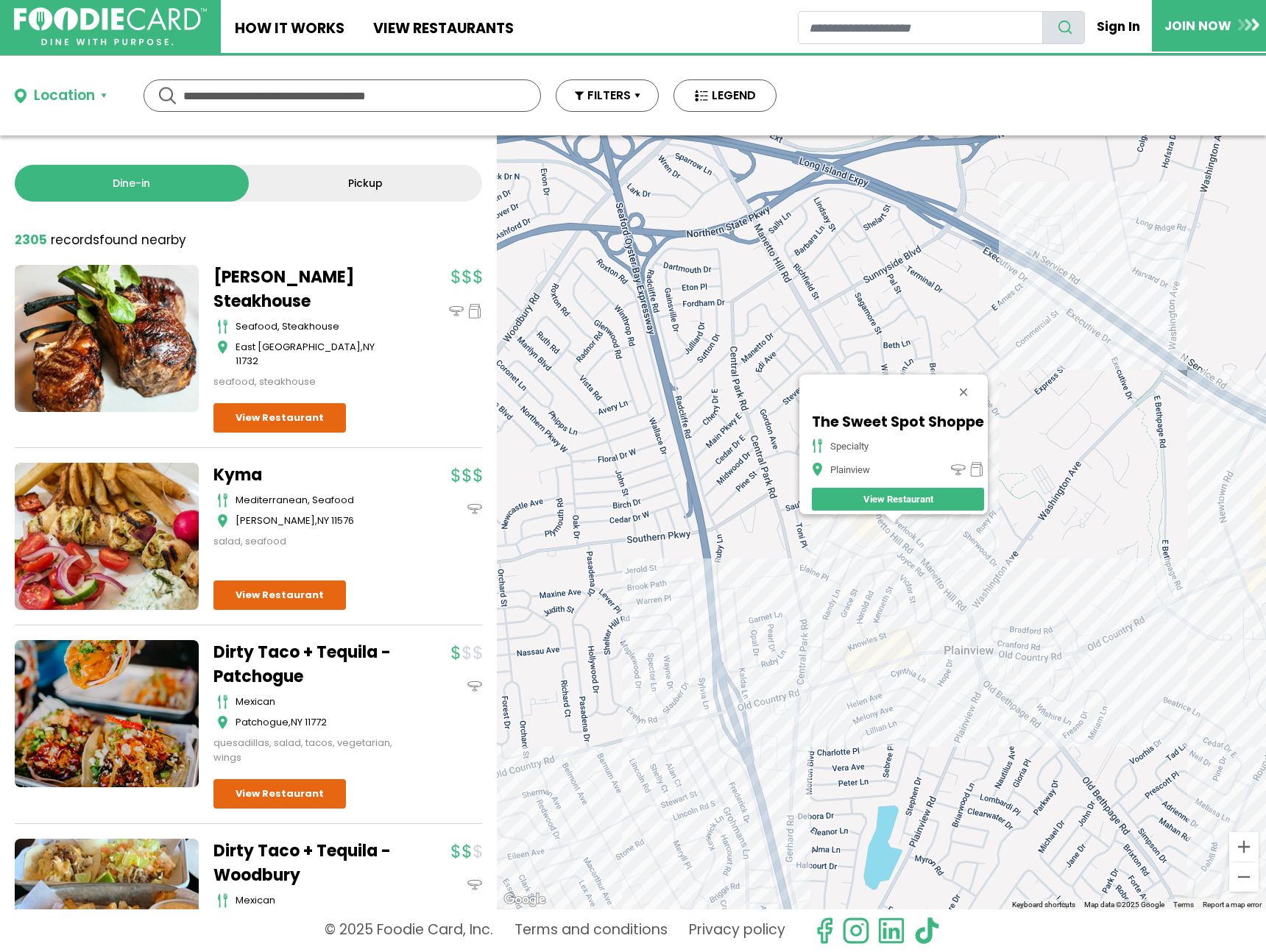
click at [1082, 369] on div "The Sweet Spot Shoppe specialty Plainview View Restaurant" at bounding box center [881, 522] width 769 height 774
click at [1067, 368] on div "The Sweet Spot Shoppe specialty Plainview View Restaurant" at bounding box center [881, 522] width 769 height 774
click at [1093, 362] on div "The Sweet Spot Shoppe specialty Plainview View Restaurant" at bounding box center [881, 522] width 769 height 774
click at [1089, 351] on div "The Sweet Spot Shoppe specialty Plainview View Restaurant" at bounding box center [881, 522] width 769 height 774
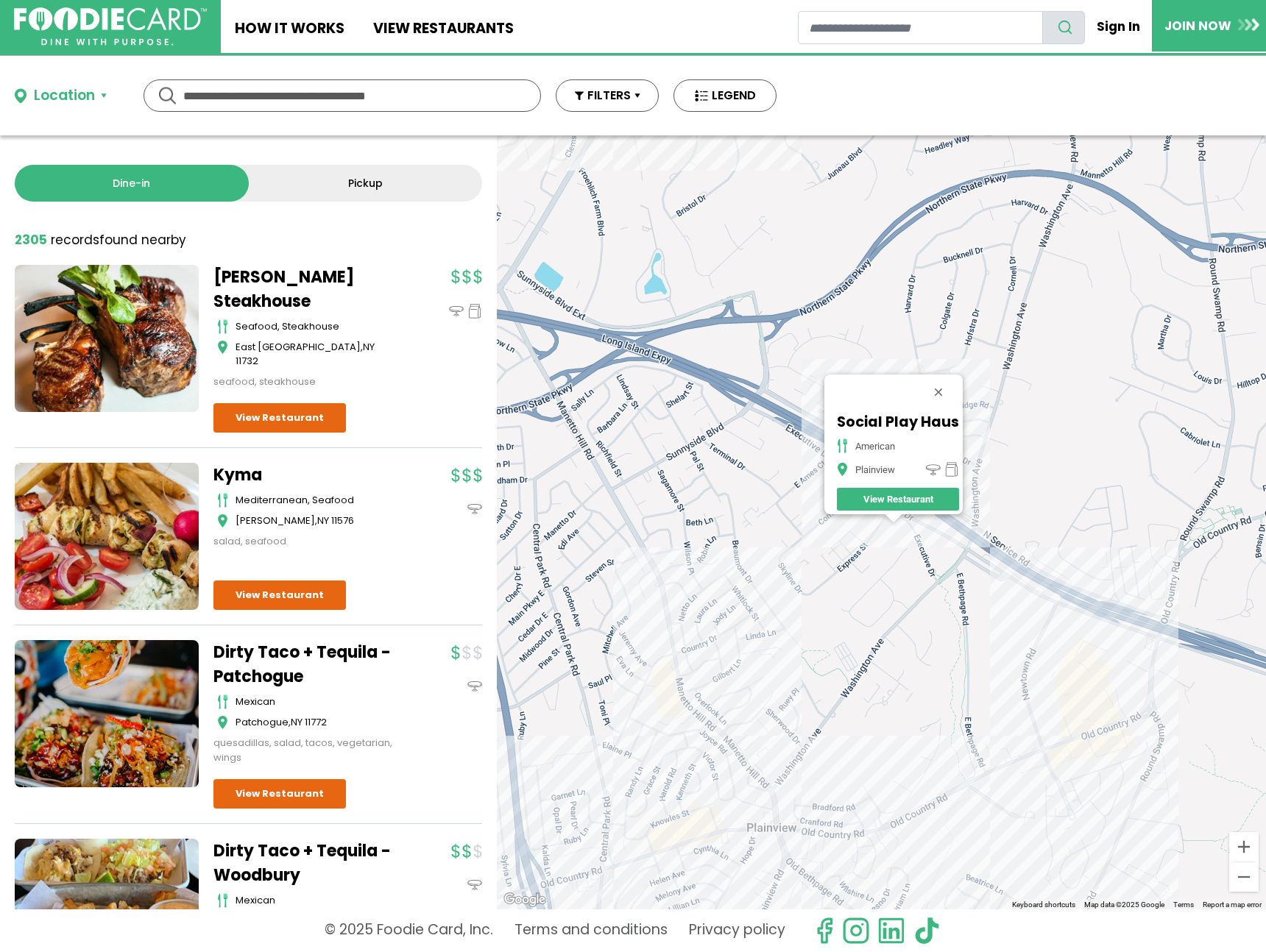
click at [1062, 770] on div "Social Play Haus American Plainview View Restaurant" at bounding box center [881, 522] width 769 height 774
click at [1048, 761] on div "Social Play Haus American Plainview View Restaurant" at bounding box center [881, 522] width 769 height 774
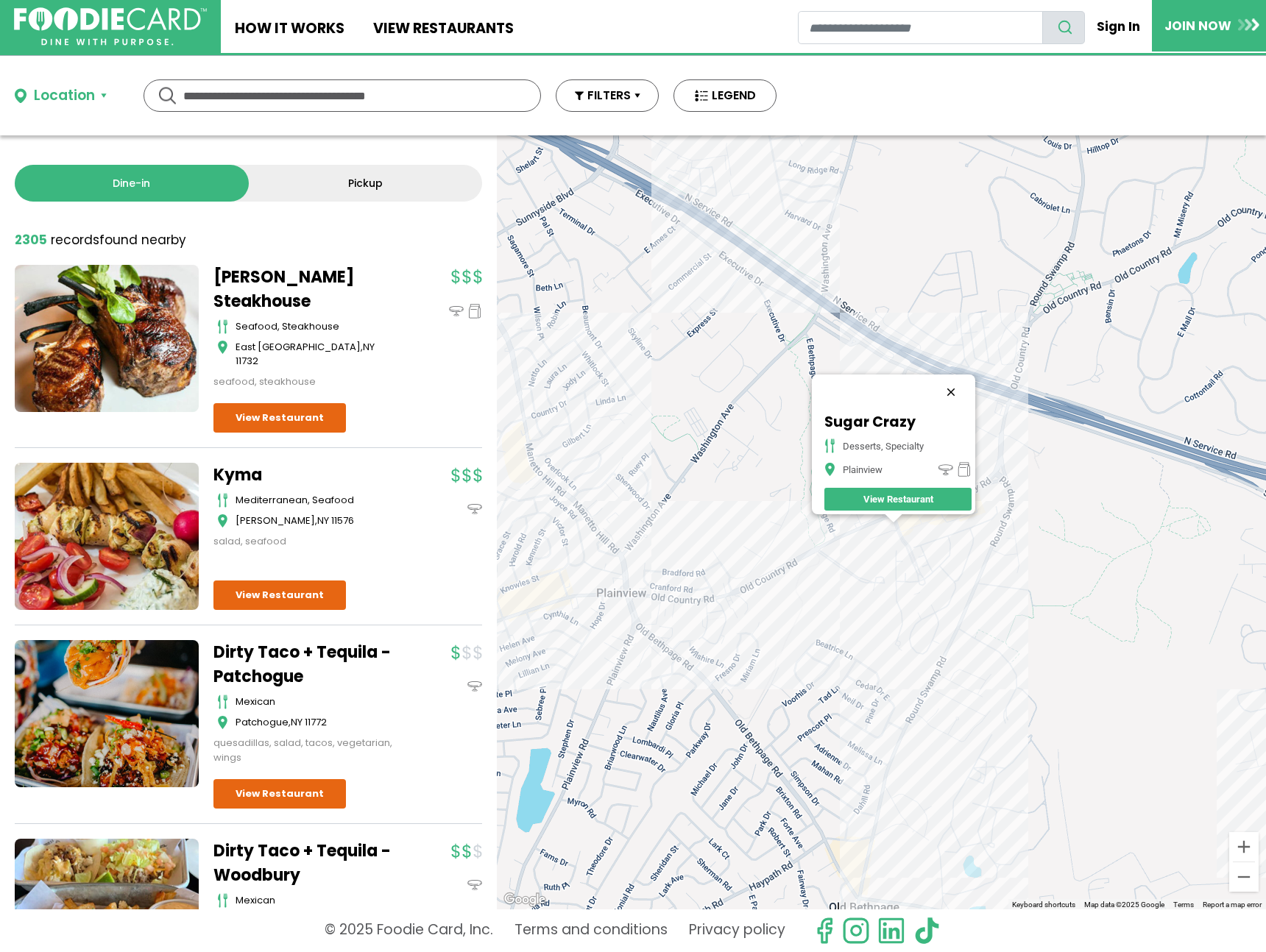
drag, startPoint x: 957, startPoint y: 353, endPoint x: 962, endPoint y: 389, distance: 36.3
click at [962, 367] on div "Sugar Crazy desserts, specialty Plainview View Restaurant" at bounding box center [881, 522] width 769 height 774
click at [962, 389] on button "Close" at bounding box center [952, 392] width 35 height 35
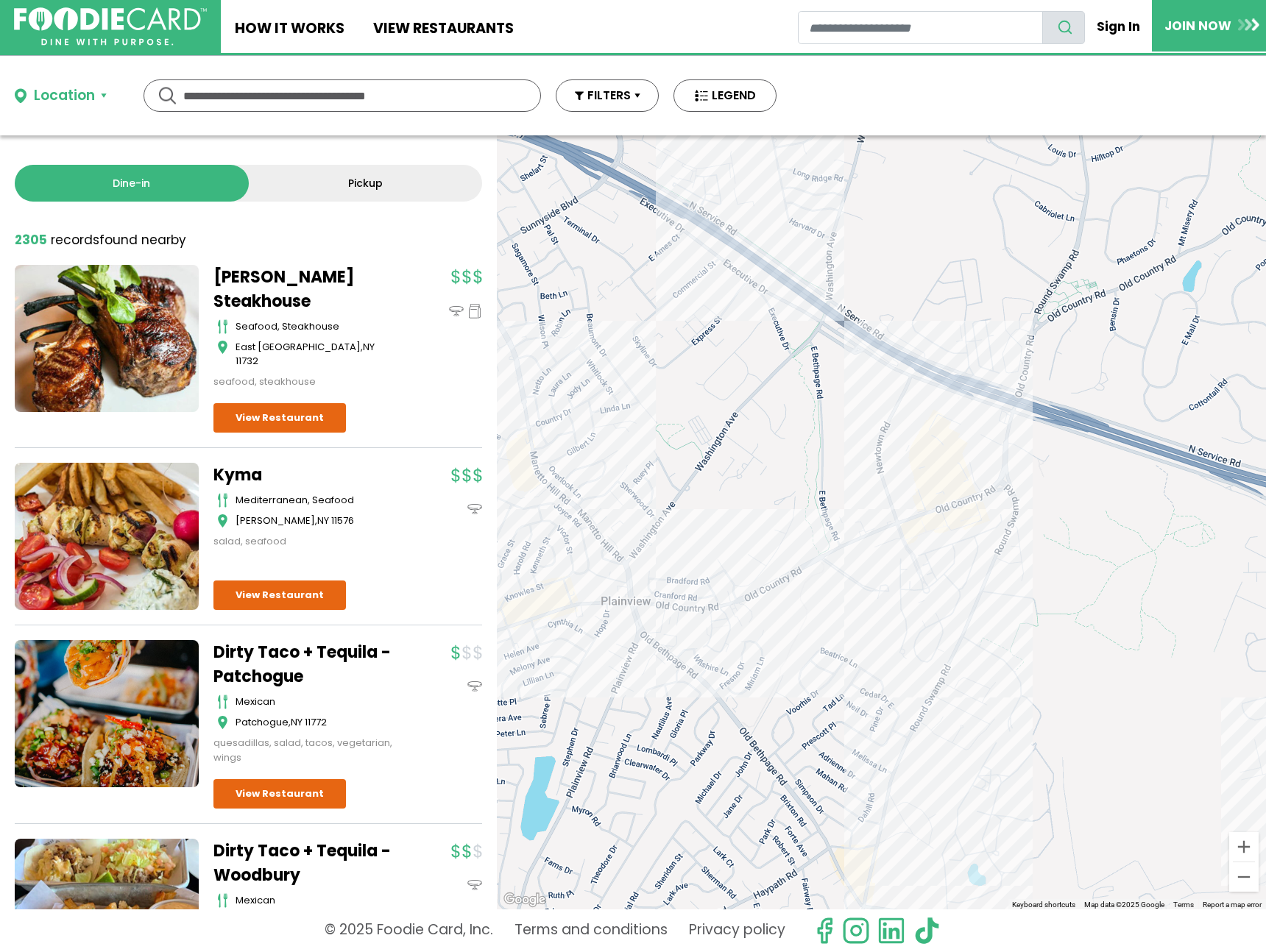
click at [980, 435] on div at bounding box center [881, 522] width 769 height 774
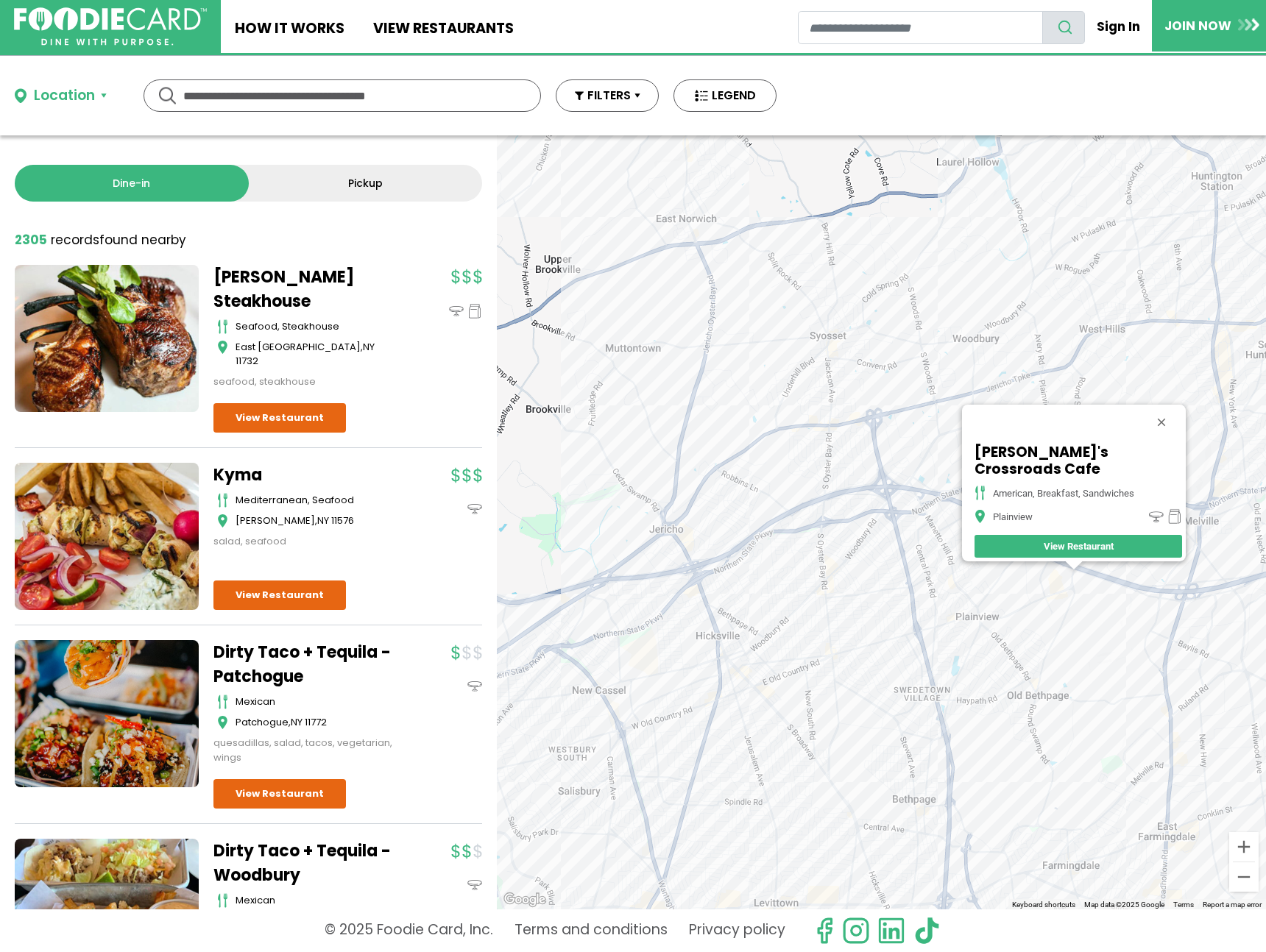
click at [830, 356] on div "[PERSON_NAME]'s Crossroads Cafe American, Breakfast, Sandwiches Plainview View …" at bounding box center [881, 522] width 769 height 774
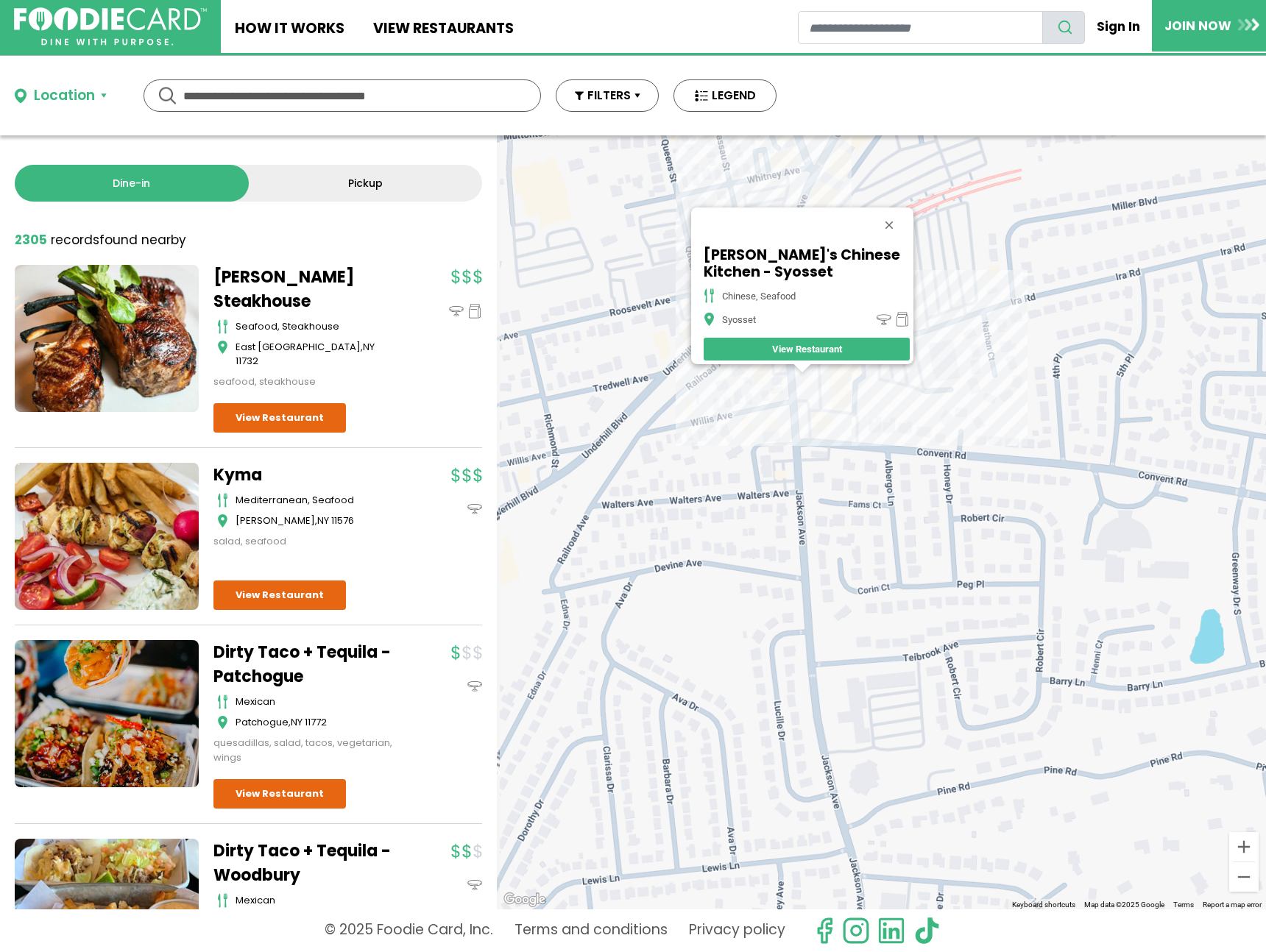
drag, startPoint x: 920, startPoint y: 391, endPoint x: 922, endPoint y: 497, distance: 106.0
click at [922, 497] on div "[PERSON_NAME]'s Chinese Kitchen - Syosset chinese, seafood Syosset View Restaur…" at bounding box center [881, 522] width 769 height 774
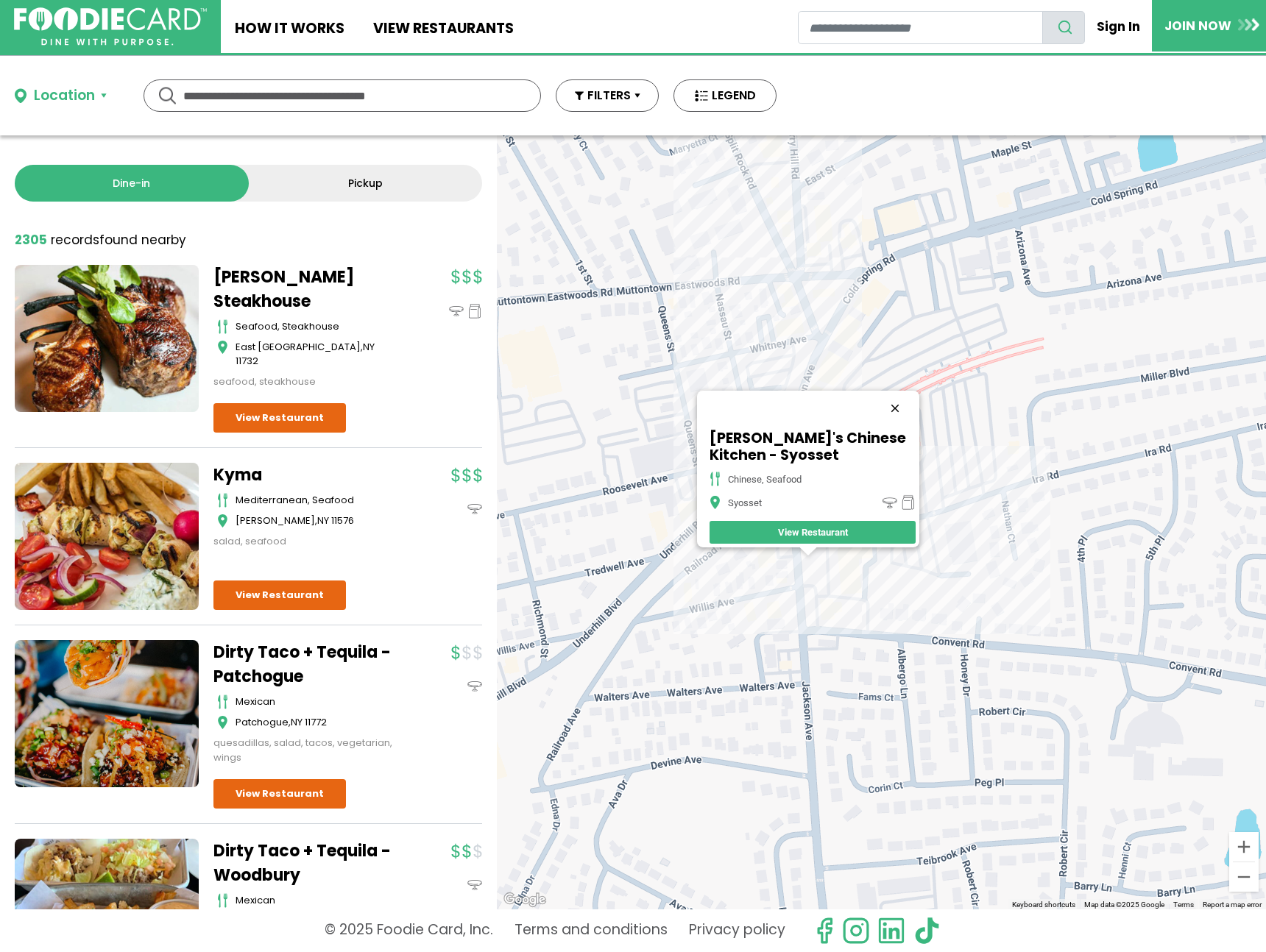
click at [899, 391] on button "Close" at bounding box center [895, 409] width 35 height 35
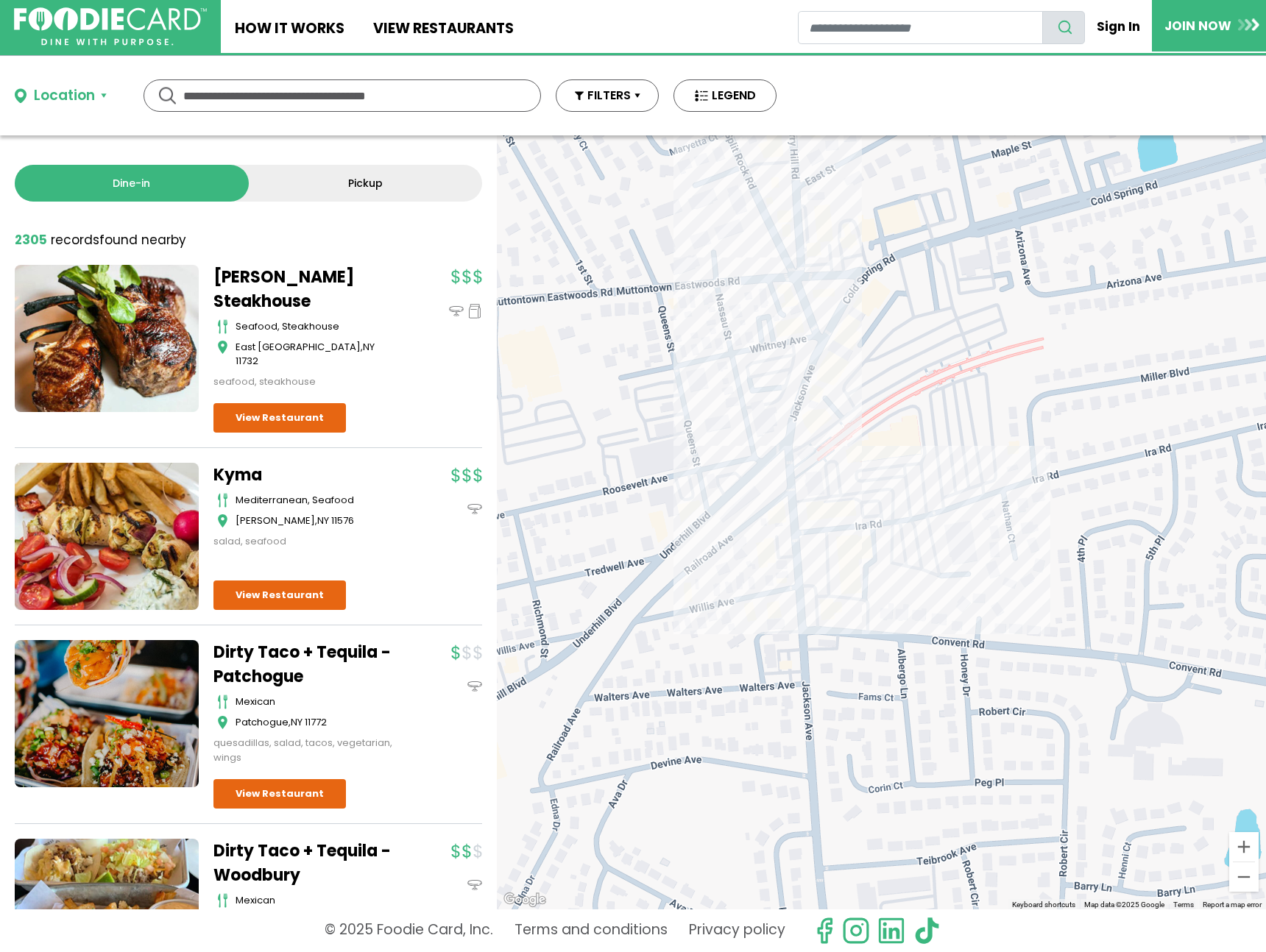
click at [880, 536] on div at bounding box center [881, 522] width 769 height 774
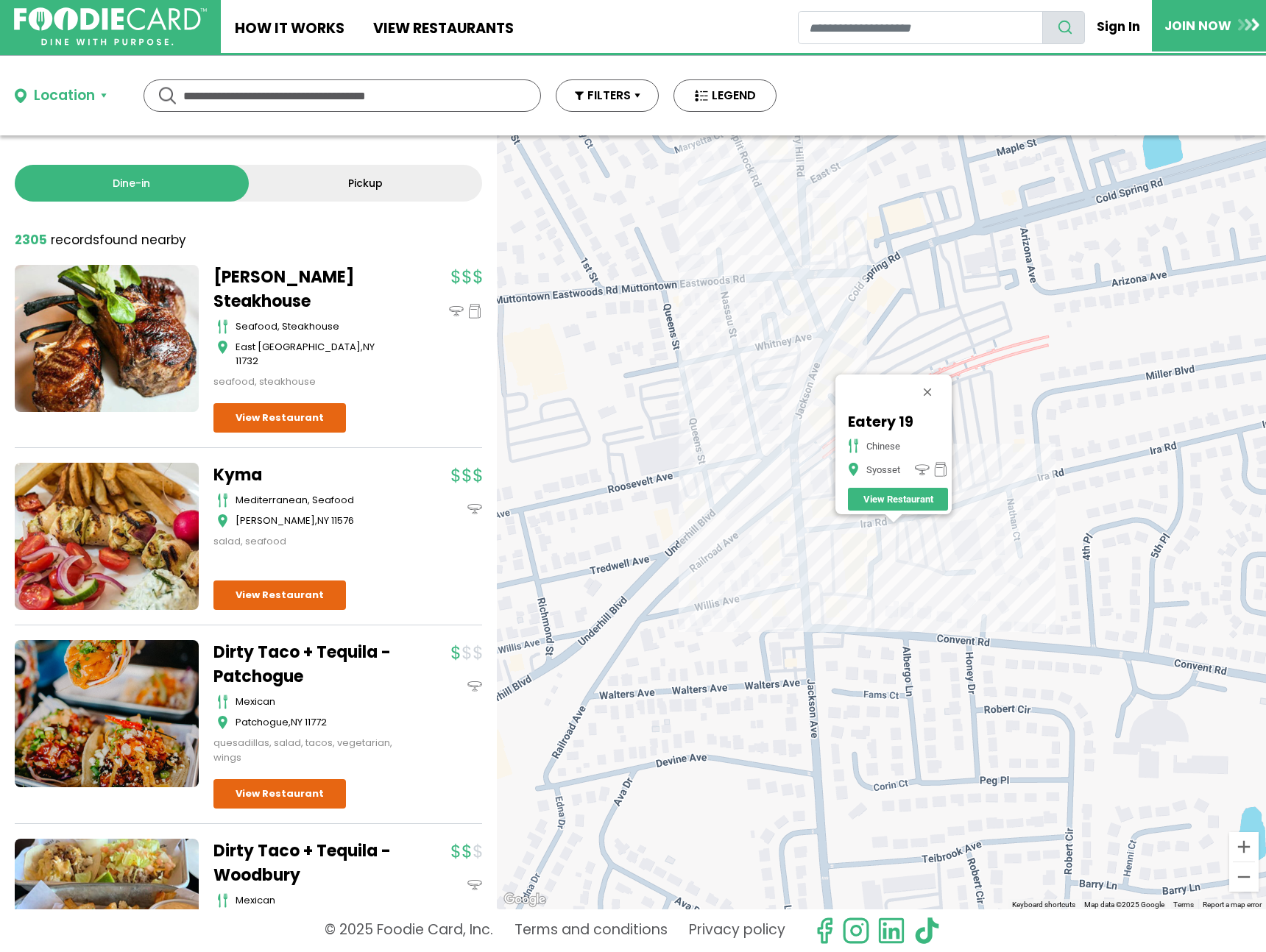
click at [810, 522] on div "Eatery 19 chinese Syosset View Restaurant" at bounding box center [881, 522] width 769 height 774
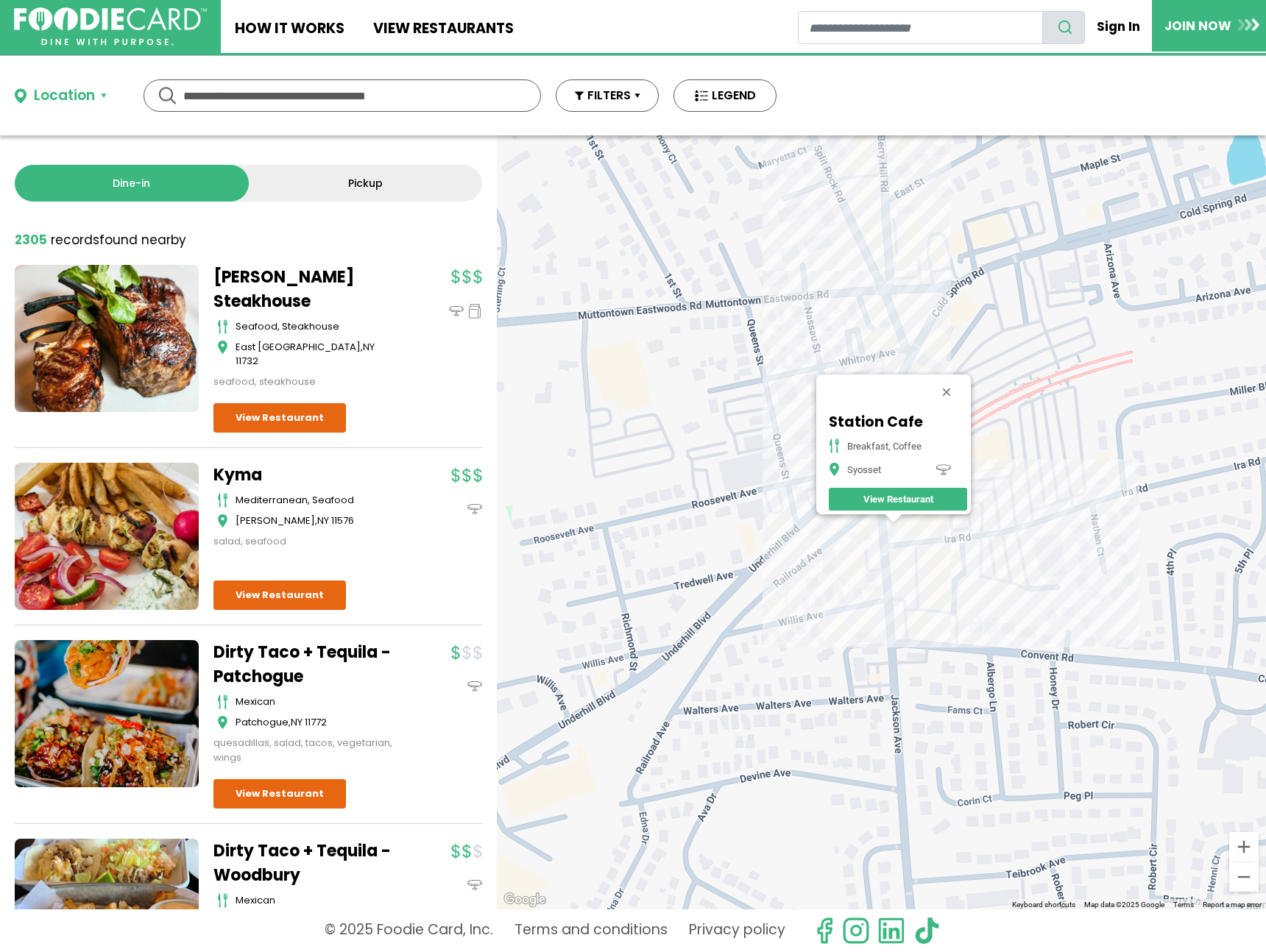
click at [858, 567] on div "Station Cafe breakfast, coffee Syosset View Restaurant" at bounding box center [881, 522] width 769 height 774
click at [909, 310] on div "Station Cafe breakfast, coffee Syosset View Restaurant" at bounding box center [881, 522] width 769 height 774
click at [908, 337] on div "Station Cafe breakfast, coffee Syosset View Restaurant" at bounding box center [881, 522] width 769 height 774
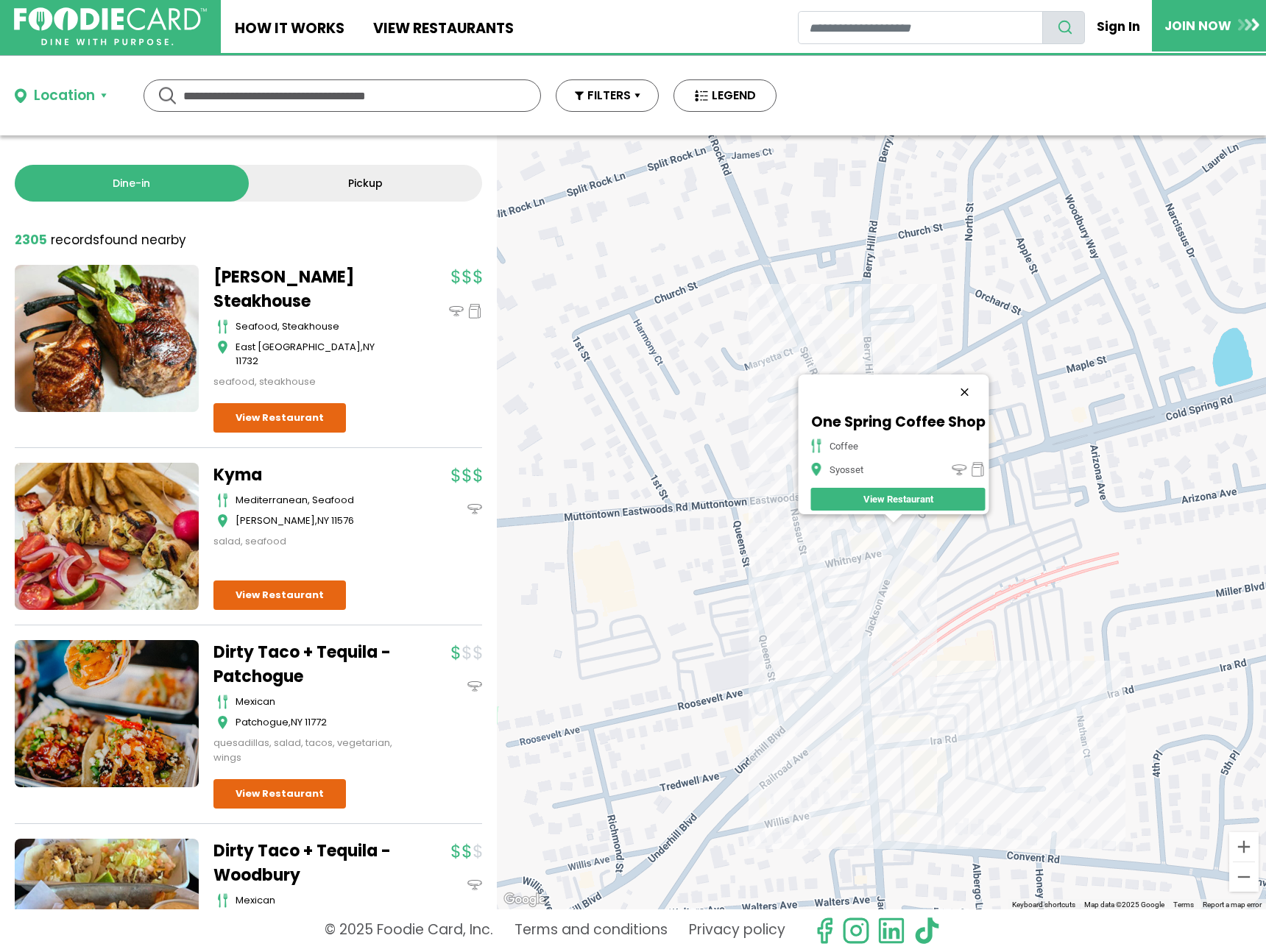
click at [969, 384] on button "Close" at bounding box center [964, 392] width 35 height 35
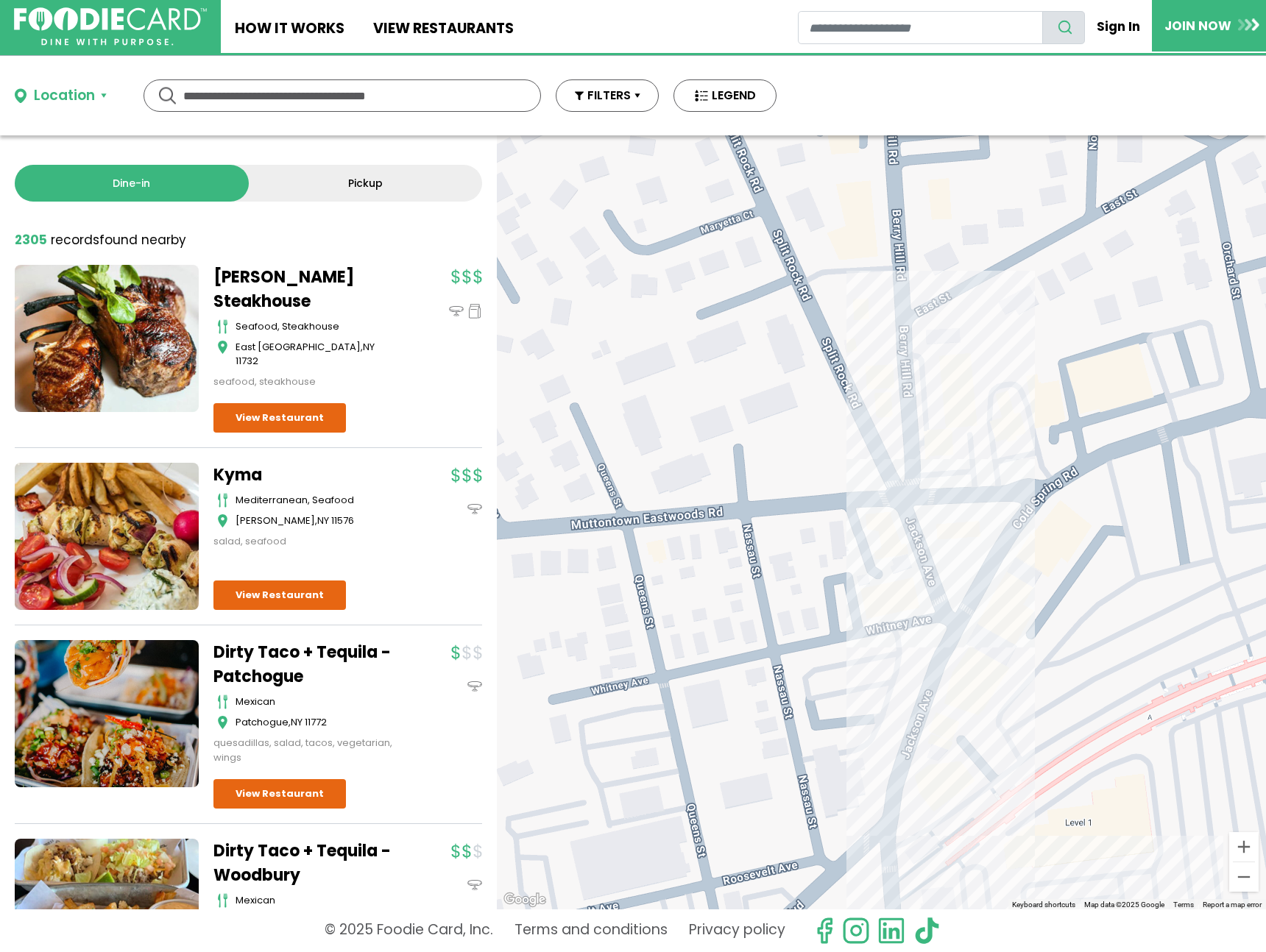
click at [954, 422] on div at bounding box center [881, 522] width 769 height 774
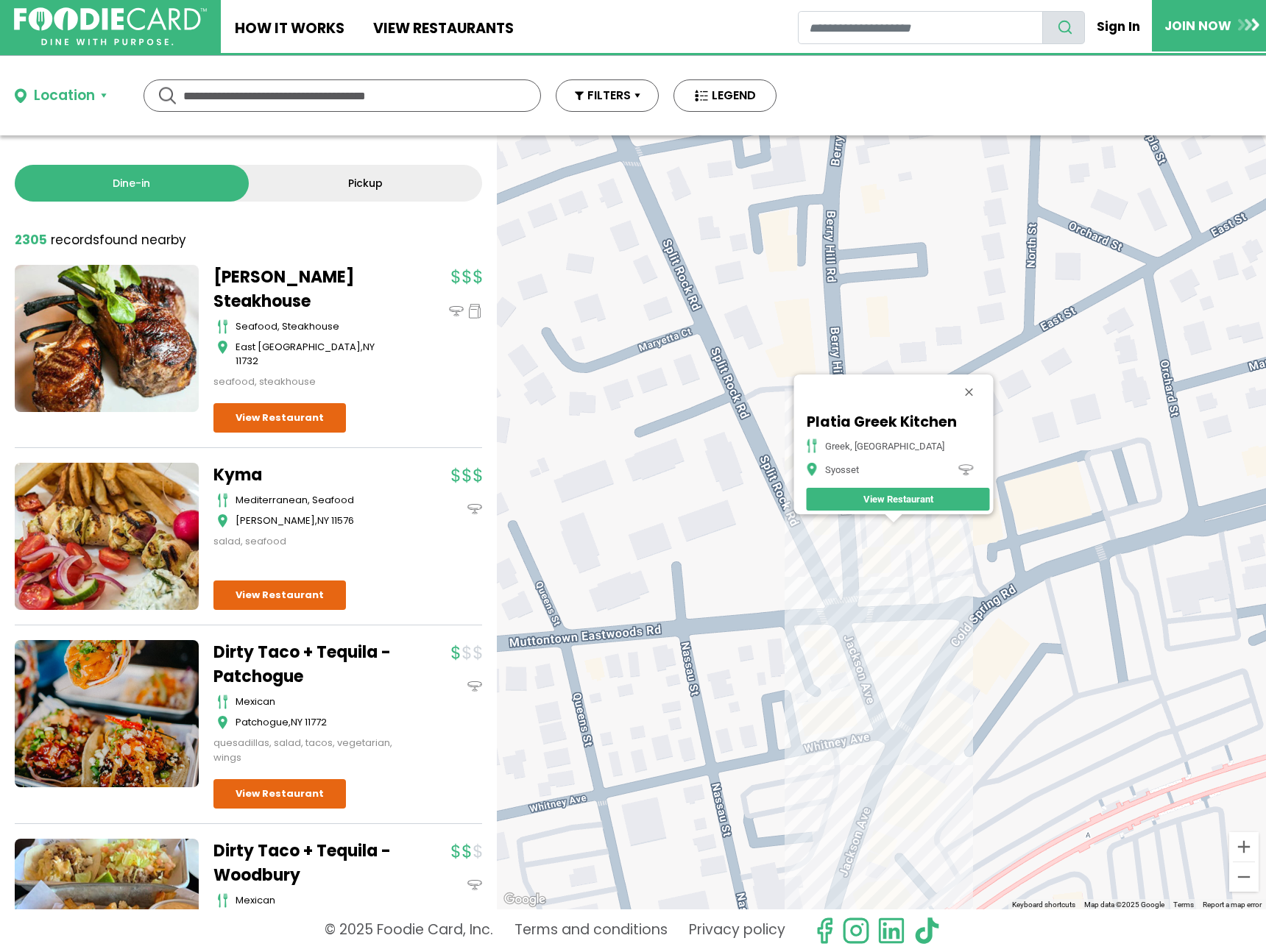
click at [870, 519] on div "Platia Greek Kitchen greek, mediterranean Syosset View Restaurant" at bounding box center [881, 522] width 769 height 774
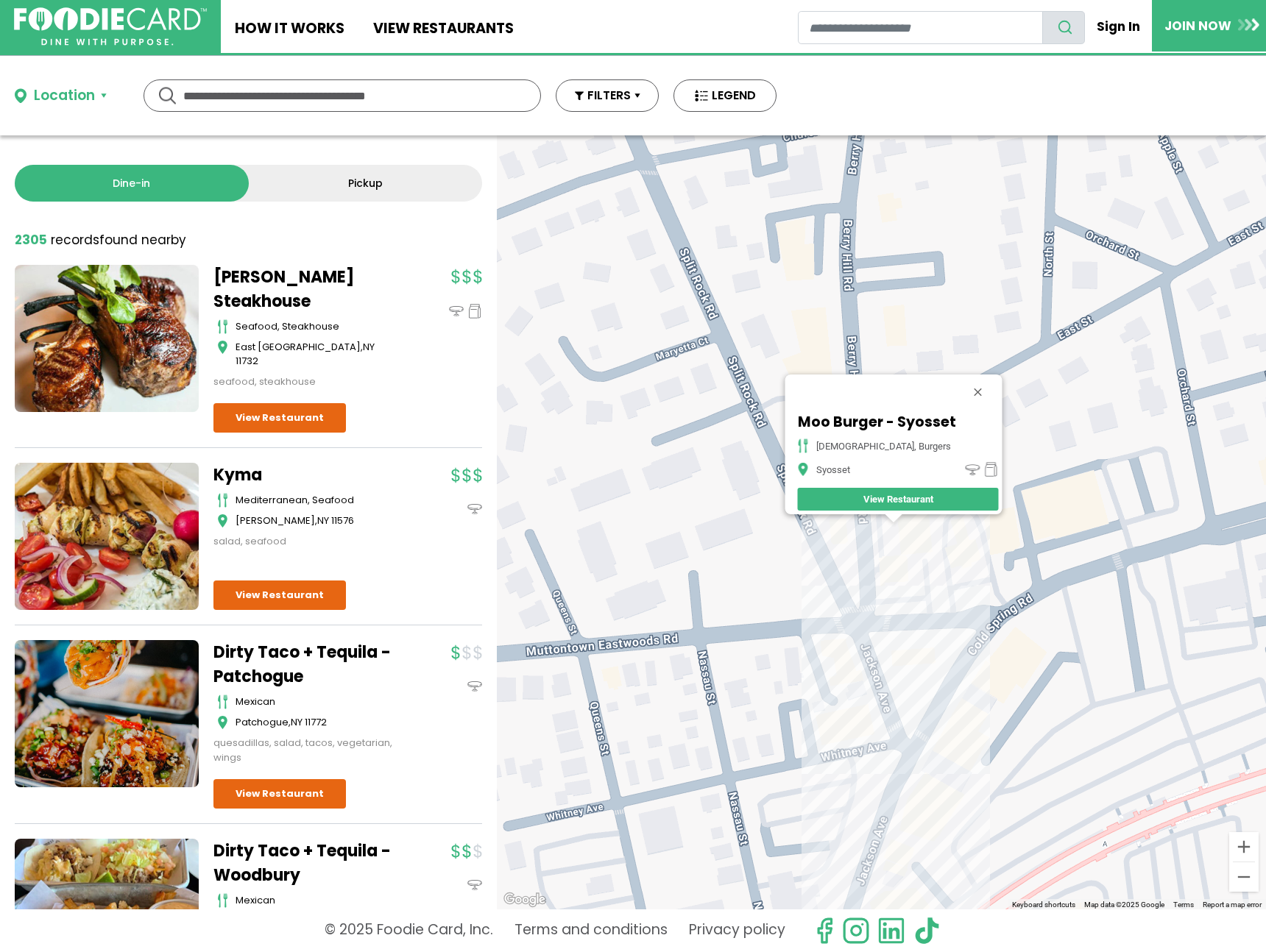
click at [875, 518] on div "Moo Burger - Syosset [DEMOGRAPHIC_DATA], burgers Syosset View Restaurant" at bounding box center [881, 522] width 769 height 774
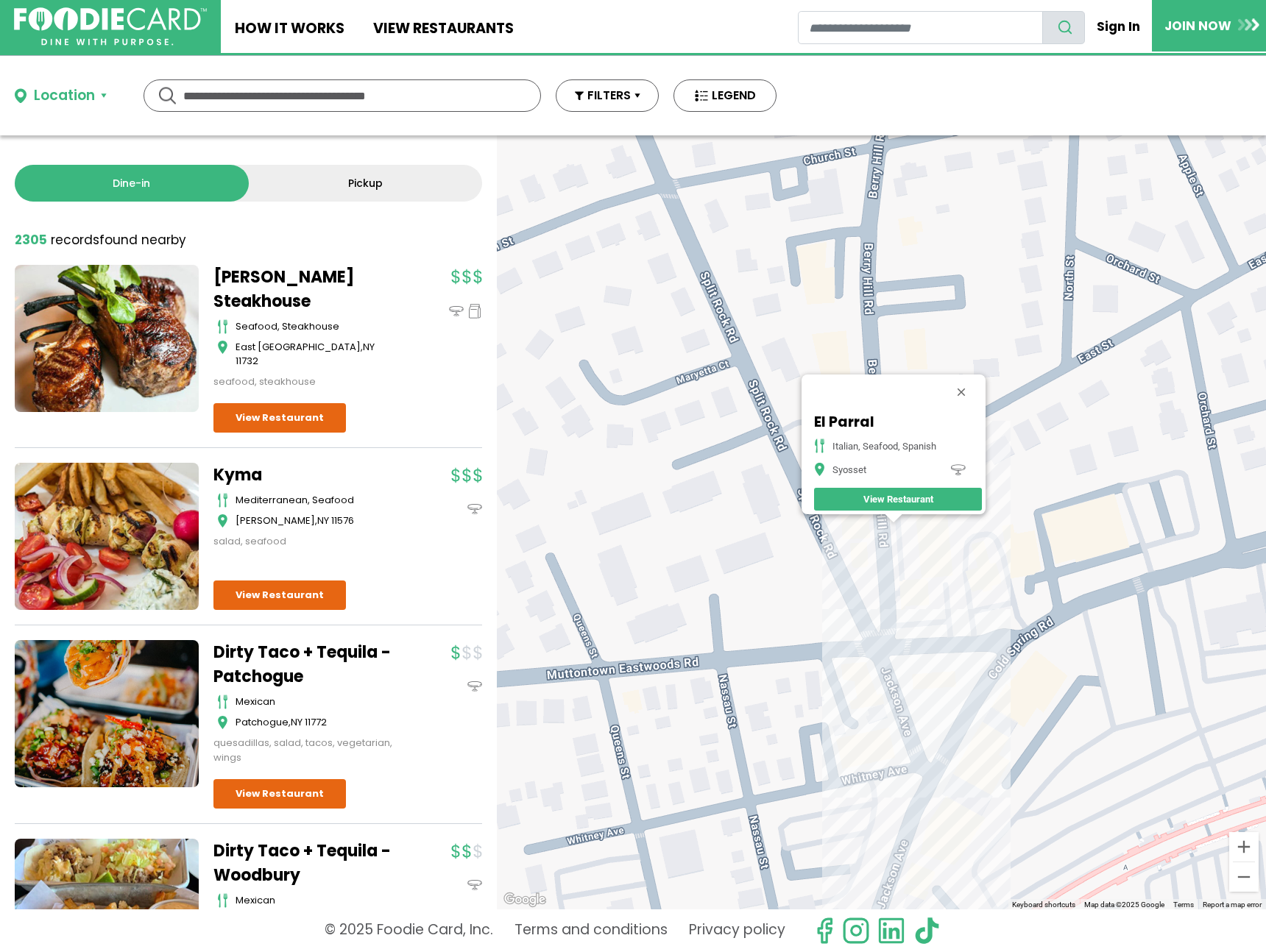
click at [905, 548] on div "El Parral italian, seafood, spanish Syosset View Restaurant" at bounding box center [881, 522] width 769 height 774
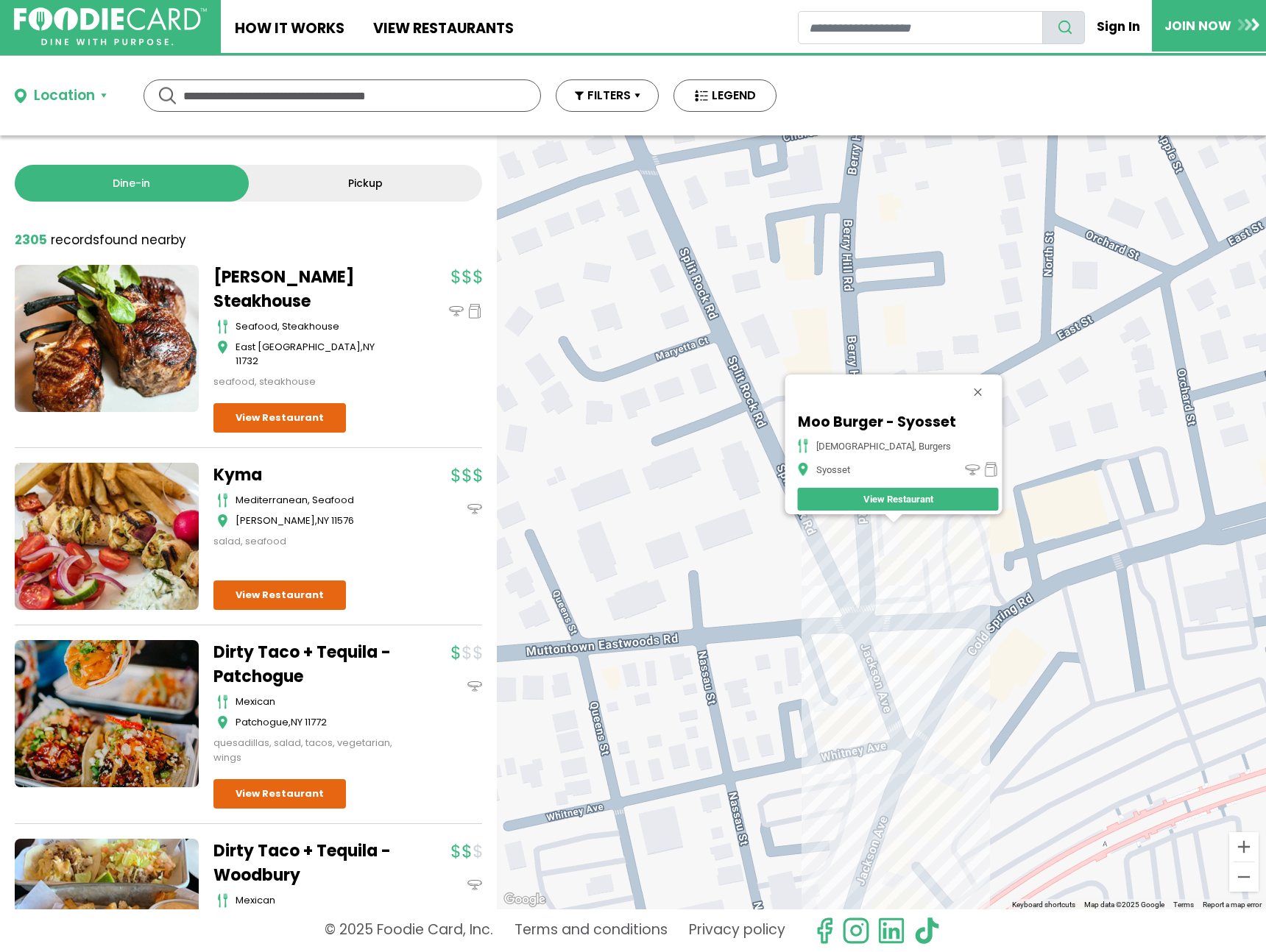
drag, startPoint x: 821, startPoint y: 420, endPoint x: 959, endPoint y: 423, distance: 138.0
click at [956, 425] on div "Moo Burger - Syosset [DEMOGRAPHIC_DATA], burgers Syosset View Restaurant" at bounding box center [898, 462] width 209 height 105
drag, startPoint x: 969, startPoint y: 420, endPoint x: 770, endPoint y: 405, distance: 199.6
click at [770, 405] on div "Moo Burger - Syosset [DEMOGRAPHIC_DATA], burgers Syosset View Restaurant" at bounding box center [881, 522] width 769 height 774
copy div "Moo Burger - Syosset"
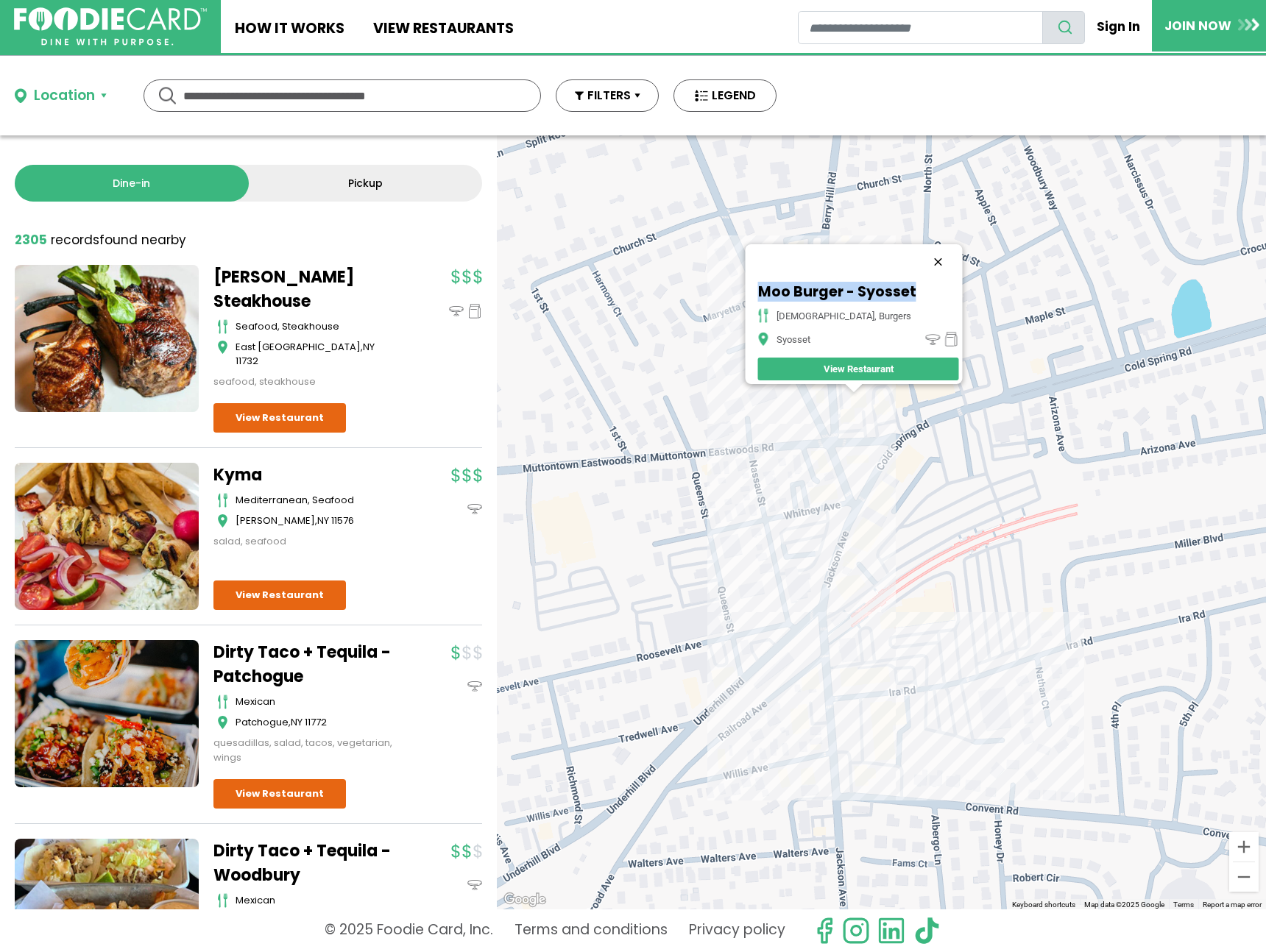
click at [935, 251] on button "Close" at bounding box center [938, 262] width 35 height 35
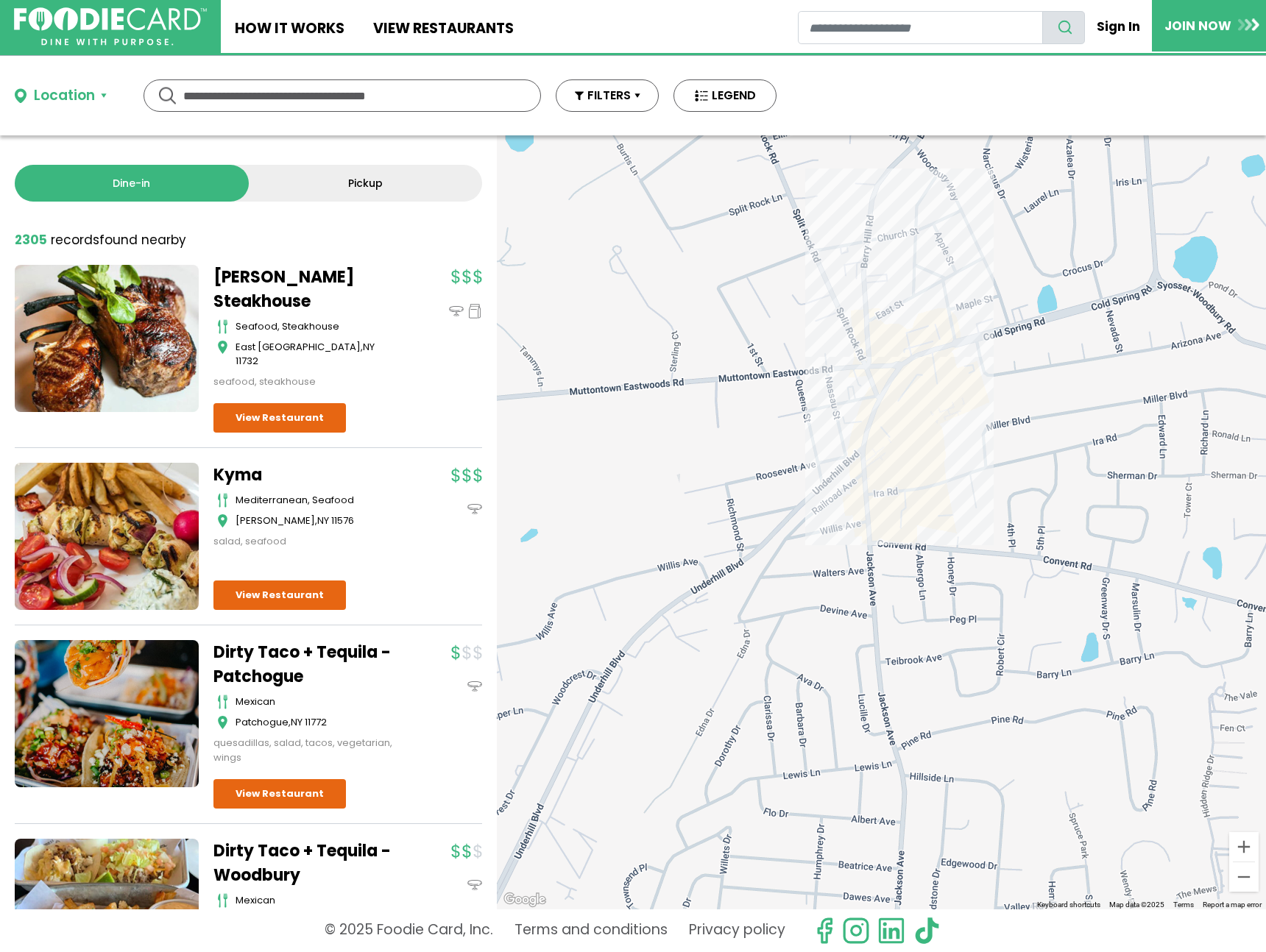
click at [873, 345] on div at bounding box center [881, 522] width 769 height 774
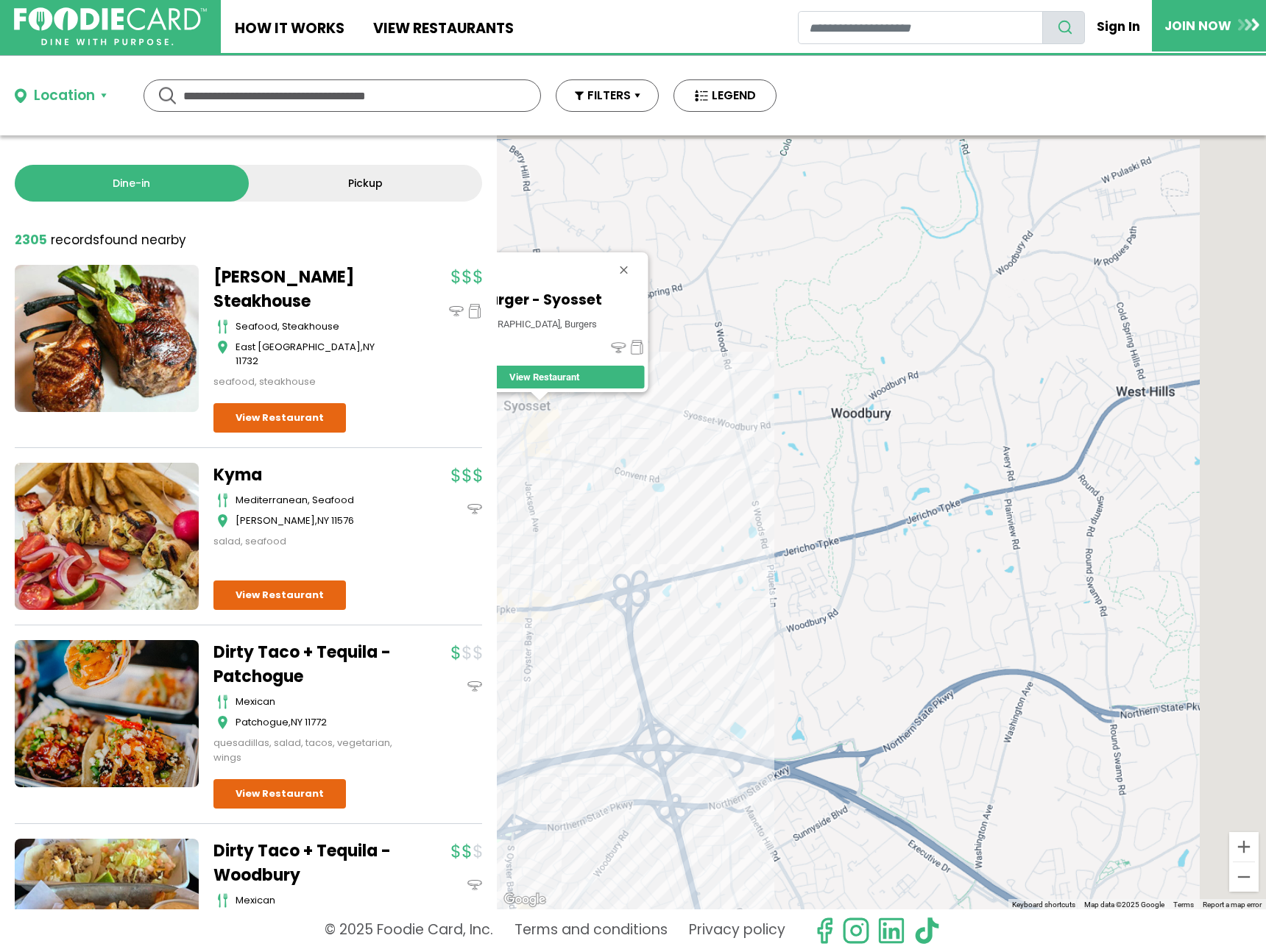
drag, startPoint x: 1144, startPoint y: 378, endPoint x: 630, endPoint y: 411, distance: 515.1
click at [630, 411] on div "Moo Burger - Syosset [DEMOGRAPHIC_DATA], burgers Syosset View Restaurant" at bounding box center [881, 522] width 769 height 774
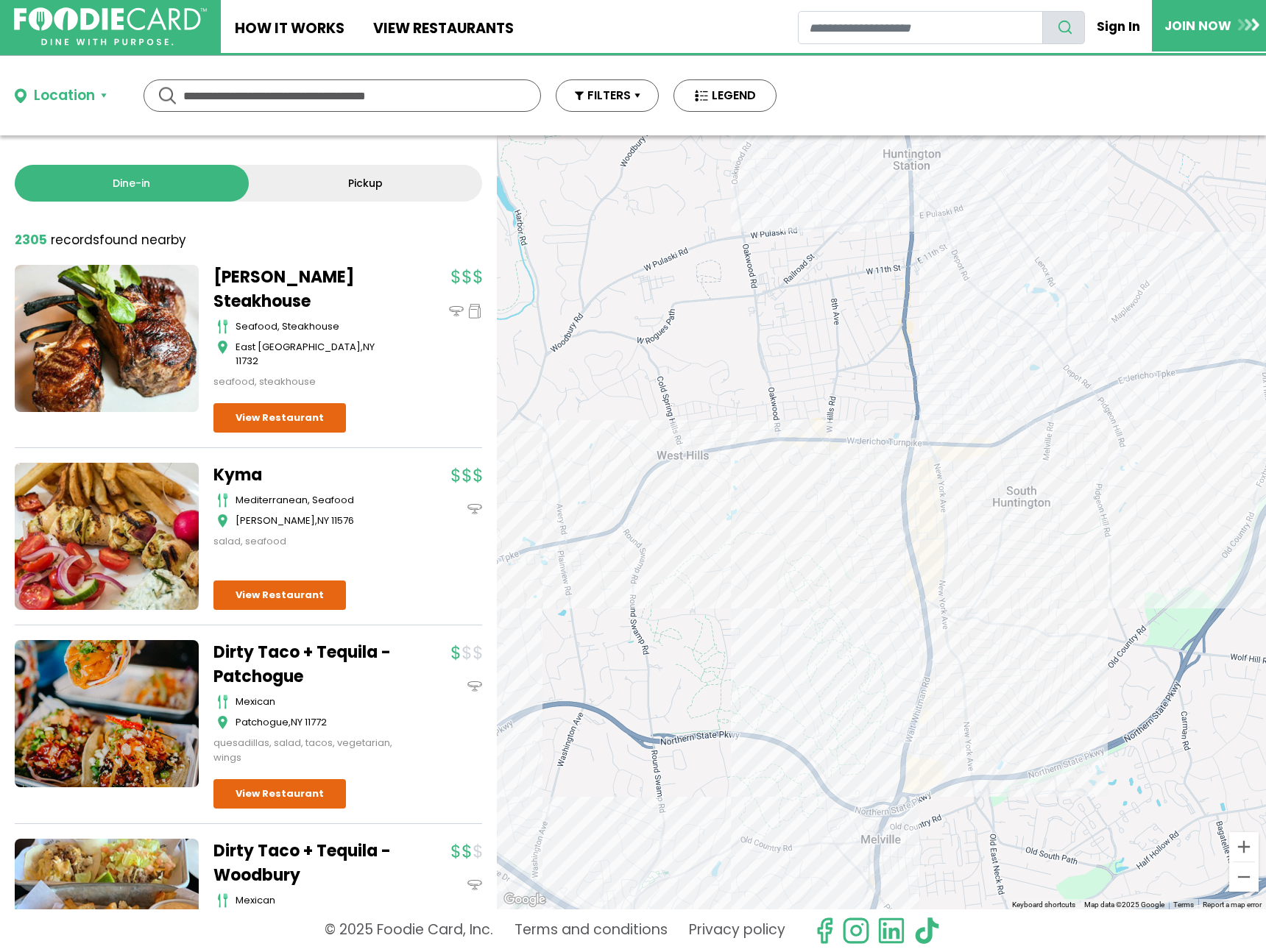
click at [894, 456] on div "Moo Burger - Syosset [DEMOGRAPHIC_DATA], burgers Syosset View Restaurant" at bounding box center [881, 522] width 769 height 774
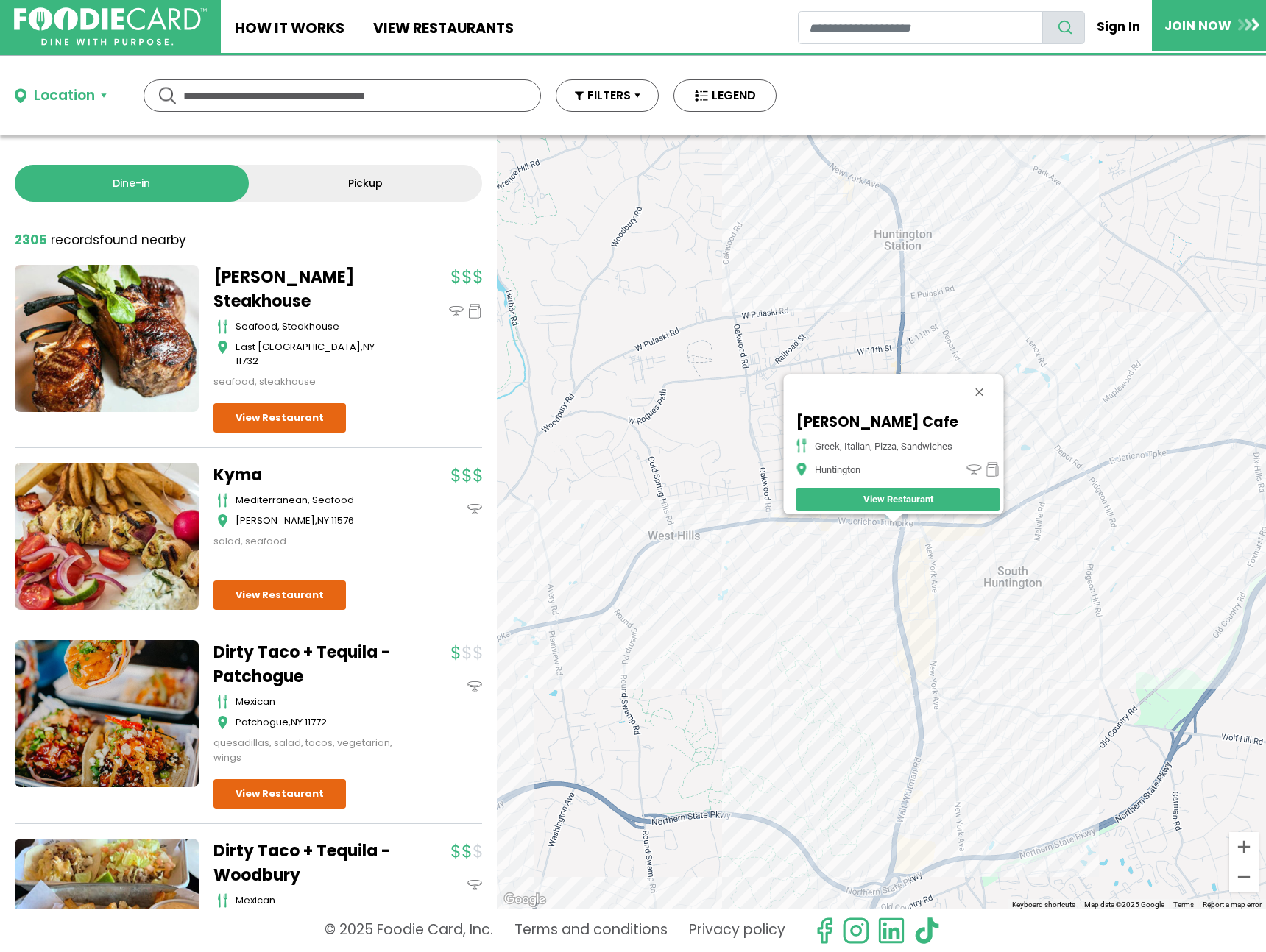
click at [1015, 537] on div "[PERSON_NAME] Cafe Greek, Italian, Pizza, Sandwiches Huntington View Restaurant" at bounding box center [881, 522] width 769 height 774
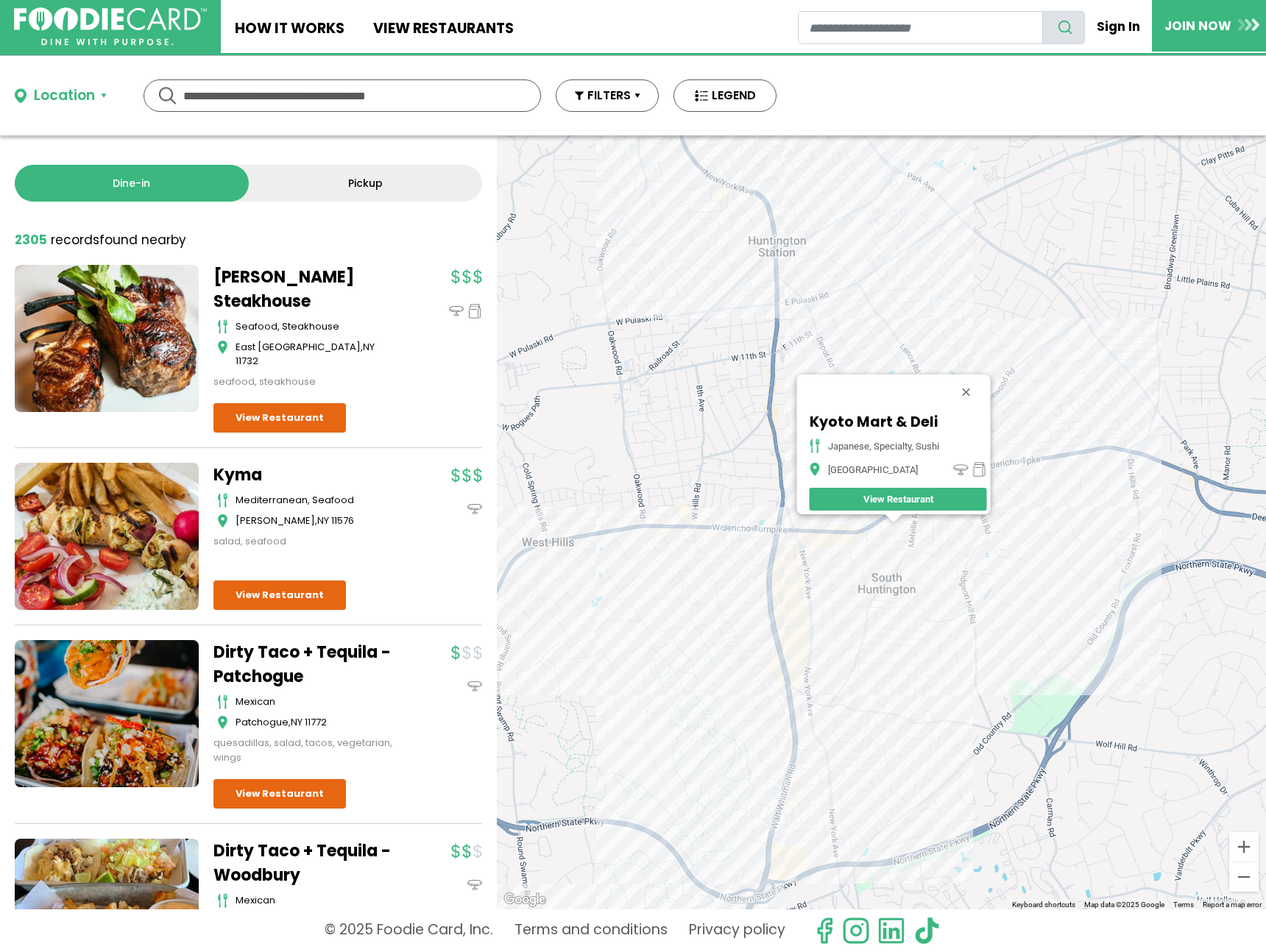
click at [1040, 475] on div "Kyoto Mart & Deli japanese, specialty, sushi [GEOGRAPHIC_DATA] View Restaurant" at bounding box center [881, 522] width 769 height 774
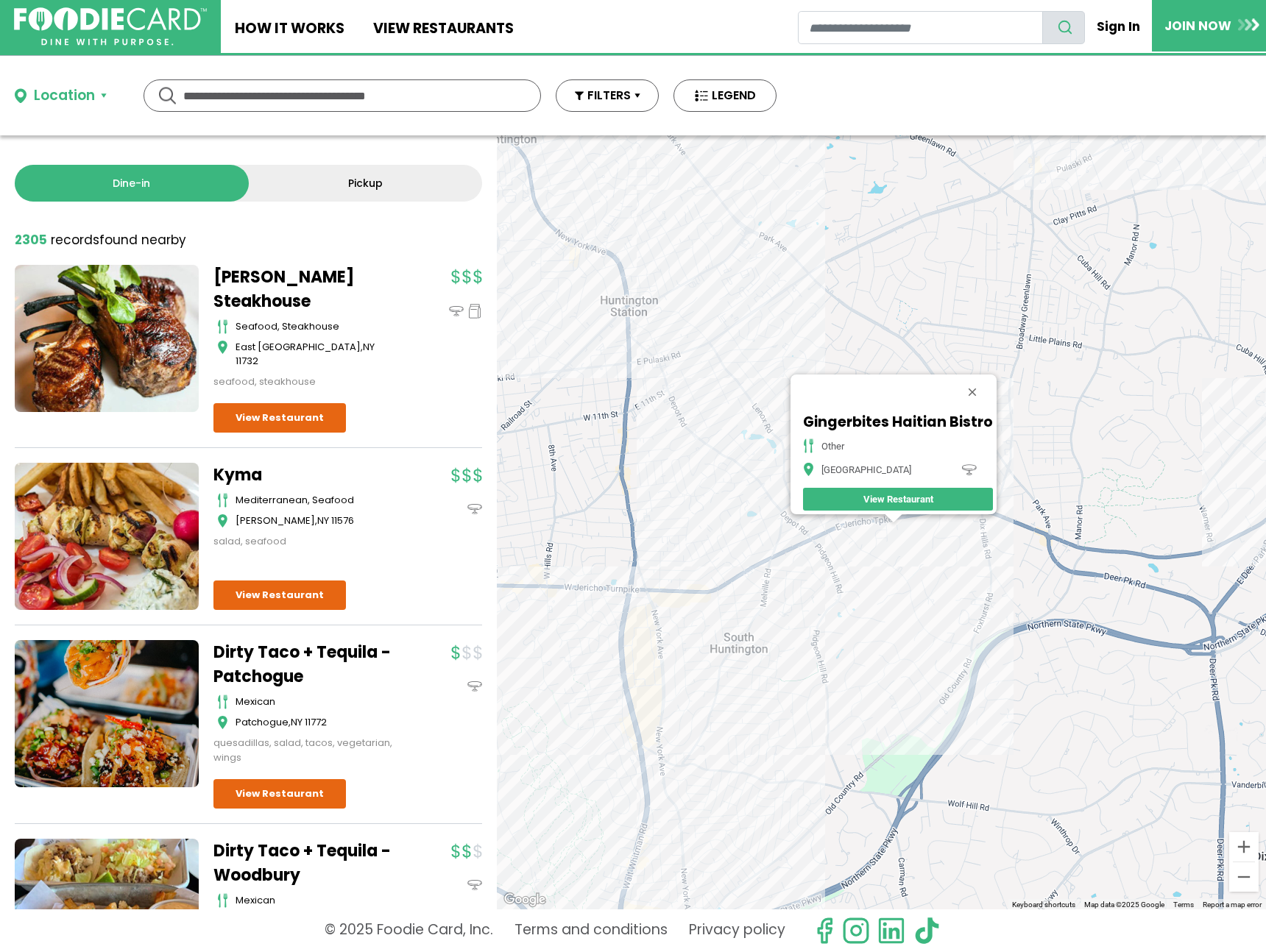
click at [665, 795] on div "Gingerbites Haitian Bistro other [GEOGRAPHIC_DATA] View Restaurant" at bounding box center [881, 522] width 769 height 774
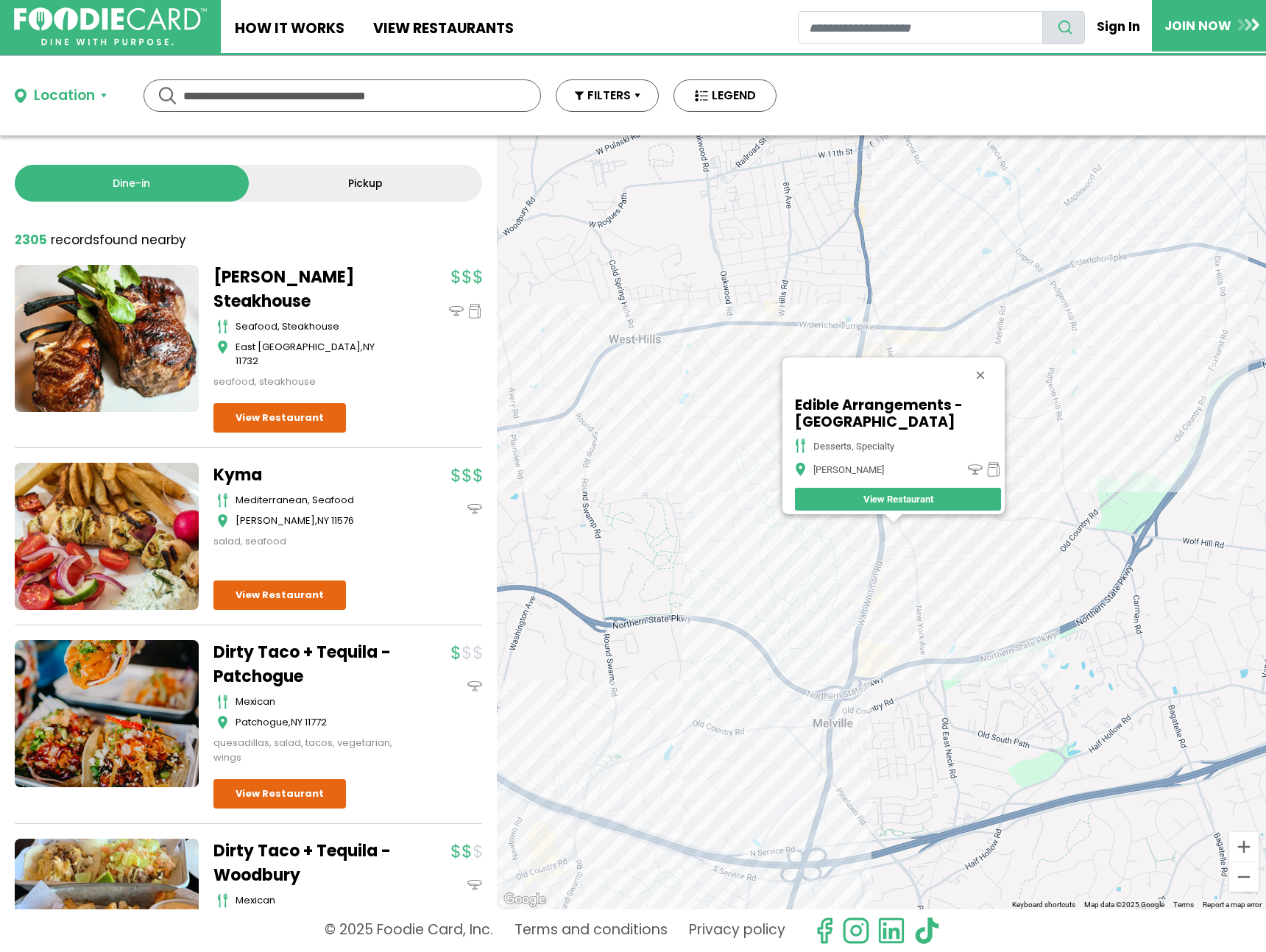
click at [865, 670] on div "Edible Arrangements - Melville desserts, specialty Melville View Restaurant" at bounding box center [881, 522] width 769 height 774
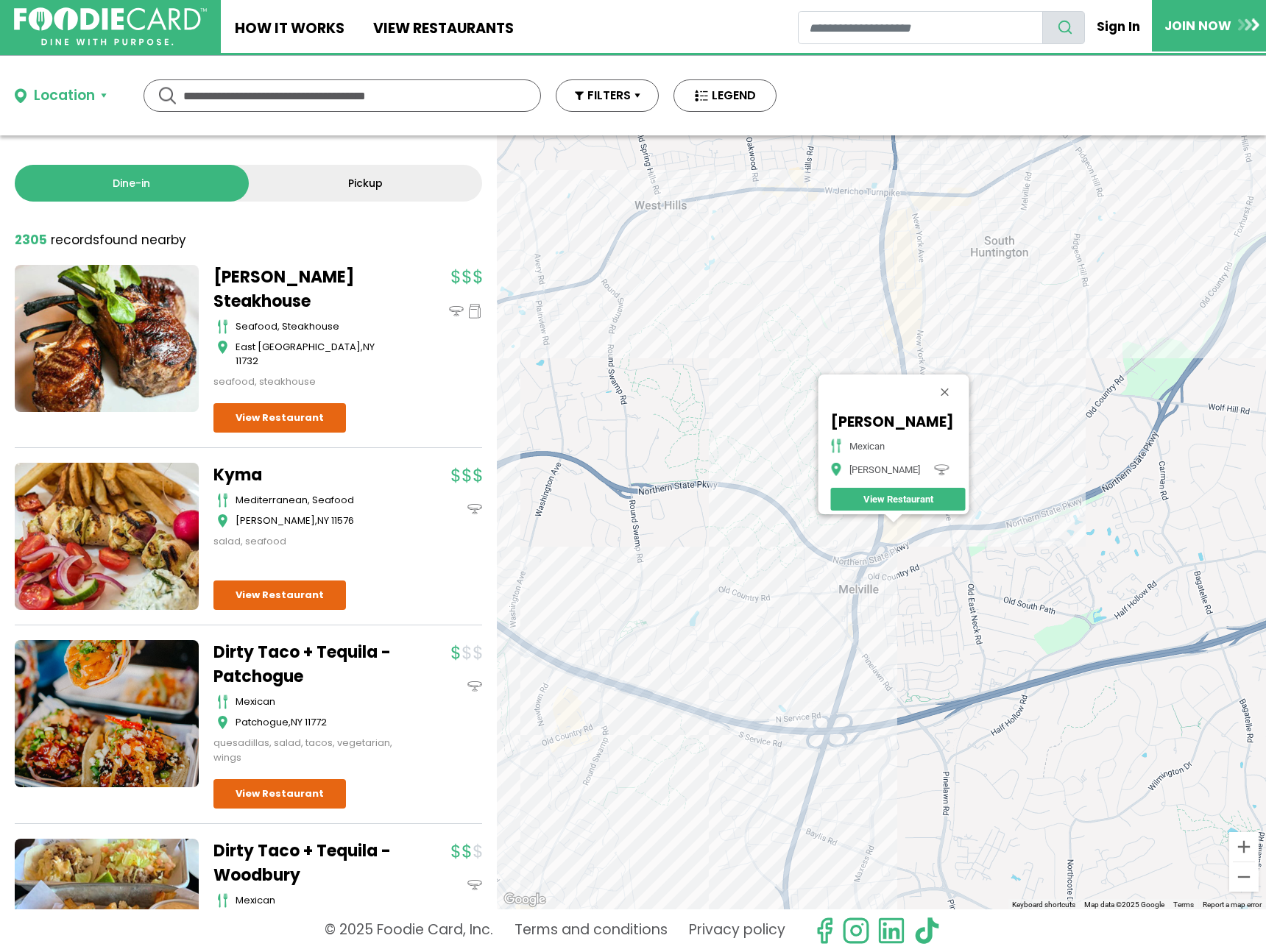
click at [863, 657] on div "Lucharitos - [GEOGRAPHIC_DATA] mexican Melville View Restaurant" at bounding box center [881, 522] width 769 height 774
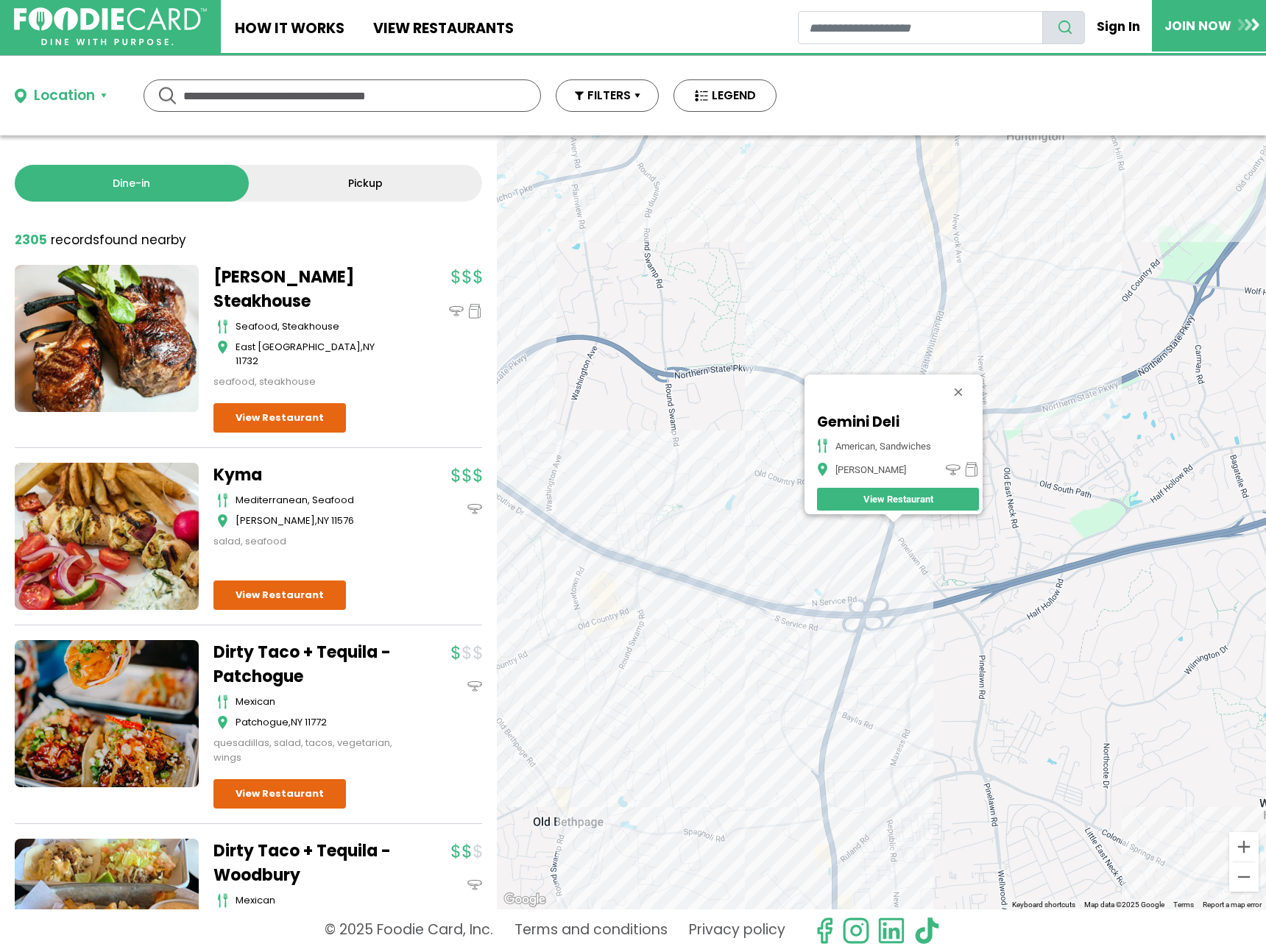
click at [799, 739] on div "Gemini Deli american, sandwiches Melville View Restaurant" at bounding box center [881, 522] width 769 height 774
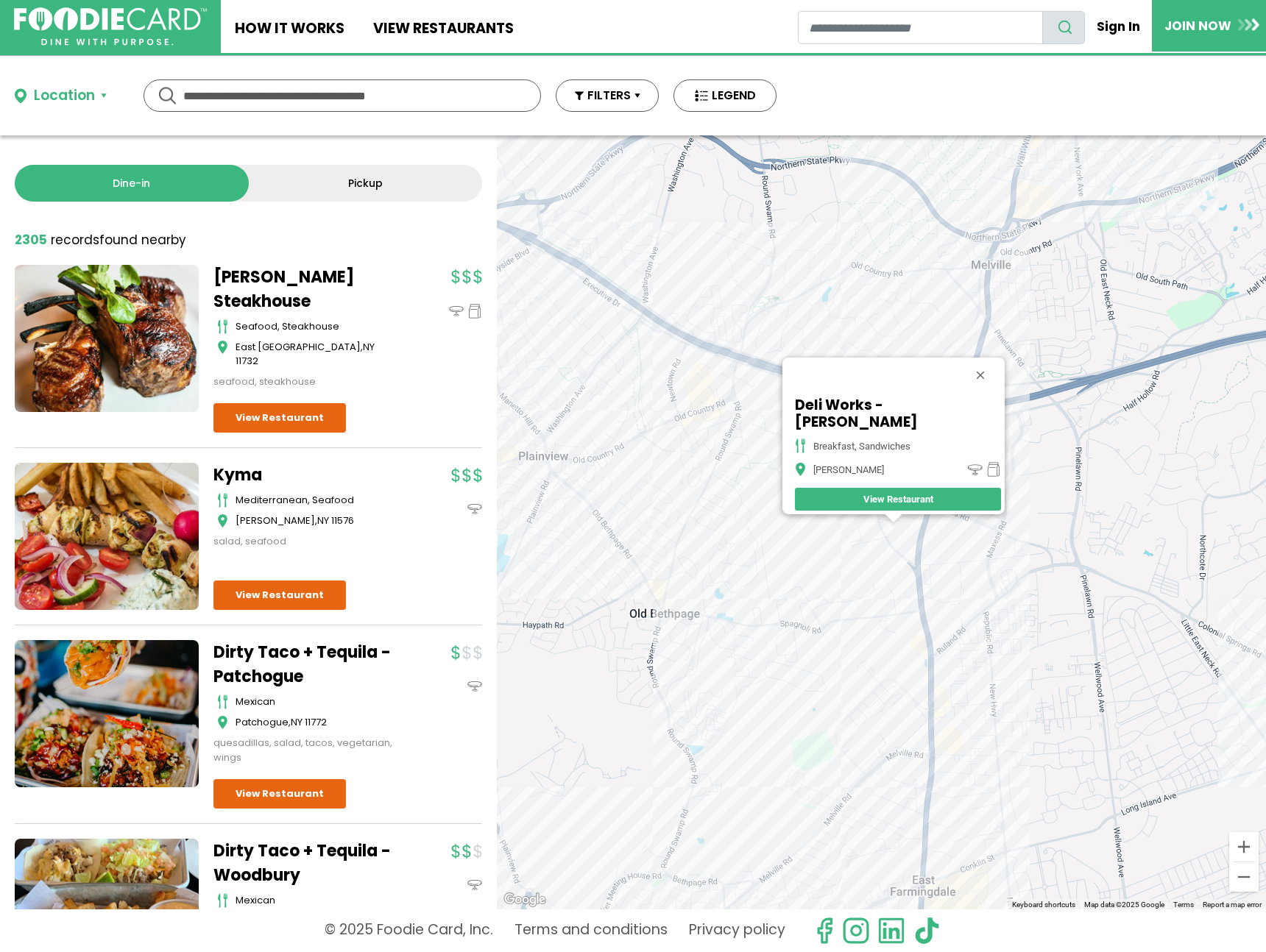
click at [682, 438] on div "Deli Works - [GEOGRAPHIC_DATA] breakfast, sandwiches Melville View Restaurant" at bounding box center [881, 522] width 769 height 774
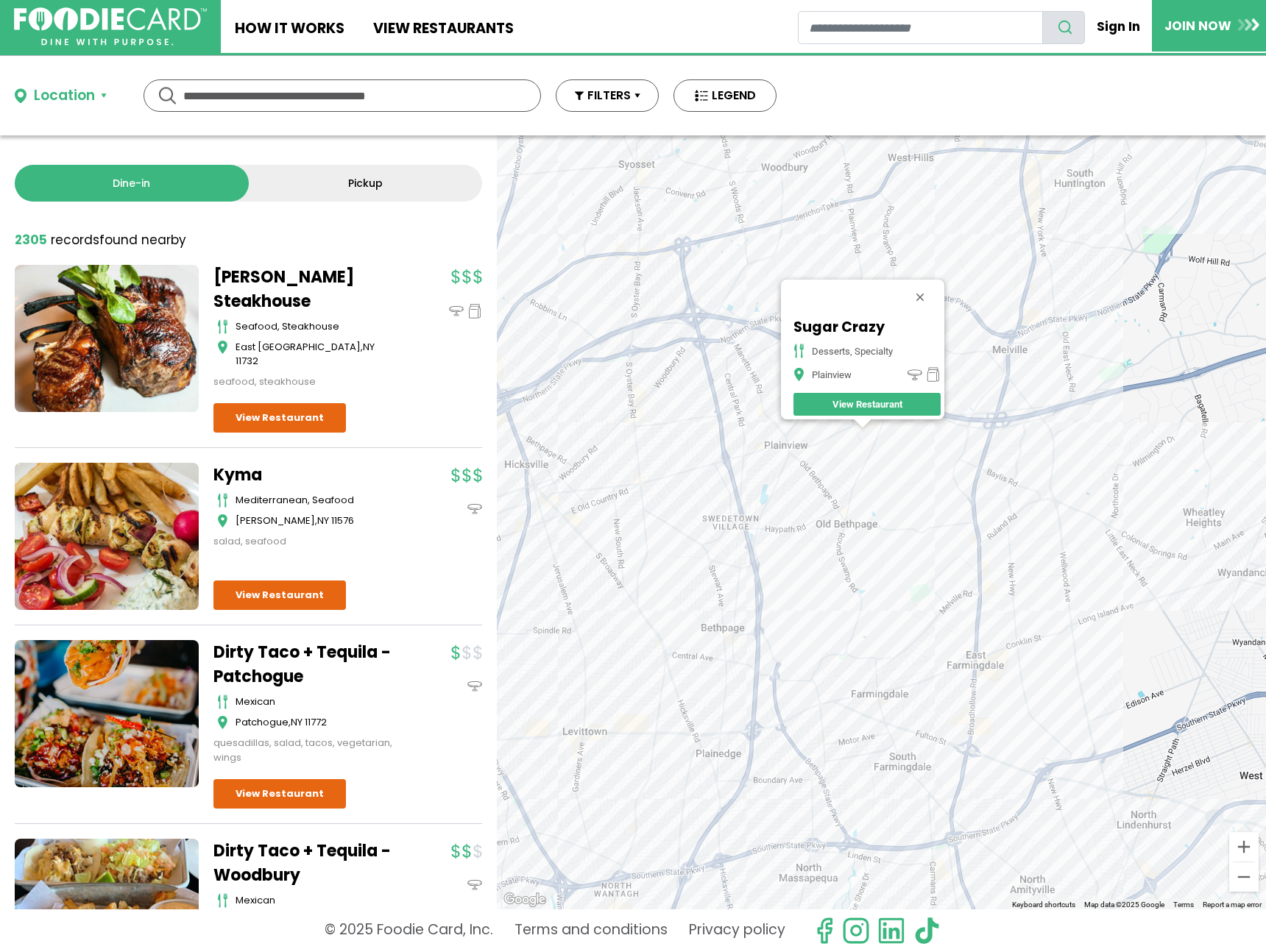
drag, startPoint x: 892, startPoint y: 762, endPoint x: 863, endPoint y: 520, distance: 243.7
click at [863, 520] on div "Sugar Crazy desserts, specialty Plainview View Restaurant" at bounding box center [881, 522] width 769 height 774
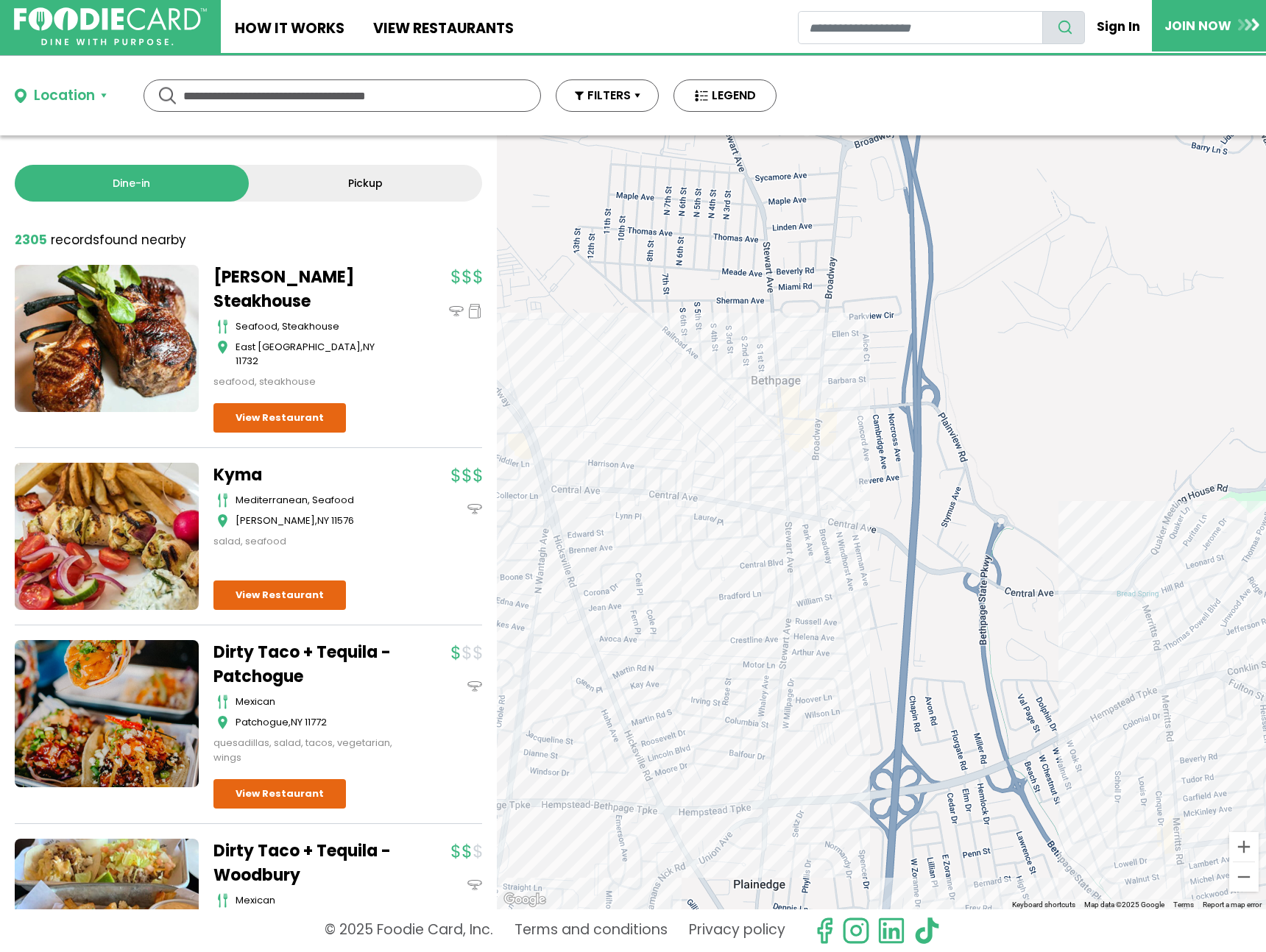
click at [837, 405] on div "Sugar Crazy desserts, specialty Plainview View Restaurant" at bounding box center [881, 522] width 769 height 774
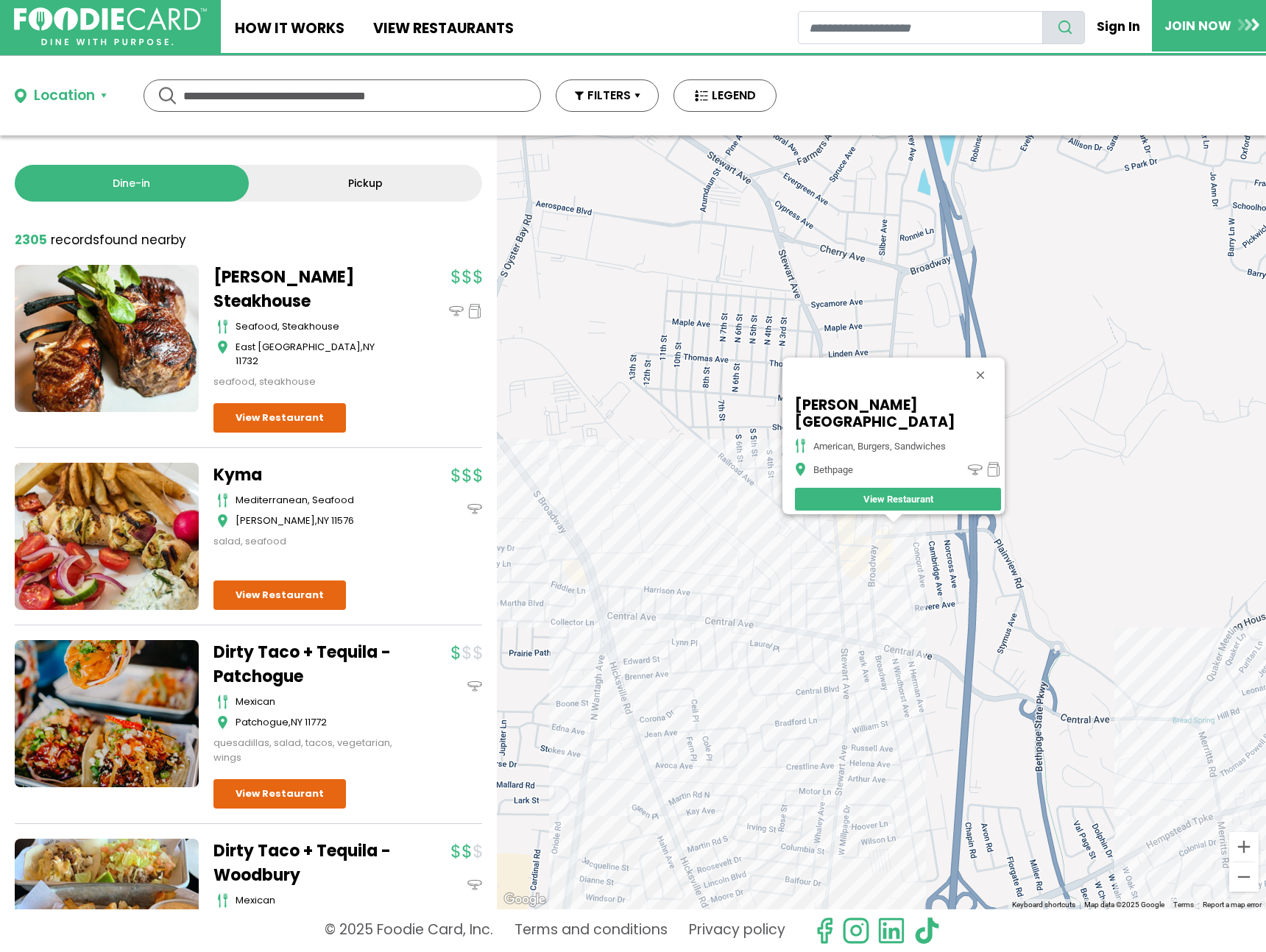
click at [854, 534] on div "[PERSON_NAME] Parkside Tavern American, Burgers, Sandwiches Bethpage View Resta…" at bounding box center [881, 522] width 769 height 774
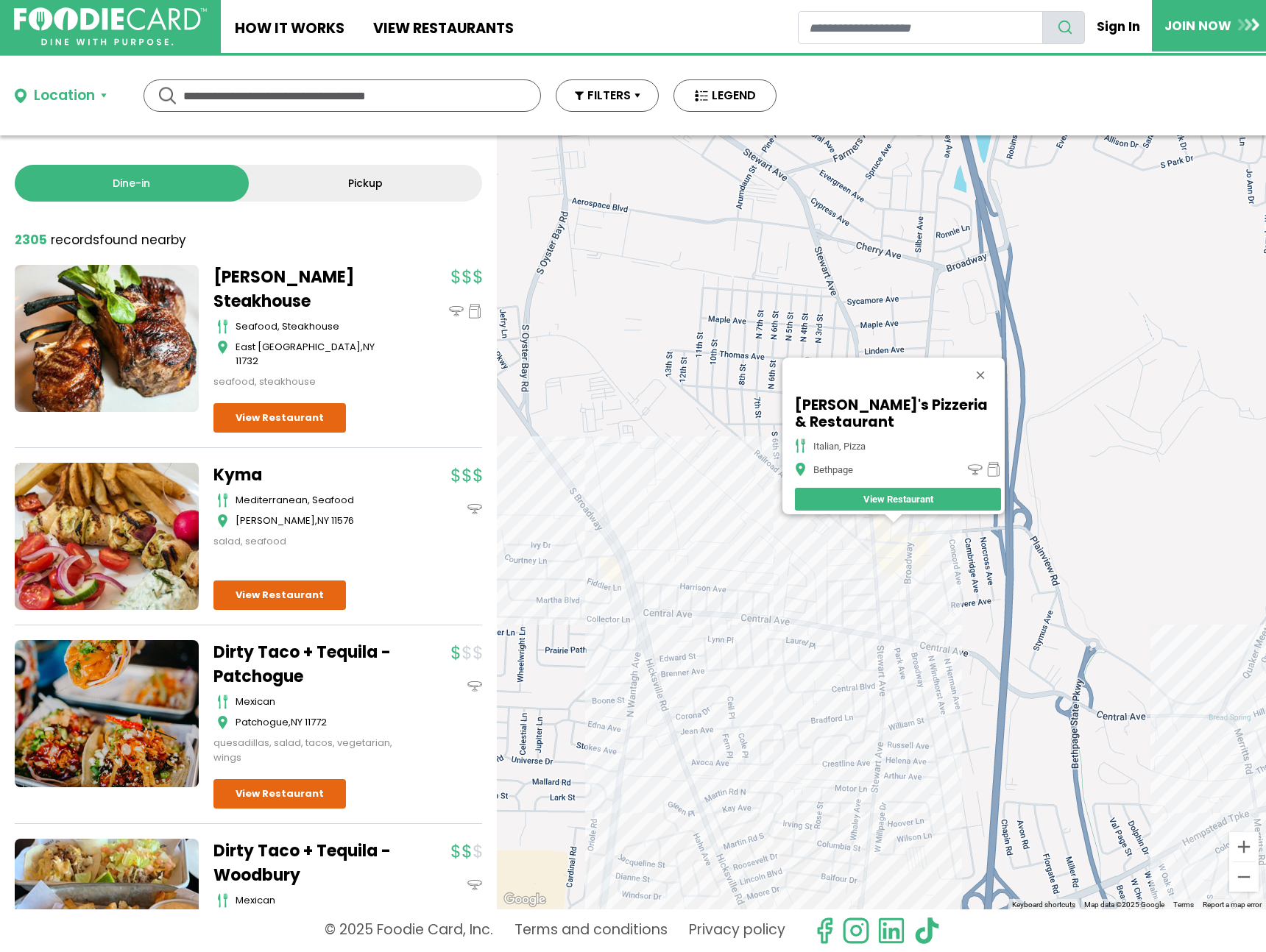
click at [802, 635] on div "[PERSON_NAME]'s Pizzeria & Restaurant italian, pizza Bethpage View Restaurant" at bounding box center [881, 522] width 769 height 774
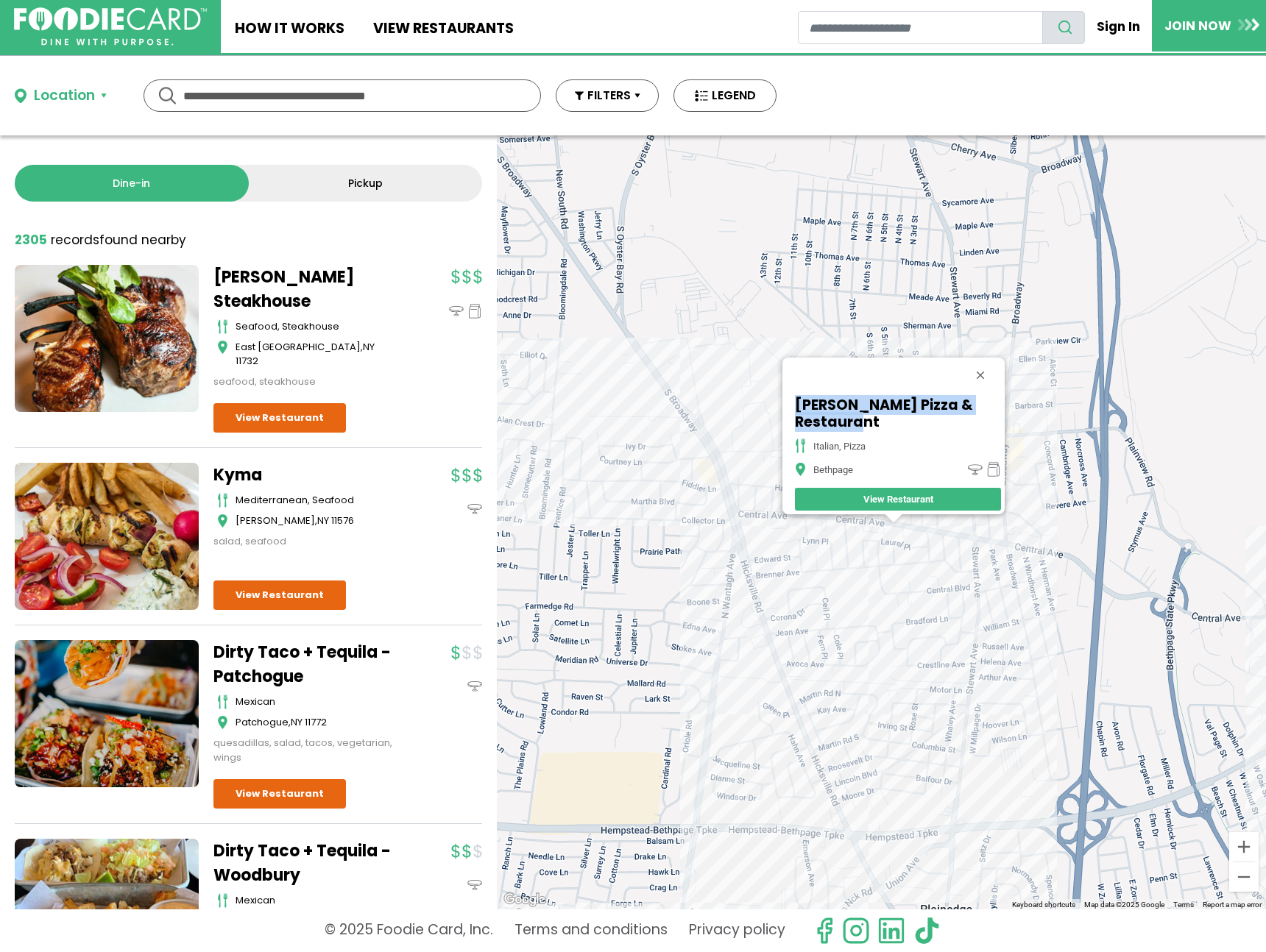
drag, startPoint x: 884, startPoint y: 422, endPoint x: 785, endPoint y: 395, distance: 102.6
click at [791, 395] on div "[PERSON_NAME] Pizza & Restaurant italian, pizza Bethpage View Restaurant" at bounding box center [898, 454] width 214 height 122
click at [744, 596] on div "[PERSON_NAME] Pizza & Restaurant italian, pizza Bethpage View Restaurant" at bounding box center [881, 522] width 769 height 774
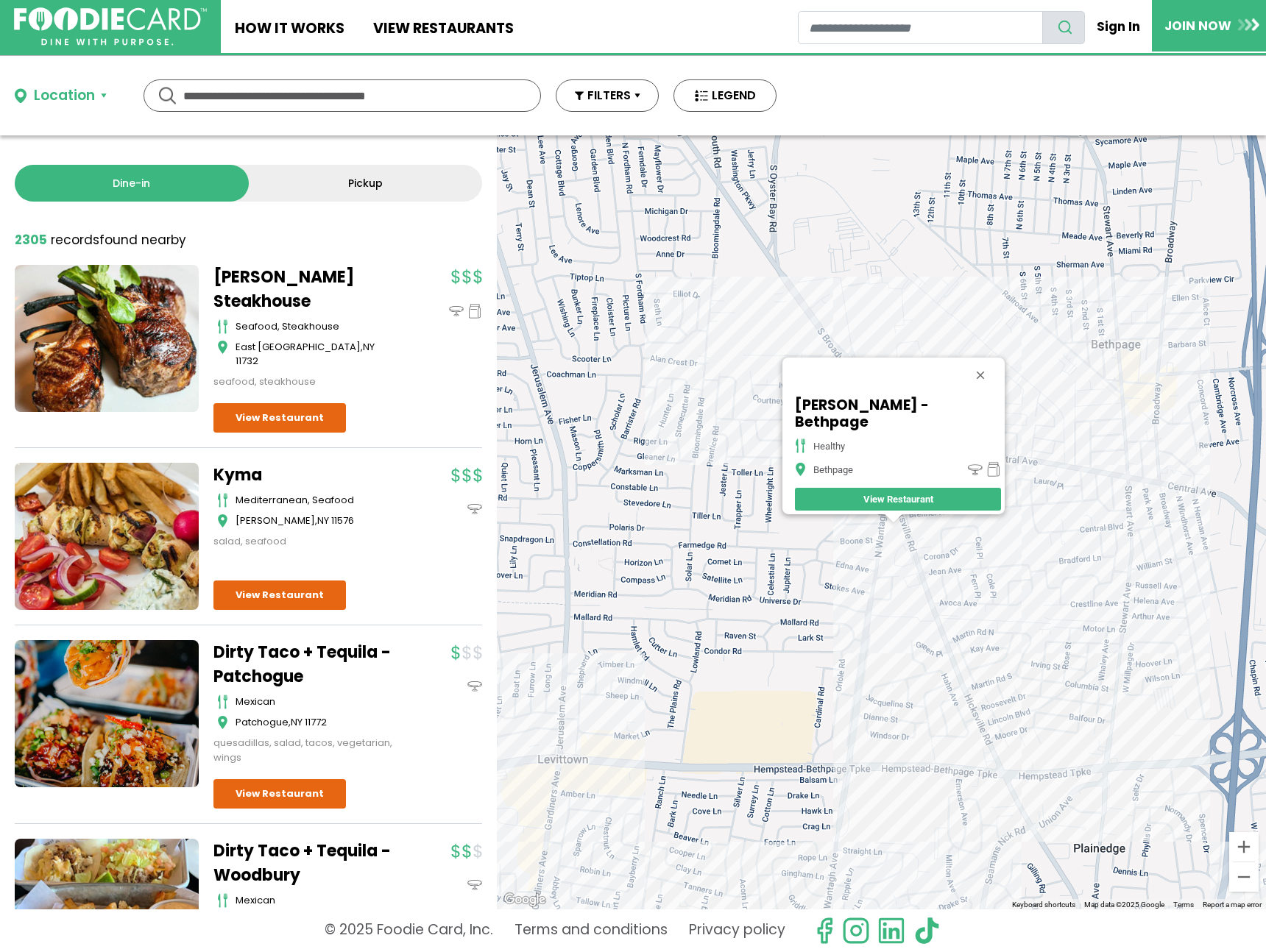
click at [828, 330] on div "[PERSON_NAME] - Bethpage healthy Bethpage View Restaurant" at bounding box center [881, 522] width 769 height 774
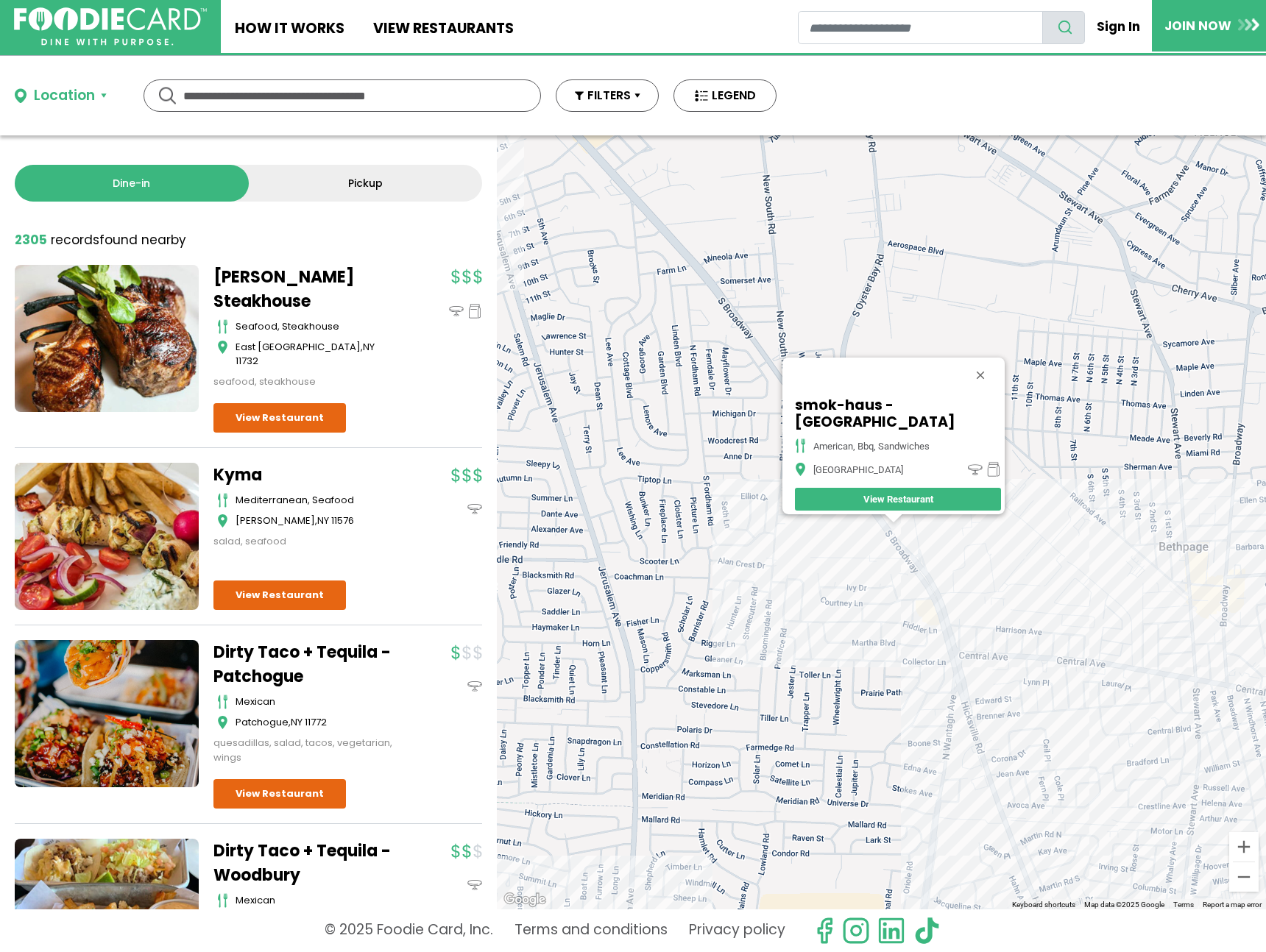
click at [919, 592] on div "smok-haus - [GEOGRAPHIC_DATA] american, bbq, sandwiches [GEOGRAPHIC_DATA] View …" at bounding box center [881, 522] width 769 height 774
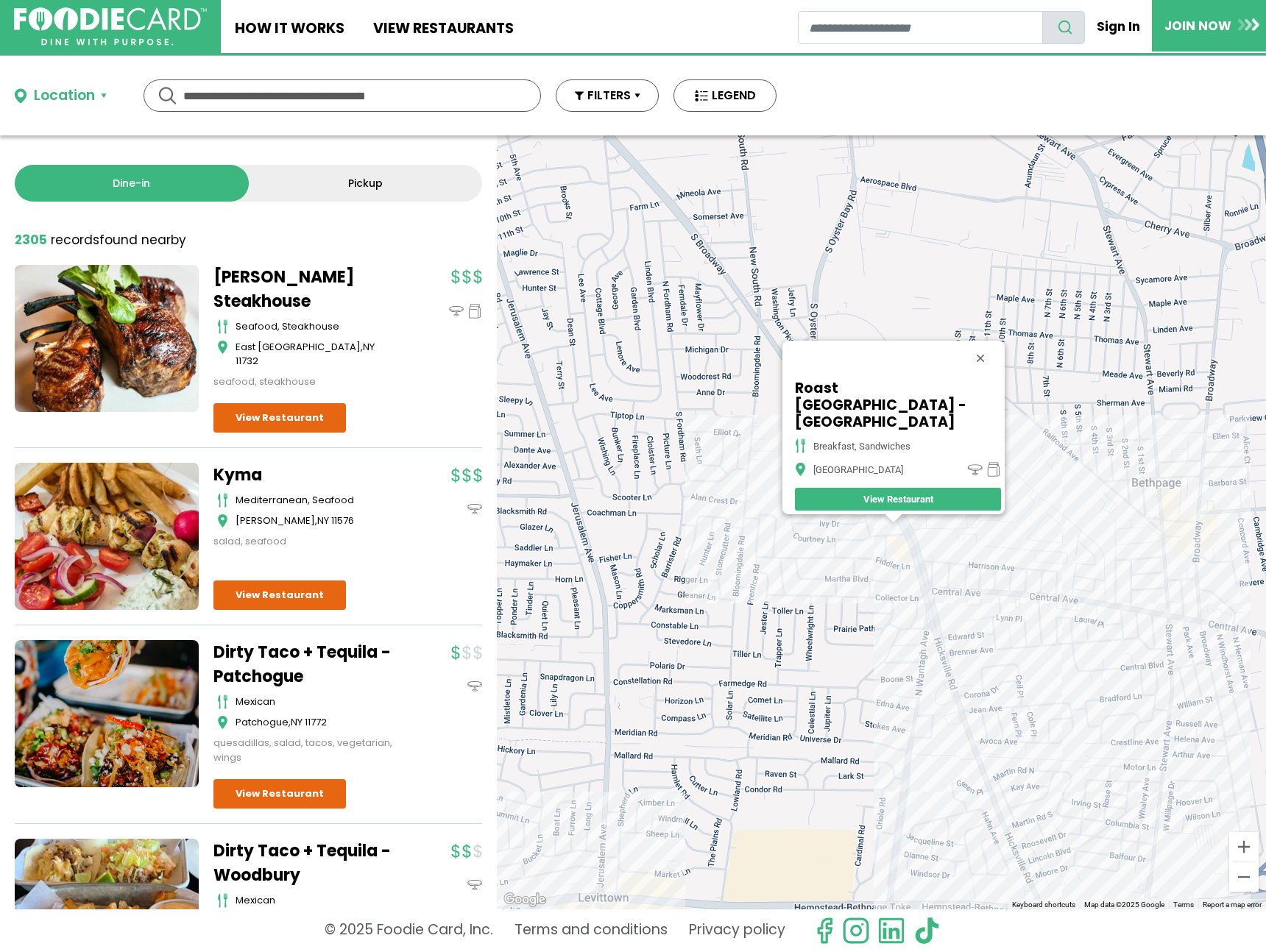
click at [930, 675] on div "Roast [GEOGRAPHIC_DATA] - [GEOGRAPHIC_DATA] breakfast, sandwiches [GEOGRAPHIC_D…" at bounding box center [881, 522] width 769 height 774
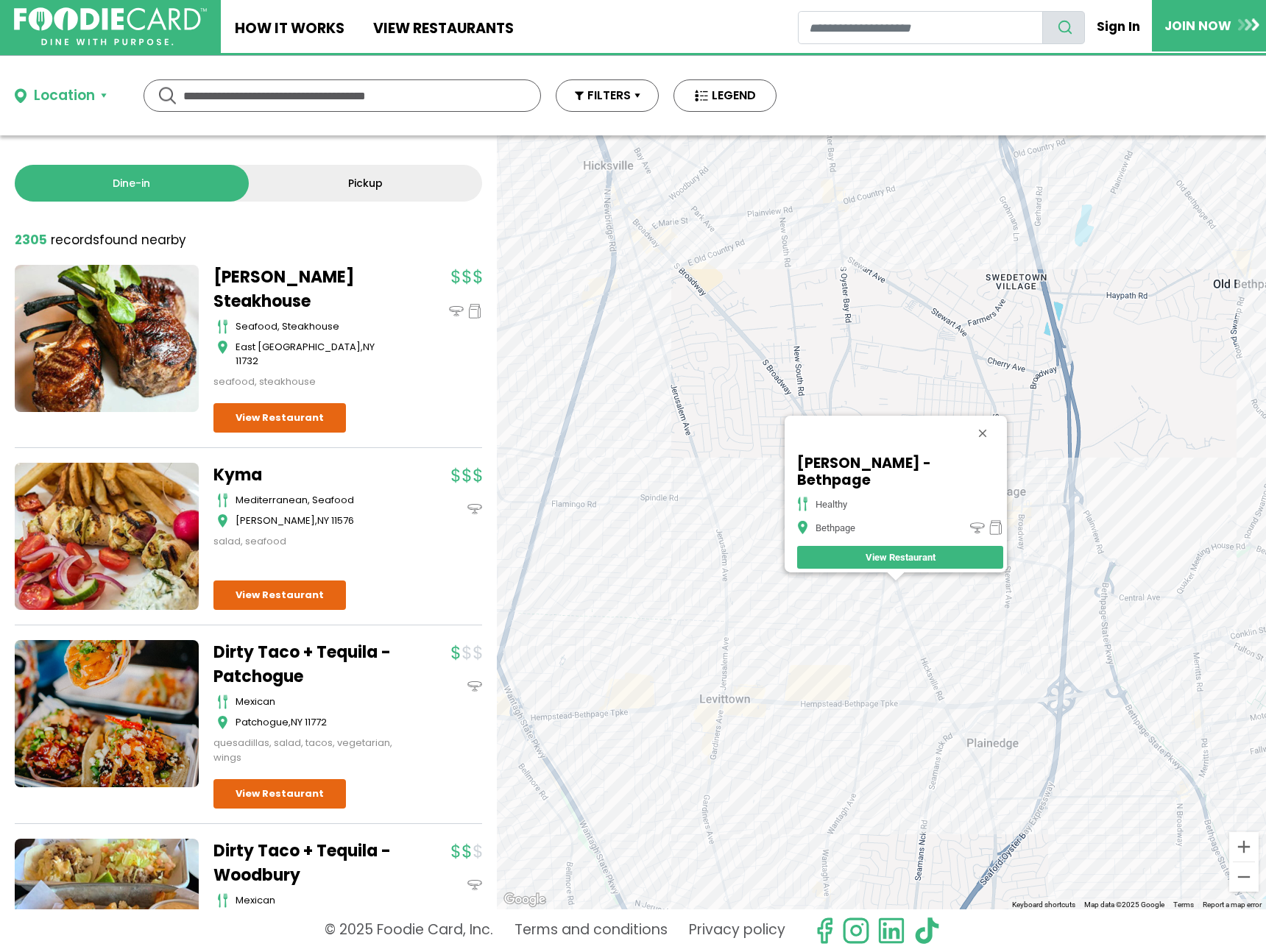
click at [909, 716] on div "[PERSON_NAME] - Bethpage healthy Bethpage View Restaurant" at bounding box center [881, 522] width 769 height 774
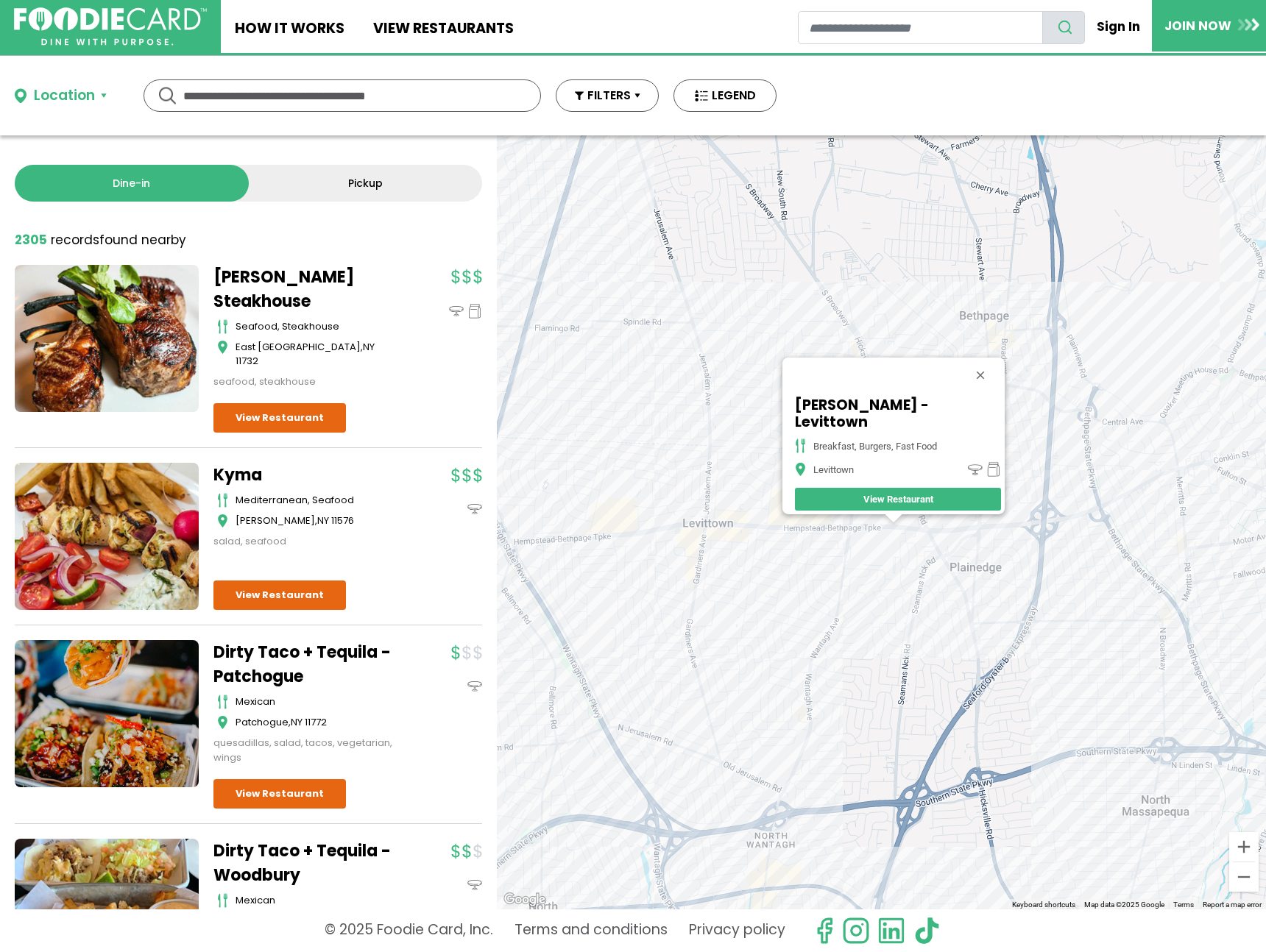
click at [941, 543] on div "[PERSON_NAME] - Levittown breakfast, burgers, fast food Levittown View Restaura…" at bounding box center [881, 522] width 769 height 774
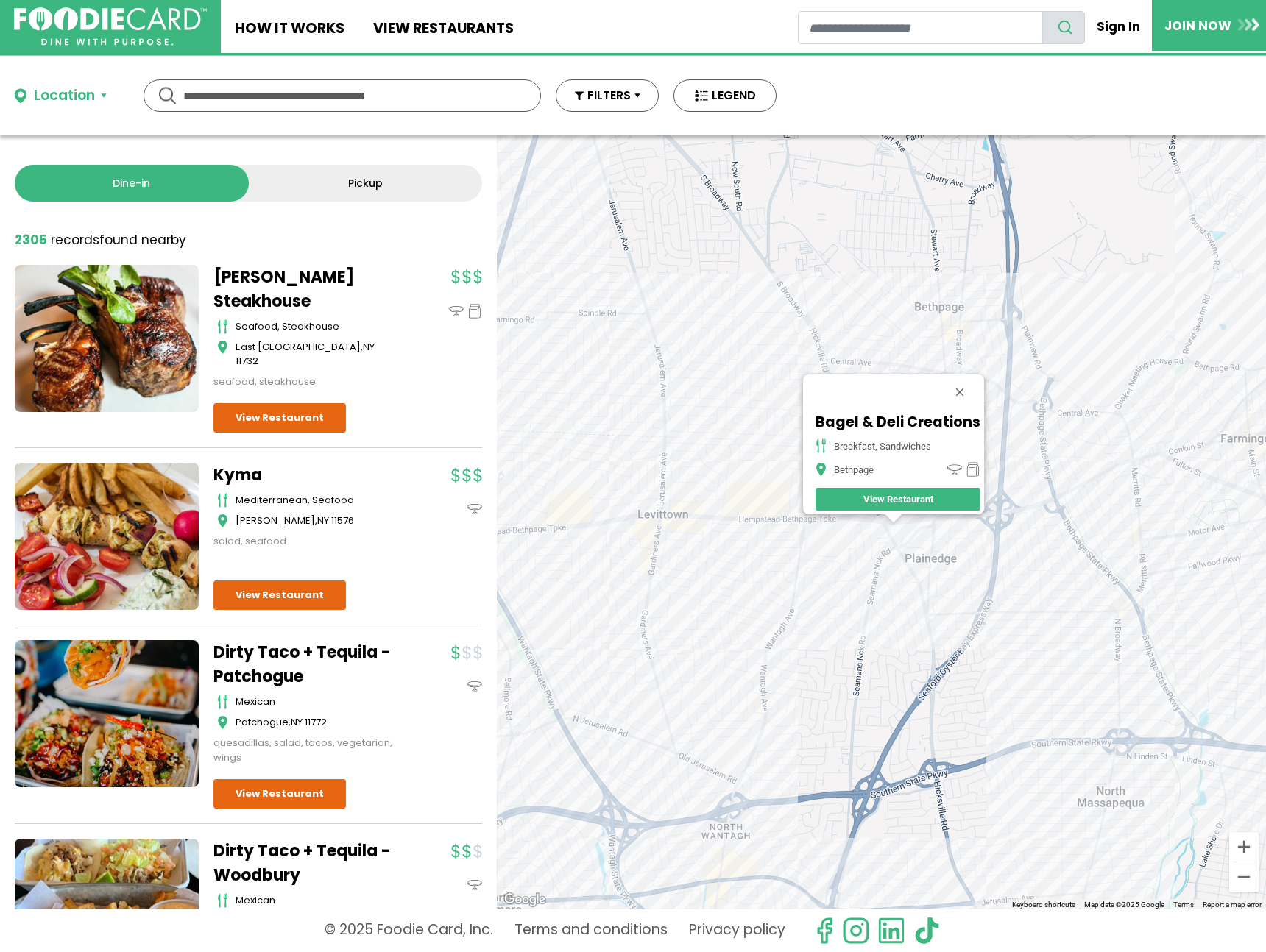
click at [936, 533] on div "Bagel & Deli Creations breakfast, sandwiches Bethpage View Restaurant" at bounding box center [881, 522] width 769 height 774
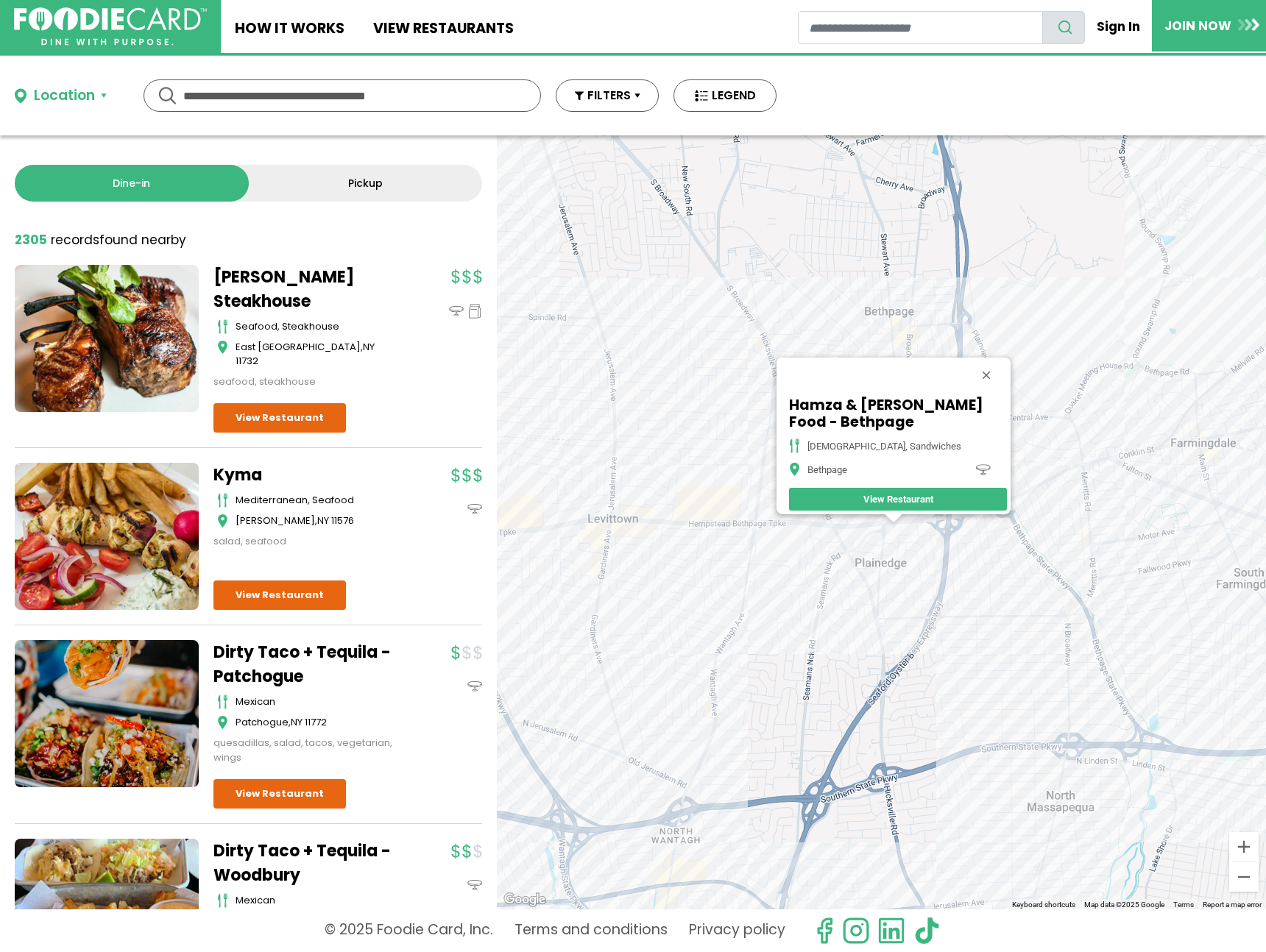
click at [751, 644] on div "Hamza & Madina Halal Food - Bethpage halal, sandwiches Bethpage View Restaurant" at bounding box center [881, 522] width 769 height 774
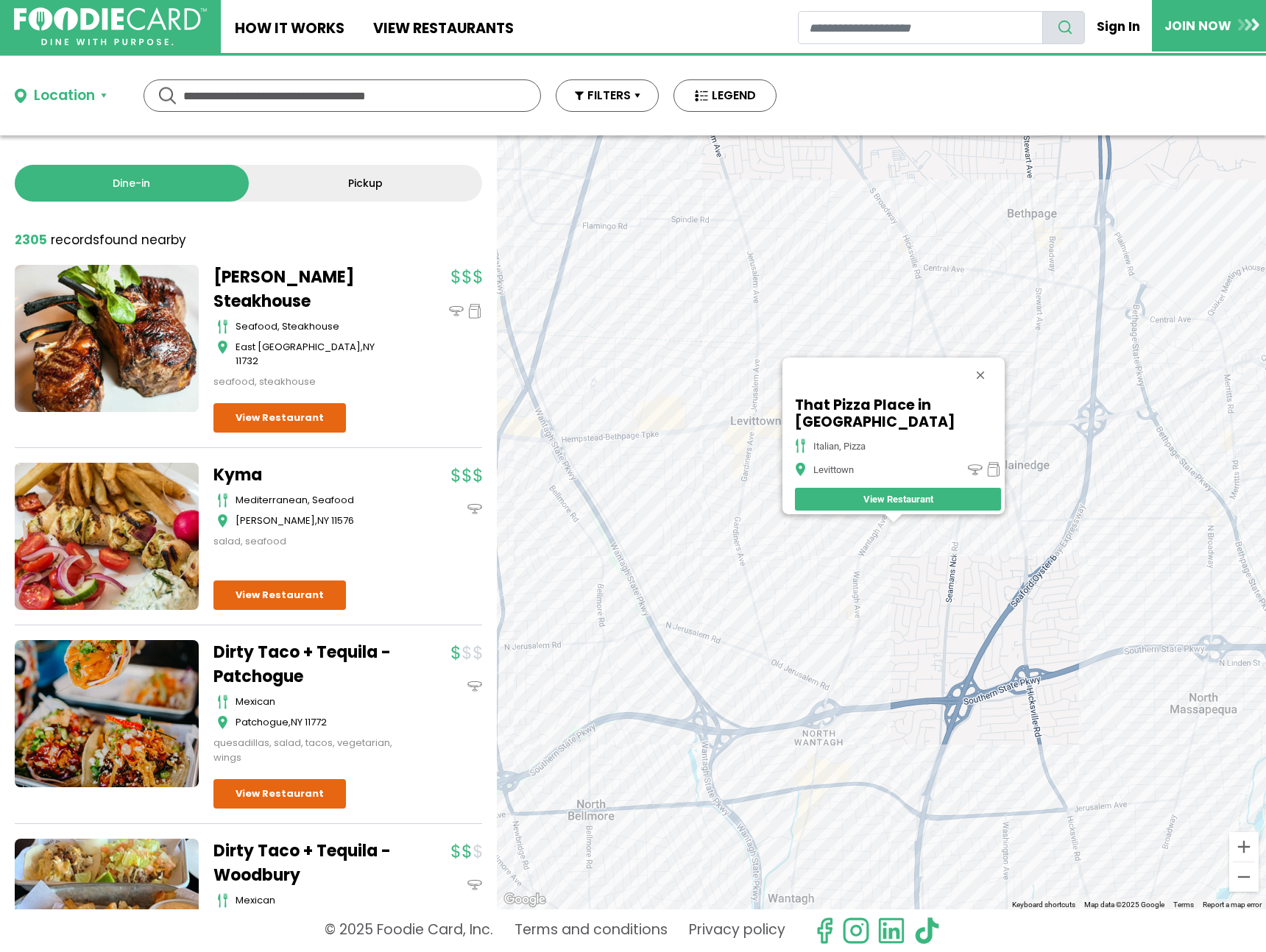
click at [864, 625] on div "That Pizza Place in [GEOGRAPHIC_DATA] italian, pizza Levittown View Restaurant" at bounding box center [881, 522] width 769 height 774
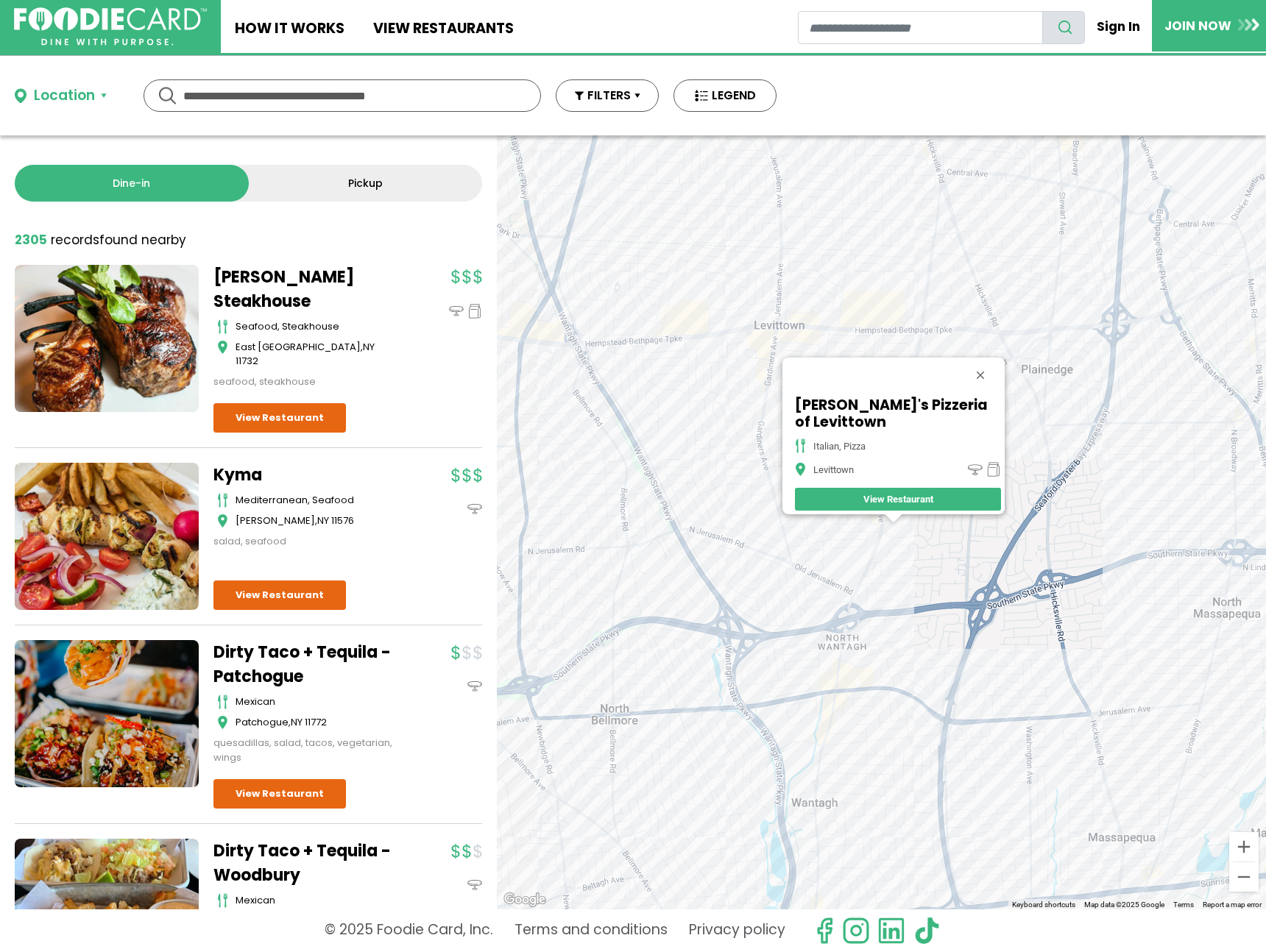
click at [843, 692] on div "[PERSON_NAME]'s Pizzeria of Levittown italian, pizza Levittown View Restaurant" at bounding box center [881, 522] width 769 height 774
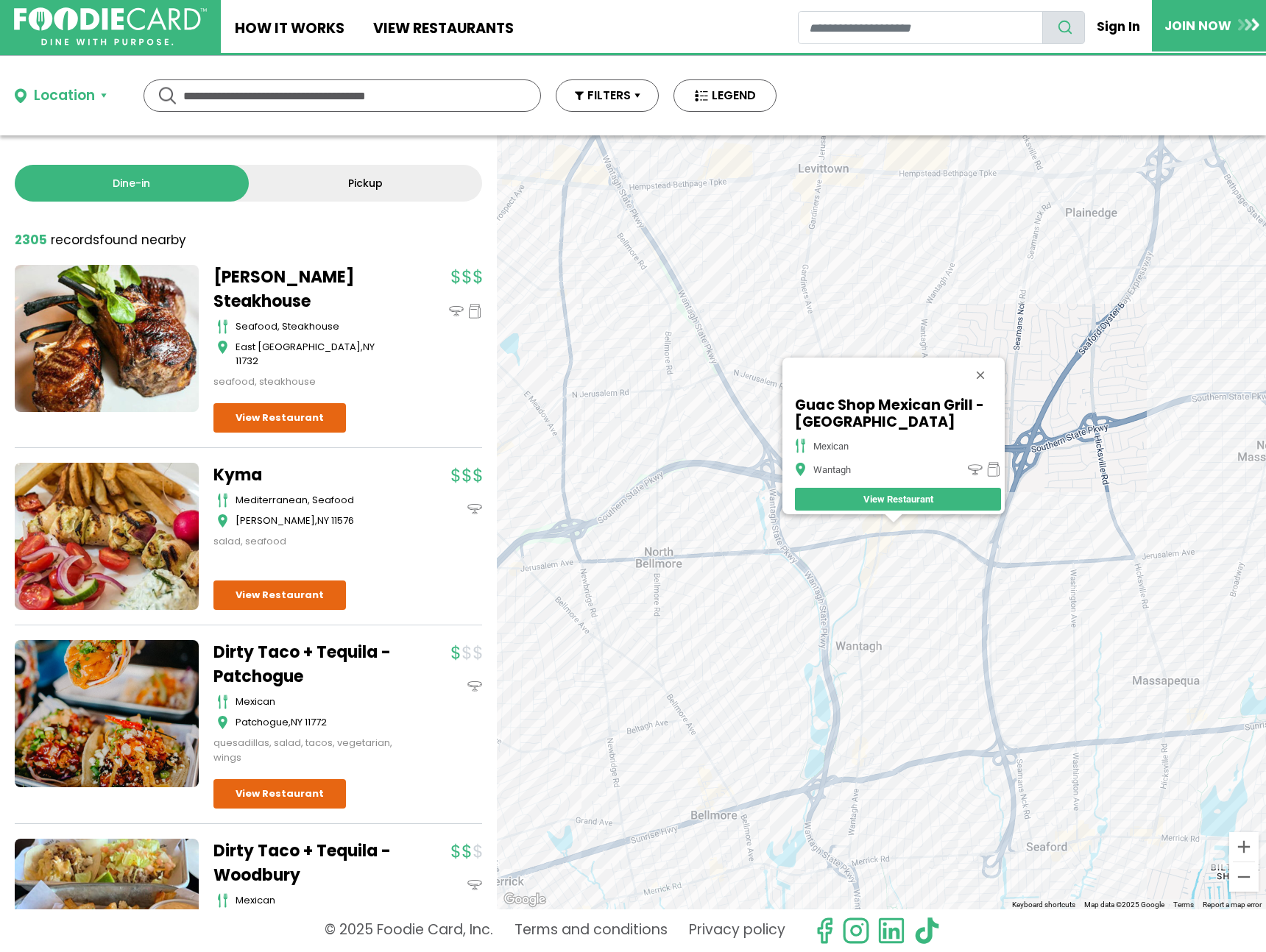
click at [890, 548] on div "Guac Shop Mexican Grill - [GEOGRAPHIC_DATA] mexican Wantagh View Restaurant" at bounding box center [881, 522] width 769 height 774
click at [726, 565] on div "Guac Shop Mexican Grill - [GEOGRAPHIC_DATA] mexican Wantagh View Restaurant" at bounding box center [881, 522] width 769 height 774
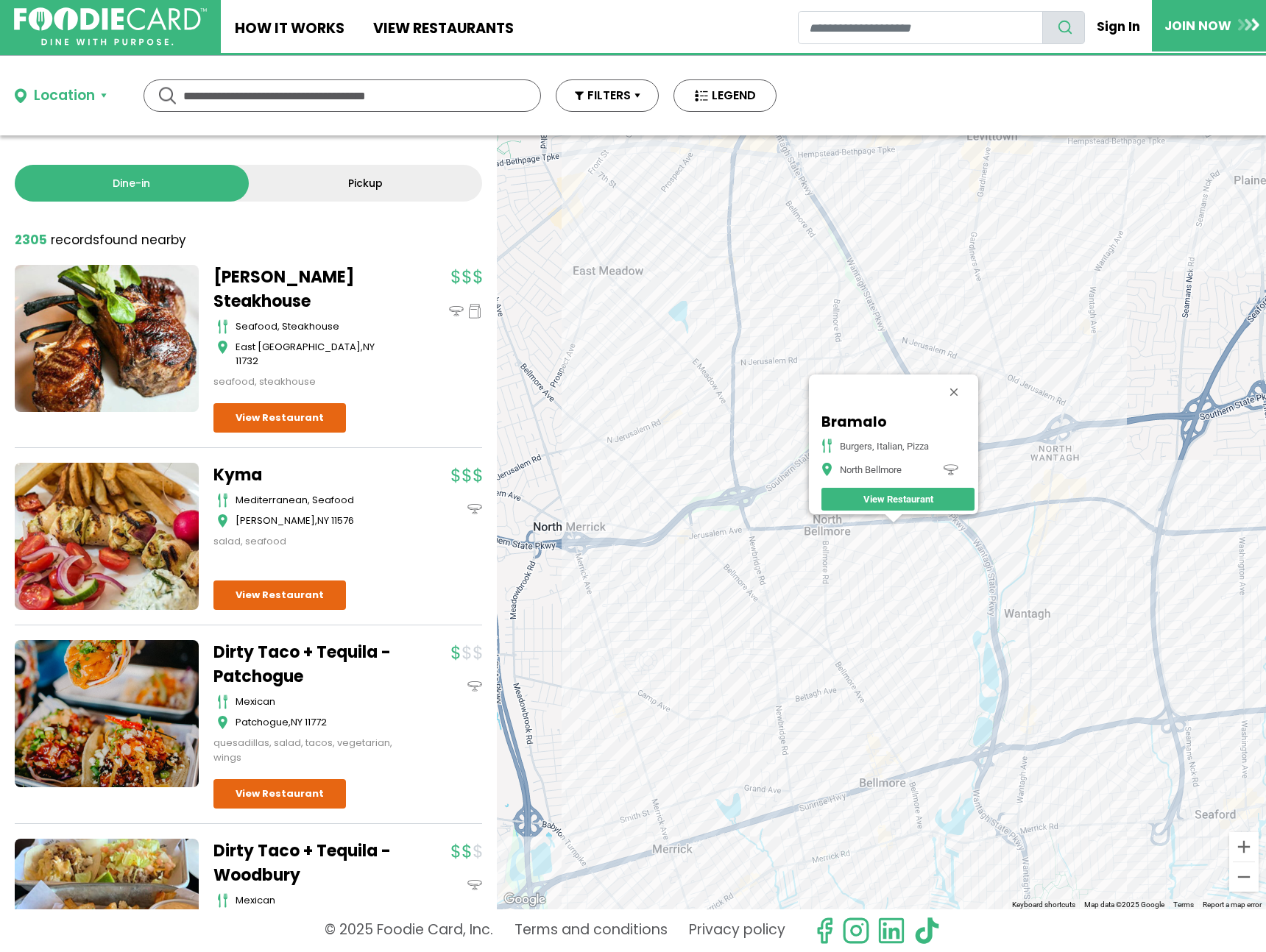
click at [1042, 747] on div "Bramalo burgers, italian, pizza North Bellmore View Restaurant" at bounding box center [881, 522] width 769 height 774
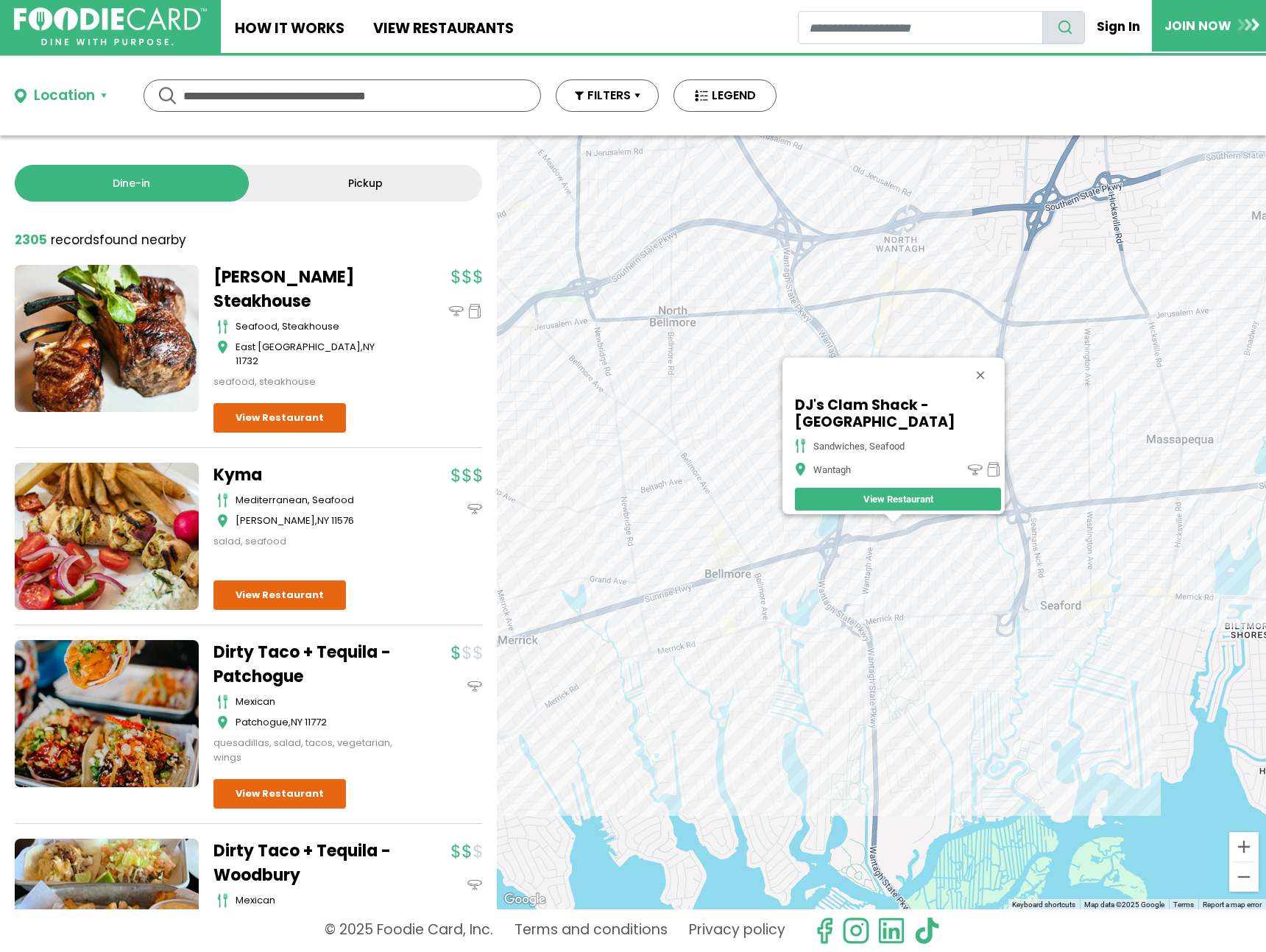
click at [885, 607] on div "DJ's Clam Shack - [GEOGRAPHIC_DATA] sandwiches, seafood Wantagh View Restaurant" at bounding box center [881, 522] width 769 height 774
click at [892, 609] on div "DJ's Clam Shack - [GEOGRAPHIC_DATA] sandwiches, seafood Wantagh View Restaurant" at bounding box center [881, 522] width 769 height 774
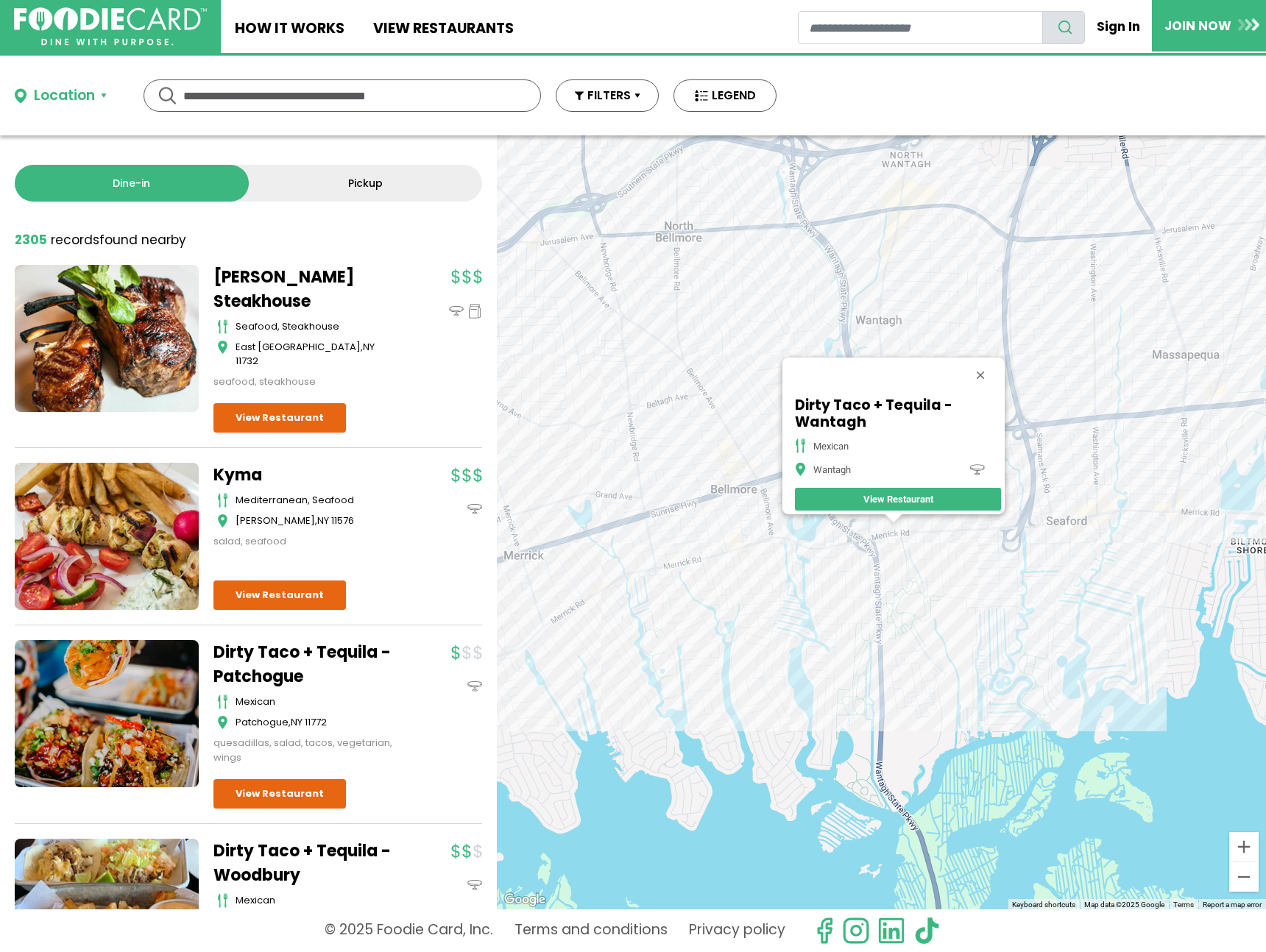
click at [925, 540] on div "Dirty Taco + Tequila - Wantagh mexican Wantagh View Restaurant" at bounding box center [881, 522] width 769 height 774
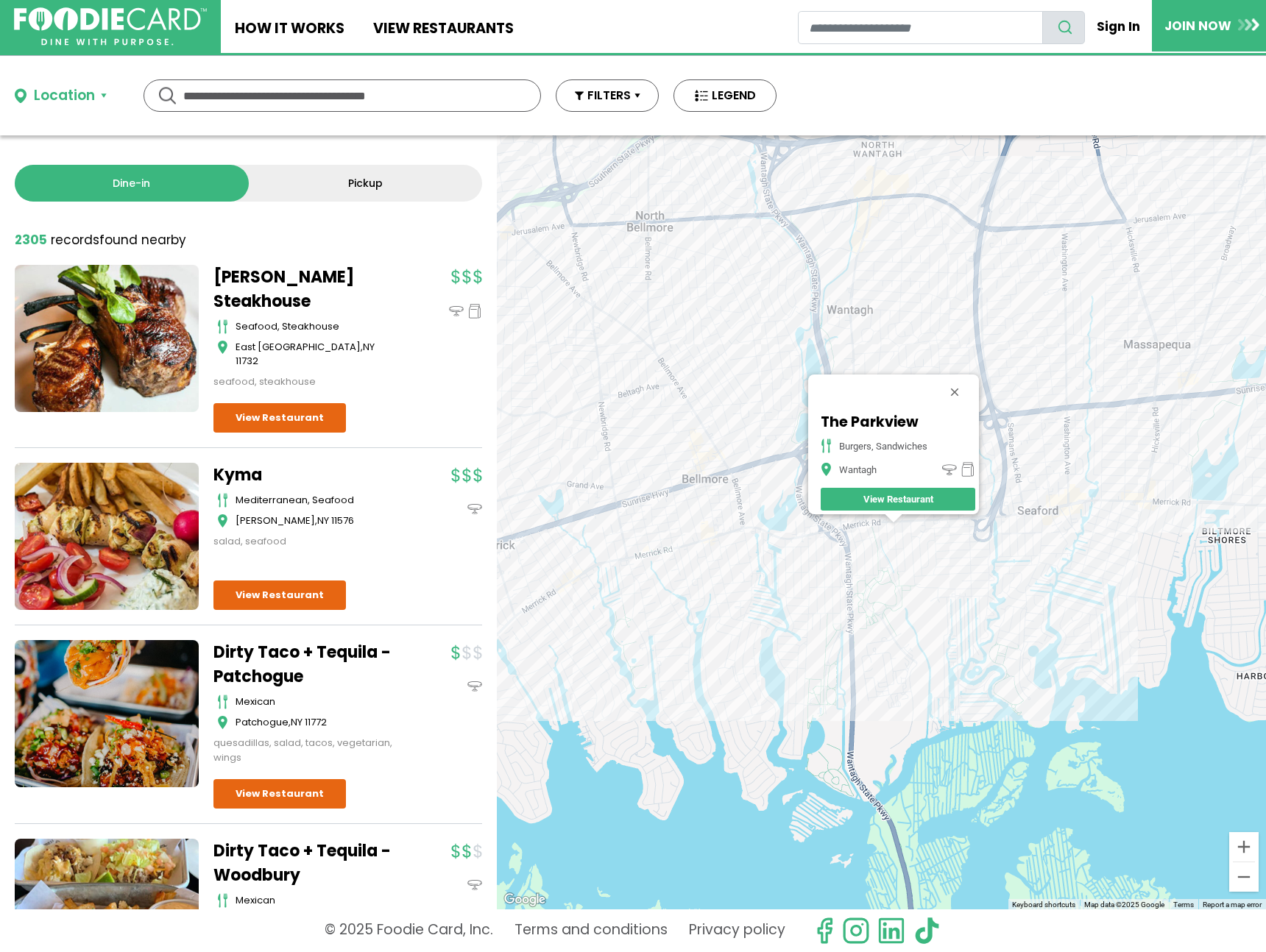
click at [922, 540] on div "The Parkview burgers, sandwiches Wantagh View Restaurant" at bounding box center [881, 522] width 769 height 774
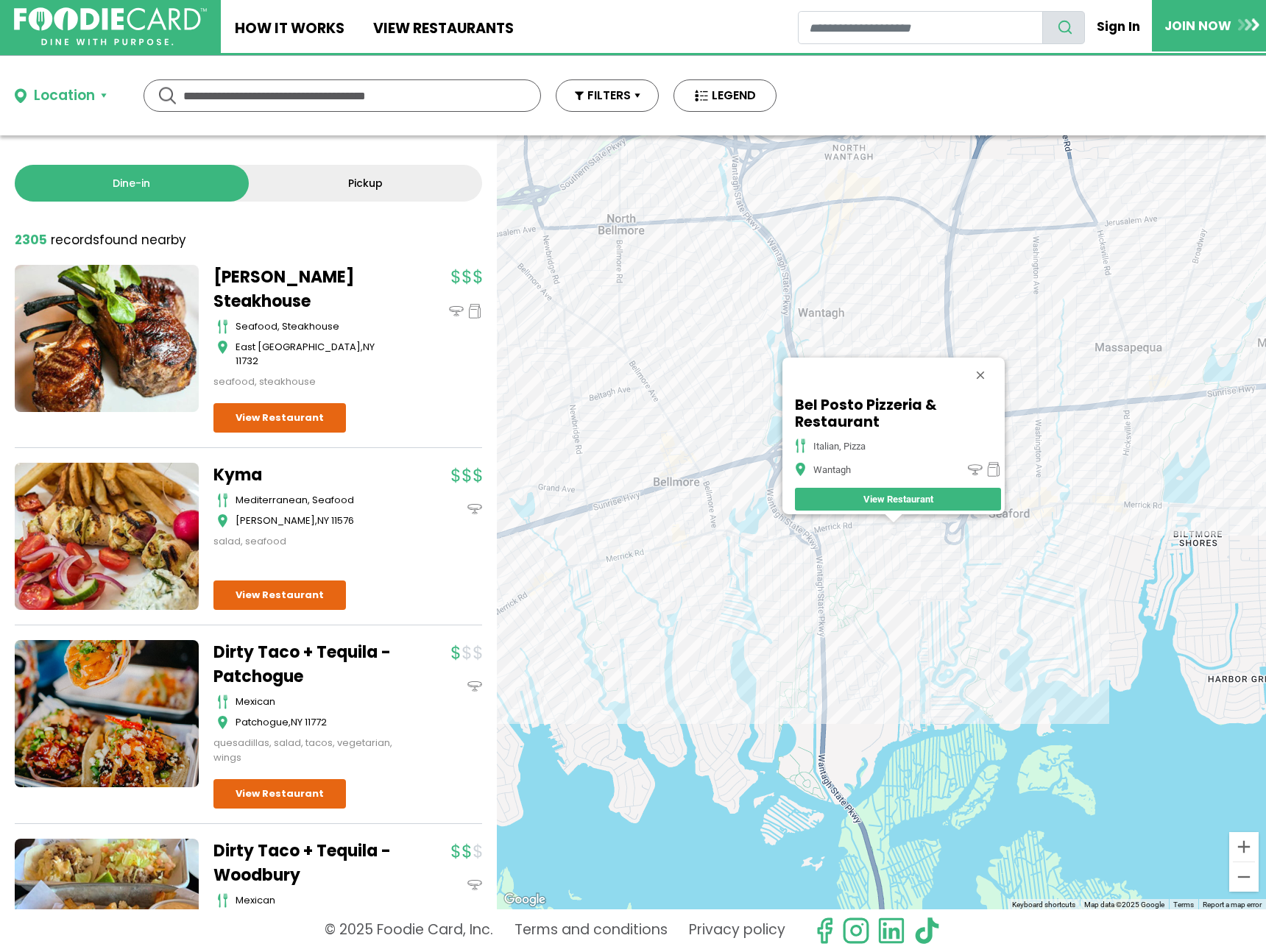
click at [996, 534] on div "Bel Posto Pizzeria & Restaurant italian, pizza Wantagh View Restaurant" at bounding box center [881, 522] width 769 height 774
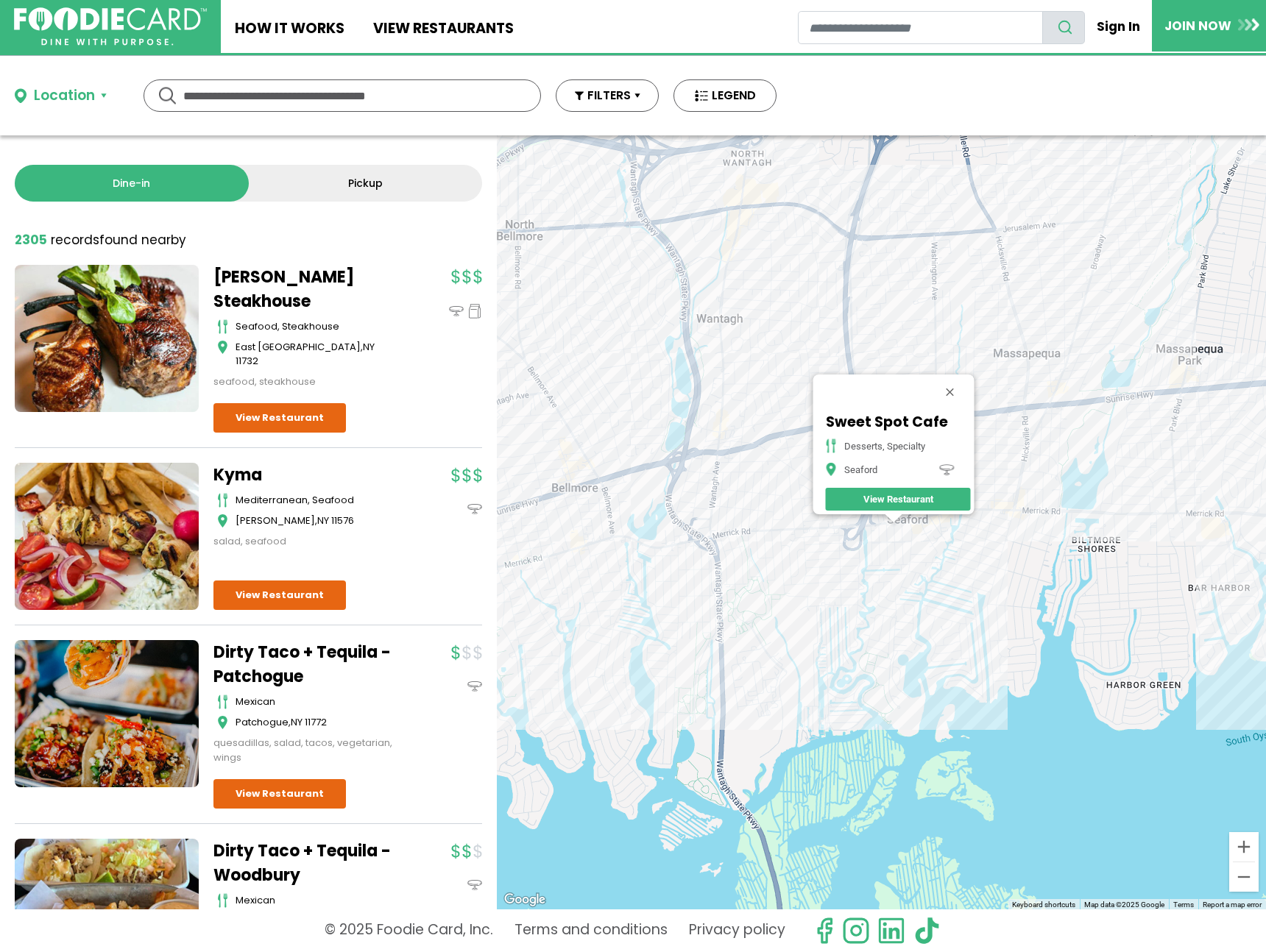
click at [912, 531] on div "Sweet Spot Cafe desserts, specialty Seaford View Restaurant" at bounding box center [881, 522] width 769 height 774
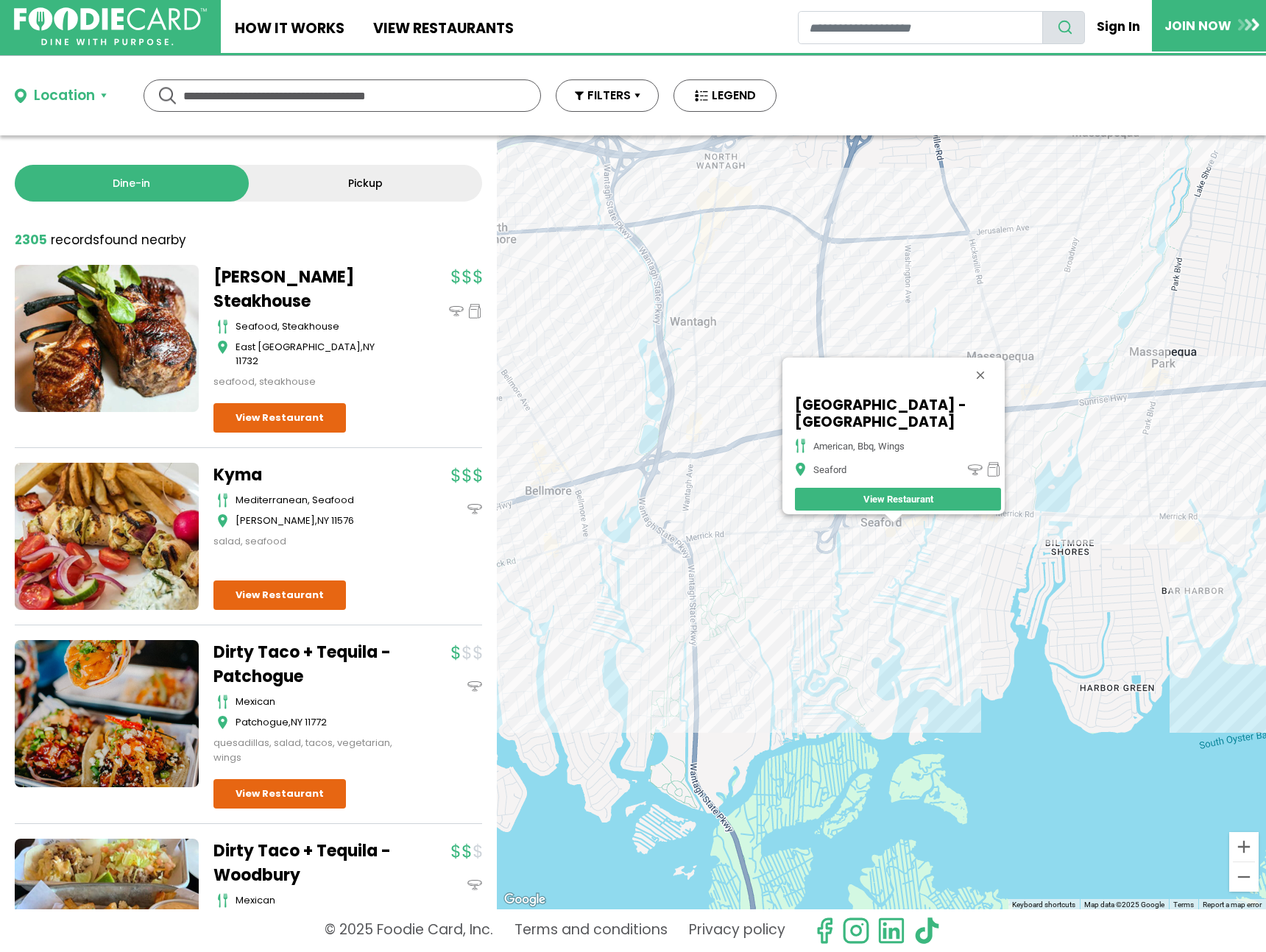
click at [911, 531] on div "[GEOGRAPHIC_DATA] - Seaford american, bbq, wings Seaford View Restaurant" at bounding box center [881, 522] width 769 height 774
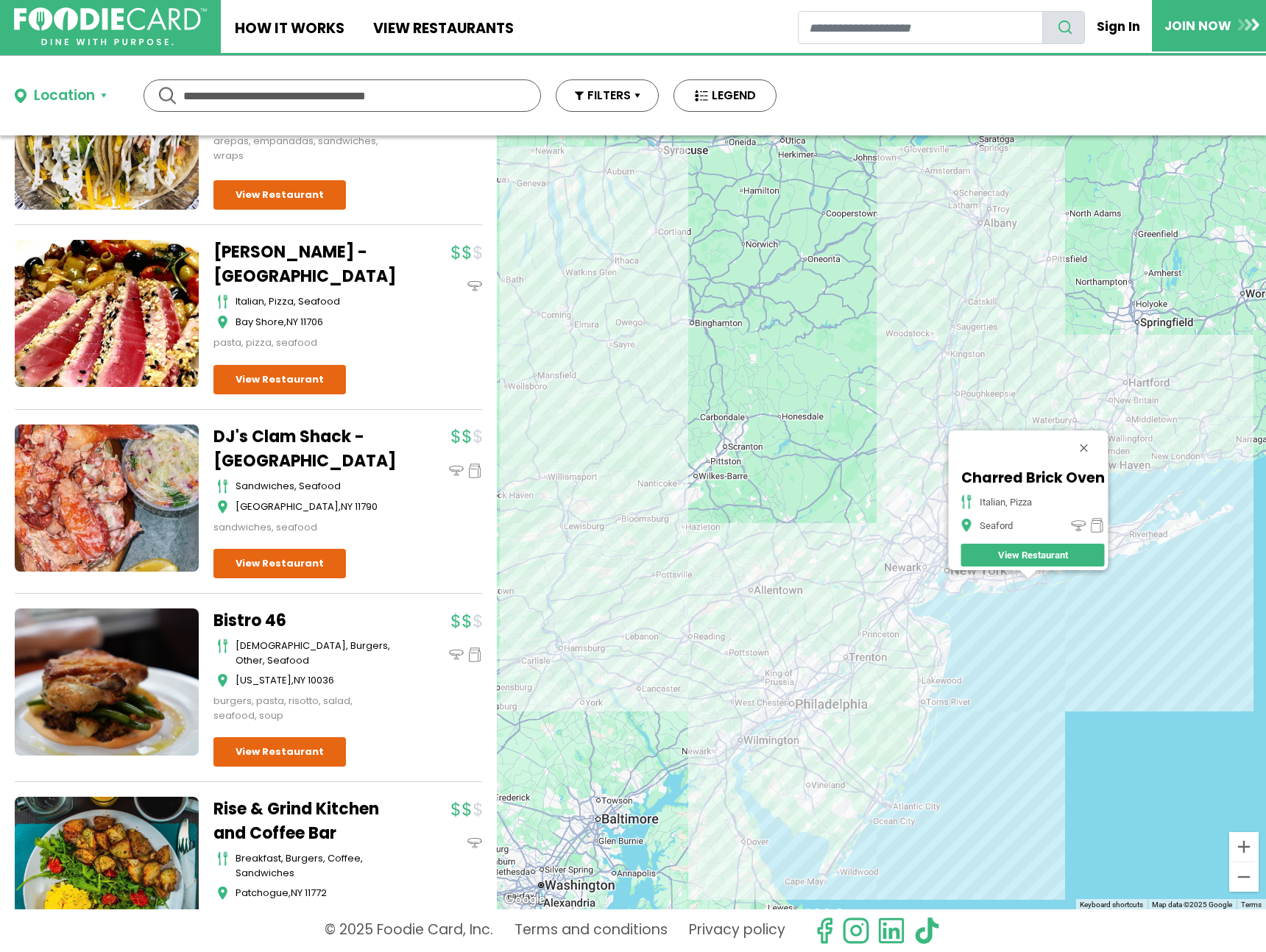
scroll to position [18499, 0]
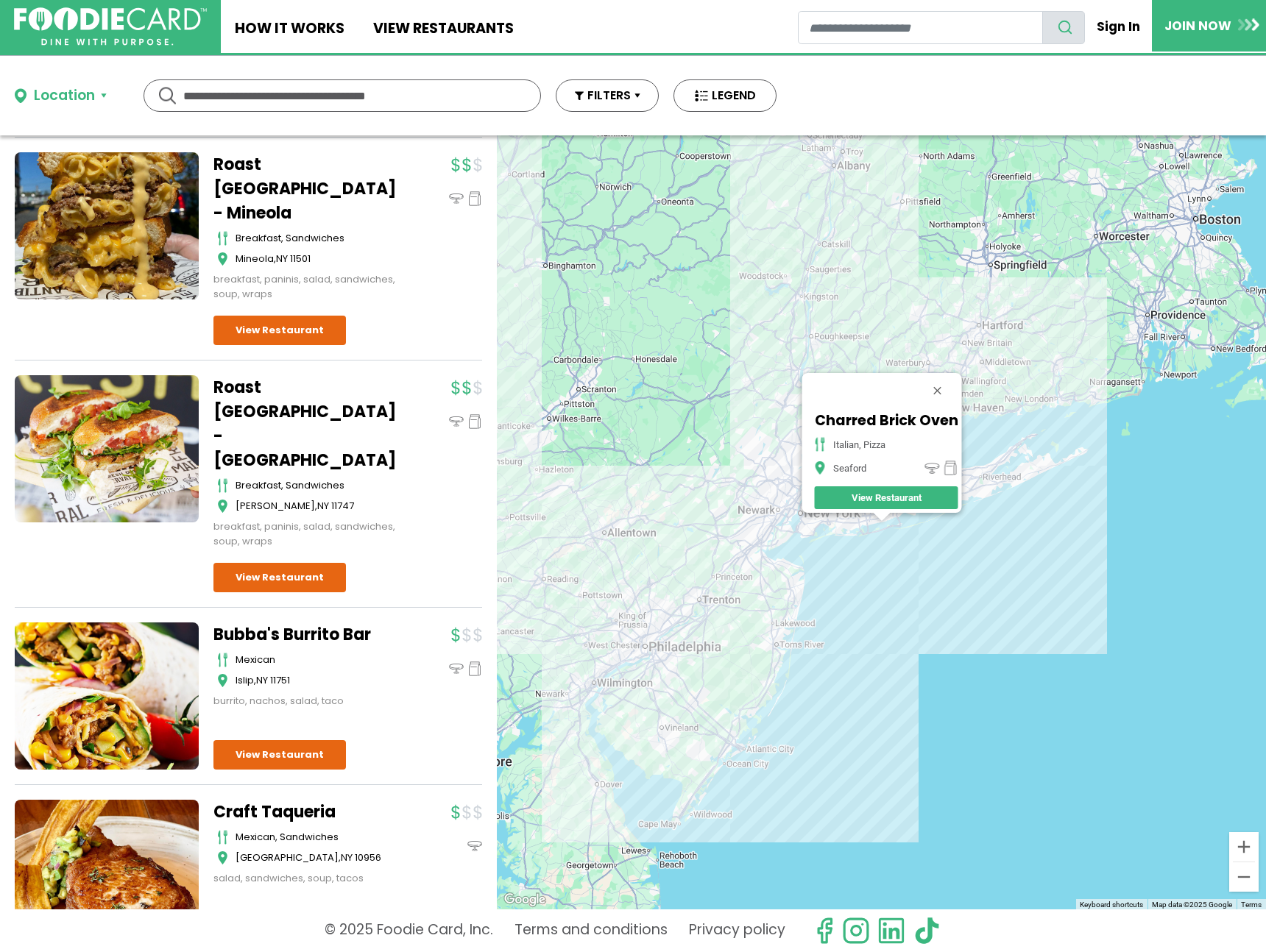
drag, startPoint x: 876, startPoint y: 522, endPoint x: 783, endPoint y: 528, distance: 93.2
click at [727, 464] on div "Charred Brick Oven italian, pizza Seaford View Restaurant" at bounding box center [881, 522] width 769 height 774
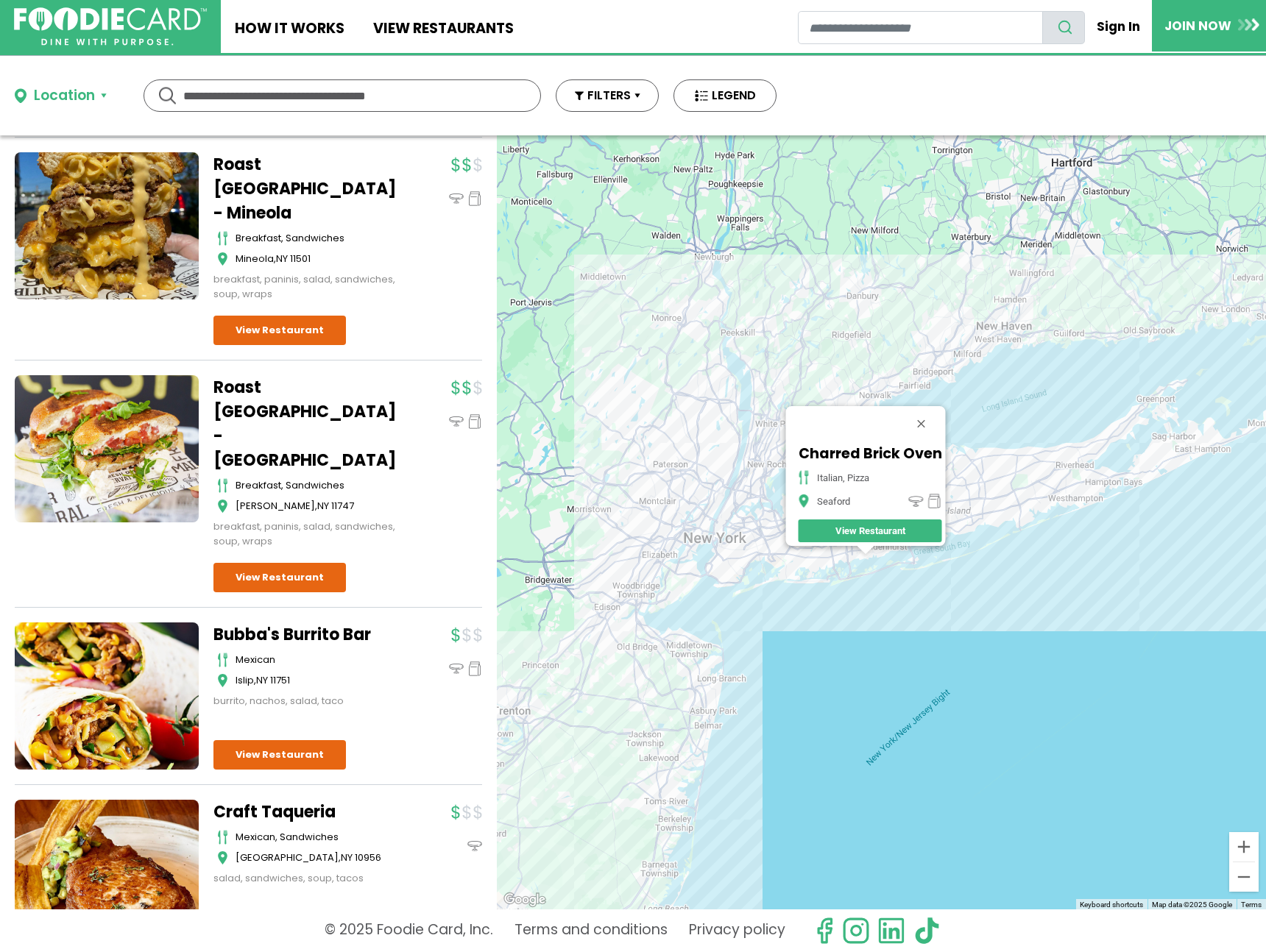
drag, startPoint x: 953, startPoint y: 442, endPoint x: 989, endPoint y: 609, distance: 170.8
click at [989, 609] on div "Charred Brick Oven italian, pizza Seaford View Restaurant" at bounding box center [881, 522] width 769 height 774
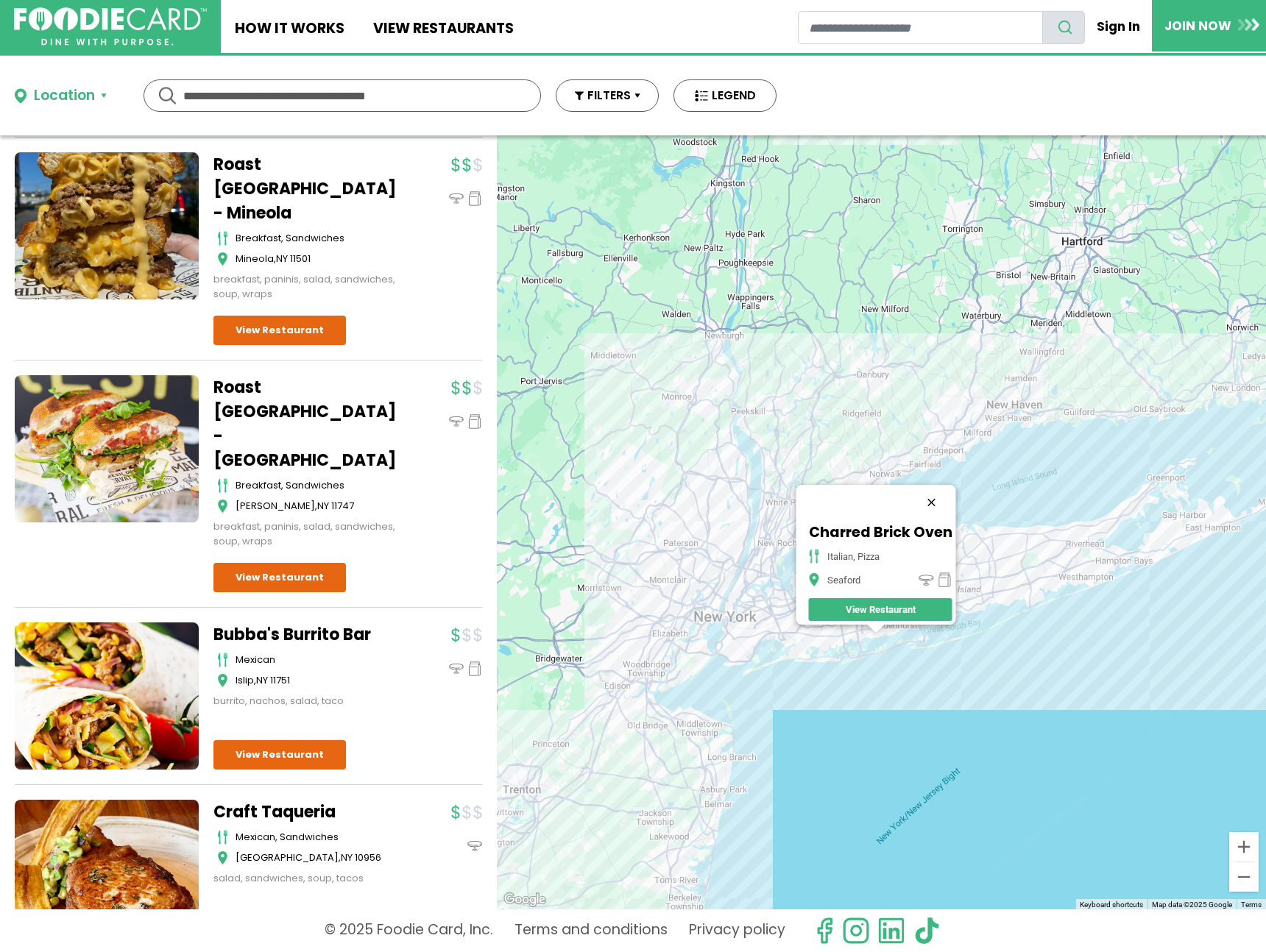
click at [940, 489] on button "Close" at bounding box center [931, 503] width 35 height 35
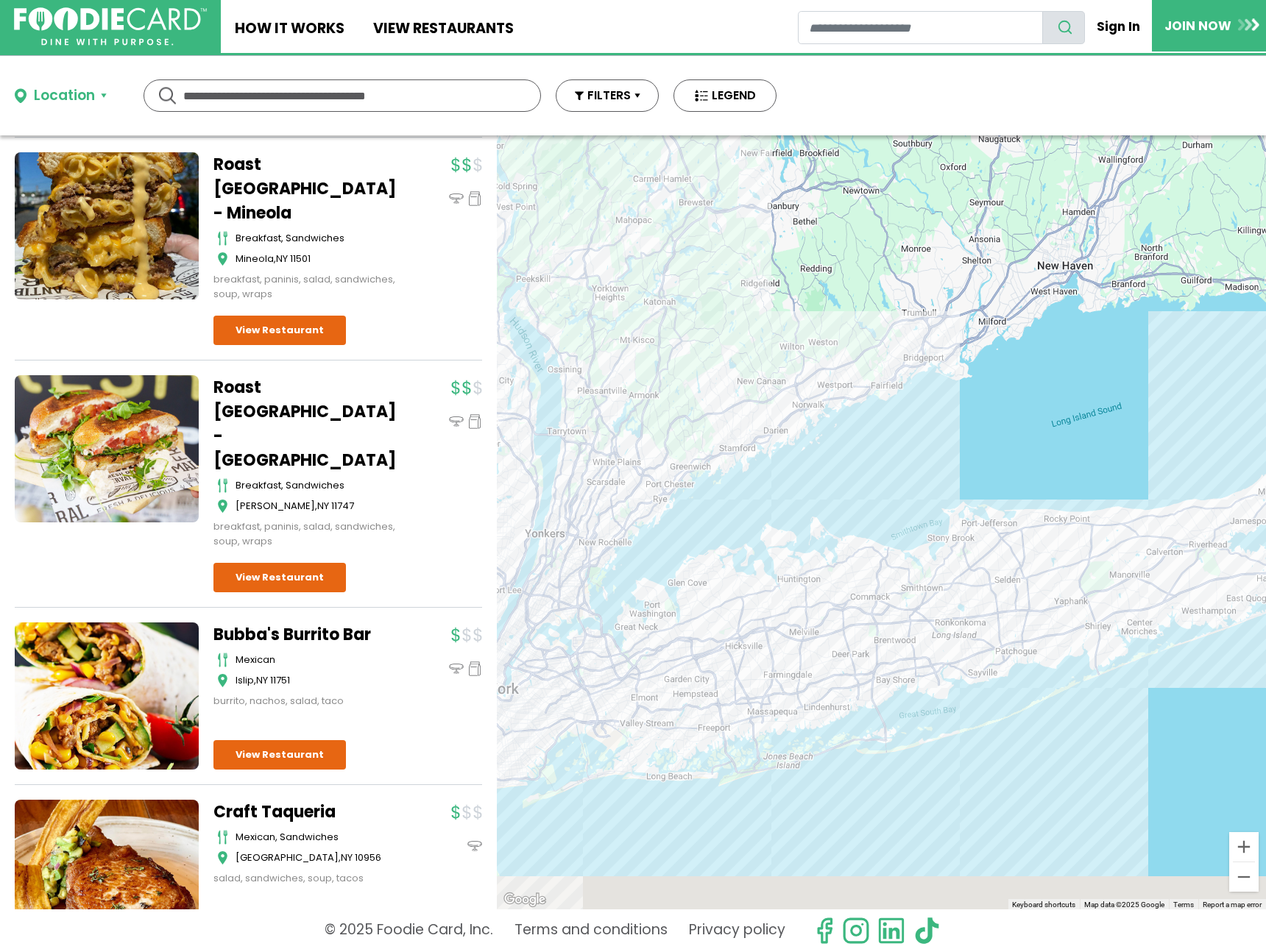
drag, startPoint x: 843, startPoint y: 628, endPoint x: 869, endPoint y: 346, distance: 283.2
click at [913, 346] on div at bounding box center [881, 522] width 769 height 774
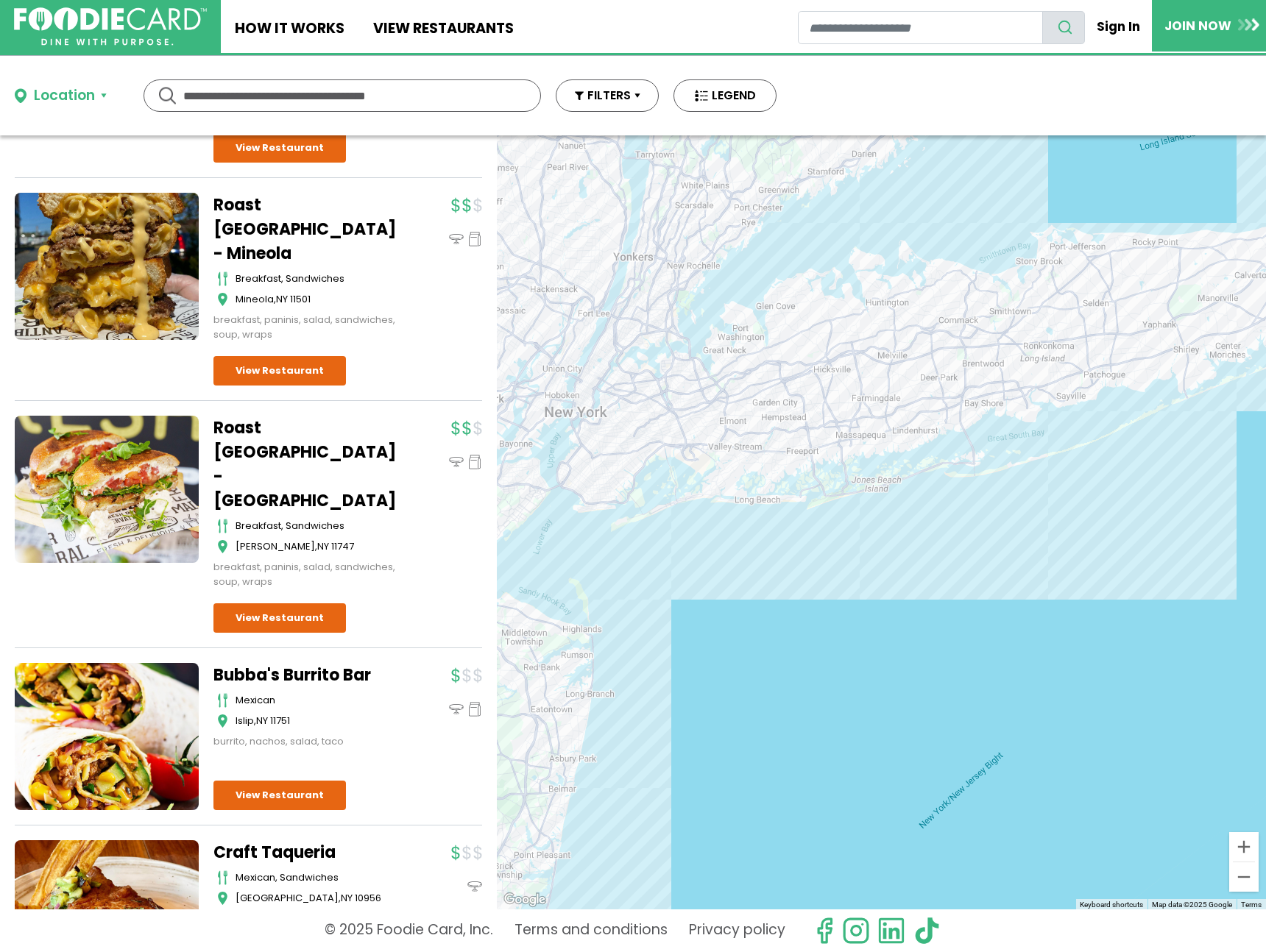
scroll to position [18146, 0]
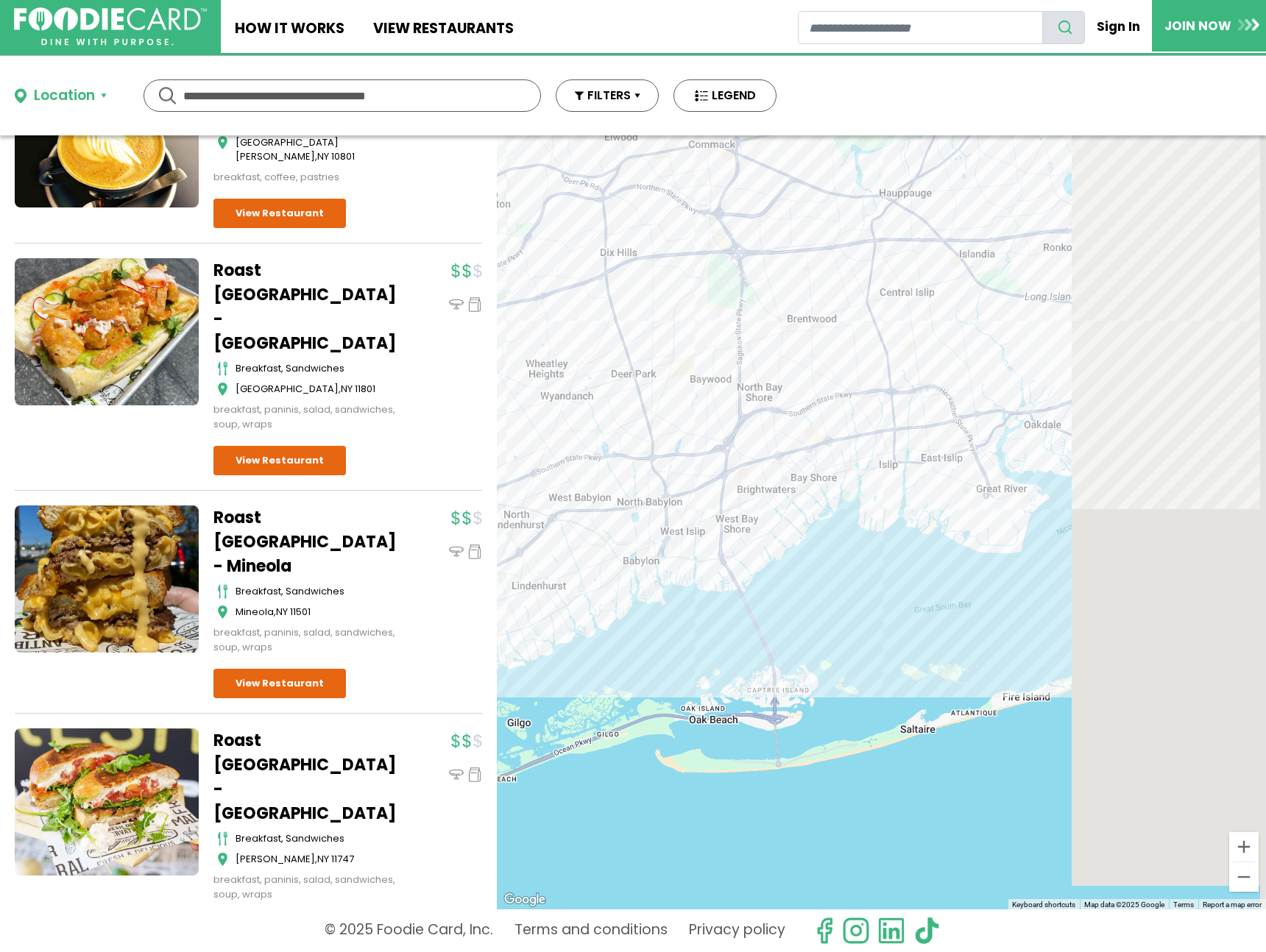
drag, startPoint x: 1126, startPoint y: 363, endPoint x: 712, endPoint y: 731, distance: 553.9
click at [712, 731] on div at bounding box center [881, 522] width 769 height 774
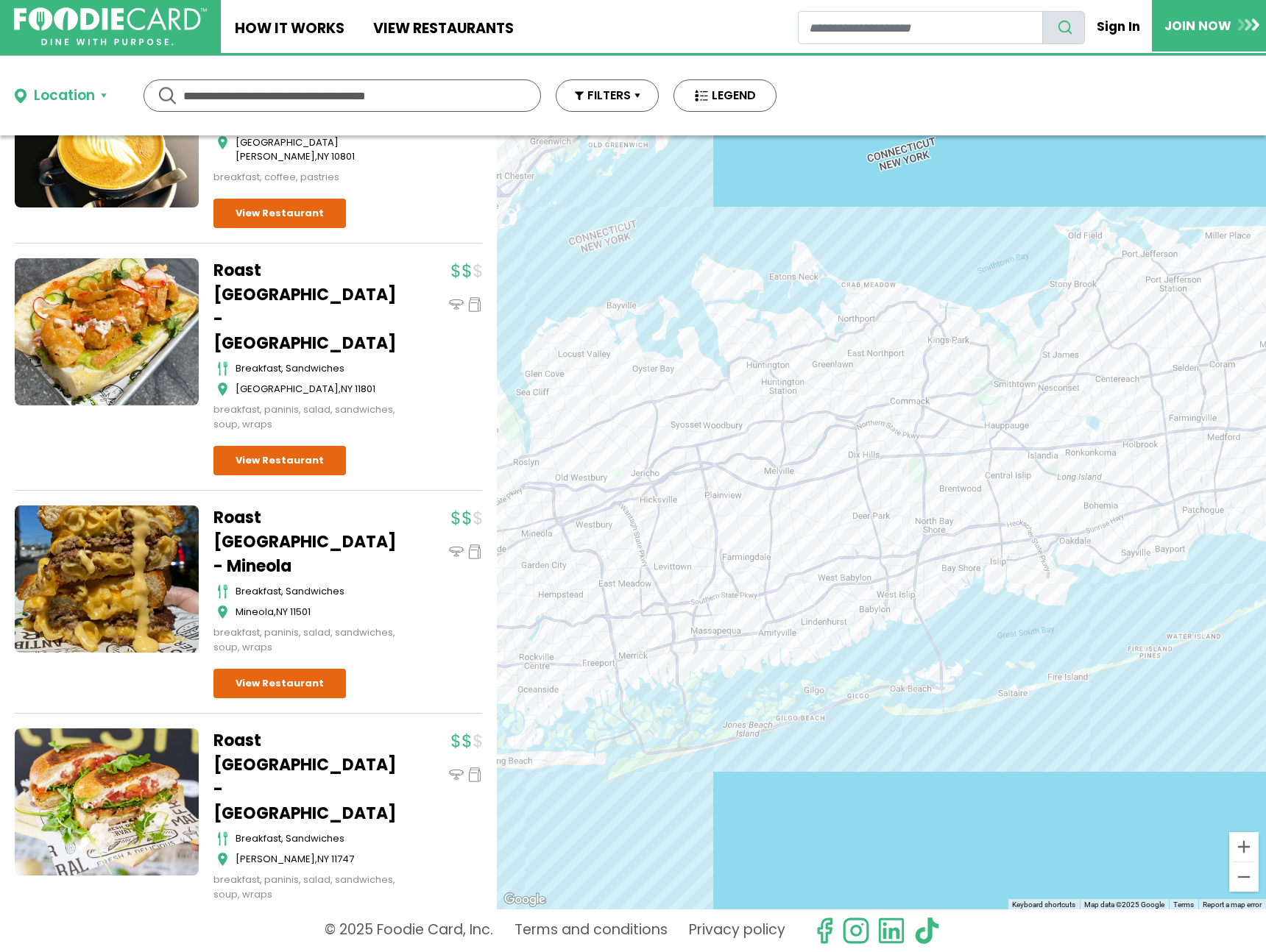
drag, startPoint x: 843, startPoint y: 503, endPoint x: 1039, endPoint y: 468, distance: 199.1
click at [1039, 468] on div at bounding box center [881, 522] width 769 height 774
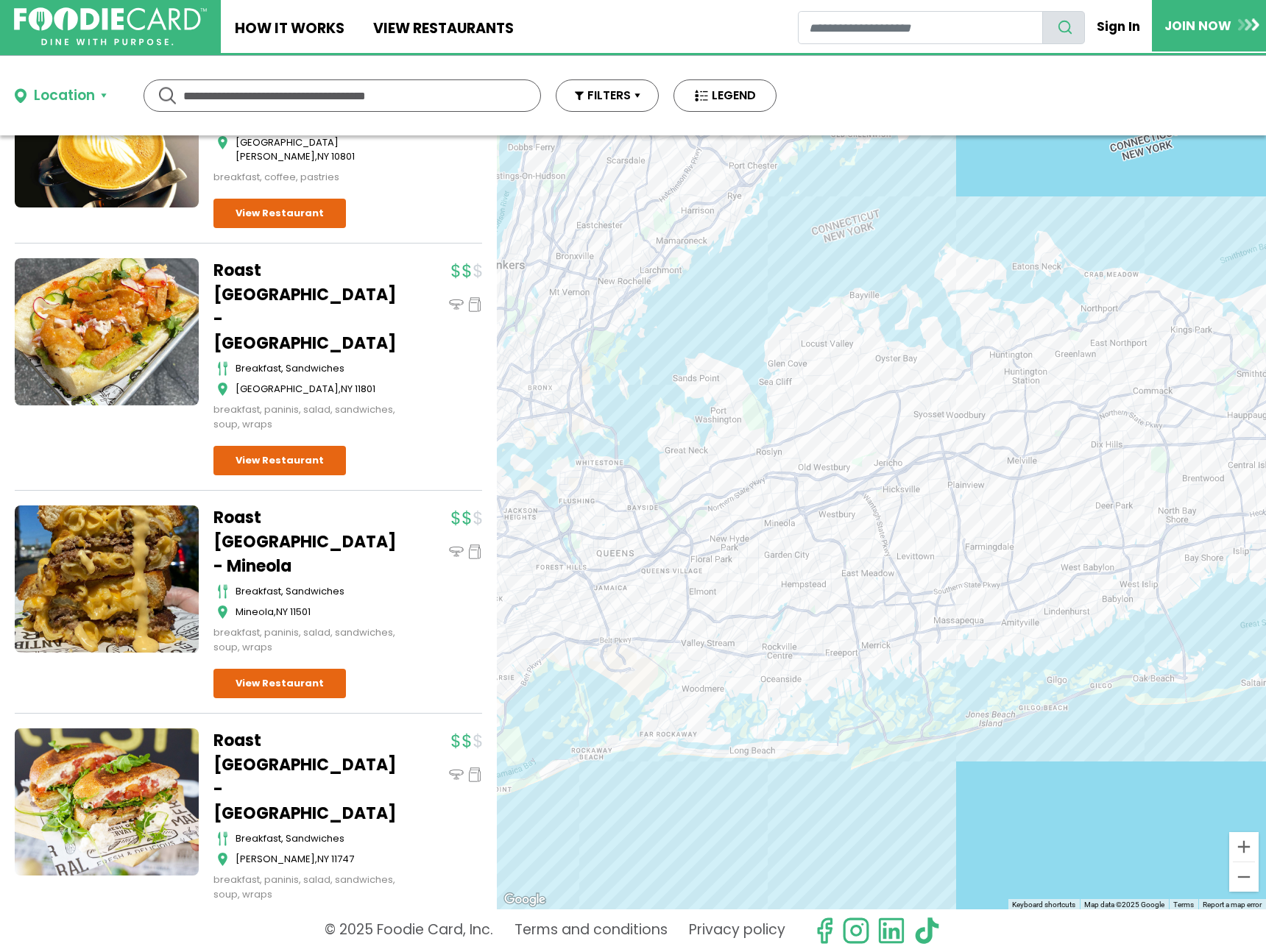
drag, startPoint x: 652, startPoint y: 455, endPoint x: 881, endPoint y: 447, distance: 229.1
click at [881, 447] on div at bounding box center [881, 522] width 769 height 774
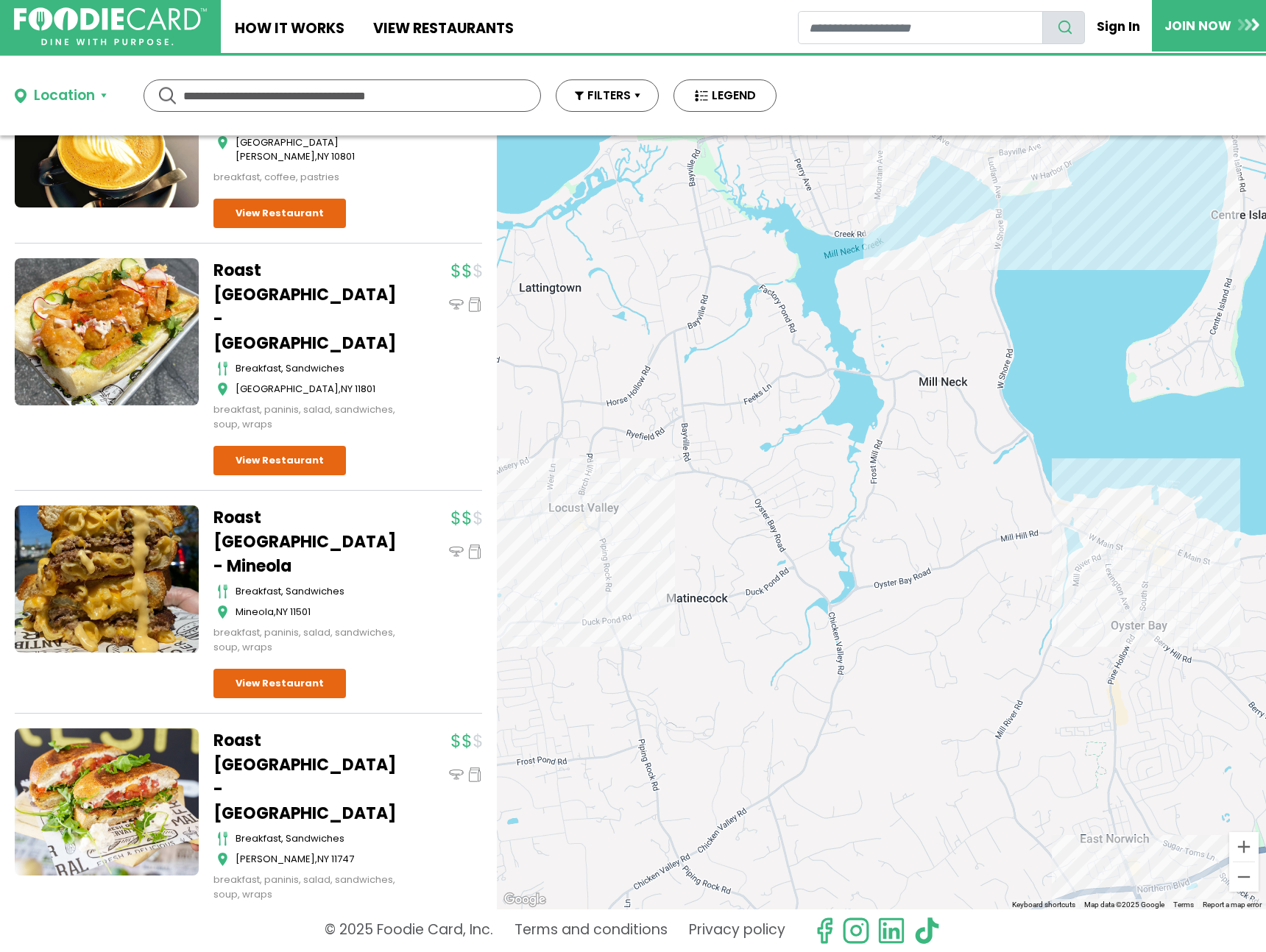
drag, startPoint x: 988, startPoint y: 208, endPoint x: 1036, endPoint y: 229, distance: 52.4
click at [977, 277] on div at bounding box center [881, 522] width 769 height 774
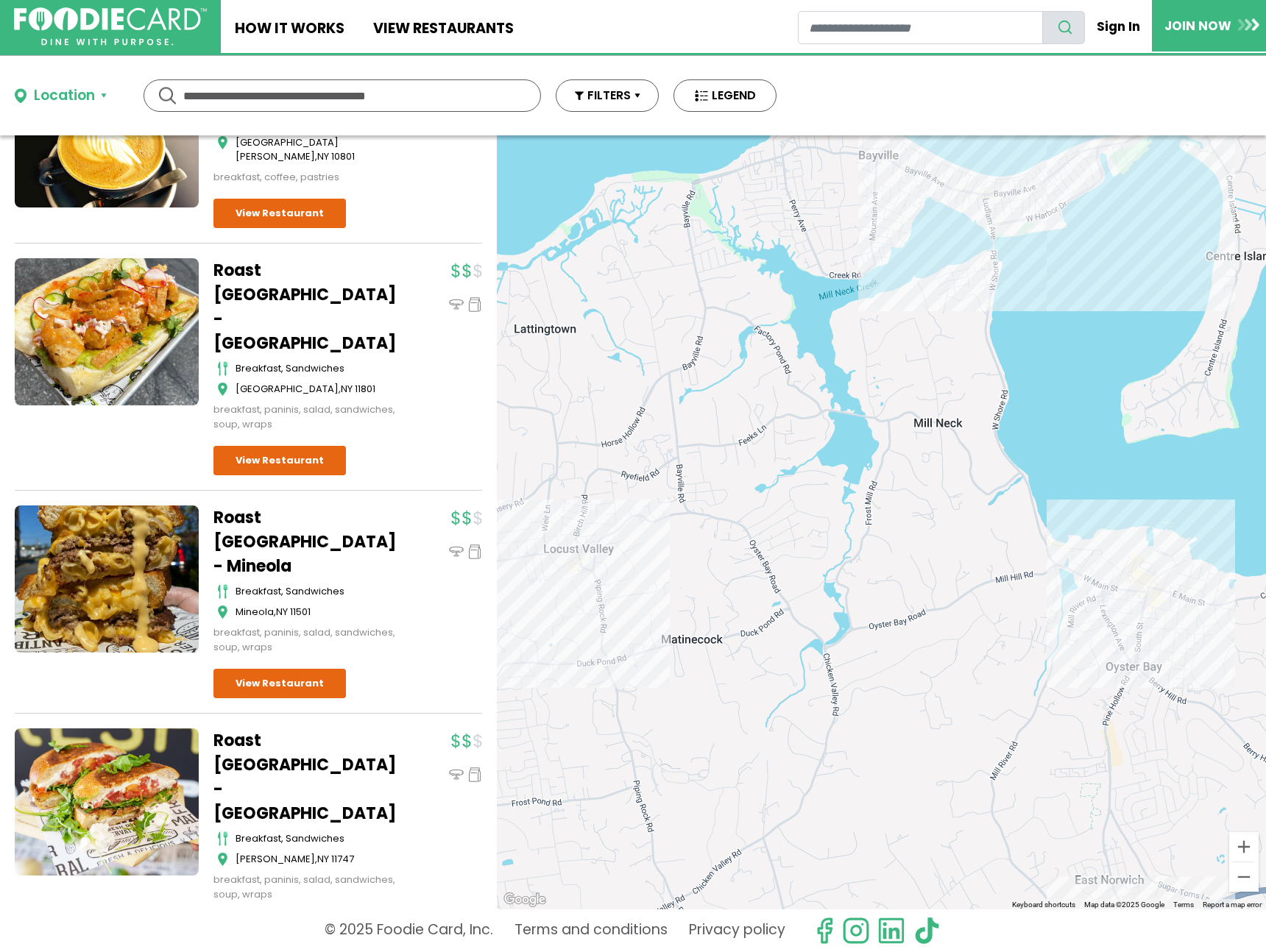
click at [1054, 197] on div at bounding box center [881, 522] width 769 height 774
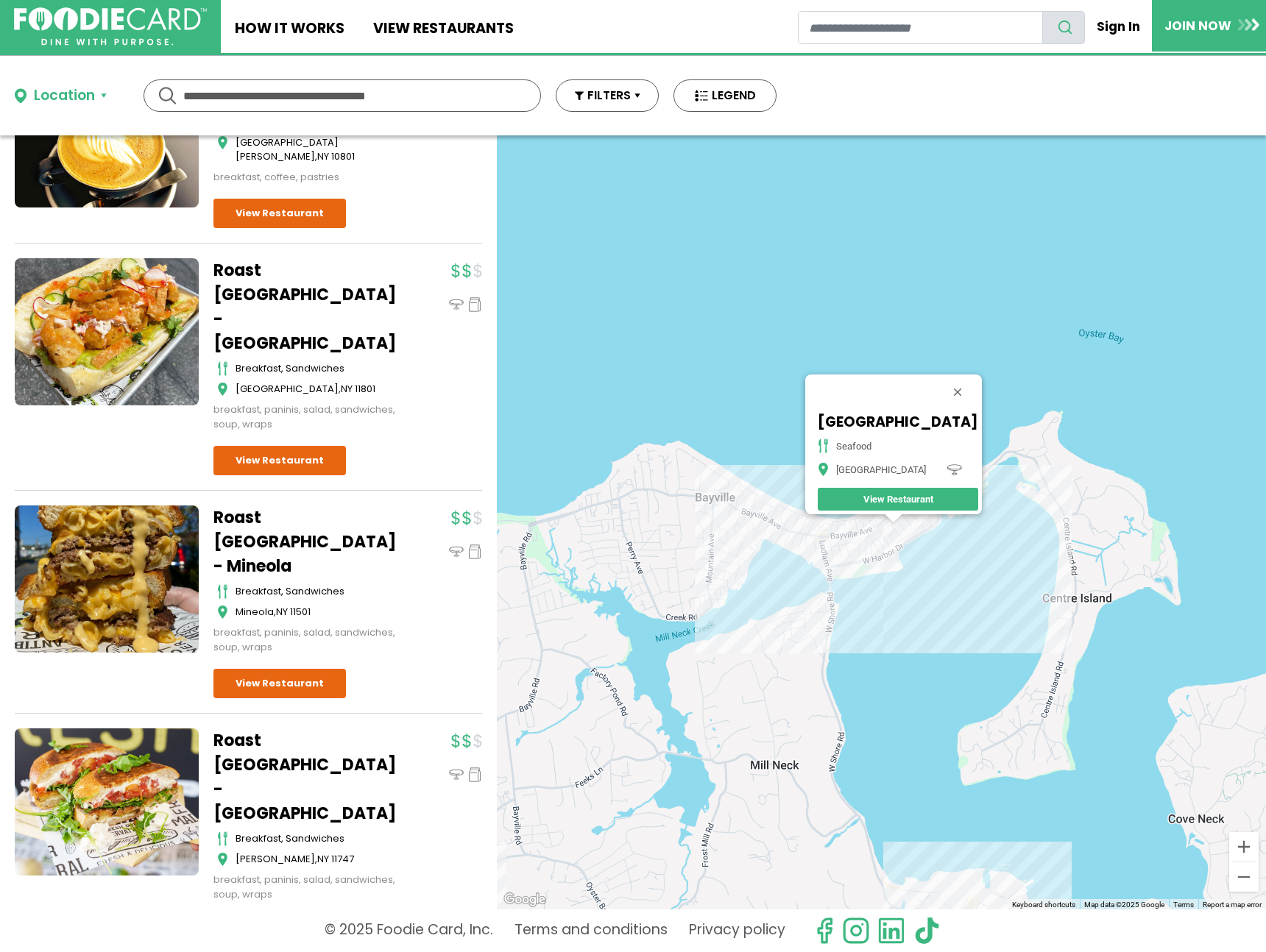
click at [832, 539] on div "[GEOGRAPHIC_DATA] seafood [GEOGRAPHIC_DATA] View Restaurant" at bounding box center [881, 522] width 769 height 774
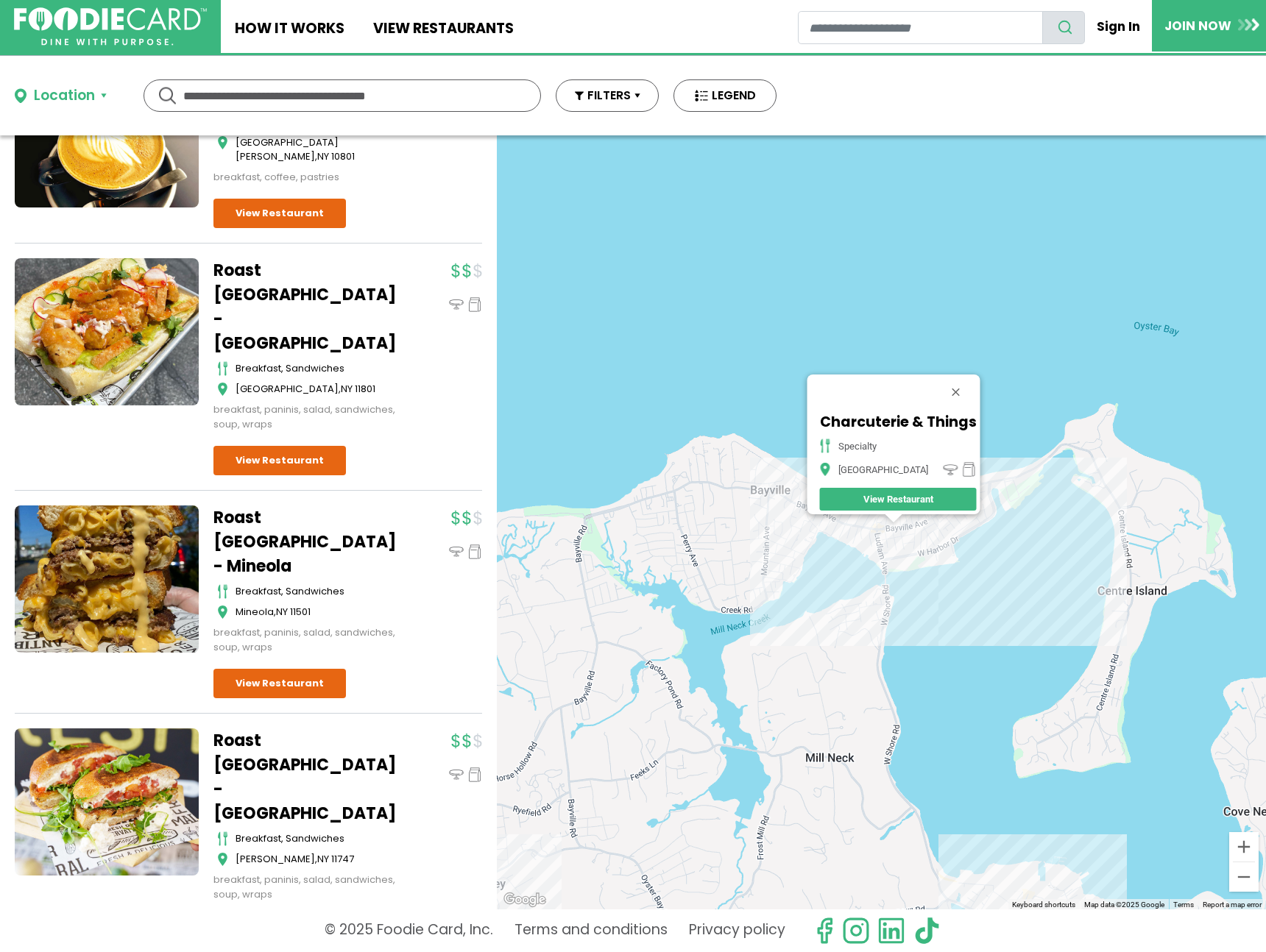
click at [953, 538] on div "Charcuterie & Things specialty [GEOGRAPHIC_DATA] View Restaurant" at bounding box center [881, 522] width 769 height 774
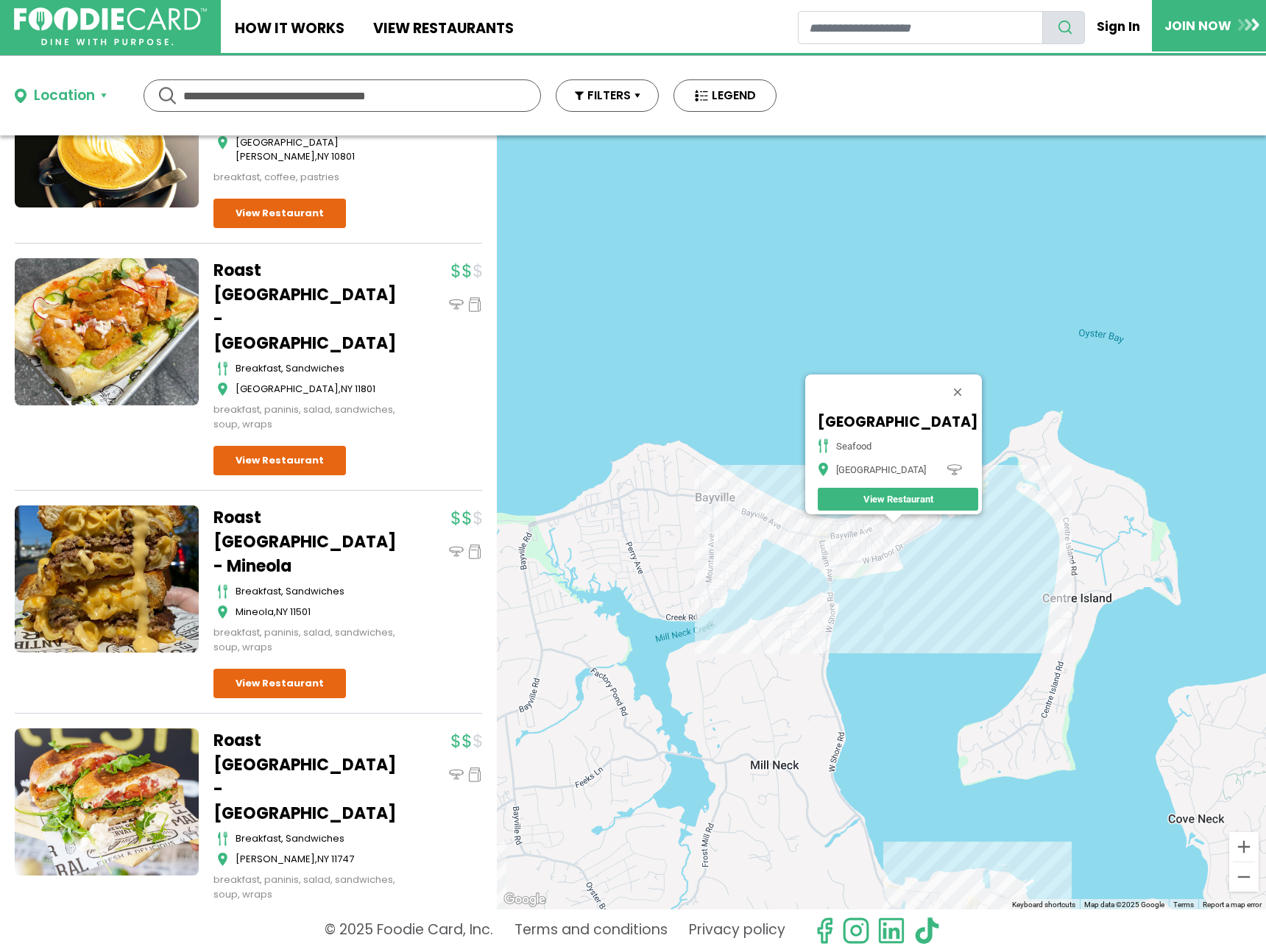
click at [978, 418] on h5 "[GEOGRAPHIC_DATA]" at bounding box center [898, 422] width 161 height 17
drag, startPoint x: 799, startPoint y: 415, endPoint x: 985, endPoint y: 417, distance: 186.0
click at [982, 420] on div "[GEOGRAPHIC_DATA] seafood [GEOGRAPHIC_DATA] View Restaurant" at bounding box center [898, 462] width 168 height 105
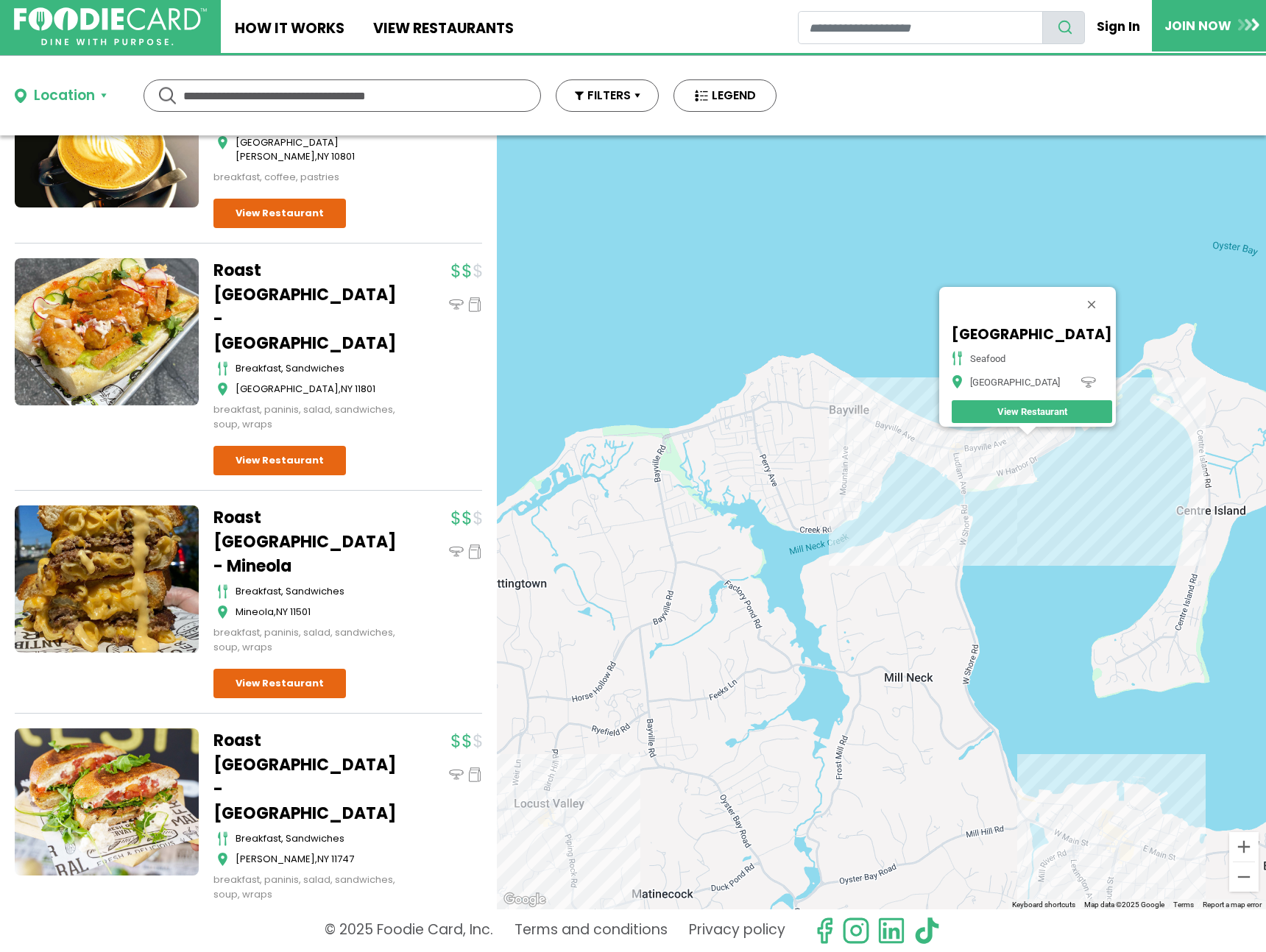
drag, startPoint x: 859, startPoint y: 548, endPoint x: 1136, endPoint y: 255, distance: 403.2
click at [1136, 255] on div "[GEOGRAPHIC_DATA] seafood [GEOGRAPHIC_DATA] View Restaurant" at bounding box center [881, 522] width 769 height 774
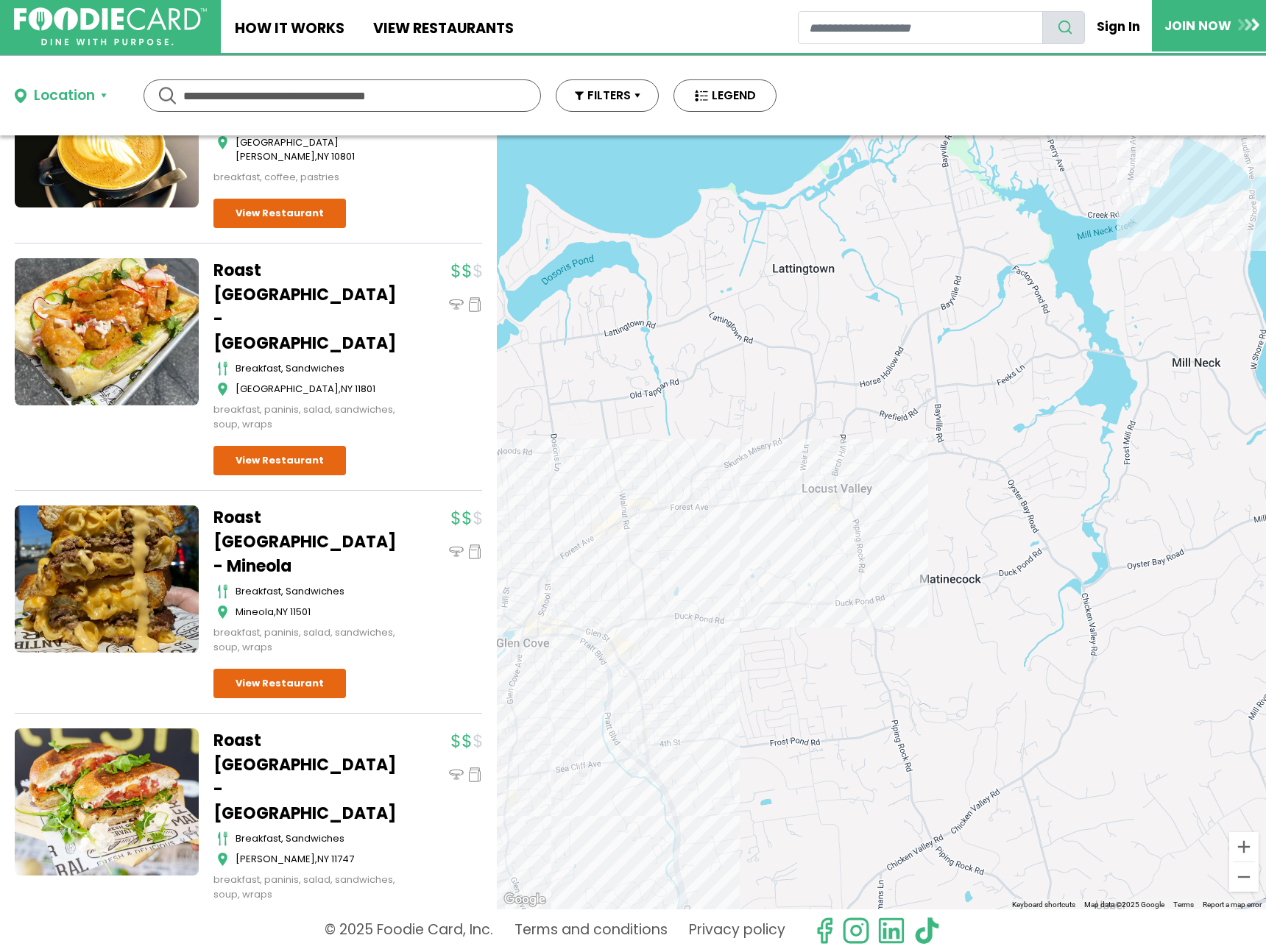
click at [855, 511] on div "[GEOGRAPHIC_DATA] seafood [GEOGRAPHIC_DATA] View Restaurant" at bounding box center [881, 522] width 769 height 774
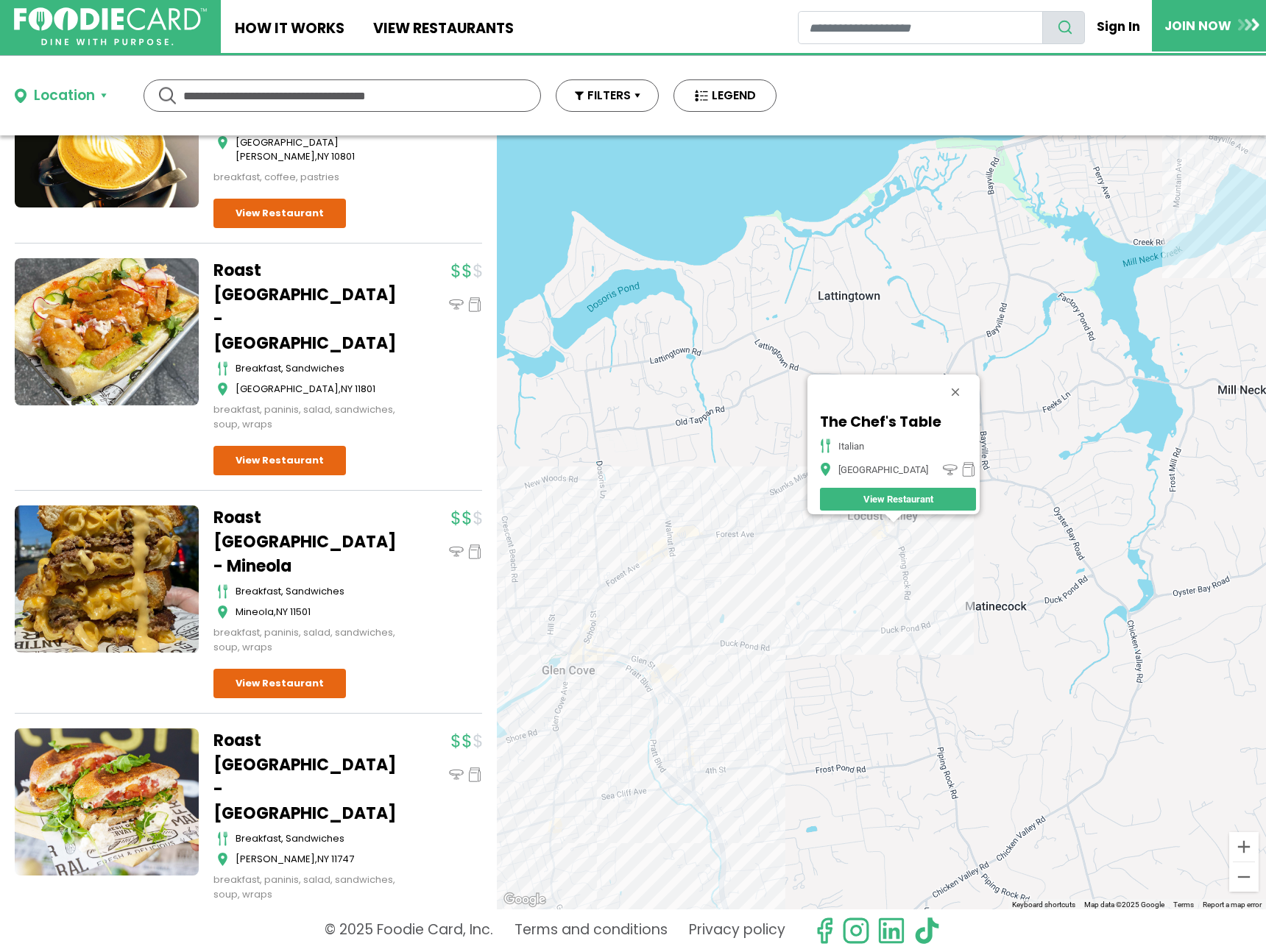
click at [862, 525] on div "The Chef's Table Italian Locust Valley View Restaurant" at bounding box center [881, 522] width 769 height 774
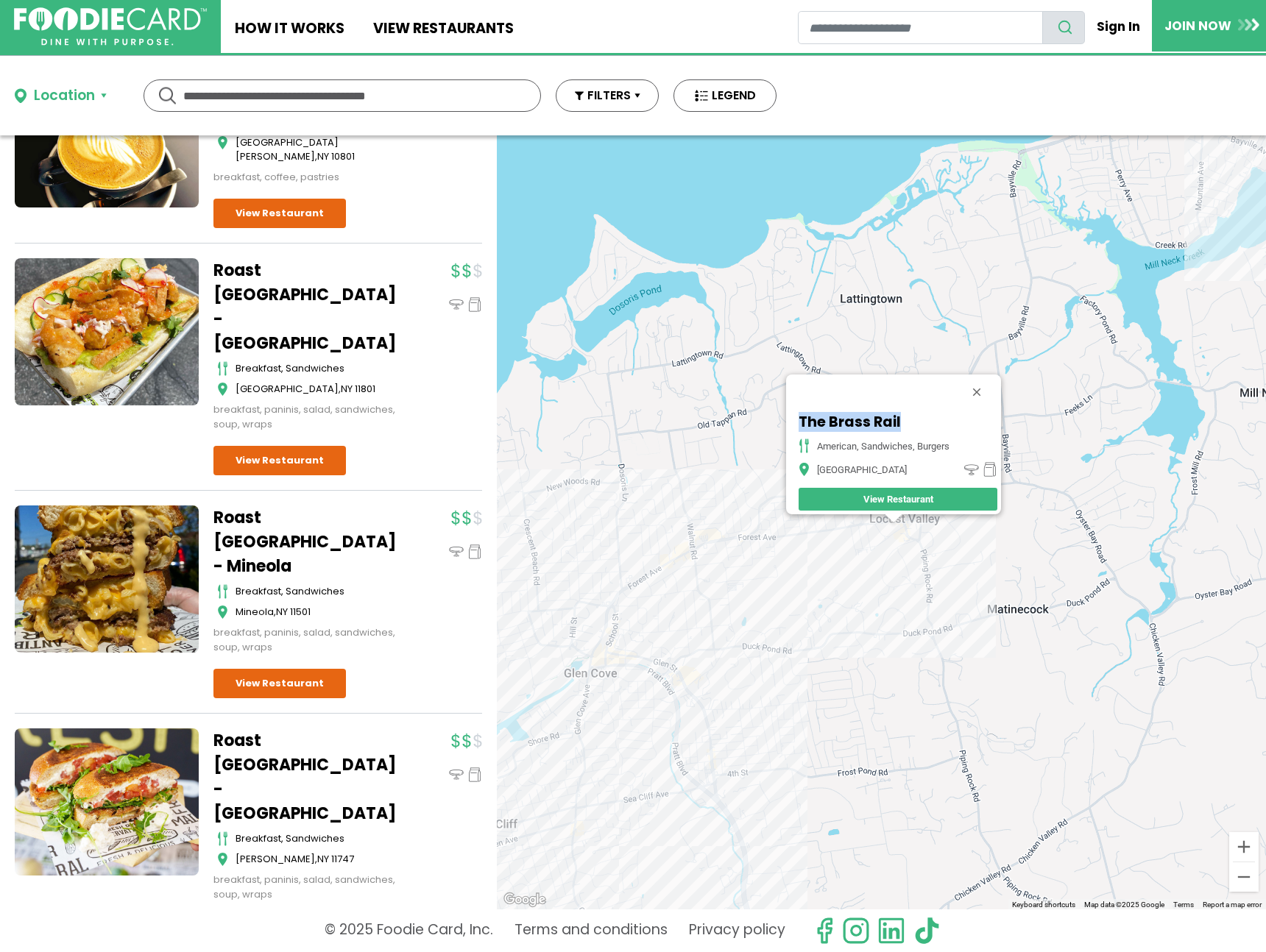
drag, startPoint x: 906, startPoint y: 421, endPoint x: 769, endPoint y: 430, distance: 137.3
click at [769, 430] on div "The Brass Rail American, Sandwiches, Burgers Locust Valley View Restaurant" at bounding box center [881, 522] width 769 height 774
click at [723, 540] on div "The Brass Rail American, Sandwiches, Burgers Locust Valley View Restaurant" at bounding box center [881, 522] width 769 height 774
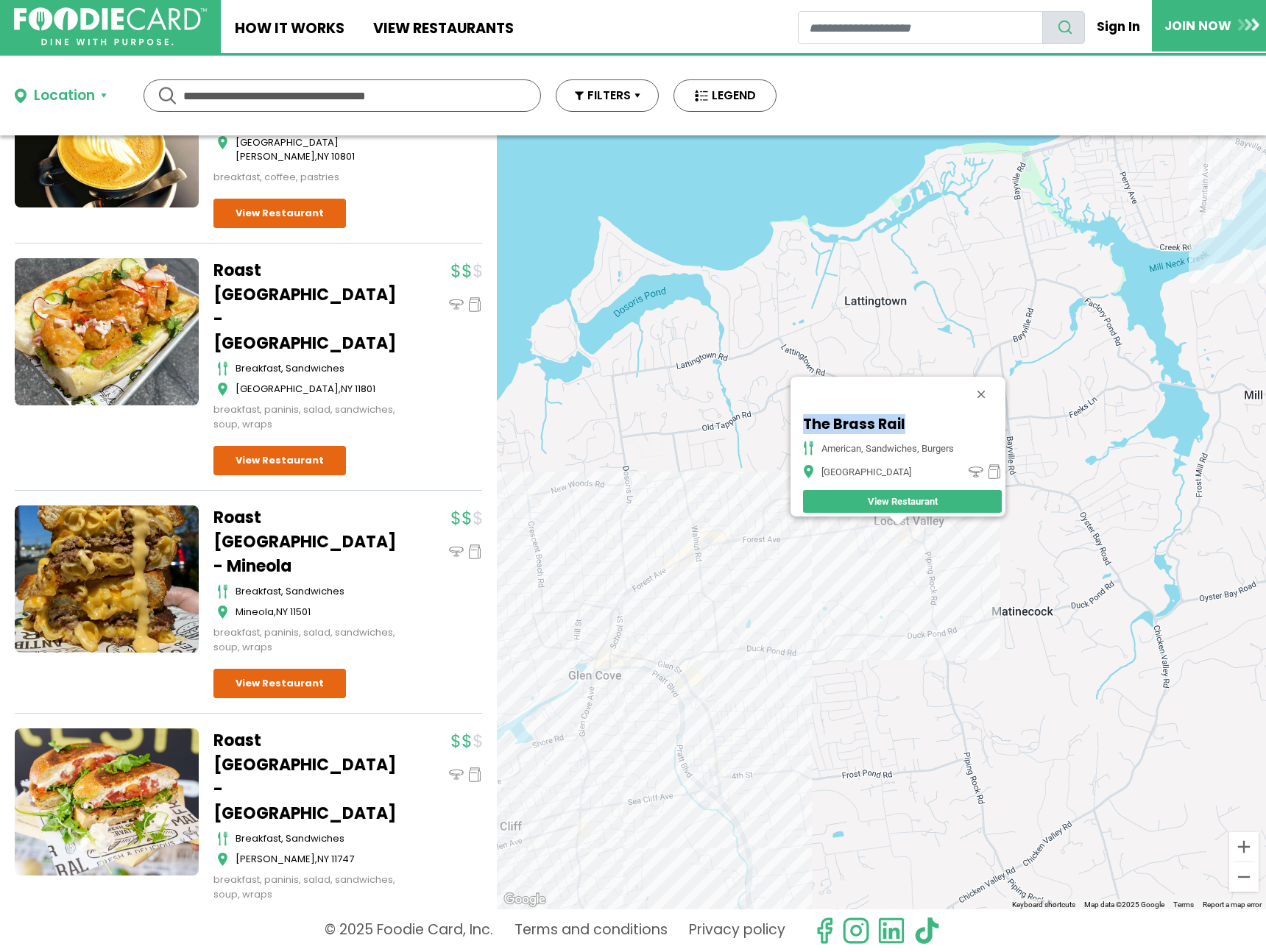
click at [724, 541] on div "The Brass Rail American, Sandwiches, Burgers Locust Valley View Restaurant" at bounding box center [881, 522] width 769 height 774
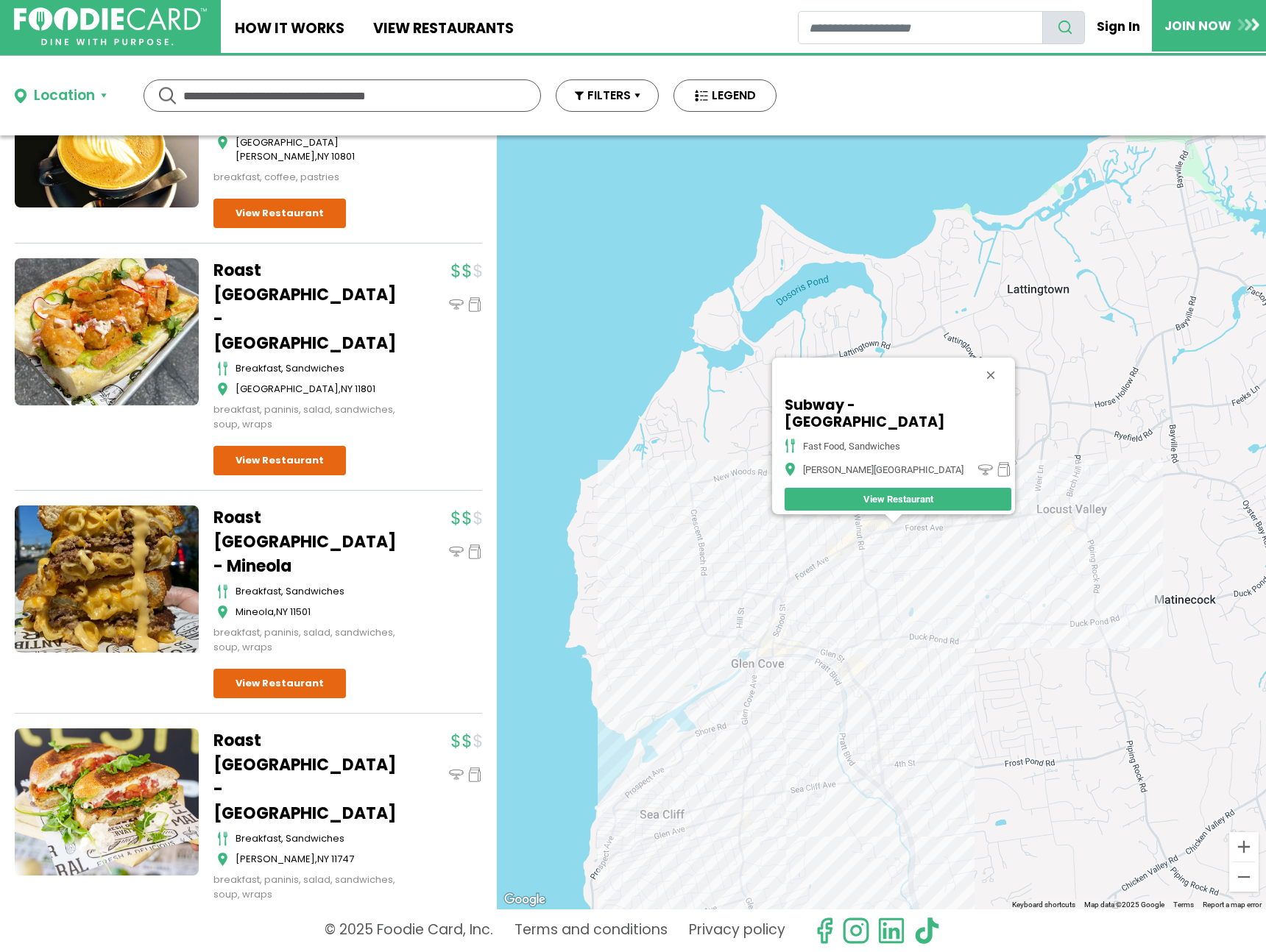
click at [856, 670] on div "Subway - [GEOGRAPHIC_DATA] fast food, sandwiches [PERSON_NAME][GEOGRAPHIC_DATA]…" at bounding box center [881, 522] width 769 height 774
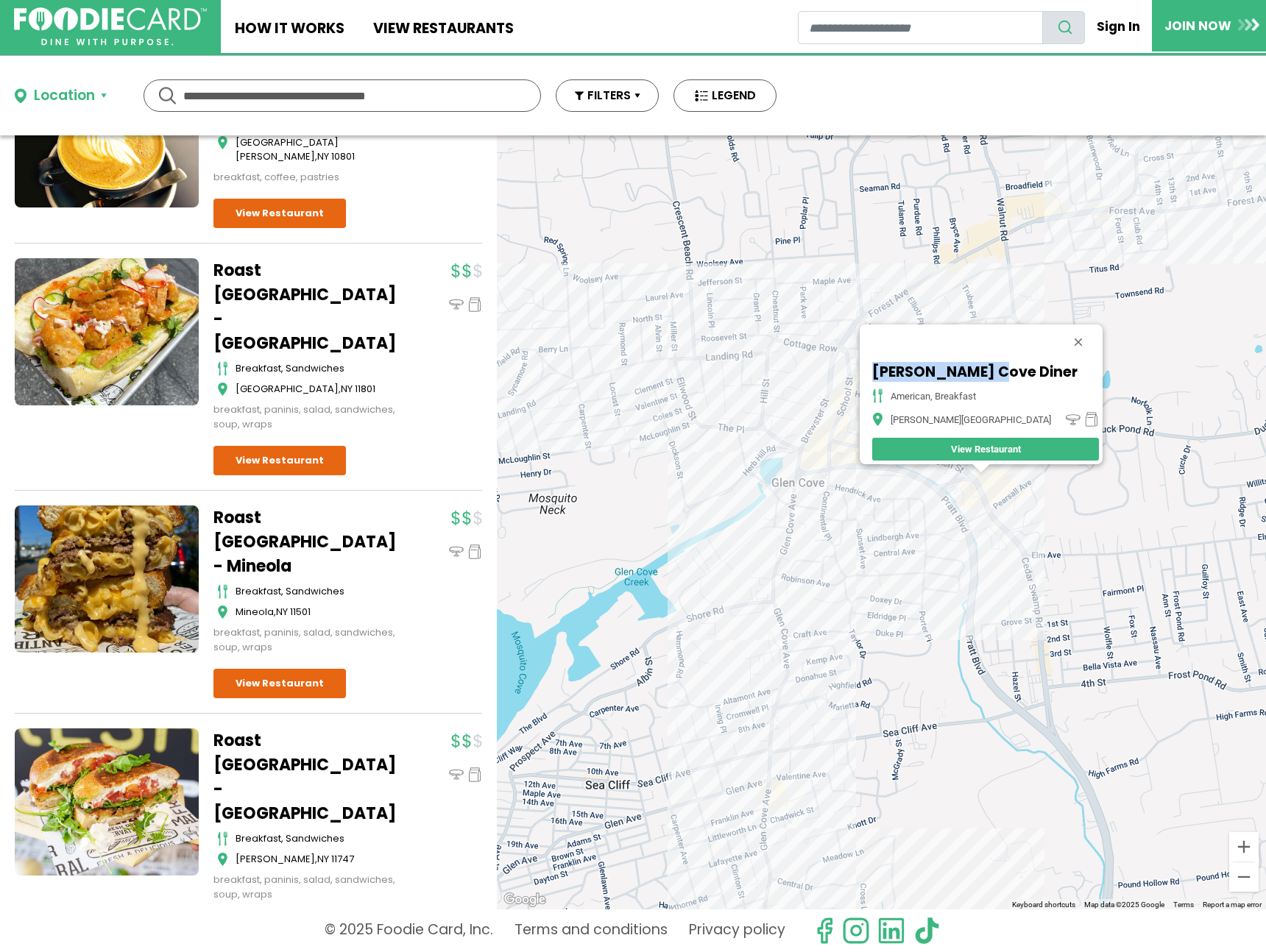
drag, startPoint x: 1025, startPoint y: 364, endPoint x: 922, endPoint y: 365, distance: 103.0
click at [897, 358] on div "[PERSON_NAME][GEOGRAPHIC_DATA] Diner american, breakfast [PERSON_NAME][GEOGRAPH…" at bounding box center [980, 394] width 243 height 140
click at [870, 381] on div "[PERSON_NAME][GEOGRAPHIC_DATA] Diner american, breakfast [PERSON_NAME][GEOGRAPH…" at bounding box center [881, 522] width 769 height 774
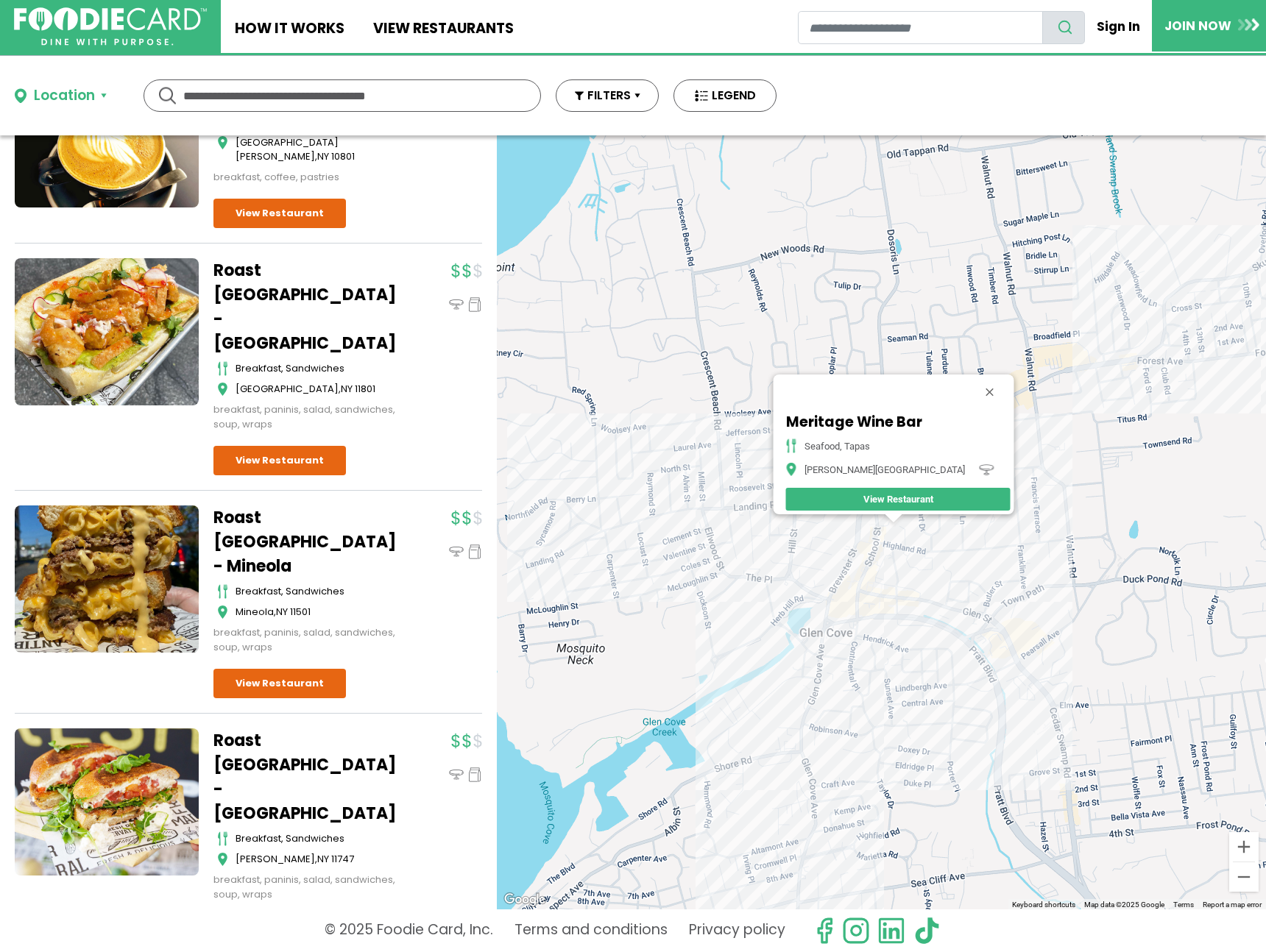
drag, startPoint x: 825, startPoint y: 415, endPoint x: 963, endPoint y: 419, distance: 138.1
click at [982, 424] on div "Meritage Wine Bar seafood, tapas [PERSON_NAME][GEOGRAPHIC_DATA] View Restaurant" at bounding box center [881, 522] width 769 height 774
drag, startPoint x: 822, startPoint y: 412, endPoint x: 969, endPoint y: 421, distance: 147.3
click at [969, 421] on div "Meritage Wine Bar seafood, tapas [PERSON_NAME][GEOGRAPHIC_DATA] View Restaurant" at bounding box center [898, 462] width 232 height 105
click at [875, 607] on div "Meritage Wine Bar seafood, tapas [PERSON_NAME][GEOGRAPHIC_DATA] View Restaurant" at bounding box center [881, 522] width 769 height 774
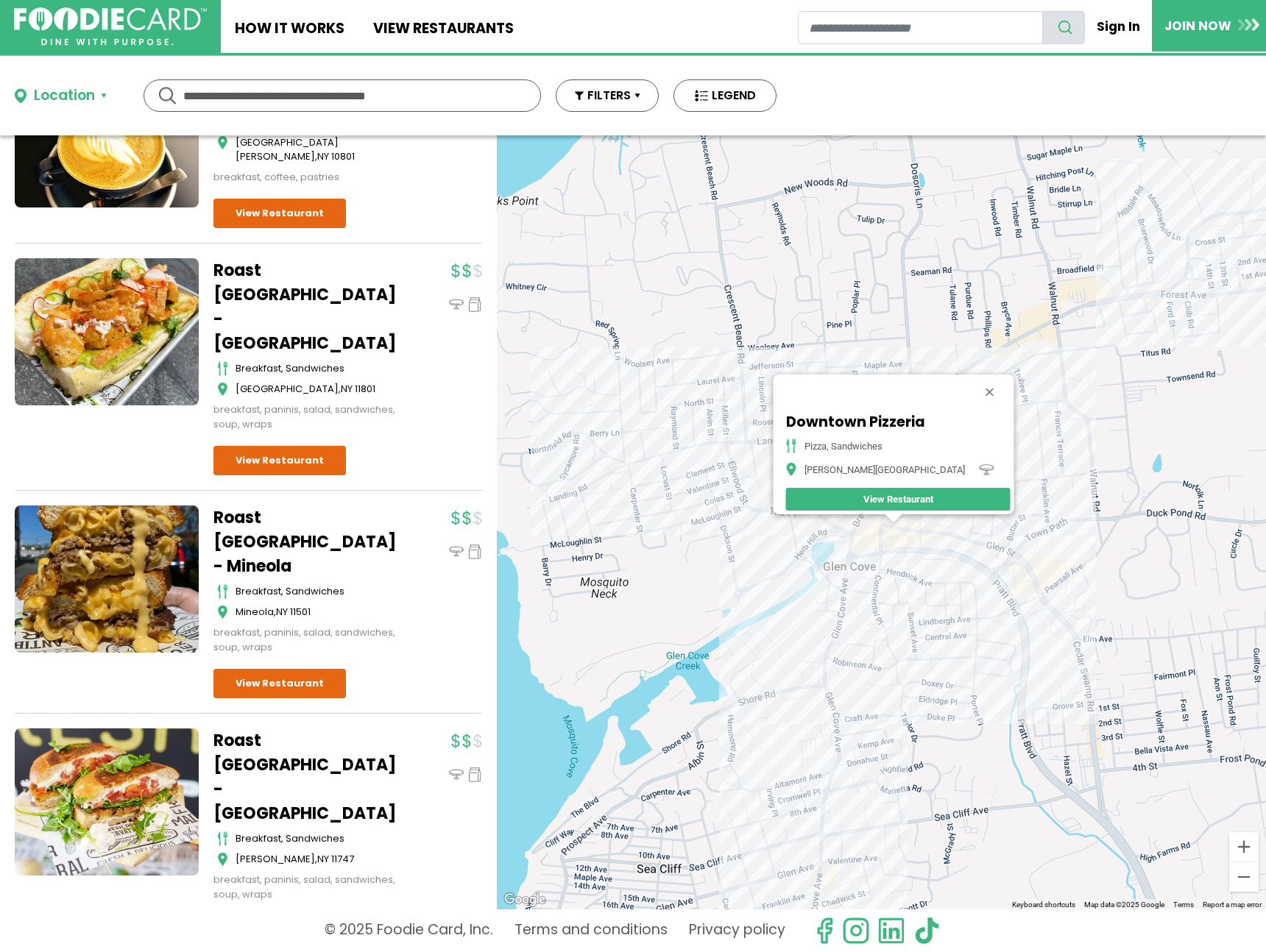
click at [881, 547] on div "Downtown Pizzeria pizza, sandwiches [PERSON_NAME][GEOGRAPHIC_DATA]" at bounding box center [881, 522] width 769 height 774
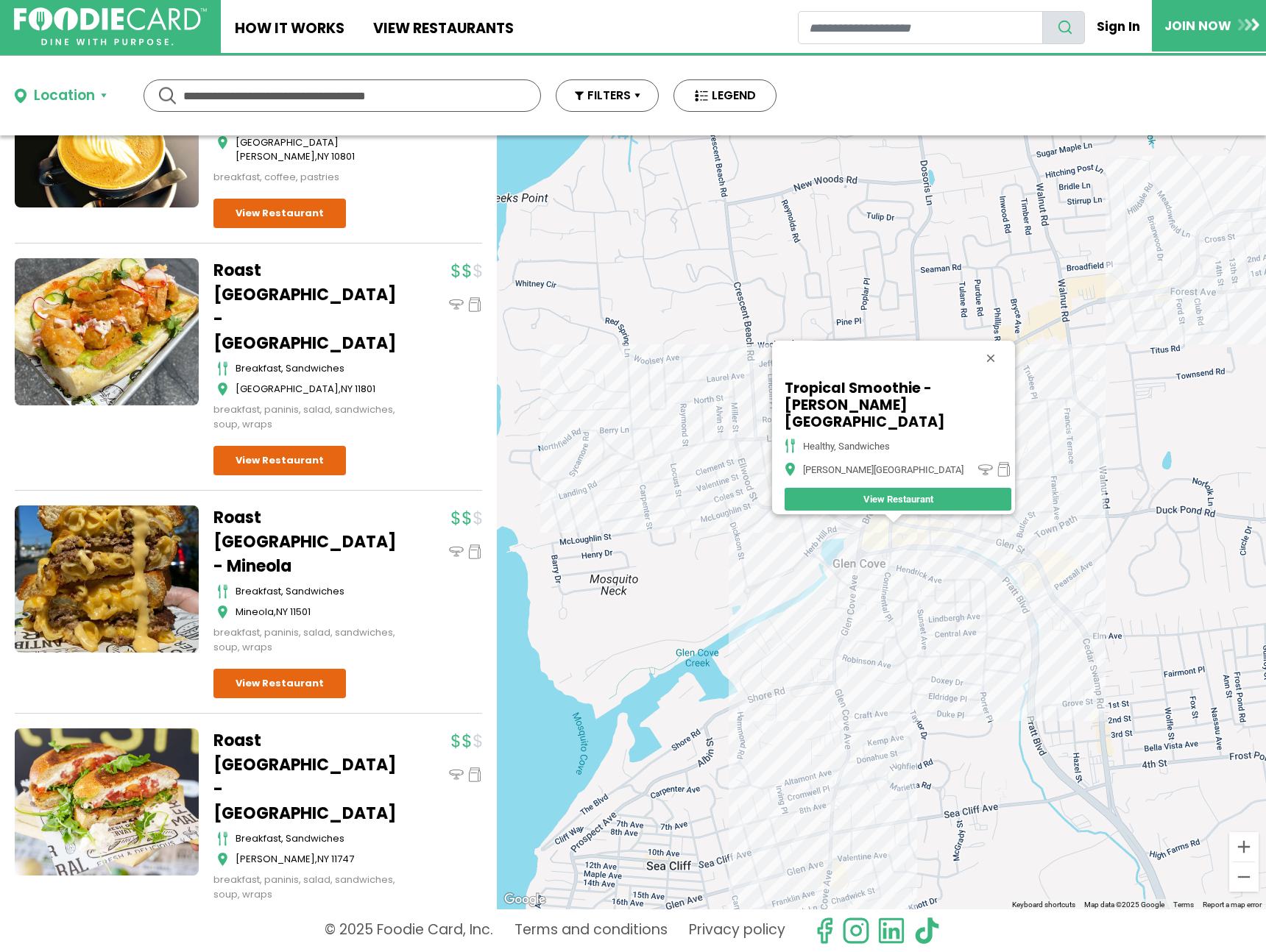
click at [1043, 574] on div "Tropical Smoothie - [PERSON_NAME][GEOGRAPHIC_DATA] healthy, sandwiches [PERSON_…" at bounding box center [881, 522] width 769 height 774
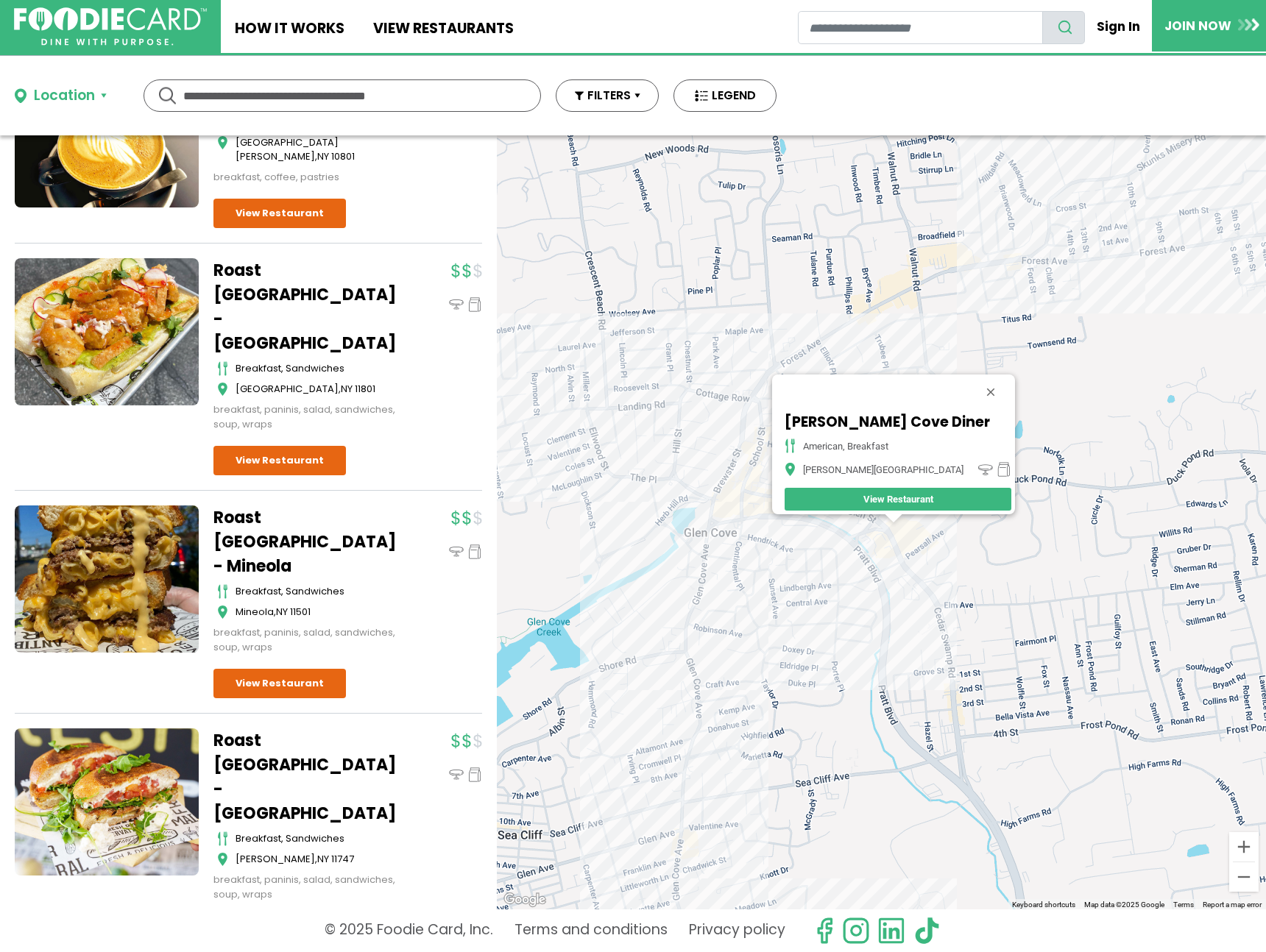
click at [632, 553] on div "[PERSON_NAME][GEOGRAPHIC_DATA] Diner american, breakfast [PERSON_NAME][GEOGRAPH…" at bounding box center [881, 522] width 769 height 774
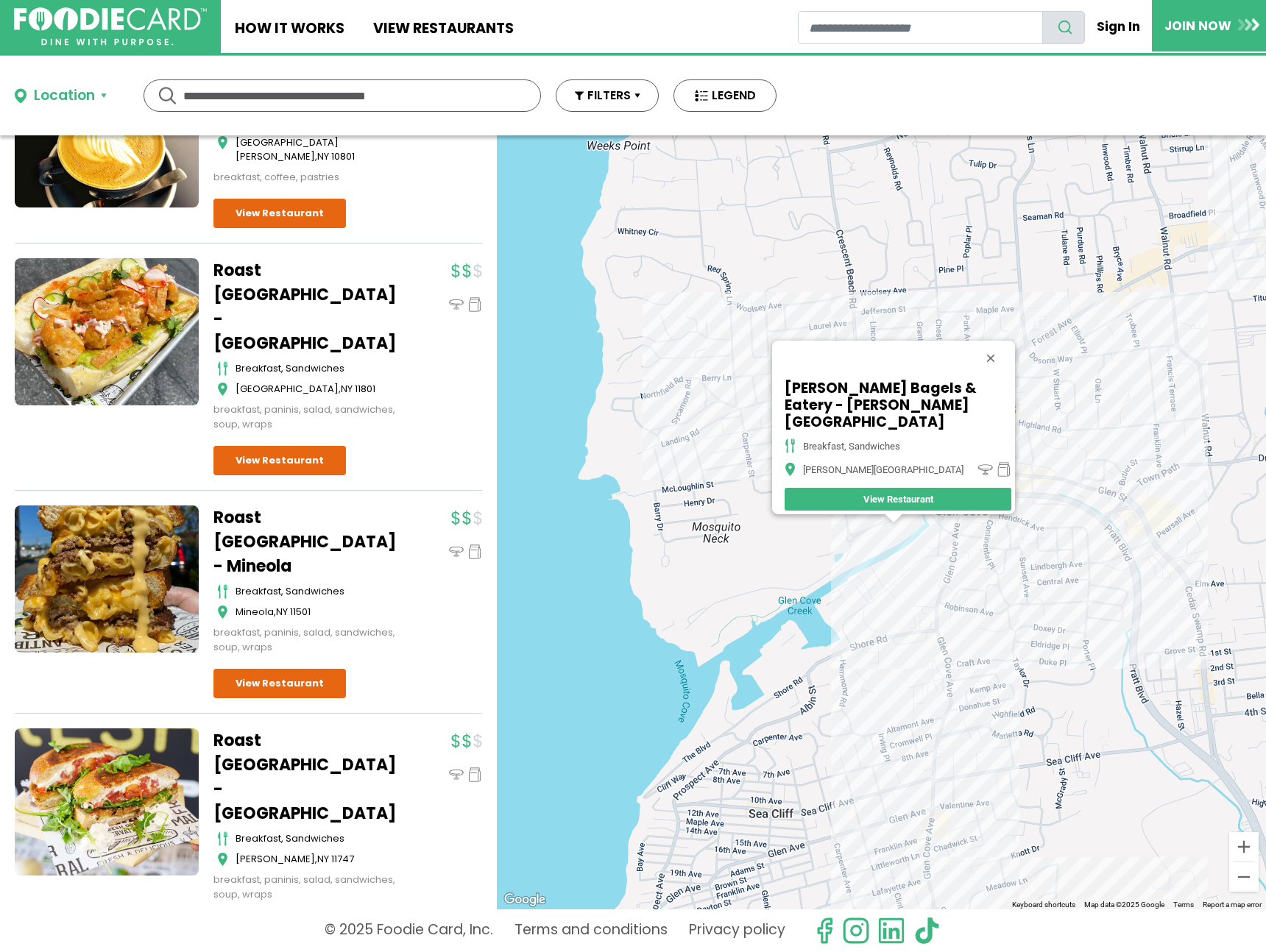
drag, startPoint x: 985, startPoint y: 360, endPoint x: 960, endPoint y: 368, distance: 26.2
click at [985, 360] on button "Close" at bounding box center [991, 358] width 35 height 35
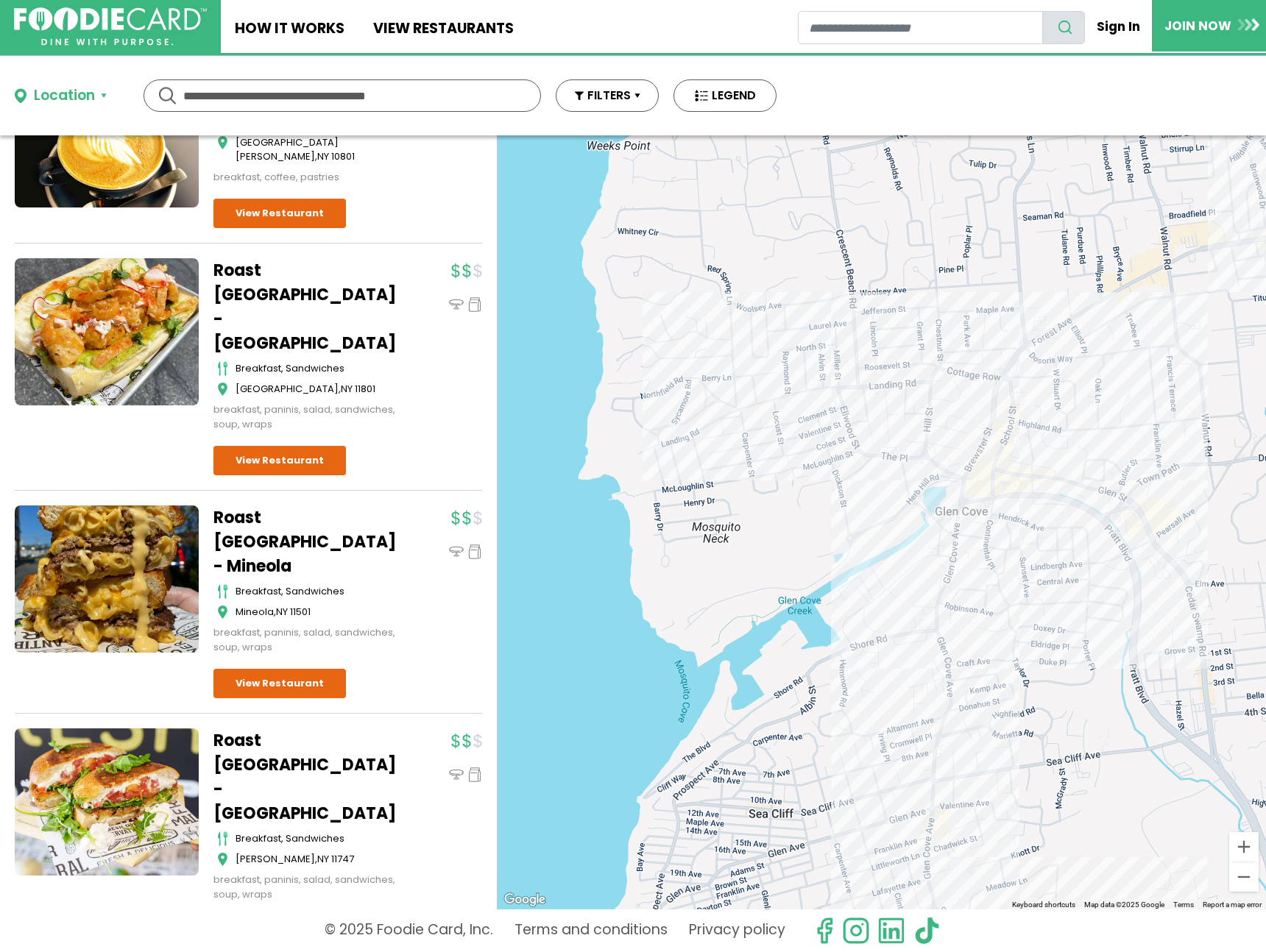
click at [841, 408] on div at bounding box center [881, 522] width 769 height 774
click at [837, 394] on div at bounding box center [881, 522] width 769 height 774
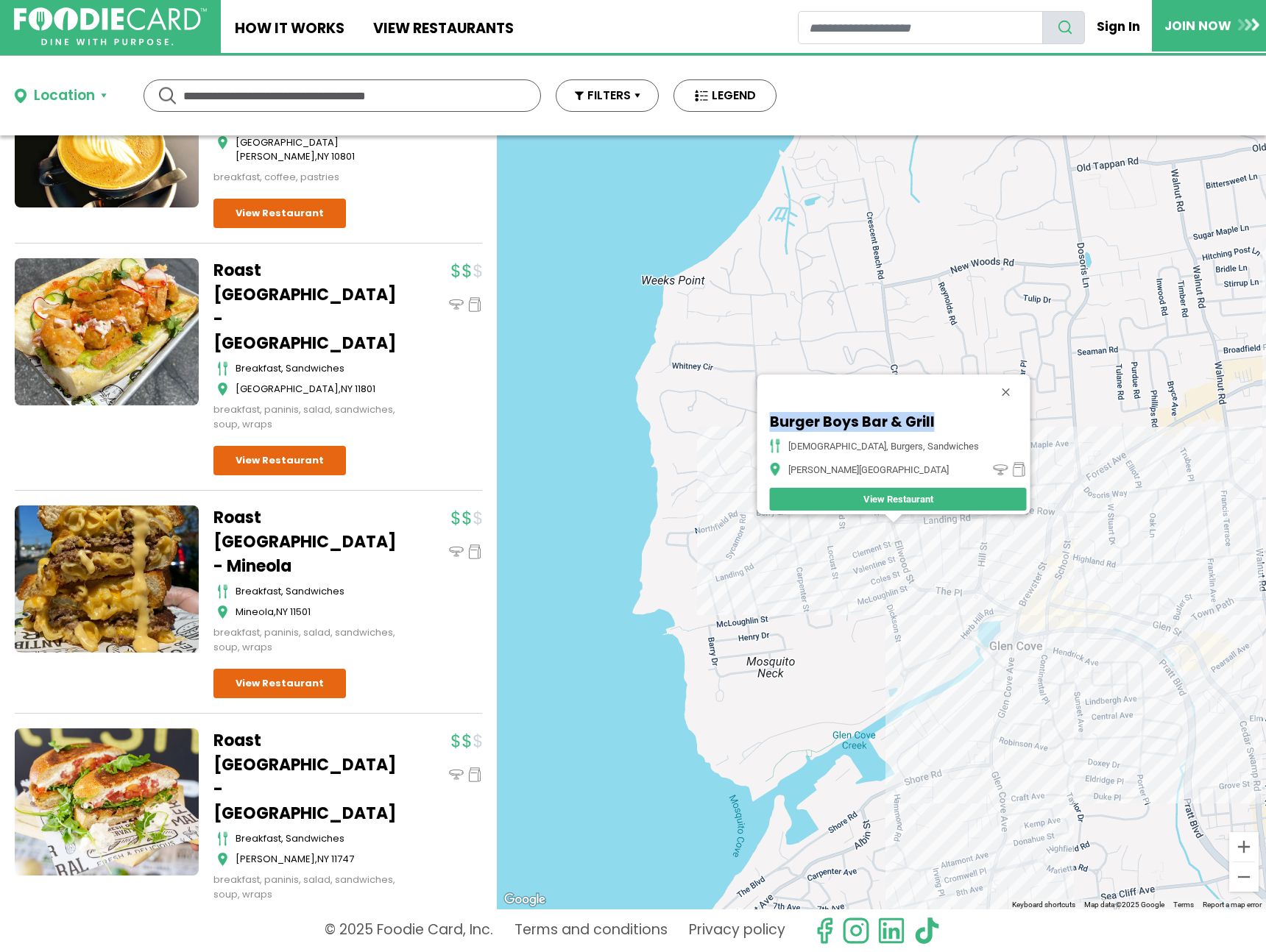
drag, startPoint x: 961, startPoint y: 417, endPoint x: 769, endPoint y: 414, distance: 192.0
click at [769, 414] on div "Burger Boys Bar & Grill american, burgers, sandwiches [PERSON_NAME][GEOGRAPHIC_…" at bounding box center [881, 522] width 769 height 774
click at [953, 668] on div "Burger Boys Bar & Grill american, burgers, sandwiches [PERSON_NAME][GEOGRAPHIC_…" at bounding box center [881, 522] width 769 height 774
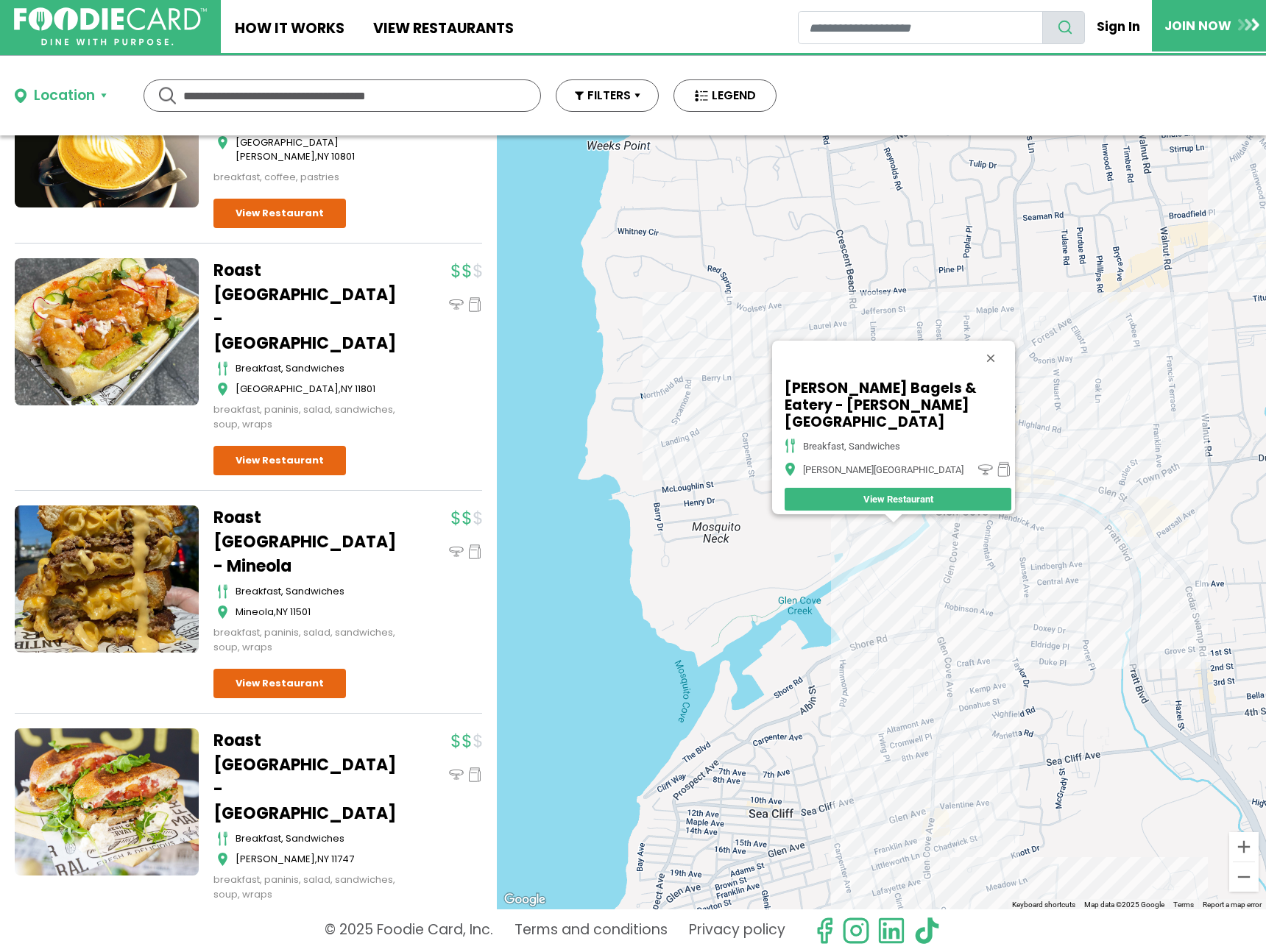
click at [852, 664] on div "[PERSON_NAME] Bagels & Eatery - [PERSON_NAME][GEOGRAPHIC_DATA] breakfast, sandw…" at bounding box center [881, 522] width 769 height 774
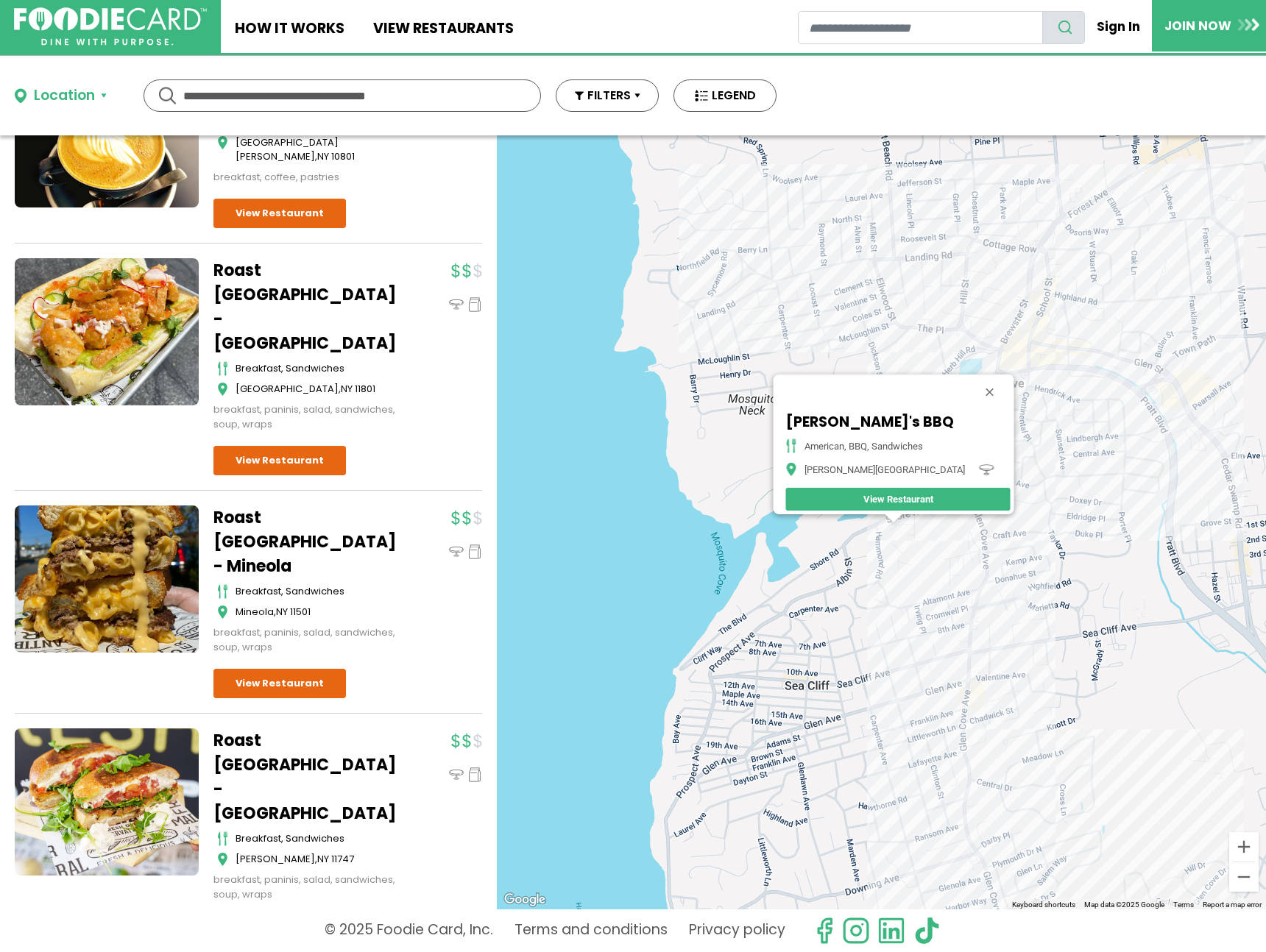
click at [968, 715] on div "[PERSON_NAME]'s BBQ American, BBQ, Sandwiches [PERSON_NAME][GEOGRAPHIC_DATA] Vi…" at bounding box center [881, 522] width 769 height 774
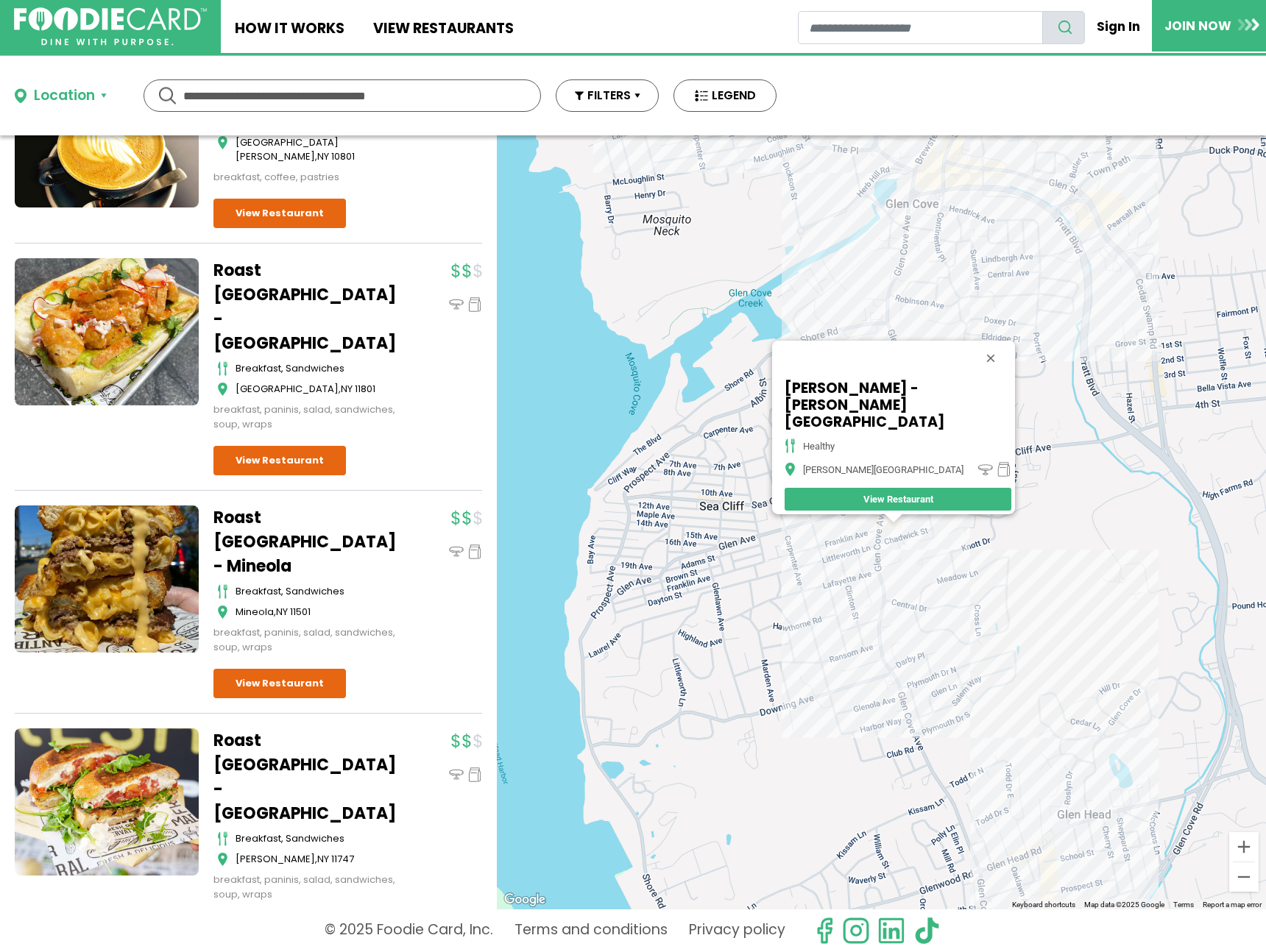
click at [905, 698] on div "[GEOGRAPHIC_DATA] - [PERSON_NAME][GEOGRAPHIC_DATA] healthy [PERSON_NAME][GEOGRA…" at bounding box center [881, 522] width 769 height 774
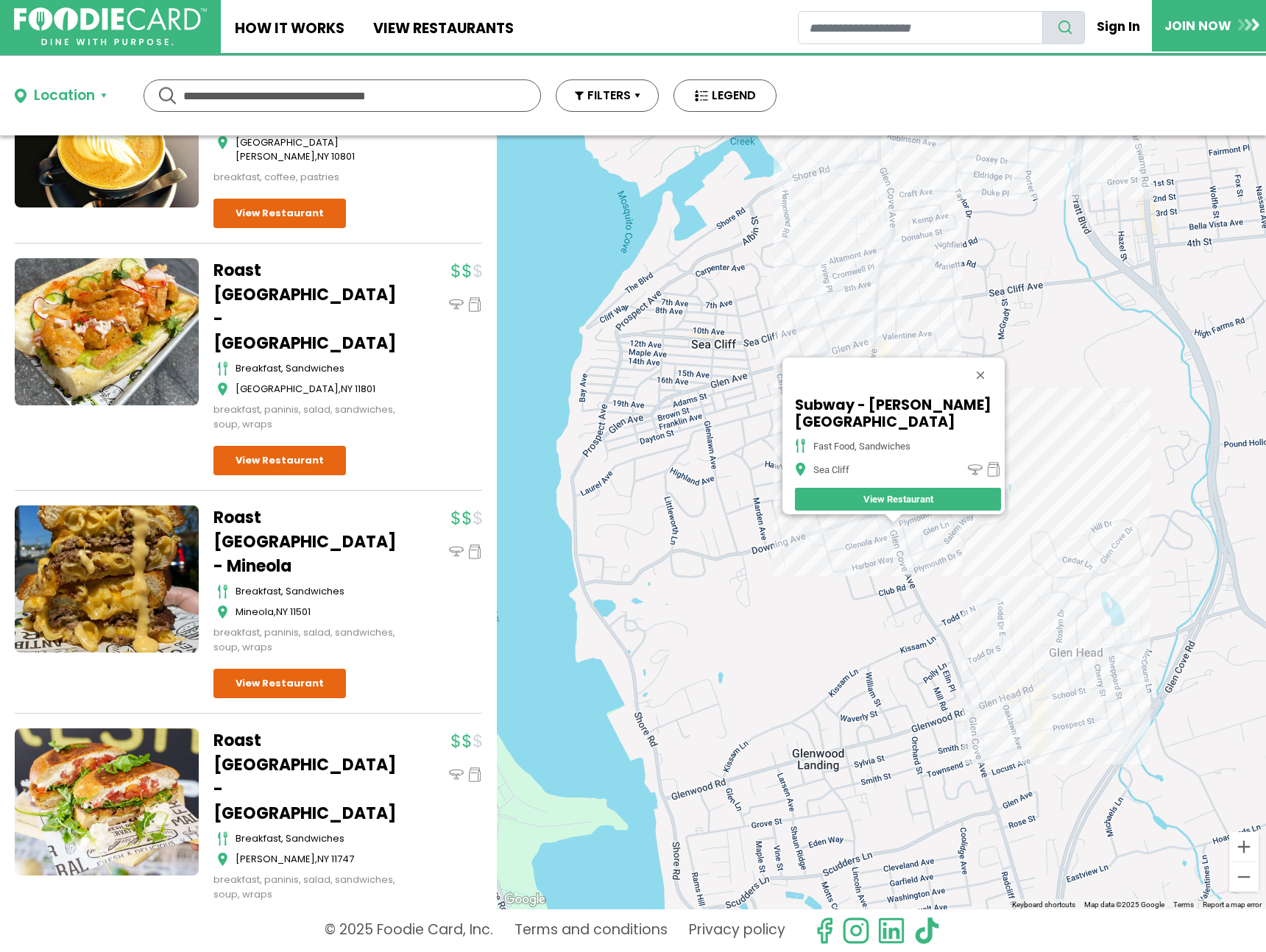
click at [1100, 499] on div "Subway - [PERSON_NAME][GEOGRAPHIC_DATA] fast food, [GEOGRAPHIC_DATA] View Resta…" at bounding box center [881, 522] width 769 height 774
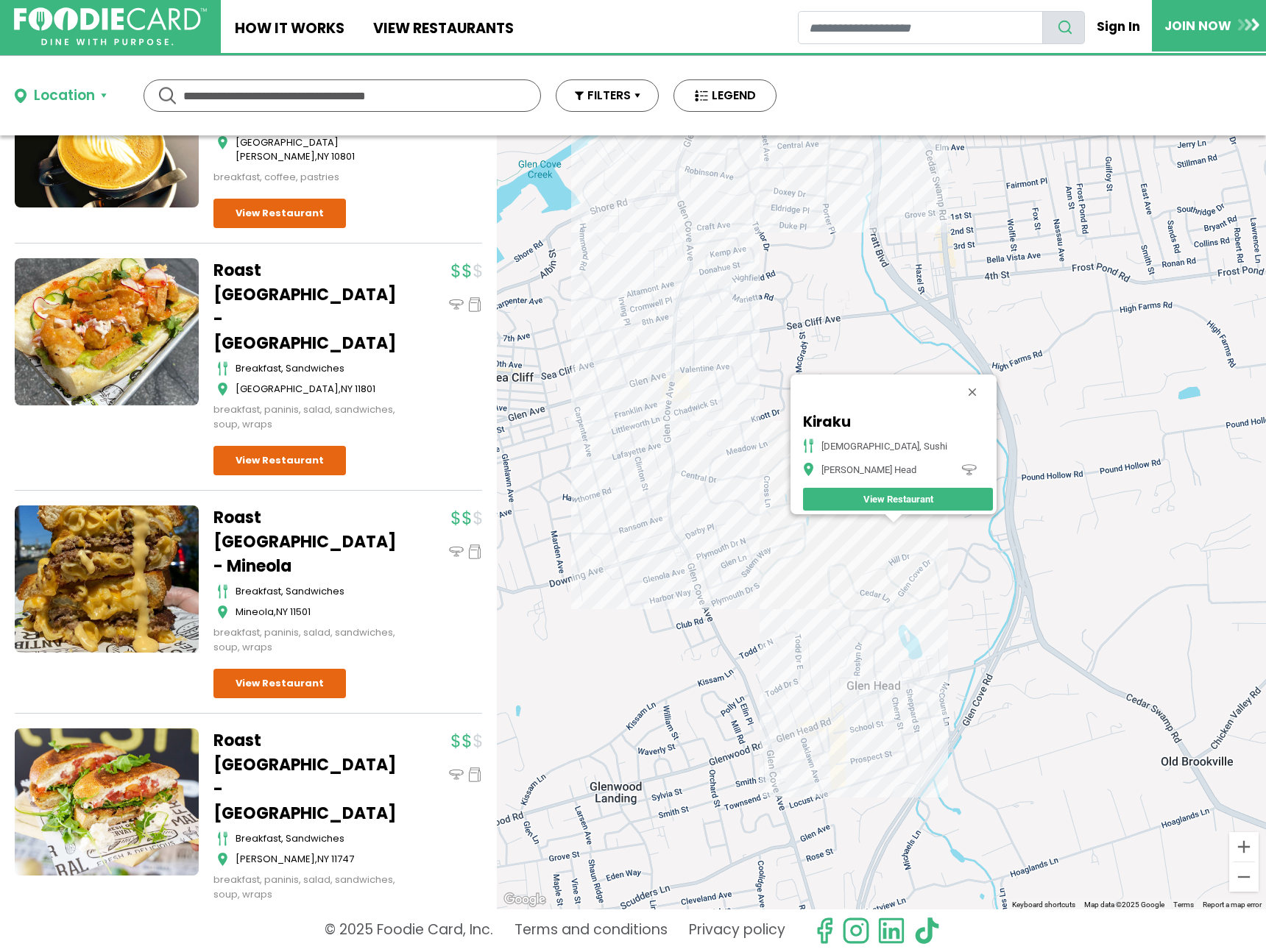
drag, startPoint x: 948, startPoint y: 287, endPoint x: 891, endPoint y: 362, distance: 94.2
click at [891, 362] on div "Kiraku japanese, sushi [PERSON_NAME] Head View Restaurant" at bounding box center [881, 522] width 769 height 774
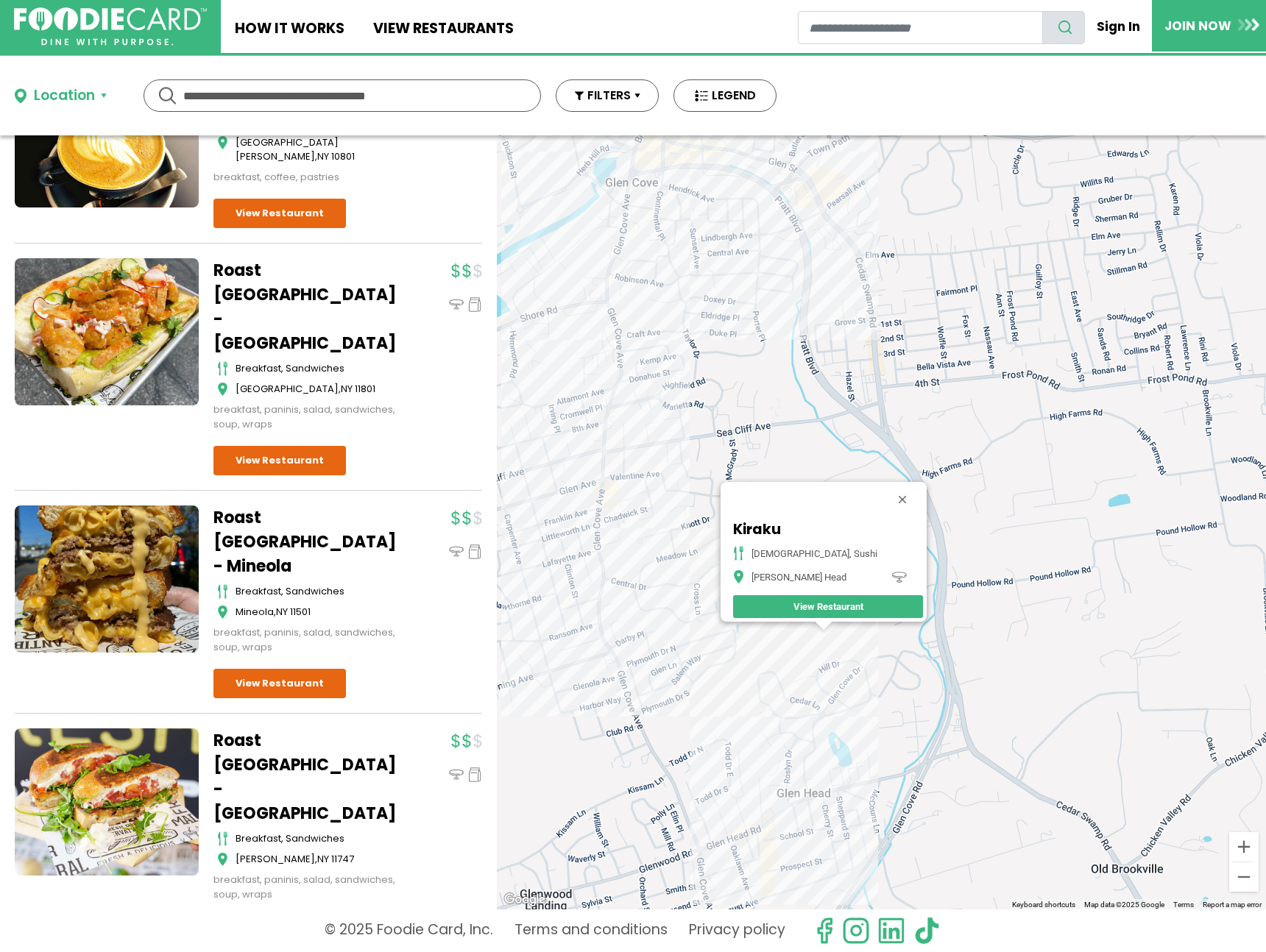
click at [805, 186] on div "Kiraku japanese, sushi [PERSON_NAME] Head View Restaurant" at bounding box center [881, 522] width 769 height 774
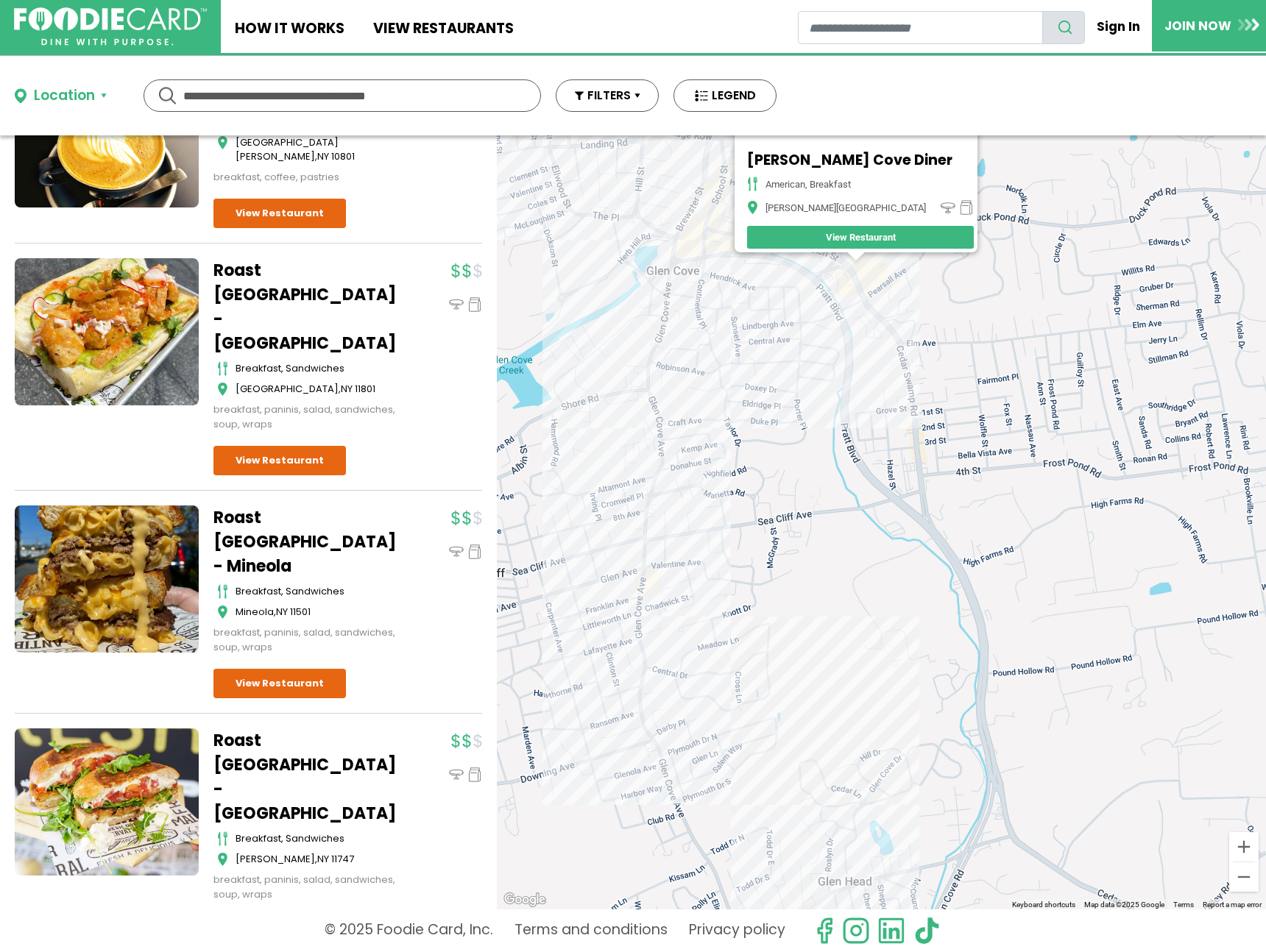
drag, startPoint x: 914, startPoint y: 458, endPoint x: 899, endPoint y: 351, distance: 108.0
click at [899, 351] on div "[PERSON_NAME][GEOGRAPHIC_DATA] Diner american, breakfast [PERSON_NAME][GEOGRAPH…" at bounding box center [881, 522] width 769 height 774
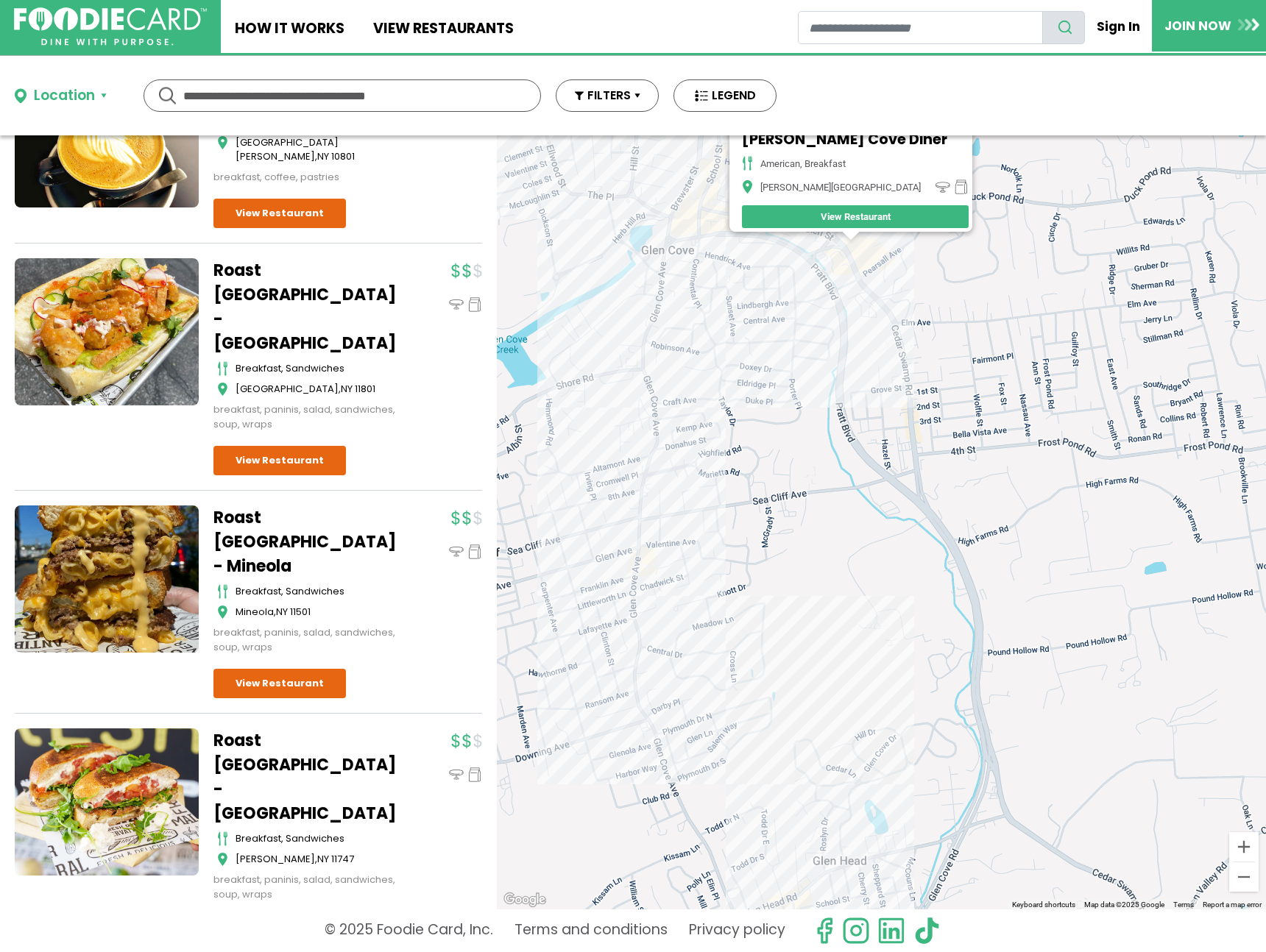
click at [838, 699] on div "[PERSON_NAME][GEOGRAPHIC_DATA] Diner american, breakfast [PERSON_NAME][GEOGRAPH…" at bounding box center [881, 522] width 769 height 774
click at [860, 709] on div "[PERSON_NAME][GEOGRAPHIC_DATA] Diner american, breakfast [PERSON_NAME][GEOGRAPH…" at bounding box center [881, 522] width 769 height 774
click at [857, 714] on div "[PERSON_NAME][GEOGRAPHIC_DATA] Diner american, breakfast [PERSON_NAME][GEOGRAPH…" at bounding box center [881, 522] width 769 height 774
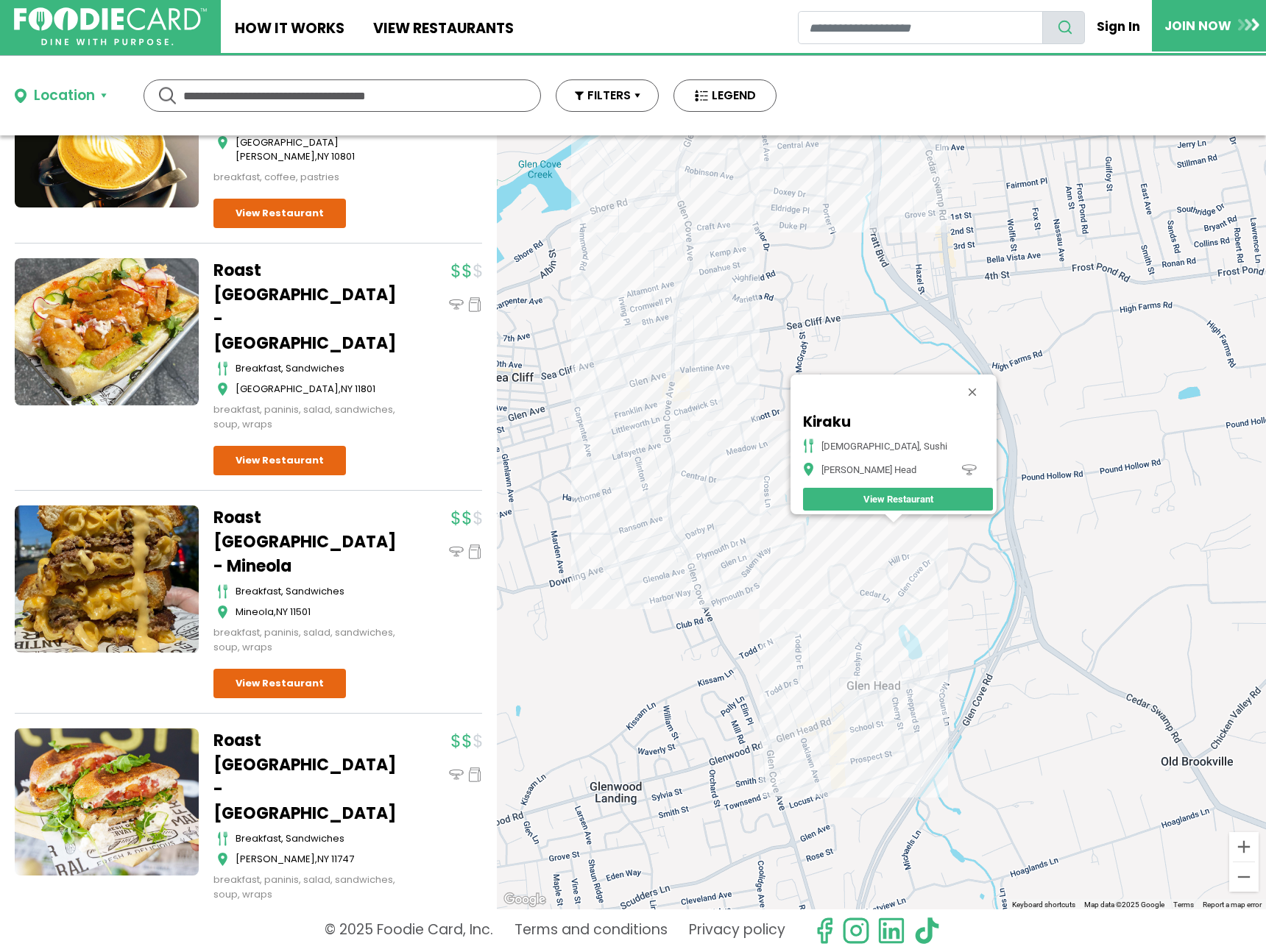
click at [703, 573] on div "Kiraku japanese, sushi [PERSON_NAME] Head View Restaurant" at bounding box center [881, 522] width 769 height 774
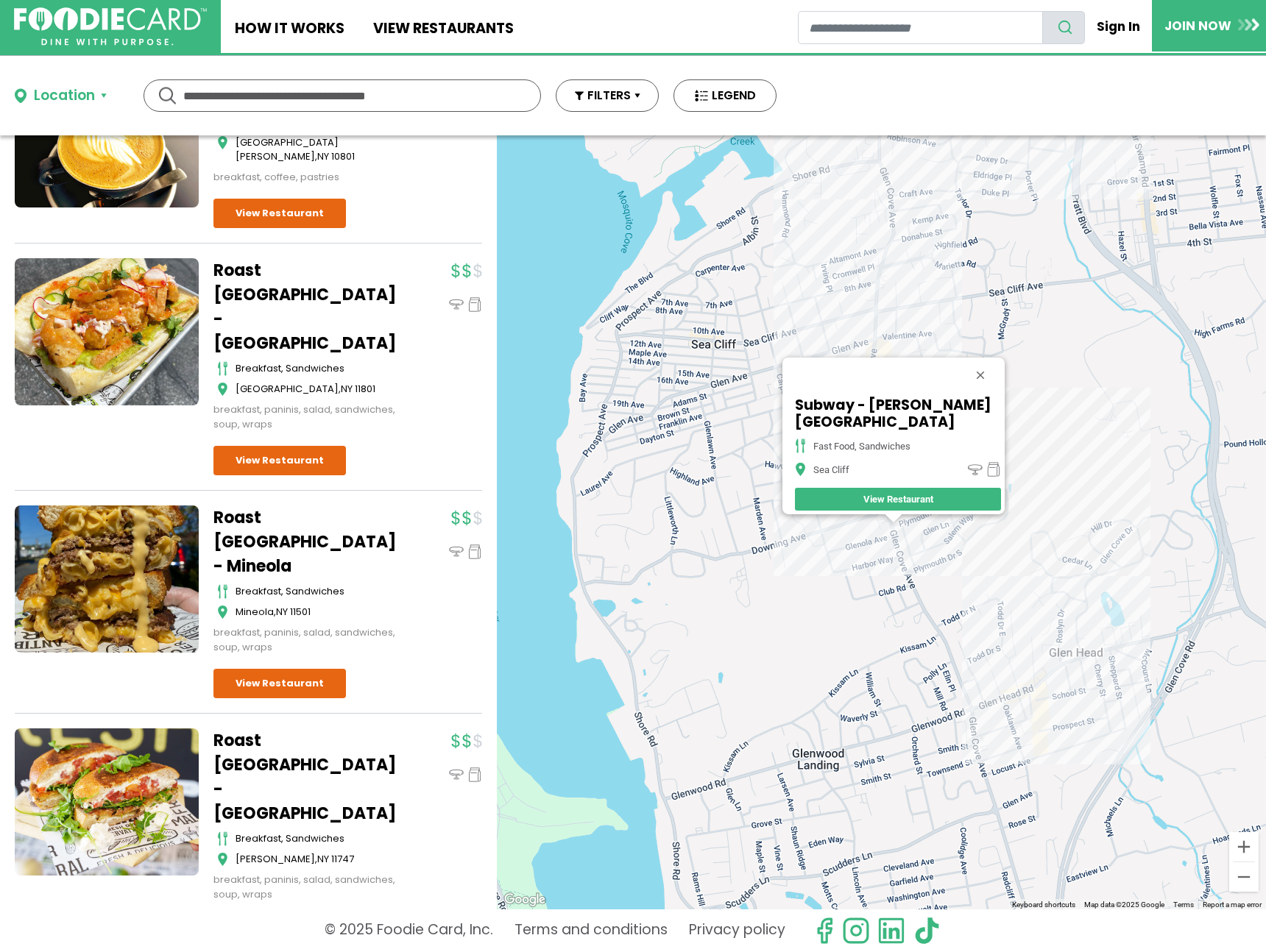
click at [1054, 722] on div "Subway - [PERSON_NAME][GEOGRAPHIC_DATA] fast food, [GEOGRAPHIC_DATA] View Resta…" at bounding box center [881, 522] width 769 height 774
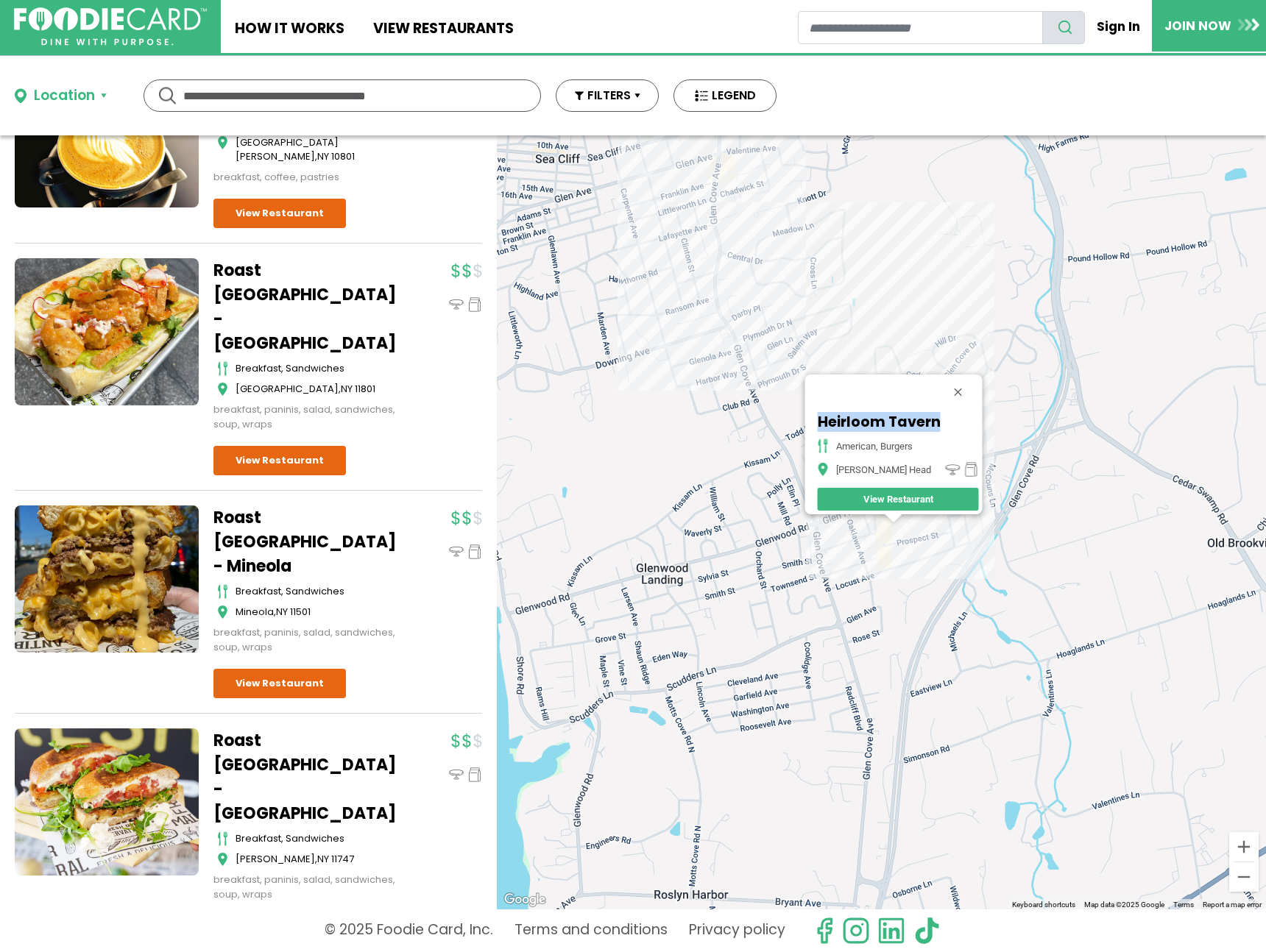
drag, startPoint x: 940, startPoint y: 408, endPoint x: 802, endPoint y: 405, distance: 138.0
click at [799, 405] on div "Heirloom Tavern American, Burgers [PERSON_NAME] Head View Restaurant" at bounding box center [881, 522] width 769 height 774
click at [952, 386] on button "Close" at bounding box center [958, 392] width 35 height 35
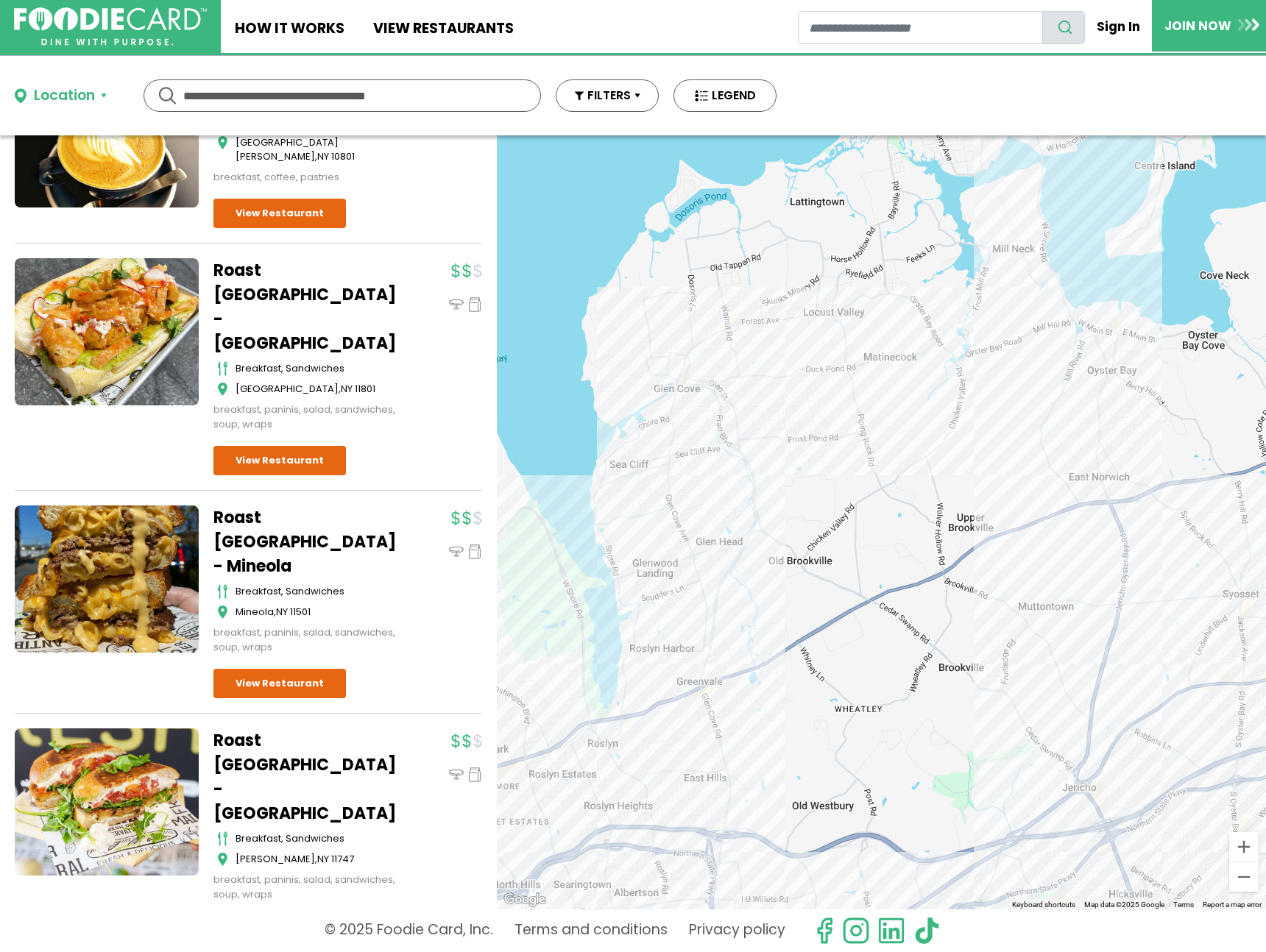
drag, startPoint x: 1091, startPoint y: 563, endPoint x: 925, endPoint y: 546, distance: 166.9
click at [925, 546] on div at bounding box center [881, 522] width 769 height 774
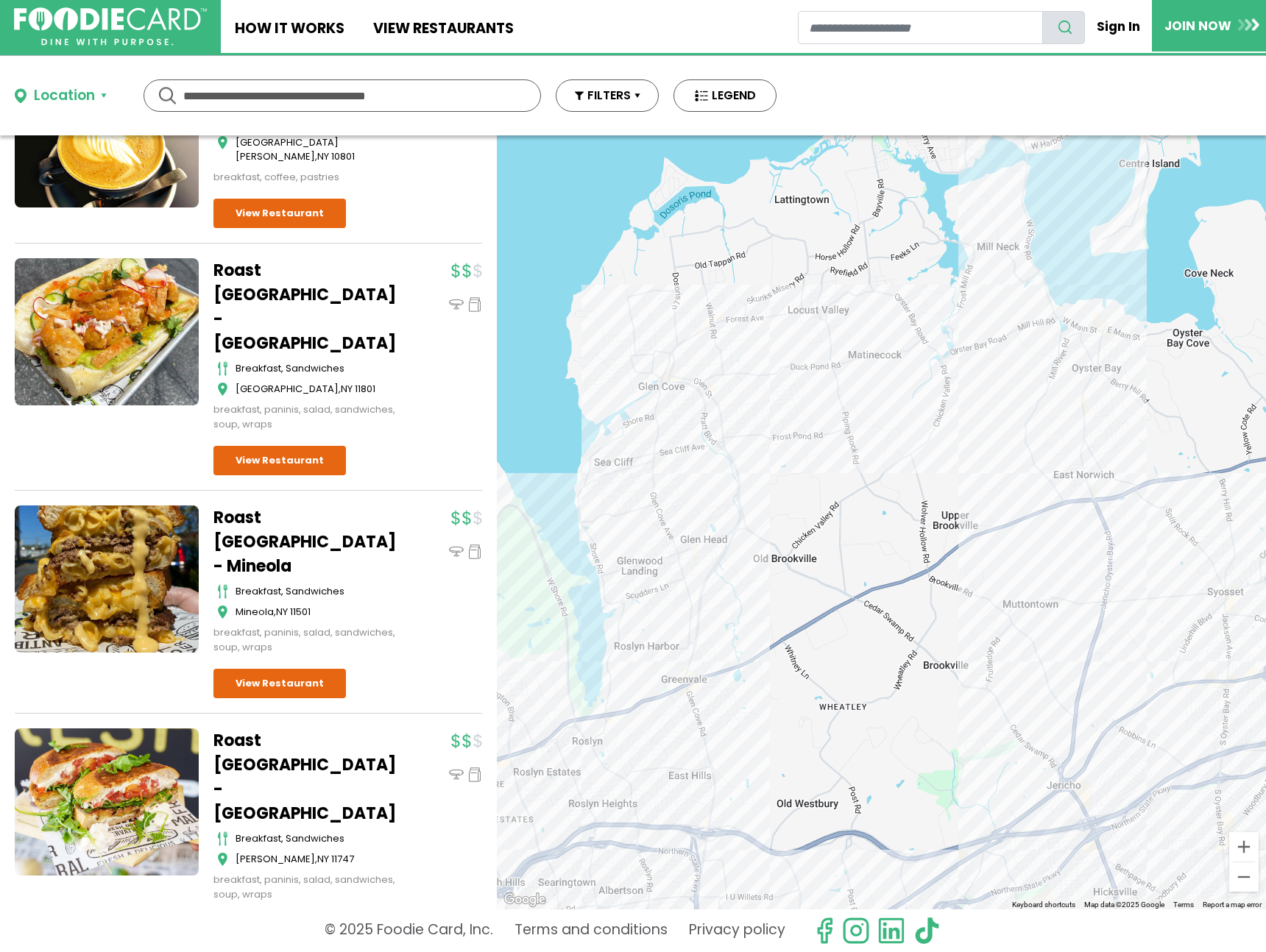
click at [1117, 347] on div at bounding box center [881, 522] width 769 height 774
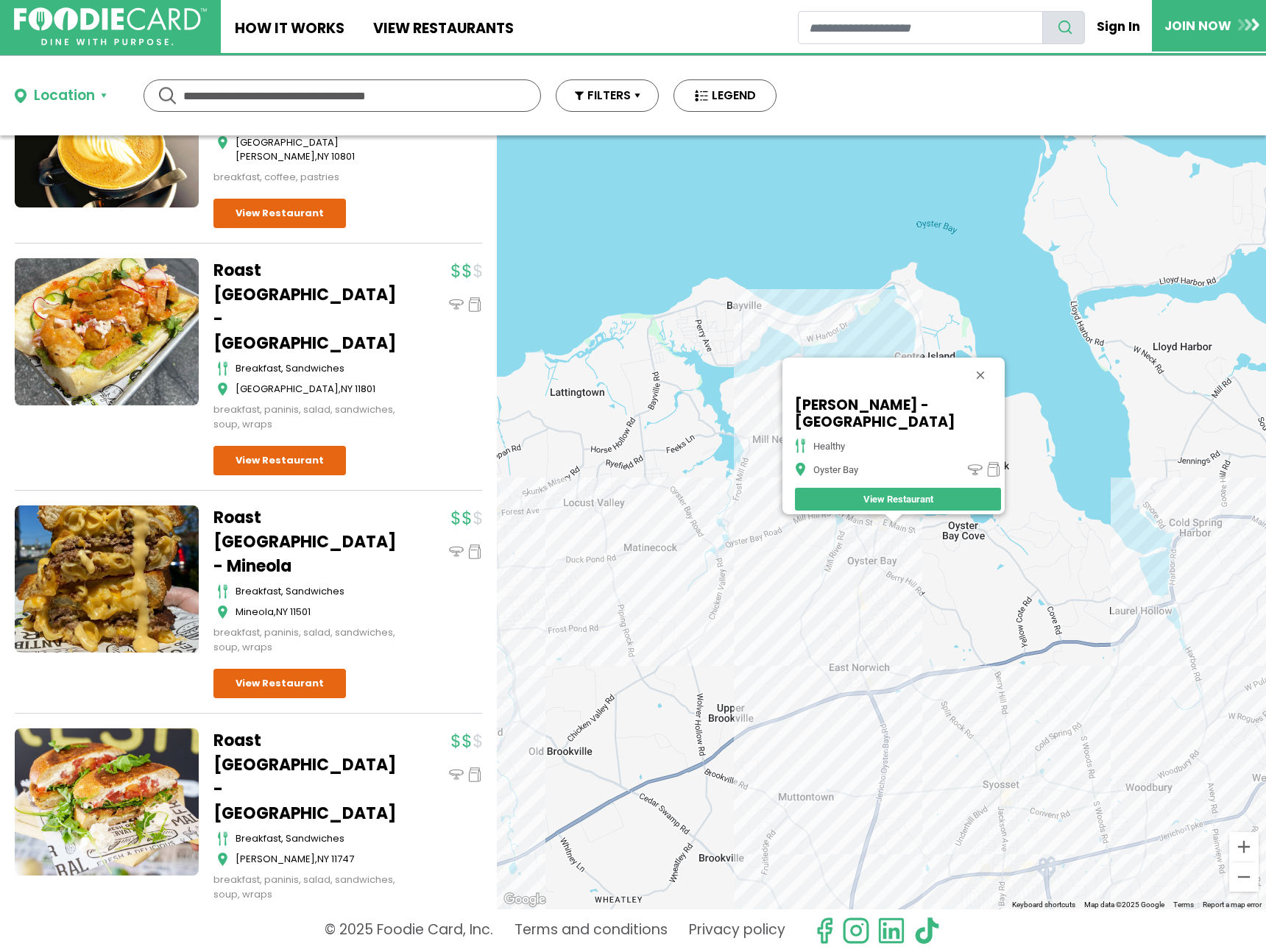
click at [835, 332] on div "[PERSON_NAME] - Oyster Bay healthy [GEOGRAPHIC_DATA] View Restaurant" at bounding box center [881, 522] width 769 height 774
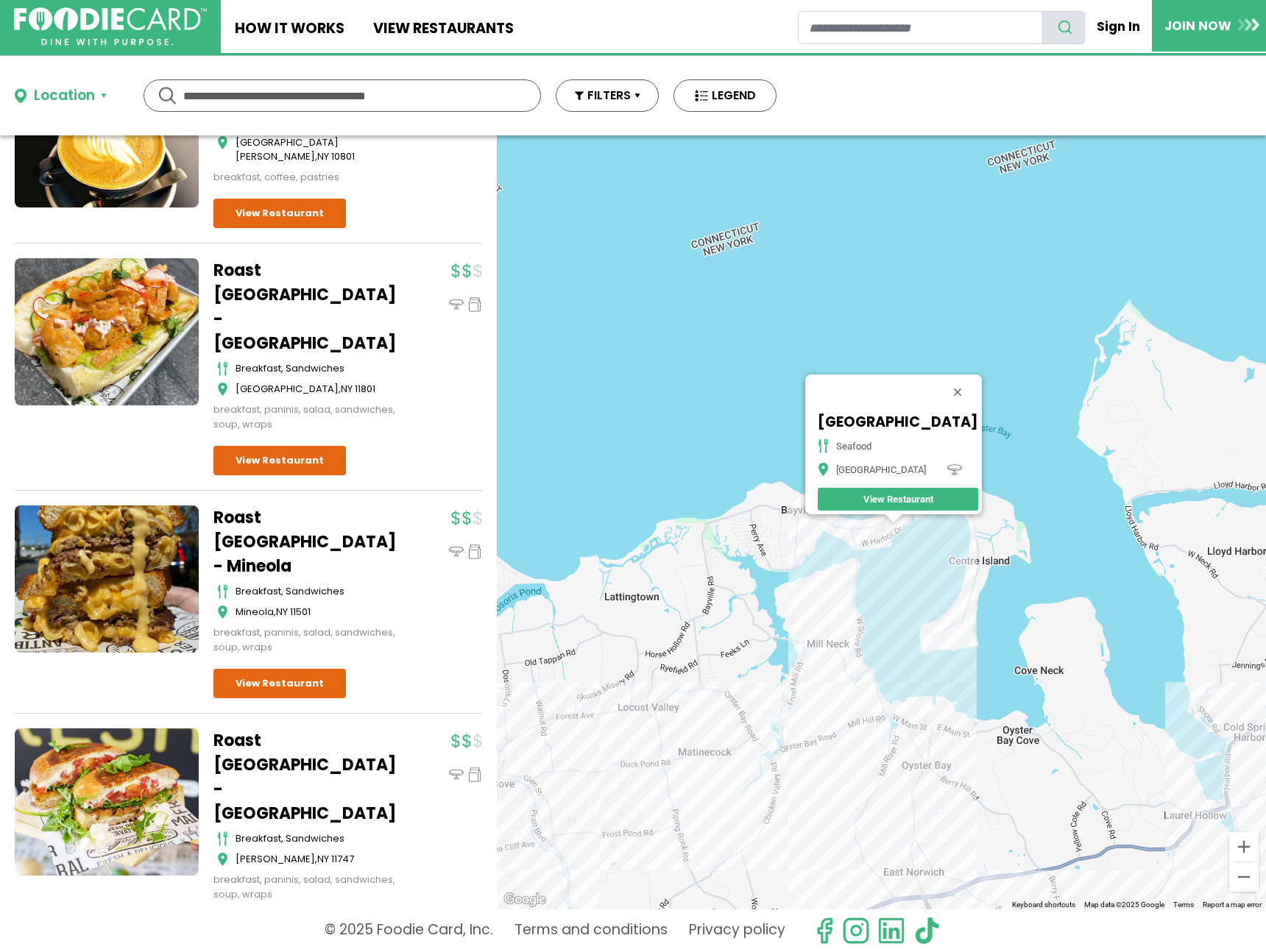
click at [936, 900] on div "[GEOGRAPHIC_DATA] seafood [GEOGRAPHIC_DATA] View Restaurant" at bounding box center [881, 522] width 769 height 774
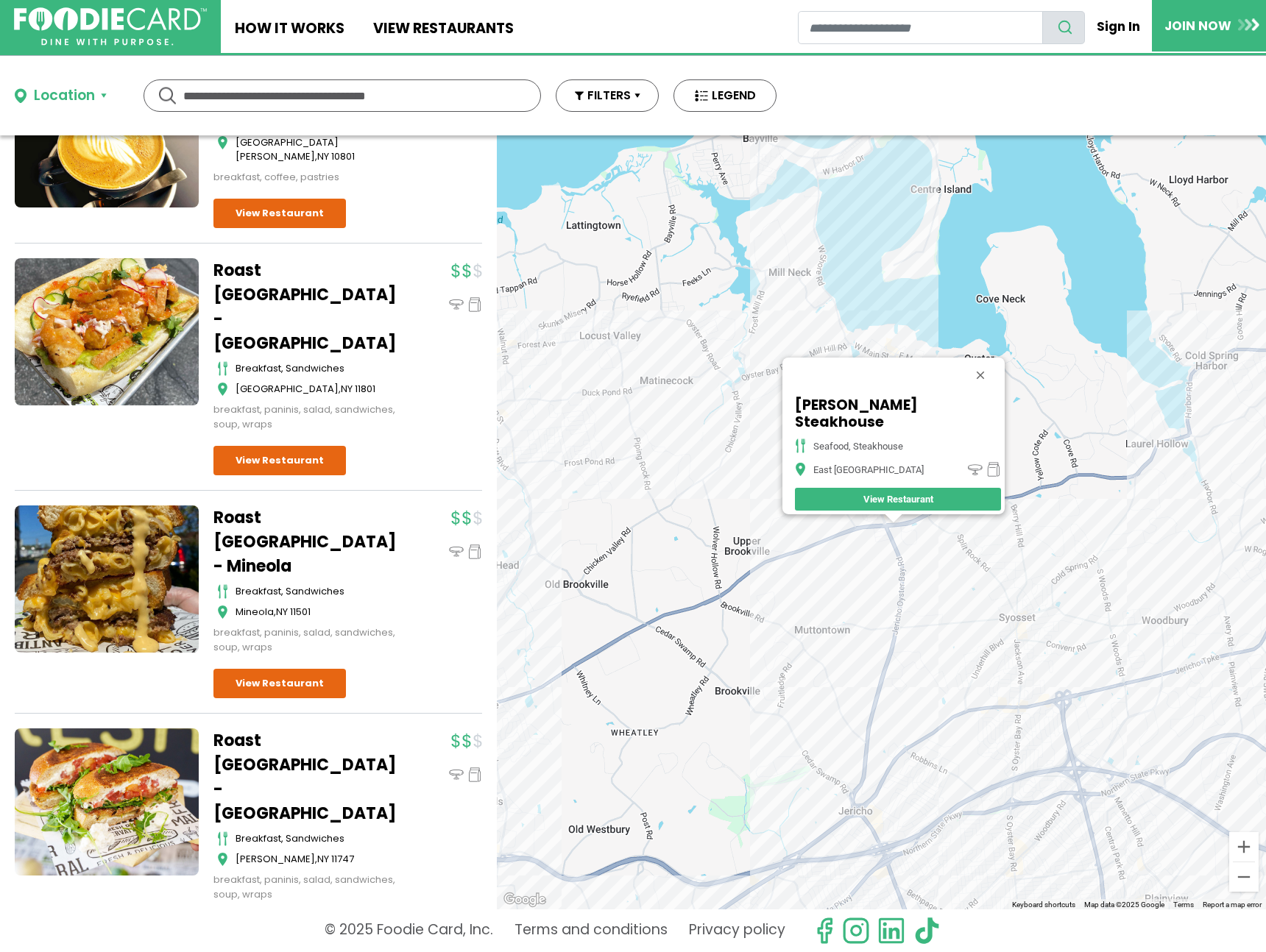
click at [892, 528] on div "[PERSON_NAME] Steakhouse seafood, steakhouse [GEOGRAPHIC_DATA] View Restaurant" at bounding box center [881, 522] width 769 height 774
click at [876, 535] on div "[PERSON_NAME] Steakhouse seafood, steakhouse [GEOGRAPHIC_DATA] View Restaurant" at bounding box center [881, 522] width 769 height 774
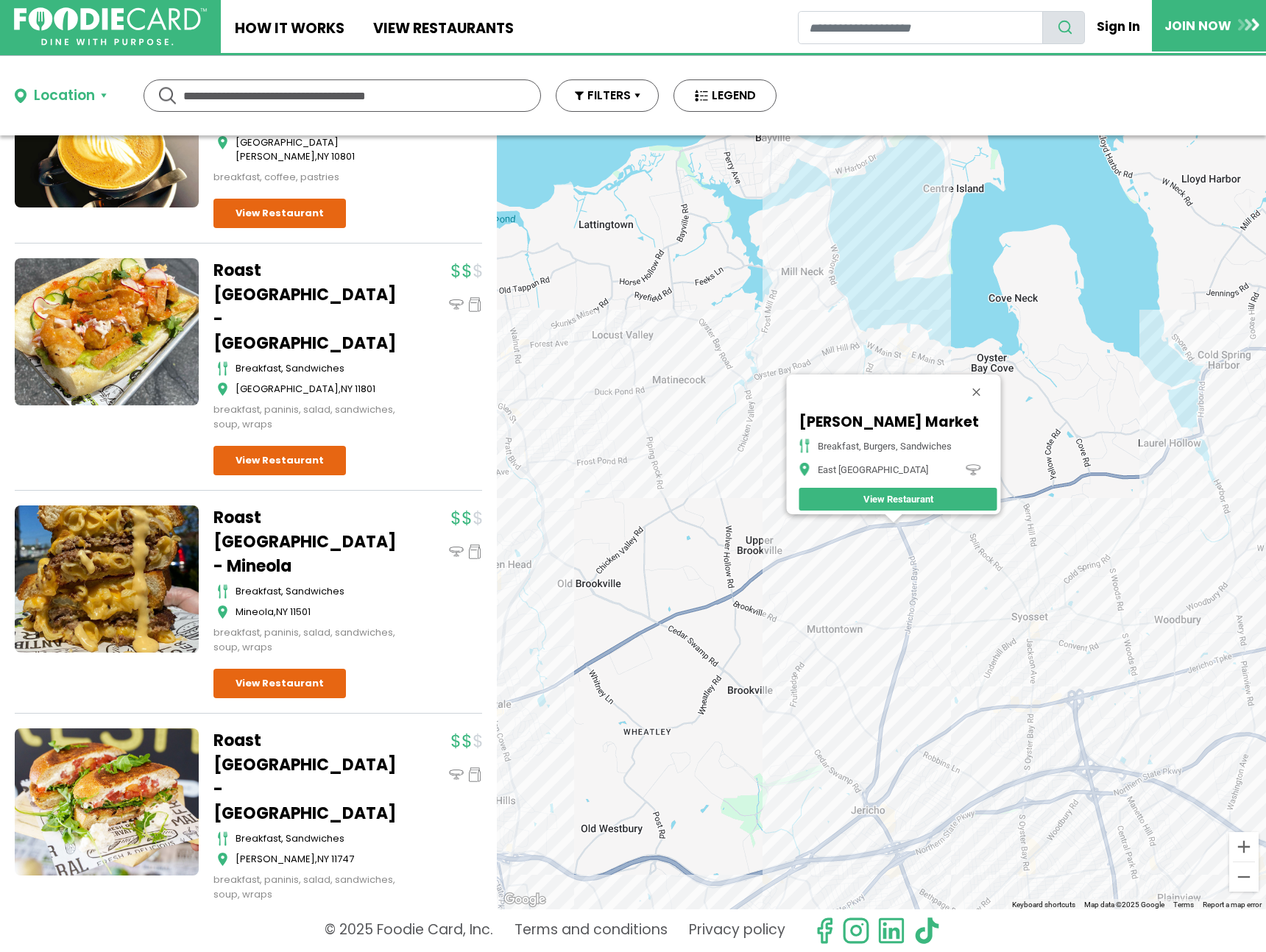
click at [901, 543] on div "[PERSON_NAME] Market breakfast, burgers, sandwiches [GEOGRAPHIC_DATA] View Rest…" at bounding box center [881, 522] width 769 height 774
click at [1030, 639] on div "[PERSON_NAME] Market breakfast, burgers, sandwiches [GEOGRAPHIC_DATA] View Rest…" at bounding box center [881, 522] width 769 height 774
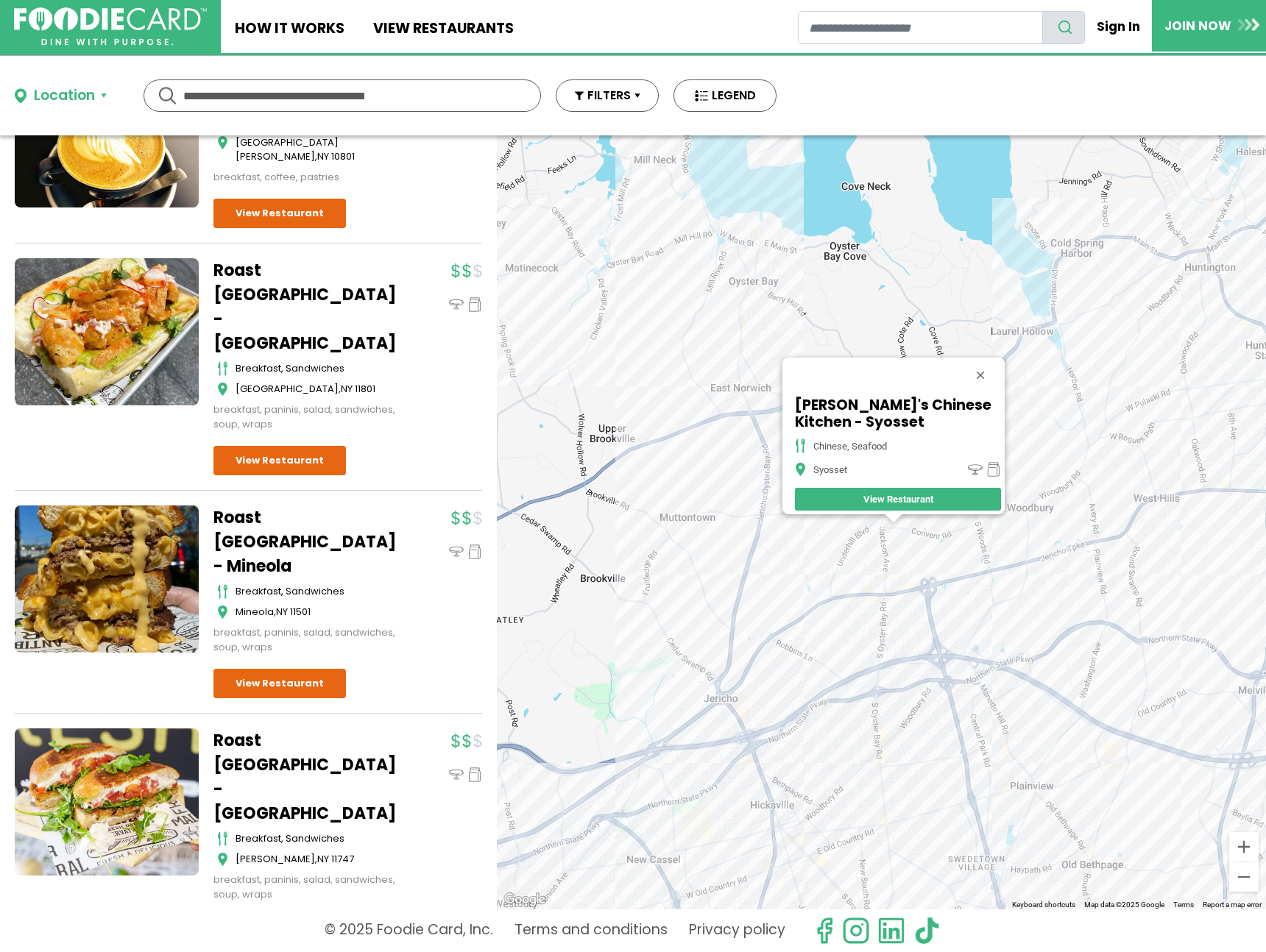
click at [1079, 281] on div "[PERSON_NAME]'s Chinese Kitchen - Syosset chinese, seafood Syosset View Restaur…" at bounding box center [881, 522] width 769 height 774
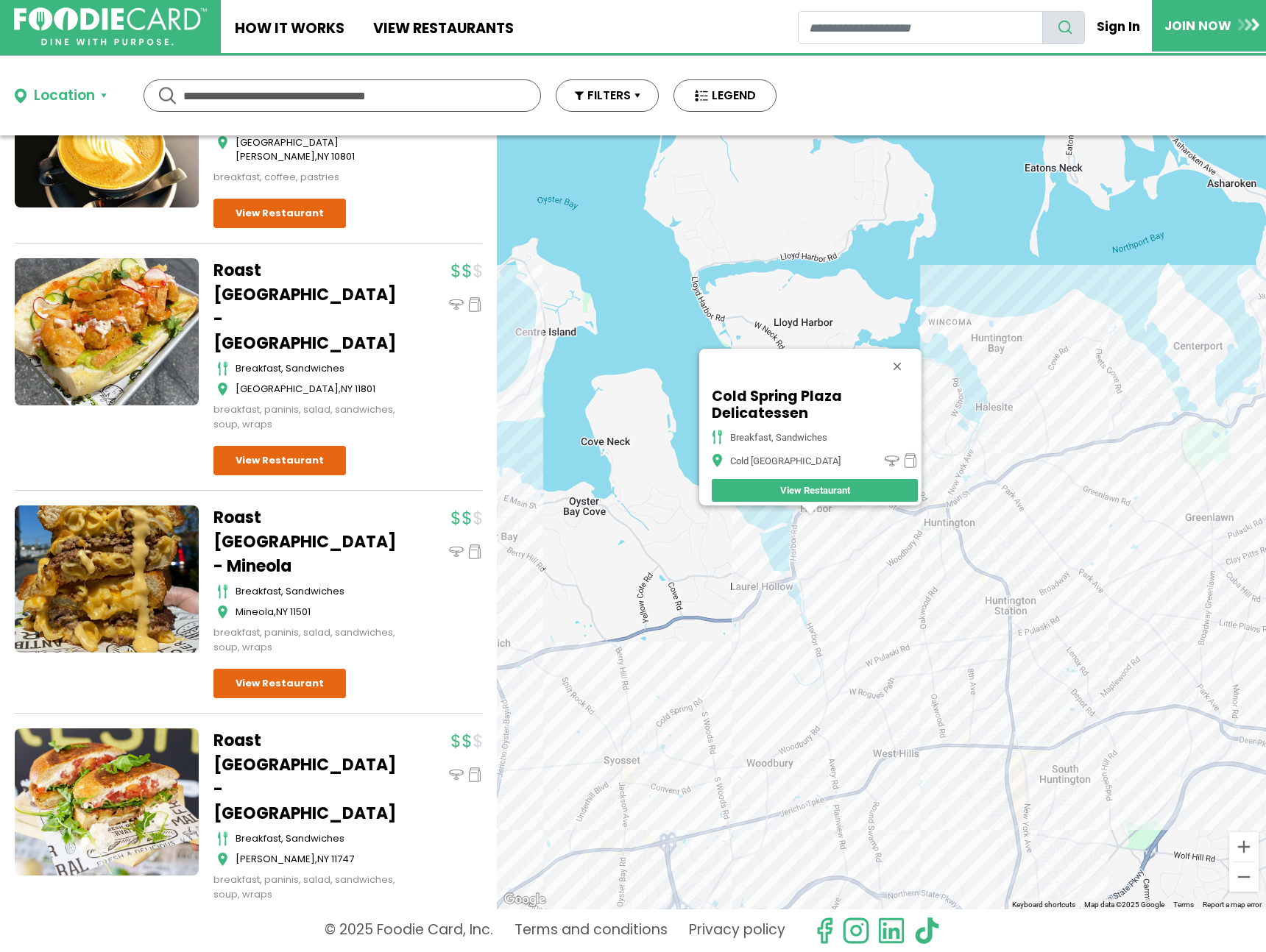
drag, startPoint x: 1090, startPoint y: 436, endPoint x: 991, endPoint y: 426, distance: 99.5
click at [991, 426] on div "Cold Spring Plaza Delicatessen breakfast, sandwiches [GEOGRAPHIC_DATA] View Res…" at bounding box center [881, 522] width 769 height 774
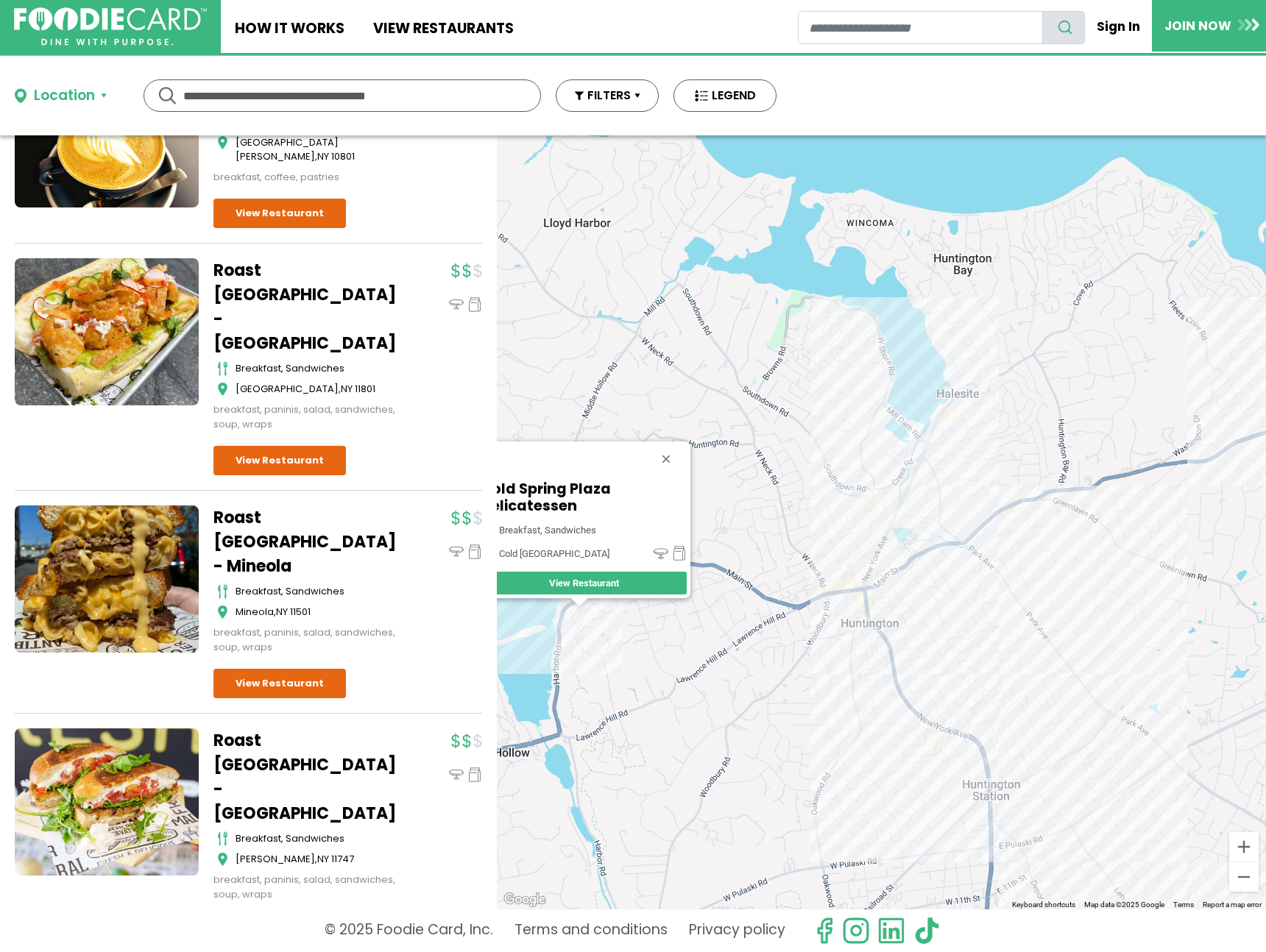
click at [942, 443] on div "Cold Spring Plaza Delicatessen breakfast, sandwiches [GEOGRAPHIC_DATA] View Res…" at bounding box center [881, 522] width 769 height 774
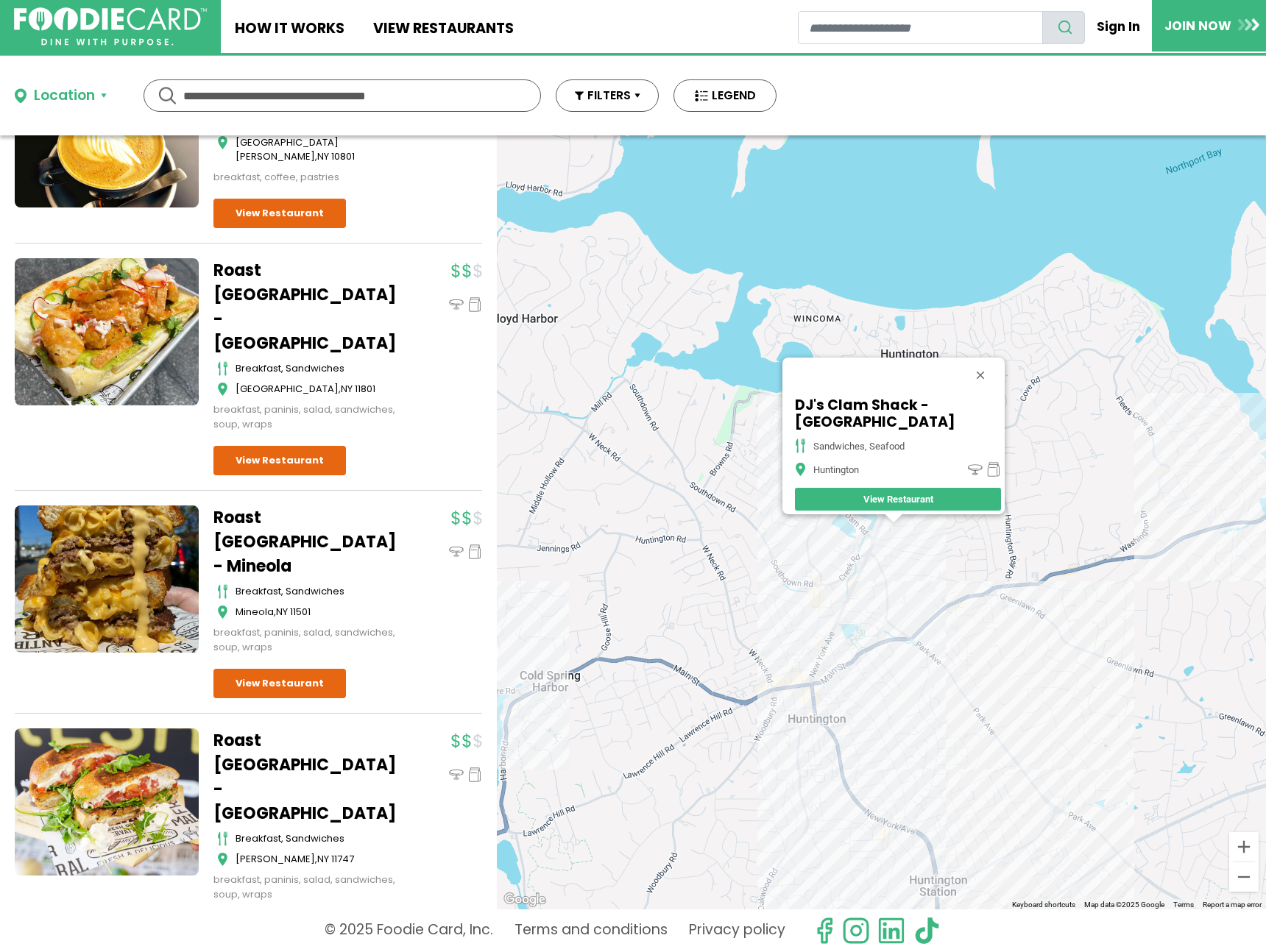
click at [1171, 490] on div "DJ's Clam Shack - Huntington sandwiches, seafood Huntington View Restaurant" at bounding box center [881, 522] width 769 height 774
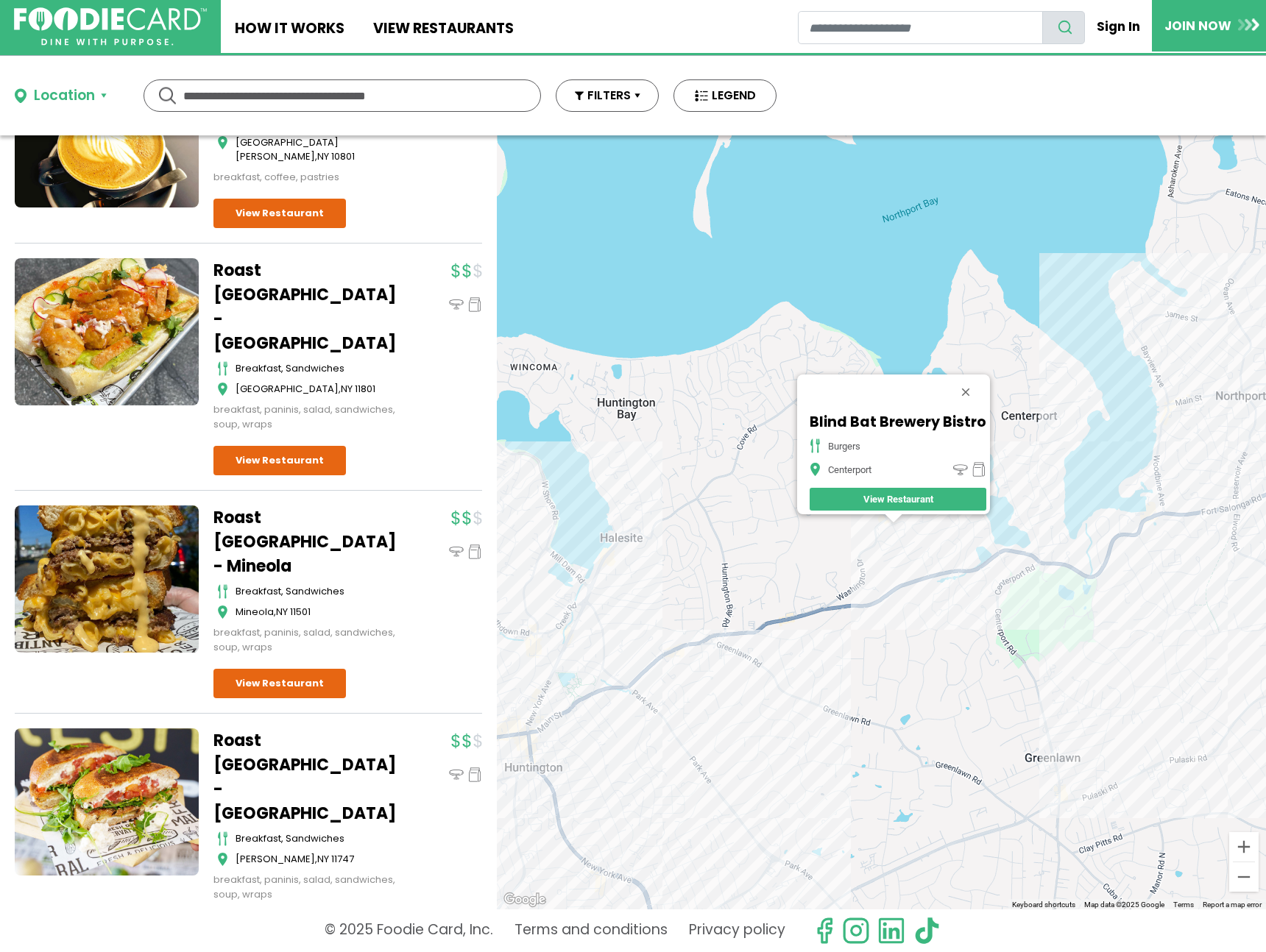
click at [685, 652] on div "Blind Bat Brewery Bistro burgers Centerport View Restaurant" at bounding box center [881, 522] width 769 height 774
click at [674, 666] on div "Blind Bat Brewery Bistro burgers Centerport View Restaurant" at bounding box center [881, 522] width 769 height 774
click at [677, 667] on div "Blind Bat Brewery Bistro burgers Centerport View Restaurant" at bounding box center [881, 522] width 769 height 774
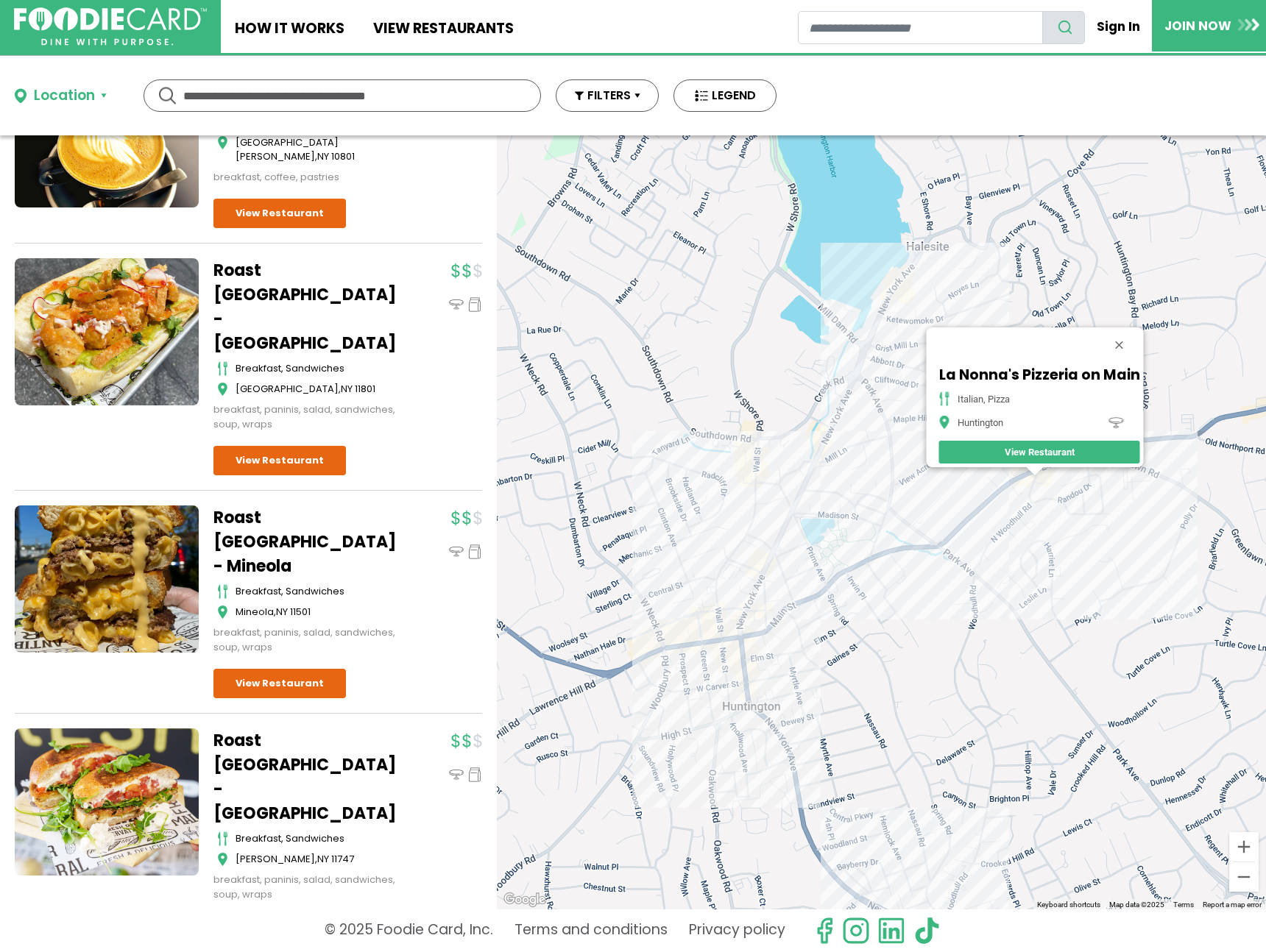
click at [828, 492] on div "La Nonna's Pizzeria on Main italian, pizza Huntington View Restaurant" at bounding box center [881, 522] width 769 height 774
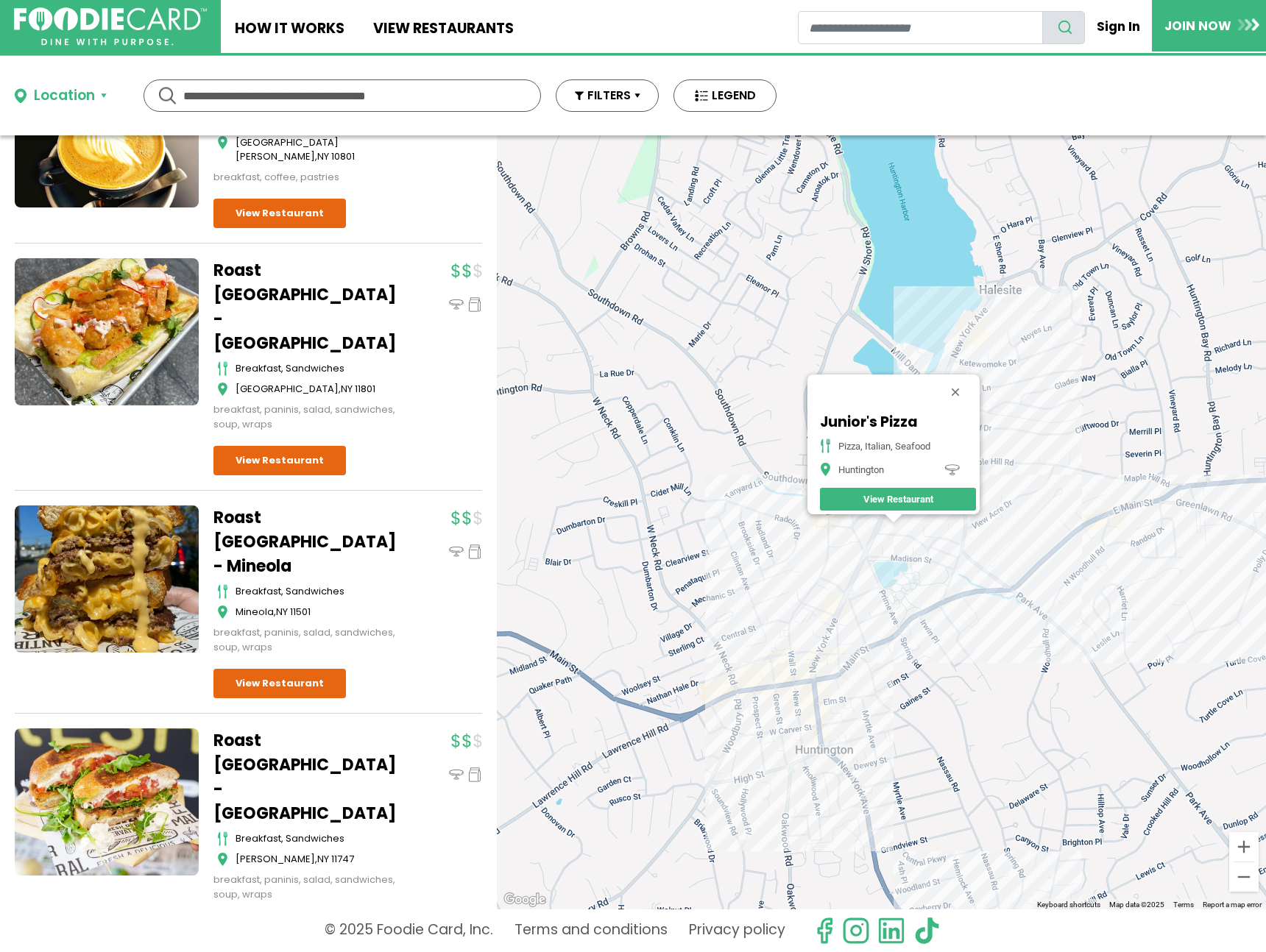
click at [863, 581] on div "Junior's Pizza Pizza, Italian, Seafood Huntington View Restaurant" at bounding box center [881, 522] width 769 height 774
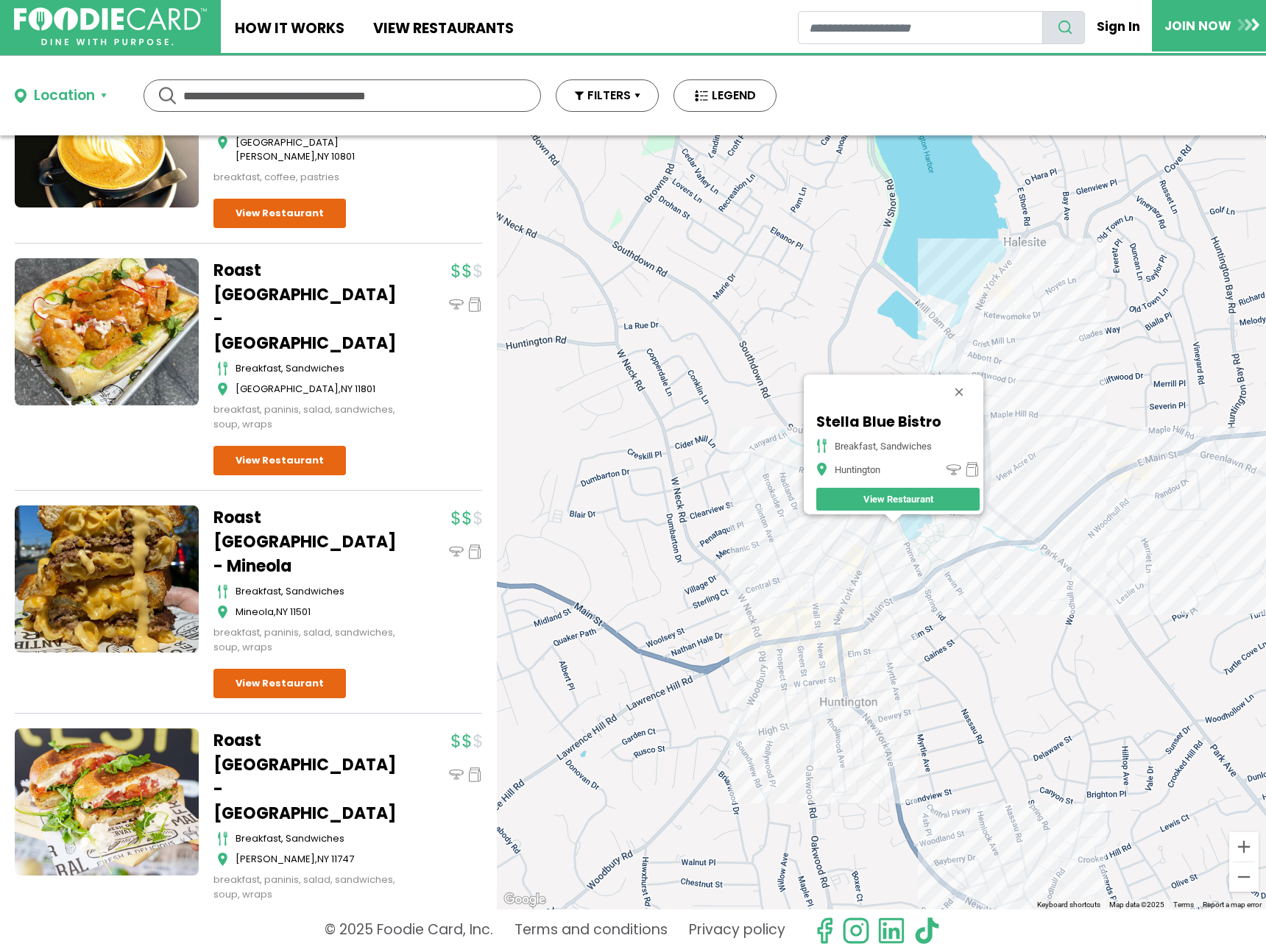
click at [885, 562] on div "Stella Blue Bistro breakfast, sandwiches [GEOGRAPHIC_DATA]" at bounding box center [881, 522] width 769 height 774
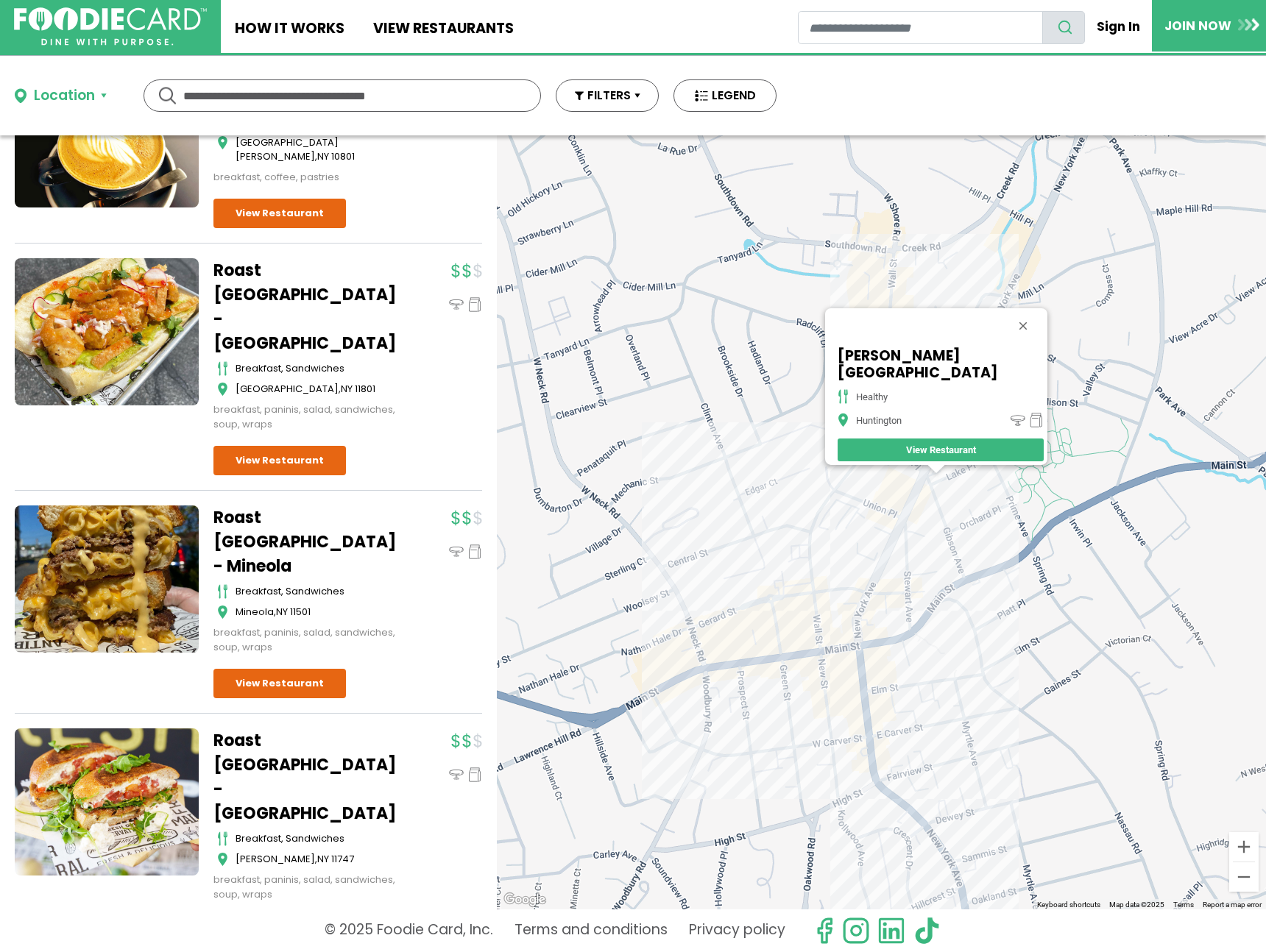
click at [816, 564] on div "[PERSON_NAME][GEOGRAPHIC_DATA] healthy Huntington View Restaurant" at bounding box center [881, 522] width 769 height 774
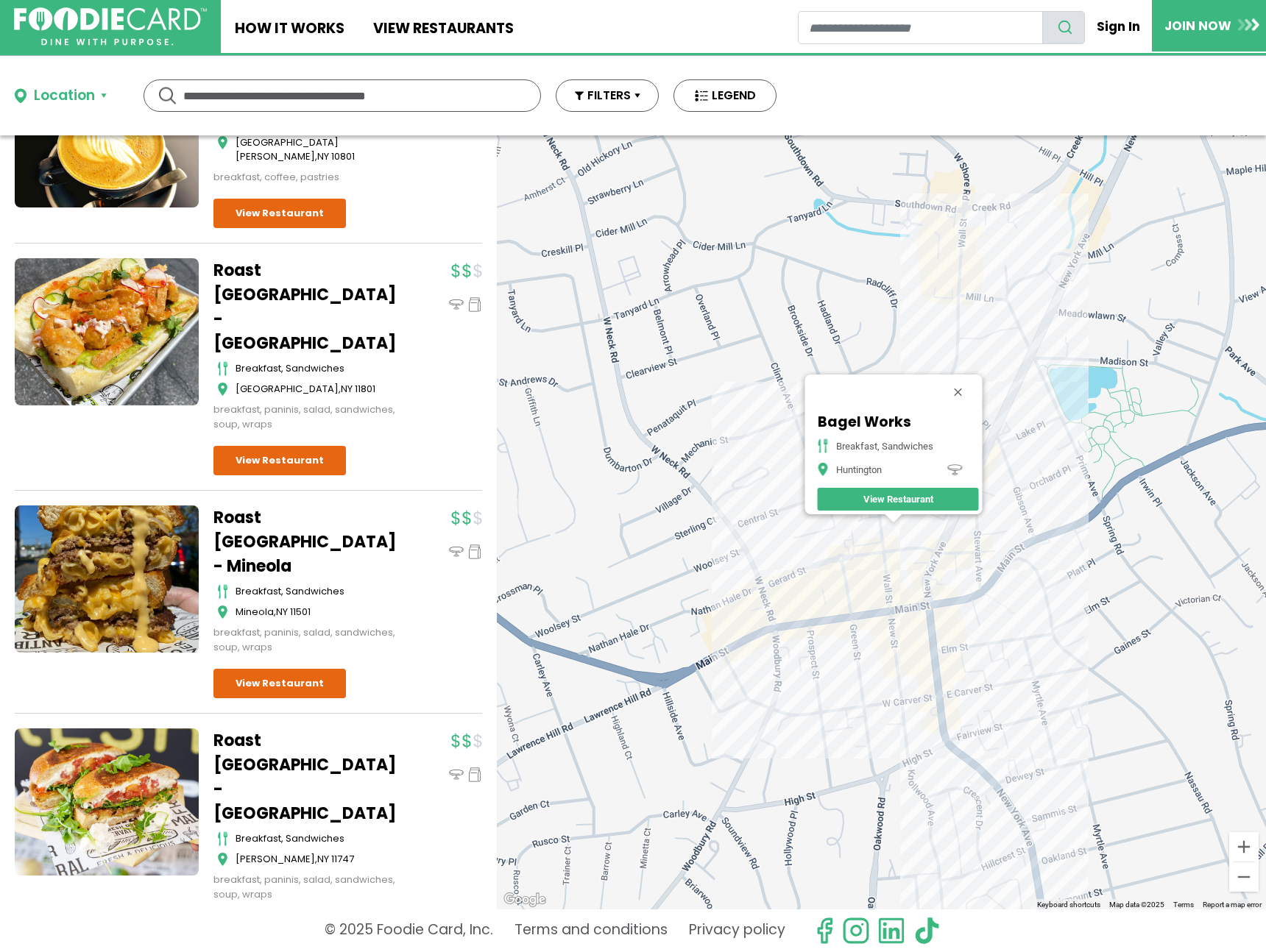
click at [941, 541] on div "Bagel Works Breakfast, Sandwiches Huntington View Restaurant" at bounding box center [881, 522] width 769 height 774
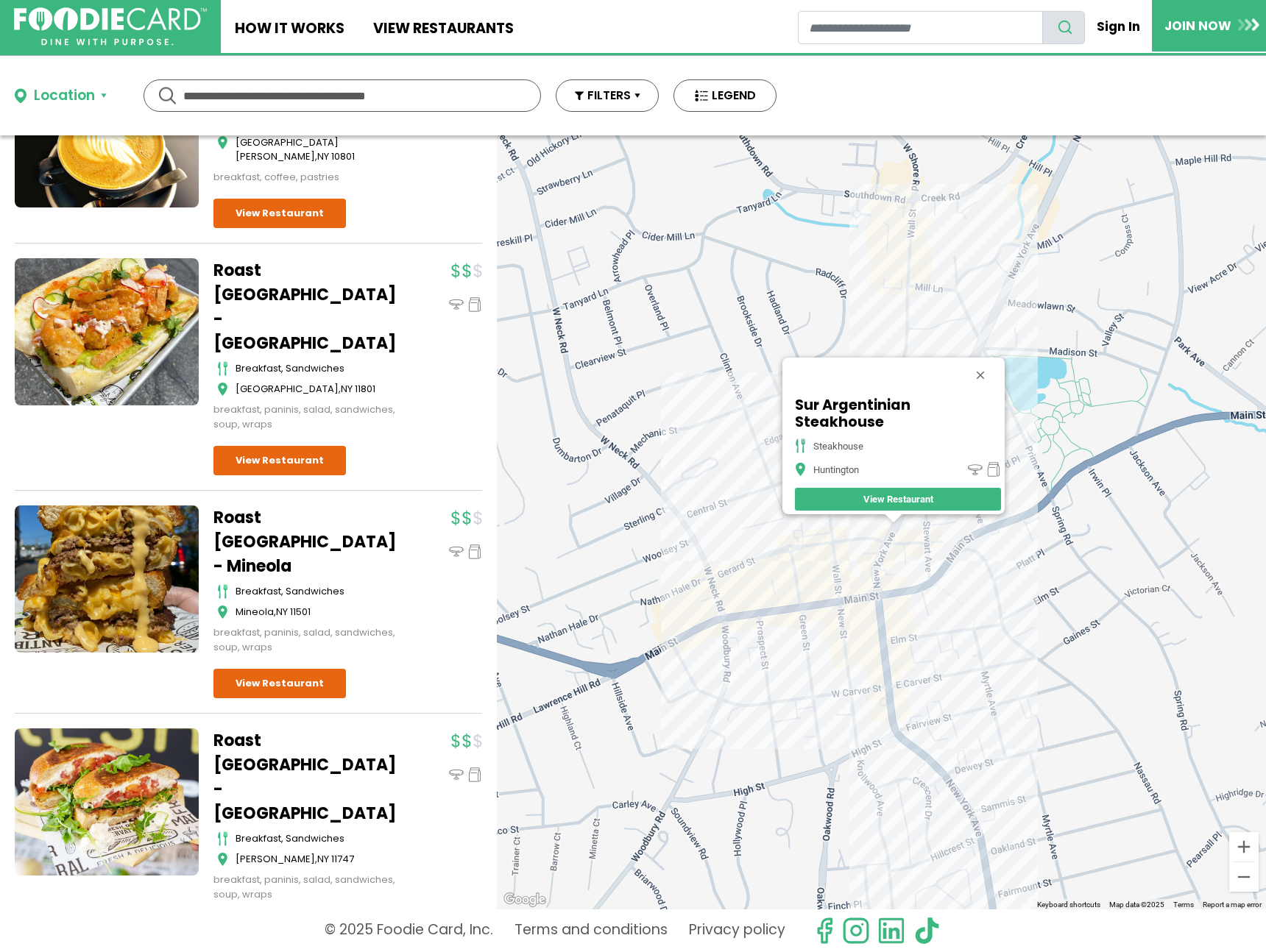
click at [901, 558] on div "Sur Argentinian Steakhouse Steakhouse [GEOGRAPHIC_DATA]" at bounding box center [881, 522] width 769 height 774
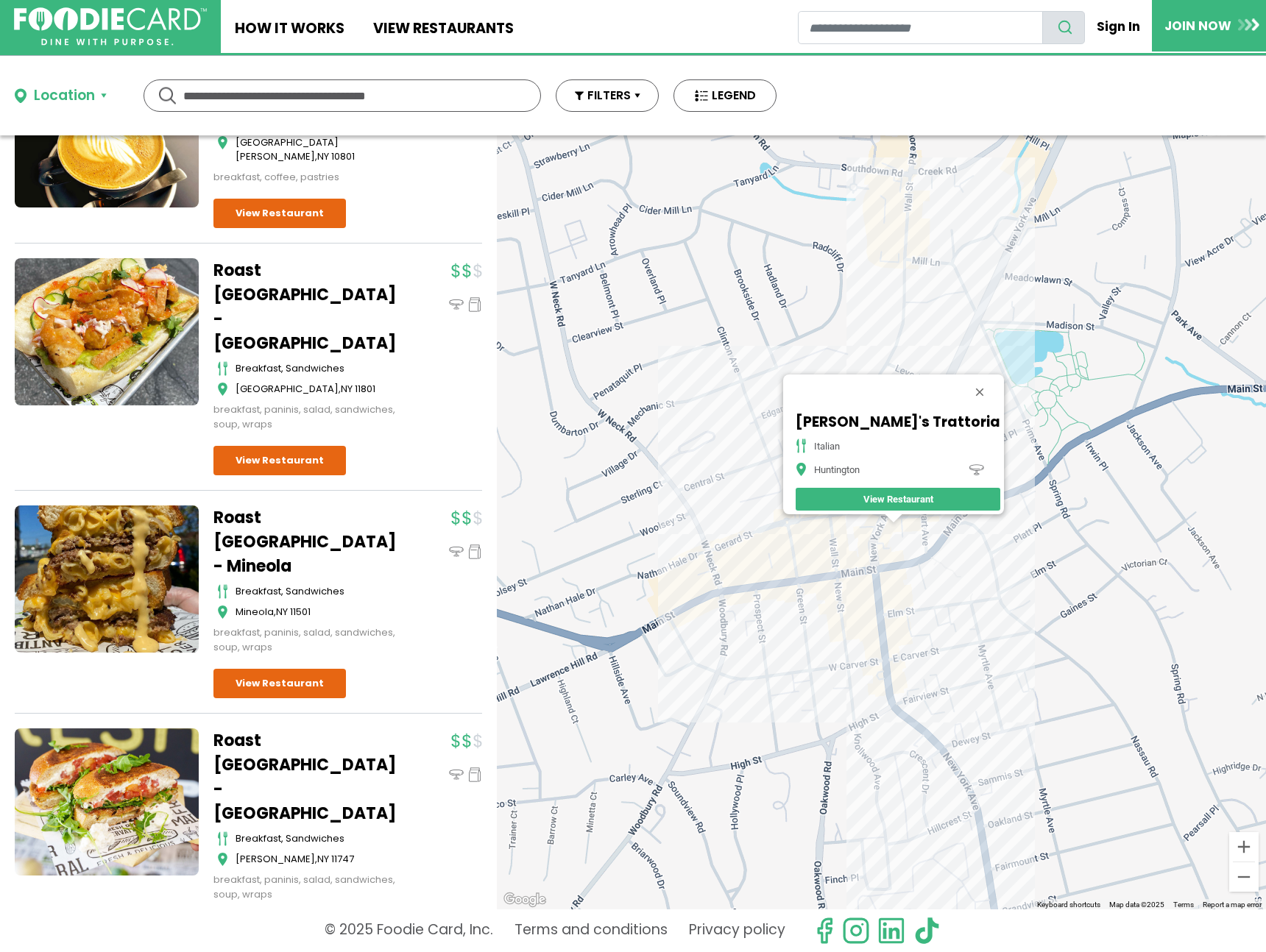
click at [893, 557] on div "[PERSON_NAME]'s Trattoria italian Huntington View Restaurant" at bounding box center [881, 522] width 769 height 774
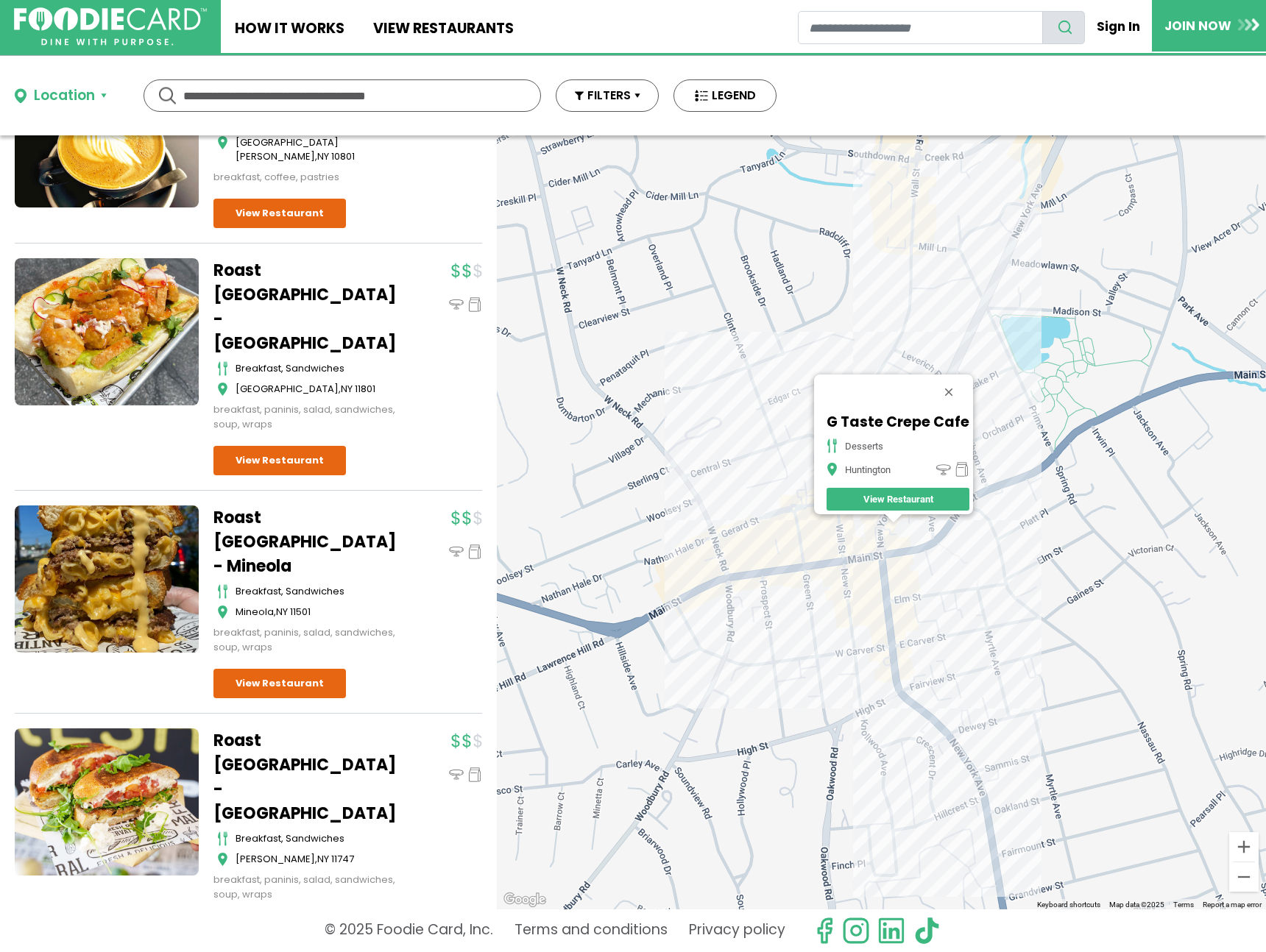
click at [859, 545] on div "G Taste Crepe Cafe desserts Huntington View Restaurant" at bounding box center [881, 522] width 769 height 774
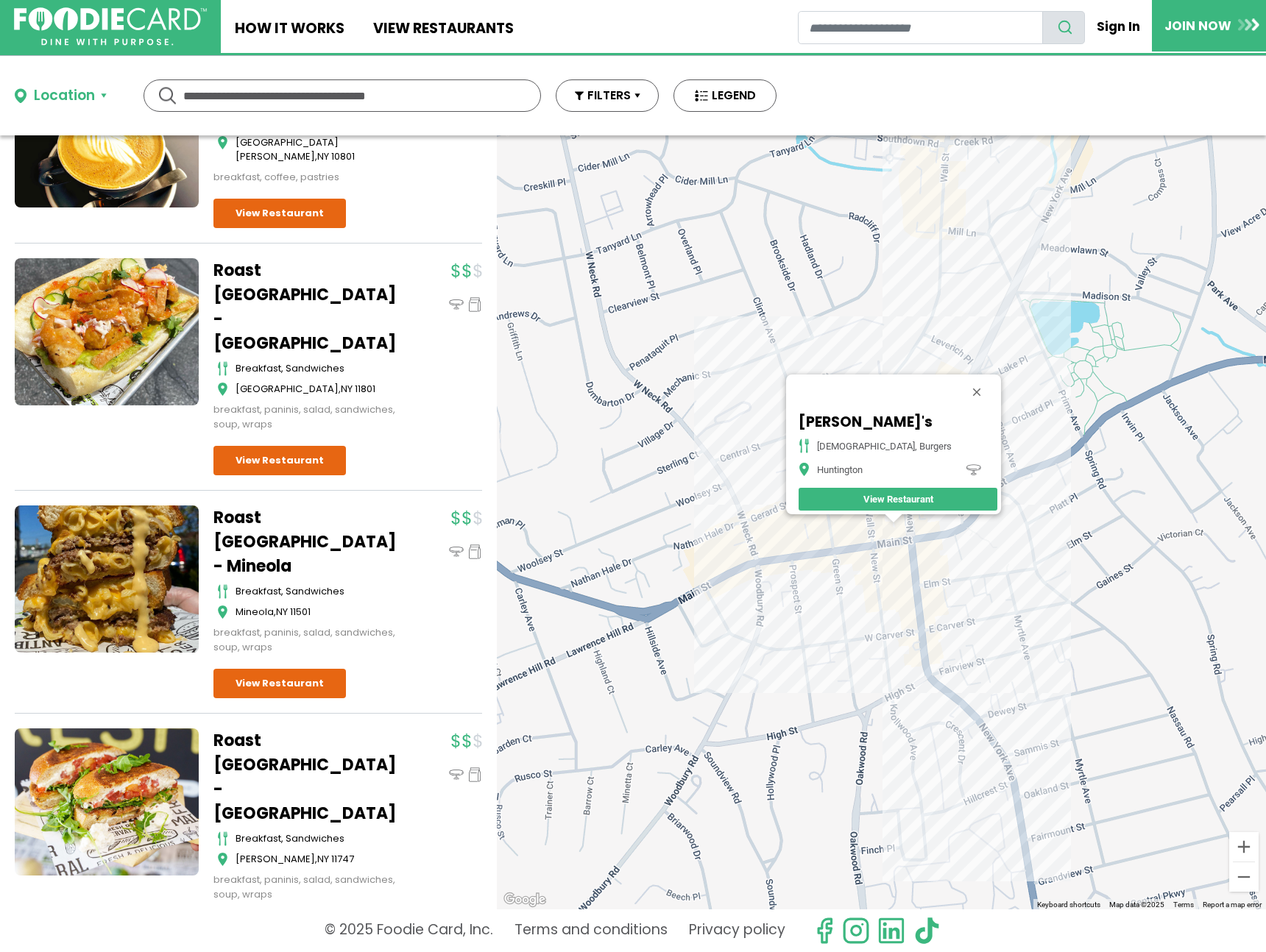
click at [865, 533] on div "[PERSON_NAME]'s american, burgers Huntington View Restaurant" at bounding box center [881, 522] width 769 height 774
drag, startPoint x: 910, startPoint y: 411, endPoint x: 832, endPoint y: 407, distance: 78.1
click at [808, 397] on div "[PERSON_NAME]'s american, burgers Huntington View Restaurant" at bounding box center [893, 444] width 215 height 140
click at [818, 554] on div "[PERSON_NAME]'s american, burgers Huntington View Restaurant" at bounding box center [881, 522] width 769 height 774
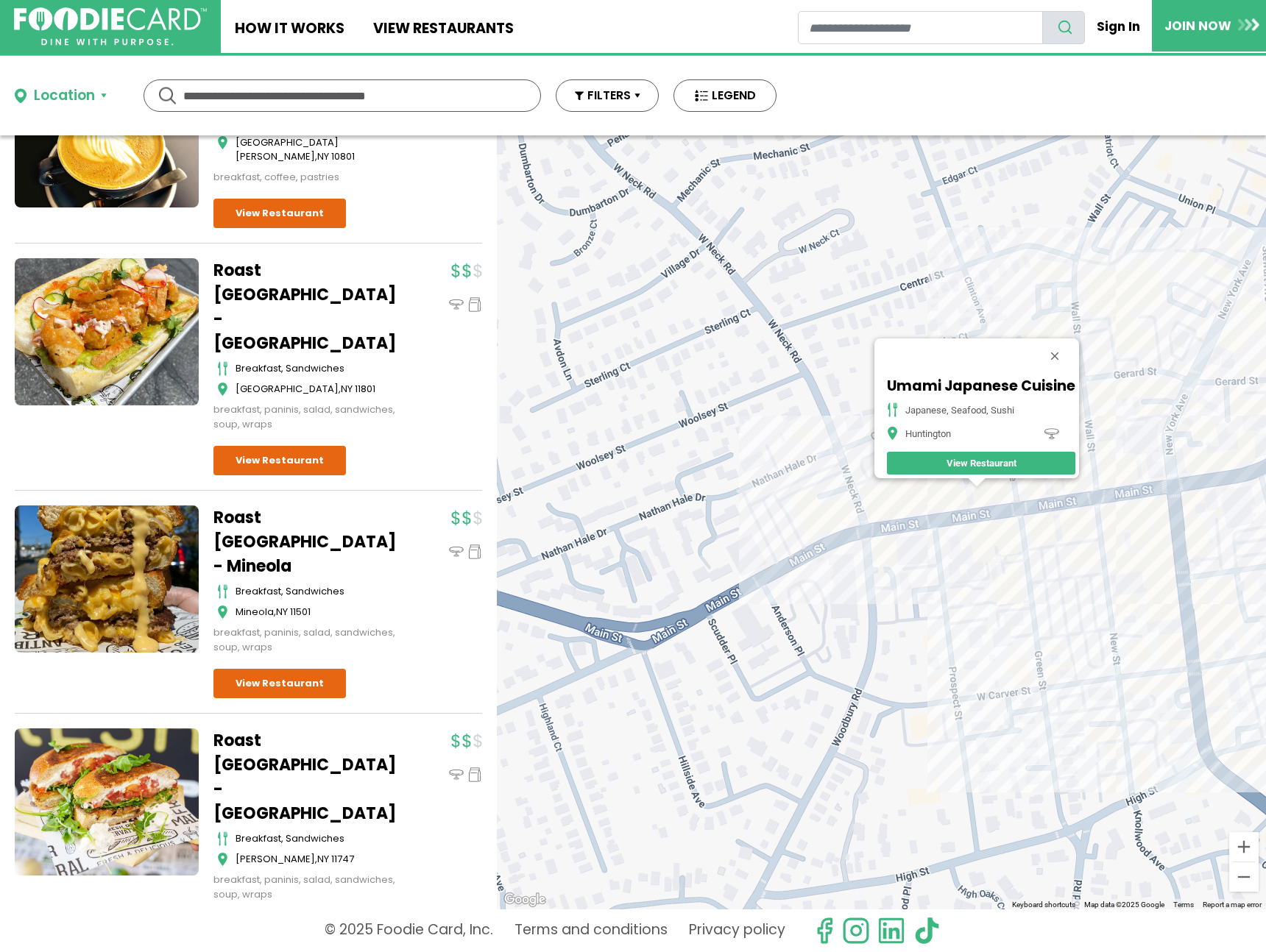
click at [857, 547] on div "Umami Japanese Cuisine japanese, seafood, sushi Huntington View Restaurant" at bounding box center [881, 522] width 769 height 774
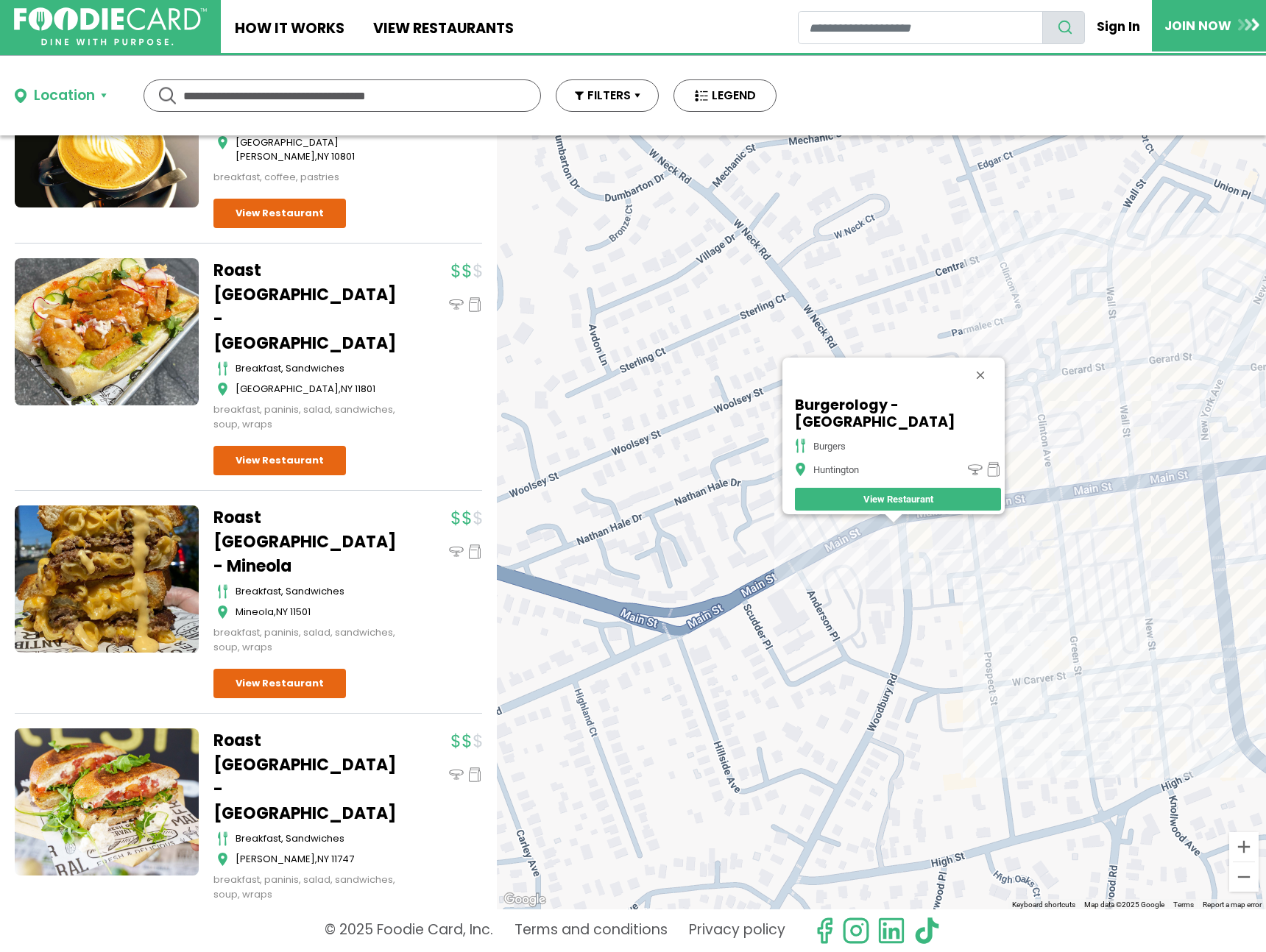
click at [865, 519] on div "Burgerology - Huntington burgers [GEOGRAPHIC_DATA]" at bounding box center [881, 522] width 769 height 774
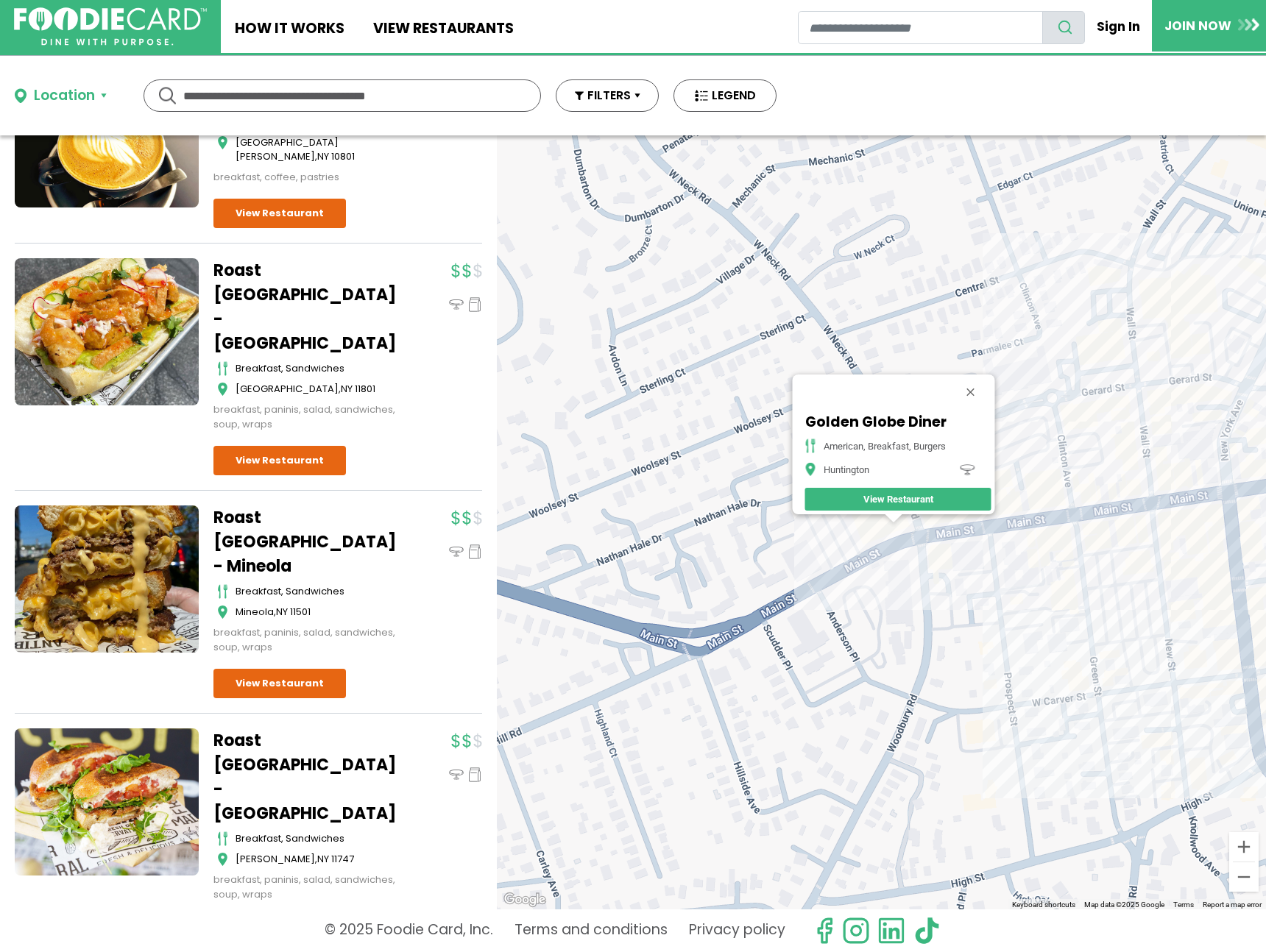
click at [1177, 642] on div "Golden Globe Diner american, breakfast, burgers [GEOGRAPHIC_DATA]" at bounding box center [881, 522] width 769 height 774
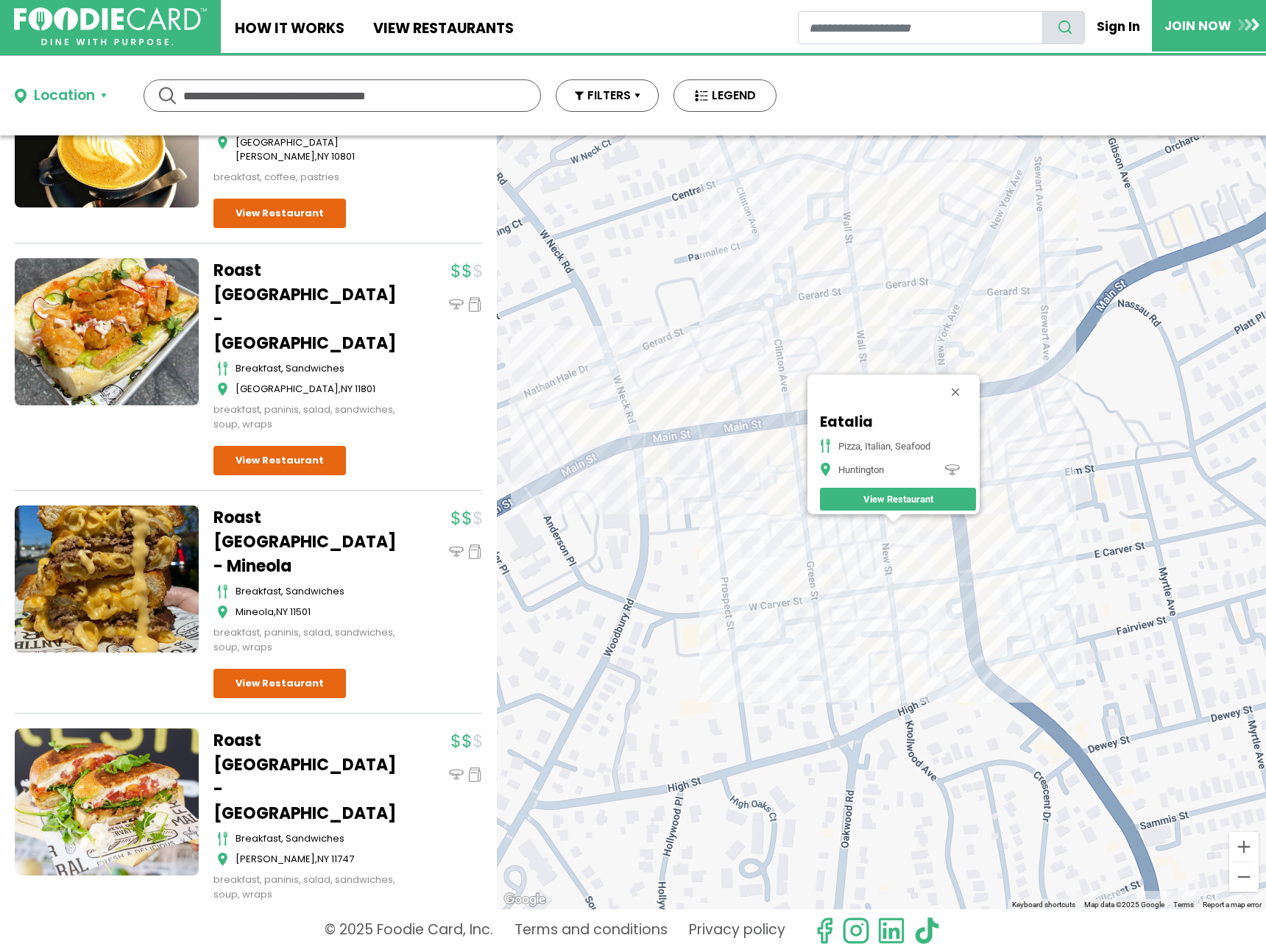
click at [978, 513] on div "Eatalia Pizza, Italian, Seafood Huntington View Restaurant" at bounding box center [898, 462] width 163 height 105
click at [967, 526] on div "Eatalia Pizza, Italian, Seafood Huntington View Restaurant" at bounding box center [881, 522] width 769 height 774
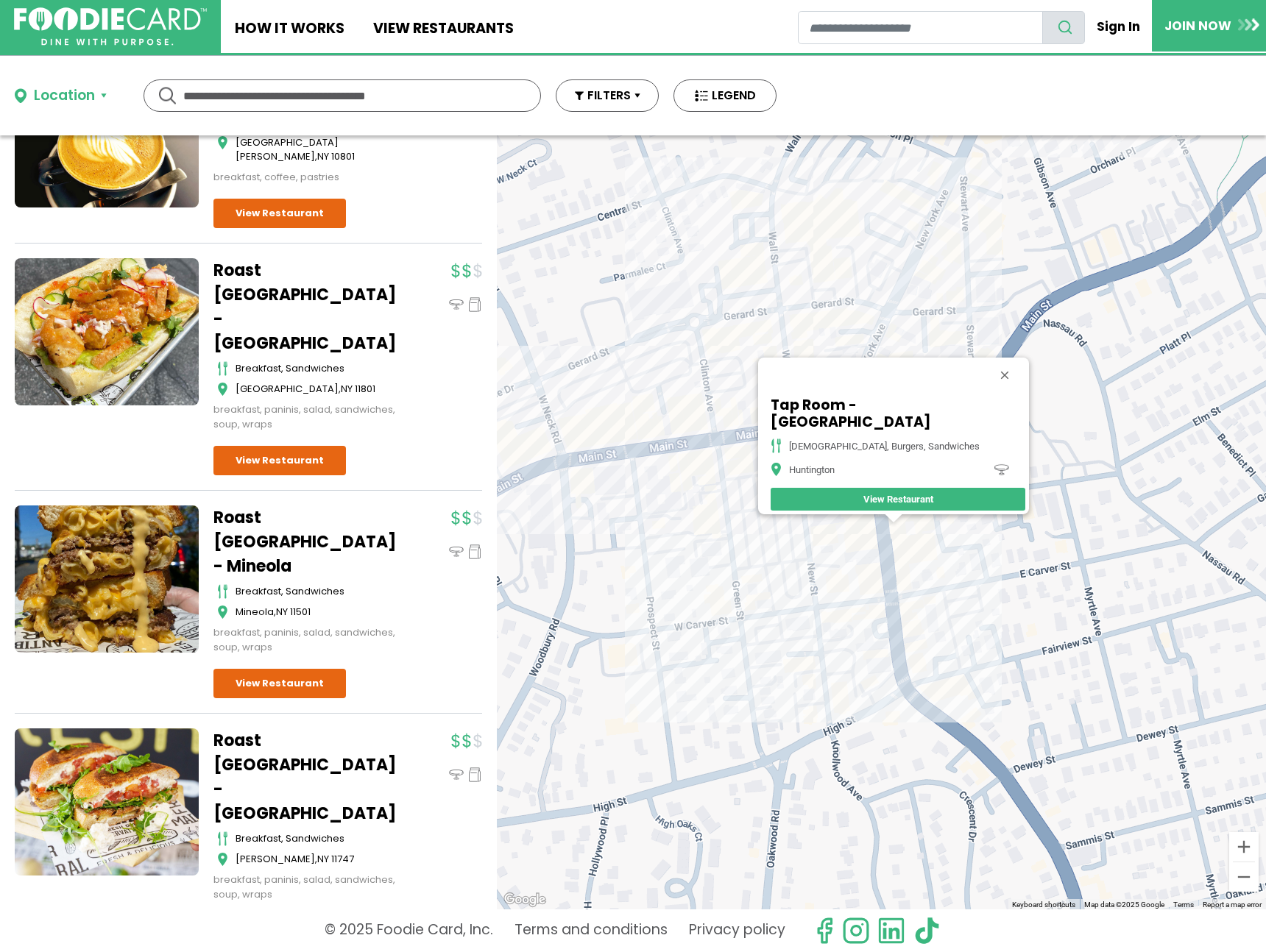
drag, startPoint x: 770, startPoint y: 338, endPoint x: 759, endPoint y: 334, distance: 11.7
click at [768, 337] on div "Tap Room - Huntington american, burgers, sandwiches [GEOGRAPHIC_DATA]" at bounding box center [881, 522] width 769 height 774
click at [749, 331] on div "Tap Room - Huntington american, burgers, sandwiches [GEOGRAPHIC_DATA]" at bounding box center [881, 522] width 769 height 774
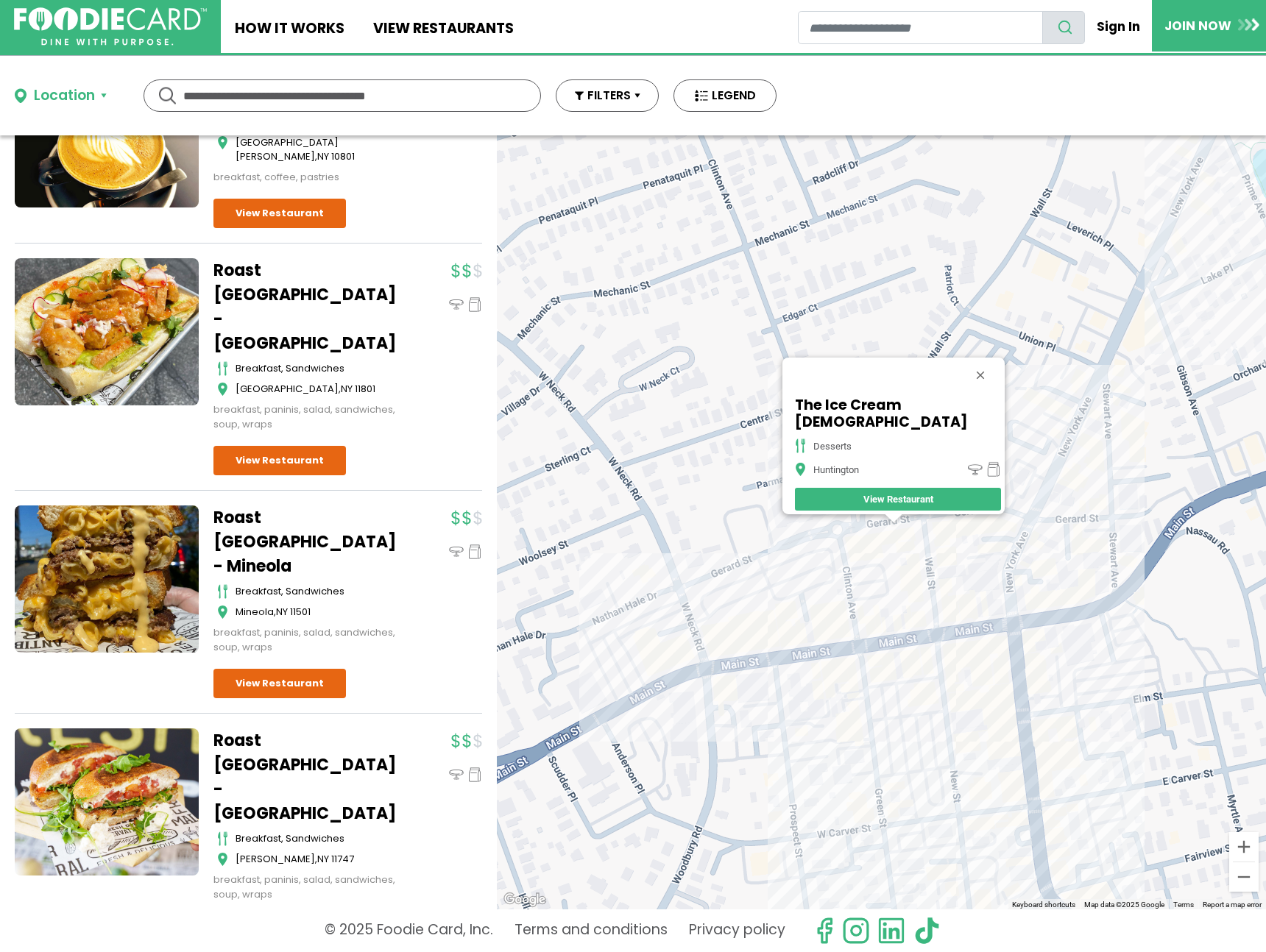
click at [718, 585] on div "The Ice Cream [DEMOGRAPHIC_DATA] desserts Huntington View Restaurant" at bounding box center [881, 522] width 769 height 774
click at [734, 586] on div "The Ice Cream [DEMOGRAPHIC_DATA] desserts Huntington View Restaurant" at bounding box center [881, 522] width 769 height 774
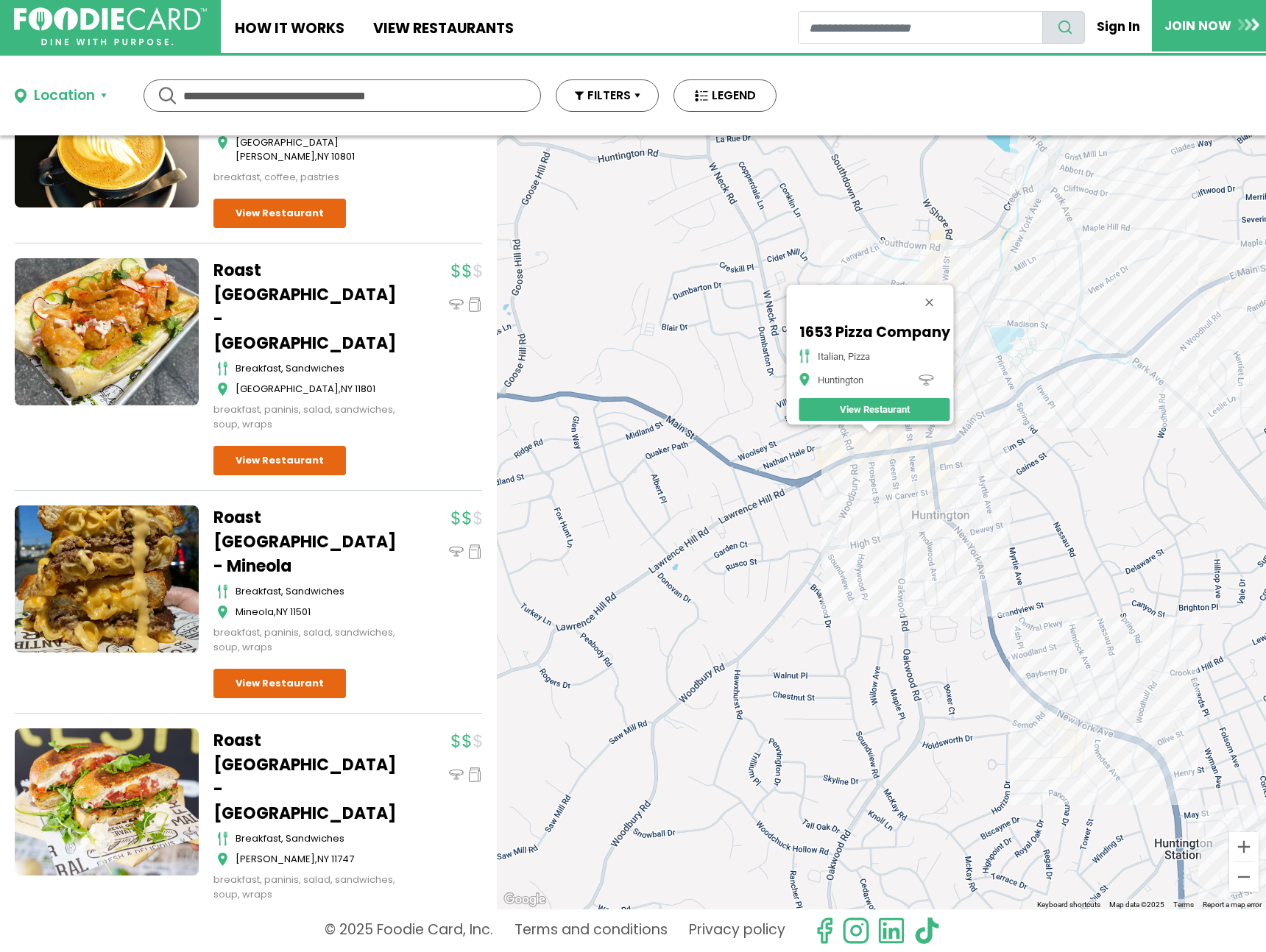
drag, startPoint x: 1045, startPoint y: 677, endPoint x: 986, endPoint y: 486, distance: 199.9
click at [986, 486] on div "1653 Pizza Company italian, pizza Huntington View Restaurant" at bounding box center [881, 522] width 769 height 774
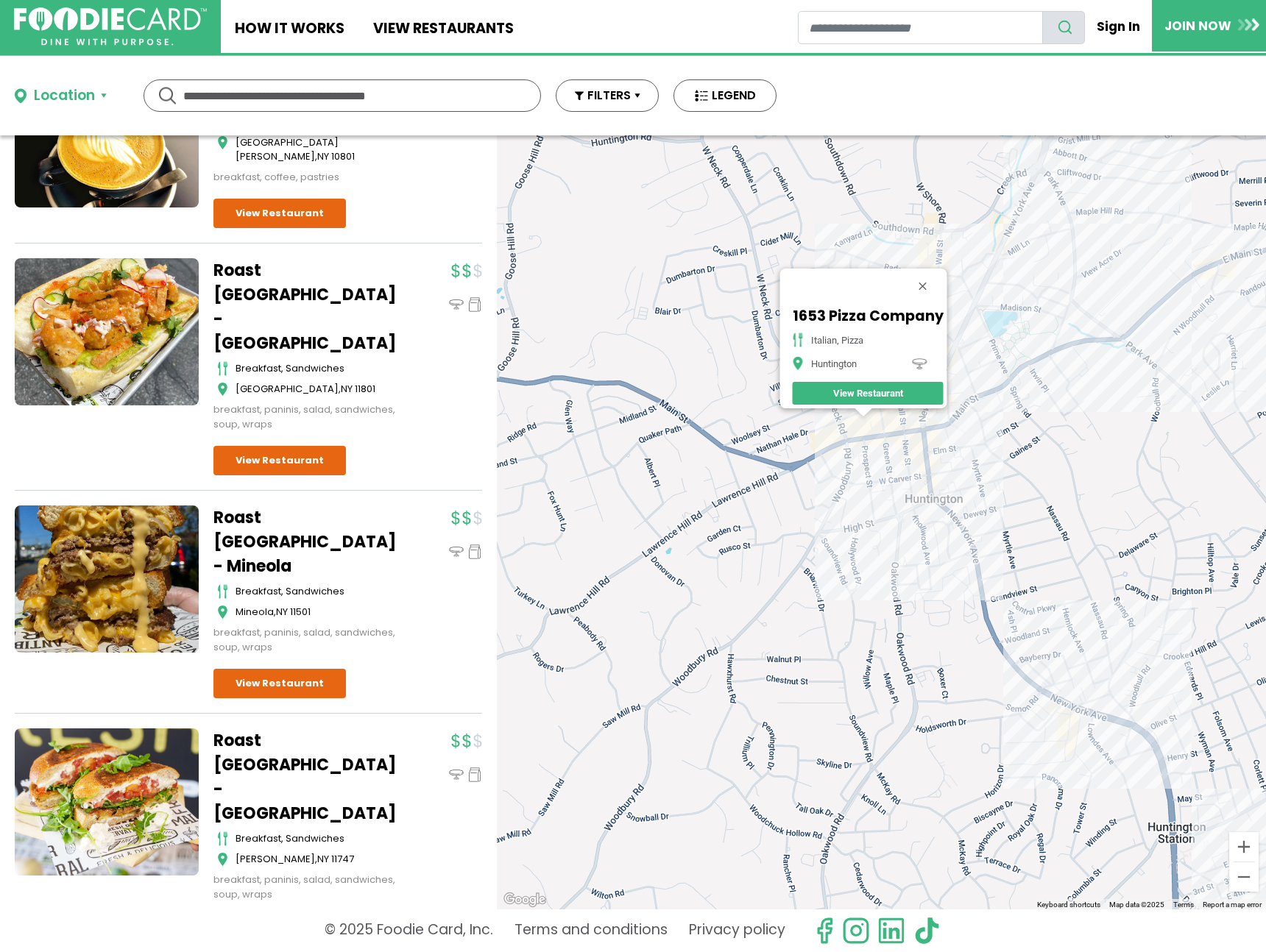
click at [984, 567] on div "1653 Pizza Company italian, pizza Huntington View Restaurant" at bounding box center [881, 522] width 769 height 774
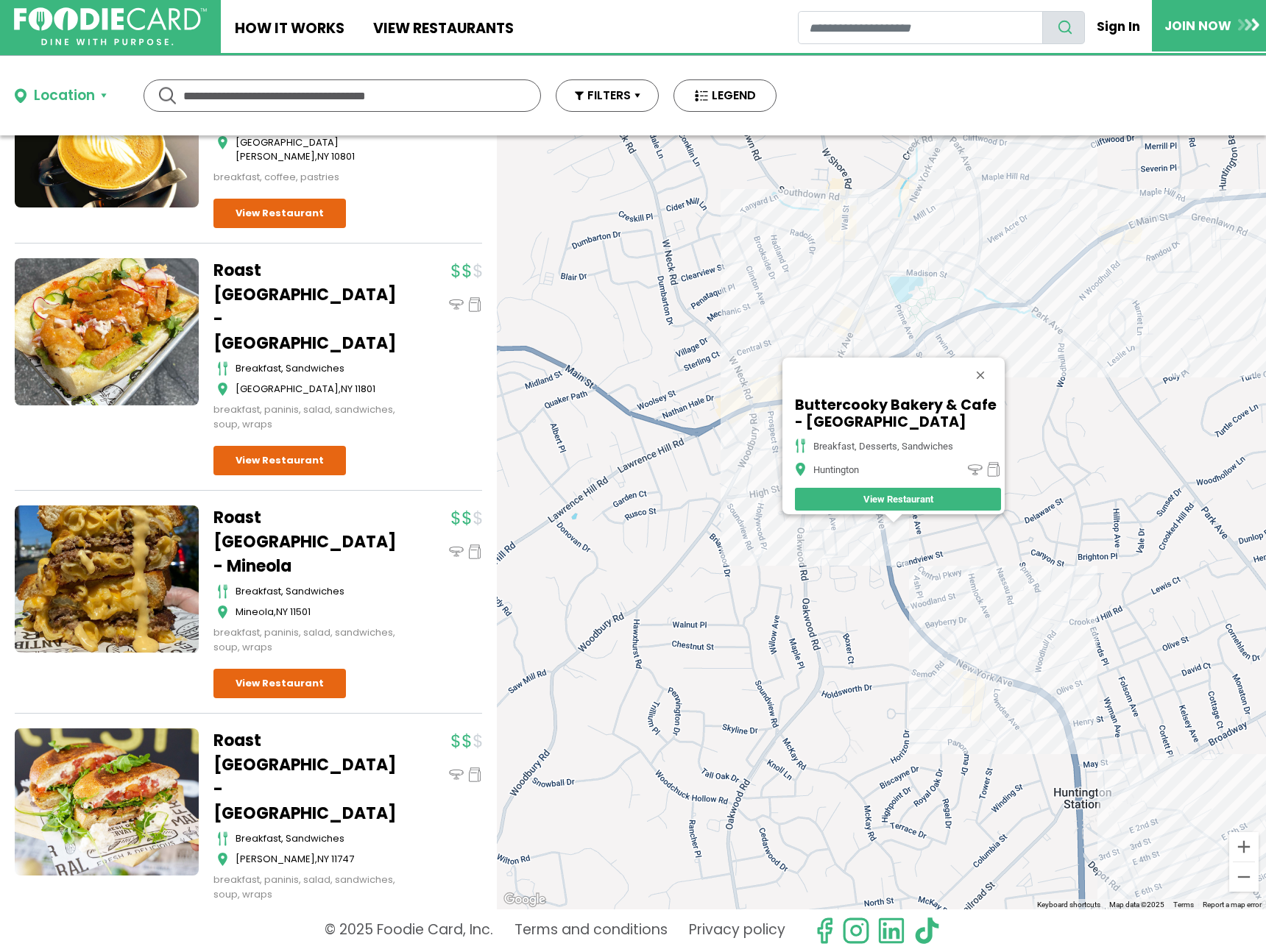
click at [991, 706] on div "Buttercooky Bakery & Cafe - [GEOGRAPHIC_DATA] breakfast, desserts, sandwiches […" at bounding box center [881, 522] width 769 height 774
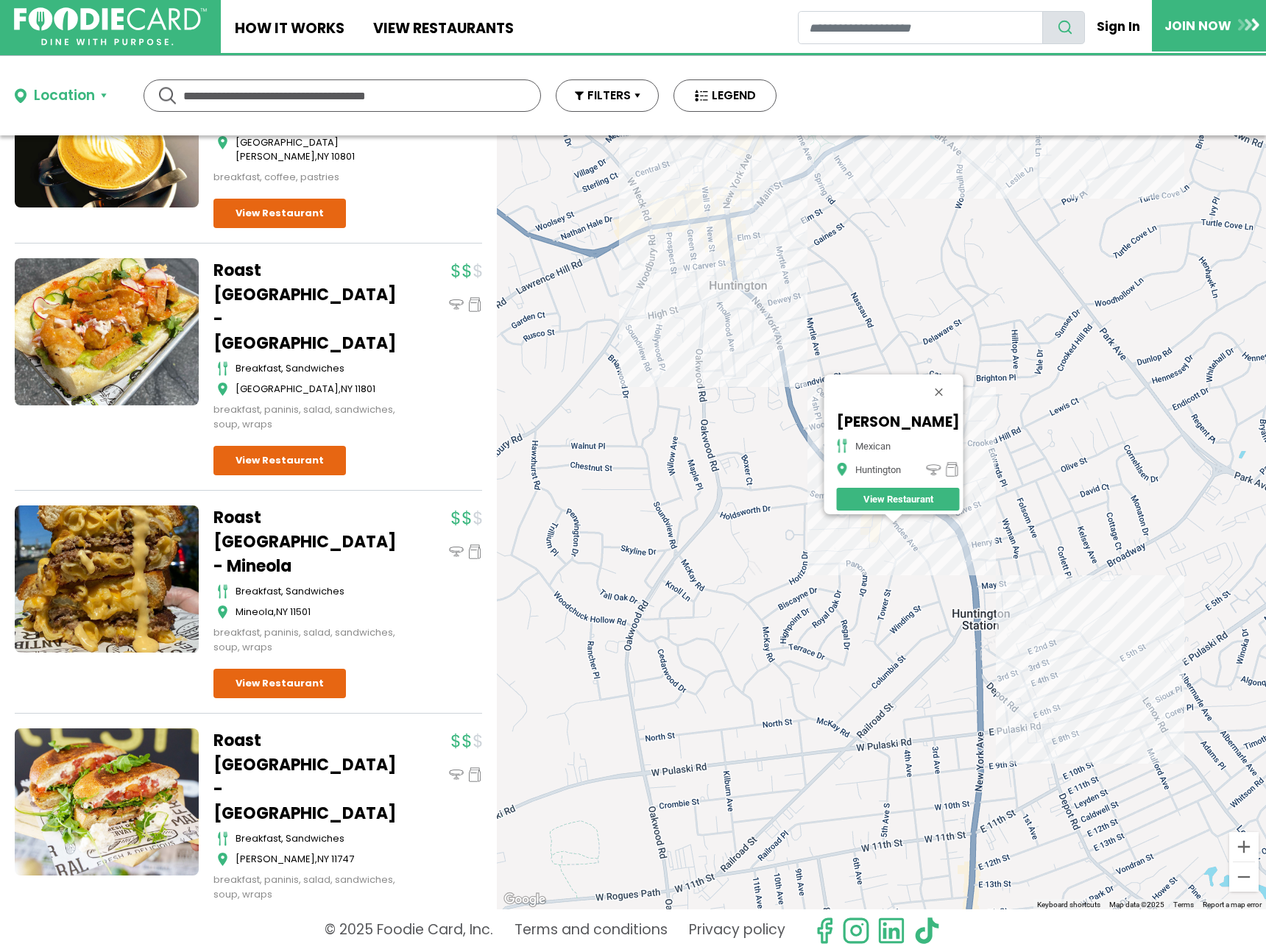
click at [1080, 743] on div "[PERSON_NAME] - Huntington mexican Huntington View Restaurant" at bounding box center [881, 522] width 769 height 774
click at [1070, 739] on div "[PERSON_NAME] - Huntington mexican Huntington View Restaurant" at bounding box center [881, 522] width 769 height 774
drag, startPoint x: 1053, startPoint y: 715, endPoint x: 1059, endPoint y: 726, distance: 12.5
click at [1056, 721] on div "[PERSON_NAME] - Huntington mexican Huntington View Restaurant" at bounding box center [881, 522] width 769 height 774
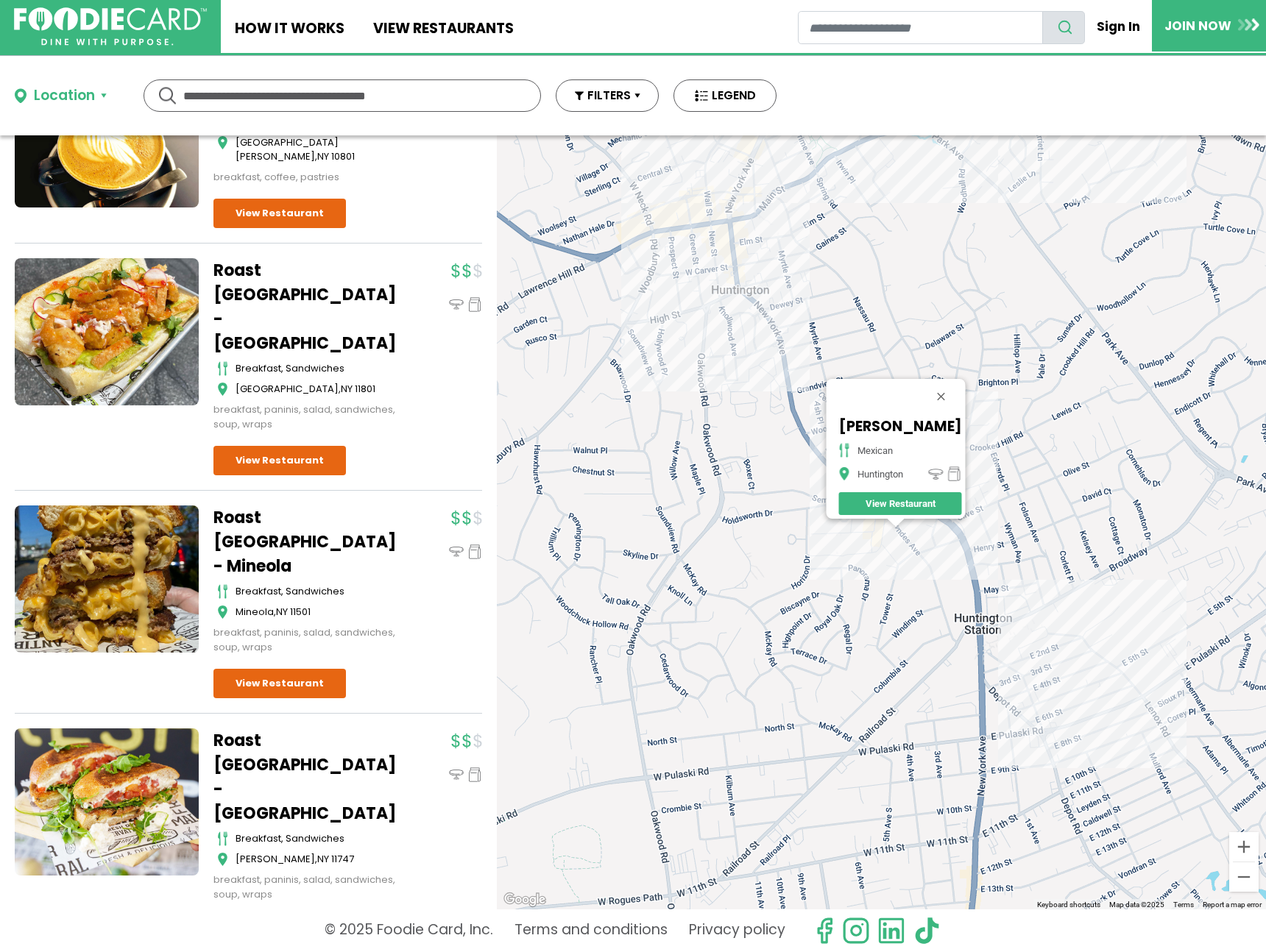
click at [1059, 726] on div "[PERSON_NAME] - Huntington mexican Huntington View Restaurant" at bounding box center [881, 522] width 769 height 774
click at [1071, 747] on div "[PERSON_NAME] - Huntington mexican Huntington View Restaurant" at bounding box center [881, 522] width 769 height 774
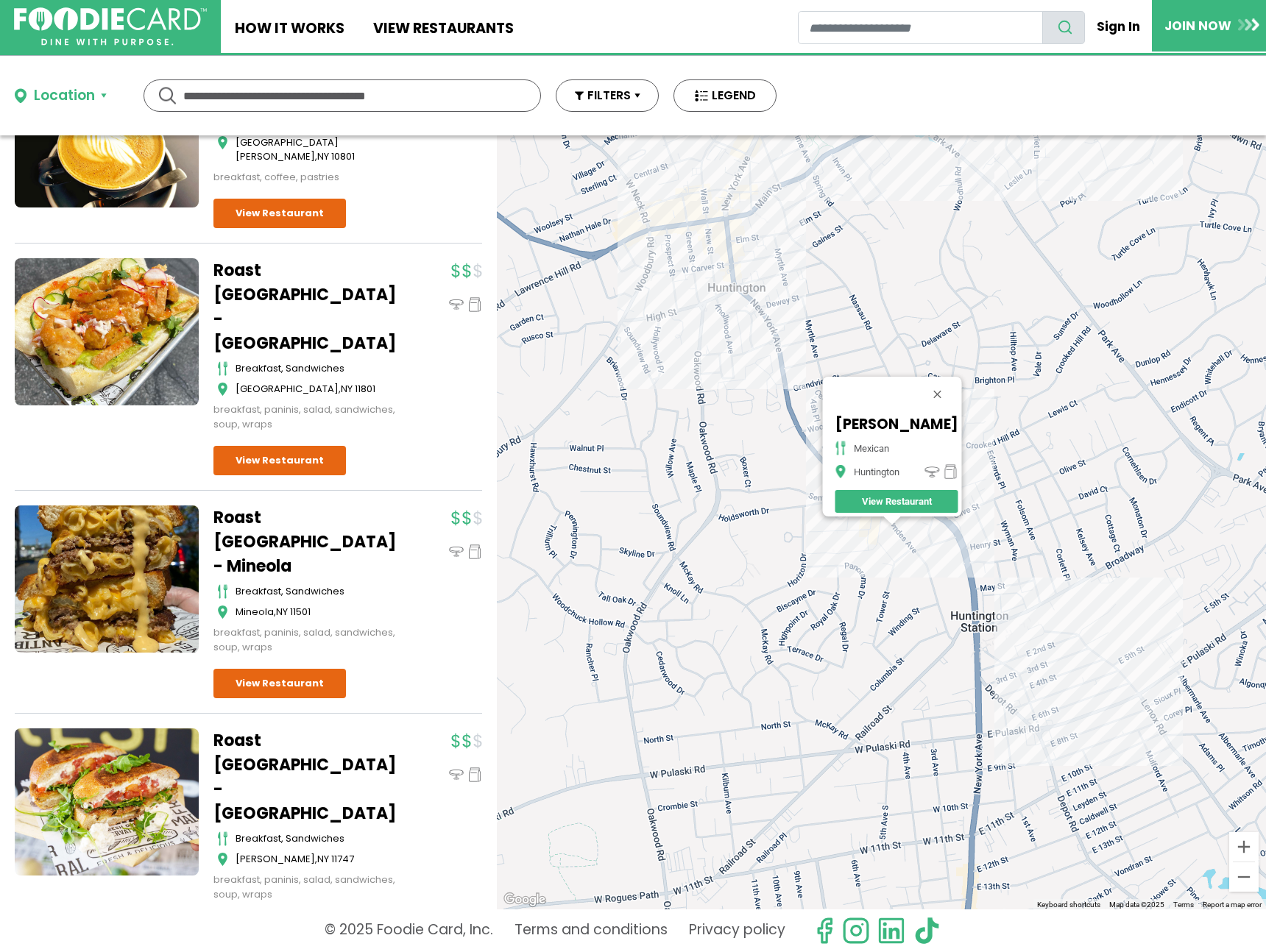
click at [1065, 744] on div "[PERSON_NAME] - Huntington mexican Huntington View Restaurant" at bounding box center [881, 522] width 769 height 774
click at [1059, 739] on div "[PERSON_NAME] - Huntington mexican Huntington View Restaurant" at bounding box center [881, 522] width 769 height 774
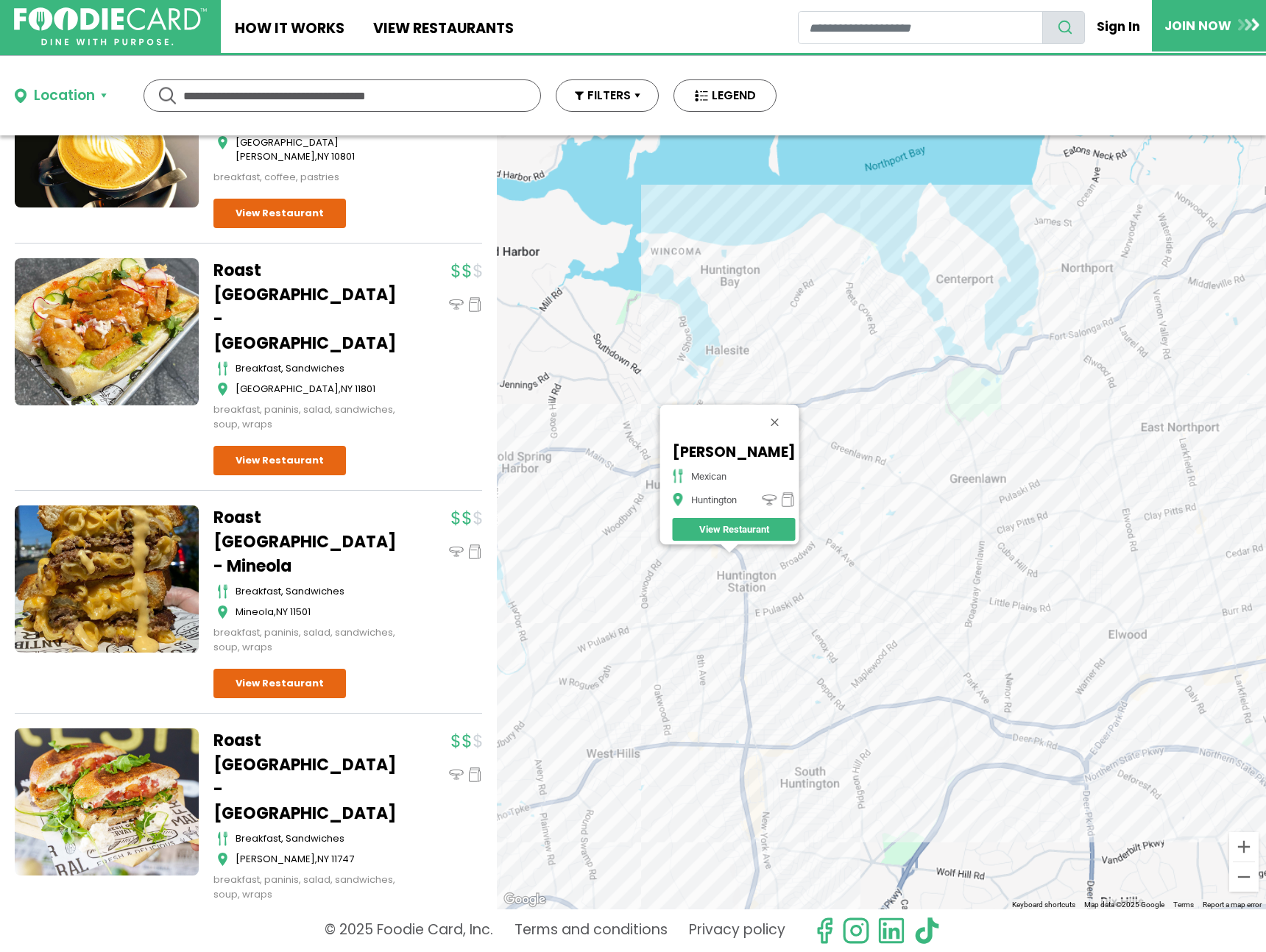
drag, startPoint x: 1094, startPoint y: 724, endPoint x: 820, endPoint y: 645, distance: 285.2
click at [820, 645] on div "[PERSON_NAME] - Huntington mexican Huntington View Restaurant" at bounding box center [881, 522] width 769 height 774
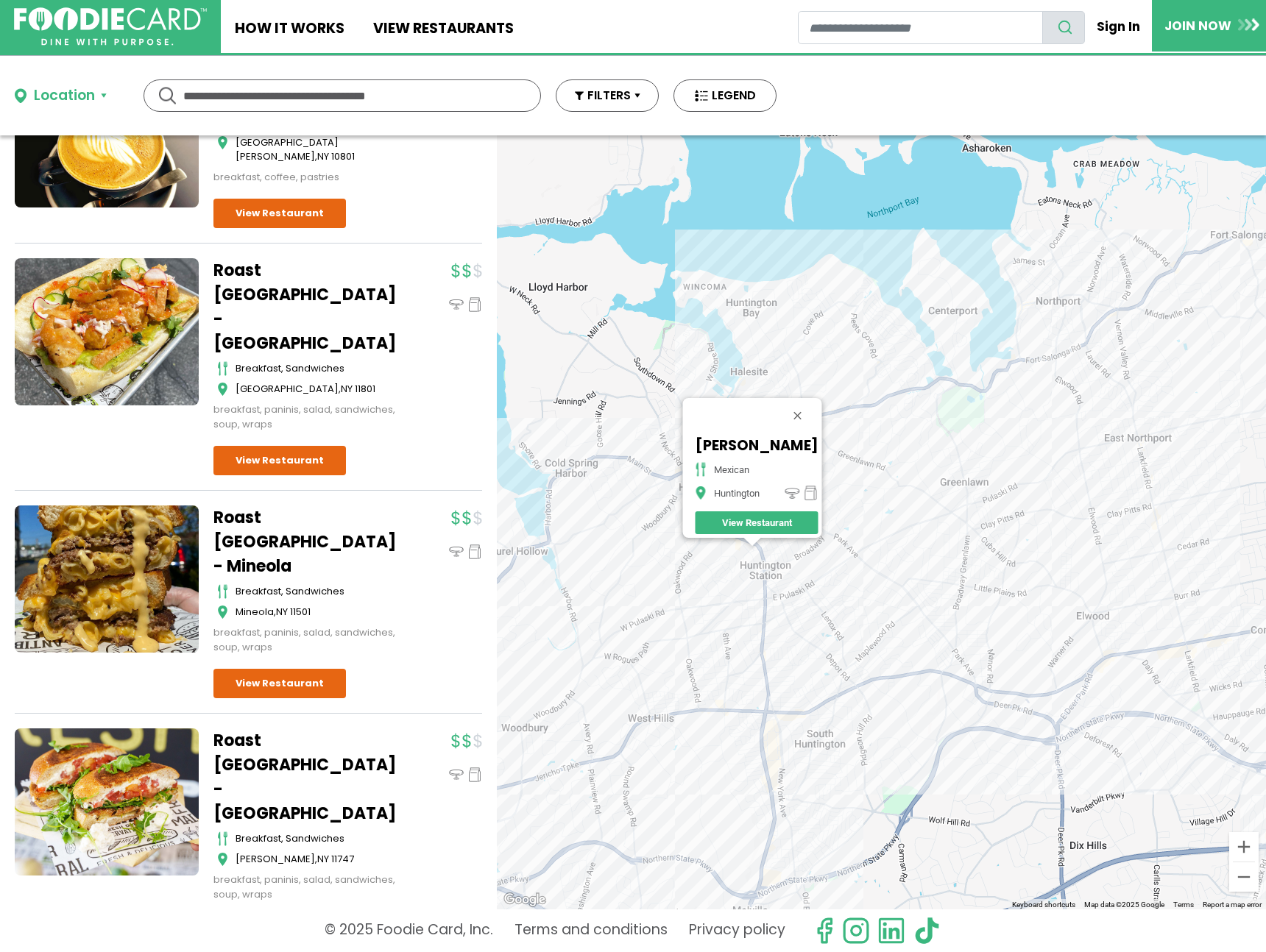
drag, startPoint x: 966, startPoint y: 661, endPoint x: 745, endPoint y: 611, distance: 226.6
click at [745, 611] on div "[PERSON_NAME] - Huntington mexican Huntington View Restaurant" at bounding box center [881, 522] width 769 height 774
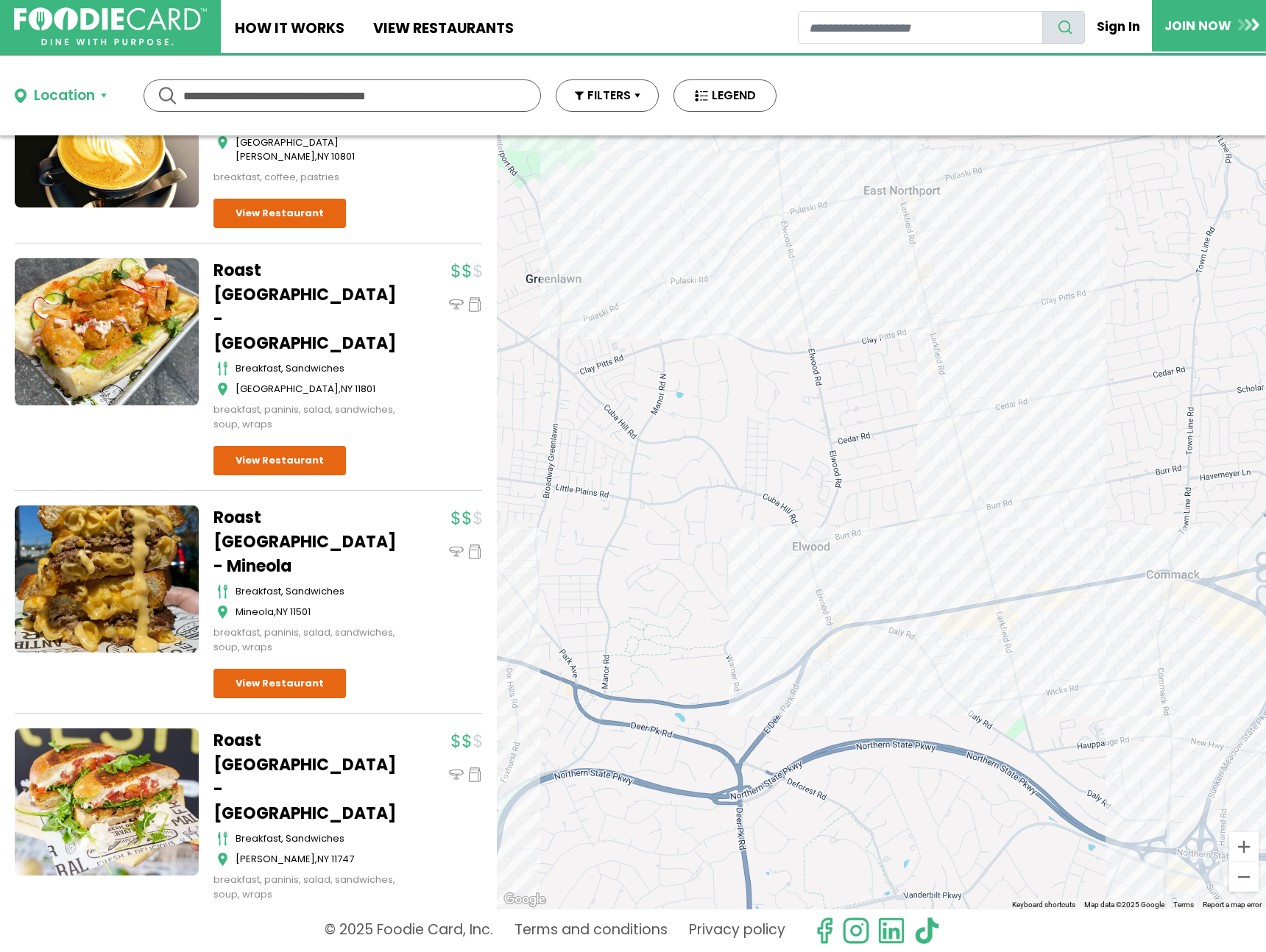
click at [916, 219] on div "[PERSON_NAME] - Huntington mexican Huntington View Restaurant" at bounding box center [881, 522] width 769 height 774
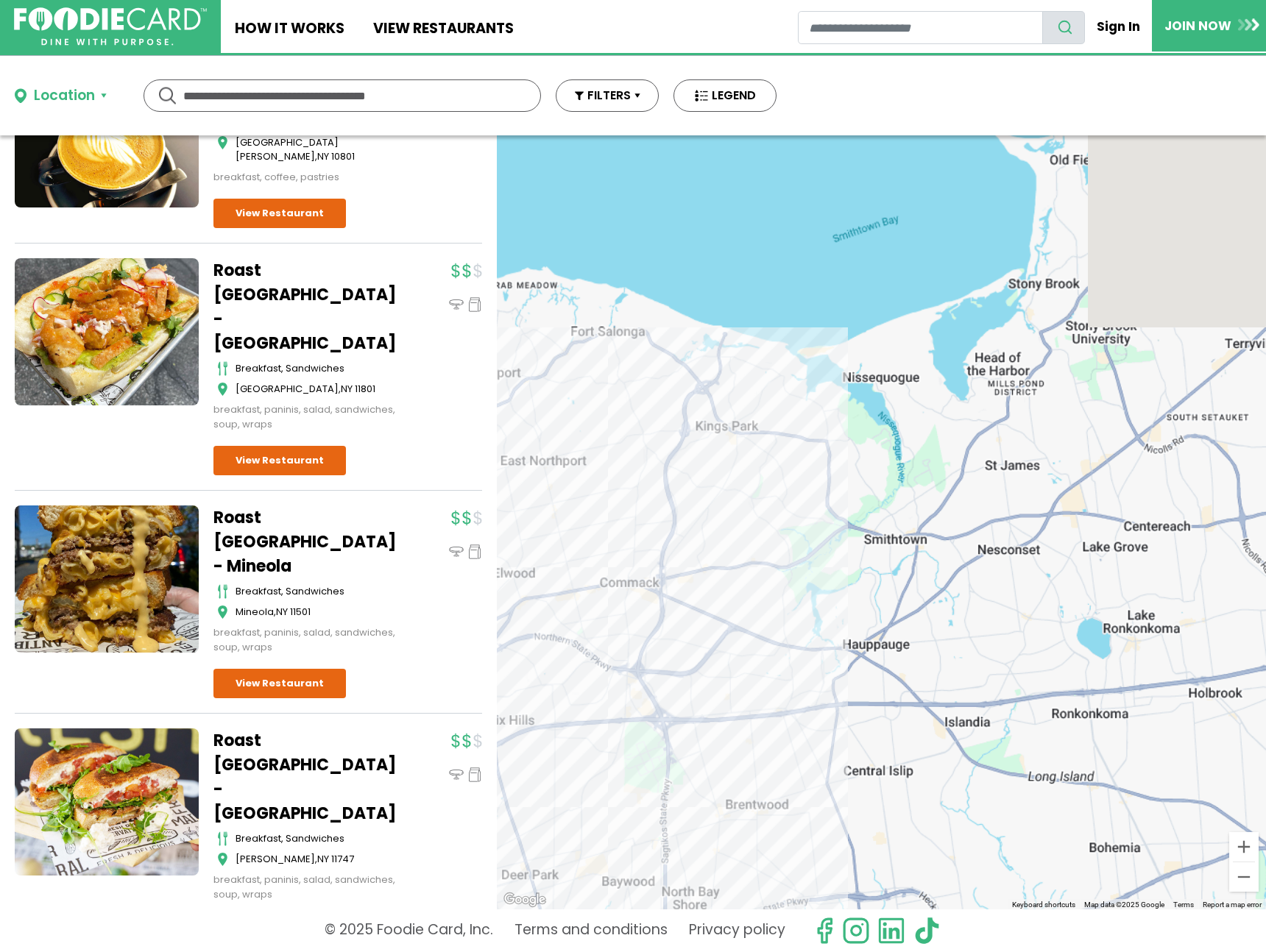
drag, startPoint x: 1098, startPoint y: 451, endPoint x: 606, endPoint y: 535, distance: 499.1
click at [603, 535] on div "[PERSON_NAME] - Huntington mexican Huntington View Restaurant" at bounding box center [881, 522] width 769 height 774
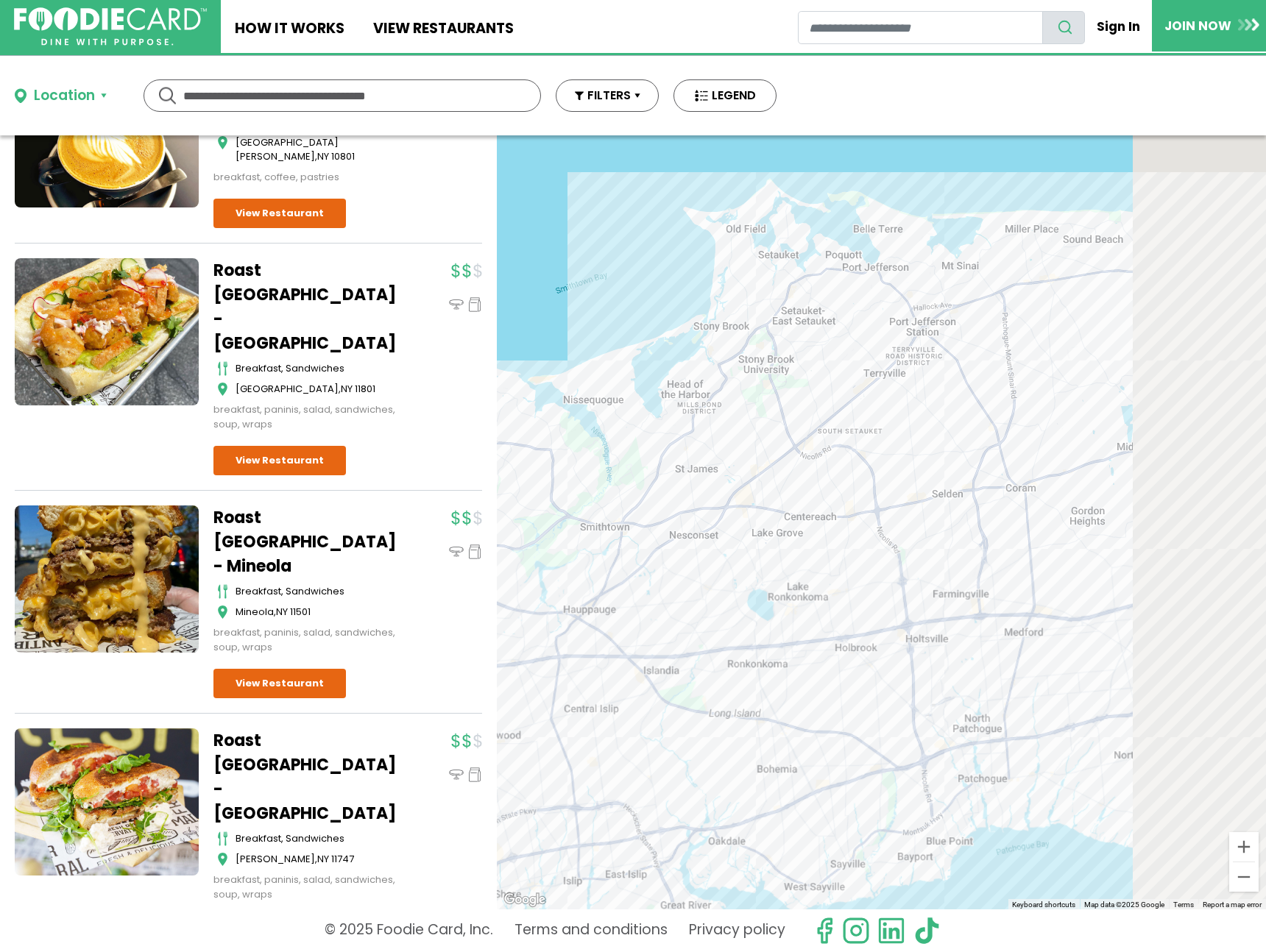
drag, startPoint x: 883, startPoint y: 521, endPoint x: 544, endPoint y: 515, distance: 339.1
click at [544, 515] on div "[PERSON_NAME] - Huntington mexican Huntington View Restaurant" at bounding box center [881, 522] width 769 height 774
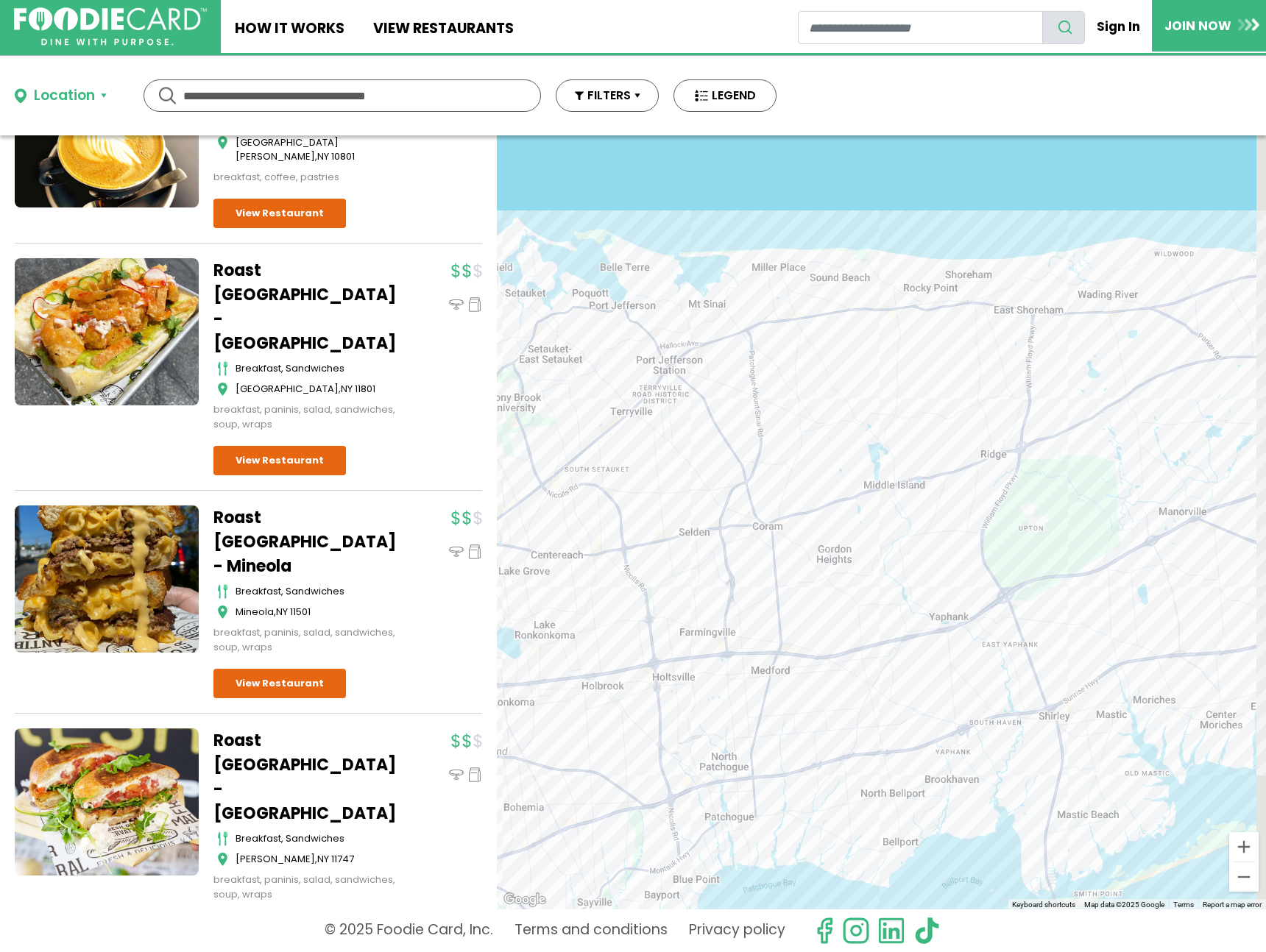
drag, startPoint x: 975, startPoint y: 479, endPoint x: 775, endPoint y: 512, distance: 202.7
click at [775, 512] on div "[PERSON_NAME] - Huntington mexican Huntington View Restaurant" at bounding box center [881, 522] width 769 height 774
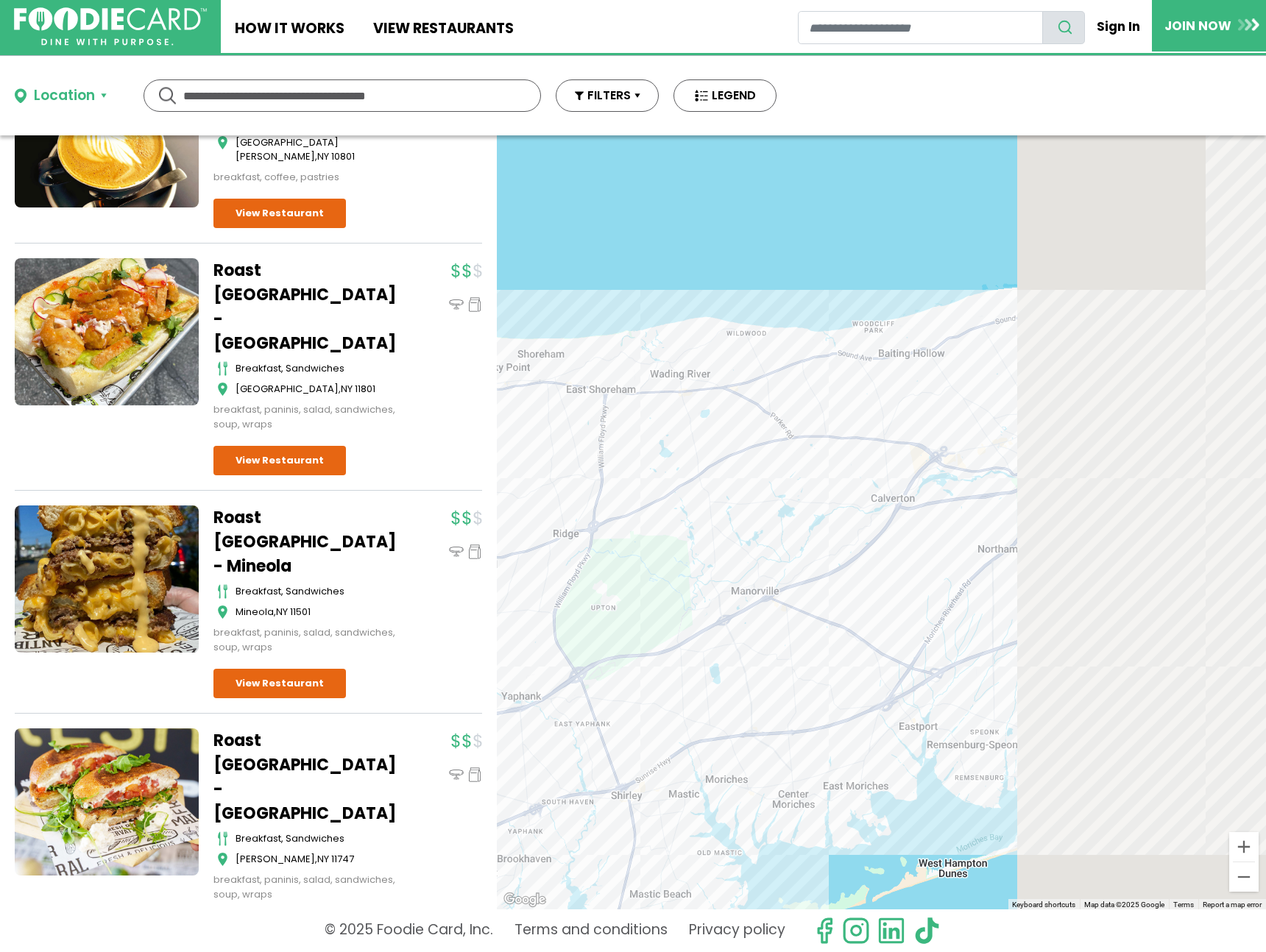
drag, startPoint x: 980, startPoint y: 514, endPoint x: 590, endPoint y: 596, distance: 398.5
click at [514, 602] on div "[PERSON_NAME] - Huntington mexican Huntington View Restaurant" at bounding box center [881, 522] width 769 height 774
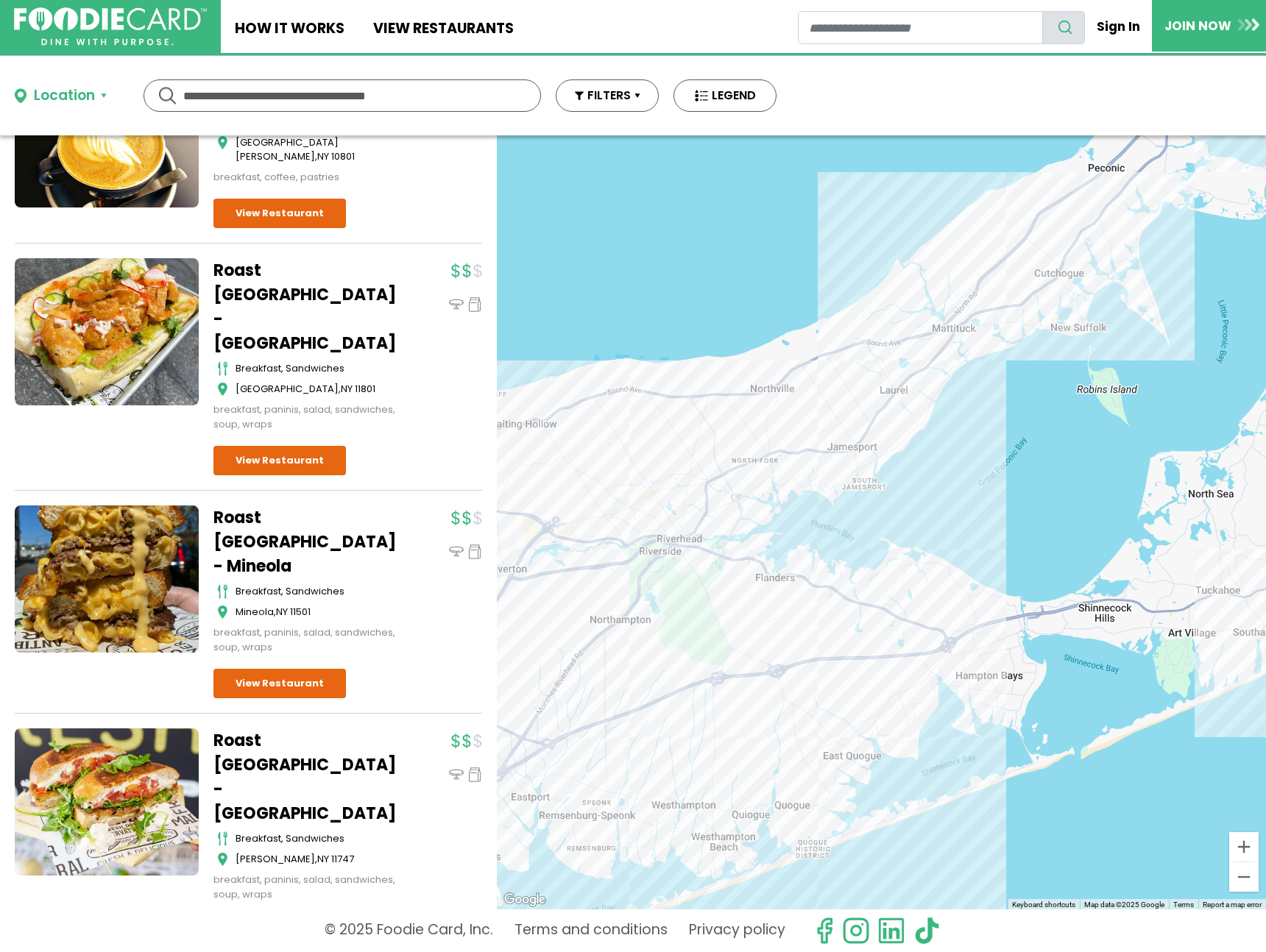
drag, startPoint x: 928, startPoint y: 560, endPoint x: 581, endPoint y: 622, distance: 352.5
click at [581, 622] on div "[PERSON_NAME] - Huntington mexican Huntington View Restaurant" at bounding box center [881, 522] width 769 height 774
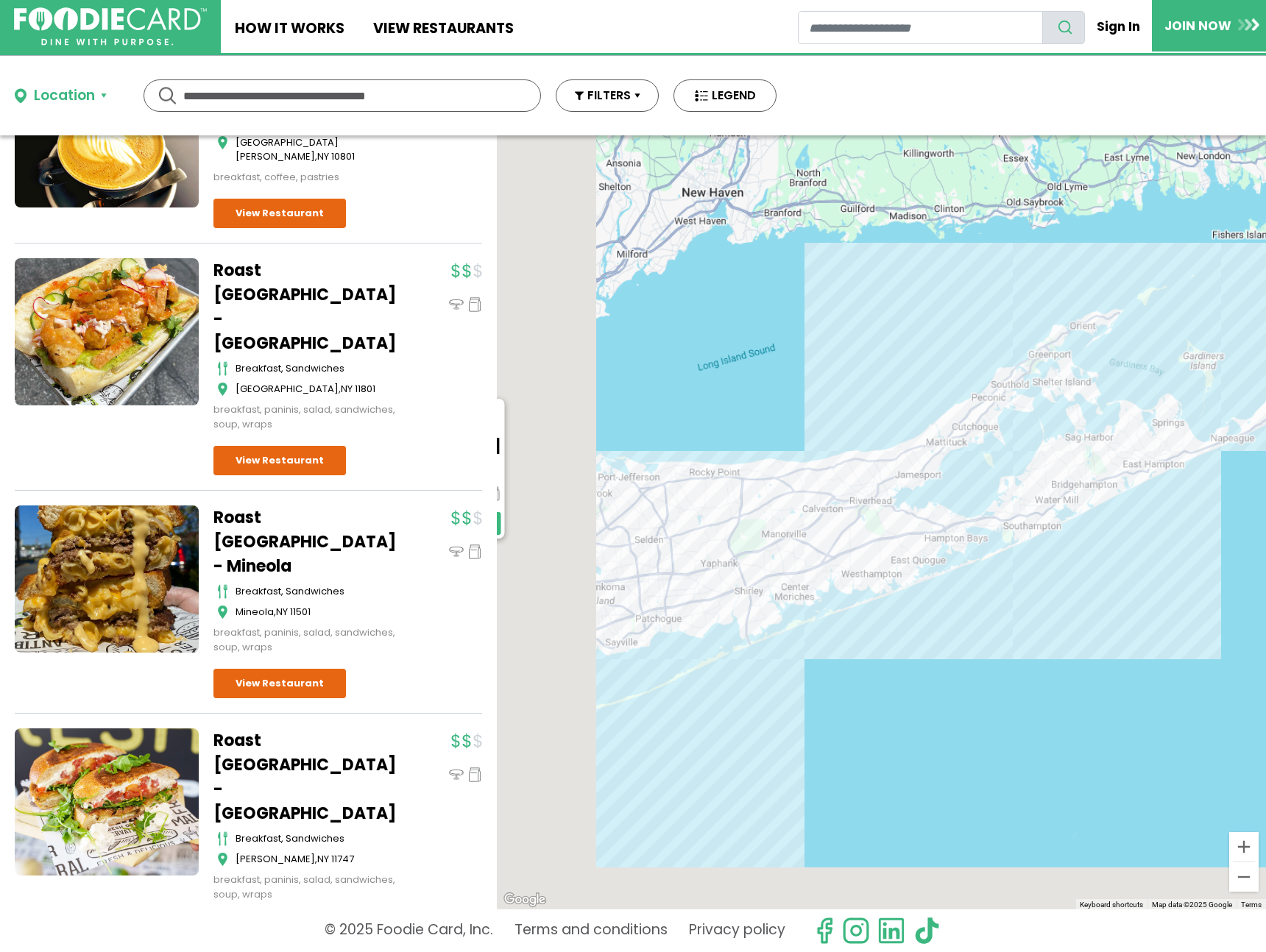
drag, startPoint x: 655, startPoint y: 602, endPoint x: 1002, endPoint y: 459, distance: 375.3
click at [1001, 459] on div "[PERSON_NAME] - Huntington mexican Huntington View Restaurant" at bounding box center [881, 522] width 769 height 774
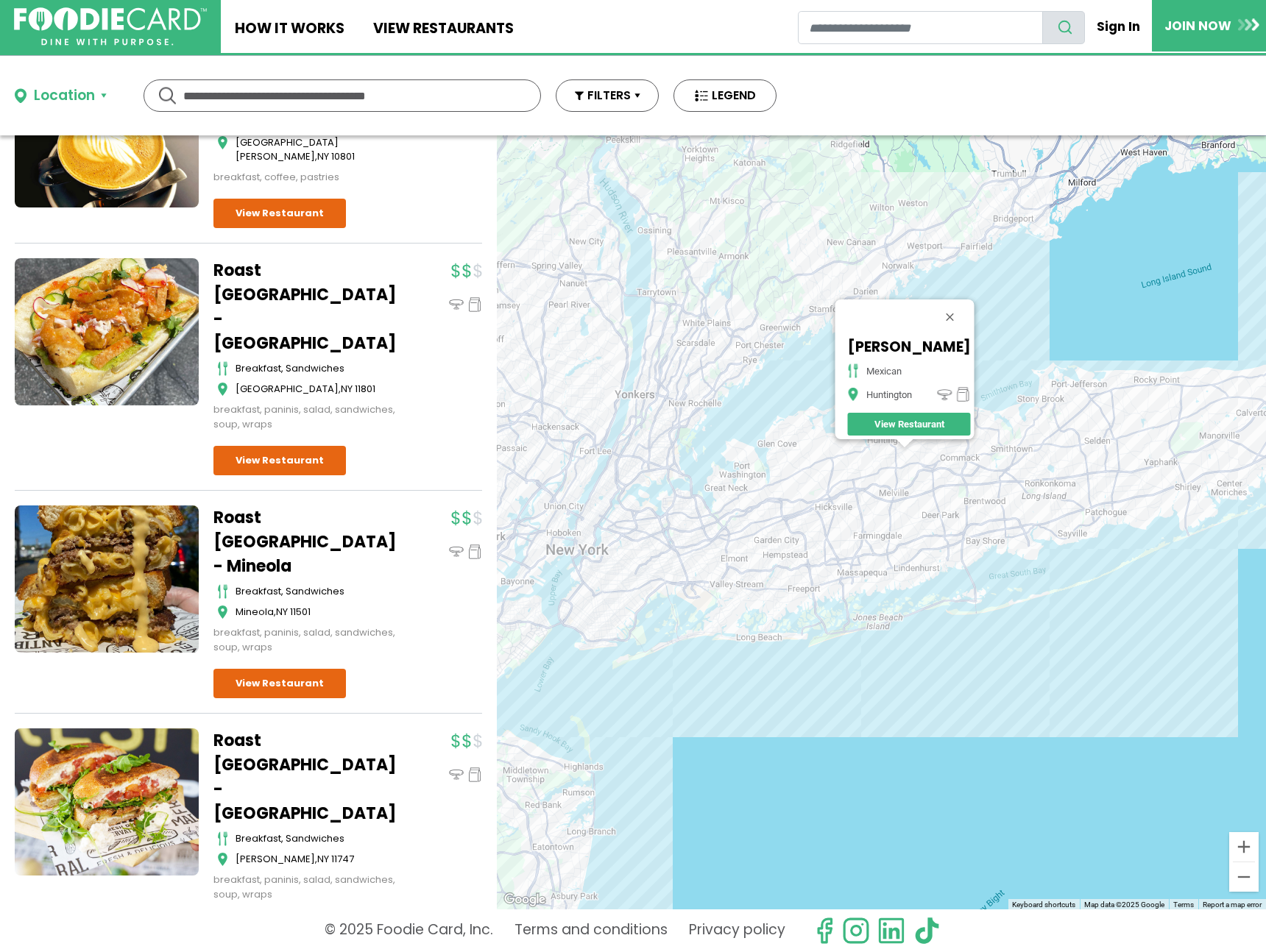
drag, startPoint x: 503, startPoint y: 538, endPoint x: 827, endPoint y: 488, distance: 327.8
click at [827, 488] on div "[PERSON_NAME] - Huntington mexican Huntington View Restaurant" at bounding box center [881, 522] width 769 height 774
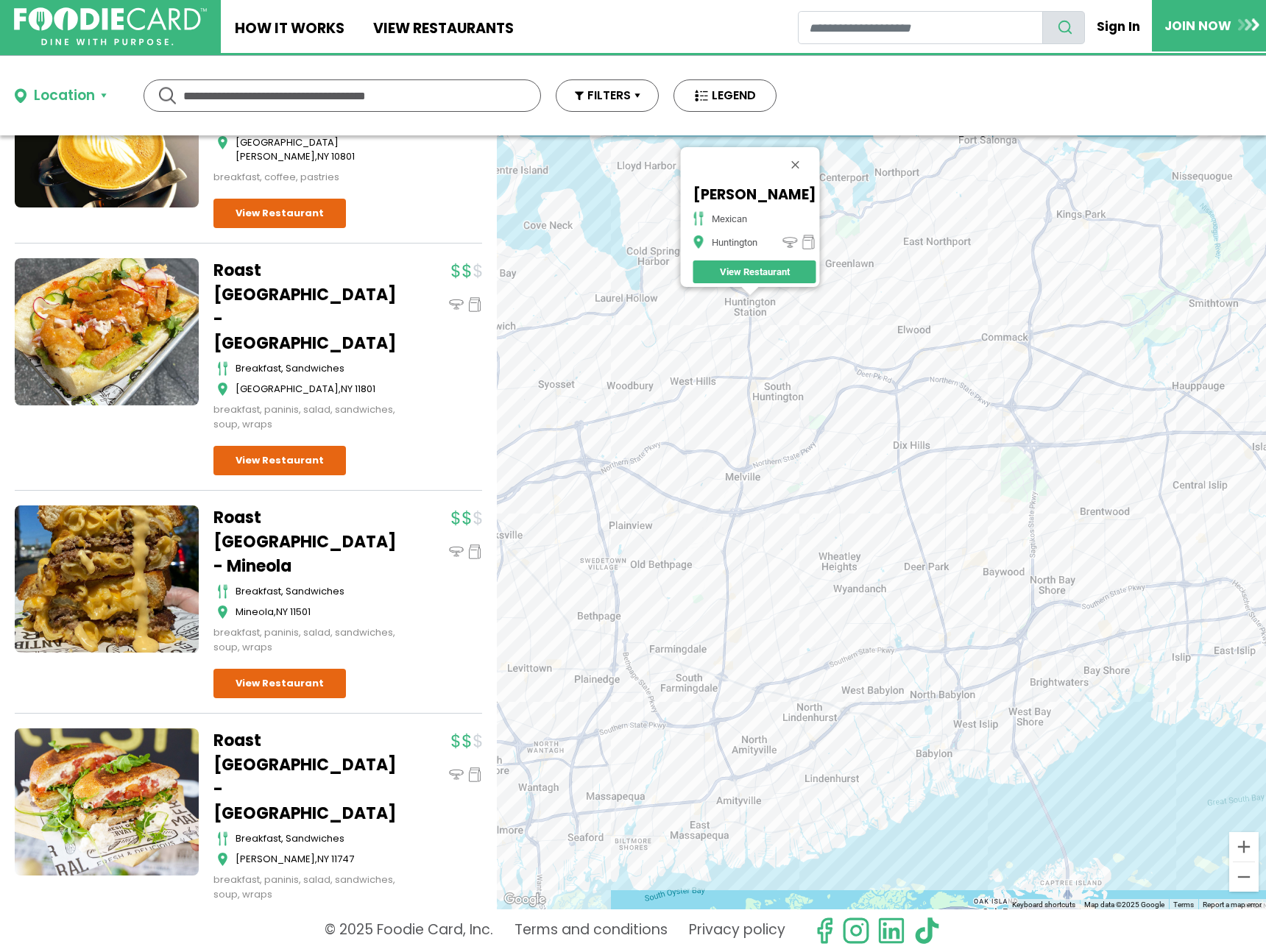
drag, startPoint x: 990, startPoint y: 367, endPoint x: 671, endPoint y: 424, distance: 324.1
click at [671, 424] on div "[PERSON_NAME] - Huntington mexican Huntington View Restaurant" at bounding box center [881, 522] width 769 height 774
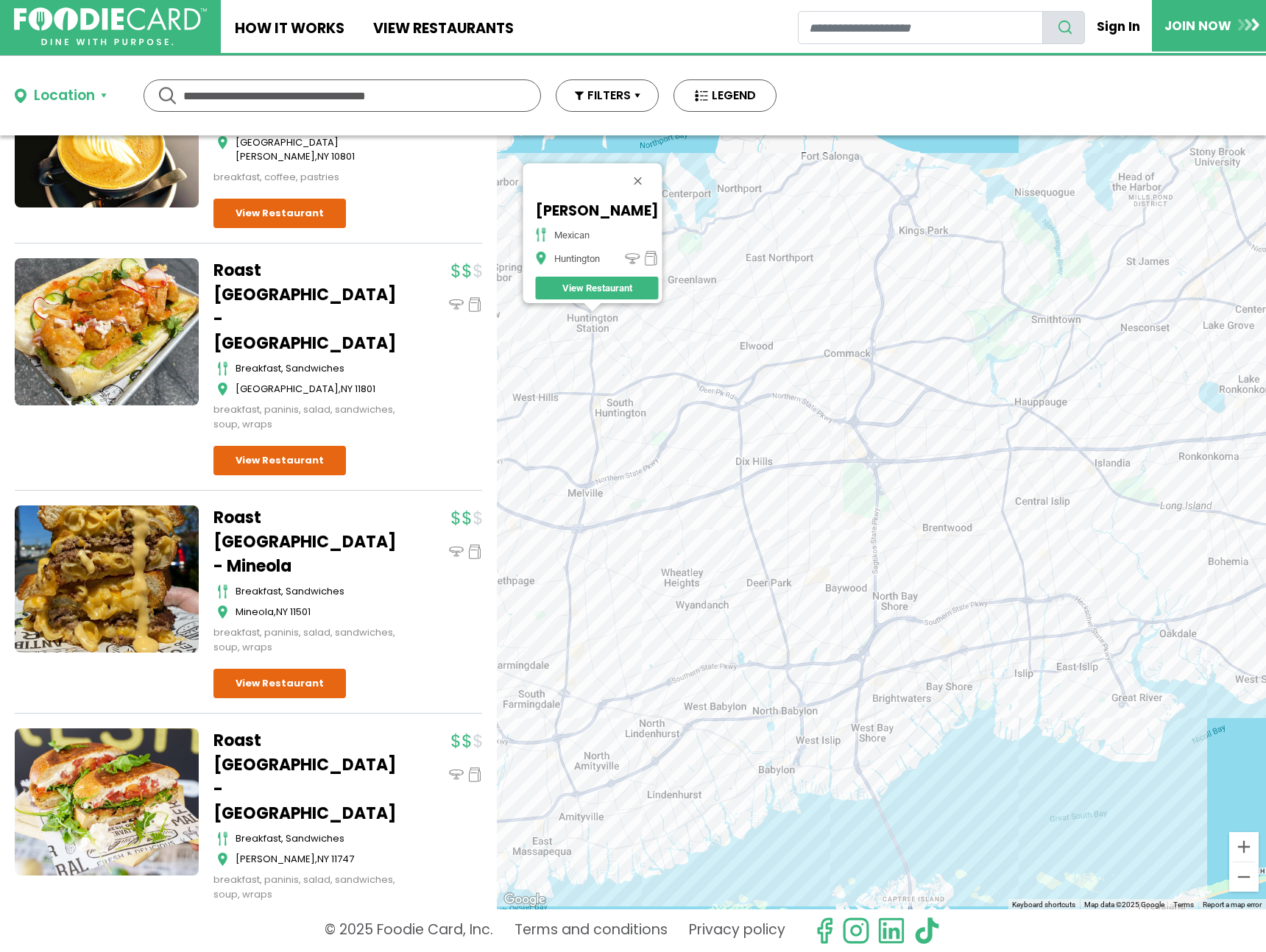
drag, startPoint x: 1012, startPoint y: 360, endPoint x: 865, endPoint y: 370, distance: 147.3
click at [865, 370] on div "[PERSON_NAME] - Huntington mexican Huntington View Restaurant" at bounding box center [881, 522] width 769 height 774
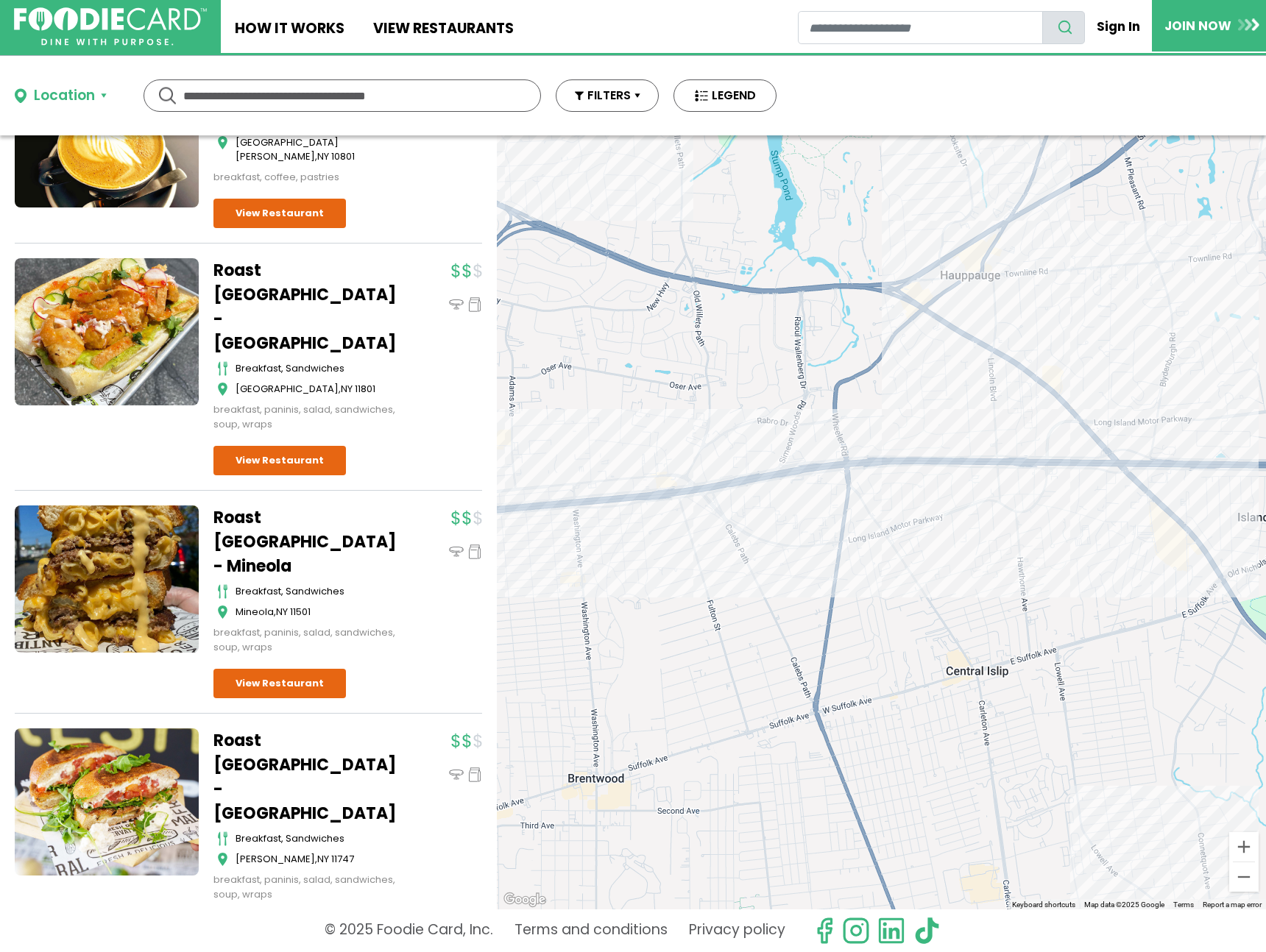
click at [985, 256] on div "[PERSON_NAME] - Huntington mexican Huntington View Restaurant" at bounding box center [881, 522] width 769 height 774
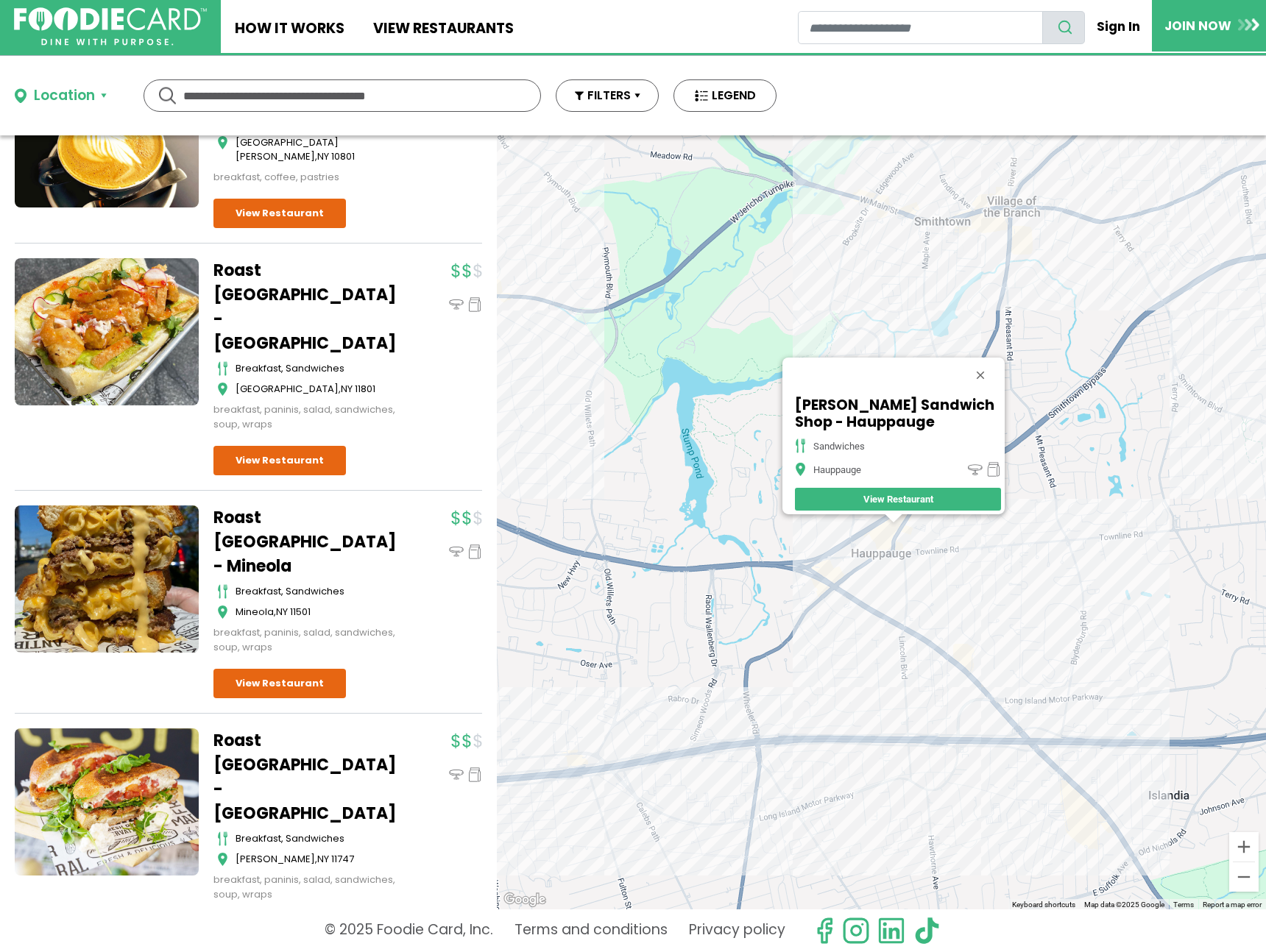
click at [882, 571] on div "[PERSON_NAME] Sandwich Shop - Hauppauge sandwiches Hauppauge View Restaurant" at bounding box center [881, 522] width 769 height 774
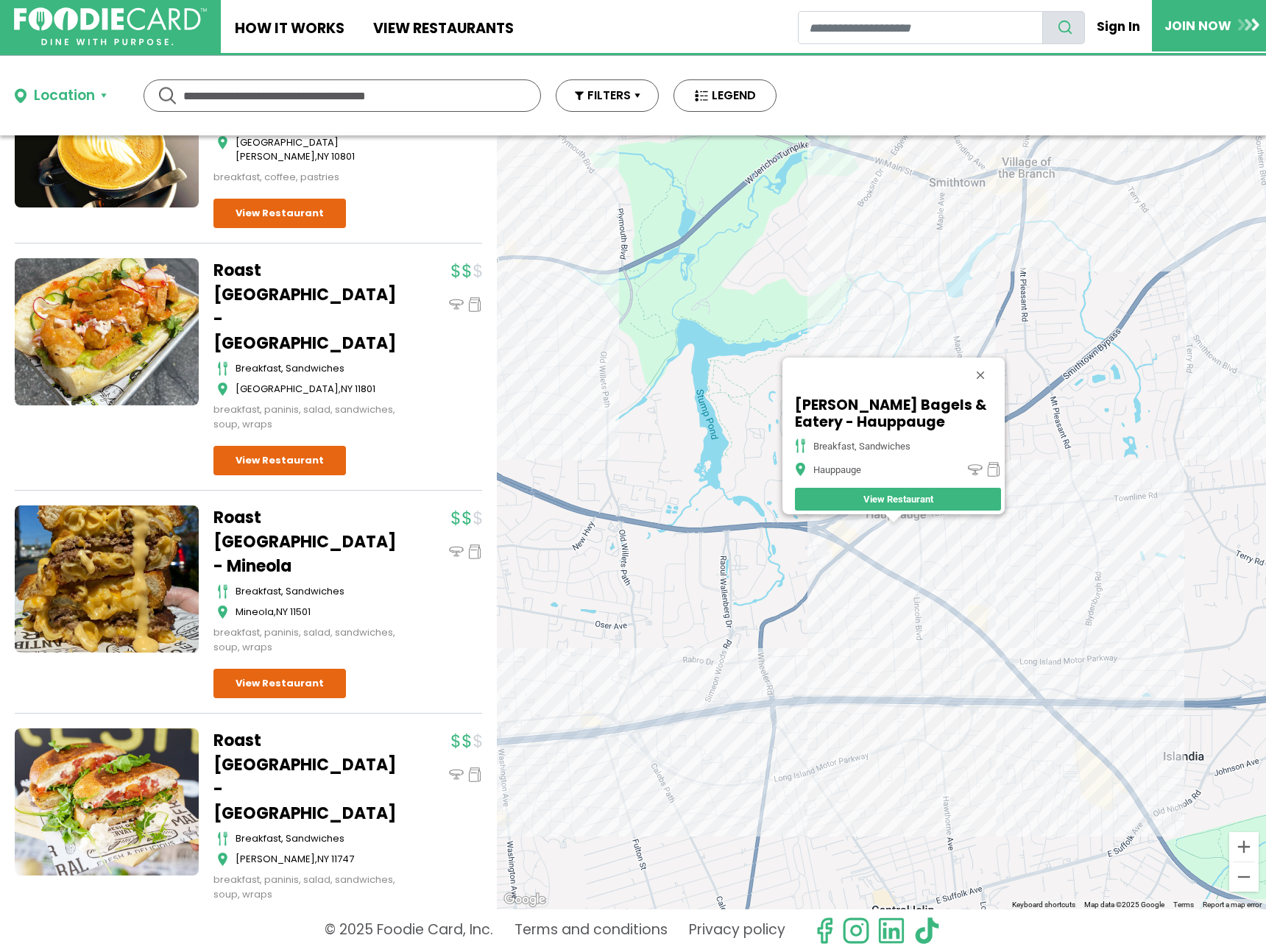
click at [869, 544] on div "[PERSON_NAME] Bagels & Eatery - Hauppauge breakfast, sandwiches Hauppauge View …" at bounding box center [881, 522] width 769 height 774
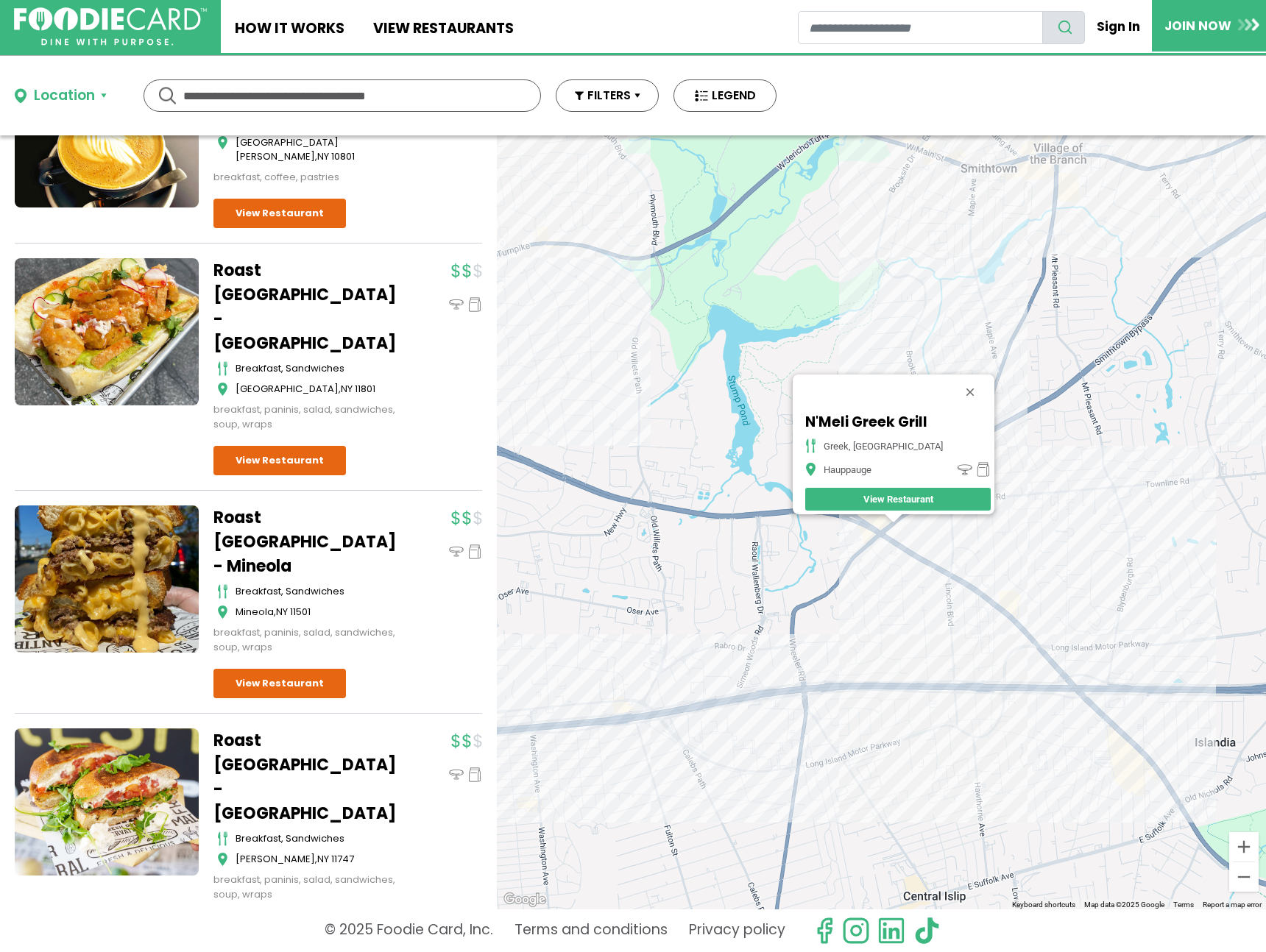
click at [863, 550] on div "N'Meli Greek Grill greek, mediterranean Hauppauge View Restaurant" at bounding box center [881, 522] width 769 height 774
click at [1014, 368] on div "N'Meli Greek Grill greek, mediterranean Hauppauge View Restaurant" at bounding box center [881, 522] width 769 height 774
click at [1005, 371] on div "N'Meli Greek Grill greek, mediterranean Hauppauge View Restaurant" at bounding box center [881, 522] width 769 height 774
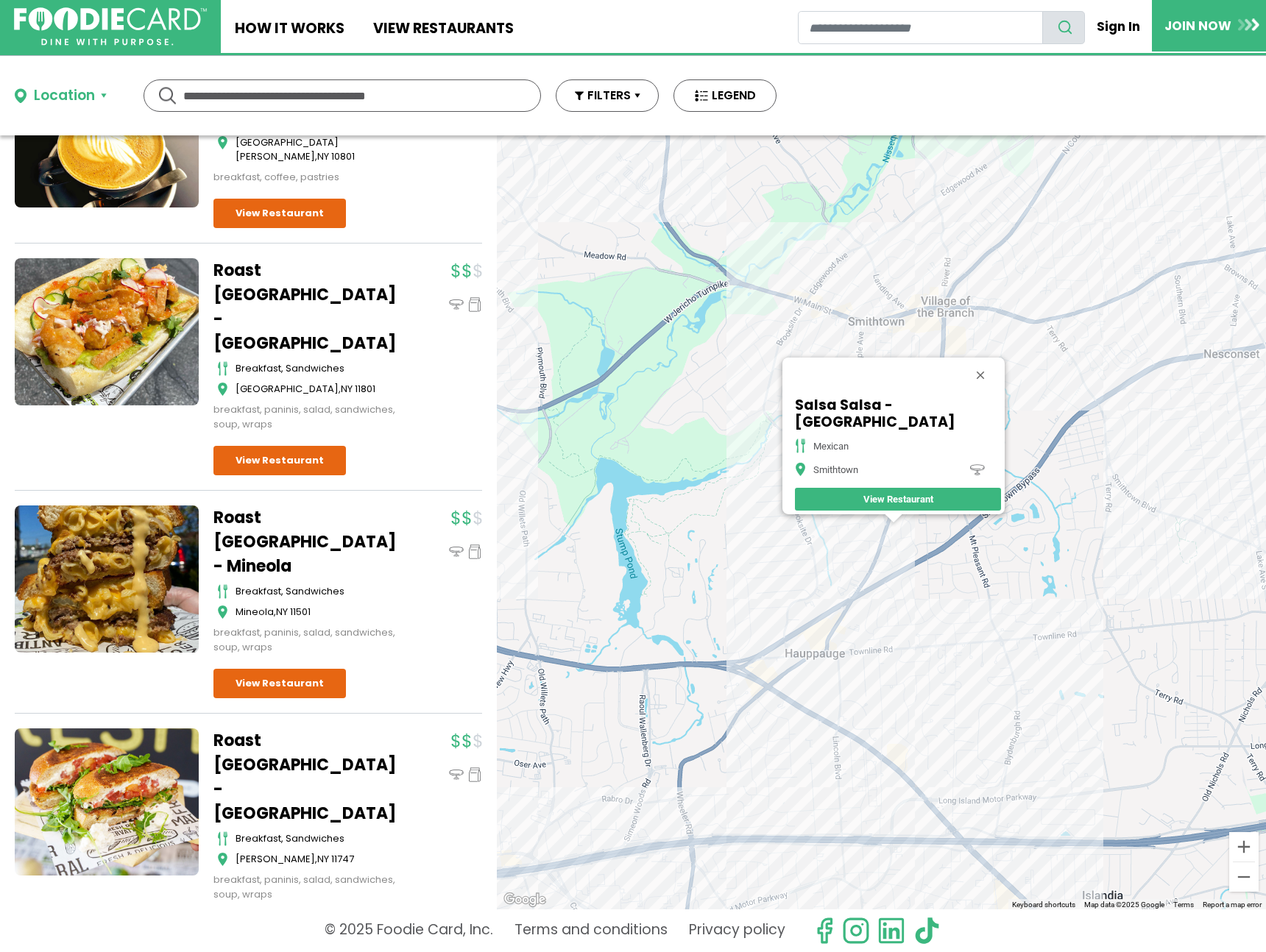
click at [949, 347] on div "Salsa Salsa - [GEOGRAPHIC_DATA] mexican [GEOGRAPHIC_DATA] View Restaurant" at bounding box center [881, 522] width 769 height 774
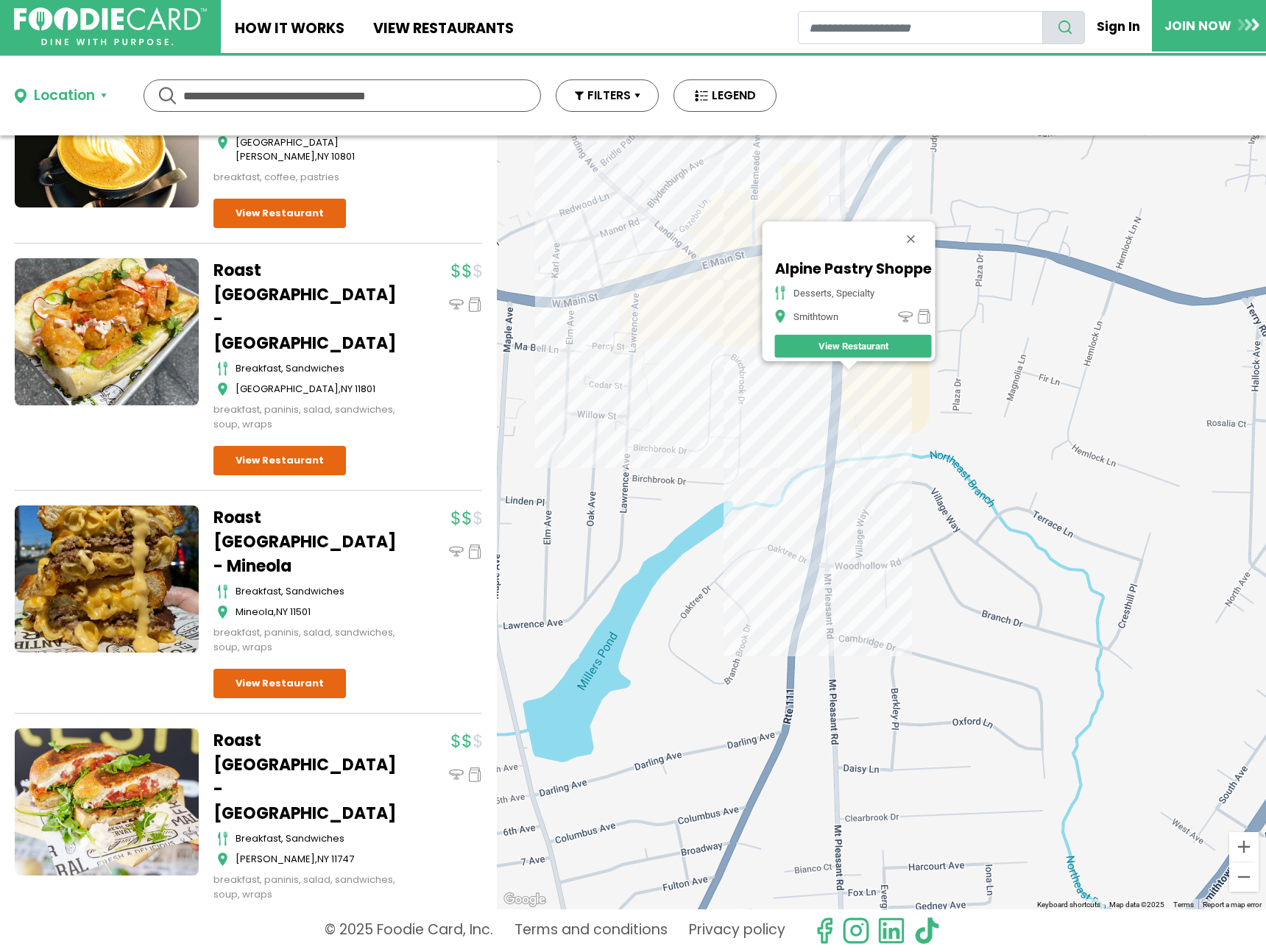
click at [843, 485] on div "Alpine Pastry Shoppe desserts, specialty [GEOGRAPHIC_DATA] View Restaurant" at bounding box center [881, 522] width 769 height 774
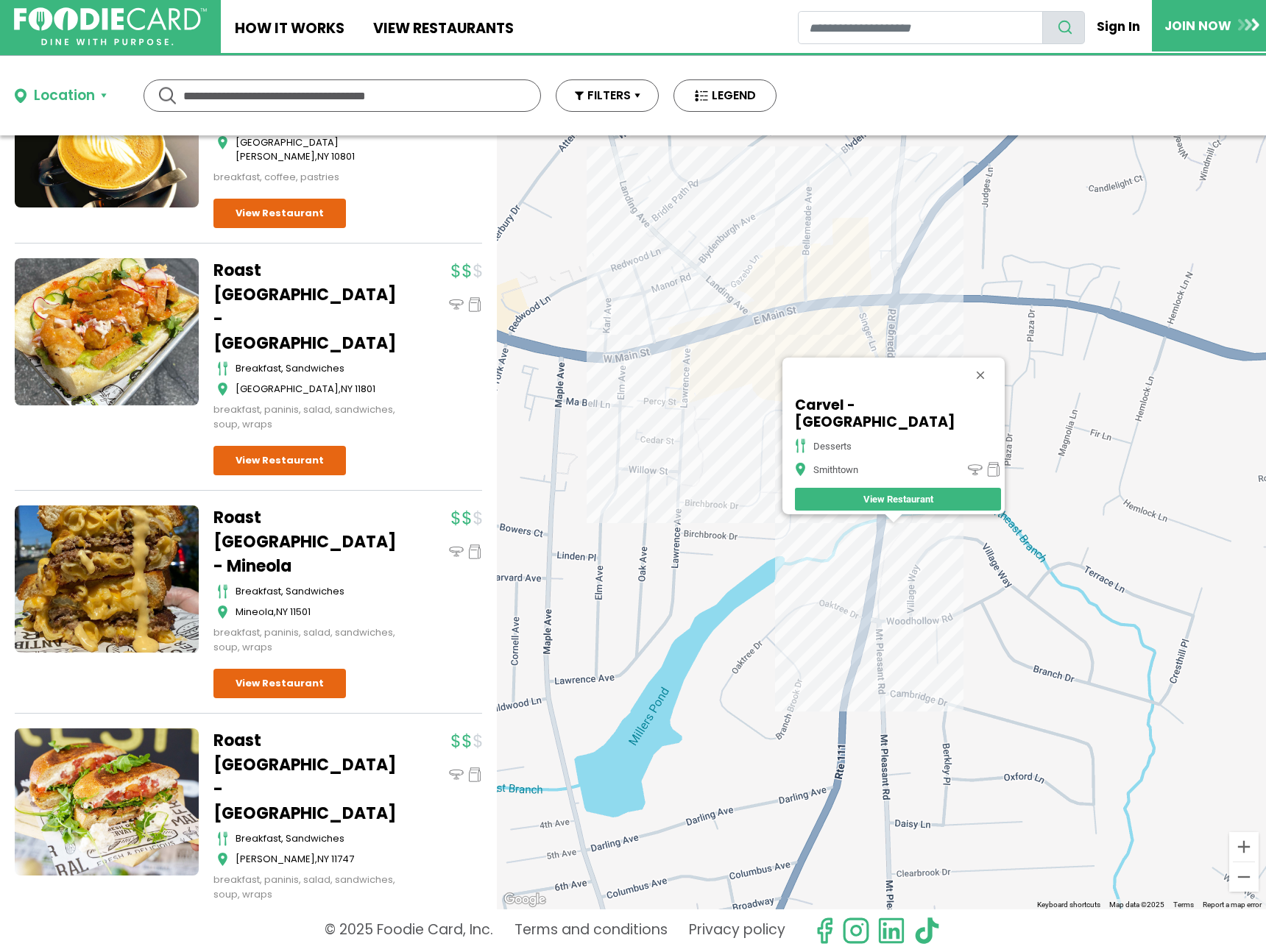
click at [722, 375] on div "Carvel - [GEOGRAPHIC_DATA] desserts [GEOGRAPHIC_DATA] View Restaurant" at bounding box center [881, 522] width 769 height 774
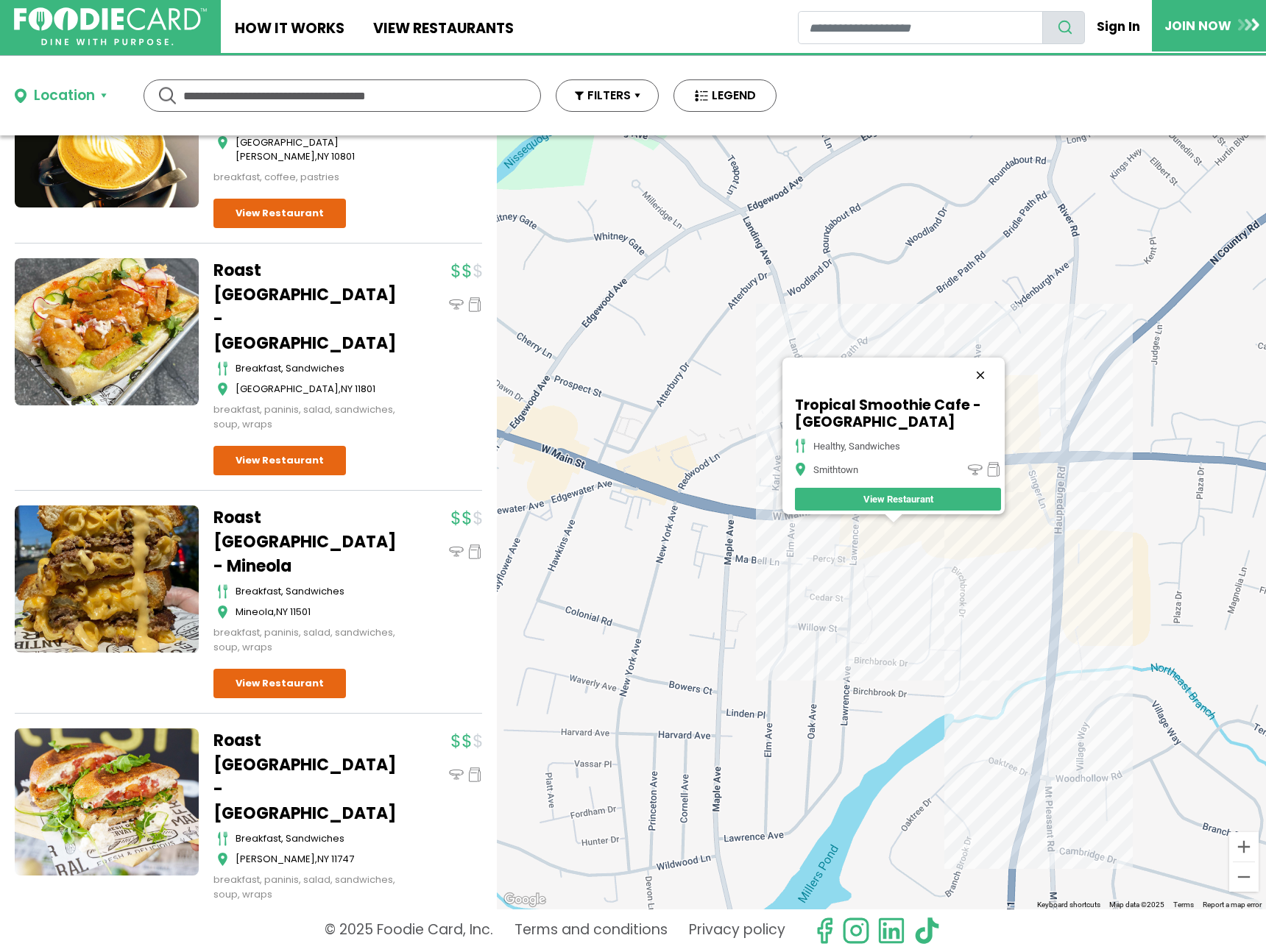
click at [979, 361] on button "Close" at bounding box center [980, 375] width 35 height 35
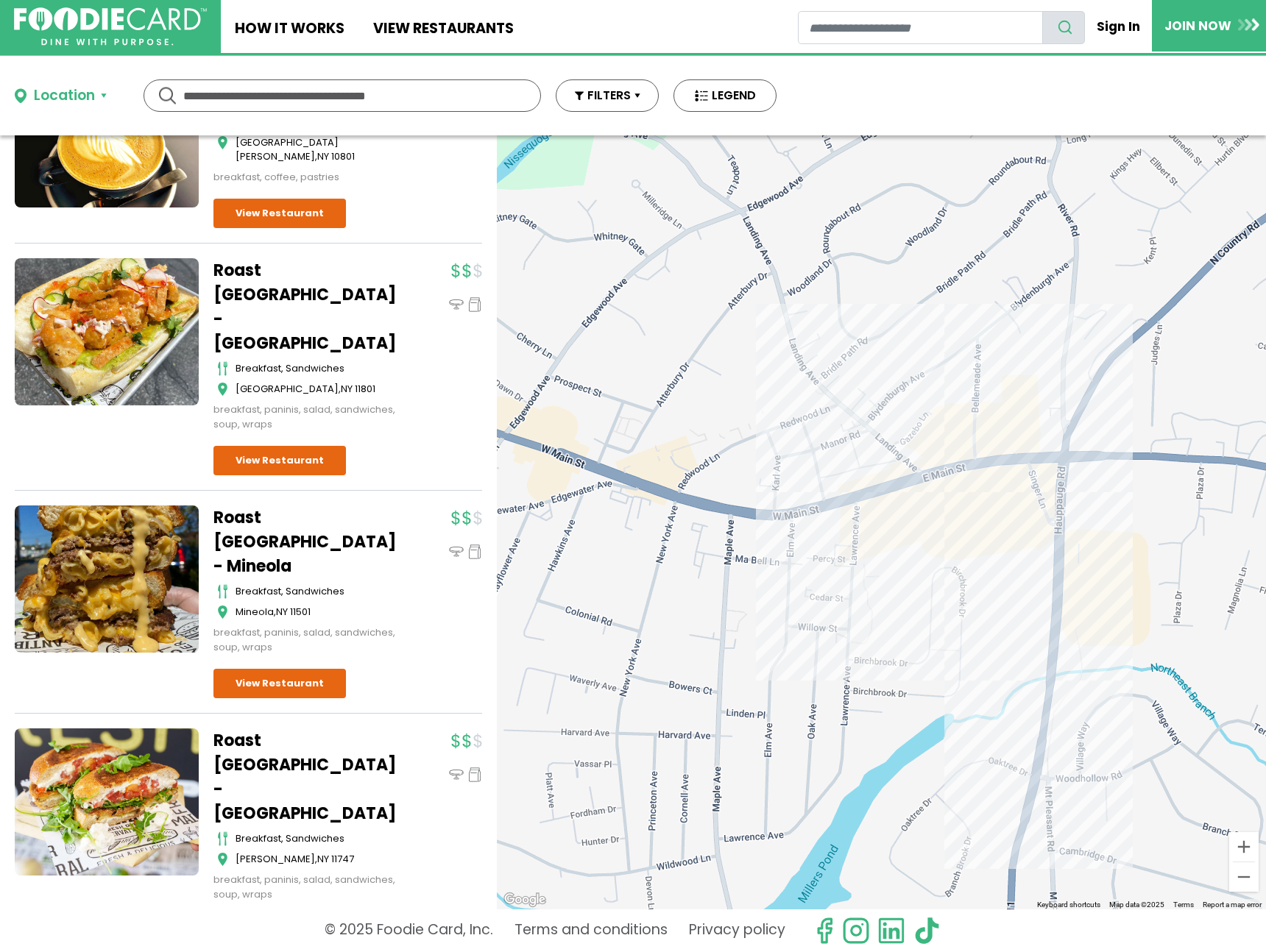
click at [949, 490] on div at bounding box center [881, 522] width 769 height 774
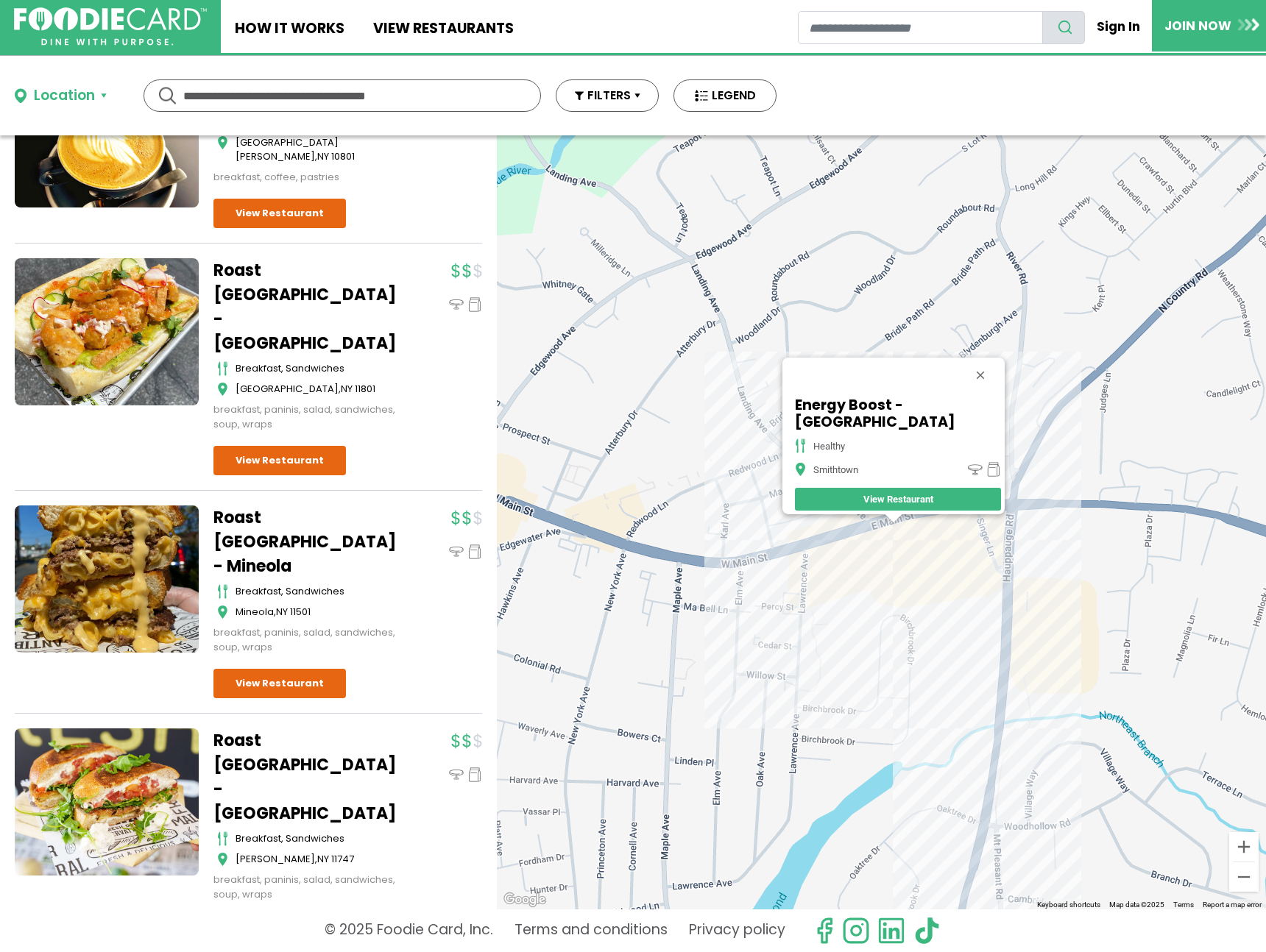
click at [885, 525] on div "Energy Boost - [GEOGRAPHIC_DATA] healthy [GEOGRAPHIC_DATA] View Restaurant" at bounding box center [881, 522] width 769 height 774
click at [864, 526] on div "Energy Boost - [GEOGRAPHIC_DATA] healthy [GEOGRAPHIC_DATA] View Restaurant" at bounding box center [881, 522] width 769 height 774
click at [880, 533] on div "Energy Boost - [GEOGRAPHIC_DATA] healthy [GEOGRAPHIC_DATA] View Restaurant" at bounding box center [881, 522] width 769 height 774
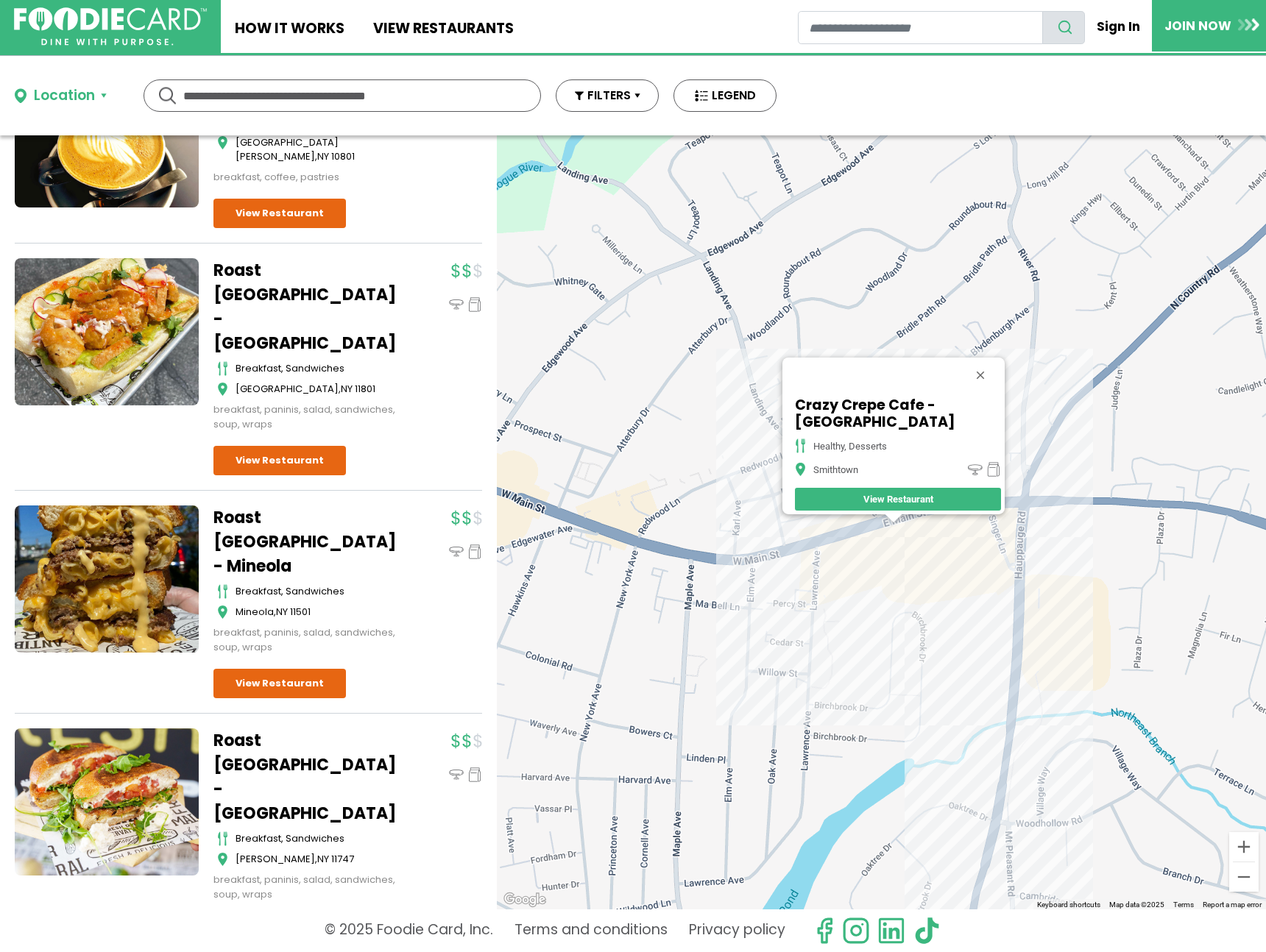
click at [870, 528] on div "Crazy Crepe Cafe - Smithtown Healthy, Desserts [GEOGRAPHIC_DATA] View Restaurant" at bounding box center [881, 522] width 769 height 774
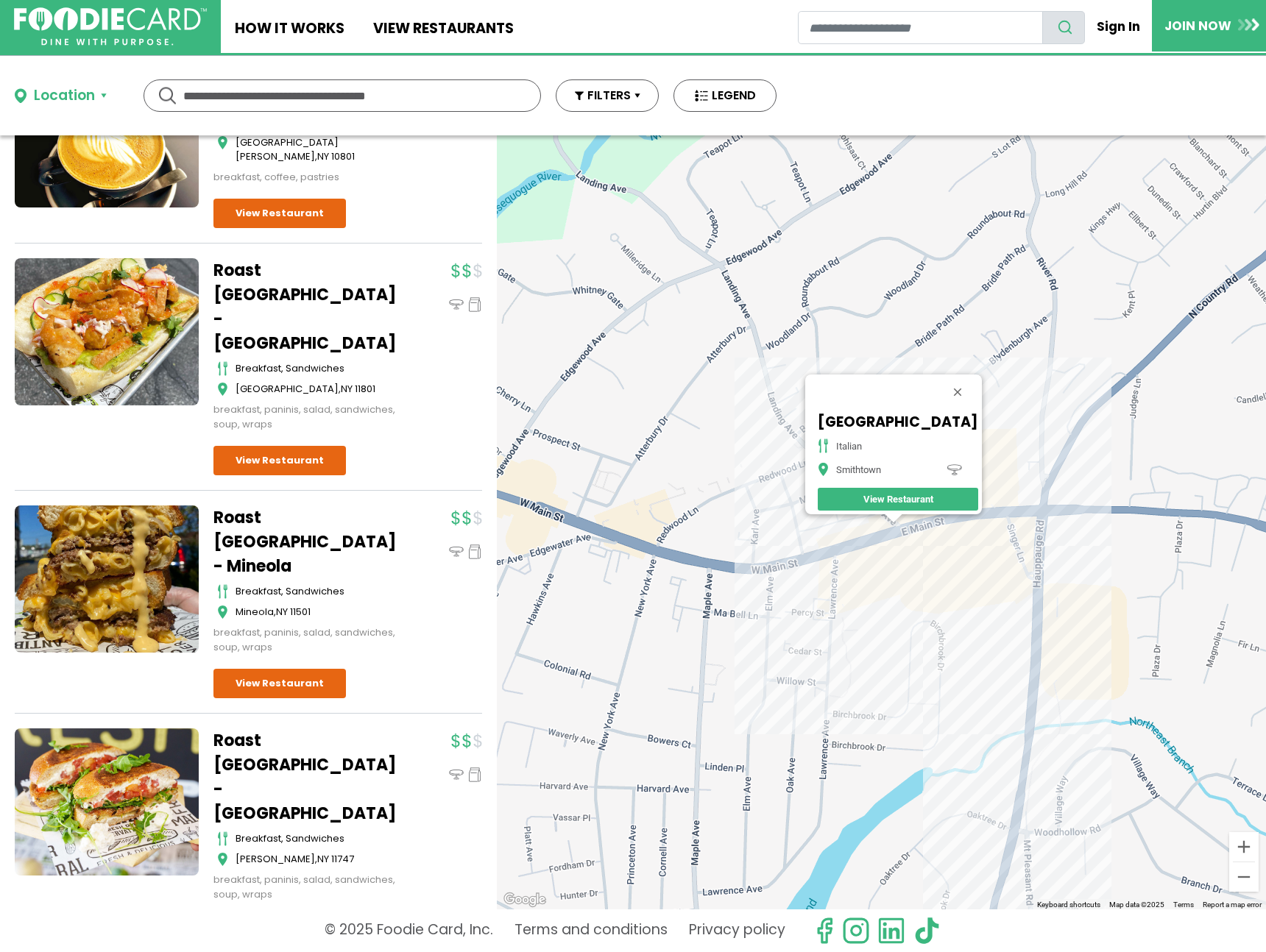
click at [864, 558] on div "[GEOGRAPHIC_DATA] [GEOGRAPHIC_DATA] View Restaurant" at bounding box center [881, 522] width 769 height 774
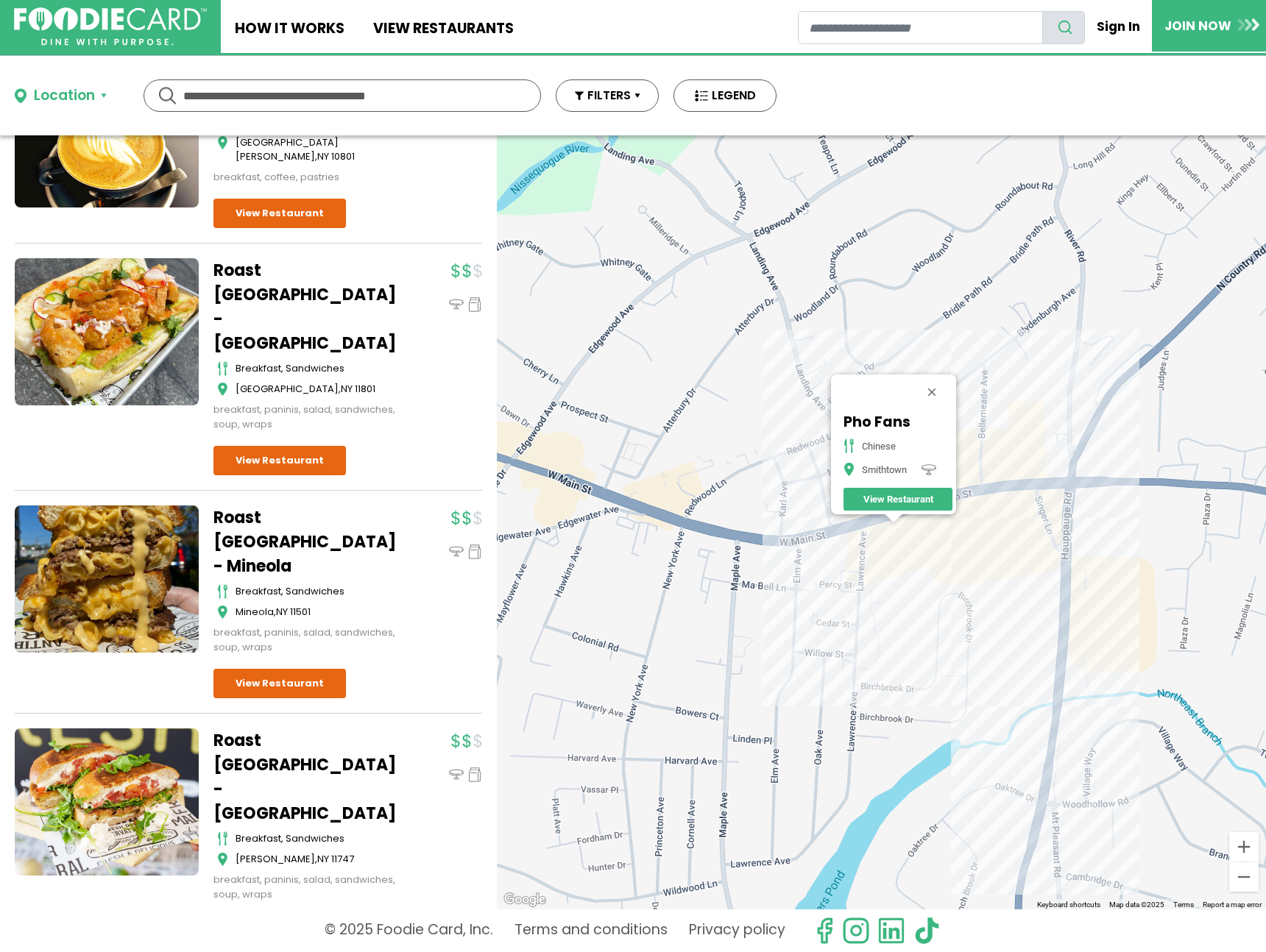
drag, startPoint x: 1088, startPoint y: 639, endPoint x: 1082, endPoint y: 634, distance: 7.8
click at [1087, 638] on div "Pho Fans Chinese Smithtown View Restaurant" at bounding box center [881, 522] width 769 height 774
click at [1071, 621] on div "Pho Fans Chinese Smithtown View Restaurant" at bounding box center [881, 522] width 769 height 774
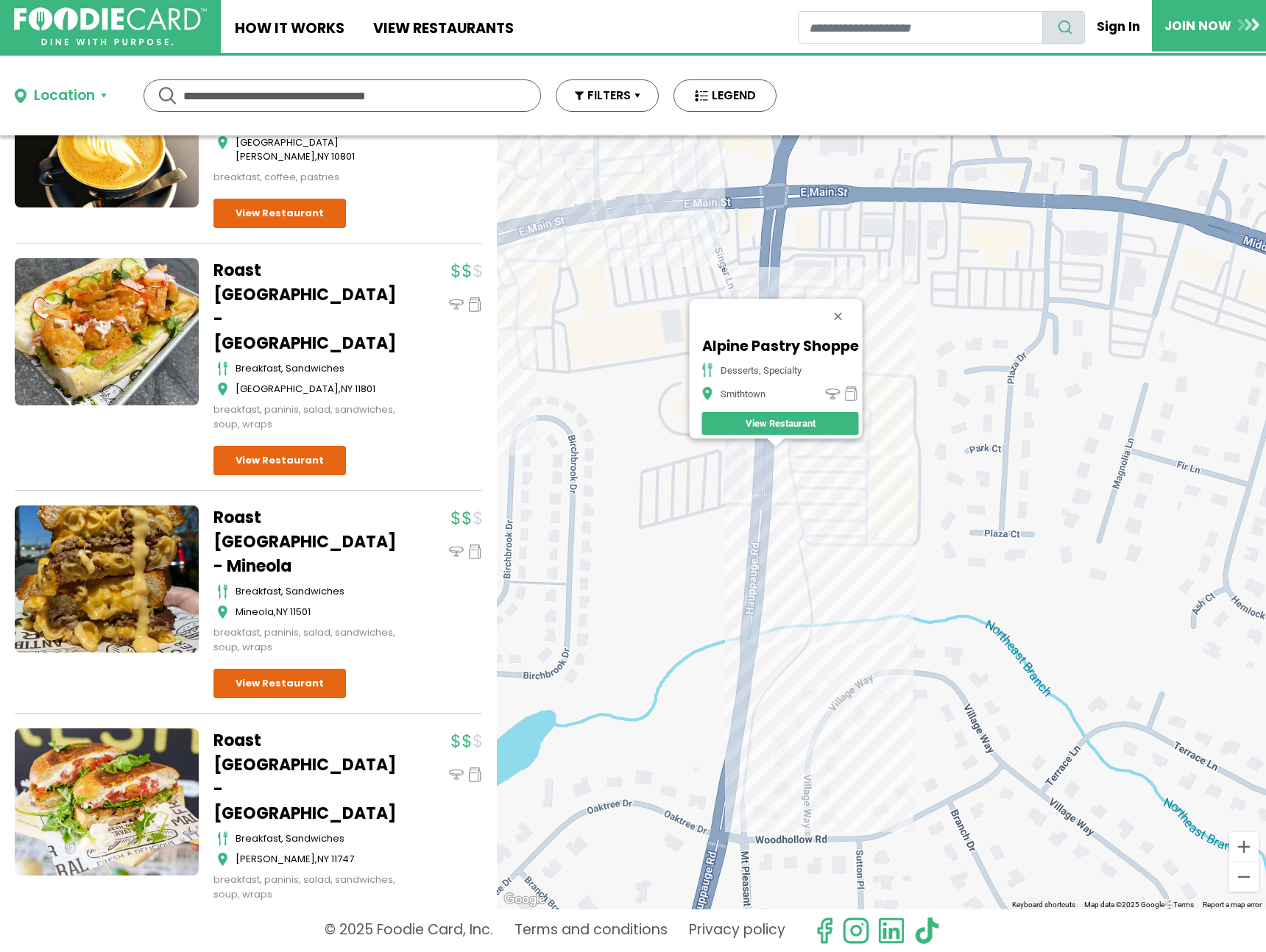
drag, startPoint x: 785, startPoint y: 574, endPoint x: 775, endPoint y: 570, distance: 10.8
click at [775, 570] on div "Alpine Pastry Shoppe desserts, specialty [GEOGRAPHIC_DATA] View Restaurant" at bounding box center [881, 522] width 769 height 774
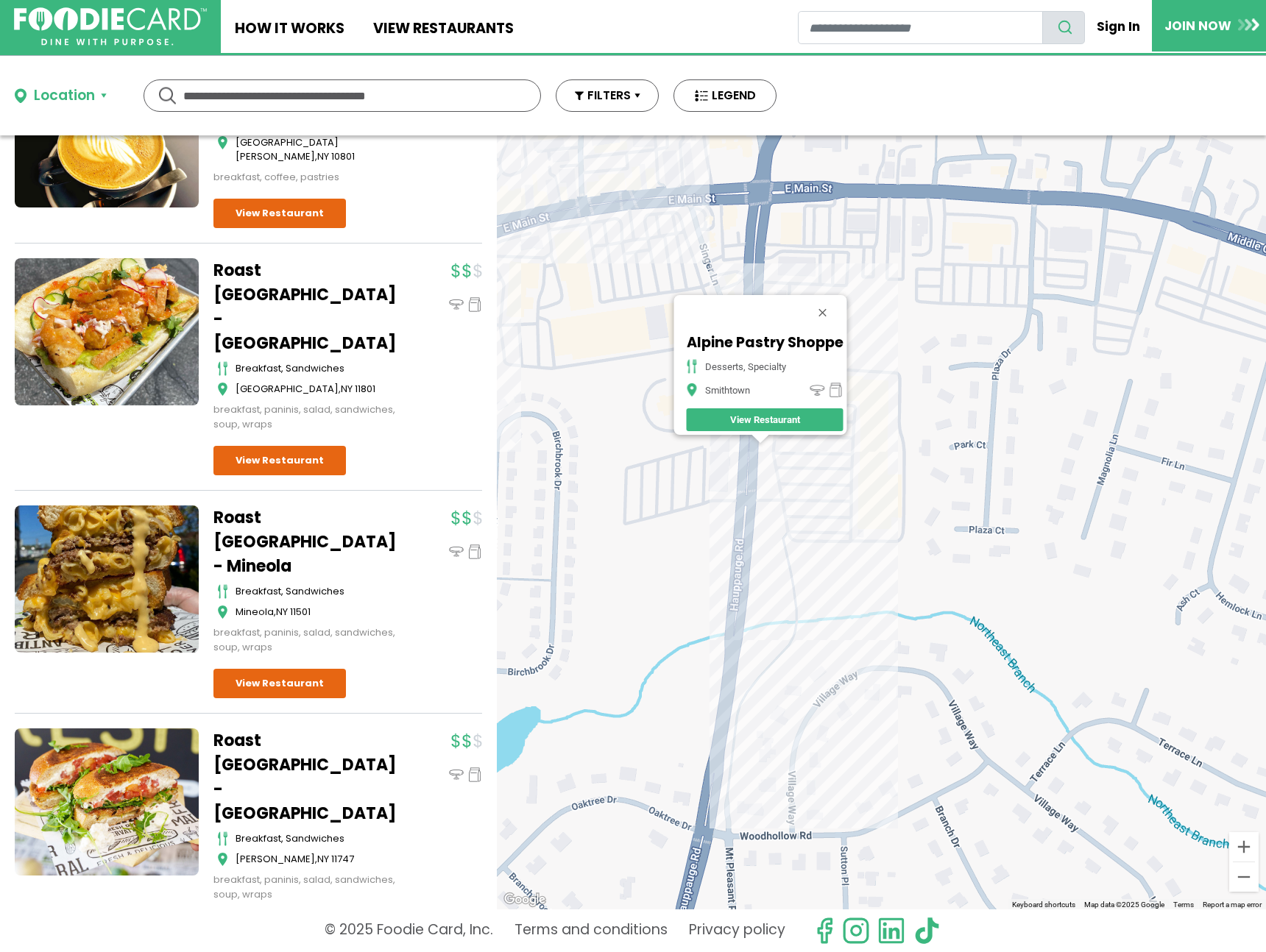
click at [775, 570] on div "Alpine Pastry Shoppe desserts, specialty [GEOGRAPHIC_DATA] View Restaurant" at bounding box center [881, 522] width 769 height 774
click at [758, 565] on div "Alpine Pastry Shoppe desserts, specialty [GEOGRAPHIC_DATA] View Restaurant" at bounding box center [881, 522] width 769 height 774
drag, startPoint x: 752, startPoint y: 541, endPoint x: 764, endPoint y: 553, distance: 17.0
click at [752, 542] on div "Alpine Pastry Shoppe desserts, specialty [GEOGRAPHIC_DATA] View Restaurant" at bounding box center [881, 522] width 769 height 774
click at [764, 553] on div "Alpine Pastry Shoppe desserts, specialty [GEOGRAPHIC_DATA] View Restaurant" at bounding box center [881, 522] width 769 height 774
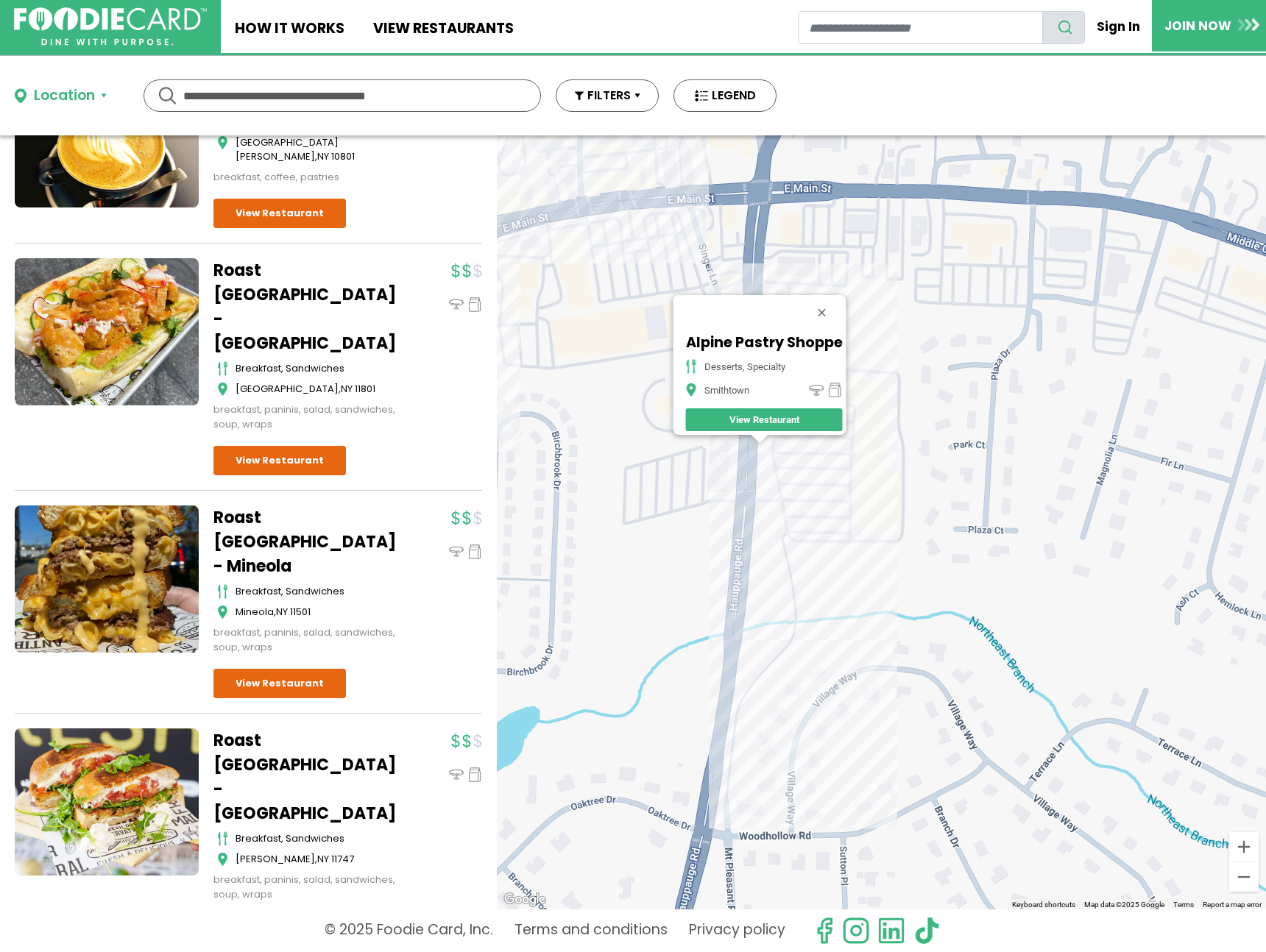
click at [753, 552] on div "Alpine Pastry Shoppe desserts, specialty [GEOGRAPHIC_DATA] View Restaurant" at bounding box center [881, 522] width 769 height 774
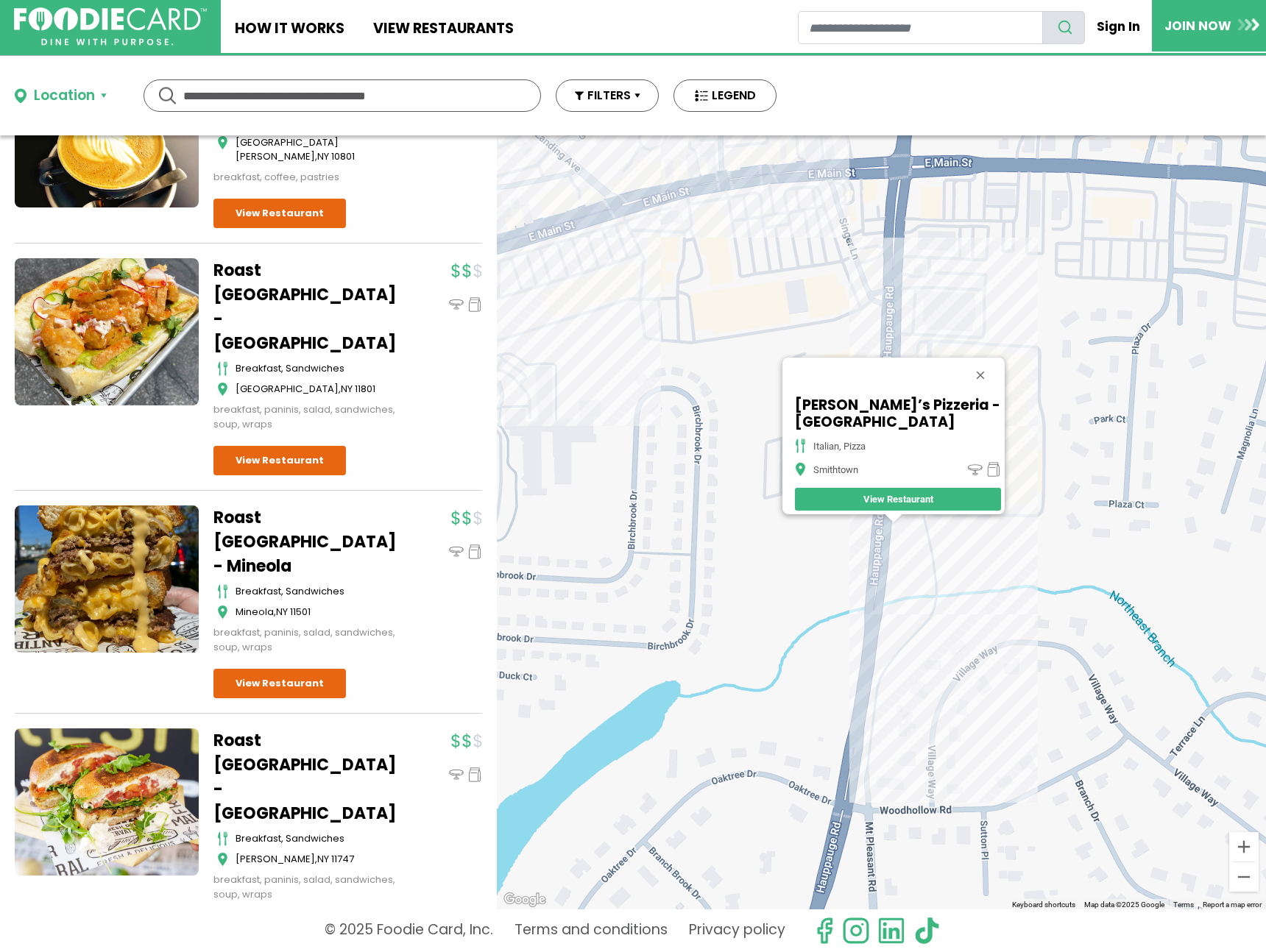
click at [894, 629] on div "[PERSON_NAME]’s Pizzeria - [GEOGRAPHIC_DATA] italian, pizza [GEOGRAPHIC_DATA] V…" at bounding box center [881, 522] width 769 height 774
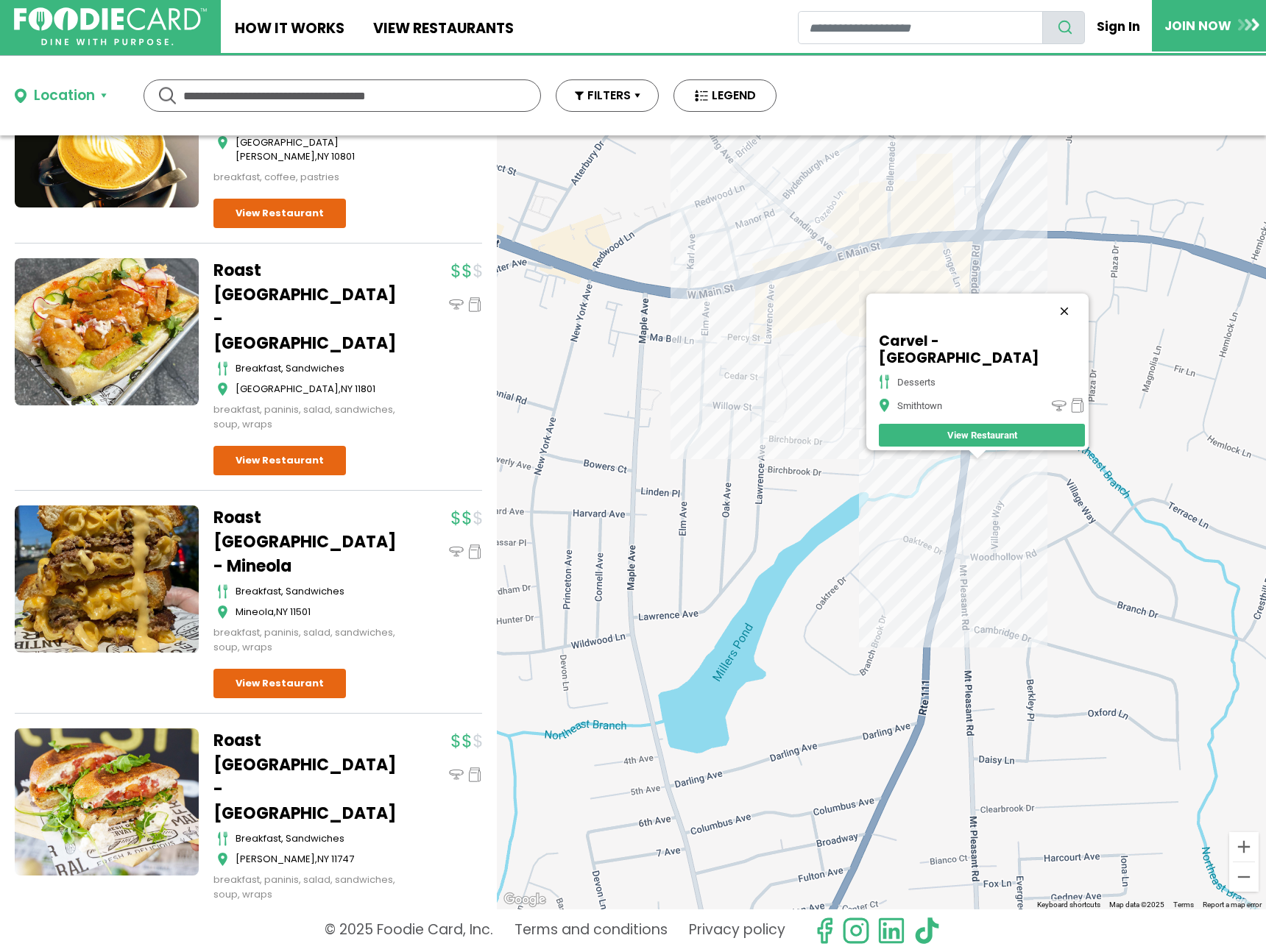
click at [1047, 305] on button "Close" at bounding box center [1065, 312] width 35 height 35
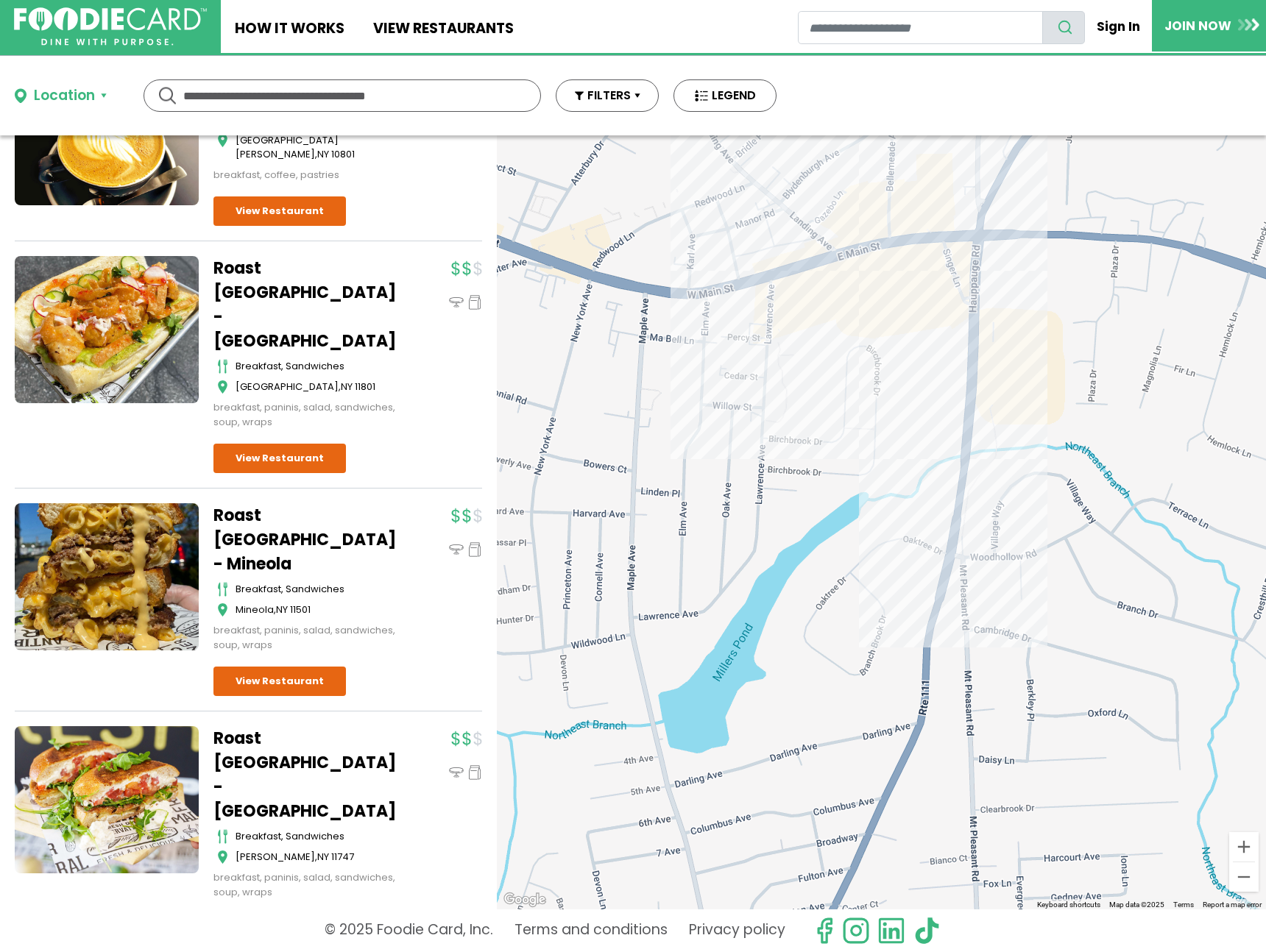
scroll to position [18149, 0]
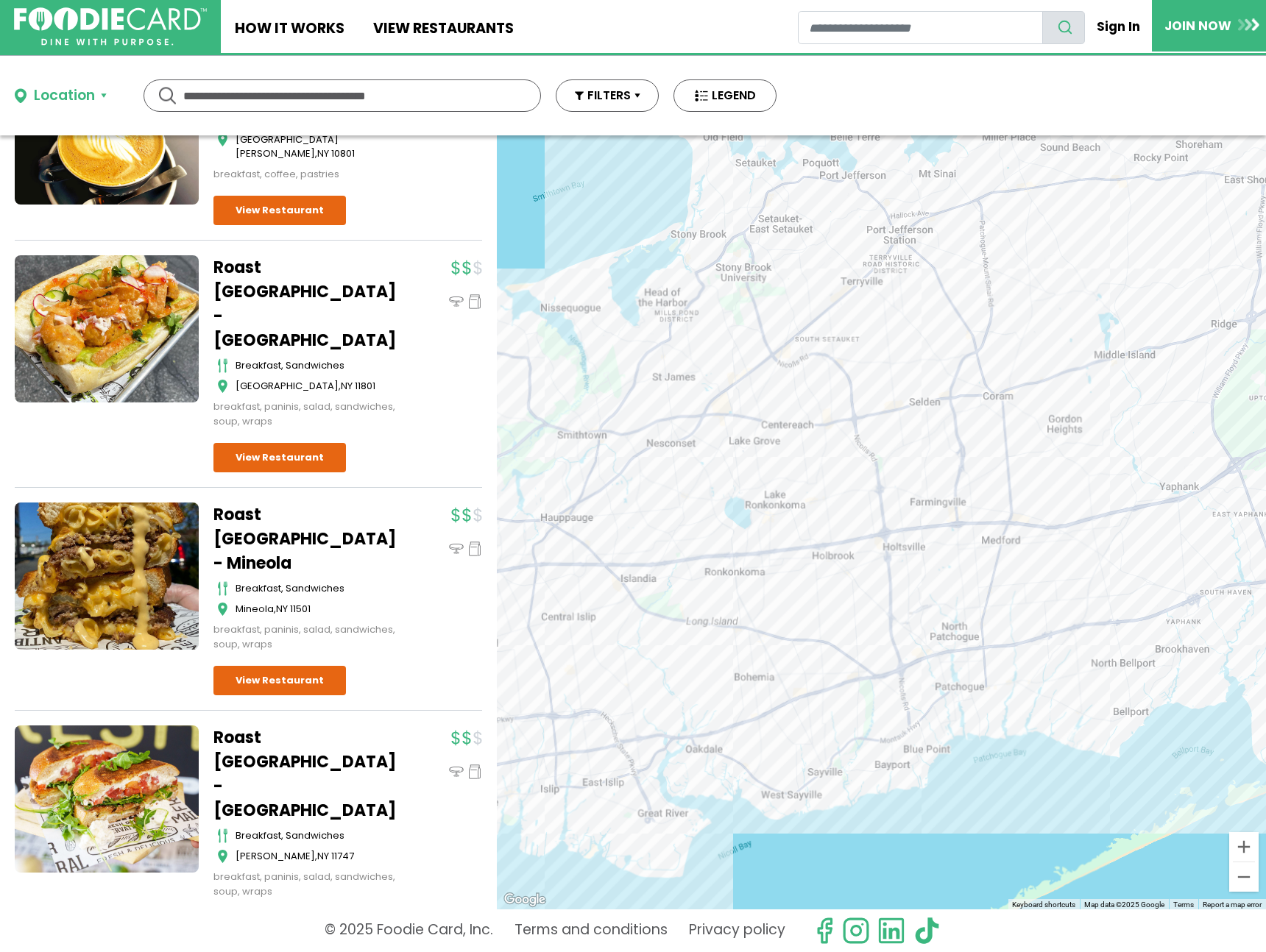
drag, startPoint x: 1016, startPoint y: 438, endPoint x: 830, endPoint y: 460, distance: 187.3
click at [830, 460] on div at bounding box center [881, 522] width 769 height 774
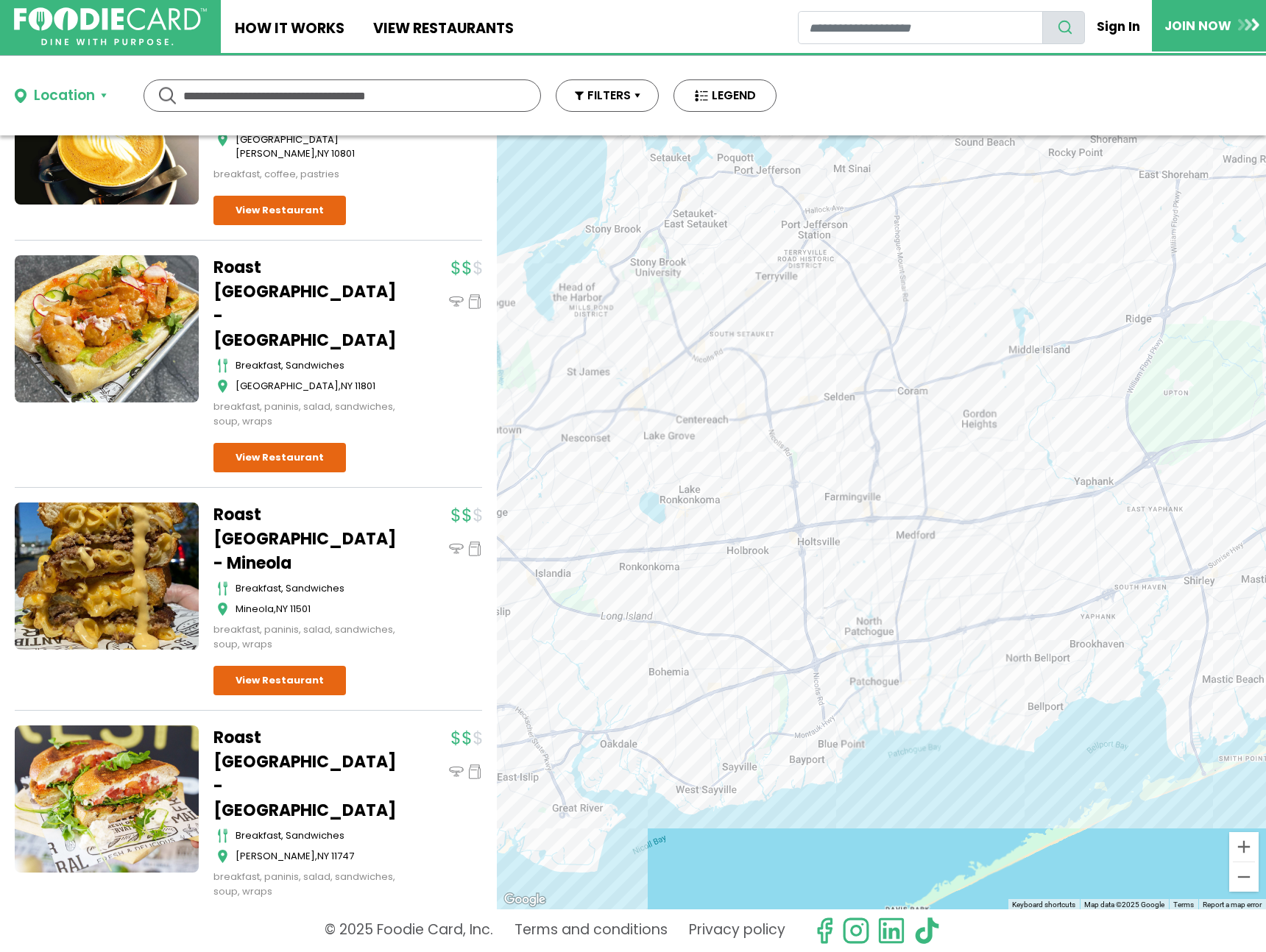
drag, startPoint x: 1059, startPoint y: 432, endPoint x: 990, endPoint y: 426, distance: 69.3
click at [990, 426] on div at bounding box center [881, 522] width 769 height 774
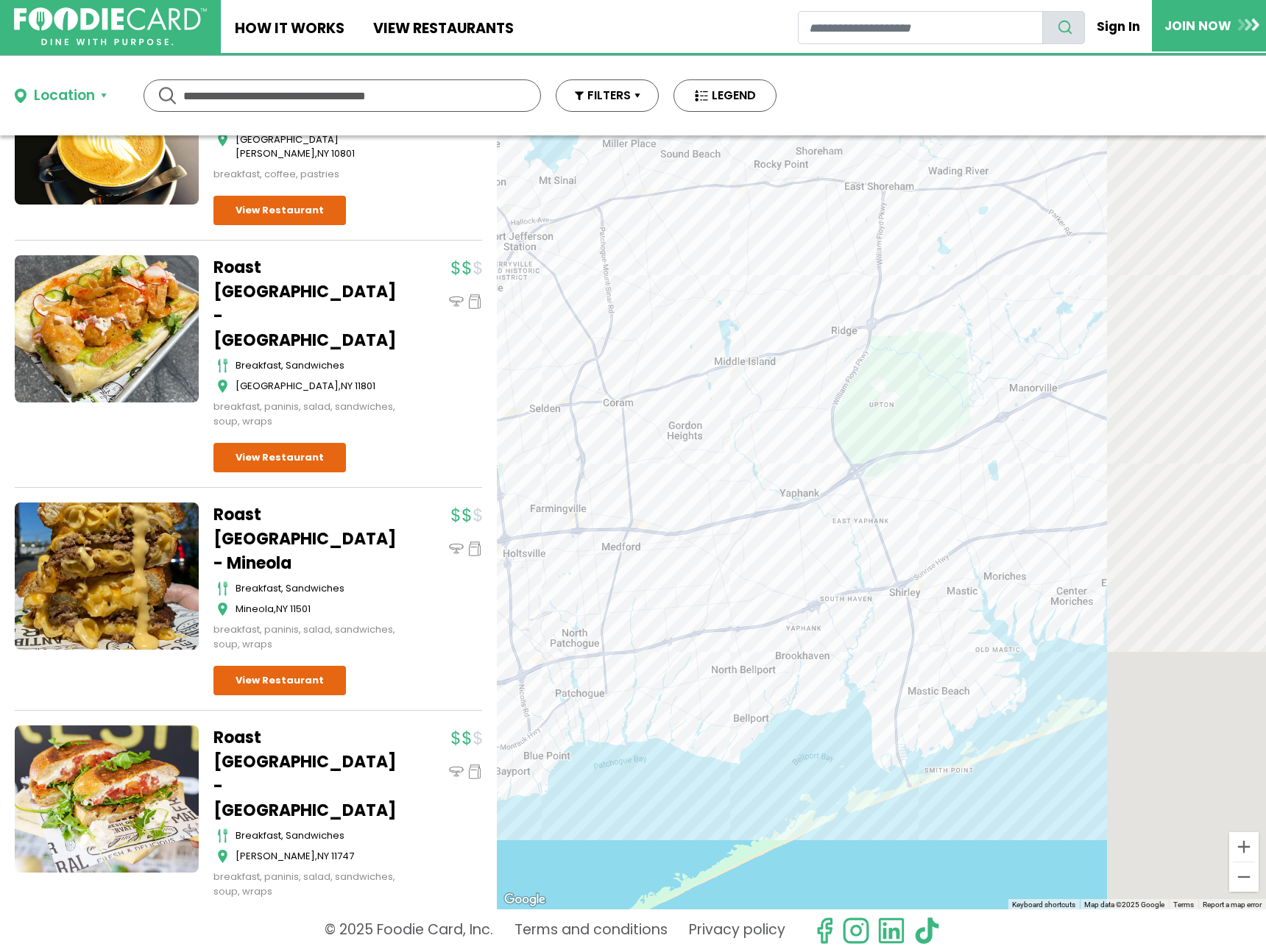
drag, startPoint x: 1156, startPoint y: 437, endPoint x: 667, endPoint y: 495, distance: 492.4
click at [667, 495] on div at bounding box center [881, 522] width 769 height 774
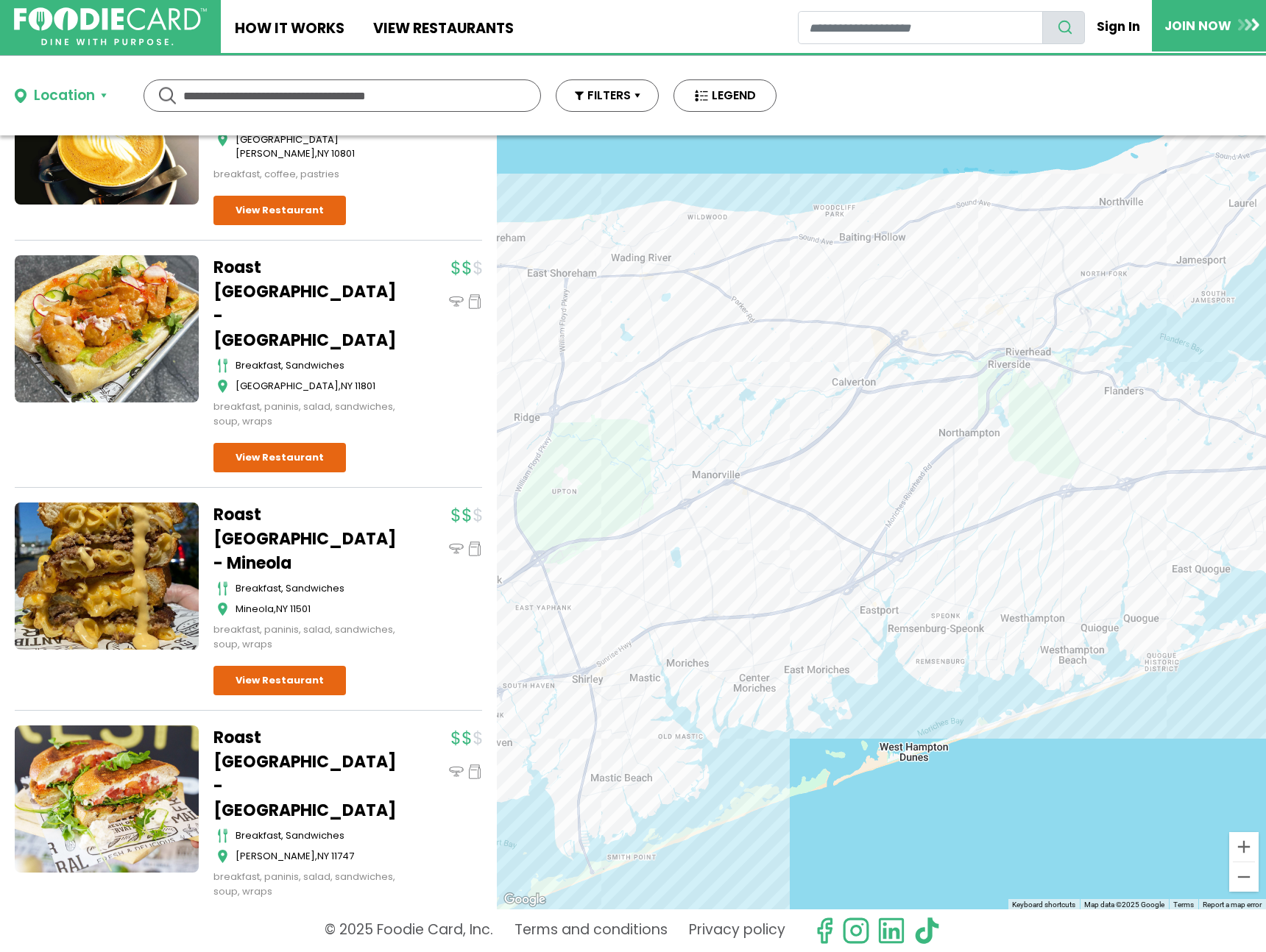
drag, startPoint x: 899, startPoint y: 443, endPoint x: 616, endPoint y: 524, distance: 294.4
click at [616, 524] on div at bounding box center [881, 522] width 769 height 774
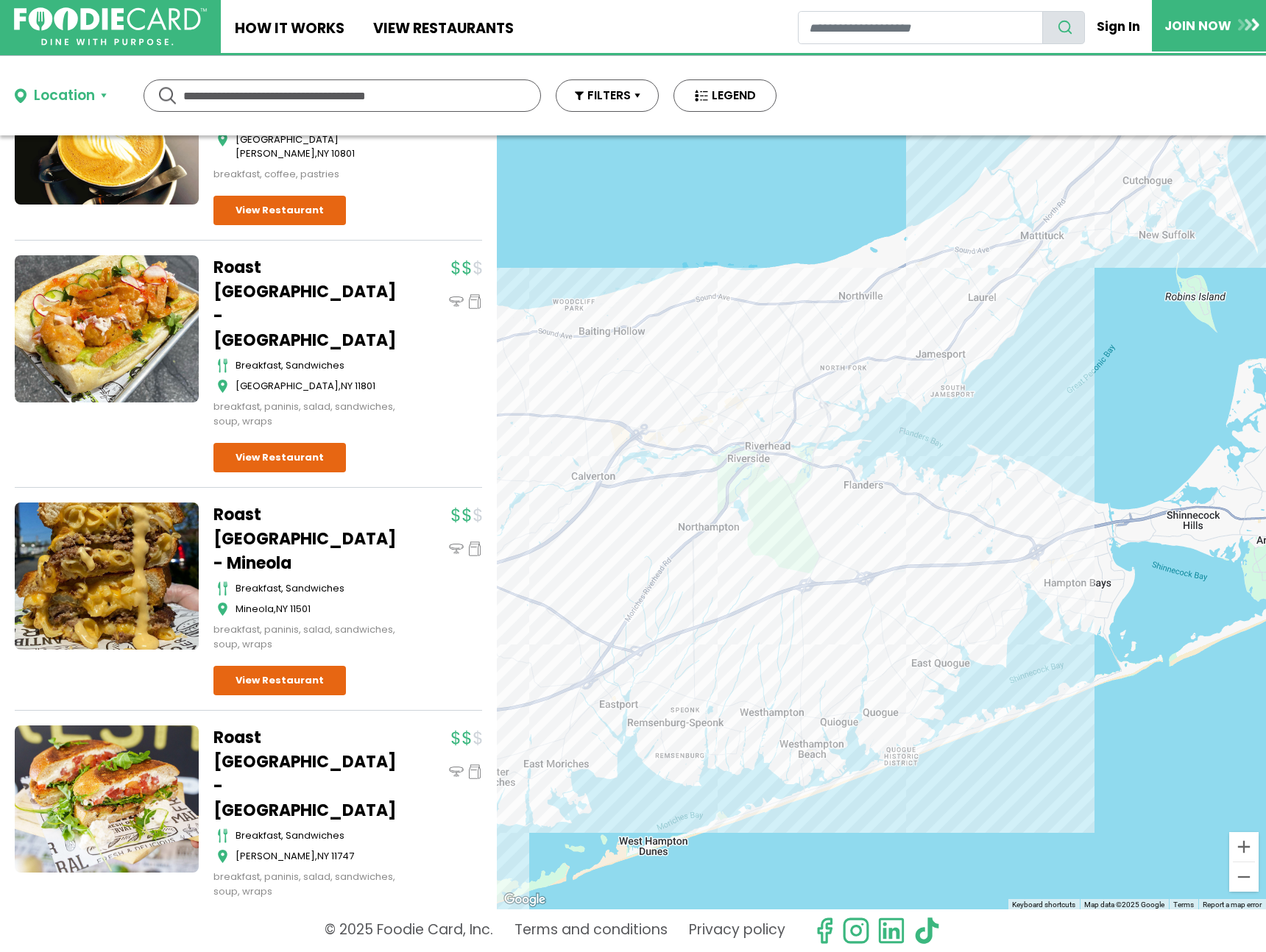
drag, startPoint x: 963, startPoint y: 438, endPoint x: 702, endPoint y: 533, distance: 277.8
click at [702, 533] on div at bounding box center [881, 522] width 769 height 774
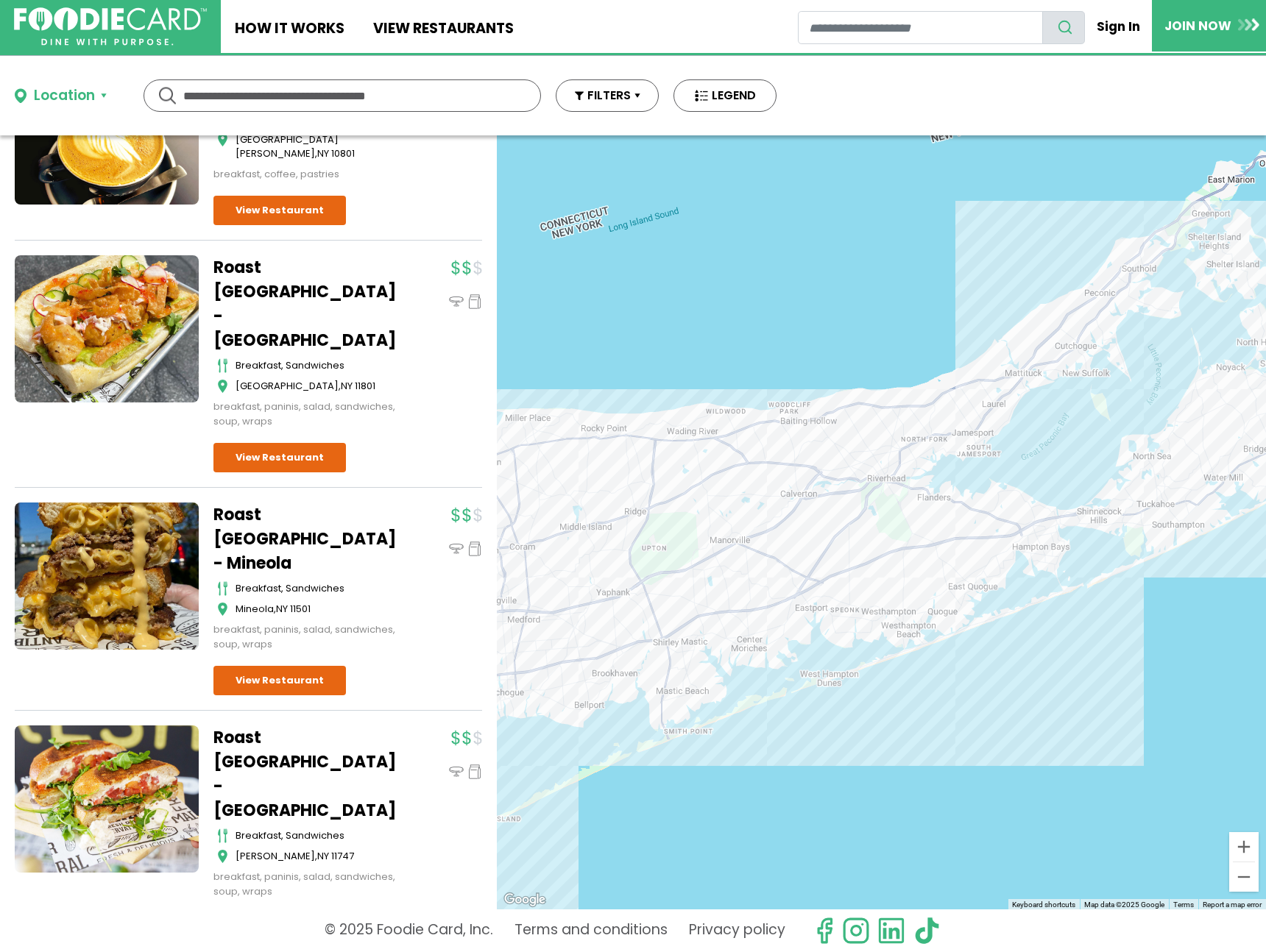
drag, startPoint x: 636, startPoint y: 533, endPoint x: 818, endPoint y: 507, distance: 183.8
click at [818, 507] on div at bounding box center [881, 522] width 769 height 774
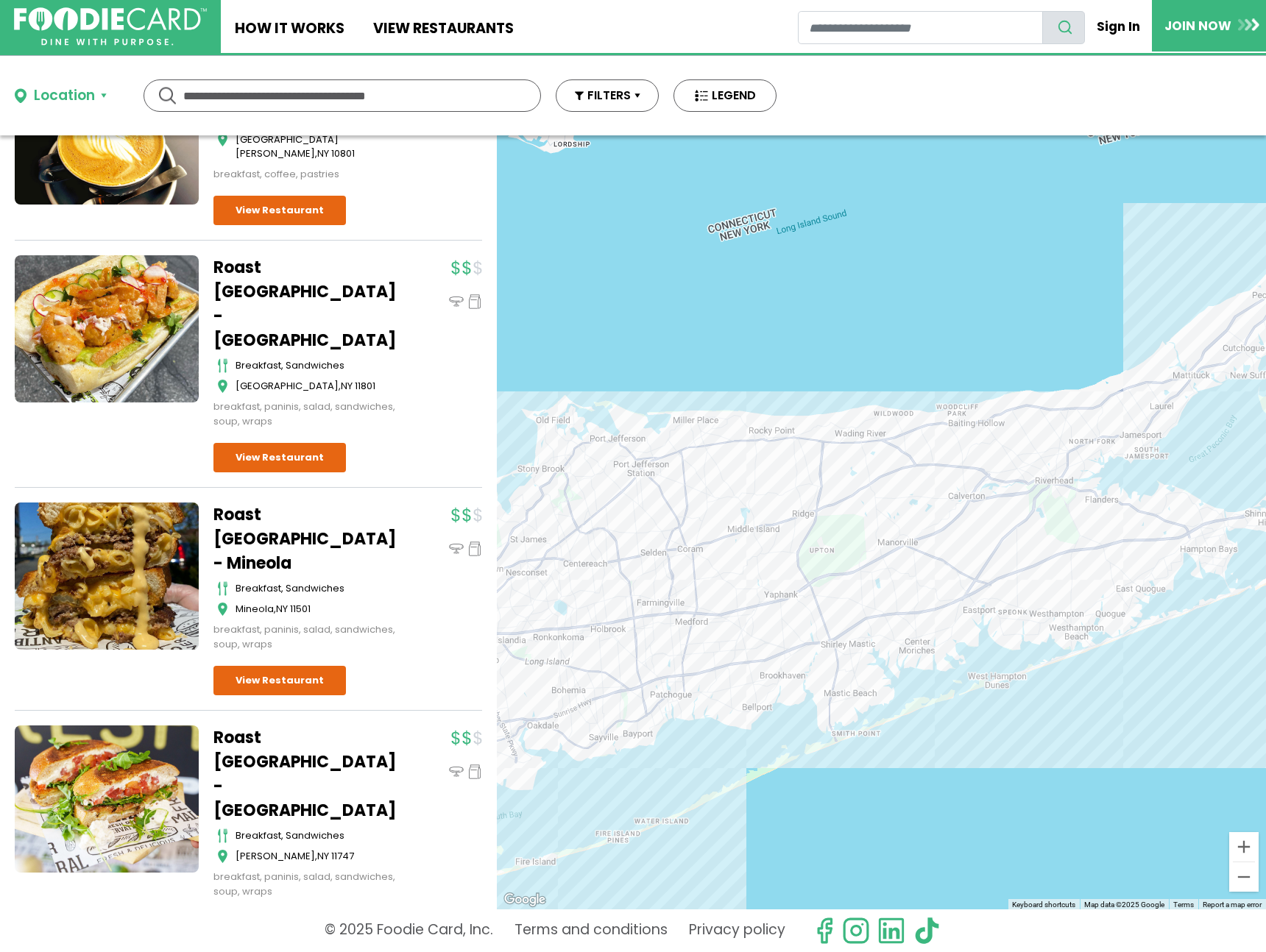
drag, startPoint x: 693, startPoint y: 521, endPoint x: 864, endPoint y: 523, distance: 171.0
click at [864, 523] on div at bounding box center [881, 522] width 769 height 774
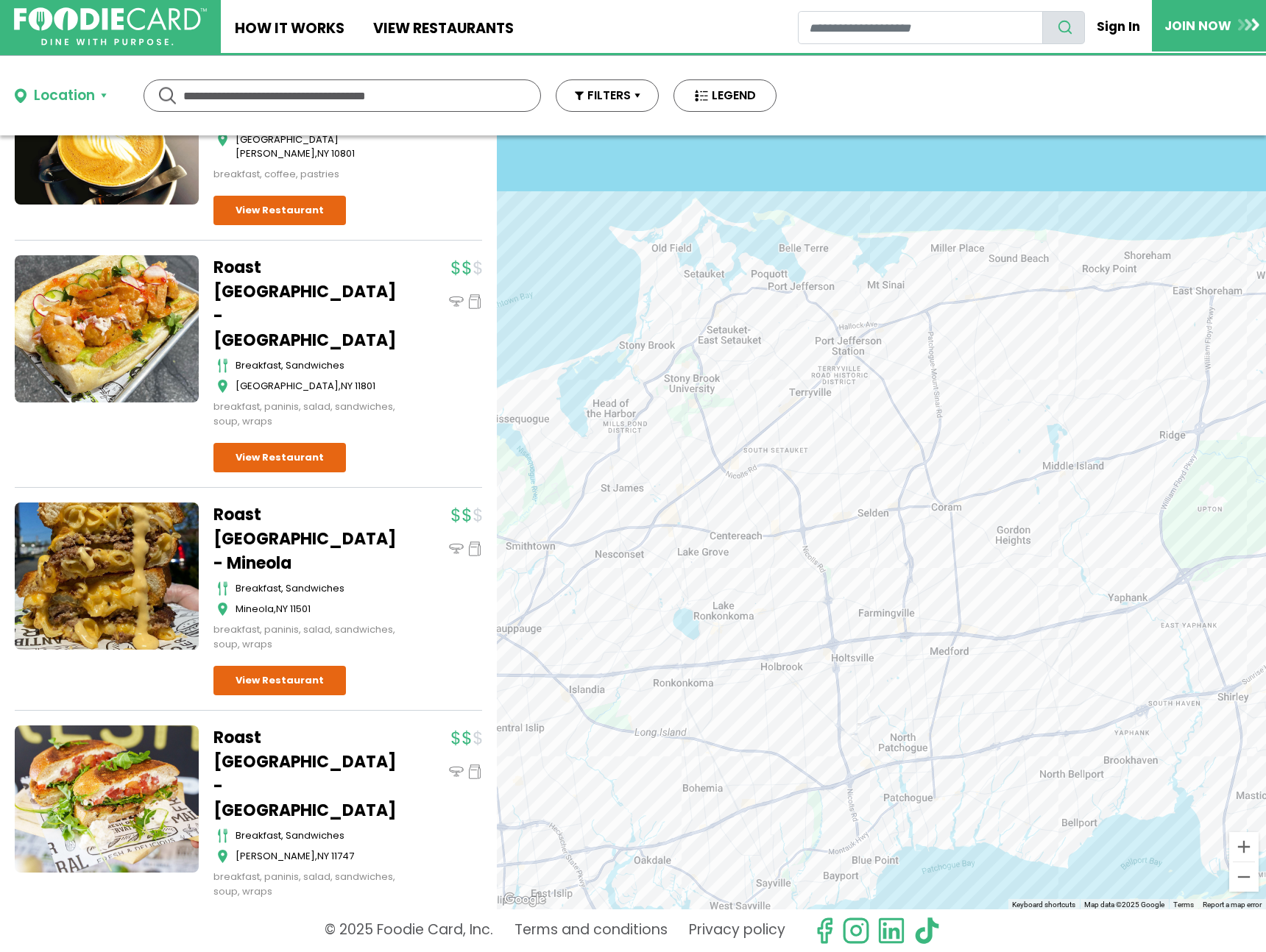
drag, startPoint x: 629, startPoint y: 557, endPoint x: 832, endPoint y: 494, distance: 212.6
click at [832, 494] on div at bounding box center [881, 522] width 769 height 774
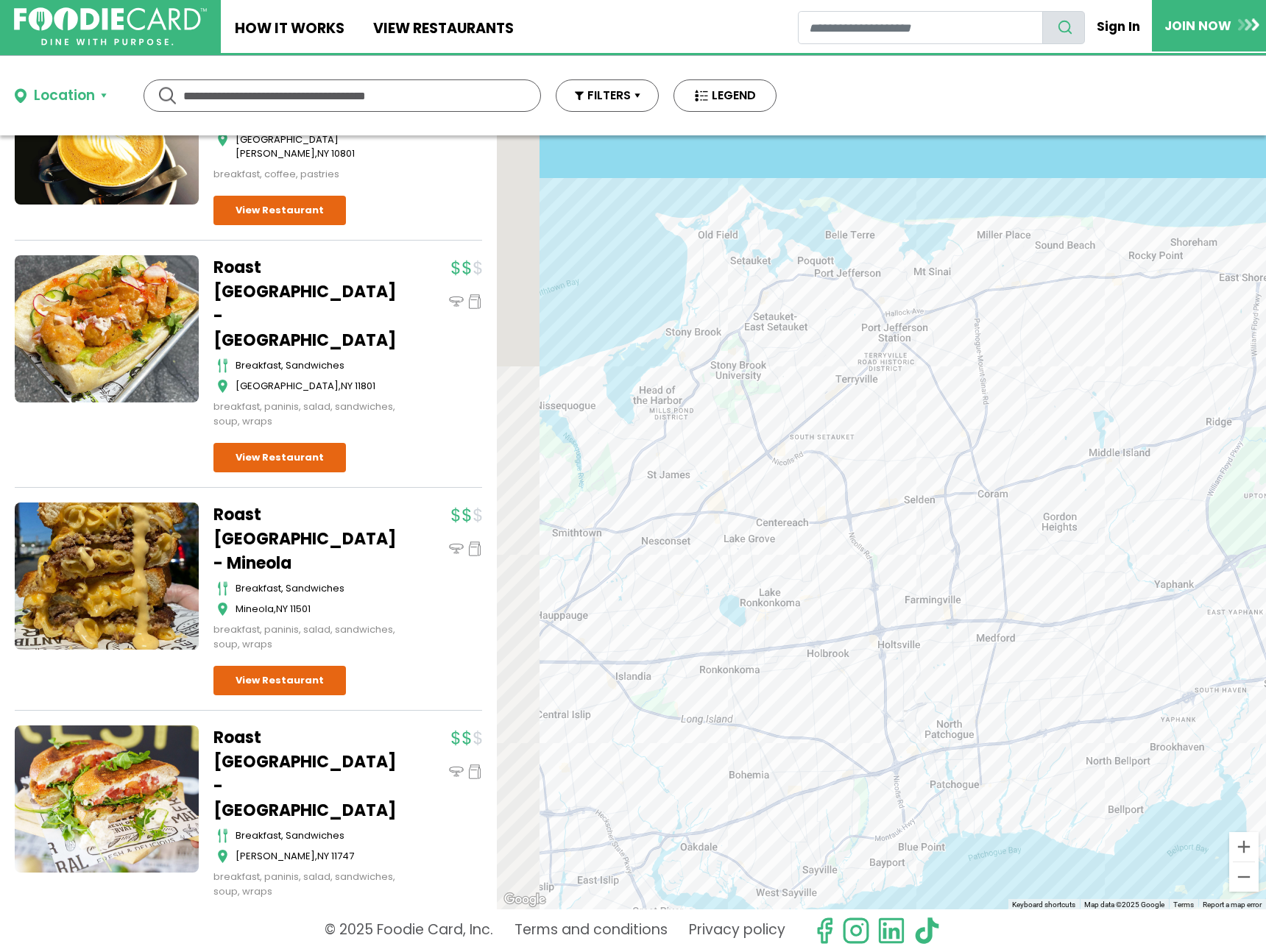
drag, startPoint x: 696, startPoint y: 610, endPoint x: 1061, endPoint y: 476, distance: 388.8
click at [1061, 476] on div at bounding box center [881, 522] width 769 height 774
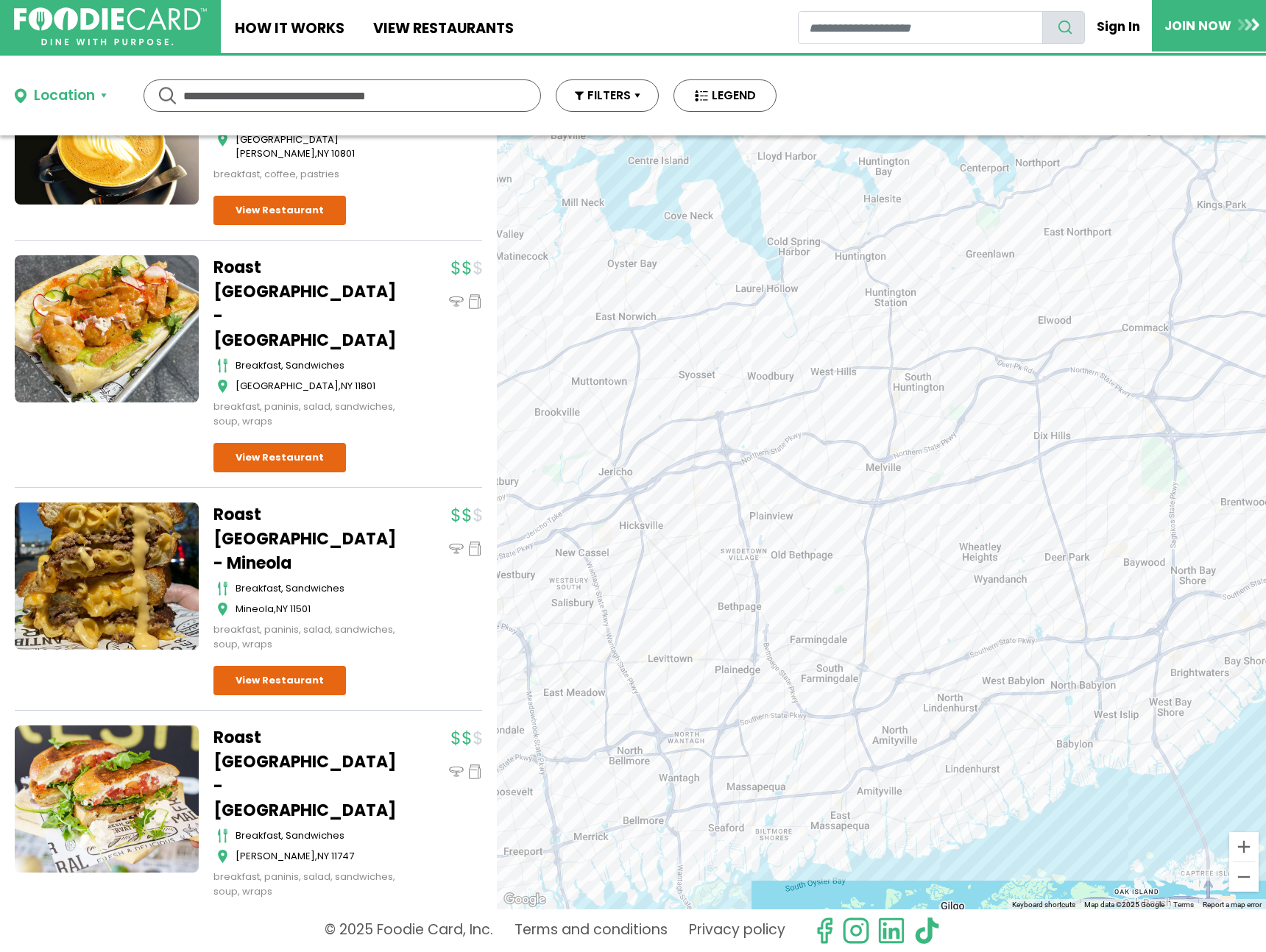
drag, startPoint x: 593, startPoint y: 495, endPoint x: 1056, endPoint y: 377, distance: 477.8
click at [1056, 377] on div at bounding box center [881, 522] width 769 height 774
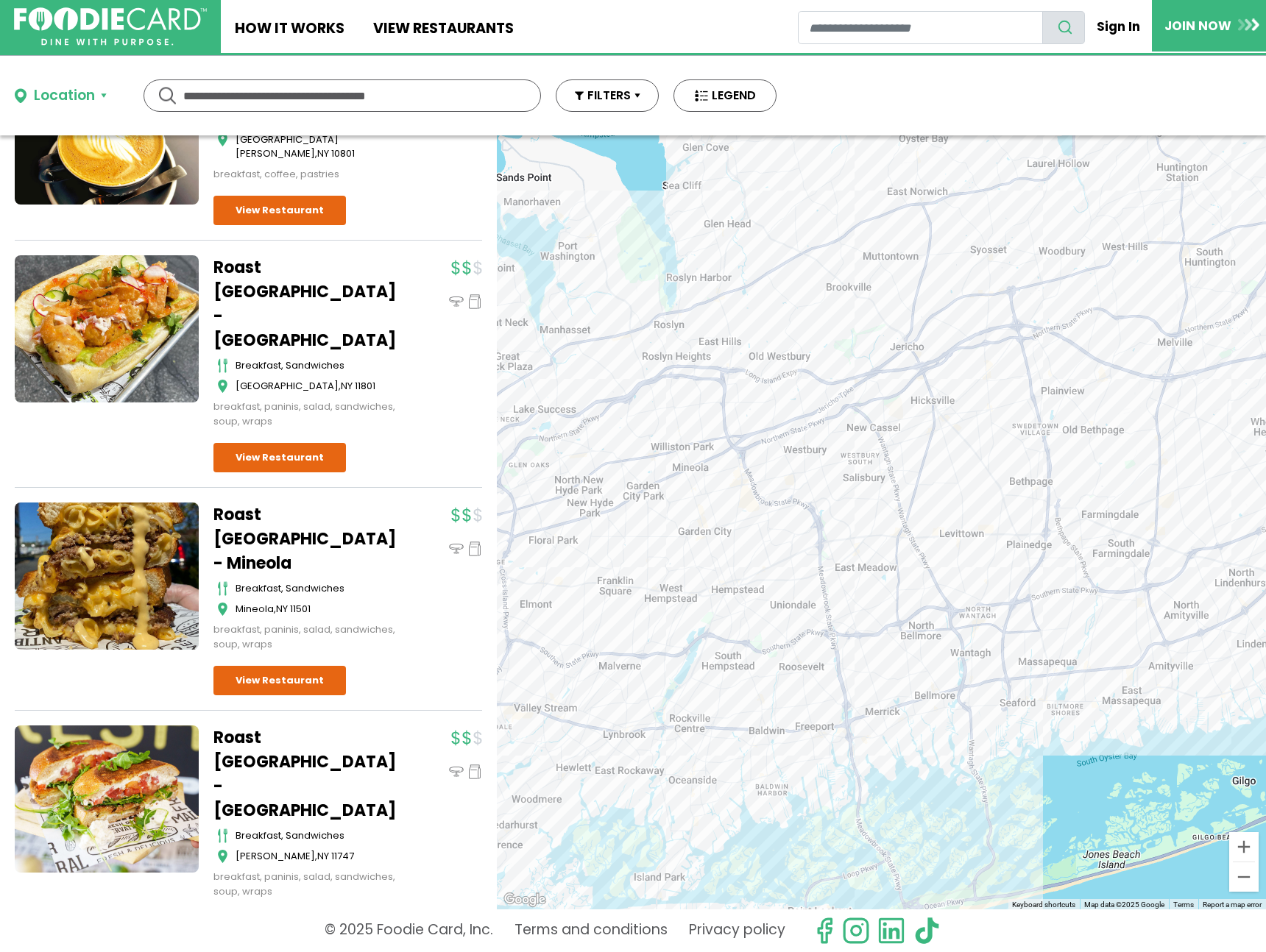
drag, startPoint x: 817, startPoint y: 468, endPoint x: 1116, endPoint y: 337, distance: 326.4
click at [1116, 337] on div at bounding box center [881, 522] width 769 height 774
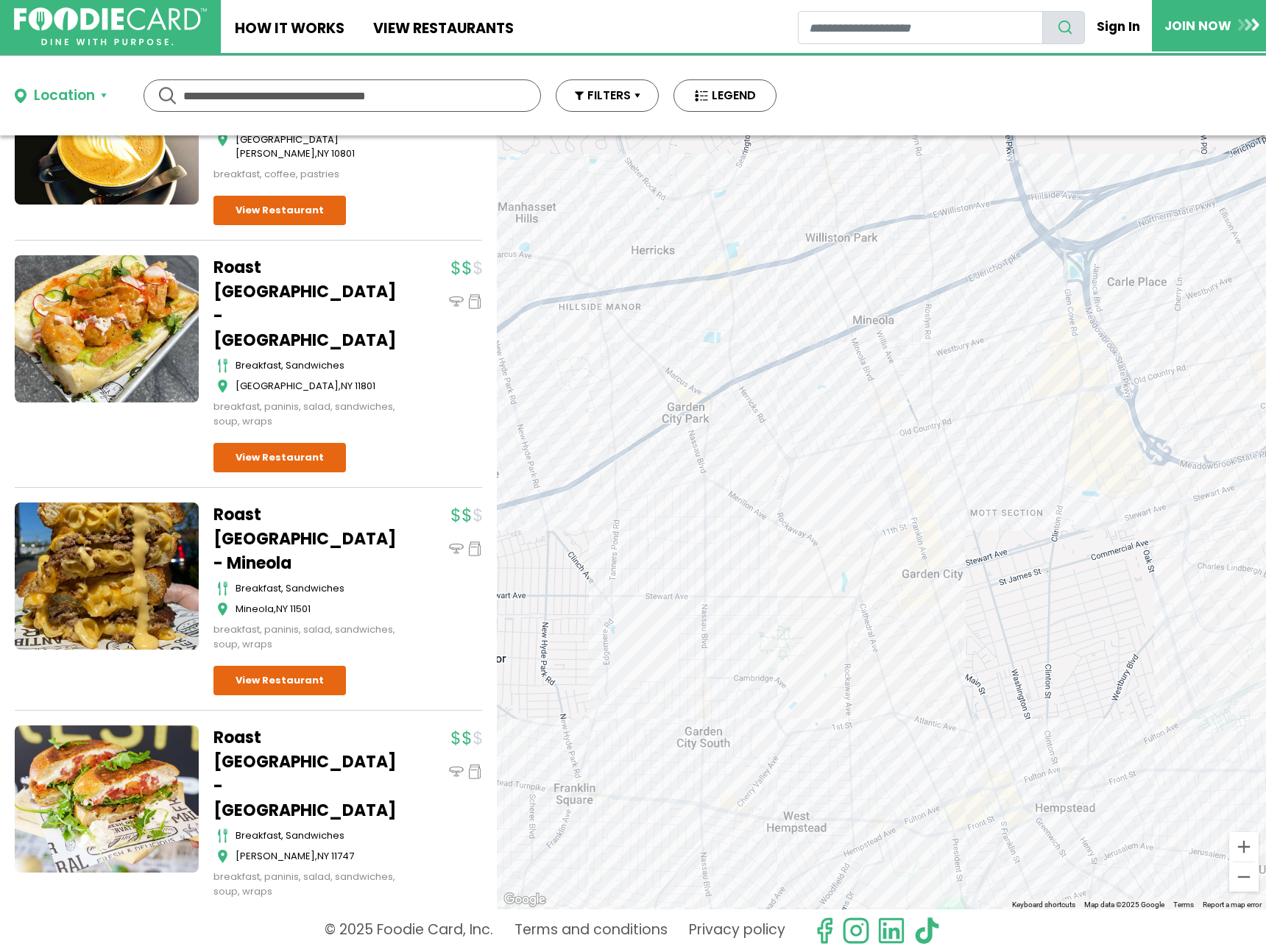
click at [694, 429] on div at bounding box center [881, 522] width 769 height 774
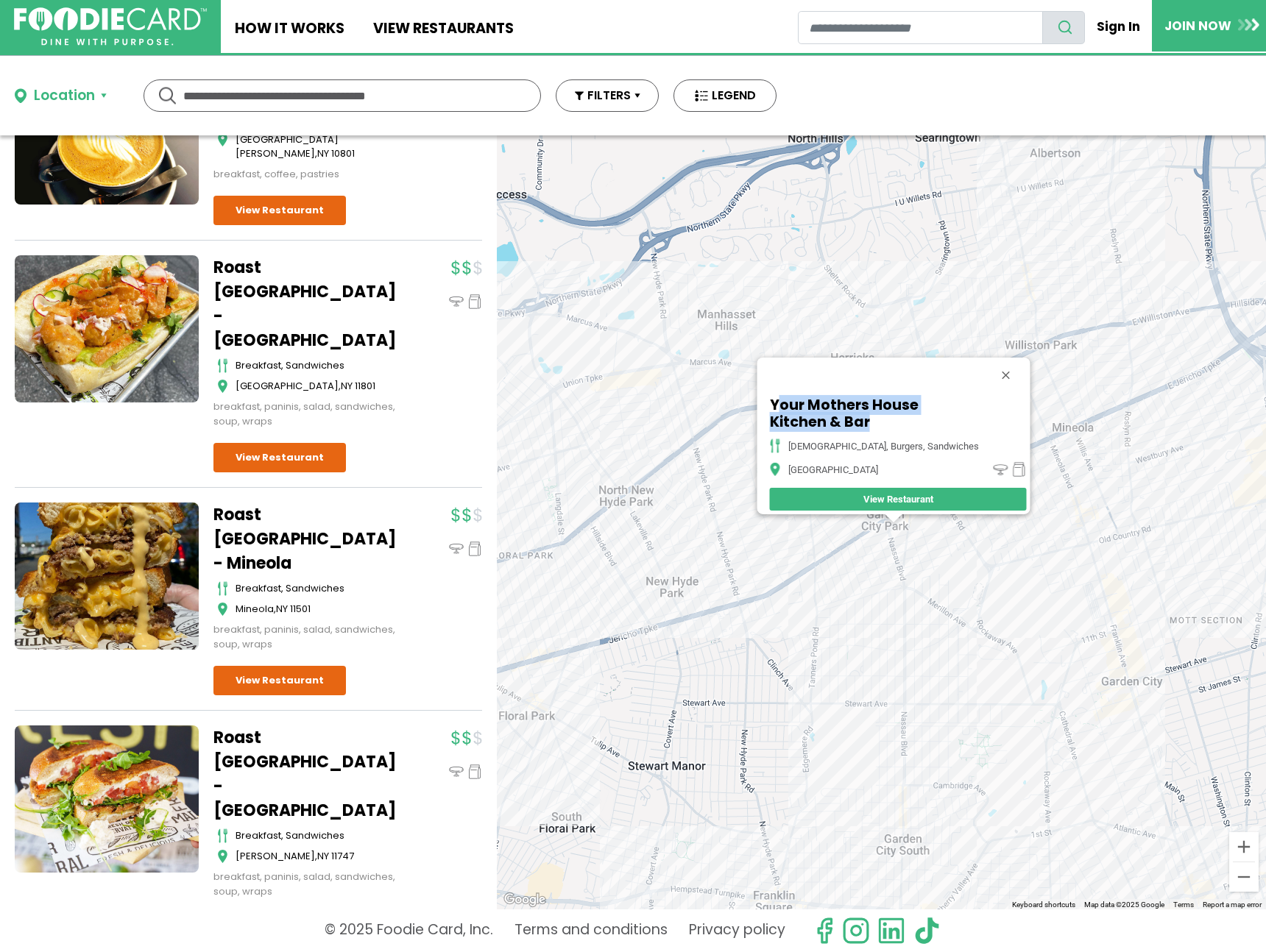
drag, startPoint x: 852, startPoint y: 406, endPoint x: 794, endPoint y: 397, distance: 58.7
click at [794, 397] on h5 "Your Mothers House Kitchen & Bar" at bounding box center [872, 414] width 206 height 34
drag, startPoint x: 787, startPoint y: 394, endPoint x: 832, endPoint y: 415, distance: 49.7
click at [832, 415] on div "Your Mothers House Kitchen & Bar american, burgers, sandwiches [GEOGRAPHIC_DATA…" at bounding box center [898, 454] width 265 height 122
